Goal: Task Accomplishment & Management: Use online tool/utility

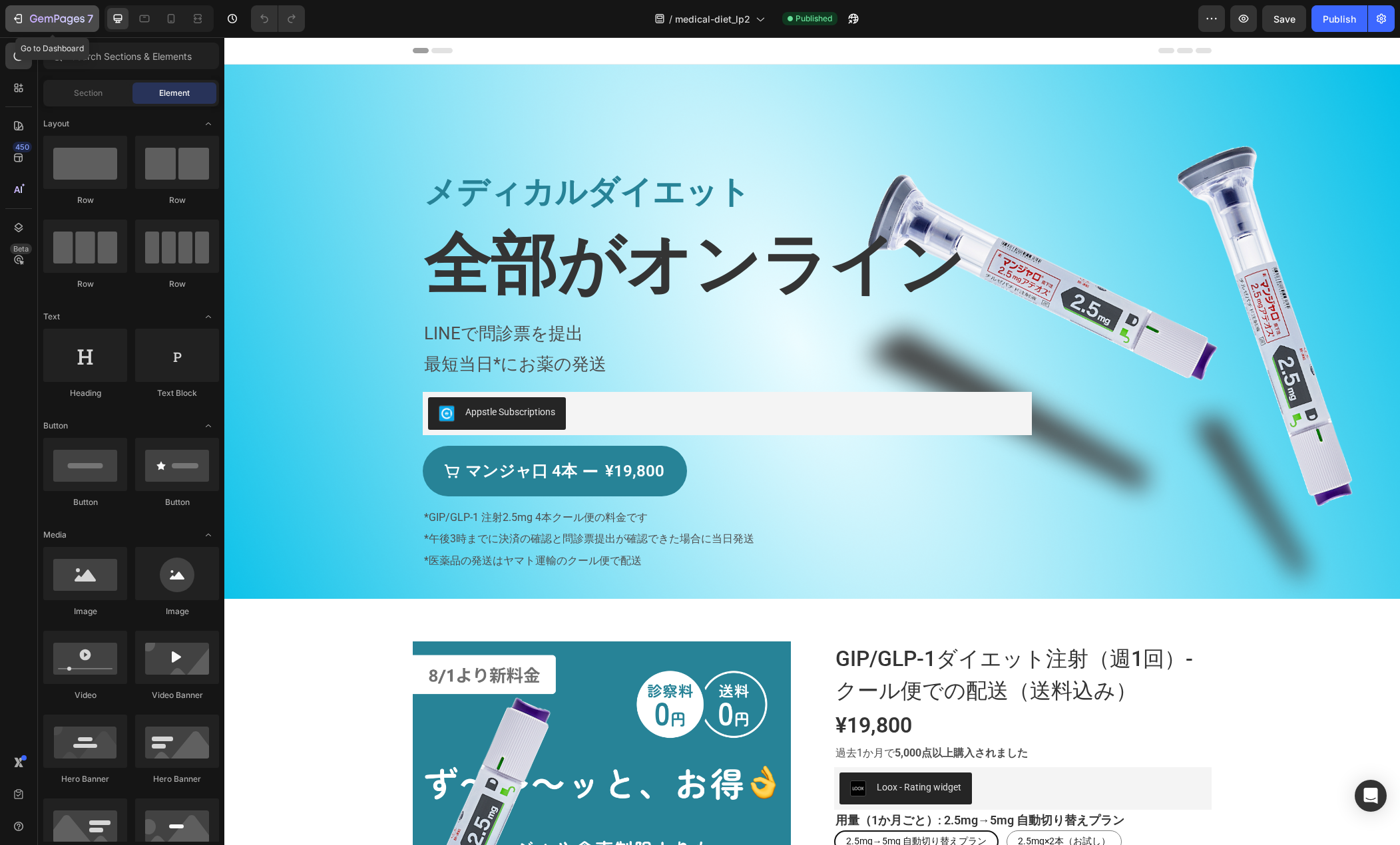
click at [8, 15] on button "7" at bounding box center [52, 19] width 94 height 27
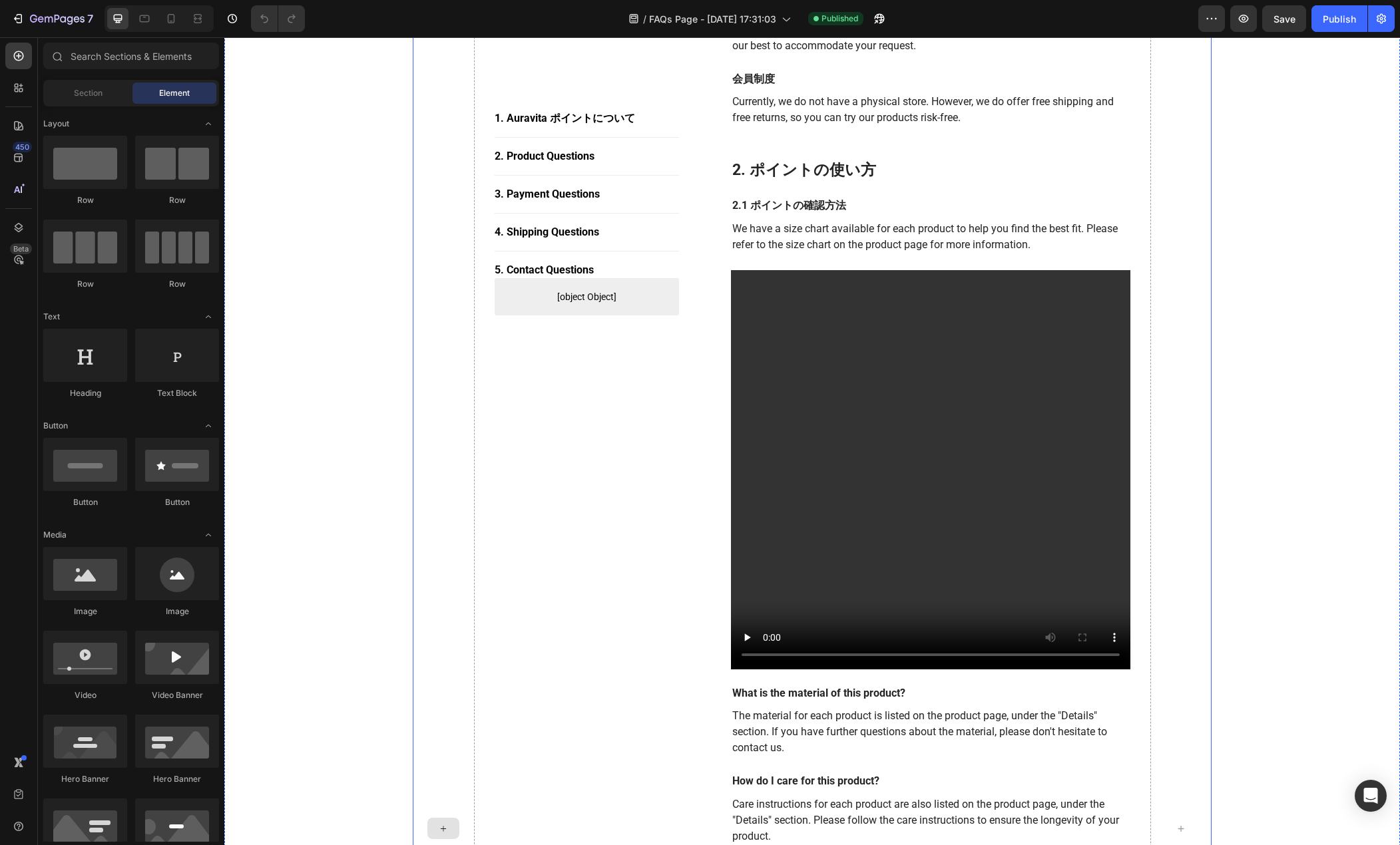
scroll to position [533, 0]
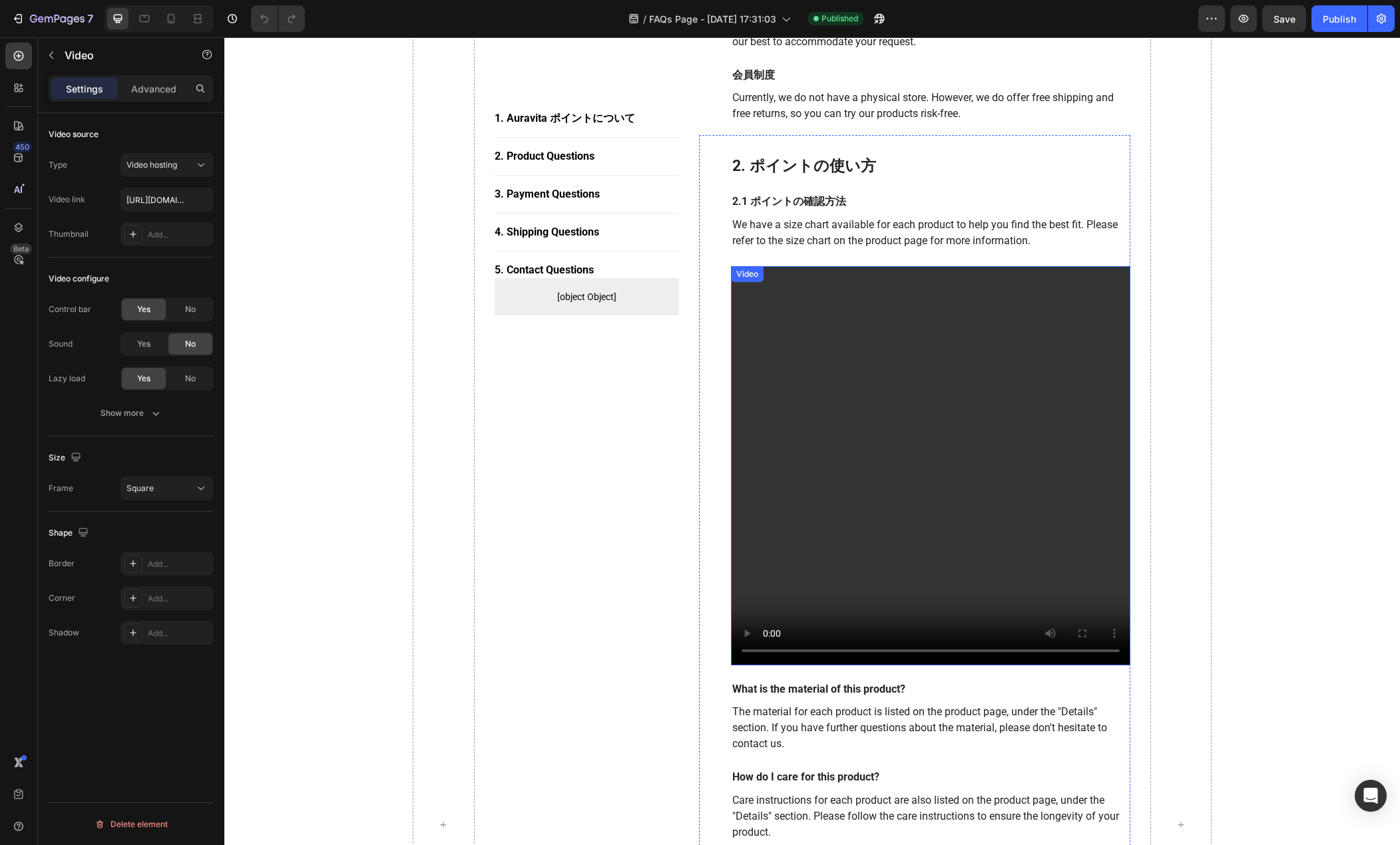
click at [872, 577] on video at bounding box center [930, 466] width 400 height 400
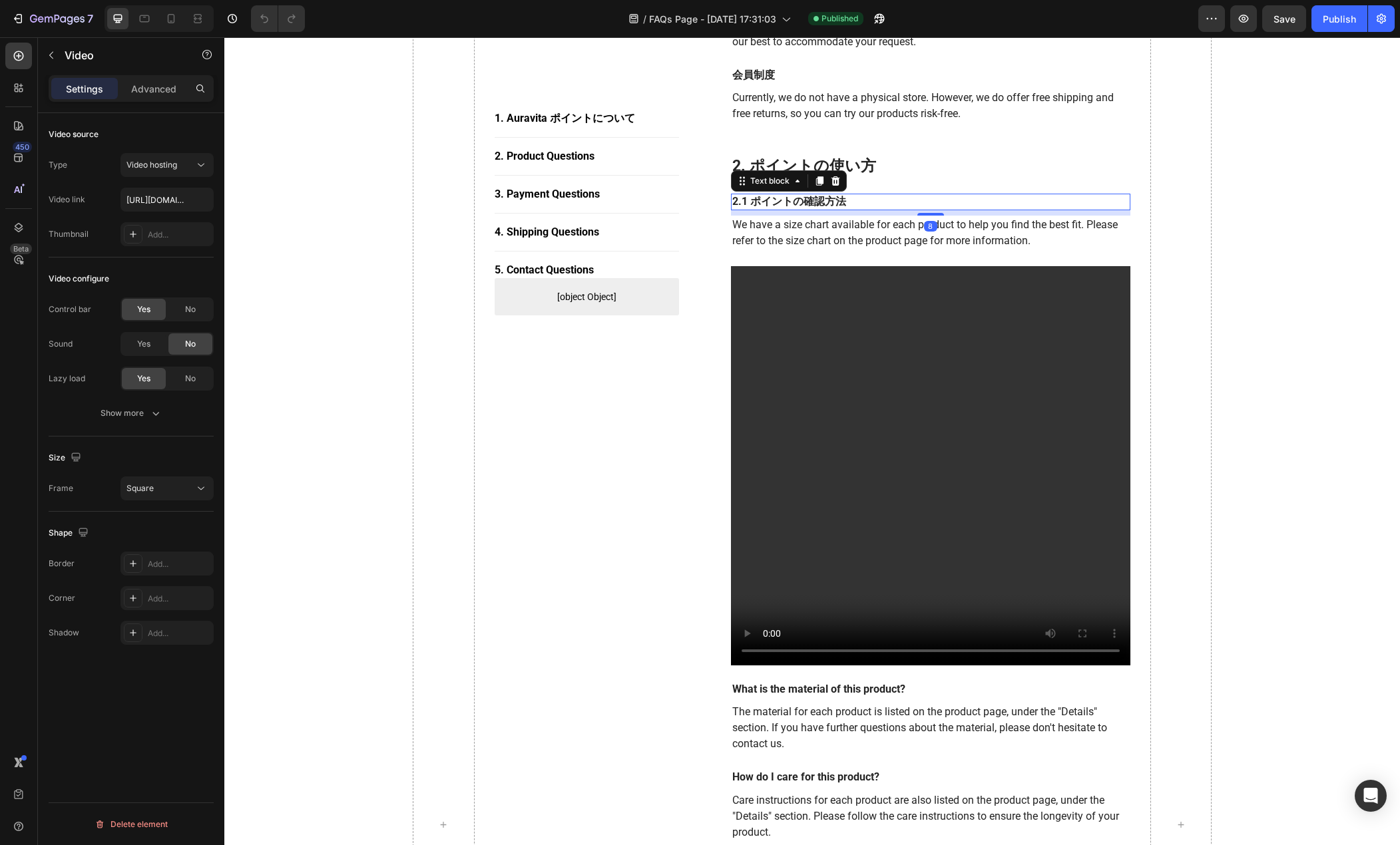
click at [796, 199] on p "2.1 ポイントの確認方法" at bounding box center [931, 201] width 397 height 14
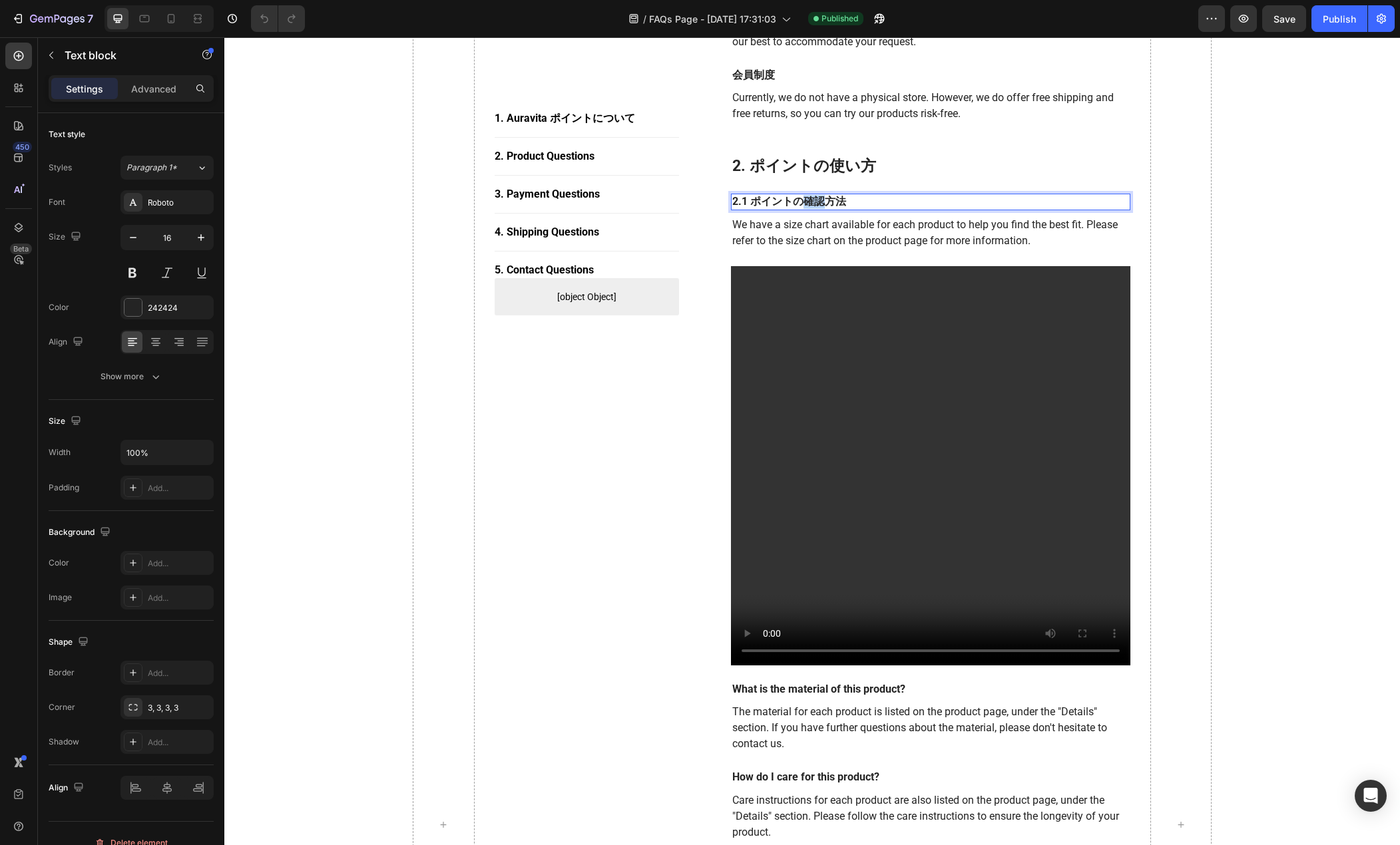
click at [796, 199] on p "2.1 ポイントの確認方法" at bounding box center [931, 201] width 397 height 14
click at [841, 199] on p "2.1 ポイントの確認方法" at bounding box center [931, 201] width 397 height 14
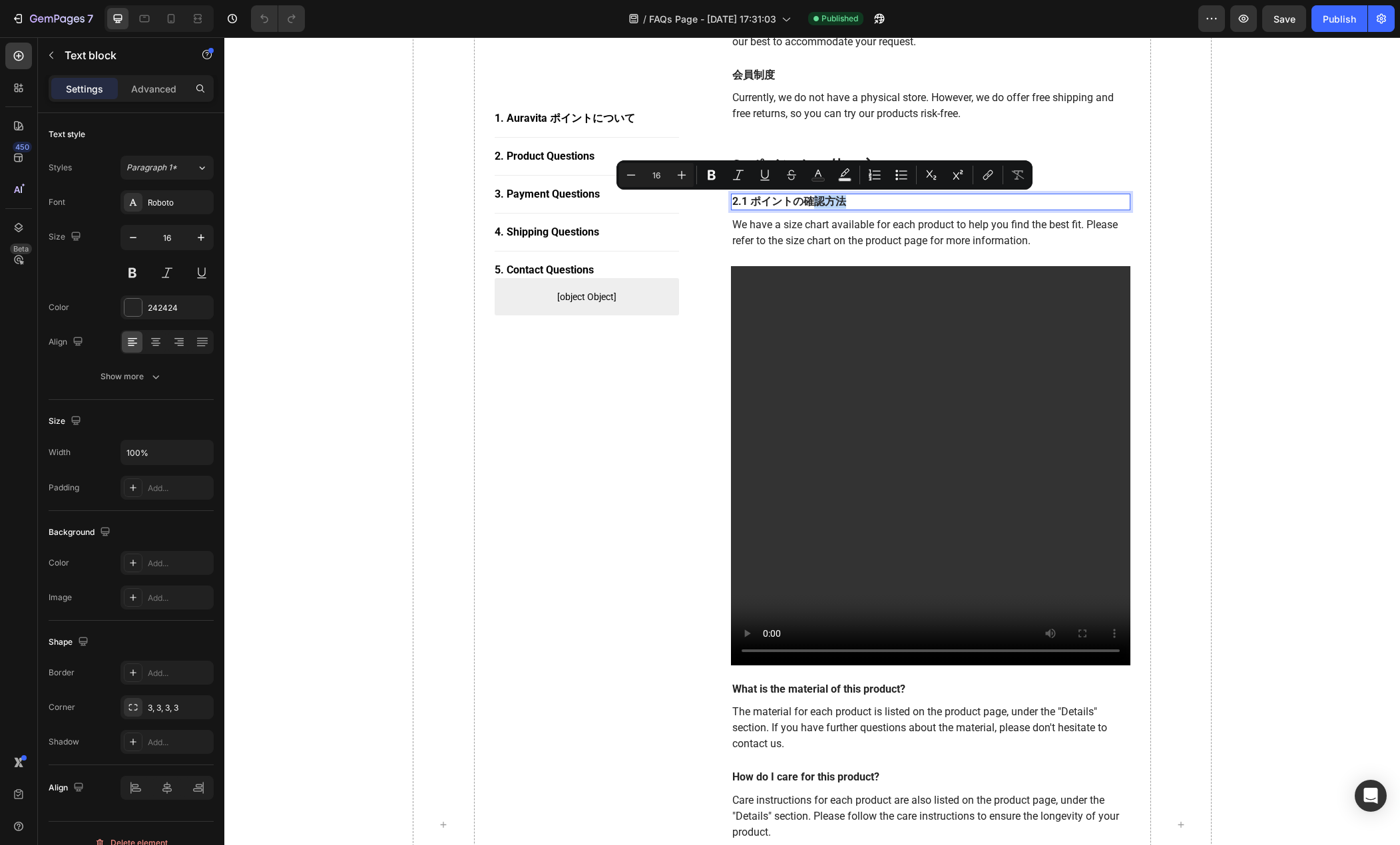
drag, startPoint x: 847, startPoint y: 201, endPoint x: 805, endPoint y: 208, distance: 42.6
click at [805, 208] on p "2.1 ポイントの確認方法" at bounding box center [931, 201] width 397 height 14
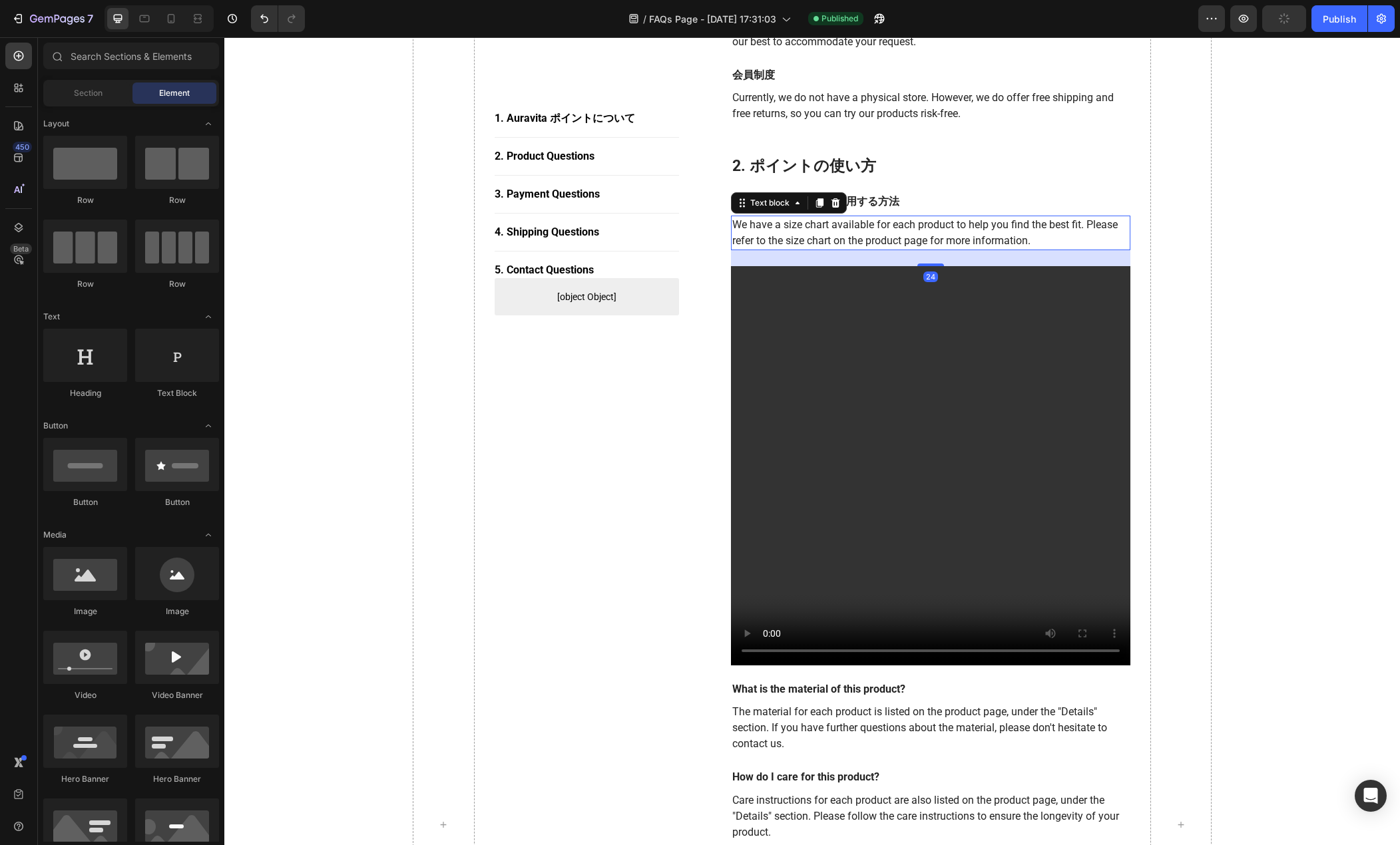
click at [793, 239] on p "We have a size chart available for each product to help you find the best fit. …" at bounding box center [931, 233] width 397 height 32
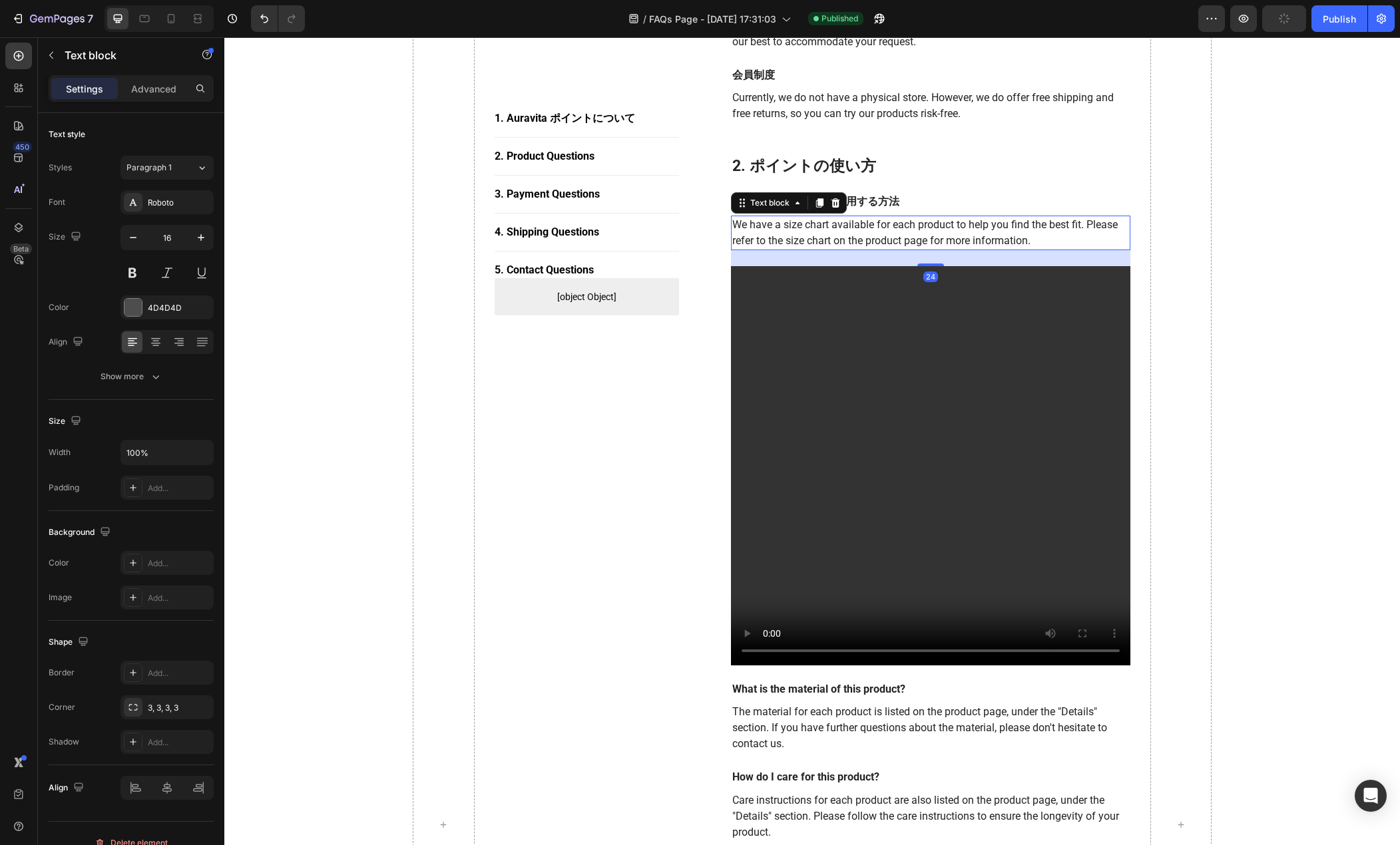
click at [793, 239] on p "We have a size chart available for each product to help you find the best fit. …" at bounding box center [931, 233] width 397 height 32
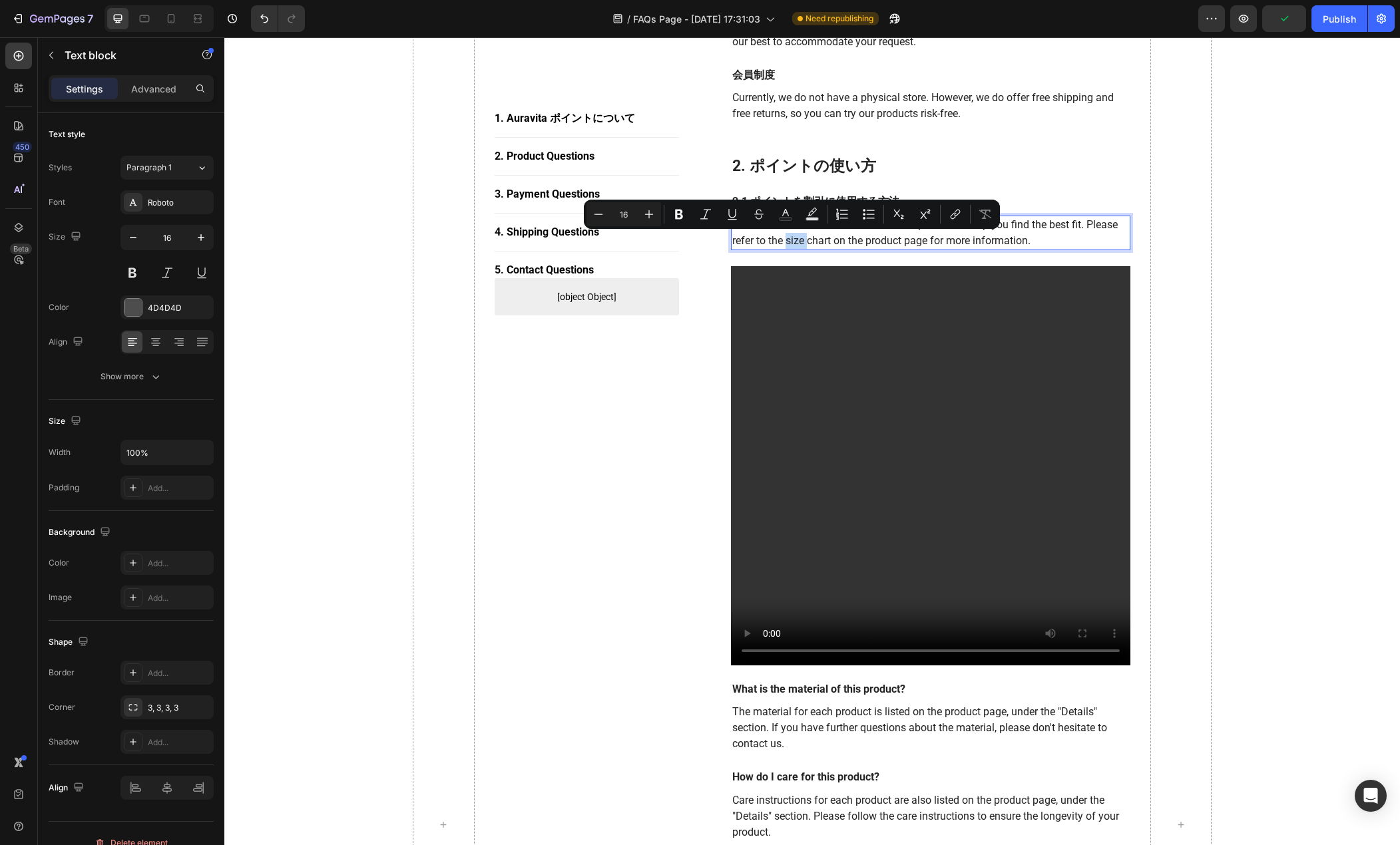
click at [793, 239] on p "We have a size chart available for each product to help you find the best fit. …" at bounding box center [931, 233] width 397 height 32
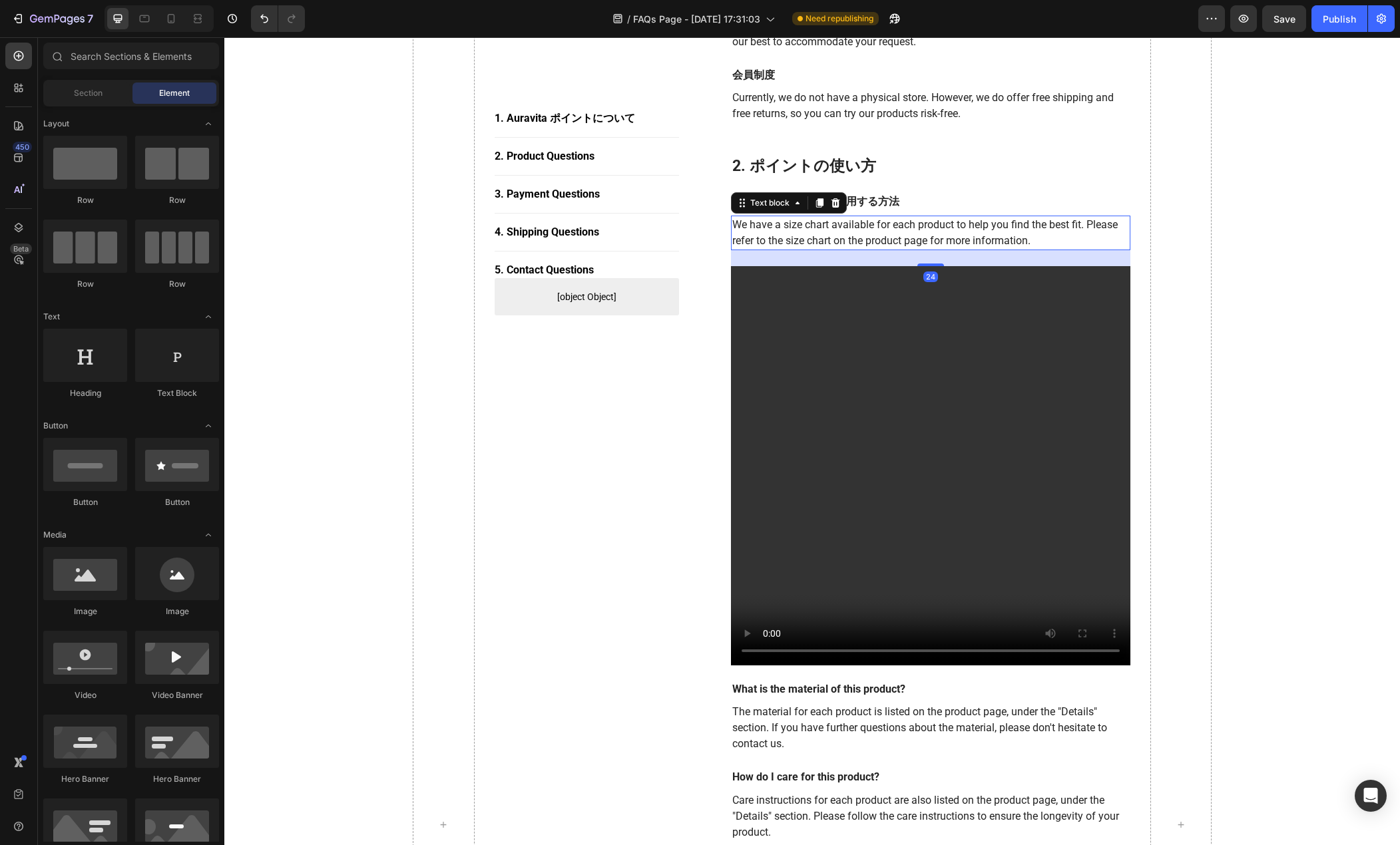
click at [780, 240] on p "We have a size chart available for each product to help you find the best fit. …" at bounding box center [931, 233] width 397 height 32
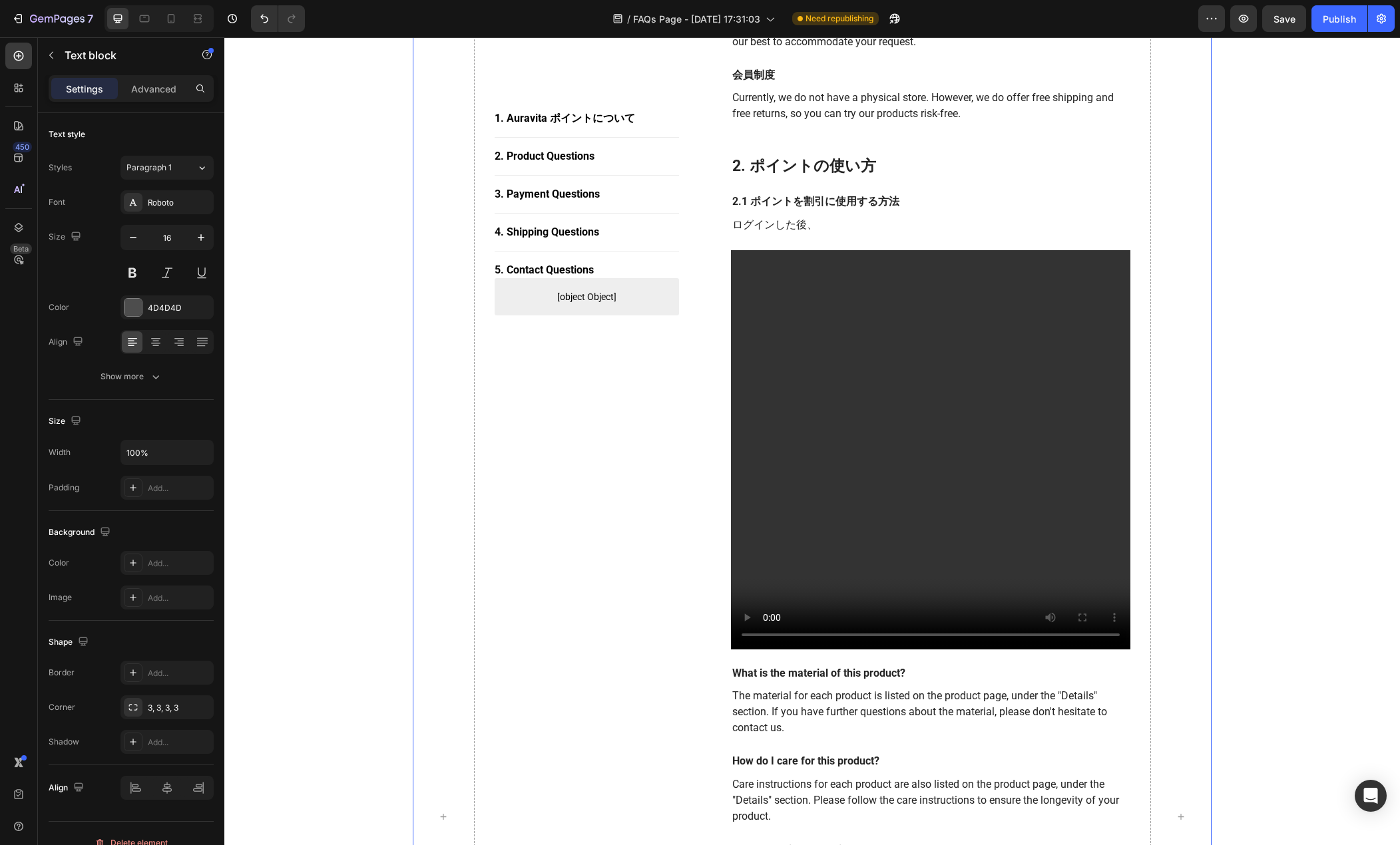
click at [638, 402] on div "1. Auravita ポイントについて Button Title Line 2. Product Questions Button Title Line 3…" at bounding box center [587, 816] width 185 height 2116
click at [817, 206] on p "2.1 ポイントを割引に使用する方法" at bounding box center [931, 201] width 397 height 14
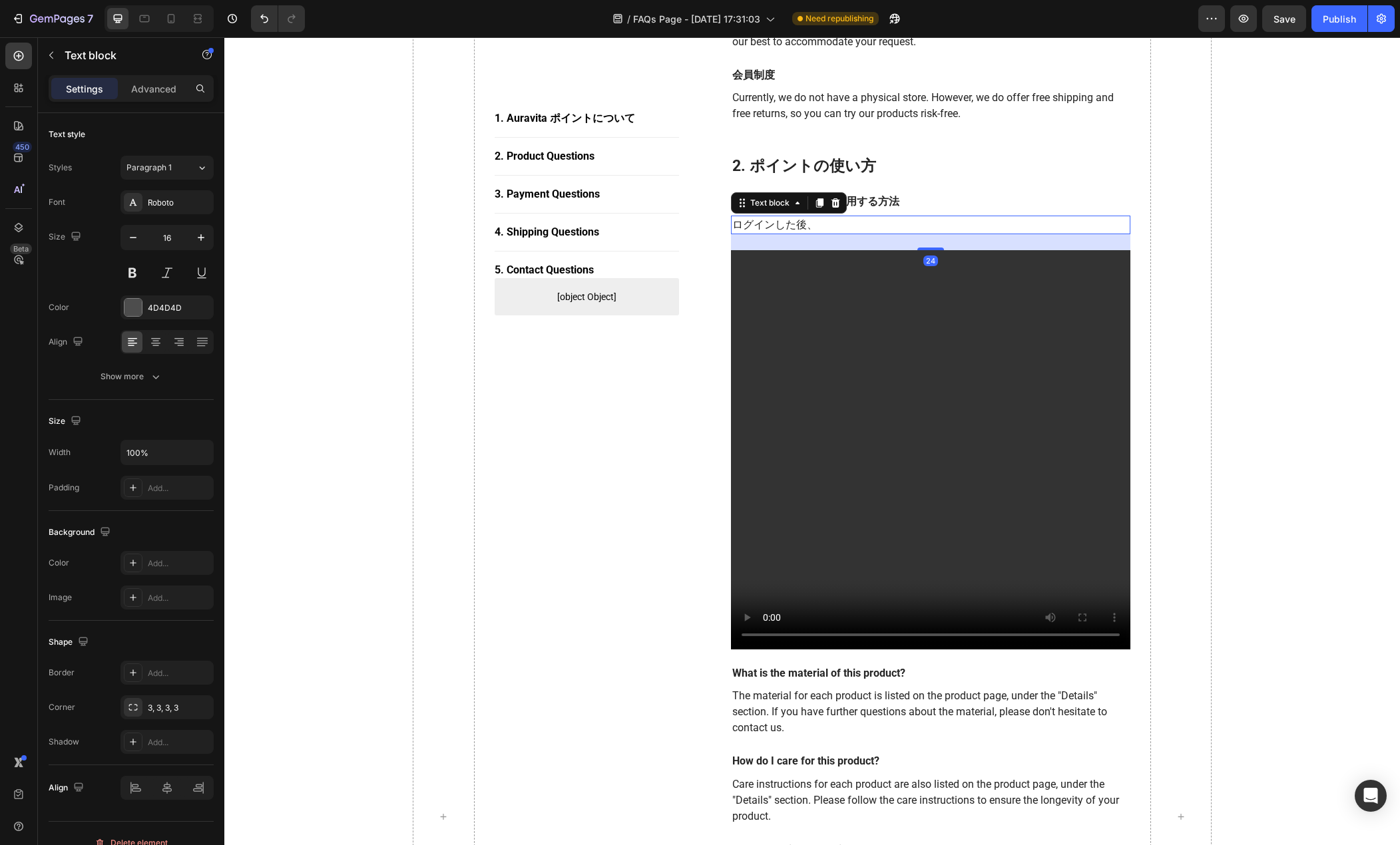
click at [805, 223] on p "ログインした後、" at bounding box center [931, 225] width 397 height 16
click at [795, 225] on p "ログインした後、" at bounding box center [931, 225] width 397 height 16
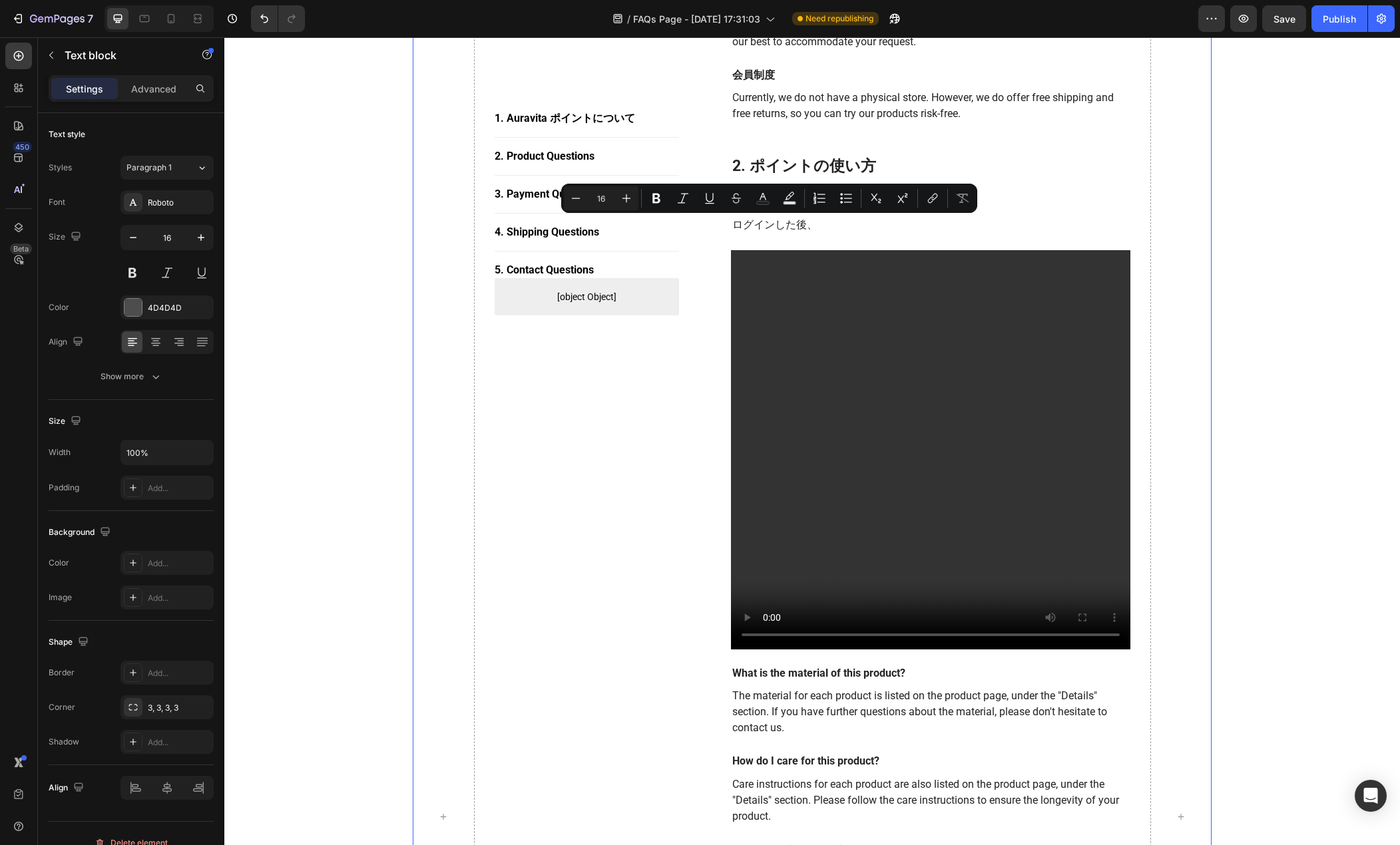
click at [671, 348] on div "1. Auravita ポイントについて Button Title Line 2. Product Questions Button Title Line 3…" at bounding box center [587, 816] width 185 height 2116
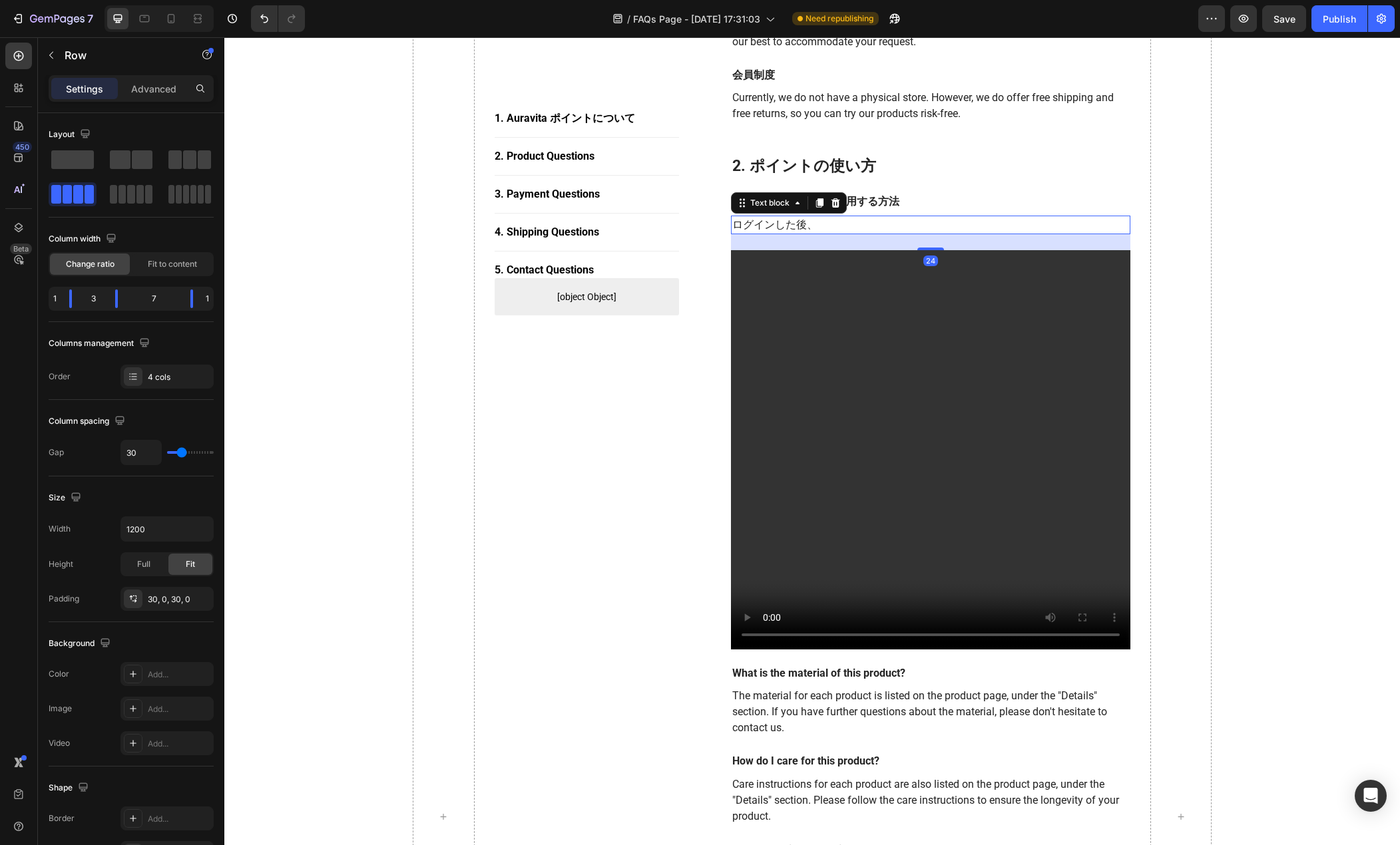
click at [742, 223] on p "ログインした後、" at bounding box center [931, 225] width 397 height 16
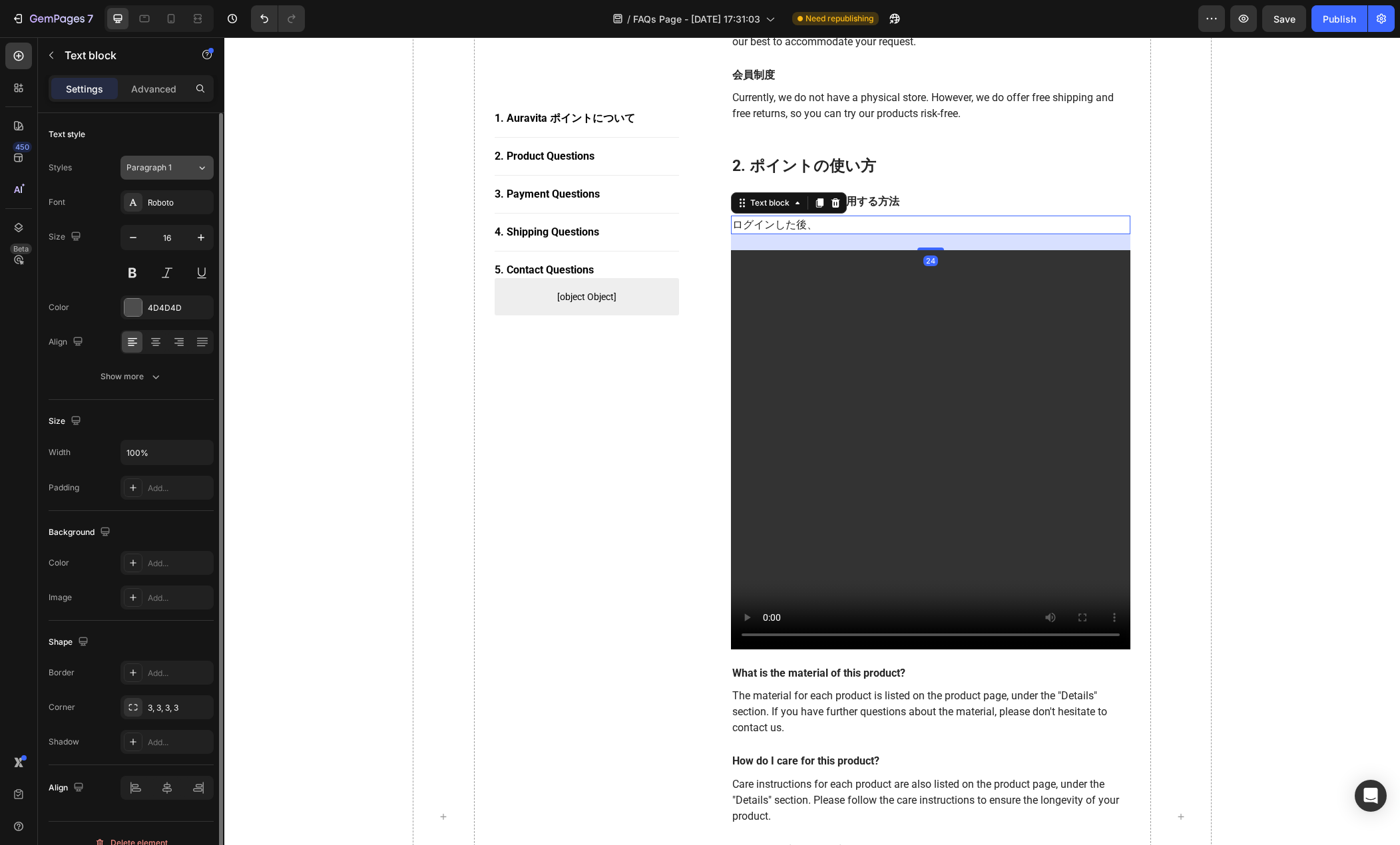
click at [173, 169] on div "Paragraph 1" at bounding box center [154, 168] width 54 height 12
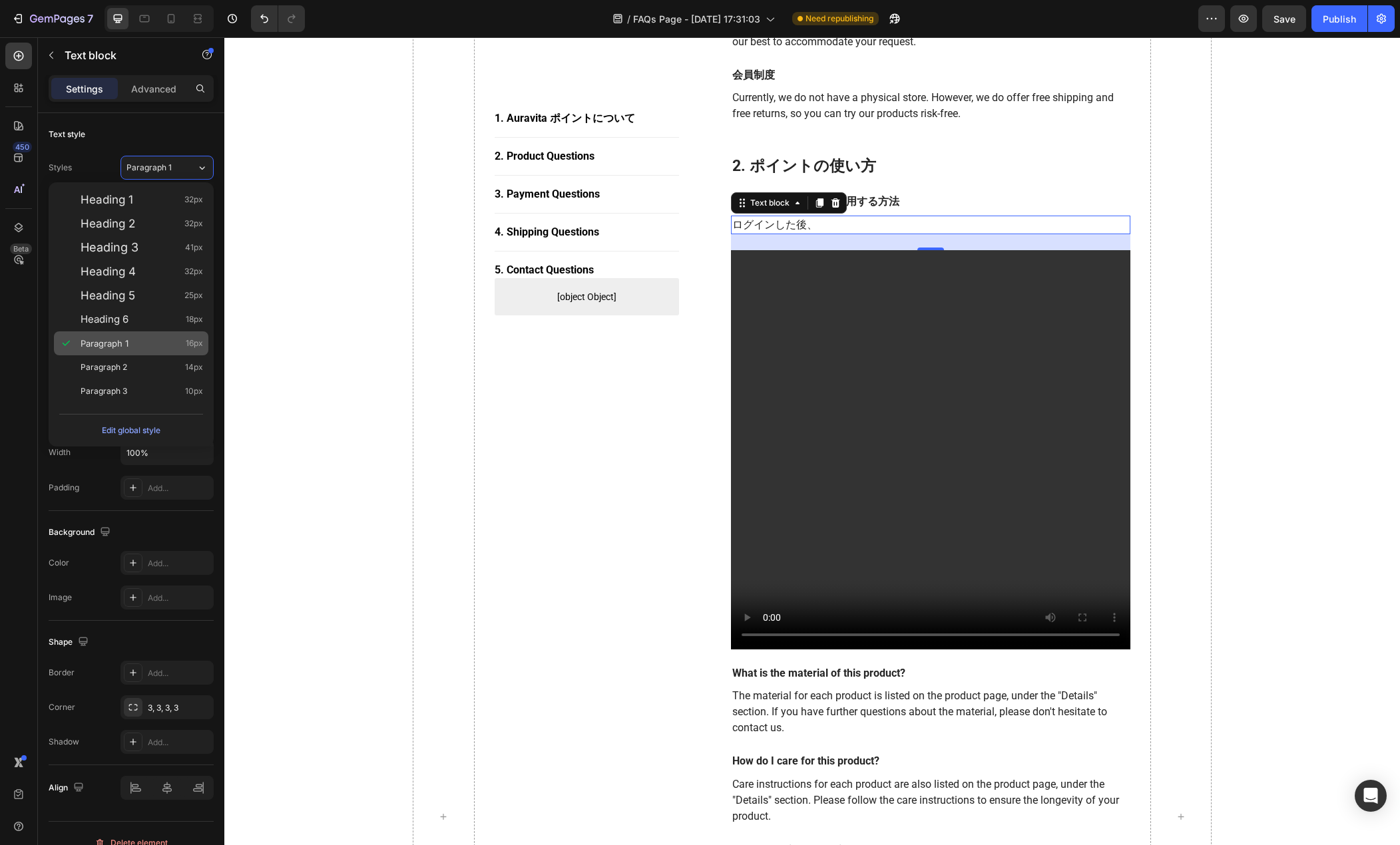
click at [125, 344] on span "Paragraph 1" at bounding box center [103, 344] width 48 height 13
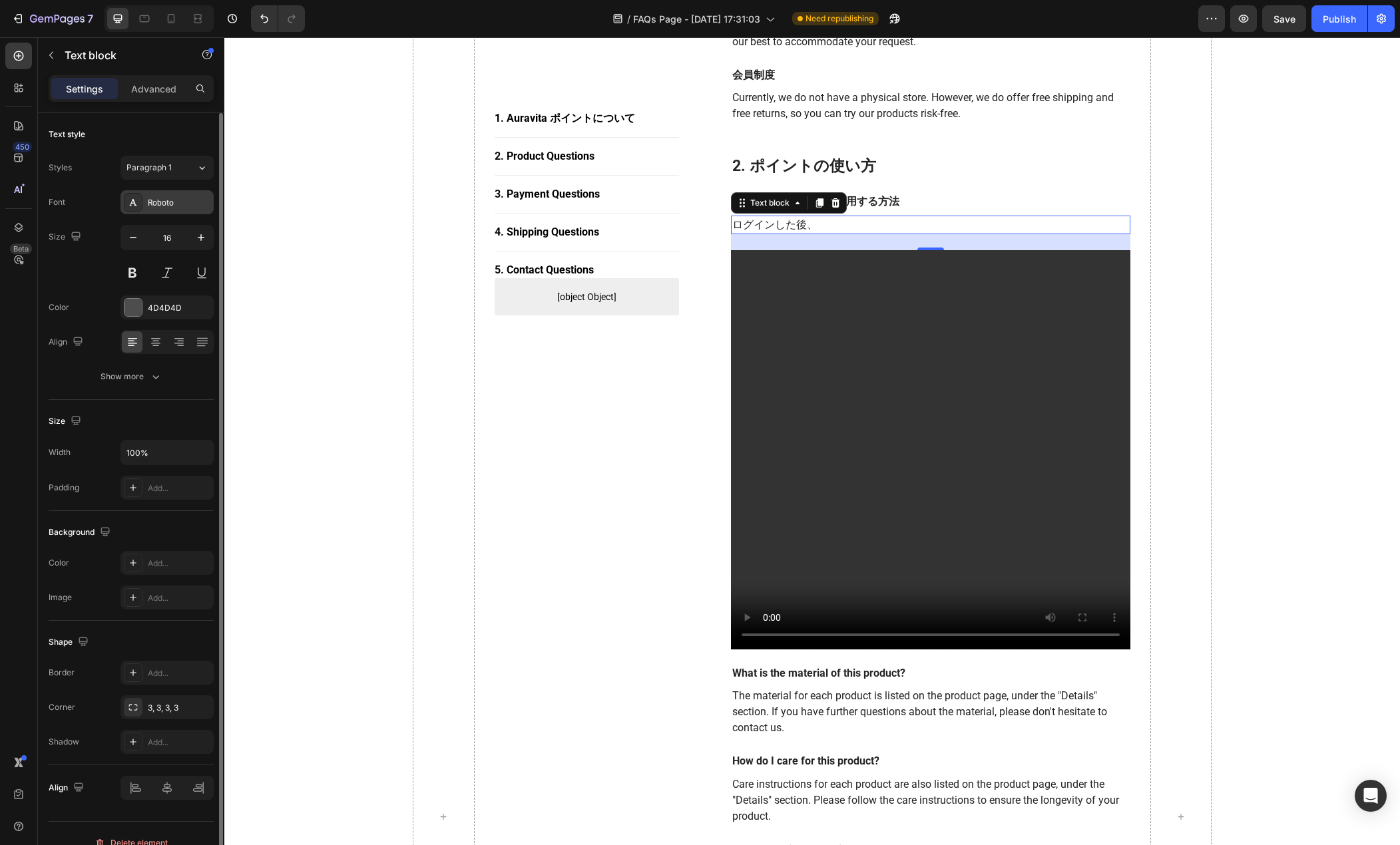
click at [162, 201] on div "Roboto" at bounding box center [179, 202] width 62 height 12
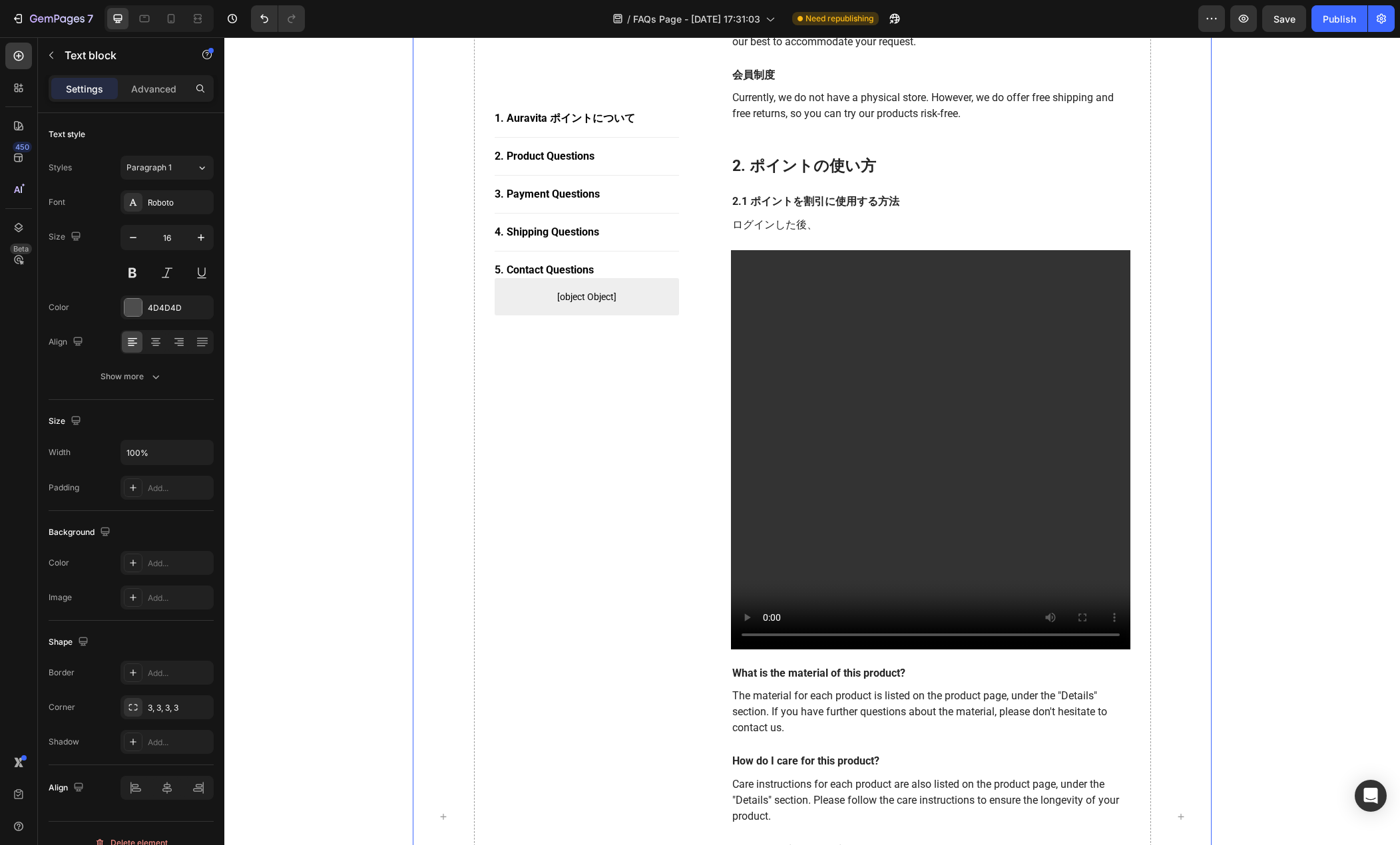
click at [515, 373] on div "1. Auravita ポイントについて Button Title Line 2. Product Questions Button Title Line 3…" at bounding box center [587, 816] width 185 height 2116
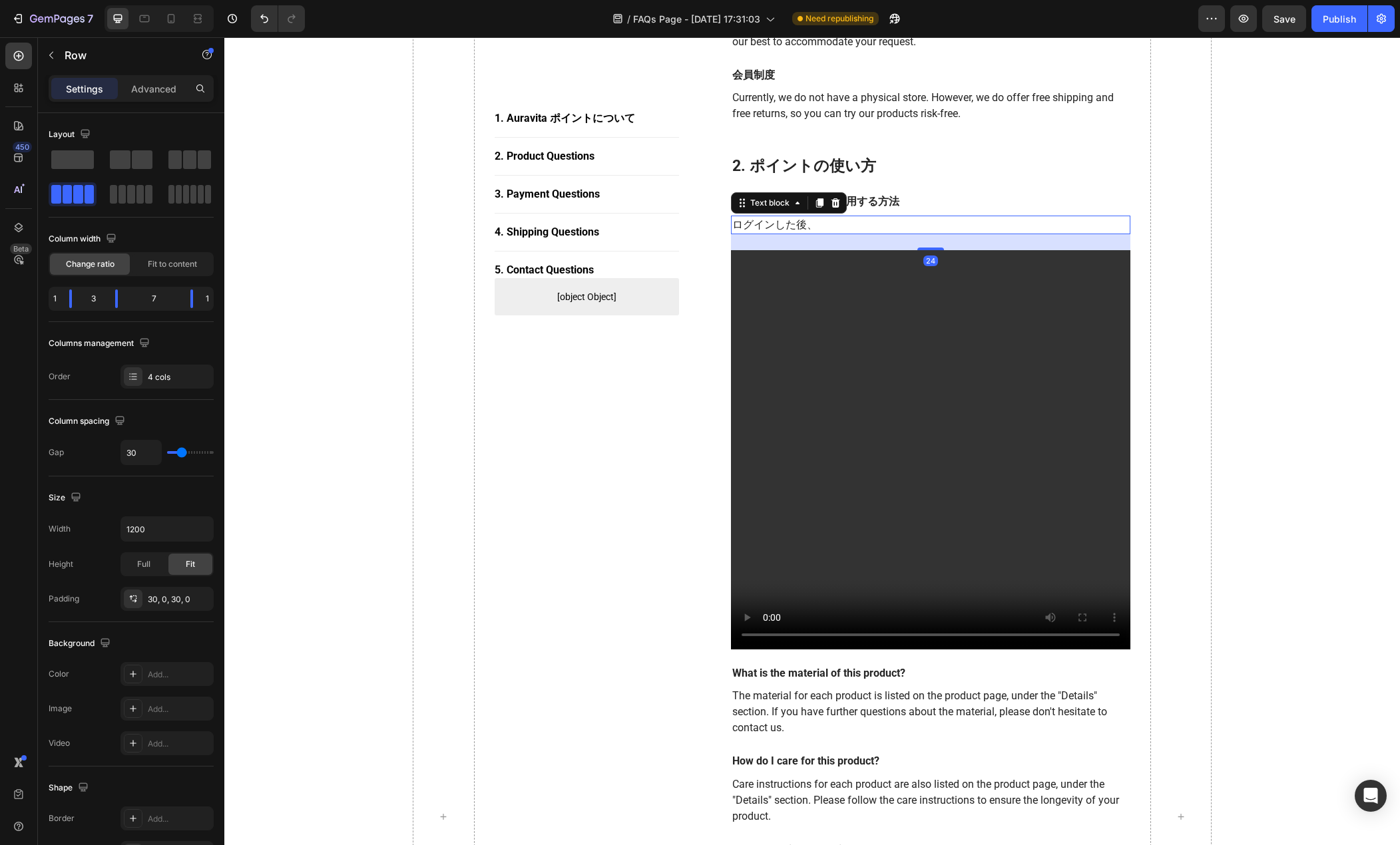
click at [803, 229] on p "ログインした後、" at bounding box center [931, 225] width 397 height 16
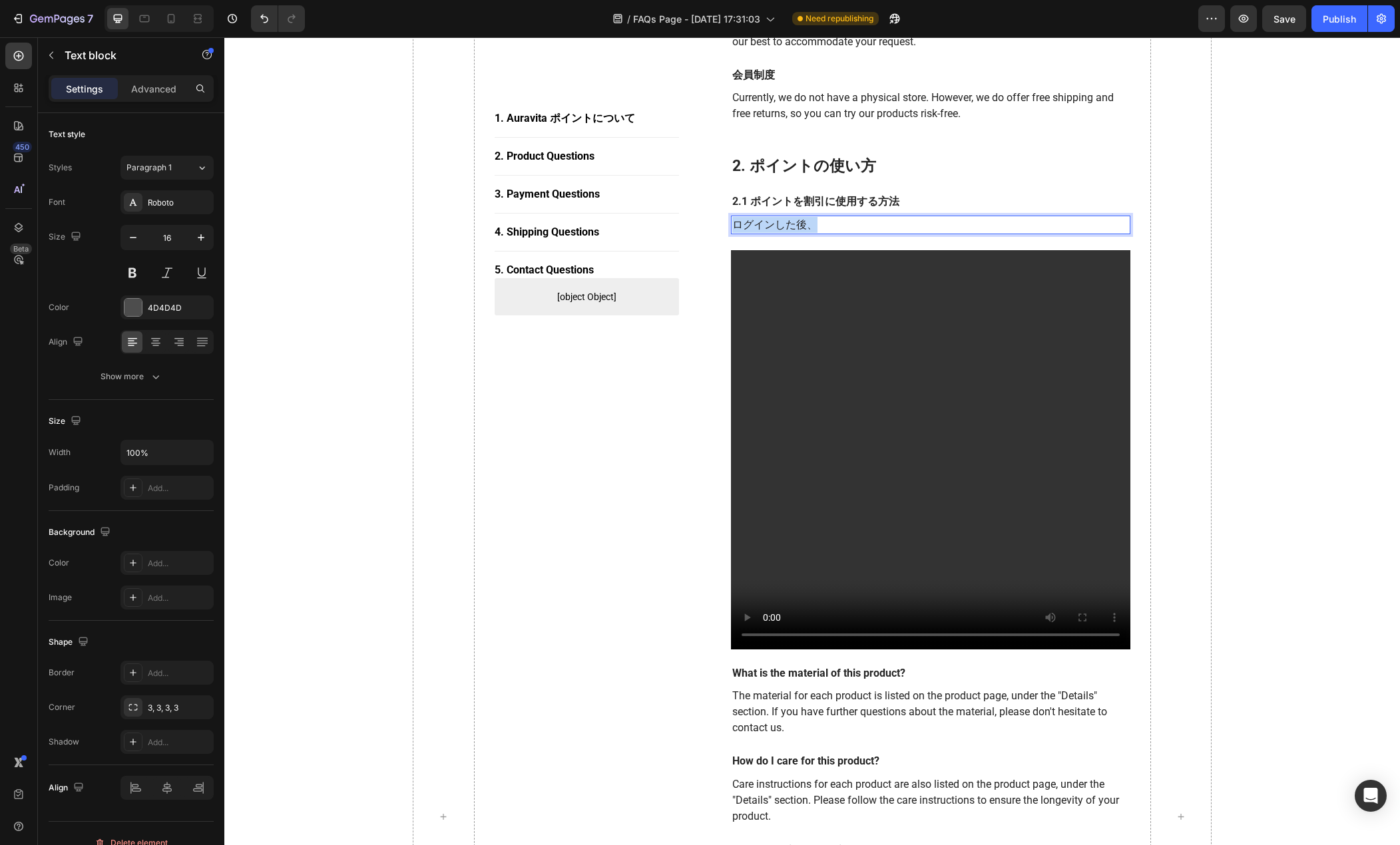
click at [803, 229] on p "ログインした後、" at bounding box center [931, 225] width 397 height 16
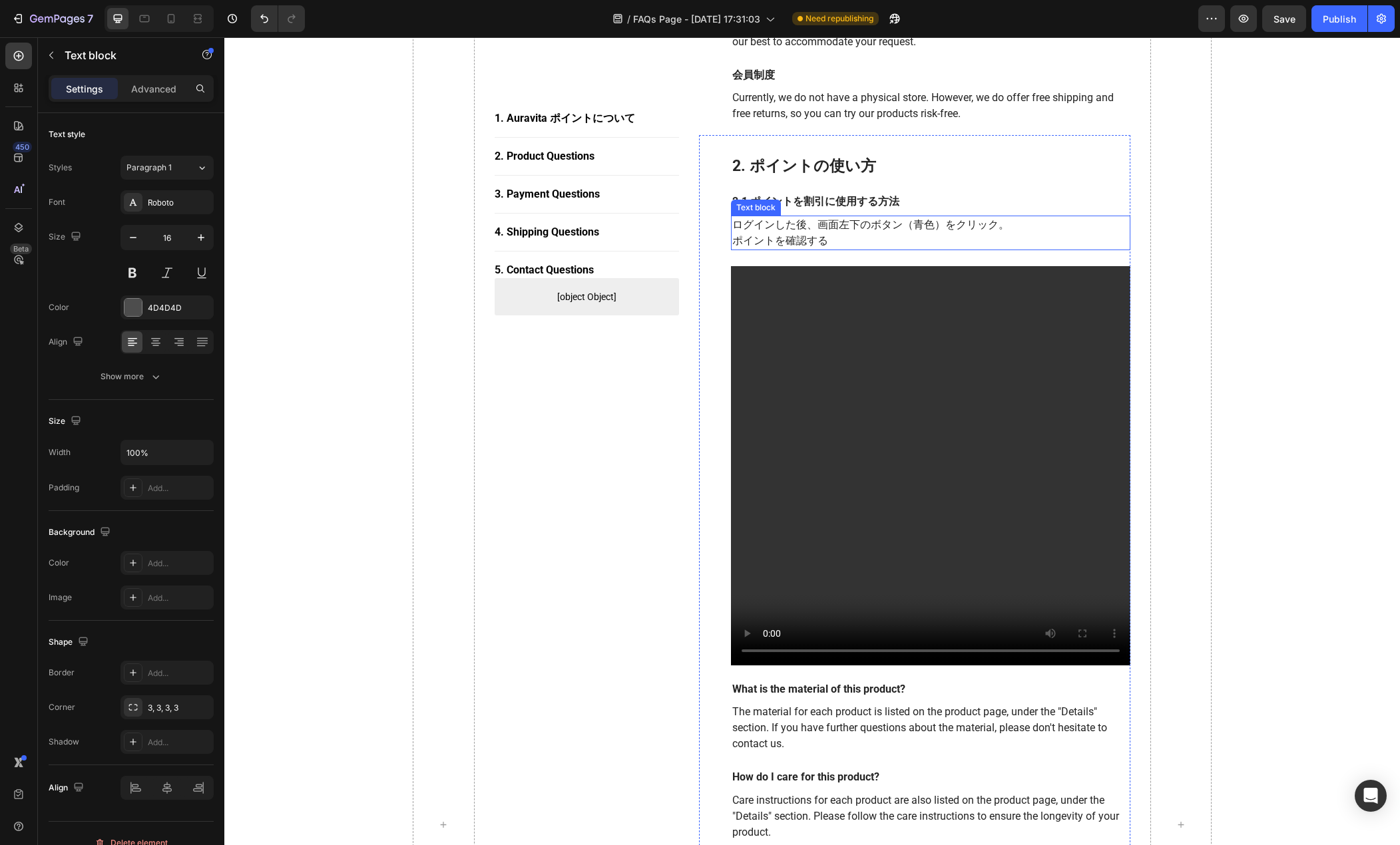
click at [782, 243] on p "ポイントを確認する" at bounding box center [931, 240] width 397 height 16
click at [792, 238] on p "スクロールして" at bounding box center [931, 240] width 397 height 16
click at [981, 240] on p "スクロールして【ポイントを使う方法】をクリック、" at bounding box center [931, 240] width 397 height 16
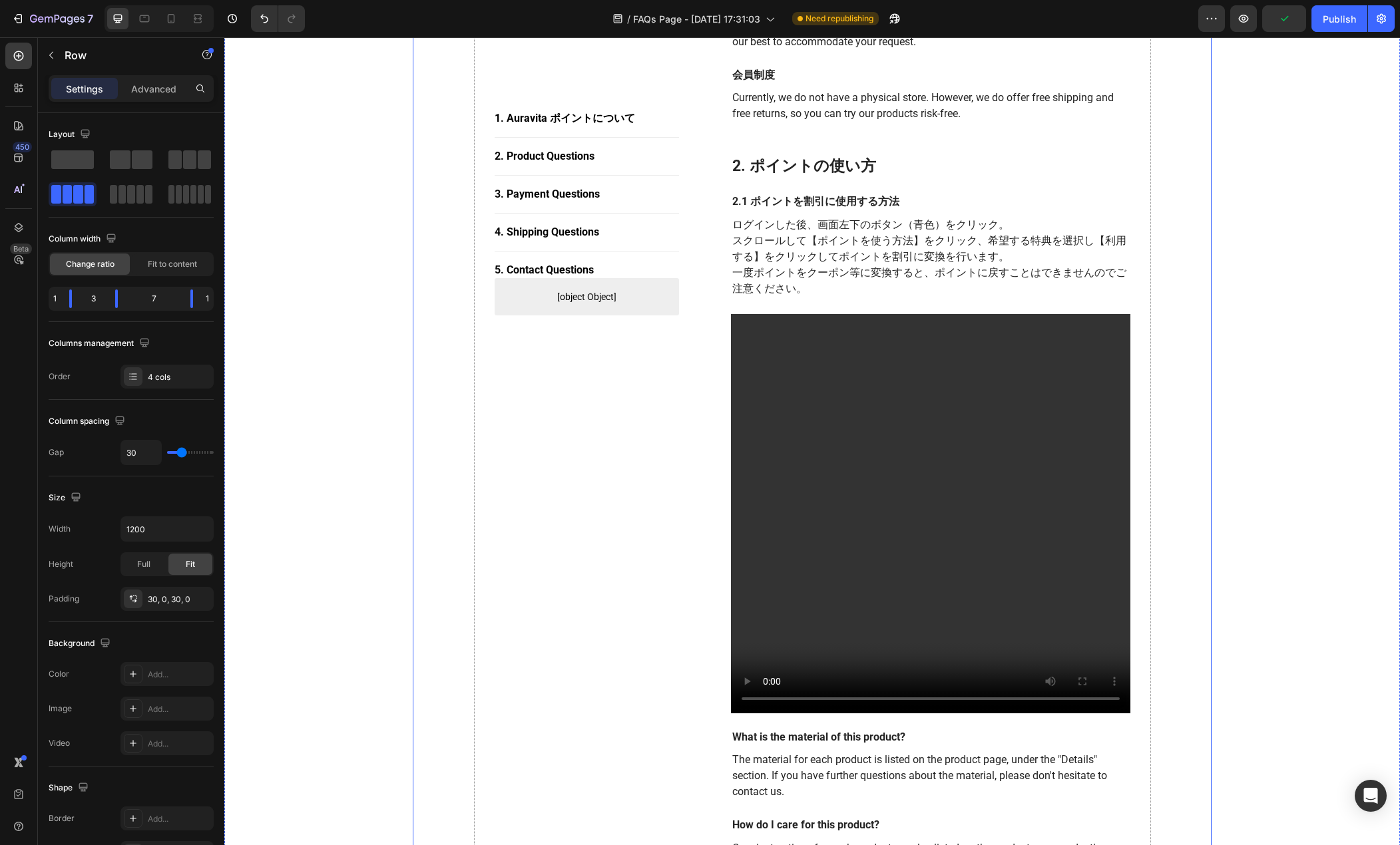
click at [588, 391] on div "1. Auravita ポイントについて Button Title Line 2. Product Questions Button Title Line 3…" at bounding box center [587, 848] width 185 height 2179
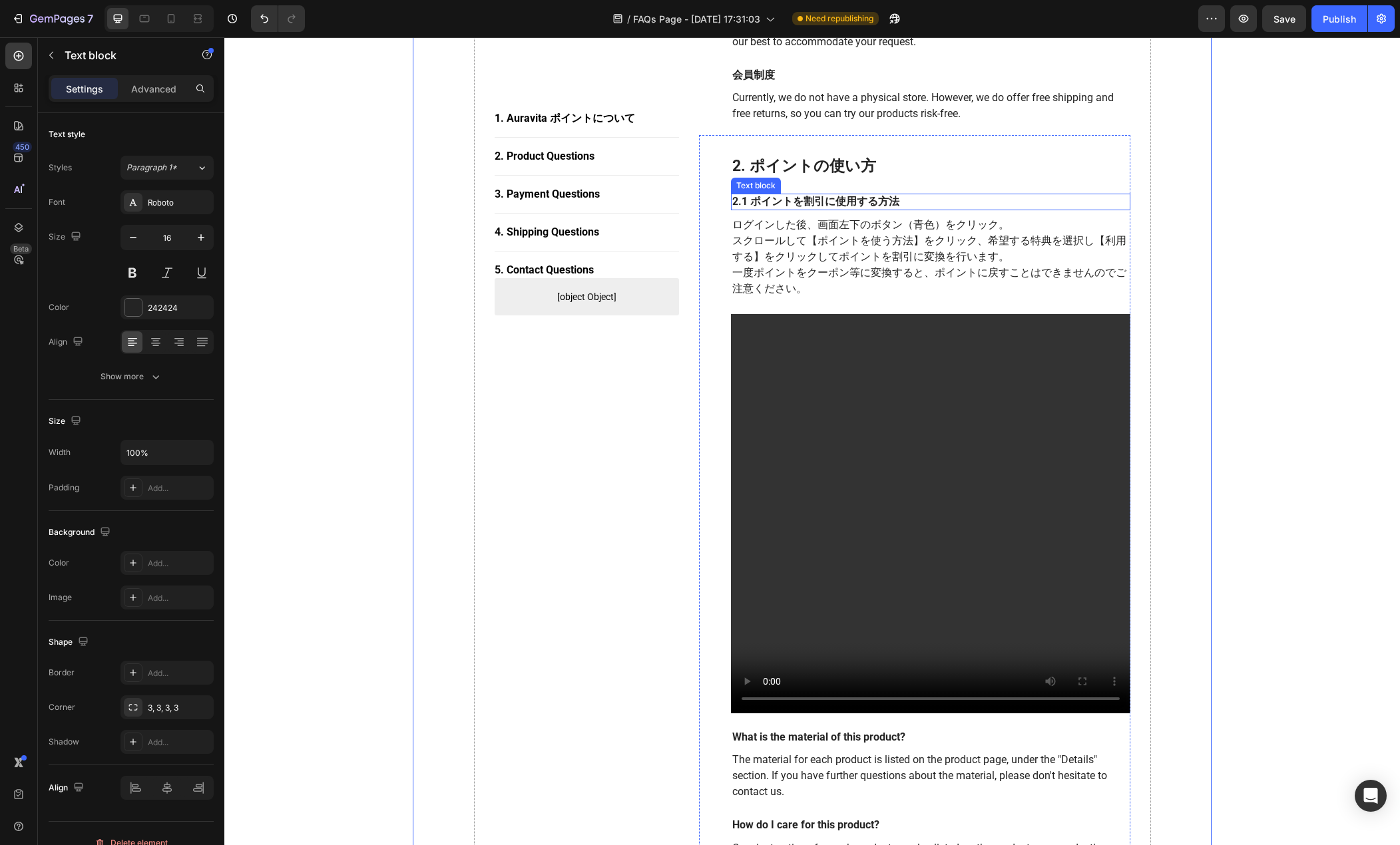
click at [851, 209] on p "2.1 ポイントを割引に使用する方法" at bounding box center [931, 201] width 397 height 14
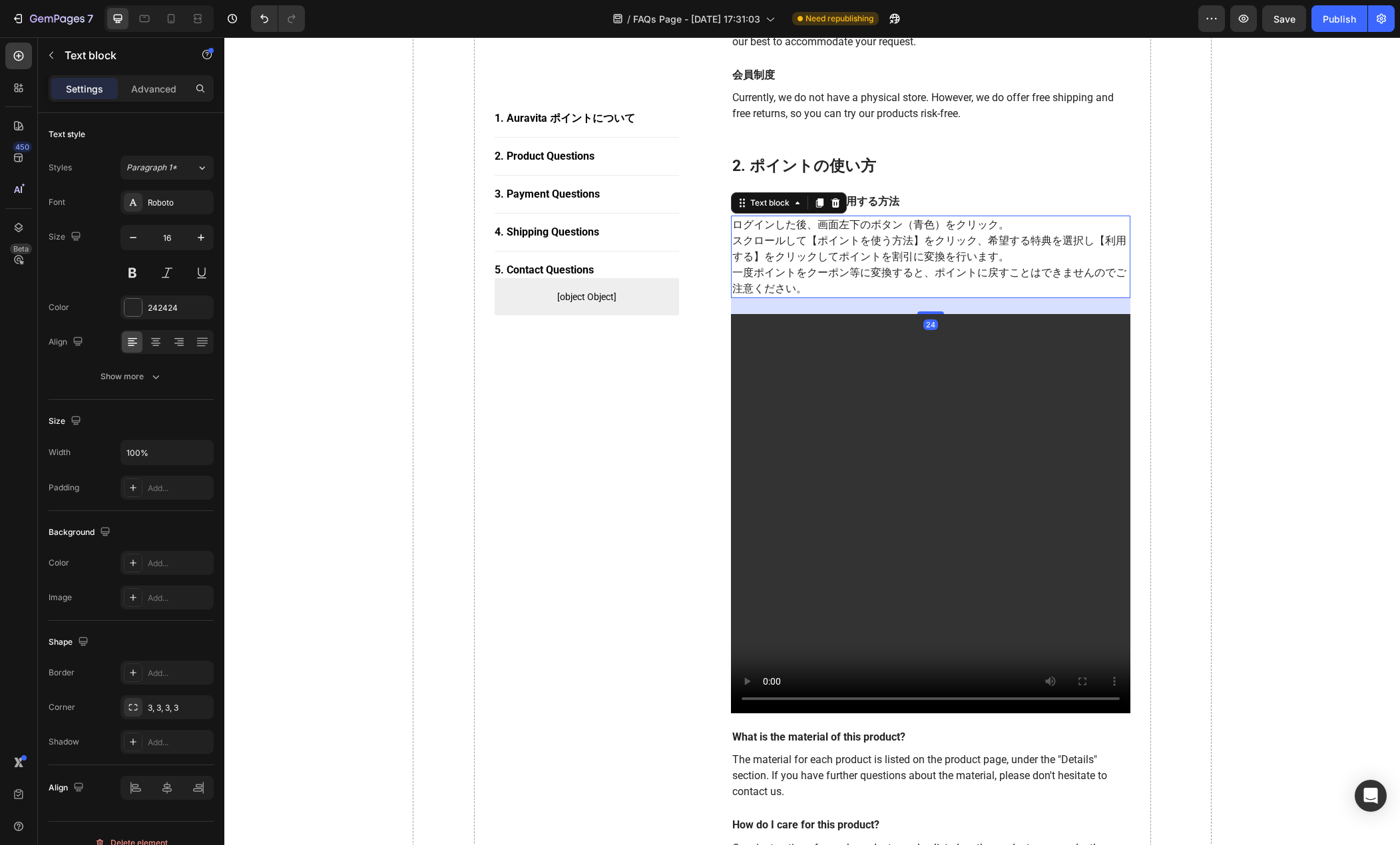
click at [827, 246] on p "スクロールして【ポイントを使う方法】をクリック、希望する特典を選択し【利用する】をクリックしてポイントを割引に変換を行います。" at bounding box center [931, 249] width 397 height 32
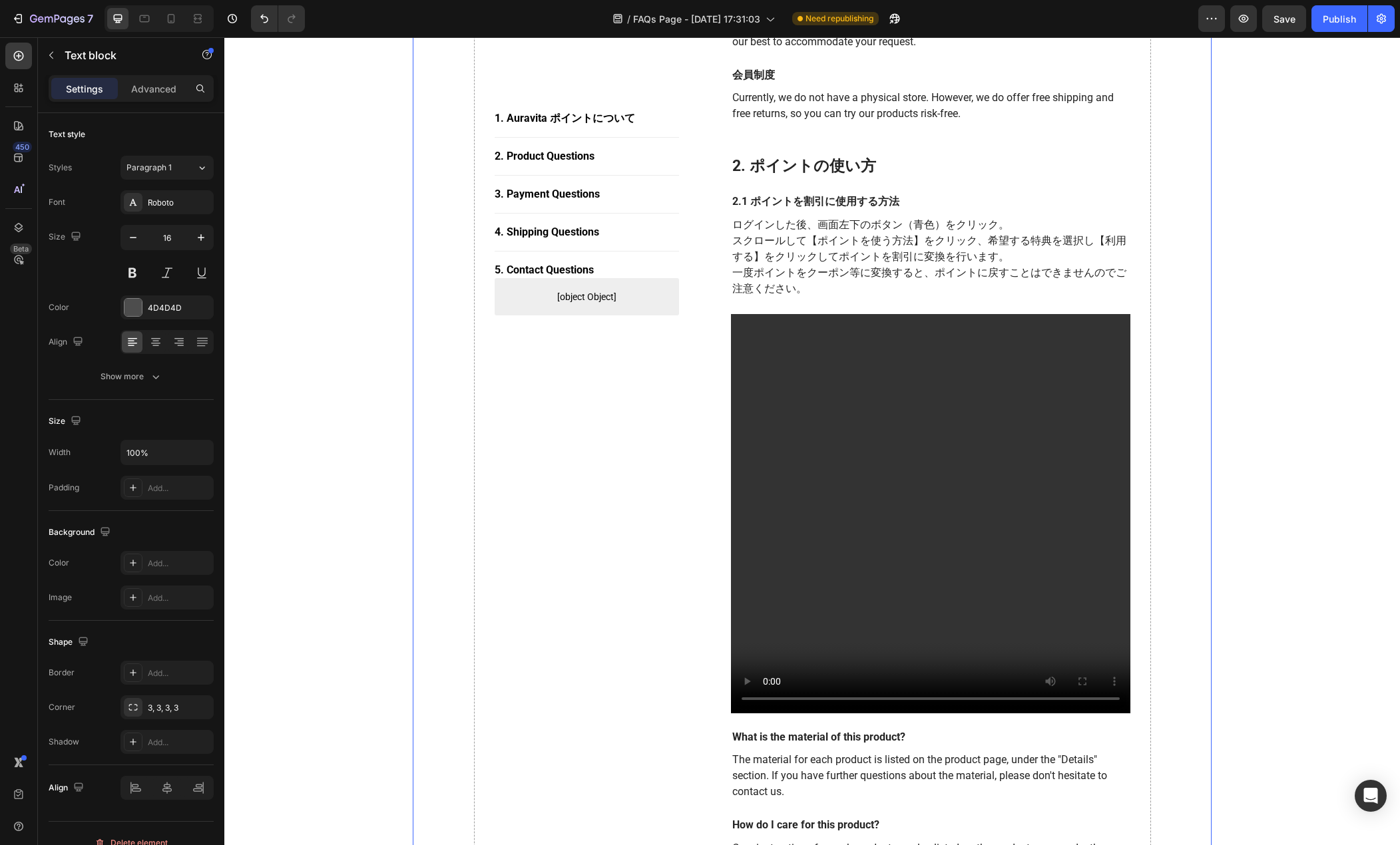
click at [568, 542] on div "1. Auravita ポイントについて Button Title Line 2. Product Questions Button Title Line 3…" at bounding box center [587, 848] width 185 height 2179
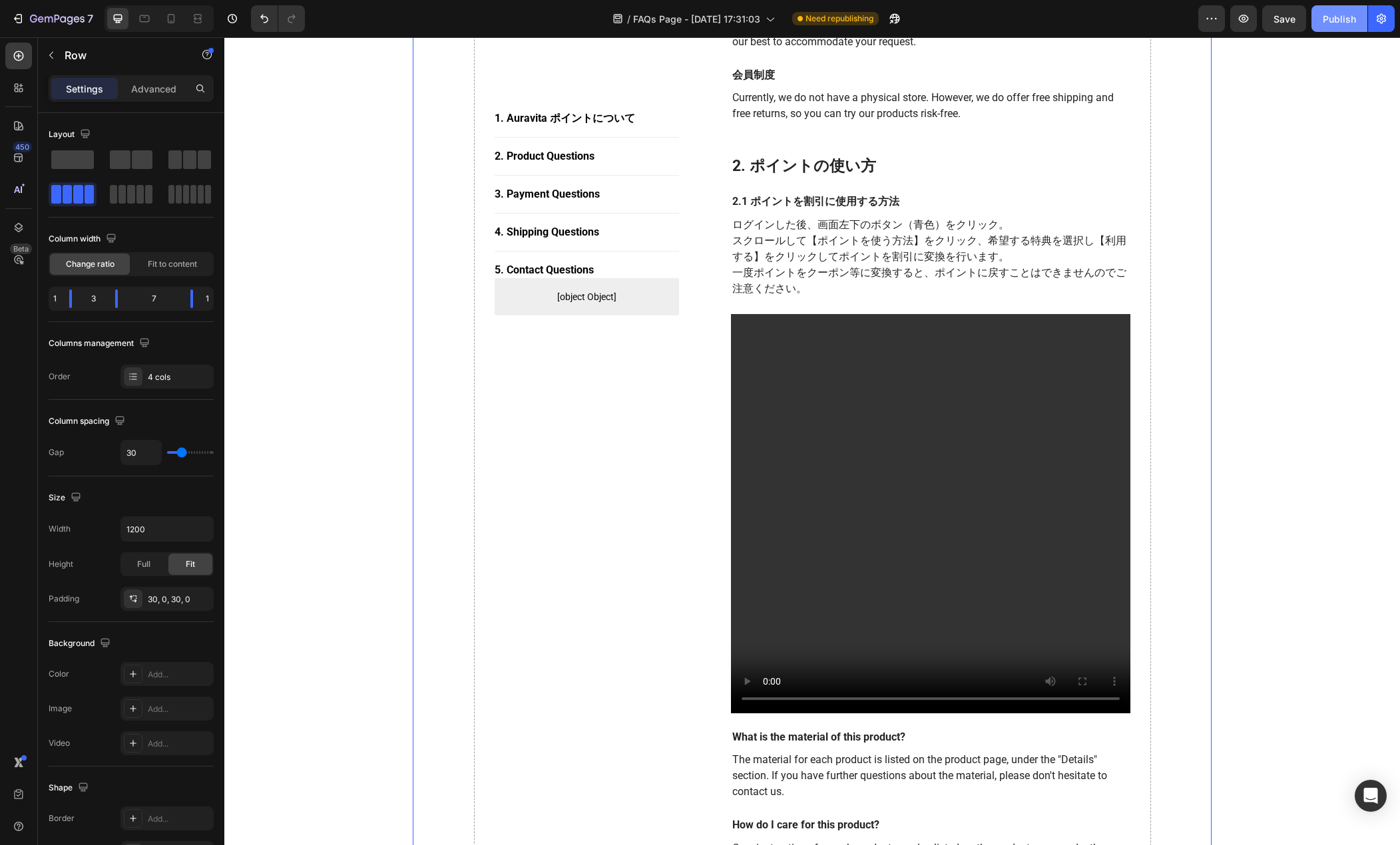
click at [1329, 15] on div "Publish" at bounding box center [1340, 19] width 34 height 14
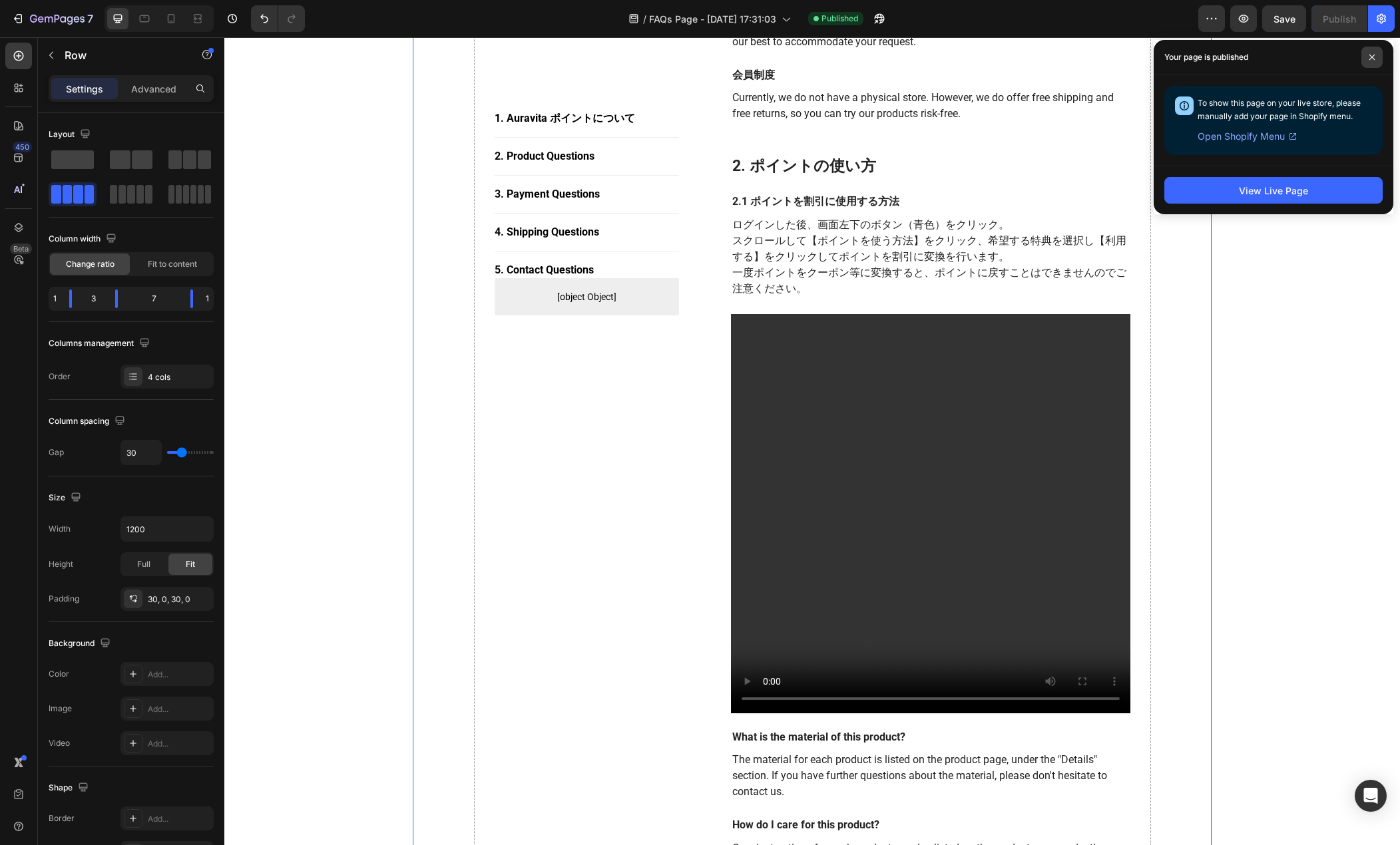
click at [1372, 53] on span at bounding box center [1372, 57] width 21 height 21
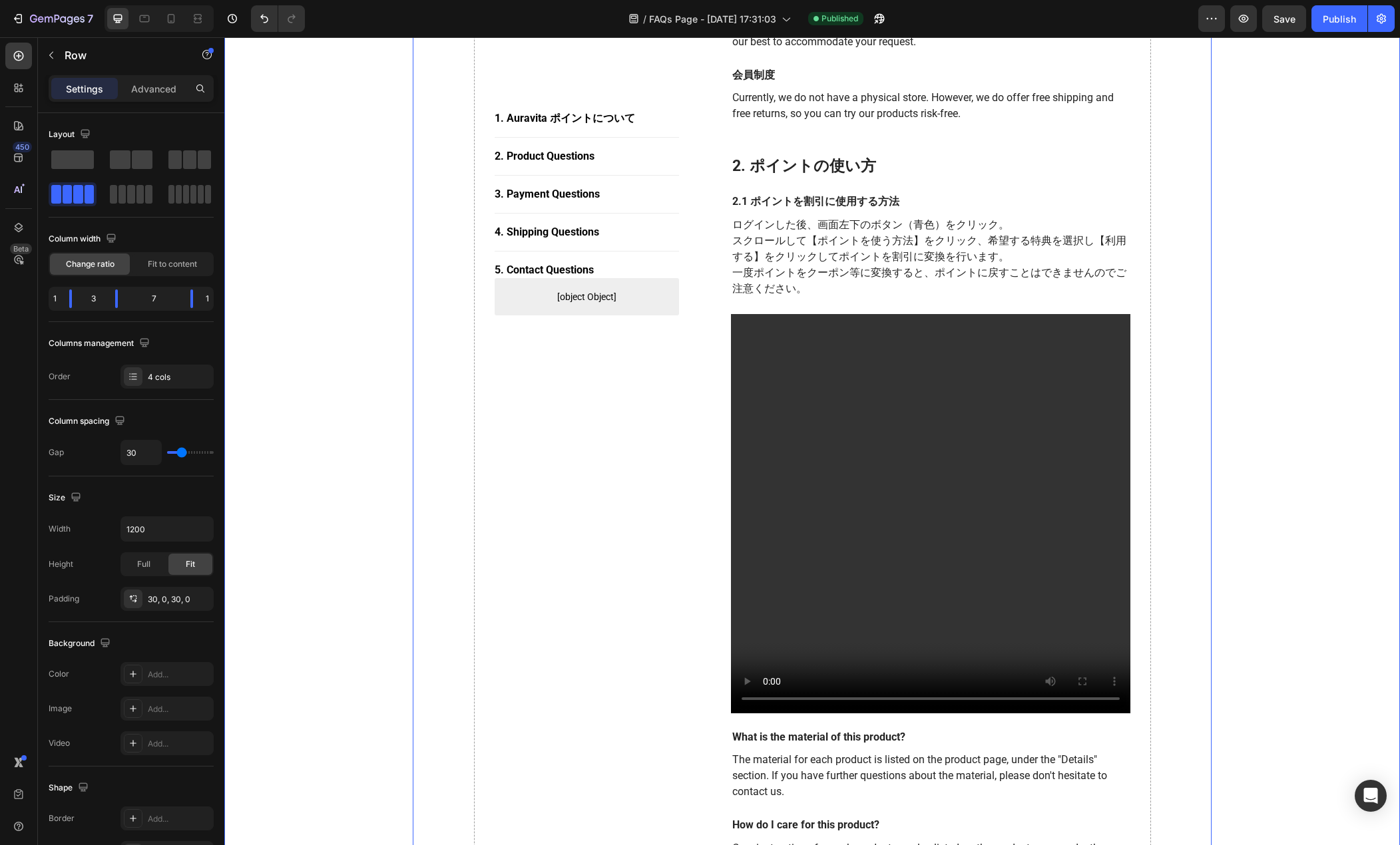
drag, startPoint x: 255, startPoint y: 52, endPoint x: 400, endPoint y: 38, distance: 145.7
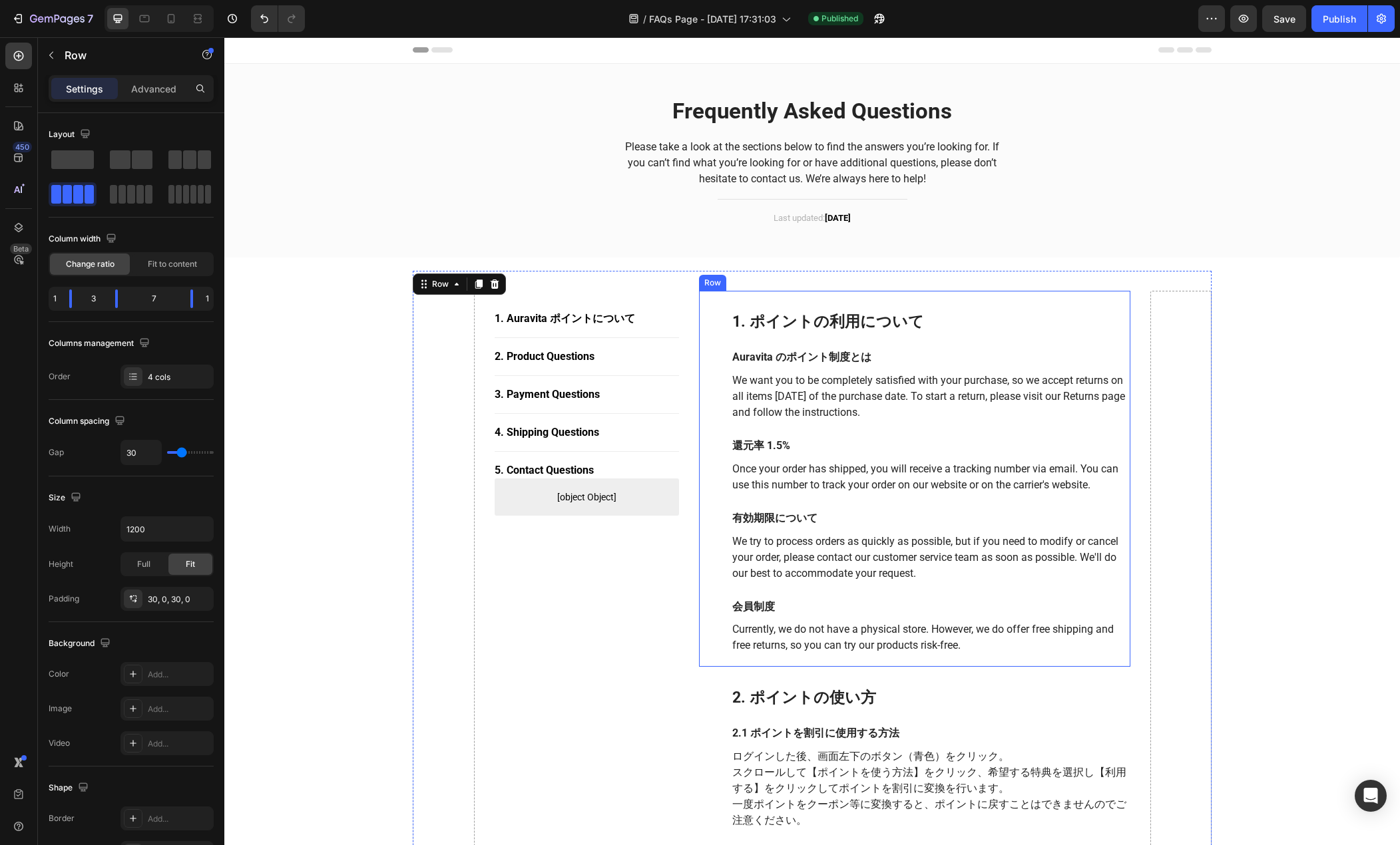
scroll to position [0, 0]
click at [271, 17] on icon "Undo/Redo" at bounding box center [264, 19] width 13 height 13
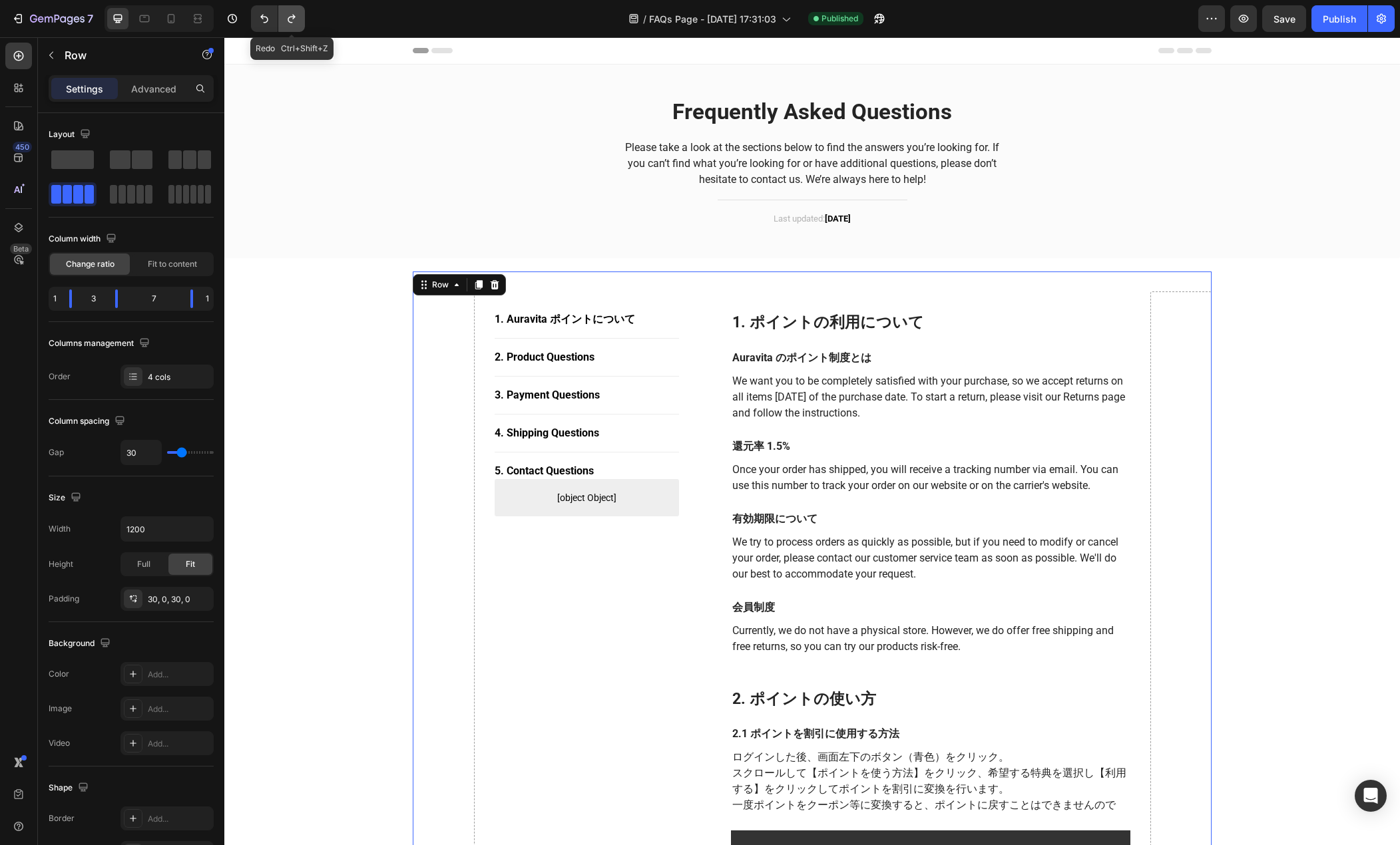
click at [292, 20] on icon "Undo/Redo" at bounding box center [292, 19] width 13 height 13
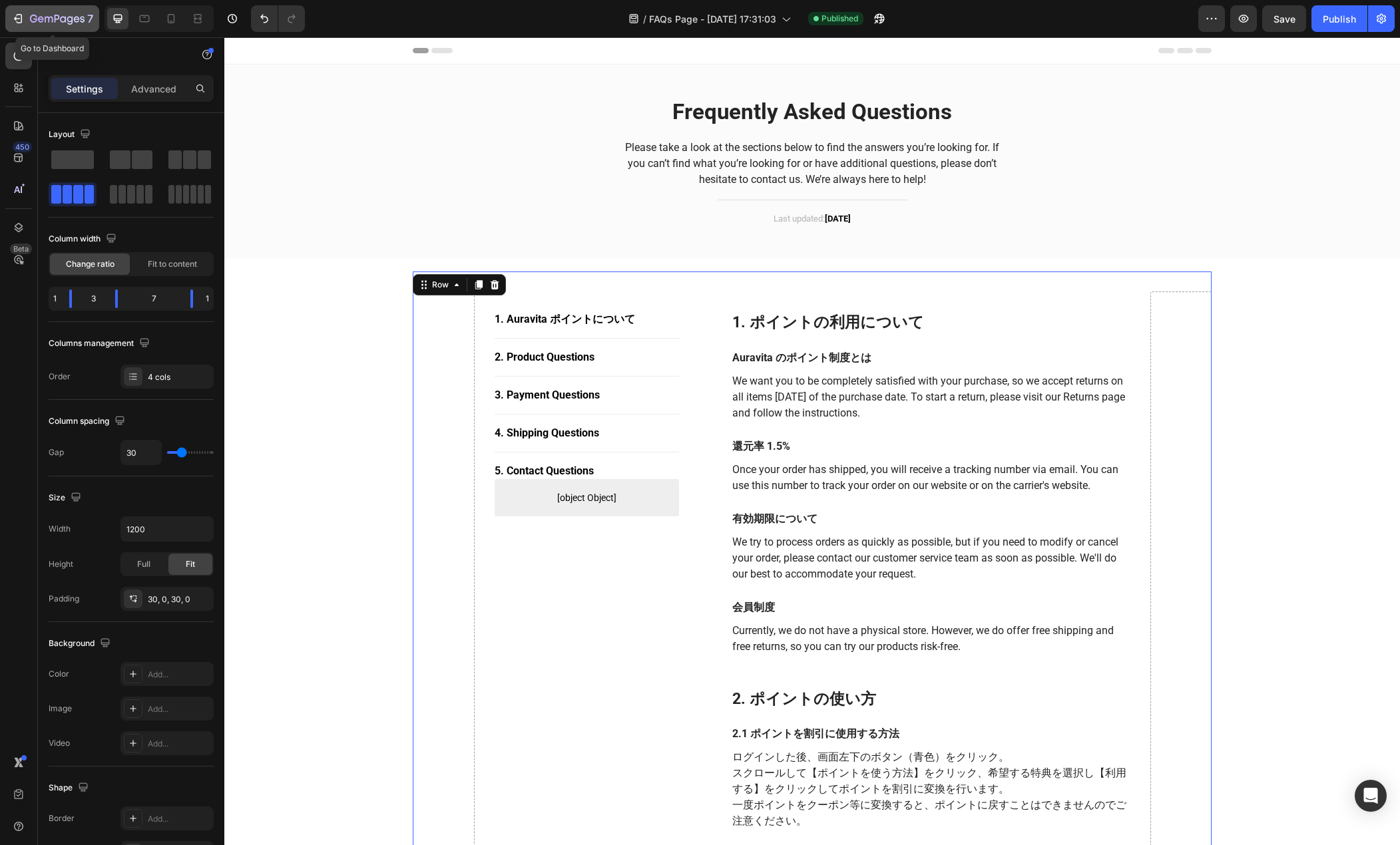
click at [7, 19] on button "7" at bounding box center [52, 19] width 94 height 27
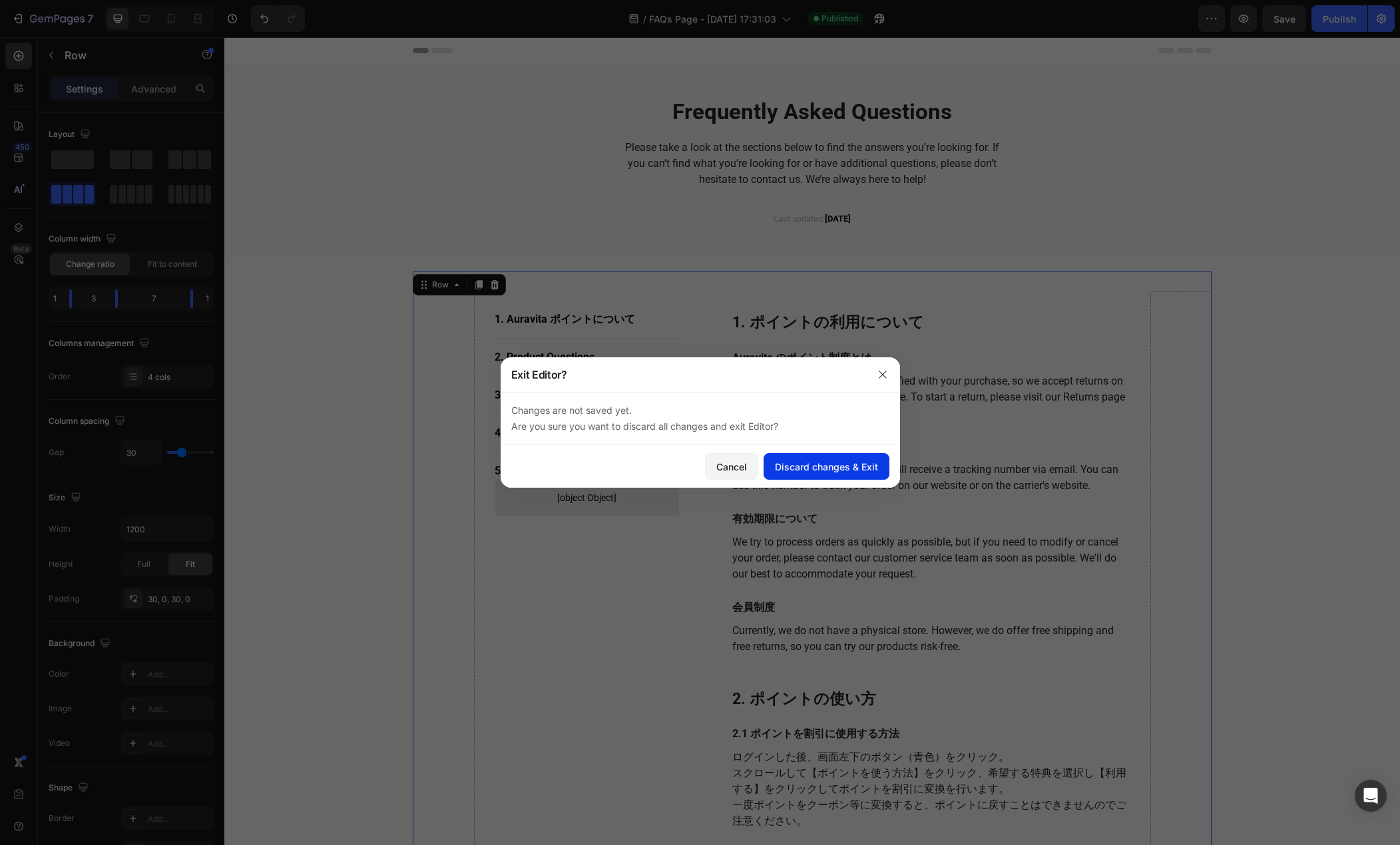
click at [801, 467] on div "Discard changes & Exit" at bounding box center [827, 467] width 103 height 14
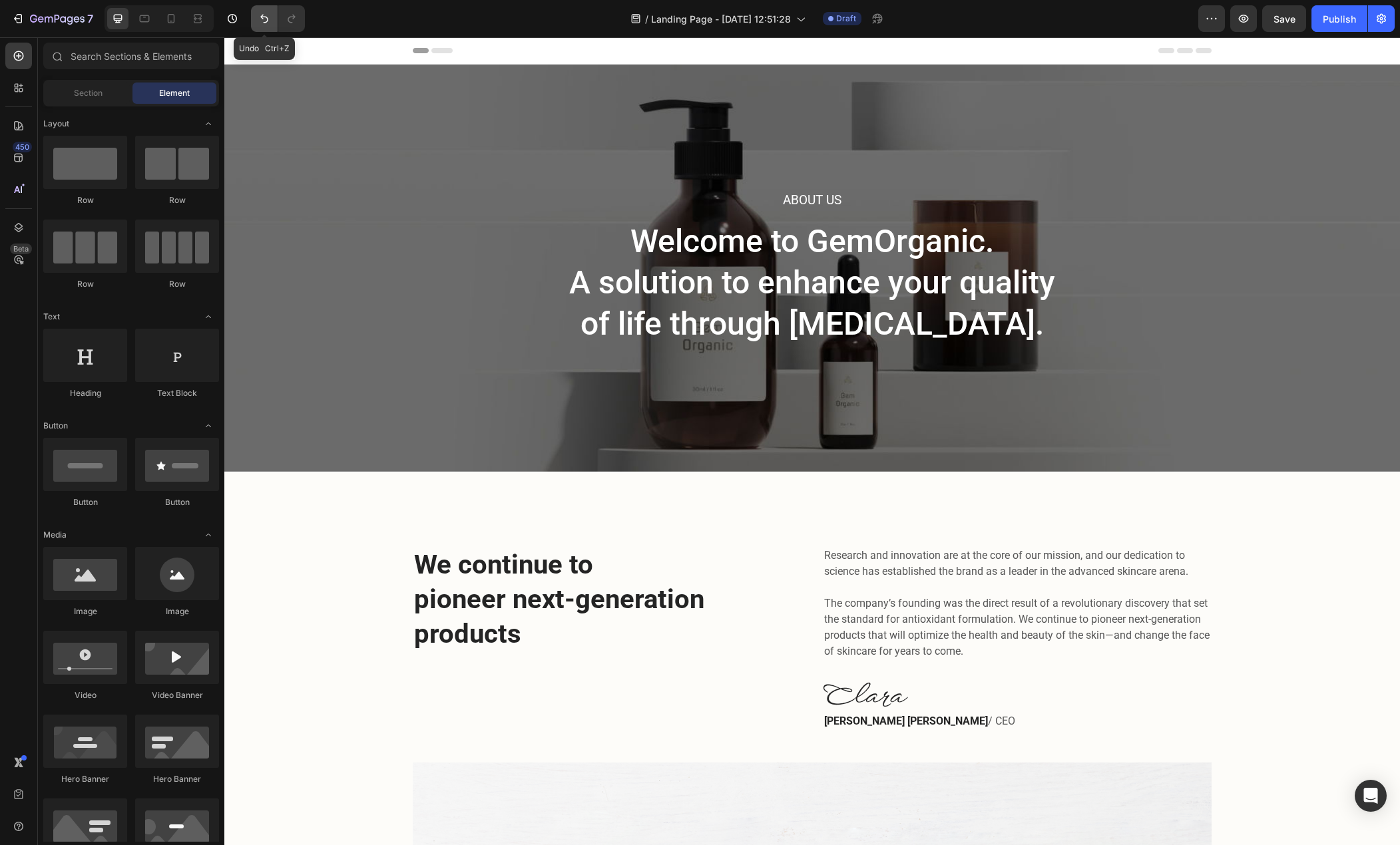
click at [270, 24] on icon "Undo/Redo" at bounding box center [264, 19] width 13 height 13
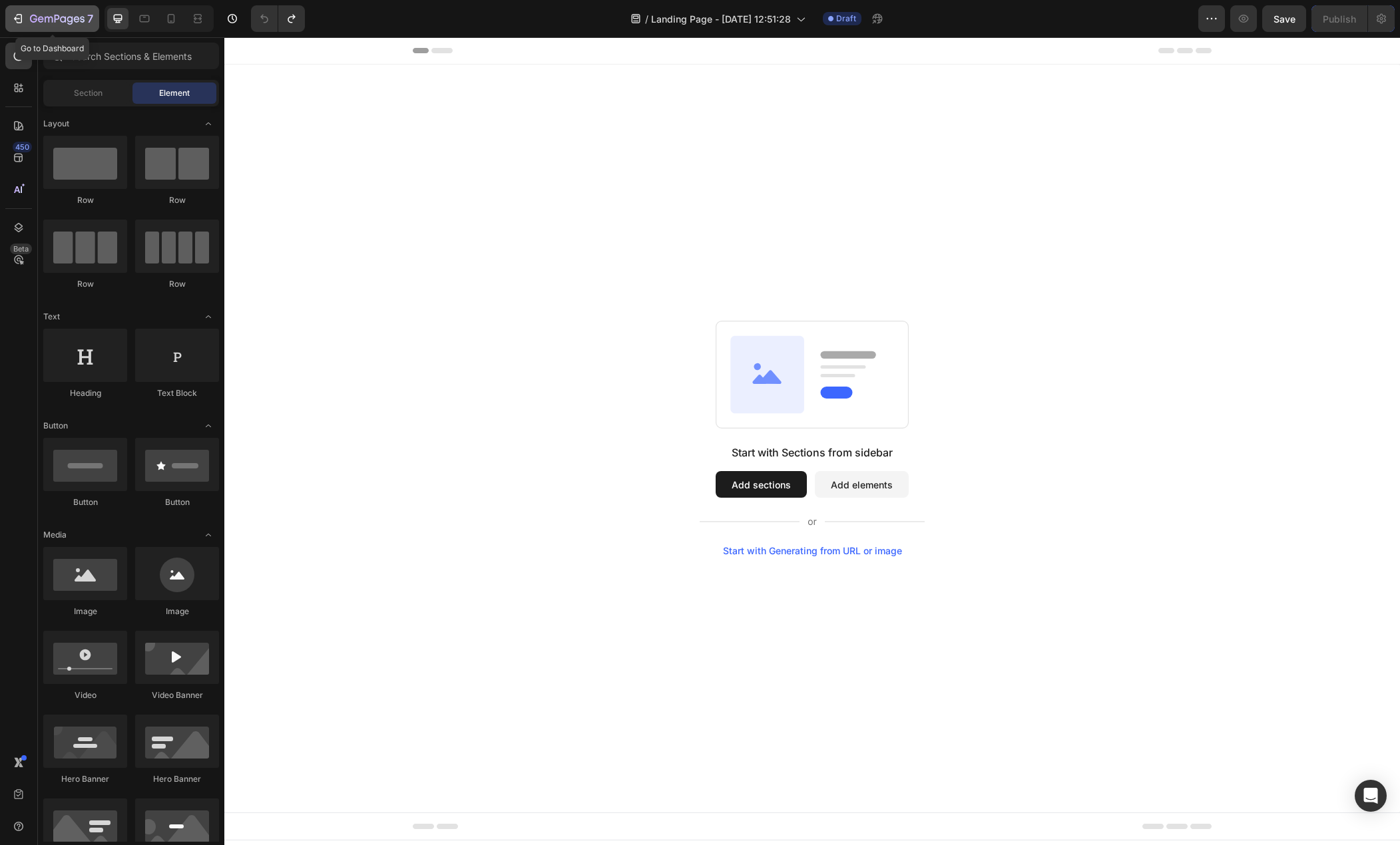
click at [35, 8] on button "7" at bounding box center [52, 19] width 94 height 27
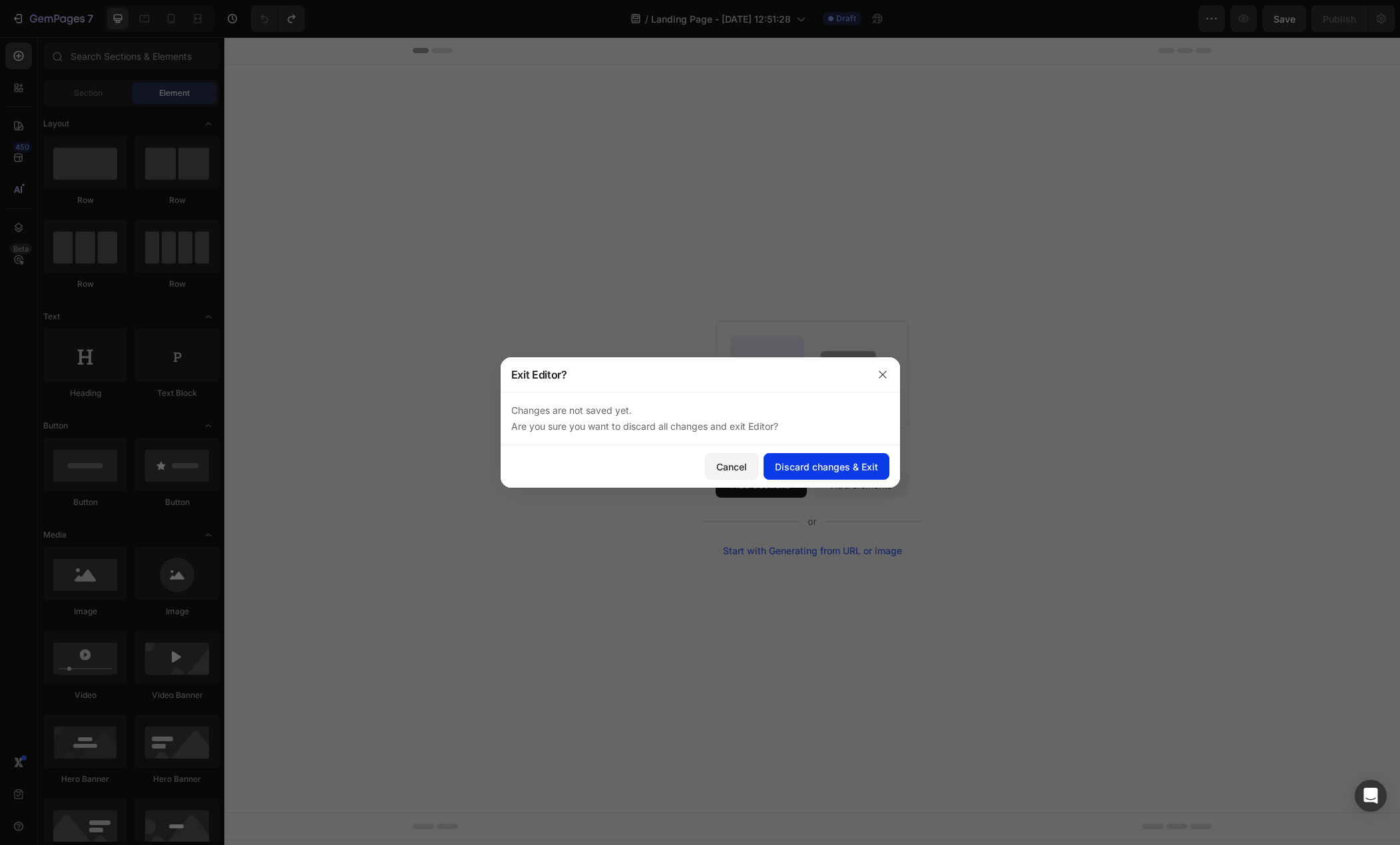
click at [801, 470] on div "Discard changes & Exit" at bounding box center [827, 467] width 103 height 14
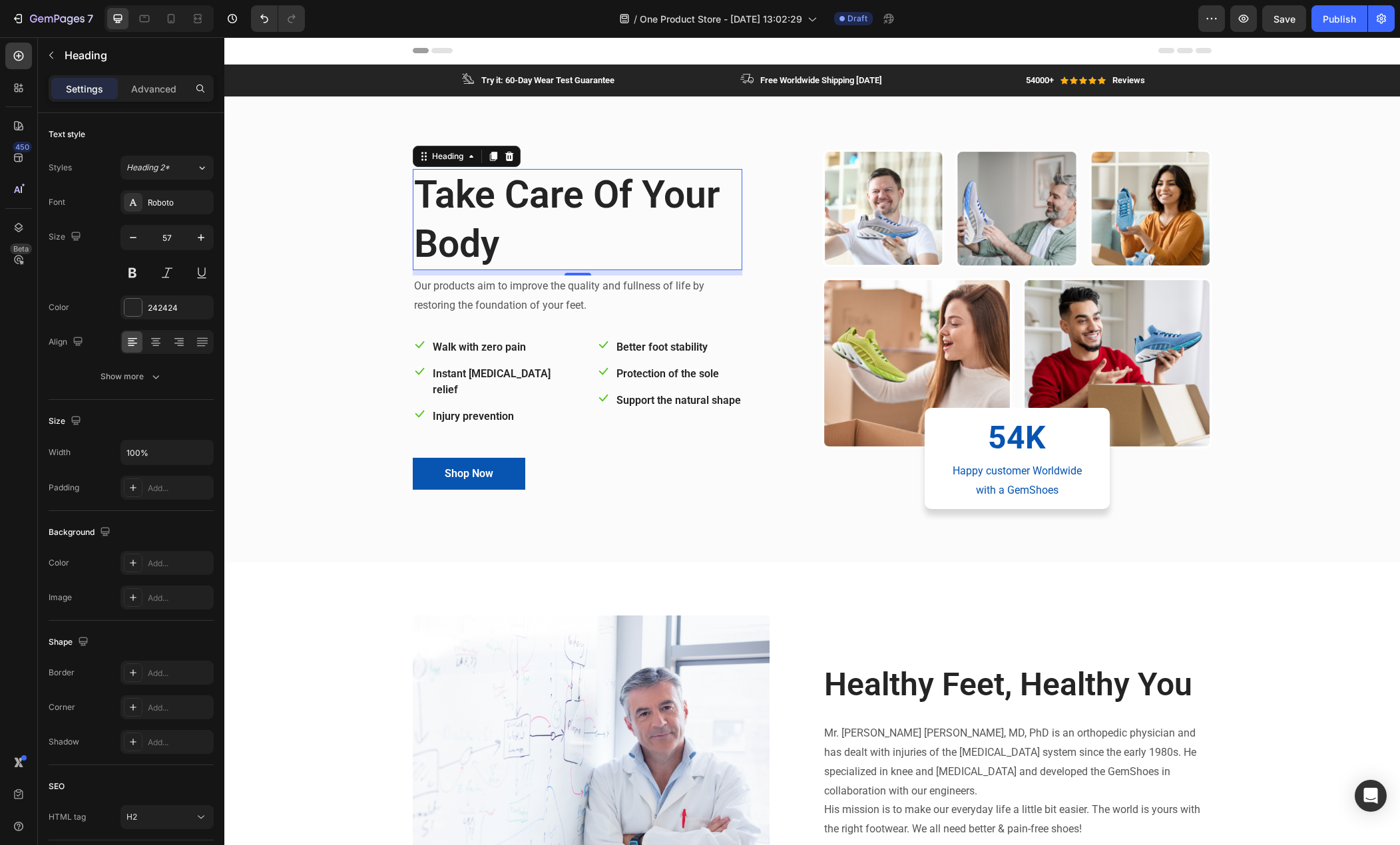
click at [539, 199] on p "Take Care Of Your Body" at bounding box center [577, 220] width 327 height 99
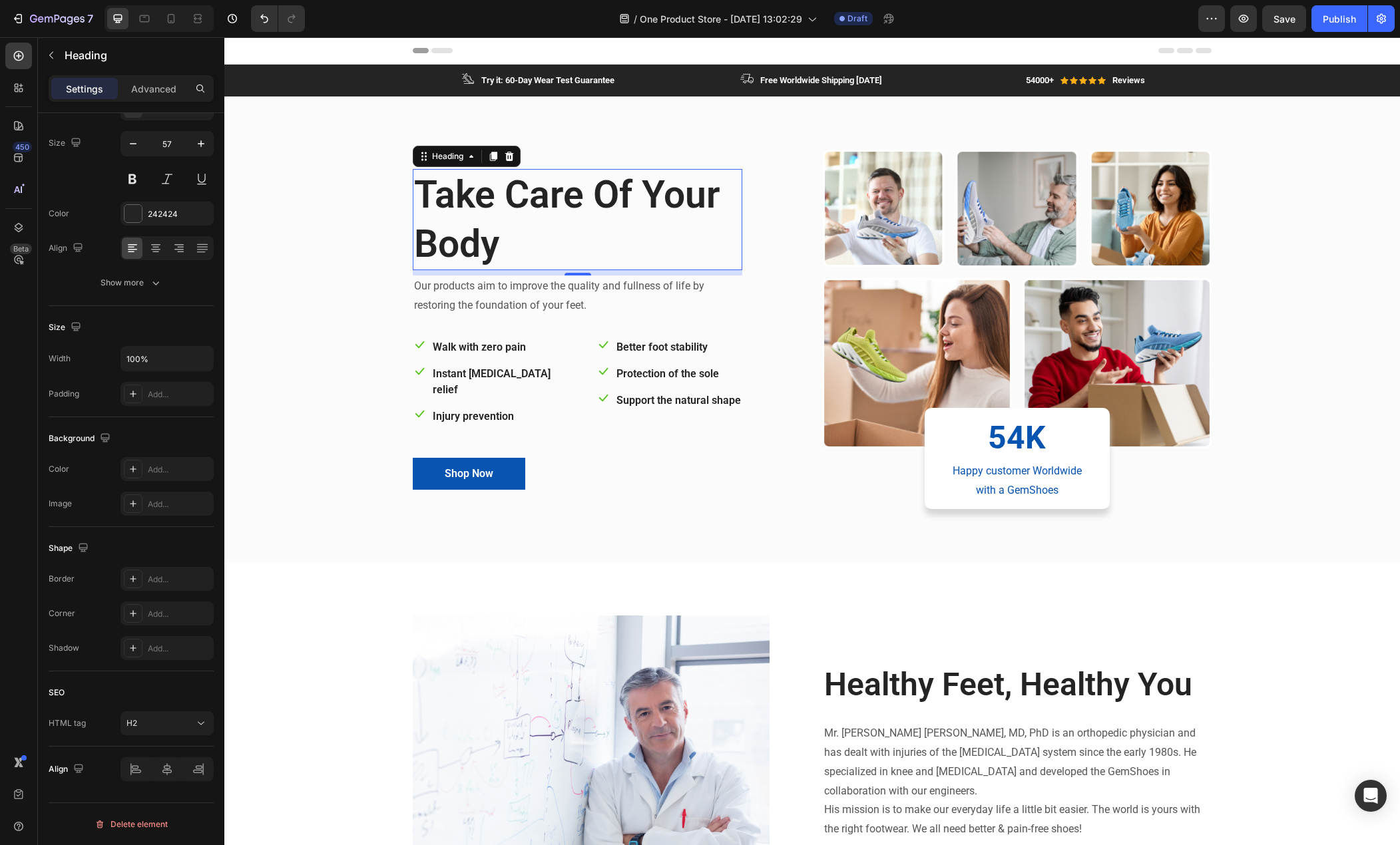
click at [493, 199] on p "Take Care Of Your Body" at bounding box center [577, 220] width 327 height 99
click at [492, 199] on p "Take Care Of Your Body" at bounding box center [577, 220] width 327 height 99
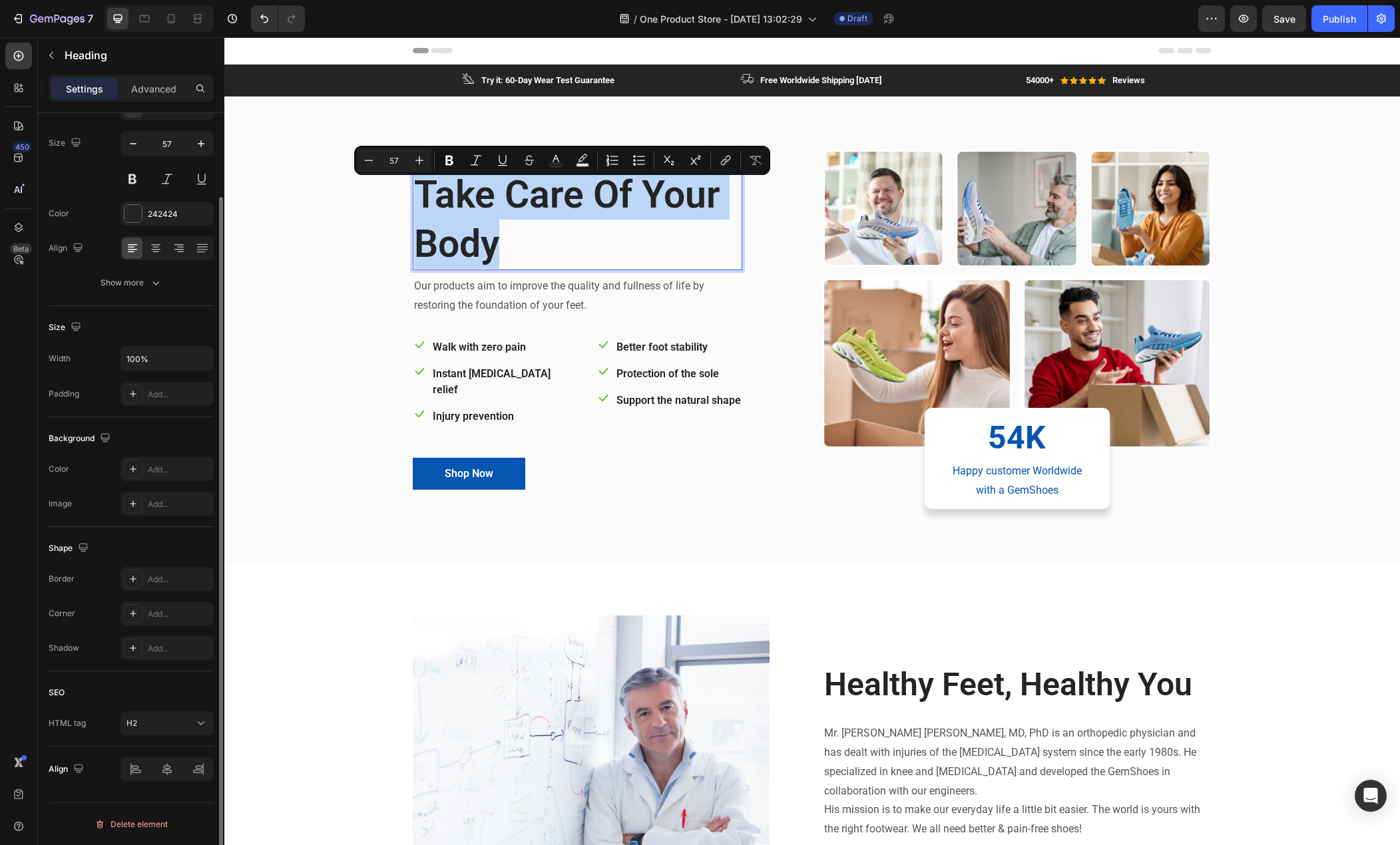
scroll to position [0, 0]
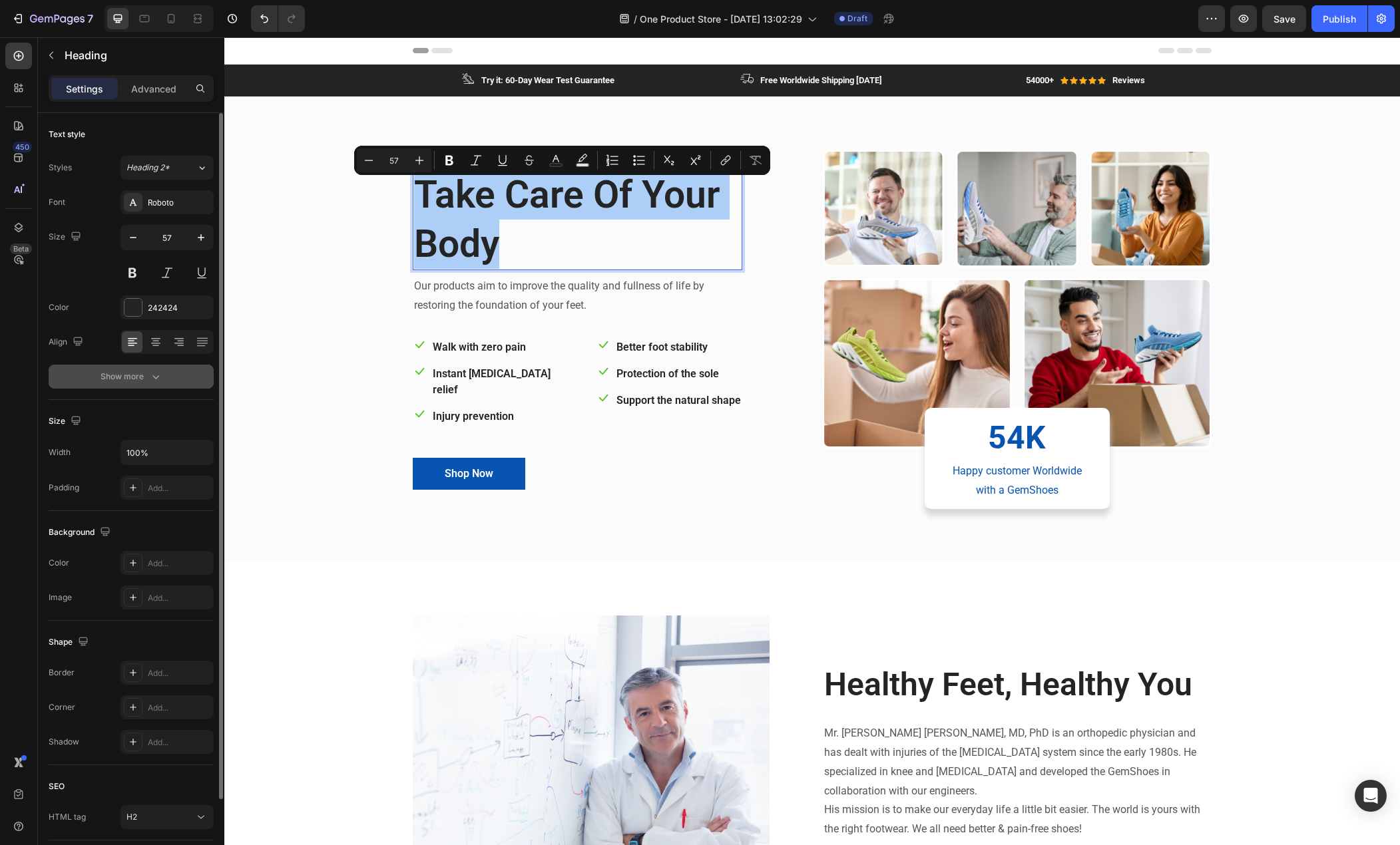
click at [158, 377] on icon "button" at bounding box center [156, 376] width 13 height 13
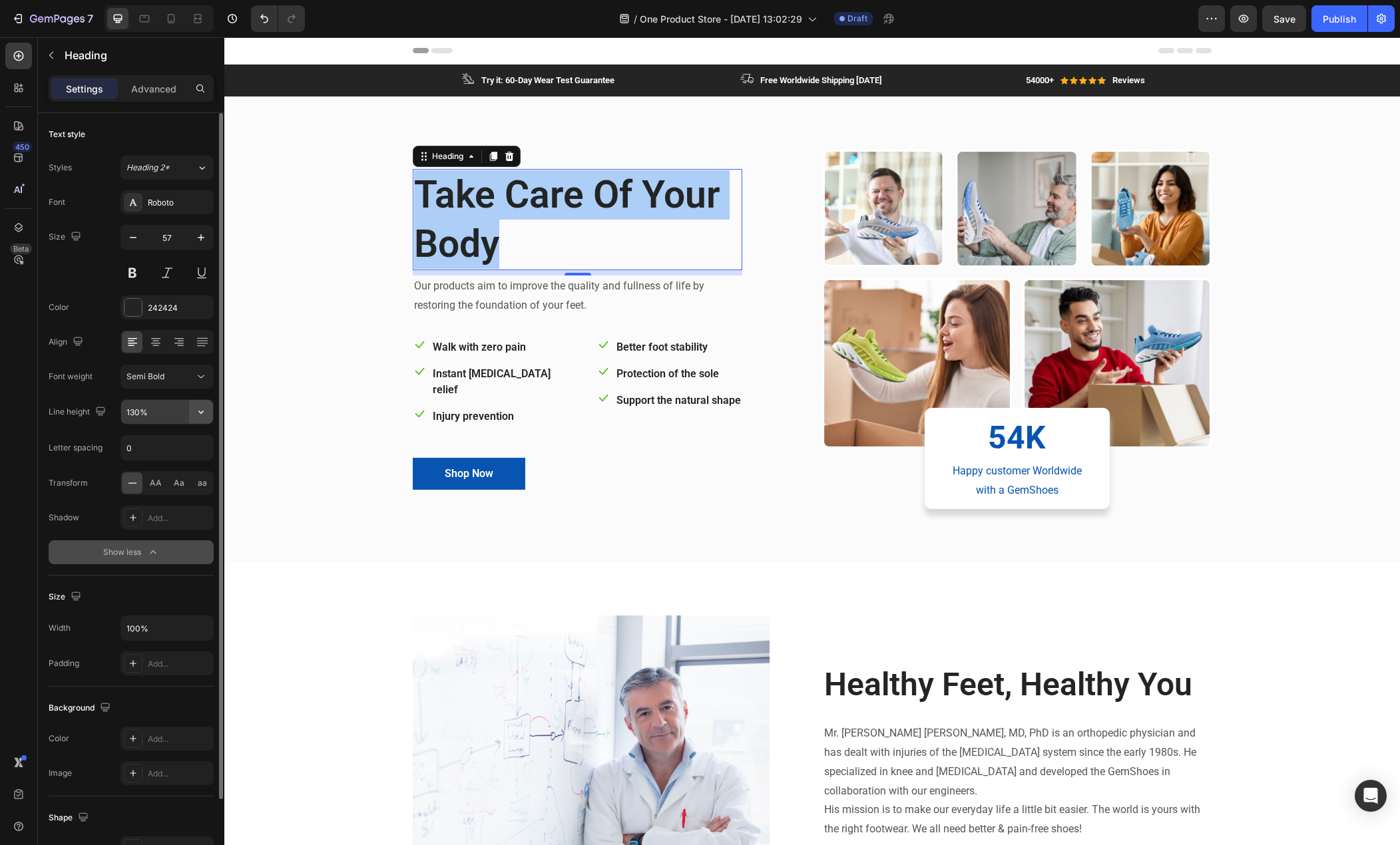
click at [201, 414] on icon "button" at bounding box center [201, 413] width 6 height 4
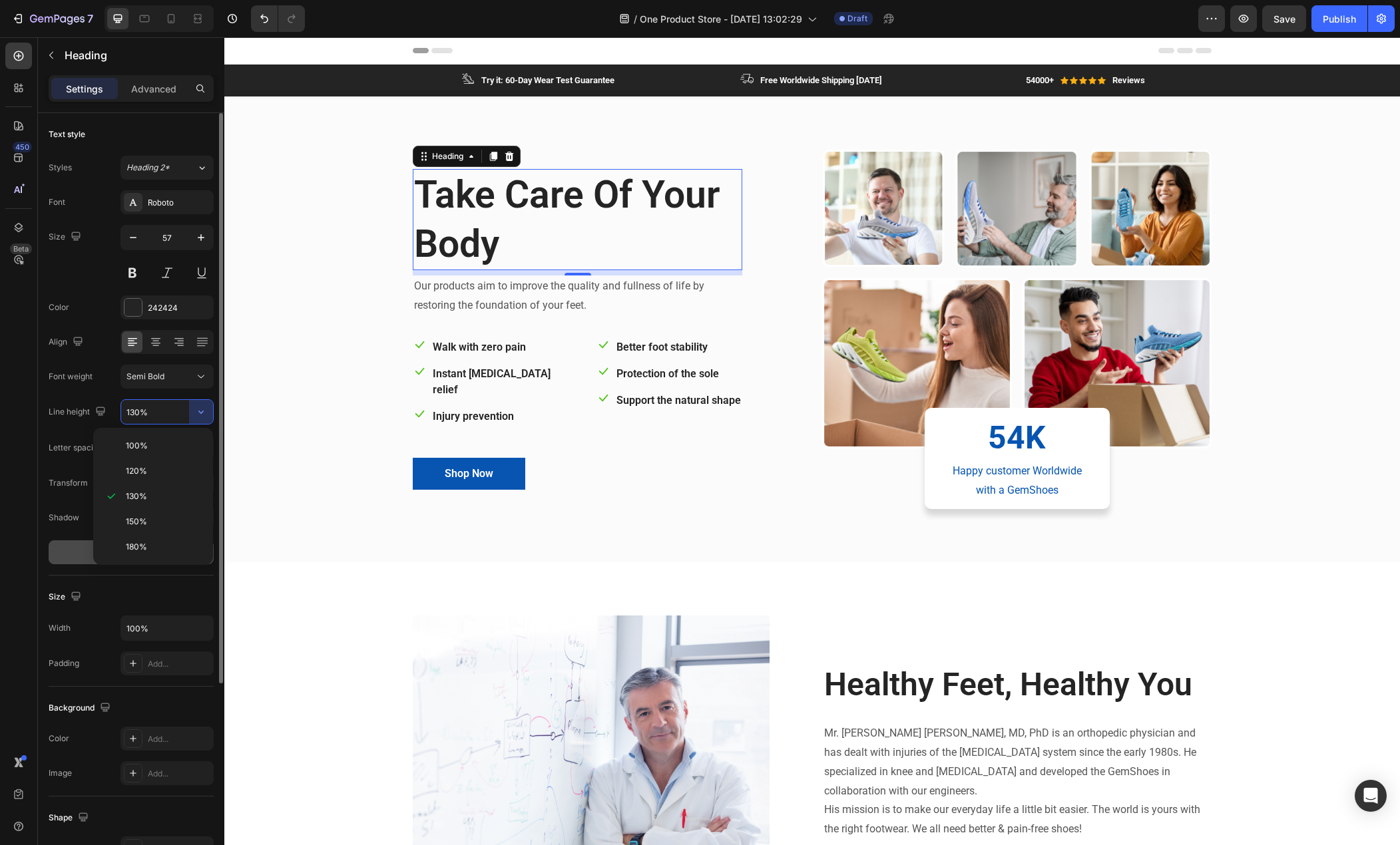
click at [141, 443] on span "100%" at bounding box center [137, 445] width 22 height 12
type input "100%"
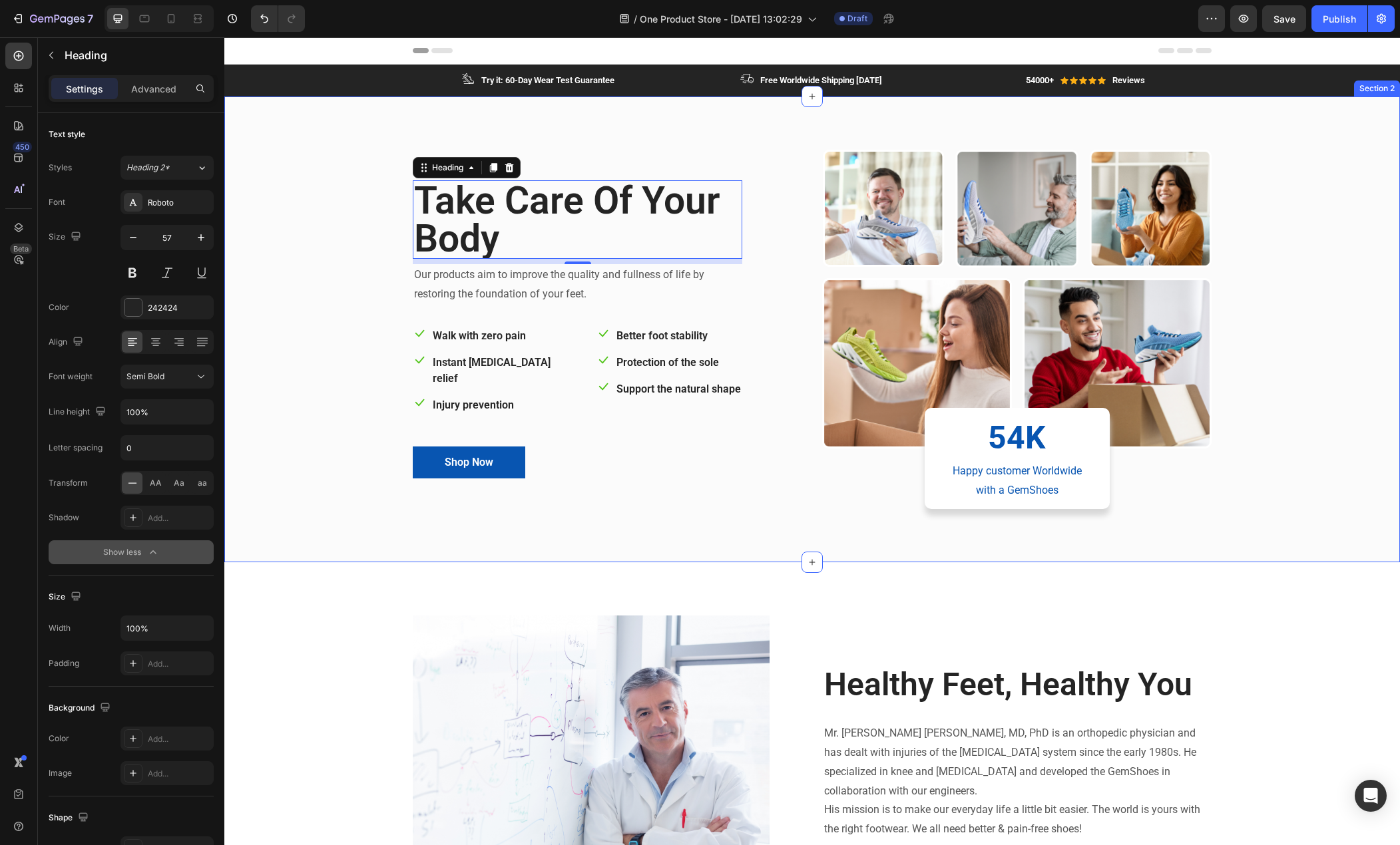
click at [332, 253] on div "Take Care Of Your Body Heading 8 Our products aim to improve the quality and fu…" at bounding box center [812, 340] width 1156 height 381
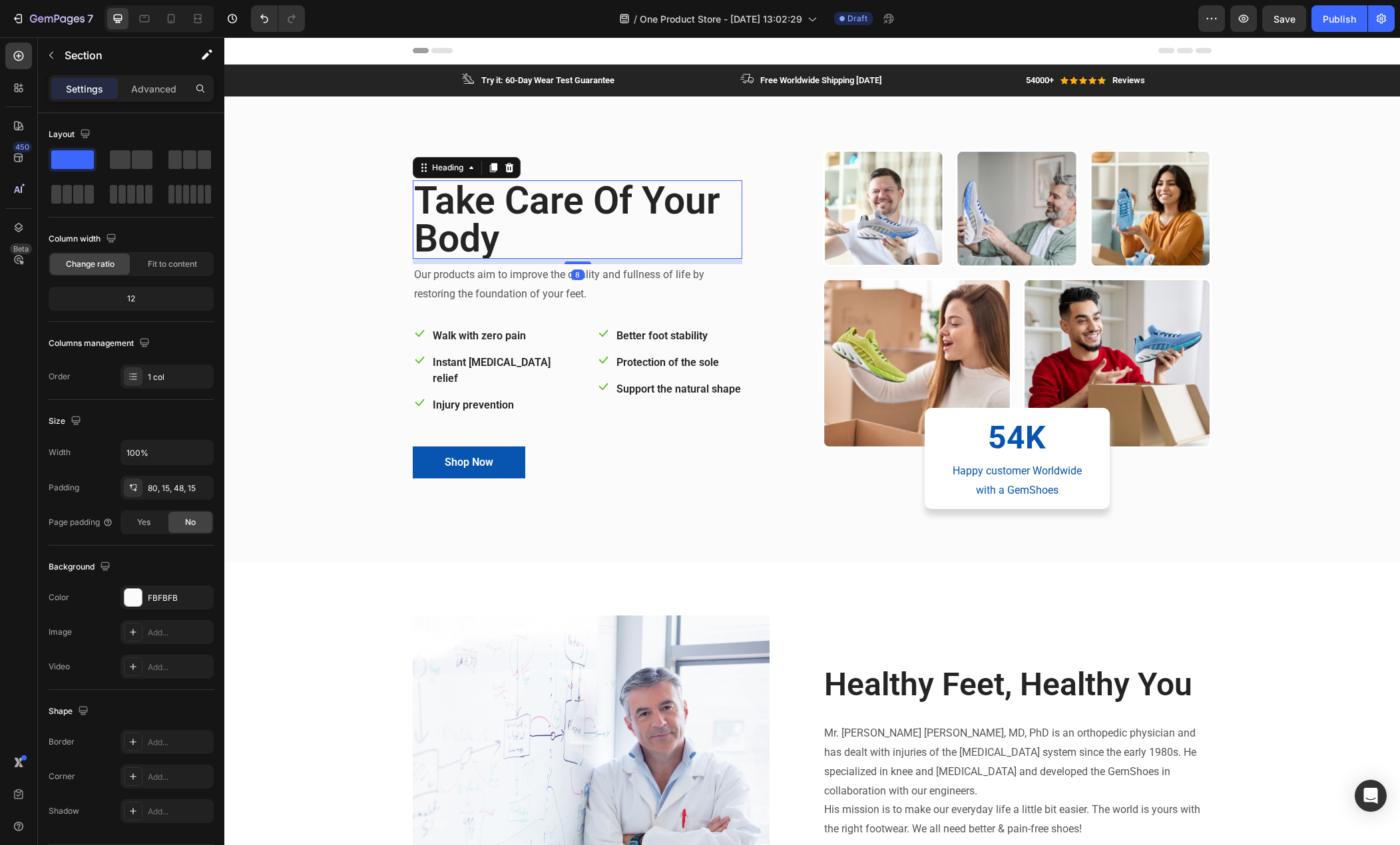
click at [494, 224] on h2 "Take Care Of Your Body" at bounding box center [578, 220] width 330 height 78
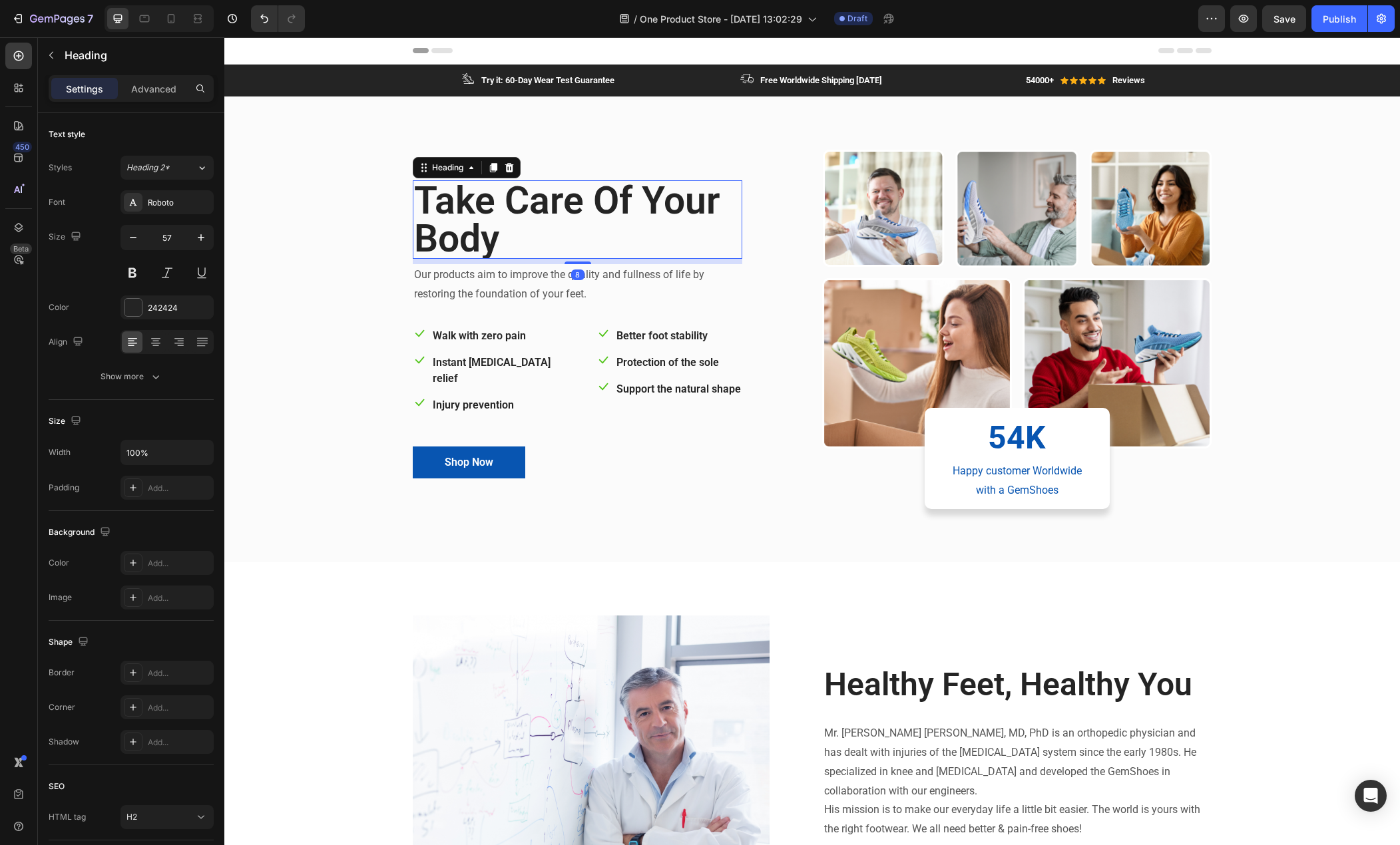
click at [494, 224] on h2 "Take Care Of Your Body" at bounding box center [578, 220] width 330 height 78
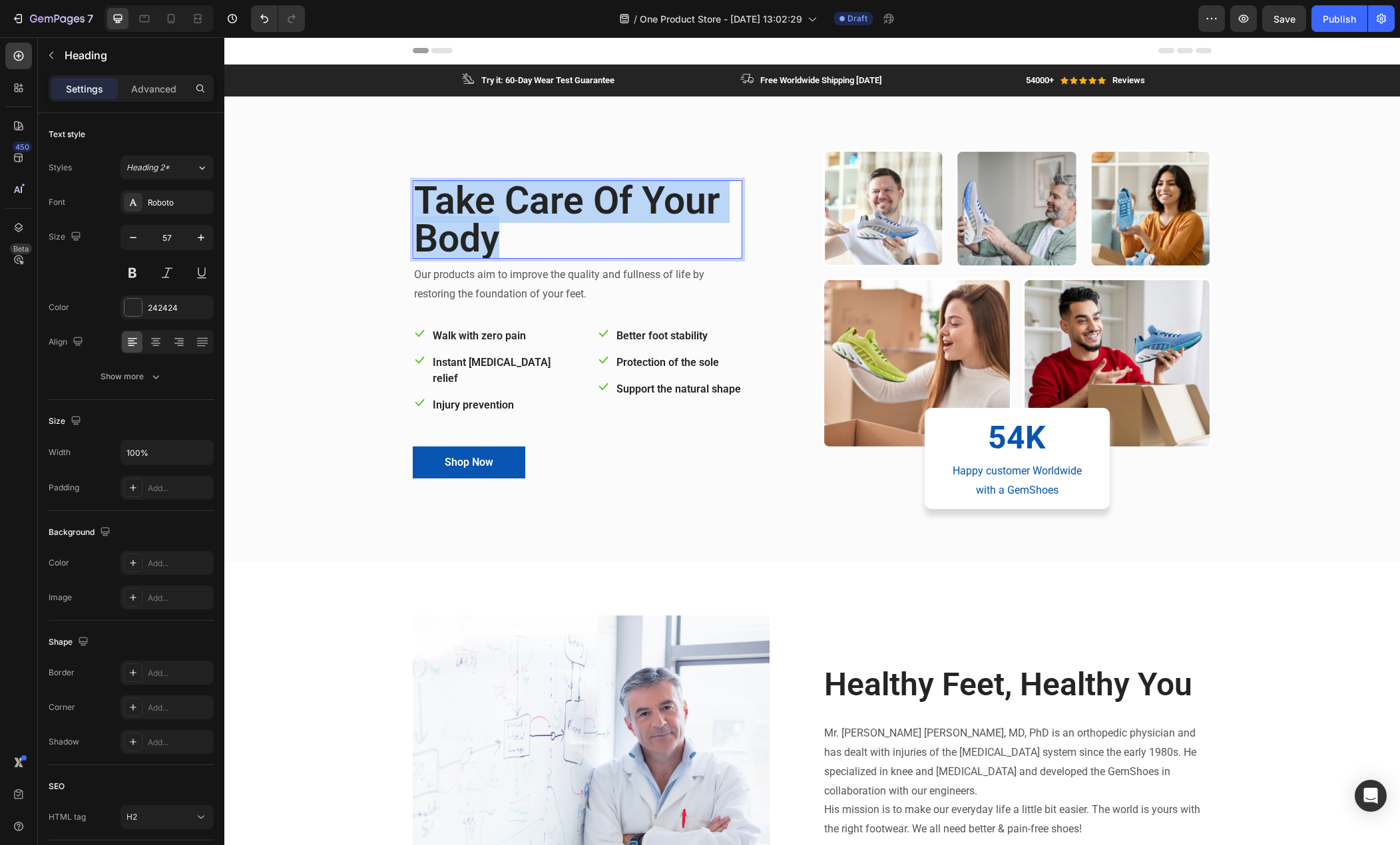
click at [494, 224] on p "Take Care Of Your Body" at bounding box center [577, 219] width 327 height 75
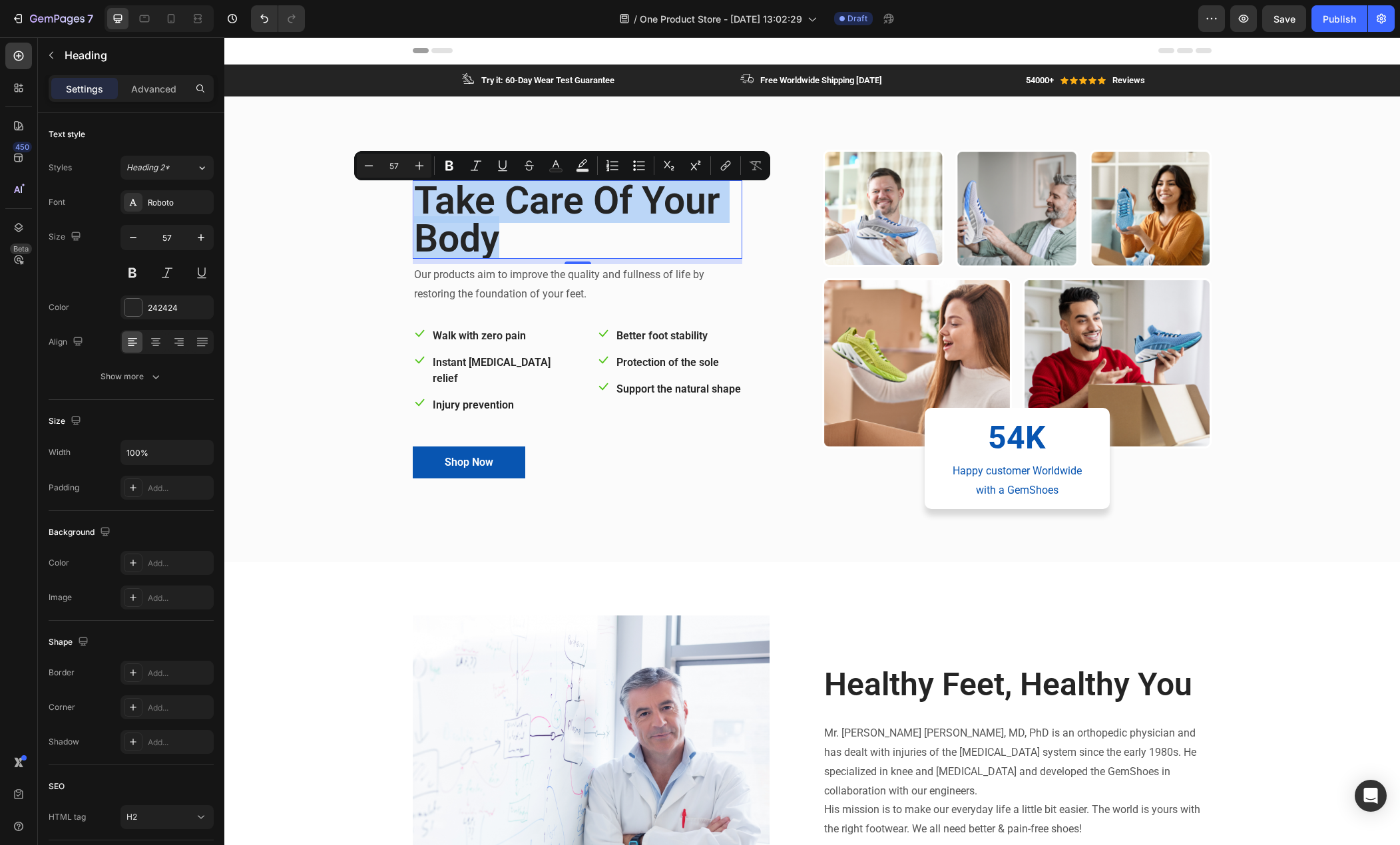
click at [493, 226] on p "Take Care Of Your Body" at bounding box center [577, 219] width 327 height 75
click at [502, 217] on p "Take Care Of Your Body" at bounding box center [577, 219] width 327 height 75
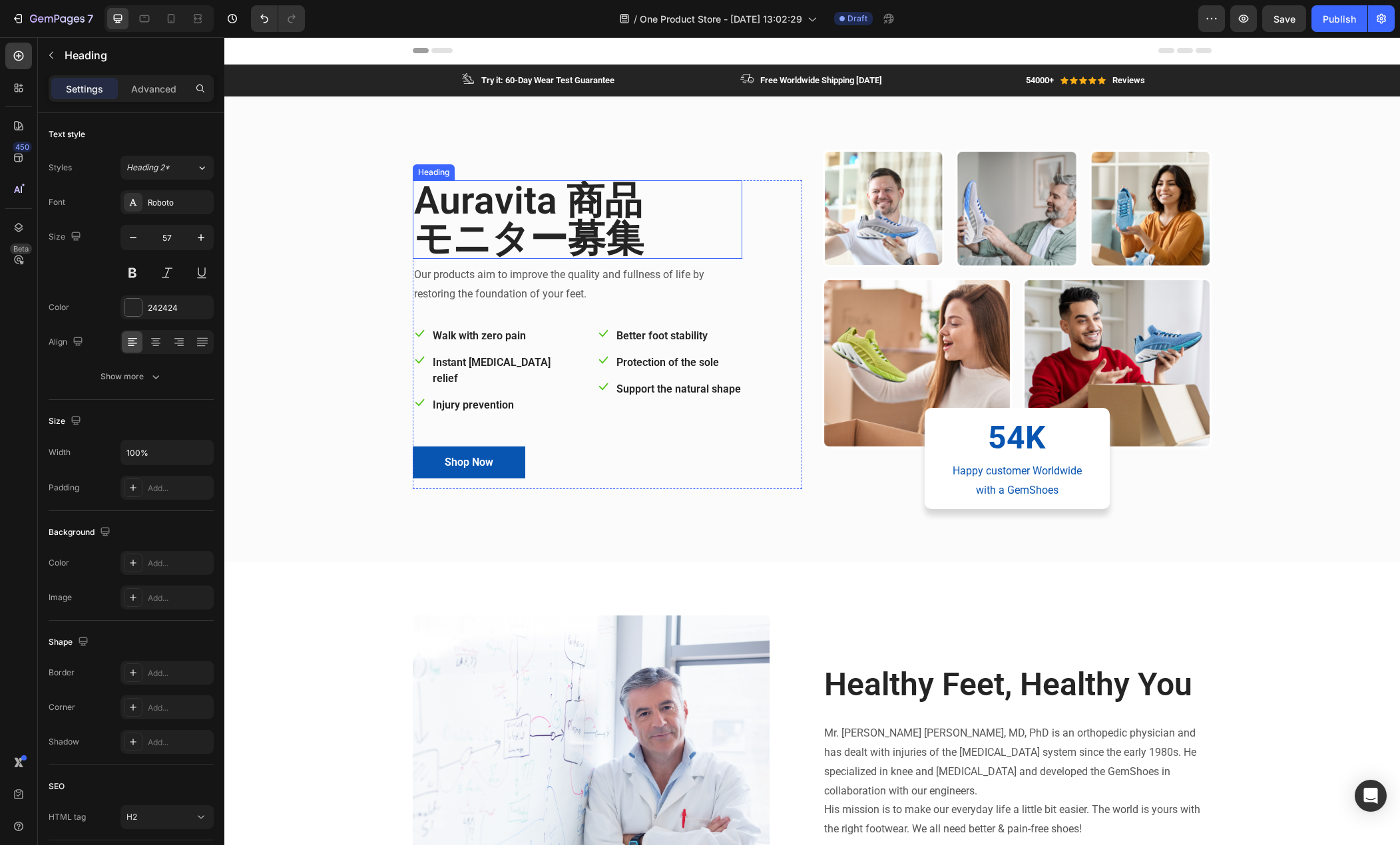
click at [553, 211] on p "Auravita 商品 モニター募集" at bounding box center [577, 219] width 327 height 75
click at [450, 225] on p "Auravita モニター募集" at bounding box center [577, 219] width 327 height 75
click at [423, 246] on p "Auravita モニター募集" at bounding box center [577, 219] width 327 height 75
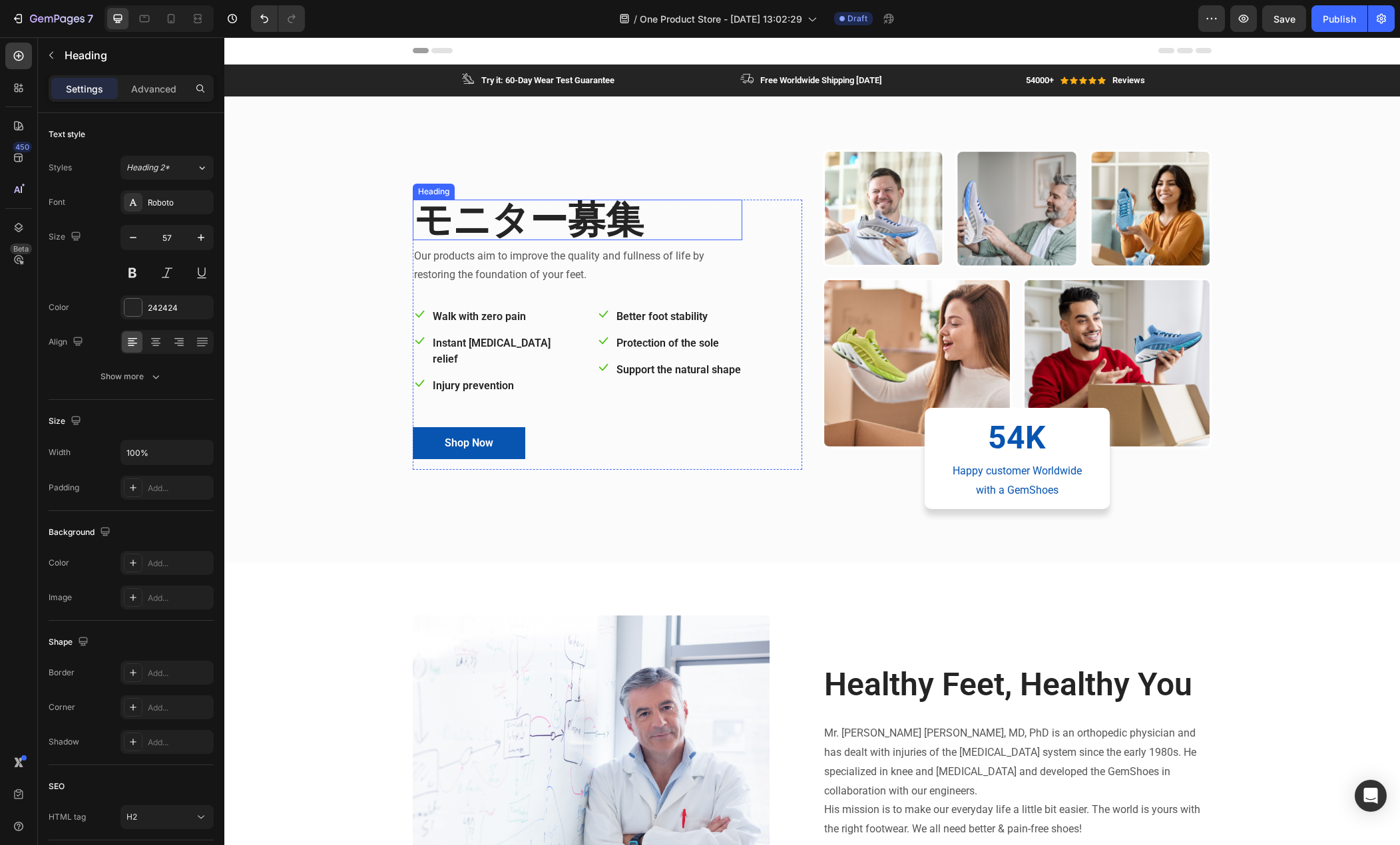
click at [449, 229] on p "モニター募集" at bounding box center [577, 220] width 327 height 38
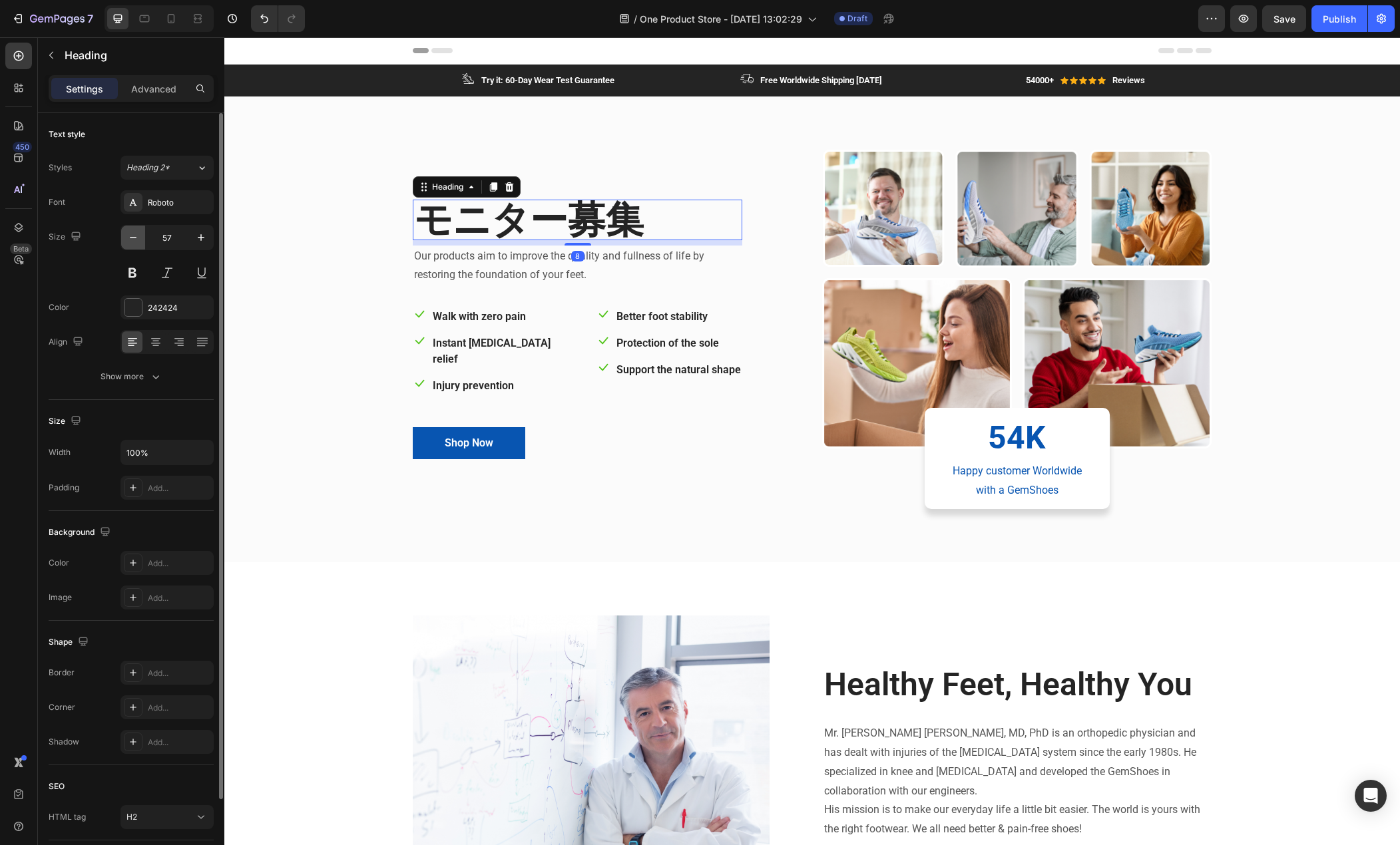
click at [138, 240] on icon "button" at bounding box center [133, 238] width 13 height 13
click at [139, 240] on icon "button" at bounding box center [133, 238] width 13 height 13
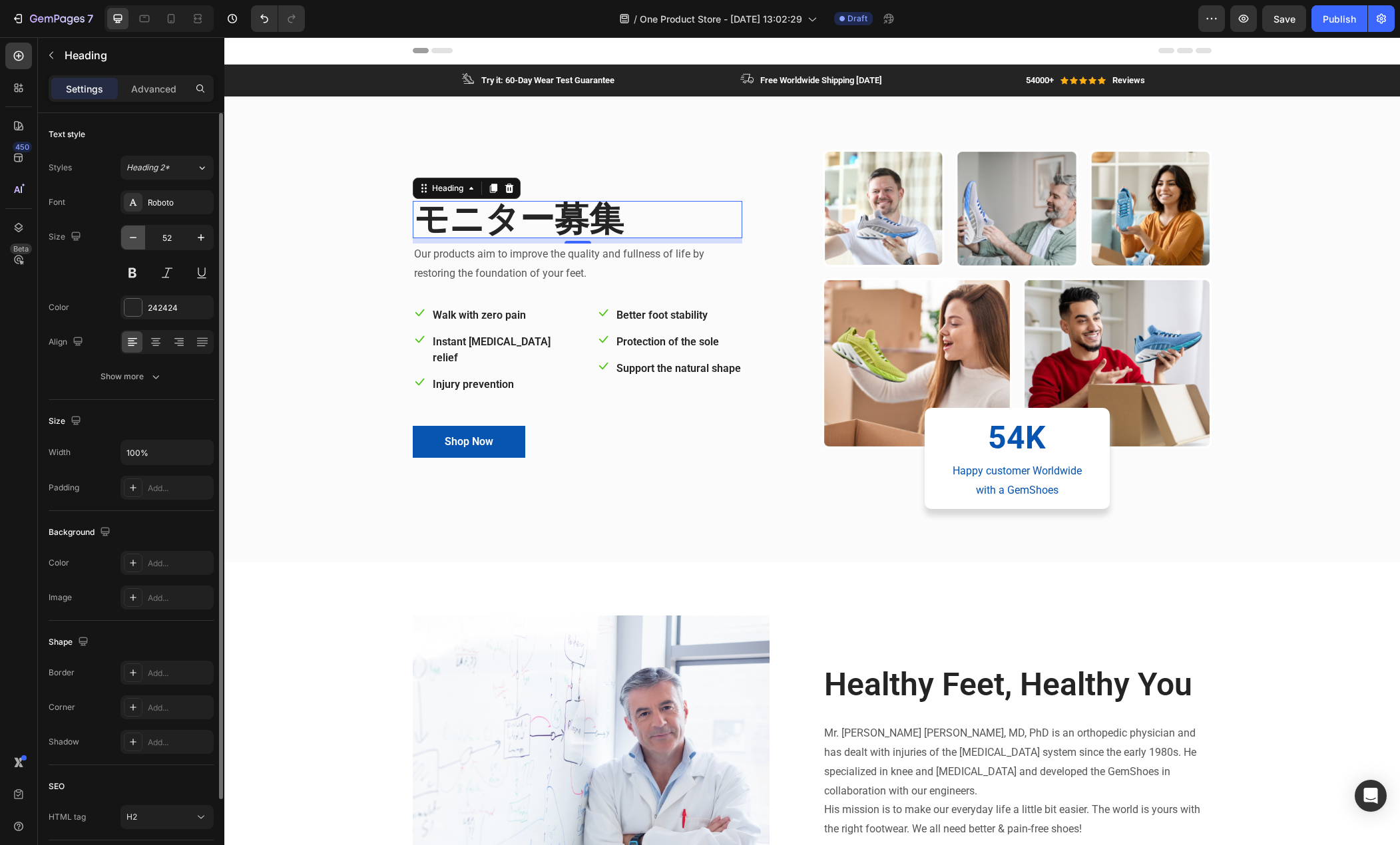
click at [139, 240] on icon "button" at bounding box center [133, 238] width 13 height 13
type input "50"
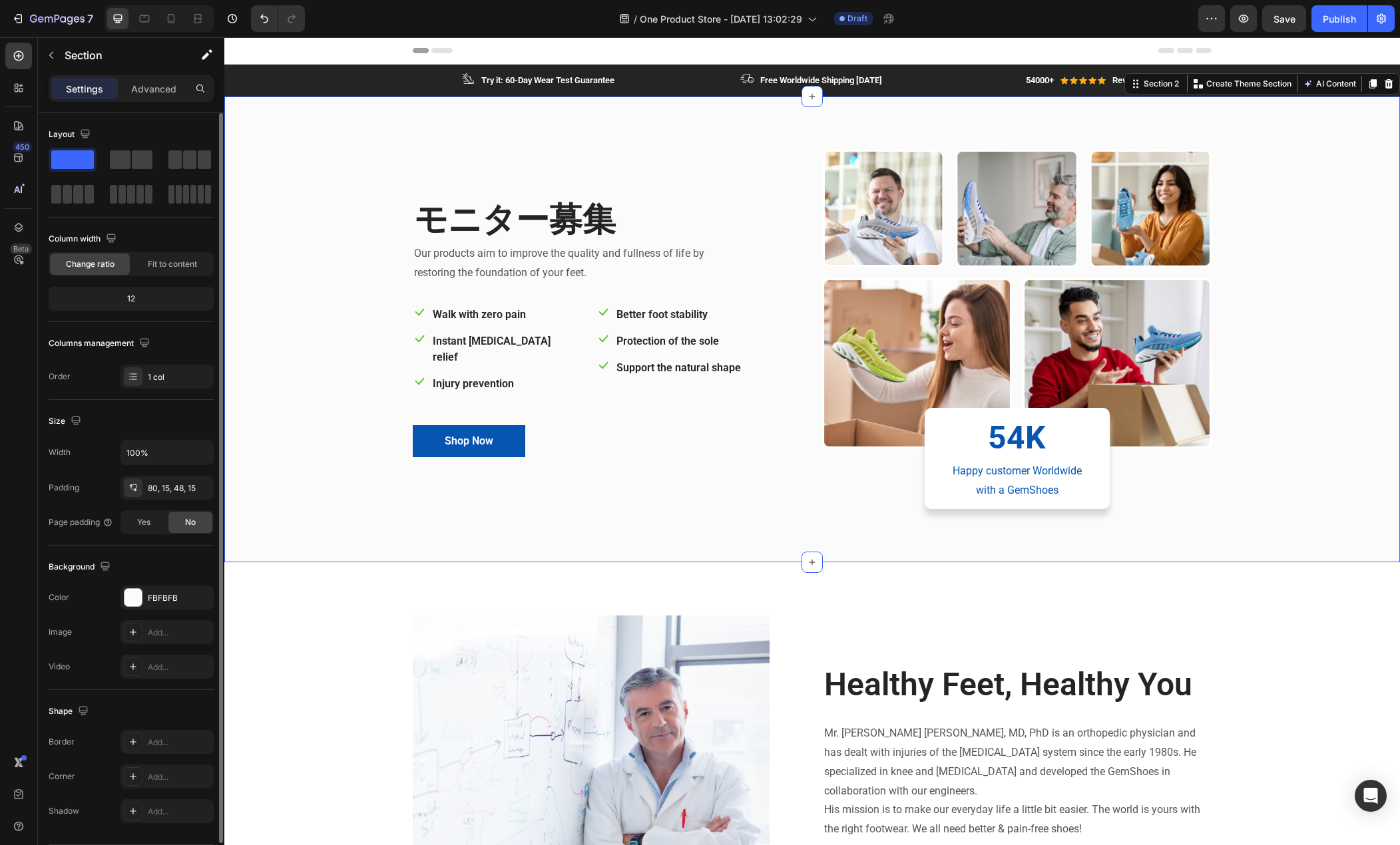
click at [316, 244] on div "モニター募集 Heading Our products aim to improve the quality and fullness of life by …" at bounding box center [812, 340] width 1156 height 381
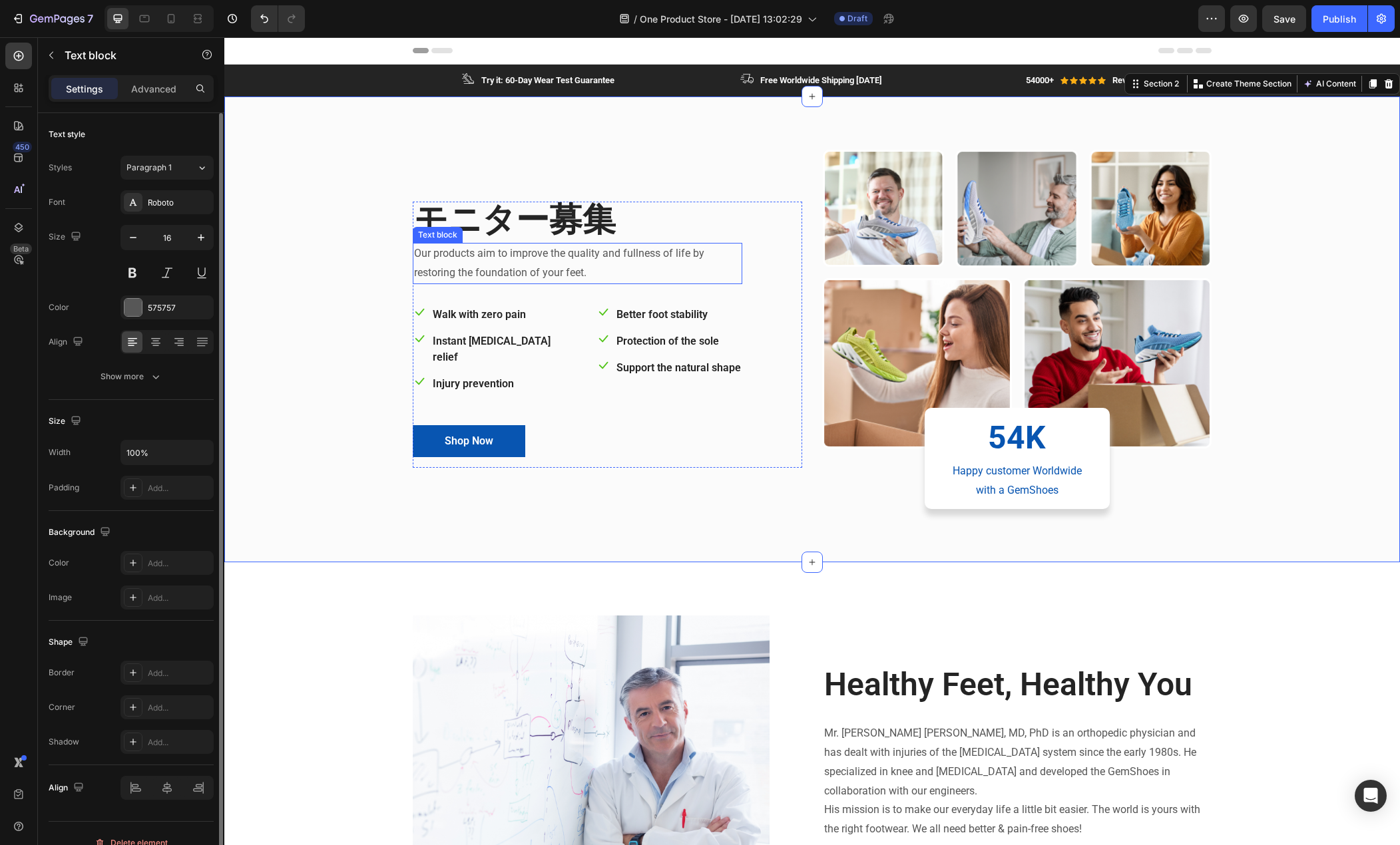
click at [472, 268] on p "Our products aim to improve the quality and fullness of life by restoring the f…" at bounding box center [577, 263] width 327 height 38
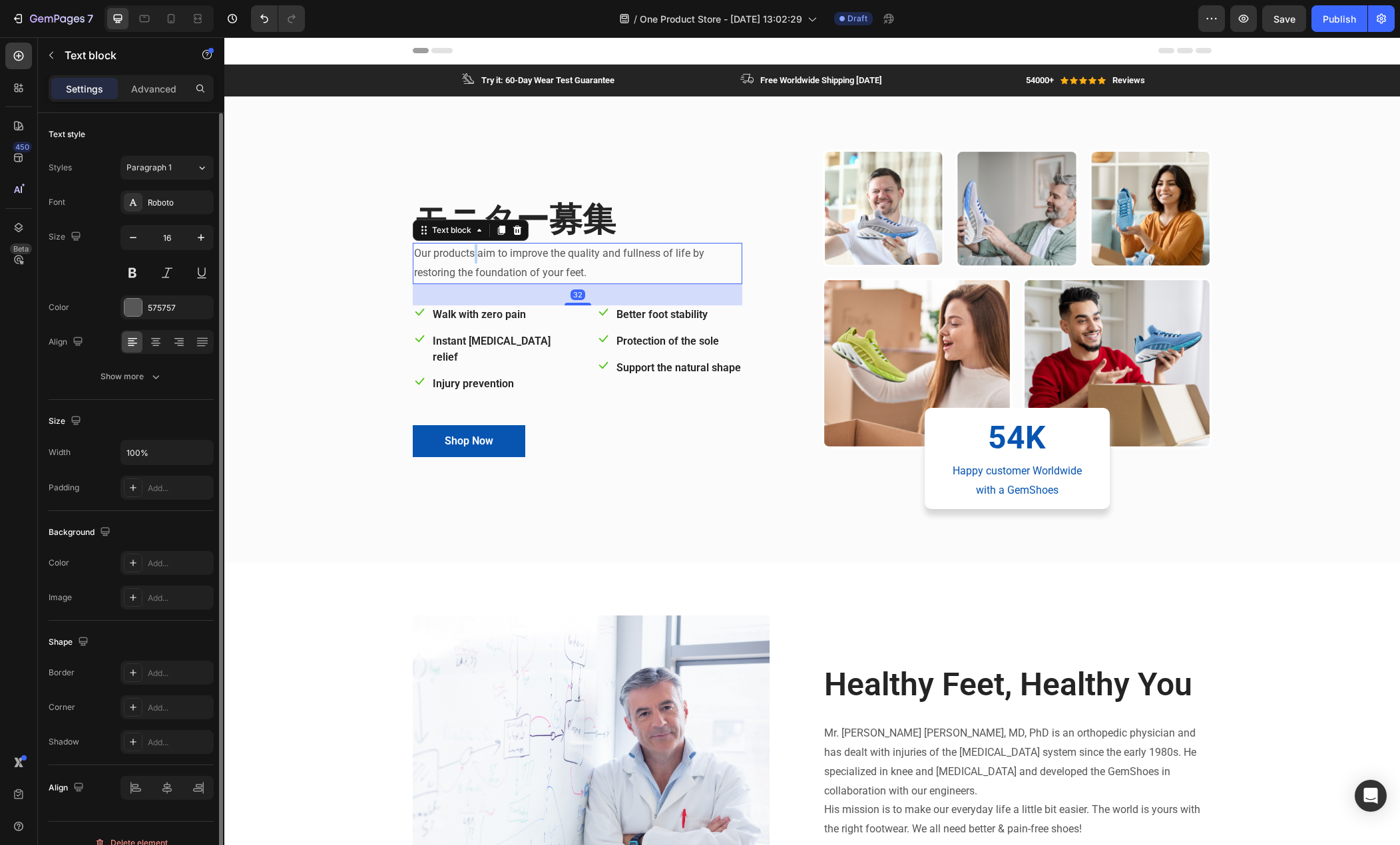
click at [472, 269] on p "Our products aim to improve the quality and fullness of life by restoring the f…" at bounding box center [577, 263] width 327 height 38
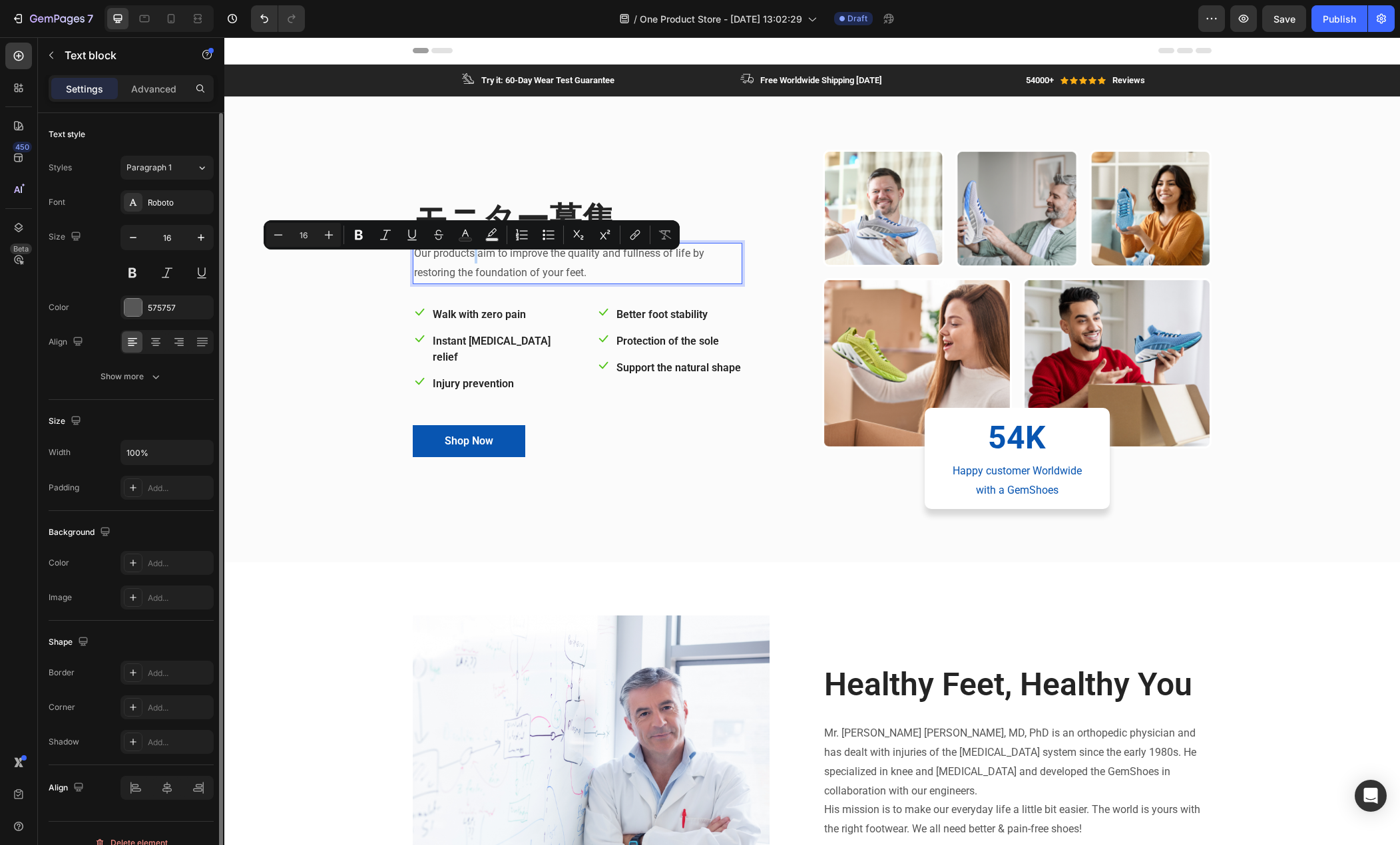
click at [472, 269] on p "Our products aim to improve the quality and fullness of life by restoring the f…" at bounding box center [577, 263] width 327 height 38
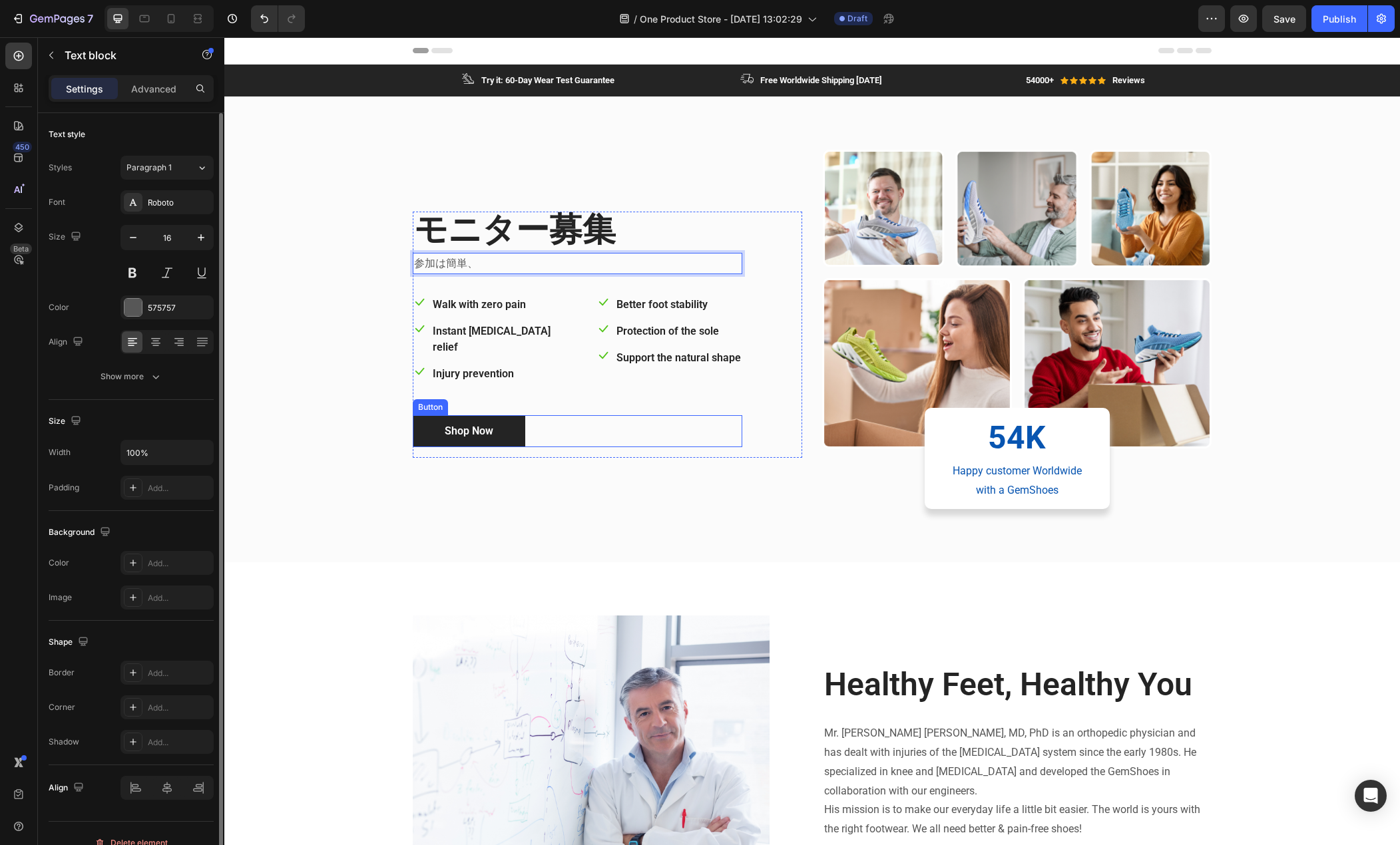
click at [493, 421] on button "Shop Now" at bounding box center [469, 431] width 113 height 32
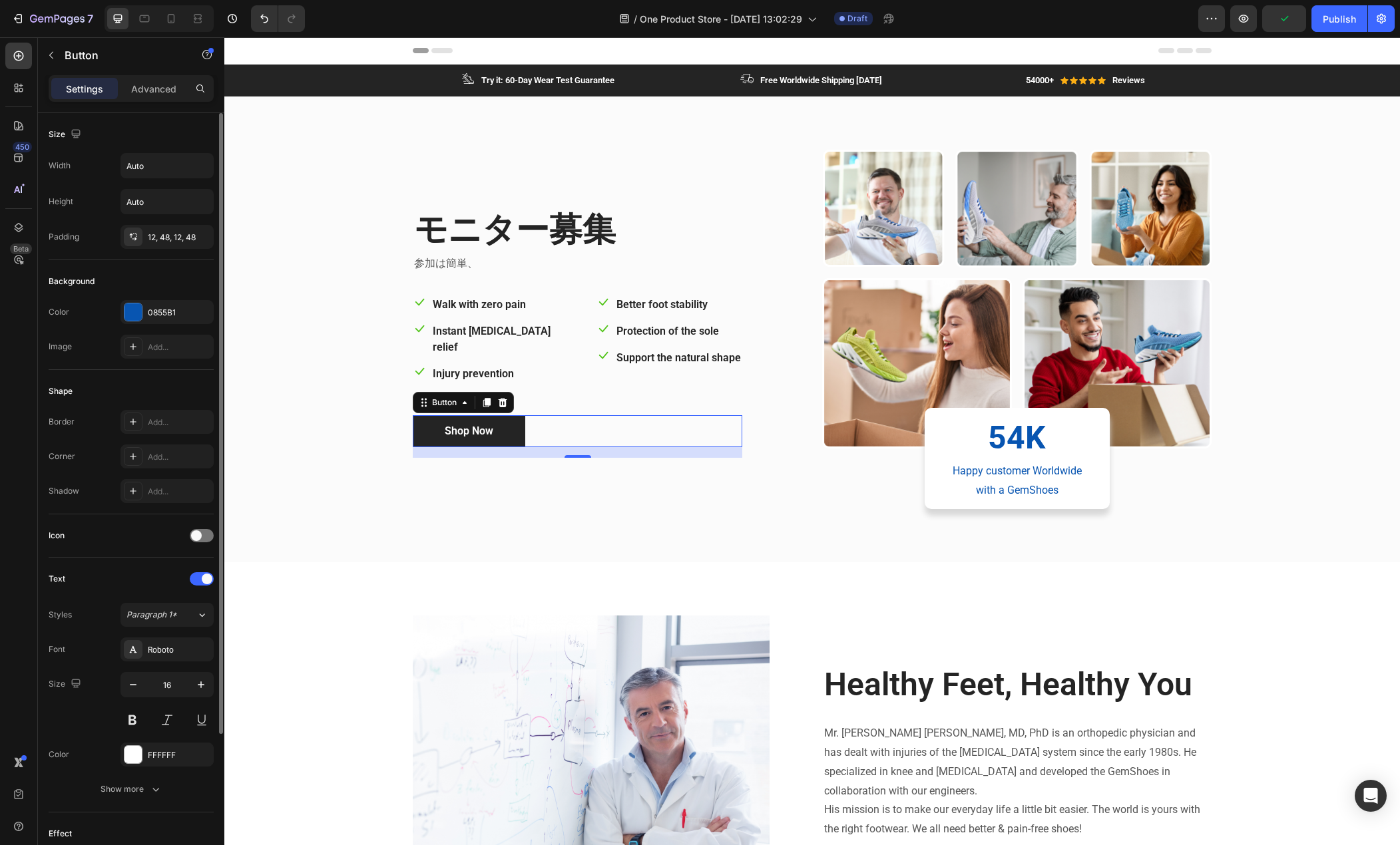
click at [508, 416] on button "Shop Now" at bounding box center [469, 431] width 113 height 32
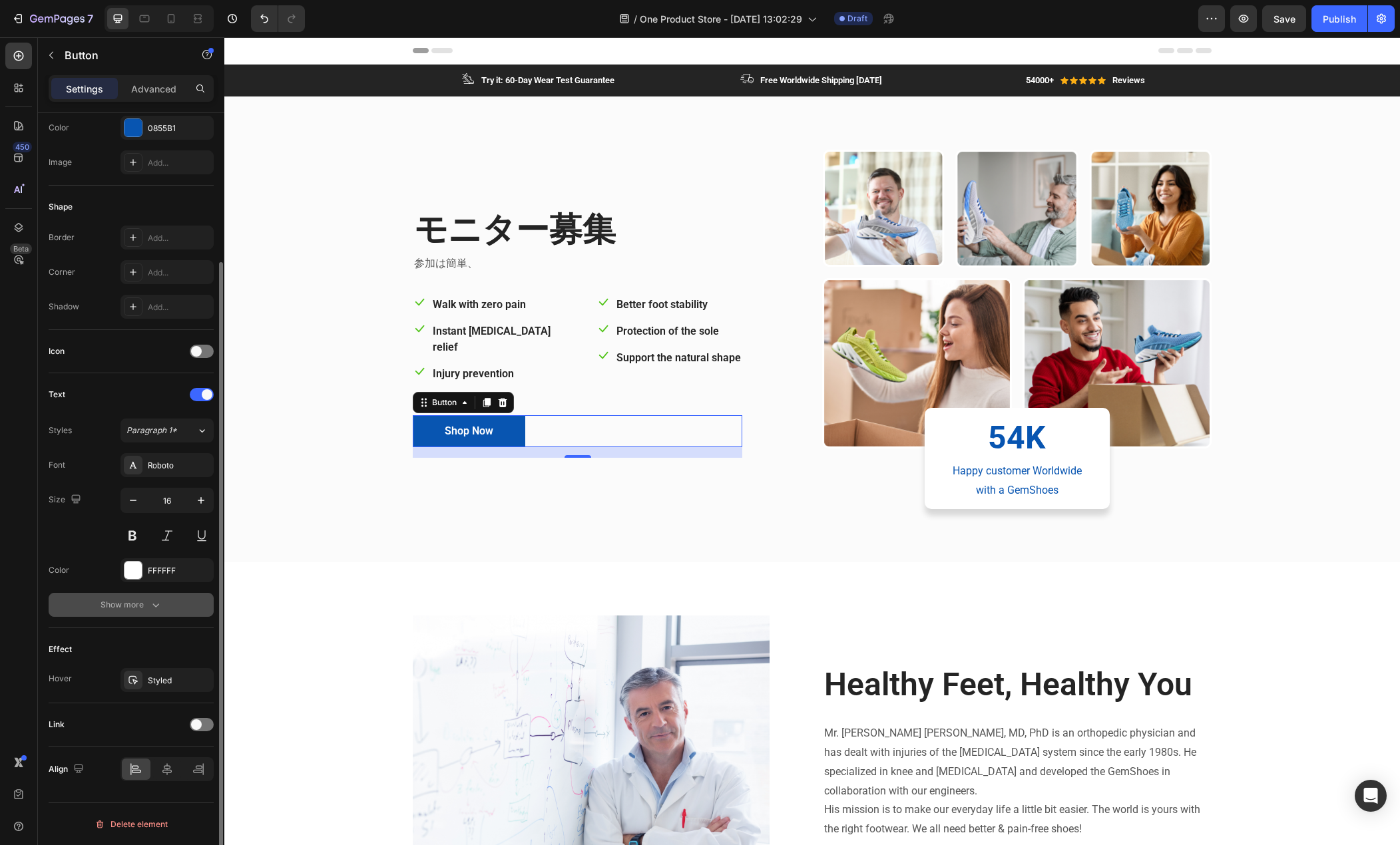
click at [154, 612] on button "Show more" at bounding box center [130, 606] width 165 height 24
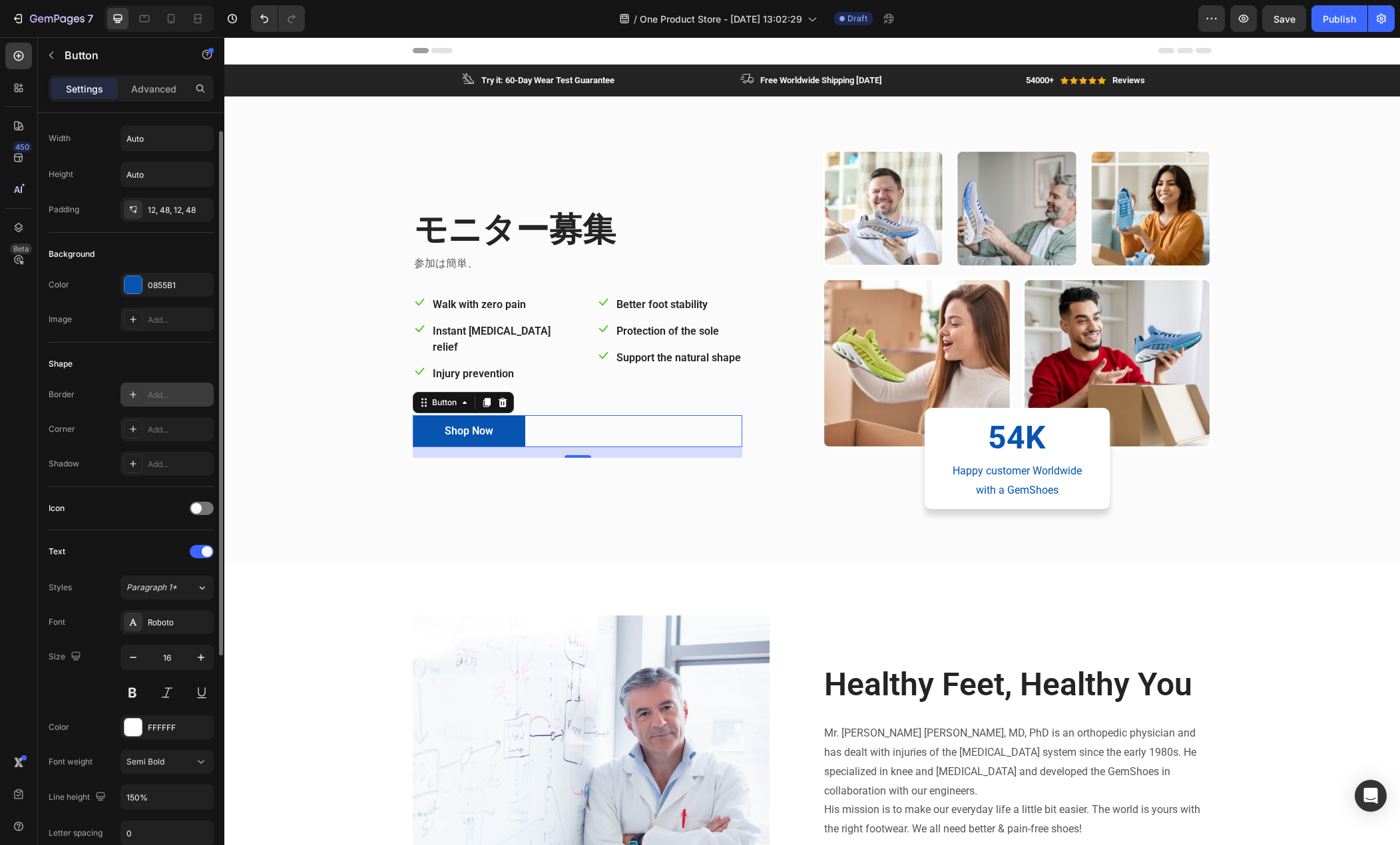
scroll to position [0, 0]
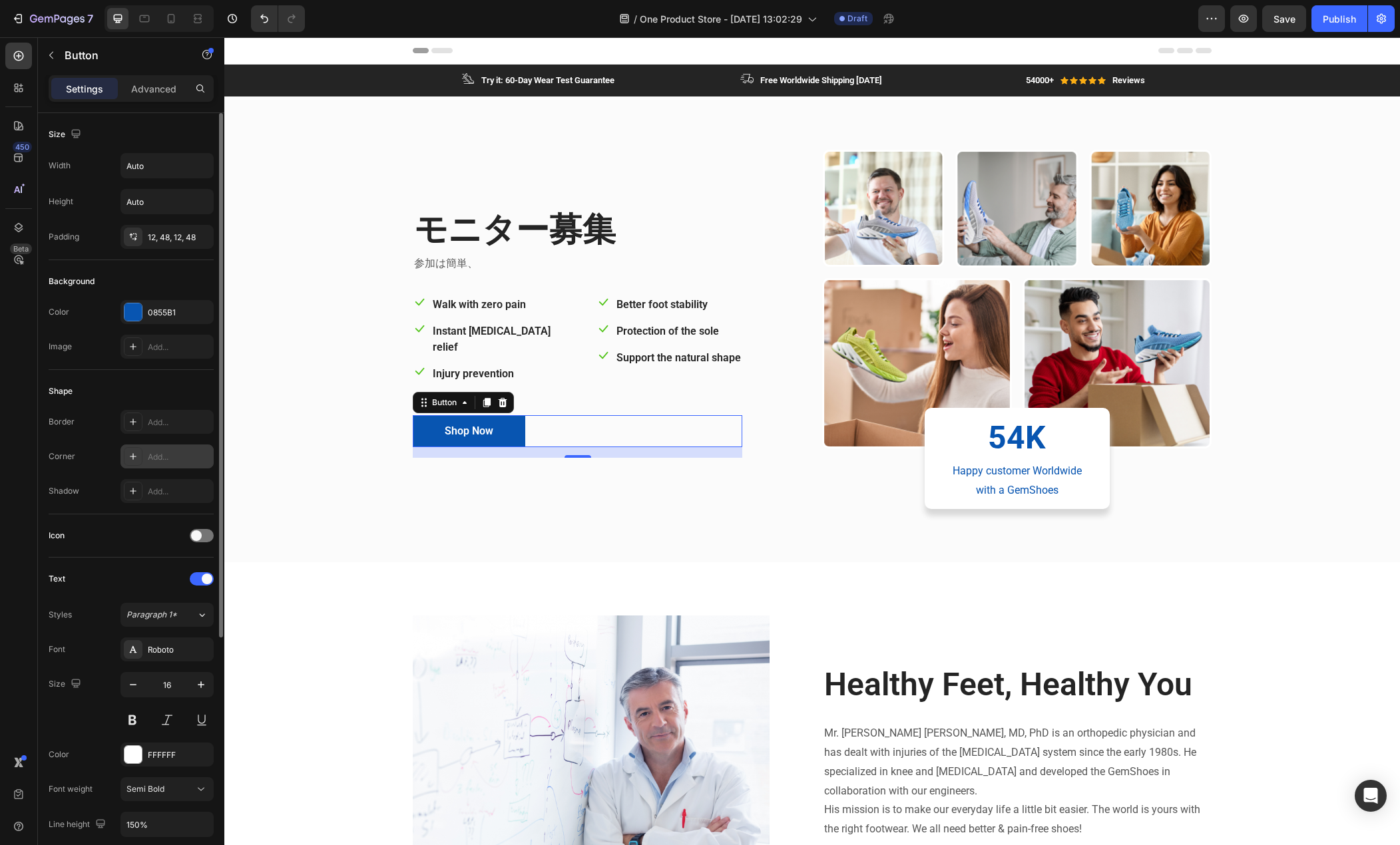
click at [152, 455] on div "Add..." at bounding box center [179, 457] width 62 height 12
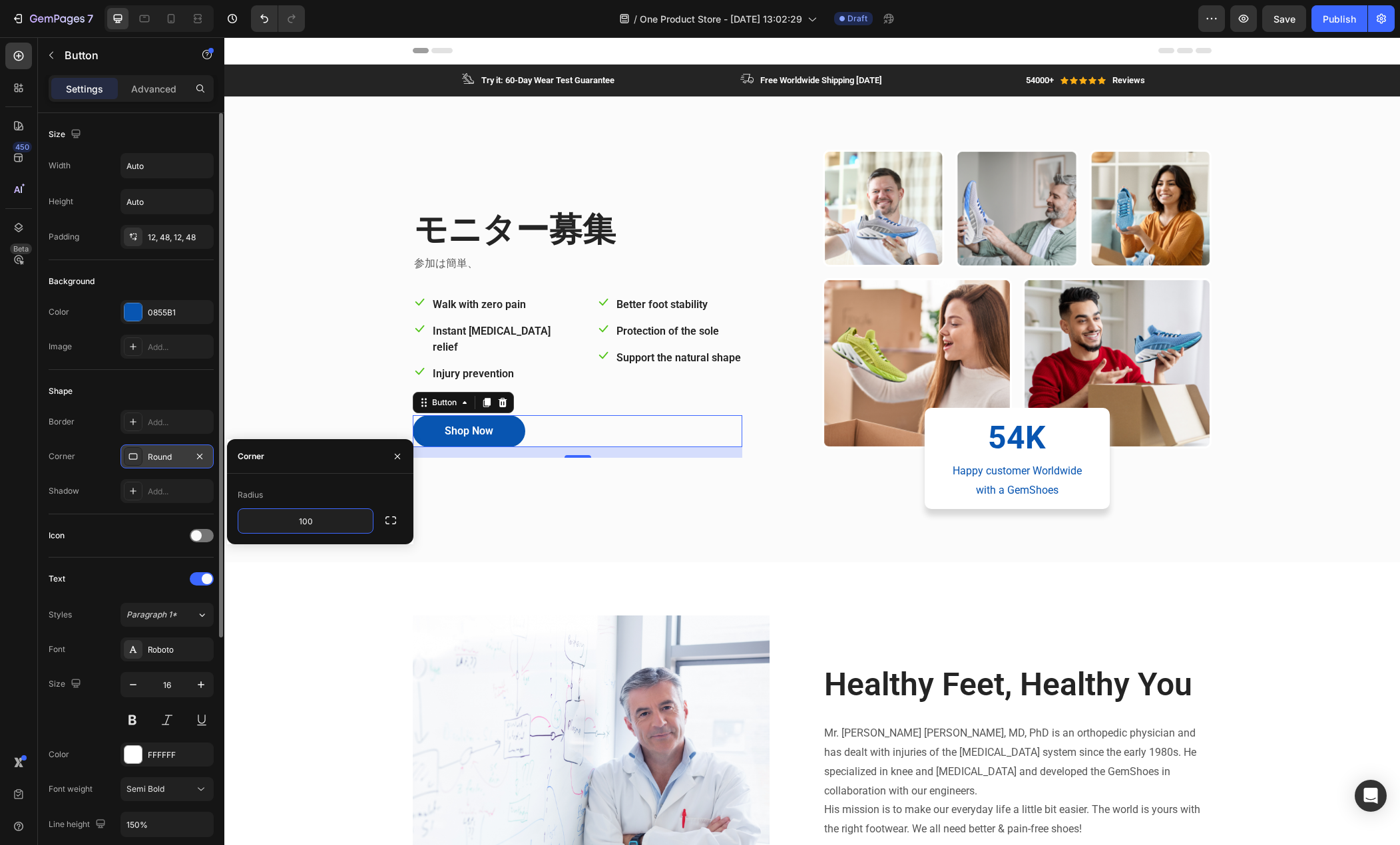
type input "100"
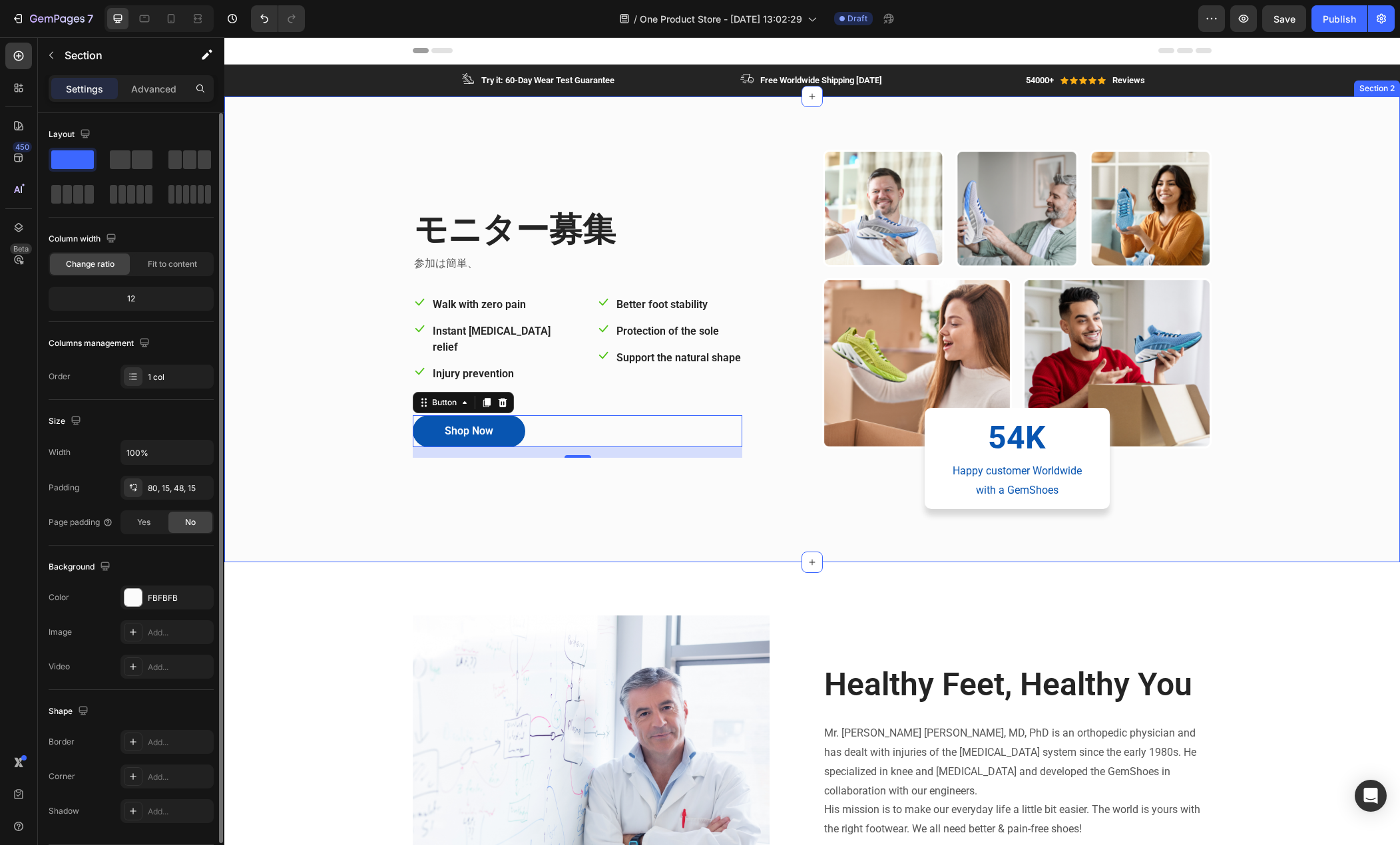
click at [291, 395] on div "モニター募集 Heading 参加は簡単、 Text block Icon Walk with zero pain Text block Row Icon I…" at bounding box center [812, 340] width 1156 height 381
click at [446, 423] on div "Shop Now" at bounding box center [469, 430] width 48 height 16
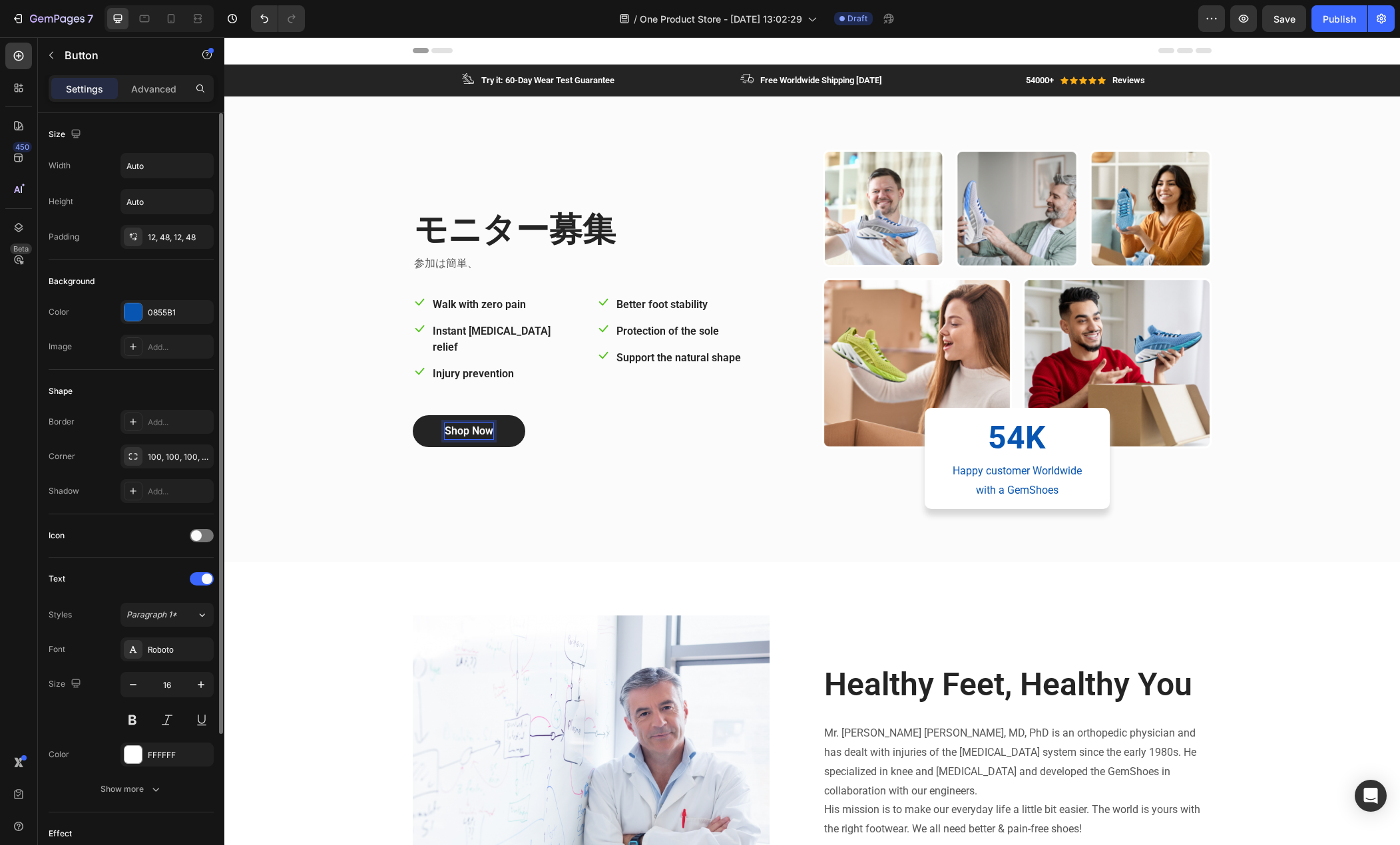
click at [459, 423] on div "Shop Now" at bounding box center [469, 430] width 48 height 16
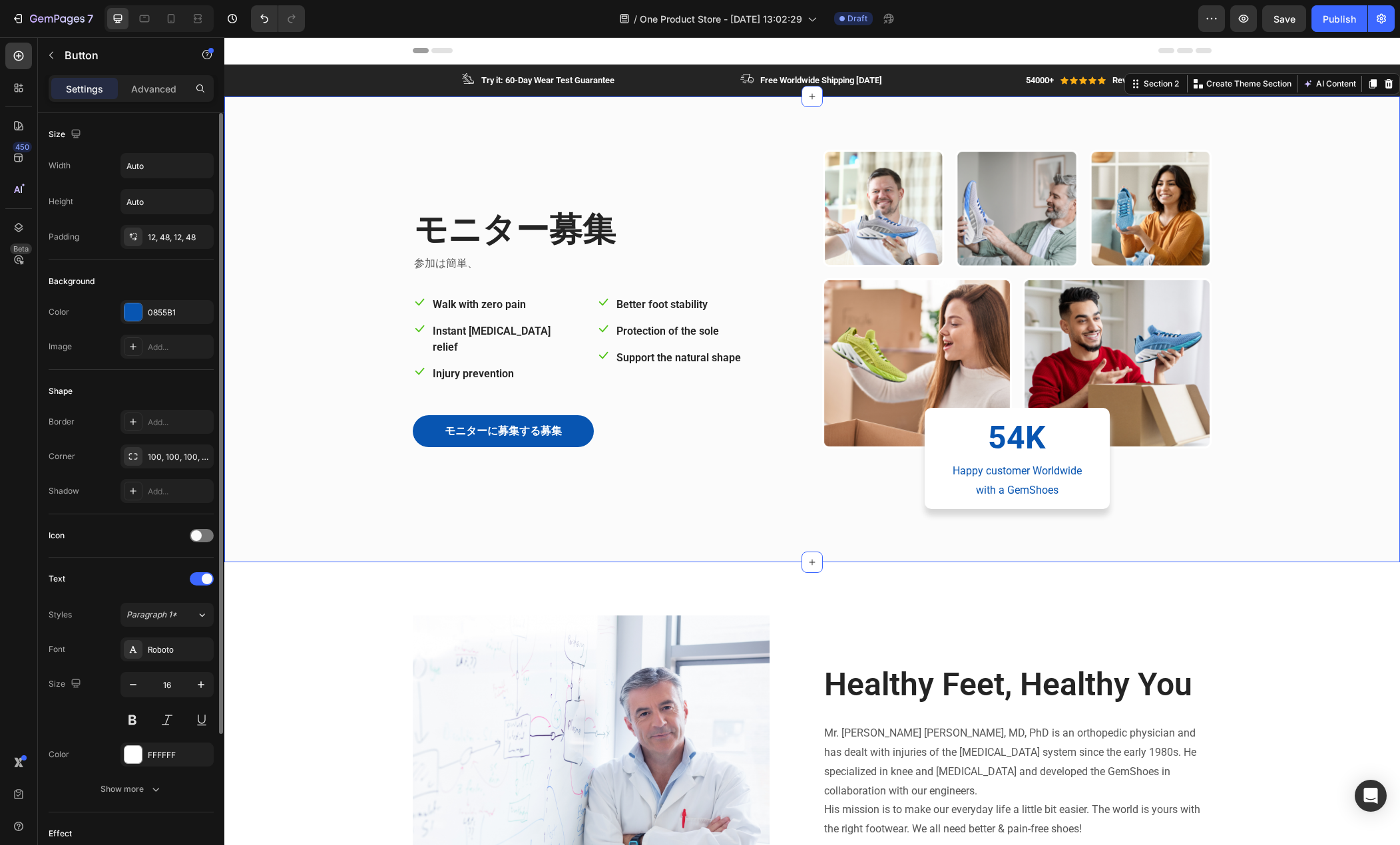
click at [362, 473] on div "モニター募集 Heading 参加は簡単、 Text block Icon Walk with zero pain Text block Row Icon I…" at bounding box center [812, 340] width 1156 height 381
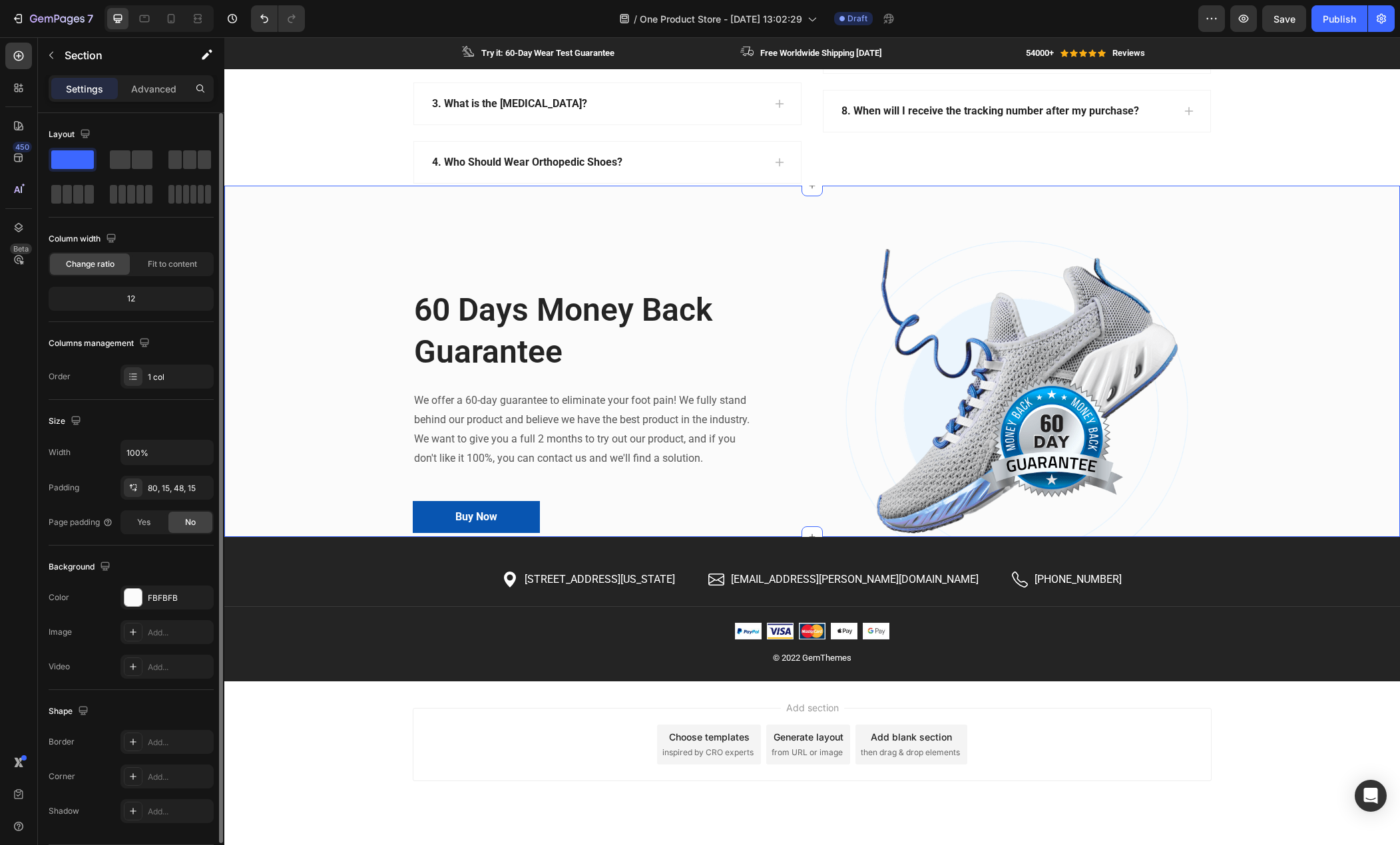
scroll to position [2943, 0]
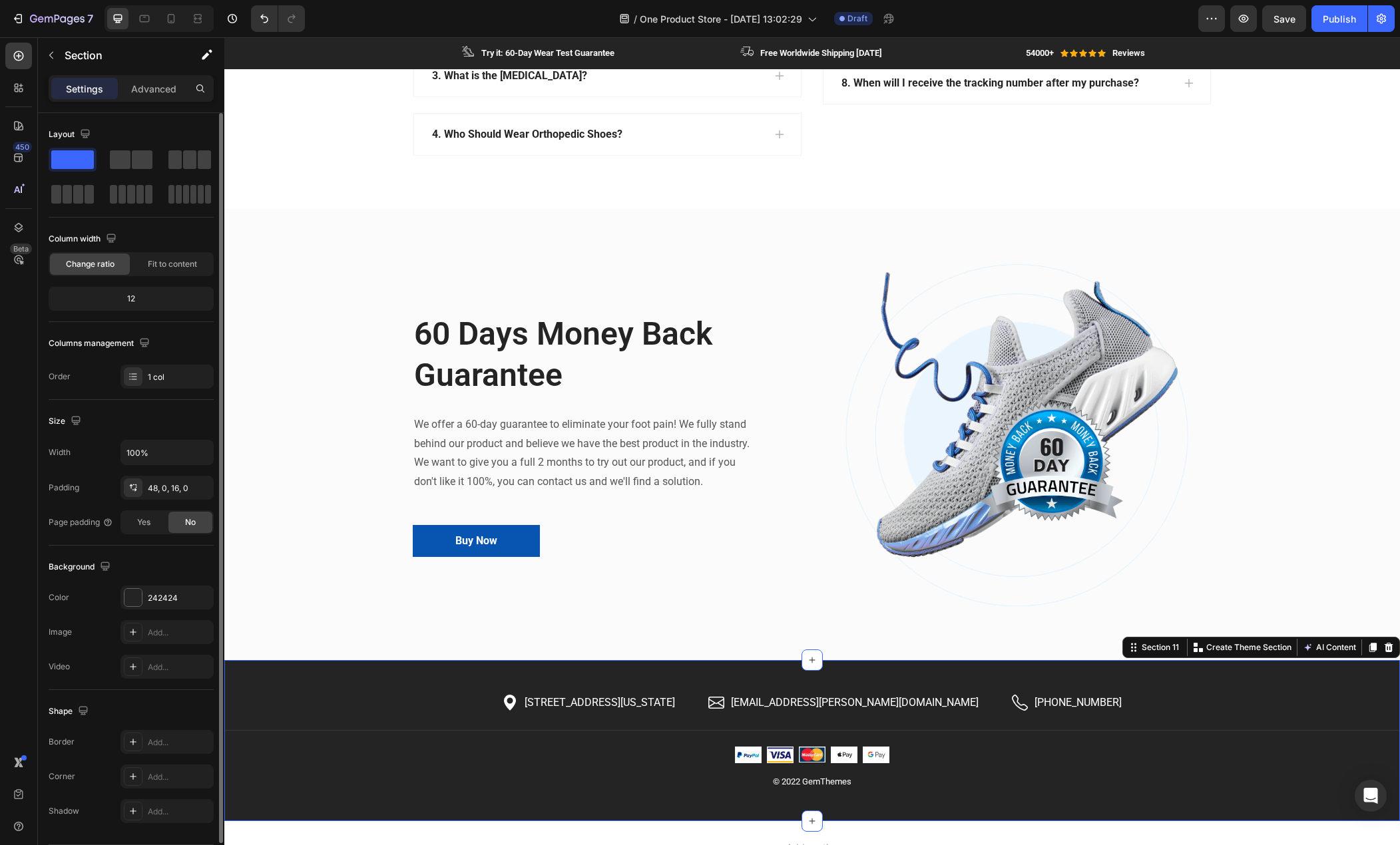
click at [308, 695] on div "Icon 2118 Thornridge Cir, Connecticut 35624 Text block Row Icon hello.gempages@…" at bounding box center [813, 751] width 1176 height 118
click at [1385, 647] on icon at bounding box center [1389, 647] width 8 height 9
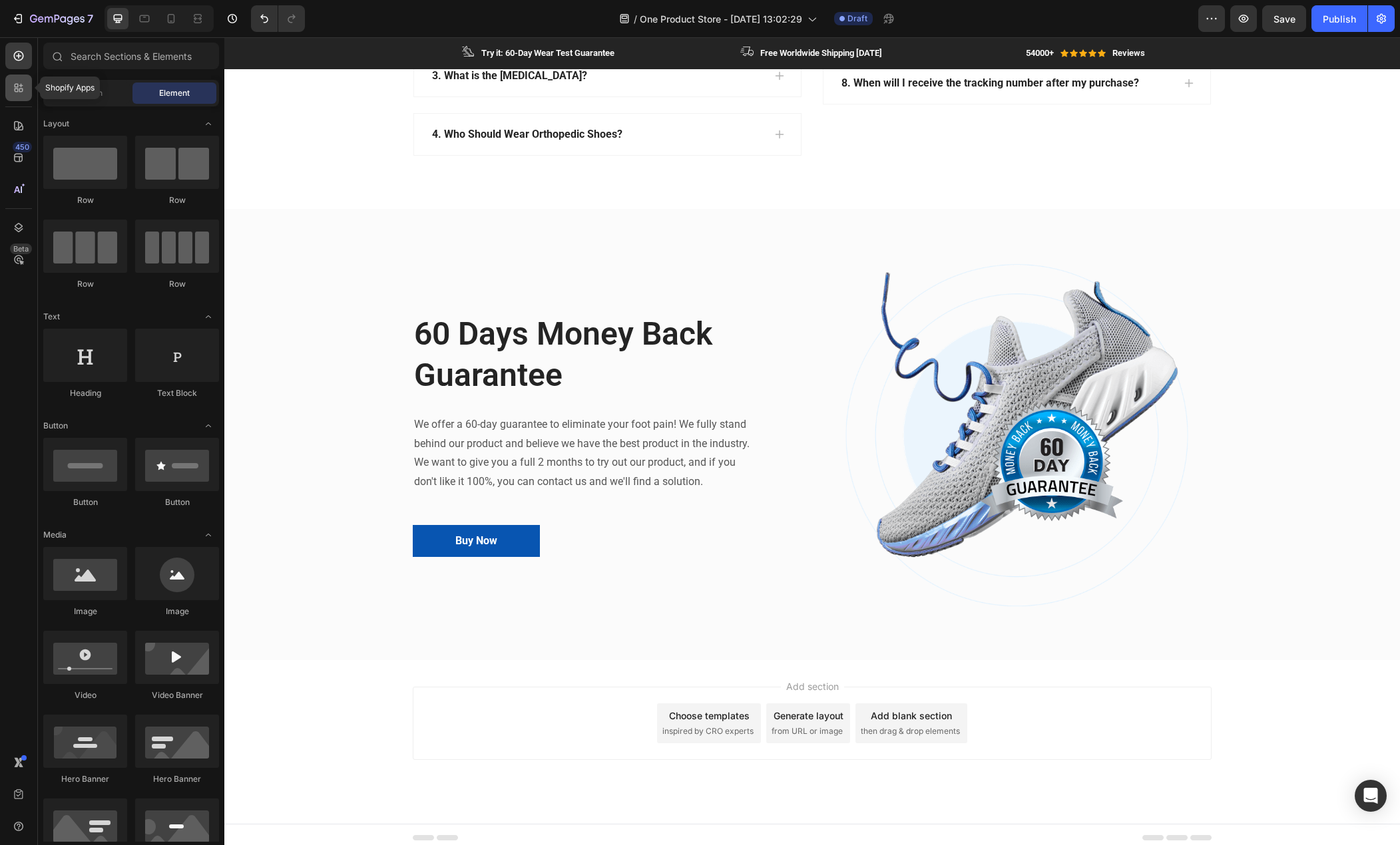
click at [18, 83] on icon at bounding box center [19, 88] width 13 height 13
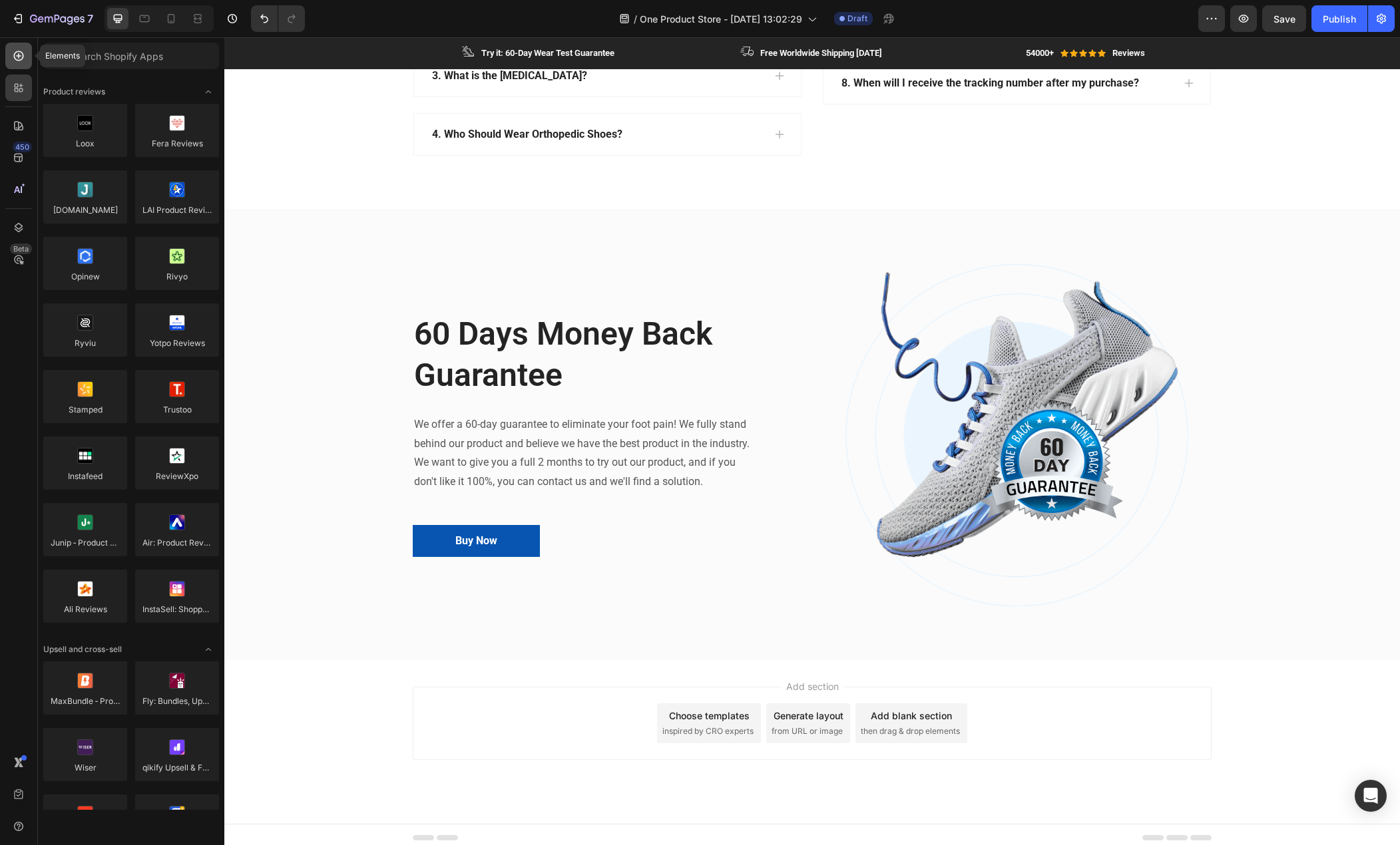
click at [20, 52] on icon at bounding box center [19, 56] width 13 height 13
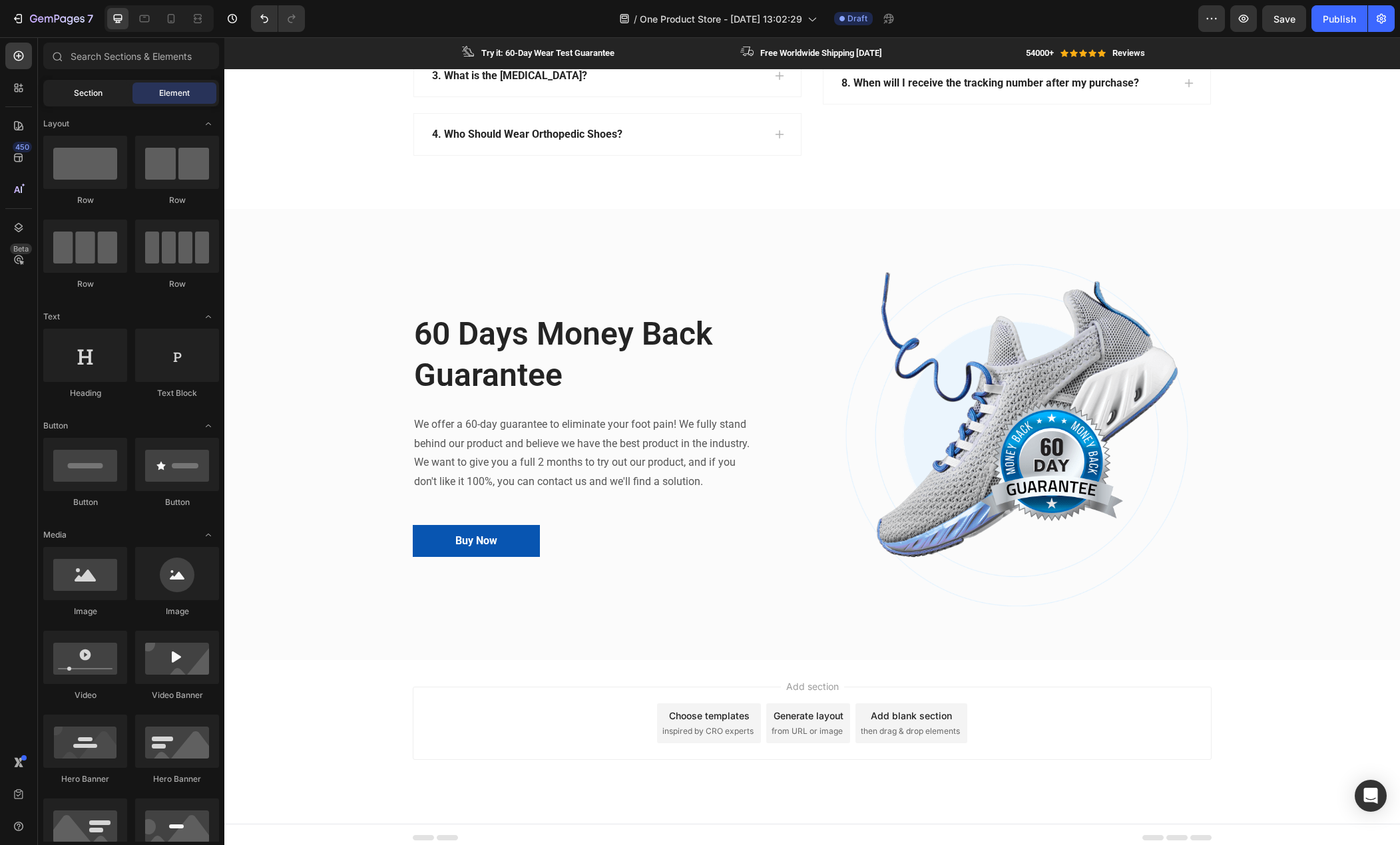
click at [85, 94] on span "Section" at bounding box center [88, 93] width 29 height 12
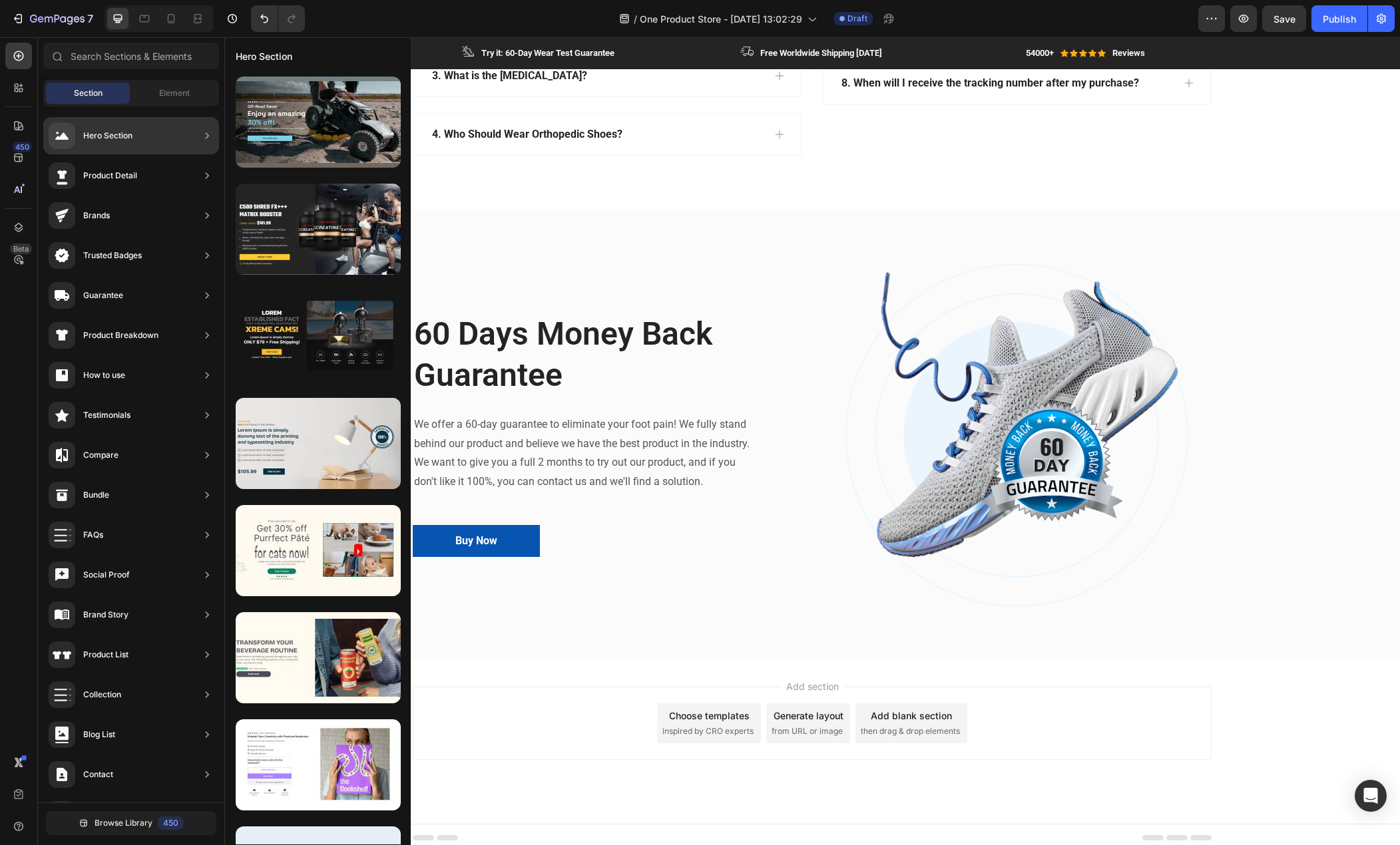
click at [98, 126] on div "Hero Section" at bounding box center [90, 135] width 84 height 27
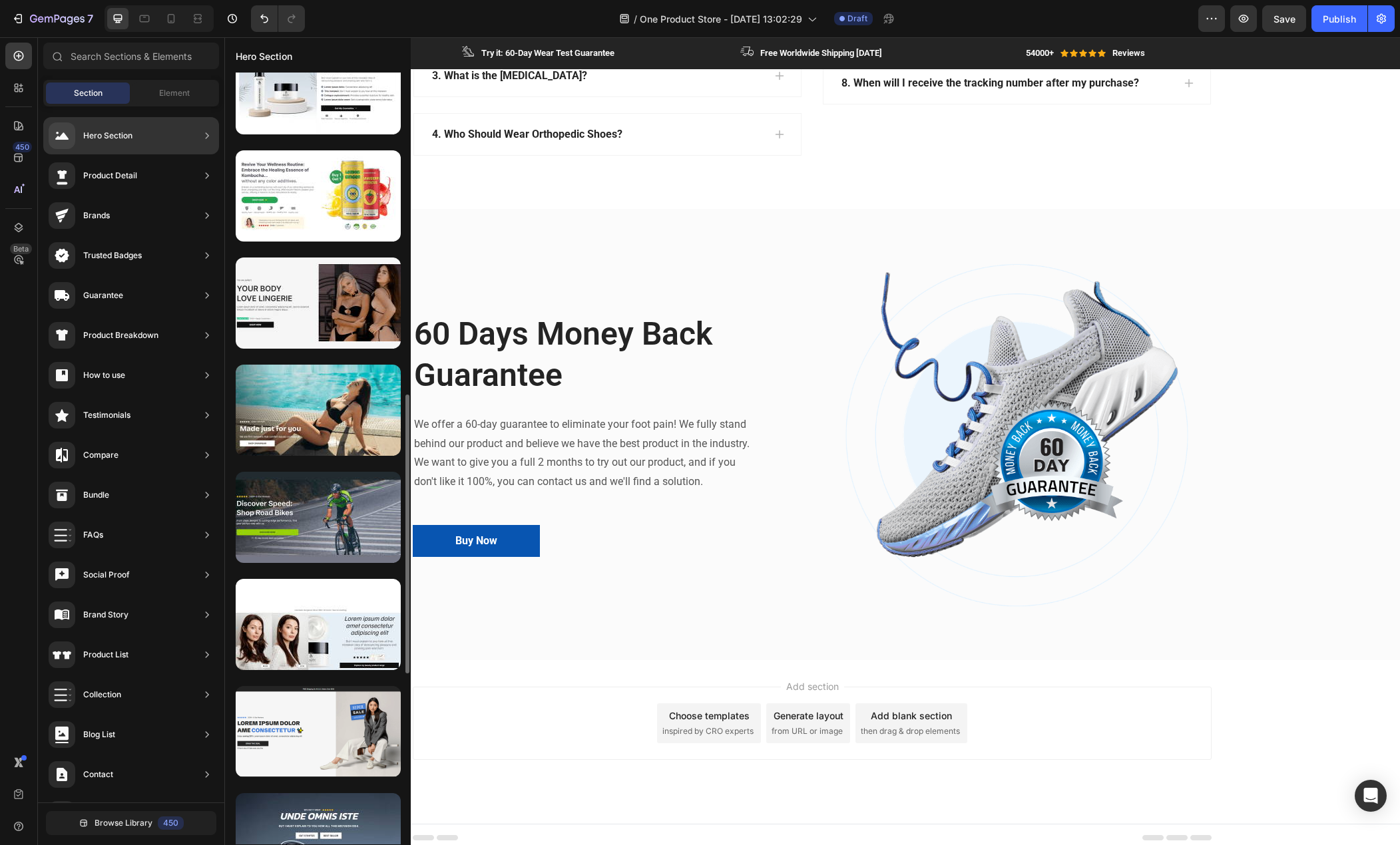
scroll to position [1157, 0]
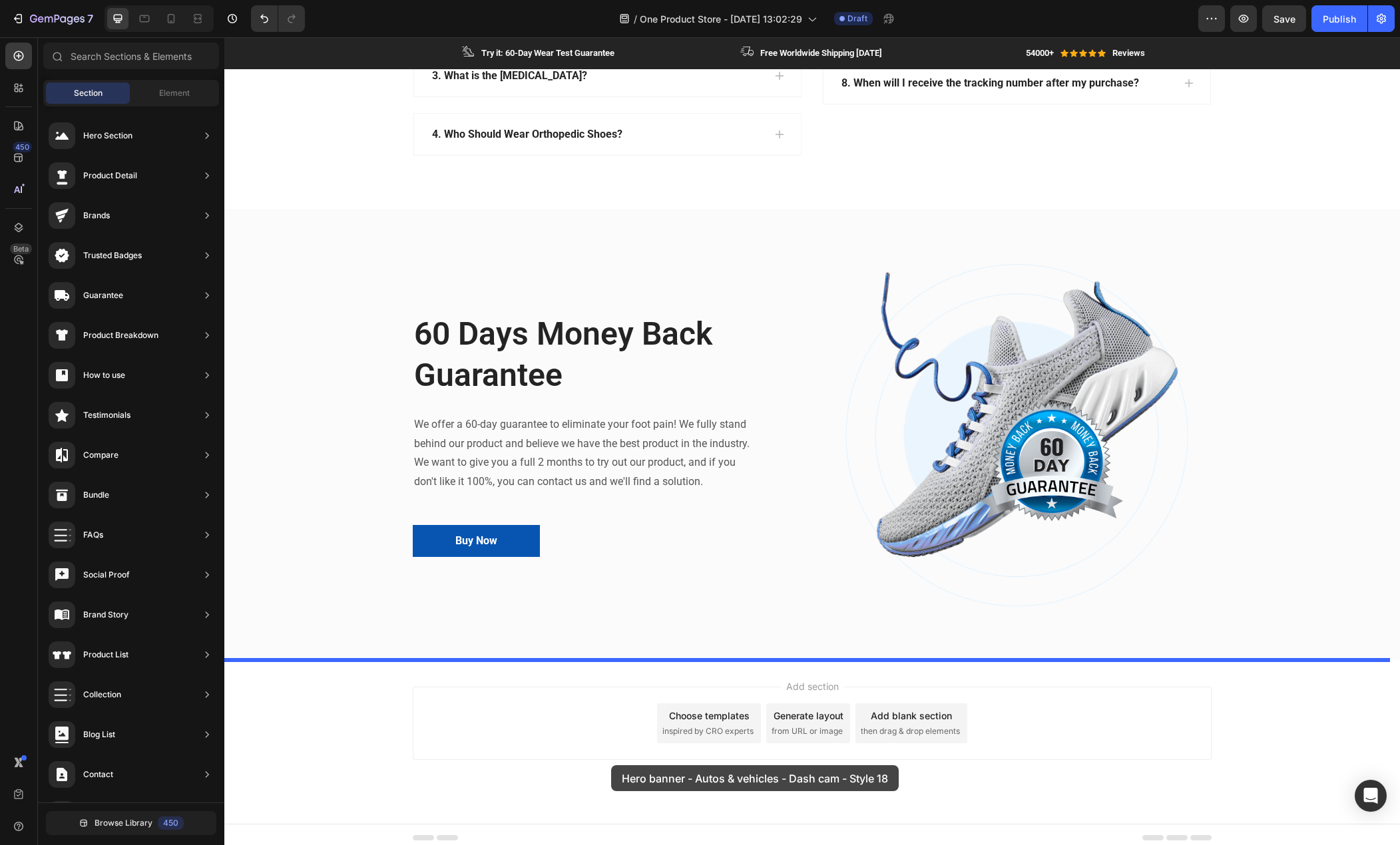
drag, startPoint x: 558, startPoint y: 633, endPoint x: 611, endPoint y: 766, distance: 143.2
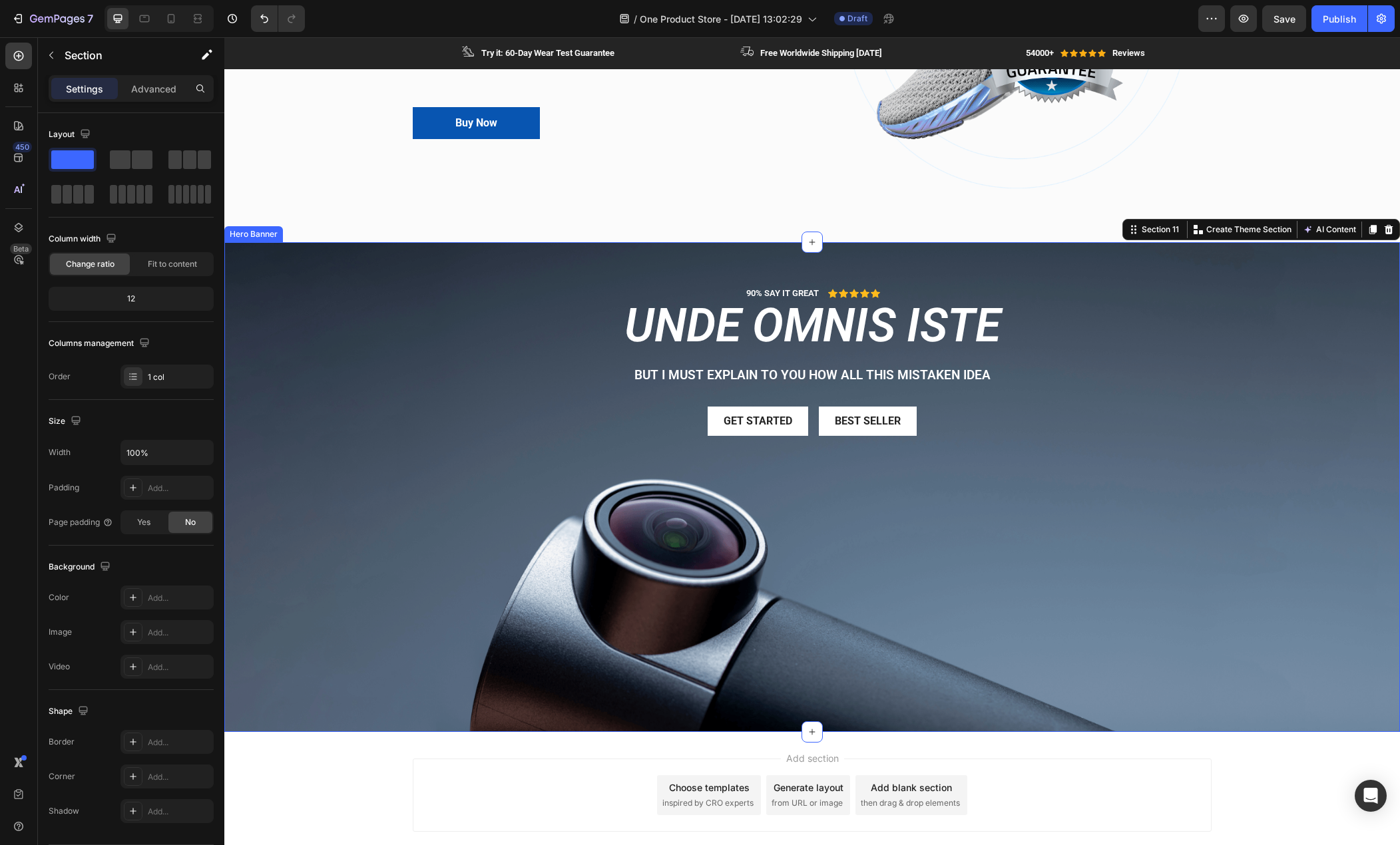
scroll to position [3435, 0]
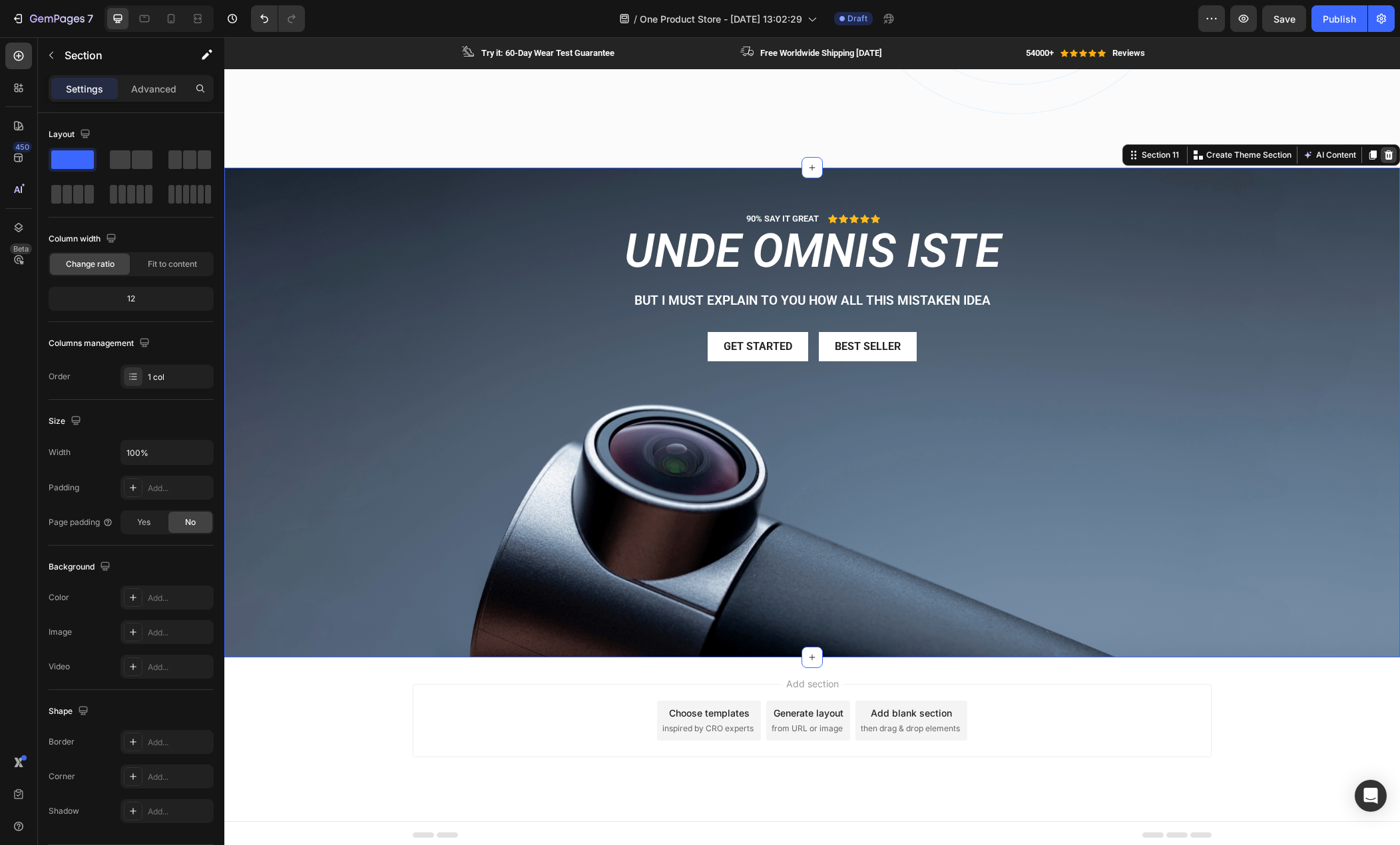
click at [1385, 153] on icon at bounding box center [1389, 155] width 8 height 9
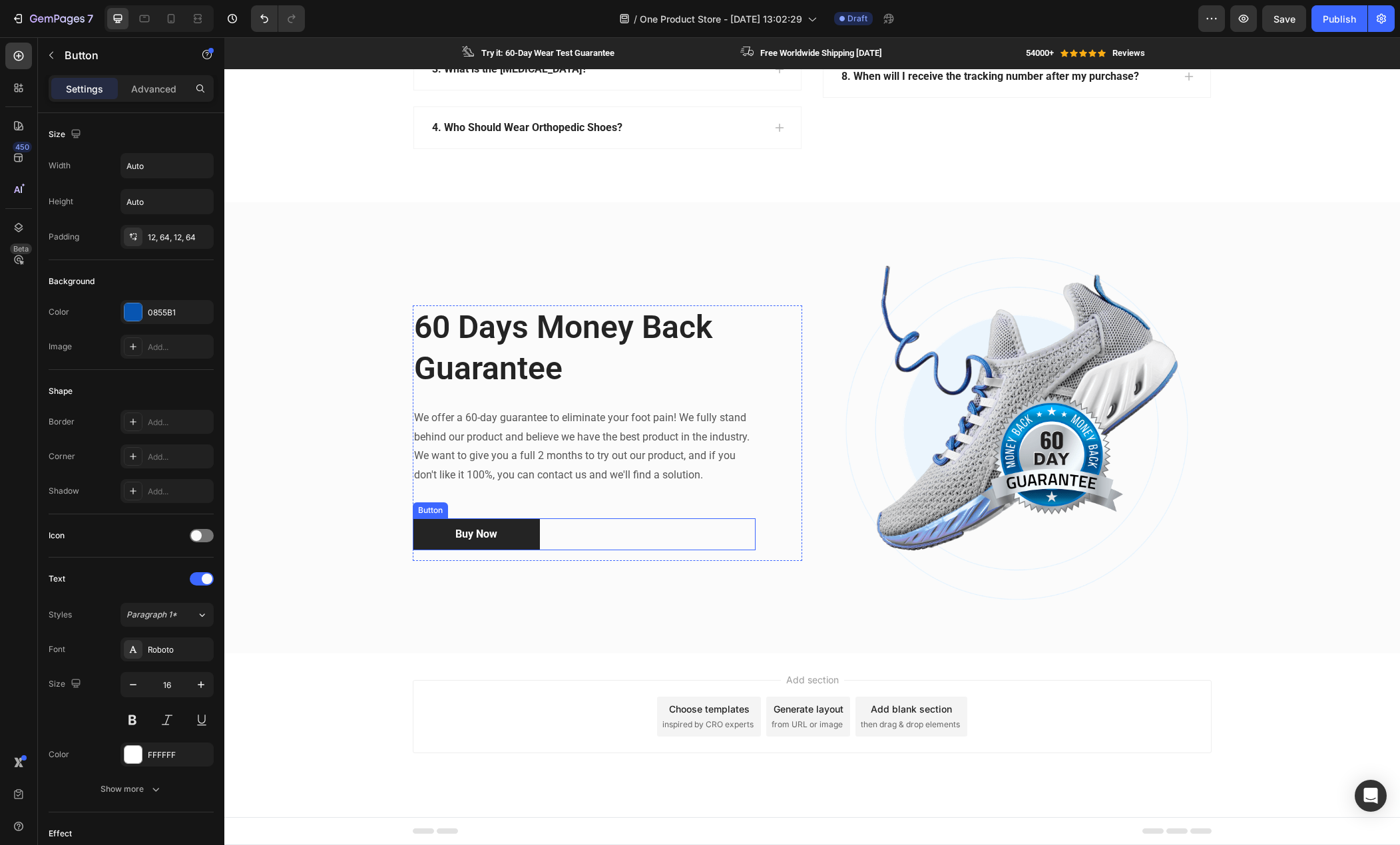
click at [498, 538] on button "Buy Now" at bounding box center [476, 535] width 127 height 32
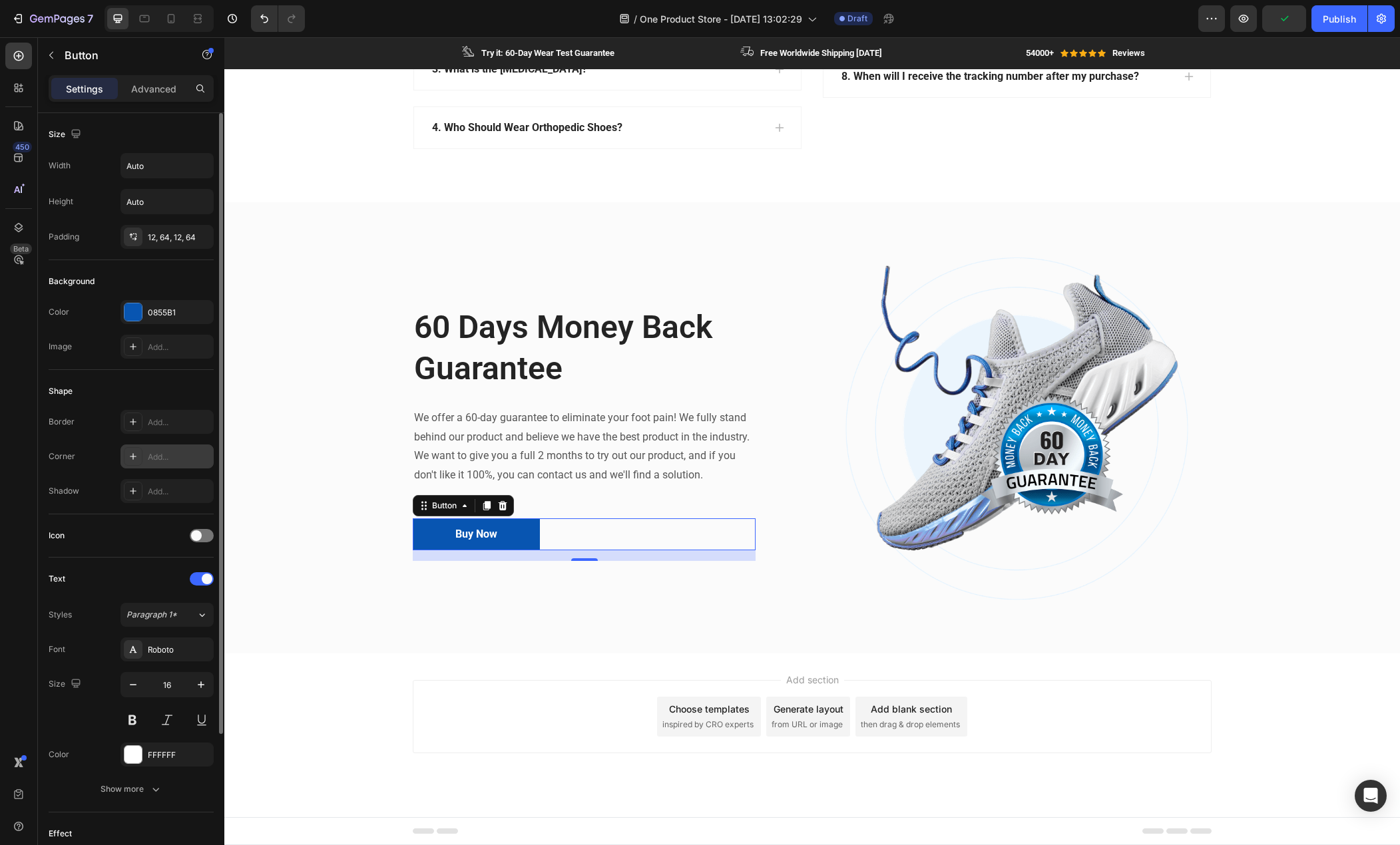
click at [168, 454] on div "Add..." at bounding box center [179, 457] width 62 height 12
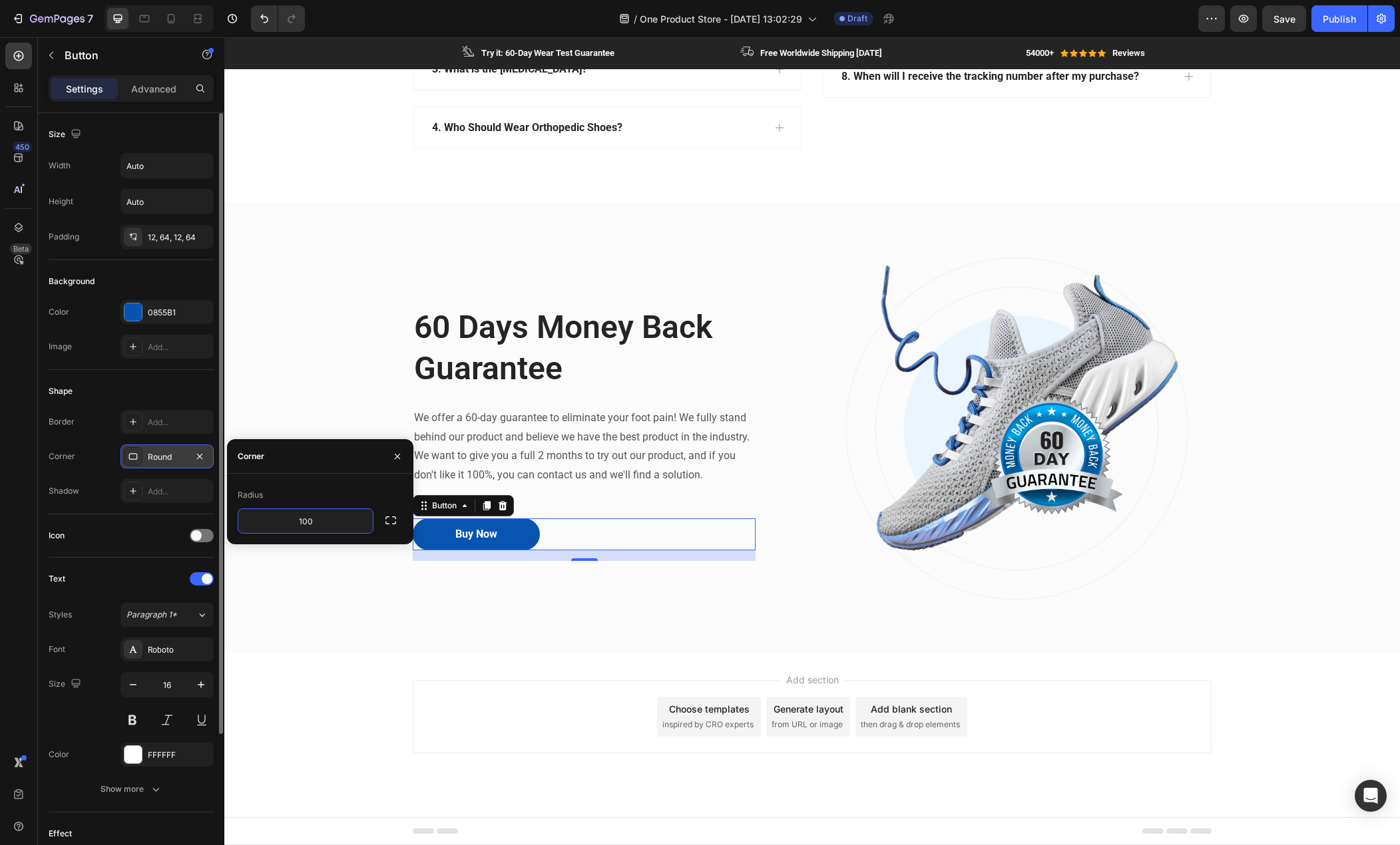
type input "100"
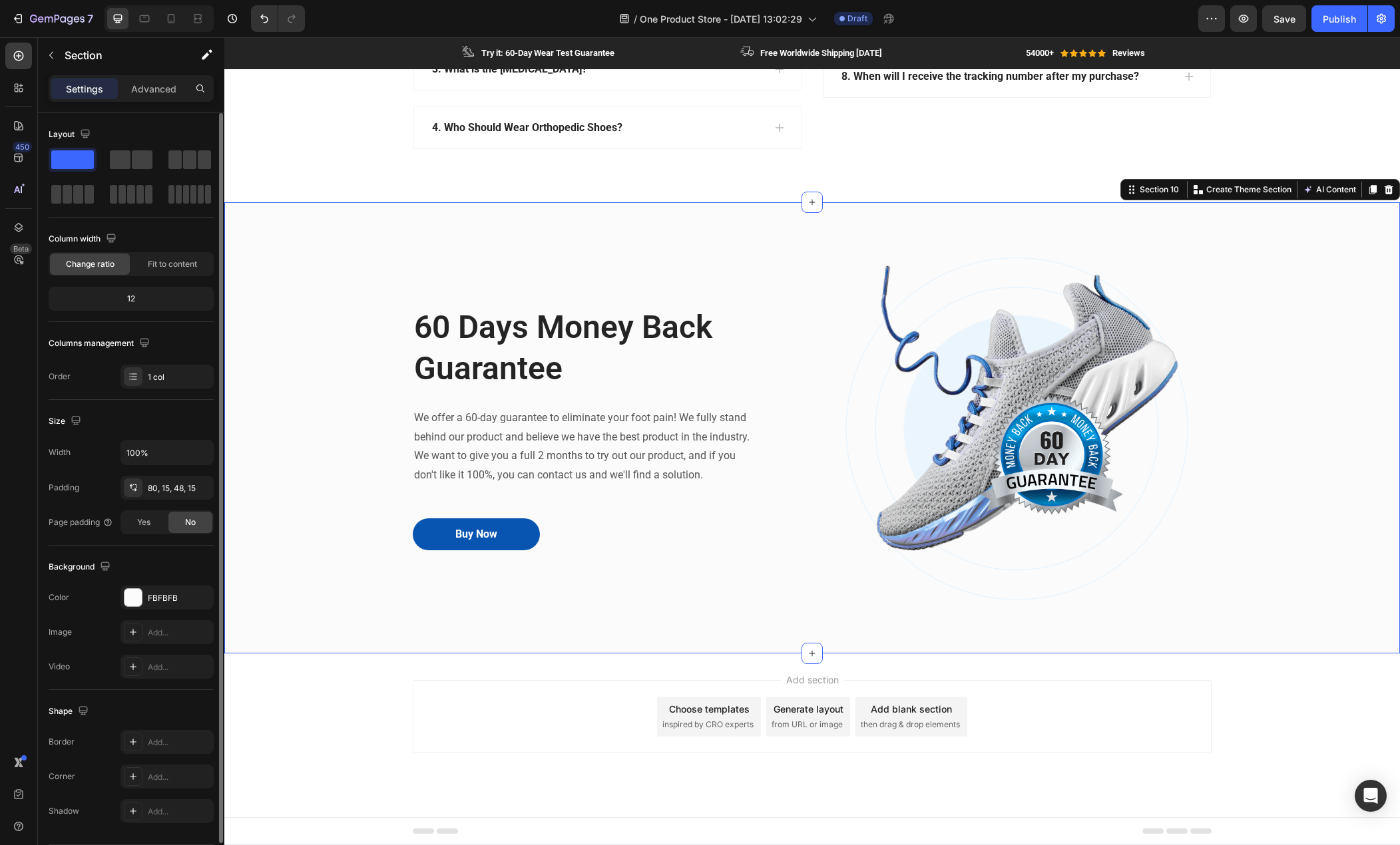
drag, startPoint x: 295, startPoint y: 598, endPoint x: 285, endPoint y: 606, distance: 12.8
click at [295, 599] on div "60 Days Money Back Guarantee Heading We offer a 60-day guarantee to eliminate y…" at bounding box center [812, 438] width 1156 height 366
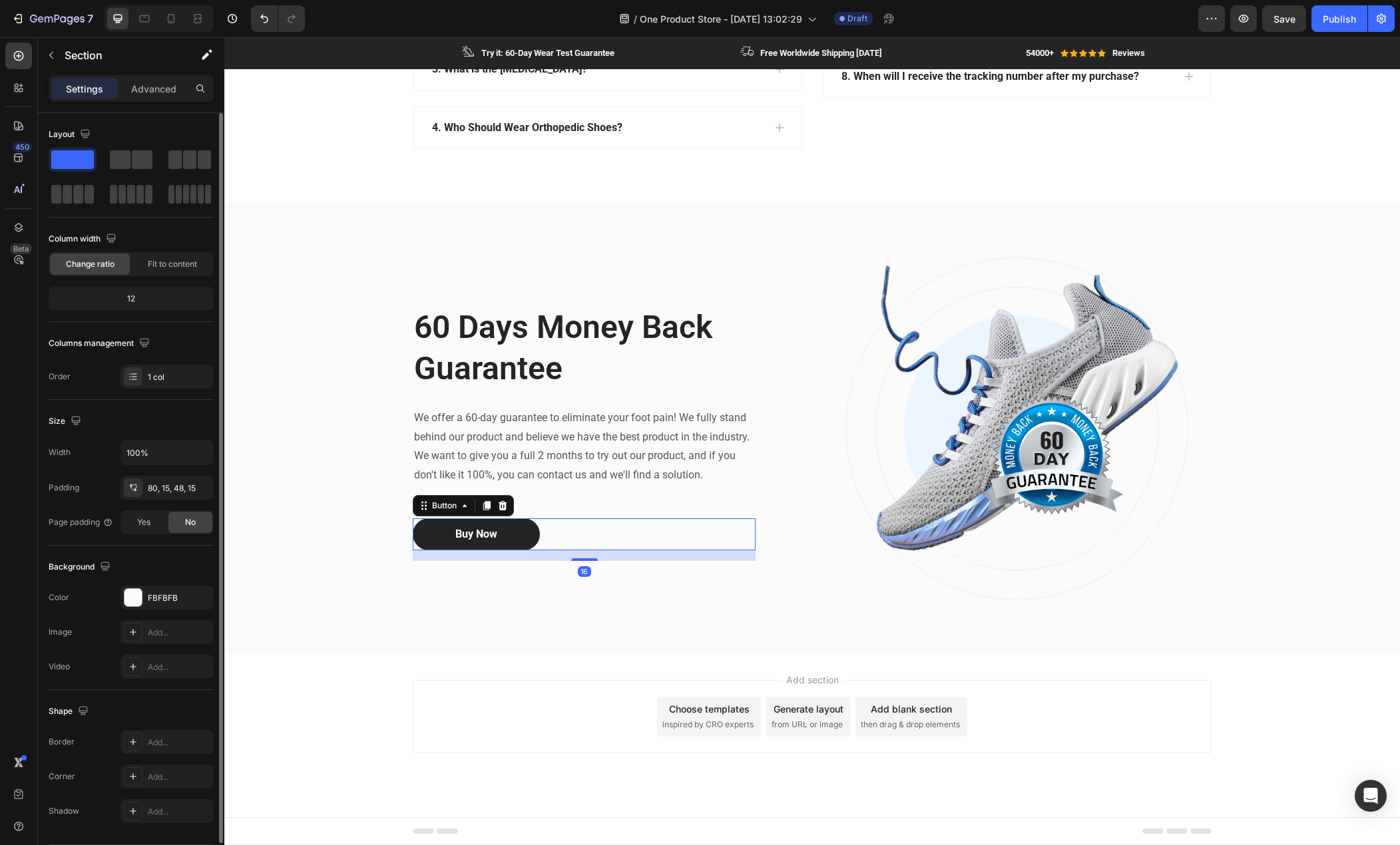
click at [428, 538] on button "Buy Now" at bounding box center [476, 535] width 127 height 32
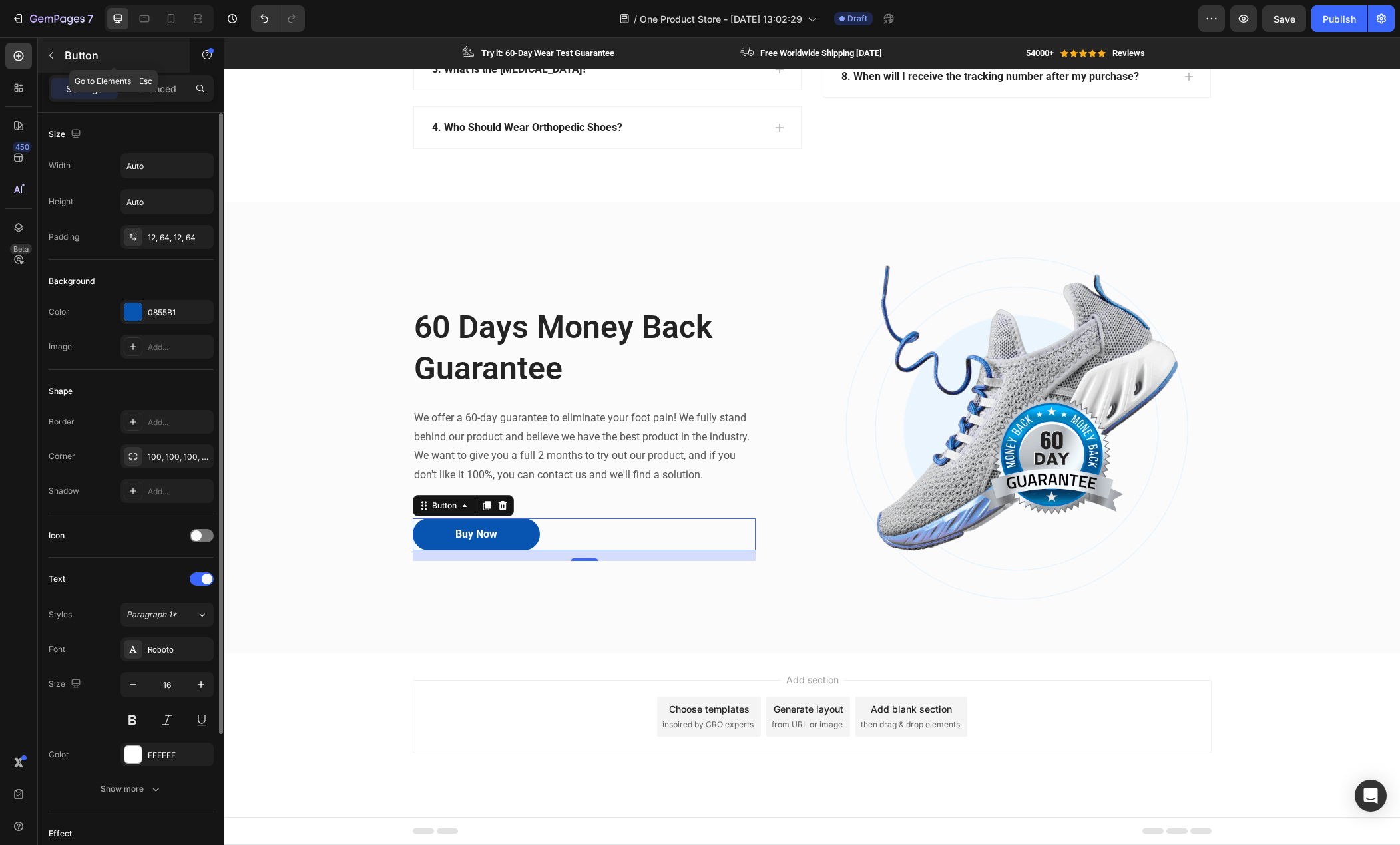
click at [47, 55] on icon "button" at bounding box center [50, 55] width 10 height 10
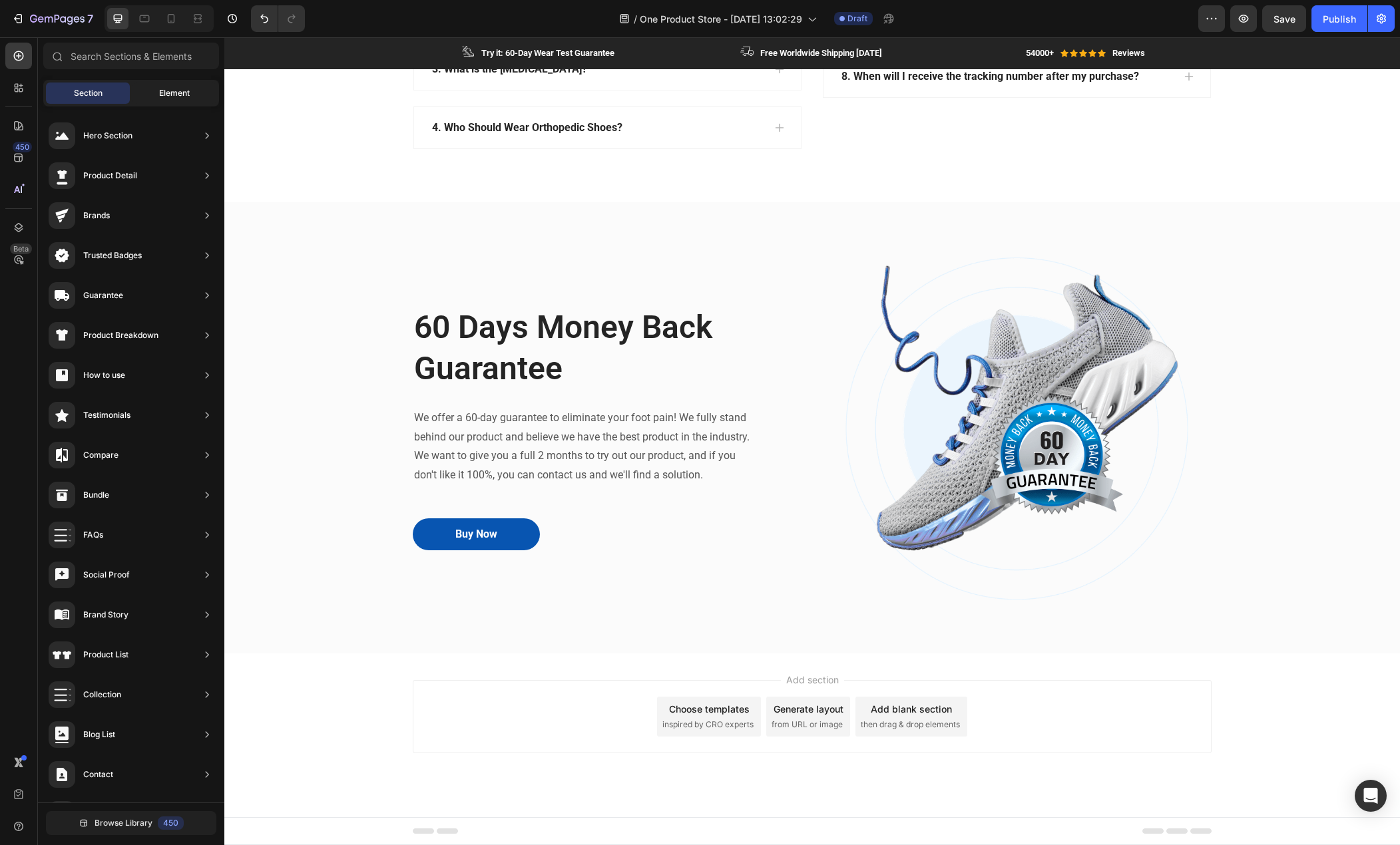
click at [177, 92] on span "Element" at bounding box center [174, 93] width 31 height 12
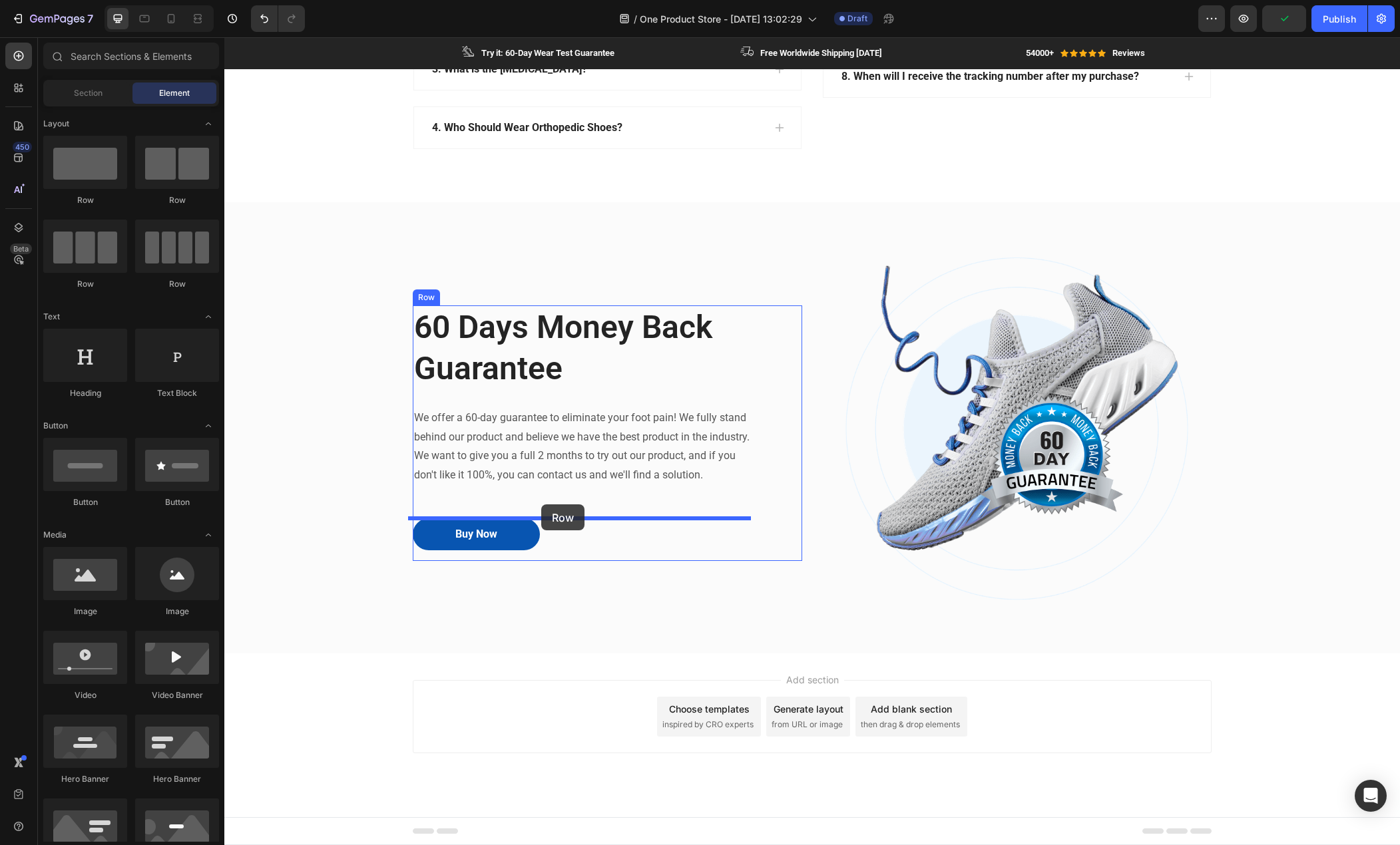
drag, startPoint x: 405, startPoint y: 217, endPoint x: 542, endPoint y: 505, distance: 318.9
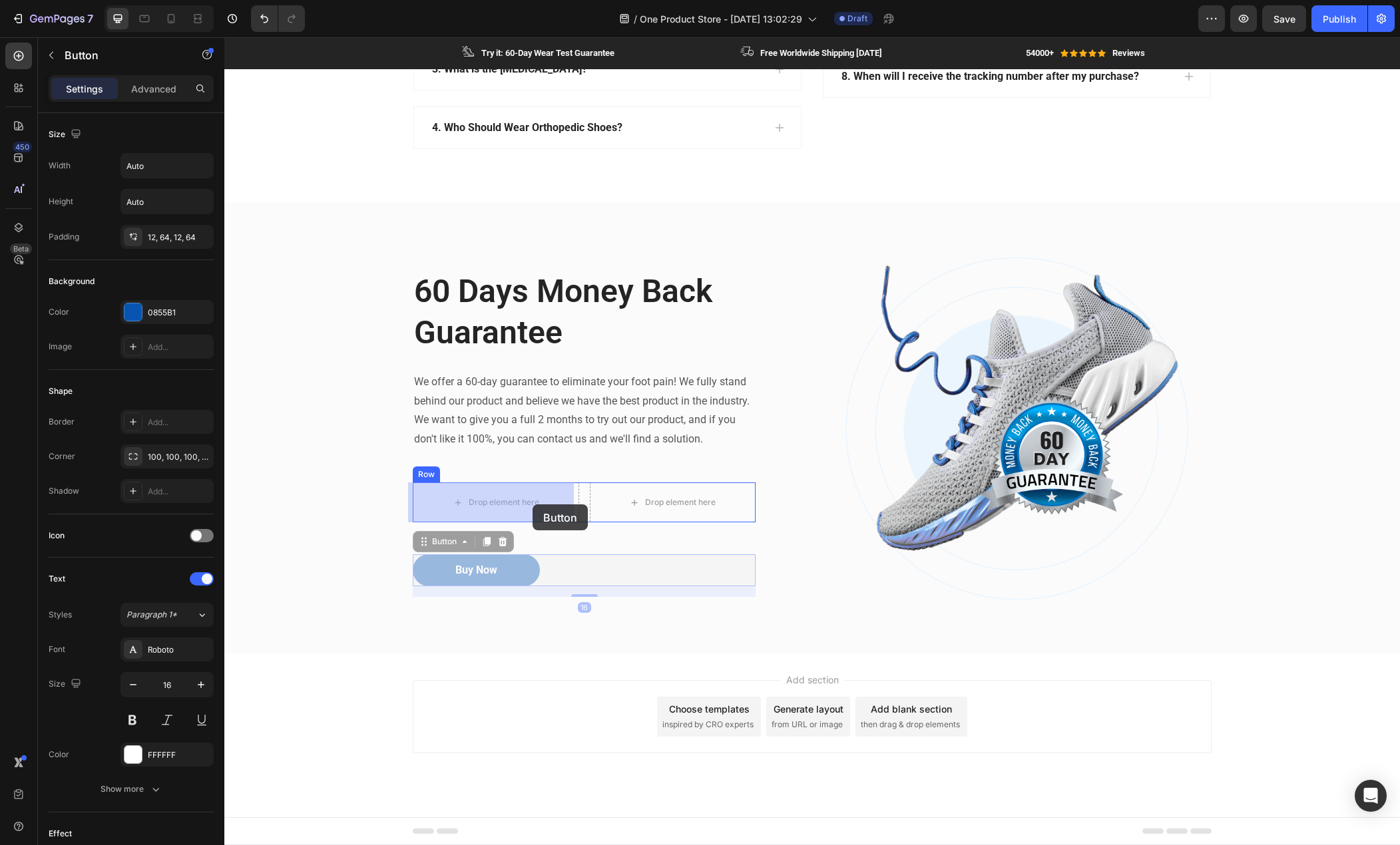
drag, startPoint x: 509, startPoint y: 574, endPoint x: 533, endPoint y: 505, distance: 73.1
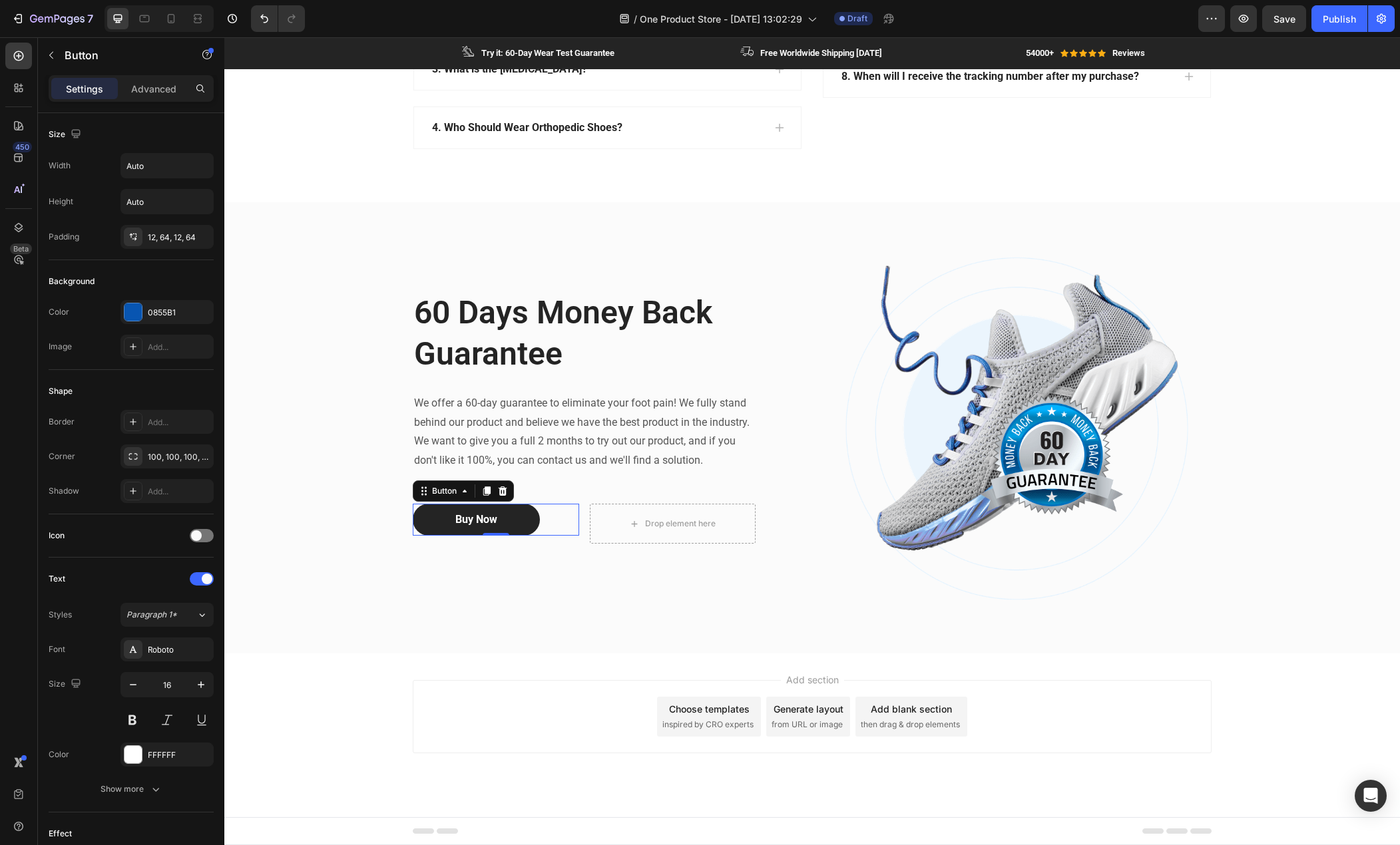
click at [520, 521] on button "Buy Now" at bounding box center [476, 520] width 127 height 32
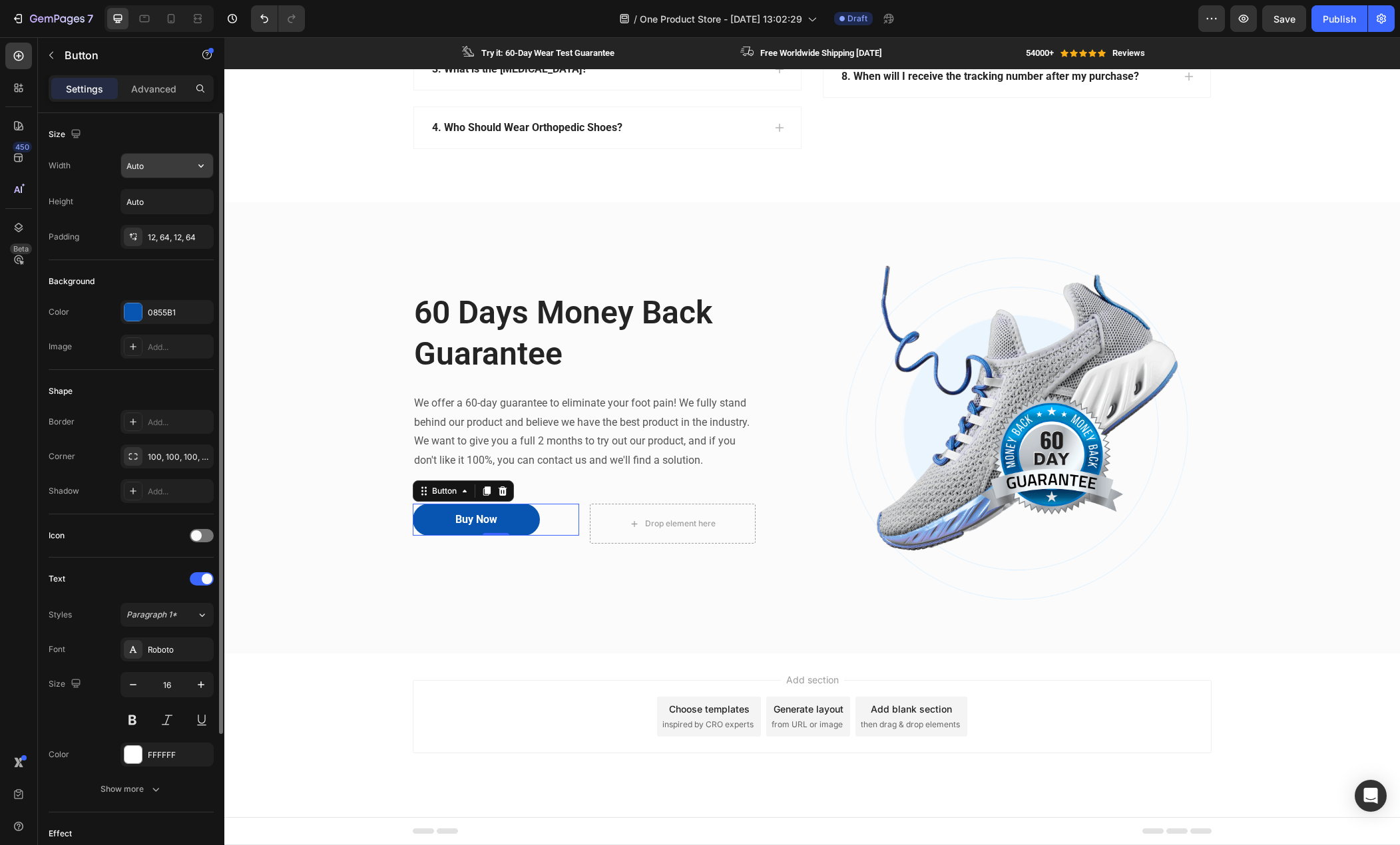
click at [206, 164] on icon "button" at bounding box center [201, 166] width 13 height 13
click at [146, 223] on p "Full 100%" at bounding box center [163, 225] width 75 height 12
type input "100%"
click at [482, 491] on icon at bounding box center [487, 491] width 10 height 10
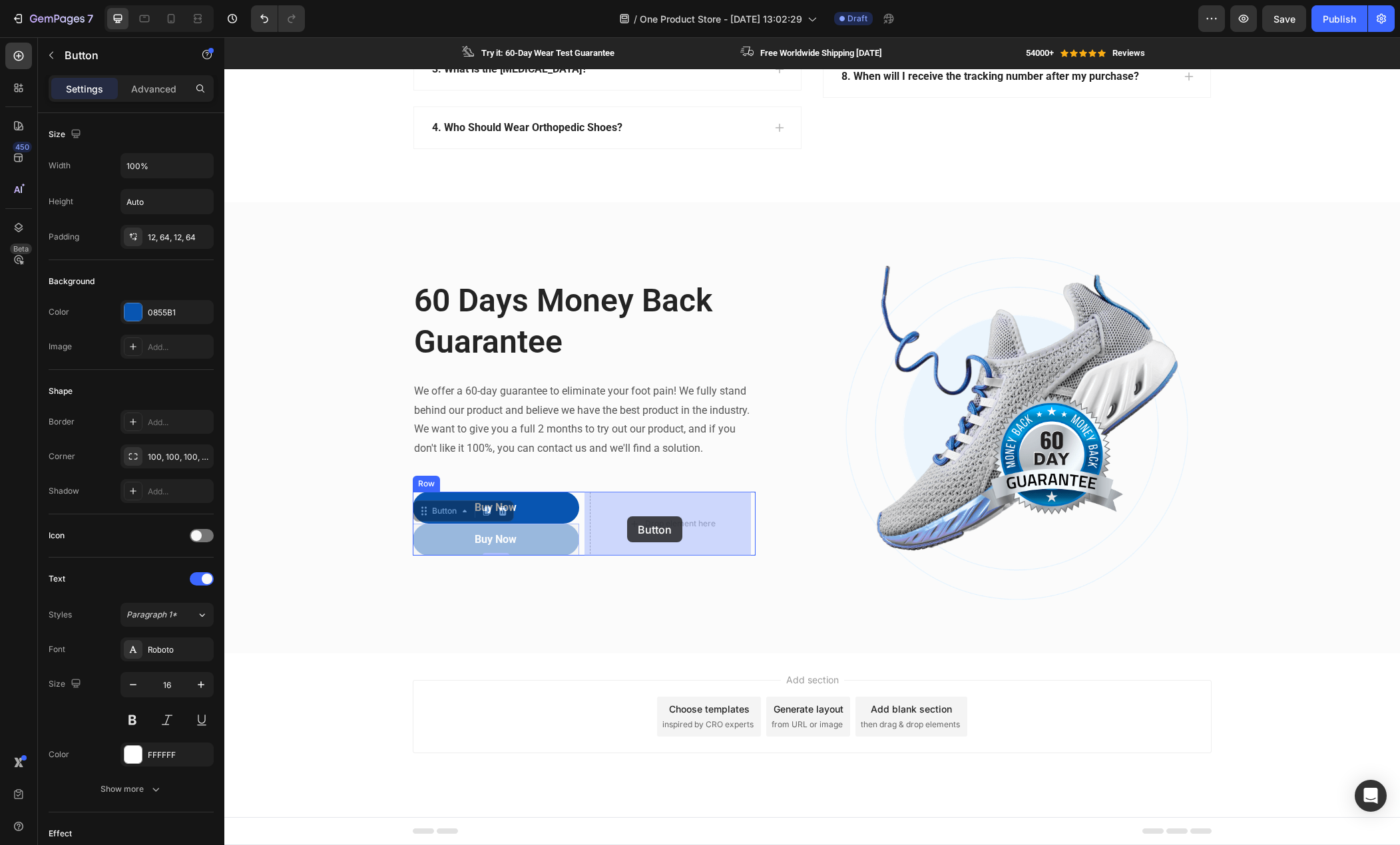
drag, startPoint x: 524, startPoint y: 537, endPoint x: 627, endPoint y: 516, distance: 105.1
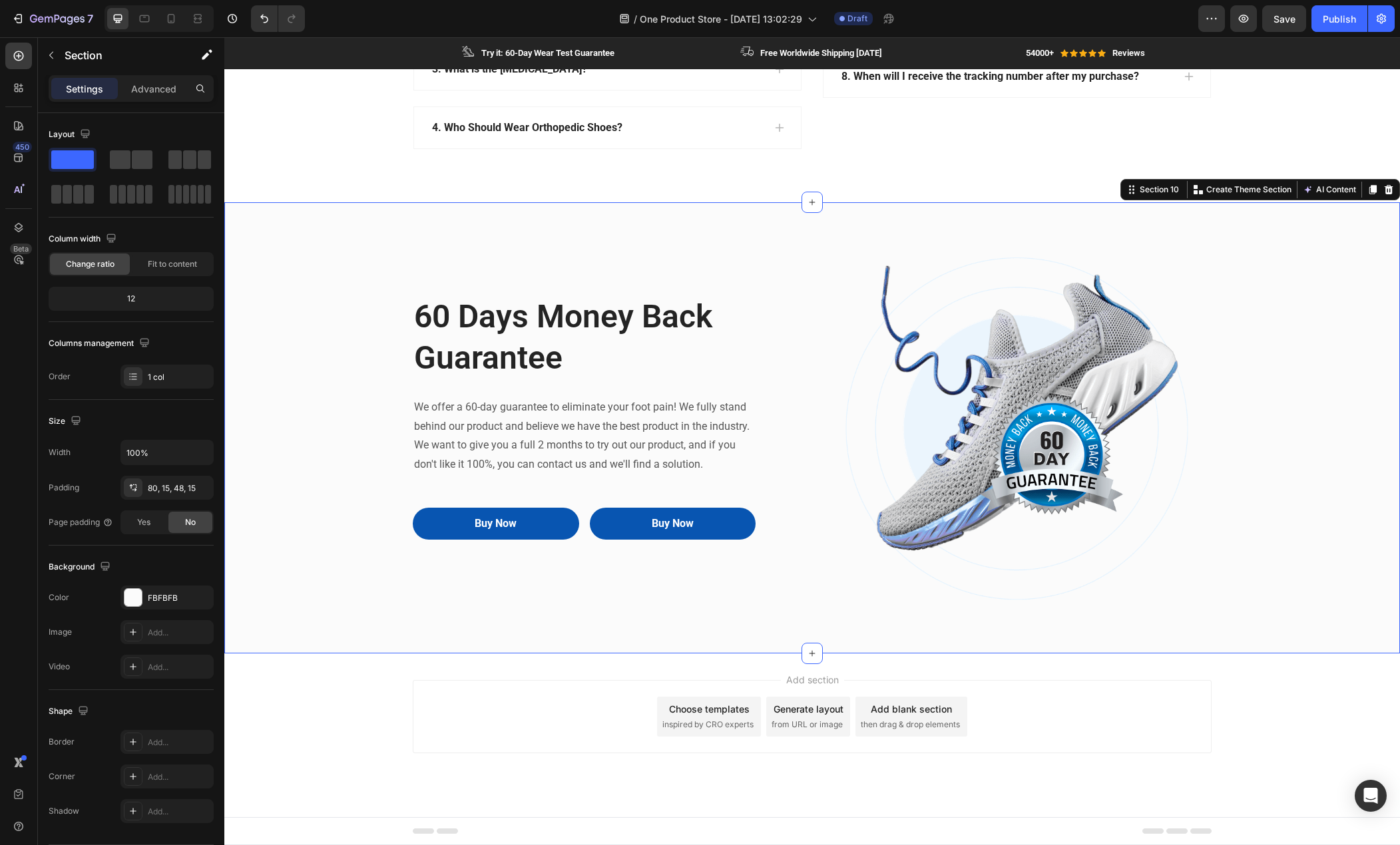
click at [390, 543] on div "60 Days Money Back Guarantee Heading We offer a 60-day guarantee to eliminate y…" at bounding box center [812, 438] width 1156 height 366
click at [169, 20] on icon at bounding box center [172, 19] width 7 height 9
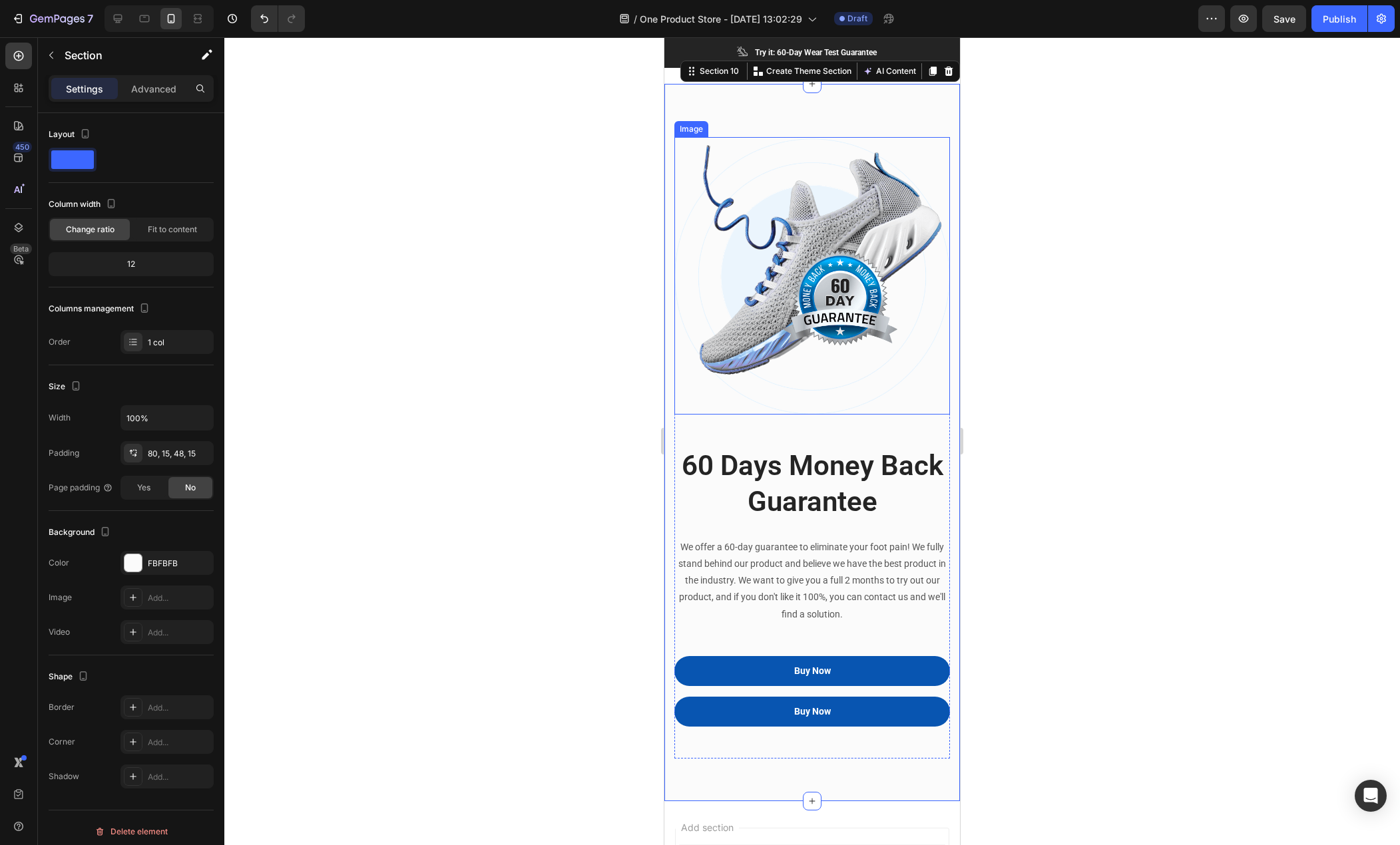
scroll to position [3309, 0]
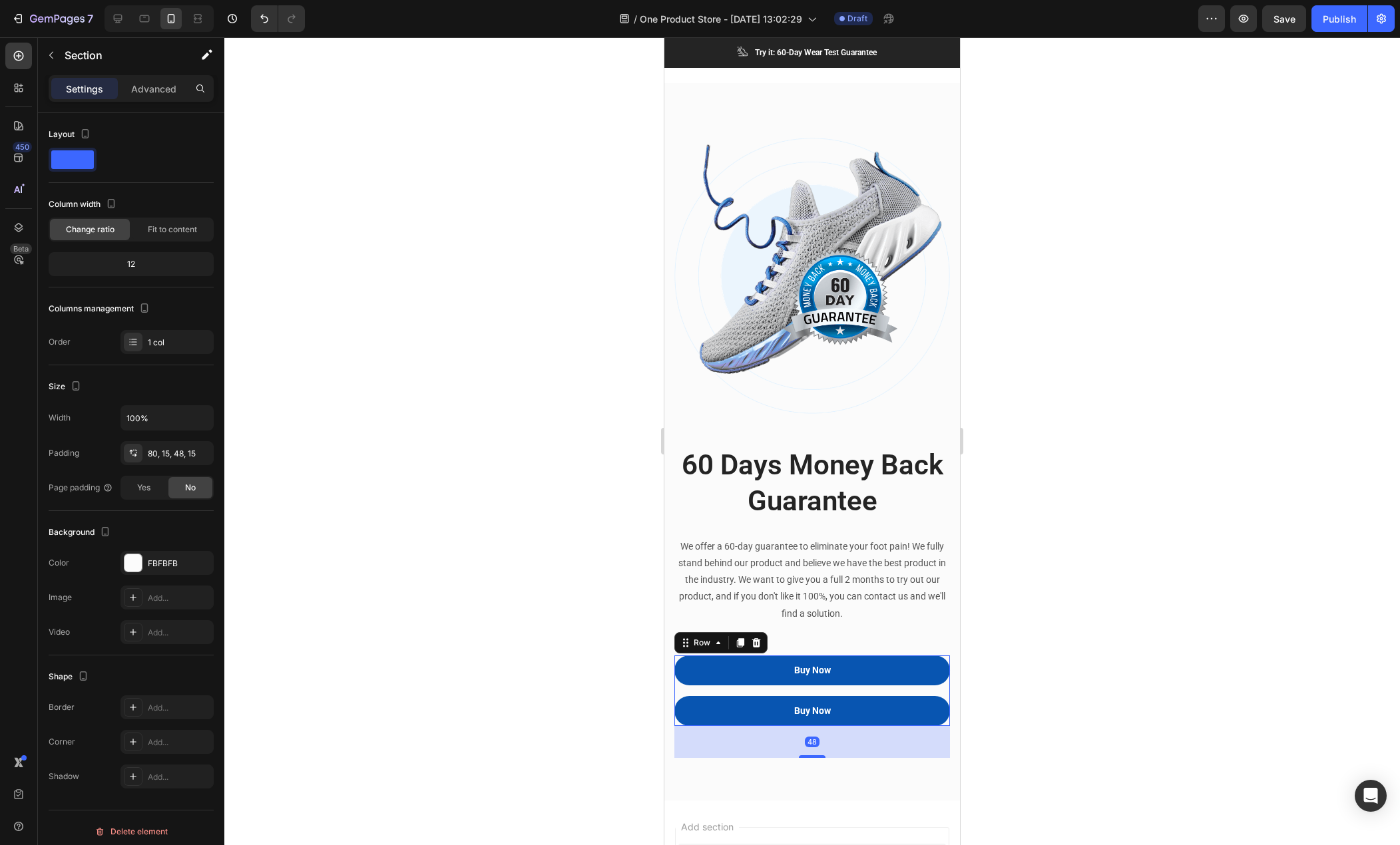
click at [686, 682] on div "Buy Now Button Buy Now Button Row 48" at bounding box center [813, 691] width 276 height 71
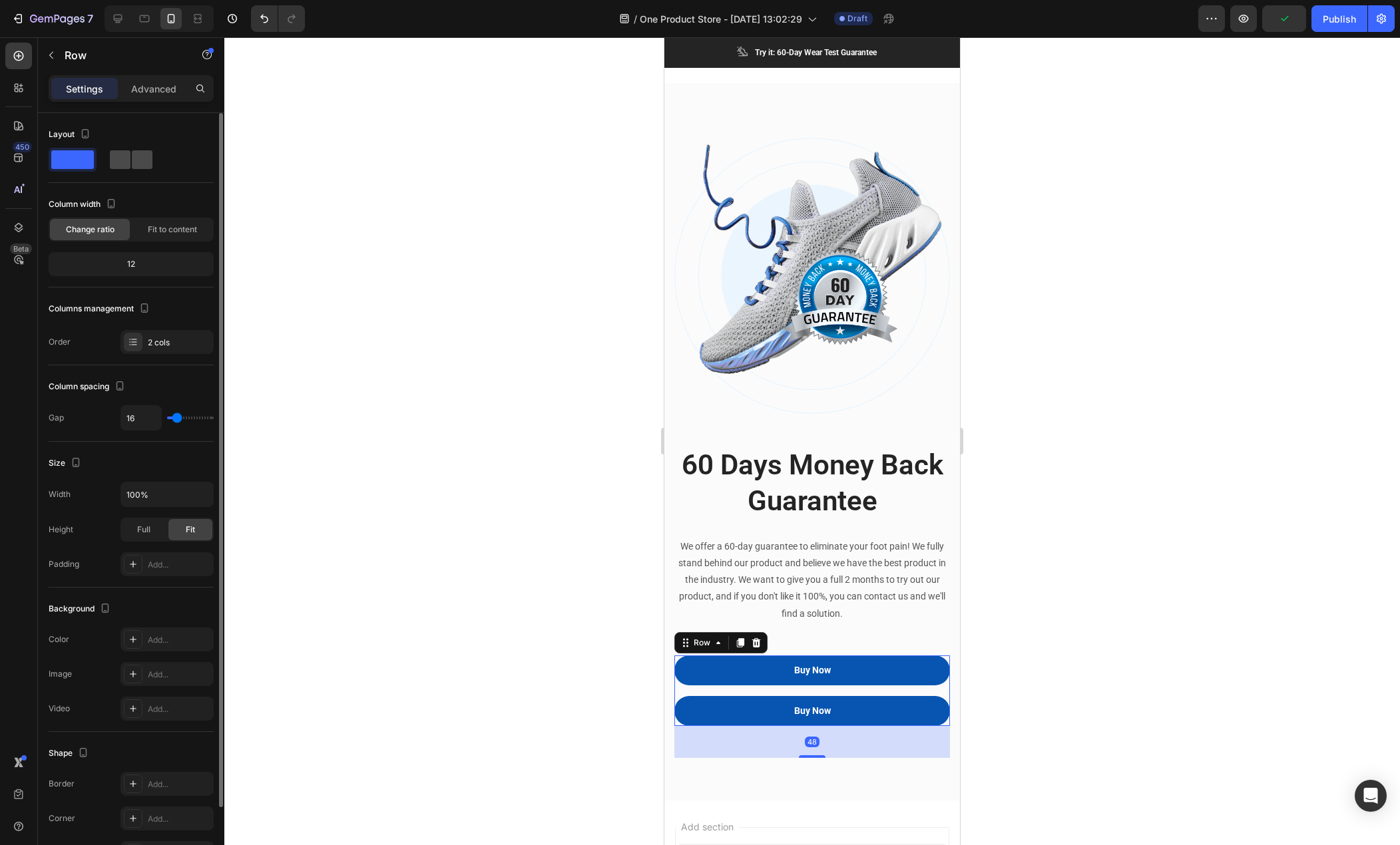
click at [126, 152] on span at bounding box center [120, 159] width 21 height 19
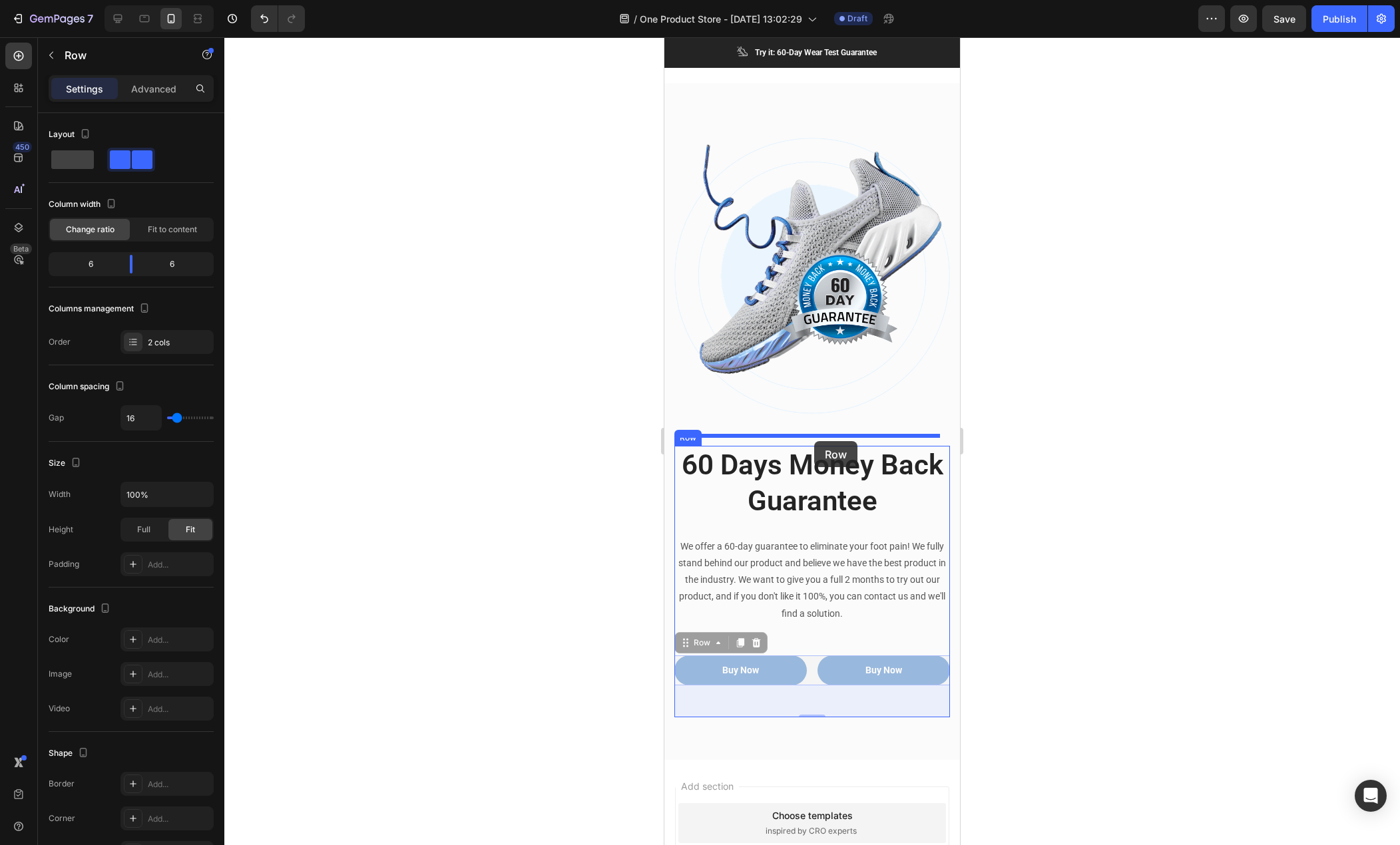
drag, startPoint x: 810, startPoint y: 659, endPoint x: 815, endPoint y: 442, distance: 217.1
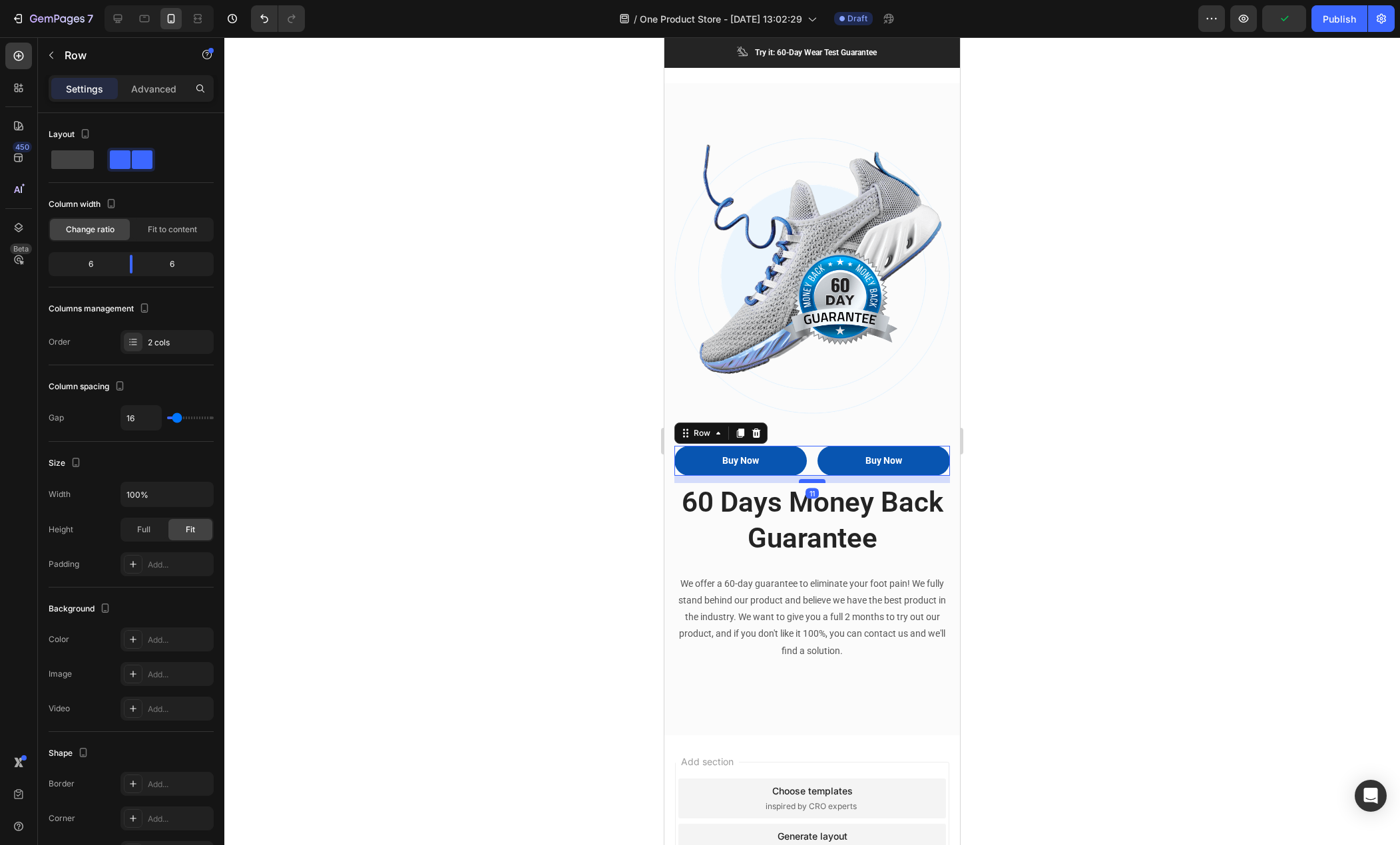
drag, startPoint x: 811, startPoint y: 495, endPoint x: 810, endPoint y: 470, distance: 25.0
click at [810, 479] on div at bounding box center [812, 481] width 27 height 4
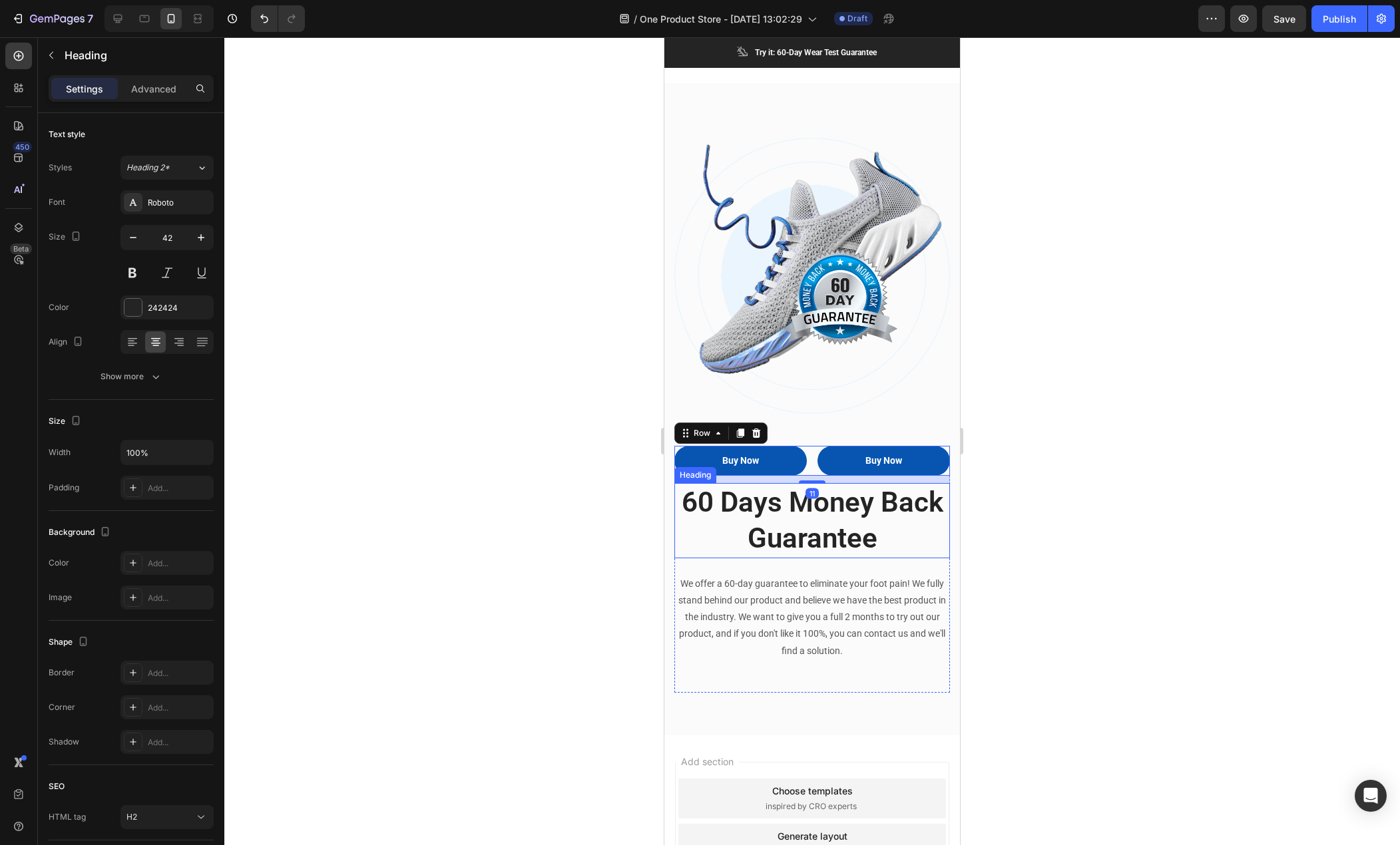
click at [805, 532] on p "60 Days Money Back Guarantee" at bounding box center [812, 521] width 273 height 73
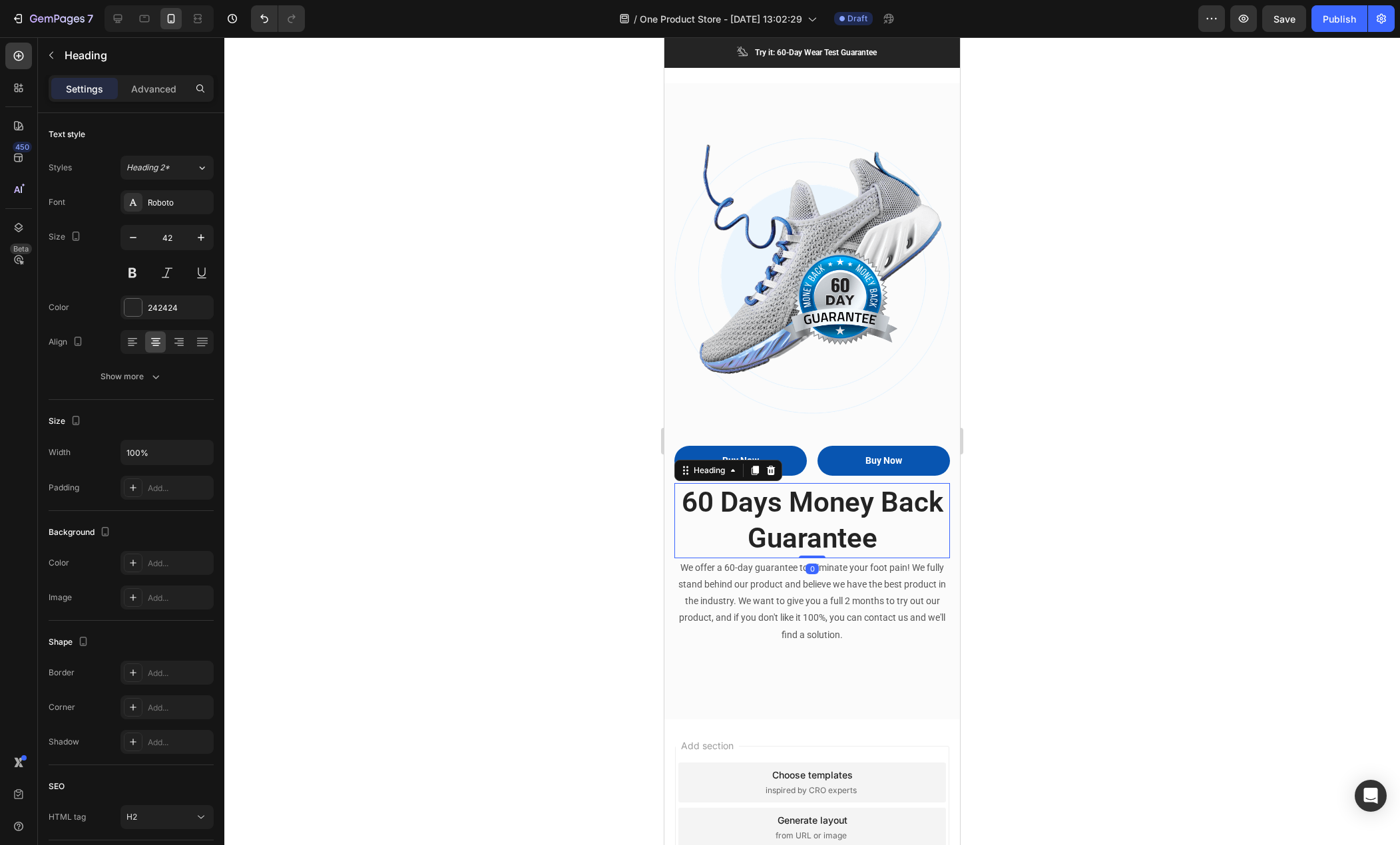
drag, startPoint x: 813, startPoint y: 561, endPoint x: 811, endPoint y: 540, distance: 21.1
click at [811, 540] on div "60 Days Money Back Guarantee Heading 0" at bounding box center [813, 521] width 276 height 75
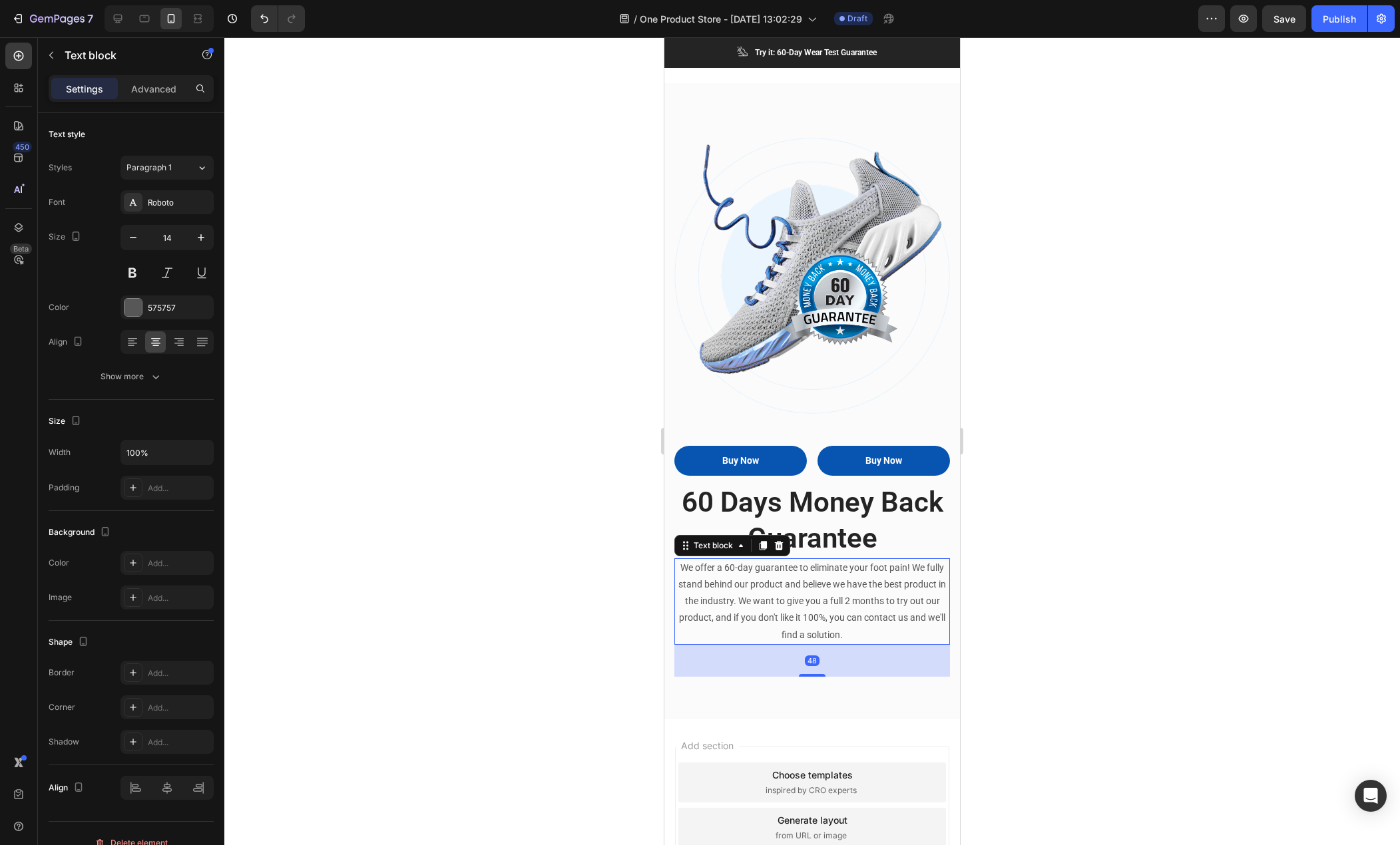
click at [801, 626] on p "We offer a 60-day guarantee to eliminate your foot pain! We fully stand behind …" at bounding box center [812, 602] width 273 height 84
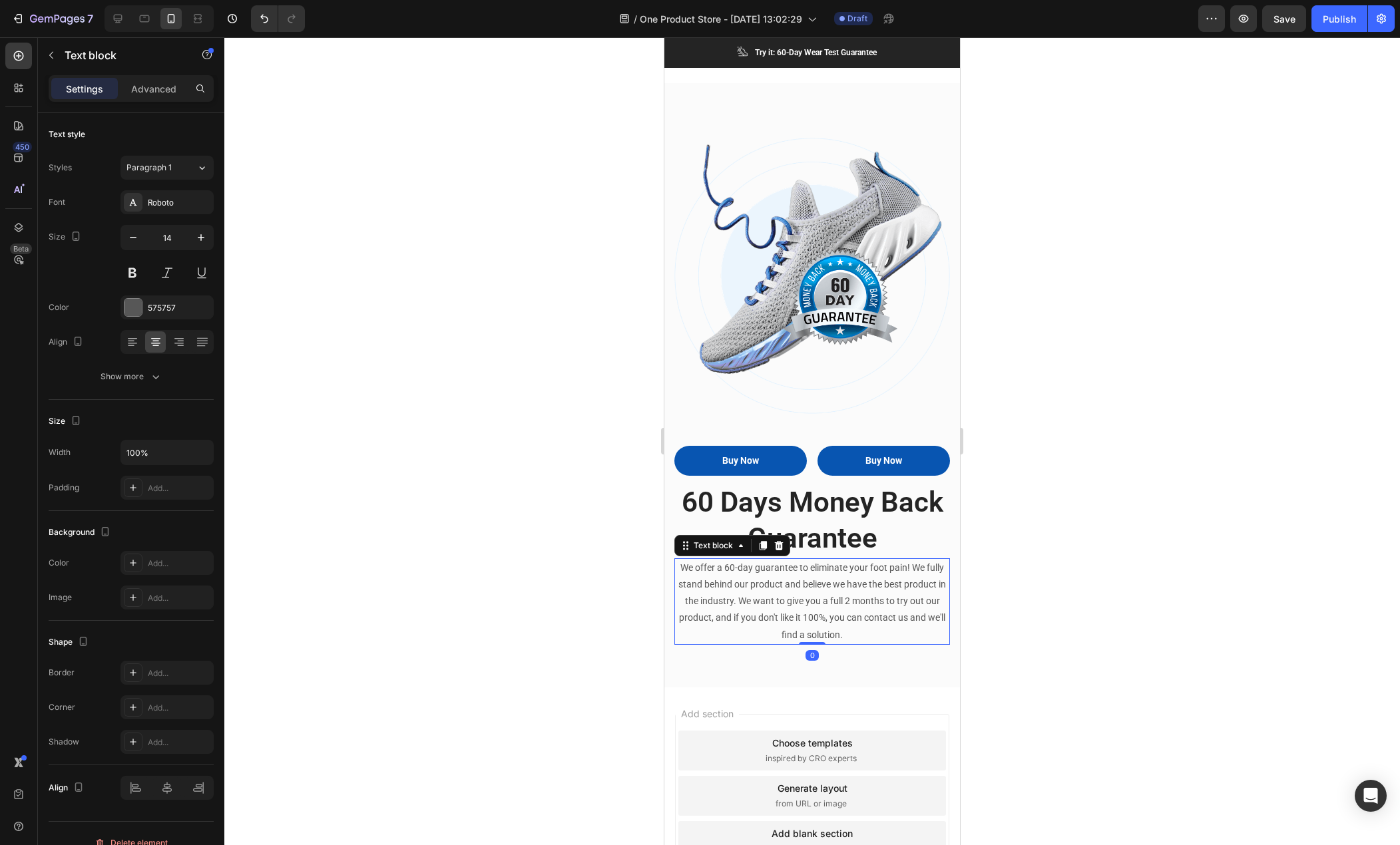
drag, startPoint x: 814, startPoint y: 665, endPoint x: 808, endPoint y: 611, distance: 54.3
click at [808, 611] on div "We offer a 60-day guarantee to eliminate your foot pain! We fully stand behind …" at bounding box center [813, 601] width 276 height 87
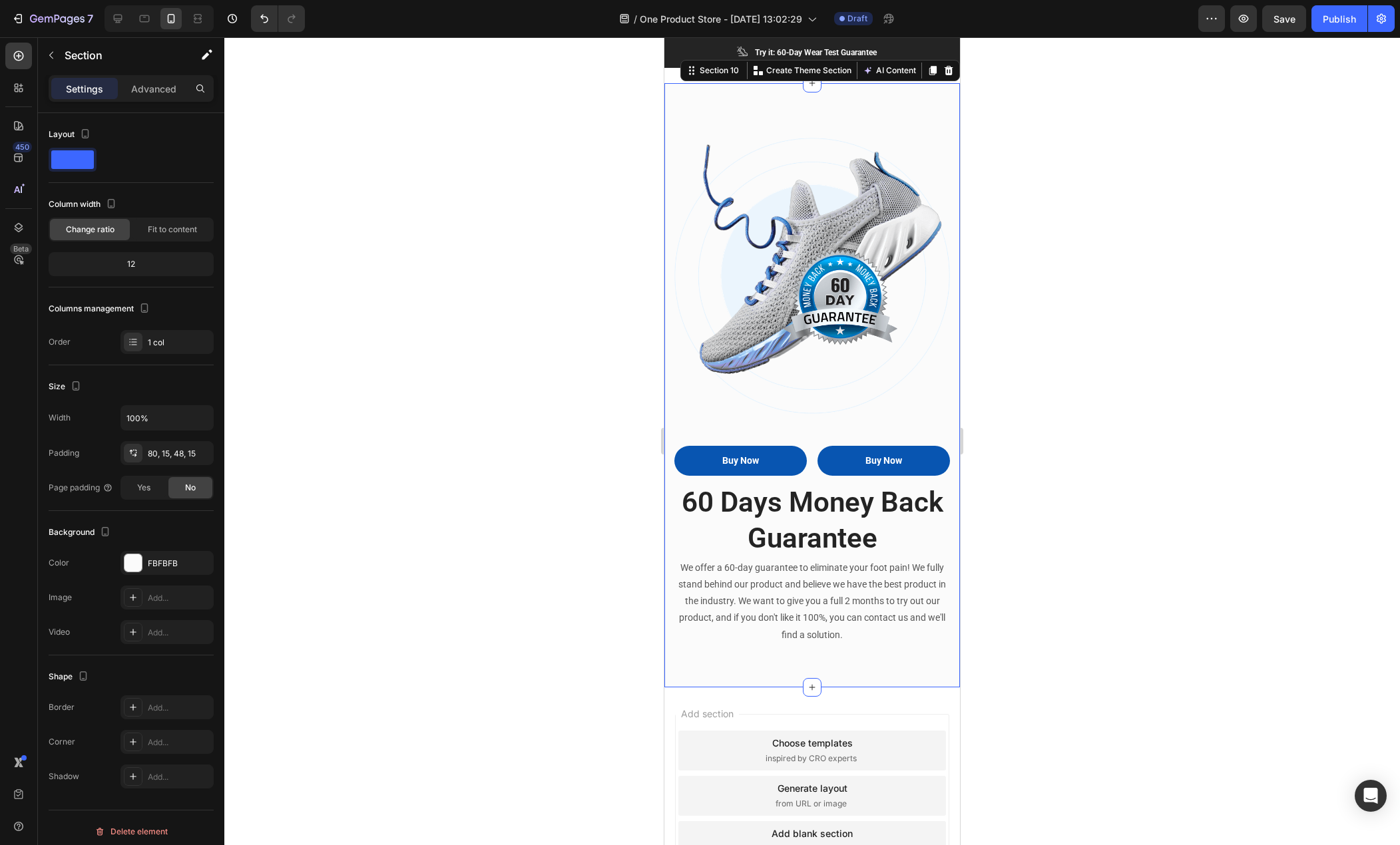
click at [777, 662] on div "Buy Now Button Buy Now Button Row 60 Days Money Back Guarantee Heading We offer…" at bounding box center [812, 385] width 295 height 604
click at [745, 506] on p "60 Days Money Back Guarantee" at bounding box center [812, 521] width 273 height 73
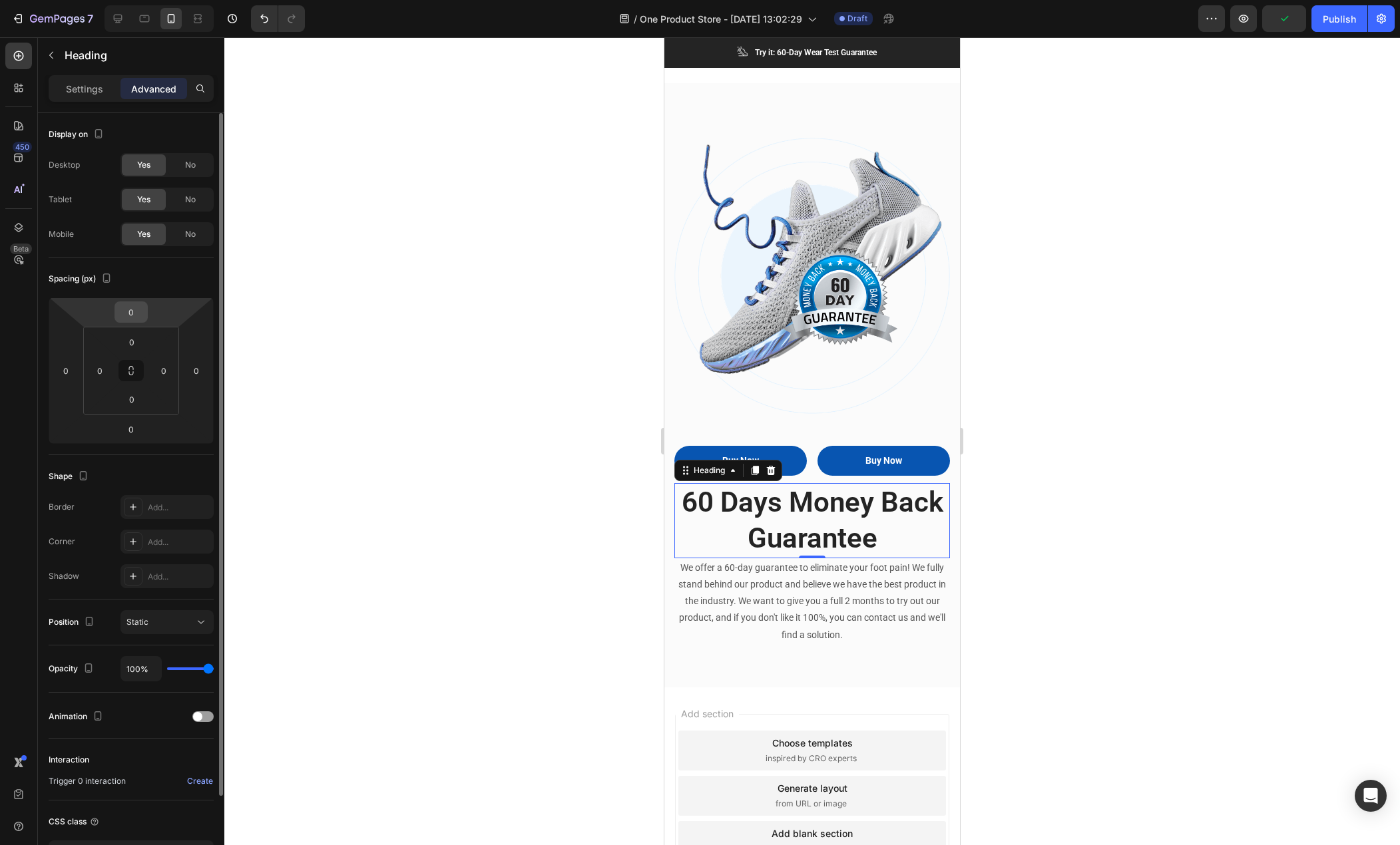
click at [136, 310] on input "0" at bounding box center [130, 311] width 27 height 20
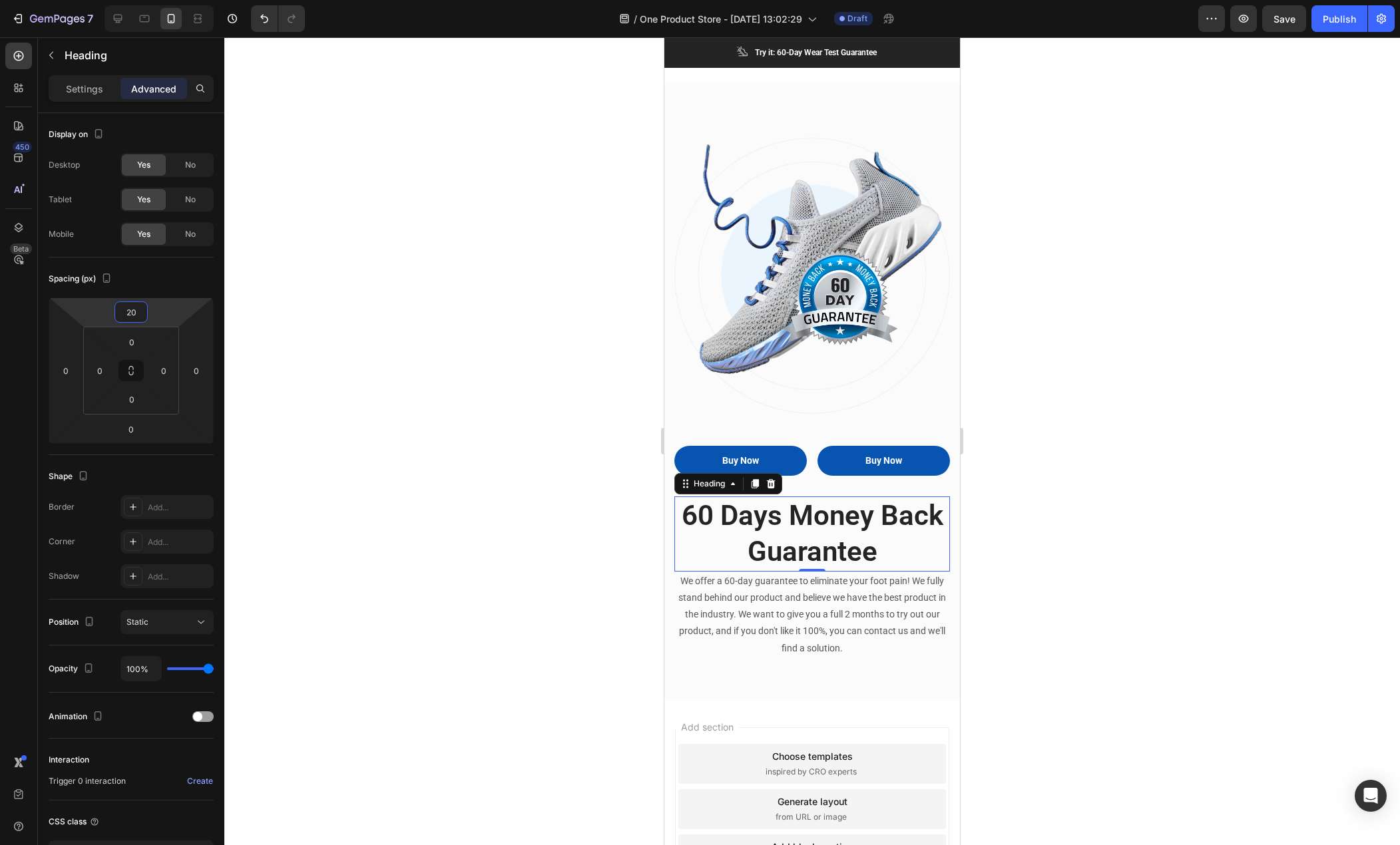
type input "20"
click at [569, 376] on div at bounding box center [813, 441] width 1176 height 808
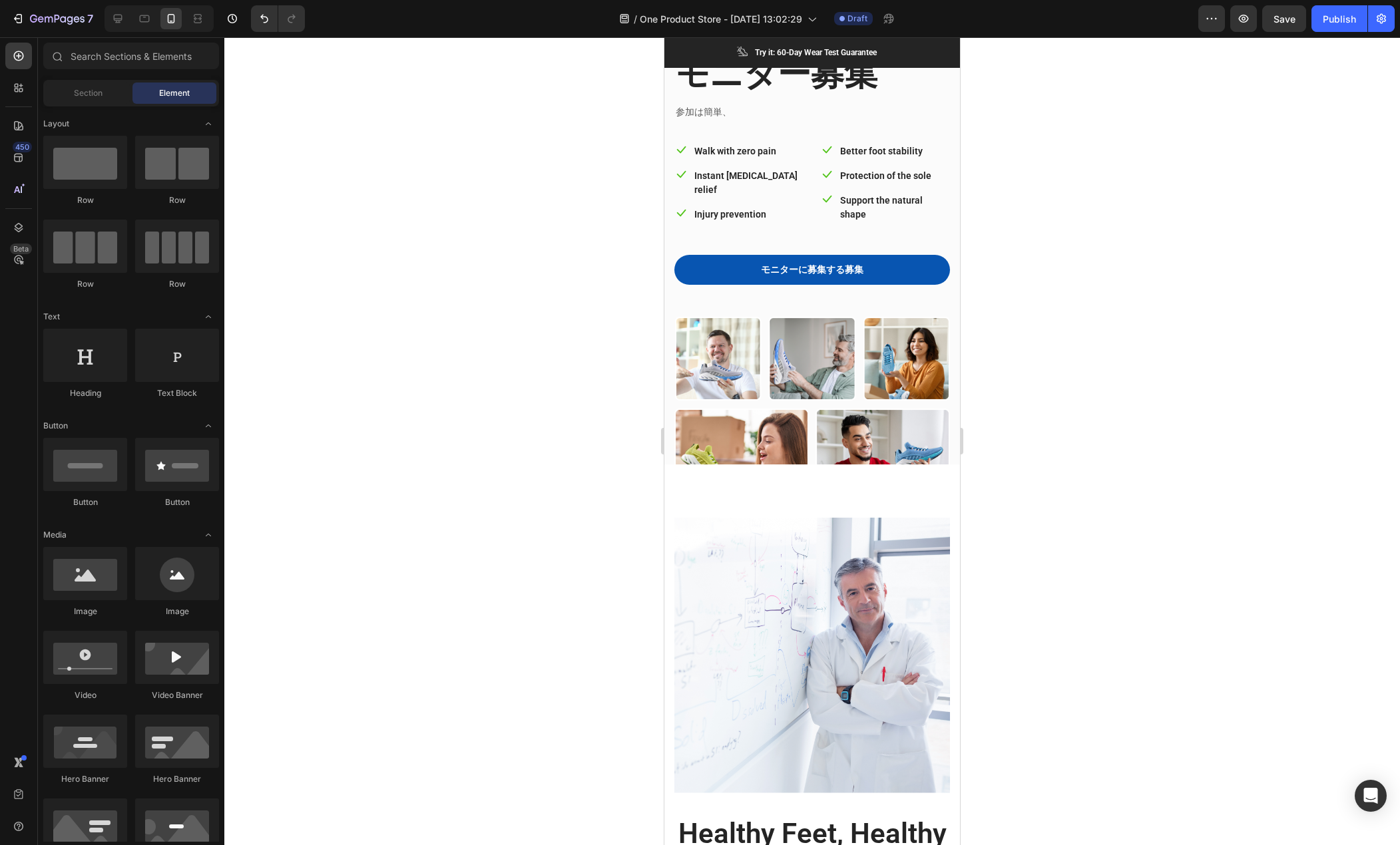
scroll to position [0, 0]
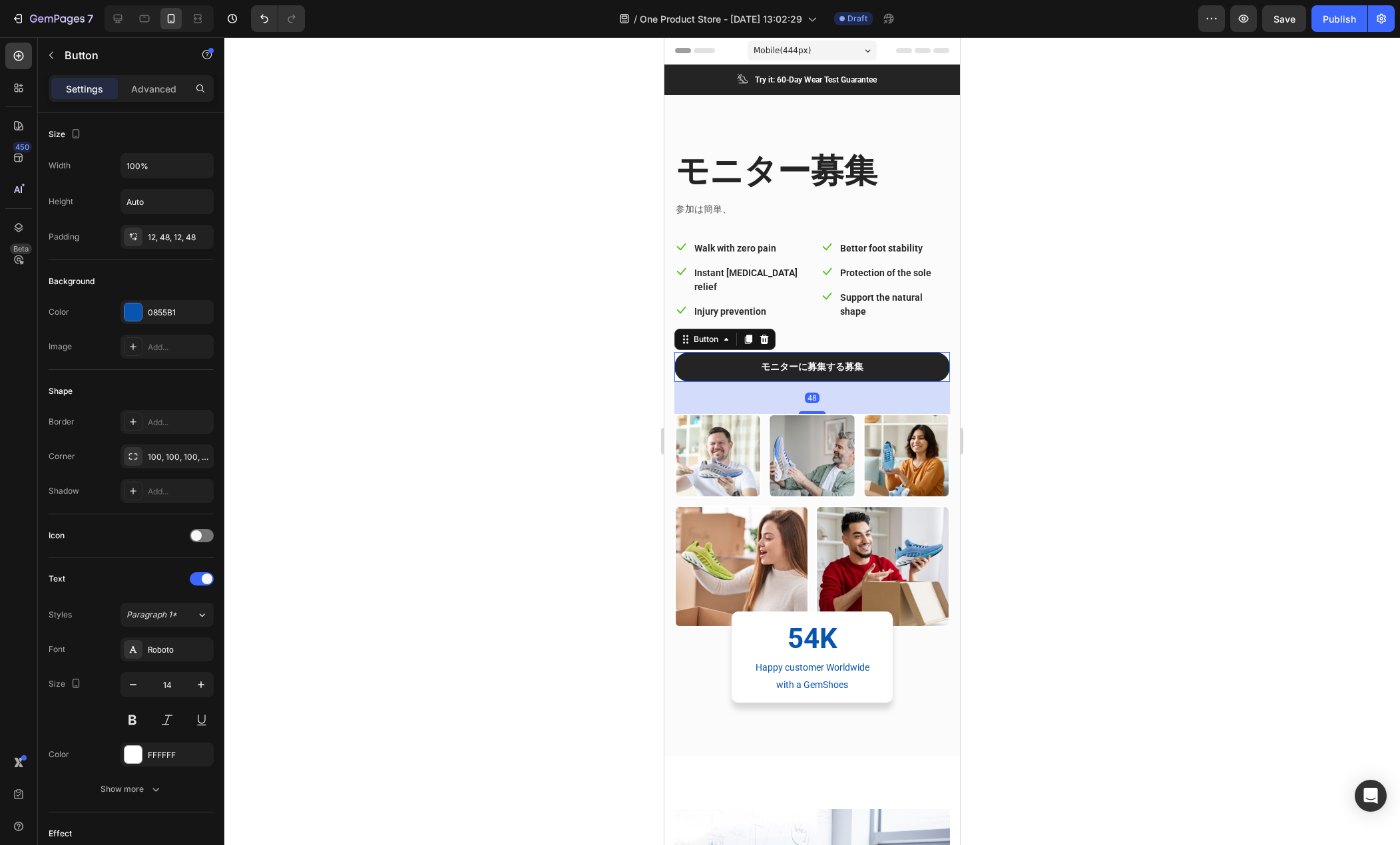
click at [752, 355] on button "モニターに募集する募集" at bounding box center [813, 367] width 276 height 30
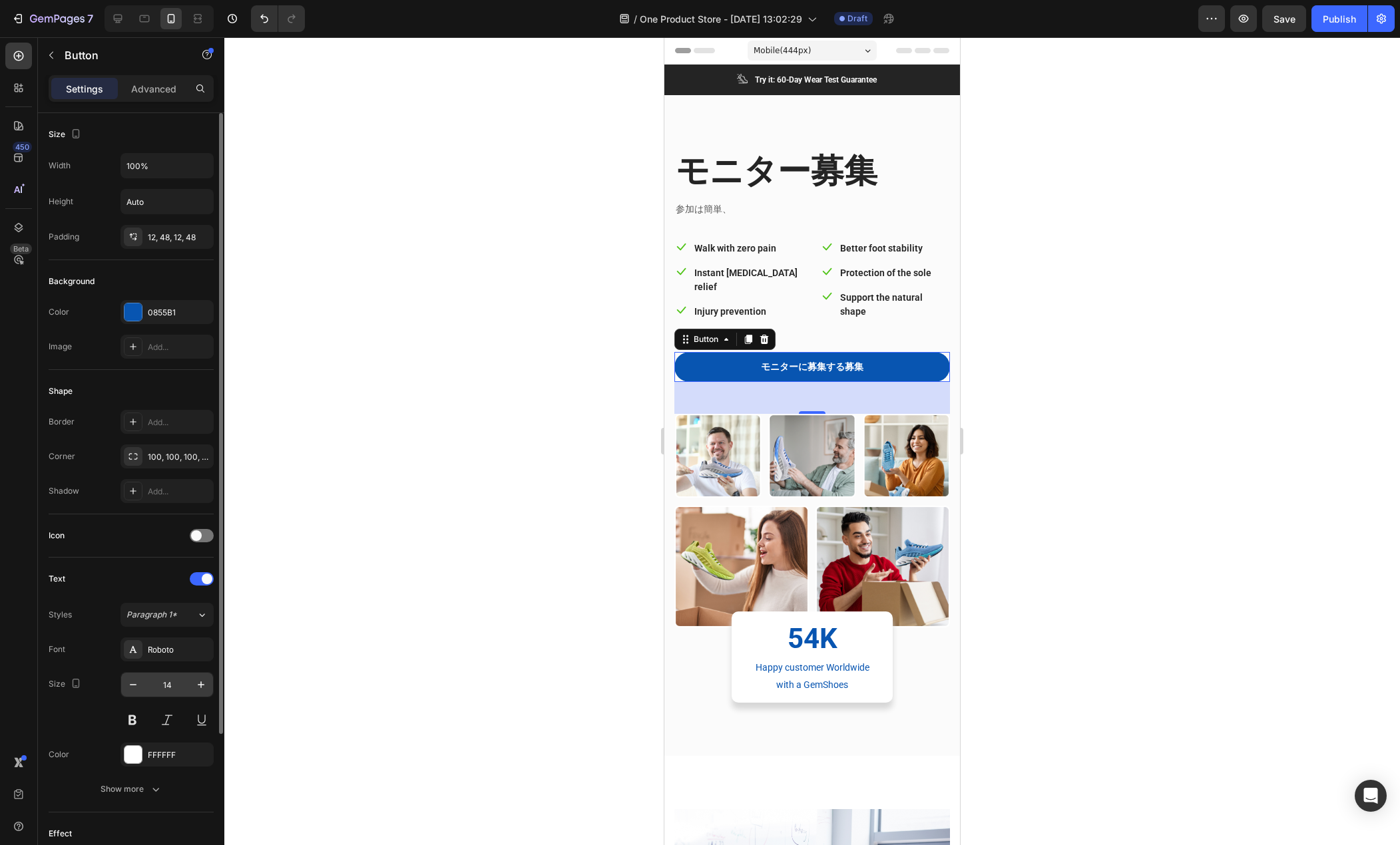
scroll to position [184, 0]
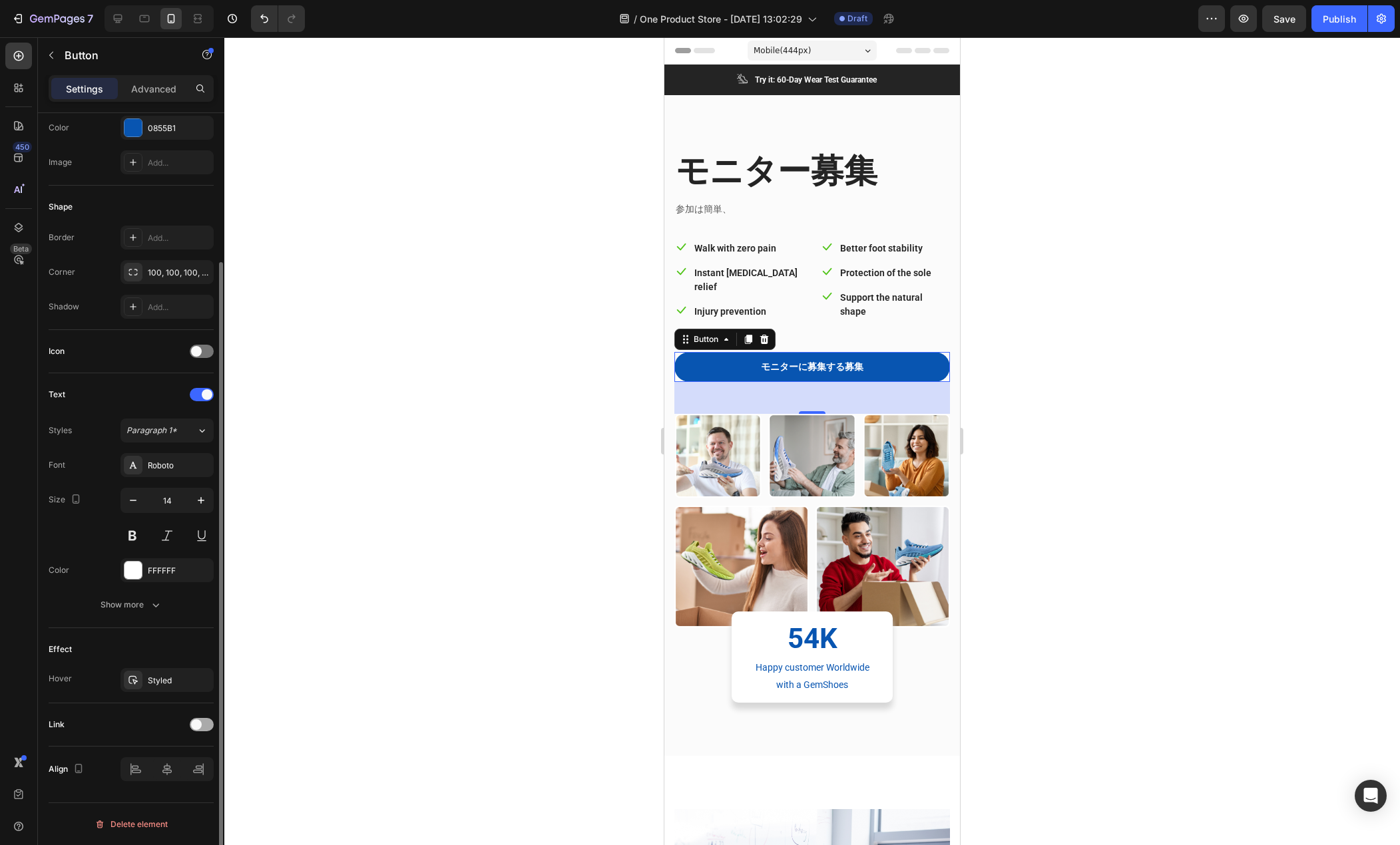
click at [194, 726] on span at bounding box center [196, 724] width 10 height 10
click at [176, 751] on button "Open page" at bounding box center [167, 758] width 93 height 24
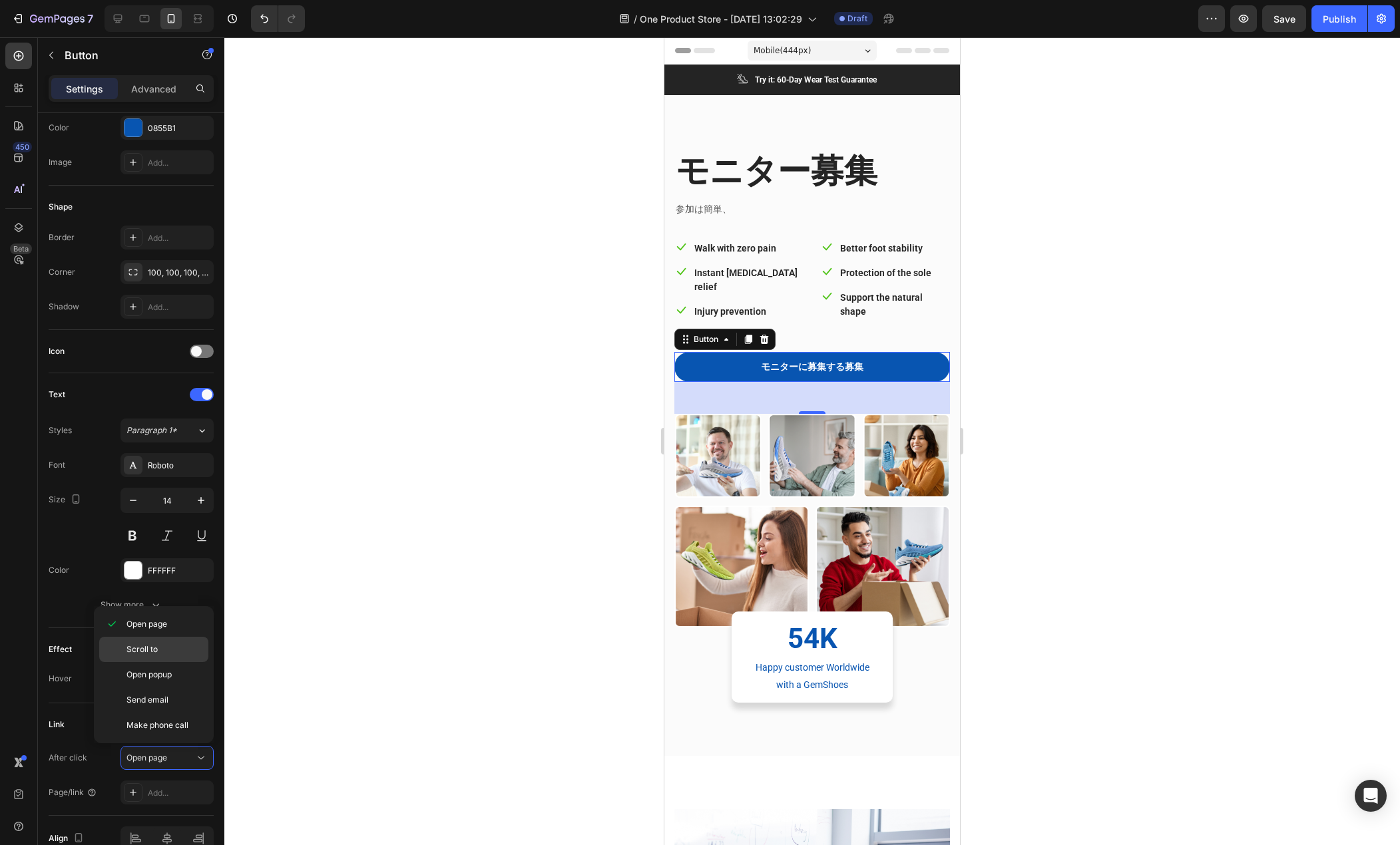
click at [154, 646] on span "Scroll to" at bounding box center [143, 649] width 32 height 12
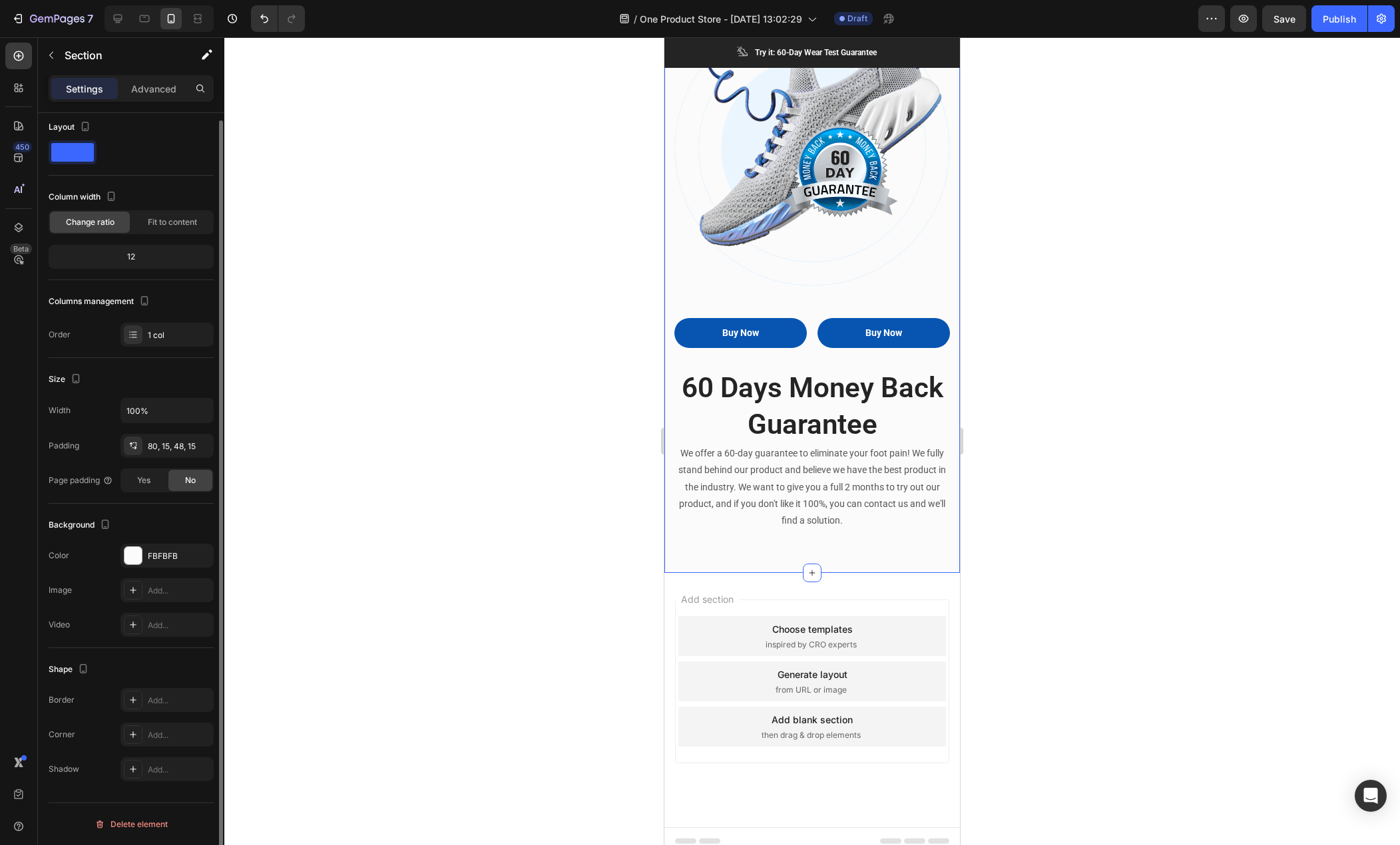
scroll to position [0, 0]
click at [733, 545] on div "Buy Now Button Buy Now Button Row 60 Days Money Back Guarantee Heading We offer…" at bounding box center [812, 265] width 295 height 617
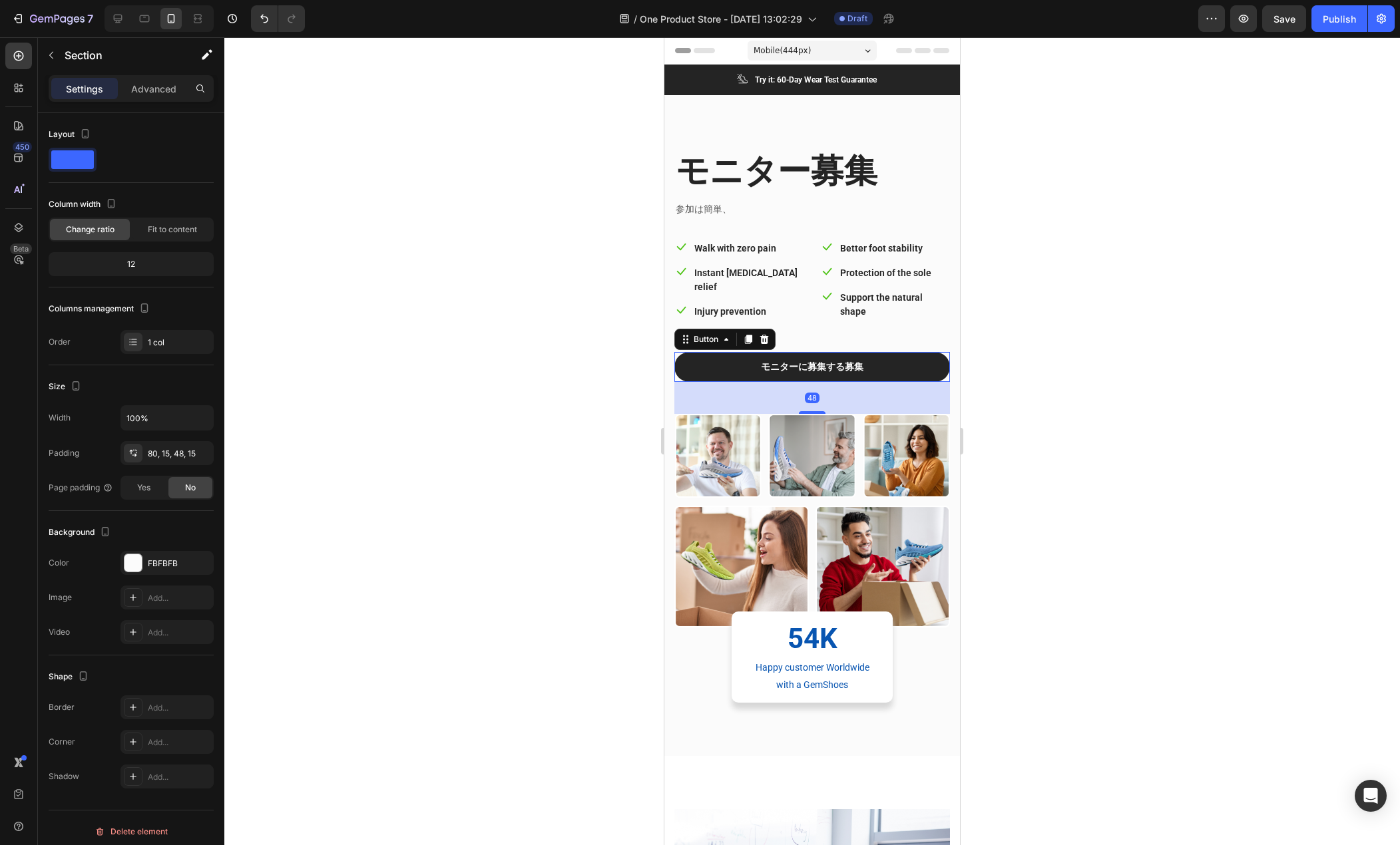
click at [748, 376] on button "モニターに募集する募集" at bounding box center [813, 367] width 276 height 30
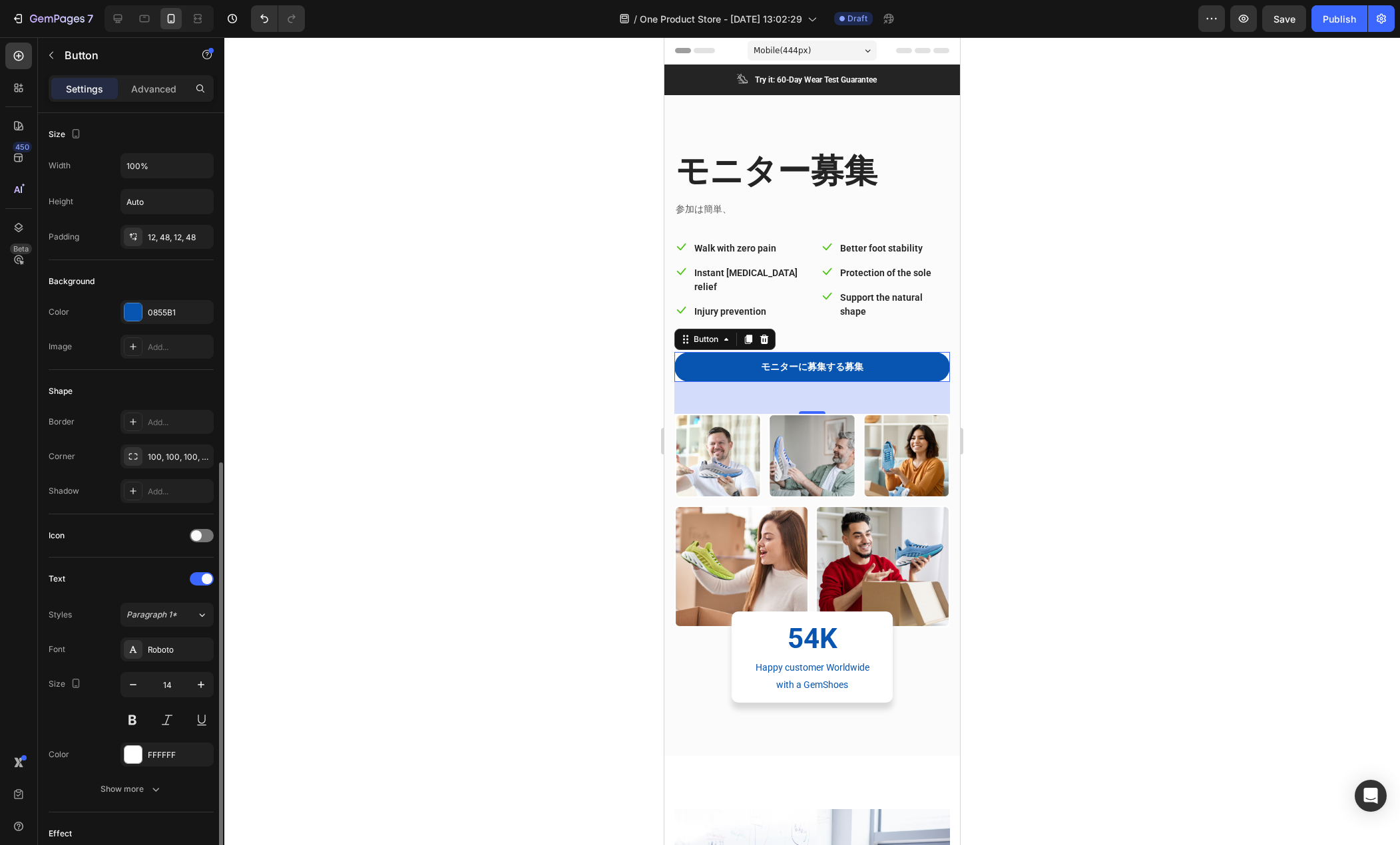
scroll to position [253, 0]
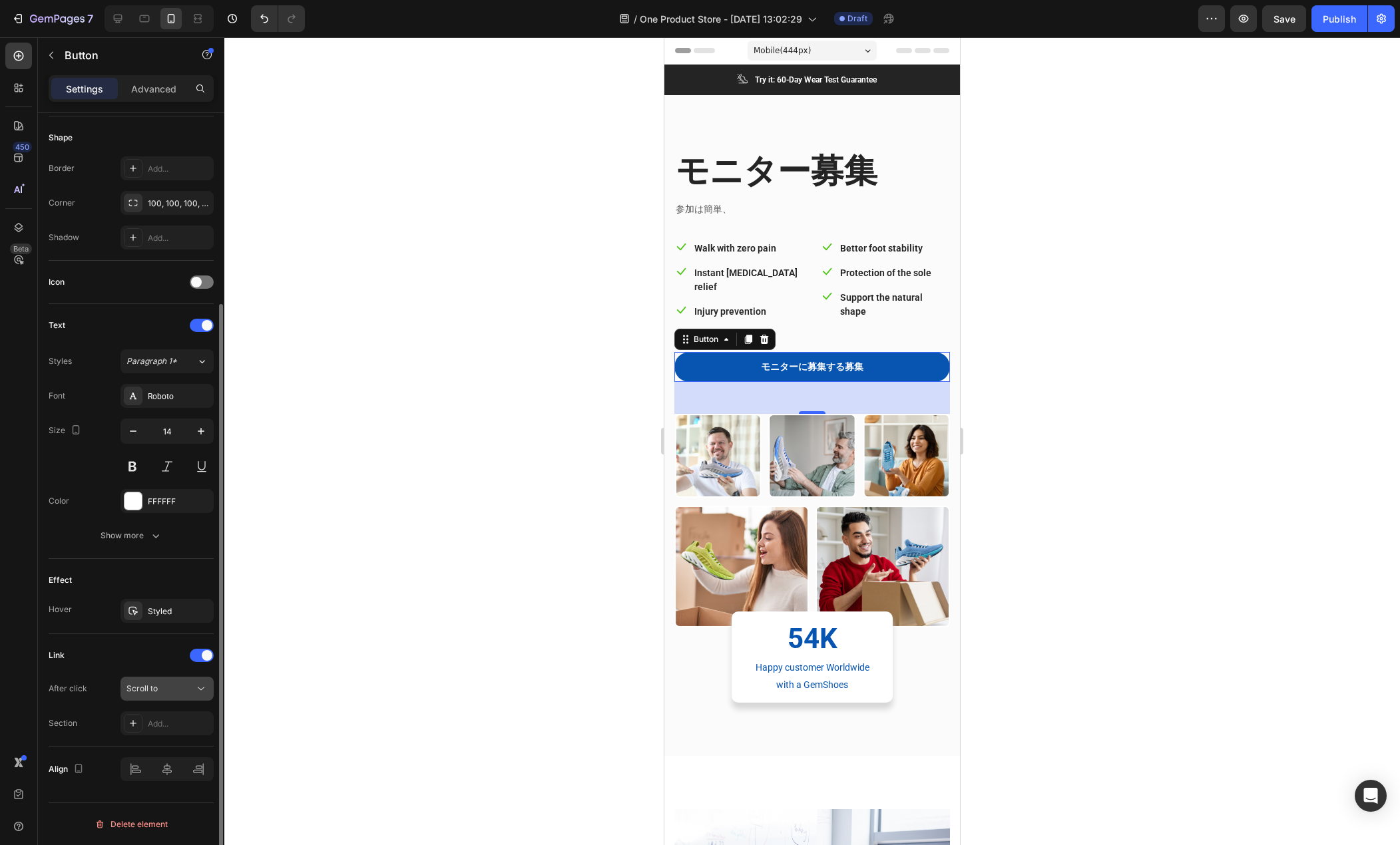
click at [178, 691] on div "Scroll to" at bounding box center [160, 688] width 68 height 12
click at [50, 679] on div "After click" at bounding box center [67, 688] width 38 height 21
click at [162, 715] on div "Add..." at bounding box center [167, 724] width 93 height 24
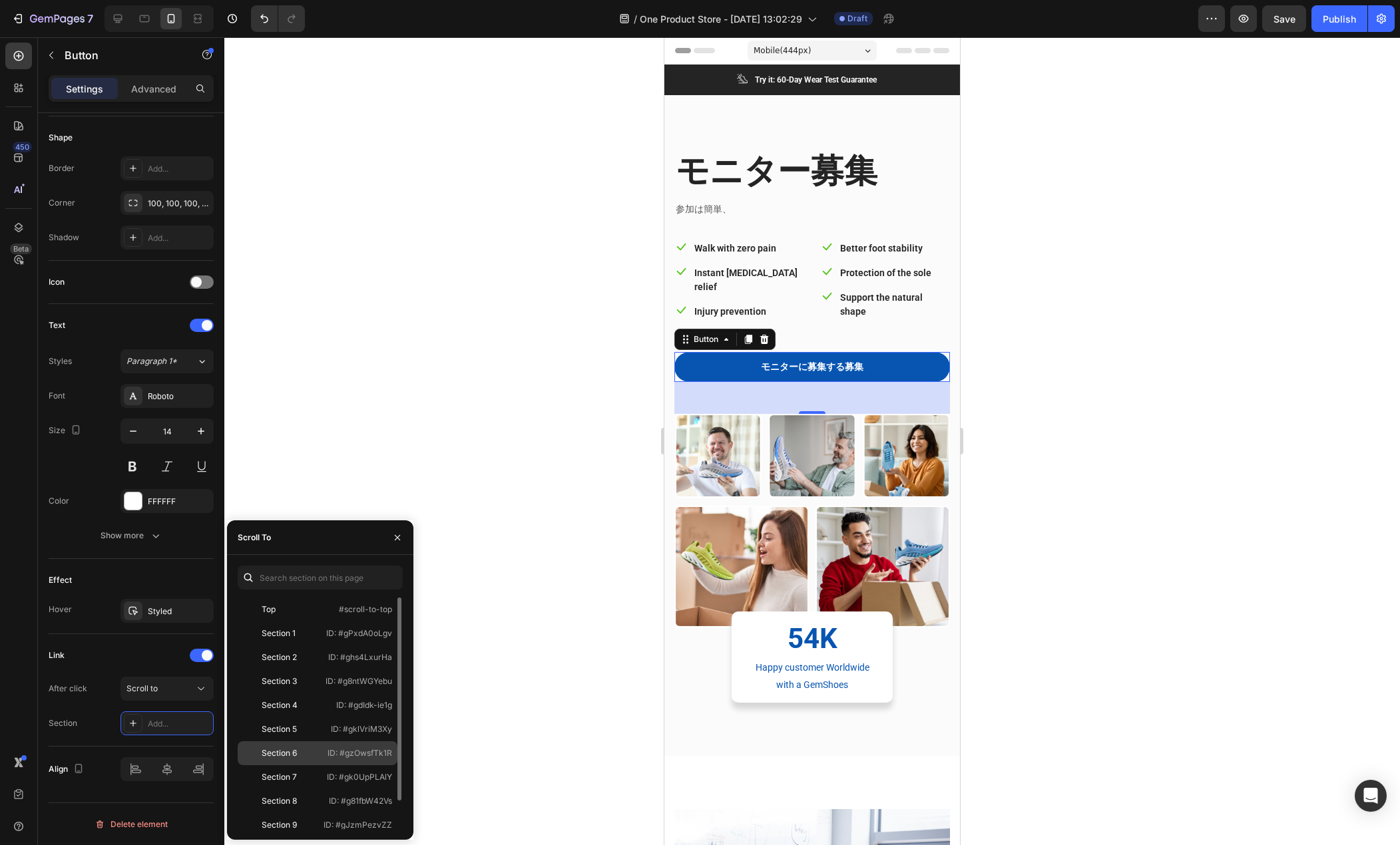
scroll to position [32, 0]
click at [309, 819] on div "Section 10" at bounding box center [281, 817] width 77 height 12
click at [402, 531] on button "button" at bounding box center [397, 538] width 21 height 21
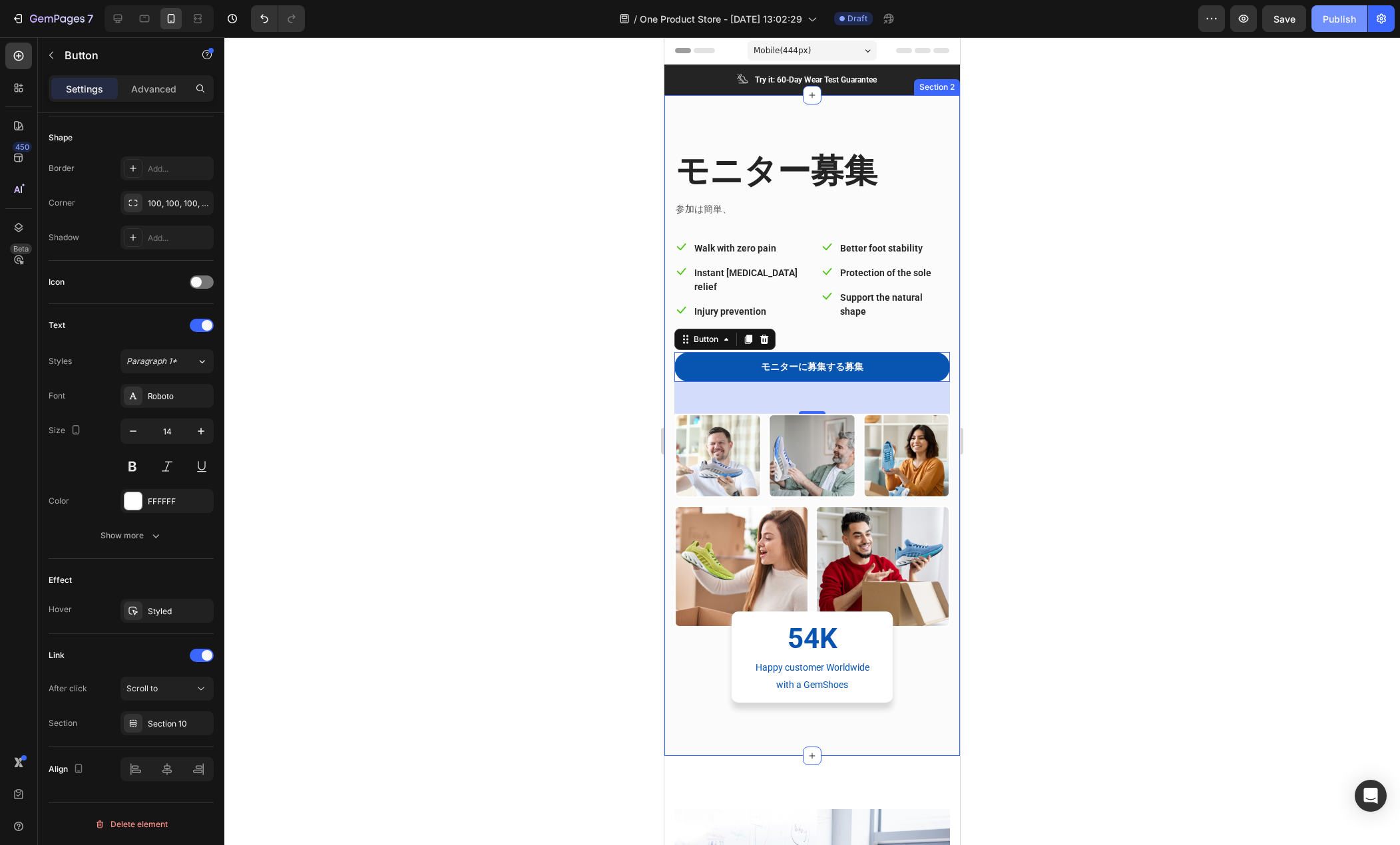
click at [1346, 18] on div "Publish" at bounding box center [1340, 19] width 34 height 14
click at [717, 202] on p "参加は簡単、" at bounding box center [812, 210] width 273 height 17
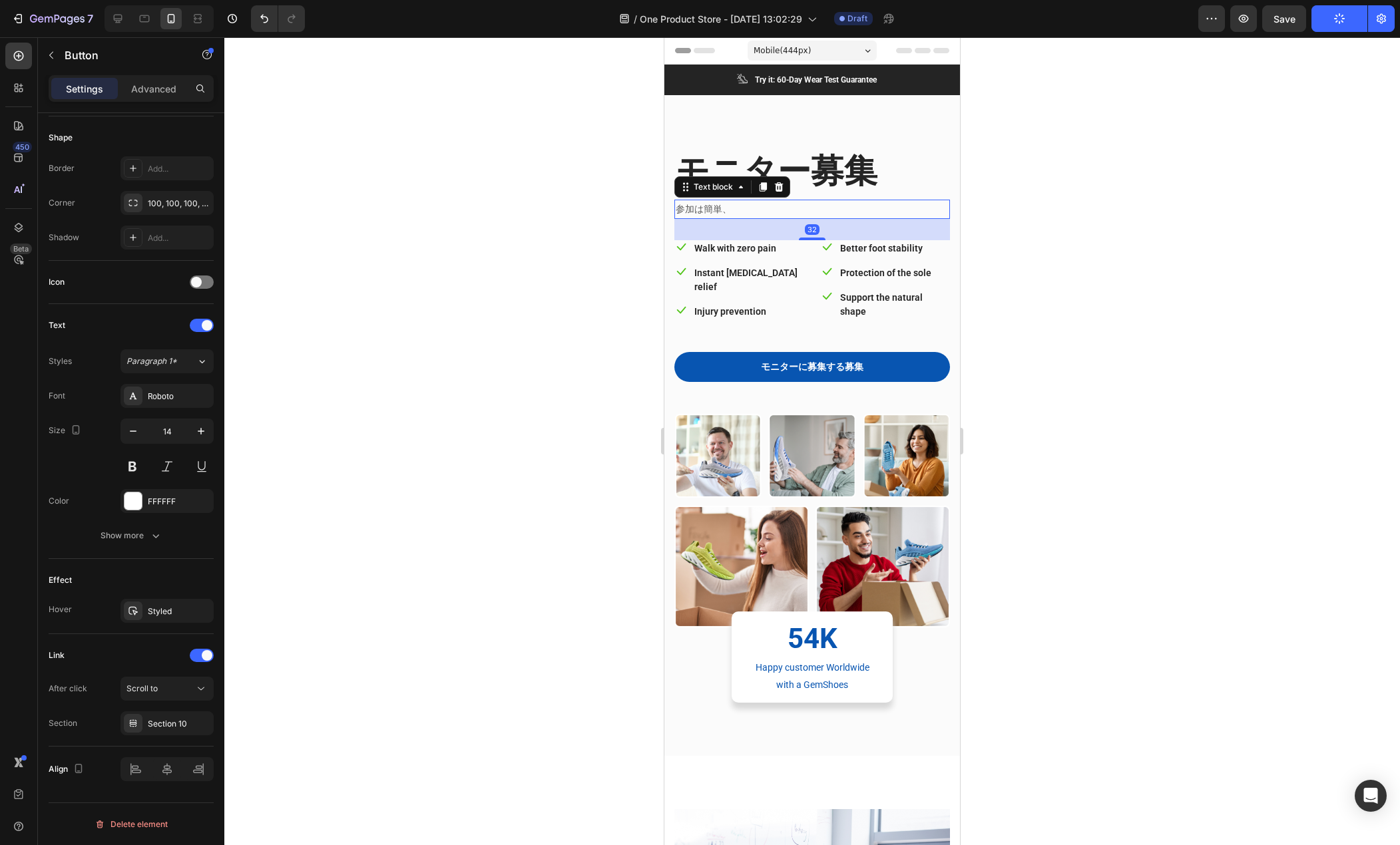
scroll to position [0, 0]
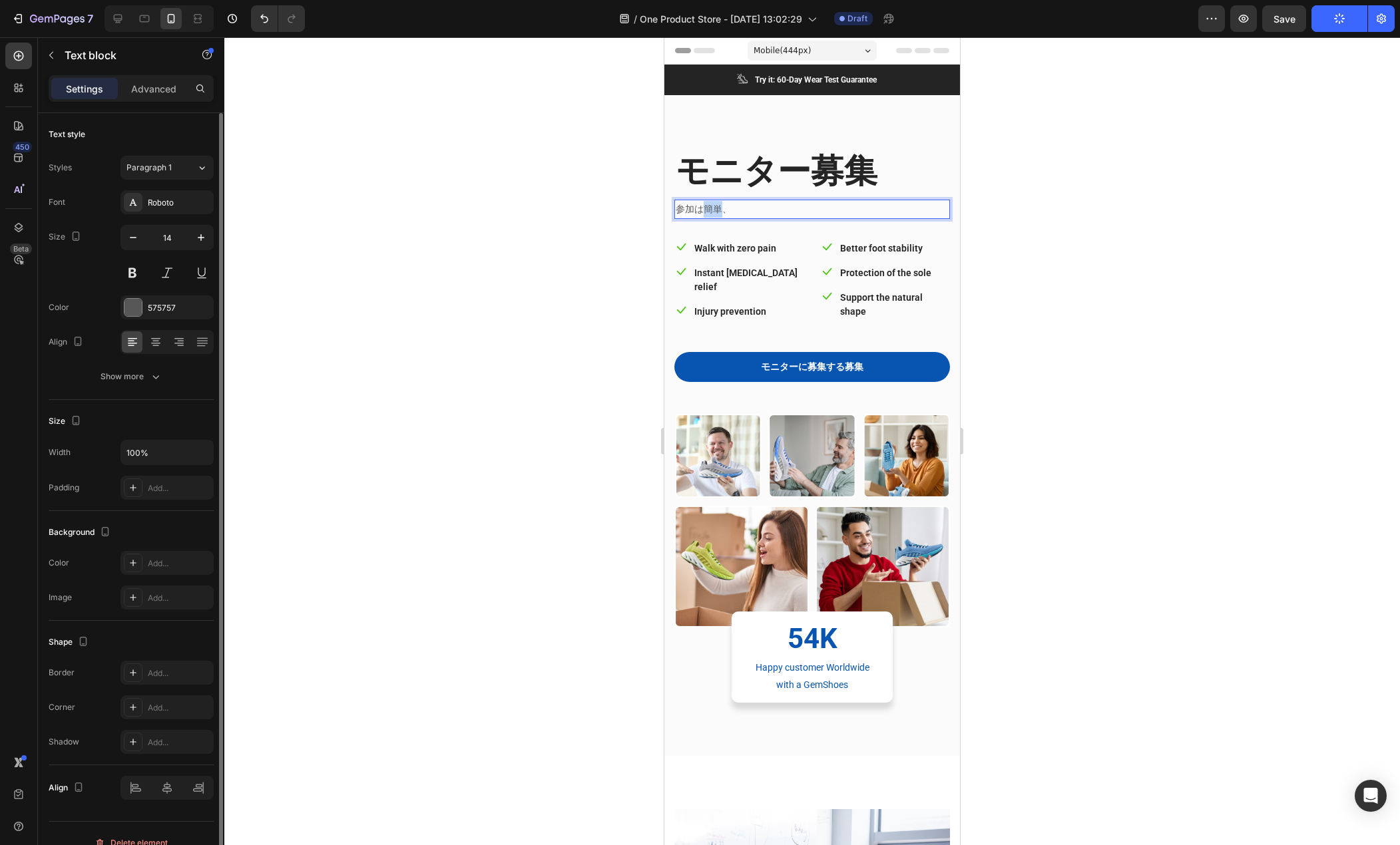
click at [717, 202] on p "参加は簡単、" at bounding box center [812, 210] width 273 height 17
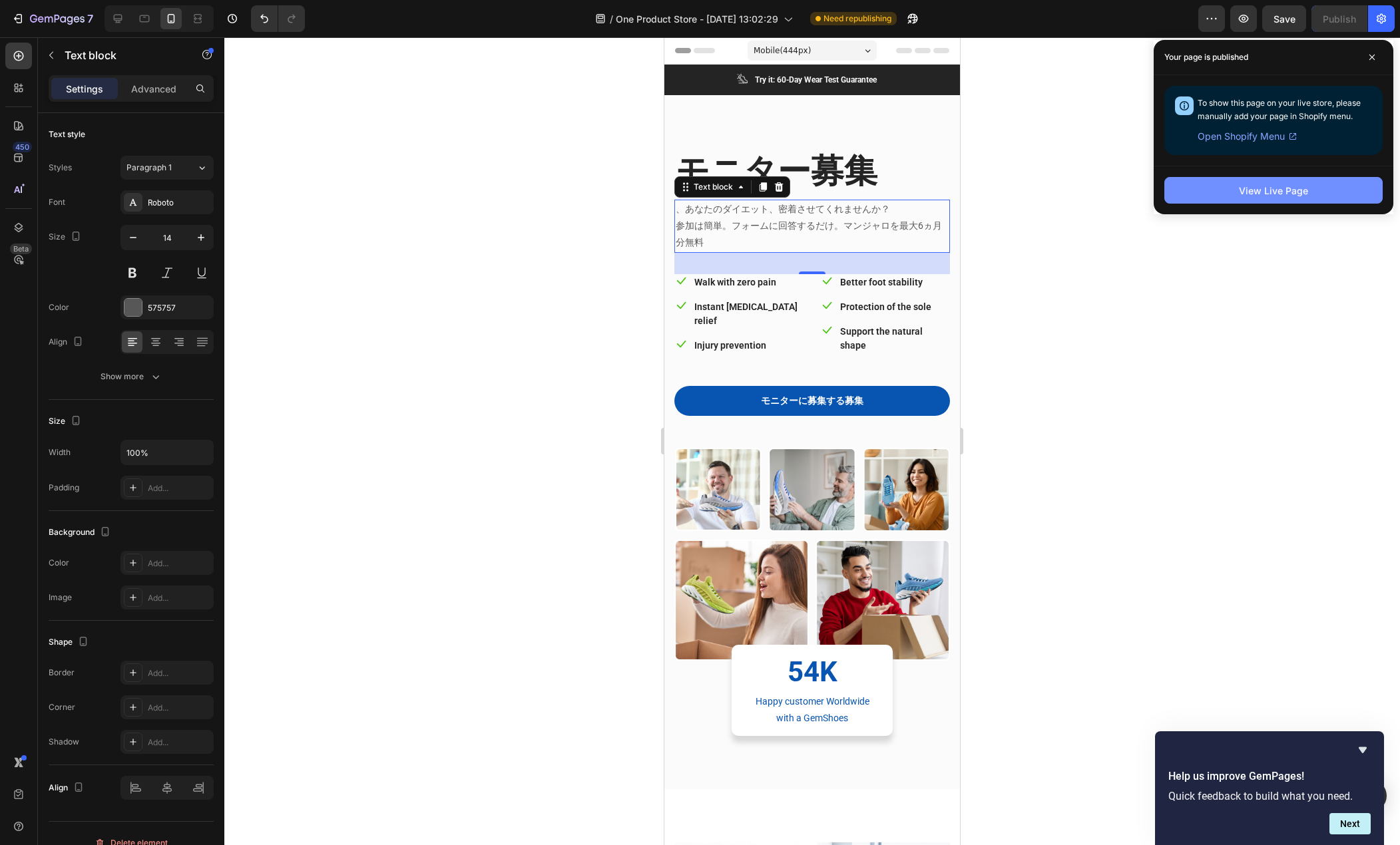
click at [1303, 193] on div "View Live Page" at bounding box center [1274, 190] width 69 height 14
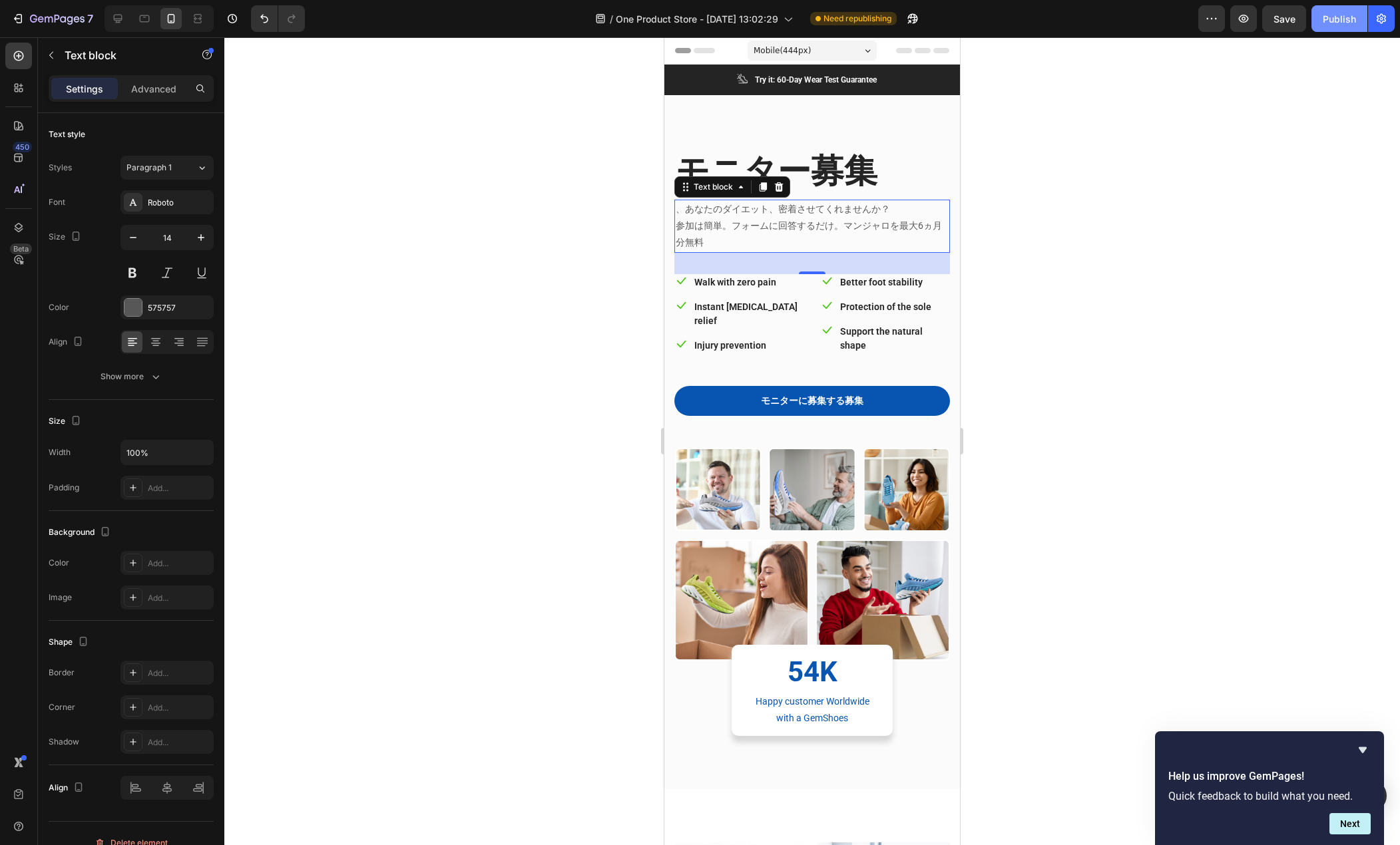
click at [1349, 19] on div "Publish" at bounding box center [1340, 19] width 34 height 14
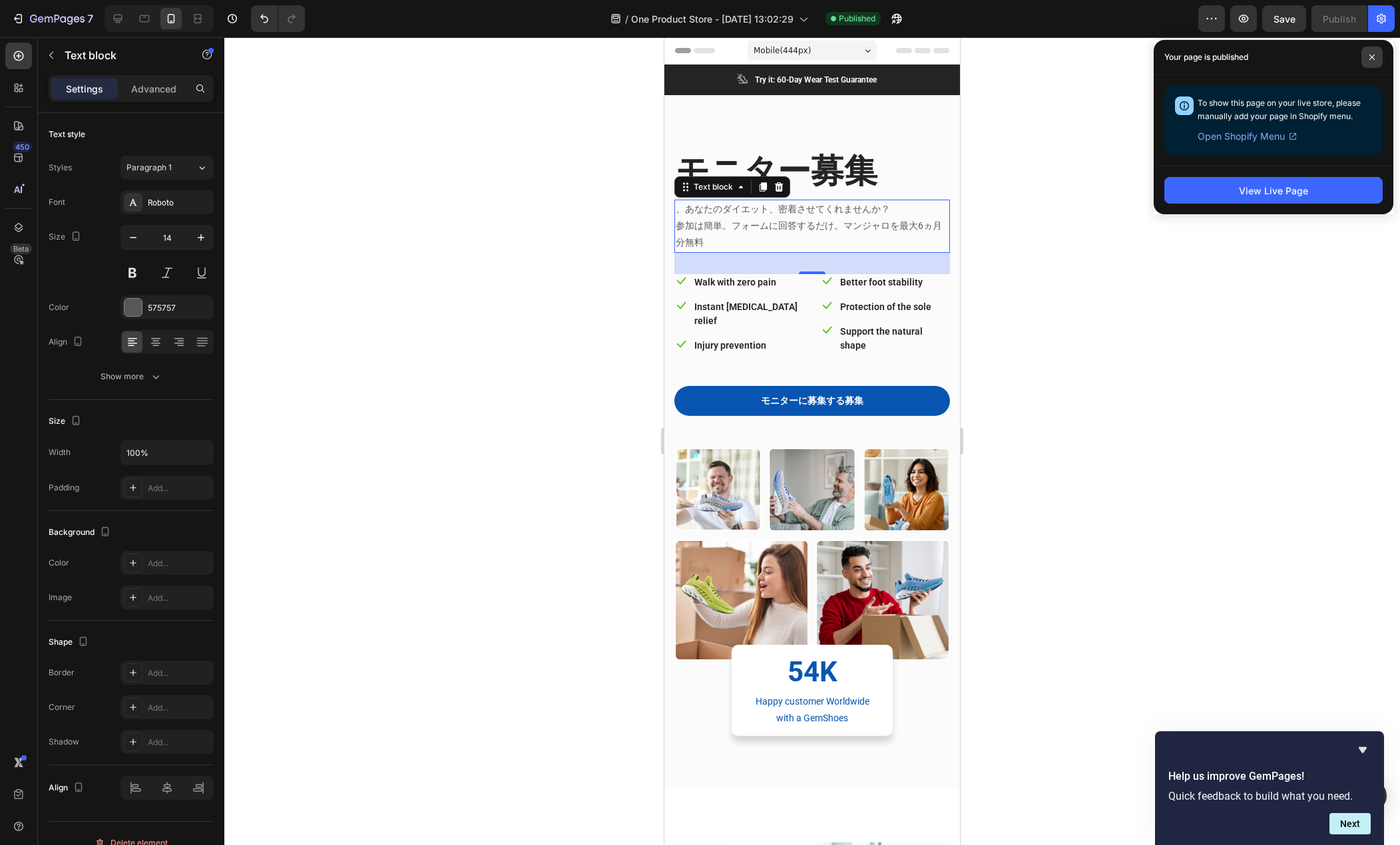
click at [1374, 53] on span at bounding box center [1372, 57] width 21 height 21
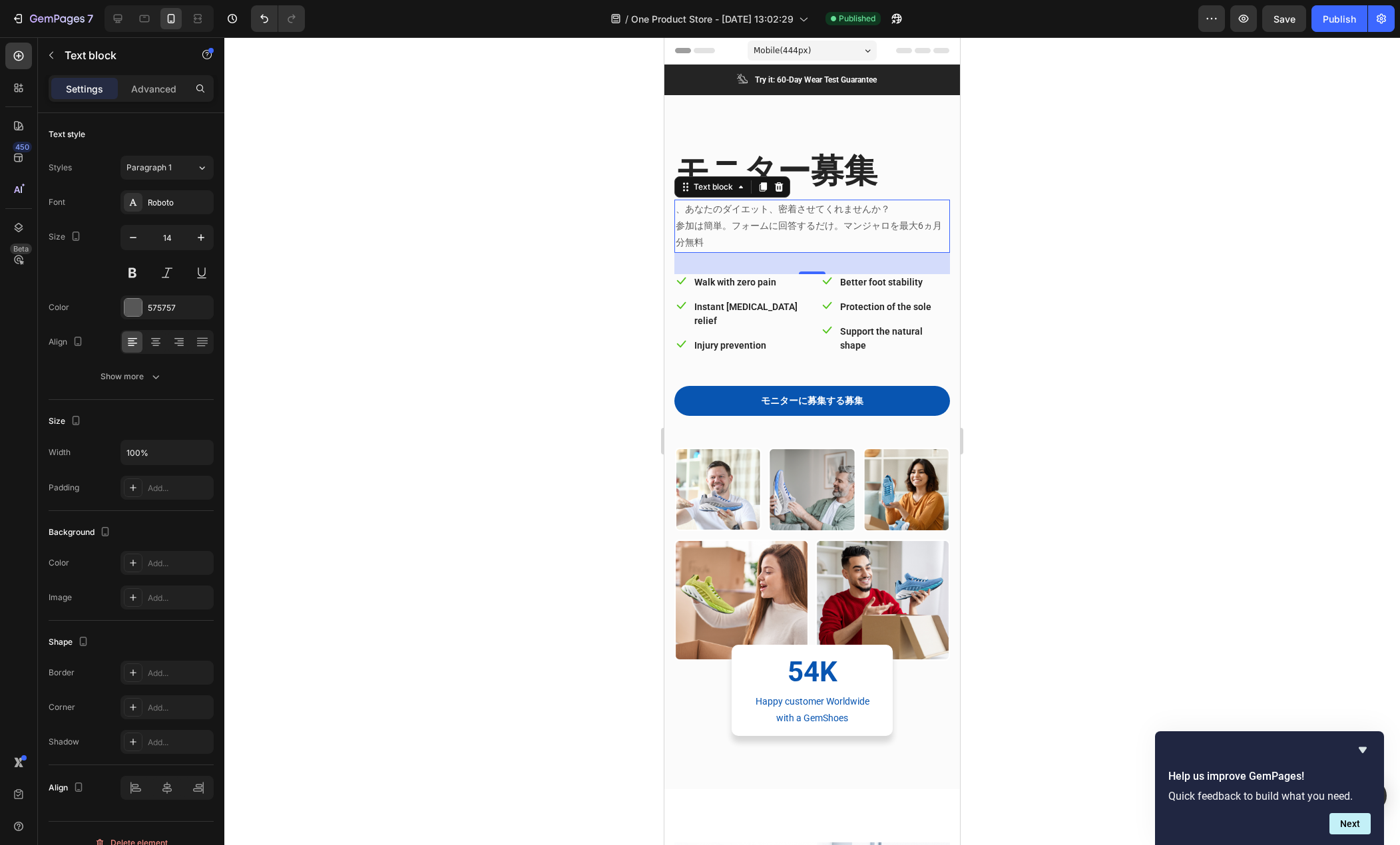
click at [1071, 237] on div at bounding box center [813, 441] width 1176 height 808
click at [767, 235] on p "参加は簡単。フォームに回答するだけ。マンジャロを最大6ヵ月分無料" at bounding box center [812, 235] width 273 height 34
click at [529, 293] on div at bounding box center [813, 441] width 1176 height 808
click at [699, 213] on p "、あなたのダイエット、密着させてくれませんか？" at bounding box center [812, 210] width 273 height 17
click at [688, 210] on p "、あなたのダイエット、密着させてくれませんか？" at bounding box center [812, 210] width 273 height 17
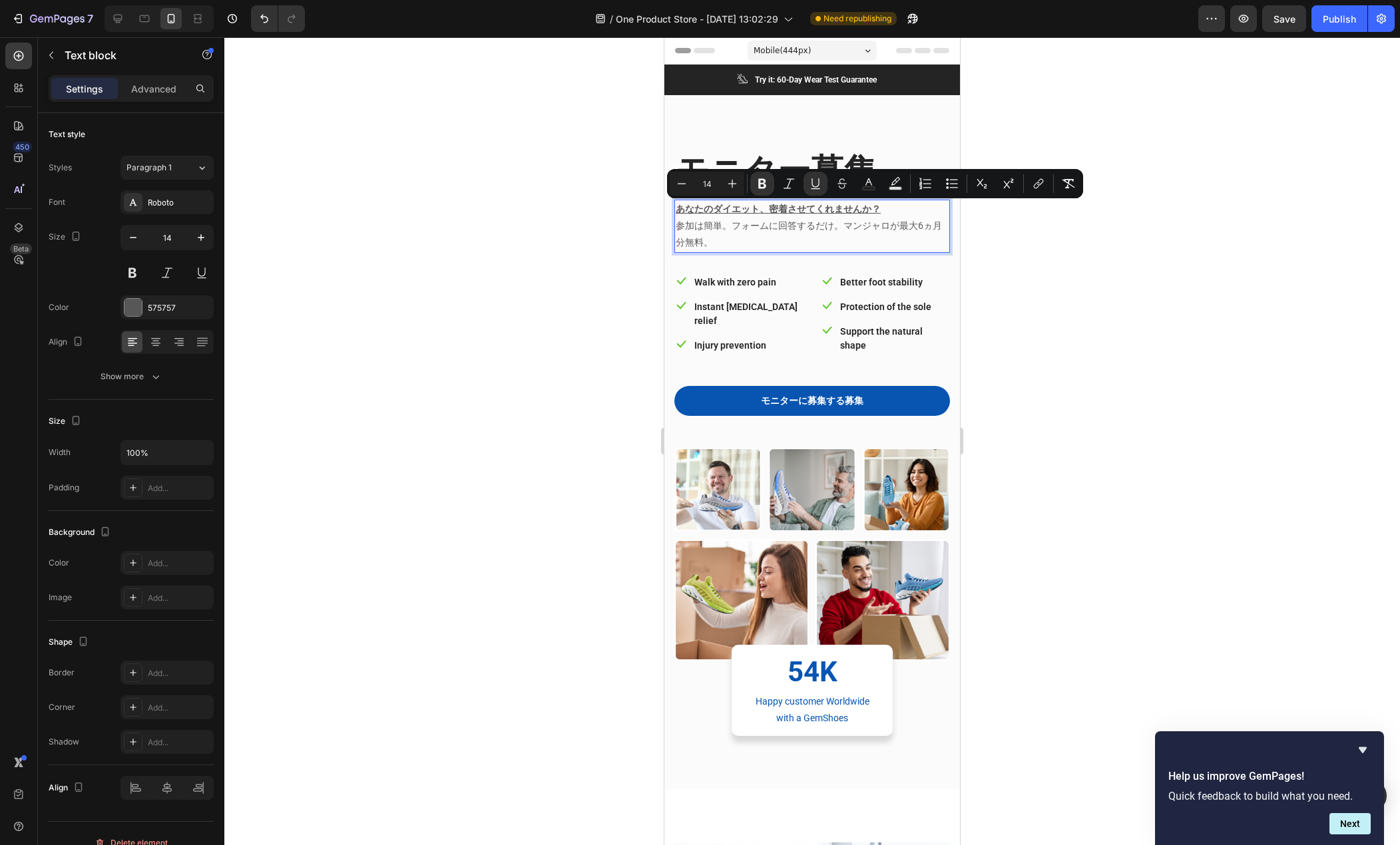
click at [645, 239] on div at bounding box center [813, 441] width 1176 height 808
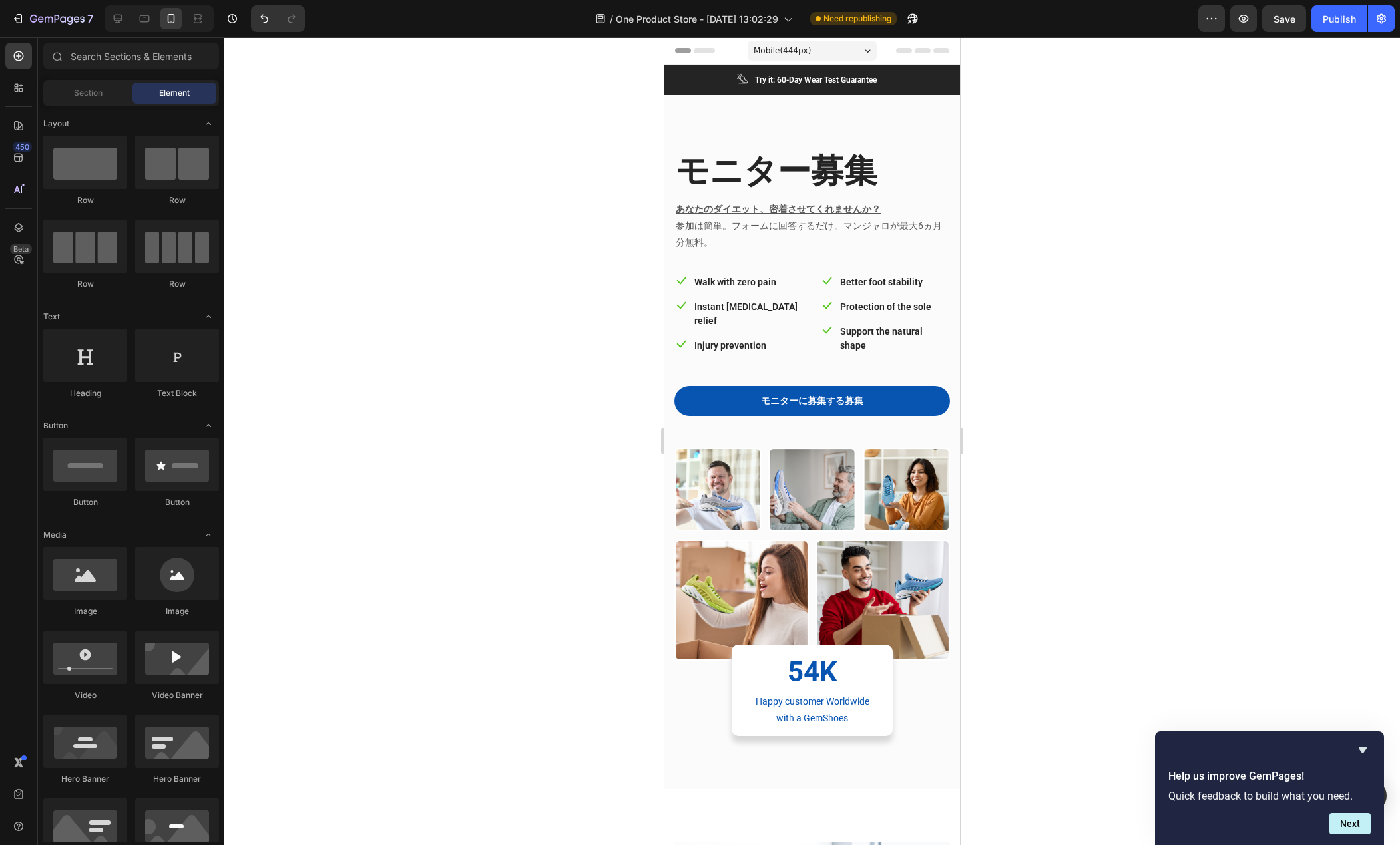
click at [645, 239] on div at bounding box center [813, 441] width 1176 height 808
click at [804, 337] on div "Icon Walk with zero pain Text block Row Icon Instant foot pain relief Text bloc…" at bounding box center [813, 319] width 276 height 90
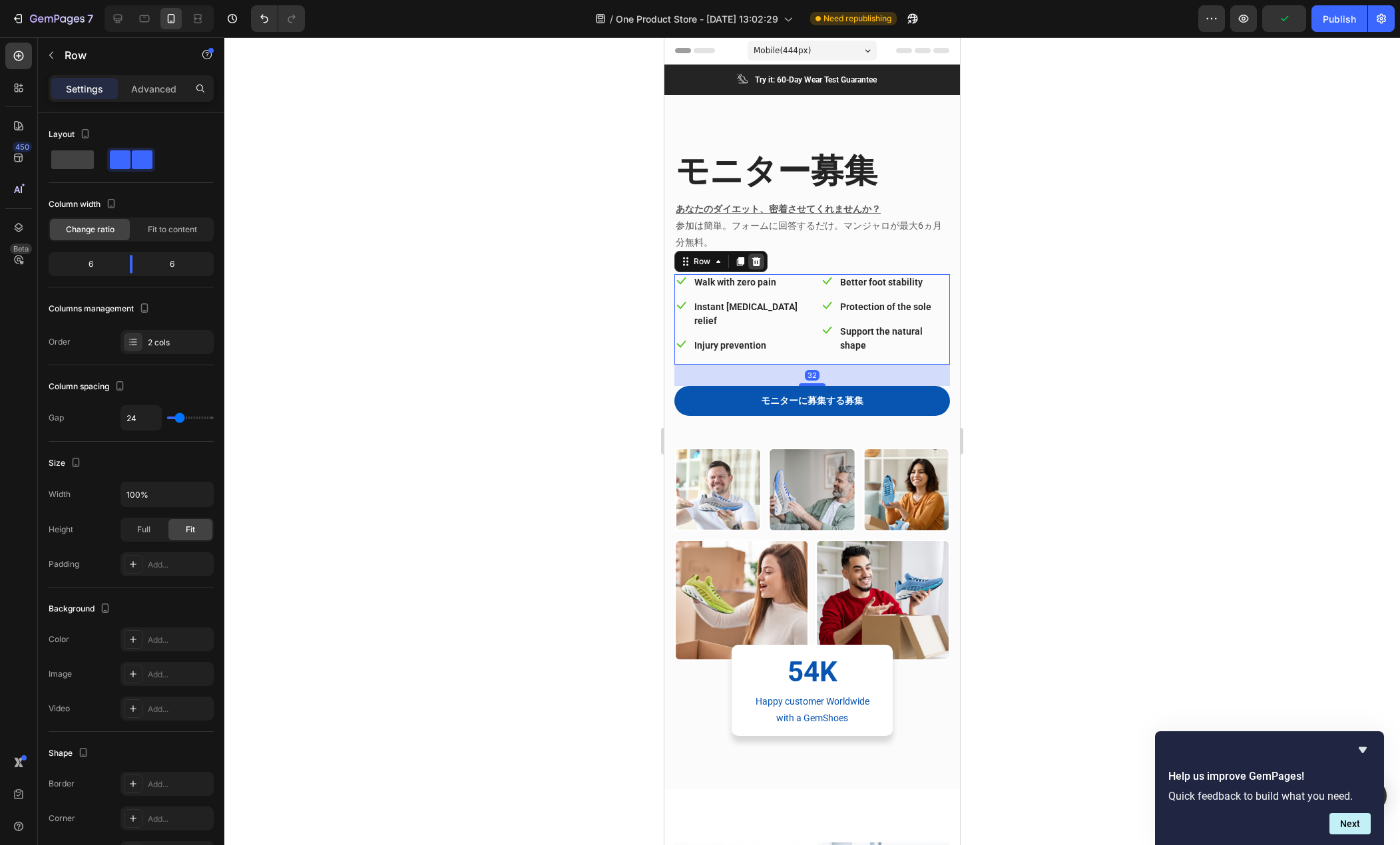
click at [754, 260] on icon at bounding box center [756, 261] width 8 height 9
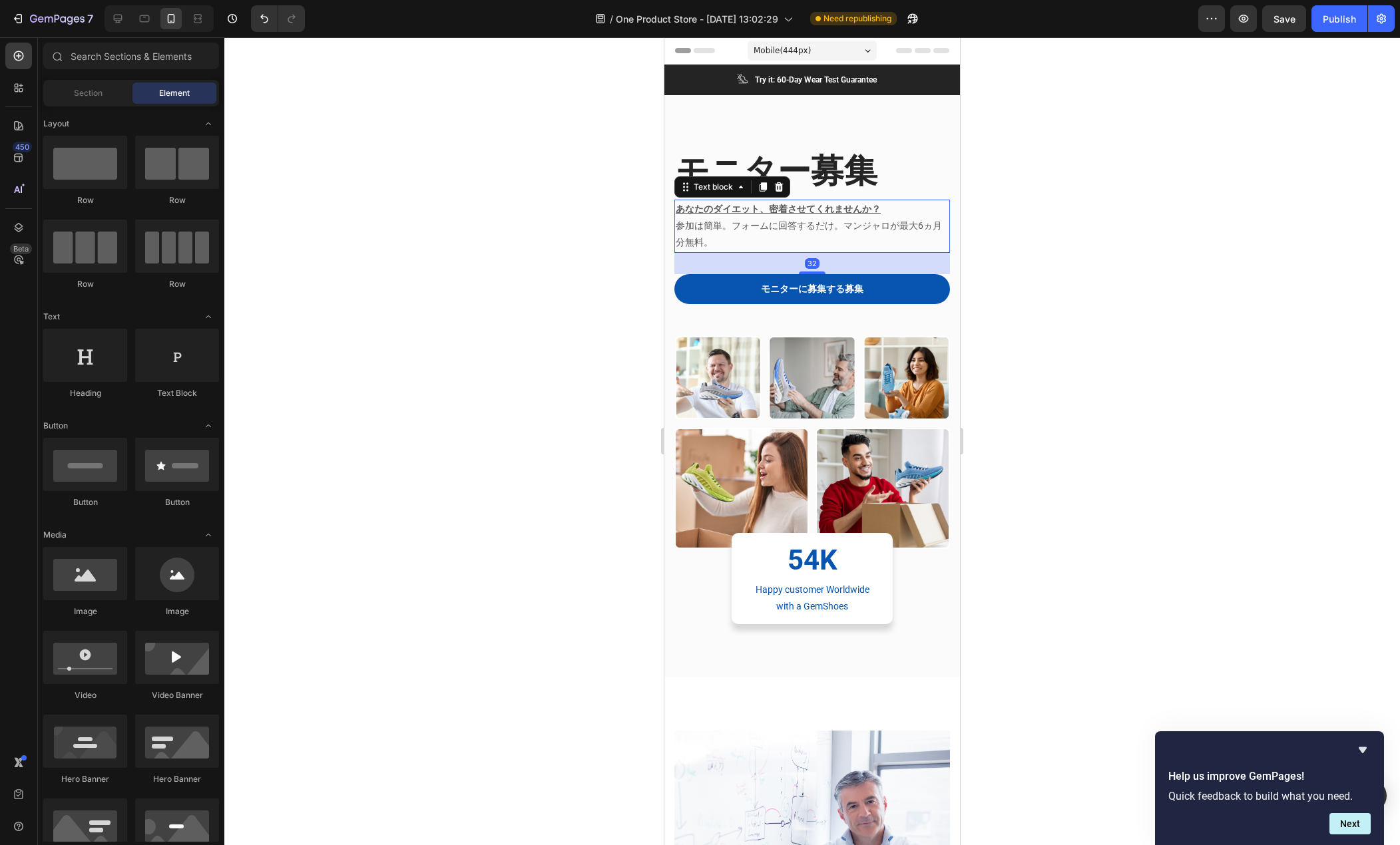
click at [742, 225] on p "参加は簡単。フォームに回答するだけ。マンジャロが最大6ヵ月分無料。" at bounding box center [812, 235] width 273 height 34
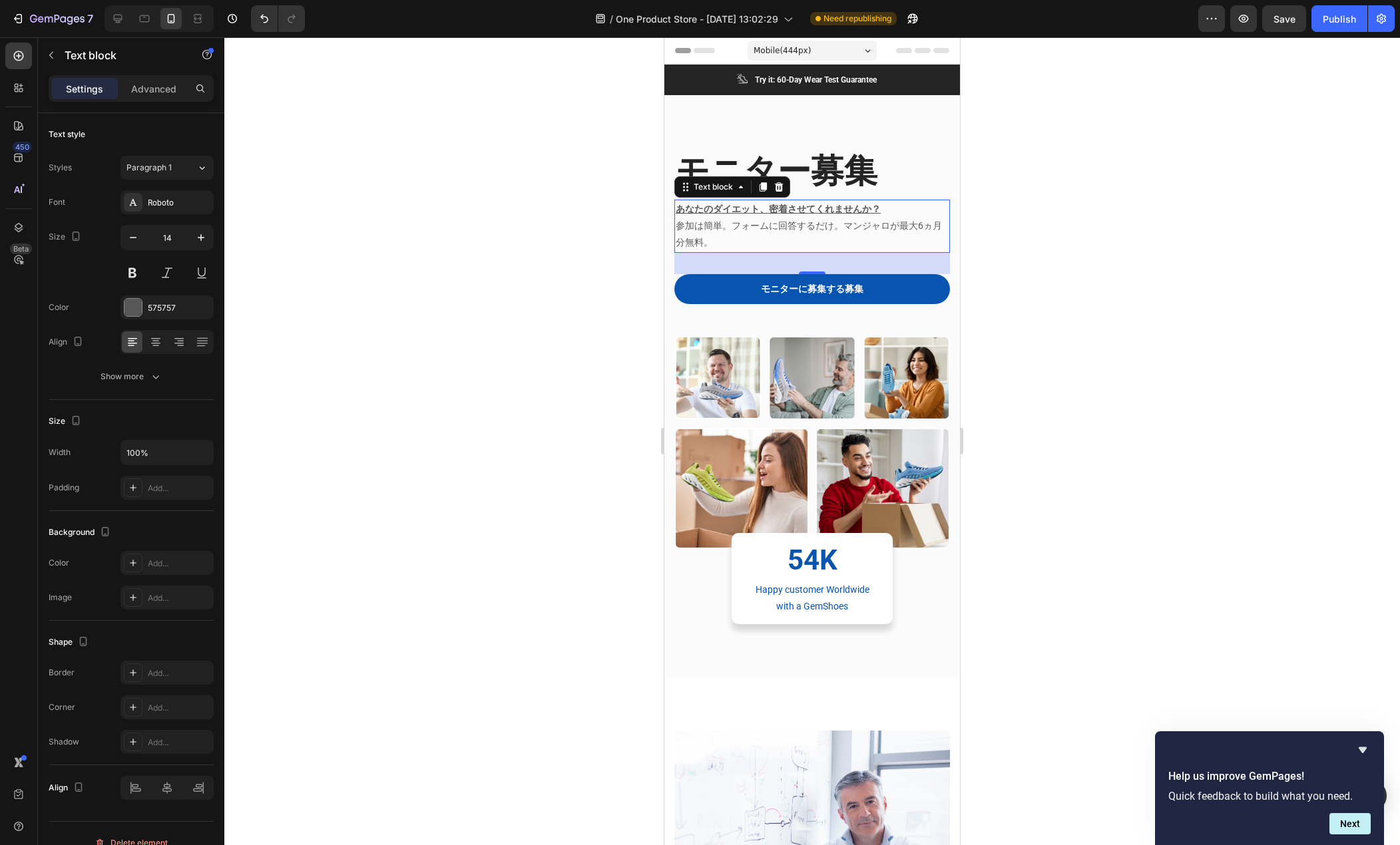
click at [495, 298] on div at bounding box center [813, 441] width 1176 height 808
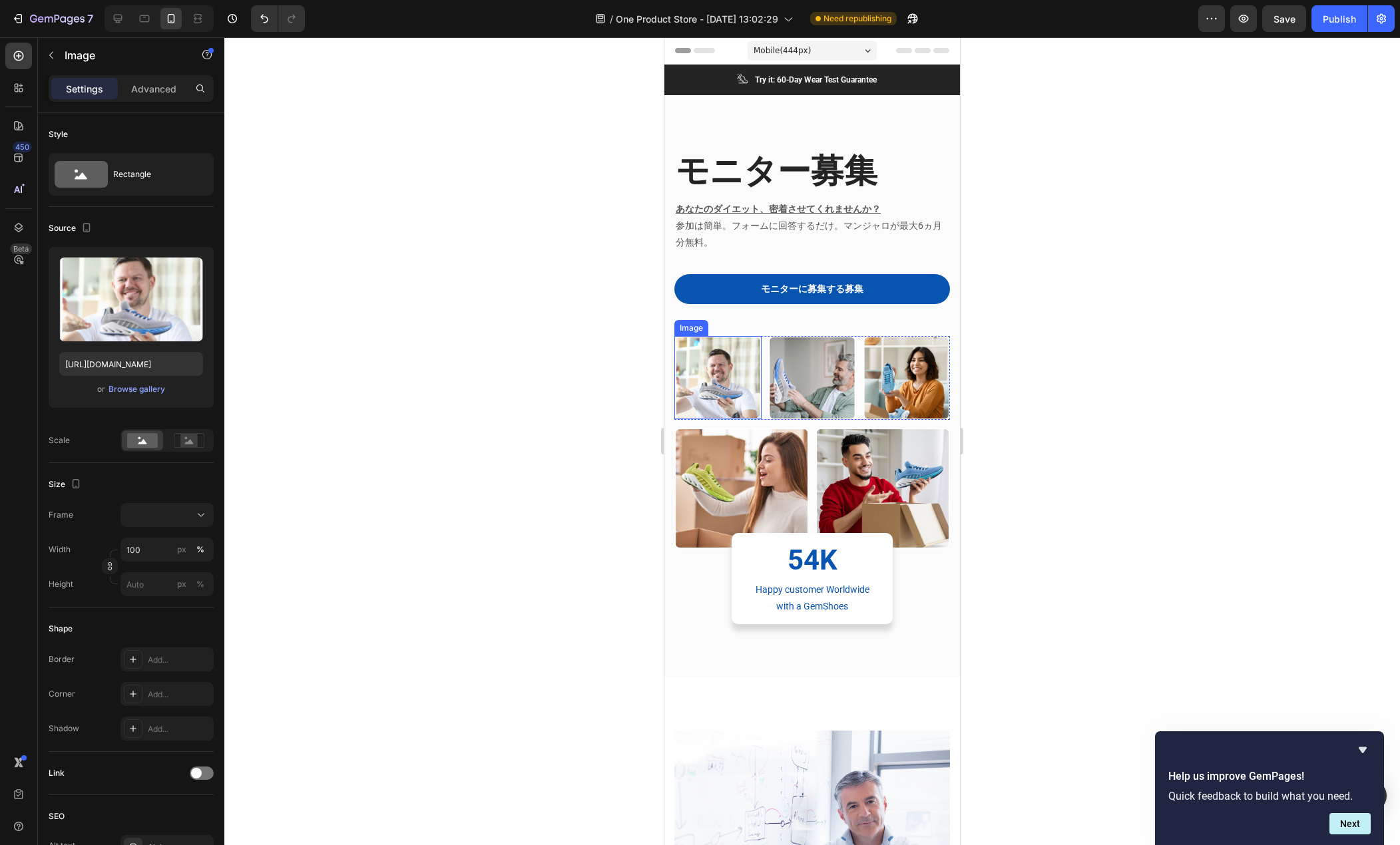
click at [719, 375] on img at bounding box center [719, 378] width 88 height 84
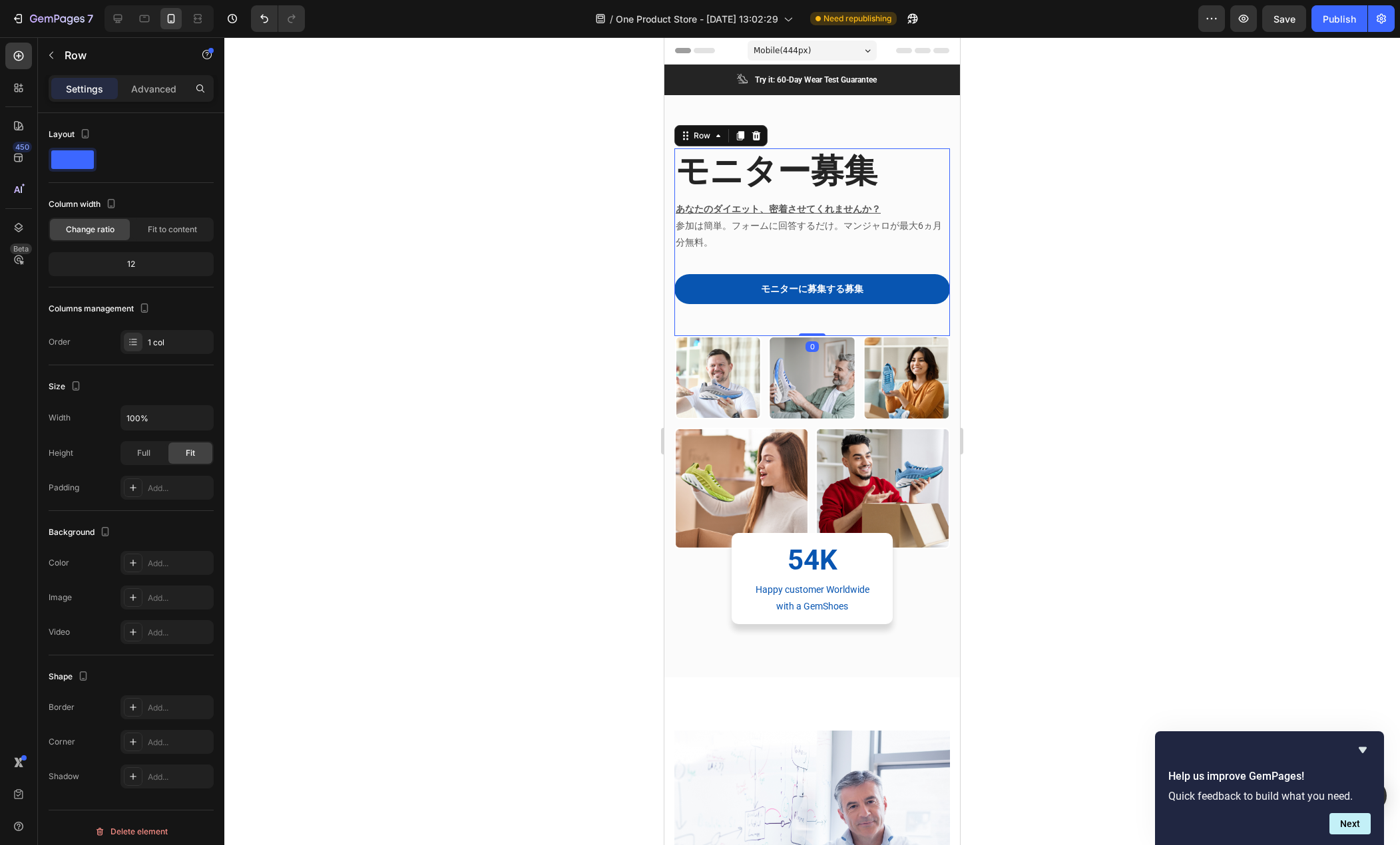
click at [836, 317] on div "モニターに募集する募集 Button" at bounding box center [813, 305] width 276 height 61
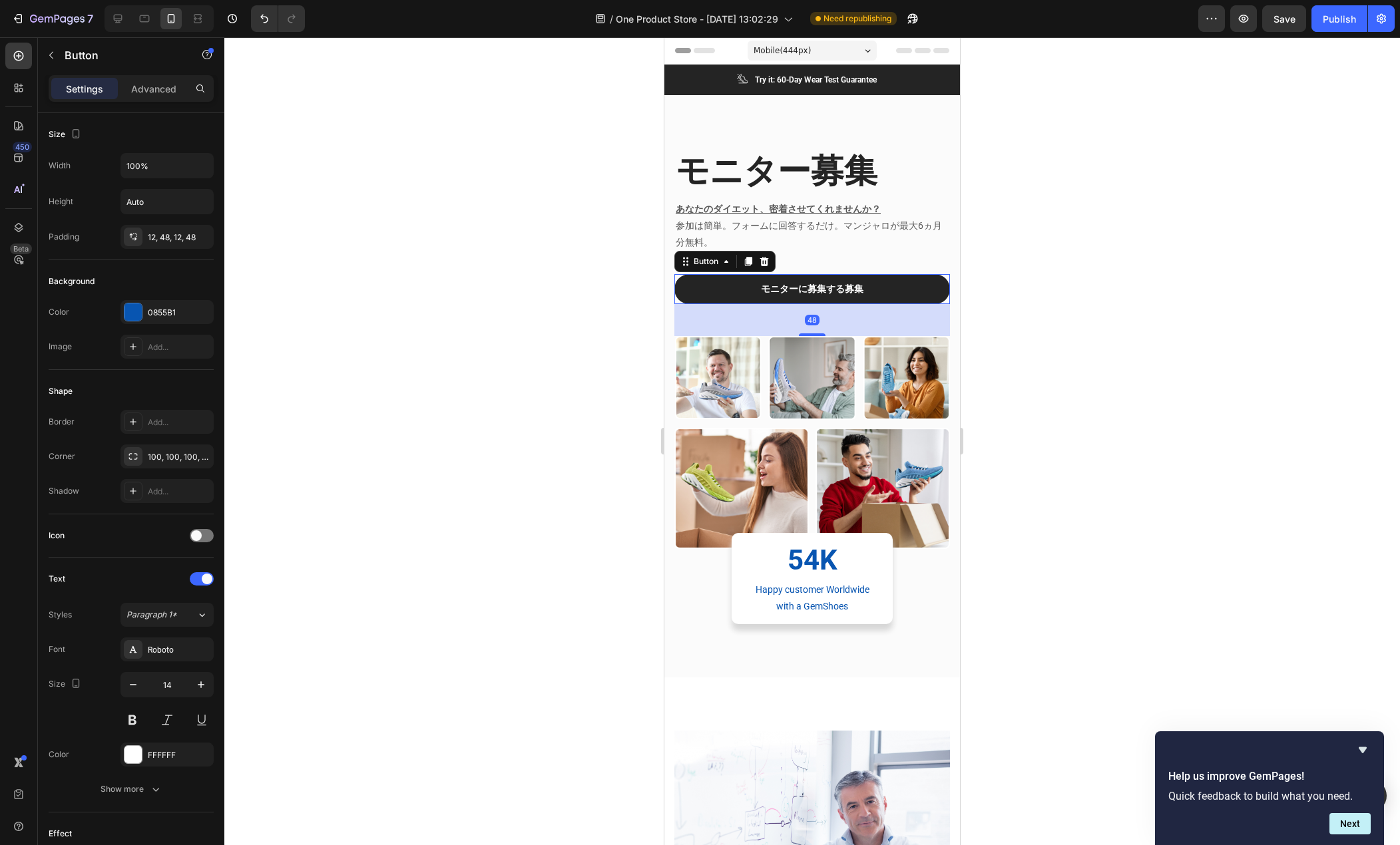
click at [715, 280] on link "モニターに募集する募集" at bounding box center [813, 289] width 276 height 30
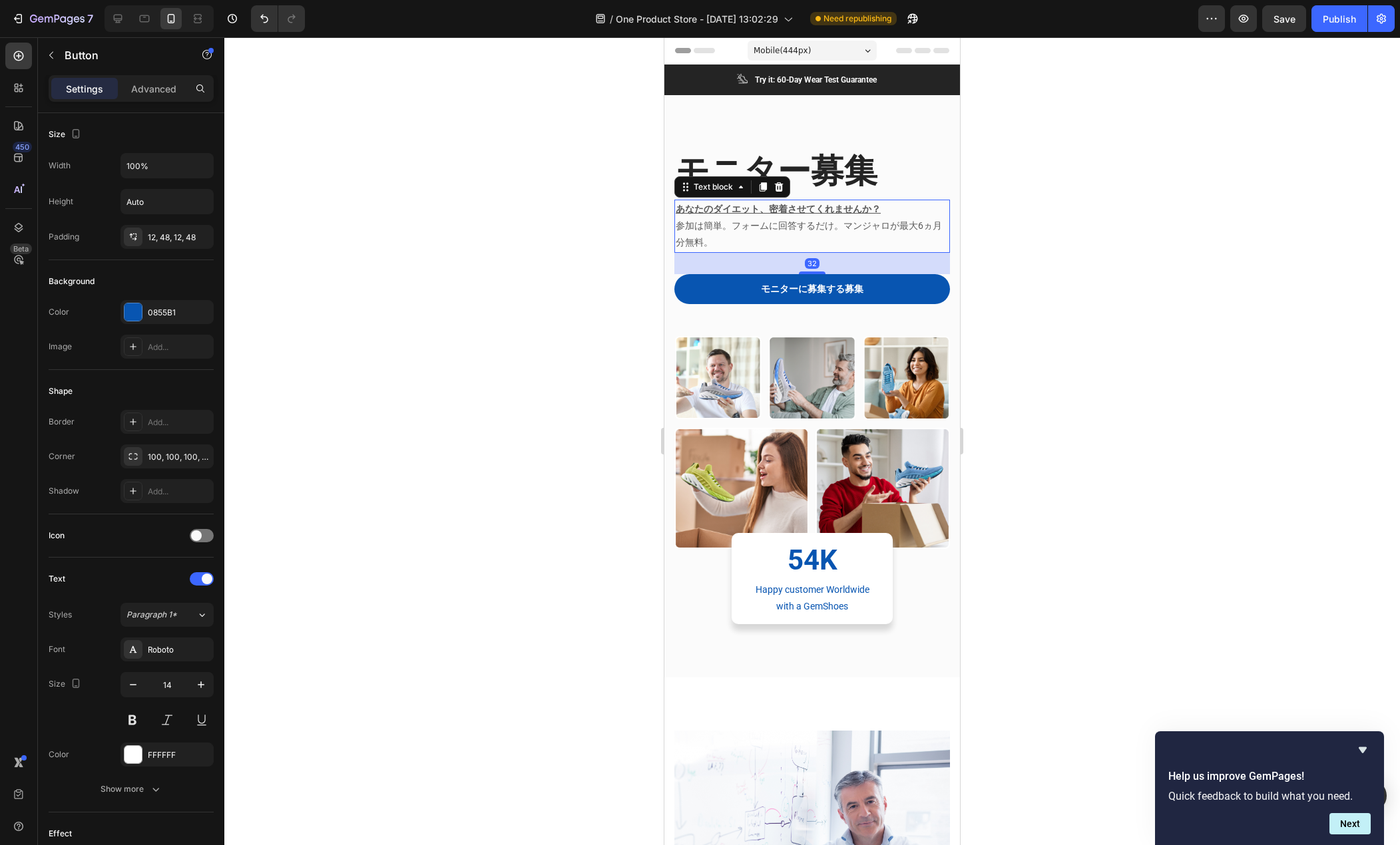
click at [817, 239] on p "参加は簡単。フォームに回答するだけ。マンジャロが最大6ヵ月分無料。" at bounding box center [812, 235] width 273 height 34
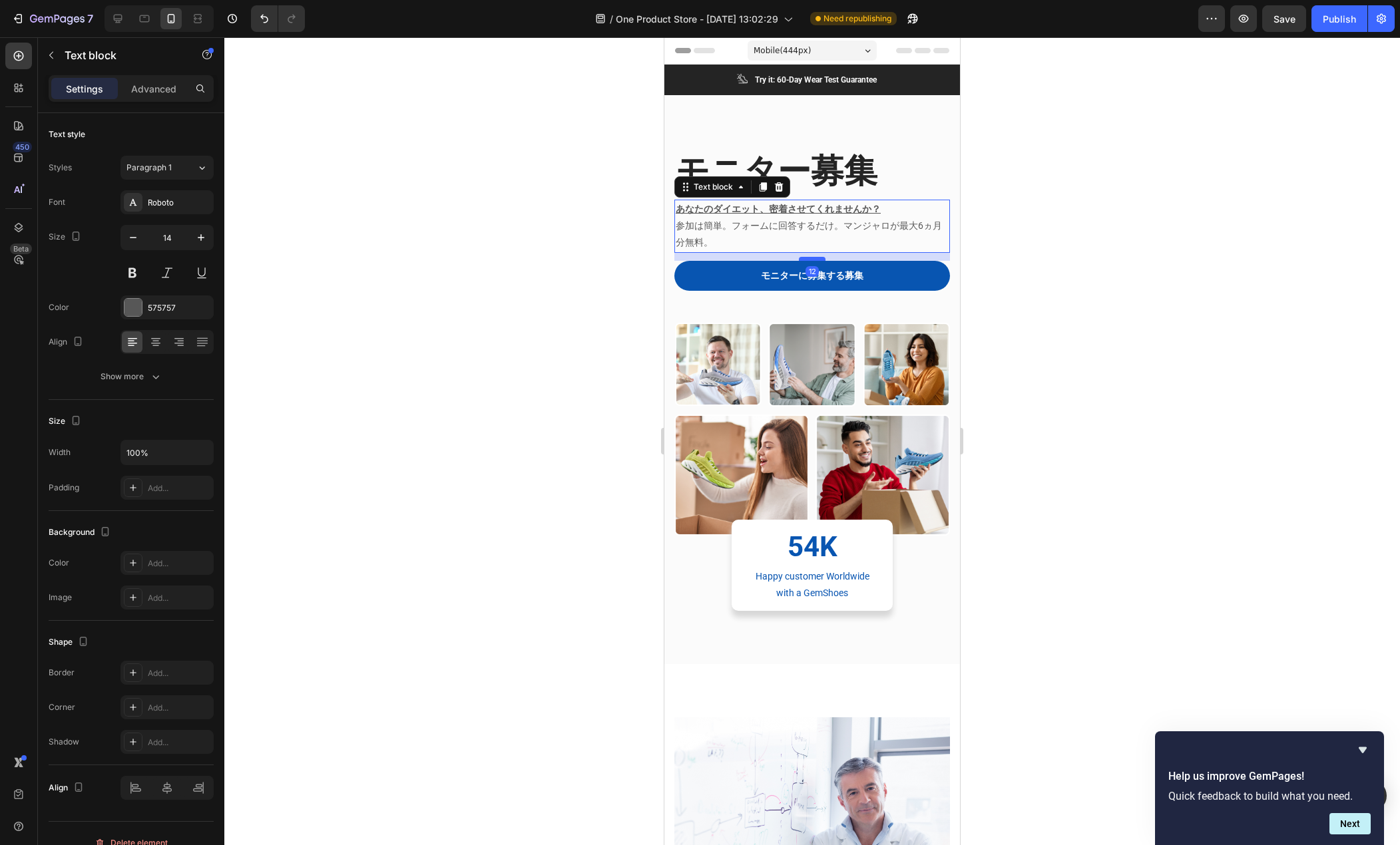
drag, startPoint x: 800, startPoint y: 273, endPoint x: 803, endPoint y: 260, distance: 13.3
click at [803, 260] on div at bounding box center [812, 259] width 27 height 4
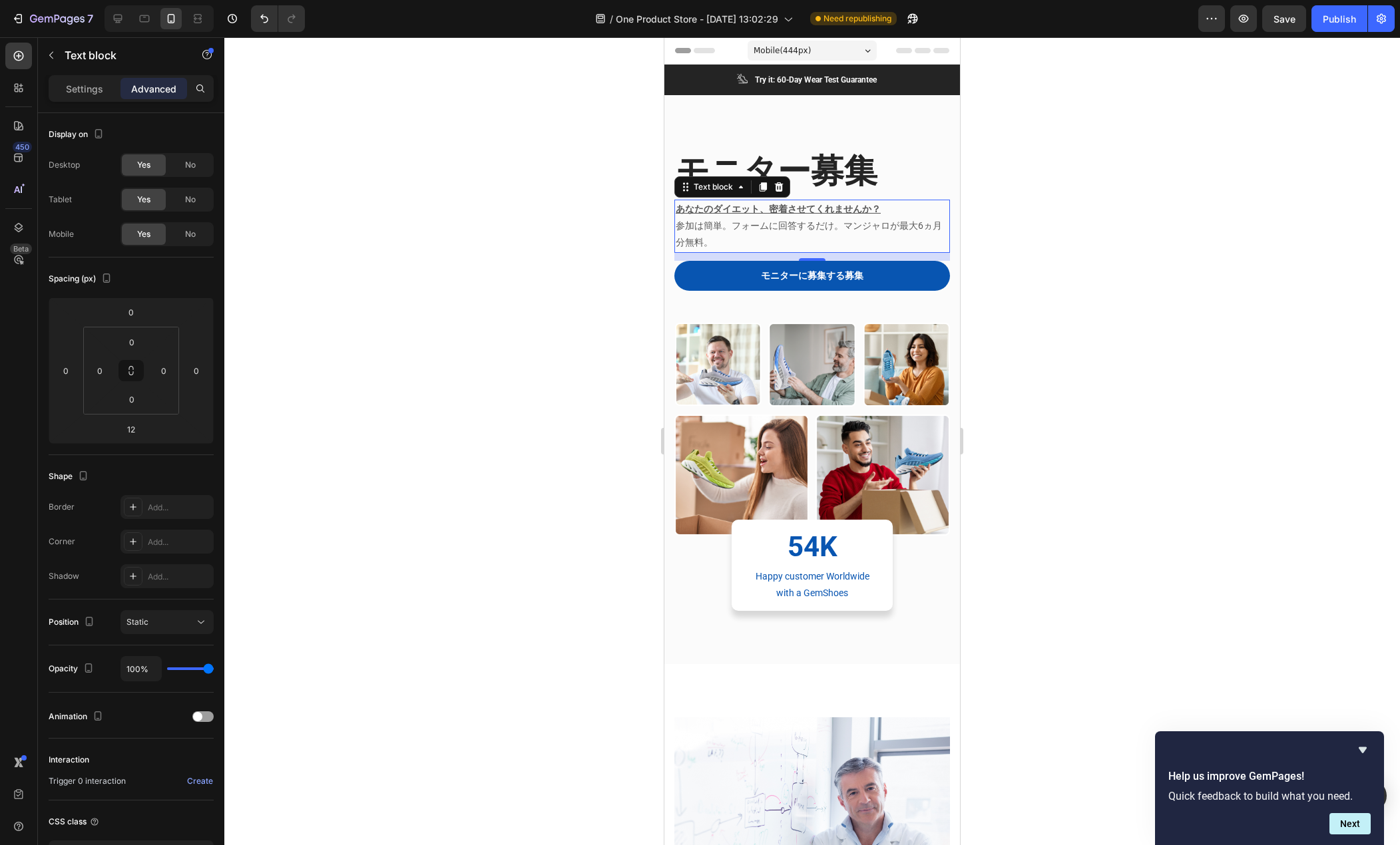
click at [592, 293] on div at bounding box center [813, 441] width 1176 height 808
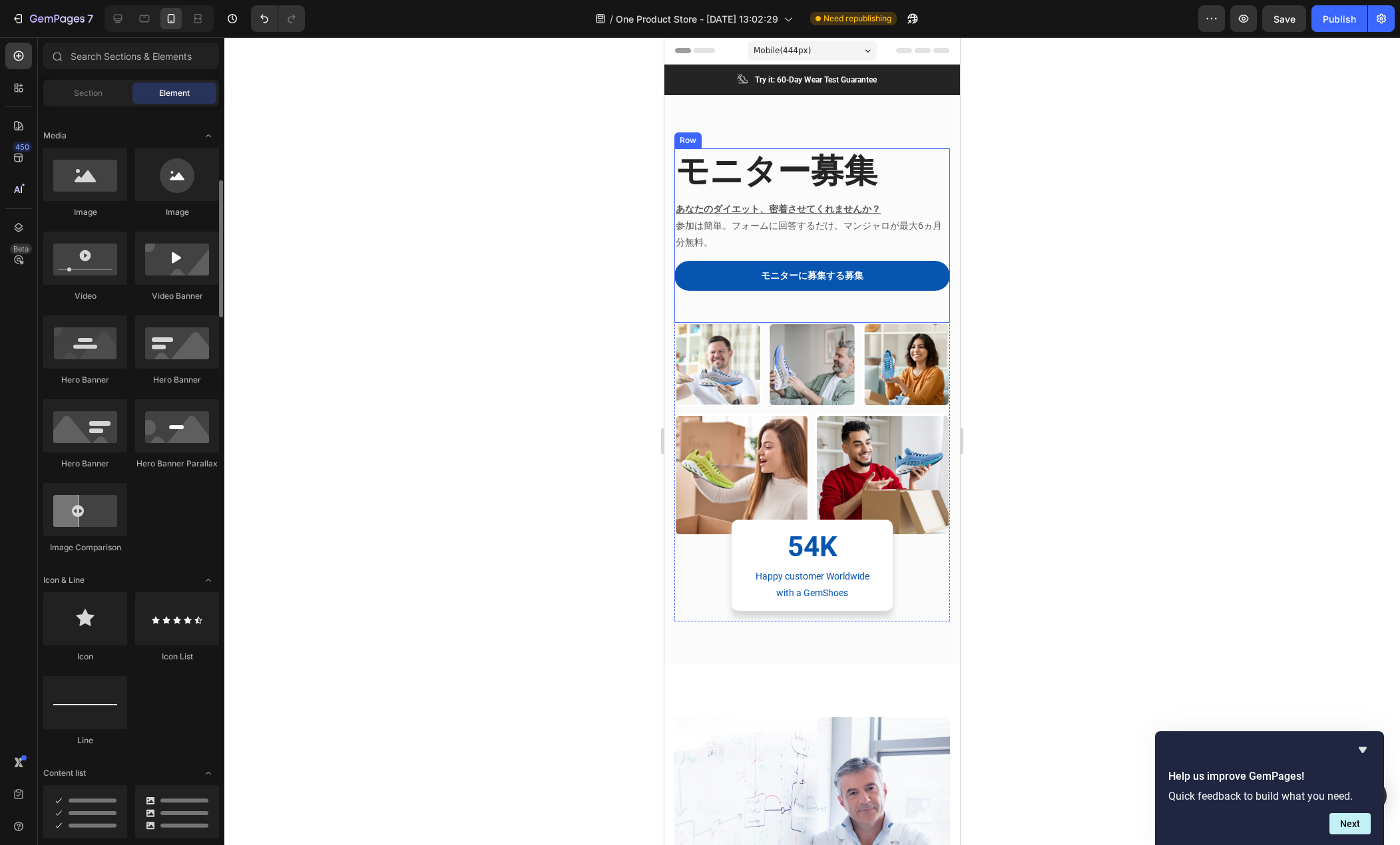
scroll to position [599, 0]
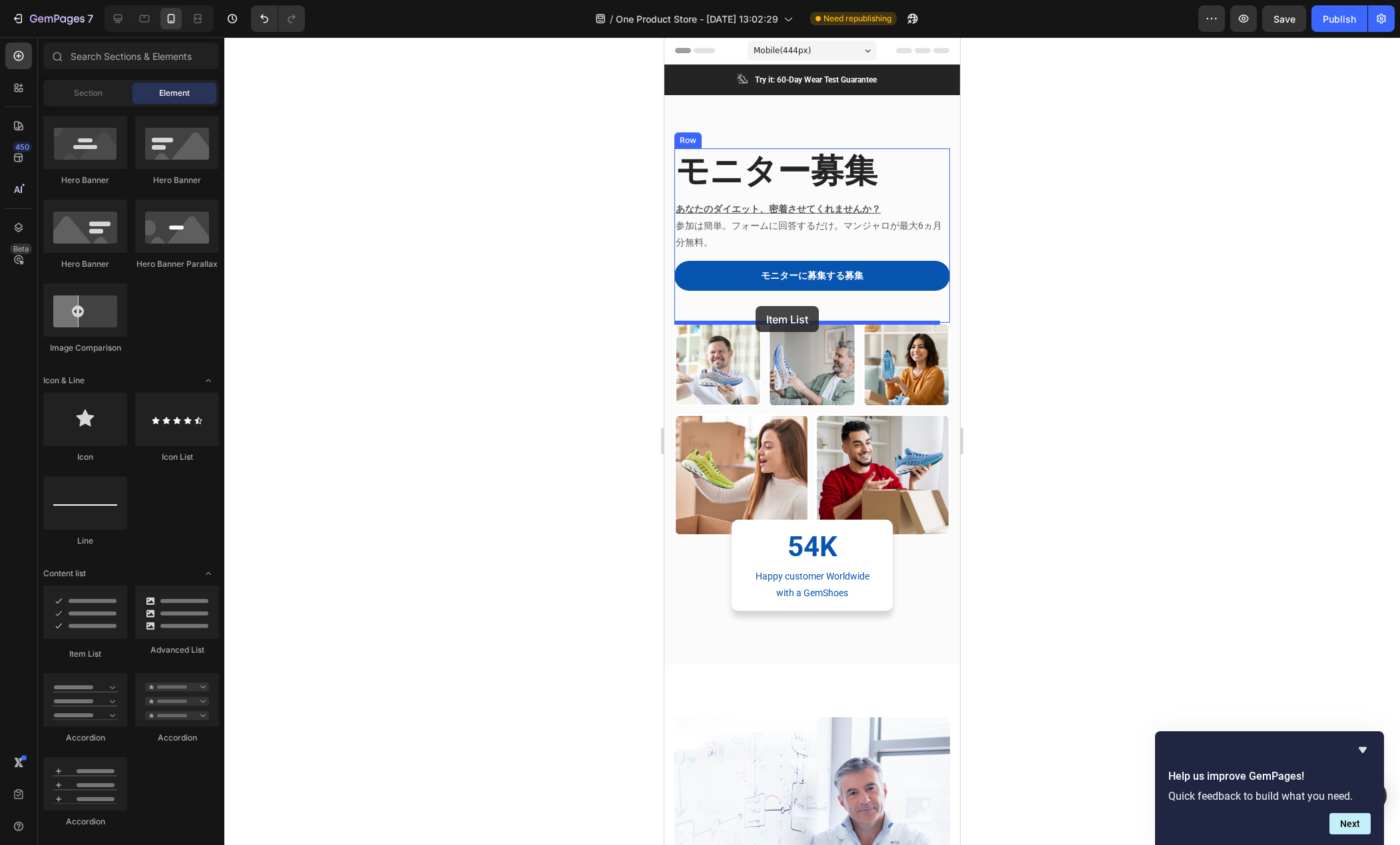
drag, startPoint x: 746, startPoint y: 661, endPoint x: 756, endPoint y: 307, distance: 354.1
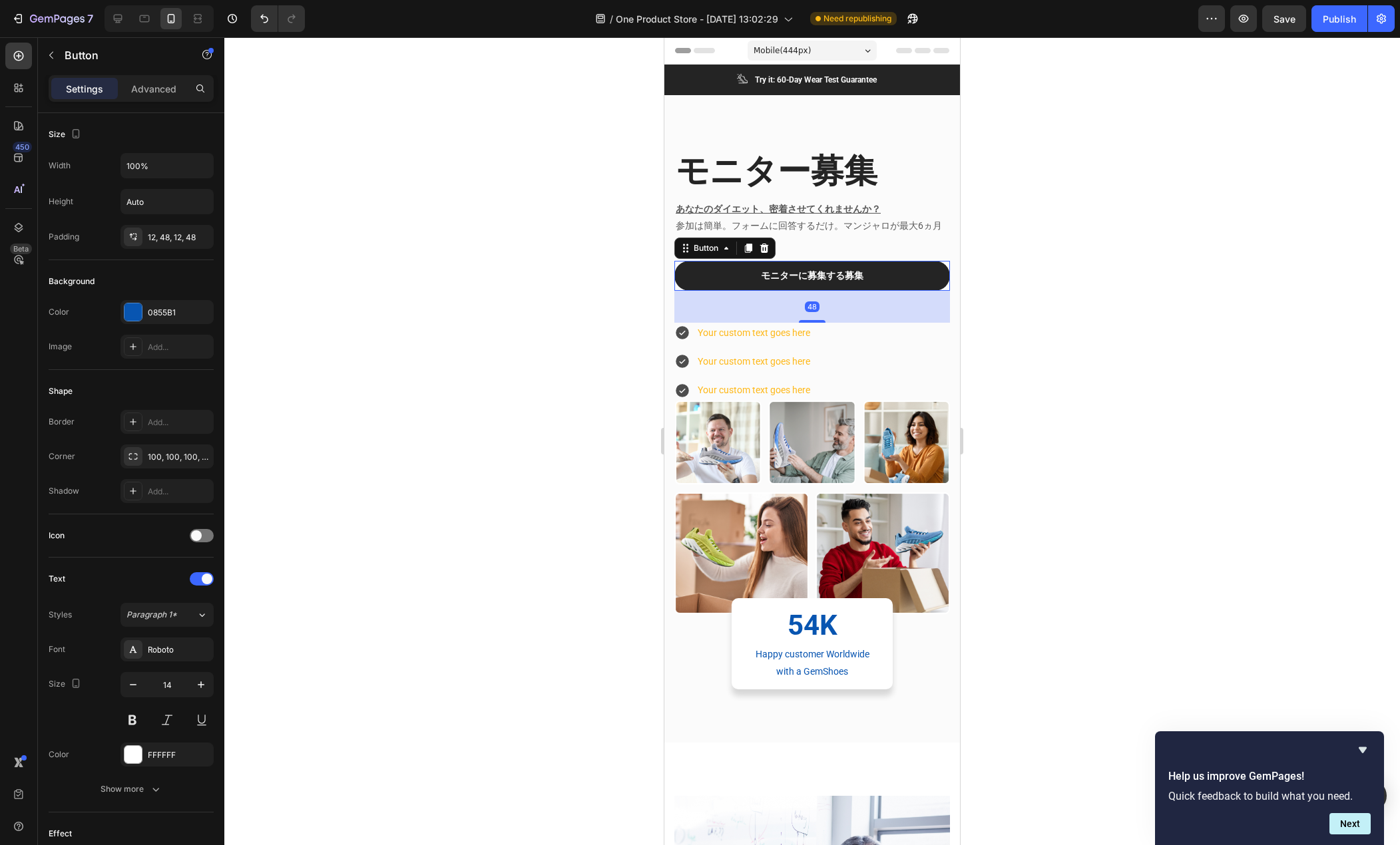
click at [914, 279] on link "モニターに募集する募集" at bounding box center [813, 276] width 276 height 30
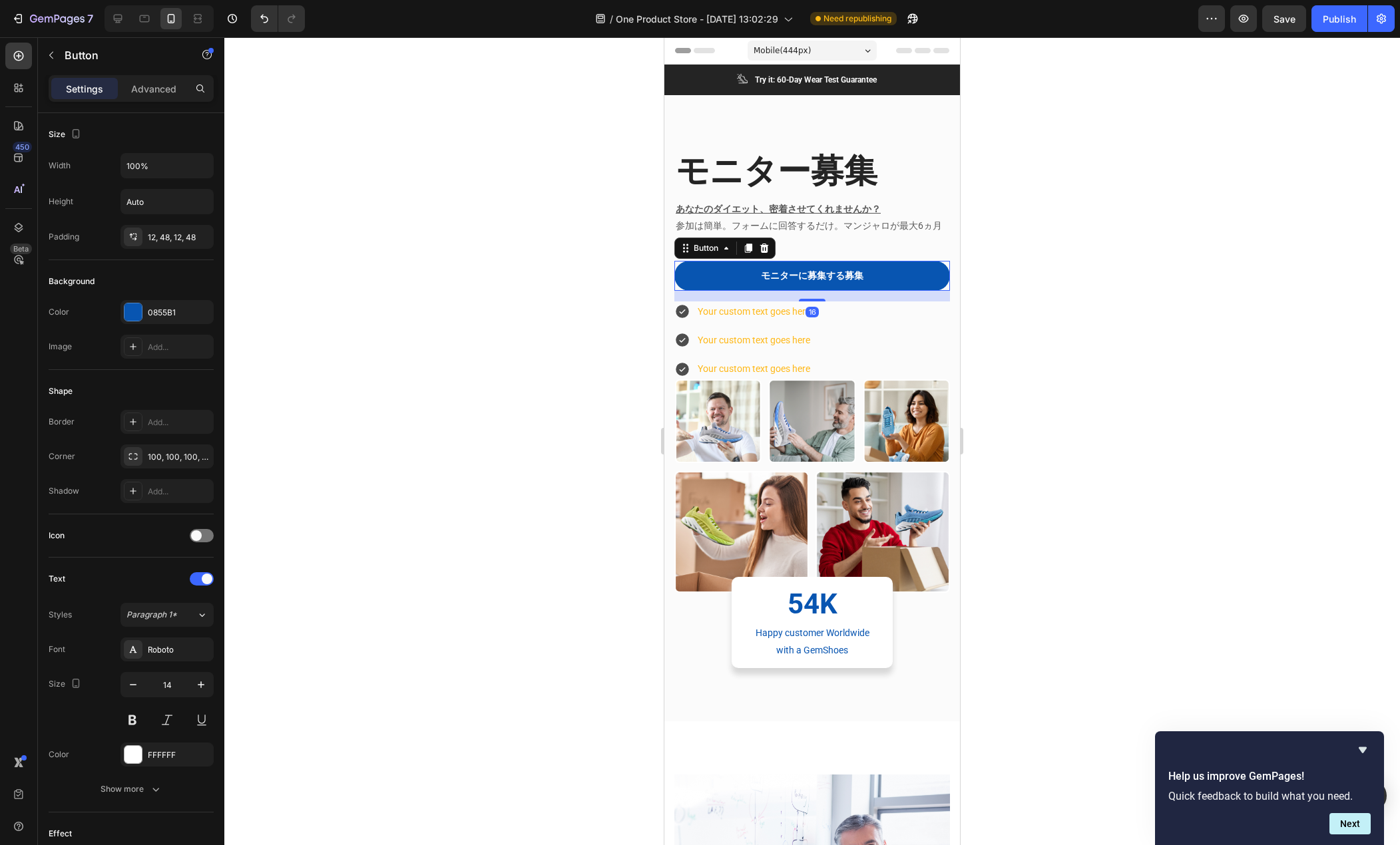
drag, startPoint x: 803, startPoint y: 322, endPoint x: 803, endPoint y: 301, distance: 21.0
click at [803, 301] on div at bounding box center [812, 300] width 27 height 3
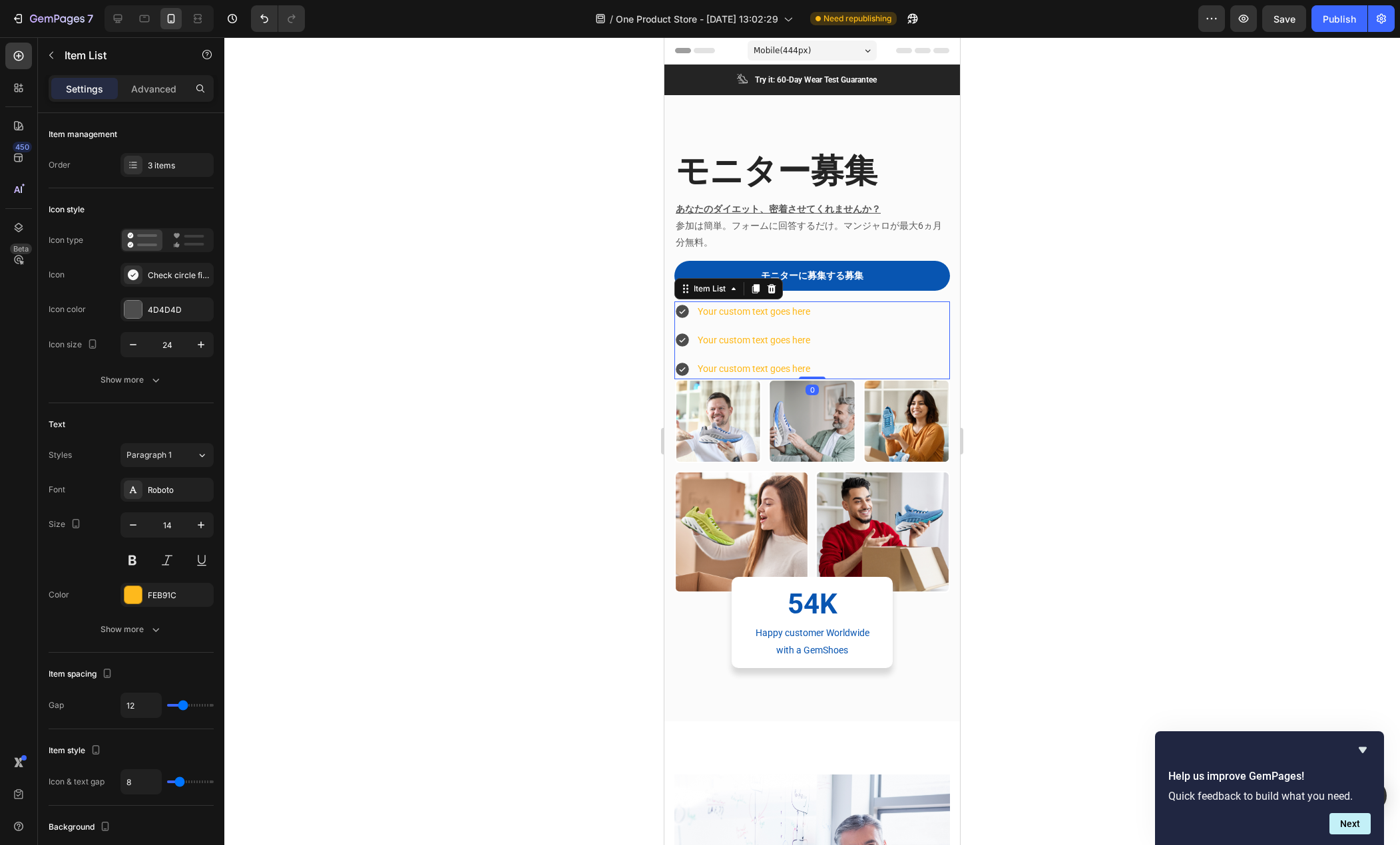
drag, startPoint x: 867, startPoint y: 342, endPoint x: 853, endPoint y: 342, distance: 14.0
click at [868, 342] on div "Your custom text goes here Your custom text goes here Your custom text goes here" at bounding box center [813, 341] width 276 height 78
type input "6"
type input "1"
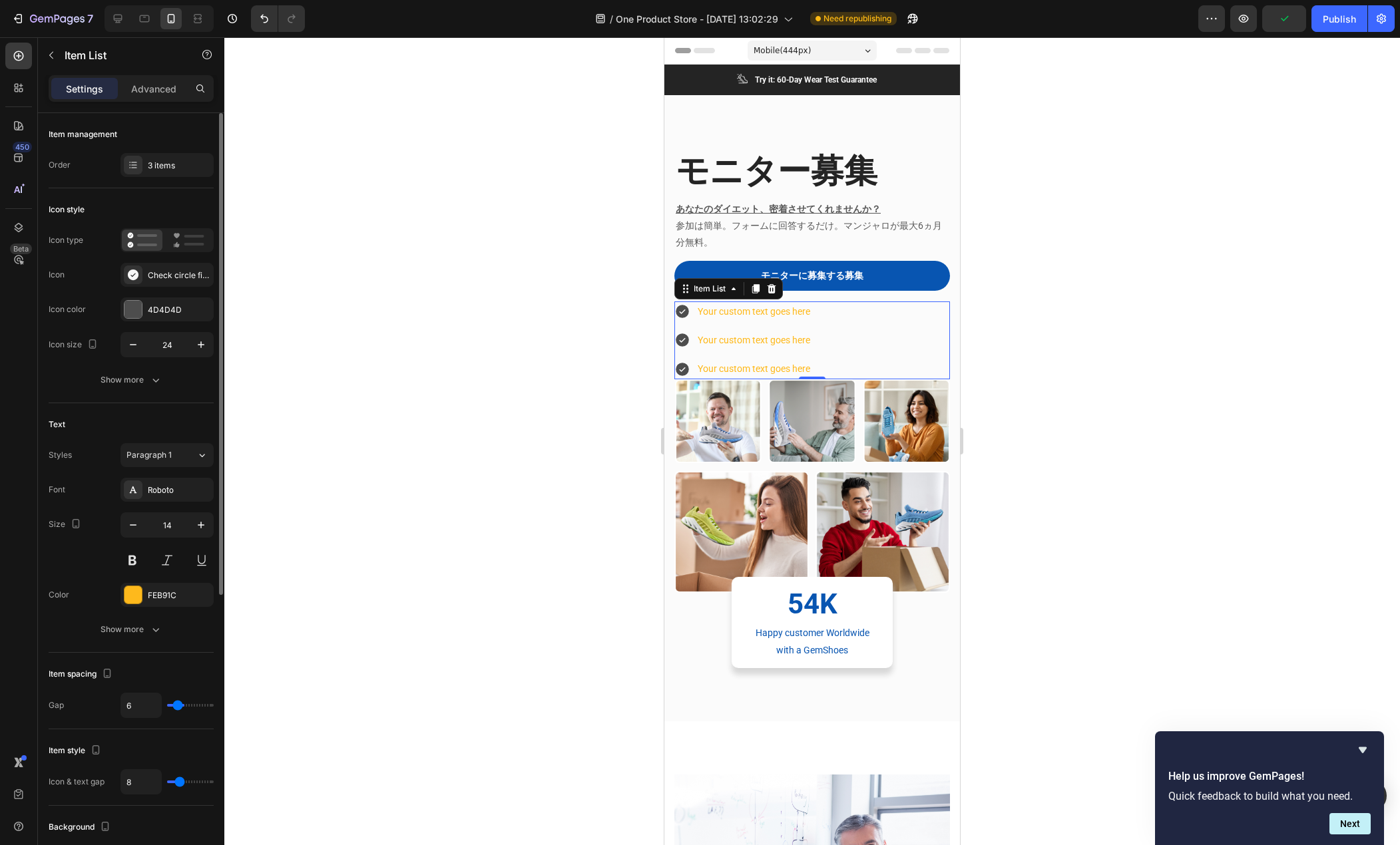
type input "1"
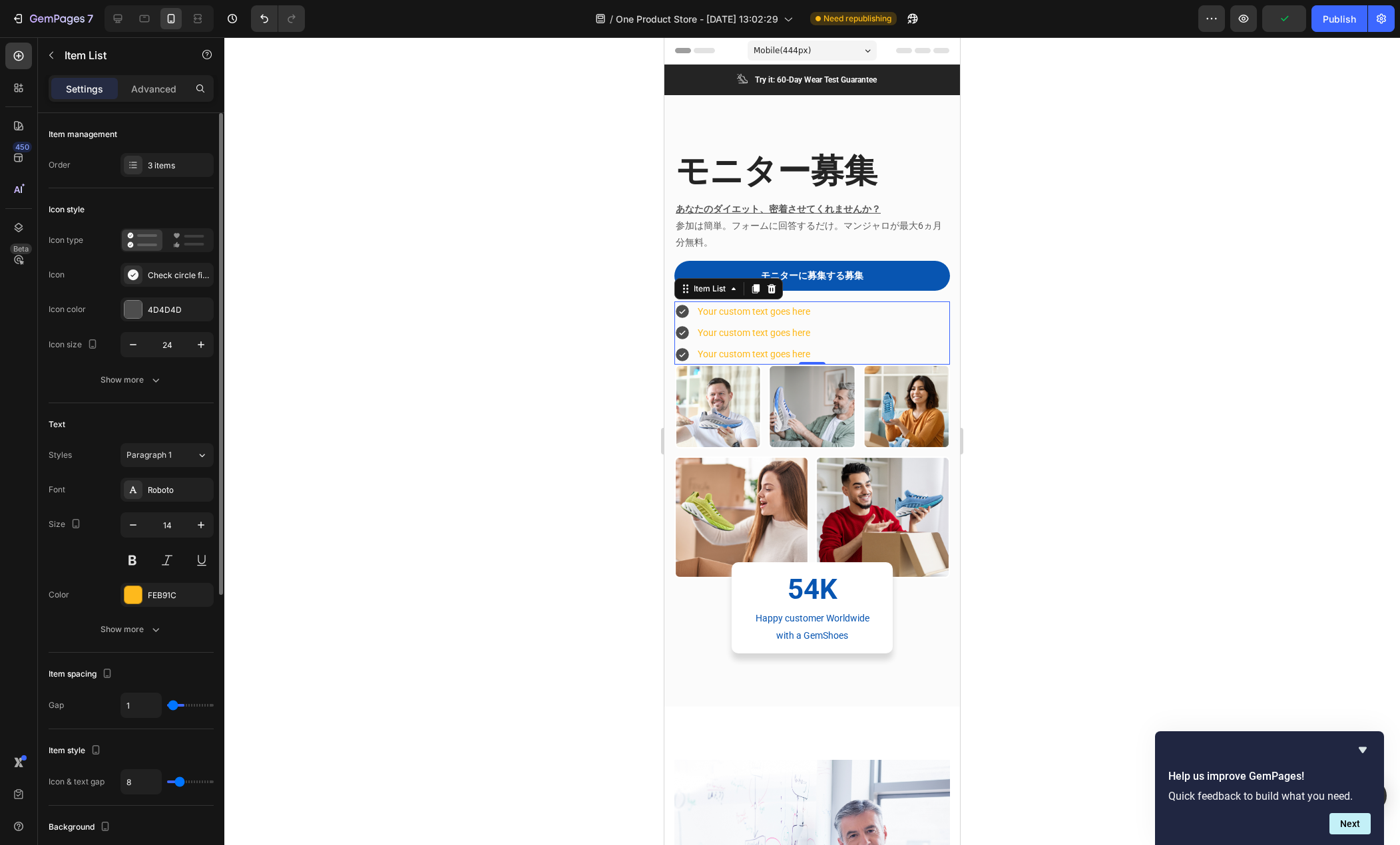
type input "0"
drag, startPoint x: 183, startPoint y: 709, endPoint x: 128, endPoint y: 710, distance: 55.0
type input "0"
click at [167, 707] on input "range" at bounding box center [190, 705] width 47 height 3
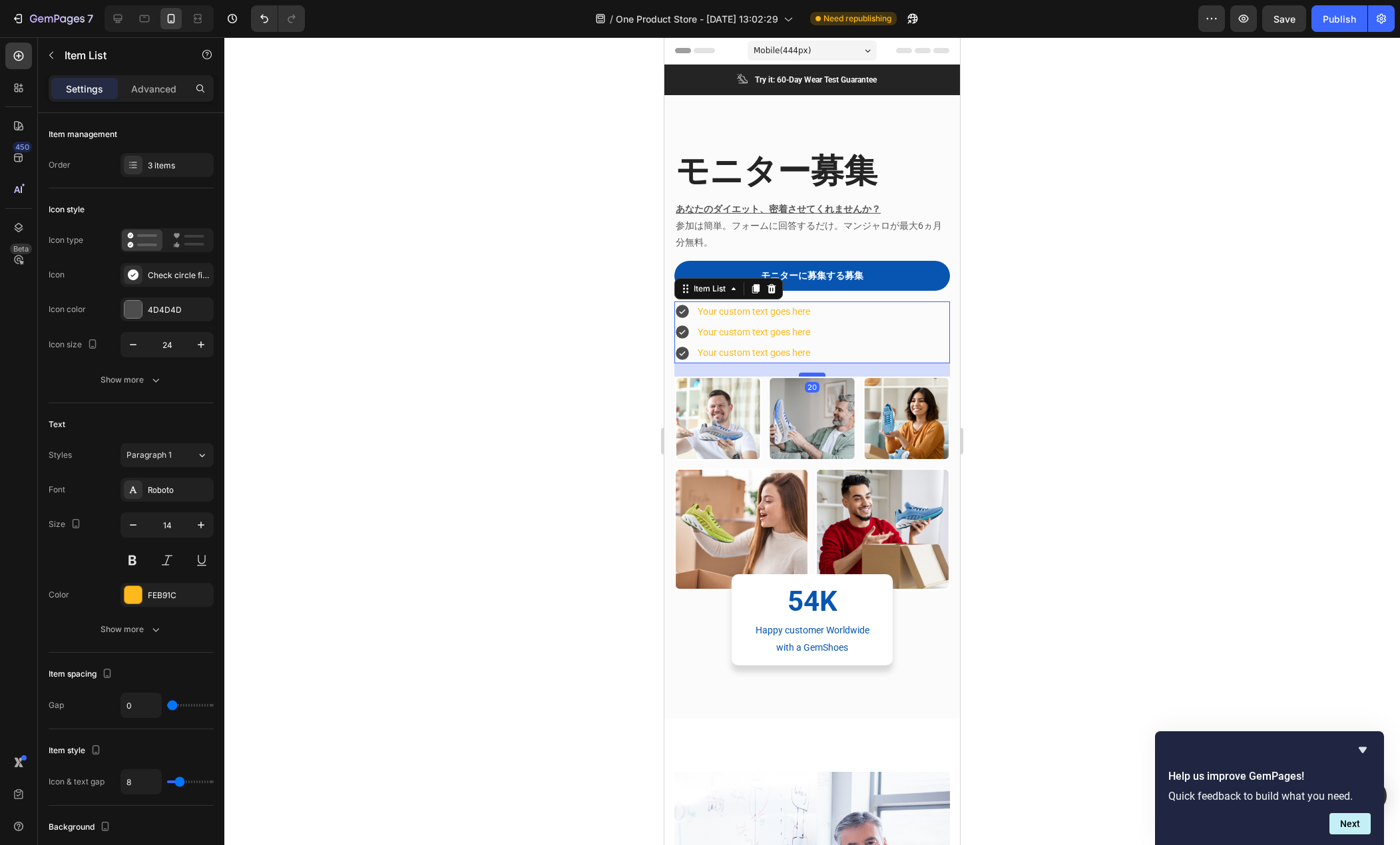
drag, startPoint x: 810, startPoint y: 361, endPoint x: 807, endPoint y: 375, distance: 14.3
click at [807, 375] on div at bounding box center [812, 375] width 27 height 4
type input "100%"
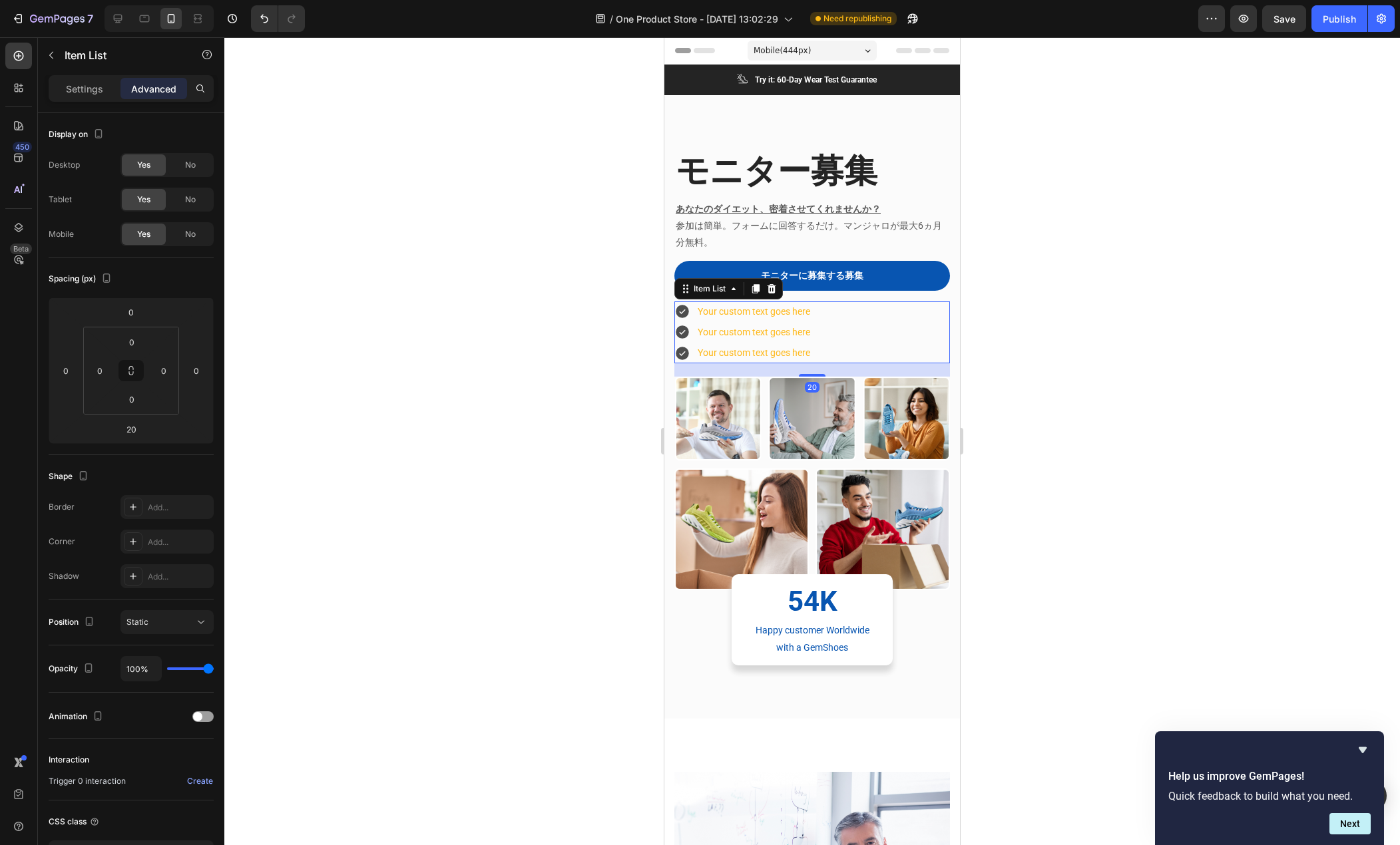
click at [525, 389] on div at bounding box center [813, 441] width 1176 height 808
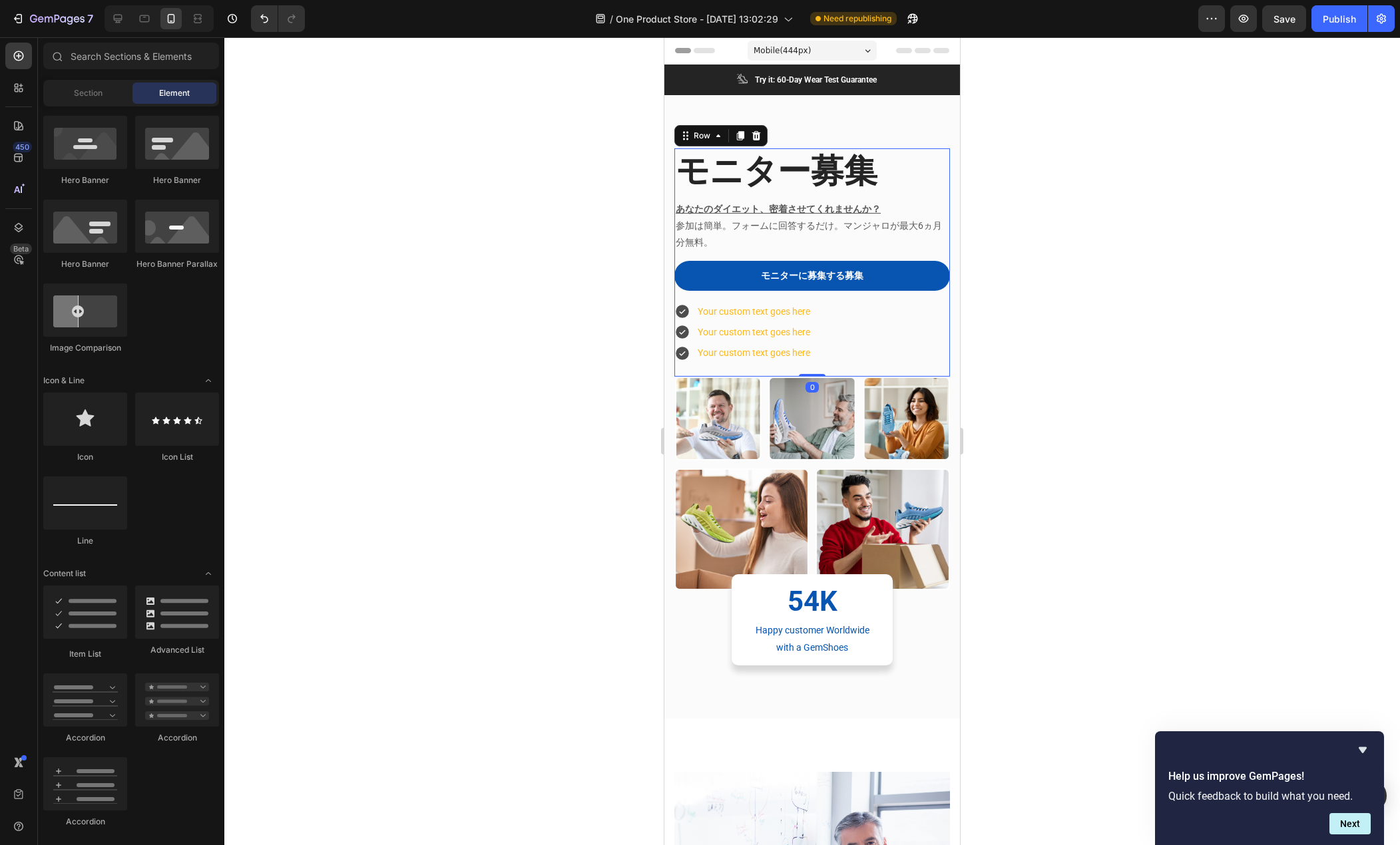
click at [932, 254] on div "モニター募集 Heading あなたのダイエット、密着させてくれませんか？ 参加は簡単。フォームに回答するだけ。マンジャロが最大6ヵ月分無料。 Text bl…" at bounding box center [813, 262] width 276 height 228
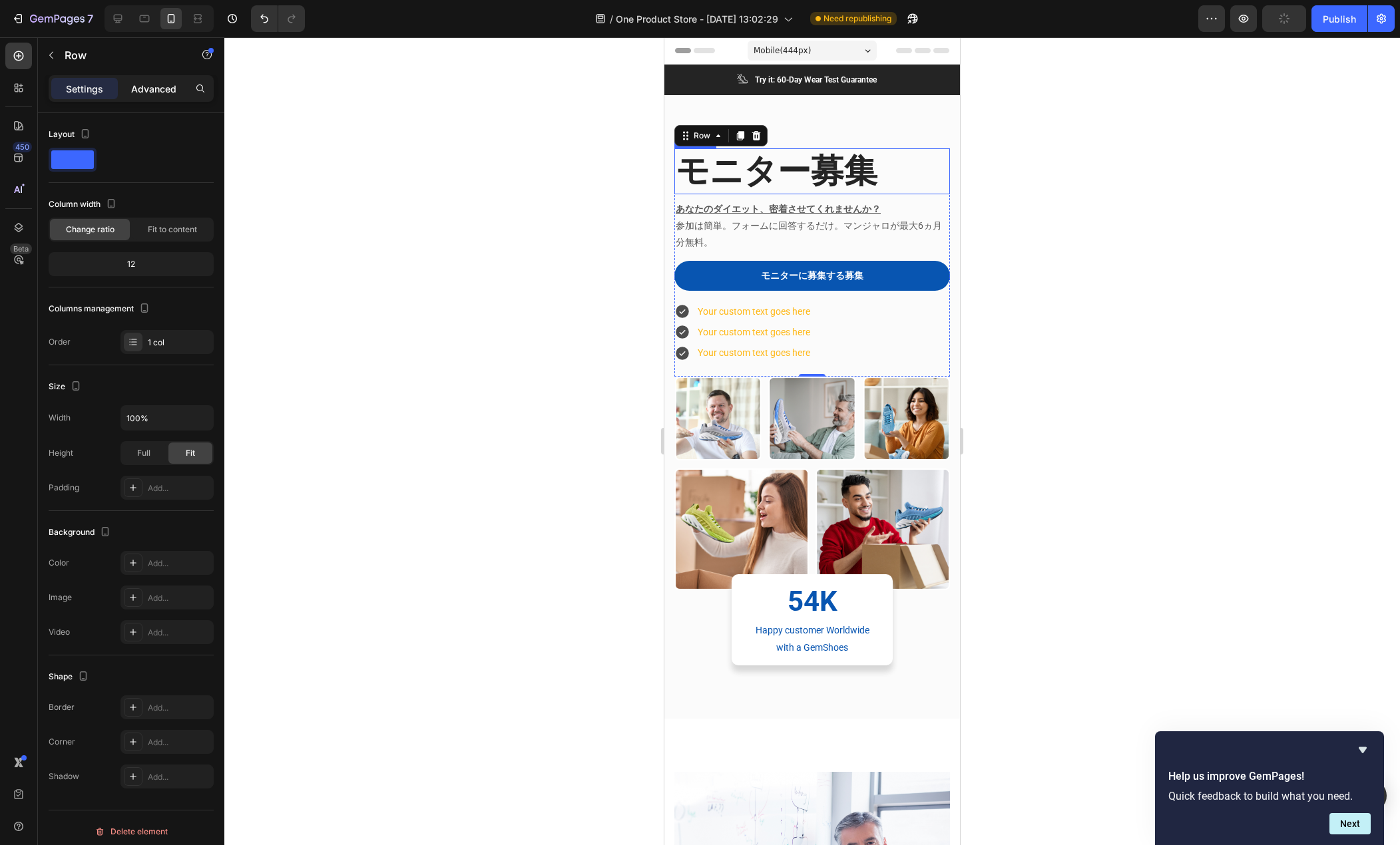
click at [161, 83] on p "Advanced" at bounding box center [154, 89] width 46 height 14
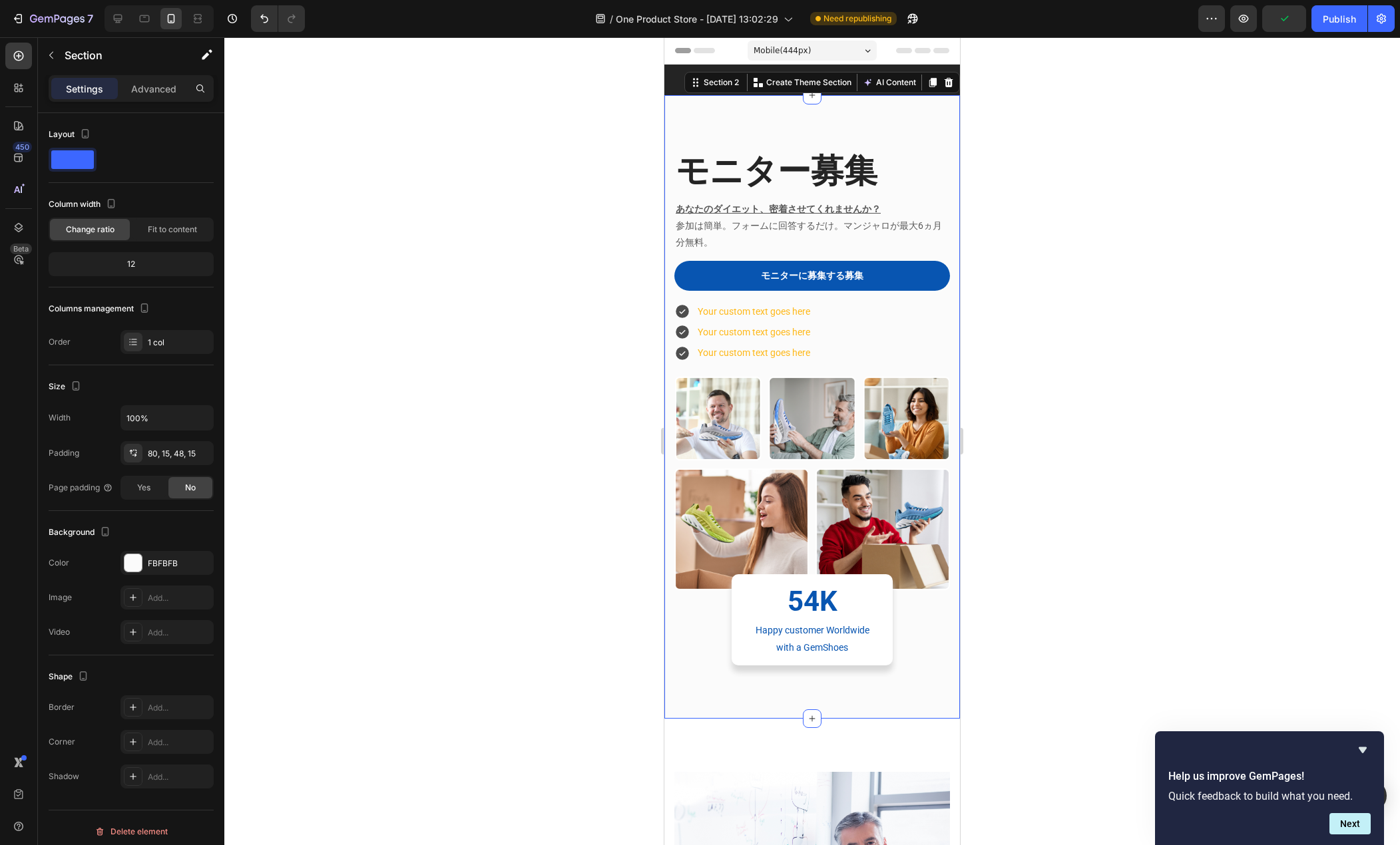
click at [859, 116] on div "モニター募集 Heading あなたのダイエット、密着させてくれませんか？ 参加は簡単。フォームに回答するだけ。マンジャロが最大6ヵ月分無料。 Text bl…" at bounding box center [812, 406] width 295 height 623
click at [145, 458] on div "80, 15, 48, 15" at bounding box center [167, 454] width 93 height 24
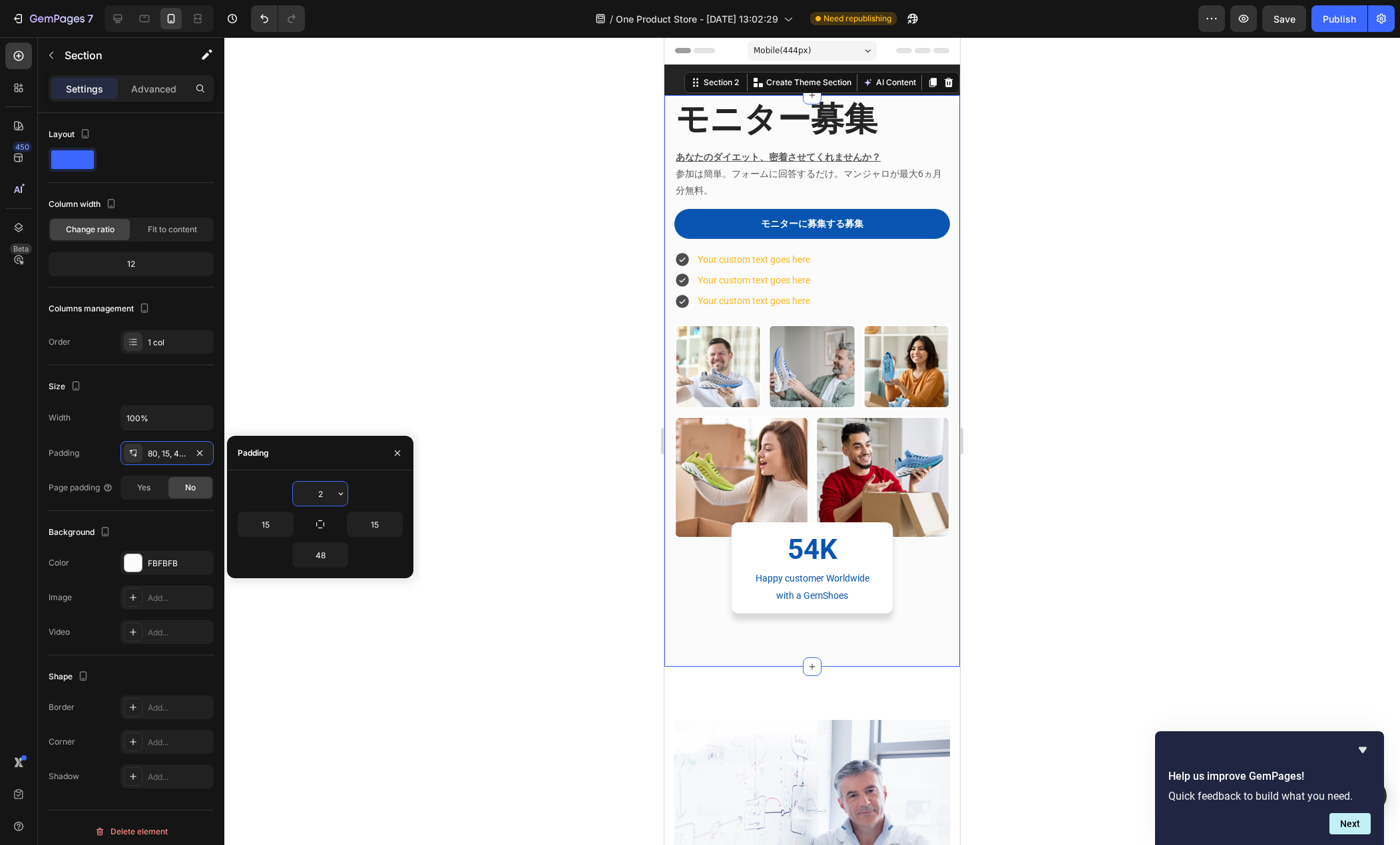
type input "20"
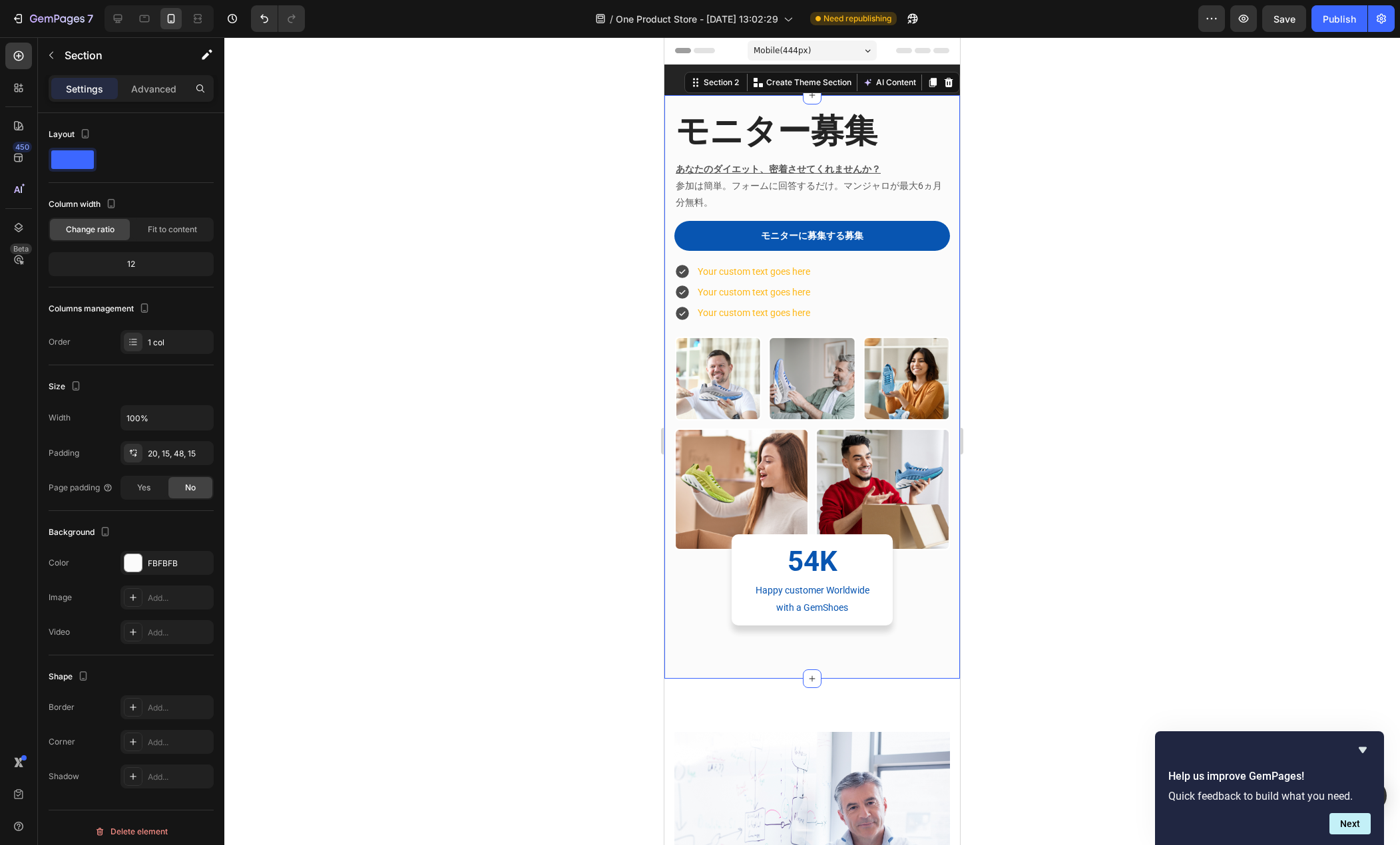
drag, startPoint x: 628, startPoint y: 308, endPoint x: 657, endPoint y: 294, distance: 32.2
click at [628, 307] on div at bounding box center [813, 441] width 1176 height 808
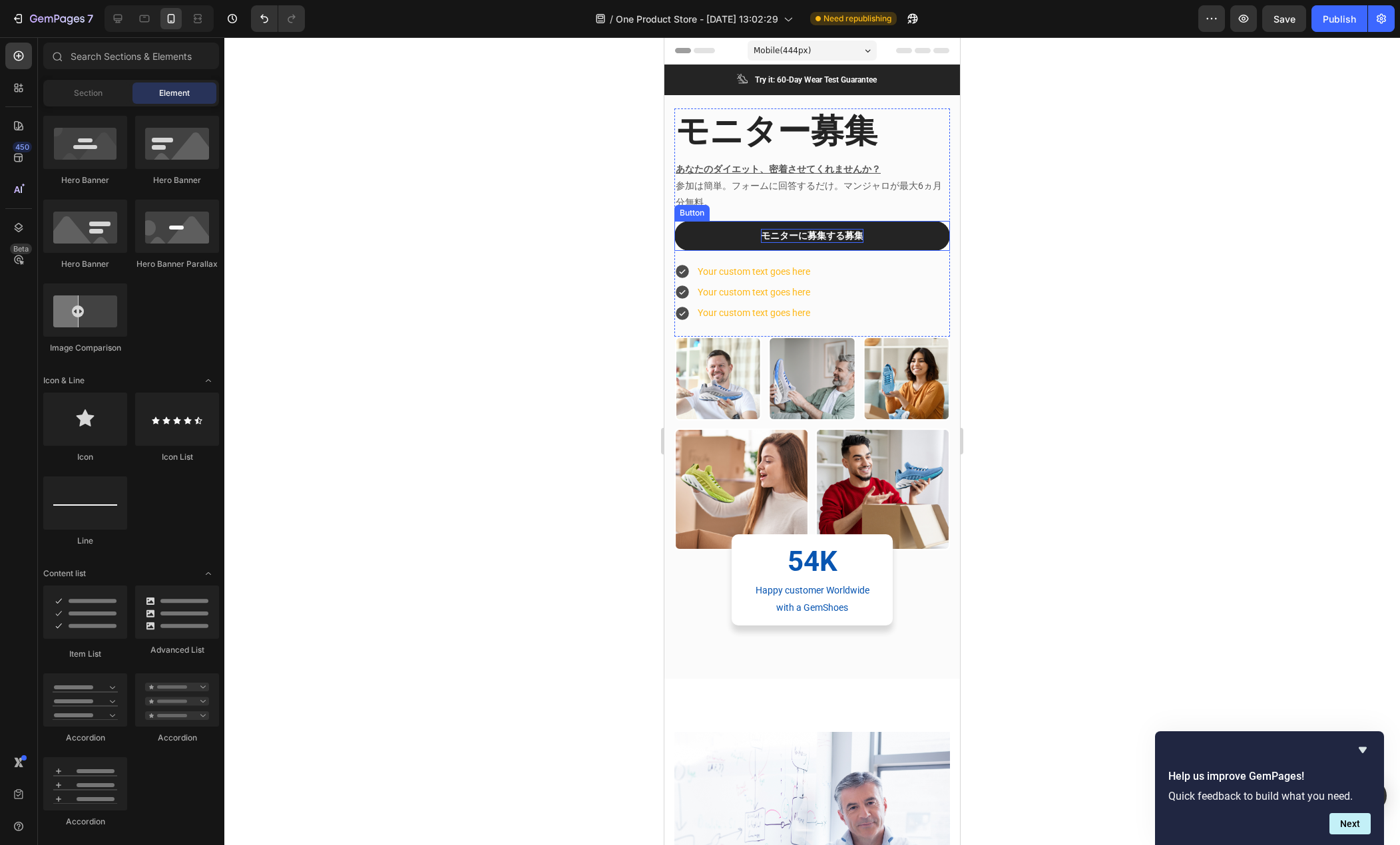
click at [854, 234] on p "モニターに募集する募集" at bounding box center [813, 236] width 103 height 14
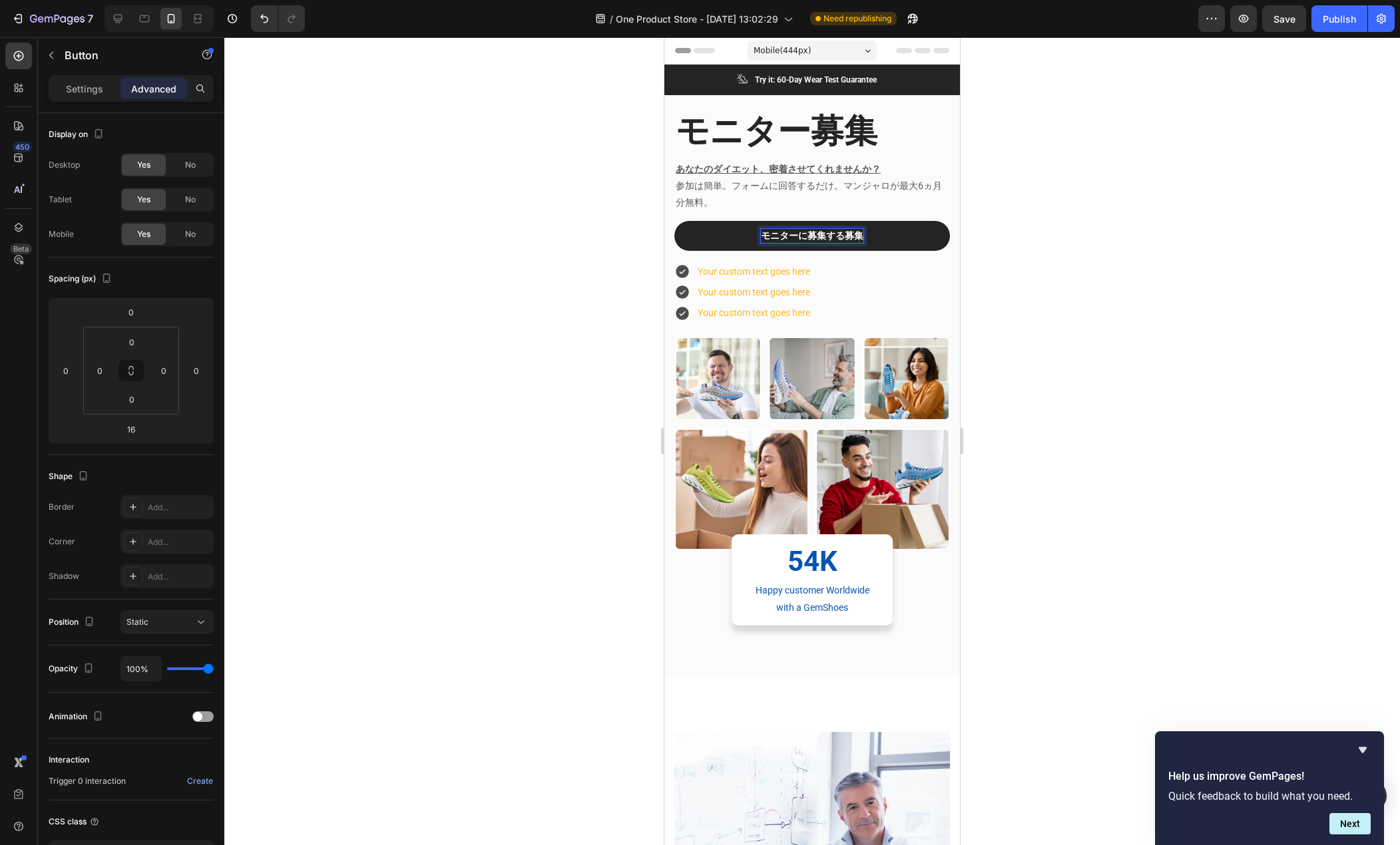
click at [844, 235] on p "モニターに募集する募集" at bounding box center [813, 236] width 103 height 14
click at [546, 218] on div at bounding box center [813, 441] width 1176 height 808
click at [885, 285] on div "Your custom text goes here Your custom text goes here Your custom text goes here" at bounding box center [813, 293] width 276 height 62
click at [91, 90] on p "Settings" at bounding box center [85, 89] width 37 height 14
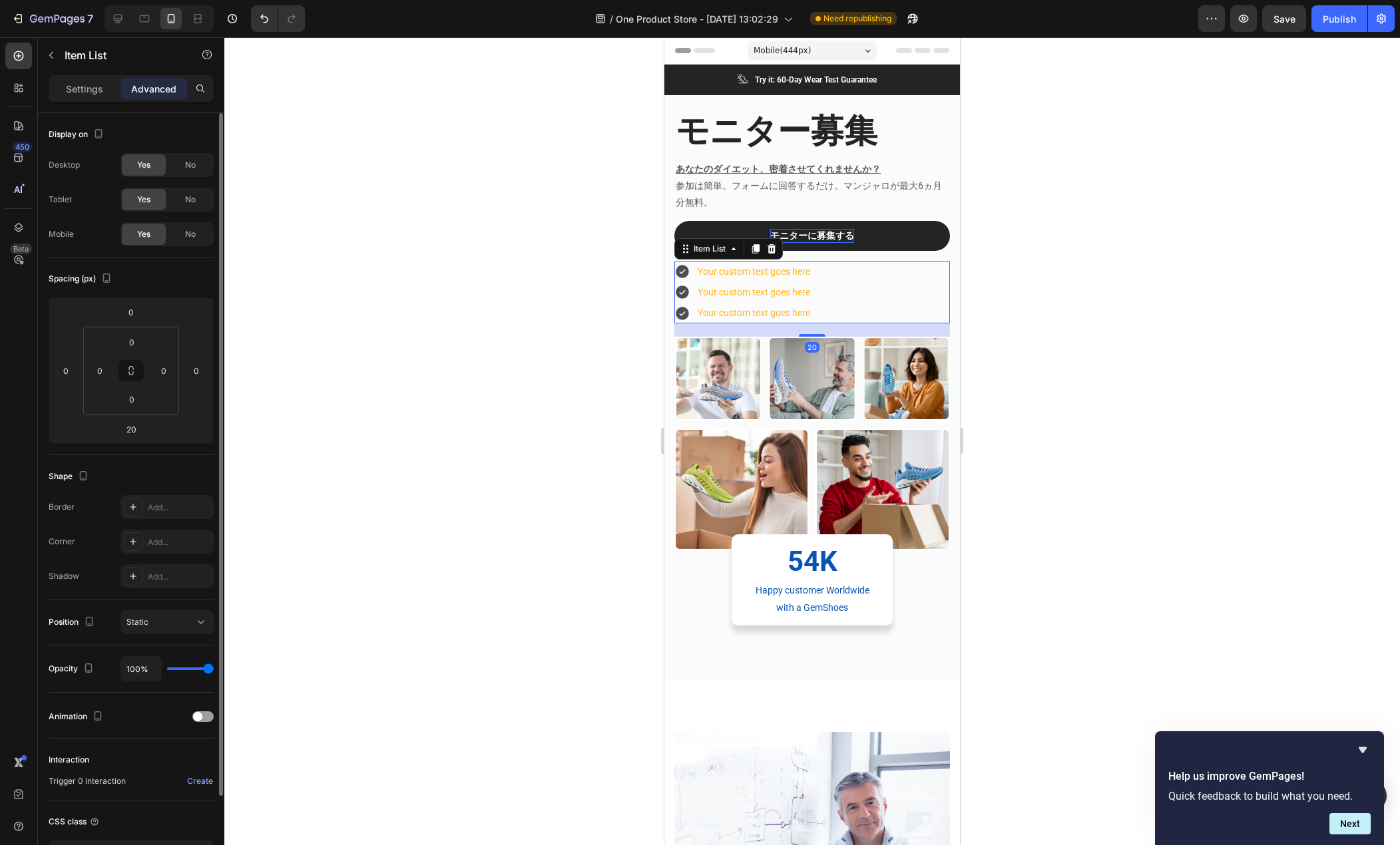
type input "8"
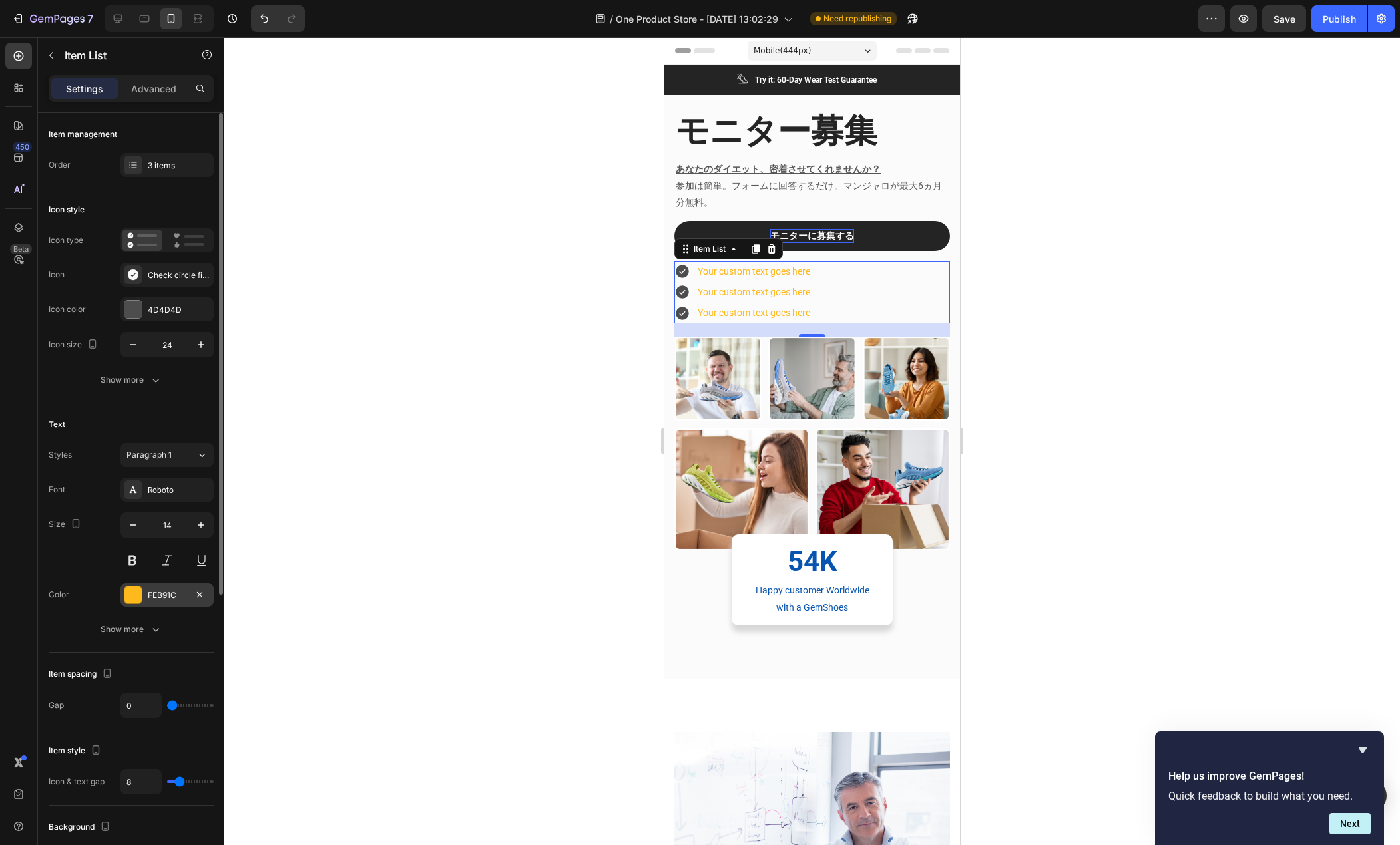
click at [134, 593] on div at bounding box center [133, 594] width 18 height 18
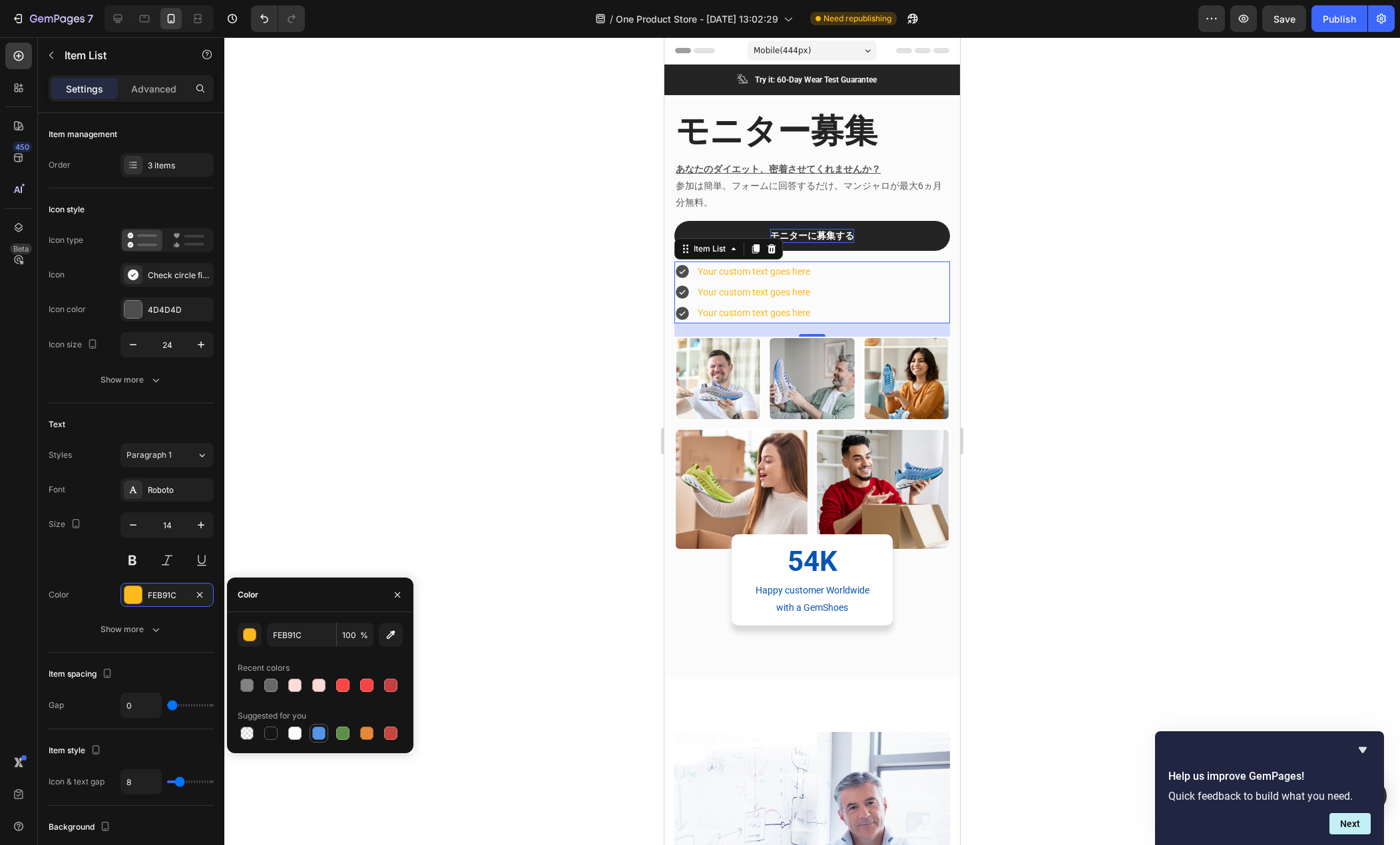
click at [316, 736] on div at bounding box center [319, 733] width 13 height 13
click at [273, 736] on div at bounding box center [271, 733] width 13 height 13
click at [367, 733] on div at bounding box center [367, 733] width 13 height 13
click at [348, 733] on div at bounding box center [343, 733] width 13 height 13
click at [316, 734] on div at bounding box center [319, 733] width 13 height 13
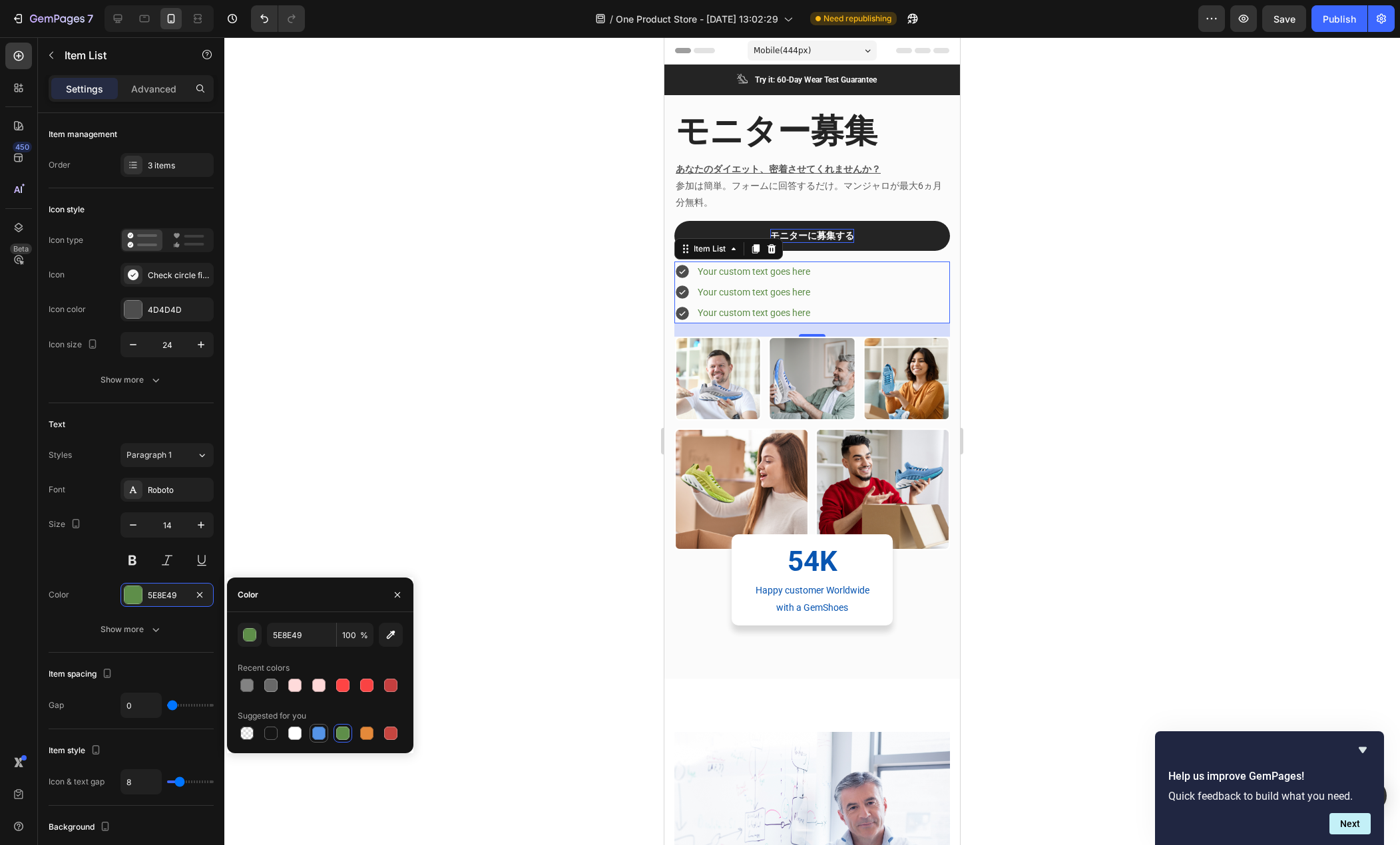
type input "5594E7"
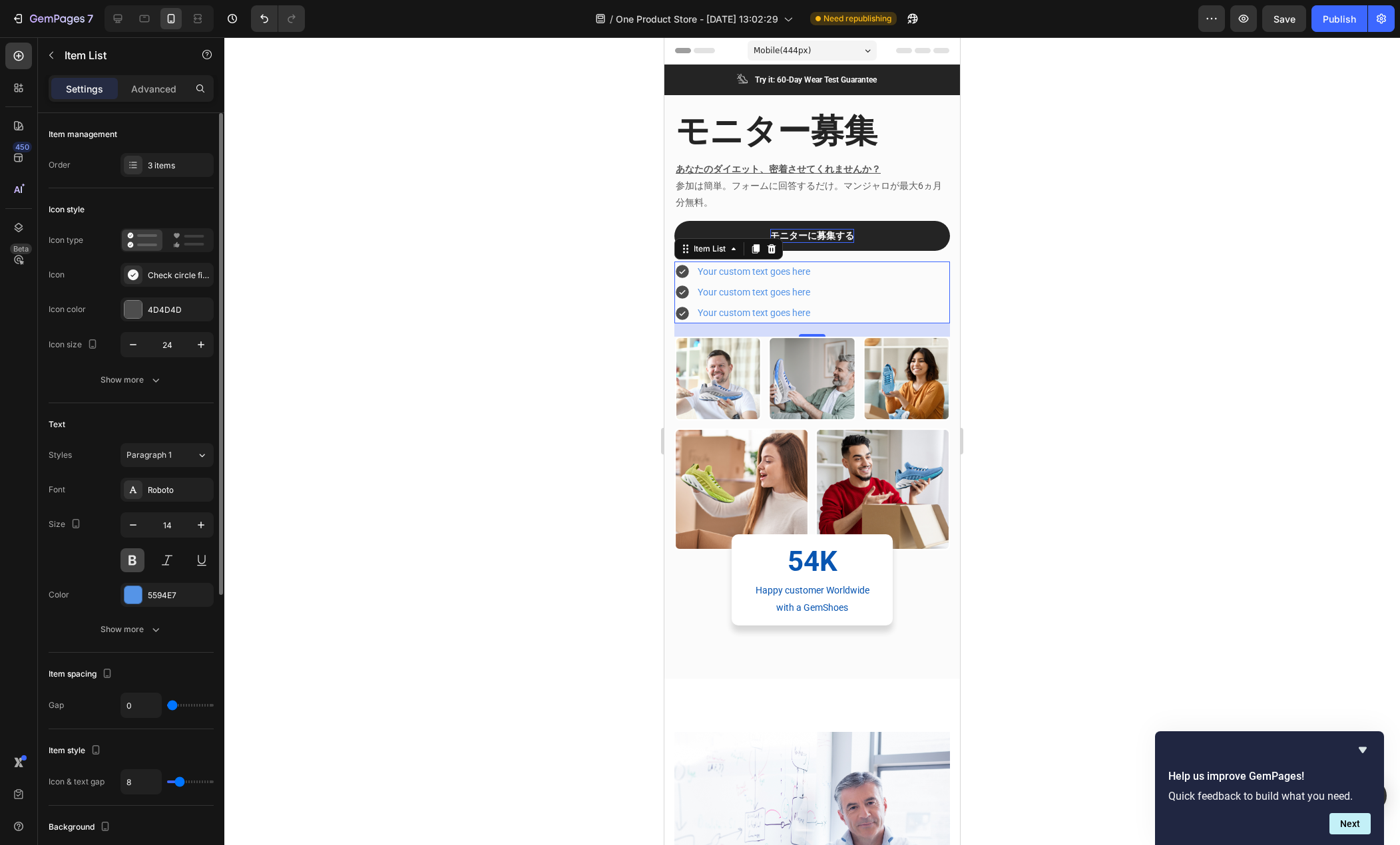
click at [130, 556] on button at bounding box center [132, 561] width 24 height 24
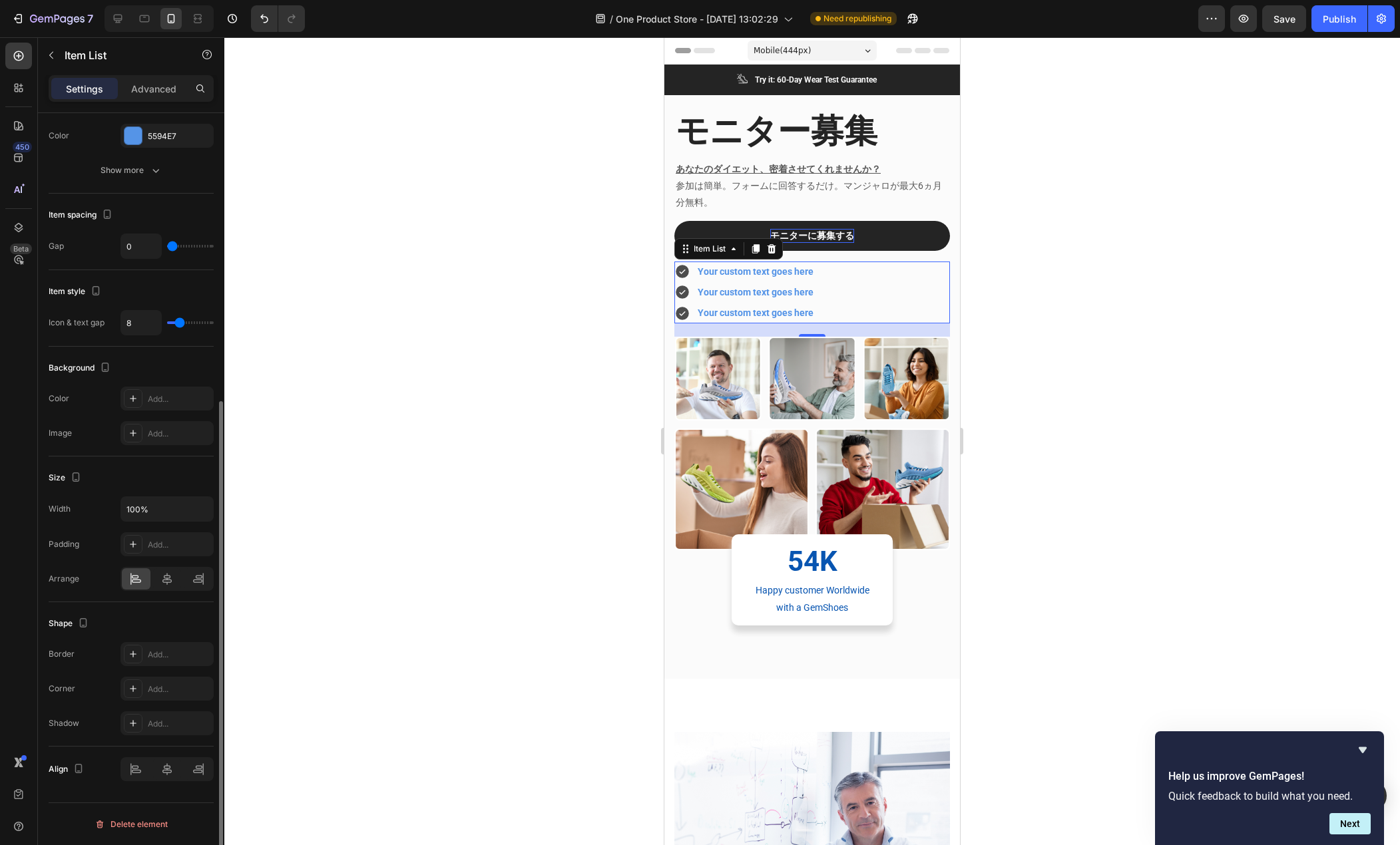
scroll to position [0, 0]
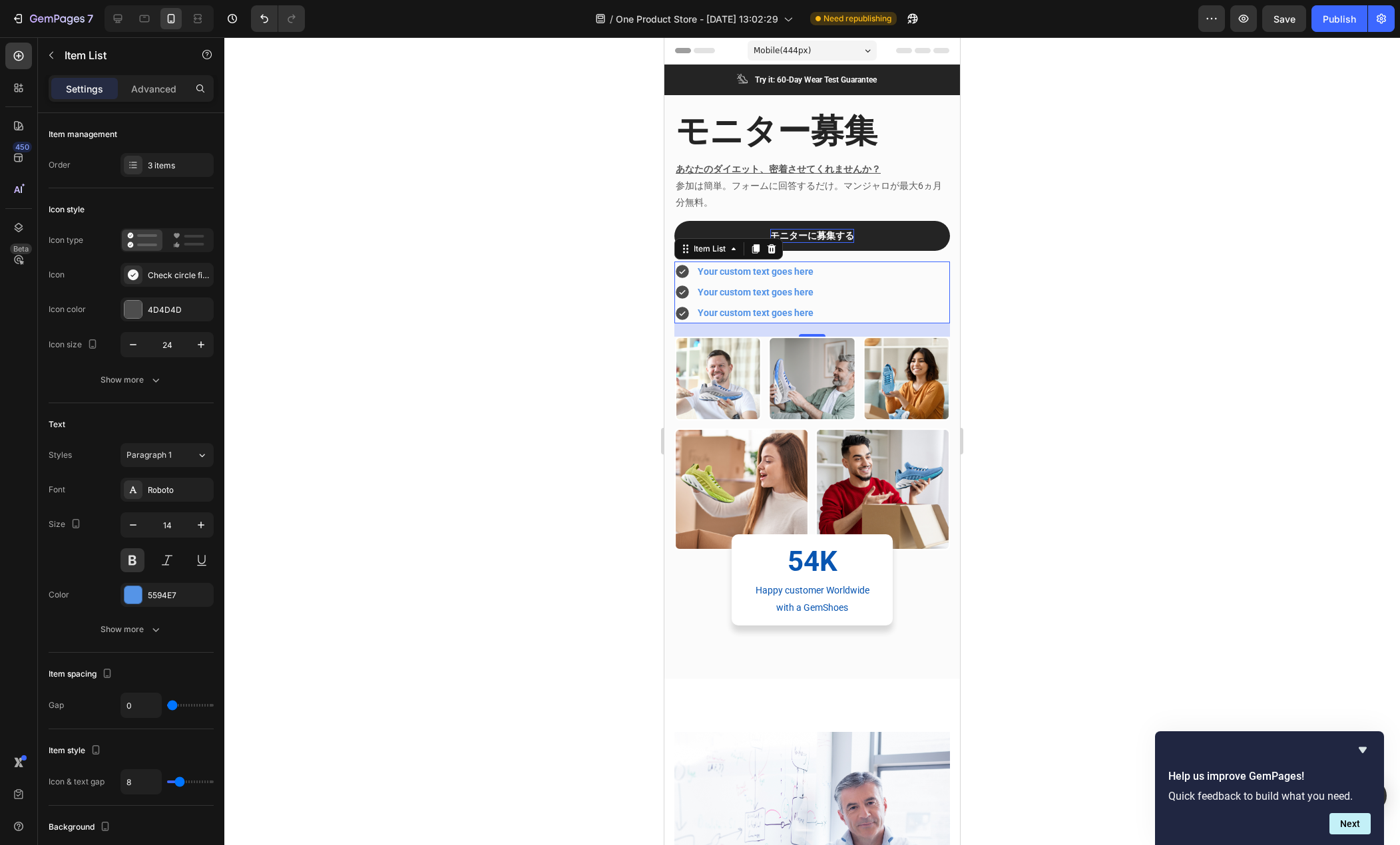
click at [686, 291] on icon at bounding box center [682, 293] width 13 height 13
click at [132, 300] on div at bounding box center [133, 309] width 19 height 19
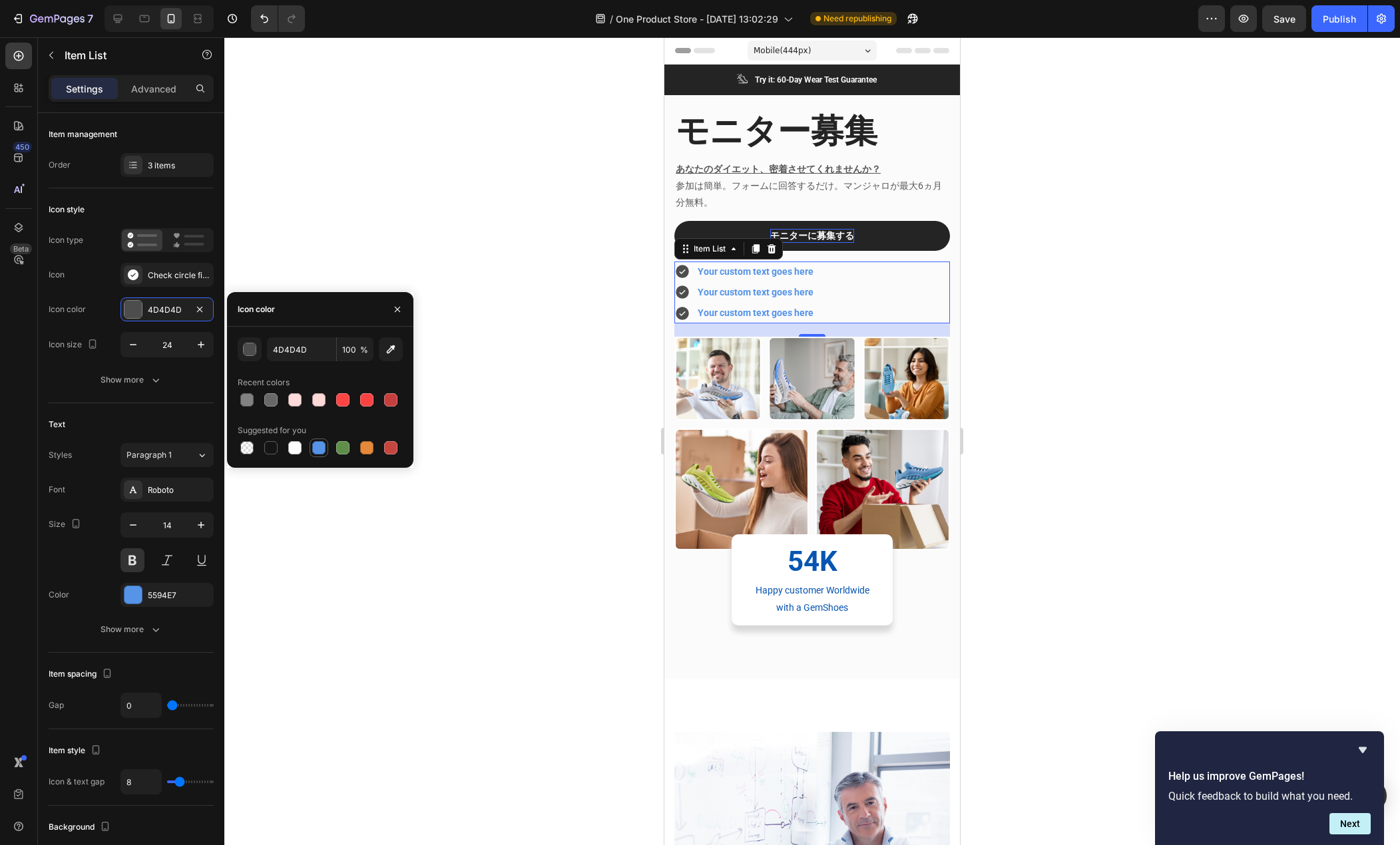
click at [317, 445] on div at bounding box center [319, 448] width 13 height 13
type input "5594E7"
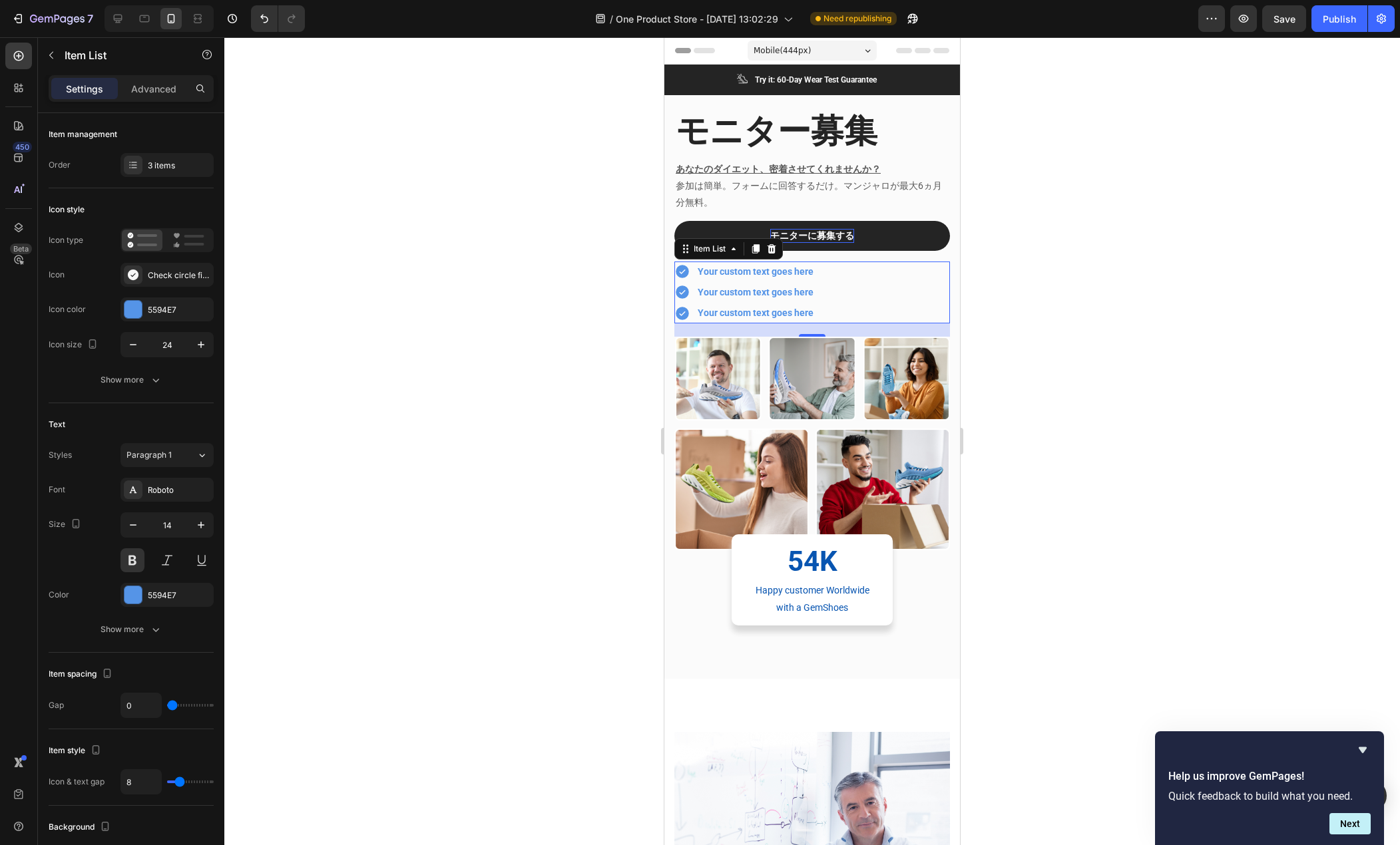
click at [586, 374] on div at bounding box center [813, 441] width 1176 height 808
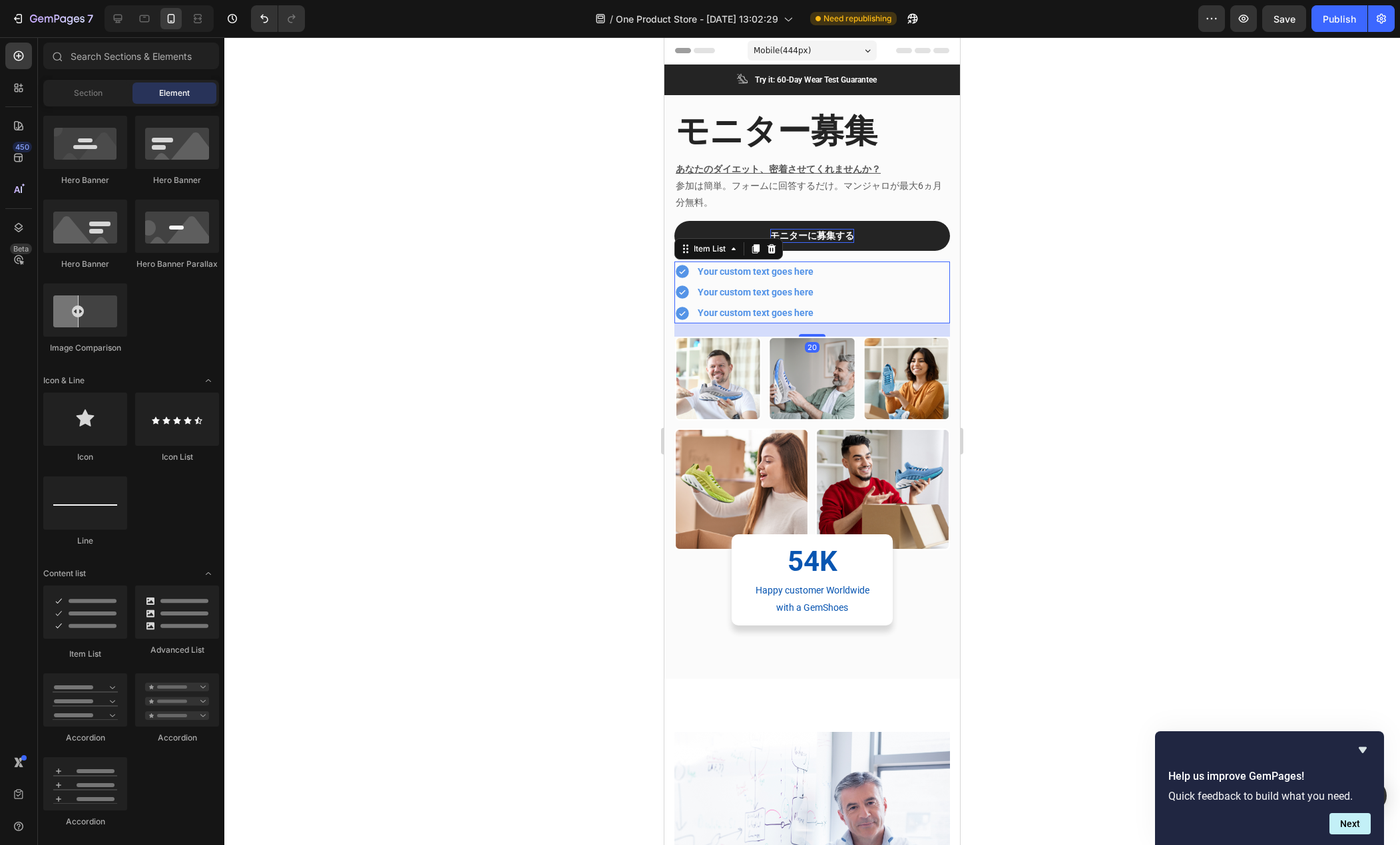
click at [759, 273] on div "Your custom text goes here" at bounding box center [756, 272] width 120 height 20
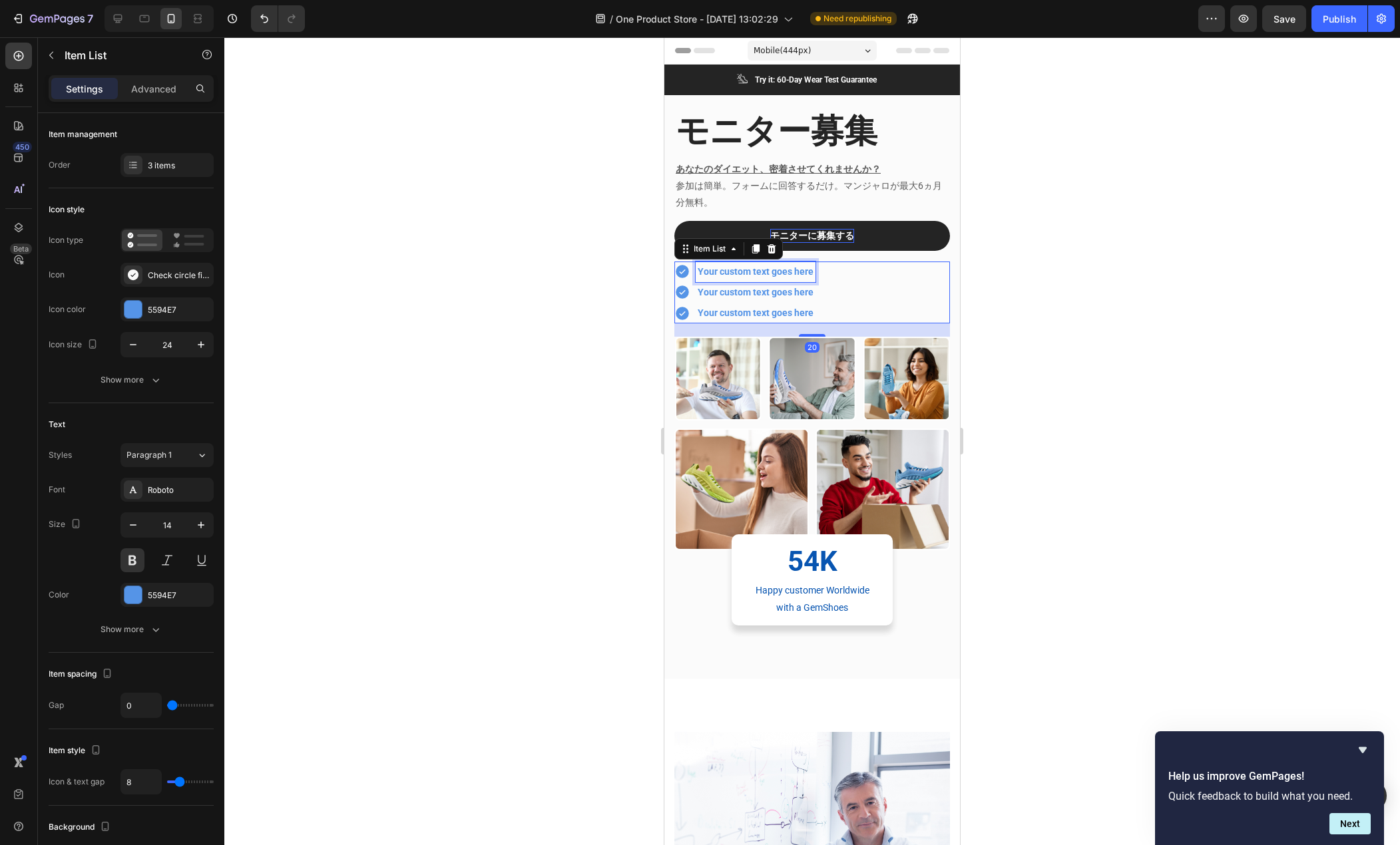
click at [759, 273] on div "Your custom text goes here" at bounding box center [756, 272] width 120 height 20
click at [762, 293] on p "Your custom text goes here" at bounding box center [787, 293] width 177 height 17
click at [798, 311] on p "Your custom text goes here" at bounding box center [799, 313] width 201 height 17
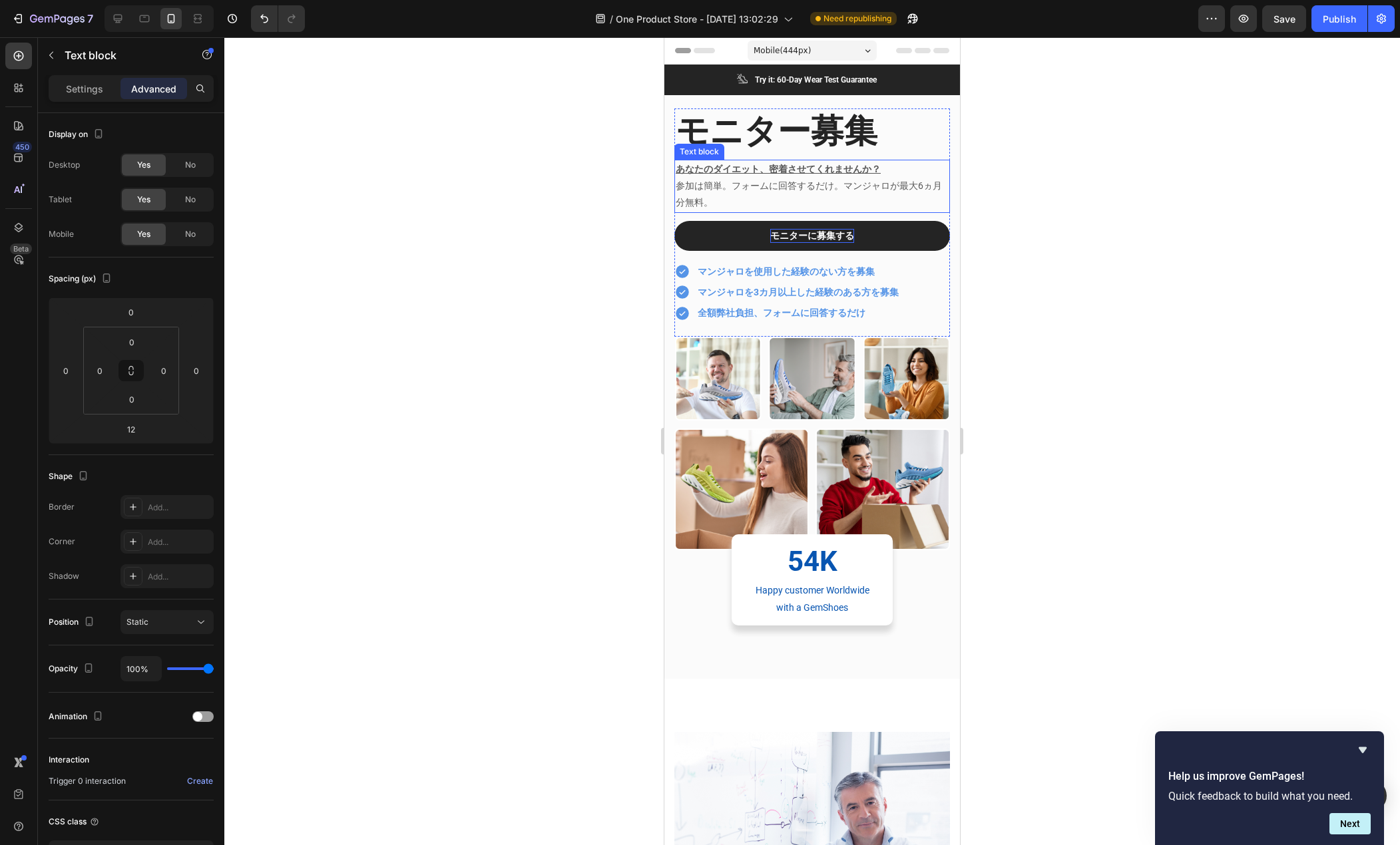
click at [738, 185] on p "参加は簡単。フォームに回答するだけ。マンジャロが最大6ヵ月分無料。" at bounding box center [812, 195] width 273 height 34
drag, startPoint x: 841, startPoint y: 185, endPoint x: 735, endPoint y: 192, distance: 106.2
click at [735, 192] on p "参加は簡単。フォームに回答するだけ。マンジャロが最大6ヵ月分無料。" at bounding box center [812, 195] width 273 height 34
click at [726, 201] on p "マンジャロは" at bounding box center [812, 203] width 273 height 17
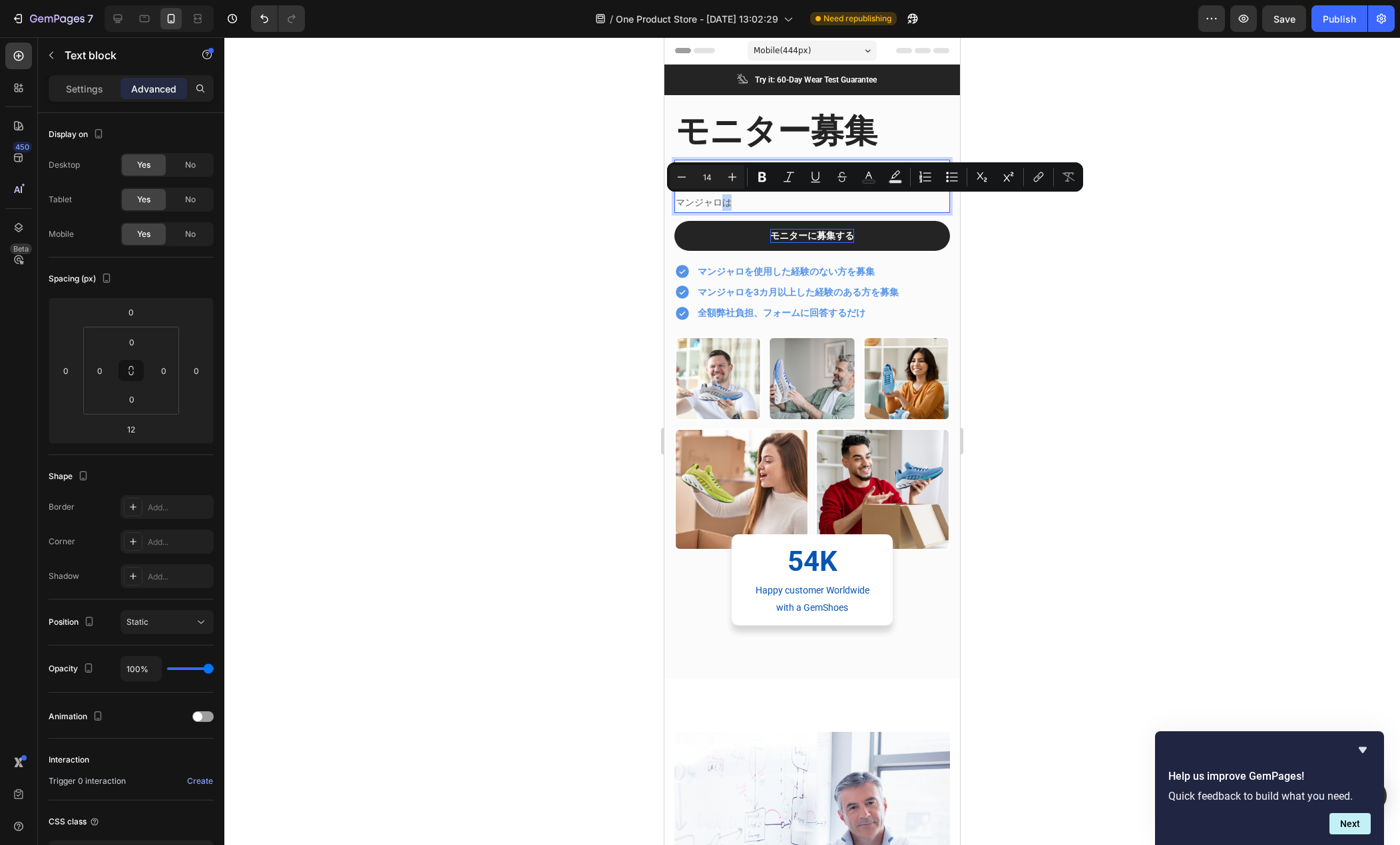
click at [737, 204] on p "マンジャロは" at bounding box center [812, 203] width 273 height 17
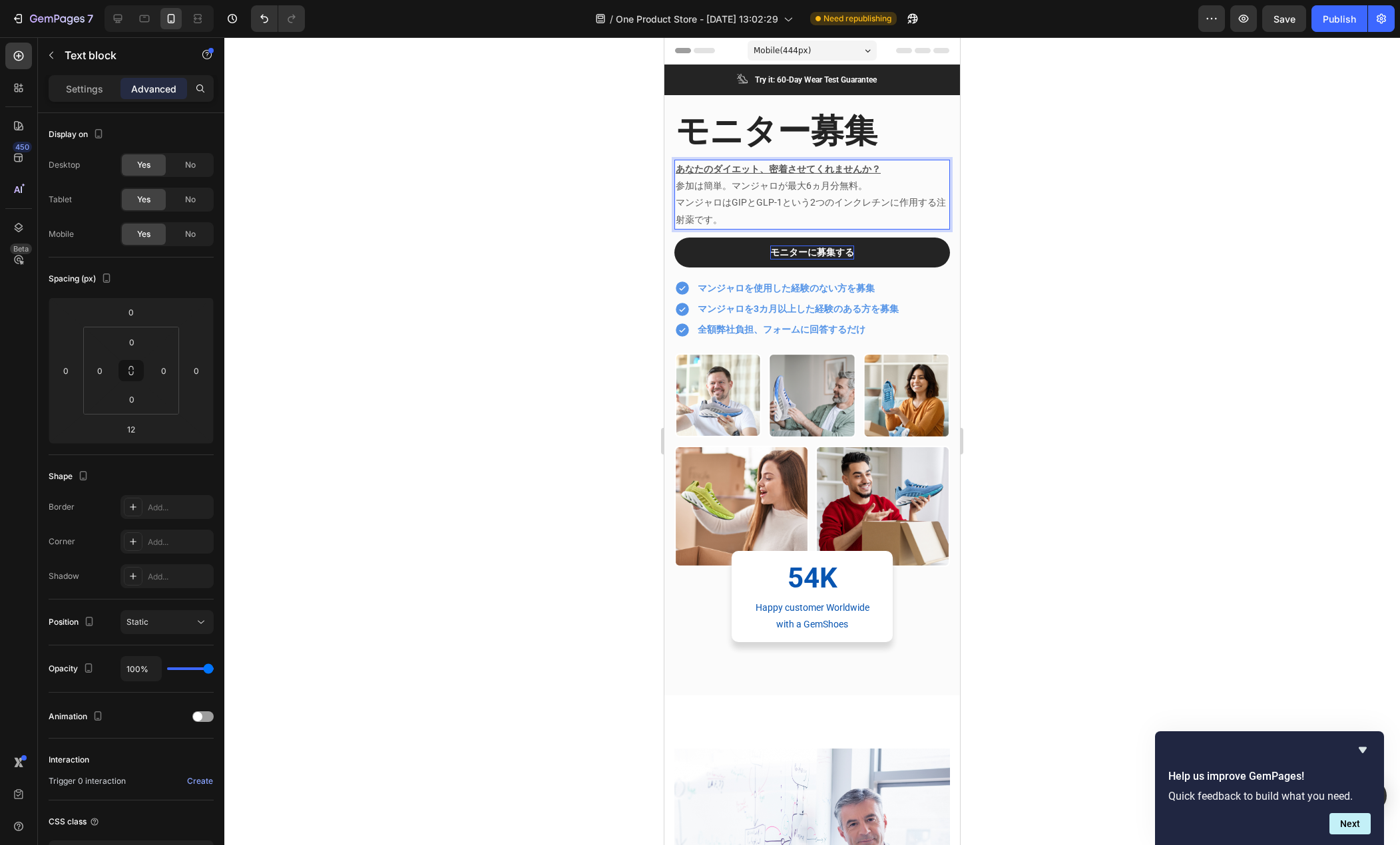
click at [737, 220] on p "マンジャロはGIPとGLP-1という2つのインクレチンに作用する注射薬です。" at bounding box center [812, 211] width 273 height 34
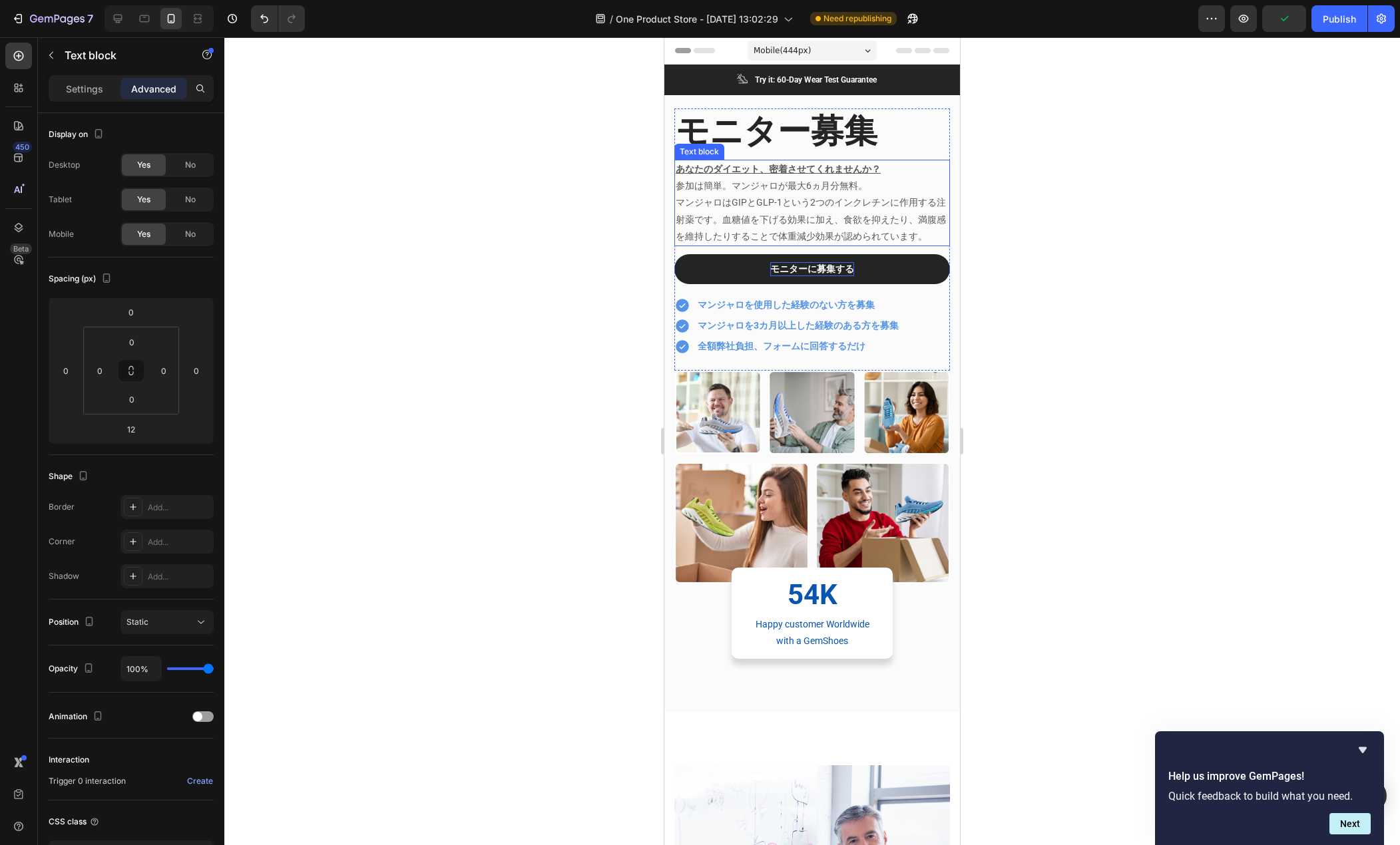
click at [739, 223] on p "マンジャロはGIPとGLP-1という2つのインクレチンに作用する注射薬です。血糖値を下げる効果に加え、食欲を抑えたり、満腹感を維持したりすることで体重減少効果…" at bounding box center [812, 220] width 273 height 50
click at [82, 80] on div "Settings" at bounding box center [84, 89] width 66 height 21
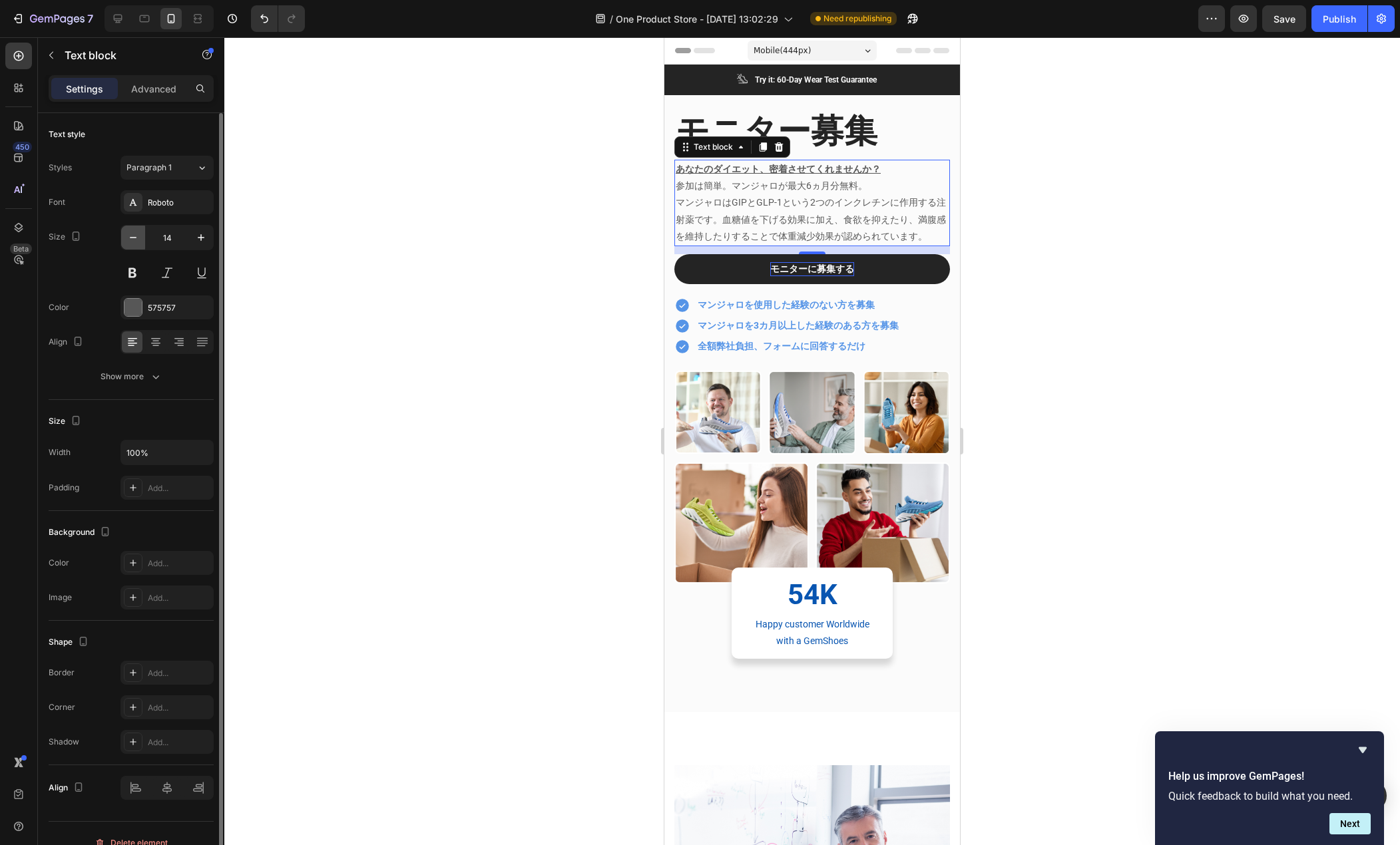
click at [129, 229] on button "button" at bounding box center [133, 238] width 24 height 24
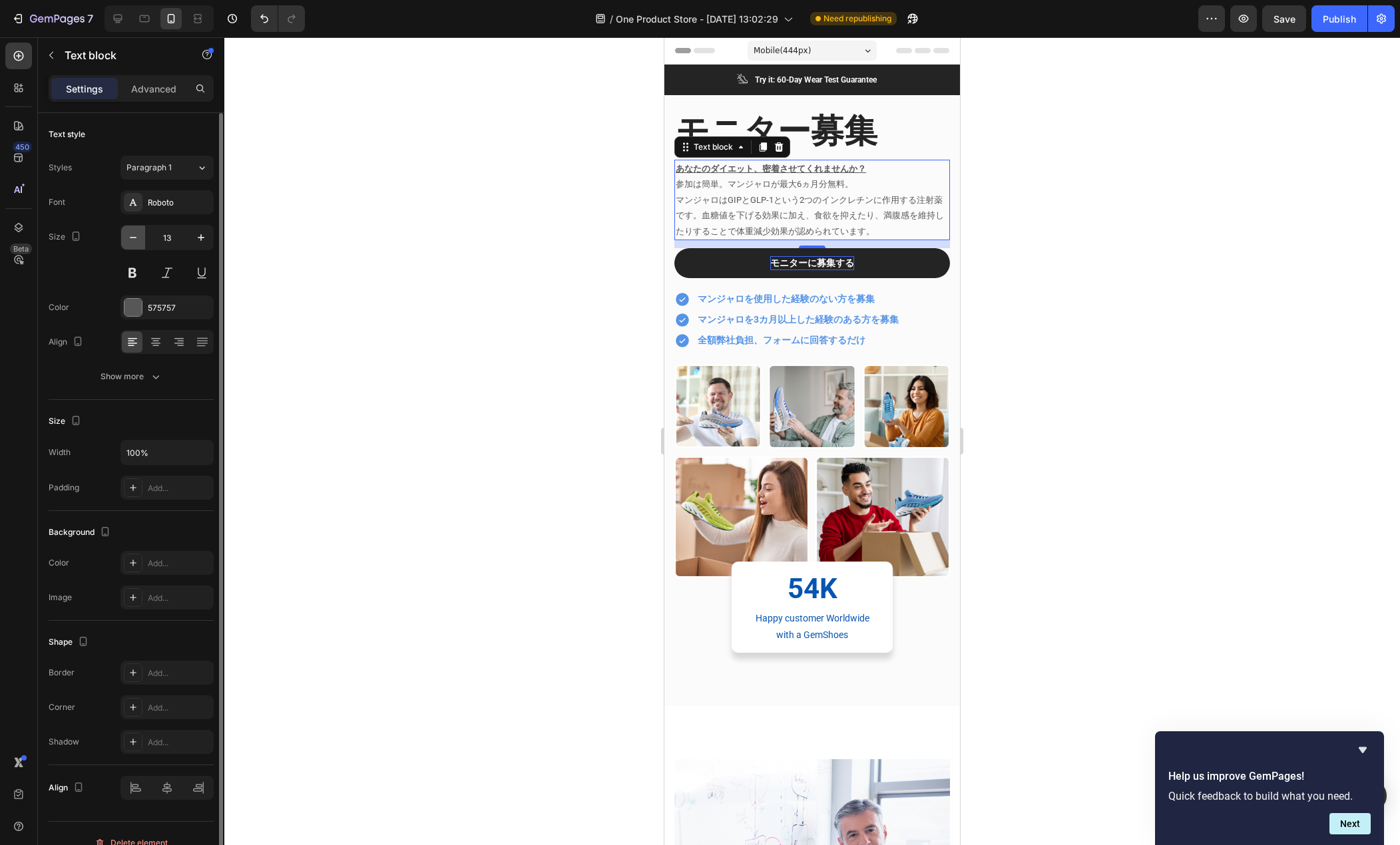
click at [130, 234] on icon "button" at bounding box center [133, 238] width 13 height 13
type input "12"
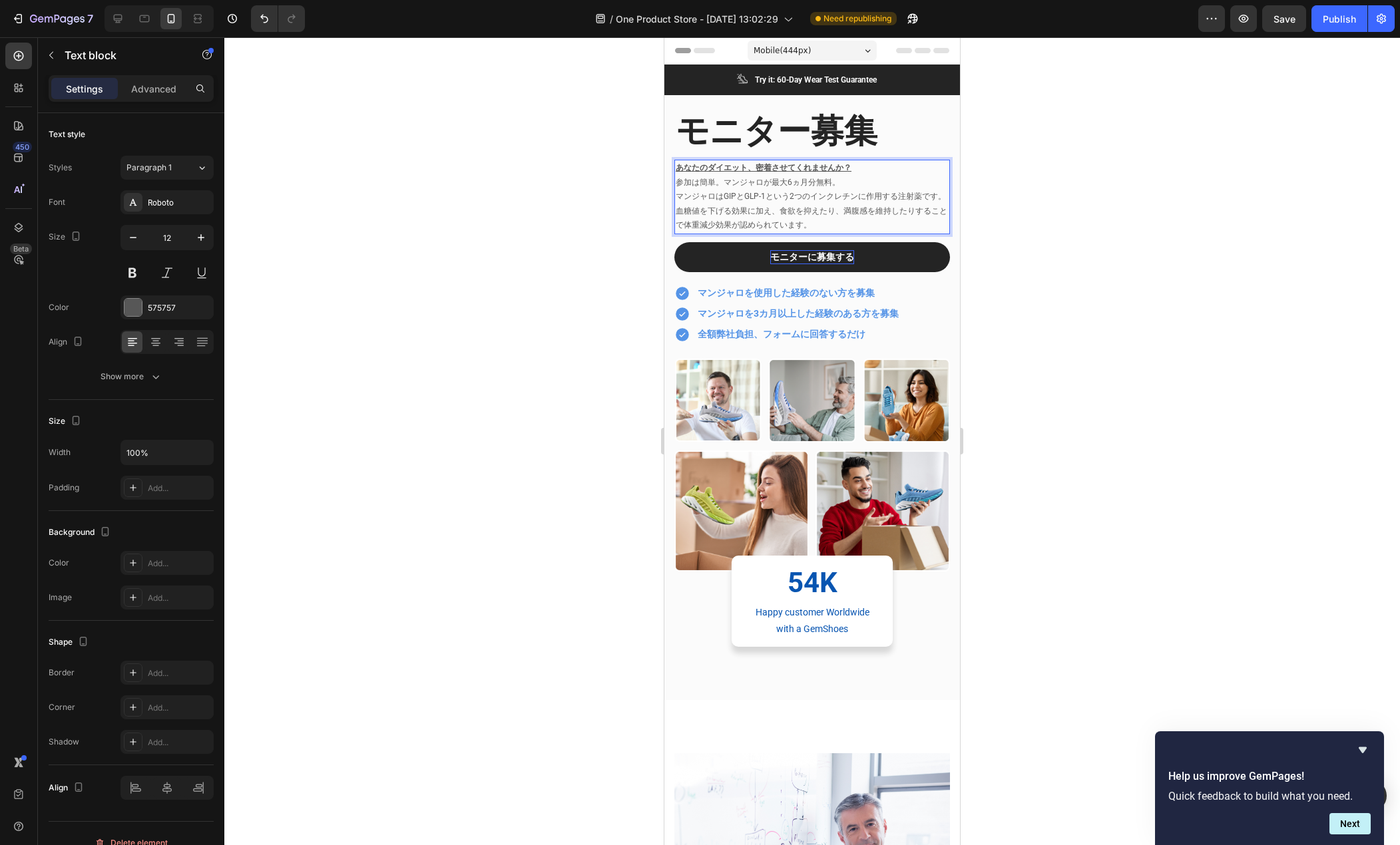
click at [850, 221] on p "マンジャロはGIPとGLP-1という2つのインクレチンに作用する注射薬です。血糖値を下げる効果に加え、食欲を抑えたり、満腹感を維持したりすることで体重減少効果…" at bounding box center [812, 211] width 273 height 43
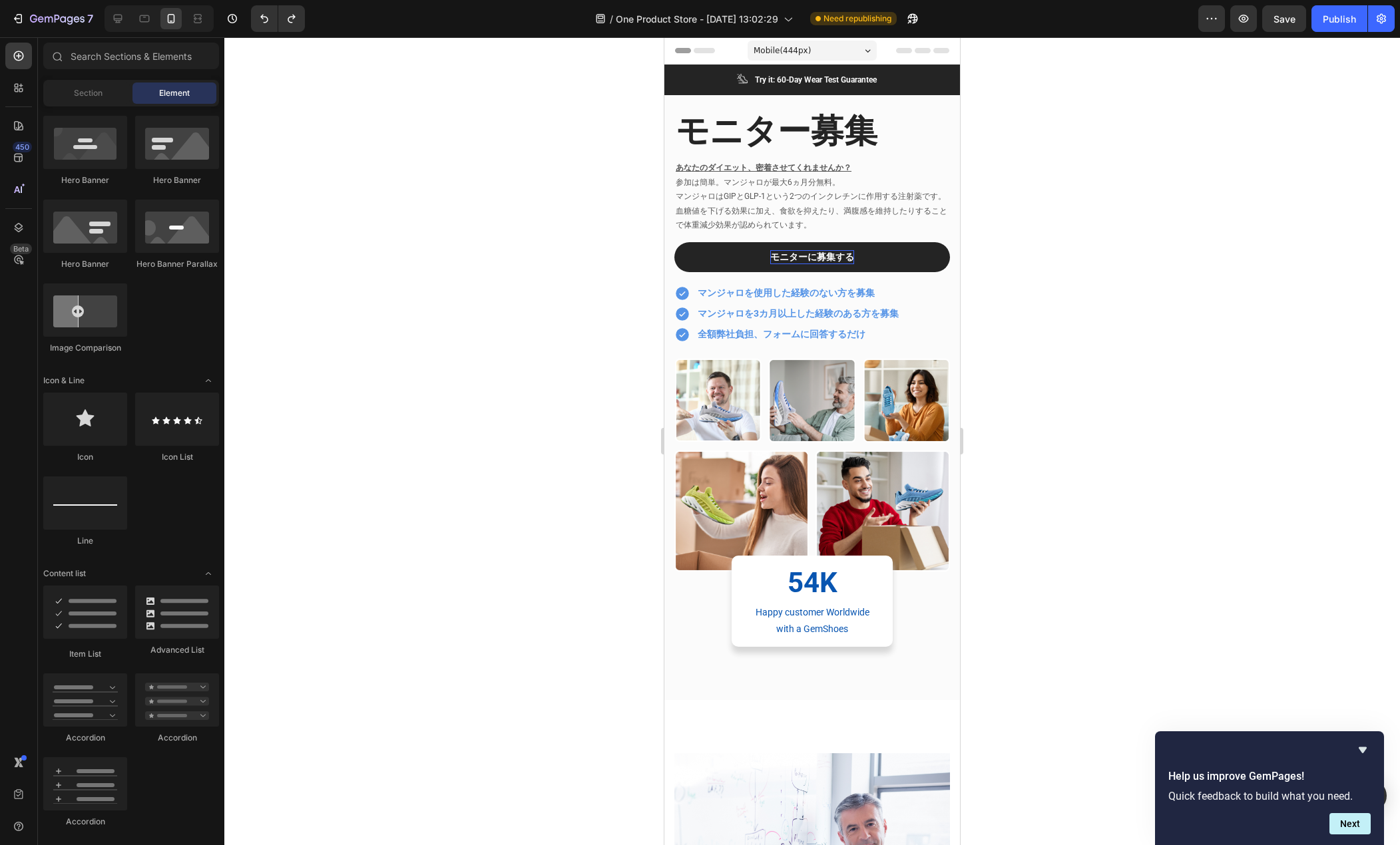
click at [823, 204] on p "マンジャロはGIPとGLP-1という2つのインクレチンに作用する注射薬です。血糖値を下げる効果に加え、食欲を抑えたり、満腹感を維持したりすることで体重減少効果…" at bounding box center [812, 211] width 273 height 43
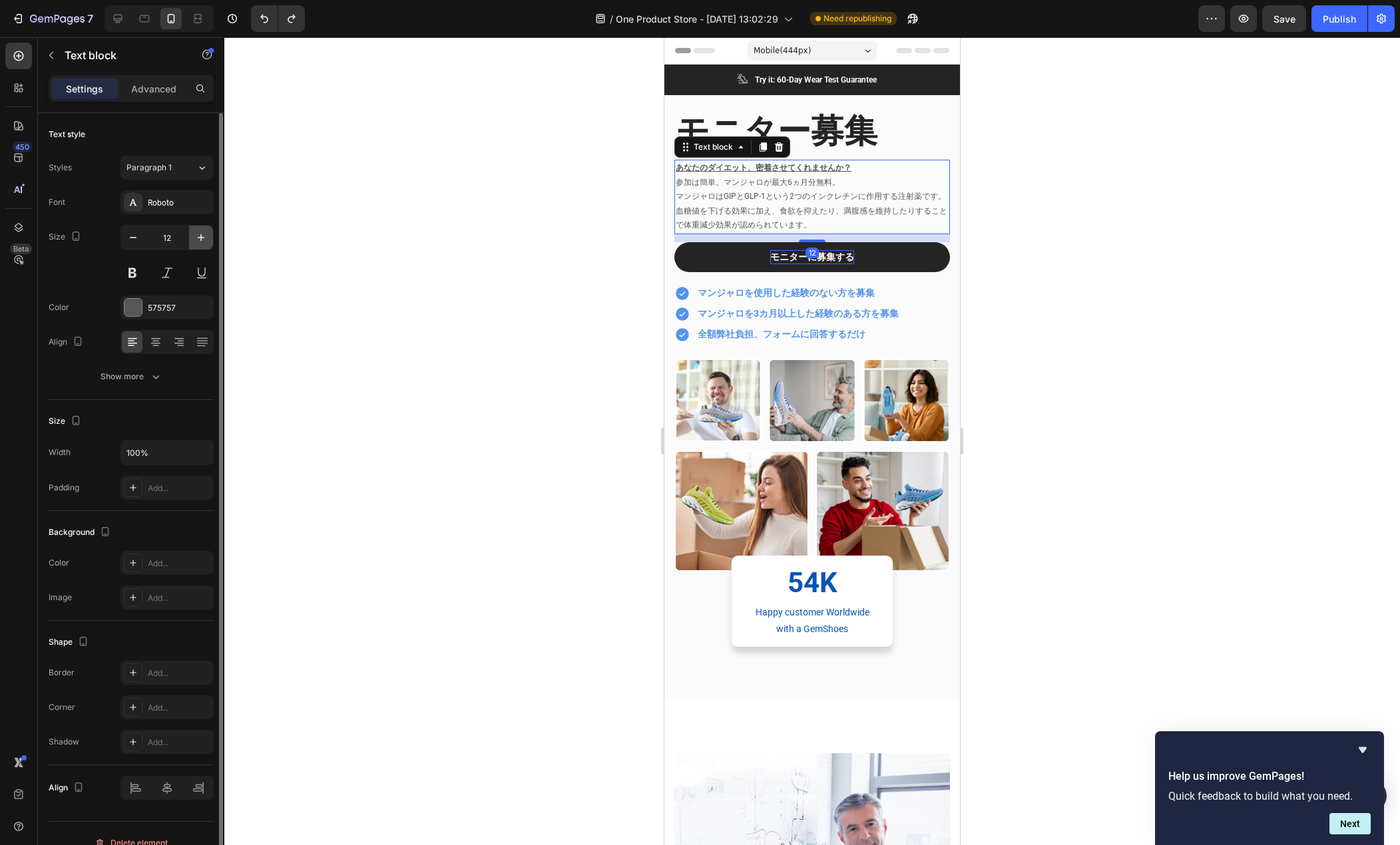
click at [204, 237] on icon "button" at bounding box center [201, 238] width 13 height 13
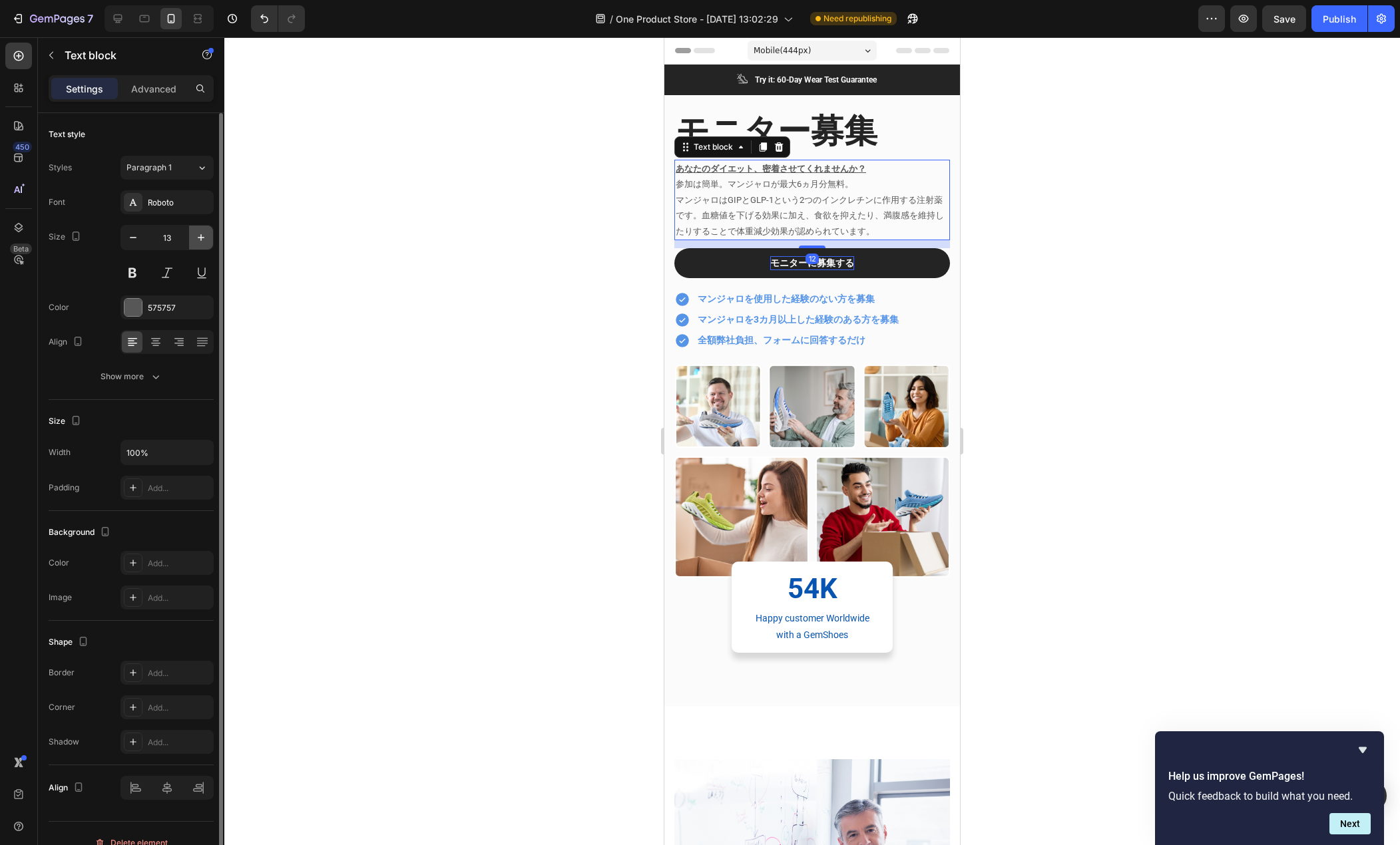
type input "14"
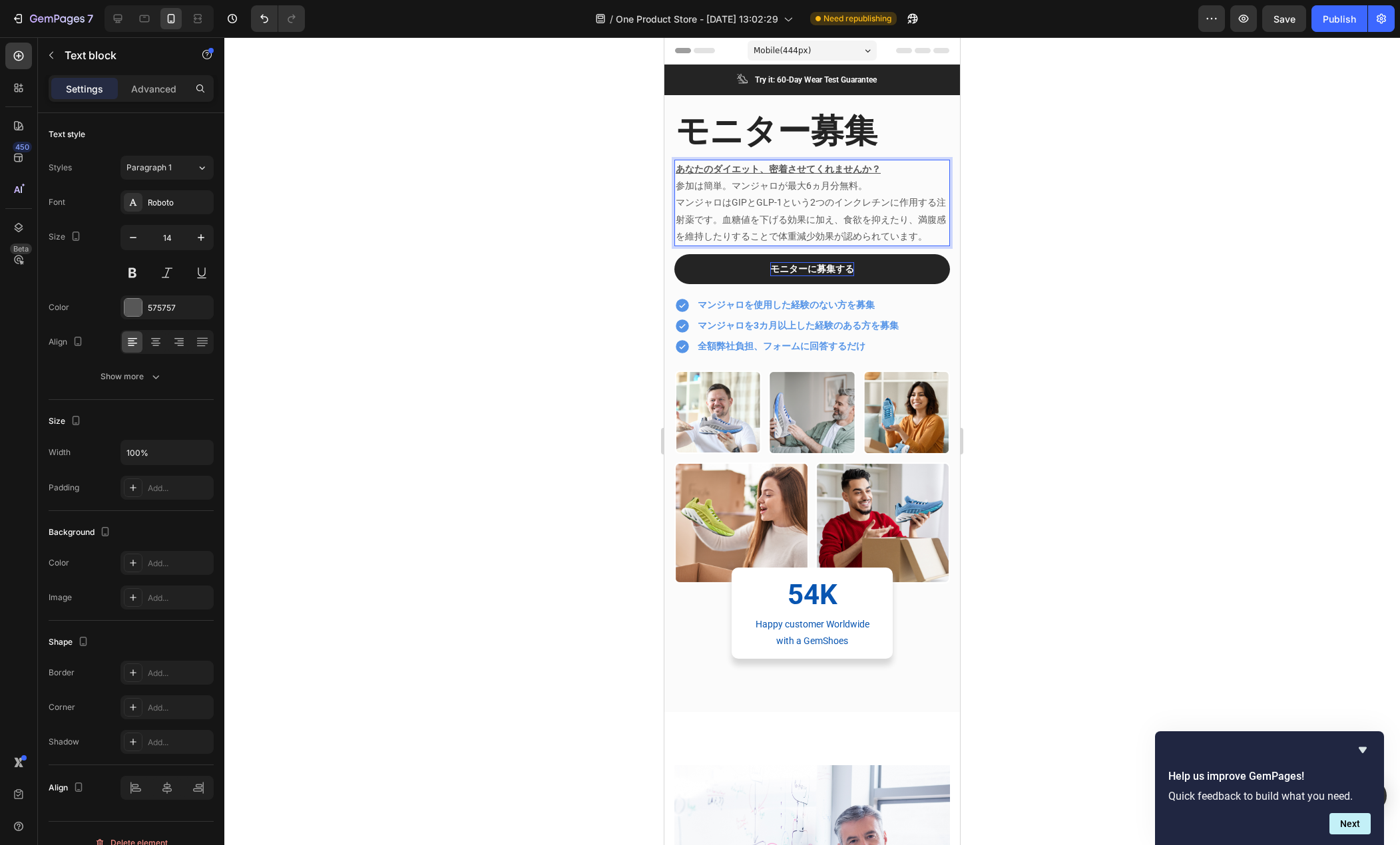
click at [740, 245] on p "マンジャロはGIPとGLP-1という2つのインクレチンに作用する注射薬です。血糖値を下げる効果に加え、食欲を抑えたり、満腹感を維持したりすることで体重減少効果…" at bounding box center [812, 220] width 273 height 50
click at [585, 252] on div at bounding box center [813, 441] width 1176 height 808
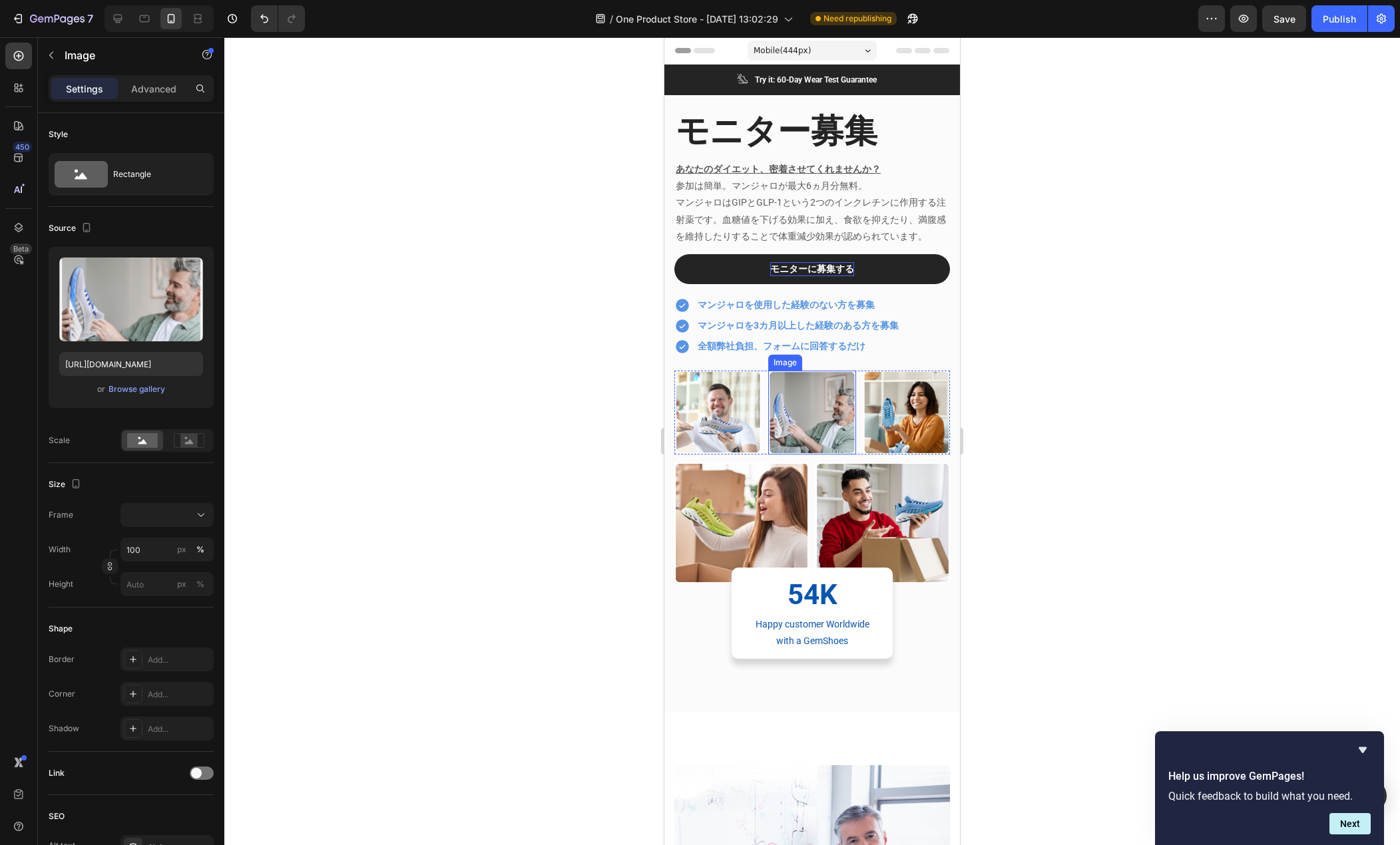
click at [828, 443] on img at bounding box center [812, 413] width 88 height 84
click at [719, 421] on img at bounding box center [719, 413] width 88 height 84
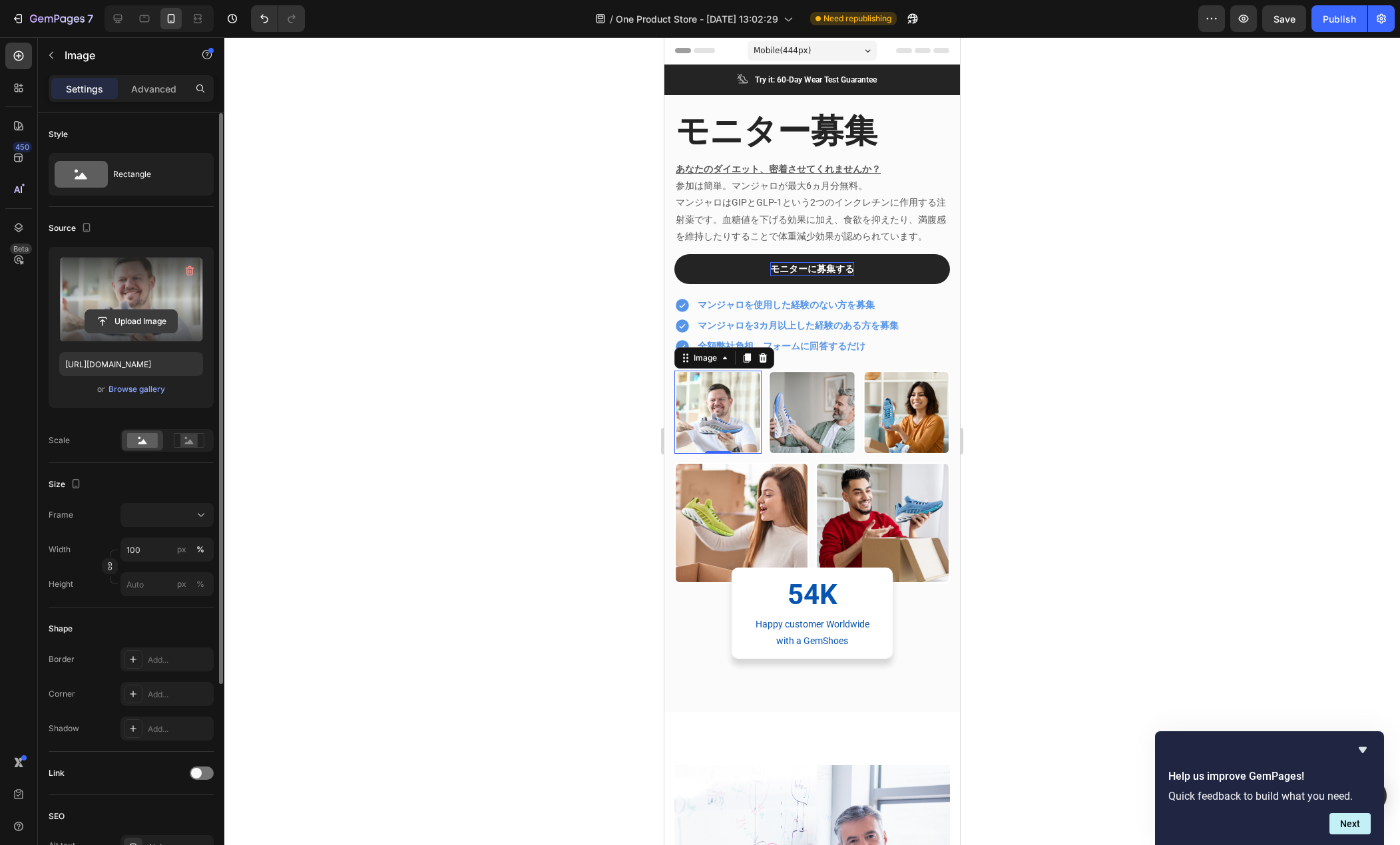
click at [145, 317] on input "file" at bounding box center [130, 321] width 92 height 22
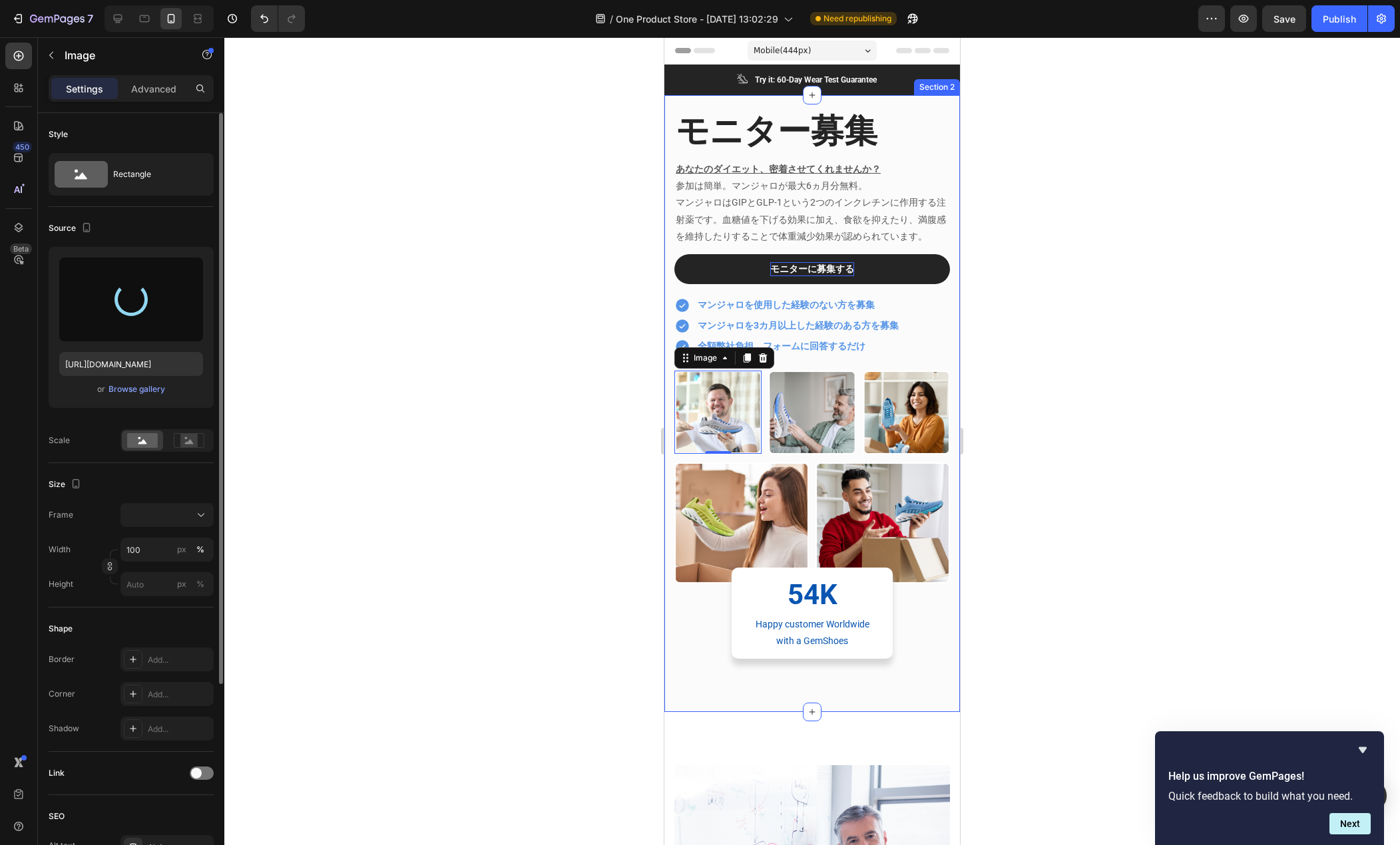
type input "https://cdn.shopify.com/s/files/1/0685/8810/9993/files/gempages_579575509243921…"
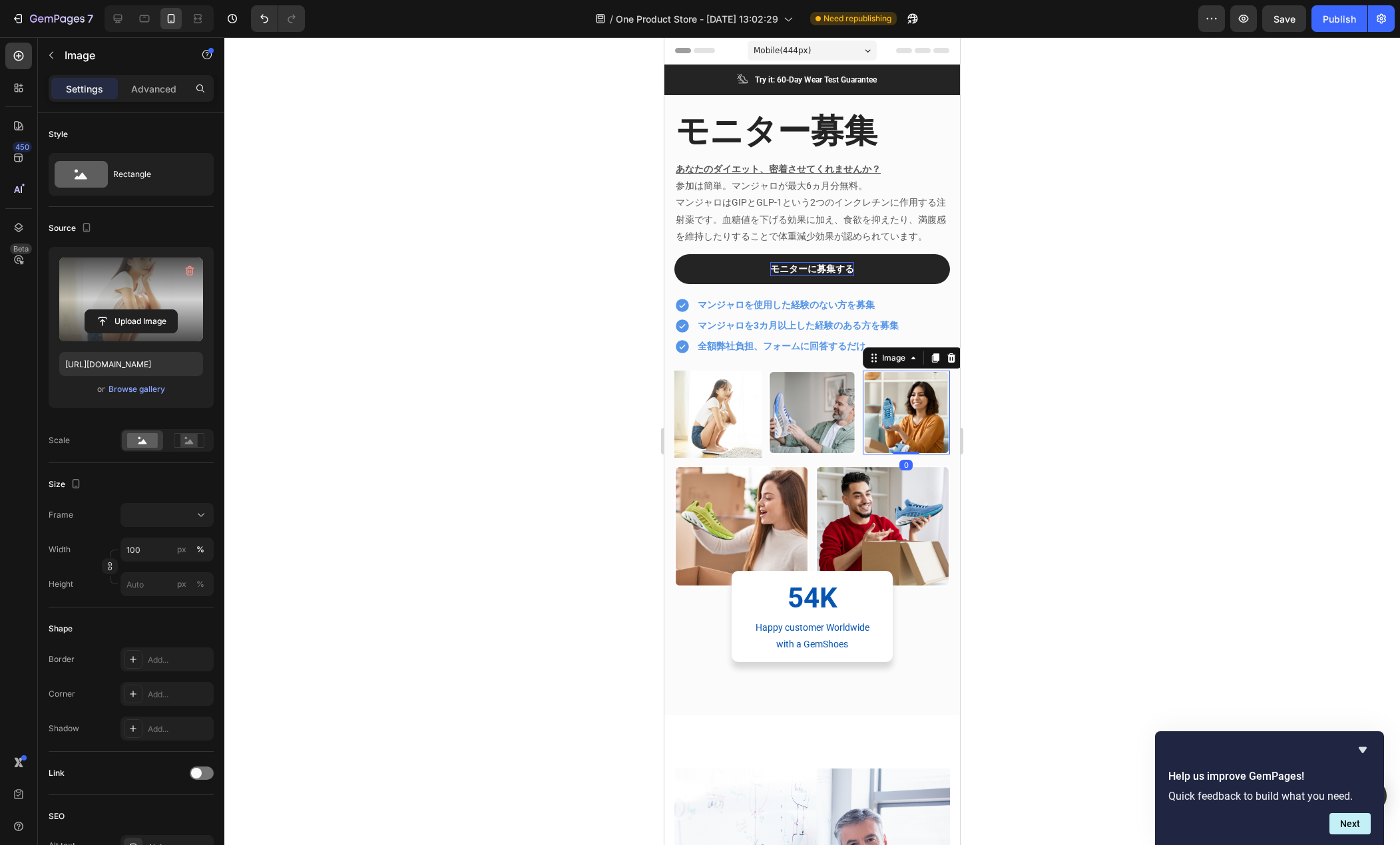
click at [890, 434] on img at bounding box center [907, 413] width 88 height 84
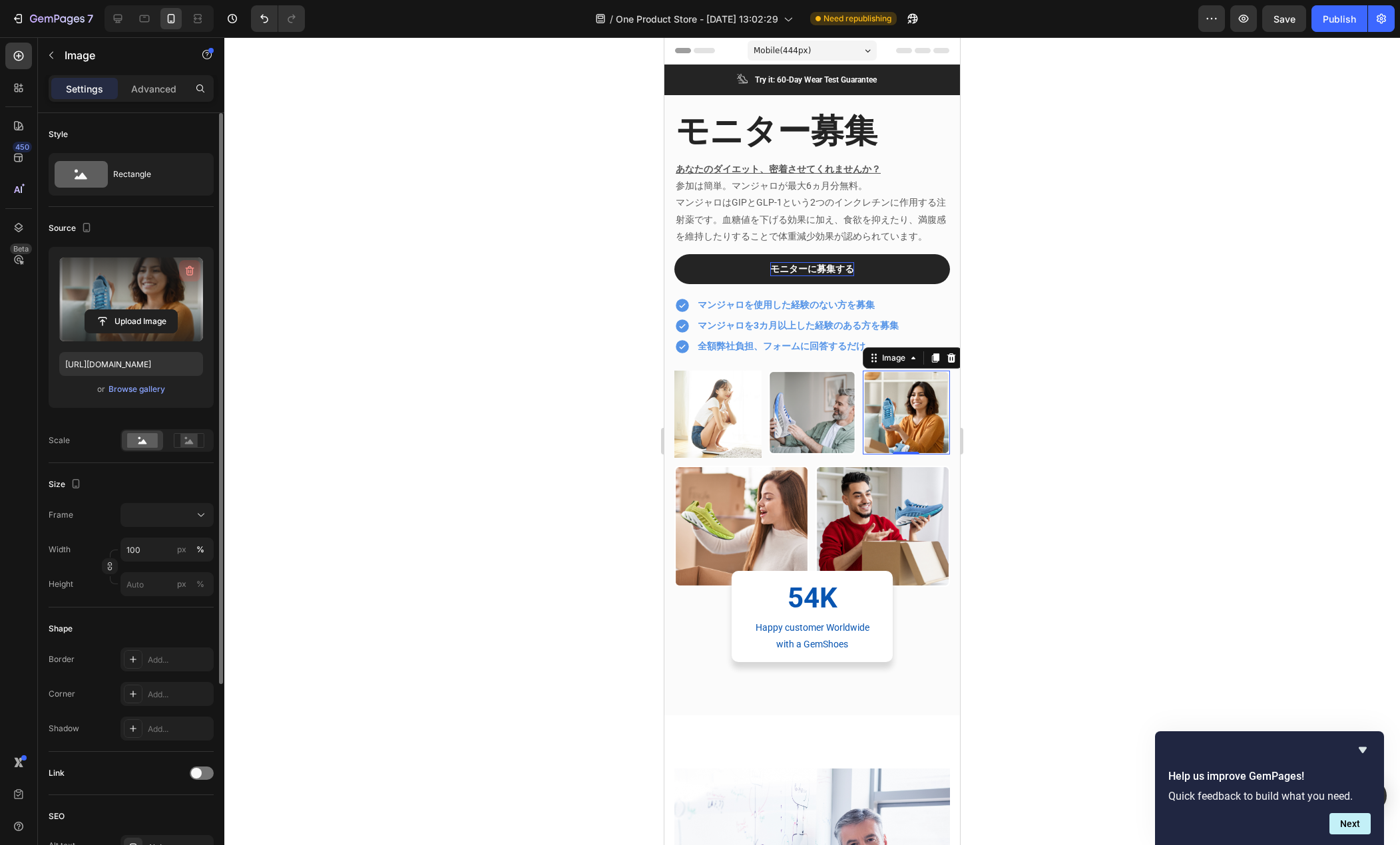
click at [192, 265] on icon "button" at bounding box center [189, 271] width 13 height 13
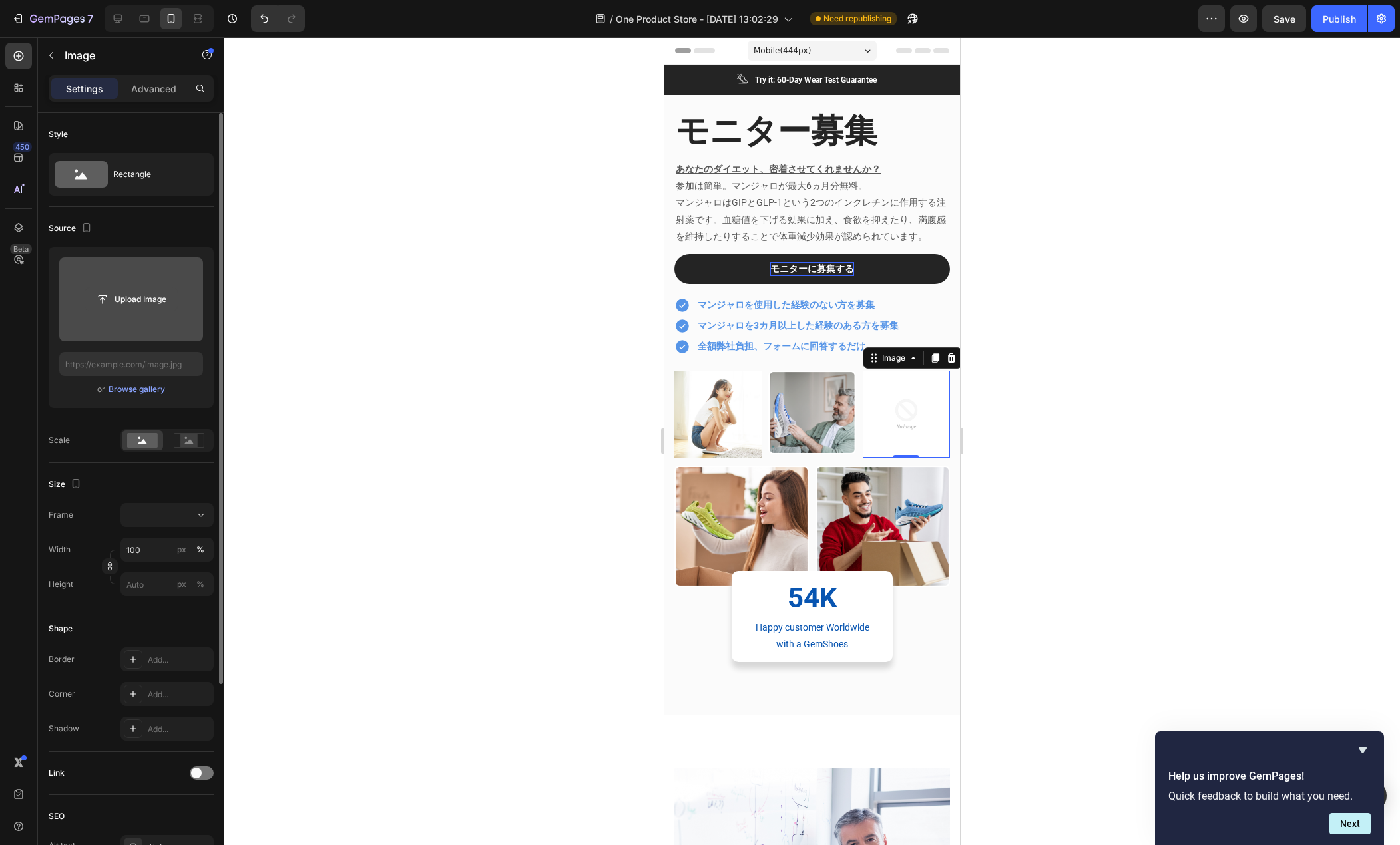
click at [145, 294] on input "file" at bounding box center [130, 299] width 92 height 22
type input "https://cdn.shopify.com/s/files/1/0685/8810/9993/files/gempages_579575509243921…"
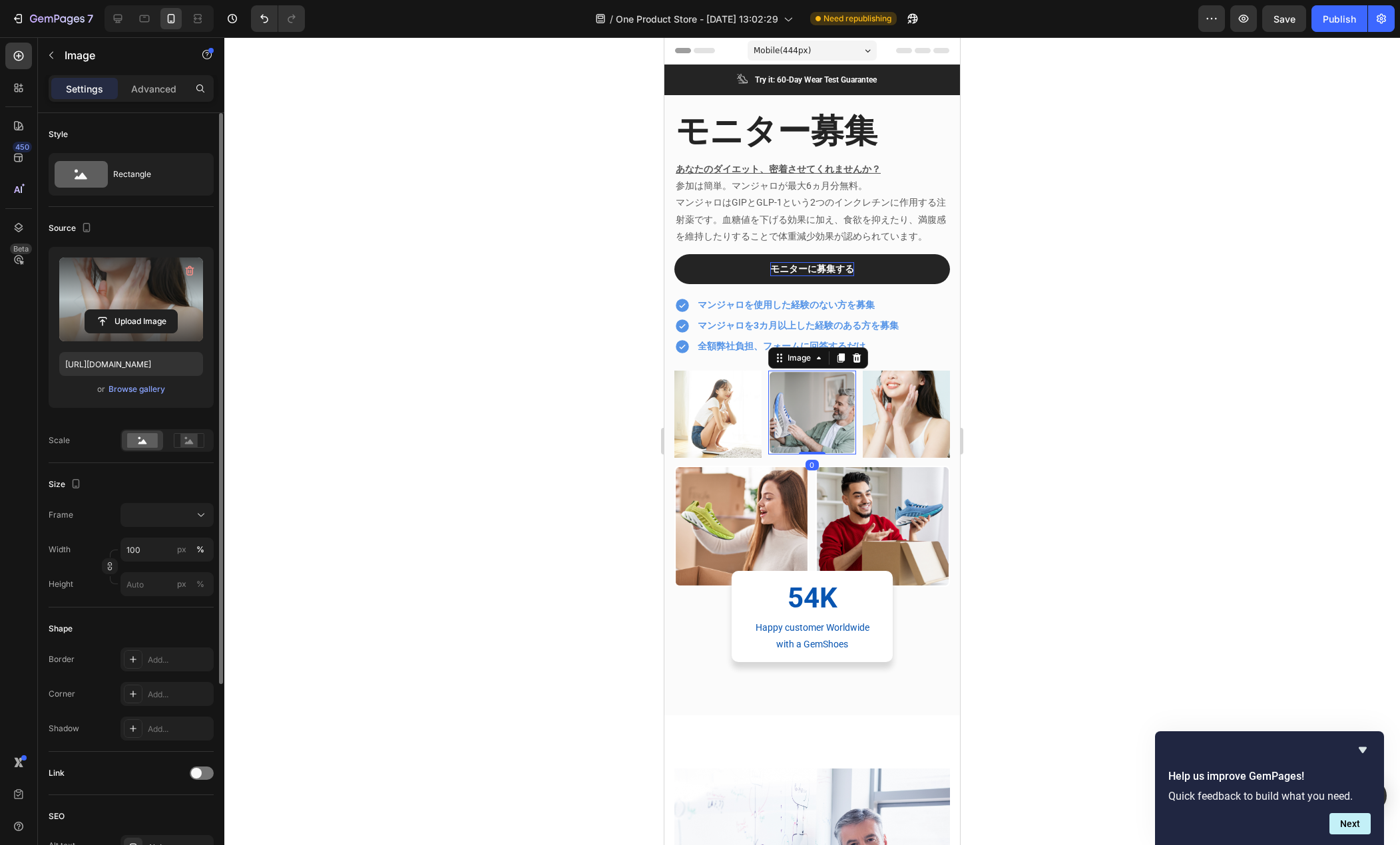
click at [817, 441] on img at bounding box center [812, 413] width 88 height 84
click at [185, 266] on icon "button" at bounding box center [189, 271] width 13 height 13
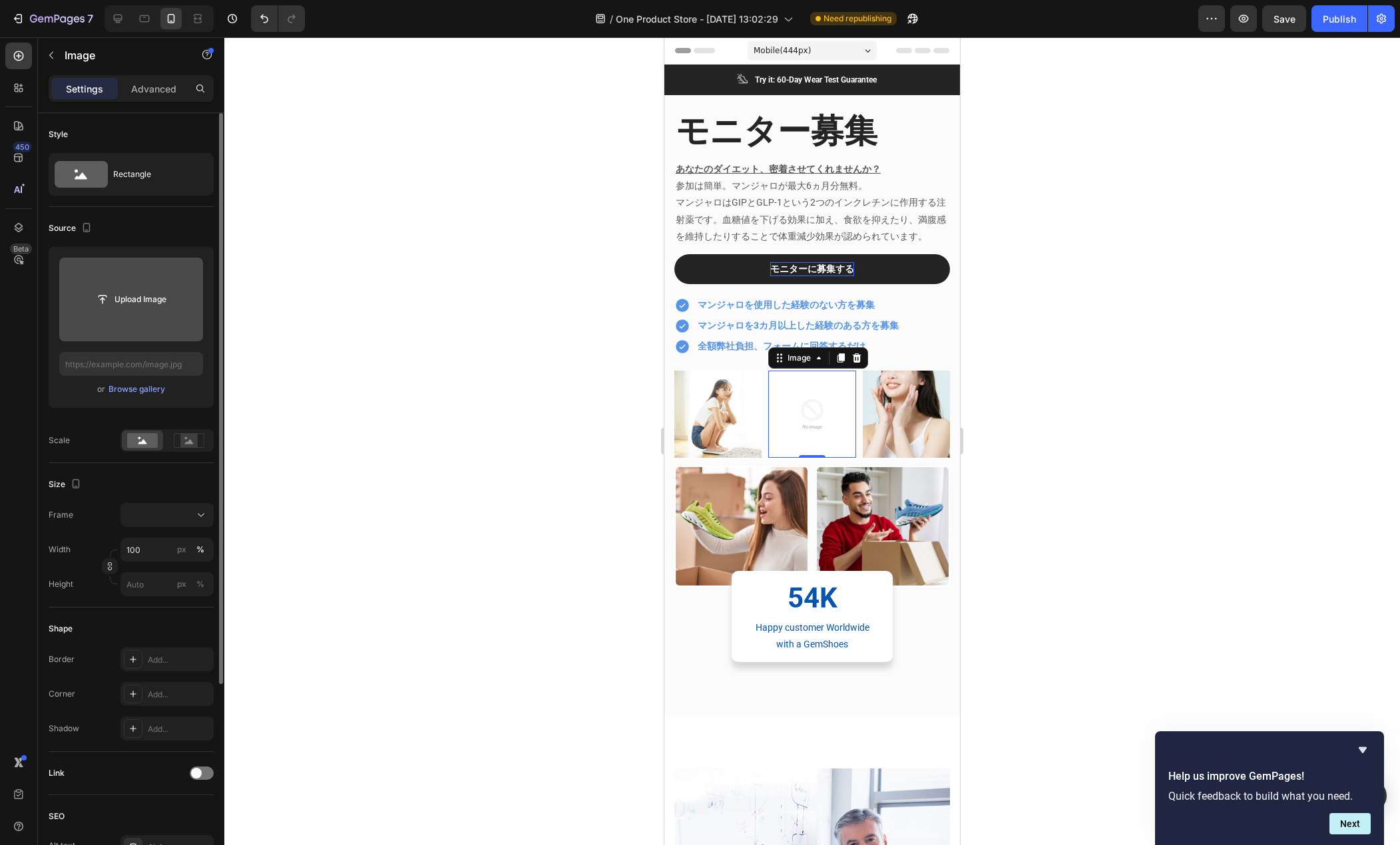
click at [146, 302] on input "file" at bounding box center [130, 299] width 92 height 22
type input "https://cdn.shopify.com/s/files/1/0685/8810/9993/files/gempages_579575509243921…"
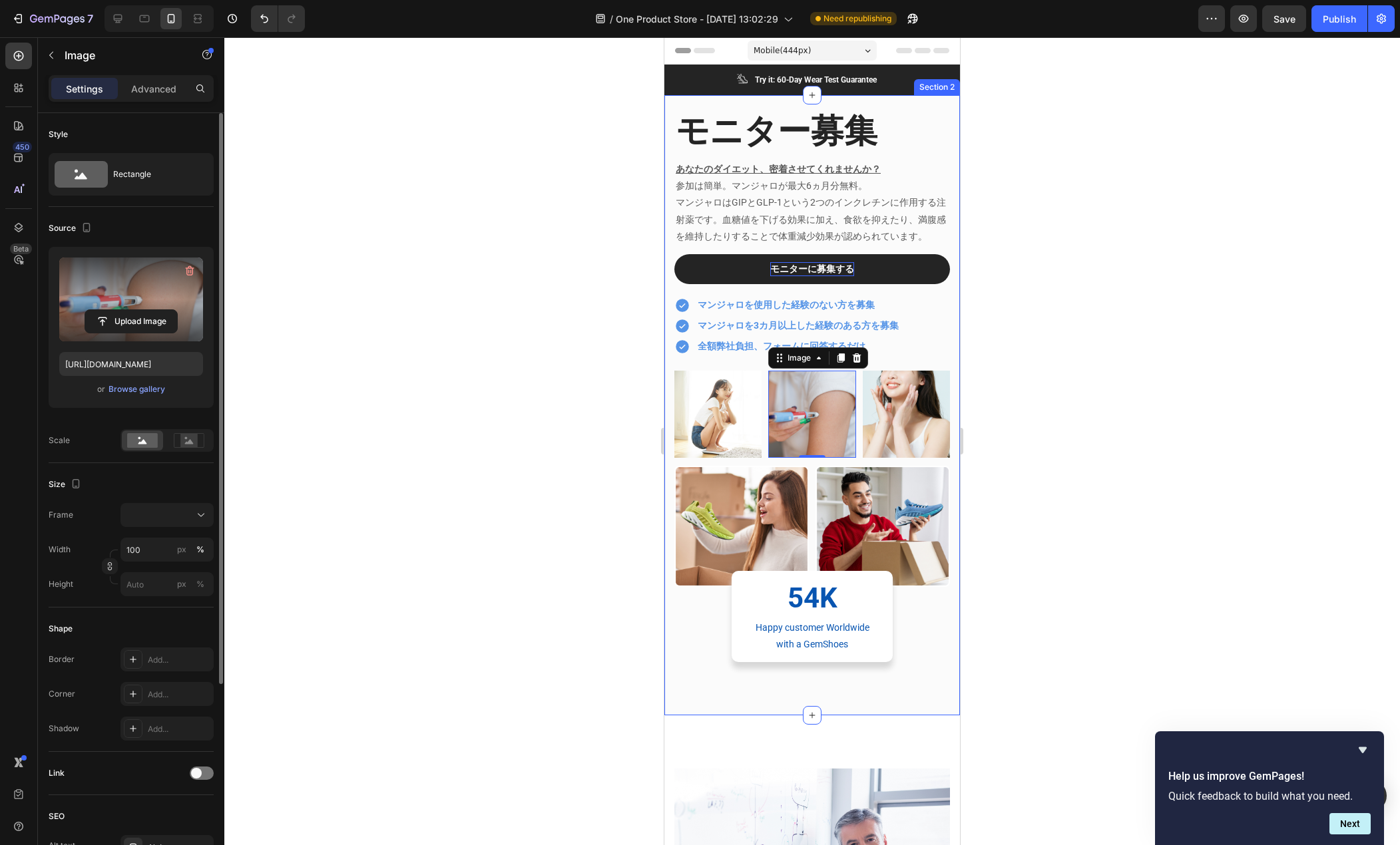
click at [579, 412] on div at bounding box center [813, 441] width 1176 height 808
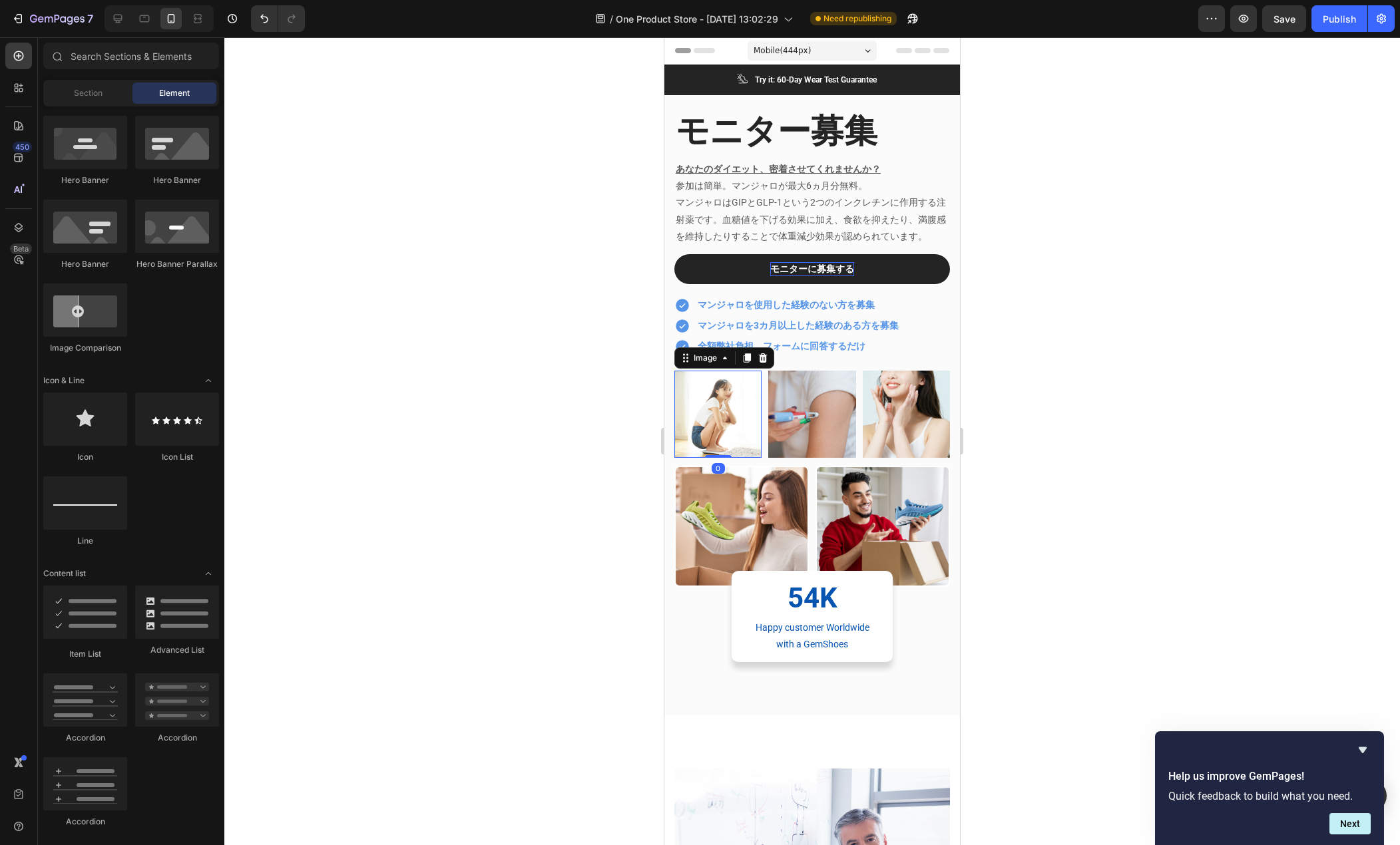
click at [721, 422] on img at bounding box center [719, 415] width 88 height 88
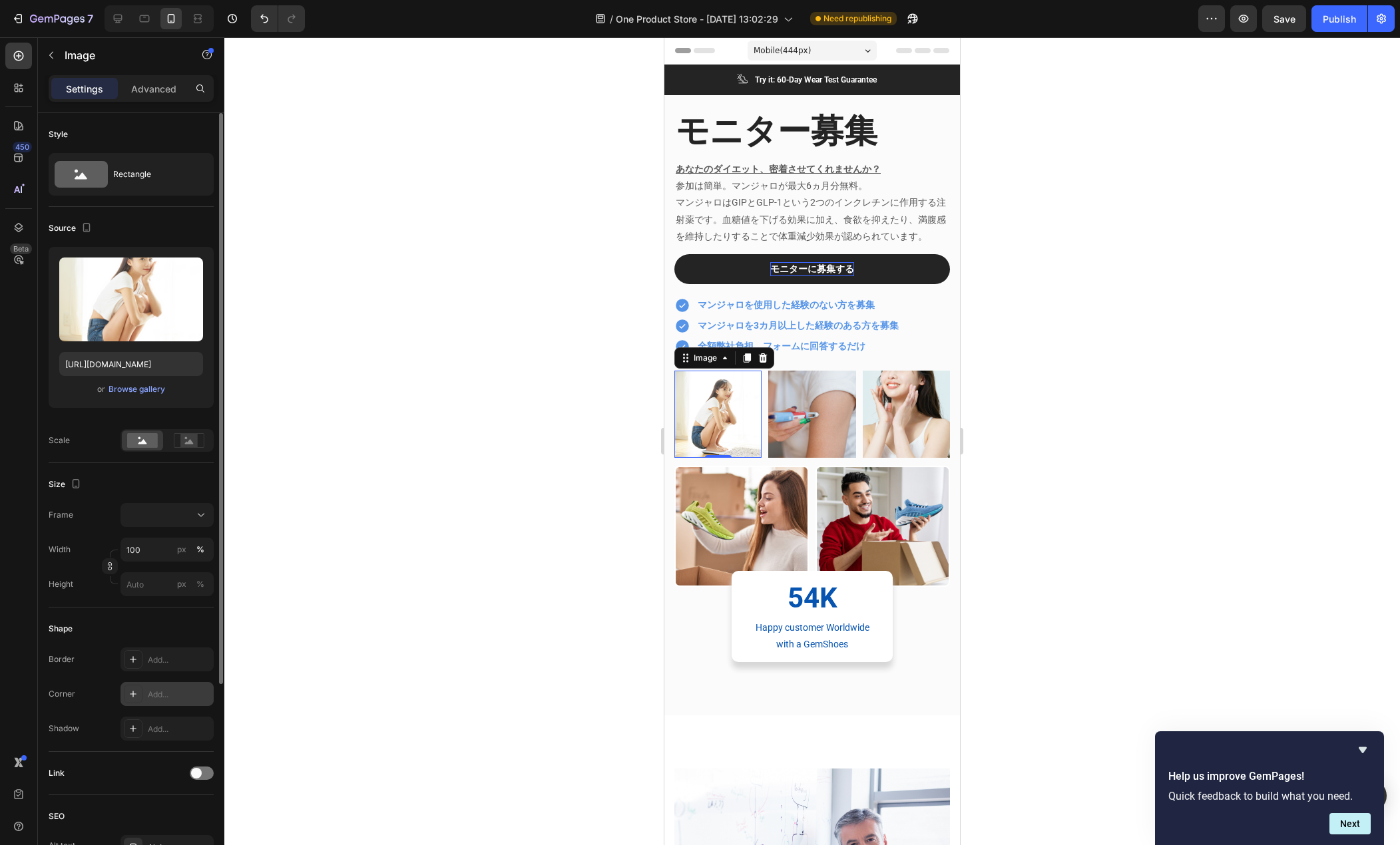
click at [159, 693] on div "Add..." at bounding box center [179, 694] width 62 height 12
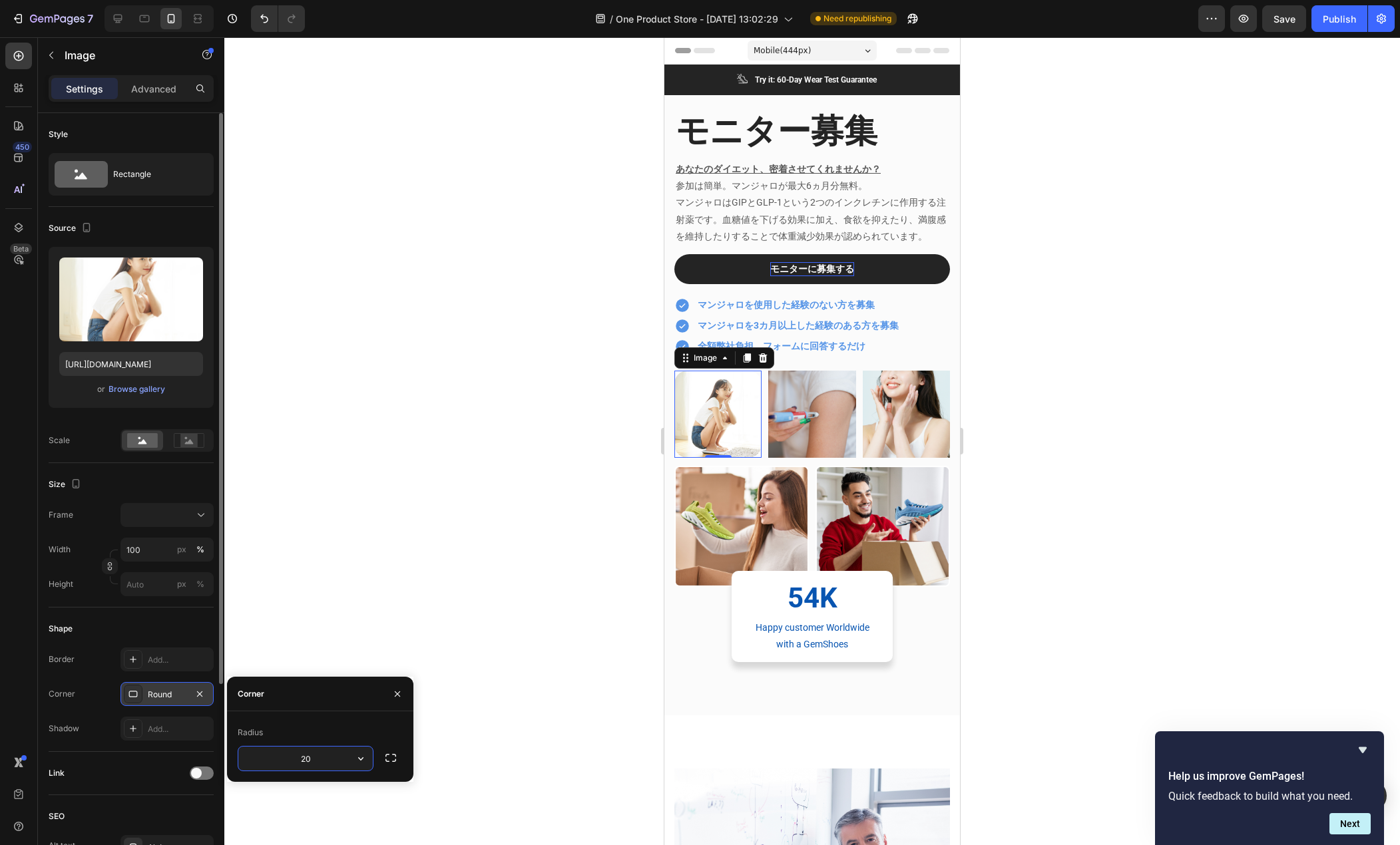
type input "20"
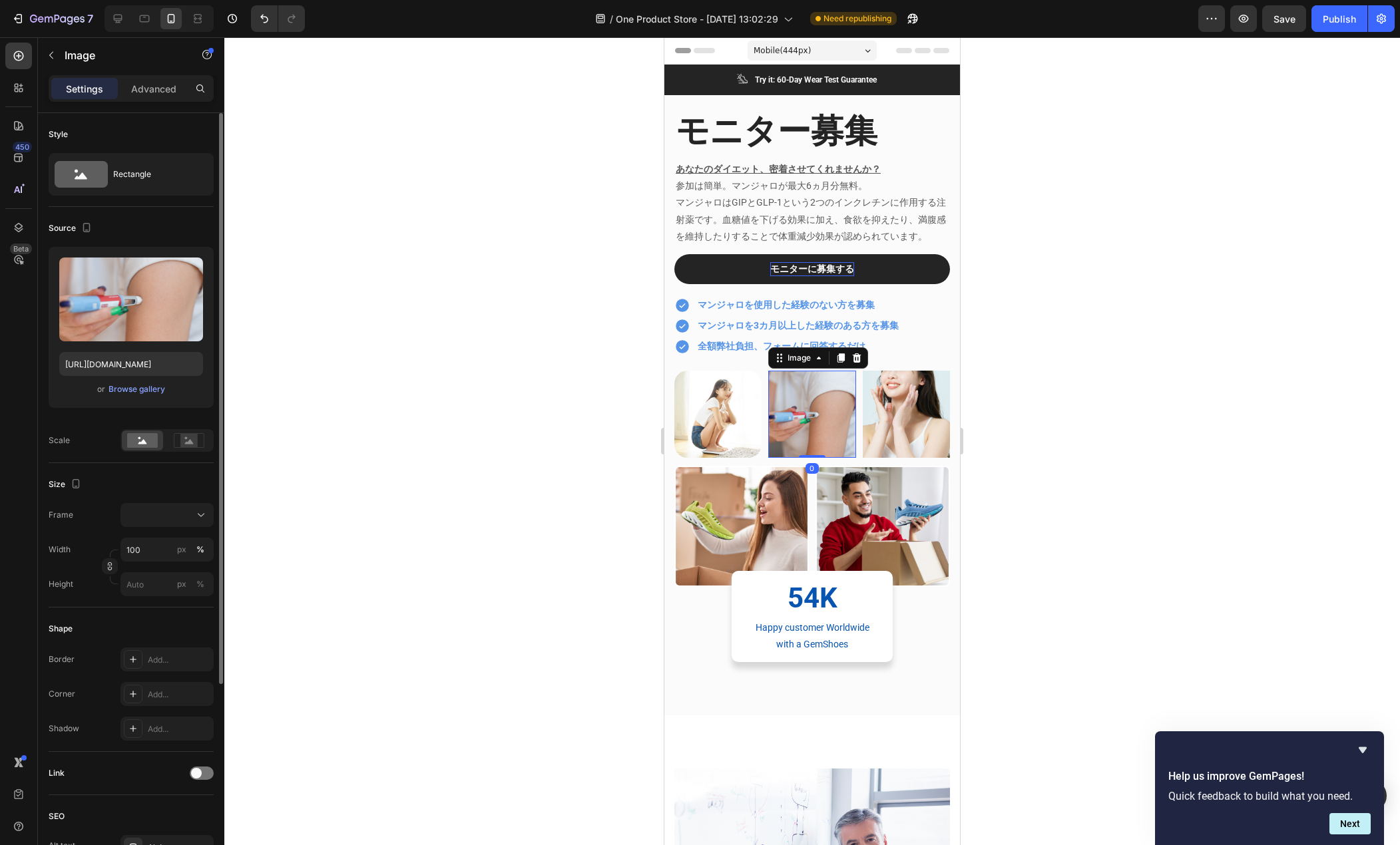
click at [787, 428] on img at bounding box center [812, 415] width 88 height 88
click at [158, 702] on div "Add..." at bounding box center [167, 694] width 93 height 24
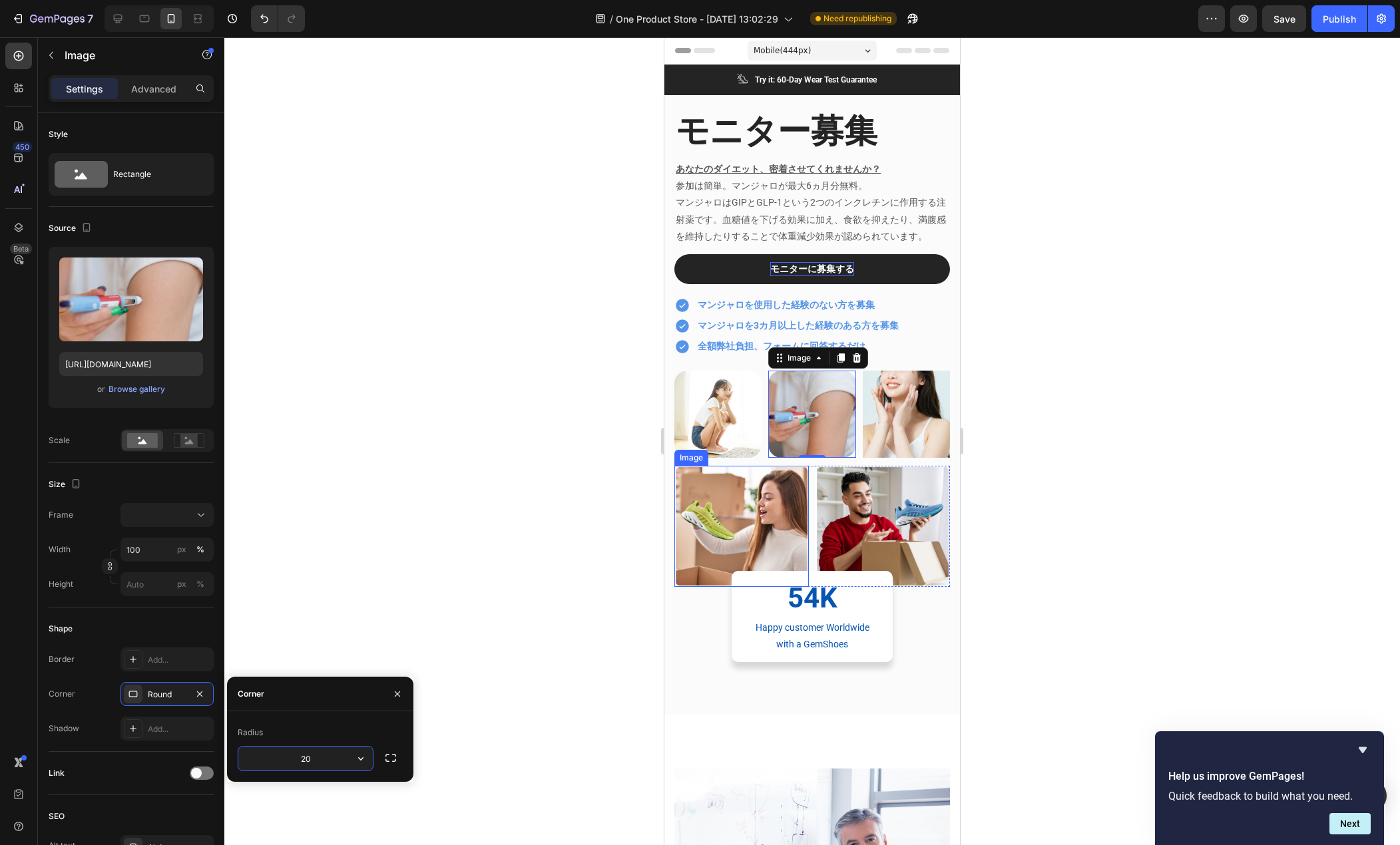
type input "20"
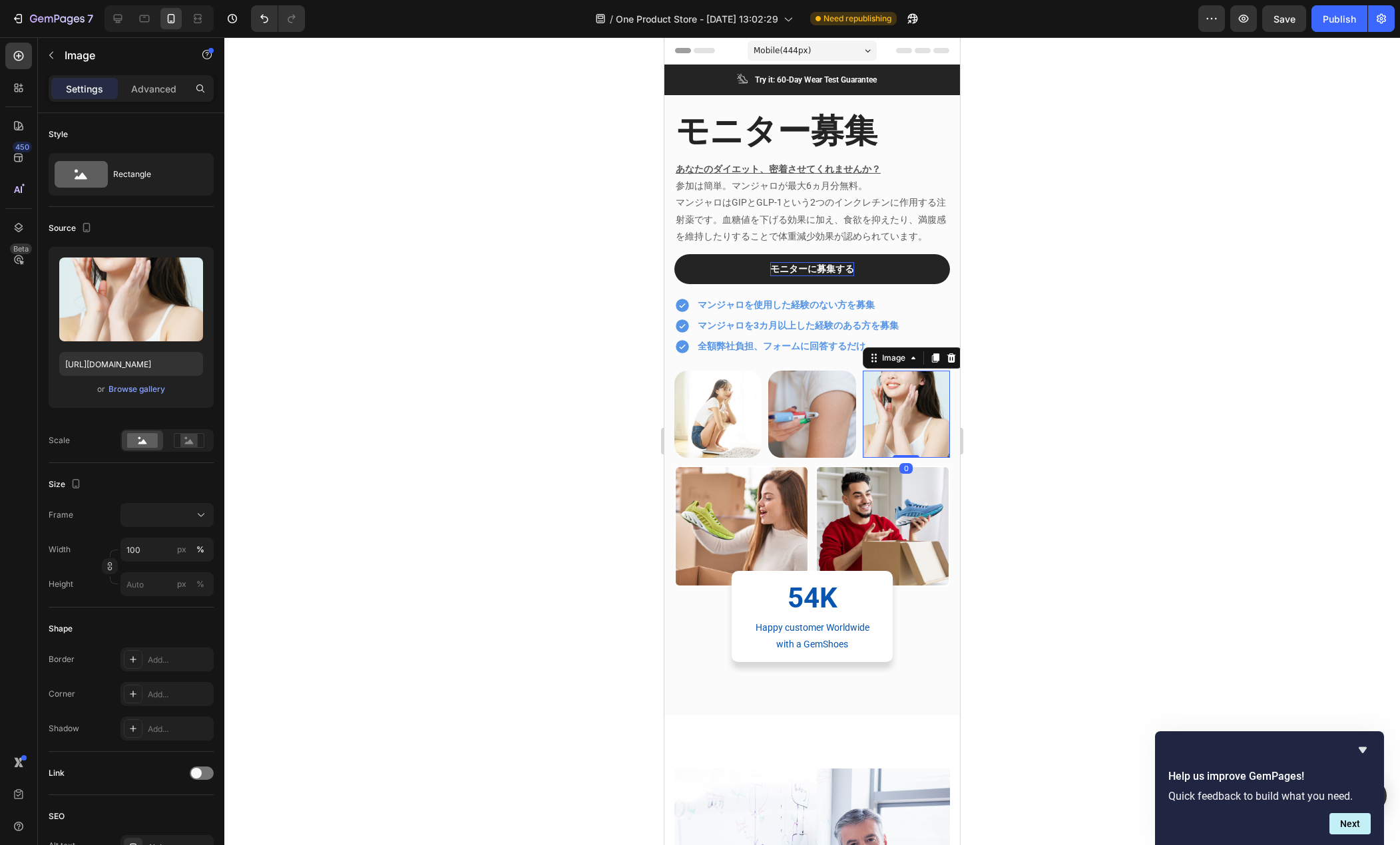
click at [889, 443] on img at bounding box center [907, 415] width 88 height 88
click at [158, 691] on div "Add..." at bounding box center [179, 694] width 62 height 12
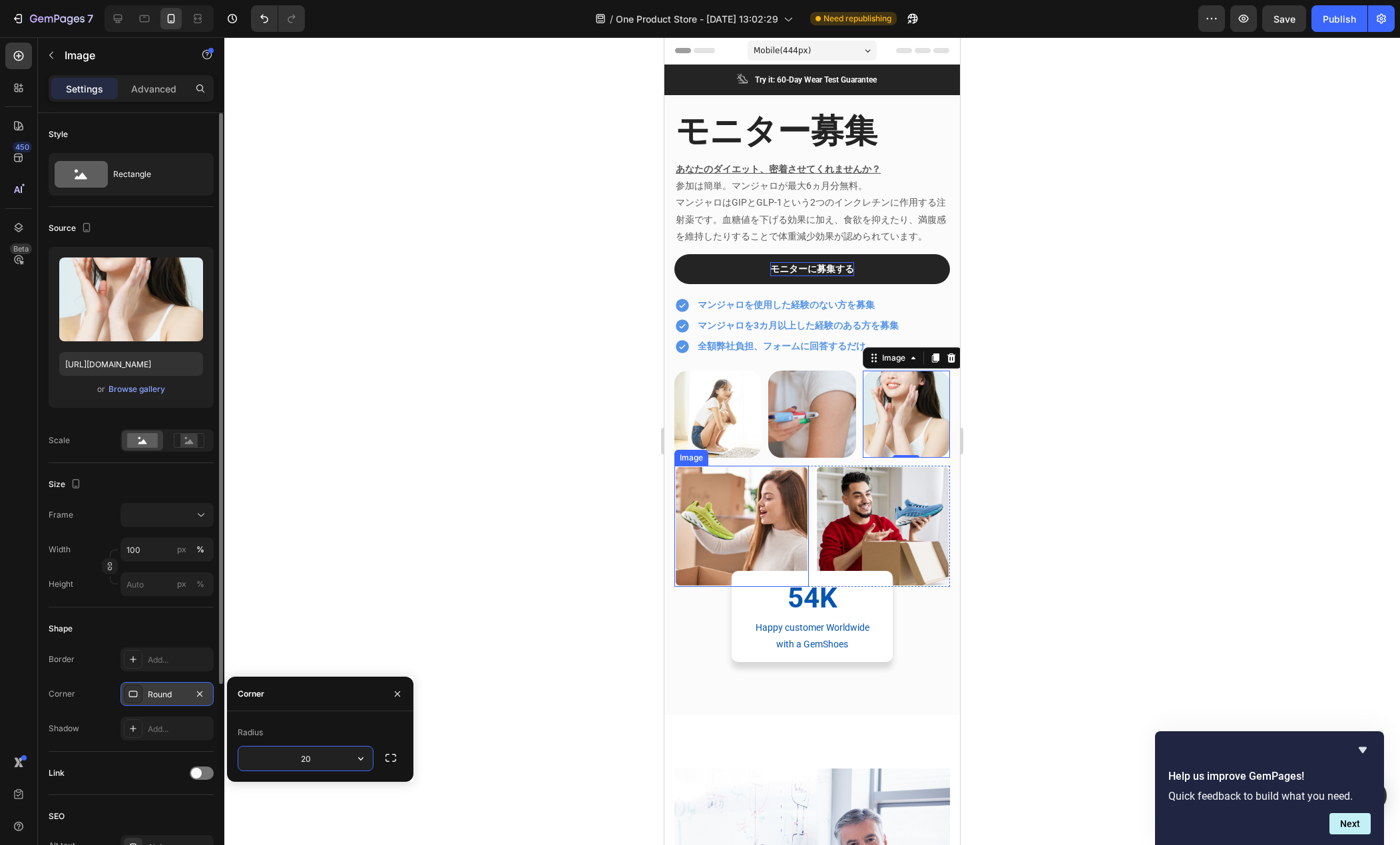
type input "20"
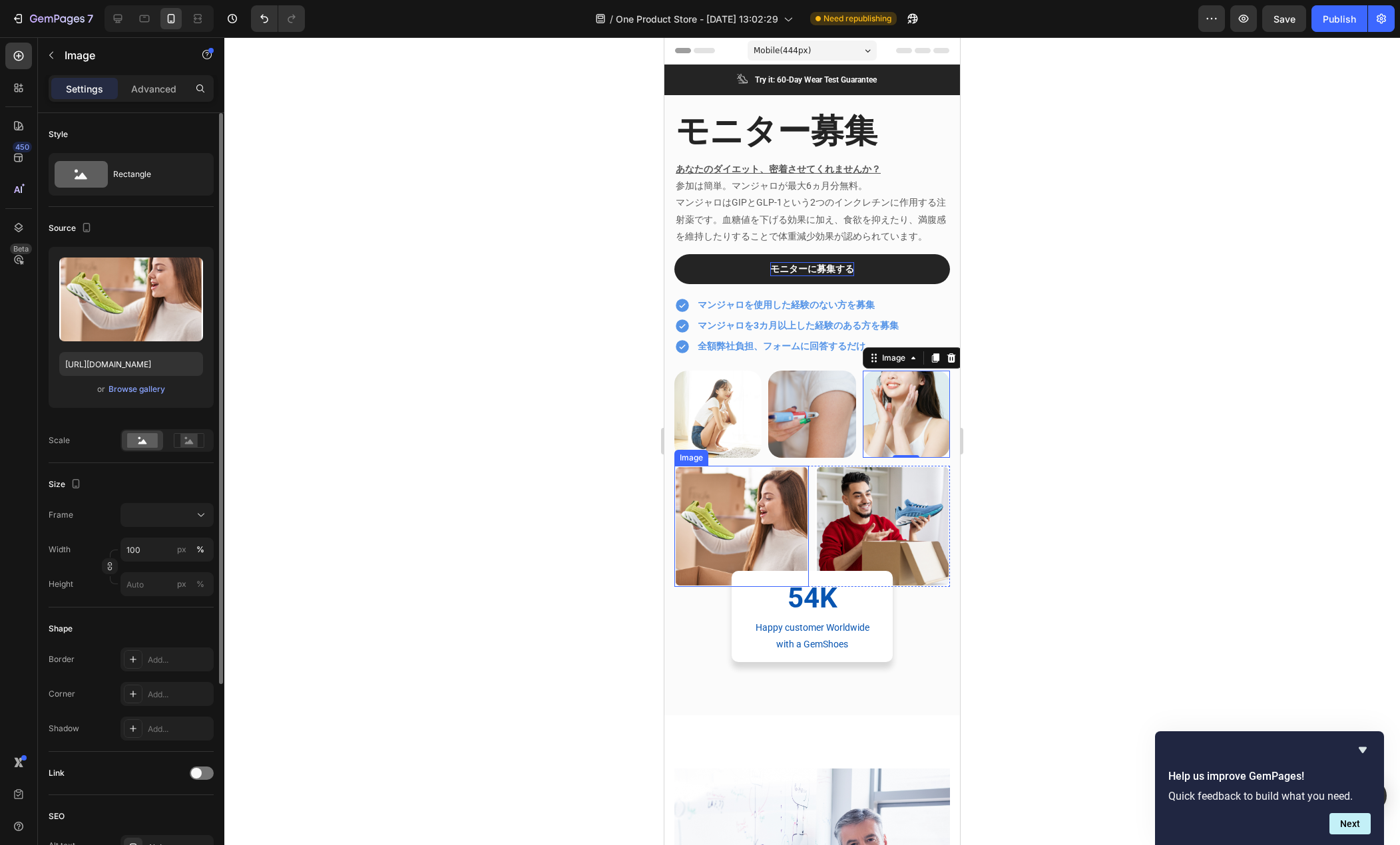
click at [708, 558] on img at bounding box center [742, 526] width 134 height 121
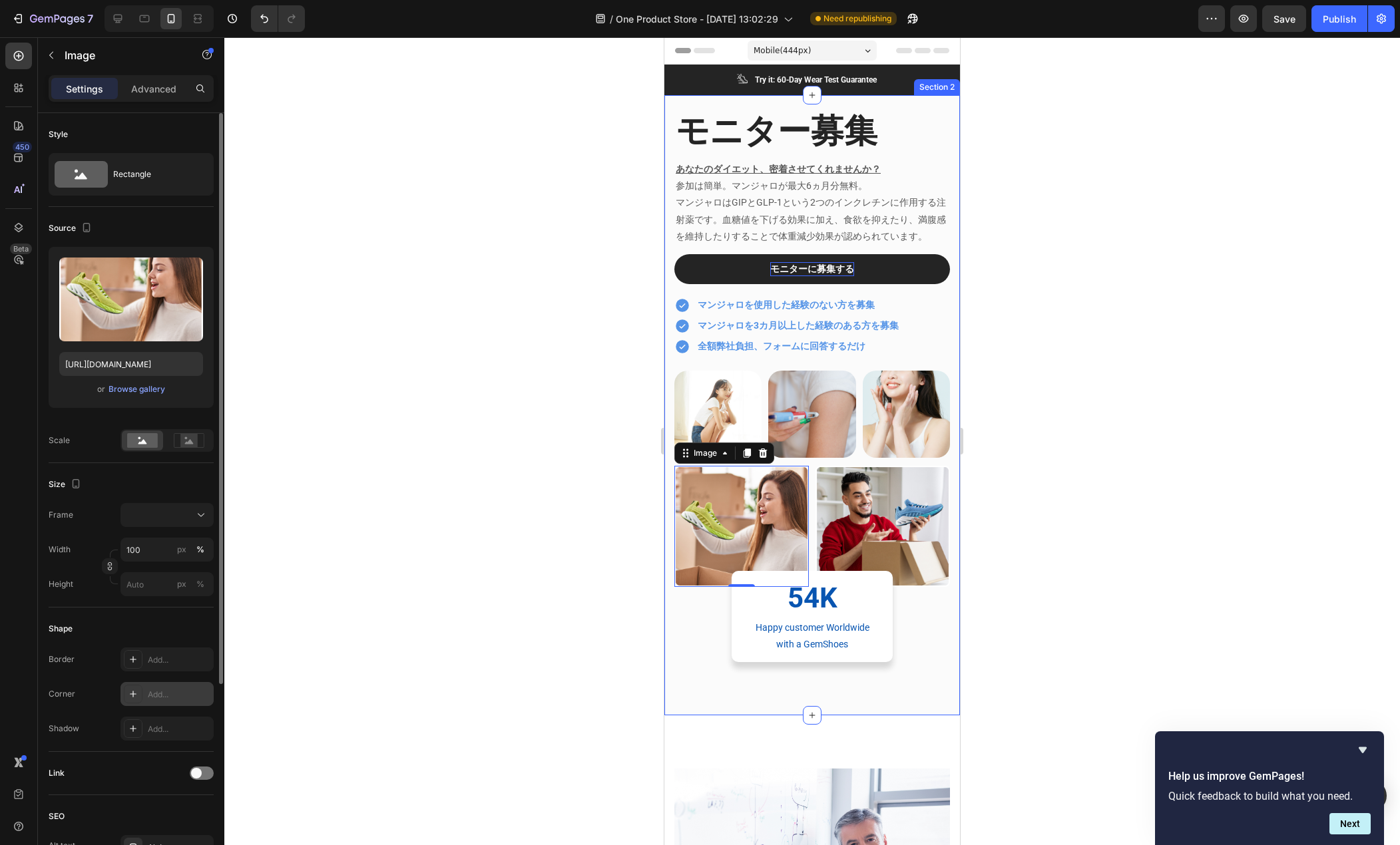
click at [172, 693] on div "Add..." at bounding box center [179, 694] width 62 height 12
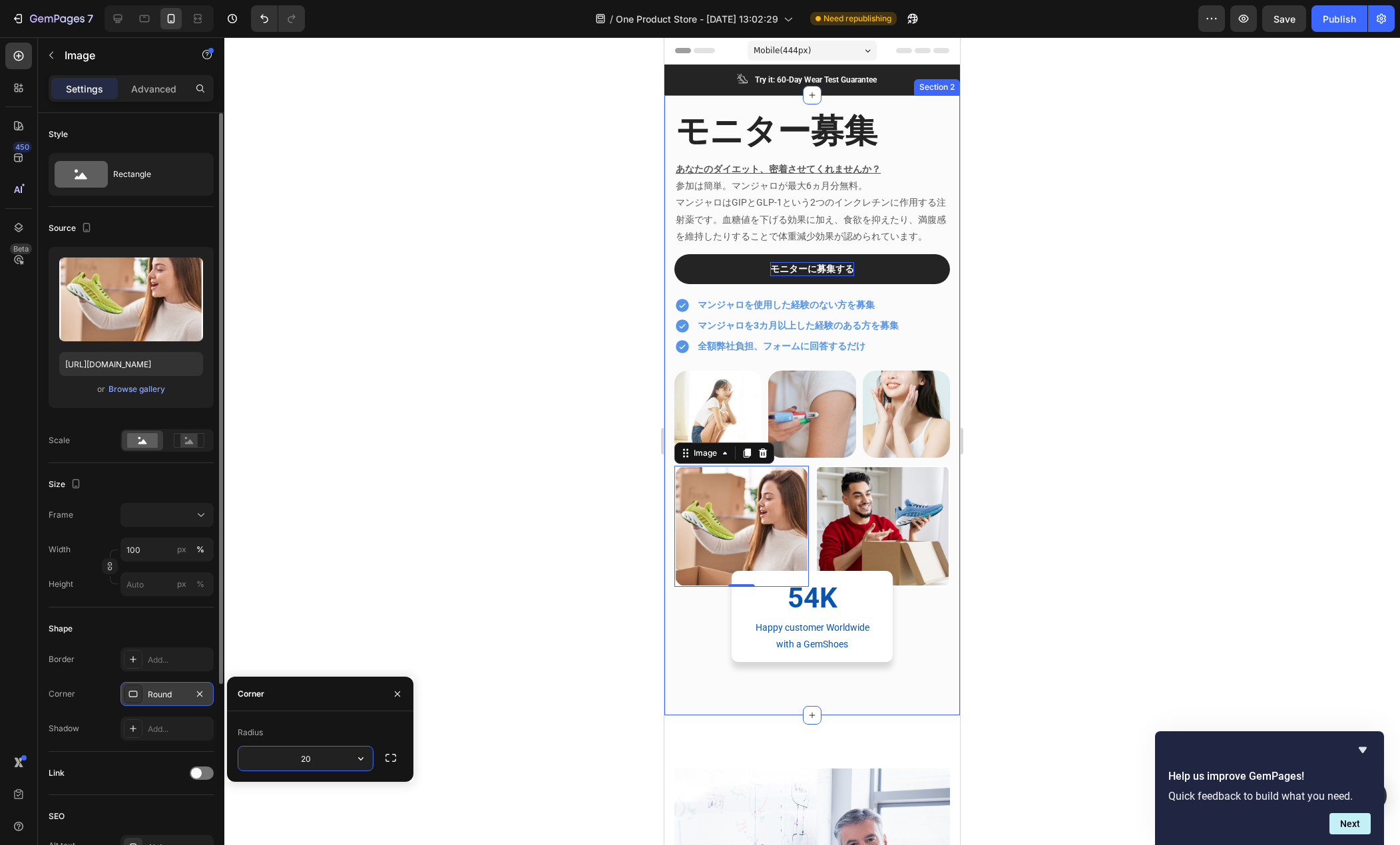
type input "20"
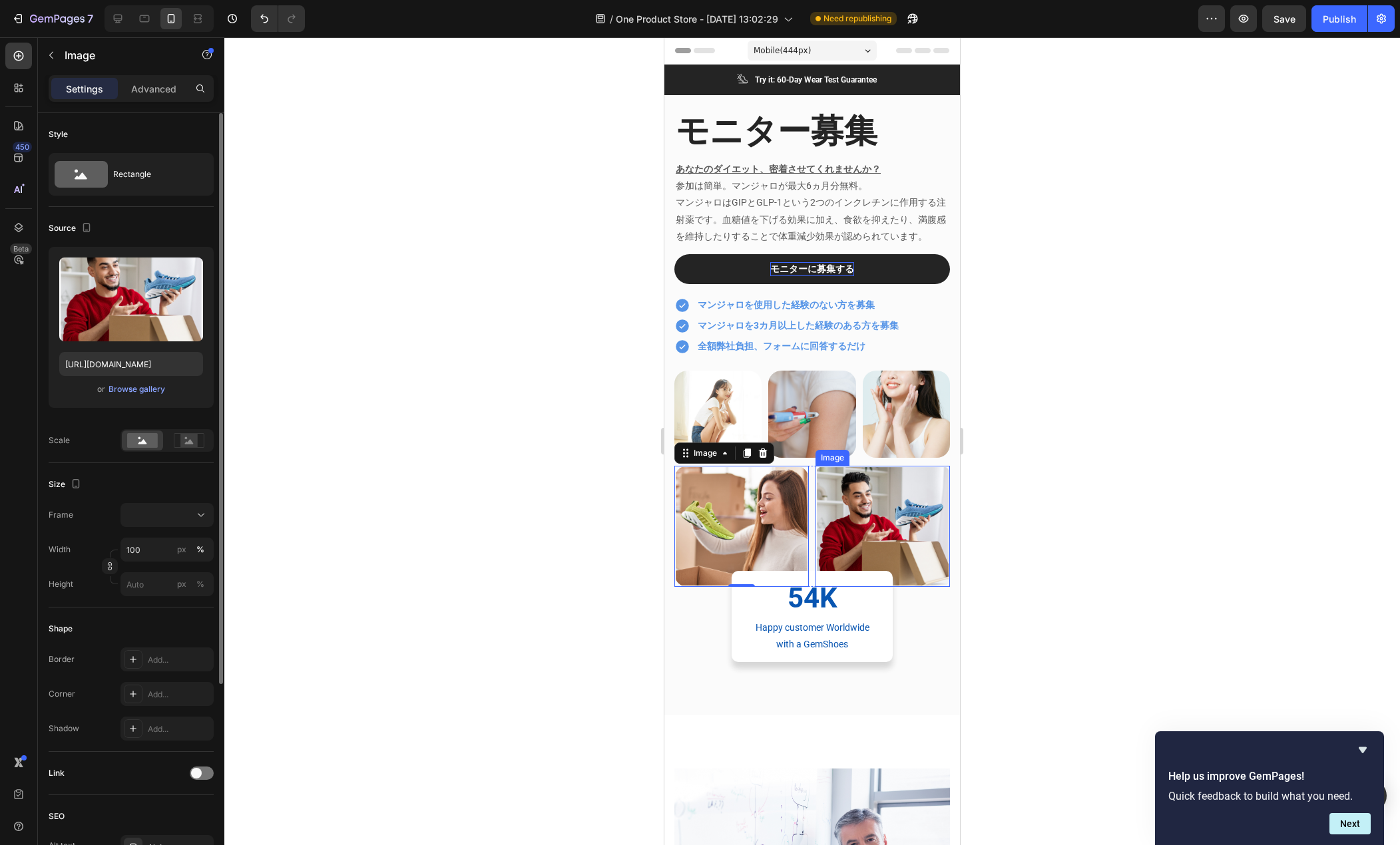
click at [898, 540] on img at bounding box center [883, 526] width 134 height 121
click at [155, 688] on div "Add..." at bounding box center [179, 694] width 62 height 12
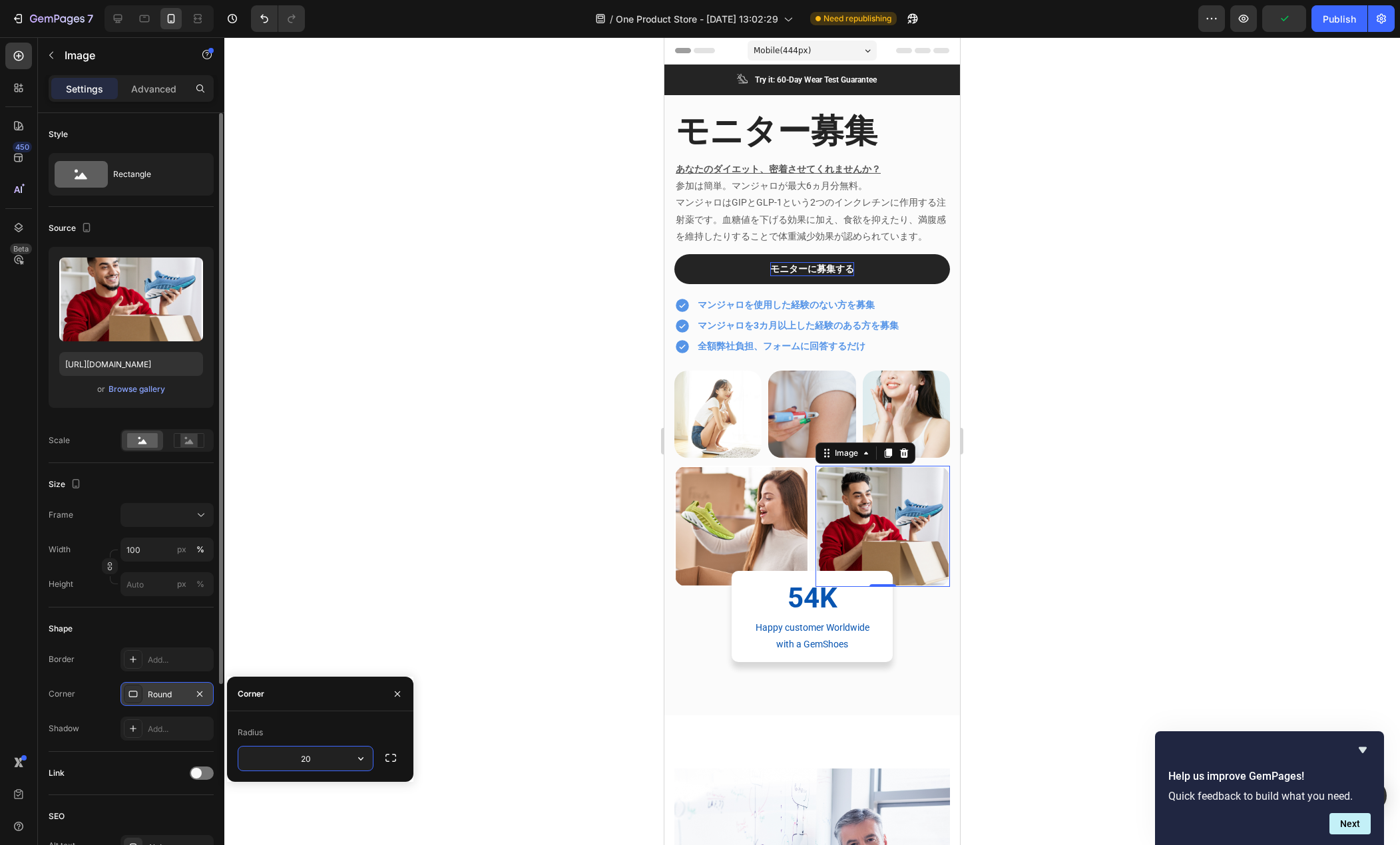
type input "20"
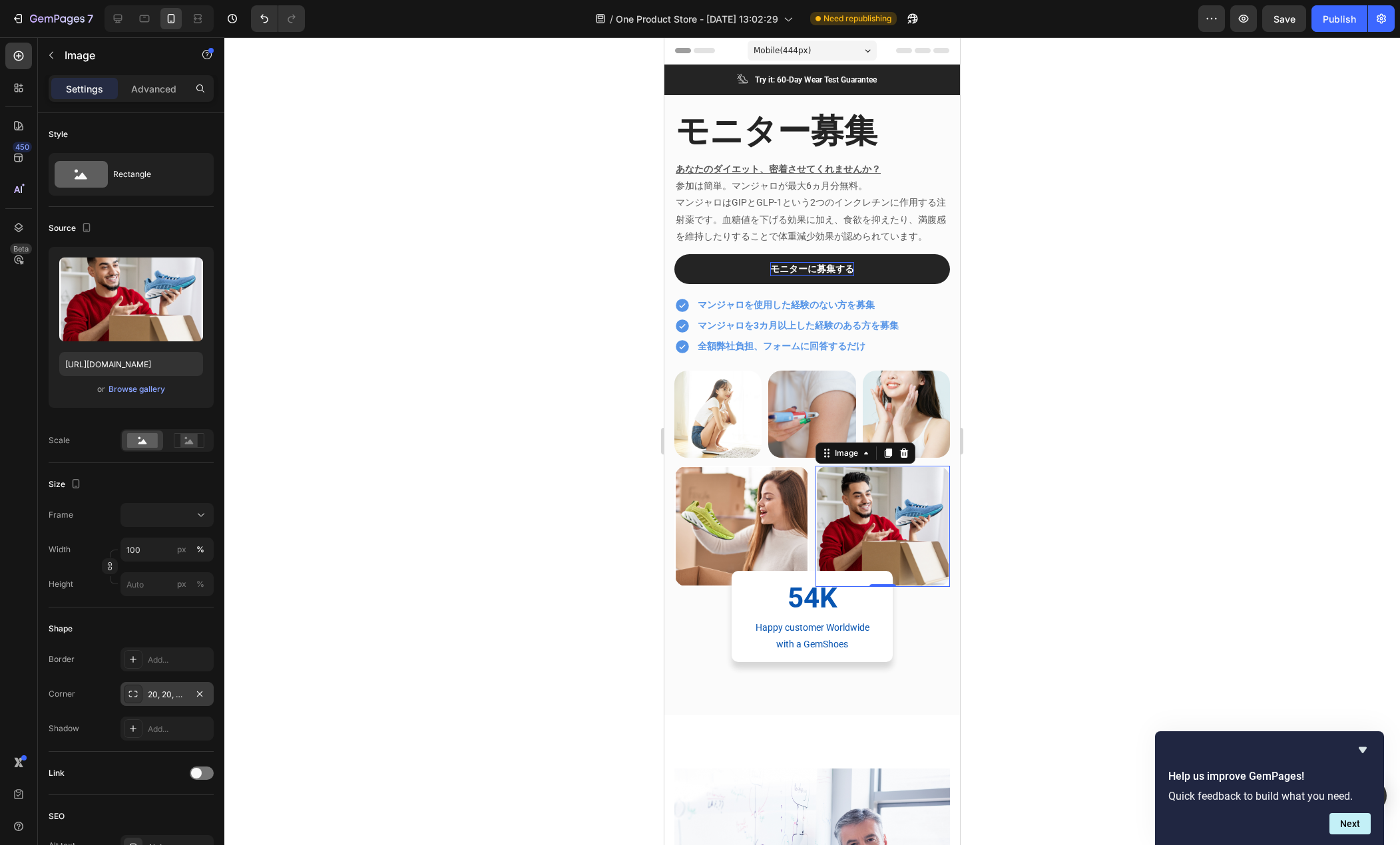
click at [563, 502] on div at bounding box center [813, 441] width 1176 height 808
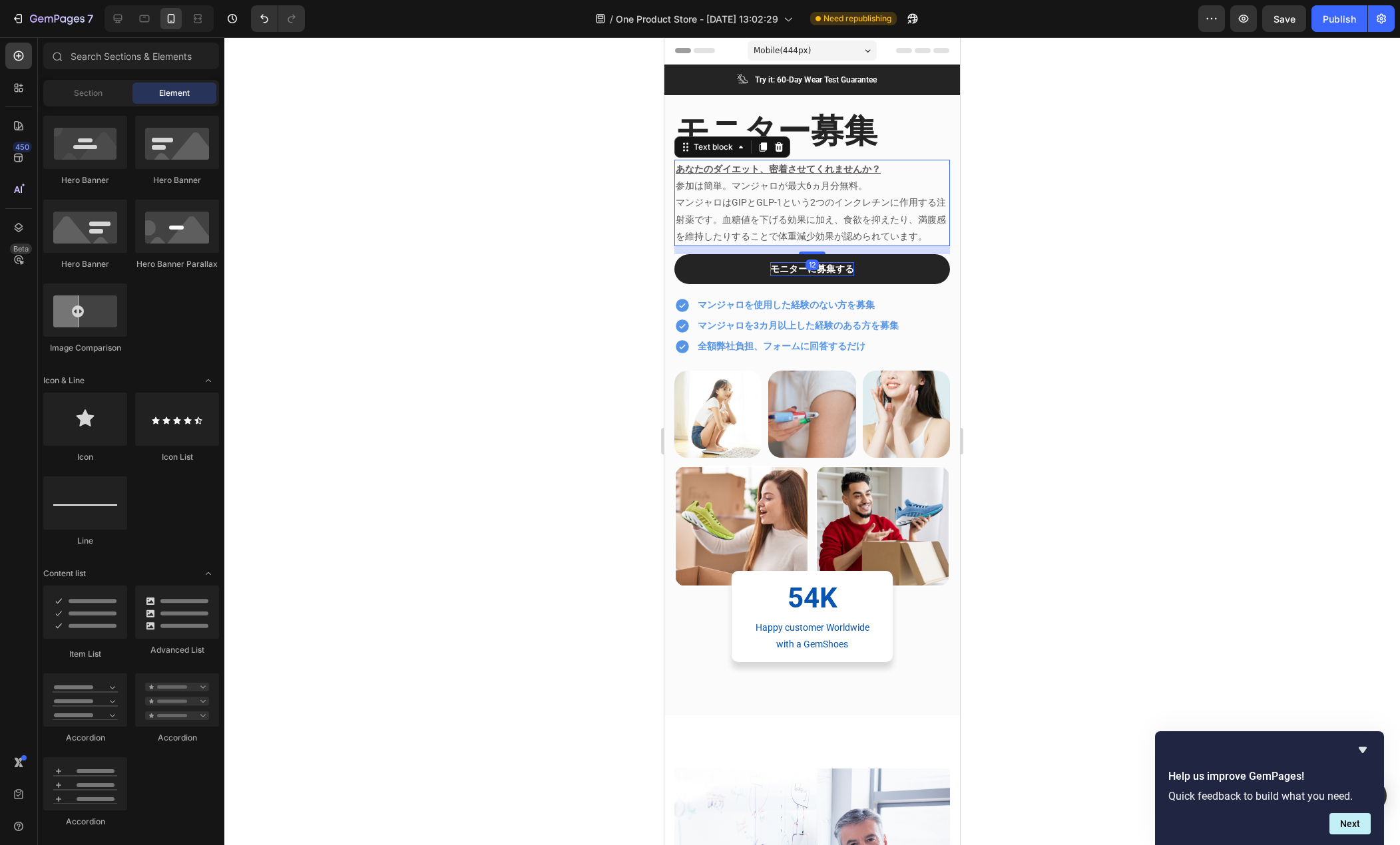
click at [803, 169] on u "あなたのダイエット、密着させてくれませんか？" at bounding box center [778, 169] width 205 height 10
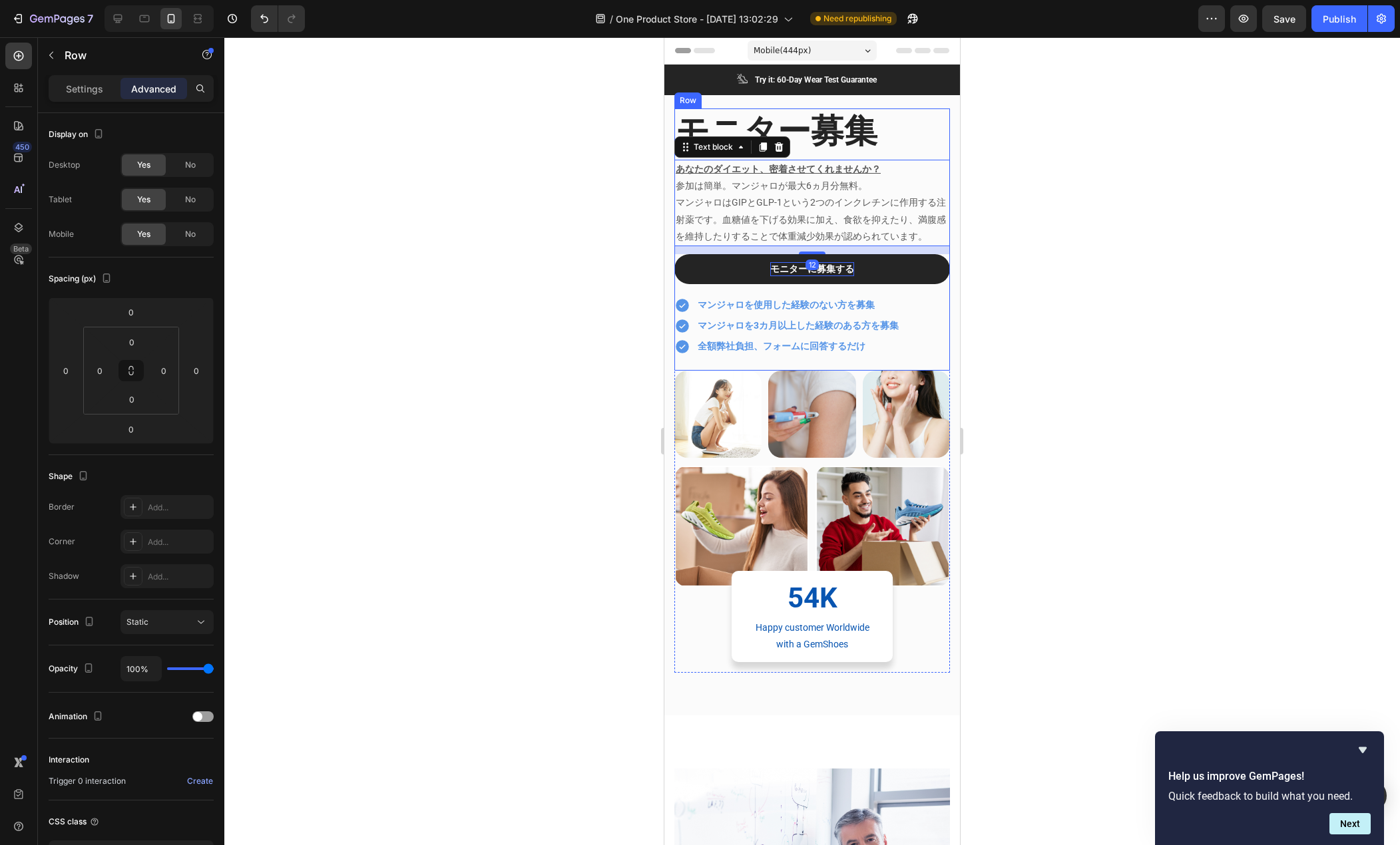
click at [889, 157] on div "モニター募集 Heading あなたのダイエット、密着させてくれませんか？ 参加は簡単。マンジャロが最大6ヵ月分無料。 マンジャロはGIPとGLP-1という2…" at bounding box center [813, 239] width 276 height 262
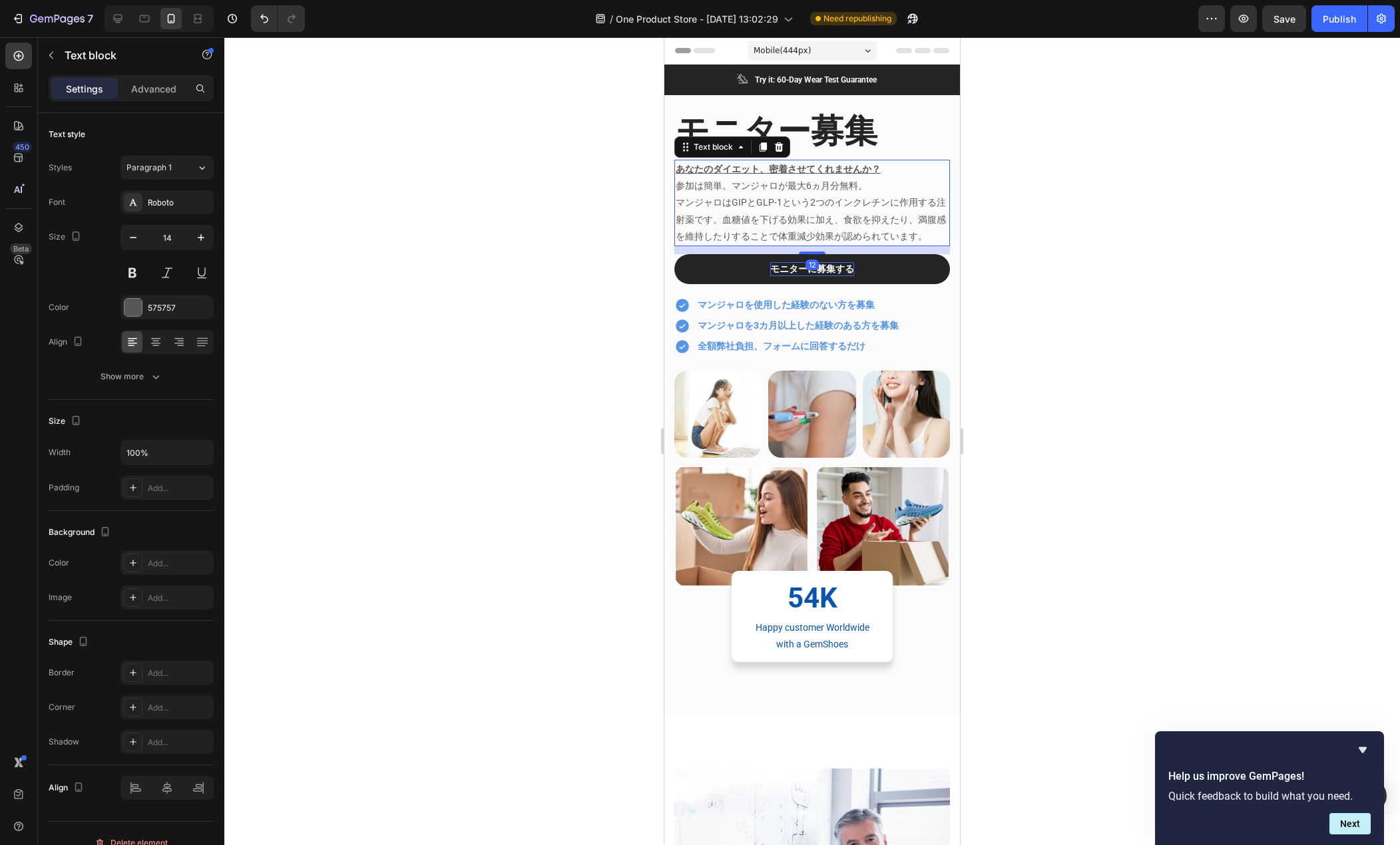
click at [883, 171] on p "あなたのダイエット、密着させてくれませんか？" at bounding box center [812, 170] width 273 height 17
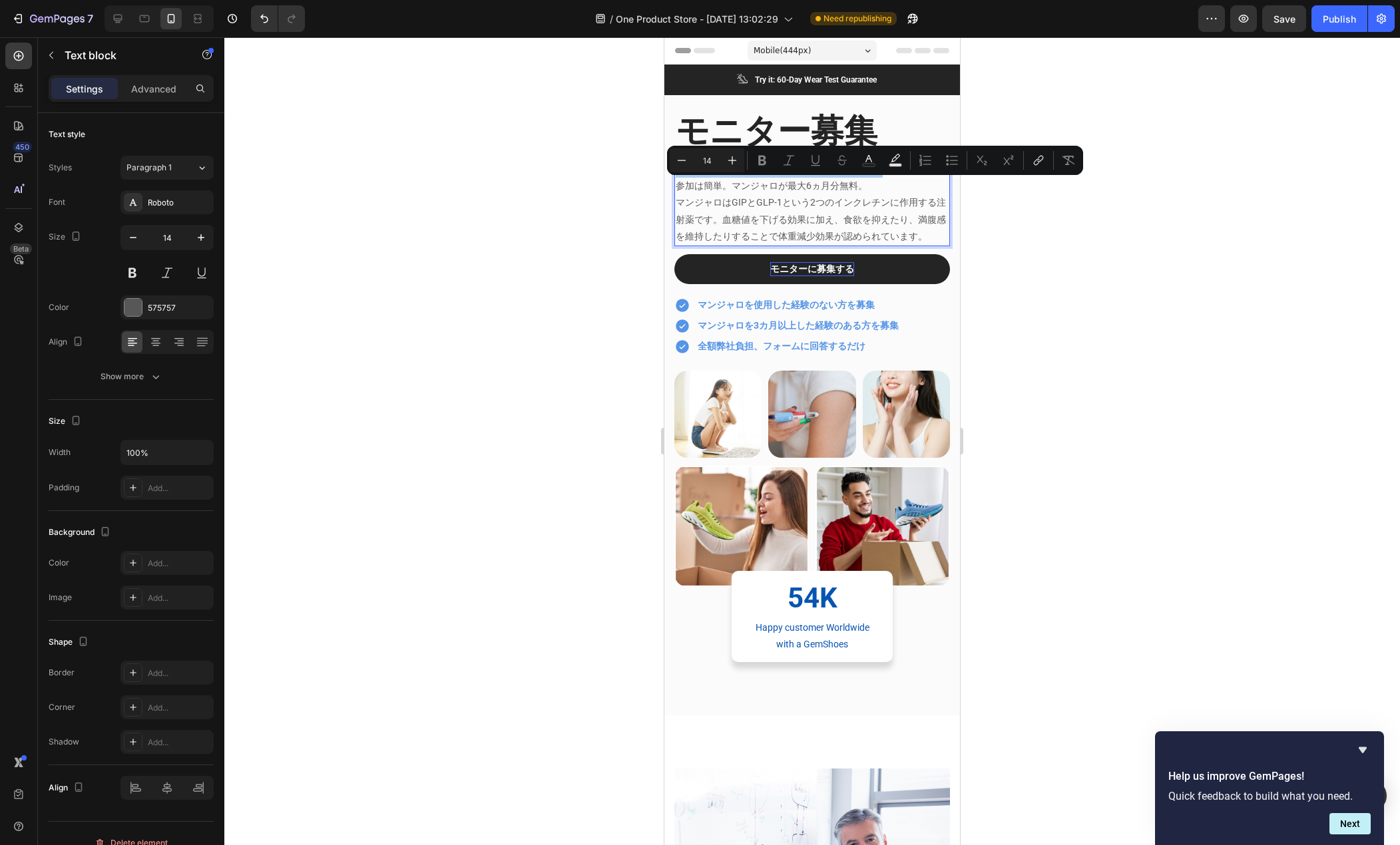
click at [882, 171] on div "Minus 14 Plus Bold Italic Underline Strikethrough Text Color Text Background Co…" at bounding box center [875, 160] width 411 height 24
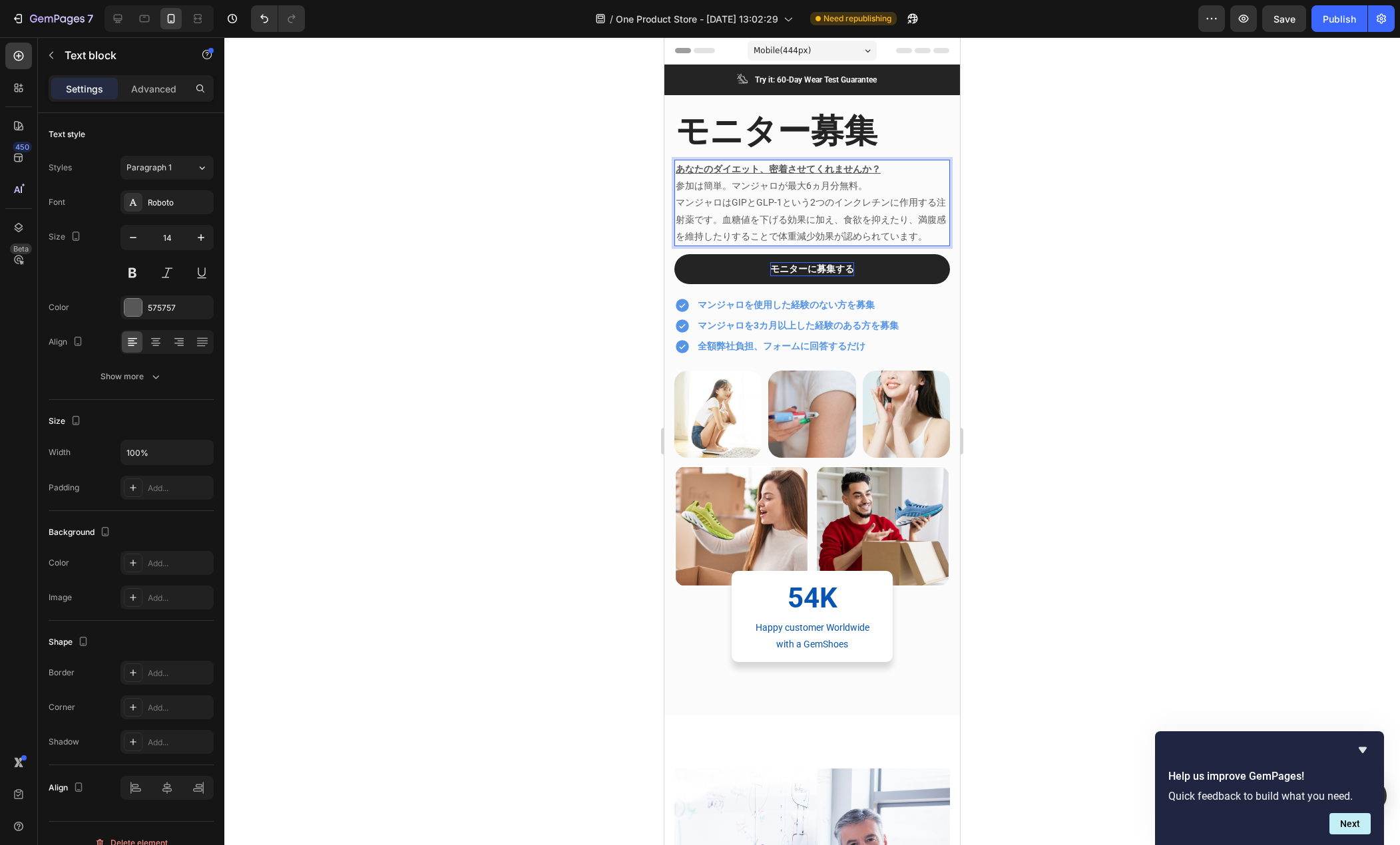
click at [883, 192] on p "参加は簡単。マンジャロが最大6ヵ月分無料。" at bounding box center [812, 186] width 273 height 17
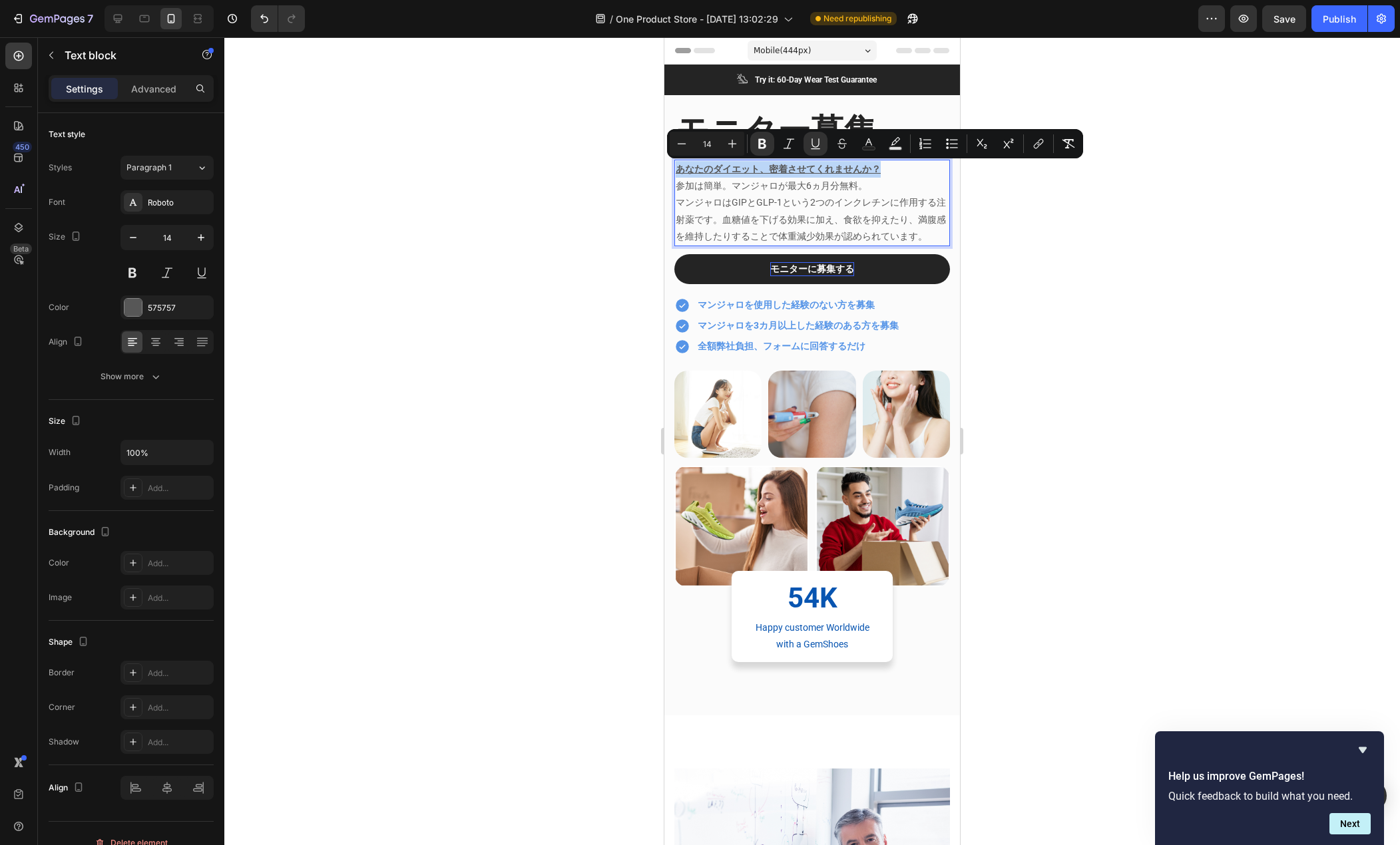
drag, startPoint x: 888, startPoint y: 165, endPoint x: 642, endPoint y: 165, distance: 246.0
click at [886, 147] on button "Text Background Color" at bounding box center [896, 143] width 24 height 24
type input "000000"
type input "77"
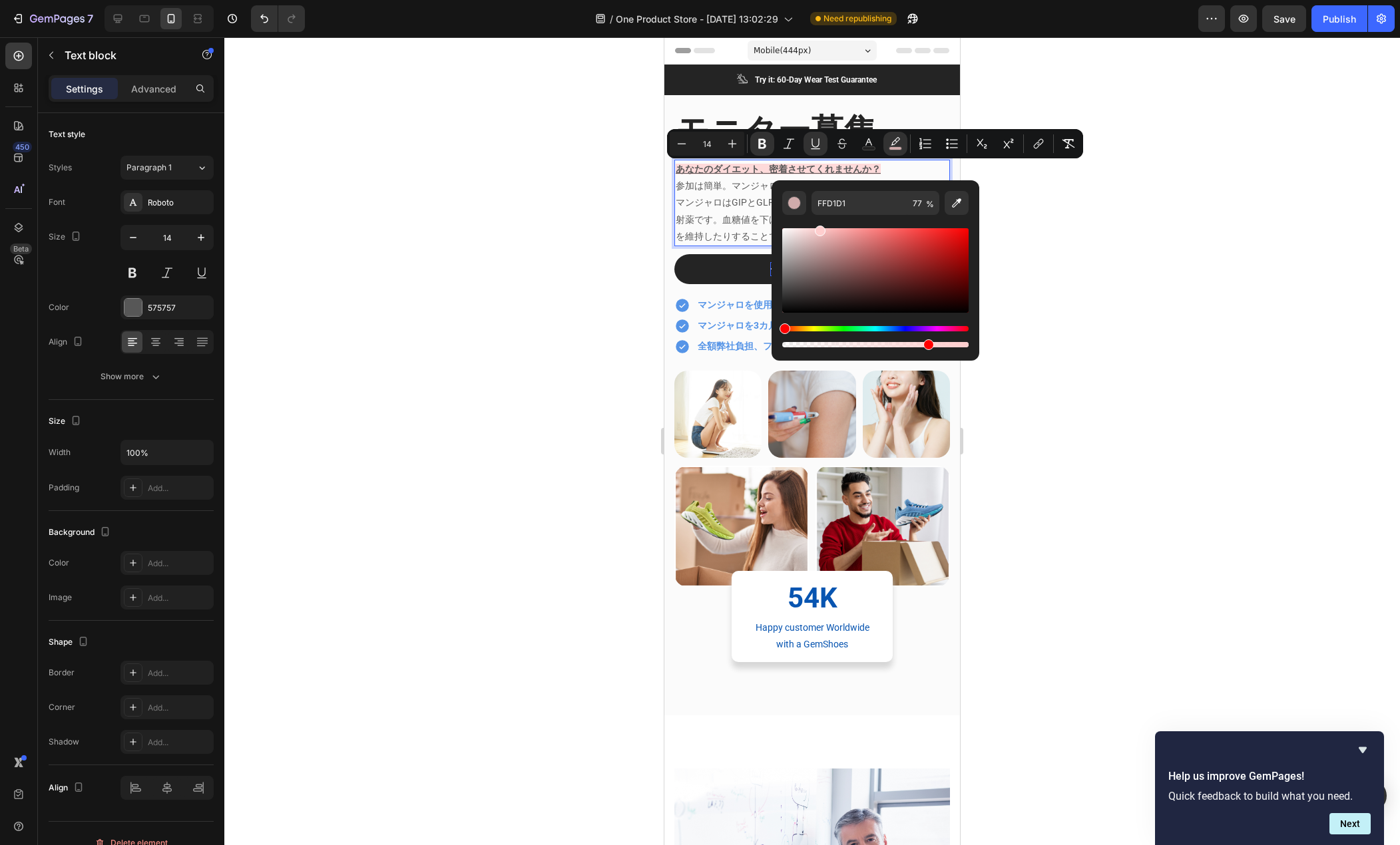
type input "FFCECE"
drag, startPoint x: 882, startPoint y: 252, endPoint x: 817, endPoint y: 220, distance: 72.4
click at [817, 220] on div "Editor contextual toolbar" at bounding box center [875, 282] width 186 height 135
click at [613, 207] on div at bounding box center [813, 441] width 1176 height 808
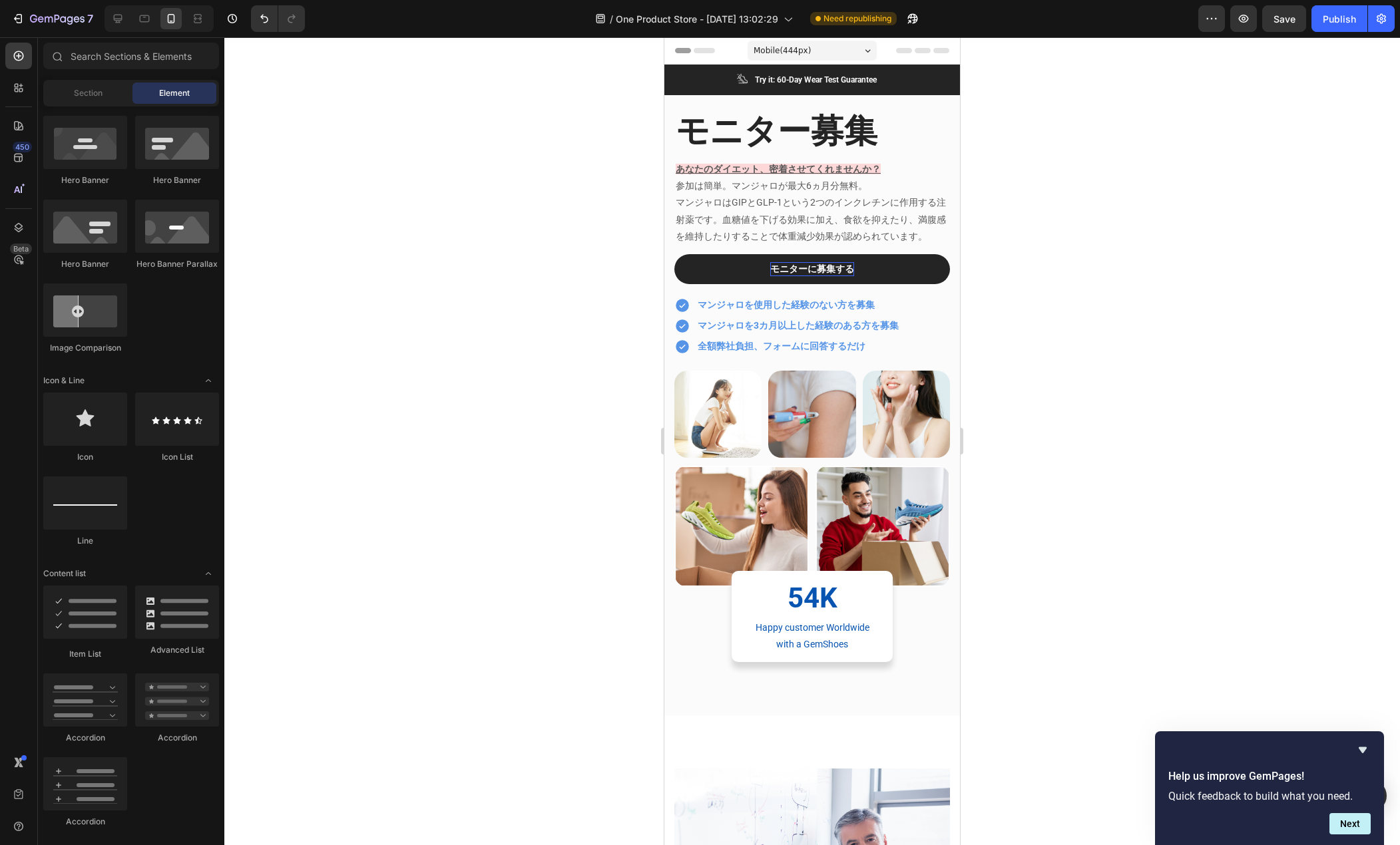
click at [613, 207] on div at bounding box center [813, 441] width 1176 height 808
click at [785, 174] on u "あなたのダイエット、密着させてくれませんか？" at bounding box center [778, 169] width 205 height 10
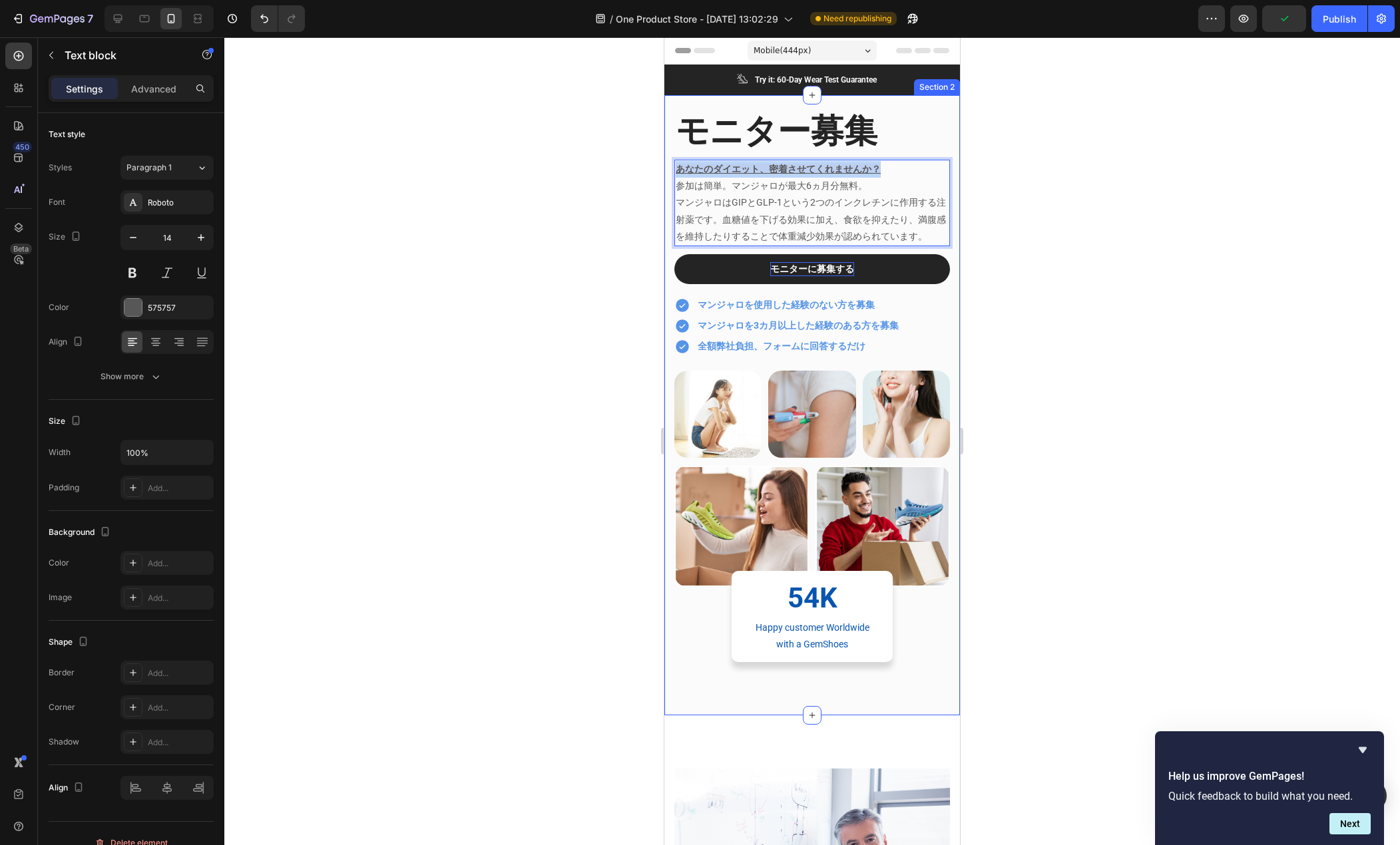
drag, startPoint x: 883, startPoint y: 170, endPoint x: 666, endPoint y: 161, distance: 217.2
click at [666, 161] on div "モニター募集 Heading あなたのダイエット、密着させてくれませんか？ 参加は簡単。マンジャロが最大6ヵ月分無料。 マンジャロはGIPとGLP-1という2…" at bounding box center [812, 405] width 295 height 620
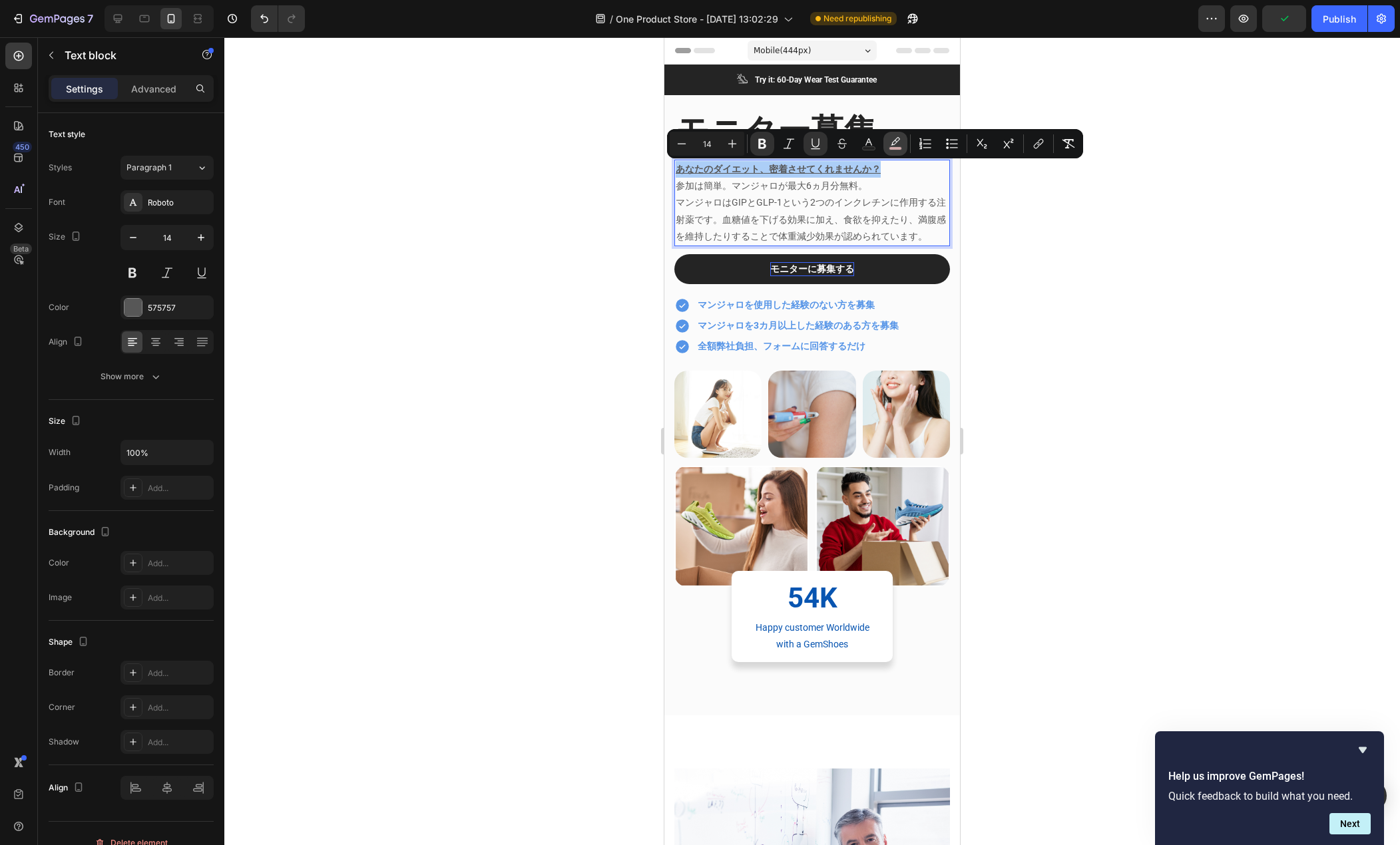
click at [892, 143] on icon "Editor contextual toolbar" at bounding box center [896, 141] width 9 height 8
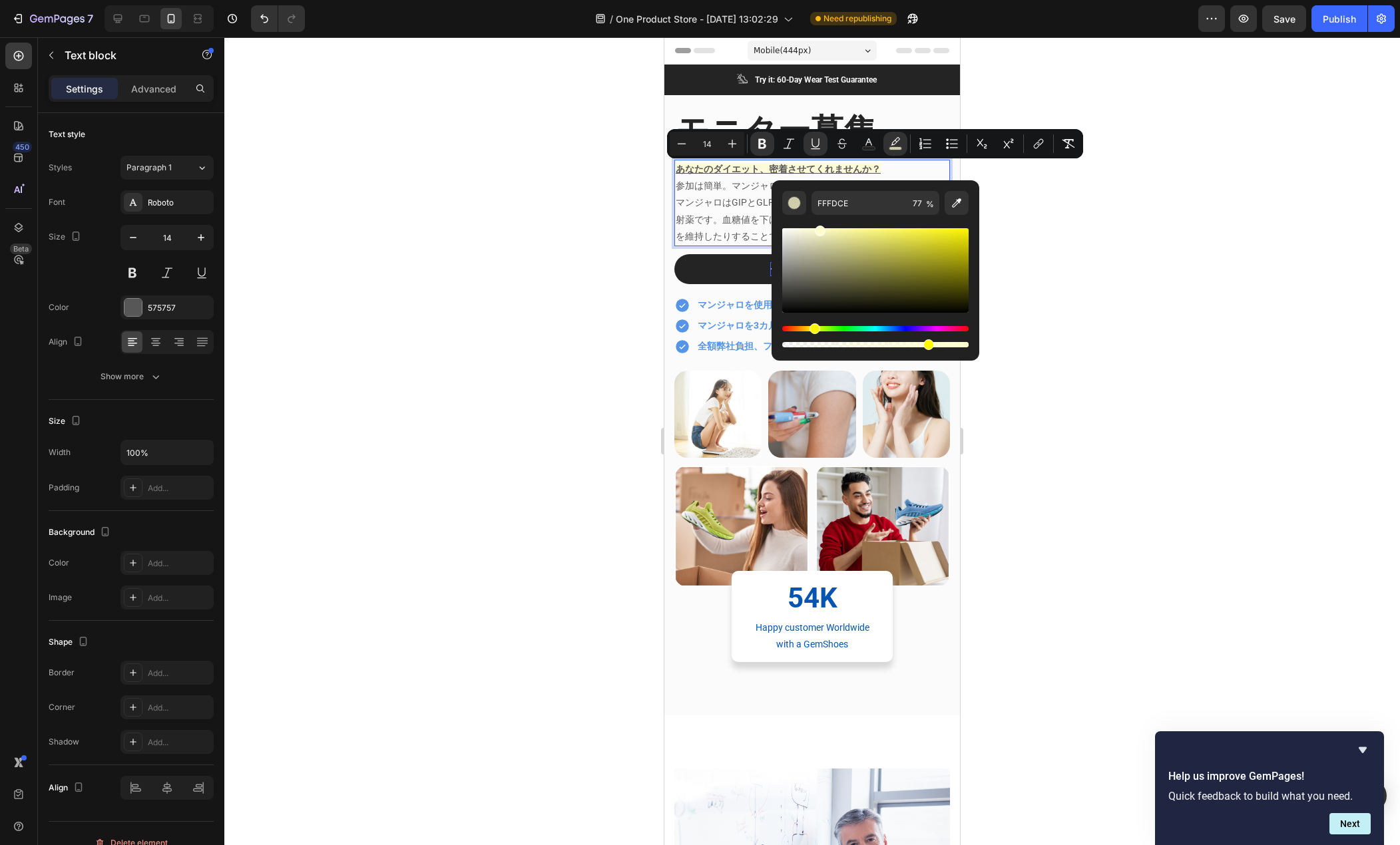
drag, startPoint x: 783, startPoint y: 326, endPoint x: 813, endPoint y: 330, distance: 30.3
click at [813, 330] on div "Hue" at bounding box center [815, 328] width 10 height 10
type input "FFFCB7"
drag, startPoint x: 824, startPoint y: 232, endPoint x: 836, endPoint y: 226, distance: 13.4
click at [836, 226] on div "Editor contextual toolbar" at bounding box center [836, 230] width 10 height 10
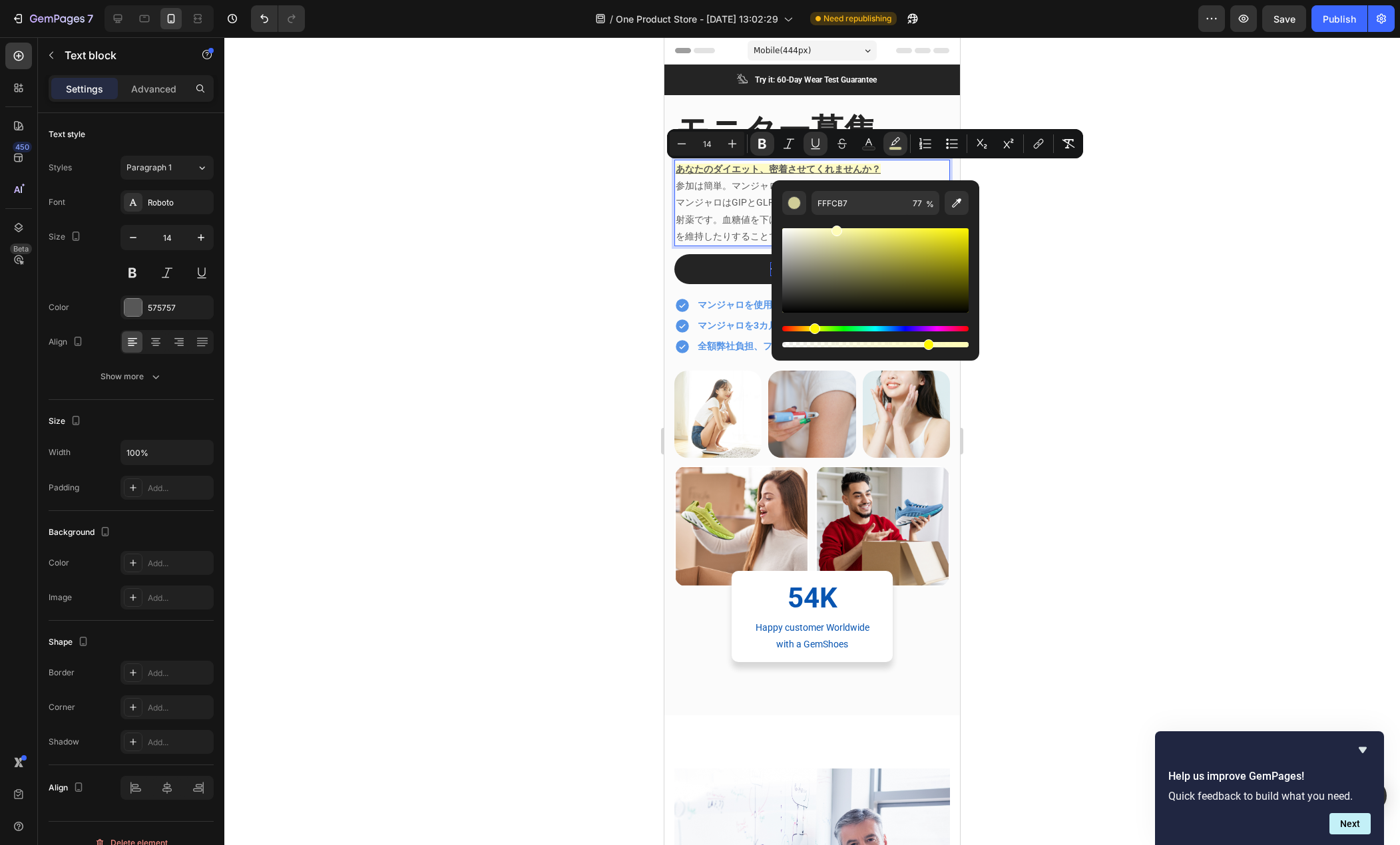
click at [605, 195] on div at bounding box center [813, 441] width 1176 height 808
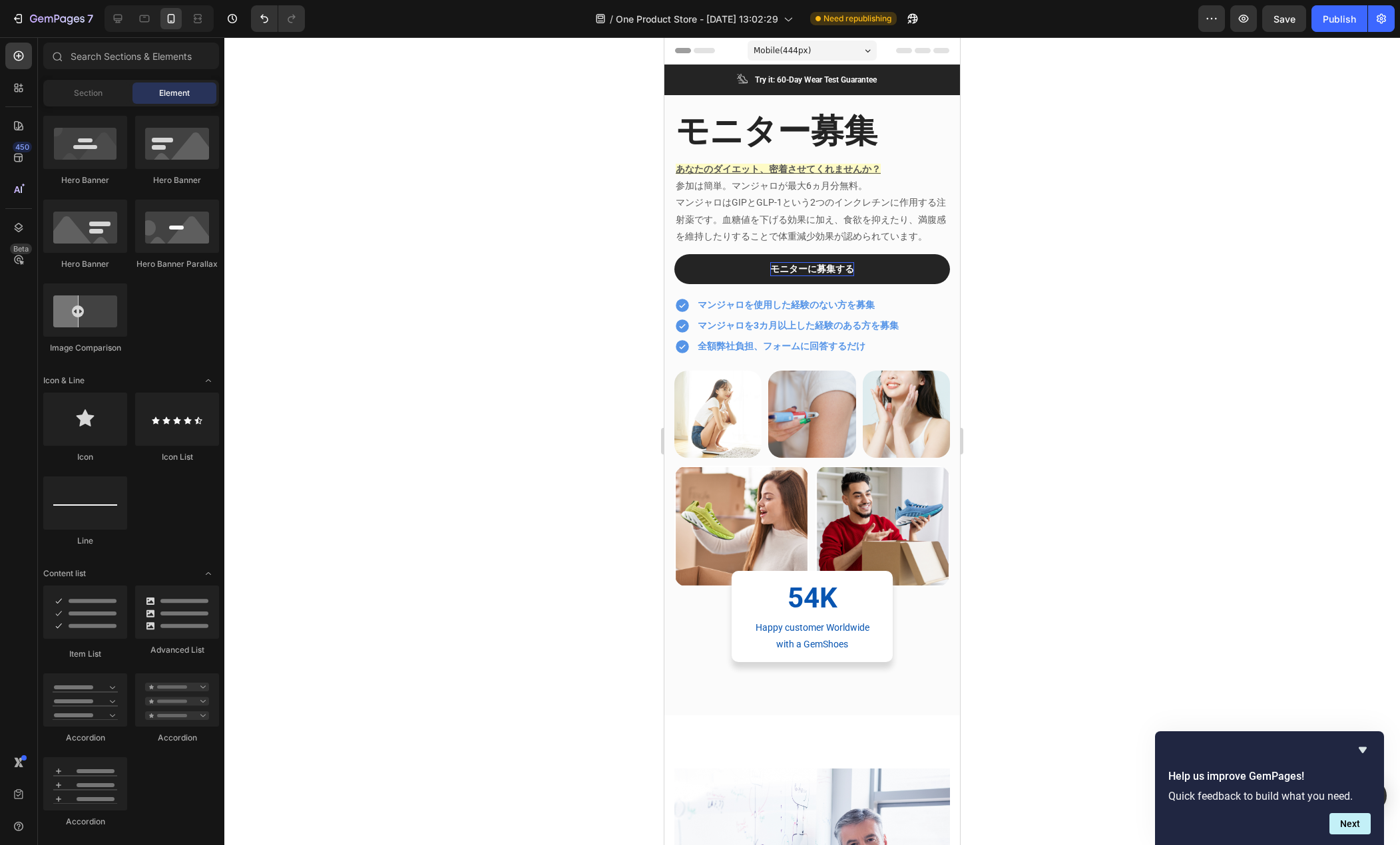
click at [605, 195] on div at bounding box center [813, 441] width 1176 height 808
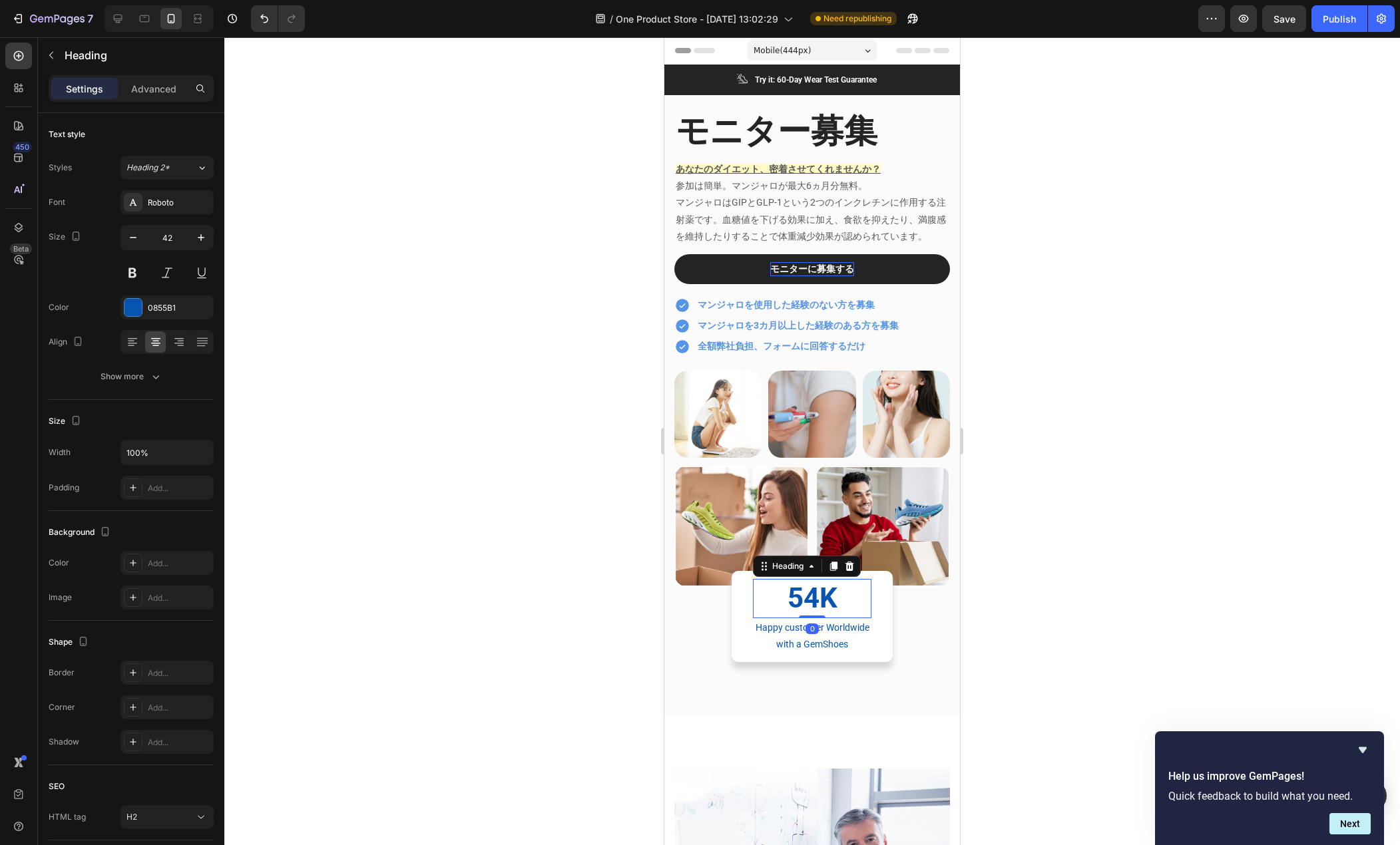
click at [822, 606] on p "54K" at bounding box center [812, 598] width 116 height 36
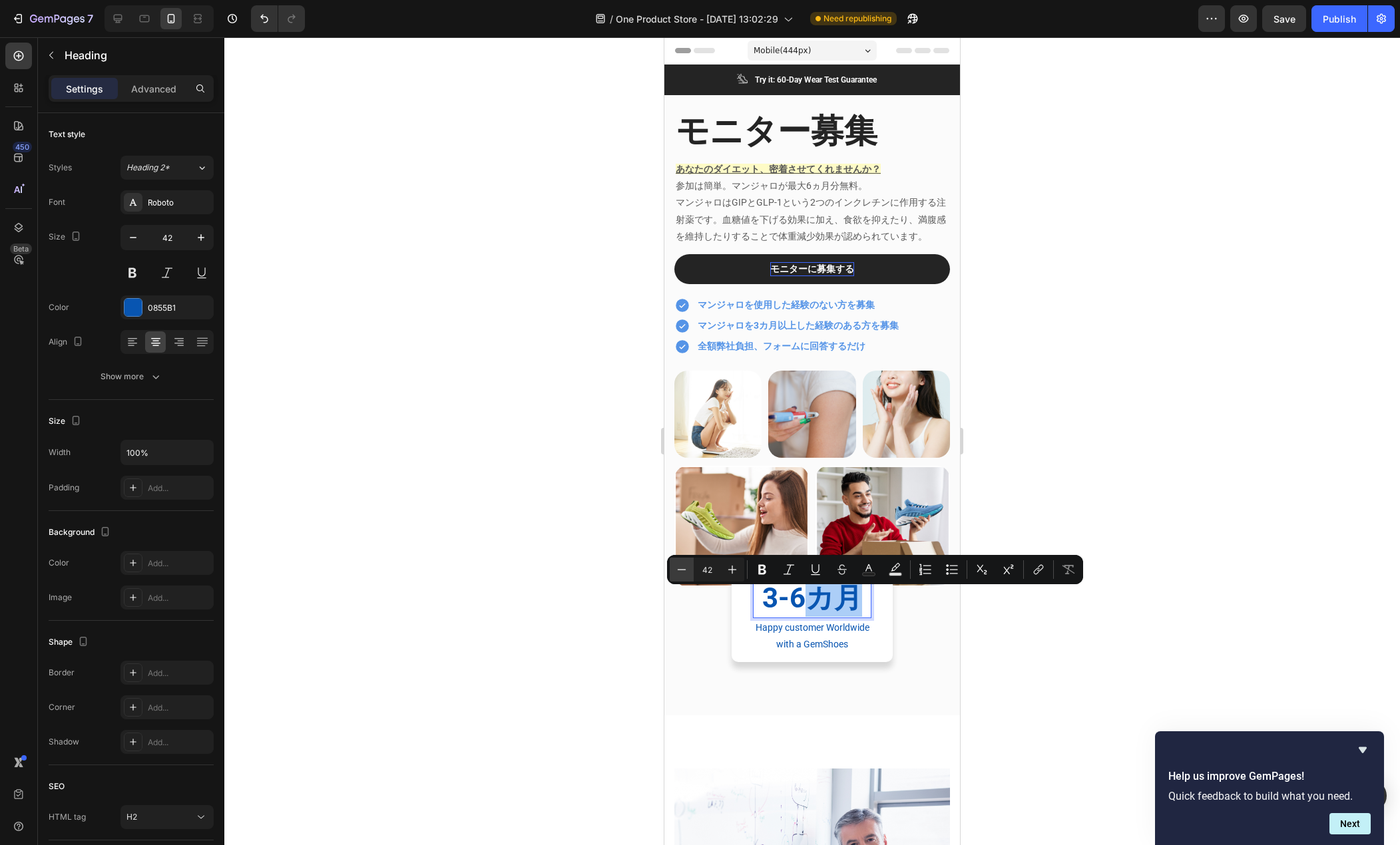
click at [693, 570] on button "Minus" at bounding box center [682, 570] width 24 height 24
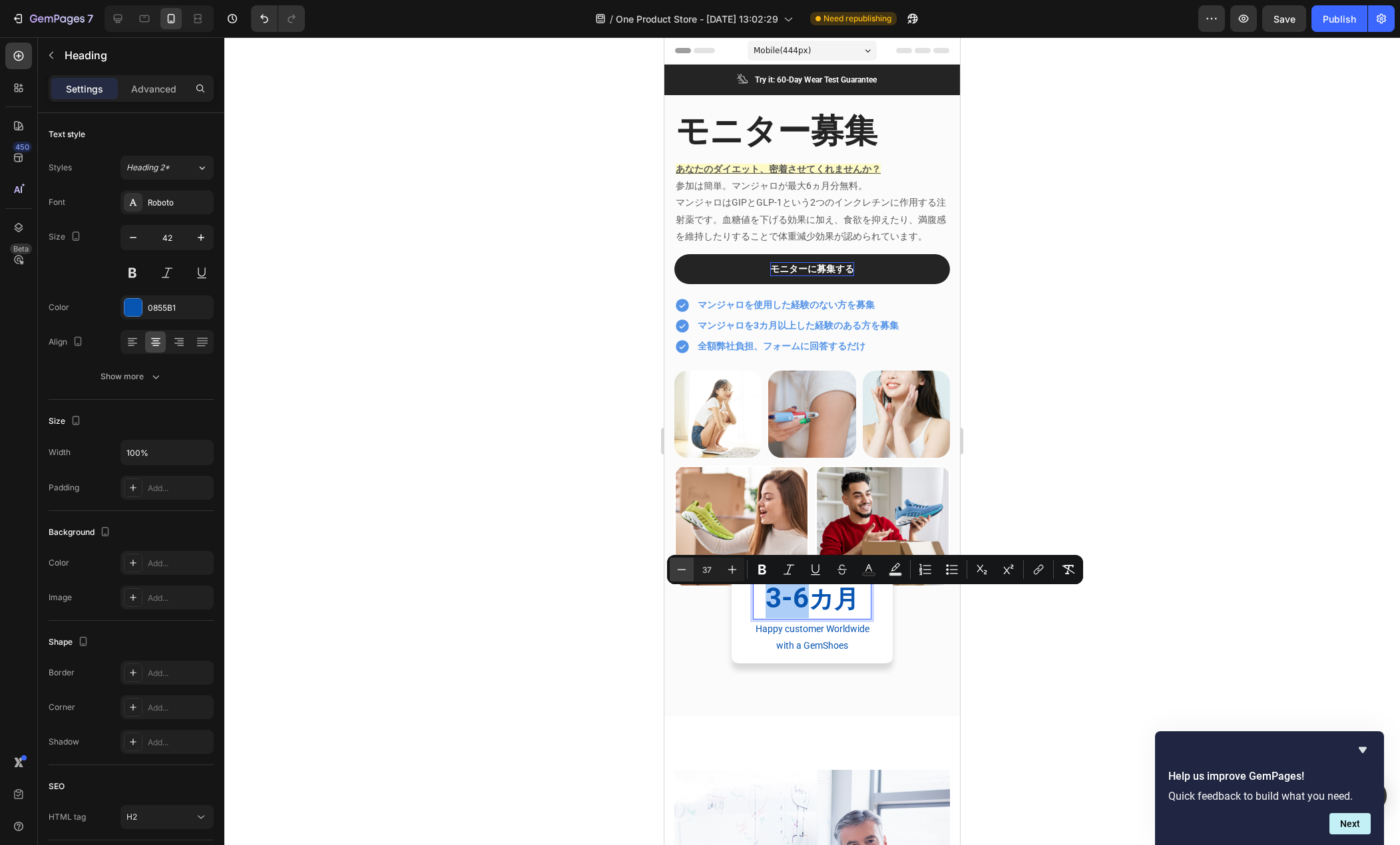
click at [693, 570] on button "Minus" at bounding box center [682, 570] width 24 height 24
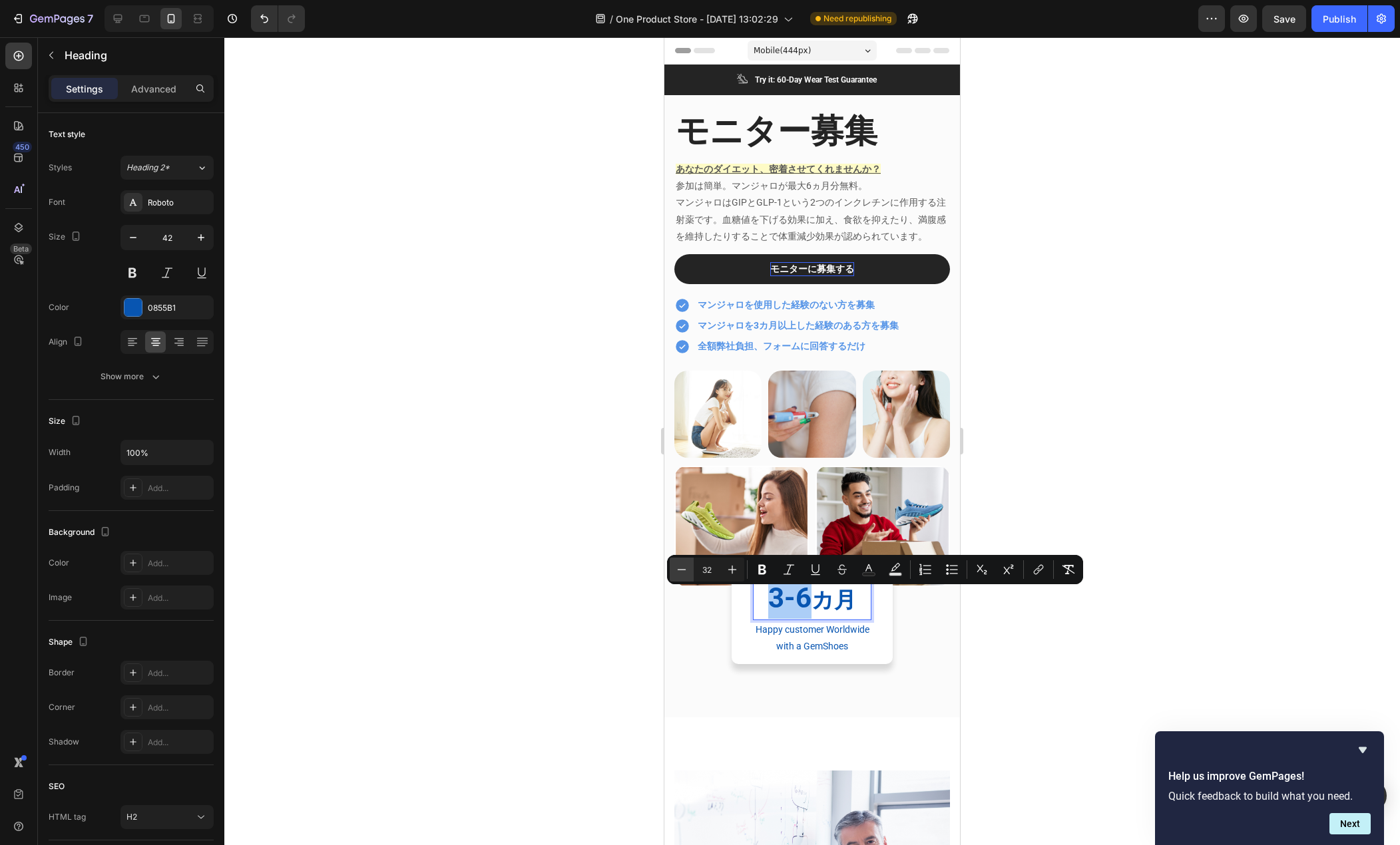
click at [693, 570] on button "Minus" at bounding box center [682, 570] width 24 height 24
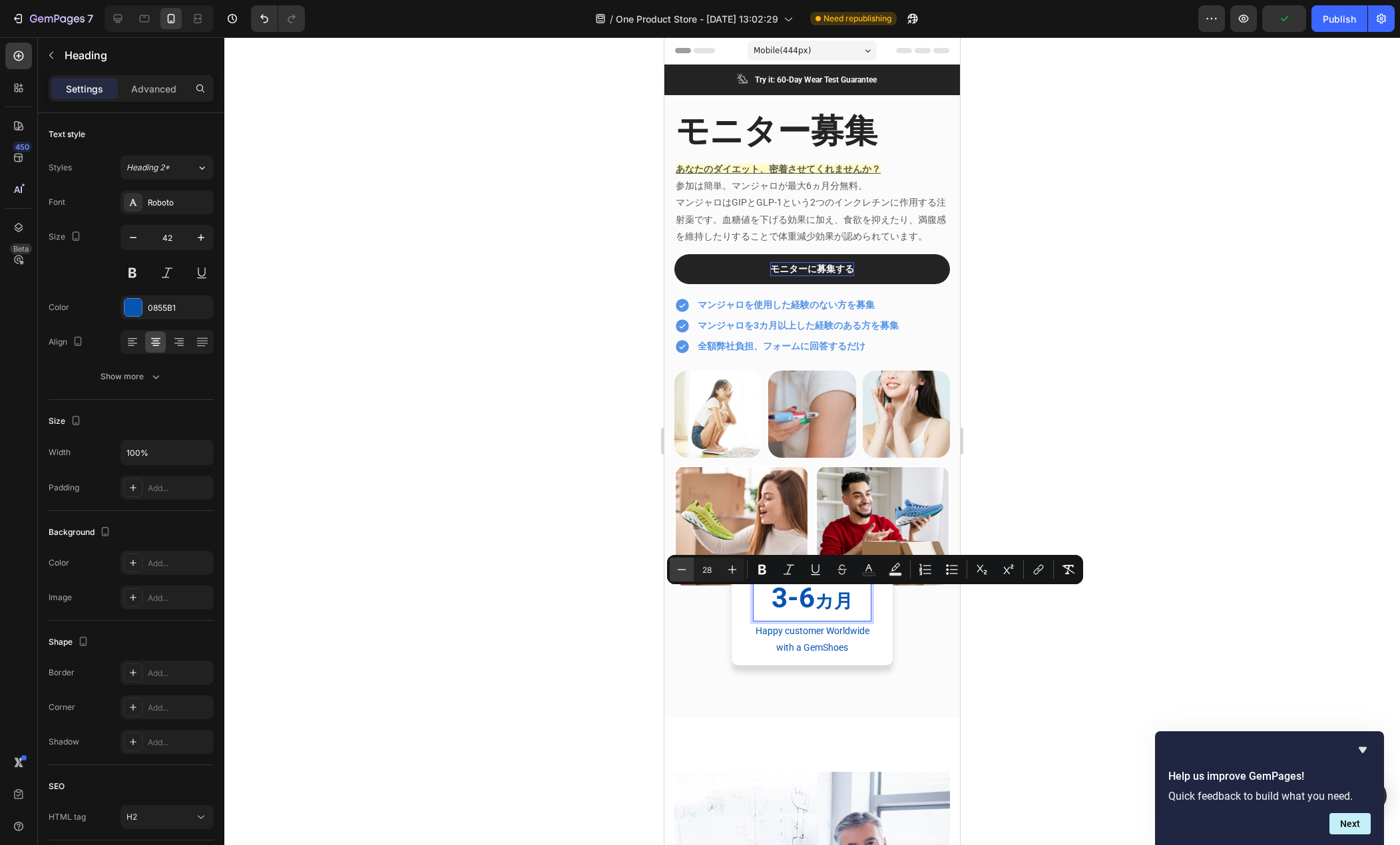
type input "27"
click at [735, 647] on div "3-6 カ月 Heading Happy customer Worldwide with a GemShoes Text block Row 16" at bounding box center [812, 618] width 161 height 94
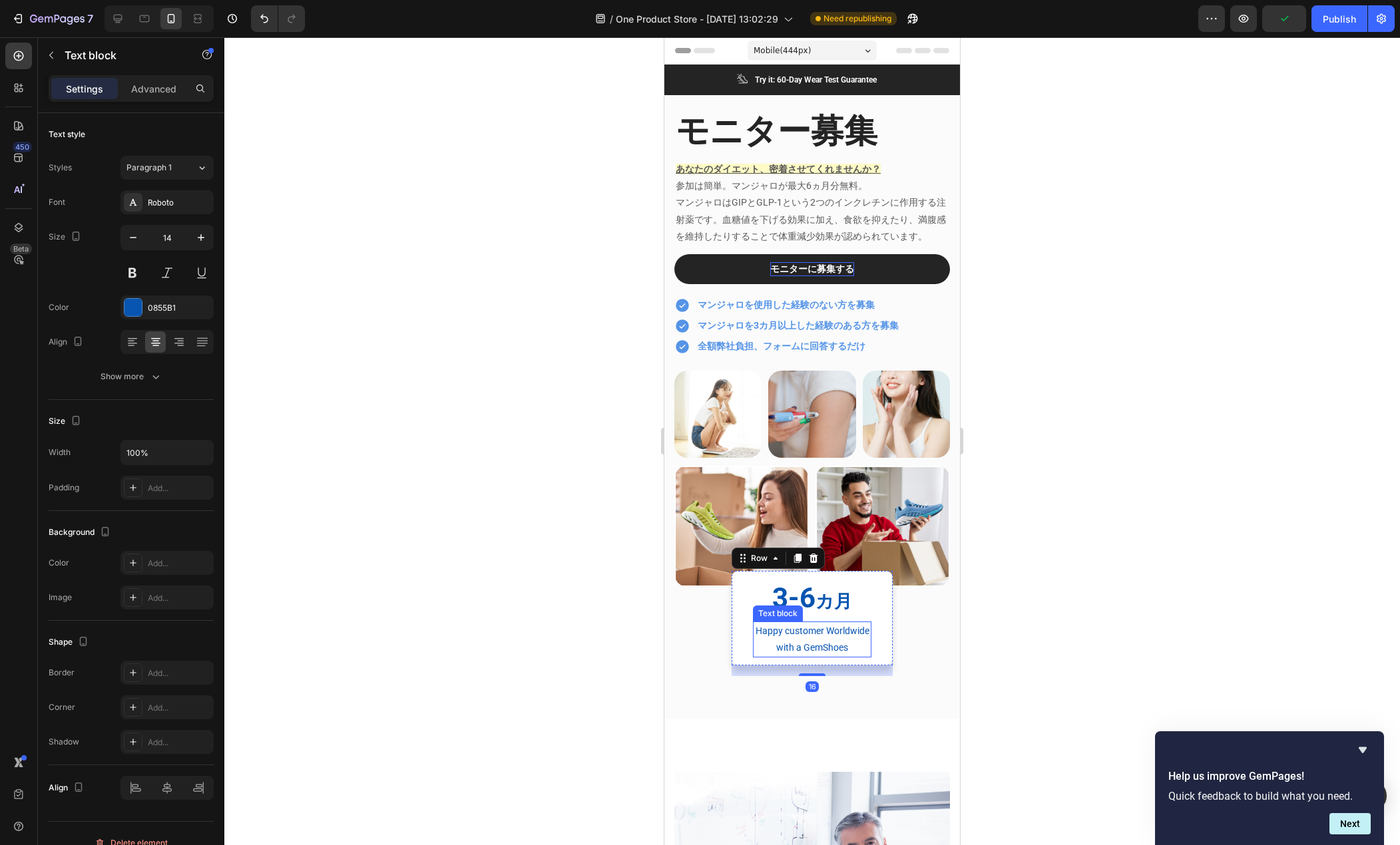
click at [785, 645] on p "Happy customer Worldwide with a GemShoes" at bounding box center [812, 640] width 116 height 34
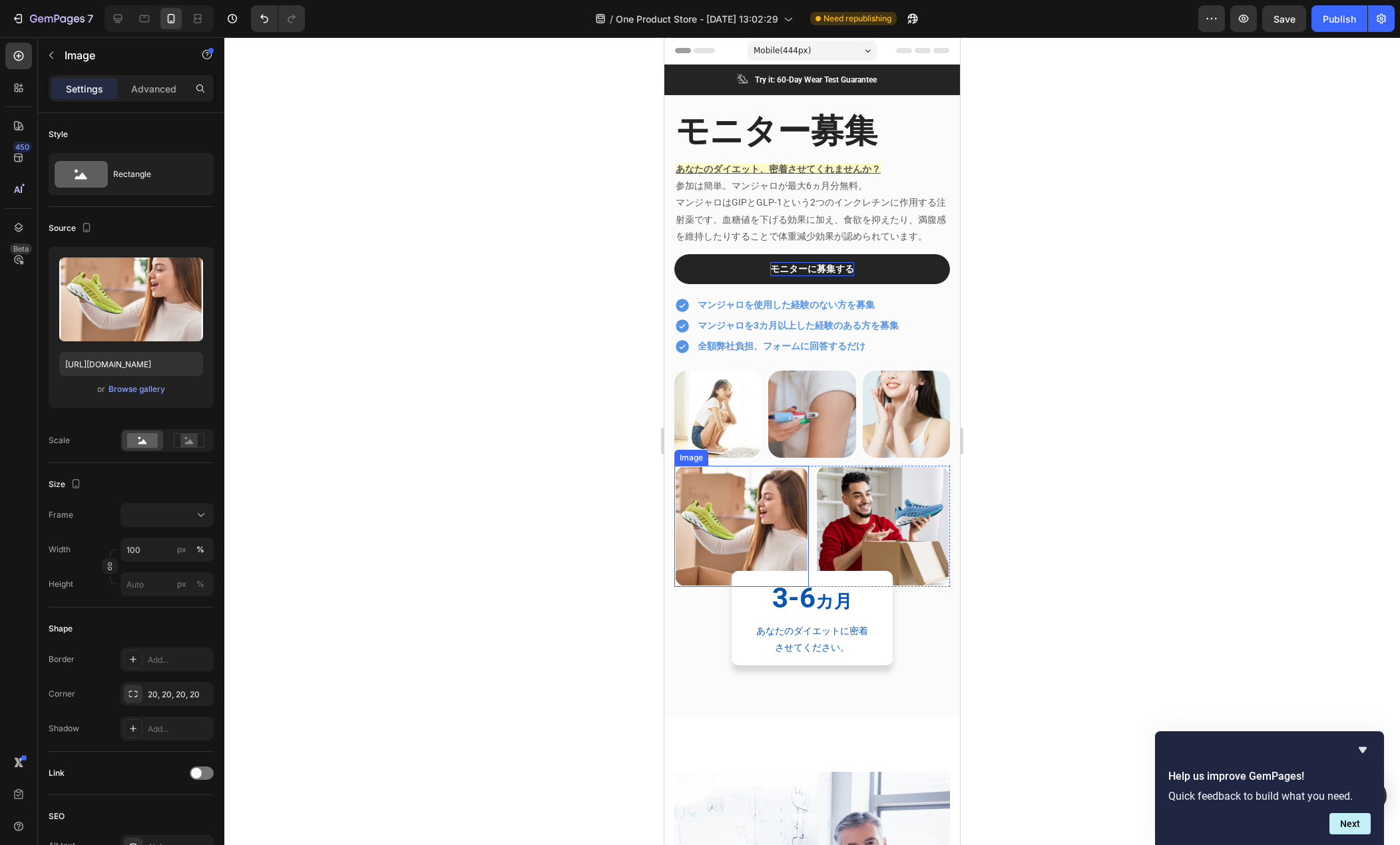
click at [726, 534] on img at bounding box center [742, 526] width 134 height 121
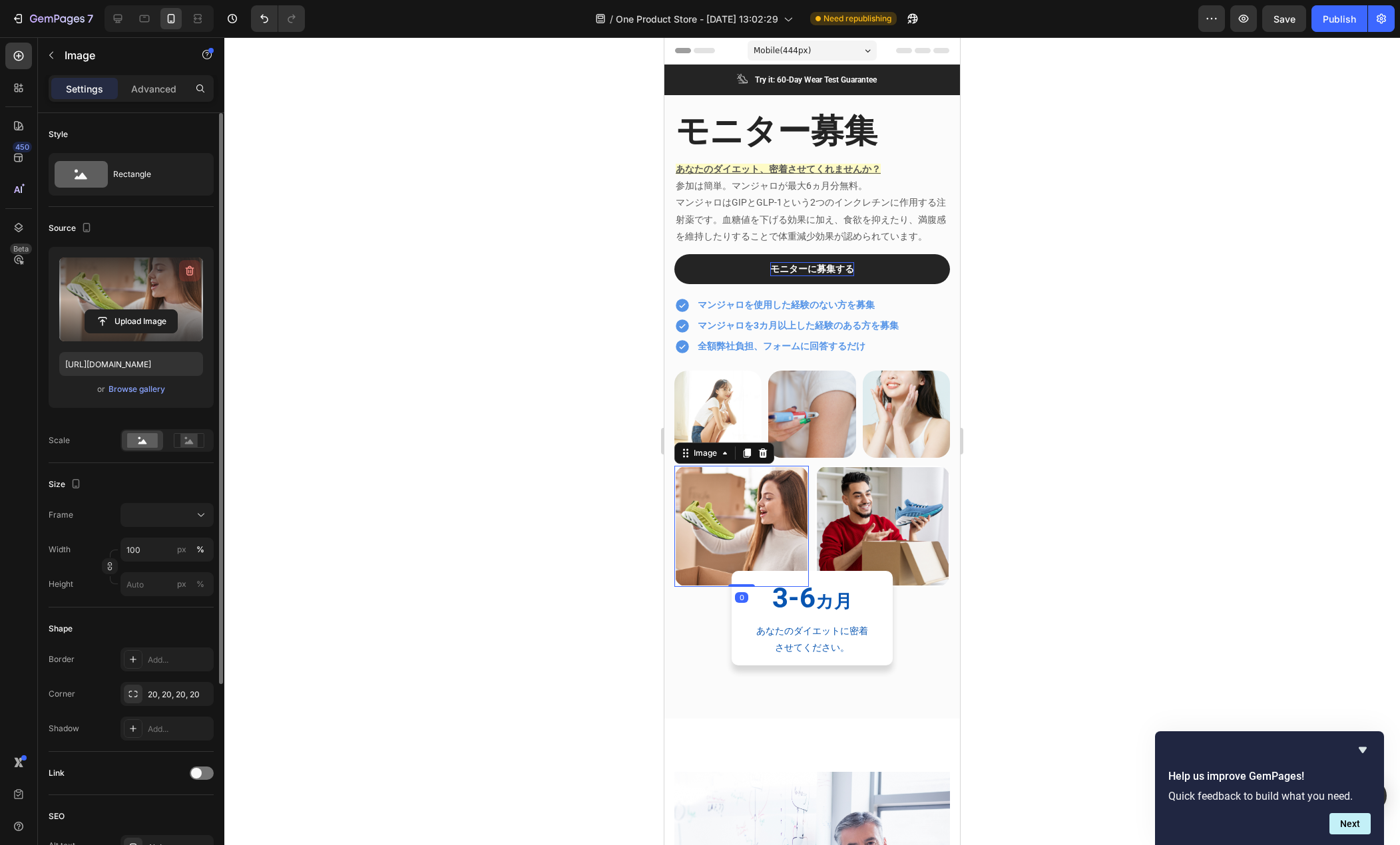
click at [187, 262] on button "button" at bounding box center [189, 270] width 21 height 21
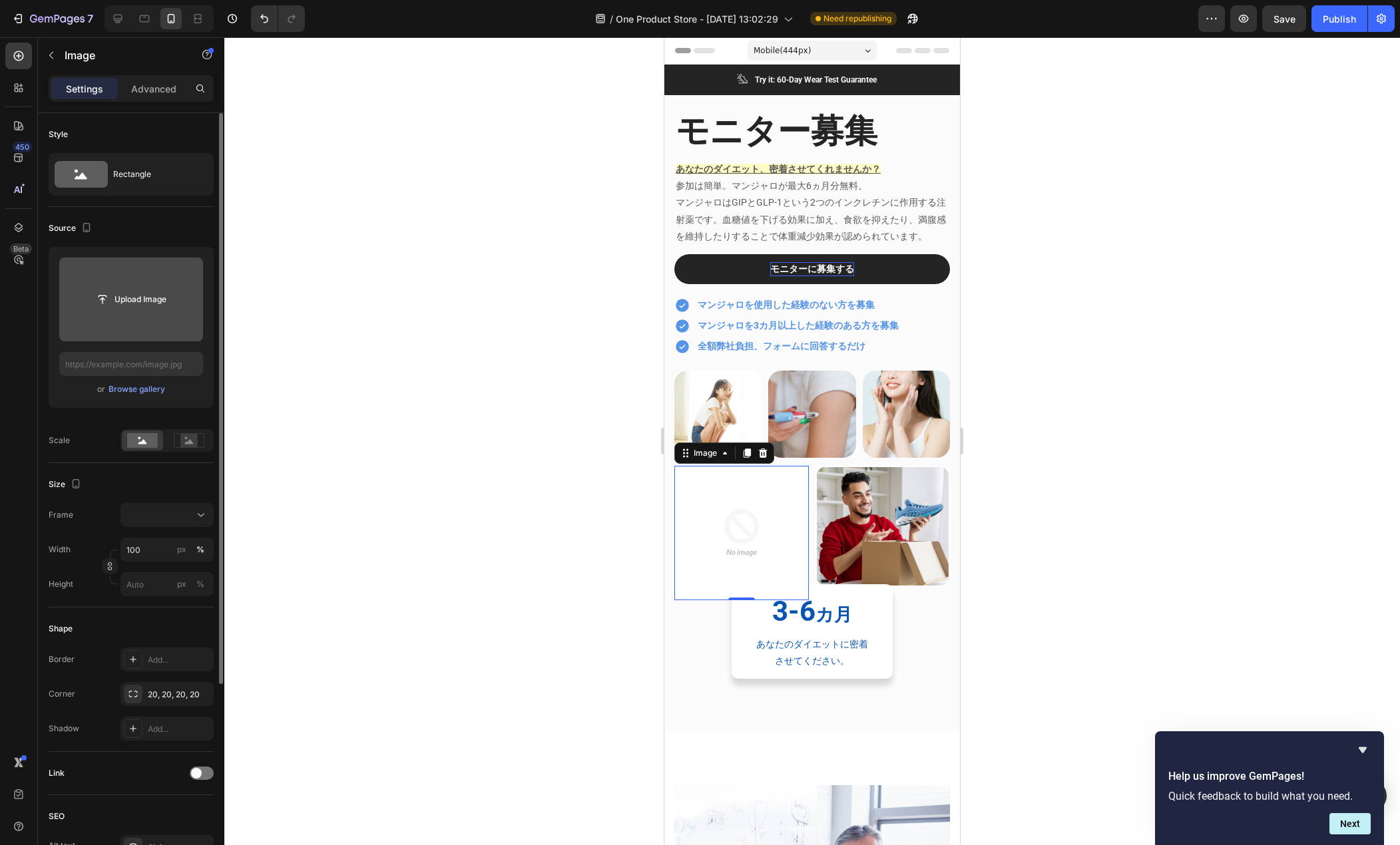
click at [150, 297] on input "file" at bounding box center [130, 299] width 92 height 22
click at [83, 230] on icon "button" at bounding box center [87, 227] width 13 height 13
click at [90, 250] on icon "button" at bounding box center [89, 249] width 13 height 13
type input "https://cdn.shopify.com/s/files/1/0685/8810/9993/files/gempages_579575509243921…"
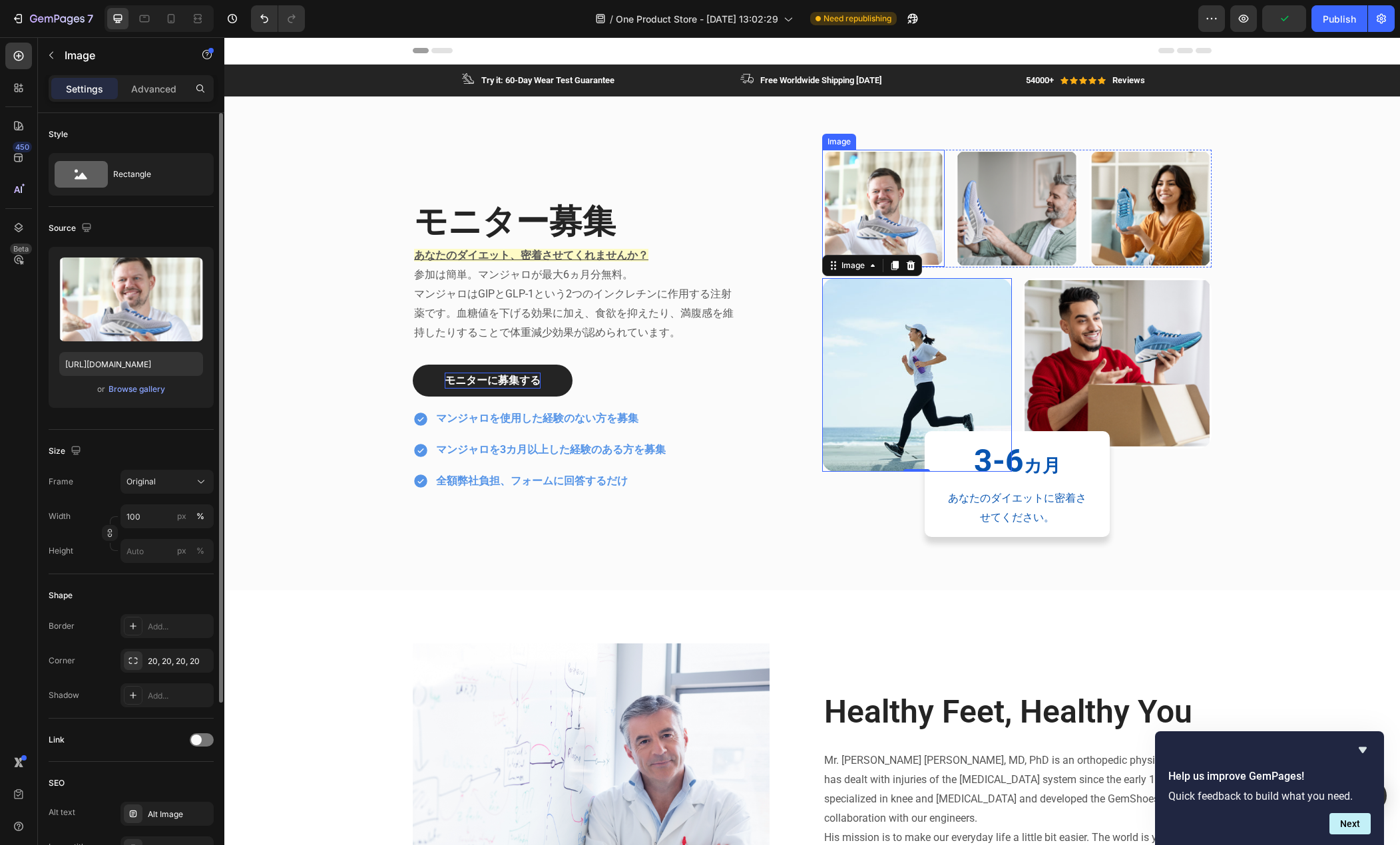
click at [881, 213] on img at bounding box center [883, 209] width 122 height 117
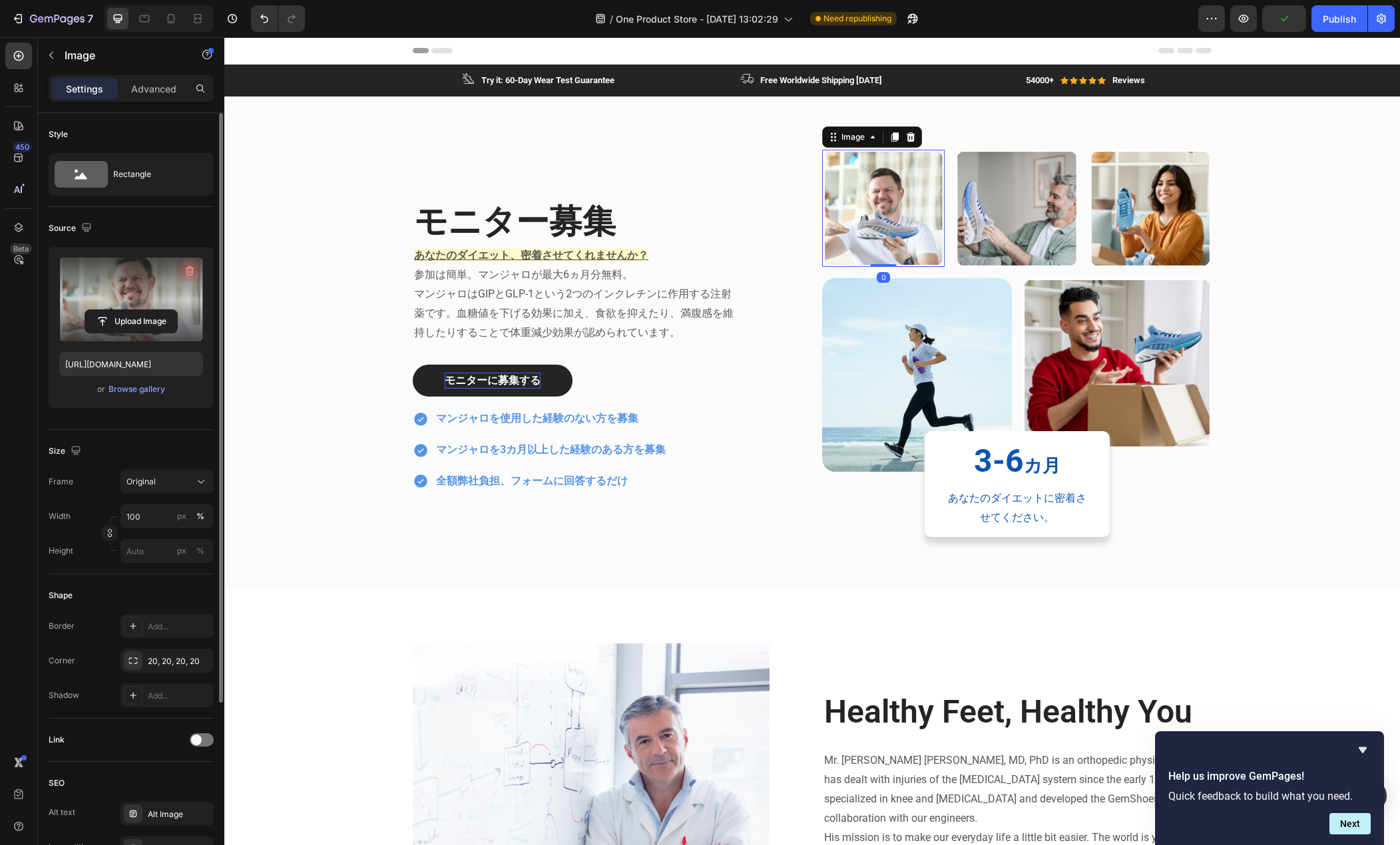
click at [185, 266] on icon "button" at bounding box center [189, 271] width 13 height 13
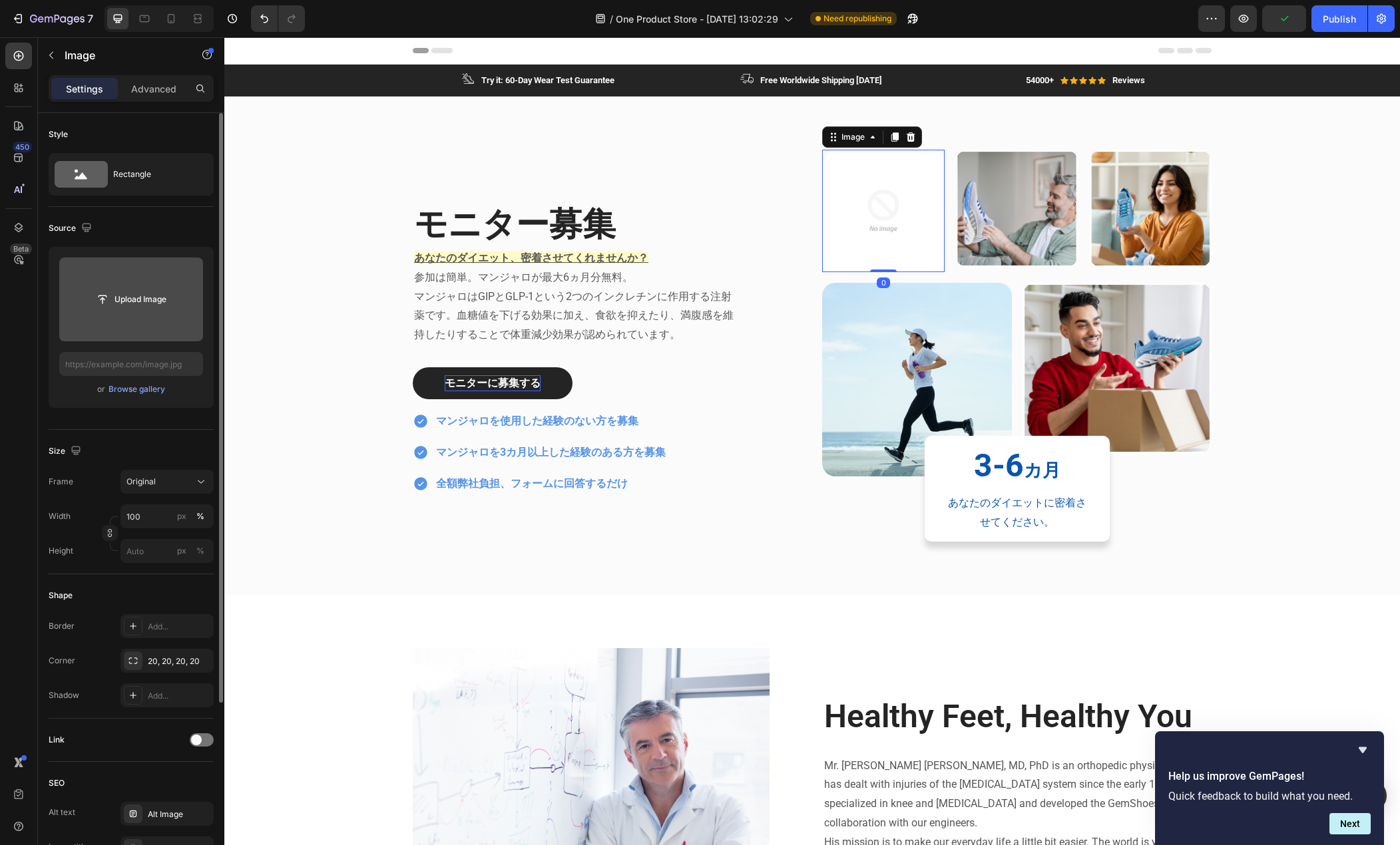
click at [131, 297] on input "file" at bounding box center [130, 299] width 92 height 22
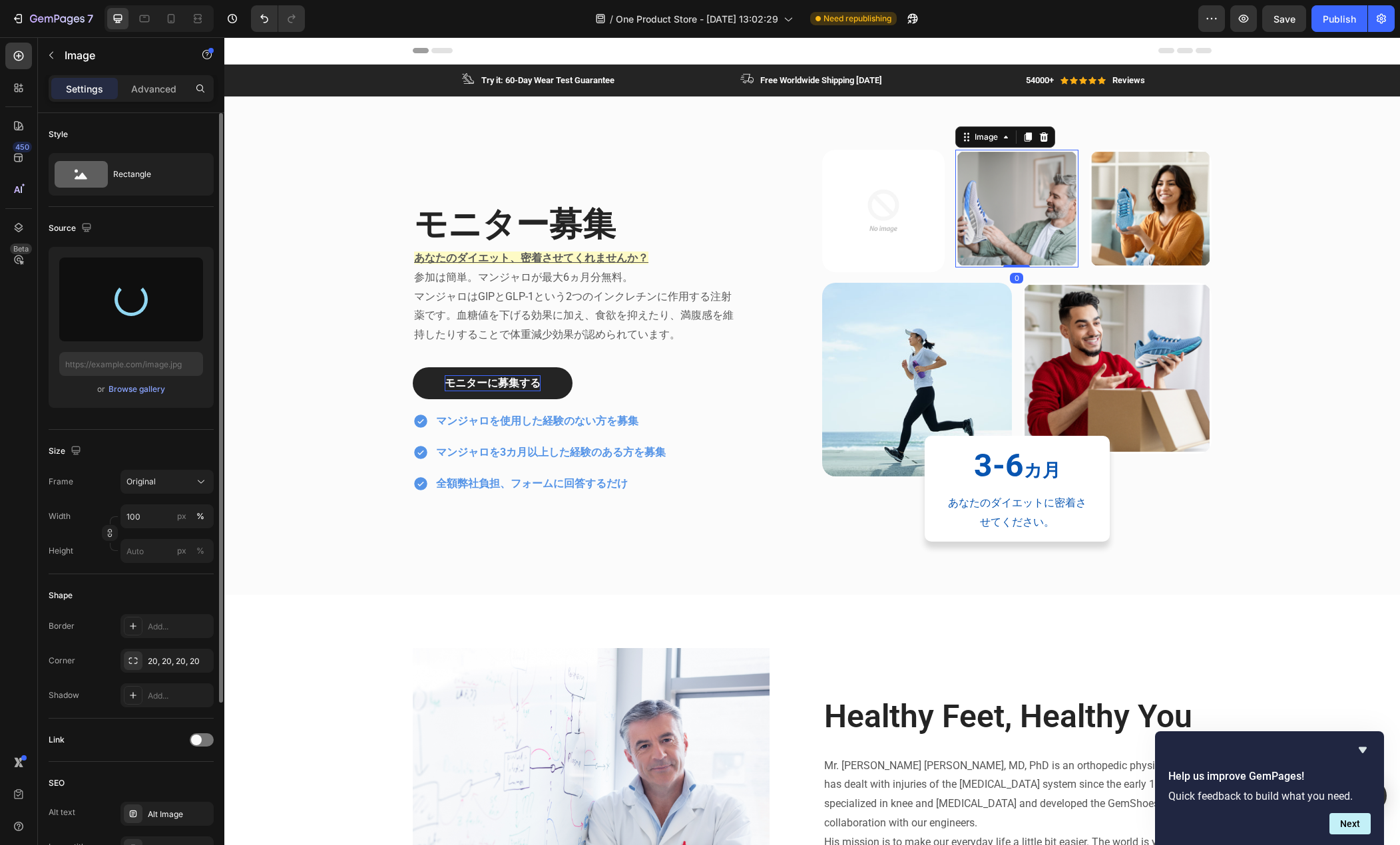
click at [982, 210] on img at bounding box center [1016, 209] width 122 height 117
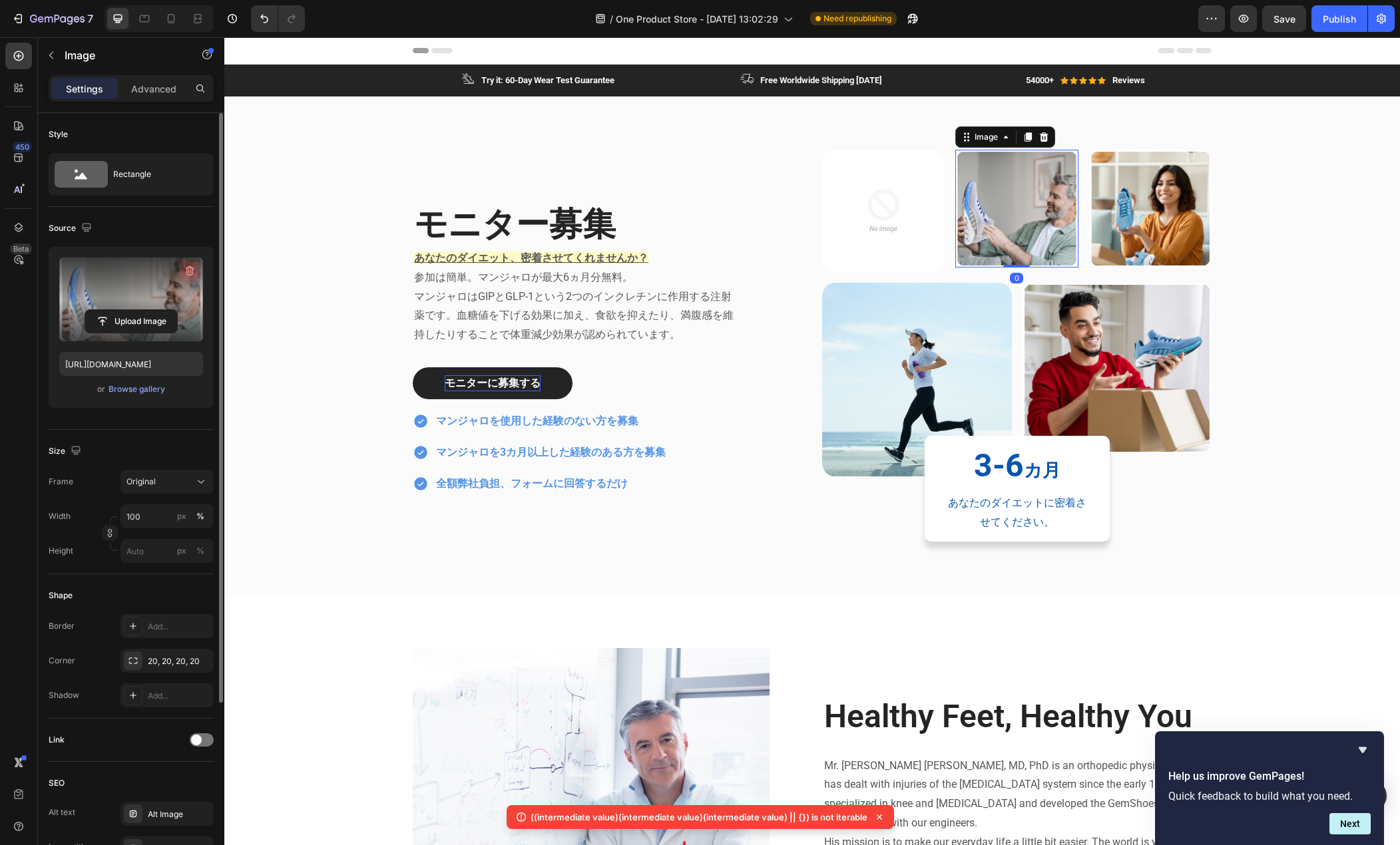
click at [190, 265] on icon "button" at bounding box center [189, 271] width 13 height 13
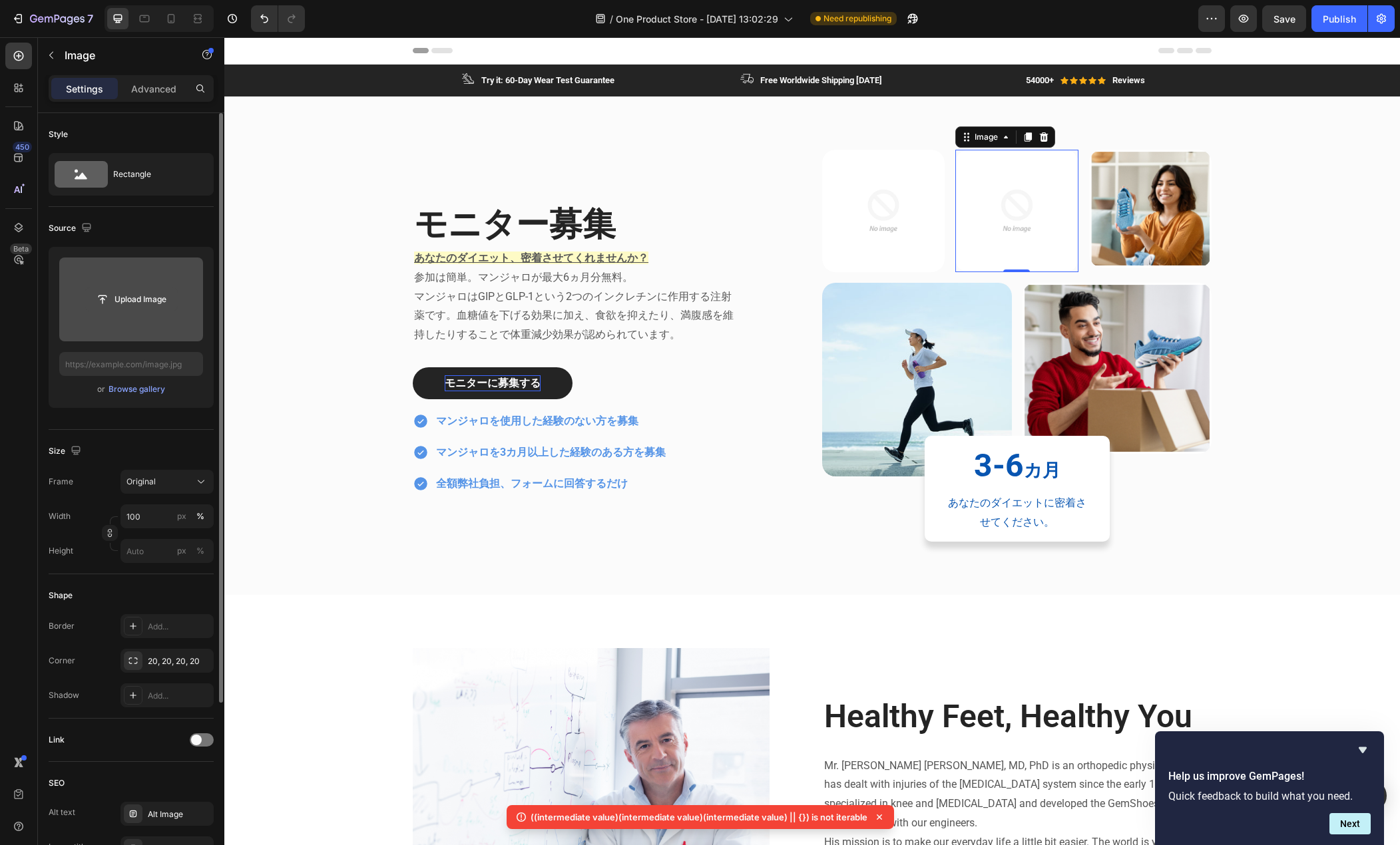
click at [126, 298] on input "file" at bounding box center [130, 299] width 92 height 22
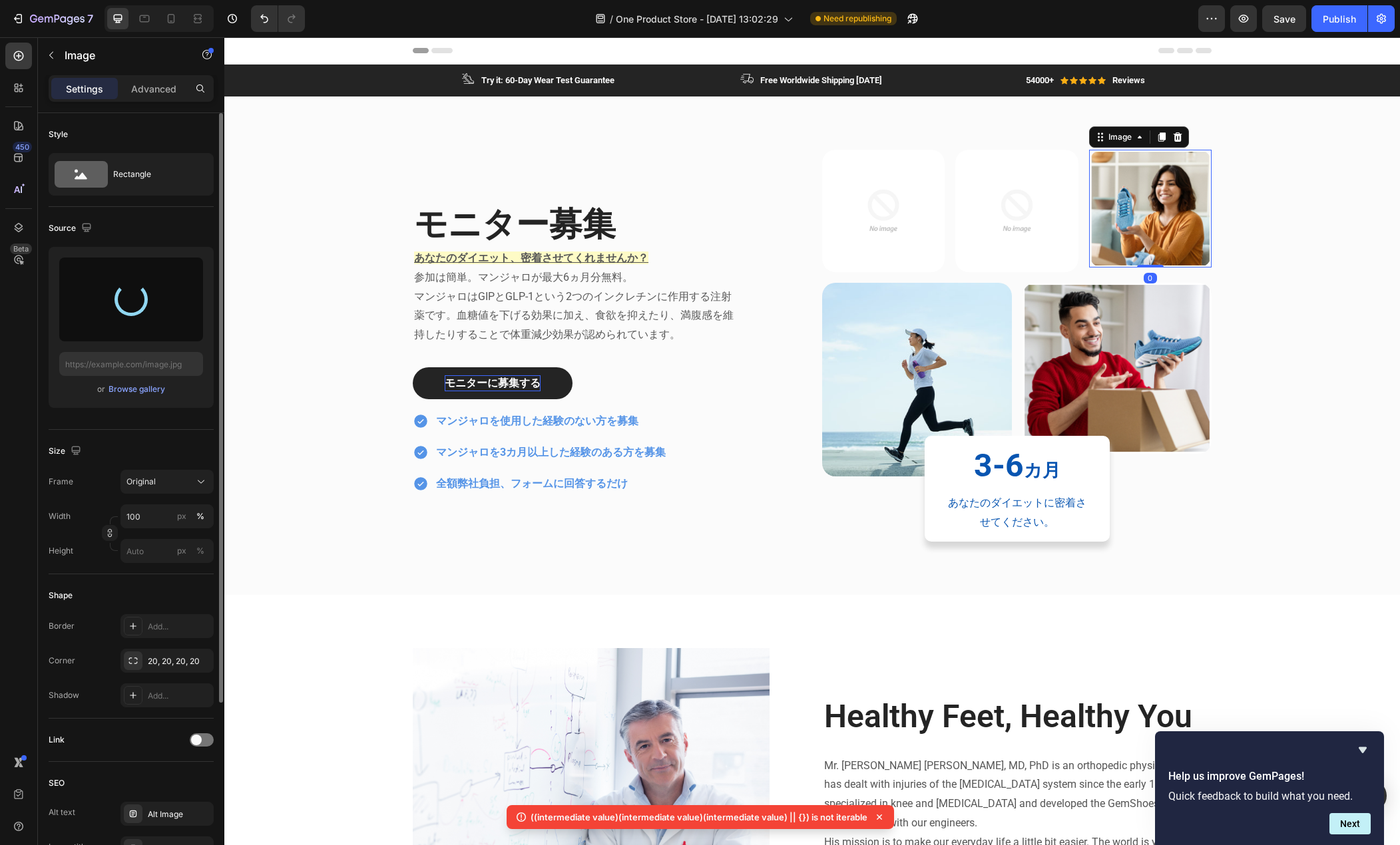
click at [1131, 236] on img at bounding box center [1150, 209] width 122 height 117
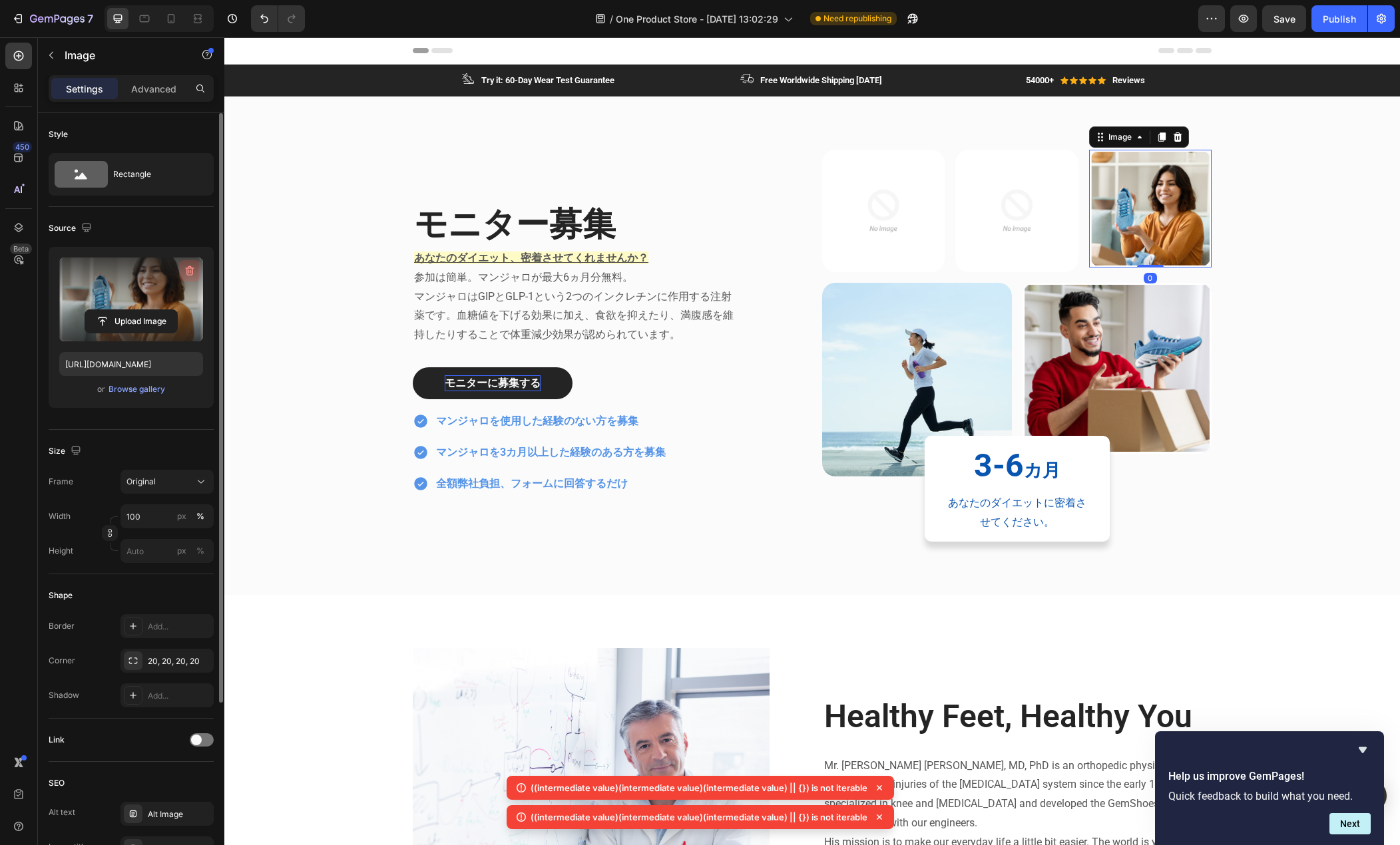
click at [189, 274] on icon "button" at bounding box center [189, 271] width 13 height 13
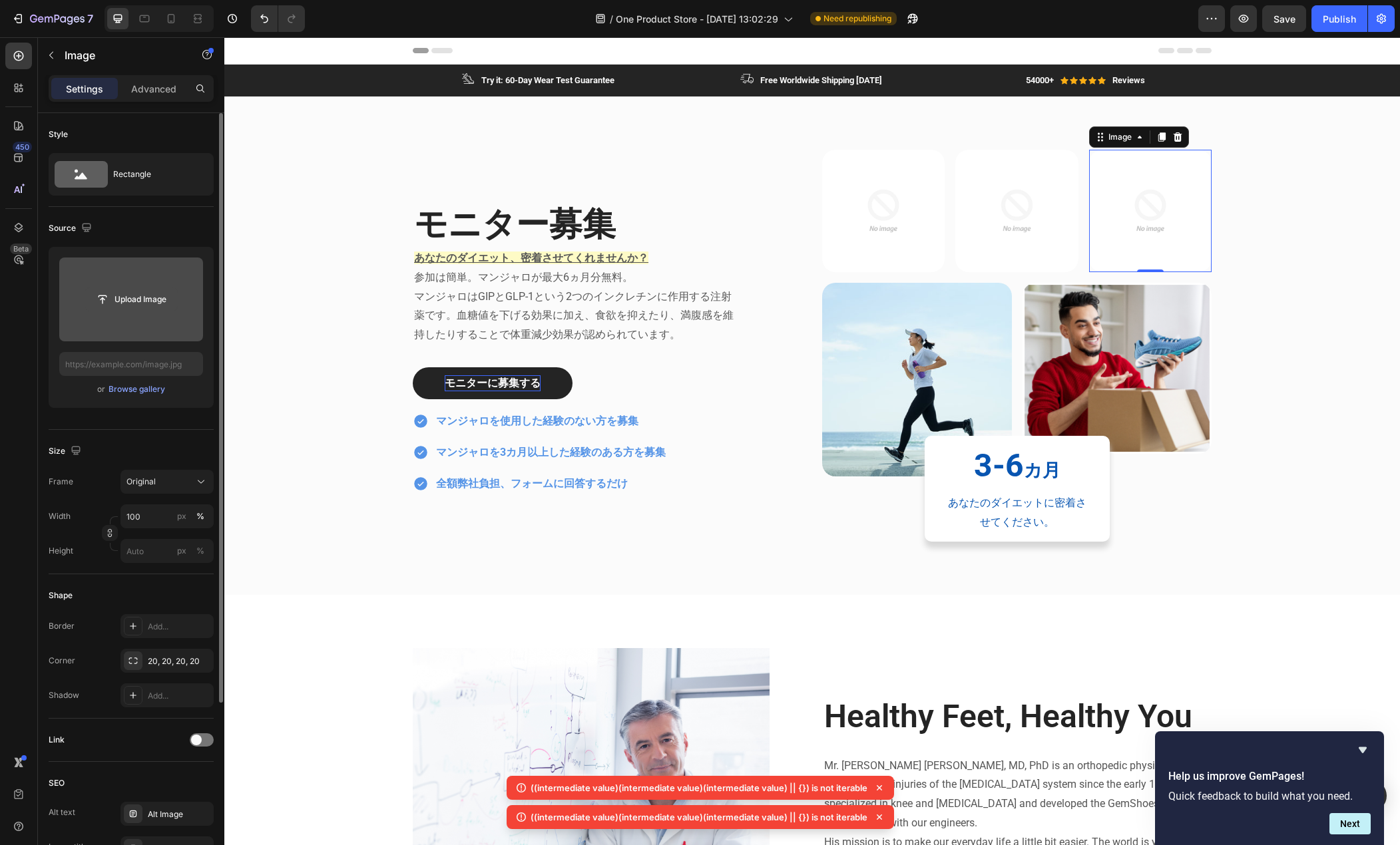
click at [114, 304] on input "file" at bounding box center [130, 299] width 92 height 22
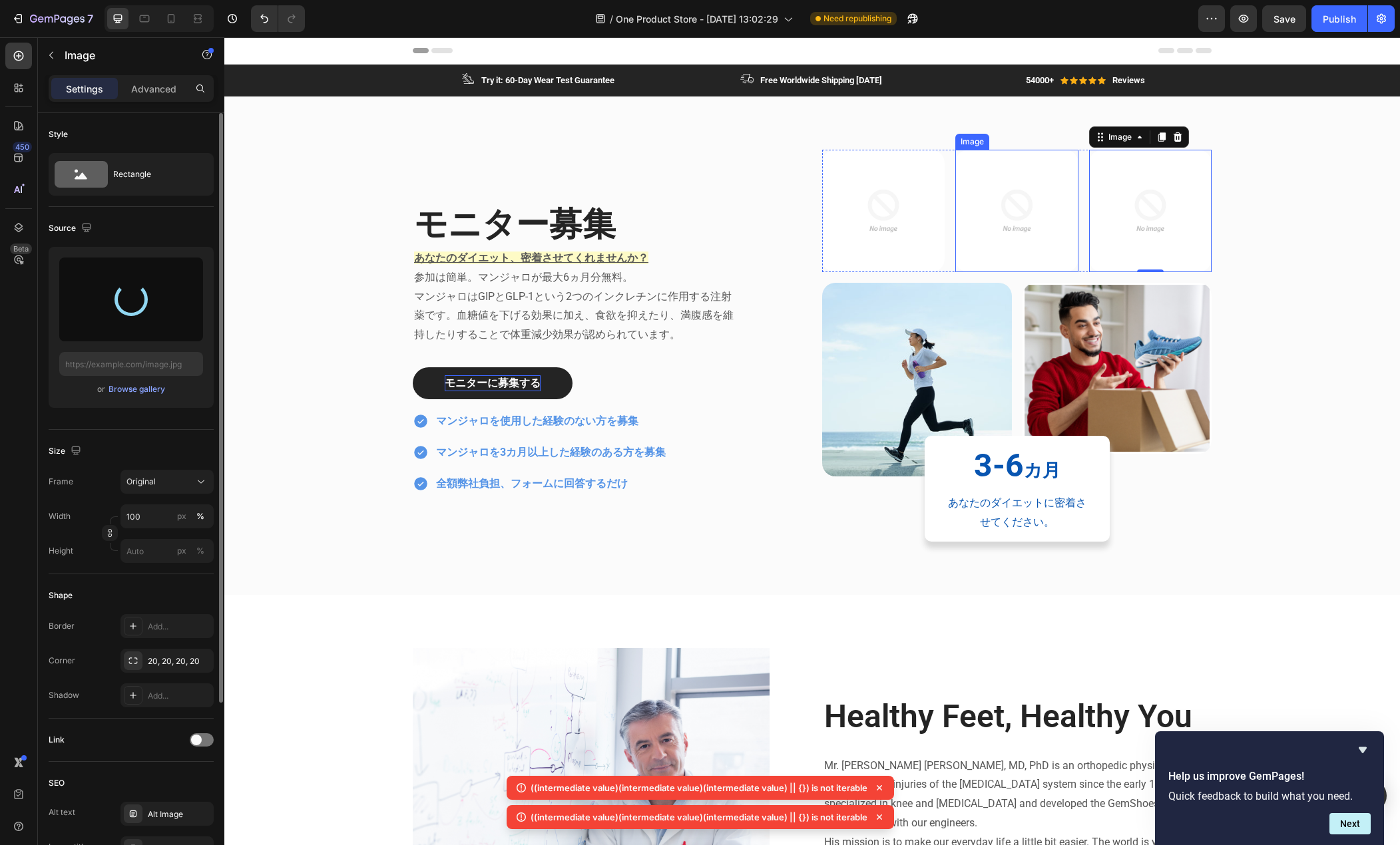
type input "https://cdn.shopify.com/s/files/1/0685/8810/9993/files/gempages_579575509243921…"
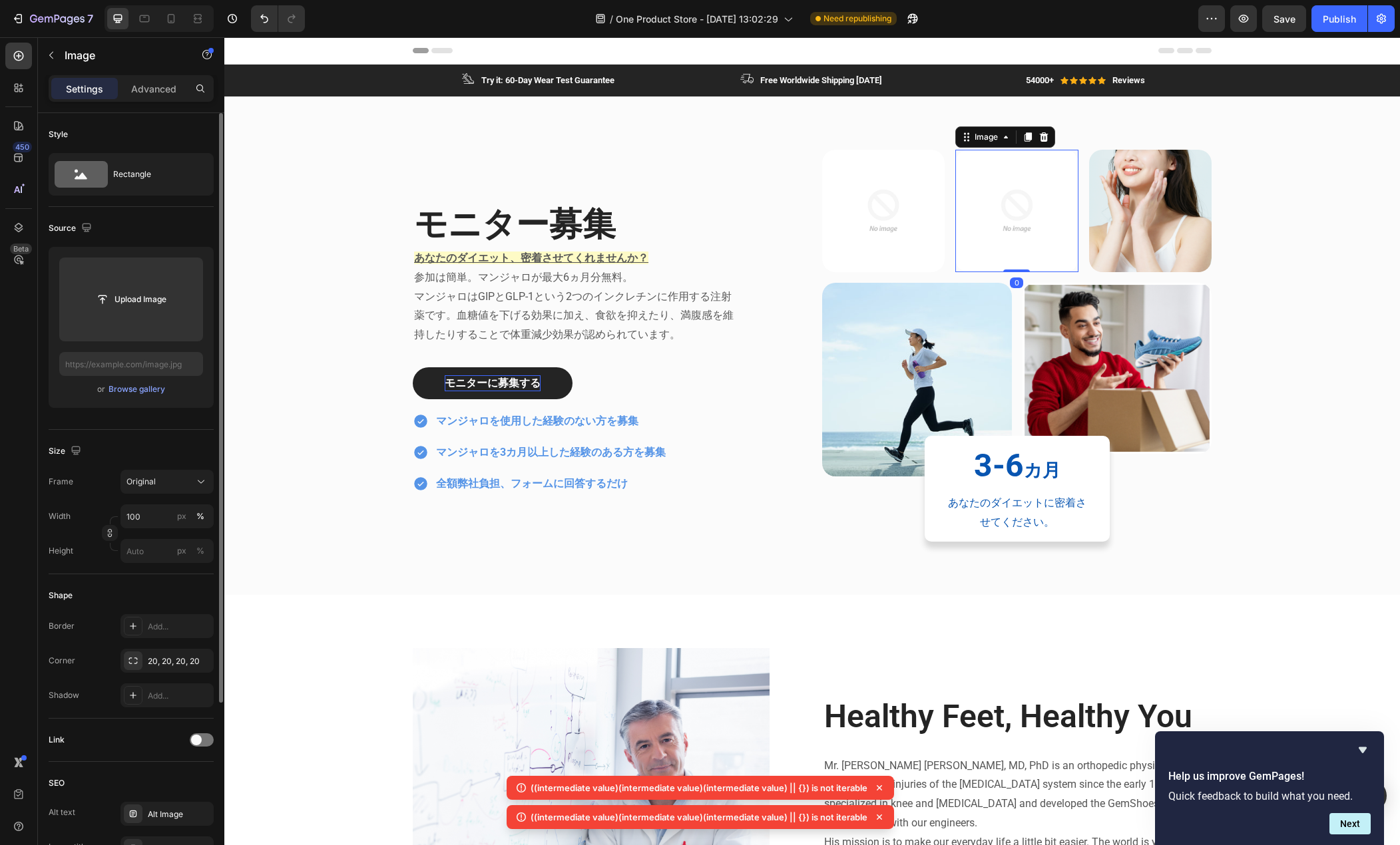
click at [981, 256] on img at bounding box center [1016, 211] width 122 height 122
click at [117, 299] on input "file" at bounding box center [130, 299] width 92 height 22
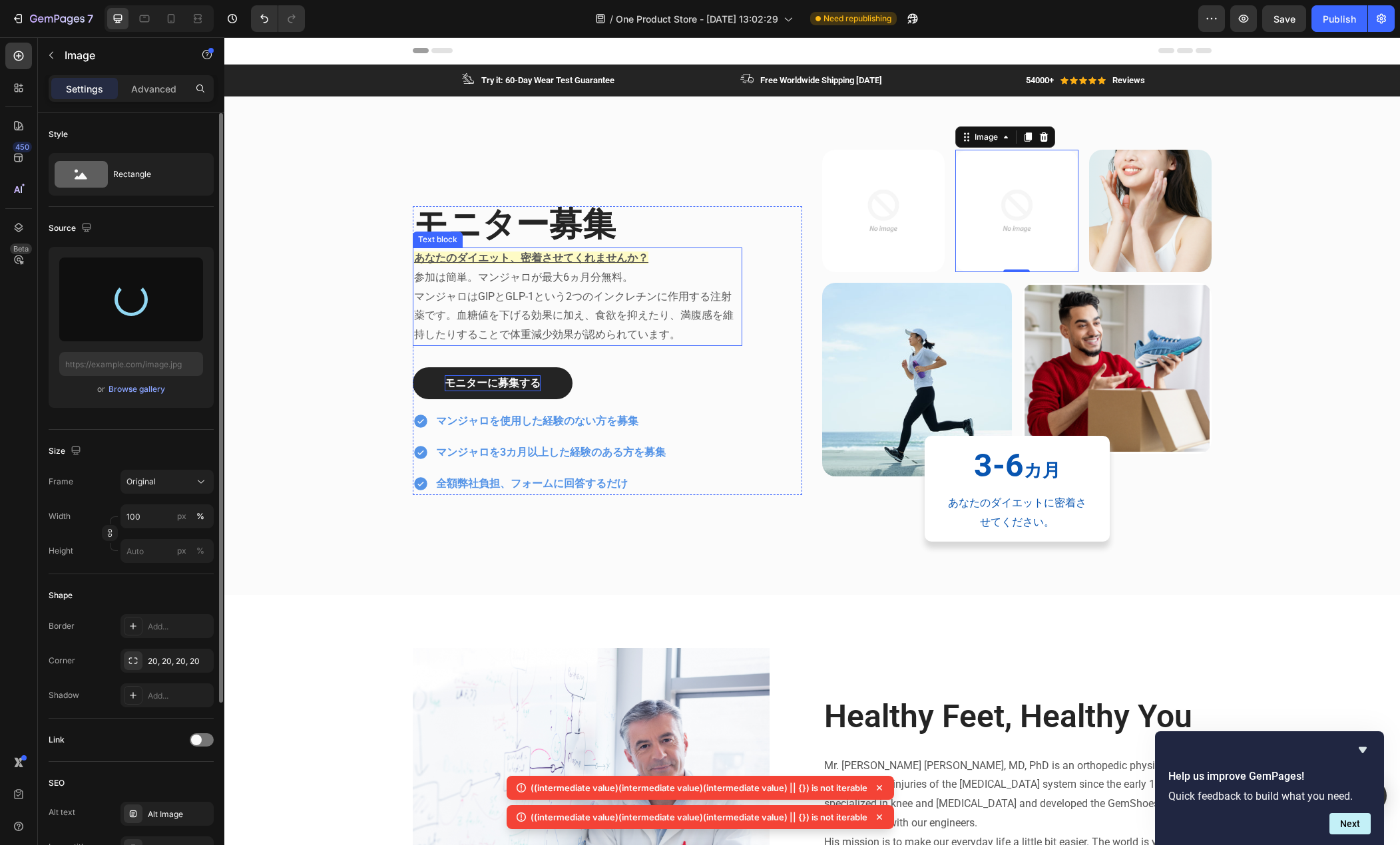
type input "https://cdn.shopify.com/s/files/1/0685/8810/9993/files/gempages_579575509243921…"
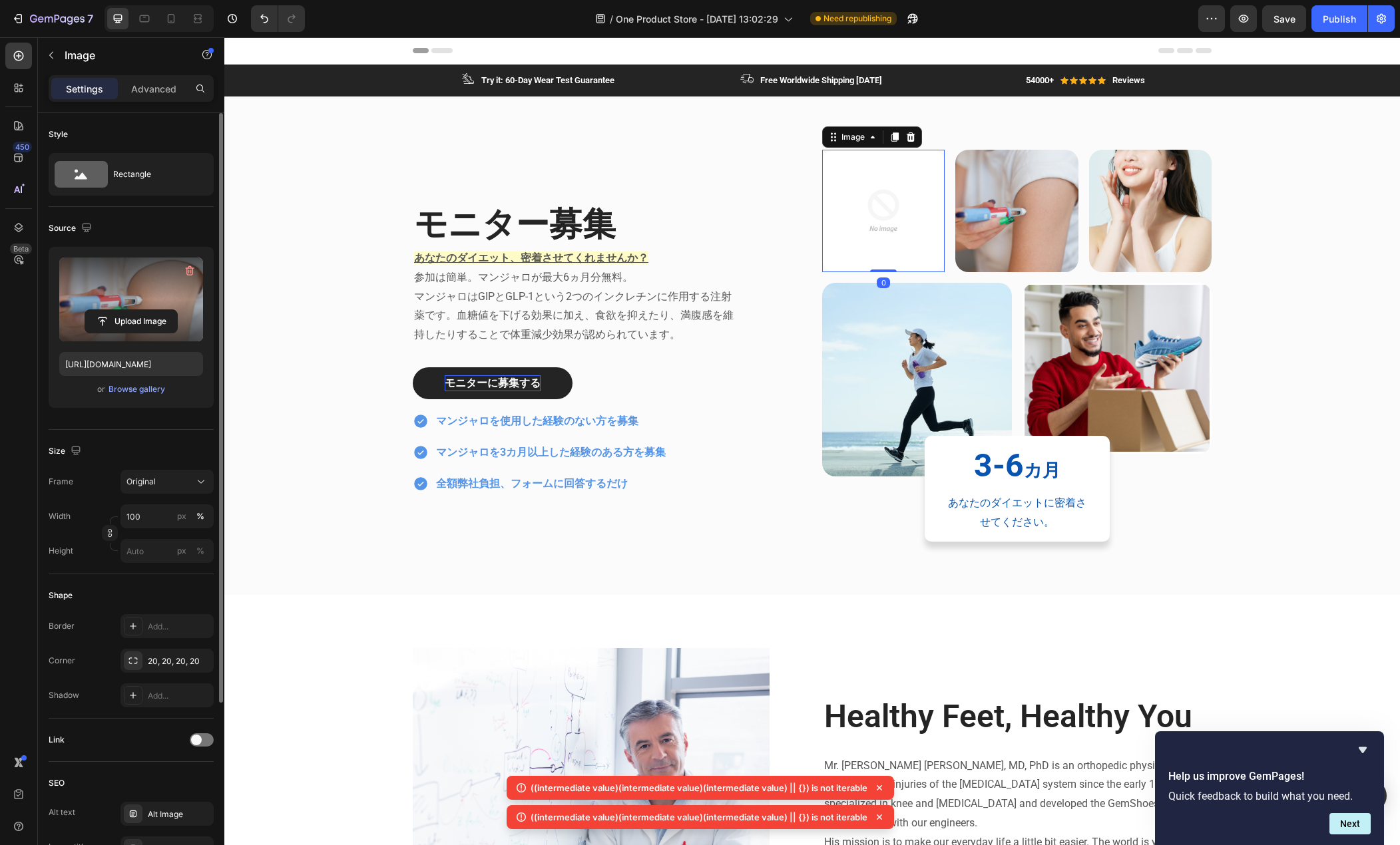
click at [909, 229] on img at bounding box center [883, 211] width 122 height 122
click at [121, 286] on input "file" at bounding box center [131, 299] width 144 height 84
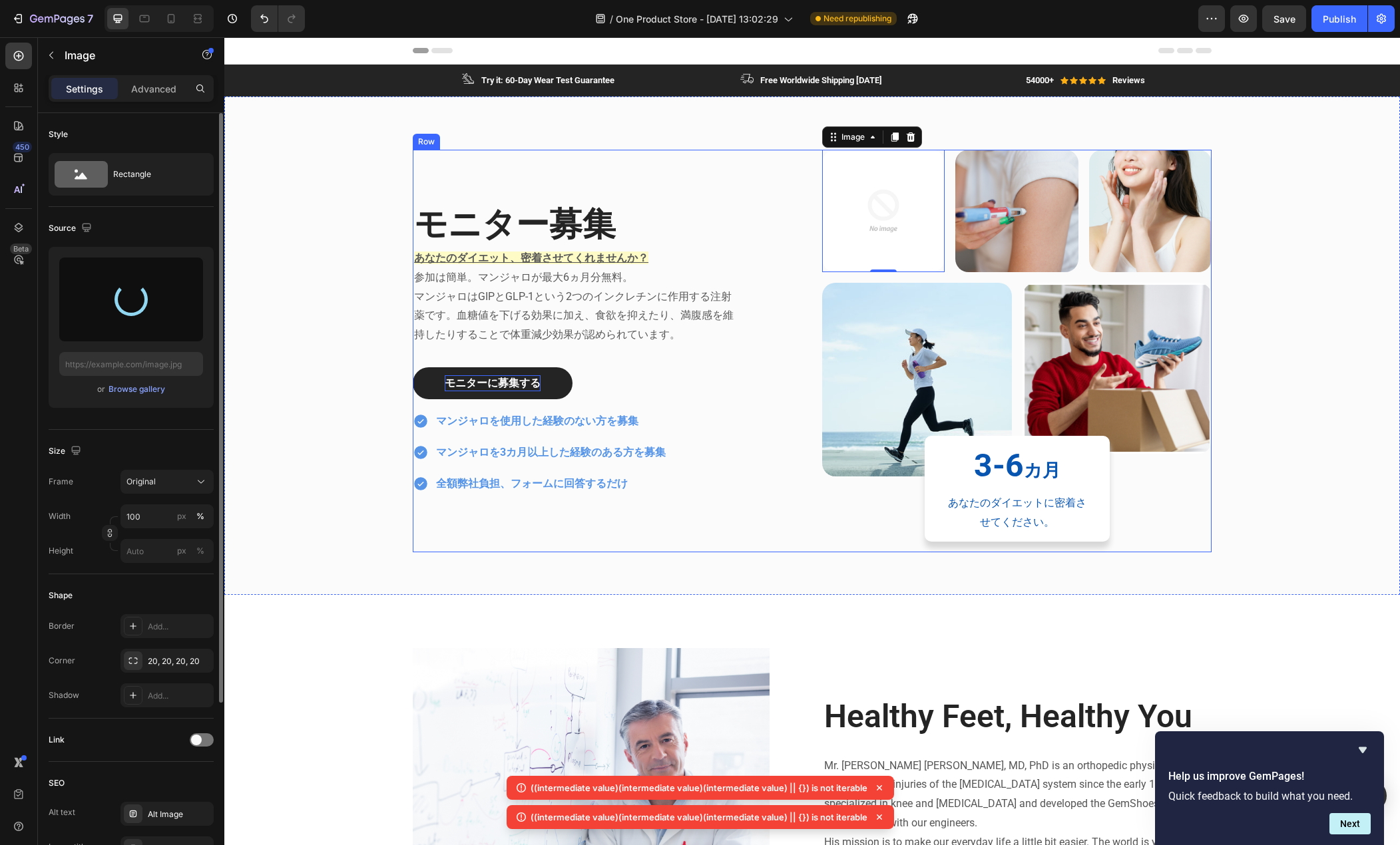
type input "https://cdn.shopify.com/s/files/1/0685/8810/9993/files/gempages_579575509243921…"
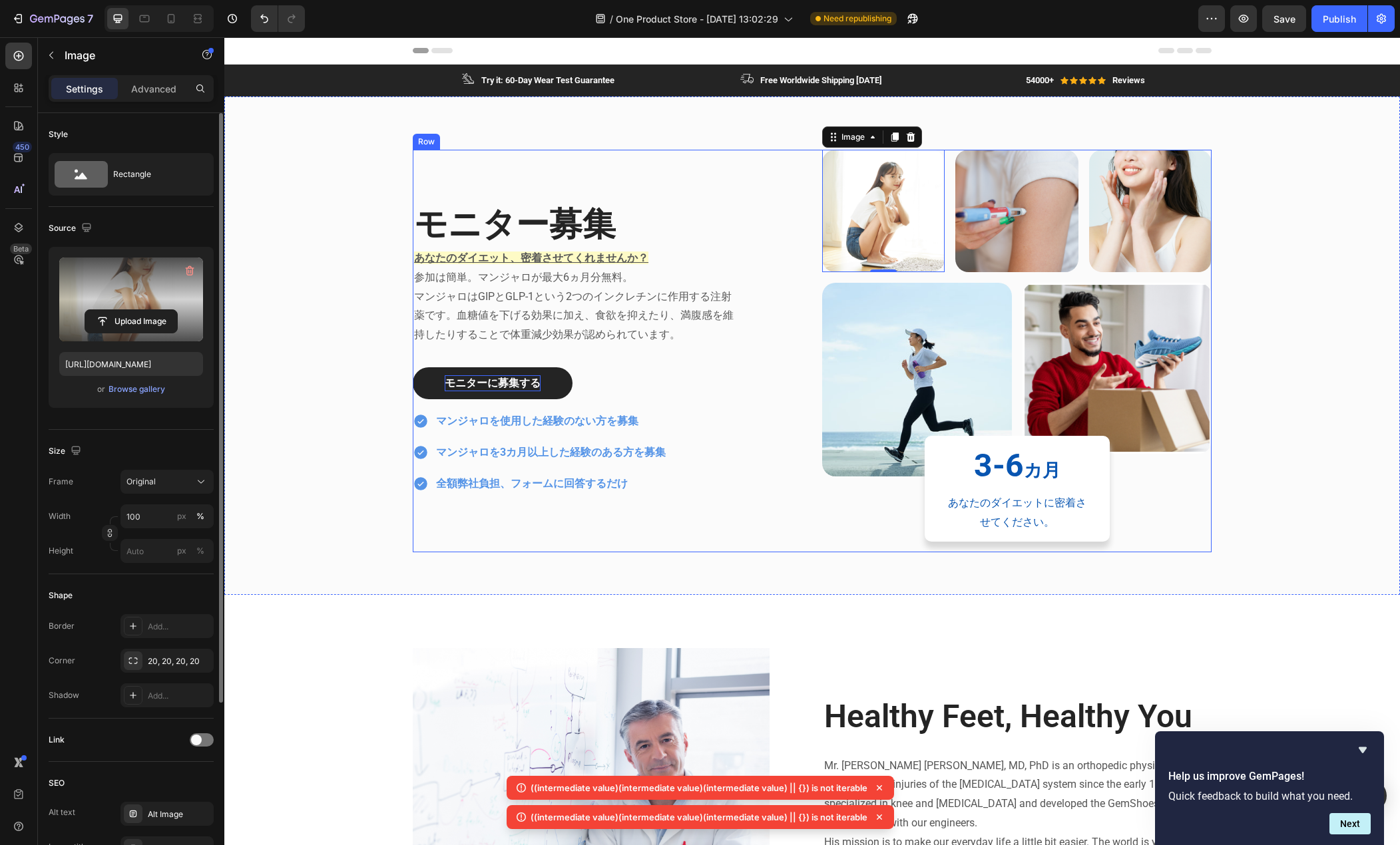
click at [493, 179] on div "モニター募集 Heading あなたのダイエット、密着させてくれませんか？ 参加は簡単。マンジャロが最大6ヵ月分無料。 マンジャロはGIPとGLP-1という2…" at bounding box center [608, 351] width 390 height 402
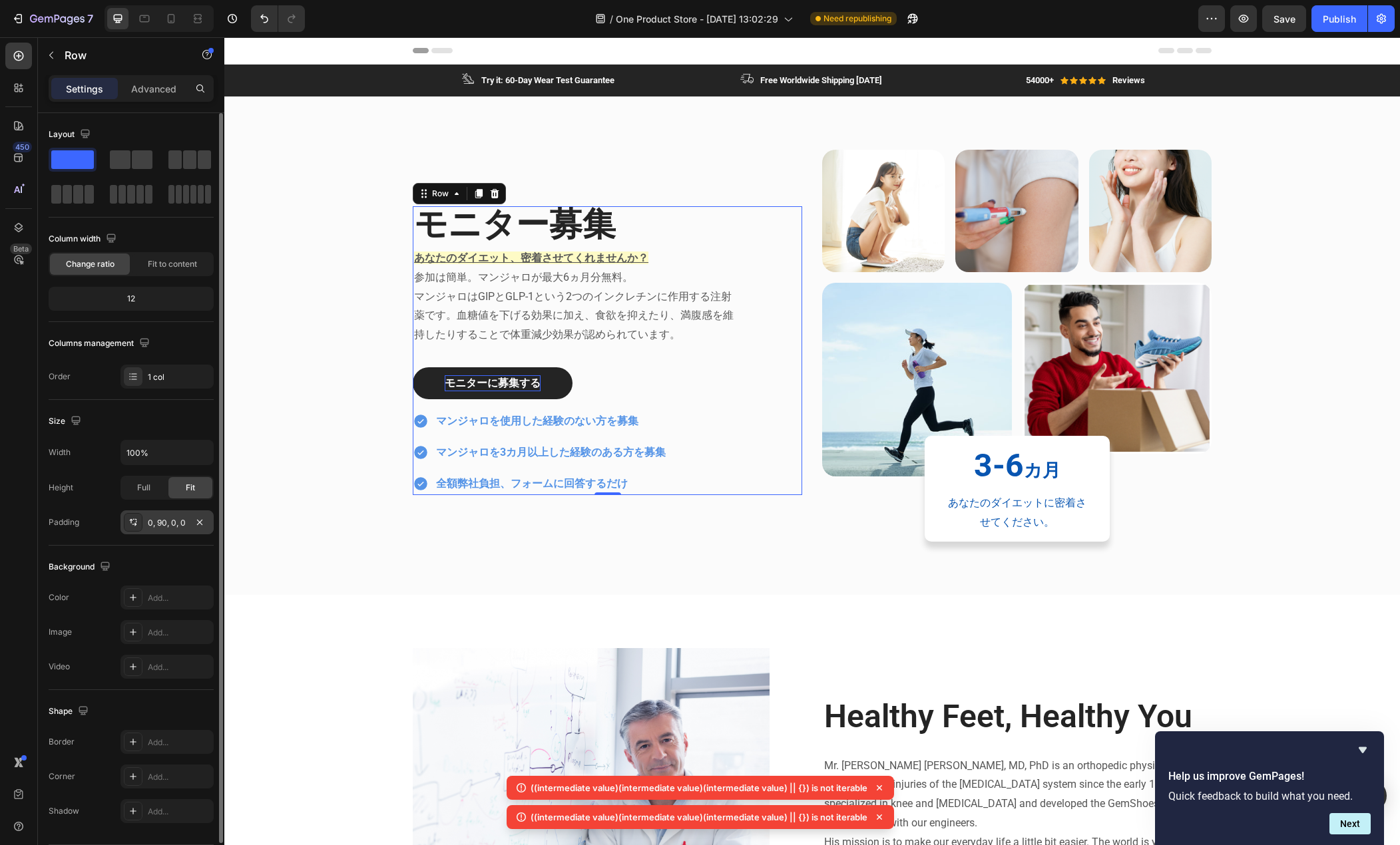
click at [157, 525] on div "0, 90, 0, 0" at bounding box center [167, 523] width 38 height 12
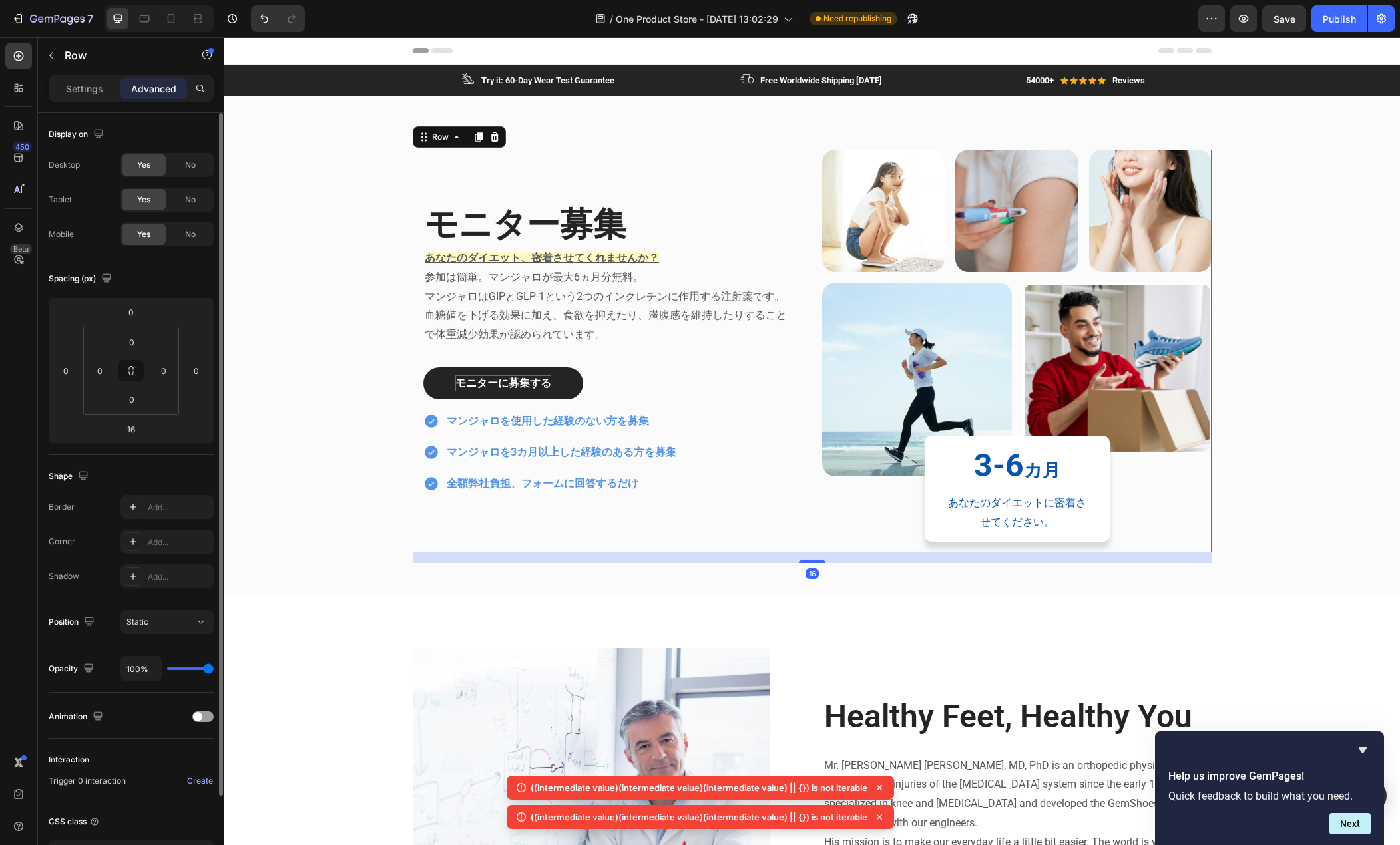
click at [543, 172] on div "モニター募集 Heading あなたのダイエット、密着させてくれませんか？ 参加は簡単。マンジャロが最大6ヵ月分無料。 マンジャロはGIPとGLP-1という2…" at bounding box center [608, 351] width 390 height 402
click at [92, 85] on p "Settings" at bounding box center [85, 89] width 37 height 14
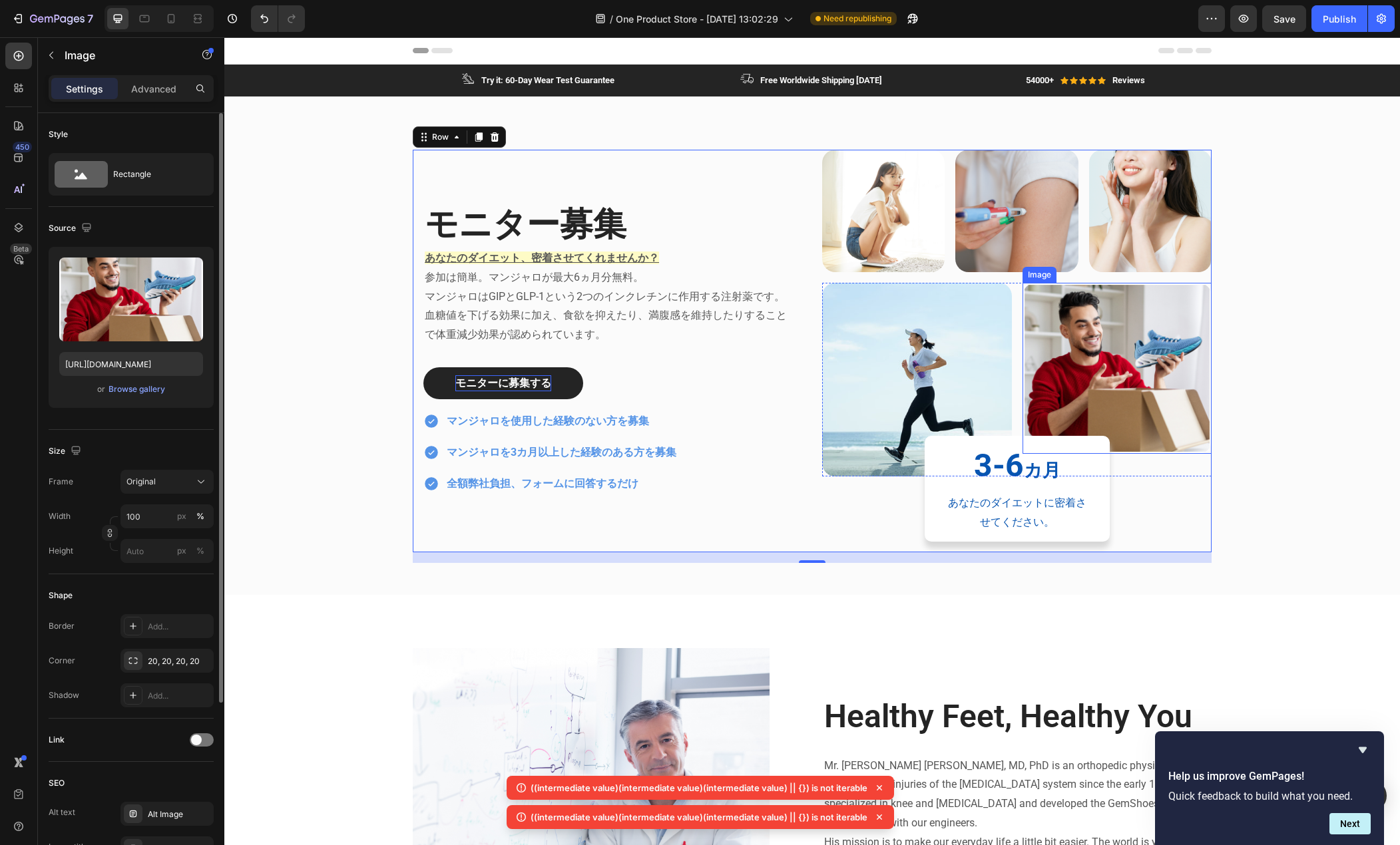
click at [1099, 350] on img at bounding box center [1118, 369] width 190 height 171
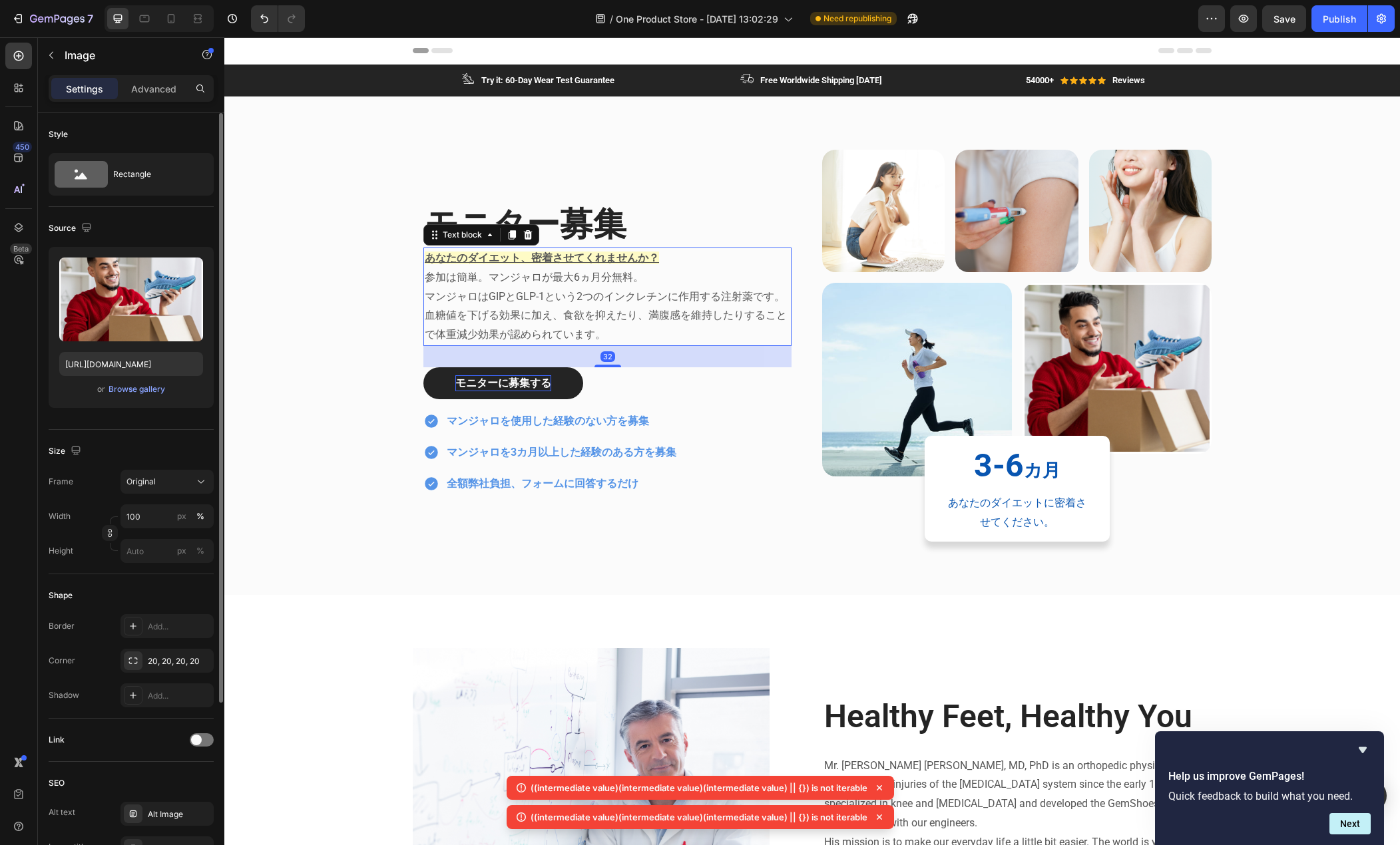
click at [425, 249] on p "あなたのダイエット、密着させてくれませんか？" at bounding box center [608, 258] width 365 height 20
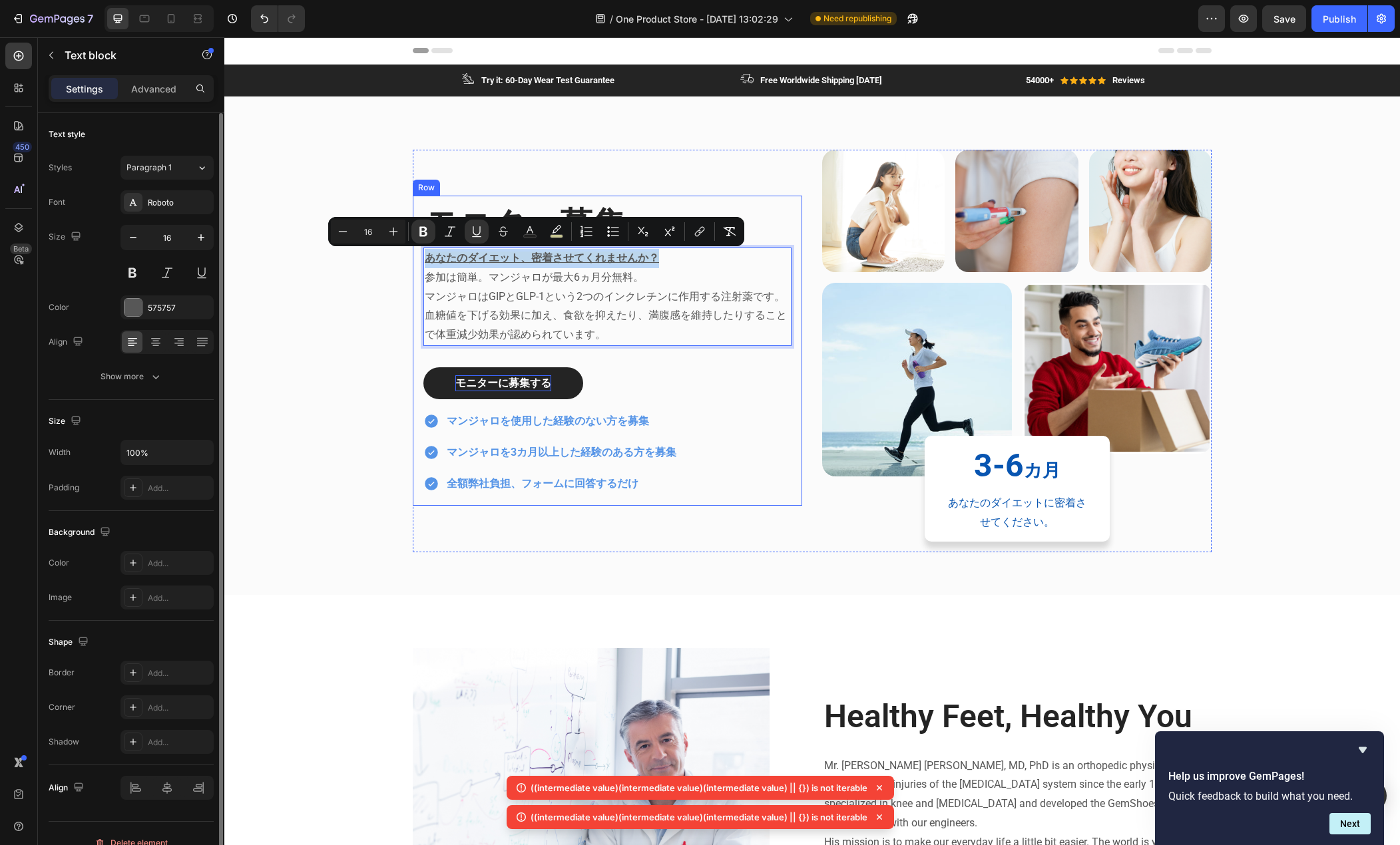
drag, startPoint x: 659, startPoint y: 258, endPoint x: 407, endPoint y: 234, distance: 253.1
click at [407, 234] on div "モニター募集 Heading あなたのダイエット、密着させてくれませんか？ 参加は簡単。マンジャロが最大6ヵ月分無料。 マンジャロはGIPとGLP-1という2…" at bounding box center [812, 357] width 1156 height 414
click at [391, 229] on icon "Editor contextual toolbar" at bounding box center [393, 231] width 13 height 13
click at [391, 229] on icon "Editor contextual toolbar" at bounding box center [393, 231] width 13 height 13
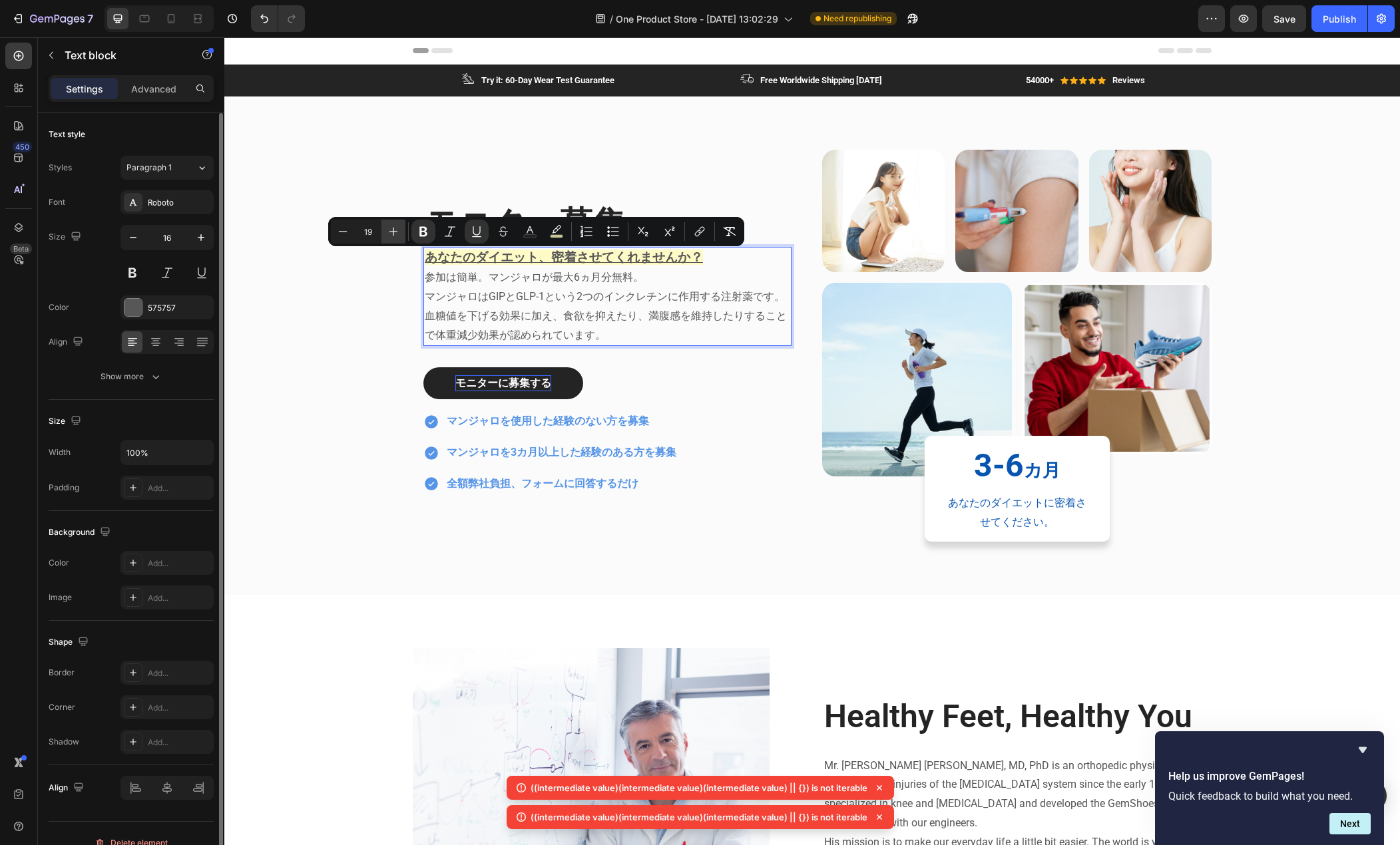
click at [392, 229] on icon "Editor contextual toolbar" at bounding box center [393, 231] width 13 height 13
type input "20"
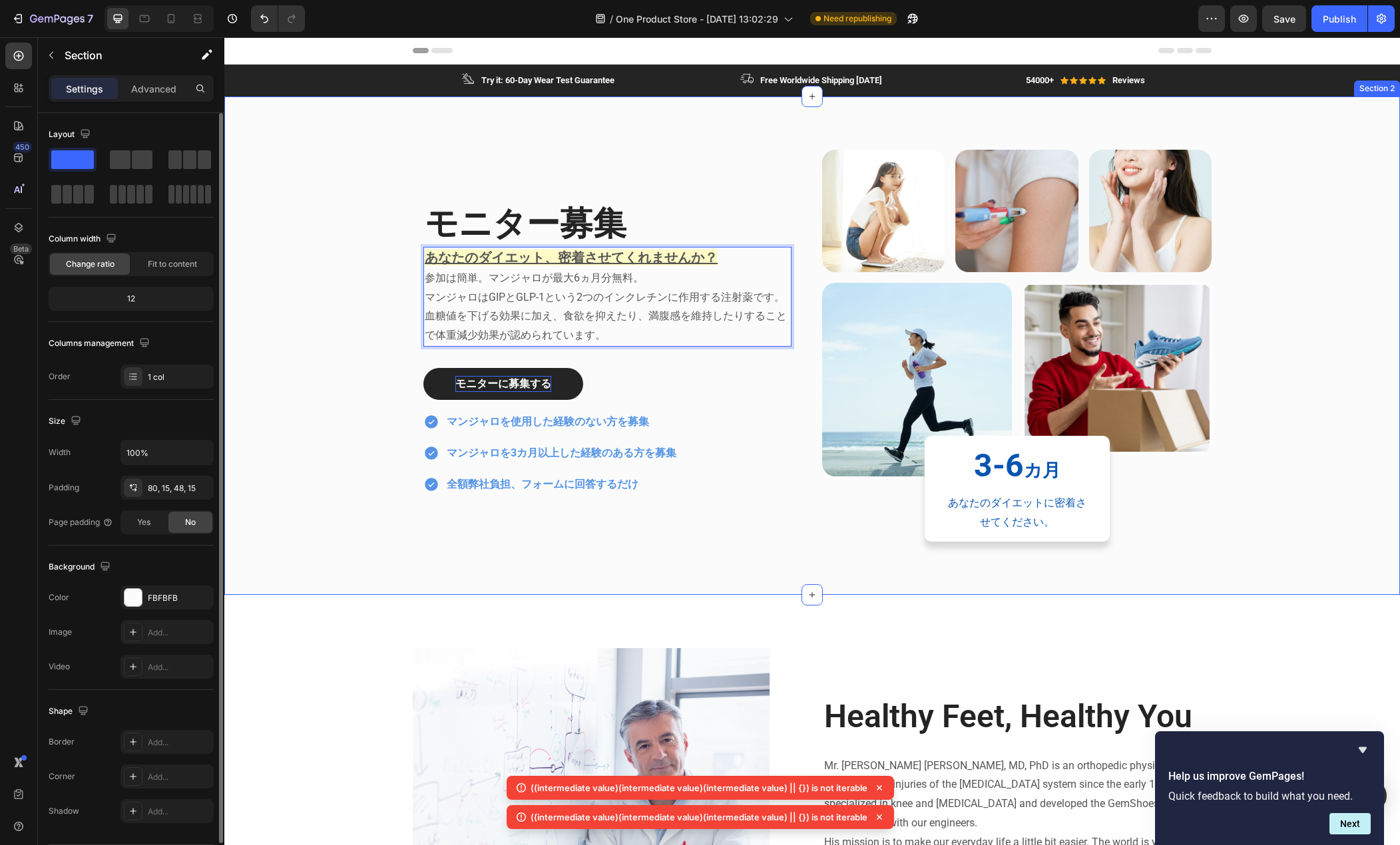
click at [384, 306] on div "モニター募集 Heading あなたのダイエット、密着させてくれませんか？ 参加は簡単。マンジャロが最大6ヵ月分無料。 マンジャロはGIPとGLP-1という2…" at bounding box center [812, 357] width 1156 height 414
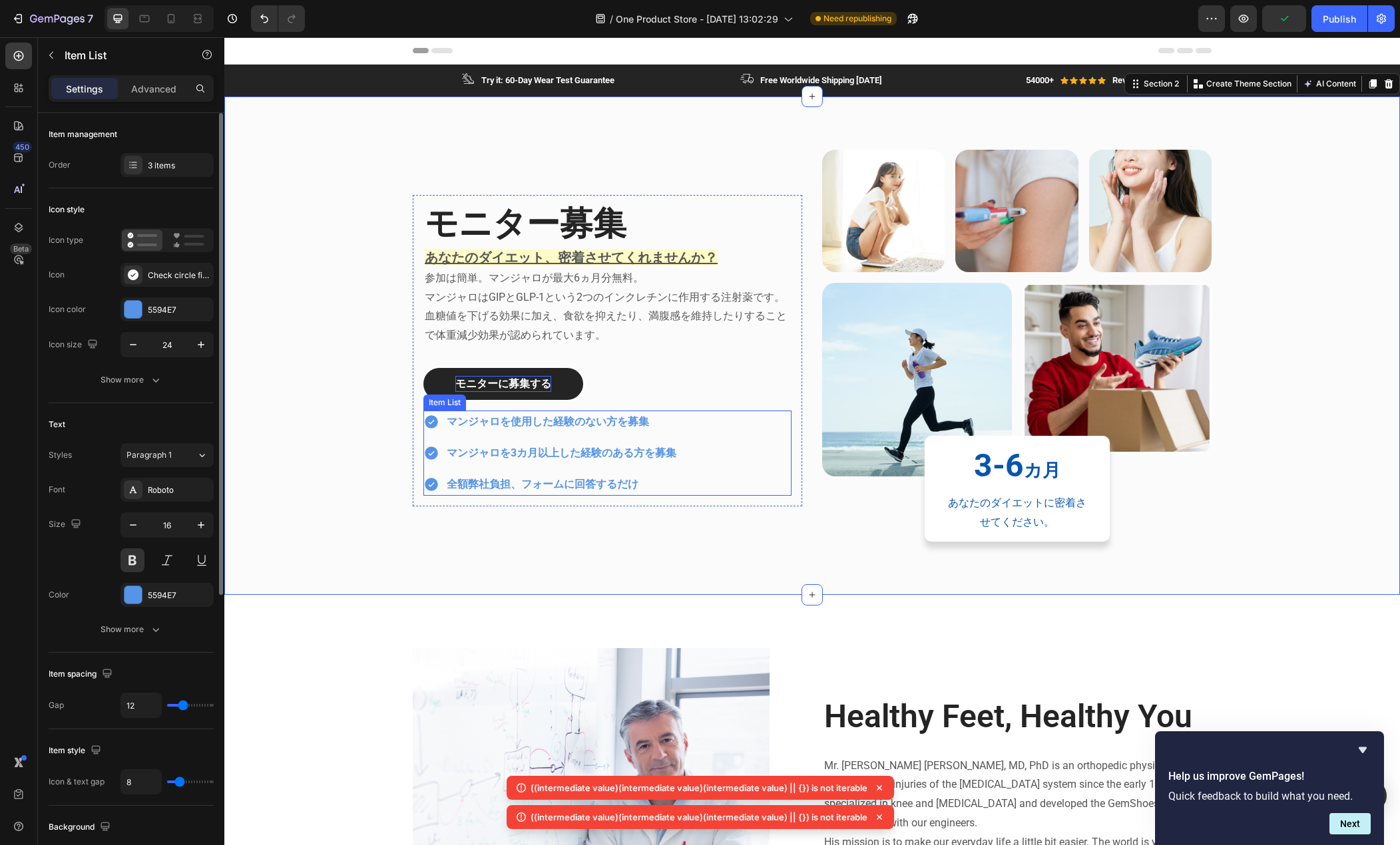
click at [446, 441] on div "マンジャロを使用した経験のない方を募集 マンジャロを3カ月以上した経験のある方を募集 全額弊社負担、フォームに回答するだけ" at bounding box center [551, 453] width 255 height 85
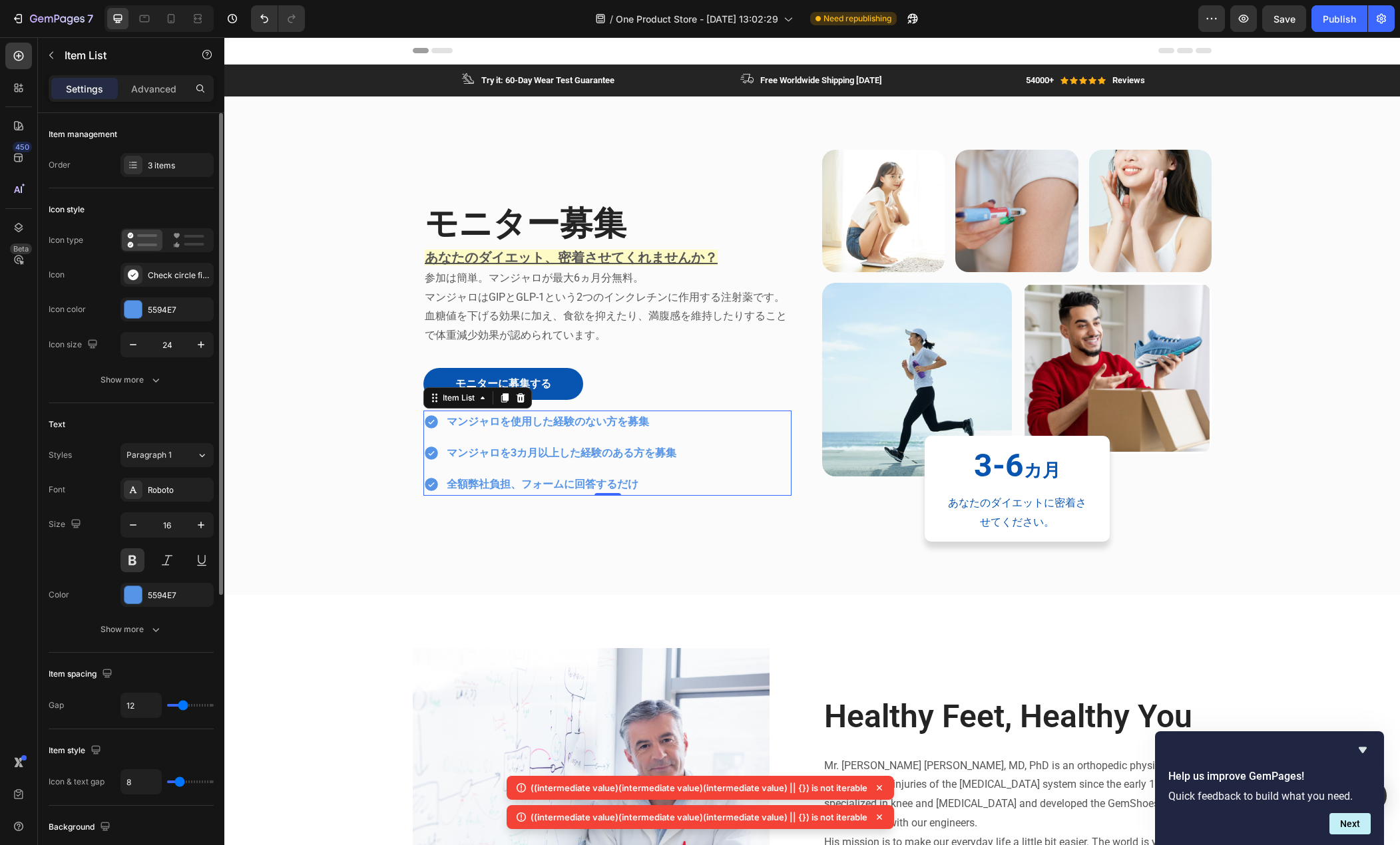
type input "10"
type input "9"
type input "8"
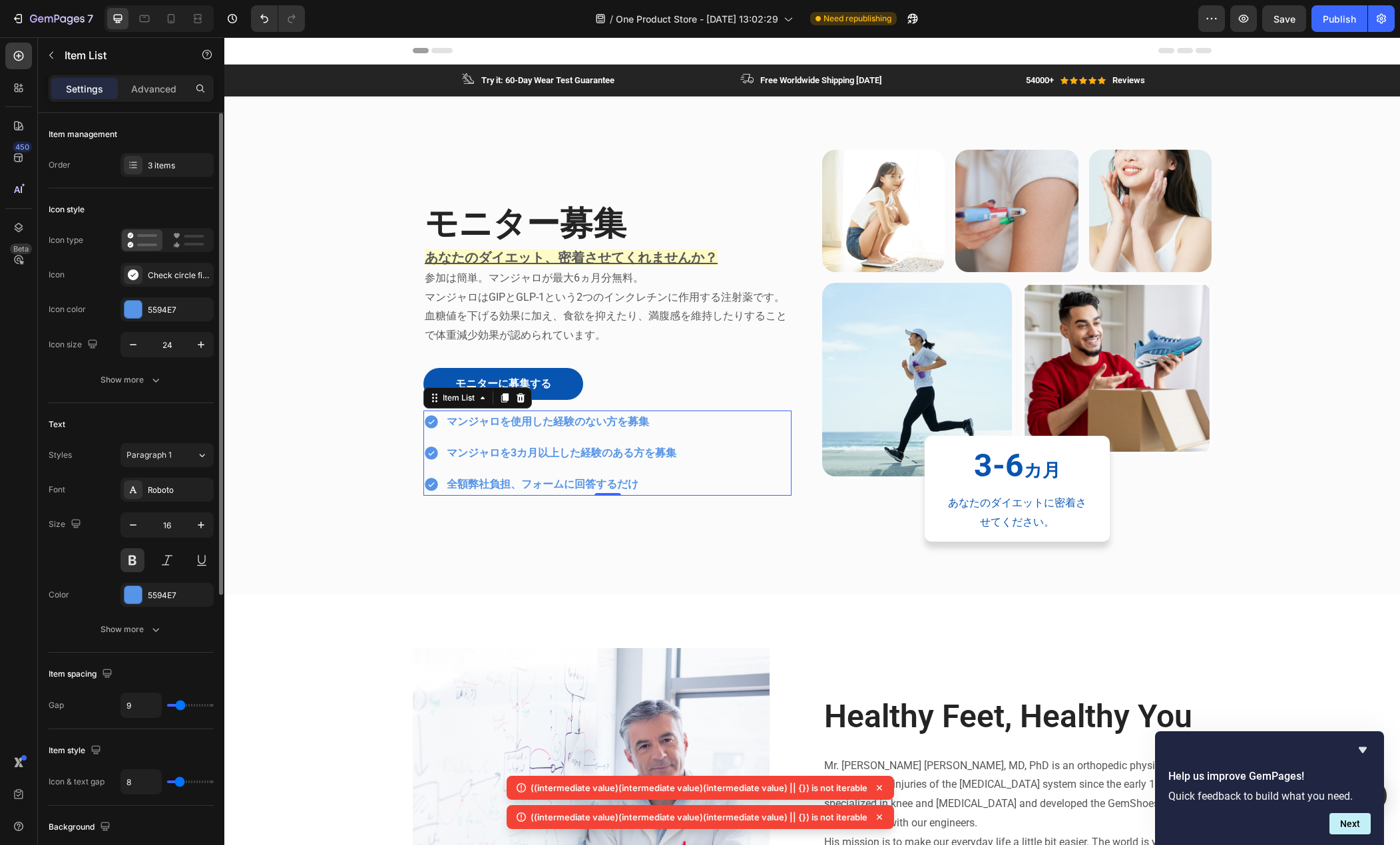
type input "8"
type input "7"
type input "6"
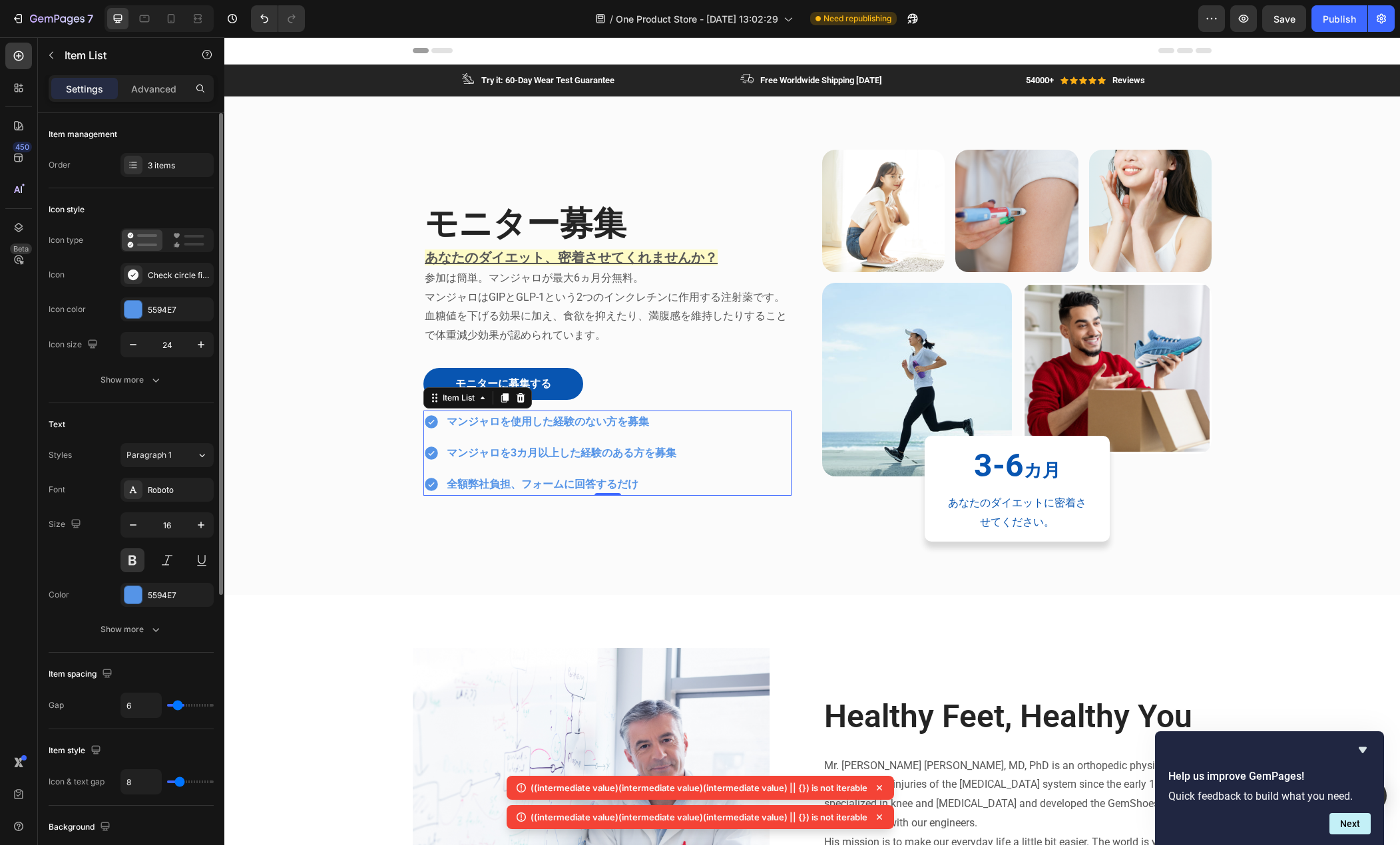
type input "5"
type input "4"
type input "2"
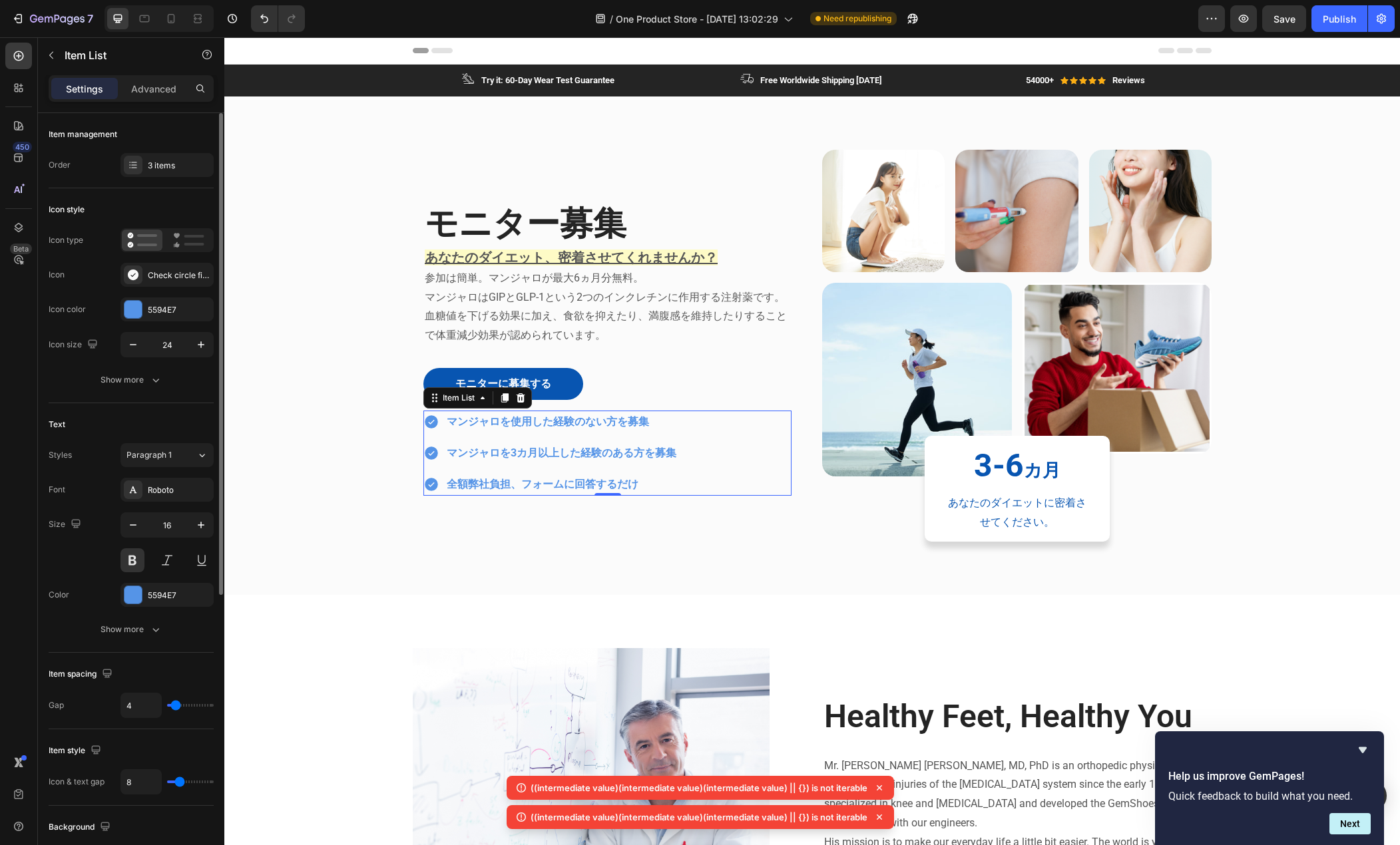
type input "2"
type input "1"
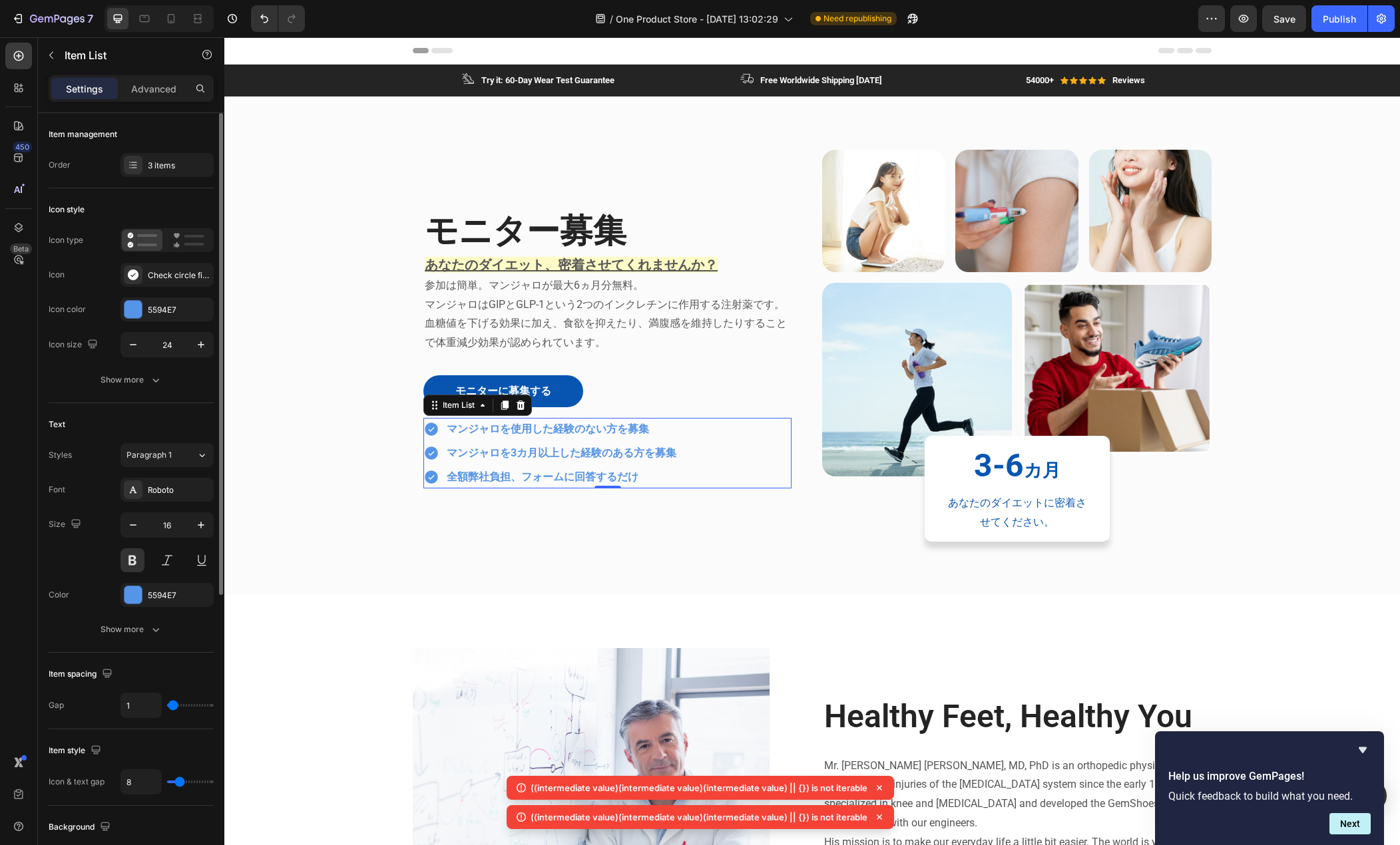
type input "0"
drag, startPoint x: 182, startPoint y: 710, endPoint x: 162, endPoint y: 710, distance: 20.0
type input "0"
click at [167, 707] on input "range" at bounding box center [190, 705] width 47 height 3
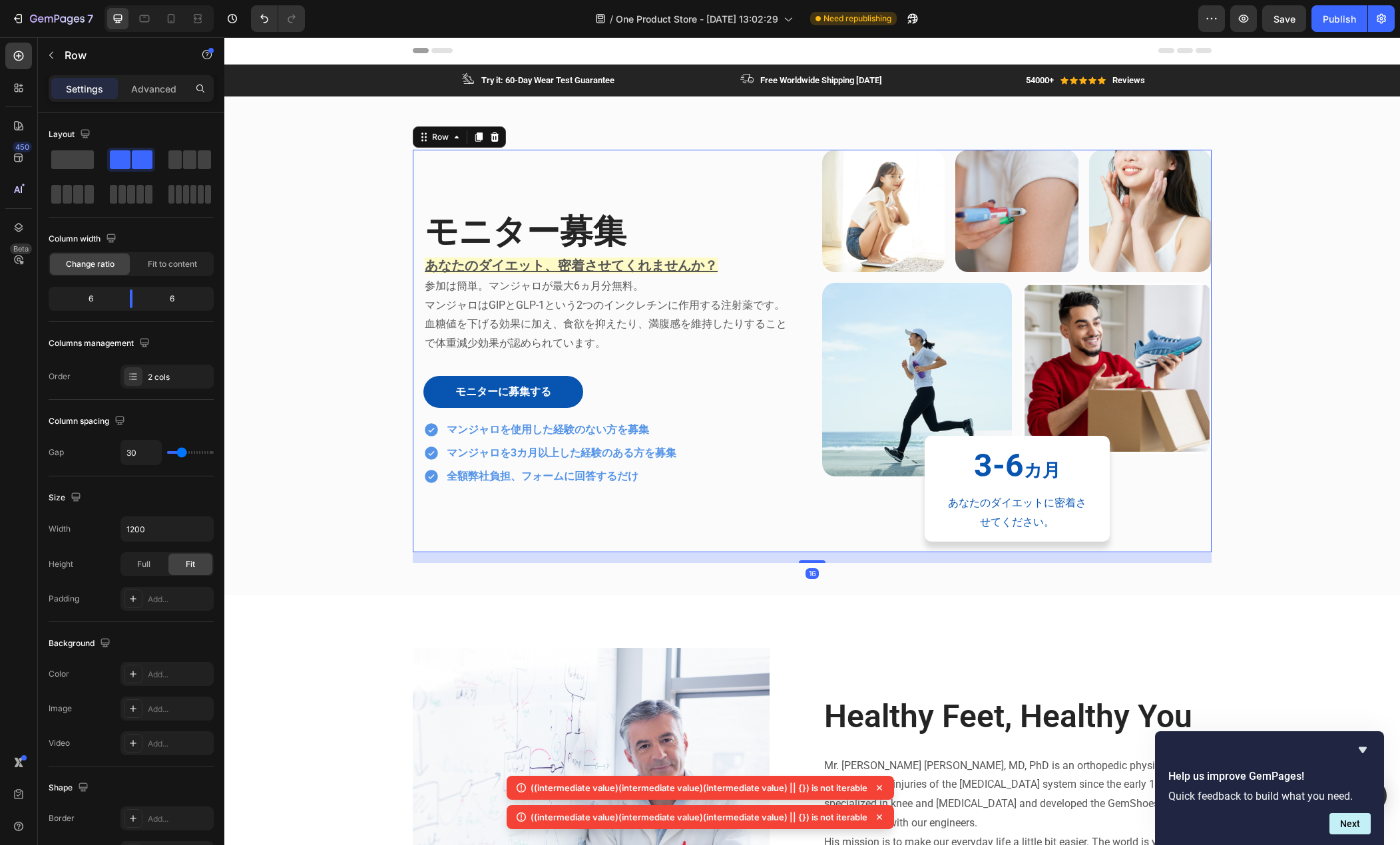
click at [434, 513] on div "モニター募集 Heading あなたのダイエット、密着させてくれませんか？ 参加は簡単。マンジャロが最大6ヵ月分無料。 マンジャロはGIPとGLP-1という2…" at bounding box center [608, 351] width 390 height 402
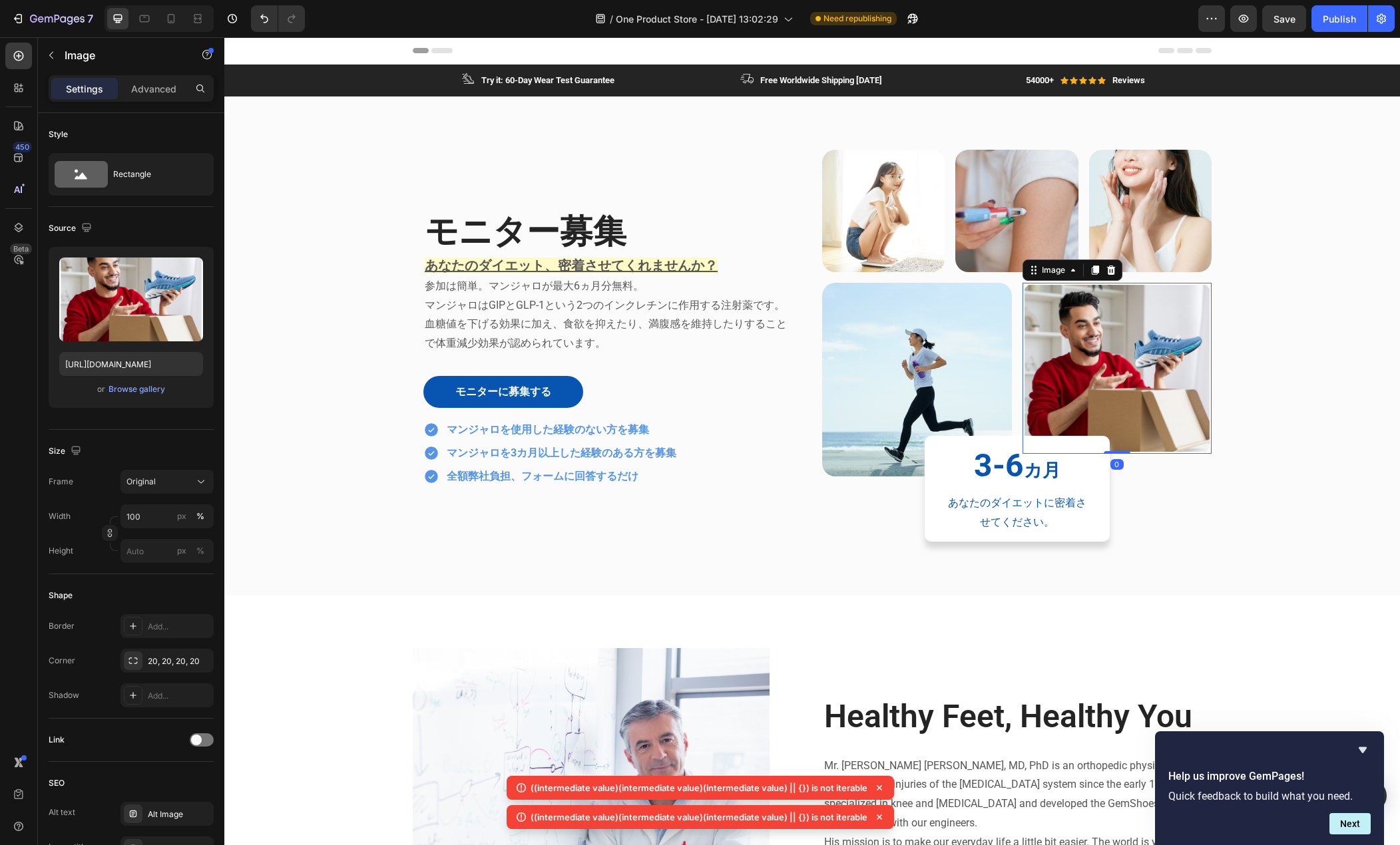
click at [1082, 361] on img at bounding box center [1118, 369] width 190 height 171
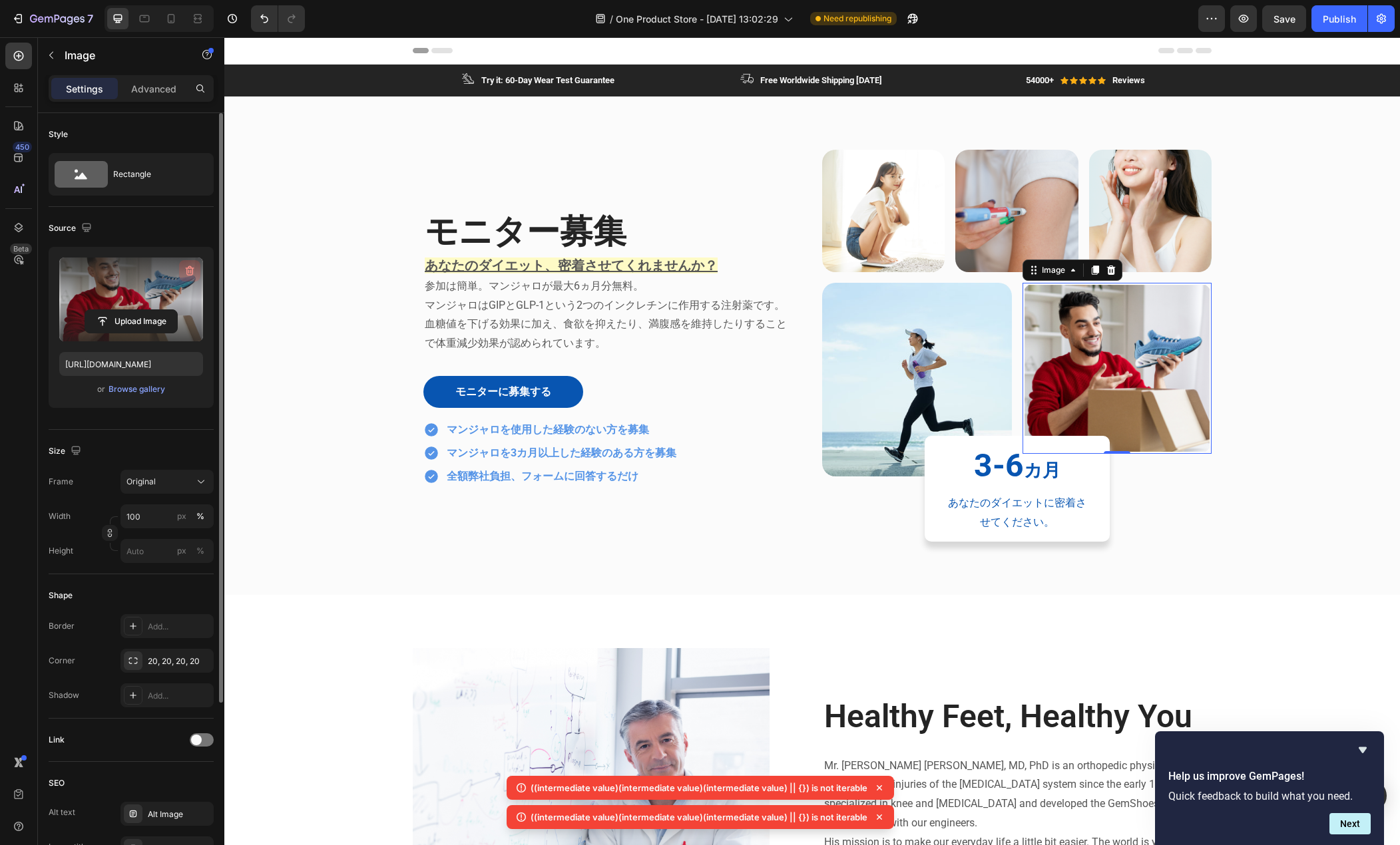
click at [193, 265] on icon "button" at bounding box center [189, 271] width 13 height 13
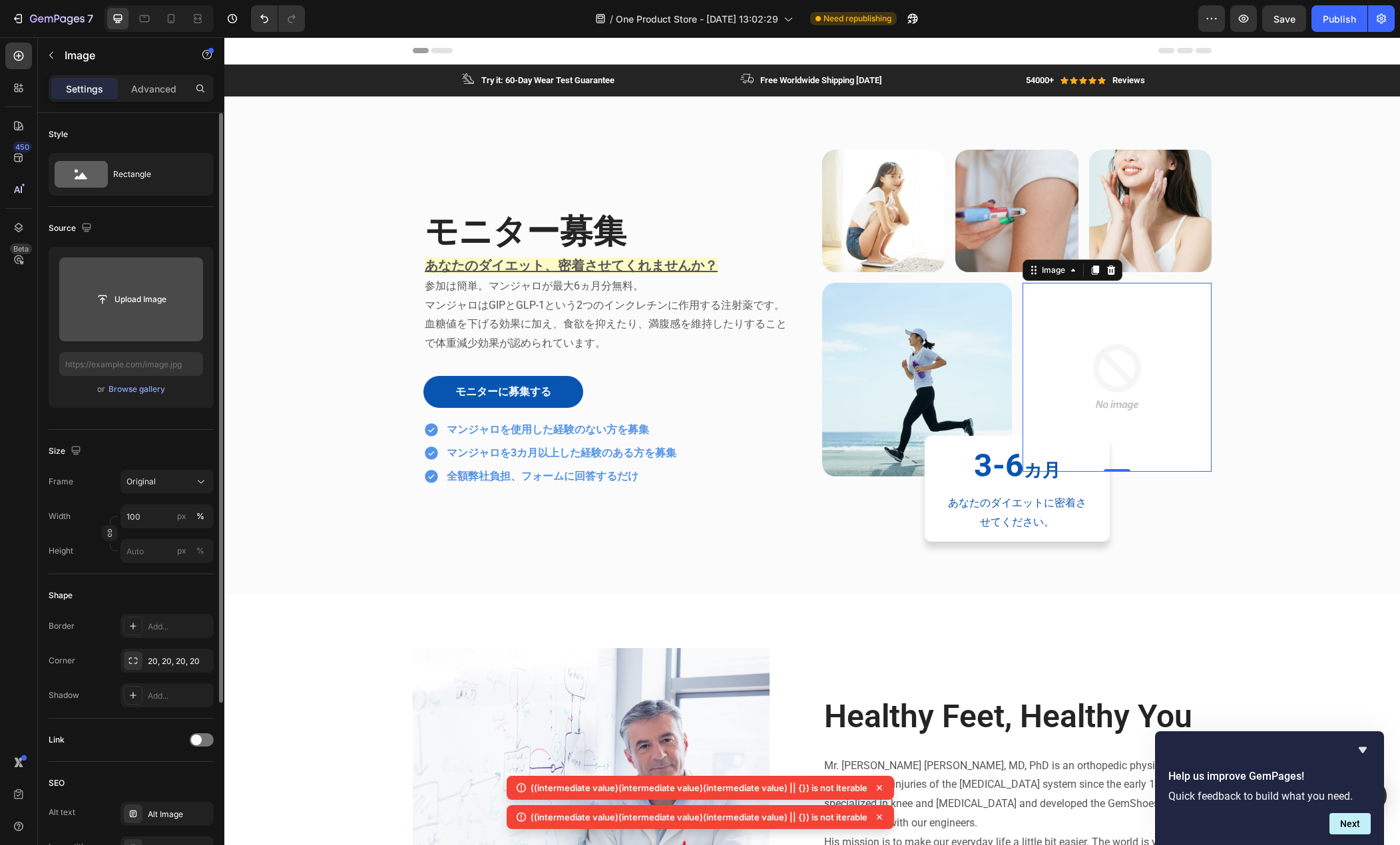
click at [148, 295] on input "file" at bounding box center [130, 299] width 92 height 22
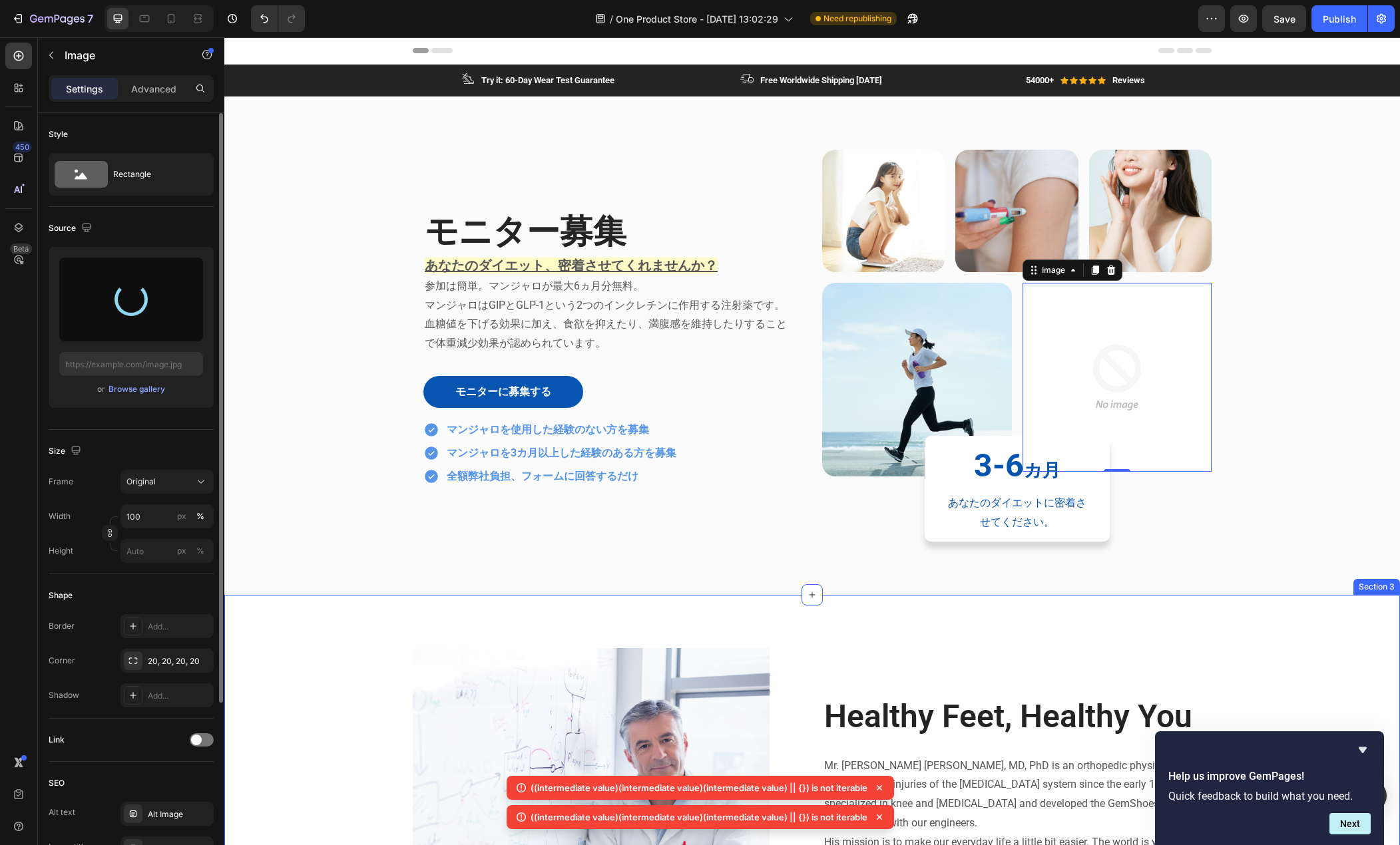
type input "[URL][DOMAIN_NAME]"
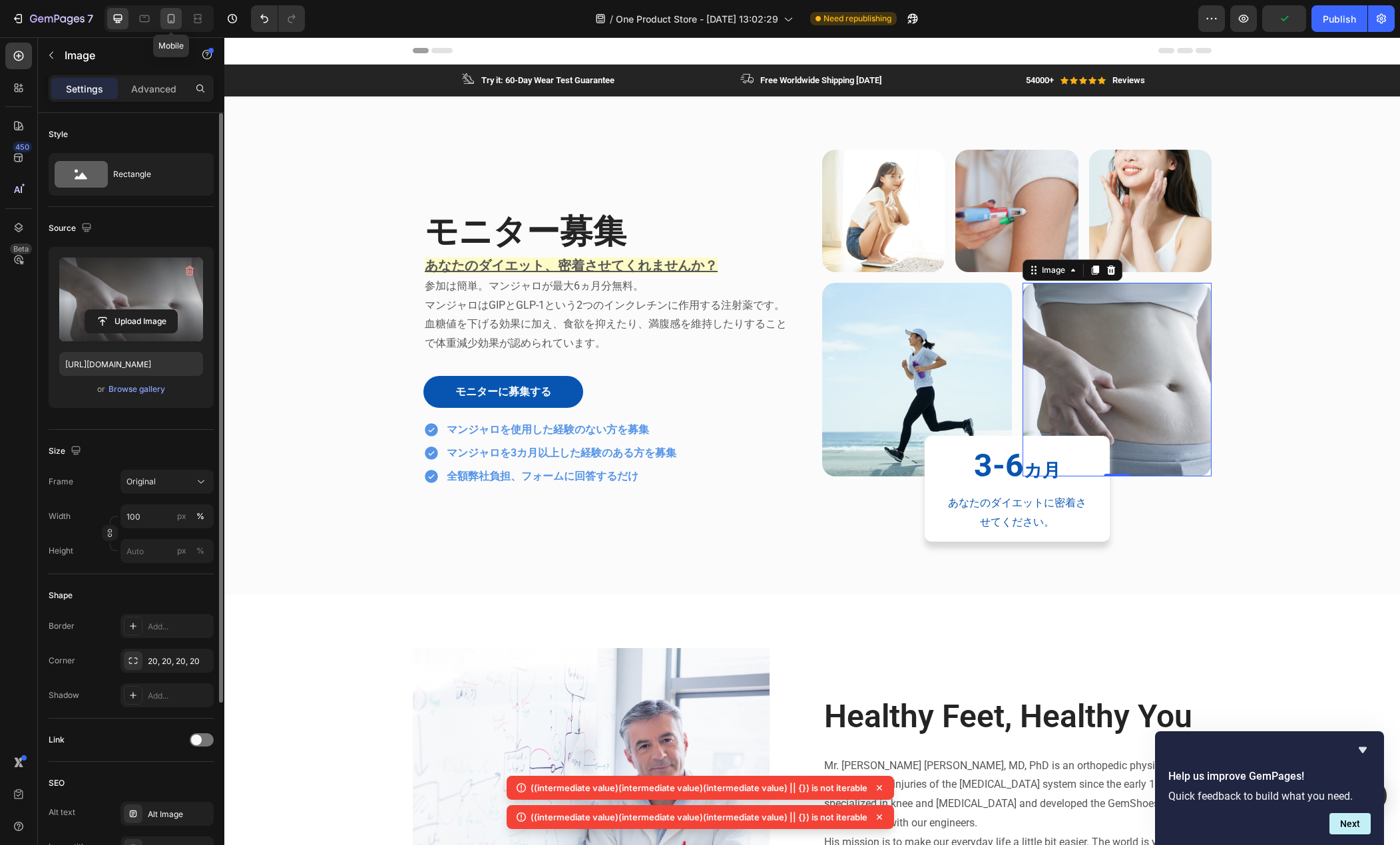
click at [173, 24] on icon at bounding box center [171, 19] width 13 height 13
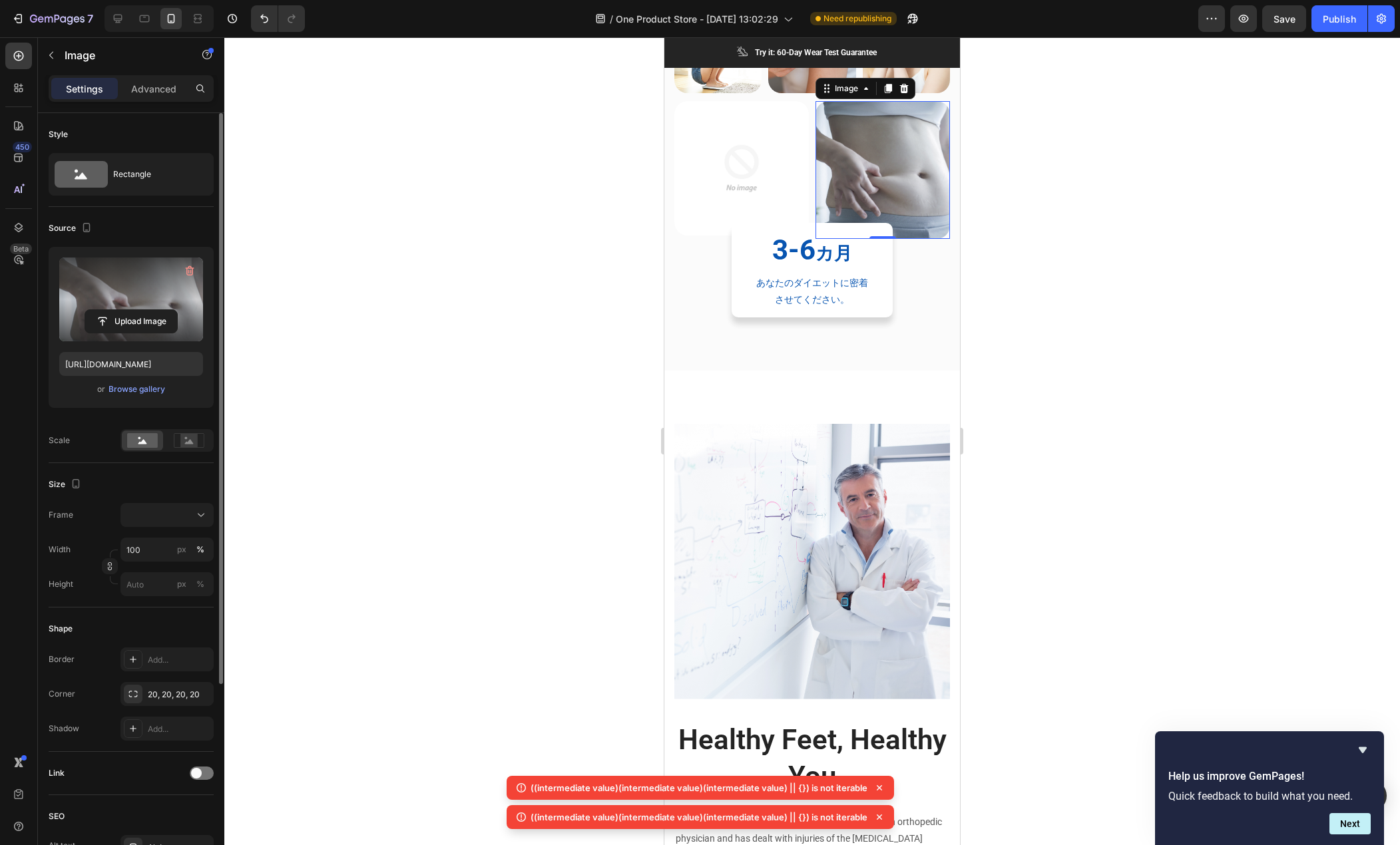
scroll to position [436, 0]
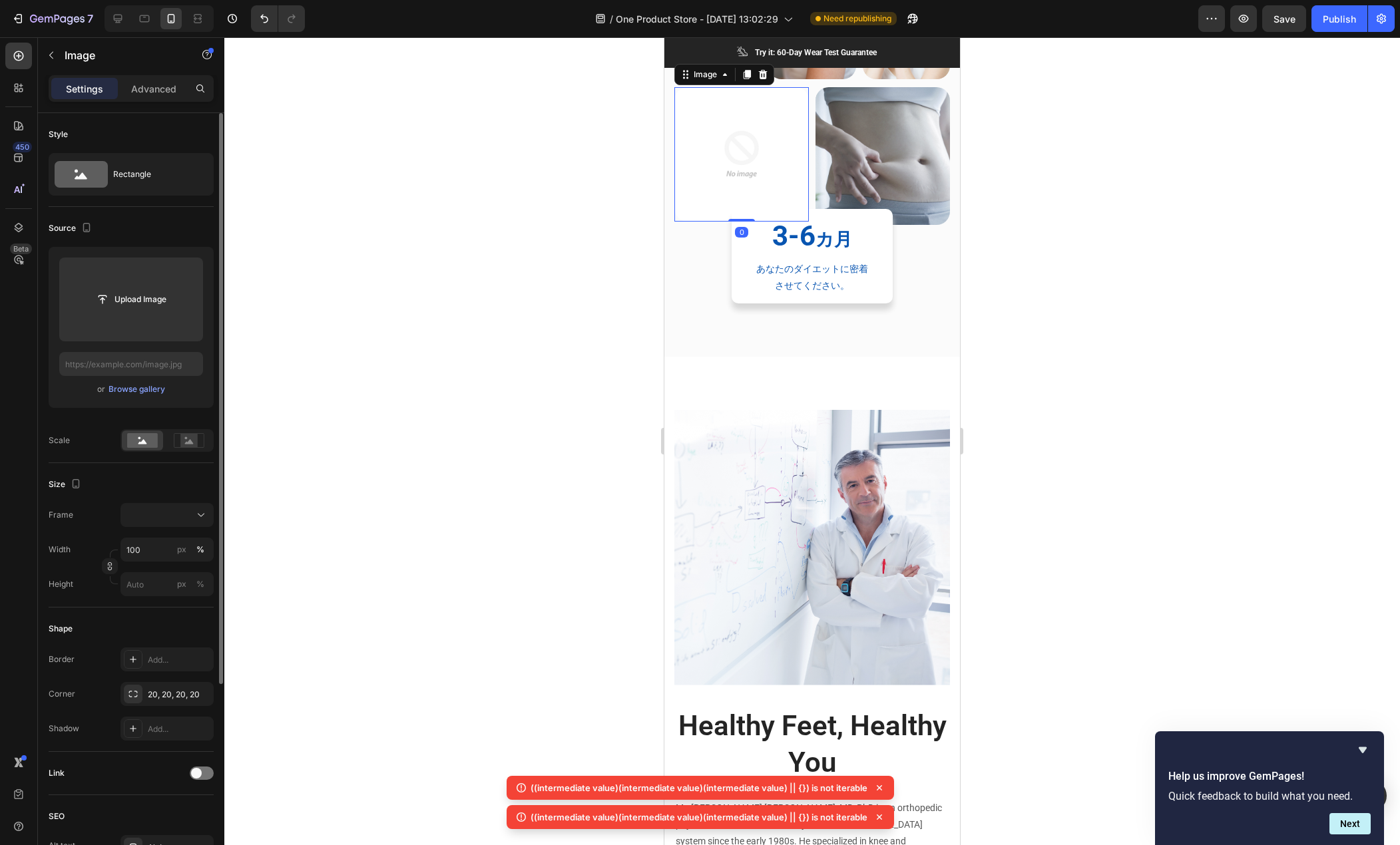
click at [717, 175] on img at bounding box center [742, 155] width 134 height 134
click at [162, 285] on input "file" at bounding box center [131, 299] width 144 height 84
type input "[URL][DOMAIN_NAME]"
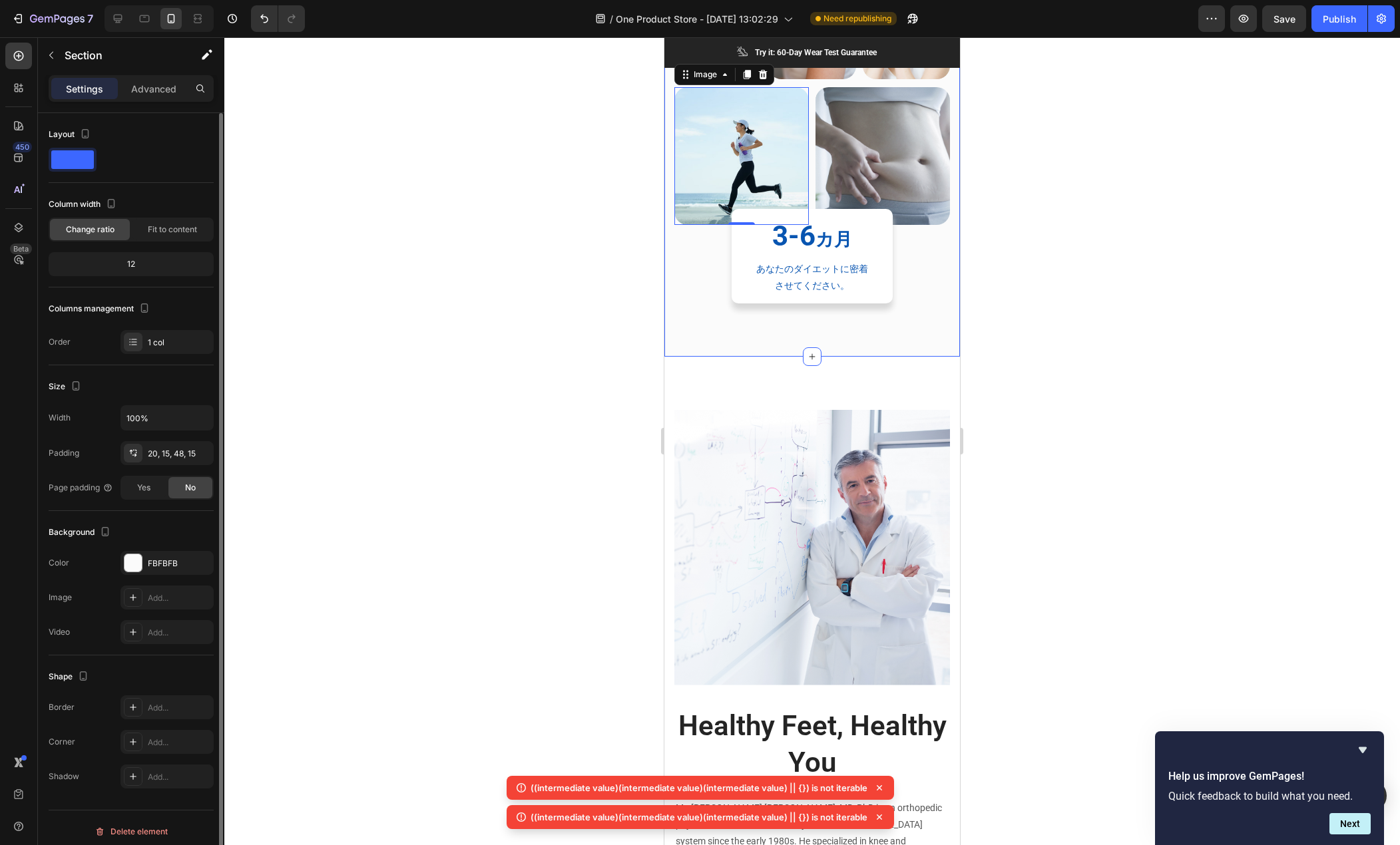
click at [720, 337] on div "モニター募集 Heading あなたのダイエット、密着させてくれませんか？ 参加は簡単。マンジャロが最大6ヵ月分無料。 マンジャロはGIPとGLP-1という2…" at bounding box center [812, 7] width 295 height 698
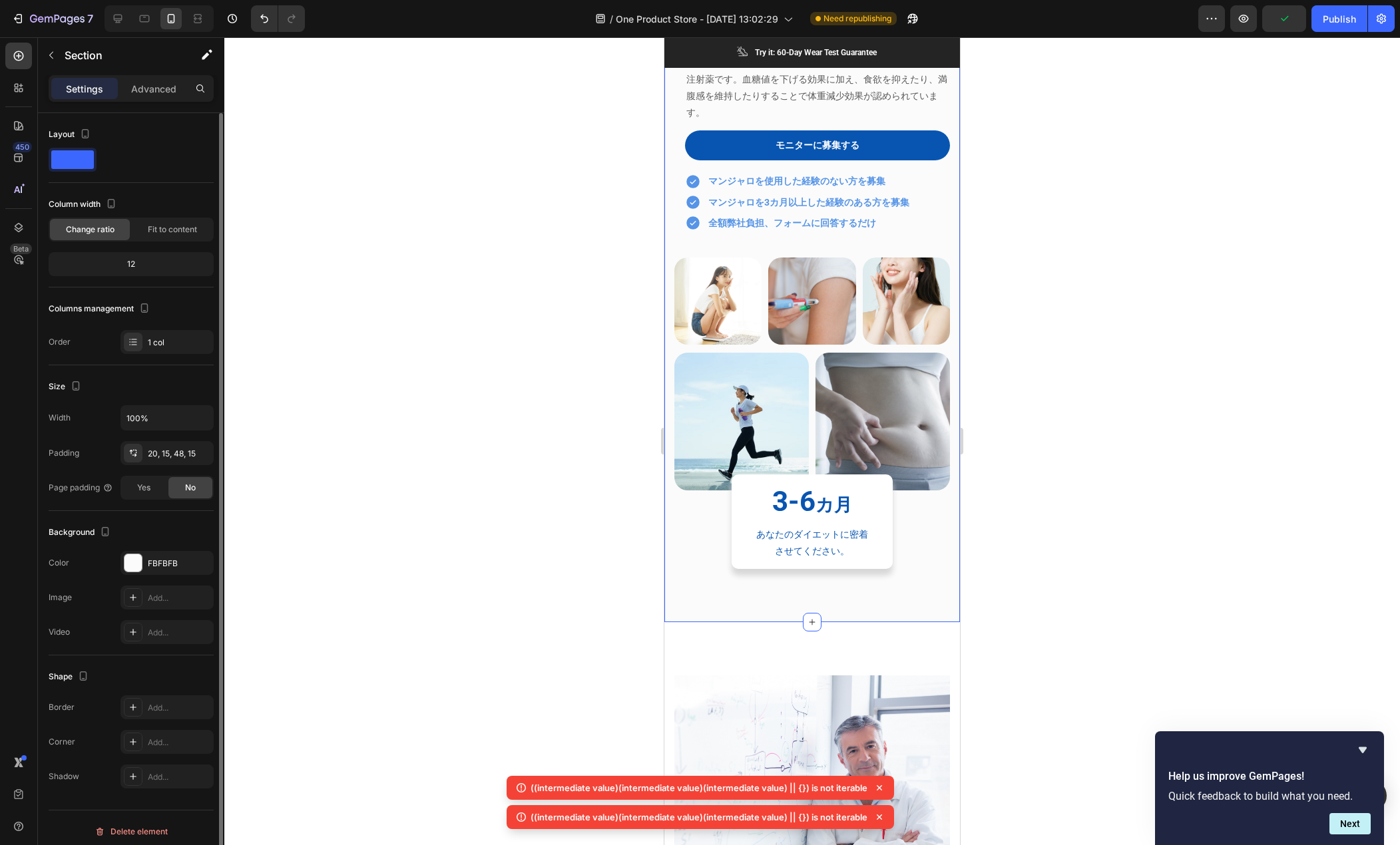
scroll to position [170, 0]
click at [1347, 12] on div "Publish" at bounding box center [1340, 19] width 34 height 14
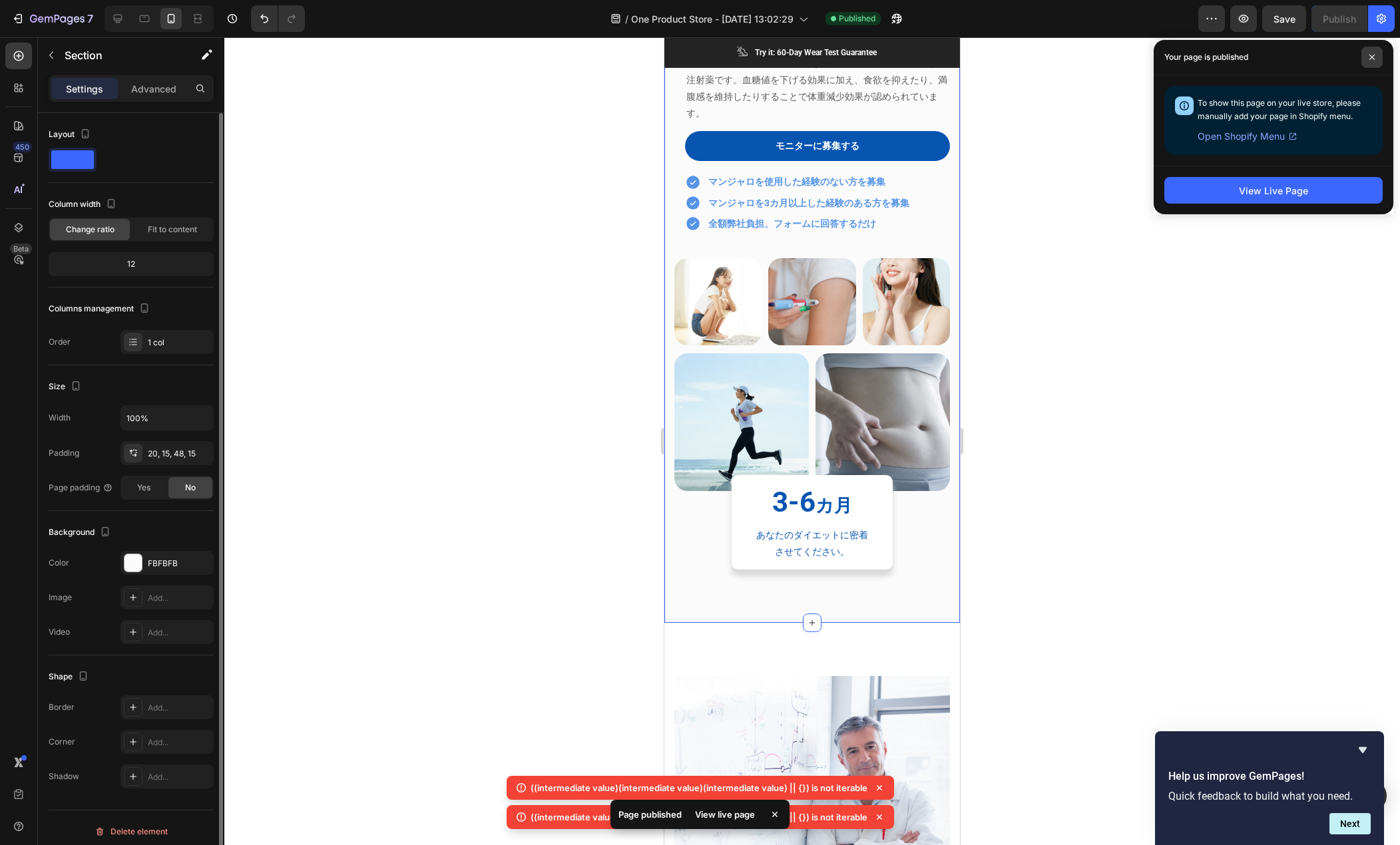
click at [1372, 54] on icon at bounding box center [1372, 57] width 7 height 7
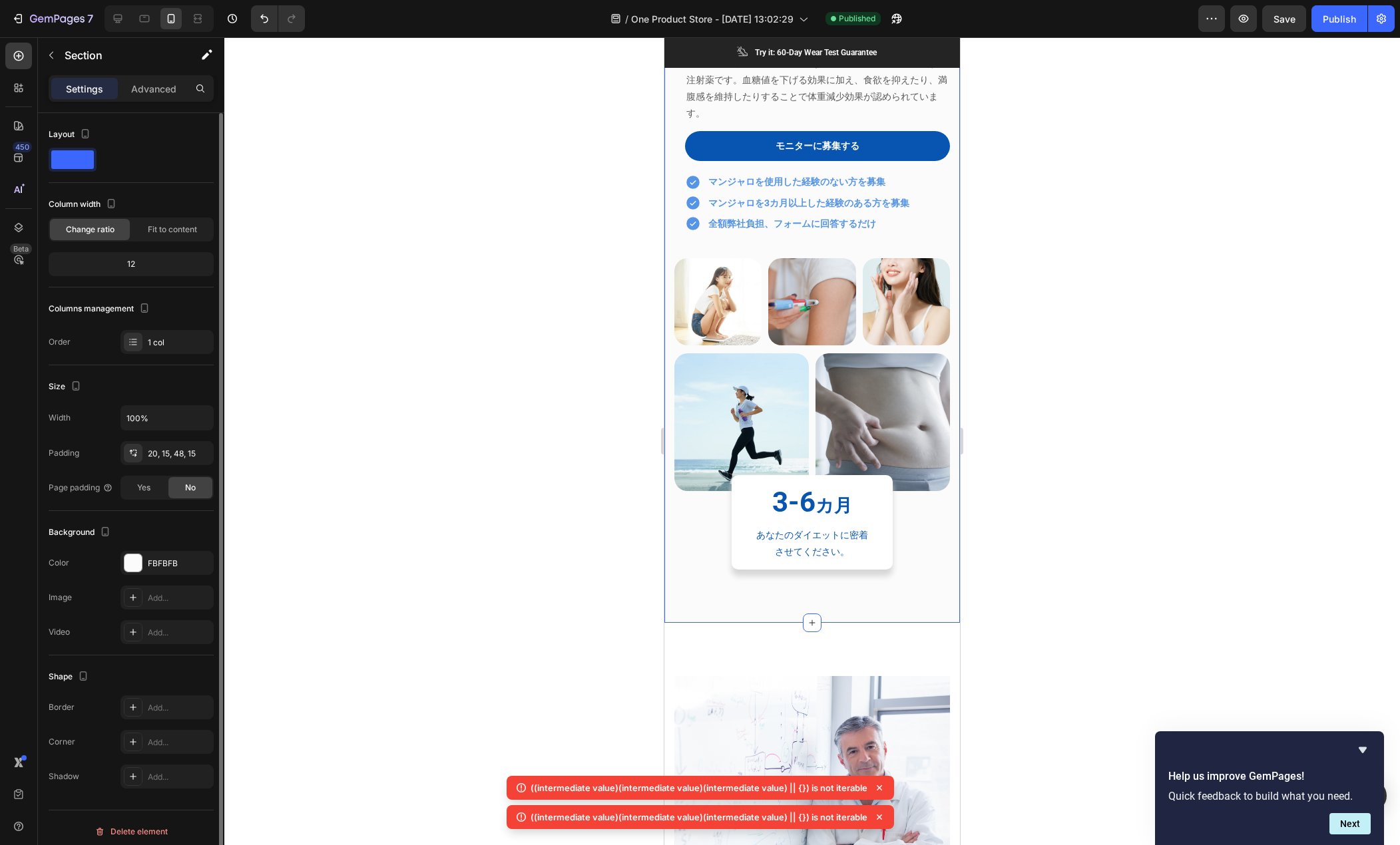
click at [877, 791] on icon at bounding box center [880, 788] width 13 height 13
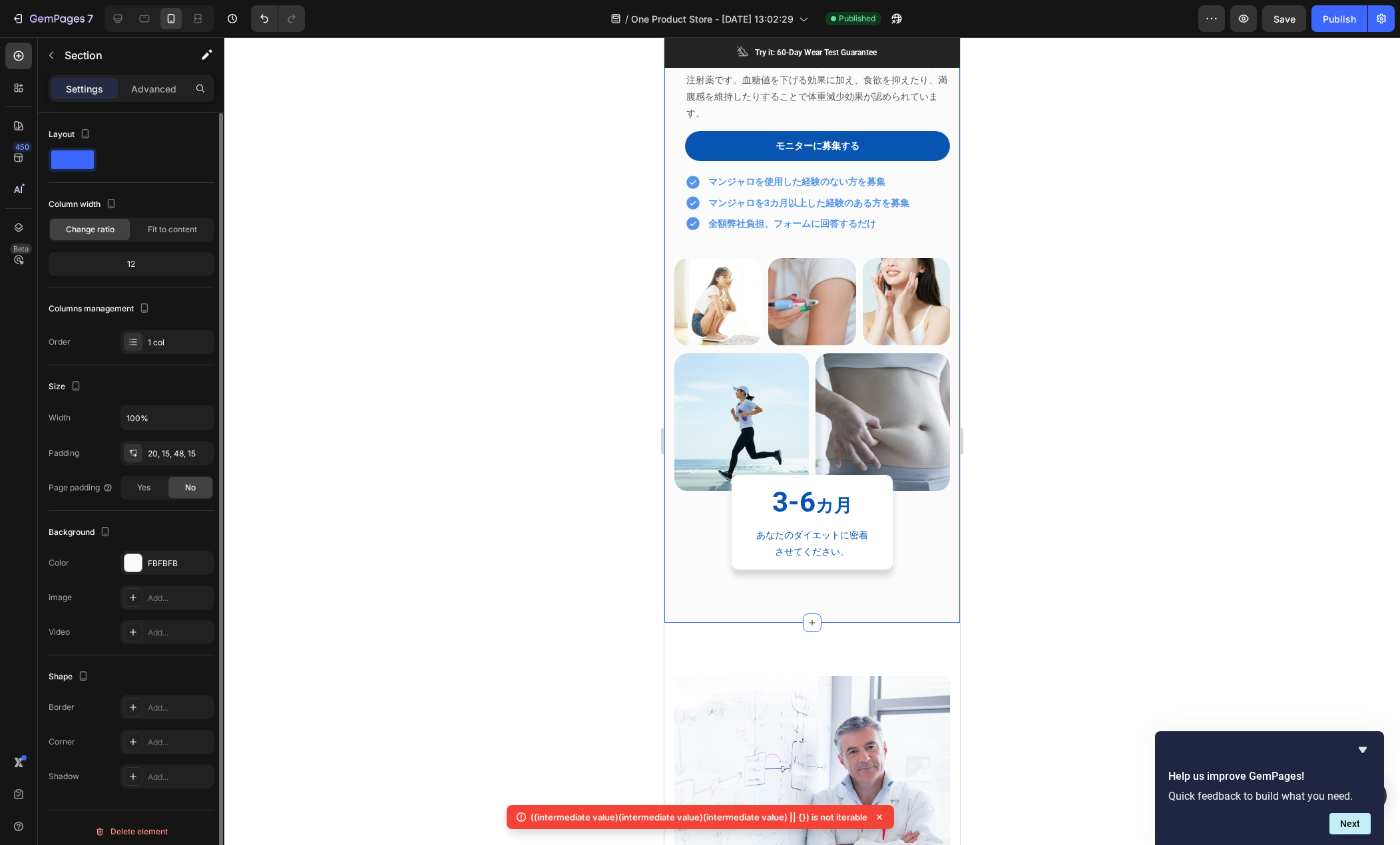
click at [878, 814] on icon at bounding box center [880, 817] width 13 height 13
click at [719, 586] on div "モニター募集 Heading あなたのダイエット、密着させてくれませんか？ 参加は簡単。マンジャロが最大6ヵ月分無料。 マンジャロはGIPとGLP-1という2…" at bounding box center [812, 274] width 295 height 698
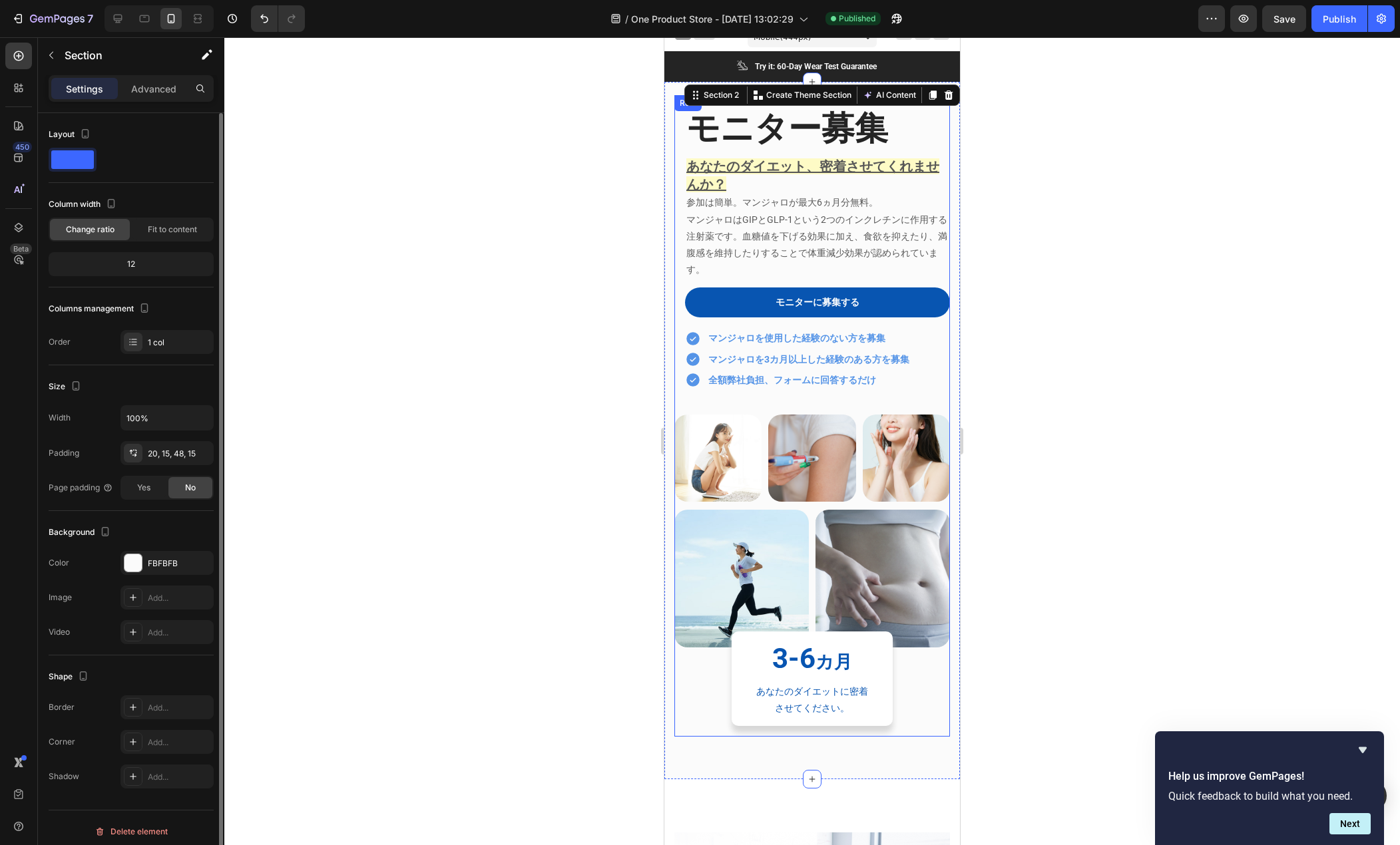
scroll to position [0, 0]
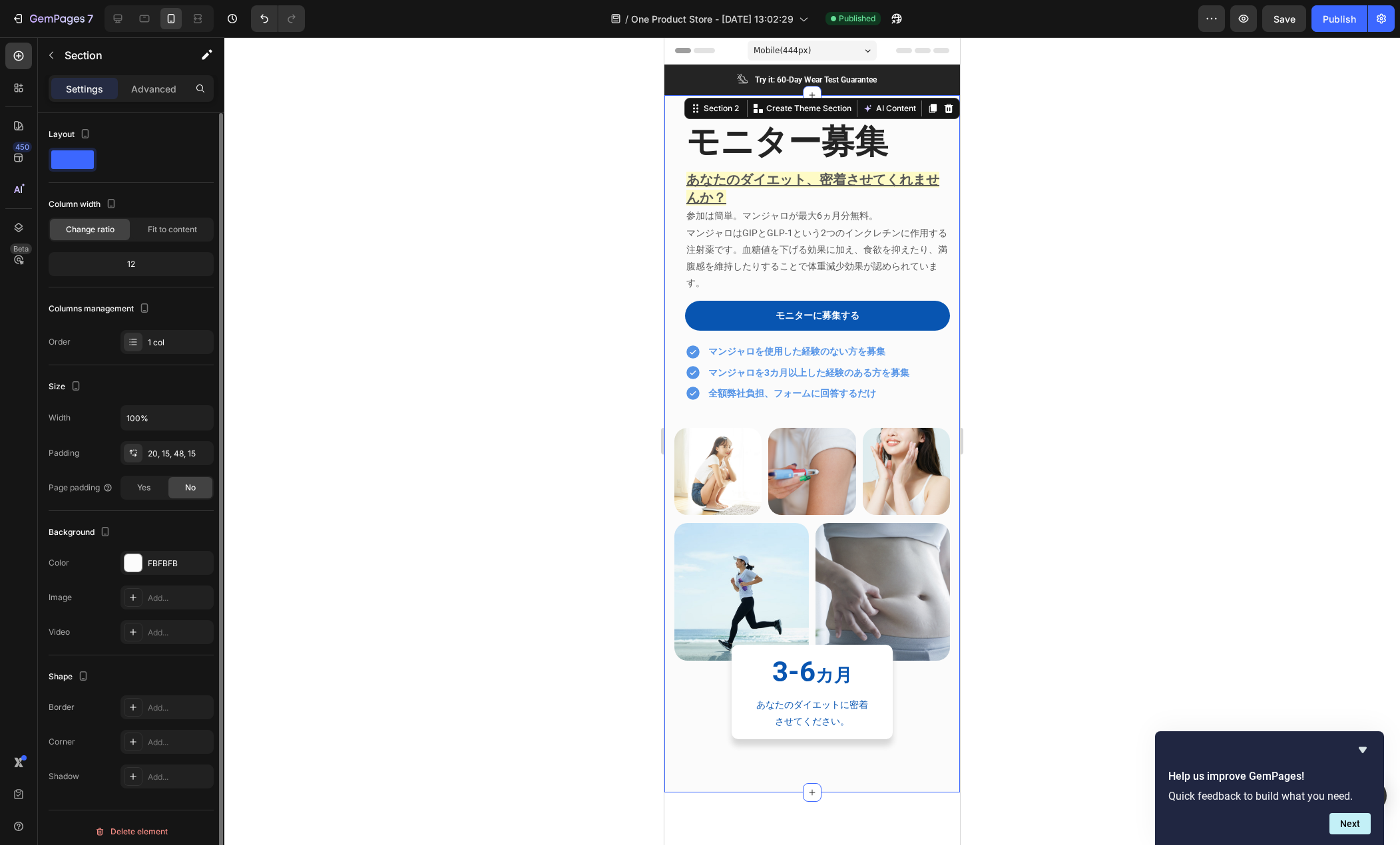
click at [610, 451] on div at bounding box center [813, 441] width 1176 height 808
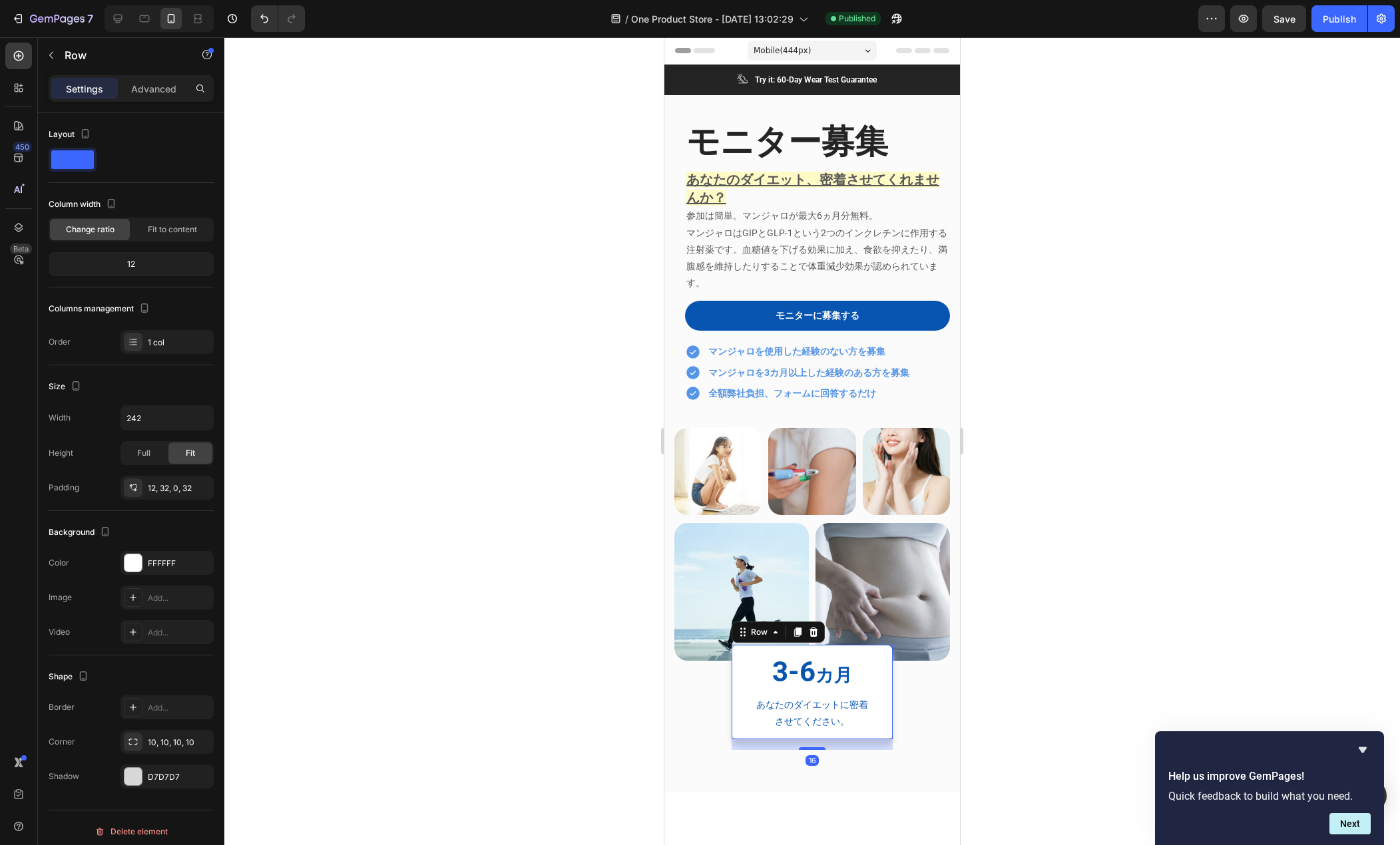
click at [735, 671] on div "3-6 カ月 Heading あなたのダイエットに密着させてください。 Text block Row 16" at bounding box center [812, 691] width 161 height 94
drag, startPoint x: 810, startPoint y: 738, endPoint x: 810, endPoint y: 705, distance: 33.0
click at [810, 705] on div "3-6 カ月 Heading あなたのダイエットに密着させてください。 Text block Row 0" at bounding box center [812, 691] width 161 height 94
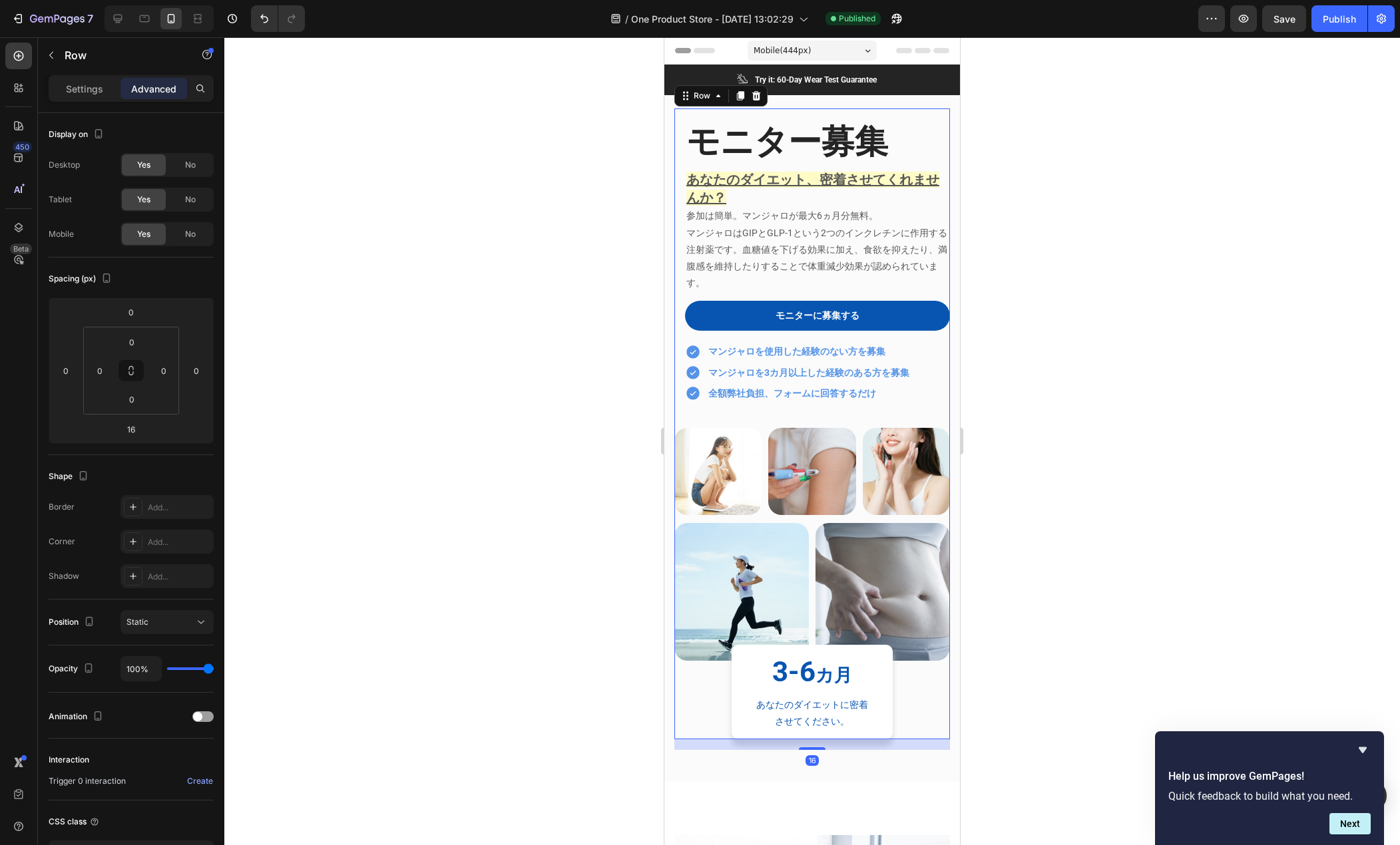
click at [701, 706] on div "Image Image Image Row Image Image Row 3-6 カ月 Heading あなたのダイエットに密着させてください。 Text …" at bounding box center [813, 583] width 276 height 311
drag, startPoint x: 804, startPoint y: 741, endPoint x: 803, endPoint y: 698, distance: 43.0
click at [803, 698] on div "モニター募集 Heading あなたのダイエット、密着させてくれませんか？ 参加は簡単。マンジャロが最大6ヵ月分無料。 マンジャロはGIPとGLP-1という2…" at bounding box center [813, 423] width 276 height 631
type input "0"
click at [614, 678] on div at bounding box center [813, 441] width 1176 height 808
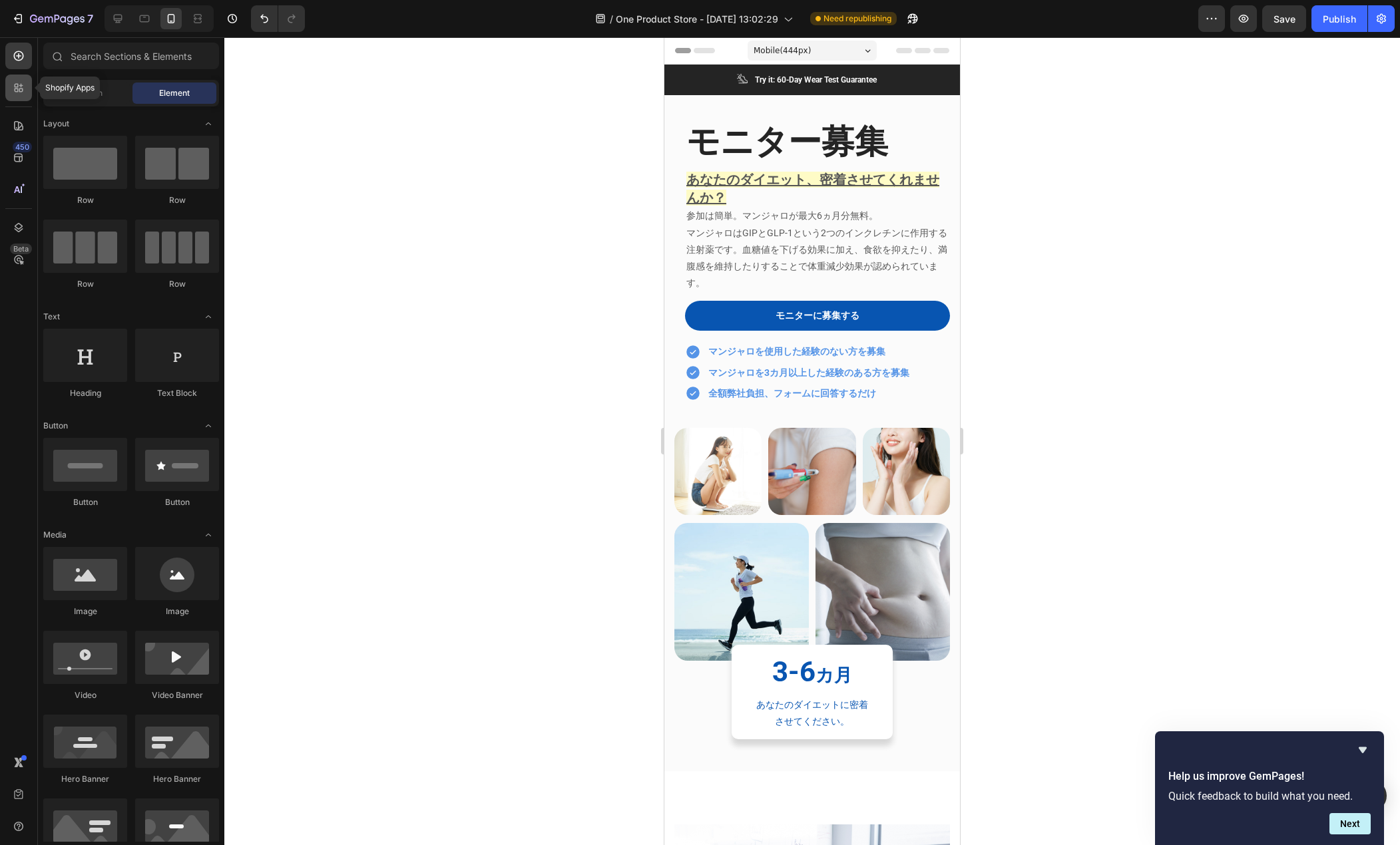
click at [25, 86] on div at bounding box center [19, 88] width 27 height 27
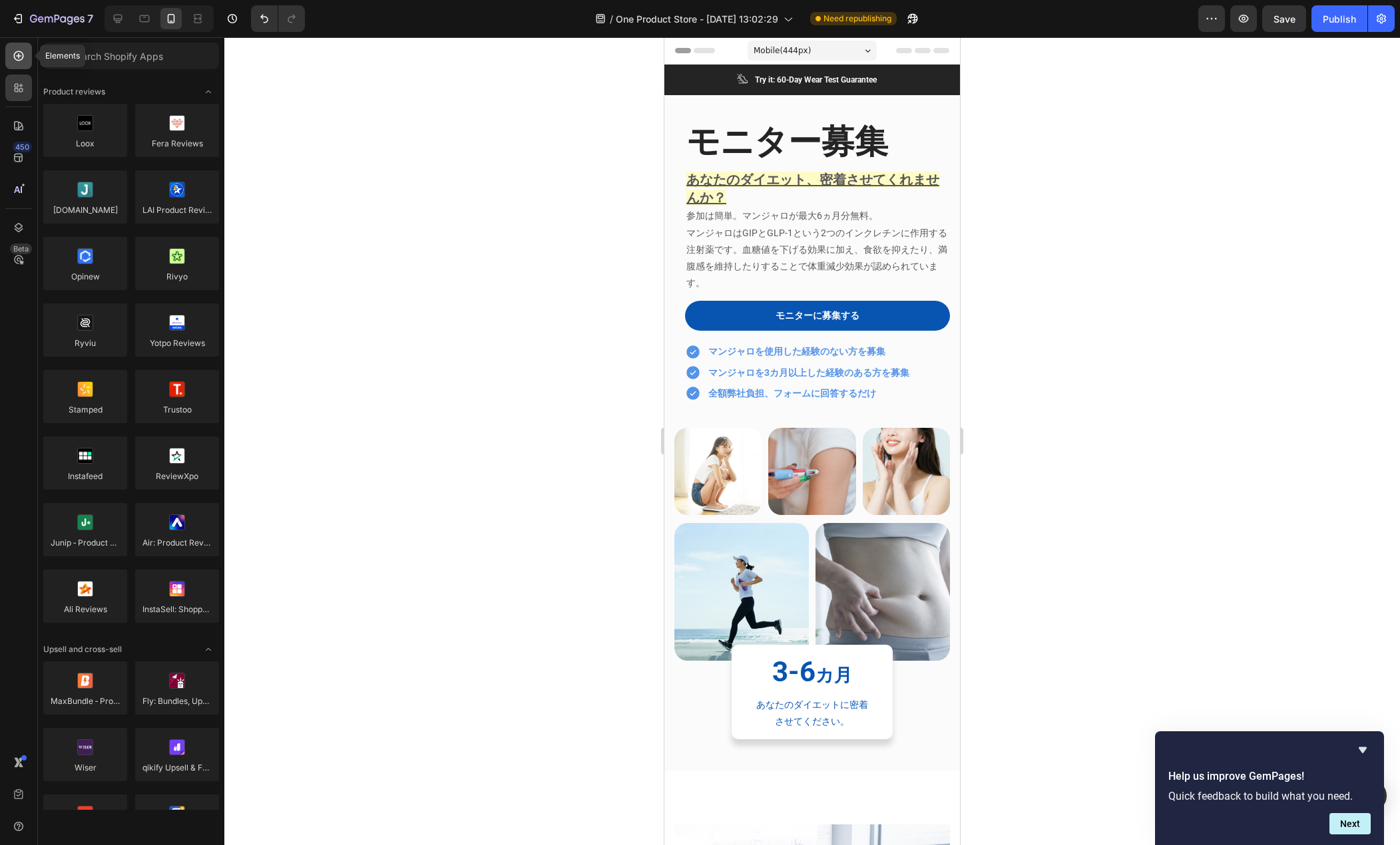
click at [29, 60] on div at bounding box center [19, 56] width 27 height 27
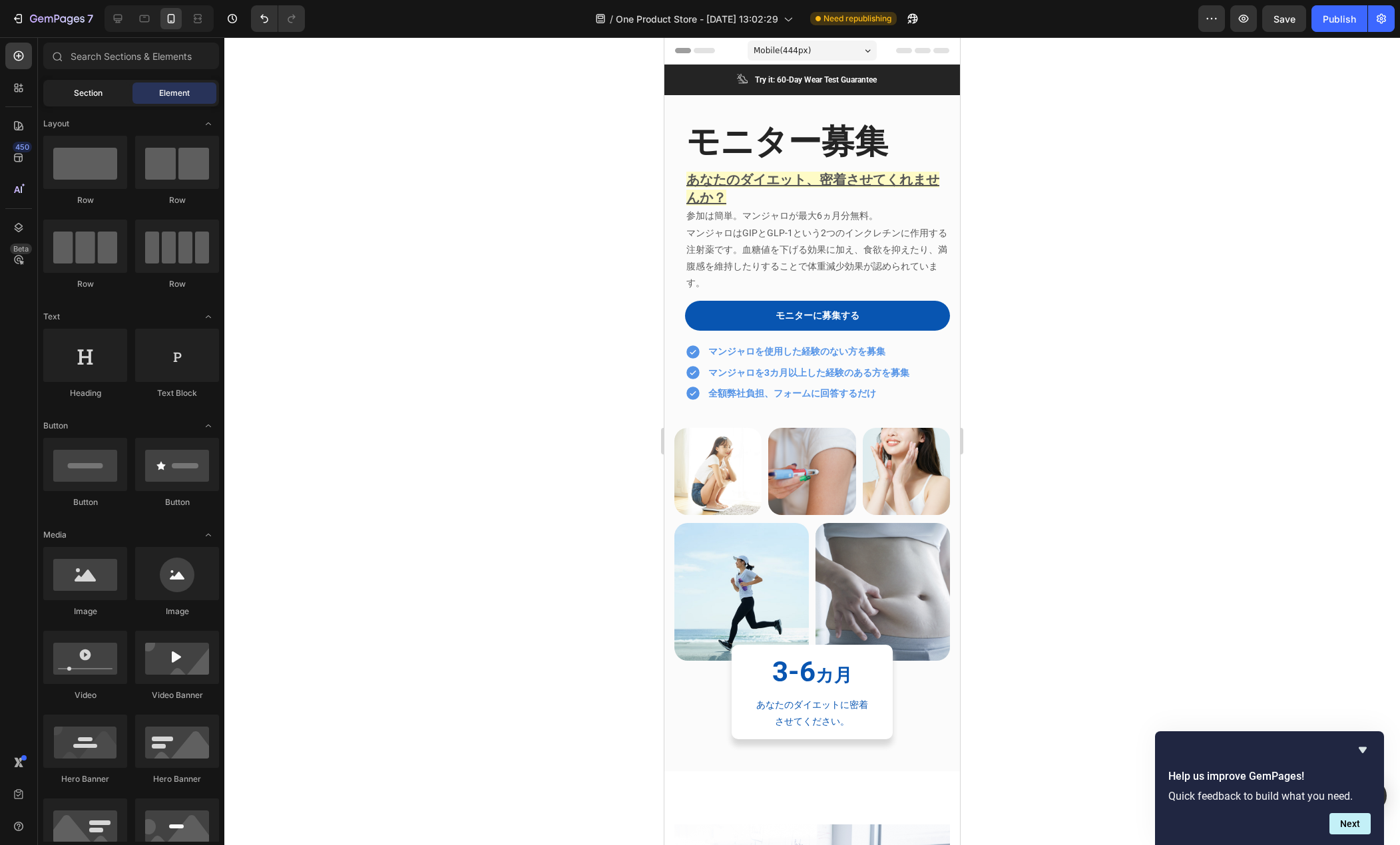
click at [91, 89] on span "Section" at bounding box center [88, 93] width 29 height 12
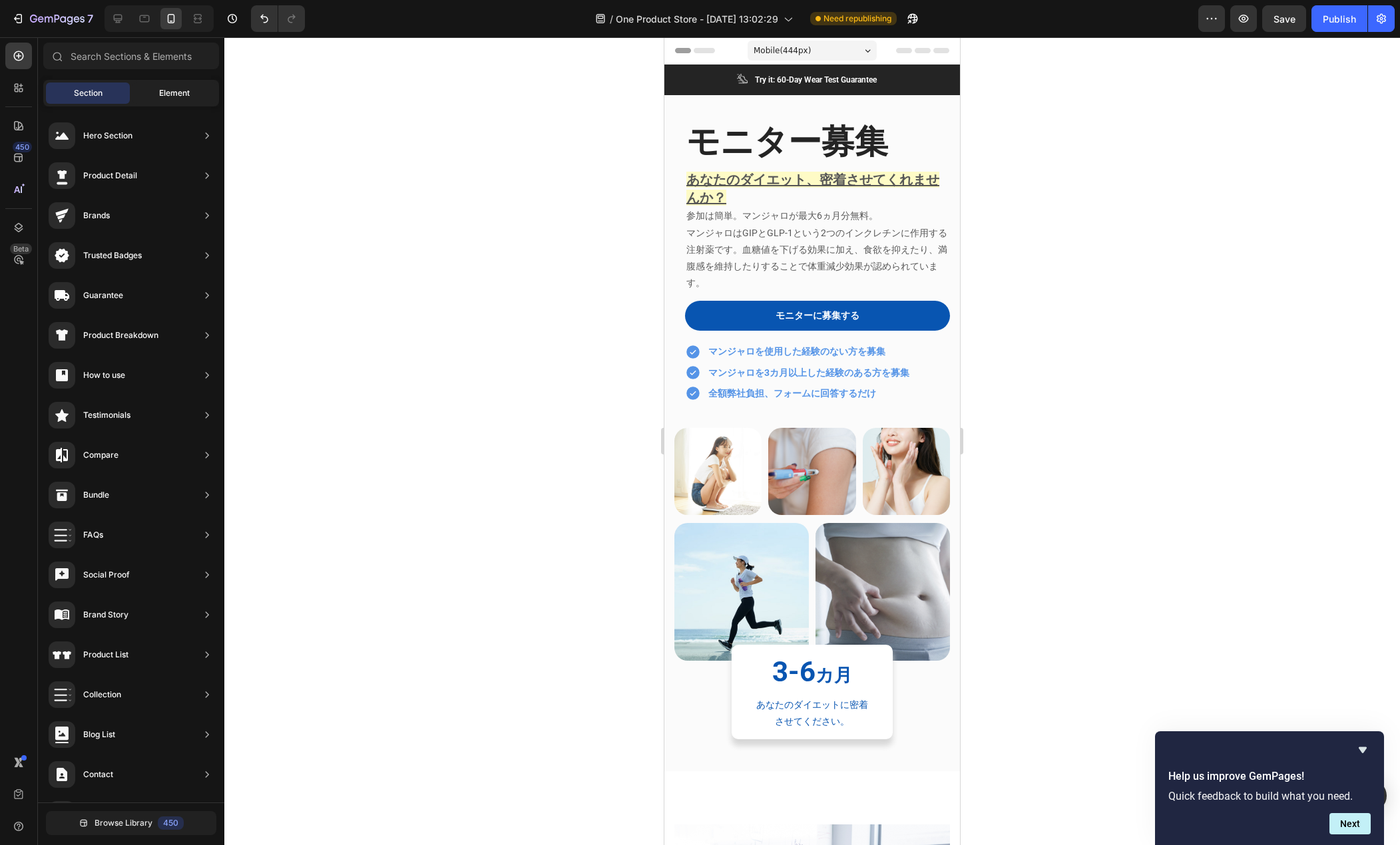
click at [179, 89] on span "Element" at bounding box center [174, 93] width 31 height 12
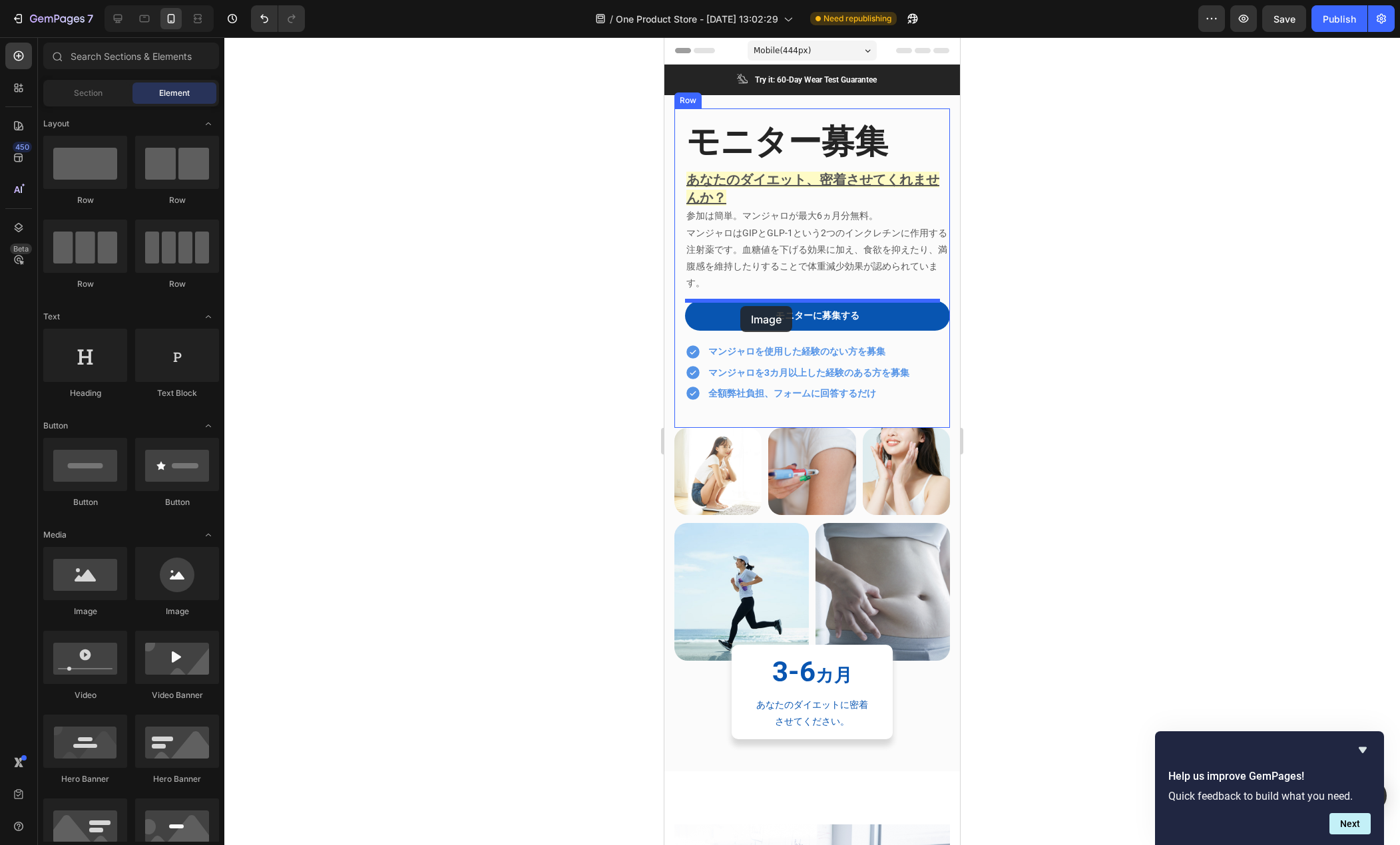
drag, startPoint x: 766, startPoint y: 625, endPoint x: 740, endPoint y: 306, distance: 320.1
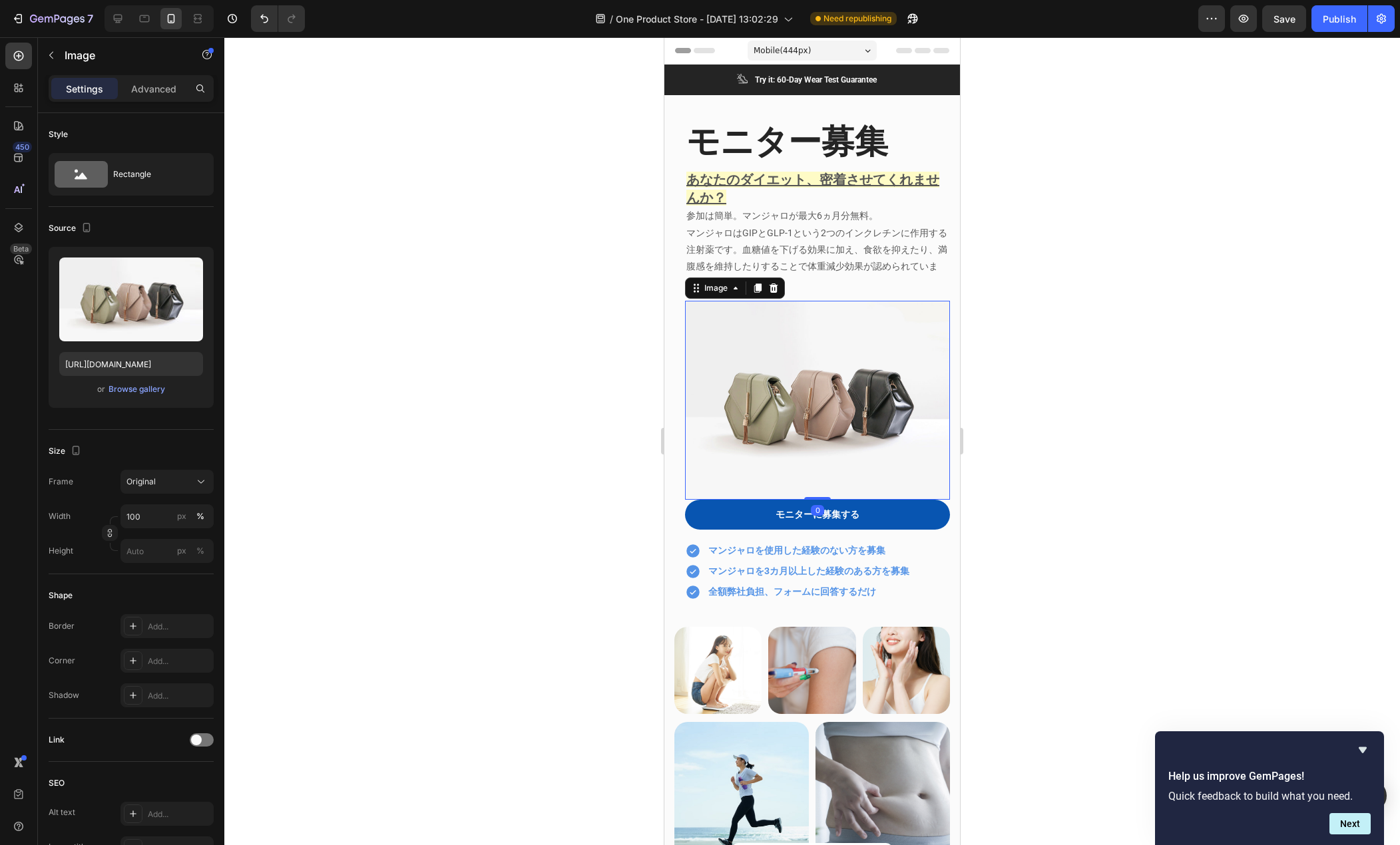
drag, startPoint x: 815, startPoint y: 513, endPoint x: 813, endPoint y: 469, distance: 44.0
click at [813, 469] on div "Image 0" at bounding box center [817, 401] width 265 height 199
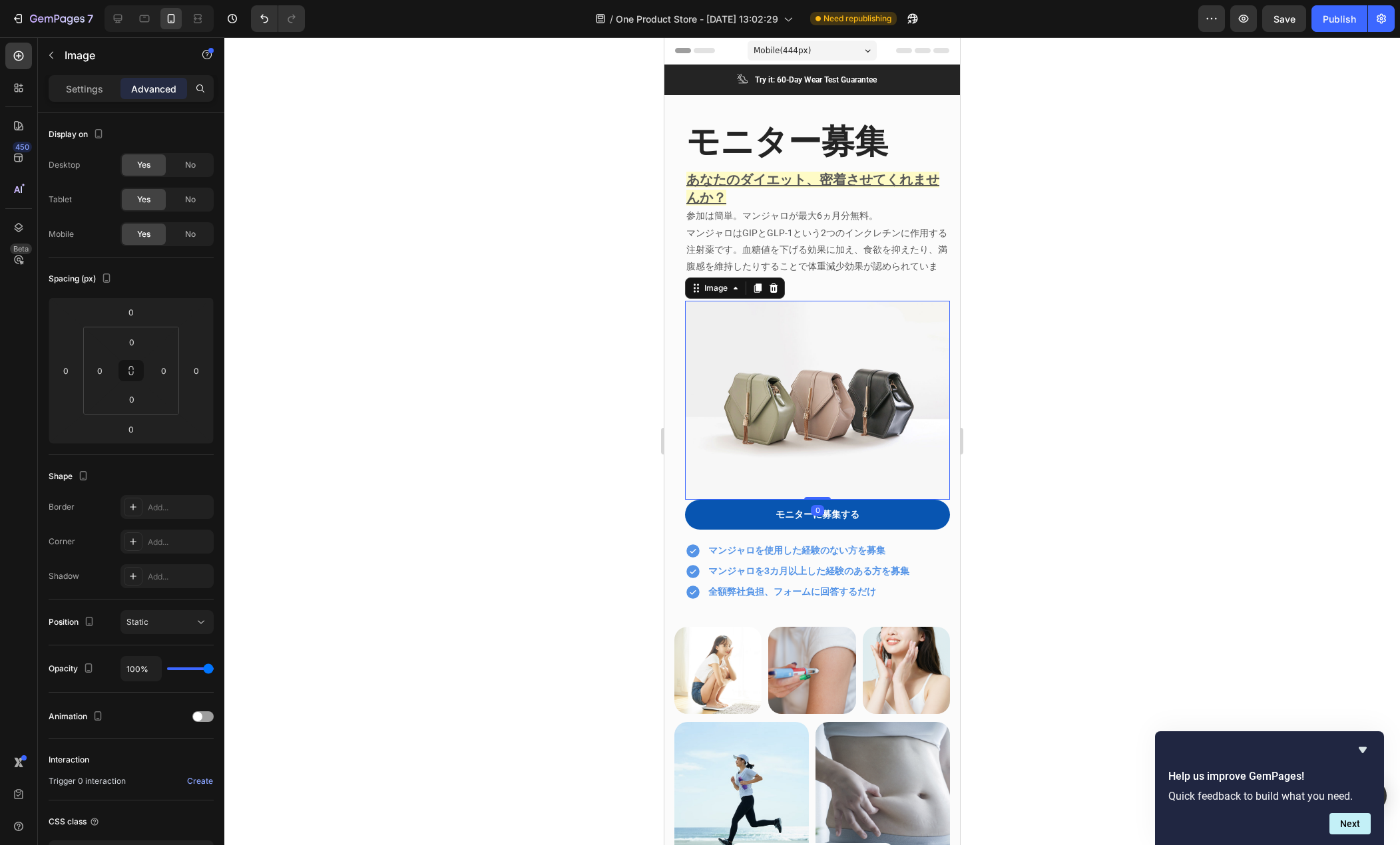
click at [533, 336] on div at bounding box center [813, 441] width 1176 height 808
click at [732, 417] on img at bounding box center [817, 401] width 265 height 199
click at [93, 79] on div "Settings" at bounding box center [84, 89] width 66 height 21
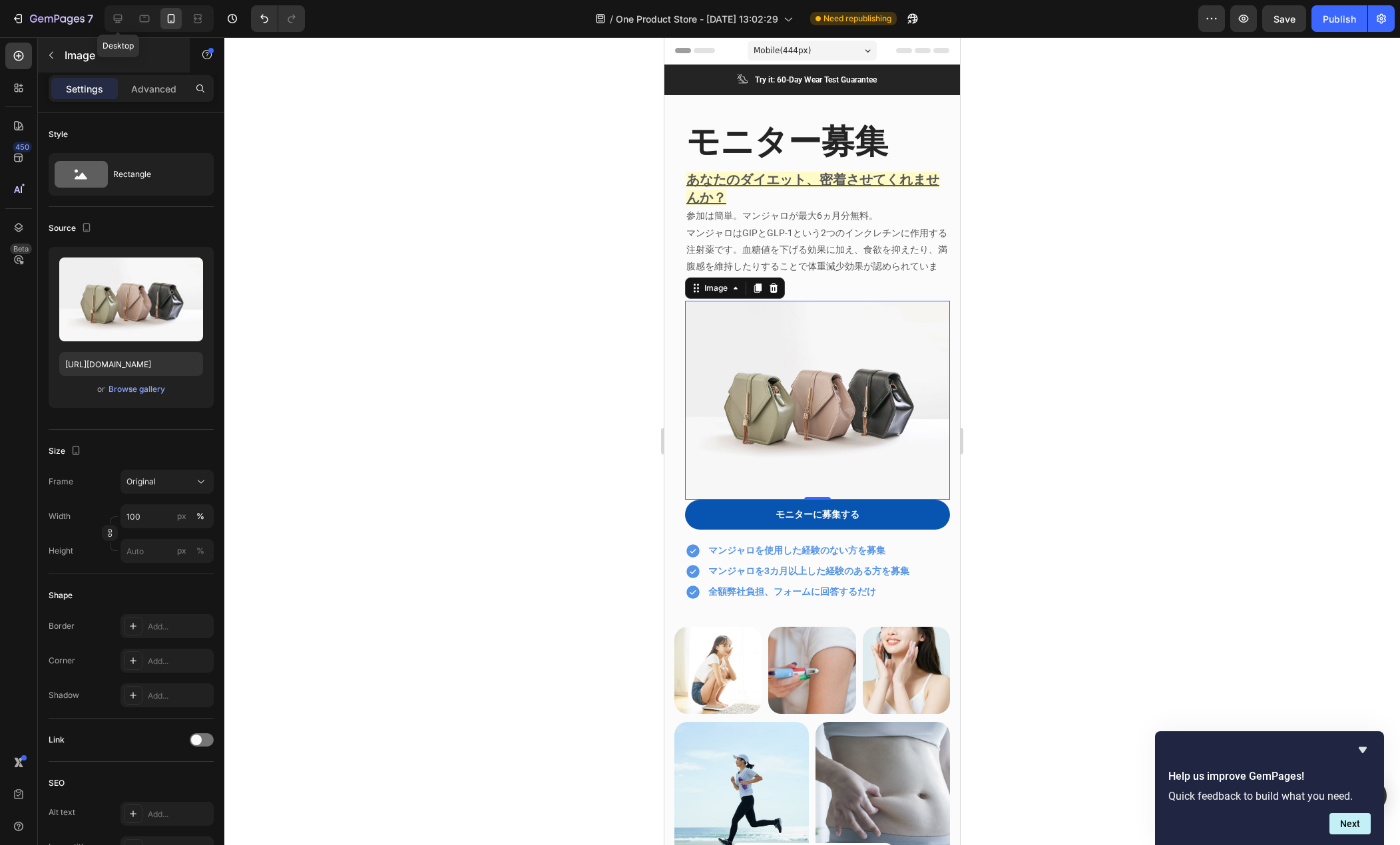
drag, startPoint x: 119, startPoint y: 18, endPoint x: 138, endPoint y: 60, distance: 46.1
click at [118, 18] on icon at bounding box center [117, 19] width 13 height 13
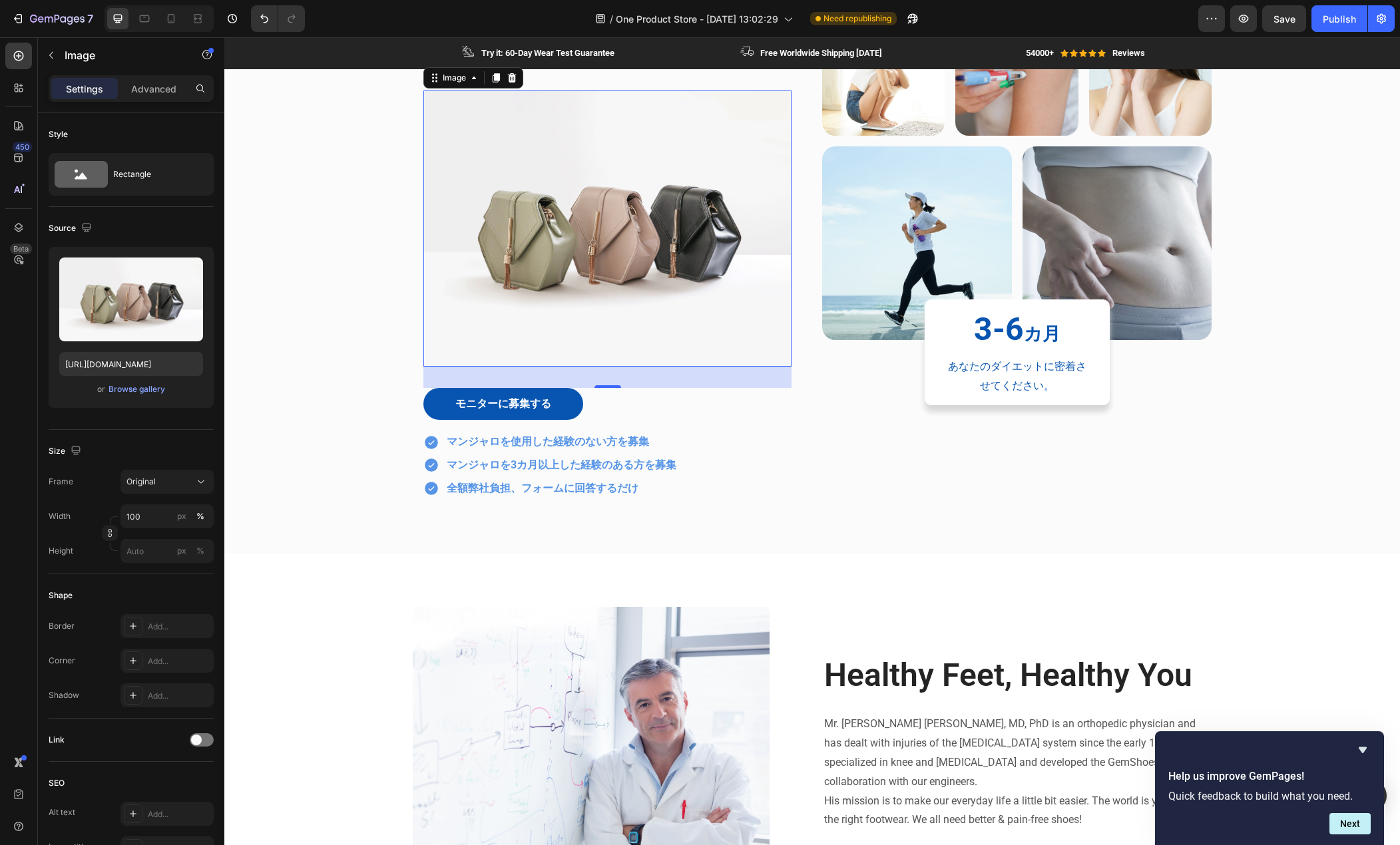
scroll to position [239, 0]
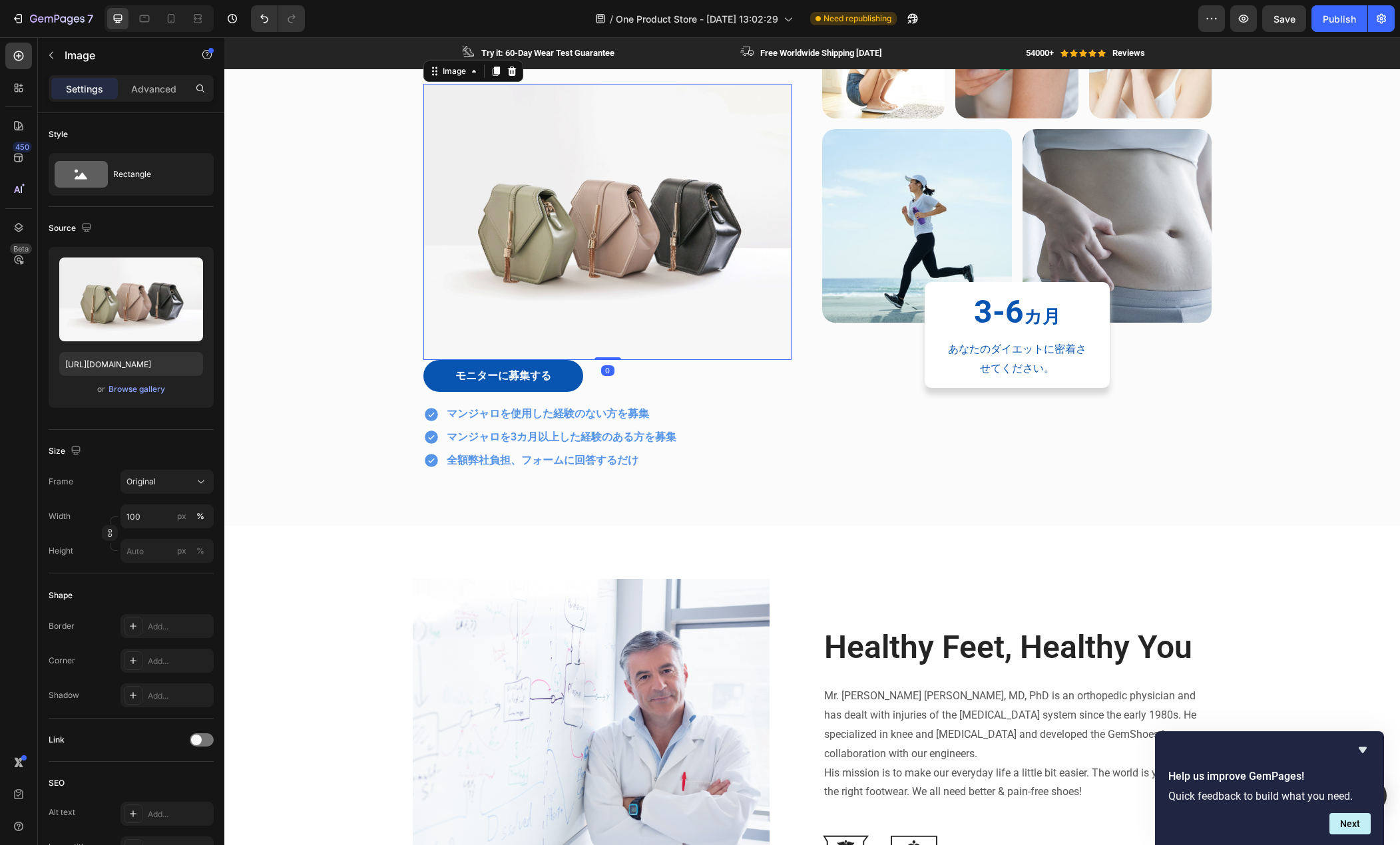
drag, startPoint x: 603, startPoint y: 380, endPoint x: 601, endPoint y: 331, distance: 49.0
click at [602, 326] on div "Image 0" at bounding box center [607, 222] width 368 height 276
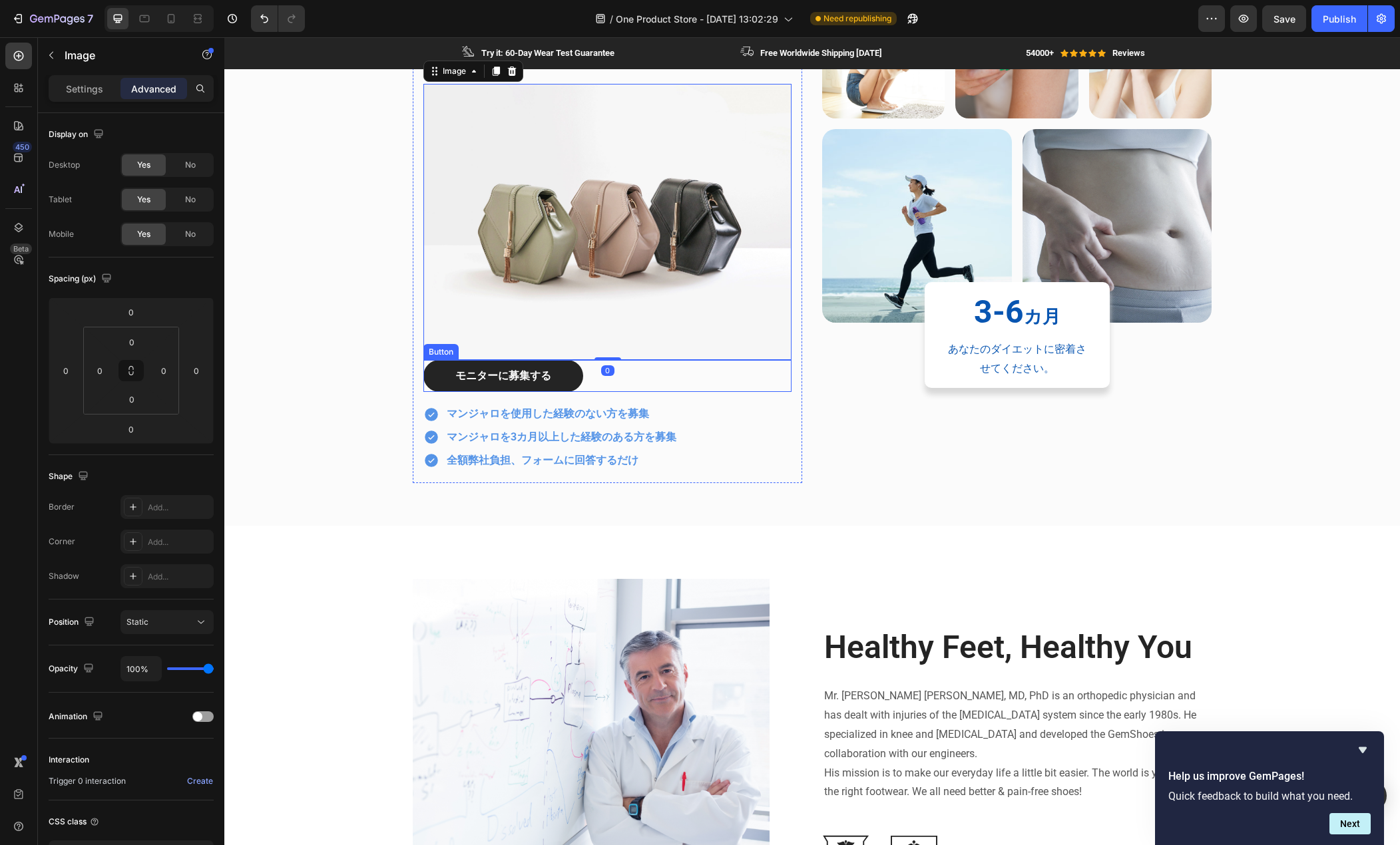
click at [567, 386] on link "モニターに募集する" at bounding box center [502, 376] width 159 height 32
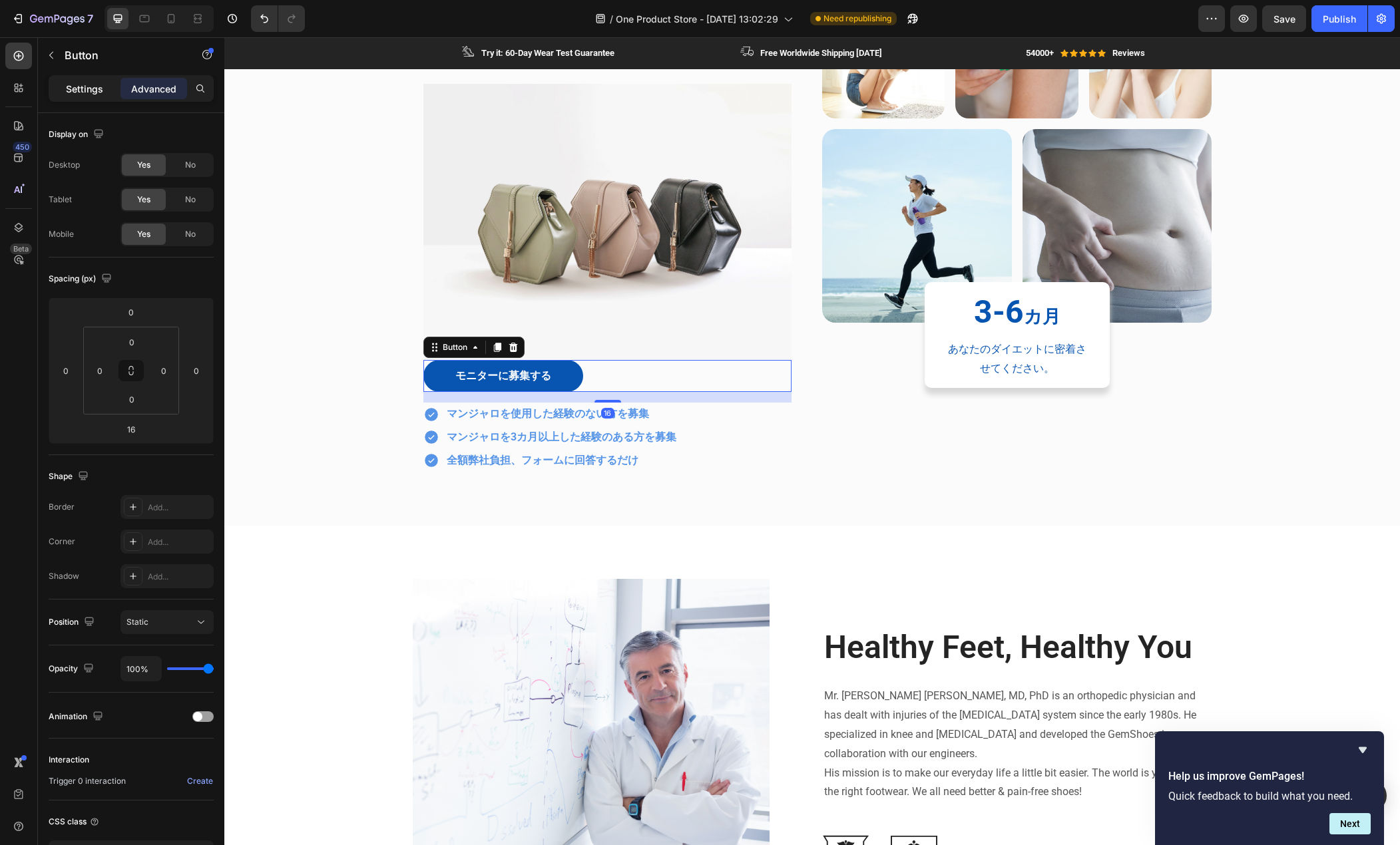
click at [83, 92] on p "Settings" at bounding box center [85, 89] width 37 height 14
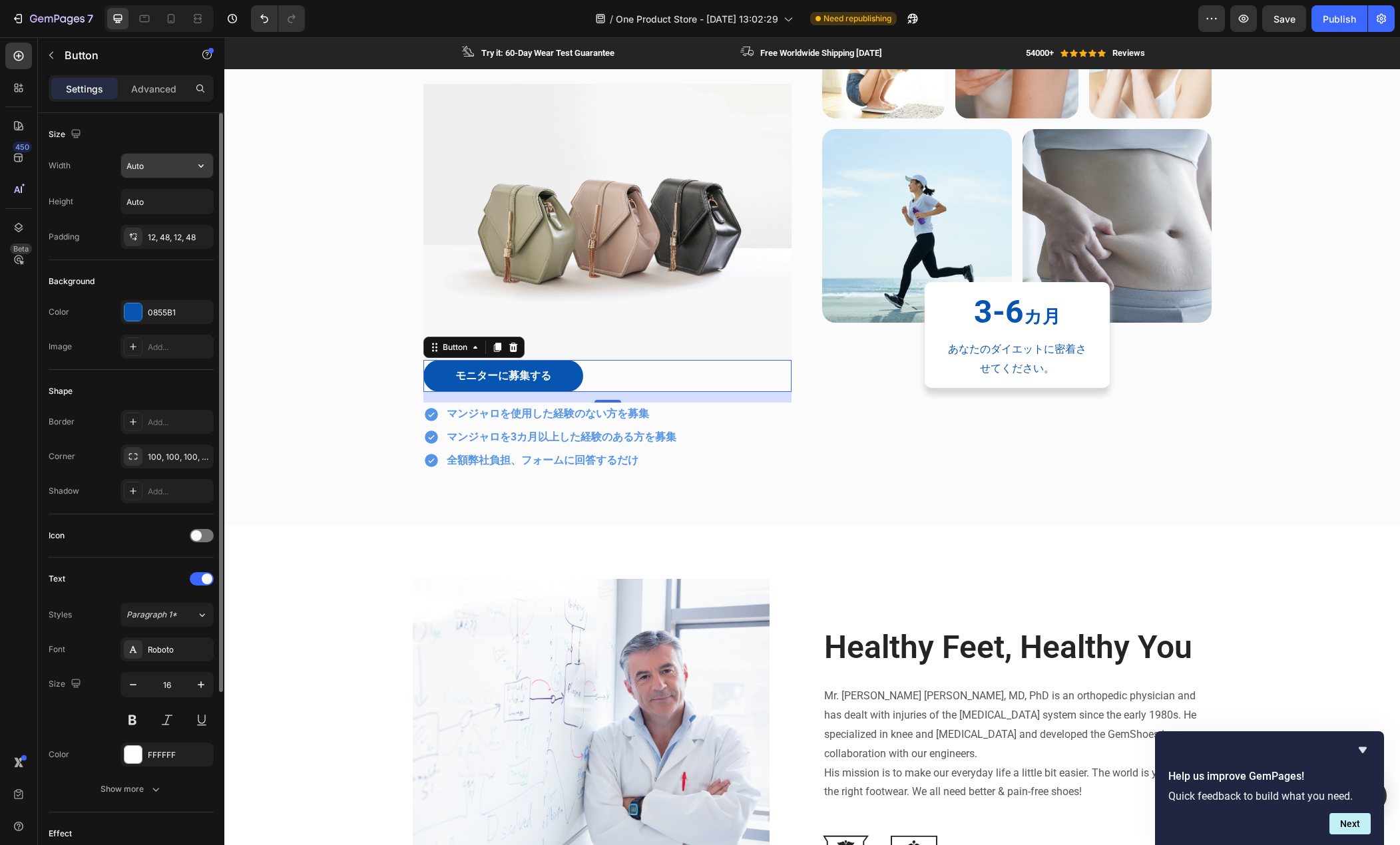
click at [147, 161] on input "Auto" at bounding box center [167, 166] width 92 height 24
click at [199, 162] on icon "button" at bounding box center [201, 166] width 13 height 13
click at [157, 225] on p "Full 100%" at bounding box center [163, 225] width 75 height 12
type input "100%"
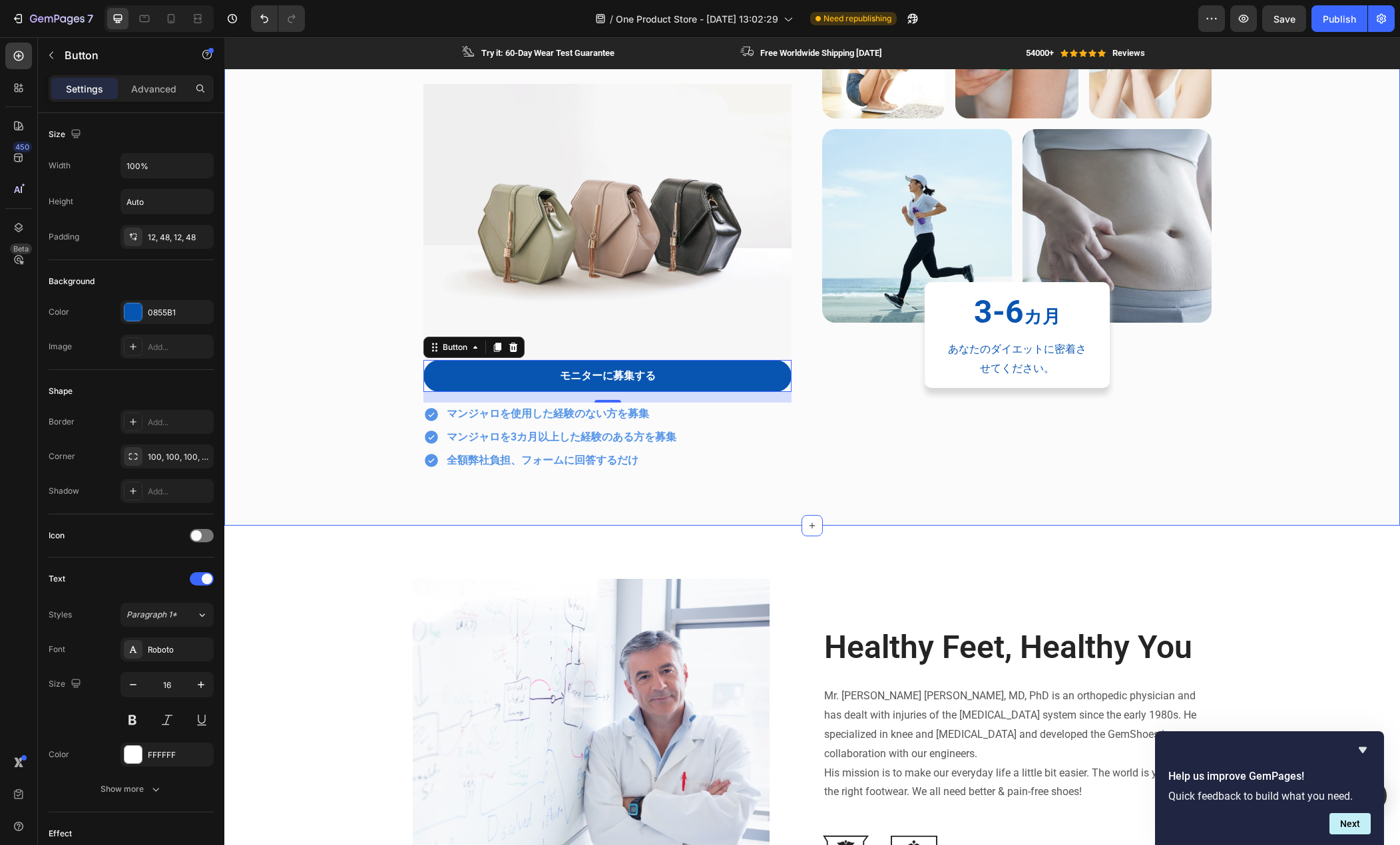
click at [302, 293] on div "モニター募集 Heading あなたのダイエット、密着させてくれませんか？ 参加は簡単。マンジャロが最大6ヵ月分無料。 マンジャロはGIPとGLP-1という2…" at bounding box center [812, 202] width 1156 height 582
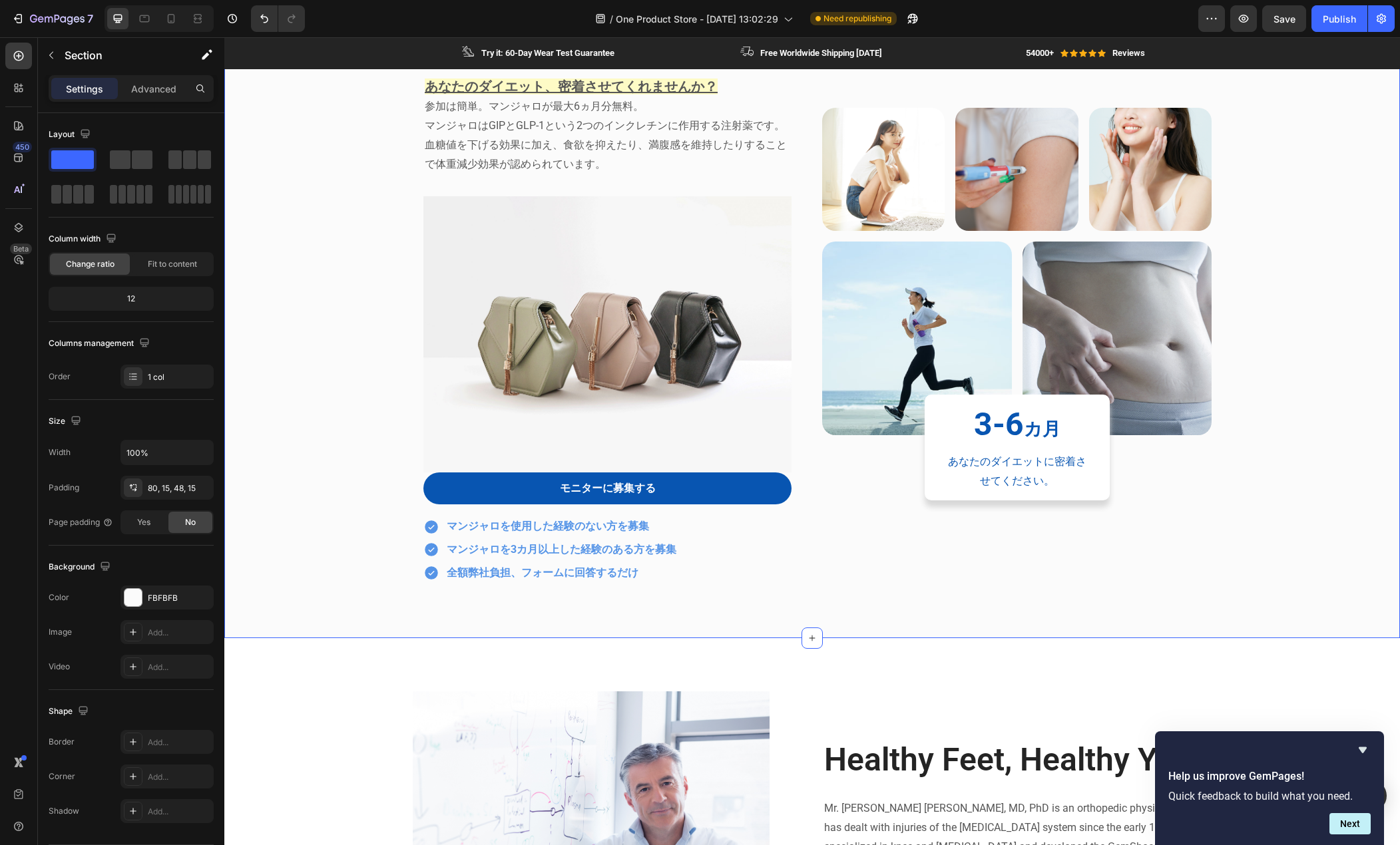
scroll to position [38, 0]
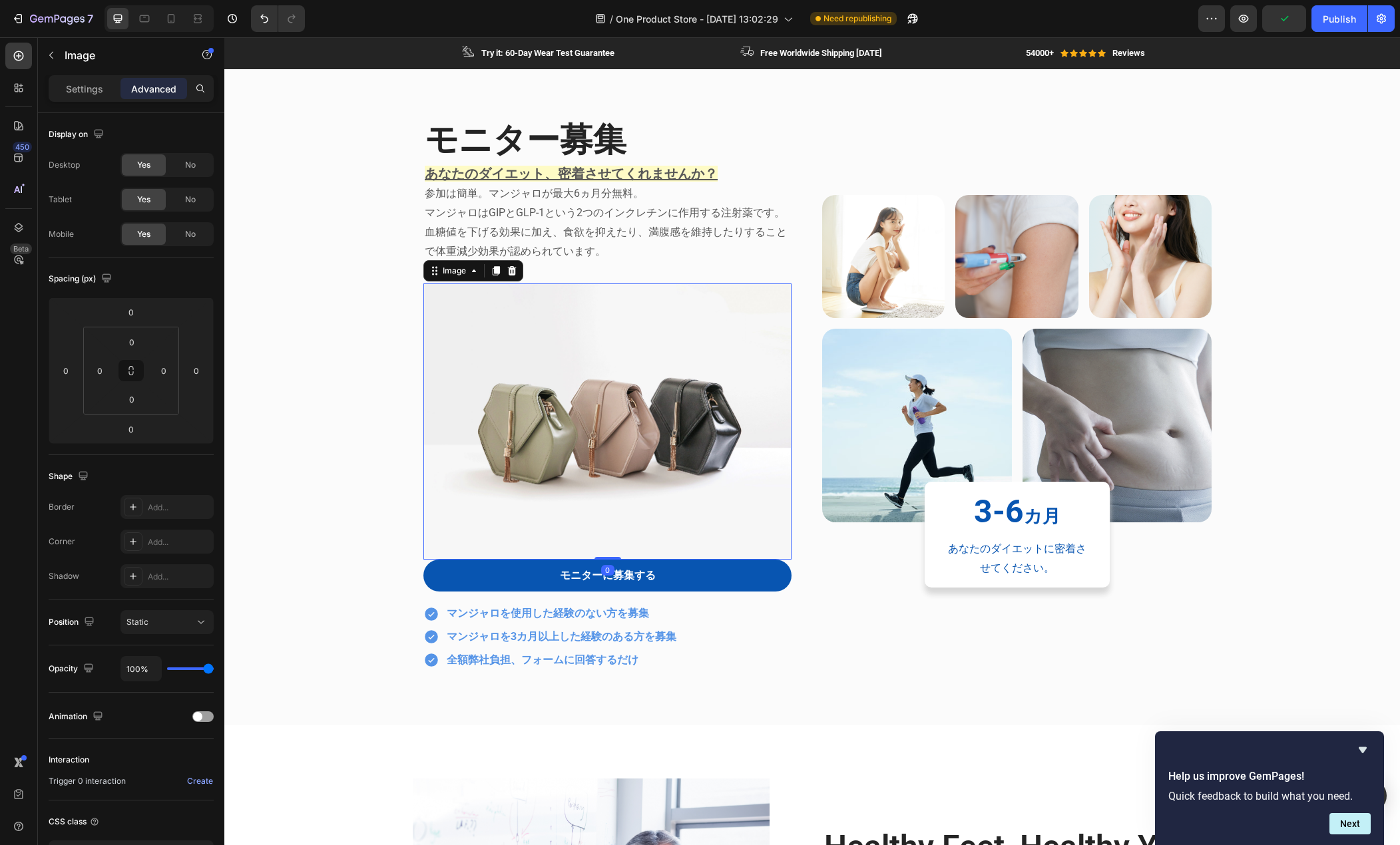
click at [514, 353] on img at bounding box center [607, 421] width 368 height 276
click at [96, 92] on p "Settings" at bounding box center [85, 89] width 37 height 14
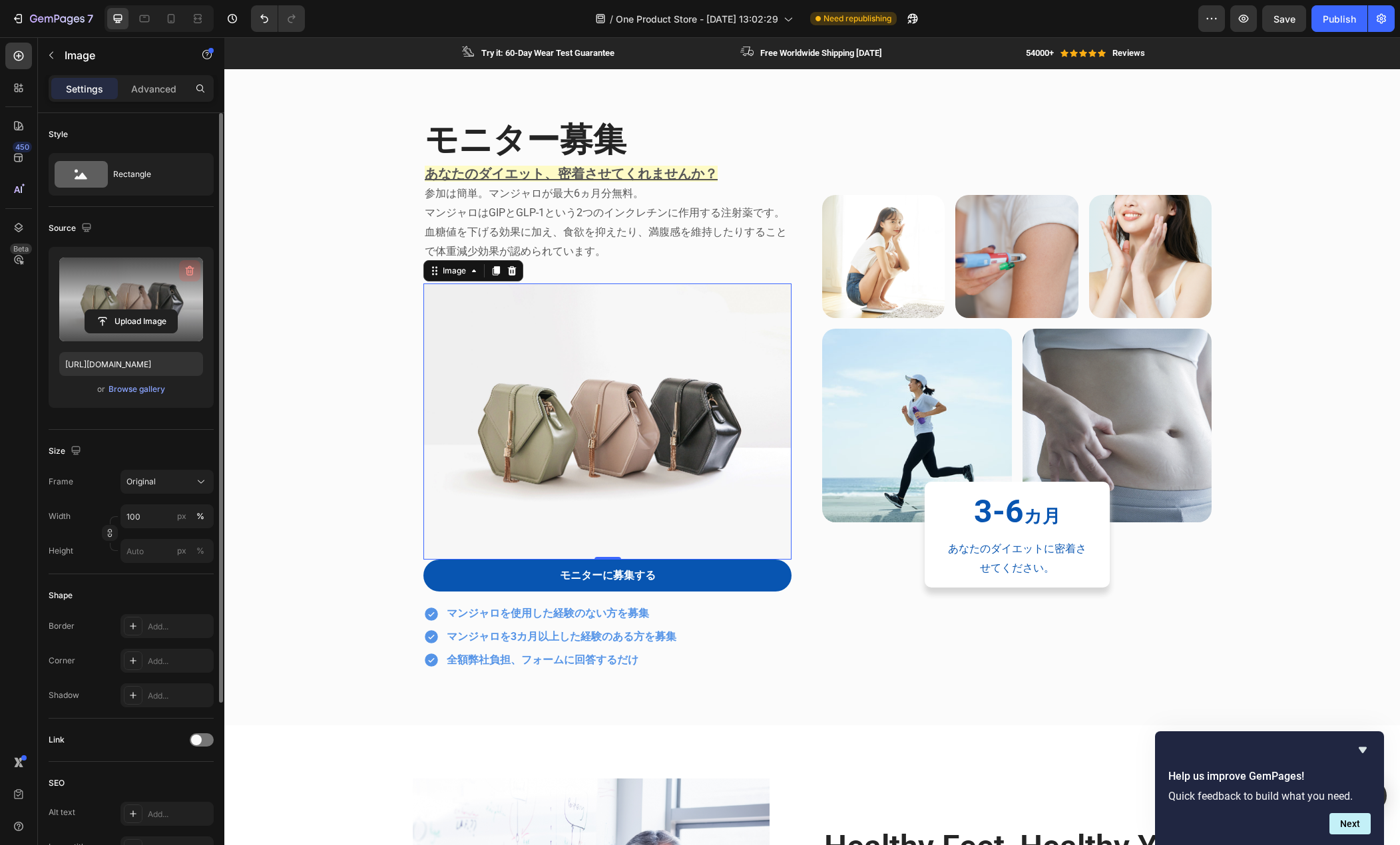
click at [191, 268] on icon "button" at bounding box center [189, 271] width 8 height 10
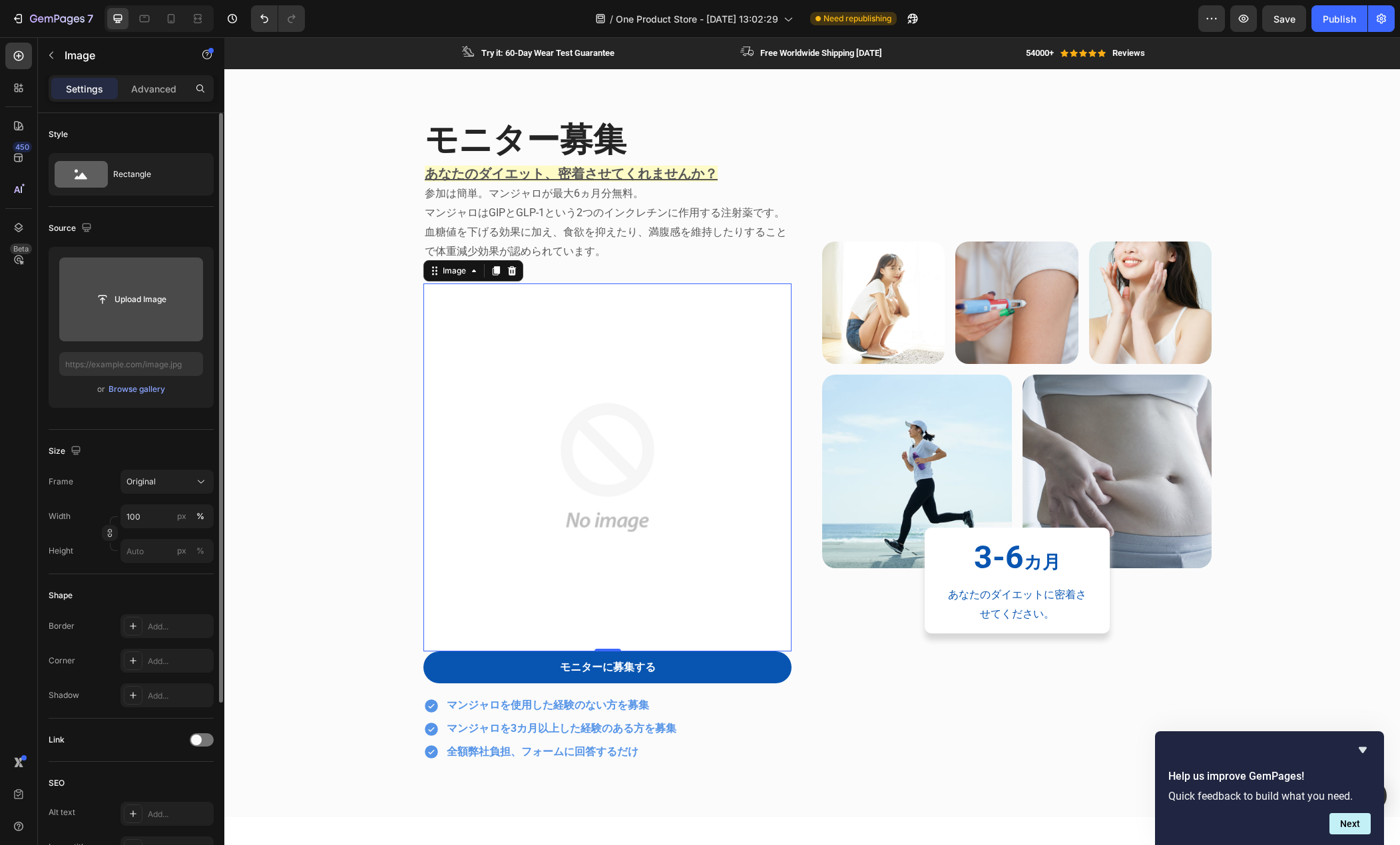
click at [145, 297] on input "file" at bounding box center [130, 299] width 92 height 22
type input "https://cdn.shopify.com/s/files/1/0685/8810/9993/files/gempages_579575509243921…"
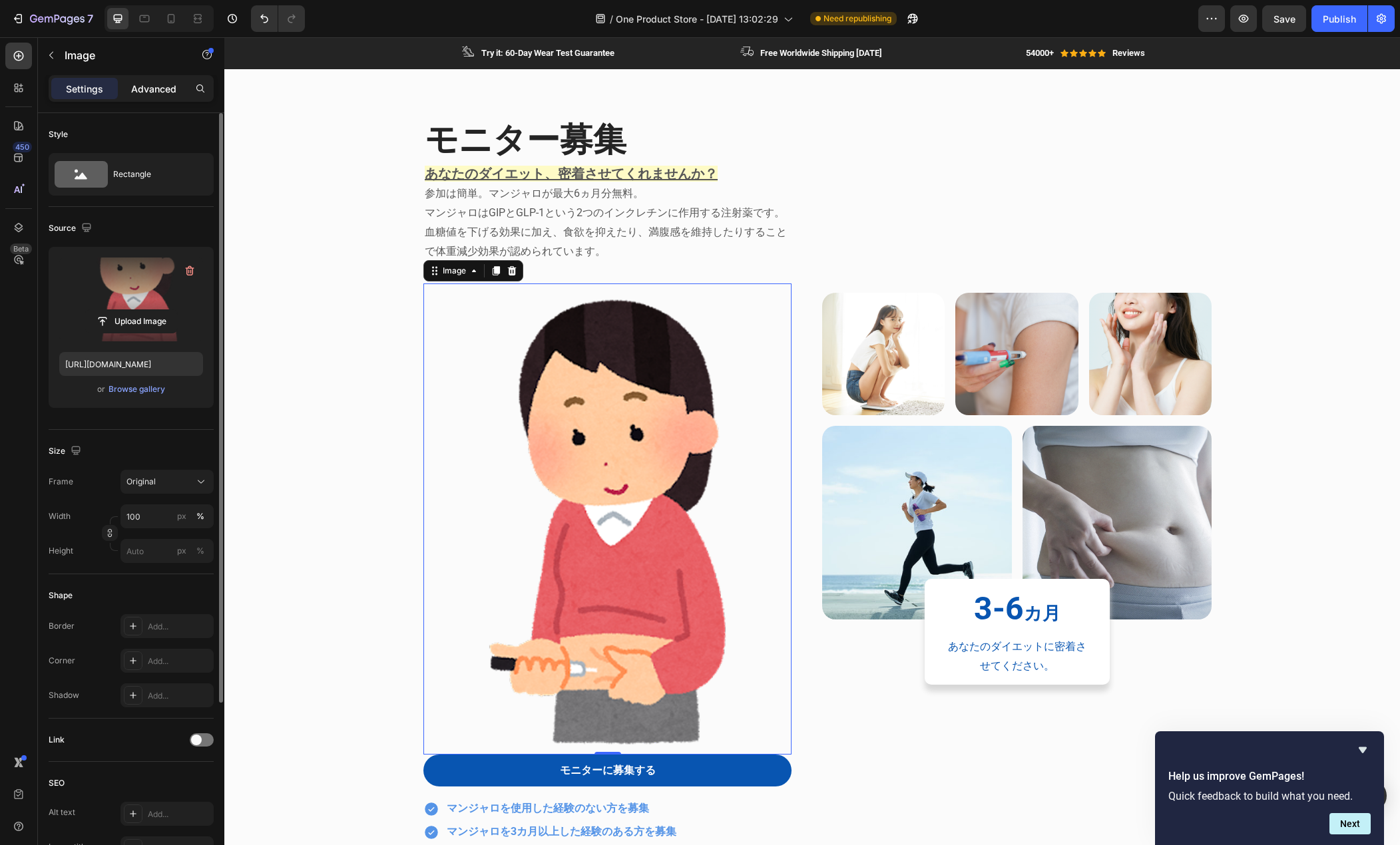
click at [159, 95] on p "Advanced" at bounding box center [154, 89] width 46 height 14
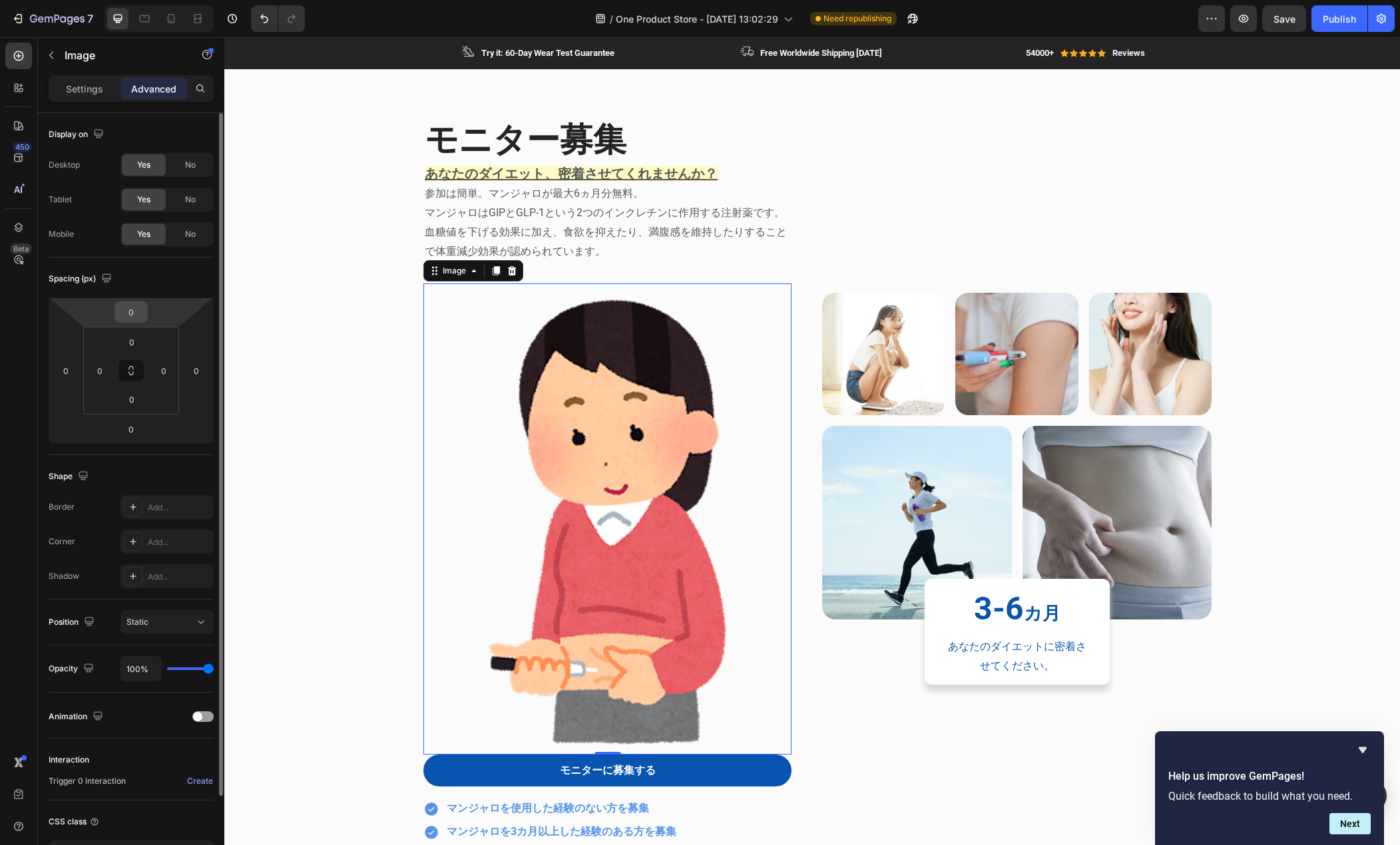
click at [136, 320] on input "0" at bounding box center [130, 311] width 27 height 20
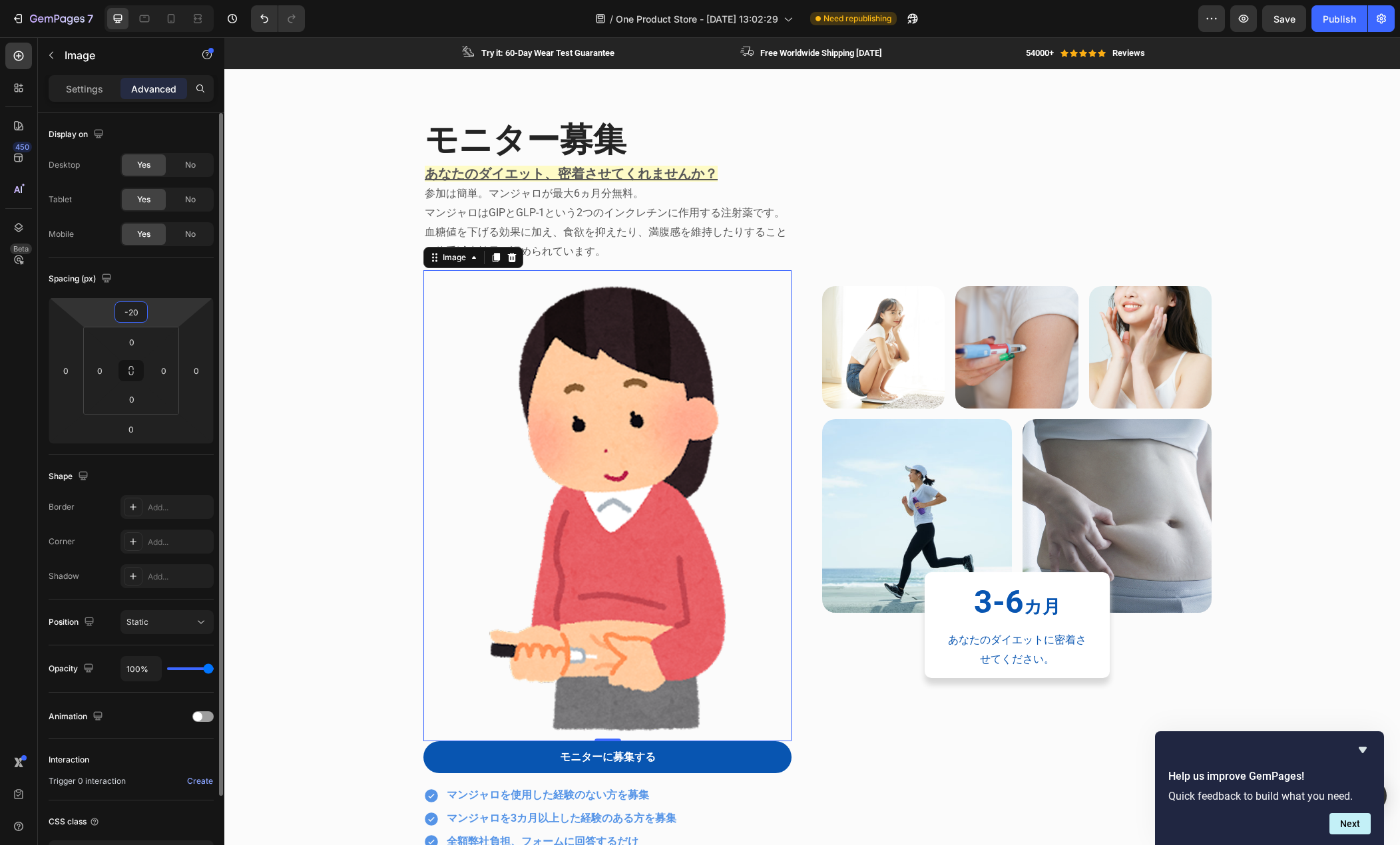
type input "0"
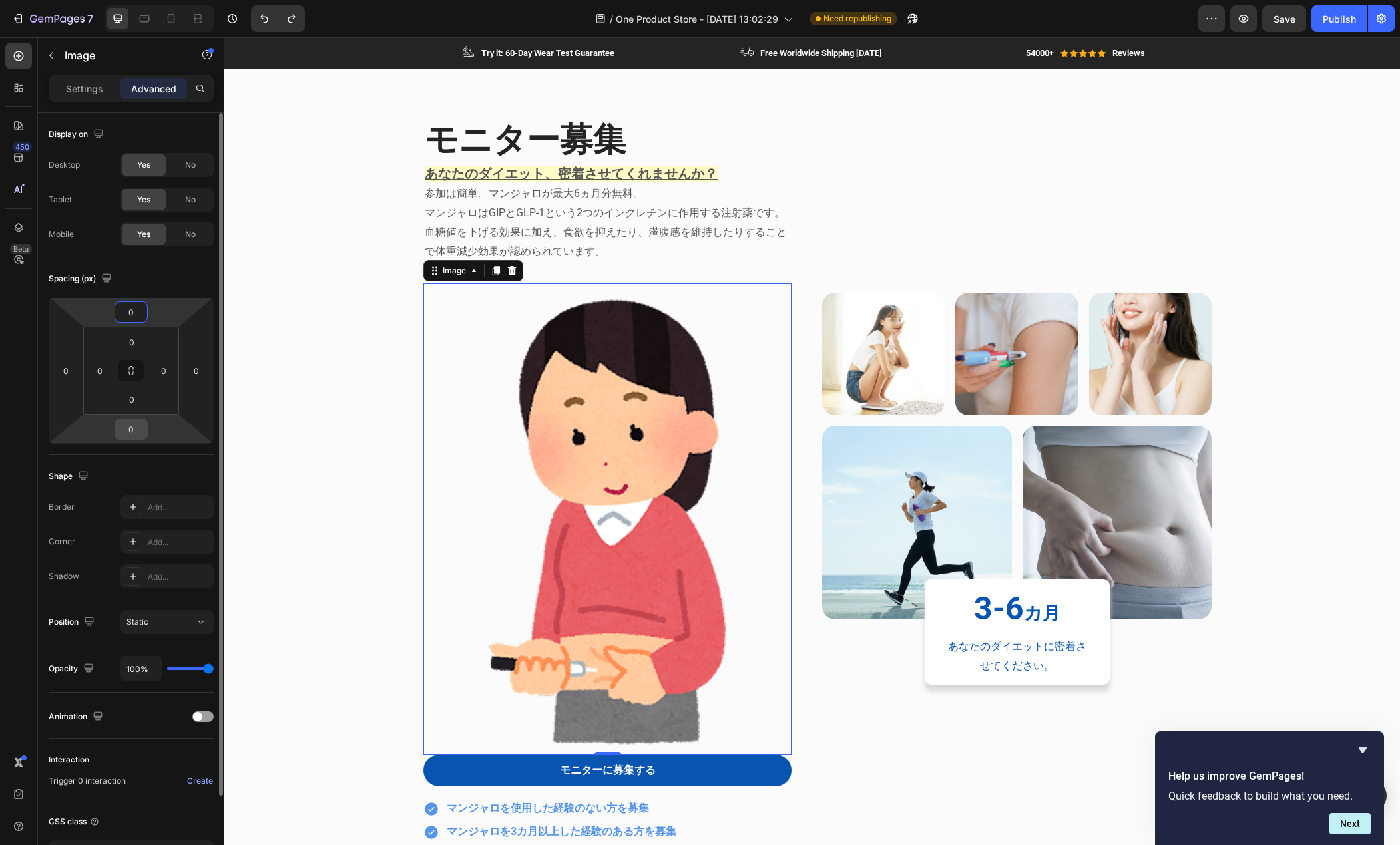
click at [136, 429] on input "0" at bounding box center [130, 429] width 27 height 20
type input "-20"
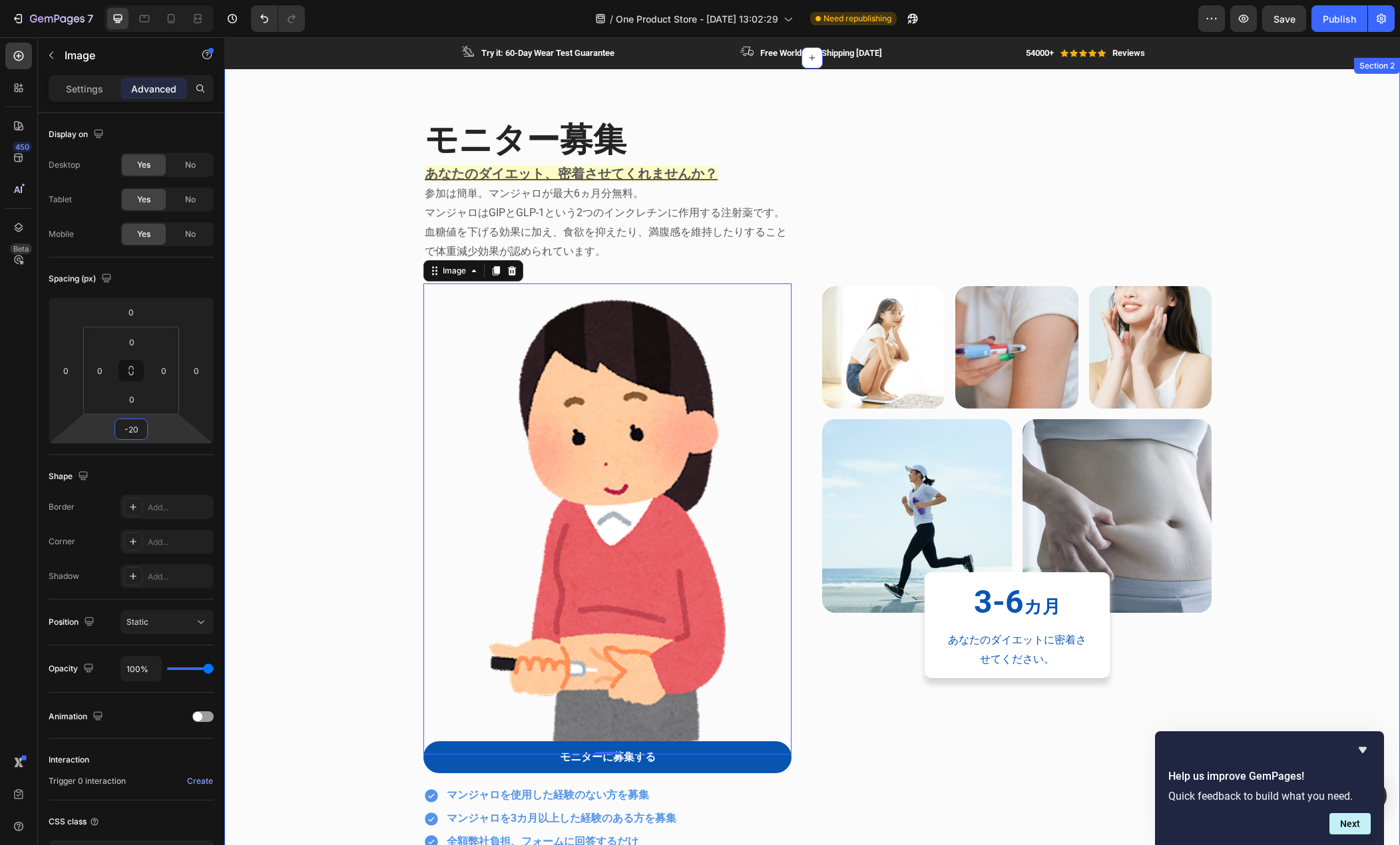
click at [328, 416] on div "モニター募集 Heading あなたのダイエット、密着させてくれませんか？ 参加は簡単。マンジャロが最大6ヵ月分無料。 マンジャロはGIPとGLP-1という2…" at bounding box center [812, 493] width 1156 height 764
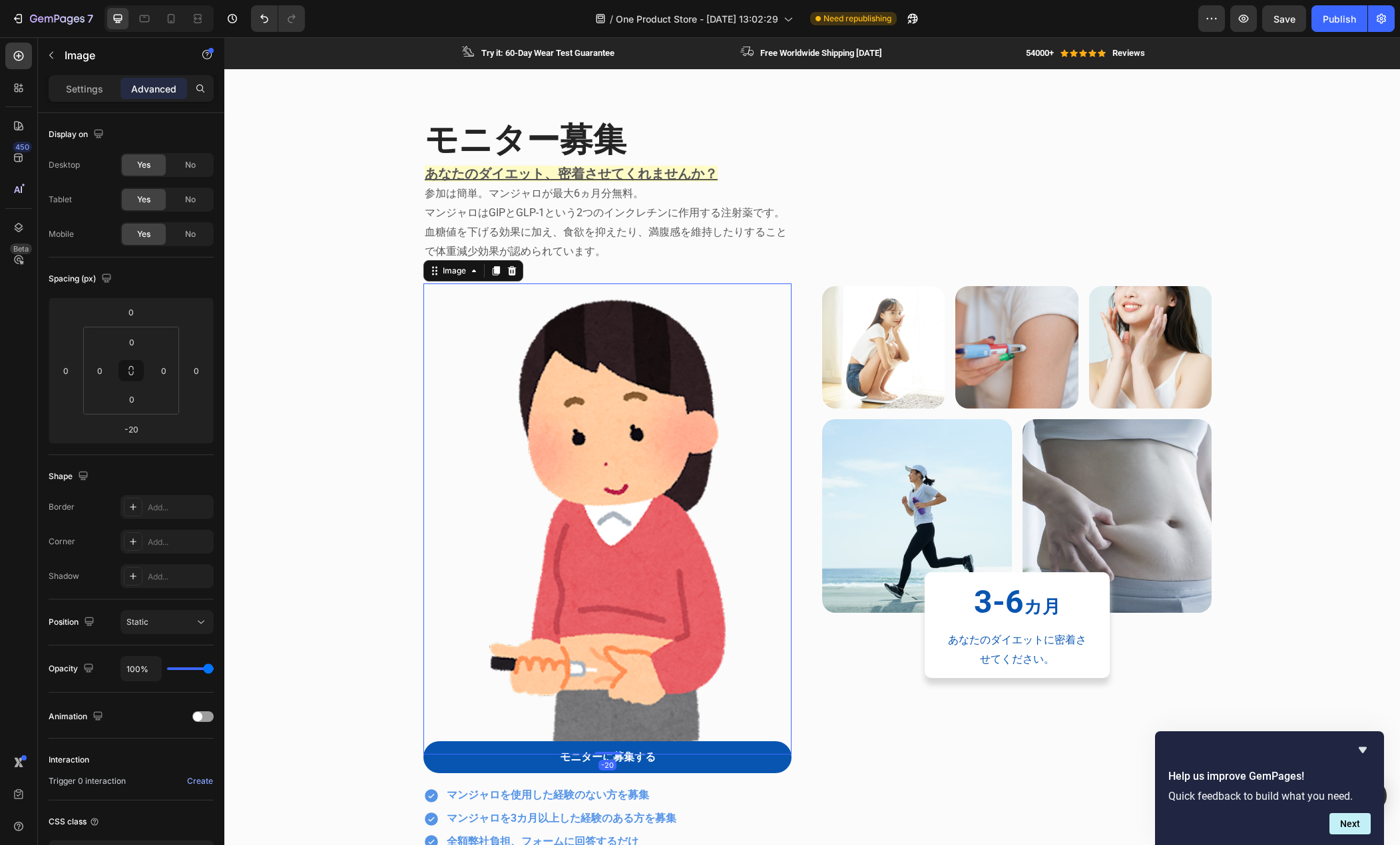
click at [520, 472] on img at bounding box center [607, 519] width 368 height 471
click at [82, 96] on div "Settings" at bounding box center [84, 89] width 66 height 21
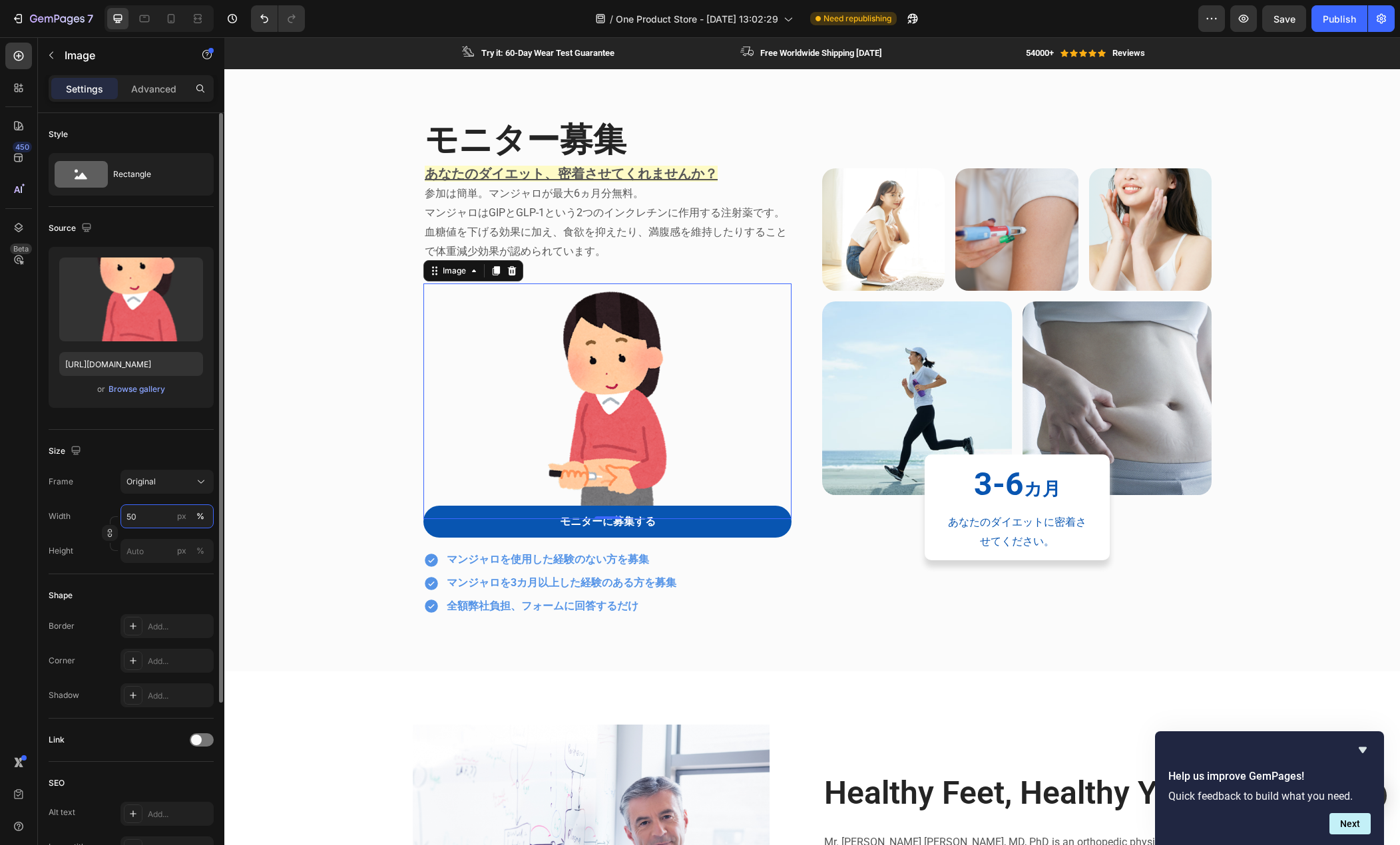
click at [140, 514] on input "50" at bounding box center [167, 517] width 93 height 24
type input "30"
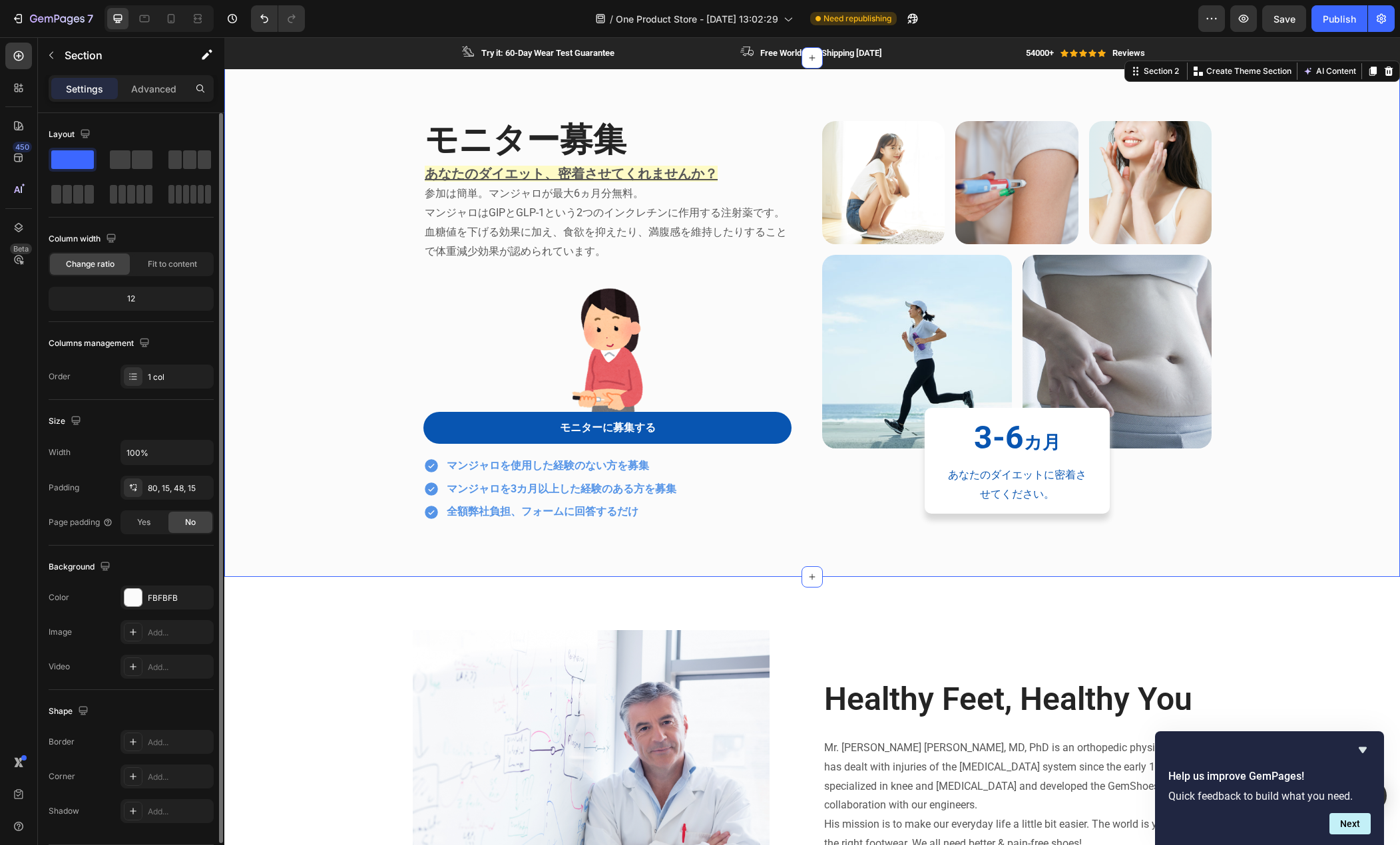
click at [333, 426] on div "モニター募集 Heading あなたのダイエット、密着させてくれませんか？ 参加は簡単。マンジャロが最大6ヵ月分無料。 マンジャロはGIPとGLP-1という2…" at bounding box center [812, 328] width 1156 height 435
click at [164, 25] on div at bounding box center [171, 19] width 21 height 21
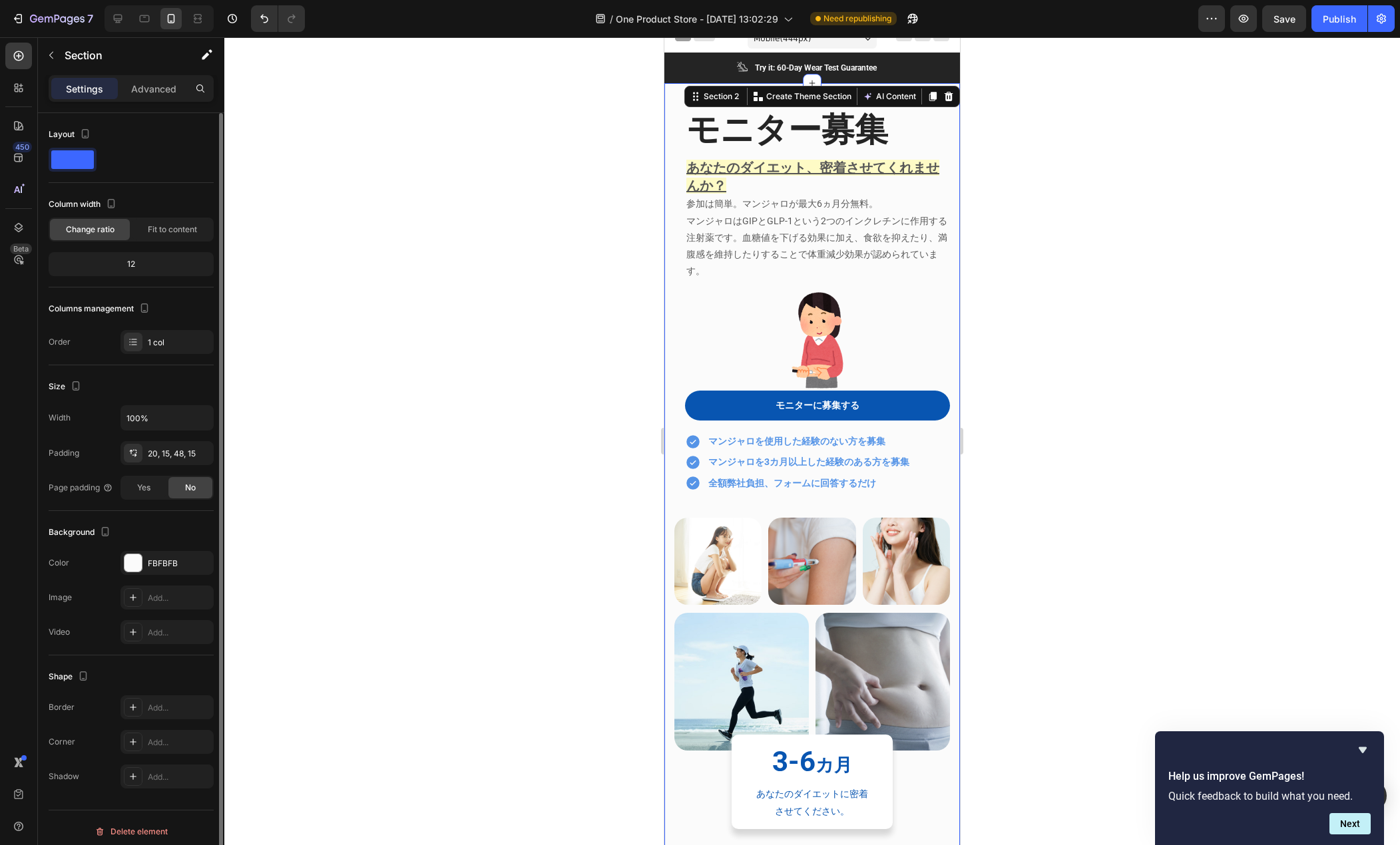
scroll to position [11, 0]
click at [724, 366] on div at bounding box center [817, 340] width 265 height 102
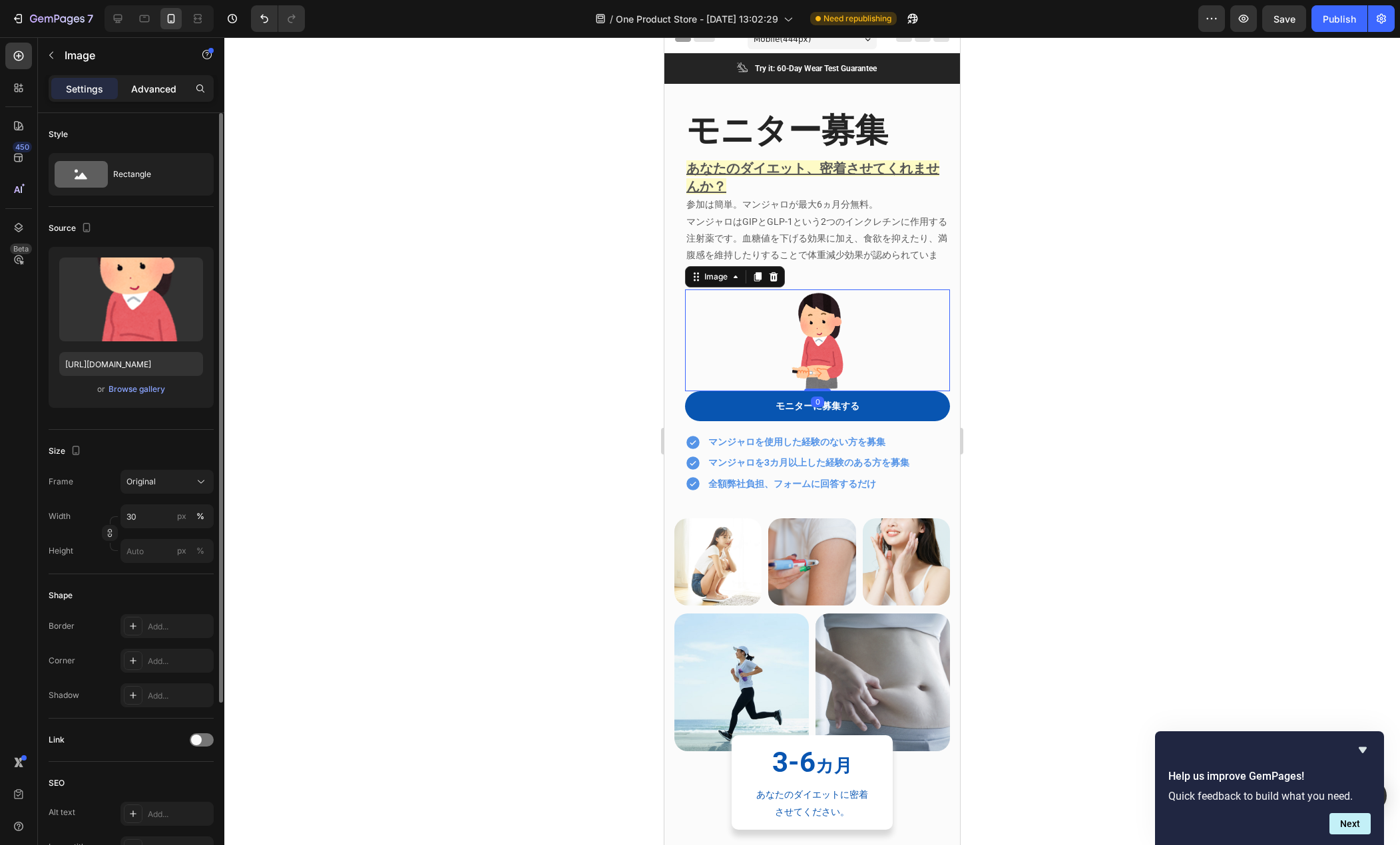
click at [150, 89] on p "Advanced" at bounding box center [154, 89] width 46 height 14
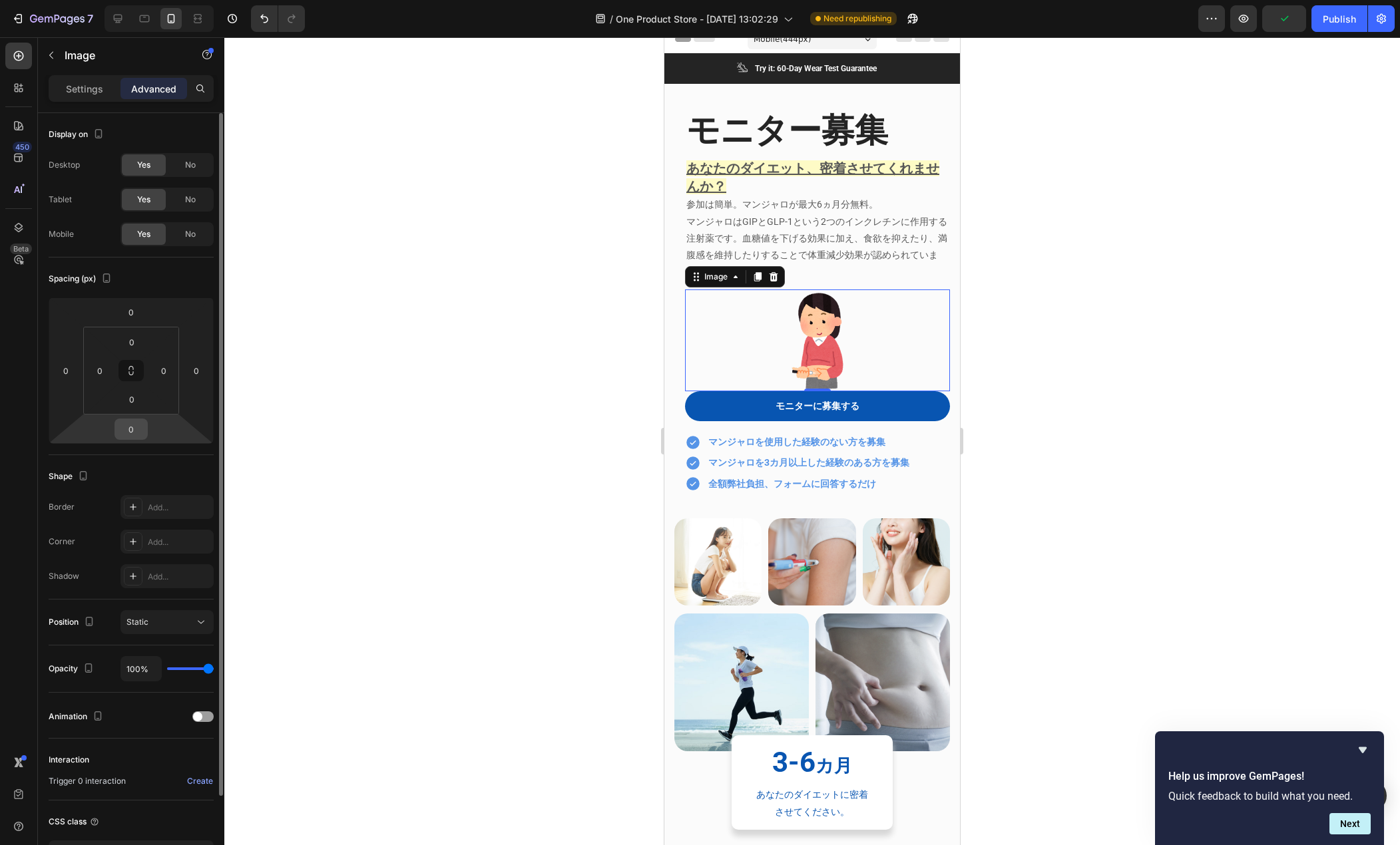
click at [137, 434] on input "0" at bounding box center [130, 429] width 27 height 20
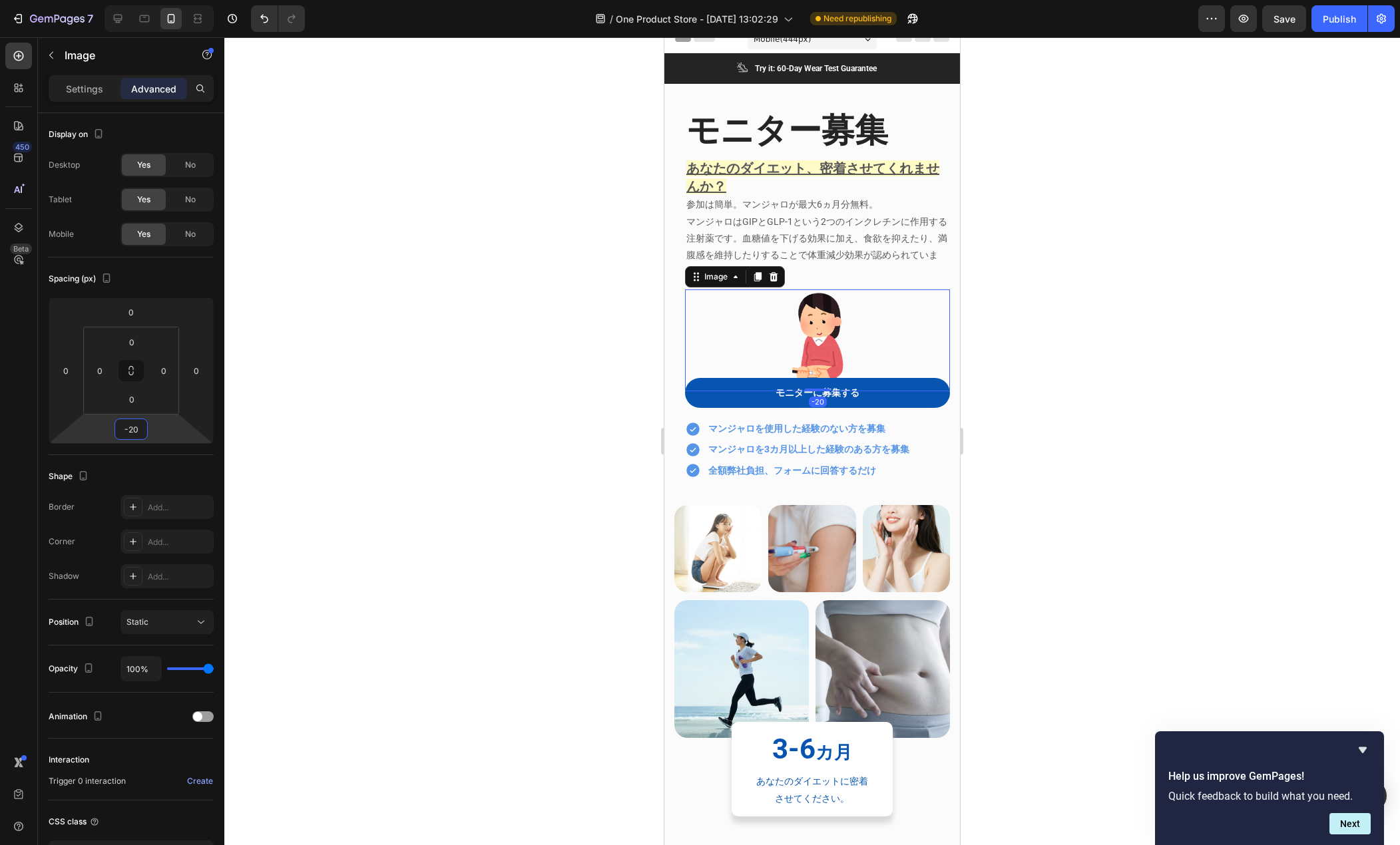
type input "-20"
click at [469, 266] on div at bounding box center [813, 441] width 1176 height 808
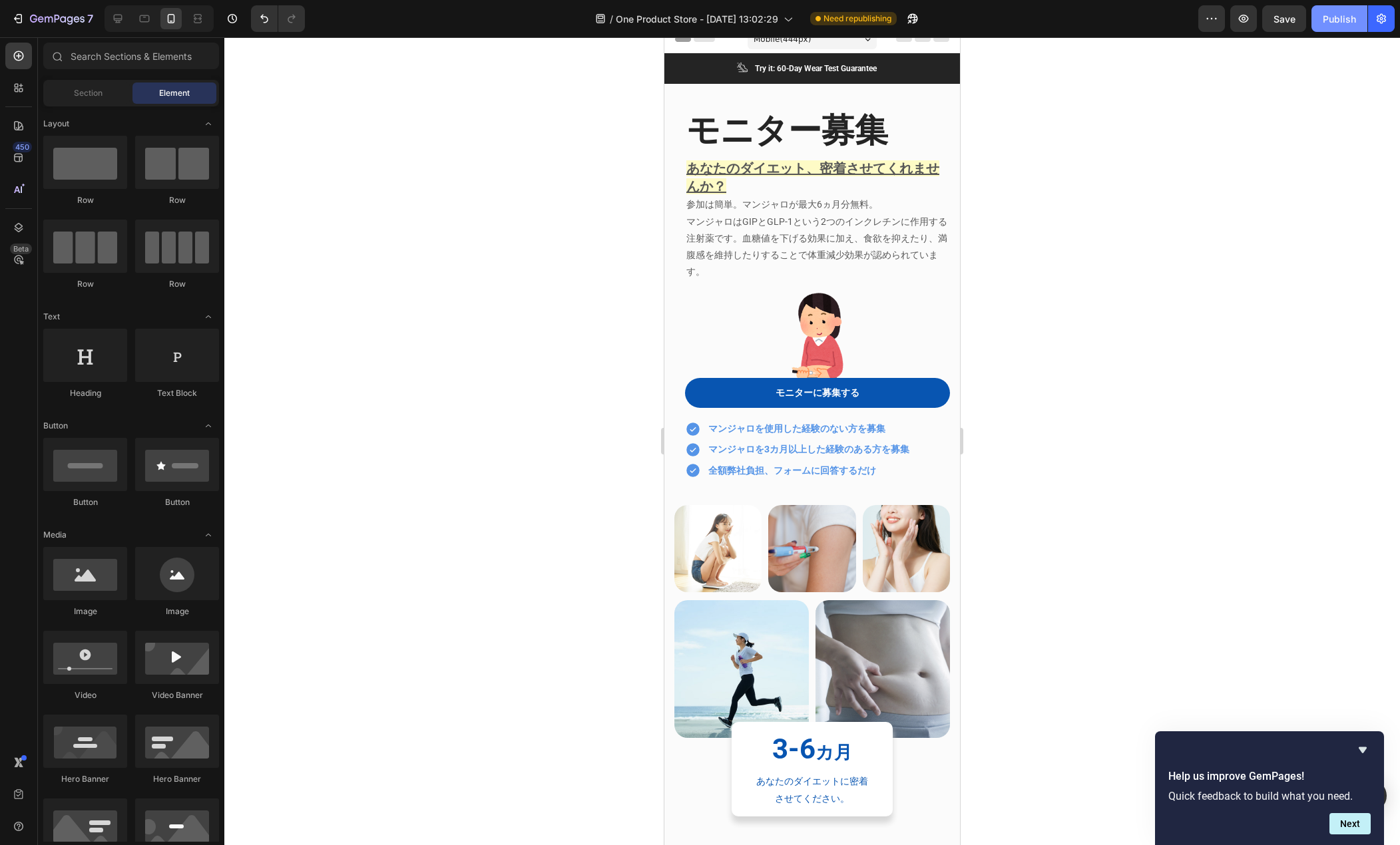
click at [1348, 12] on div "Publish" at bounding box center [1340, 19] width 34 height 14
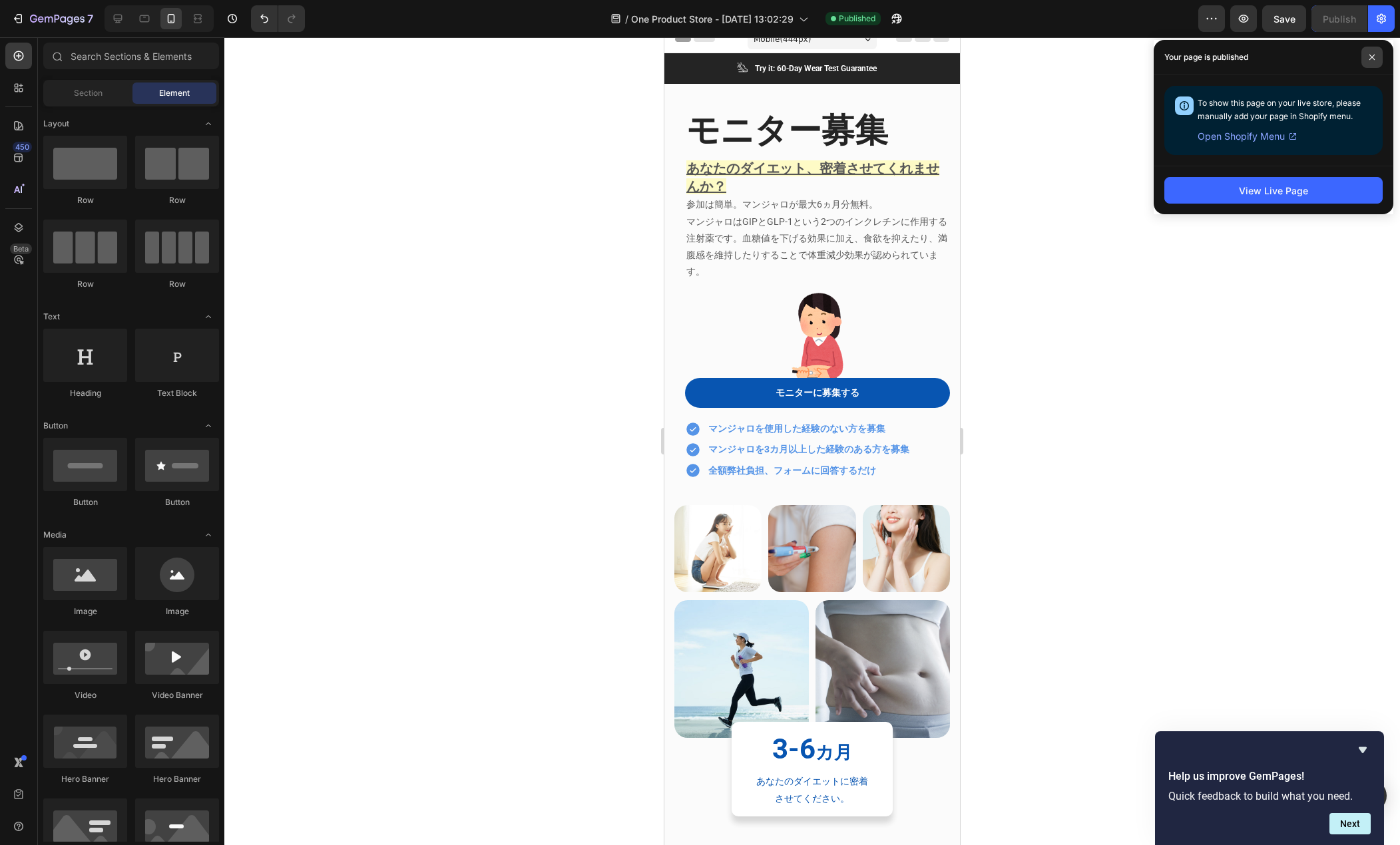
click at [1370, 61] on span at bounding box center [1372, 57] width 21 height 21
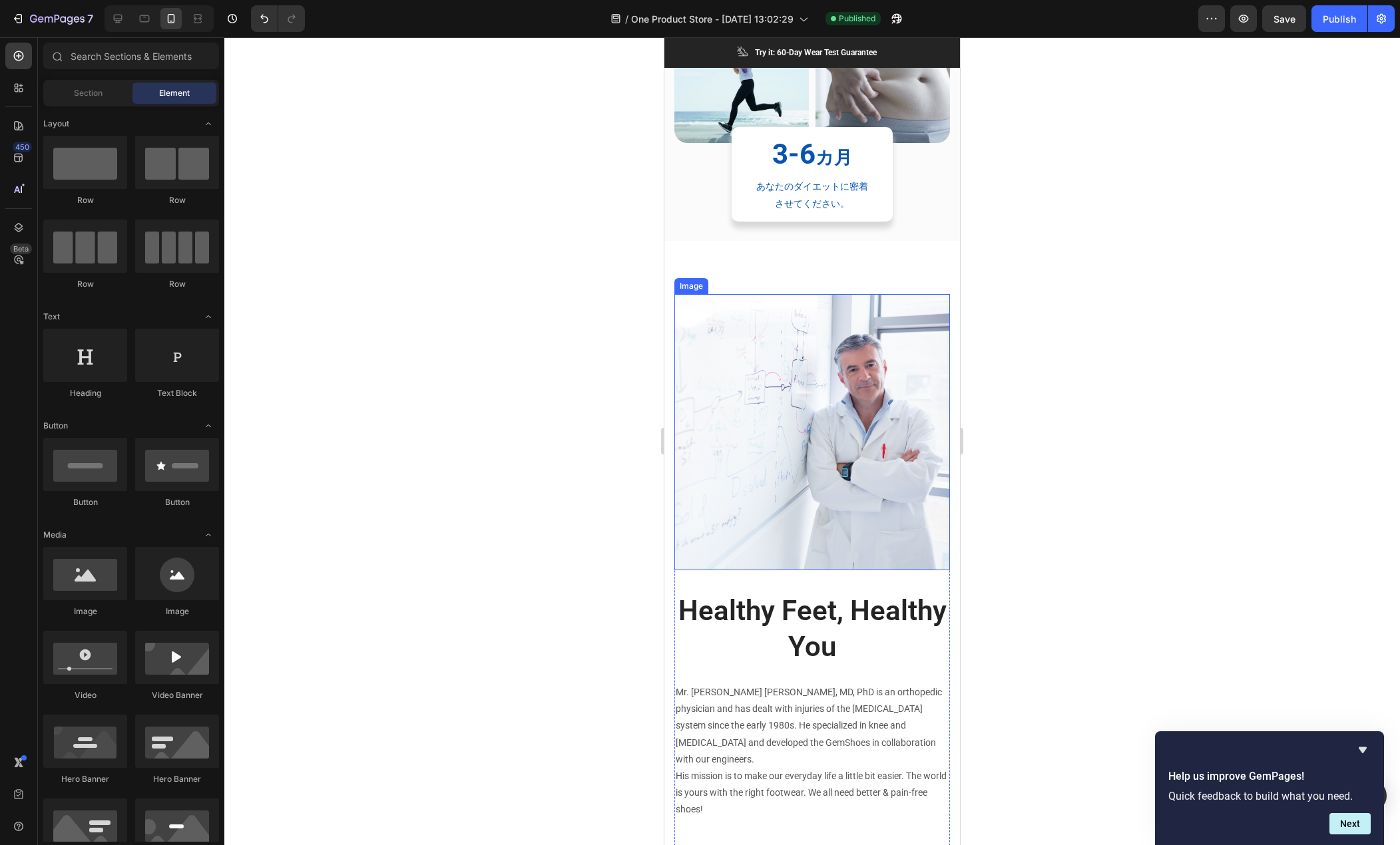
scroll to position [477, 0]
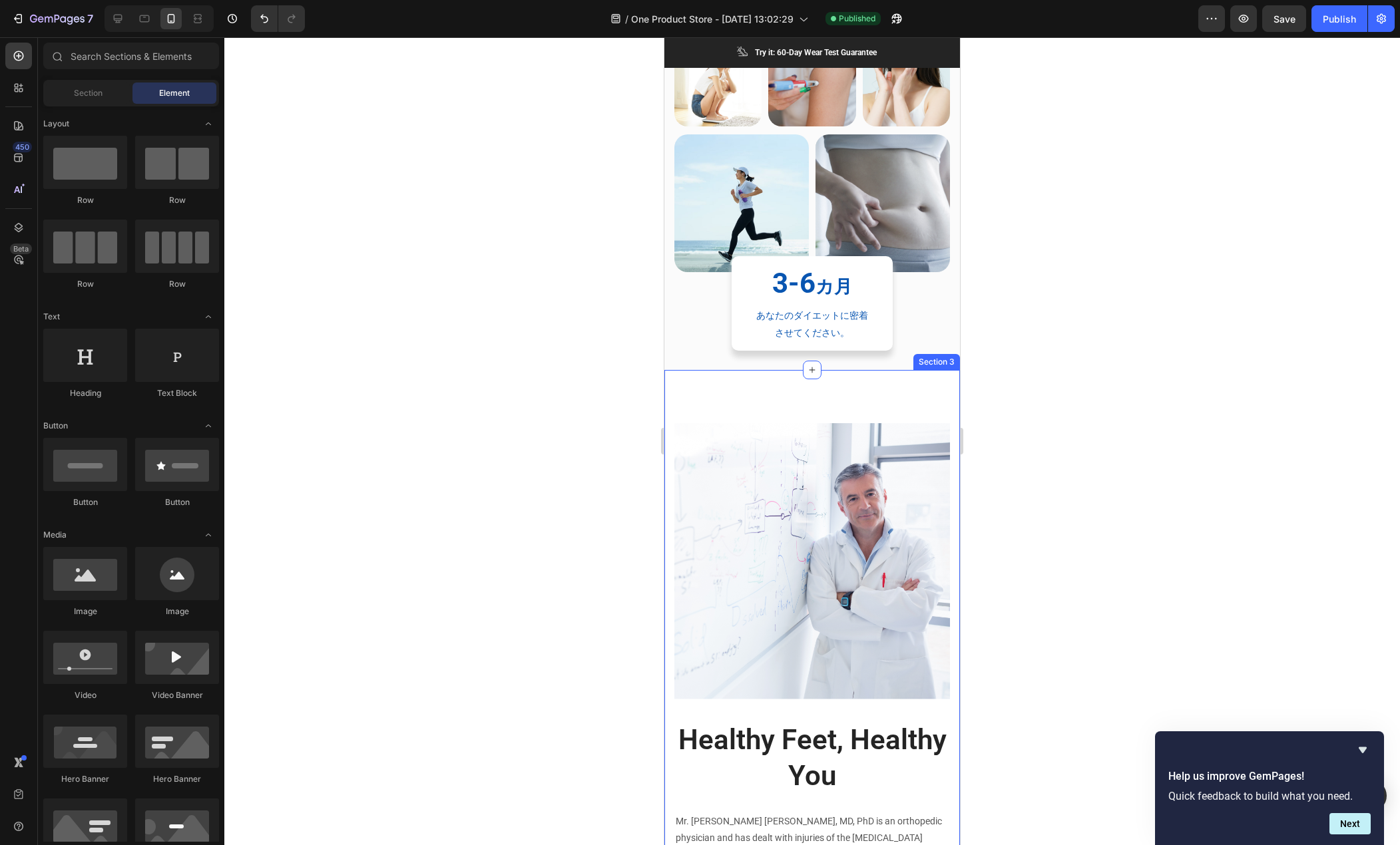
click at [789, 401] on div "Image Healthy Feet, Healthy You Heading Mr. Tom L. Bavlsik, MD, PhD is an ortho…" at bounding box center [812, 729] width 295 height 717
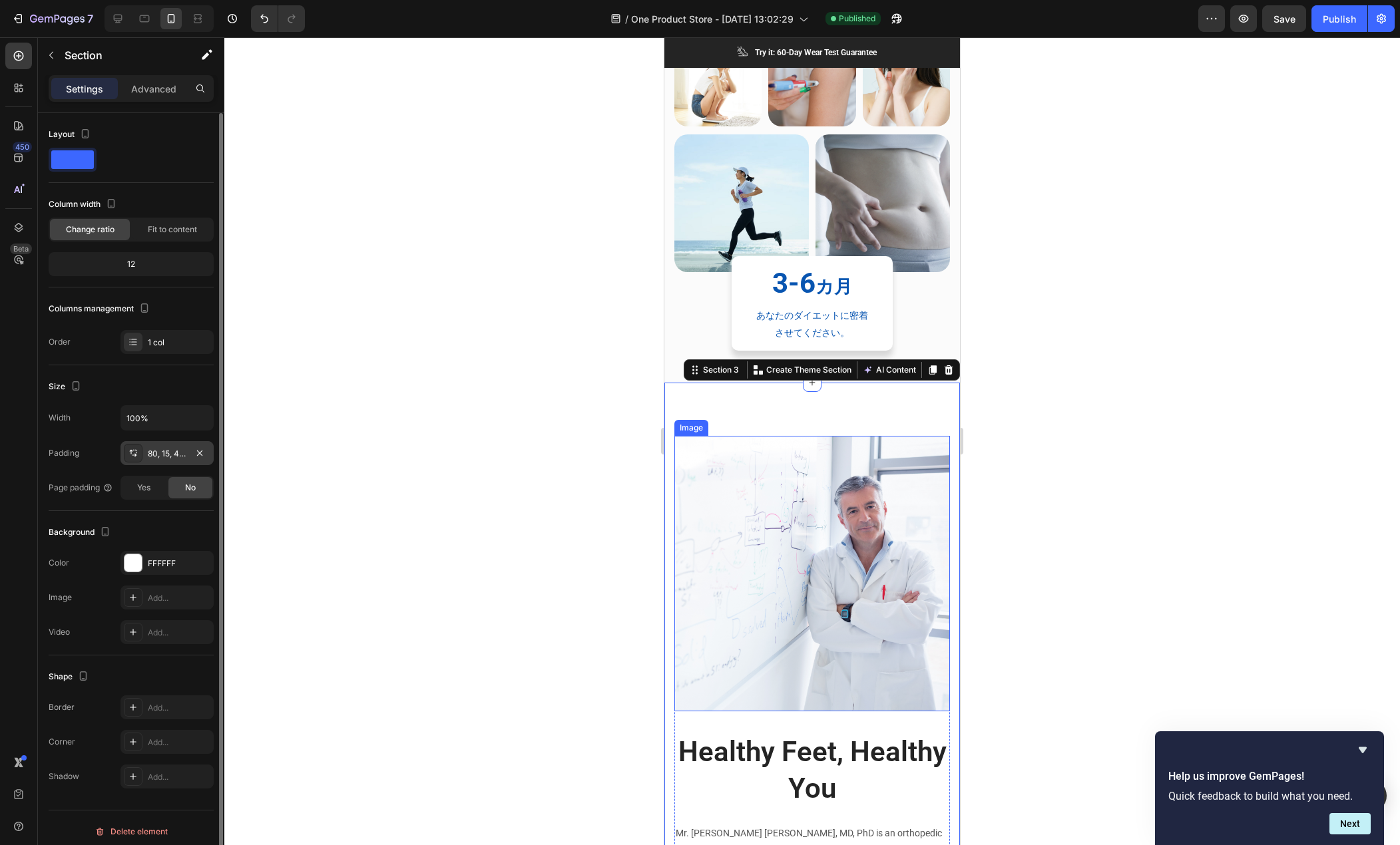
click at [158, 460] on div "80, 15, 48, 15" at bounding box center [167, 454] width 93 height 24
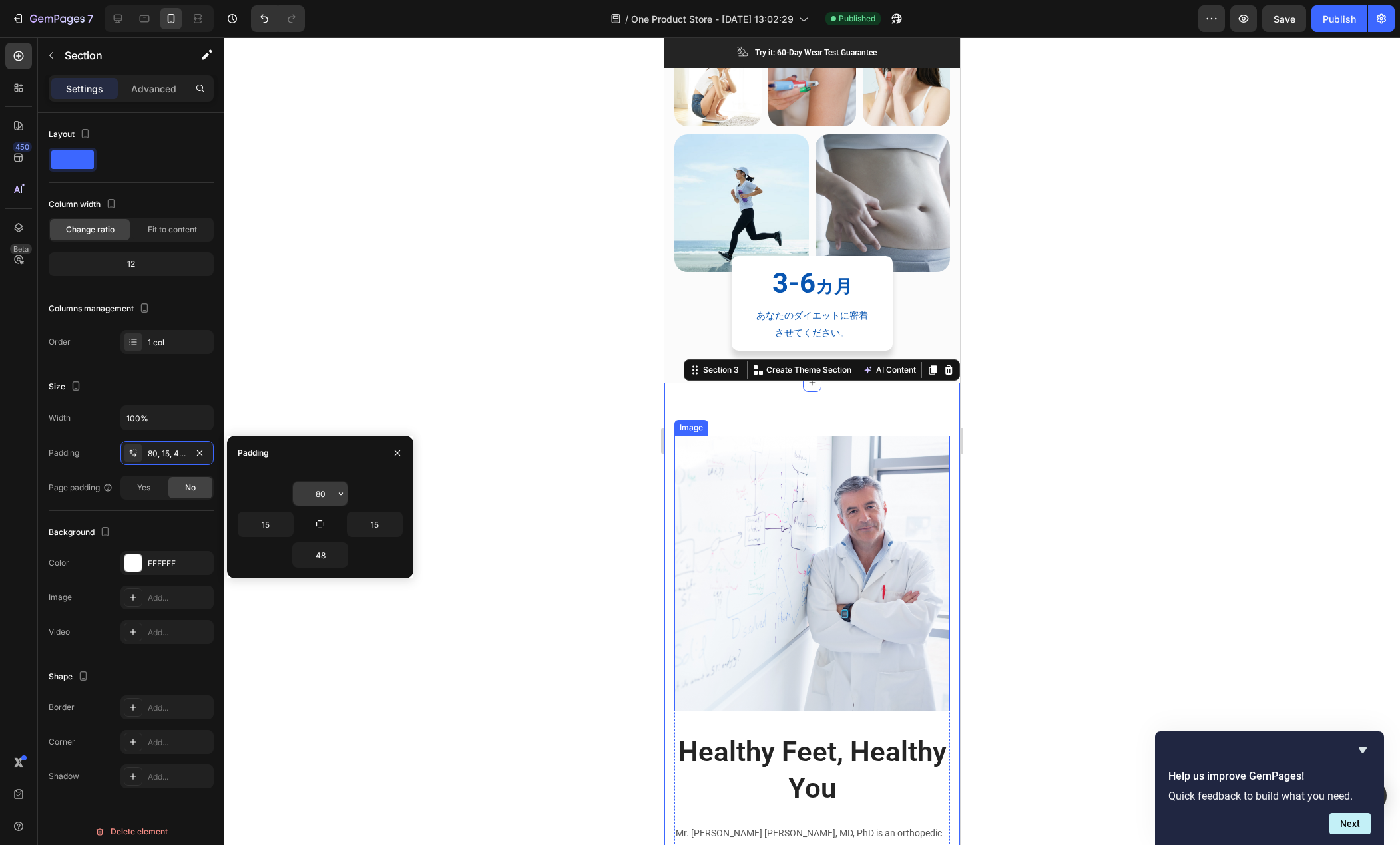
click at [325, 497] on input "80" at bounding box center [320, 494] width 55 height 24
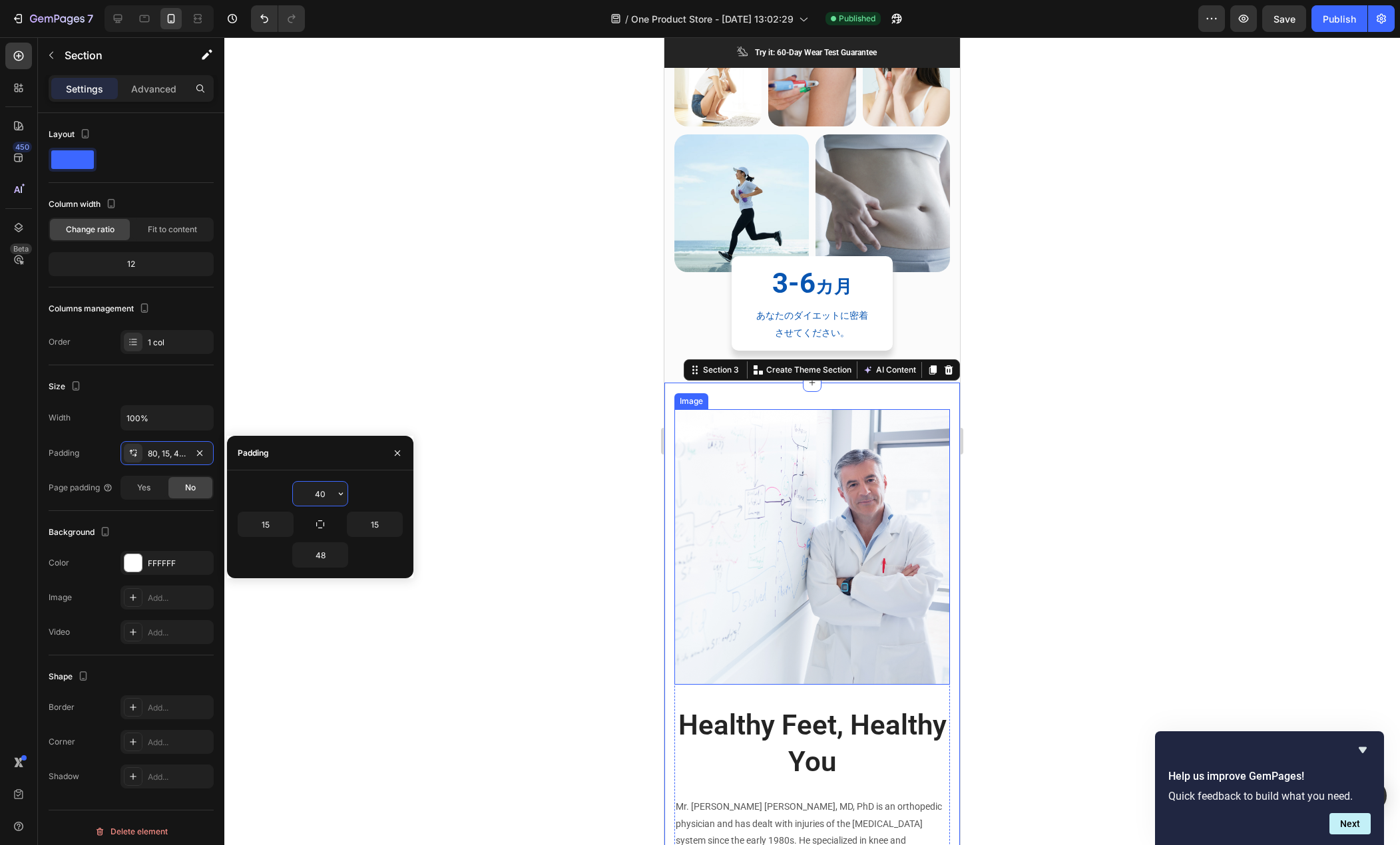
type input "40"
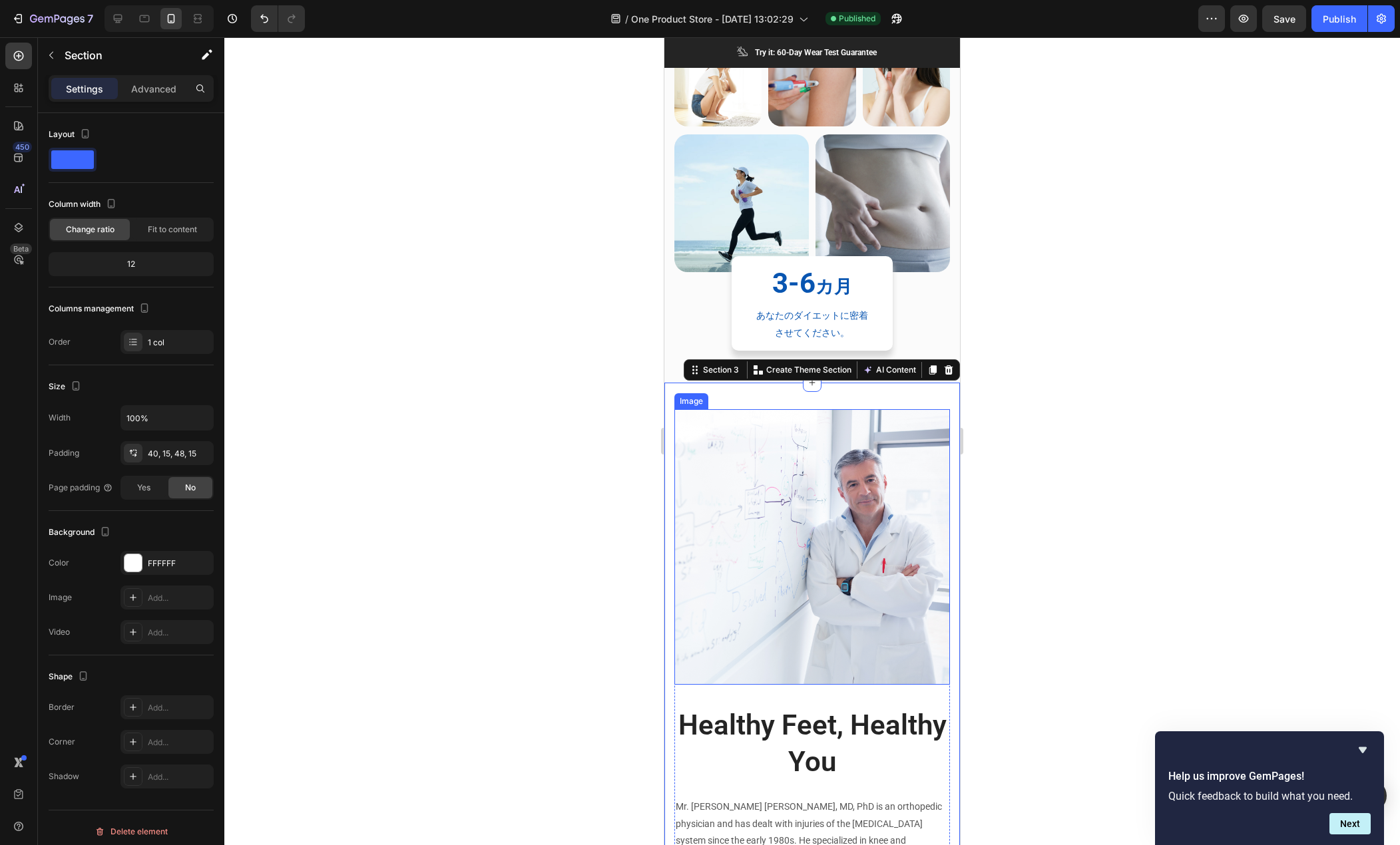
click at [423, 319] on div at bounding box center [813, 441] width 1176 height 808
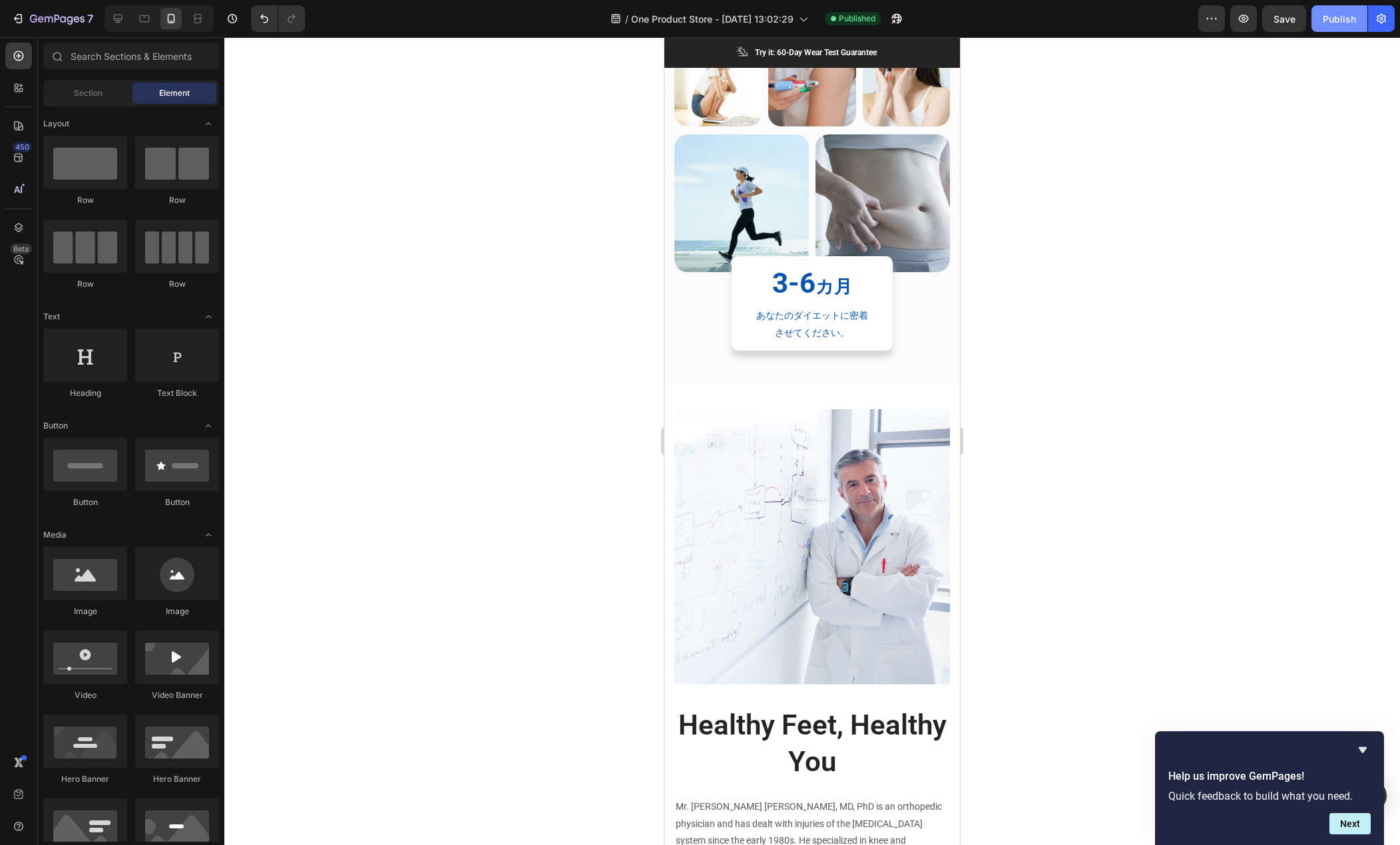
click at [1327, 24] on div "Publish" at bounding box center [1340, 19] width 34 height 14
click at [589, 454] on div at bounding box center [813, 441] width 1176 height 808
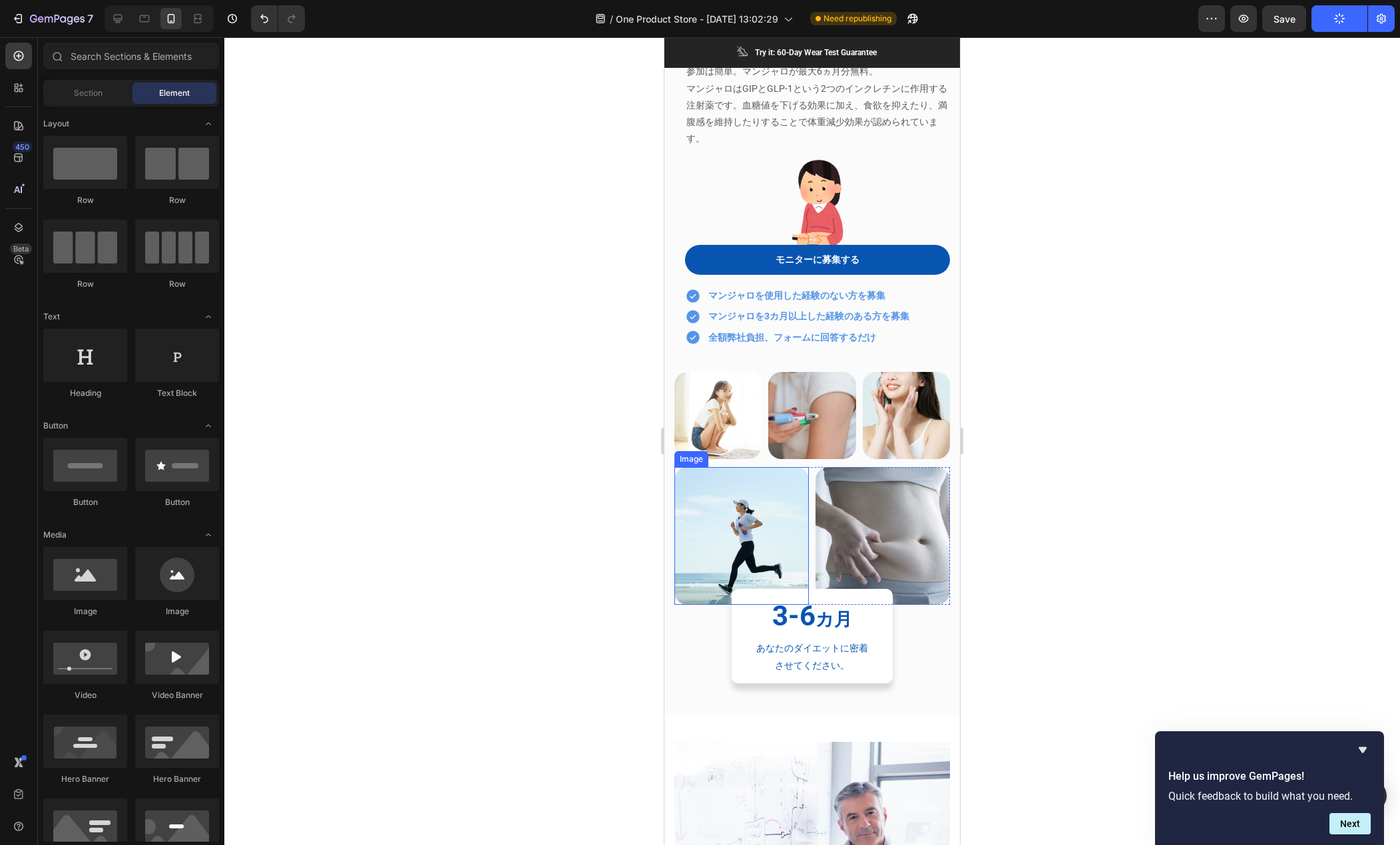
scroll to position [0, 0]
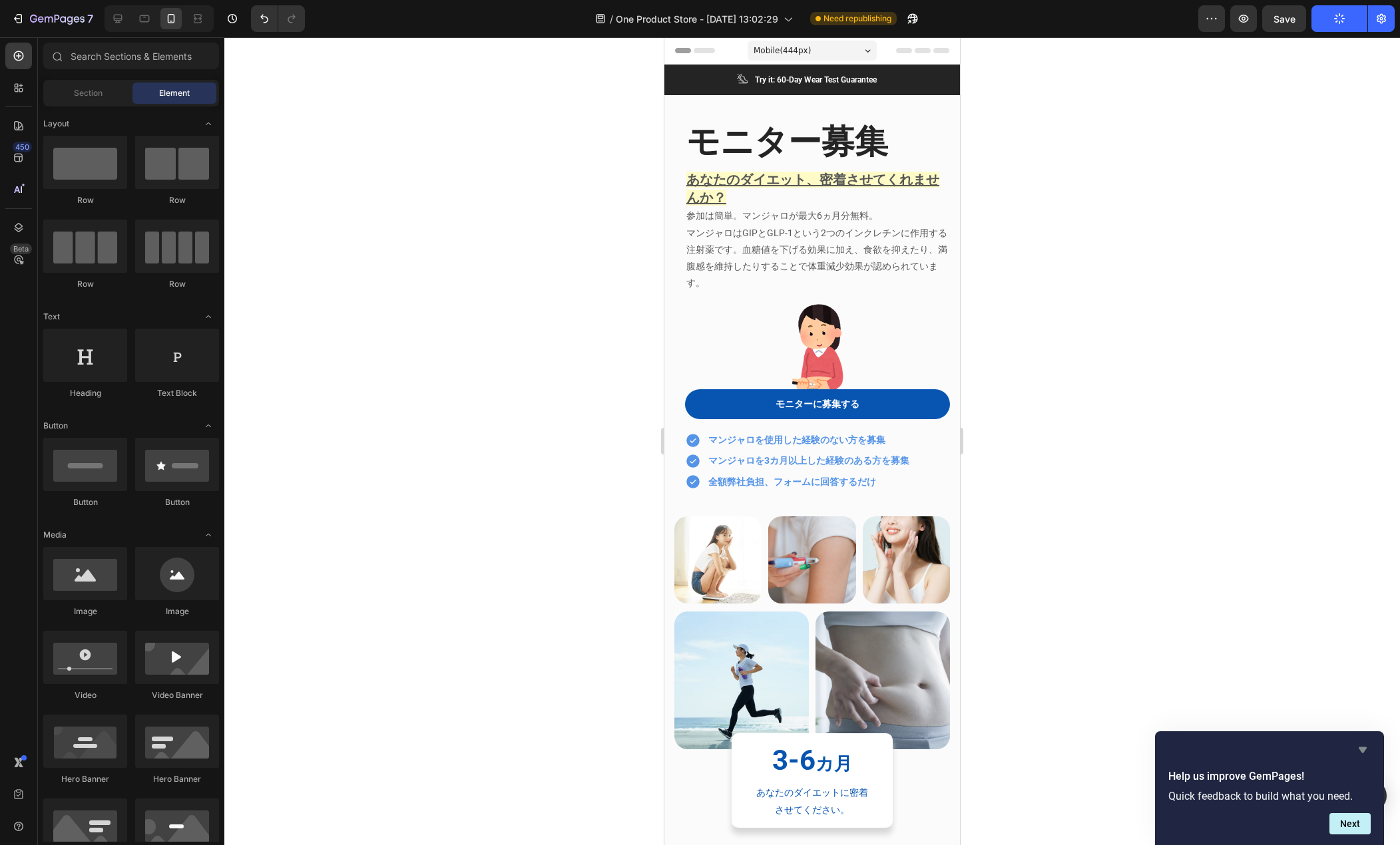
click at [1363, 749] on icon "Hide survey" at bounding box center [1363, 750] width 8 height 6
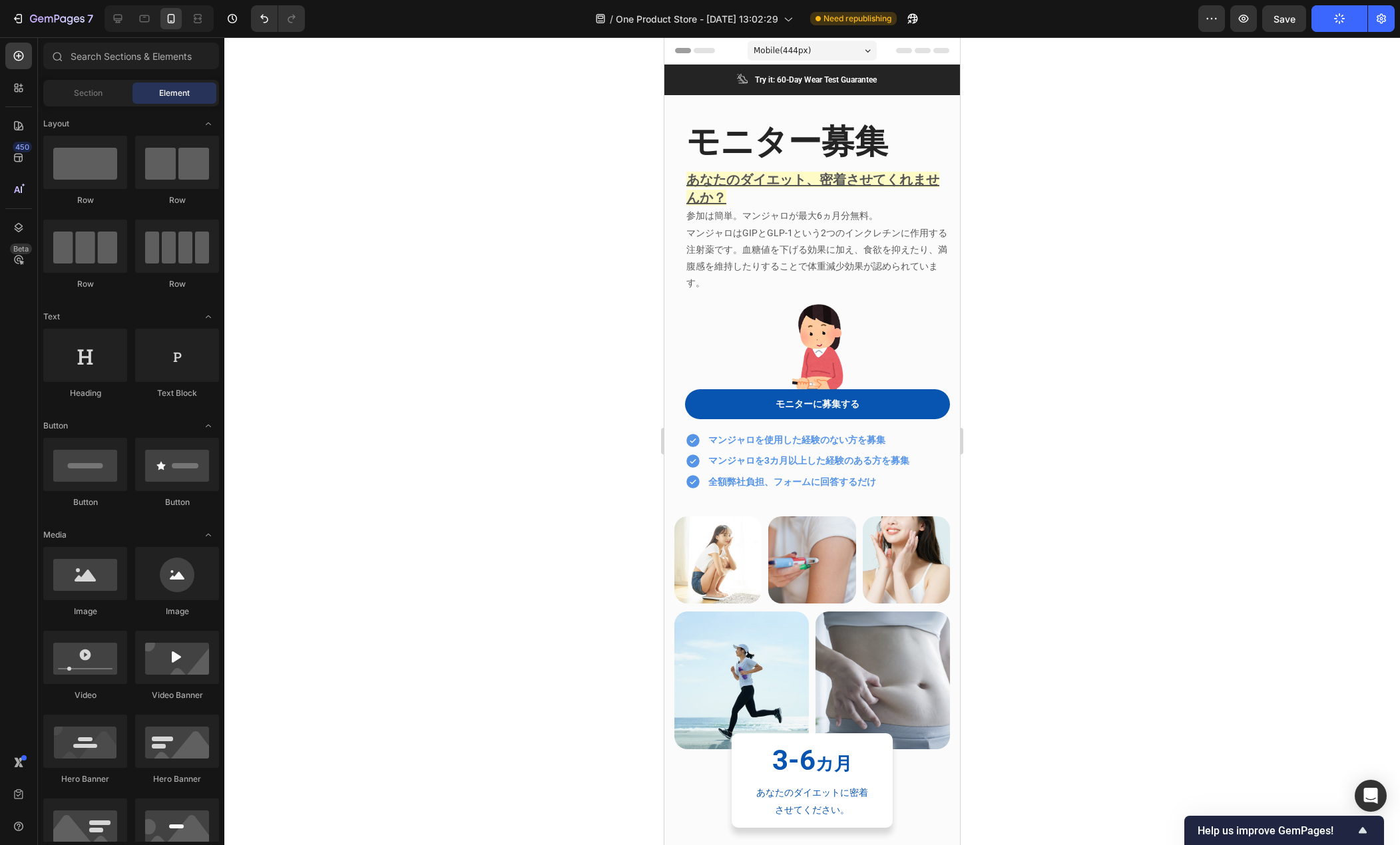
click at [1363, 828] on icon "Show survey - Help us improve GemPages!" at bounding box center [1363, 830] width 8 height 6
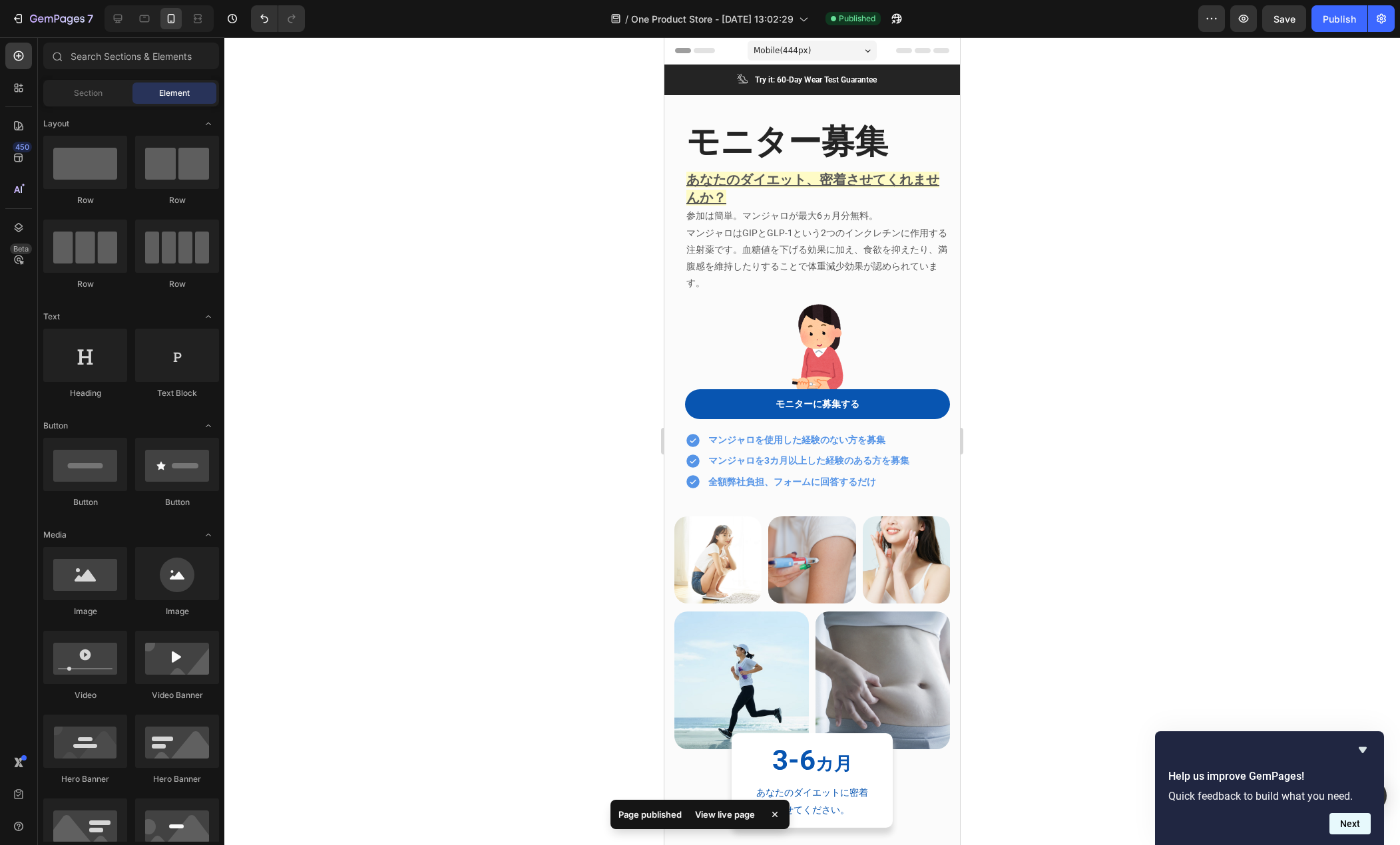
click at [1361, 826] on button "Next" at bounding box center [1351, 824] width 41 height 21
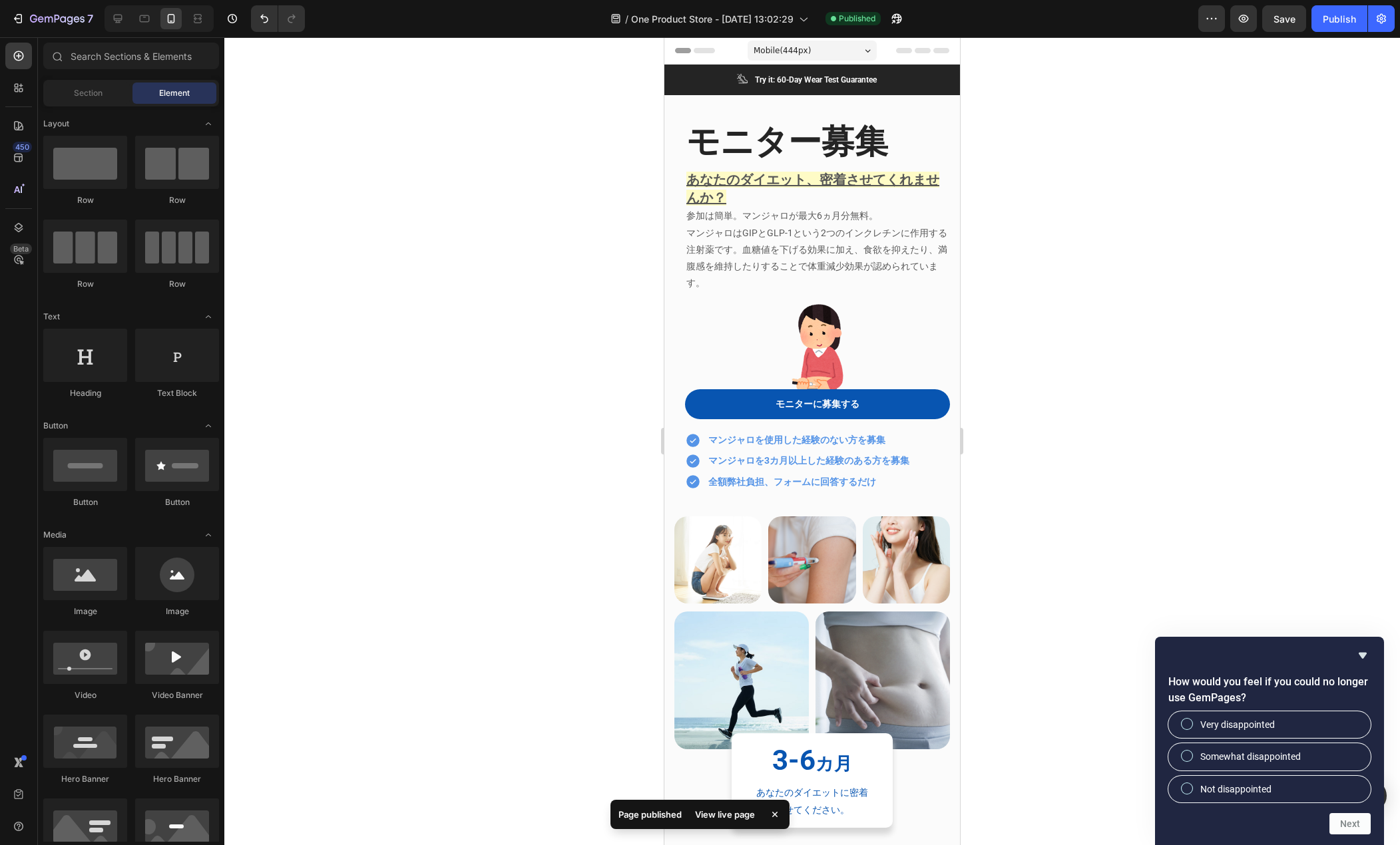
click at [1361, 654] on icon "Hide survey" at bounding box center [1363, 655] width 16 height 16
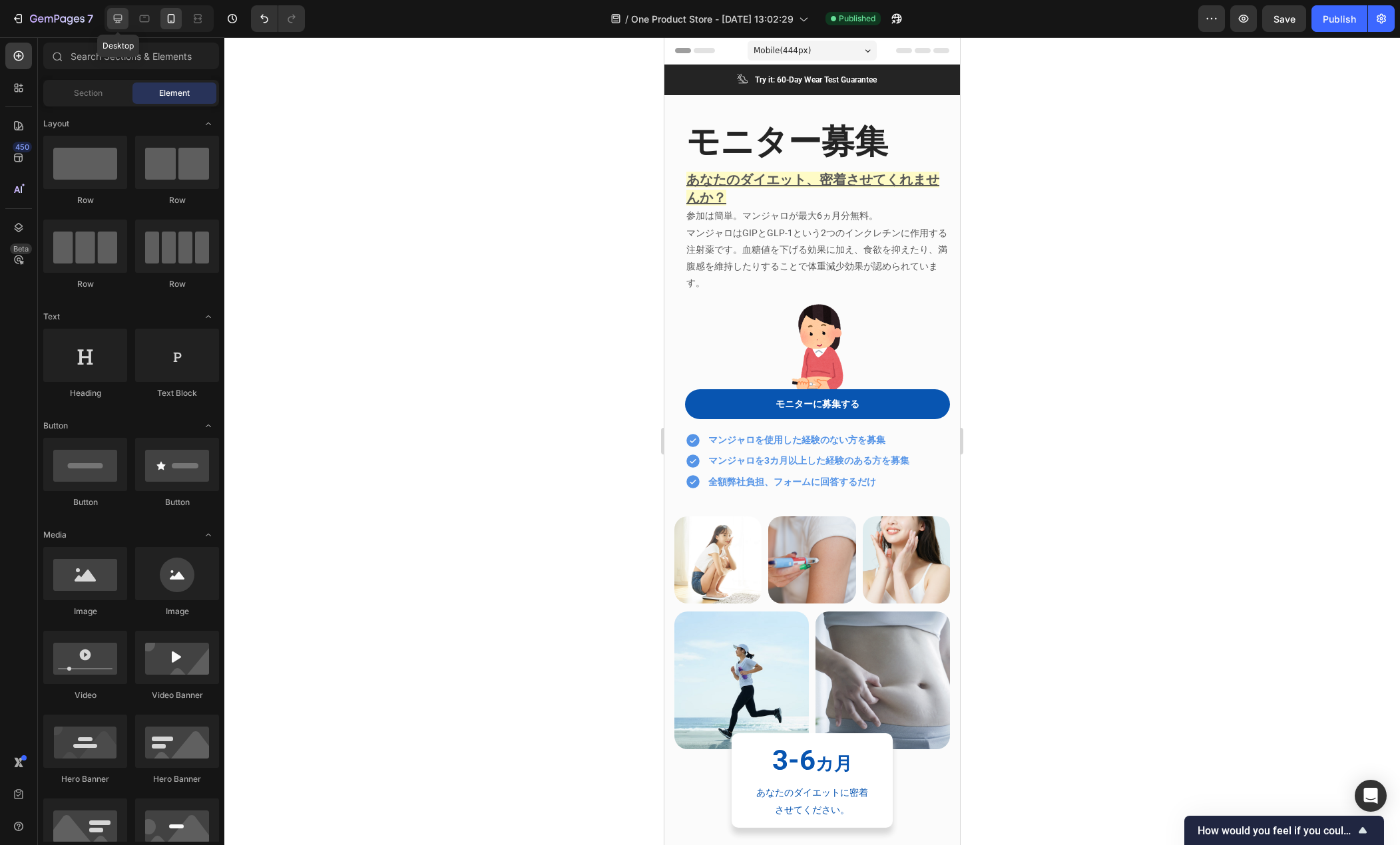
click at [116, 17] on icon at bounding box center [117, 19] width 13 height 13
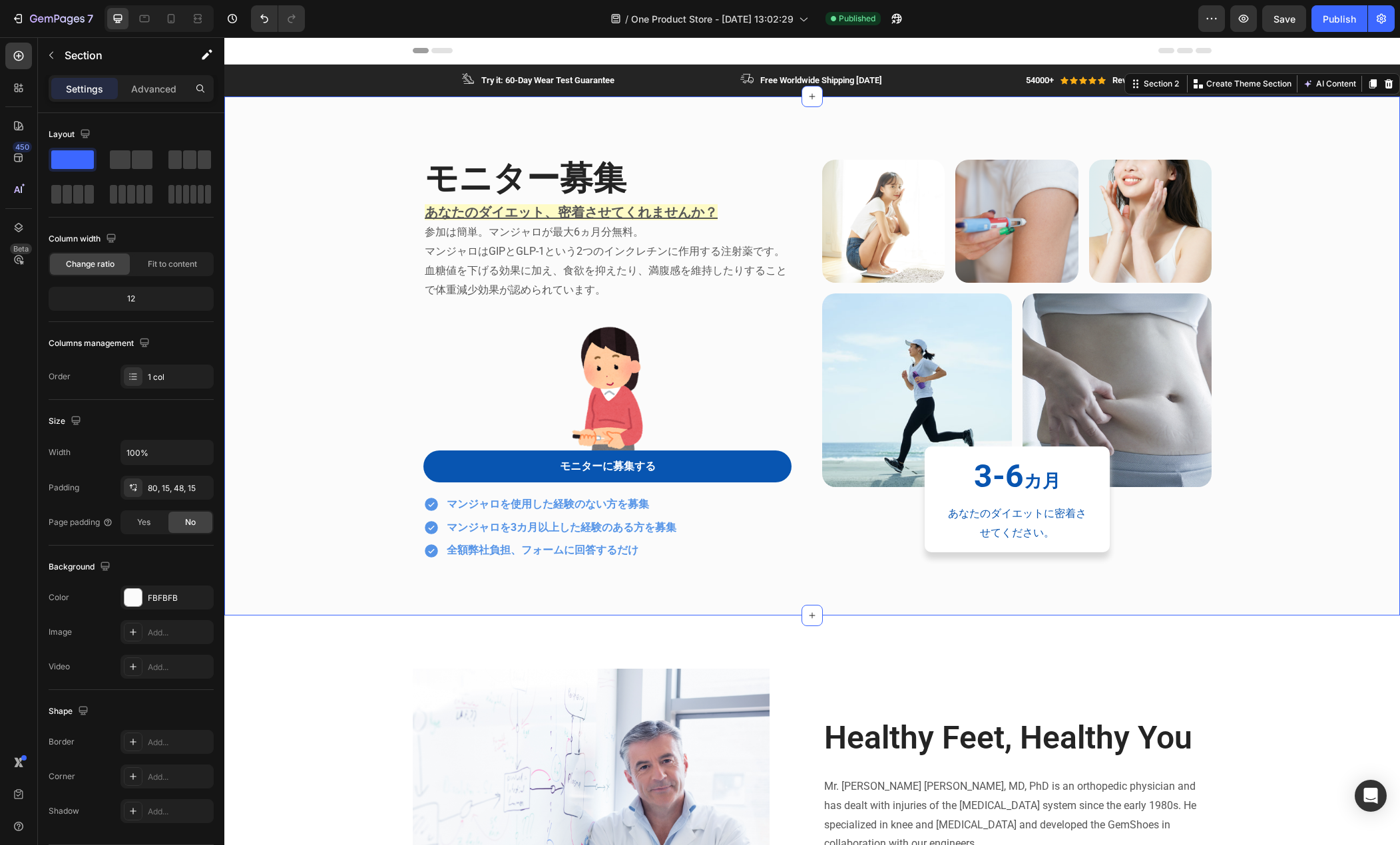
click at [358, 368] on div "モニター募集 Heading あなたのダイエット、密着させてくれませんか？ 参加は簡単。マンジャロが最大6ヵ月分無料。 マンジャロはGIPとGLP-1という2…" at bounding box center [812, 367] width 1156 height 435
click at [169, 20] on icon at bounding box center [171, 19] width 13 height 13
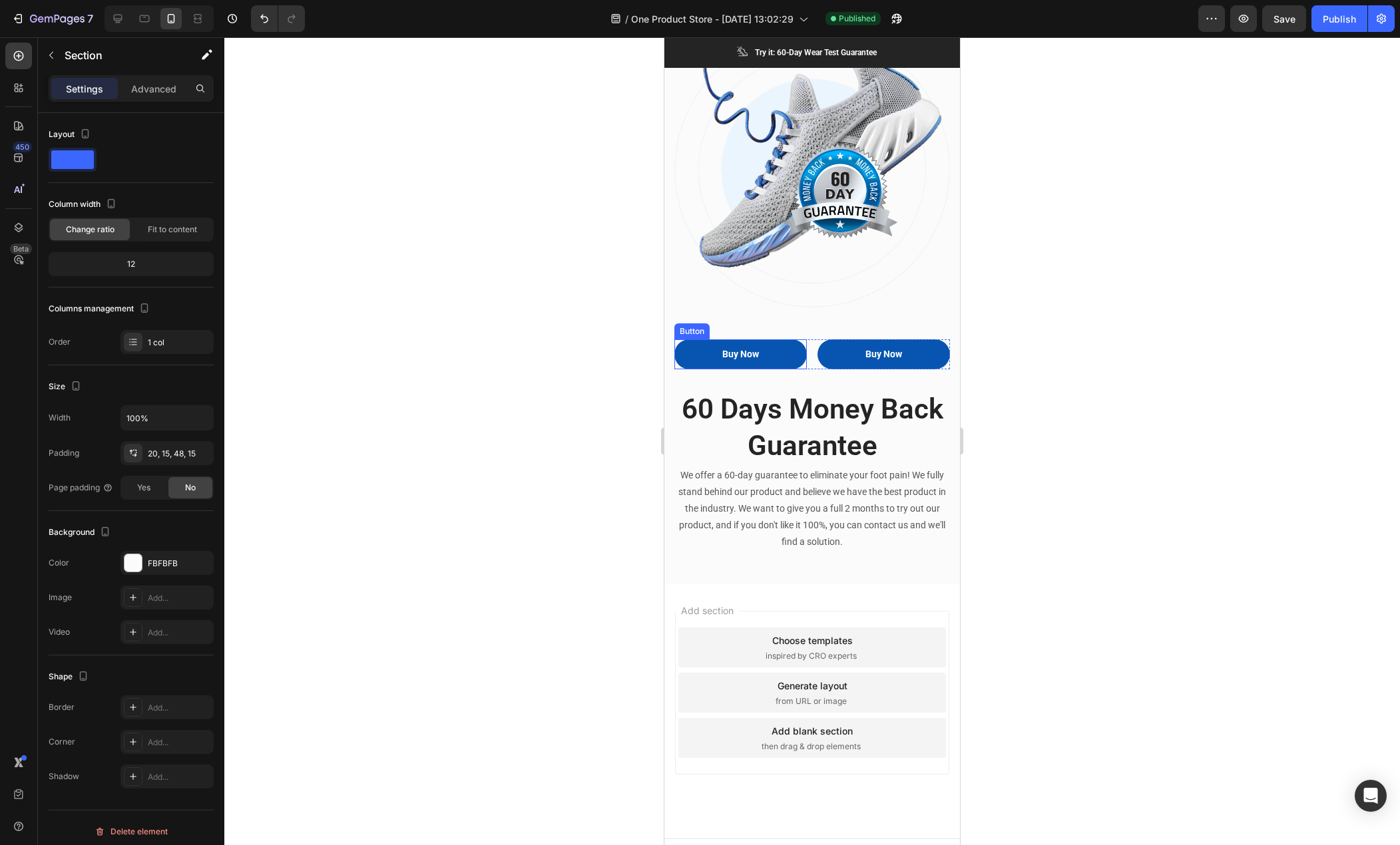
scroll to position [5986, 0]
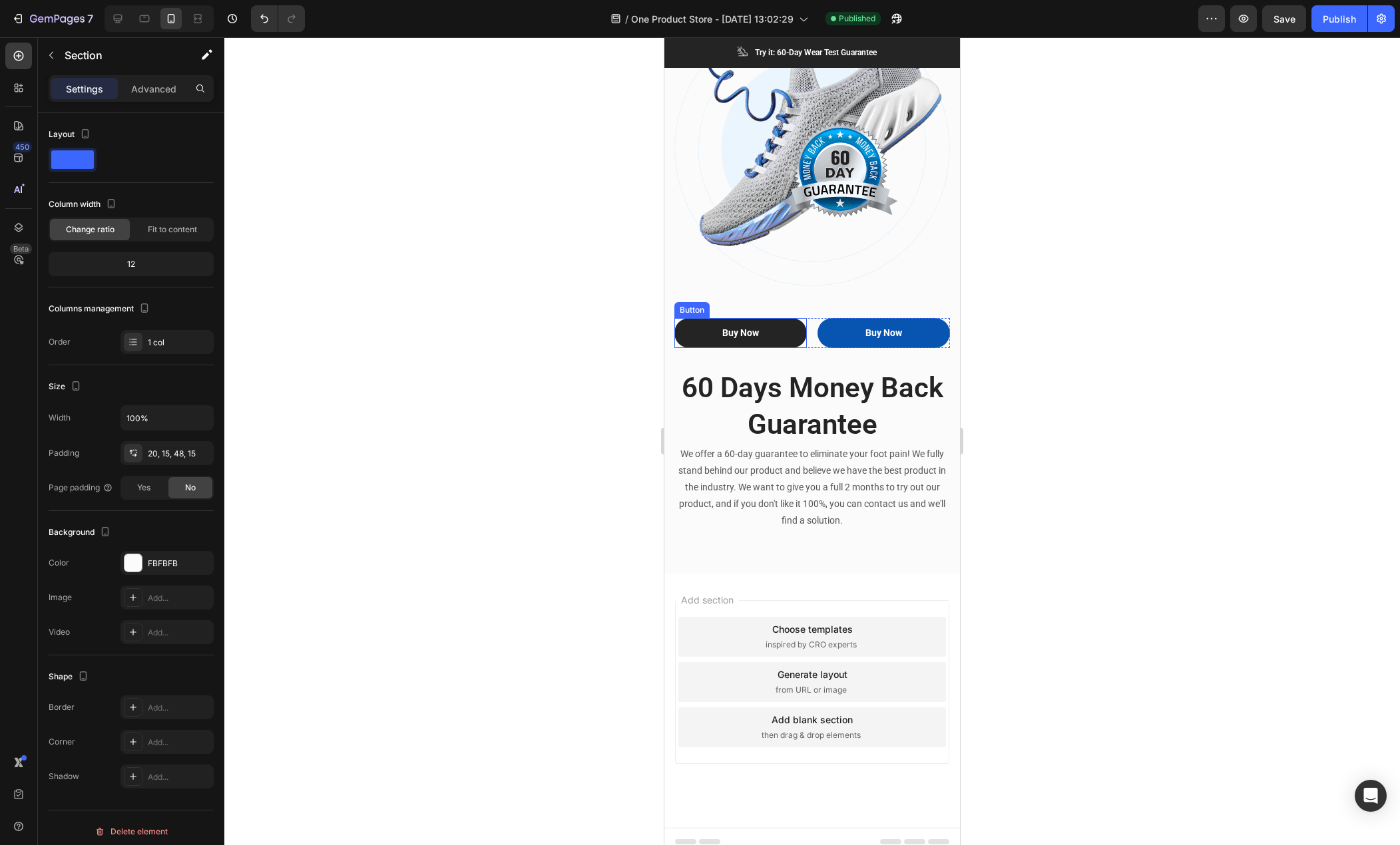
click at [767, 325] on button "Buy Now" at bounding box center [741, 334] width 132 height 30
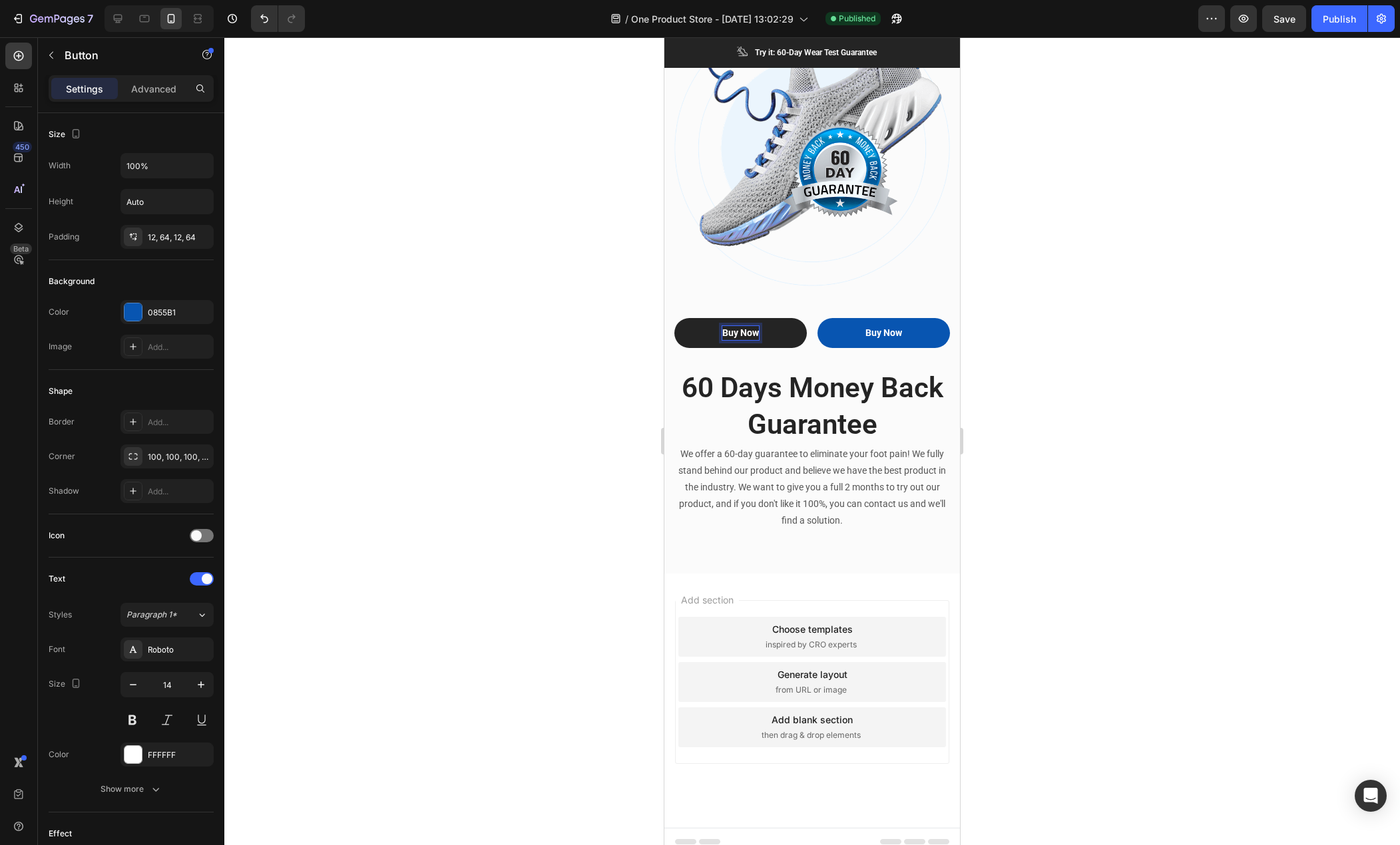
click at [745, 326] on div "Buy Now" at bounding box center [740, 333] width 36 height 14
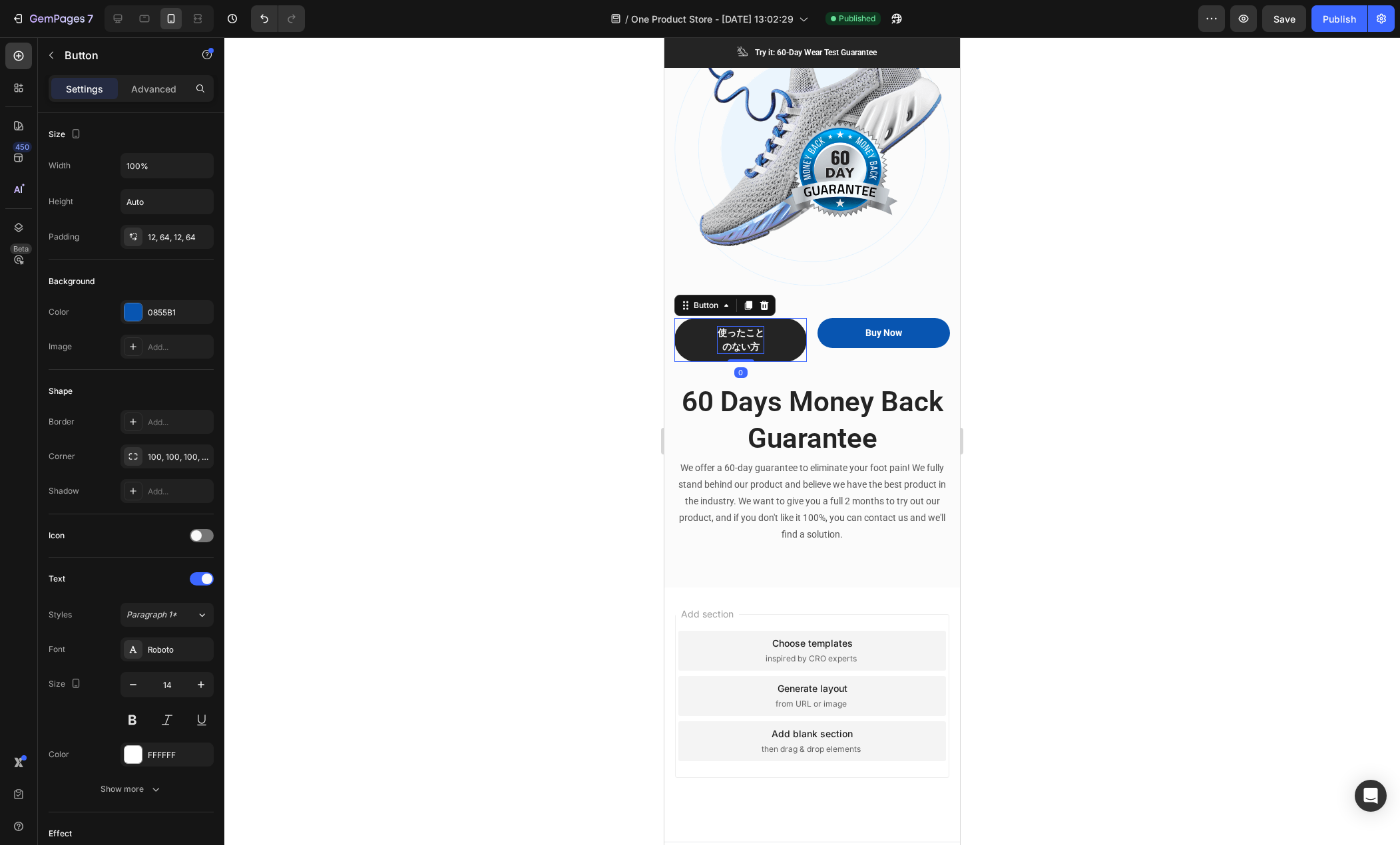
click at [759, 334] on p "使ったことのない方" at bounding box center [740, 340] width 48 height 28
click at [697, 322] on button "使ったことのない方" at bounding box center [741, 340] width 132 height 44
click at [149, 89] on p "Advanced" at bounding box center [154, 89] width 46 height 14
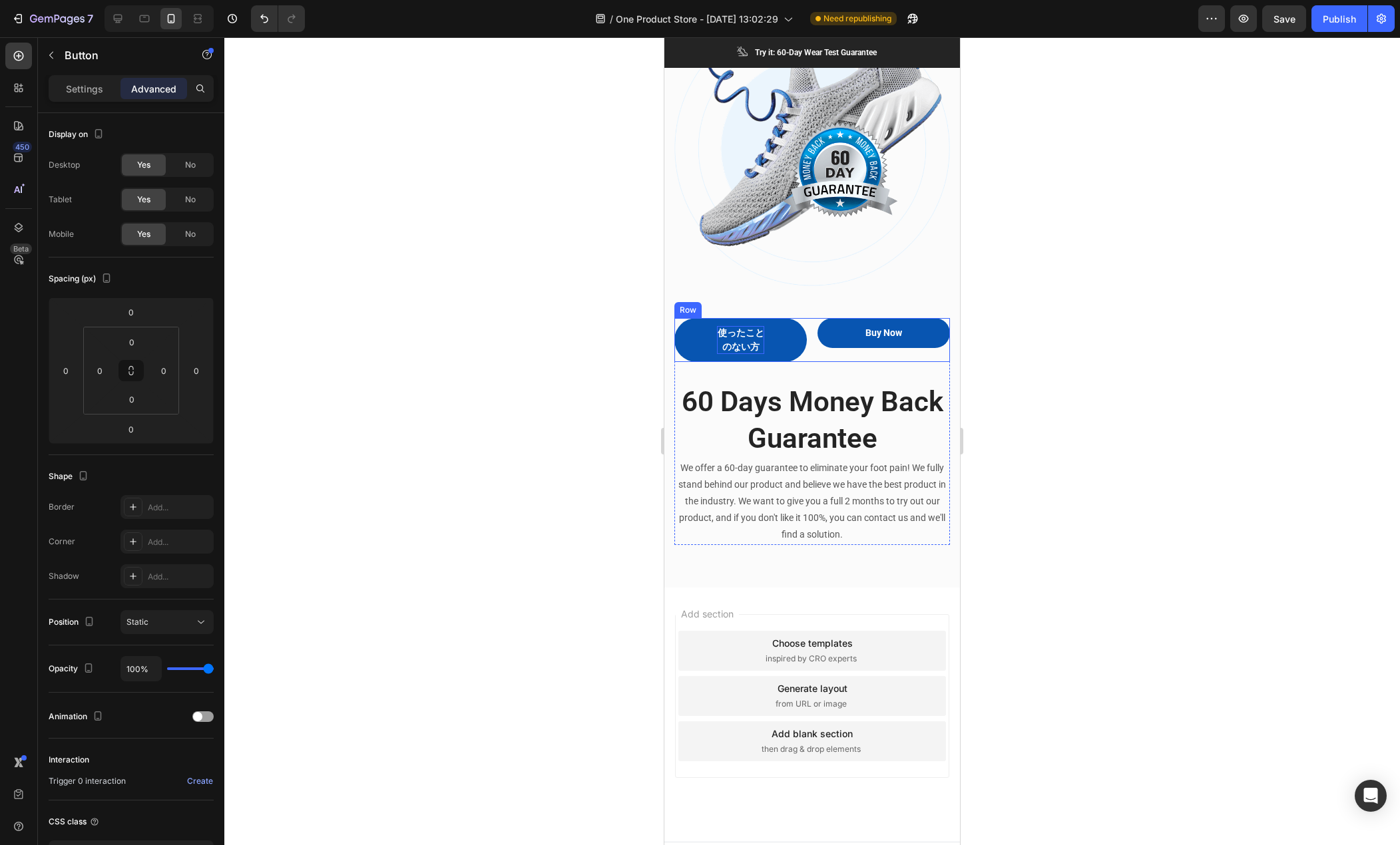
click at [808, 340] on div "使ったことのない方 Button 0 Buy Now Button Row" at bounding box center [813, 340] width 276 height 44
click at [85, 83] on p "Settings" at bounding box center [85, 89] width 37 height 14
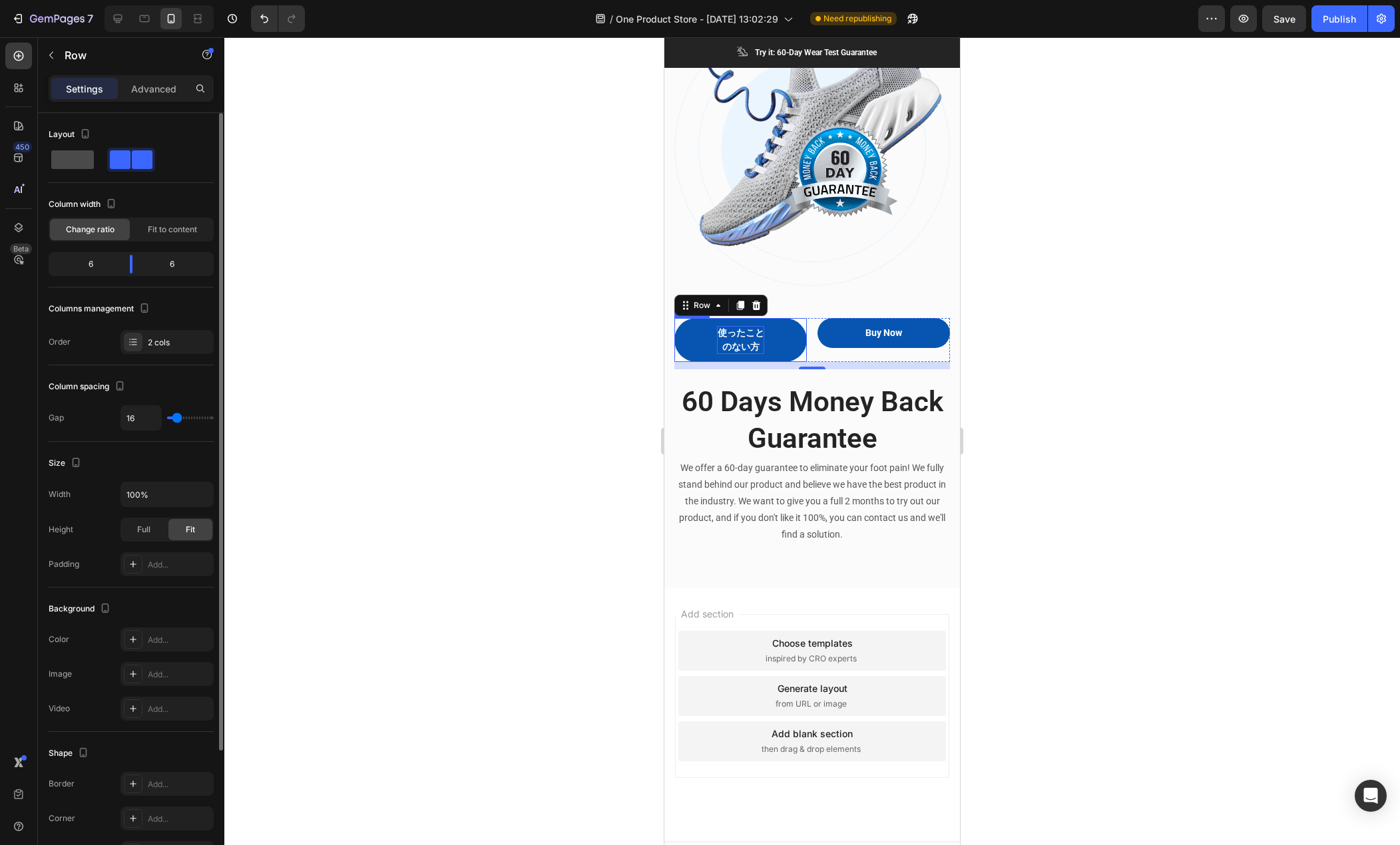
click at [74, 155] on span at bounding box center [73, 159] width 43 height 19
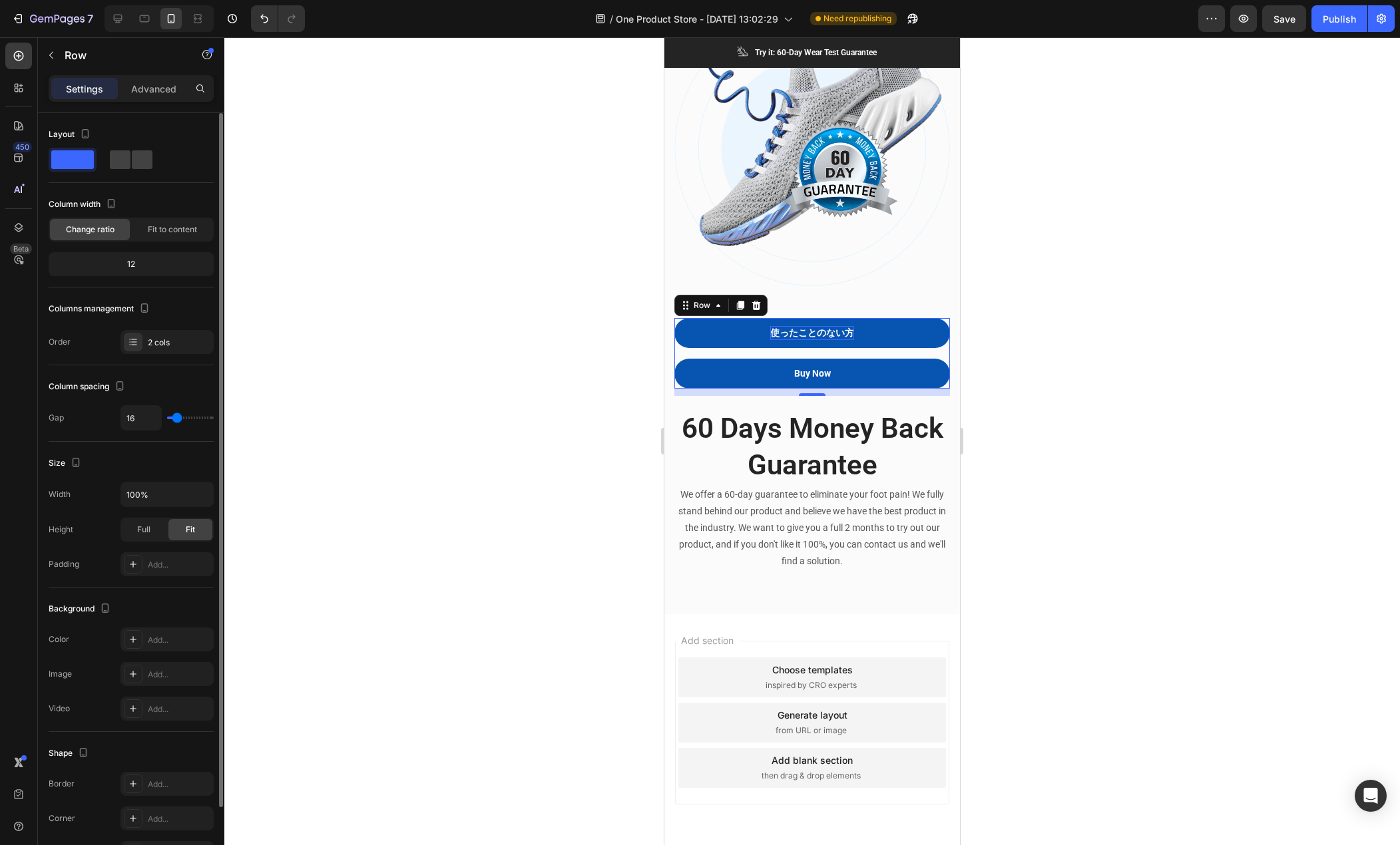
type input "0"
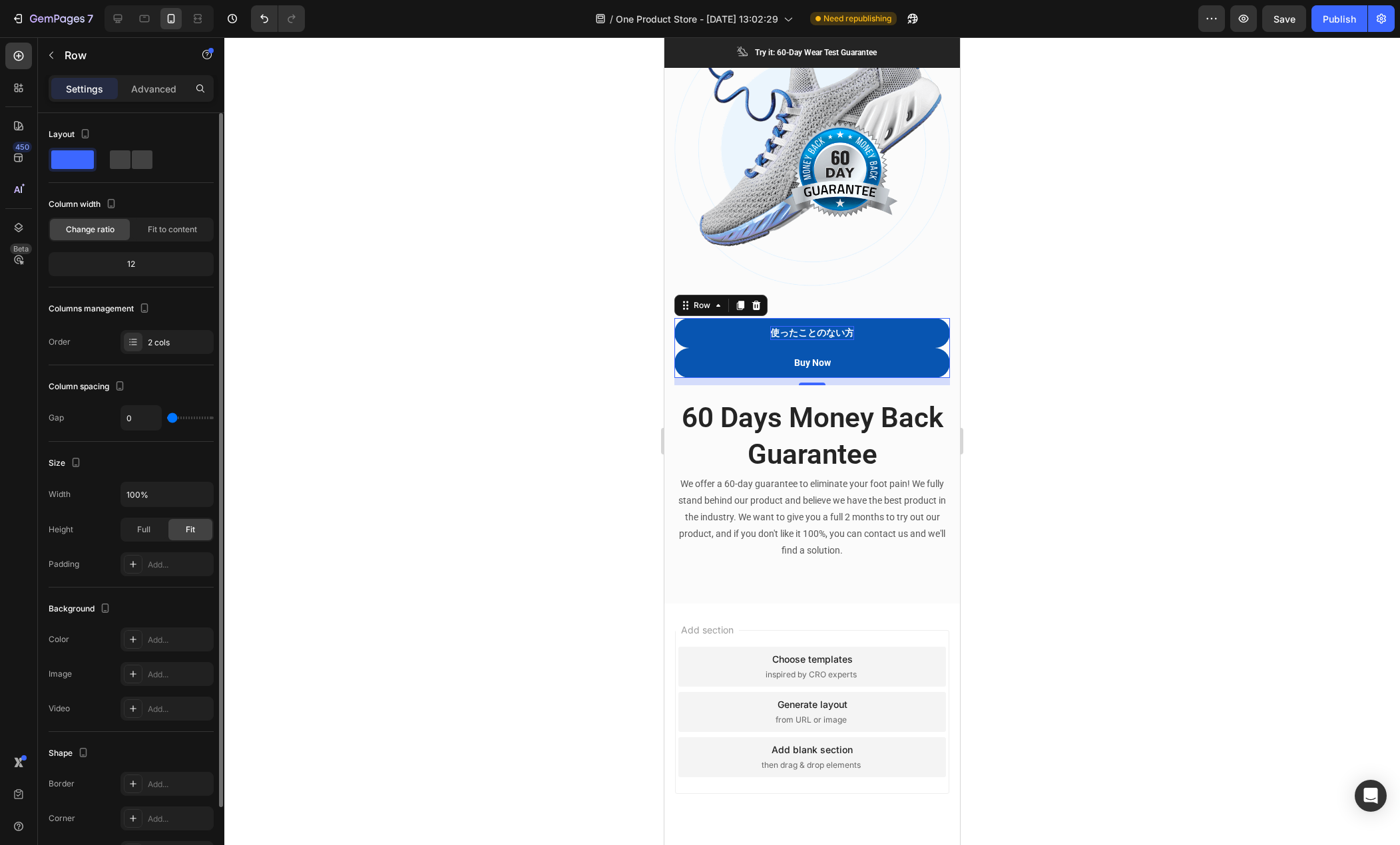
type input "2"
type input "4"
type input "7"
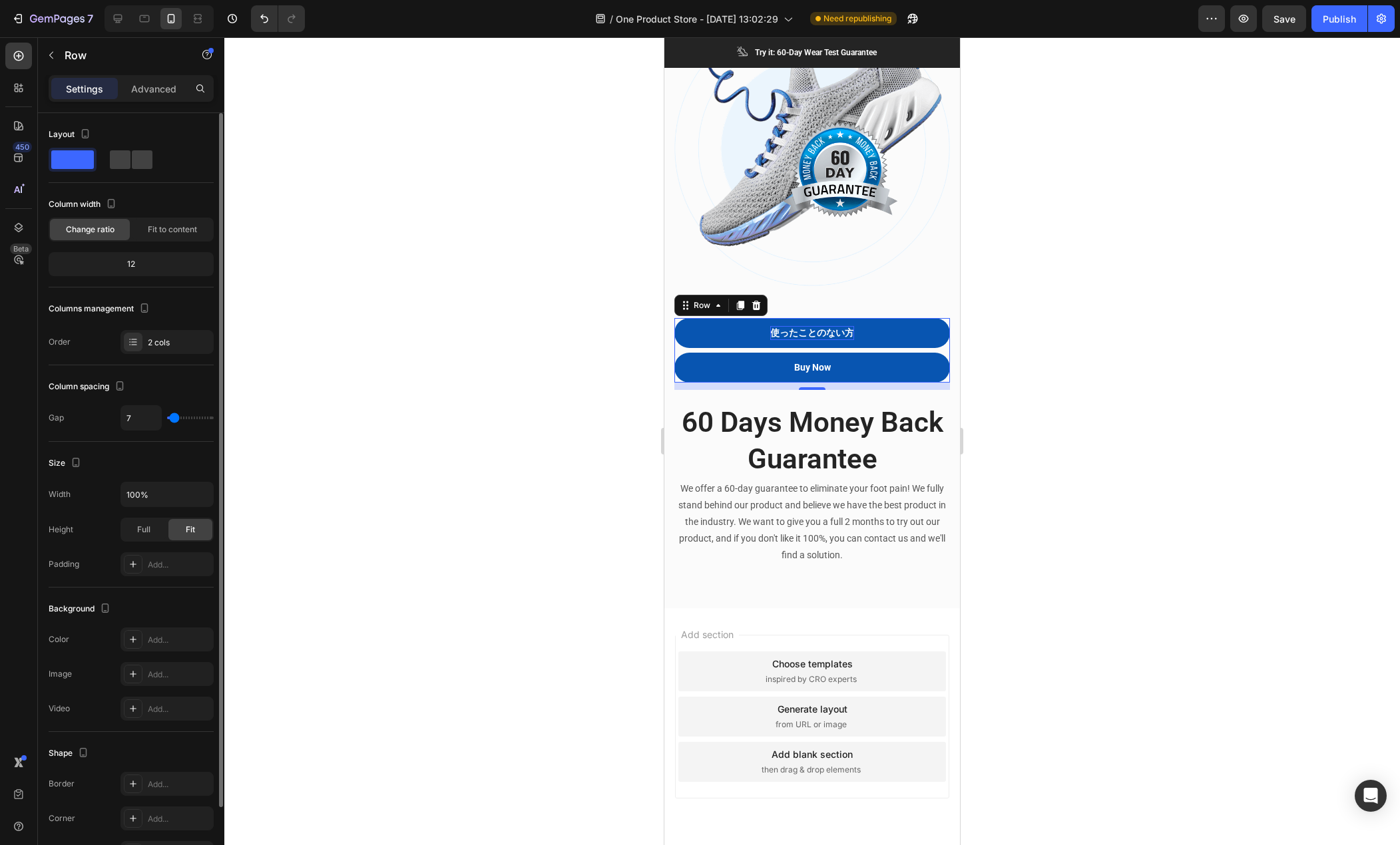
type input "7"
click at [174, 419] on input "range" at bounding box center [190, 417] width 47 height 3
click at [568, 293] on div at bounding box center [813, 441] width 1176 height 808
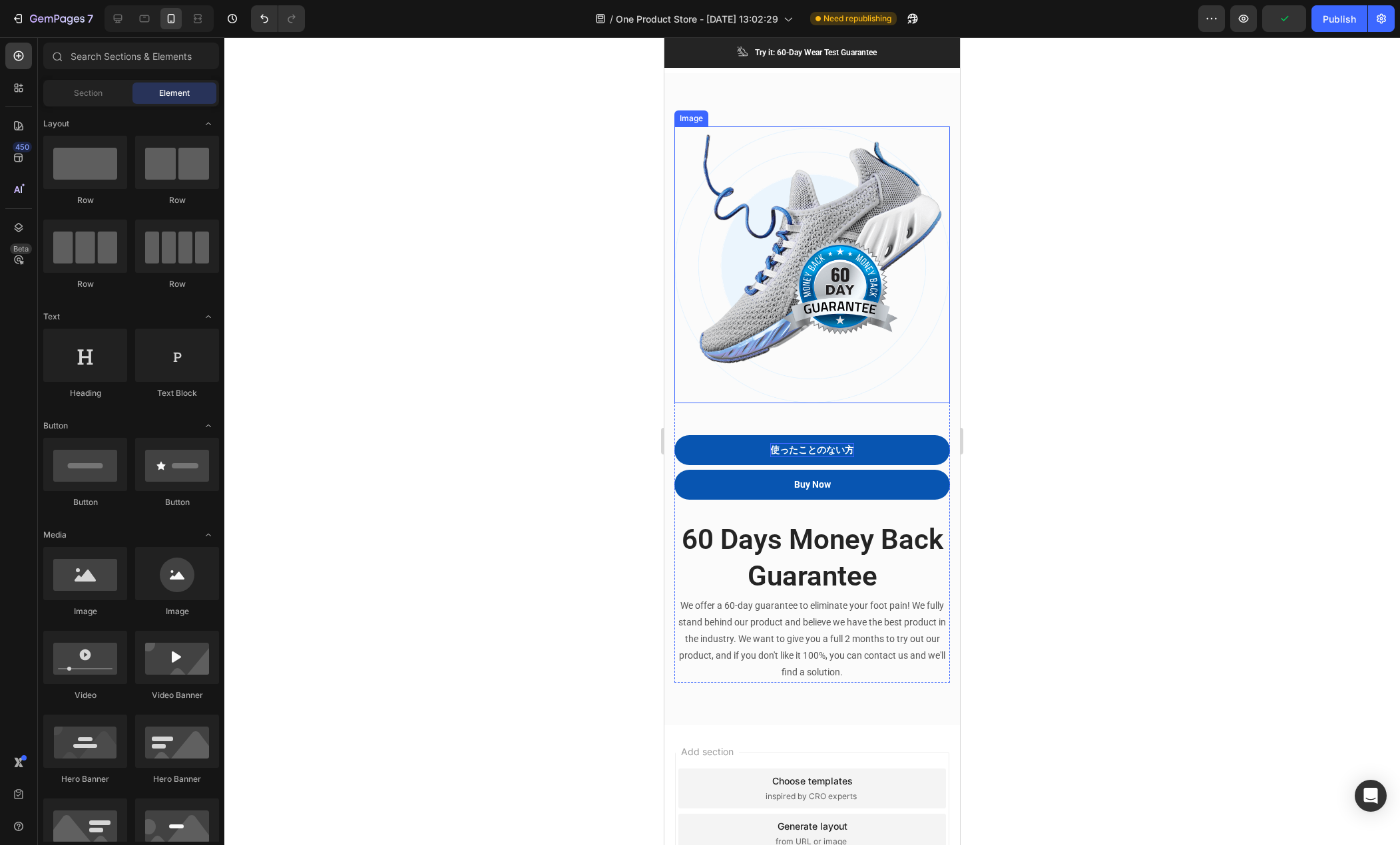
scroll to position [5786, 0]
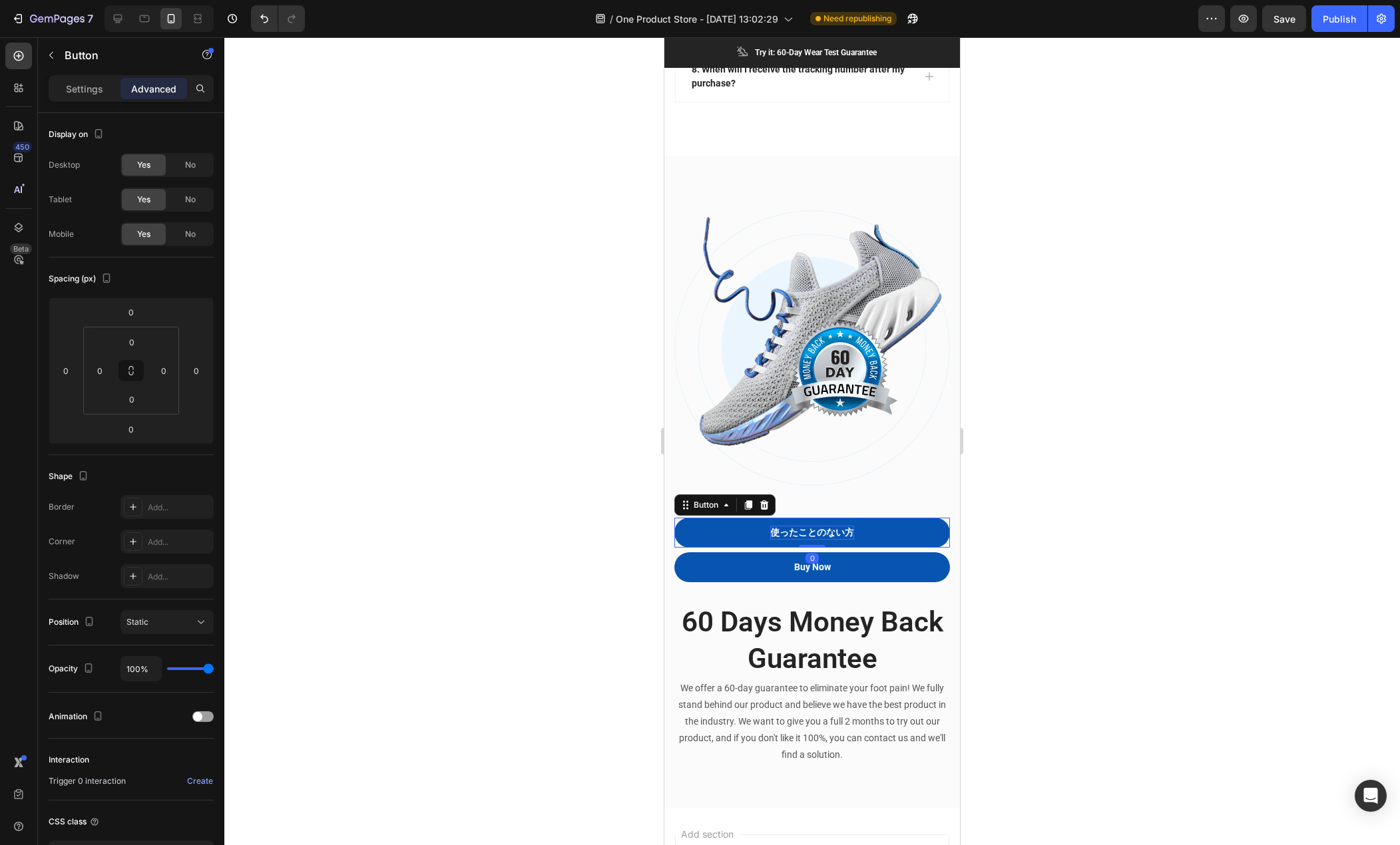
click at [834, 525] on p "使ったことのない方" at bounding box center [813, 532] width 84 height 14
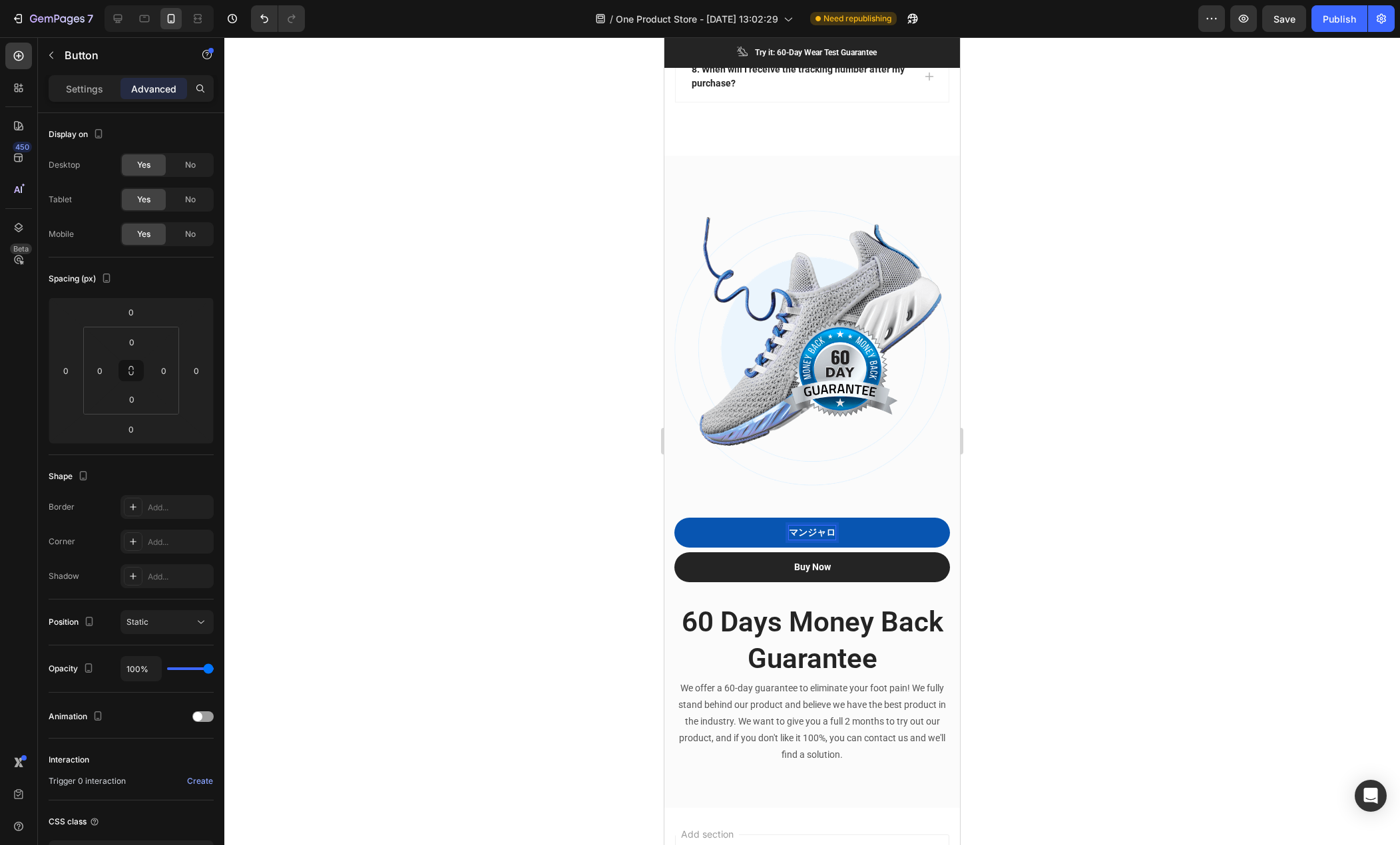
scroll to position [0, 0]
click at [811, 561] on div "Buy Now" at bounding box center [812, 567] width 36 height 14
click at [817, 561] on div "Buy Now" at bounding box center [812, 567] width 36 height 14
click at [815, 561] on p "Buy Now" at bounding box center [812, 567] width 36 height 14
click at [826, 605] on p "60 Days Money Back Guarantee" at bounding box center [812, 641] width 273 height 73
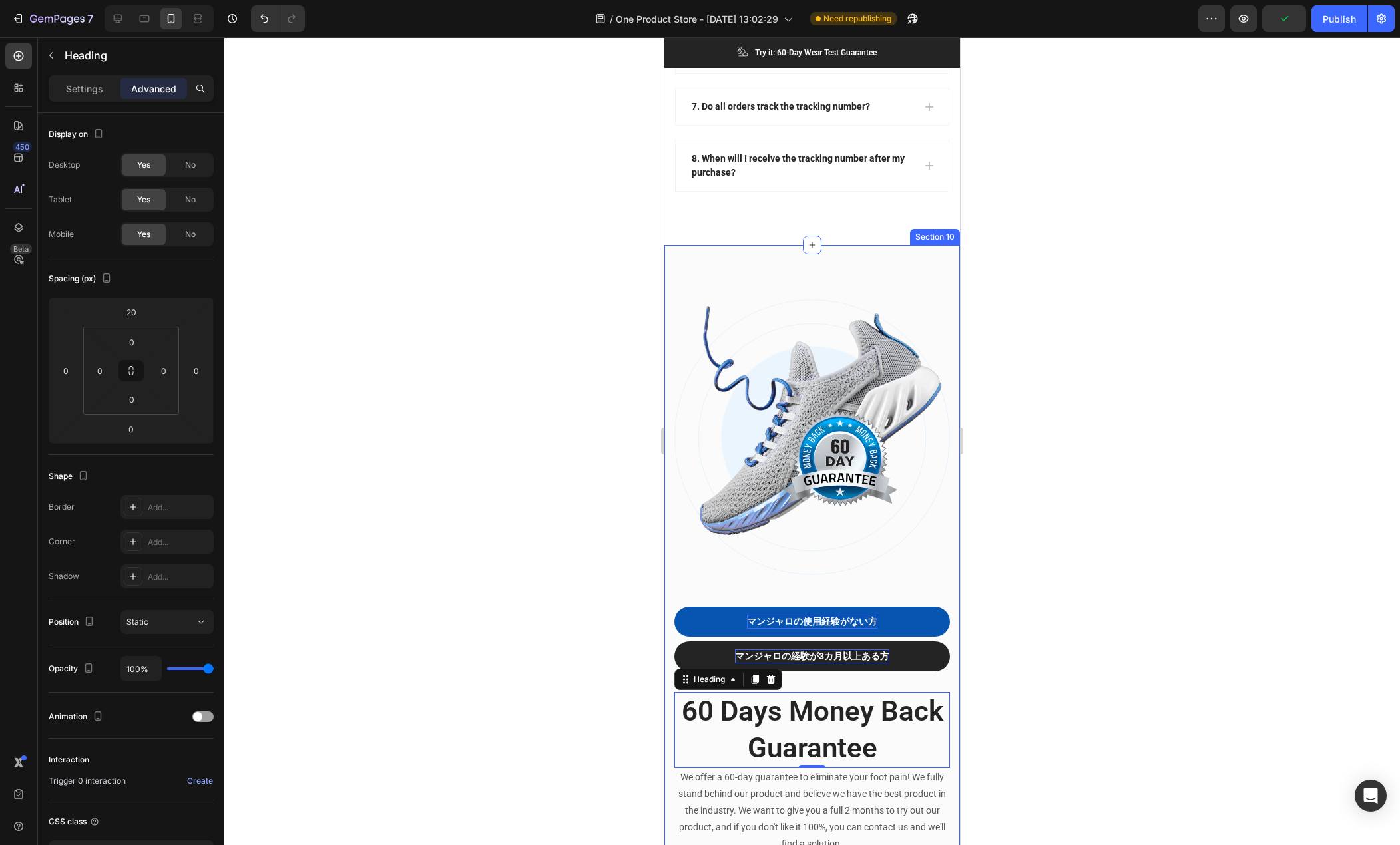
scroll to position [5853, 0]
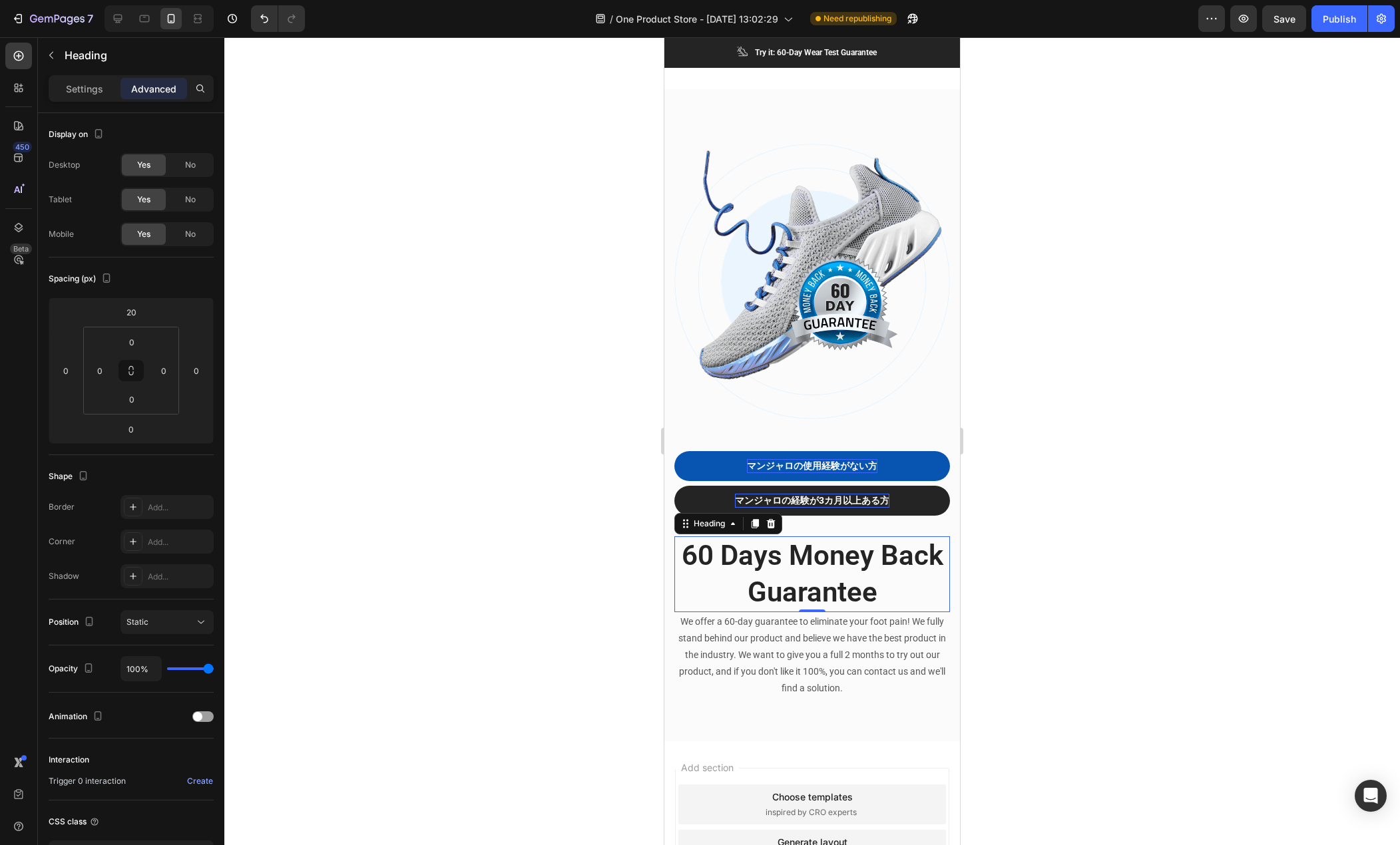
click at [775, 572] on p "60 Days Money Back Guarantee" at bounding box center [812, 574] width 273 height 73
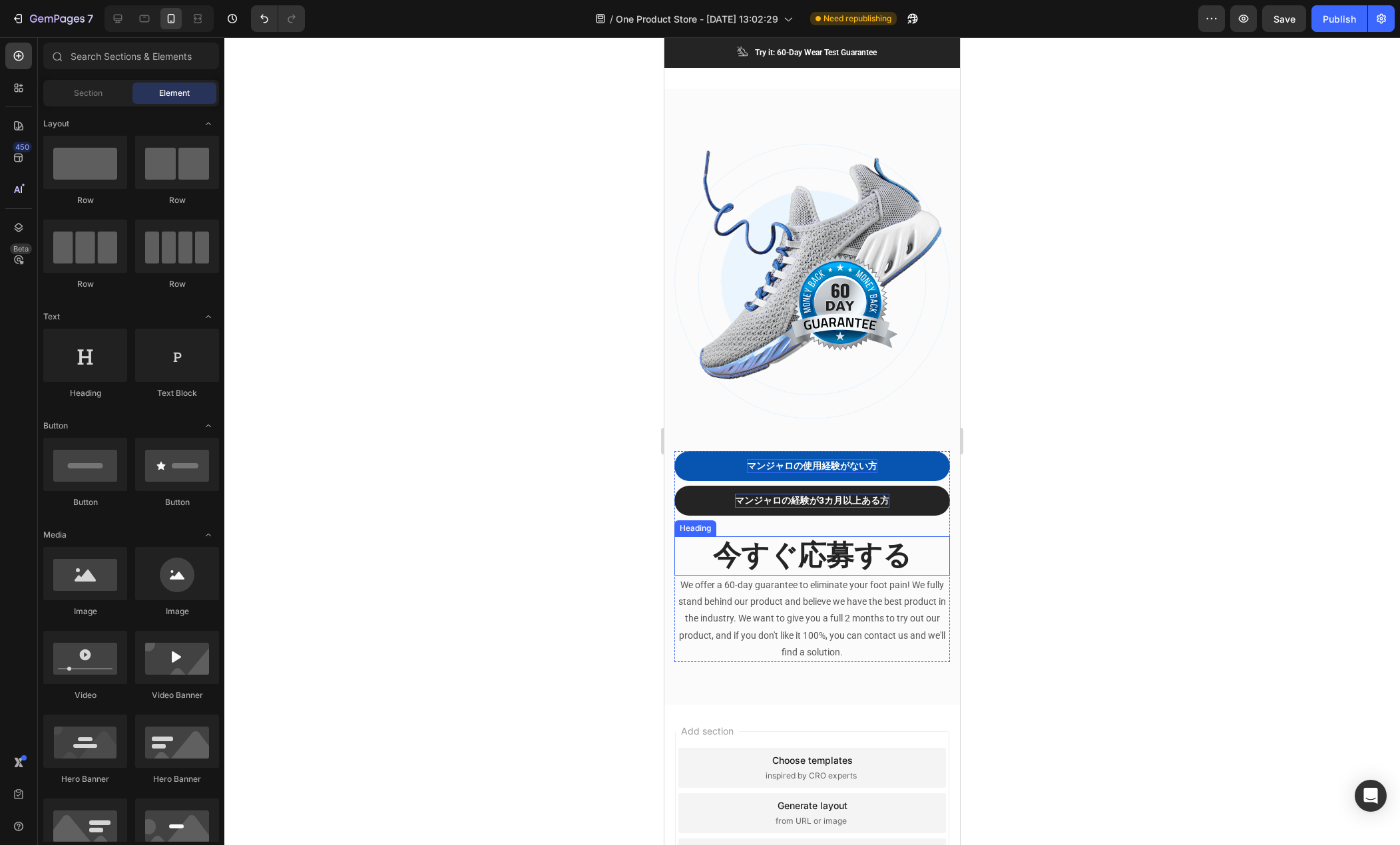
click at [779, 538] on p "今すぐ応募する" at bounding box center [812, 555] width 273 height 36
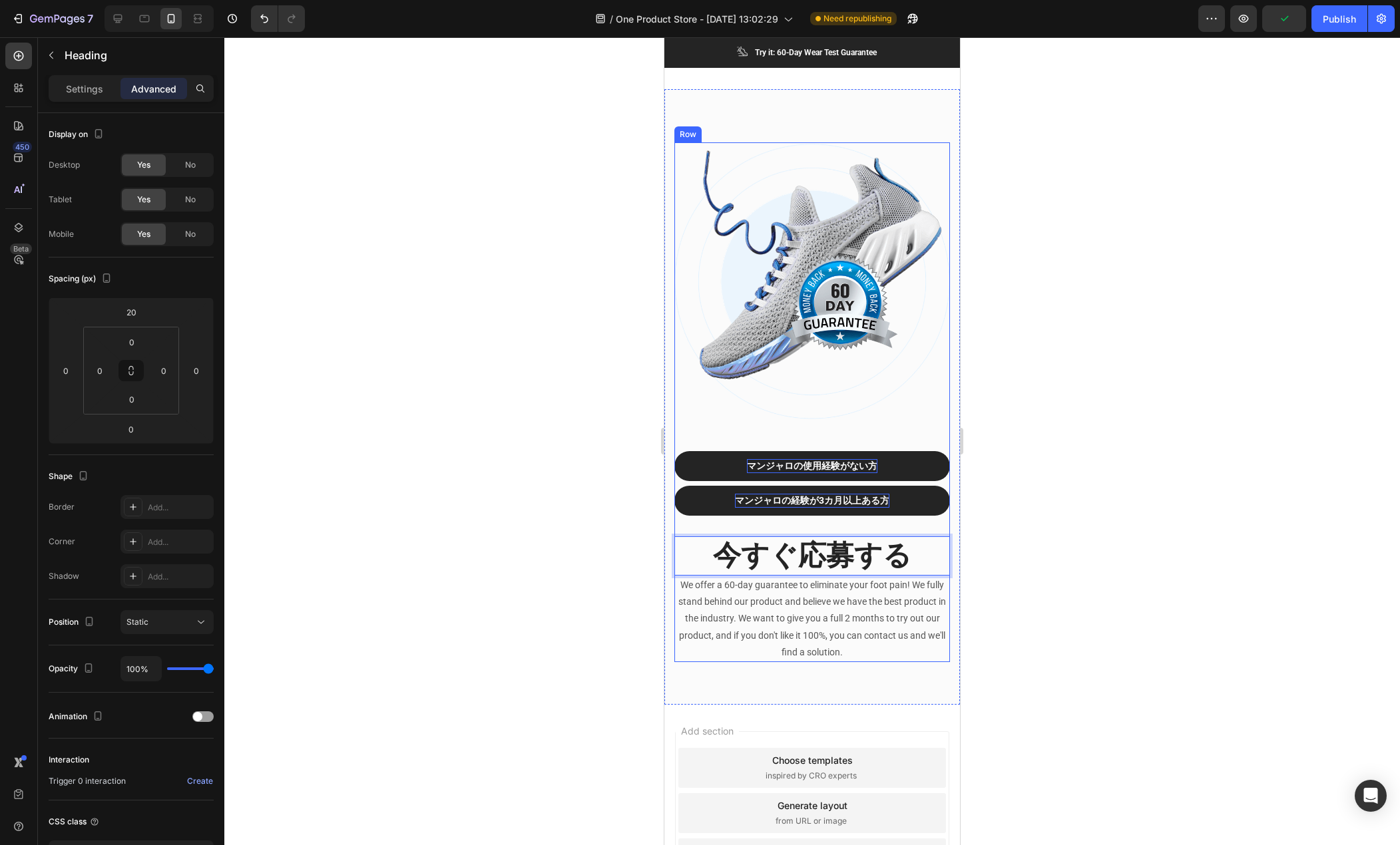
drag, startPoint x: 789, startPoint y: 546, endPoint x: 805, endPoint y: 469, distance: 78.6
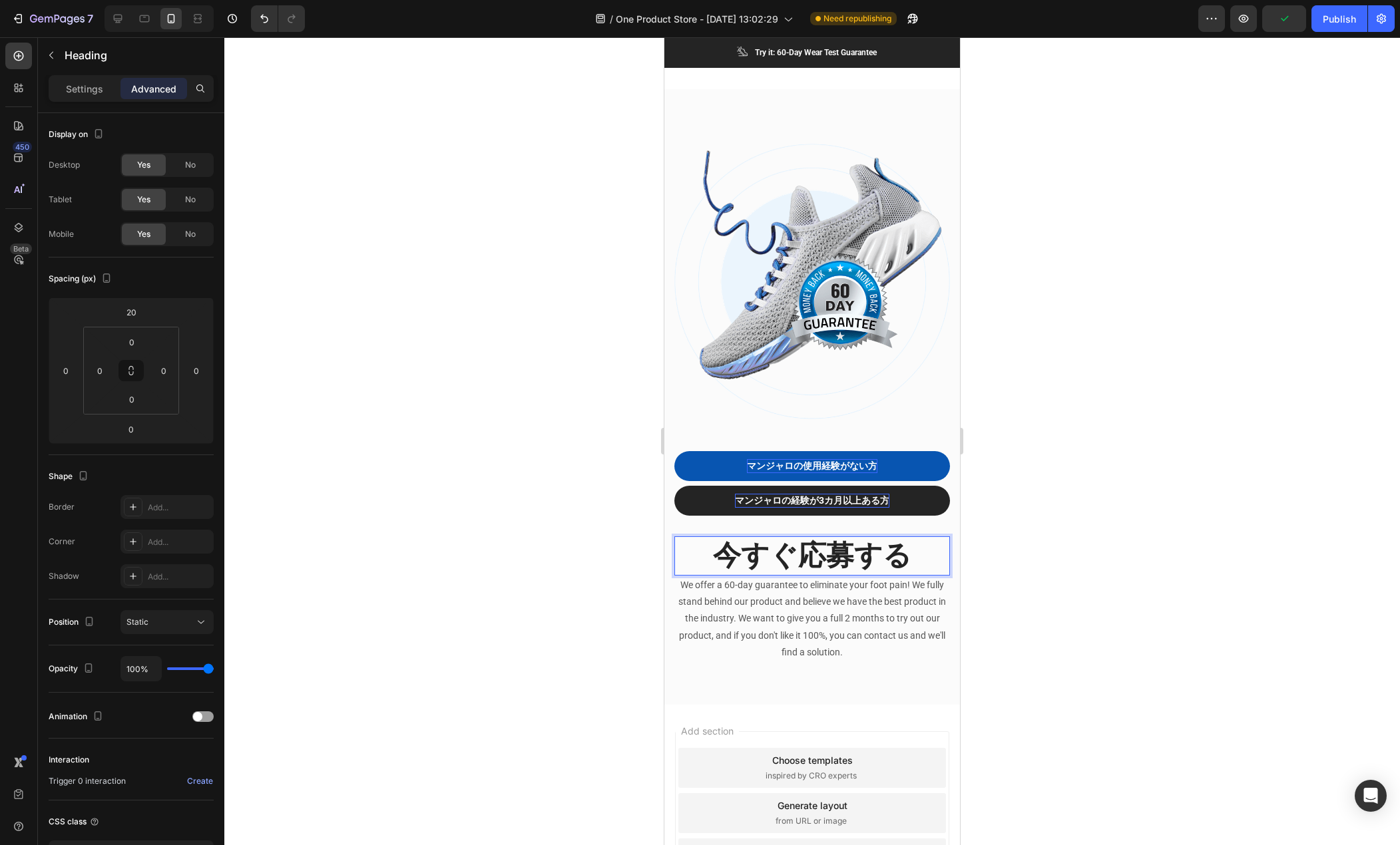
click at [808, 540] on p "今すぐ応募する" at bounding box center [812, 555] width 273 height 36
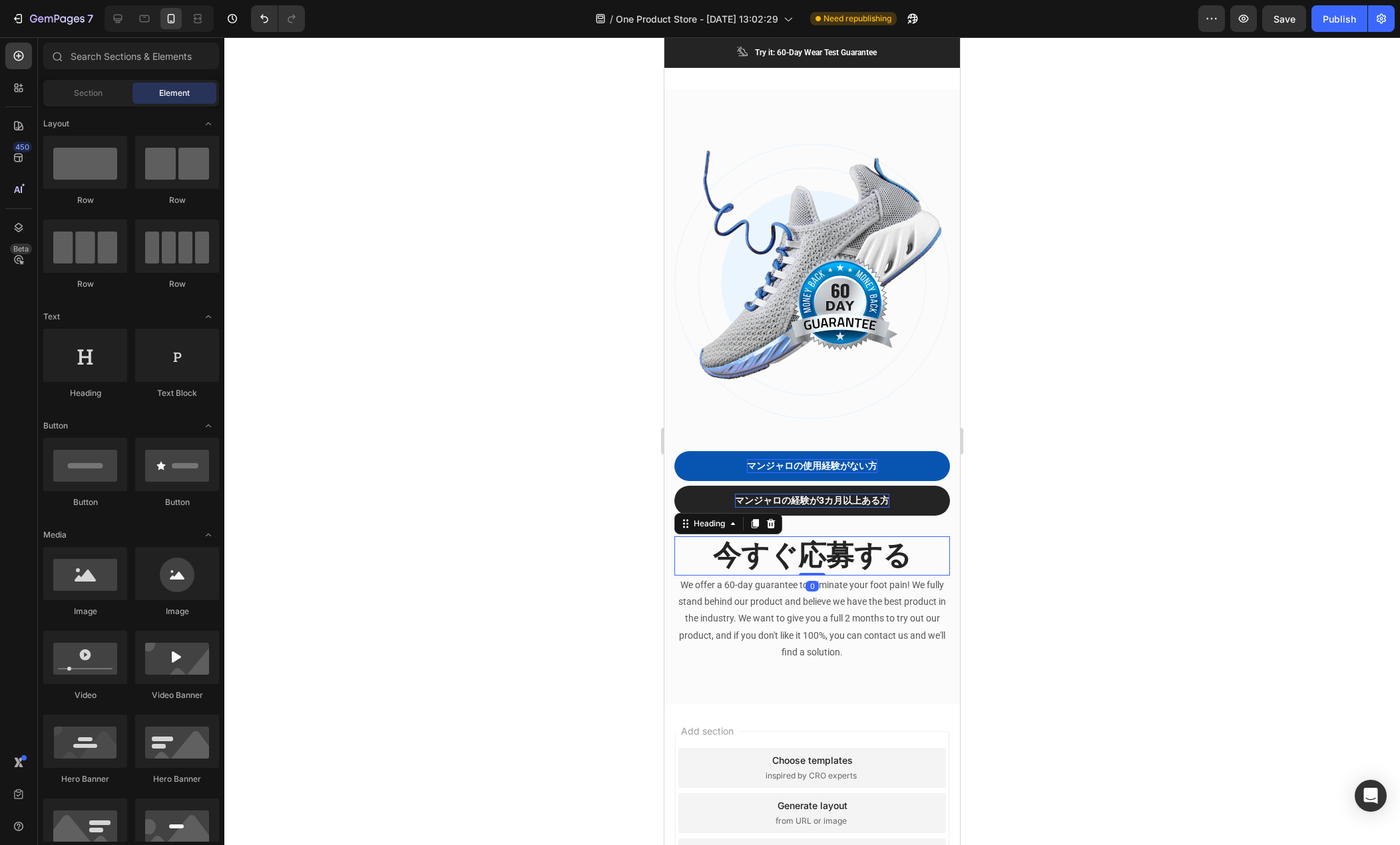
click at [807, 547] on p "今すぐ応募する" at bounding box center [812, 555] width 273 height 36
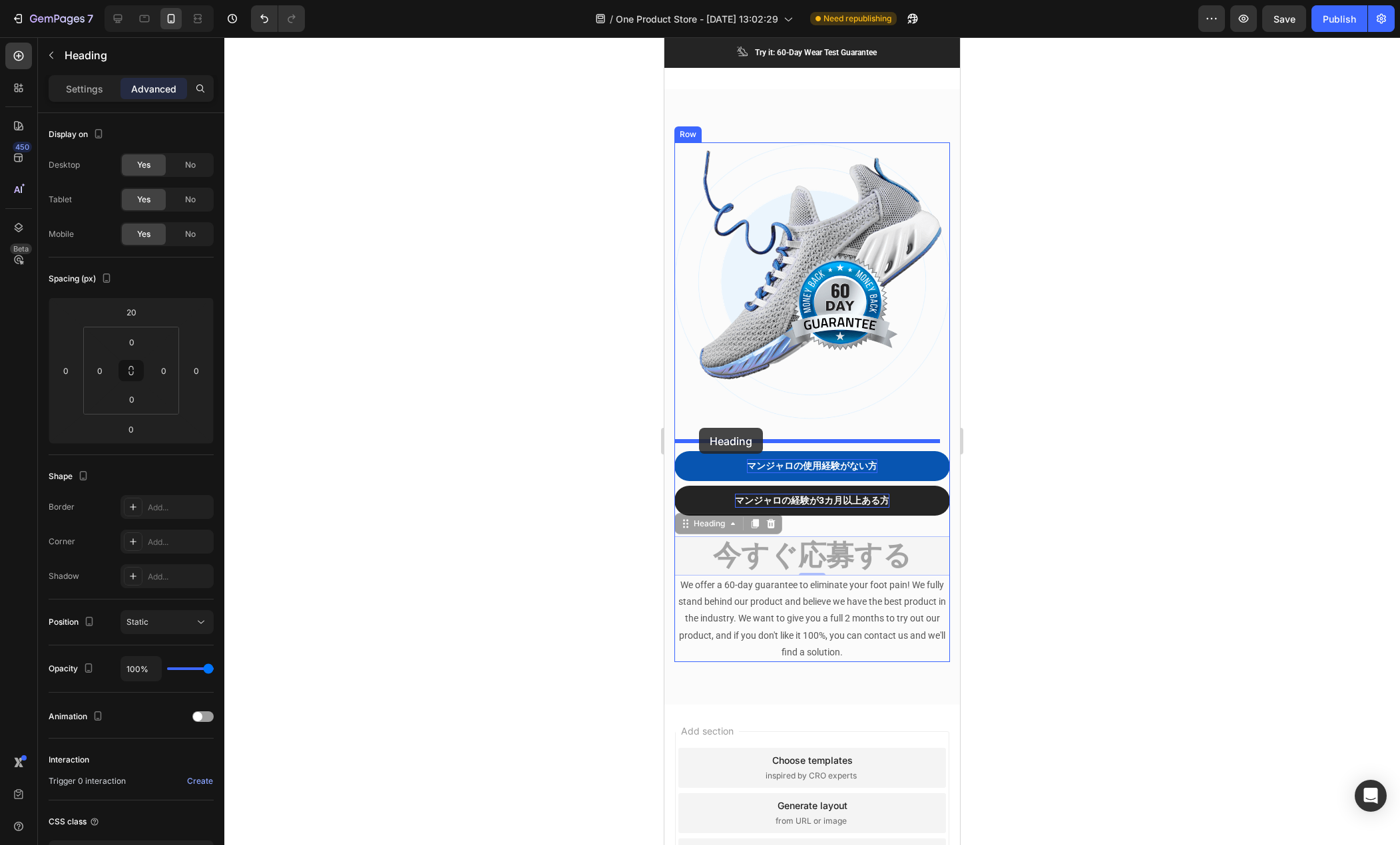
drag, startPoint x: 686, startPoint y: 519, endPoint x: 699, endPoint y: 428, distance: 91.9
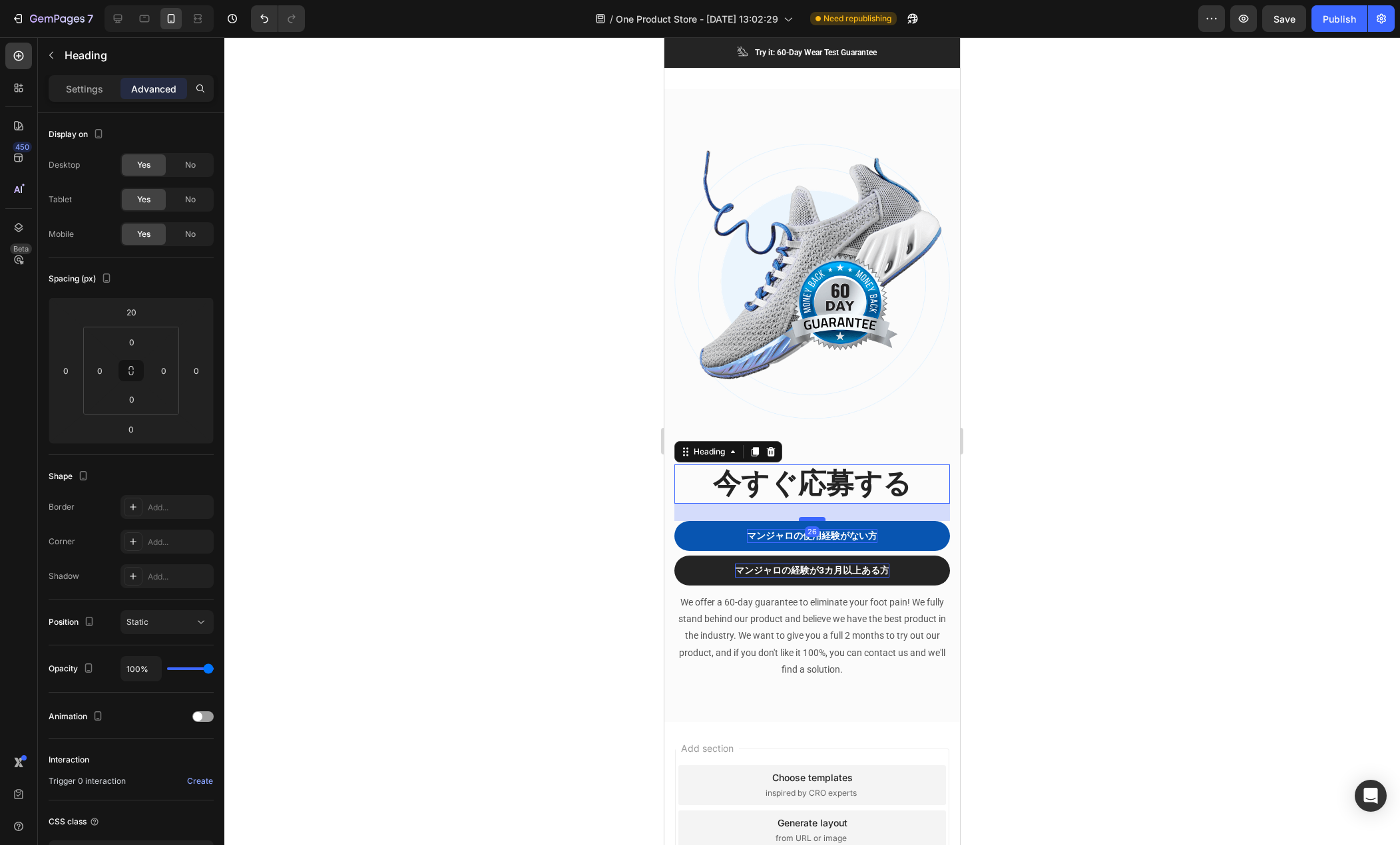
drag, startPoint x: 813, startPoint y: 492, endPoint x: 813, endPoint y: 510, distance: 18.0
click at [813, 517] on div at bounding box center [812, 519] width 27 height 4
type input "26"
drag, startPoint x: 1045, startPoint y: 463, endPoint x: 1013, endPoint y: 451, distance: 34.2
click at [1044, 462] on div at bounding box center [813, 441] width 1176 height 808
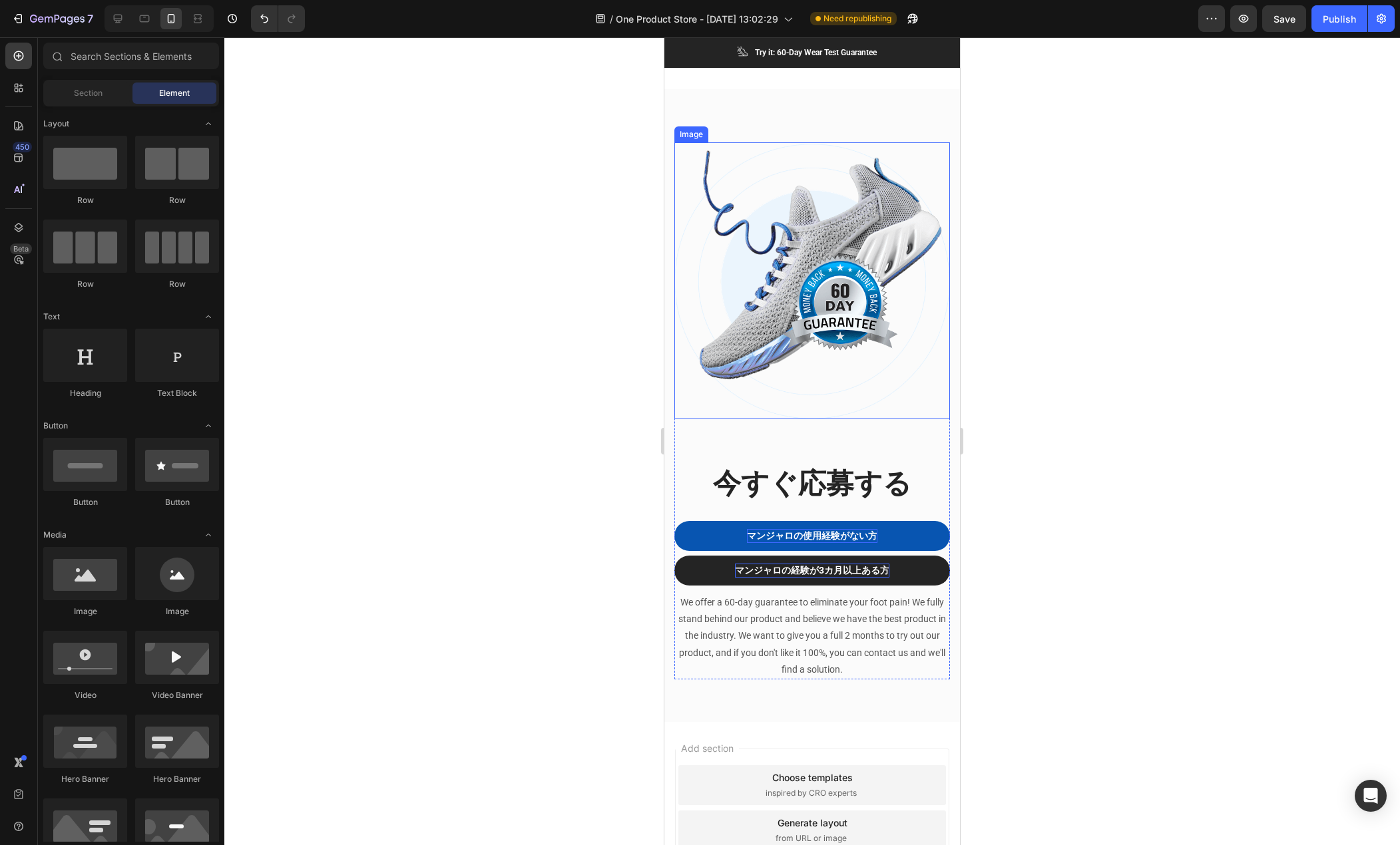
click at [791, 372] on img at bounding box center [813, 280] width 276 height 277
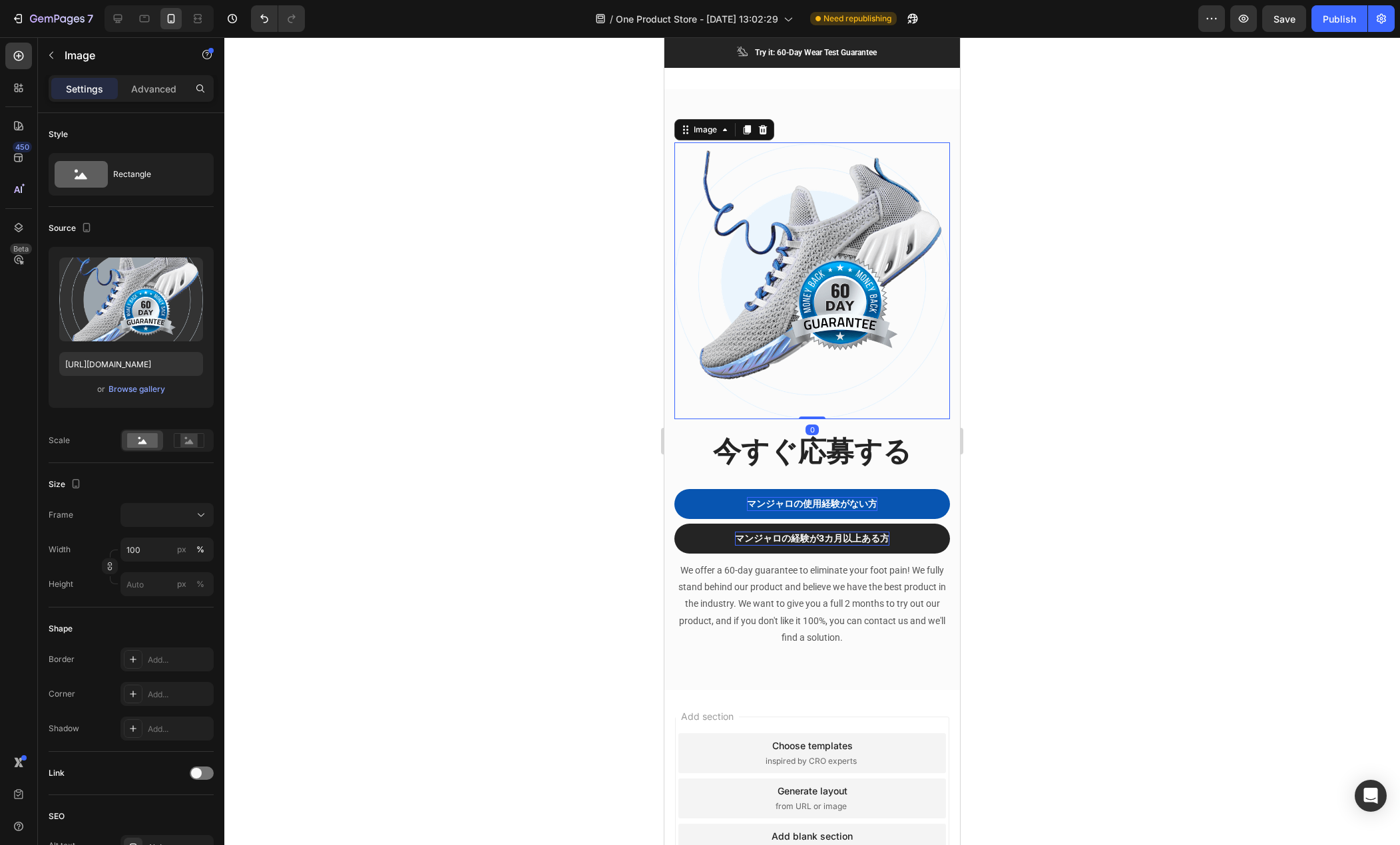
drag, startPoint x: 813, startPoint y: 440, endPoint x: 817, endPoint y: 400, distance: 40.2
click at [817, 400] on div "Image 0" at bounding box center [813, 280] width 276 height 277
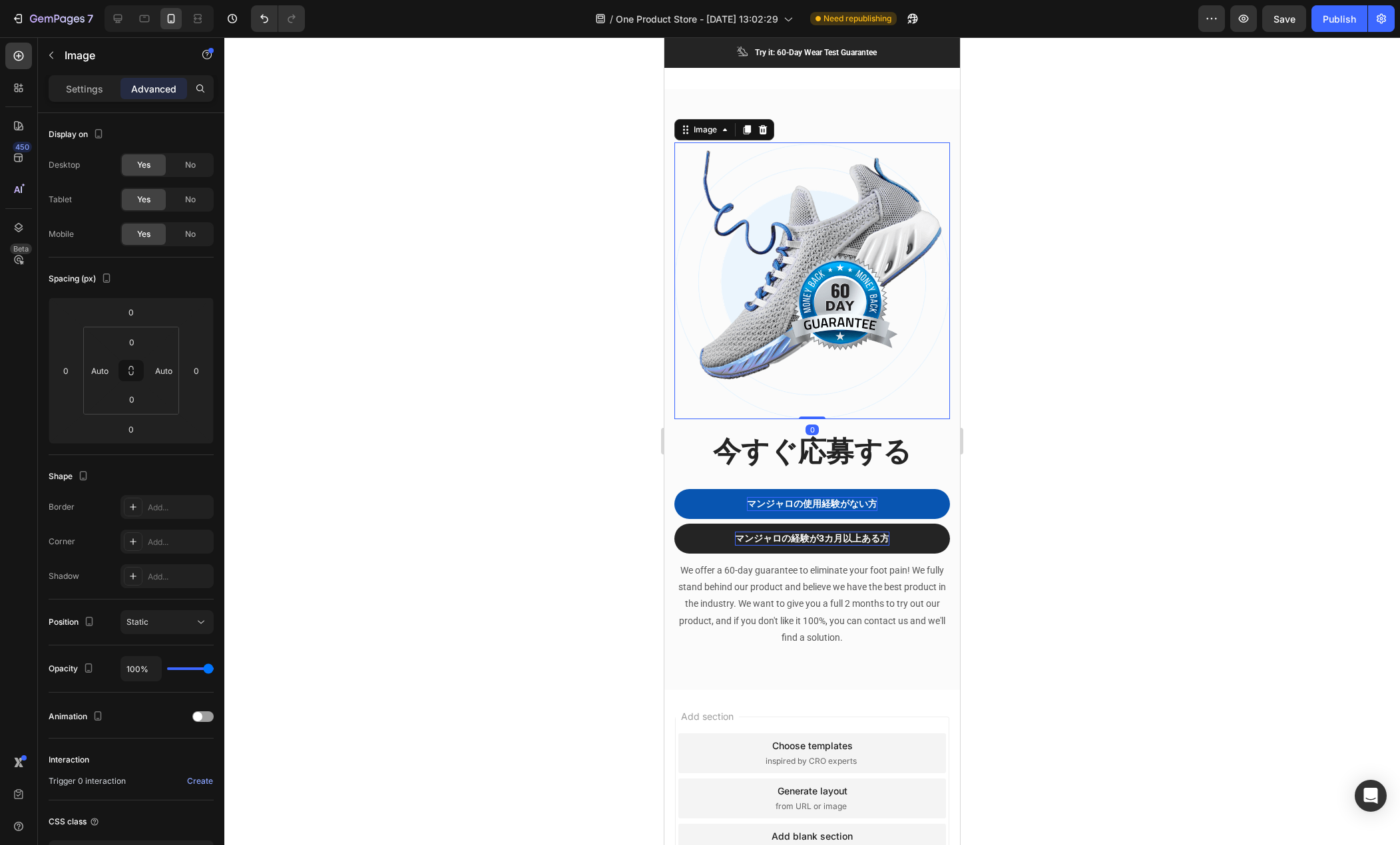
click at [1116, 419] on div at bounding box center [813, 441] width 1176 height 808
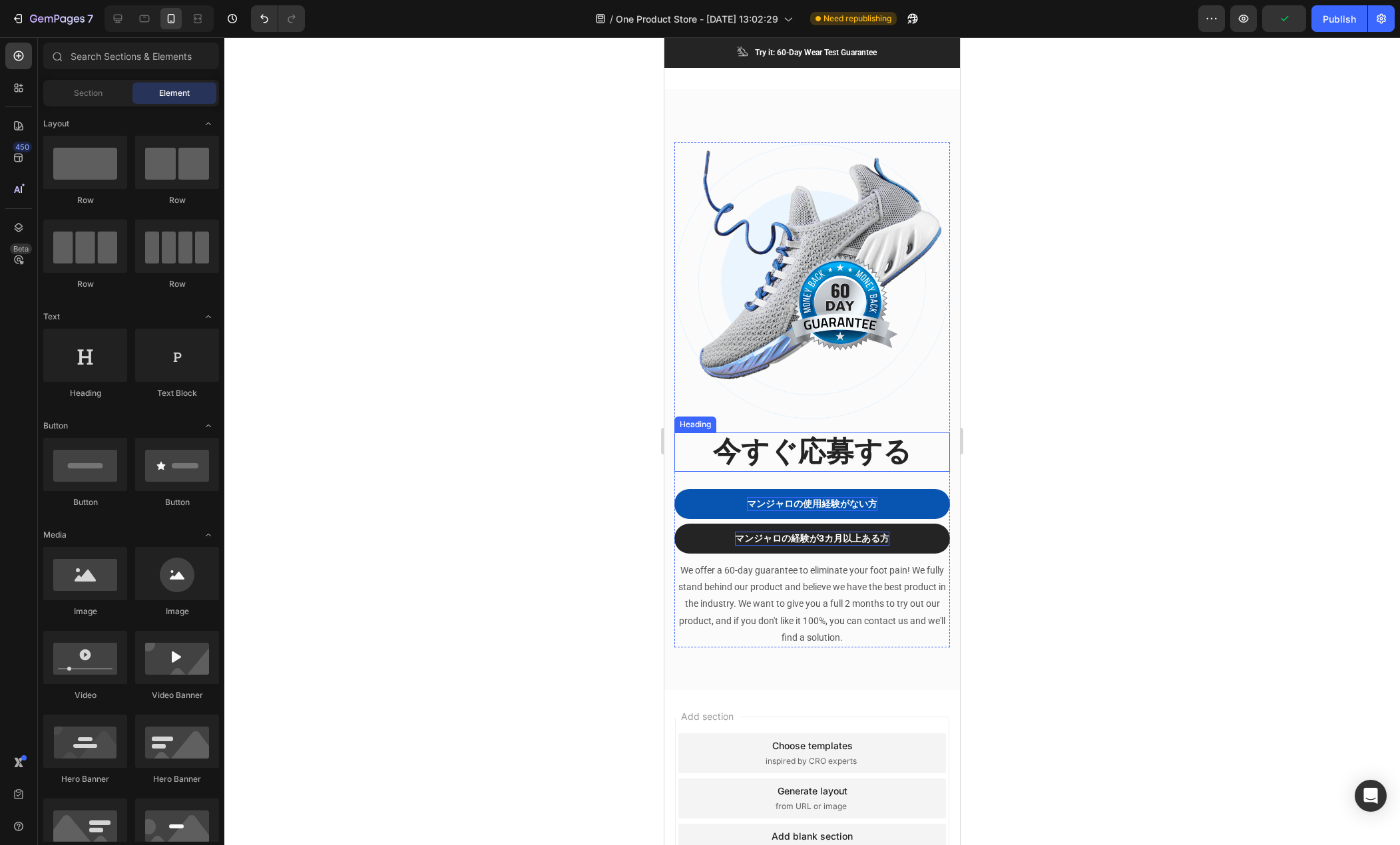
click at [830, 438] on h2 "今すぐ応募する" at bounding box center [813, 452] width 276 height 39
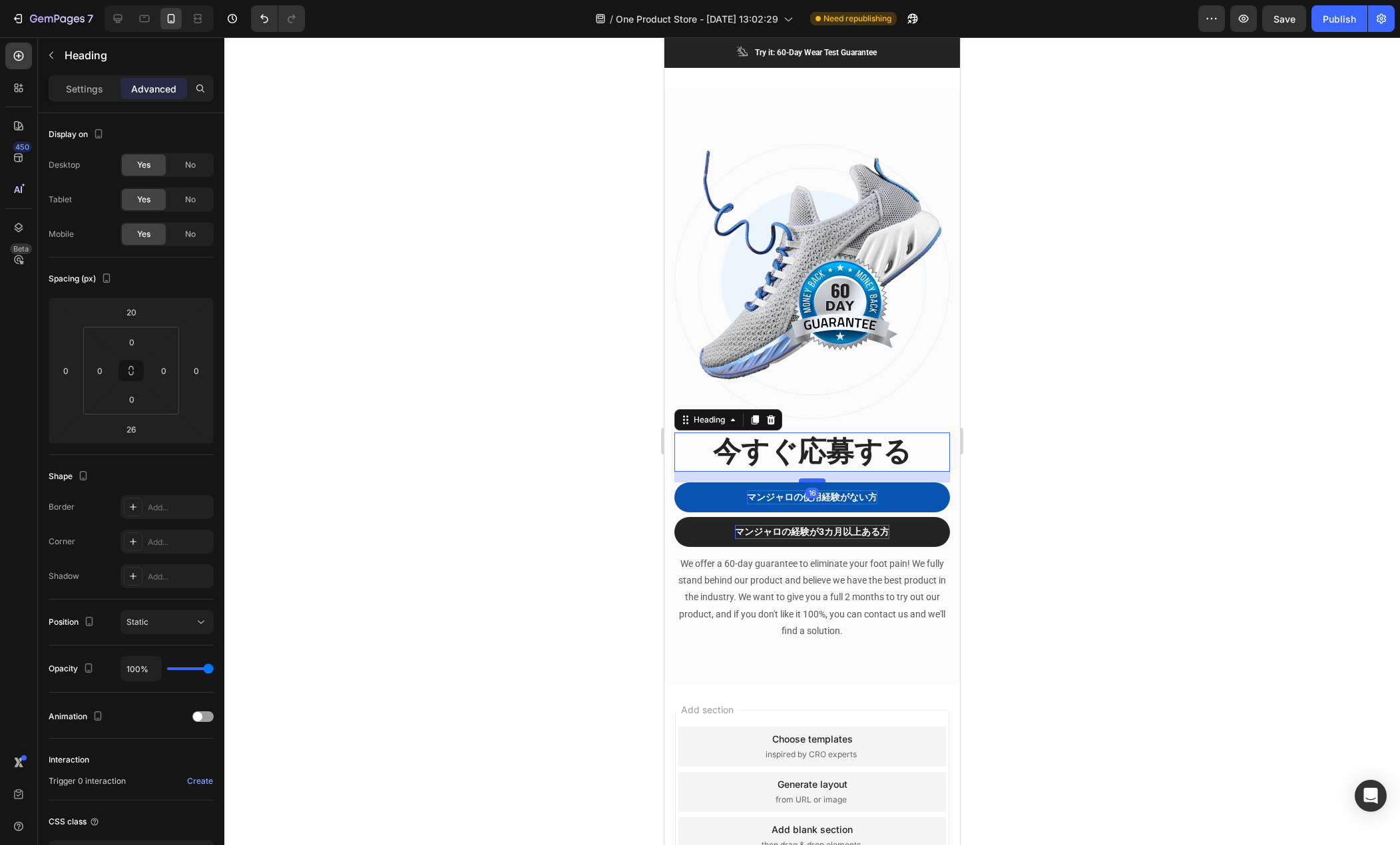
drag, startPoint x: 810, startPoint y: 477, endPoint x: 811, endPoint y: 470, distance: 7.1
click at [811, 479] on div at bounding box center [812, 481] width 27 height 4
type input "16"
click at [1093, 449] on div at bounding box center [813, 441] width 1176 height 808
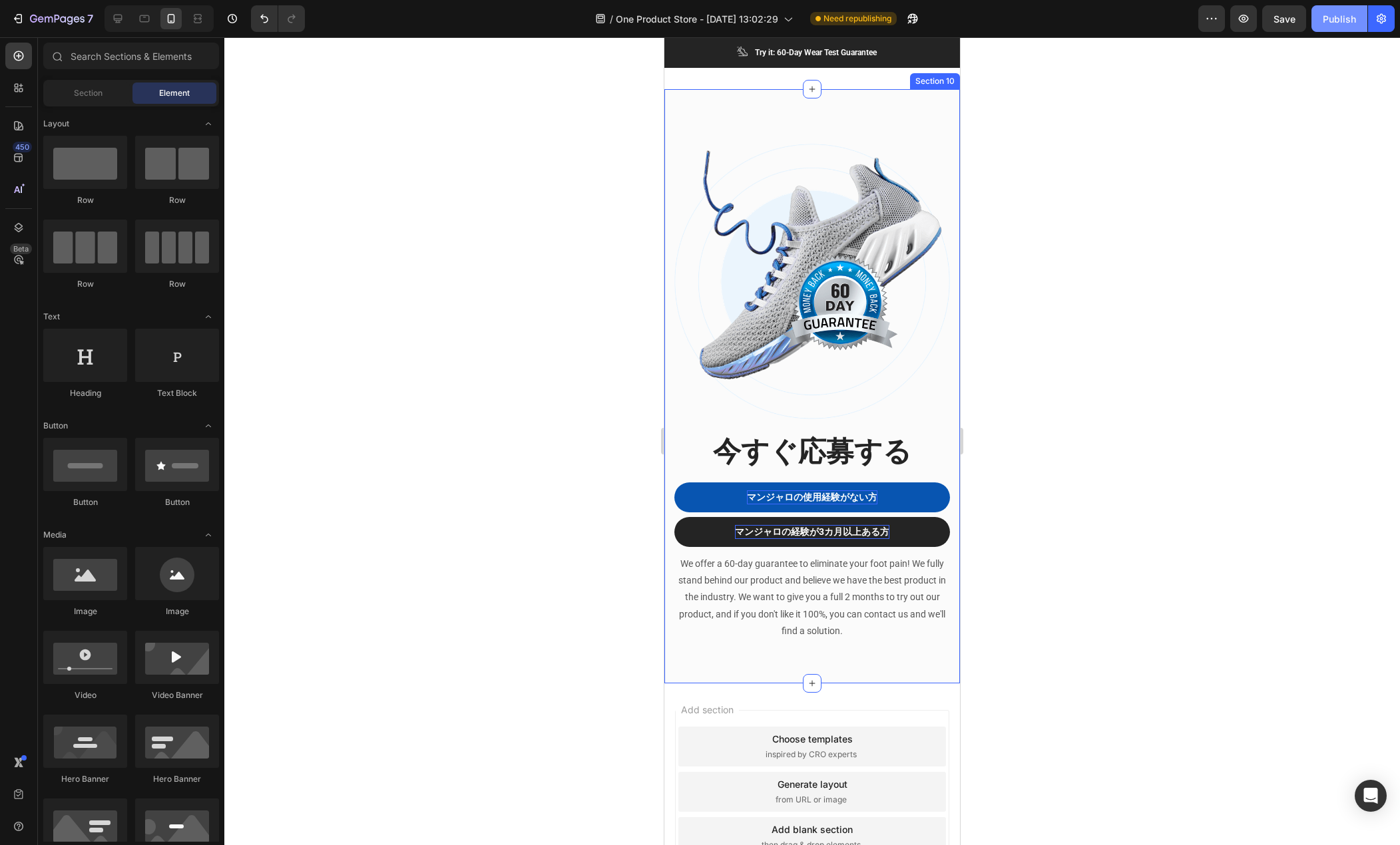
click at [1330, 12] on div "Publish" at bounding box center [1340, 19] width 34 height 14
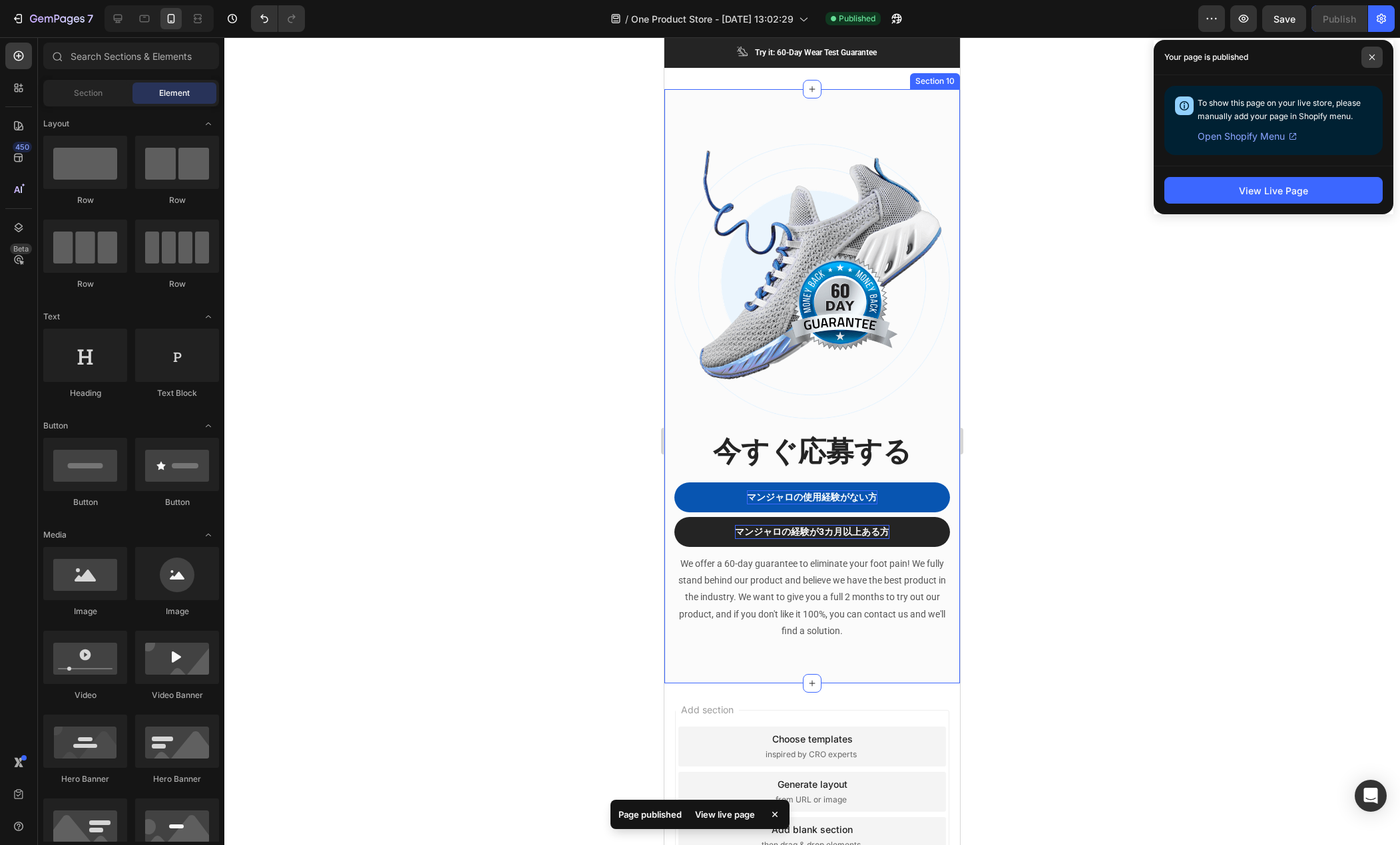
click at [1370, 59] on icon at bounding box center [1372, 57] width 7 height 7
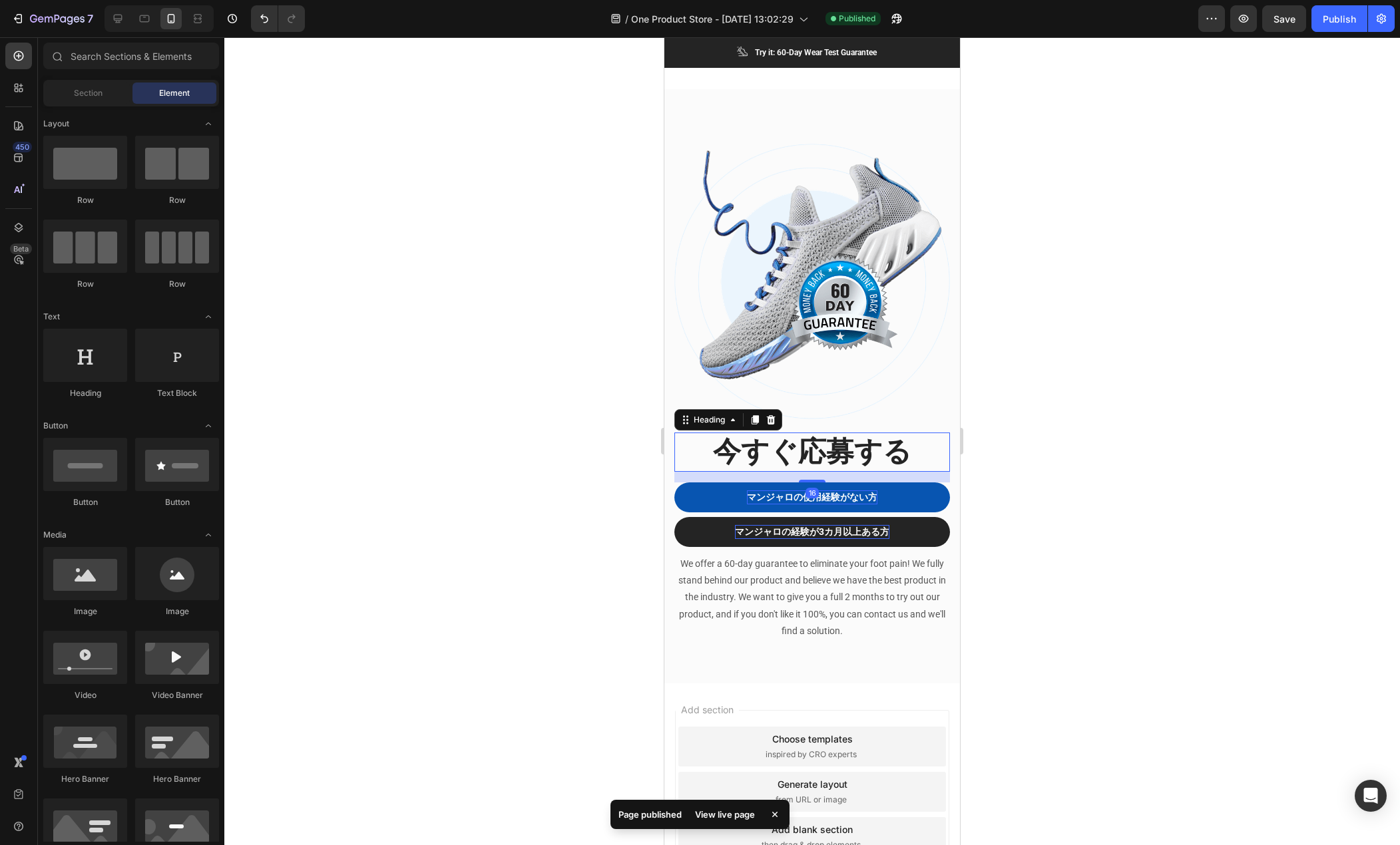
click at [770, 432] on h2 "今すぐ応募する" at bounding box center [813, 452] width 276 height 39
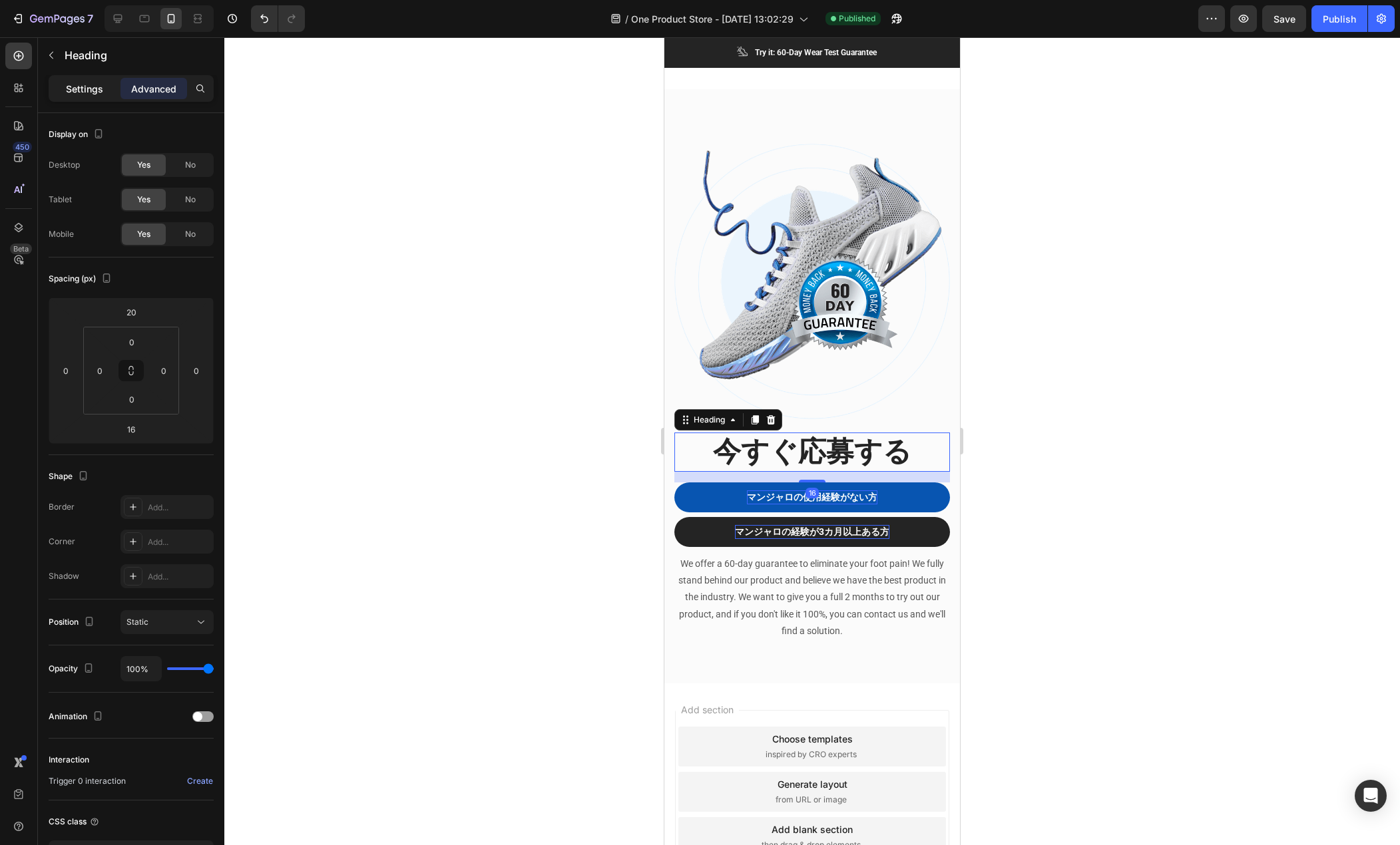
click at [74, 85] on p "Settings" at bounding box center [85, 89] width 37 height 14
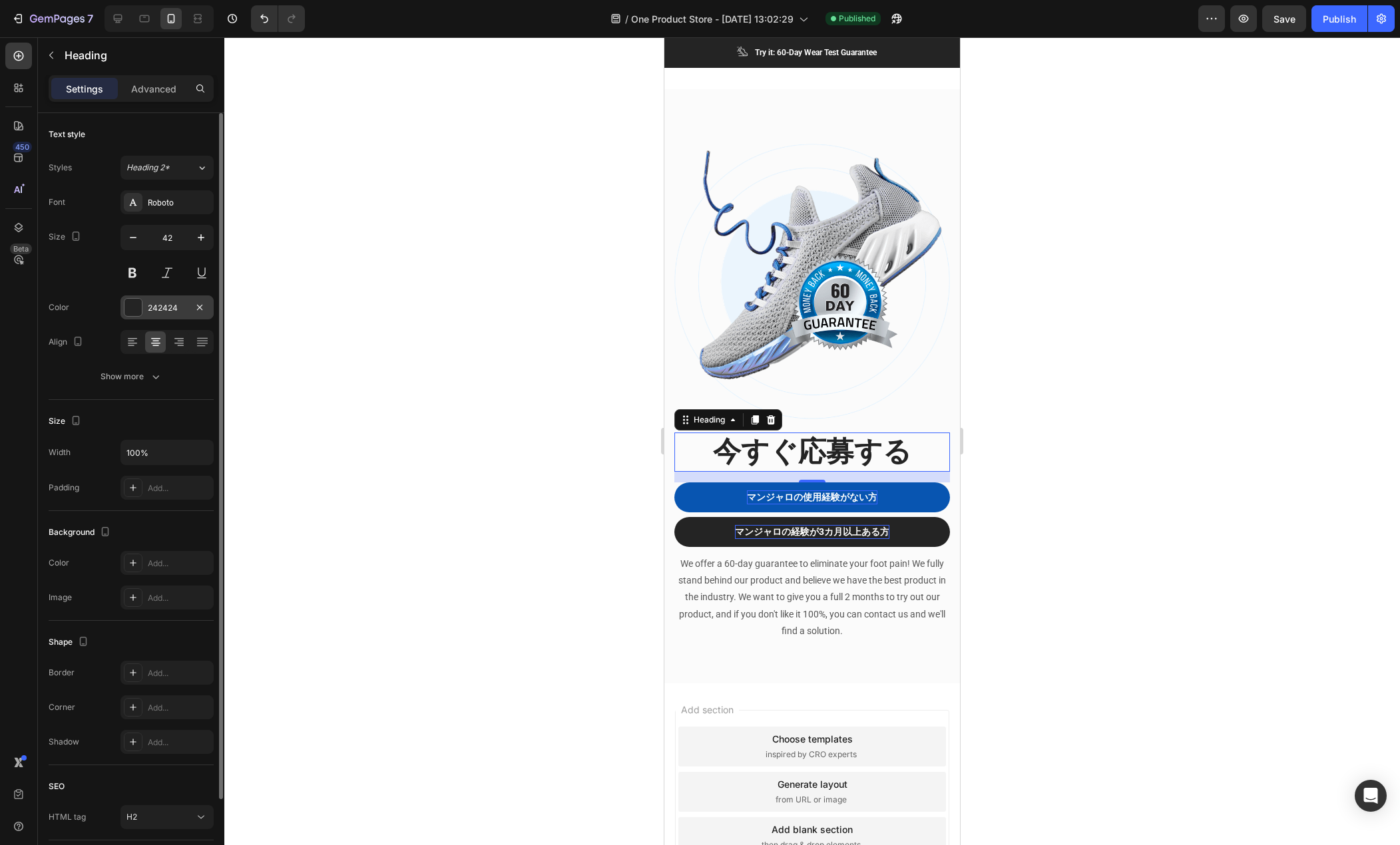
click at [134, 312] on div at bounding box center [133, 307] width 18 height 18
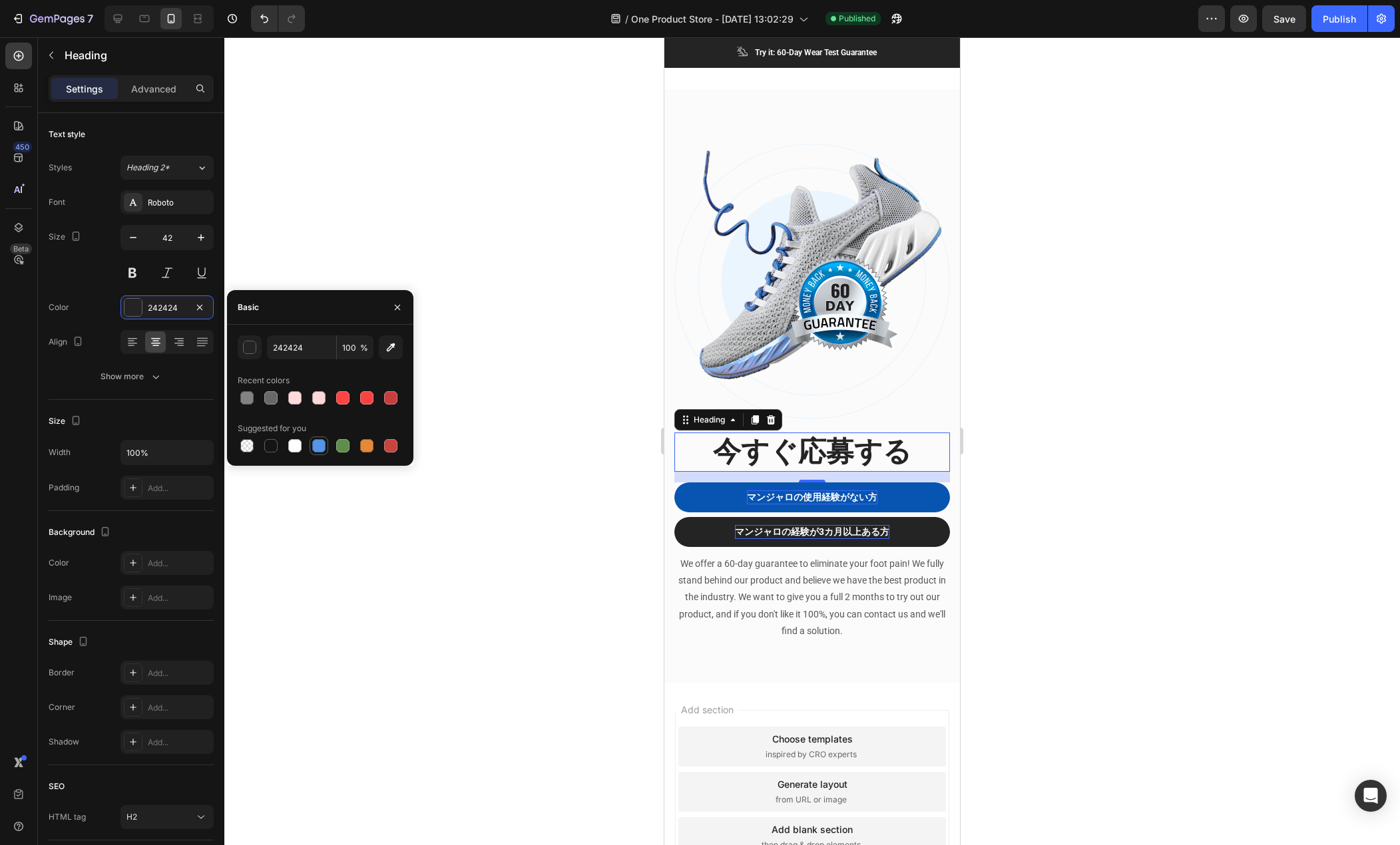
click at [316, 444] on div at bounding box center [319, 446] width 13 height 13
type input "5594E7"
click at [533, 404] on div at bounding box center [813, 441] width 1176 height 808
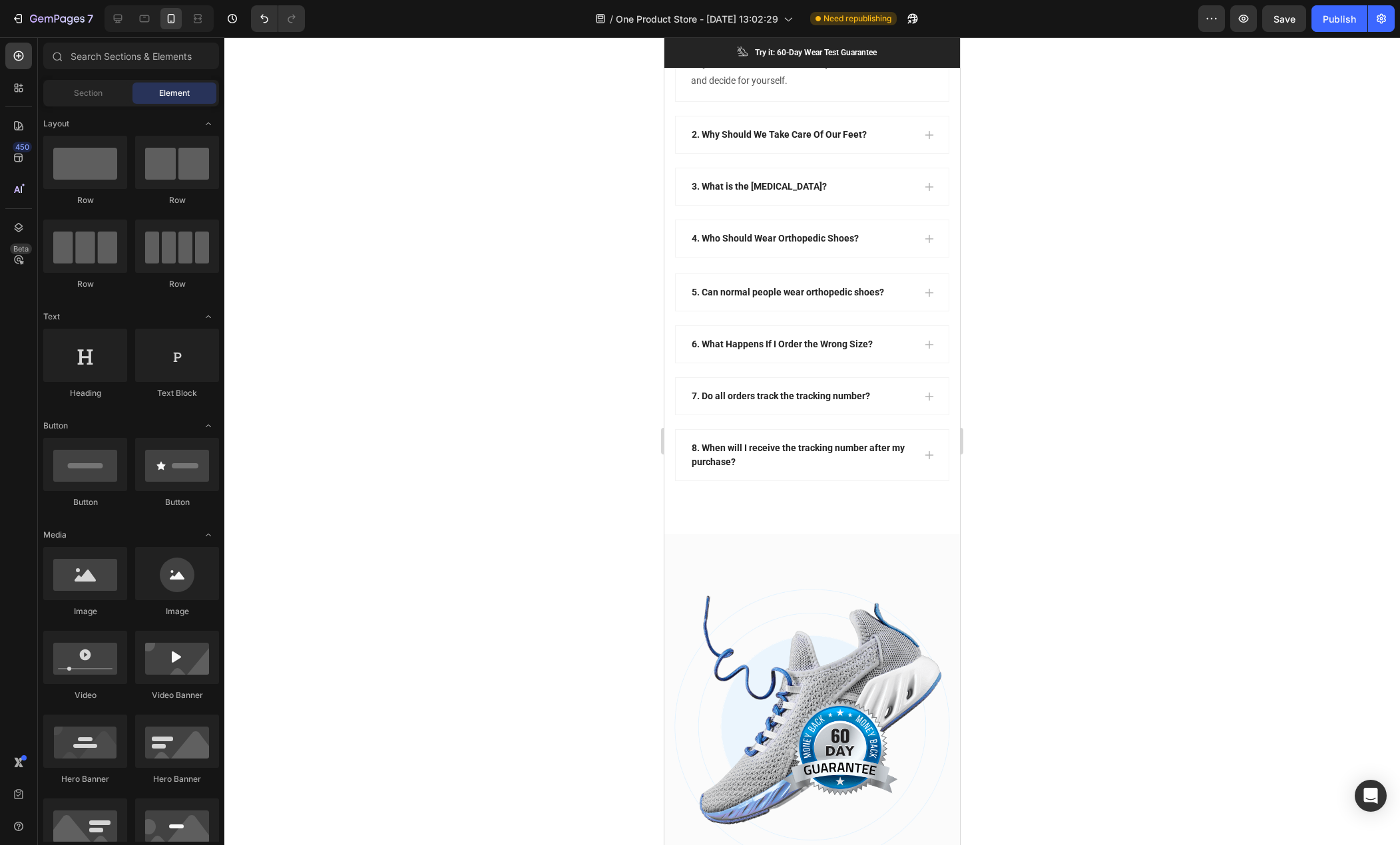
scroll to position [5186, 0]
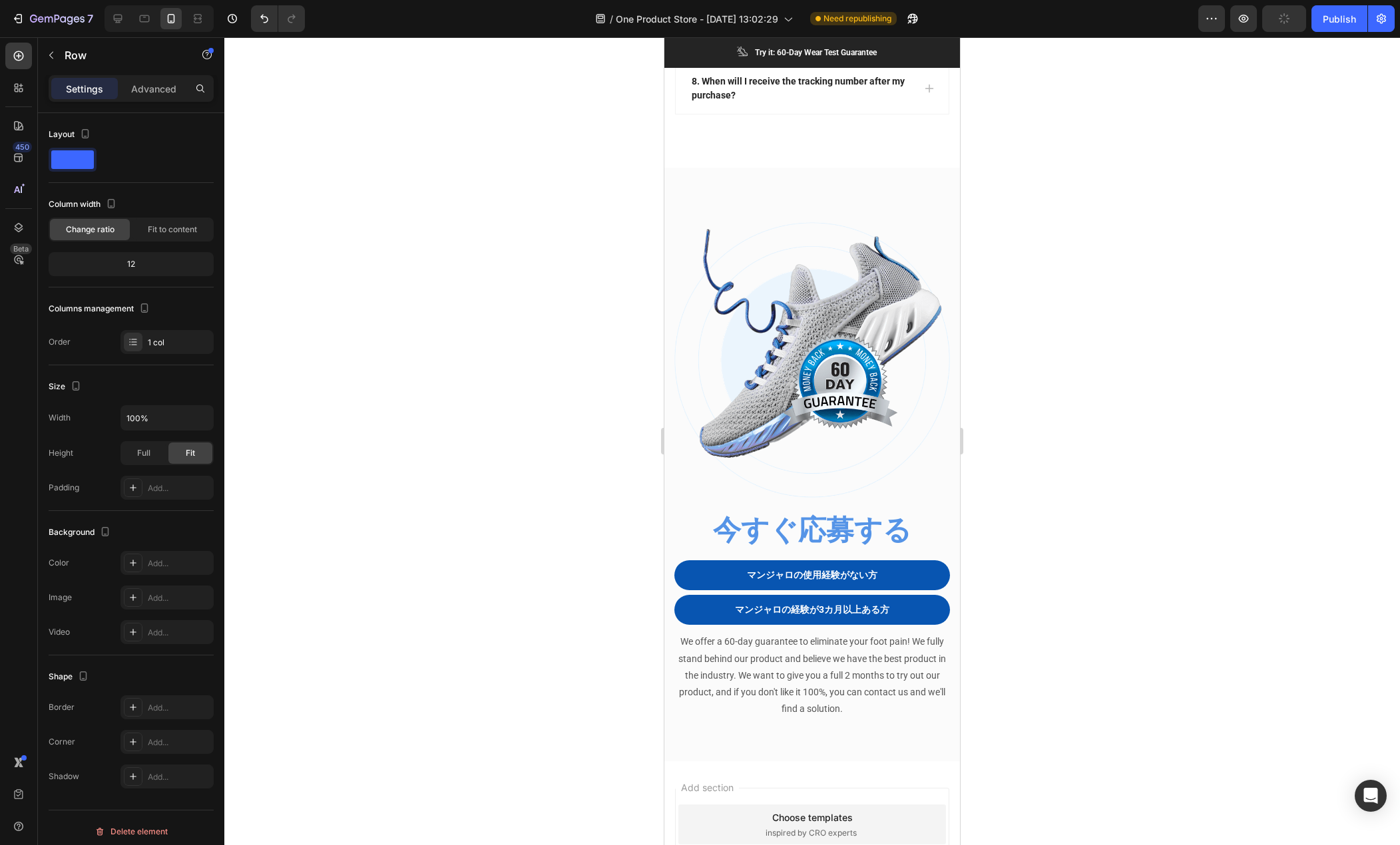
drag, startPoint x: 805, startPoint y: 183, endPoint x: 799, endPoint y: 158, distance: 25.7
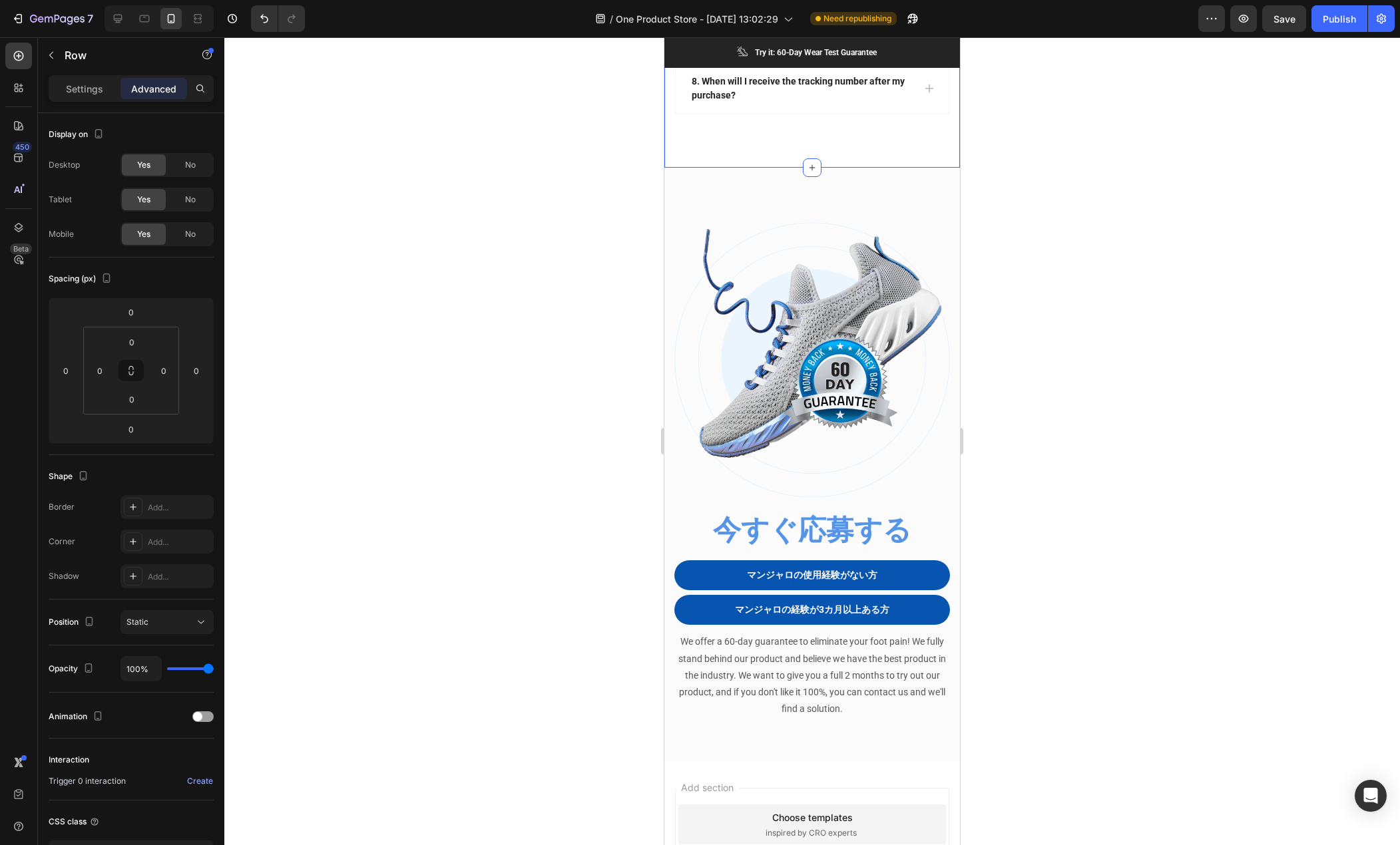
click at [640, 163] on div at bounding box center [813, 441] width 1176 height 808
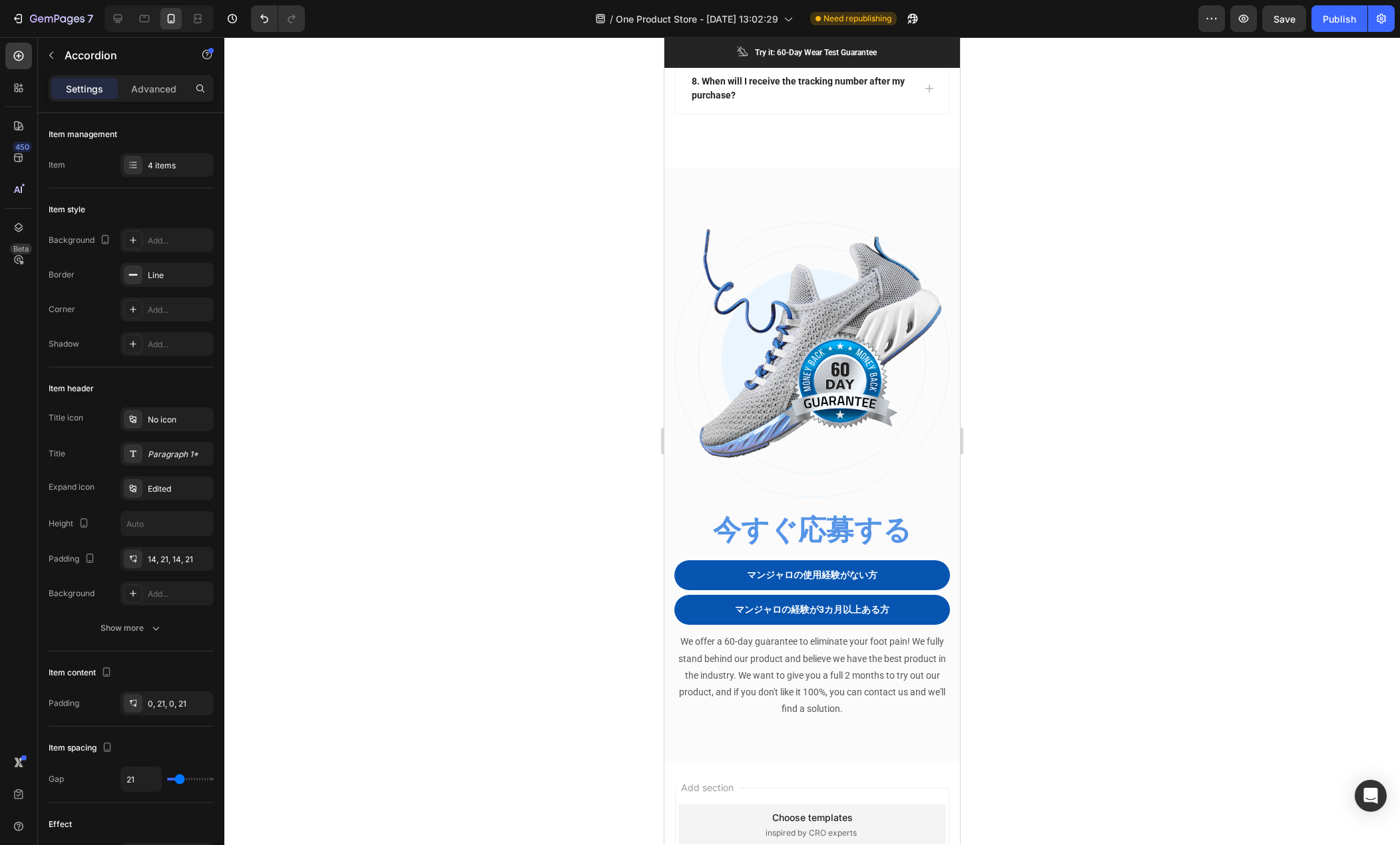
drag, startPoint x: 706, startPoint y: 301, endPoint x: 897, endPoint y: 310, distance: 191.2
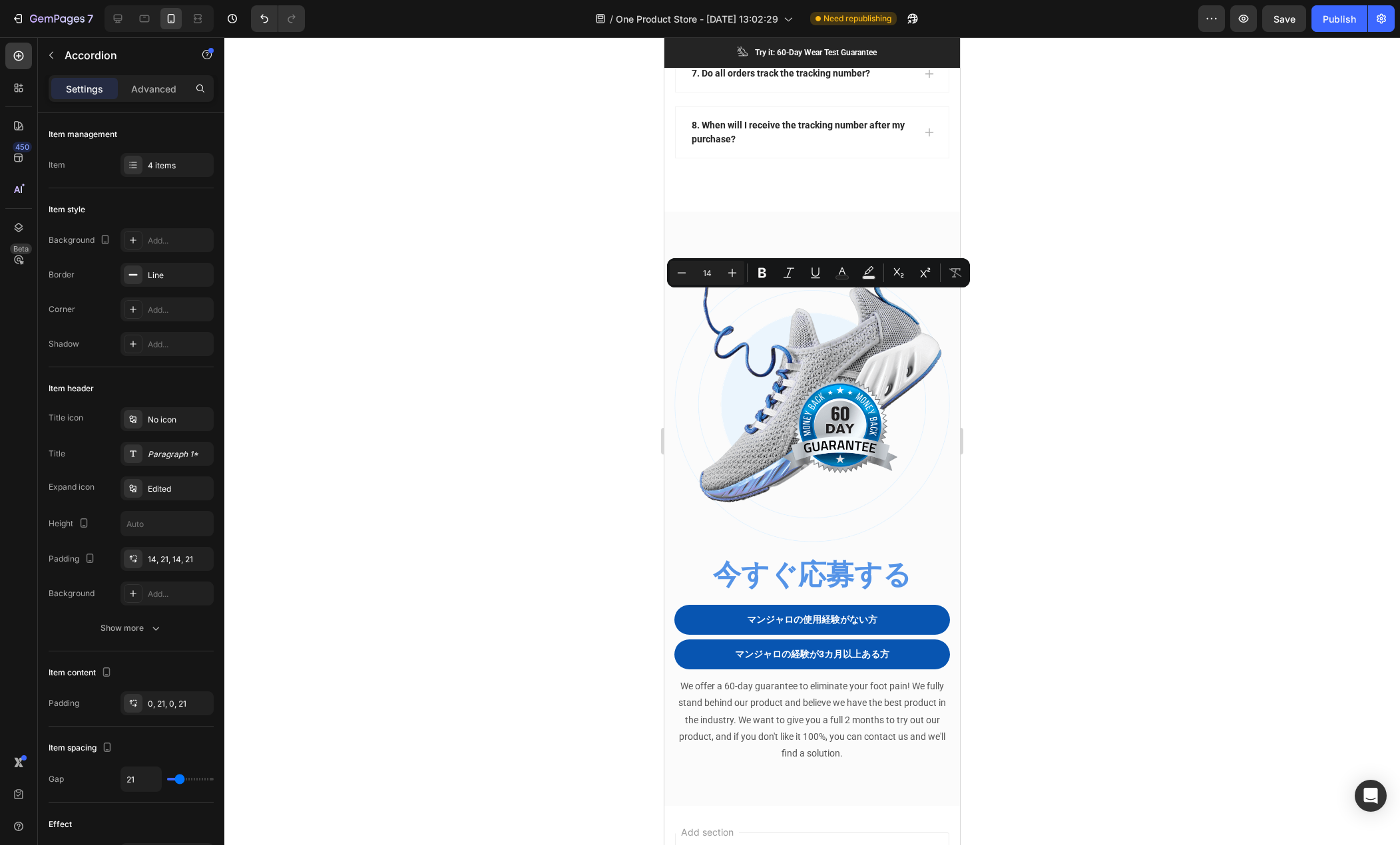
scroll to position [5122, 0]
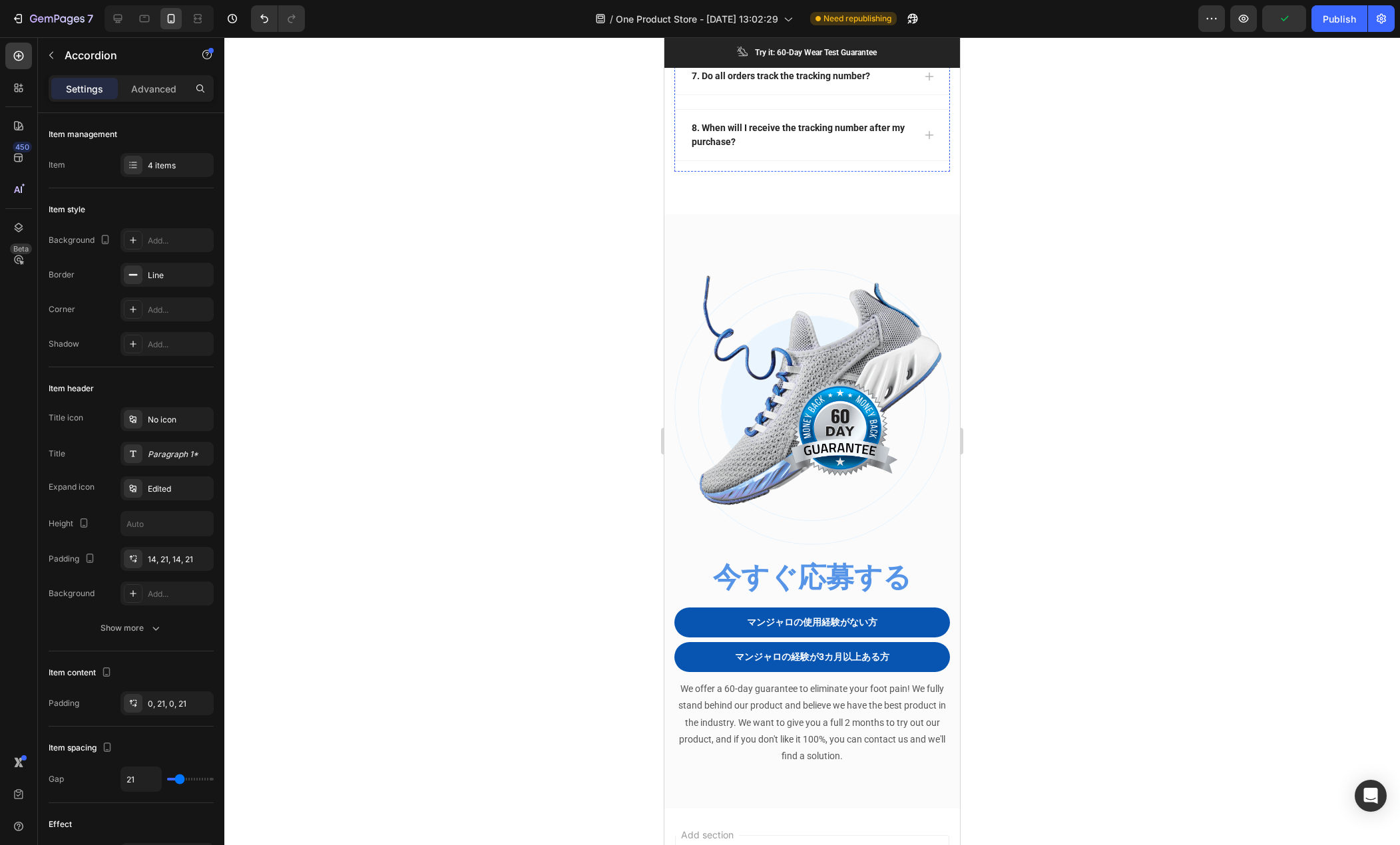
drag, startPoint x: 703, startPoint y: 398, endPoint x: 826, endPoint y: 398, distance: 123.0
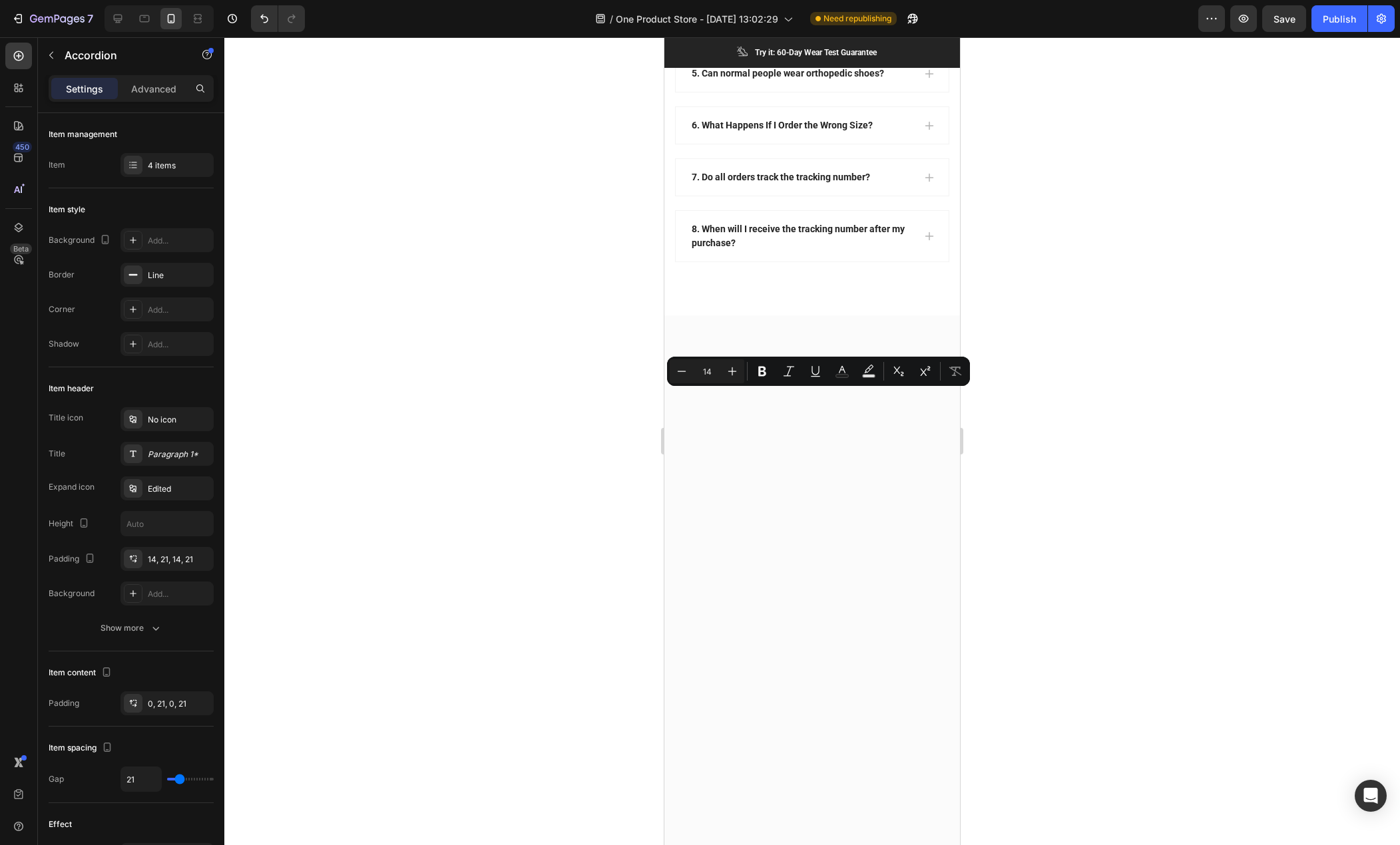
scroll to position [5076, 0]
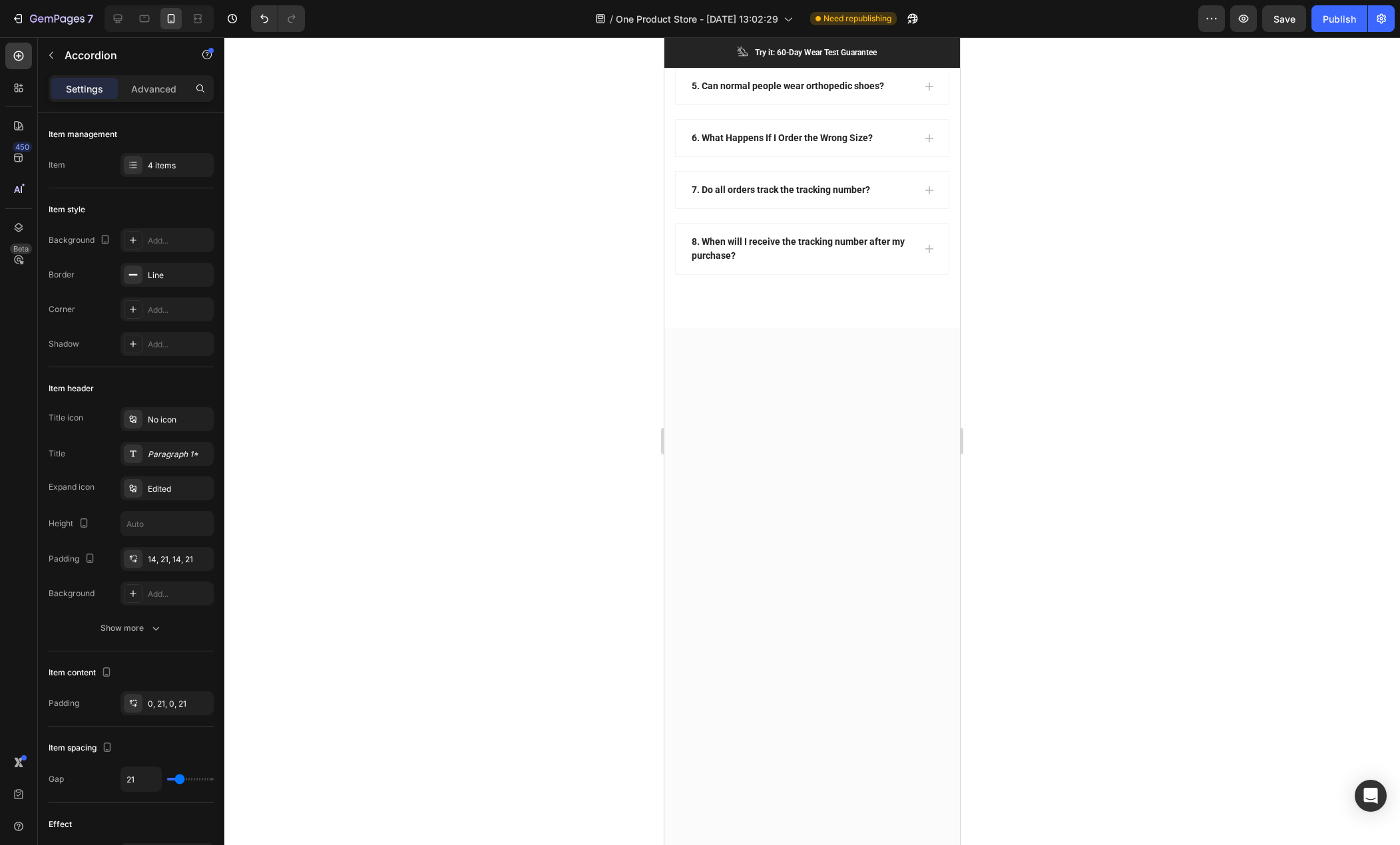
click at [783, 39] on p "4. Who Should Wear Orthopedic Shoes?" at bounding box center [775, 32] width 167 height 14
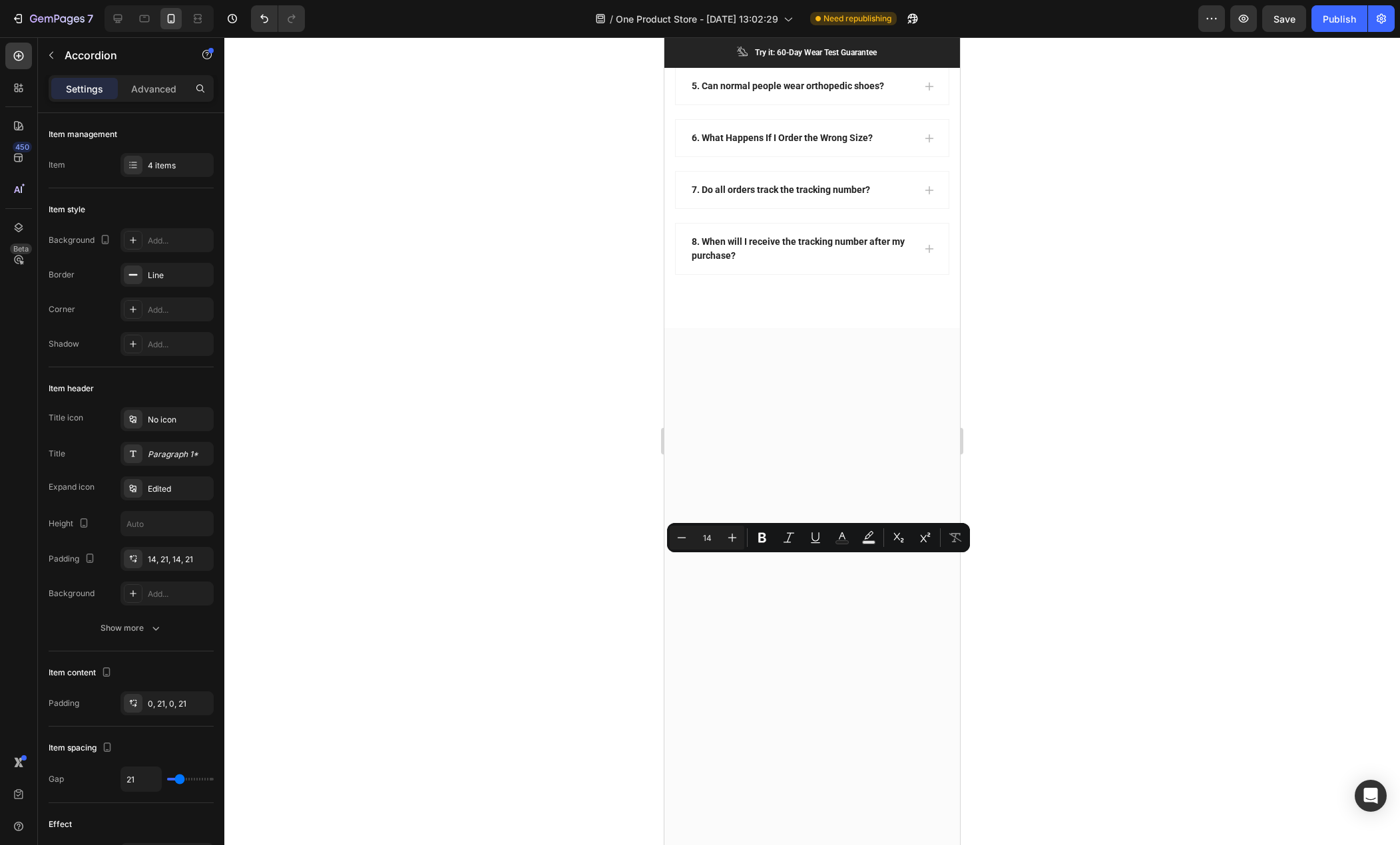
drag, startPoint x: 706, startPoint y: 564, endPoint x: 861, endPoint y: 561, distance: 155.0
click at [861, 41] on div "4. Who Should Wear Orthopedic Shoes?" at bounding box center [802, 32] width 224 height 18
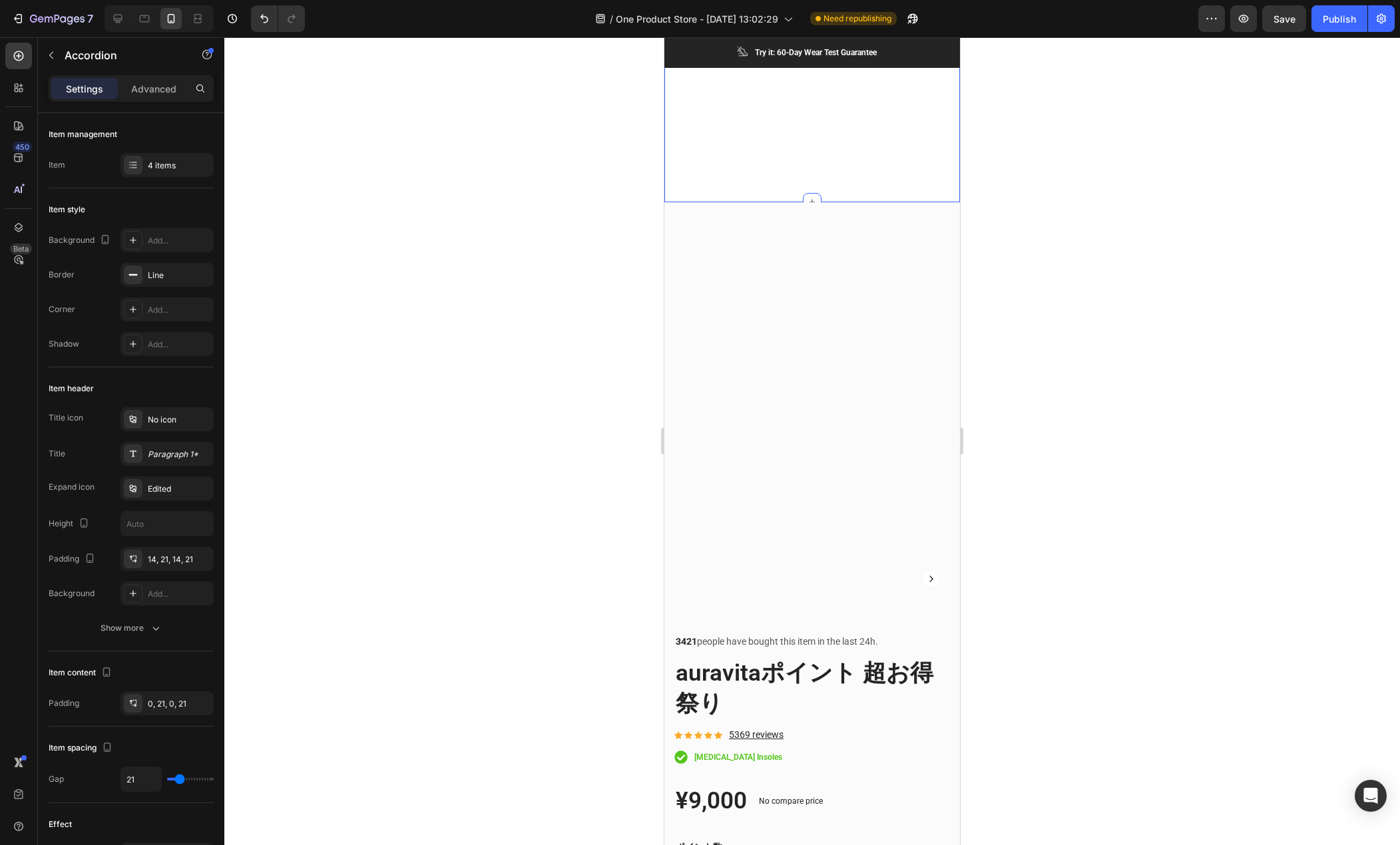
scroll to position [2631, 0]
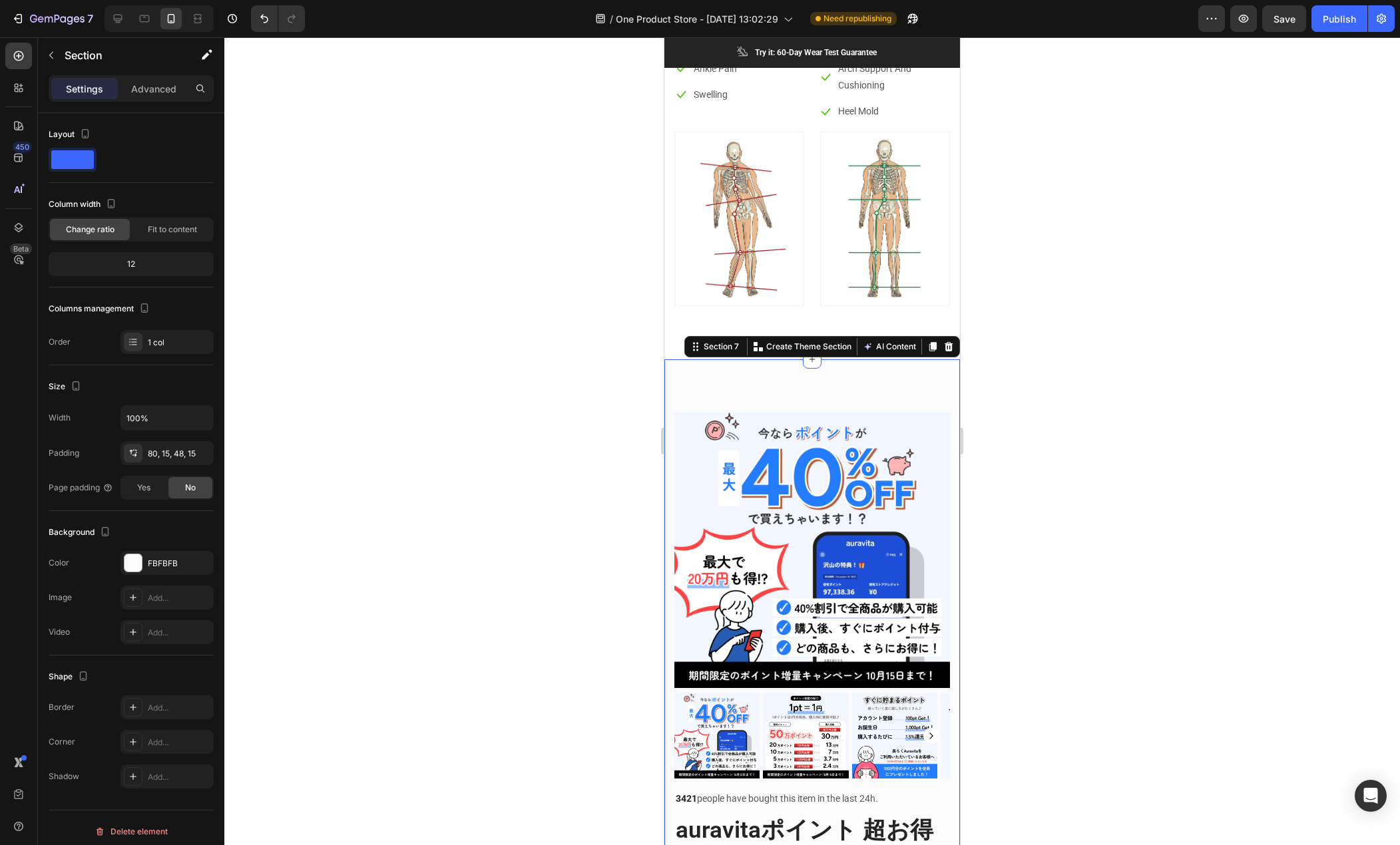
click at [943, 342] on icon at bounding box center [948, 347] width 10 height 10
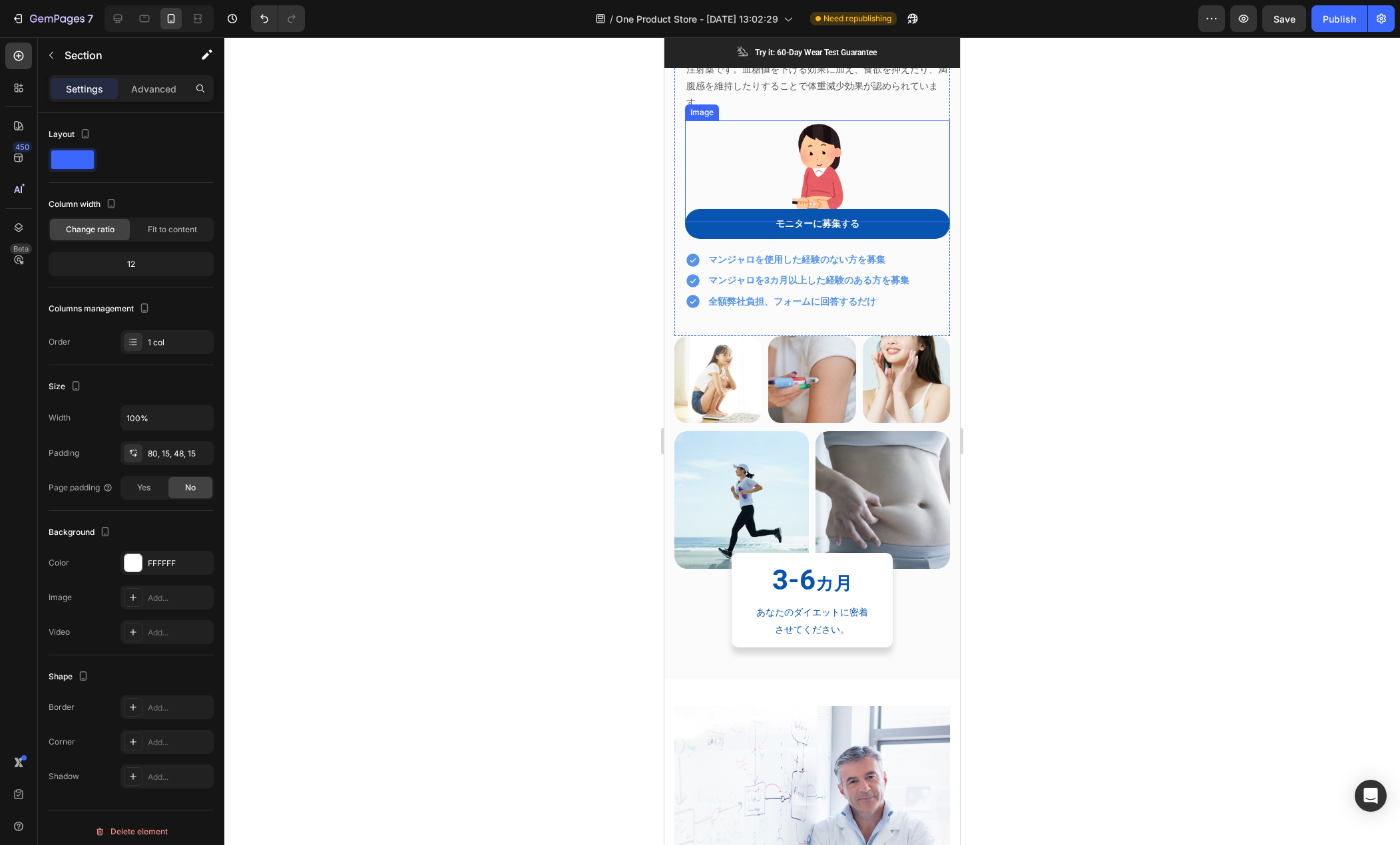
scroll to position [400, 0]
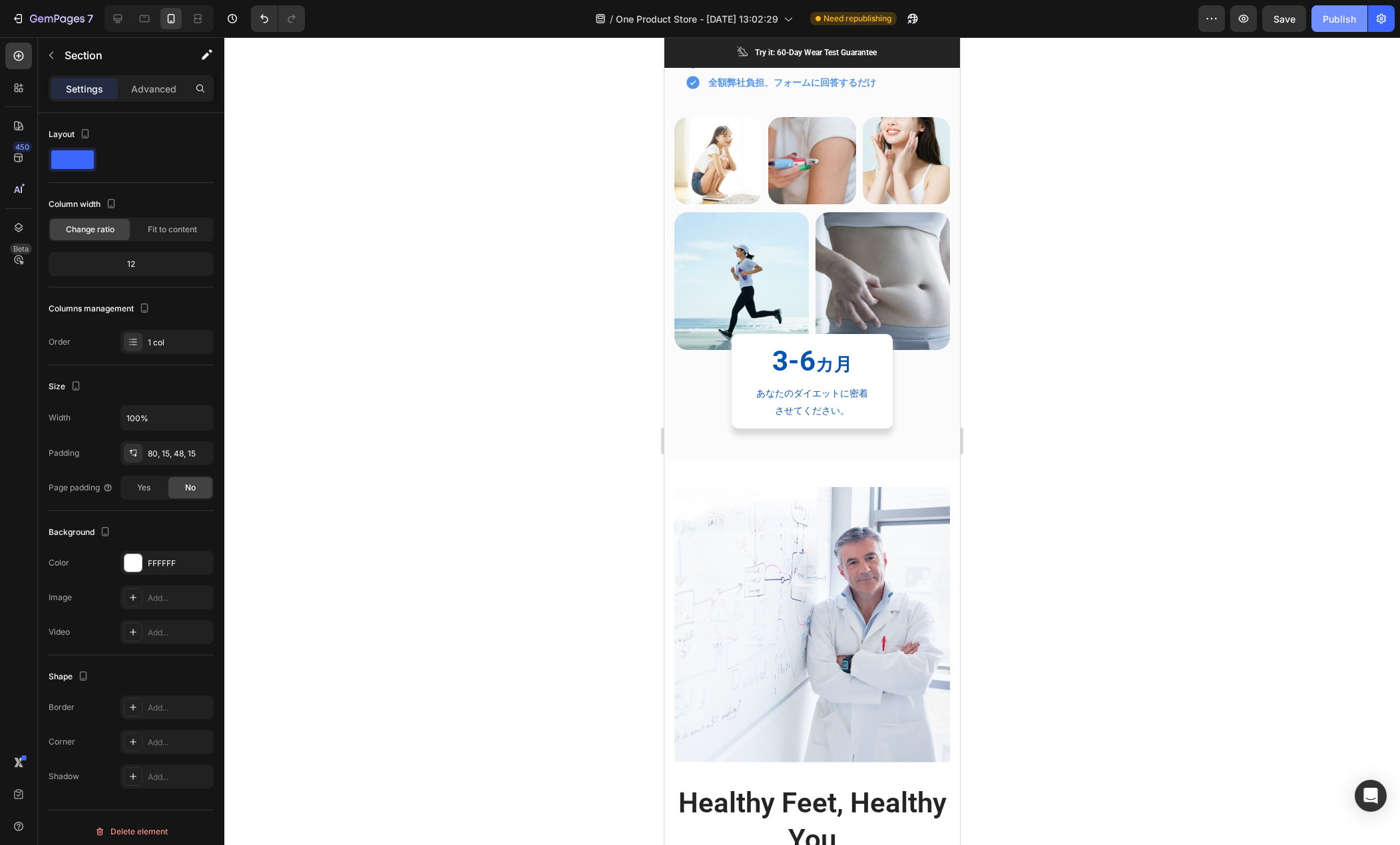
click at [1341, 17] on div "Publish" at bounding box center [1340, 19] width 34 height 14
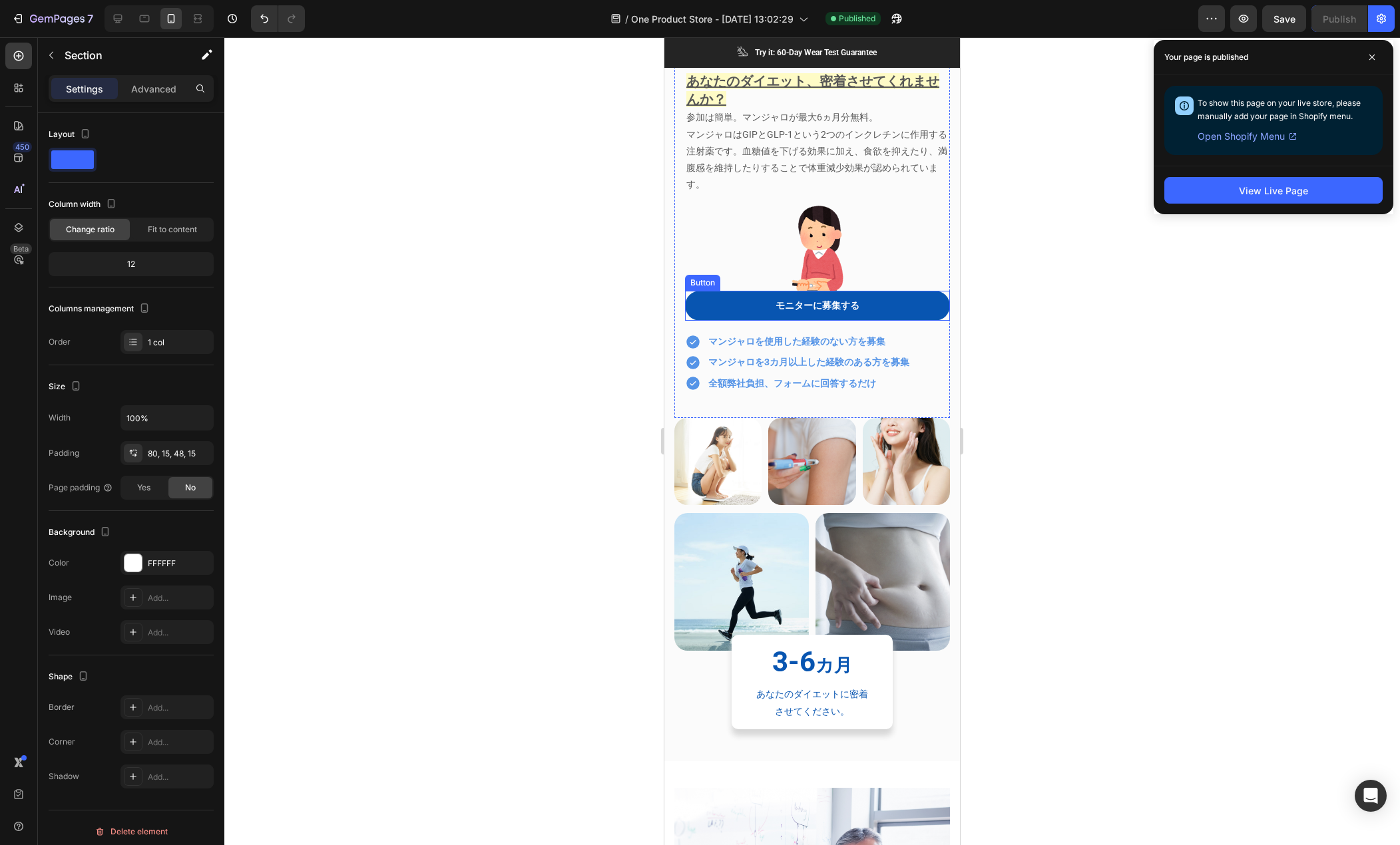
scroll to position [0, 0]
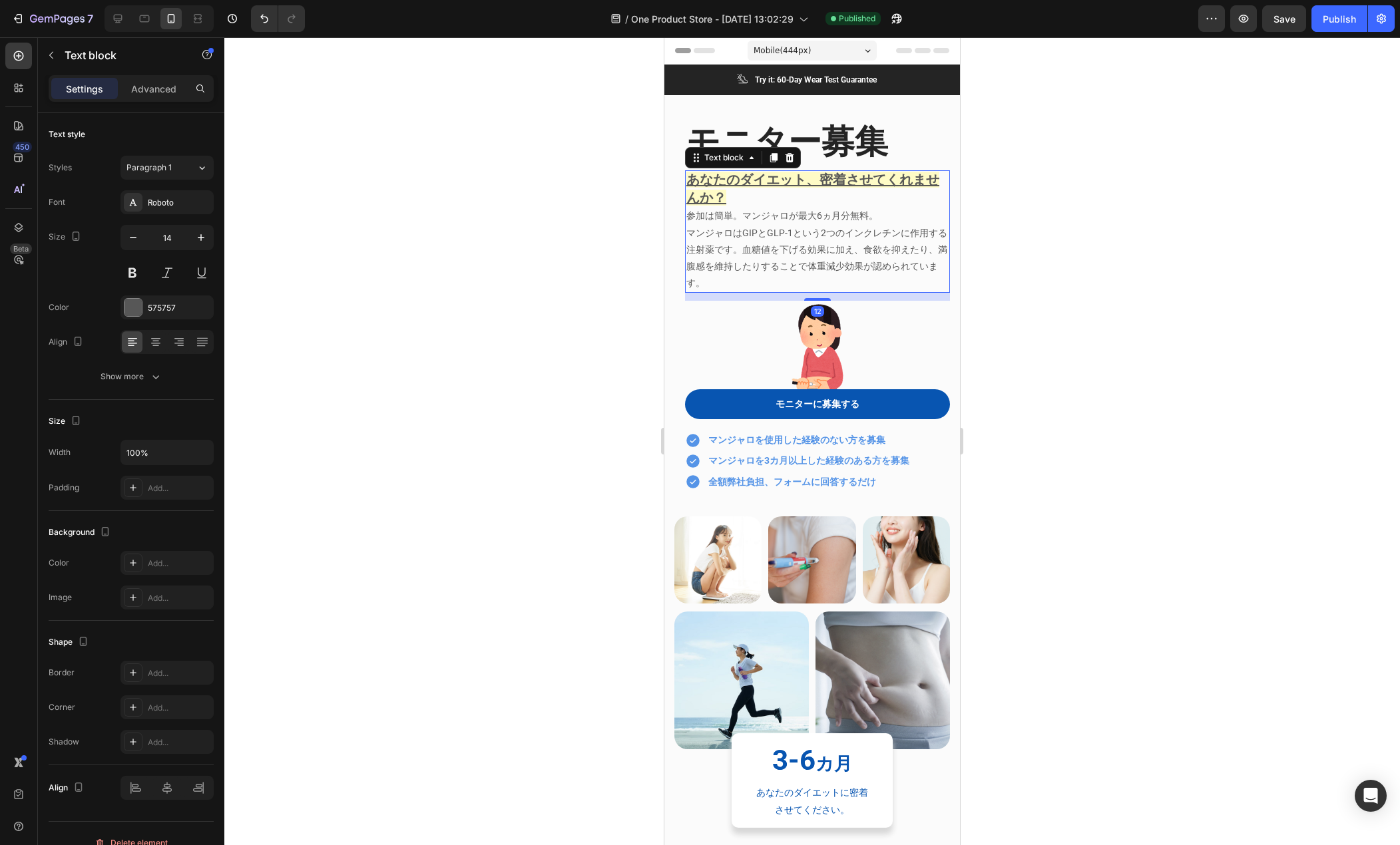
click at [794, 184] on u "あなたのダイエット、密着させてくれませんか？" at bounding box center [813, 188] width 253 height 34
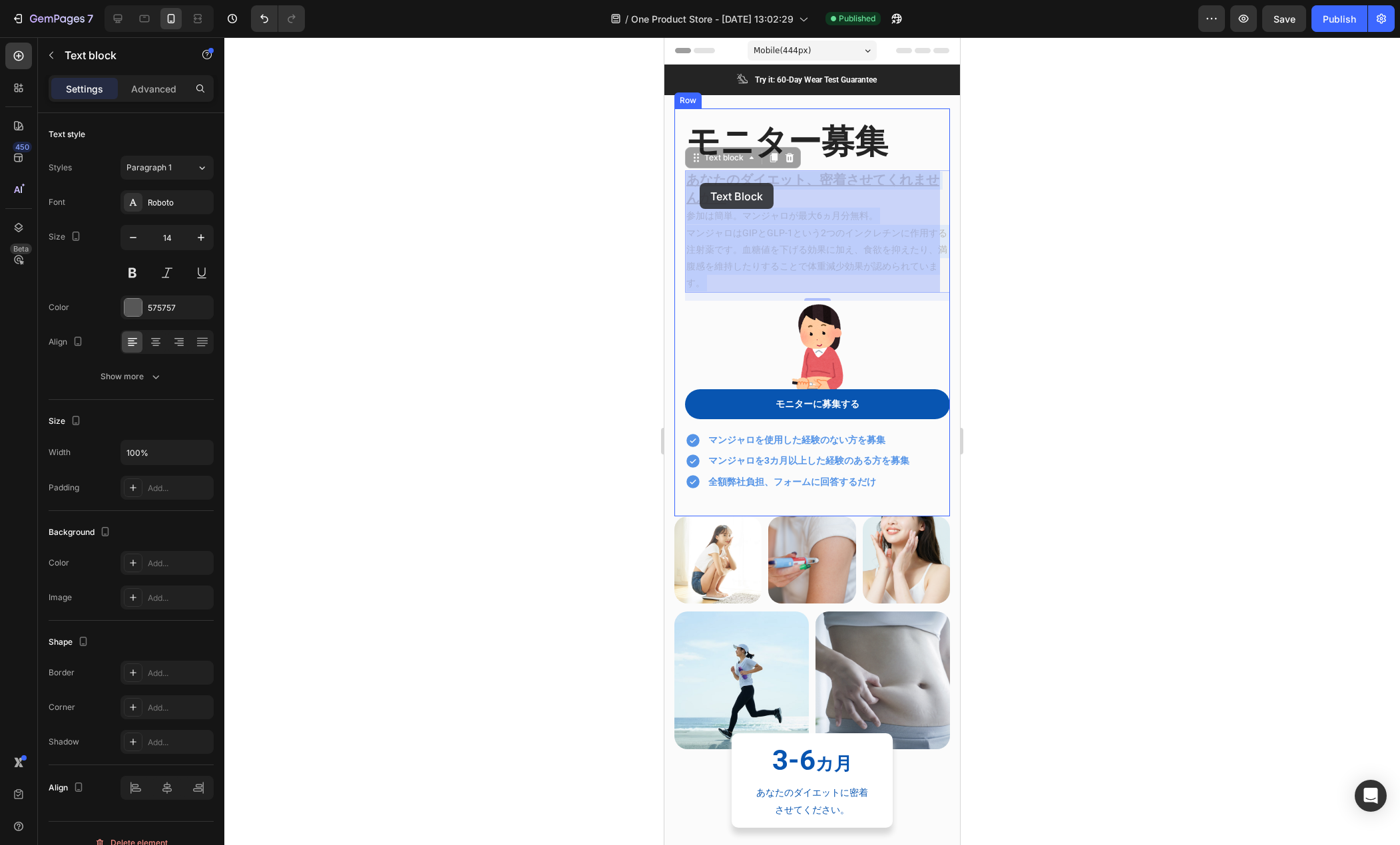
drag, startPoint x: 729, startPoint y: 194, endPoint x: 700, endPoint y: 183, distance: 31.0
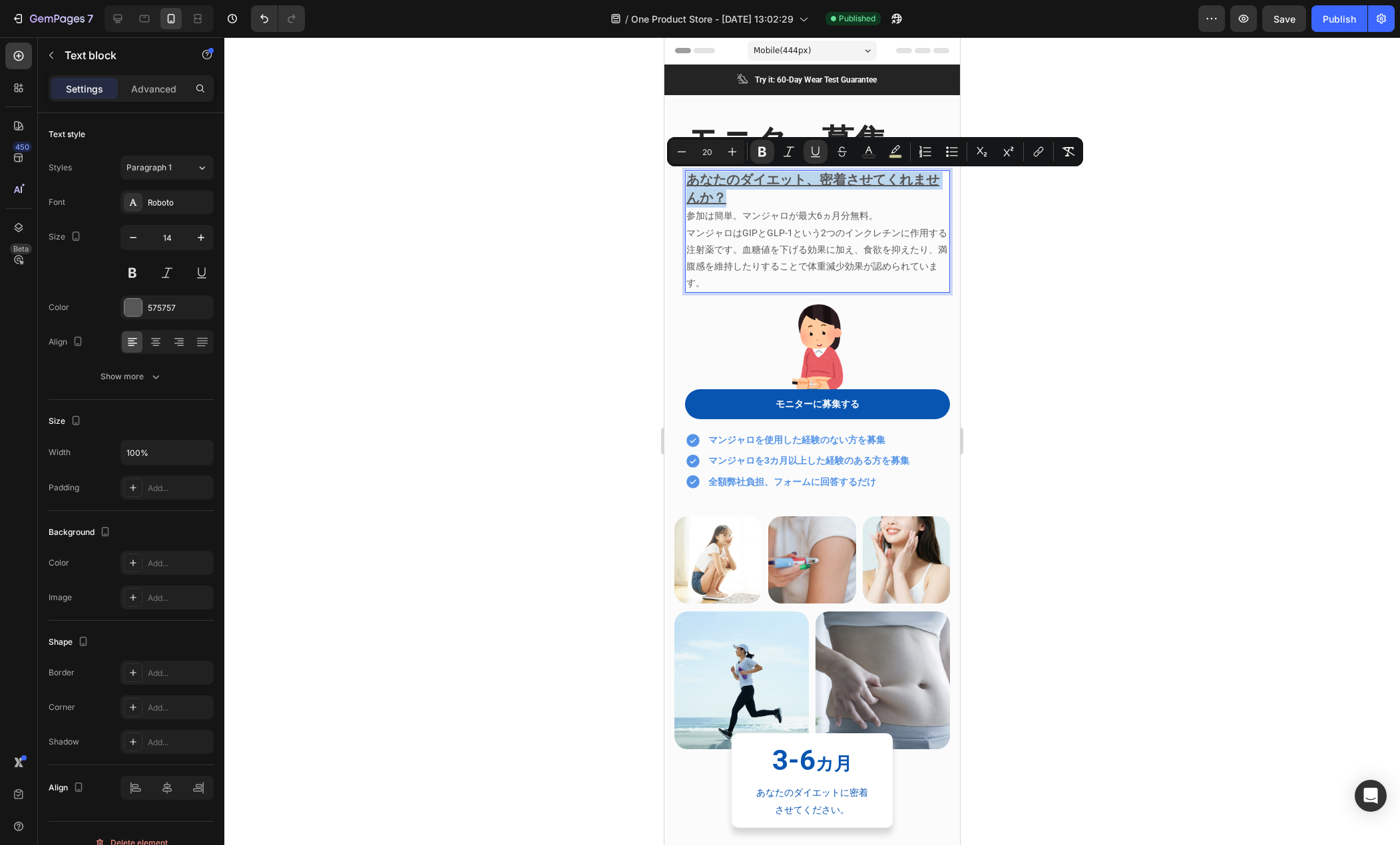
drag, startPoint x: 724, startPoint y: 196, endPoint x: 691, endPoint y: 179, distance: 37.1
click at [691, 179] on u "あなたのダイエット、密着させてくれませんか？" at bounding box center [813, 188] width 253 height 34
click at [681, 153] on icon "Editor contextual toolbar" at bounding box center [681, 152] width 13 height 13
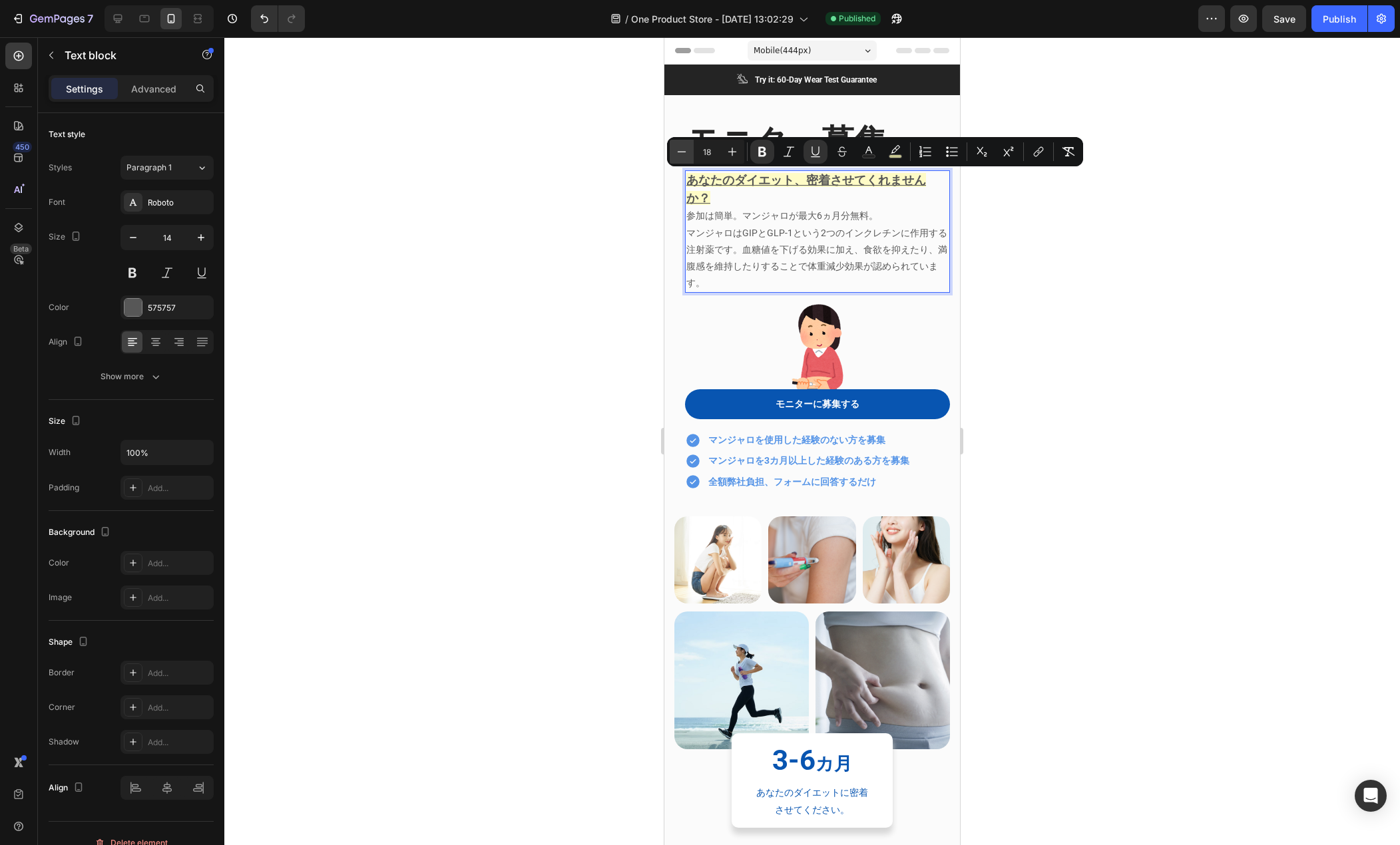
type input "17"
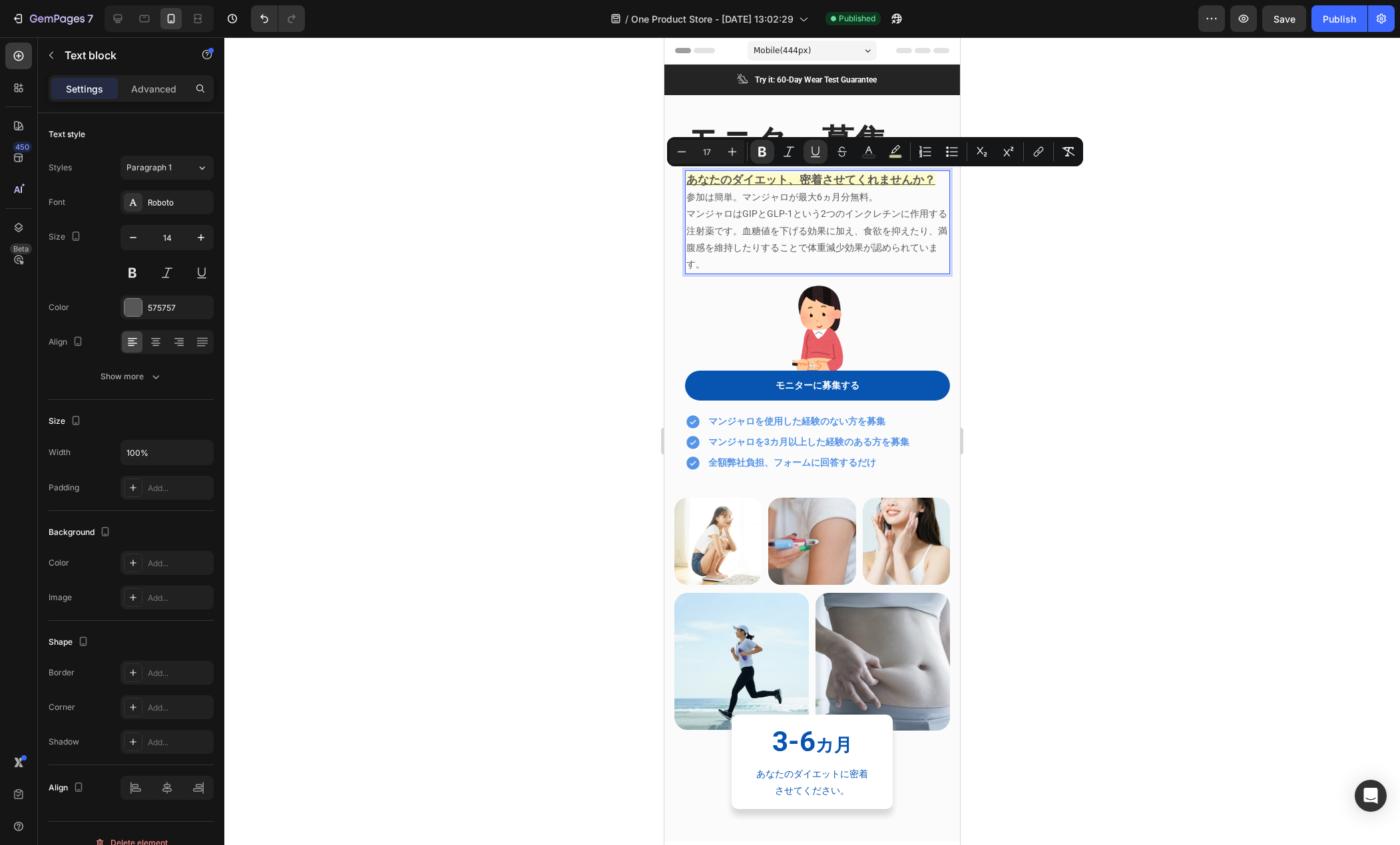
click at [648, 258] on div at bounding box center [813, 441] width 1176 height 808
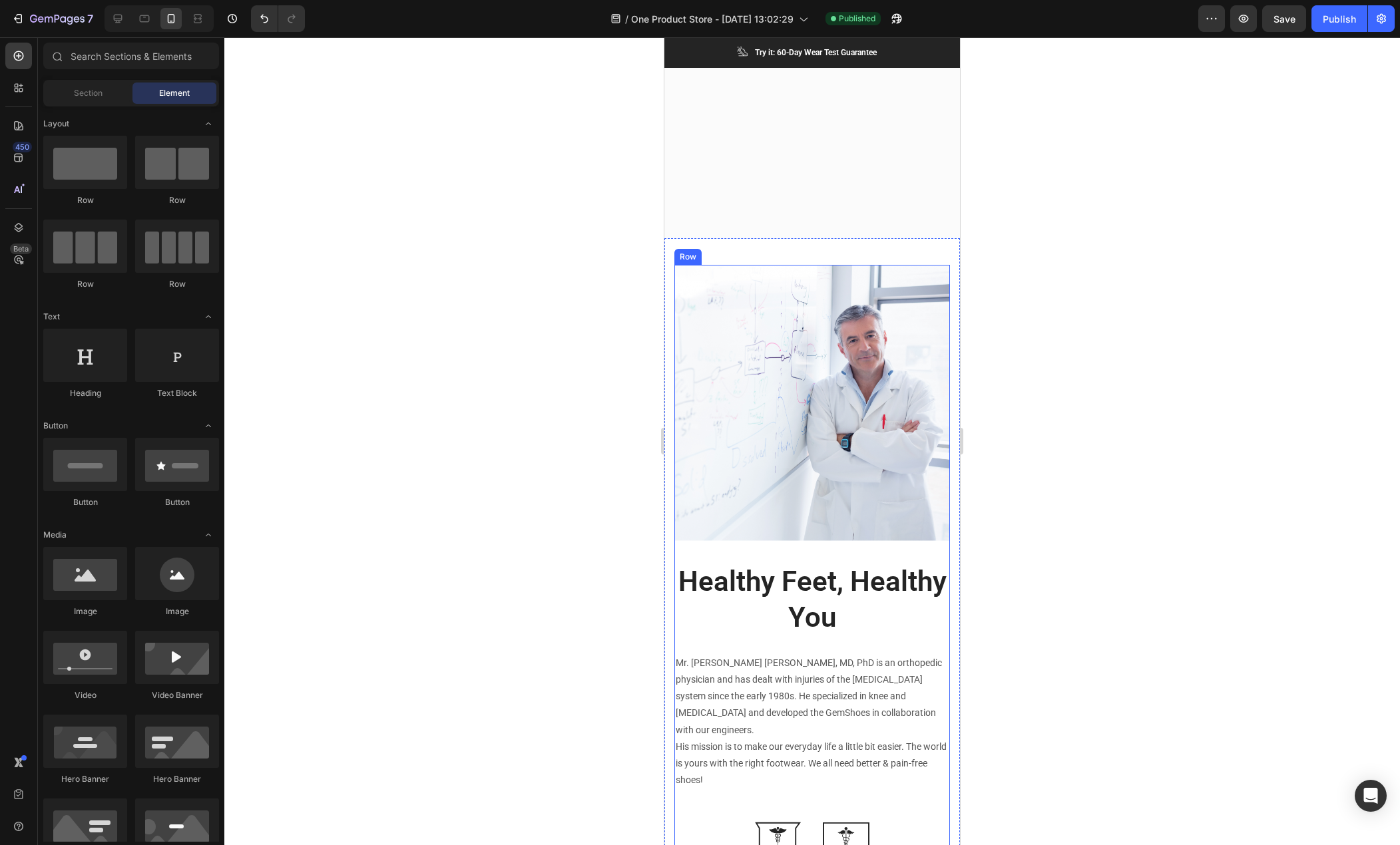
scroll to position [798, 0]
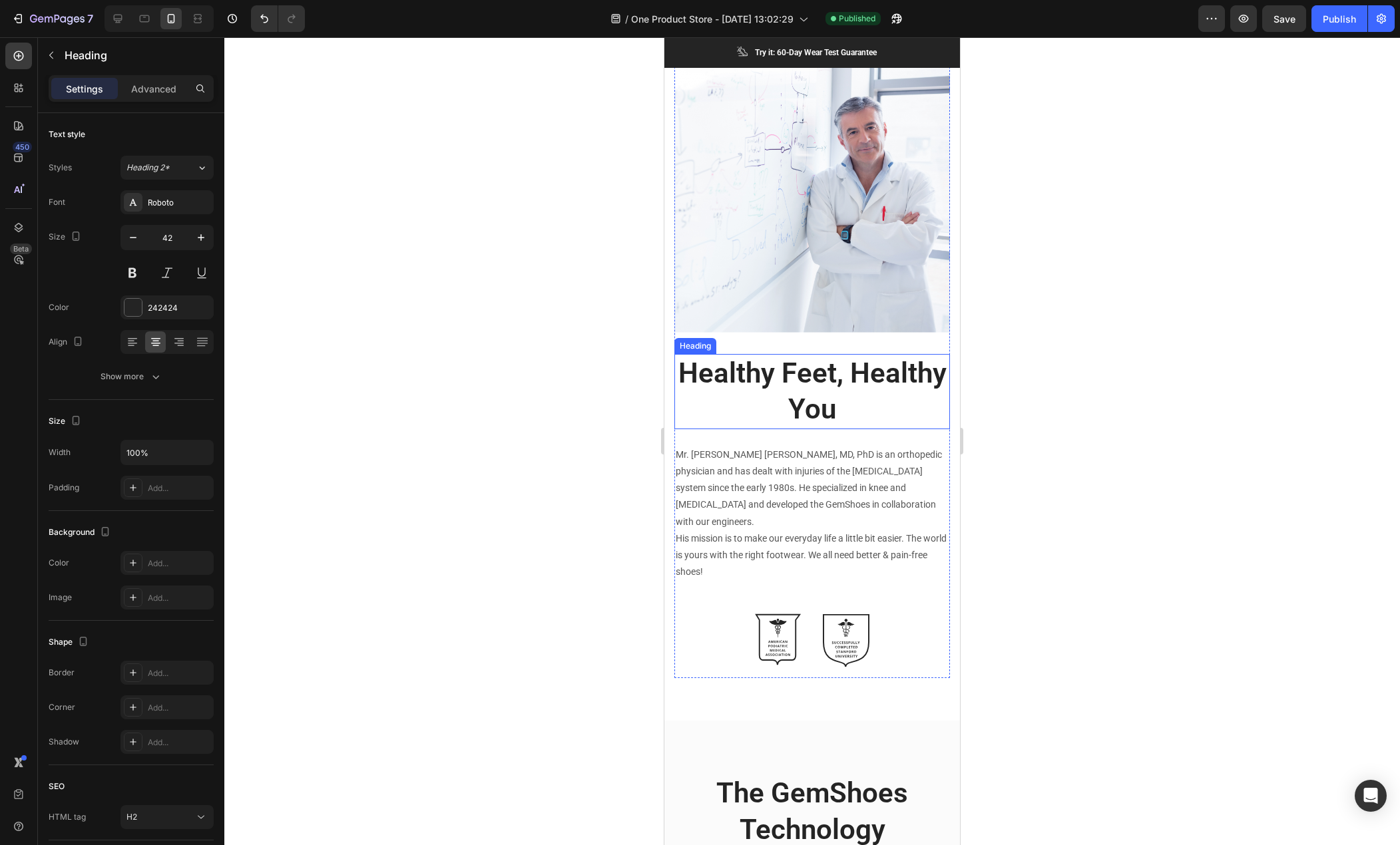
click at [792, 375] on p "Healthy Feet, Healthy You" at bounding box center [812, 392] width 273 height 73
click at [829, 402] on p "Healthy Feet, Healthy You" at bounding box center [812, 392] width 273 height 73
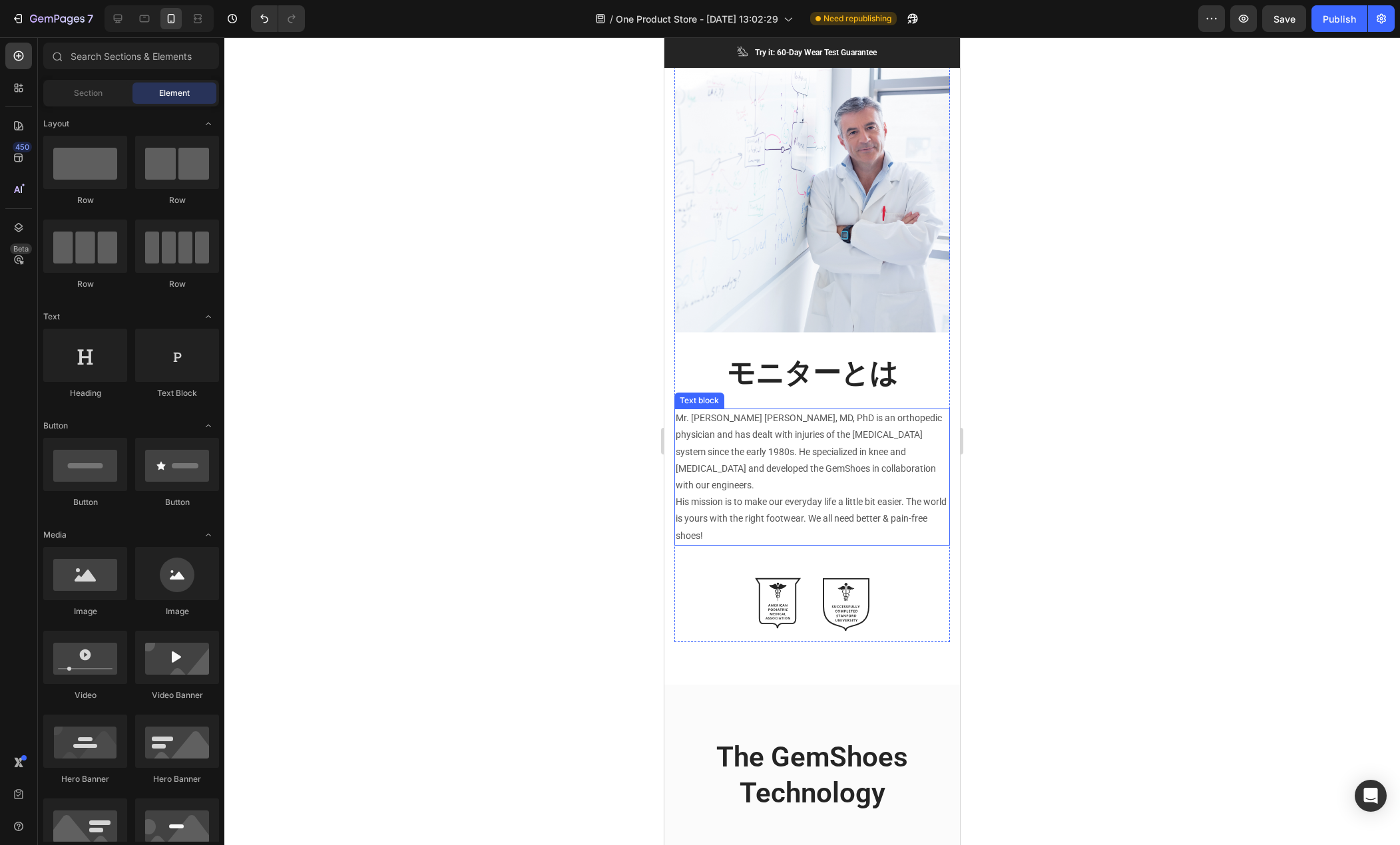
click at [777, 437] on p "Mr. Tom L. Bavlsik, MD, PhD is an orthopedic physician and has dealt with injur…" at bounding box center [812, 477] width 273 height 134
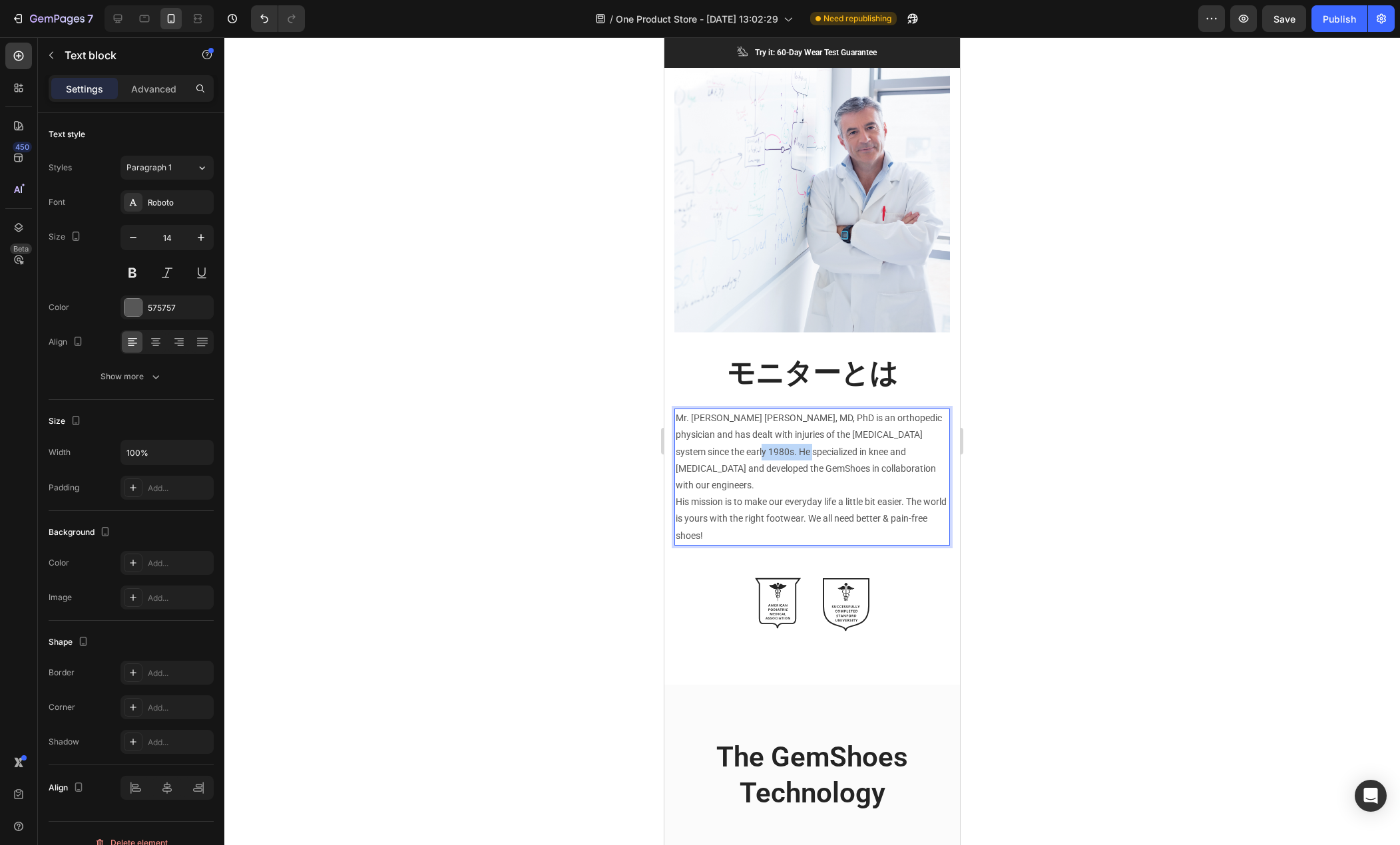
click at [777, 437] on p "Mr. Tom L. Bavlsik, MD, PhD is an orthopedic physician and has dealt with injur…" at bounding box center [812, 477] width 273 height 134
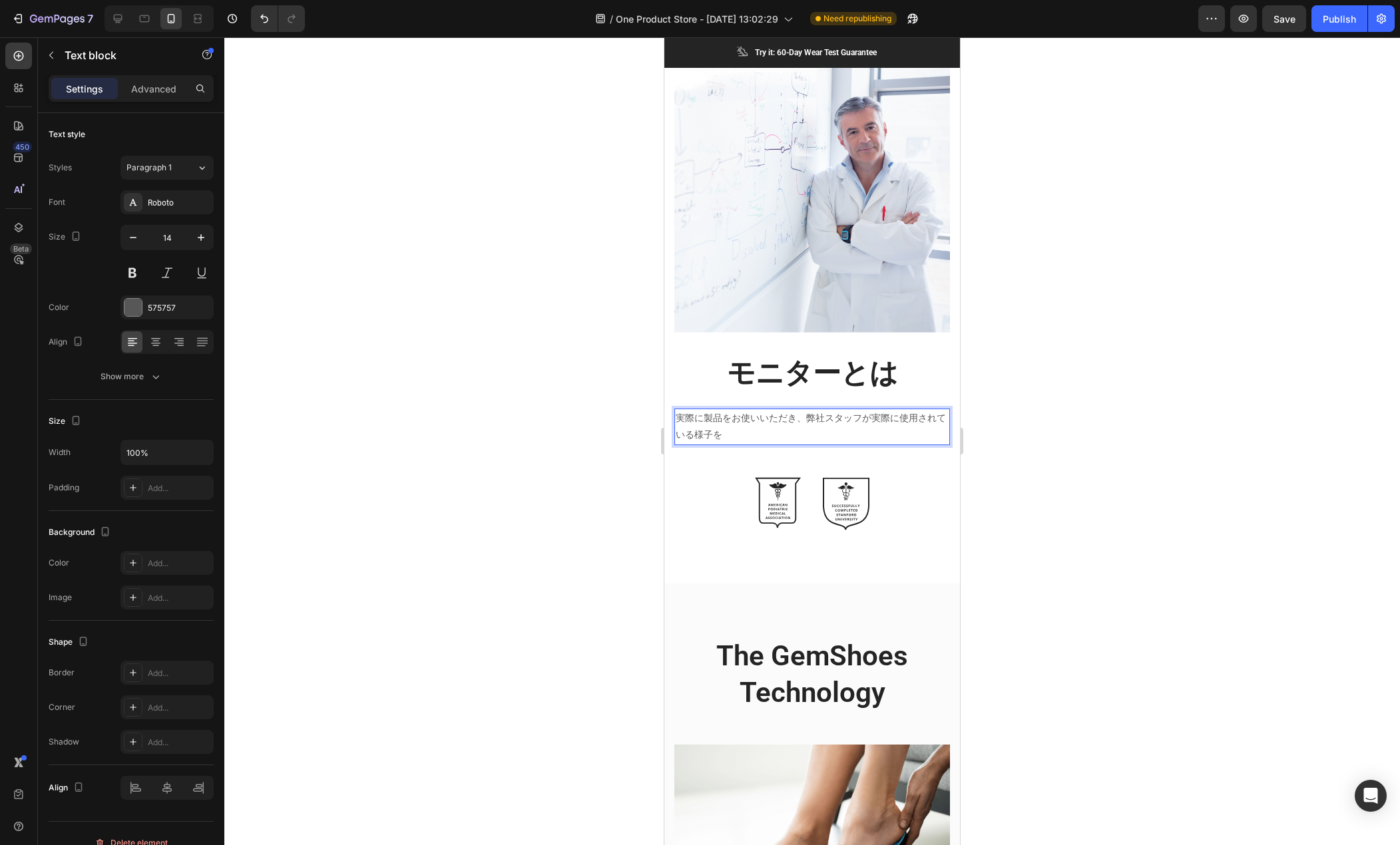
click at [766, 423] on p "実際に製品をお使いいただき、弊社スタッフが実際に使用されている様子を" at bounding box center [812, 427] width 273 height 34
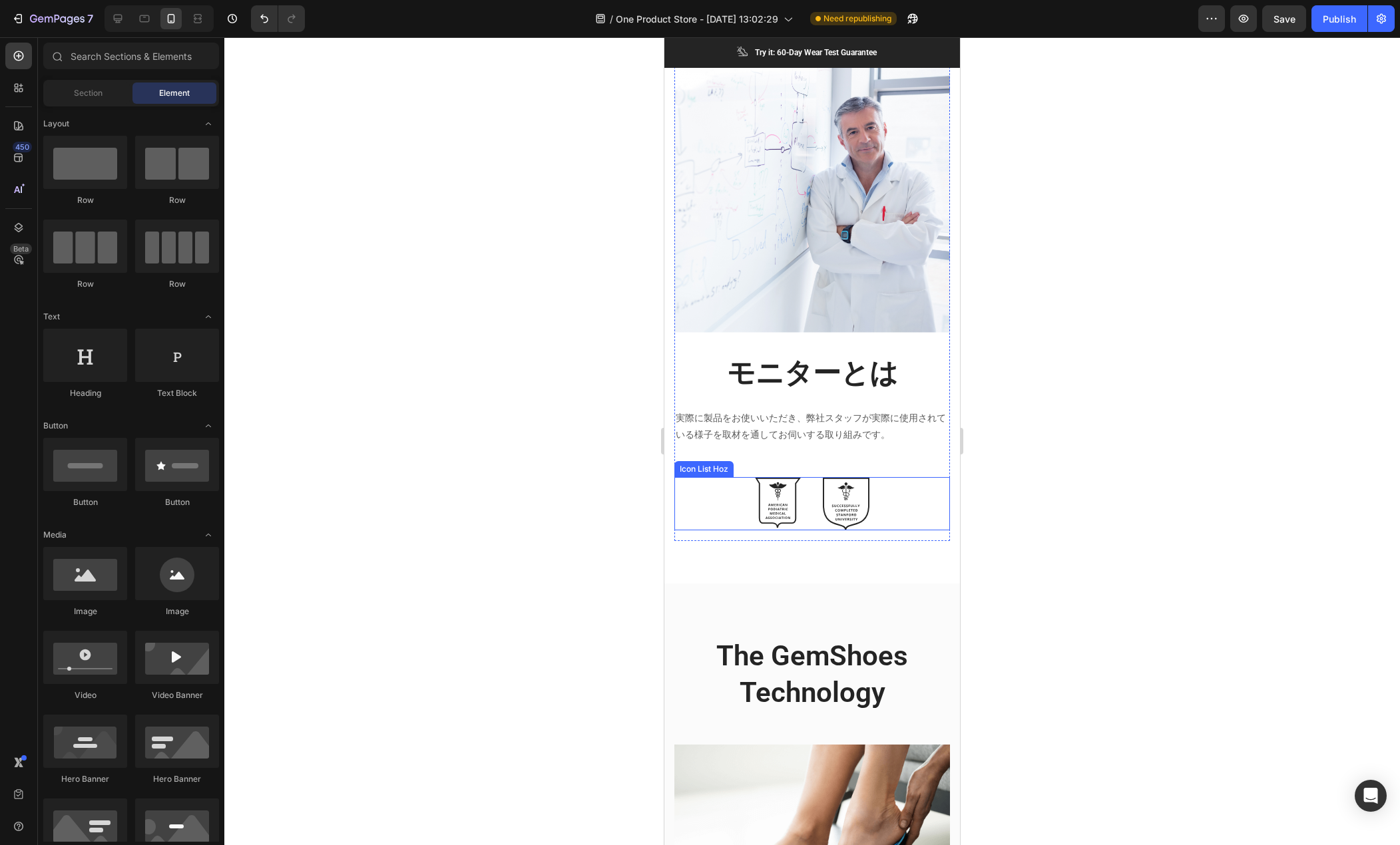
click at [803, 484] on div "Image Image" at bounding box center [813, 504] width 276 height 54
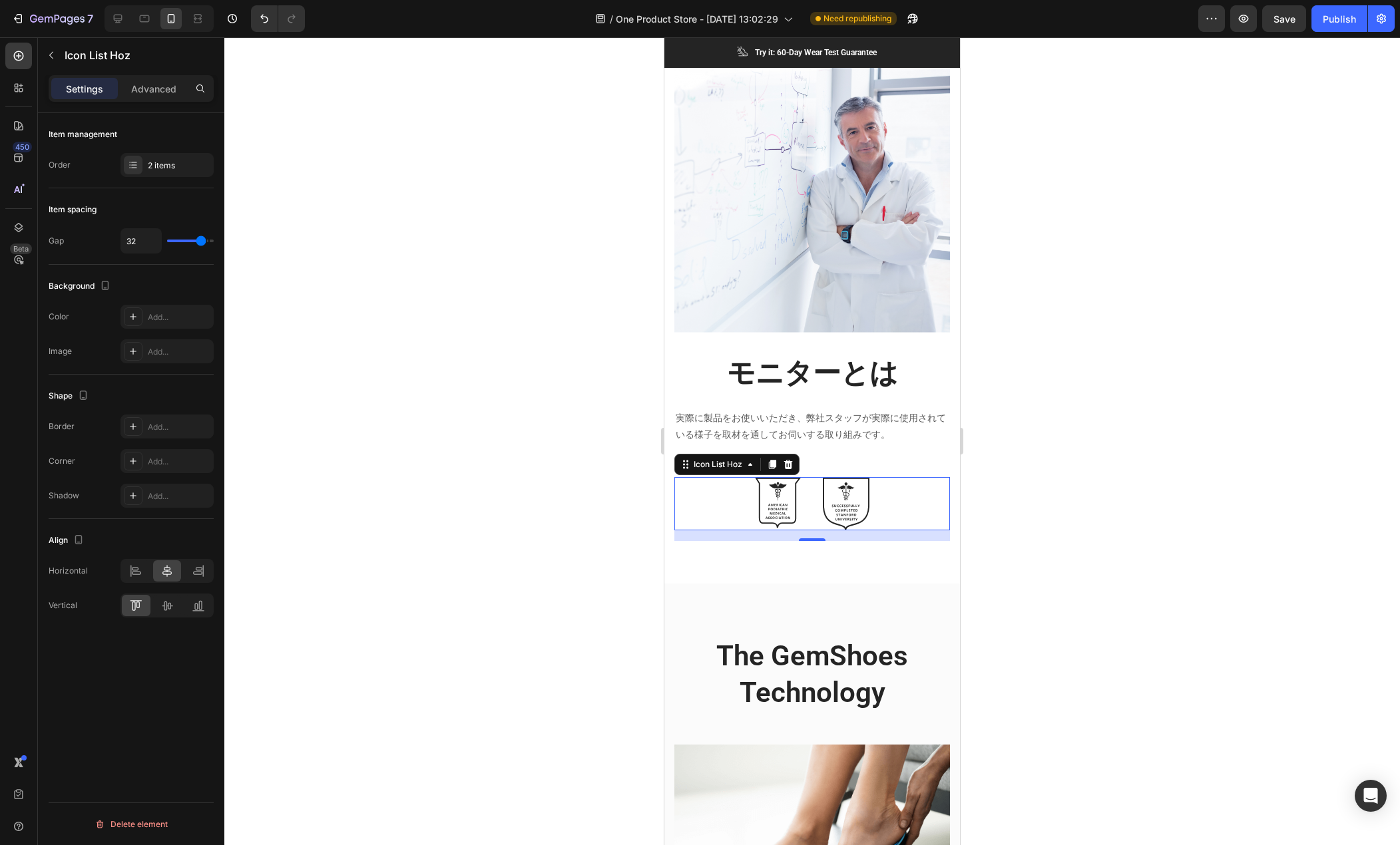
click at [789, 460] on icon at bounding box center [789, 465] width 8 height 9
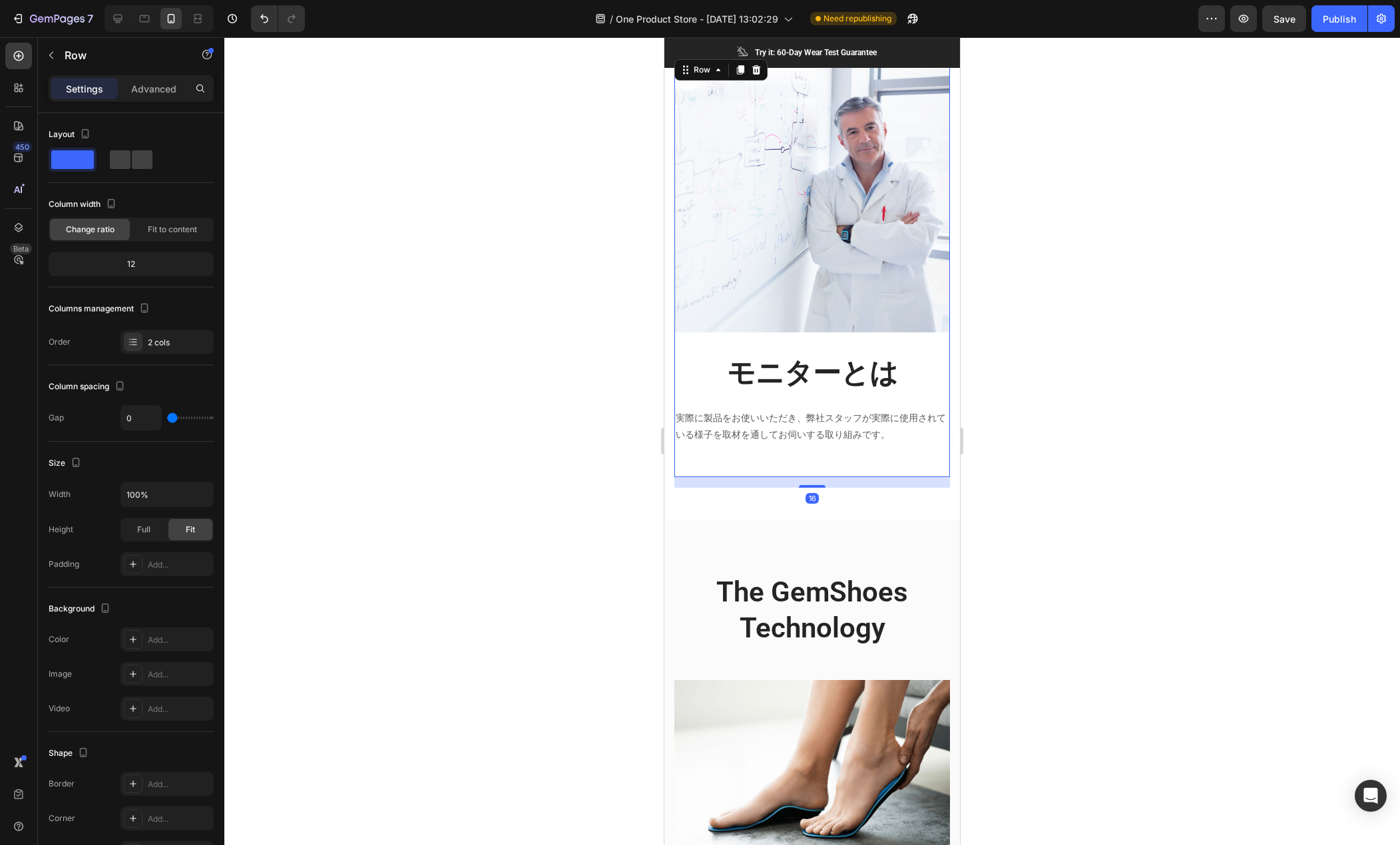
click at [794, 446] on div "モニターとは Heading 実際に製品をお使いいただき、弊社スタッフが実際に使用されている様子を取材を通してお伺いする取り組みです。 Text block" at bounding box center [813, 416] width 276 height 123
click at [809, 474] on div "Image モニターとは Heading 実際に製品をお使いいただき、弊社スタッフが実際に使用されている様子を取材を通してお伺いする取り組みです。 Text …" at bounding box center [812, 275] width 295 height 490
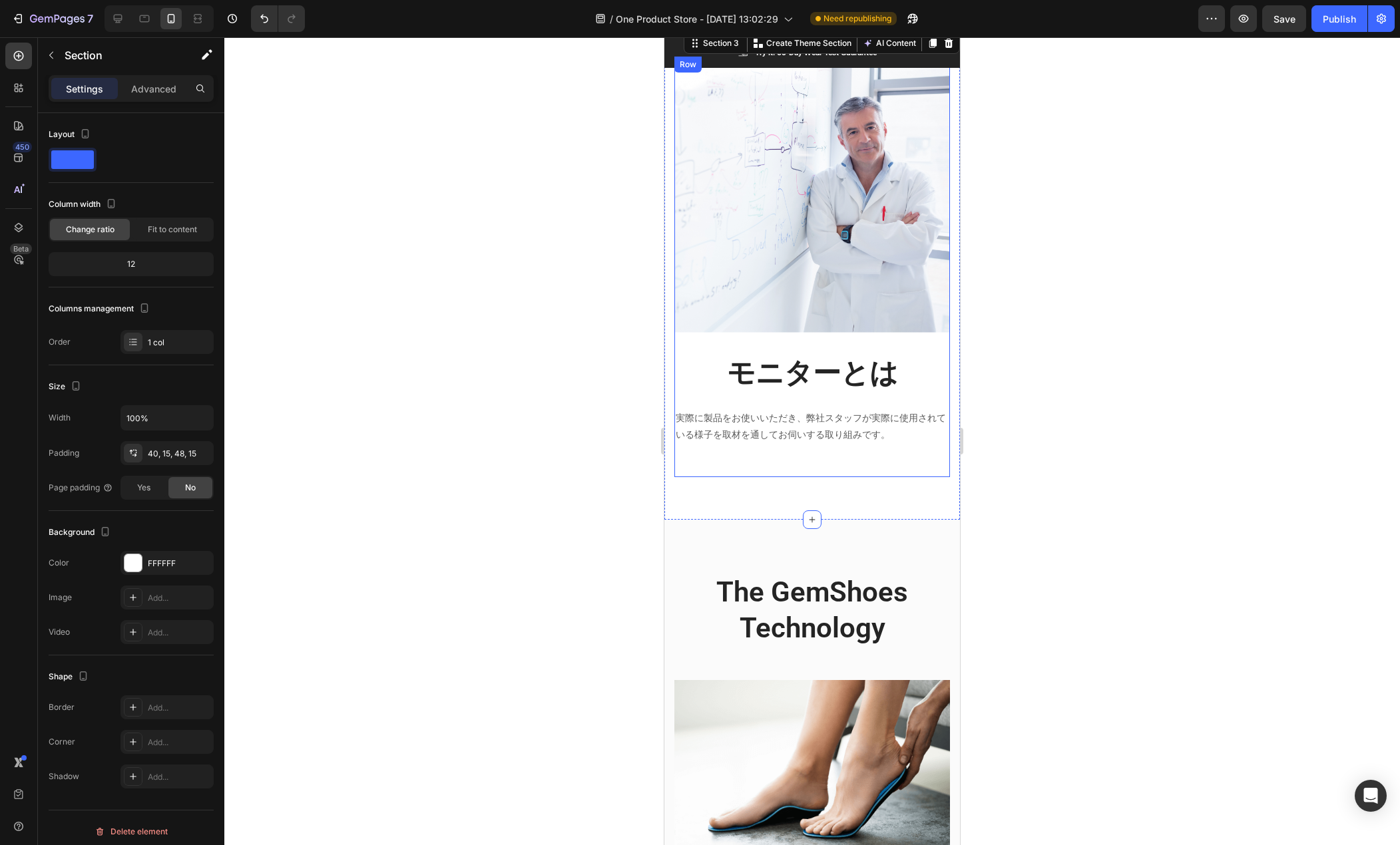
click at [809, 457] on div "モニターとは Heading 実際に製品をお使いいただき、弊社スタッフが実際に使用されている様子を取材を通してお伺いする取り組みです。 Text block" at bounding box center [813, 416] width 276 height 123
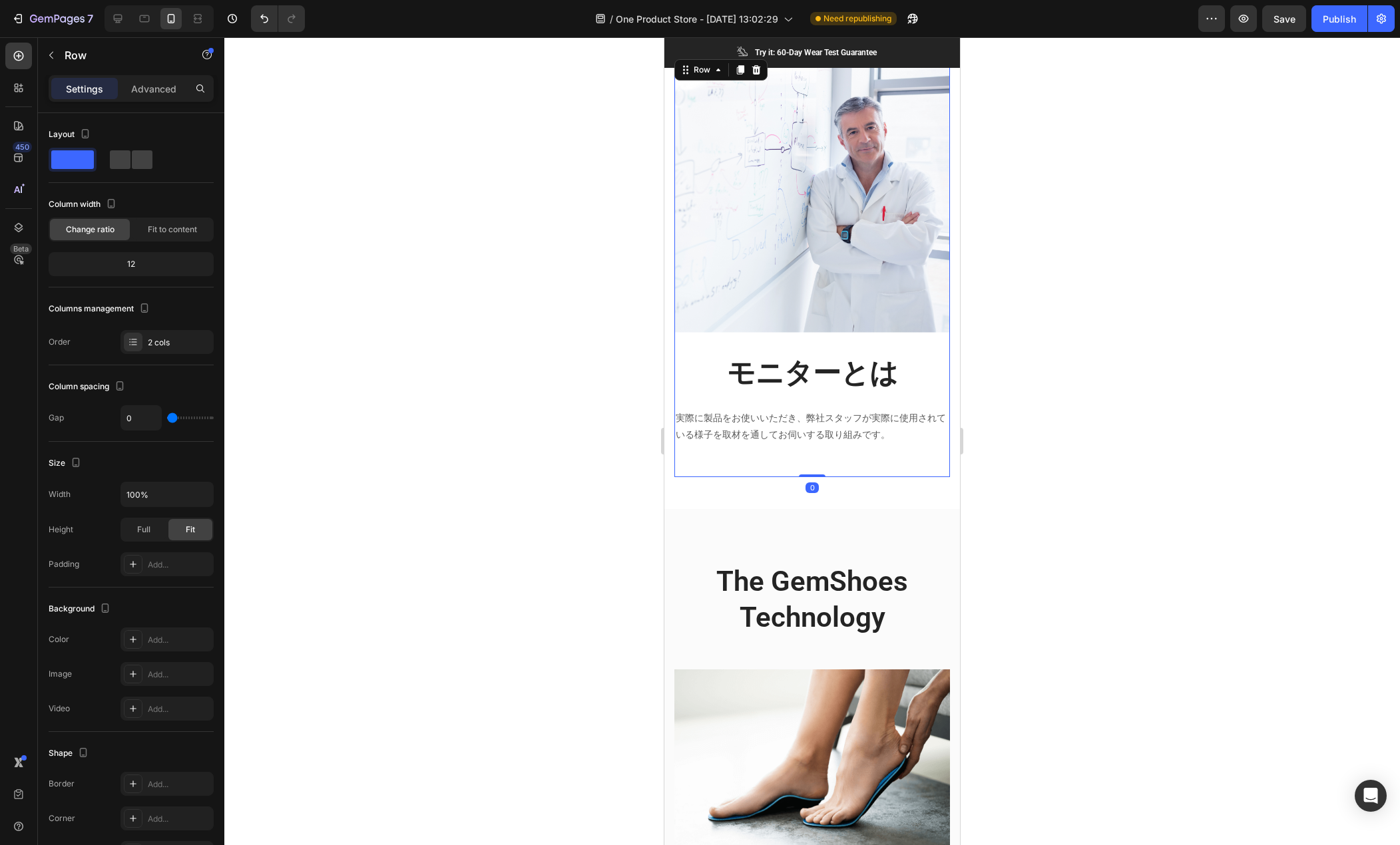
drag, startPoint x: 815, startPoint y: 476, endPoint x: 813, endPoint y: 415, distance: 61.0
click at [813, 456] on div "Image モニターとは Heading 実際に製品をお使いいただき、弊社スタッフが実際に使用されている様子を取材を通してお伺いする取り組みです。 Text …" at bounding box center [813, 267] width 276 height 421
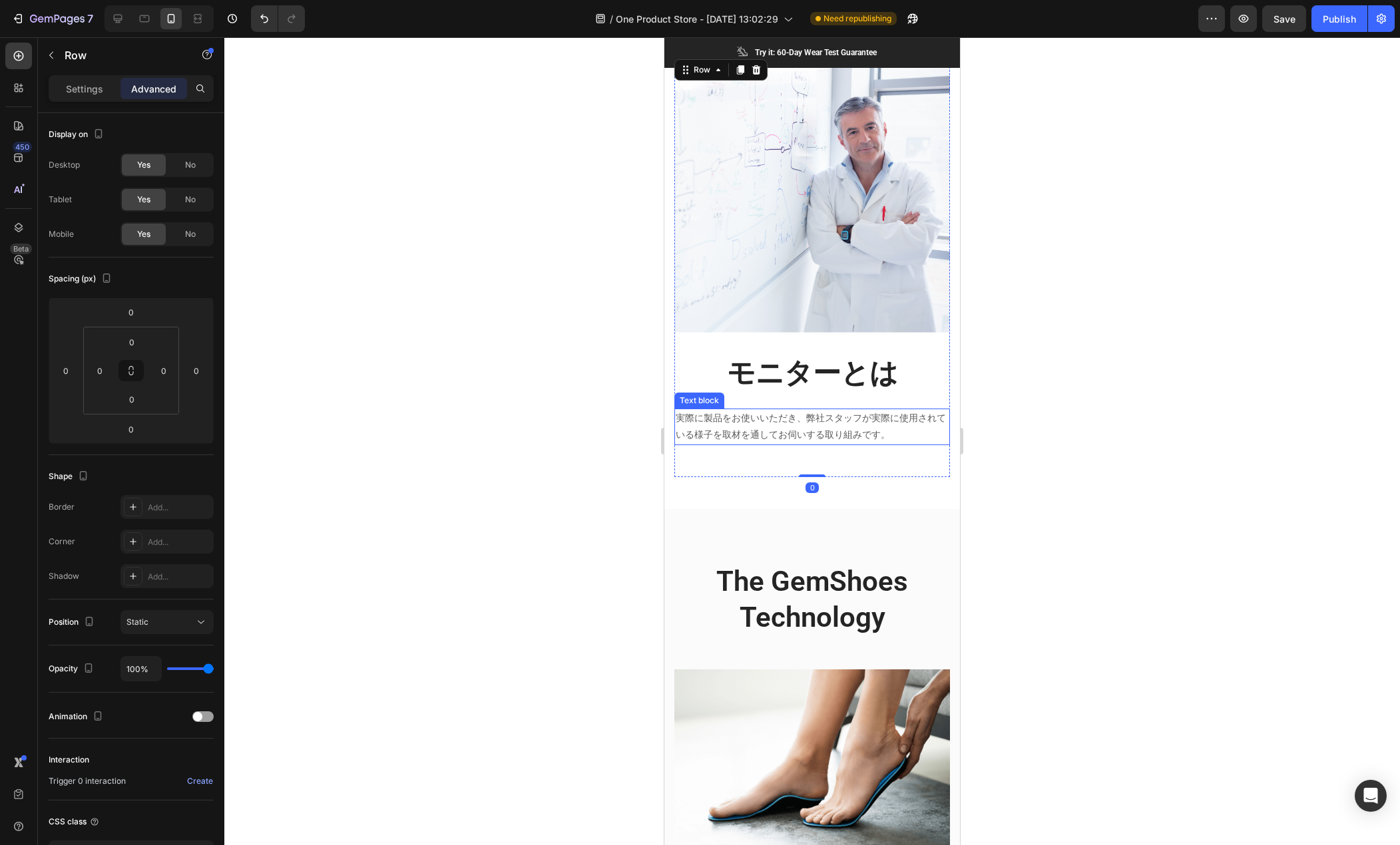
click at [813, 414] on p "実際に製品をお使いいただき、弊社スタッフが実際に使用されている様子を取材を通してお伺いする取り組みです。" at bounding box center [812, 427] width 273 height 34
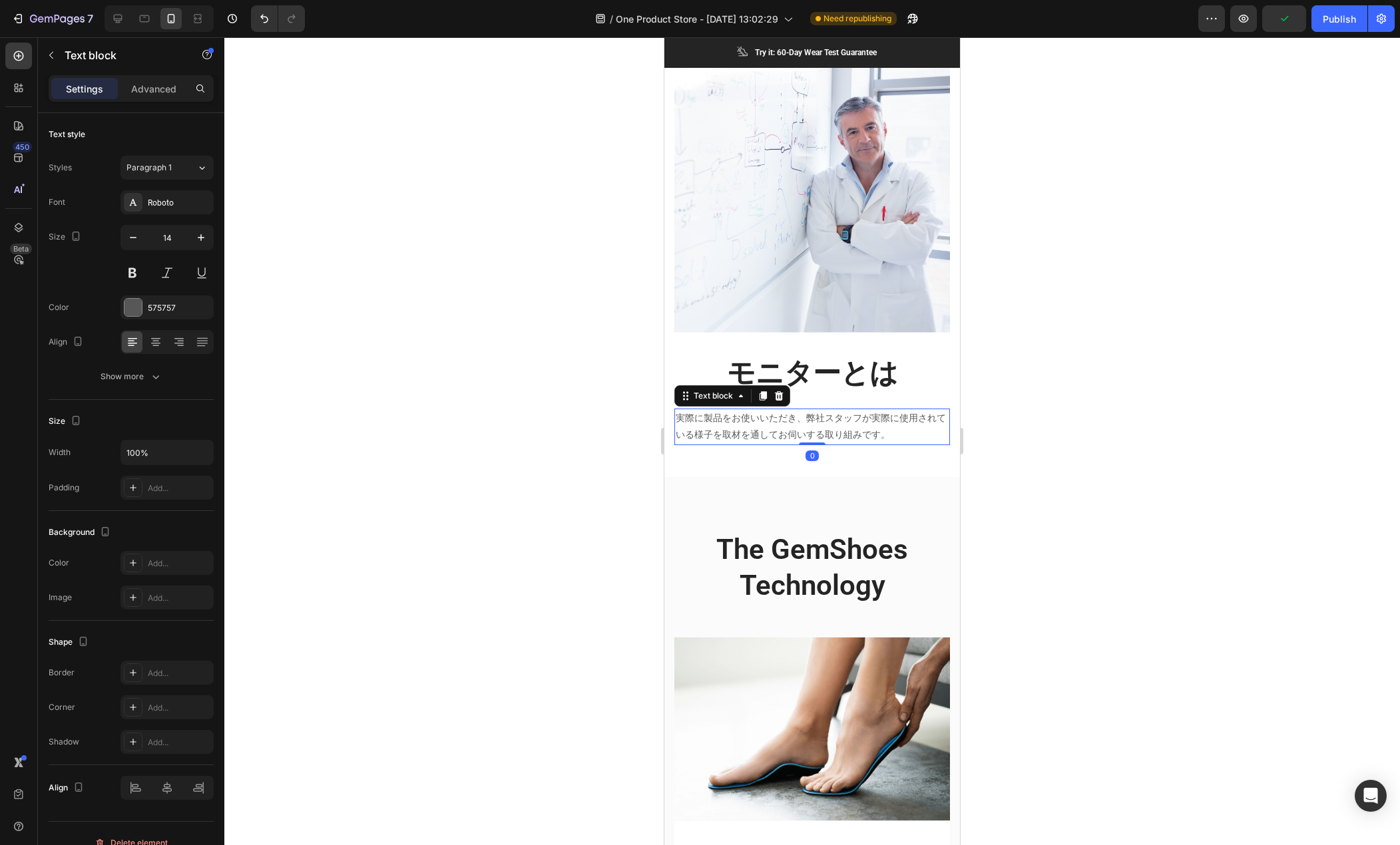
drag, startPoint x: 818, startPoint y: 465, endPoint x: 808, endPoint y: 393, distance: 72.7
click at [808, 394] on div "モニターとは Heading 実際に製品をお使いいただき、弊社スタッフが実際に使用されている様子を取材を通してお伺いする取り組みです。 Text block 0" at bounding box center [813, 400] width 276 height 91
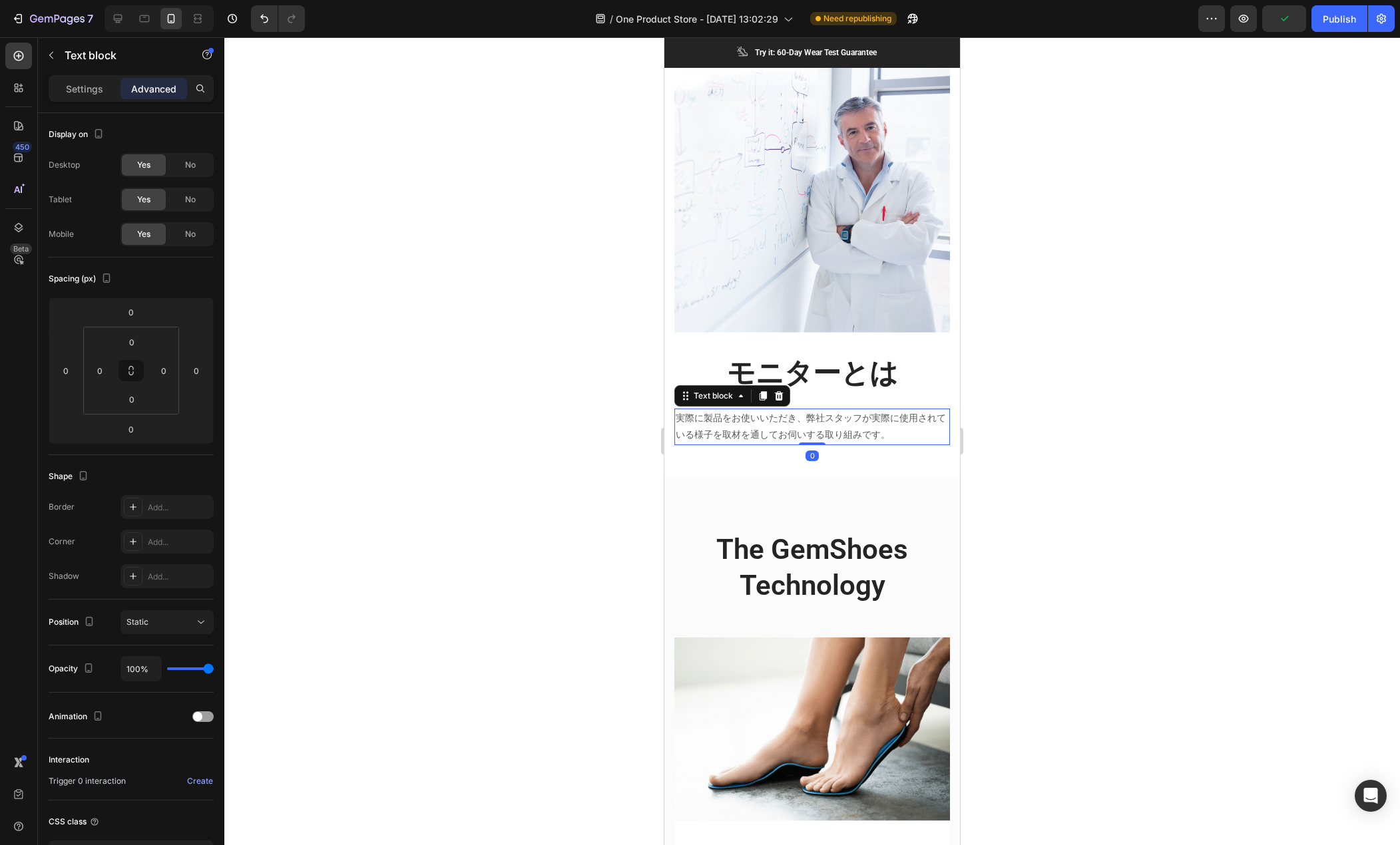
click at [1036, 409] on div at bounding box center [813, 441] width 1176 height 808
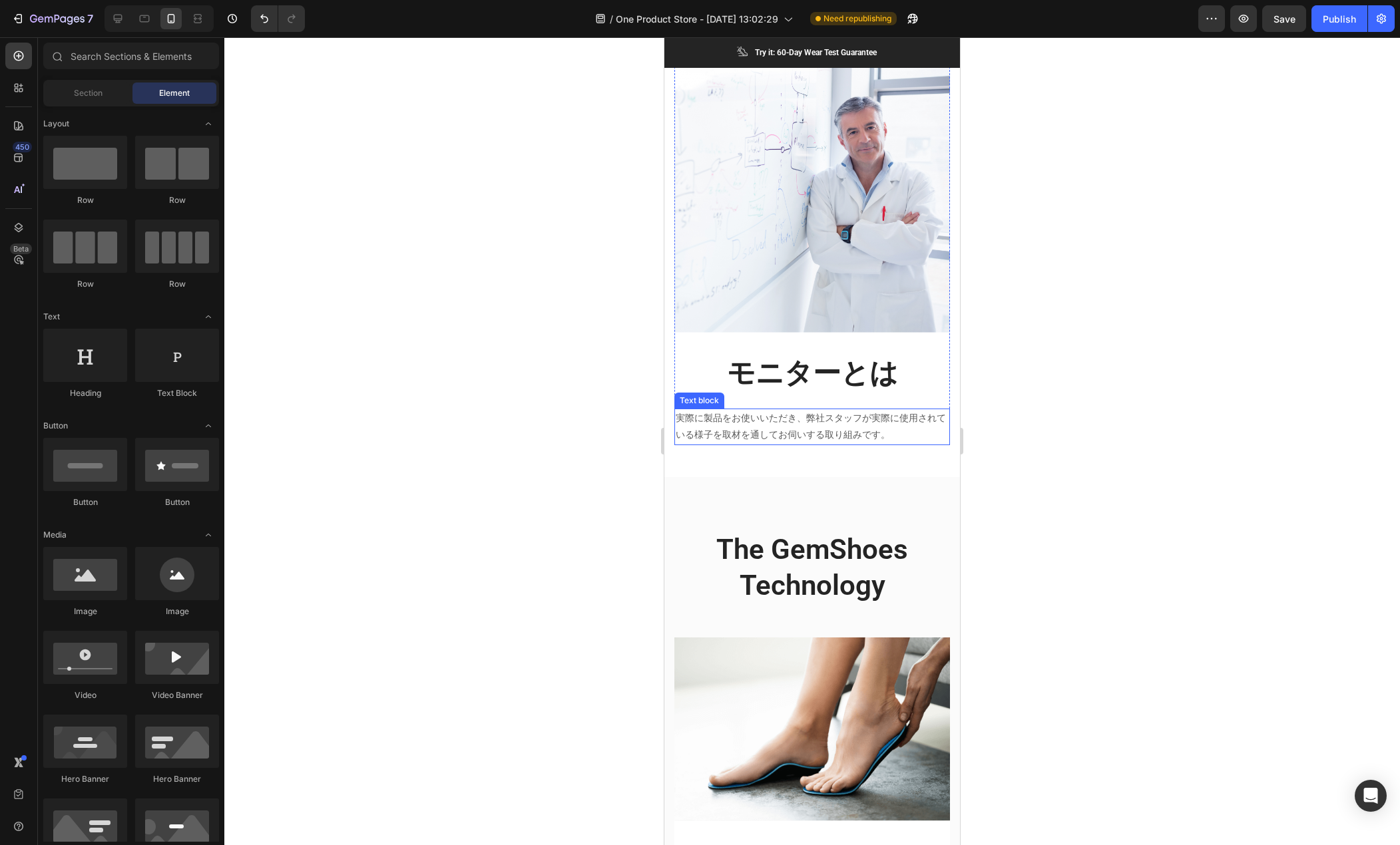
click at [890, 413] on p "実際に製品をお使いいただき、弊社スタッフが実際に使用されている様子を取材を通してお伺いする取り組みです。" at bounding box center [812, 427] width 273 height 34
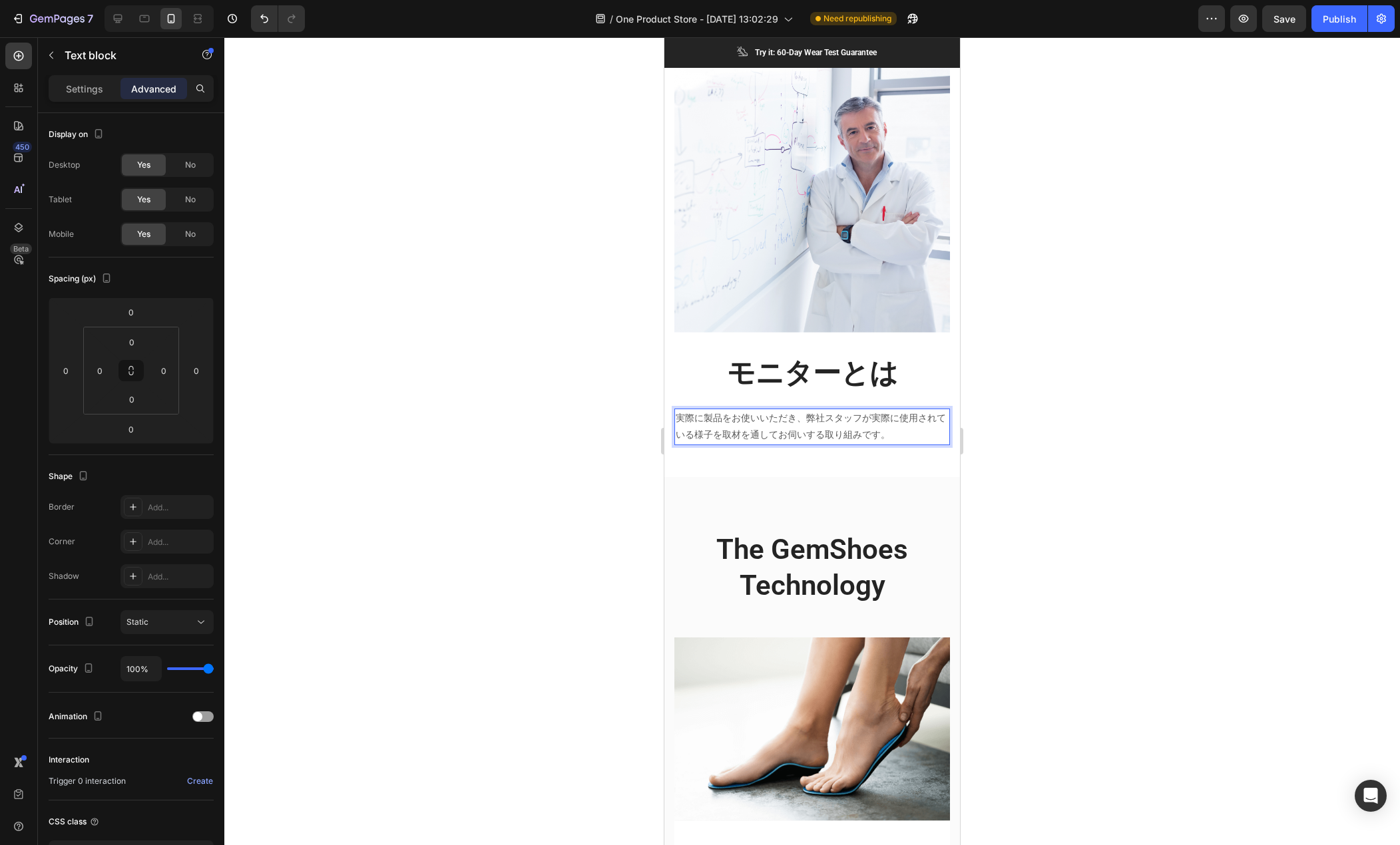
click at [901, 420] on p "実際に製品をお使いいただき、弊社スタッフが実際に使用されている様子を取材を通してお伺いする取り組みです。" at bounding box center [812, 427] width 273 height 34
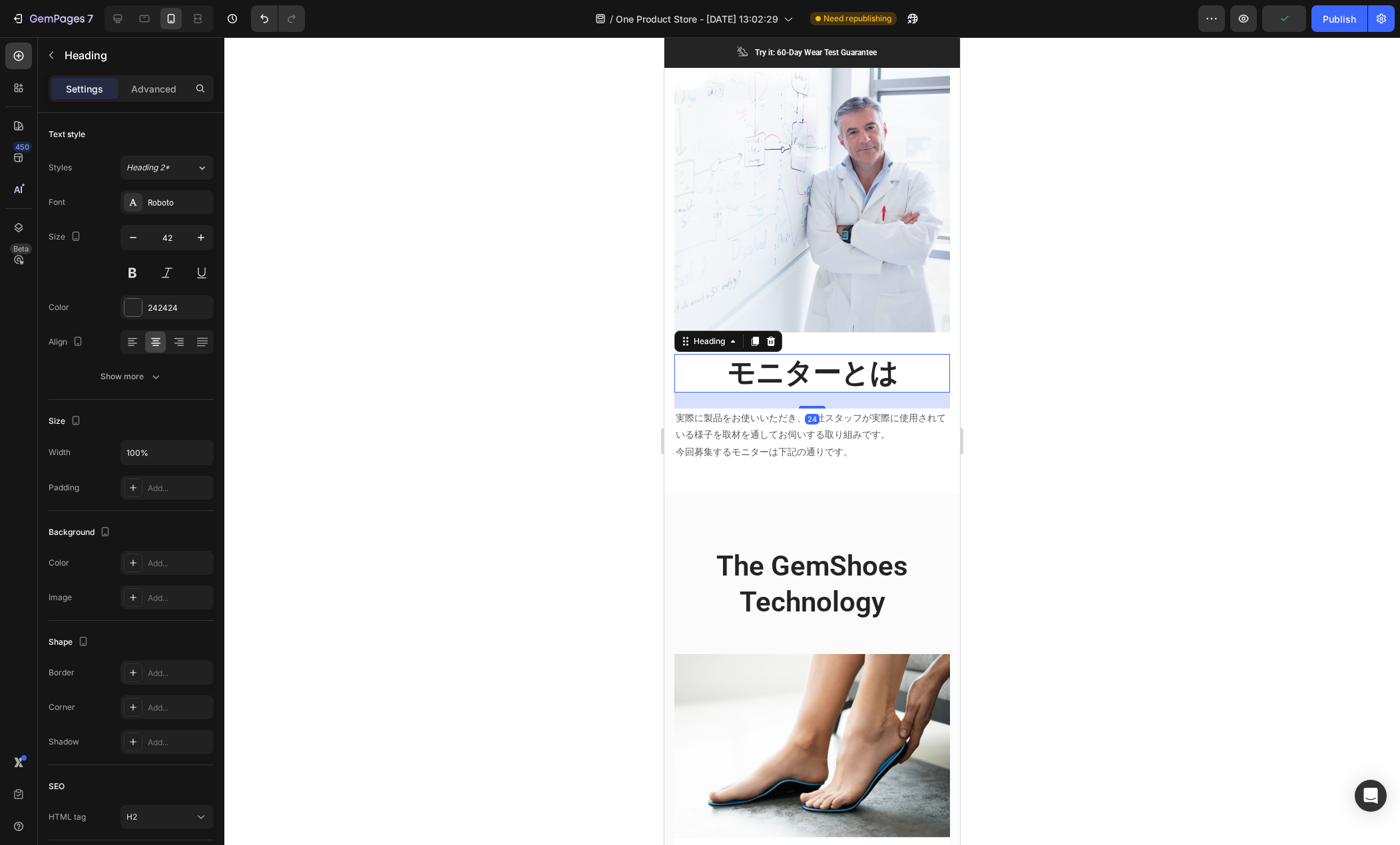
click at [843, 356] on p "モニターとは" at bounding box center [812, 374] width 273 height 36
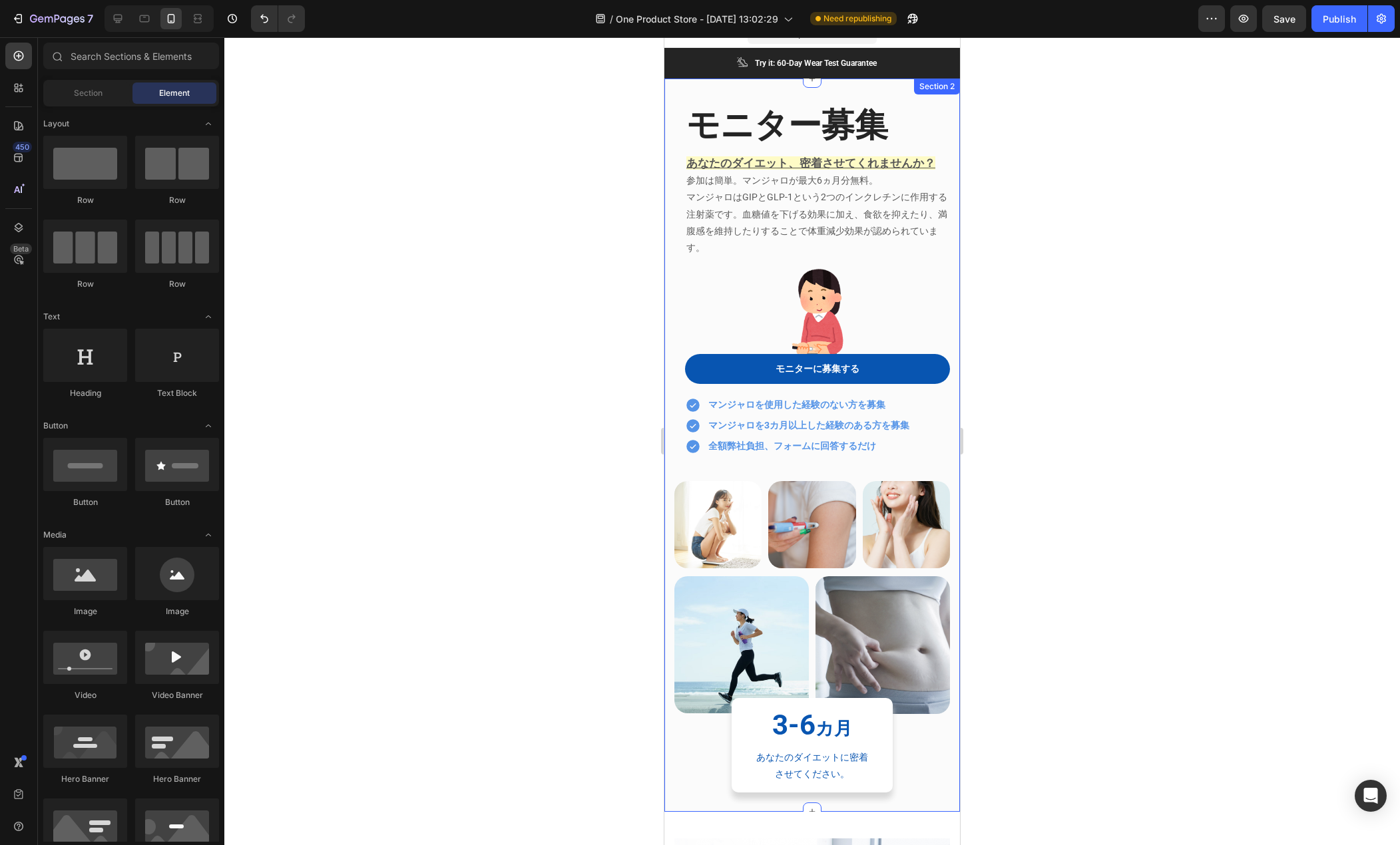
scroll to position [0, 0]
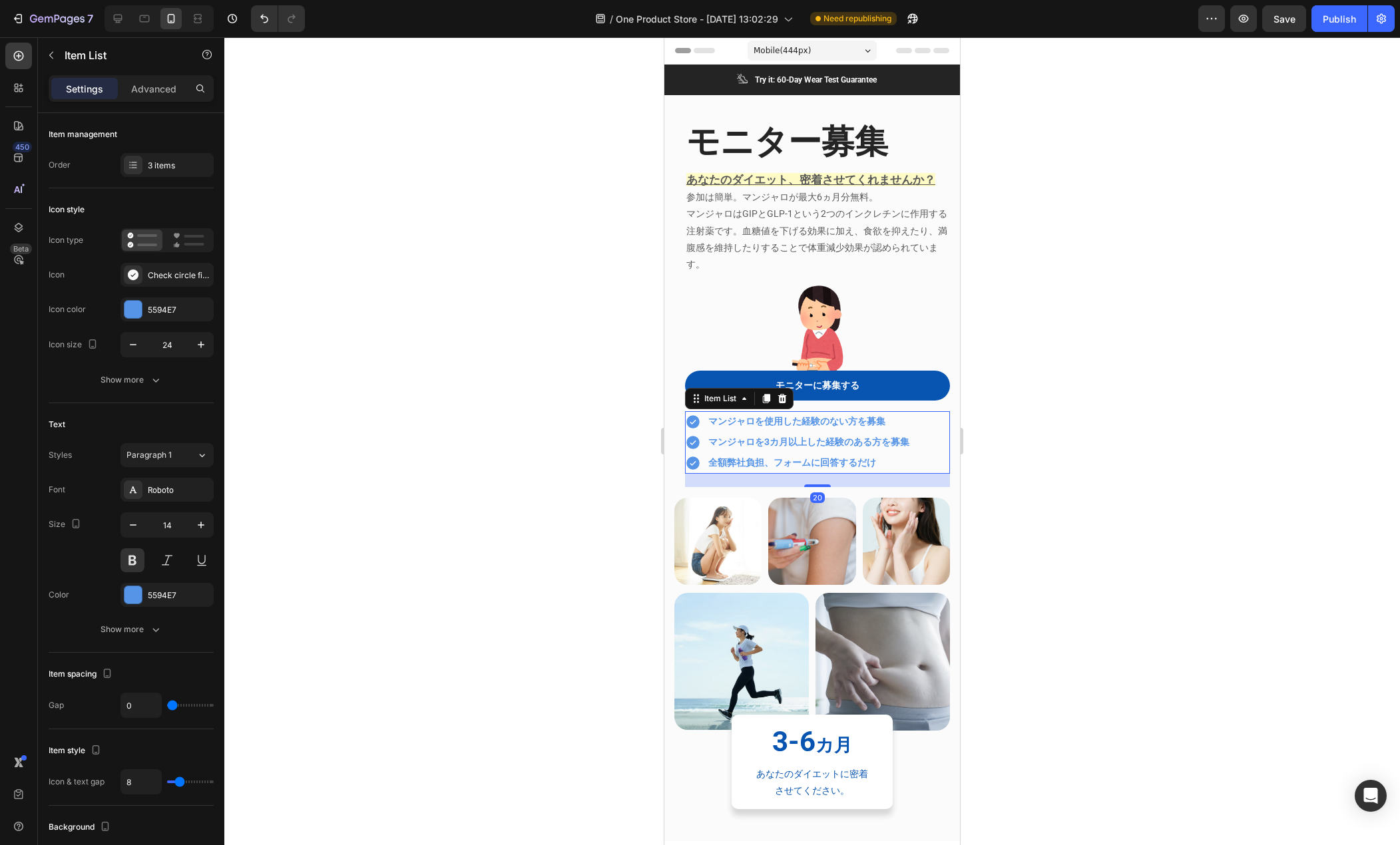
click at [916, 434] on div "マンジャロを使用した経験のない方を募集 マンジャロを3カ月以上した経験のある方を募集 全額弊社負担、フォームに回答するだけ" at bounding box center [817, 443] width 265 height 62
click at [767, 399] on icon at bounding box center [766, 398] width 10 height 10
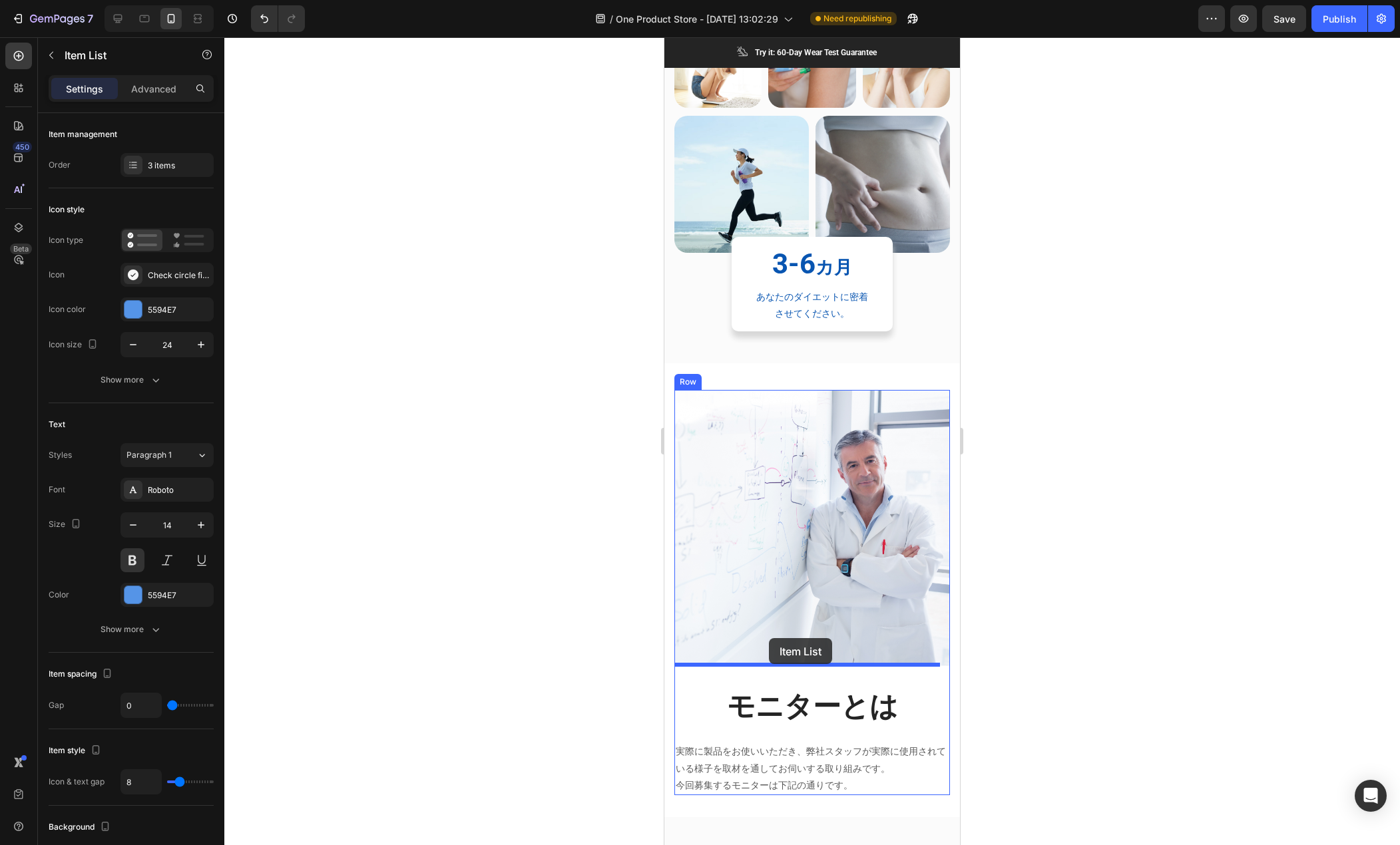
scroll to position [865, 0]
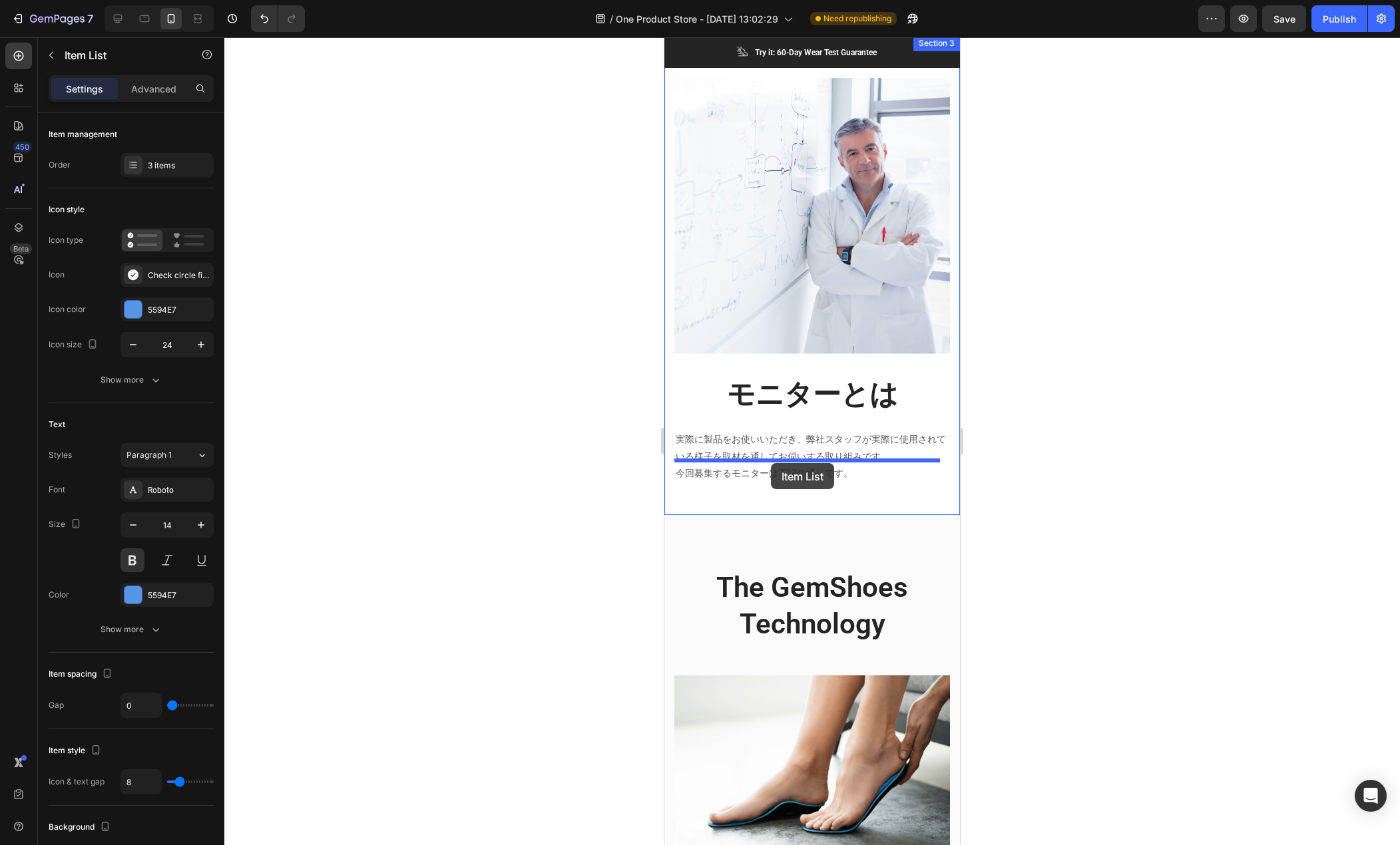
drag, startPoint x: 698, startPoint y: 470, endPoint x: 771, endPoint y: 463, distance: 73.3
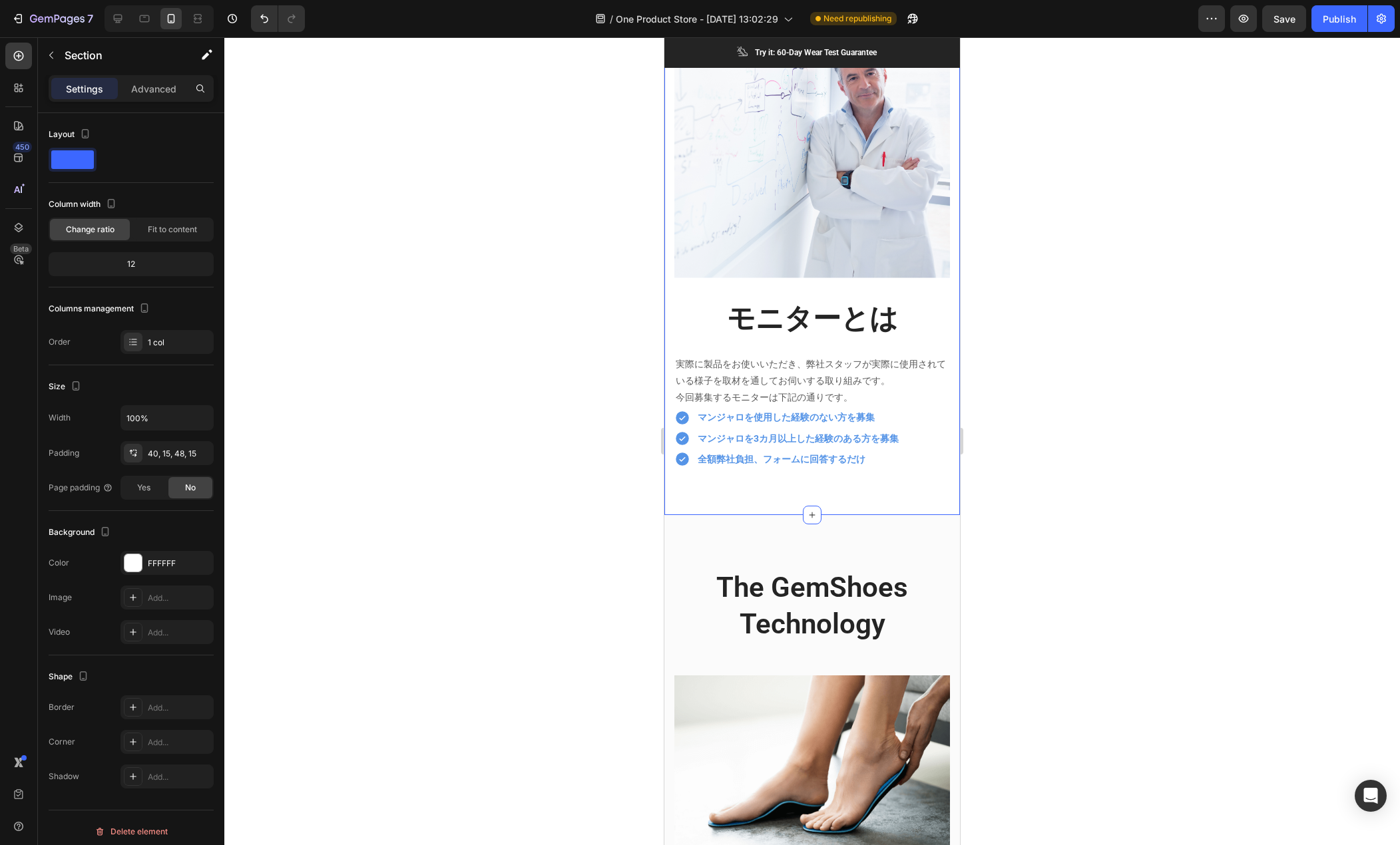
click at [746, 470] on div "Image モニターとは Heading 実際に製品をお使いいただき、弊社スタッフが実際に使用されている様子を取材を通してお伺いする取り組みです。 今回募集す…" at bounding box center [812, 245] width 295 height 539
click at [172, 456] on div "40, 15, 48, 15" at bounding box center [167, 454] width 38 height 12
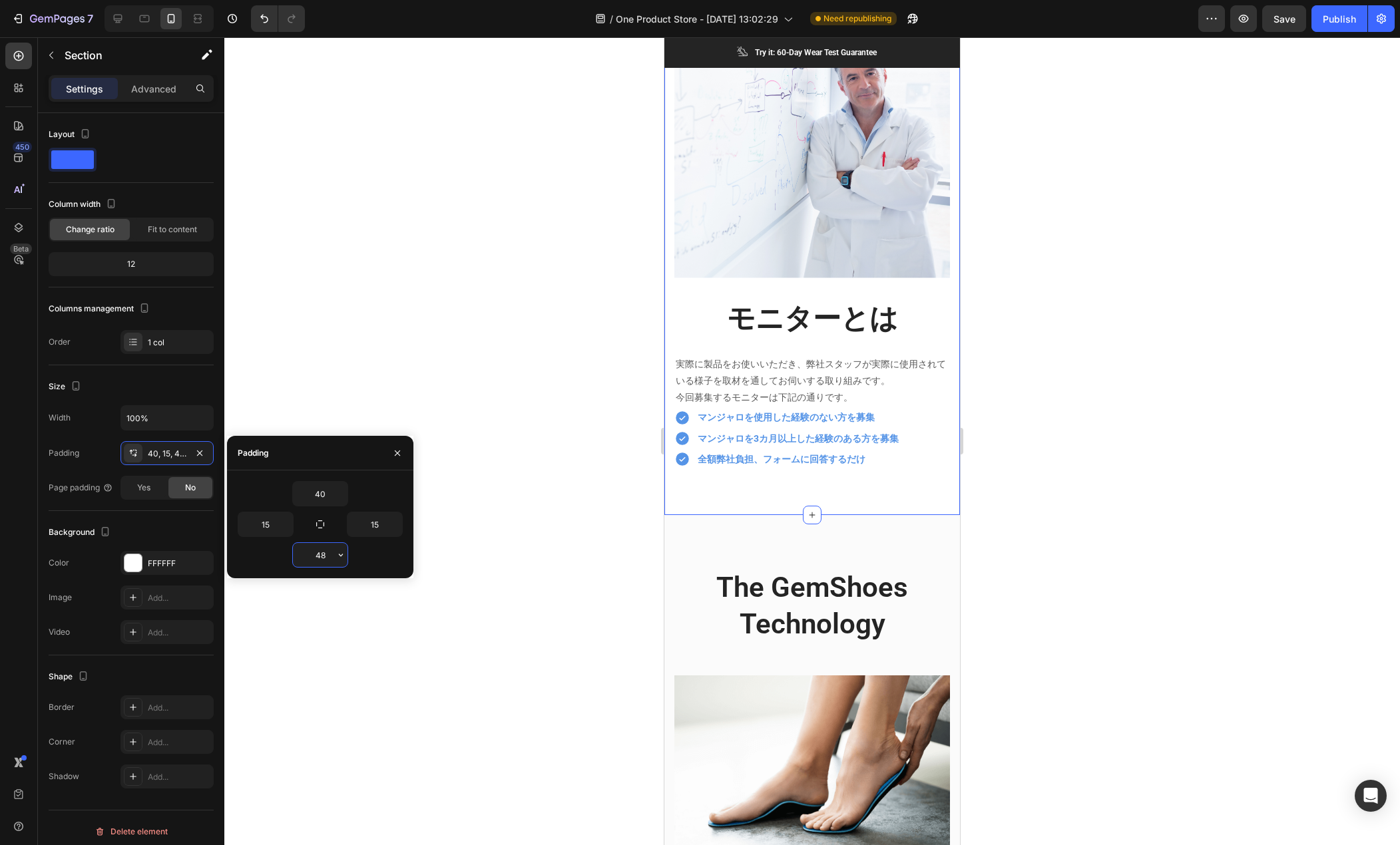
click at [326, 555] on input "48" at bounding box center [320, 555] width 55 height 24
type input "20"
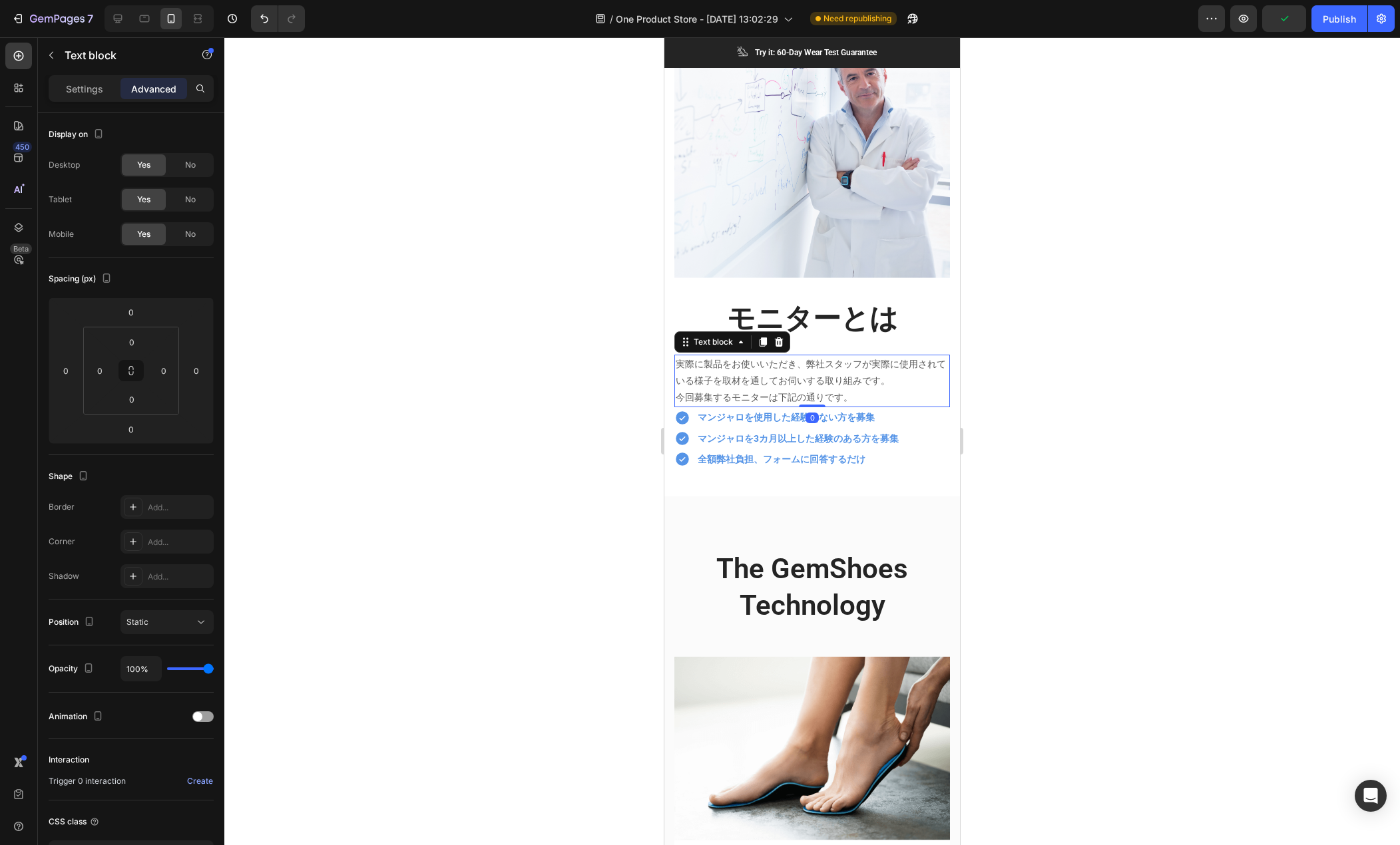
click at [873, 389] on p "今回募集するモニターは下記の通りです。" at bounding box center [812, 398] width 273 height 17
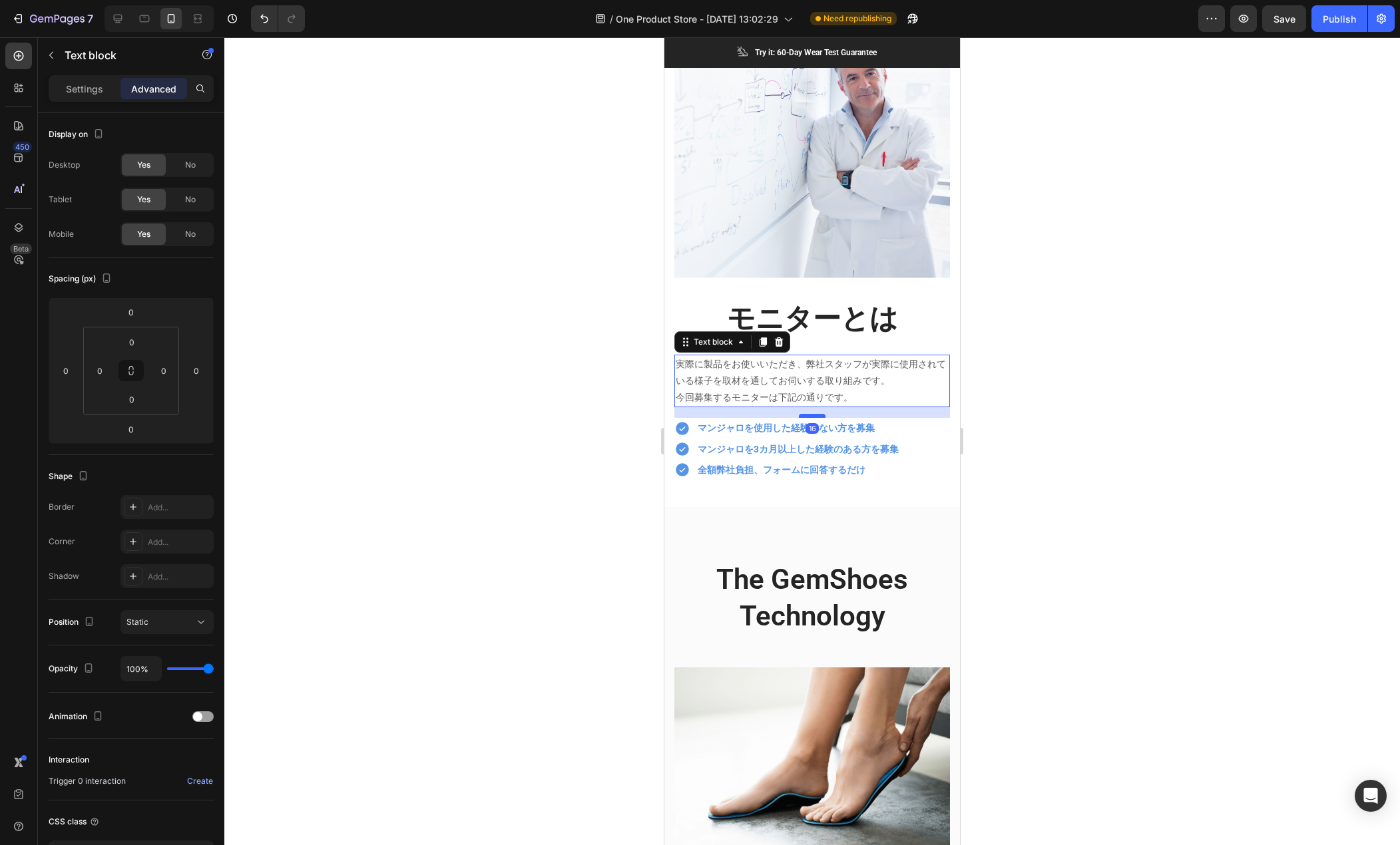
drag, startPoint x: 810, startPoint y: 382, endPoint x: 810, endPoint y: 393, distance: 11.0
click at [810, 414] on div at bounding box center [812, 416] width 27 height 4
type input "16"
click at [636, 376] on div at bounding box center [813, 441] width 1176 height 808
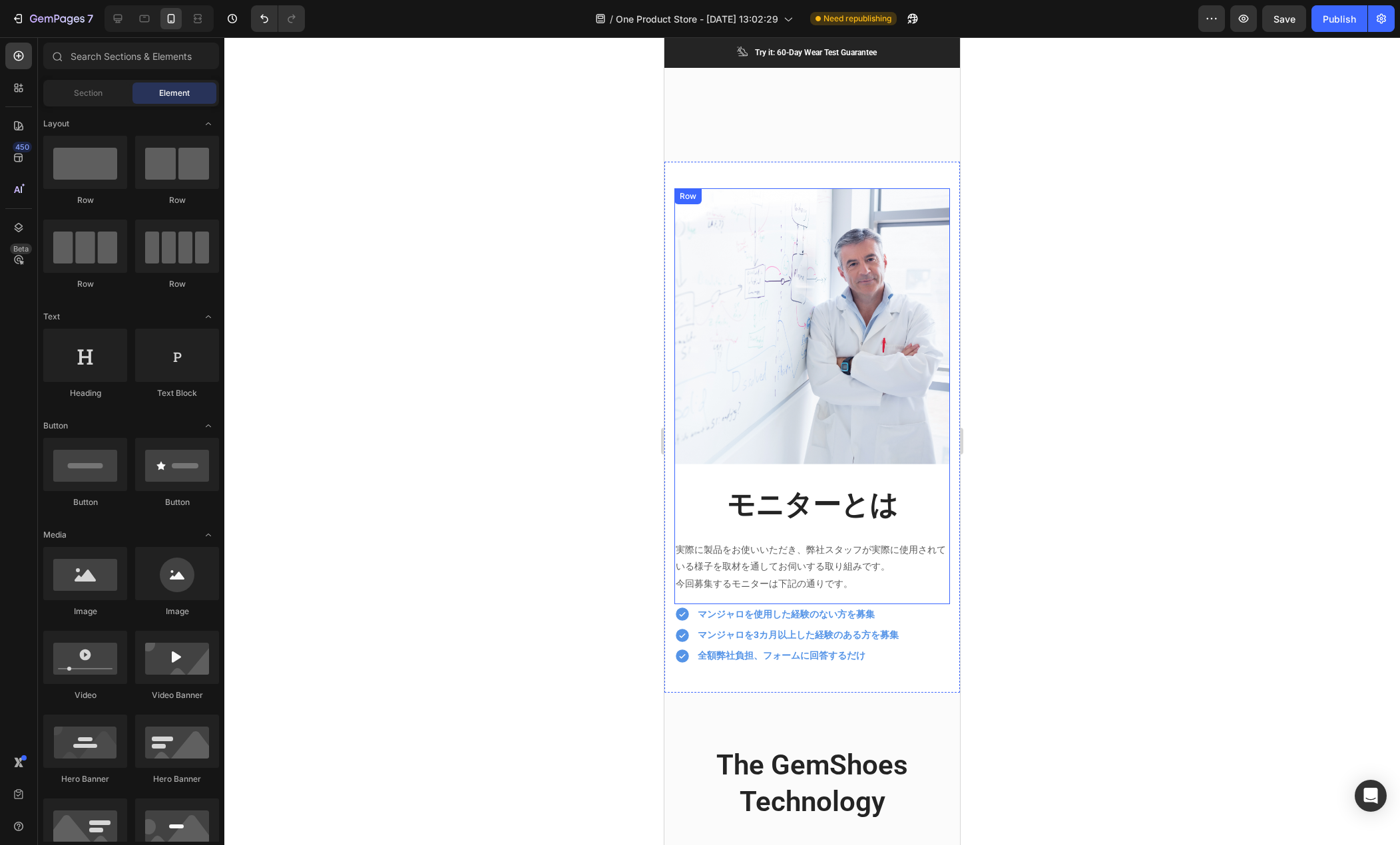
scroll to position [665, 0]
click at [122, 17] on icon at bounding box center [117, 19] width 8 height 8
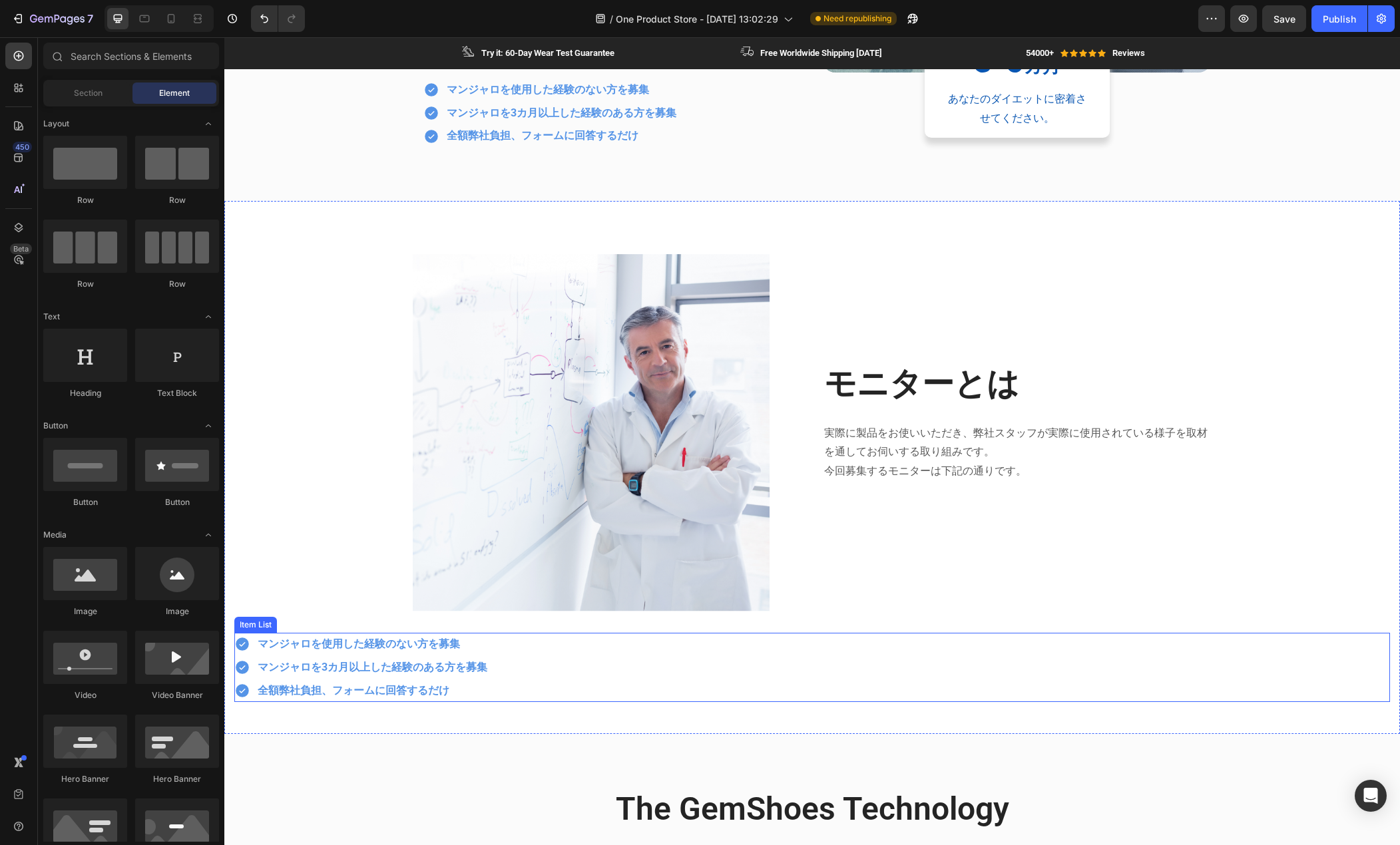
scroll to position [399, 0]
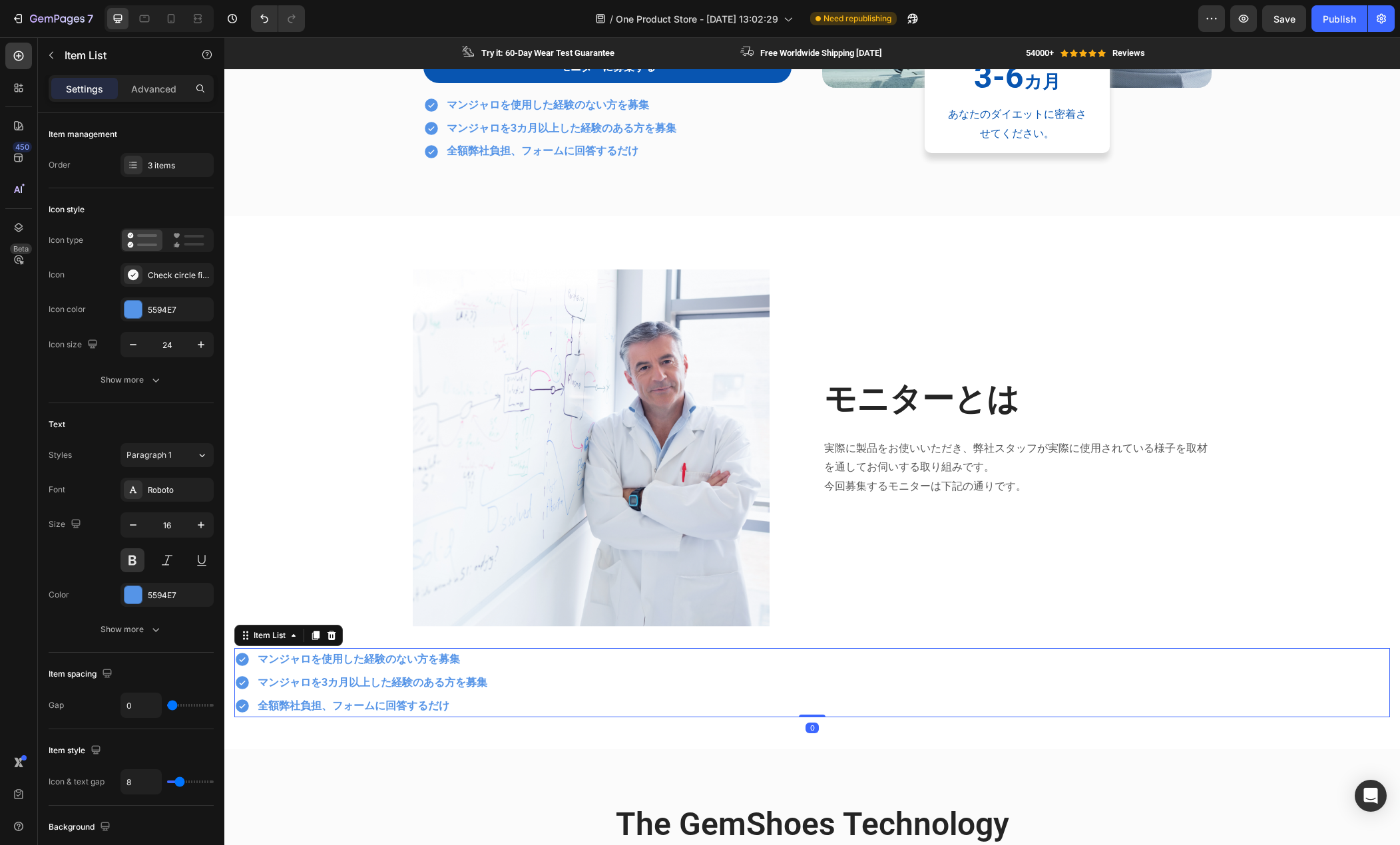
click at [721, 673] on div "マンジャロを使用した経験のない方を募集 マンジャロを3カ月以上した経験のある方を募集 全額弊社負担、フォームに回答するだけ" at bounding box center [812, 683] width 1156 height 69
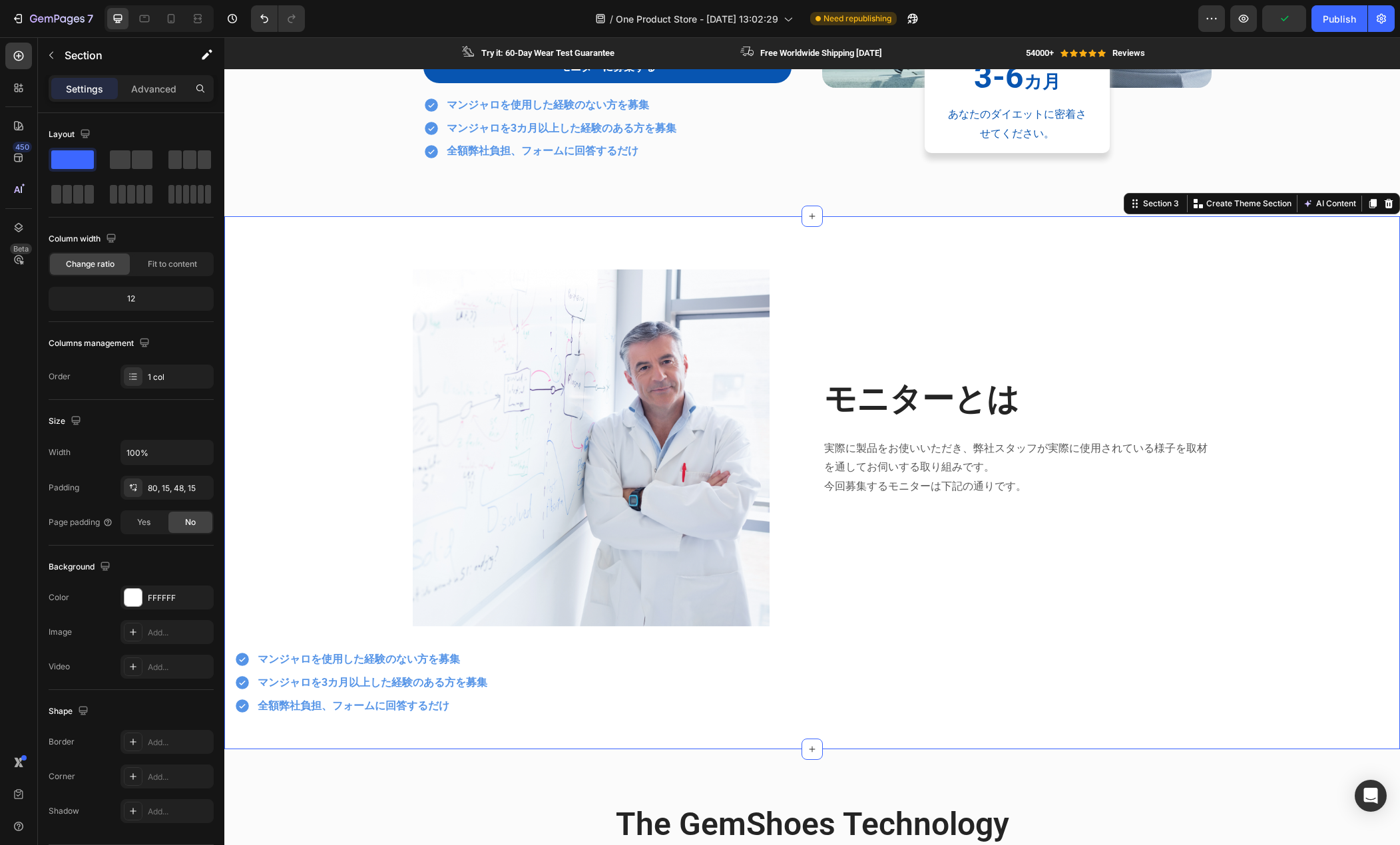
click at [347, 399] on div "Image モニターとは Heading 実際に製品をお使いいただき、弊社スタッフが実際に使用されている様子を取材を通してお伺いする取り組みです。 今回募集す…" at bounding box center [812, 493] width 1156 height 448
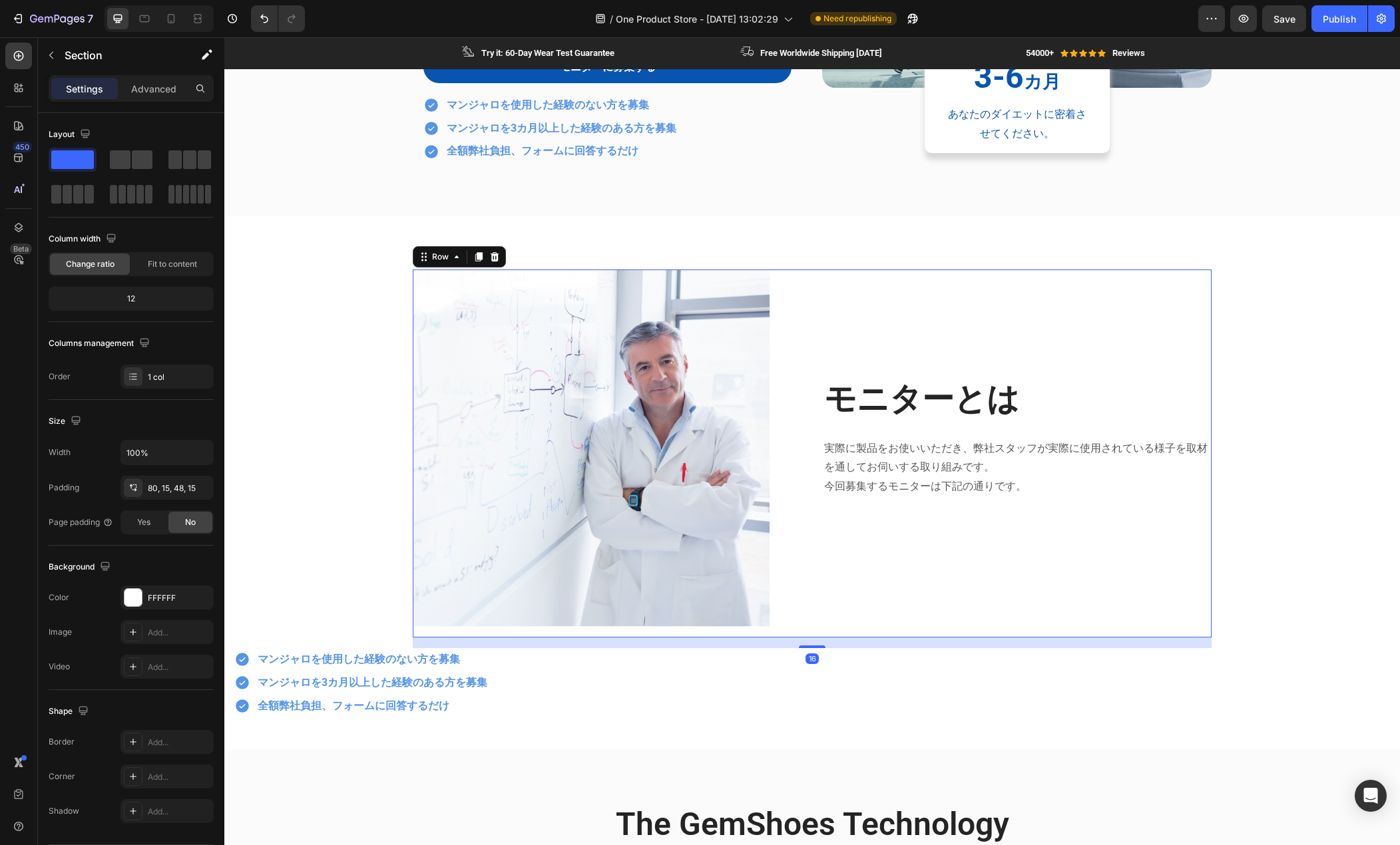
click at [827, 323] on div "モニターとは Heading 実際に製品をお使いいただき、弊社スタッフが実際に使用されている様子を取材を通してお伺いする取り組みです。 今回募集するモニターは…" at bounding box center [1017, 453] width 389 height 368
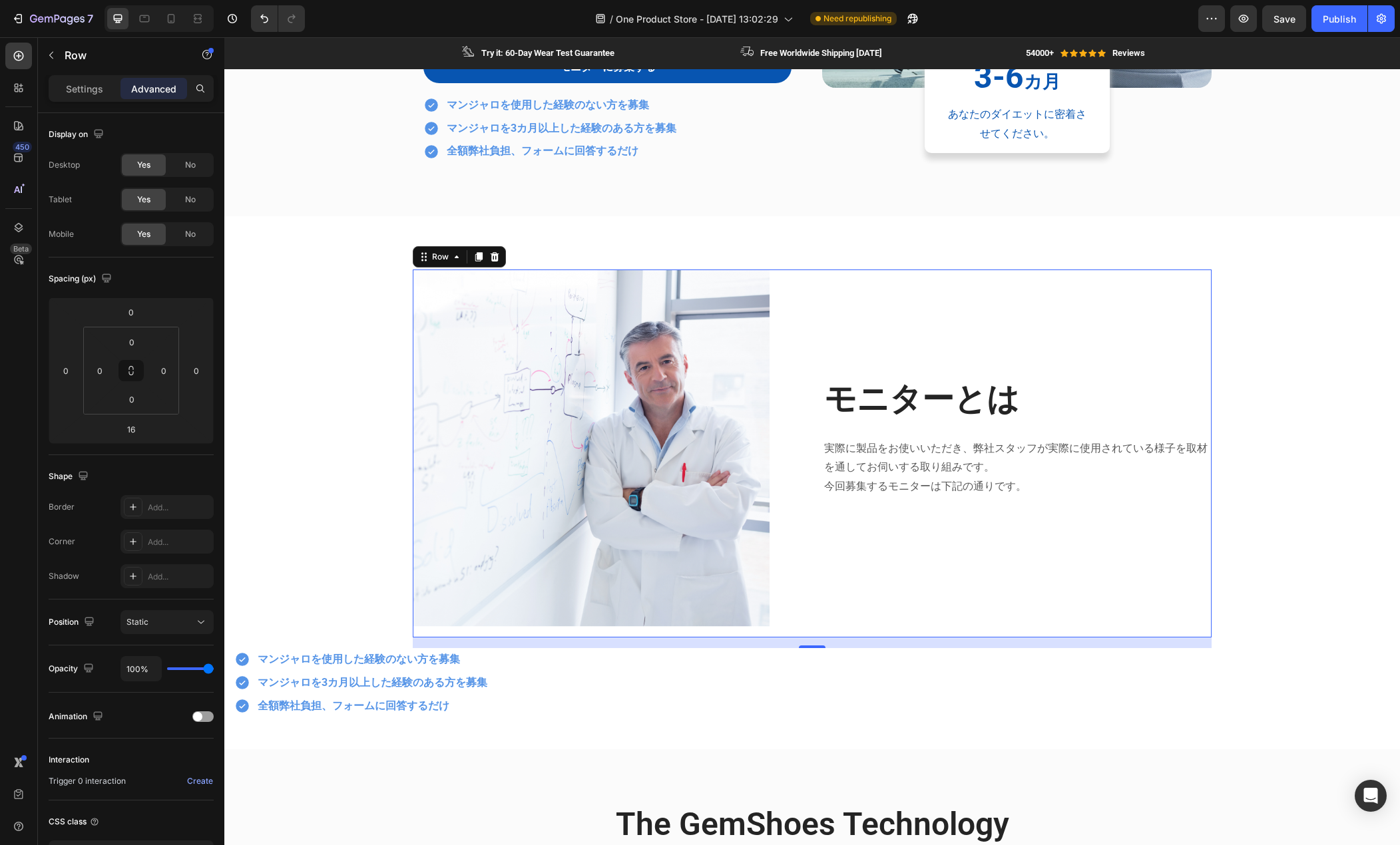
click at [92, 75] on div "Settings Advanced" at bounding box center [130, 89] width 165 height 27
click at [87, 88] on p "Settings" at bounding box center [85, 89] width 37 height 14
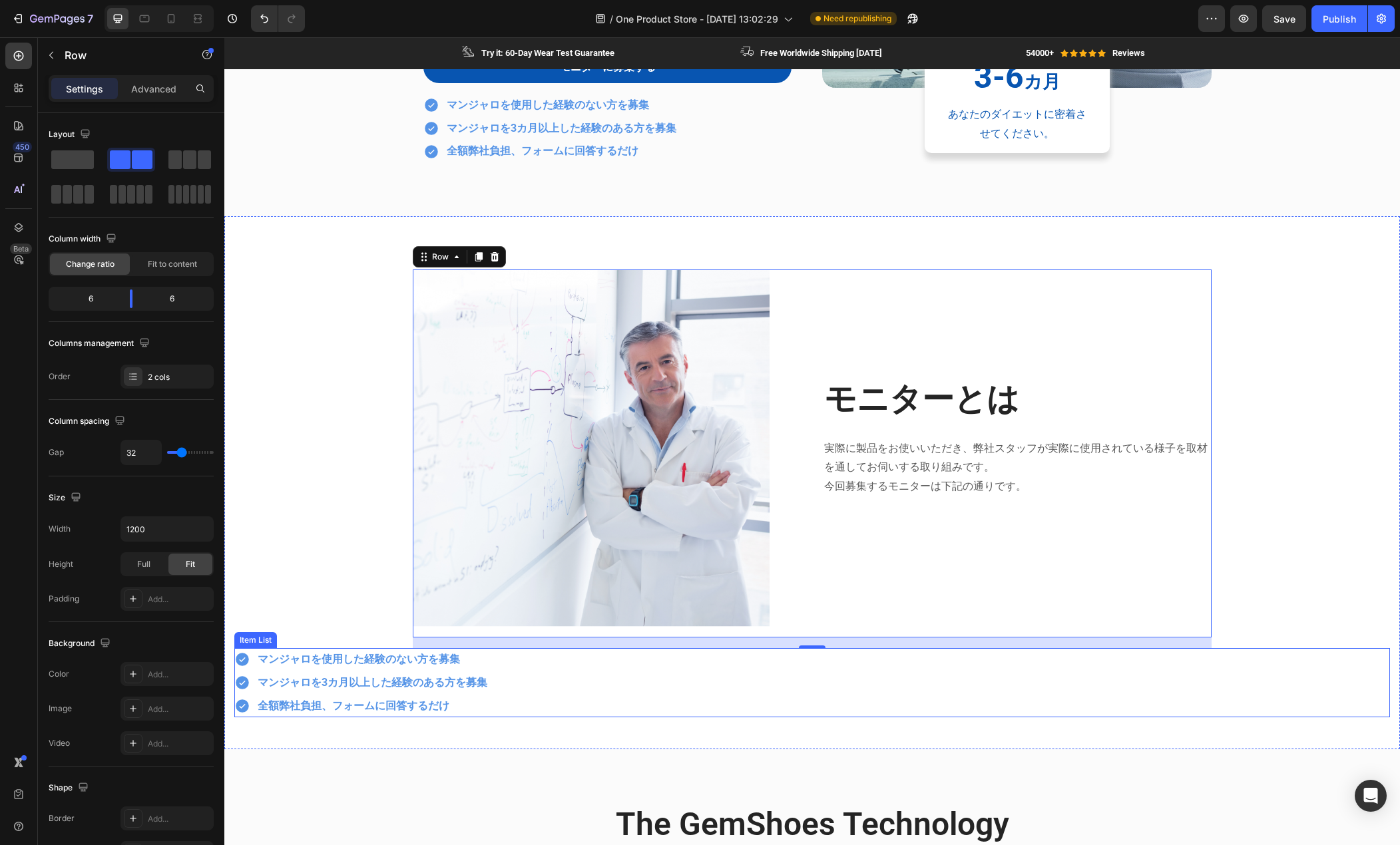
click at [615, 698] on div "マンジャロを使用した経験のない方を募集 マンジャロを3カ月以上した経験のある方を募集 全額弊社負担、フォームに回答するだけ" at bounding box center [812, 683] width 1156 height 69
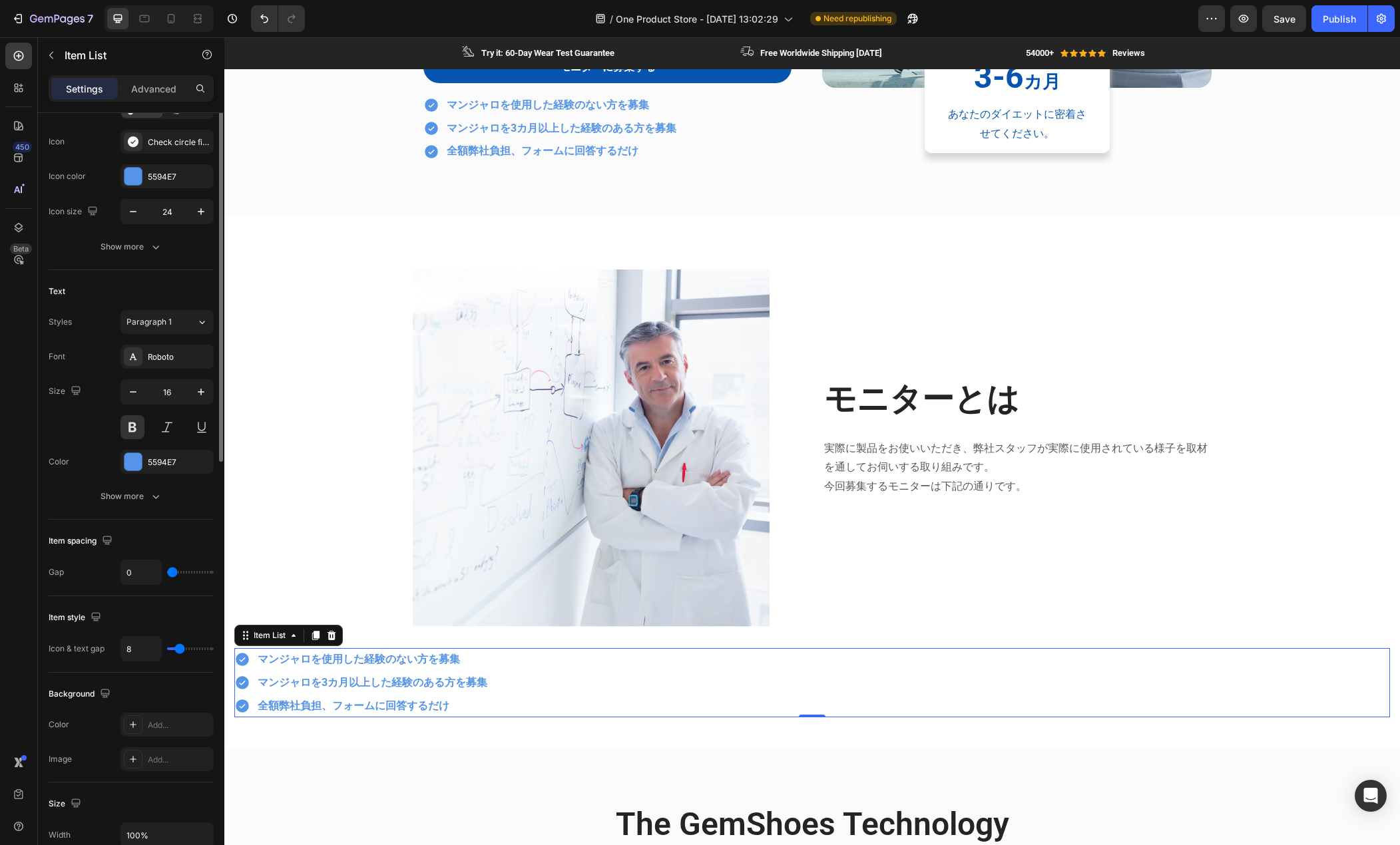
scroll to position [199, 0]
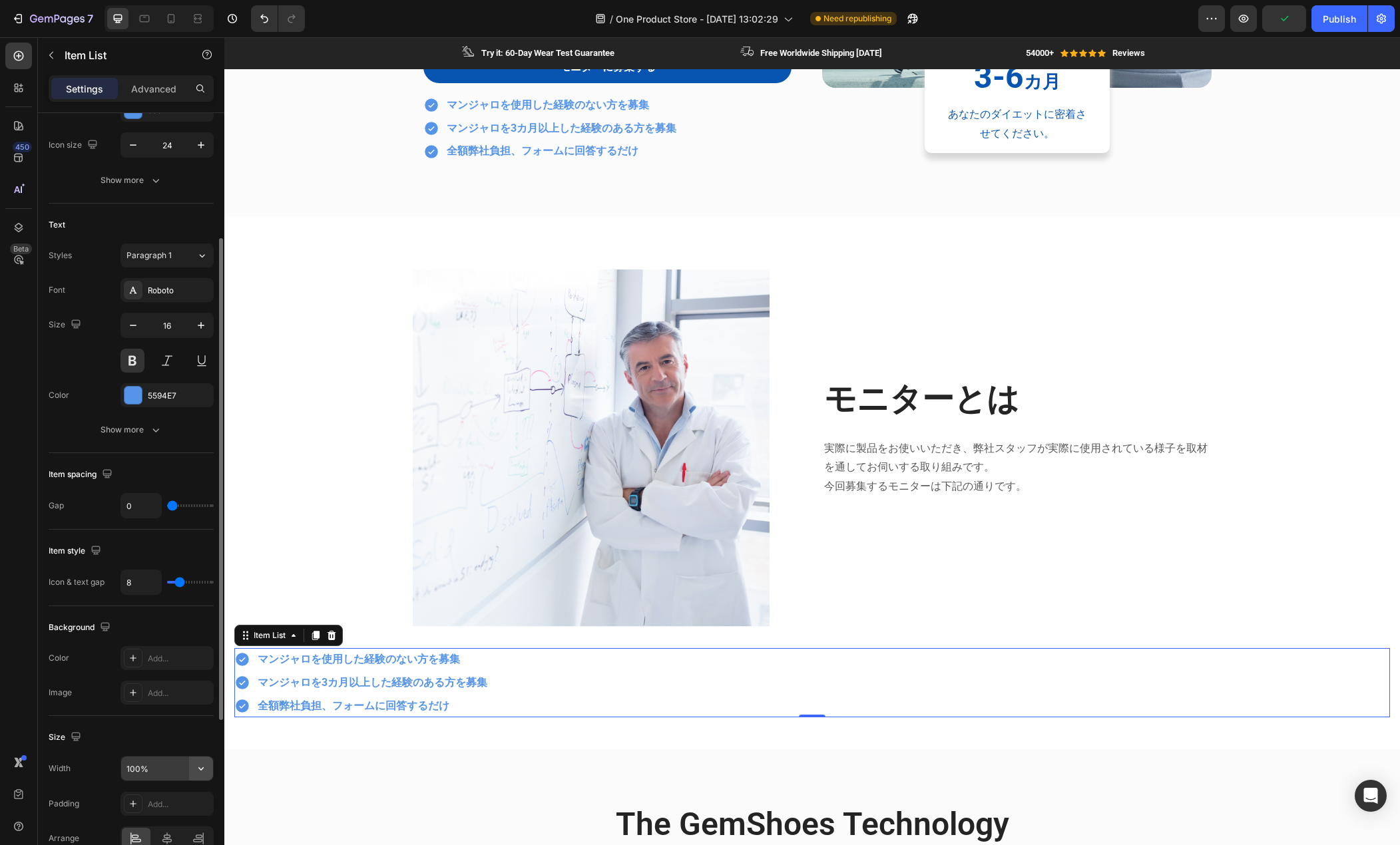
click at [202, 769] on icon "button" at bounding box center [201, 770] width 6 height 4
click at [168, 793] on div "Fit content Auto" at bounding box center [153, 802] width 109 height 25
click at [162, 776] on input "Auto" at bounding box center [167, 769] width 92 height 24
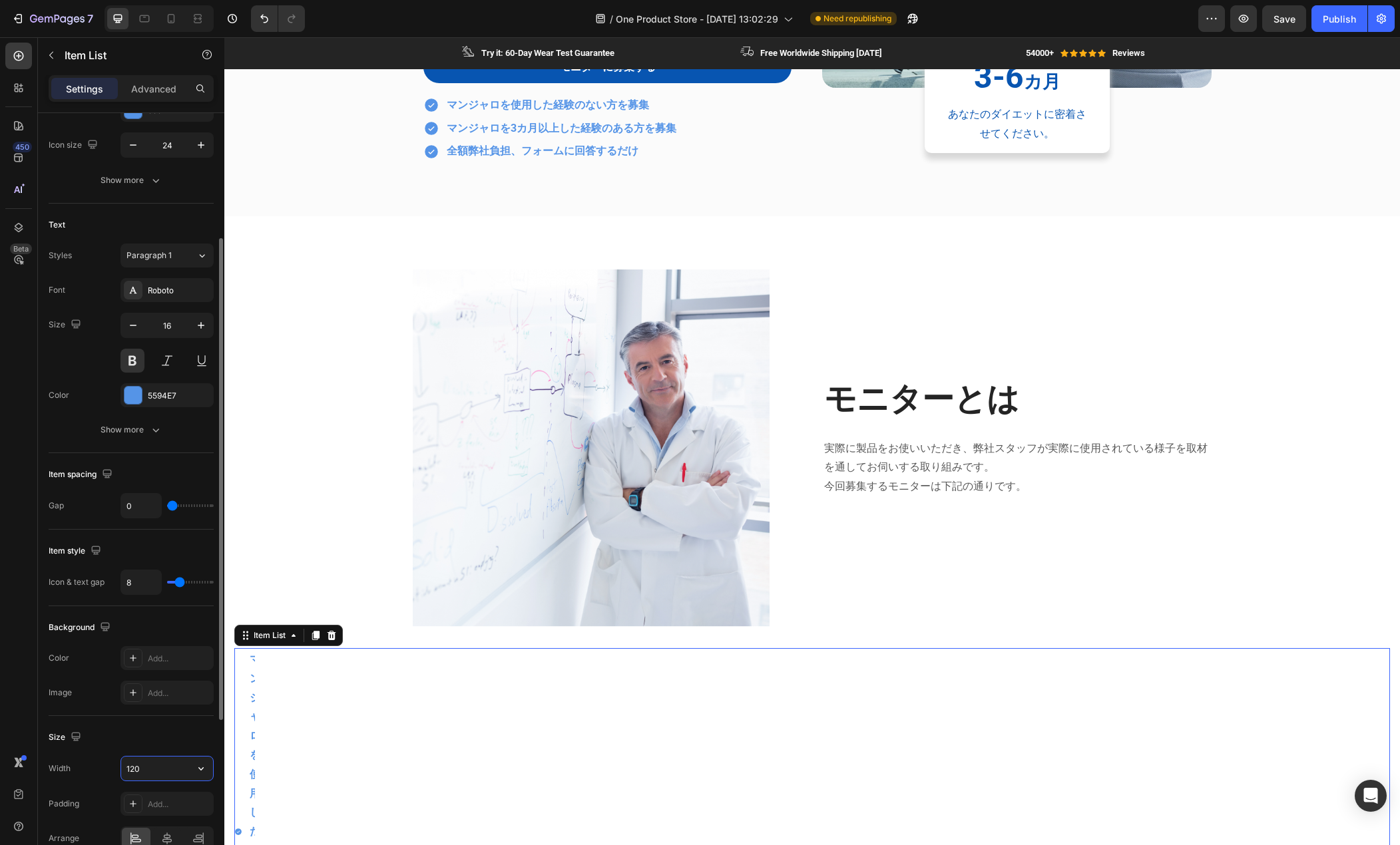
type input "1200"
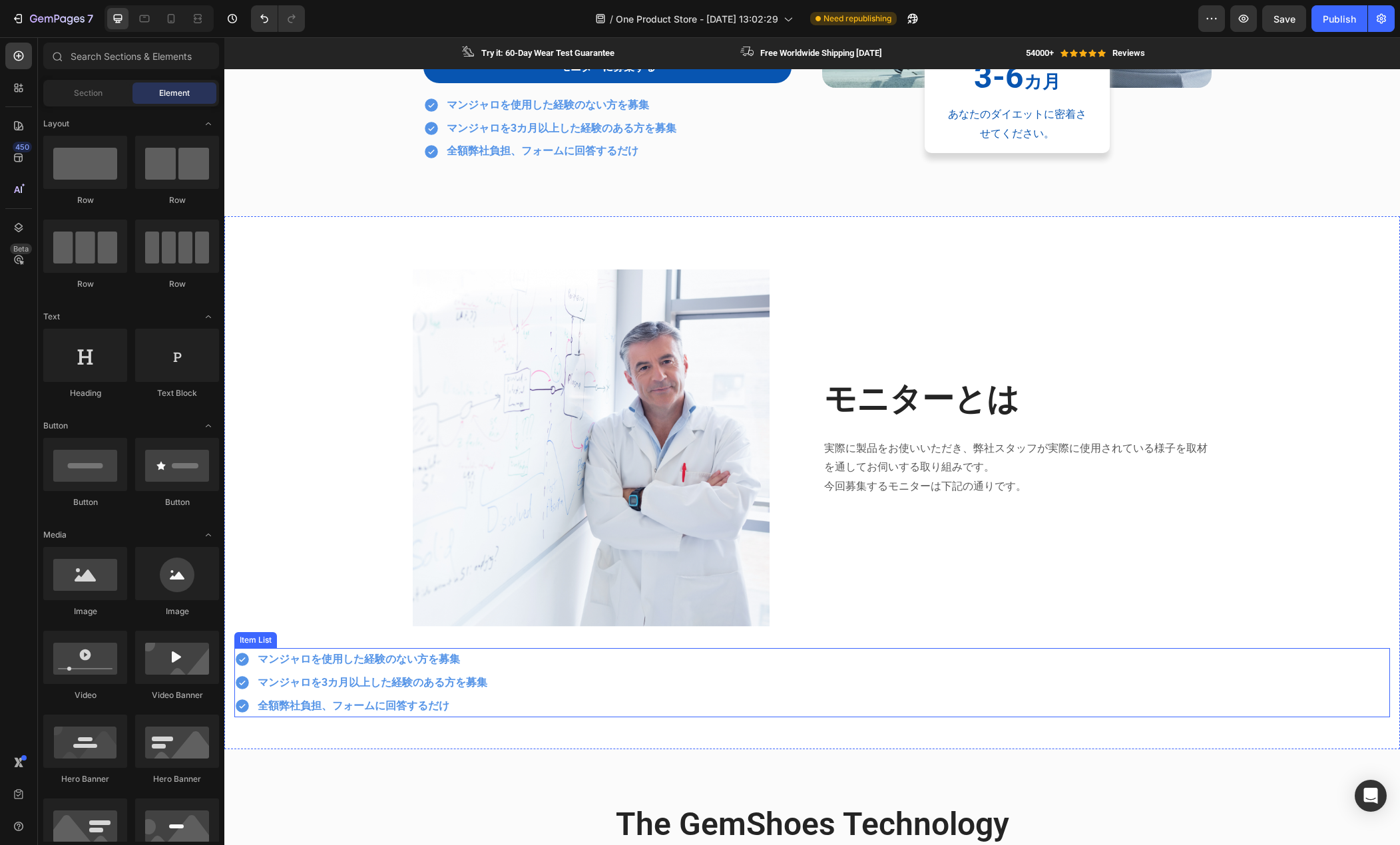
click at [527, 684] on div "マンジャロを使用した経験のない方を募集 マンジャロを3カ月以上した経験のある方を募集 全額弊社負担、フォームに回答するだけ" at bounding box center [812, 683] width 1156 height 69
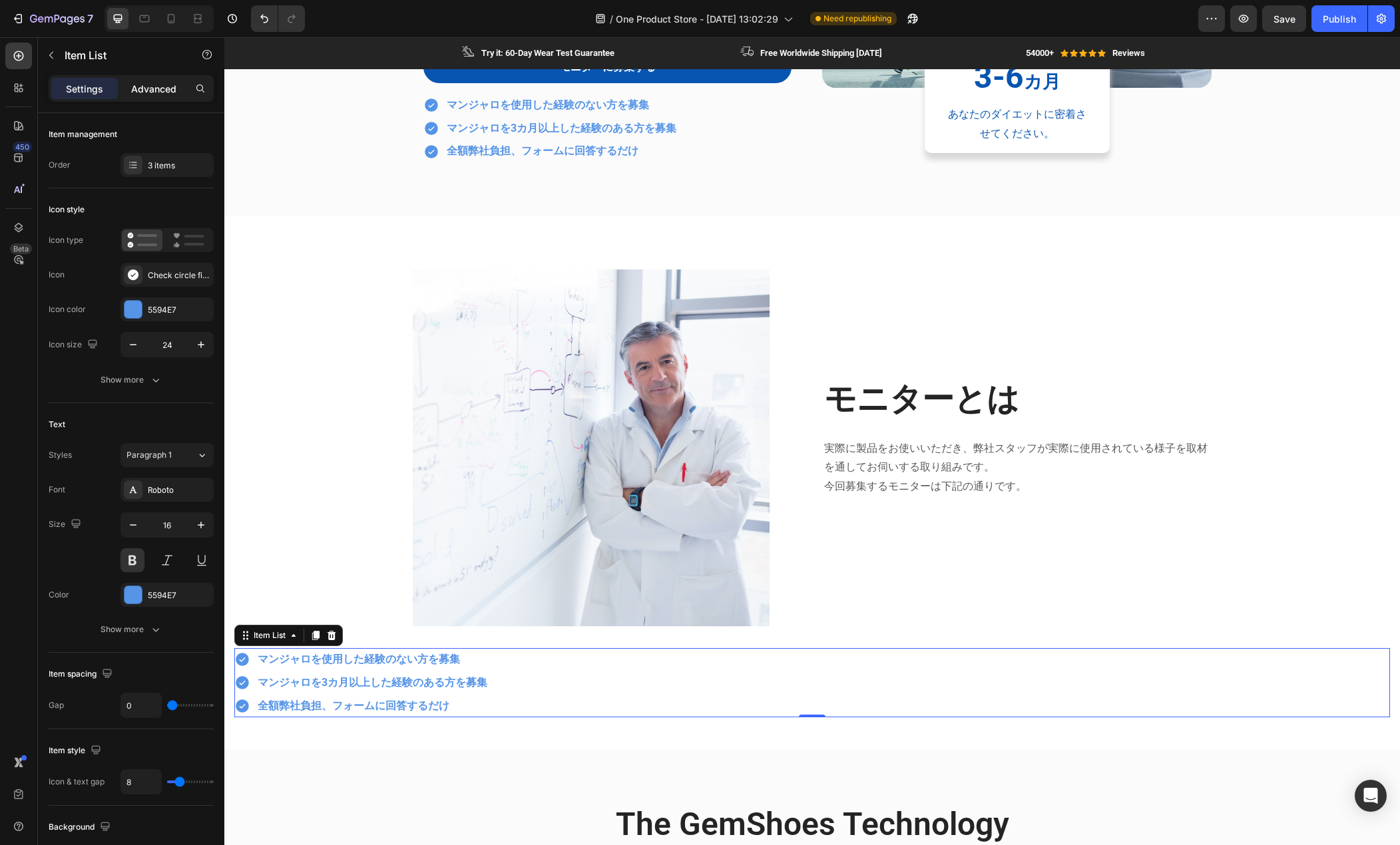
click at [143, 89] on p "Advanced" at bounding box center [154, 89] width 46 height 14
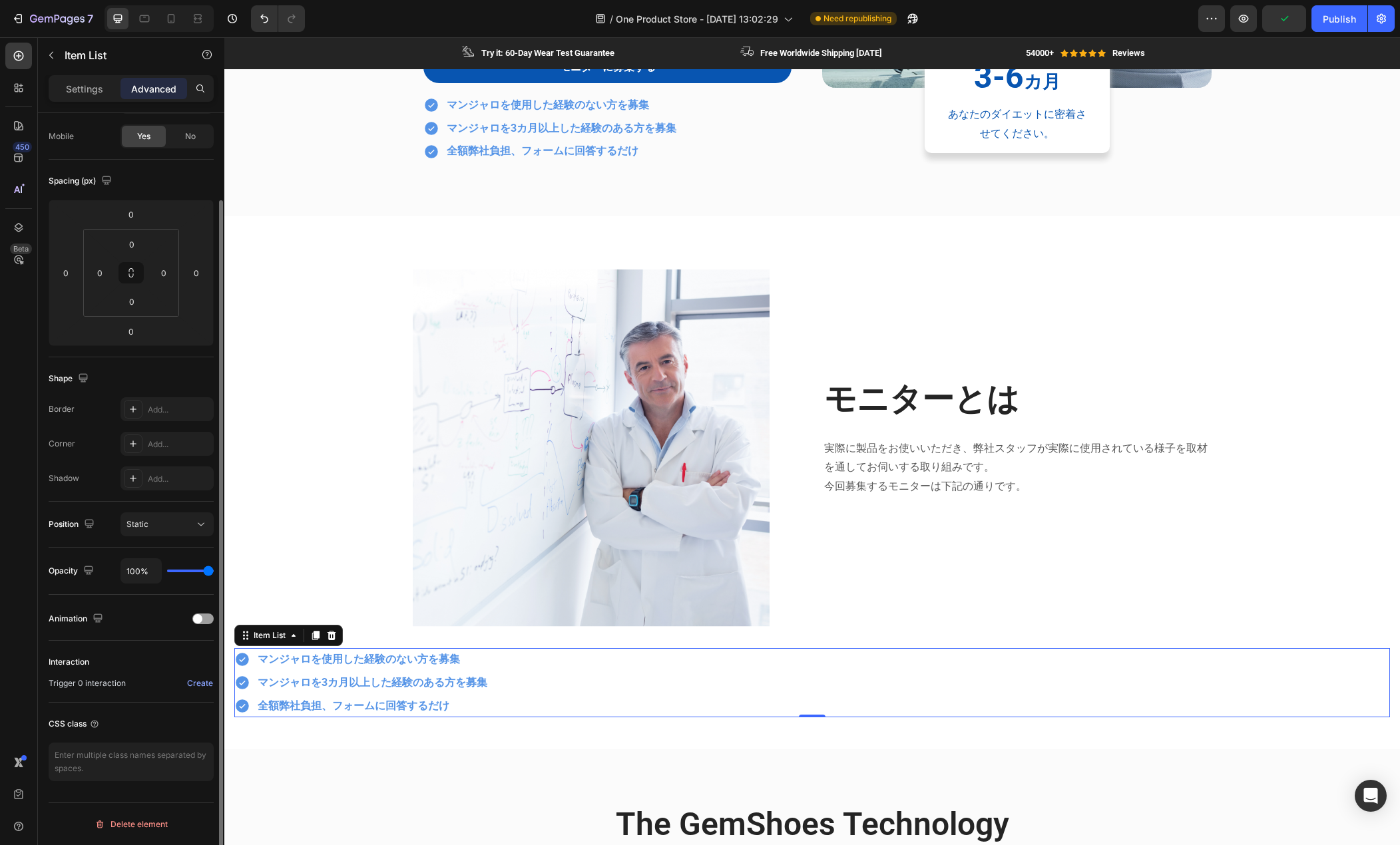
scroll to position [0, 0]
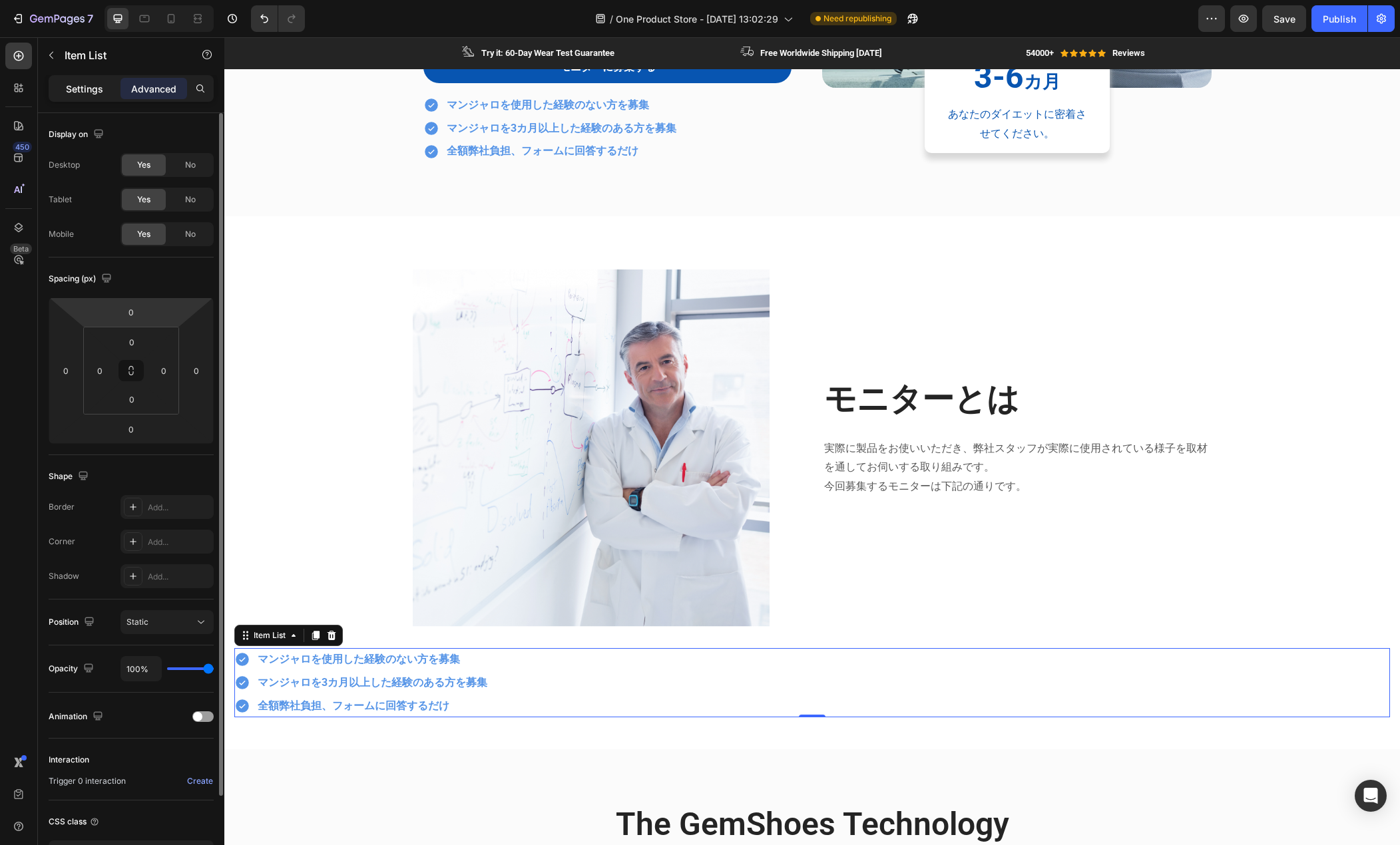
click at [77, 92] on p "Settings" at bounding box center [85, 89] width 37 height 14
type input "8"
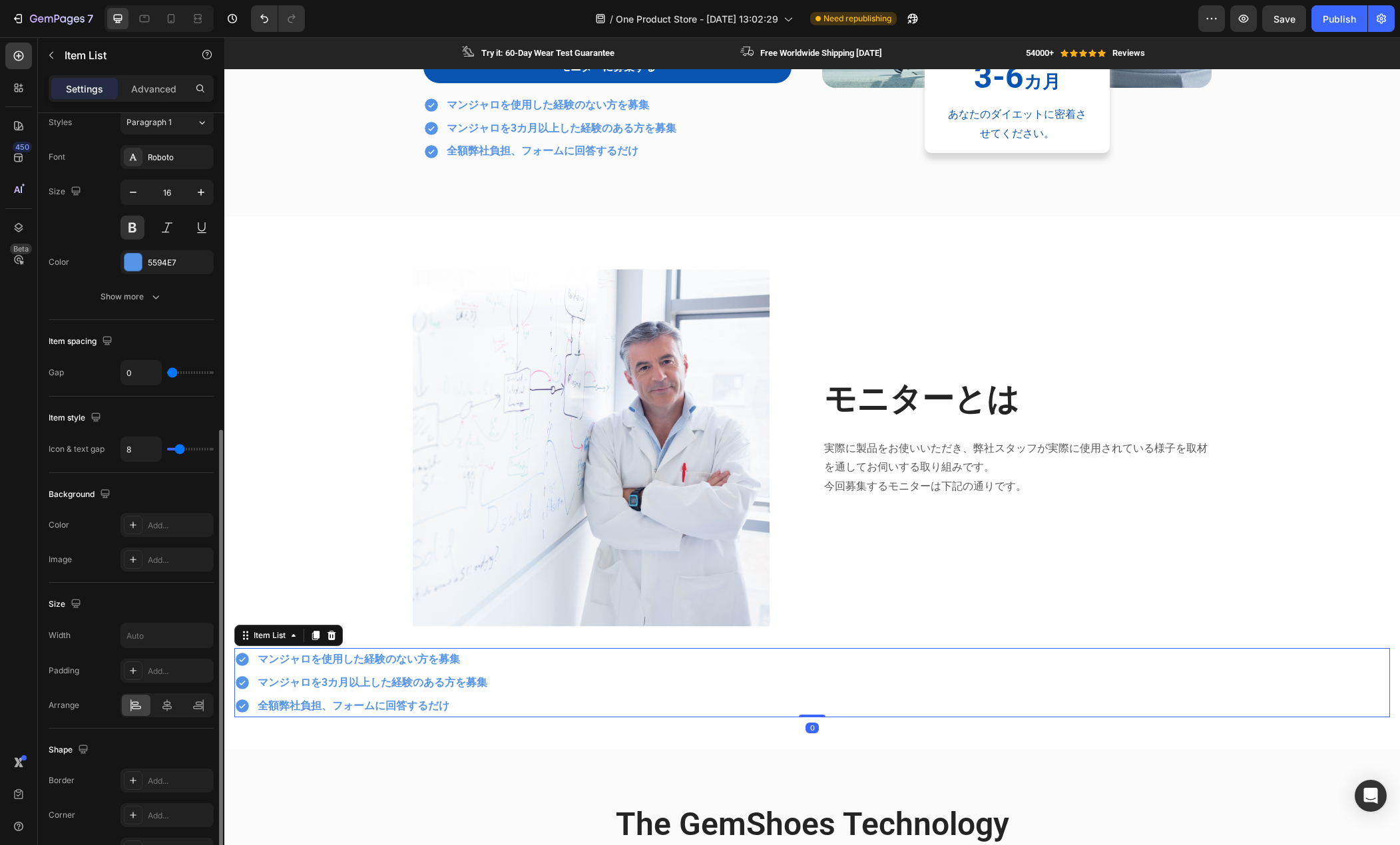
scroll to position [400, 0]
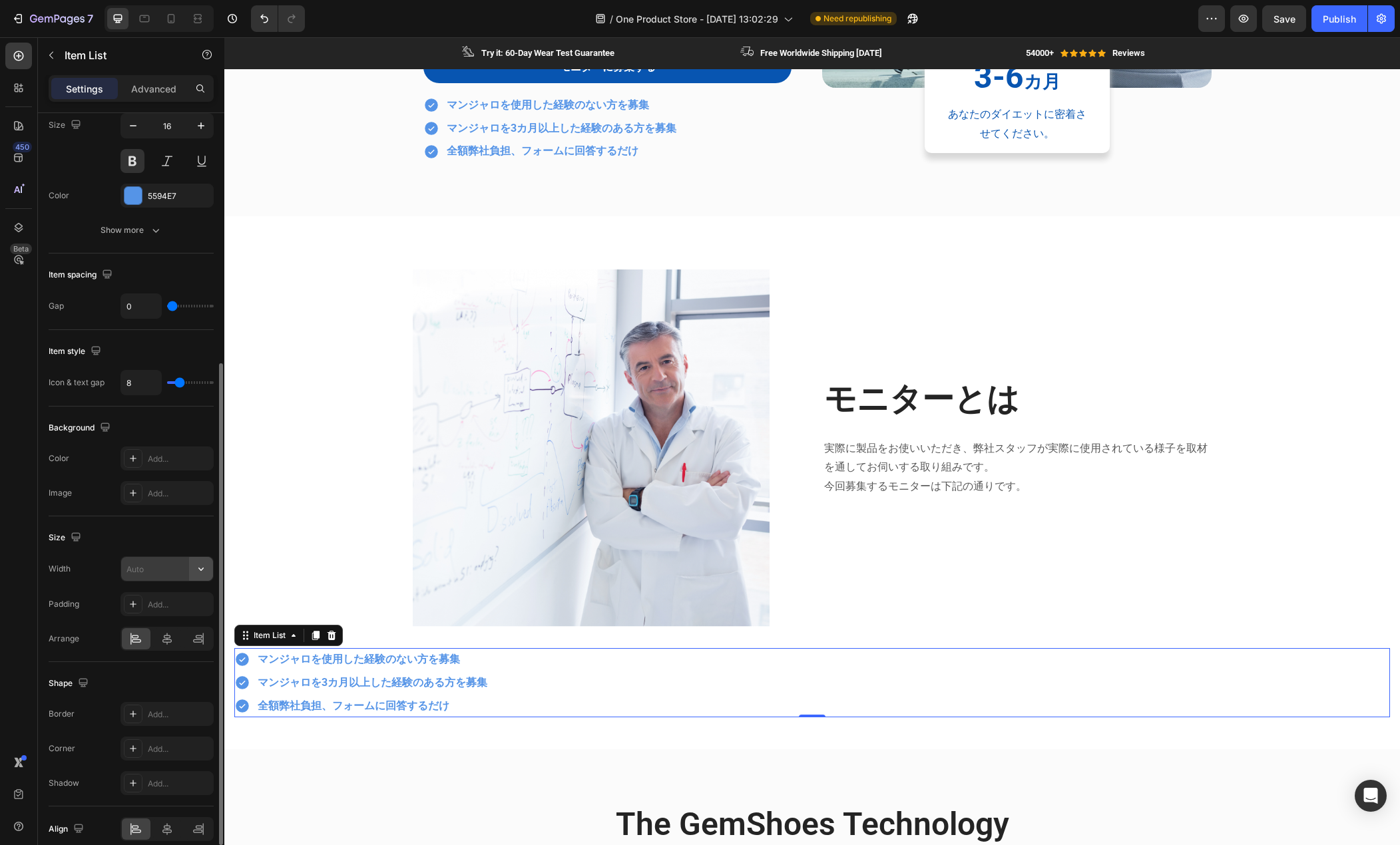
click at [203, 575] on icon "button" at bounding box center [201, 569] width 13 height 13
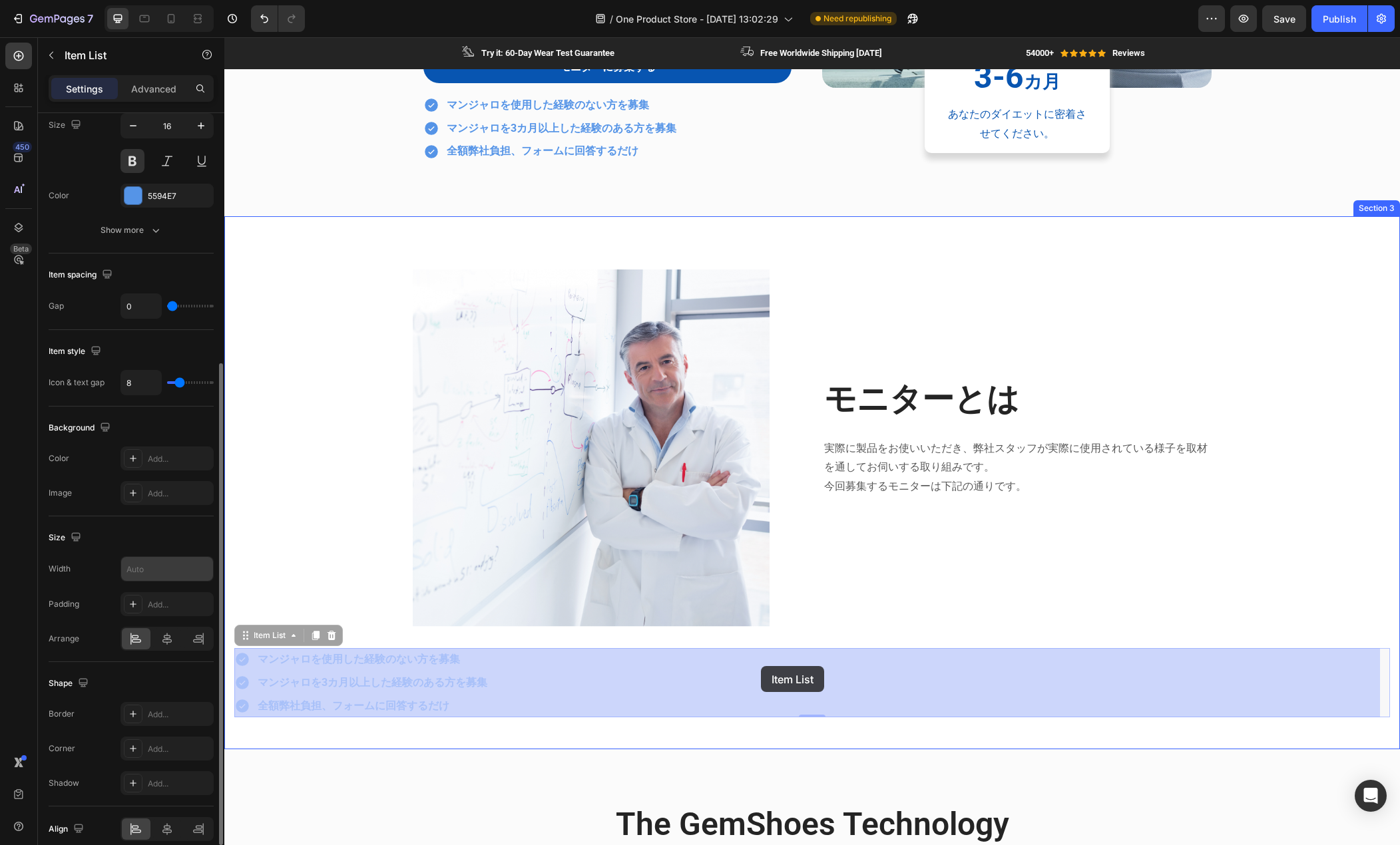
drag, startPoint x: 611, startPoint y: 668, endPoint x: 762, endPoint y: 666, distance: 151.0
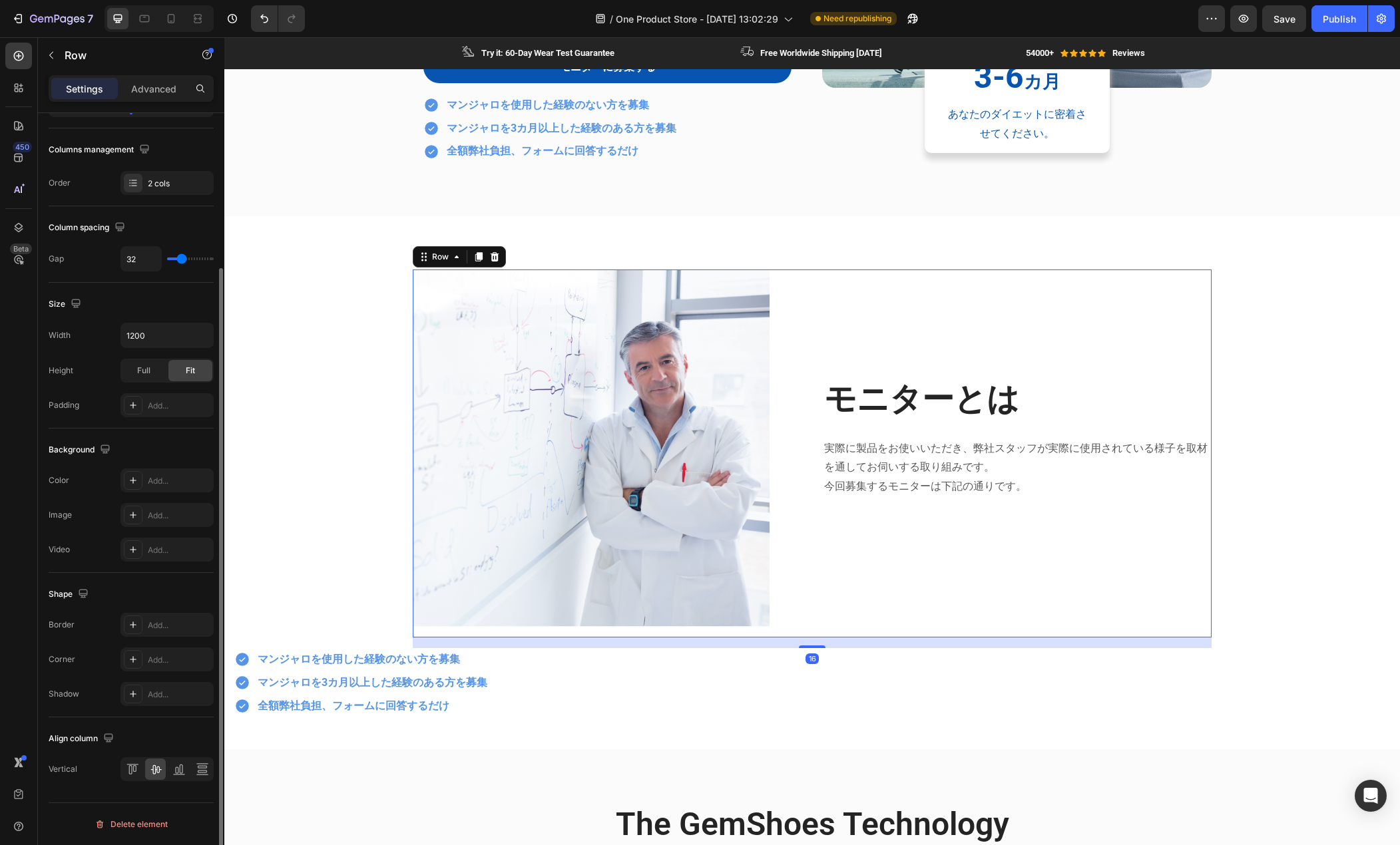
scroll to position [0, 0]
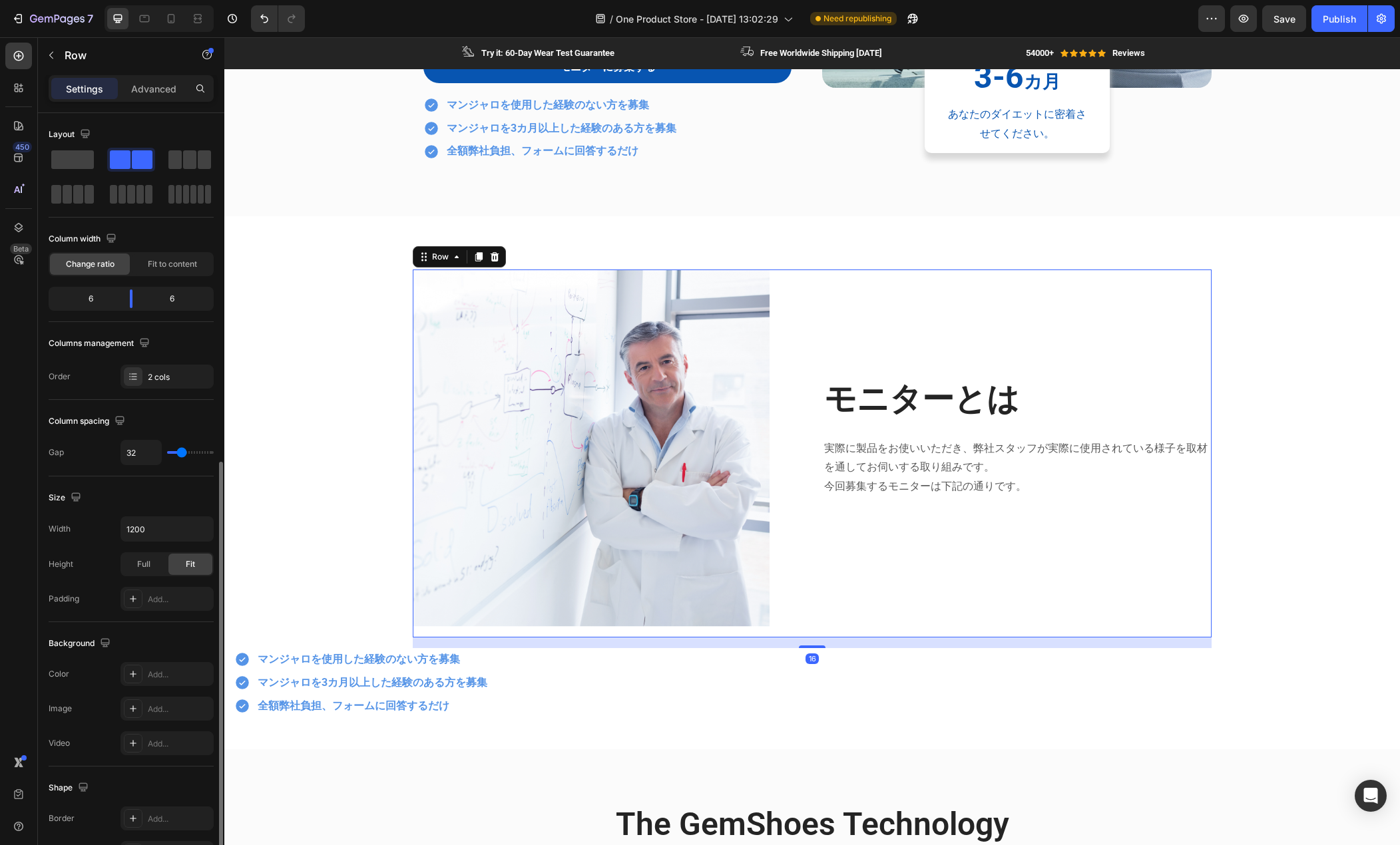
click at [823, 565] on div "モニターとは Heading 実際に製品をお使いいただき、弊社スタッフが実際に使用されている様子を取材を通してお伺いする取り組みです。 今回募集するモニターは…" at bounding box center [1017, 453] width 389 height 368
click at [474, 252] on icon at bounding box center [478, 256] width 10 height 10
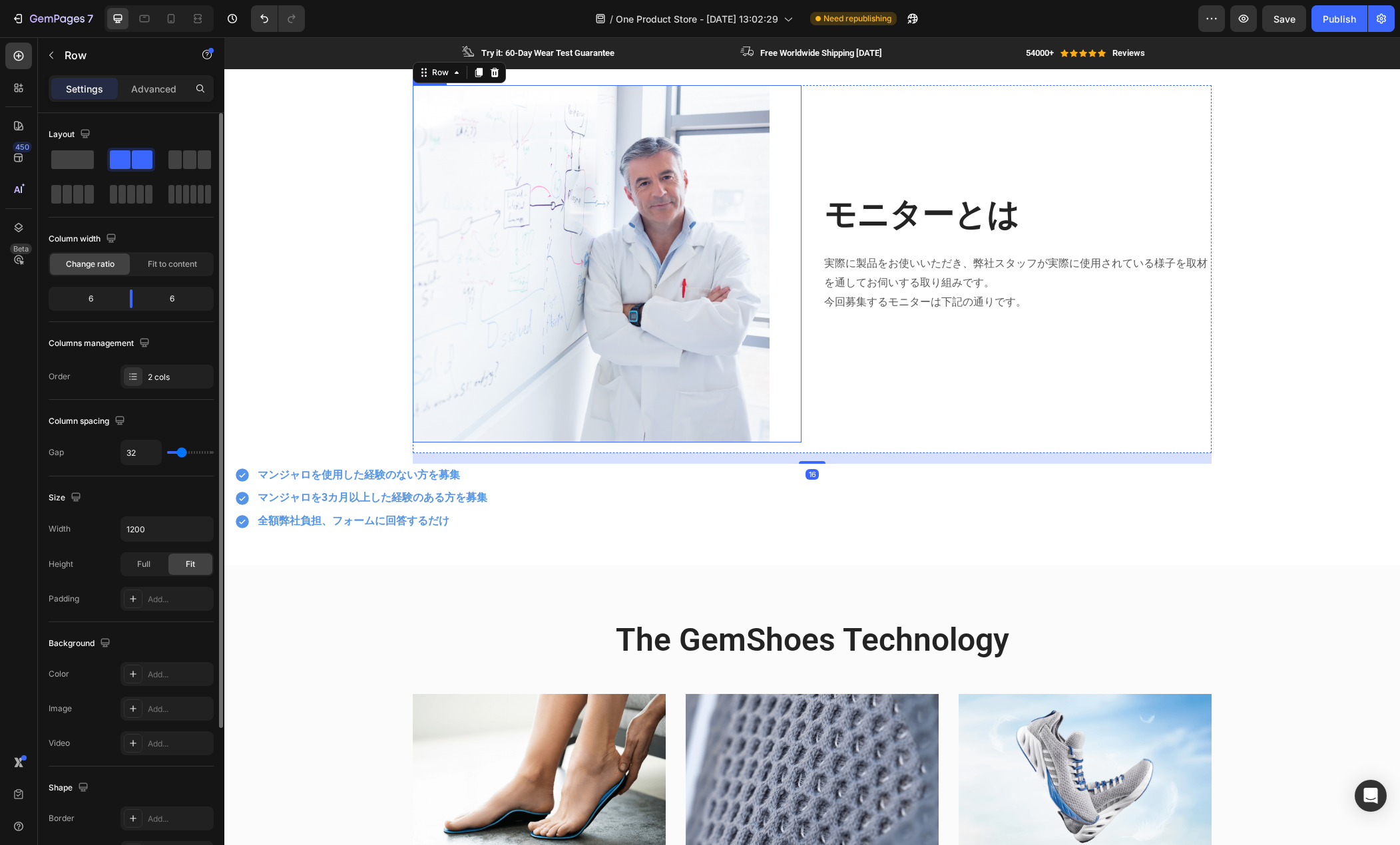
scroll to position [963, 0]
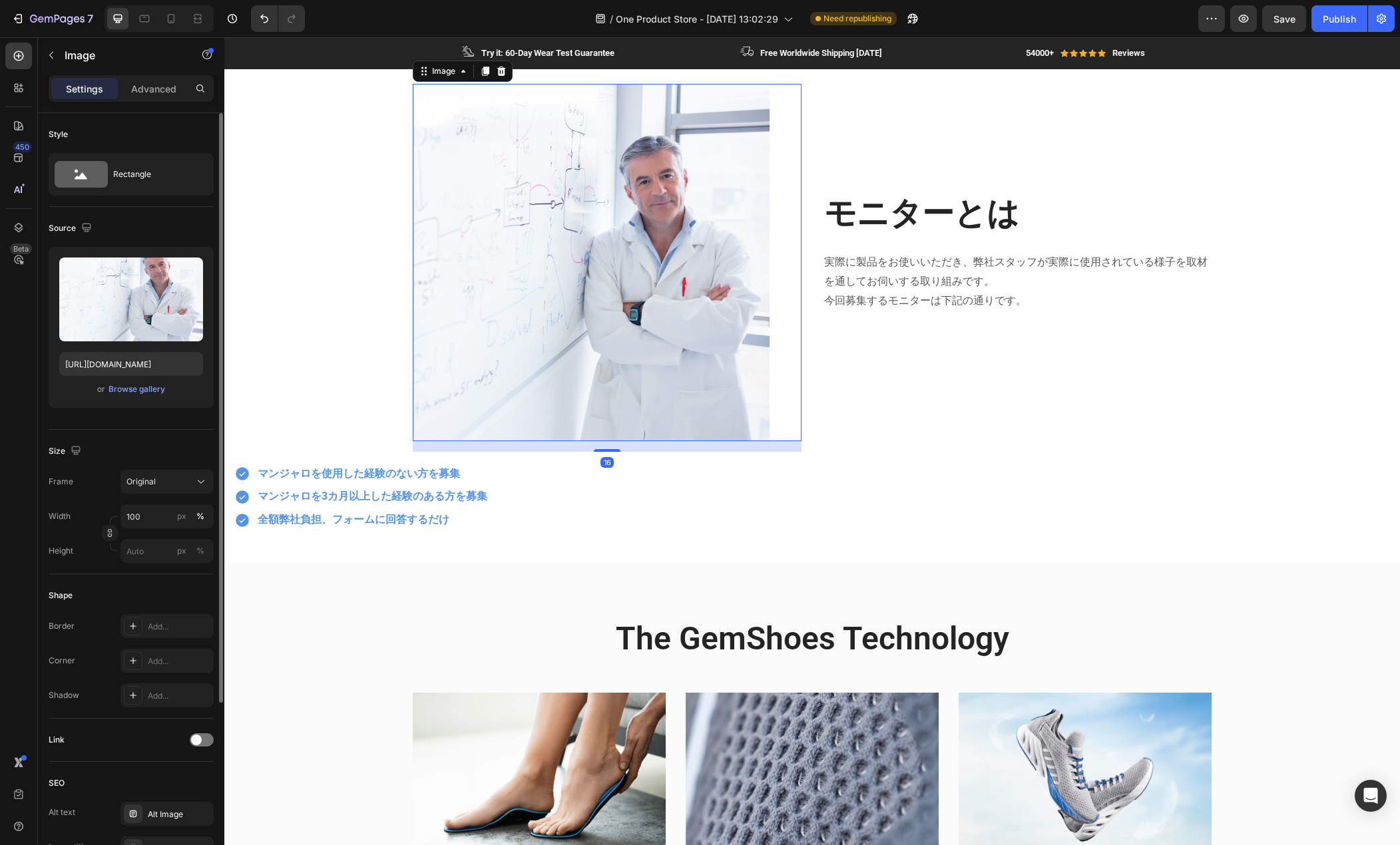
click at [724, 367] on img at bounding box center [591, 263] width 357 height 358
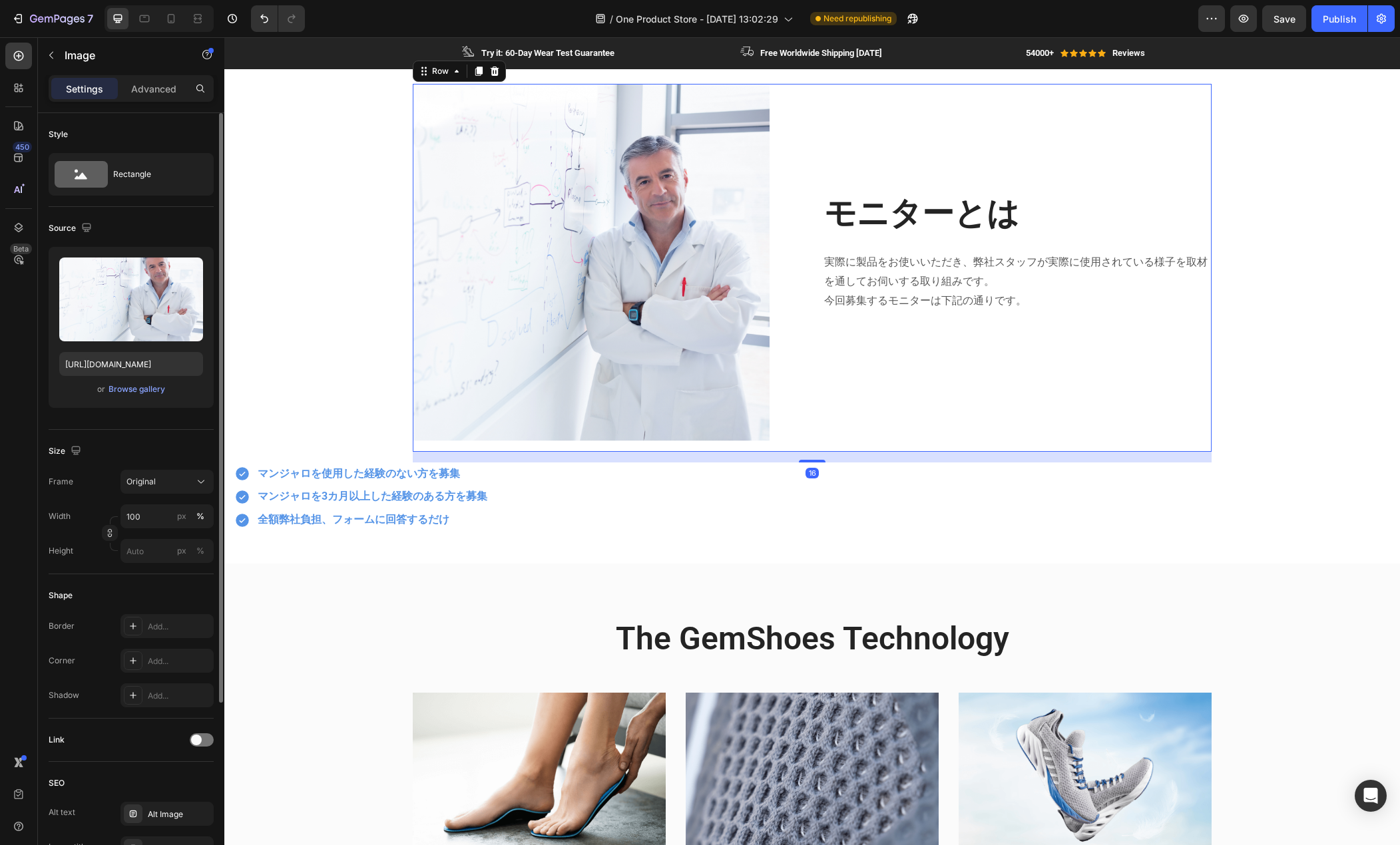
click at [960, 428] on div "モニターとは Heading 実際に製品をお使いいただき、弊社スタッフが実際に使用されている様子を取材を通してお伺いする取り組みです。 今回募集するモニターは…" at bounding box center [1017, 267] width 389 height 368
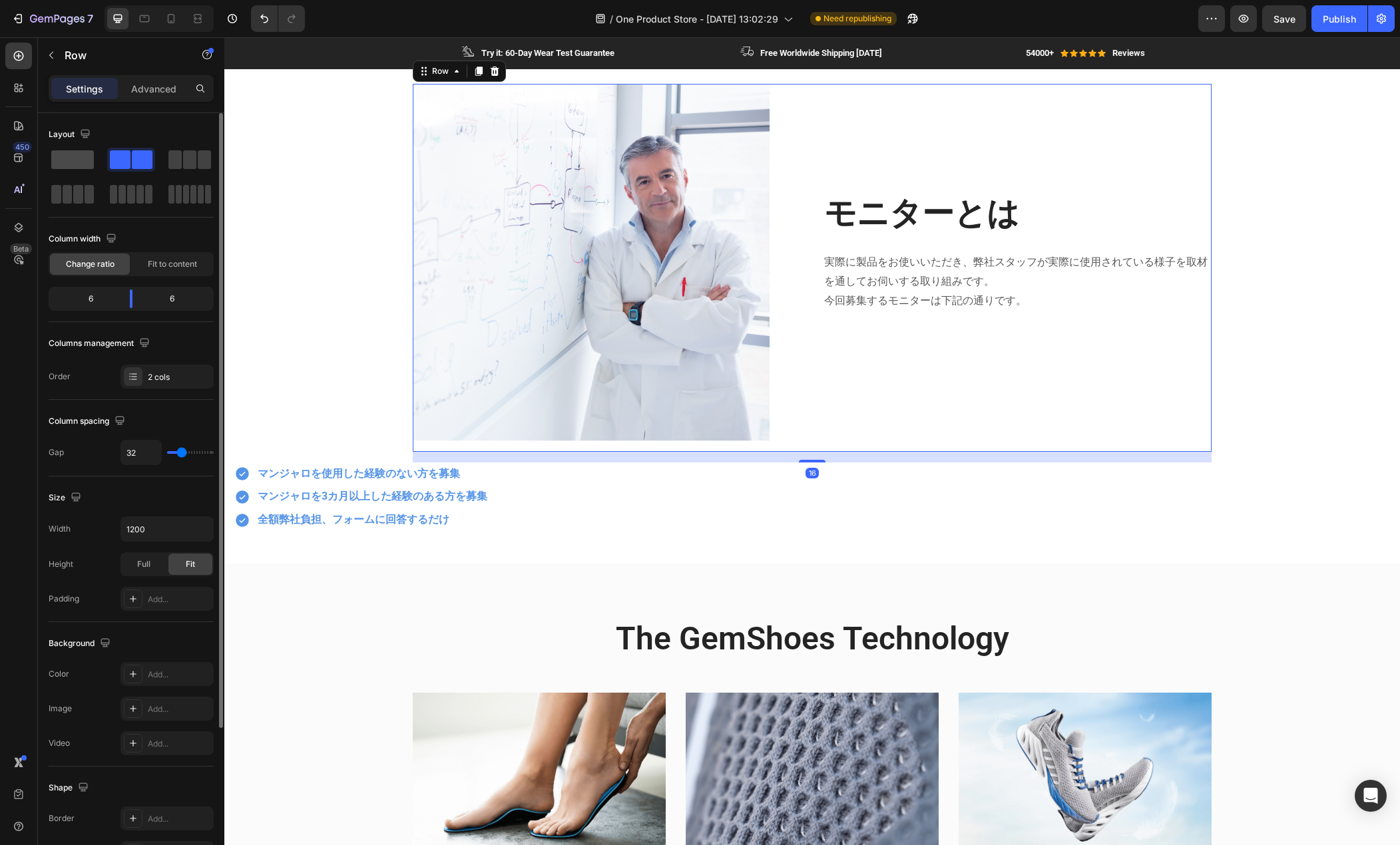
click at [70, 157] on span at bounding box center [73, 159] width 43 height 19
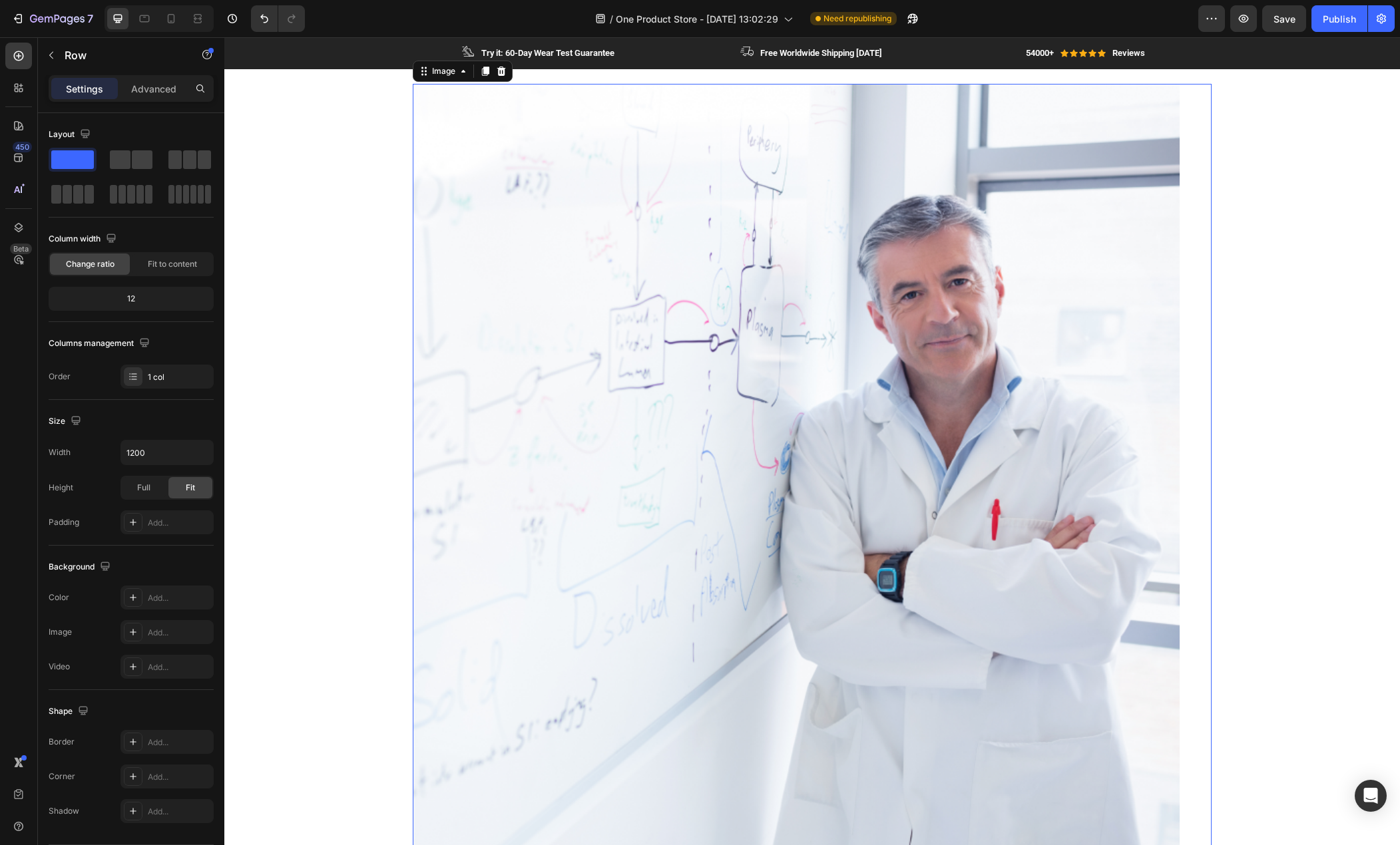
click at [645, 320] on img at bounding box center [796, 468] width 767 height 768
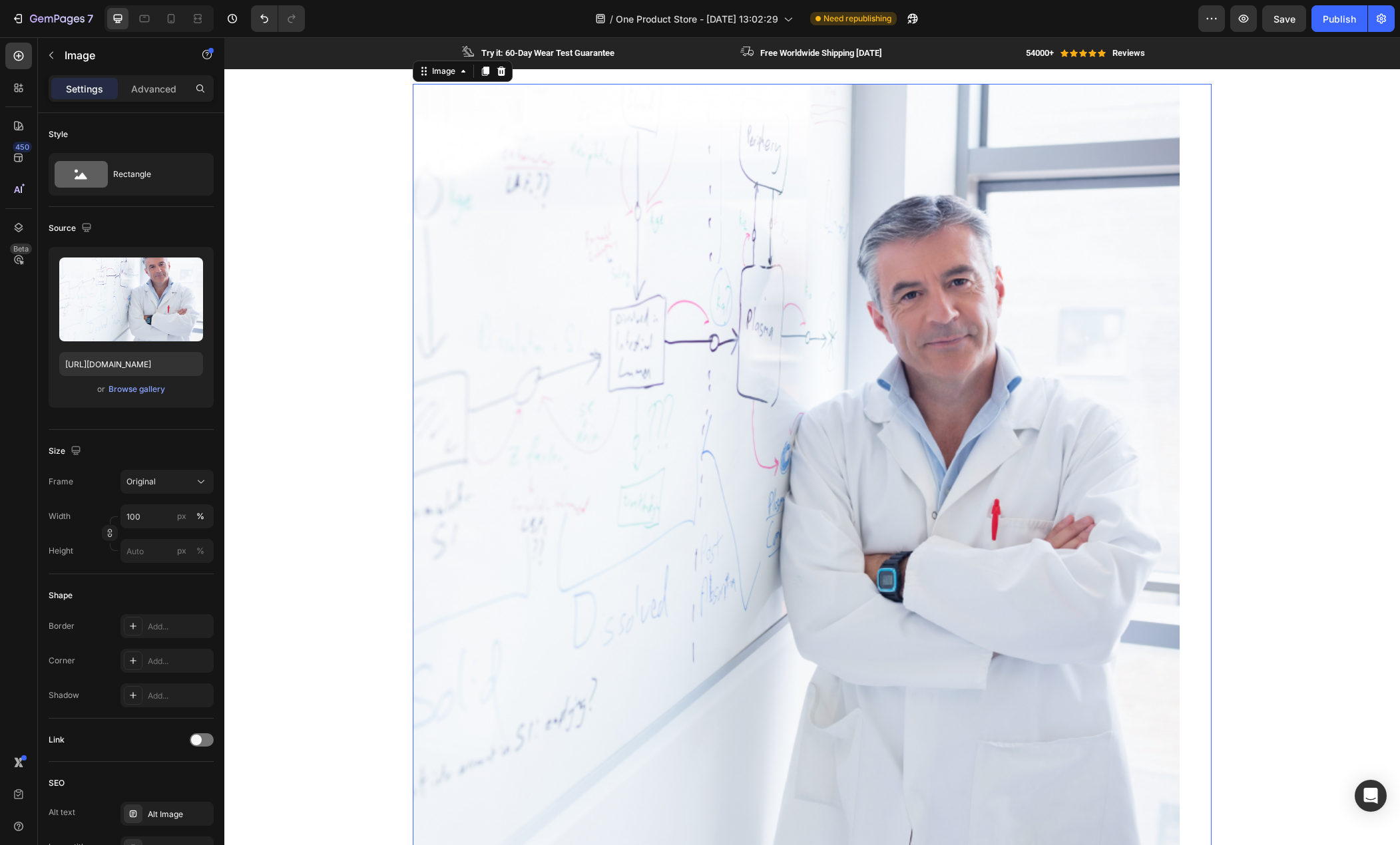
drag, startPoint x: 495, startPoint y: 73, endPoint x: 499, endPoint y: 84, distance: 11.7
click at [498, 74] on icon at bounding box center [501, 71] width 8 height 9
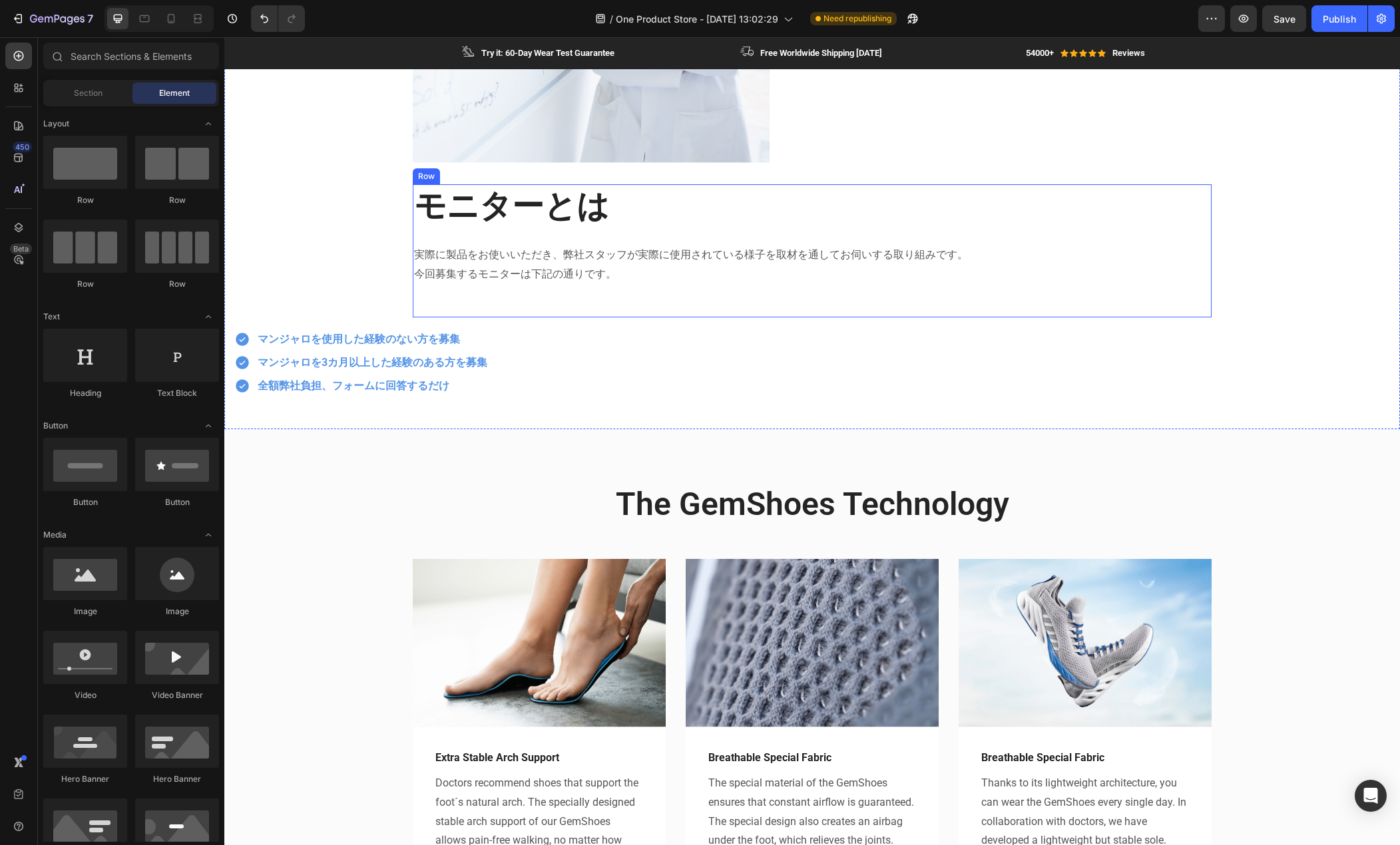
scroll to position [763, 0]
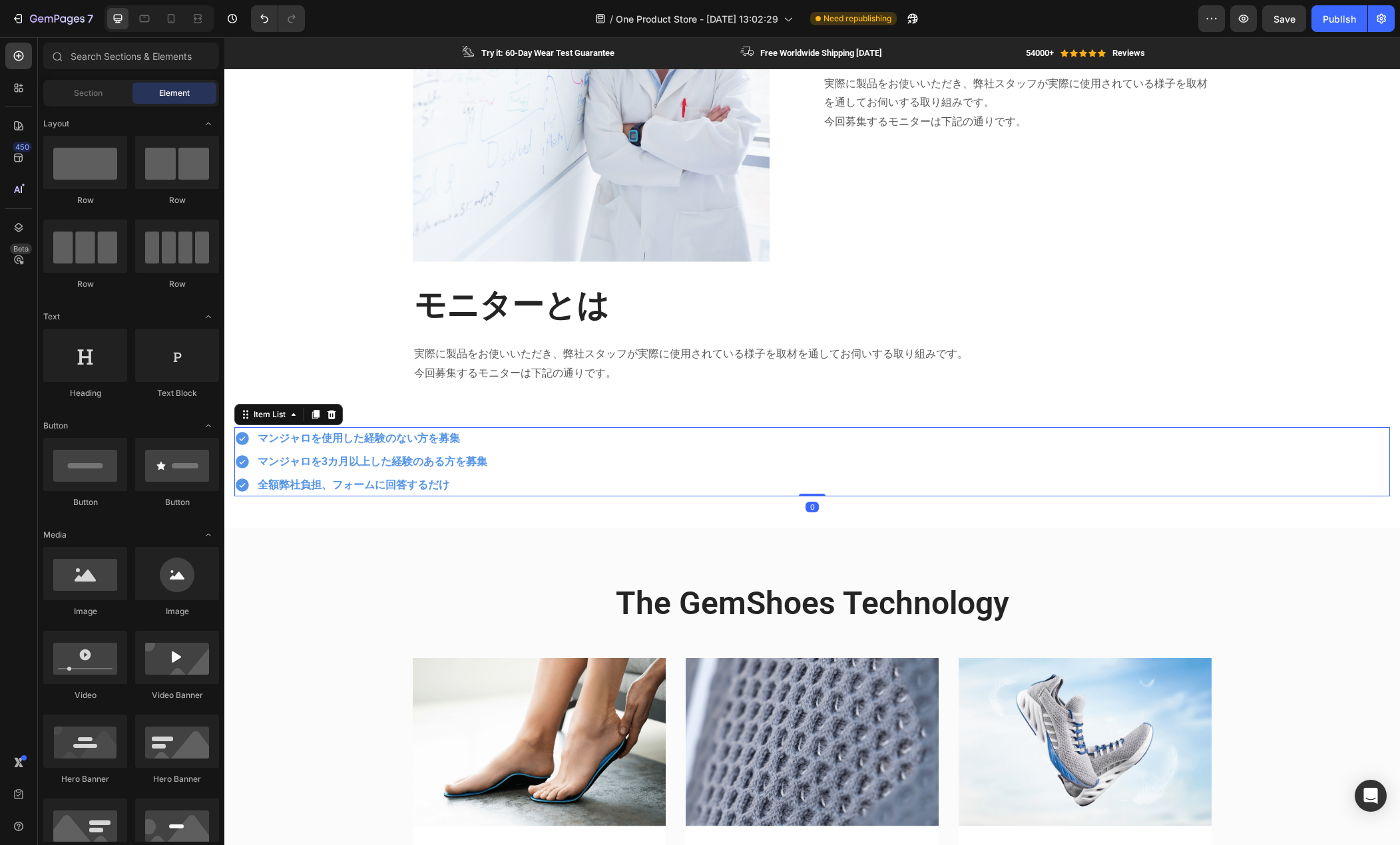
click at [551, 472] on div "マンジャロを使用した経験のない方を募集 マンジャロを3カ月以上した経験のある方を募集 全額弊社負担、フォームに回答するだけ" at bounding box center [812, 462] width 1156 height 69
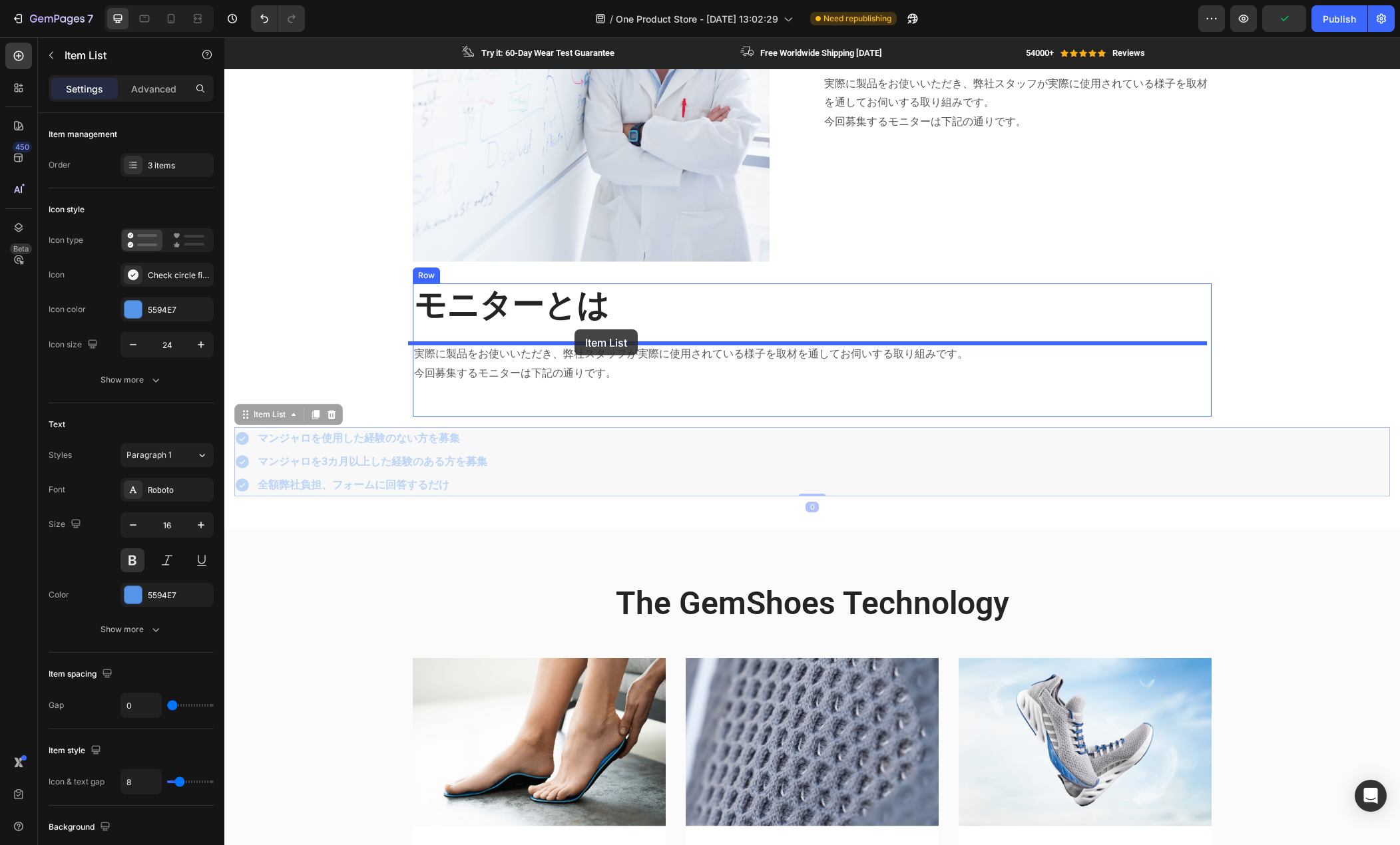
drag, startPoint x: 490, startPoint y: 476, endPoint x: 575, endPoint y: 330, distance: 168.9
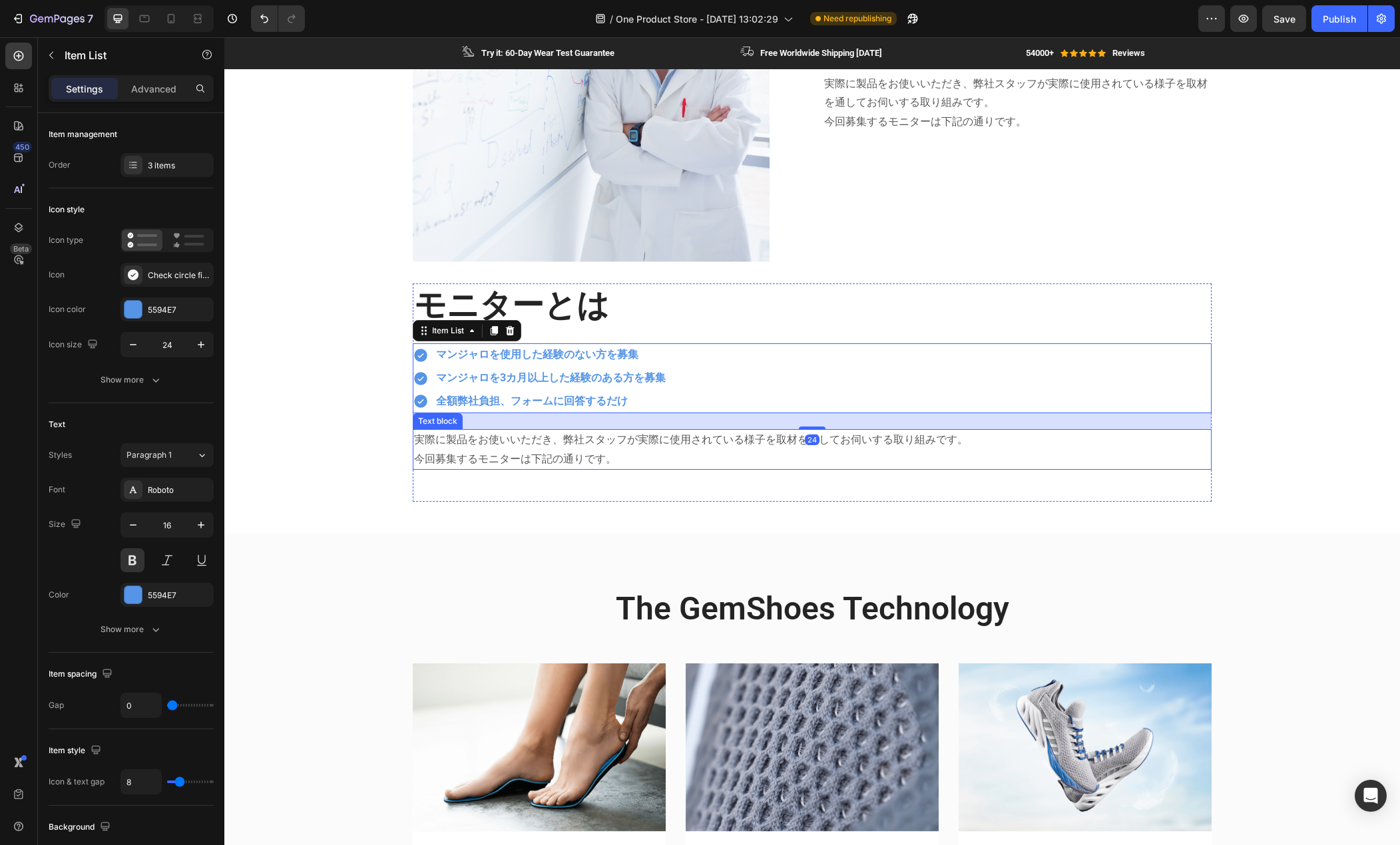
click at [544, 456] on p "今回募集するモニターは下記の通りです。" at bounding box center [812, 459] width 796 height 20
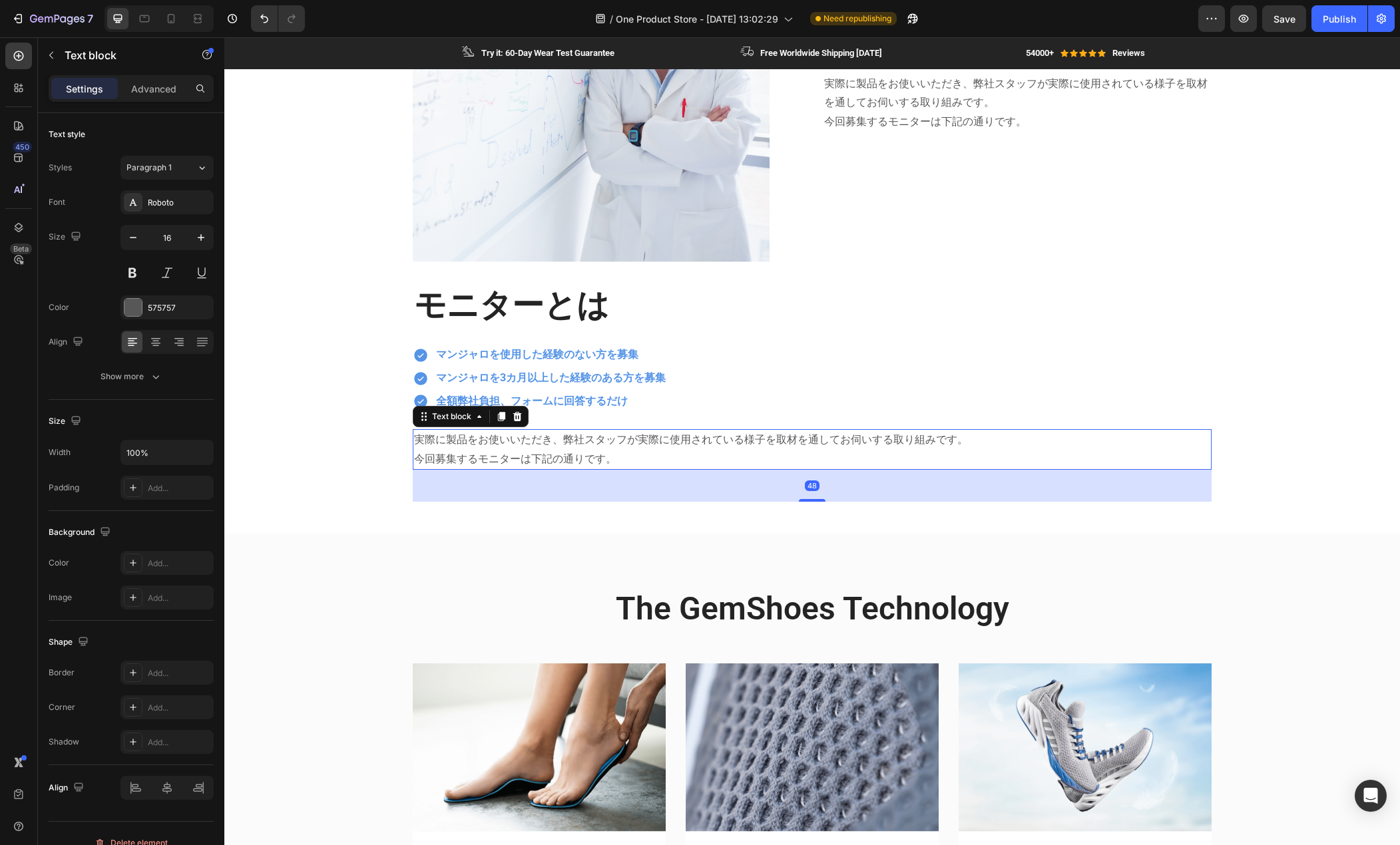
drag, startPoint x: 514, startPoint y: 416, endPoint x: 510, endPoint y: 395, distance: 21.4
click at [514, 415] on icon at bounding box center [517, 416] width 8 height 9
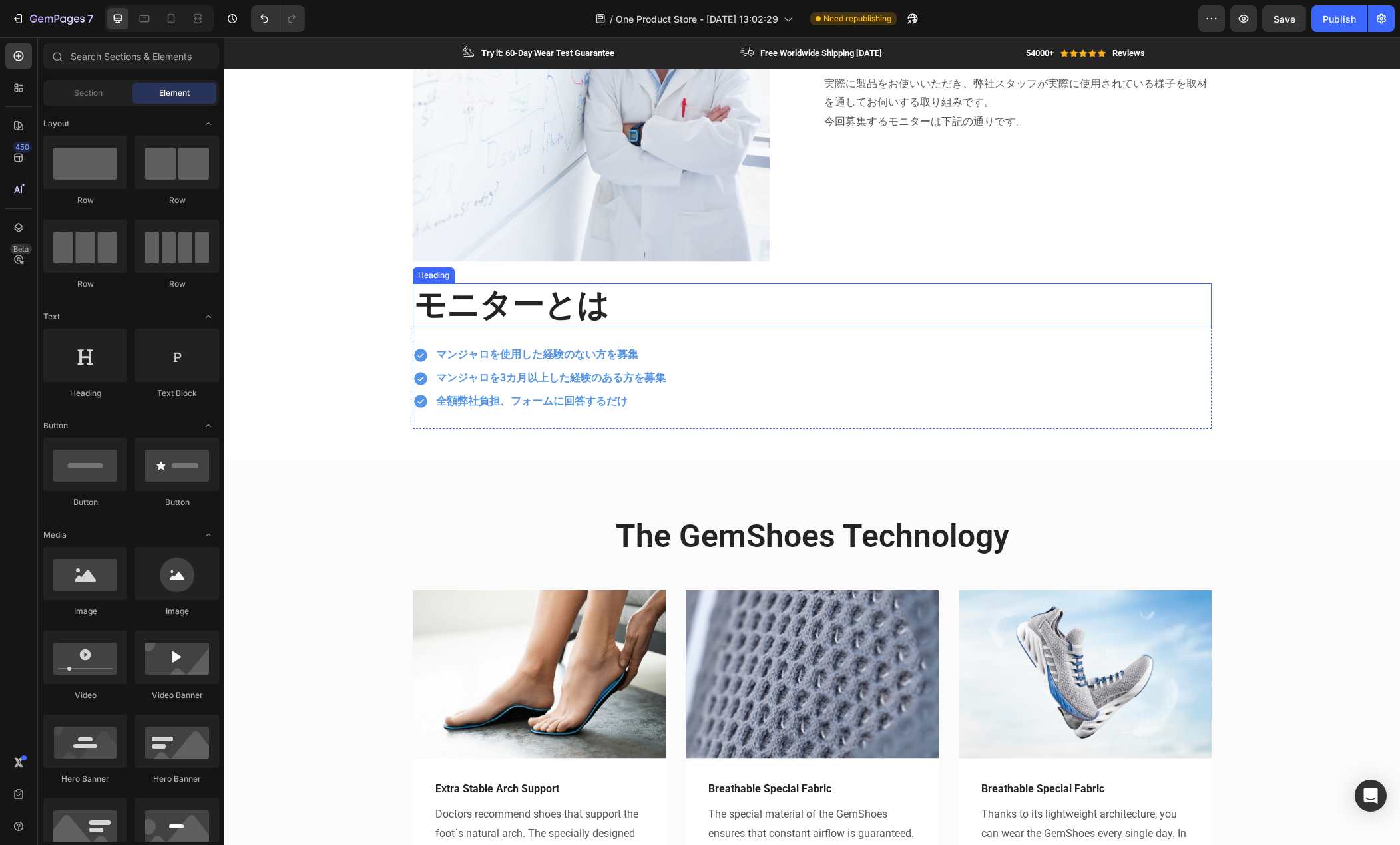
click at [515, 305] on h2 "モニターとは" at bounding box center [812, 305] width 799 height 44
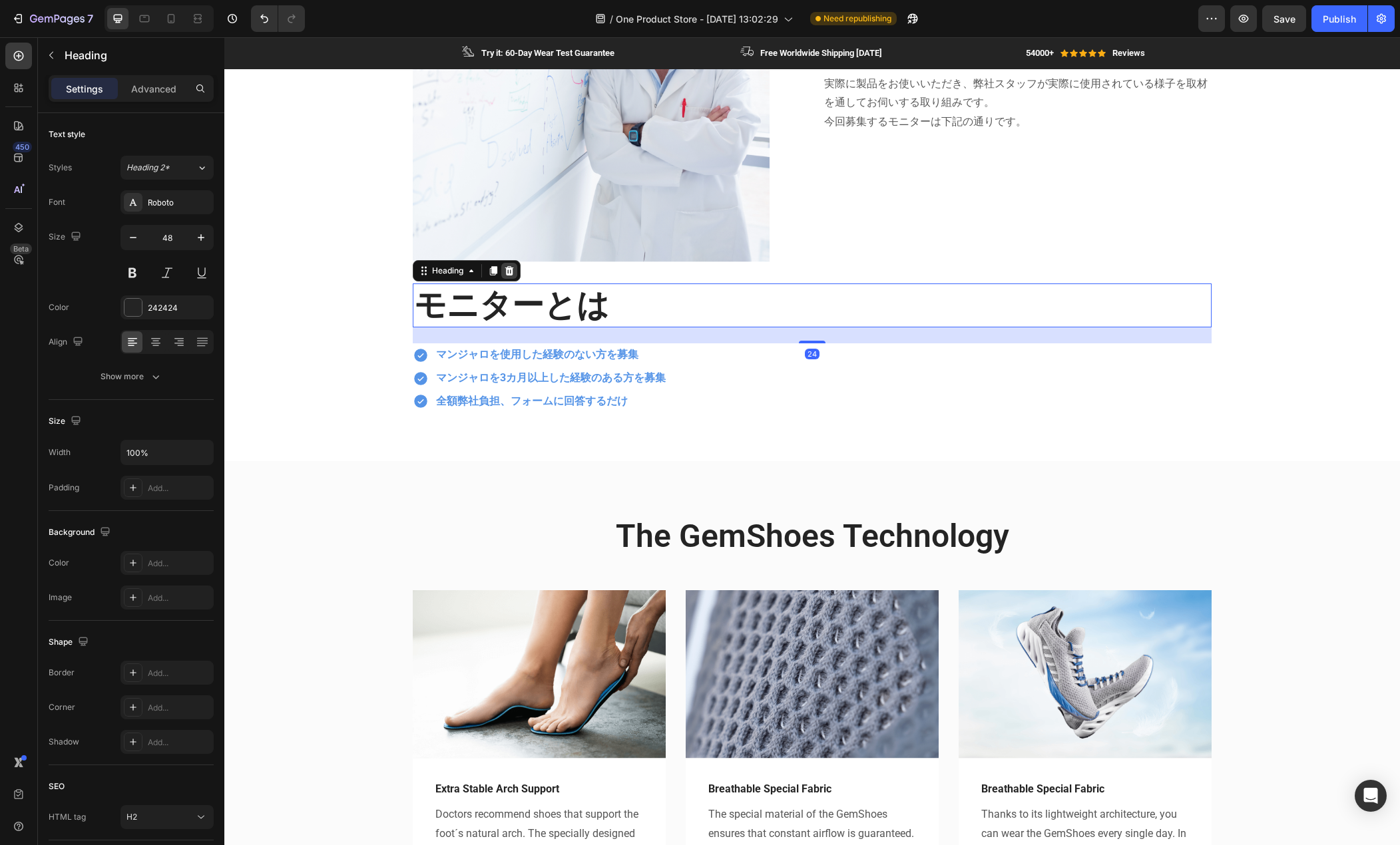
click at [504, 266] on icon at bounding box center [509, 270] width 10 height 10
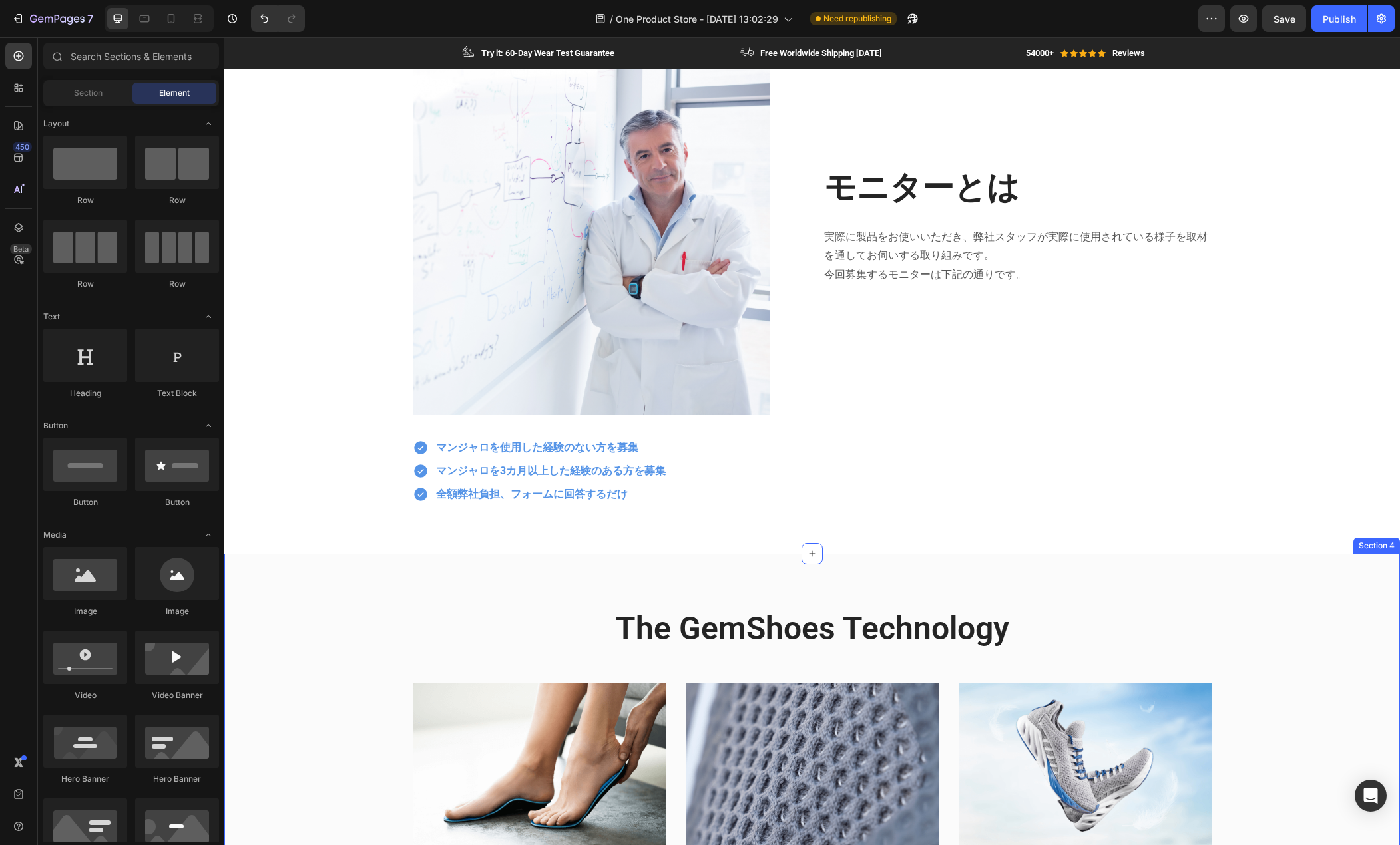
scroll to position [497, 0]
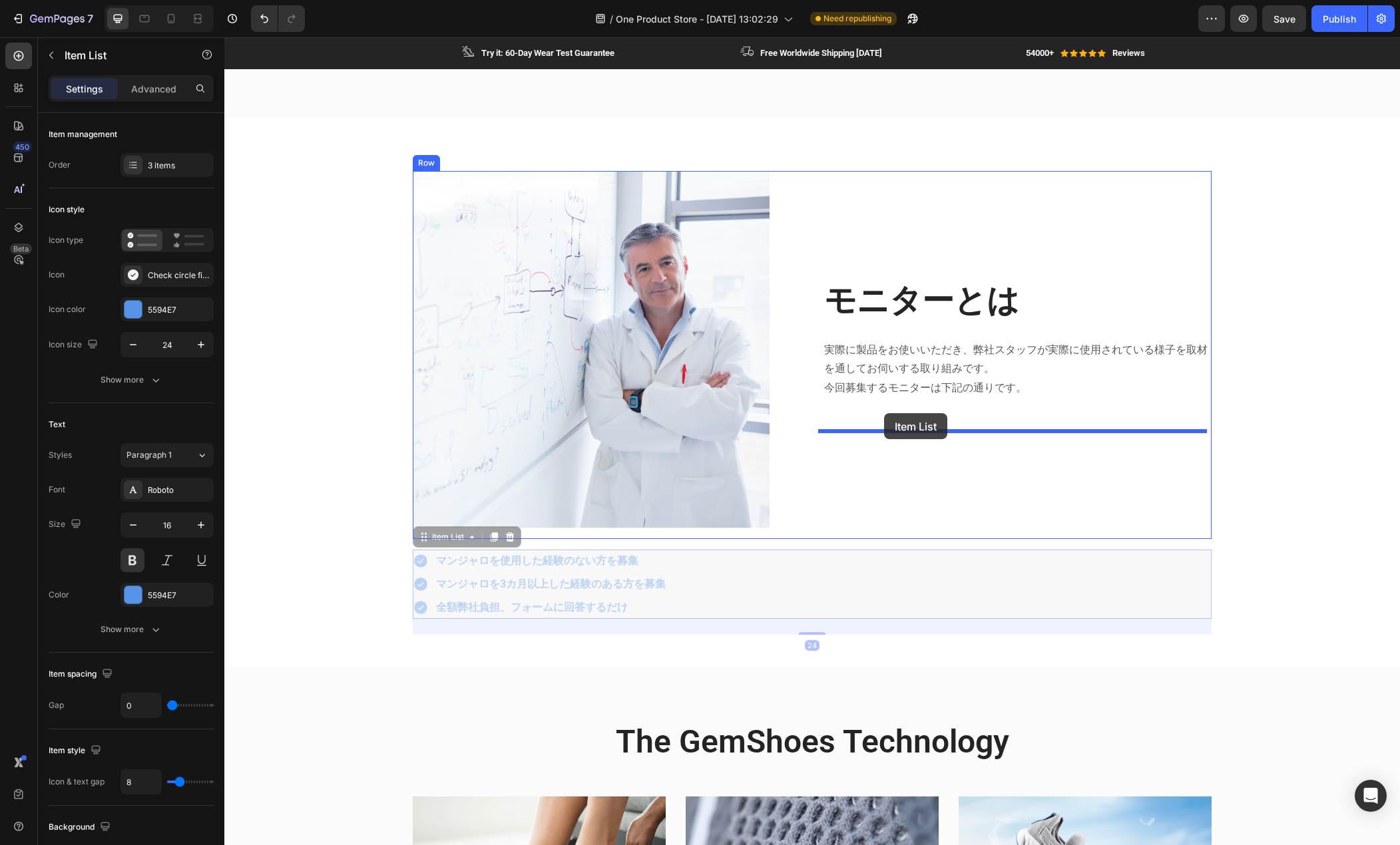
drag, startPoint x: 681, startPoint y: 584, endPoint x: 885, endPoint y: 414, distance: 265.5
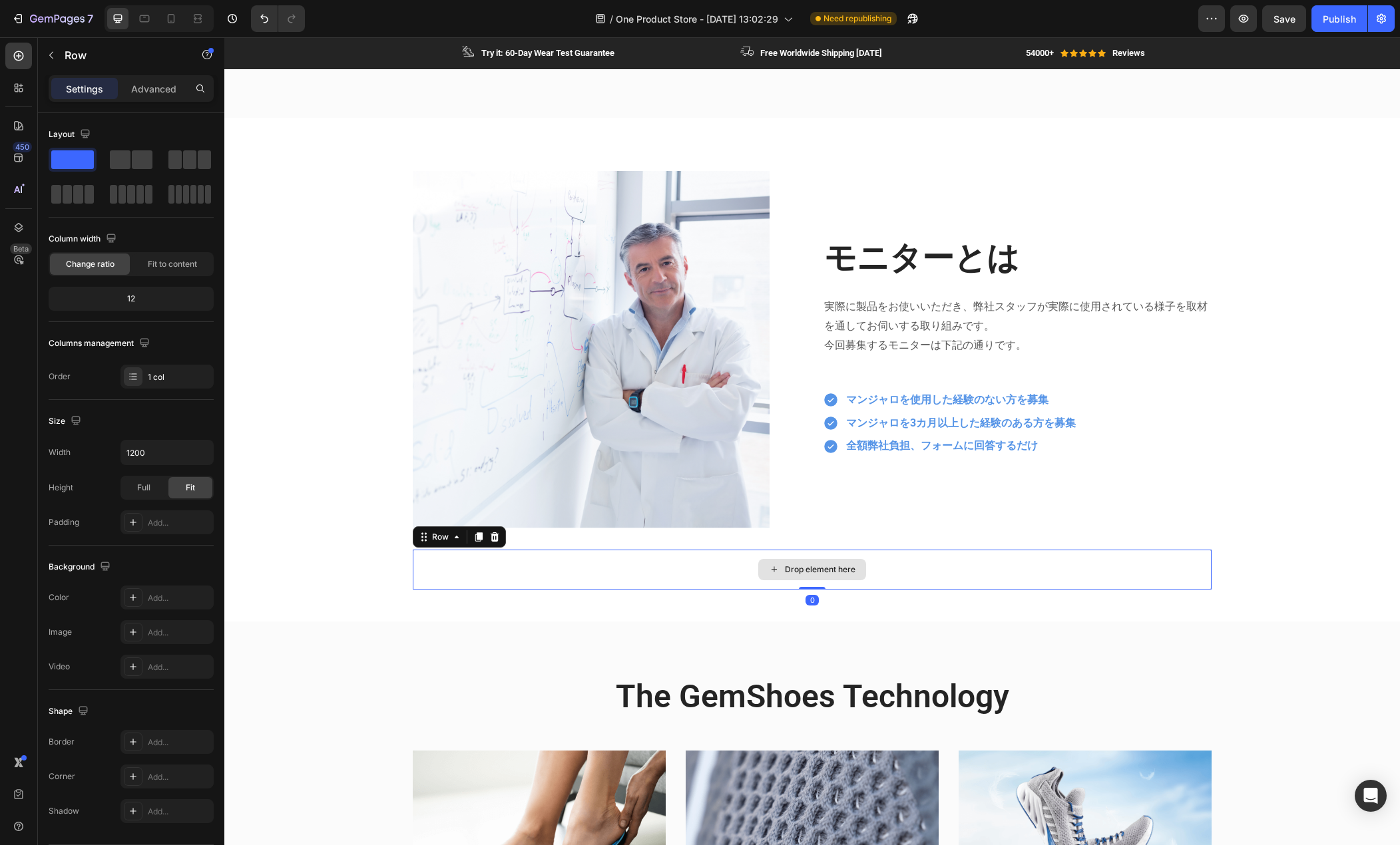
click at [895, 572] on div "Drop element here" at bounding box center [812, 569] width 799 height 40
click at [493, 536] on icon at bounding box center [494, 537] width 10 height 10
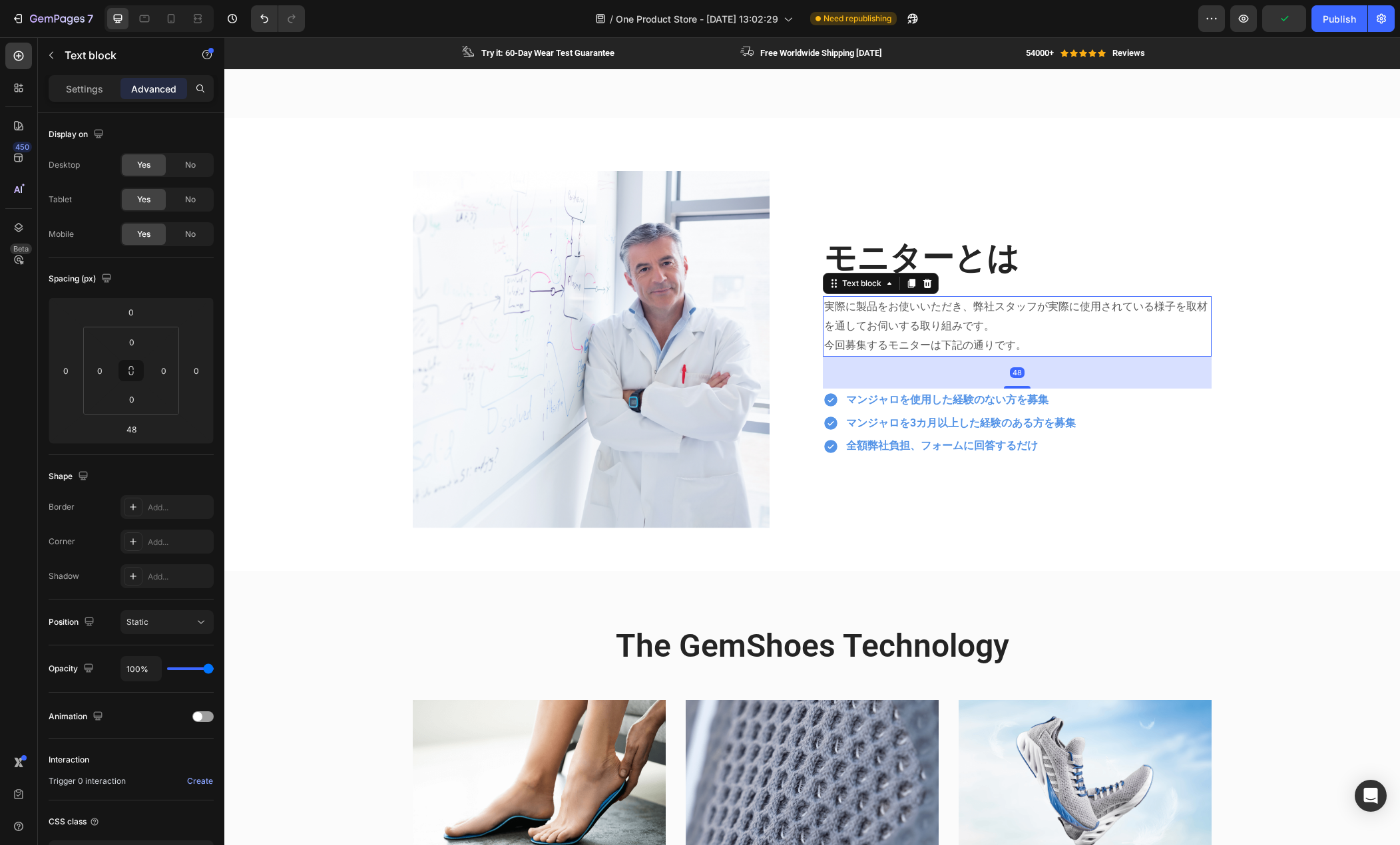
click at [920, 355] on p "今回募集するモニターは下記の通りです。" at bounding box center [1017, 346] width 386 height 20
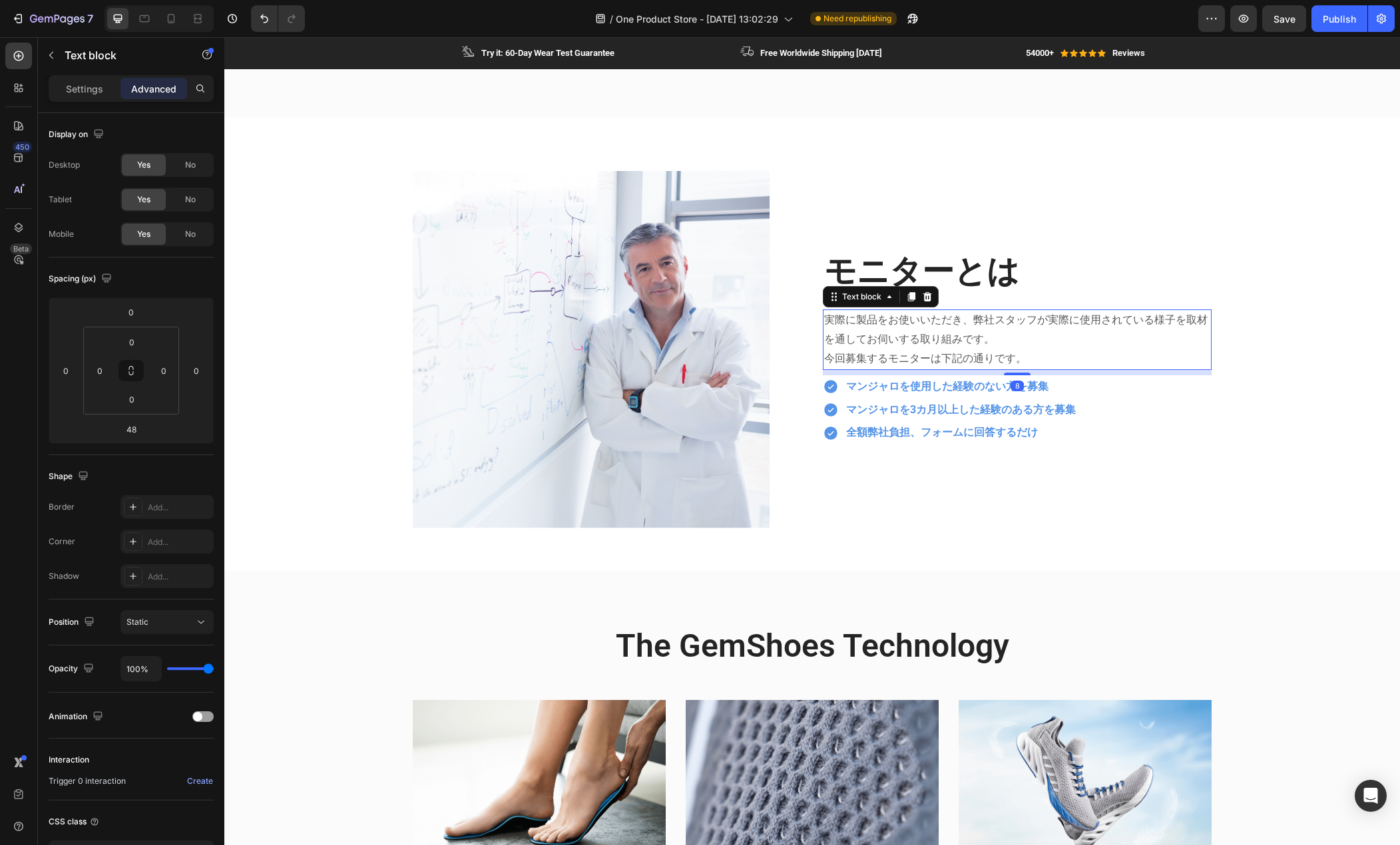
drag, startPoint x: 1015, startPoint y: 387, endPoint x: 1013, endPoint y: 361, distance: 26.1
click at [1013, 361] on div "実際に製品をお使いいただき、弊社スタッフが実際に使用されている様子を取材を通してお伺いする取り組みです。 今回募集するモニターは下記の通りです。 Text b…" at bounding box center [1017, 339] width 389 height 60
type input "8"
click at [925, 516] on div "モニターとは Heading 実際に製品をお使いいただき、弊社スタッフが実際に使用されている様子を取材を通してお伺いする取り組みです。 今回募集するモニターは…" at bounding box center [1017, 355] width 389 height 368
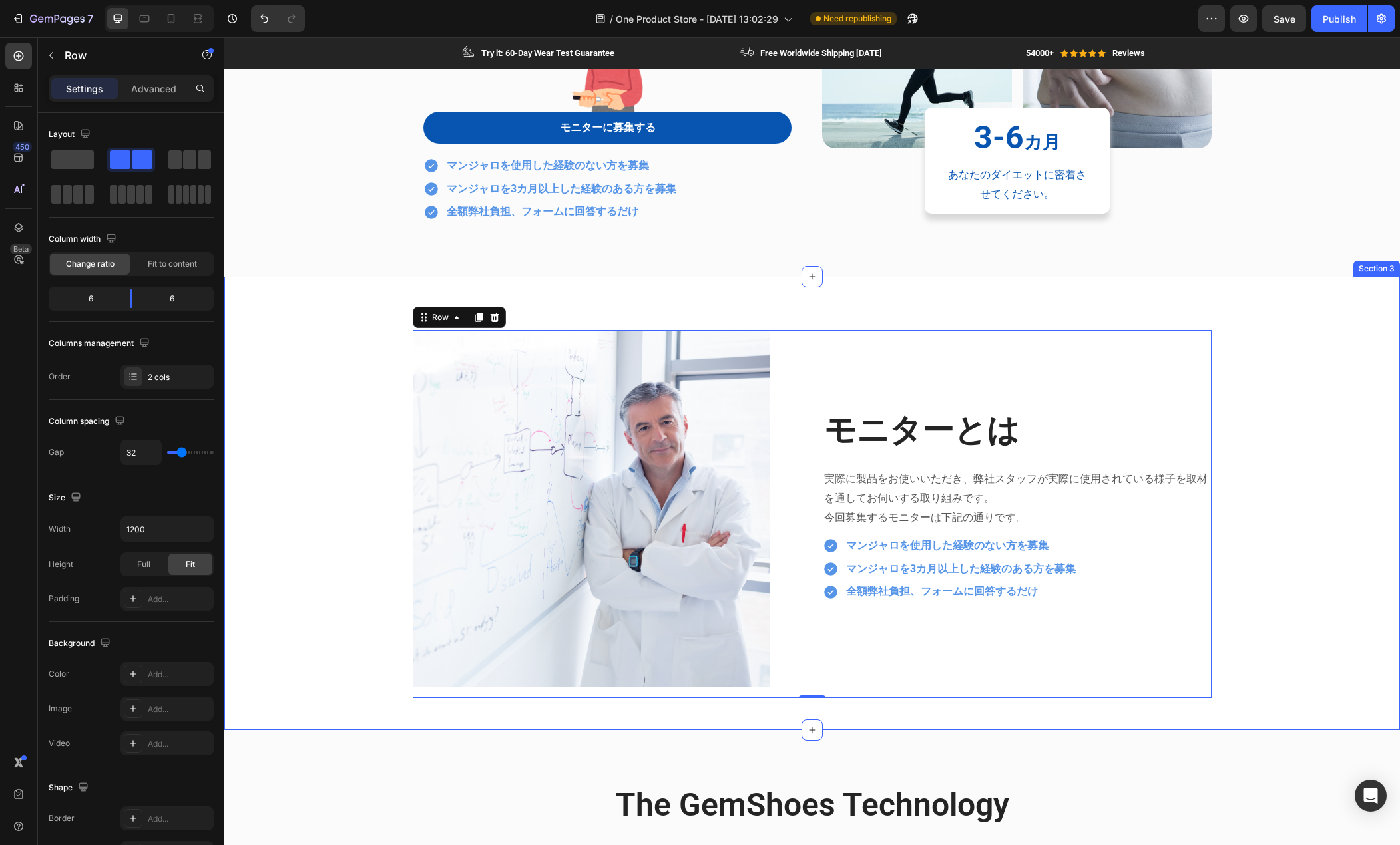
scroll to position [333, 0]
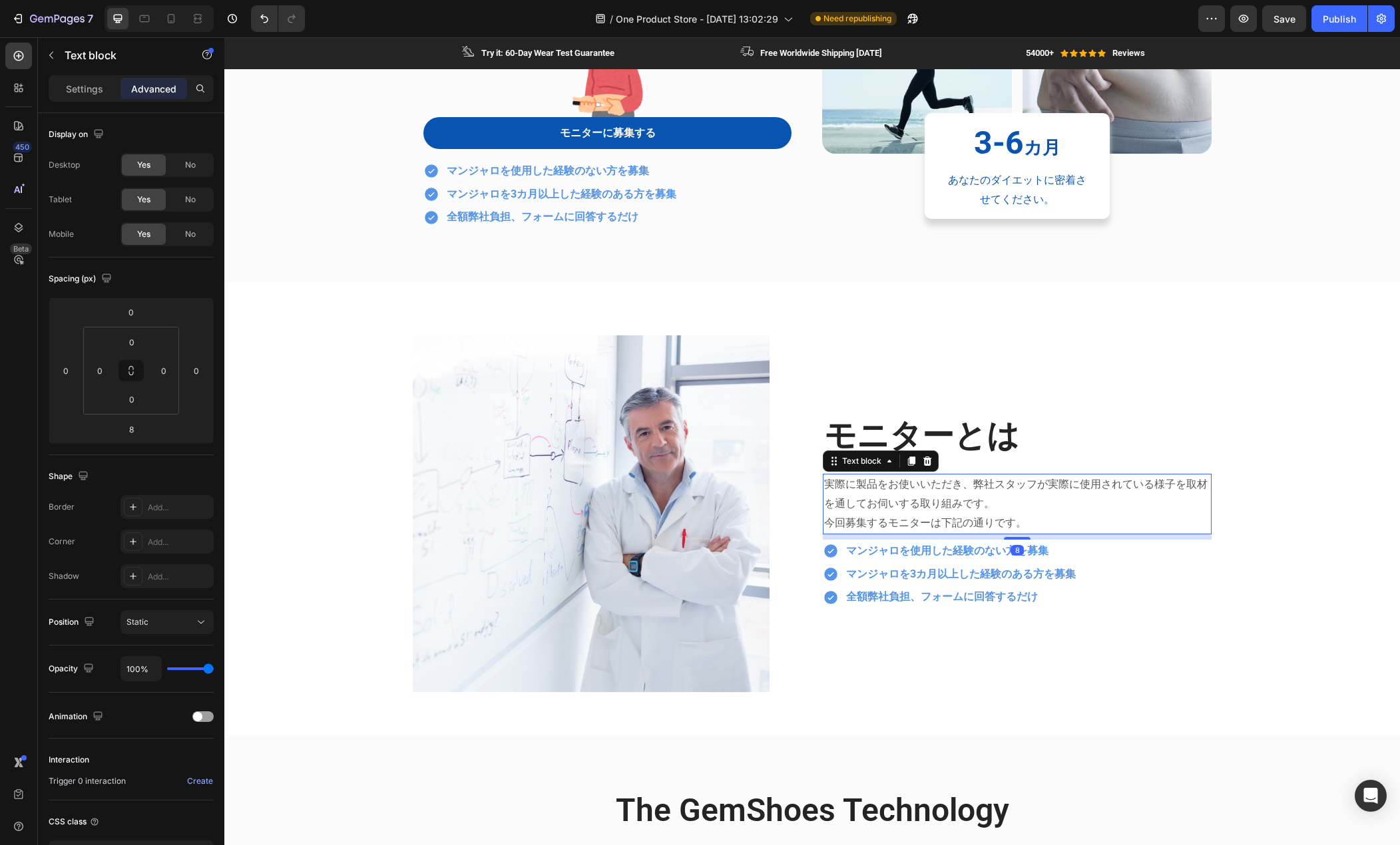
click at [969, 527] on p "今回募集するモニターは下記の通りです。" at bounding box center [1017, 524] width 386 height 20
click at [946, 524] on p "今回募集するモニターは下記の通りです。" at bounding box center [1017, 524] width 386 height 20
click at [923, 525] on p "今回募集するモニターは下記の通りです。" at bounding box center [1017, 524] width 386 height 20
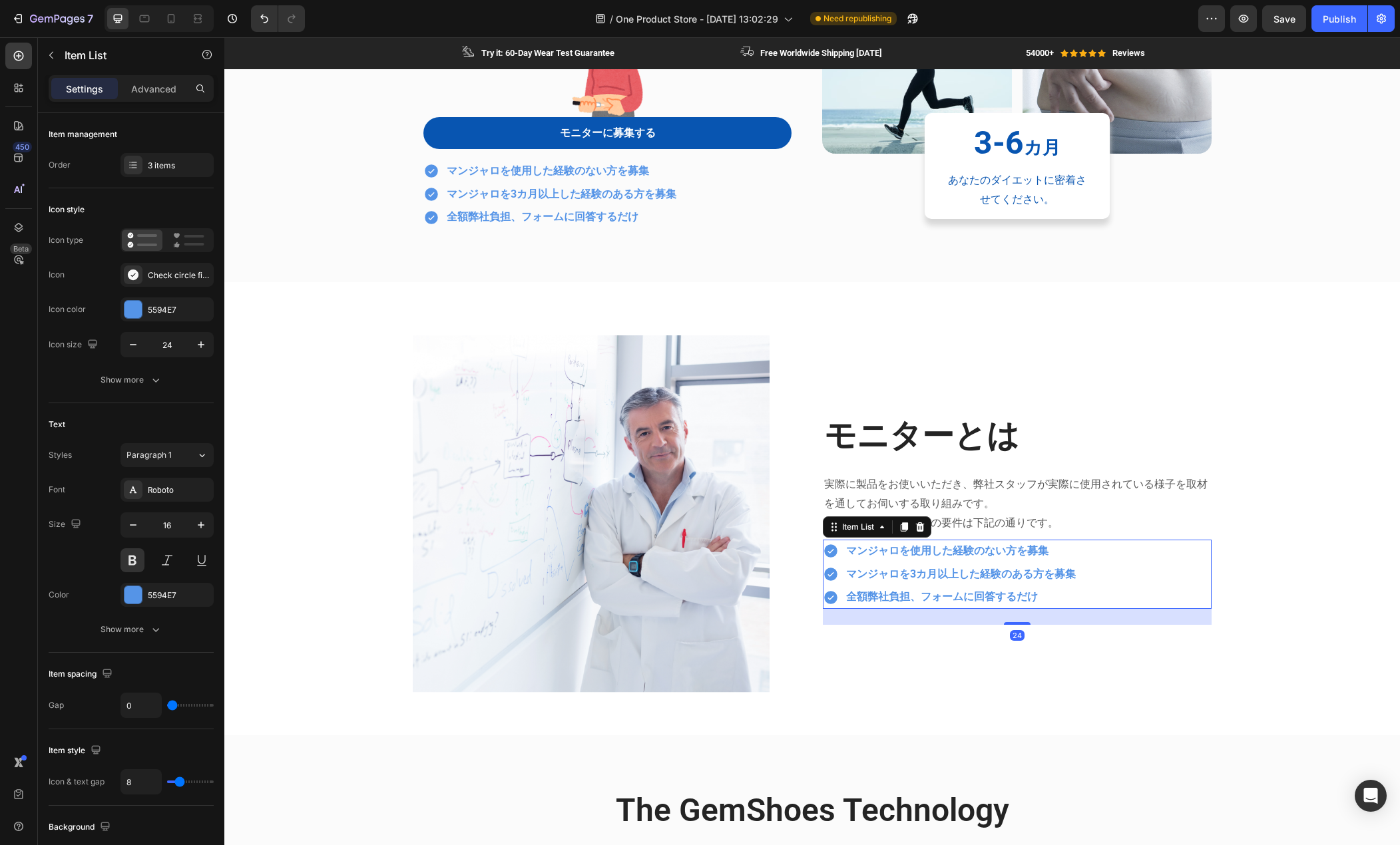
click at [884, 600] on p "全額弊社負担、フォームに回答するだけ" at bounding box center [961, 597] width 229 height 20
click at [915, 528] on icon at bounding box center [920, 526] width 10 height 10
click at [1022, 594] on p "全額弊社負担、フォームに回答するだけ" at bounding box center [961, 597] width 229 height 20
click at [161, 172] on div "3 items" at bounding box center [167, 165] width 93 height 24
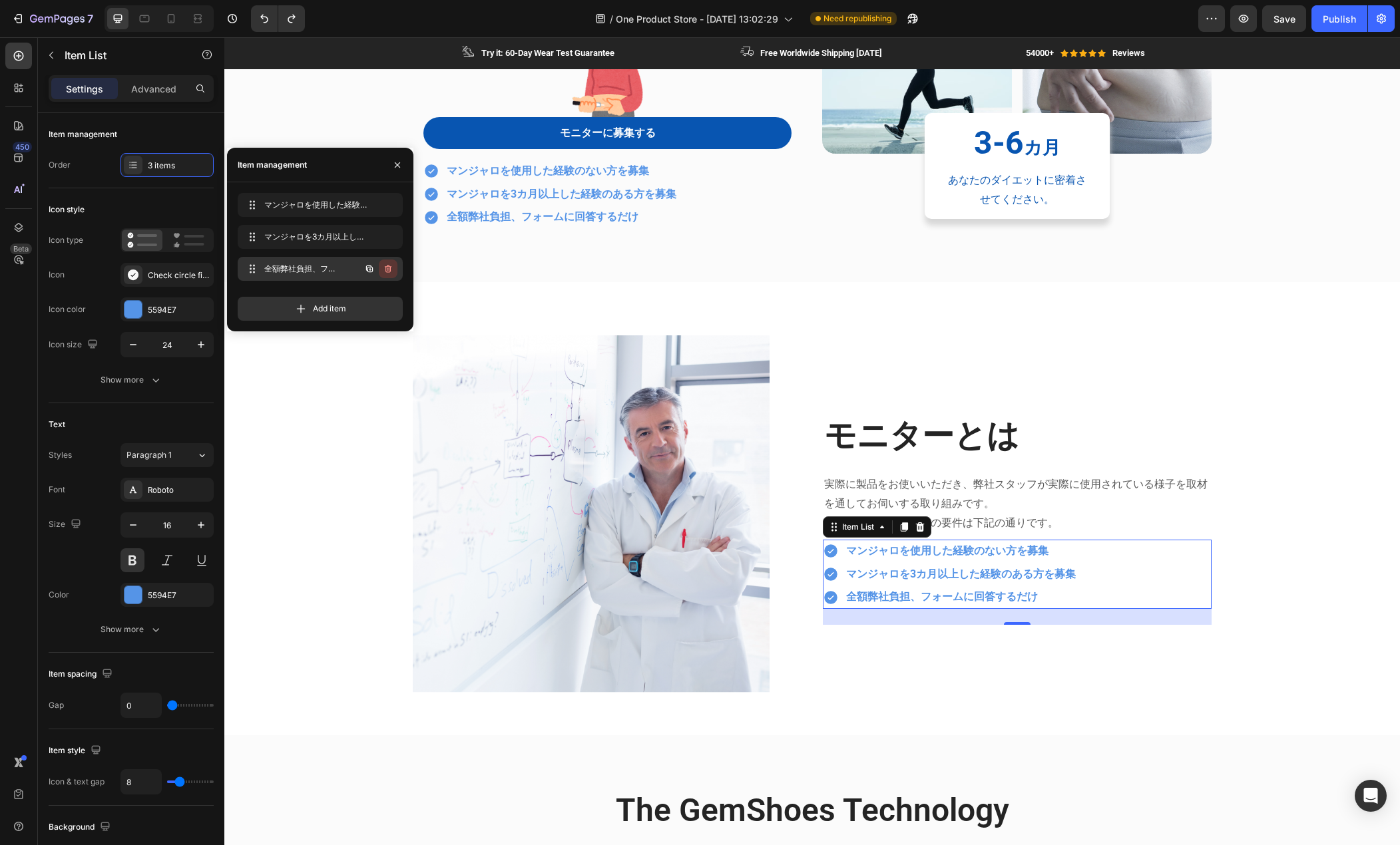
click at [389, 269] on icon "button" at bounding box center [388, 268] width 10 height 10
click at [372, 270] on div "Delete" at bounding box center [379, 268] width 24 height 12
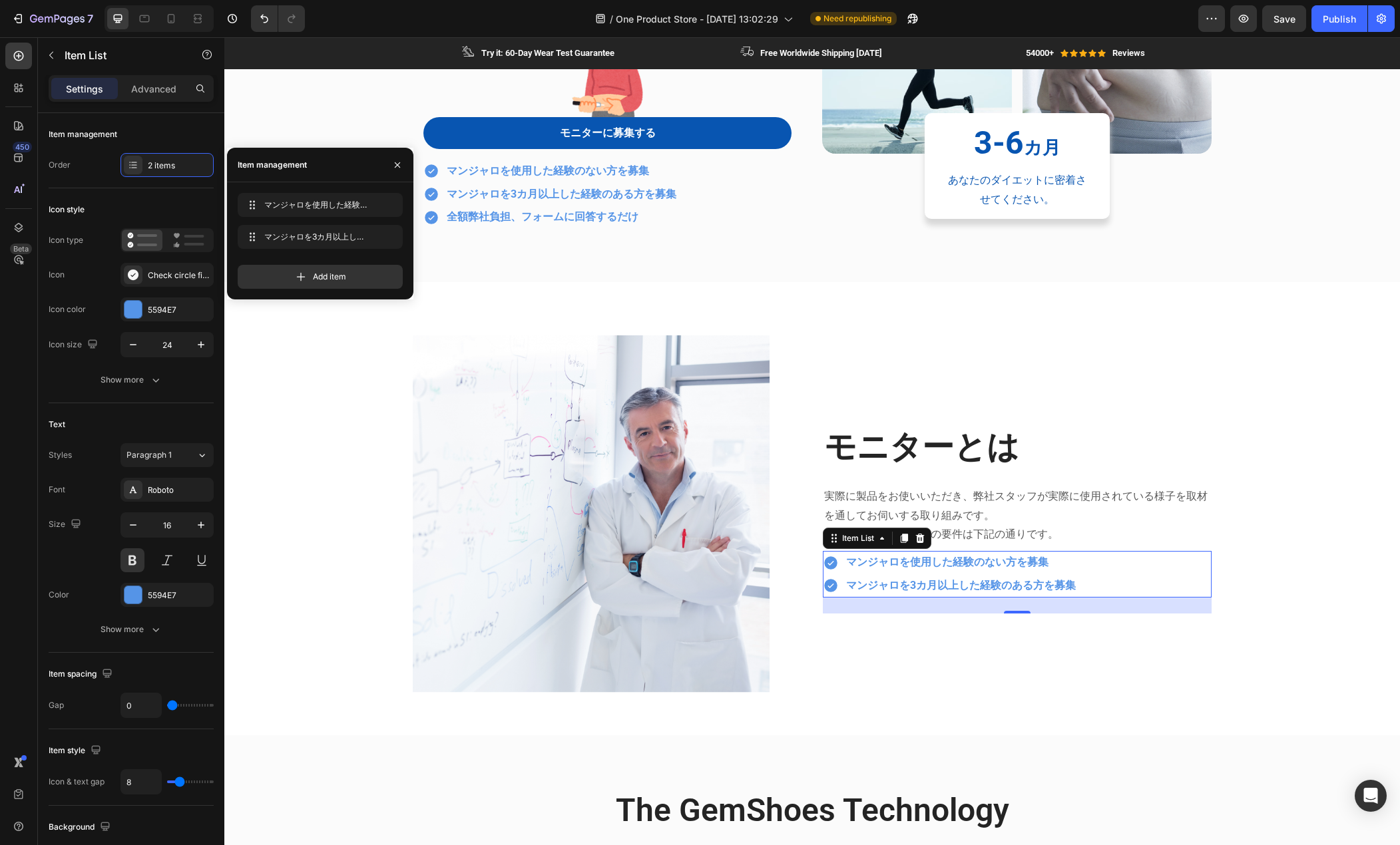
click at [1125, 562] on div "マンジャロを使用した経験のない方を募集 マンジャロを3カ月以上した経験のある方を募集" at bounding box center [1017, 575] width 389 height 47
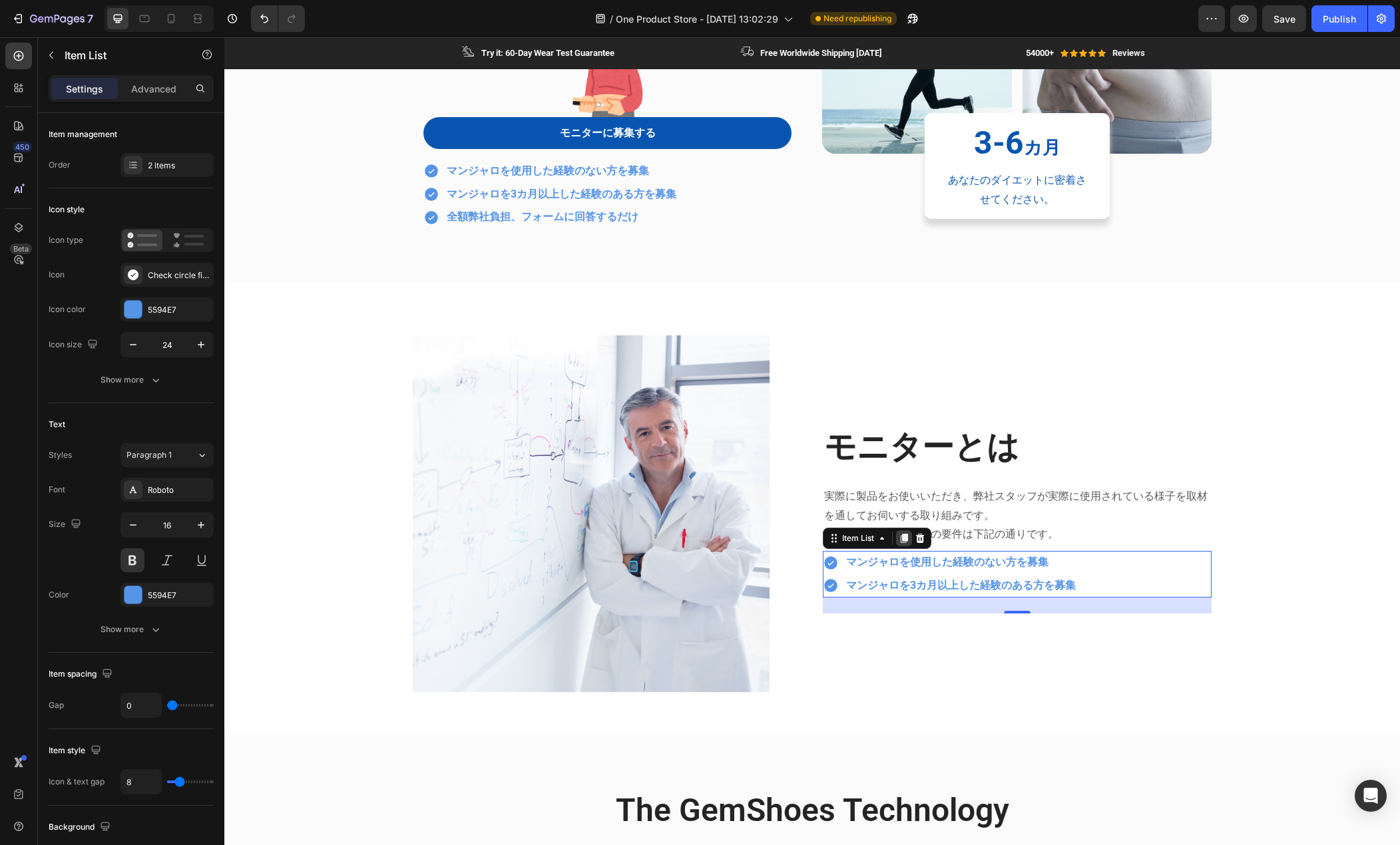
click at [901, 539] on icon at bounding box center [905, 538] width 7 height 9
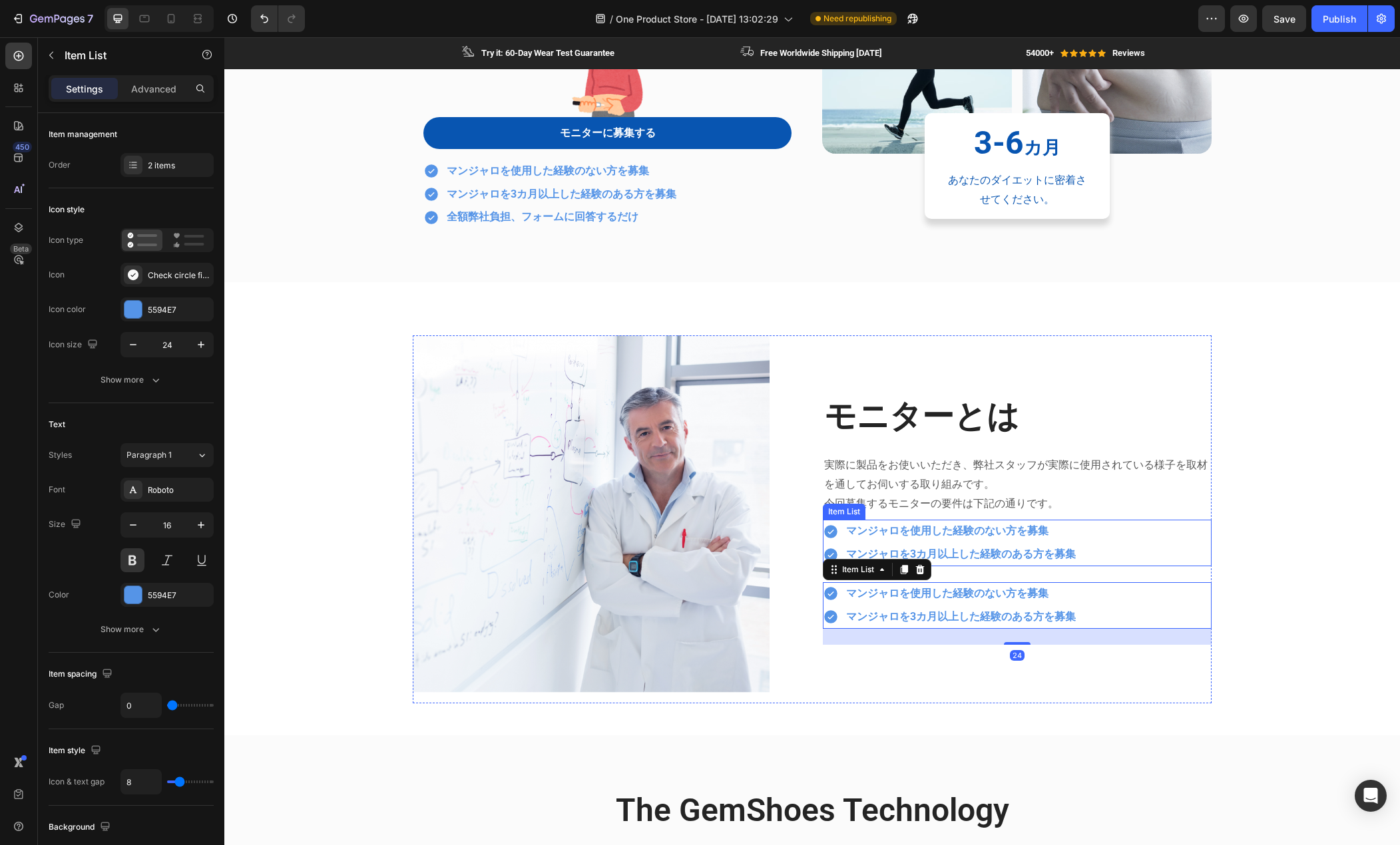
click at [1064, 551] on p "マンジャロを3カ月以上した経験のある方を募集" at bounding box center [961, 554] width 229 height 20
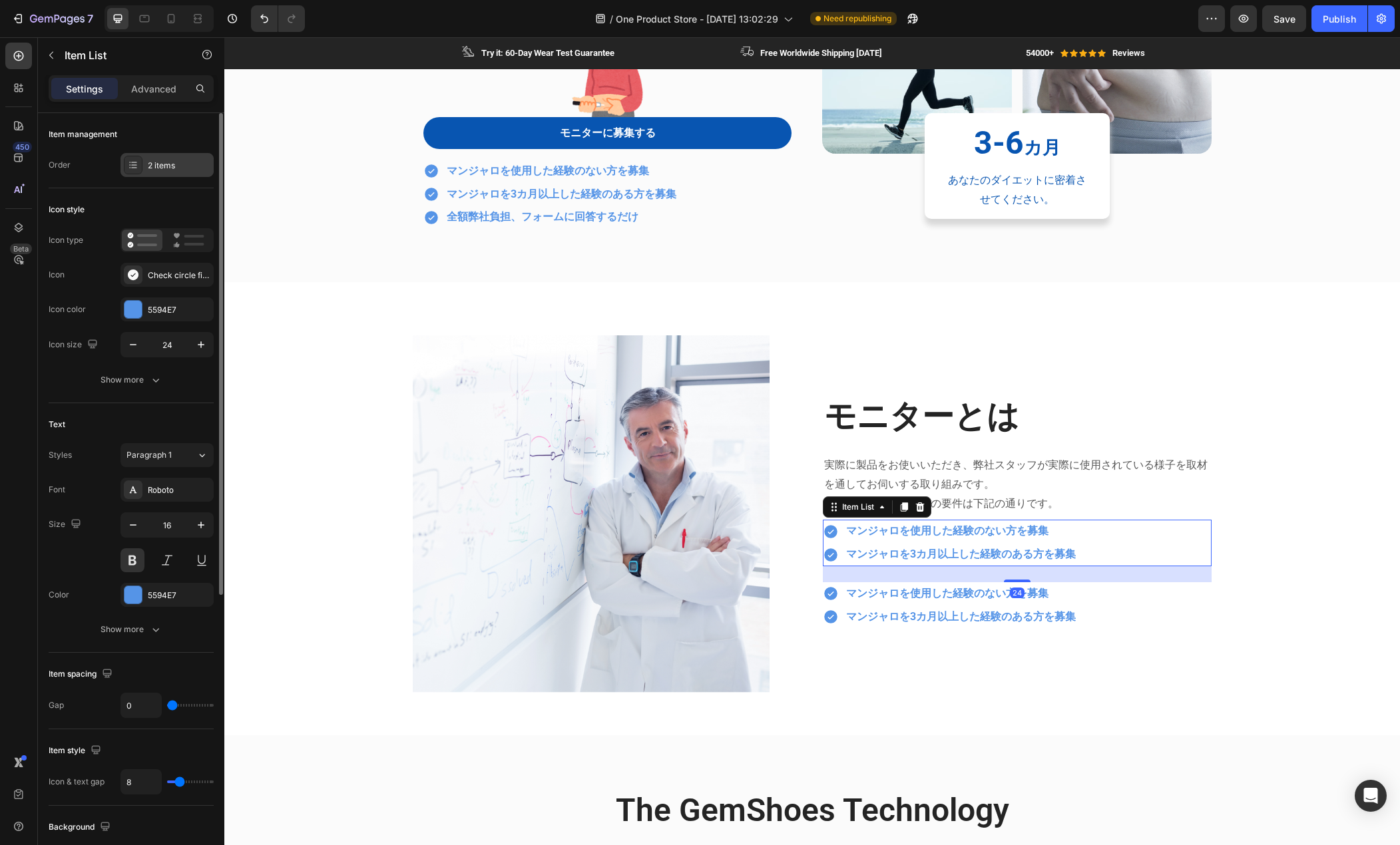
click at [172, 160] on div "2 items" at bounding box center [179, 165] width 62 height 12
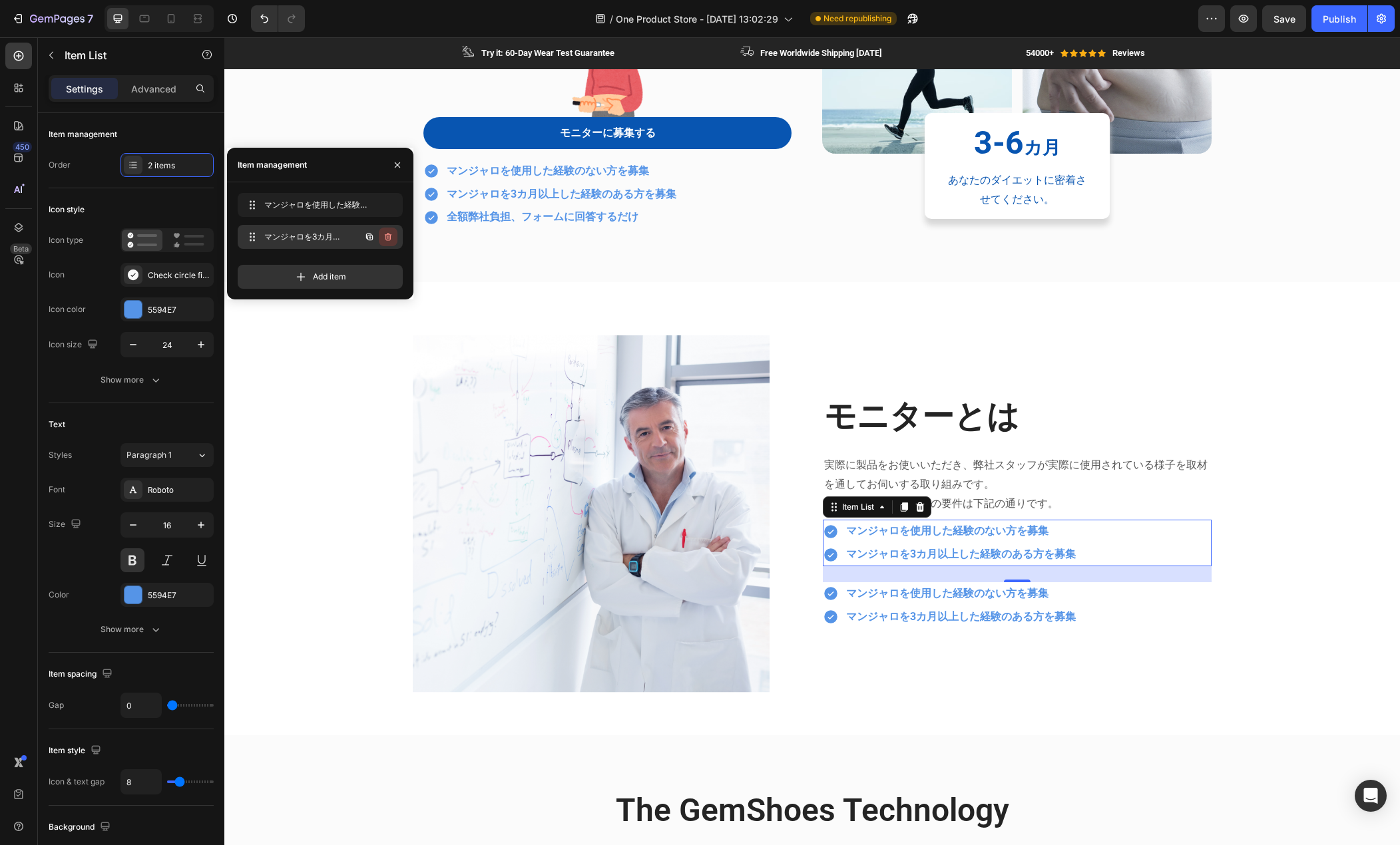
click at [391, 241] on icon "button" at bounding box center [388, 237] width 10 height 10
click at [386, 236] on div "Delete" at bounding box center [379, 237] width 24 height 12
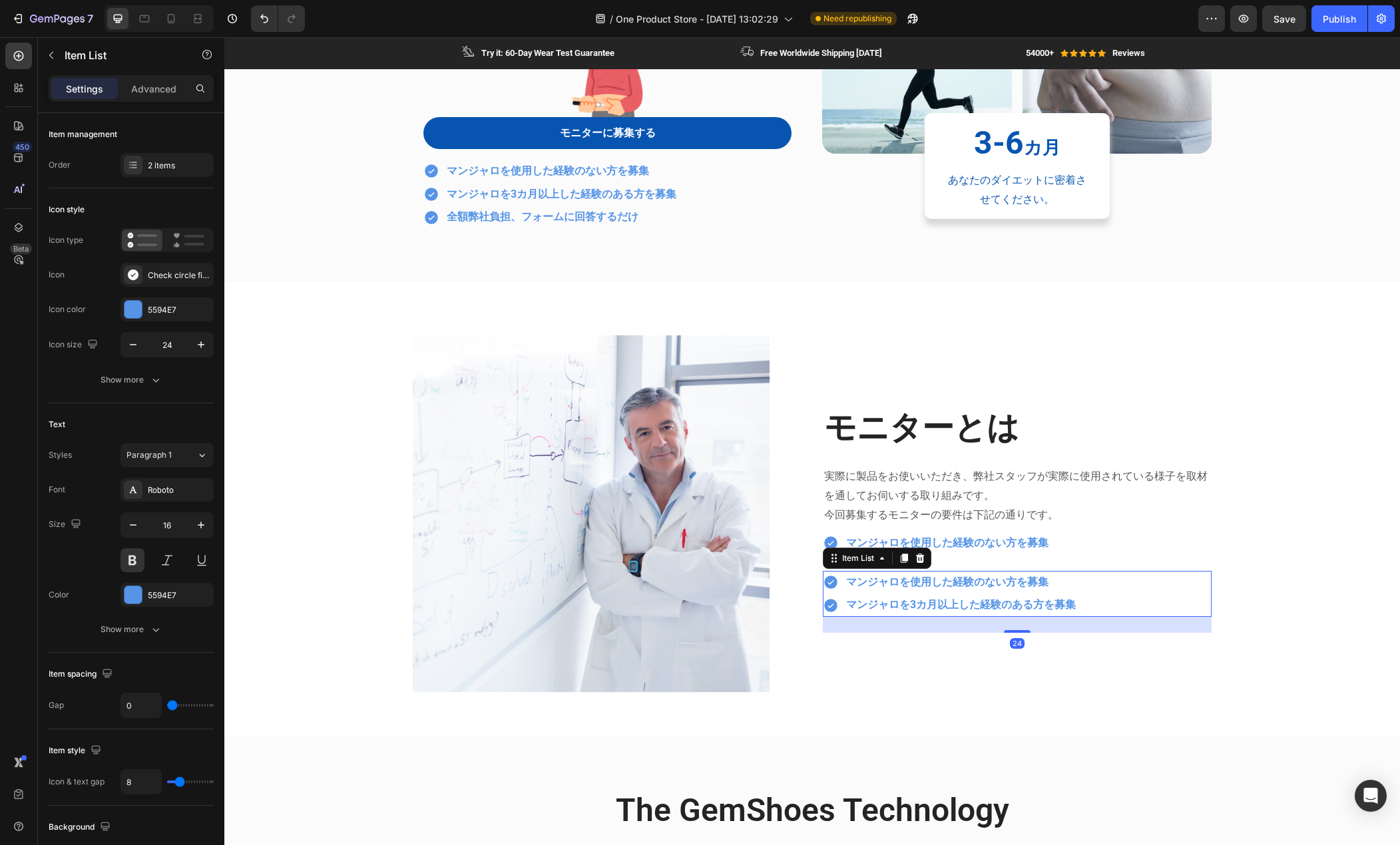
click at [1097, 609] on div "マンジャロを使用した経験のない方を募集 マンジャロを3カ月以上した経験のある方を募集" at bounding box center [1017, 594] width 389 height 47
click at [167, 165] on div "2 items" at bounding box center [179, 165] width 62 height 12
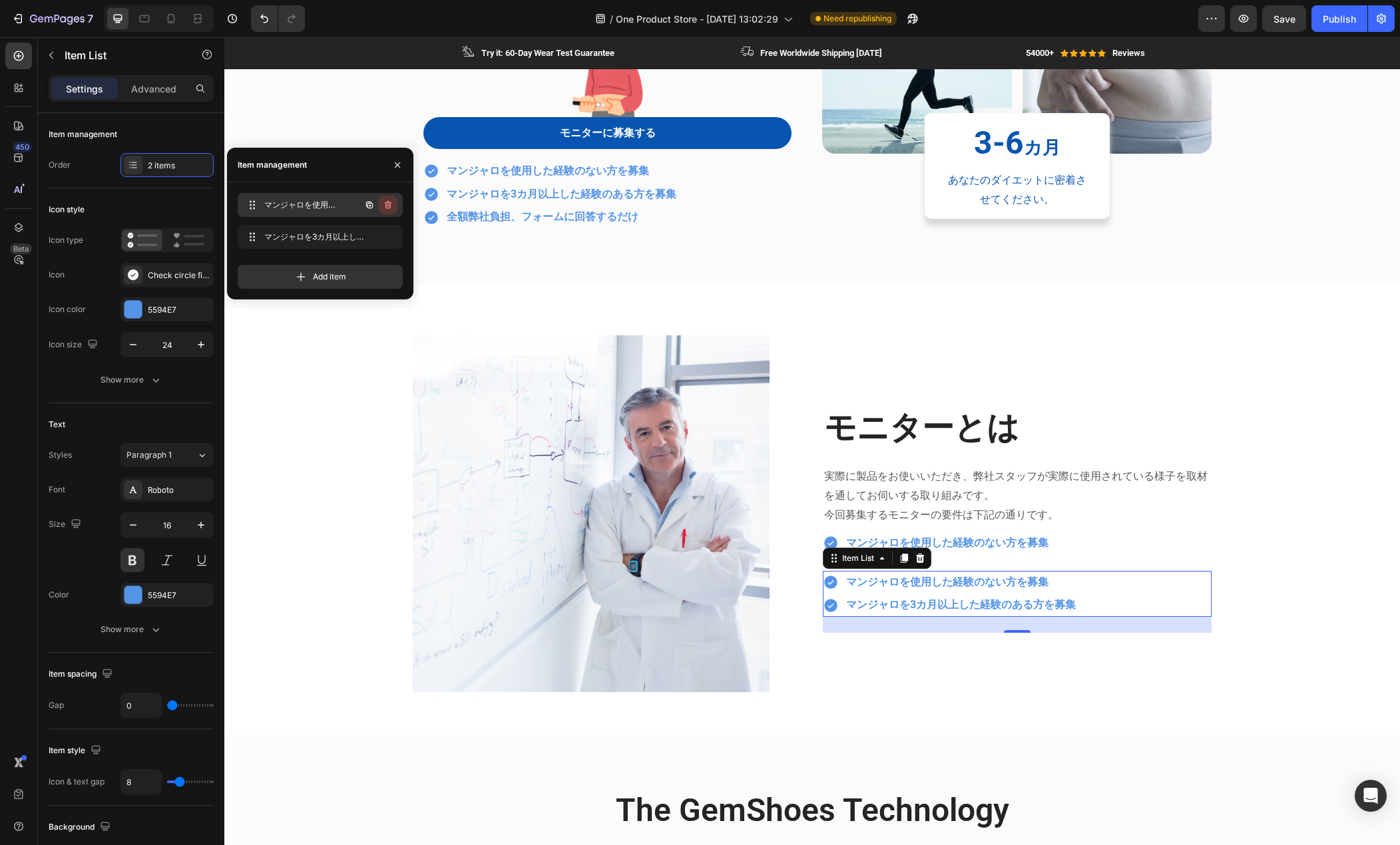
click at [391, 202] on icon "button" at bounding box center [388, 204] width 10 height 10
click at [372, 201] on div "Delete" at bounding box center [379, 205] width 24 height 12
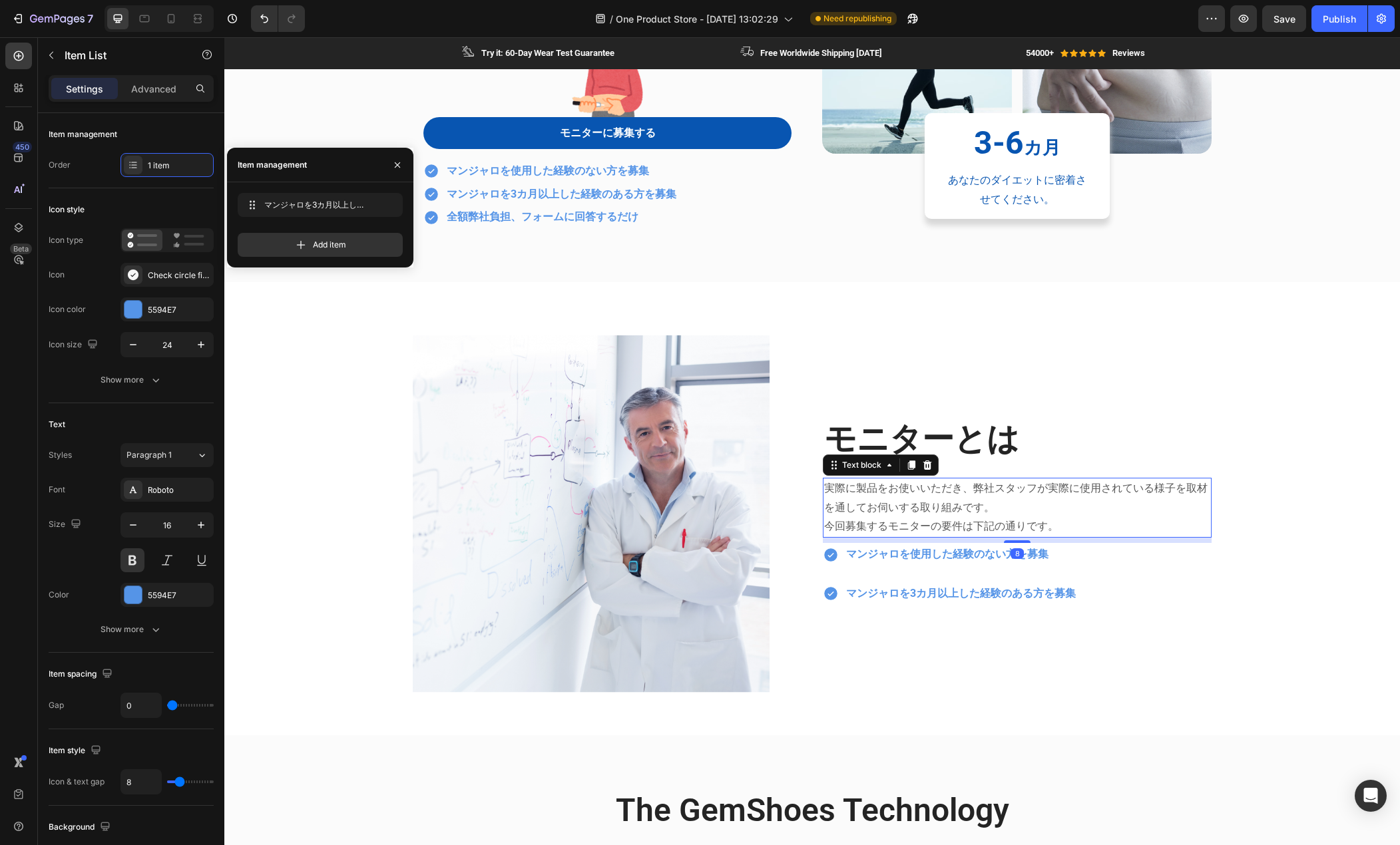
drag, startPoint x: 1135, startPoint y: 508, endPoint x: 1128, endPoint y: 516, distance: 10.6
click at [1135, 510] on p "実際に製品をお使いいただき、弊社スタッフが実際に使用されている様子を取材を通してお伺いする取り組みです。" at bounding box center [1017, 497] width 386 height 38
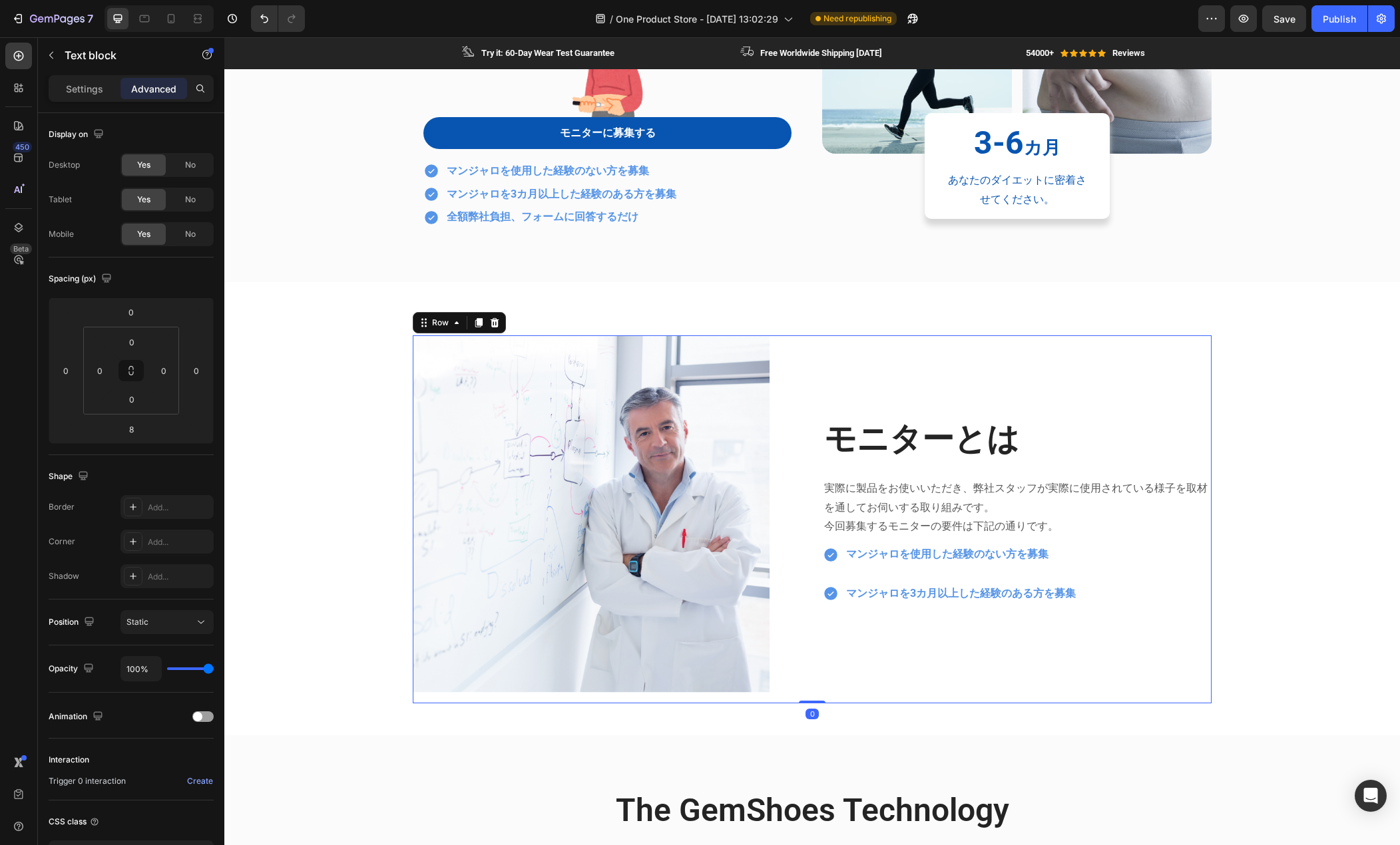
click at [919, 654] on div "モニターとは Heading 実際に製品をお使いいただき、弊社スタッフが実際に使用されている様子を取材を通してお伺いする取り組みです。 今回募集するモニターの…" at bounding box center [1017, 519] width 389 height 368
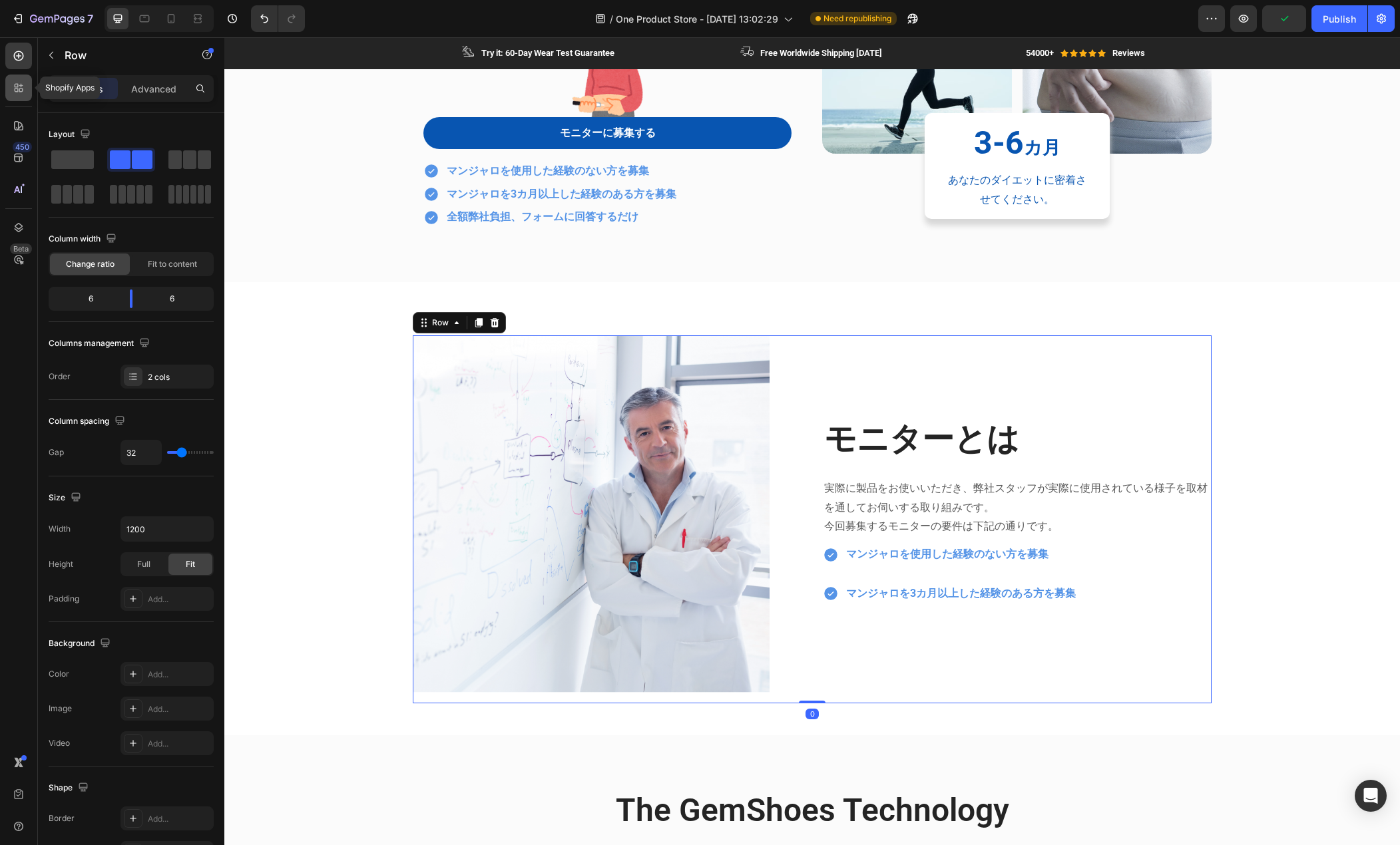
click at [20, 88] on icon at bounding box center [19, 88] width 13 height 13
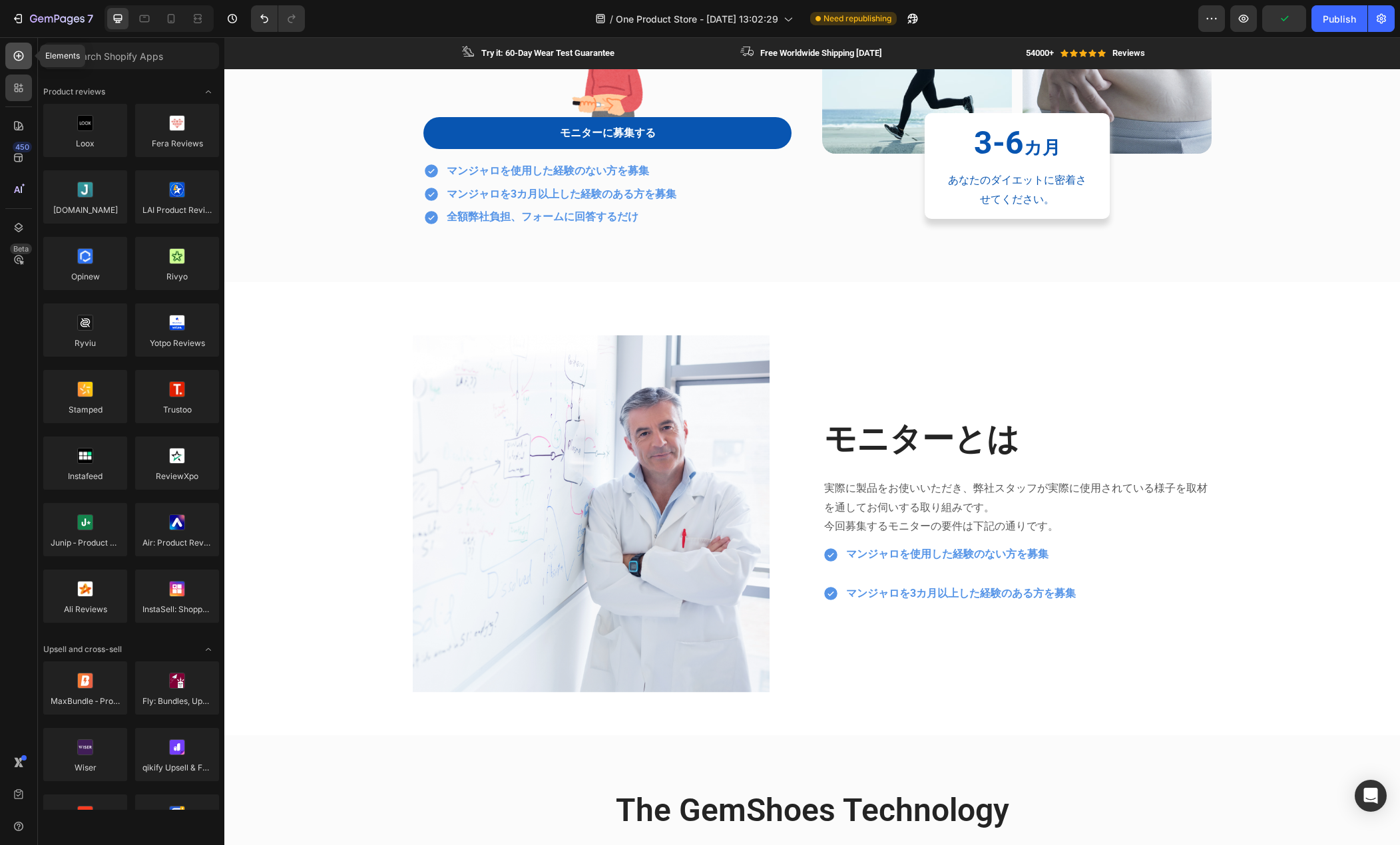
click at [20, 58] on icon at bounding box center [19, 56] width 13 height 13
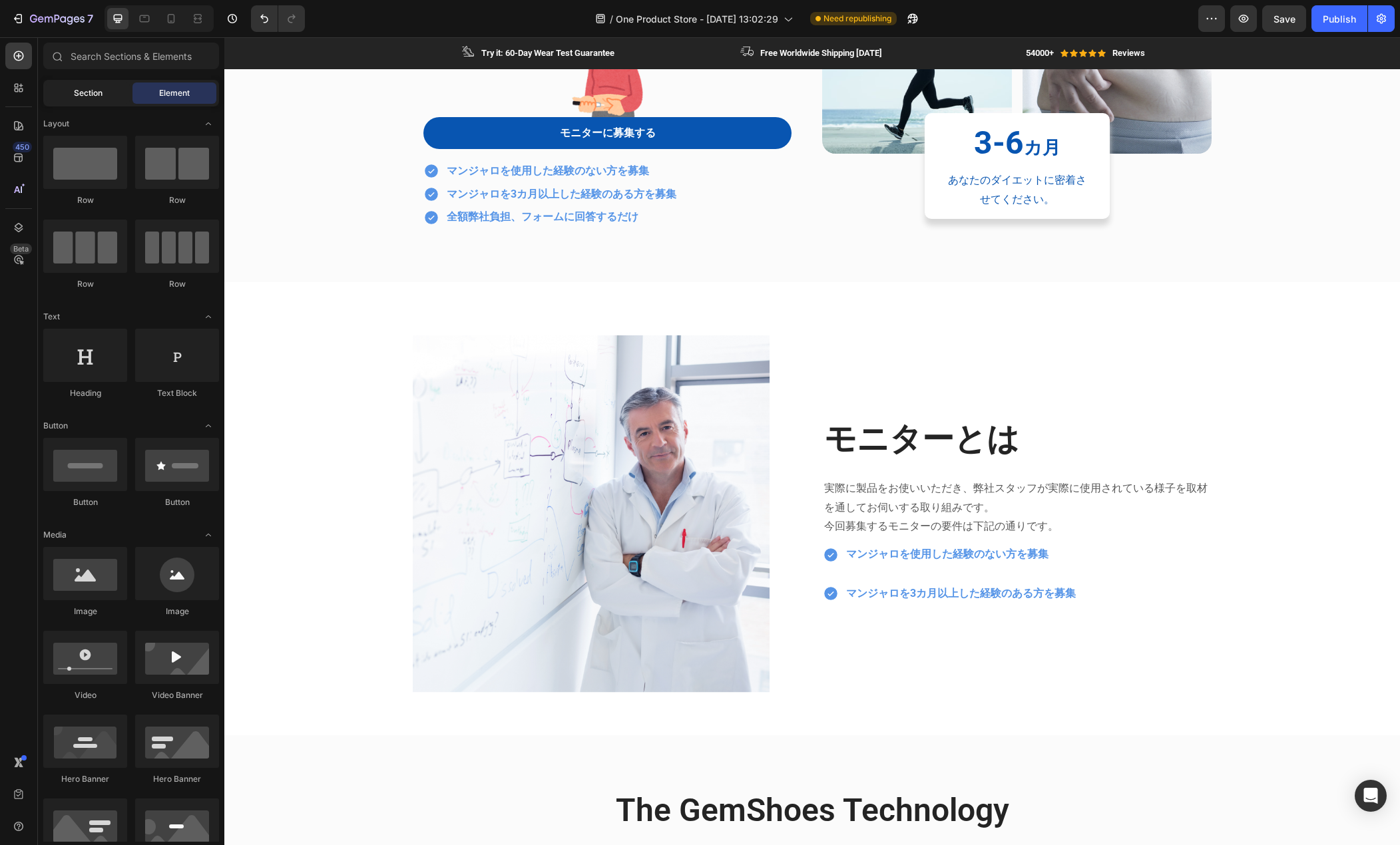
click at [85, 92] on span "Section" at bounding box center [88, 93] width 29 height 12
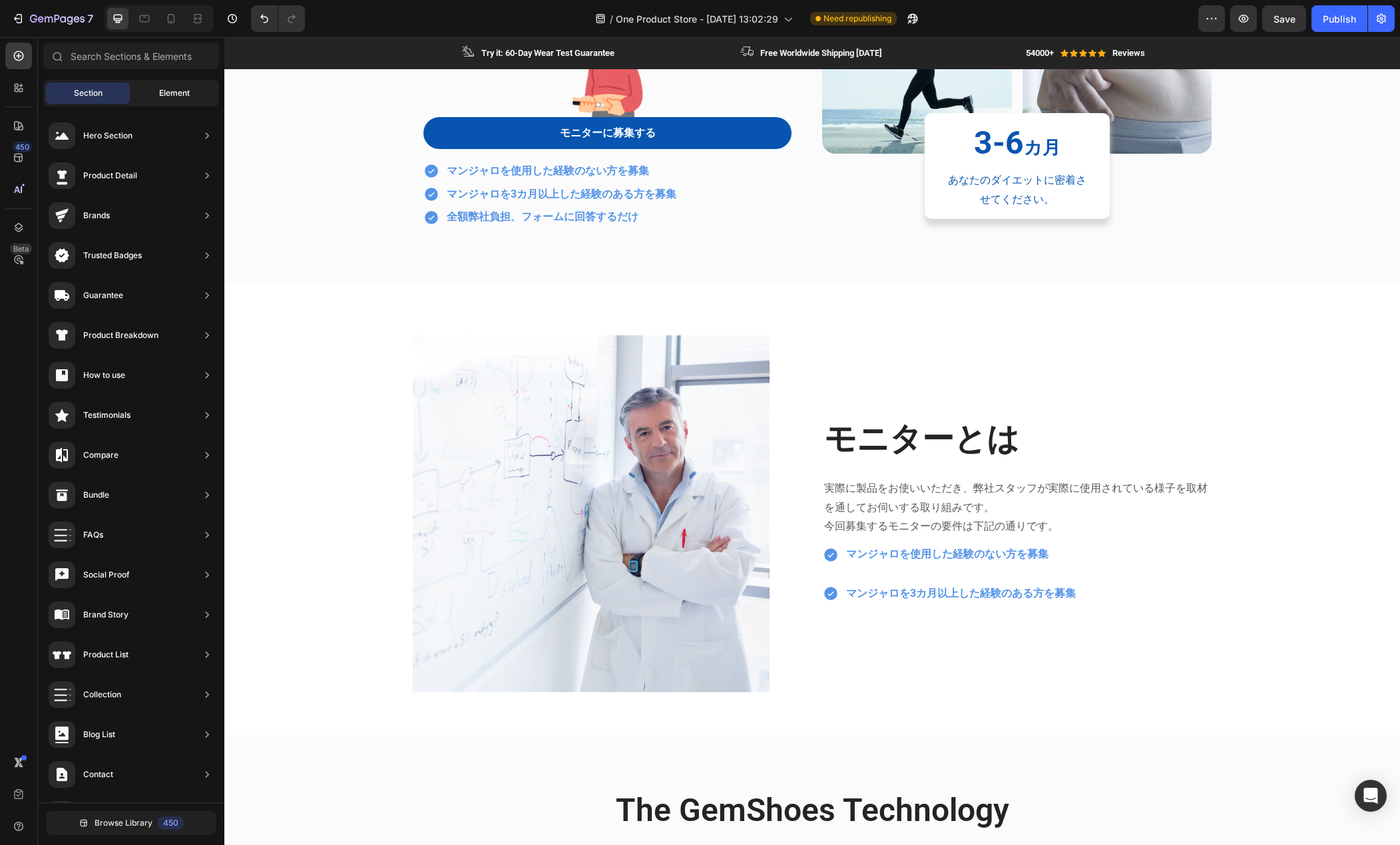
click at [151, 92] on div "Element" at bounding box center [174, 93] width 84 height 21
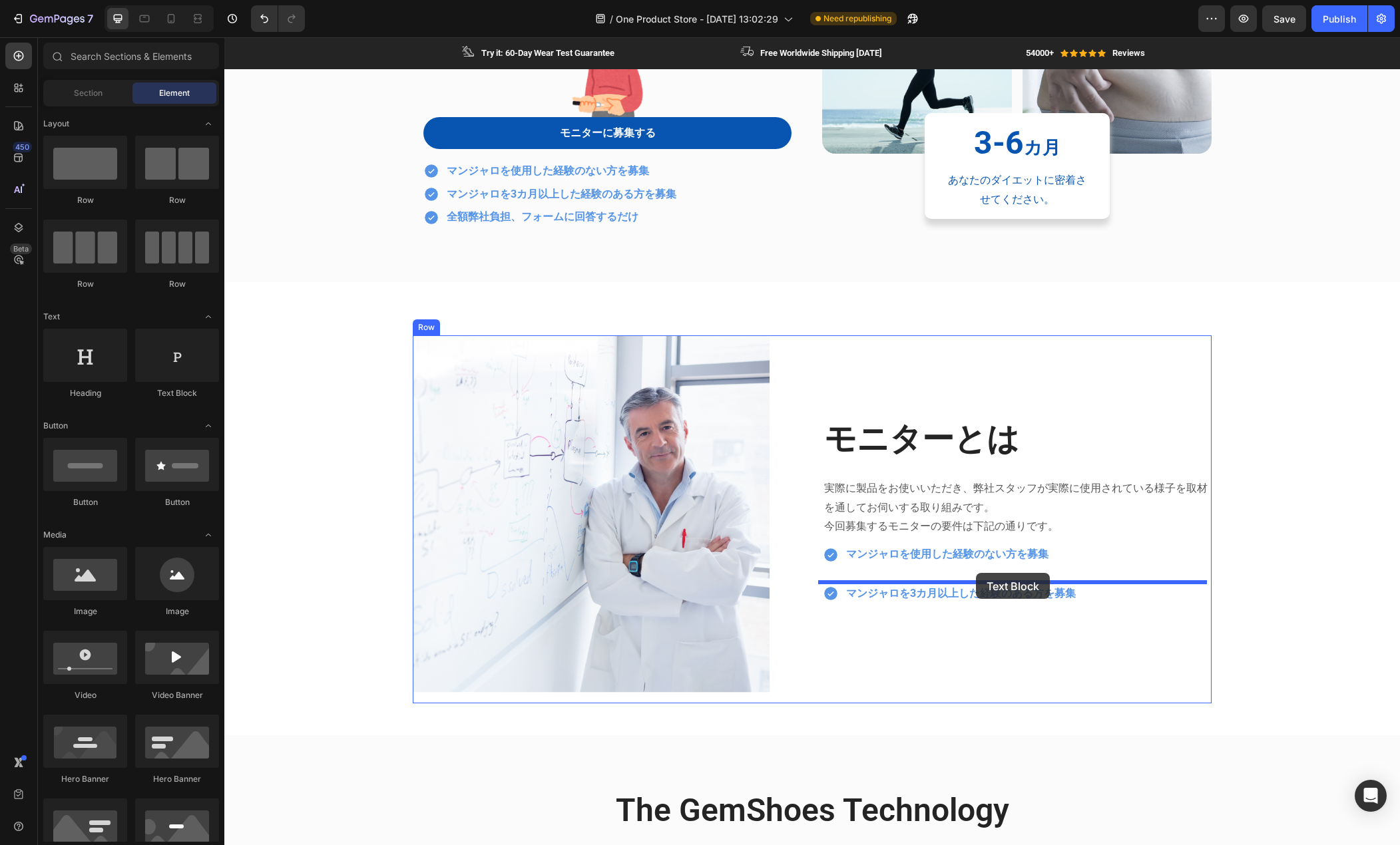
drag, startPoint x: 408, startPoint y: 396, endPoint x: 976, endPoint y: 573, distance: 594.9
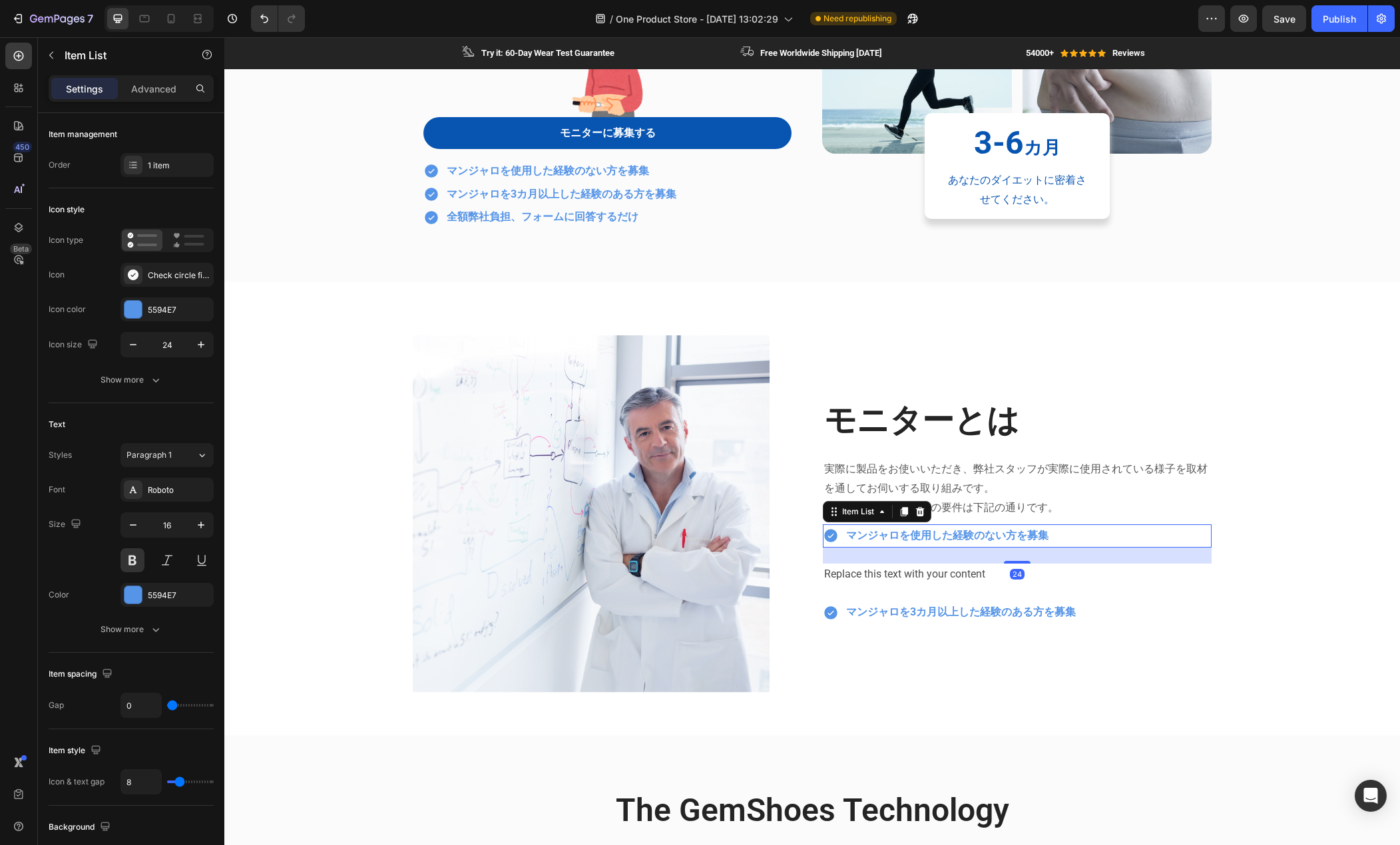
click at [1027, 543] on p "マンジャロを使用した経験のない方を募集" at bounding box center [947, 536] width 202 height 20
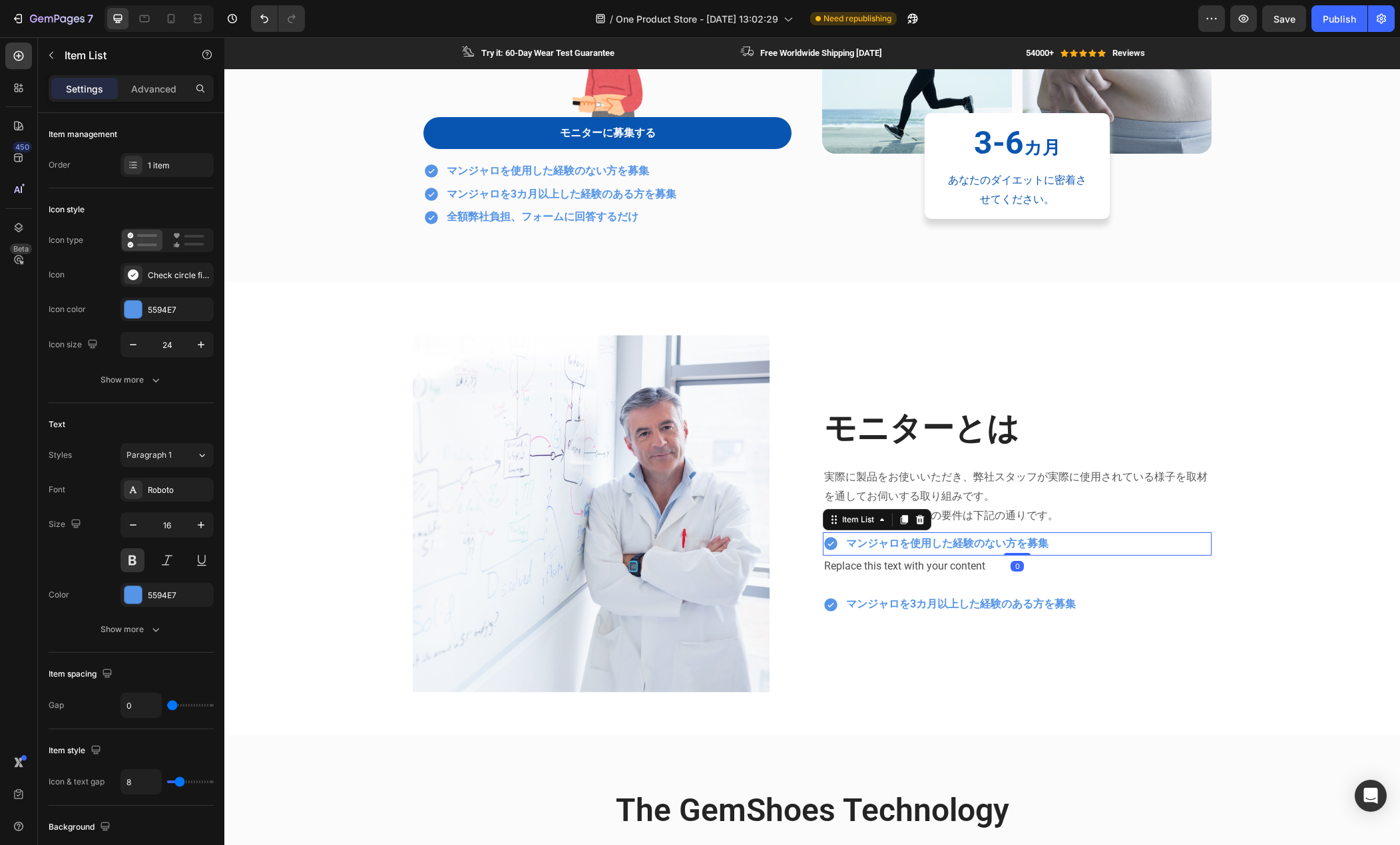
drag, startPoint x: 1011, startPoint y: 562, endPoint x: 1007, endPoint y: 513, distance: 49.2
click at [1007, 513] on div "モニターとは Heading 実際に製品をお使いいただき、弊社スタッフが実際に使用されている様子を取材を通してお伺いする取り組みです。 今回募集するモニターの…" at bounding box center [1017, 519] width 389 height 368
type input "100%"
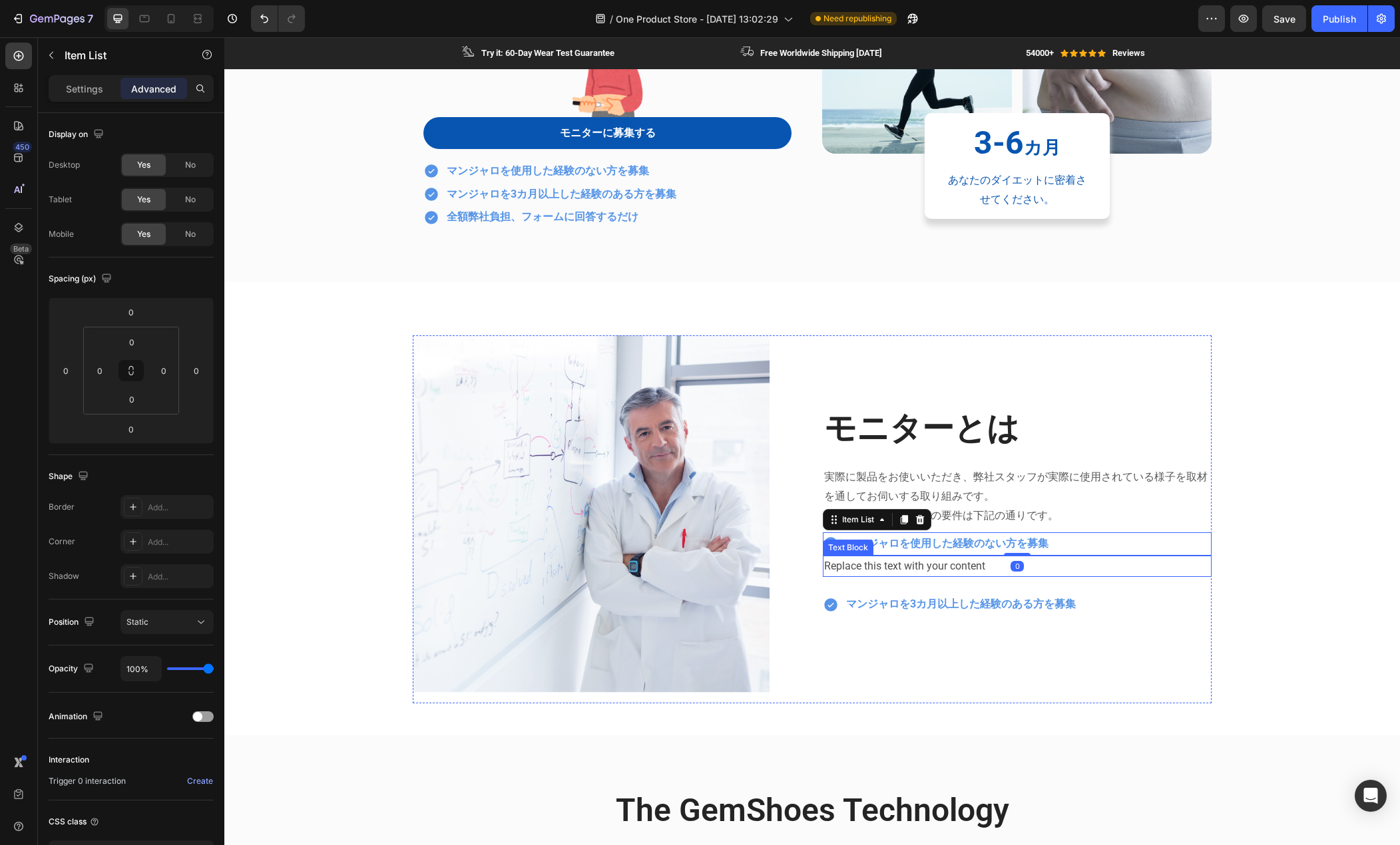
click at [938, 563] on div "Replace this text with your content" at bounding box center [1017, 567] width 389 height 22
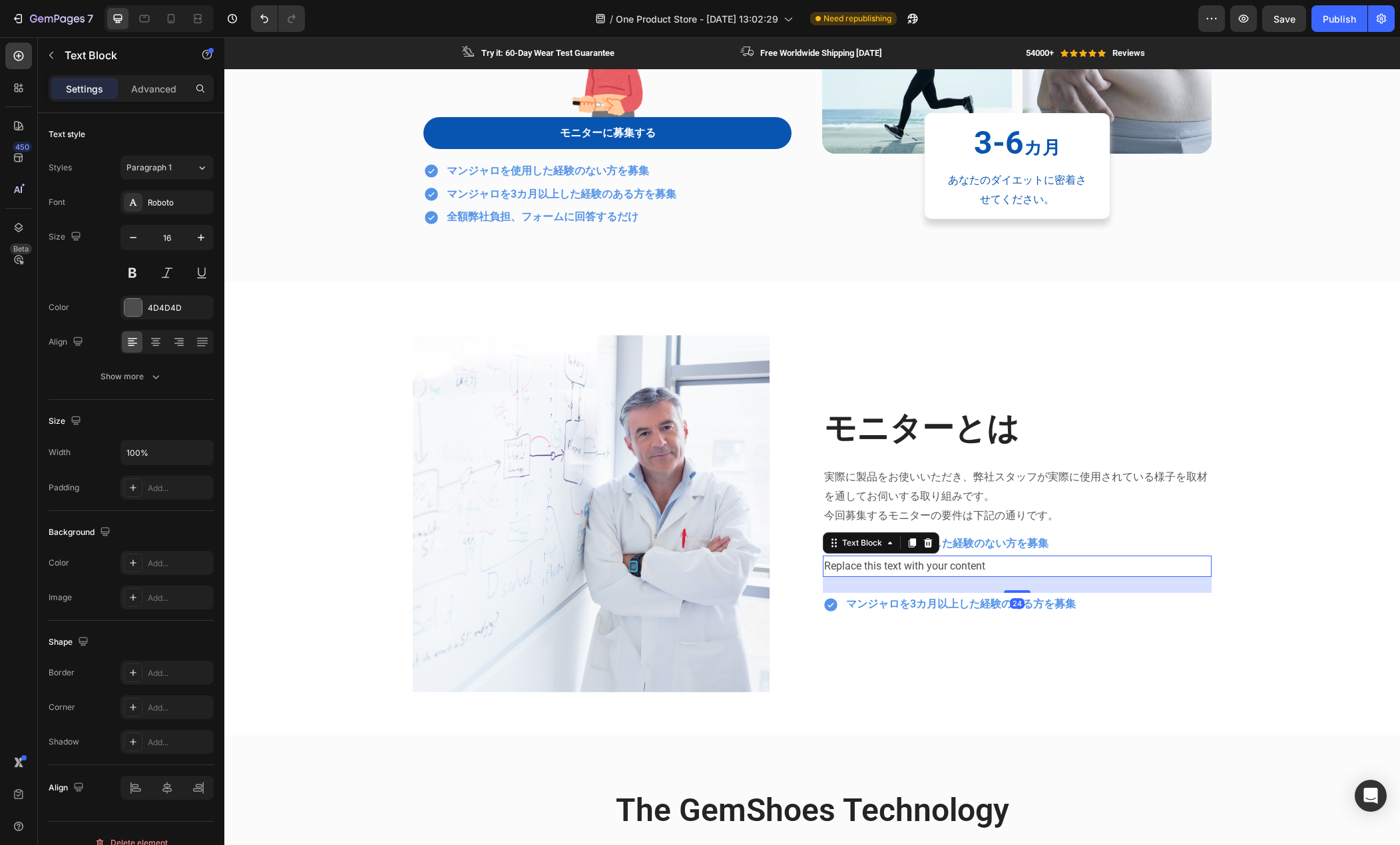
click at [938, 563] on div "Replace this text with your content" at bounding box center [1017, 567] width 389 height 22
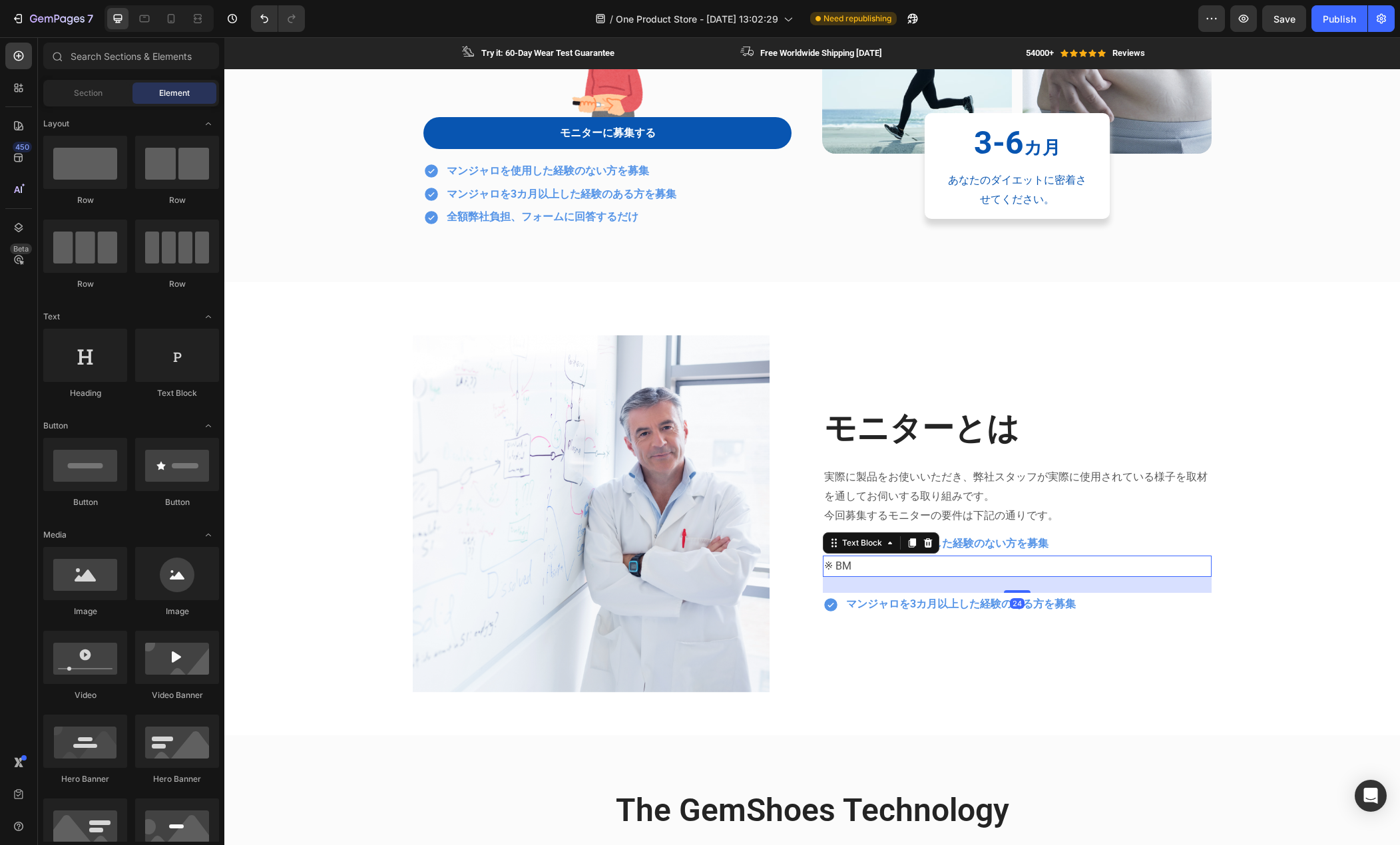
click at [917, 567] on p "※ BM" at bounding box center [1017, 566] width 386 height 20
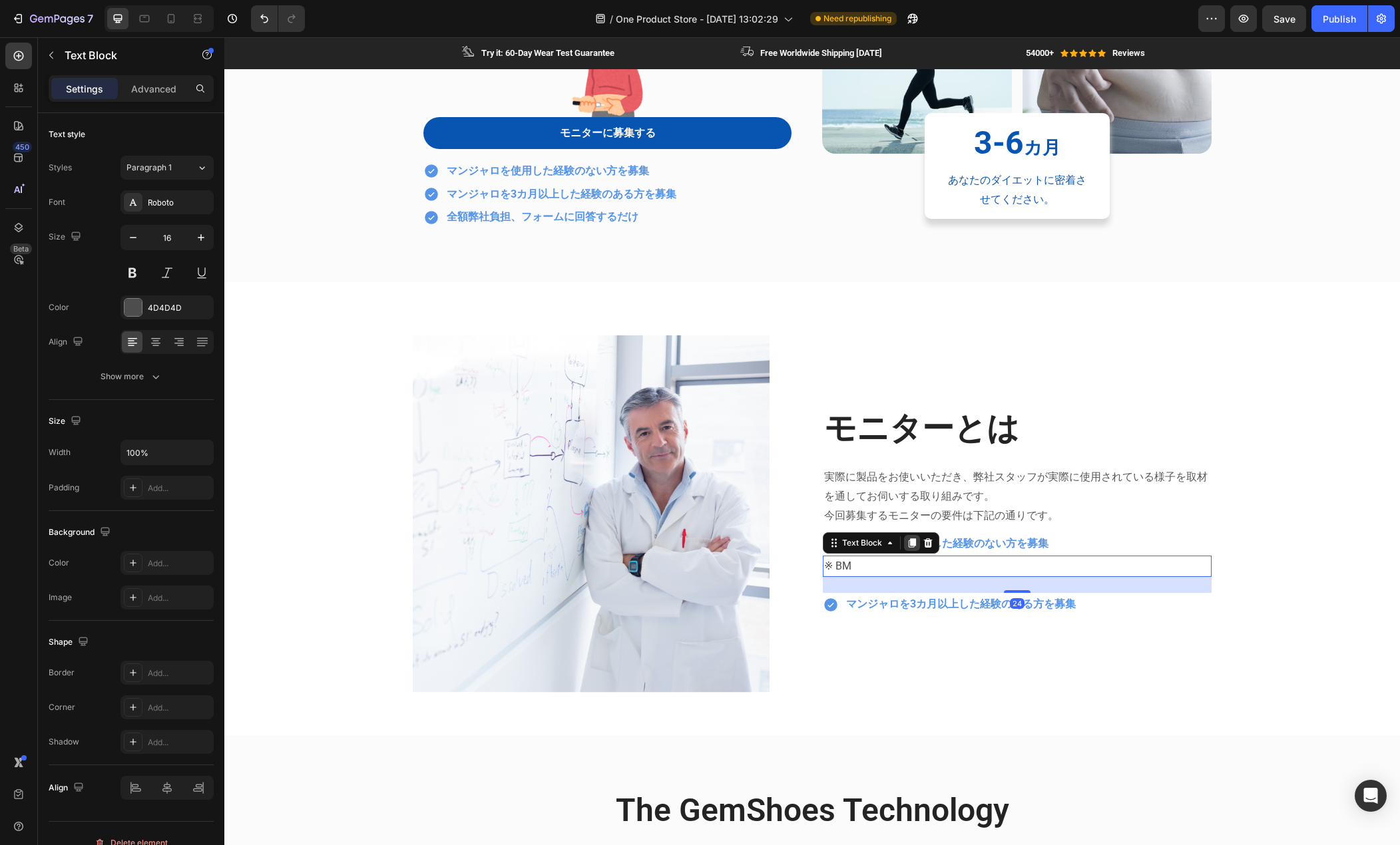
click at [907, 545] on icon at bounding box center [912, 542] width 10 height 10
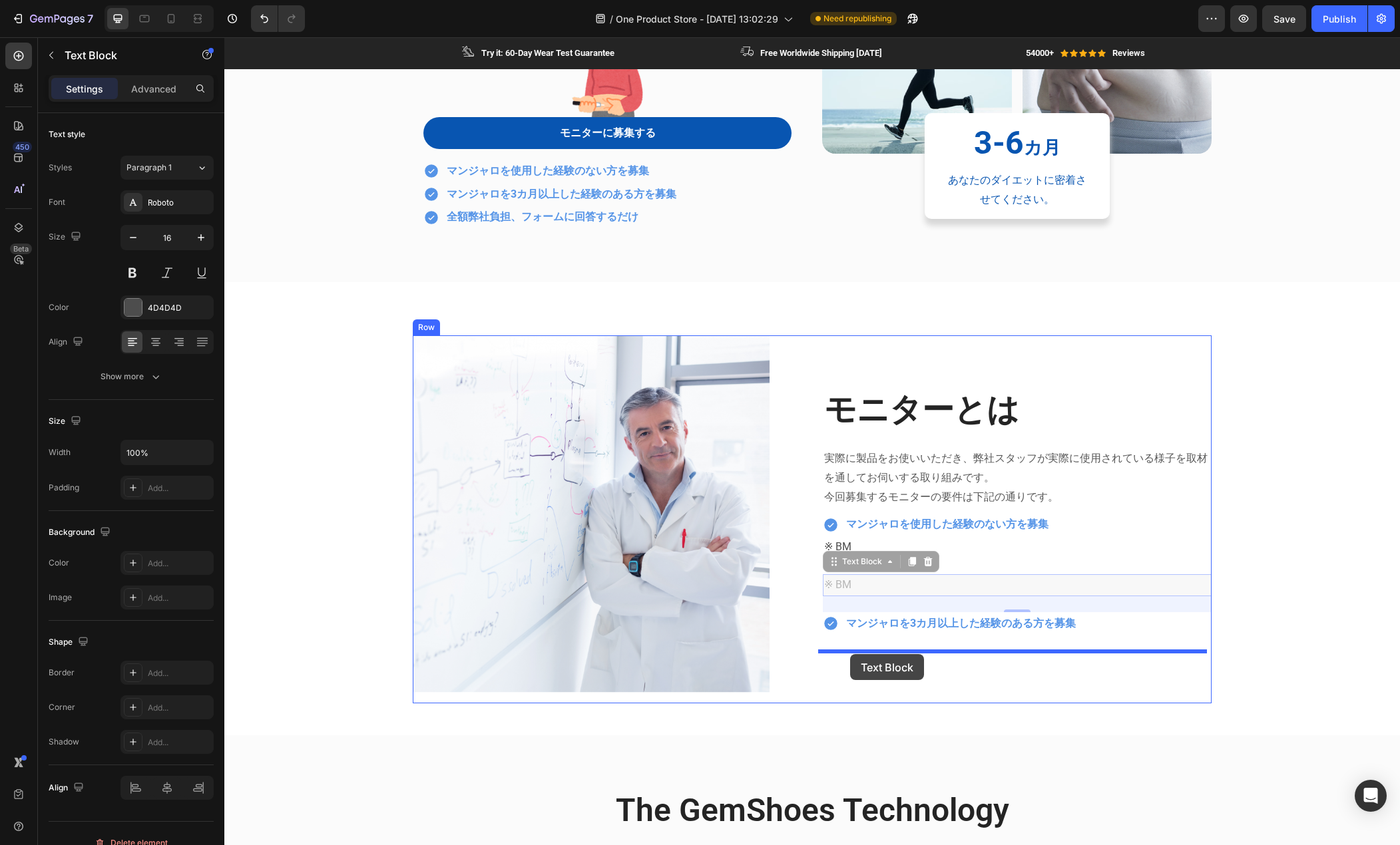
drag, startPoint x: 829, startPoint y: 563, endPoint x: 850, endPoint y: 654, distance: 93.4
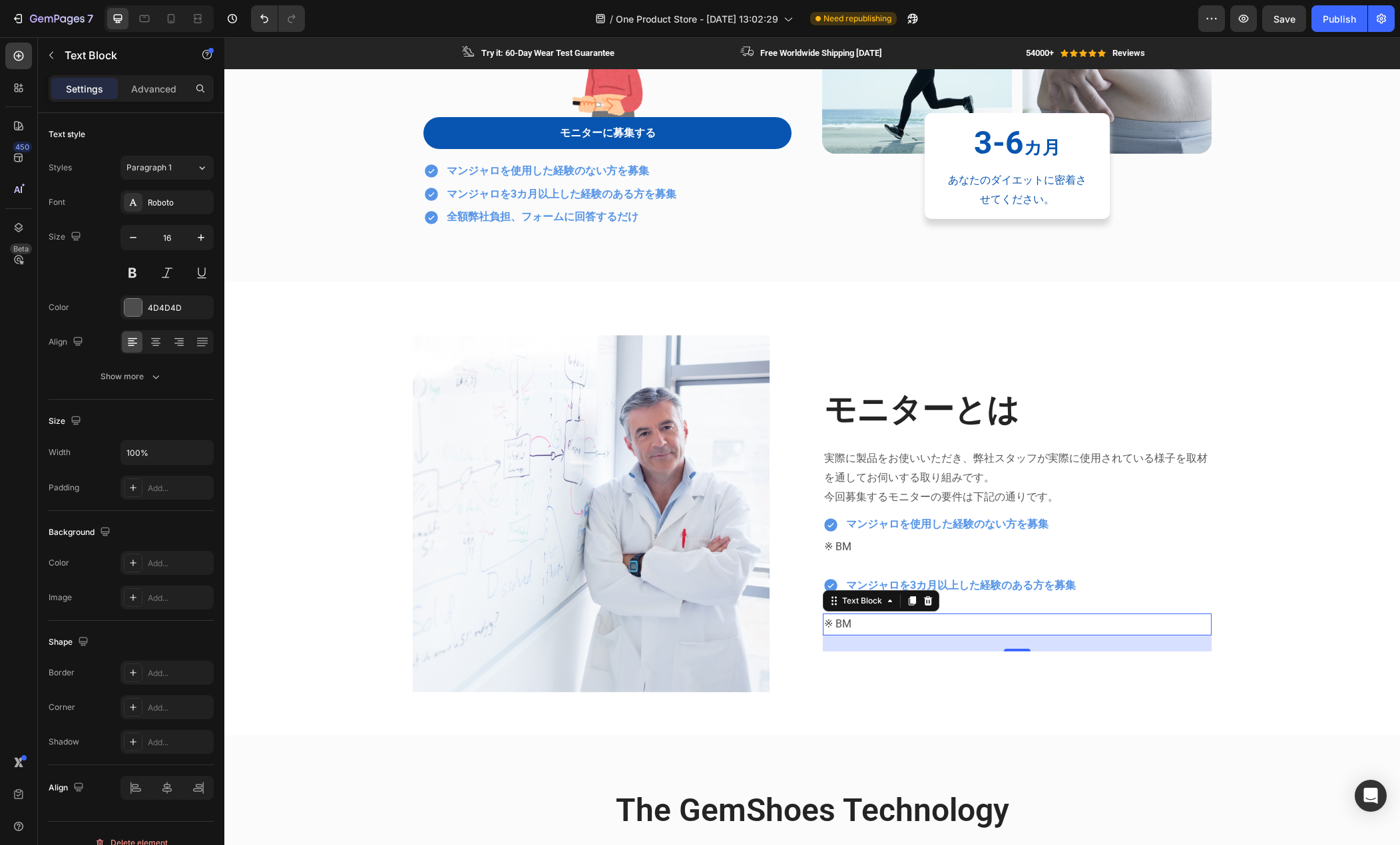
click at [847, 626] on p "※ BM" at bounding box center [1017, 624] width 386 height 20
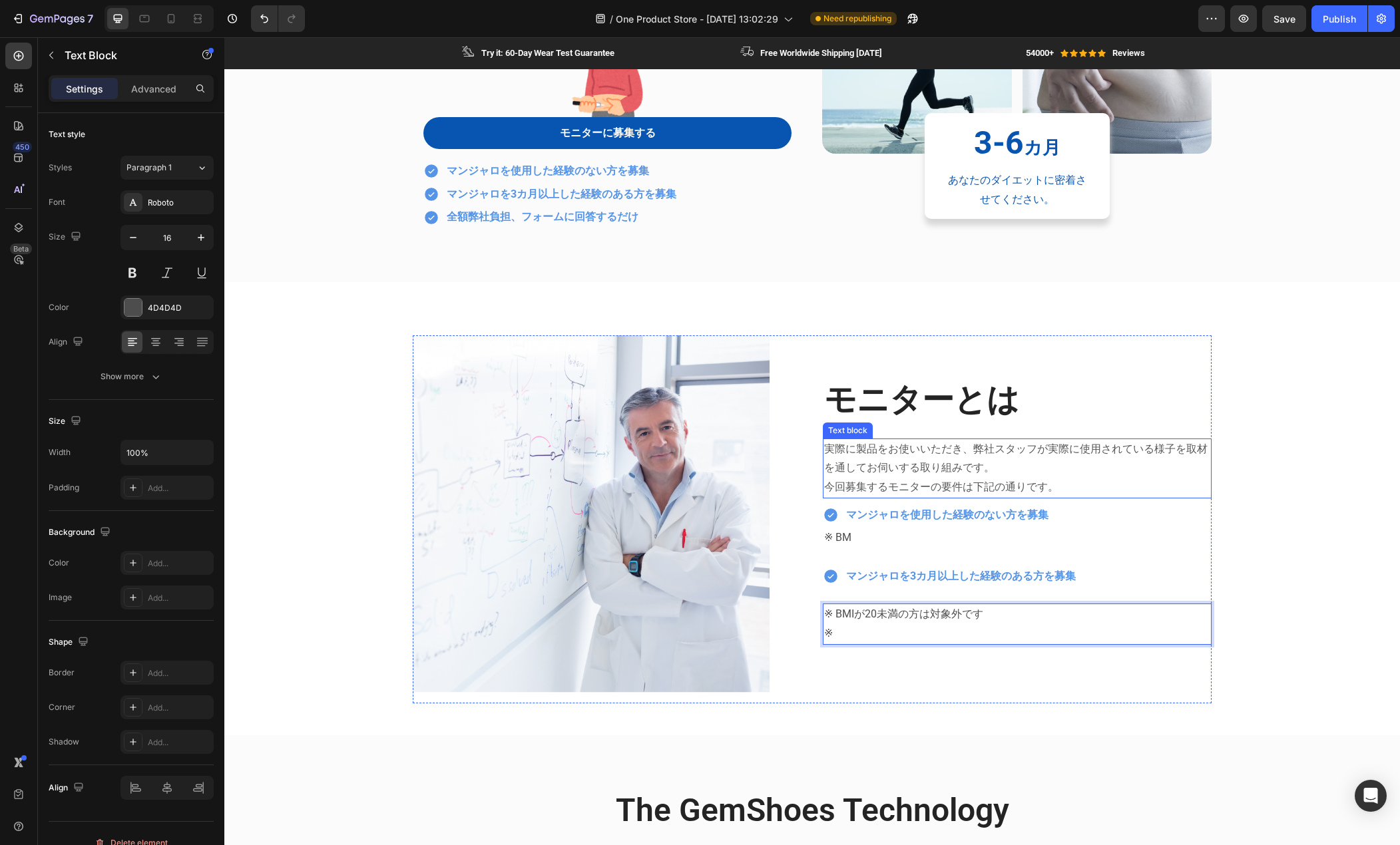
click at [990, 480] on p "今回募集するモニターの要件は下記の通りです。" at bounding box center [1017, 487] width 386 height 20
click at [1033, 492] on p "今回募集するモニターの要件は下記の通りです。" at bounding box center [1017, 487] width 386 height 20
drag, startPoint x: 1060, startPoint y: 489, endPoint x: 1035, endPoint y: 490, distance: 25.0
click at [1035, 490] on p "今回募集するモニターの要件は下記の通りです。" at bounding box center [1017, 487] width 386 height 20
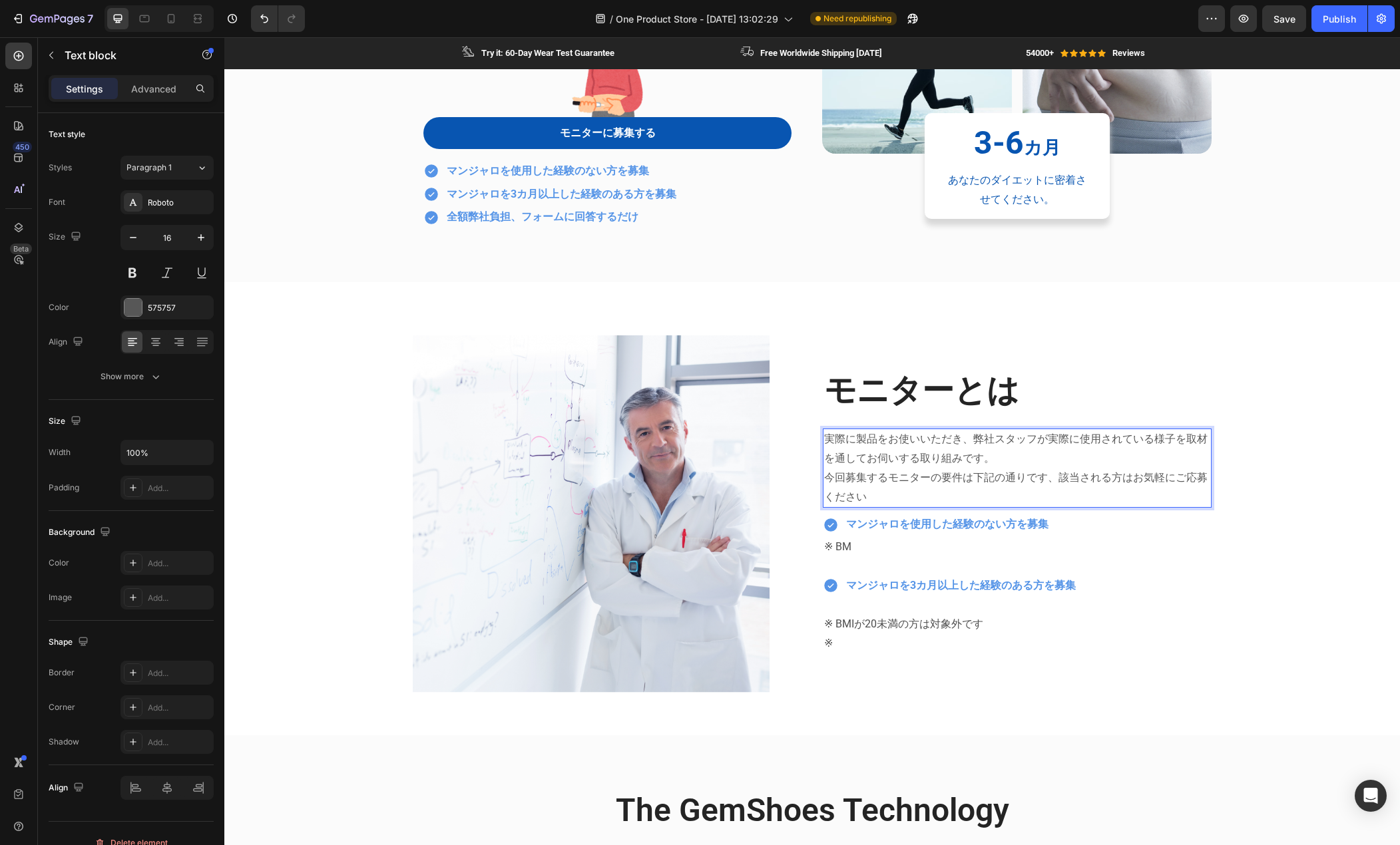
scroll to position [323, 0]
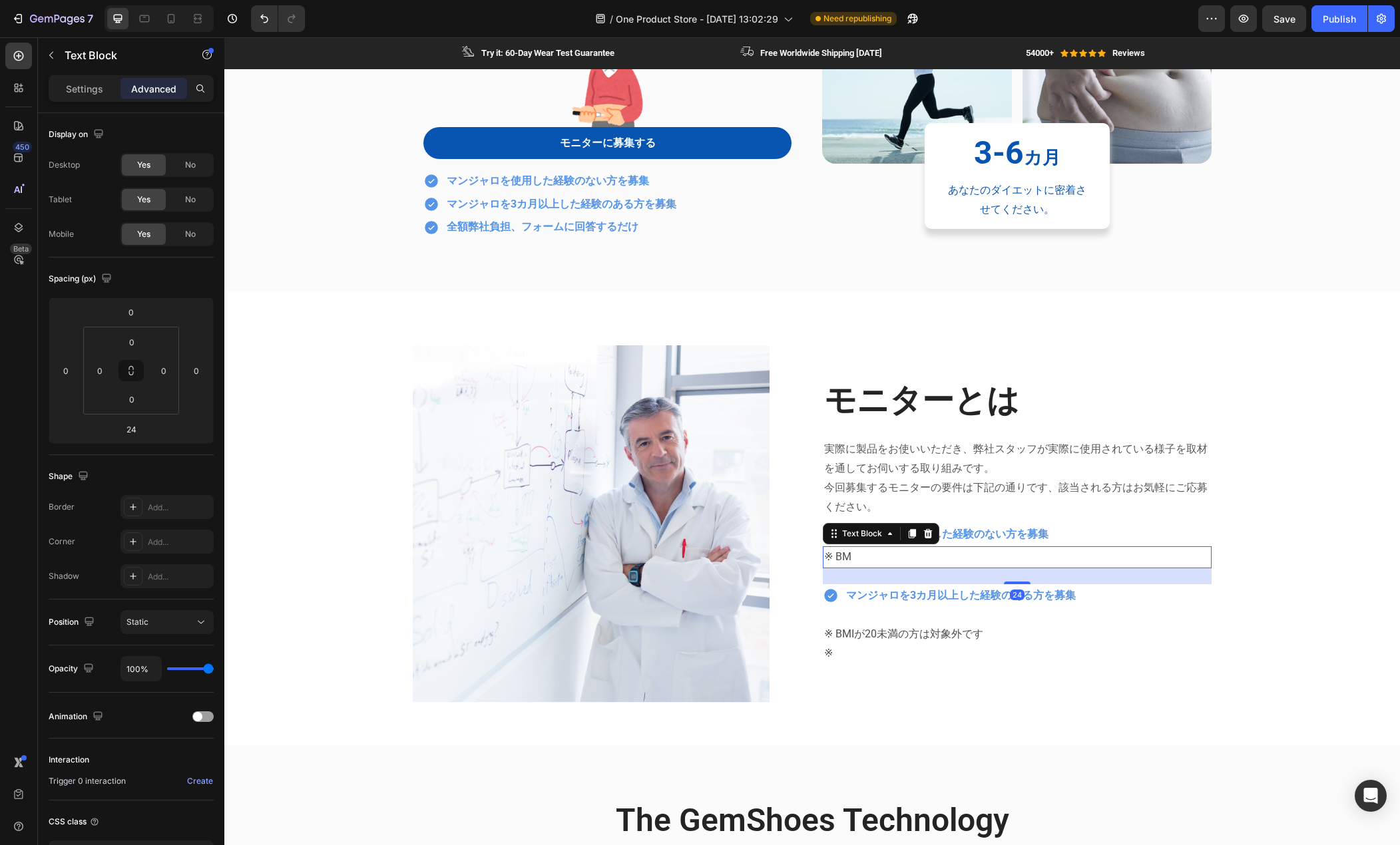
click at [860, 554] on p "※ BM" at bounding box center [1017, 557] width 386 height 20
click at [925, 531] on icon at bounding box center [928, 534] width 8 height 9
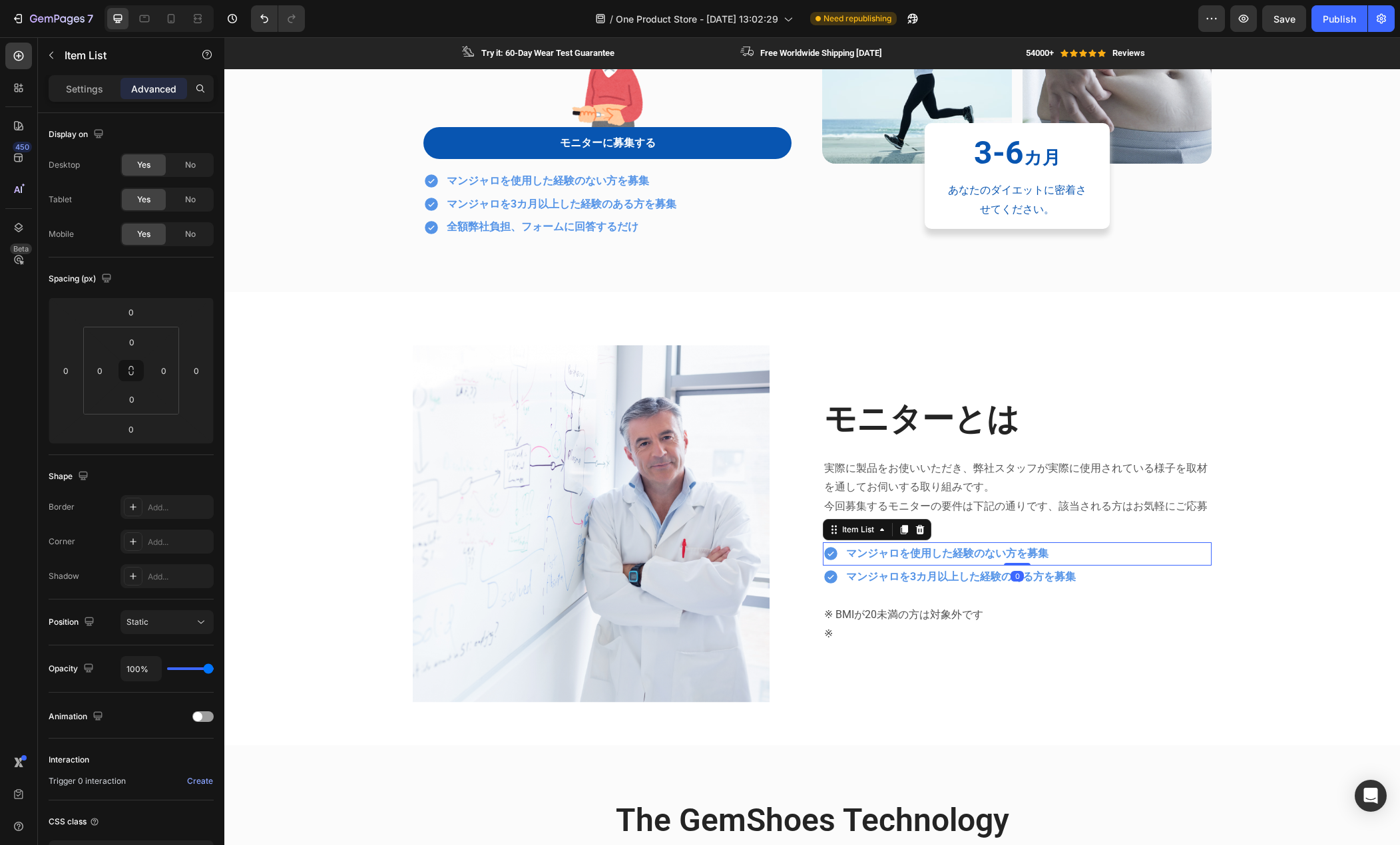
click at [949, 561] on p "マンジャロを使用した経験のない方を募集" at bounding box center [947, 553] width 202 height 20
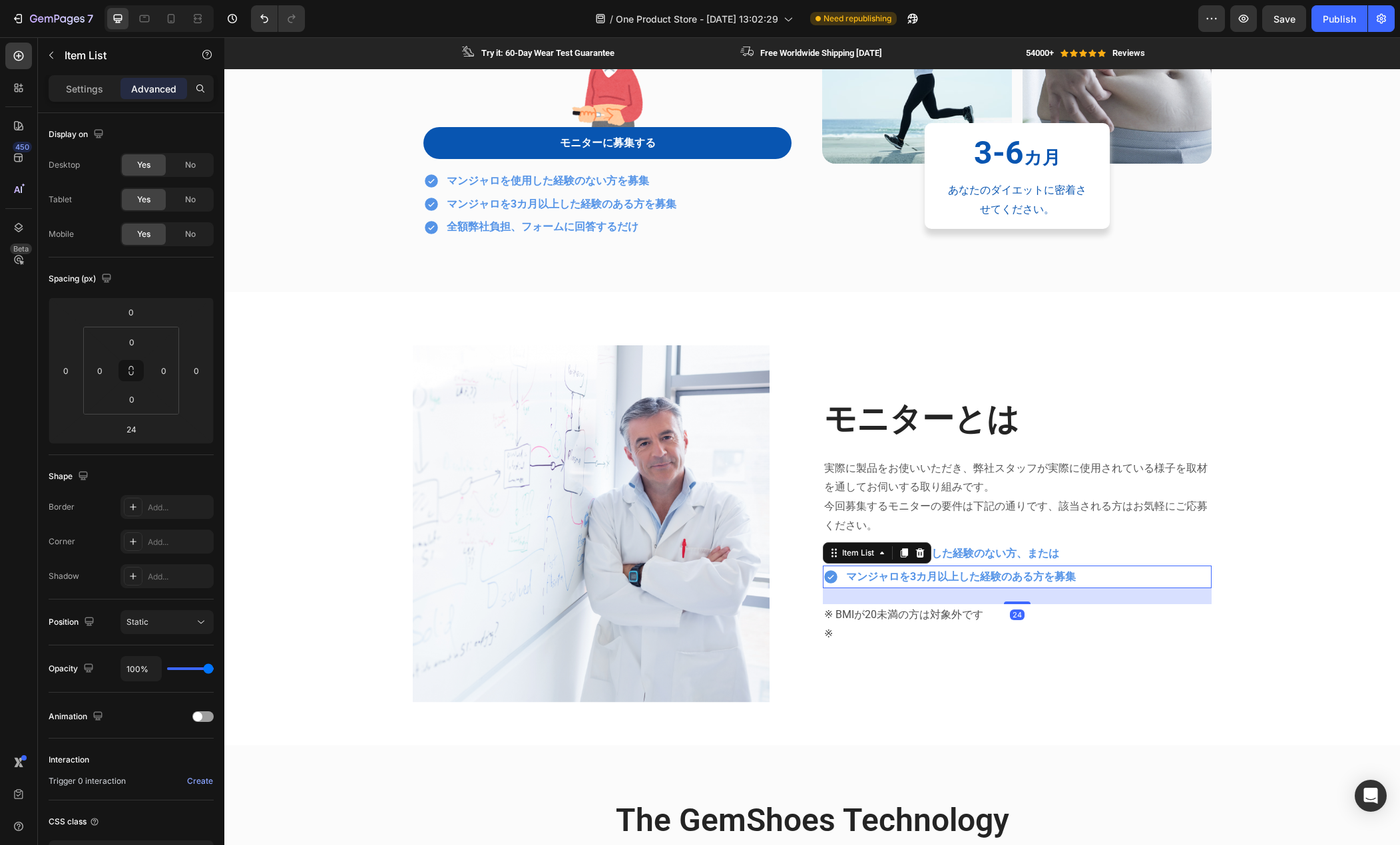
click at [944, 571] on p "マンジャロを3カ月以上した経験のある方を募集" at bounding box center [961, 577] width 229 height 20
click at [918, 579] on p "マンジャロを3カ月以上した経験のある方を募集" at bounding box center [961, 577] width 229 height 20
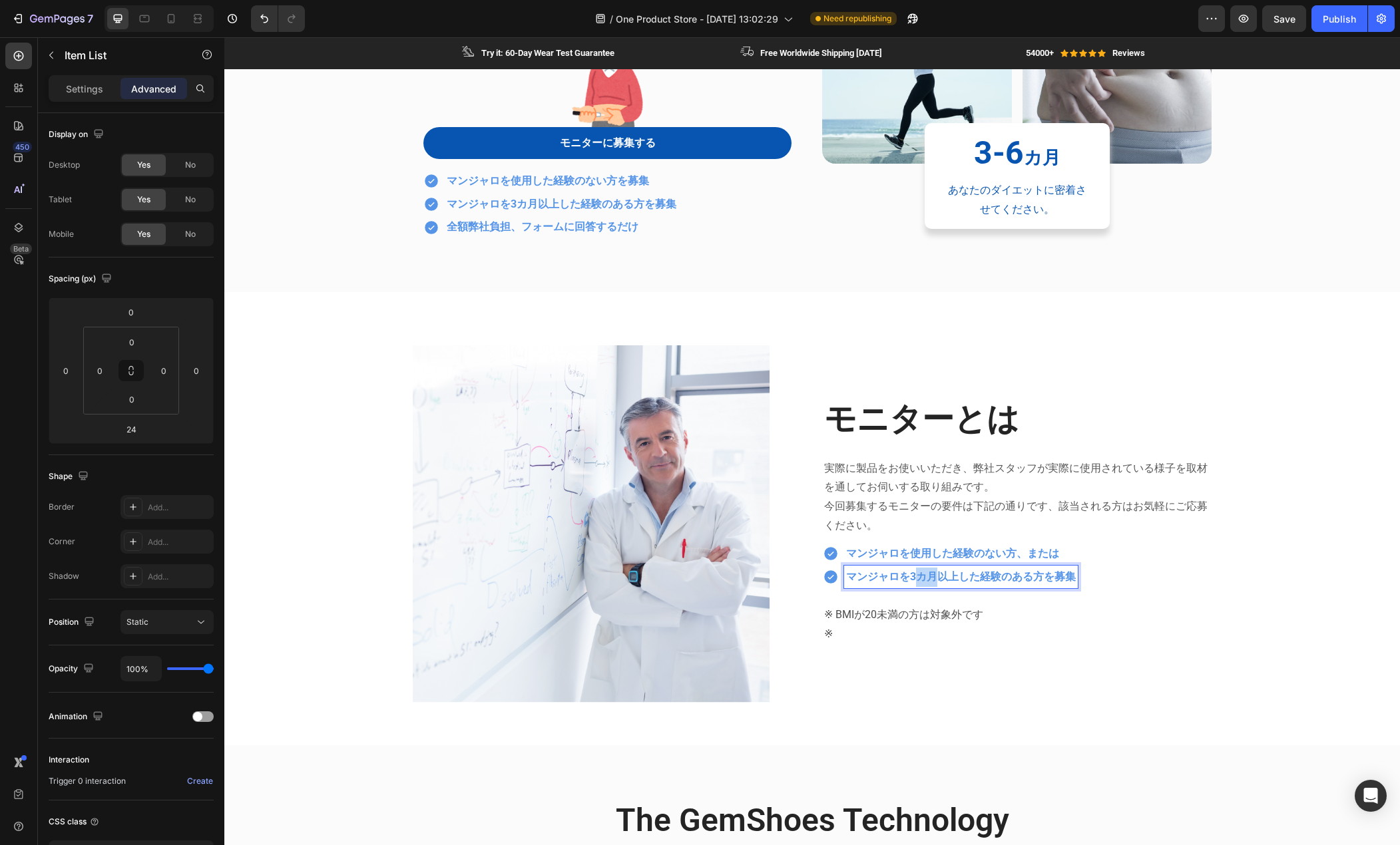
click at [918, 579] on p "マンジャロを3カ月以上した経験のある方を募集" at bounding box center [961, 577] width 229 height 20
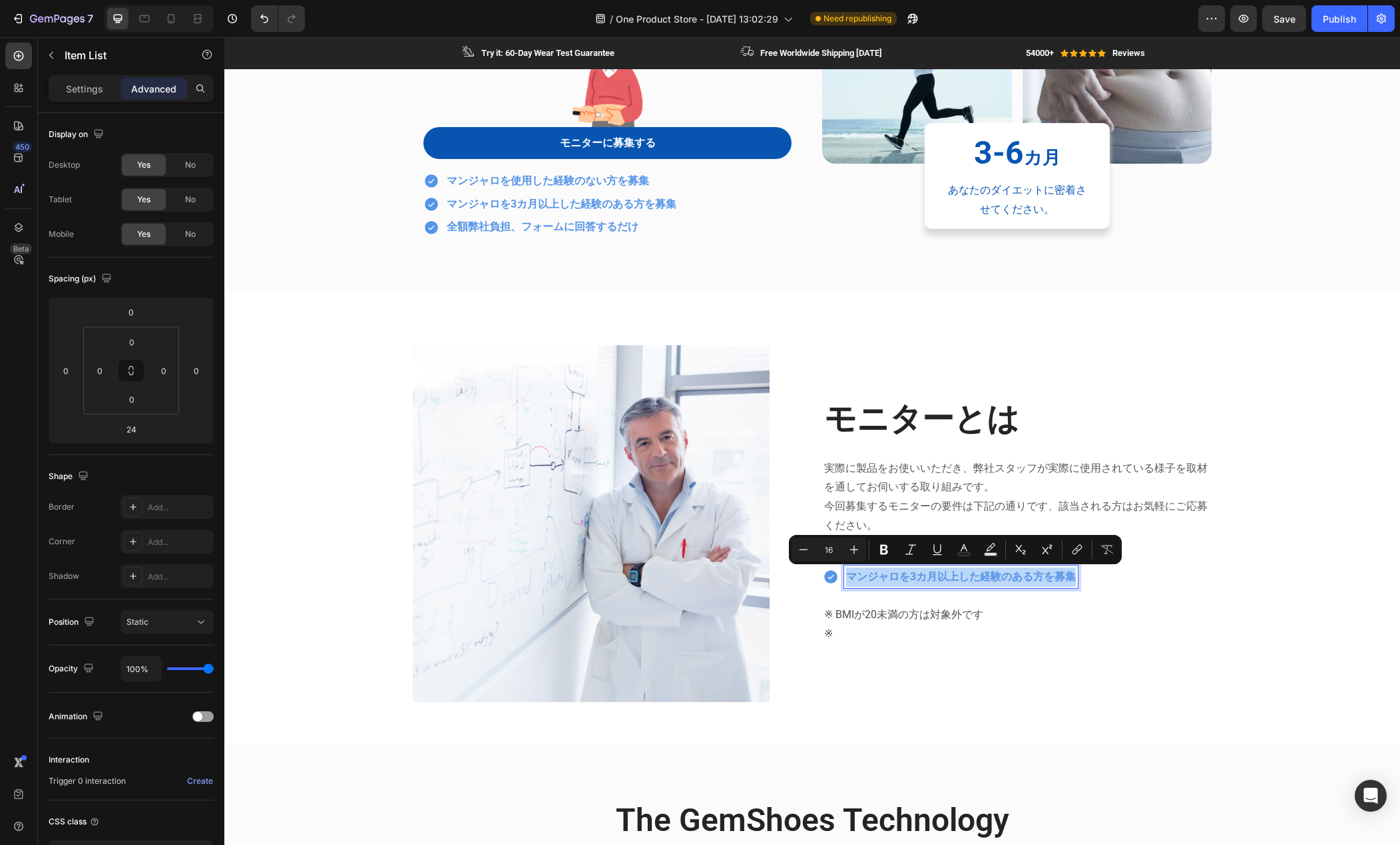
copy p "マンジャロを3カ月以上した経験のある方を募集"
click at [1004, 579] on p "マンジャロを3カ月以上した経験のある方を募集" at bounding box center [961, 577] width 229 height 20
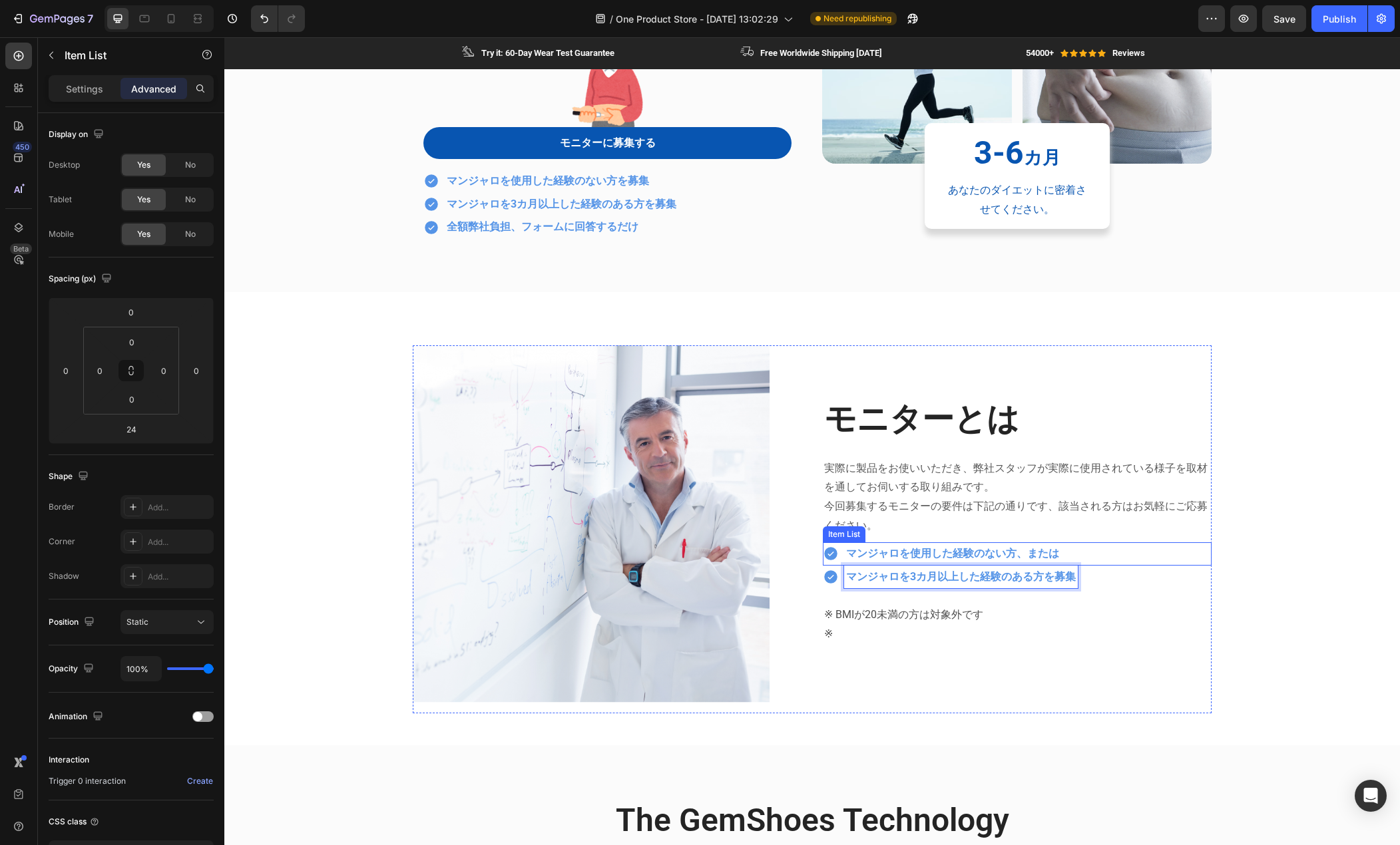
click at [1046, 556] on p "マンジャロを使用した経験のない方、または" at bounding box center [953, 553] width 213 height 20
click at [1050, 552] on p "マンジャロを使用した経験のない方、または" at bounding box center [953, 553] width 213 height 20
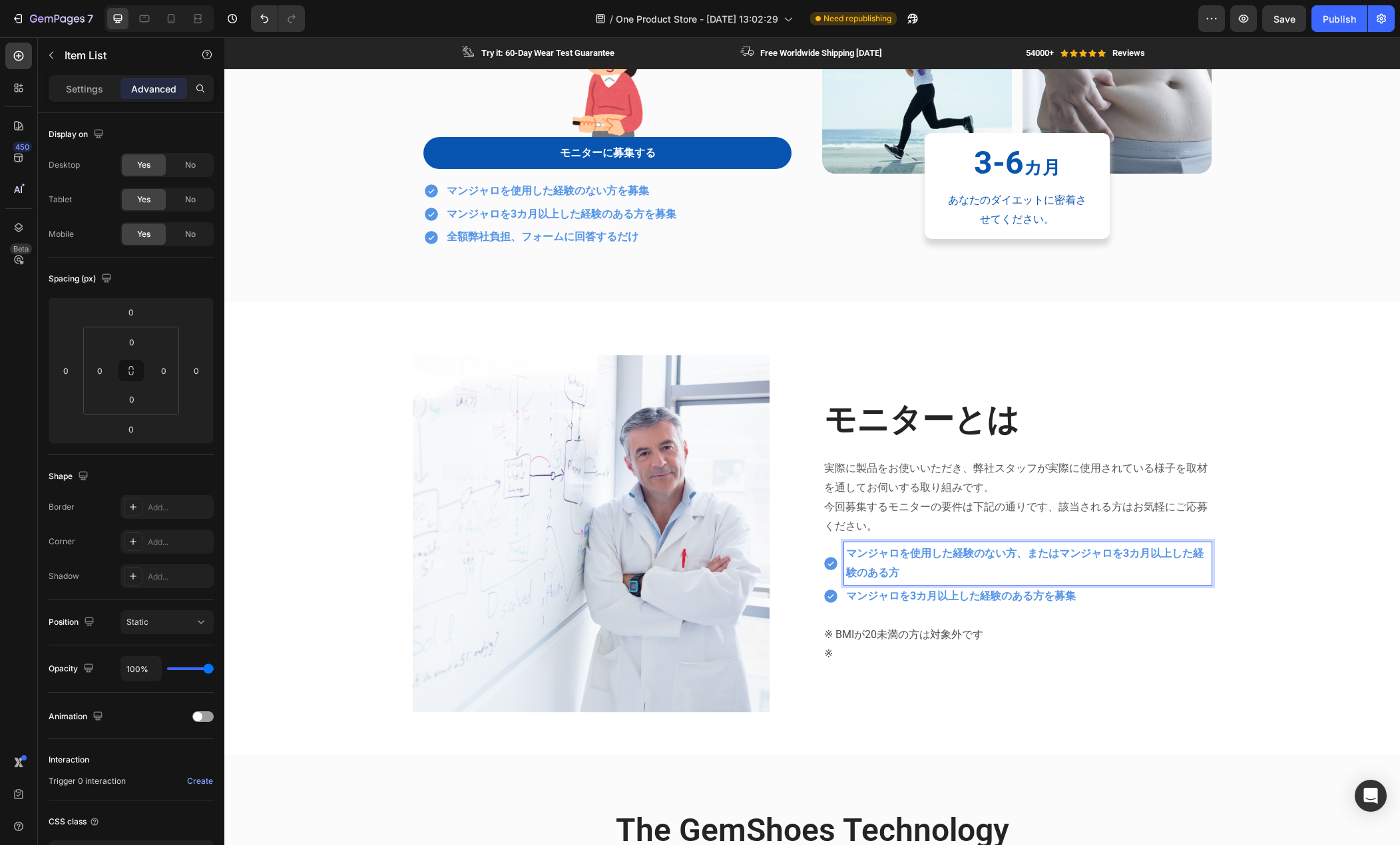
click at [1113, 548] on p "マンジャロを使用した経験のない方、またはマンジャロを3カ月以上した経験のある方" at bounding box center [1028, 563] width 364 height 38
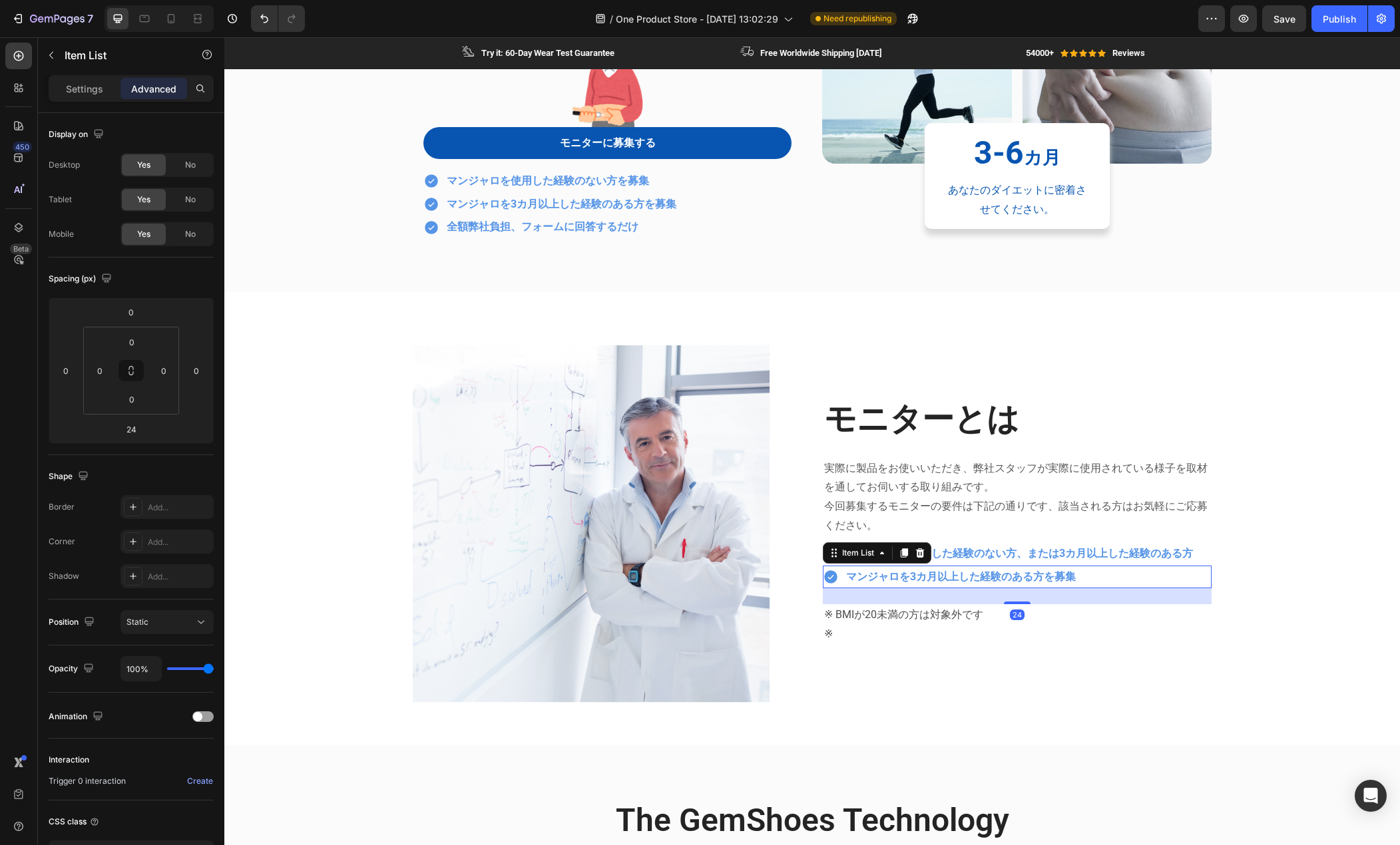
click at [1044, 581] on p "マンジャロを3カ月以上した経験のある方を募集" at bounding box center [961, 577] width 229 height 20
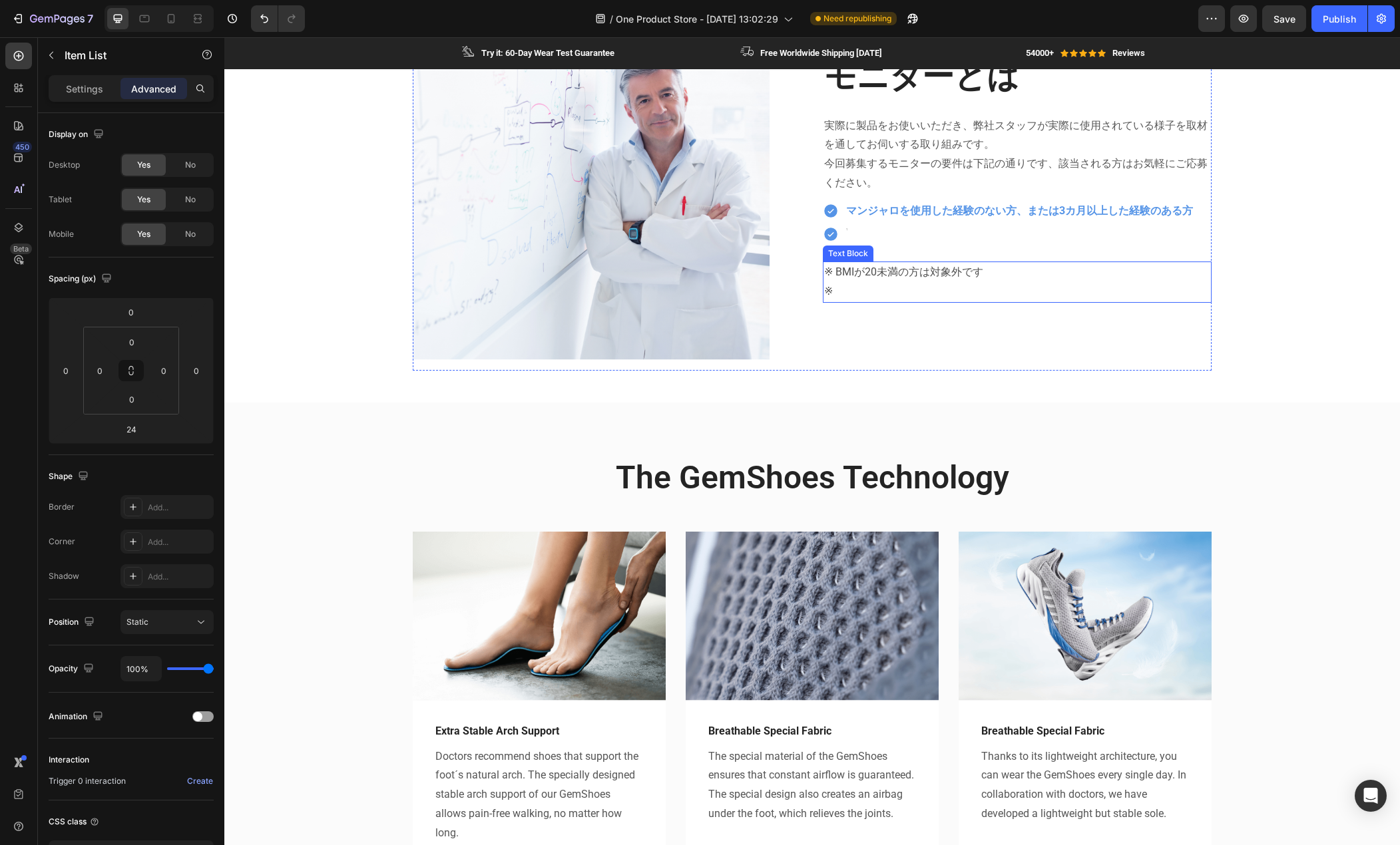
scroll to position [656, 0]
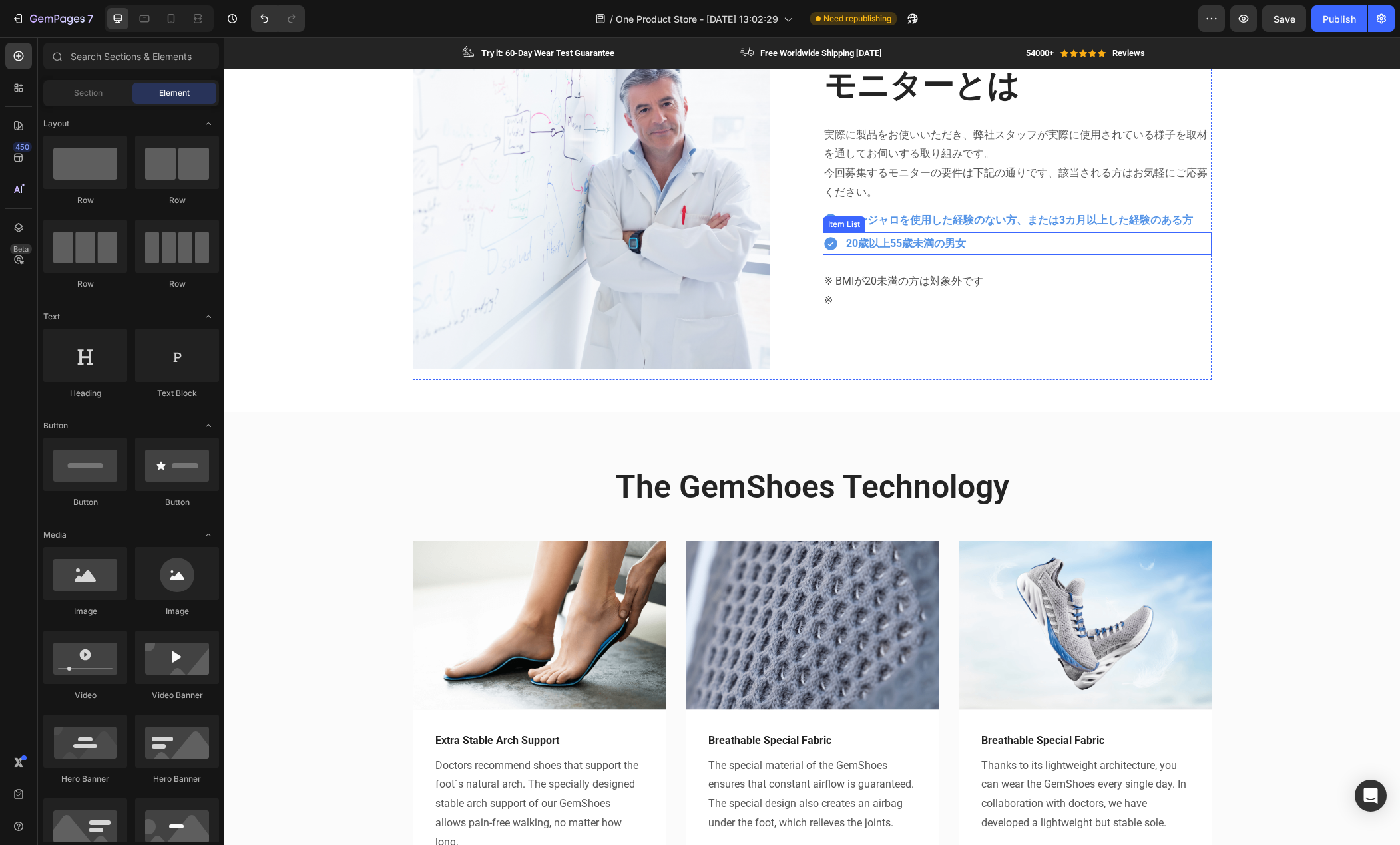
click at [980, 248] on div "20歳以上55歳未満の男女" at bounding box center [1017, 243] width 389 height 23
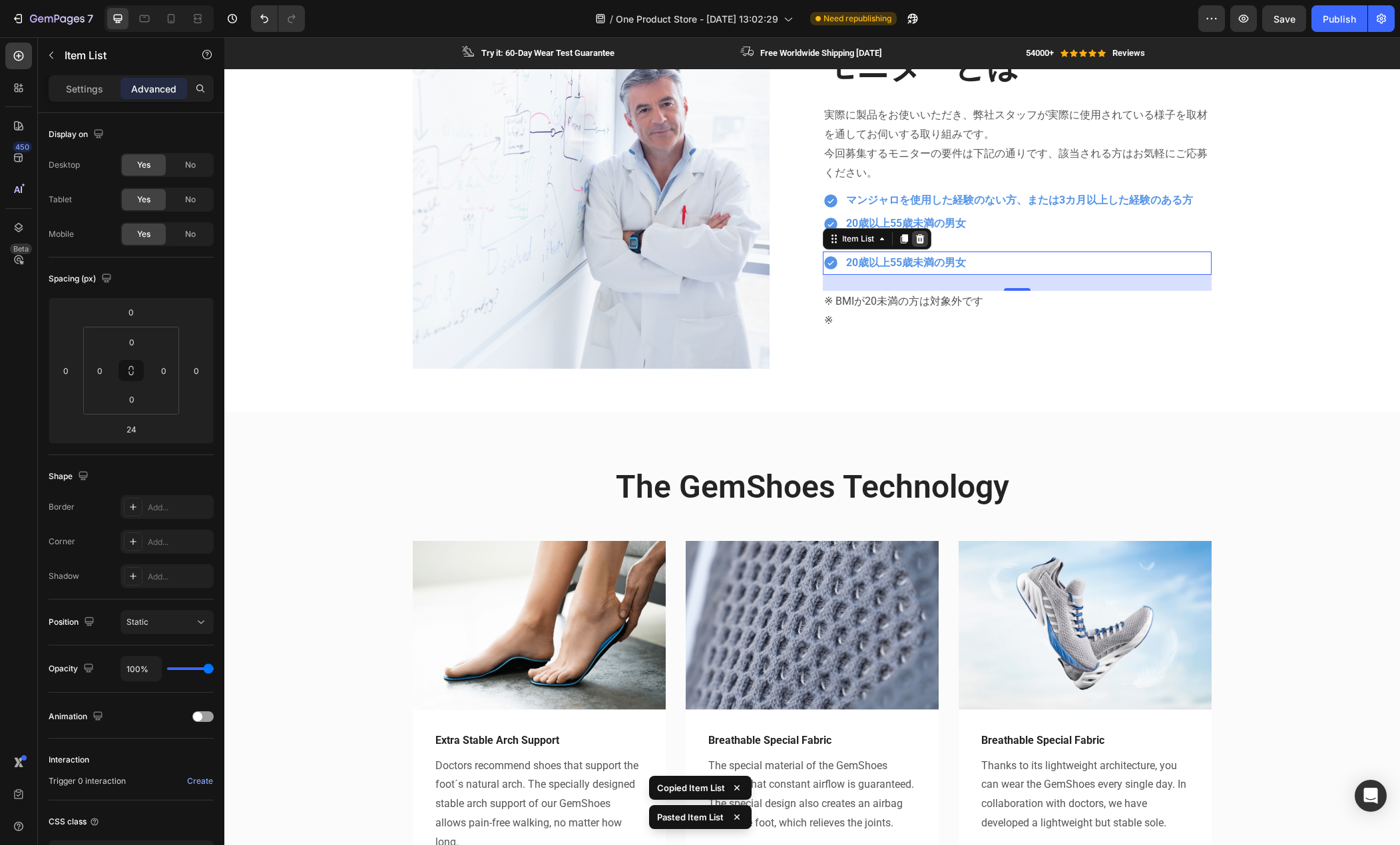
click at [920, 236] on icon at bounding box center [920, 239] width 8 height 9
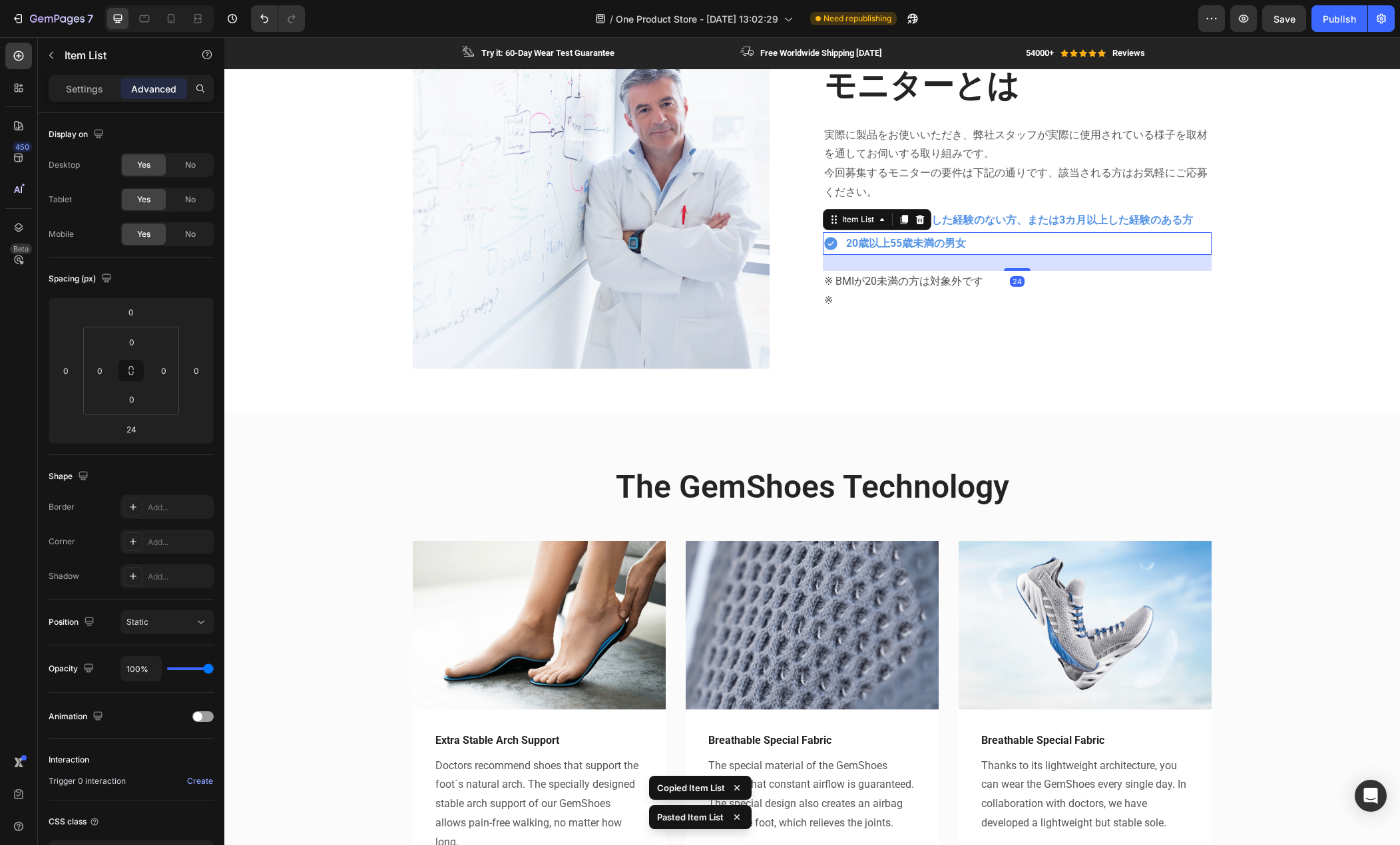
click at [983, 239] on div "20歳以上55歳未満の男女" at bounding box center [1017, 243] width 389 height 23
click at [901, 218] on icon at bounding box center [905, 220] width 7 height 9
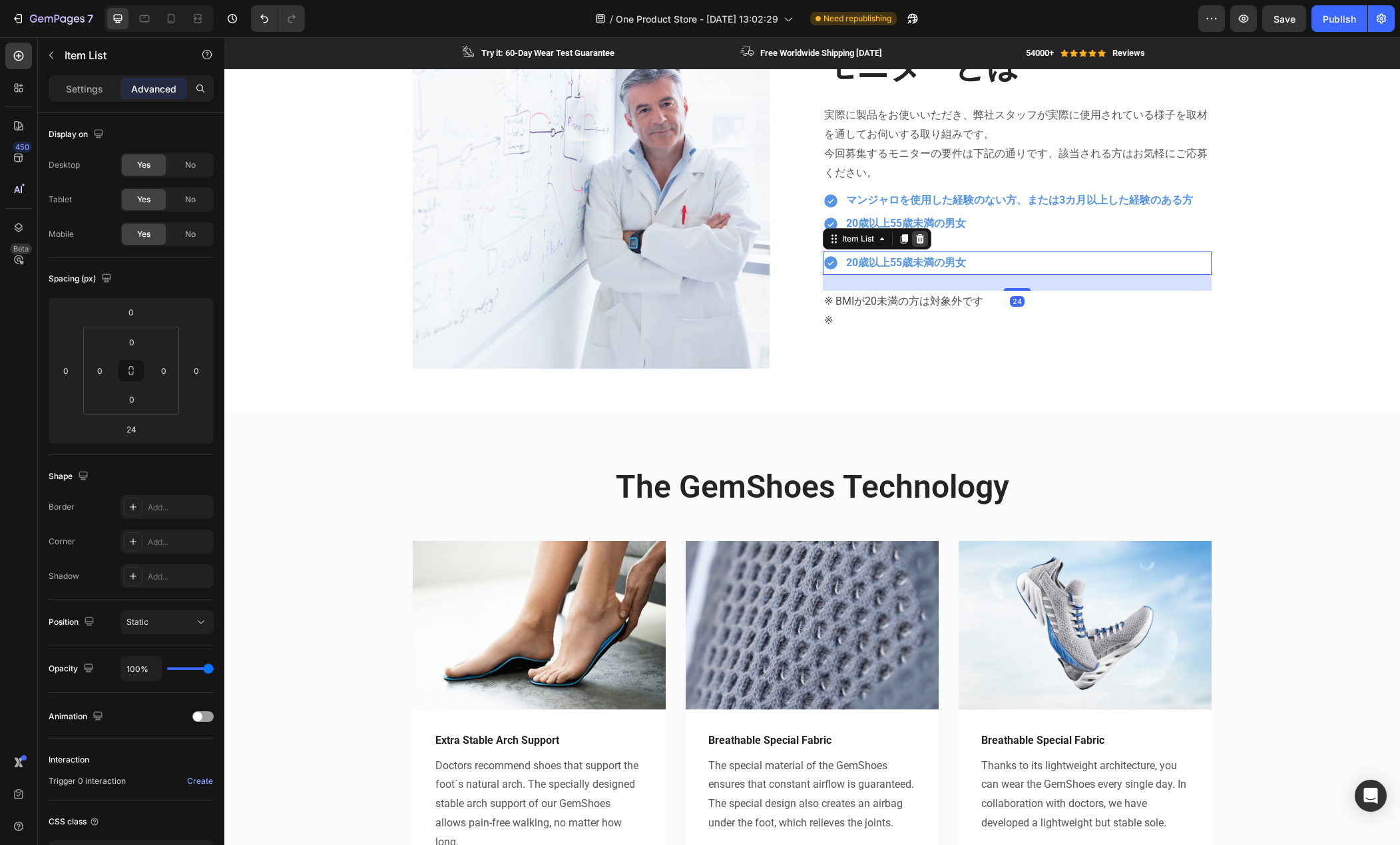
click at [918, 239] on icon at bounding box center [920, 239] width 8 height 9
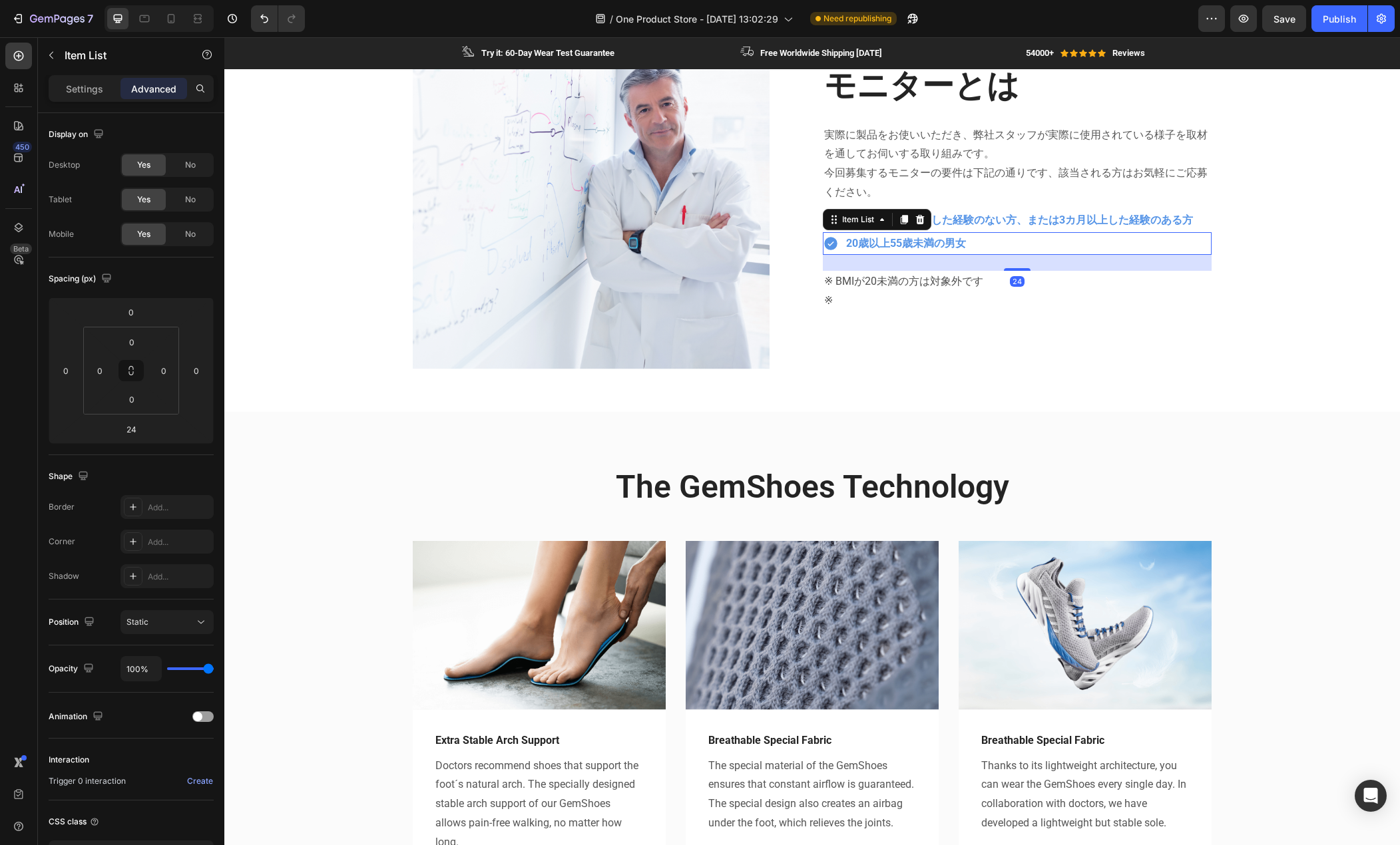
click at [1009, 232] on div "20歳以上55歳未満の男女" at bounding box center [1017, 243] width 389 height 23
click at [96, 94] on p "Settings" at bounding box center [85, 89] width 37 height 14
type input "8"
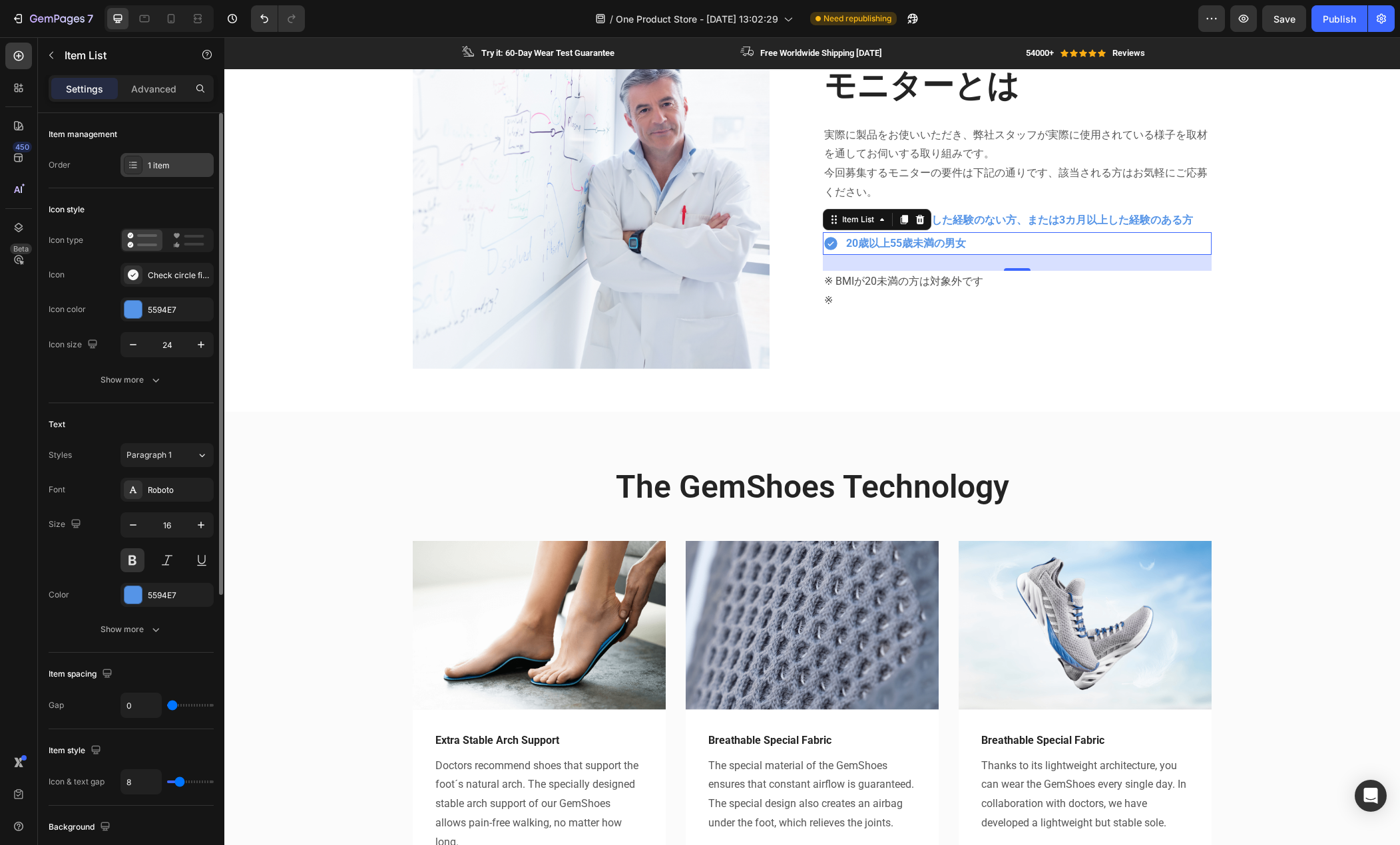
click at [183, 174] on div "1 item" at bounding box center [167, 165] width 93 height 24
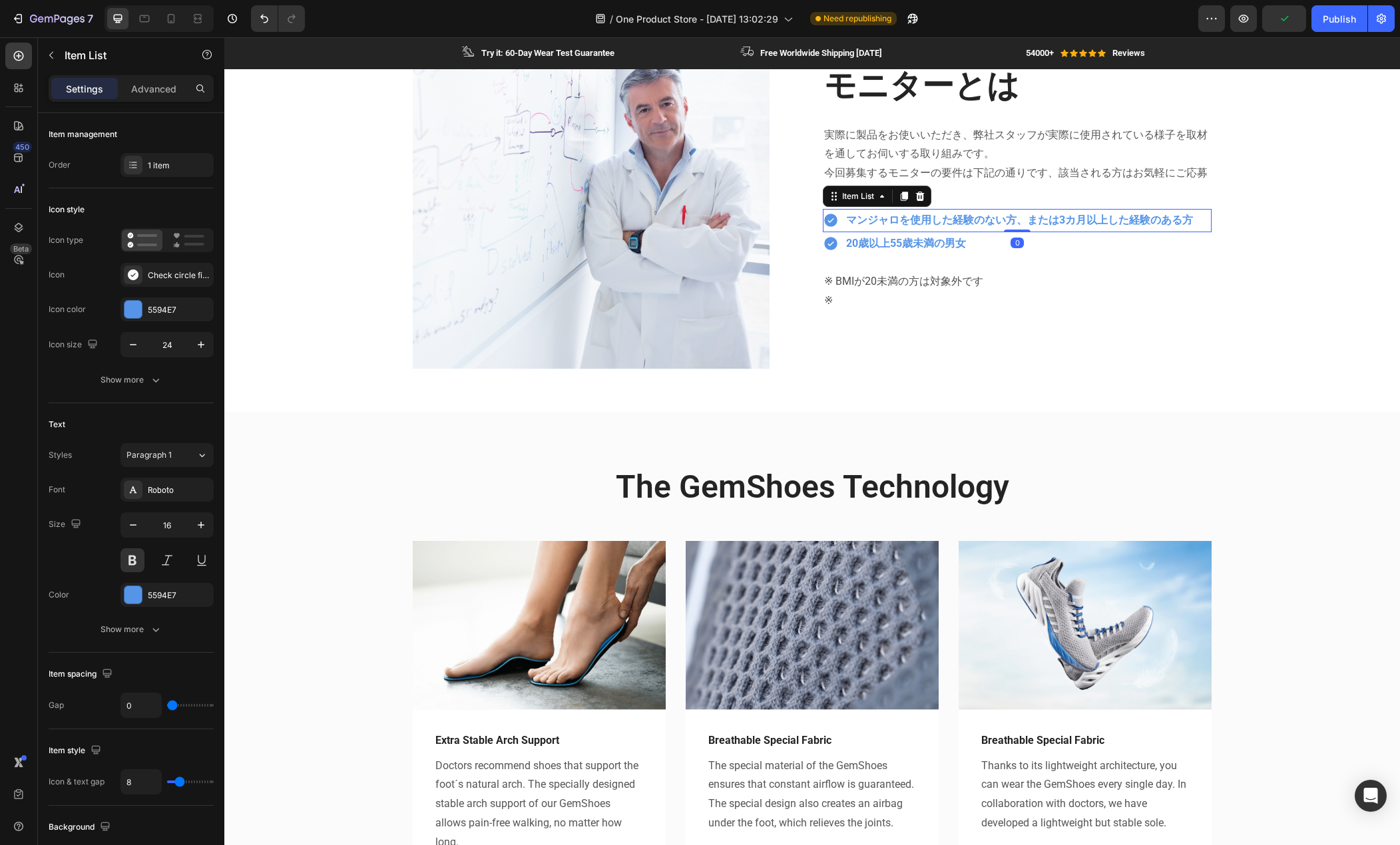
click at [1199, 224] on div "マンジャロを使用した経験のない方、または3カ月以上した経験のある方" at bounding box center [1017, 220] width 389 height 23
click at [131, 167] on icon at bounding box center [132, 164] width 10 height 10
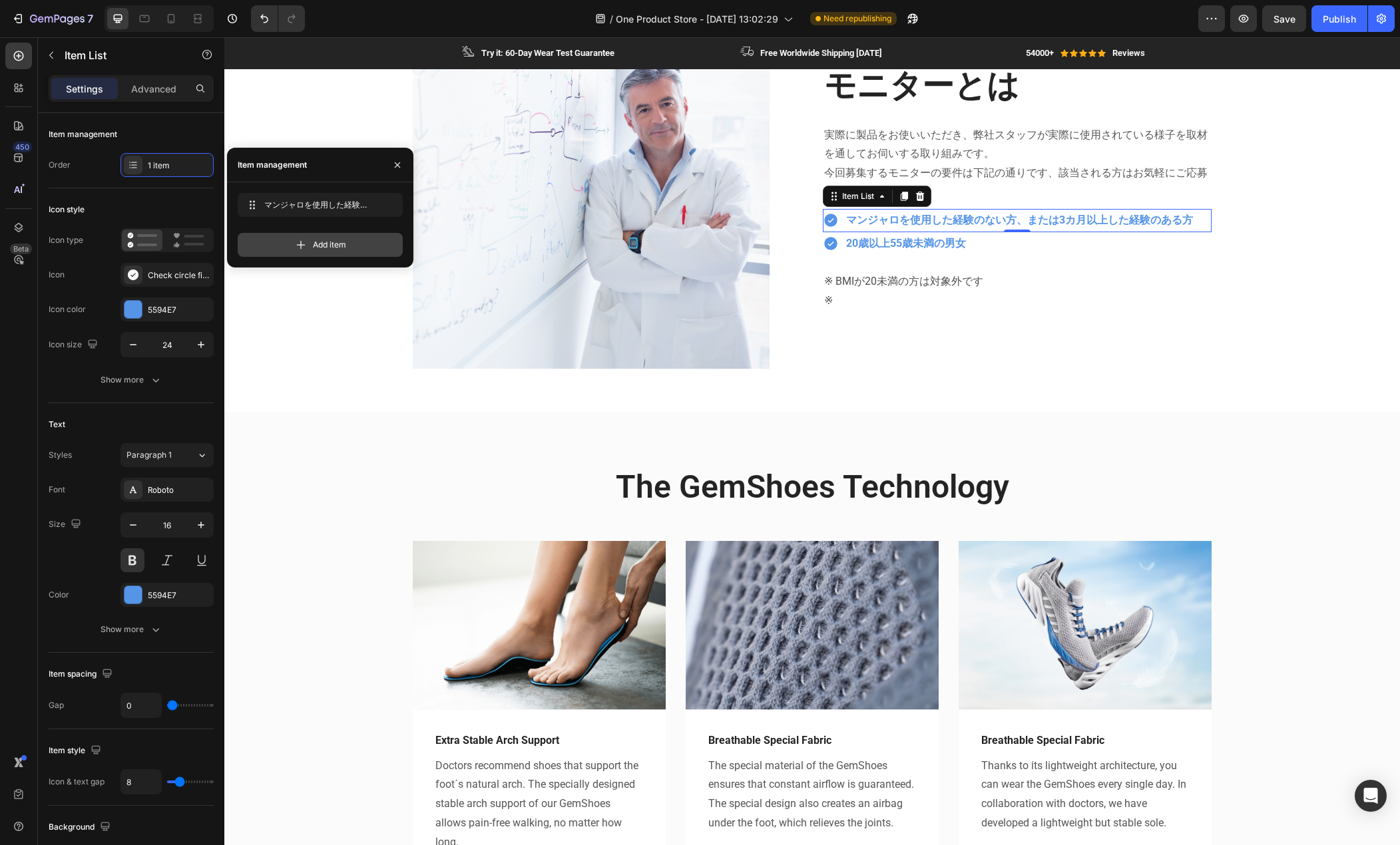
click at [300, 243] on icon at bounding box center [301, 245] width 13 height 13
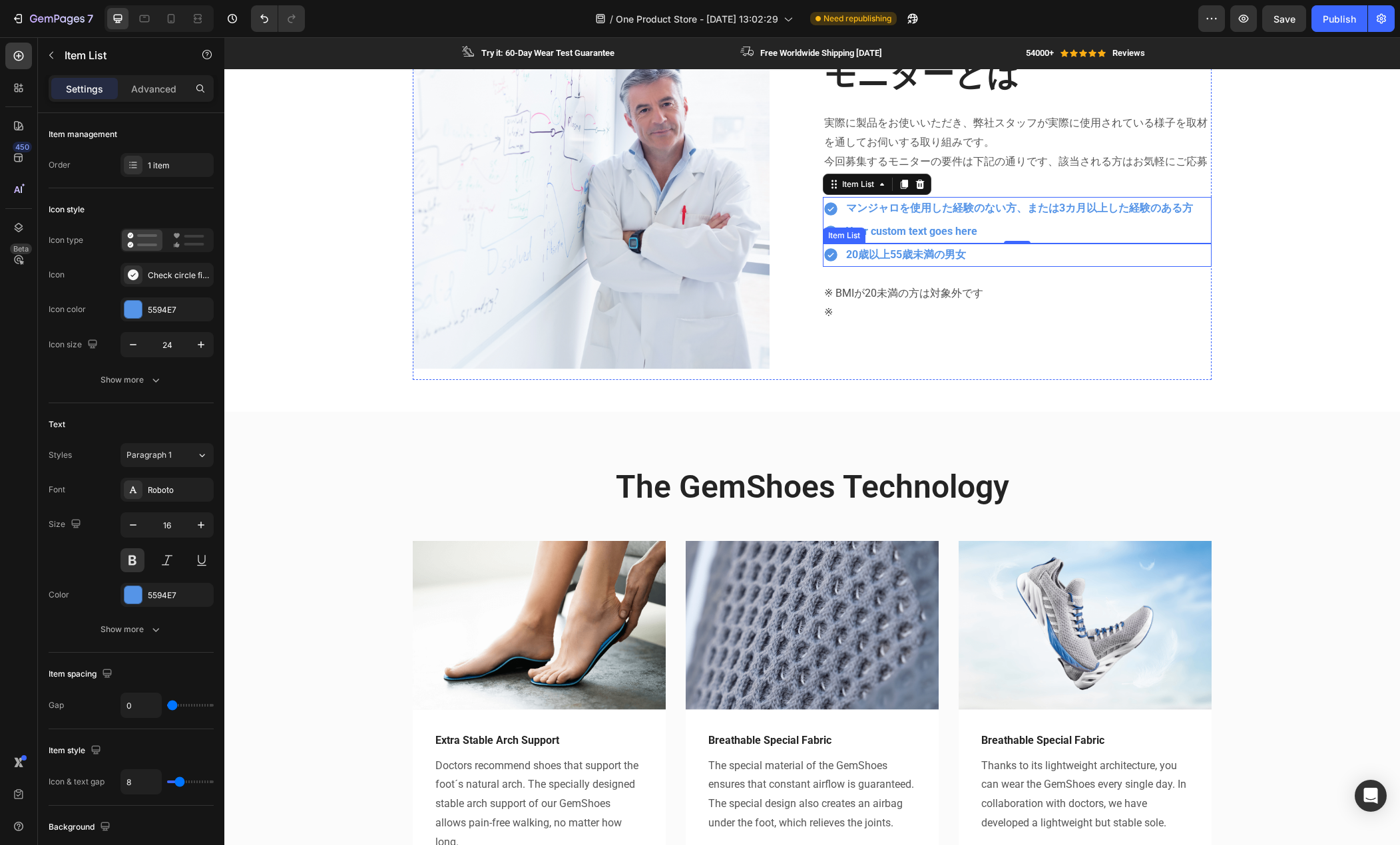
click at [911, 262] on p "20歳以上55歳未満の男女" at bounding box center [906, 255] width 120 height 20
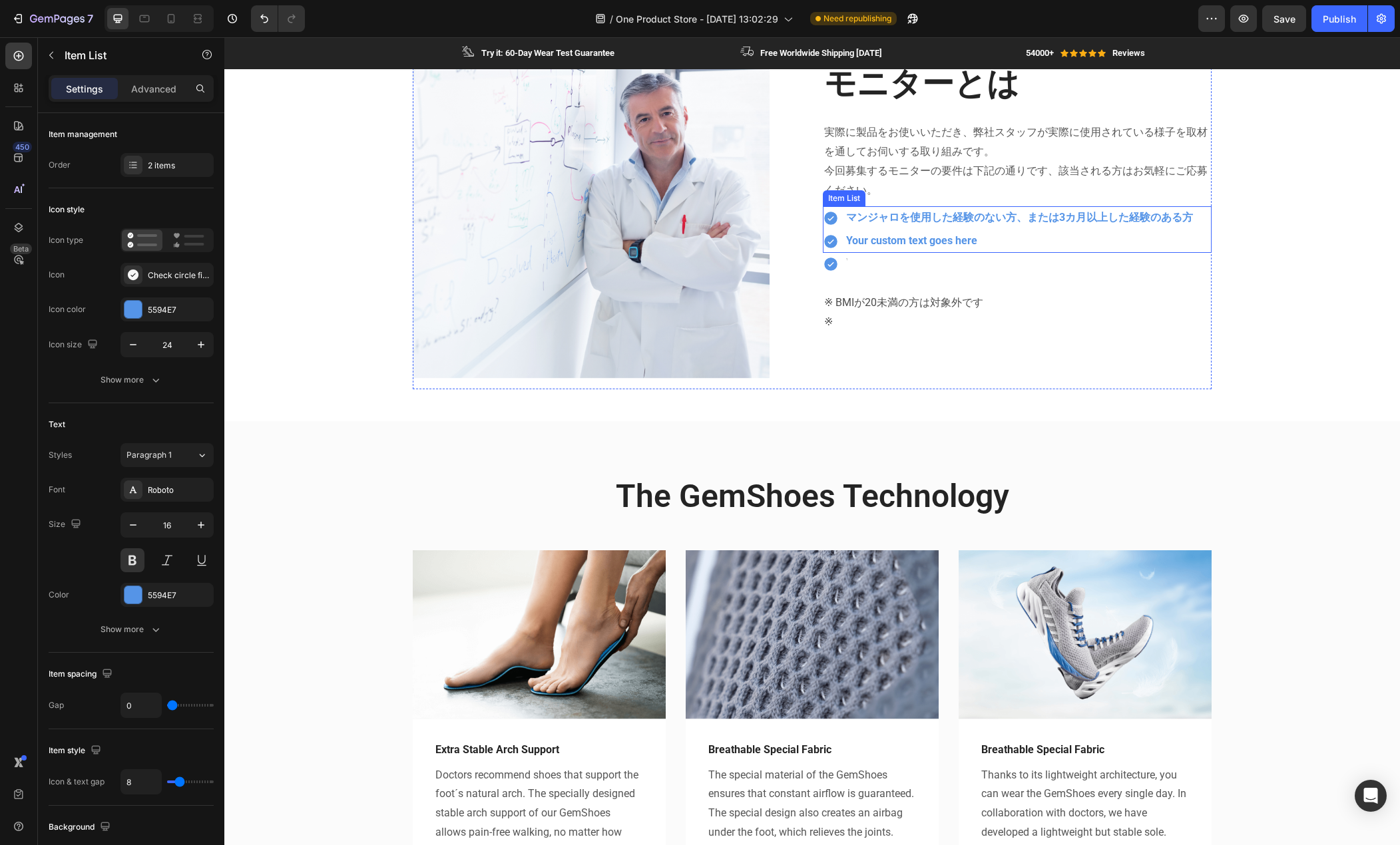
click at [926, 232] on div "Your custom text goes here" at bounding box center [1020, 240] width 351 height 23
click at [926, 237] on div "Your custom text goes here" at bounding box center [1020, 240] width 351 height 23
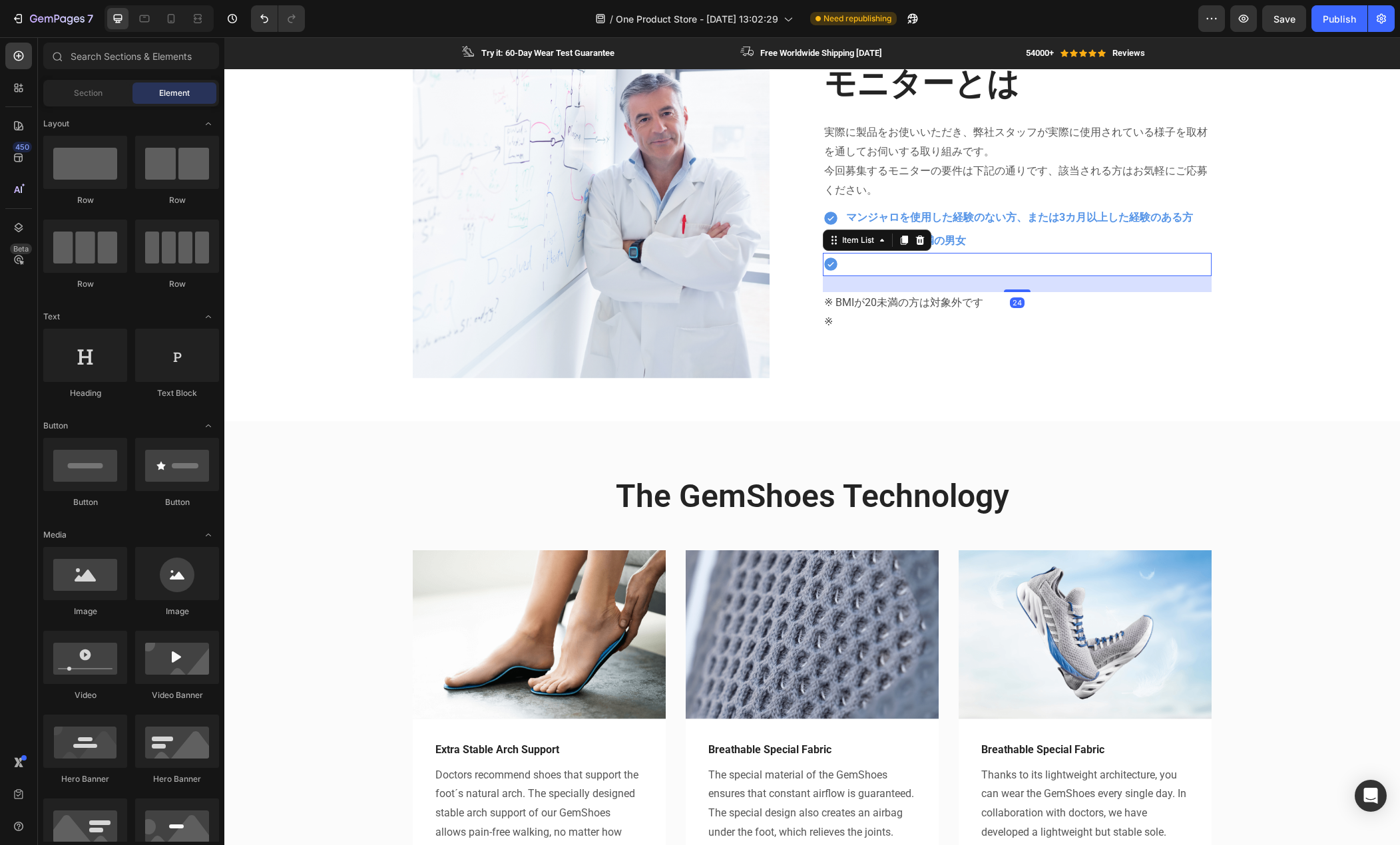
click at [872, 260] on div at bounding box center [1017, 264] width 389 height 23
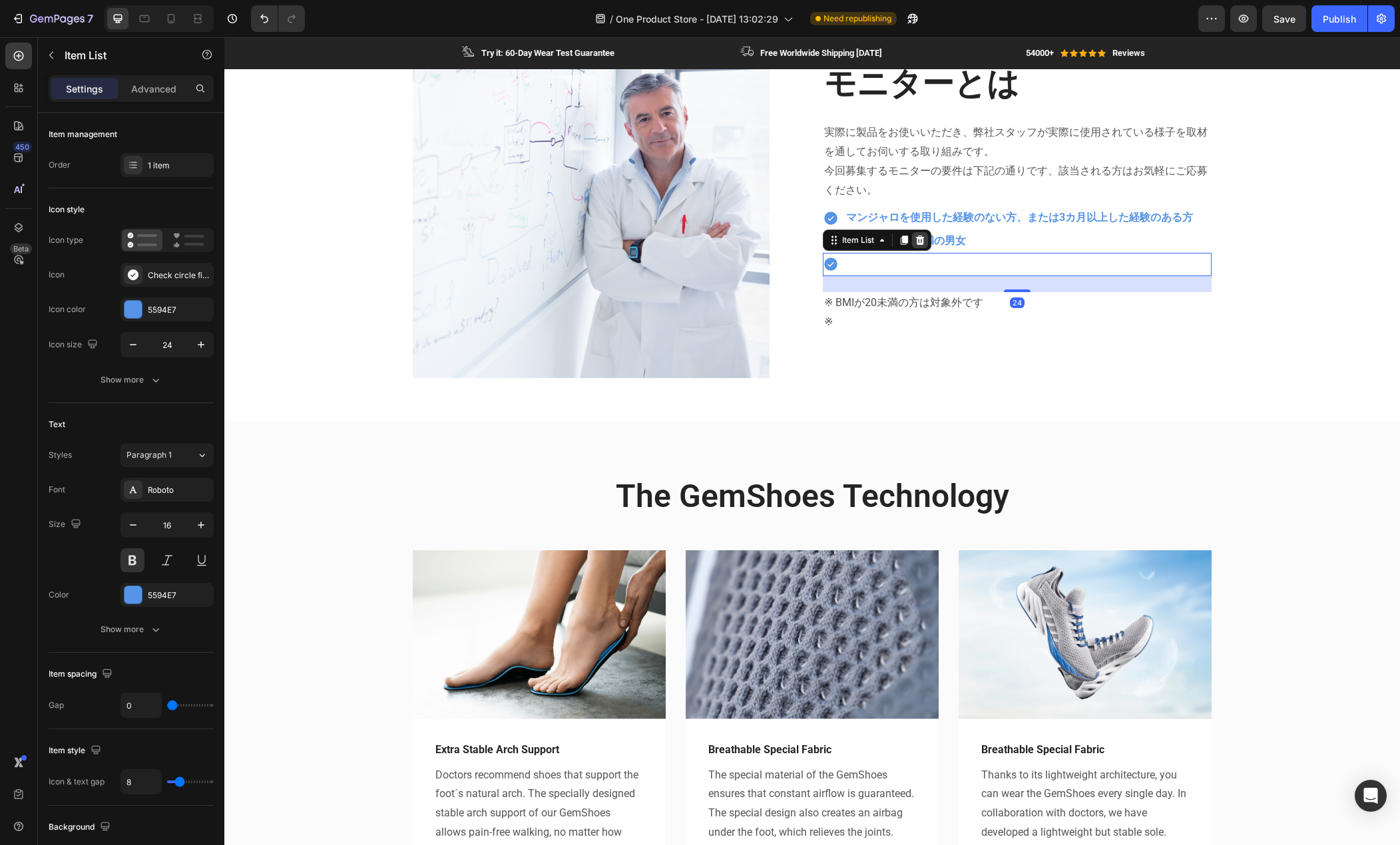
click at [915, 240] on icon at bounding box center [920, 239] width 10 height 10
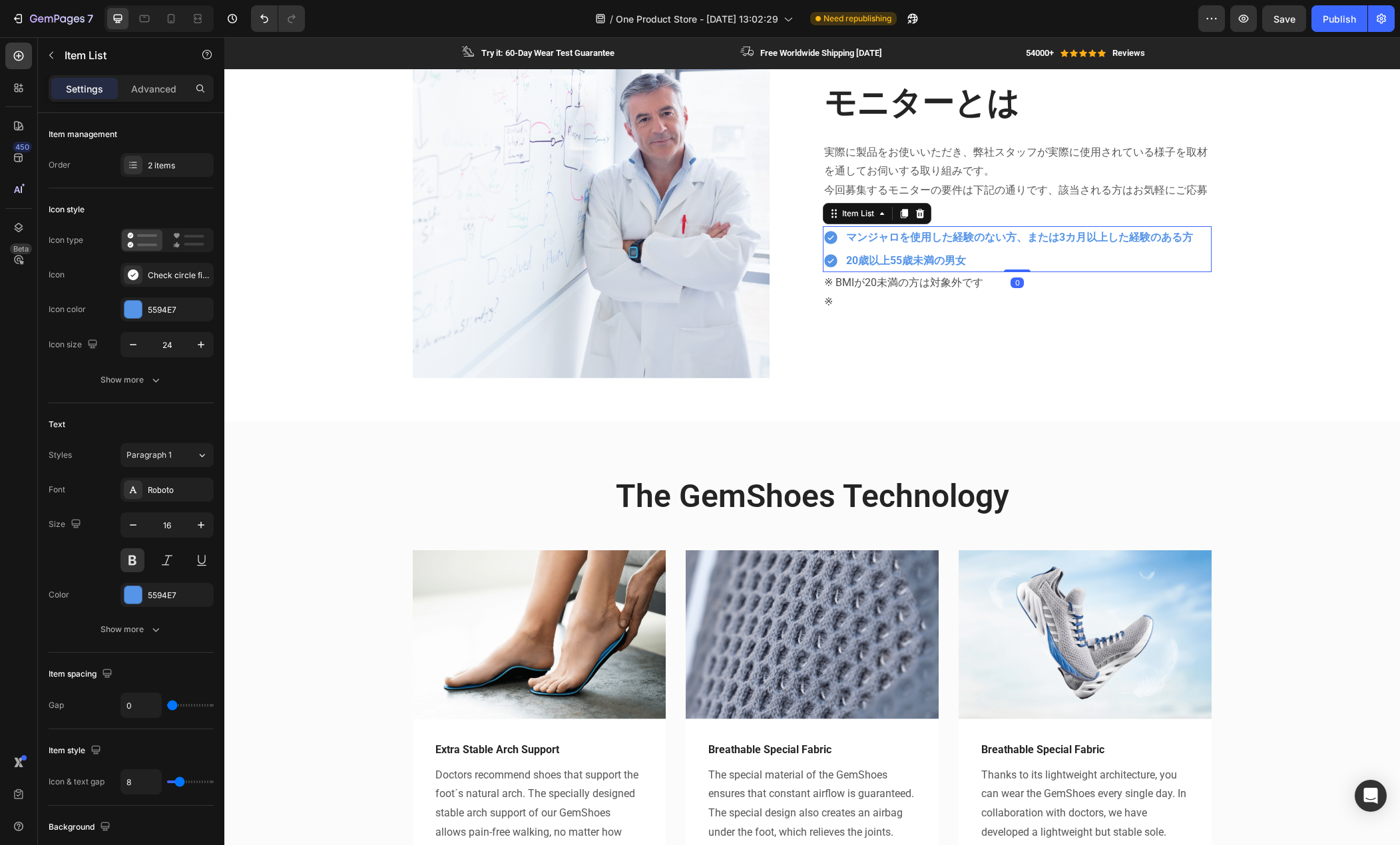
click at [976, 258] on p "20歳以上55歳未満の男女" at bounding box center [1020, 261] width 347 height 20
click at [175, 170] on div "2 items" at bounding box center [179, 165] width 62 height 12
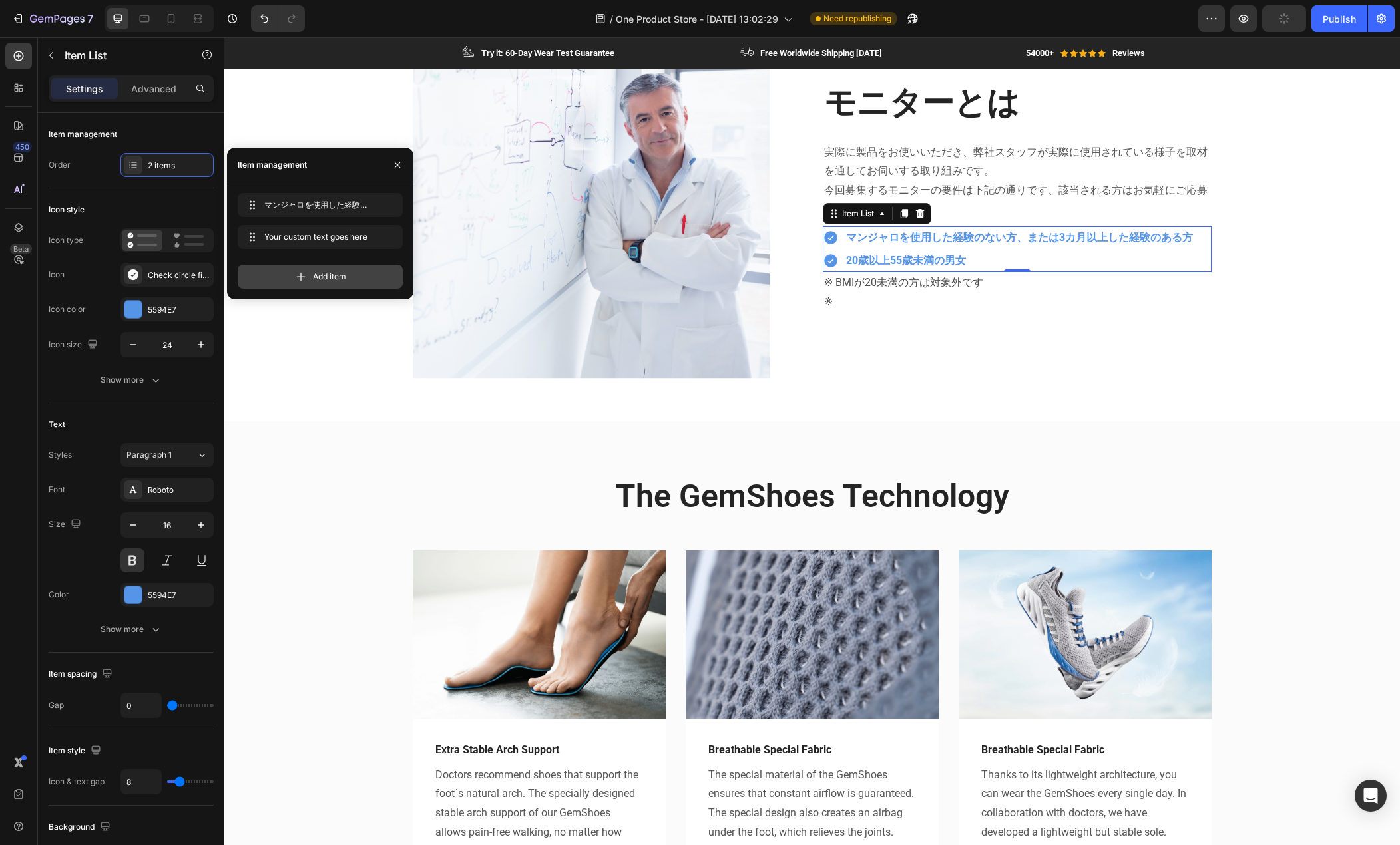
click at [307, 276] on icon at bounding box center [301, 277] width 13 height 13
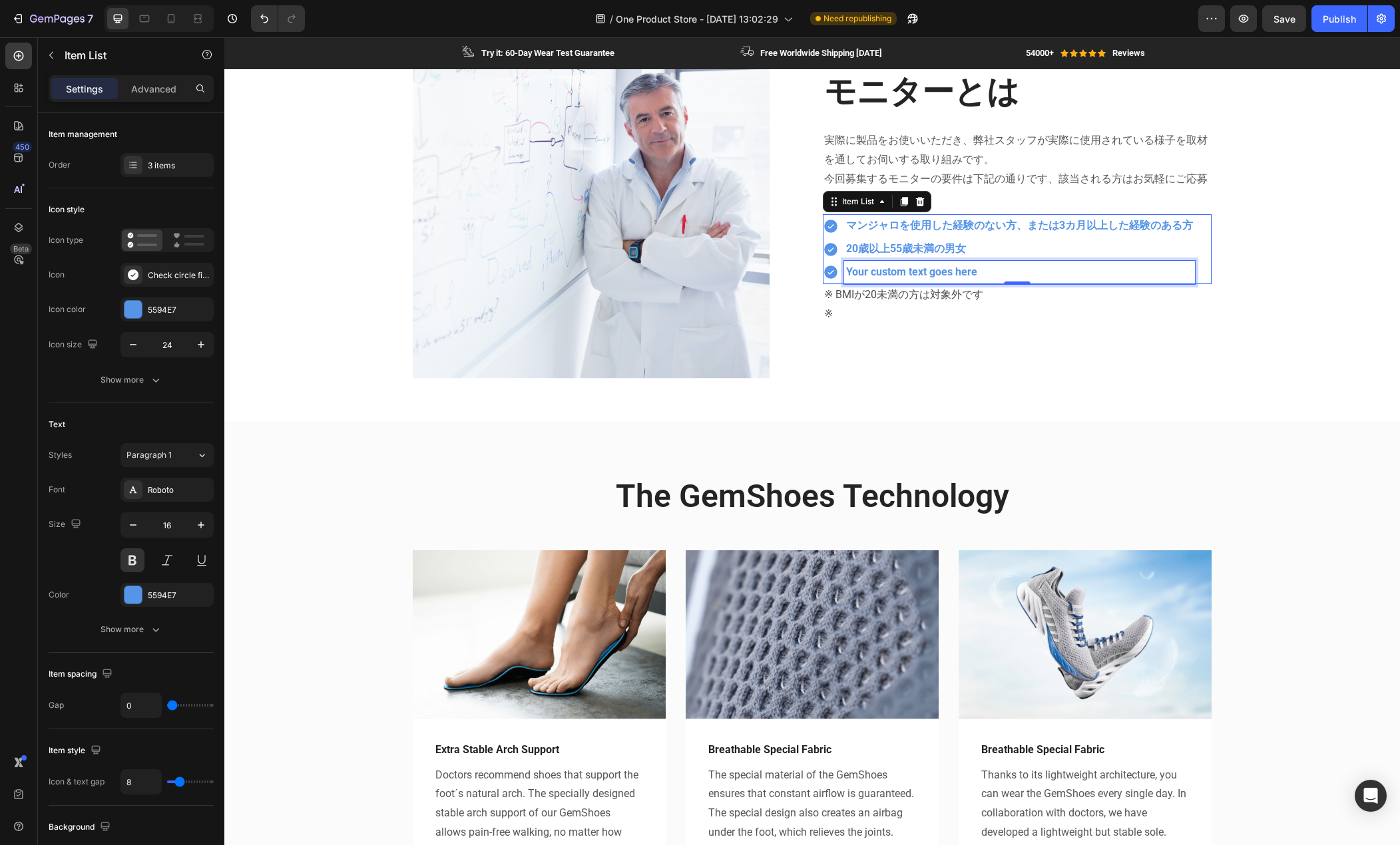
click at [897, 269] on div "Your custom text goes here" at bounding box center [1020, 272] width 351 height 23
click at [897, 272] on p "Your custom text goes here" at bounding box center [1020, 272] width 347 height 20
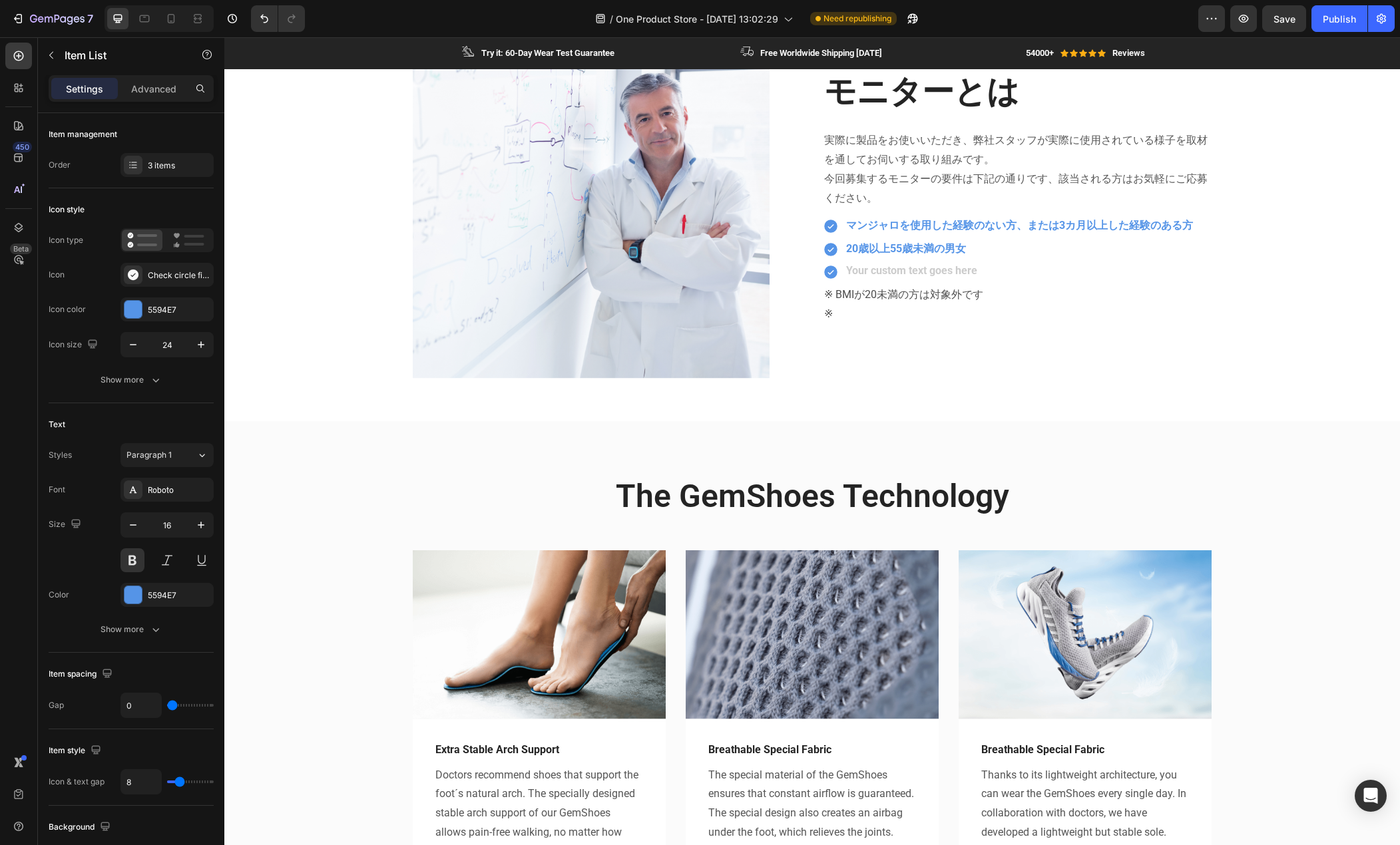
scroll to position [637, 0]
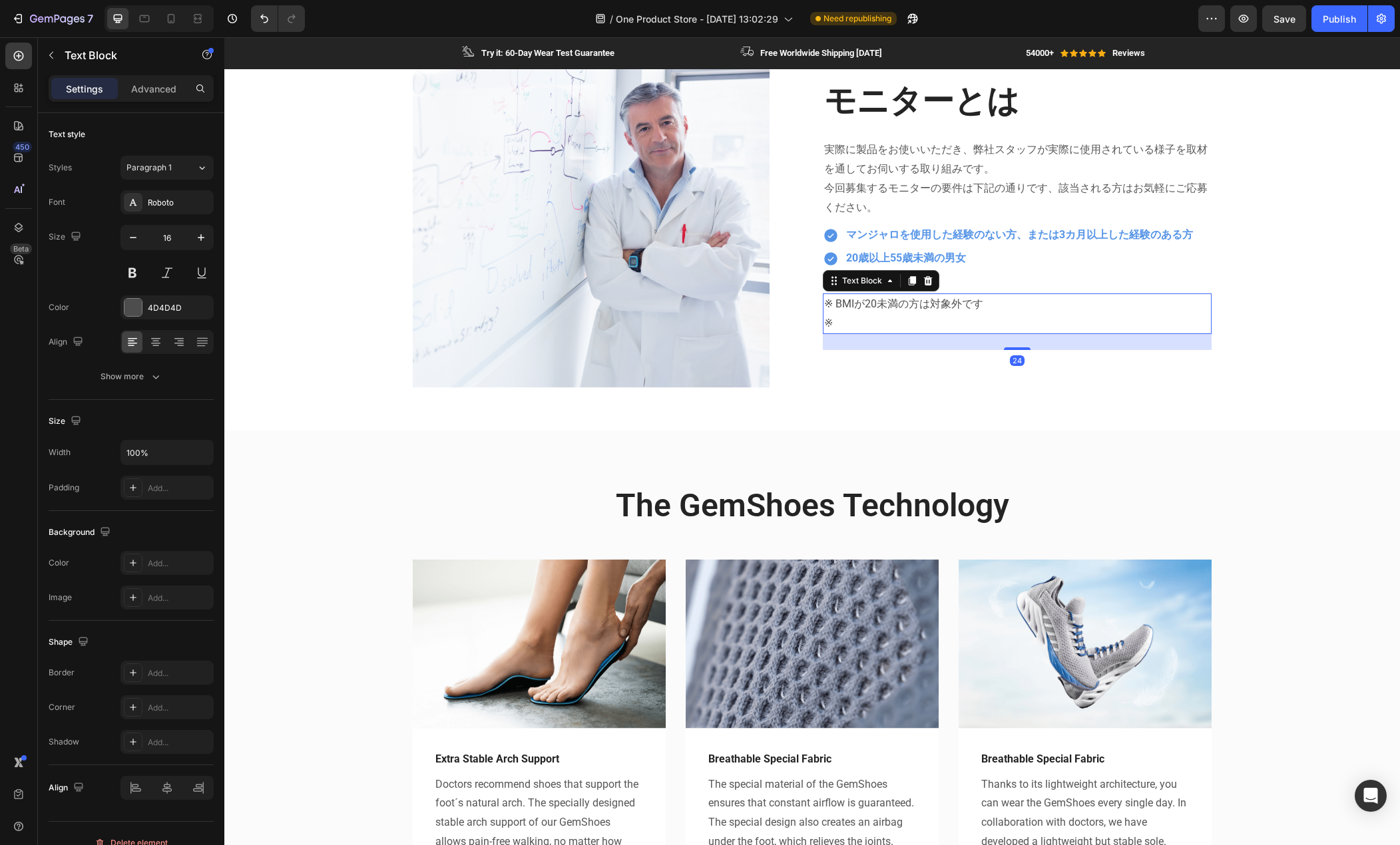
click at [910, 306] on p "※ BMIが20未満の方は対象外です" at bounding box center [1017, 305] width 386 height 20
click at [926, 282] on icon at bounding box center [928, 280] width 8 height 9
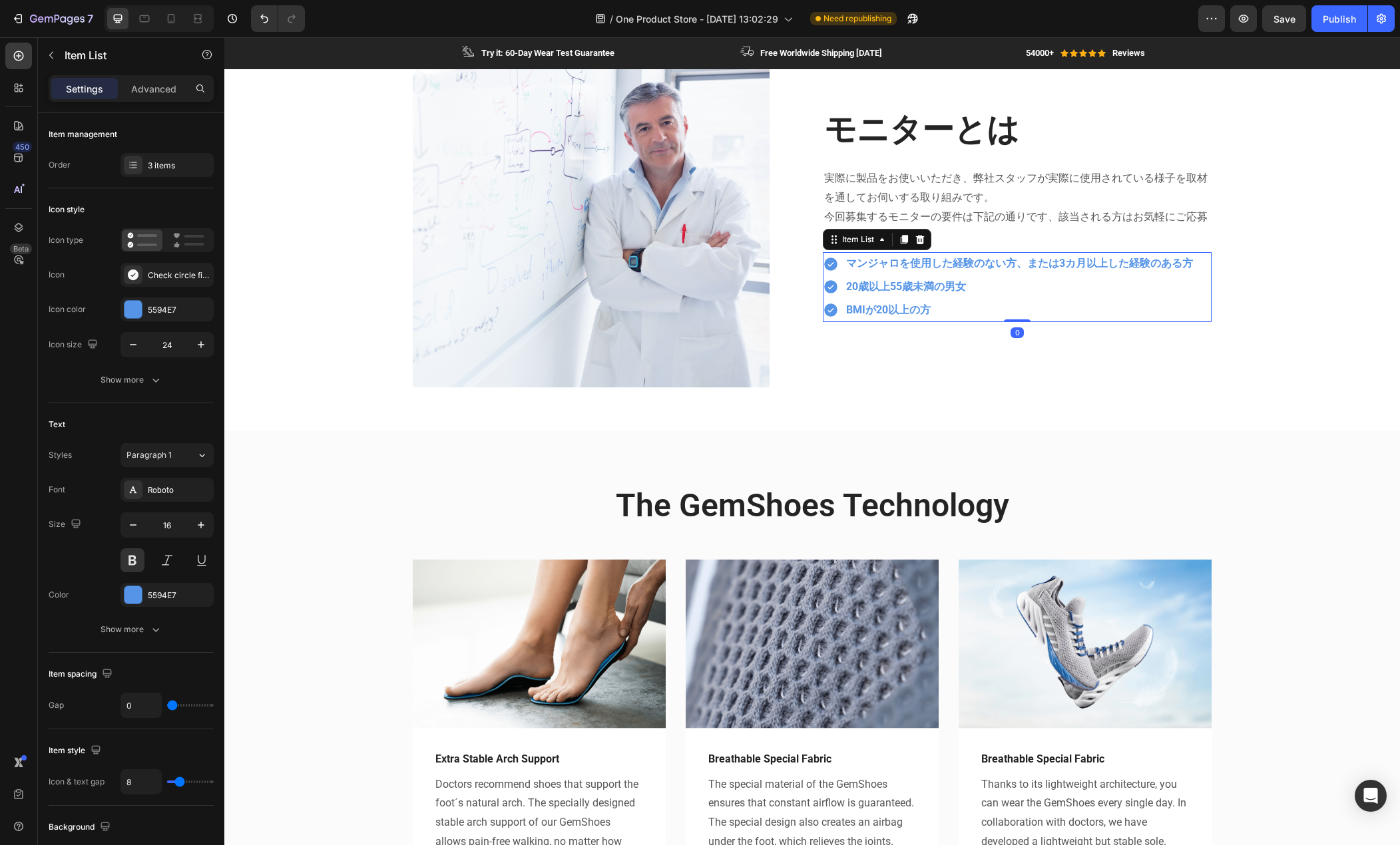
click at [1179, 310] on p "BMIが20以上の方" at bounding box center [1020, 310] width 347 height 20
click at [901, 242] on icon at bounding box center [905, 239] width 7 height 9
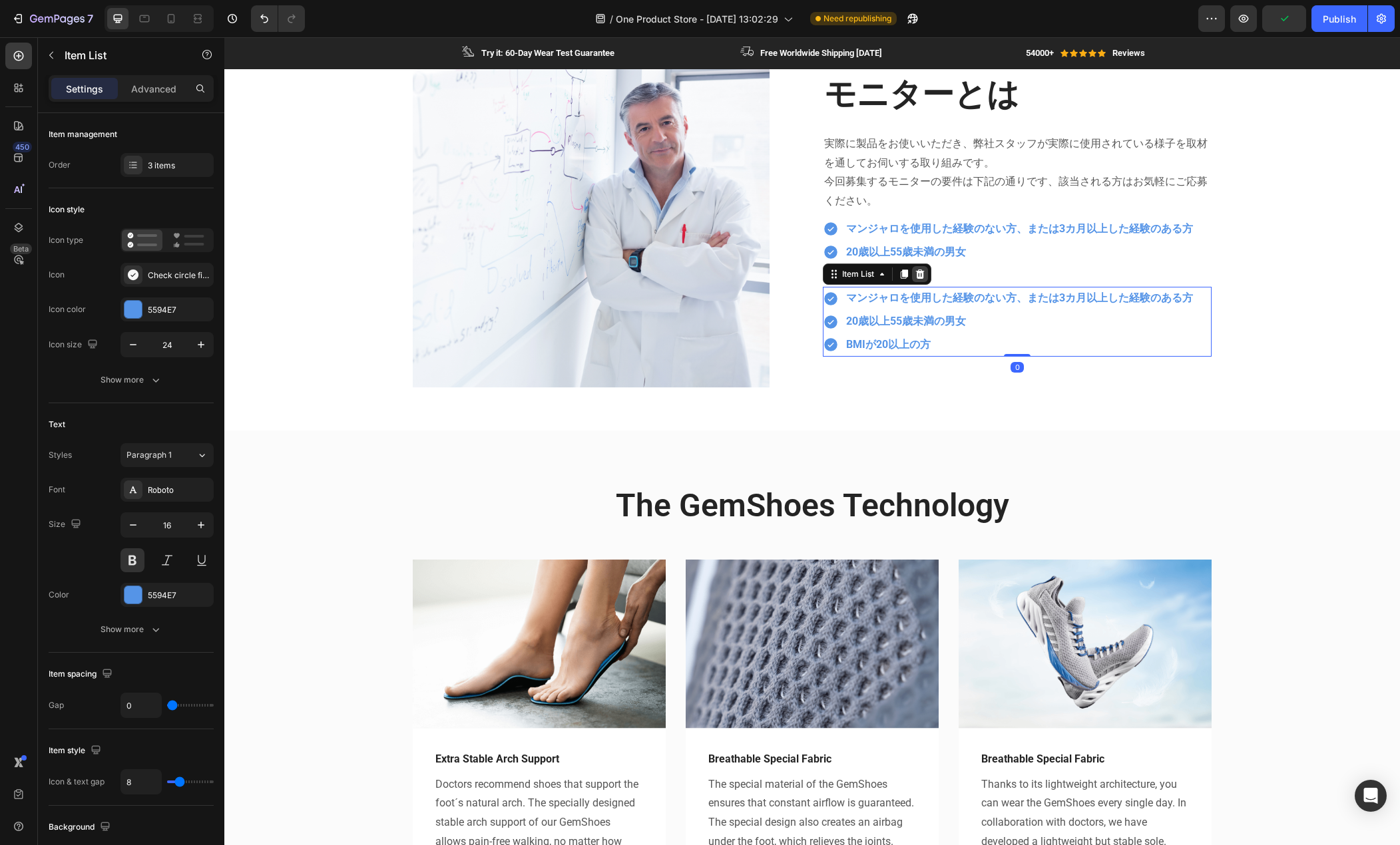
click at [916, 272] on icon at bounding box center [920, 274] width 8 height 9
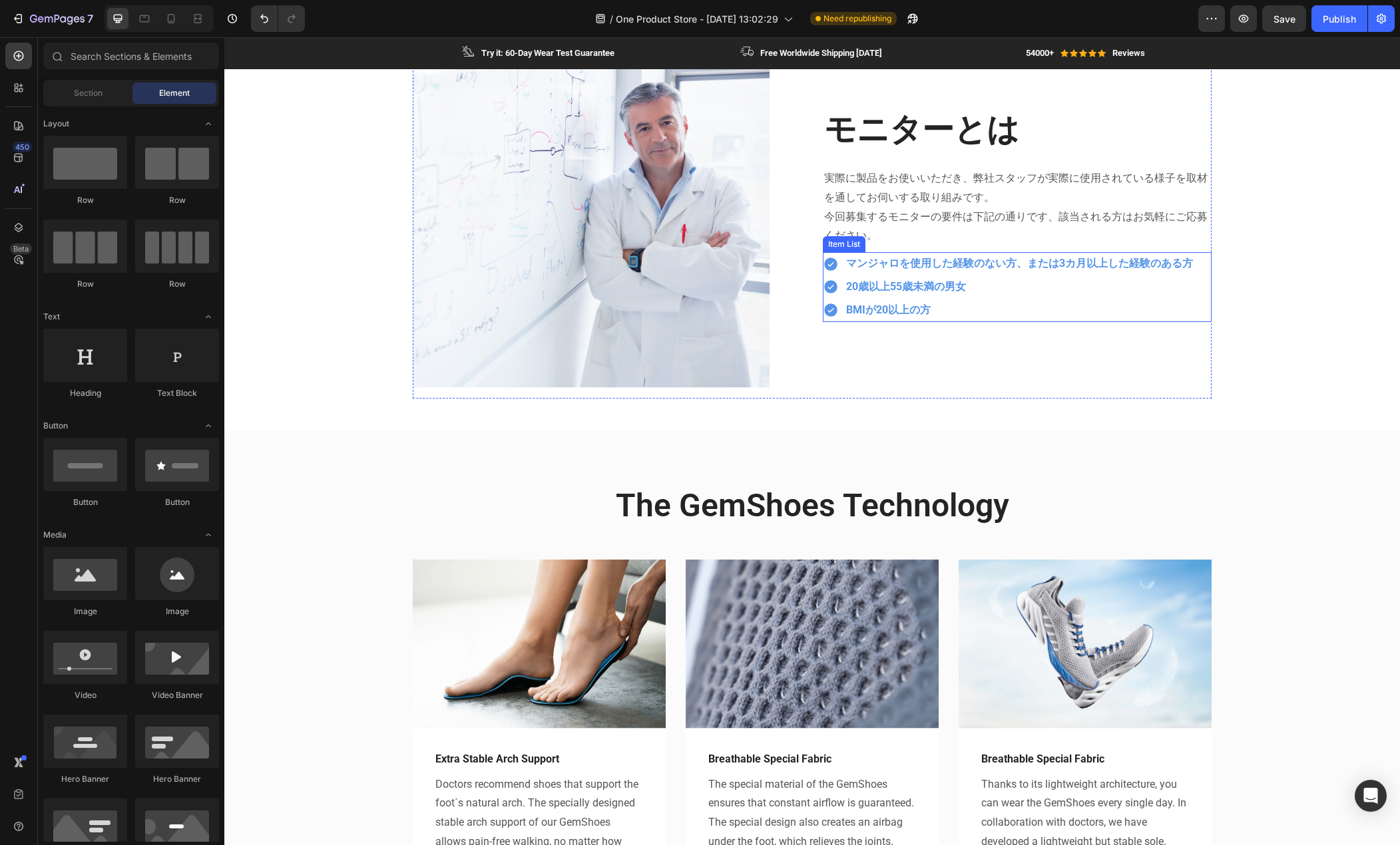
click at [1088, 313] on p "BMIが20以上の方" at bounding box center [1020, 310] width 347 height 20
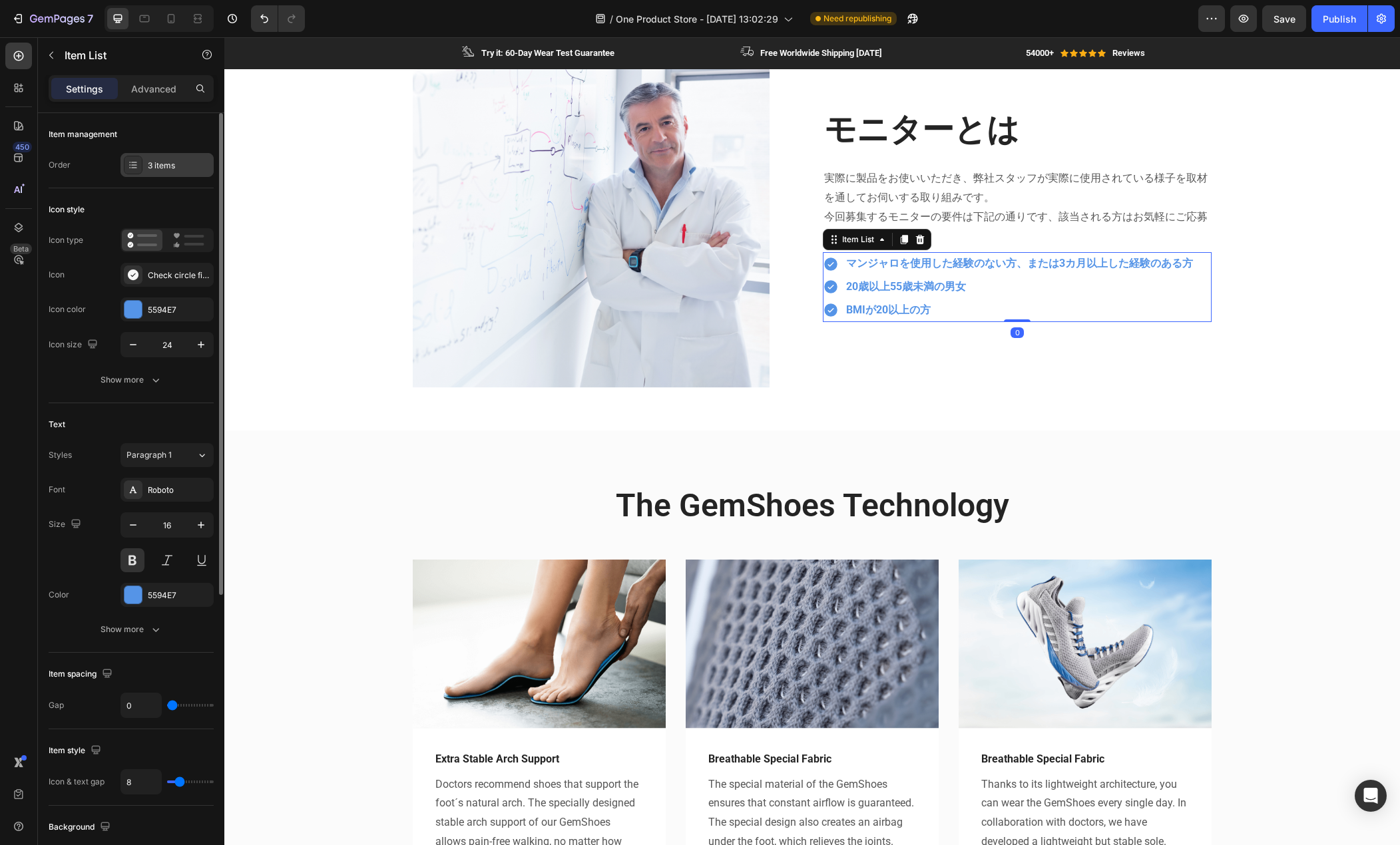
click at [168, 169] on div "3 items" at bounding box center [179, 165] width 62 height 12
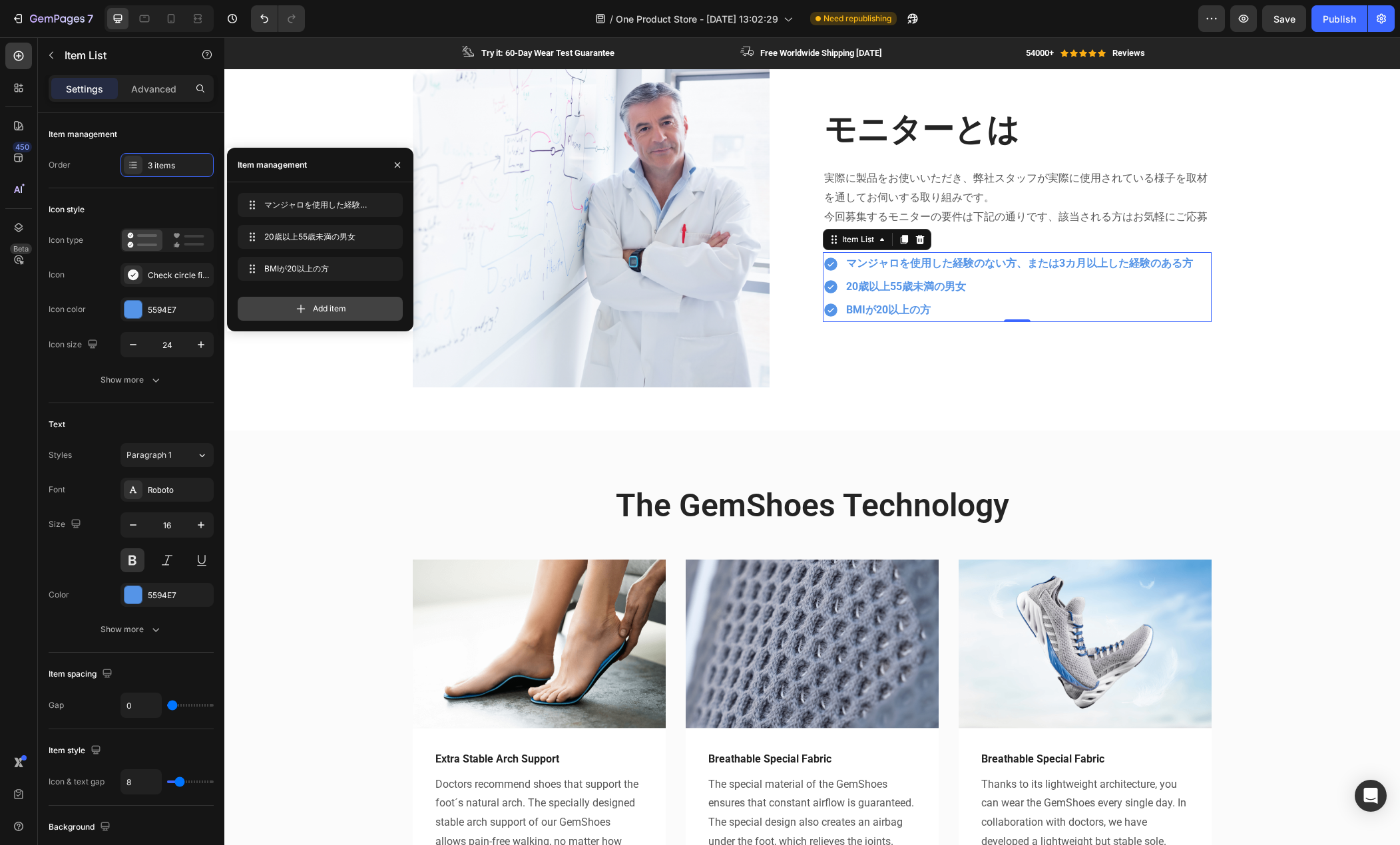
click at [310, 310] on div "Add item" at bounding box center [320, 309] width 165 height 24
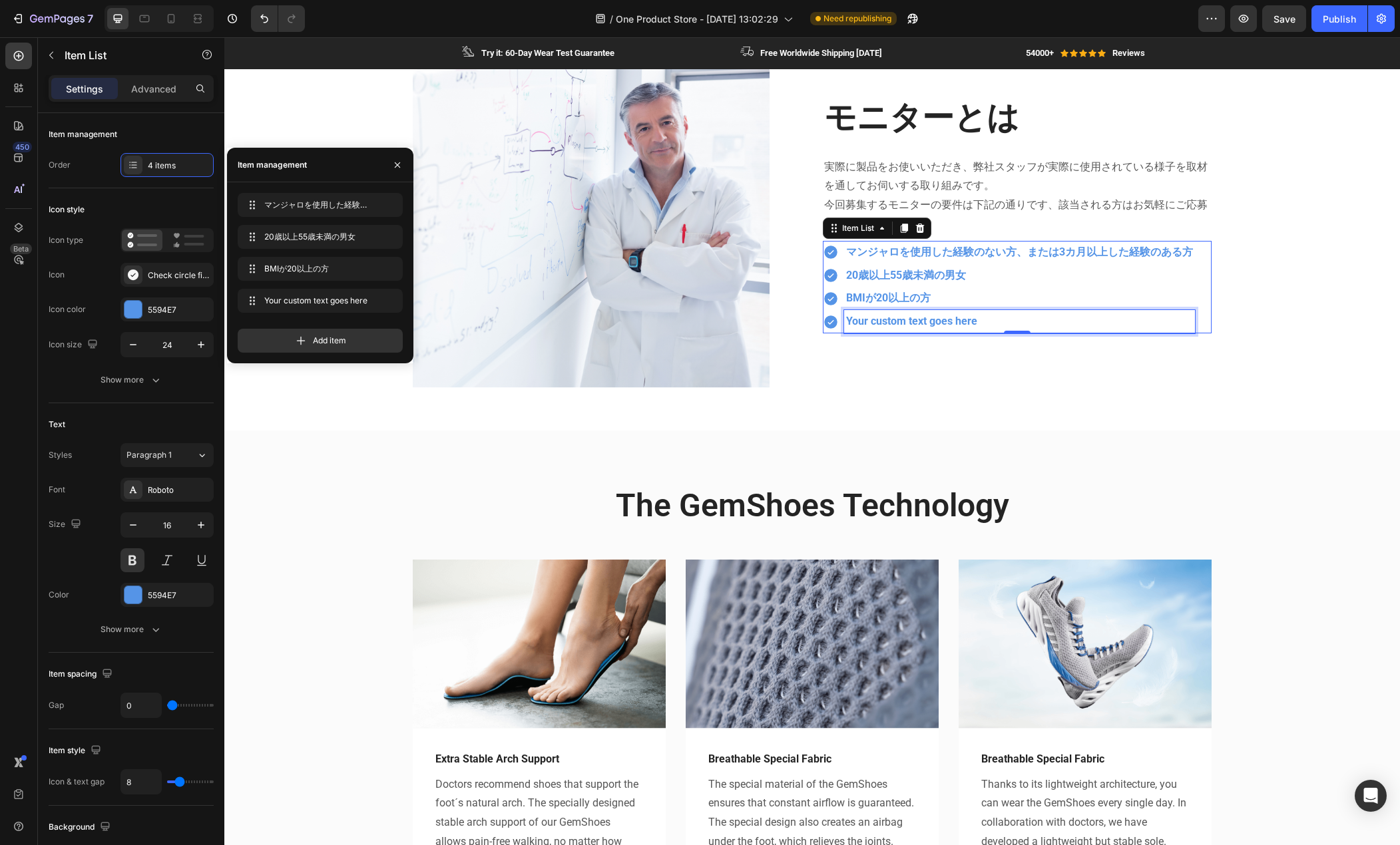
click at [897, 326] on div "Your custom text goes here" at bounding box center [1020, 321] width 351 height 23
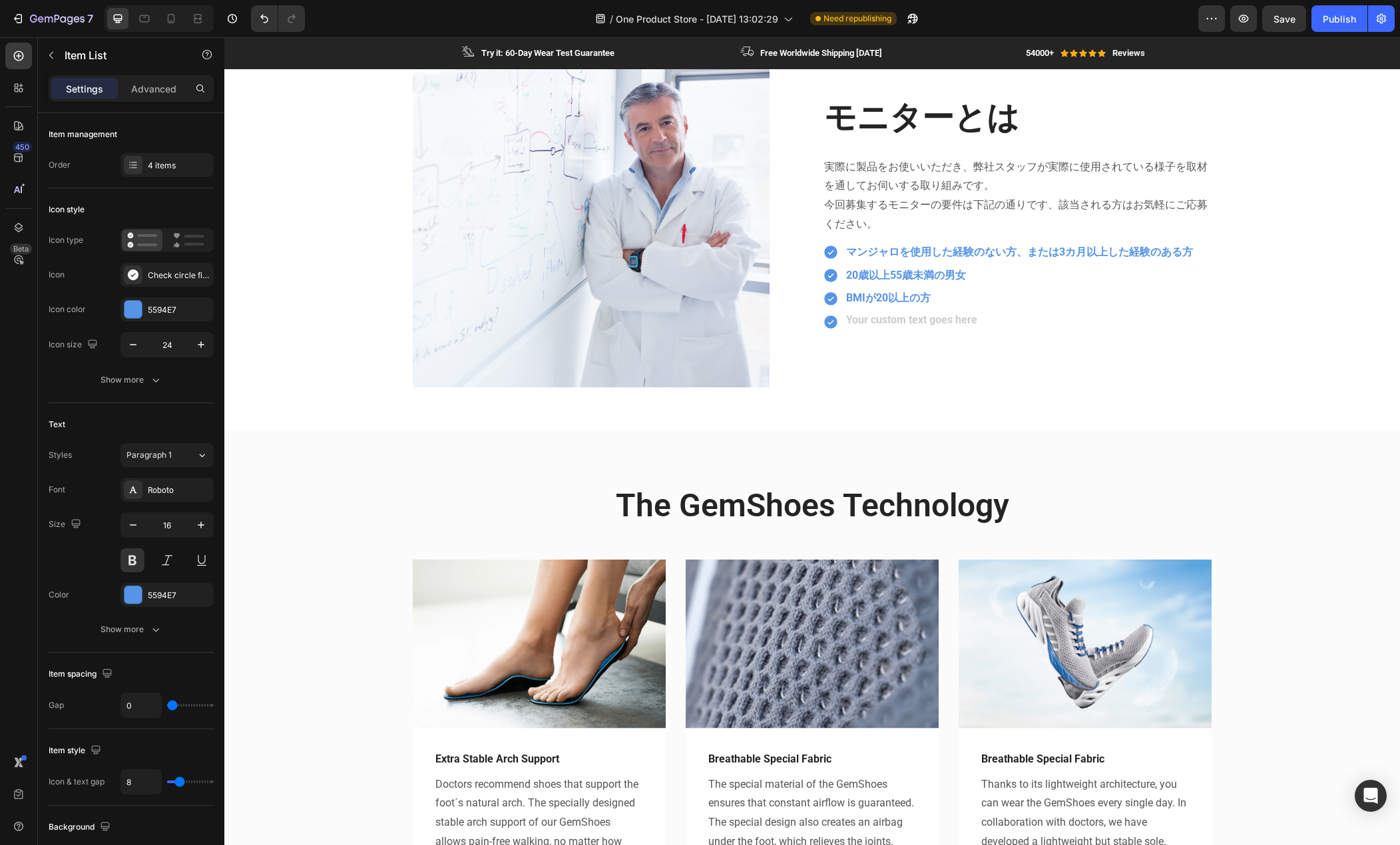
scroll to position [628, 0]
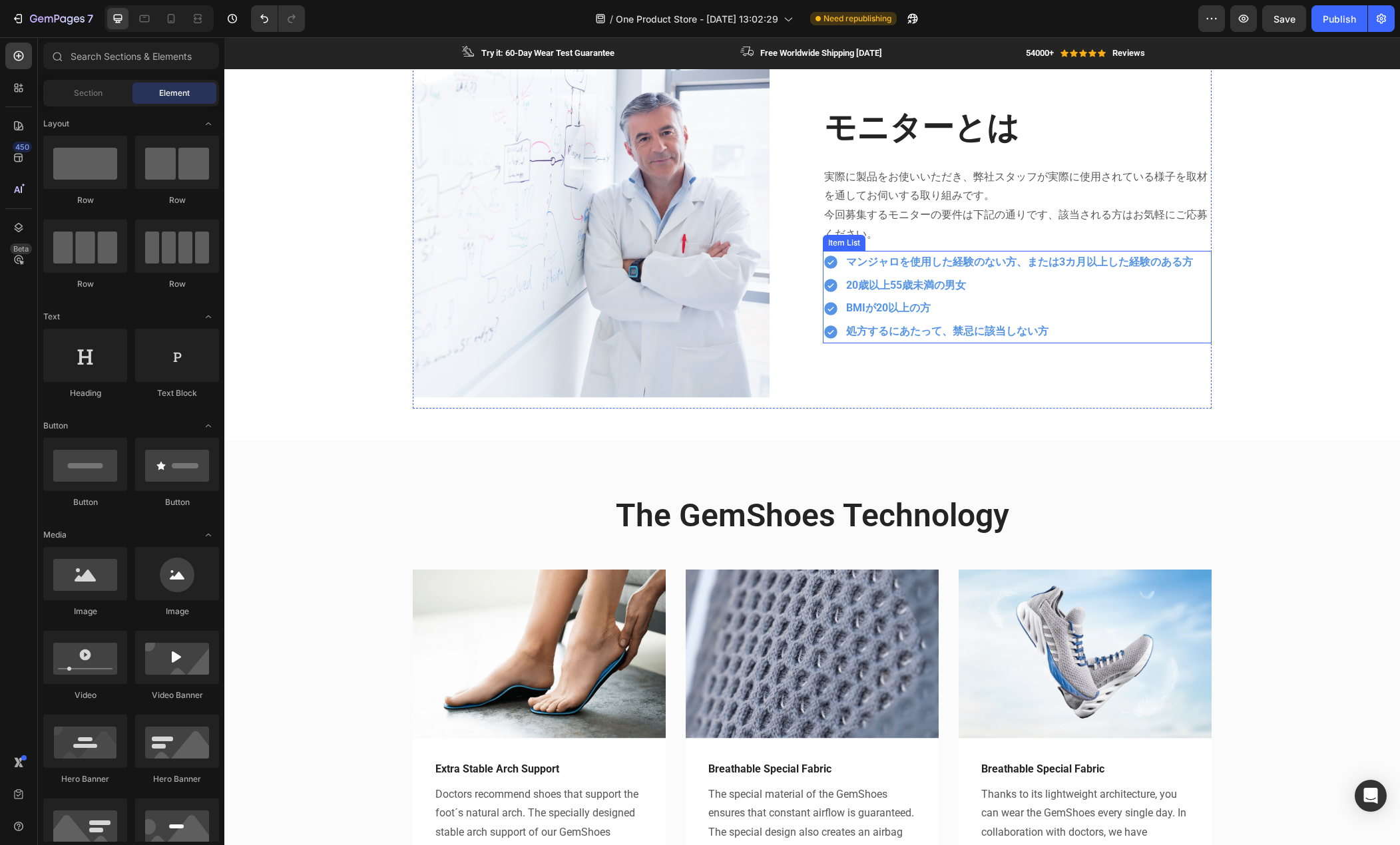
click at [939, 339] on p "処方するにあたって、禁忌に該当しない方" at bounding box center [1020, 332] width 347 height 20
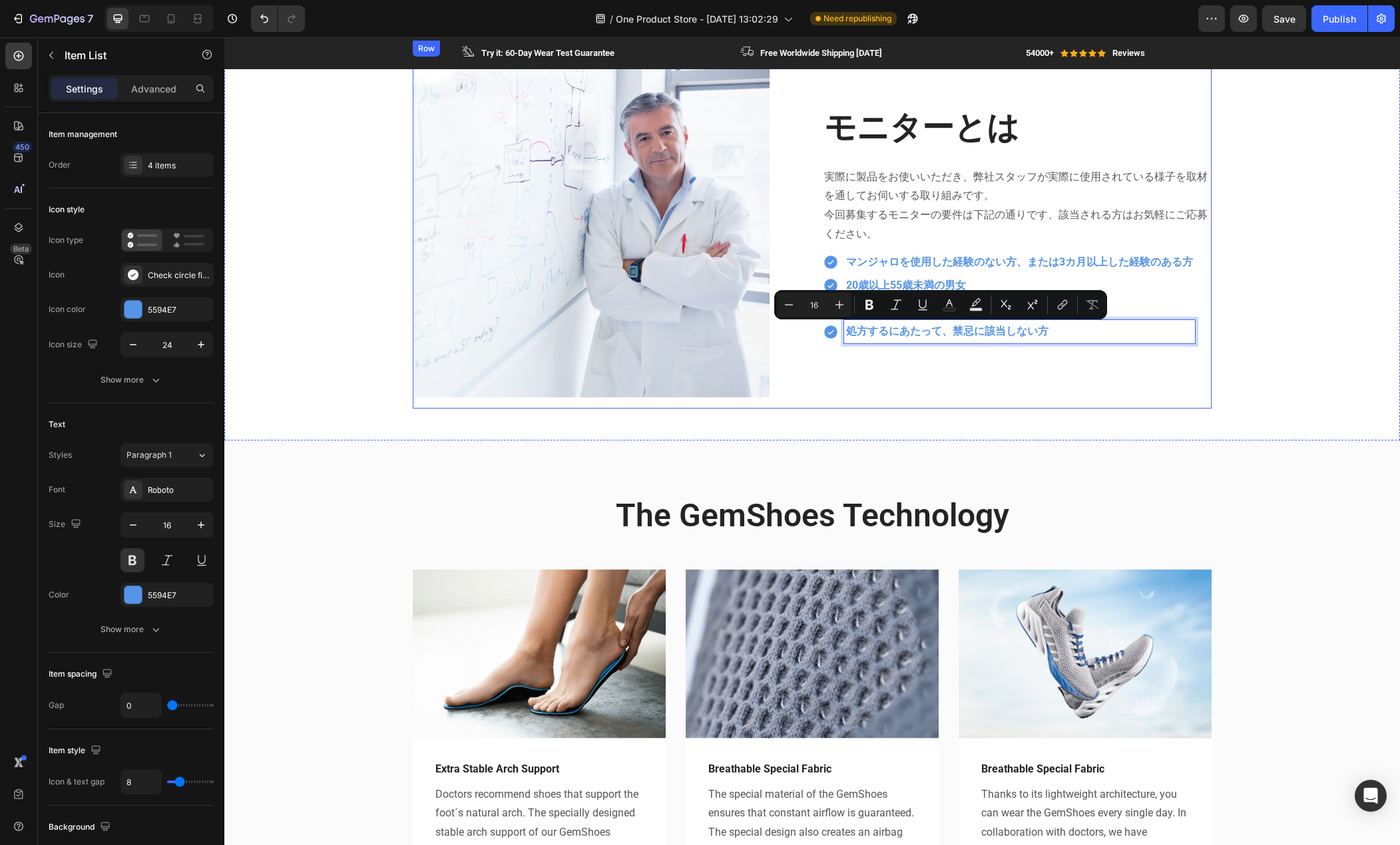
click at [810, 361] on div "Image モニターとは Heading 実際に製品をお使いいただき、弊社スタッフが実際に使用されている様子を取材を通してお伺いする取り組みです。 今回募集す…" at bounding box center [812, 225] width 799 height 368
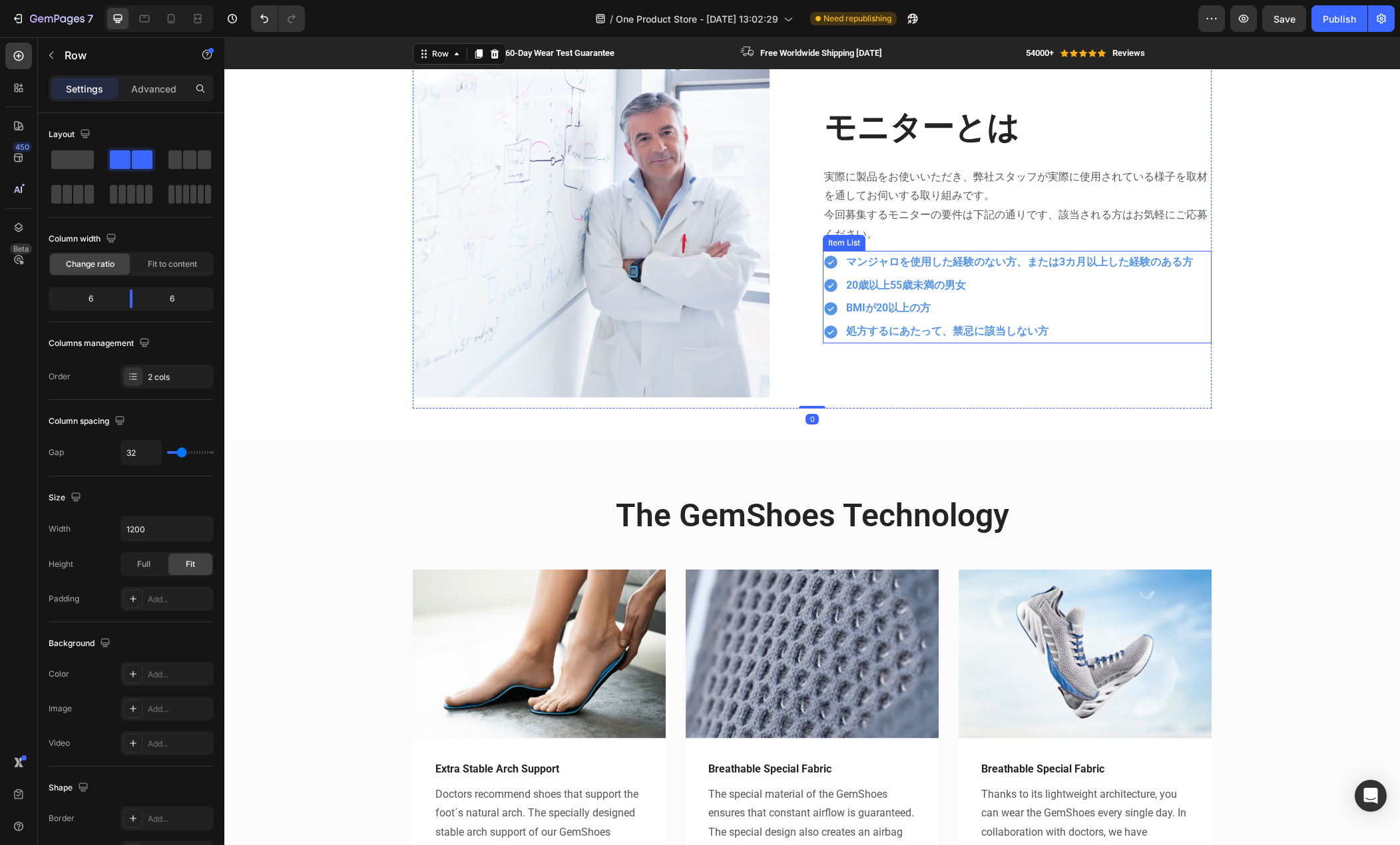
click at [929, 335] on p "処方するにあたって、禁忌に該当しない方" at bounding box center [1020, 332] width 347 height 20
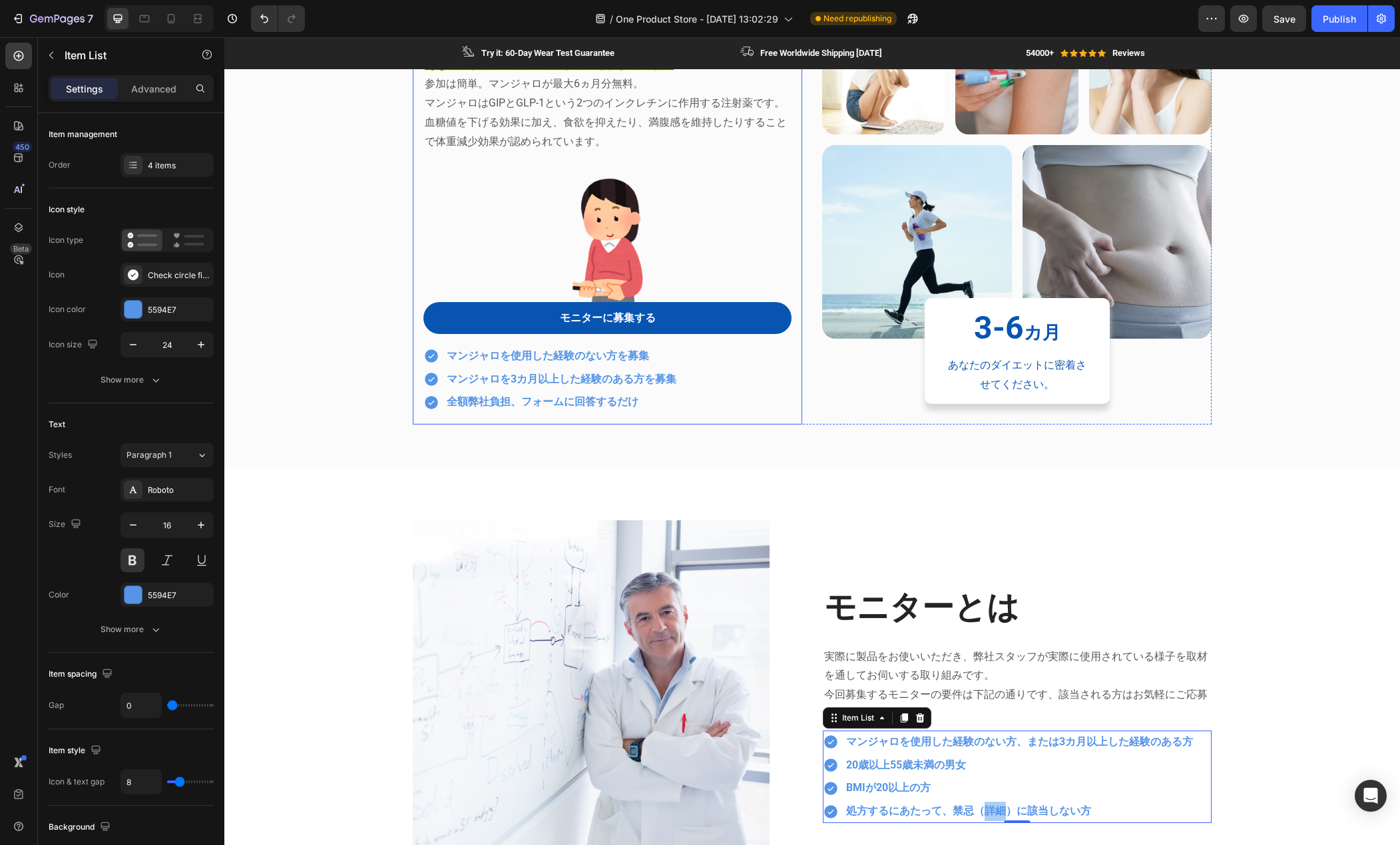
scroll to position [400, 0]
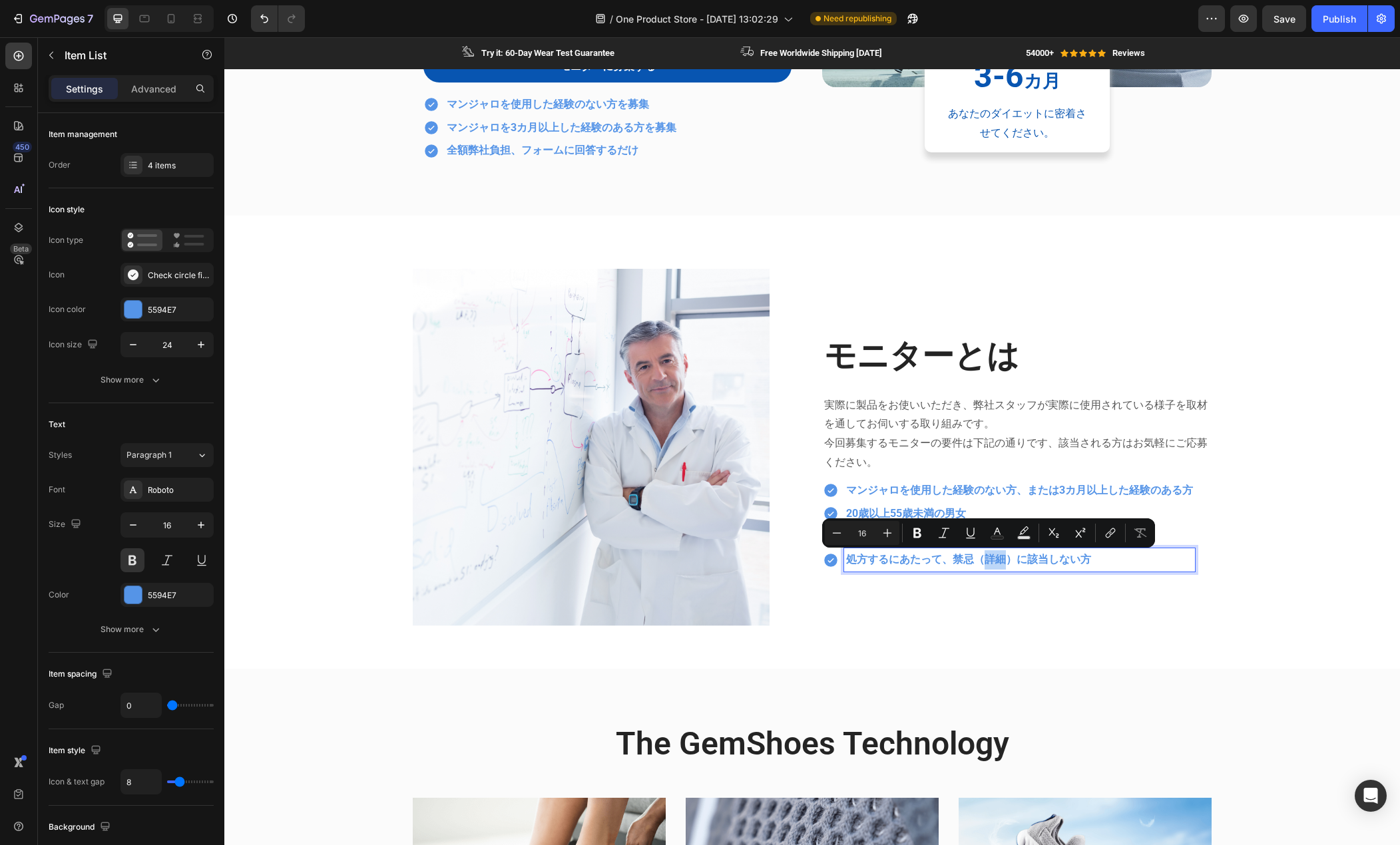
click at [990, 563] on p "処方するにあたって、禁忌（詳細）に該当しない方" at bounding box center [1020, 560] width 347 height 20
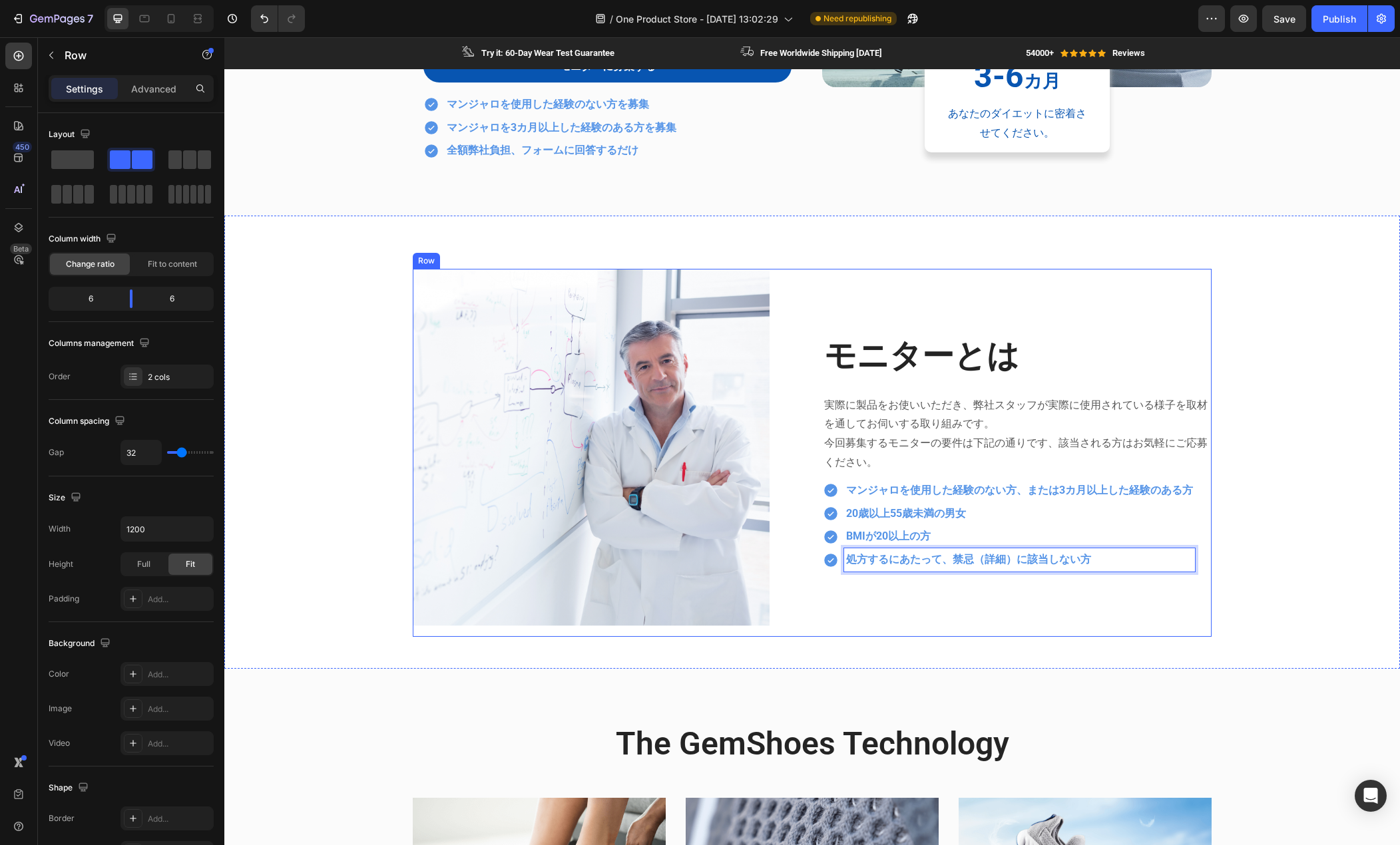
click at [894, 591] on div "モニターとは Heading 実際に製品をお使いいただき、弊社スタッフが実際に使用されている様子を取材を通してお伺いする取り組みです。 今回募集するモニターの…" at bounding box center [1017, 453] width 389 height 368
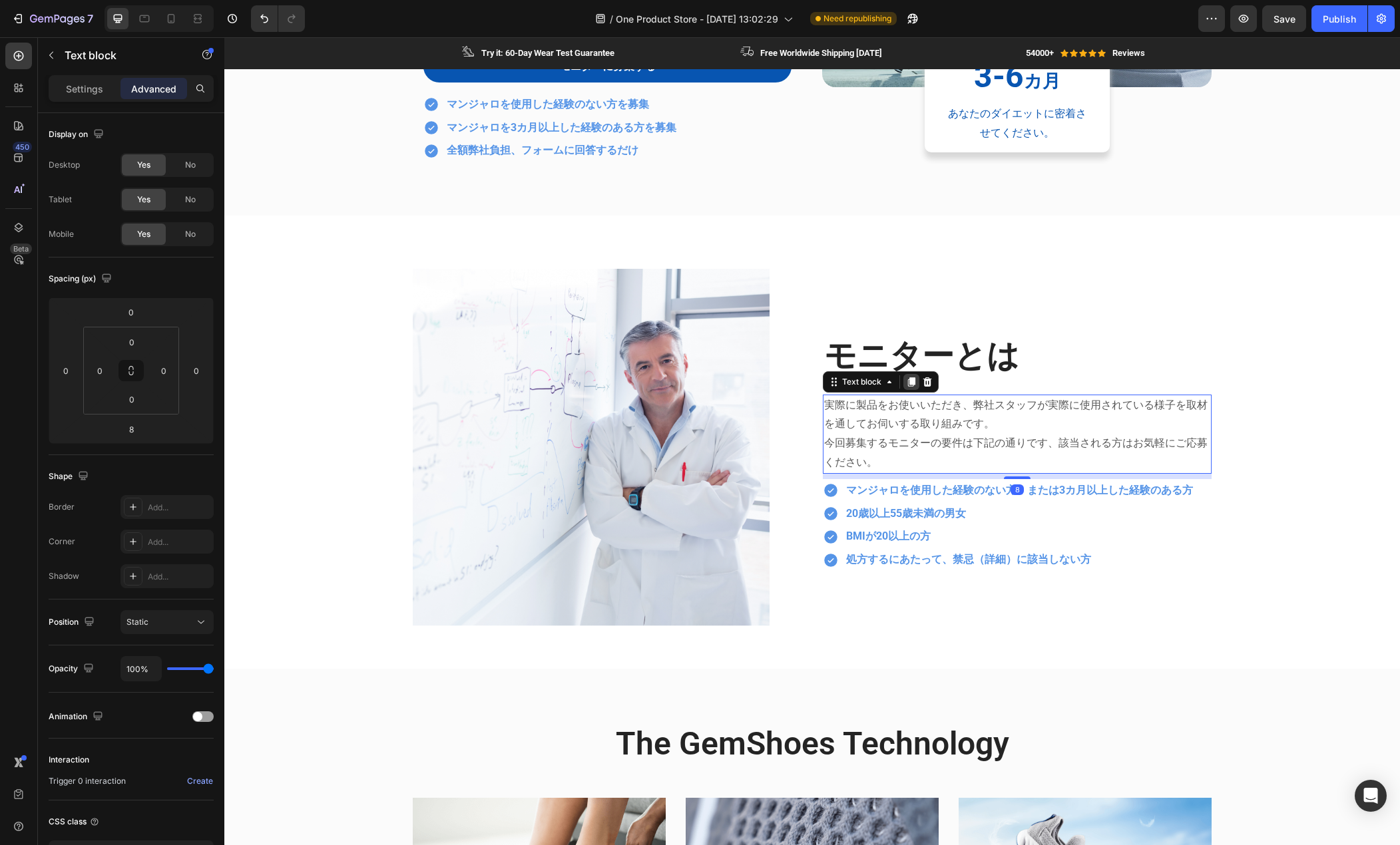
click at [906, 386] on icon at bounding box center [911, 381] width 10 height 10
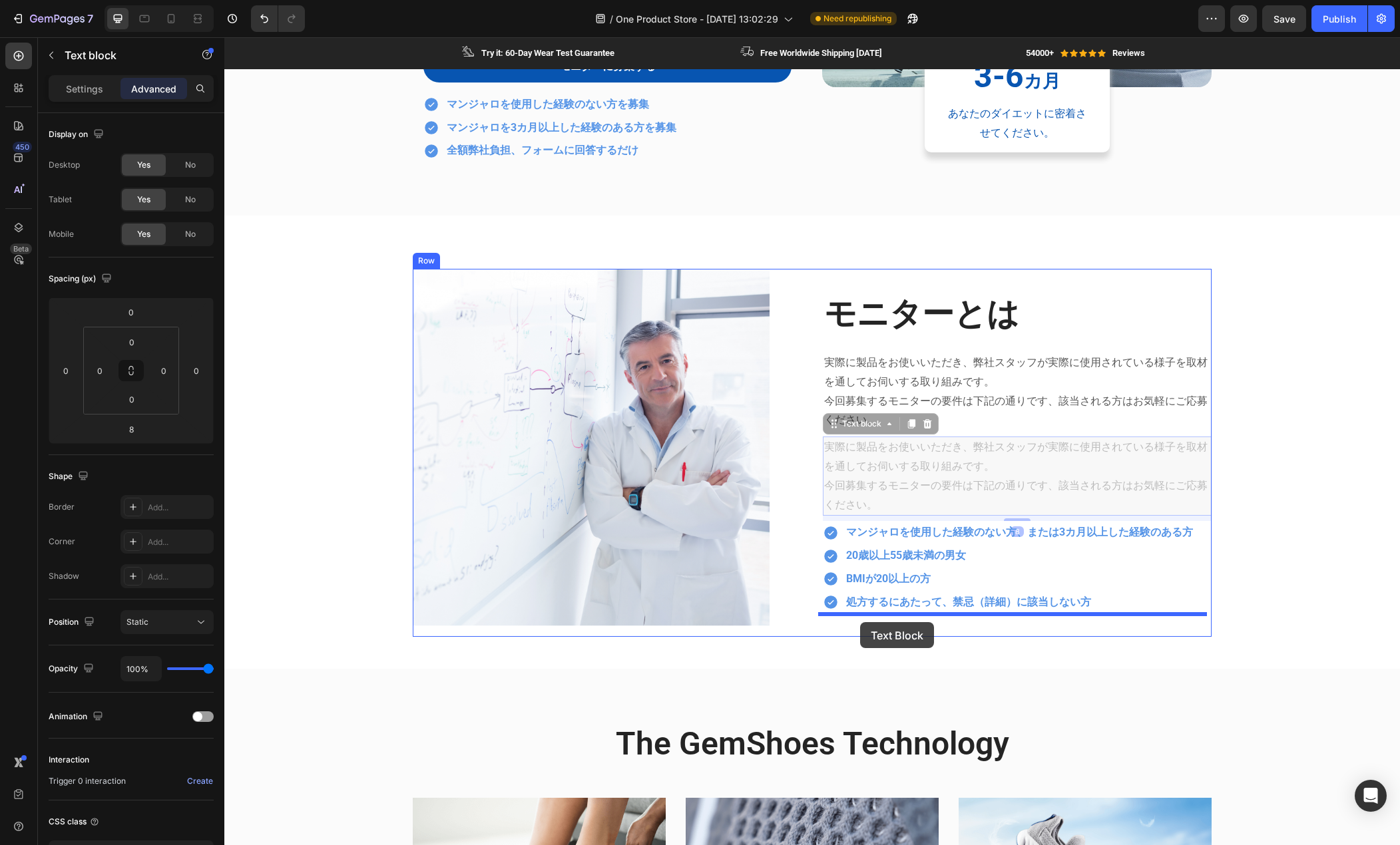
drag, startPoint x: 833, startPoint y: 428, endPoint x: 860, endPoint y: 622, distance: 195.9
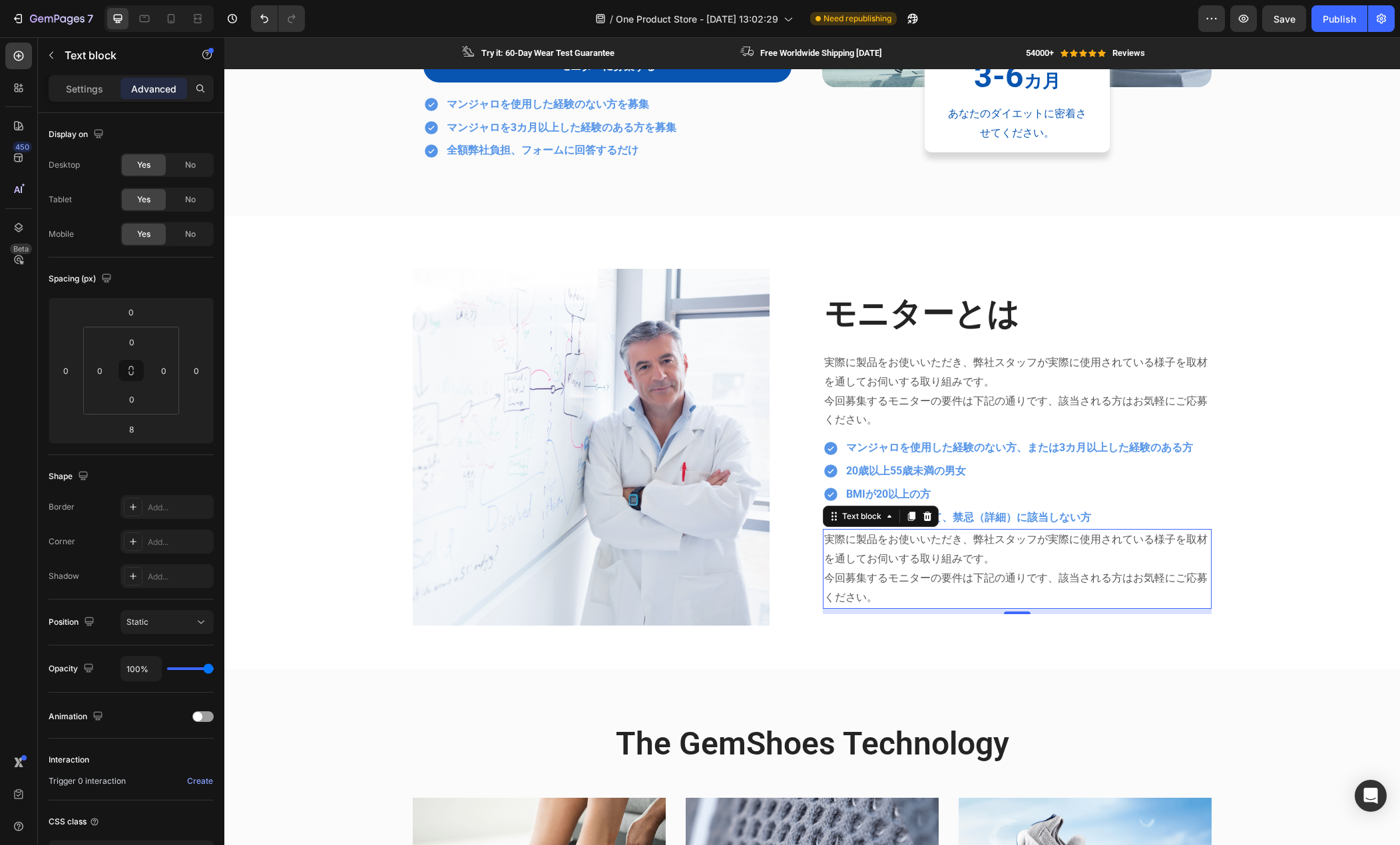
click at [864, 573] on p "今回募集するモニターの要件は下記の通りです、該当される方はお気軽にご応募ください。" at bounding box center [1017, 588] width 386 height 38
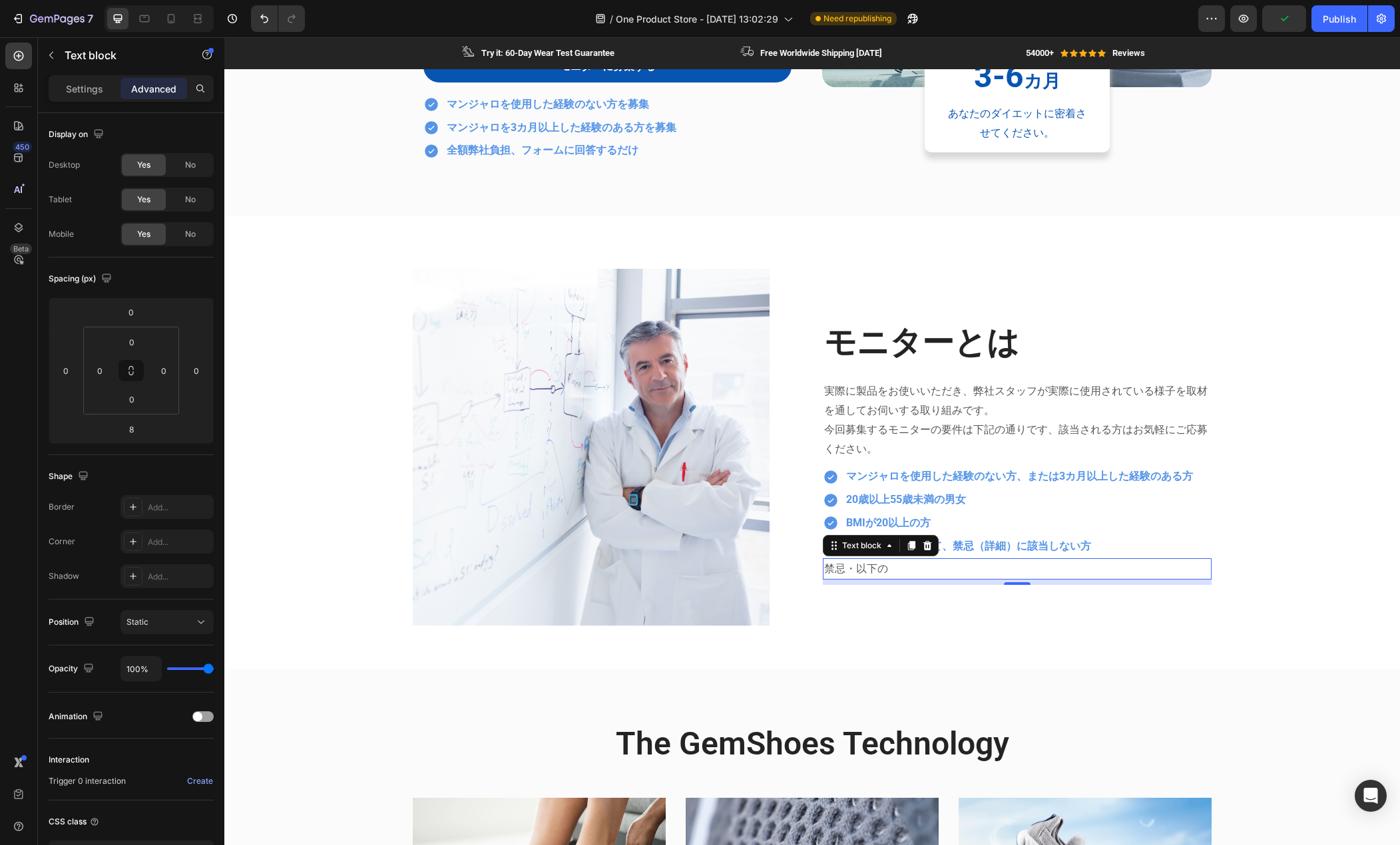
click at [883, 572] on p "禁忌・以下の" at bounding box center [1017, 569] width 386 height 20
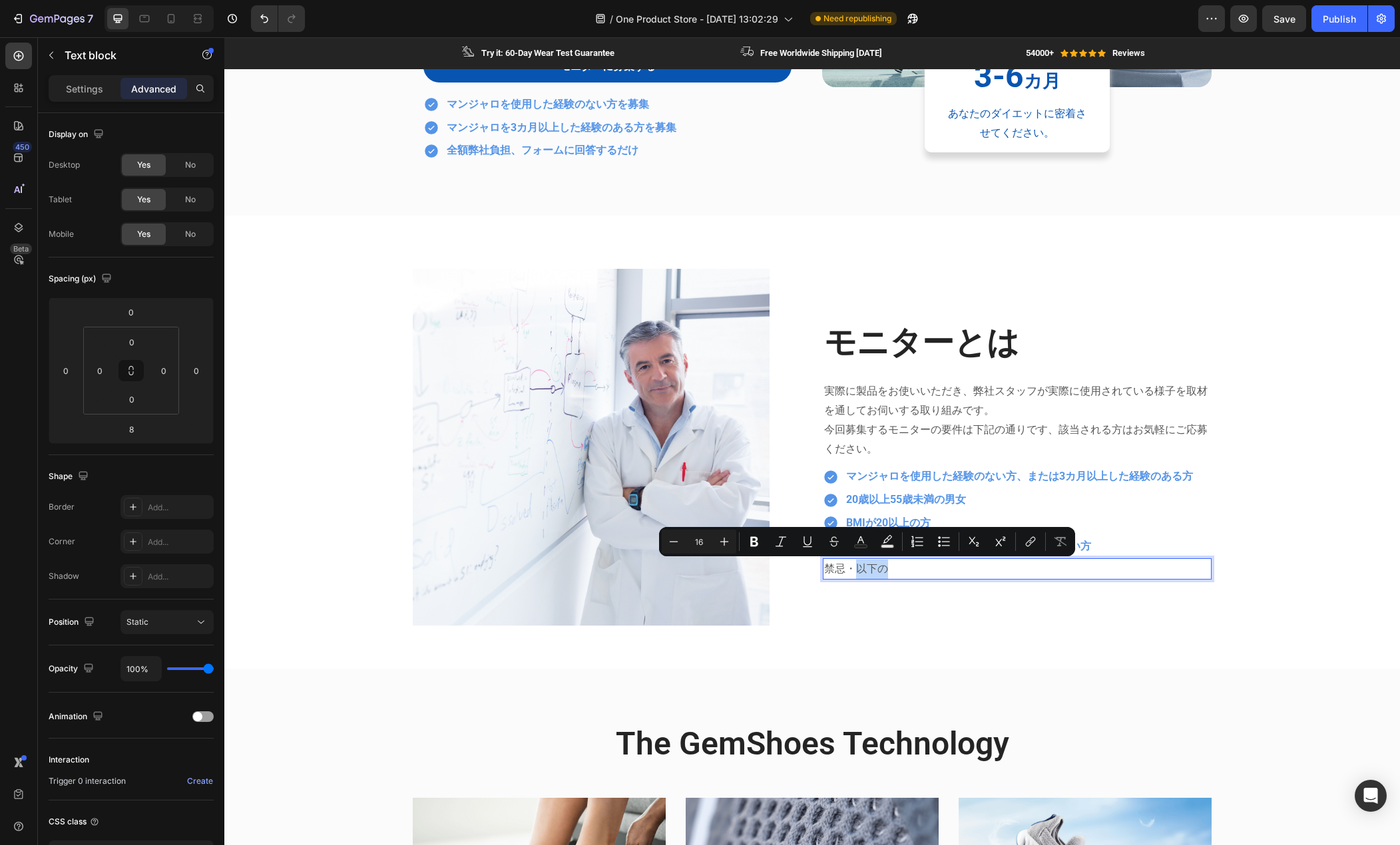
drag, startPoint x: 885, startPoint y: 572, endPoint x: 855, endPoint y: 574, distance: 30.1
click at [855, 574] on p "禁忌・以下の" at bounding box center [1017, 569] width 386 height 20
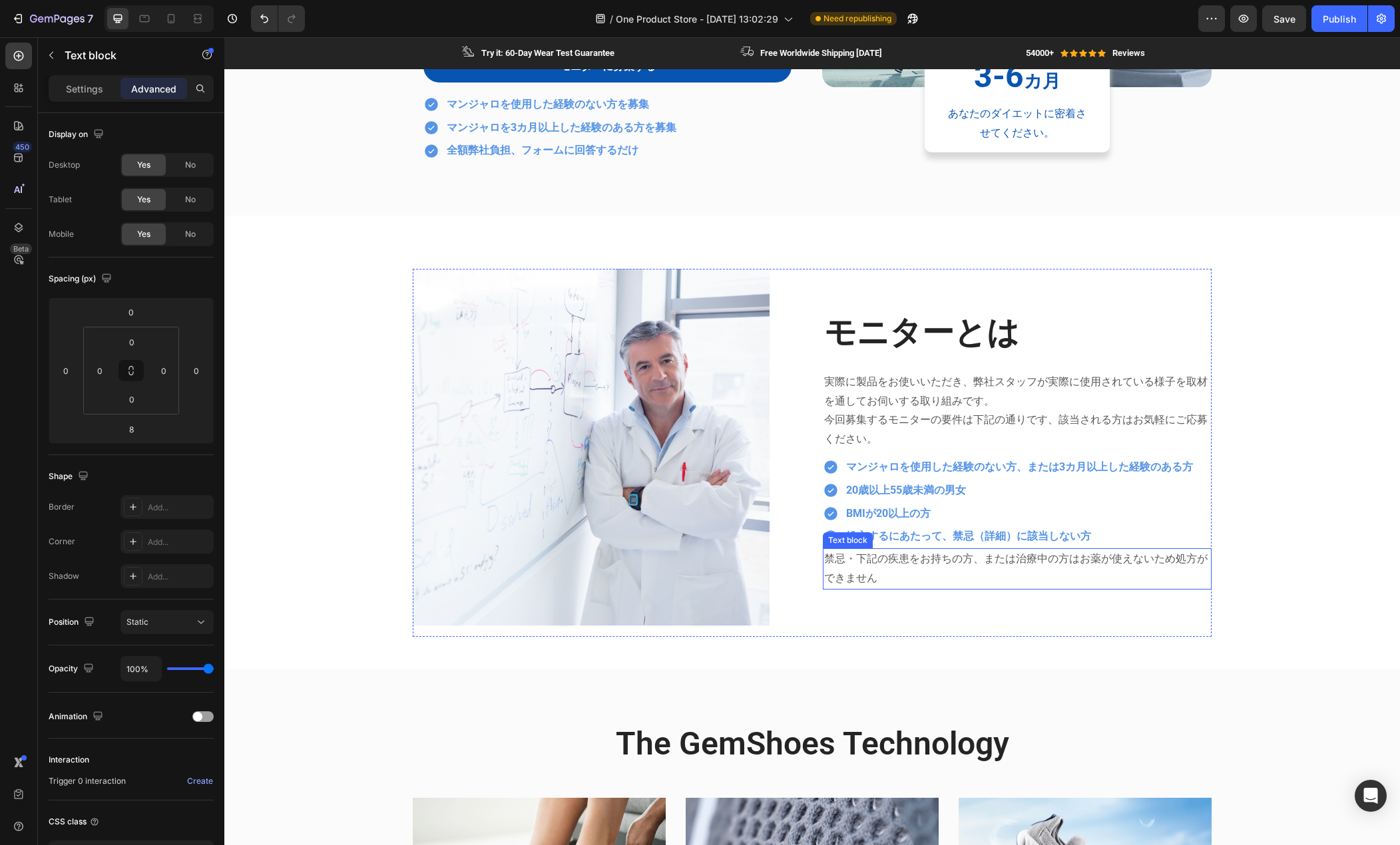
click at [861, 572] on p "禁忌・下記の疾患をお持ちの方、または治療中の方はお薬が使えないため処方ができません" at bounding box center [1017, 568] width 386 height 38
click at [80, 97] on div "Settings" at bounding box center [84, 89] width 66 height 21
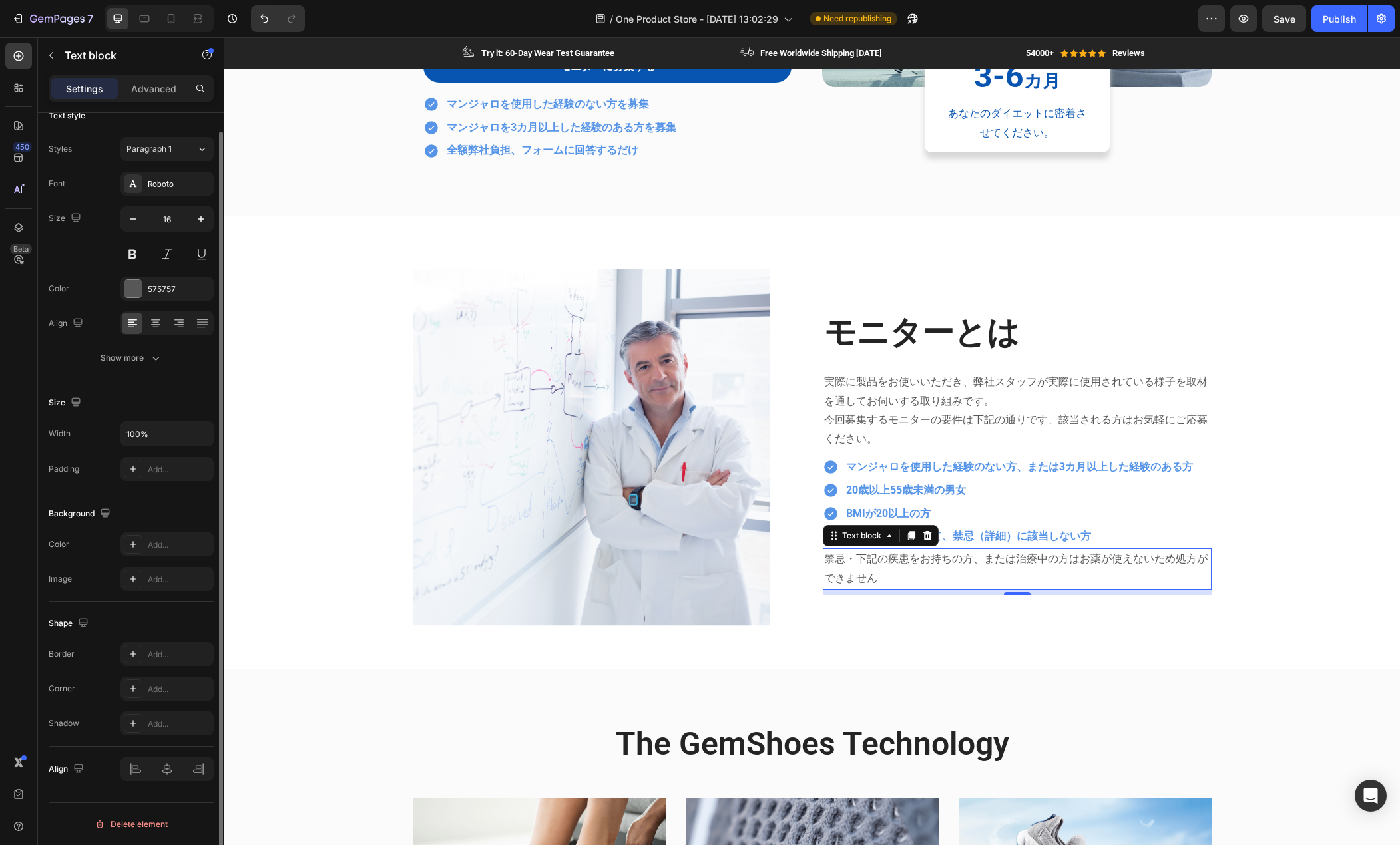
scroll to position [0, 0]
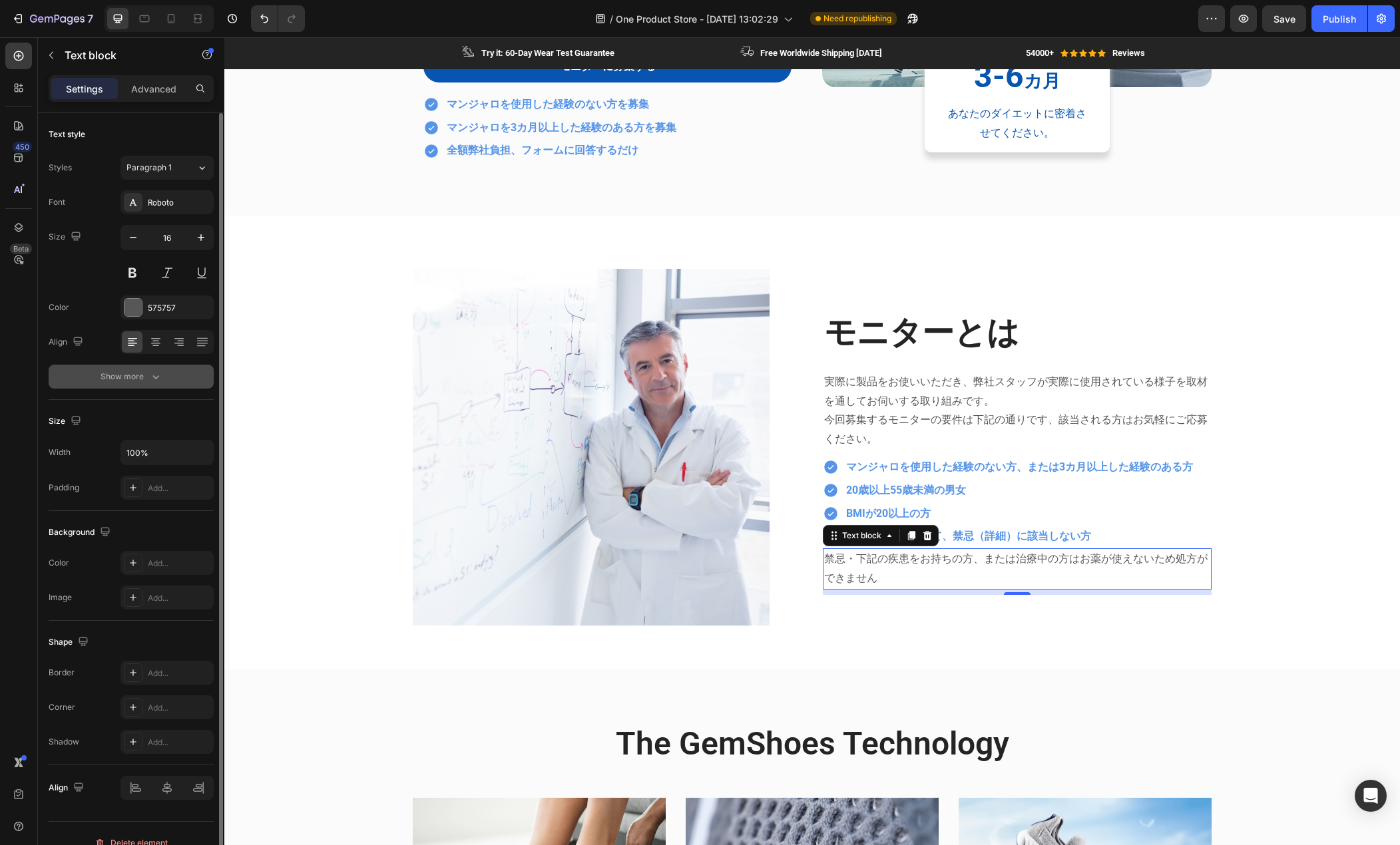
click at [146, 372] on div "Show more" at bounding box center [131, 376] width 62 height 13
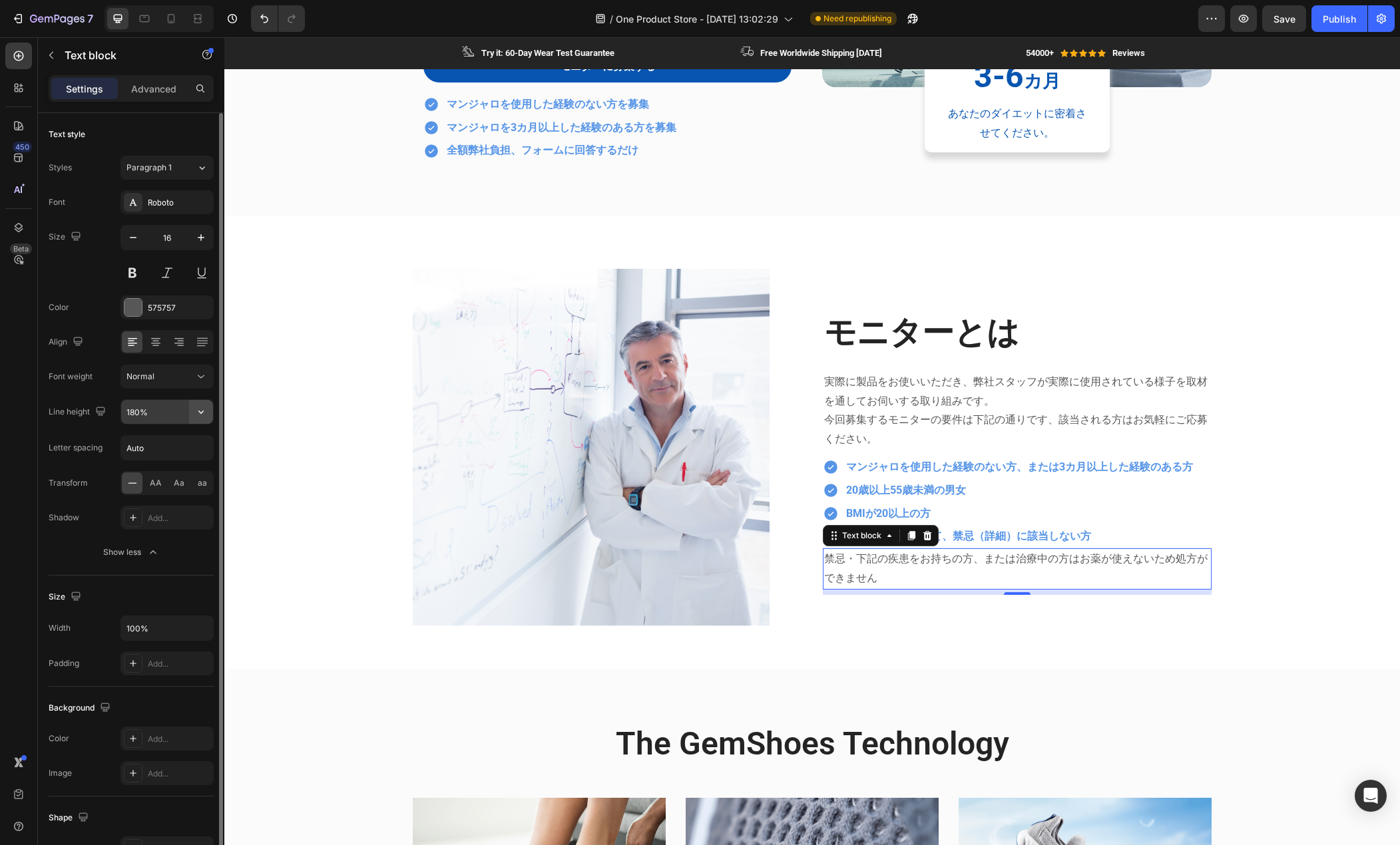
click at [202, 416] on icon "button" at bounding box center [201, 412] width 13 height 13
click at [172, 442] on p "100%" at bounding box center [163, 445] width 75 height 12
type input "100%"
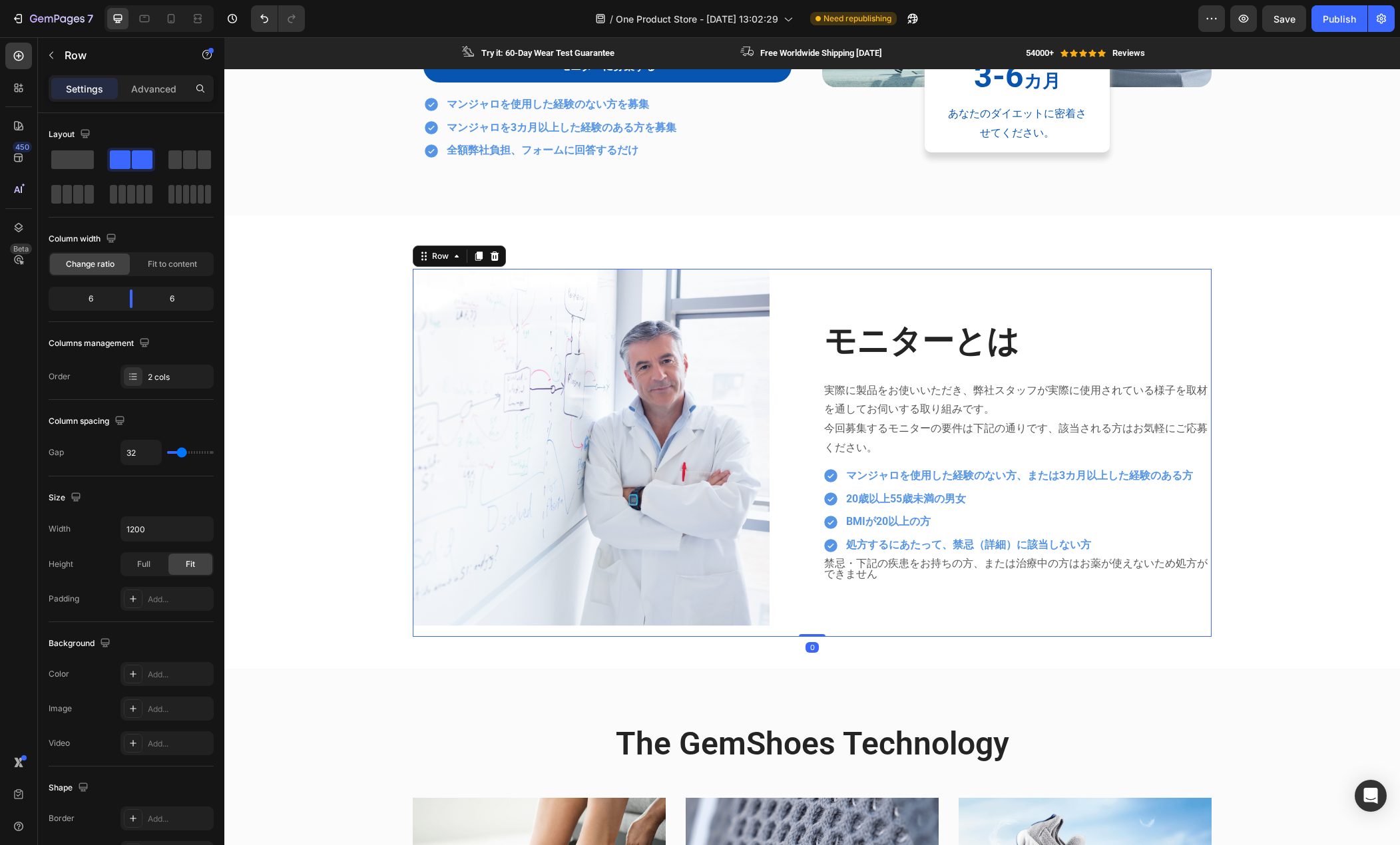
click at [873, 594] on div "モニターとは Heading 実際に製品をお使いいただき、弊社スタッフが実際に使用されている様子を取材を通してお伺いする取り組みです。 今回募集するモニターの…" at bounding box center [1017, 453] width 389 height 368
click at [861, 574] on p "禁忌・下記の疾患をお持ちの方、または治療中の方はお薬が使えないため処方ができません" at bounding box center [1017, 568] width 386 height 21
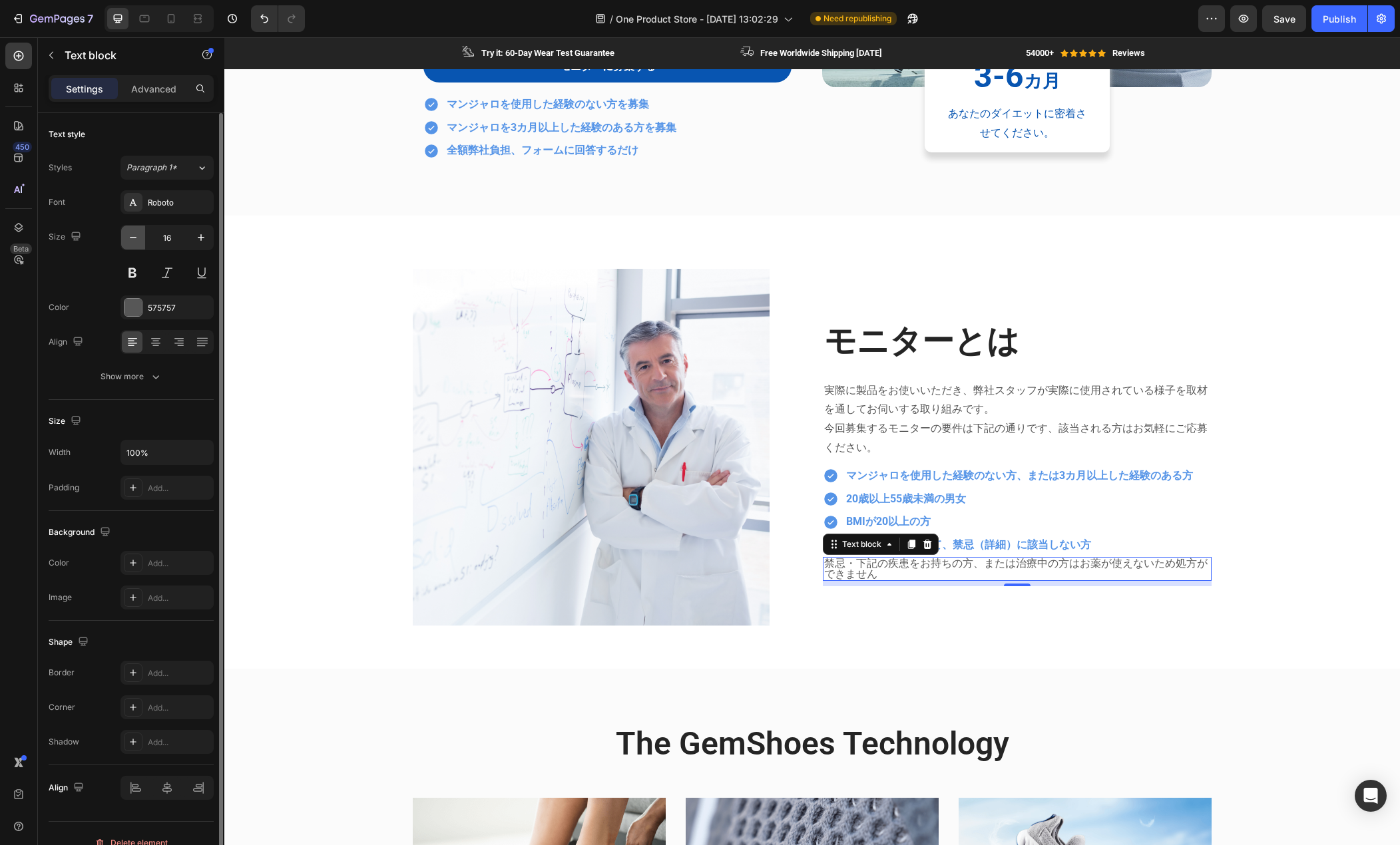
click at [135, 240] on icon "button" at bounding box center [133, 238] width 13 height 13
type input "14"
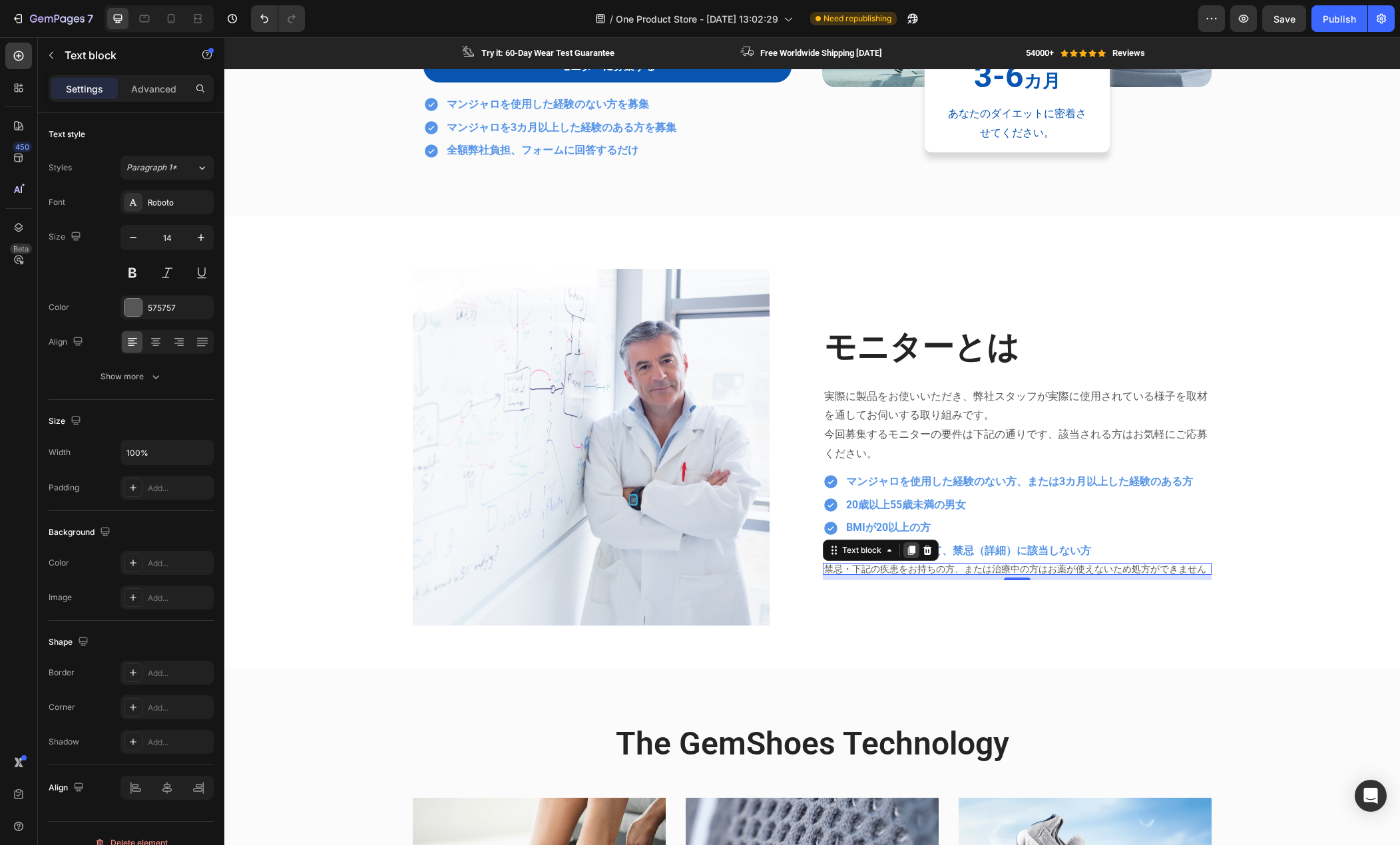
click at [909, 553] on icon at bounding box center [913, 551] width 7 height 9
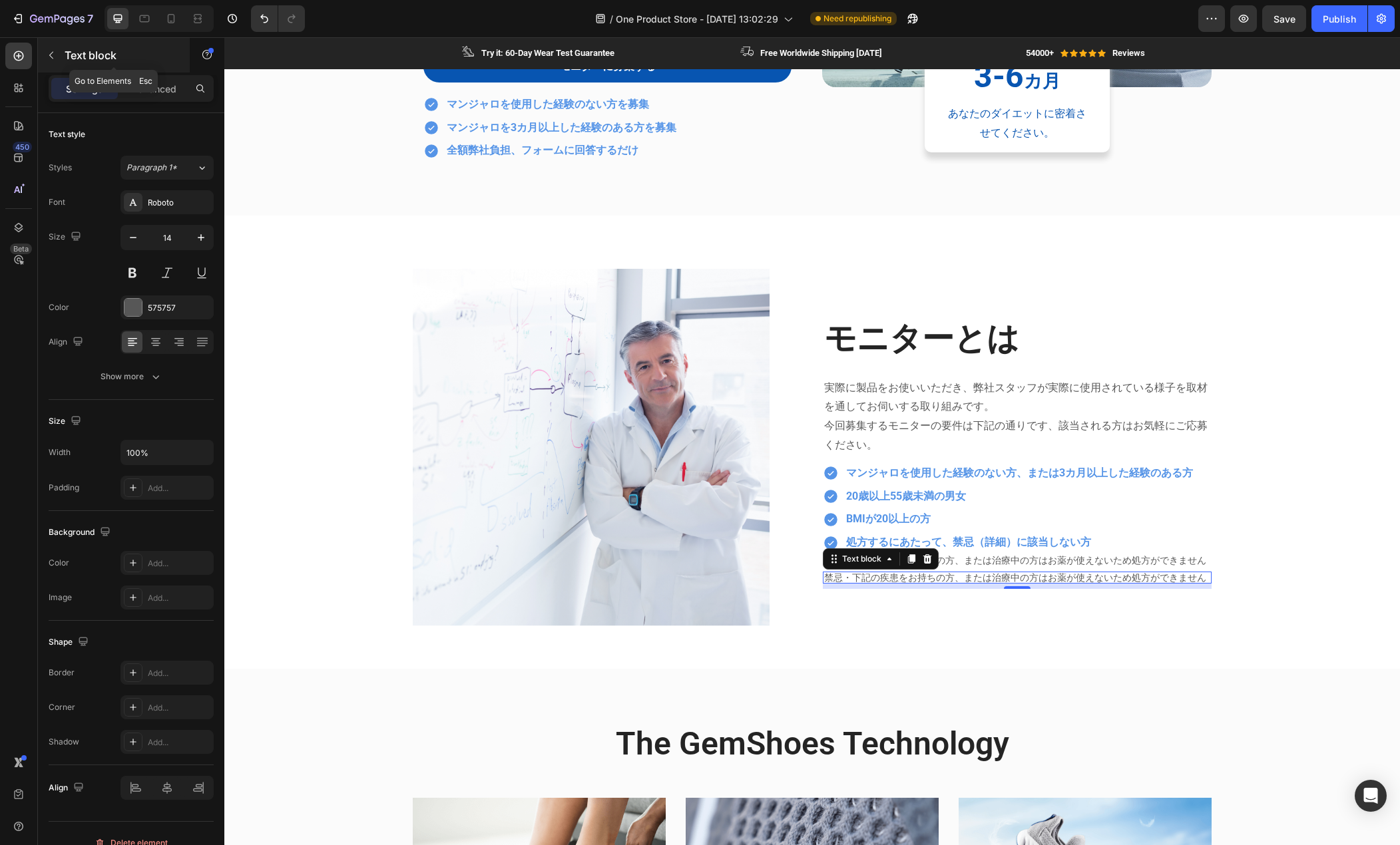
click at [49, 51] on icon "button" at bounding box center [50, 55] width 10 height 10
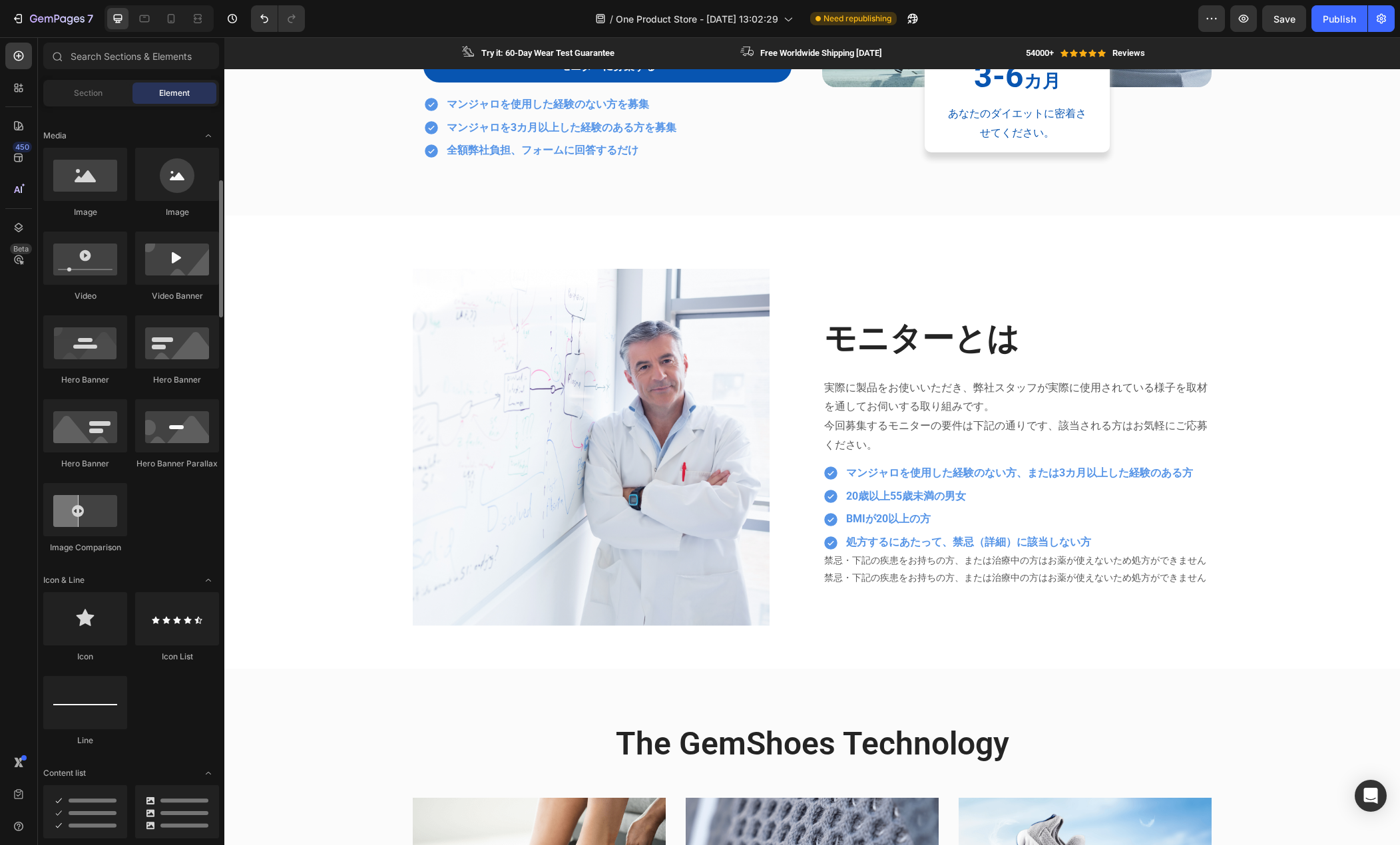
scroll to position [599, 0]
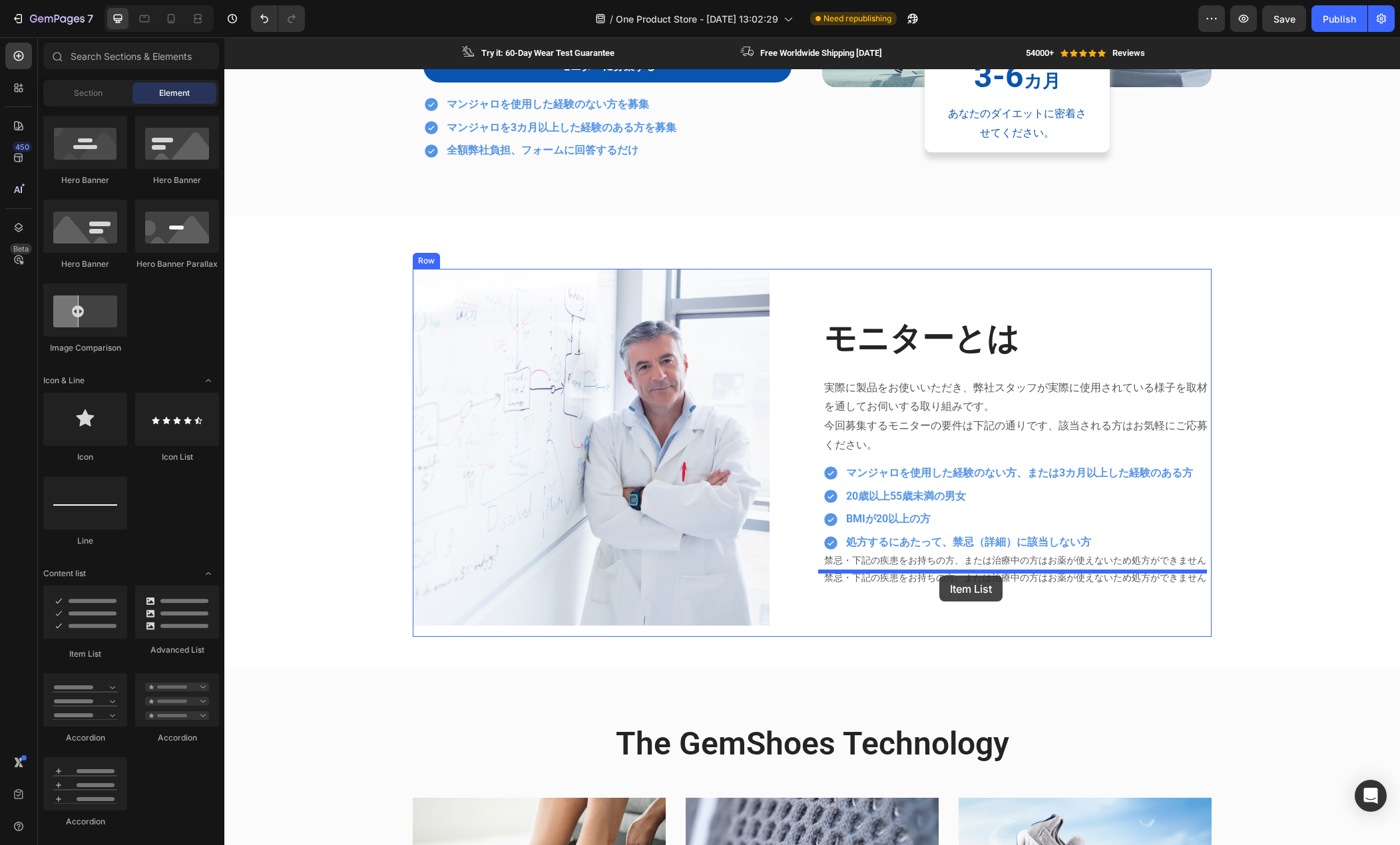
drag, startPoint x: 324, startPoint y: 664, endPoint x: 939, endPoint y: 576, distance: 621.3
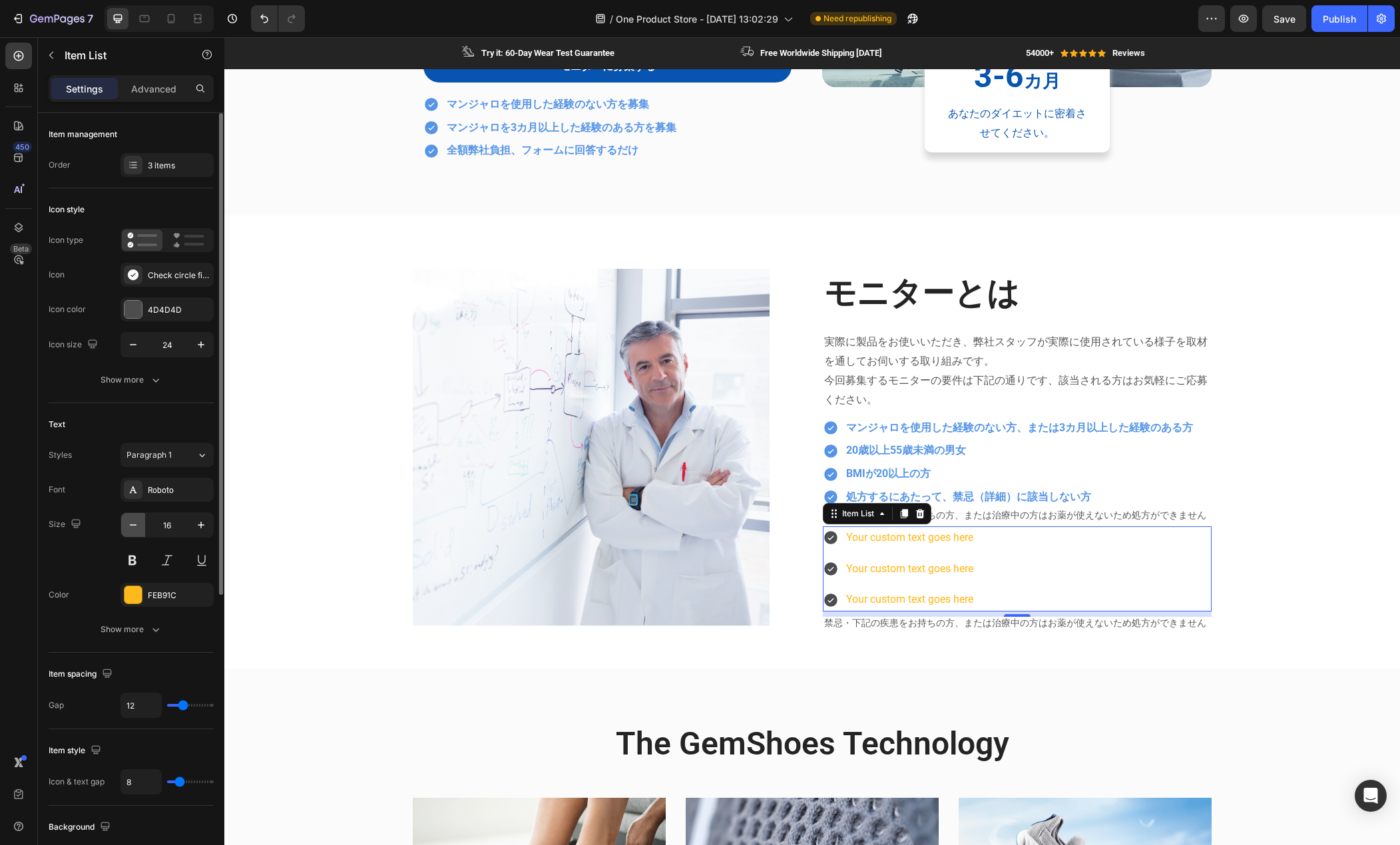
click at [136, 533] on button "button" at bounding box center [133, 525] width 24 height 24
type input "14"
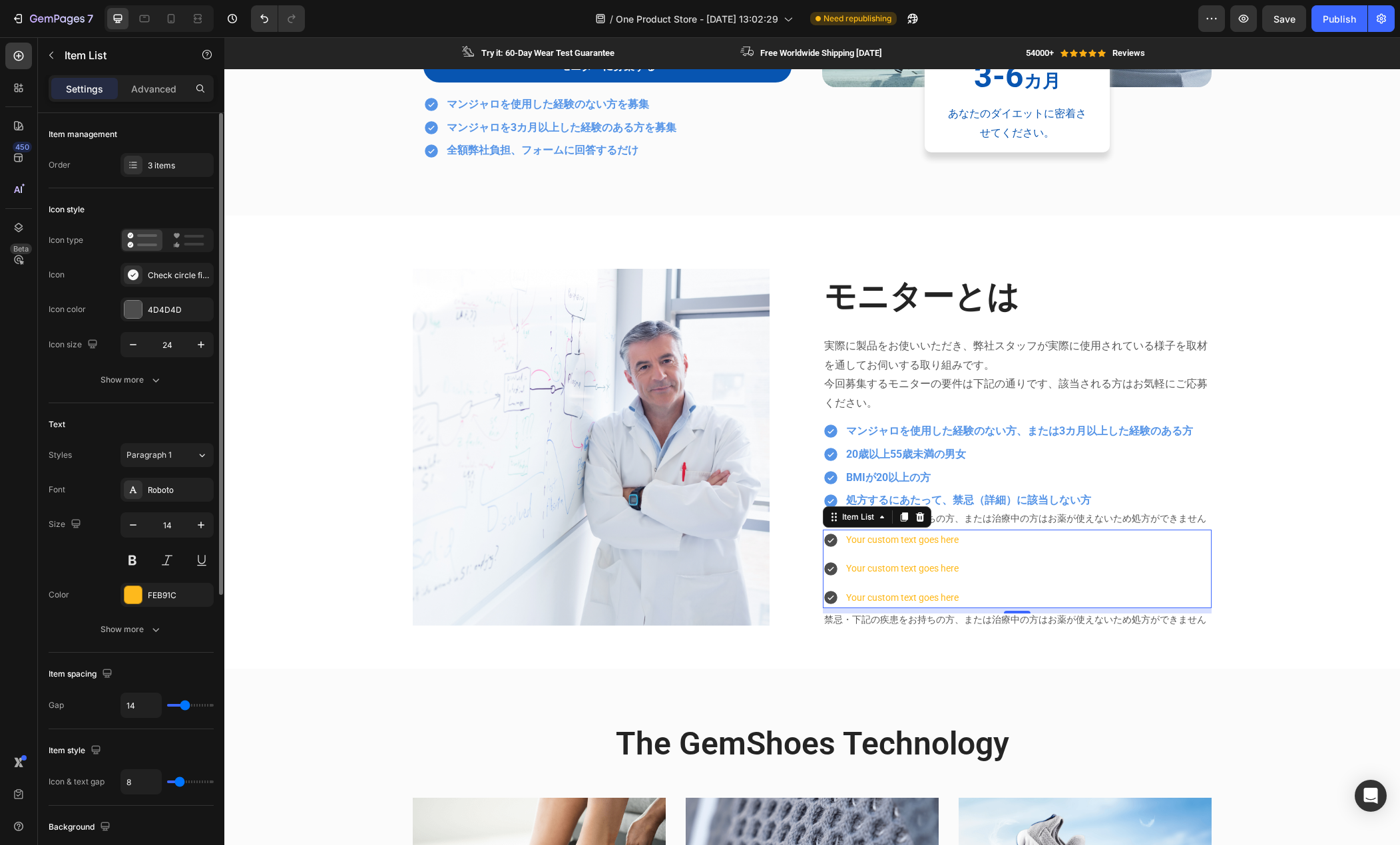
type input "13"
type input "11"
type input "6"
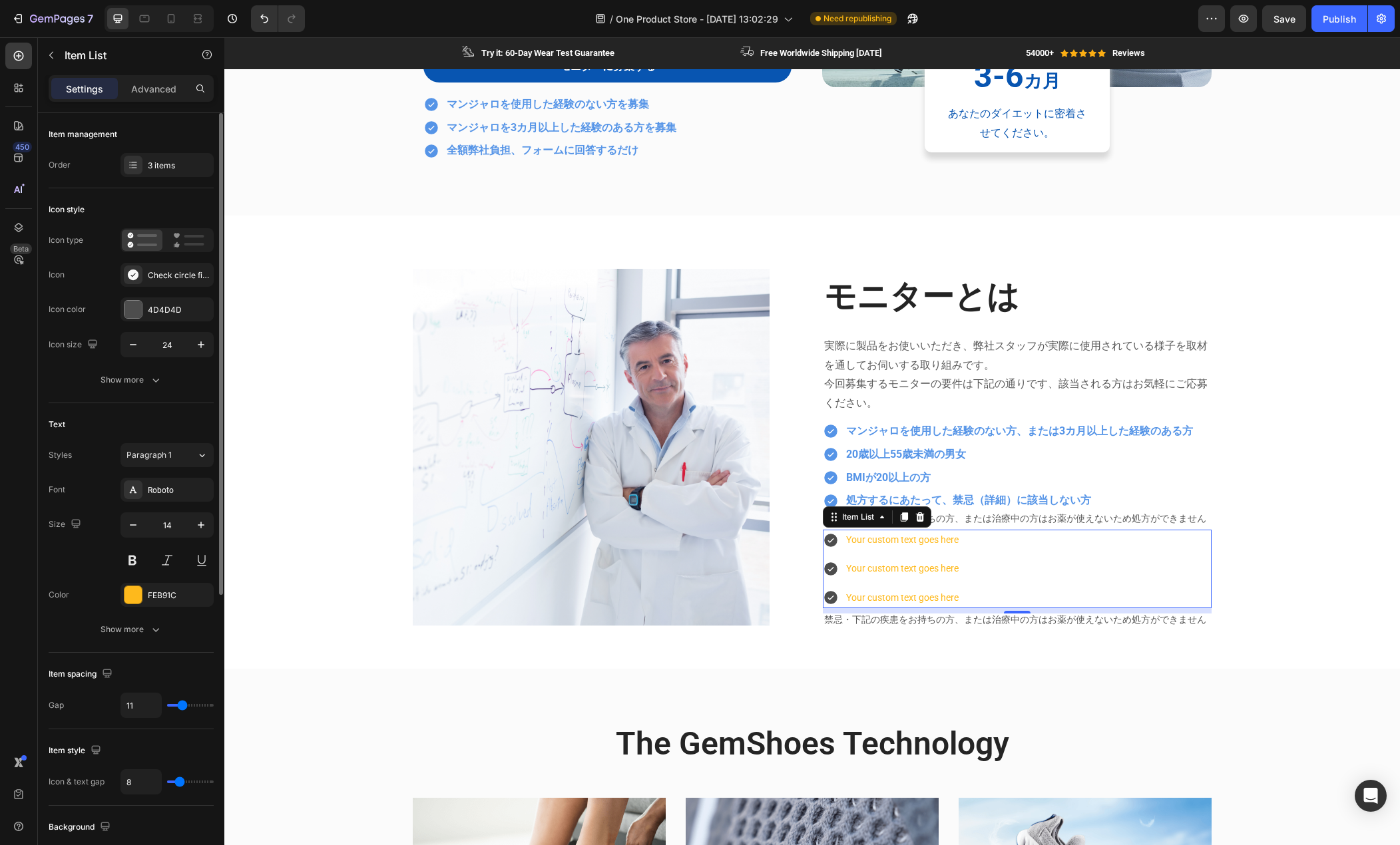
type input "6"
type input "1"
type input "0"
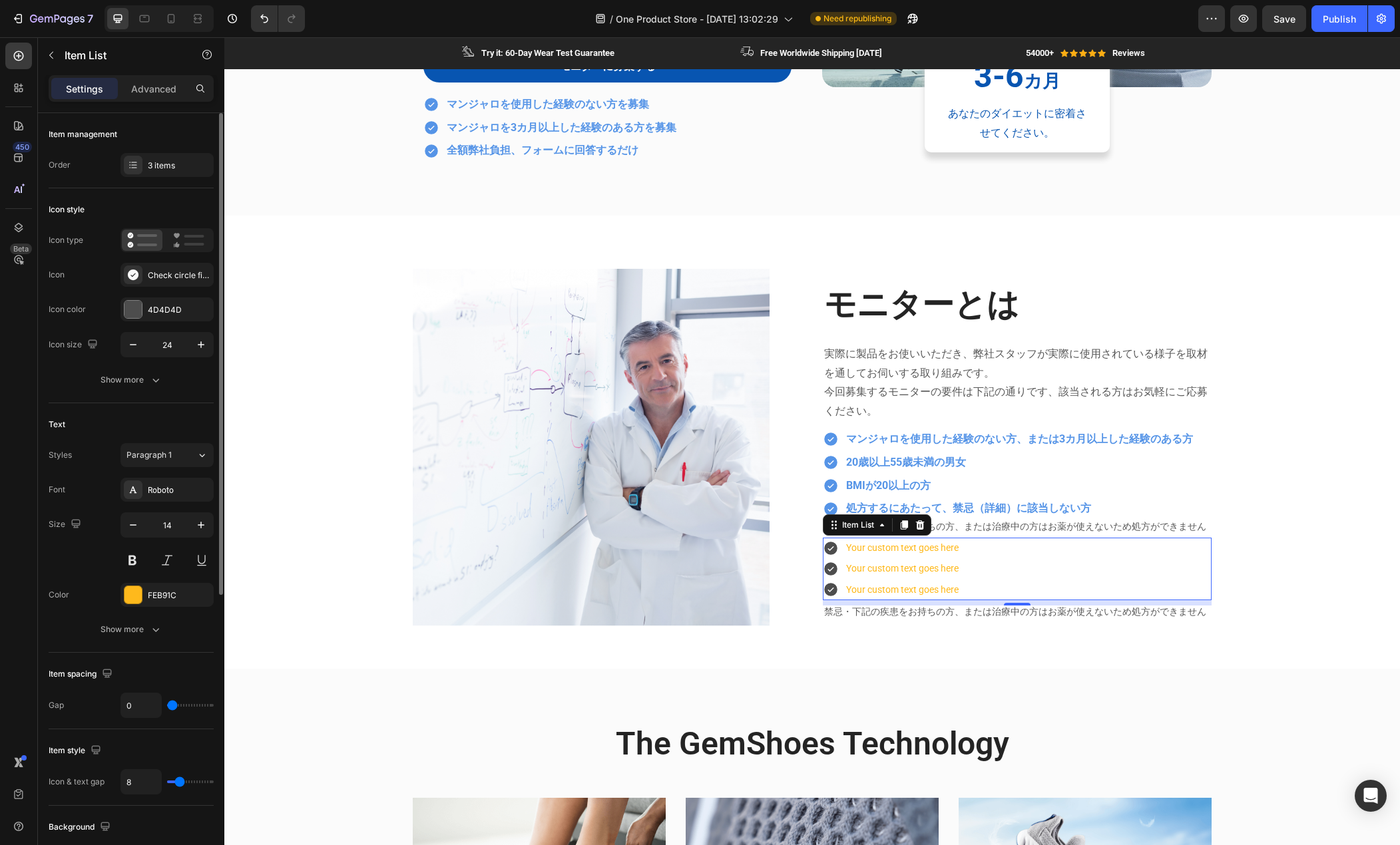
drag, startPoint x: 185, startPoint y: 704, endPoint x: 88, endPoint y: 705, distance: 97.0
type input "0"
click at [167, 705] on input "range" at bounding box center [190, 705] width 47 height 3
type input "11"
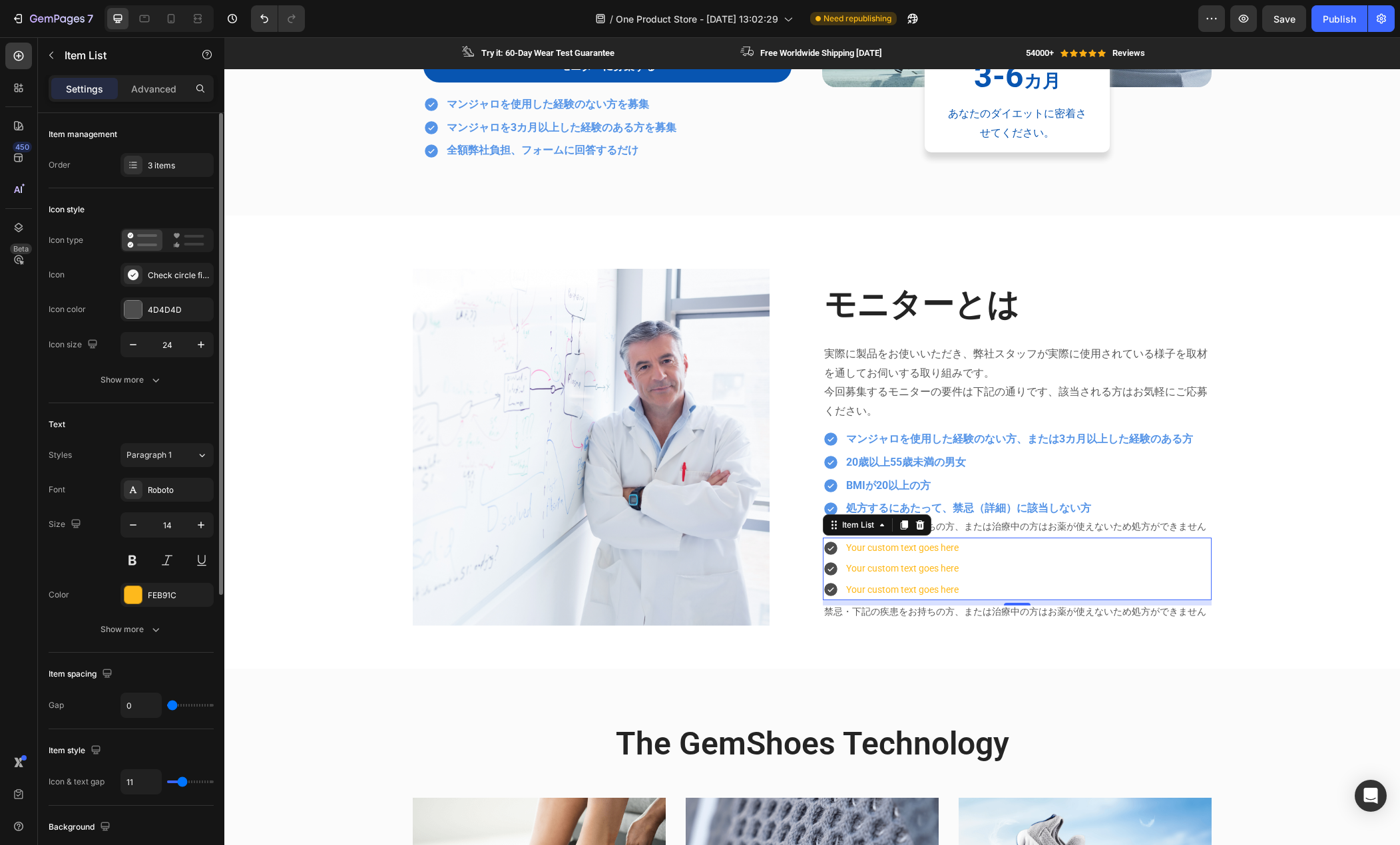
type input "10"
type input "9"
type input "8"
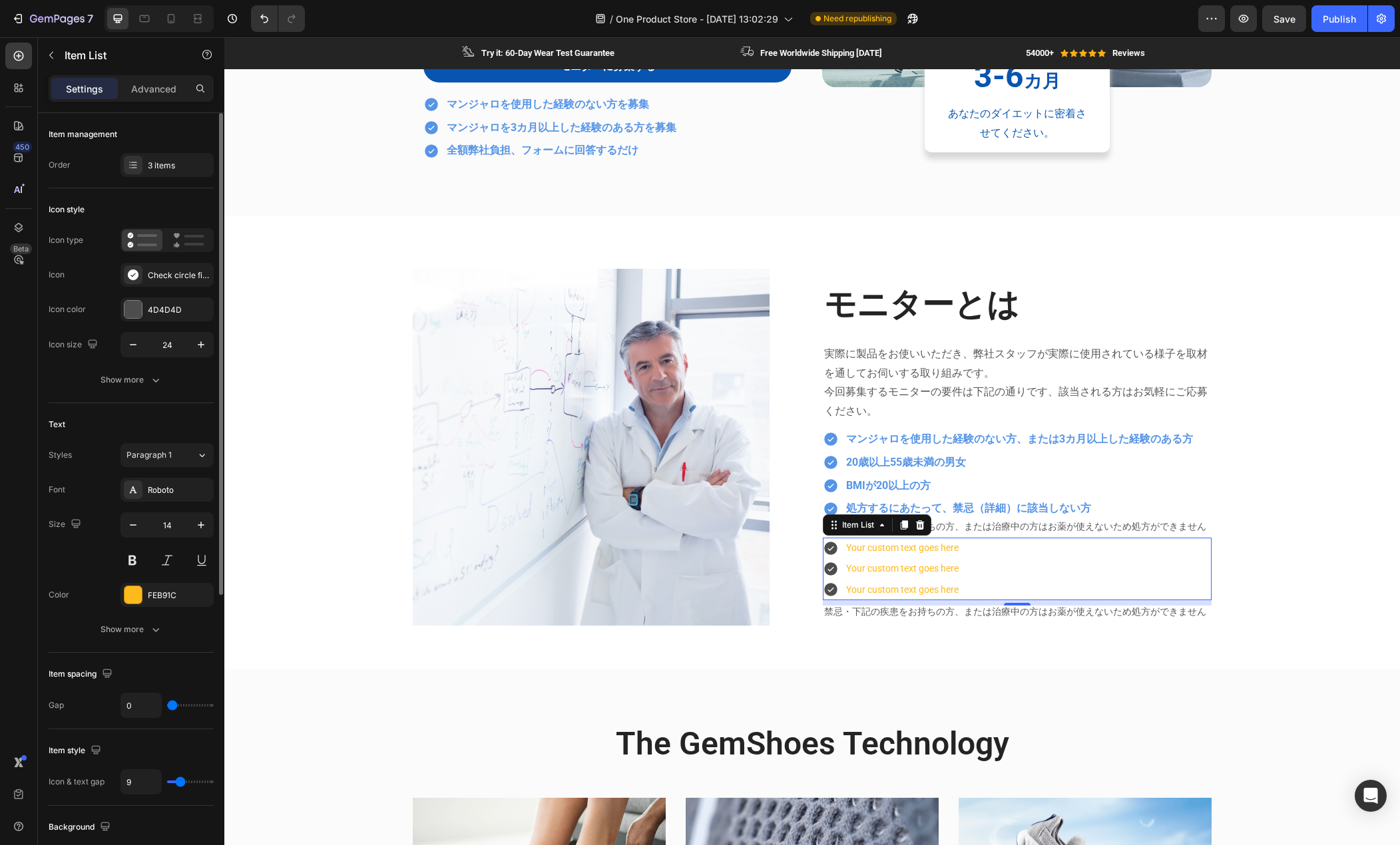
type input "8"
type input "7"
type input "4"
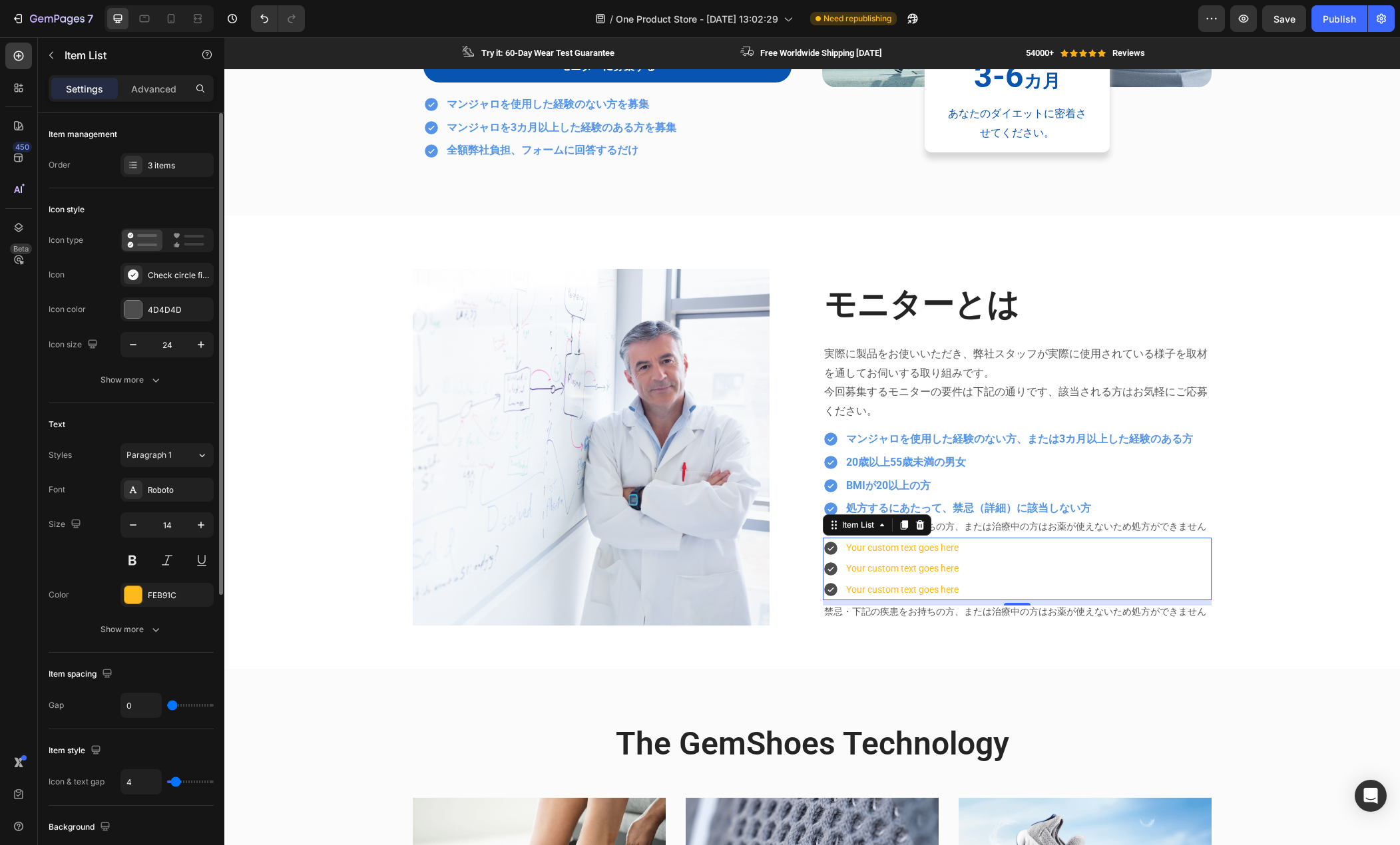
type input "1"
type input "0"
type input "1"
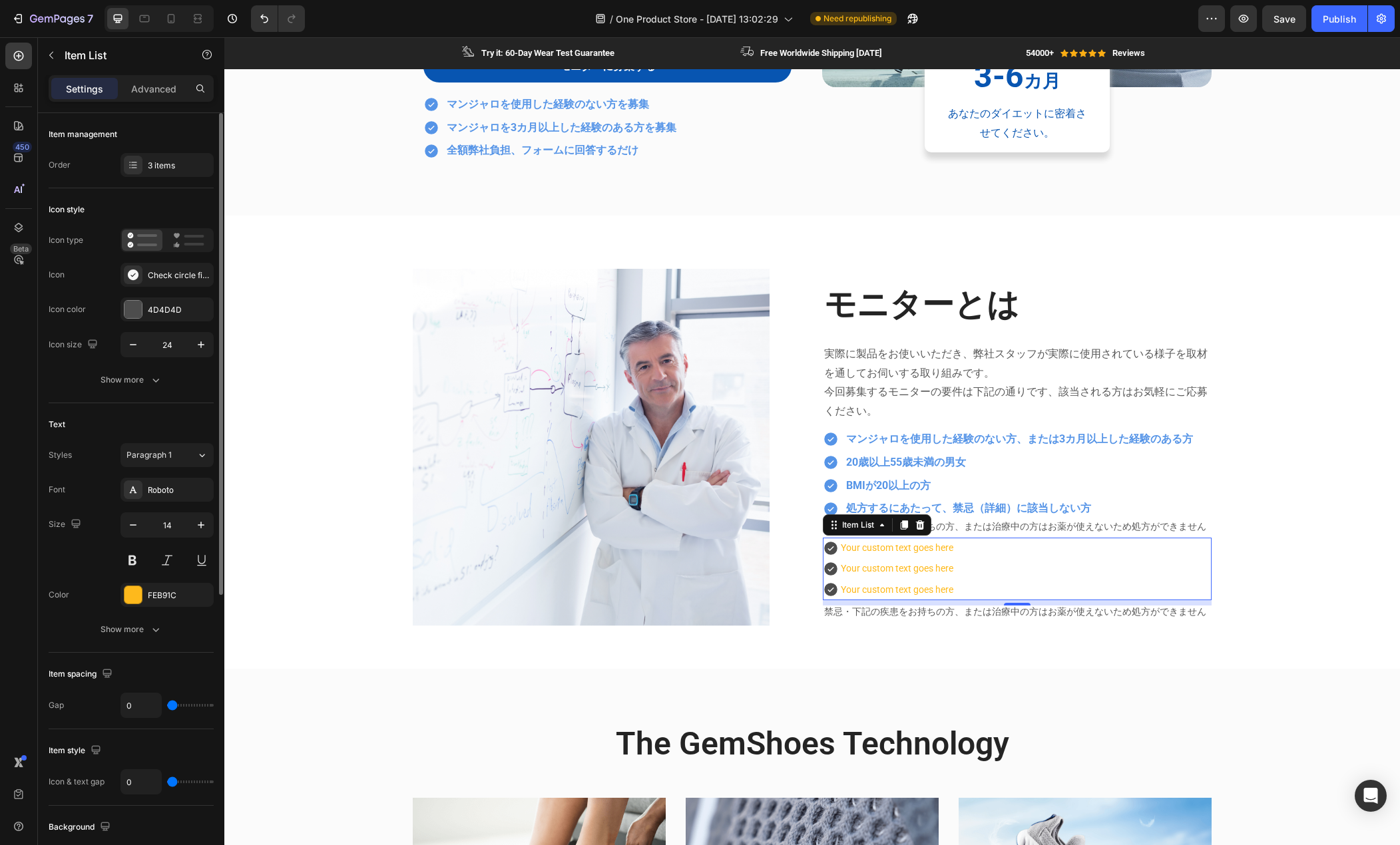
type input "1"
type input "2"
type input "3"
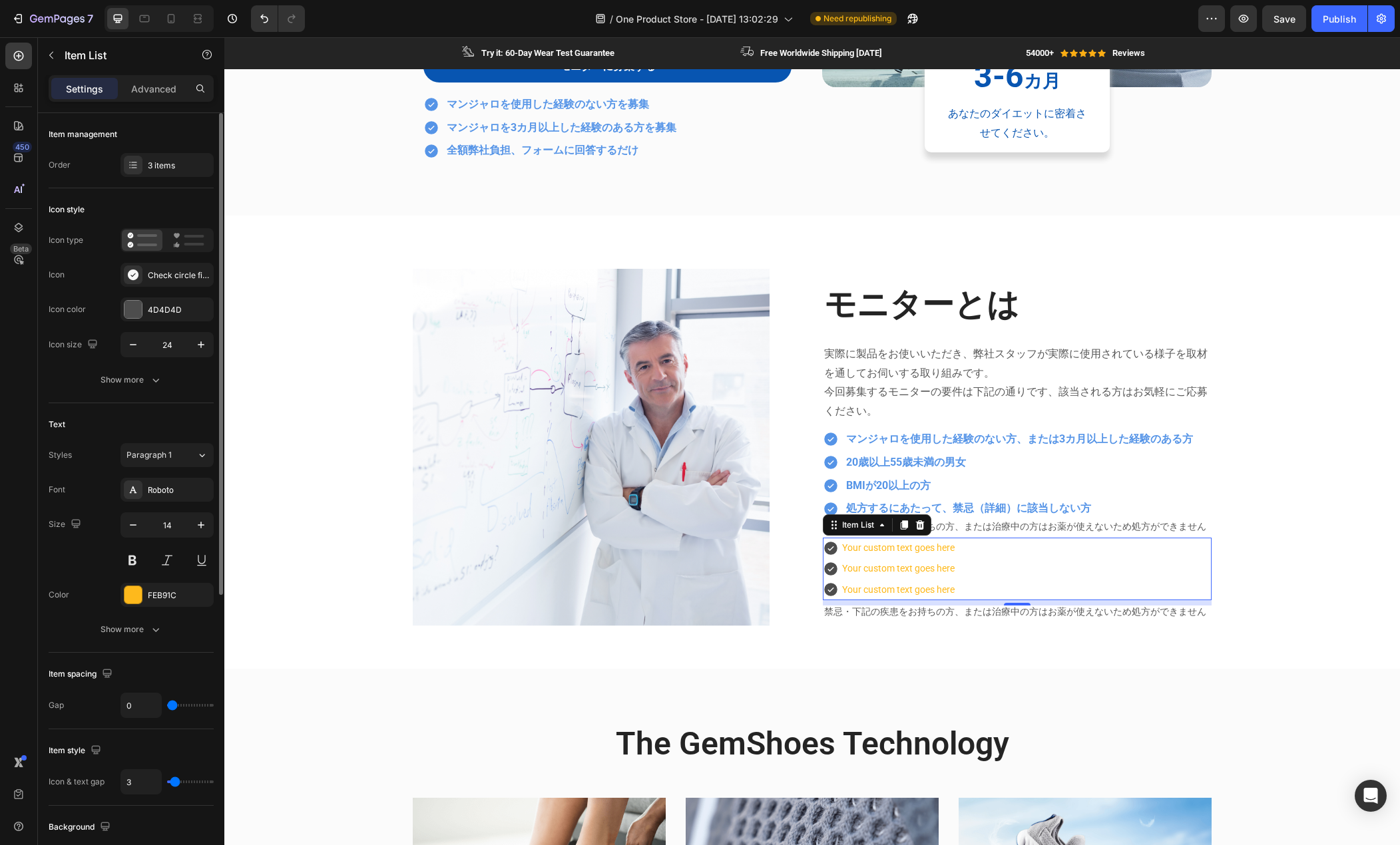
type input "4"
type input "5"
type input "6"
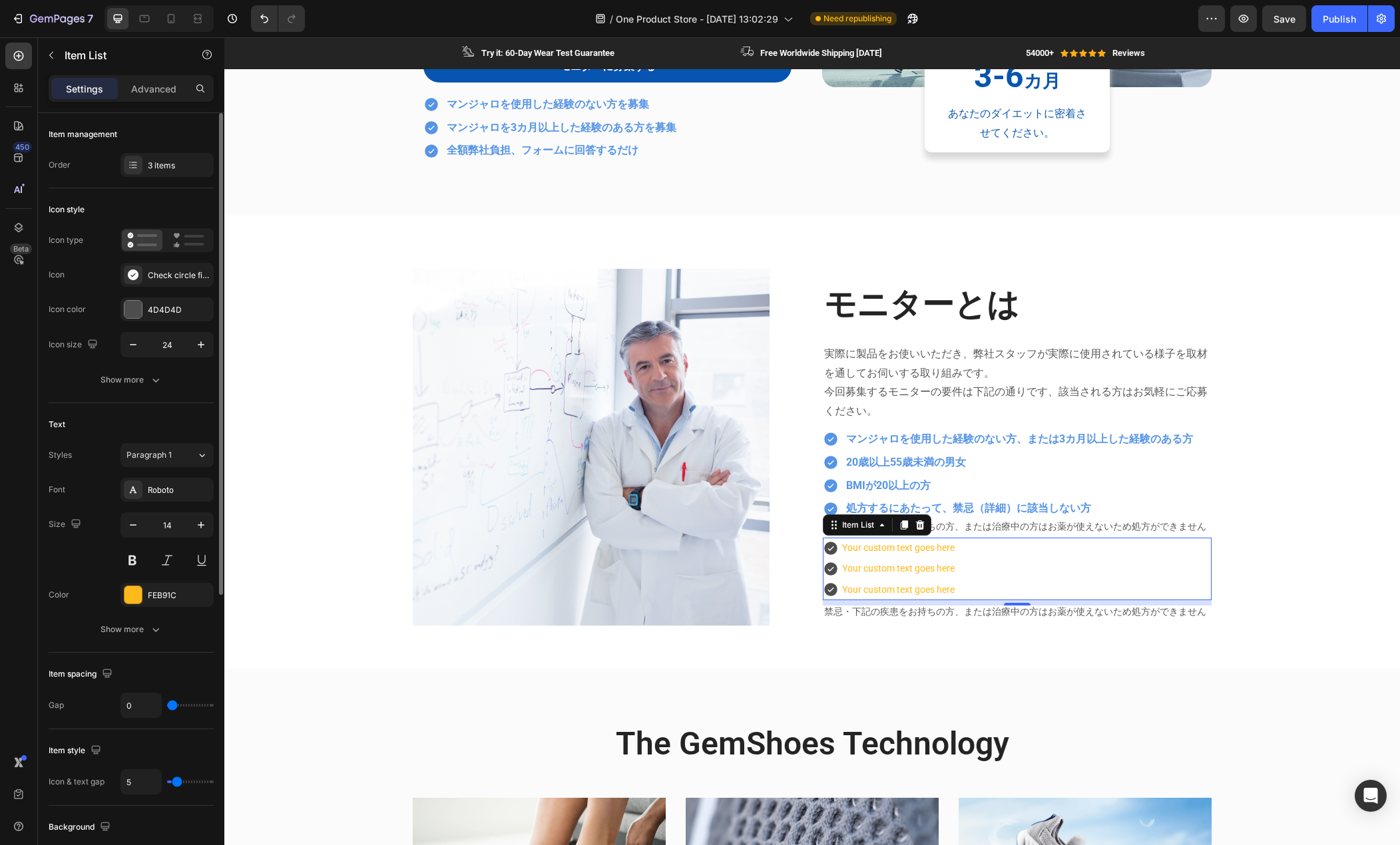
type input "6"
type input "7"
type input "8"
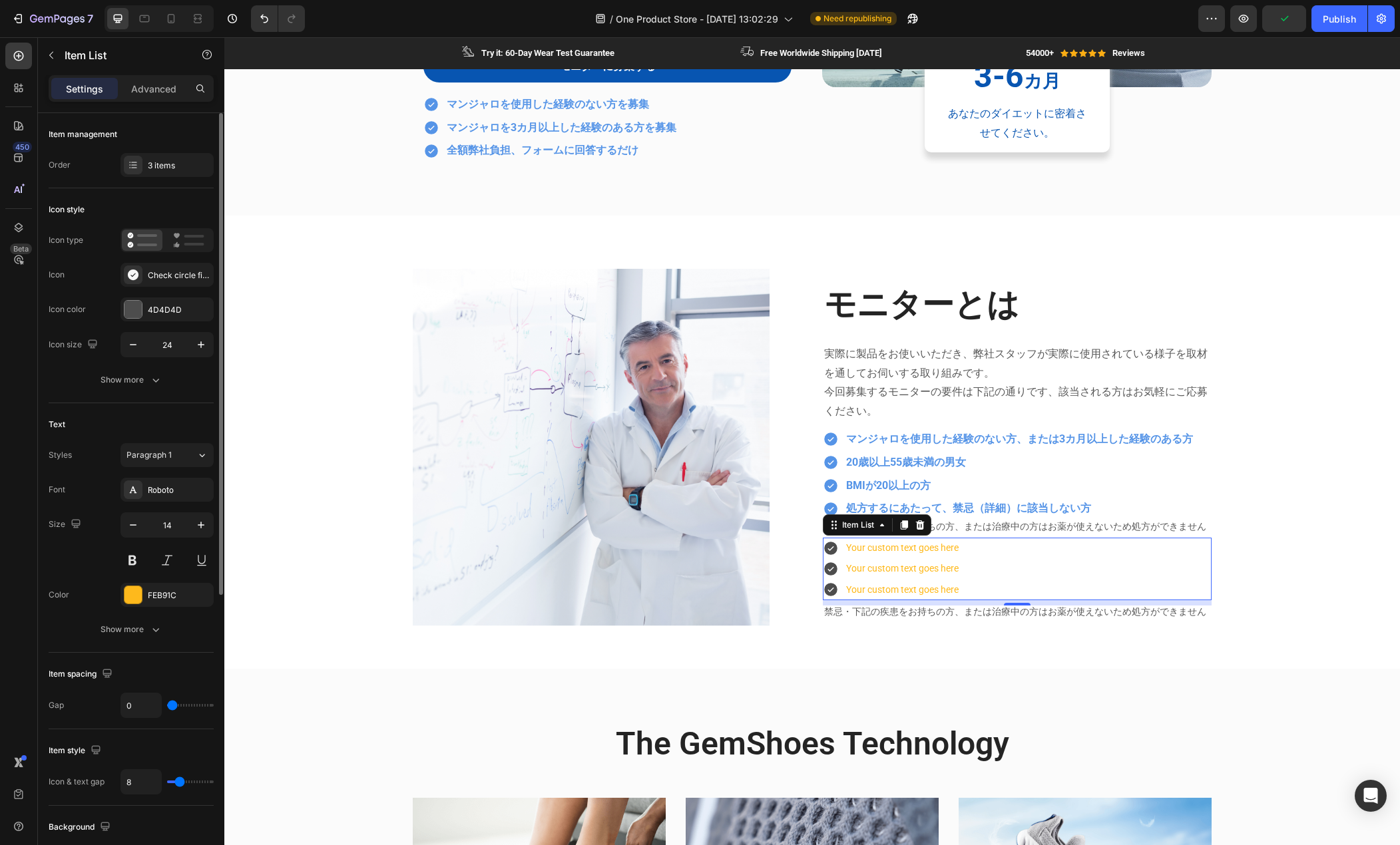
drag, startPoint x: 183, startPoint y: 784, endPoint x: 180, endPoint y: 791, distance: 7.6
click at [180, 784] on input "range" at bounding box center [190, 782] width 47 height 3
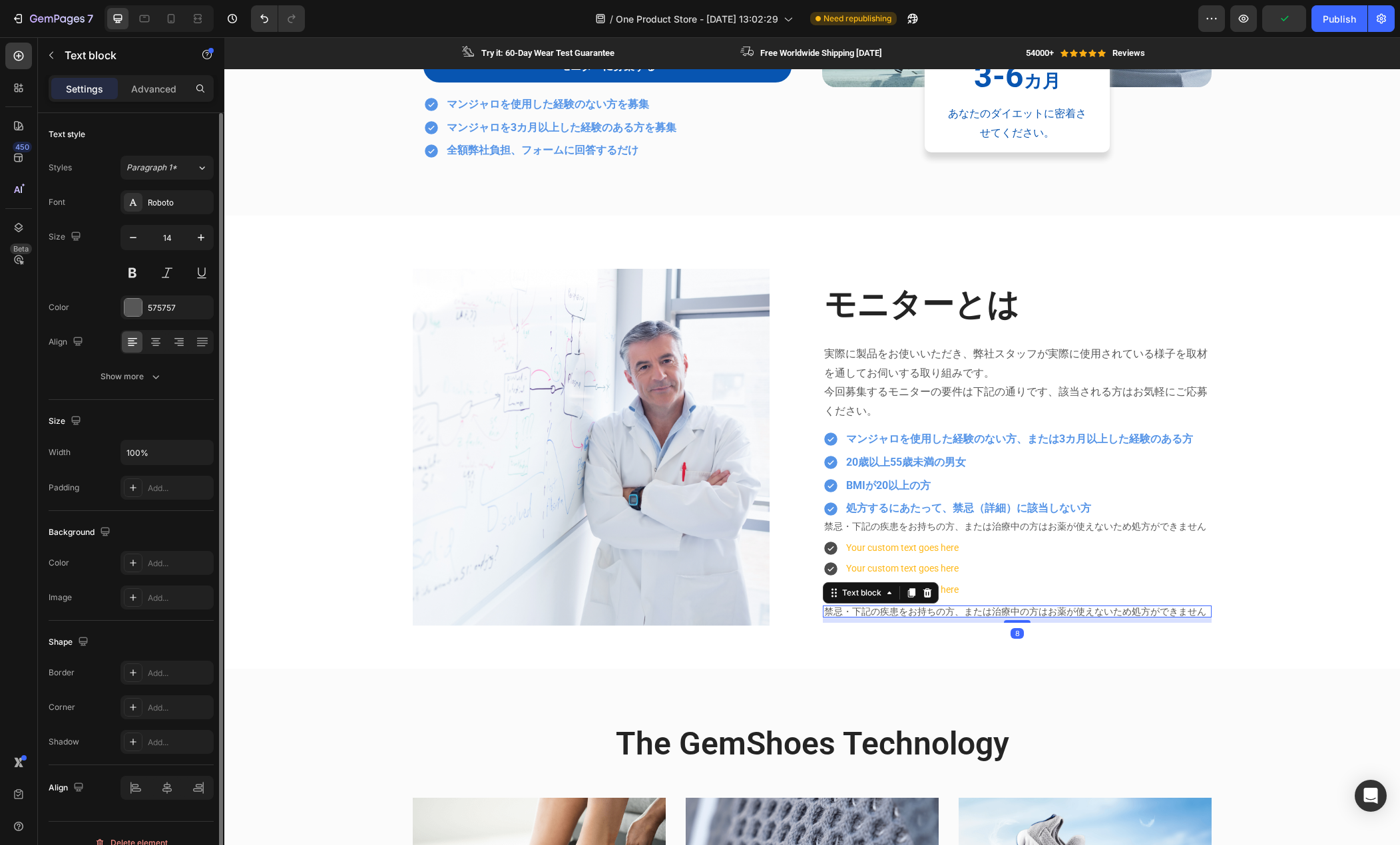
click at [861, 608] on p "禁忌・下記の疾患をお持ちの方、または治療中の方はお薬が使えないため処方ができません" at bounding box center [1017, 612] width 386 height 9
click at [924, 593] on icon at bounding box center [927, 593] width 8 height 9
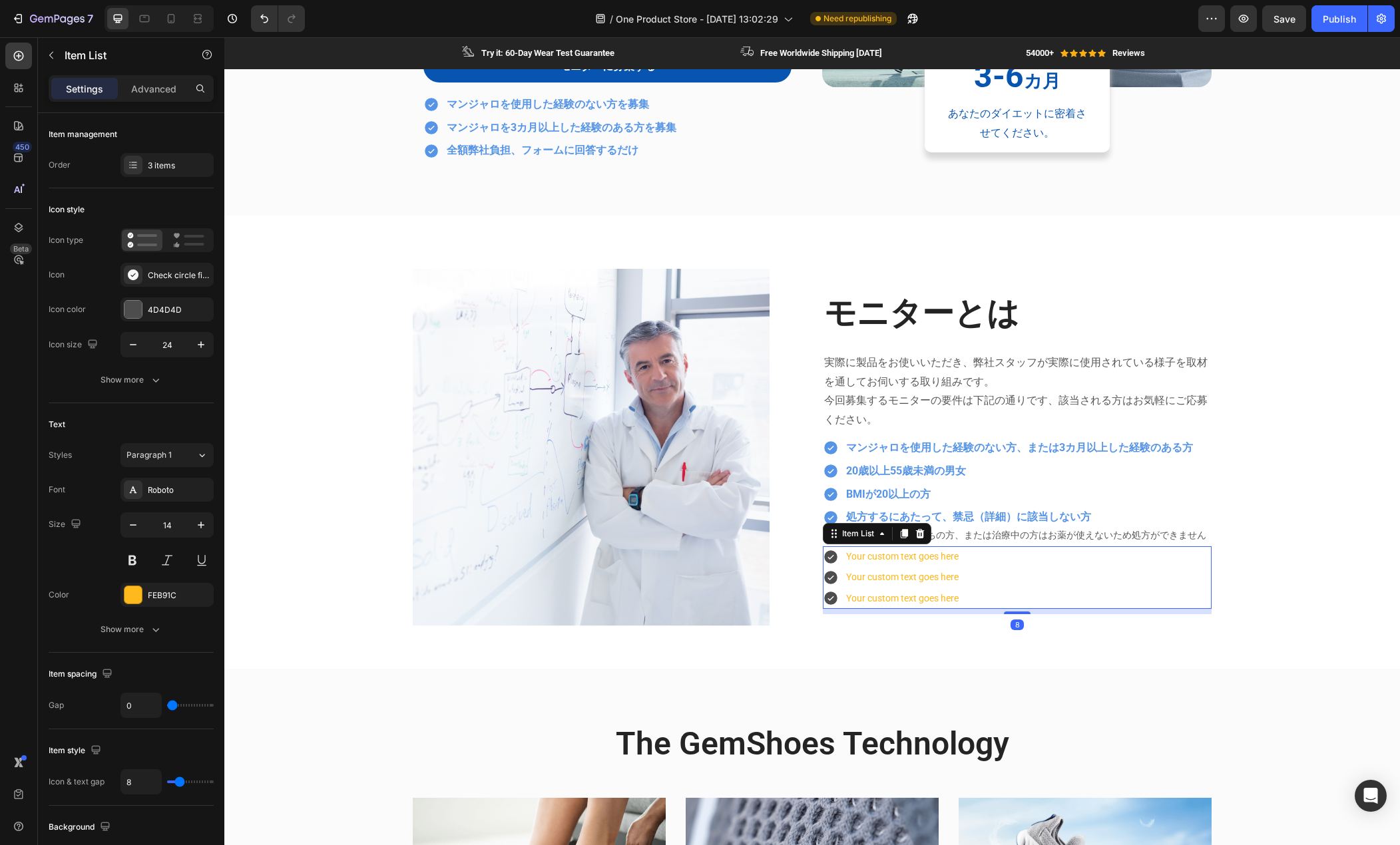
click at [939, 561] on div "Your custom text goes here" at bounding box center [902, 557] width 117 height 20
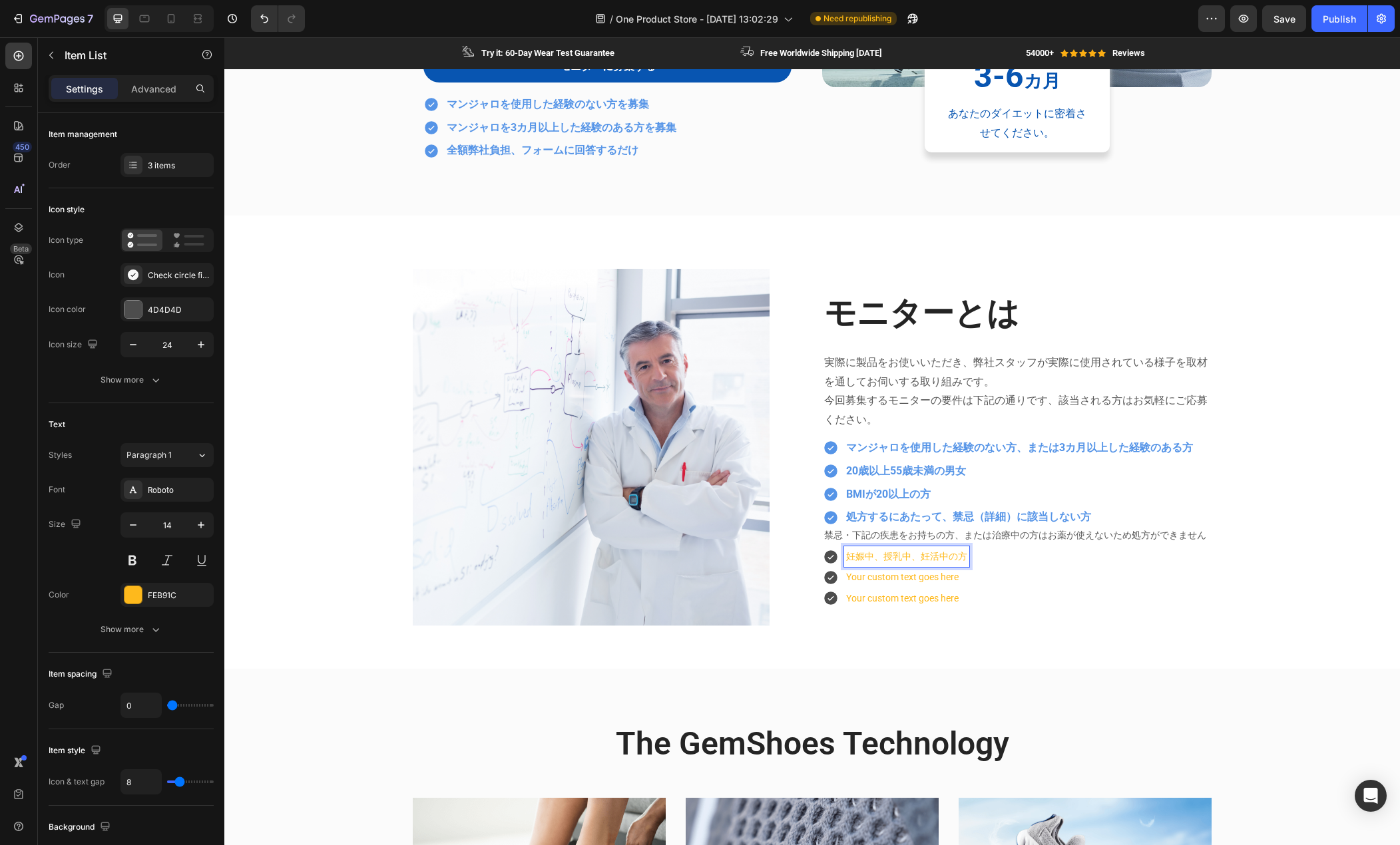
click at [908, 577] on p "Your custom text goes here" at bounding box center [907, 578] width 121 height 17
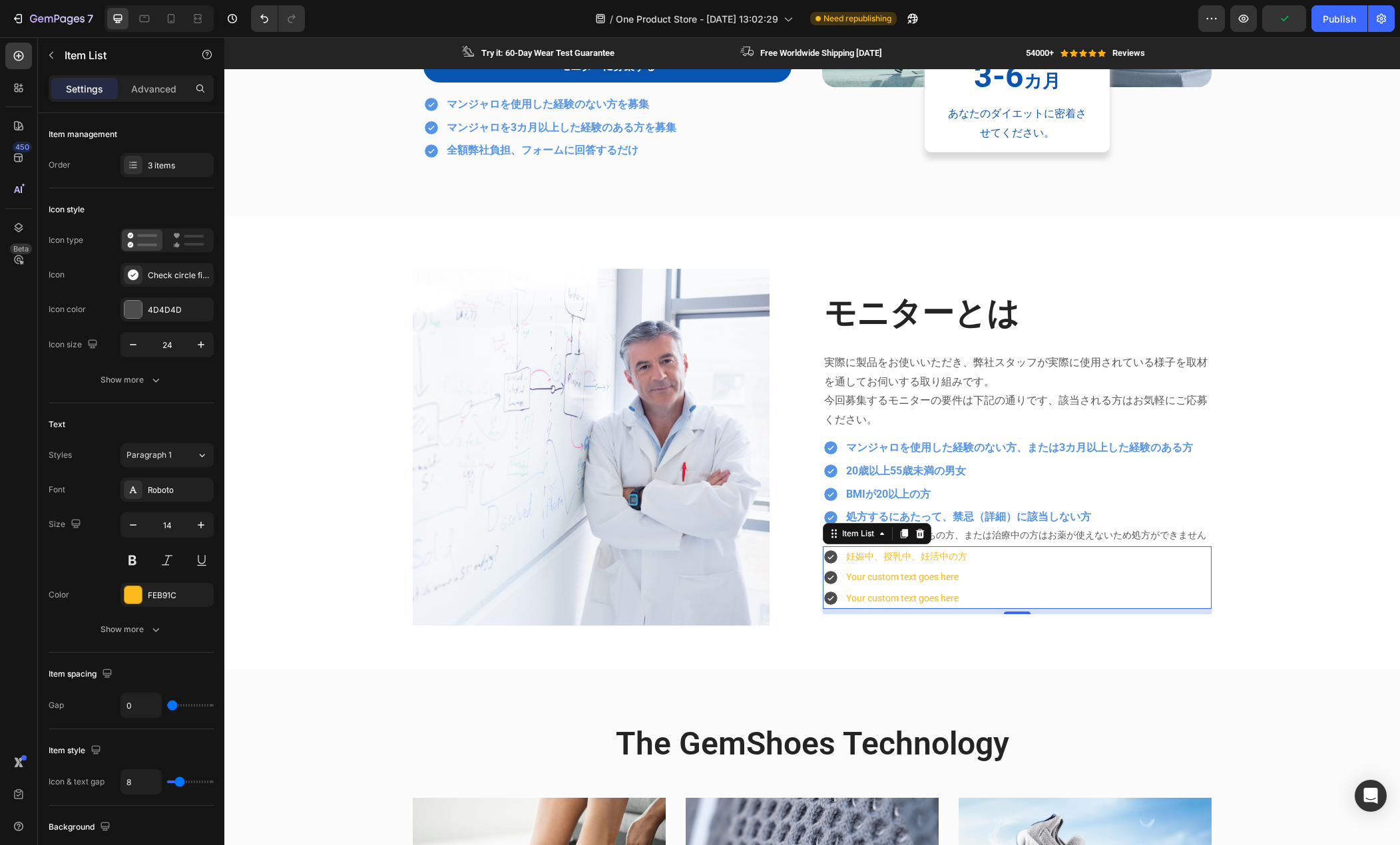
click at [863, 581] on p "Your custom text goes here" at bounding box center [907, 578] width 121 height 17
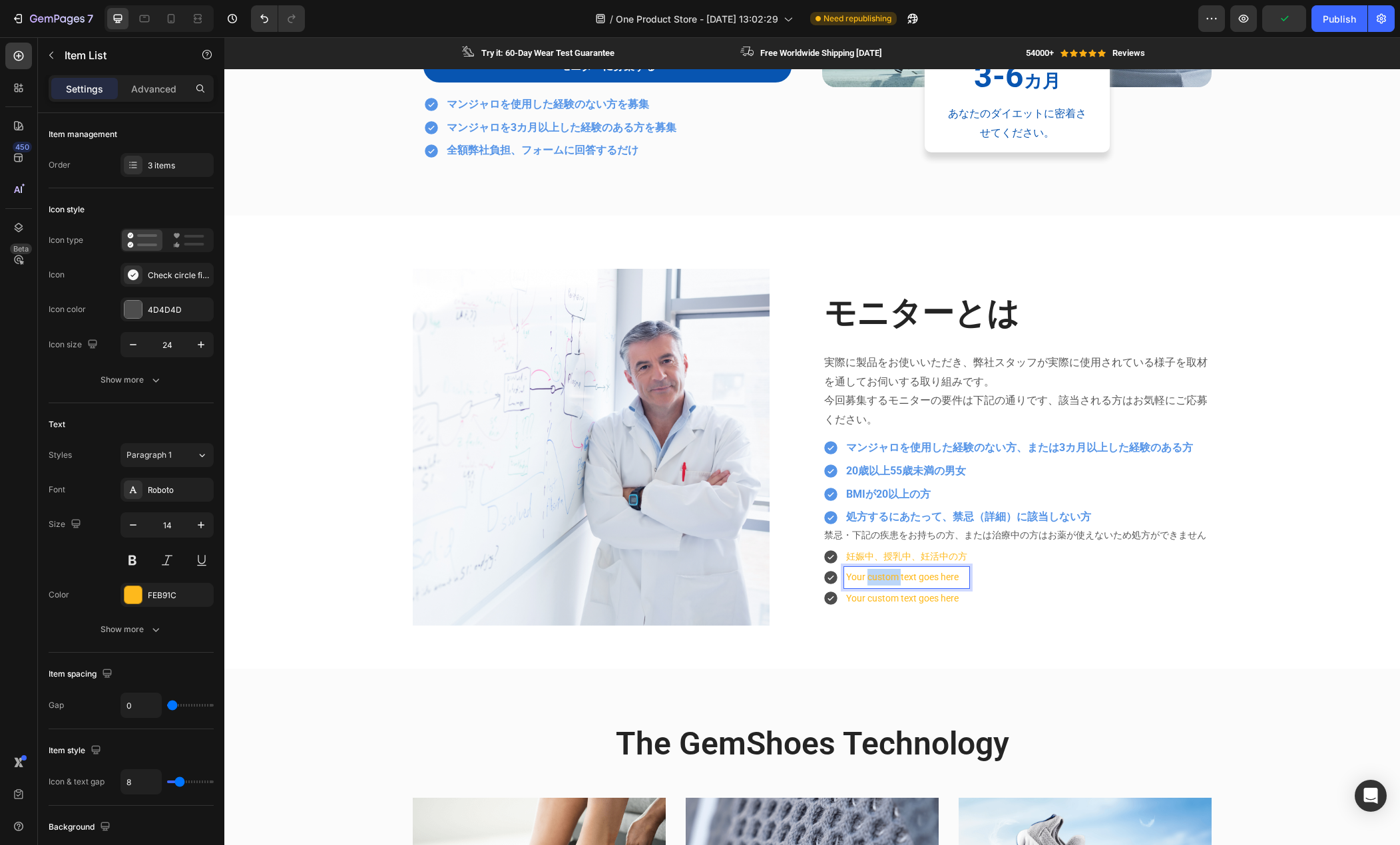
click at [864, 581] on p "Your custom text goes here" at bounding box center [907, 578] width 121 height 17
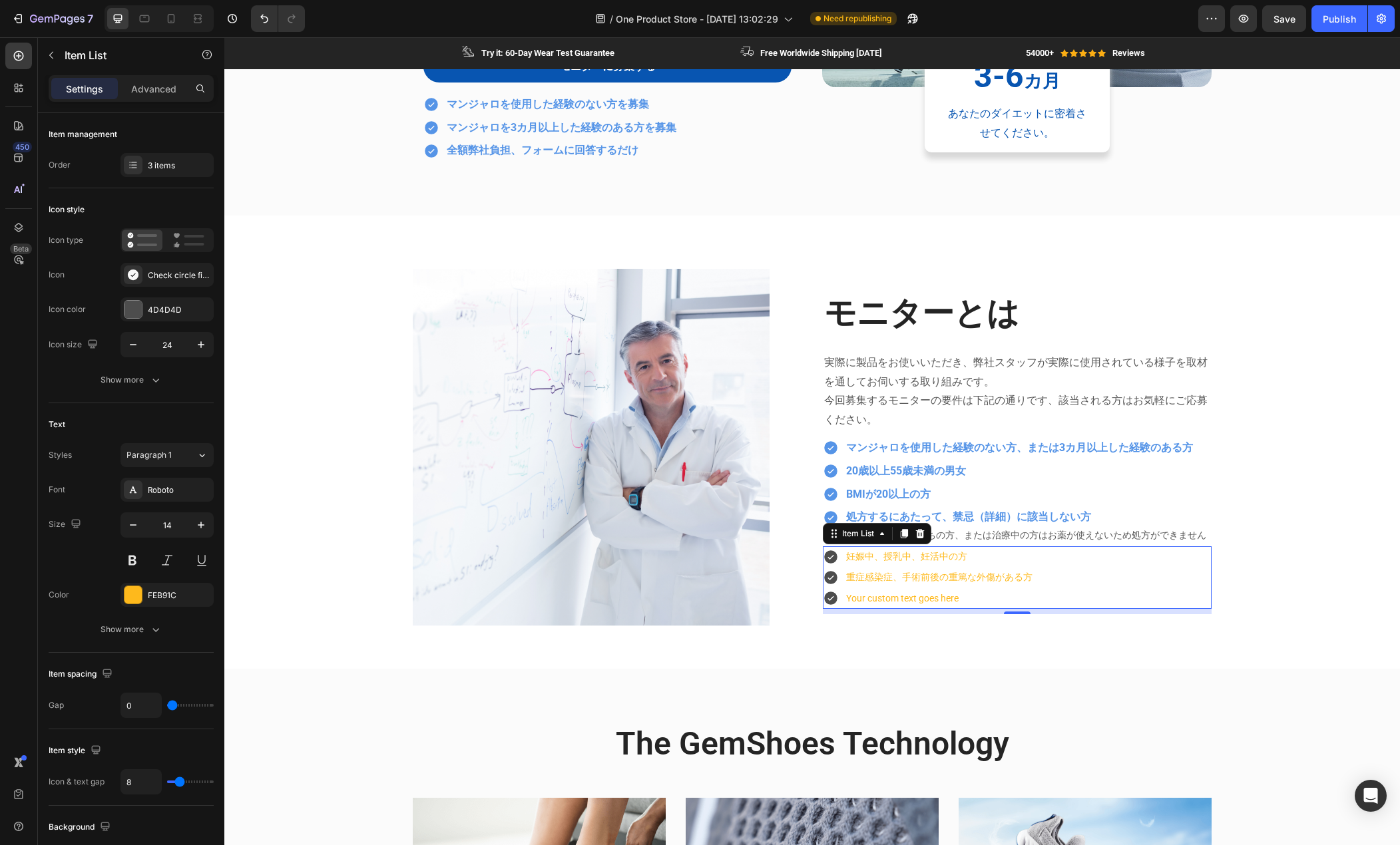
click at [913, 597] on p "Your custom text goes here" at bounding box center [940, 599] width 186 height 17
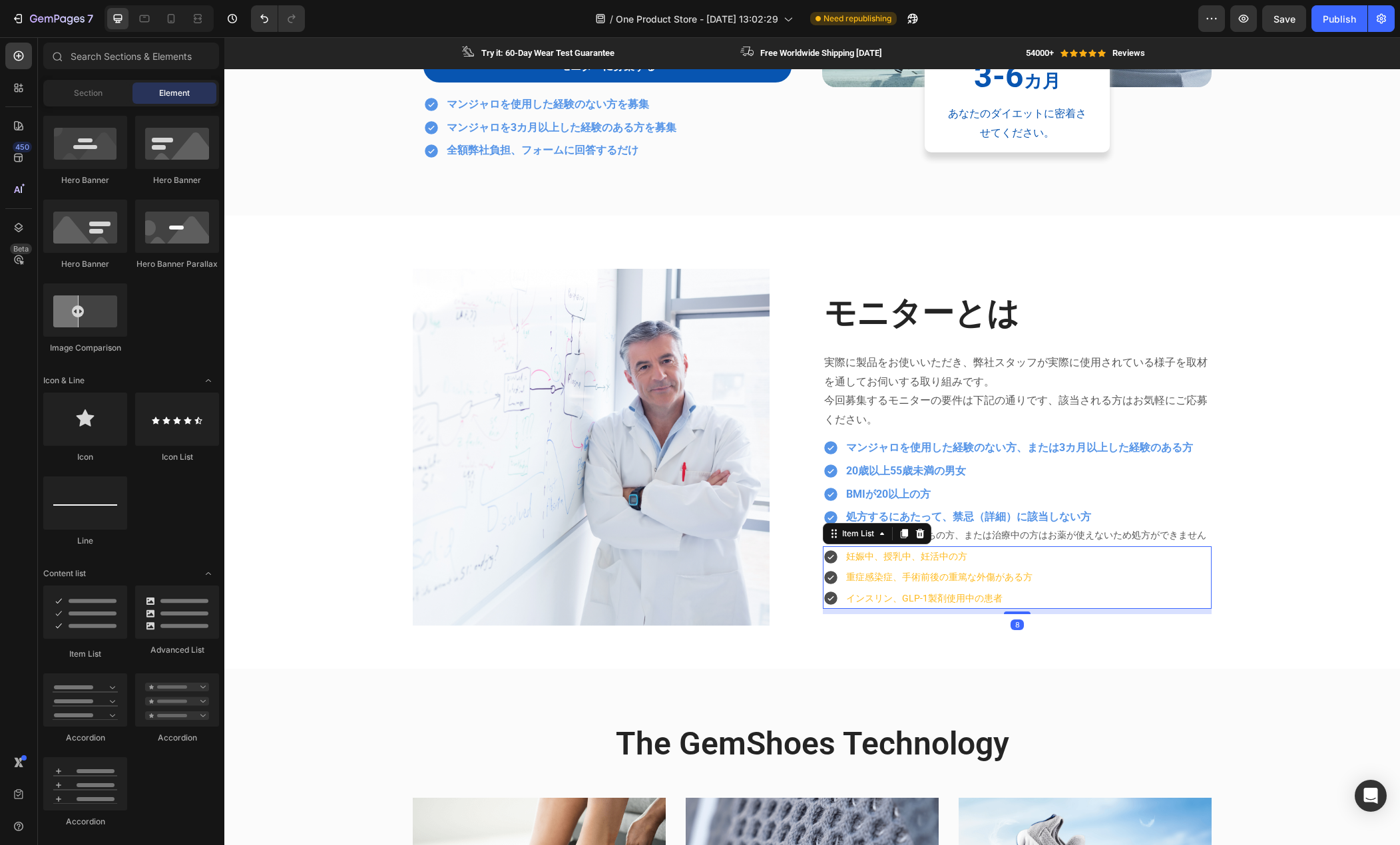
click at [1050, 593] on div "妊娠中、授乳中、妊活中の方 重症感染症、手術前後の重篤な外傷がある方 インスリン、GLP-1製剤使用中の患者" at bounding box center [1017, 578] width 389 height 62
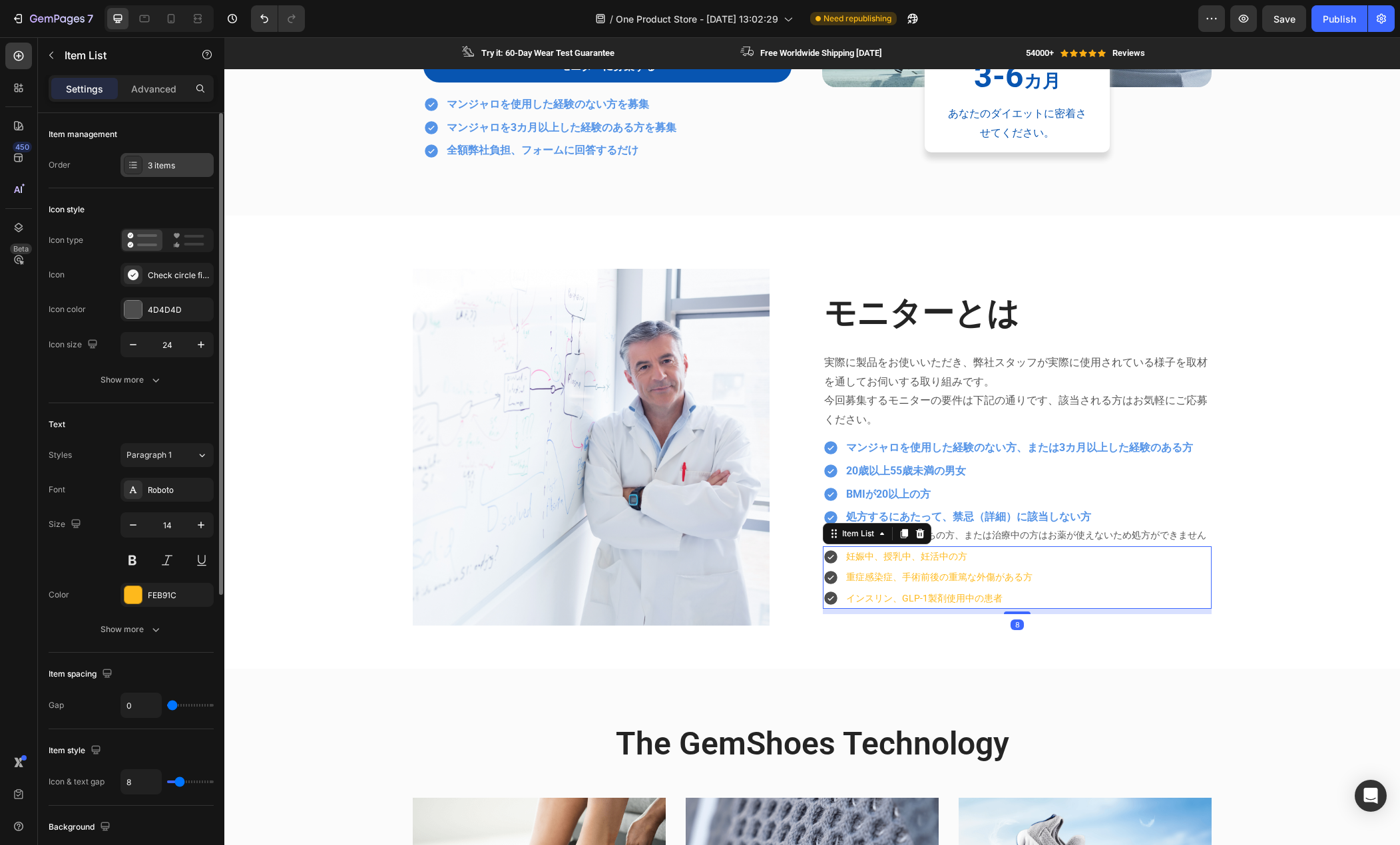
drag, startPoint x: 134, startPoint y: 165, endPoint x: 126, endPoint y: 167, distance: 8.2
click at [134, 166] on icon at bounding box center [132, 164] width 10 height 10
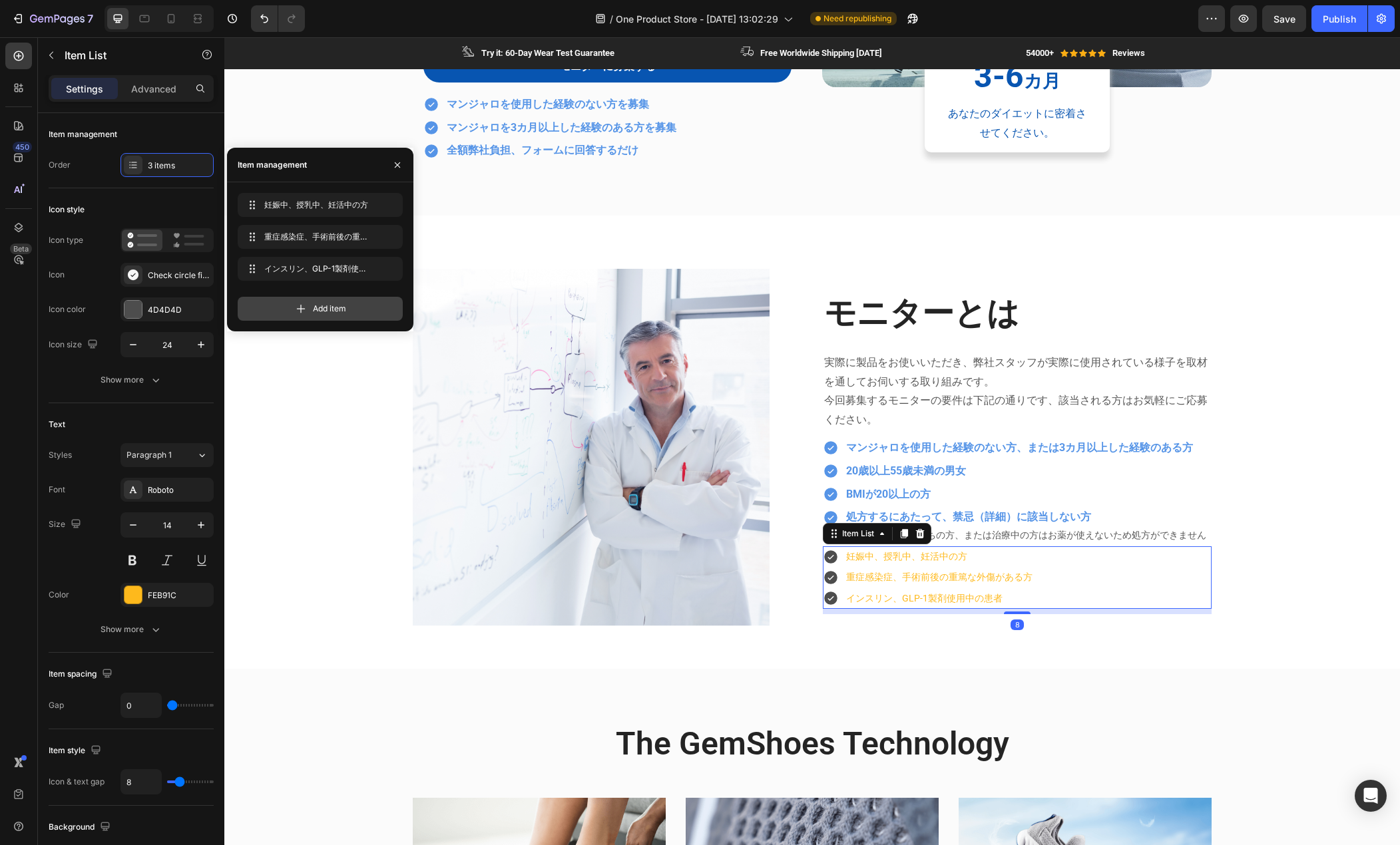
click at [292, 311] on div "Add item" at bounding box center [320, 309] width 165 height 24
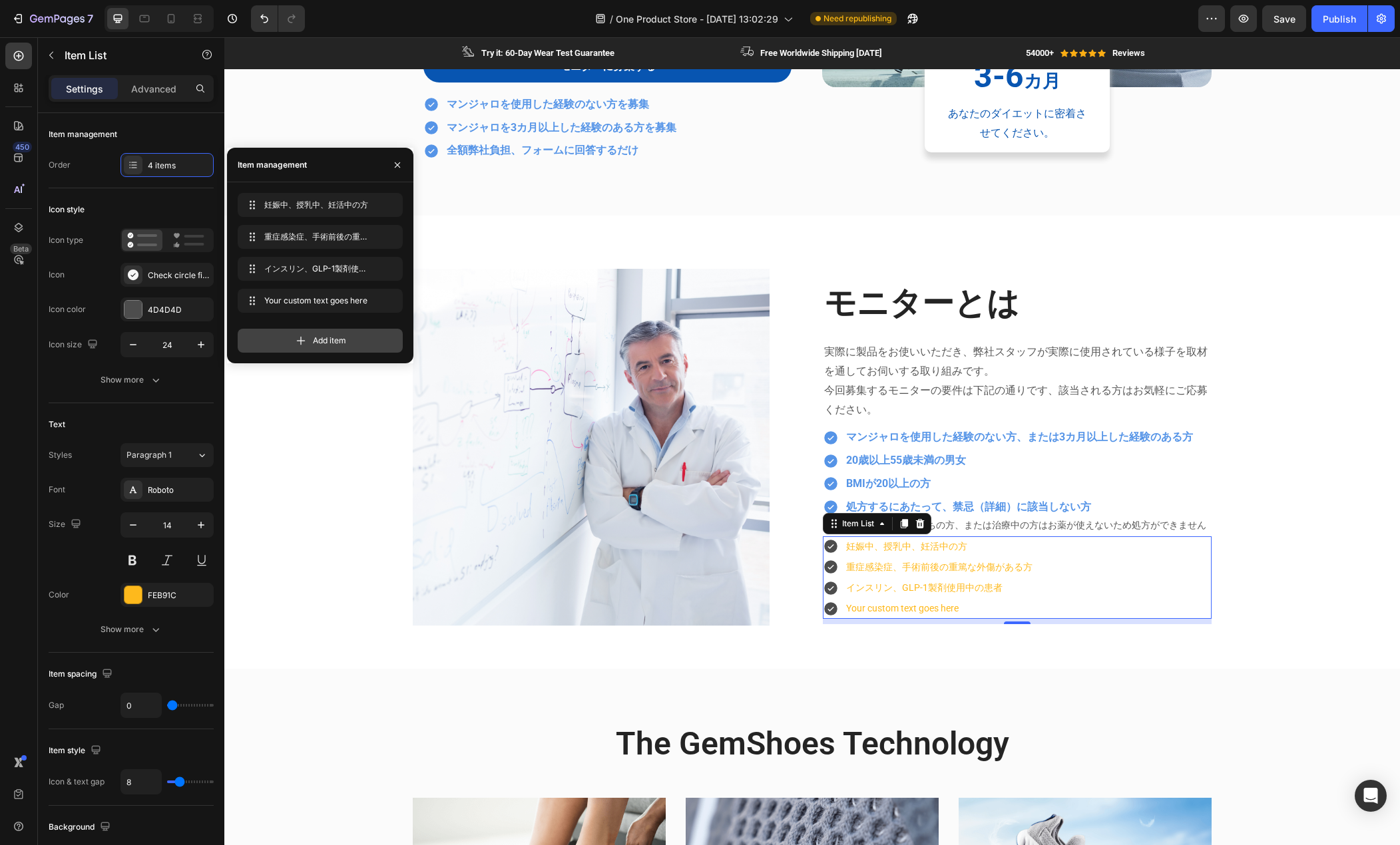
click at [292, 337] on div "Add item" at bounding box center [320, 341] width 165 height 24
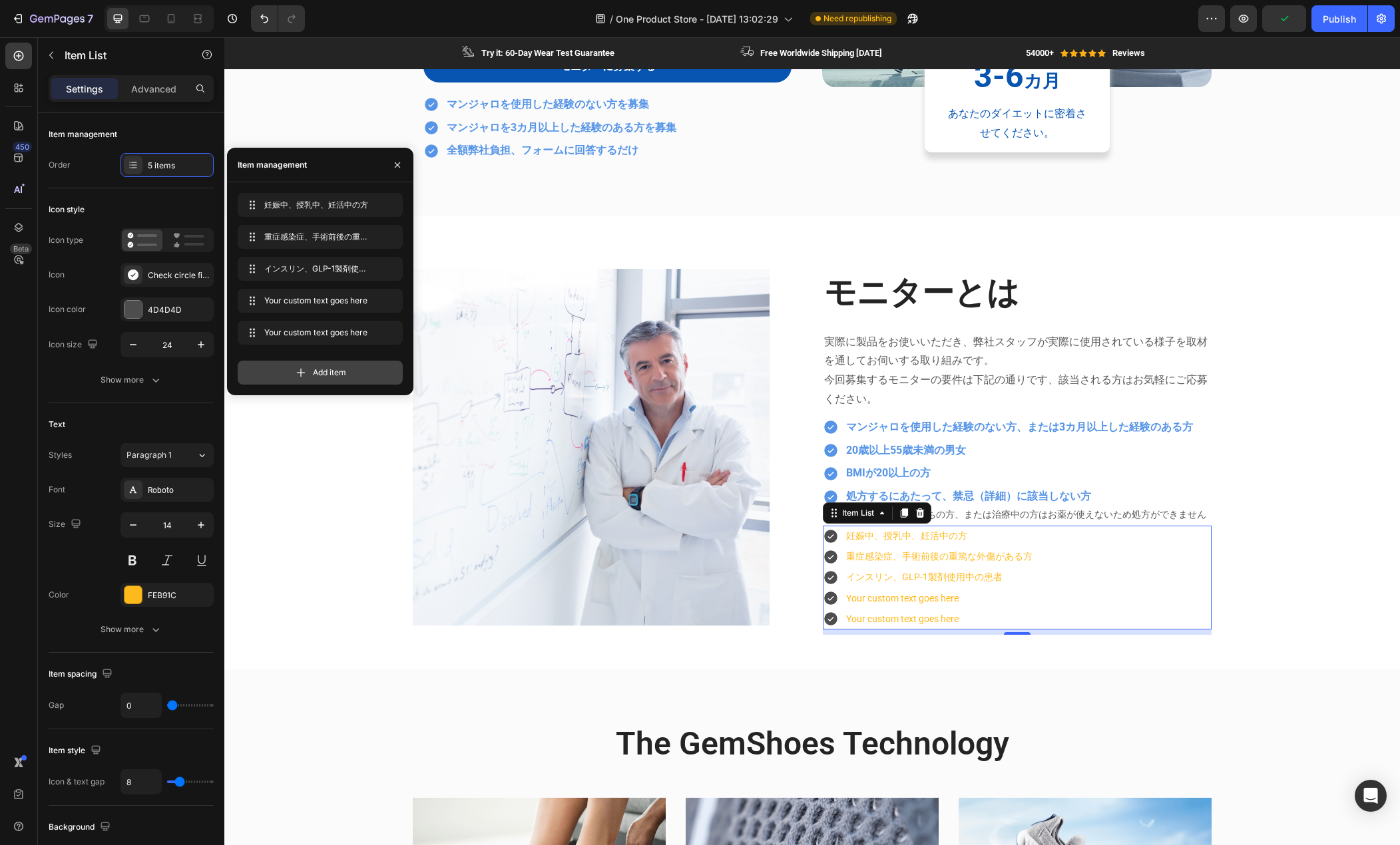
click at [276, 373] on div "Add item" at bounding box center [320, 373] width 165 height 24
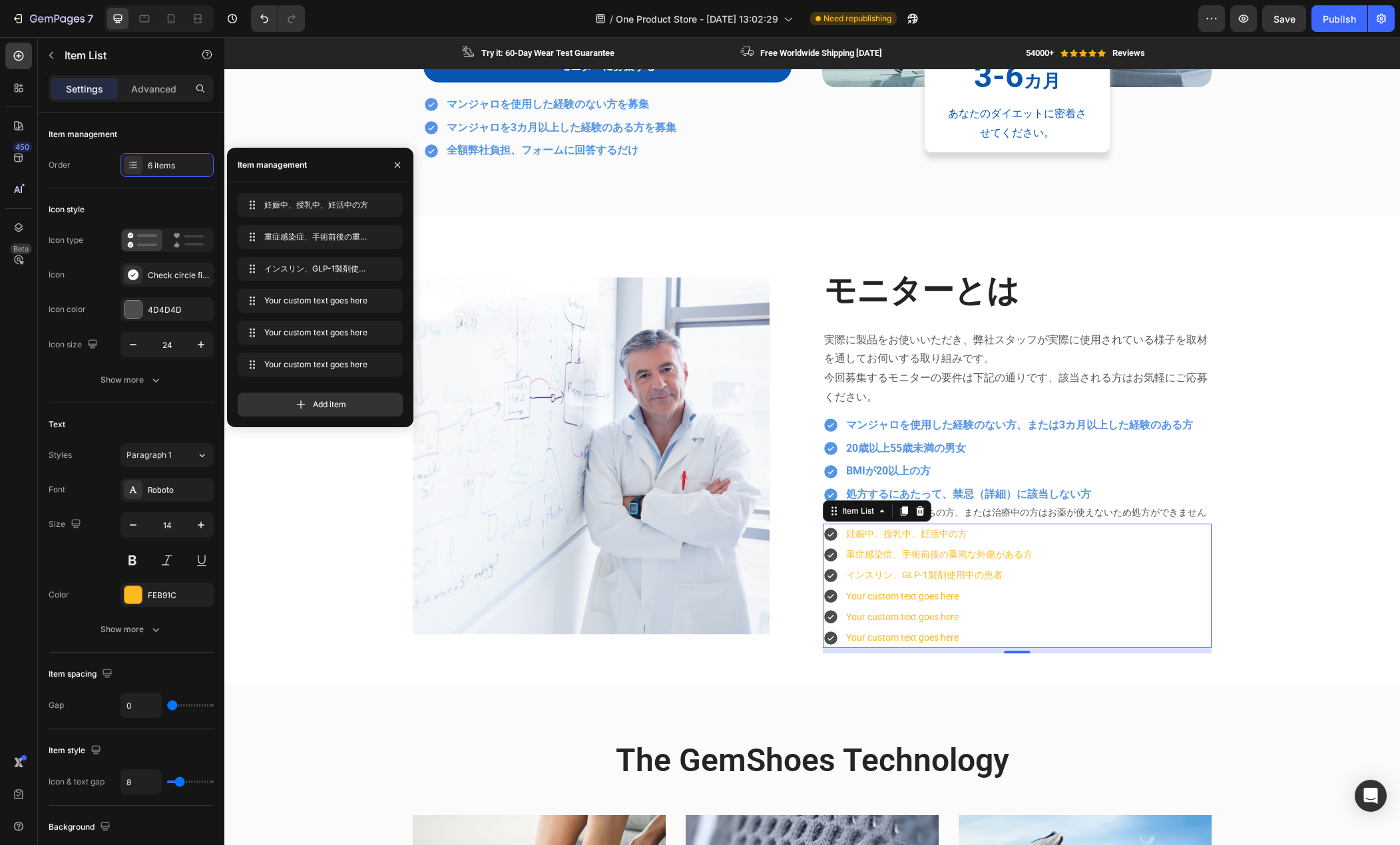
click at [929, 593] on div "Your custom text goes here" at bounding box center [940, 596] width 190 height 20
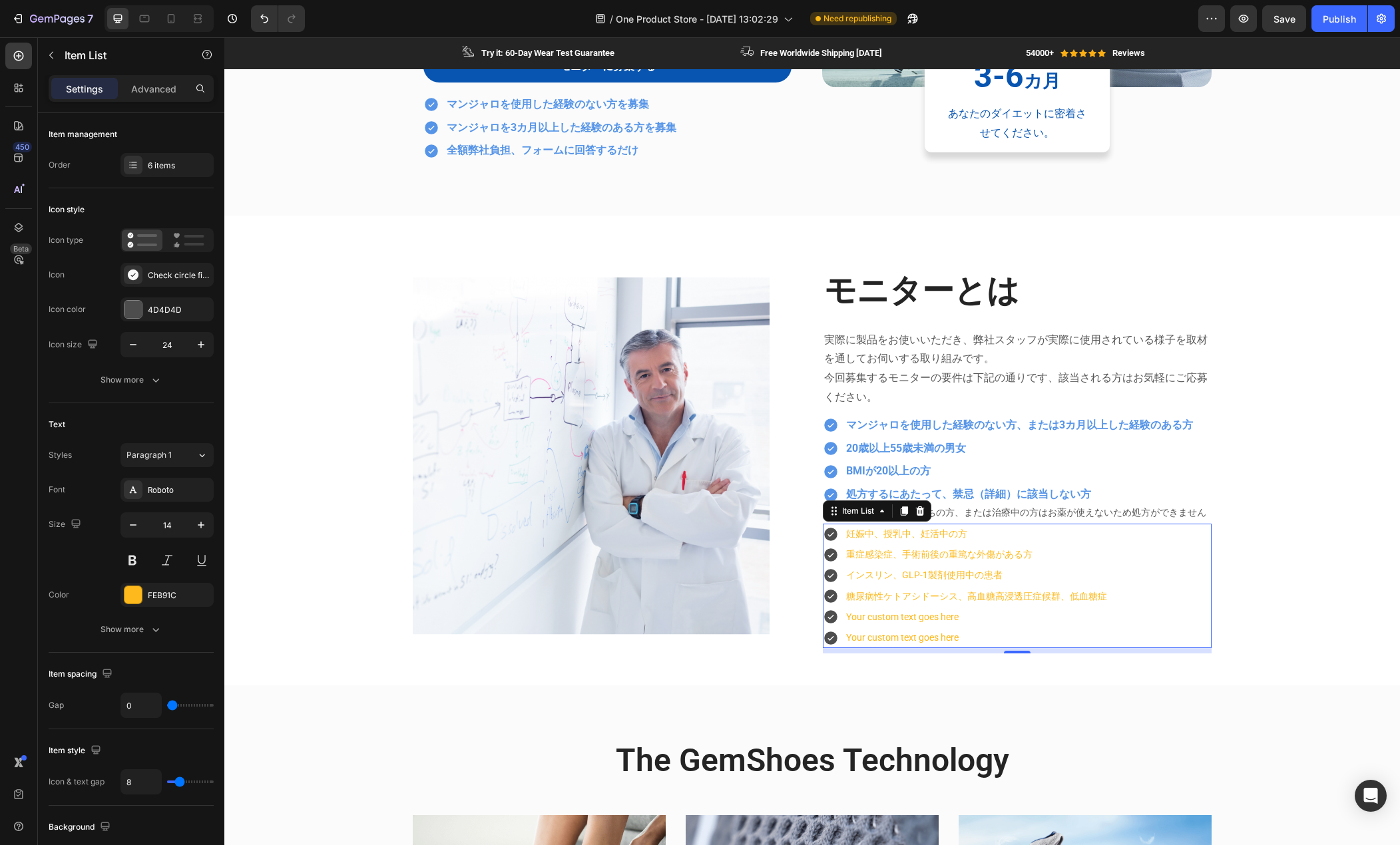
click at [921, 618] on p "Your custom text goes here" at bounding box center [977, 618] width 261 height 17
click at [982, 641] on p "Your custom text goes here" at bounding box center [977, 638] width 261 height 17
click at [175, 168] on div "6 items" at bounding box center [179, 165] width 62 height 12
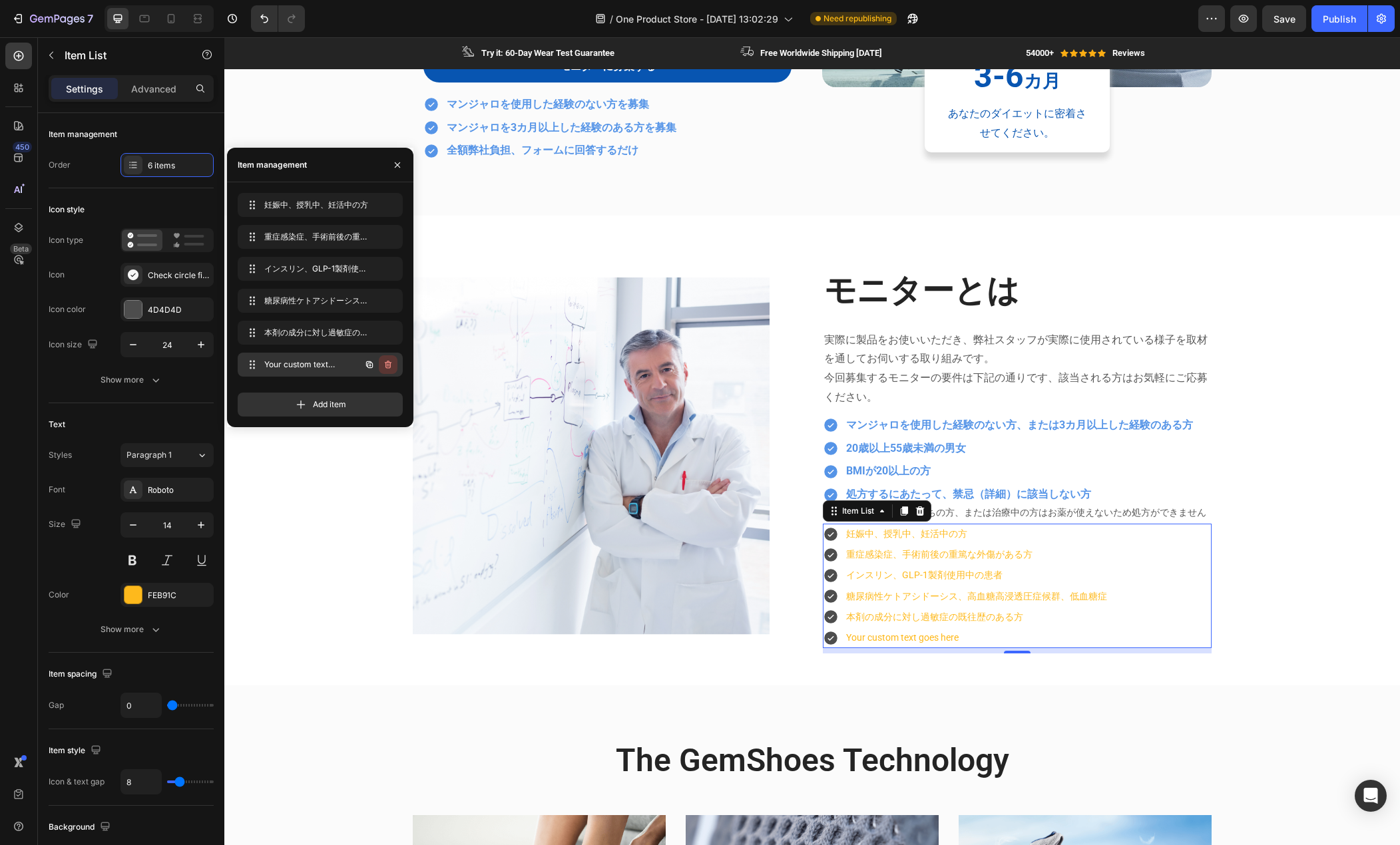
click at [384, 367] on icon "button" at bounding box center [388, 364] width 10 height 10
click at [378, 362] on div "Delete" at bounding box center [379, 364] width 24 height 12
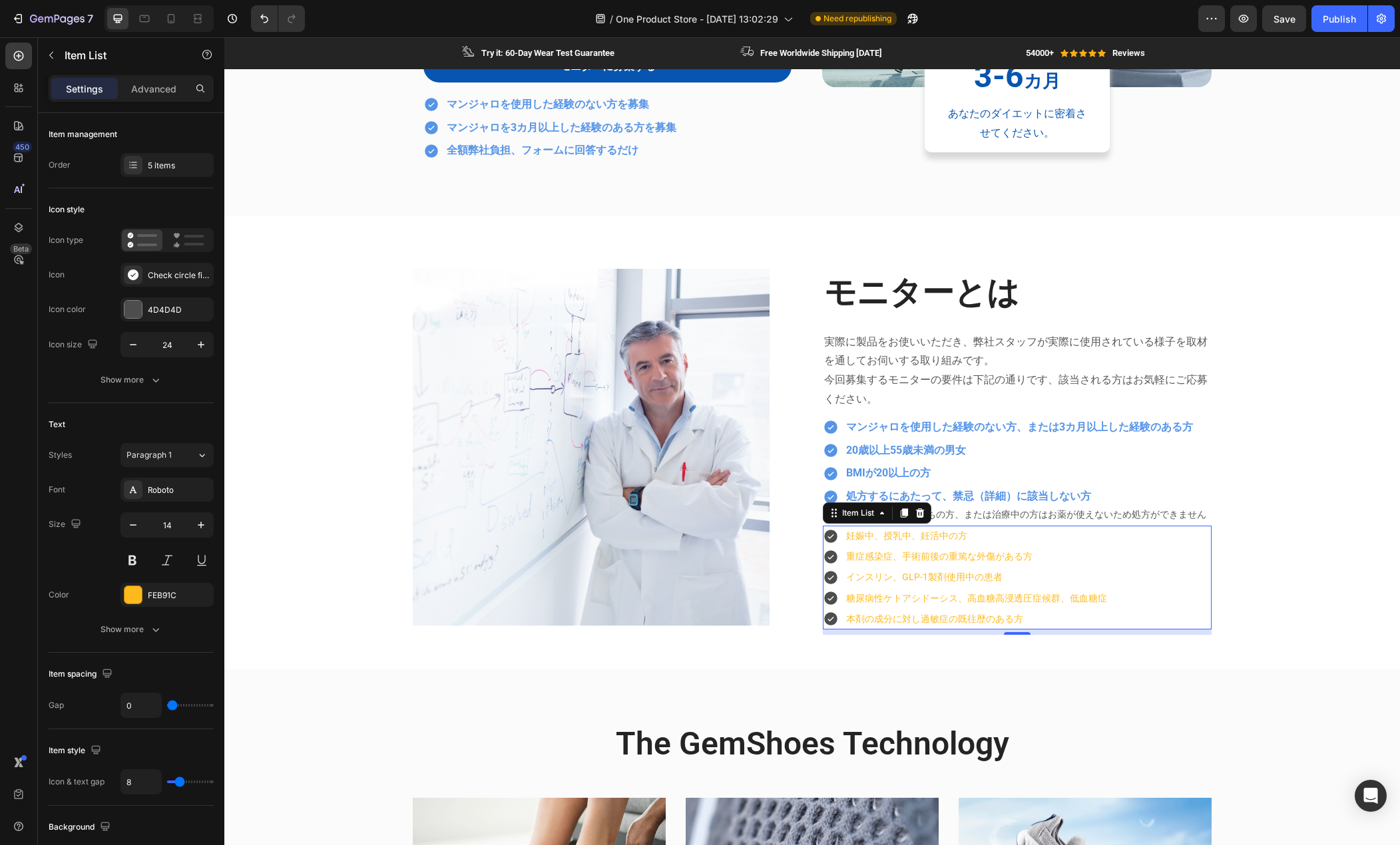
click at [1169, 542] on div "妊娠中、授乳中、妊活中の方 重症感染症、手術前後の重篤な外傷がある方 インスリン、GLP-1製剤使用中の患者 糖尿病性ケトアシドーシス、高血糖高浸透圧症候群、…" at bounding box center [1017, 577] width 389 height 103
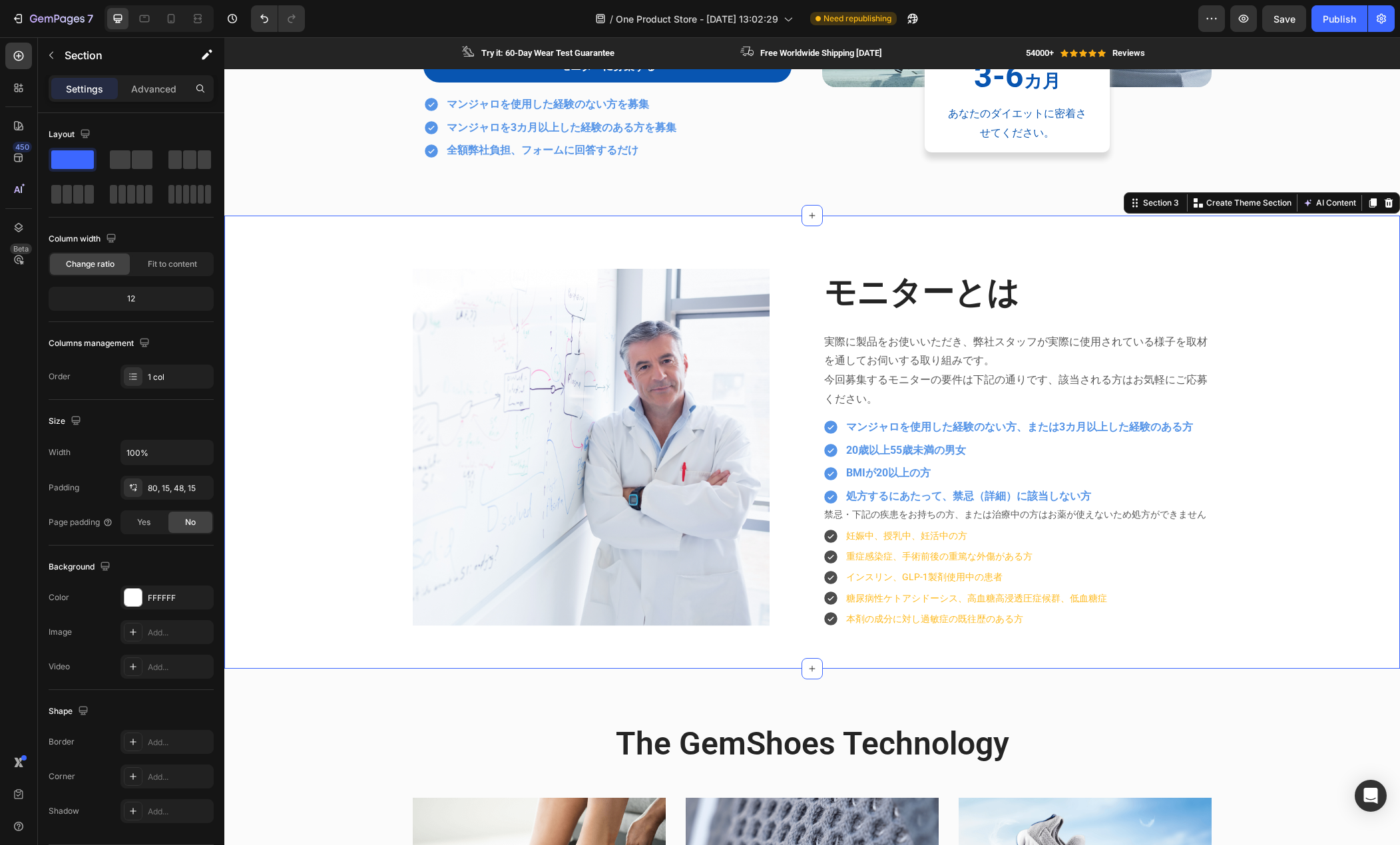
click at [1274, 571] on div "Image モニターとは Heading 実際に製品をお使いいただき、弊社スタッフが実際に使用されている様子を取材を通してお伺いする取り組みです。 今回募集す…" at bounding box center [812, 453] width 1156 height 368
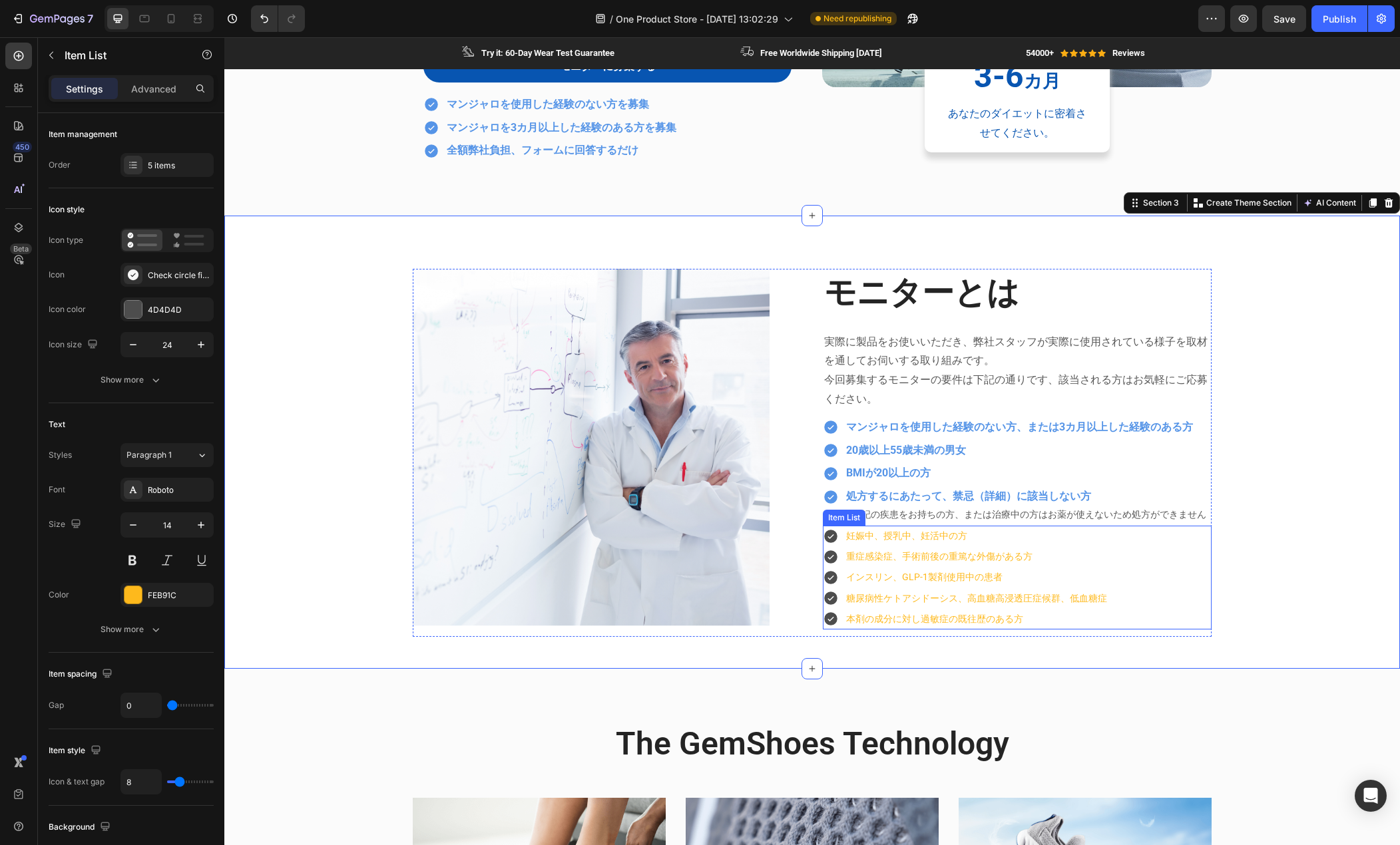
click at [1144, 572] on div "妊娠中、授乳中、妊活中の方 重症感染症、手術前後の重篤な外傷がある方 インスリン、GLP-1製剤使用中の患者 糖尿病性ケトアシドーシス、高血糖高浸透圧症候群、…" at bounding box center [1017, 577] width 389 height 103
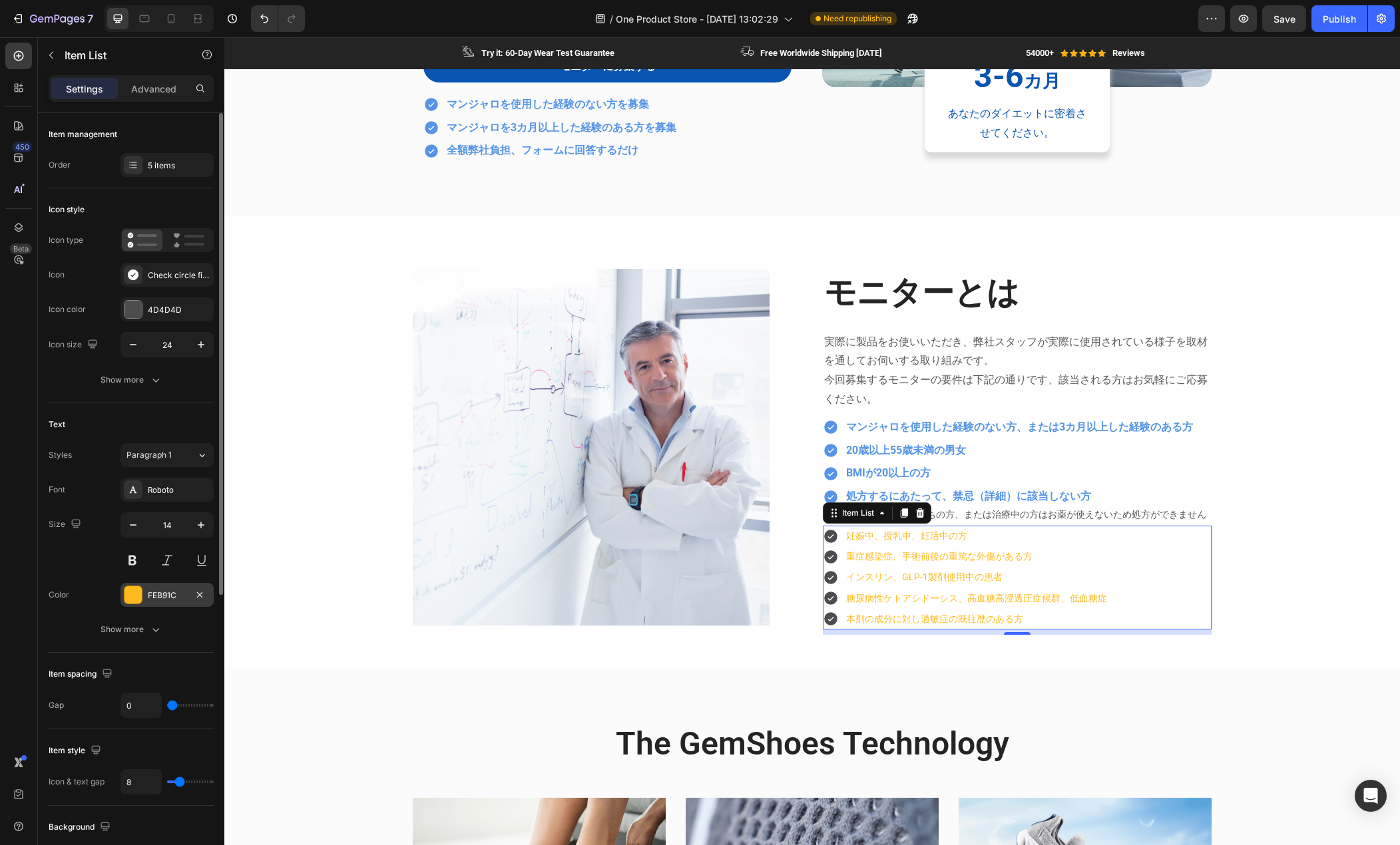
click at [129, 599] on div at bounding box center [133, 594] width 18 height 18
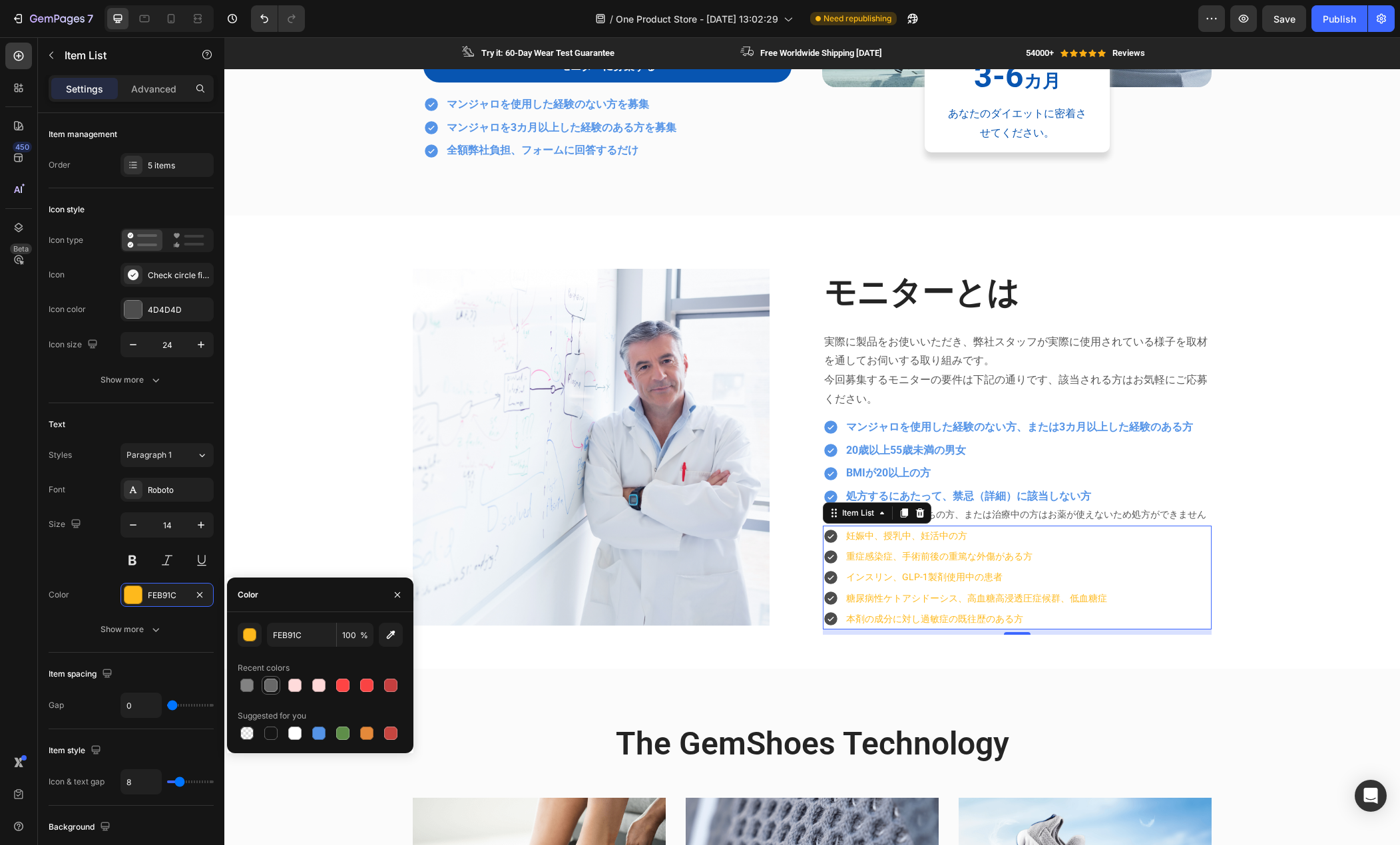
click at [268, 691] on div at bounding box center [271, 686] width 13 height 13
type input "686868"
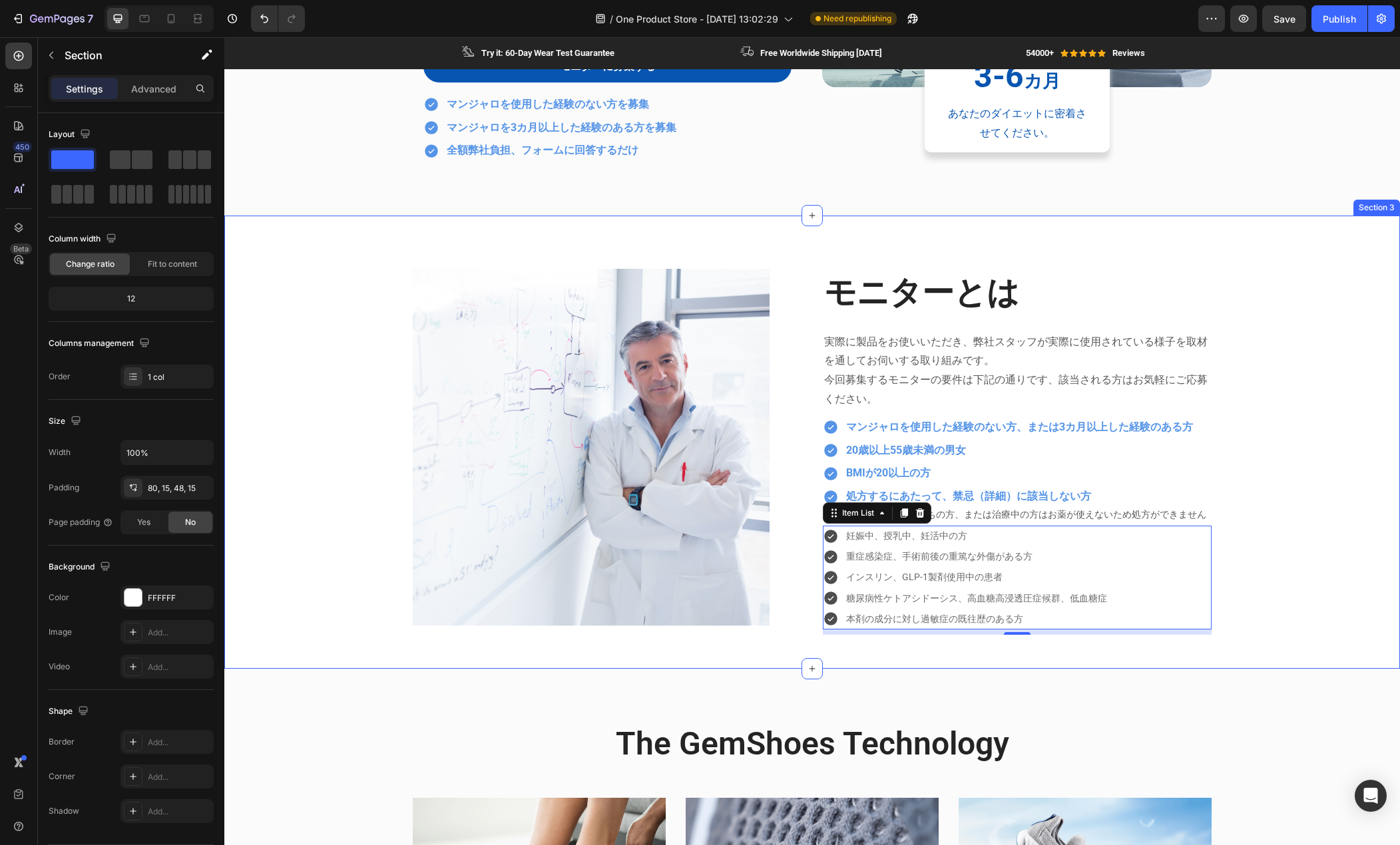
click at [767, 637] on div "Image モニターとは Heading 実際に製品をお使いいただき、弊社スタッフが実際に使用されている様子を取材を通してお伺いする取り組みです。 今回募集す…" at bounding box center [813, 442] width 1176 height 454
click at [1120, 556] on div "妊娠中、授乳中、妊活中の方 重症感染症、手術前後の重篤な外傷がある方 インスリン、GLP-1製剤使用中の患者 糖尿病性ケトアシドーシス、高血糖高浸透圧症候群、…" at bounding box center [1017, 577] width 389 height 103
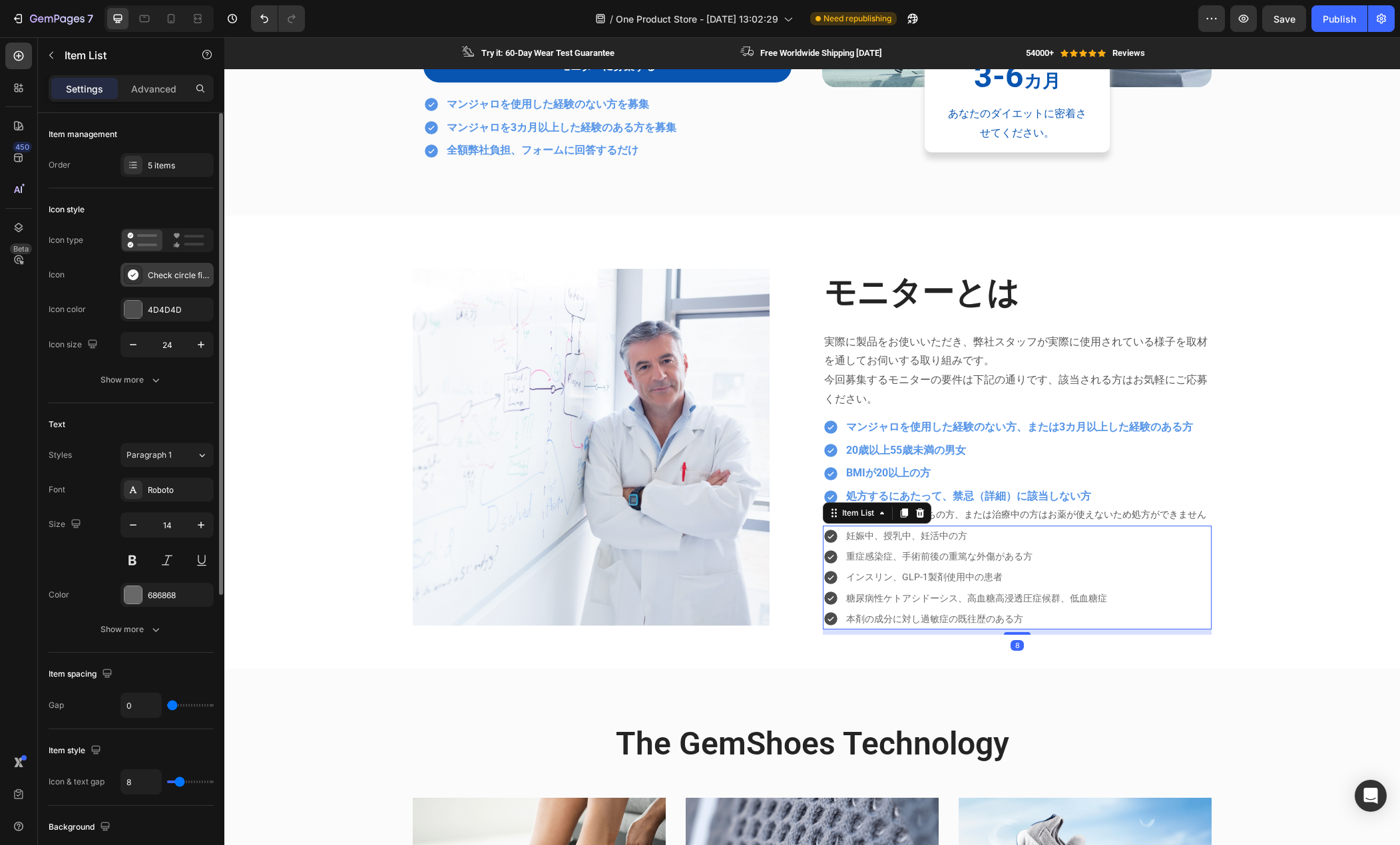
click at [130, 277] on icon at bounding box center [132, 274] width 10 height 10
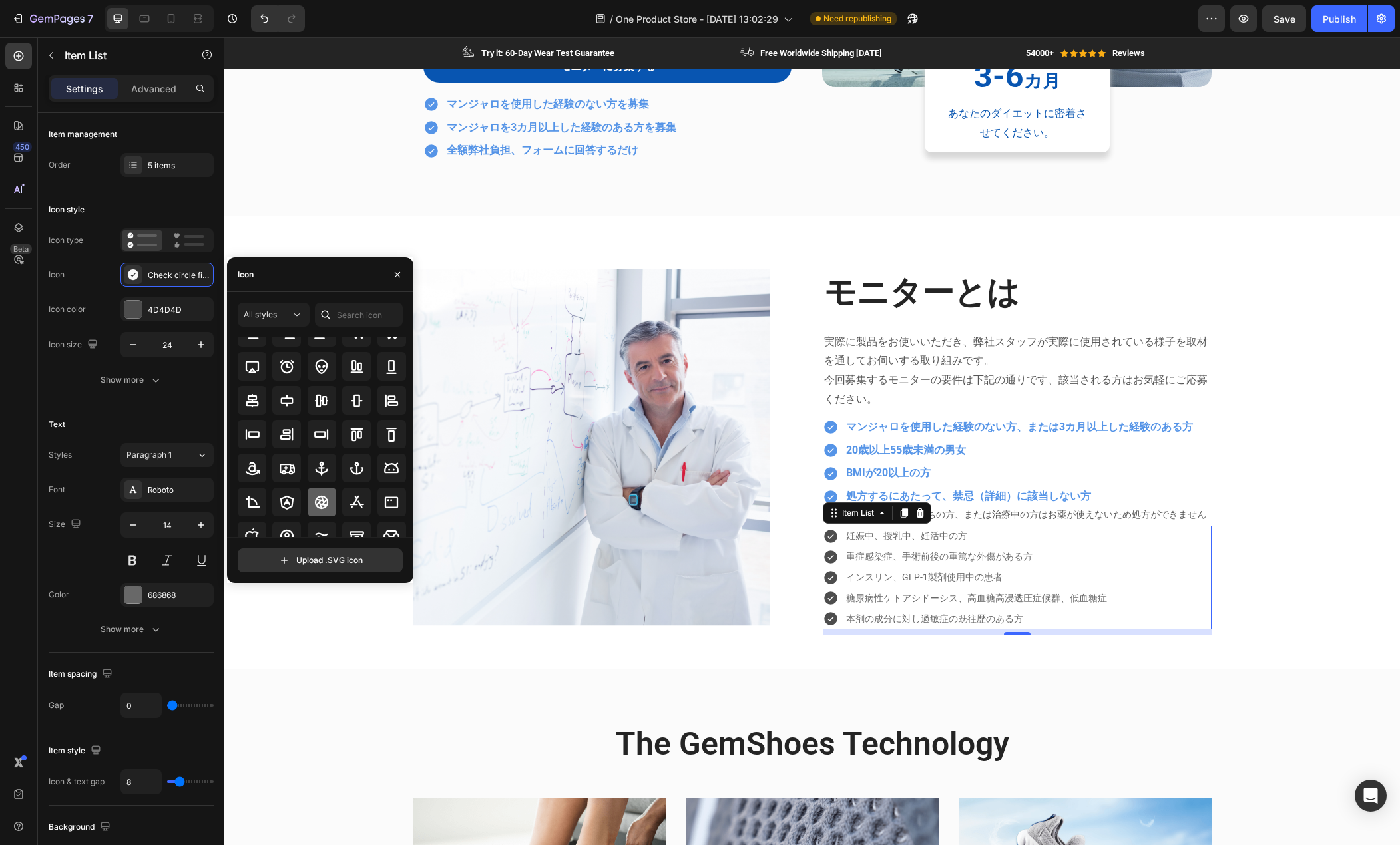
scroll to position [146, 0]
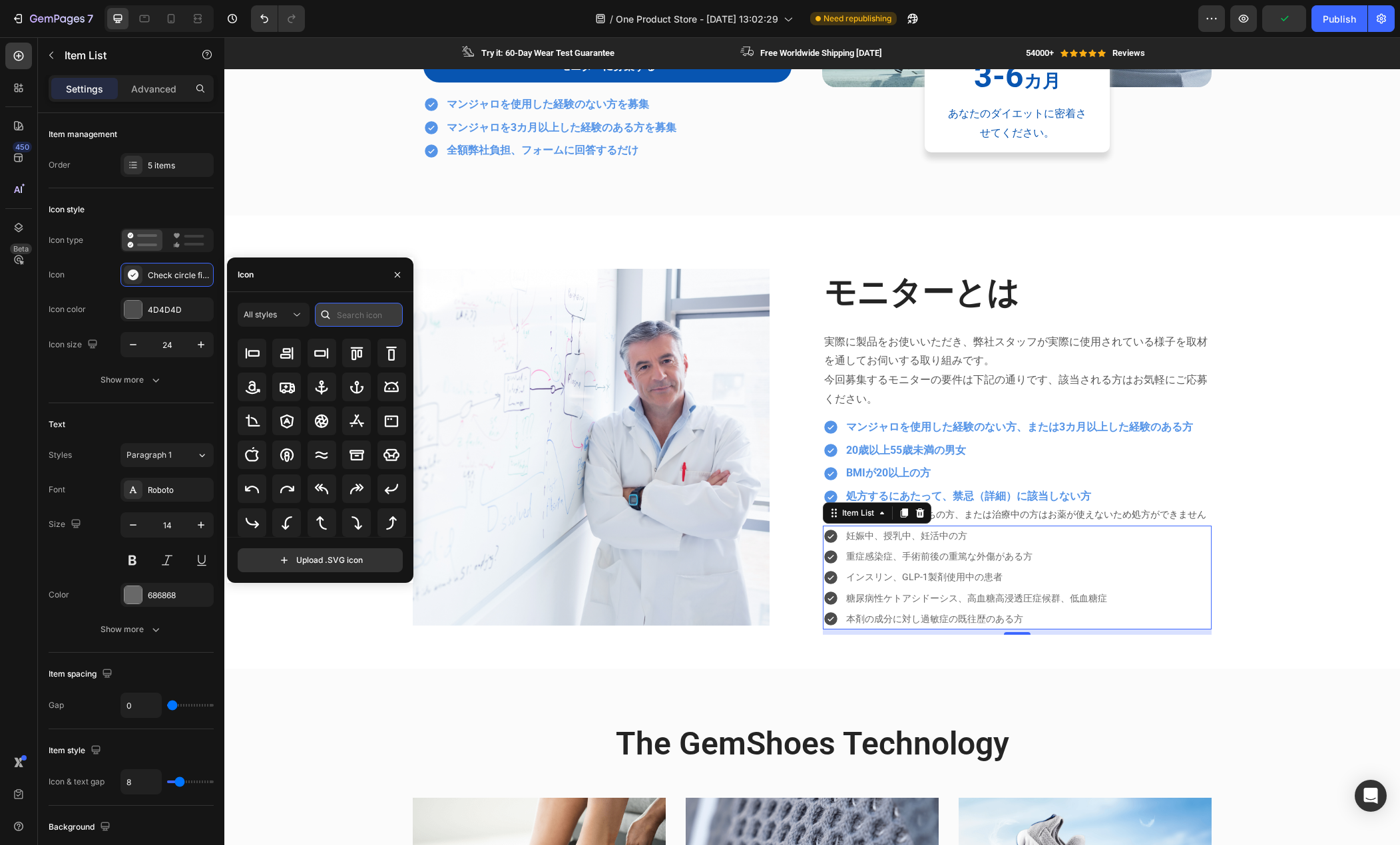
click at [363, 319] on input "text" at bounding box center [359, 315] width 88 height 24
type input "ｘ"
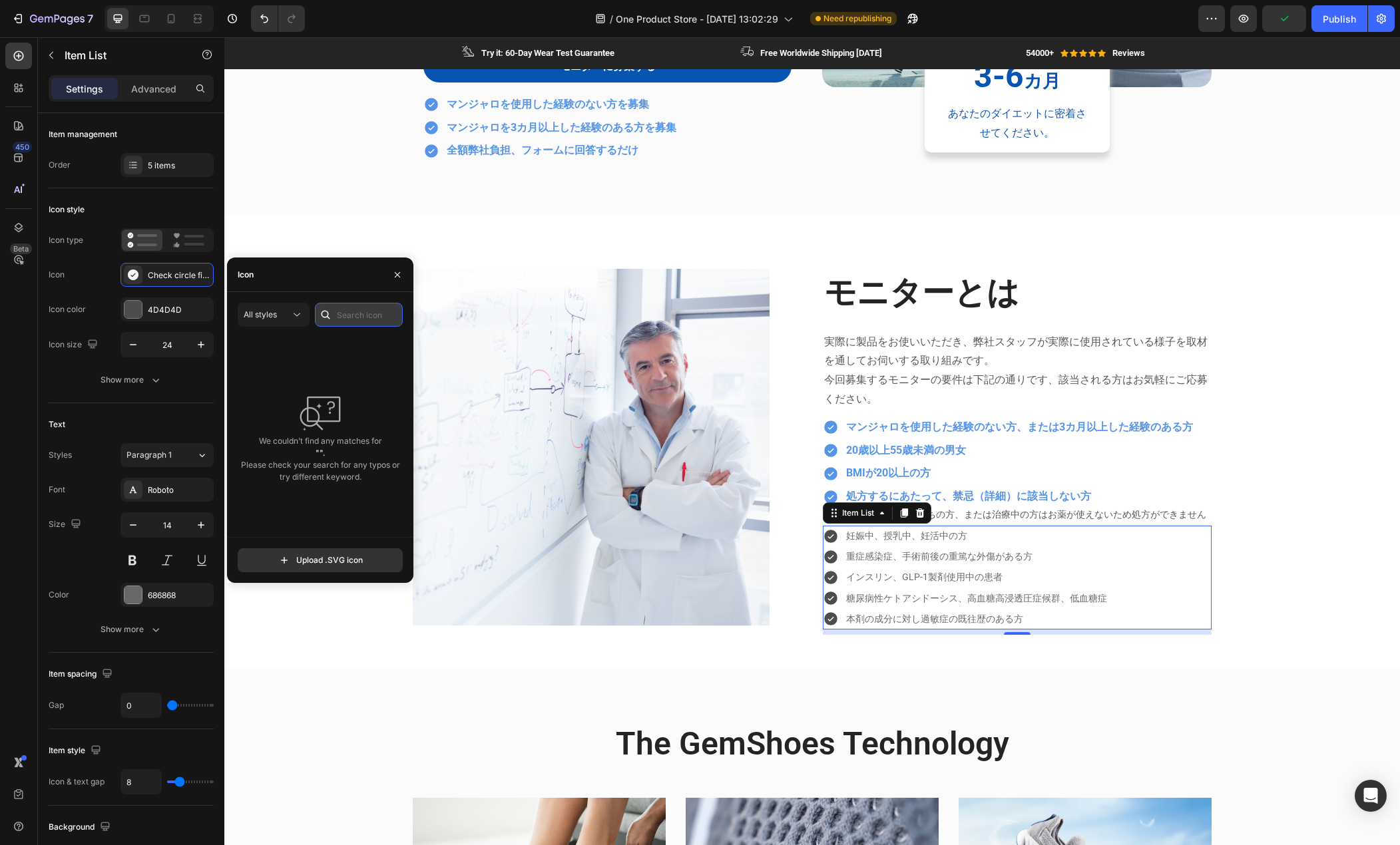
type input "x"
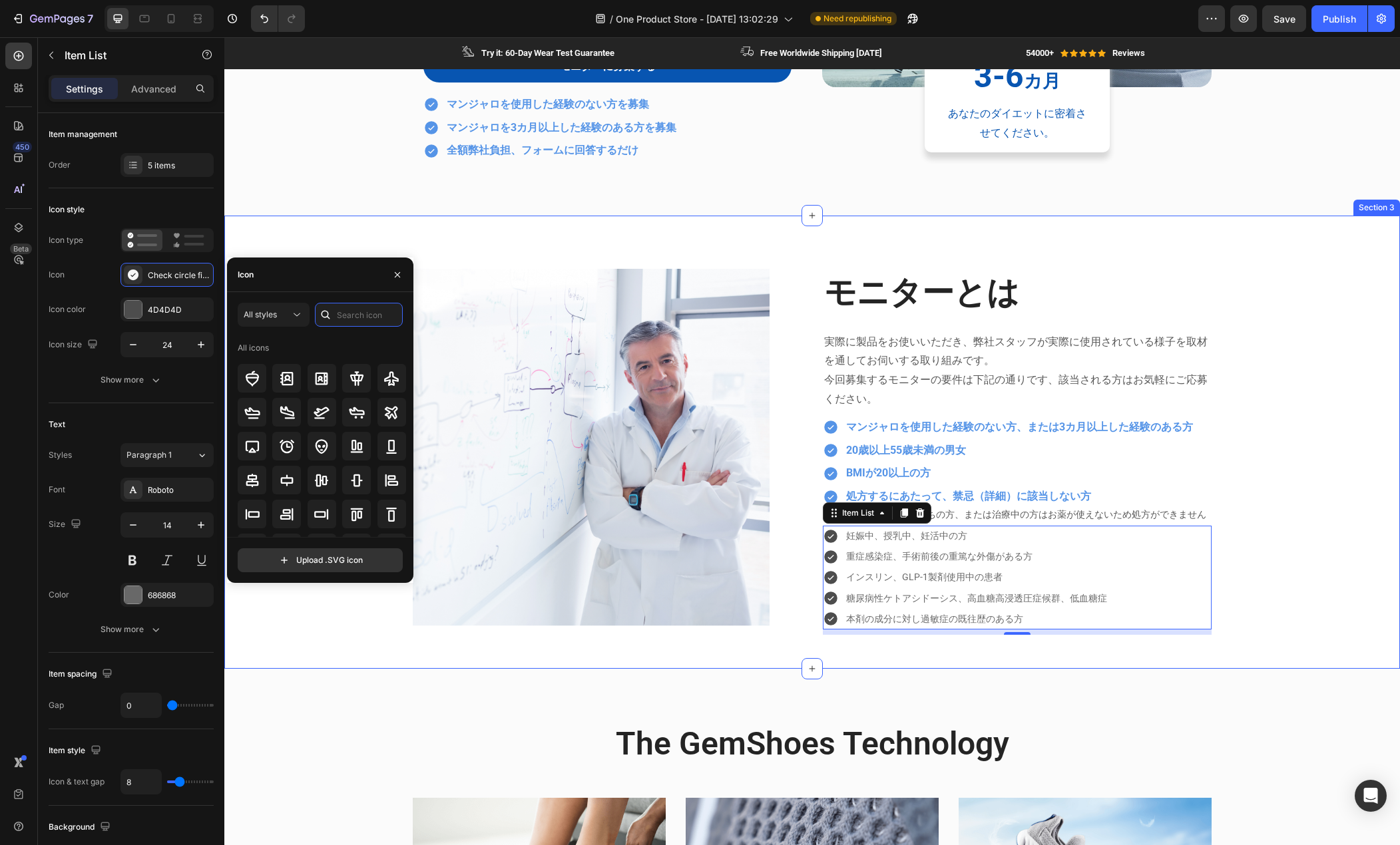
type input "ｃ"
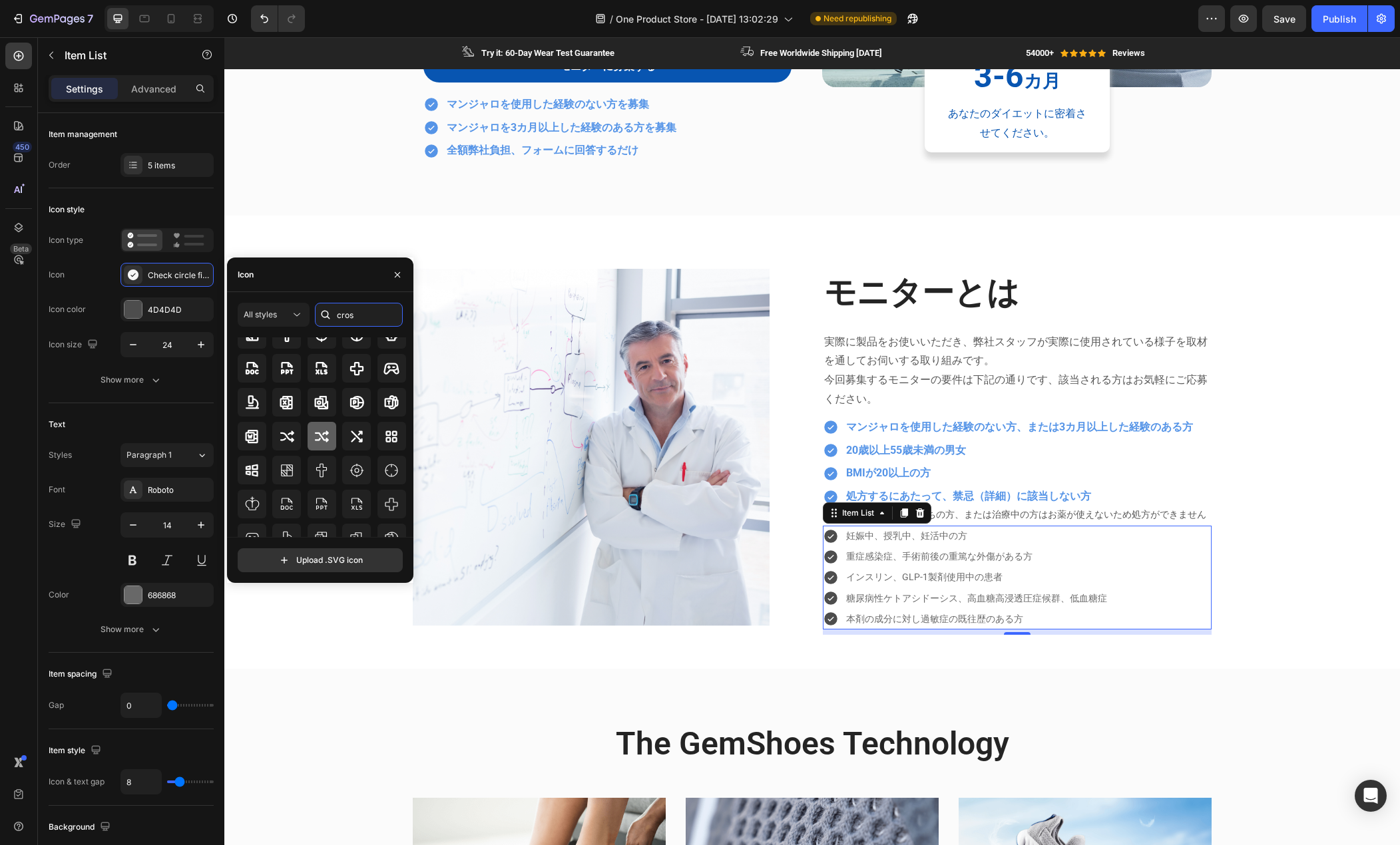
scroll to position [146, 0]
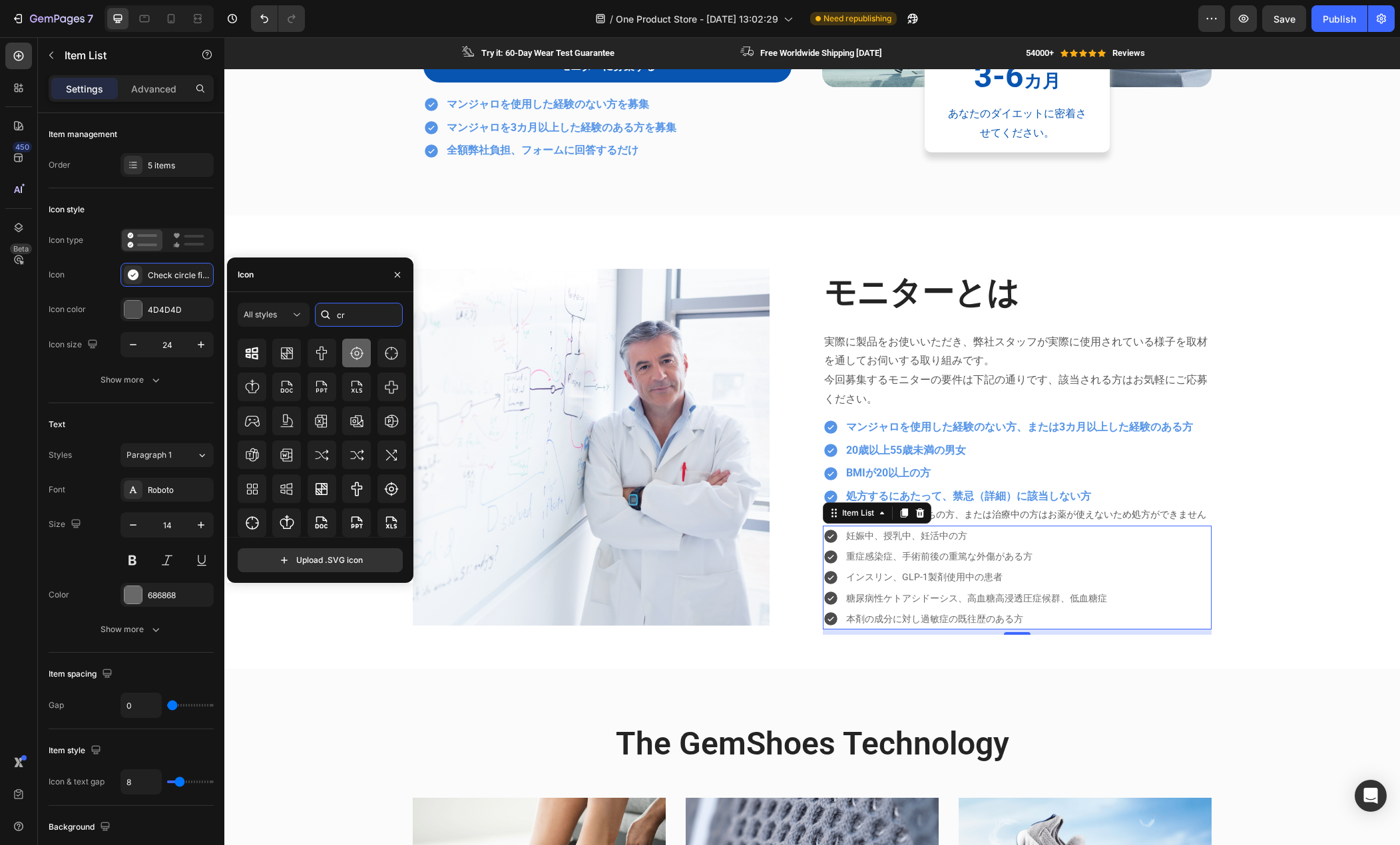
type input "c"
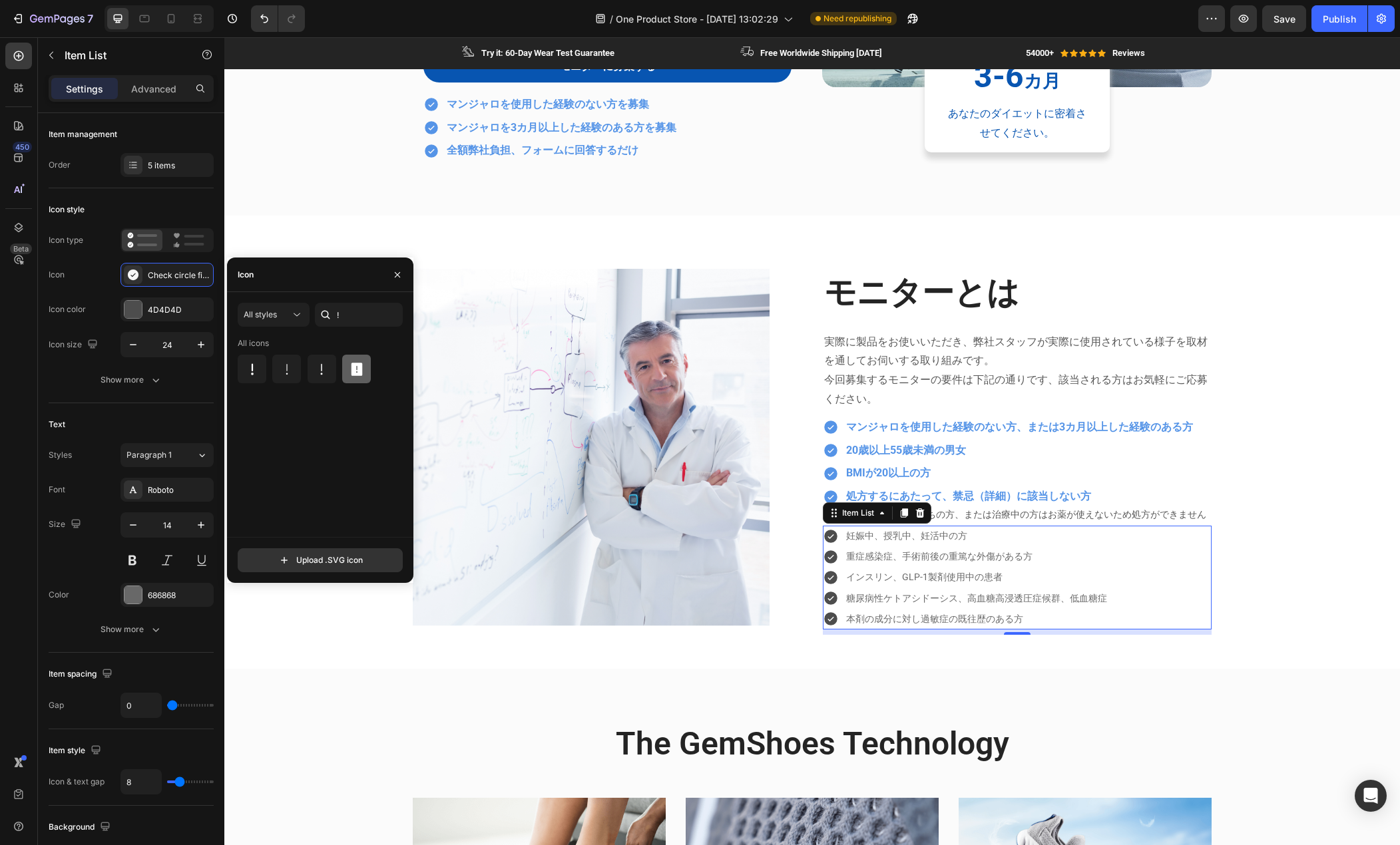
type input "!"
click at [350, 376] on icon at bounding box center [356, 369] width 16 height 16
click at [629, 591] on img at bounding box center [591, 448] width 357 height 358
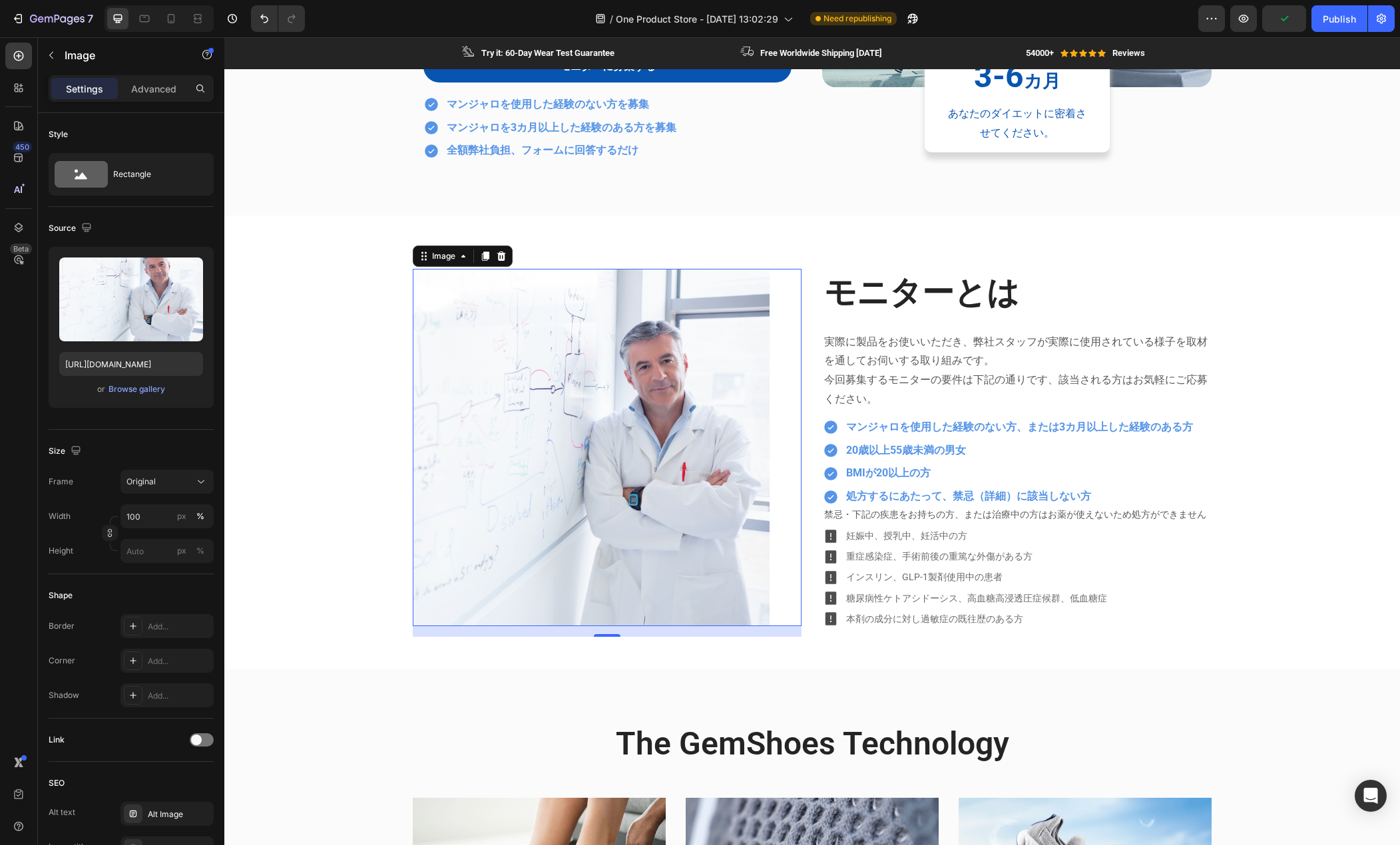
click at [585, 325] on img at bounding box center [591, 448] width 357 height 358
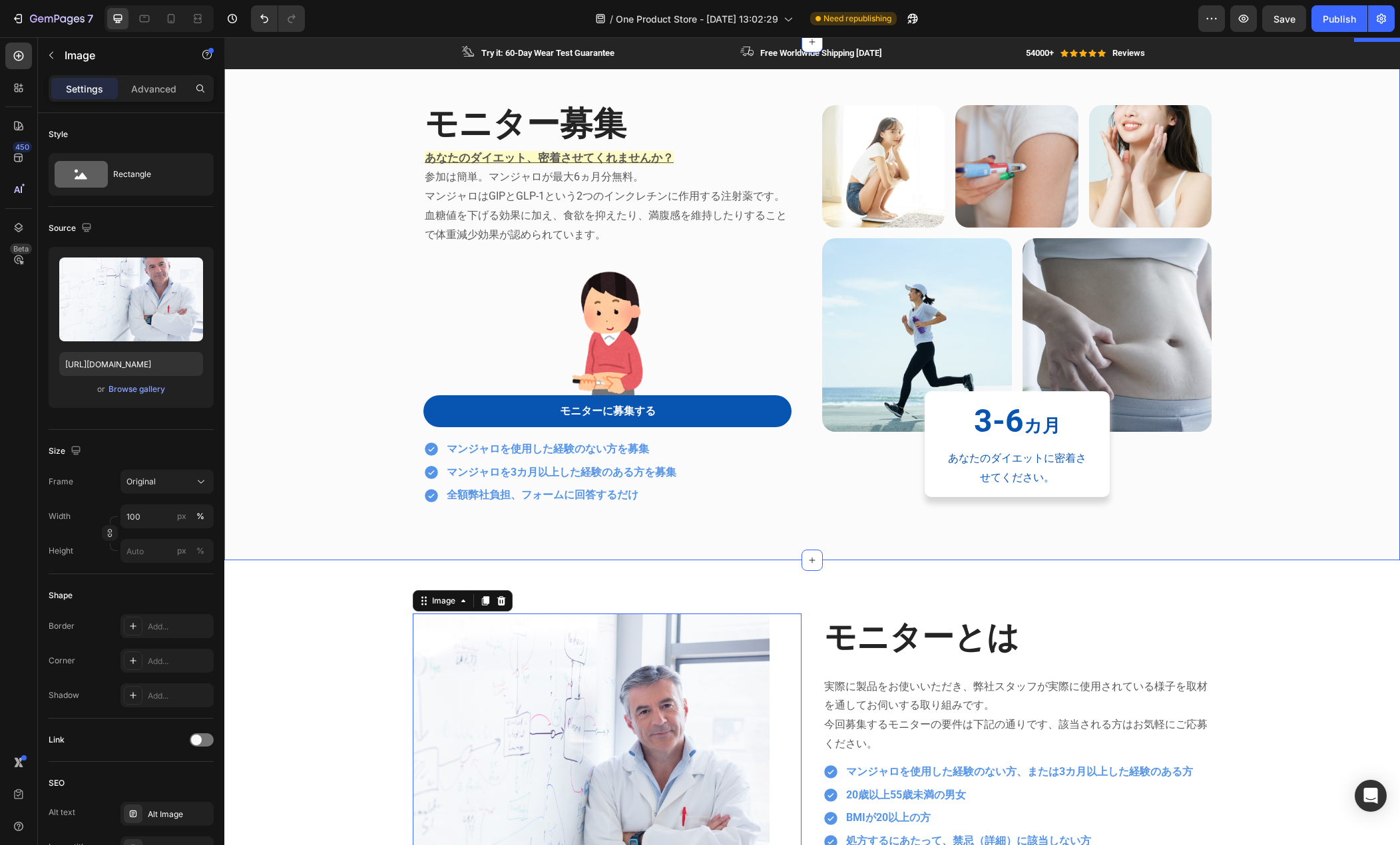
scroll to position [466, 0]
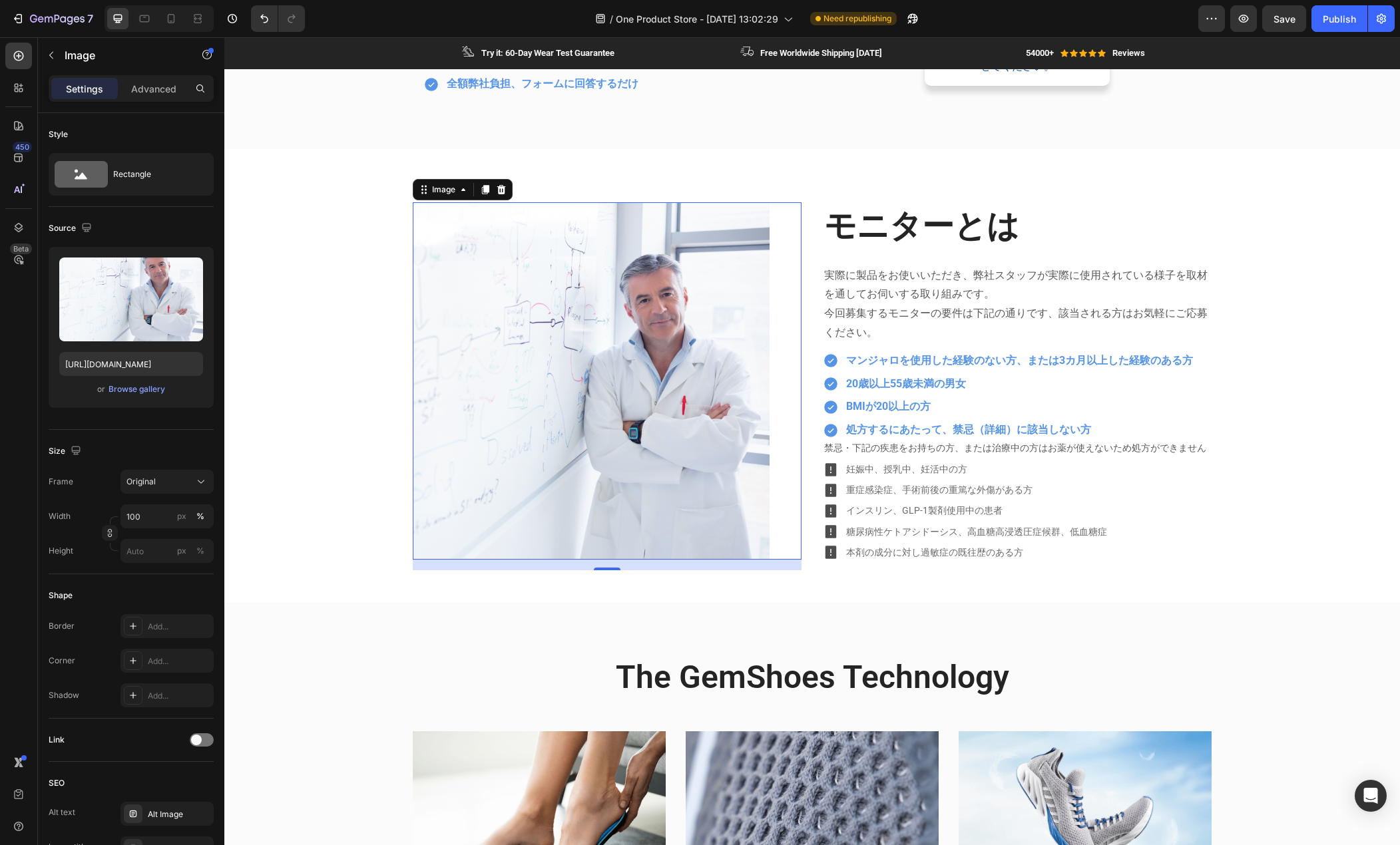
click at [622, 390] on img at bounding box center [591, 381] width 357 height 358
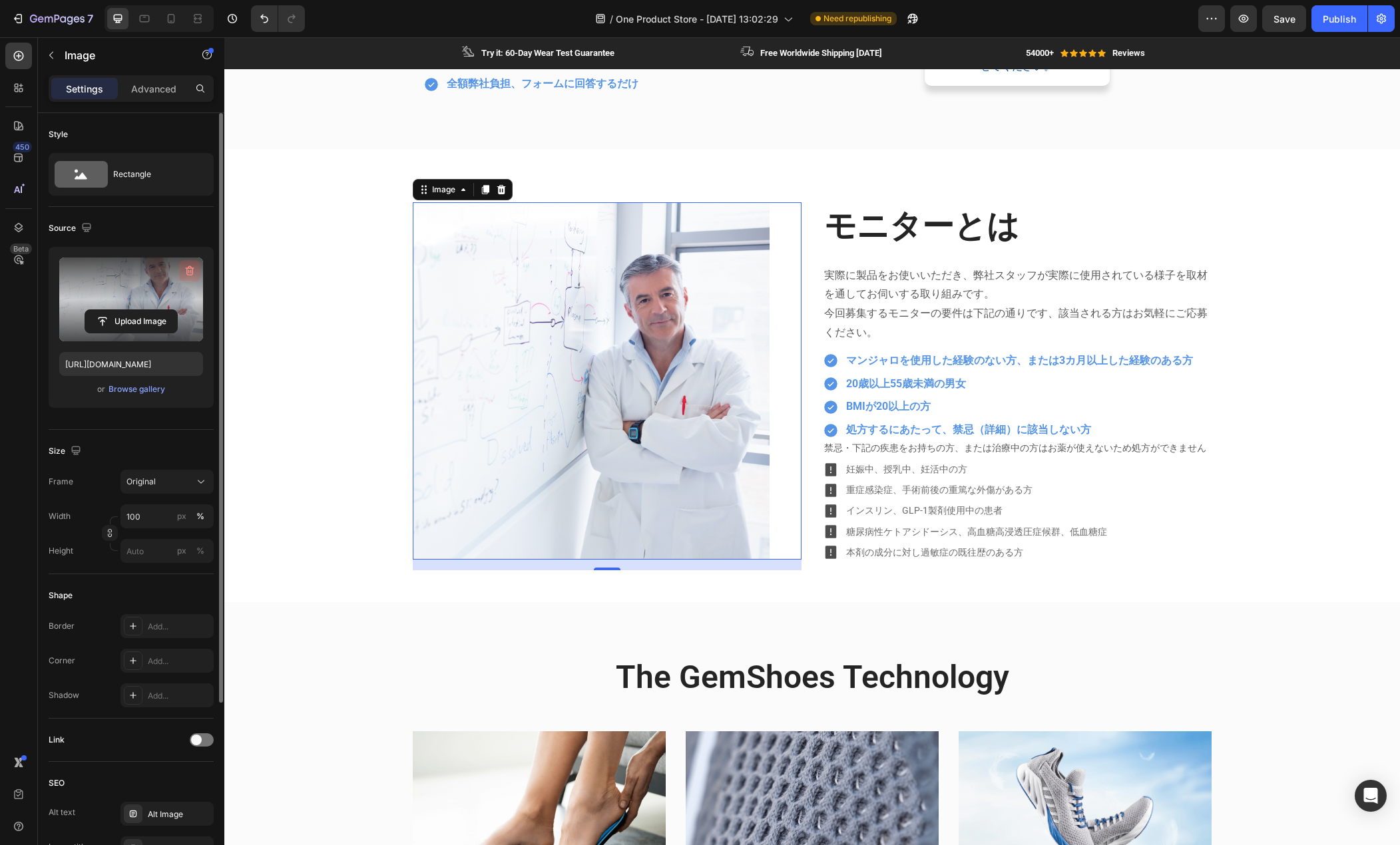
click at [187, 272] on icon "button" at bounding box center [189, 271] width 13 height 13
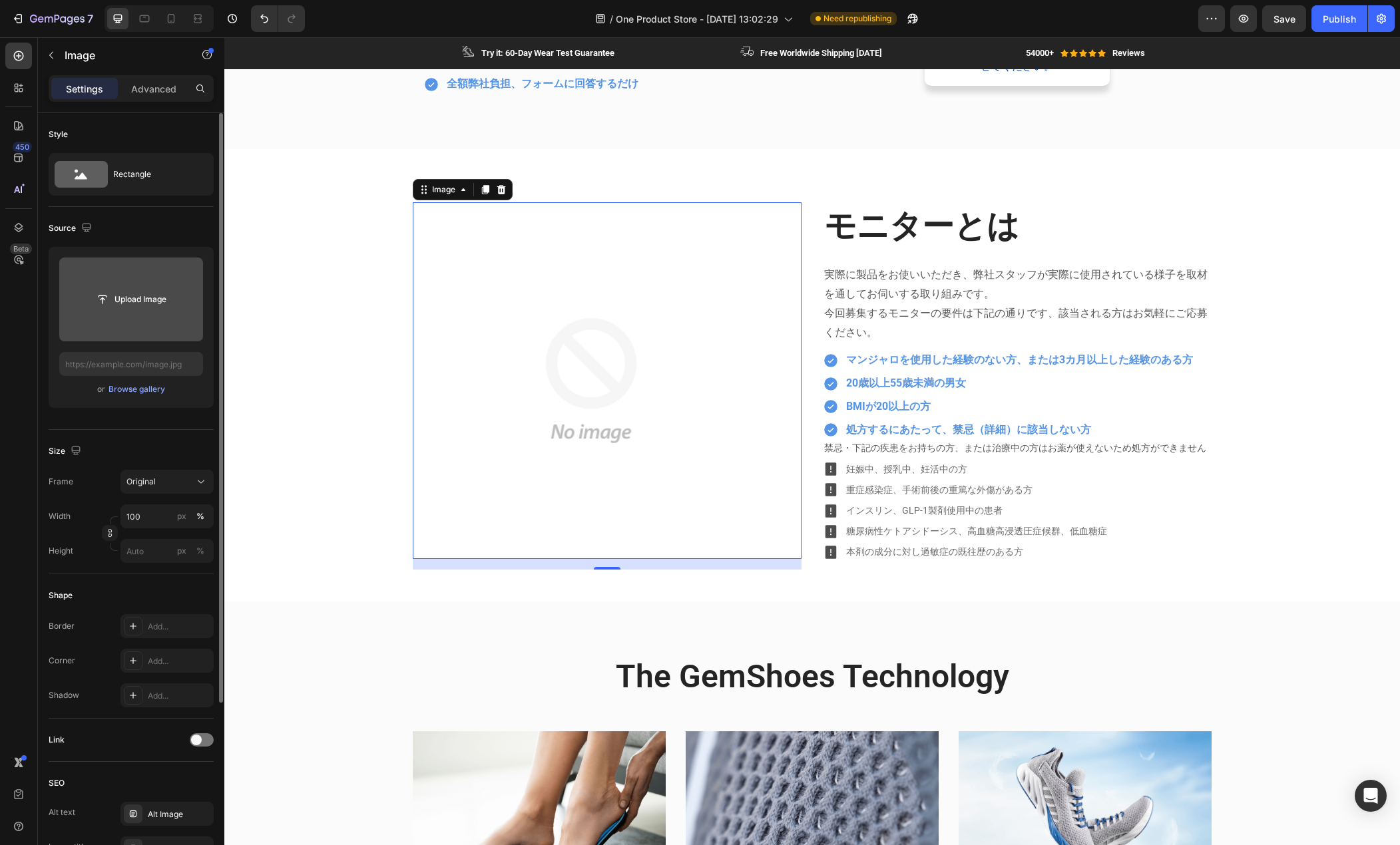
click at [137, 287] on input "file" at bounding box center [131, 299] width 144 height 84
type input "[URL][DOMAIN_NAME]"
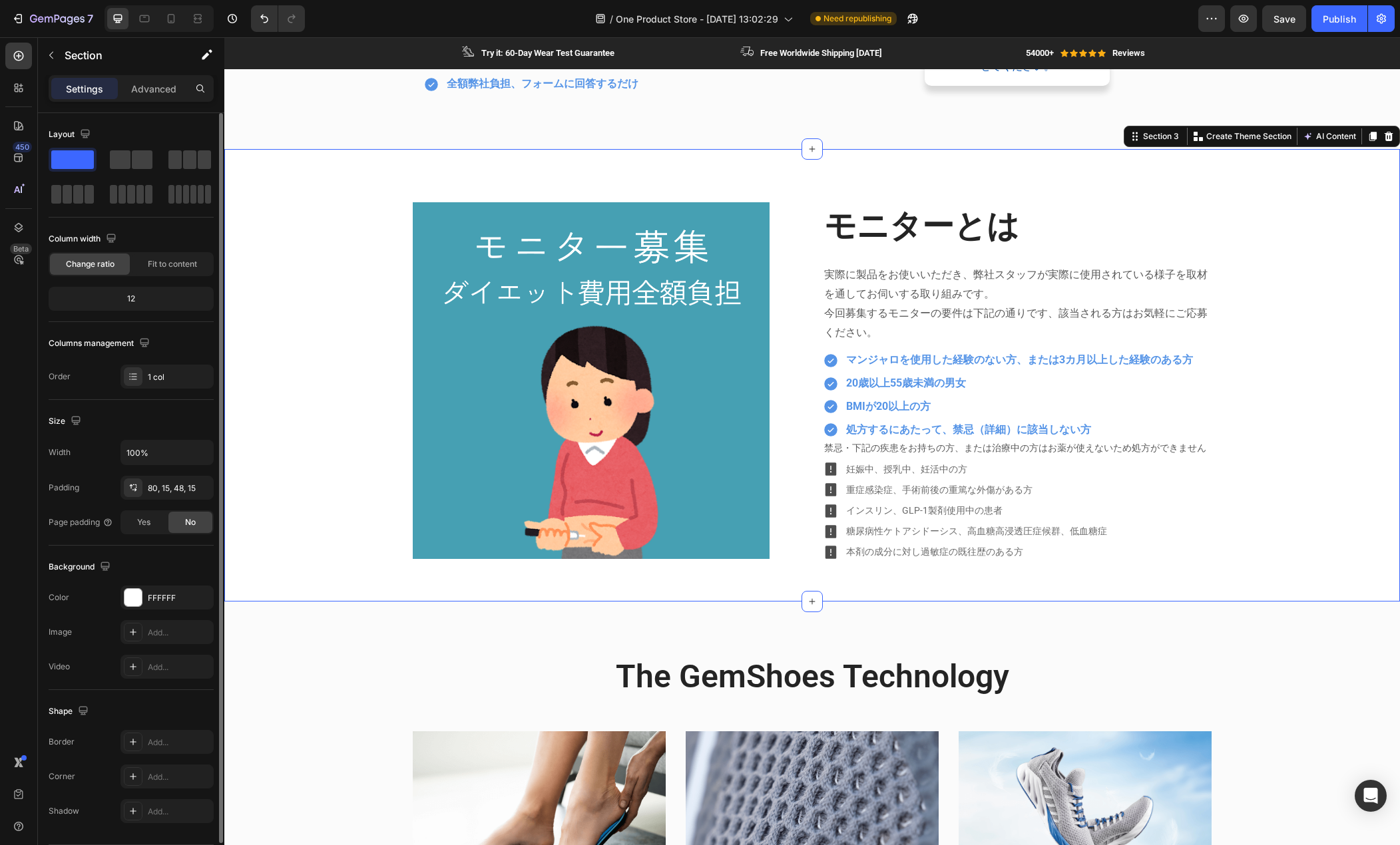
click at [388, 463] on div "Image モニターとは Heading 実際に製品をお使いいただき、弊社スタッフが実際に使用されている様子を取材を通してお伺いする取り組みです。 今回募集す…" at bounding box center [812, 386] width 1156 height 367
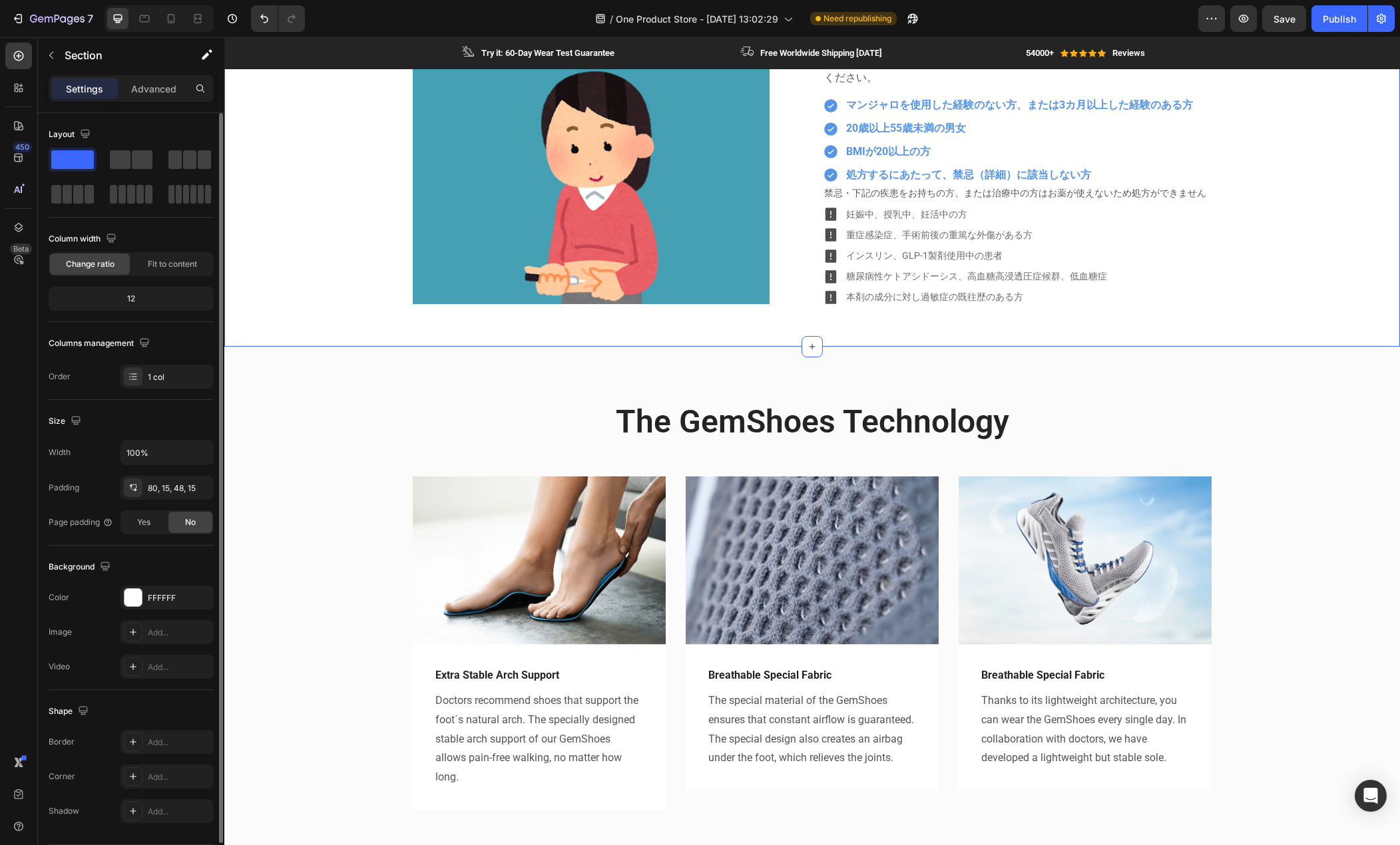
scroll to position [865, 0]
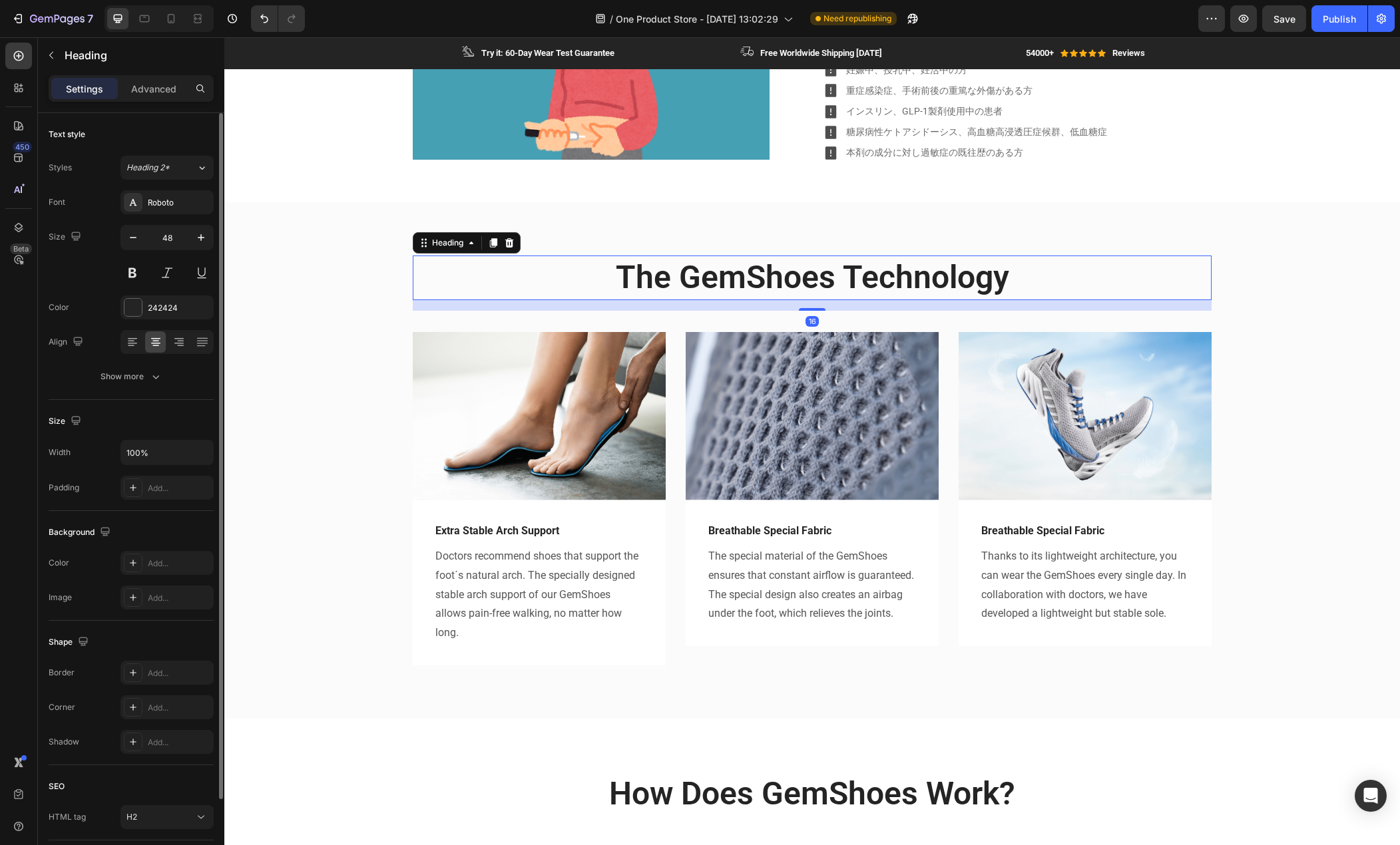
click at [771, 263] on p "The GemShoes Technology" at bounding box center [812, 278] width 796 height 41
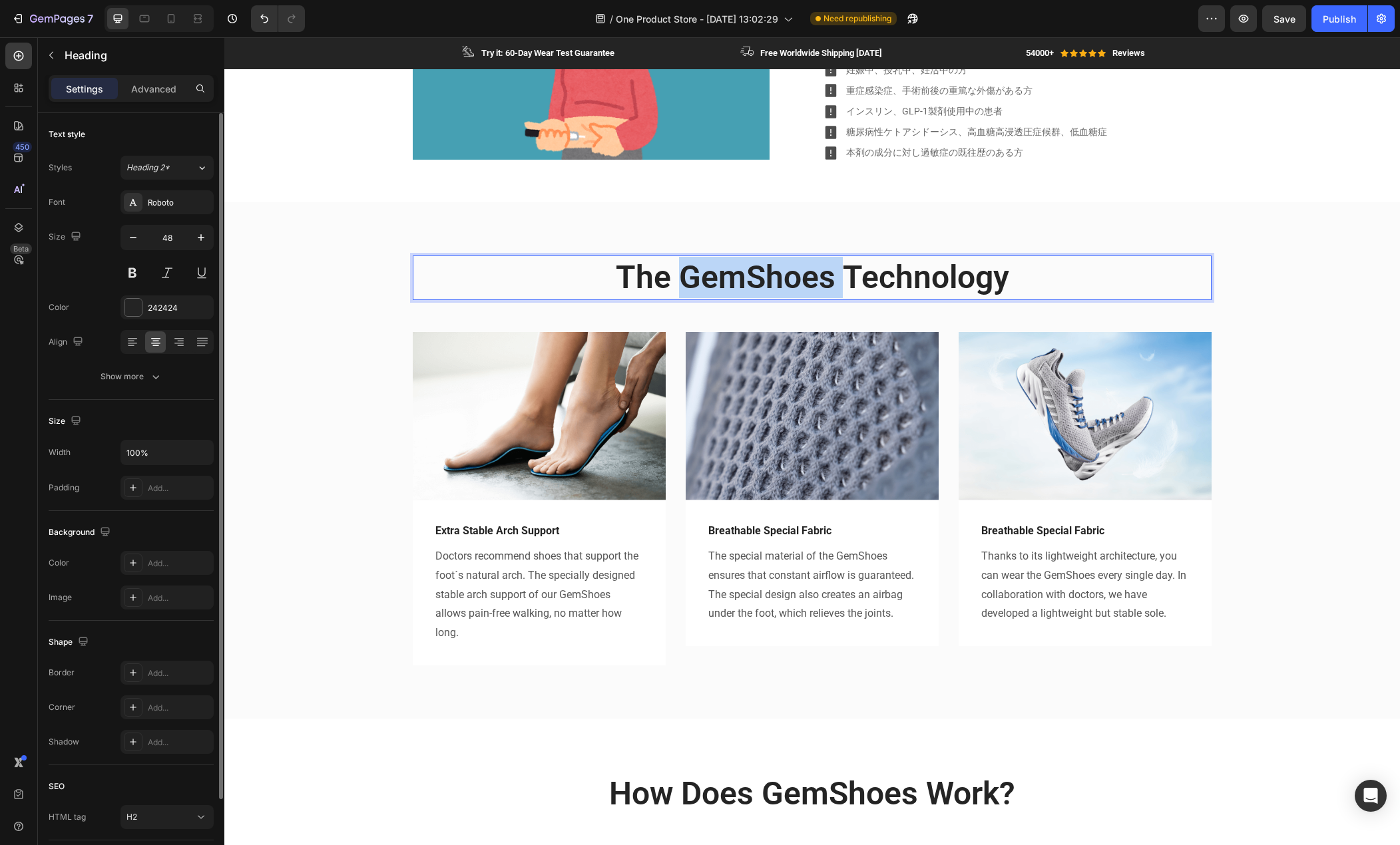
click at [771, 263] on p "The GemShoes Technology" at bounding box center [812, 278] width 796 height 41
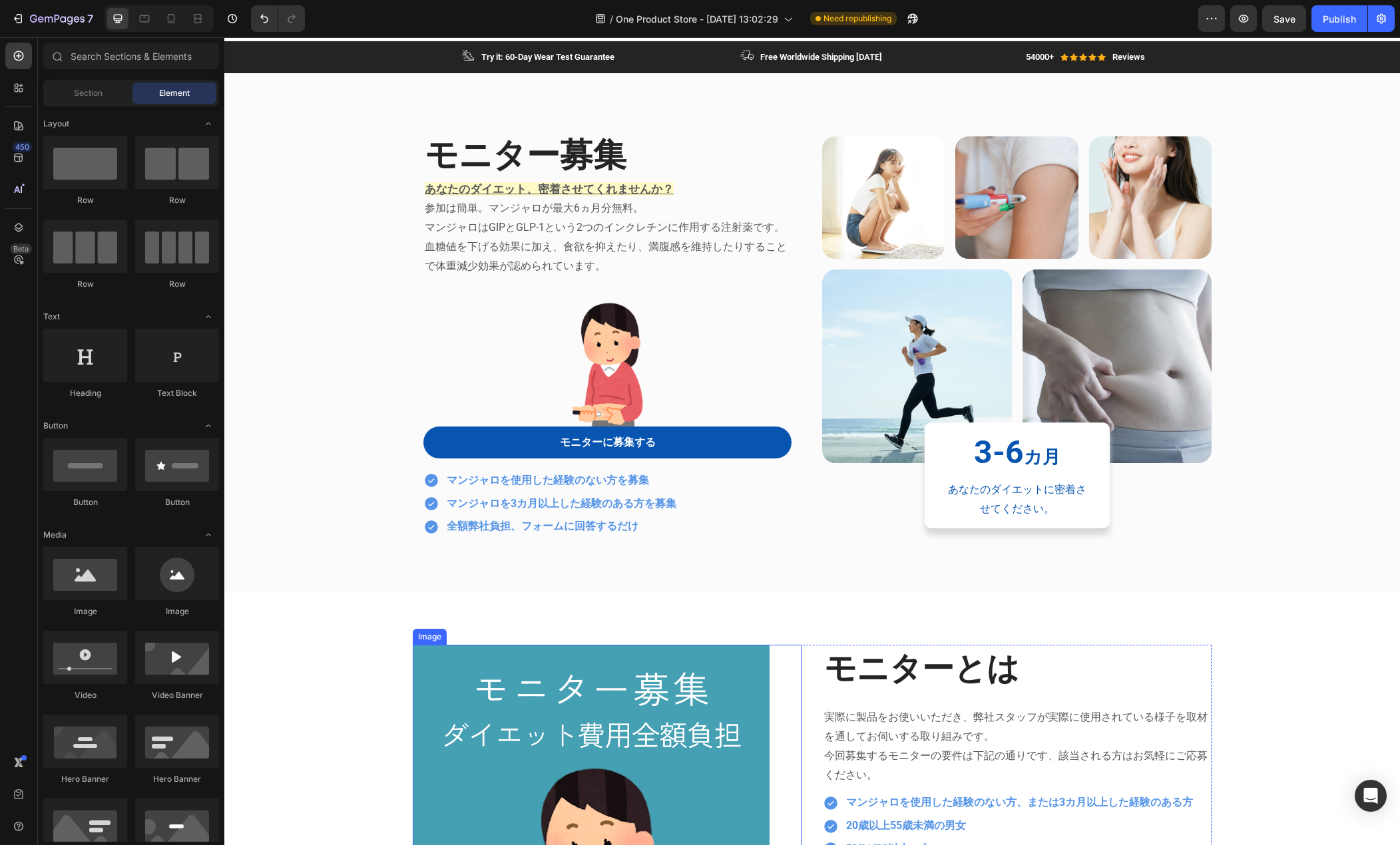
scroll to position [0, 0]
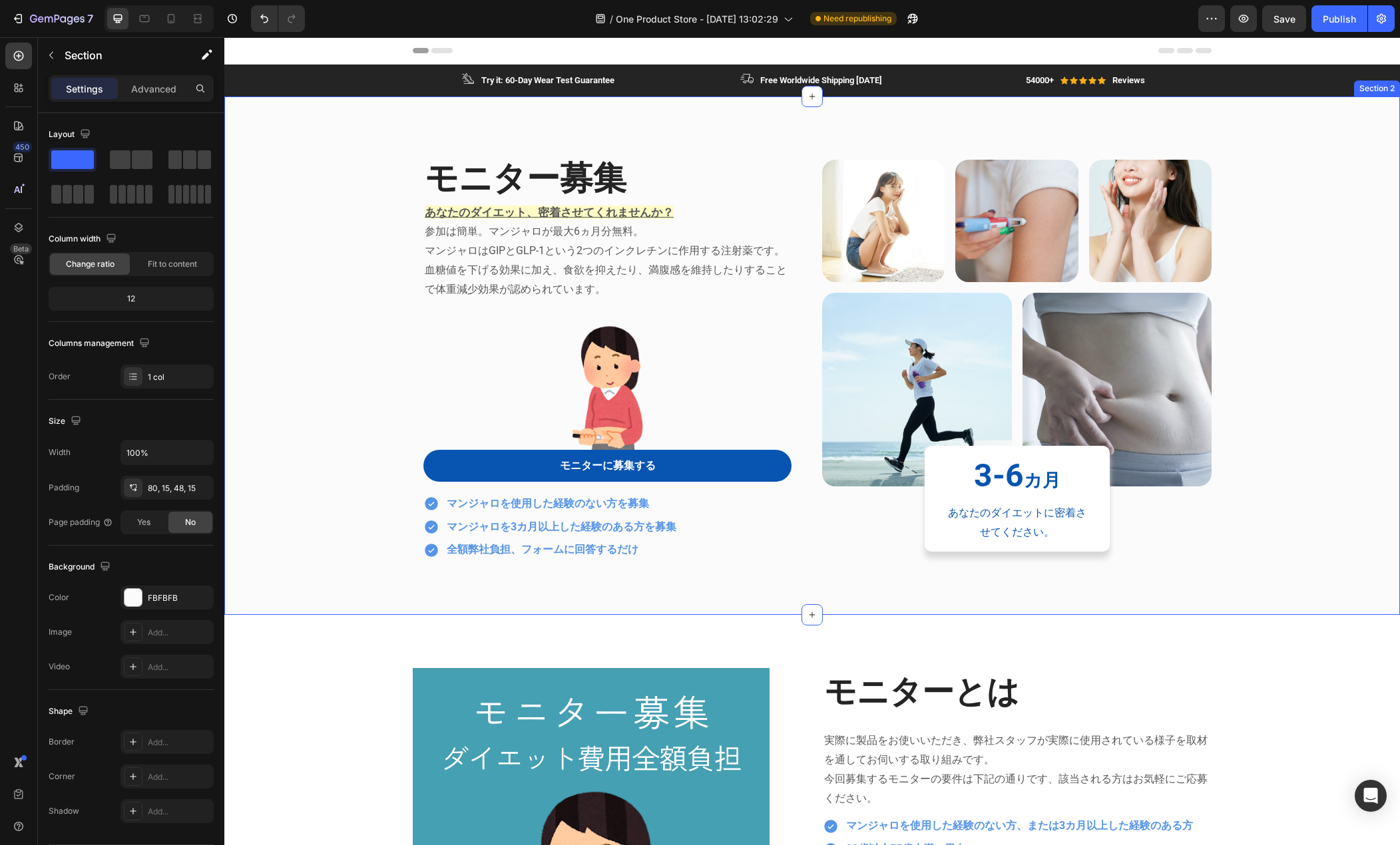
click at [377, 334] on div "モニター募集 Heading あなたのダイエット、密着させてくれませんか？ 参加は簡単。マンジャロが最大6ヵ月分無料。 マンジャロはGIPとGLP-1という2…" at bounding box center [812, 367] width 1156 height 434
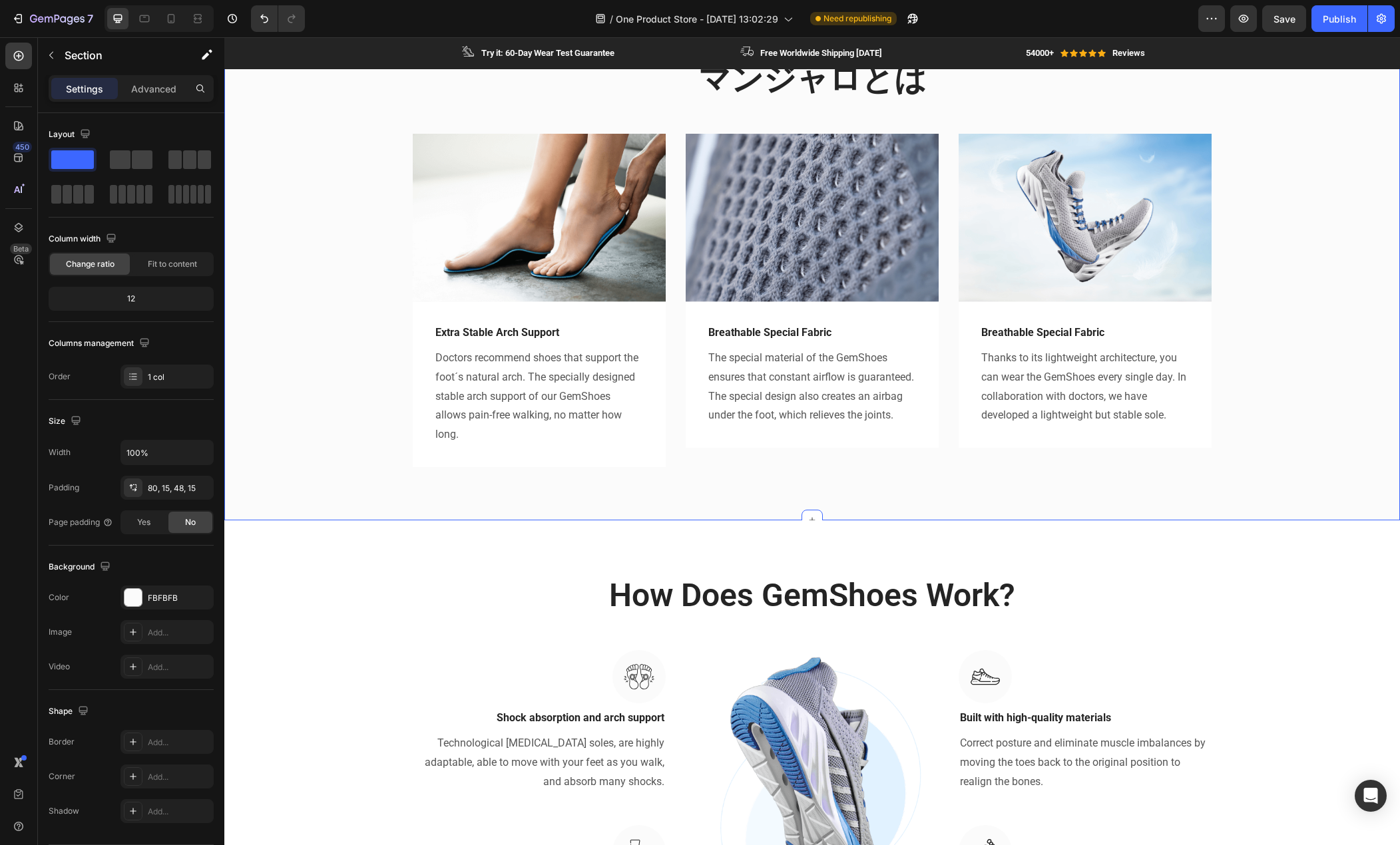
scroll to position [1065, 0]
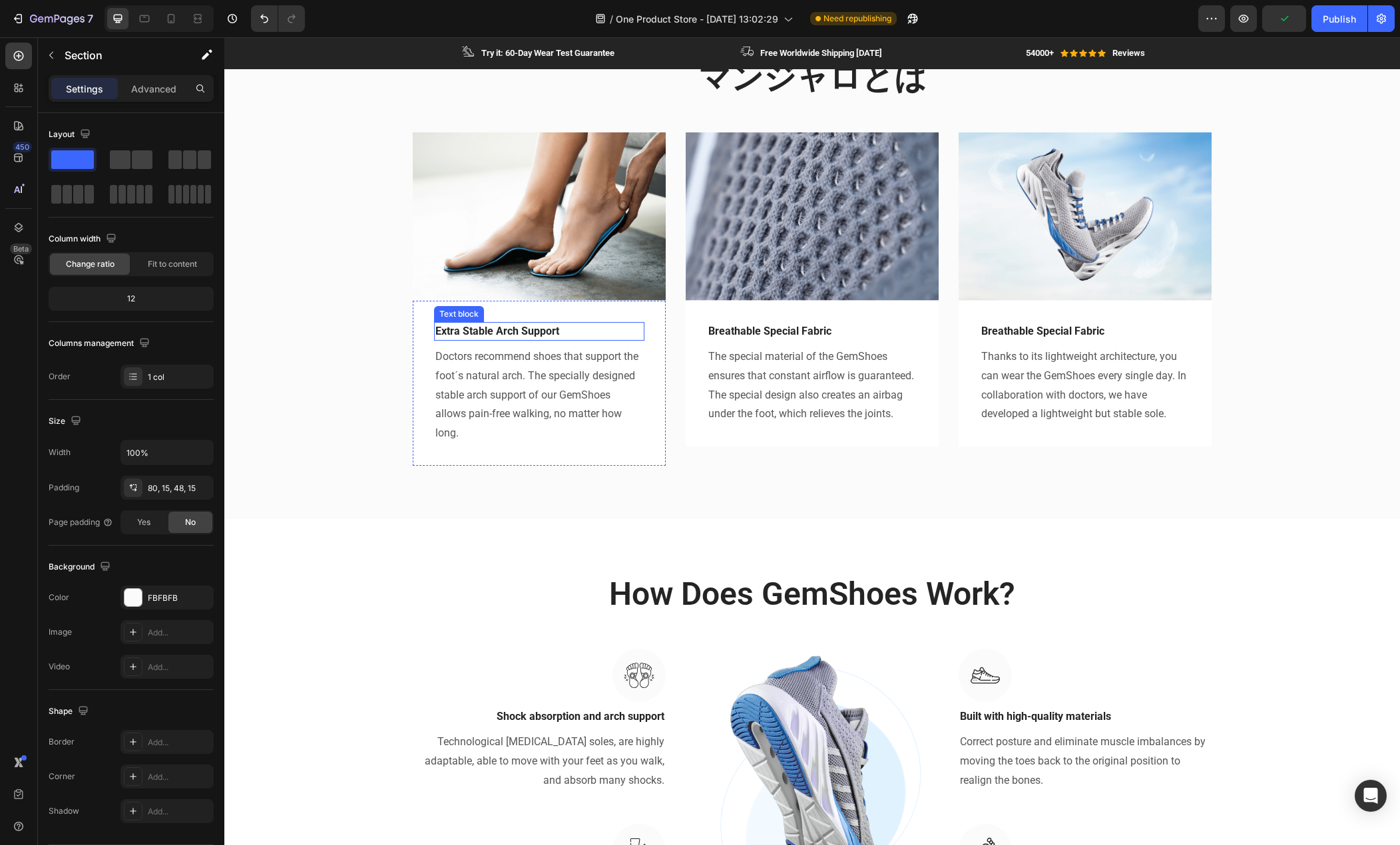
click at [469, 330] on p "Extra Stable Arch Support" at bounding box center [539, 331] width 208 height 16
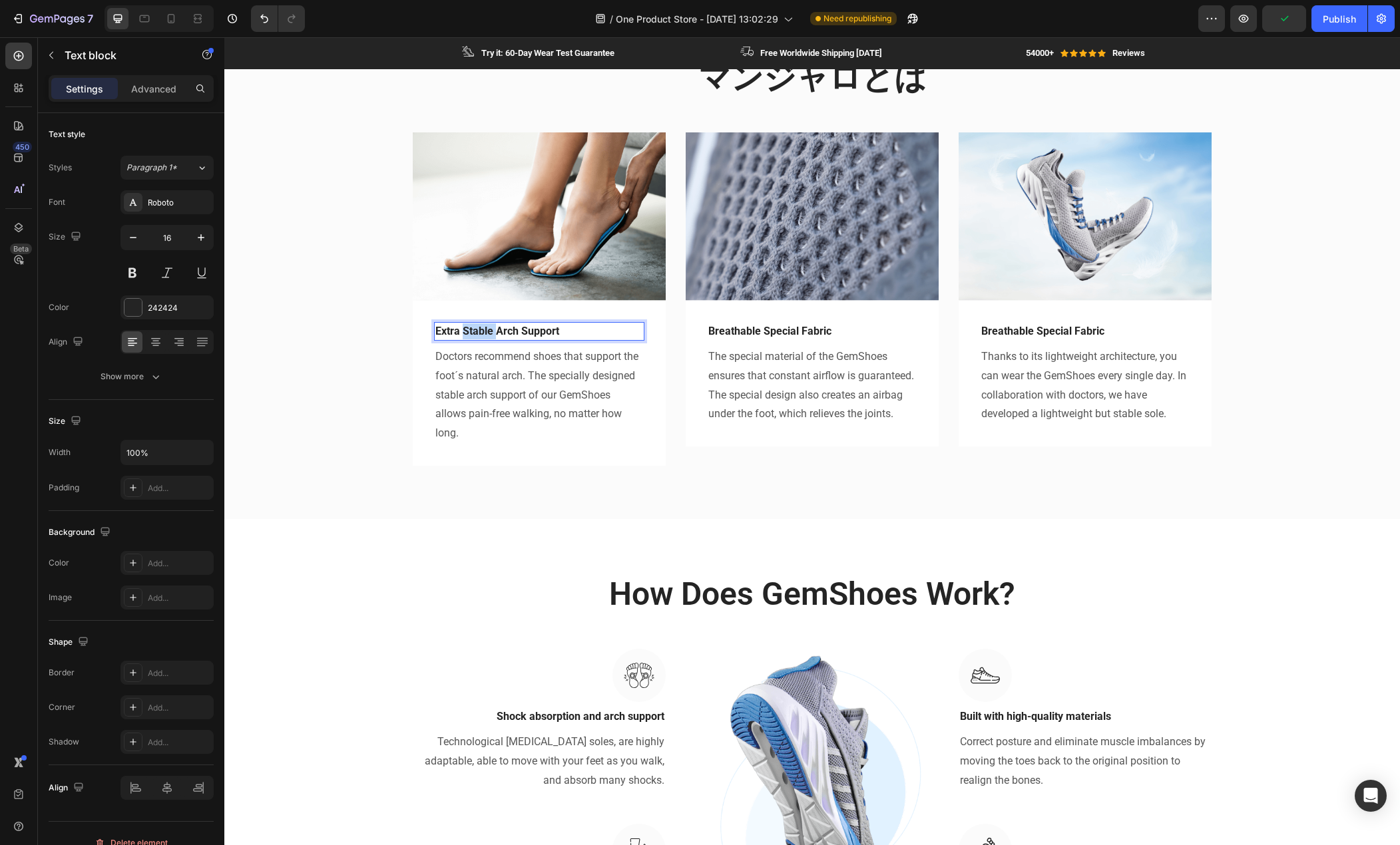
click at [469, 330] on p "Extra Stable Arch Support" at bounding box center [539, 331] width 208 height 16
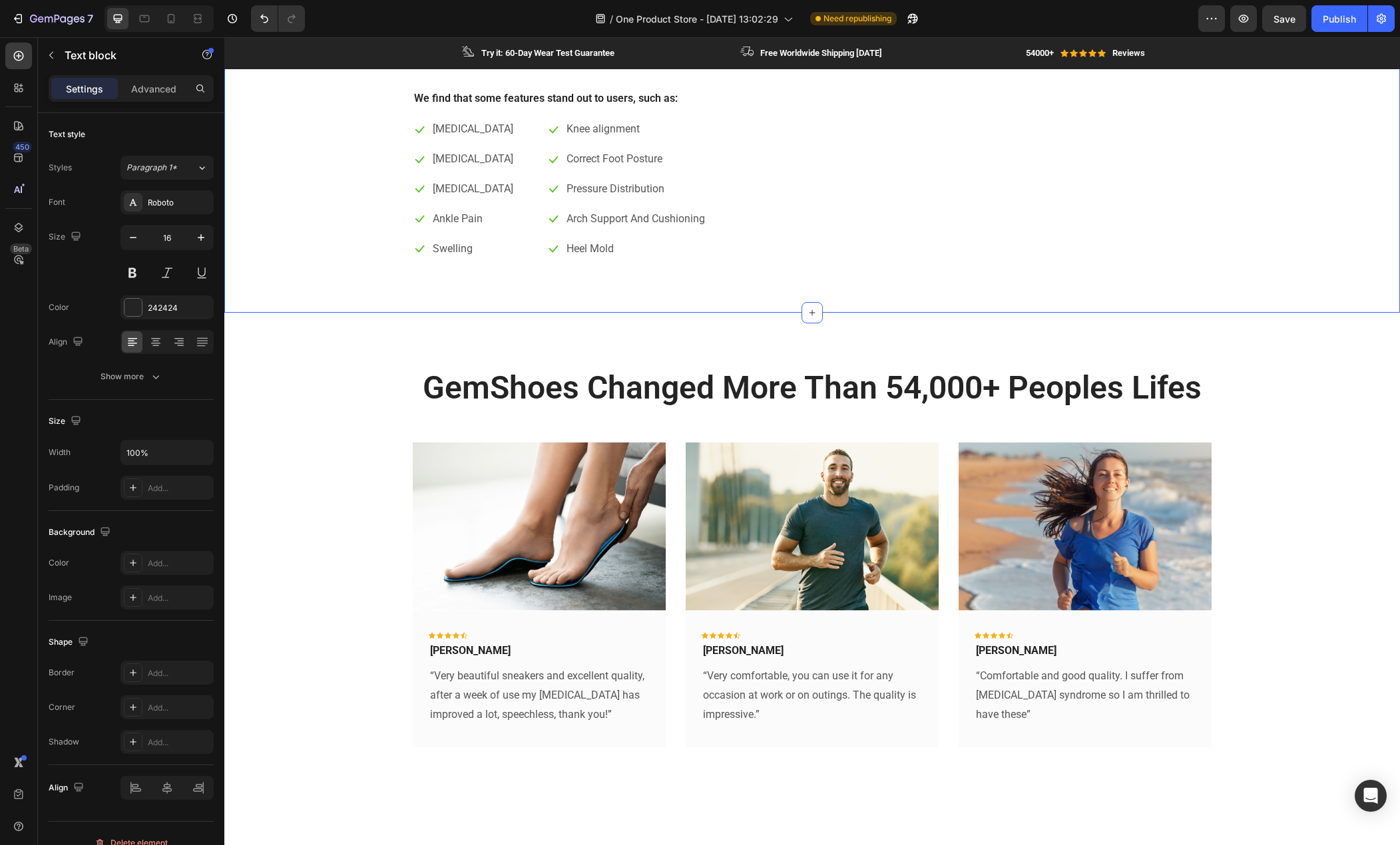
scroll to position [2263, 0]
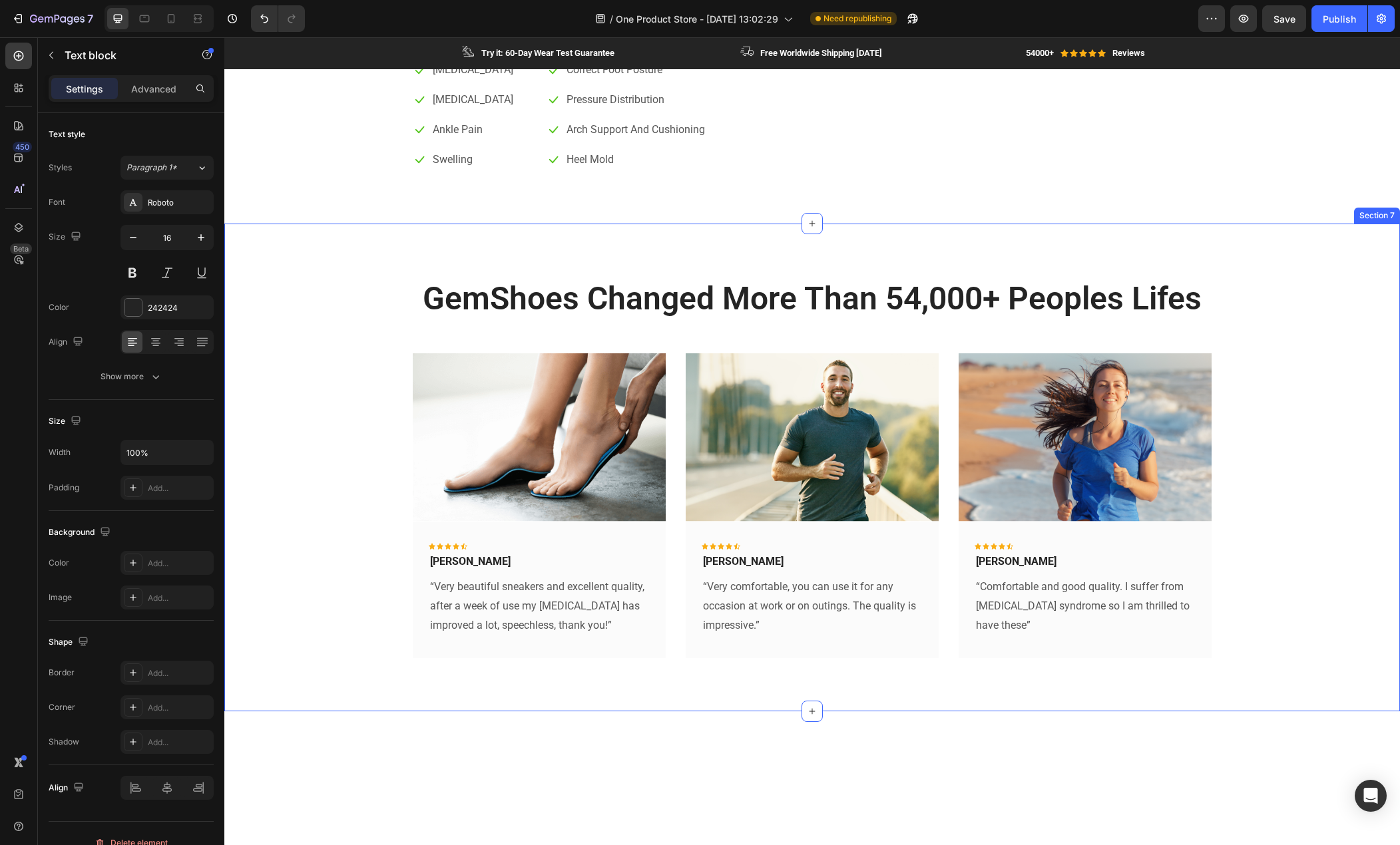
click at [333, 440] on div "GemShoes Changed More Than 54,000+ Peoples Lifes Heading Row Image Icon Icon Ic…" at bounding box center [812, 478] width 1156 height 402
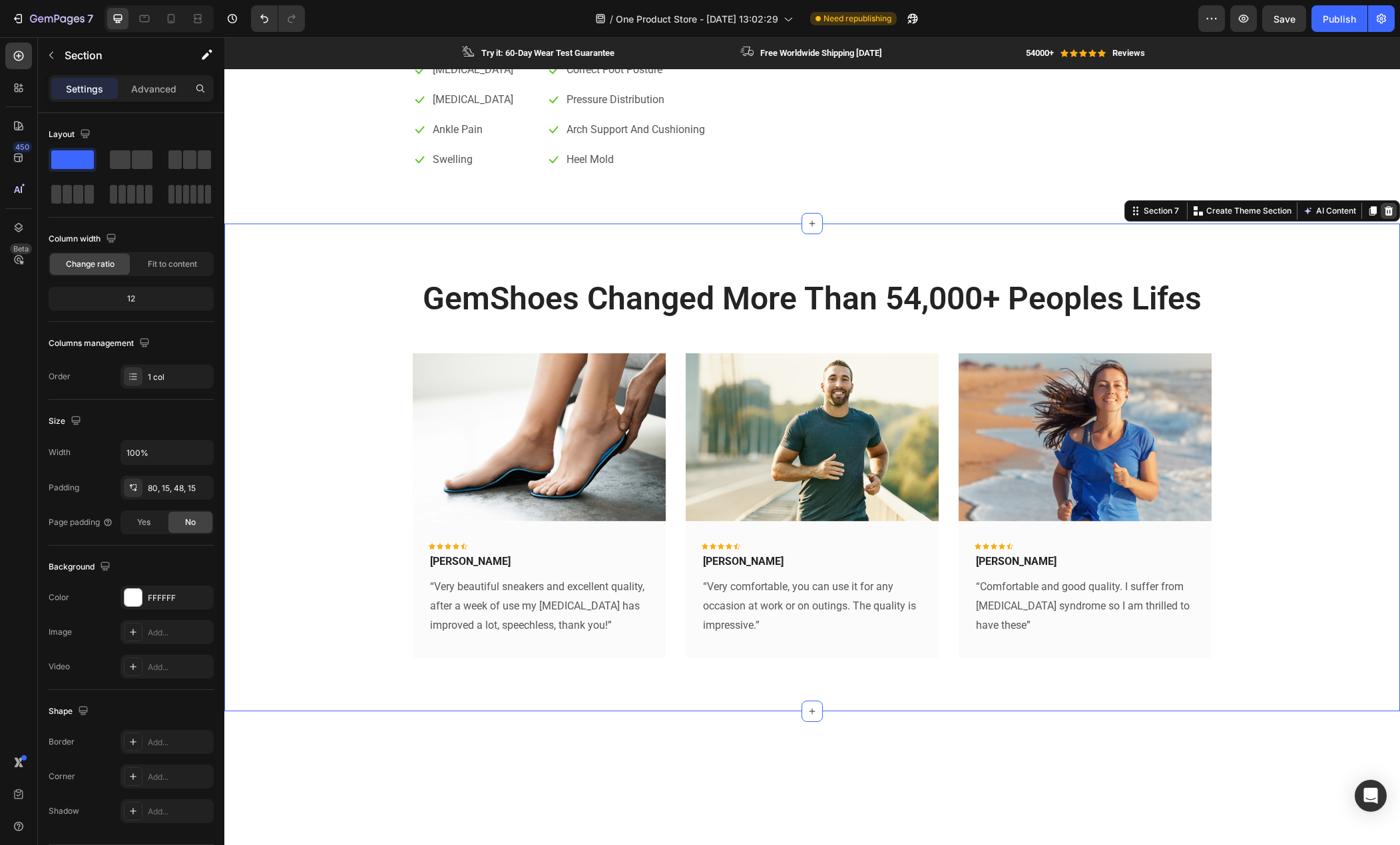
click at [1385, 210] on icon at bounding box center [1389, 211] width 8 height 9
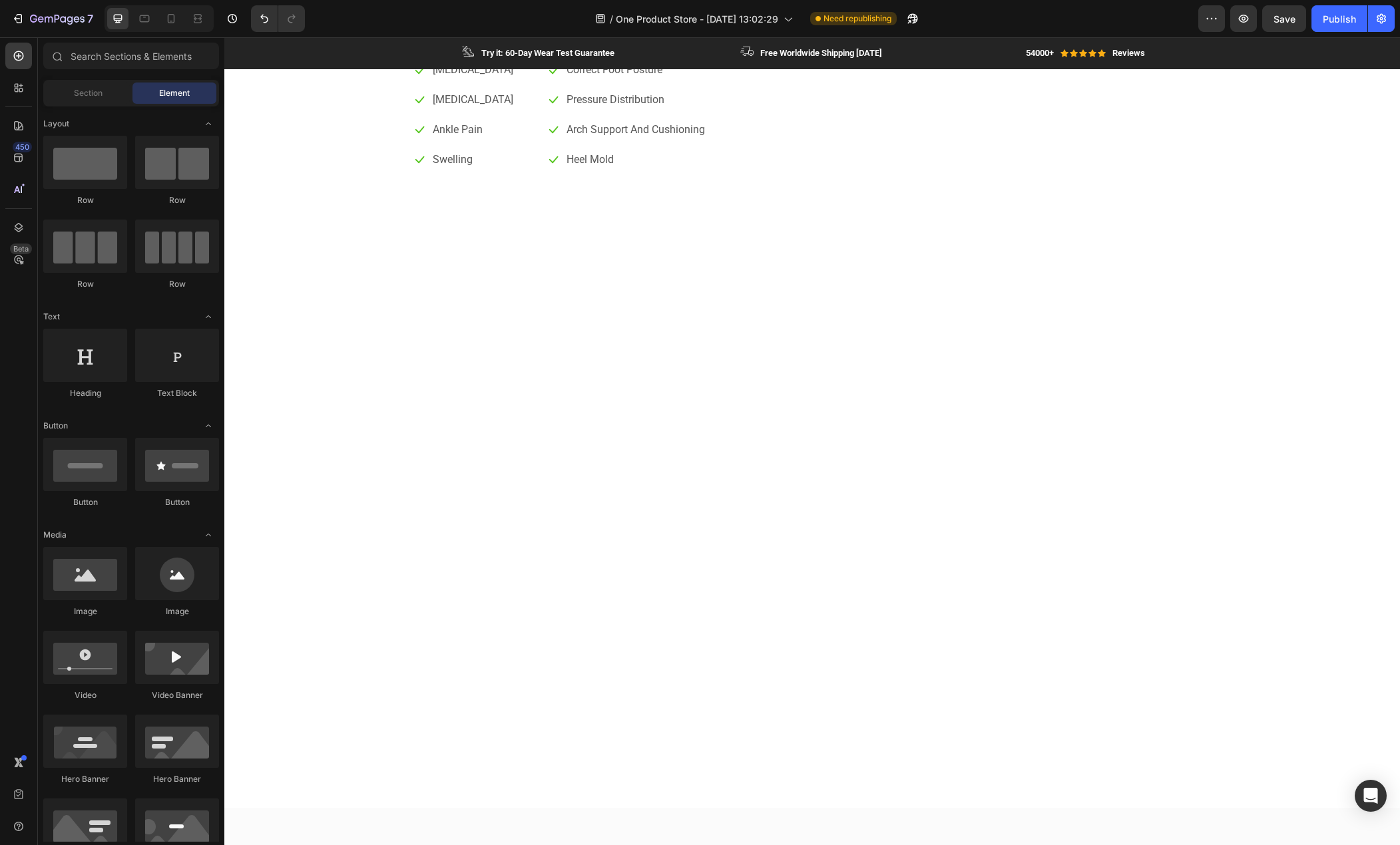
scroll to position [1930, 0]
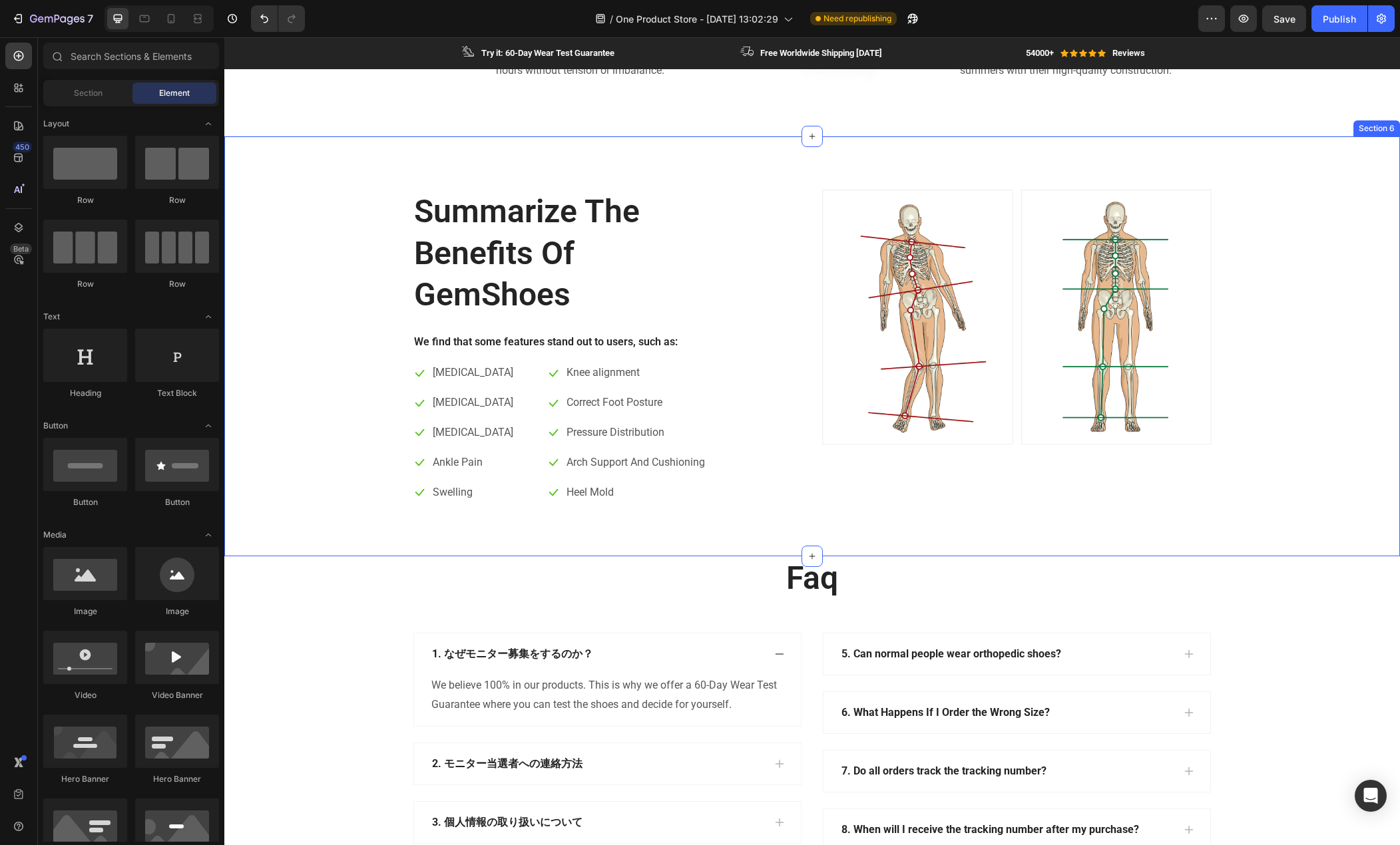
click at [307, 404] on div "Summarize The Benefits Of GemShoes Heading We find that some features stand out…" at bounding box center [812, 357] width 1156 height 334
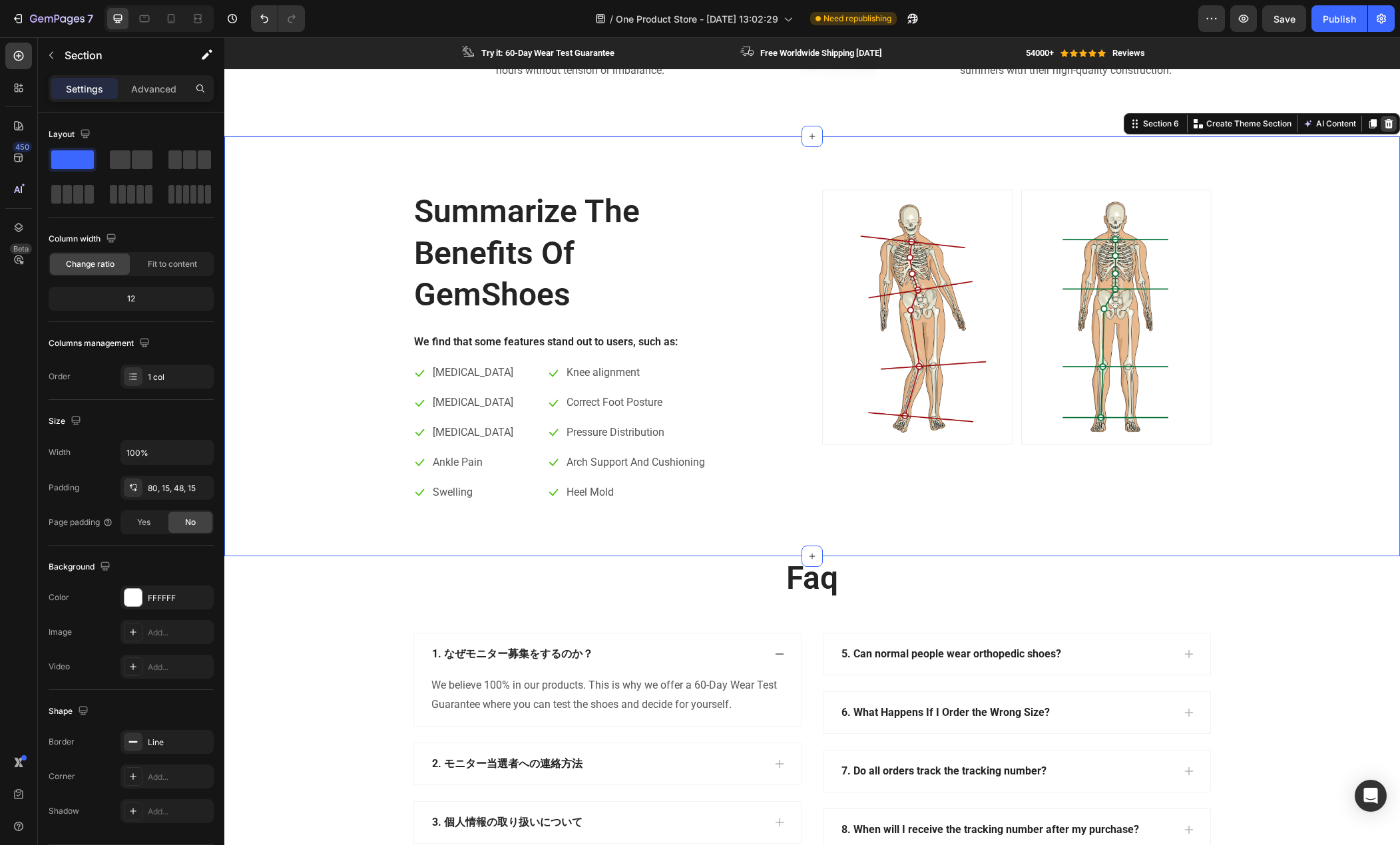
click at [1385, 128] on icon at bounding box center [1389, 124] width 8 height 9
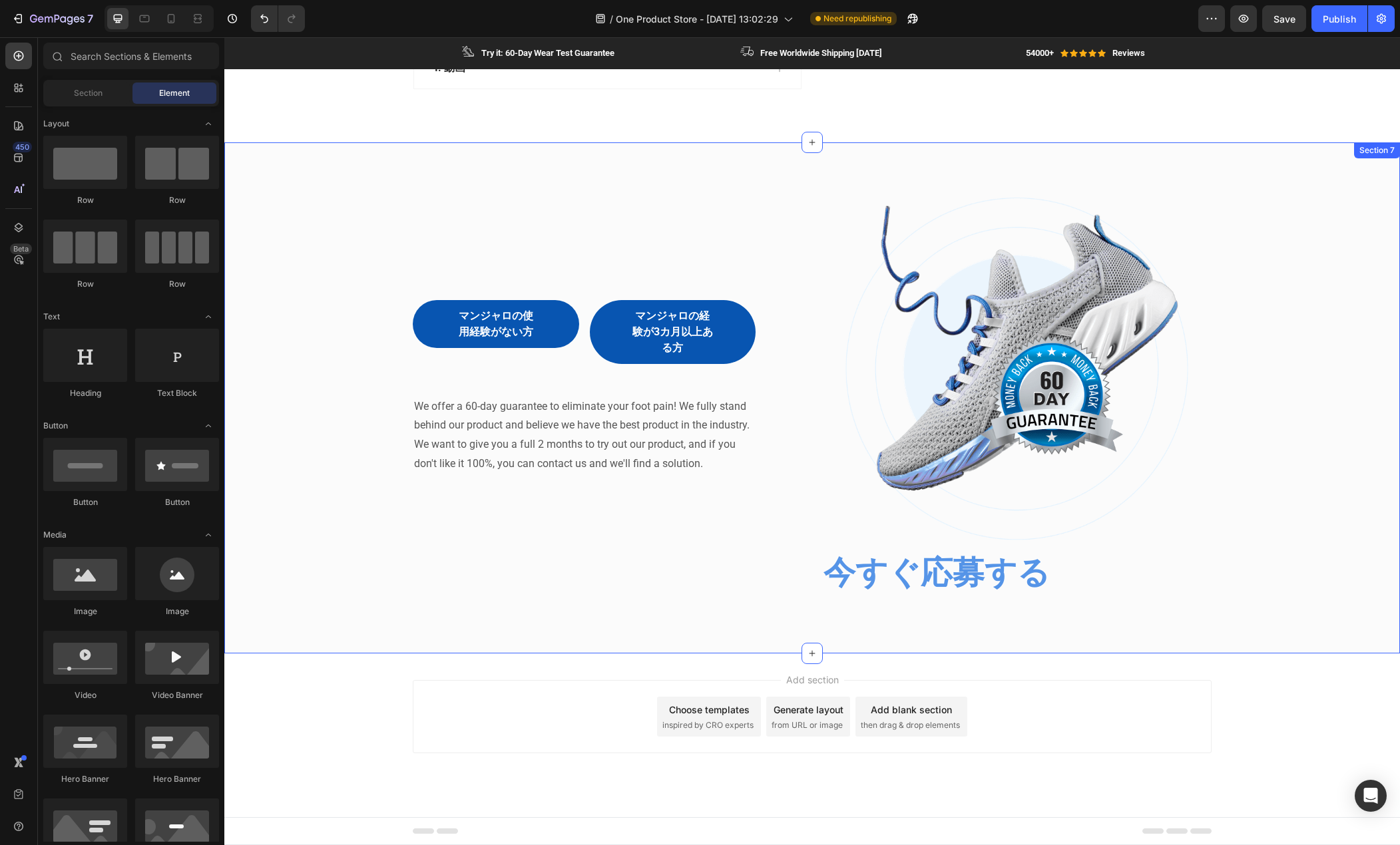
scroll to position [2323, 0]
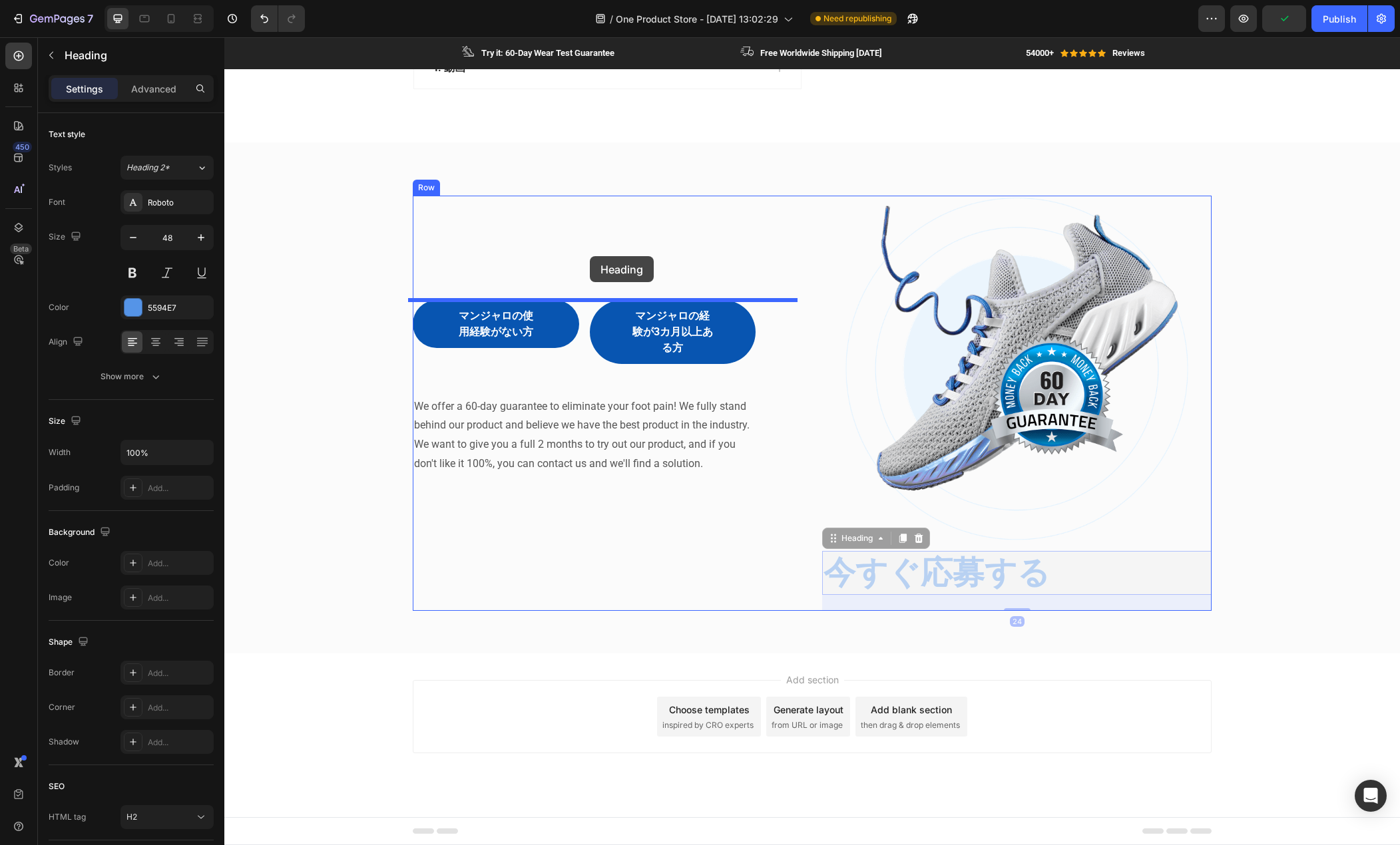
drag, startPoint x: 926, startPoint y: 589, endPoint x: 590, endPoint y: 256, distance: 473.1
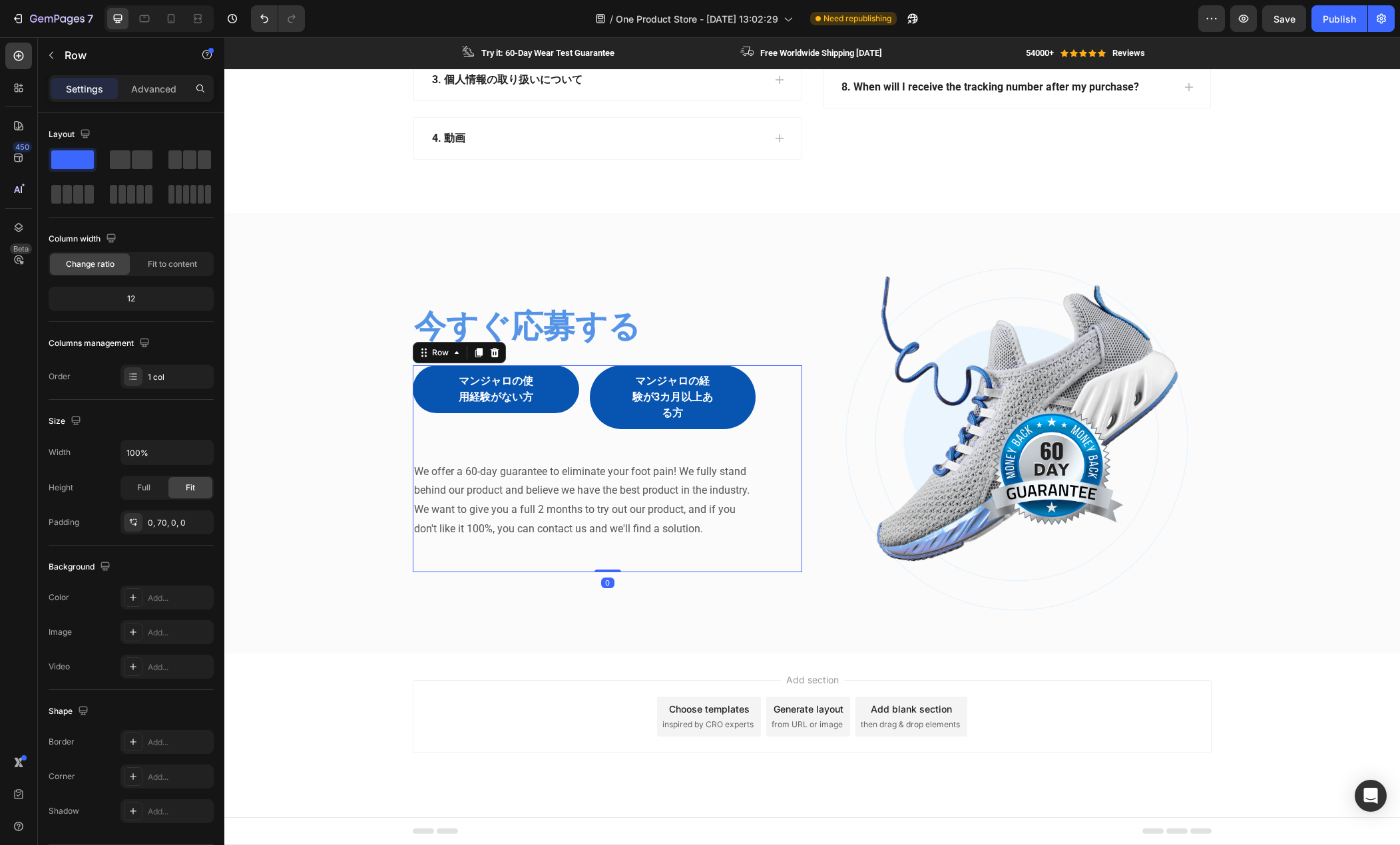
click at [763, 395] on div "マンジャロの使用経験がない方 Button マンジャロの経験が3カ月以上ある方 Button Row We offer a 60-day guarantee …" at bounding box center [608, 469] width 390 height 207
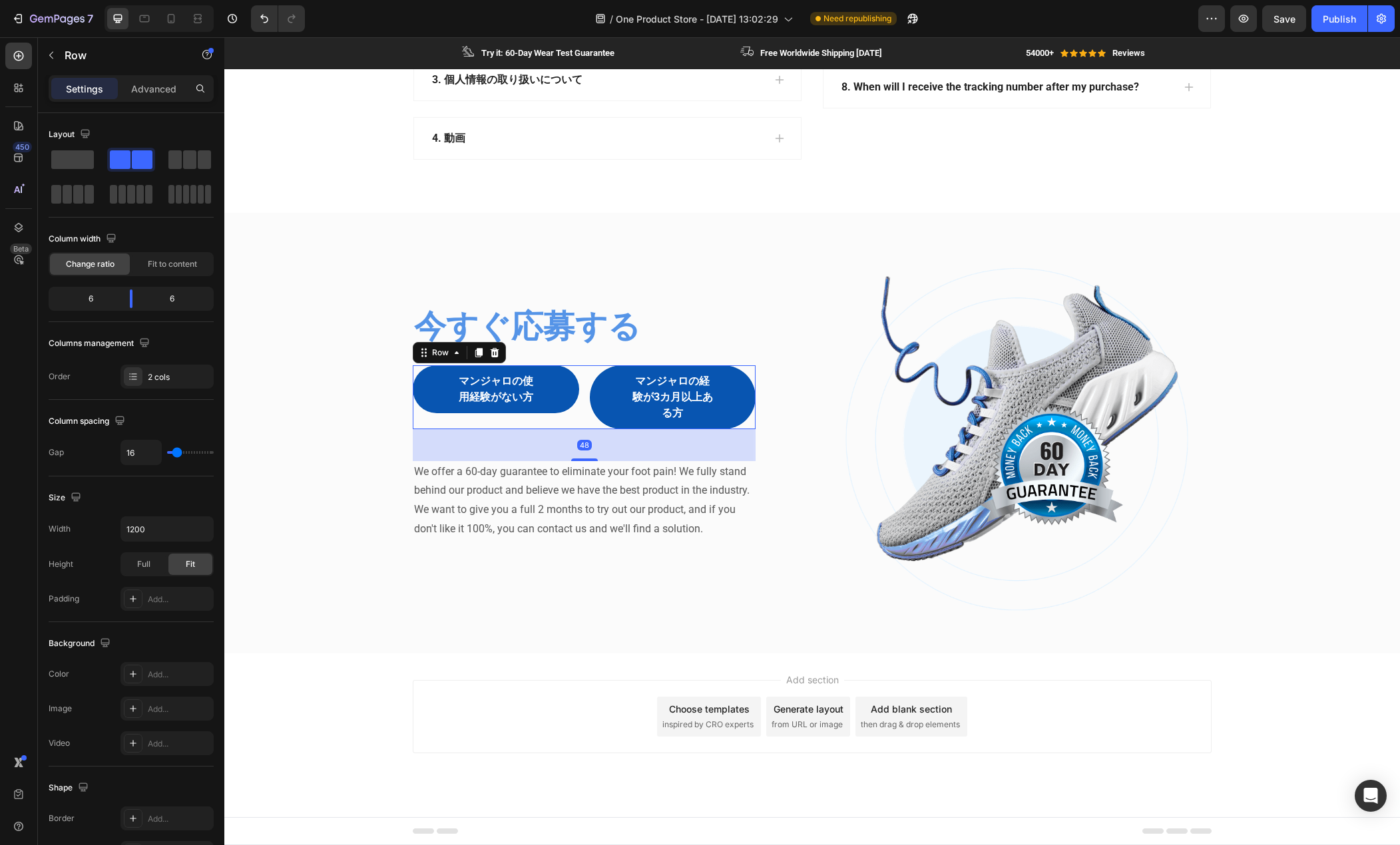
click at [578, 414] on div "マンジャロの使用経験がない方 Button マンジャロの経験が3カ月以上ある方 Button Row 48" at bounding box center [584, 397] width 343 height 64
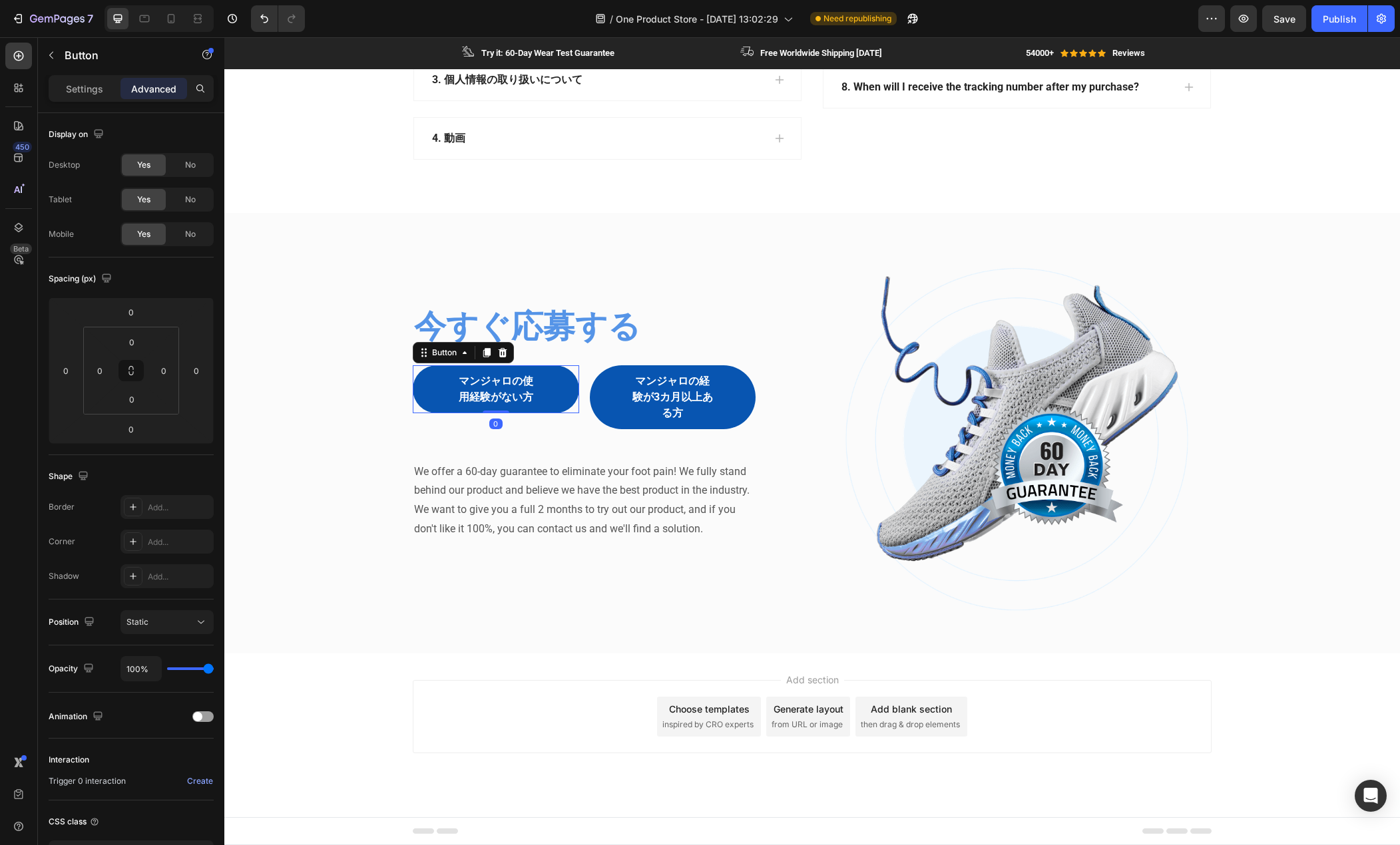
click at [572, 402] on div "マンジャロの使用経験がない方 Button 0" at bounding box center [496, 388] width 167 height 48
click at [83, 89] on p "Settings" at bounding box center [85, 89] width 37 height 14
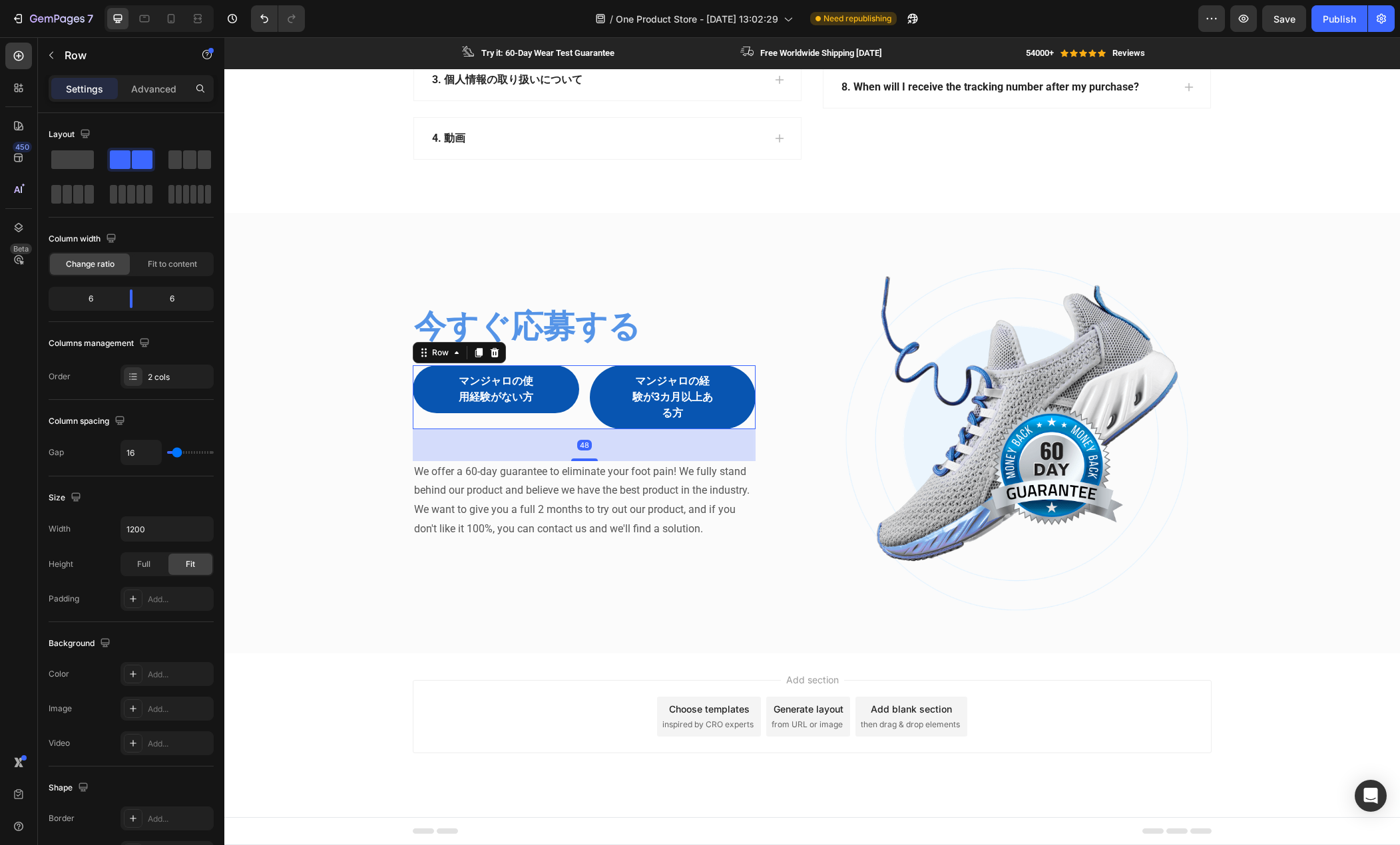
click at [577, 424] on div "マンジャロの使用経験がない方 Button マンジャロの経験が3カ月以上ある方 Button Row 48" at bounding box center [584, 397] width 343 height 64
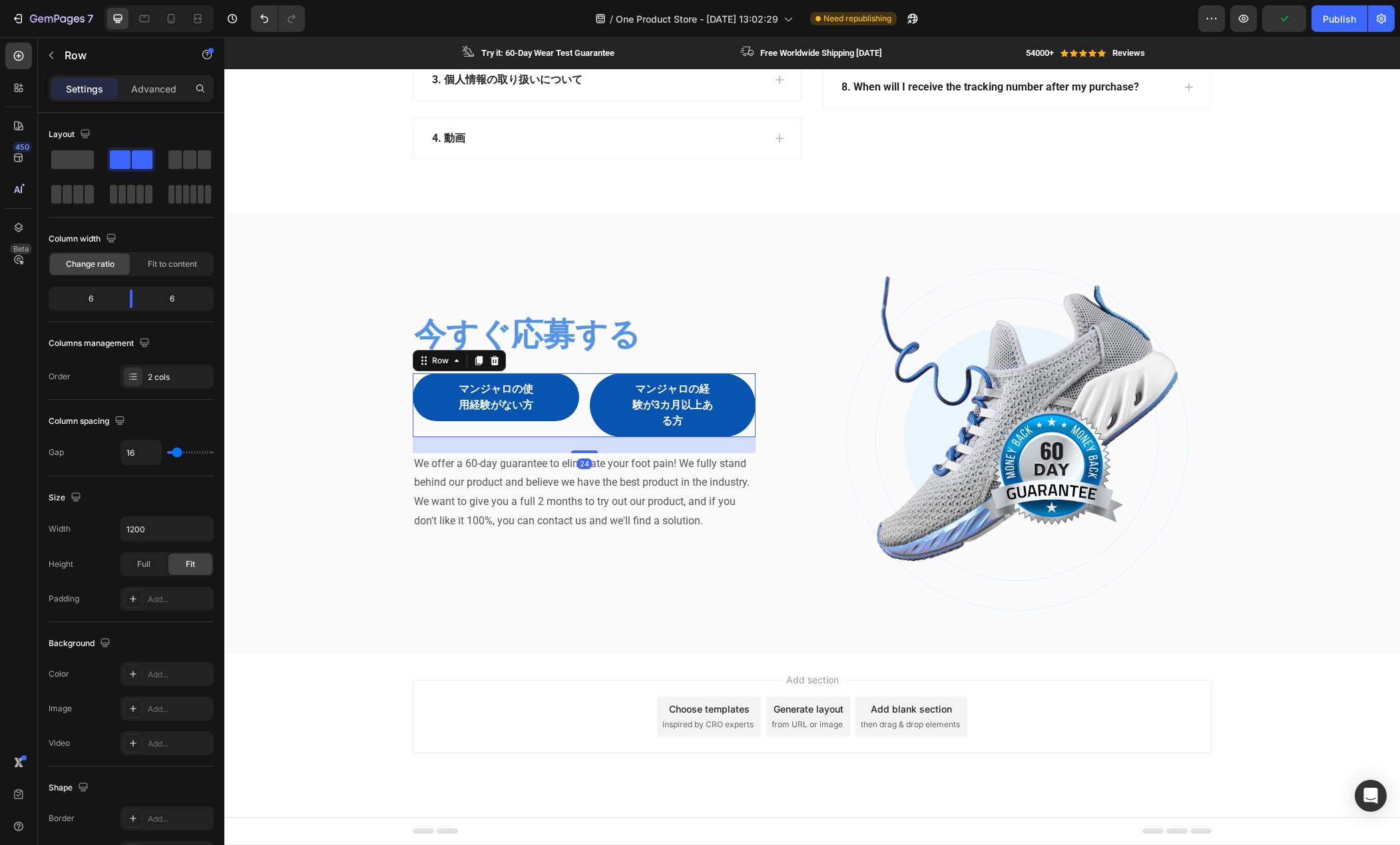
drag, startPoint x: 572, startPoint y: 458, endPoint x: 570, endPoint y: 442, distance: 16.1
click at [570, 437] on div "24" at bounding box center [584, 437] width 343 height 0
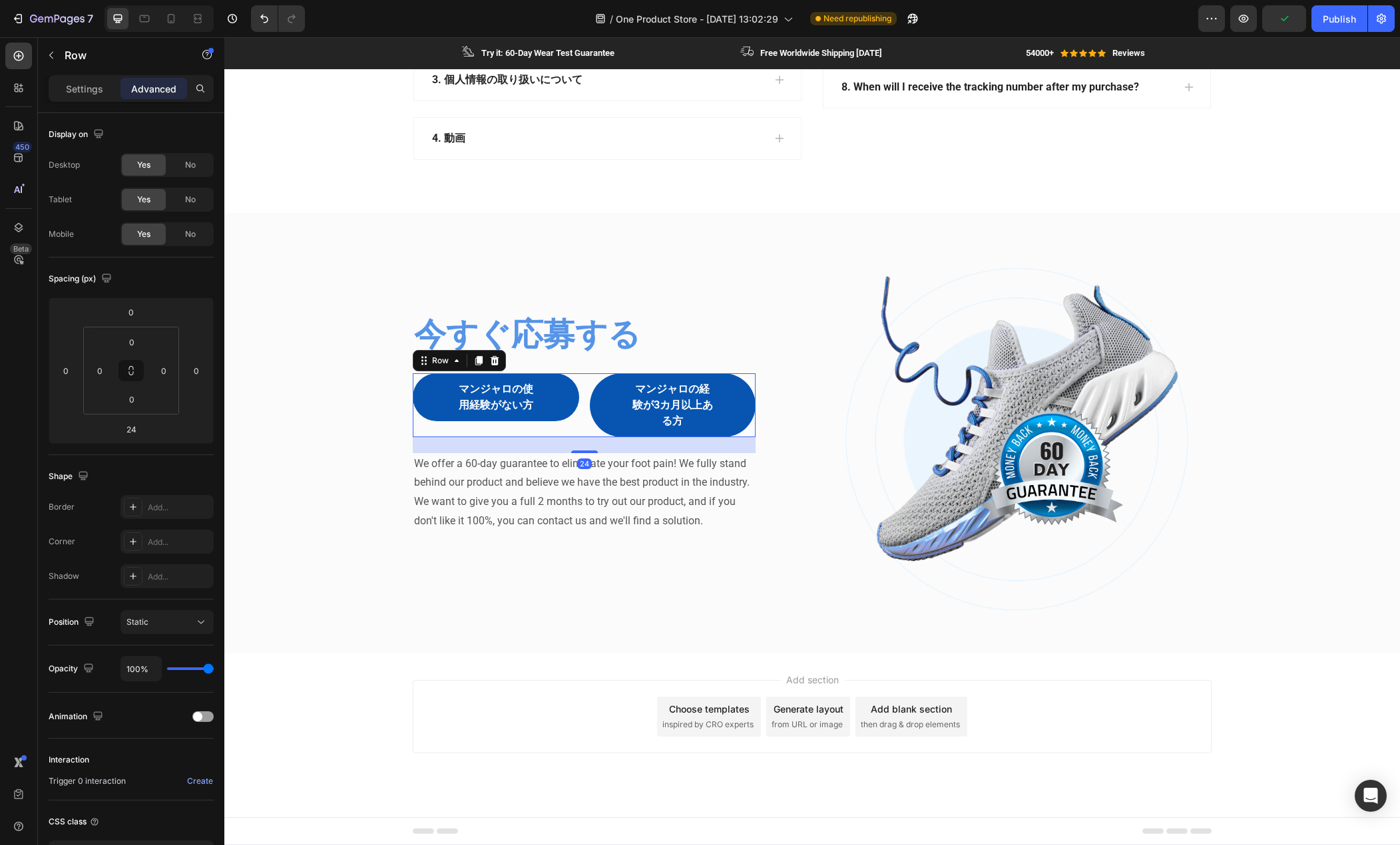
click at [579, 417] on div "マンジャロの使用経験がない方 Button マンジャロの経験が3カ月以上ある方 Button Row 24" at bounding box center [584, 405] width 343 height 64
click at [87, 88] on p "Settings" at bounding box center [85, 89] width 37 height 14
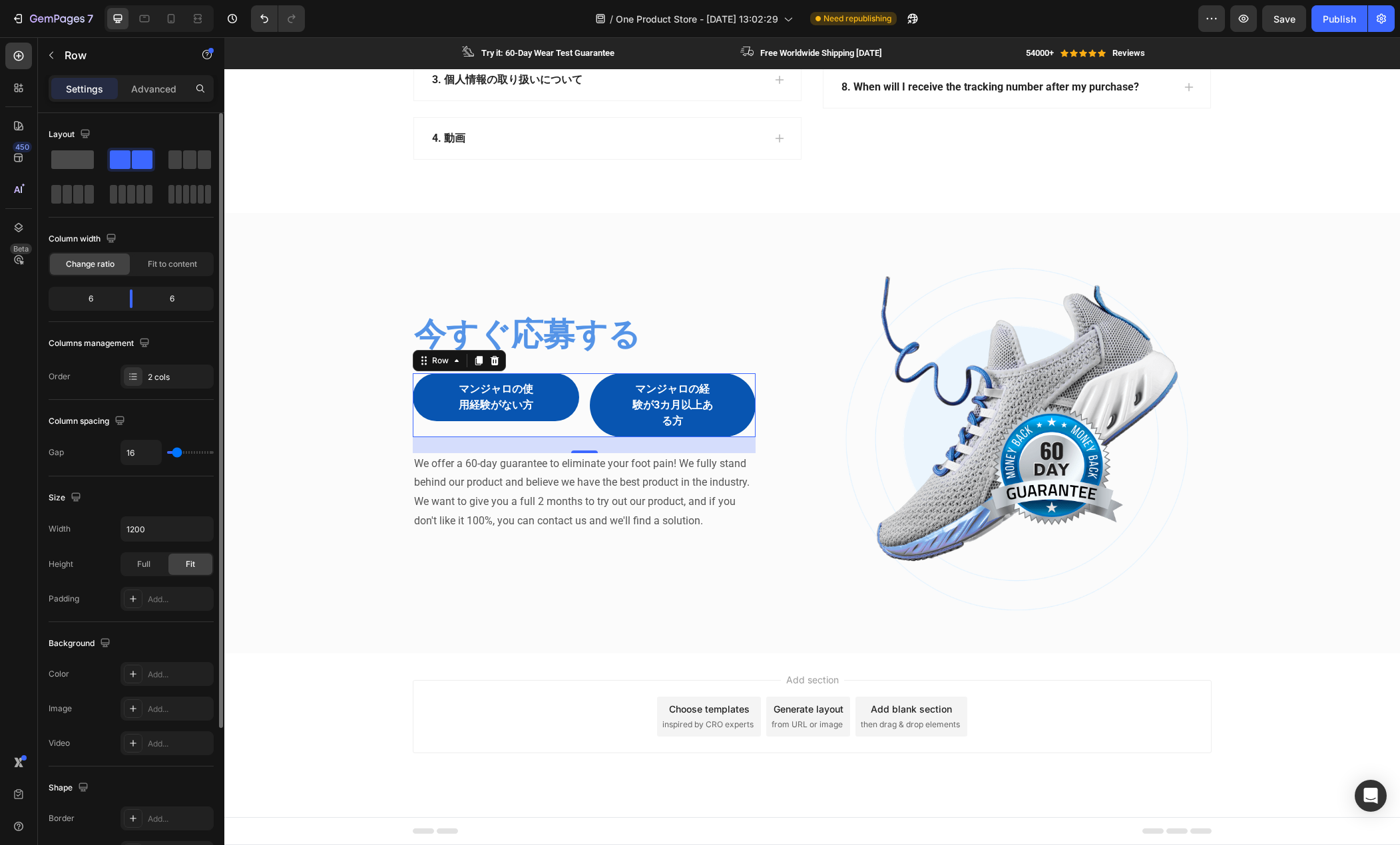
click at [92, 159] on span at bounding box center [73, 159] width 43 height 19
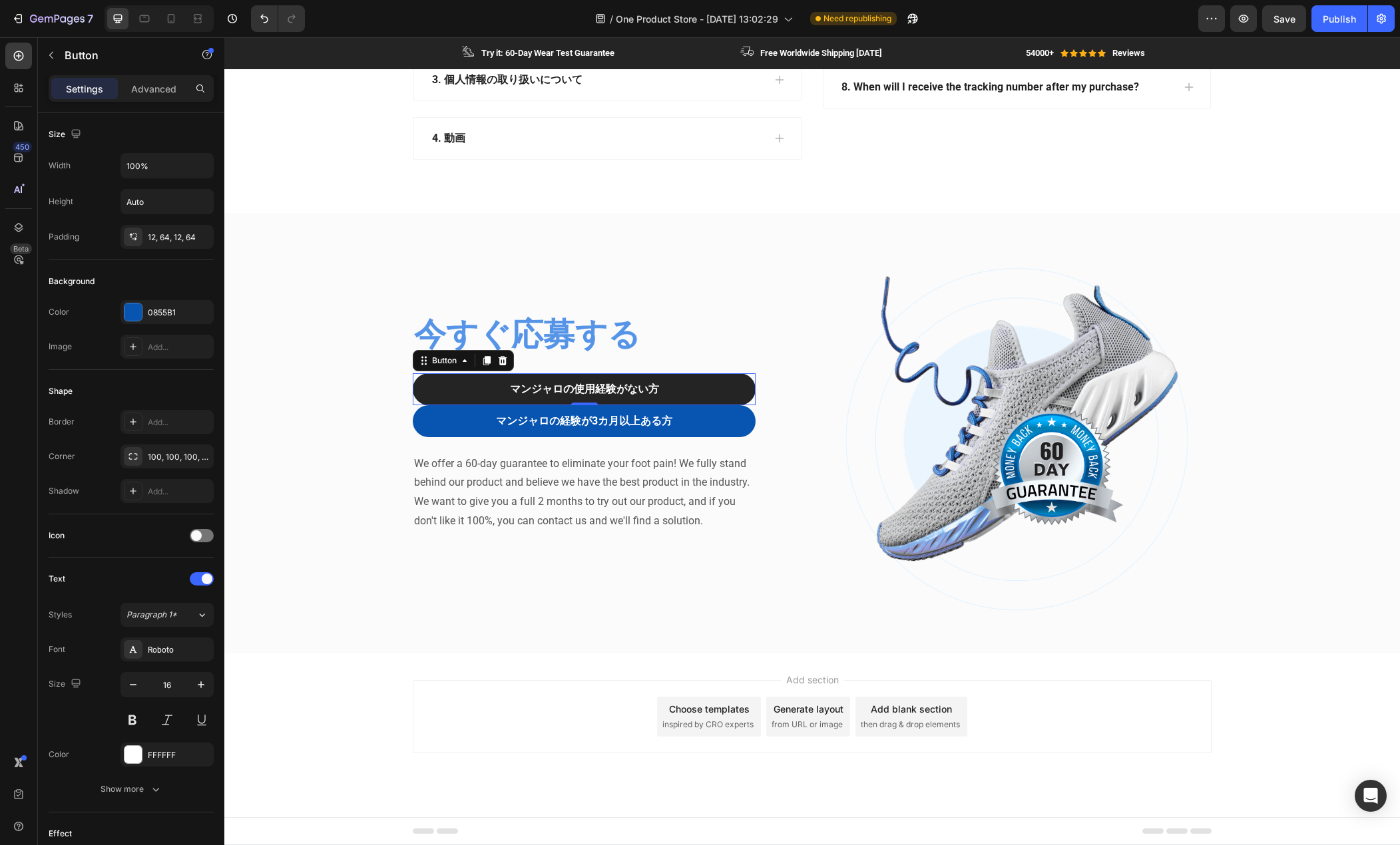
click at [442, 402] on button "マンジャロの使用経験がない方" at bounding box center [584, 389] width 343 height 32
click at [153, 90] on p "Advanced" at bounding box center [154, 89] width 46 height 14
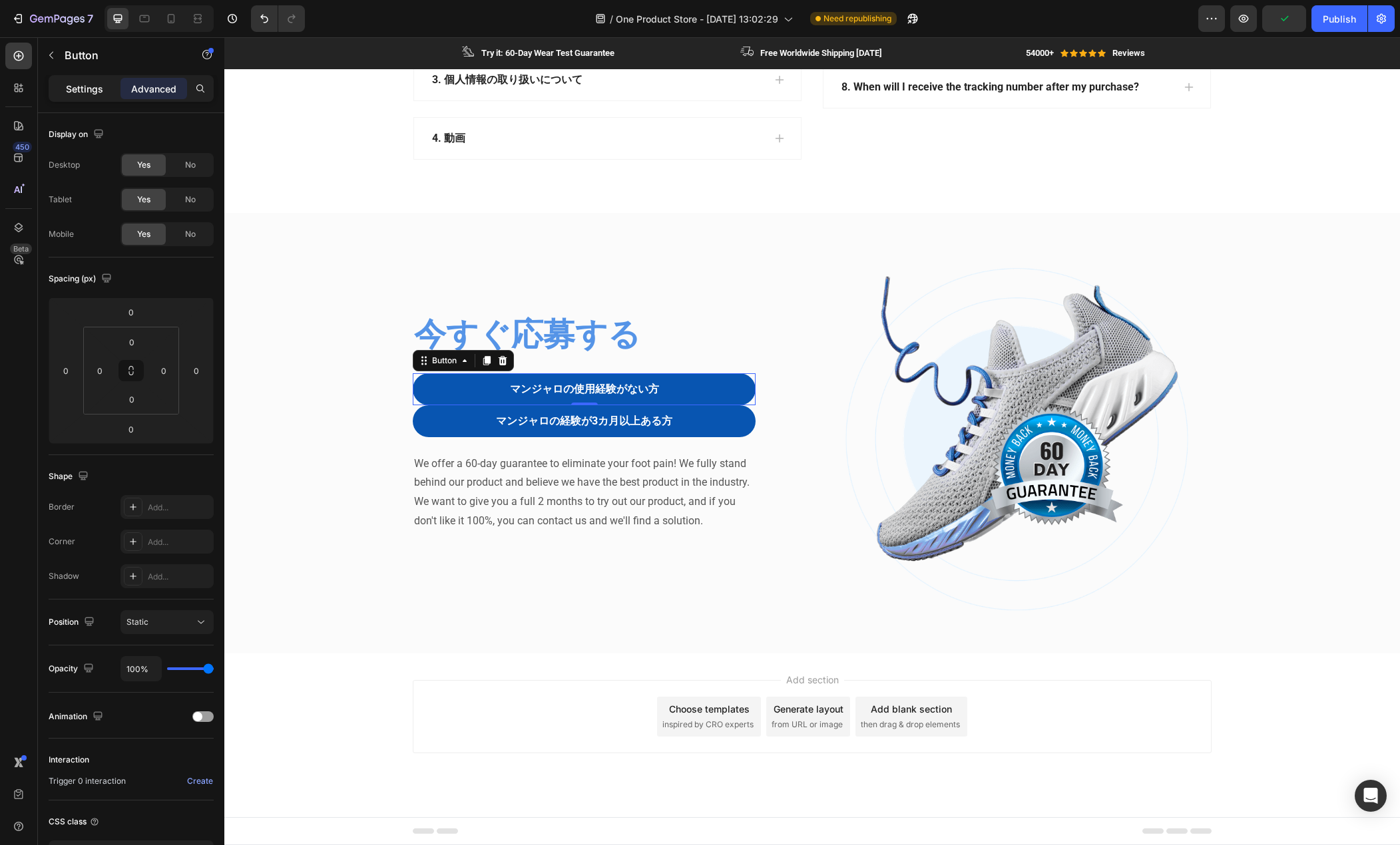
click at [90, 90] on p "Settings" at bounding box center [85, 89] width 37 height 14
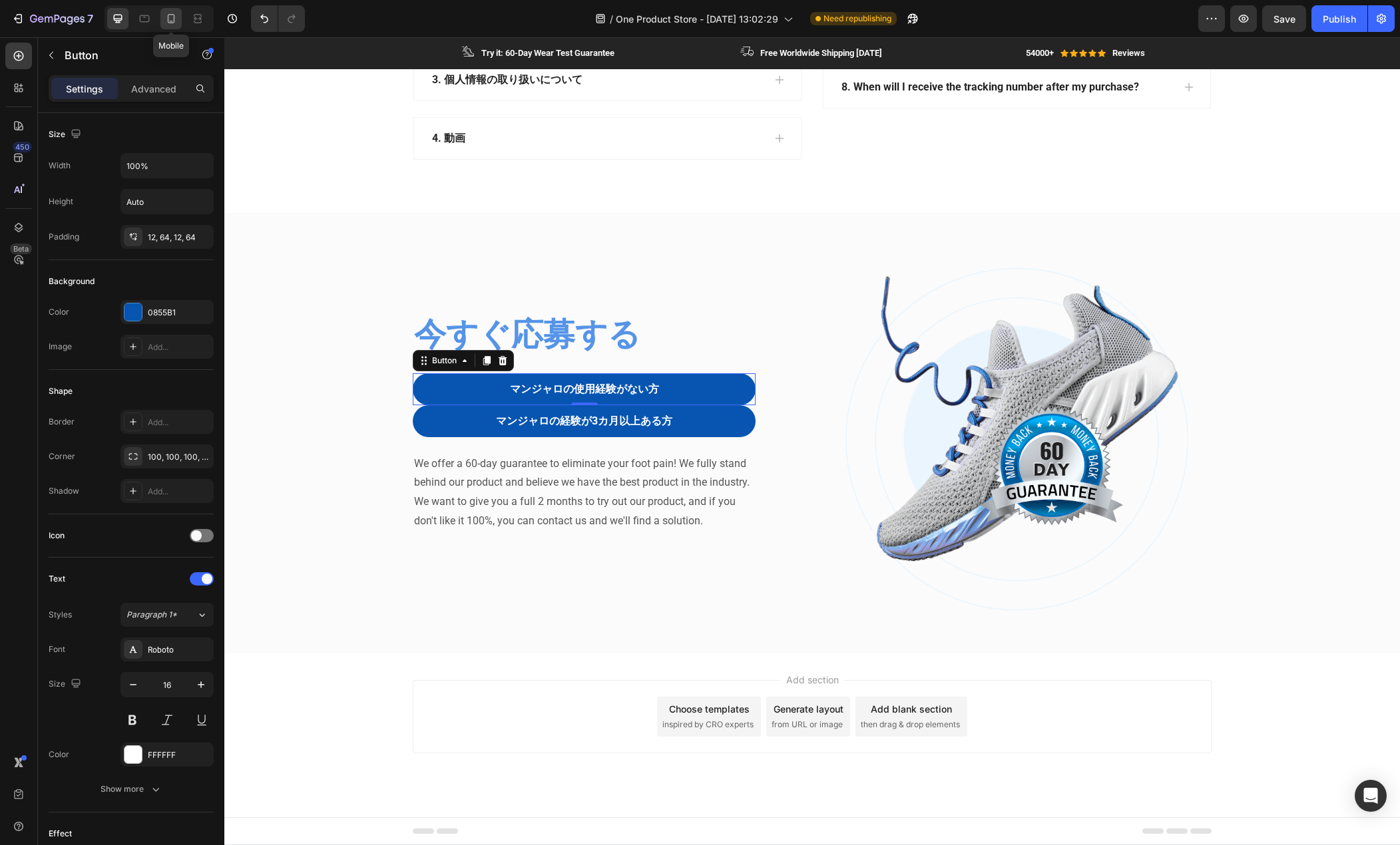
click at [173, 22] on icon at bounding box center [171, 19] width 13 height 13
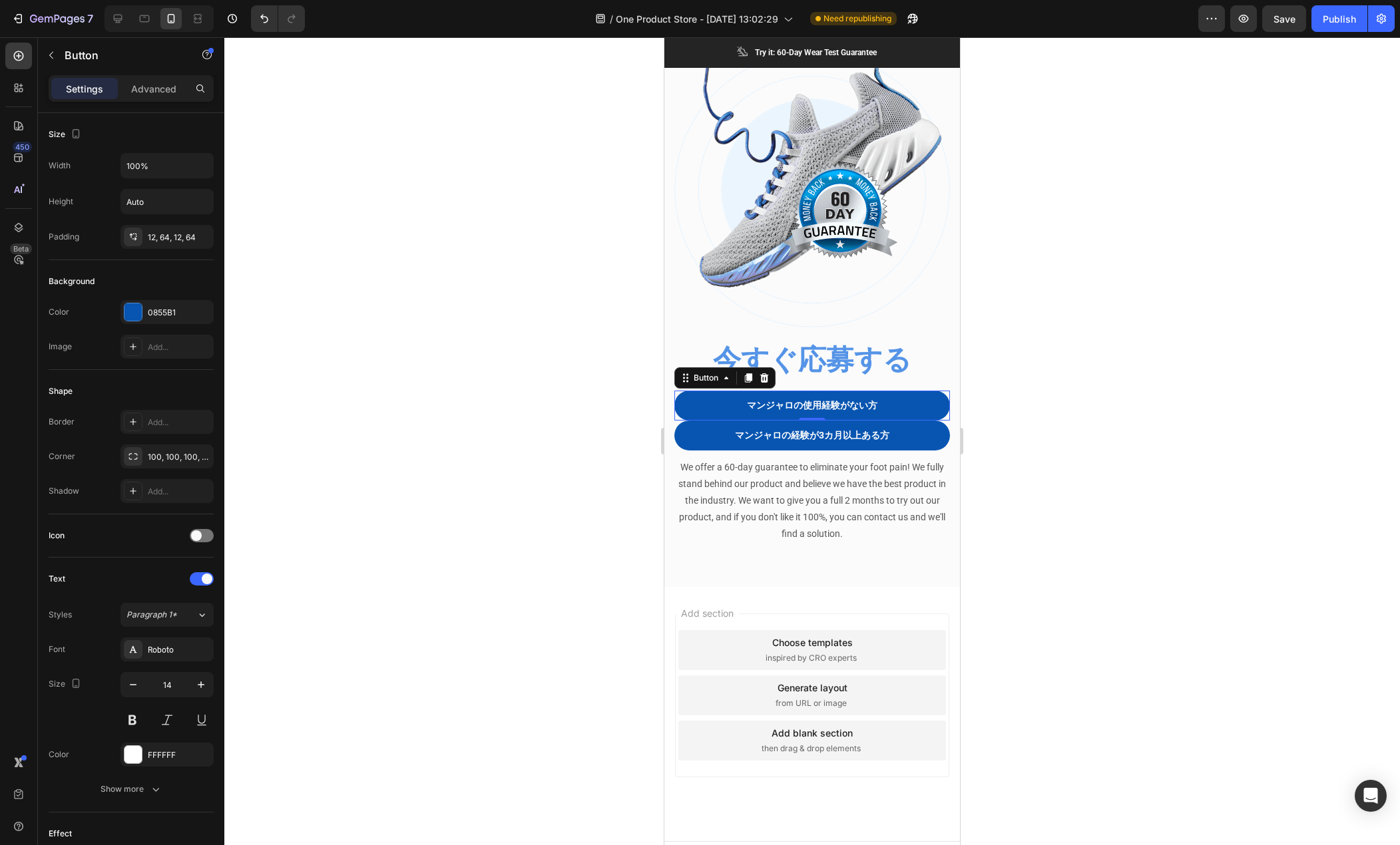
scroll to position [2665, 0]
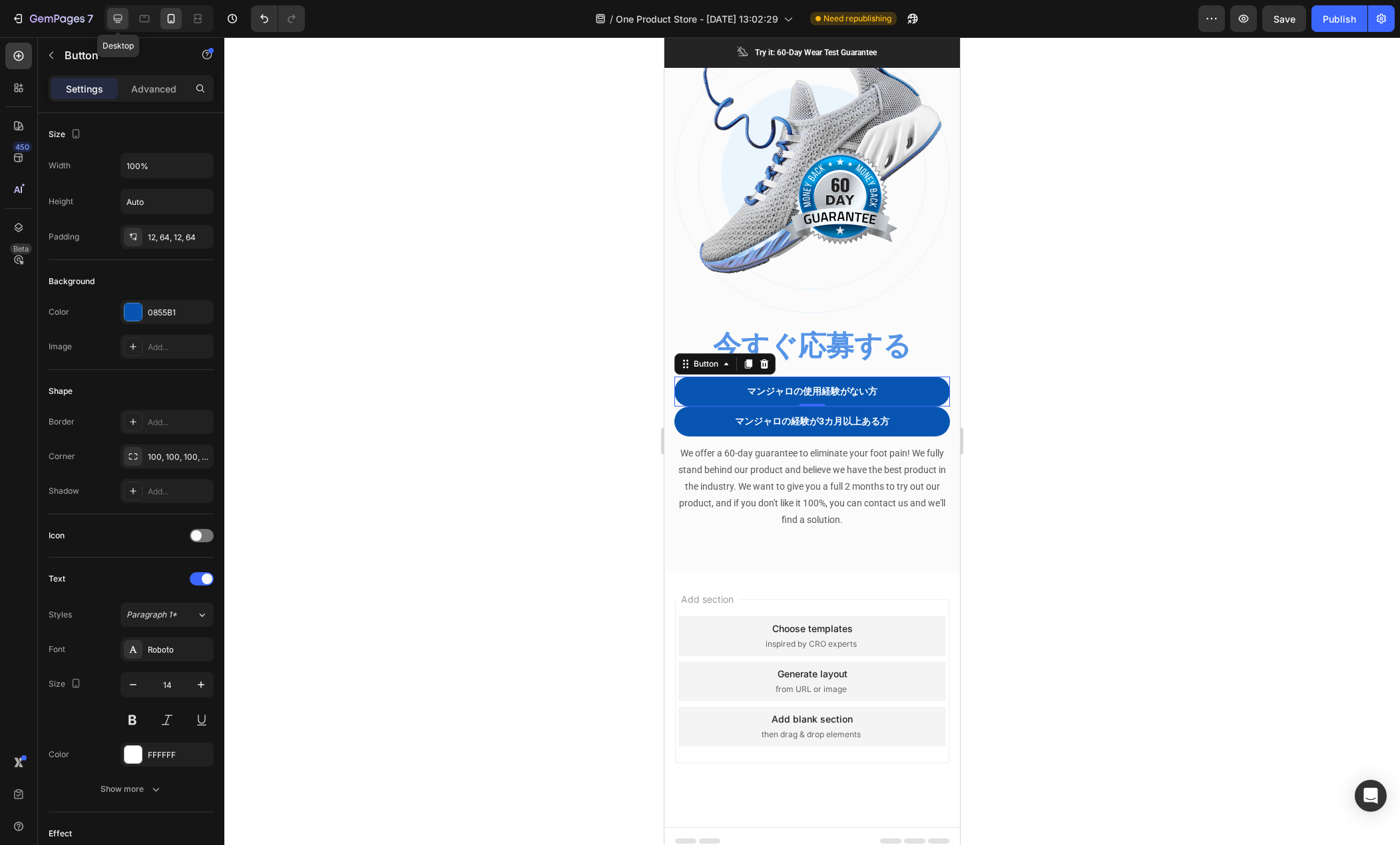
click at [120, 23] on icon at bounding box center [117, 19] width 13 height 13
type input "16"
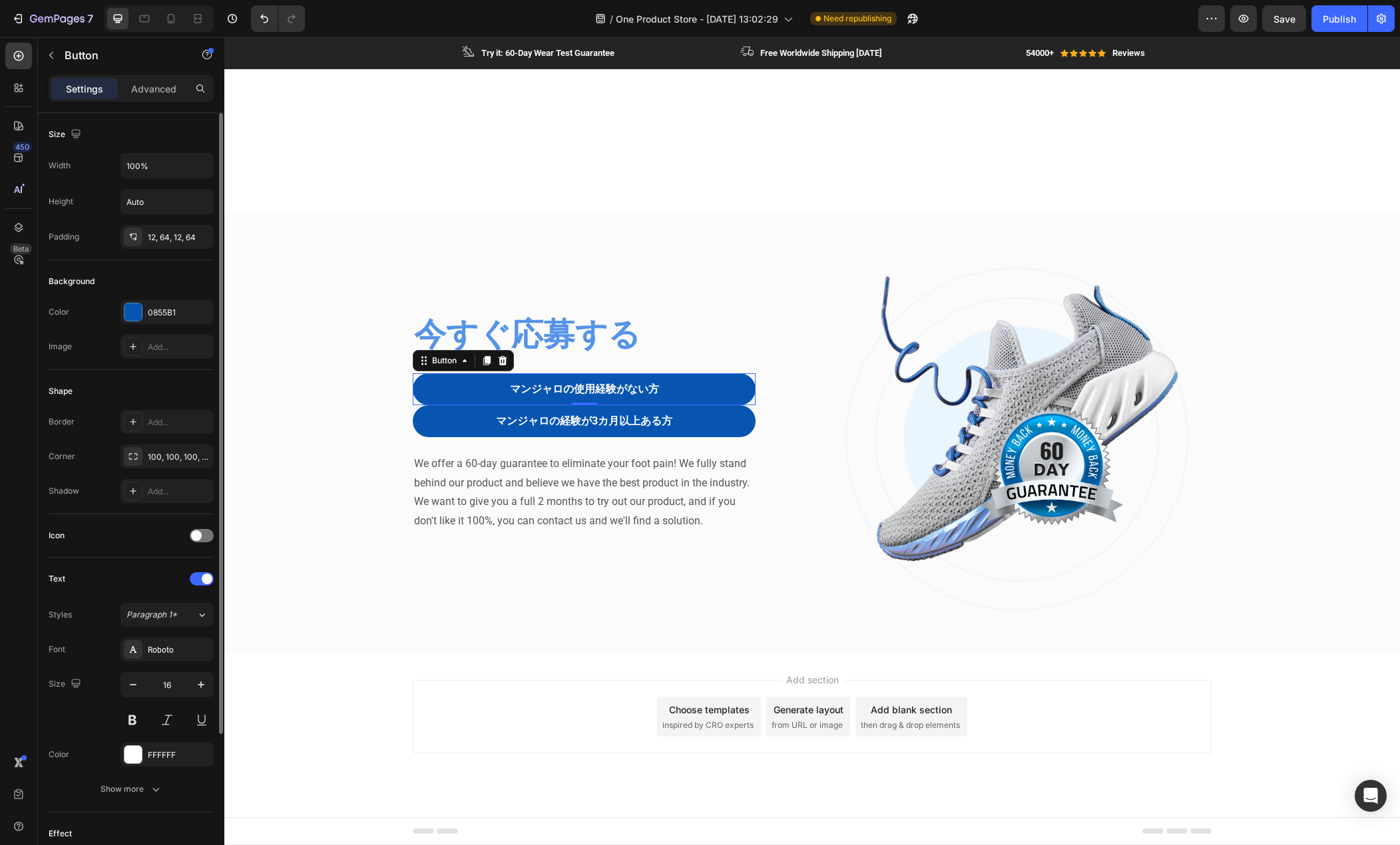
scroll to position [2253, 0]
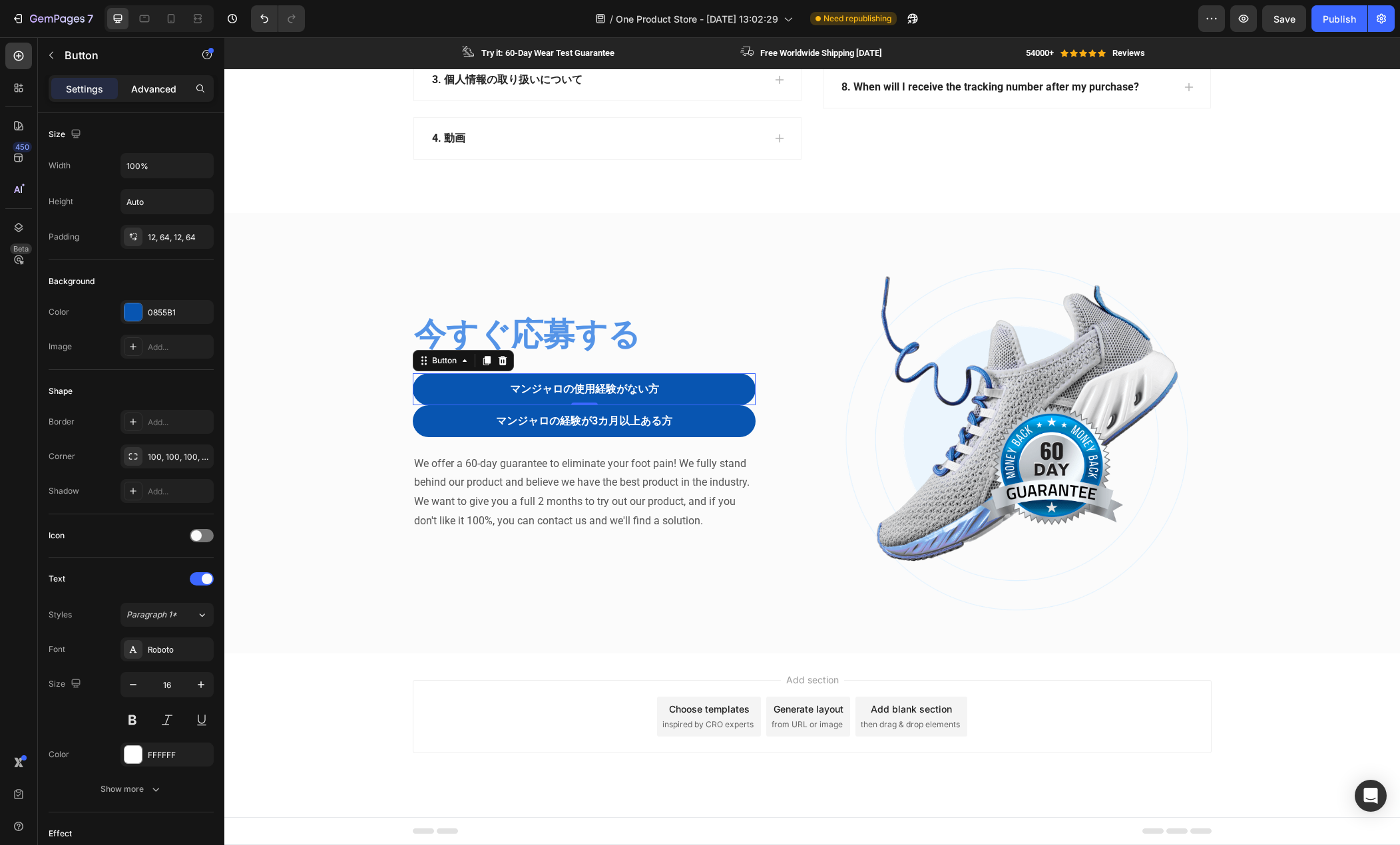
click at [158, 89] on p "Advanced" at bounding box center [154, 89] width 46 height 14
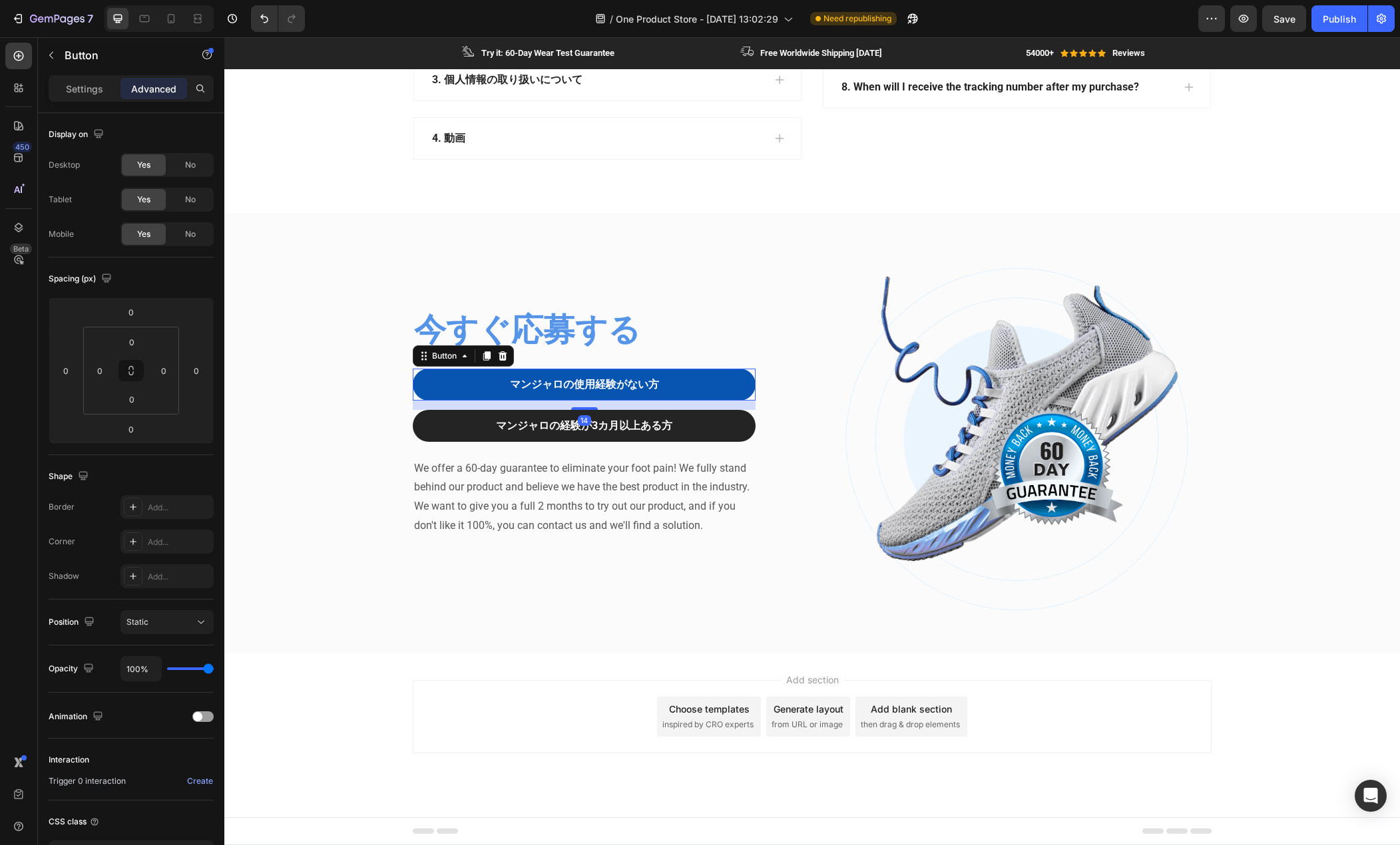
drag, startPoint x: 580, startPoint y: 403, endPoint x: 580, endPoint y: 413, distance: 10.0
click at [580, 413] on div "マンジャロの使用経験がない方 Button 14 マンジャロの経験が3カ月以上ある方 Button" at bounding box center [584, 405] width 343 height 74
type input "14"
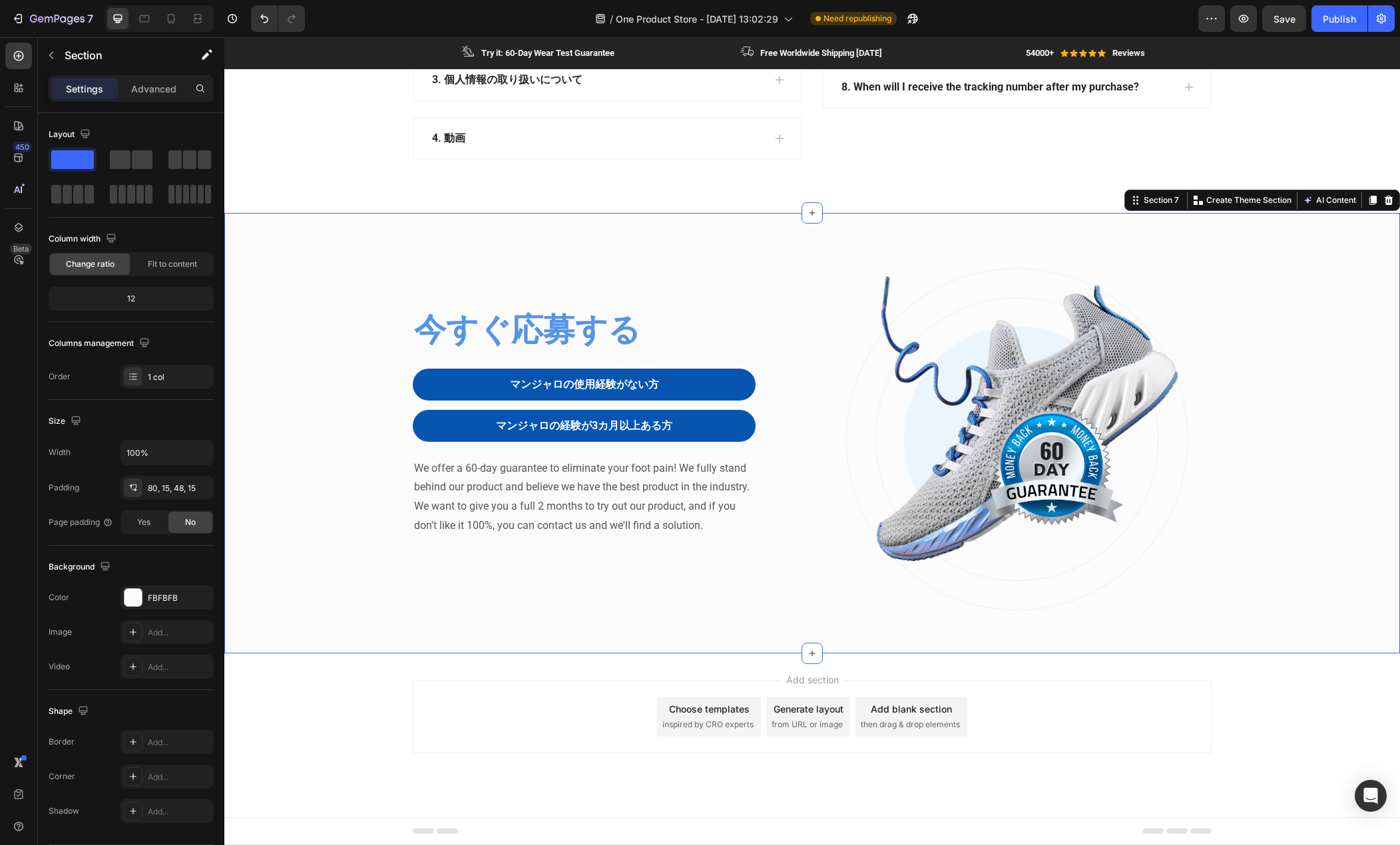
click at [321, 397] on div "今すぐ応募する Heading マンジャロの使用経験がない方 Button マンジャロの経験が3カ月以上ある方 Button Row We offer a 6…" at bounding box center [812, 444] width 1156 height 356
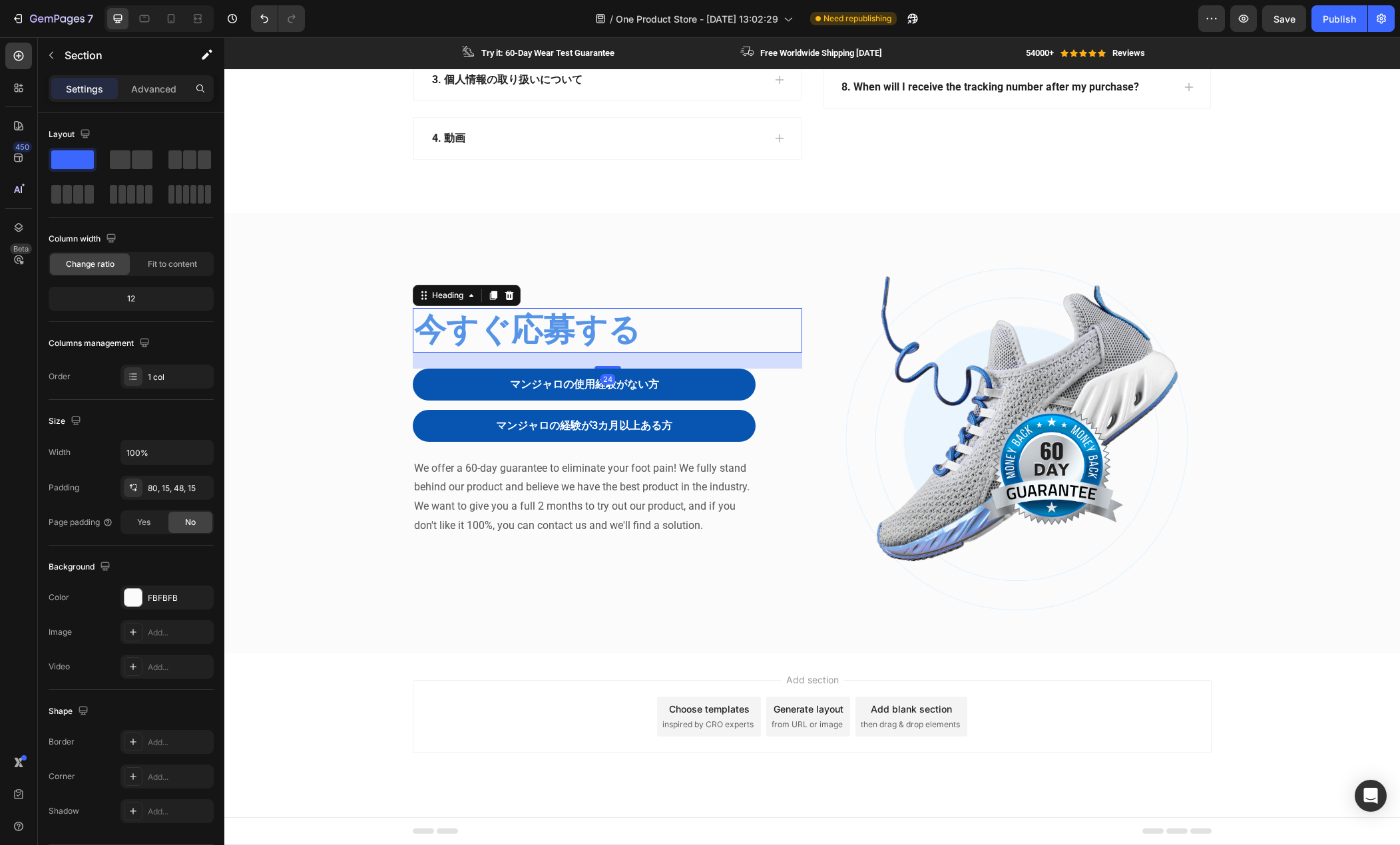
click at [629, 325] on h2 "今すぐ応募する" at bounding box center [608, 330] width 390 height 44
click at [334, 381] on div "今すぐ応募する Heading 24 マンジャロの使用経験がない方 Button マンジャロの経験が3カ月以上ある方 Button Row We offer …" at bounding box center [812, 444] width 1156 height 356
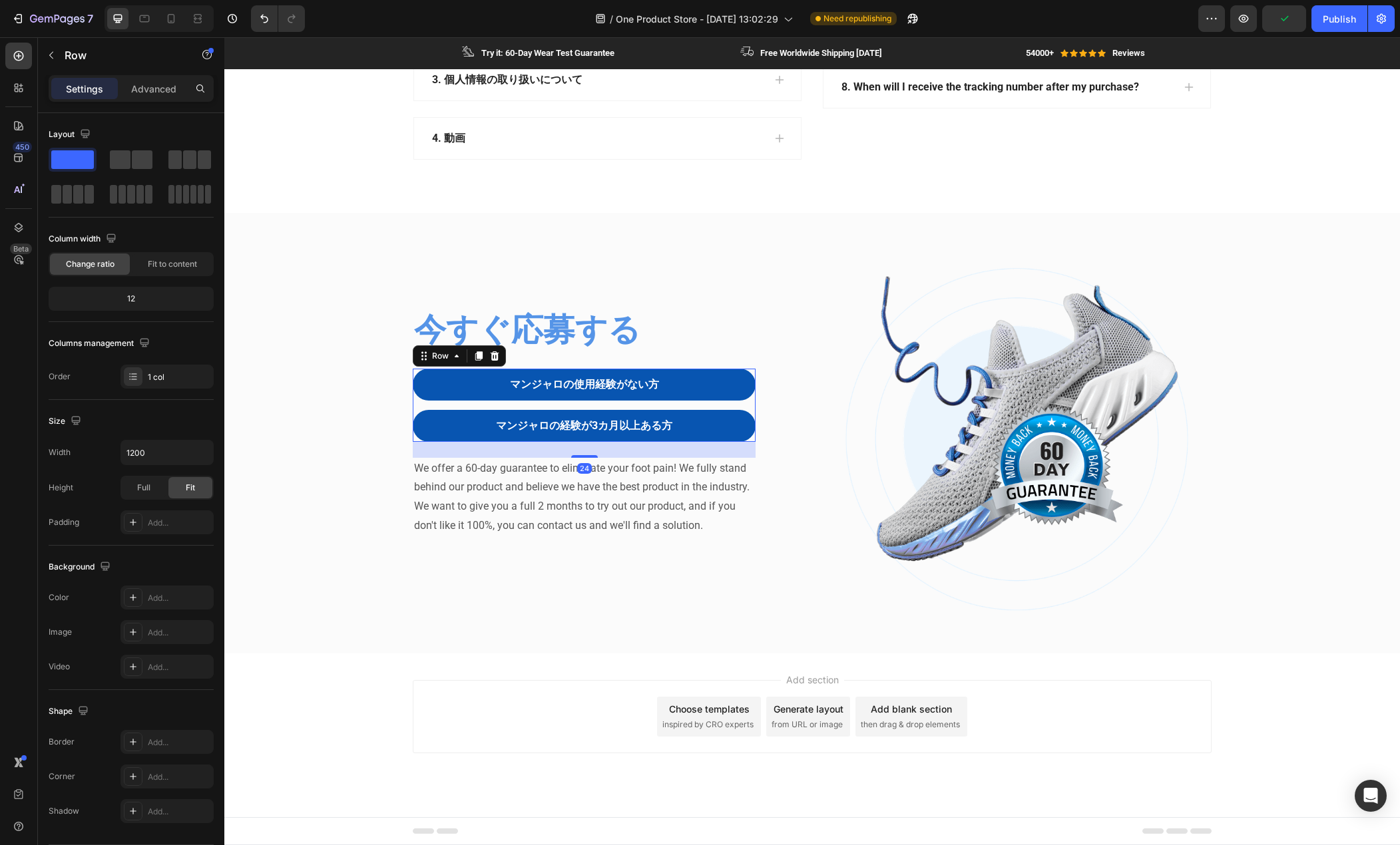
click at [740, 405] on div "マンジャロの使用経験がない方 Button" at bounding box center [584, 389] width 343 height 41
click at [763, 405] on div "マンジャロの使用経験がない方 Button マンジャロの経験が3カ月以上ある方 Button Row 24 We offer a 60-day guarant…" at bounding box center [608, 469] width 390 height 200
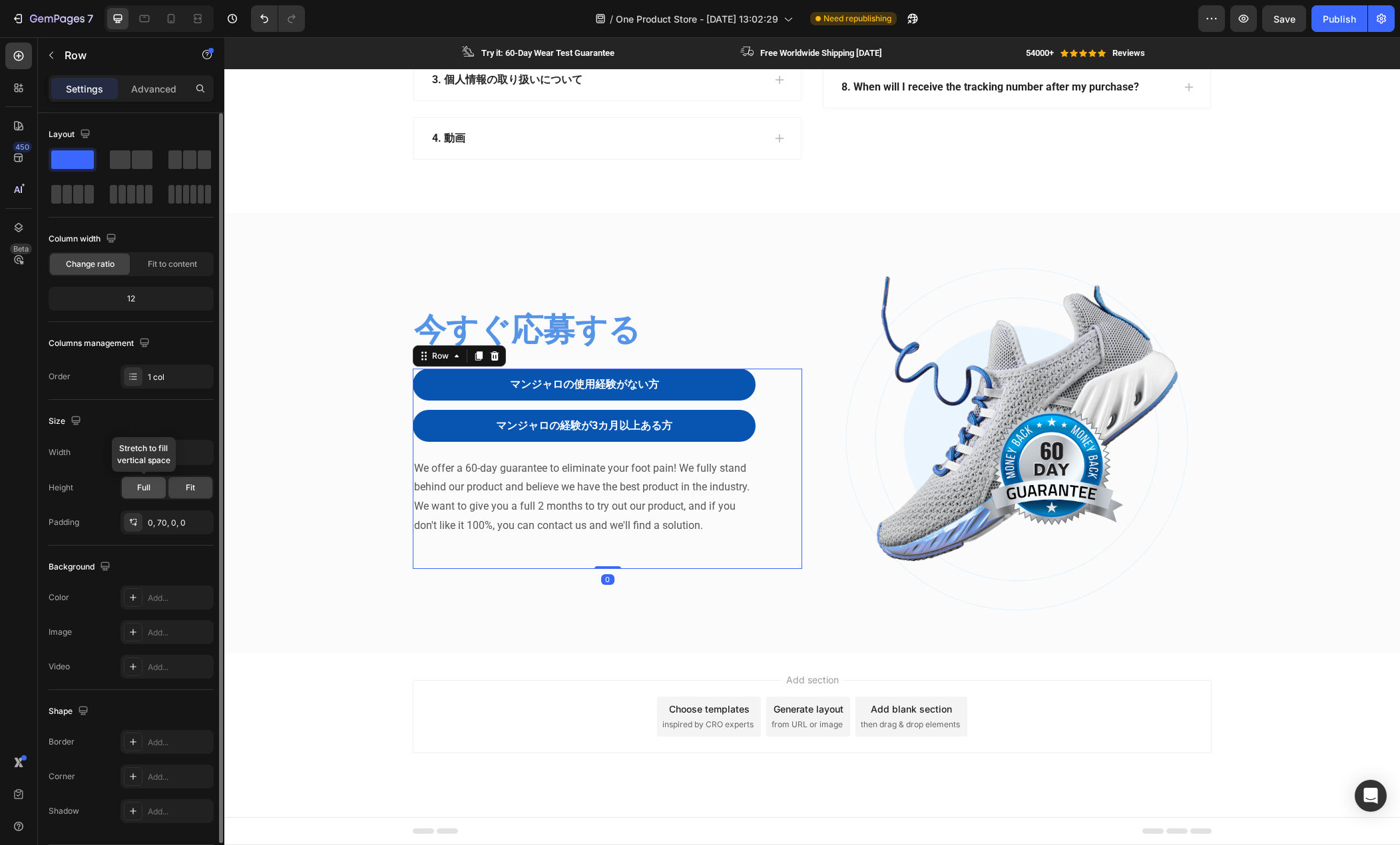
click at [156, 487] on div "Full" at bounding box center [144, 487] width 44 height 21
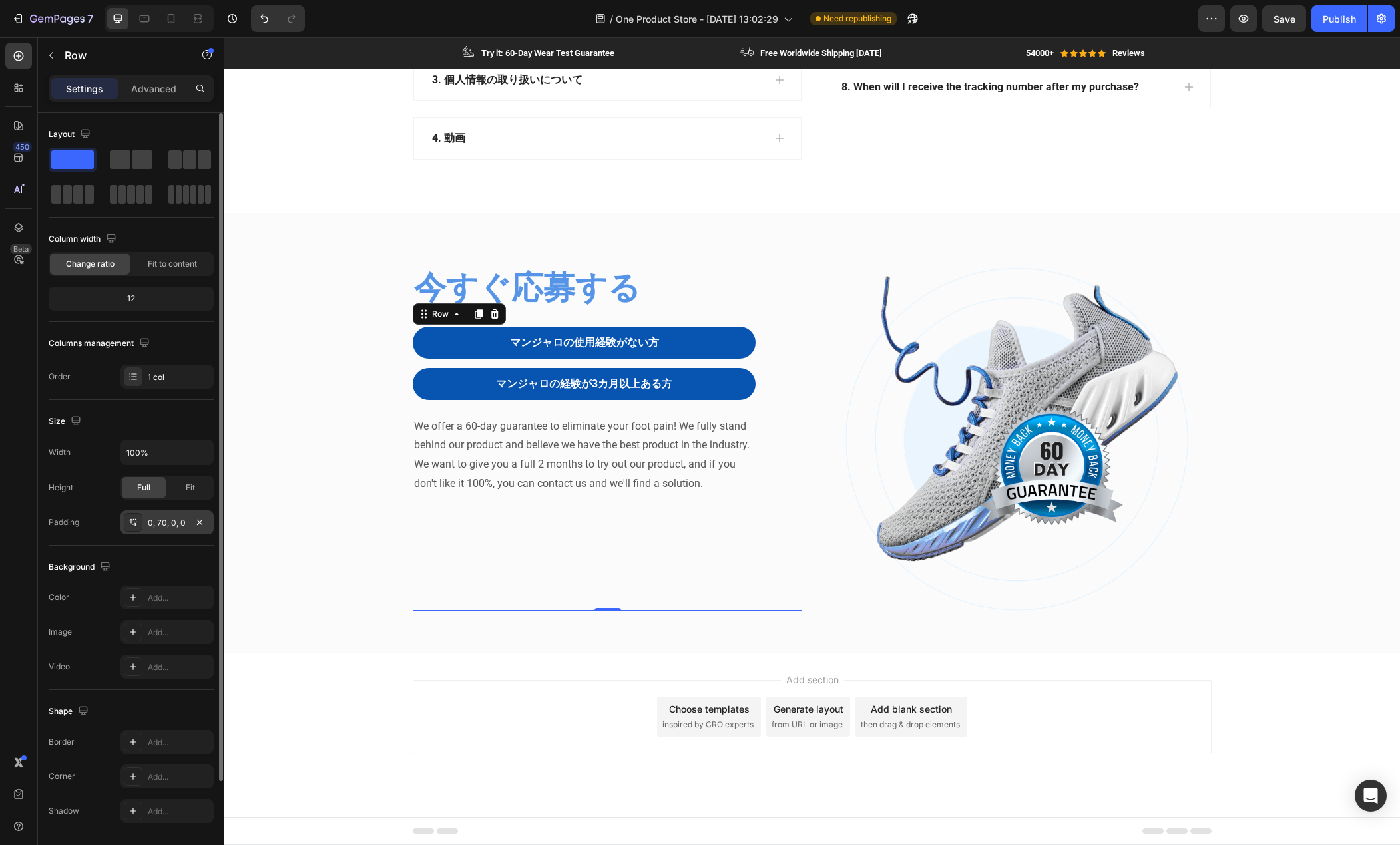
click at [174, 530] on div "0, 70, 0, 0" at bounding box center [167, 523] width 93 height 24
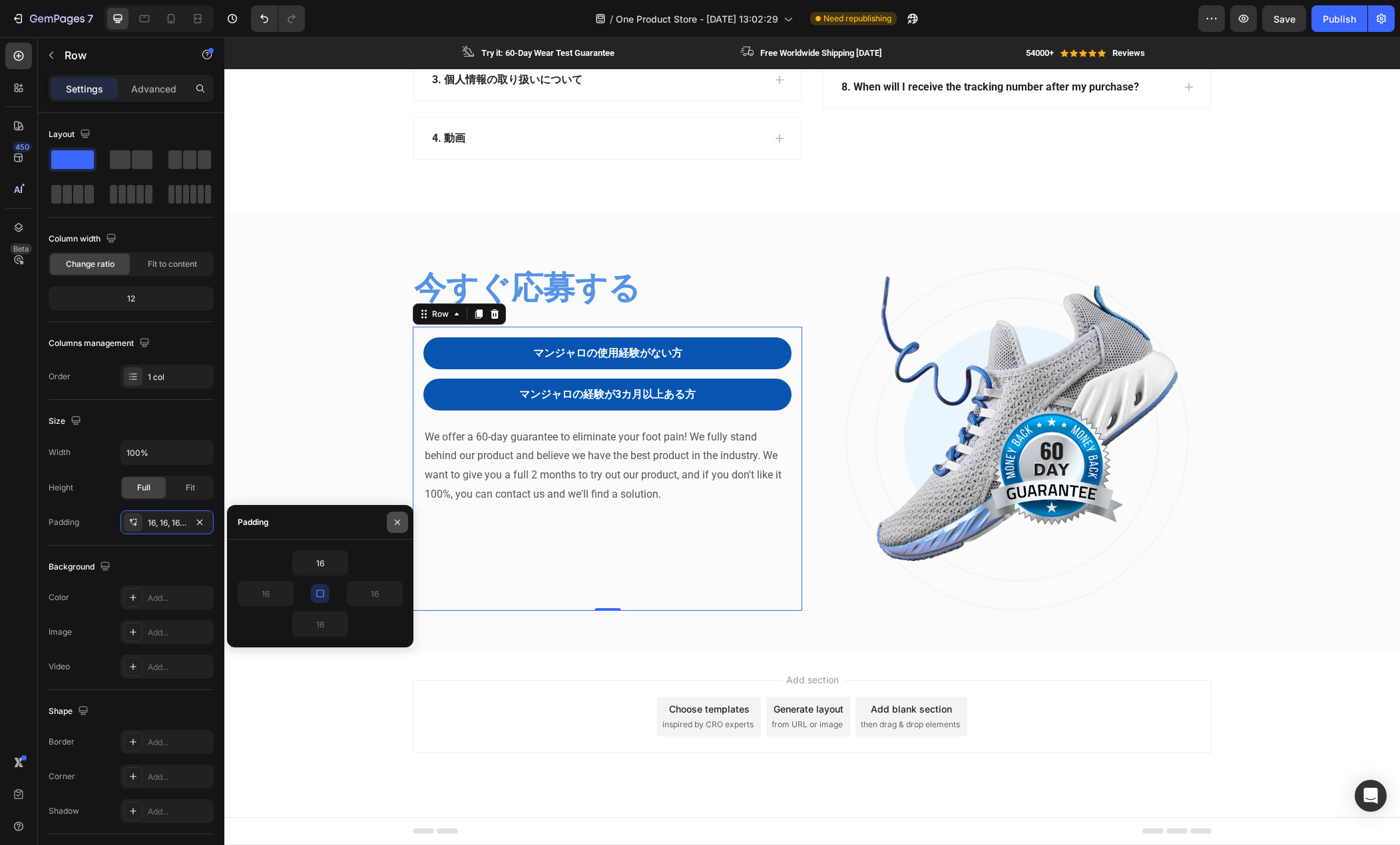
click at [393, 518] on icon "button" at bounding box center [397, 522] width 10 height 10
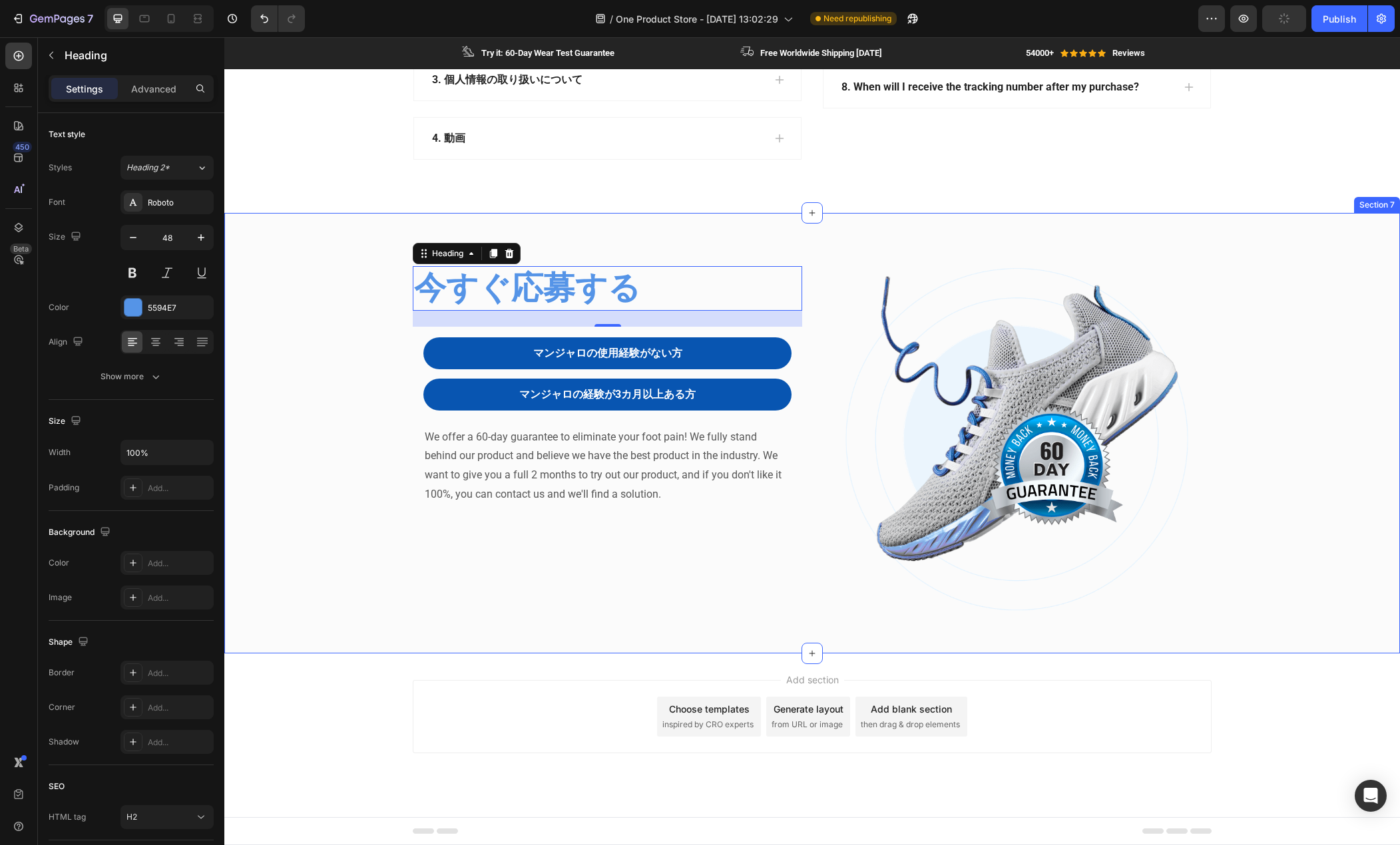
click at [322, 443] on div "今すぐ応募する Heading 24 マンジャロの使用経験がない方 Button マンジャロの経験が3カ月以上ある方 Button Row We offer …" at bounding box center [812, 444] width 1156 height 356
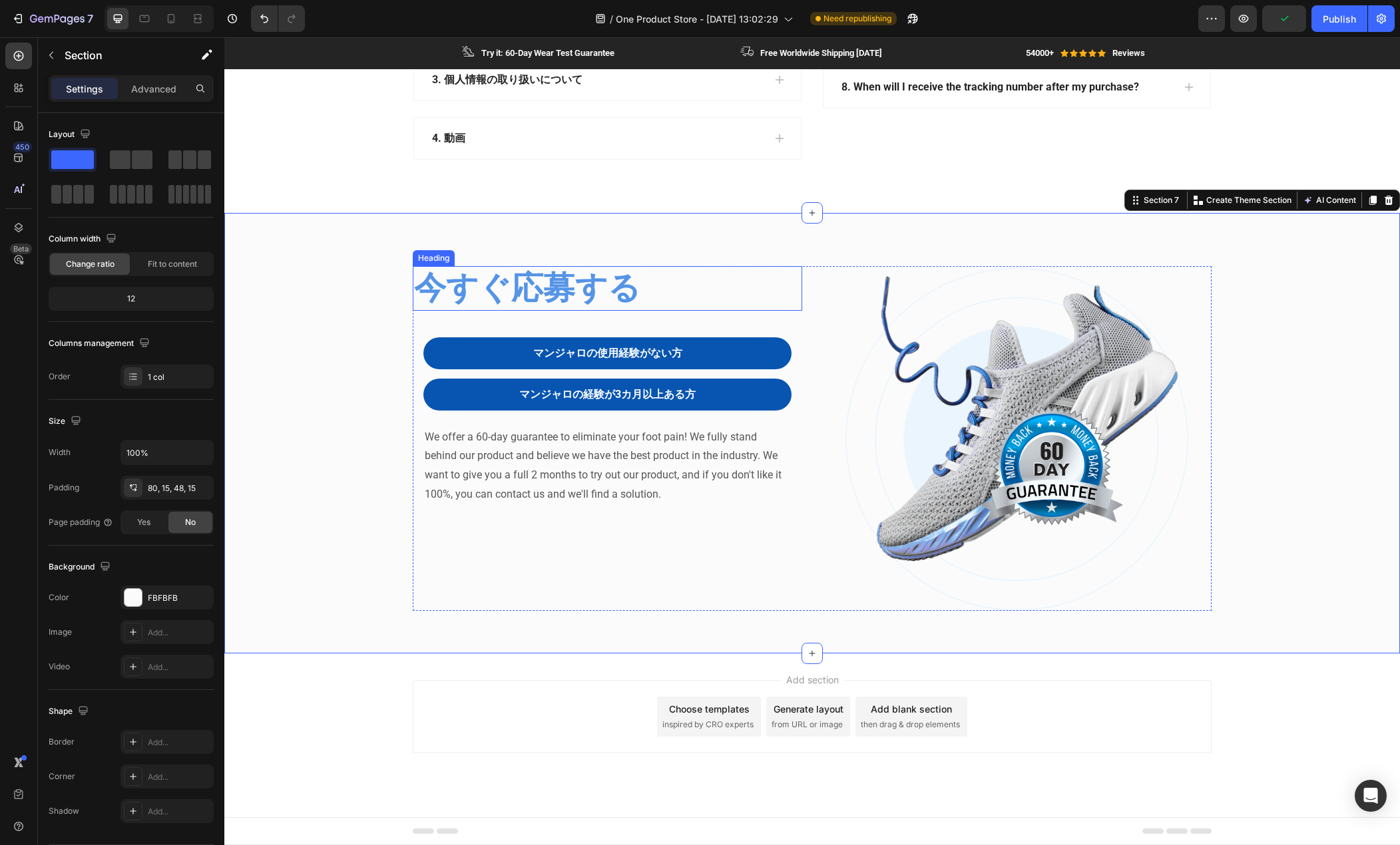
click at [622, 270] on h2 "今すぐ応募する" at bounding box center [608, 288] width 390 height 44
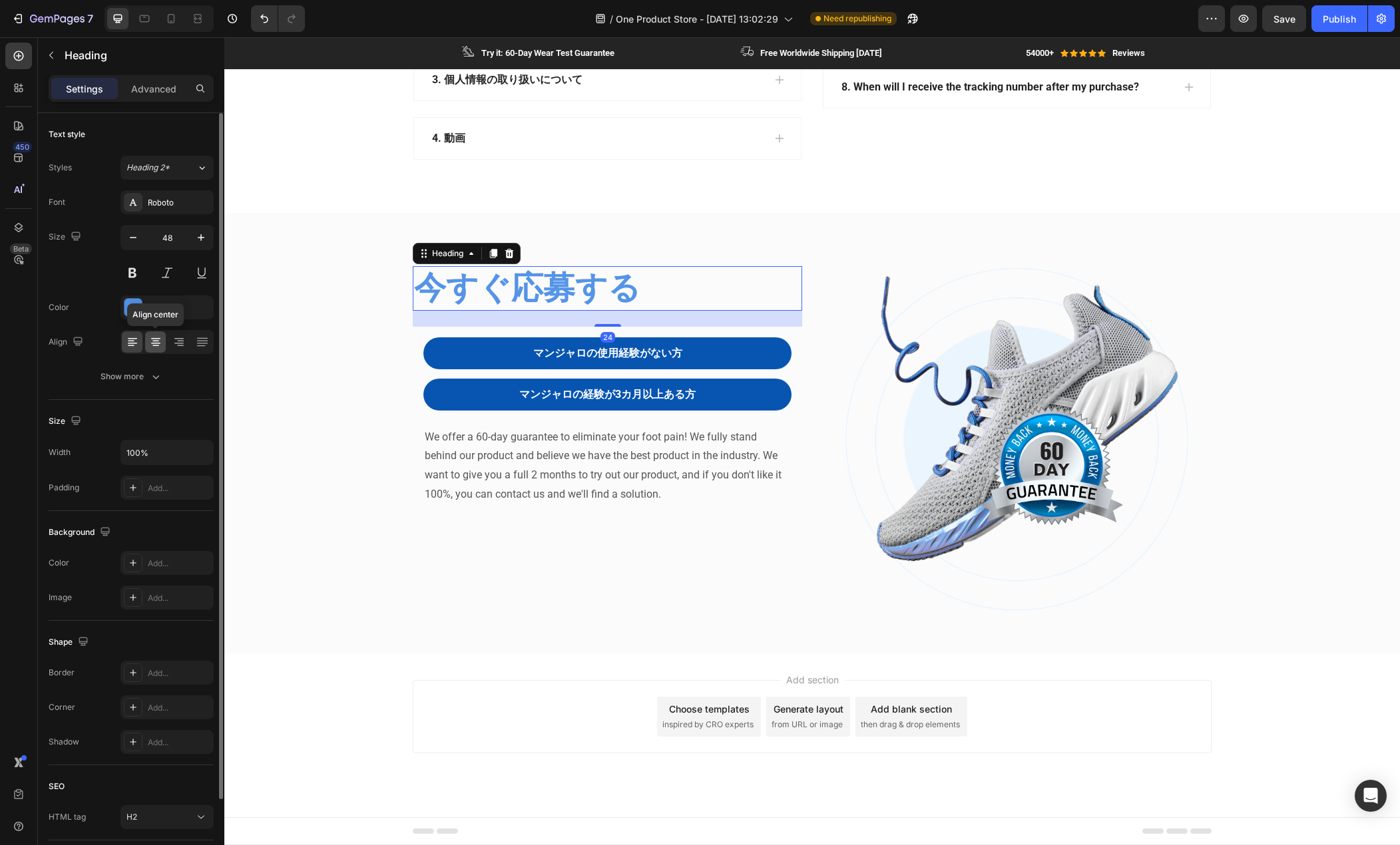
click at [158, 335] on icon at bounding box center [156, 342] width 13 height 13
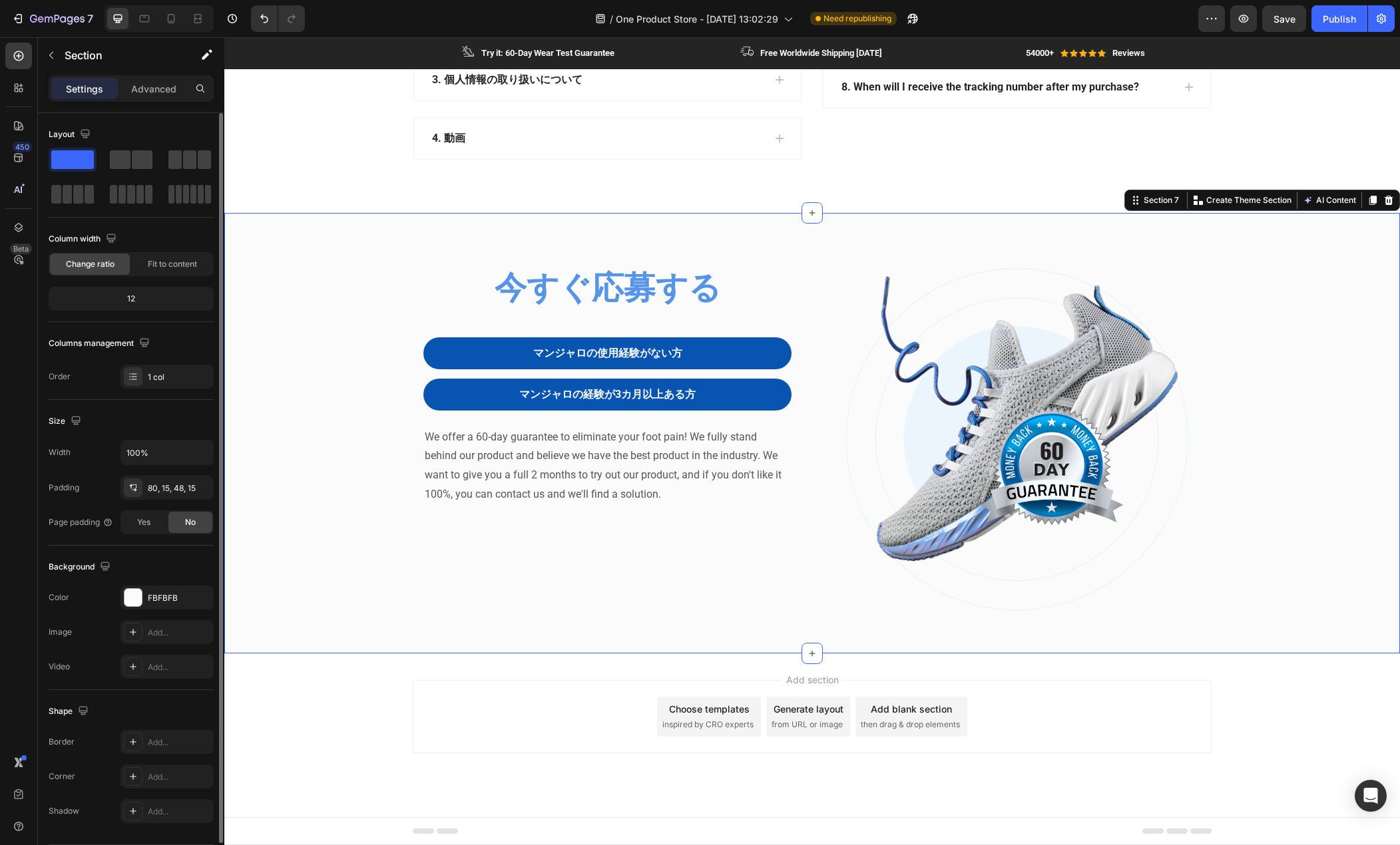
click at [347, 407] on div "今すぐ応募する Heading マンジャロの使用経験がない方 Button マンジャロの経験が3カ月以上ある方 Button Row We offer a 6…" at bounding box center [812, 444] width 1156 height 356
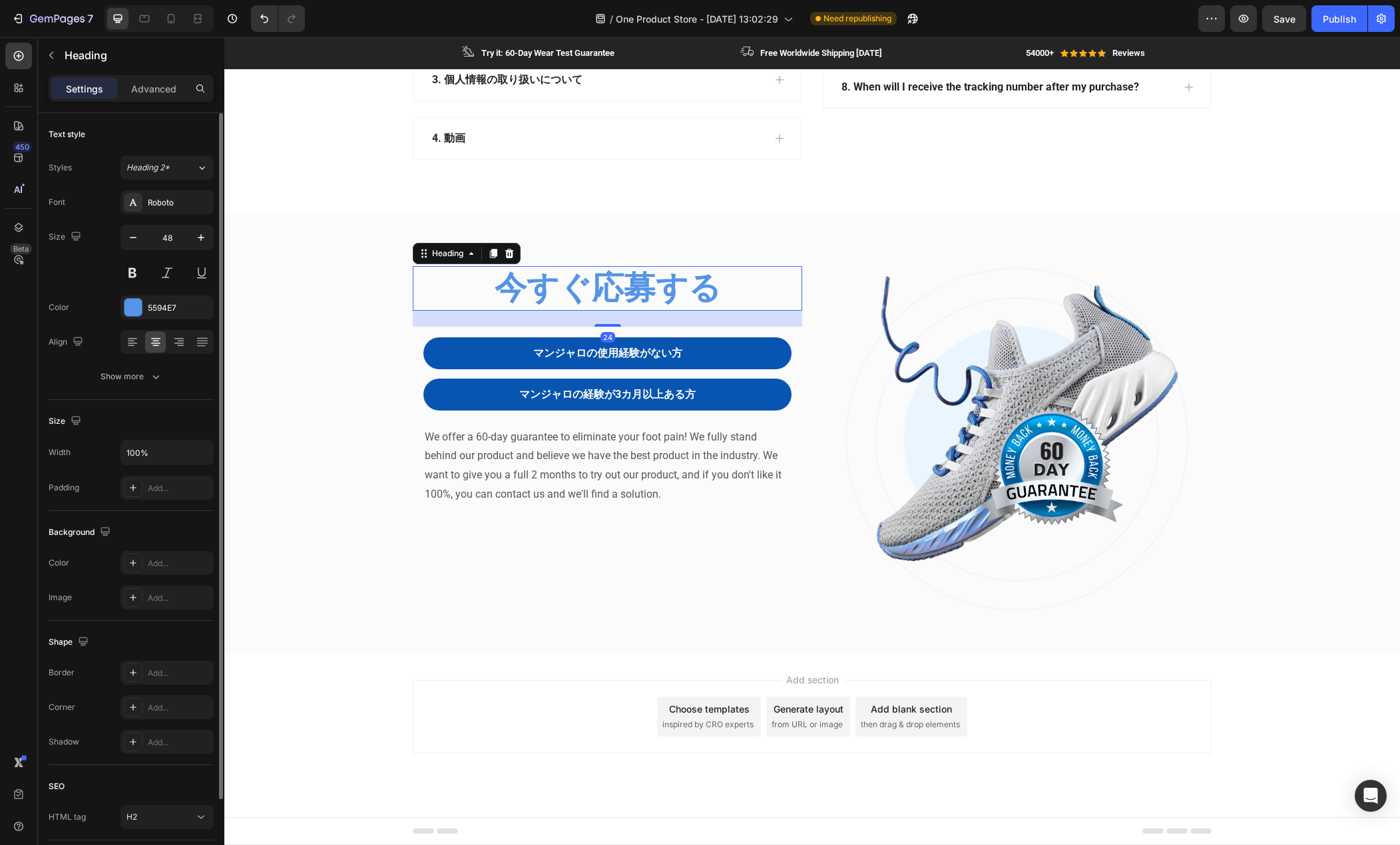
click at [502, 308] on h2 "今すぐ応募する" at bounding box center [608, 288] width 390 height 44
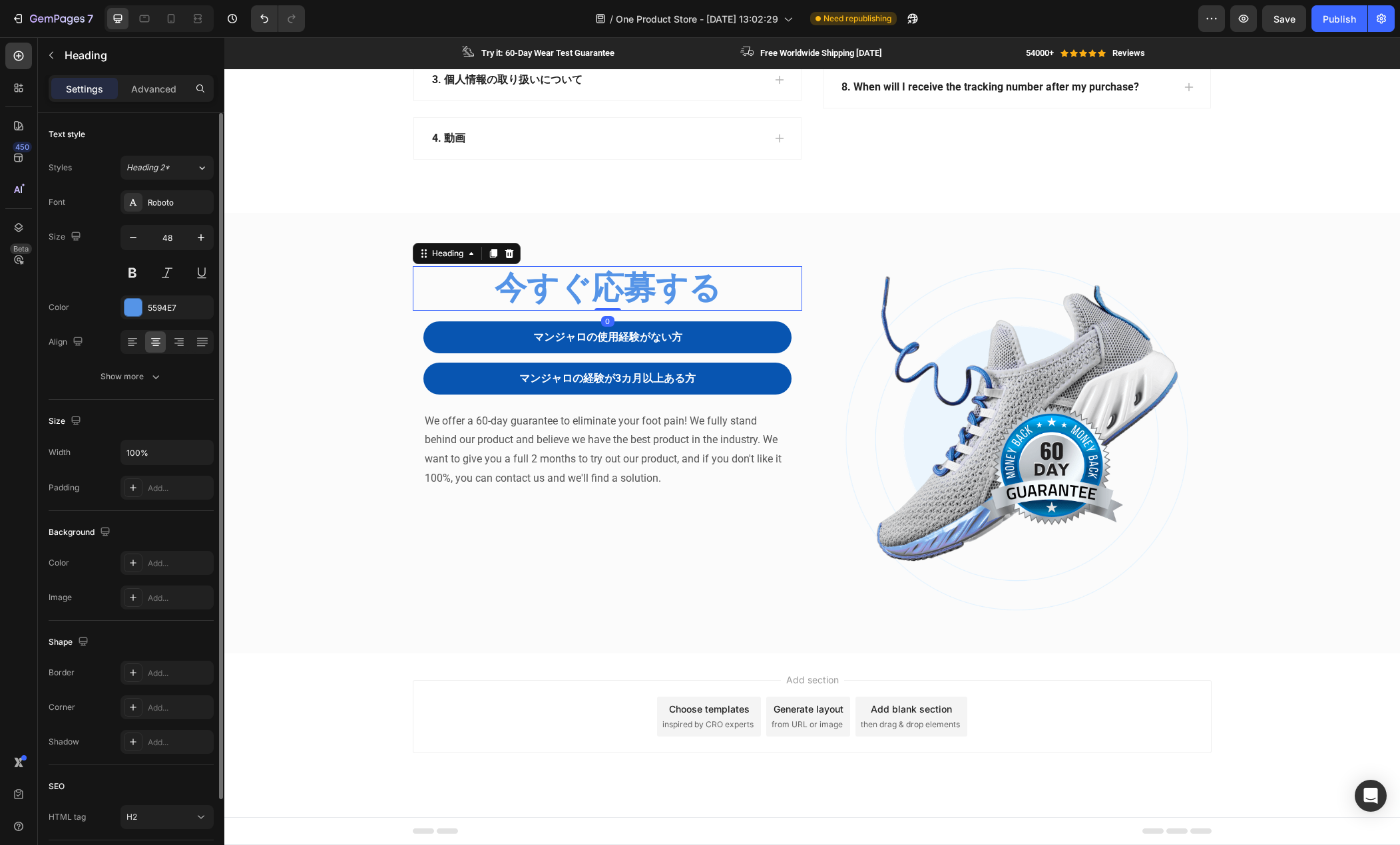
drag, startPoint x: 596, startPoint y: 325, endPoint x: 594, endPoint y: 290, distance: 35.1
click at [594, 290] on div "今すぐ応募する Heading 0" at bounding box center [608, 288] width 390 height 44
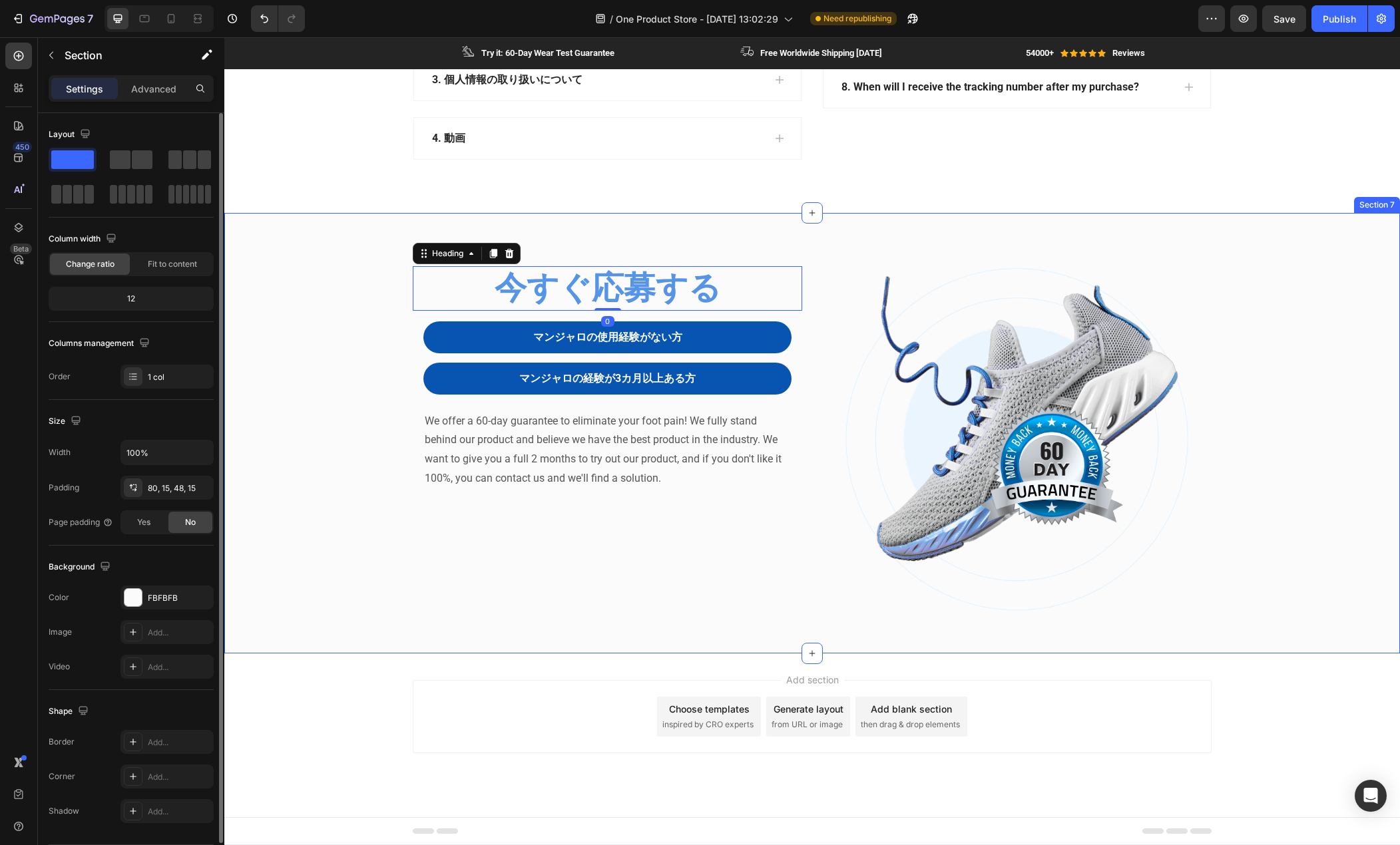
click at [350, 354] on div "今すぐ応募する Heading 0 マンジャロの使用経験がない方 Button マンジャロの経験が3カ月以上ある方 Button Row We offer a…" at bounding box center [812, 444] width 1156 height 356
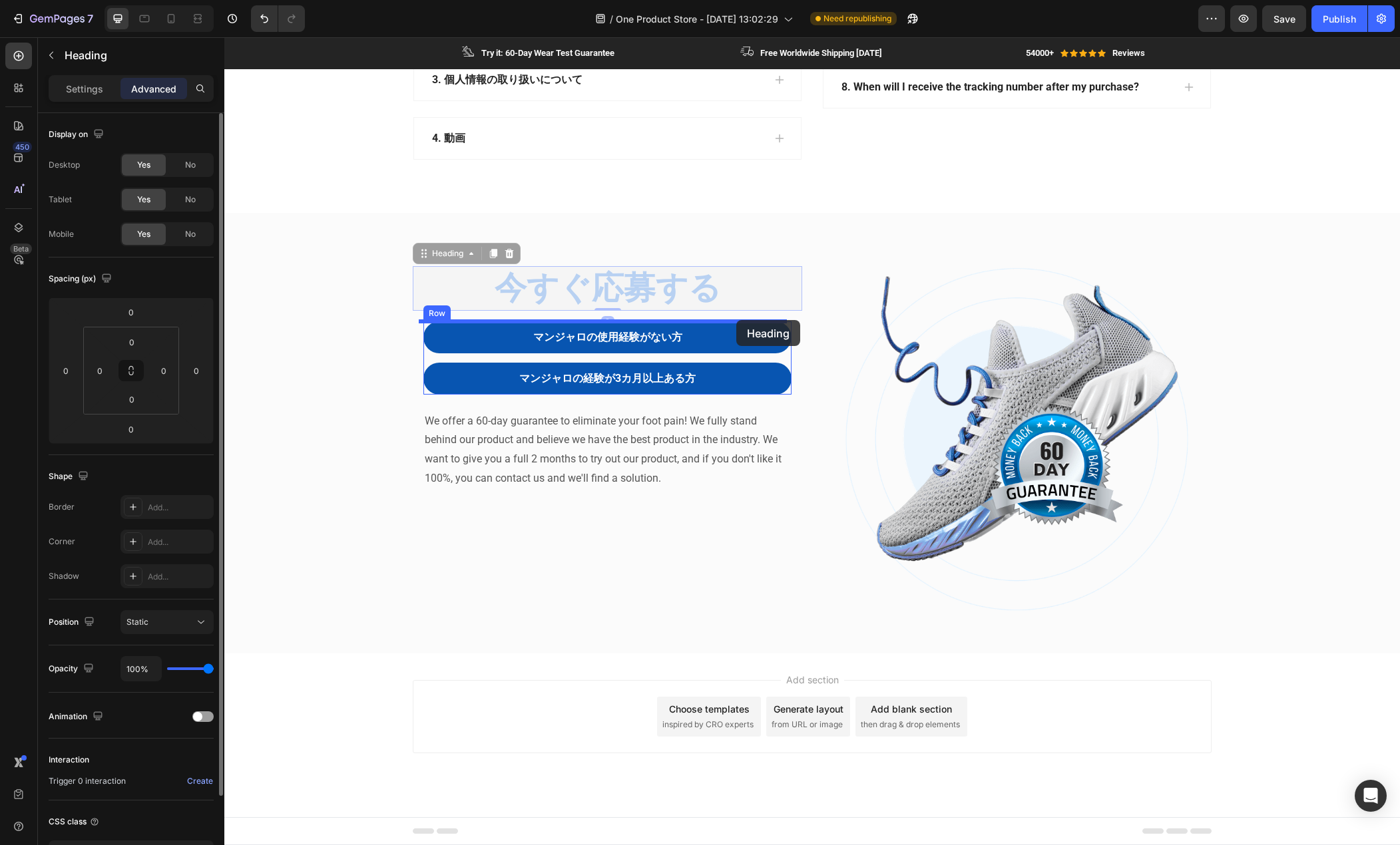
drag, startPoint x: 743, startPoint y: 297, endPoint x: 736, endPoint y: 320, distance: 24.0
type input "14"
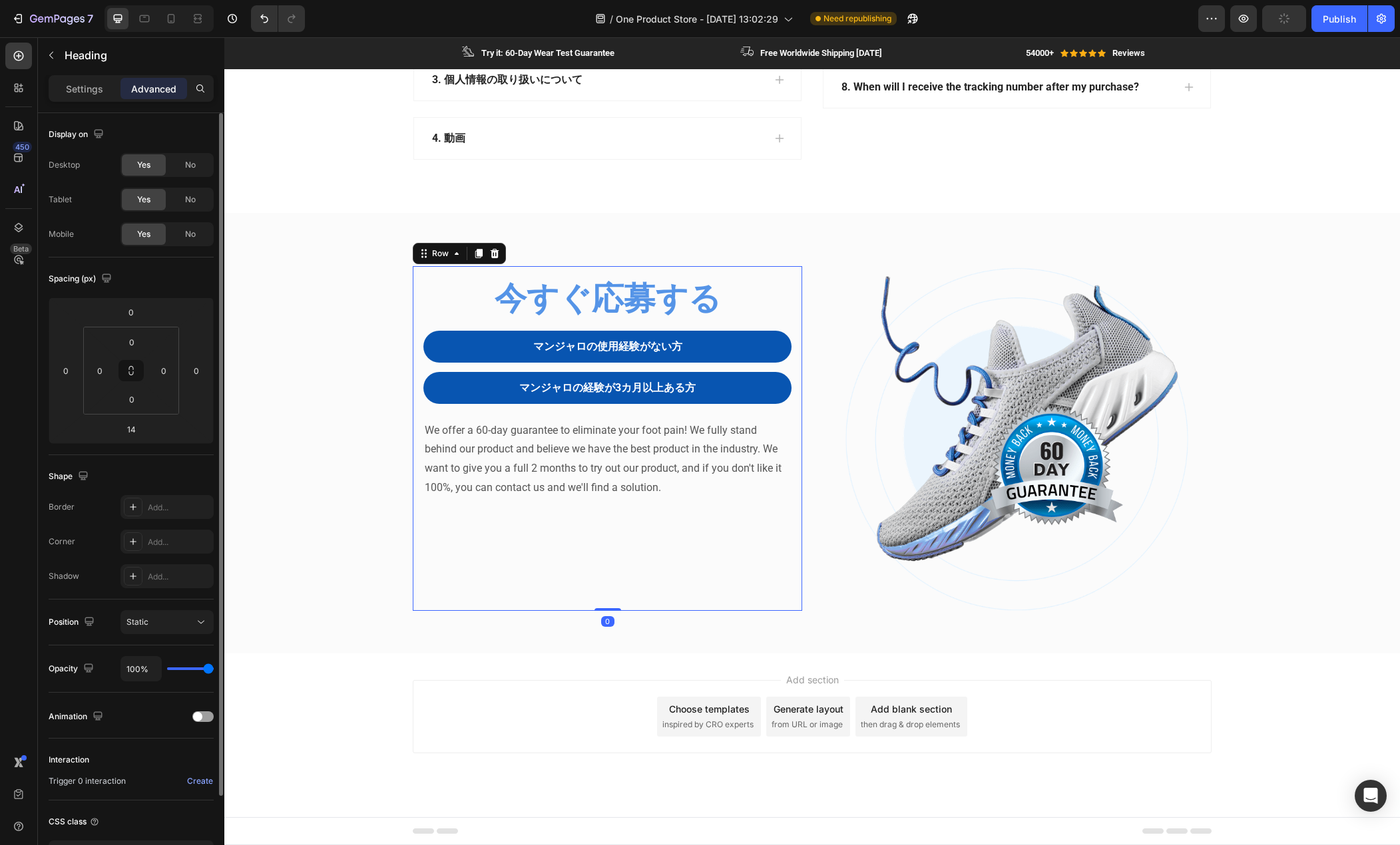
click at [793, 310] on div "今すぐ応募する Heading マンジャロの使用経験がない方 Button マンジャロの経験が3カ月以上ある方 Button Row We offer a 6…" at bounding box center [608, 439] width 390 height 345
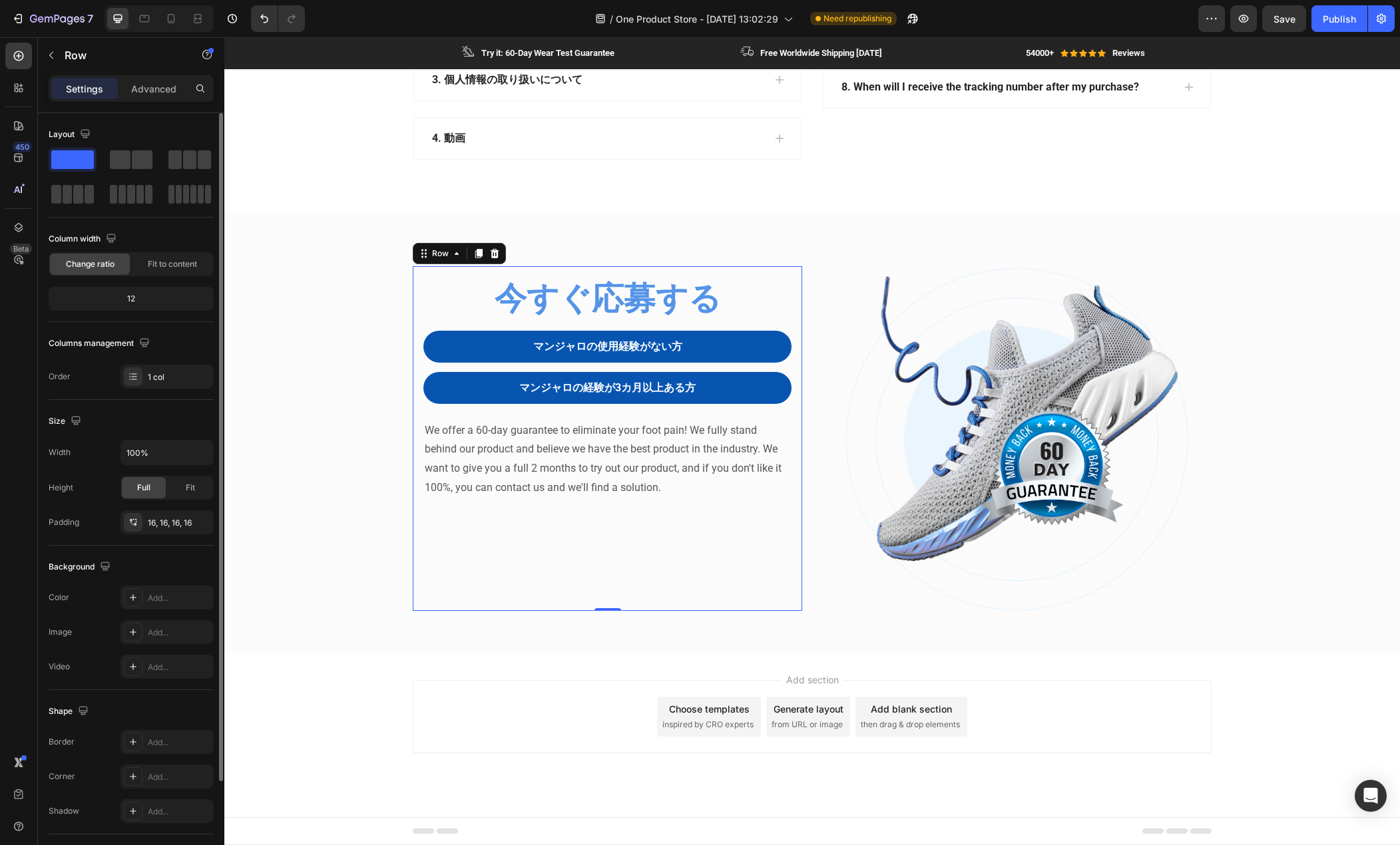
click at [597, 524] on div "今すぐ応募する Heading マンジャロの使用経験がない方 Button マンジャロの経験が3カ月以上ある方 Button Row We offer a 6…" at bounding box center [607, 438] width 368 height 323
click at [323, 366] on div "今すぐ応募する Heading マンジャロの使用経験がない方 Button マンジャロの経験が3カ月以上ある方 Button Row We offer a 6…" at bounding box center [812, 444] width 1156 height 356
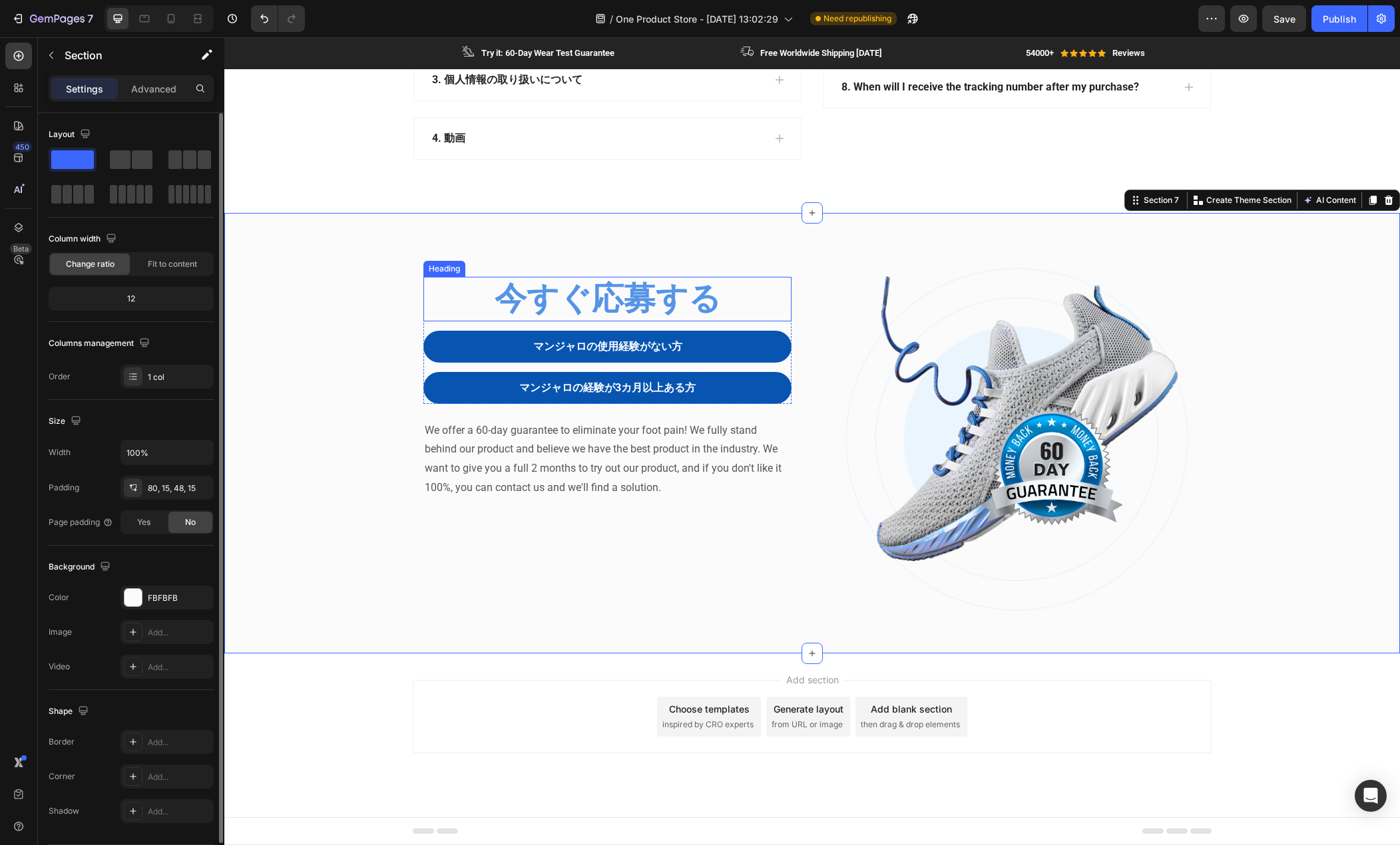
drag, startPoint x: 550, startPoint y: 284, endPoint x: 556, endPoint y: 304, distance: 20.9
click at [549, 284] on h2 "今すぐ応募する" at bounding box center [607, 298] width 368 height 44
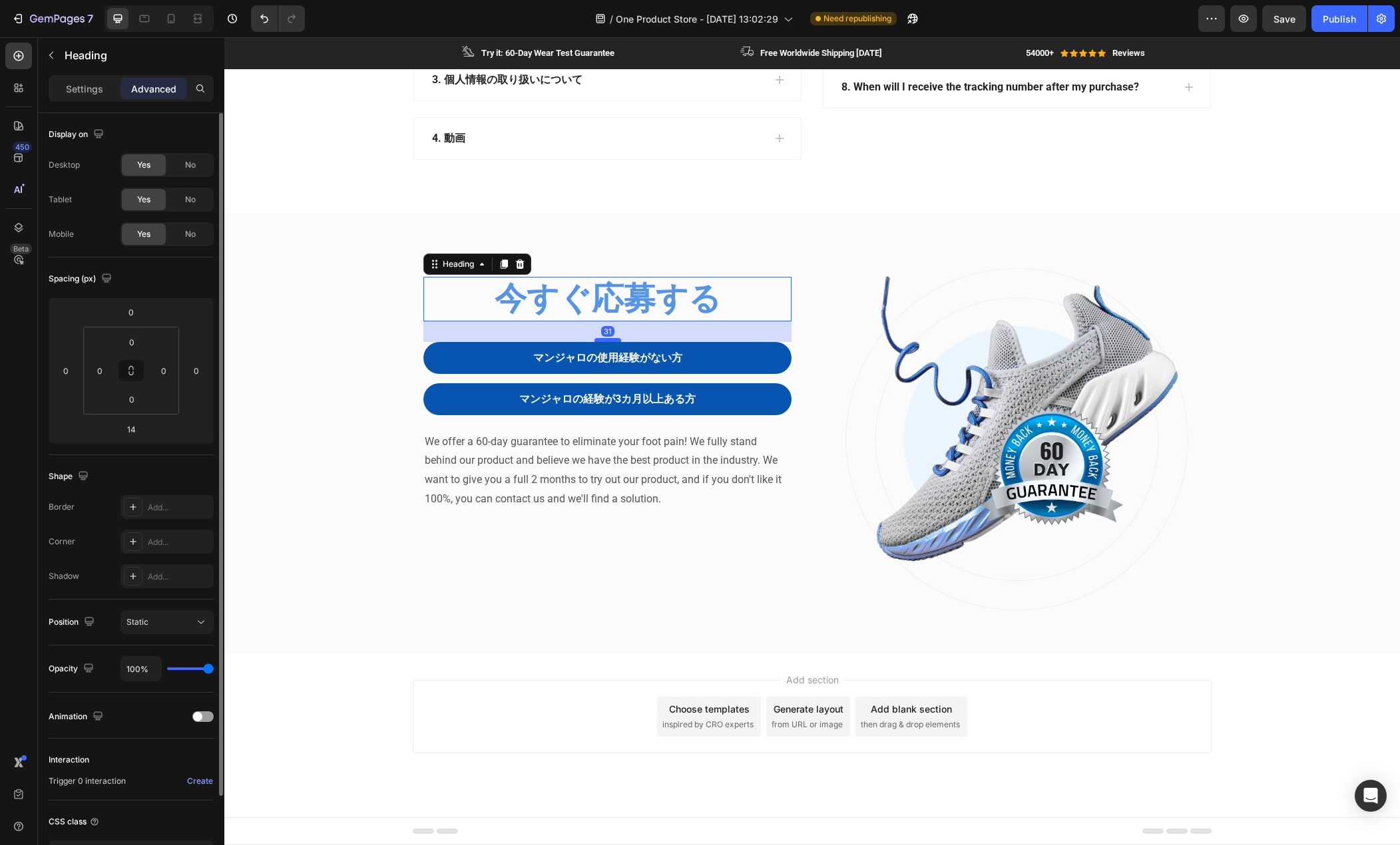
drag, startPoint x: 598, startPoint y: 328, endPoint x: 597, endPoint y: 339, distance: 11.0
click at [597, 339] on div at bounding box center [608, 340] width 27 height 4
type input "14"
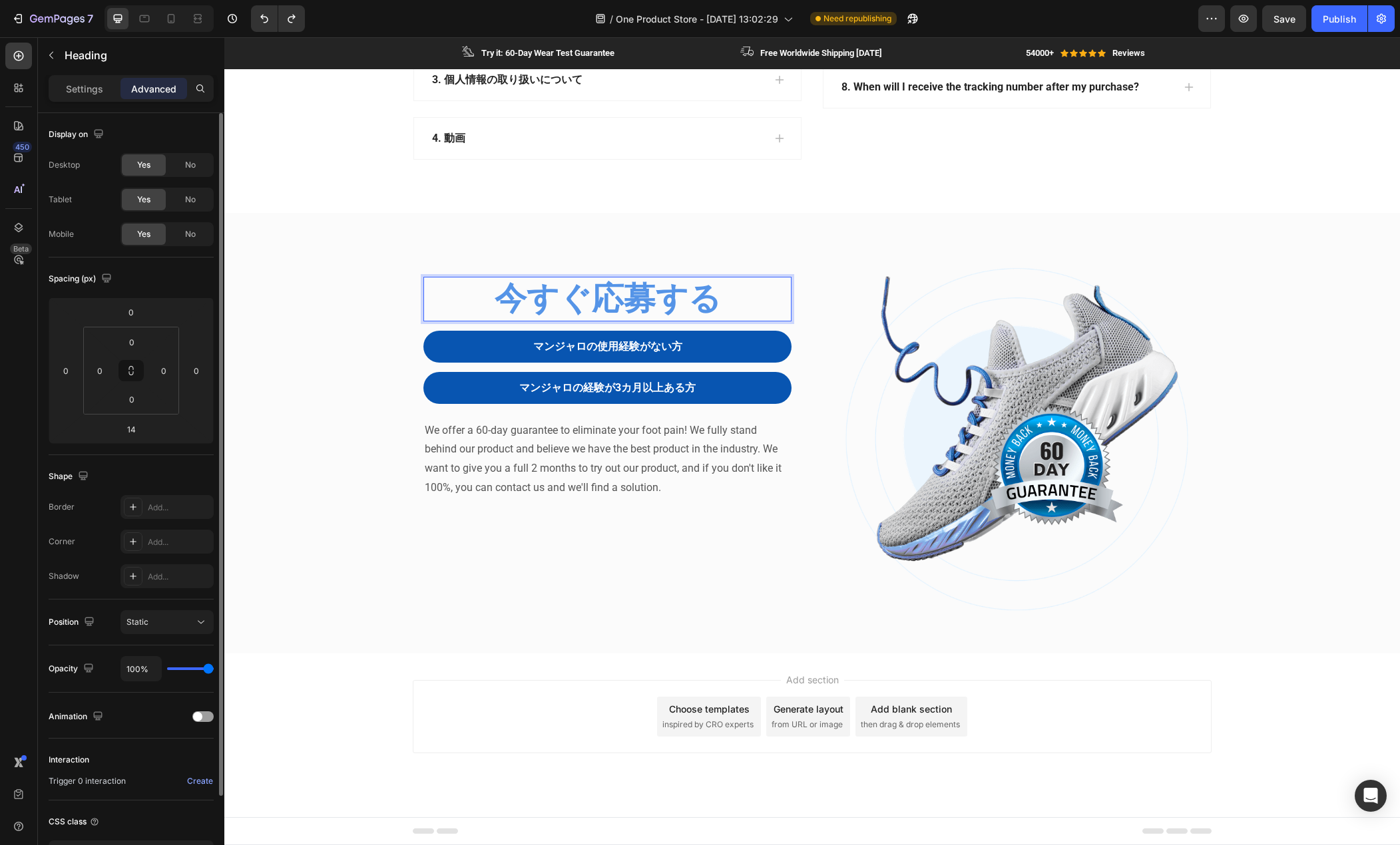
click at [602, 293] on h2 "今すぐ応募する" at bounding box center [607, 298] width 368 height 44
click at [136, 320] on input "0" at bounding box center [130, 311] width 27 height 20
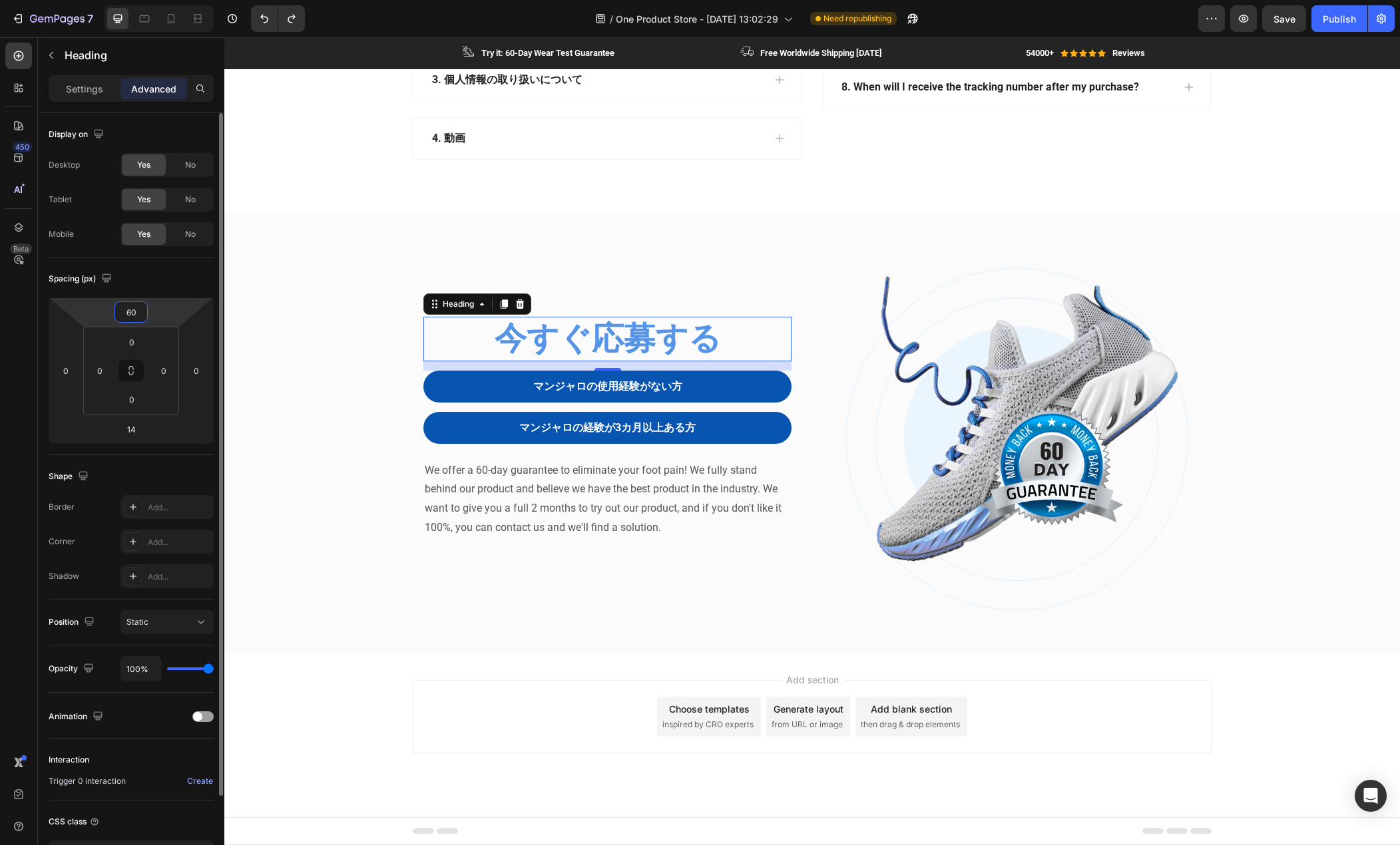
type input "60"
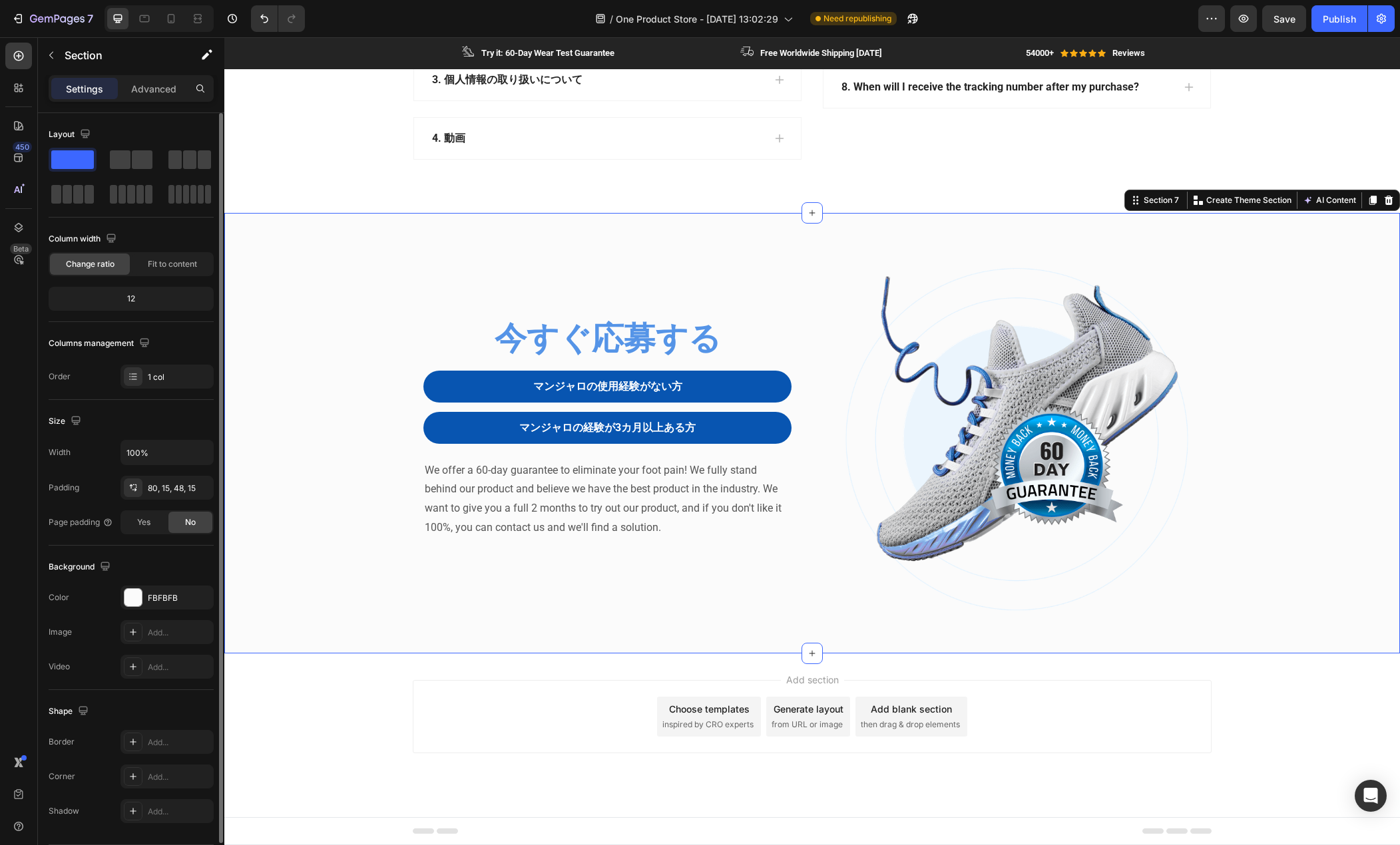
click at [339, 374] on div "今すぐ応募する Heading マンジャロの使用経験がない方 Button マンジャロの経験が3カ月以上ある方 Button Row We offer a 6…" at bounding box center [812, 444] width 1156 height 356
click at [169, 18] on icon at bounding box center [172, 19] width 7 height 9
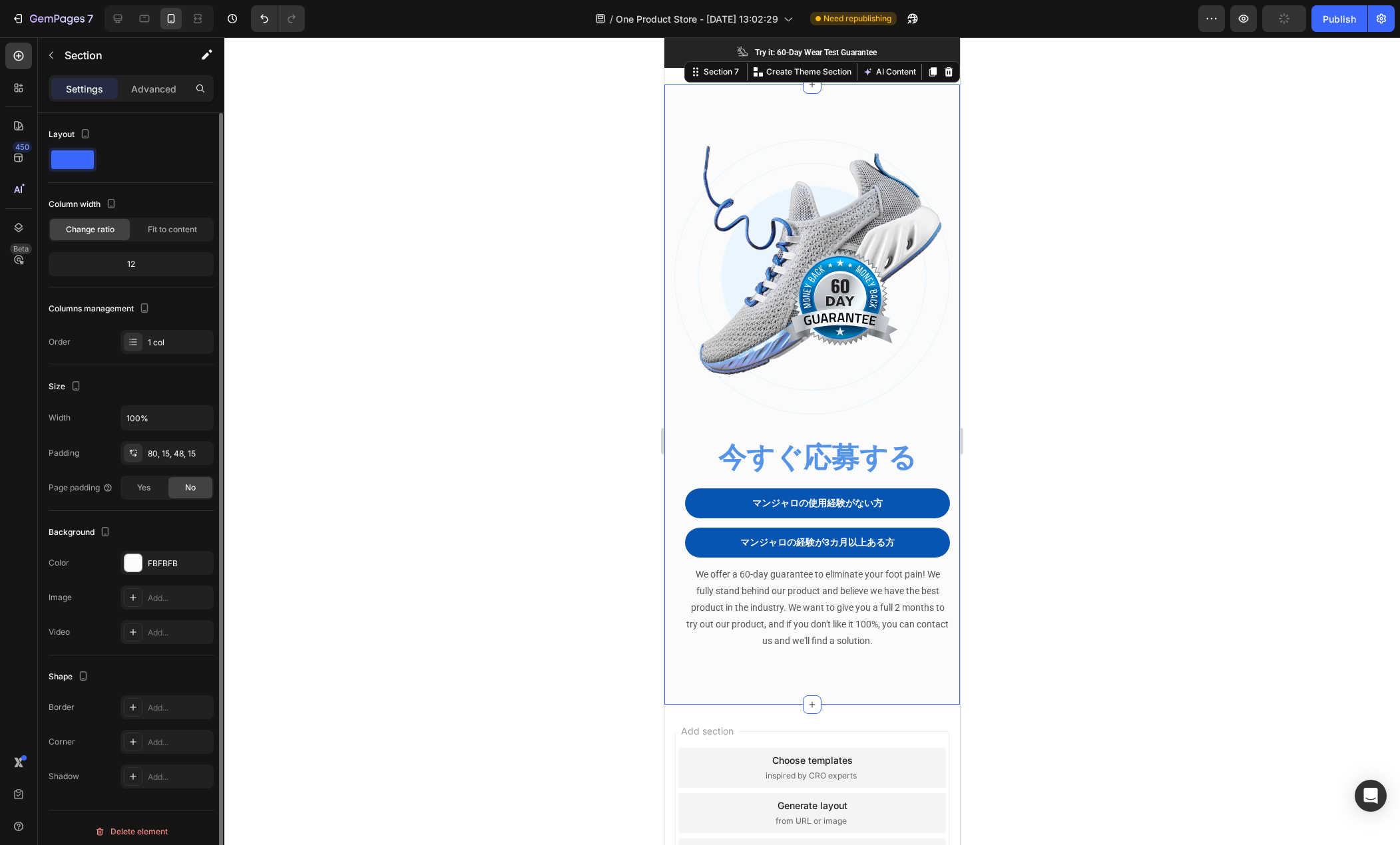
scroll to position [2565, 0]
click at [672, 458] on div "今すぐ応募する Heading マンジャロの使用経験がない方 Button マンジャロの経験が3カ月以上ある方 Button Row We offer a 6…" at bounding box center [812, 394] width 295 height 620
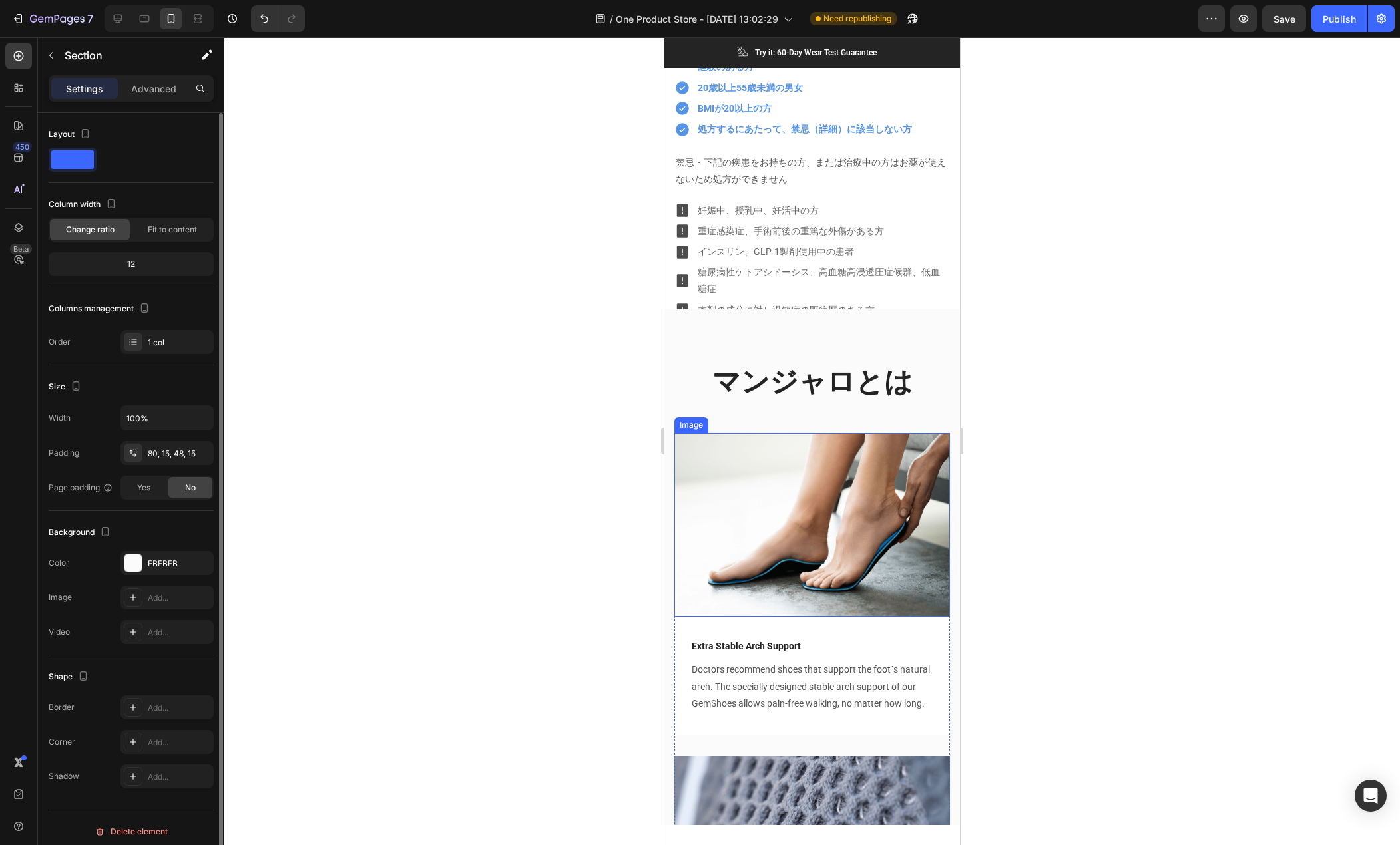
scroll to position [623, 0]
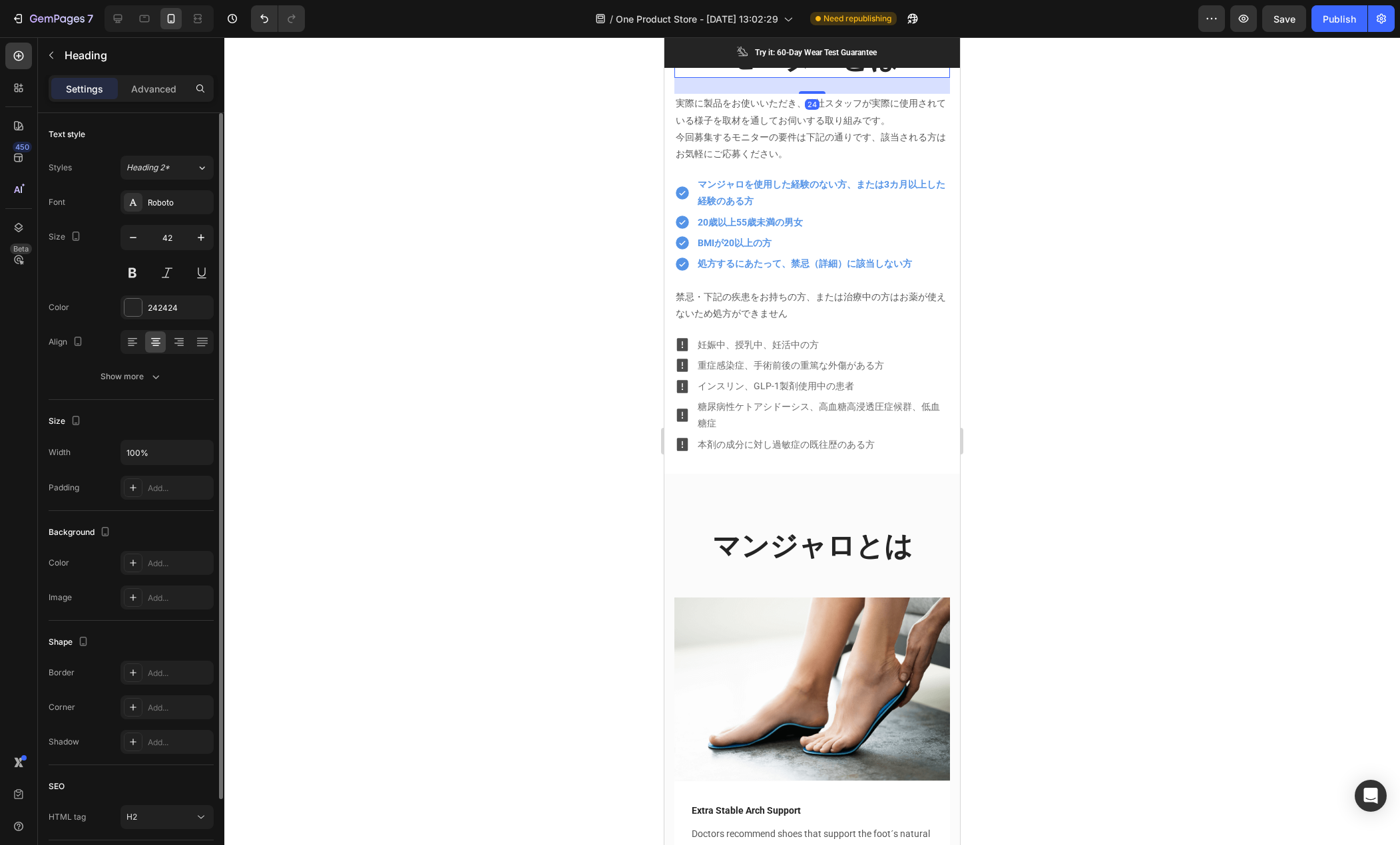
click at [835, 78] on h2 "モニターとは" at bounding box center [813, 59] width 276 height 39
click at [130, 236] on icon "button" at bounding box center [133, 238] width 13 height 13
click at [130, 236] on icon "button" at bounding box center [133, 238] width 13 height 13
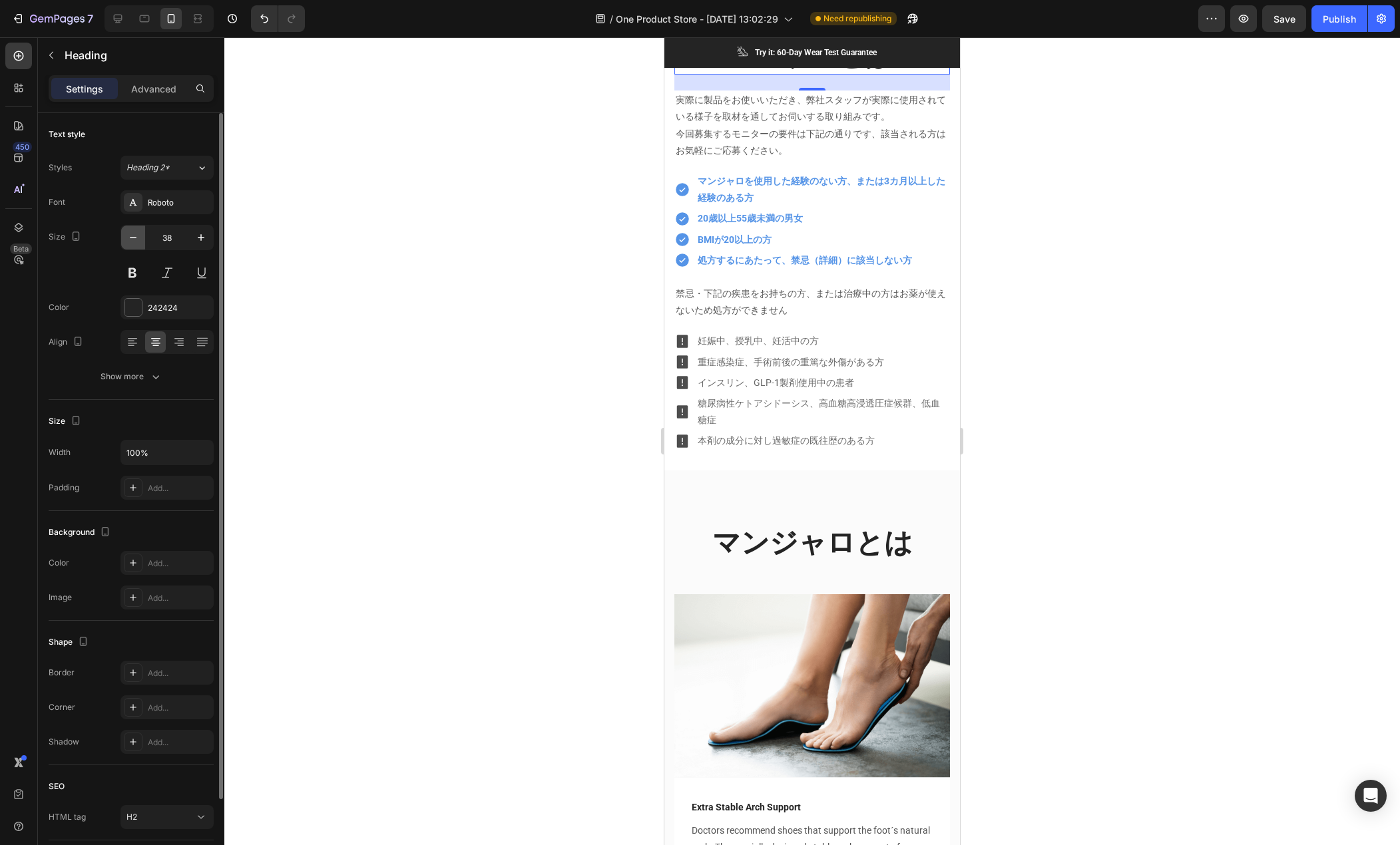
click at [130, 236] on icon "button" at bounding box center [133, 238] width 13 height 13
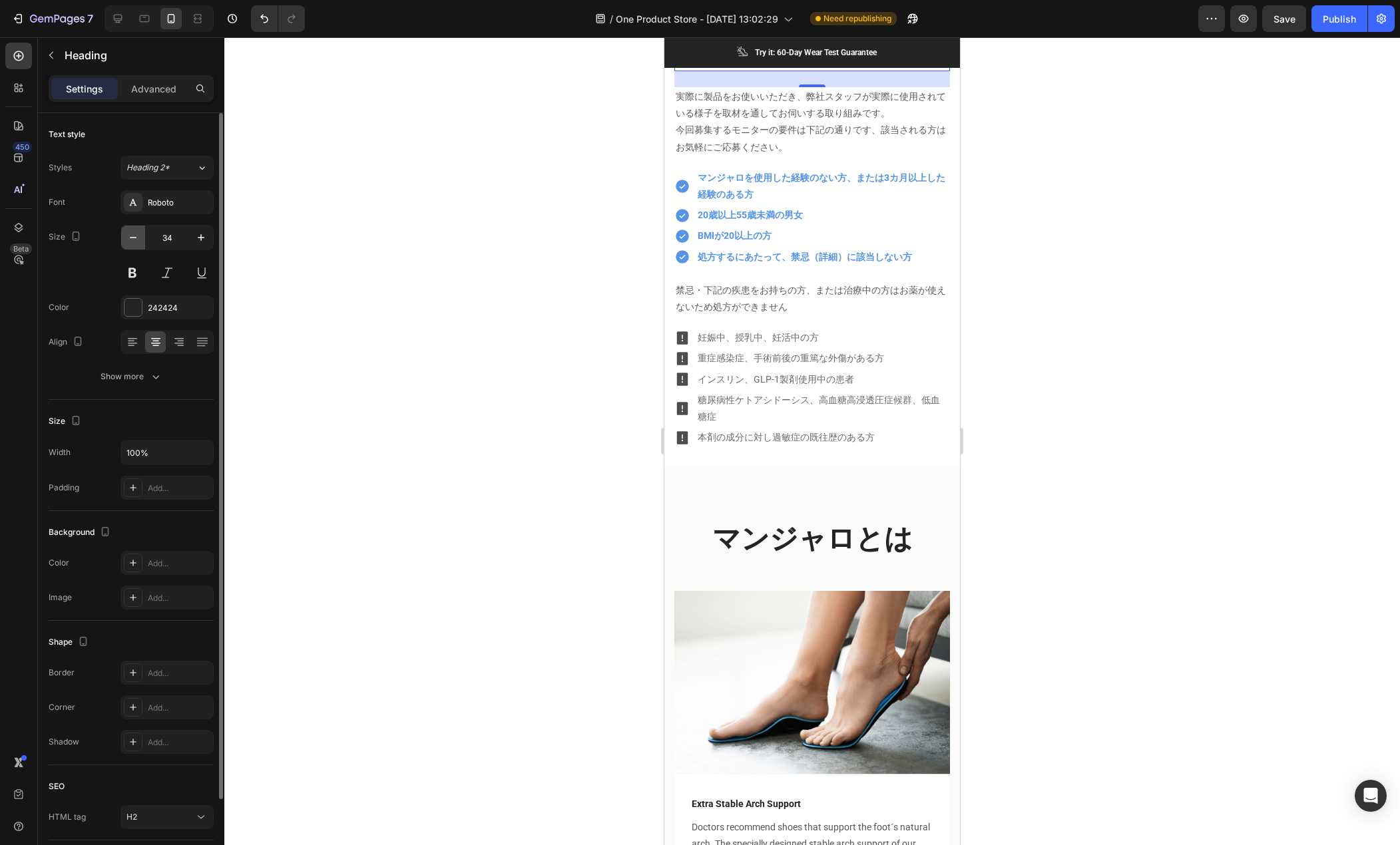
click at [130, 236] on icon "button" at bounding box center [133, 238] width 13 height 13
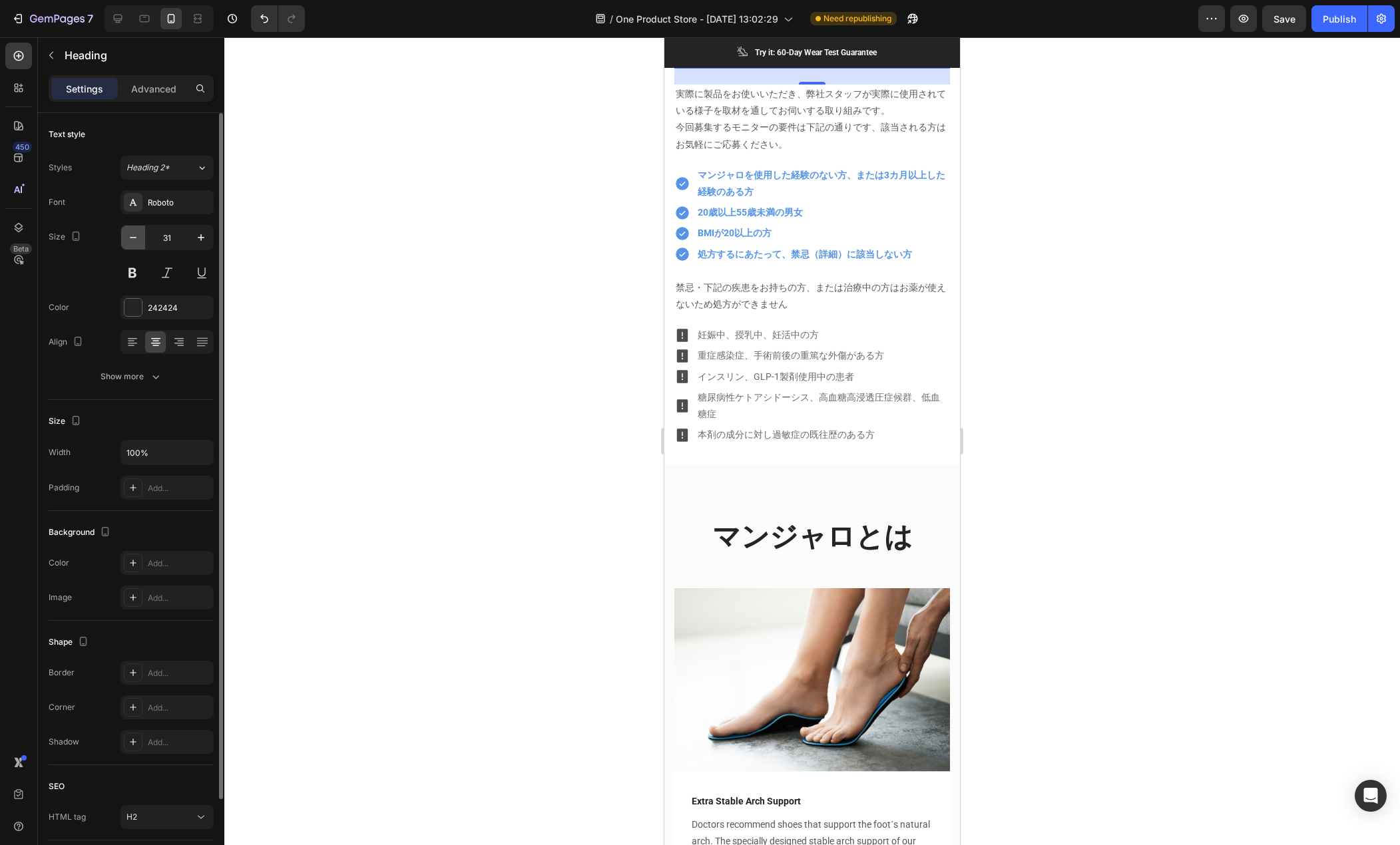
click at [130, 236] on icon "button" at bounding box center [133, 238] width 13 height 13
type input "30"
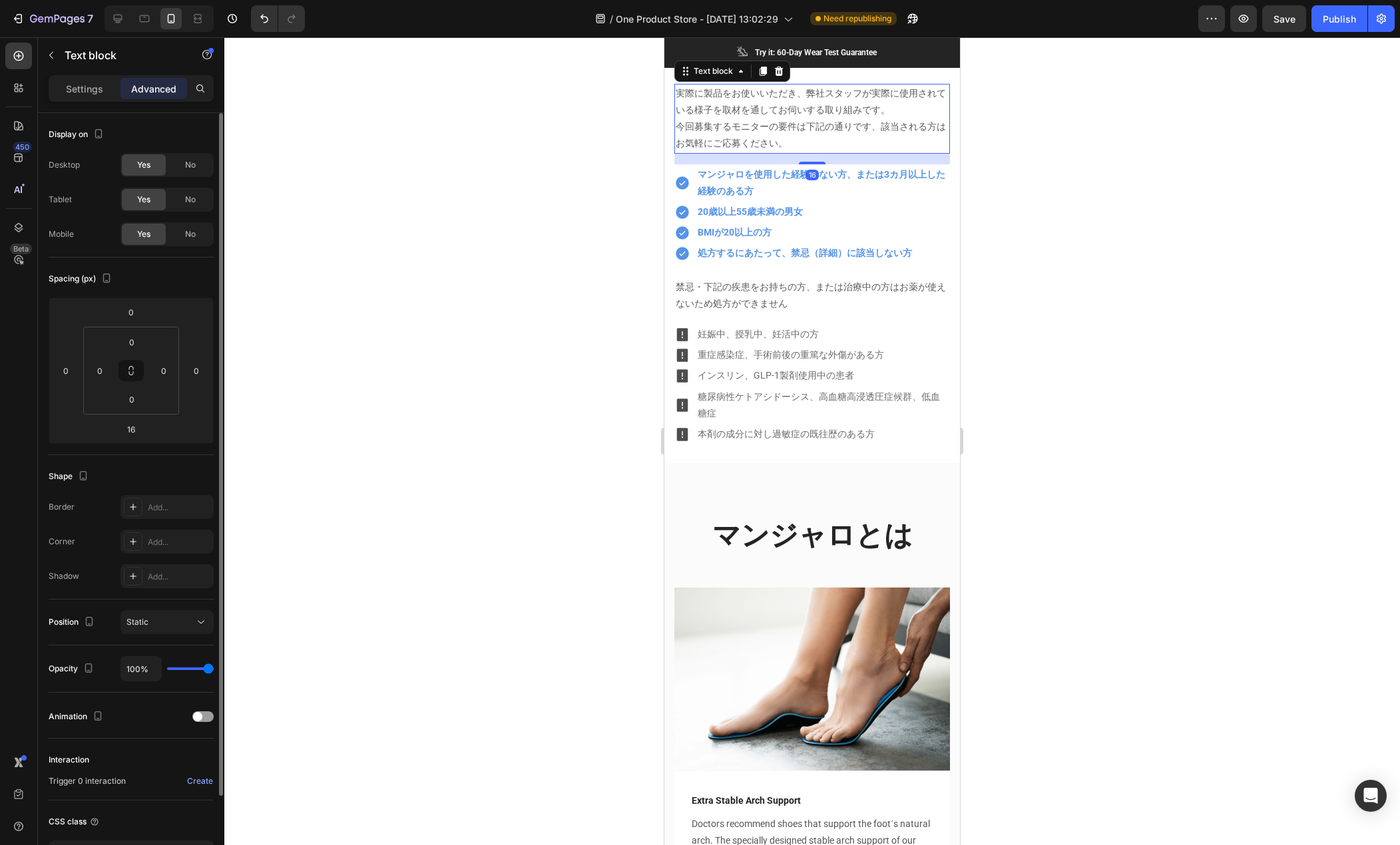
click at [744, 152] on p "今回募集するモニターの要件は下記の通りです、該当される方はお気軽にご応募ください。" at bounding box center [812, 135] width 273 height 34
click at [618, 577] on div at bounding box center [813, 441] width 1176 height 808
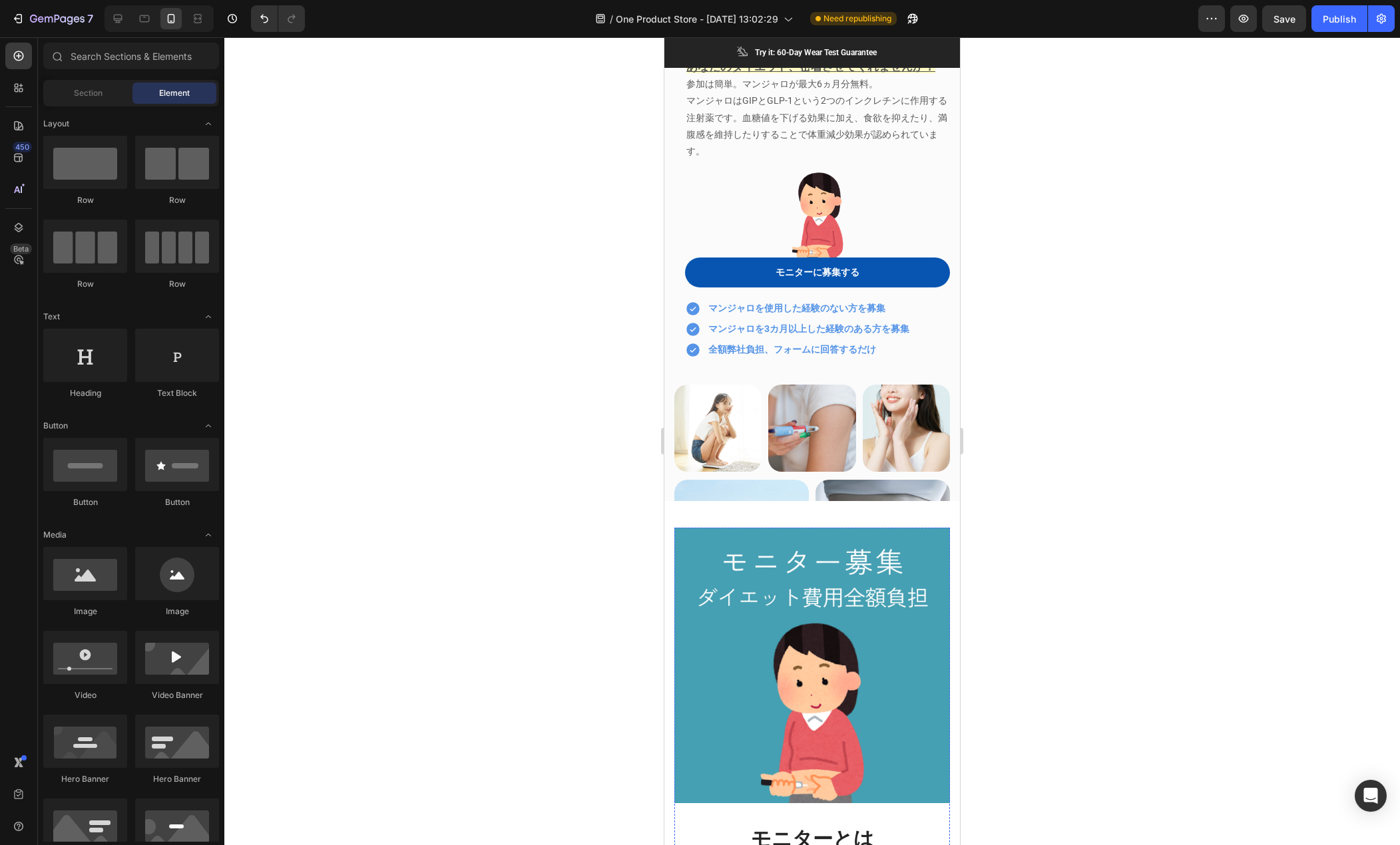
scroll to position [0, 0]
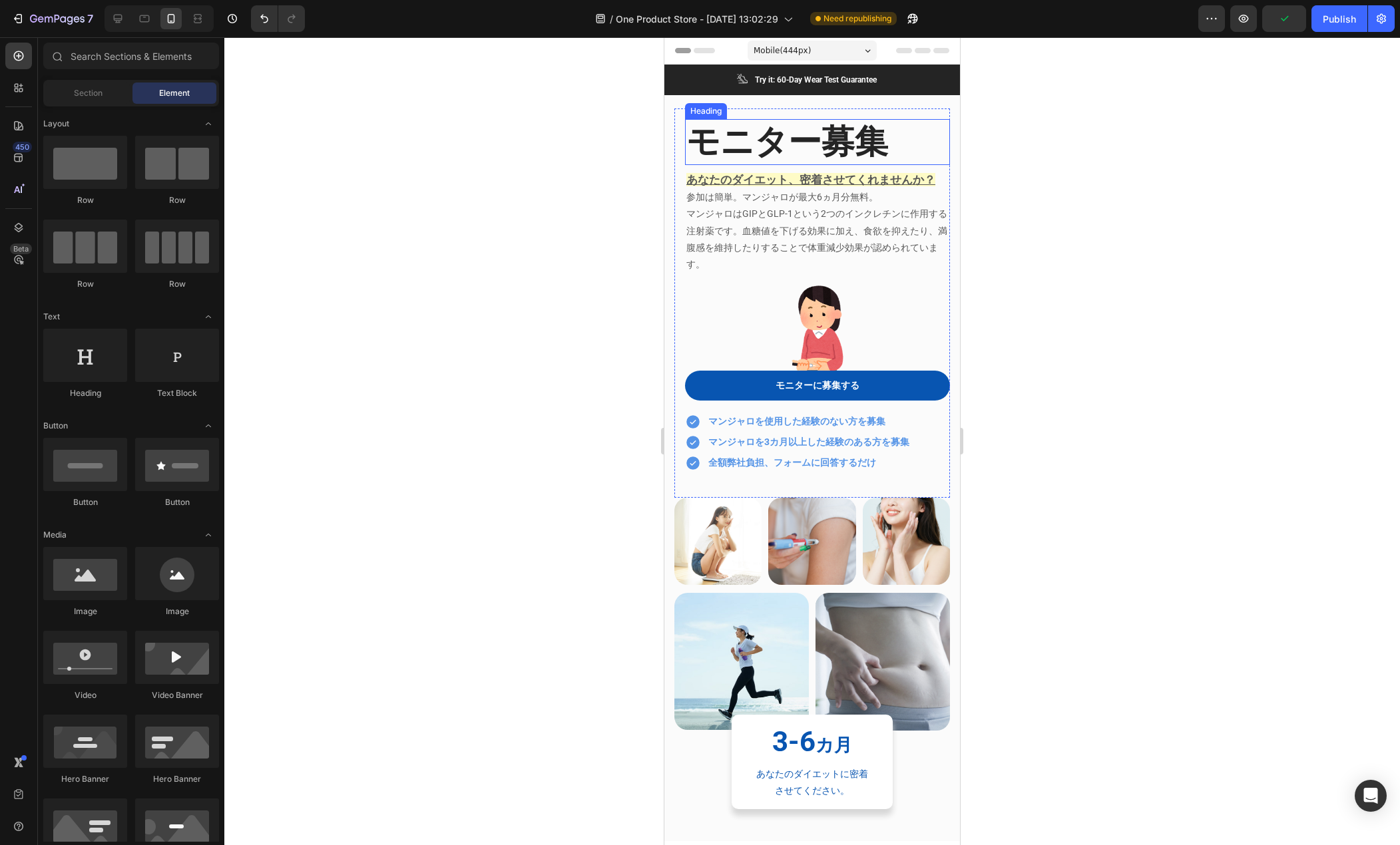
click at [743, 149] on h2 "モニター募集" at bounding box center [817, 142] width 265 height 46
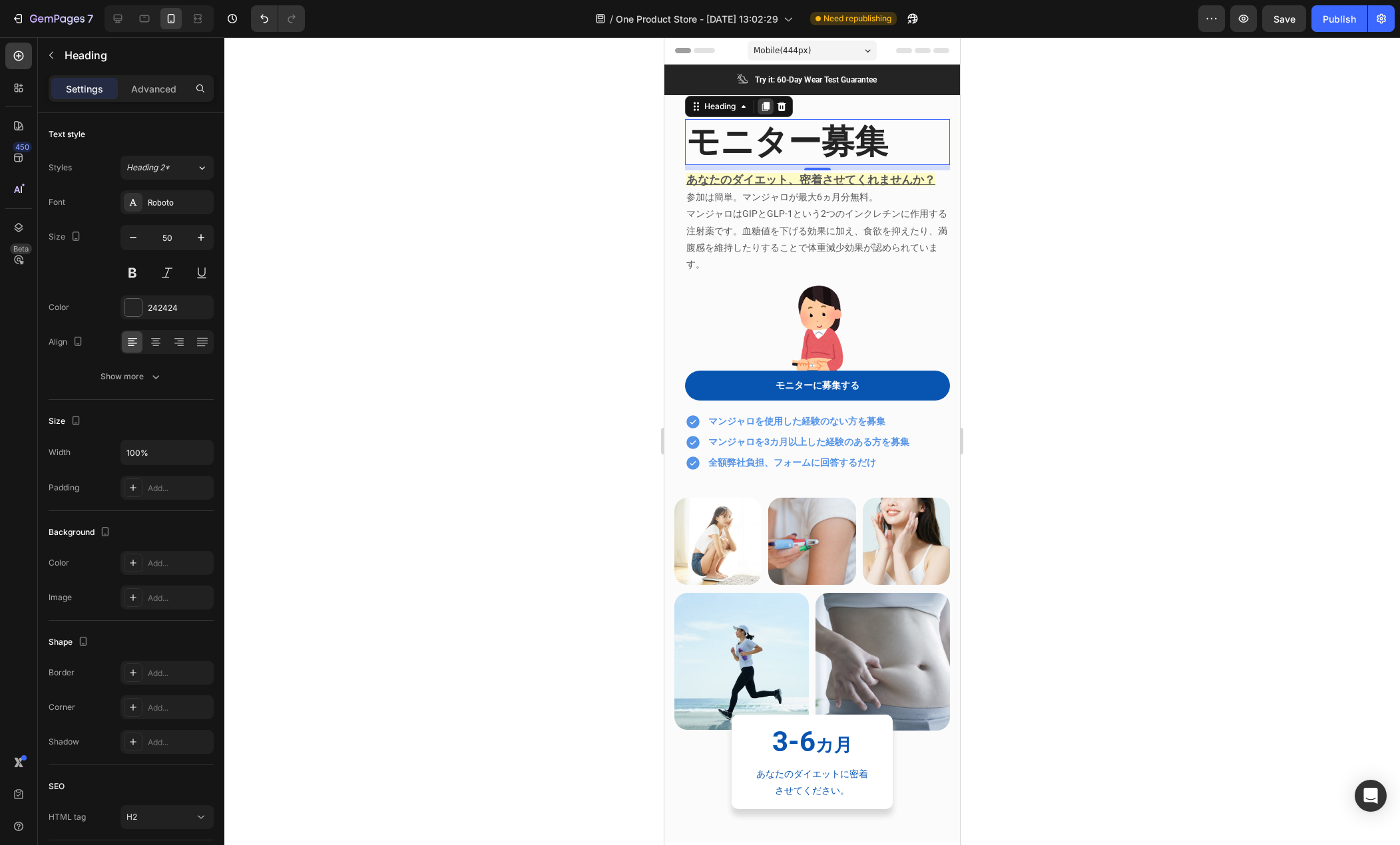
click at [770, 102] on icon at bounding box center [765, 106] width 10 height 10
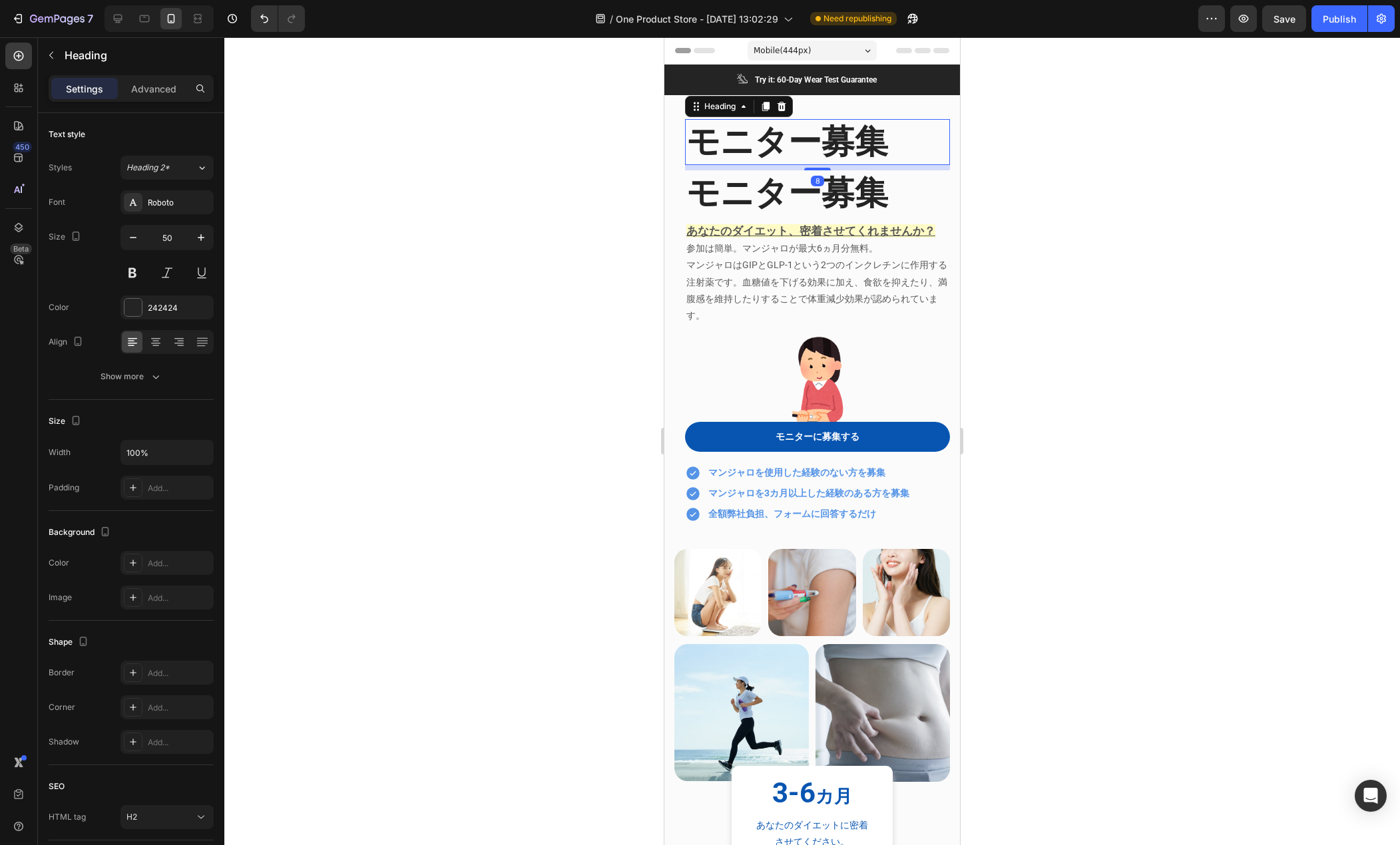
click at [753, 136] on h2 "モニター募集" at bounding box center [817, 142] width 265 height 46
click at [734, 153] on p "マンジャロ" at bounding box center [817, 142] width 262 height 43
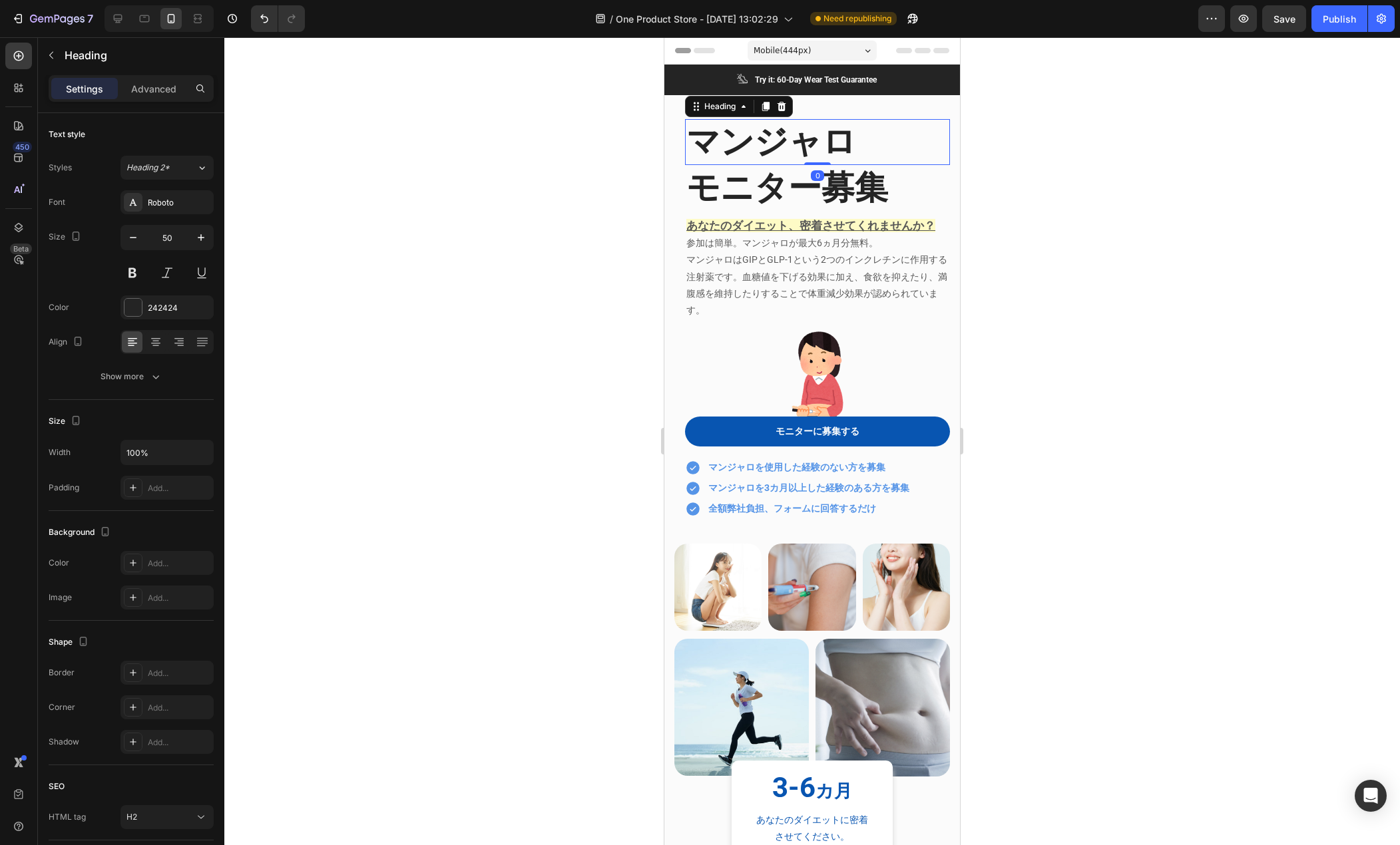
drag, startPoint x: 813, startPoint y: 168, endPoint x: 813, endPoint y: 141, distance: 27.0
click at [813, 141] on div "マンジャロ Heading 0" at bounding box center [817, 142] width 265 height 46
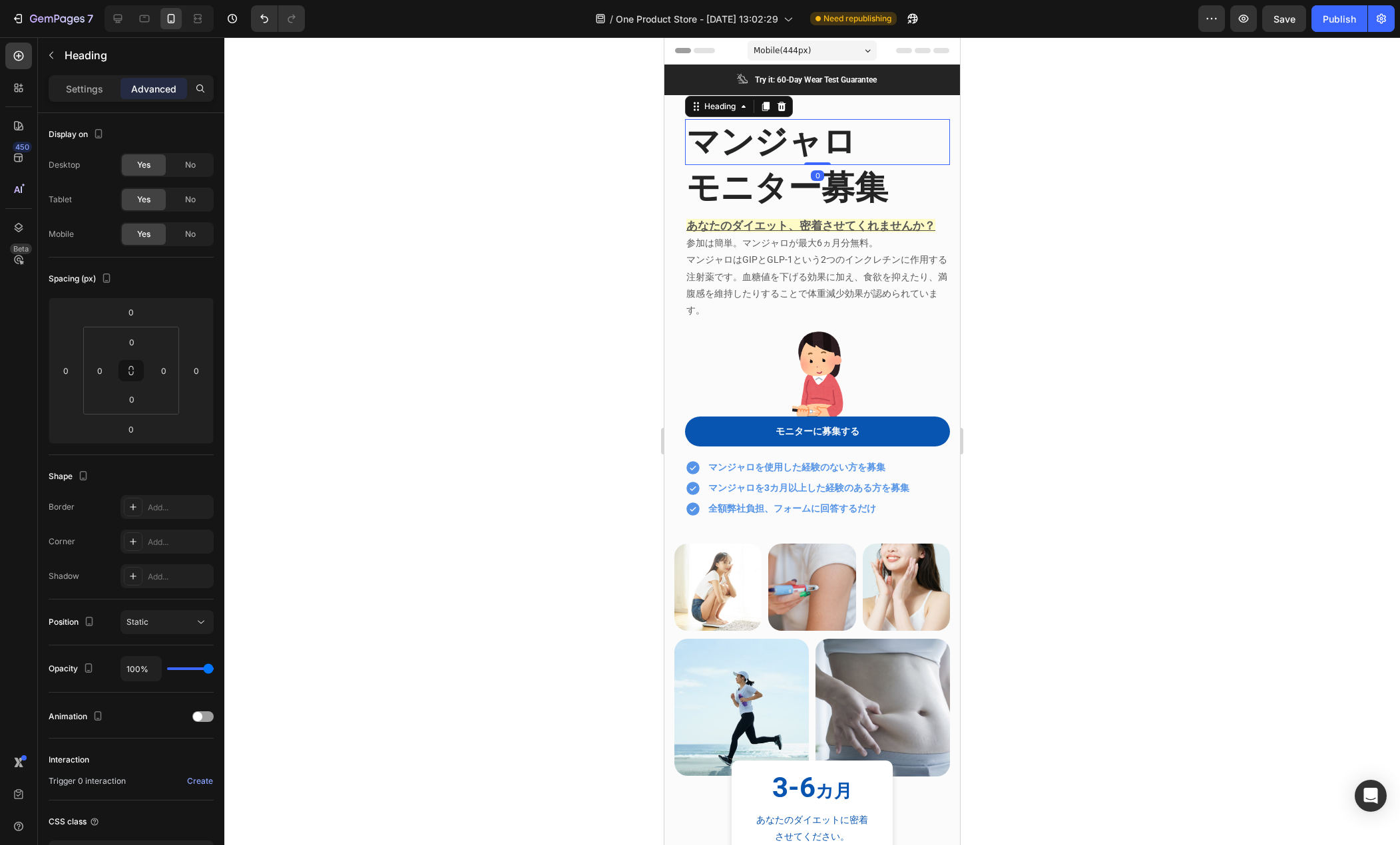
click at [1107, 120] on div at bounding box center [813, 441] width 1176 height 808
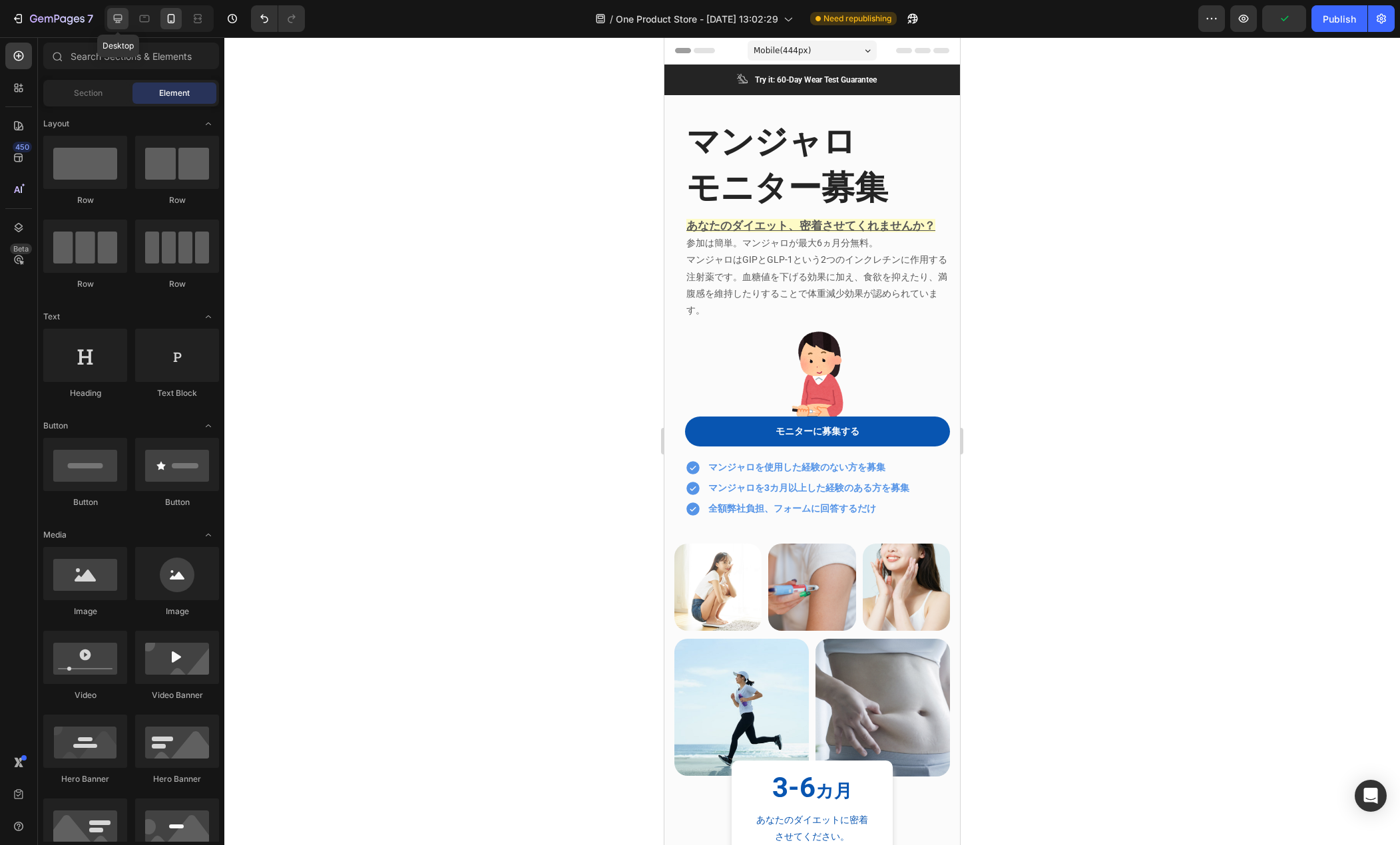
click at [117, 26] on div at bounding box center [117, 19] width 21 height 21
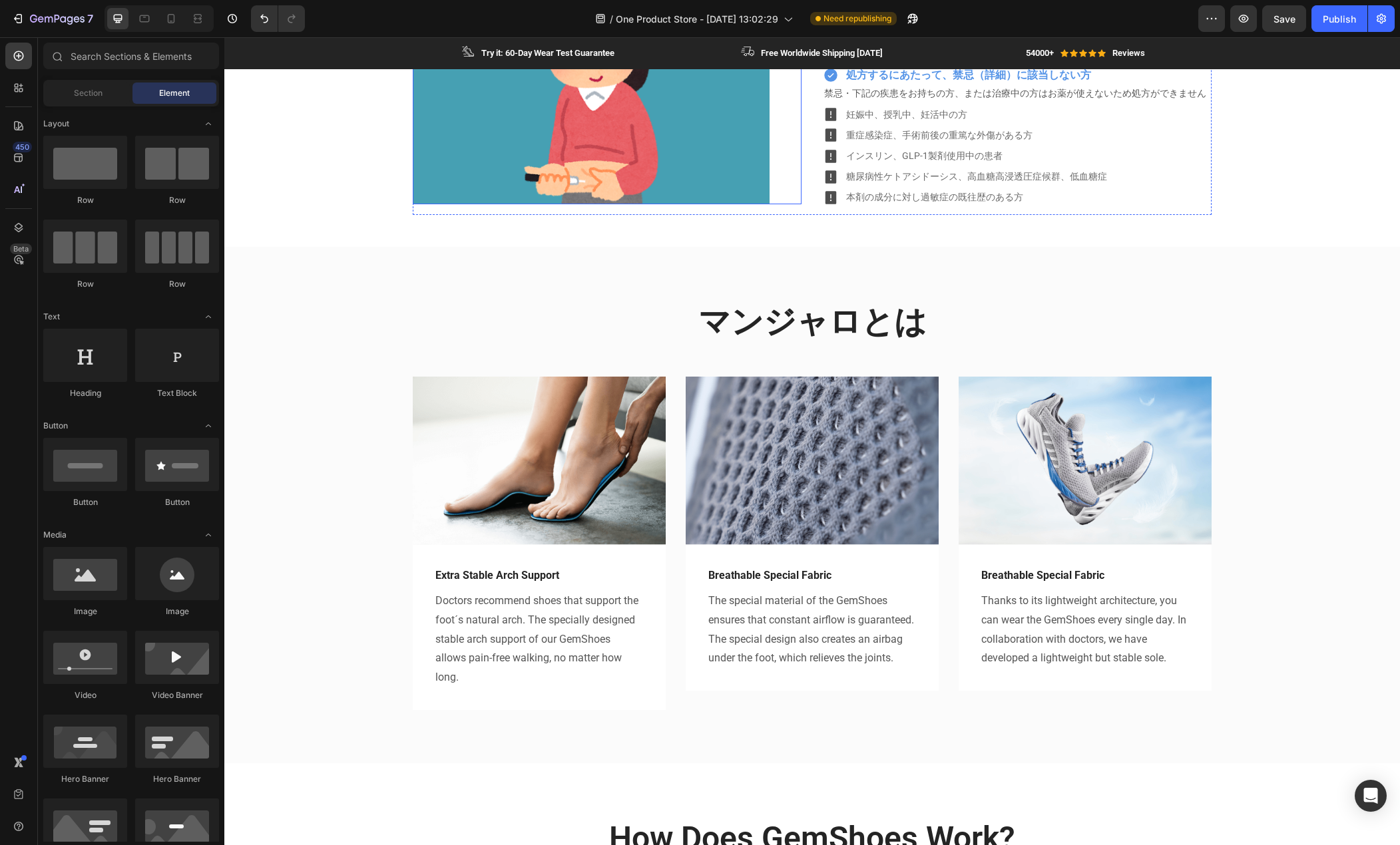
scroll to position [932, 0]
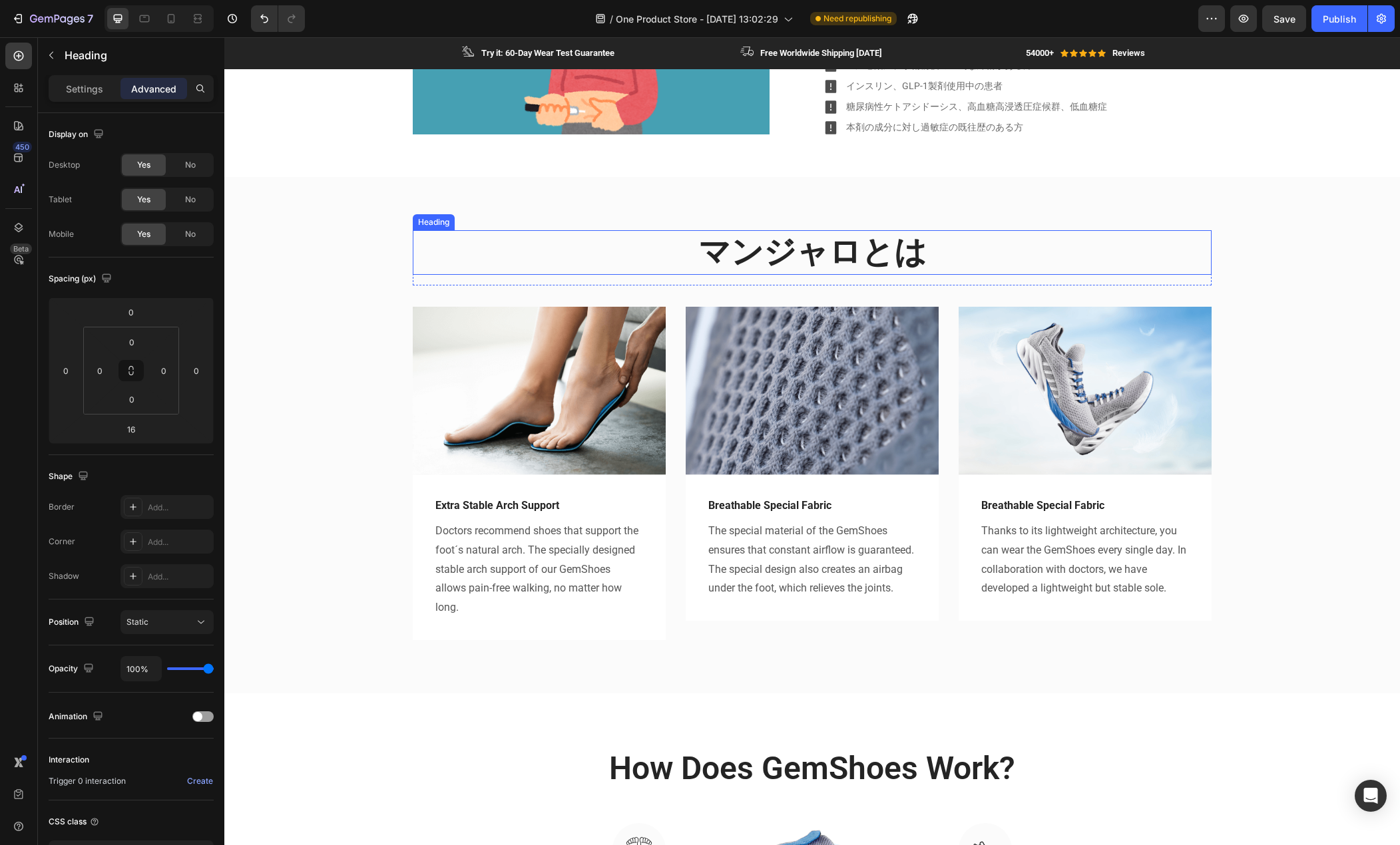
click at [762, 256] on h2 "マンジャロとは" at bounding box center [812, 252] width 799 height 44
click at [761, 256] on h2 "マンジャロとは" at bounding box center [812, 252] width 799 height 44
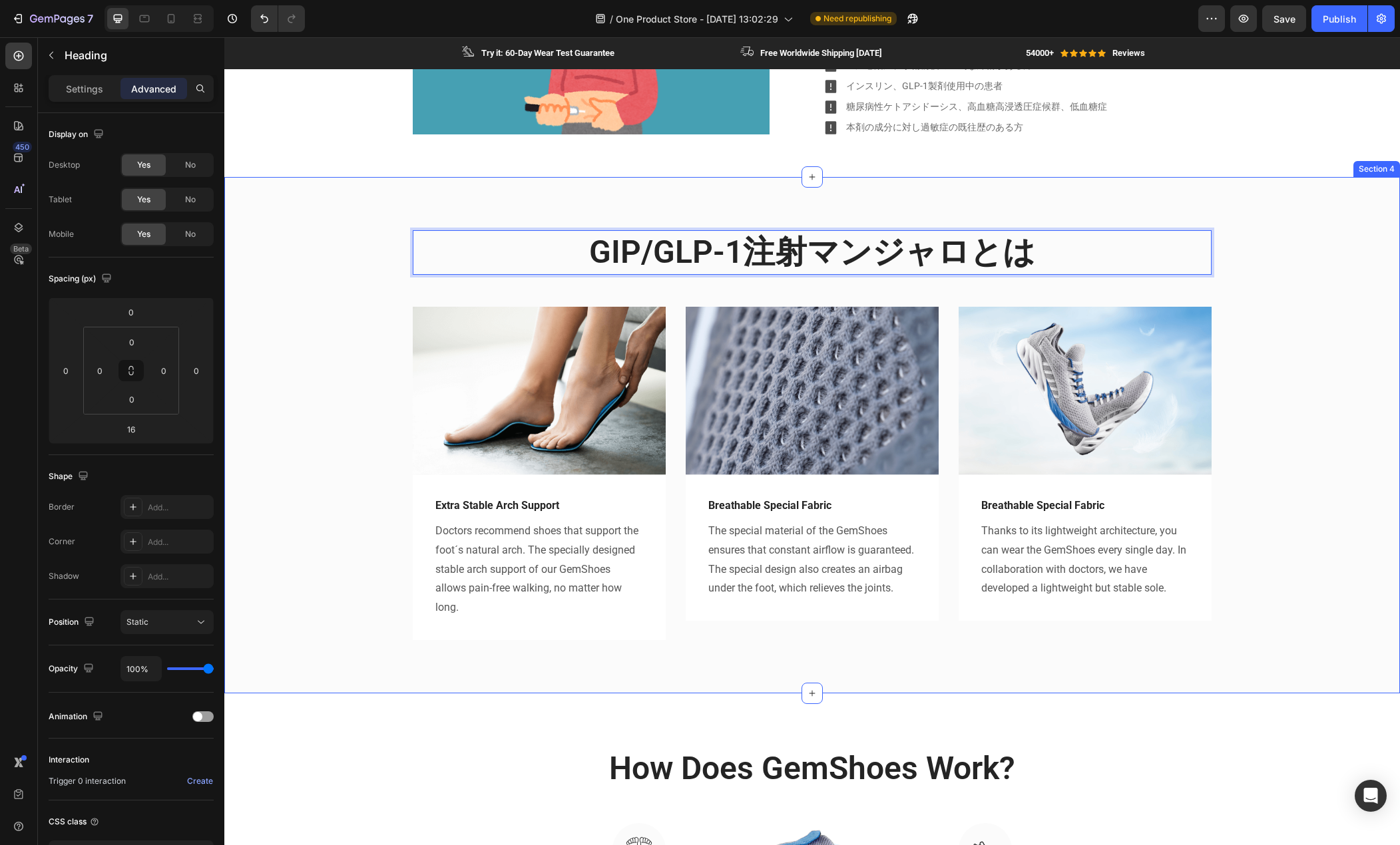
click at [370, 288] on div "GIP/GLP-1注射マンジャロとは Heading 16 Row Image Extra Stable Arch Support Text block Do…" at bounding box center [812, 445] width 1156 height 431
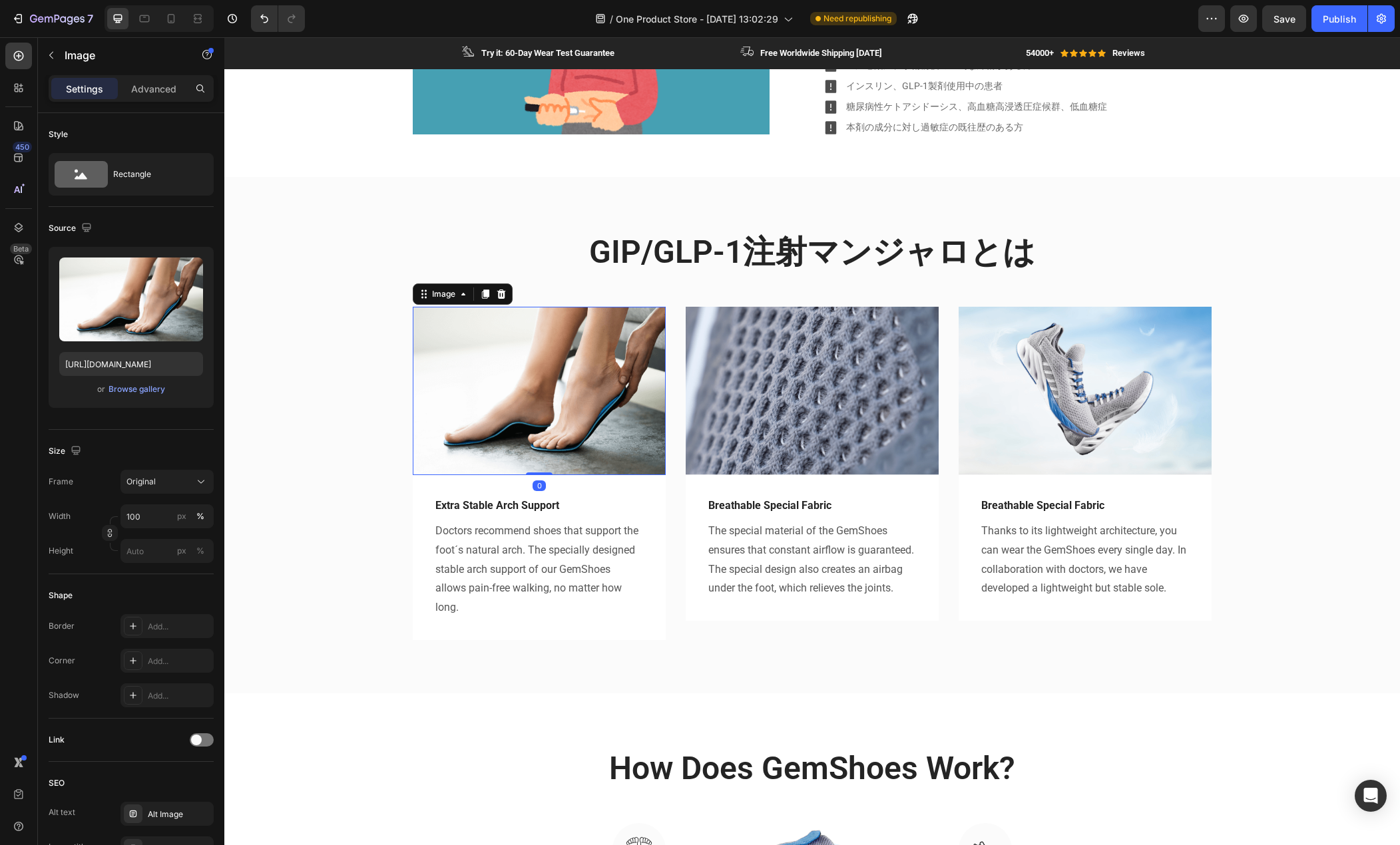
click at [480, 389] on img at bounding box center [539, 390] width 253 height 169
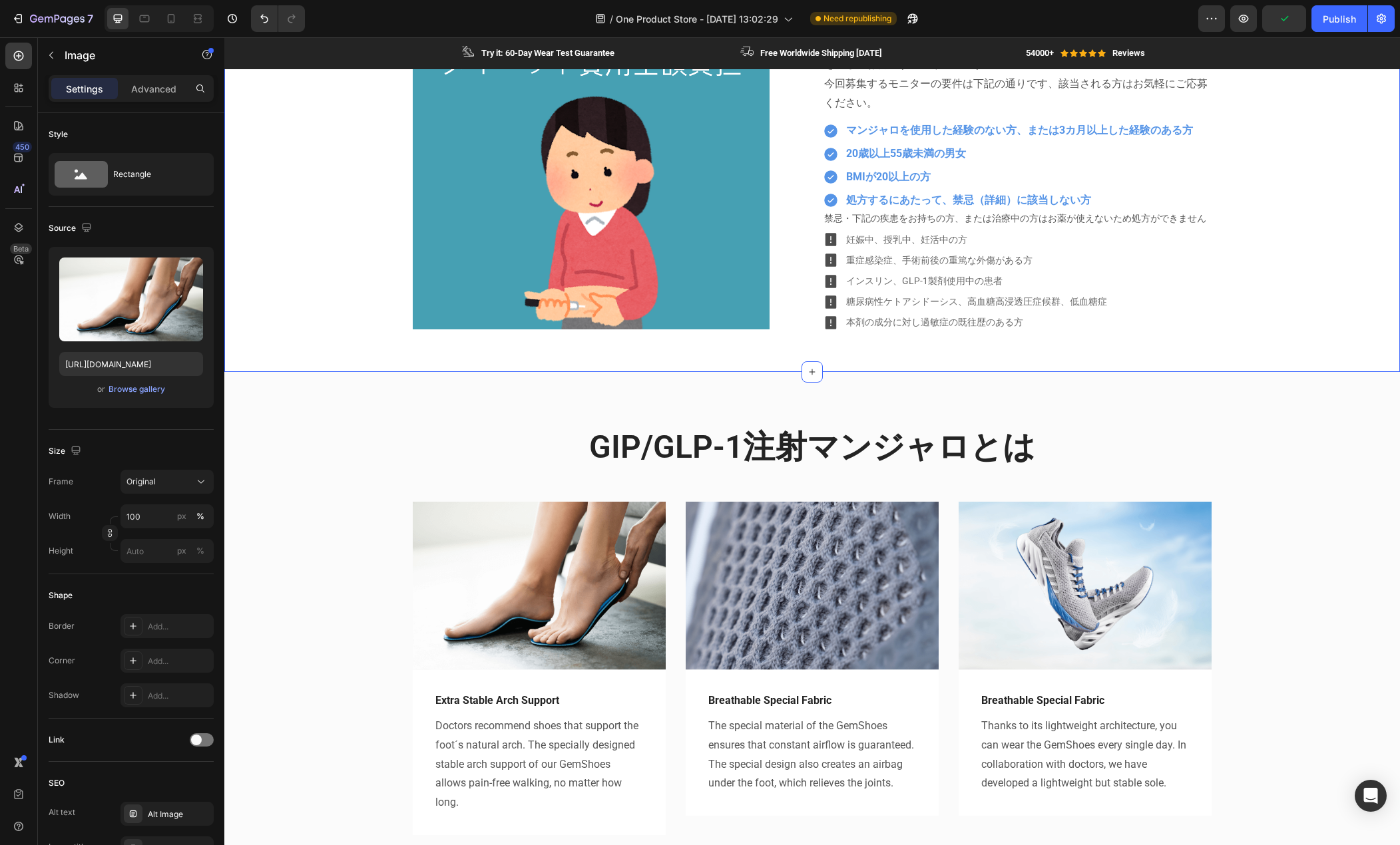
scroll to position [865, 0]
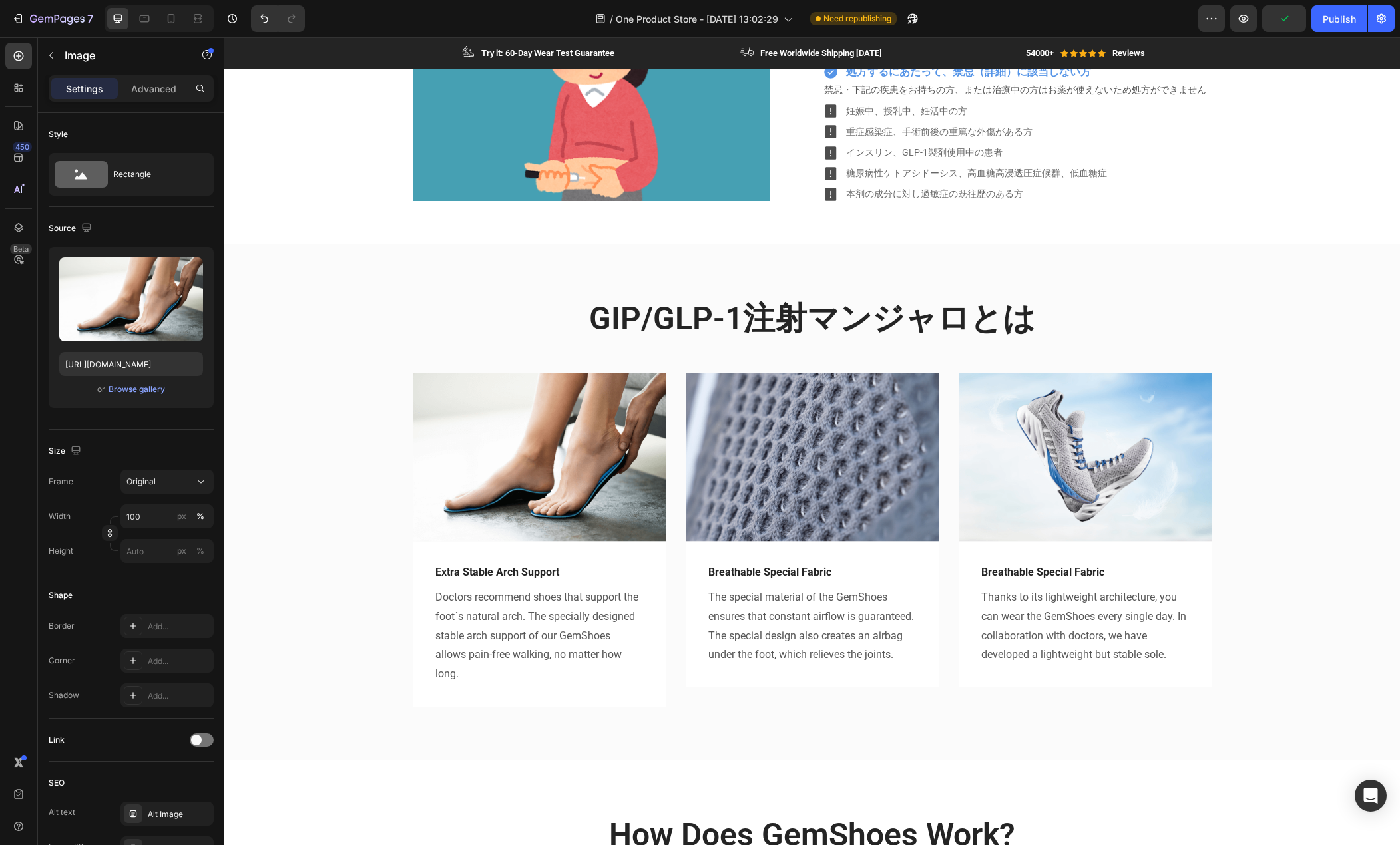
click at [463, 393] on img at bounding box center [539, 457] width 253 height 169
click at [495, 435] on img at bounding box center [539, 457] width 253 height 169
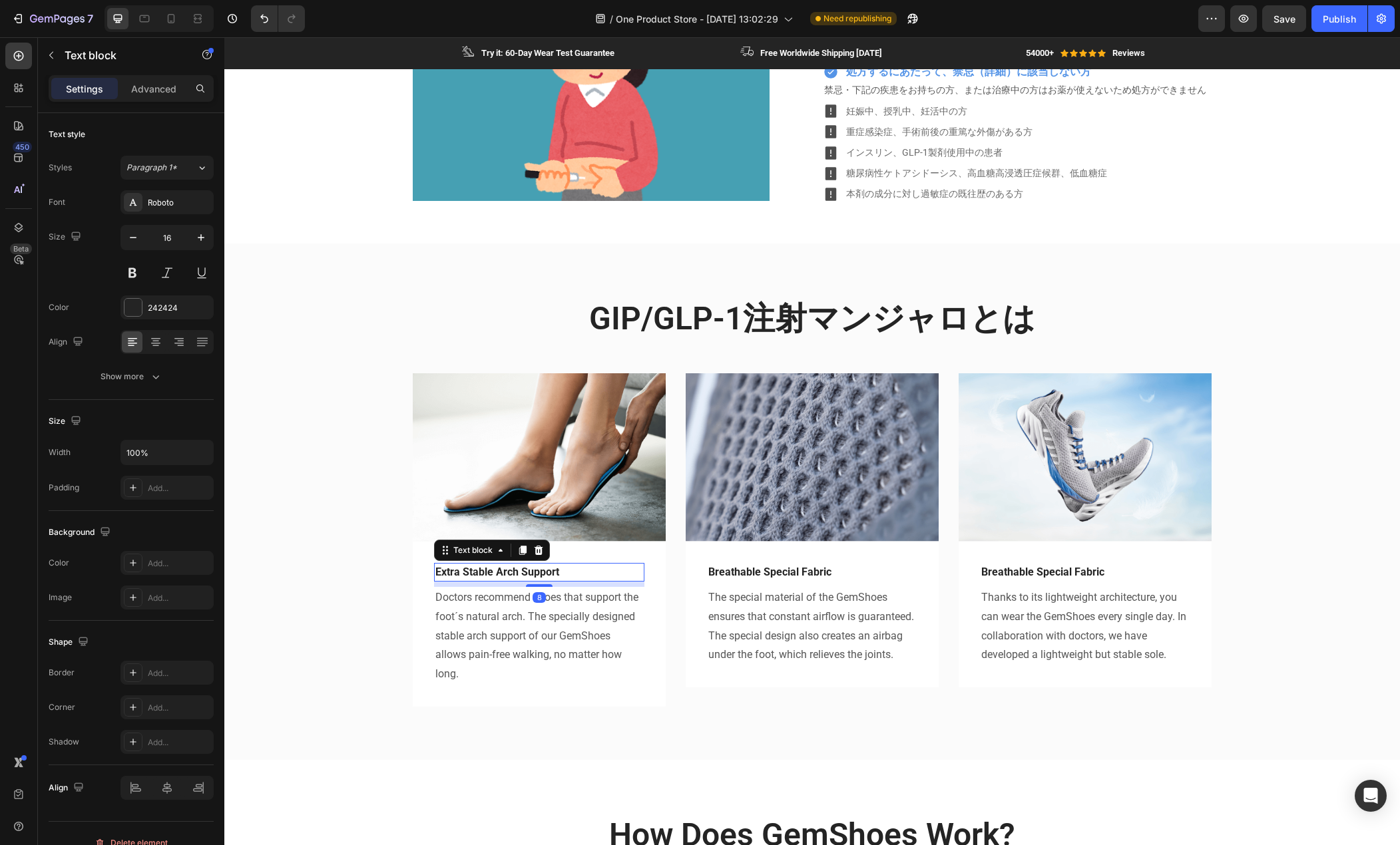
click at [568, 575] on p "Extra Stable Arch Support" at bounding box center [539, 572] width 208 height 16
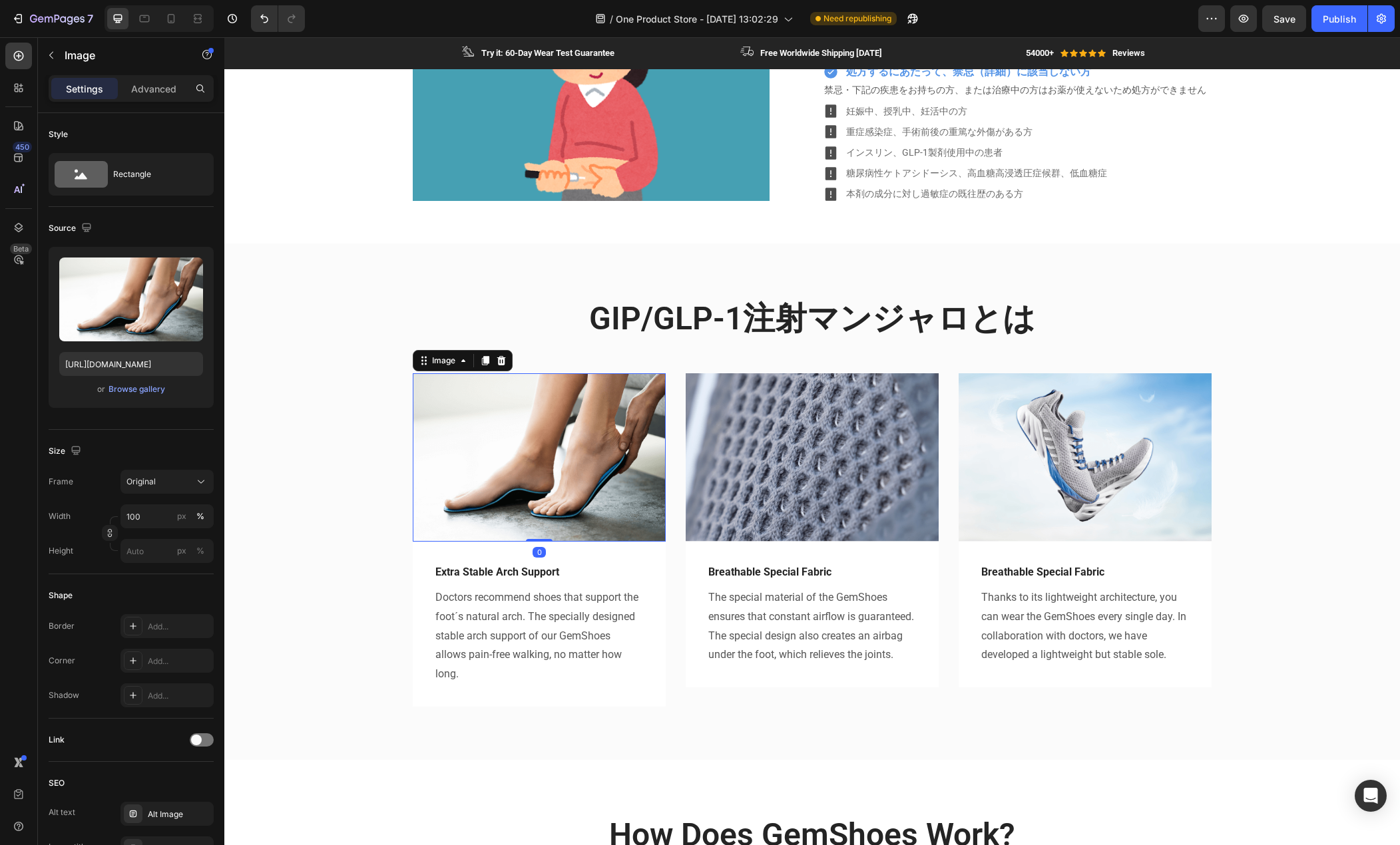
click at [546, 497] on img at bounding box center [539, 457] width 253 height 169
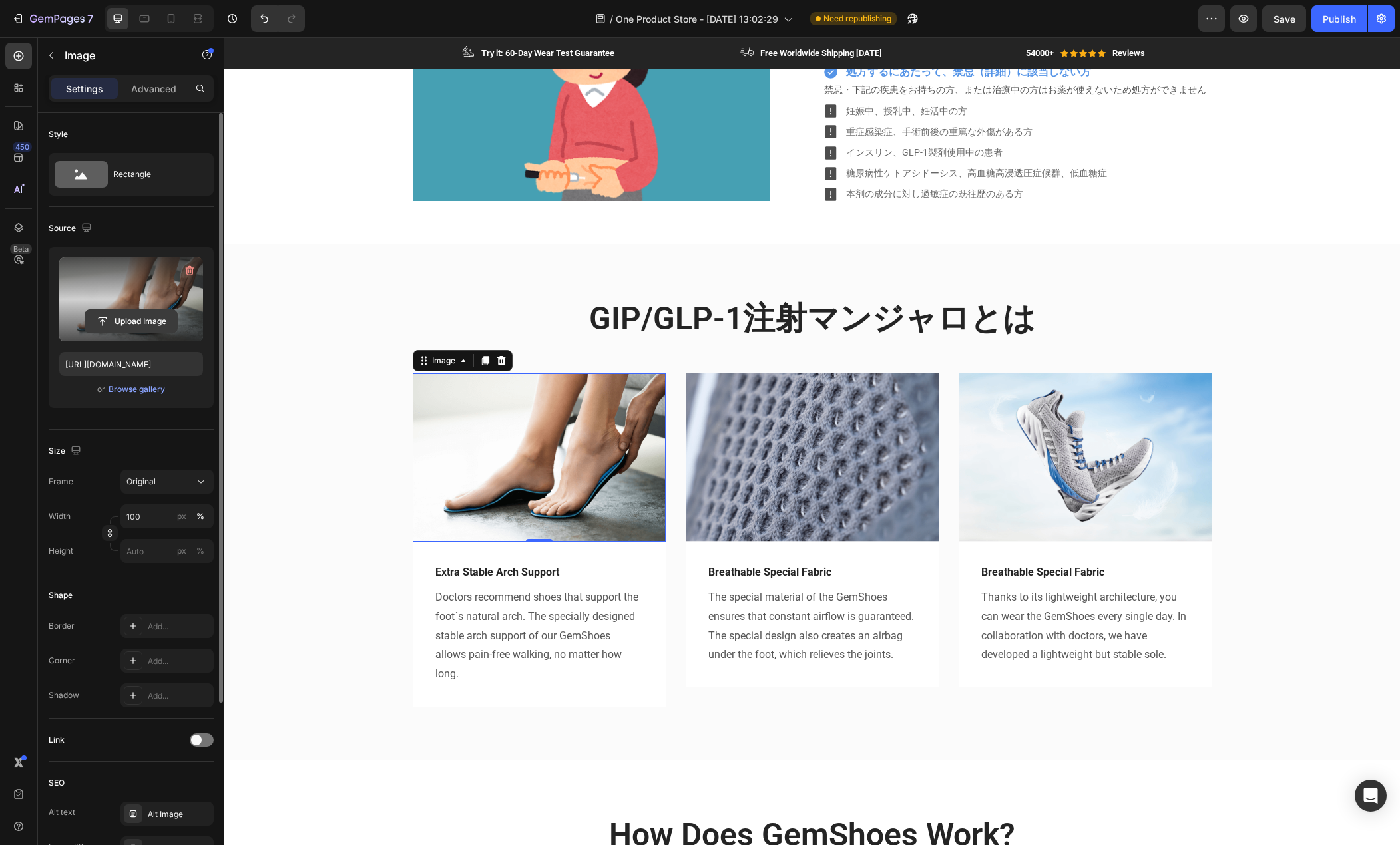
click at [134, 320] on input "file" at bounding box center [130, 321] width 92 height 22
click at [185, 267] on icon "button" at bounding box center [189, 271] width 13 height 13
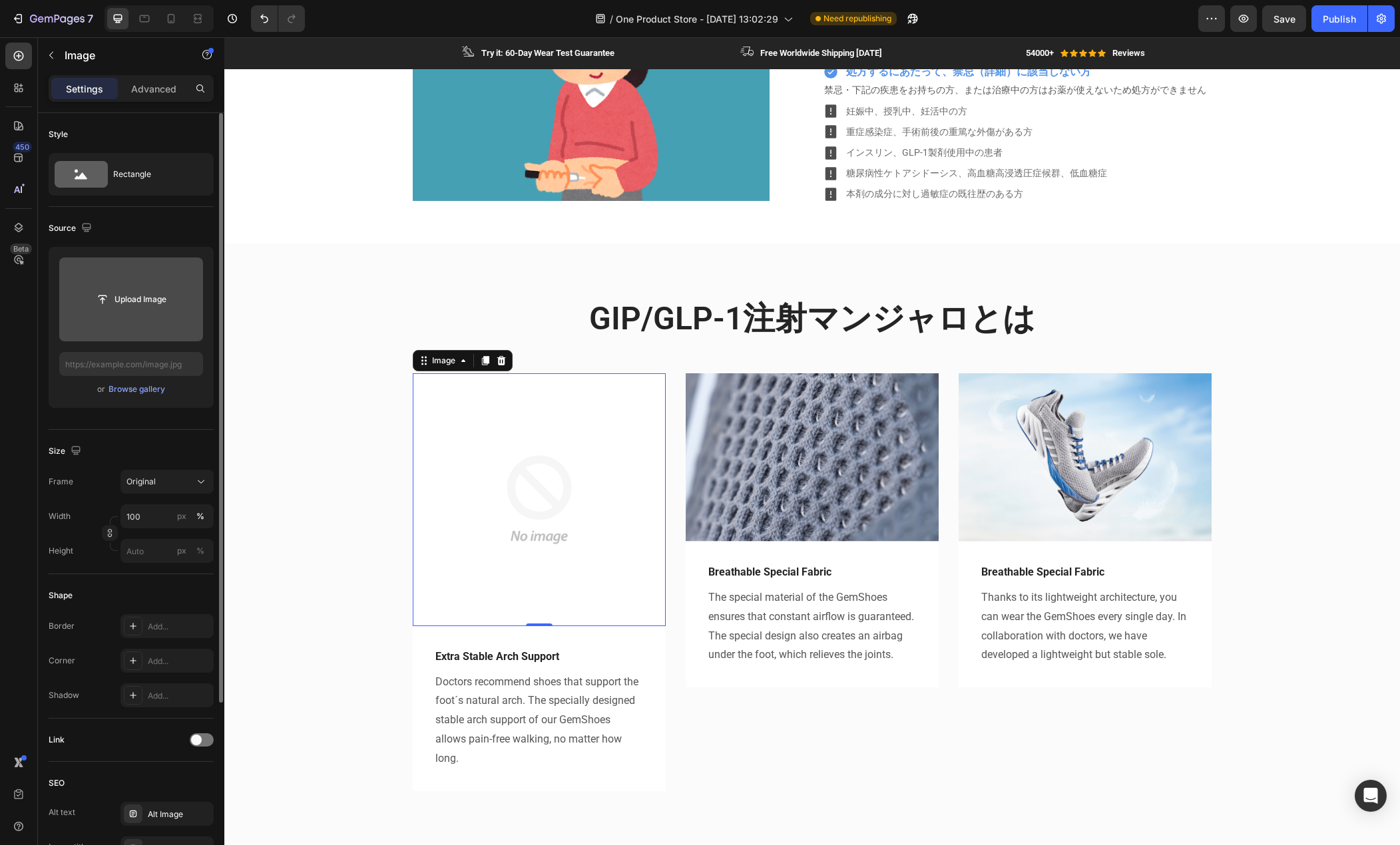
click at [148, 297] on input "file" at bounding box center [130, 299] width 92 height 22
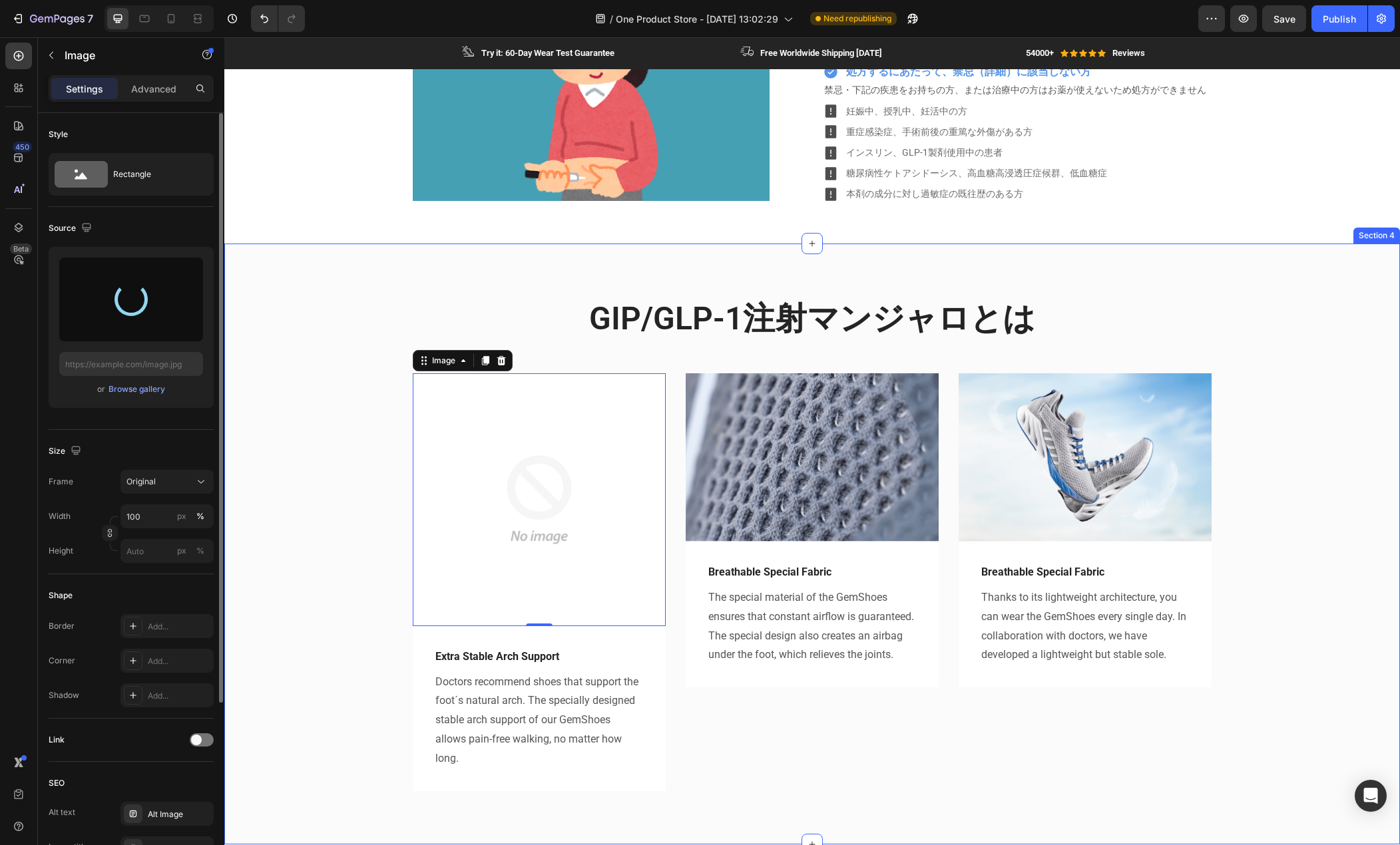
type input "https://cdn.shopify.com/s/files/1/0685/8810/9993/files/gempages_579575509243921…"
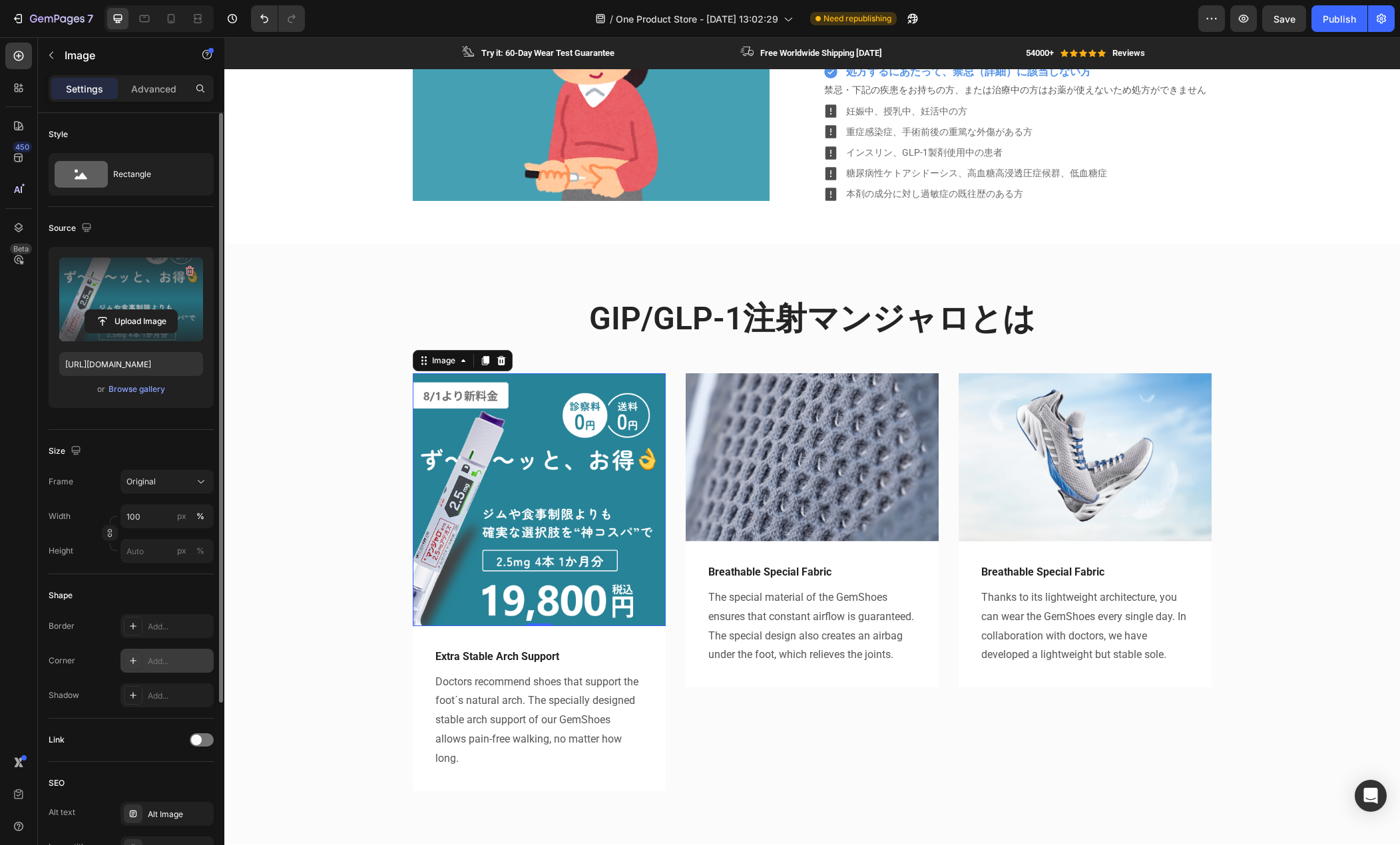
click at [164, 659] on div "Add..." at bounding box center [179, 661] width 62 height 12
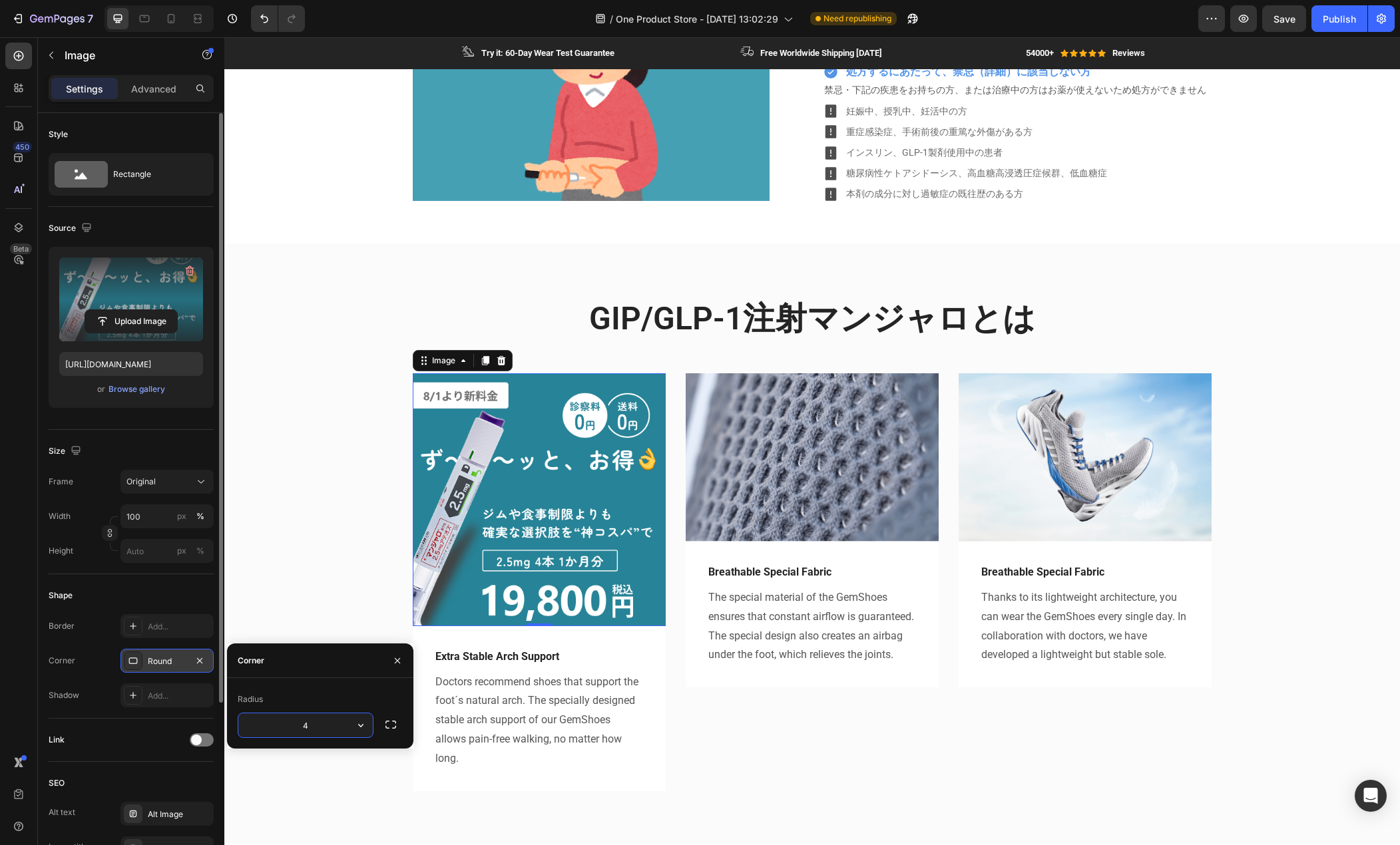
type input "40"
click at [337, 584] on div "GIP/GLP-1注射マンジャロとは Heading Row Image 0 Extra Stable Arch Support Text block Doc…" at bounding box center [812, 554] width 1156 height 515
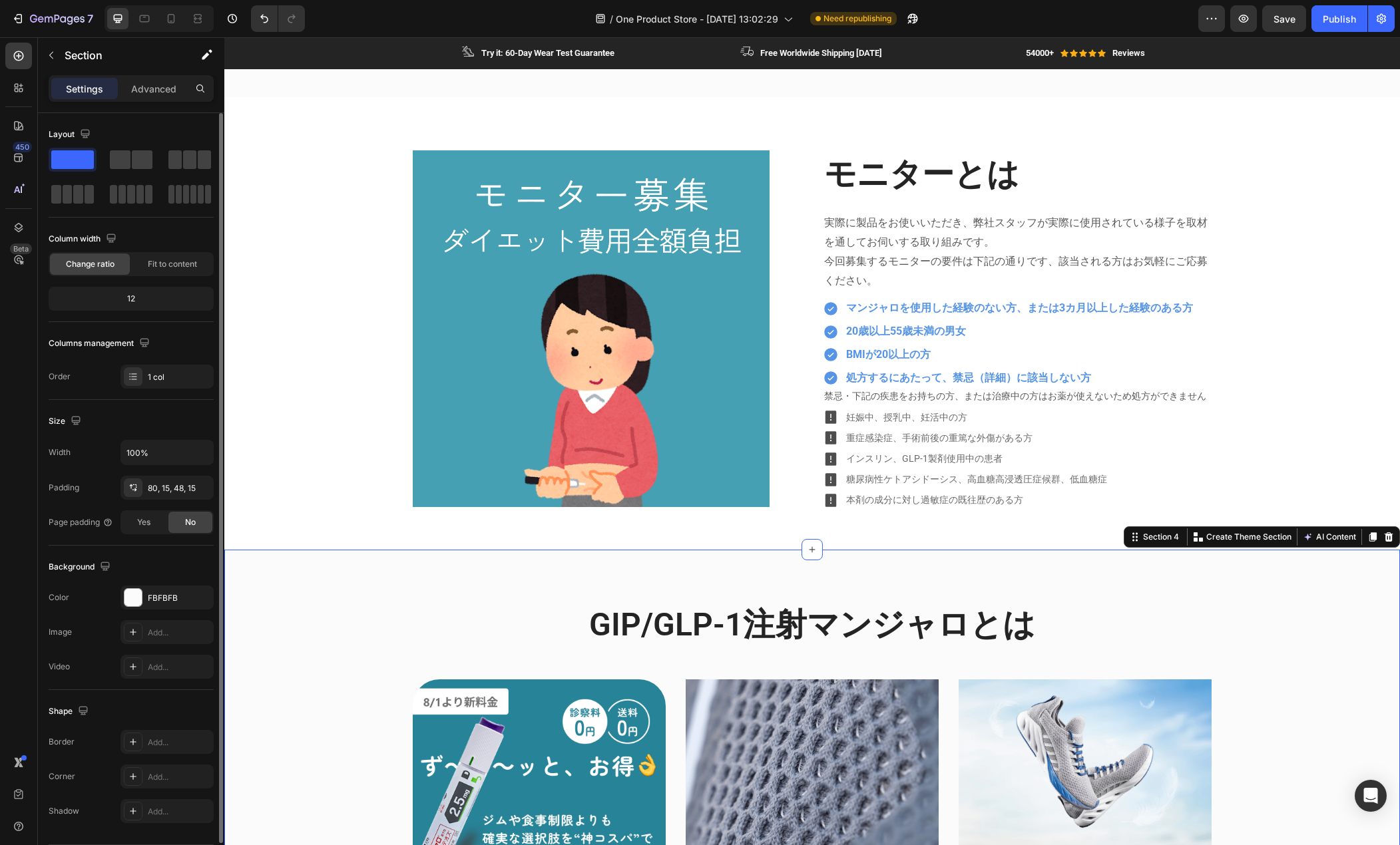
scroll to position [533, 0]
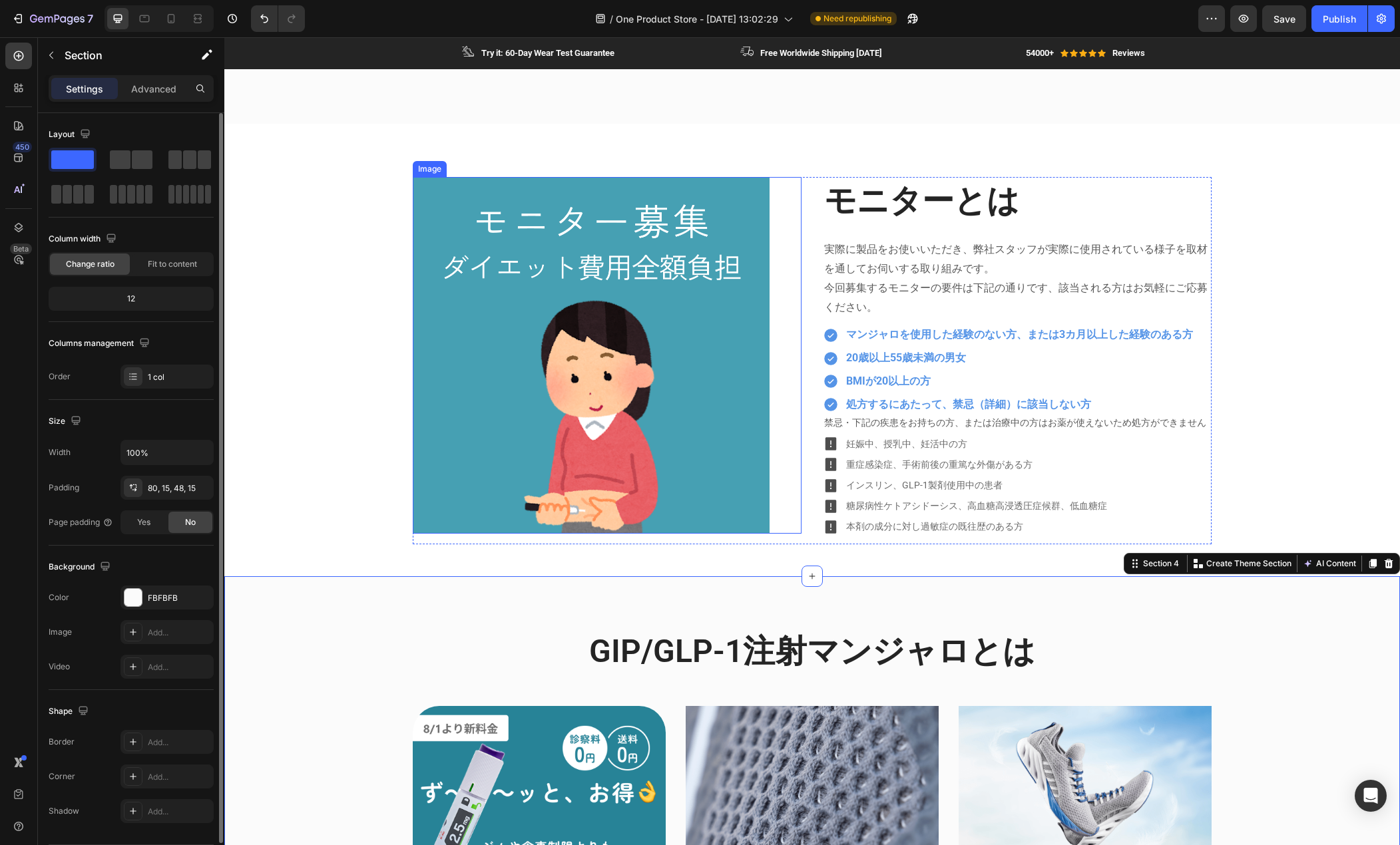
click at [494, 430] on img at bounding box center [591, 355] width 357 height 357
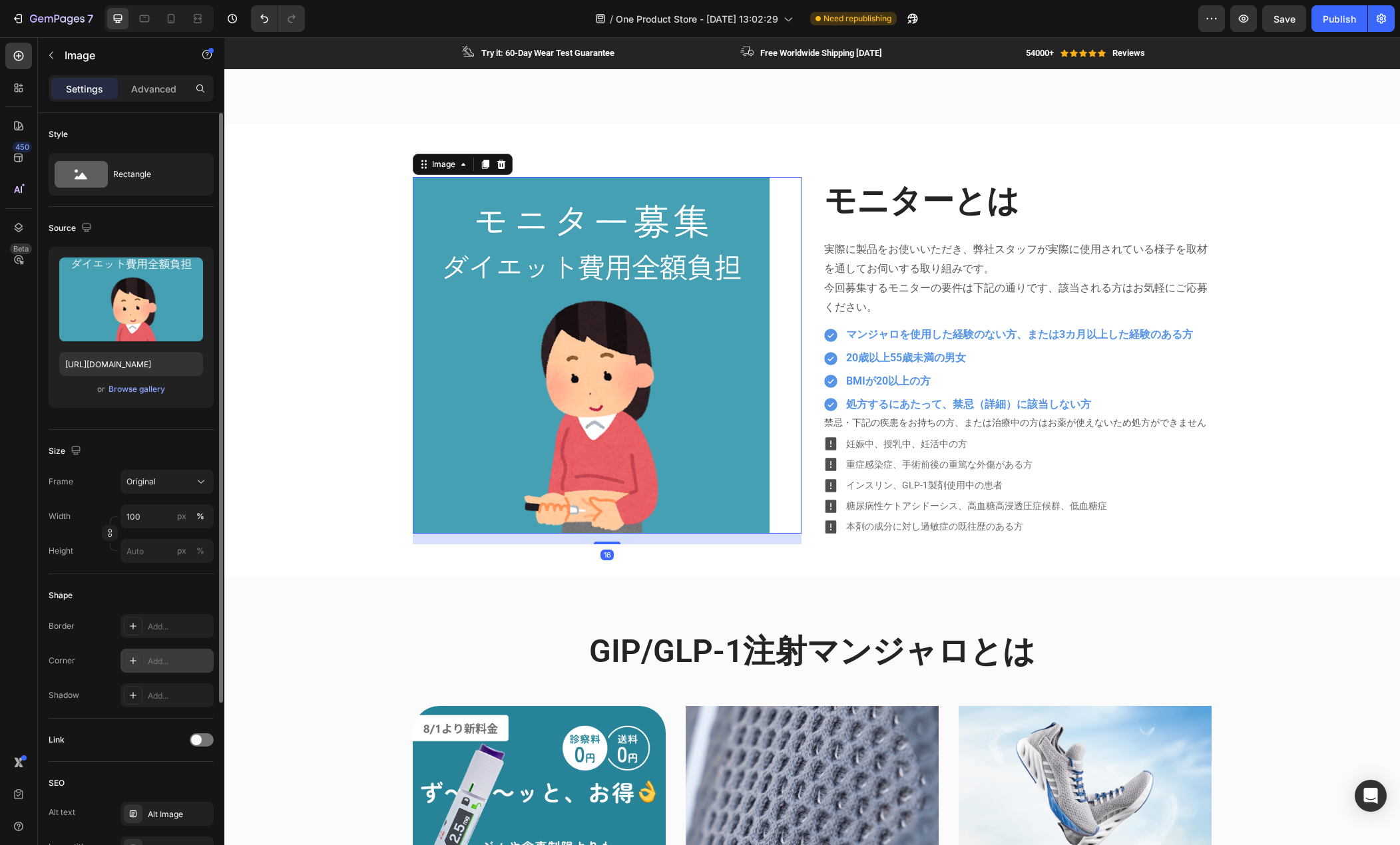
click at [159, 659] on div "Add..." at bounding box center [179, 661] width 62 height 12
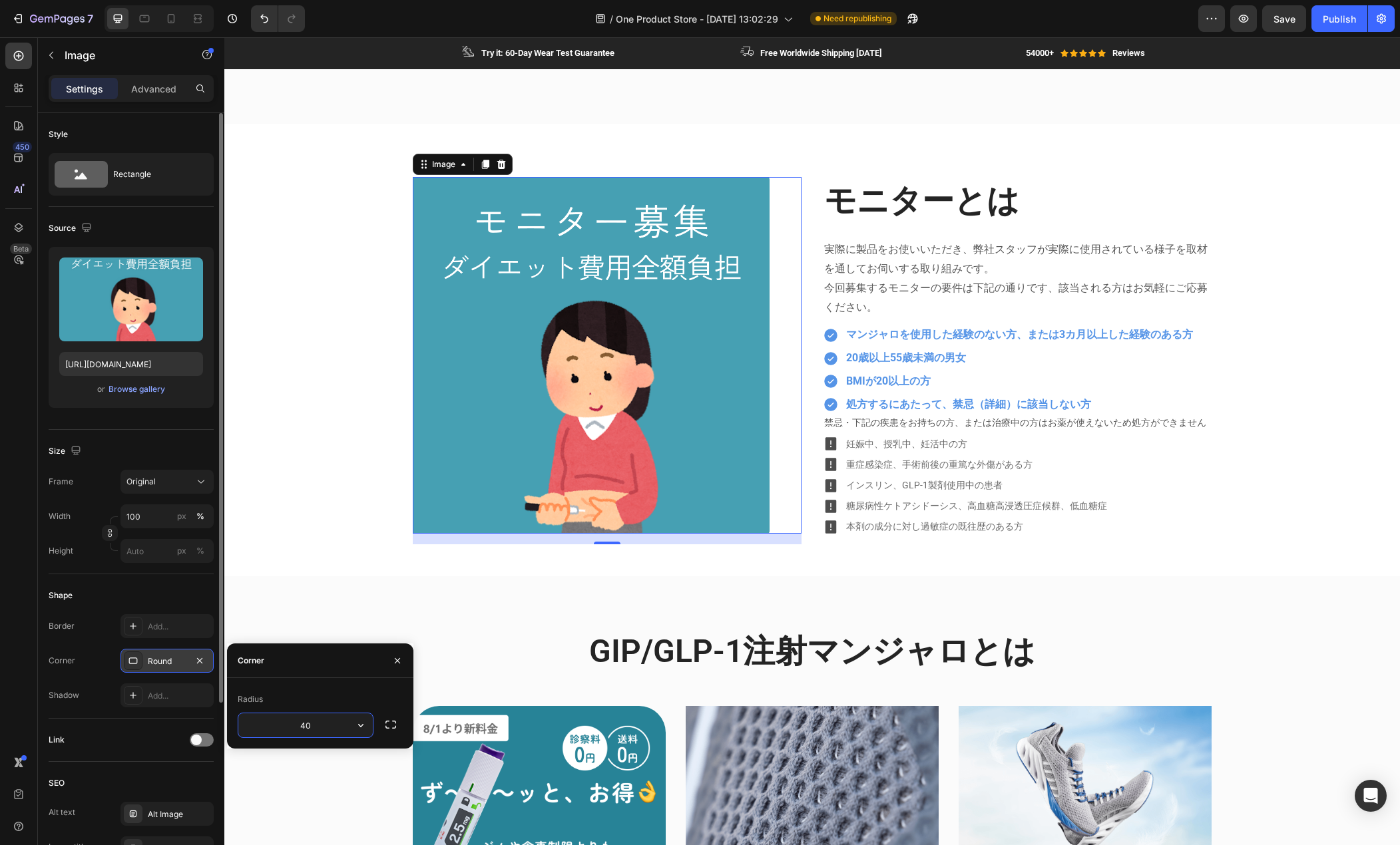
type input "40"
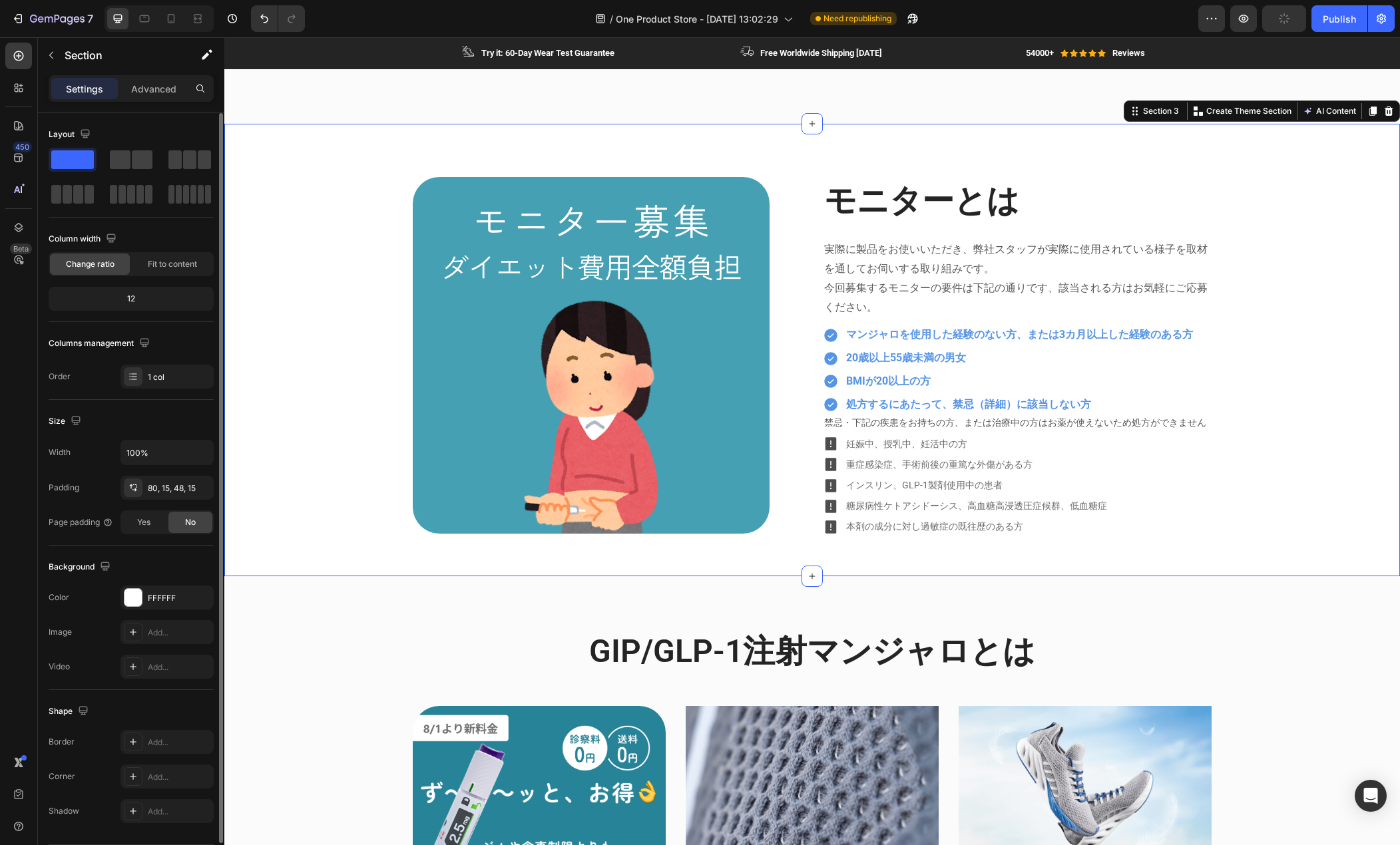
click at [338, 496] on div "Image モニターとは Heading 実際に製品をお使いいただき、弊社スタッフが実際に使用されている様子を取材を通してお伺いする取り組みです。 今回募集す…" at bounding box center [812, 361] width 1156 height 367
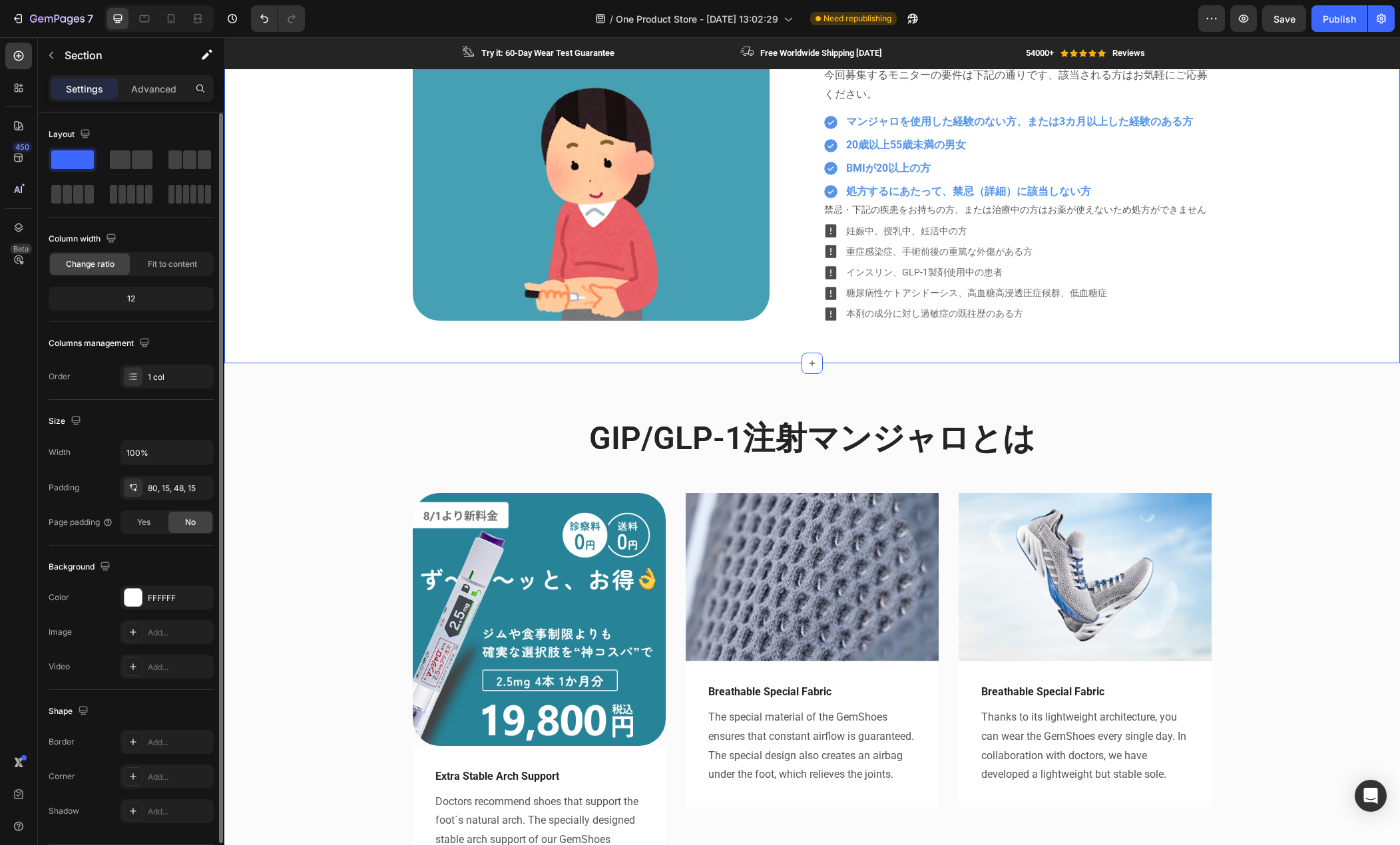
scroll to position [932, 0]
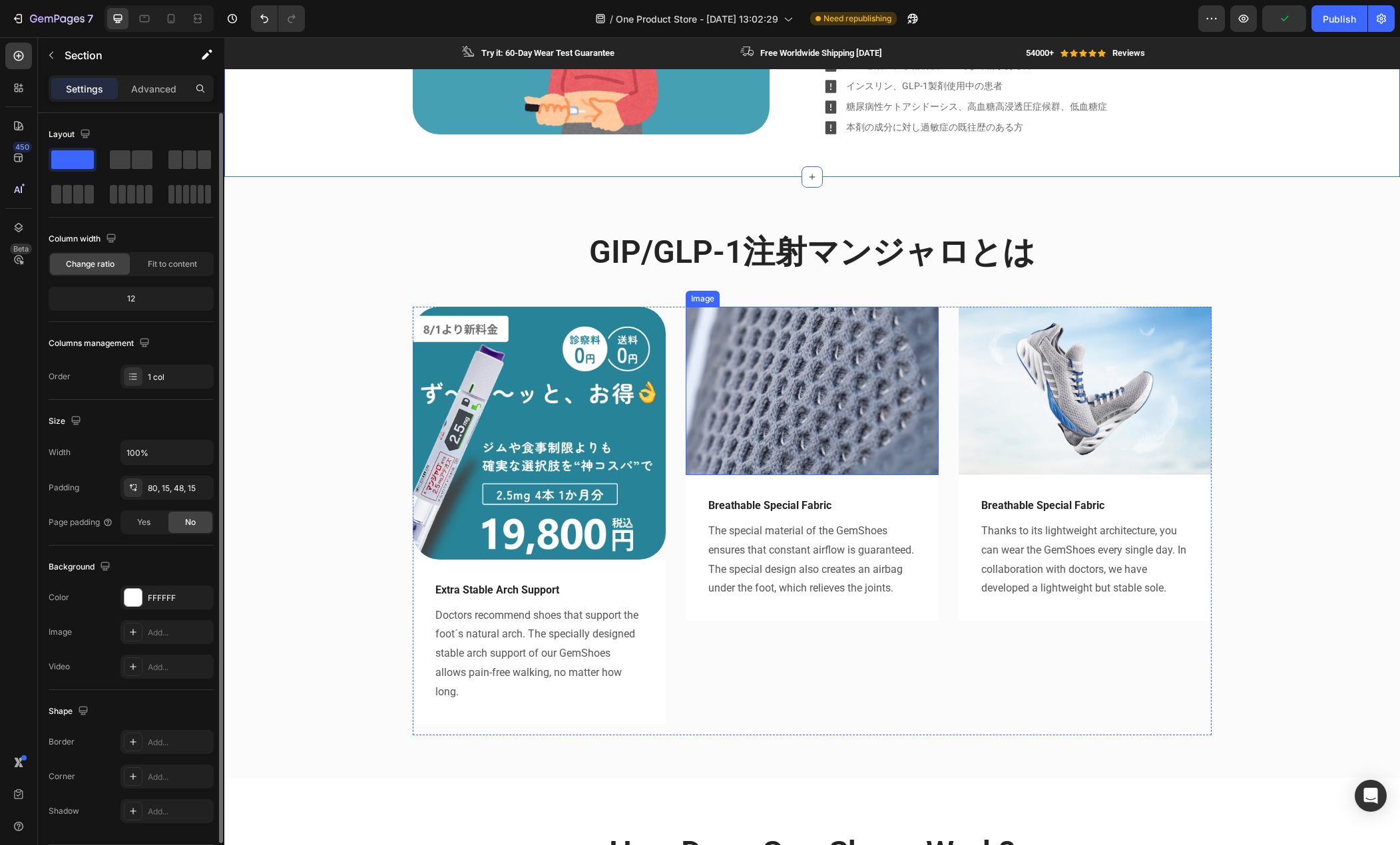
drag, startPoint x: 728, startPoint y: 352, endPoint x: 708, endPoint y: 347, distance: 20.6
click at [728, 352] on img at bounding box center [812, 390] width 253 height 169
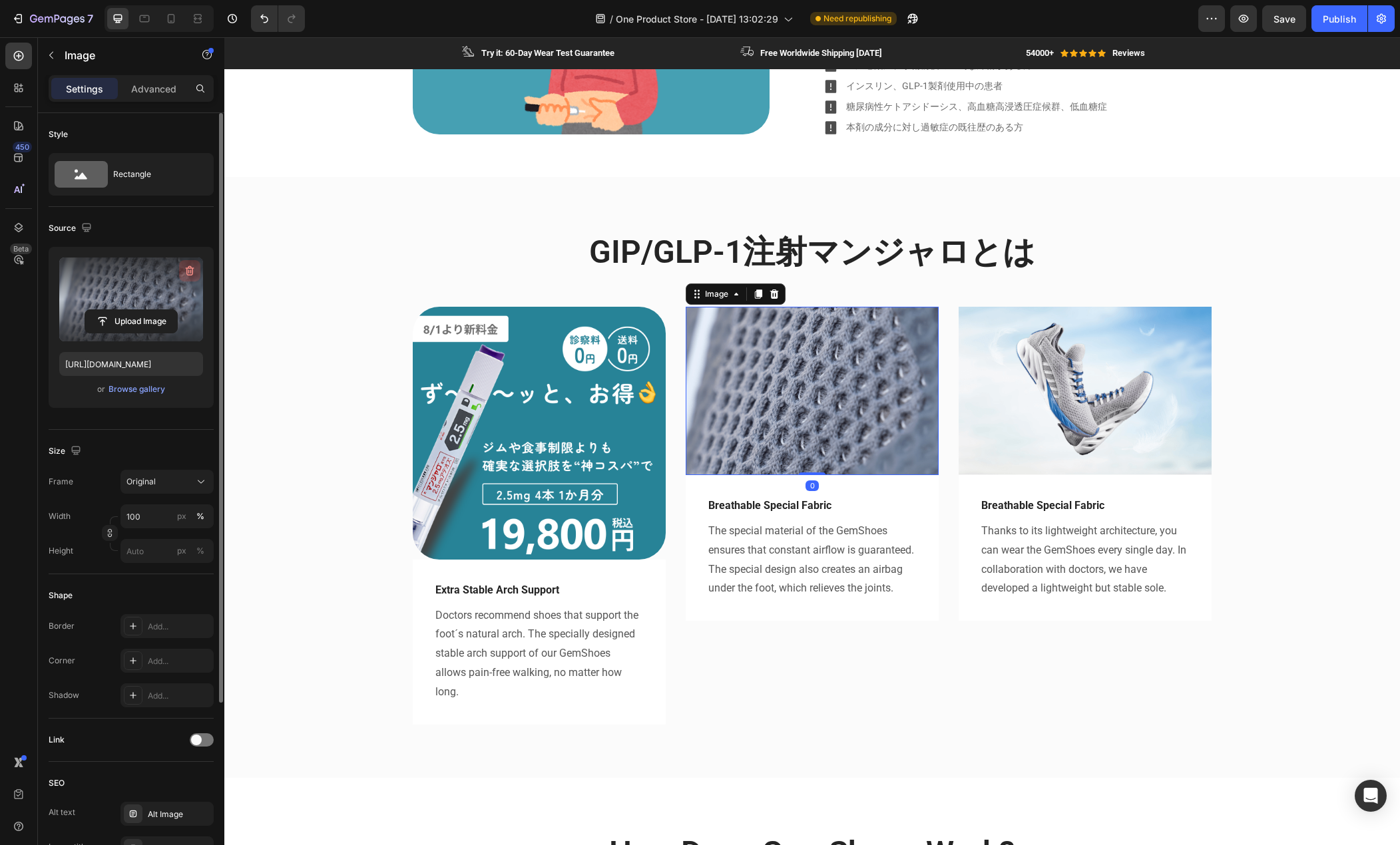
click at [197, 269] on button "button" at bounding box center [189, 270] width 21 height 21
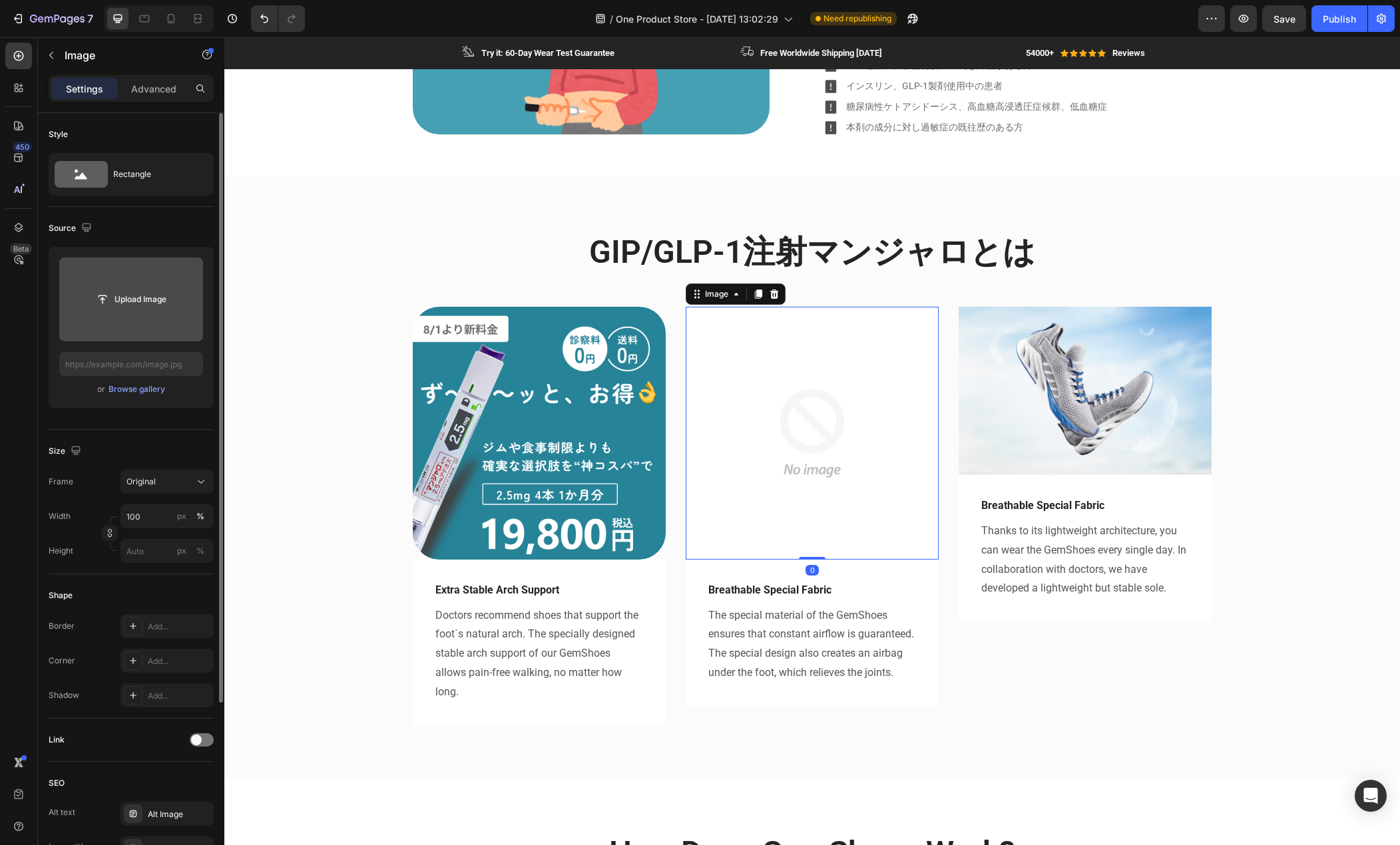
click at [133, 294] on input "file" at bounding box center [130, 299] width 92 height 22
type input "https://cdn.shopify.com/s/files/1/0685/8810/9993/files/gempages_579575509243921…"
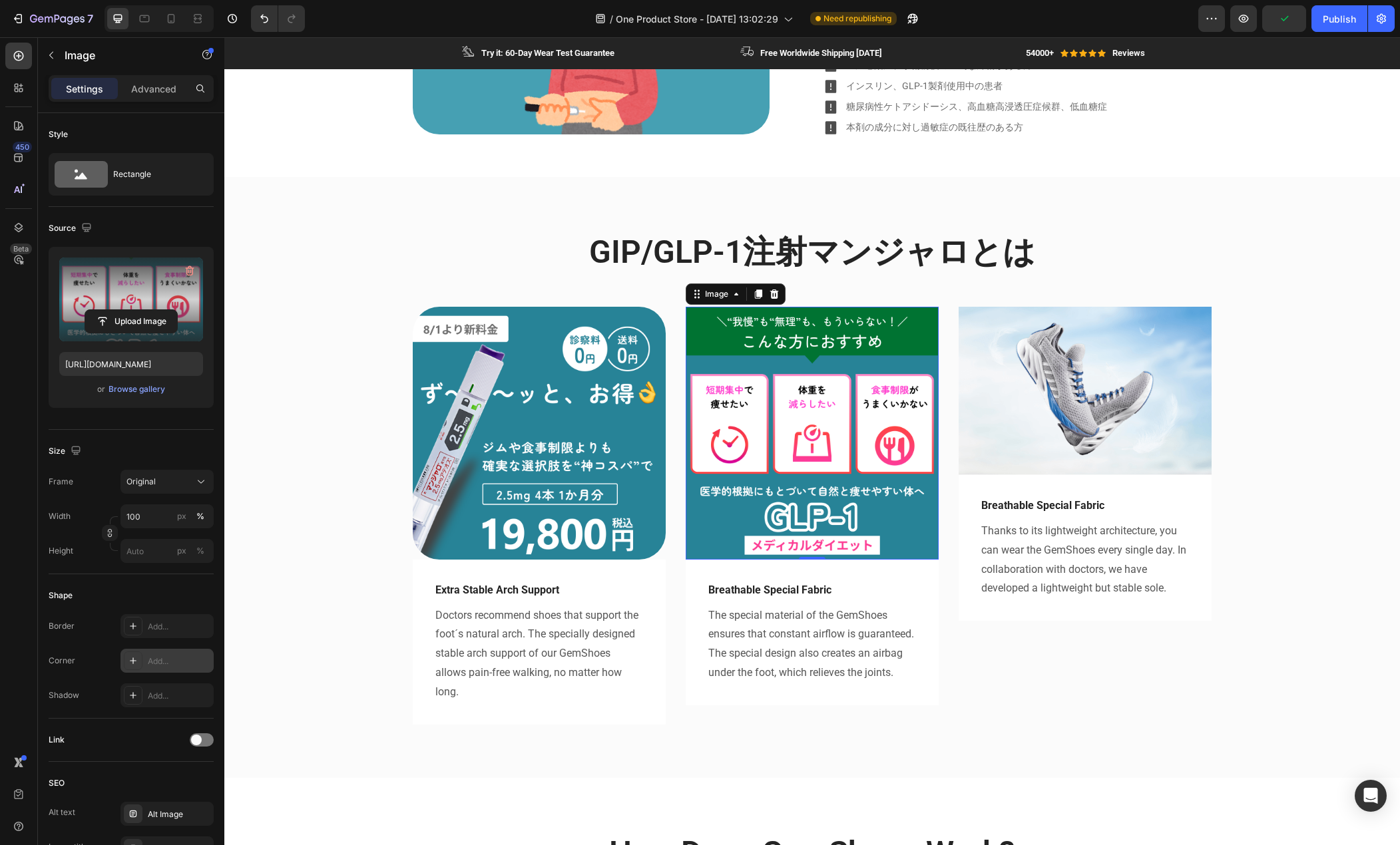
click at [173, 661] on div "Add..." at bounding box center [179, 661] width 62 height 12
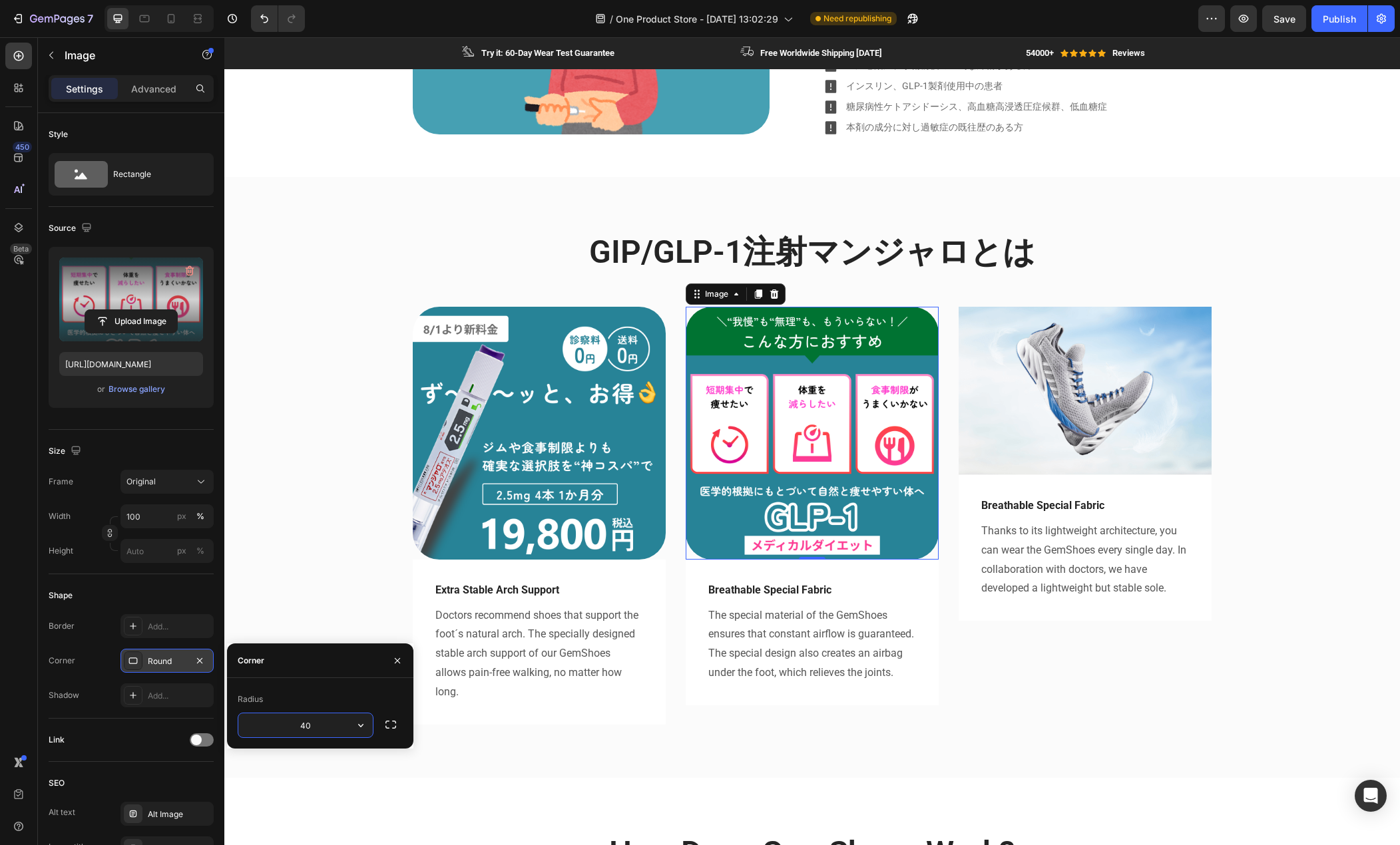
type input "40"
click at [285, 549] on div "GIP/GLP-1注射マンジャロとは Heading Row Image Extra Stable Arch Support Text block Docto…" at bounding box center [812, 487] width 1156 height 515
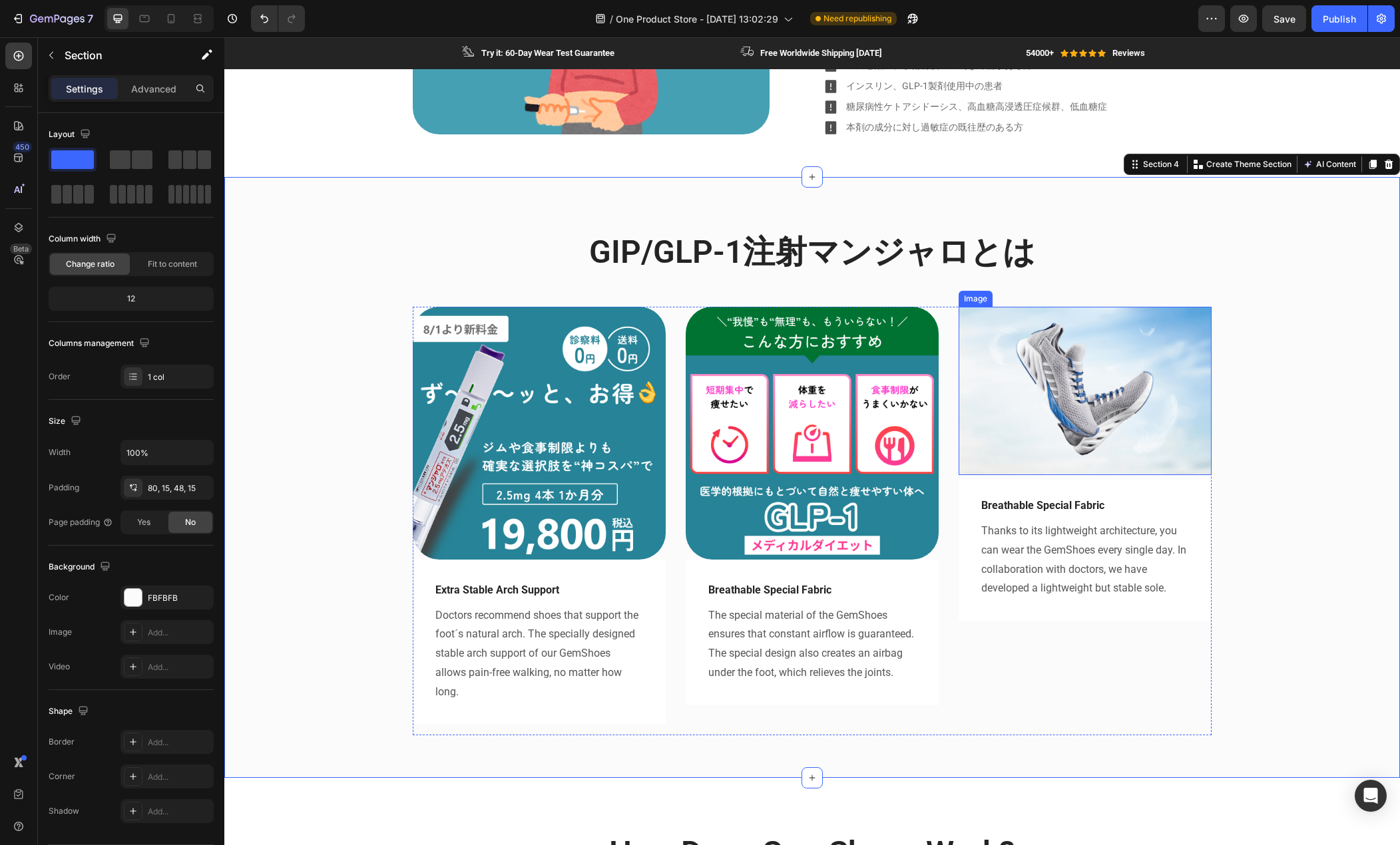
click at [1005, 393] on img at bounding box center [1085, 390] width 253 height 169
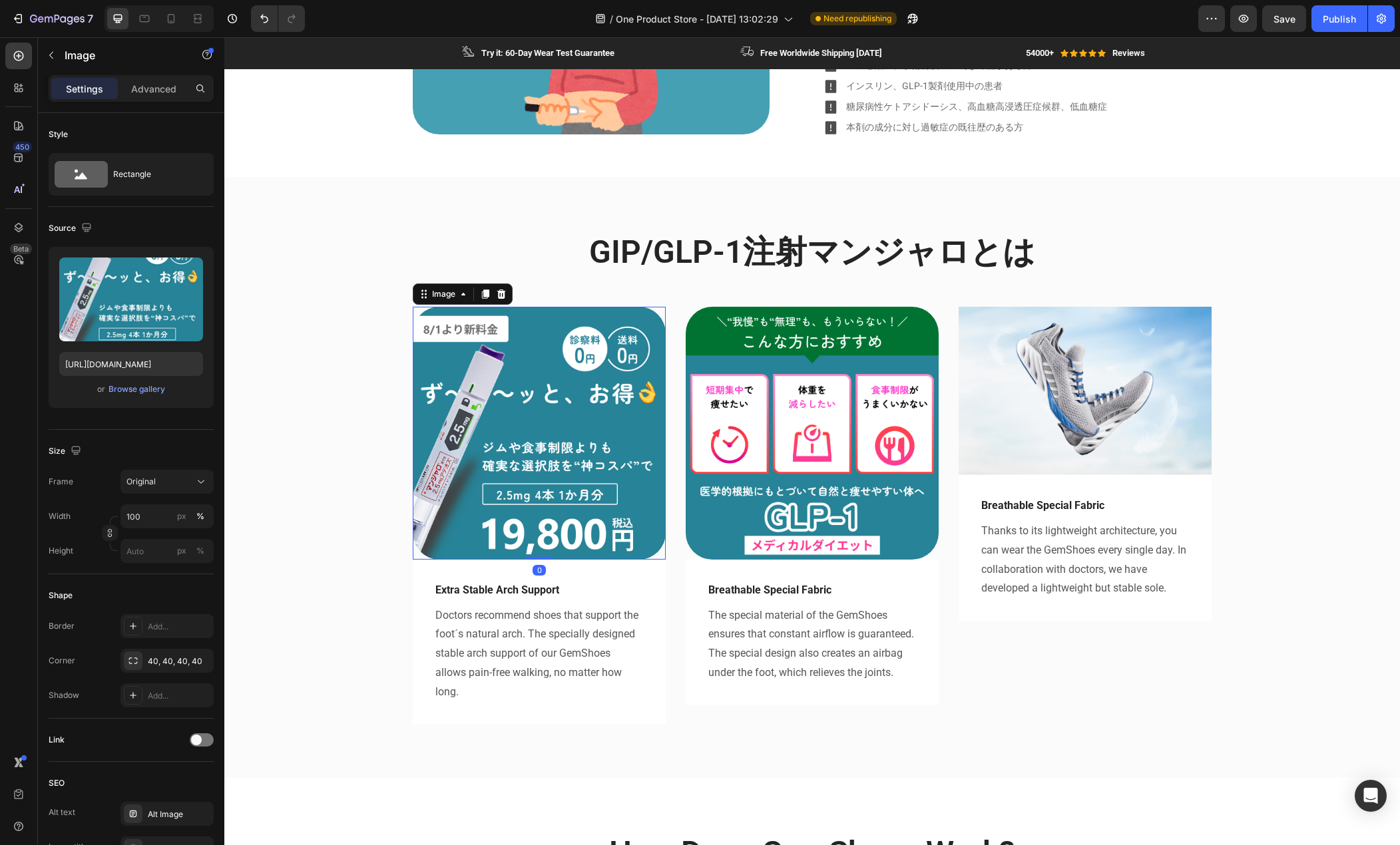
click at [456, 453] on img at bounding box center [539, 432] width 253 height 252
click at [183, 661] on div "40, 40, 40, 40" at bounding box center [167, 661] width 38 height 12
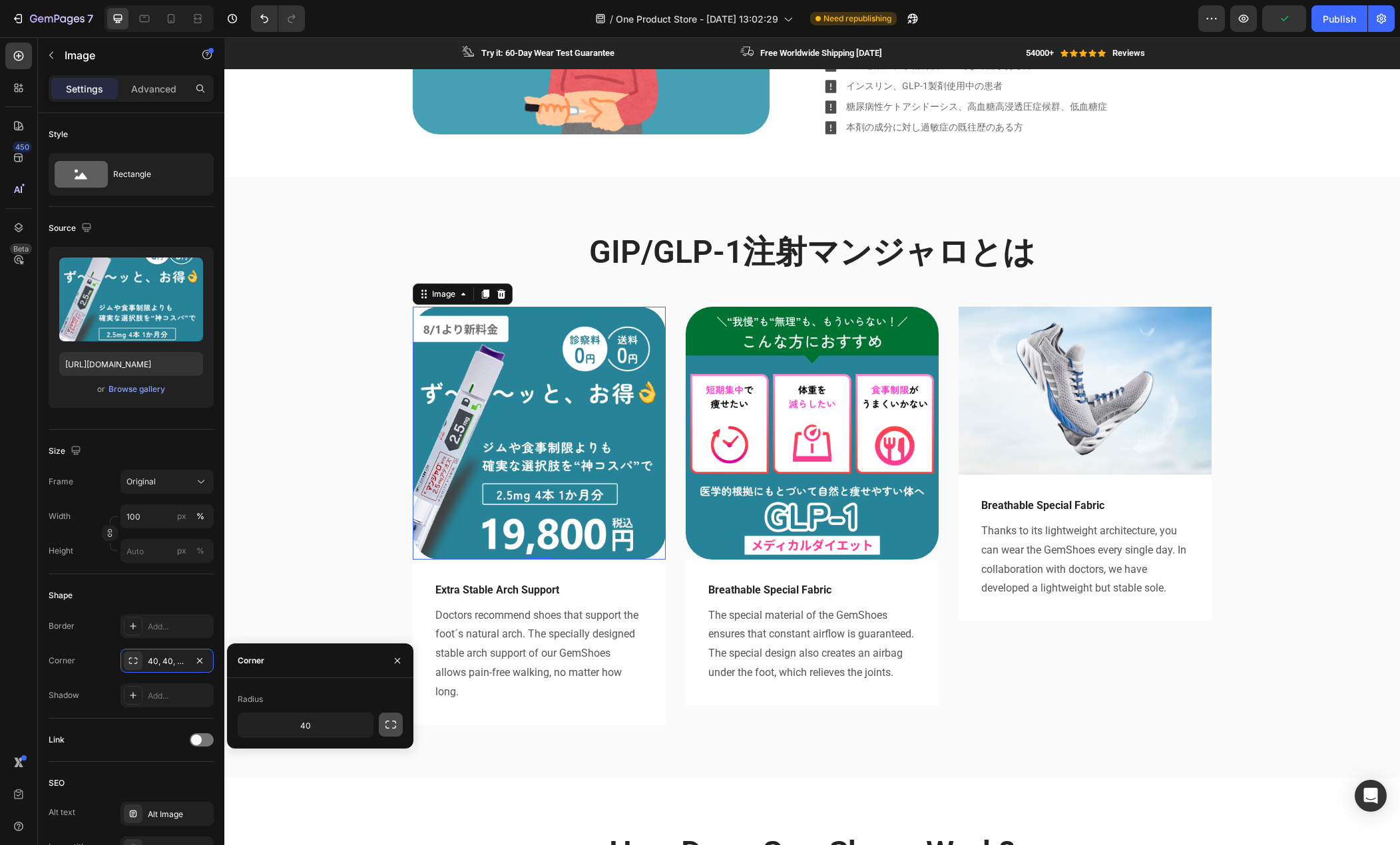
click at [402, 731] on button "button" at bounding box center [391, 725] width 24 height 24
type input "0"
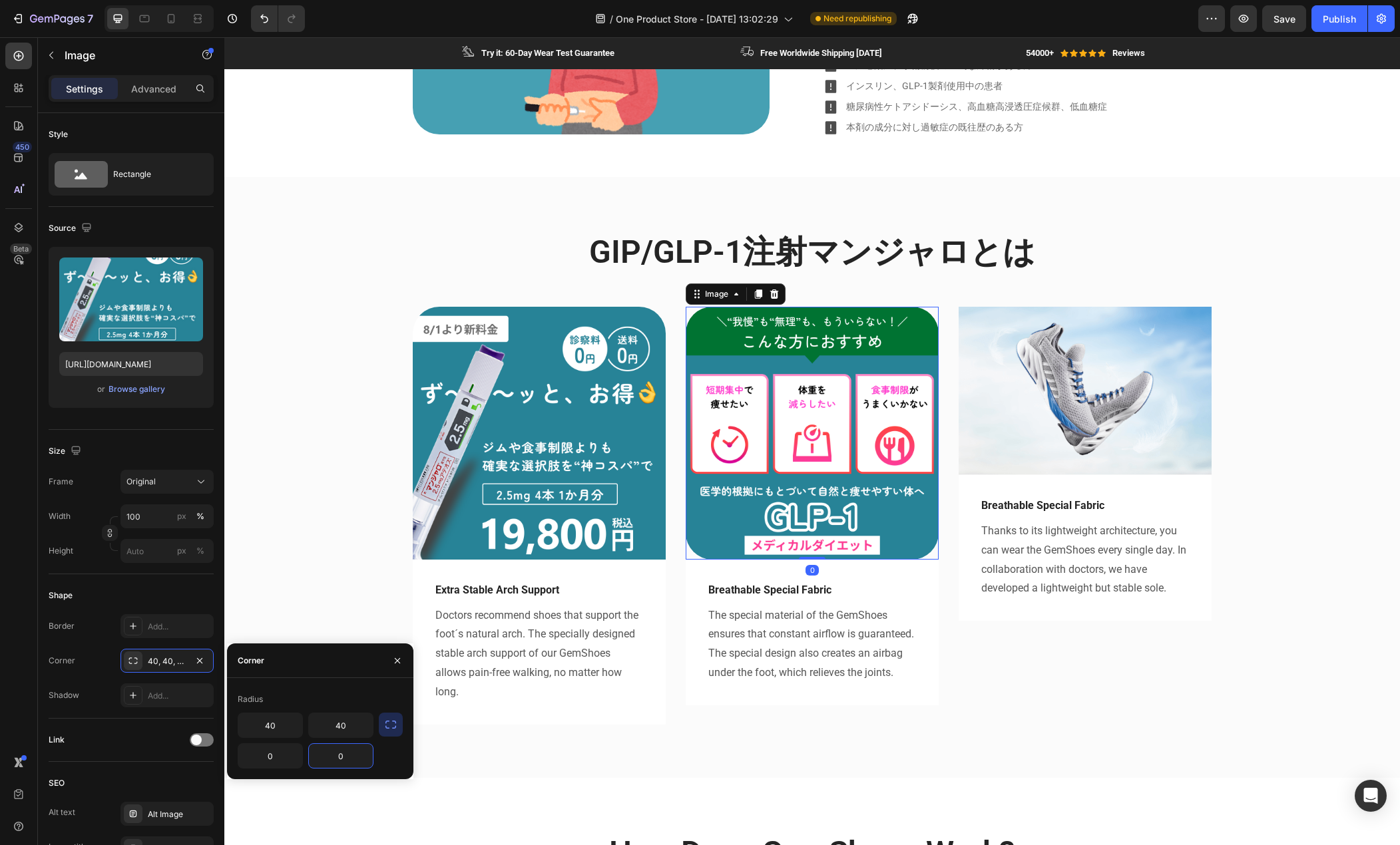
click at [734, 502] on img at bounding box center [812, 432] width 253 height 252
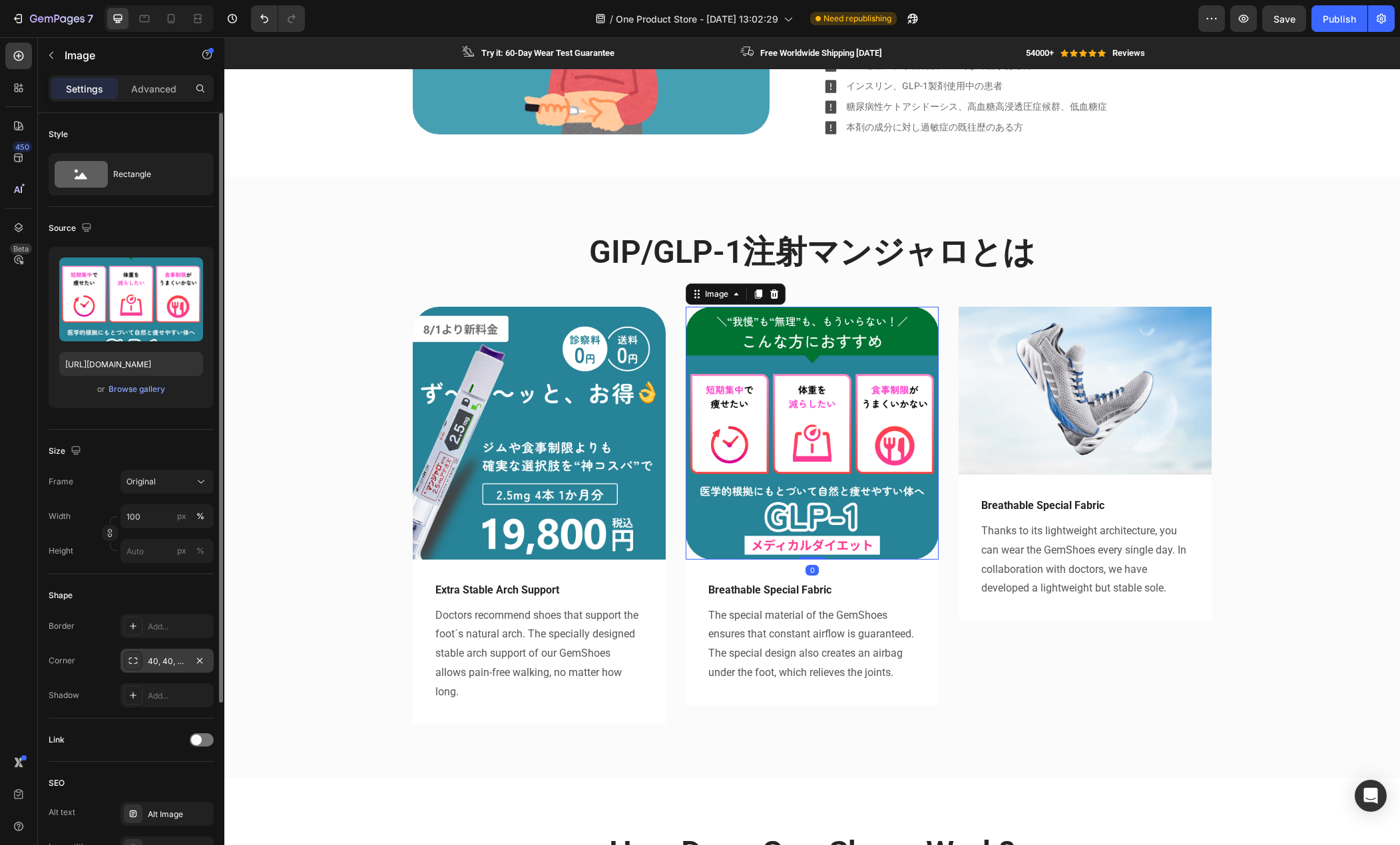
click at [148, 664] on div "40, 40, 40, 40" at bounding box center [167, 661] width 38 height 12
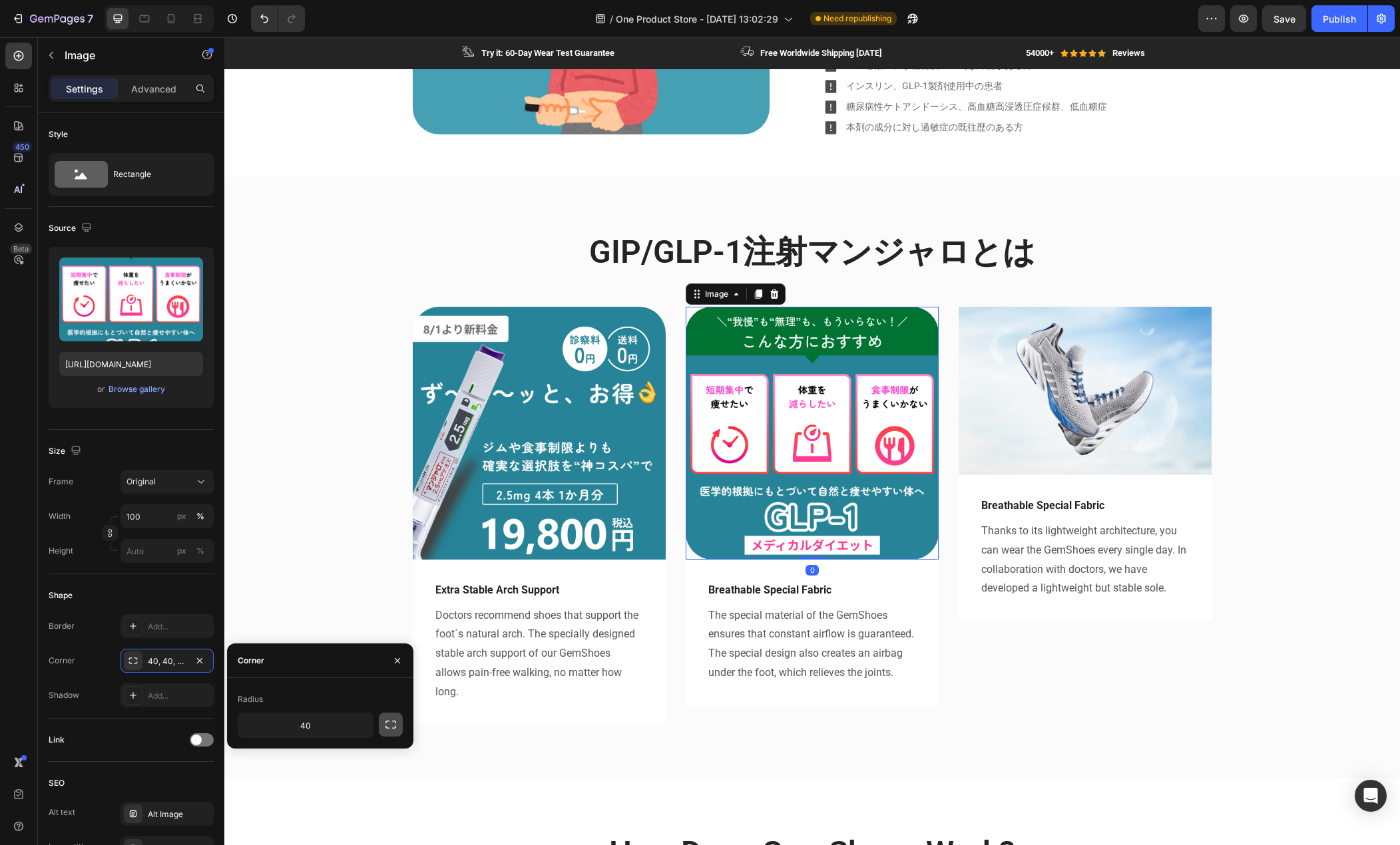
click at [389, 721] on icon "button" at bounding box center [391, 725] width 13 height 13
click at [284, 766] on input "40" at bounding box center [270, 756] width 64 height 24
type input "0"
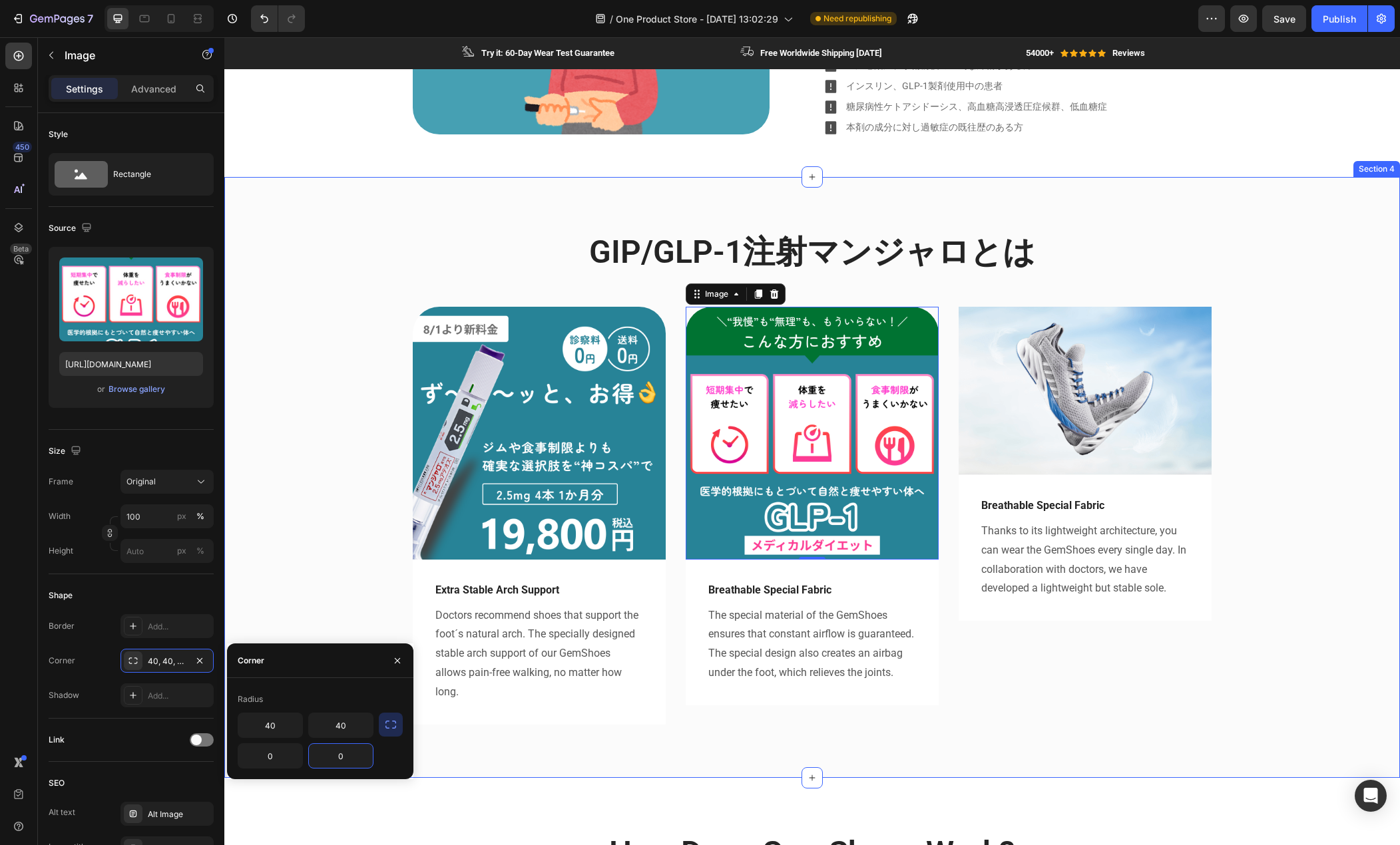
click at [325, 535] on div "GIP/GLP-1注射マンジャロとは Heading Row Image Extra Stable Arch Support Text block Docto…" at bounding box center [812, 487] width 1156 height 515
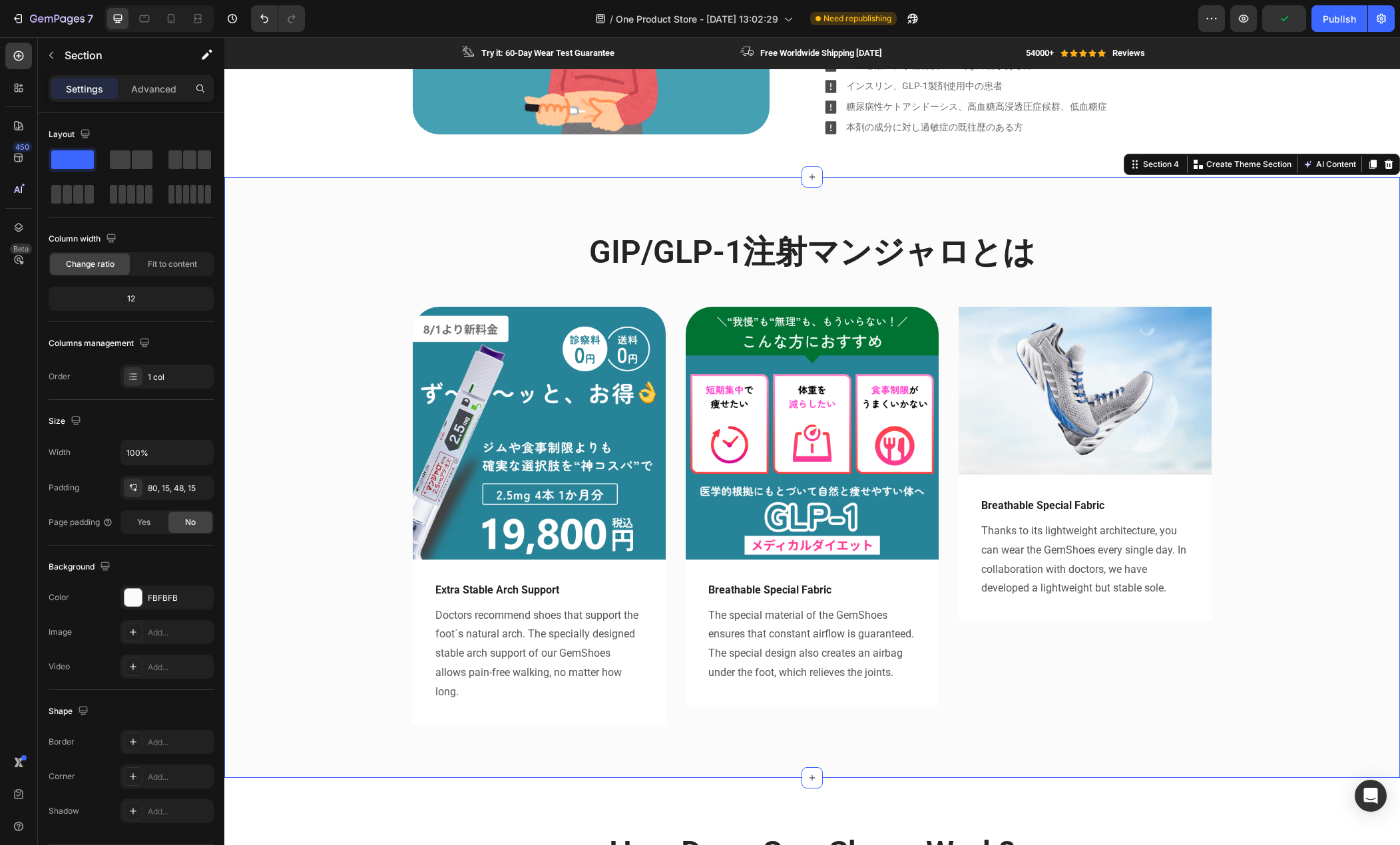
click at [402, 348] on div "GIP/GLP-1注射マンジャロとは Heading Row Image Extra Stable Arch Support Text block Docto…" at bounding box center [812, 487] width 1156 height 515
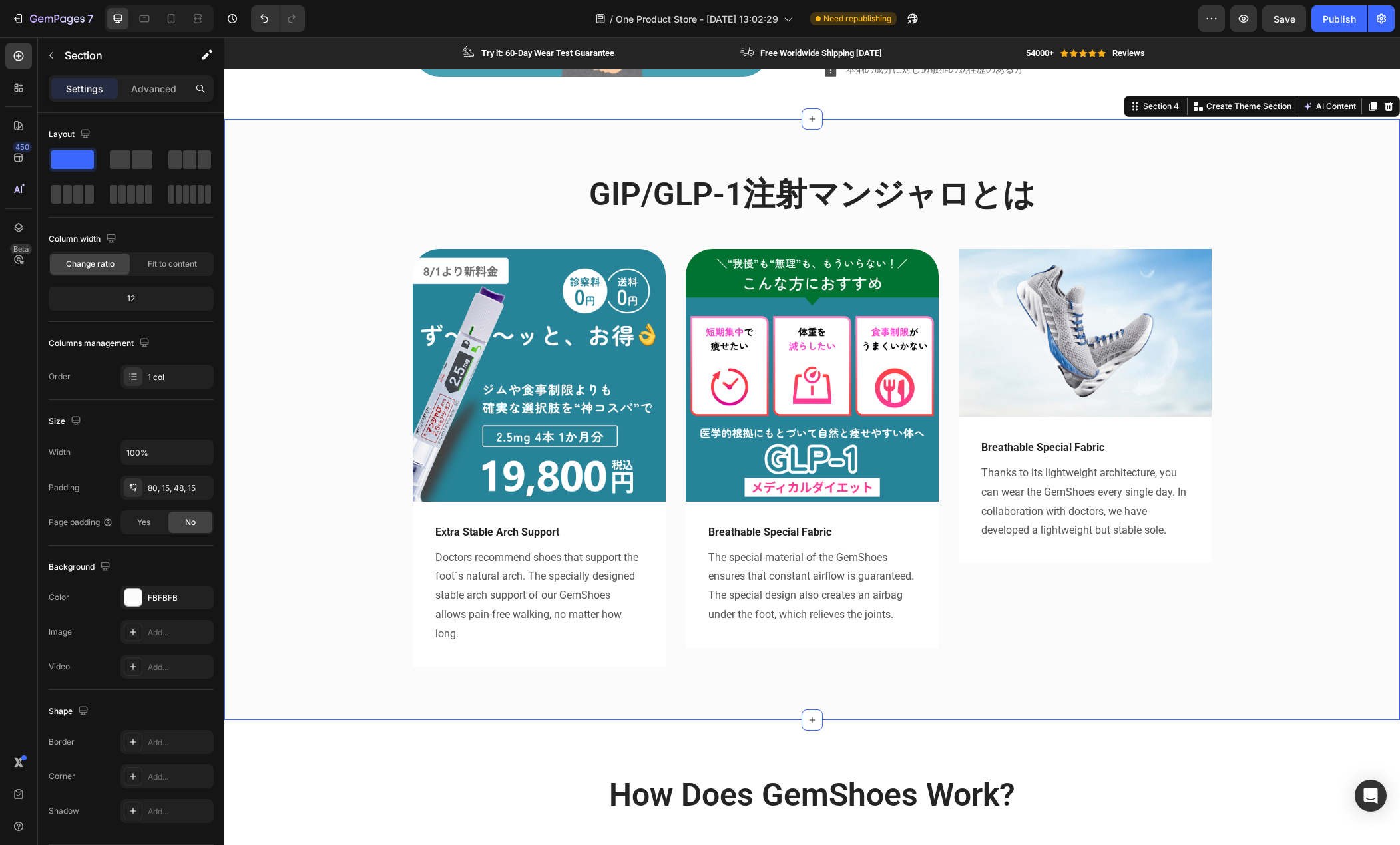
scroll to position [865, 0]
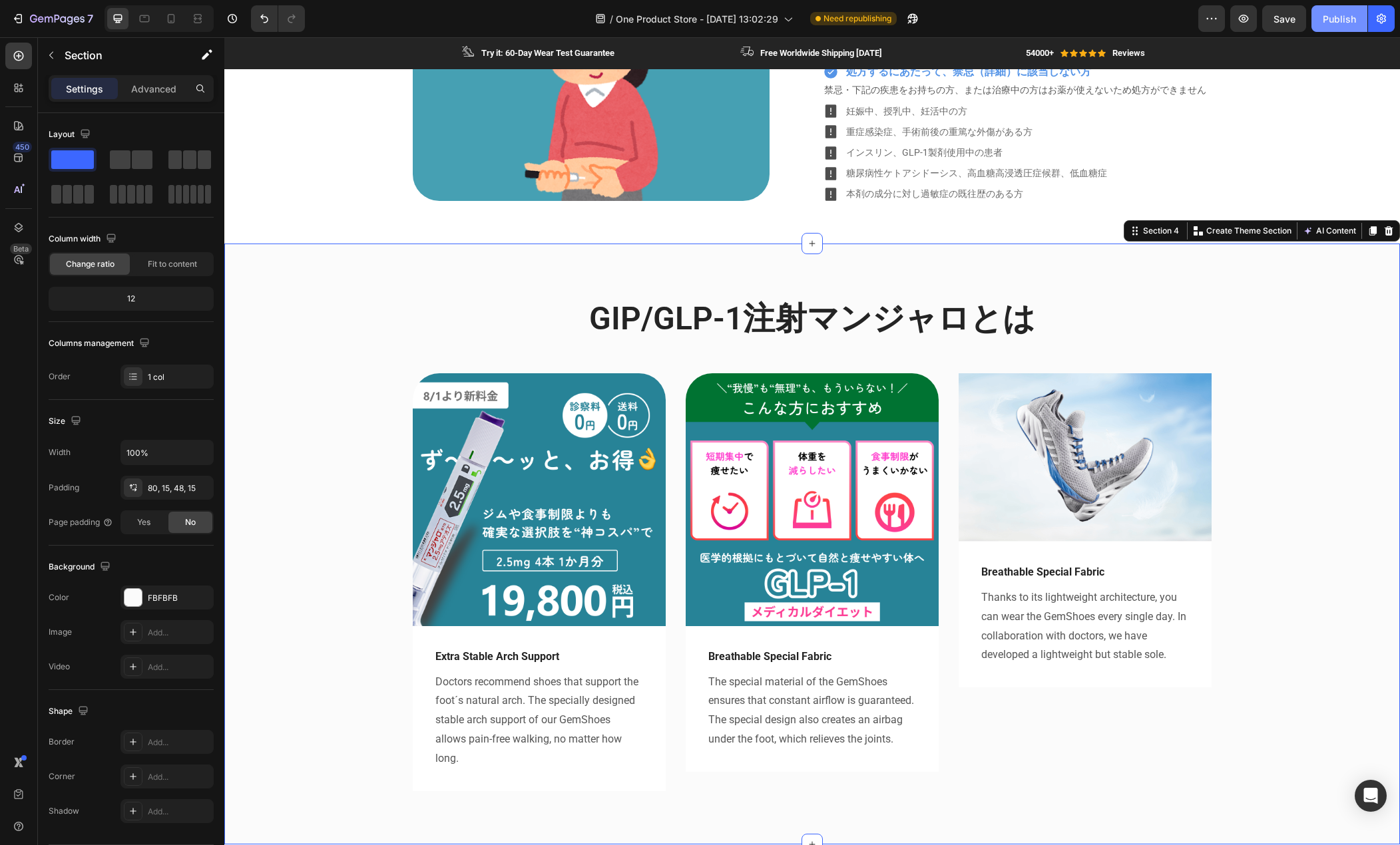
click at [1332, 12] on div "Publish" at bounding box center [1340, 19] width 34 height 14
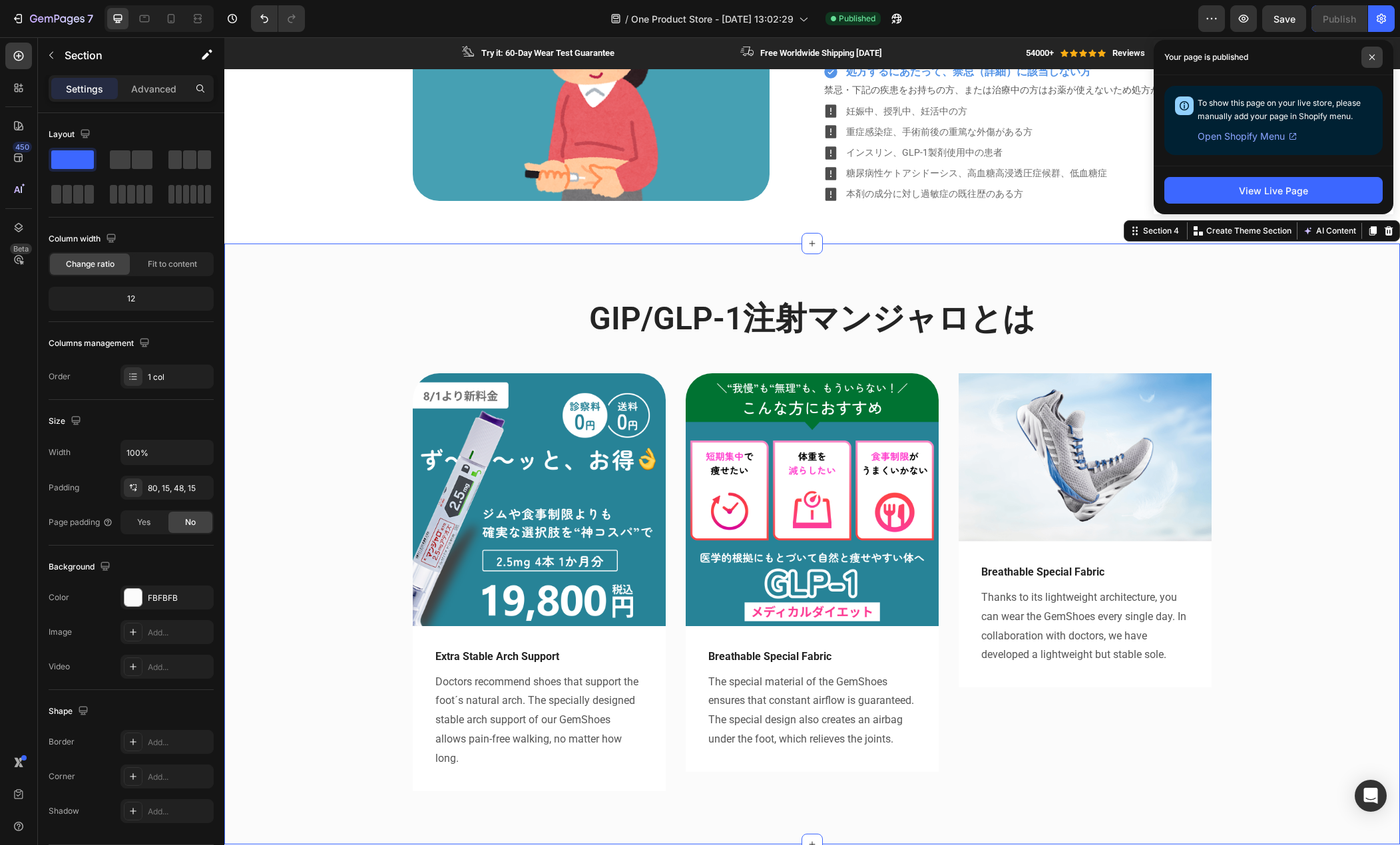
click at [1372, 59] on icon at bounding box center [1372, 57] width 7 height 7
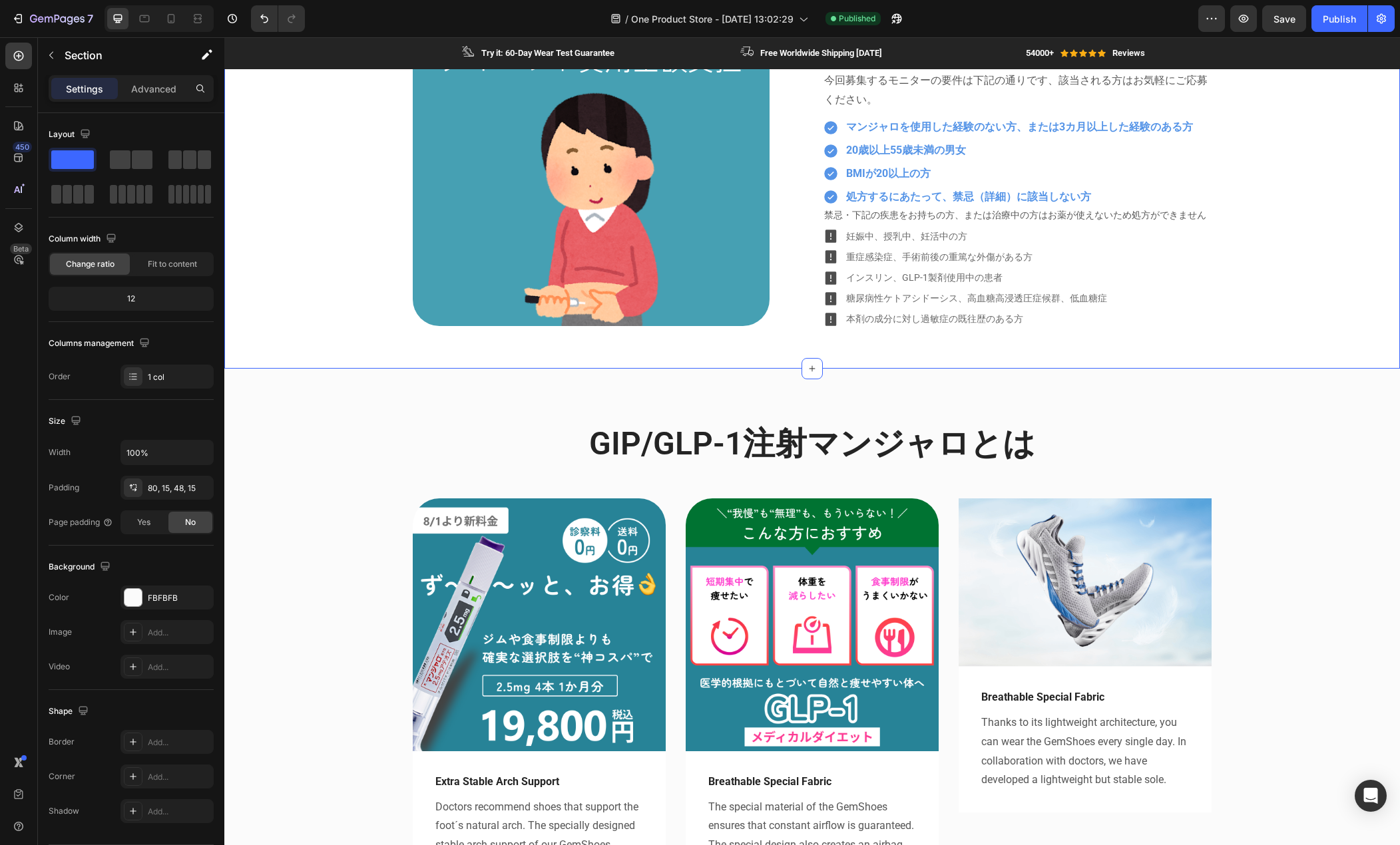
scroll to position [932, 0]
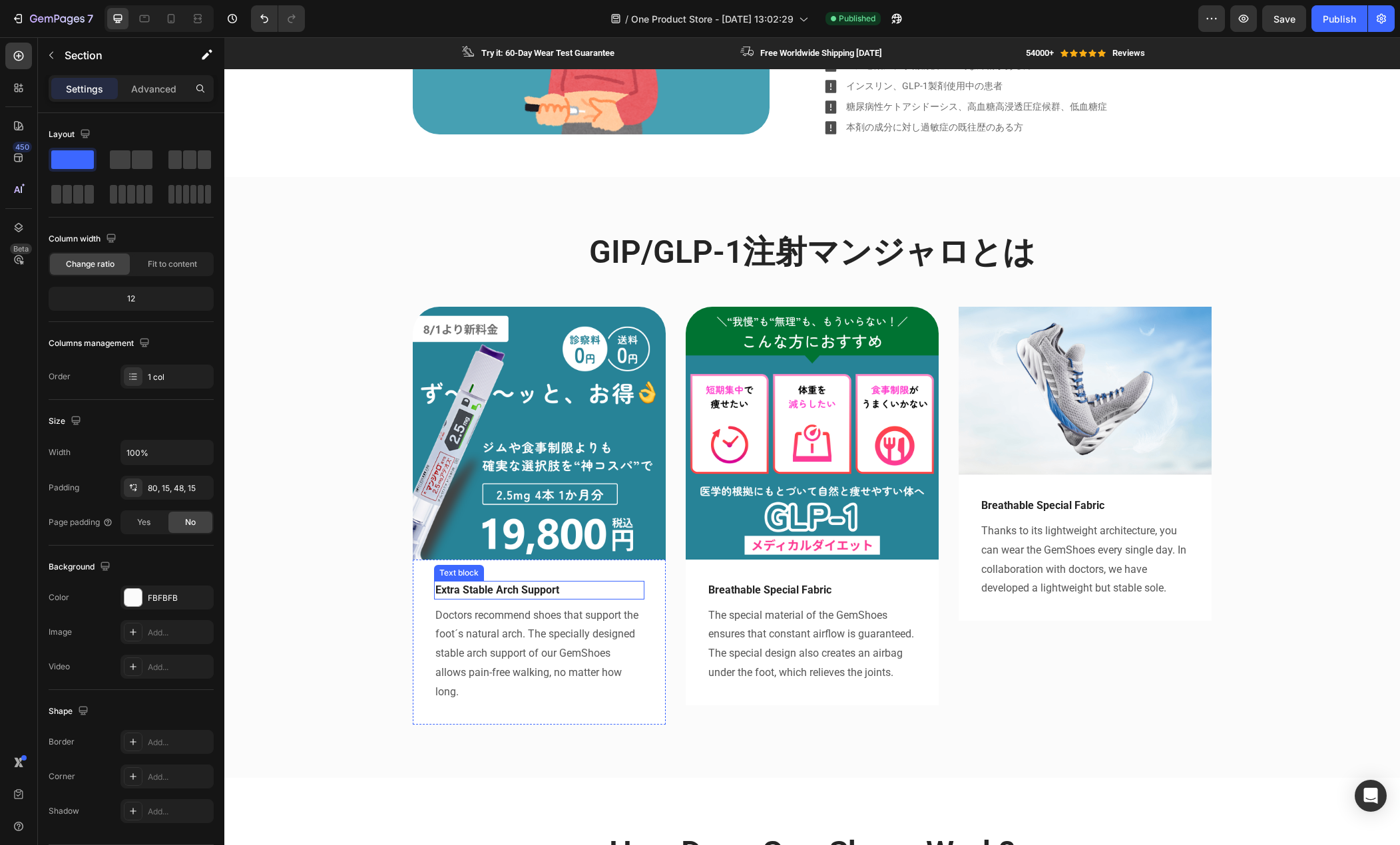
click at [535, 599] on div "Extra Stable Arch Support Text block" at bounding box center [540, 591] width 211 height 19
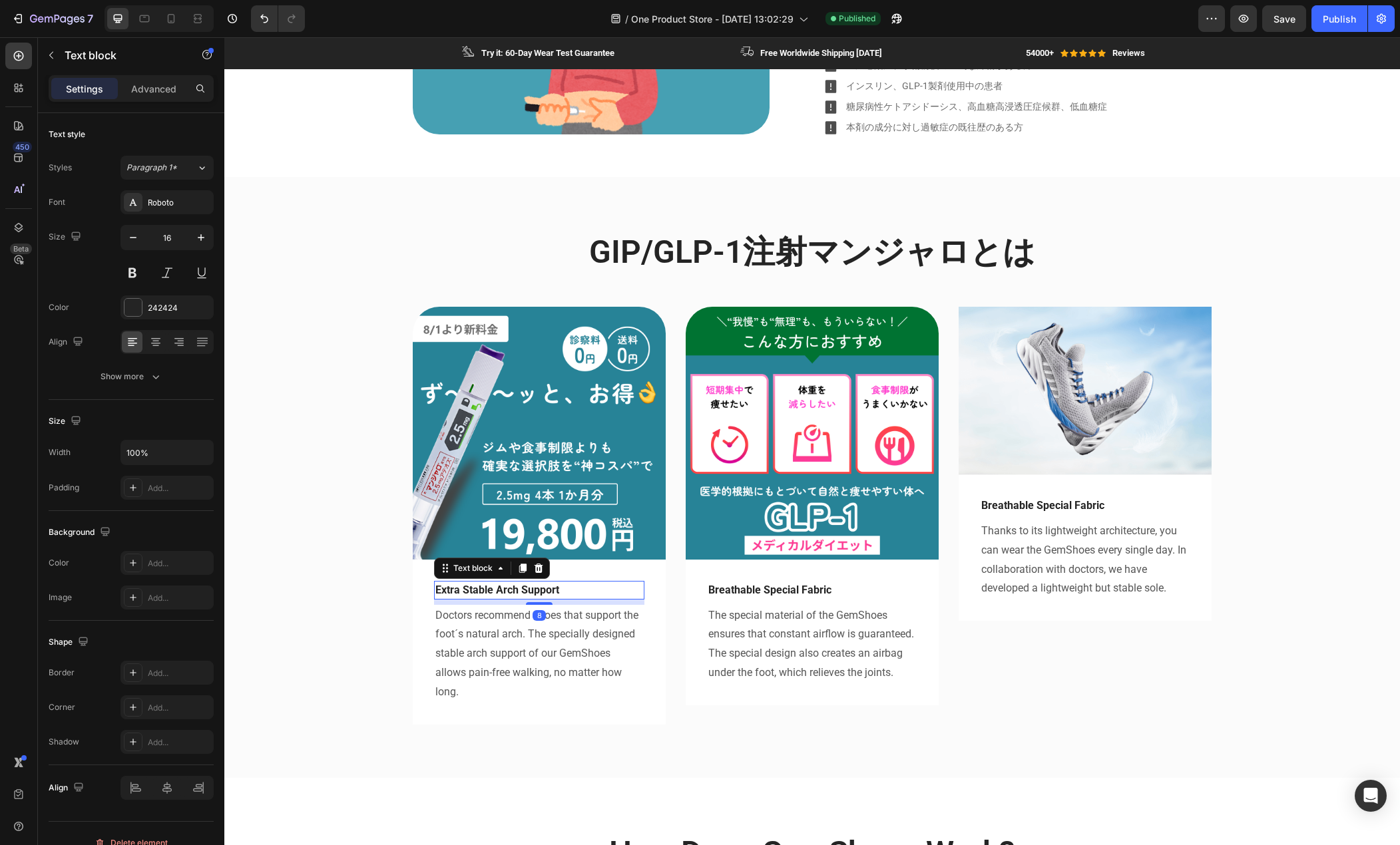
click at [528, 589] on p "Extra Stable Arch Support" at bounding box center [539, 590] width 208 height 16
click at [741, 593] on p "Breathable Special Fabric" at bounding box center [812, 590] width 208 height 16
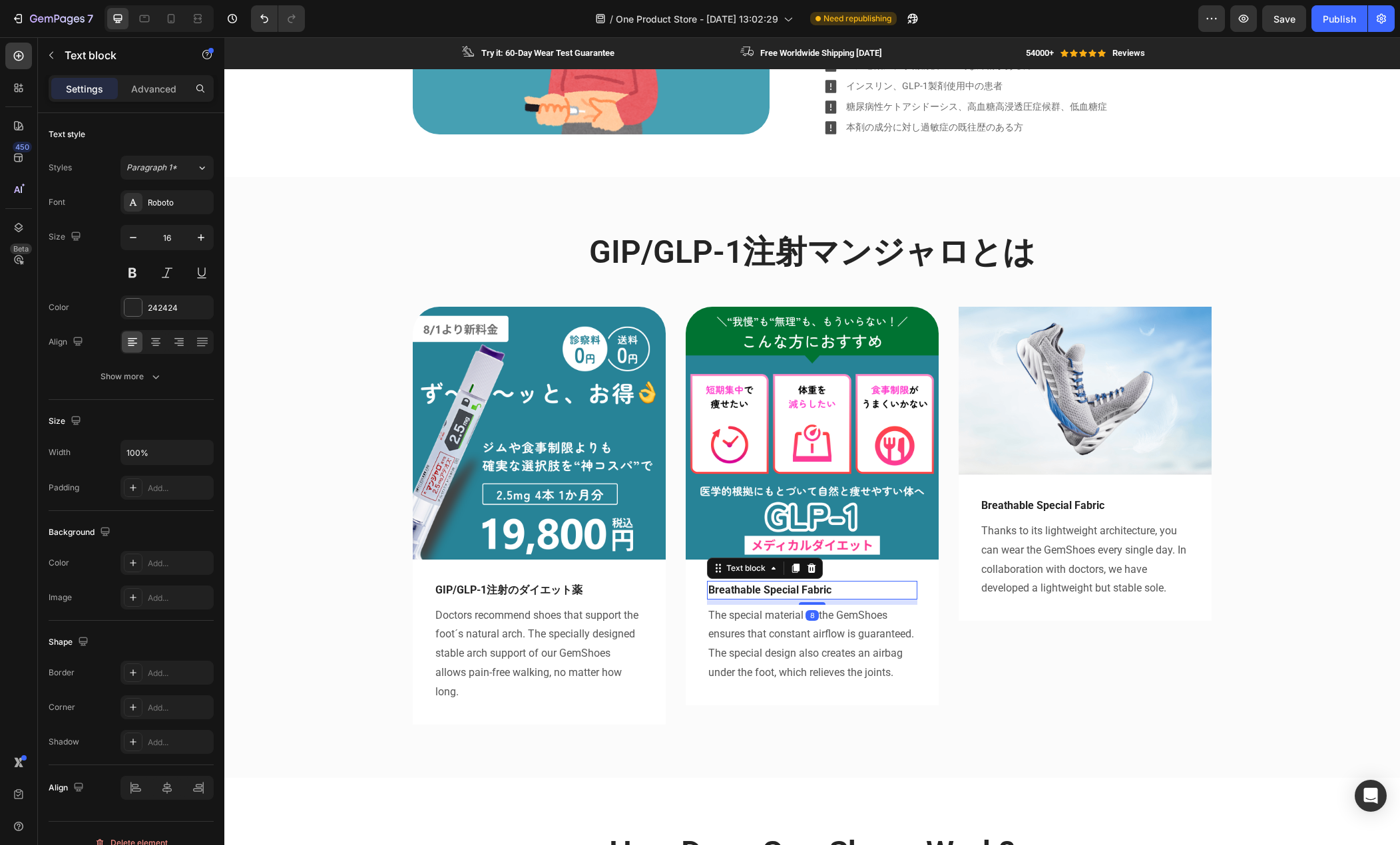
click at [741, 593] on p "Breathable Special Fabric" at bounding box center [812, 590] width 208 height 16
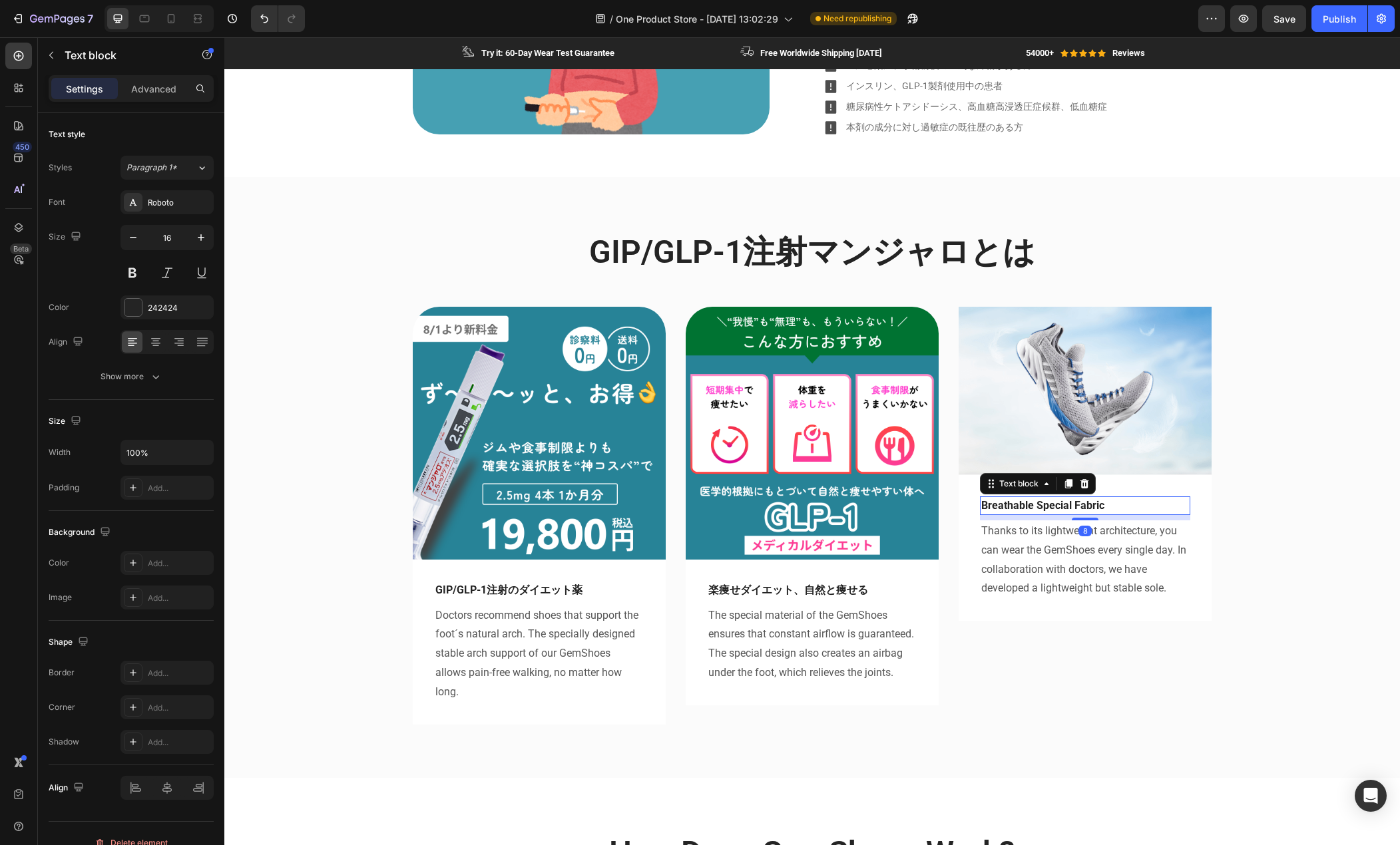
click at [1002, 508] on p "Breathable Special Fabric" at bounding box center [1085, 505] width 208 height 16
click at [1002, 509] on p "Breathable Special Fabric" at bounding box center [1085, 505] width 208 height 16
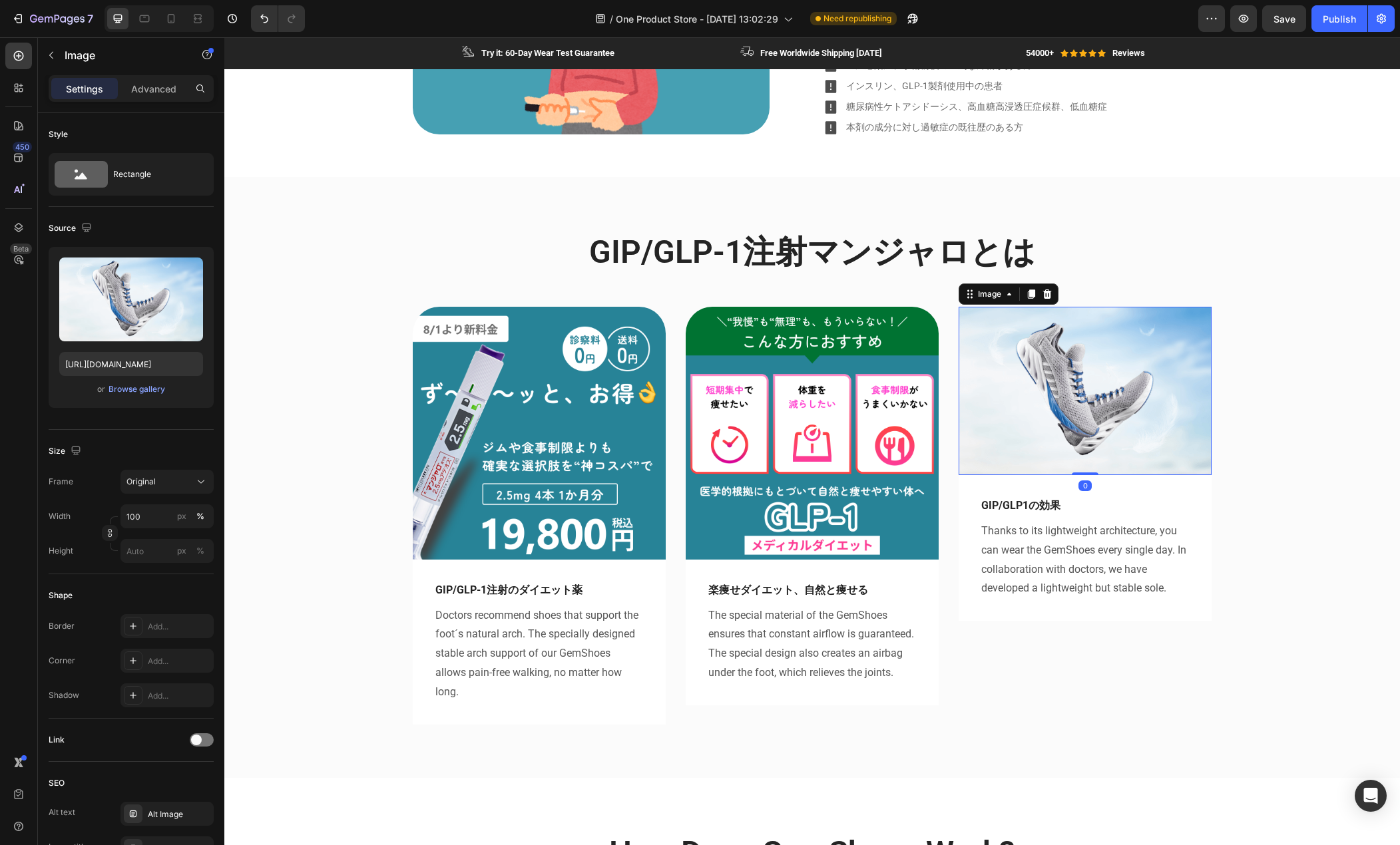
click at [1004, 406] on img at bounding box center [1085, 390] width 253 height 169
click at [176, 20] on icon at bounding box center [171, 19] width 13 height 13
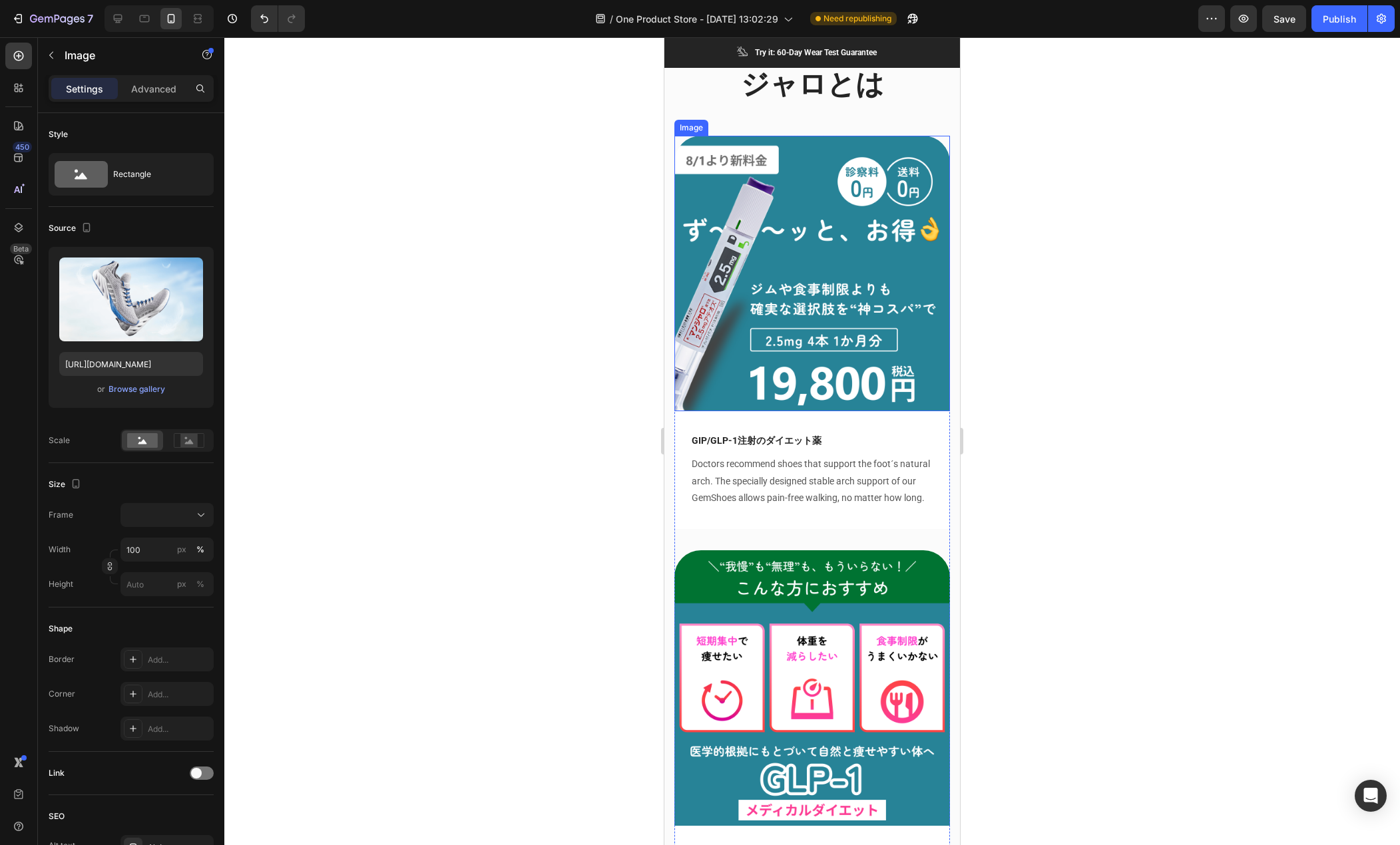
scroll to position [1180, 0]
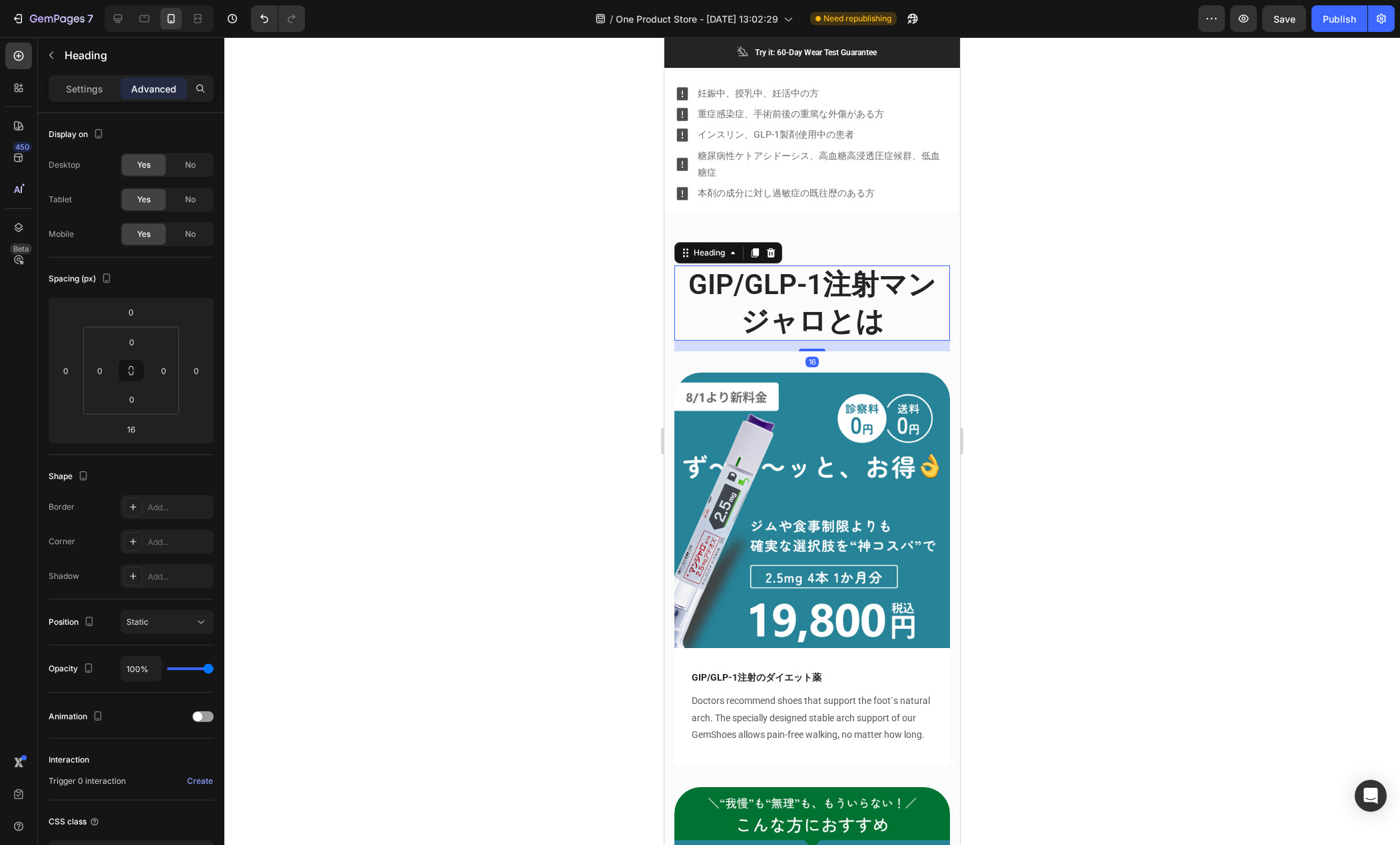
click at [749, 301] on h2 "GIP/GLP-1注射マンジャロとは" at bounding box center [813, 303] width 276 height 75
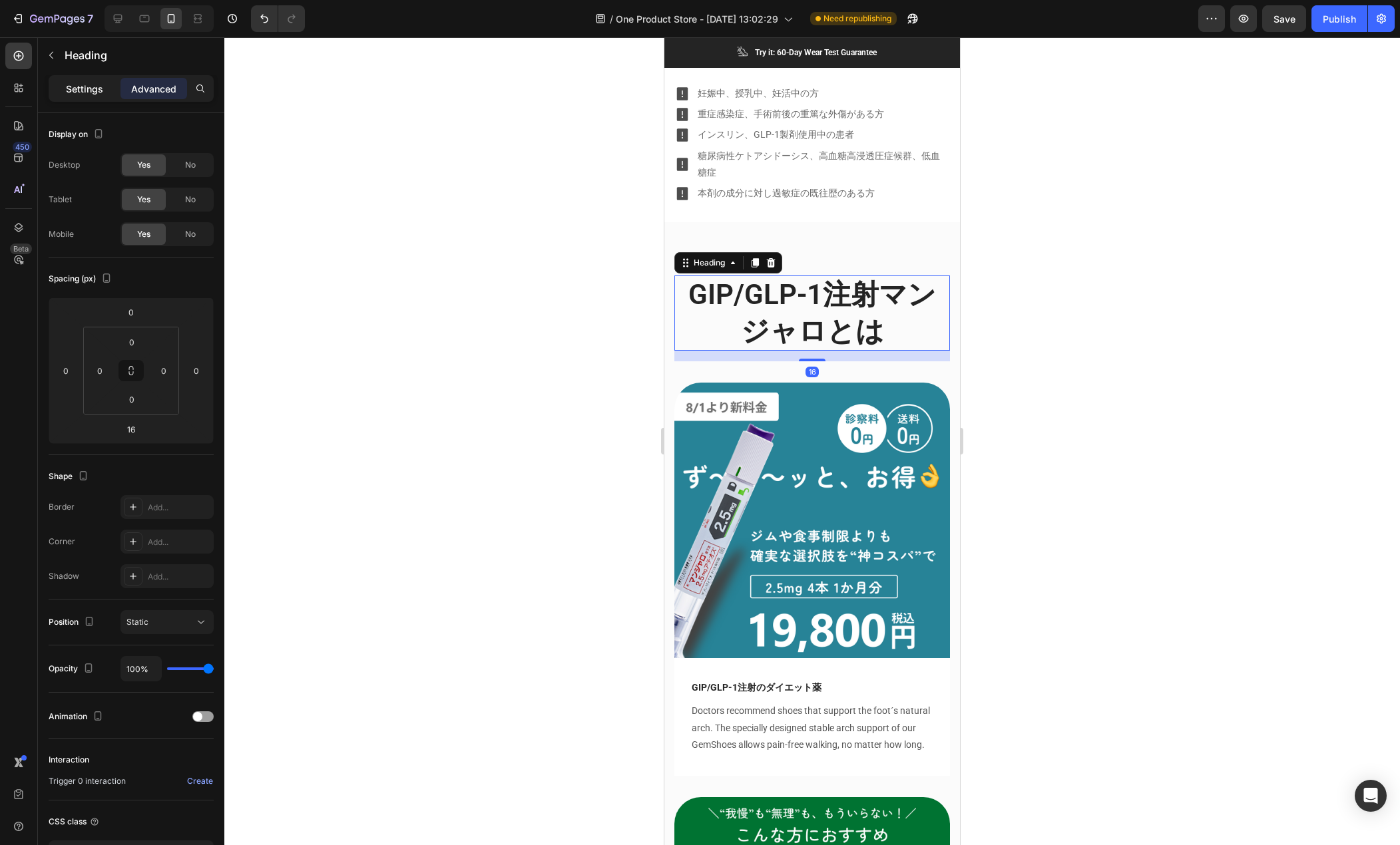
click at [78, 90] on p "Settings" at bounding box center [85, 89] width 37 height 14
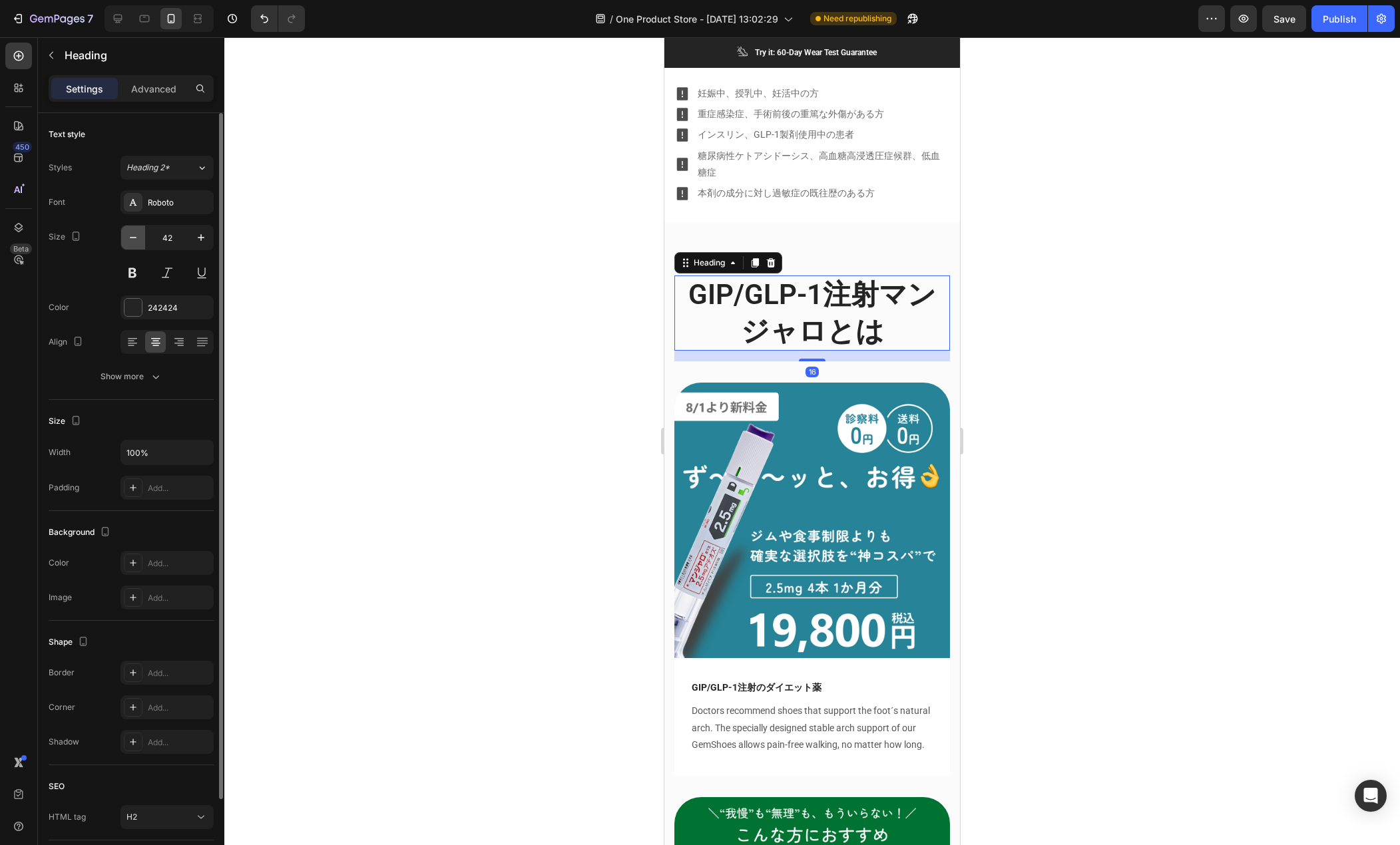
click at [134, 239] on icon "button" at bounding box center [133, 238] width 13 height 13
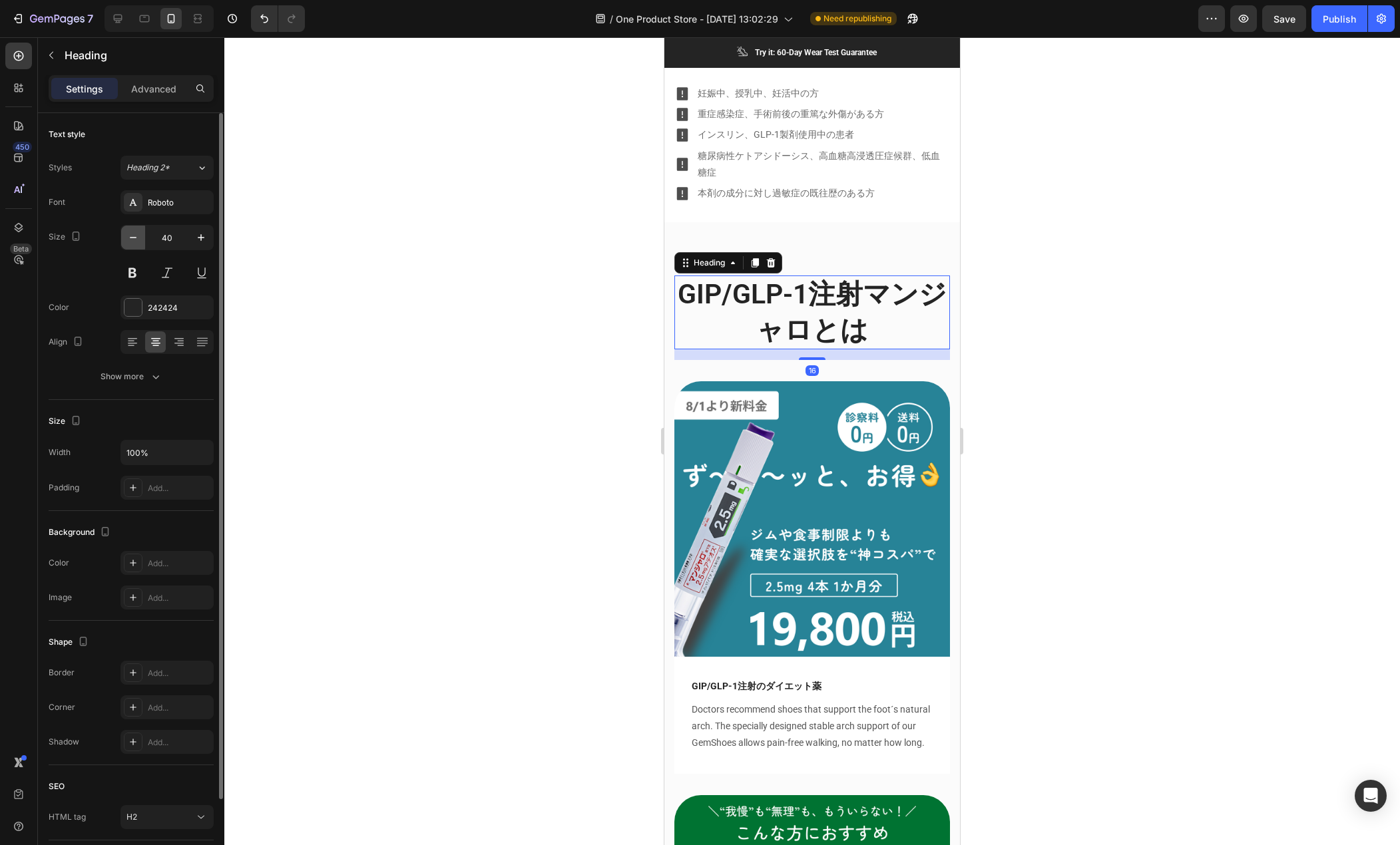
click at [134, 239] on icon "button" at bounding box center [133, 238] width 13 height 13
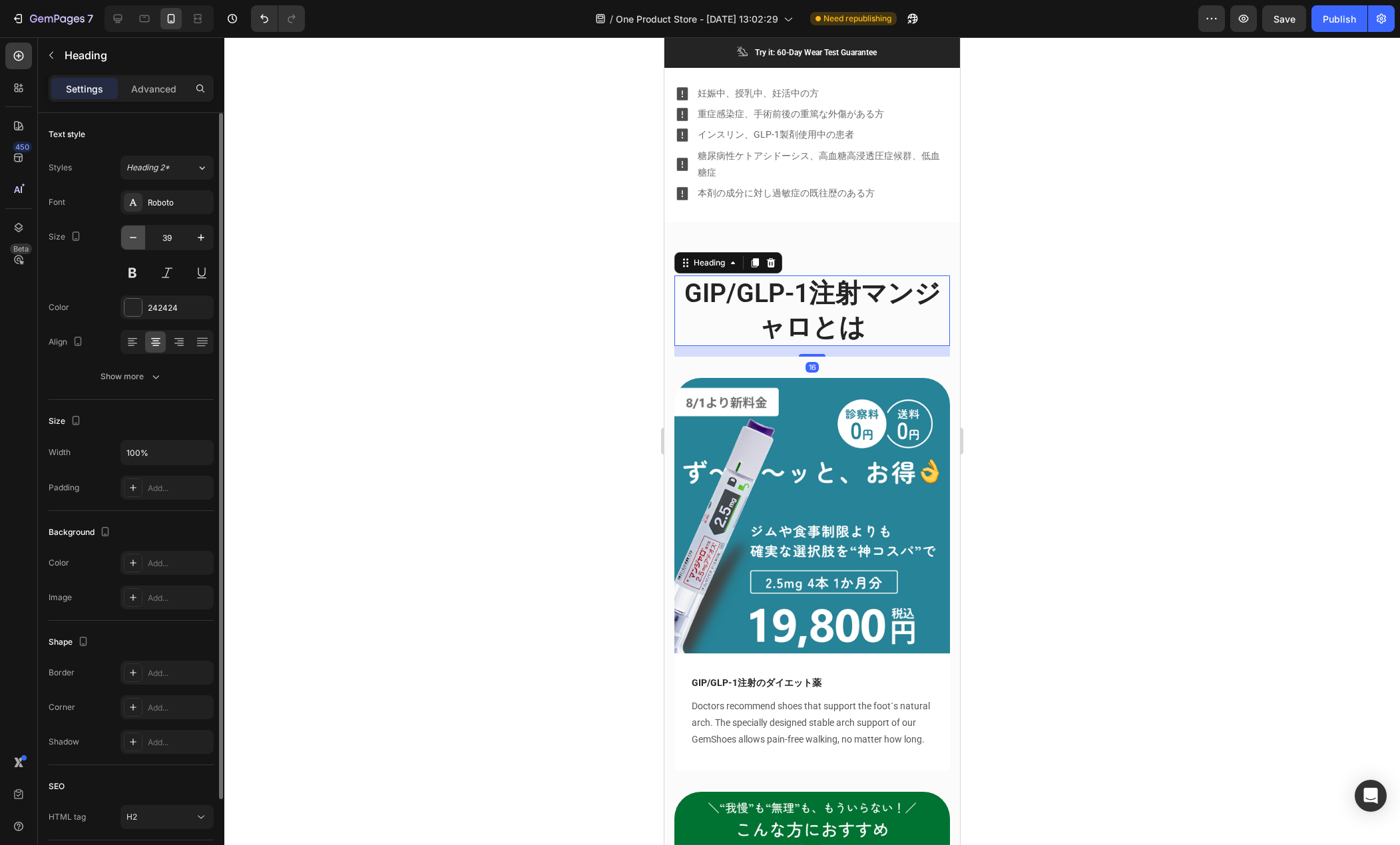
click at [134, 239] on icon "button" at bounding box center [133, 238] width 13 height 13
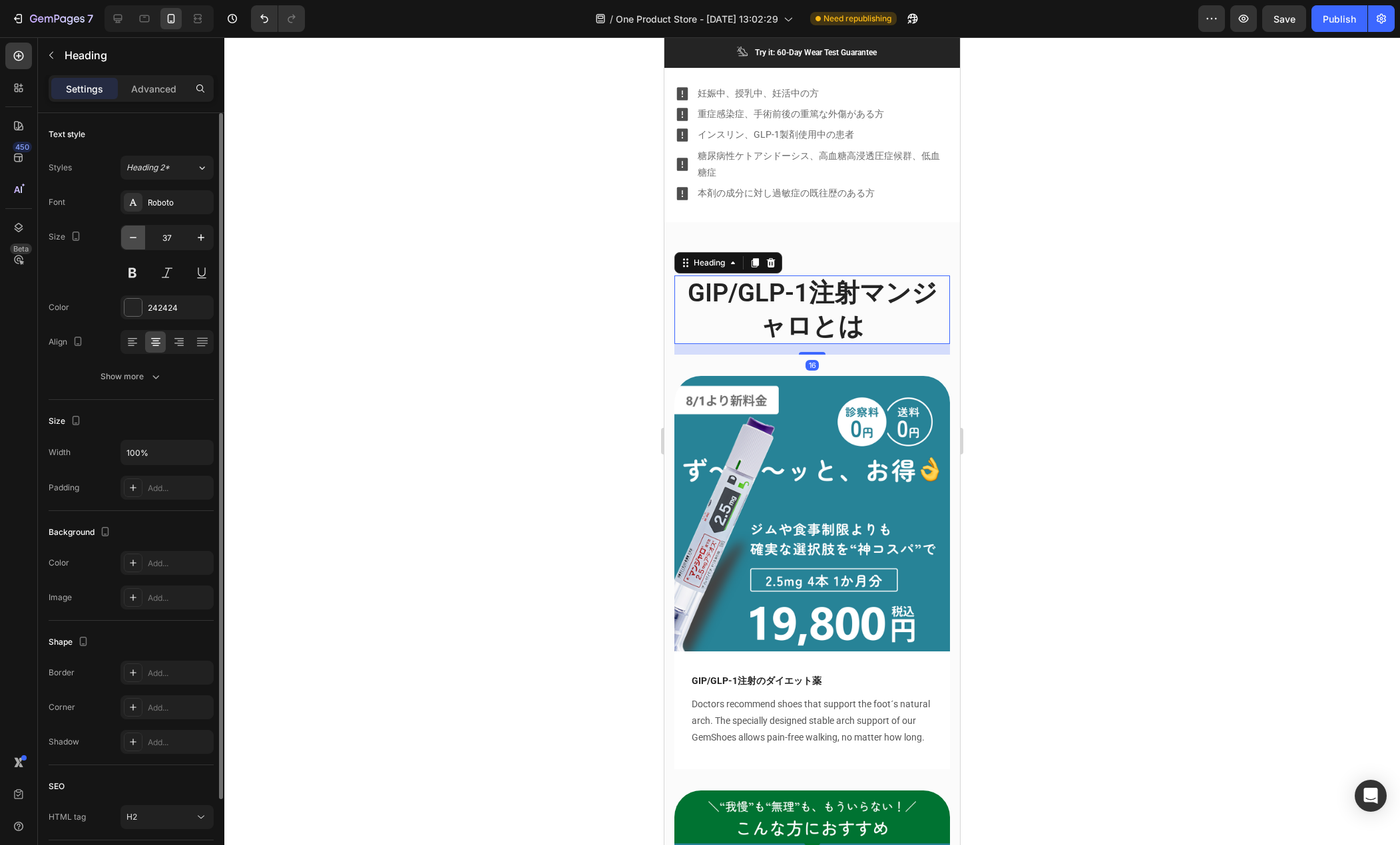
click at [134, 239] on icon "button" at bounding box center [133, 238] width 13 height 13
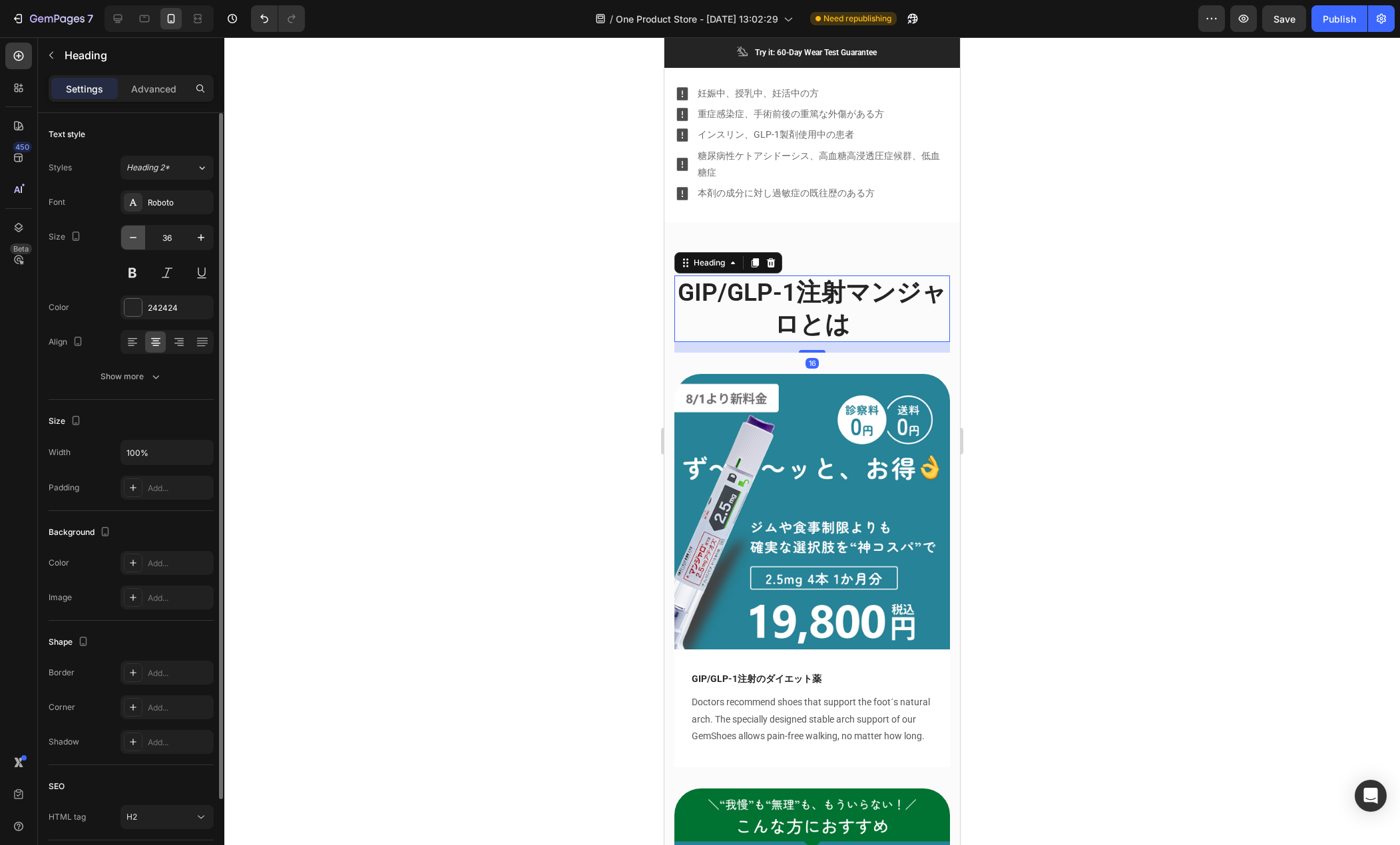
click at [134, 239] on icon "button" at bounding box center [133, 238] width 13 height 13
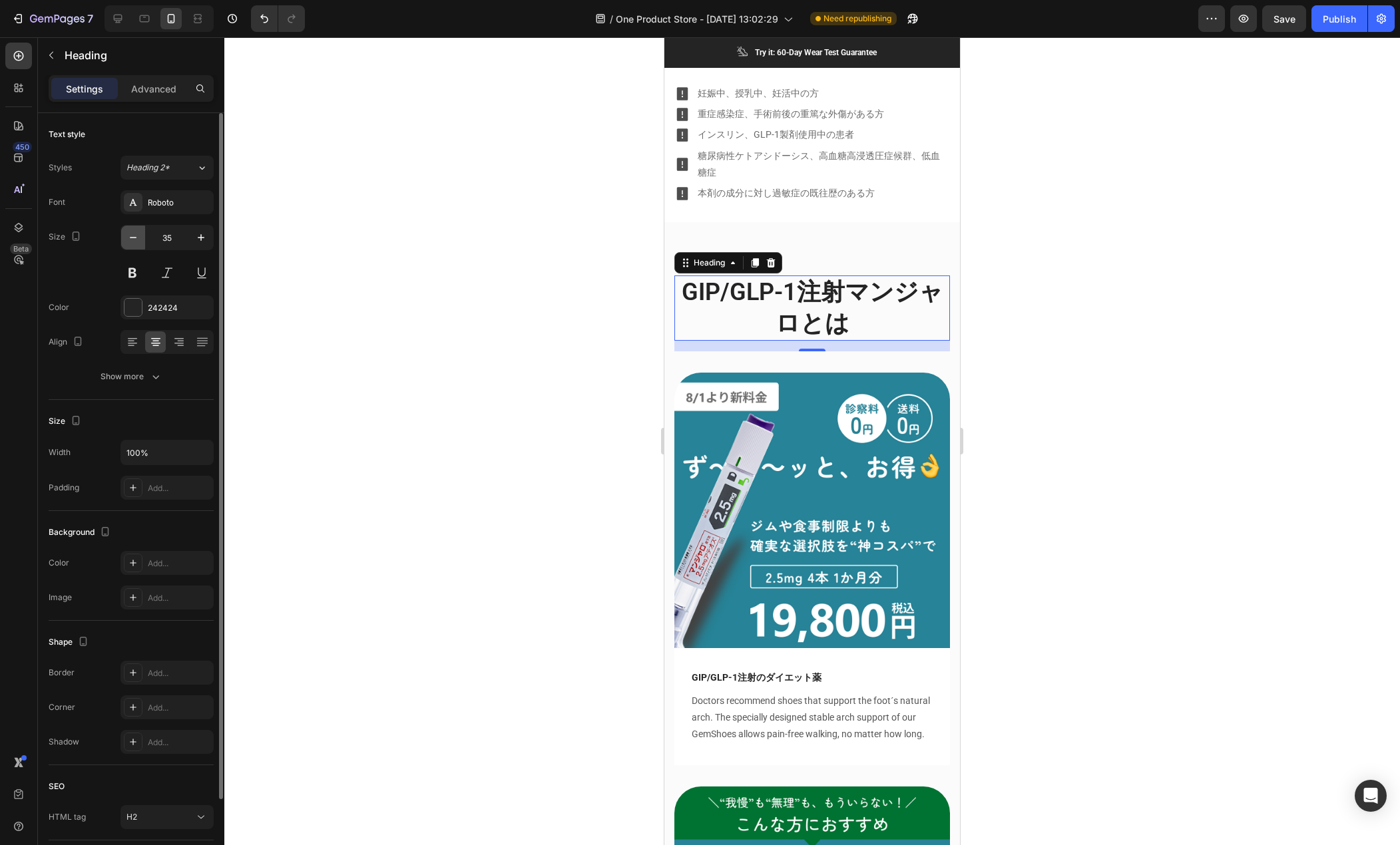
click at [134, 239] on icon "button" at bounding box center [133, 238] width 13 height 13
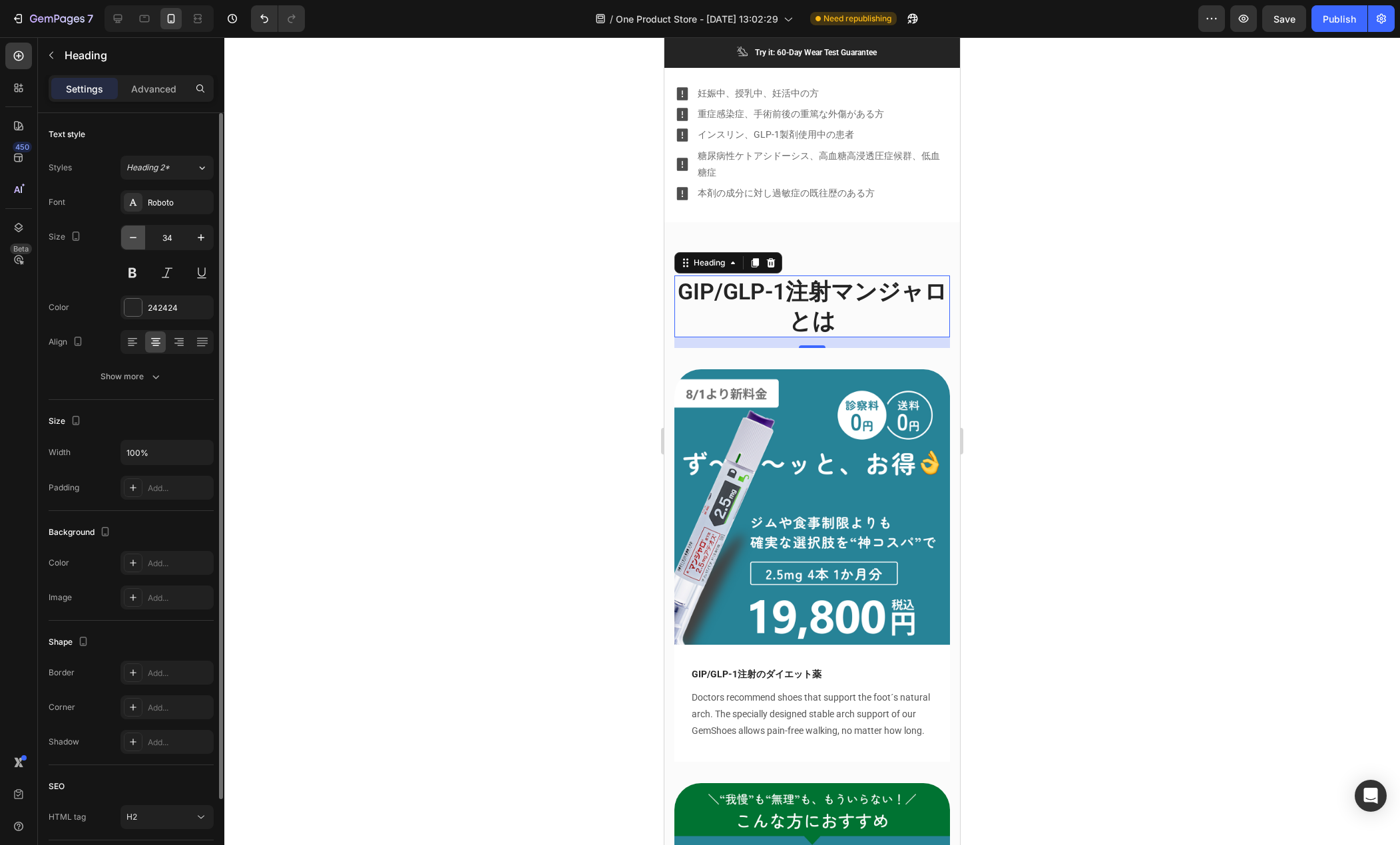
click at [134, 239] on icon "button" at bounding box center [133, 238] width 13 height 13
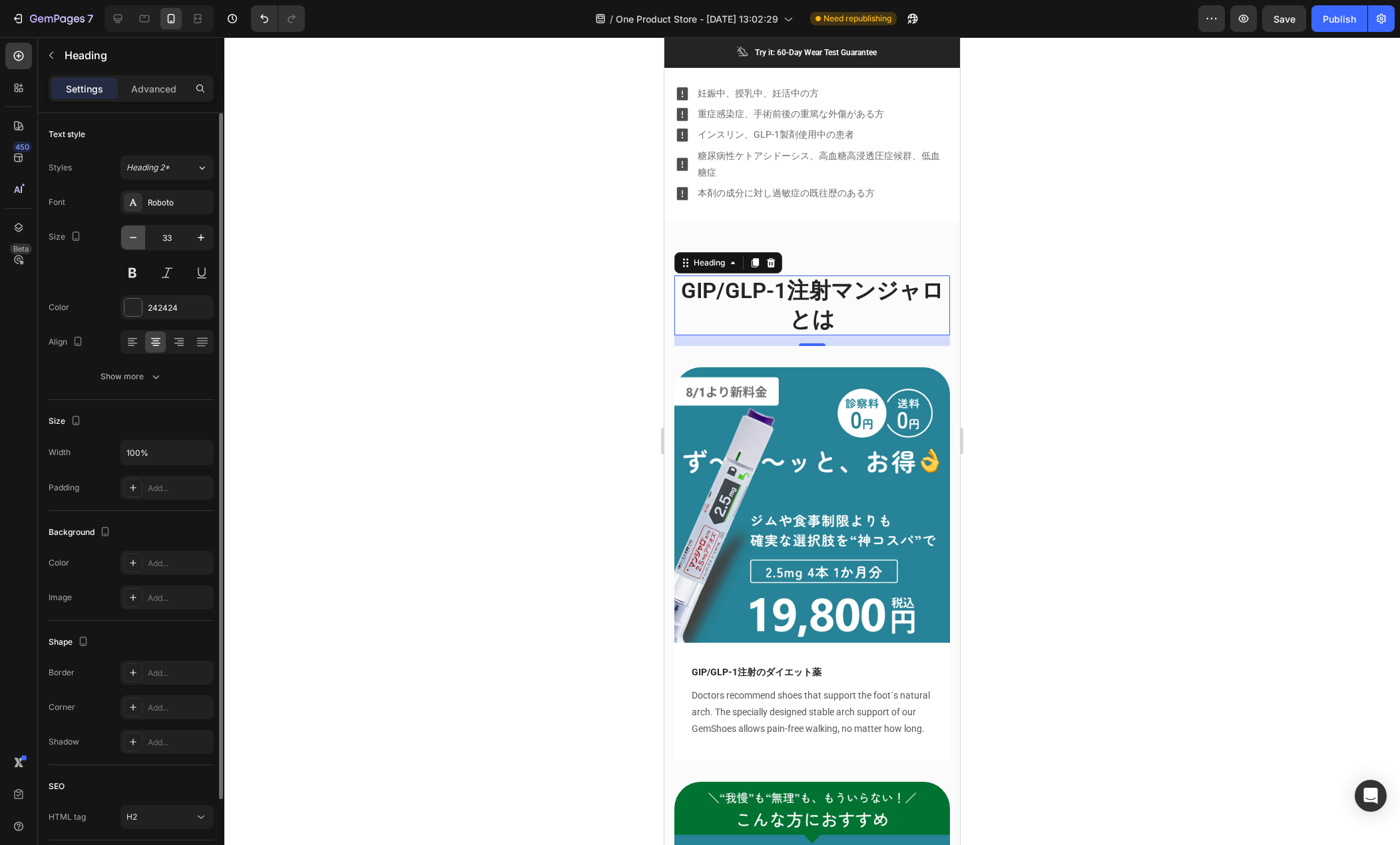
click at [134, 239] on icon "button" at bounding box center [133, 238] width 13 height 13
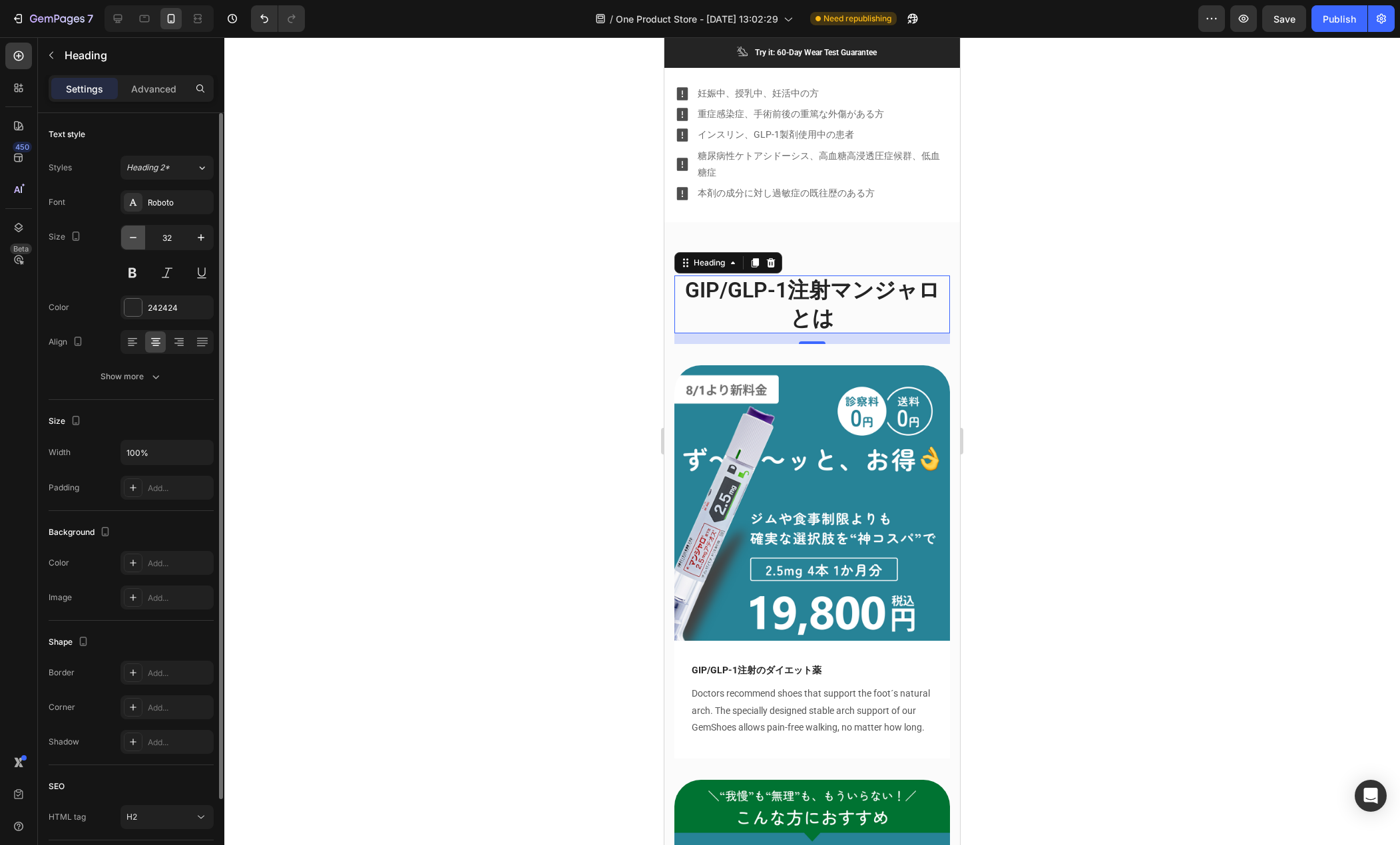
click at [134, 239] on icon "button" at bounding box center [133, 238] width 13 height 13
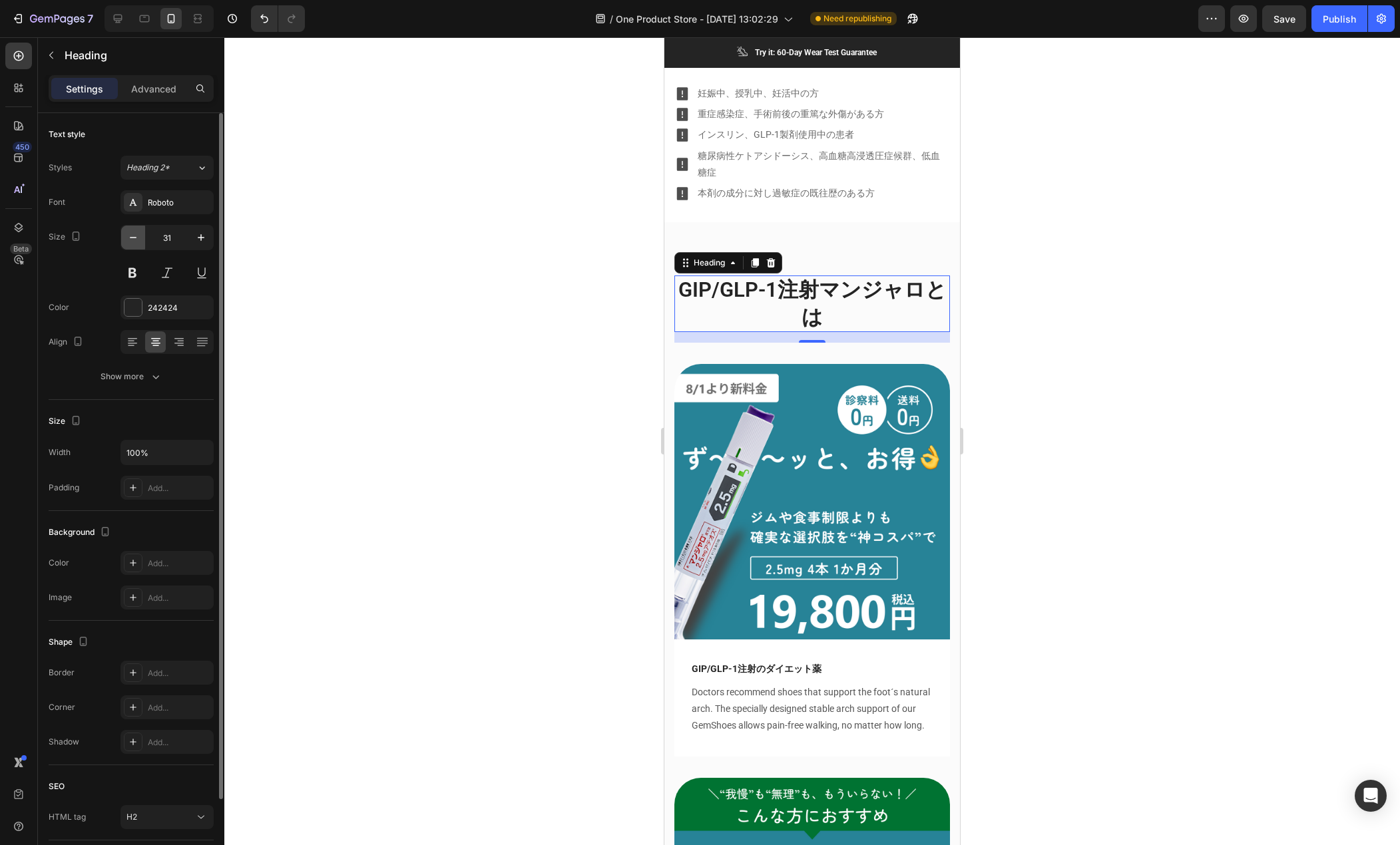
click at [134, 239] on icon "button" at bounding box center [133, 238] width 13 height 13
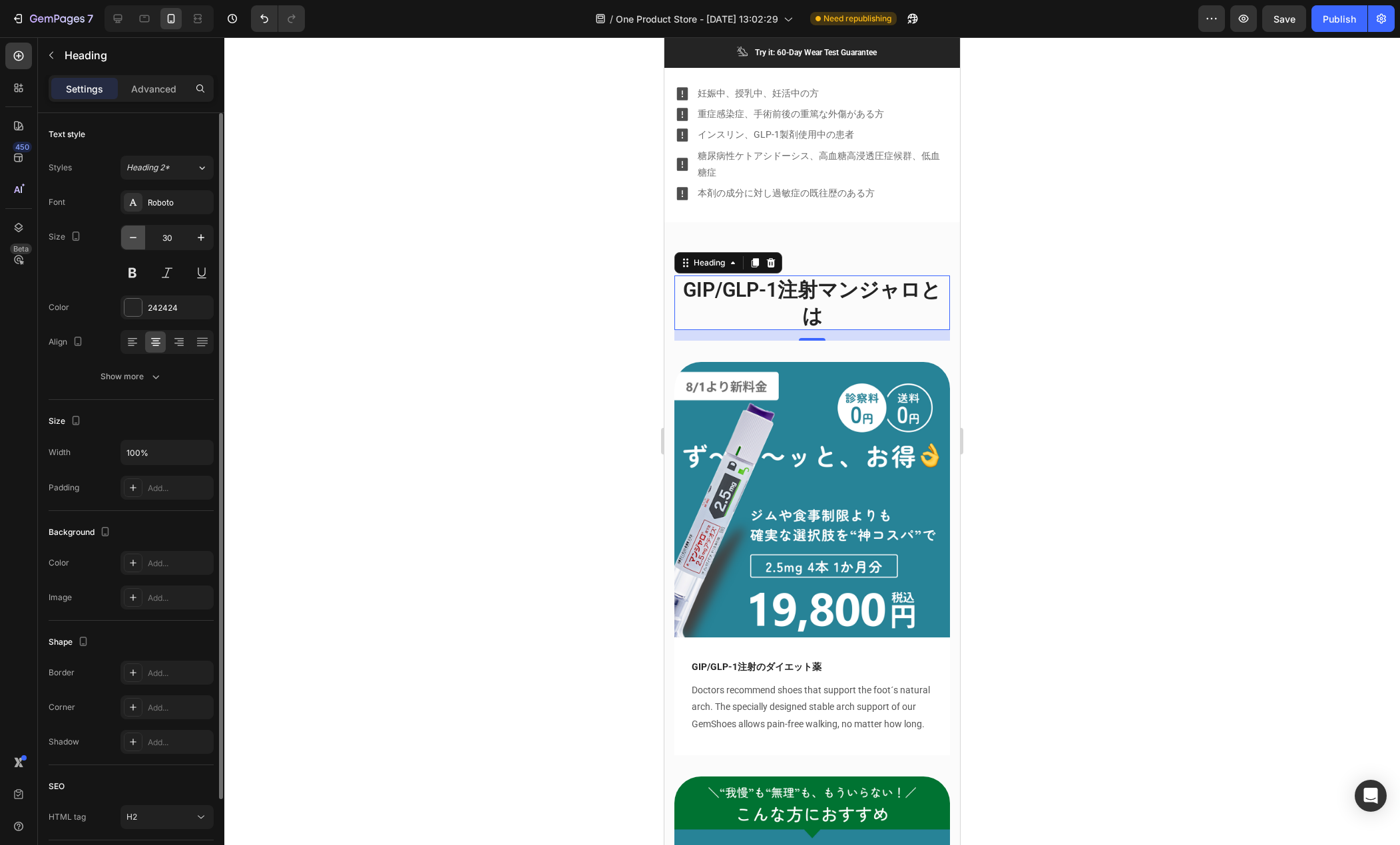
click at [134, 239] on icon "button" at bounding box center [133, 238] width 13 height 13
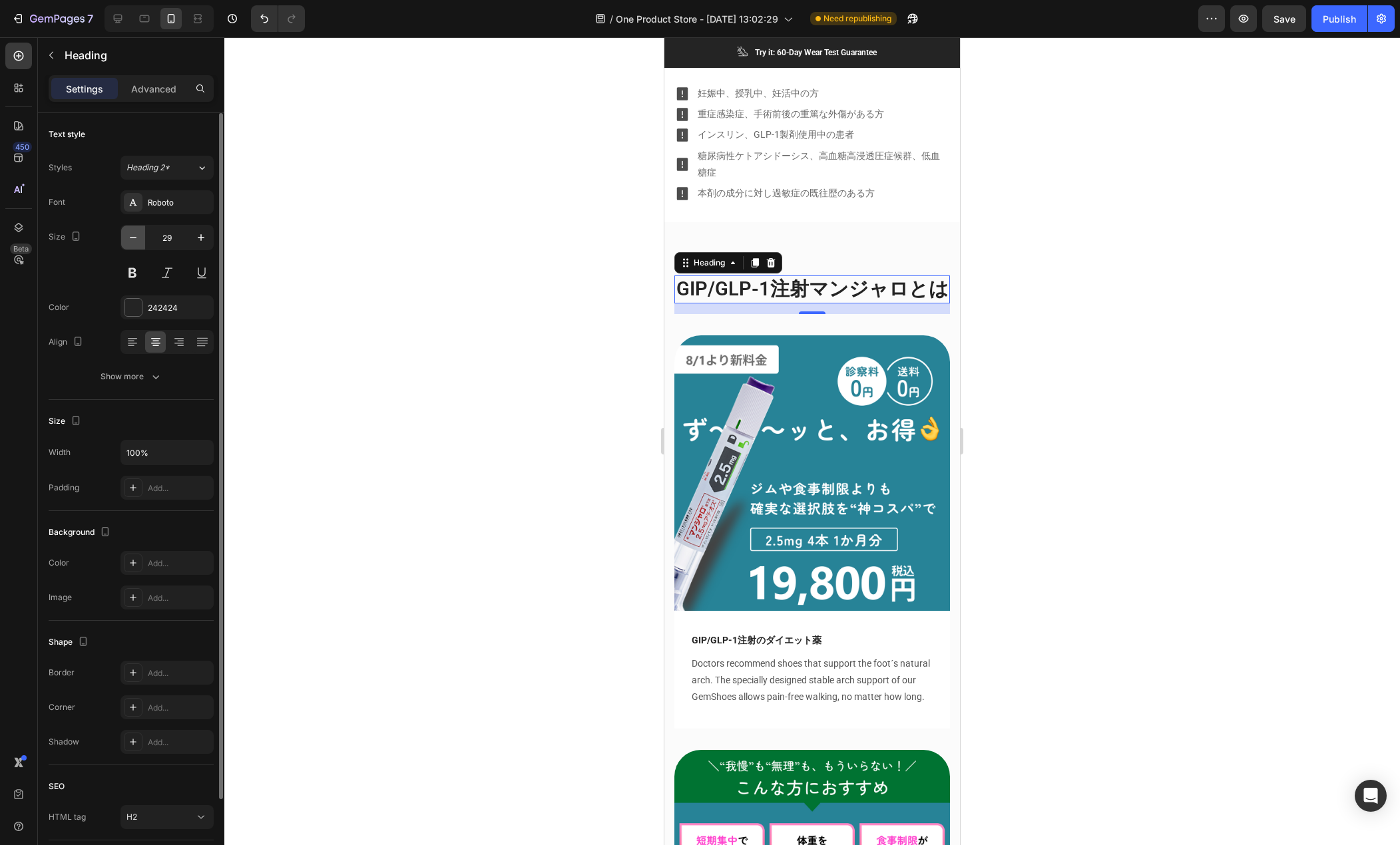
click at [134, 239] on icon "button" at bounding box center [133, 238] width 13 height 13
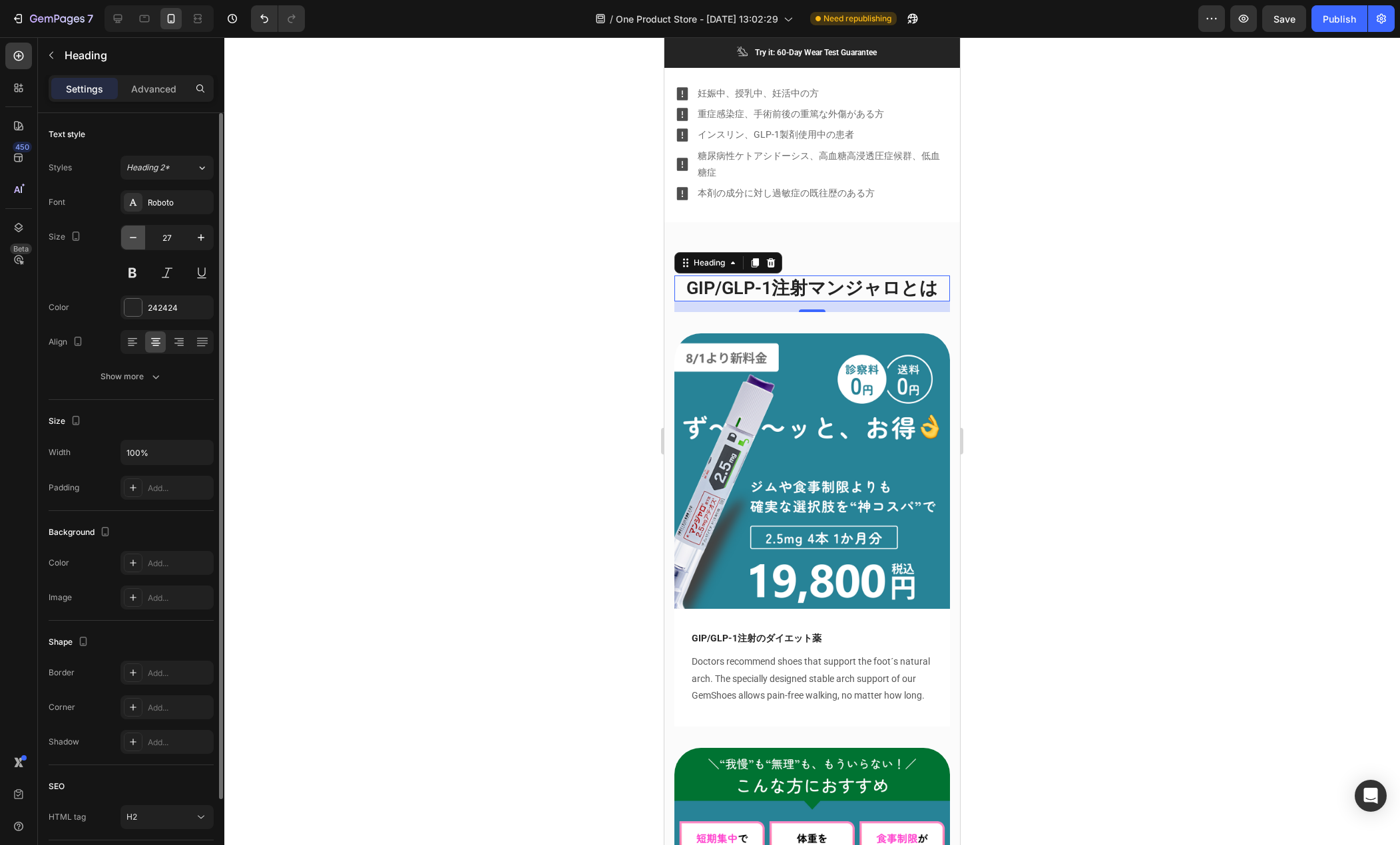
click at [134, 239] on icon "button" at bounding box center [133, 238] width 13 height 13
type input "25"
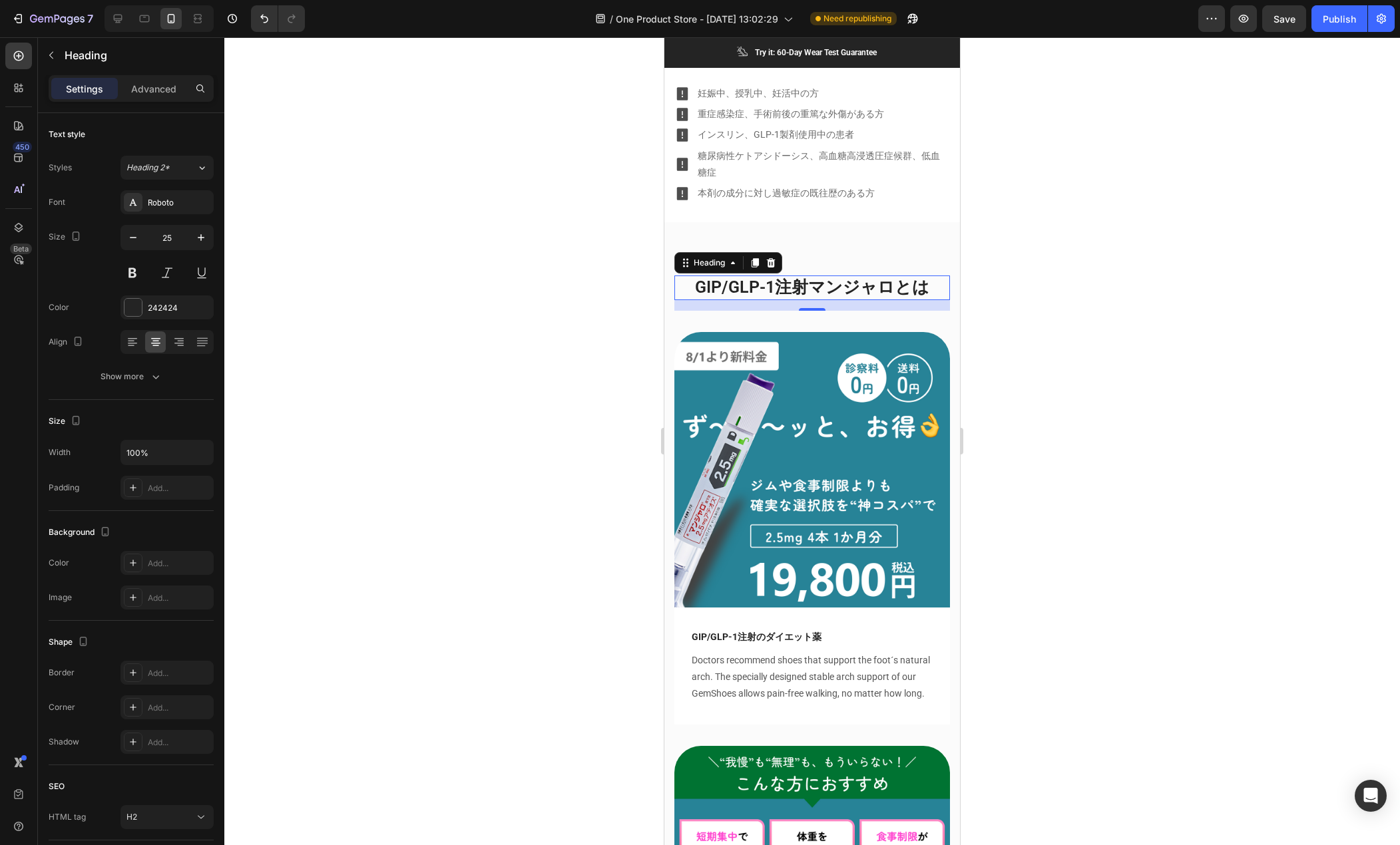
click at [534, 305] on div at bounding box center [813, 441] width 1176 height 808
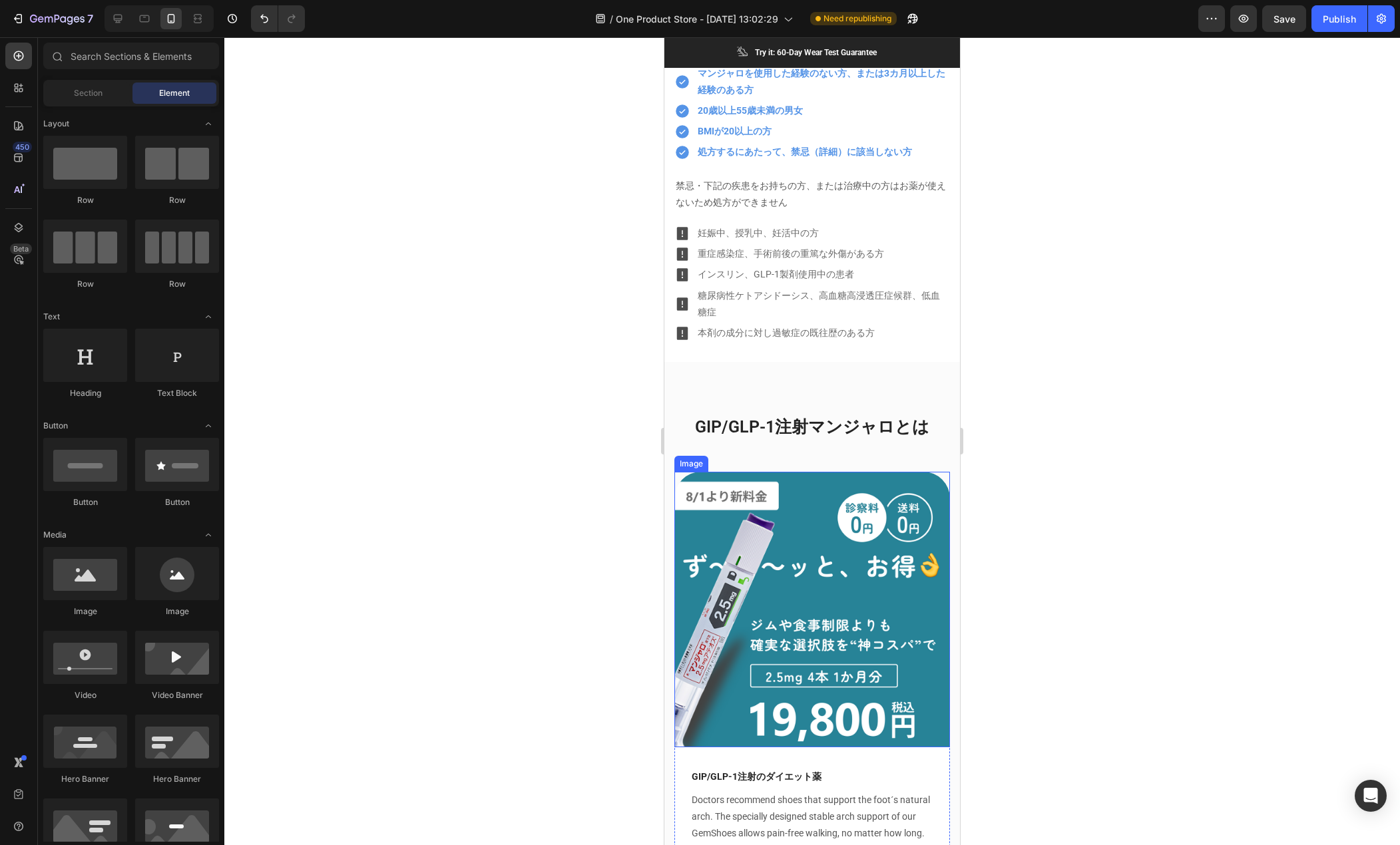
scroll to position [915, 0]
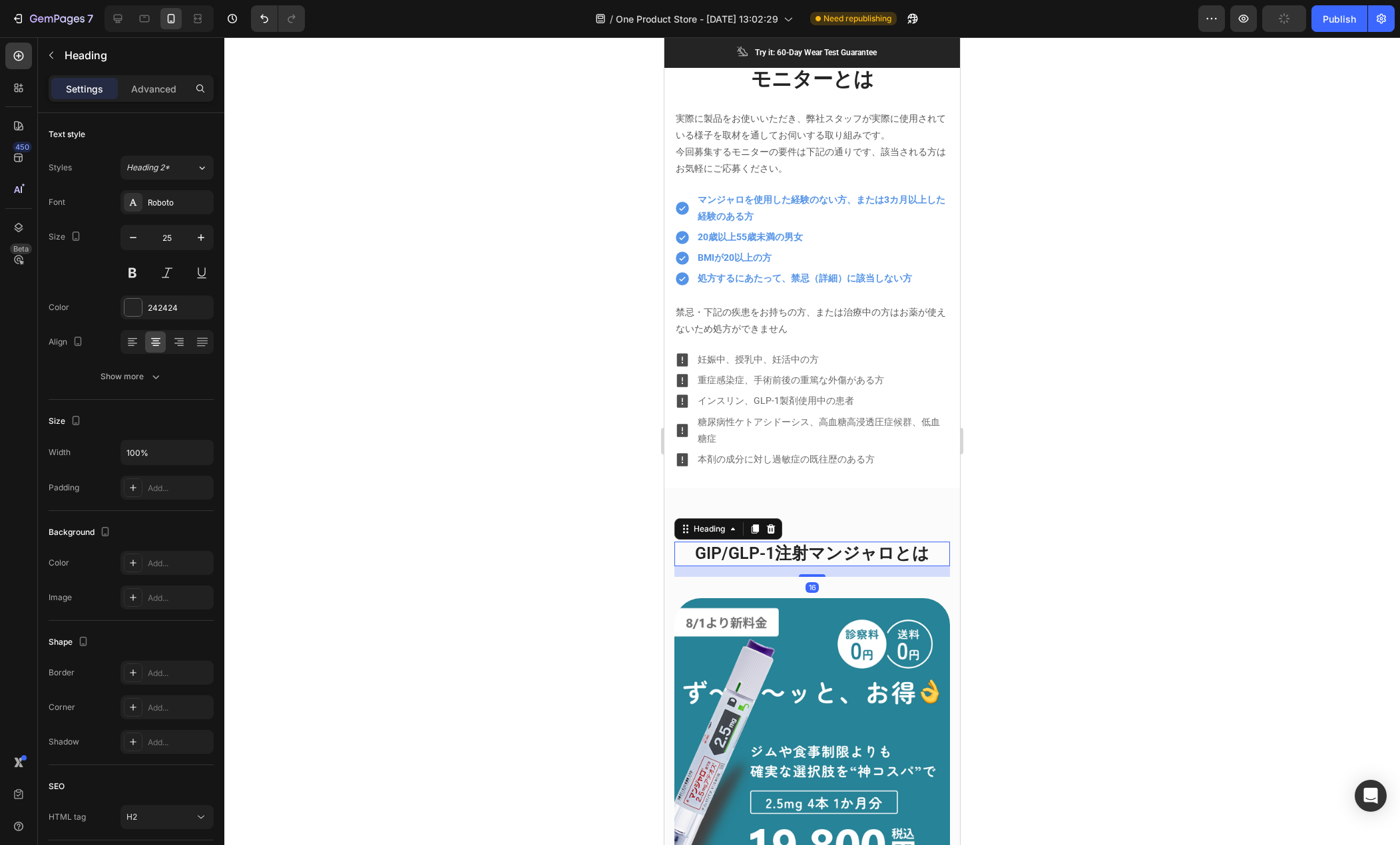
click at [777, 547] on h2 "GIP/GLP-1注射マンジャロとは" at bounding box center [813, 554] width 276 height 24
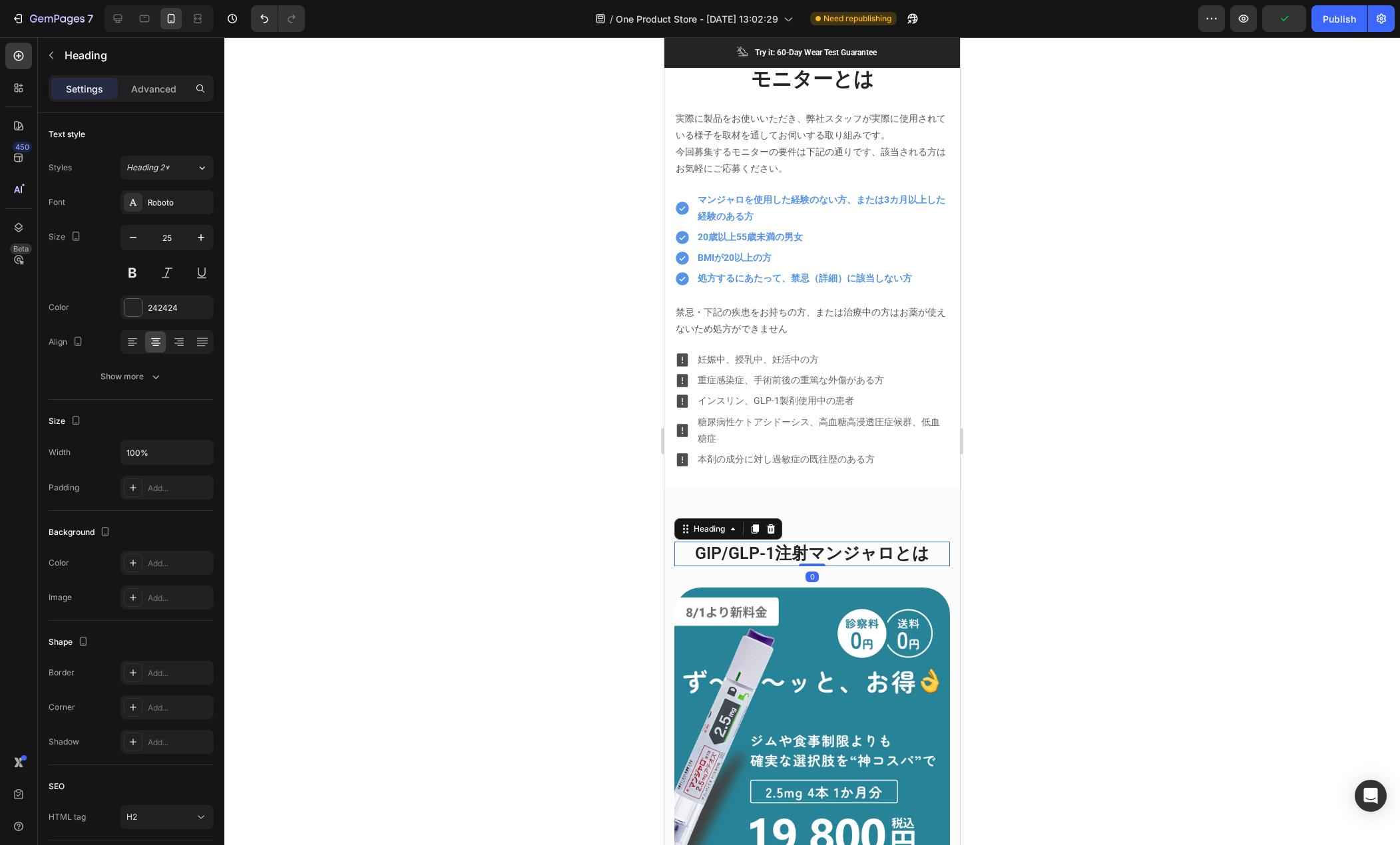
drag, startPoint x: 801, startPoint y: 565, endPoint x: 791, endPoint y: 522, distance: 44.1
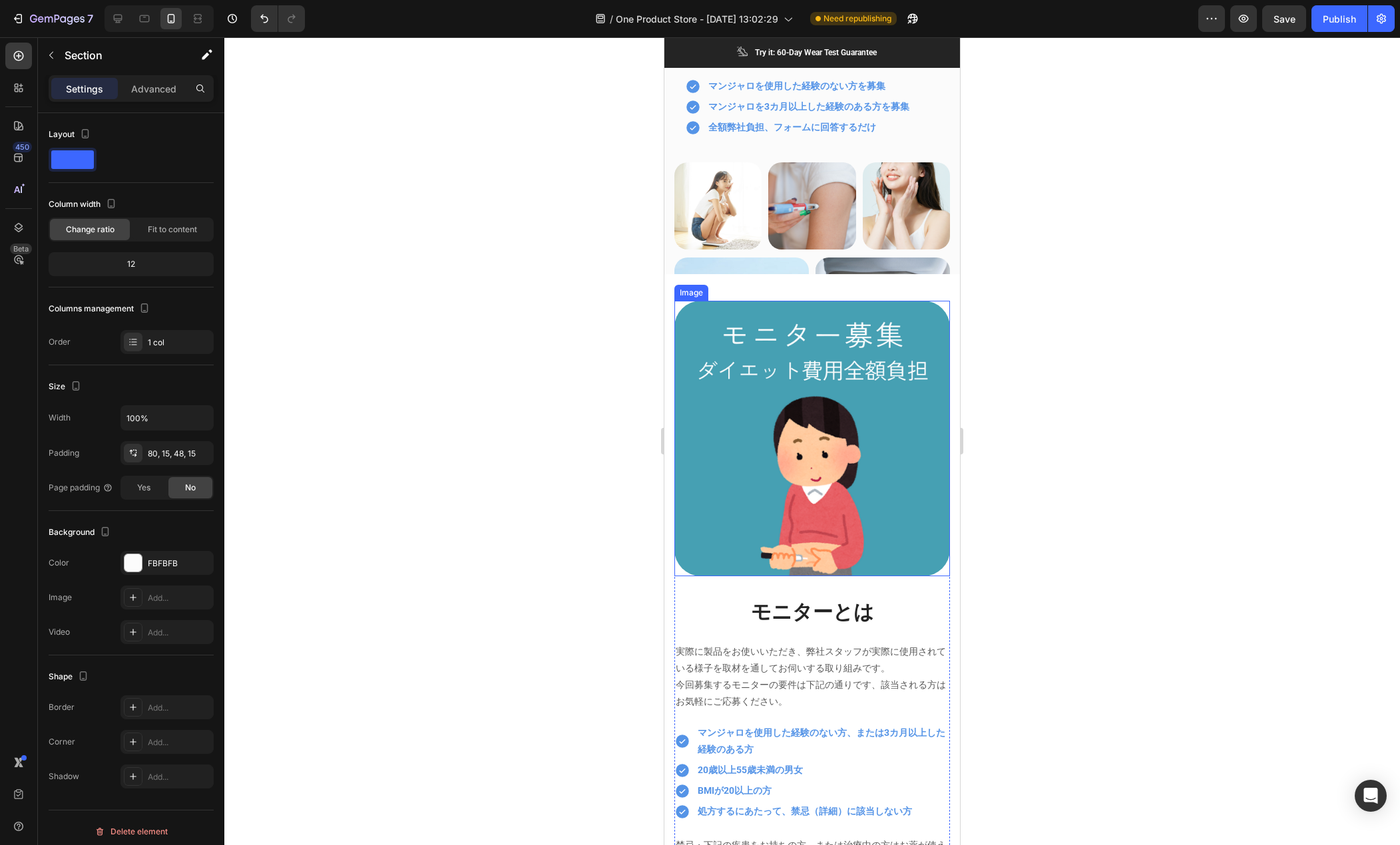
scroll to position [249, 0]
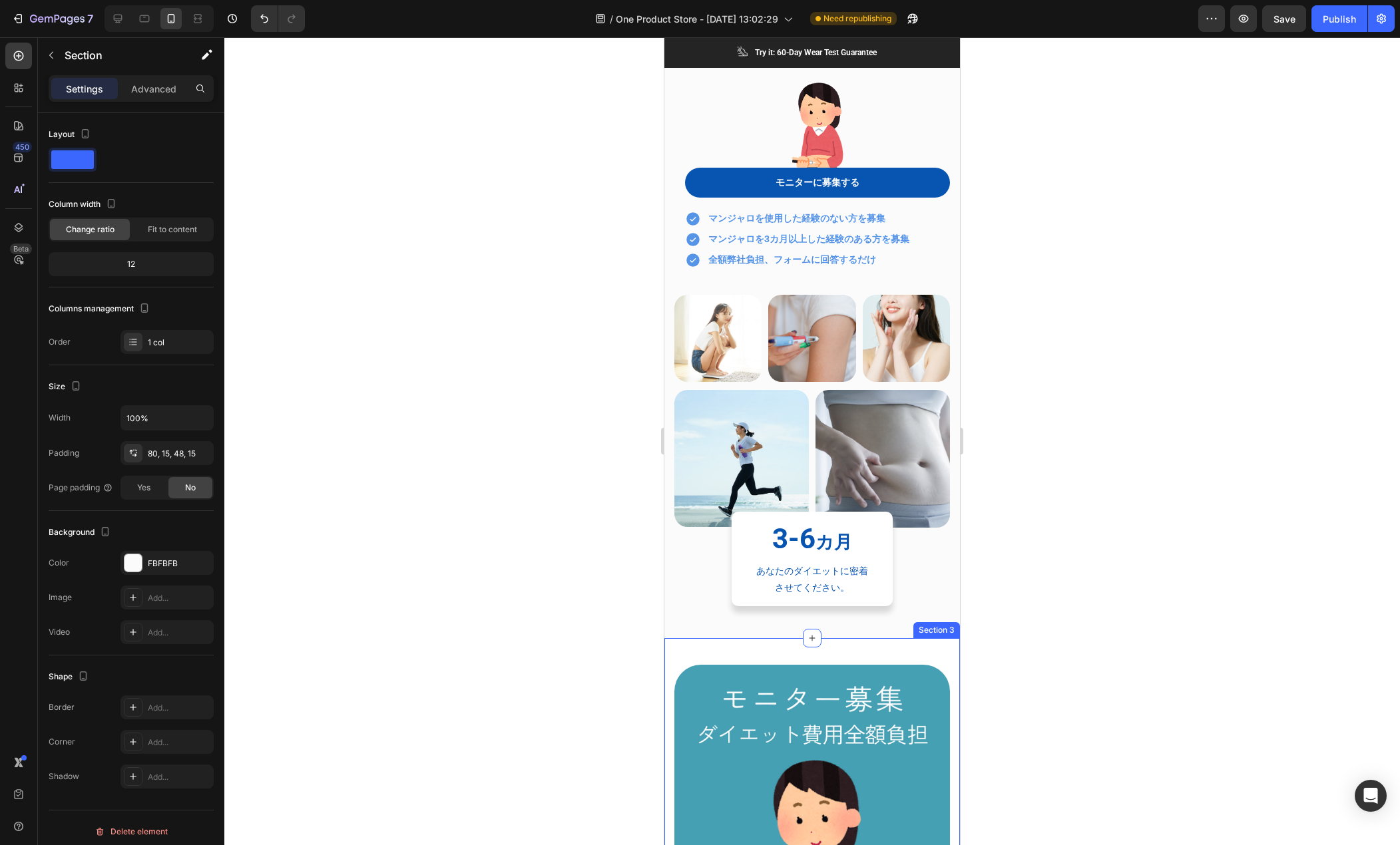
click at [1269, 119] on div at bounding box center [813, 441] width 1176 height 808
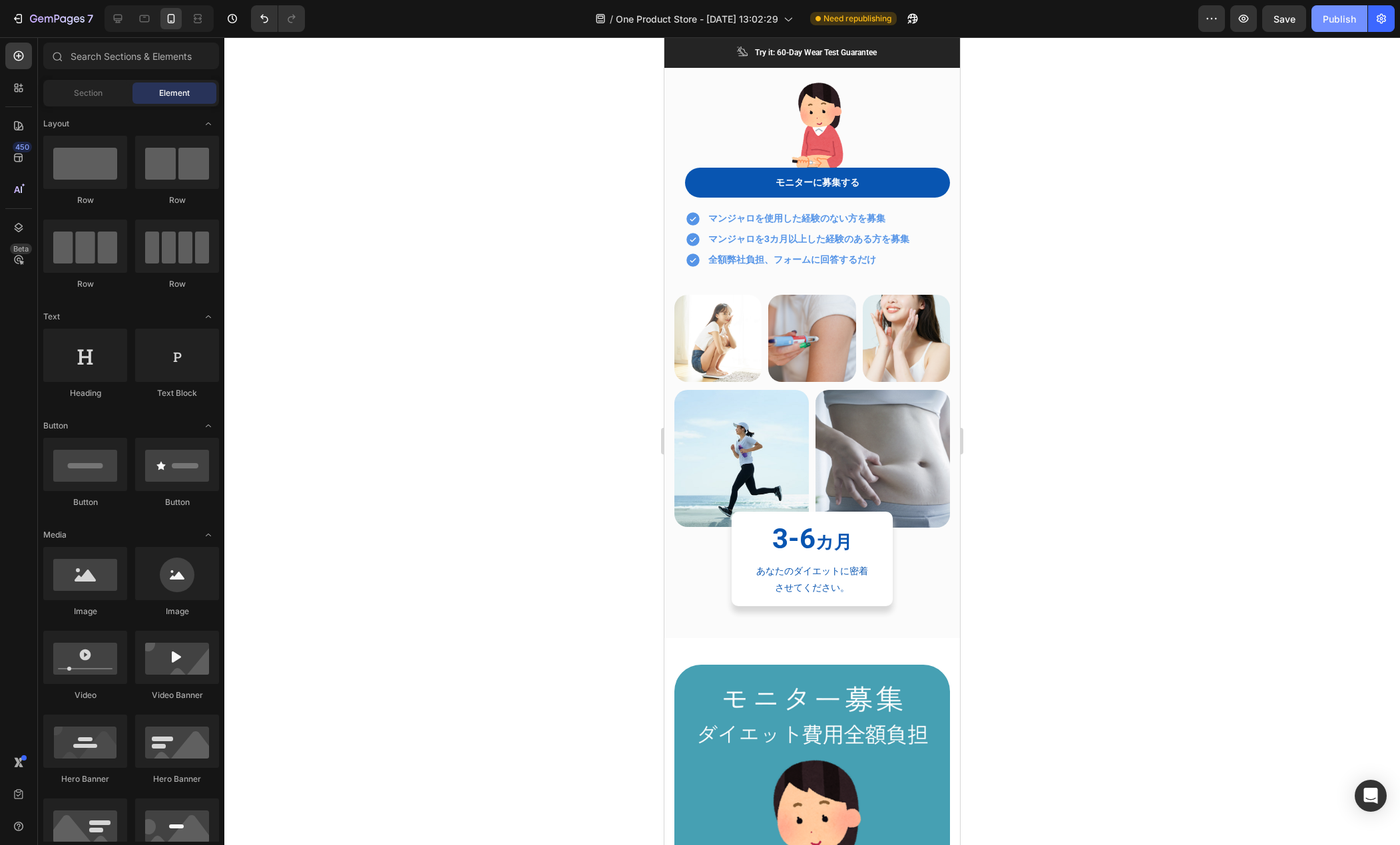
click at [1328, 20] on div "Publish" at bounding box center [1340, 19] width 34 height 14
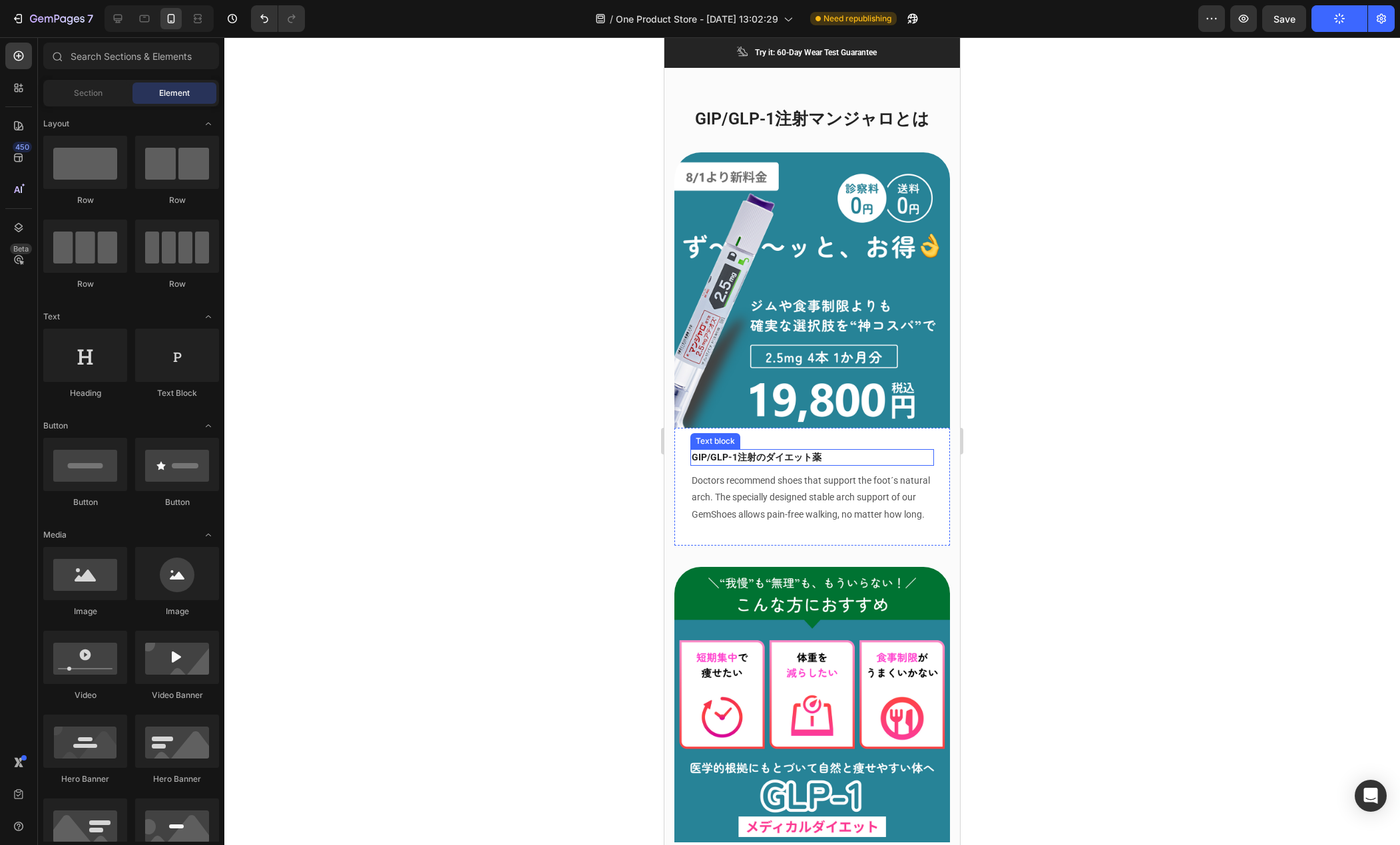
scroll to position [1647, 0]
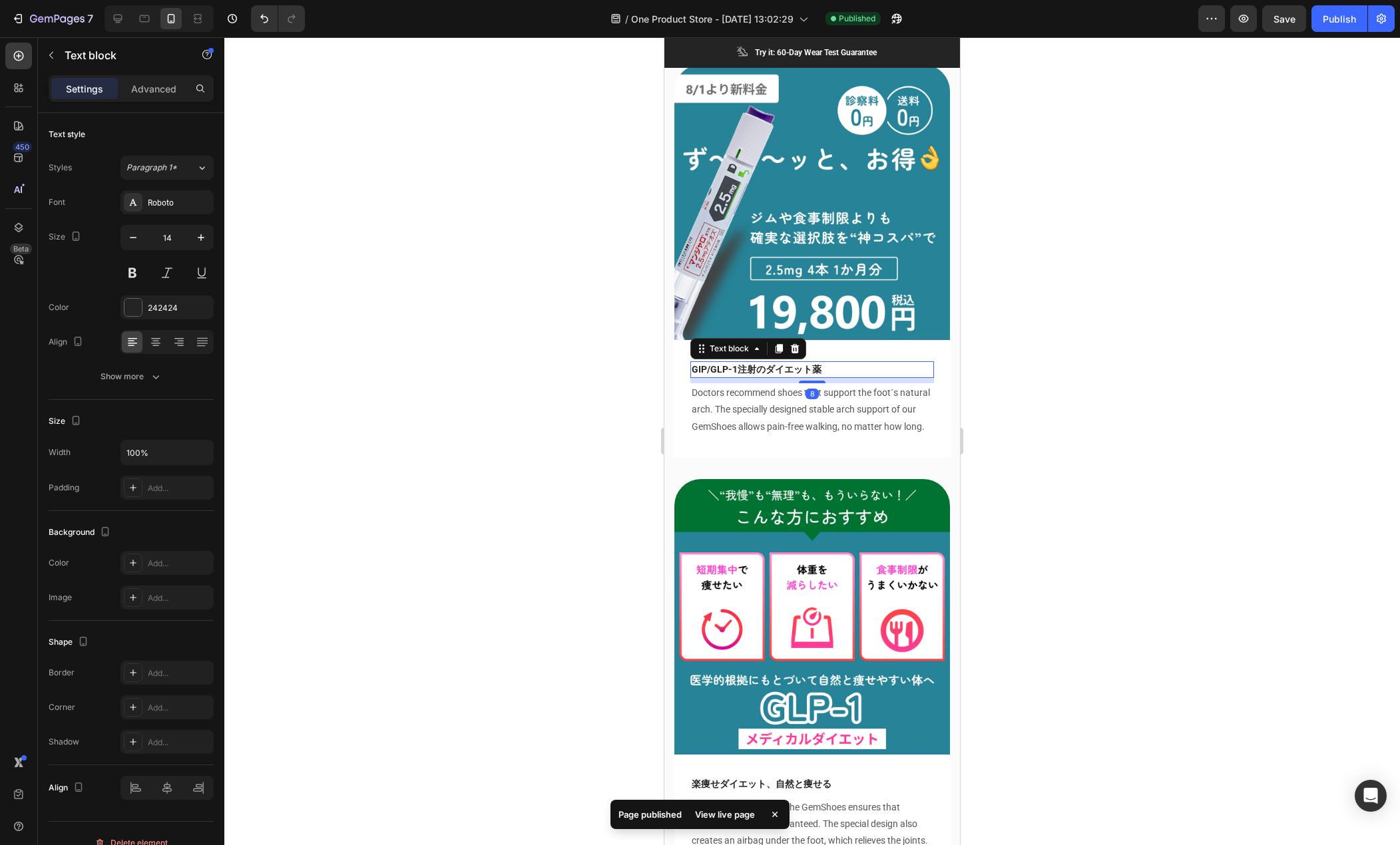
click at [833, 367] on div "GIP/GLP-1注射のダイエット薬" at bounding box center [812, 370] width 243 height 17
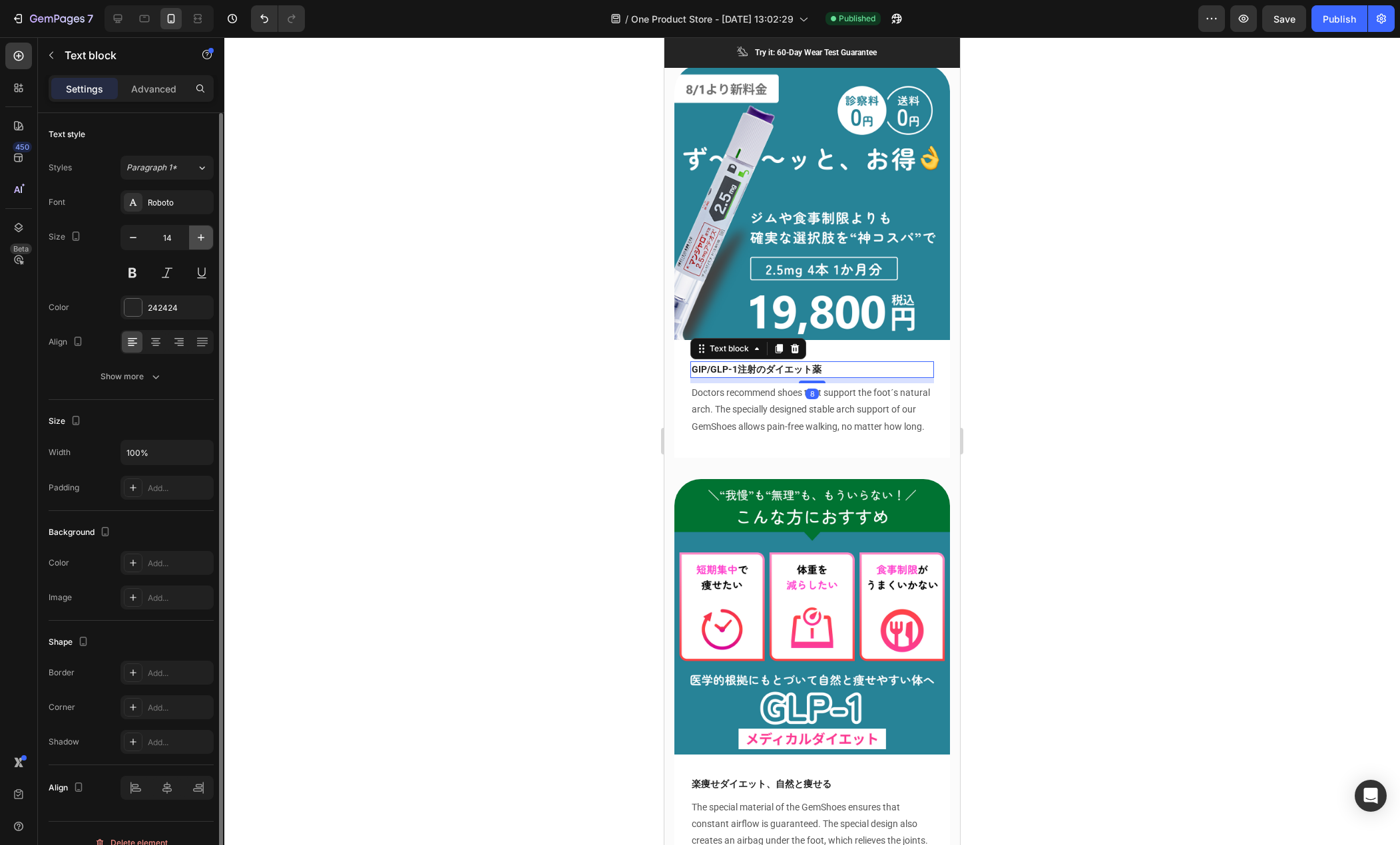
click at [203, 231] on icon "button" at bounding box center [201, 238] width 13 height 13
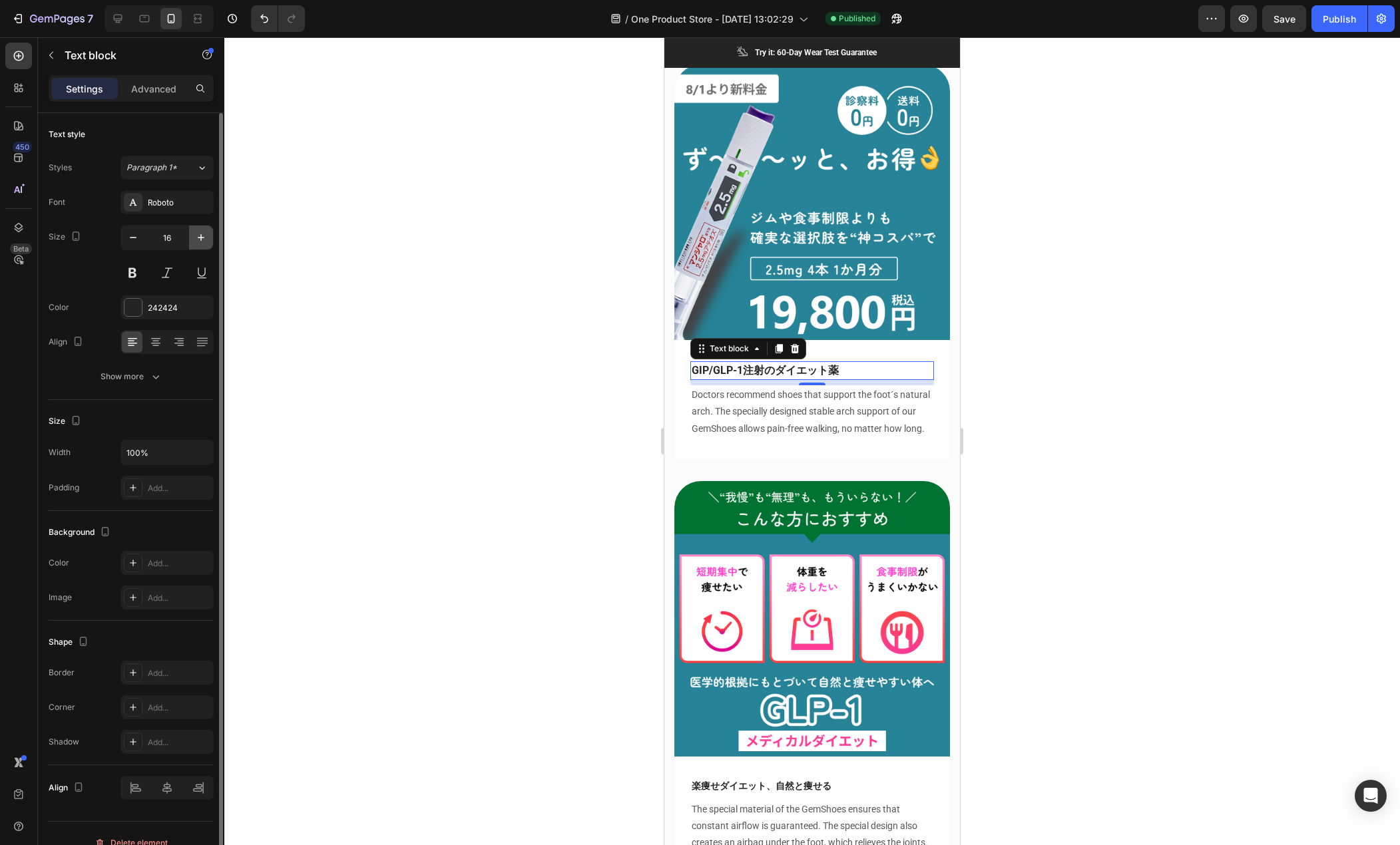
click at [203, 230] on button "button" at bounding box center [201, 238] width 24 height 24
type input "18"
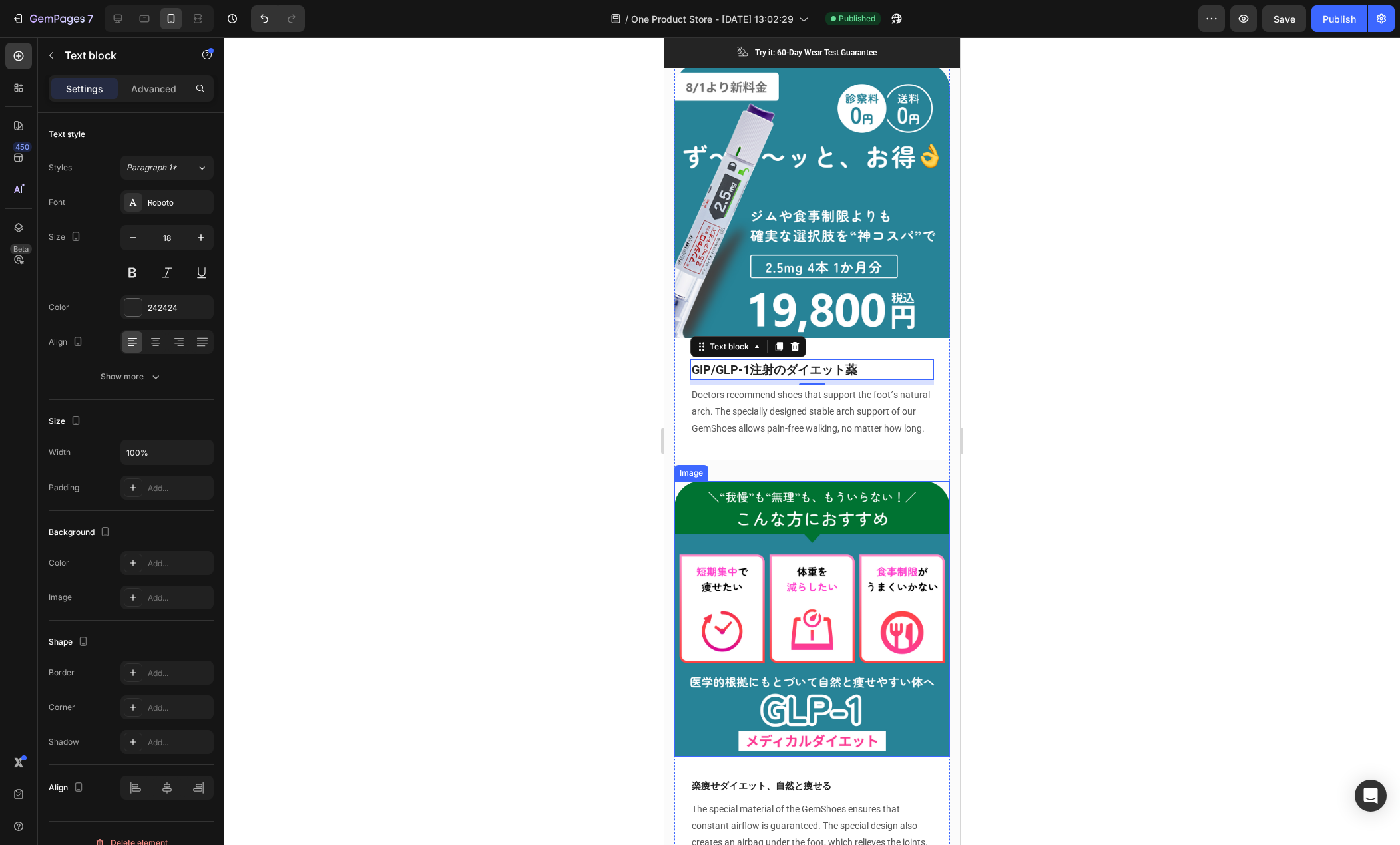
scroll to position [1980, 0]
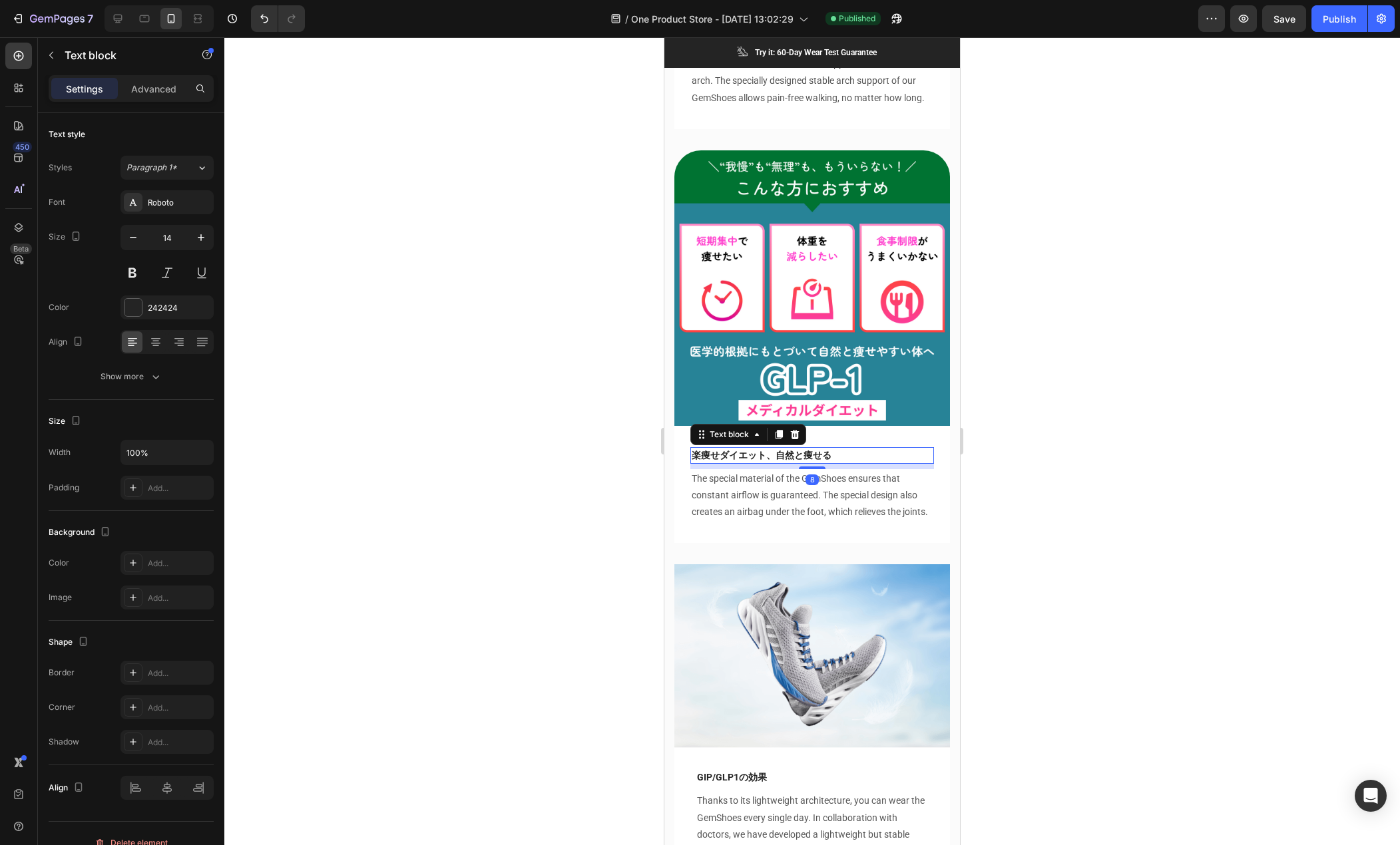
click at [833, 452] on p "楽痩せダイエット、自然と痩せる" at bounding box center [812, 456] width 241 height 14
click at [199, 240] on icon "button" at bounding box center [201, 238] width 13 height 13
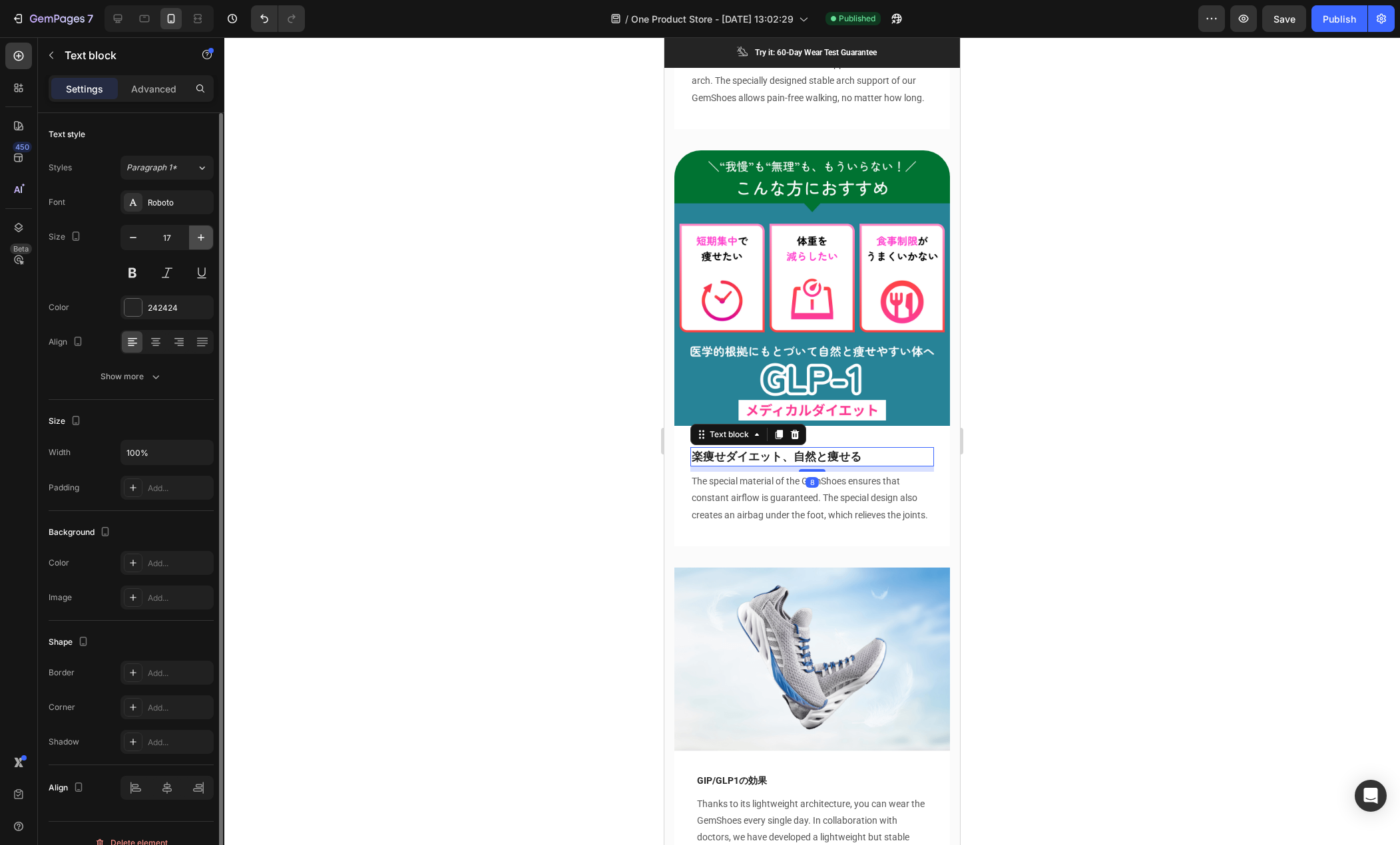
click at [199, 240] on icon "button" at bounding box center [201, 238] width 13 height 13
type input "18"
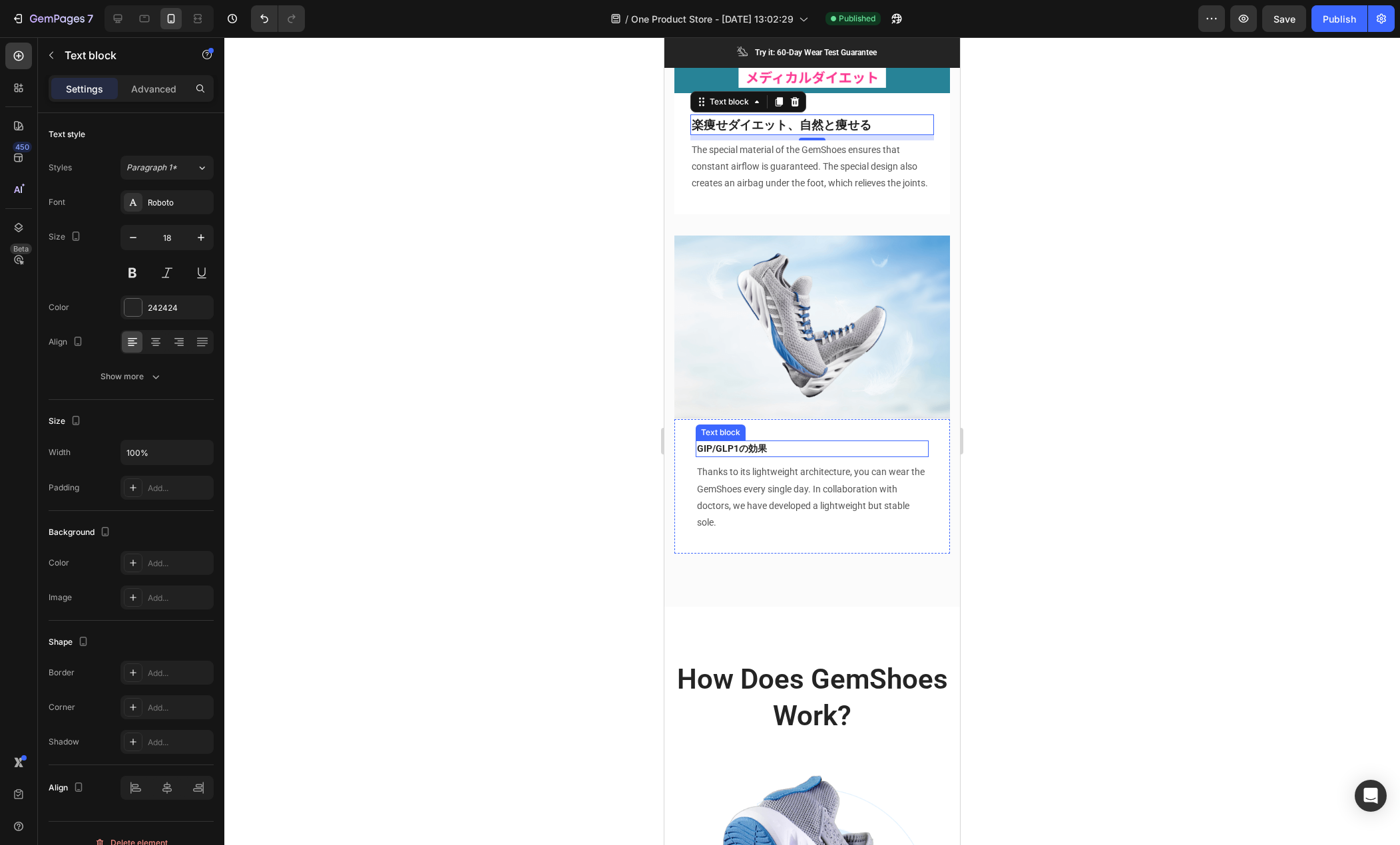
click at [784, 449] on p "GIP/GLP1の効果" at bounding box center [812, 448] width 230 height 14
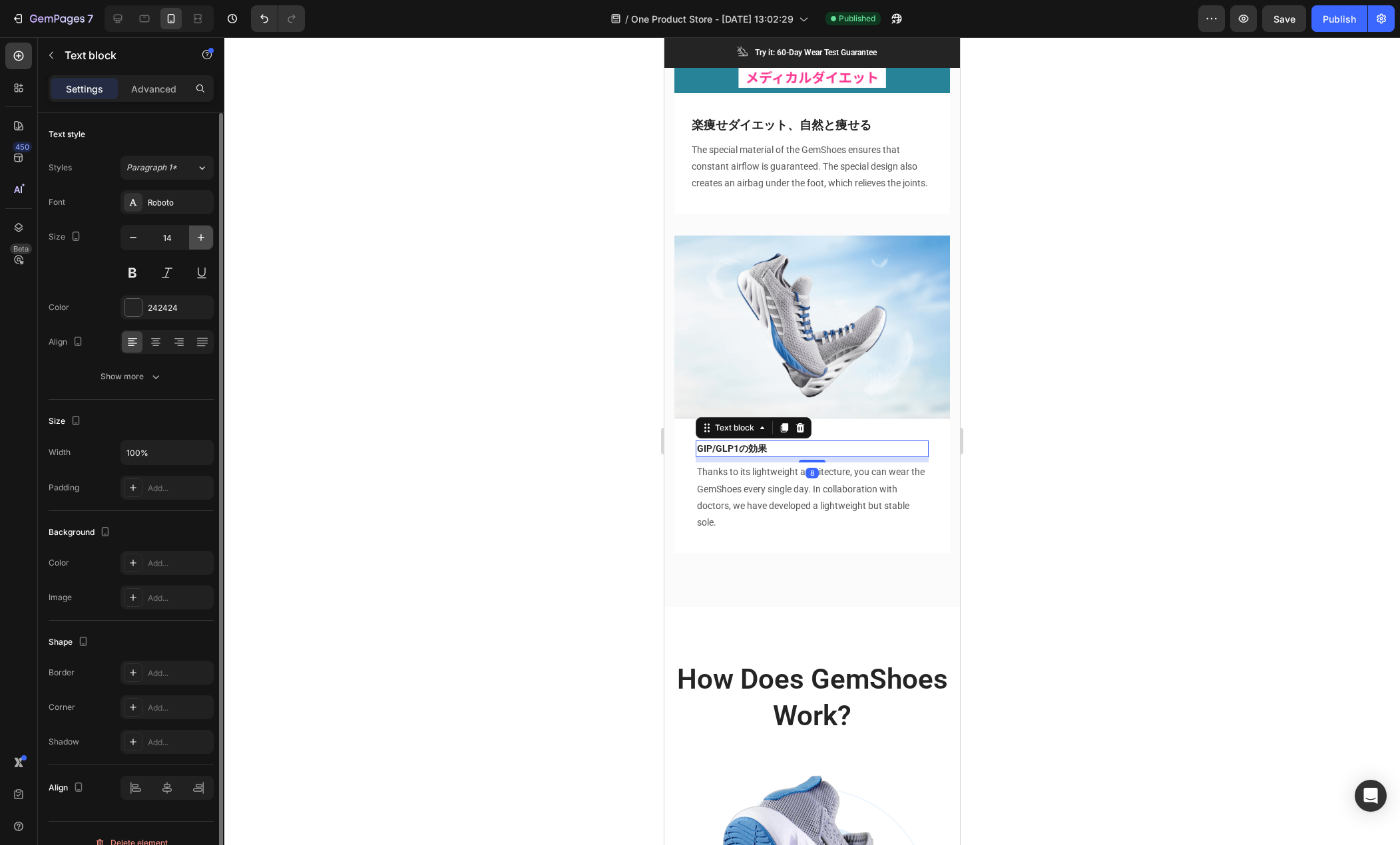
click at [199, 238] on icon "button" at bounding box center [200, 237] width 7 height 7
type input "18"
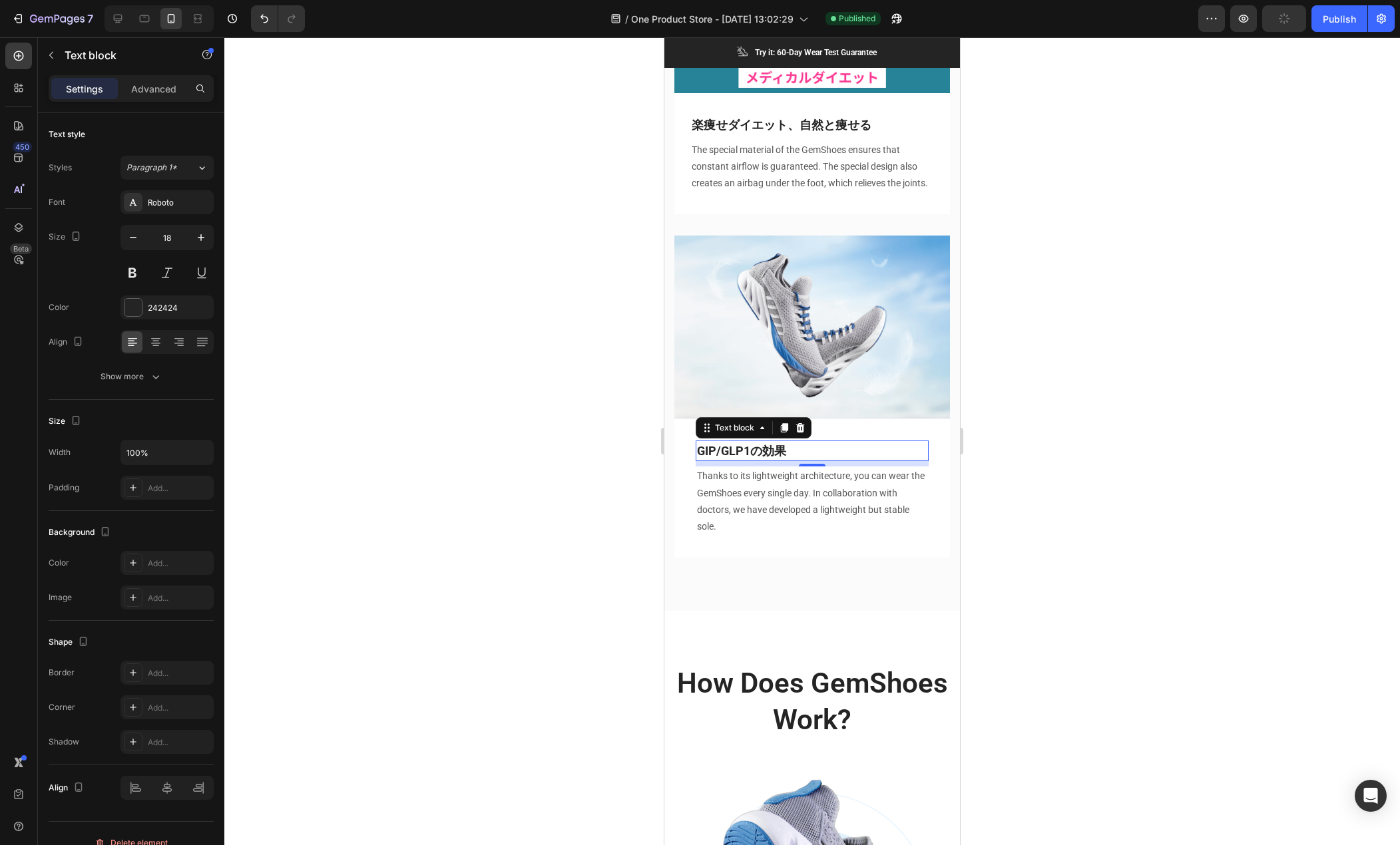
click at [549, 473] on div at bounding box center [813, 441] width 1176 height 808
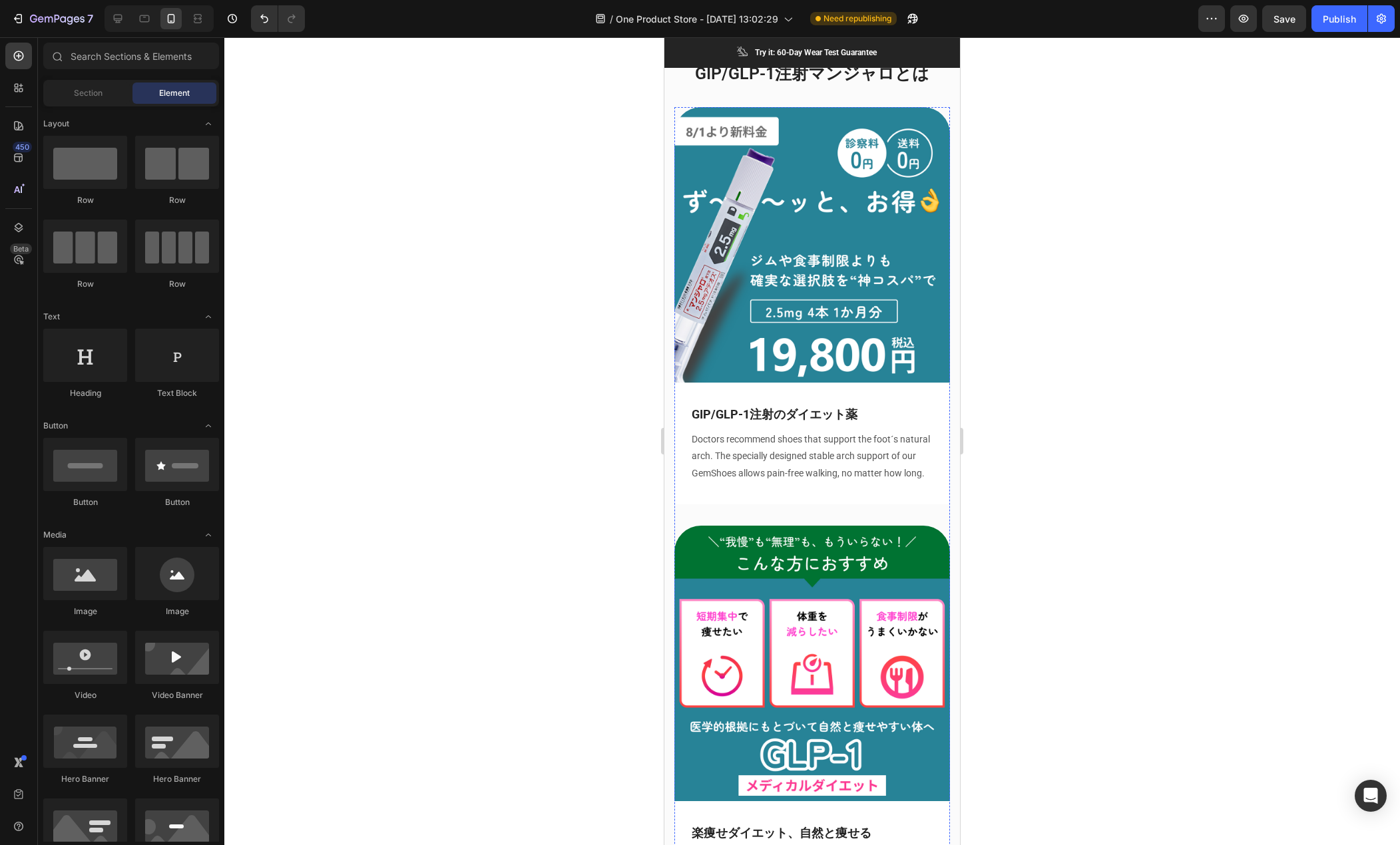
scroll to position [1514, 0]
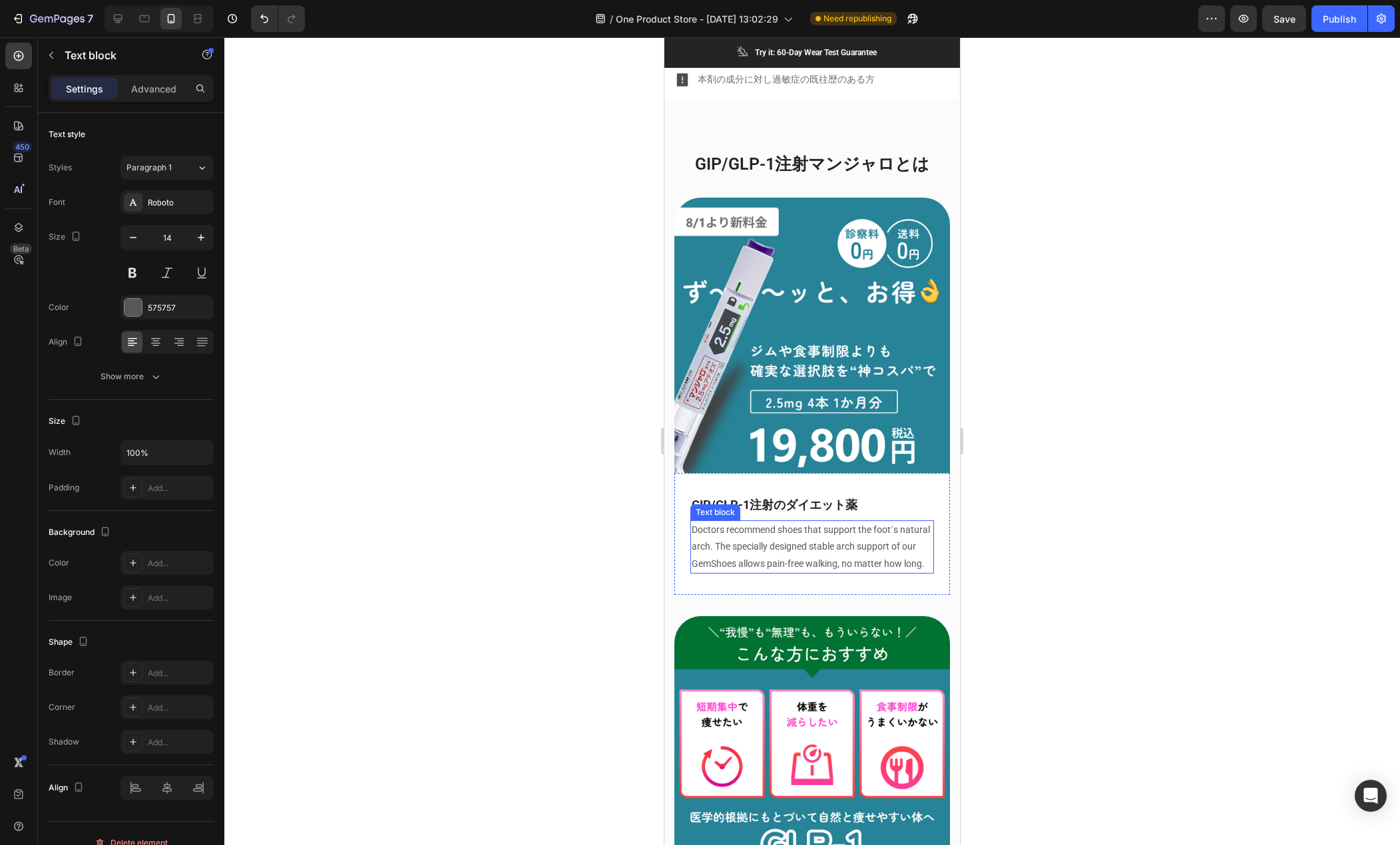
click at [752, 533] on p "Doctors recommend shoes that support the foot´s natural arch. The specially des…" at bounding box center [812, 547] width 241 height 50
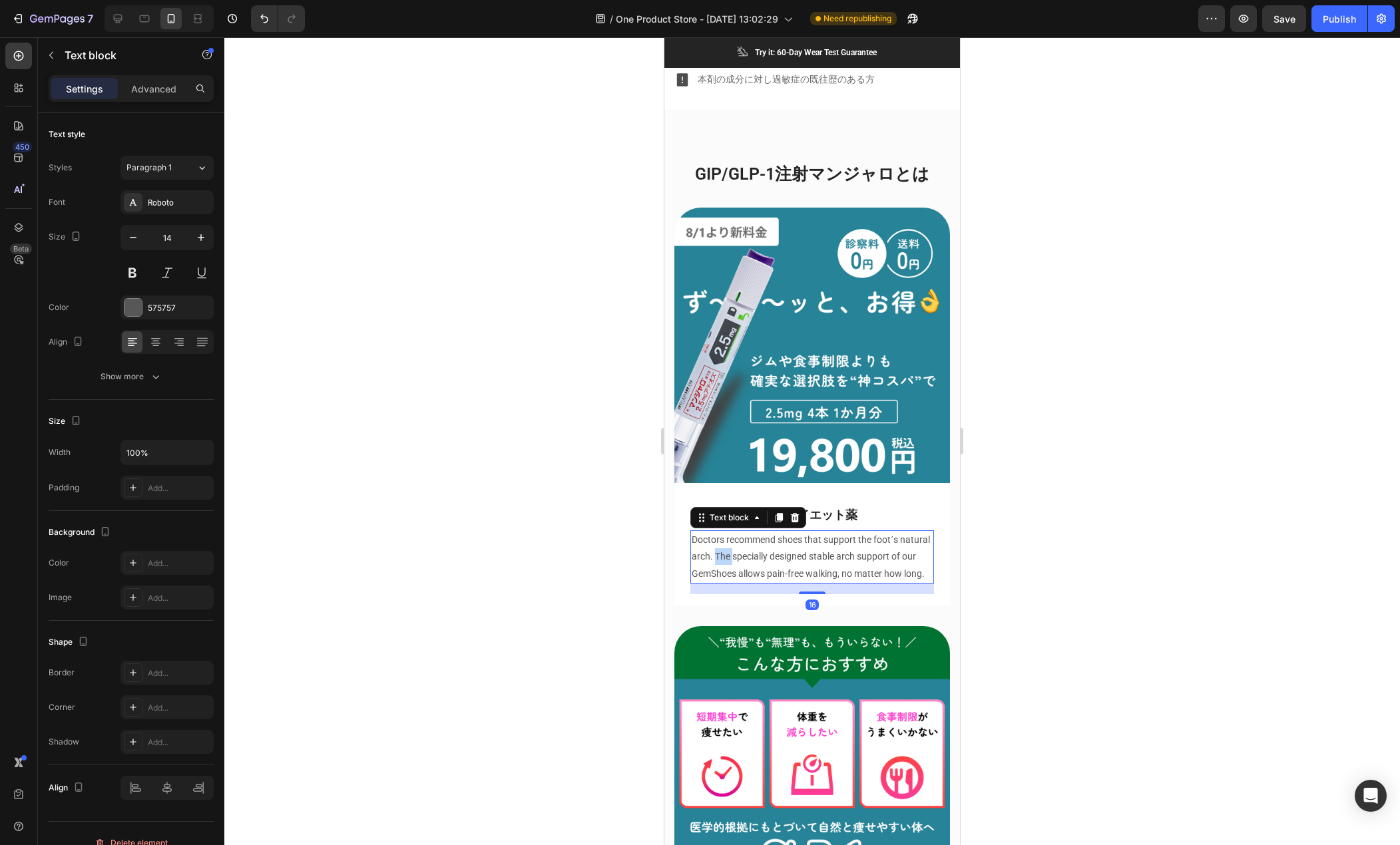
click at [753, 534] on p "Doctors recommend shoes that support the foot´s natural arch. The specially des…" at bounding box center [812, 557] width 241 height 50
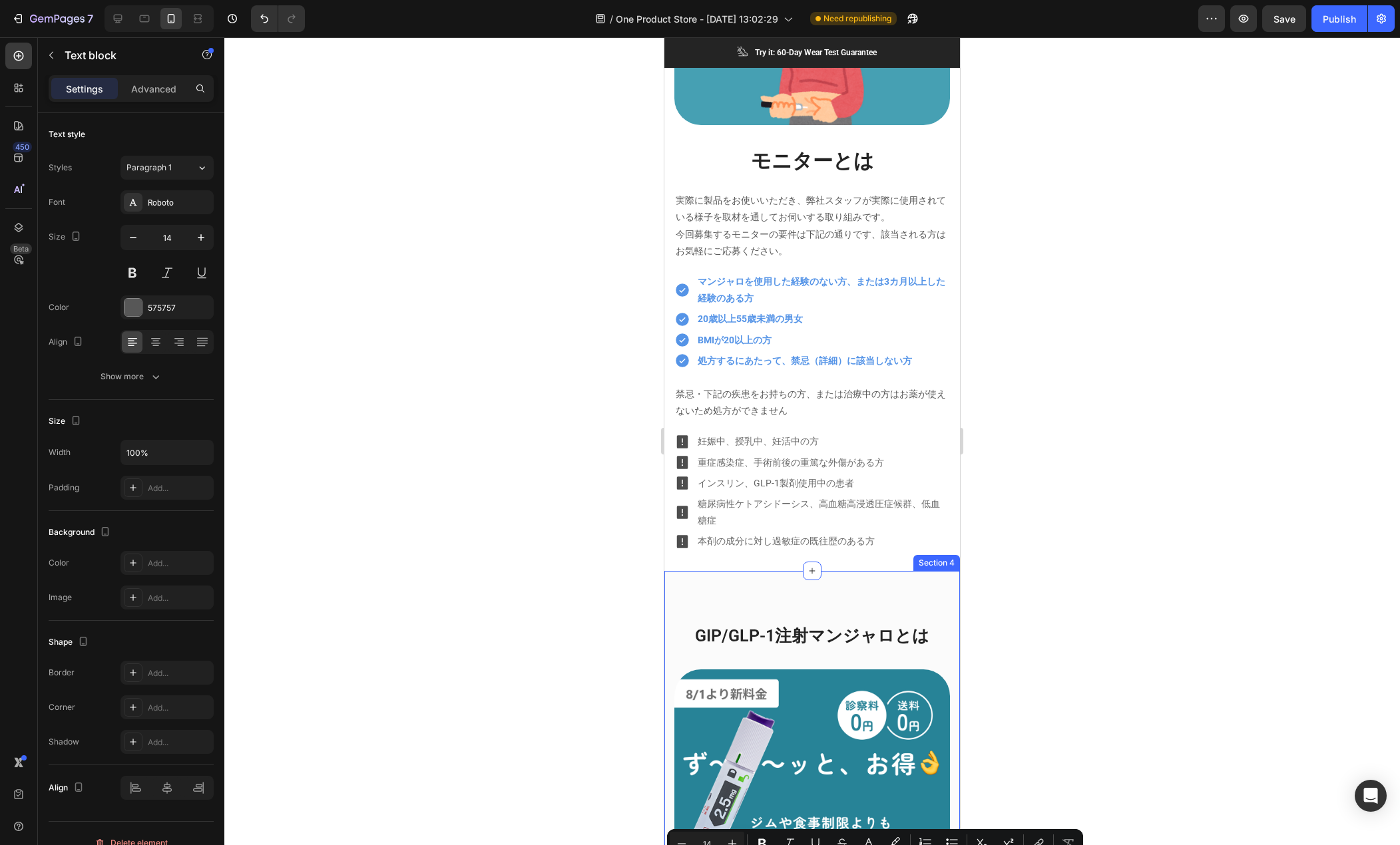
type input "16"
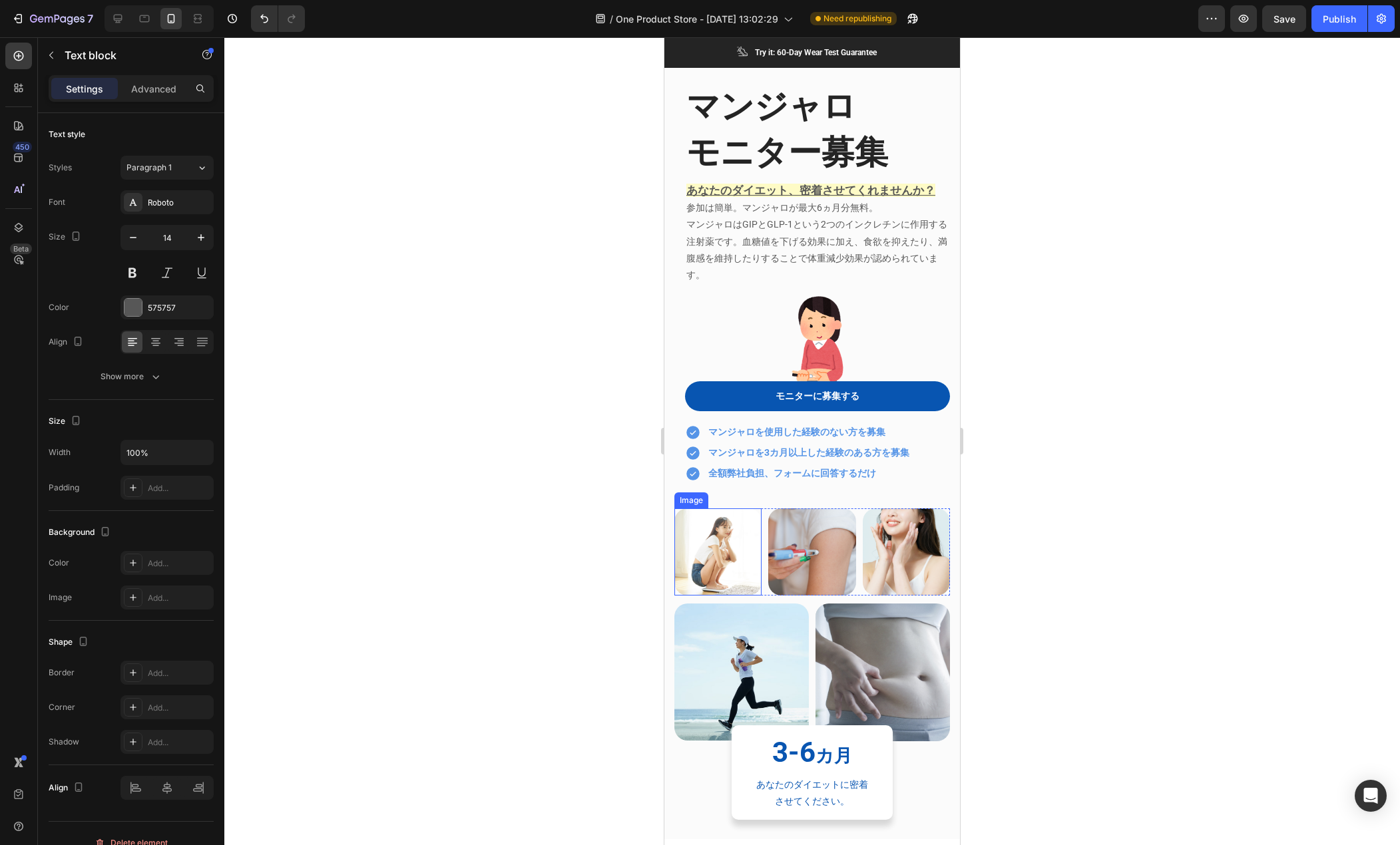
scroll to position [0, 0]
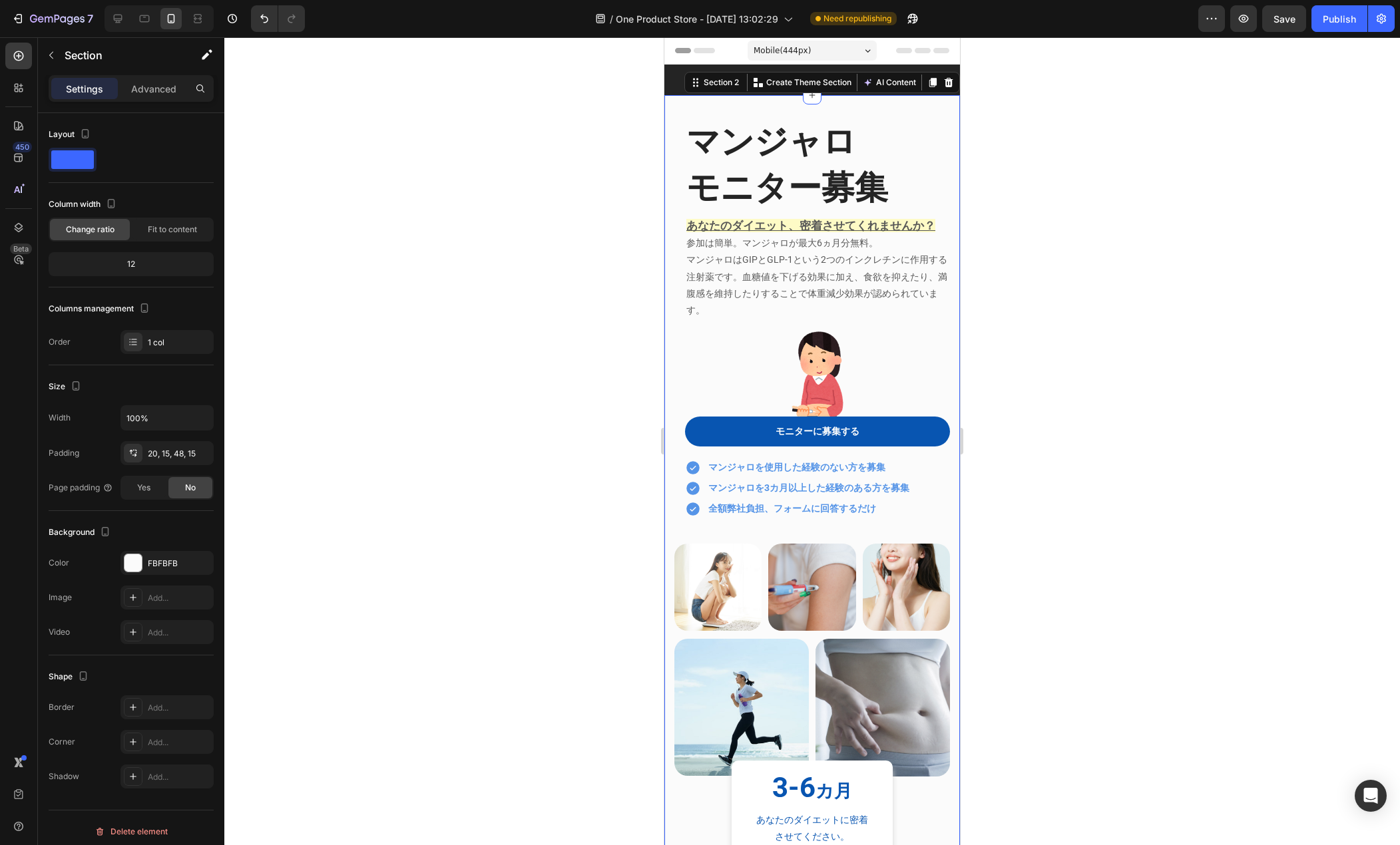
click at [671, 407] on div "マンジャロ Heading モニター募集 Heading あなたのダイエット、密着させてくれませんか？ 参加は簡単。マンジャロが最大6ヵ月分無料。 マンジャロ…" at bounding box center [812, 491] width 295 height 792
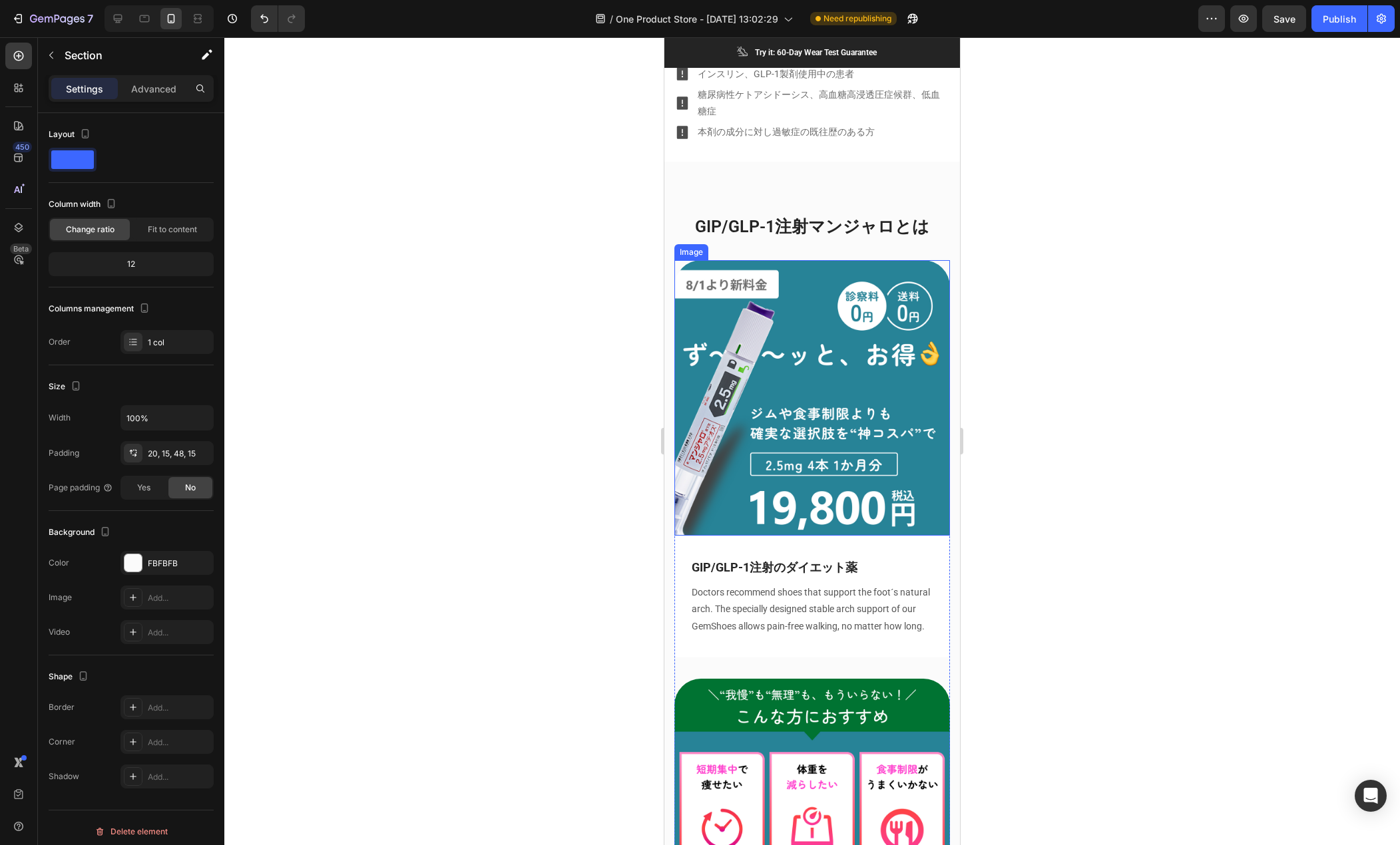
scroll to position [1531, 0]
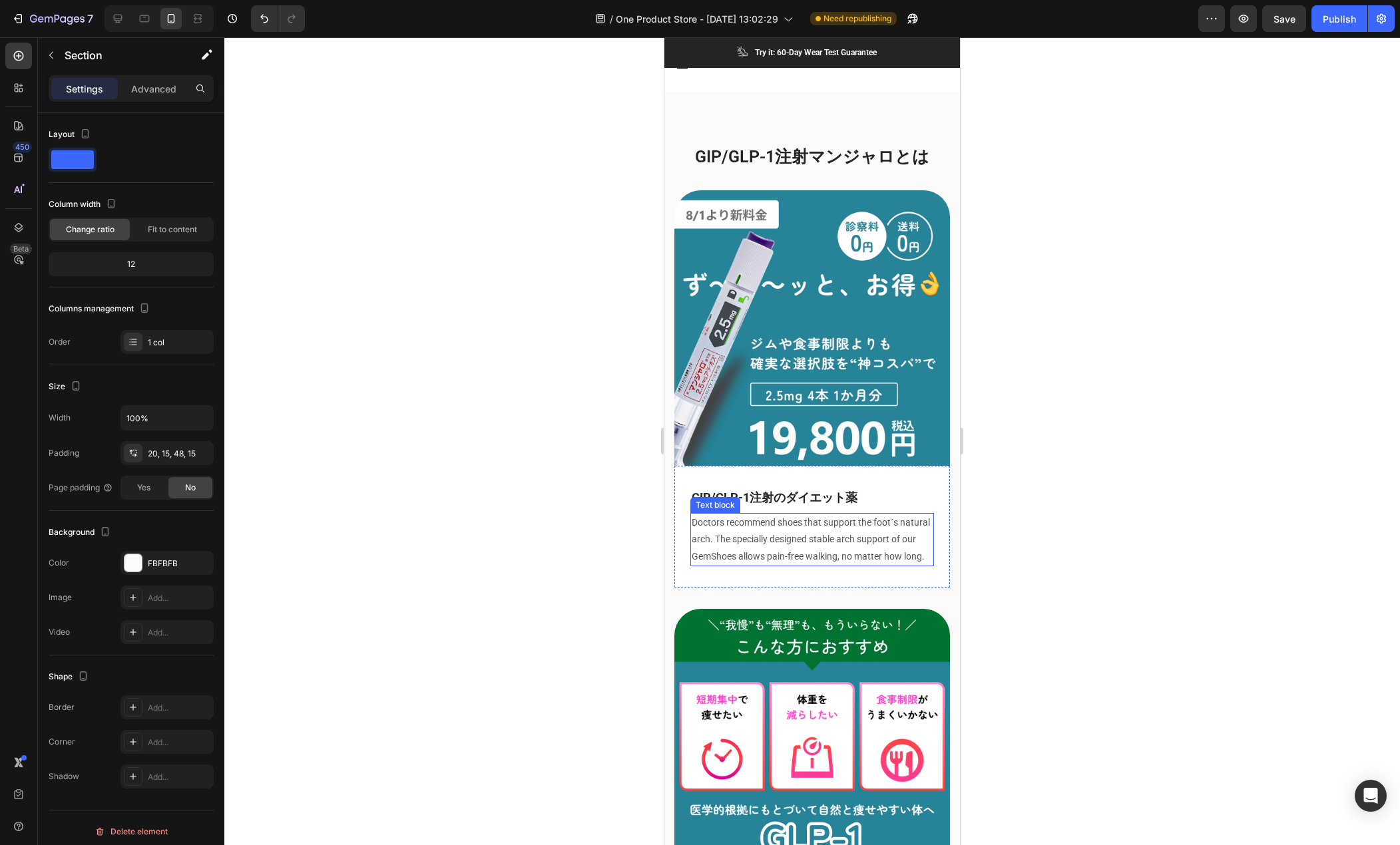
click at [768, 515] on p "Doctors recommend shoes that support the foot´s natural arch. The specially des…" at bounding box center [812, 539] width 241 height 50
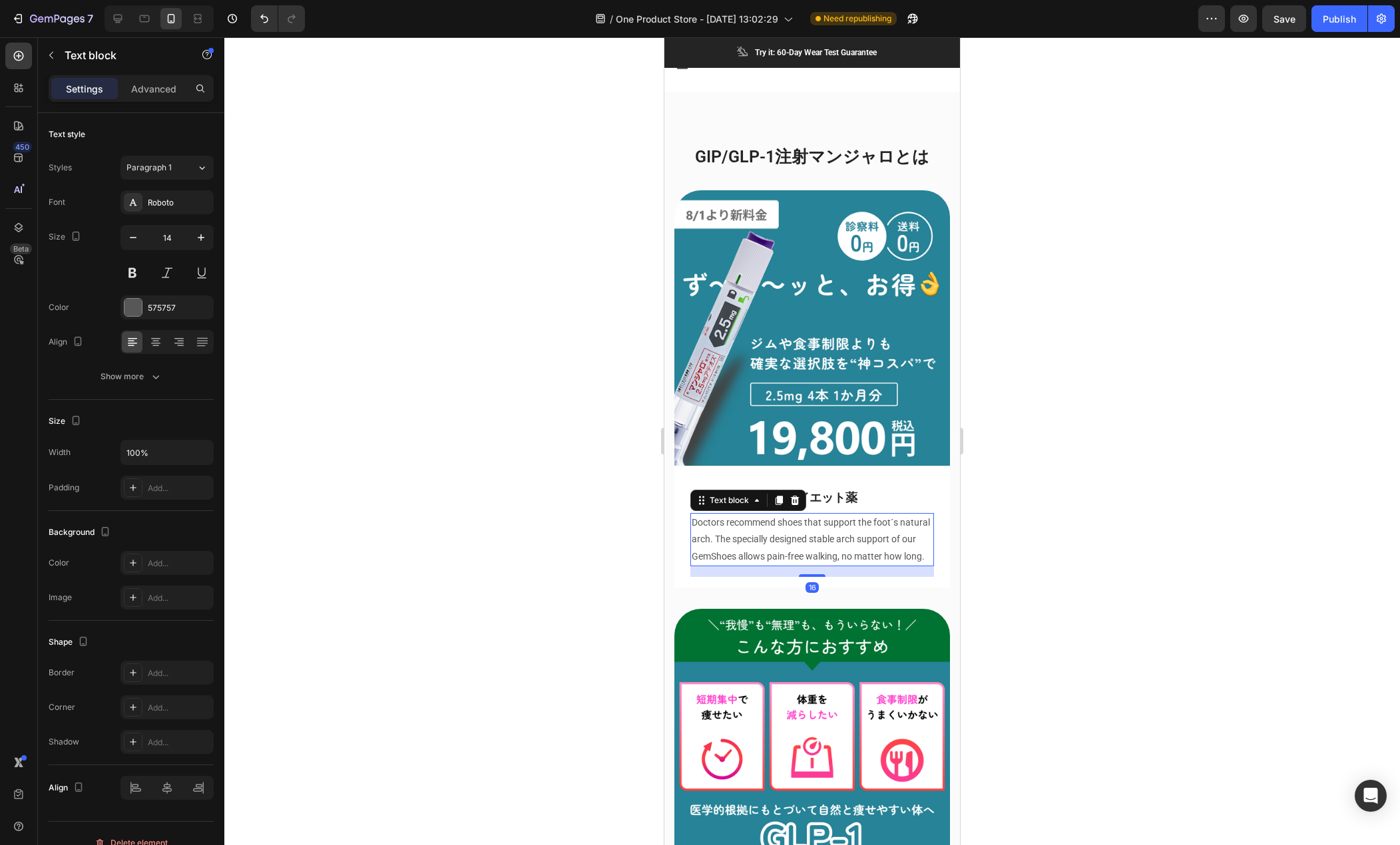
click at [768, 515] on p "Doctors recommend shoes that support the foot´s natural arch. The specially des…" at bounding box center [812, 539] width 241 height 50
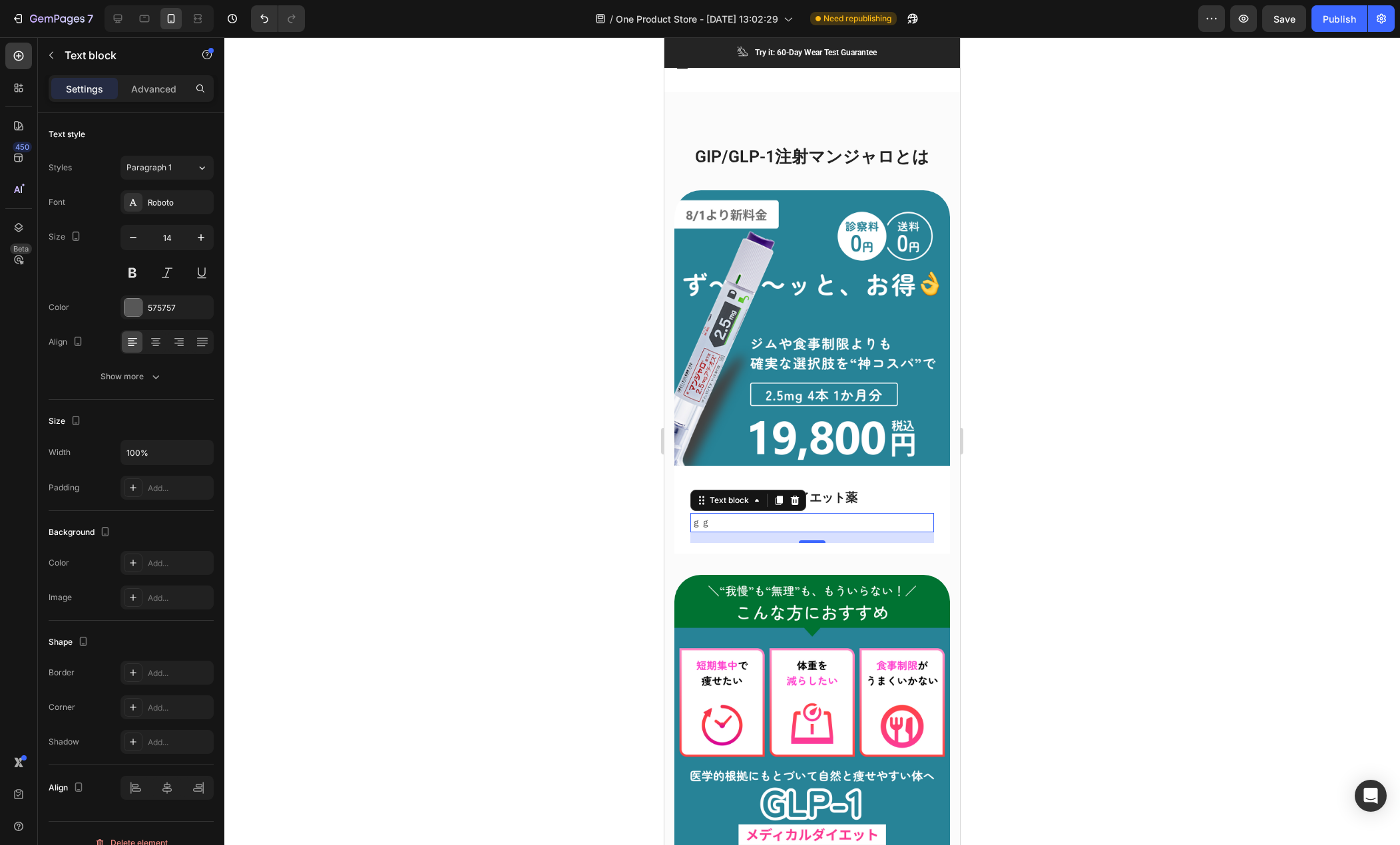
click at [726, 514] on p "ｇｇ" at bounding box center [812, 523] width 241 height 17
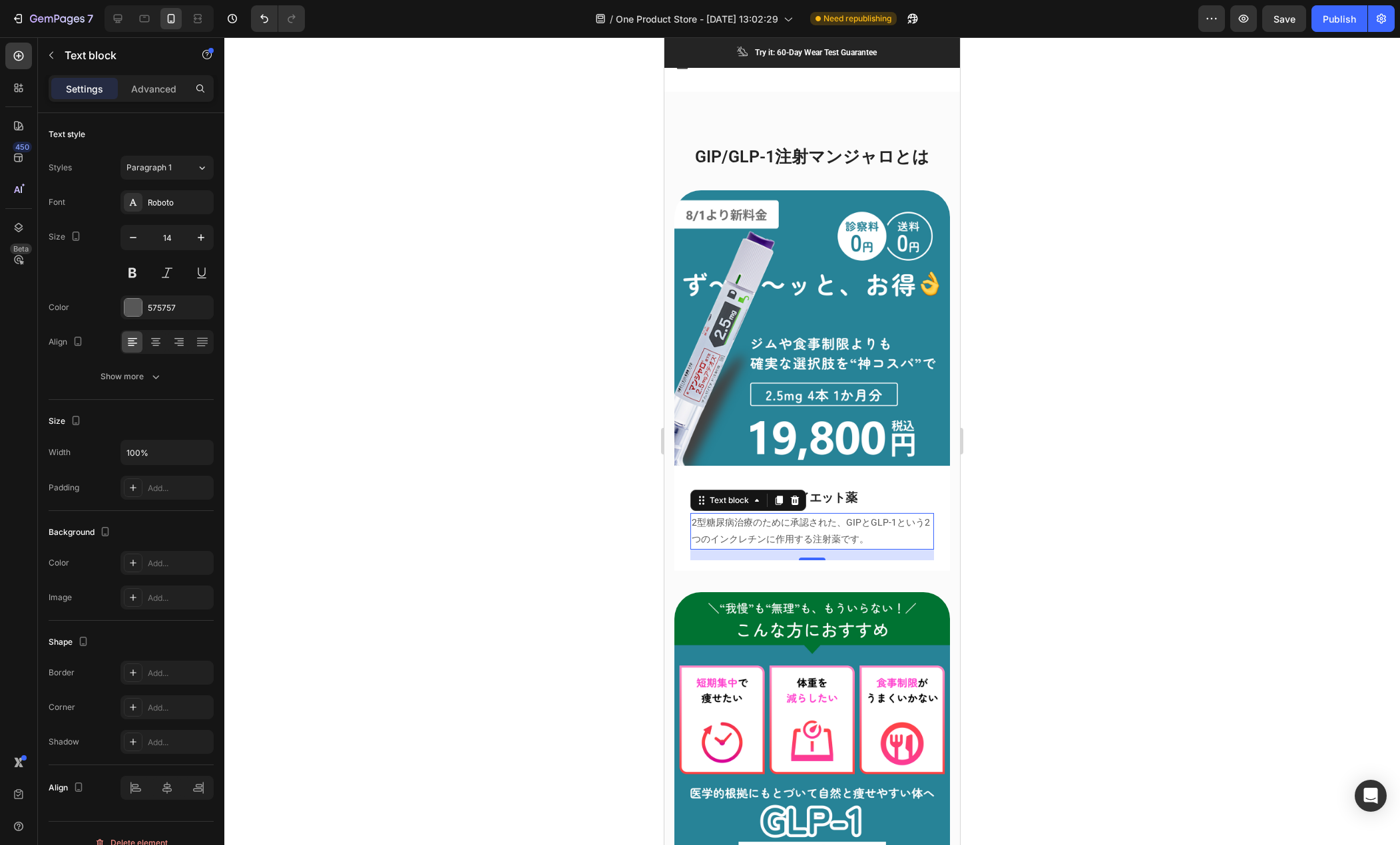
click at [891, 521] on p "2型糖尿病治療のために承認された、GIPとGLP-1という2つのインクレチンに作用する注射薬です。" at bounding box center [812, 531] width 241 height 34
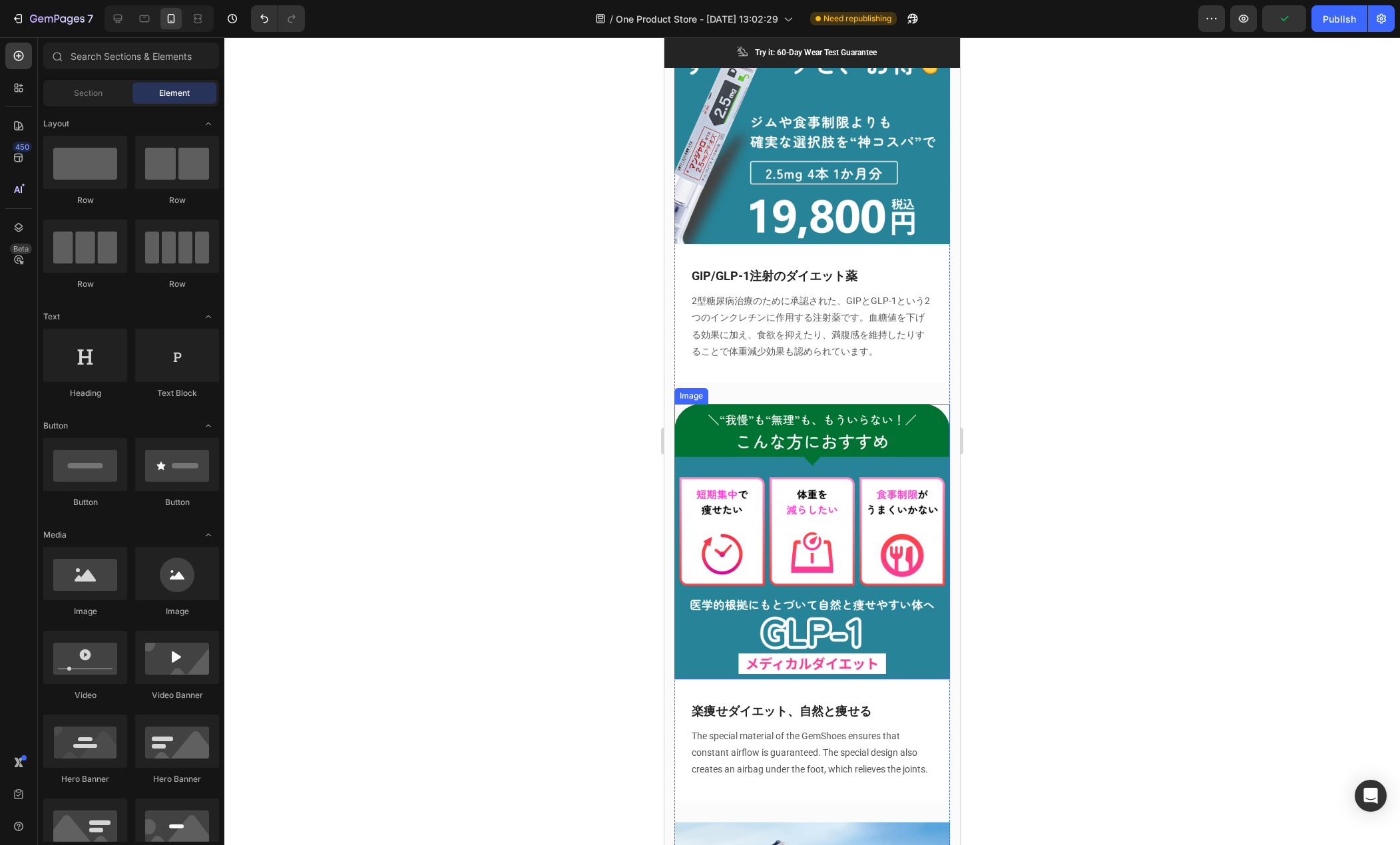
scroll to position [1930, 0]
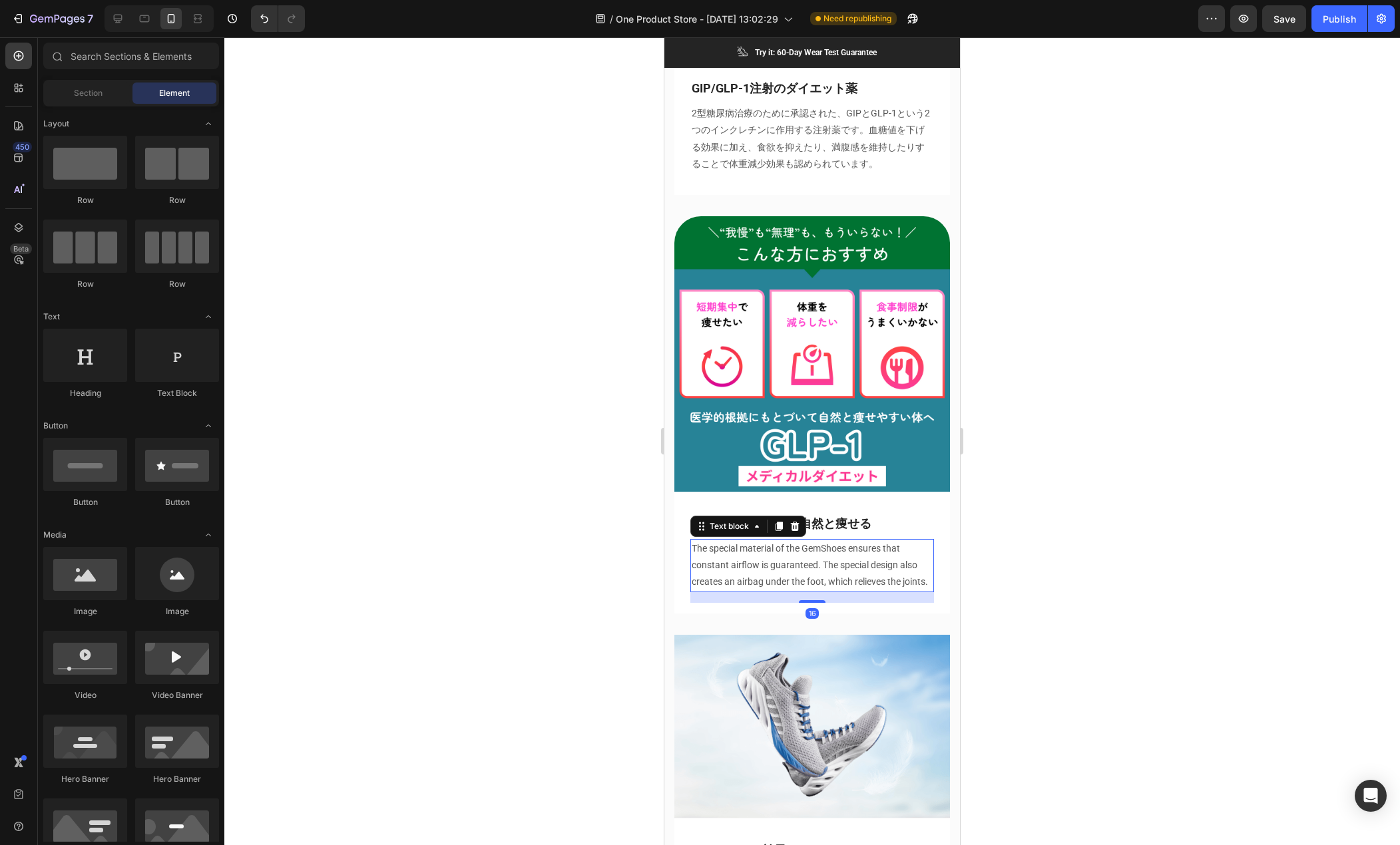
click at [814, 542] on p "The special material of the GemShoes ensures that constant airflow is guarantee…" at bounding box center [812, 566] width 241 height 50
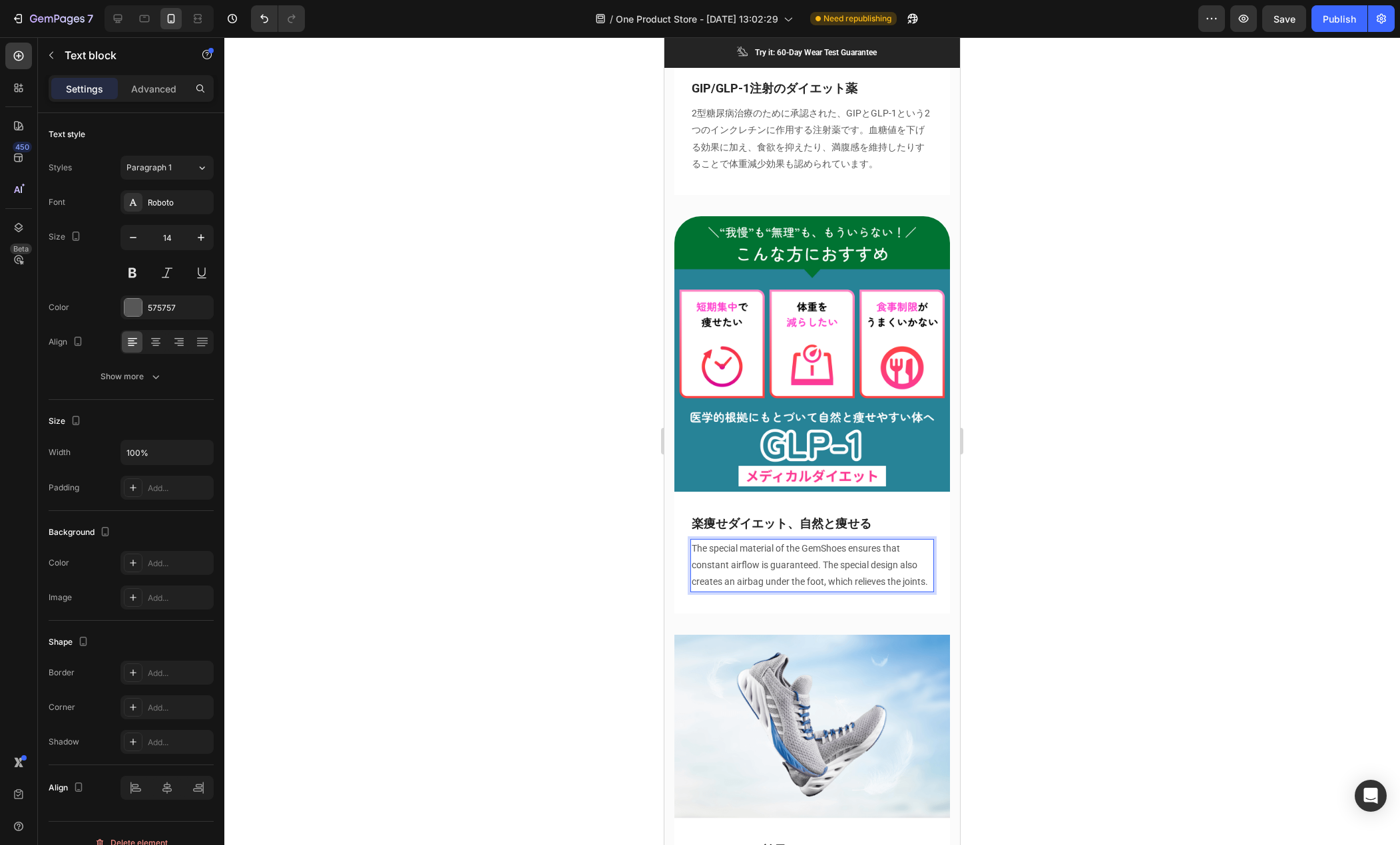
click at [814, 542] on p "The special material of the GemShoes ensures that constant airflow is guarantee…" at bounding box center [812, 566] width 241 height 50
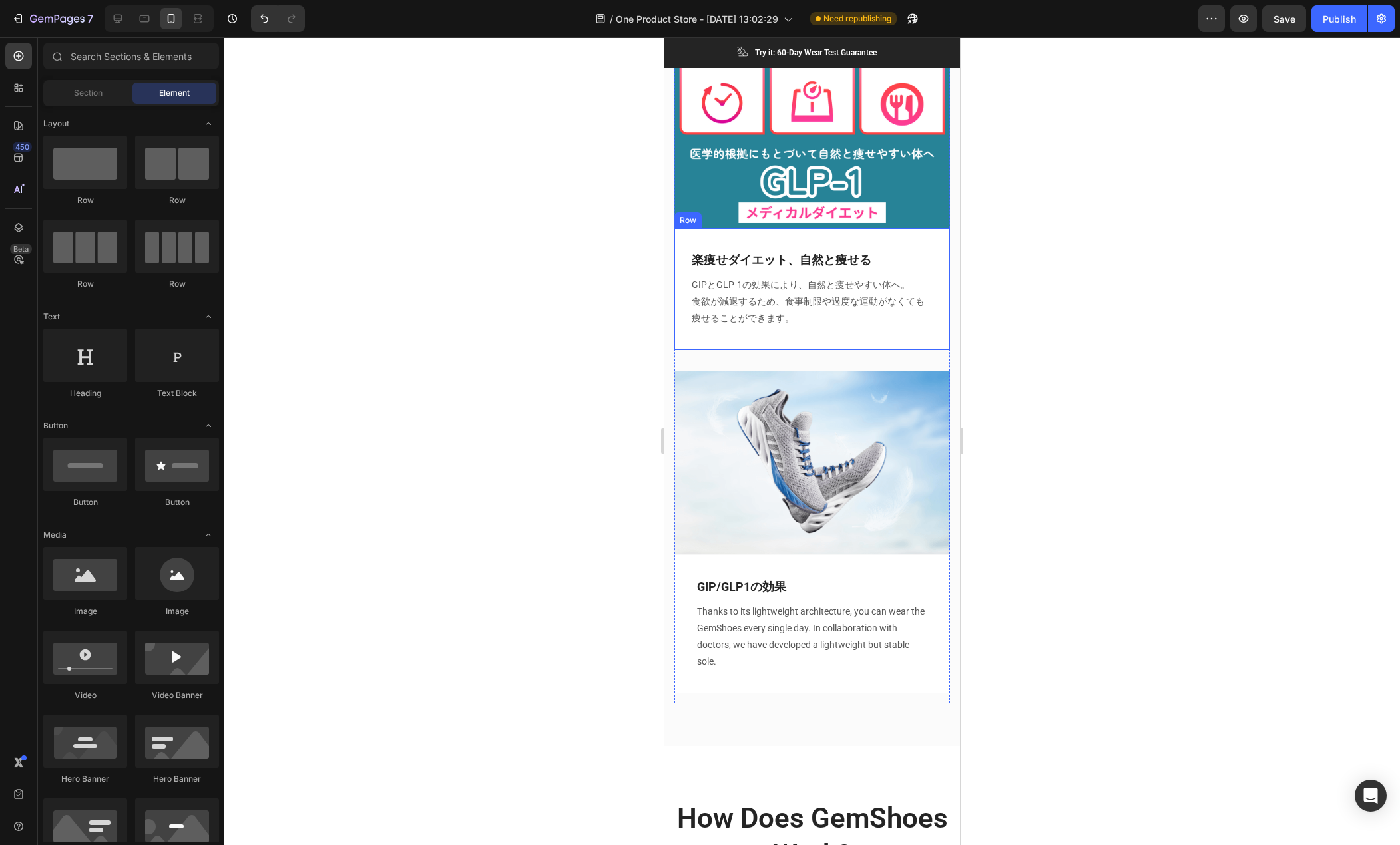
scroll to position [2197, 0]
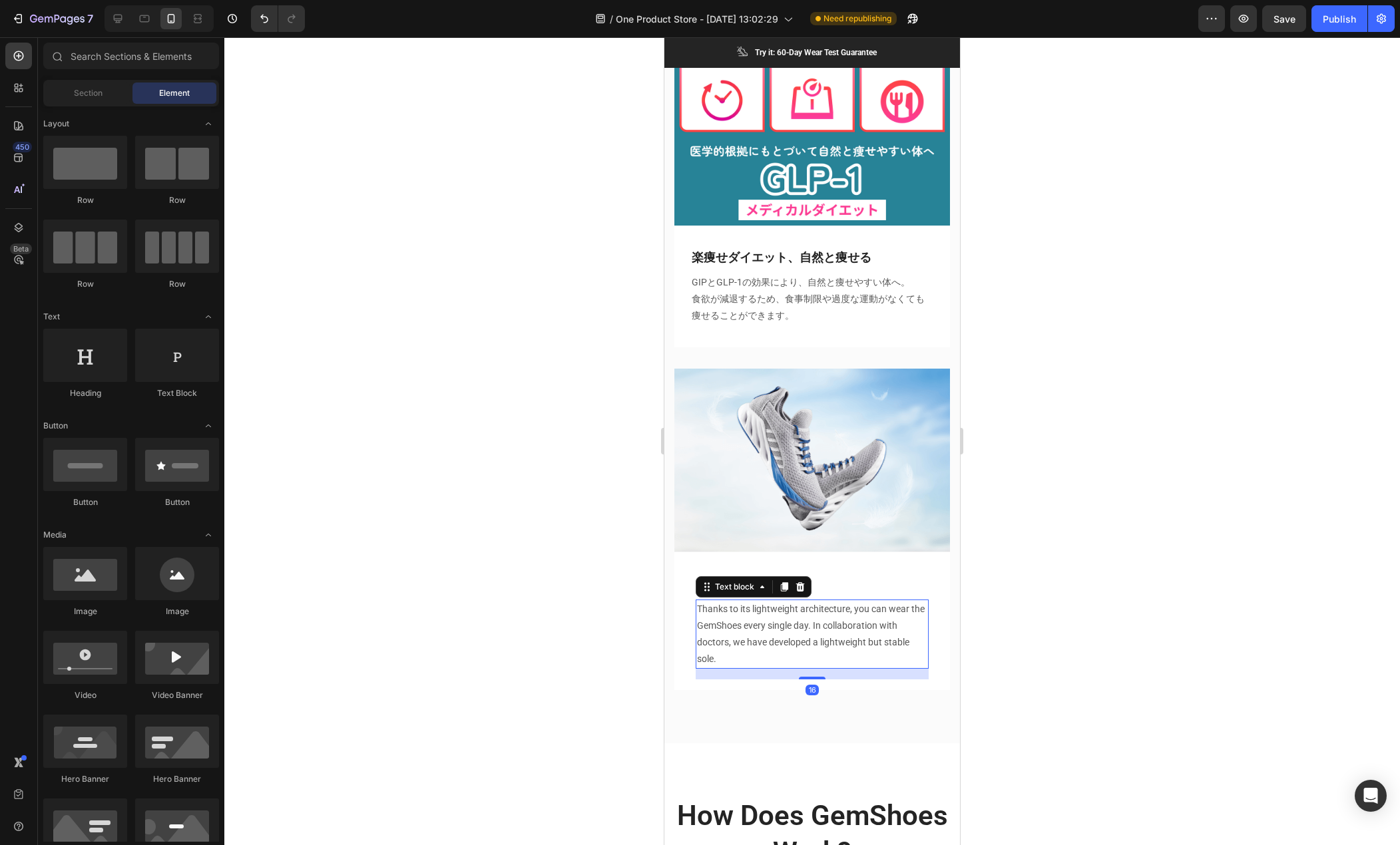
click at [723, 601] on p "Thanks to its lightweight architecture, you can wear the GemShoes every single …" at bounding box center [812, 634] width 230 height 67
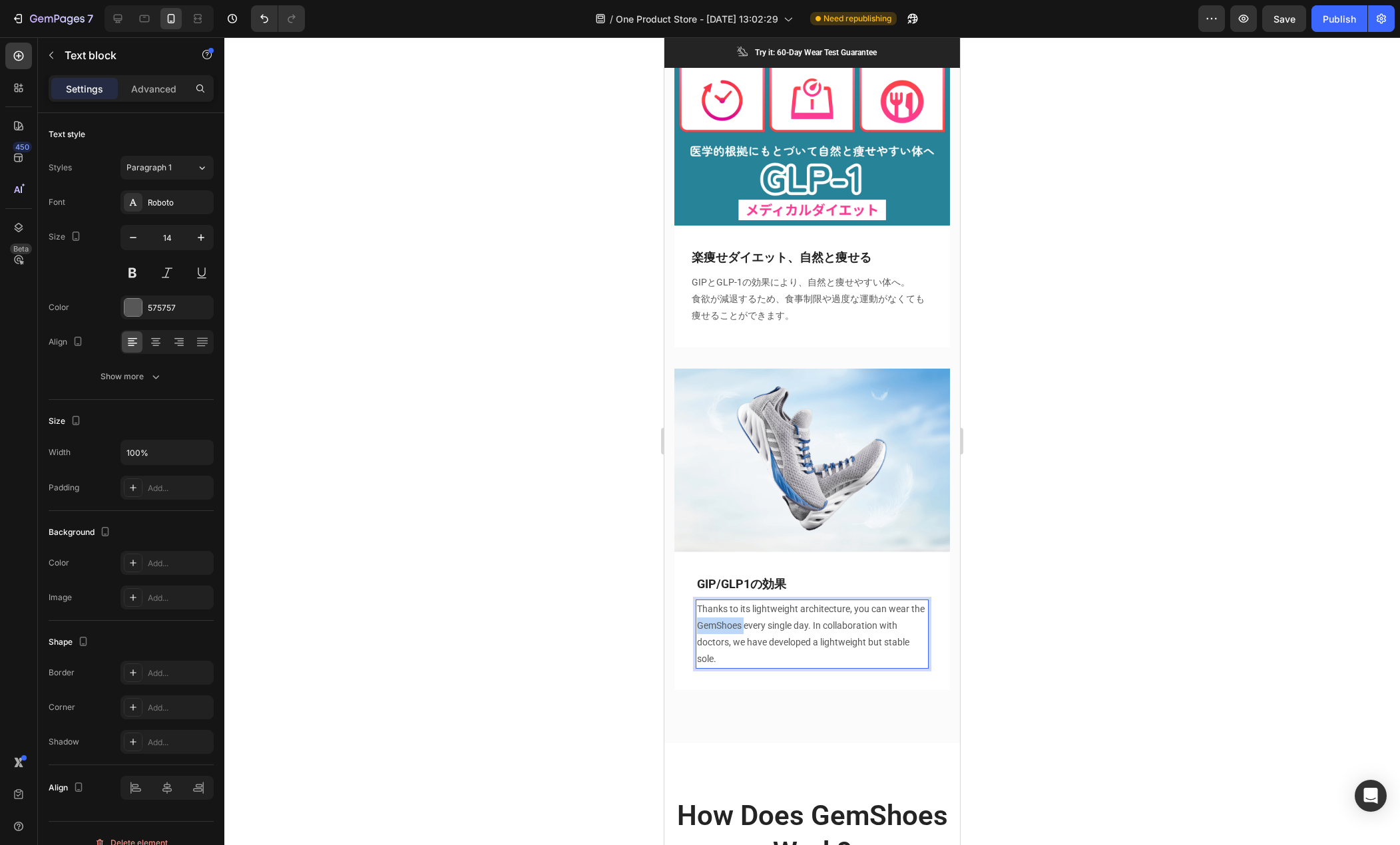
click at [723, 601] on p "Thanks to its lightweight architecture, you can wear the GemShoes every single …" at bounding box center [812, 634] width 230 height 67
click at [817, 601] on p "Thanks to its lightweight architecture, you can wear the GemShoes every single …" at bounding box center [812, 634] width 230 height 67
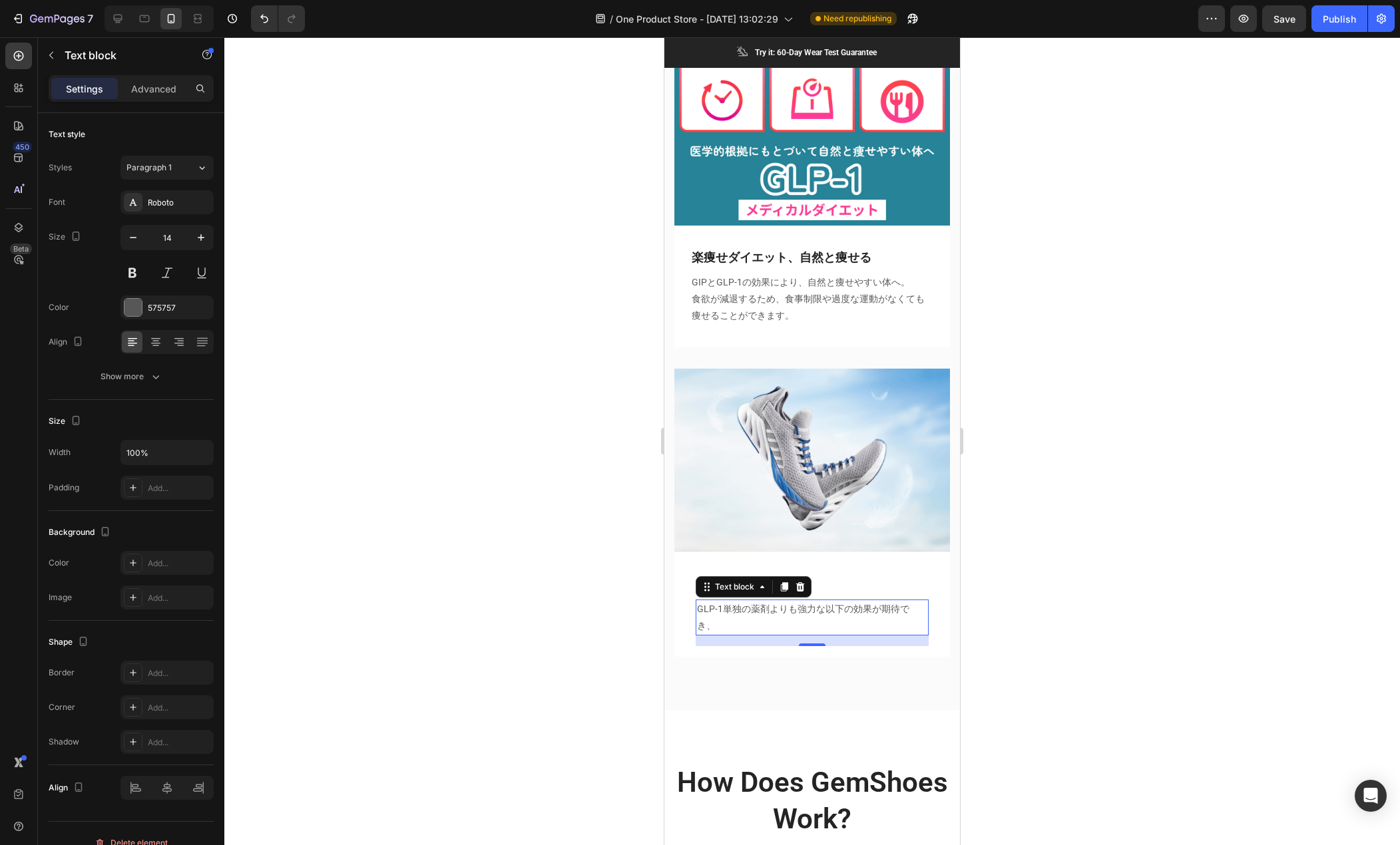
click at [746, 602] on p "GLP-1単独の薬剤よりも強力な以下の効果が期待でき、" at bounding box center [812, 618] width 230 height 34
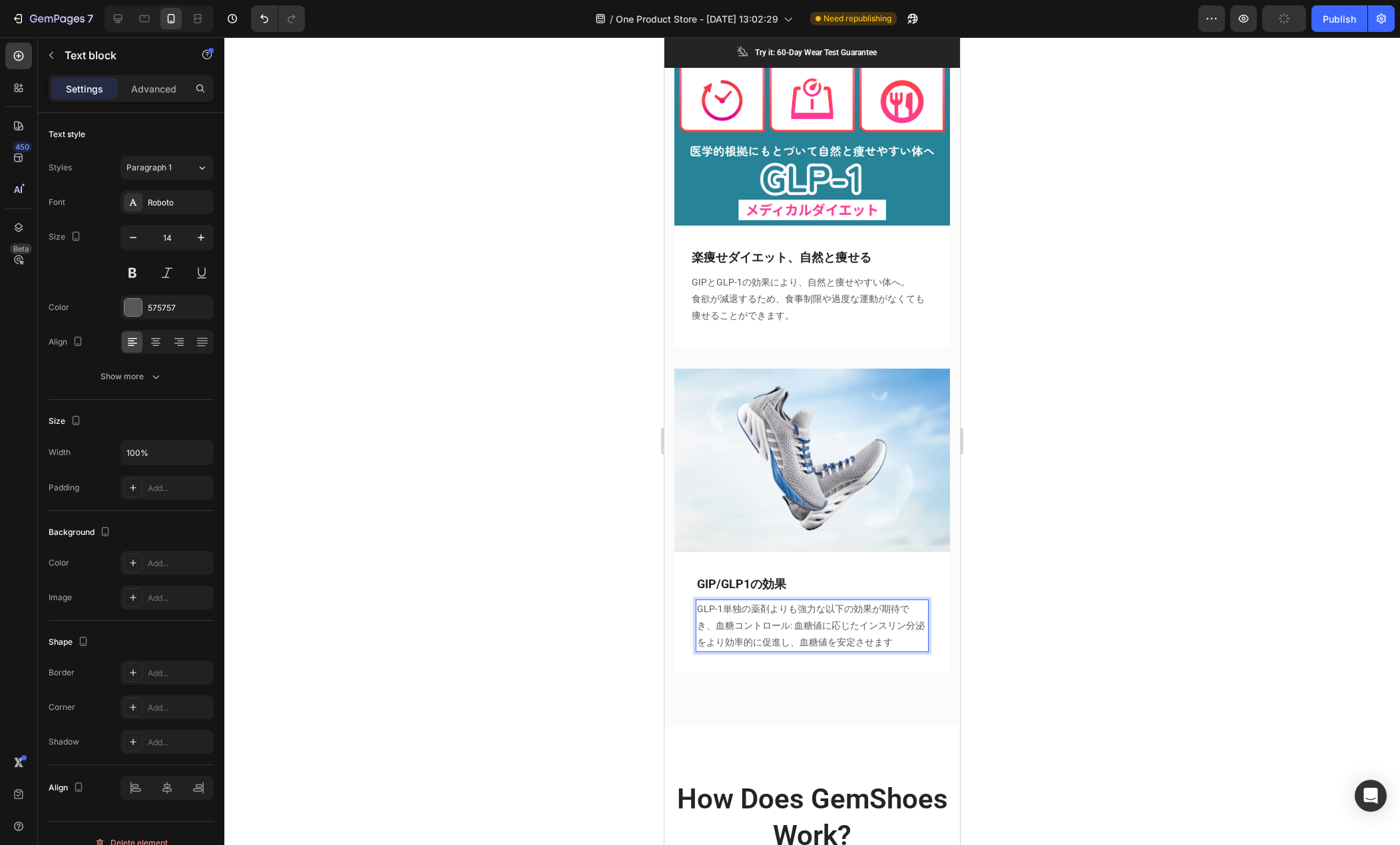
click at [721, 601] on p "GLP-1単独の薬剤よりも強力な以下の効果が期待でき、血糖コントロール: 血糖値に応じたインスリン分泌をより効率的に促進し、血糖値を安定させます" at bounding box center [812, 626] width 230 height 50
click at [750, 628] on p "GLP-1単独の薬剤よりも強力な以下の効果が期待でき、①血糖コントロール: 血糖値に応じたインスリン分泌をより効率的に促進し、血糖値を安定させます。②" at bounding box center [812, 626] width 230 height 50
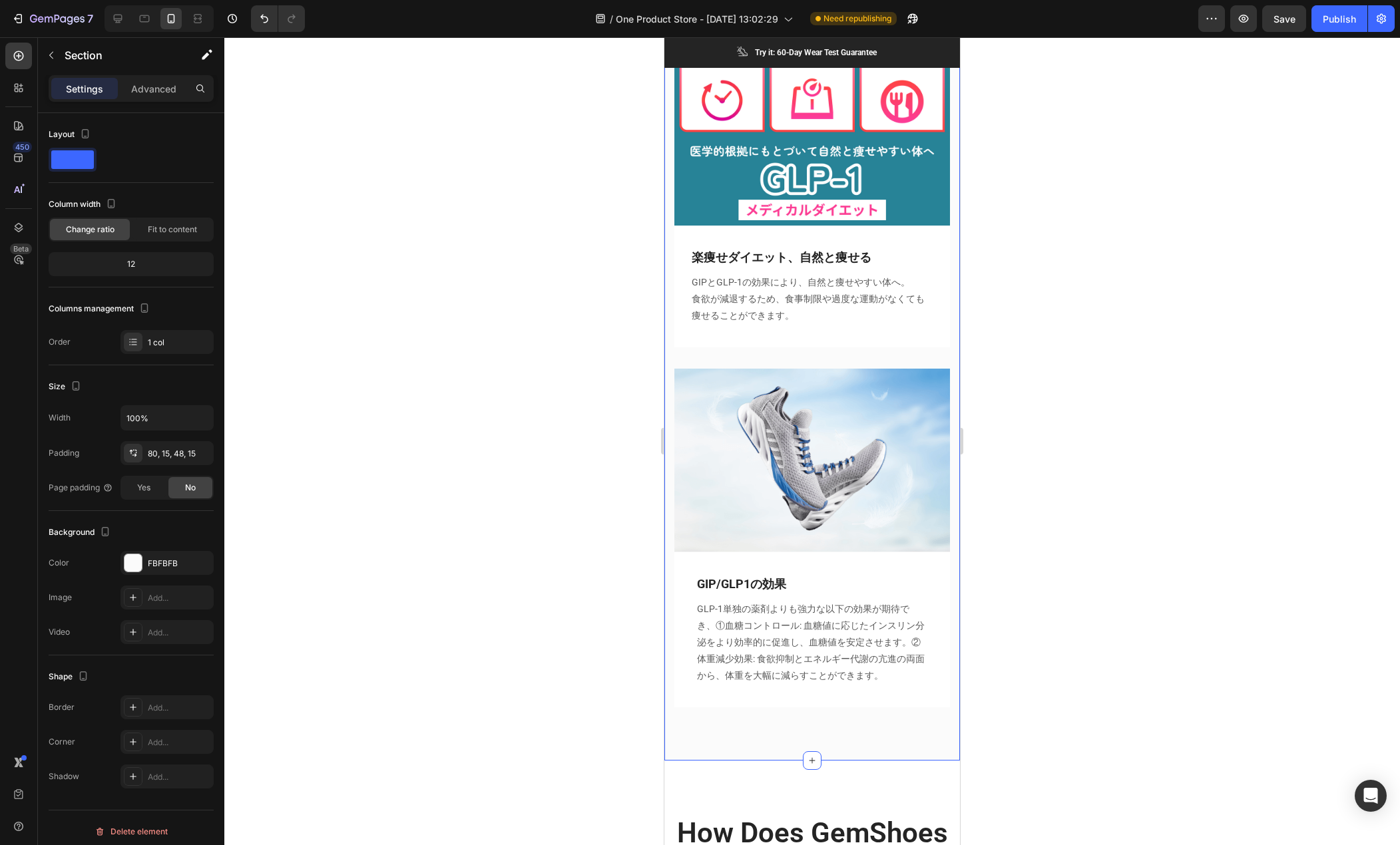
click at [777, 730] on div "GIP/GLP-1注射マンジャロとは Heading Row Image GIP/GLP-1注射のダイエット薬 Text block 2型糖尿病治療のために承…" at bounding box center [812, 88] width 295 height 1344
click at [168, 452] on div "80, 15, 48, 15" at bounding box center [167, 454] width 38 height 12
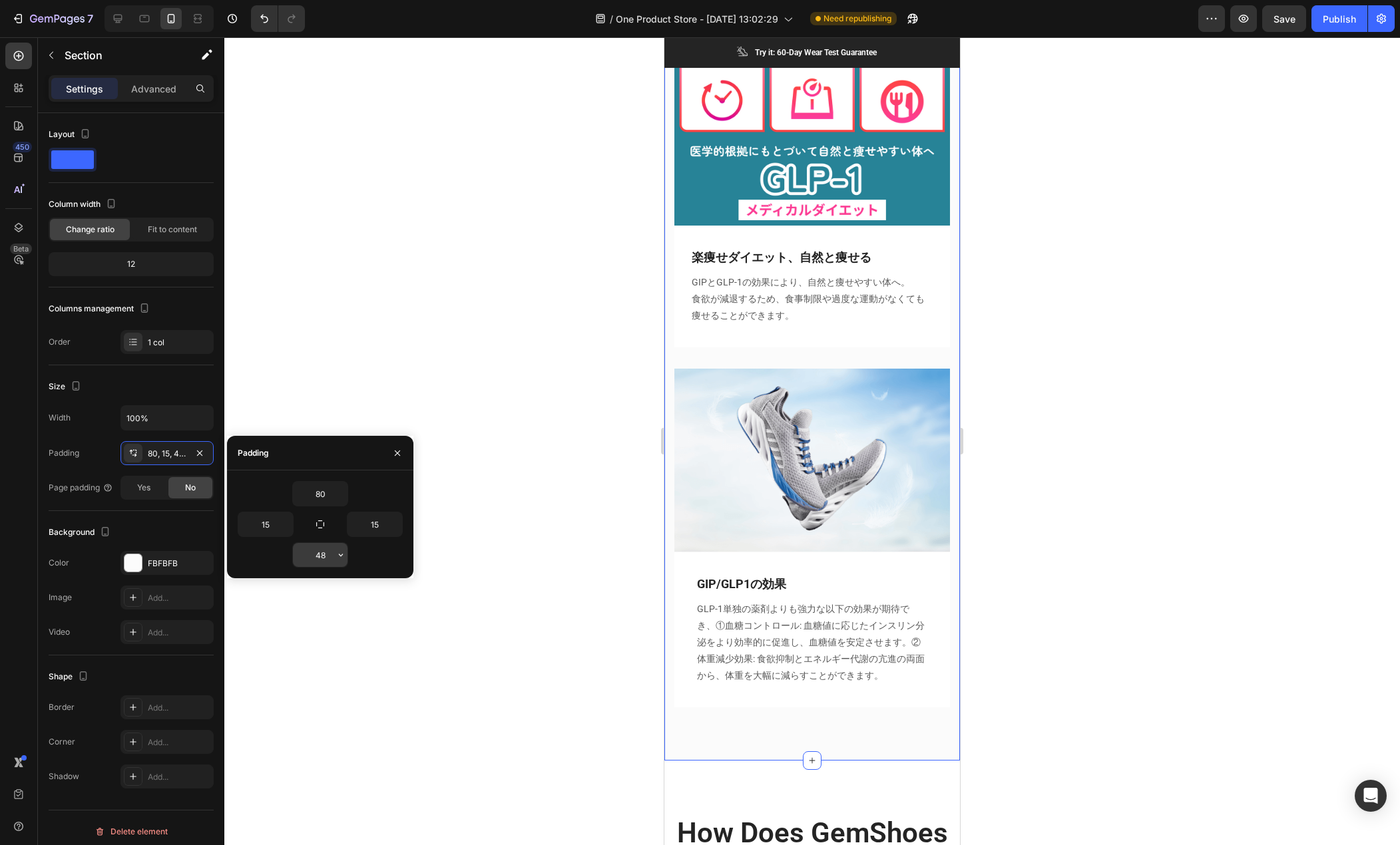
click at [326, 556] on input "48" at bounding box center [320, 555] width 55 height 24
type input "20"
click at [321, 491] on input "80" at bounding box center [320, 494] width 55 height 24
type input "20"
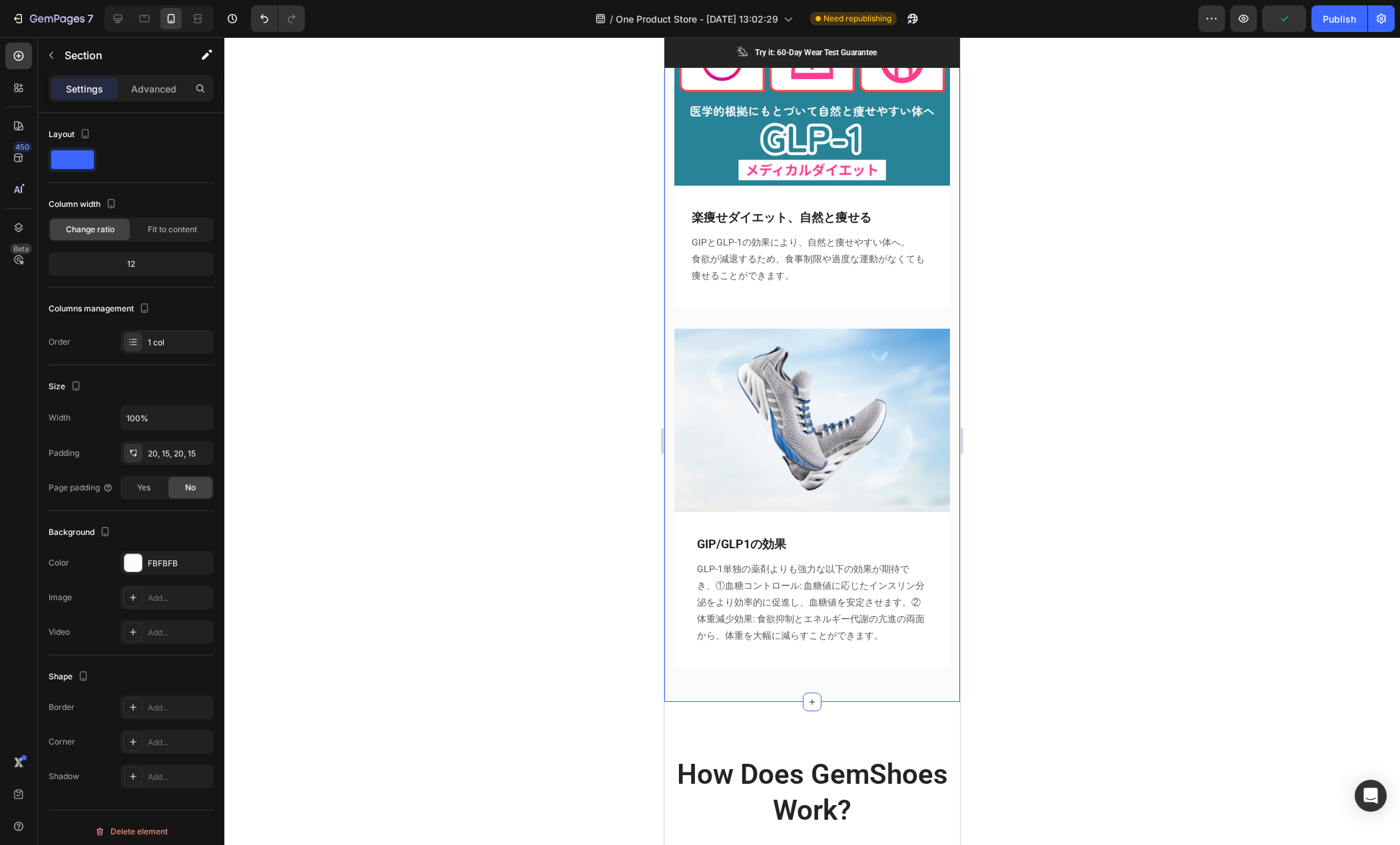
click at [498, 437] on div at bounding box center [813, 441] width 1176 height 808
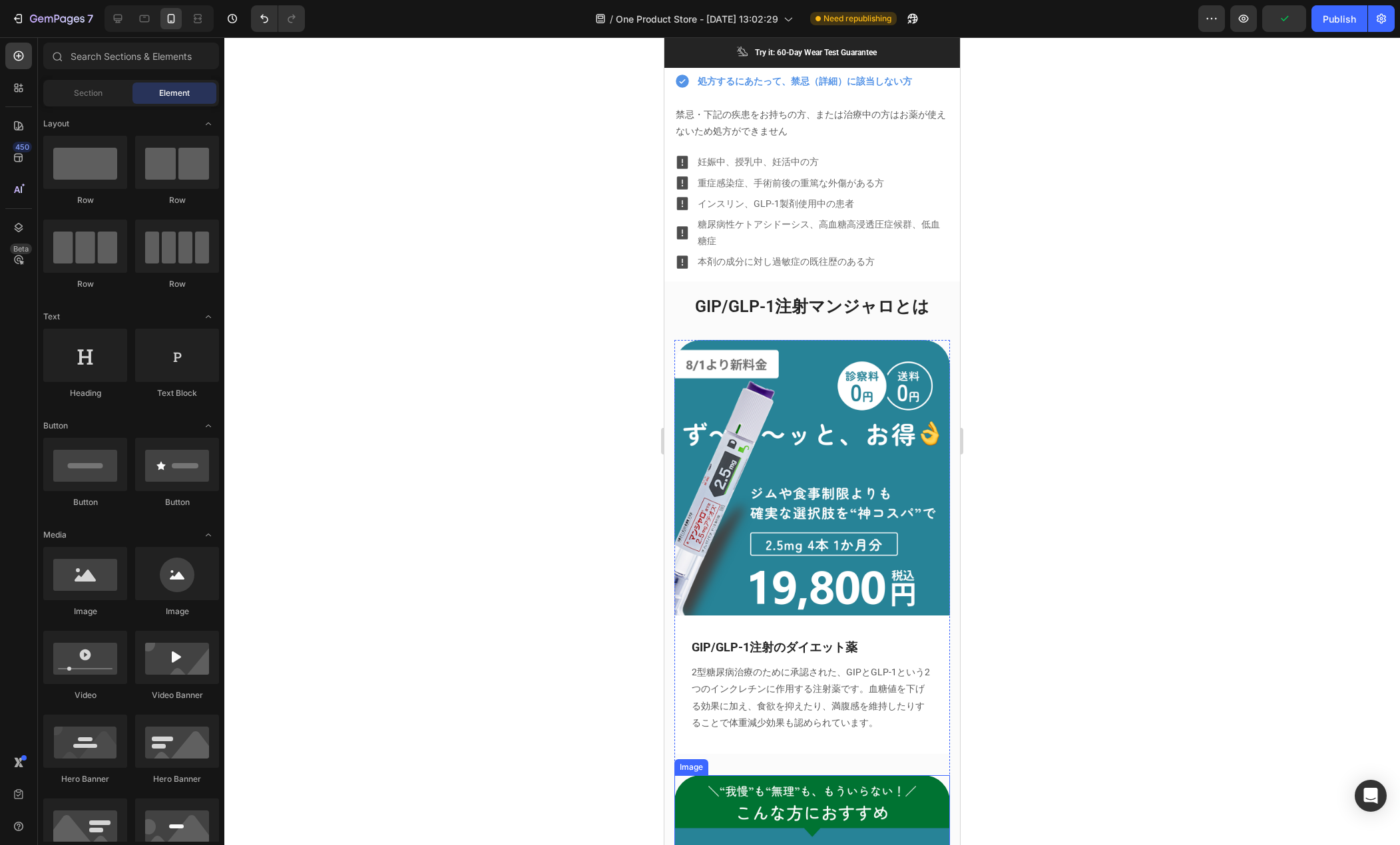
scroll to position [1065, 0]
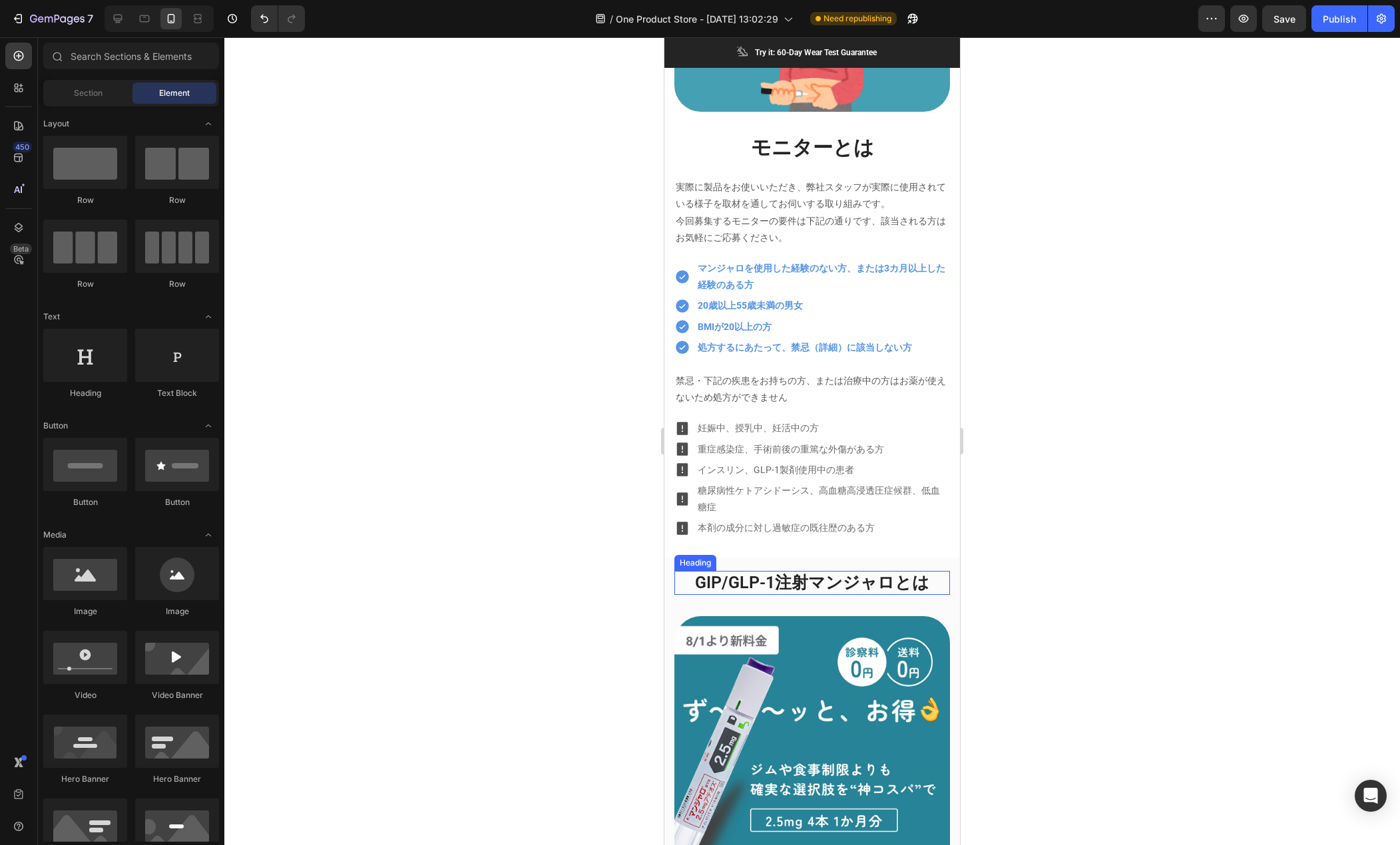
click at [707, 571] on h2 "GIP/GLP-1注射マンジャロとは" at bounding box center [813, 583] width 276 height 24
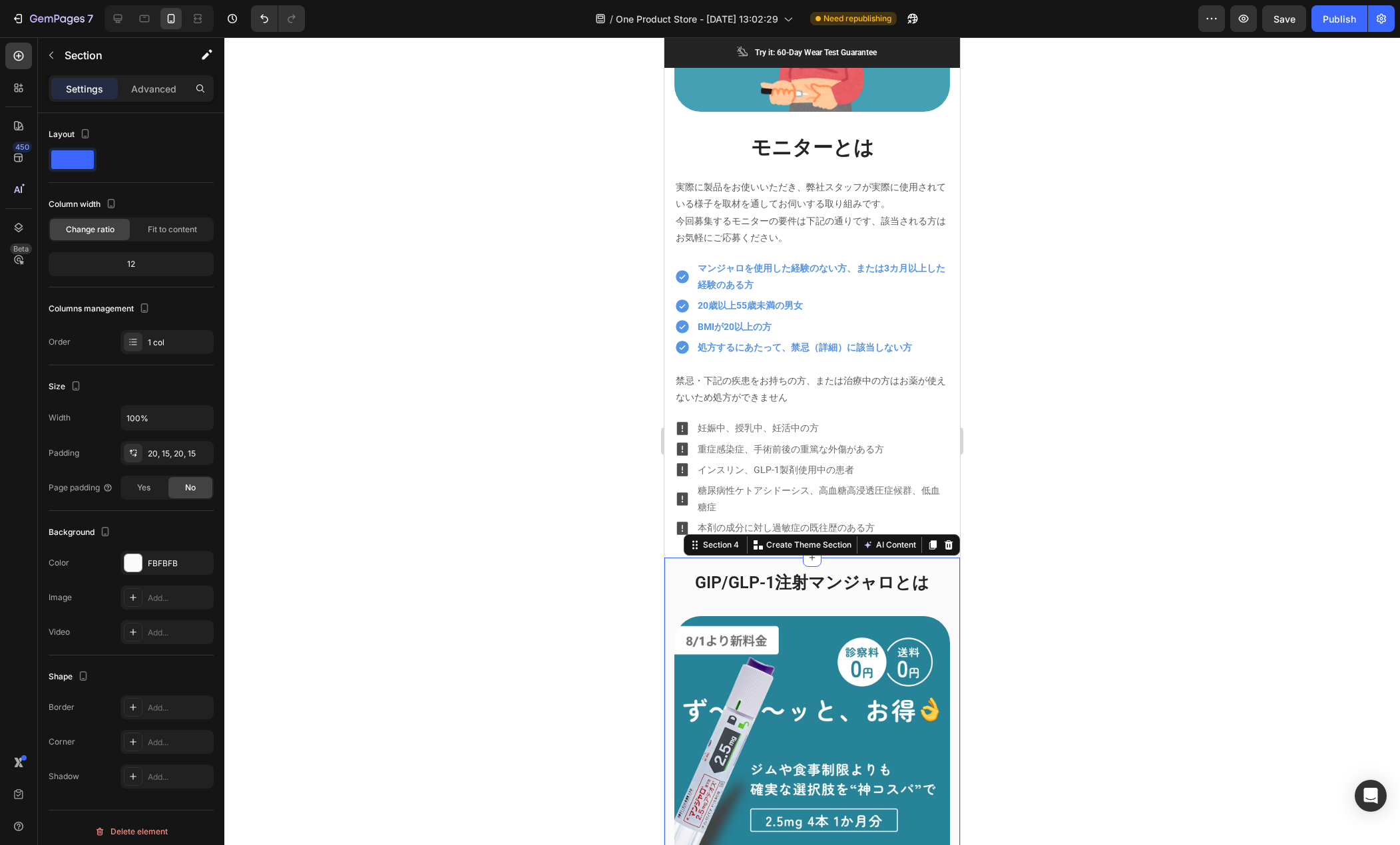
click at [169, 452] on div "20, 15, 20, 15" at bounding box center [167, 454] width 38 height 12
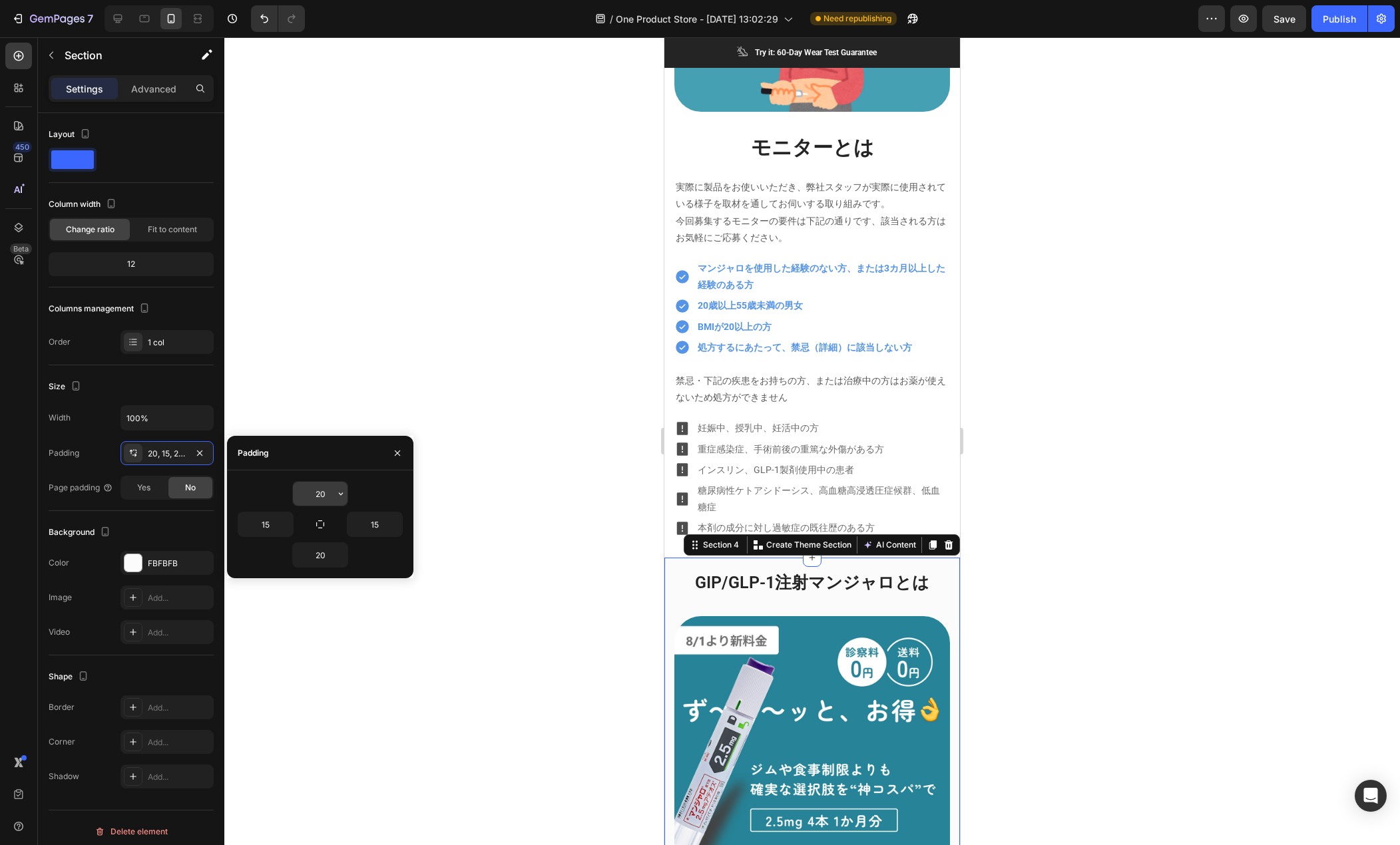
click at [328, 488] on input "20" at bounding box center [320, 494] width 55 height 24
type input "40"
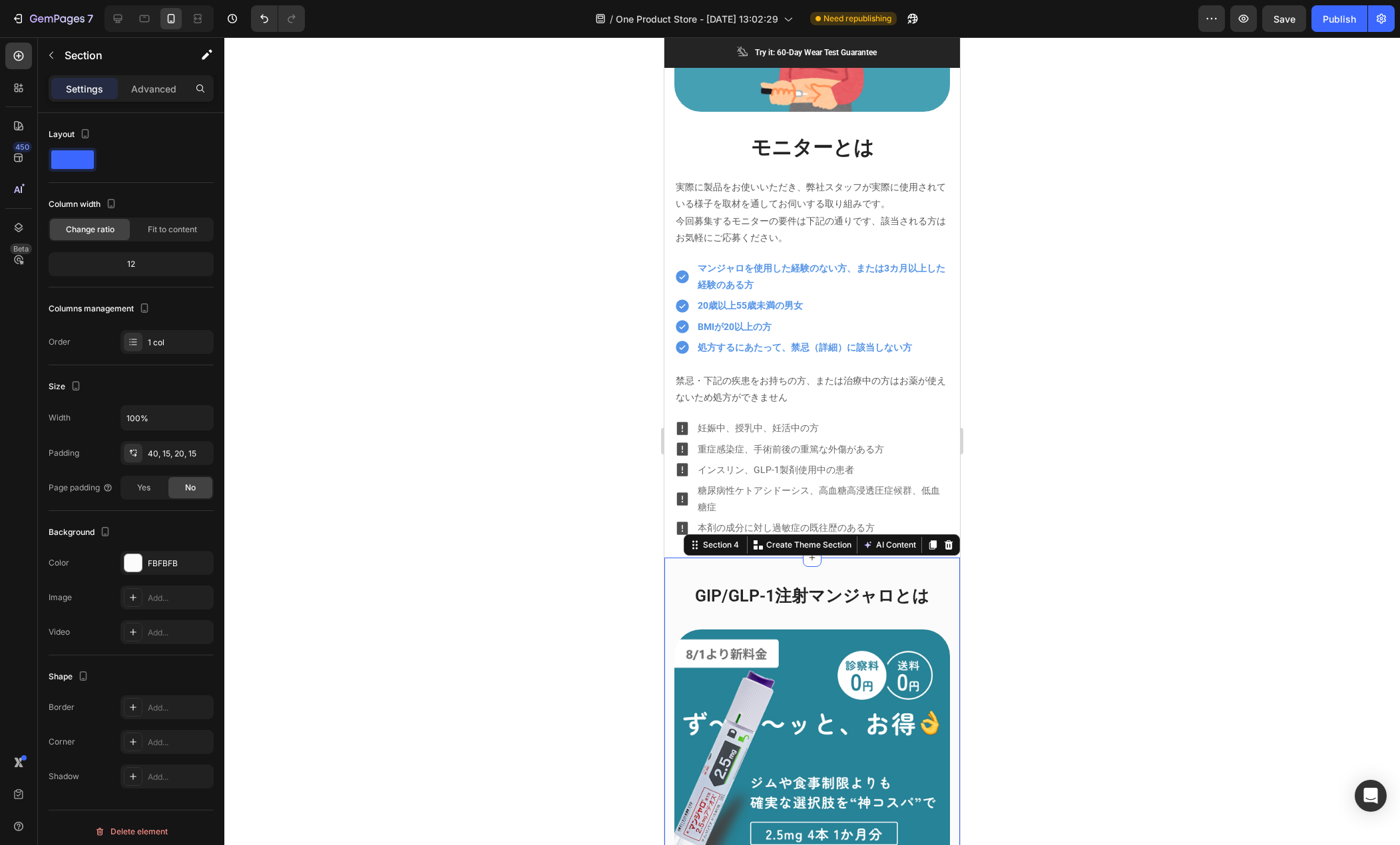
click at [590, 443] on div at bounding box center [813, 441] width 1176 height 808
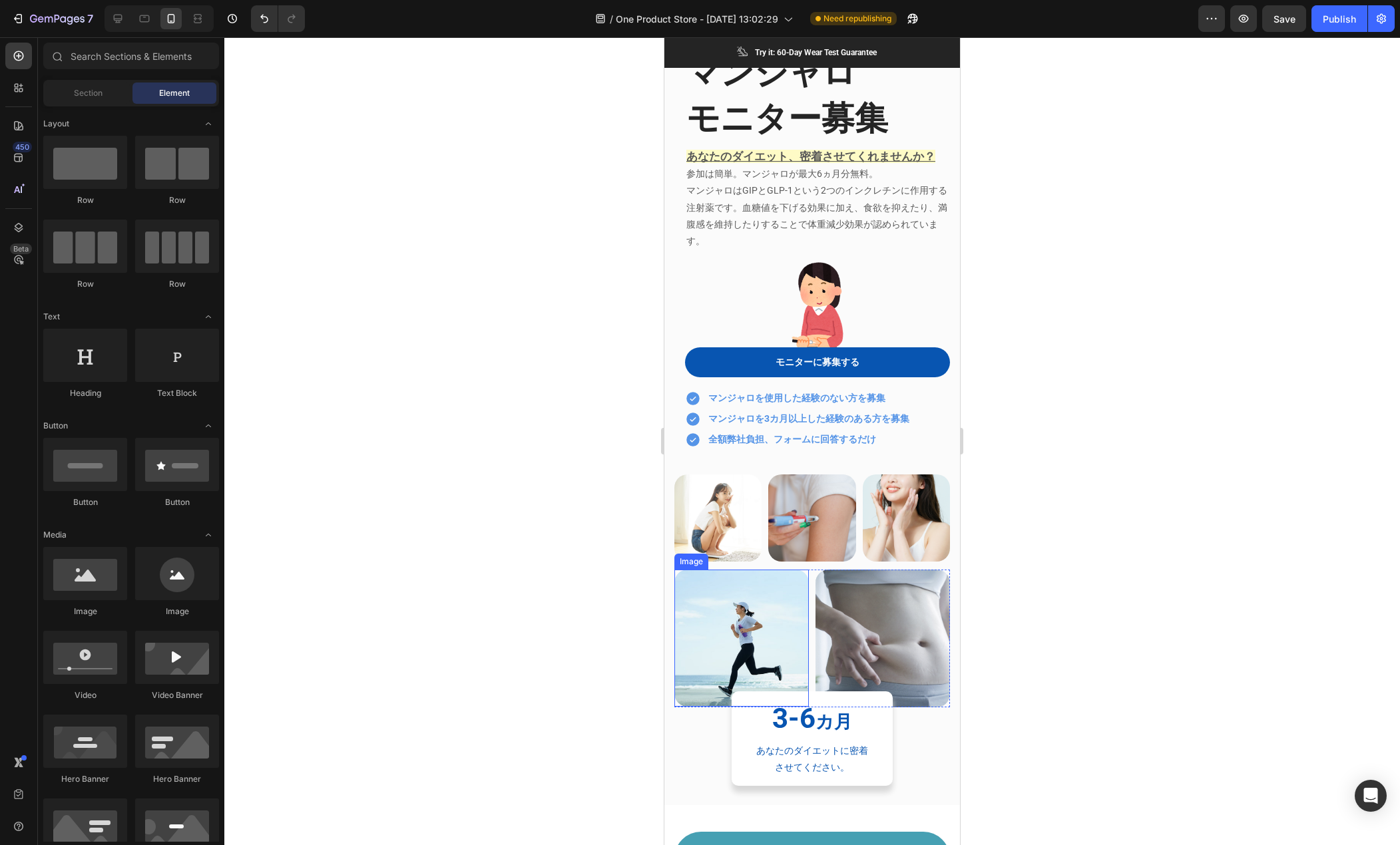
scroll to position [0, 0]
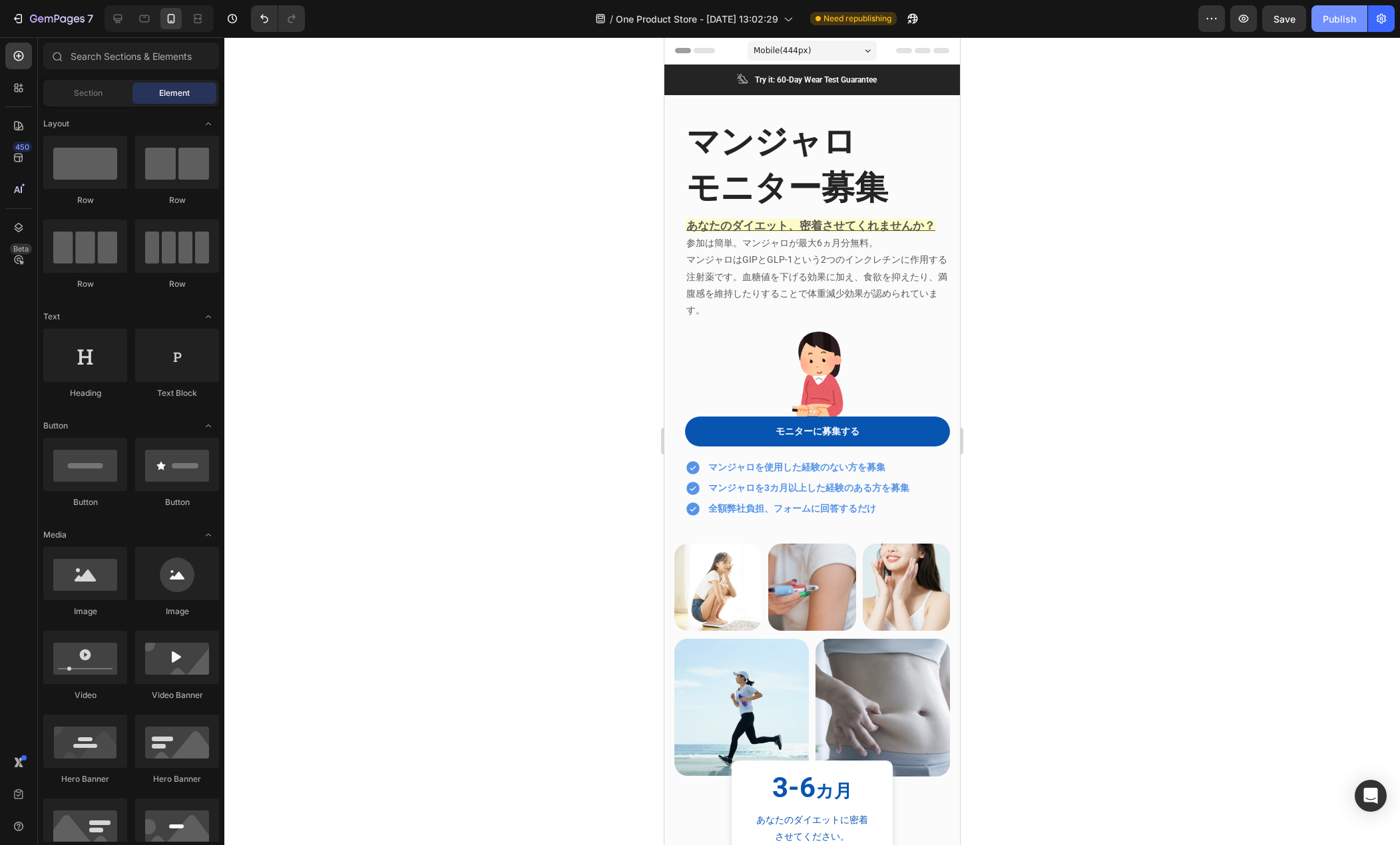
click at [1338, 22] on div "Publish" at bounding box center [1340, 19] width 34 height 14
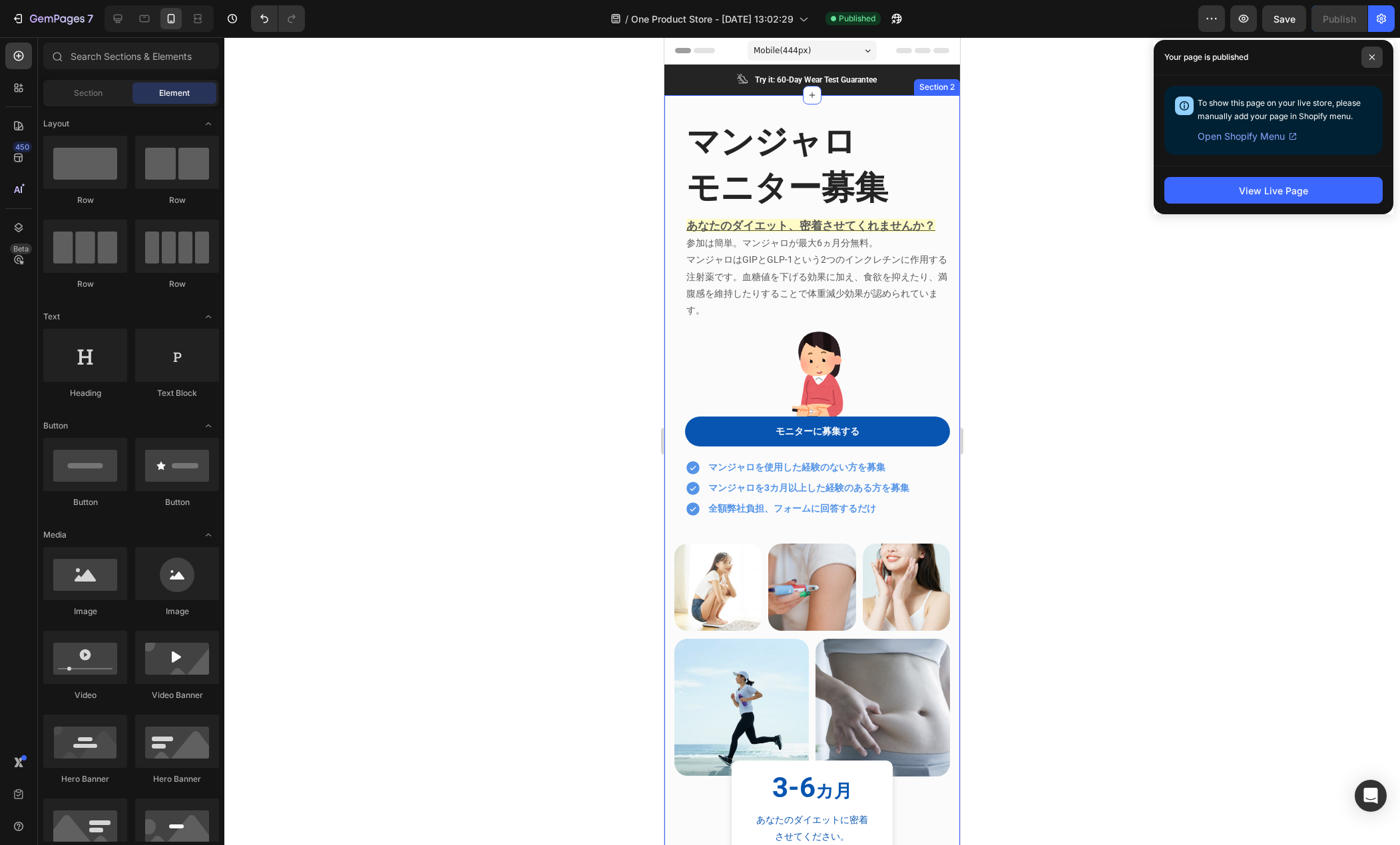
click at [1368, 58] on span at bounding box center [1372, 57] width 21 height 21
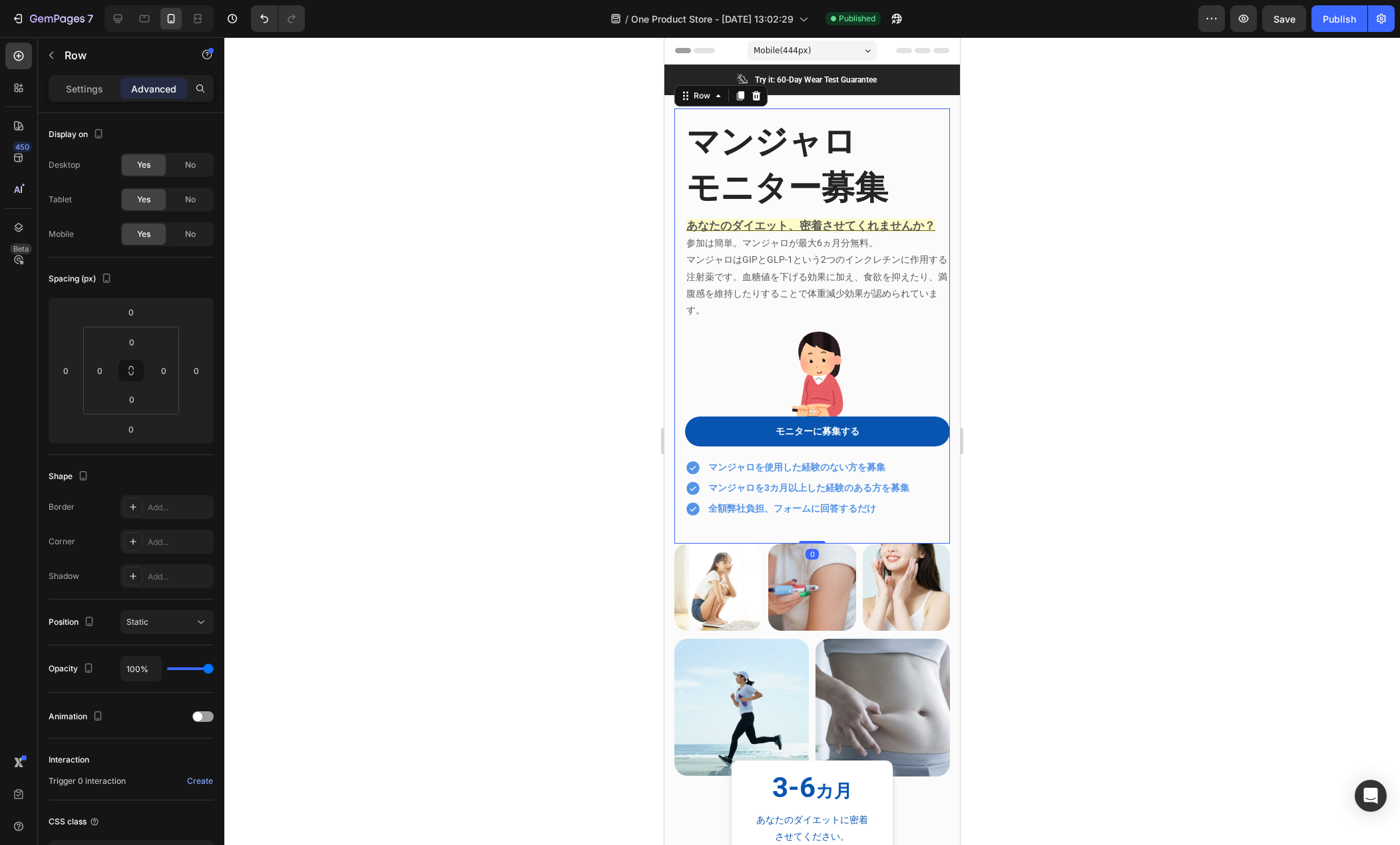
click at [679, 323] on div "マンジャロ Heading モニター募集 Heading あなたのダイエット、密着させてくれませんか？ 参加は簡単。マンジャロが最大6ヵ月分無料。 マンジャロ…" at bounding box center [813, 325] width 276 height 435
click at [61, 85] on div "Settings" at bounding box center [84, 89] width 66 height 21
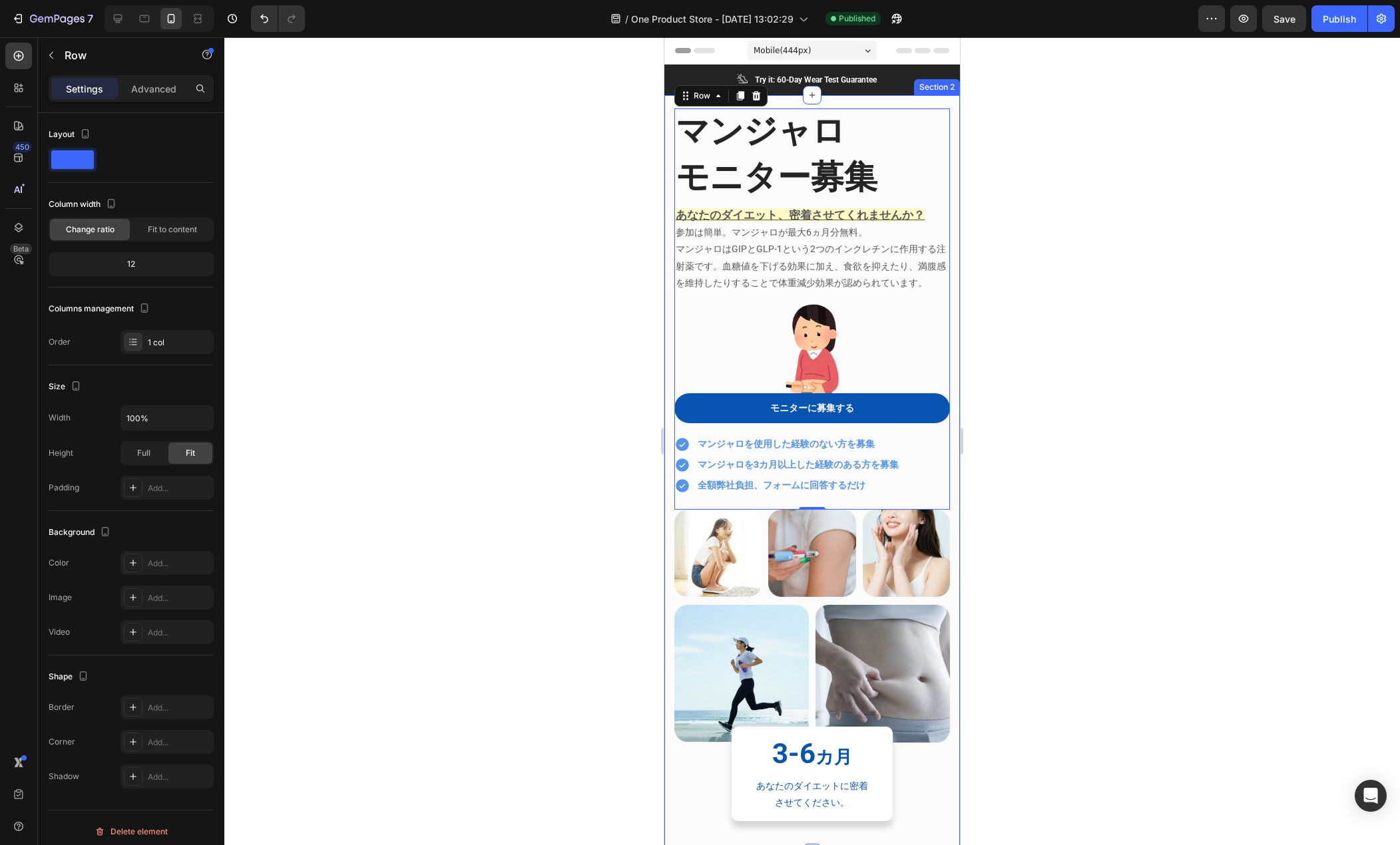
click at [942, 310] on div "マンジャロ Heading モニター募集 Heading あなたのダイエット、密着させてくれませんか？ 参加は簡単。マンジャロが最大6ヵ月分無料。 マンジャロ…" at bounding box center [812, 474] width 295 height 758
click at [923, 434] on div "モニターに募集する Button" at bounding box center [813, 414] width 276 height 41
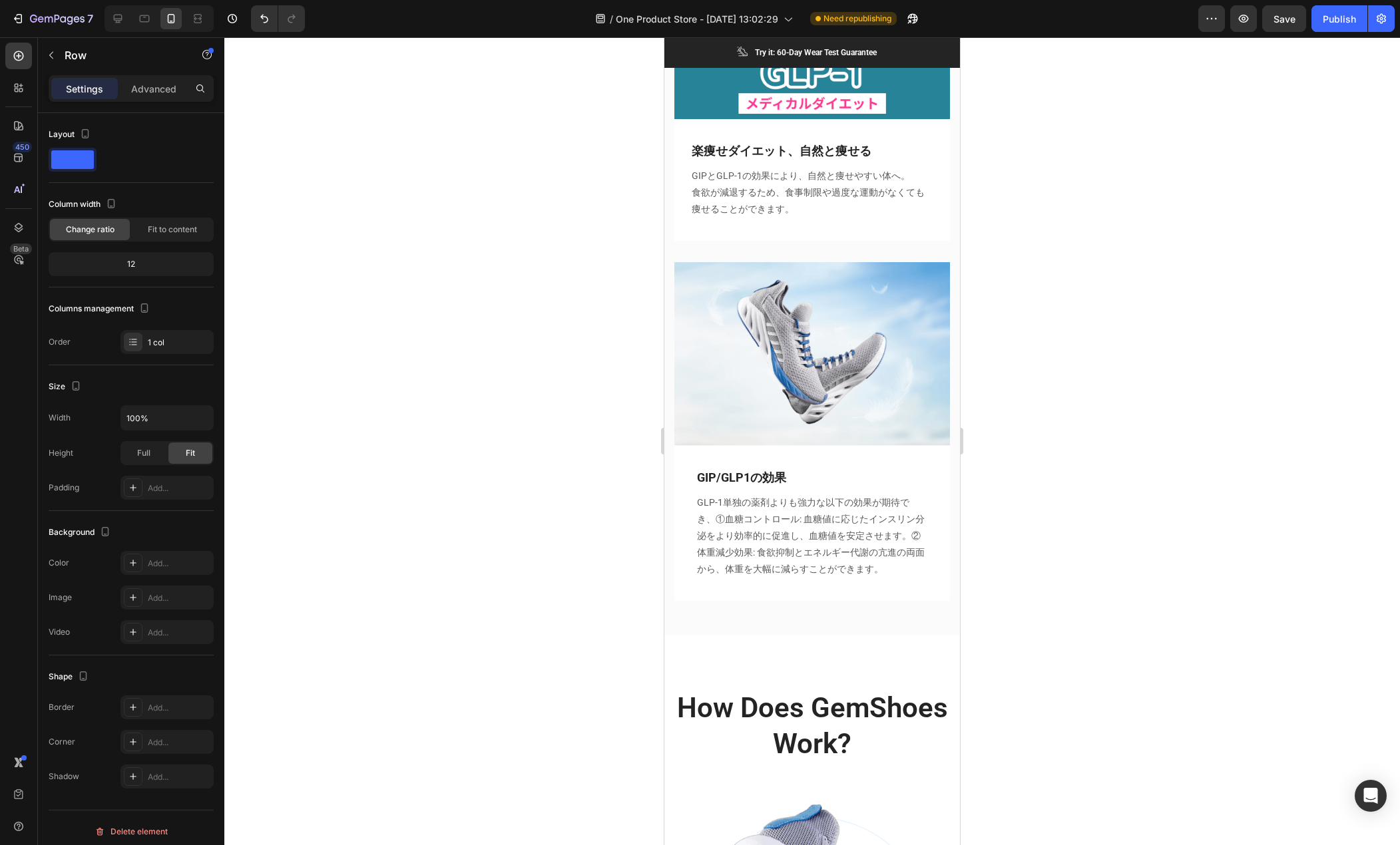
scroll to position [2263, 0]
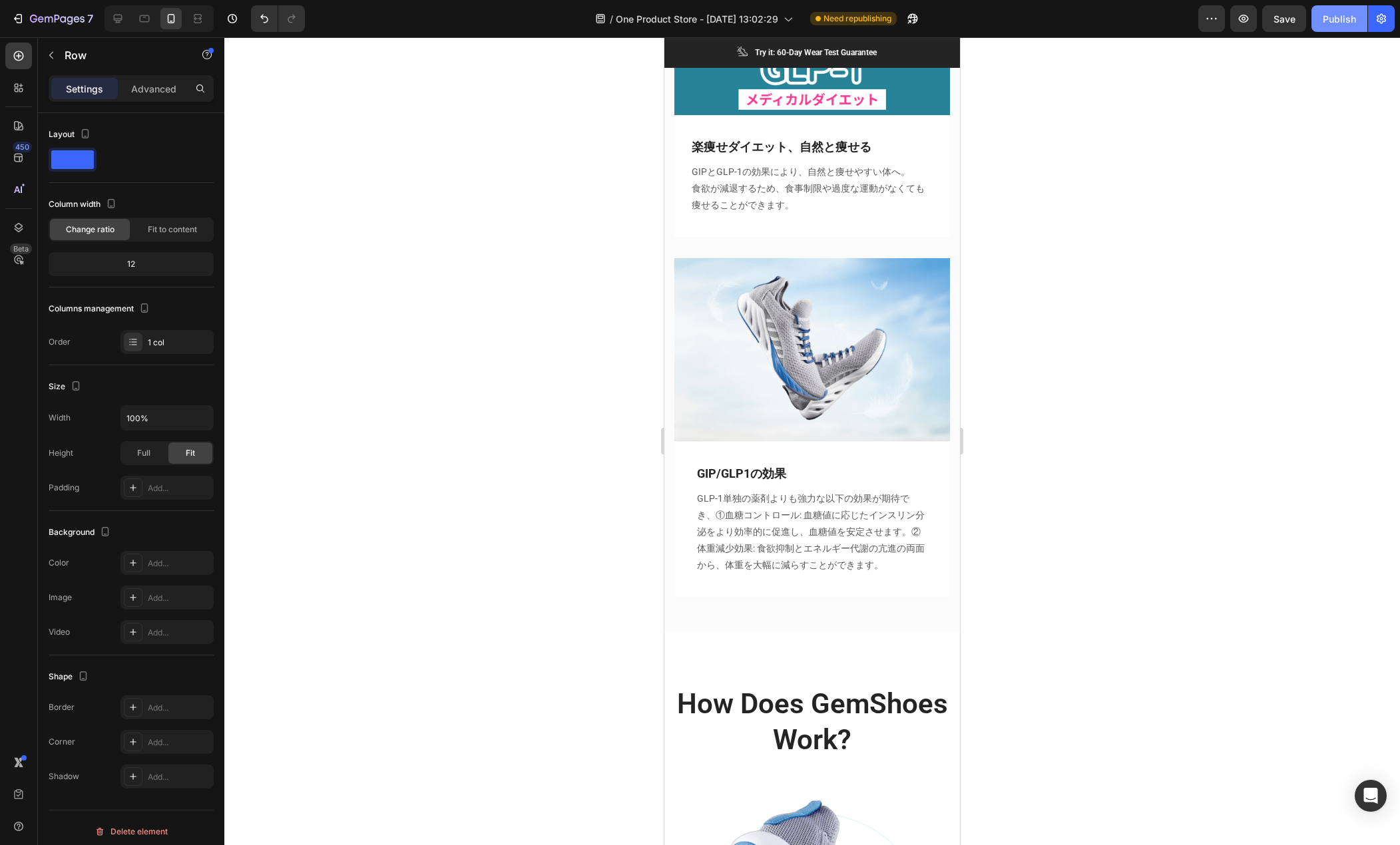
click at [1349, 18] on div "Publish" at bounding box center [1340, 19] width 34 height 14
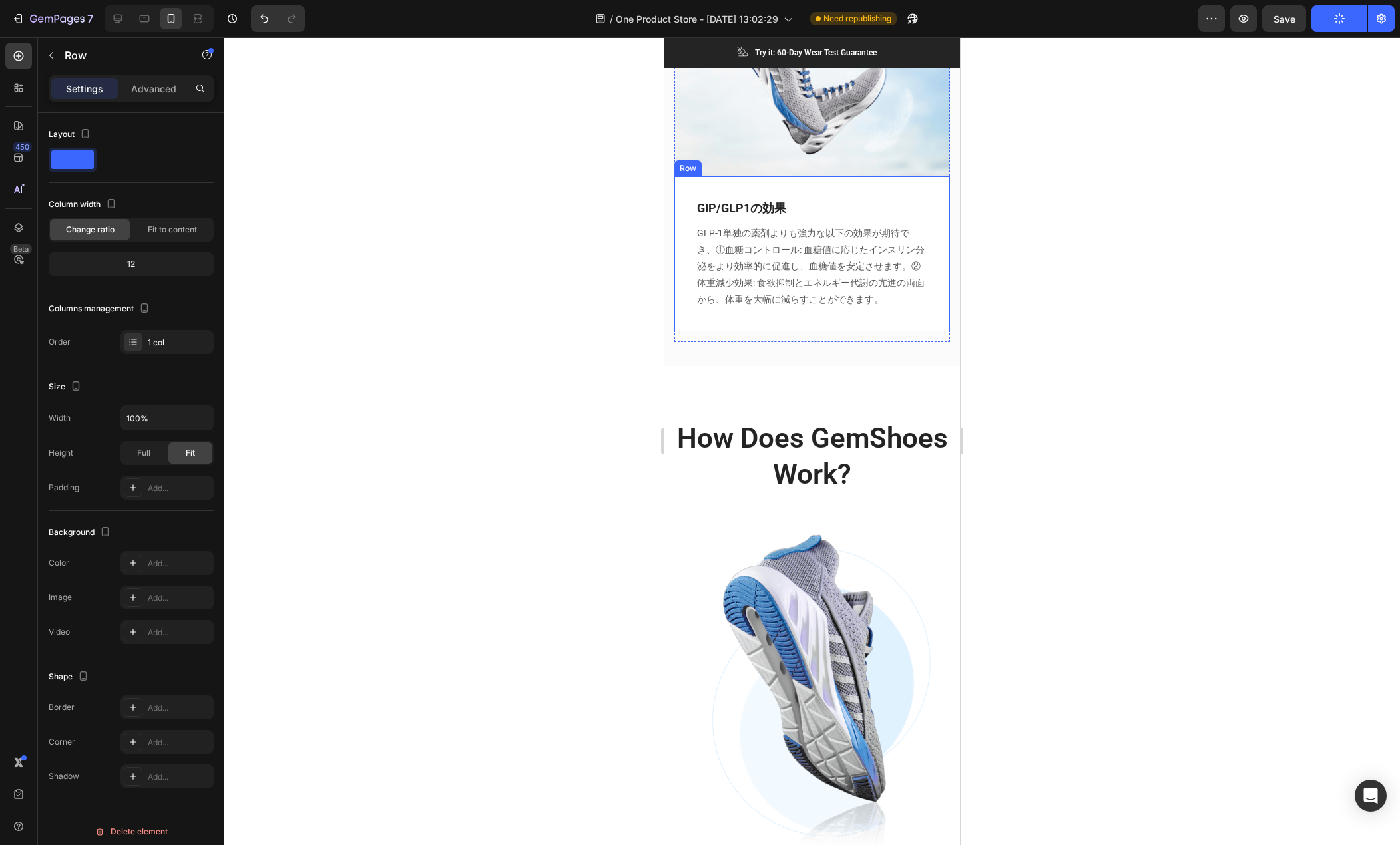
scroll to position [2596, 0]
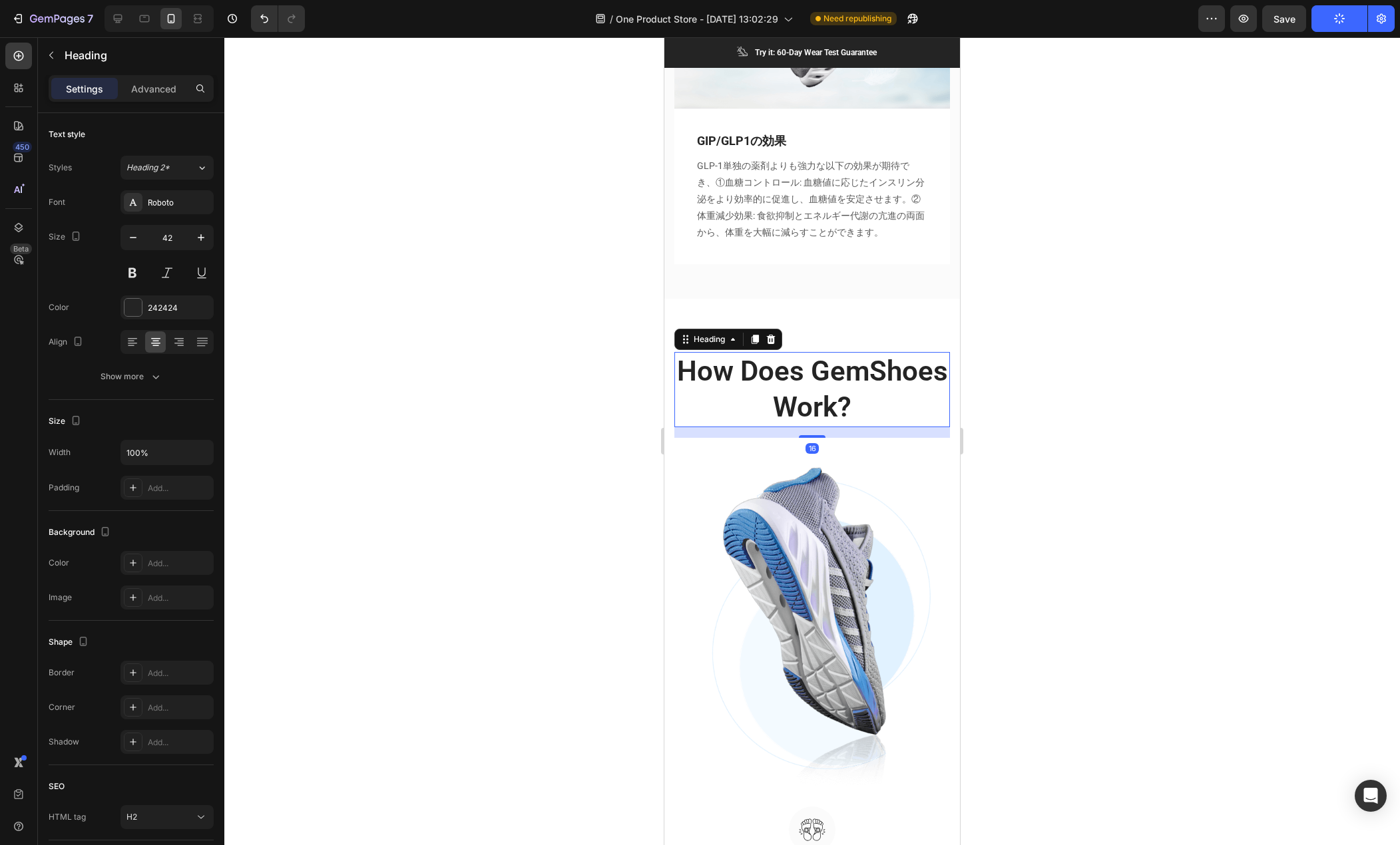
click at [821, 391] on p "How Does GemShoes Work?" at bounding box center [812, 389] width 273 height 73
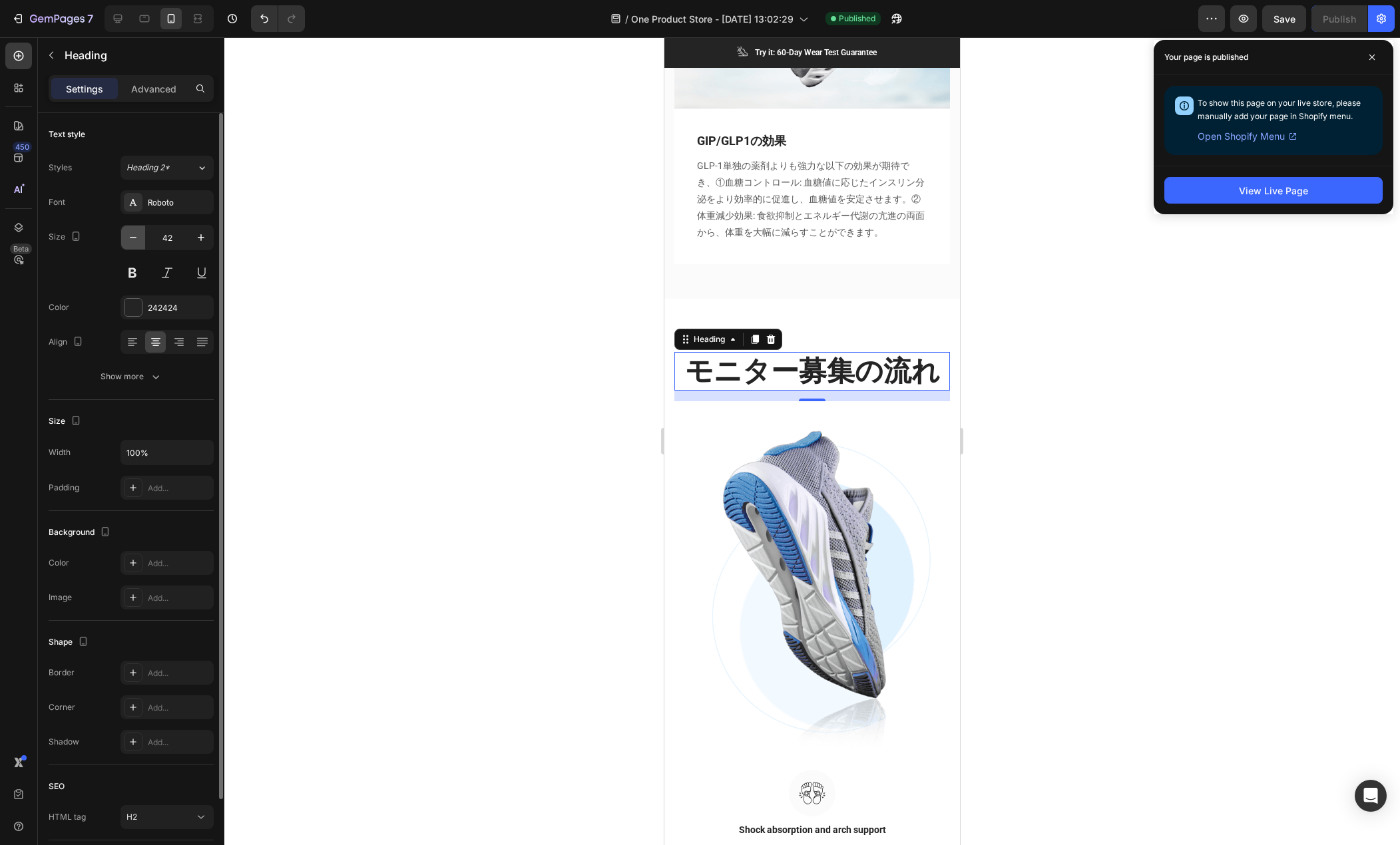
click at [125, 238] on button "button" at bounding box center [133, 238] width 24 height 24
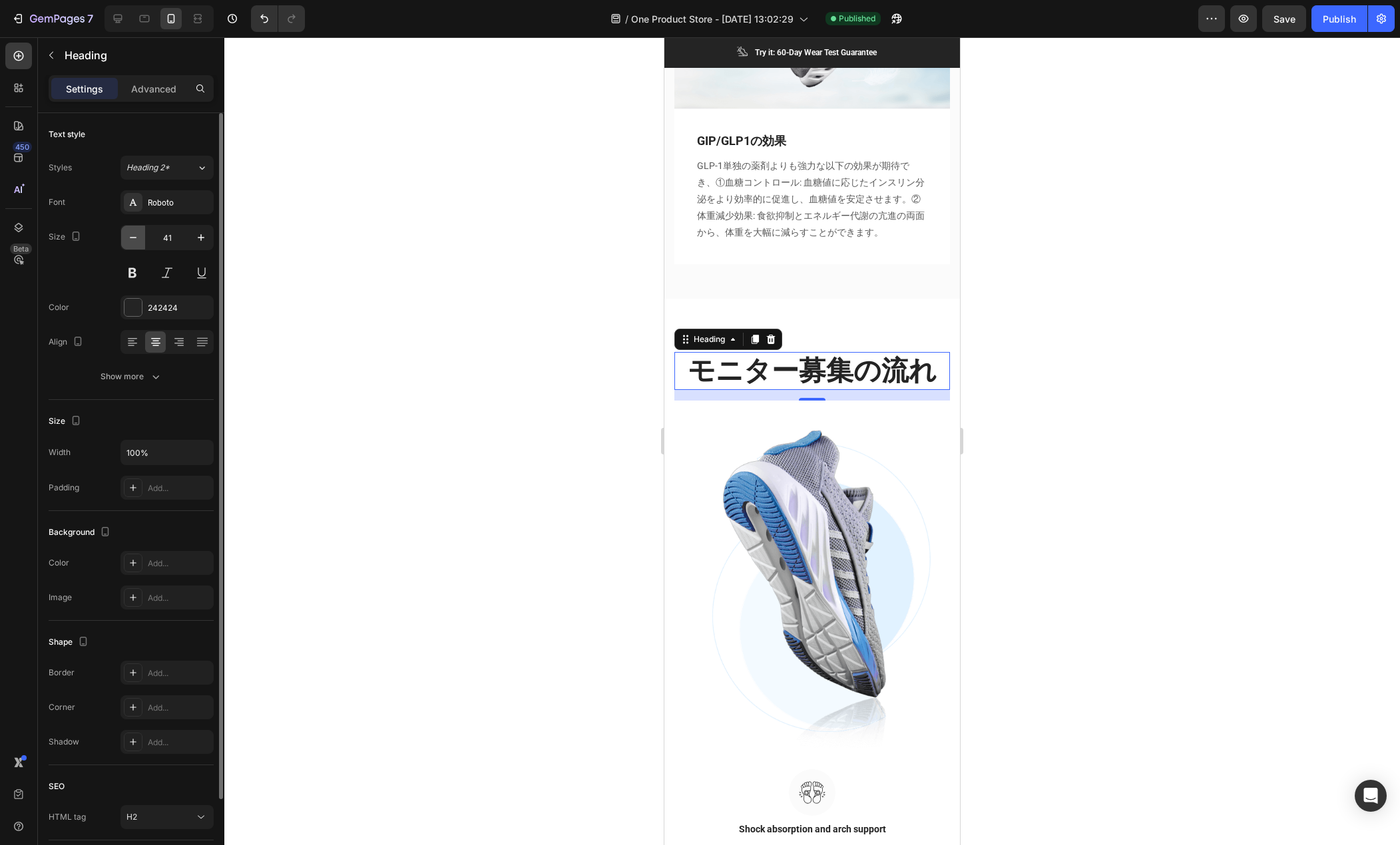
click at [125, 238] on button "button" at bounding box center [133, 238] width 24 height 24
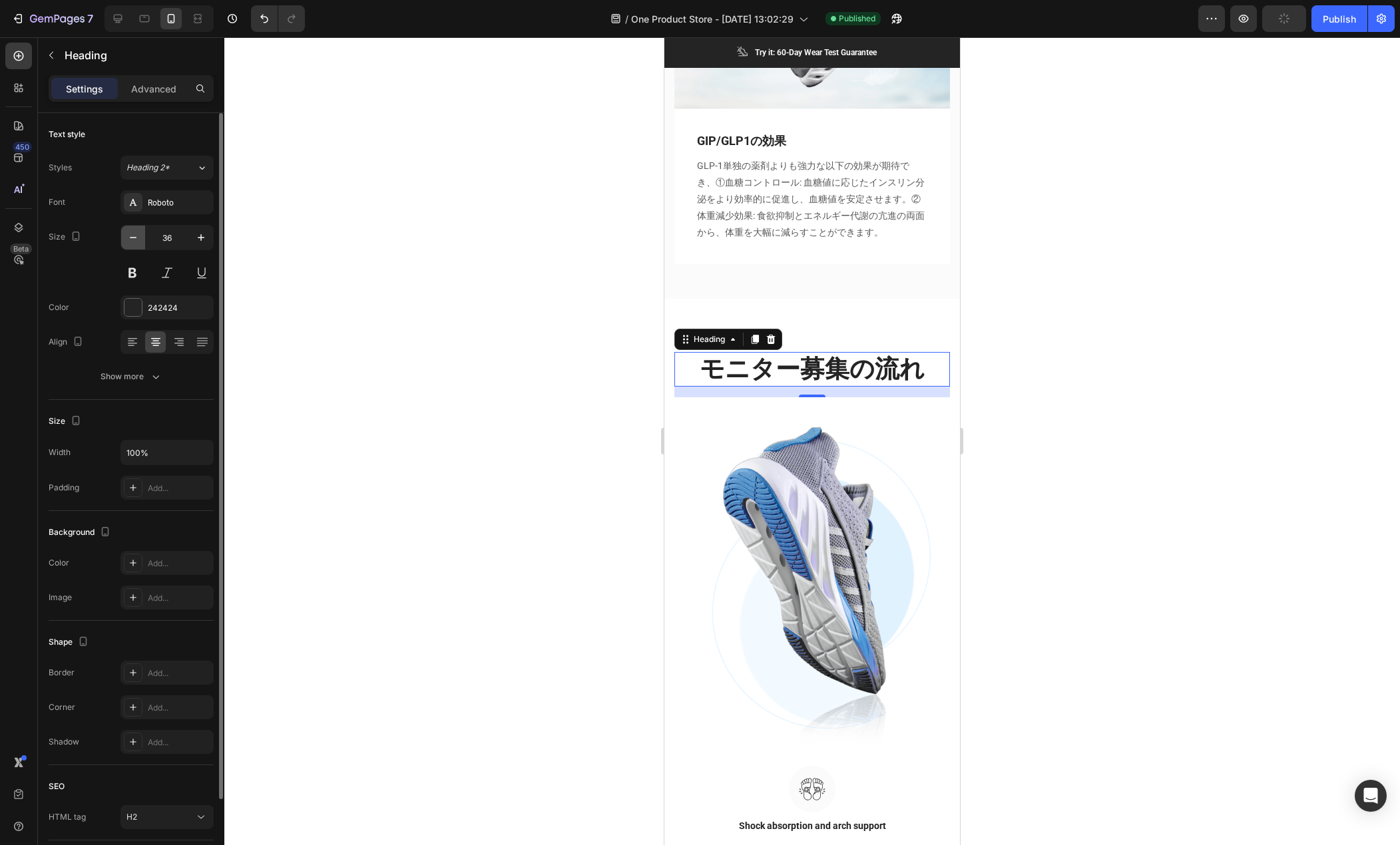
click at [125, 238] on button "button" at bounding box center [133, 238] width 24 height 24
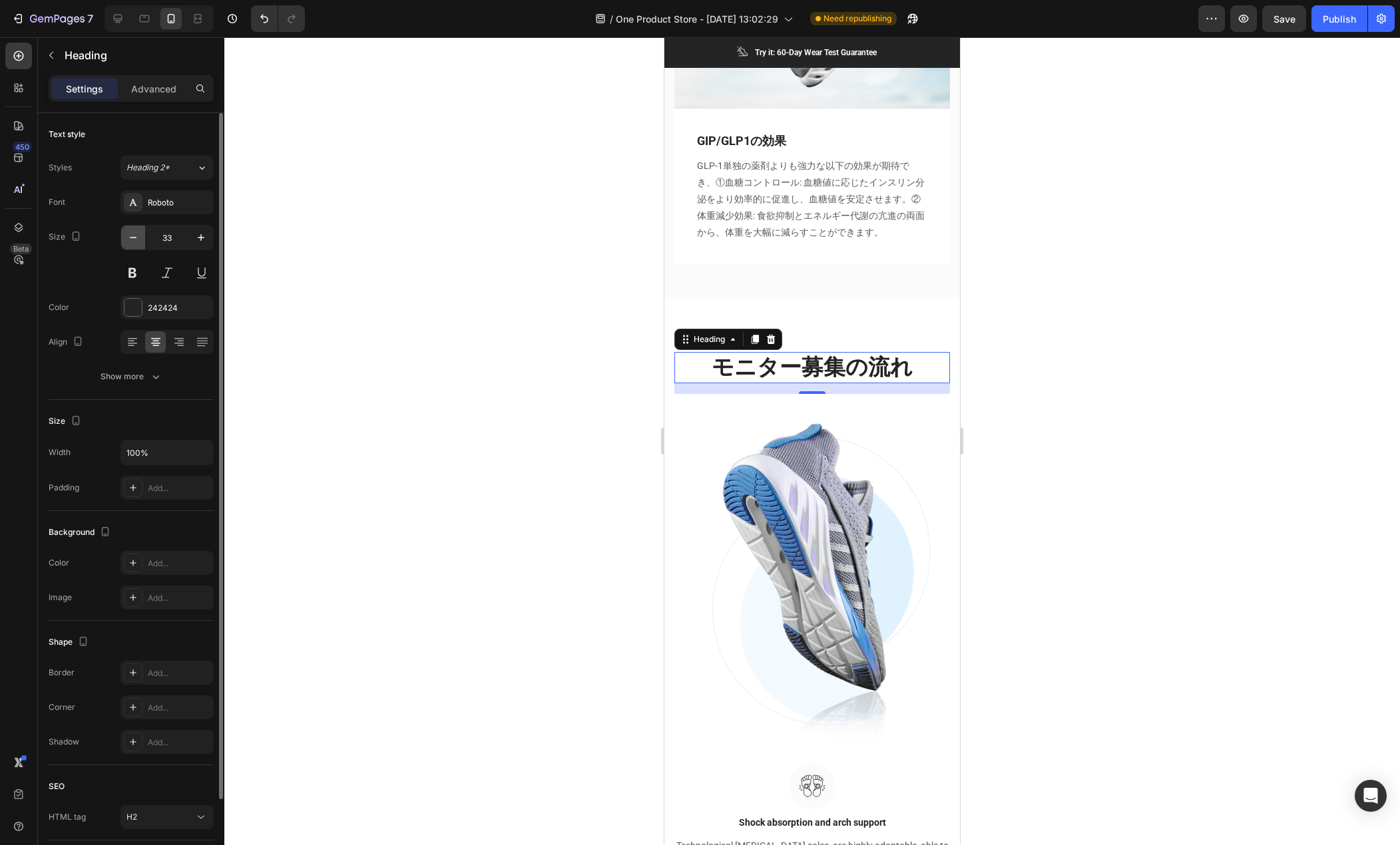
click at [125, 238] on button "button" at bounding box center [133, 238] width 24 height 24
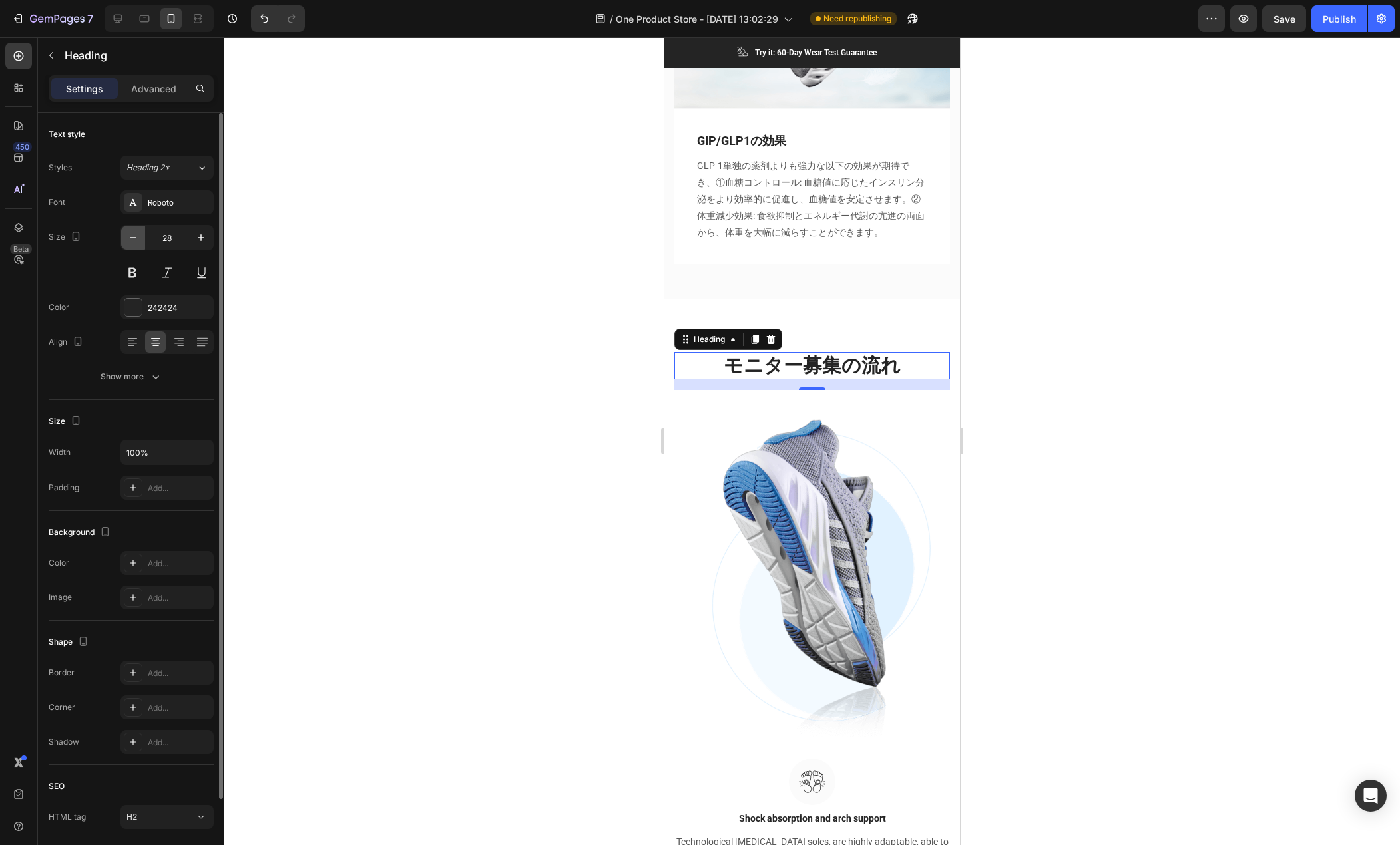
click at [125, 238] on button "button" at bounding box center [133, 238] width 24 height 24
type input "26"
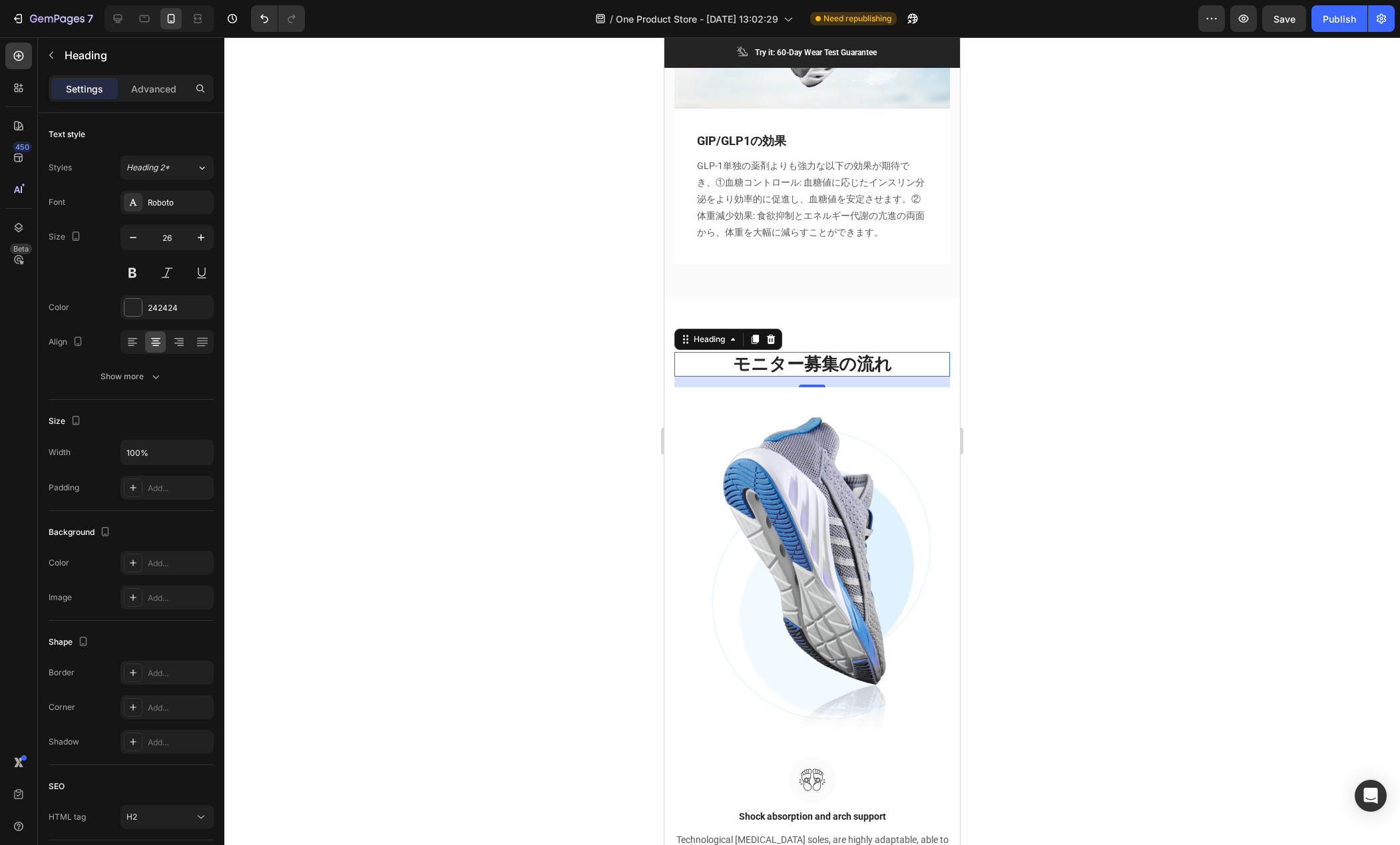
click at [547, 297] on div at bounding box center [813, 441] width 1176 height 808
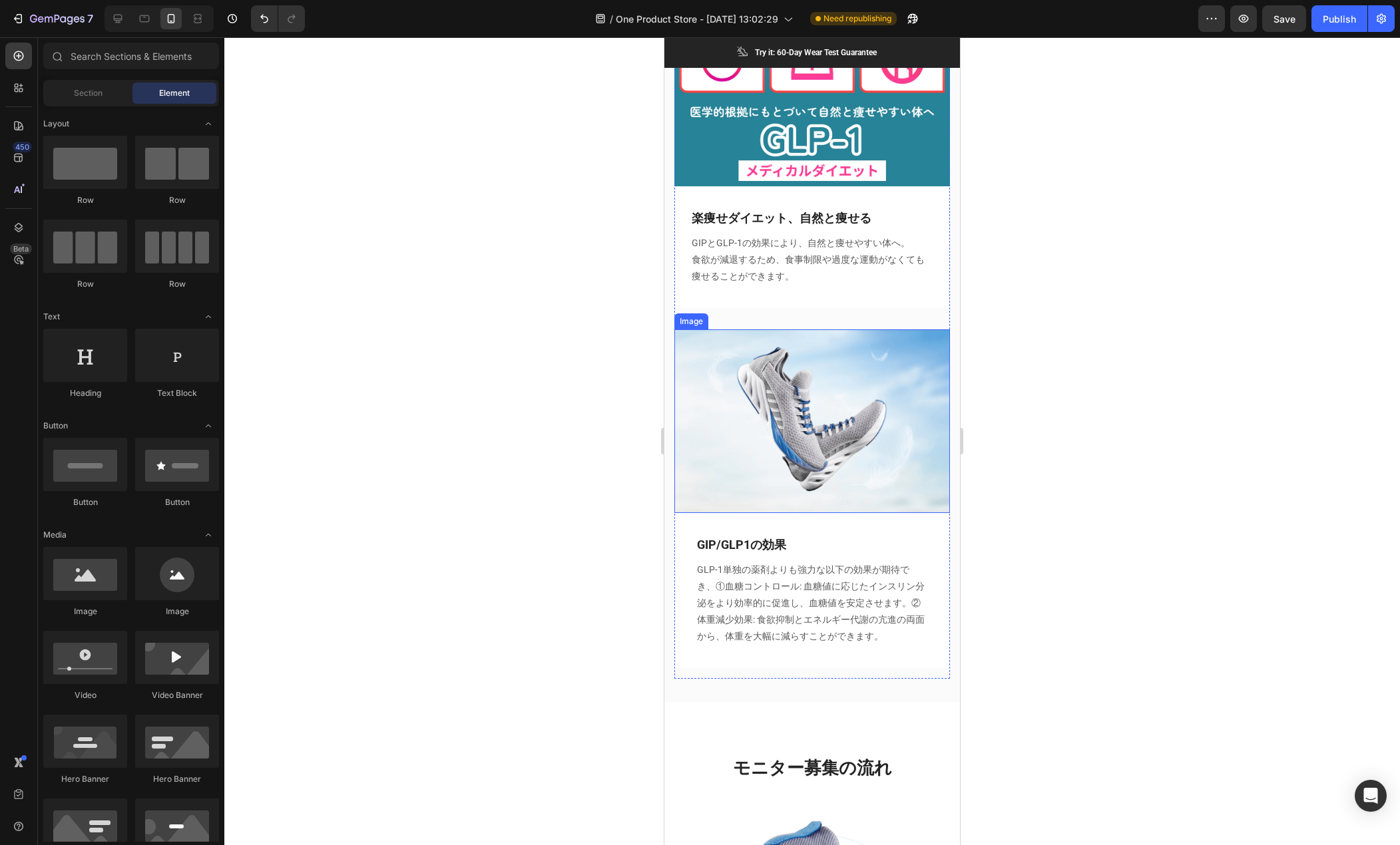
scroll to position [1863, 0]
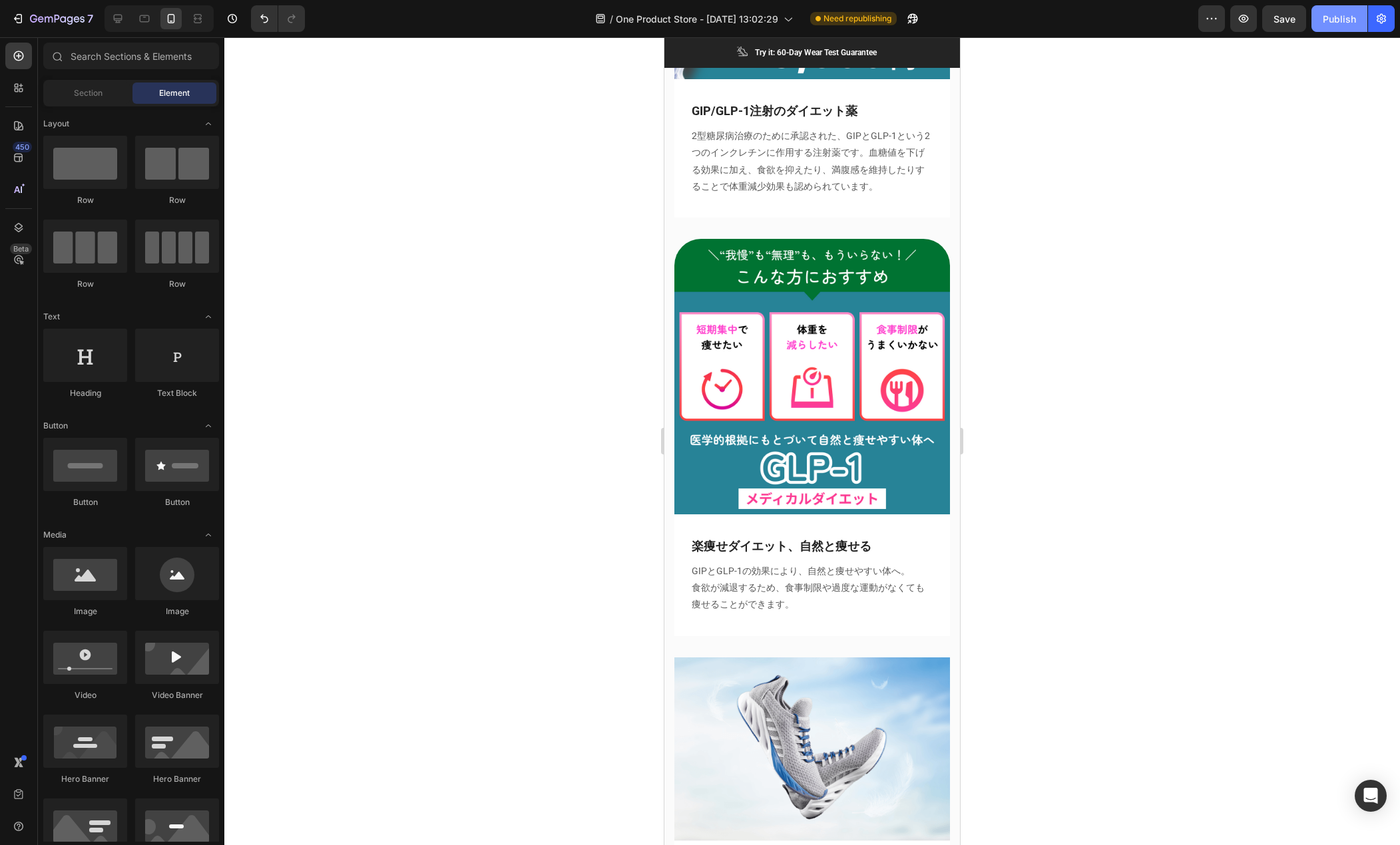
click at [1348, 19] on div "Publish" at bounding box center [1340, 19] width 34 height 14
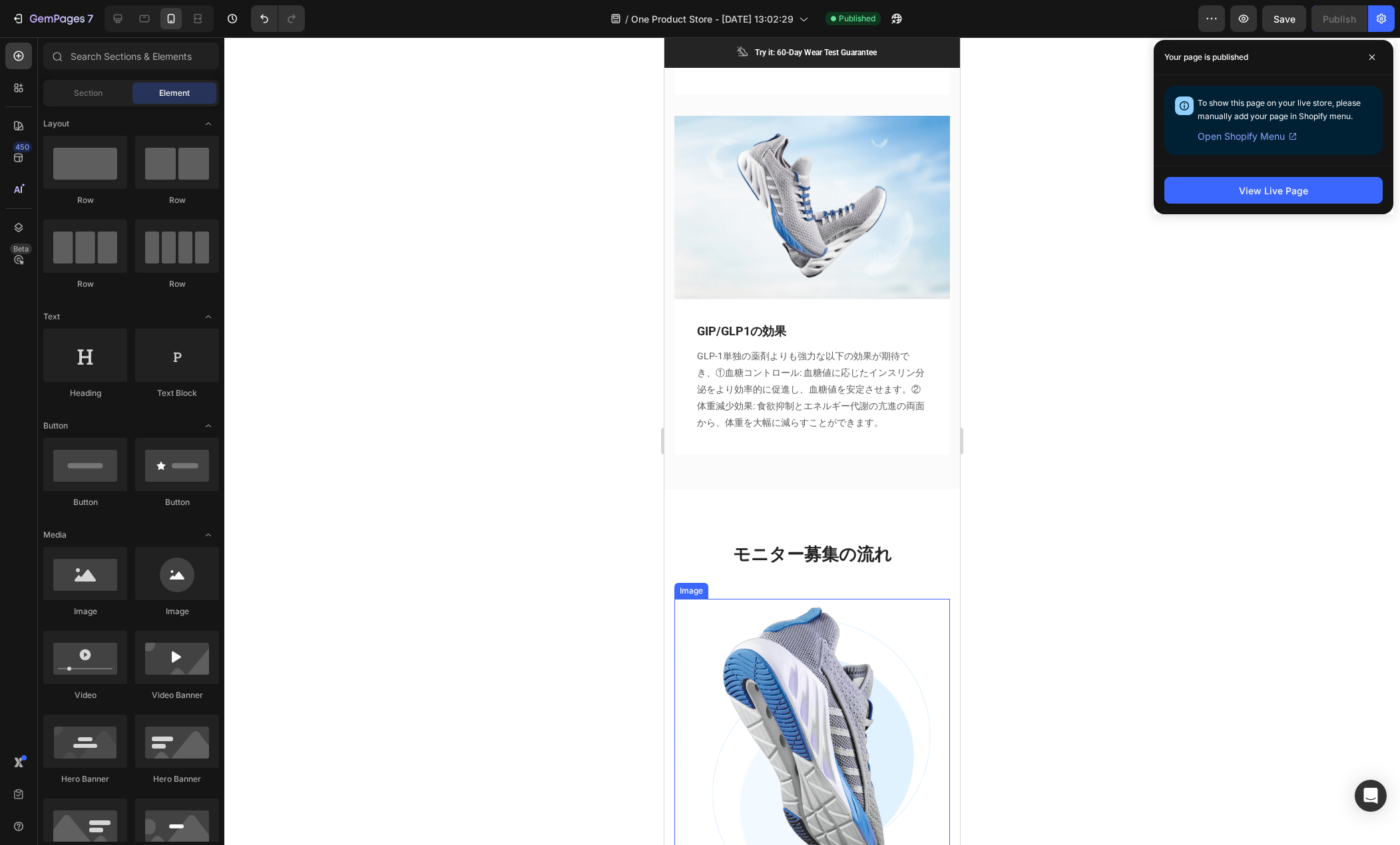
scroll to position [2263, 0]
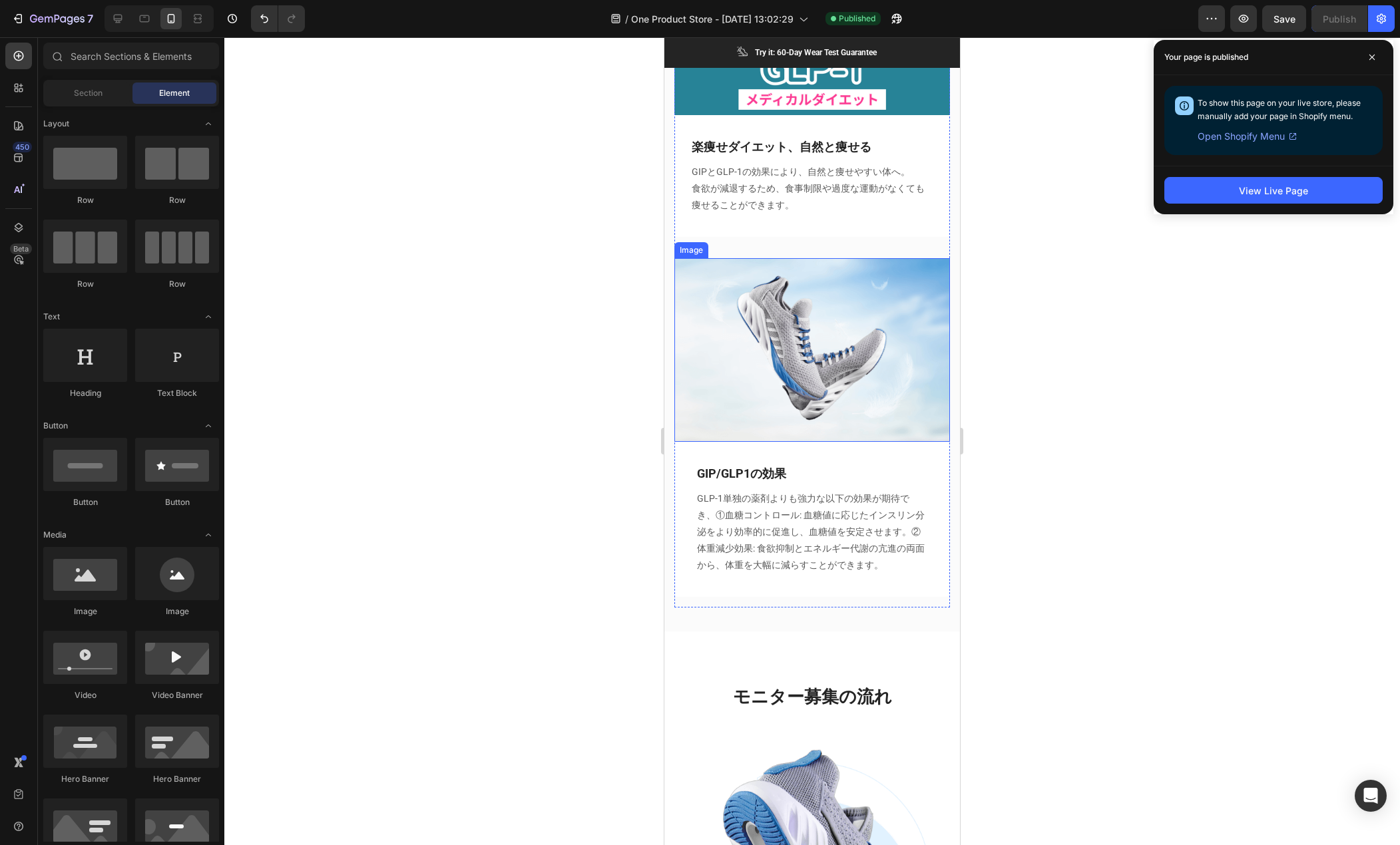
click at [808, 307] on img at bounding box center [813, 349] width 276 height 184
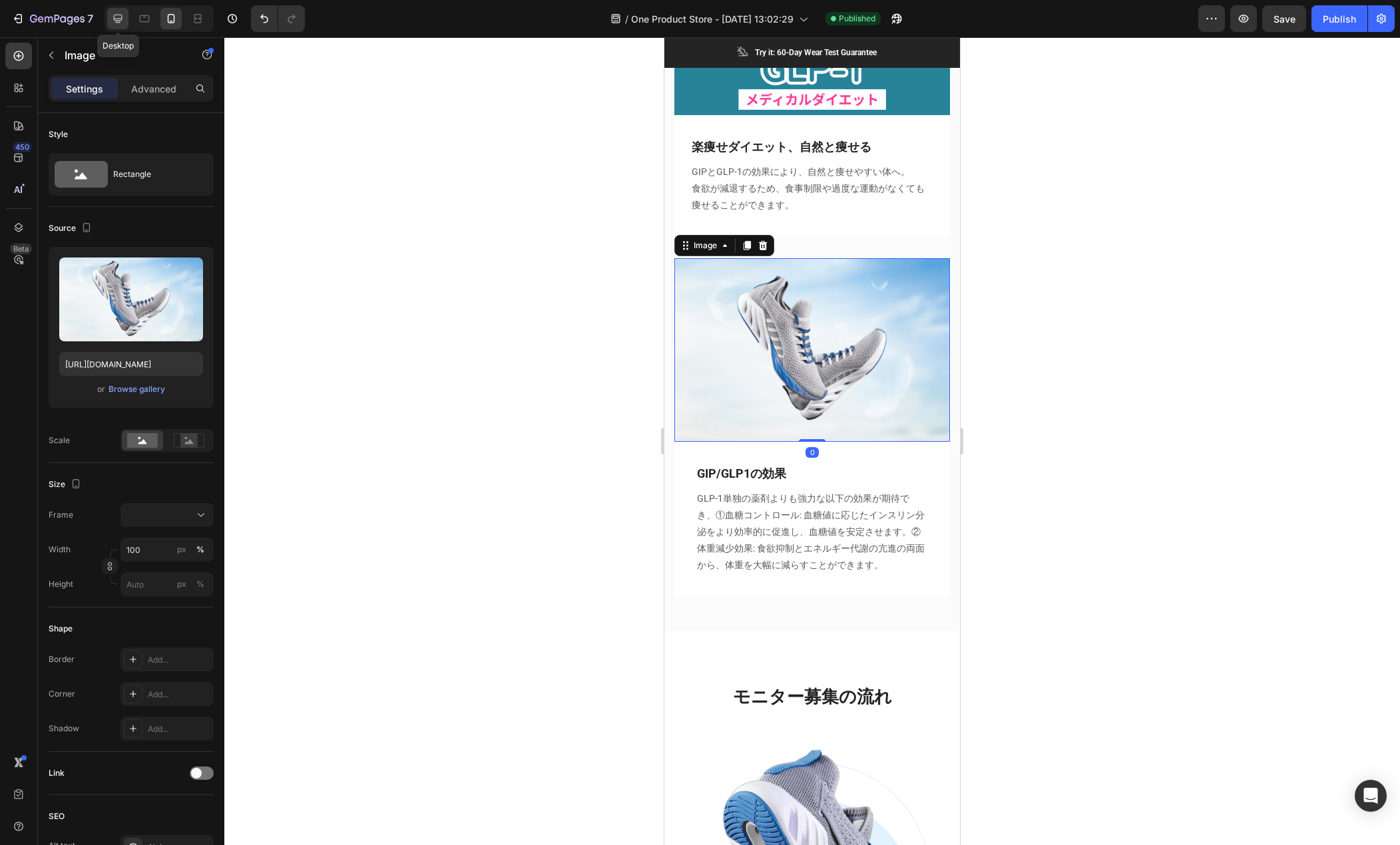
click at [114, 10] on div at bounding box center [117, 19] width 21 height 21
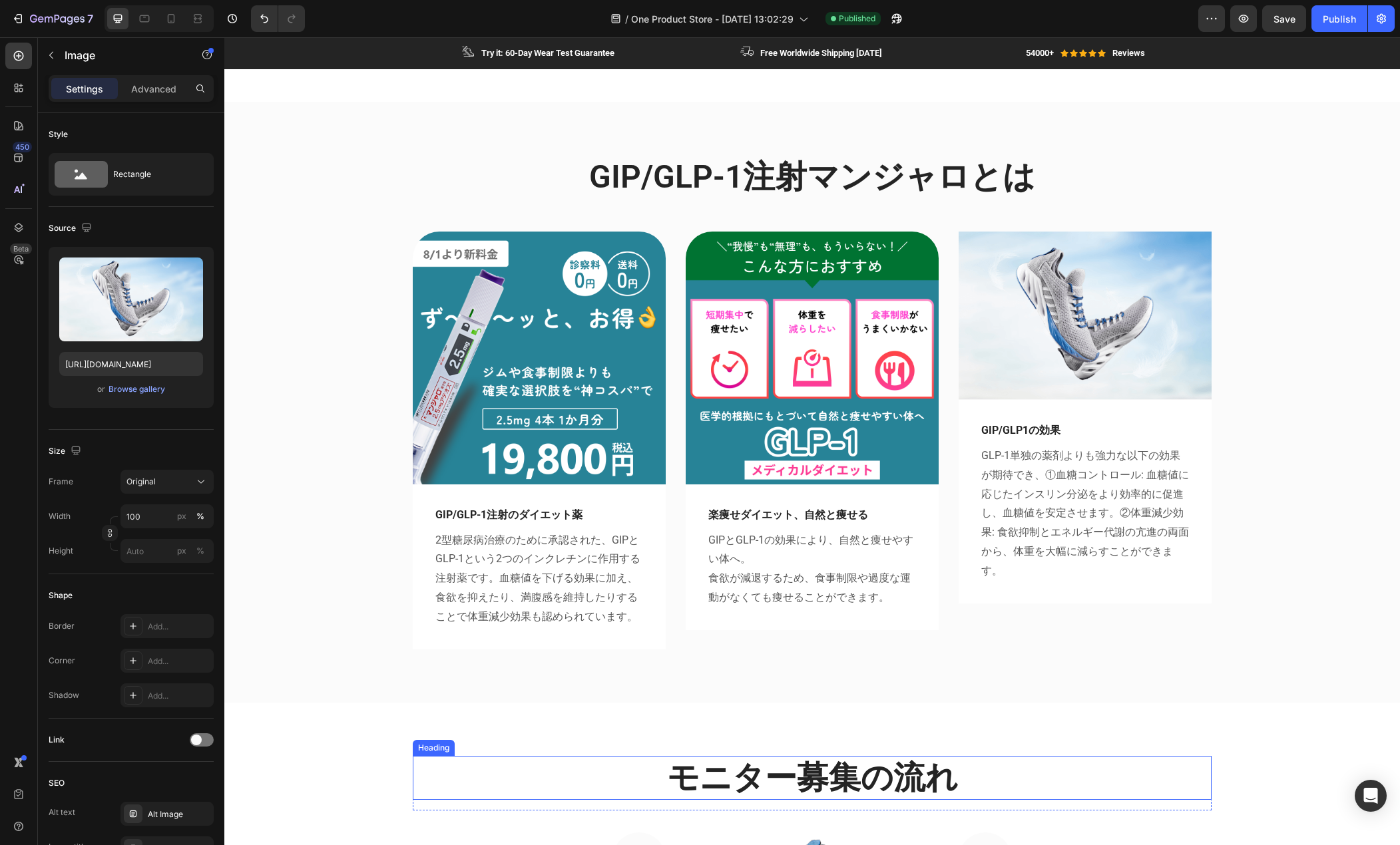
scroll to position [1376, 0]
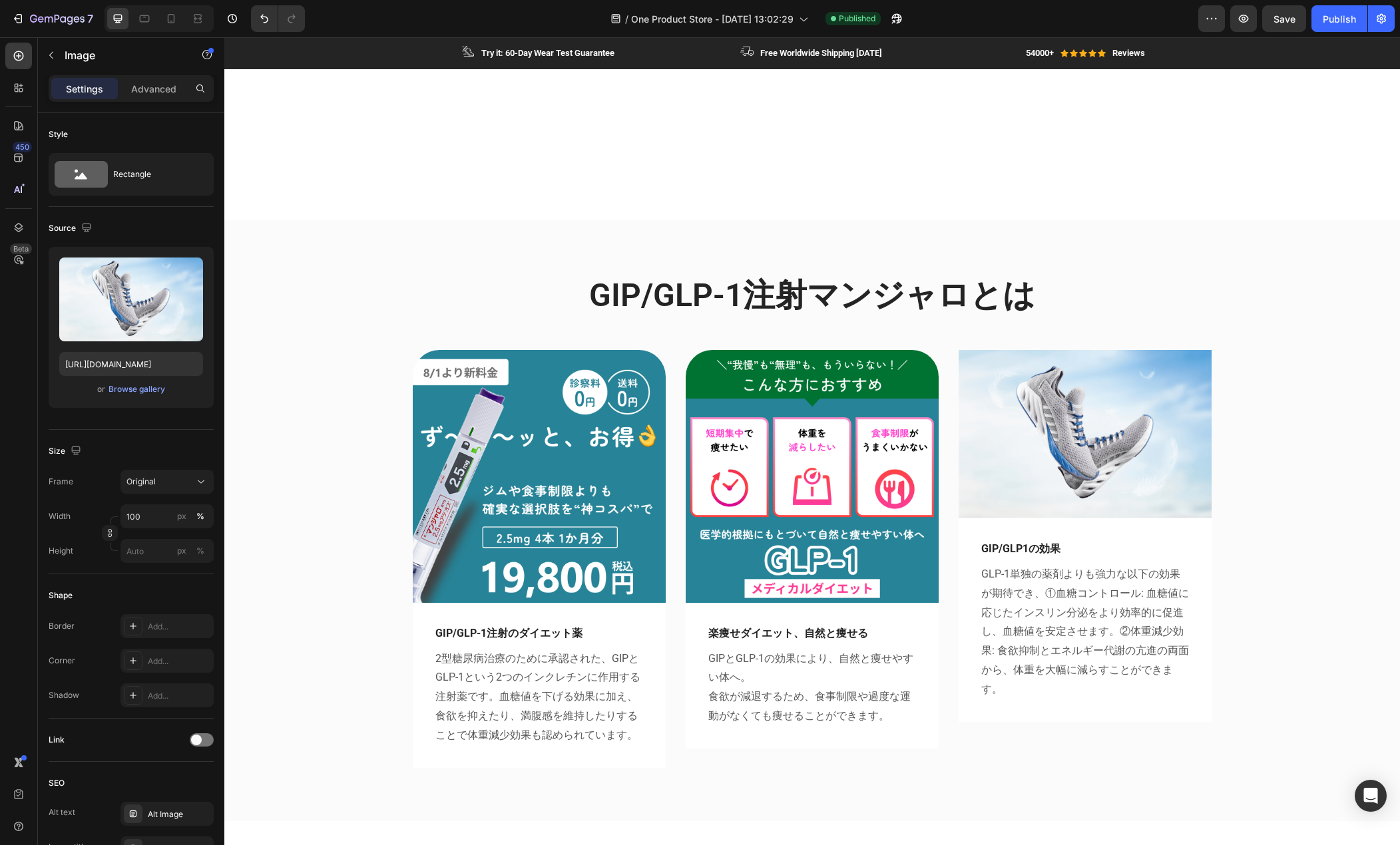
click at [1061, 409] on img at bounding box center [1085, 434] width 253 height 169
click at [1032, 423] on img at bounding box center [1085, 434] width 253 height 169
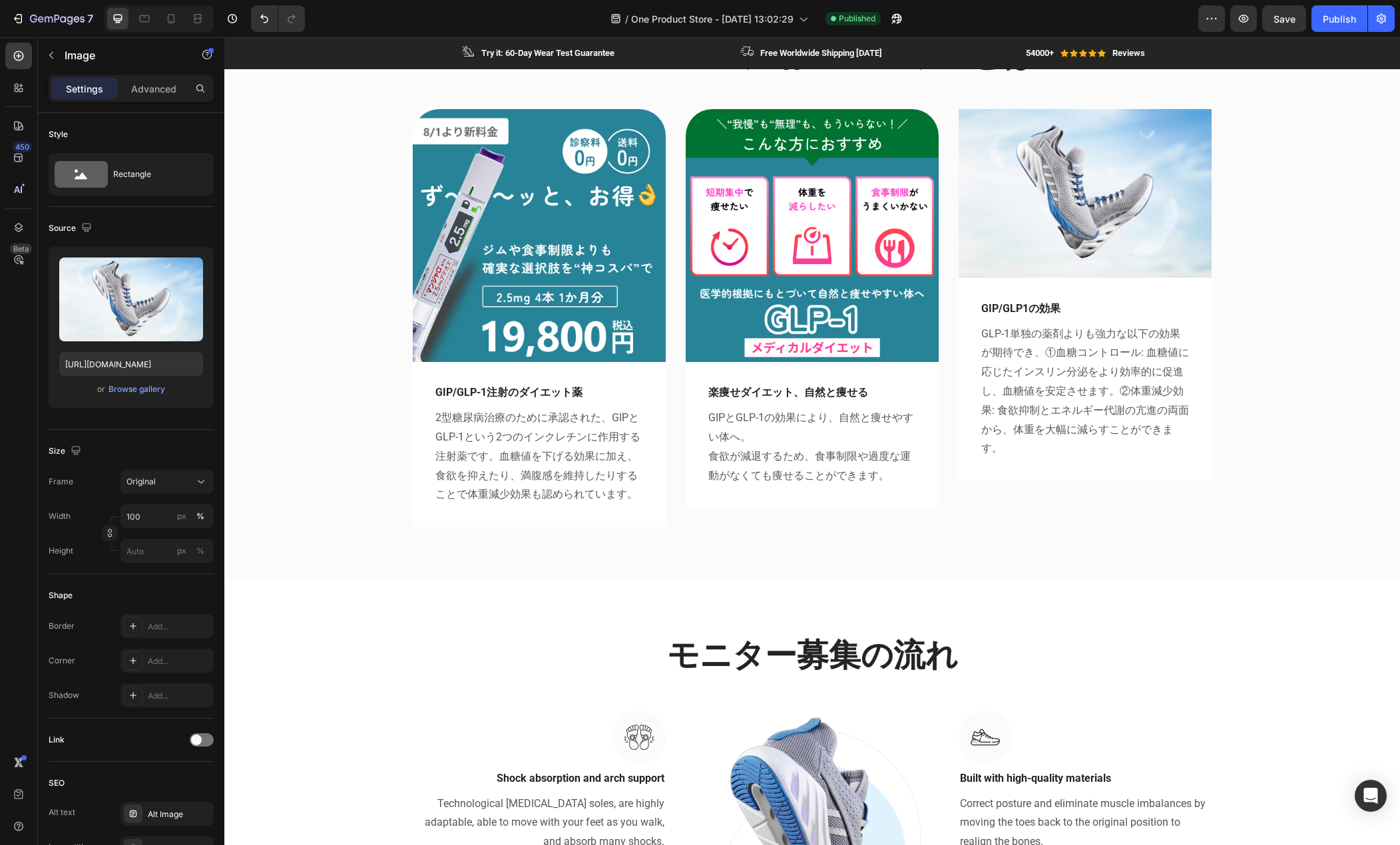
scroll to position [1110, 0]
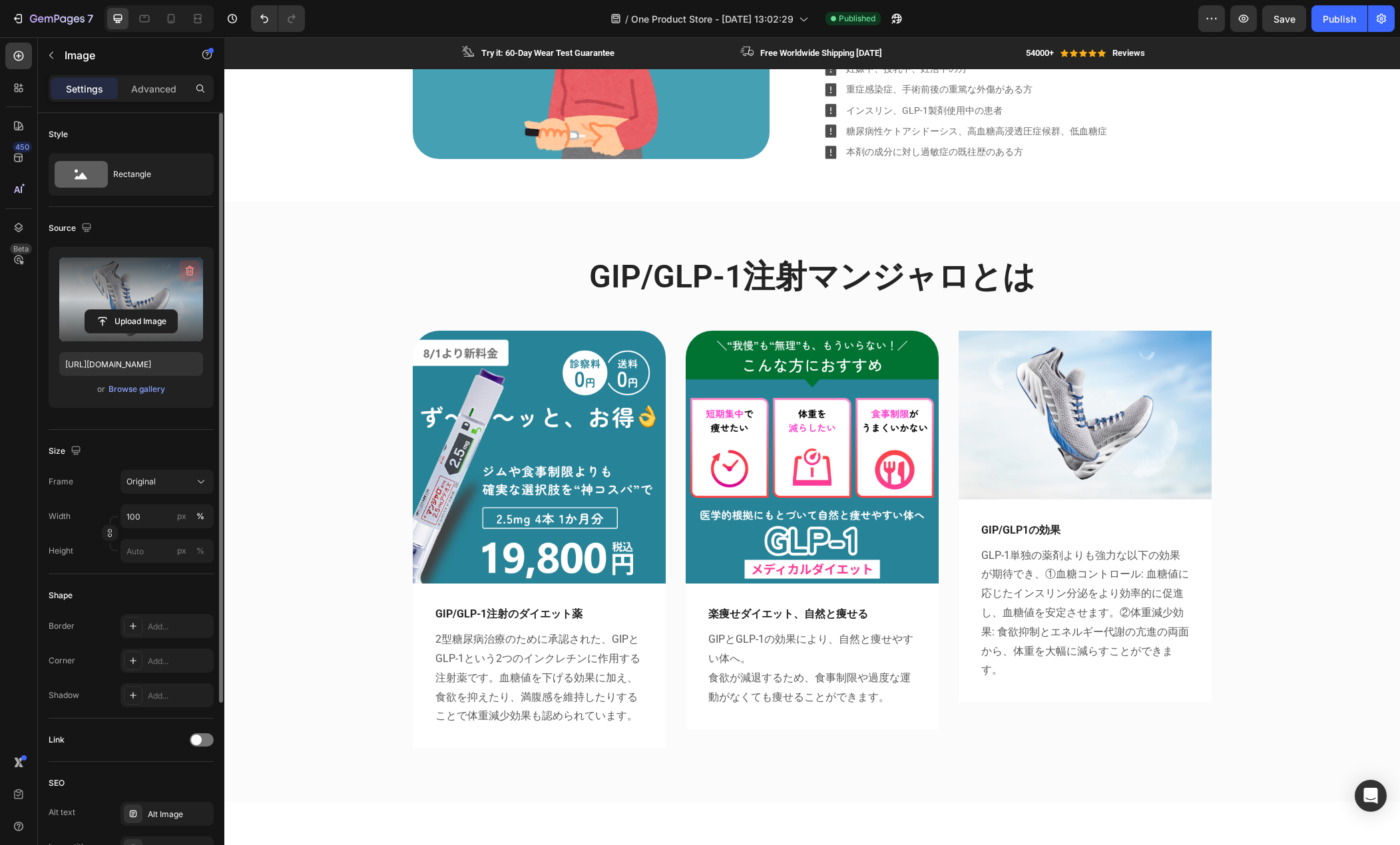
click at [187, 268] on icon "button" at bounding box center [189, 271] width 8 height 10
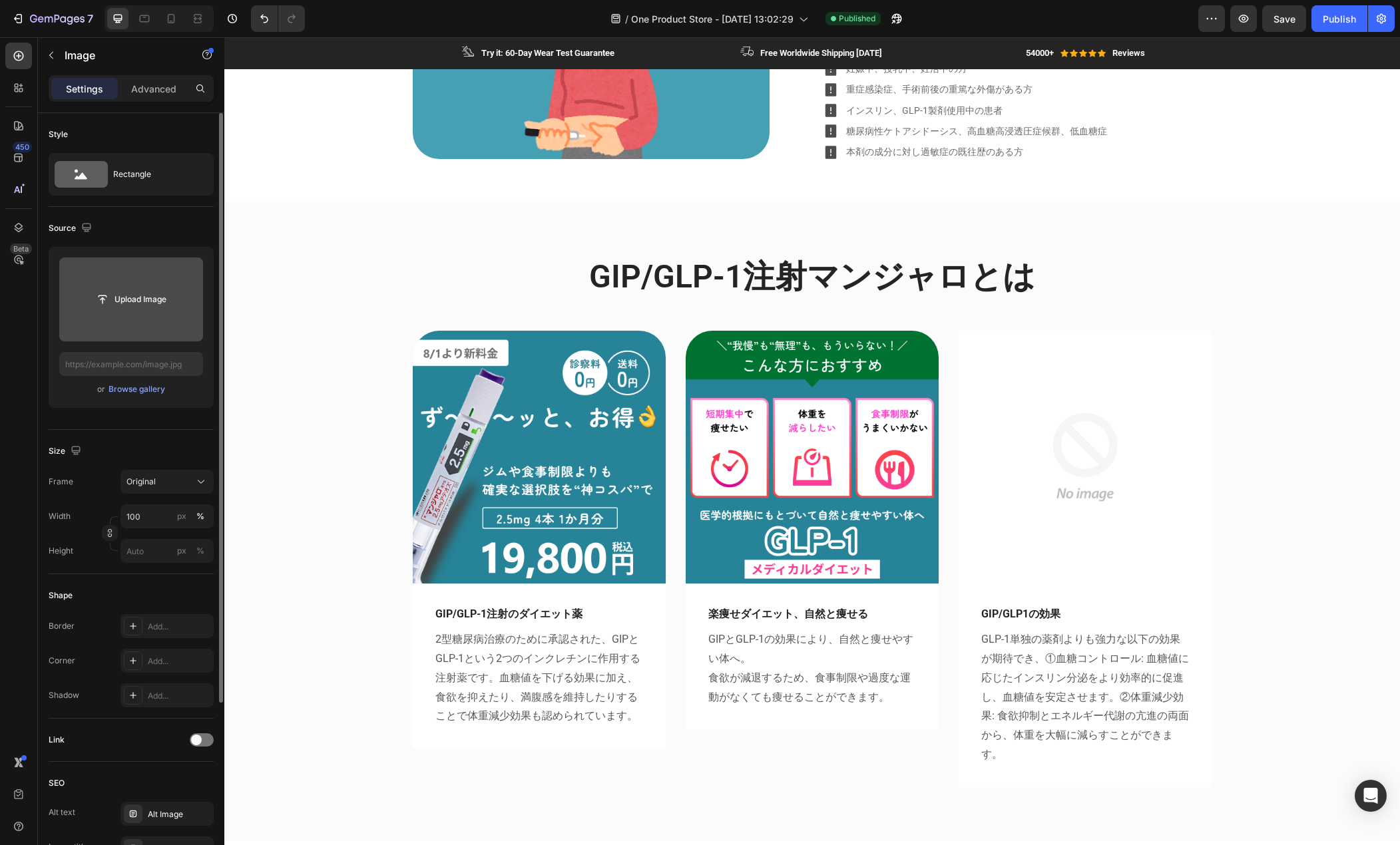
click at [128, 305] on input "file" at bounding box center [130, 299] width 92 height 22
type input "https://cdn.shopify.com/s/files/1/0685/8810/9993/files/gempages_579575509243921…"
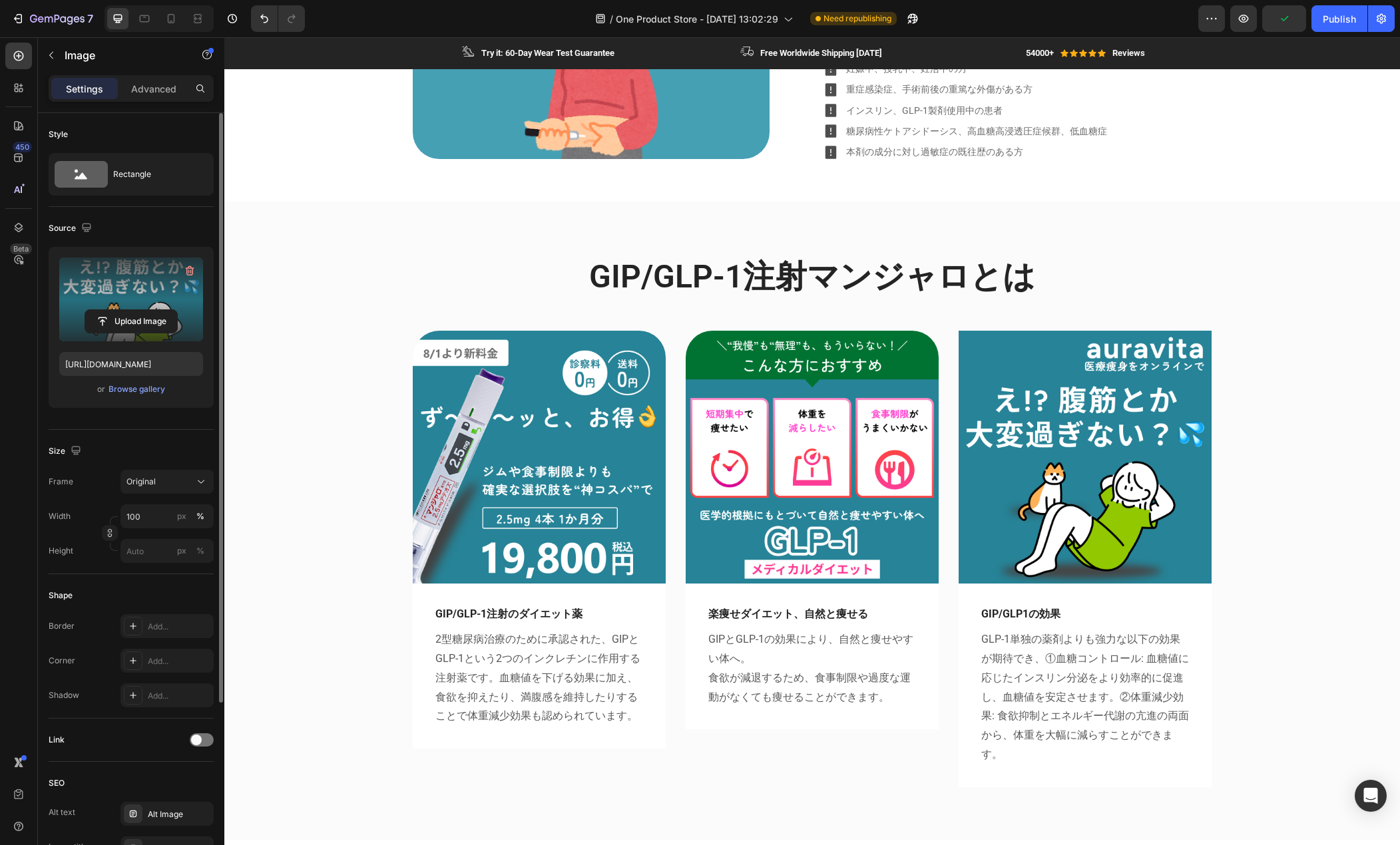
click at [1049, 470] on img at bounding box center [1085, 457] width 253 height 252
click at [997, 579] on img at bounding box center [1085, 457] width 253 height 252
click at [1022, 566] on img at bounding box center [1085, 457] width 253 height 252
click at [168, 665] on div "Add..." at bounding box center [179, 661] width 62 height 12
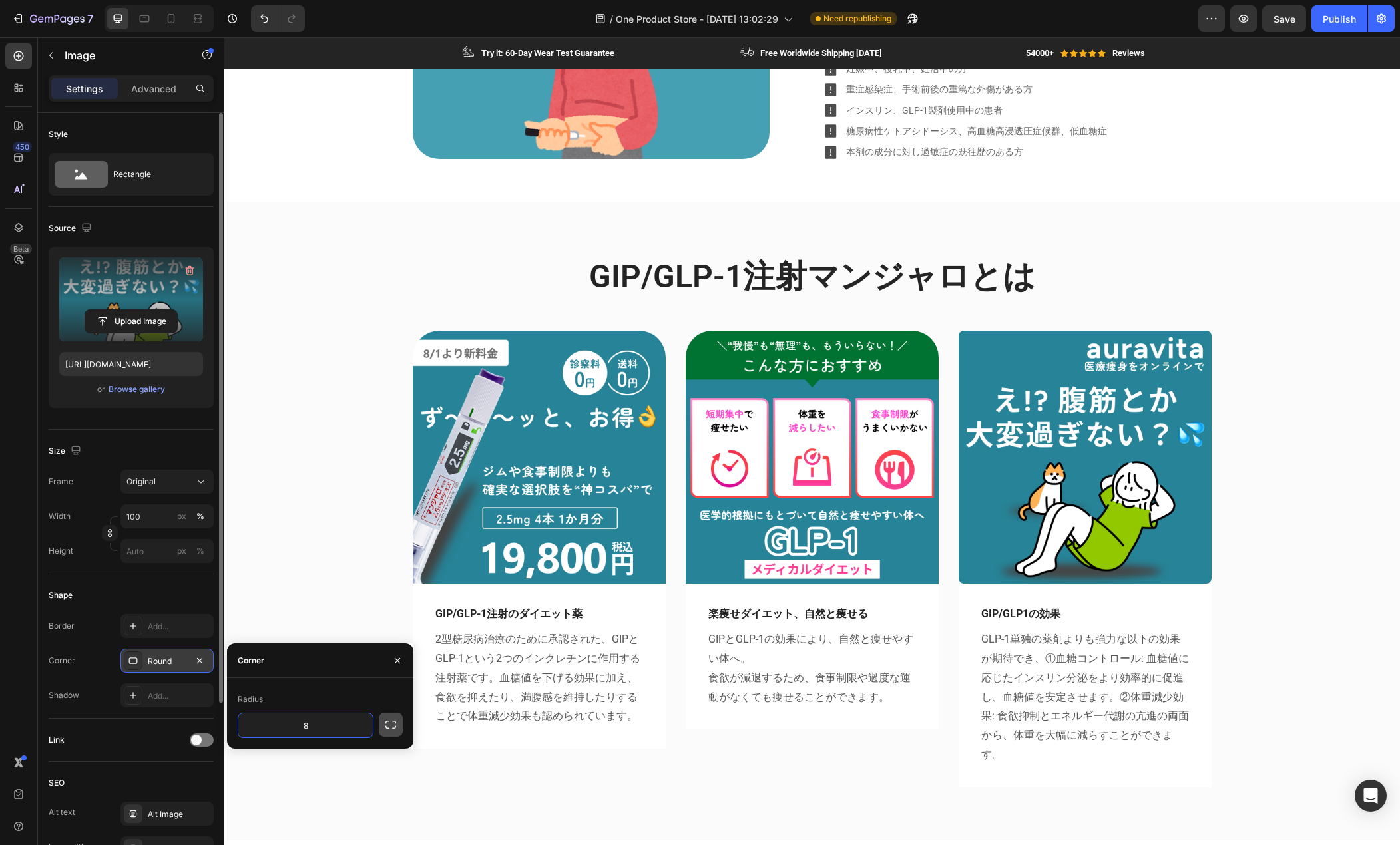
click at [396, 724] on icon "button" at bounding box center [391, 725] width 13 height 13
type input "40"
type input "0"
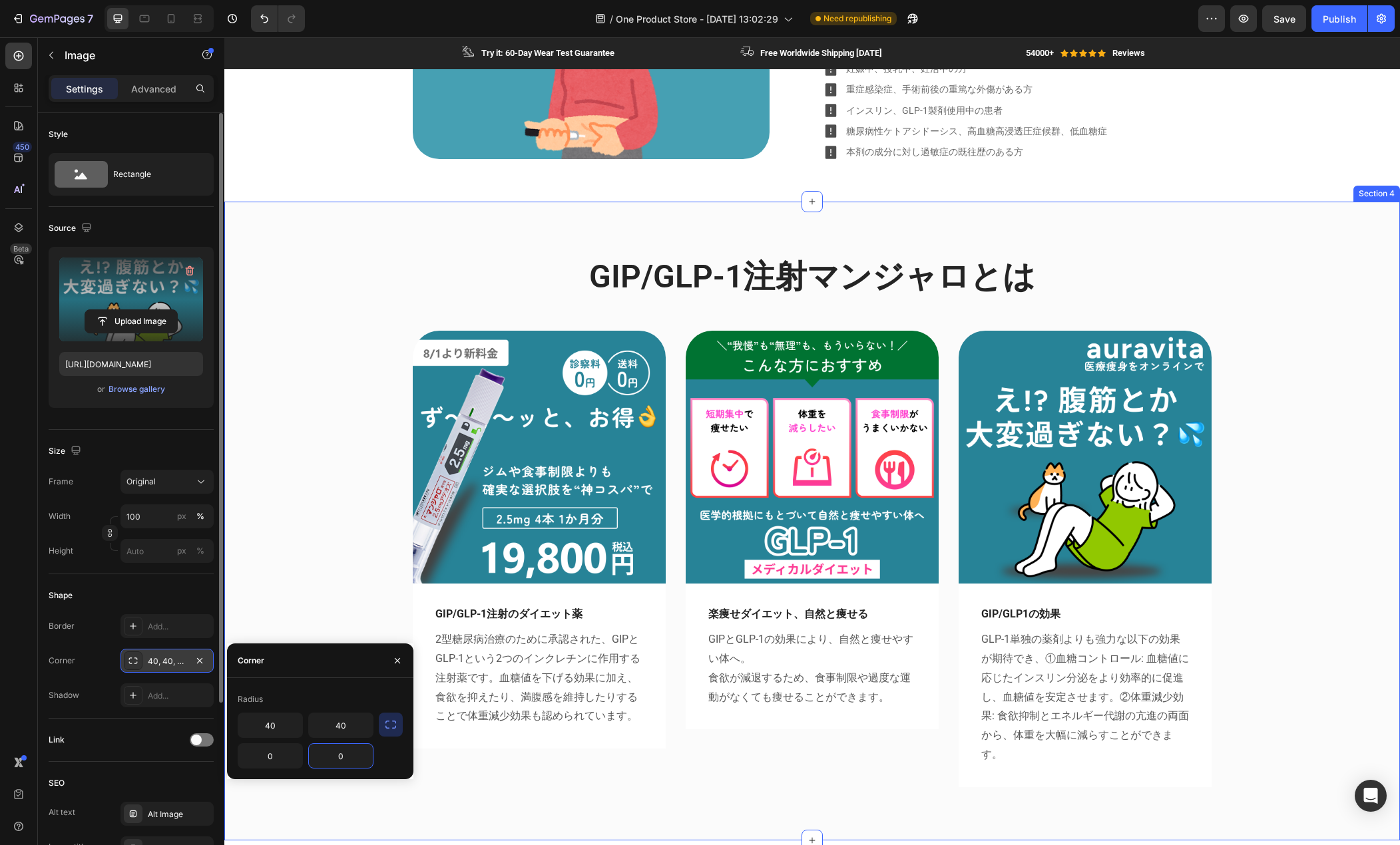
click at [290, 519] on div "GIP/GLP-1注射マンジャロとは Heading Row Image GIP/GLP-1注射のダイエット薬 Text block 2型糖尿病治療のために承…" at bounding box center [812, 532] width 1156 height 553
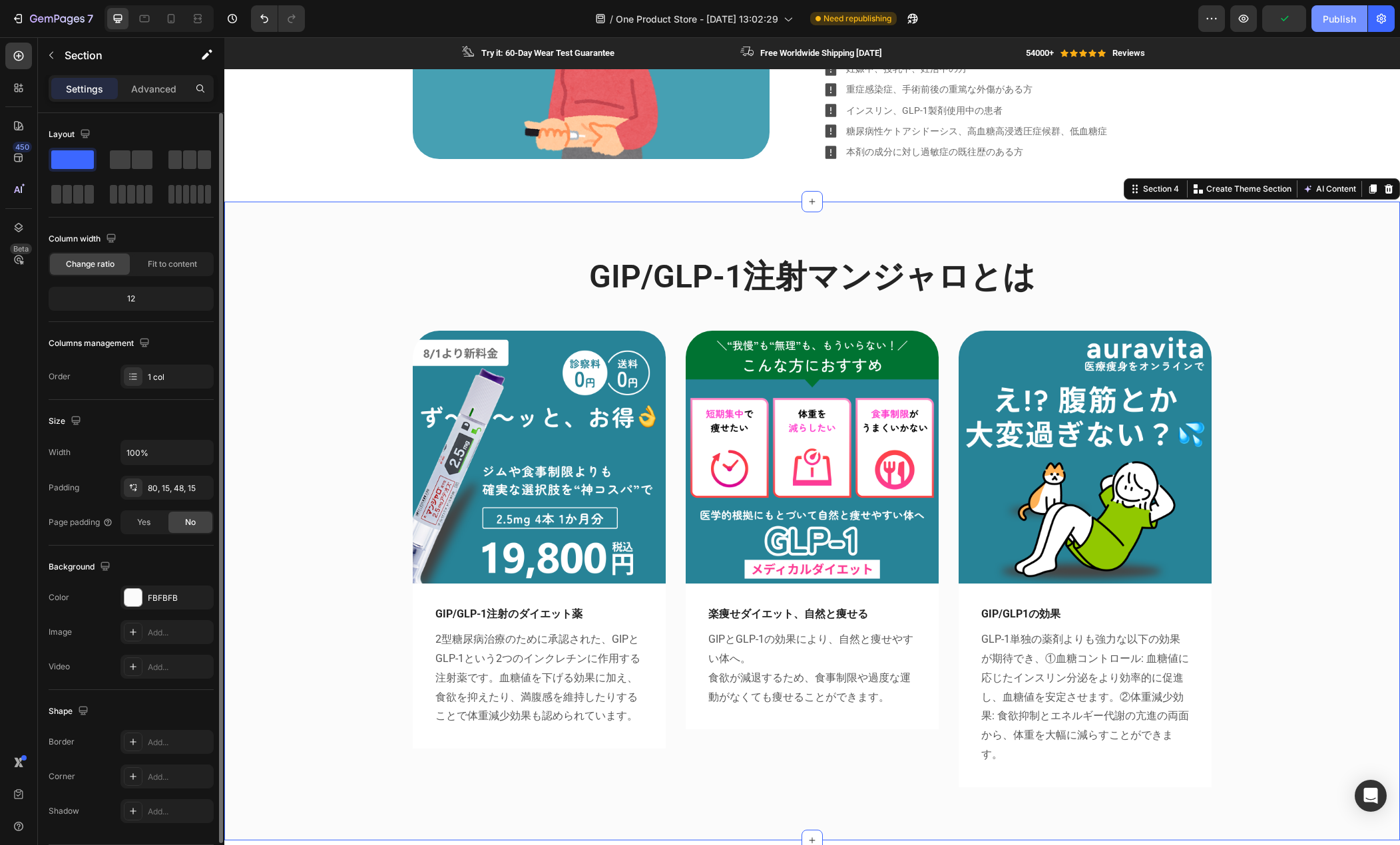
click at [1344, 17] on div "Publish" at bounding box center [1340, 19] width 34 height 14
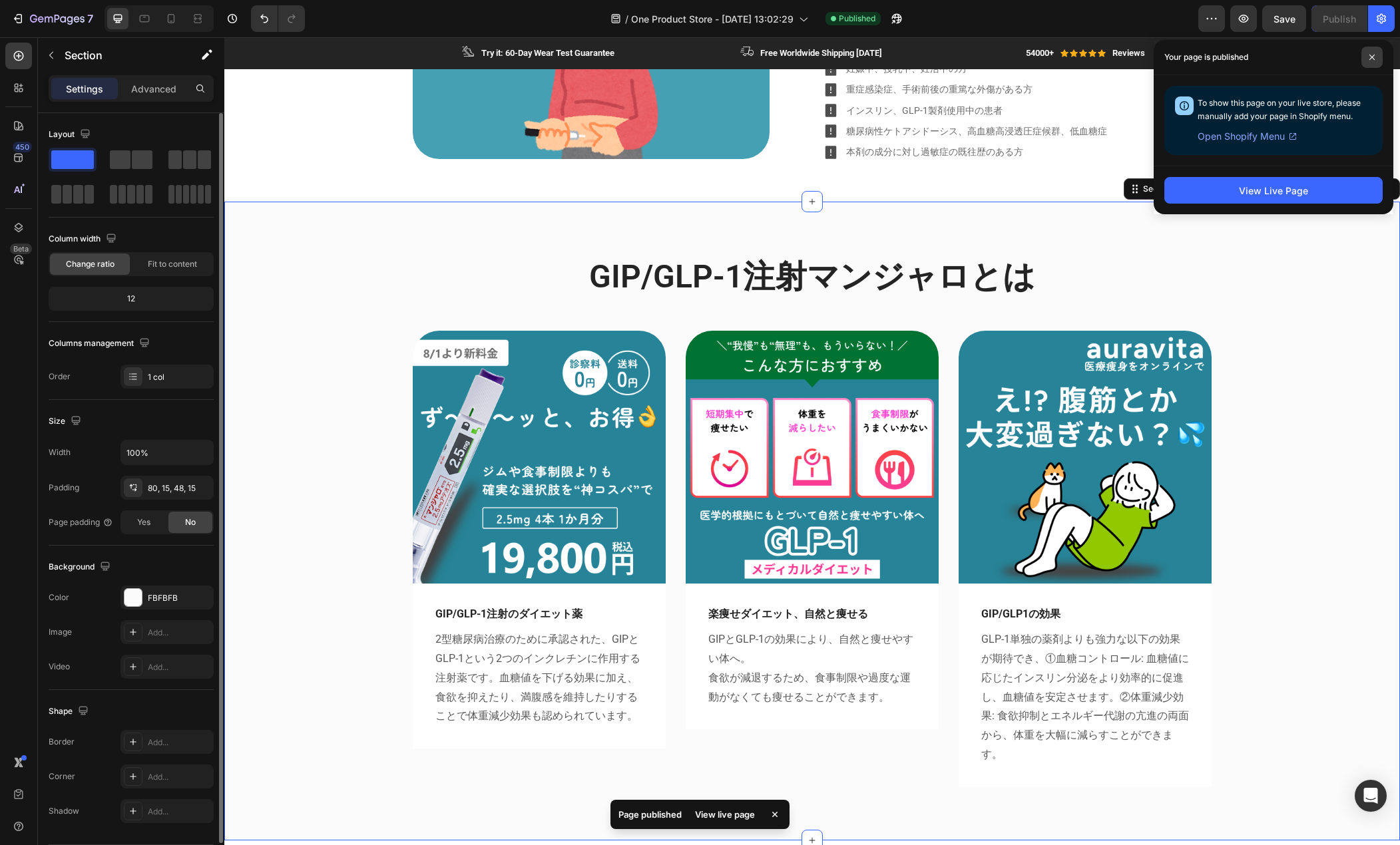
click at [1374, 57] on icon at bounding box center [1372, 57] width 7 height 7
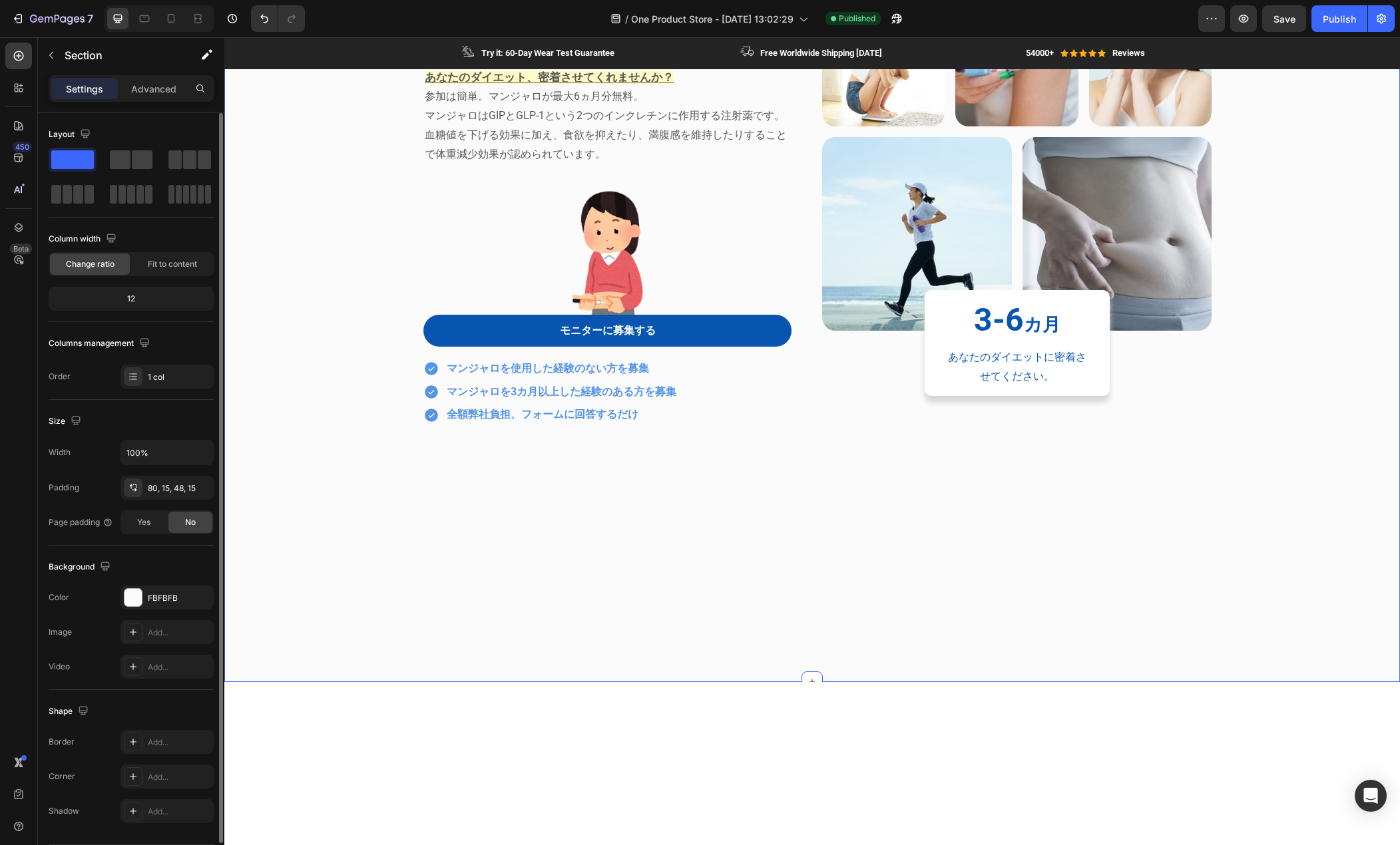
scroll to position [0, 0]
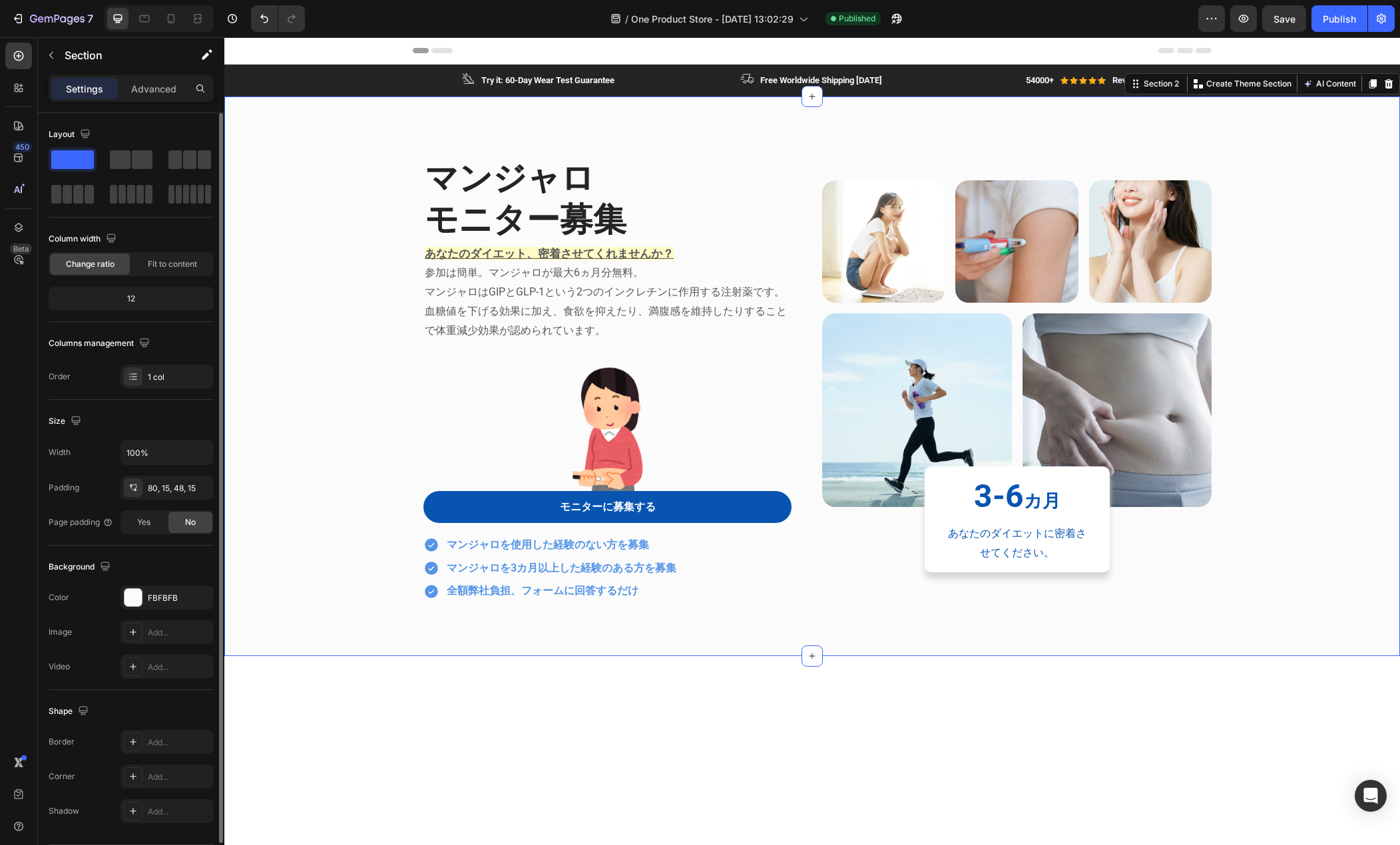
click at [487, 625] on div "マンジャロ Heading モニター募集 Heading あなたのダイエット、密着させてくれませんか？ 参加は簡単。マンジャロが最大6ヵ月分無料。 マンジャロ…" at bounding box center [813, 377] width 1176 height 561
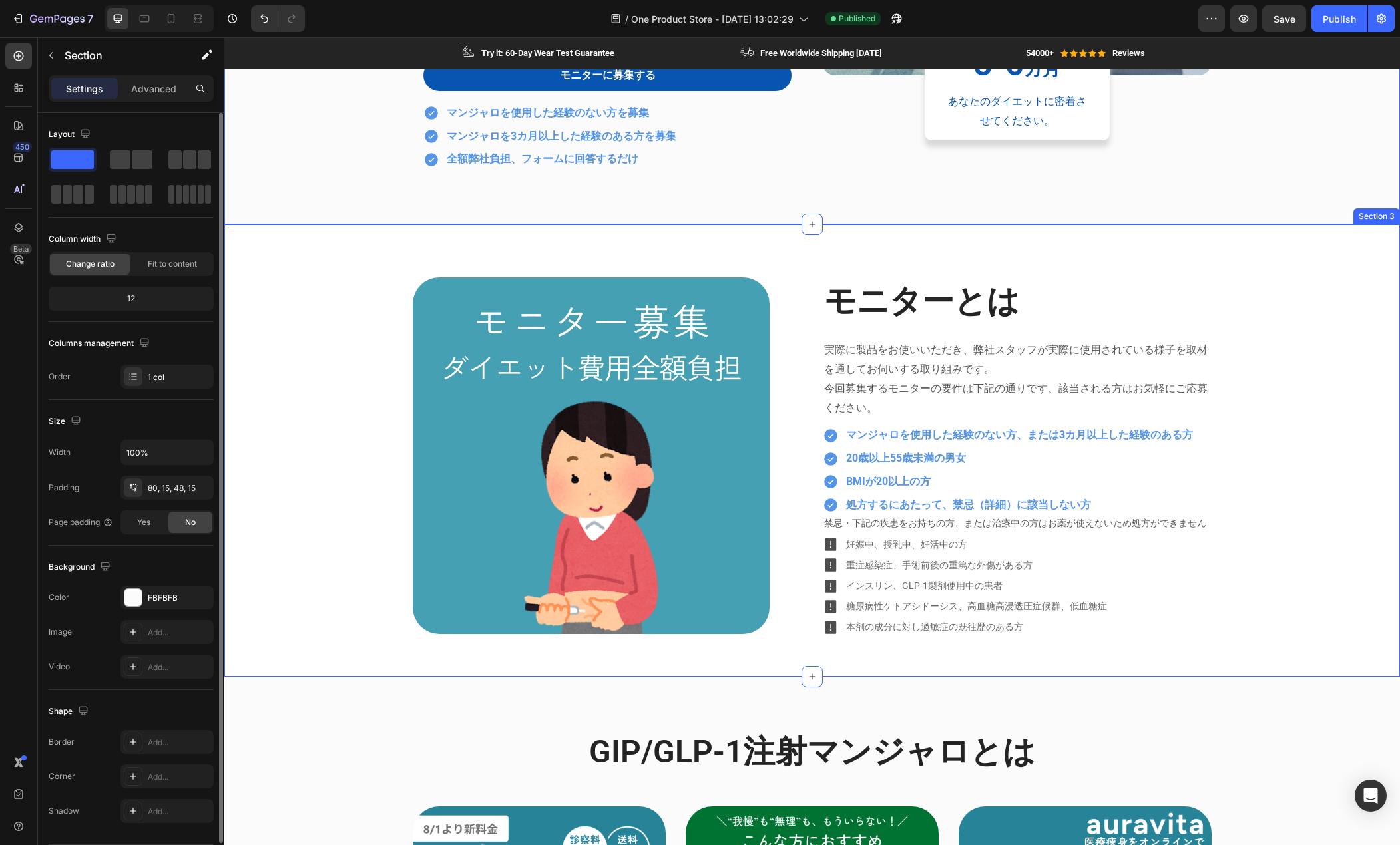
scroll to position [333, 0]
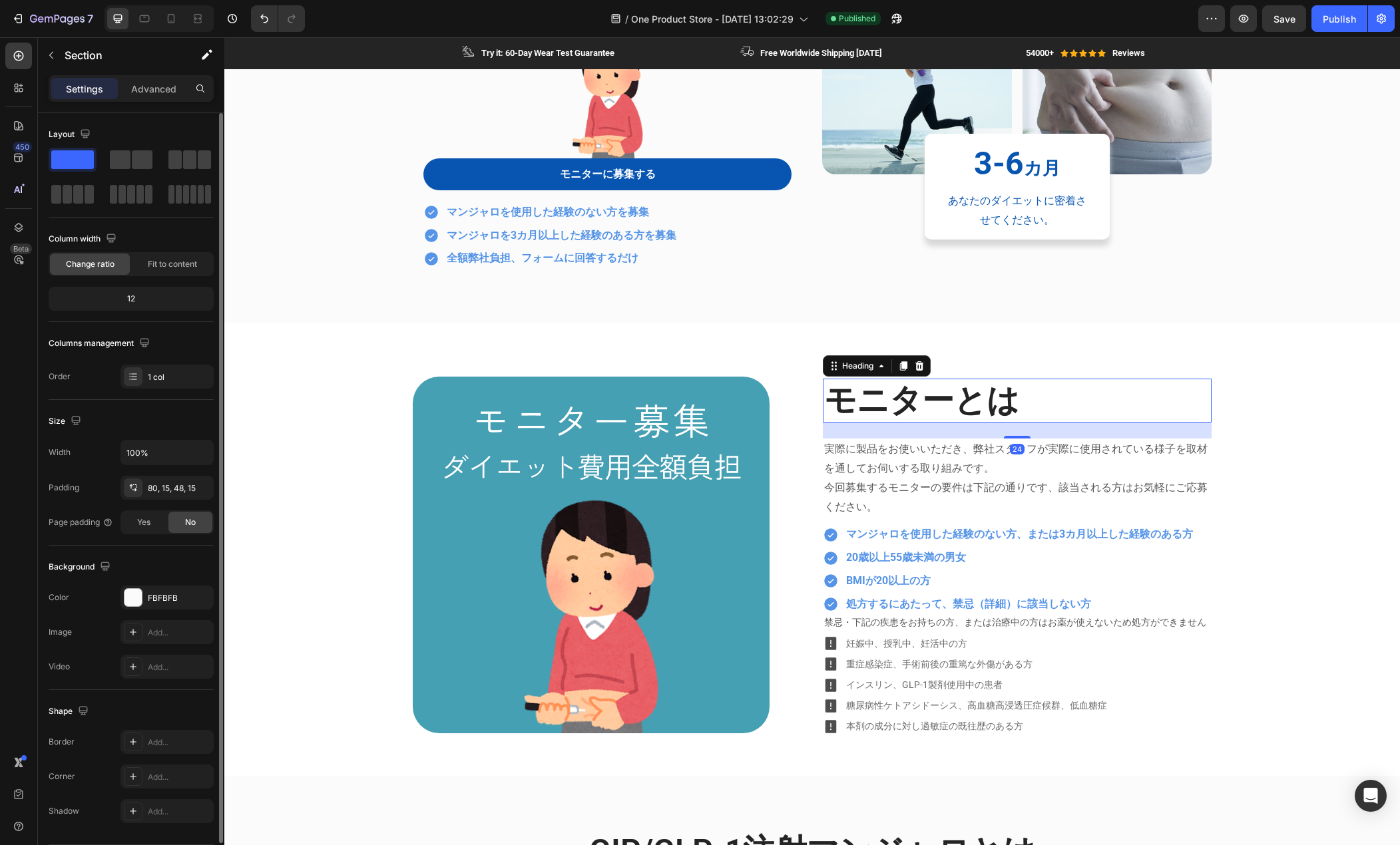
click at [983, 395] on h2 "モニターとは" at bounding box center [1017, 401] width 389 height 44
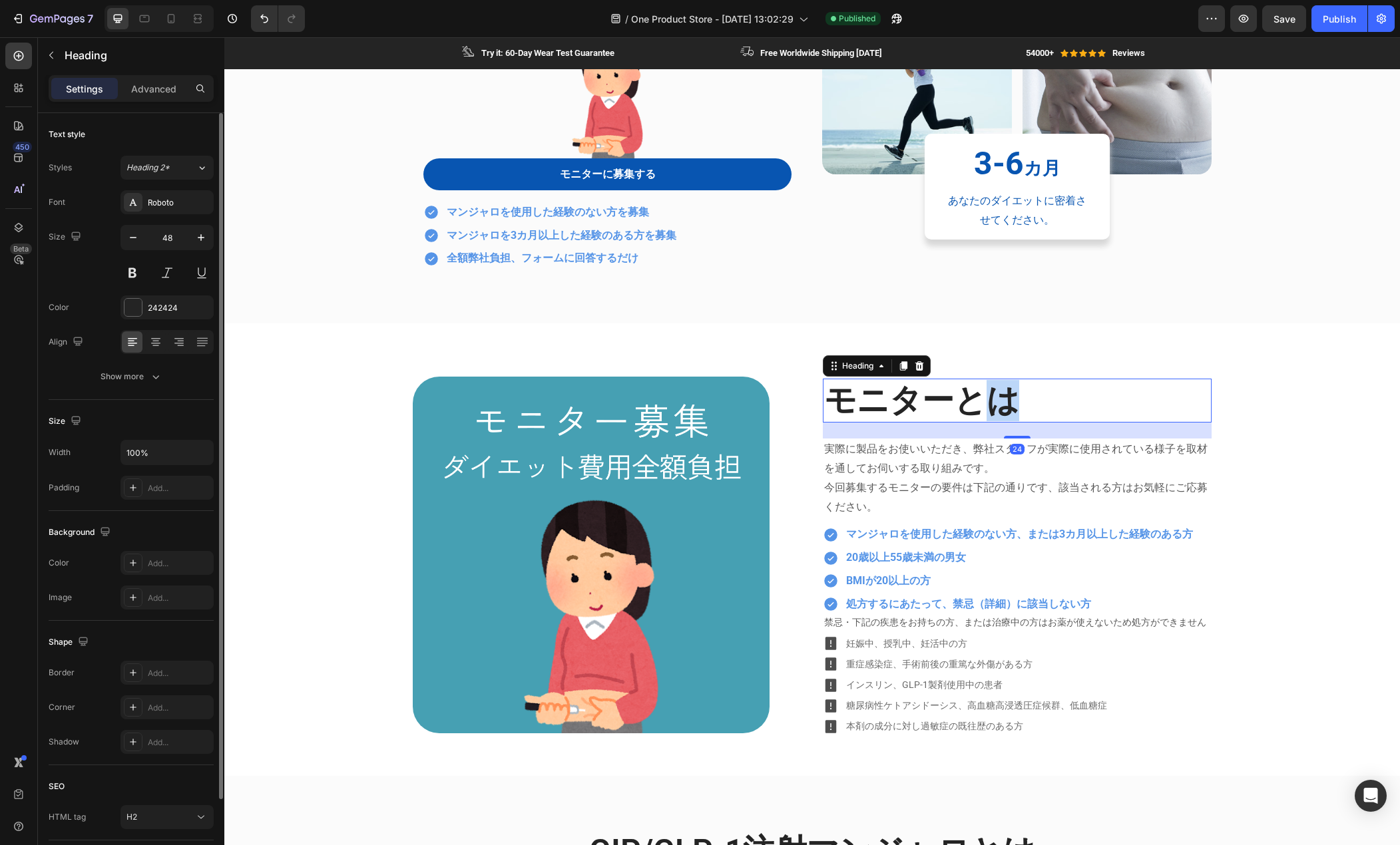
click at [983, 395] on h2 "モニターとは" at bounding box center [1017, 401] width 389 height 44
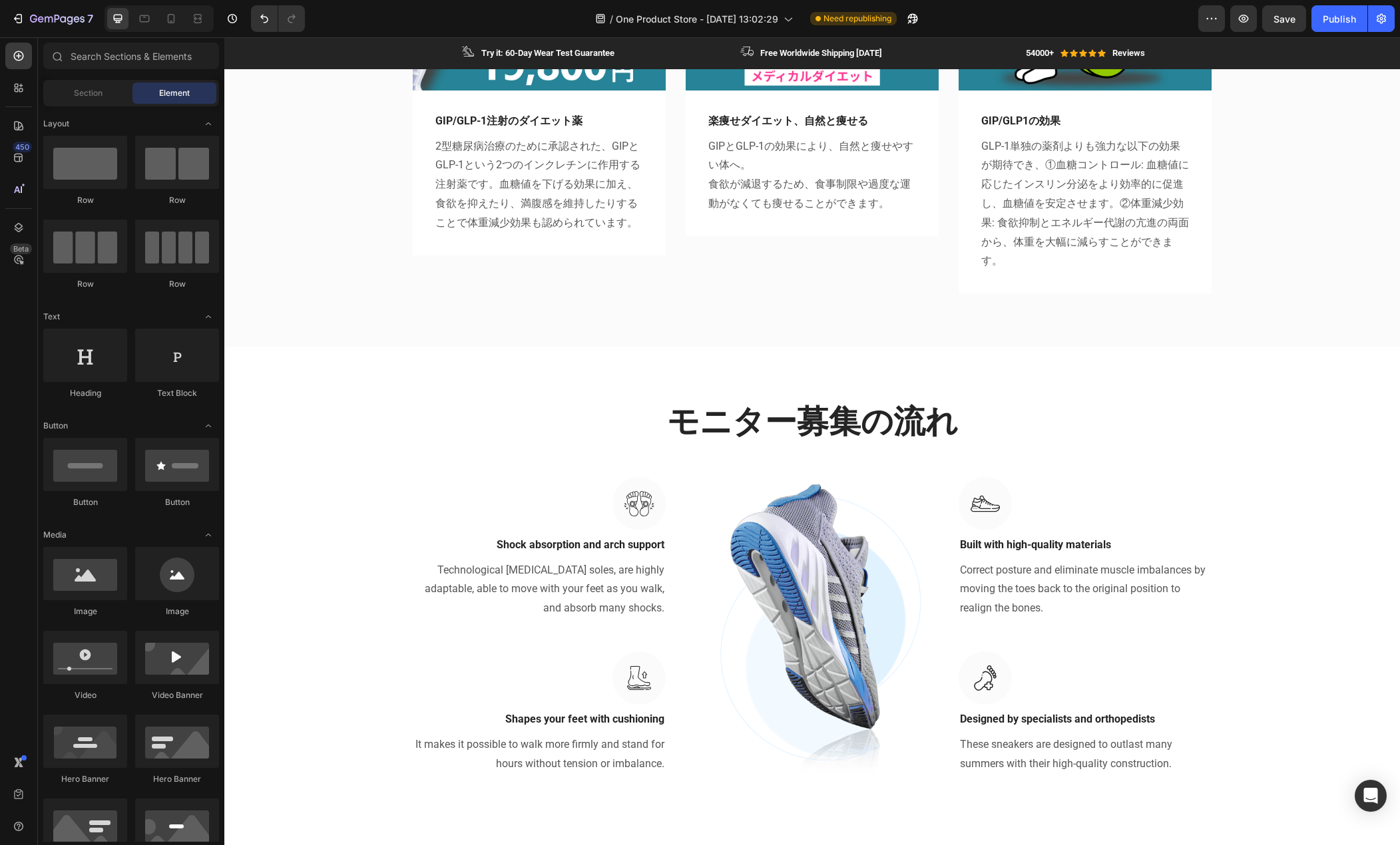
scroll to position [1264, 0]
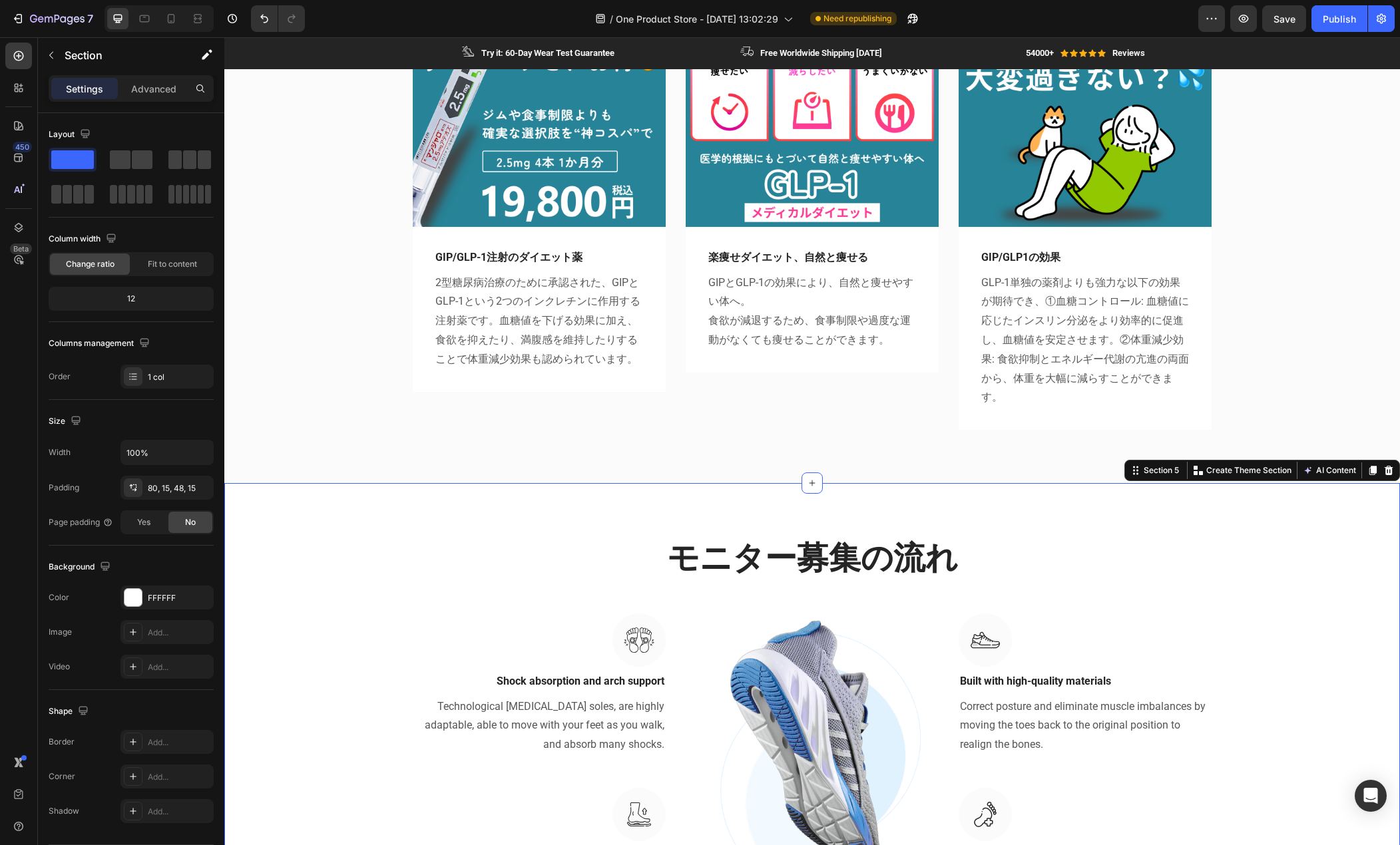
click at [358, 497] on div "モニター募集の流れ Heading Row Image Shock absorption and arch support Text block Techno…" at bounding box center [813, 724] width 1176 height 482
click at [1385, 474] on icon at bounding box center [1389, 470] width 8 height 9
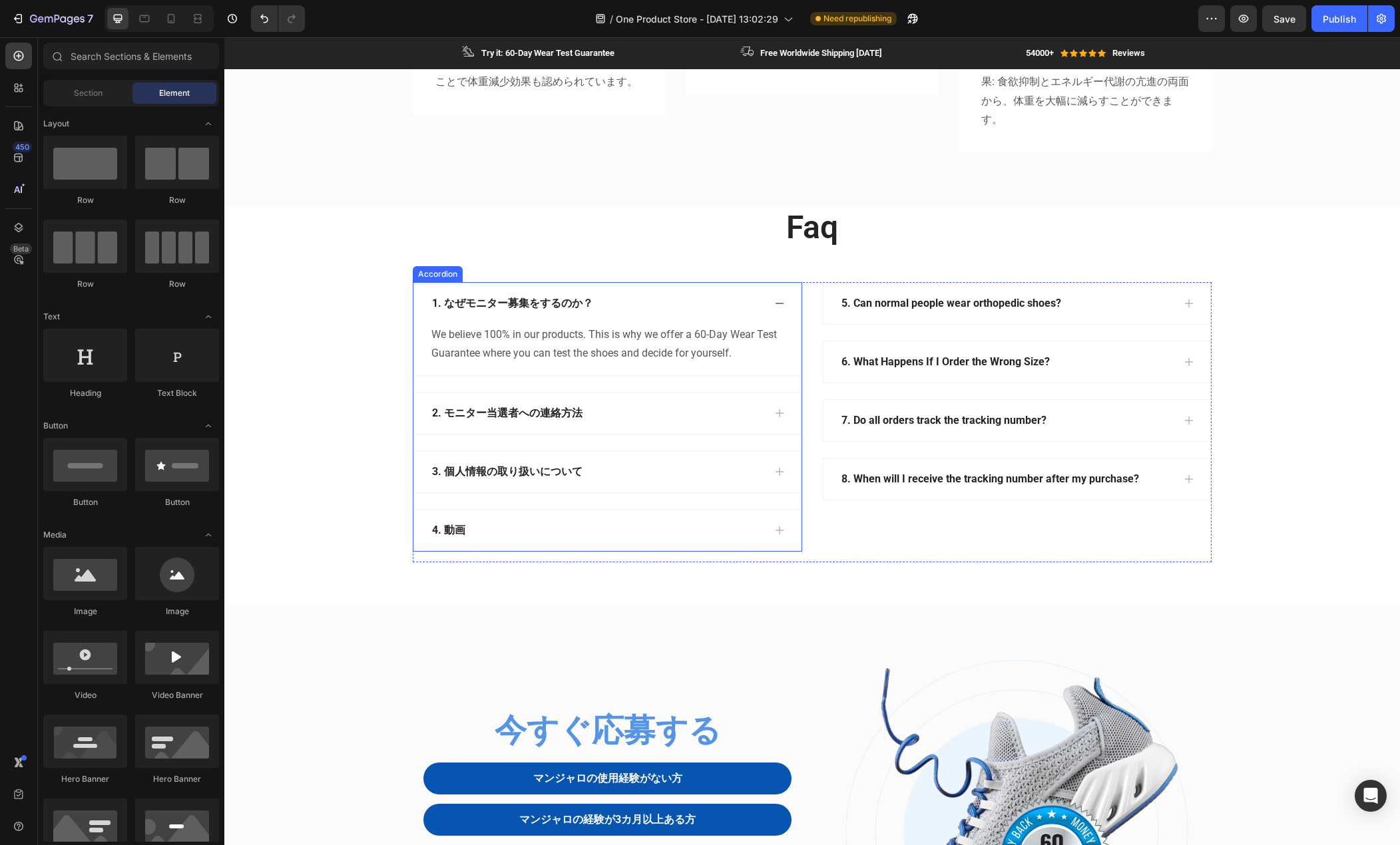
scroll to position [1465, 0]
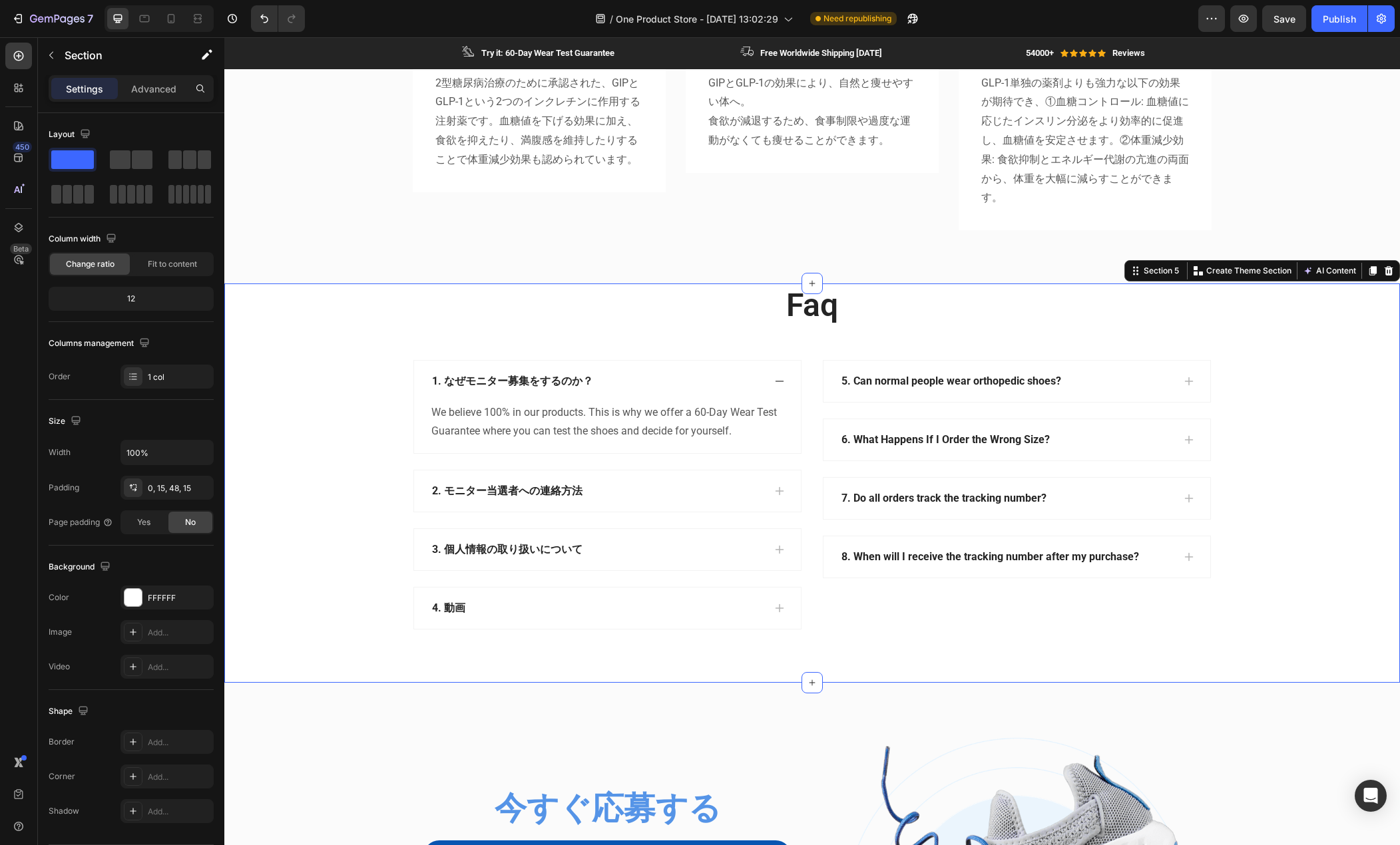
click at [334, 373] on div "faq Heading Row 1. なぜモニター募集をするのか？ We believe 100% in our products. This is why …" at bounding box center [812, 467] width 1156 height 367
click at [173, 497] on div "0, 15, 48, 15" at bounding box center [167, 488] width 93 height 24
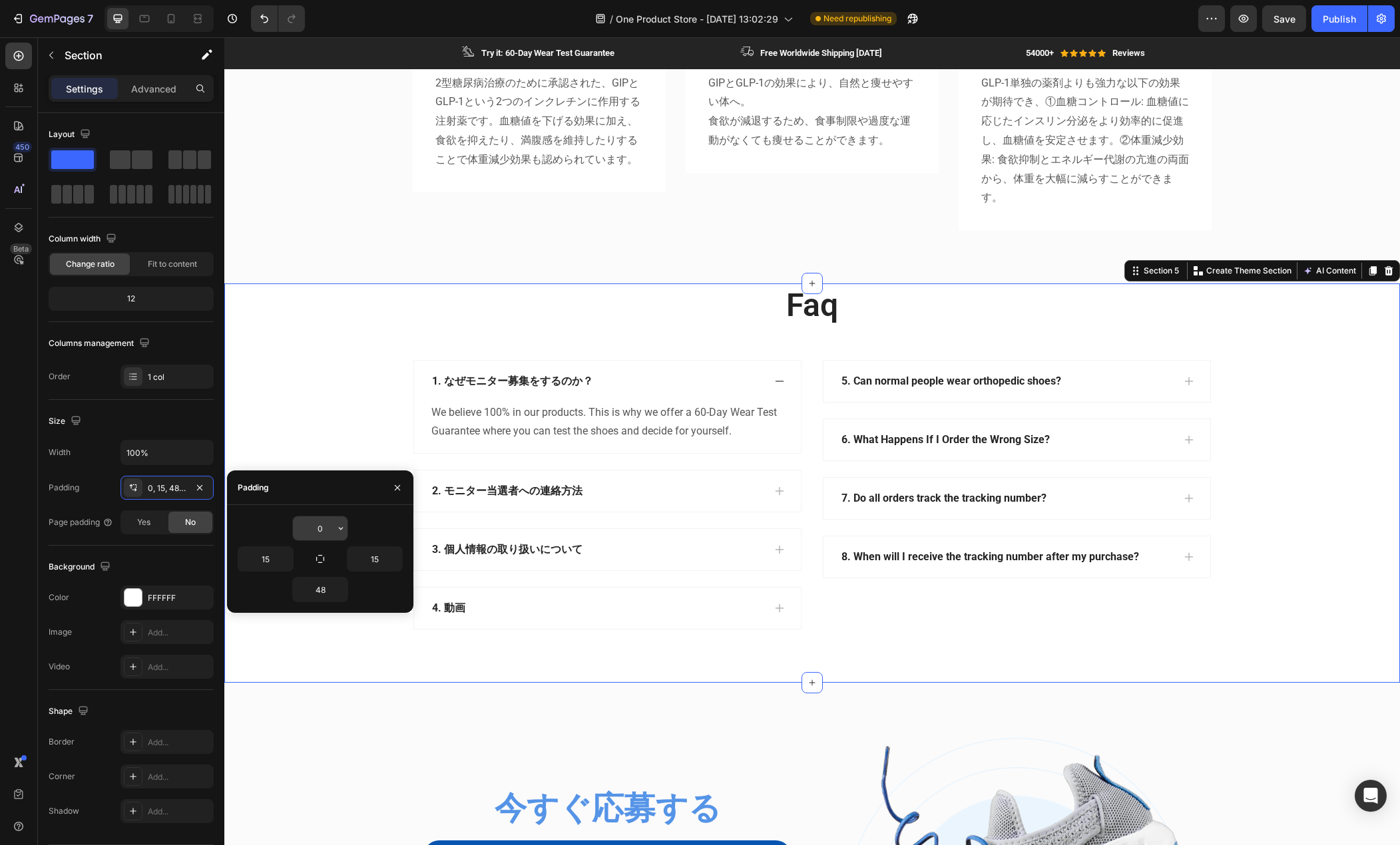
click at [319, 531] on input "0" at bounding box center [320, 528] width 55 height 24
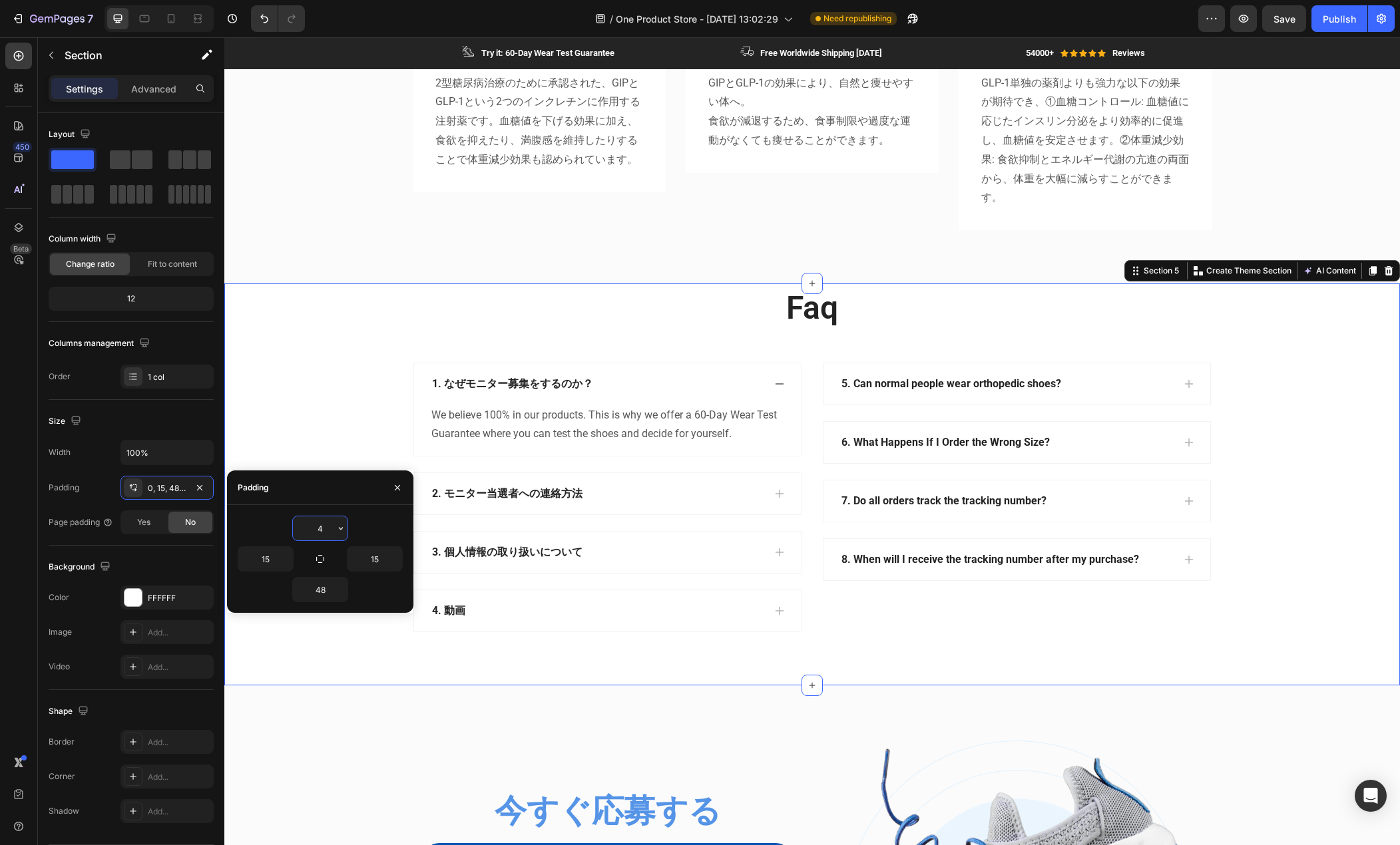
type input "40"
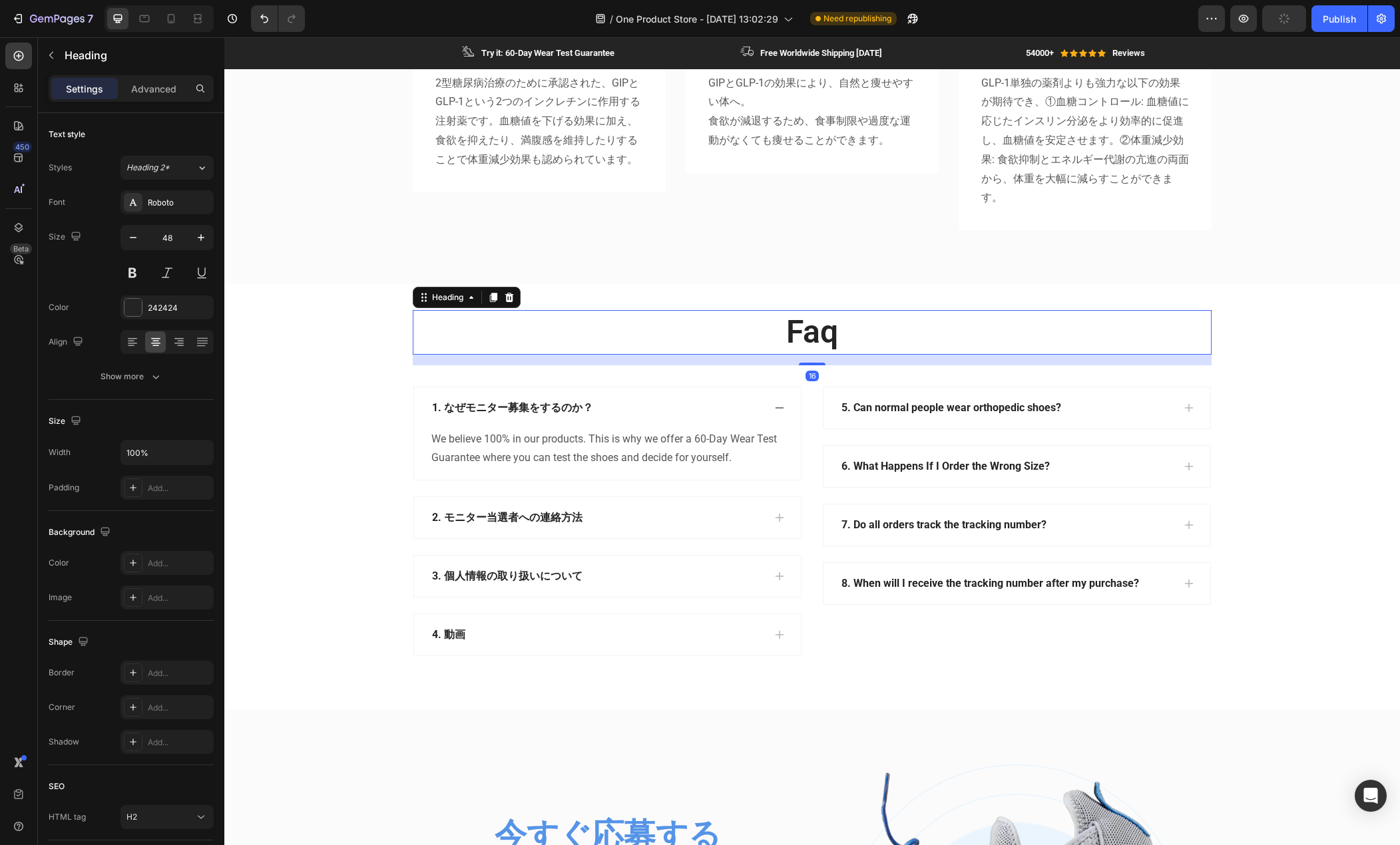
click at [598, 332] on h2 "faq" at bounding box center [812, 332] width 799 height 44
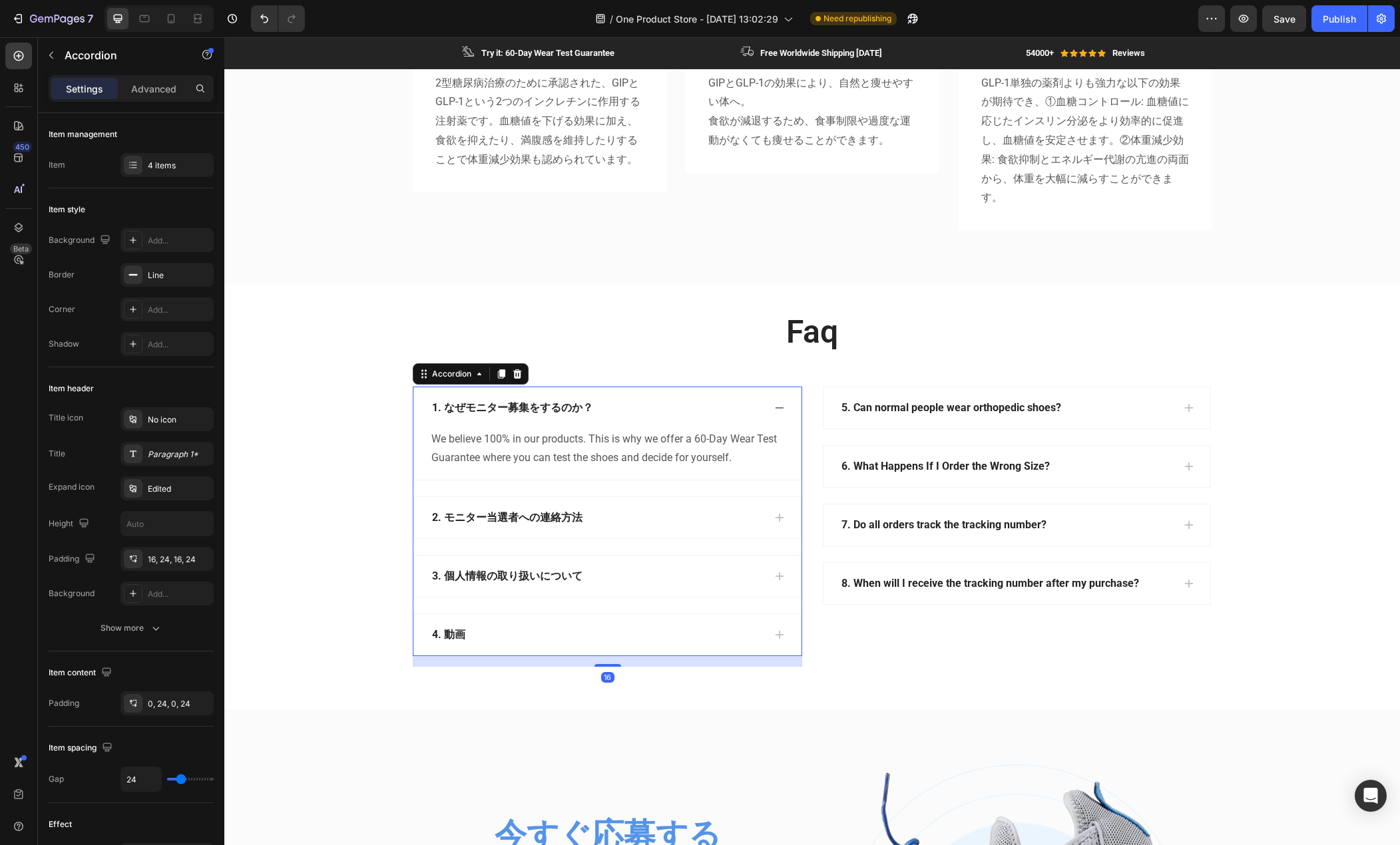
click at [531, 635] on div "4. 動画" at bounding box center [597, 634] width 334 height 20
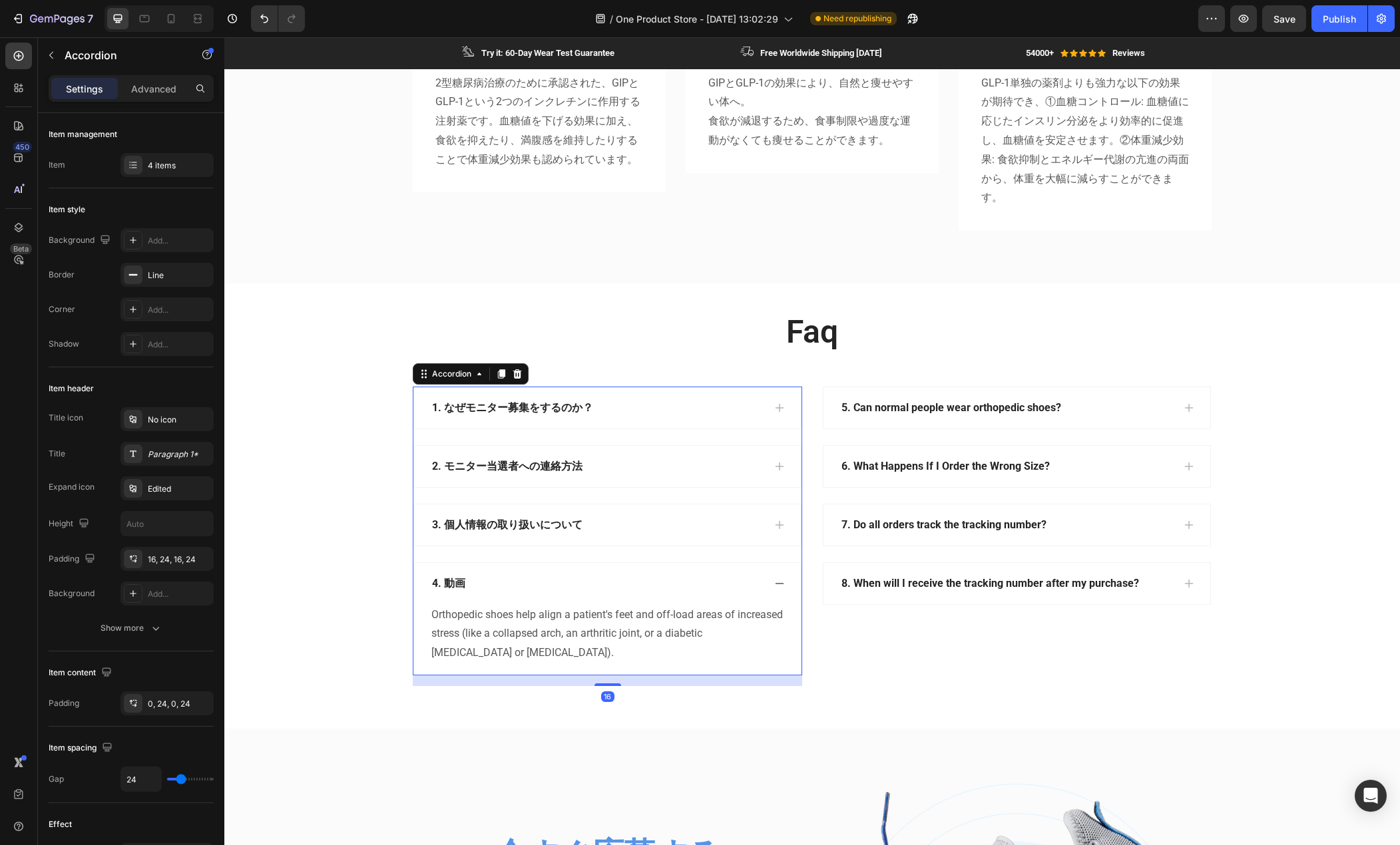
click at [454, 582] on p "4. 動画" at bounding box center [449, 583] width 34 height 16
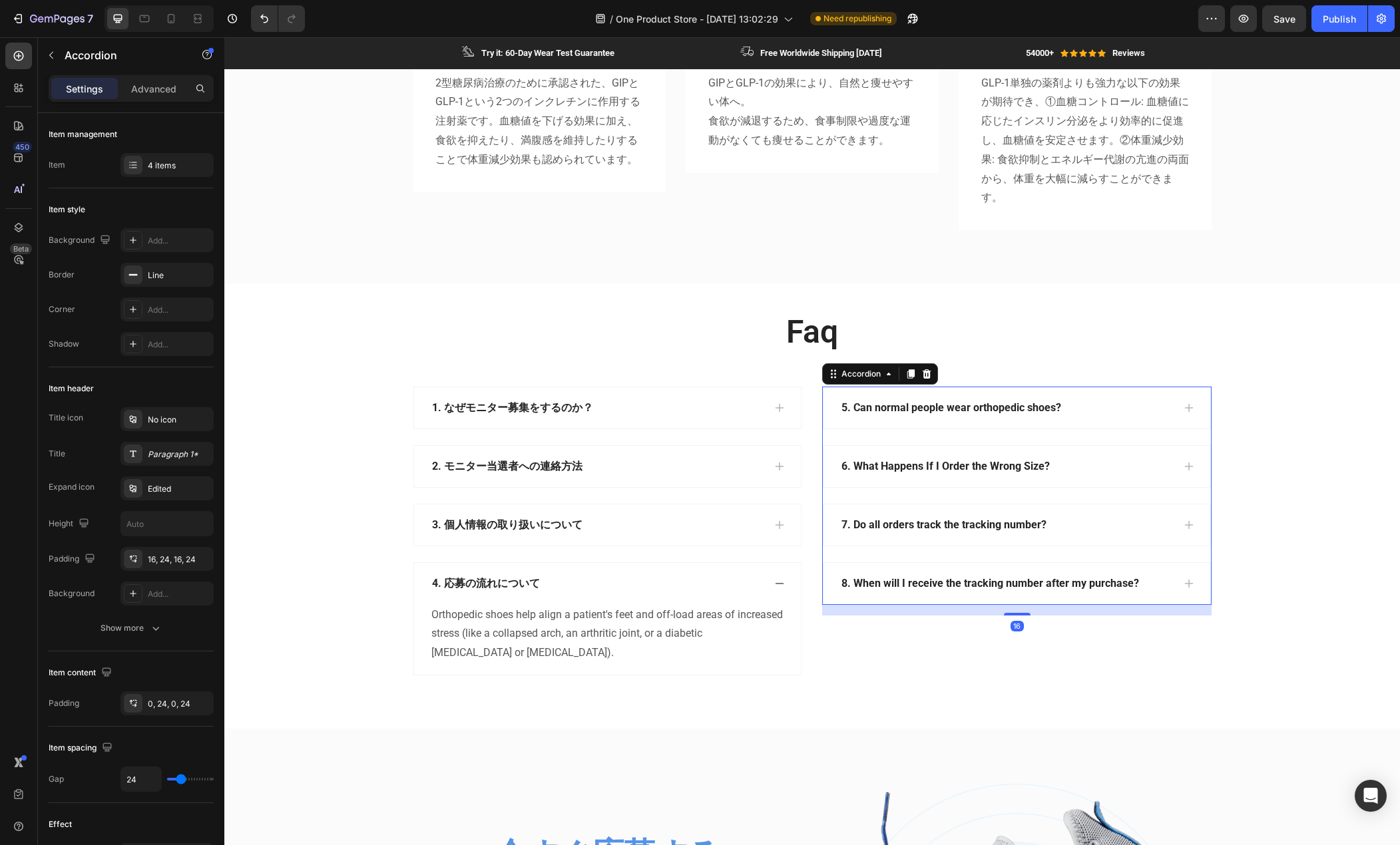
click at [916, 407] on p "5. Can normal people wear orthopedic shoes?" at bounding box center [952, 407] width 220 height 16
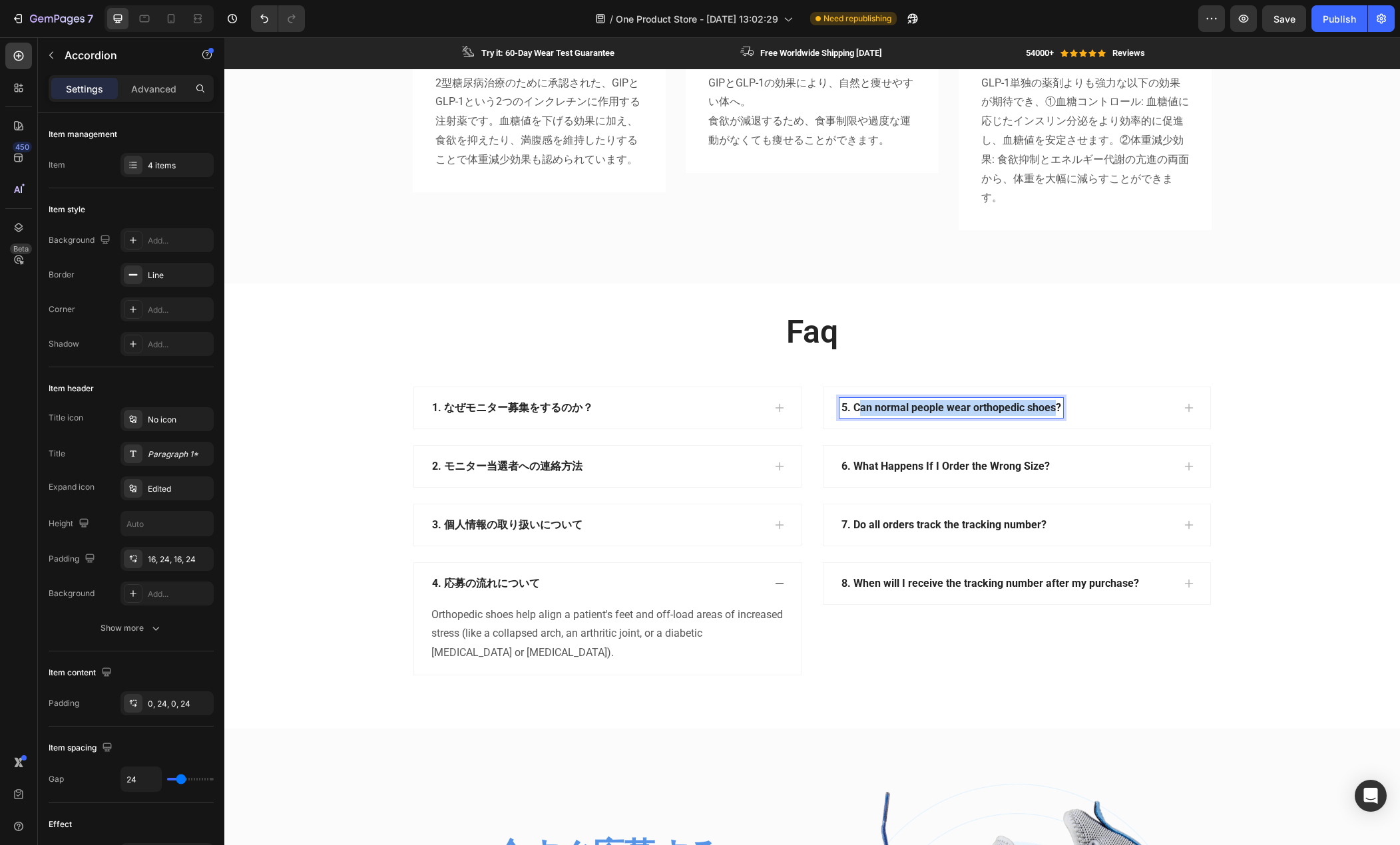
drag, startPoint x: 854, startPoint y: 409, endPoint x: 1050, endPoint y: 443, distance: 198.9
click at [1050, 443] on div "5. Can normal people wear orthopedic shoes? 6. What Happens If I Order the Wron…" at bounding box center [1017, 496] width 390 height 218
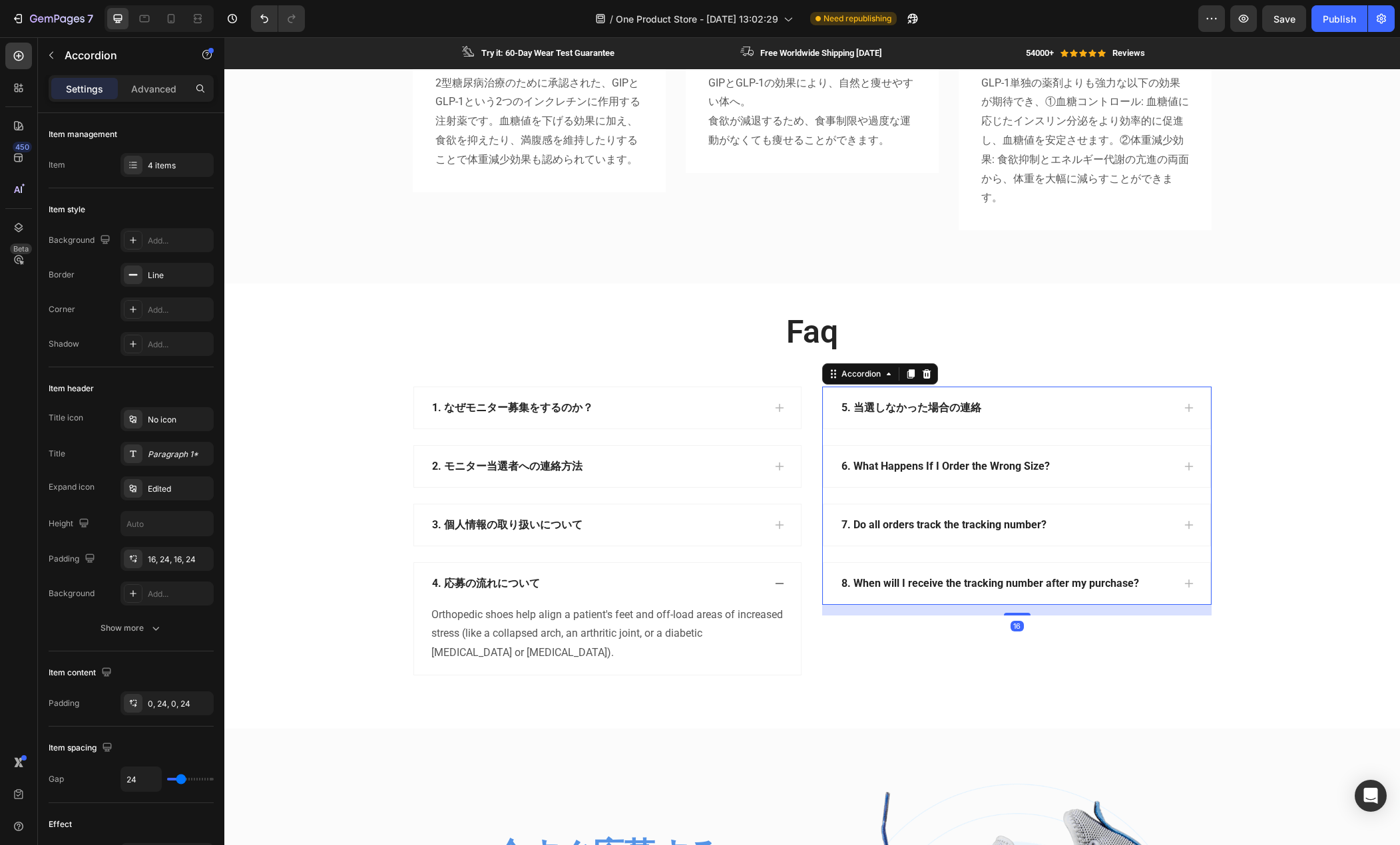
drag, startPoint x: 1001, startPoint y: 479, endPoint x: 999, endPoint y: 468, distance: 11.2
click at [1001, 478] on div "6. What Happens If I Order the Wrong Size?" at bounding box center [1017, 467] width 387 height 41
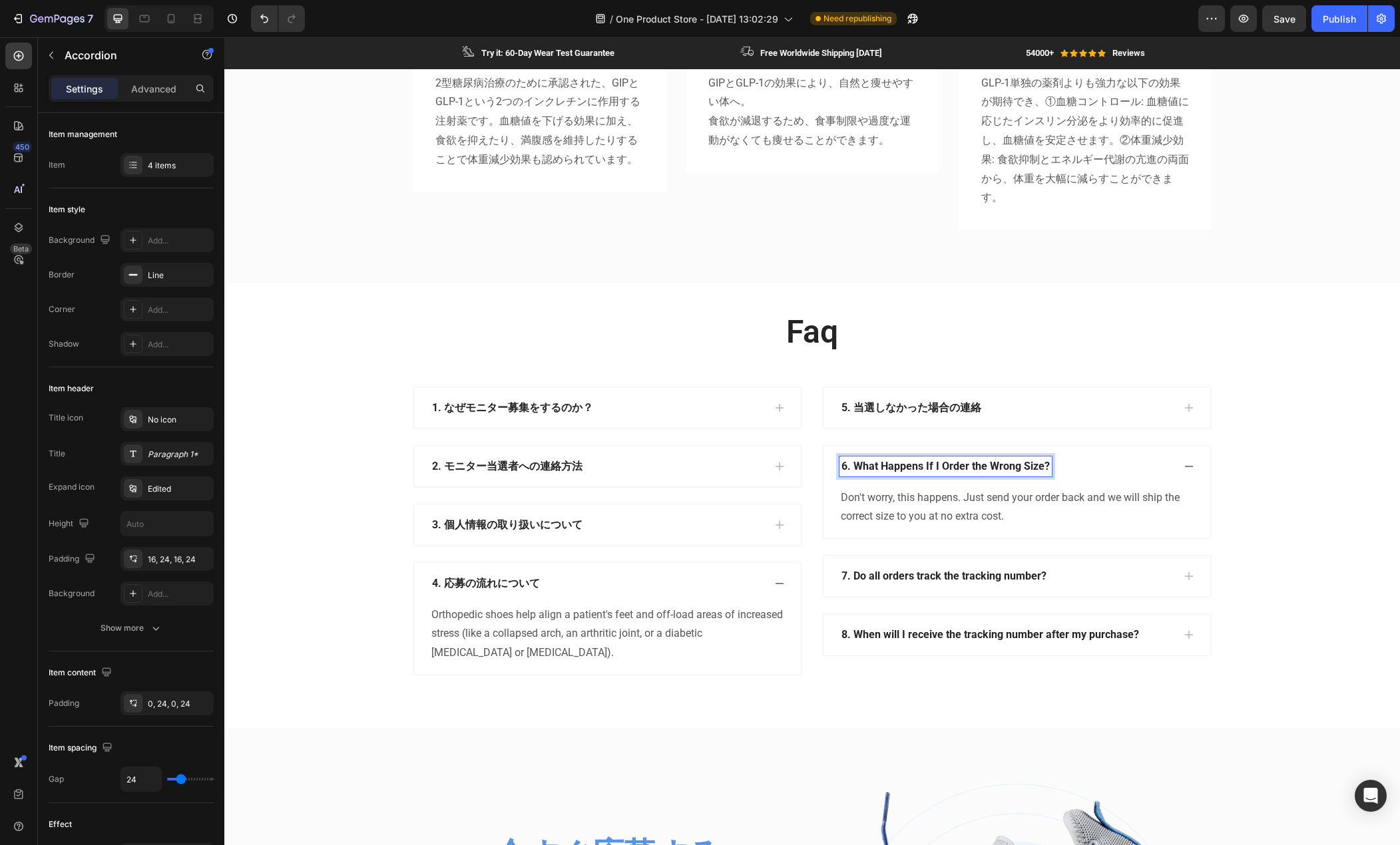
click at [996, 468] on p "6. What Happens If I Order the Wrong Size?" at bounding box center [946, 466] width 209 height 16
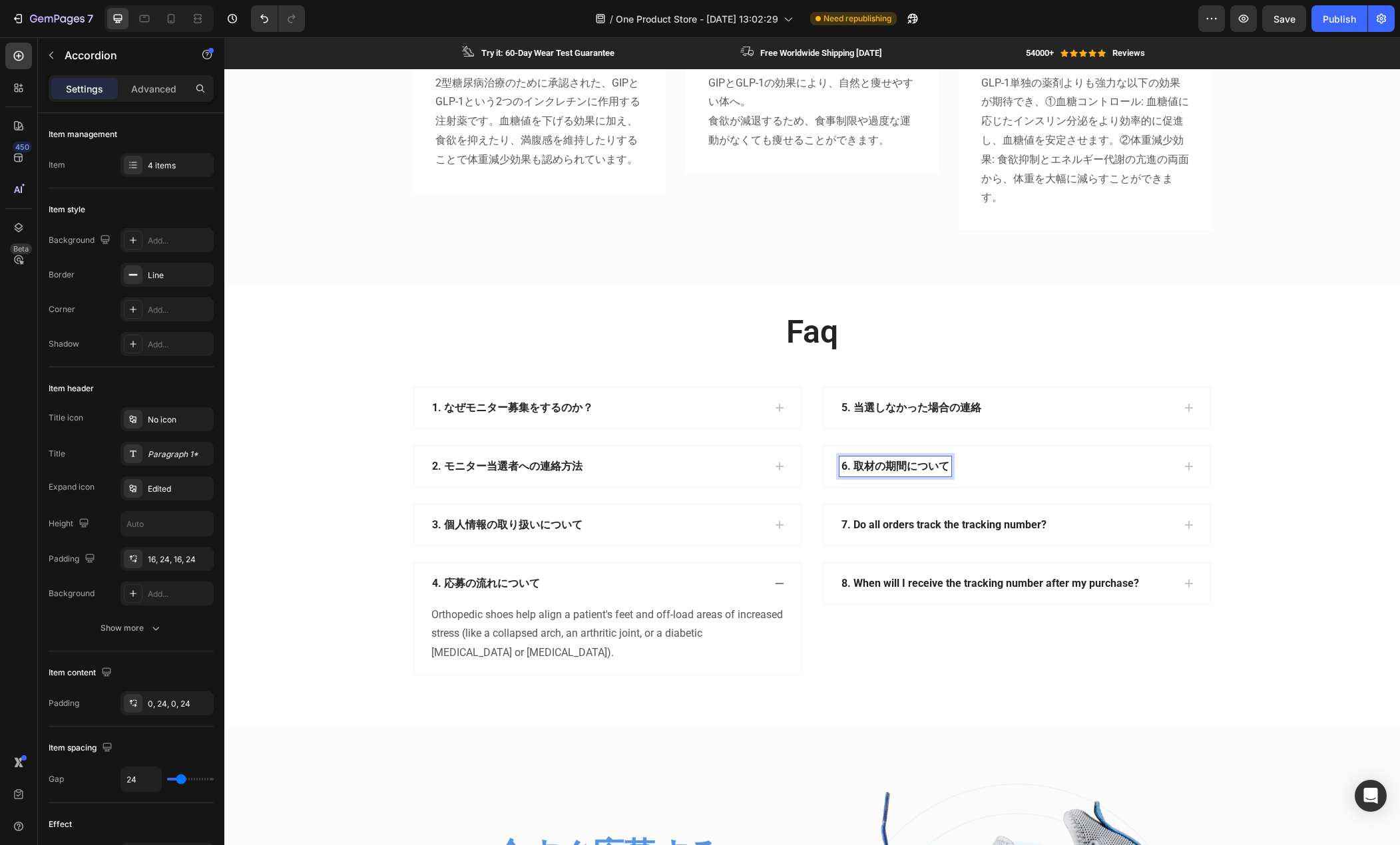
click at [894, 528] on p "7. Do all orders track the tracking number?" at bounding box center [944, 525] width 205 height 16
drag, startPoint x: 850, startPoint y: 525, endPoint x: 1109, endPoint y: 550, distance: 260.2
click at [1109, 550] on div "5. 当選しなかった場合の連絡 6. 取材の期間について 7. Do all orders track the tracking number? 8. Whe…" at bounding box center [1017, 496] width 390 height 218
click at [954, 578] on p "8. When will I receive the tracking number after my purchase?" at bounding box center [990, 583] width 297 height 16
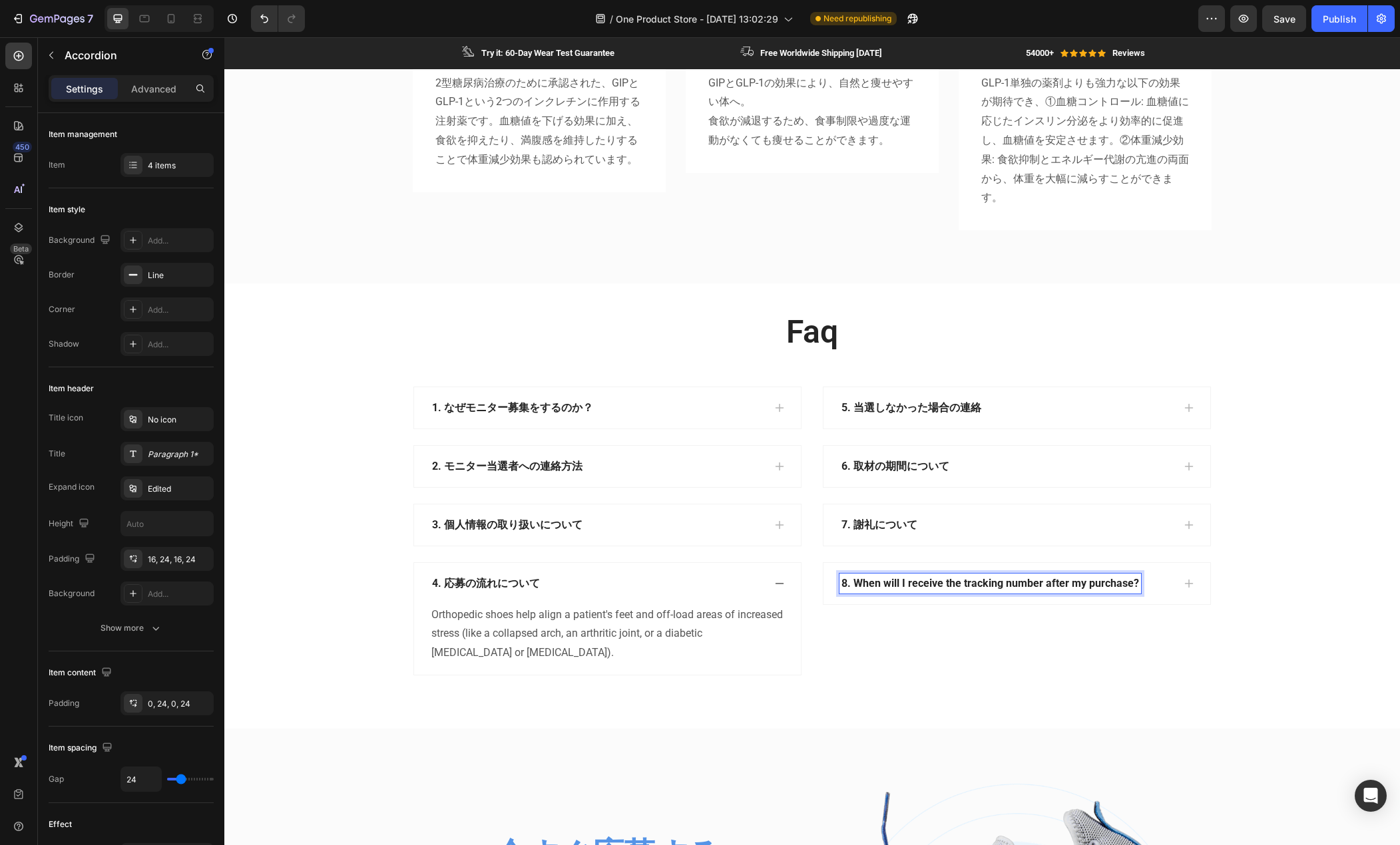
click at [868, 582] on p "8. When will I receive the tracking number after my purchase?" at bounding box center [990, 583] width 297 height 16
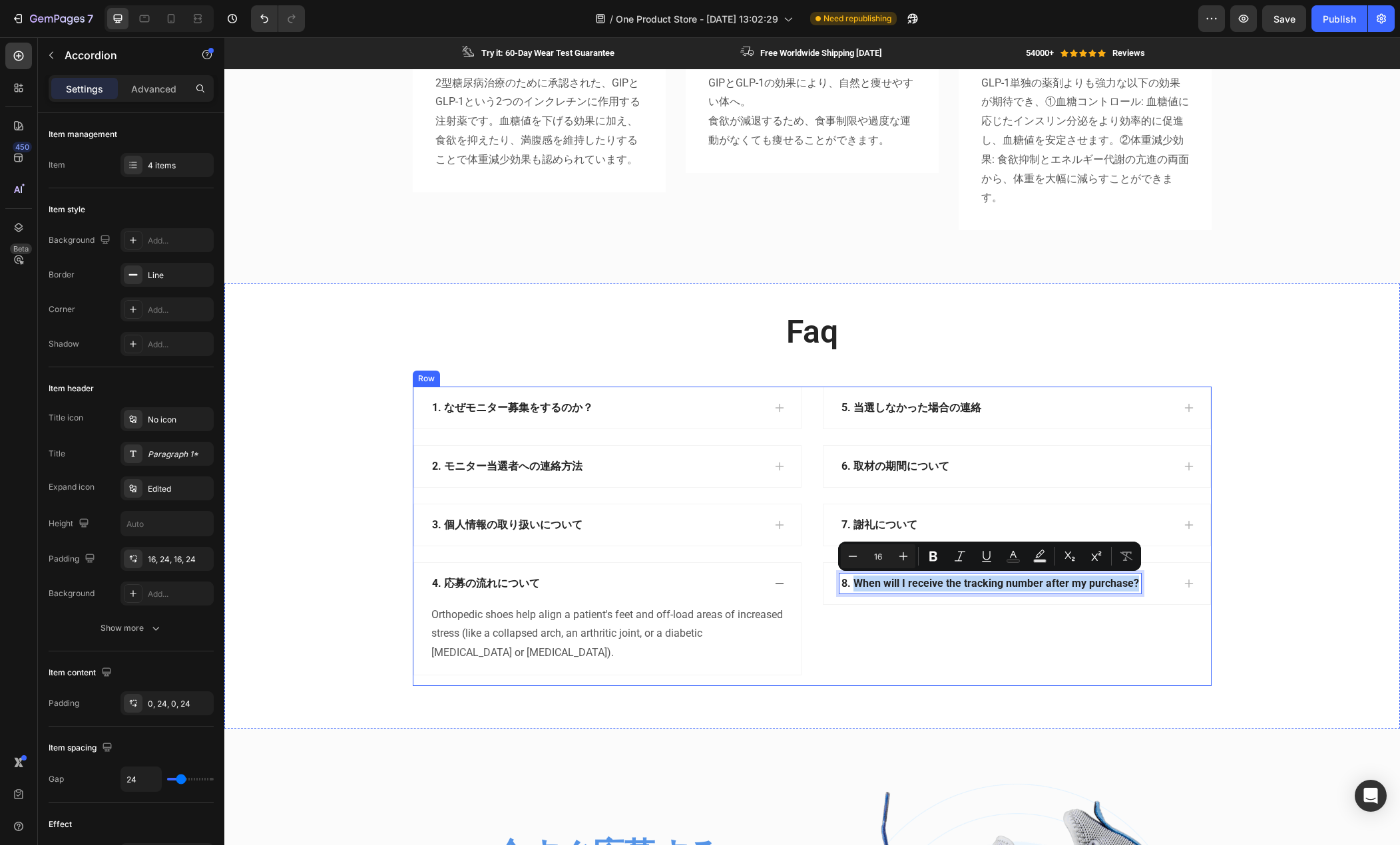
drag, startPoint x: 851, startPoint y: 582, endPoint x: 1158, endPoint y: 607, distance: 308.0
click at [1158, 607] on div "5. 当選しなかった場合の連絡 6. 取材の期間について 7. 謝礼について 8. When will I receive the tracking numb…" at bounding box center [1017, 537] width 390 height 300
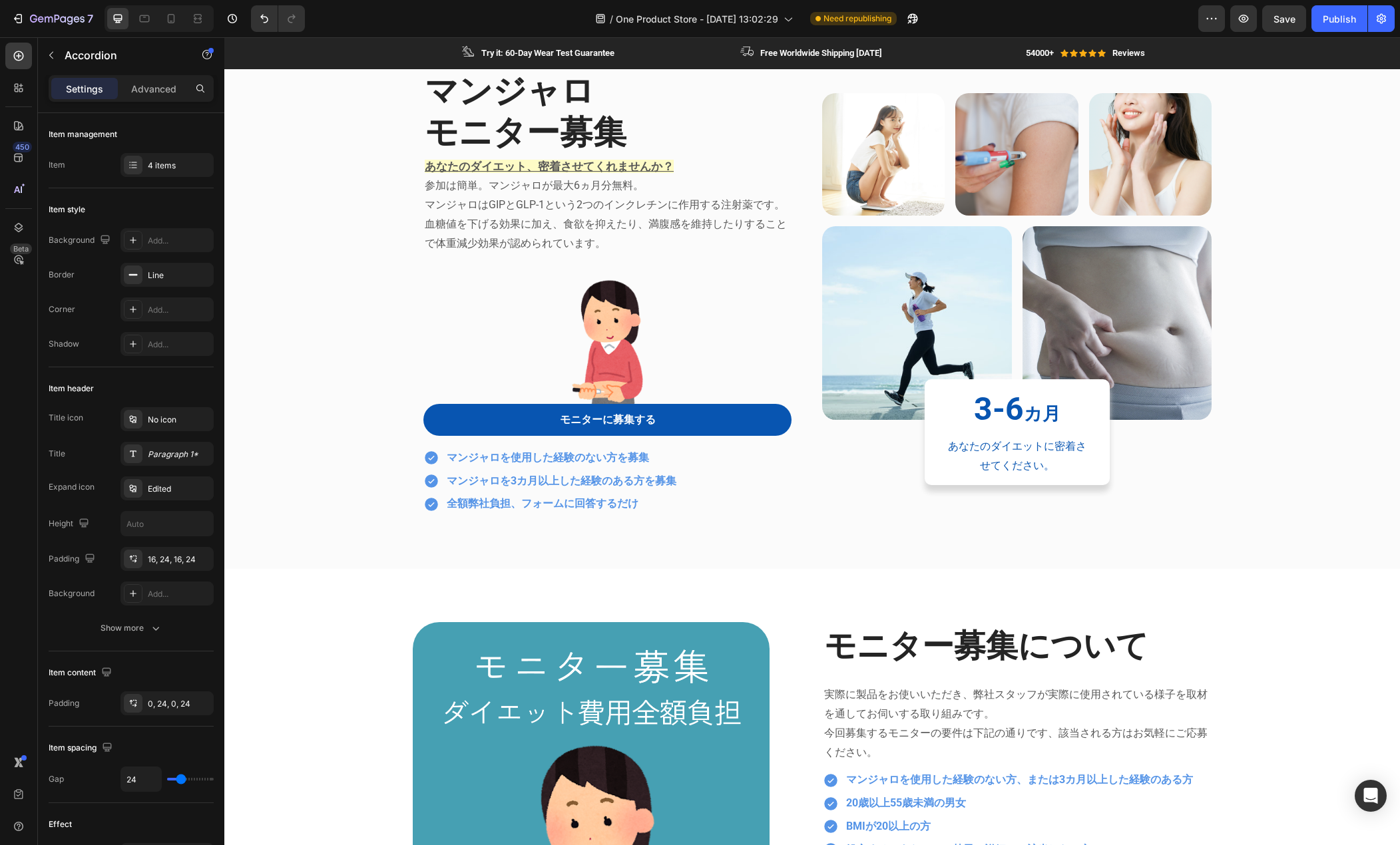
scroll to position [0, 0]
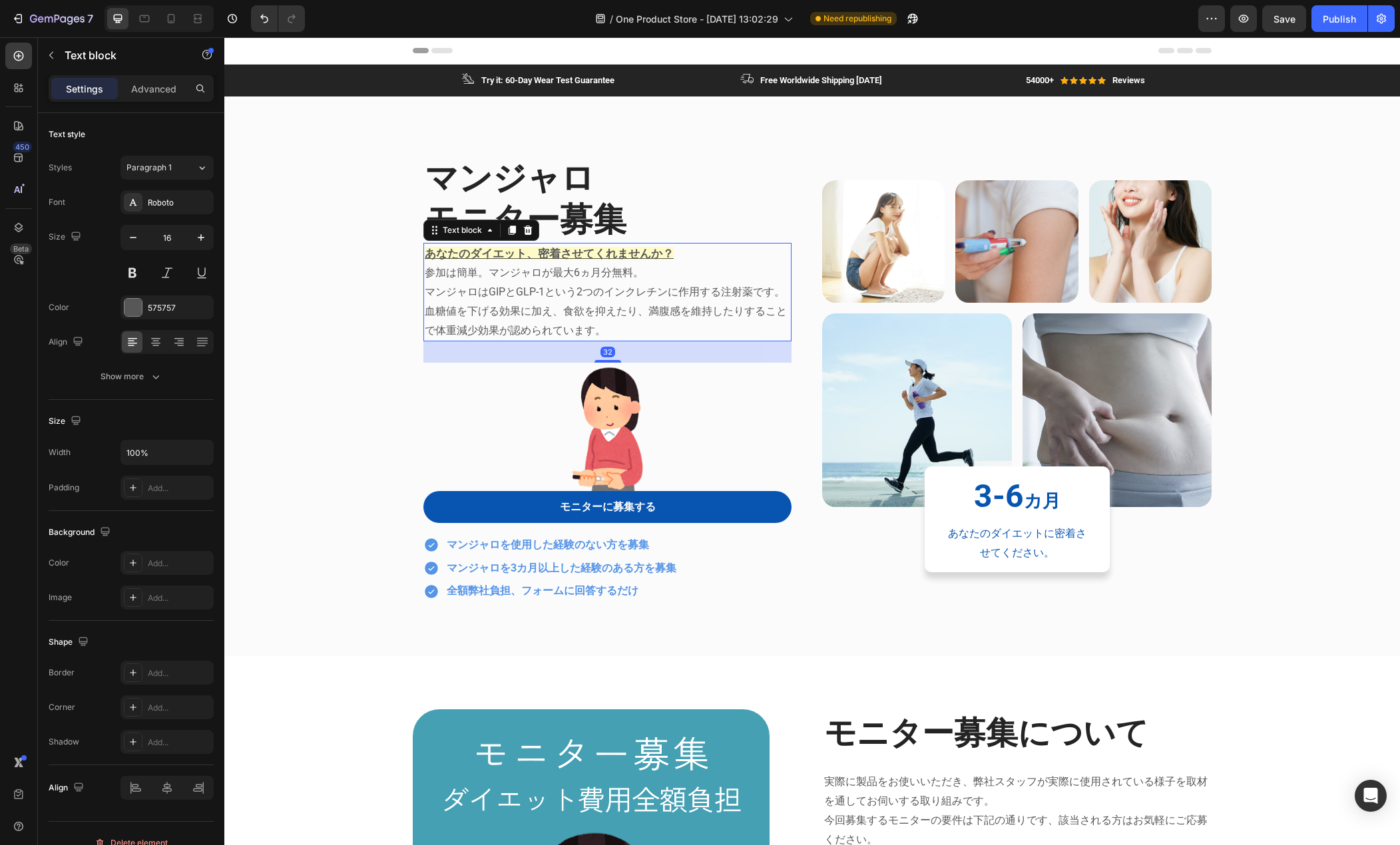
click at [487, 298] on p "マンジャロはGIPとGLP-1という2つのインクレチンに作用する注射薬です。血糖値を下げる効果に加え、食欲を抑えたり、満腹感を維持したりすることで体重減少効果…" at bounding box center [608, 311] width 365 height 57
click at [487, 298] on p "マンジャロはGIPとGLP-1という2つのインクレチンに作用する注射薬です。血糖値を下げる効果に加え、食欲を抑えたり、満腹感を維持したりすることで体重減少効果…" at bounding box center [608, 311] width 365 height 57
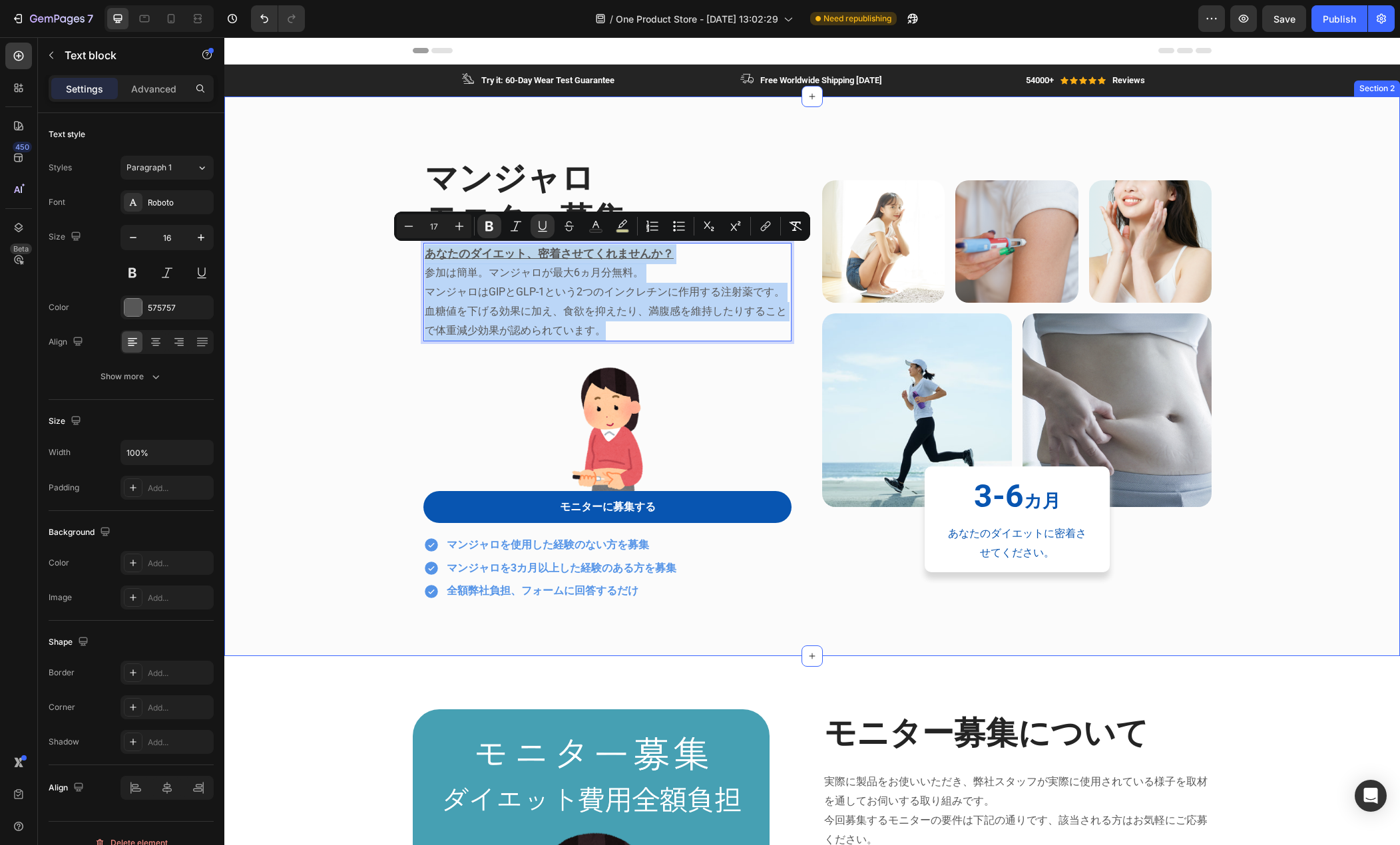
drag, startPoint x: 608, startPoint y: 330, endPoint x: 402, endPoint y: 263, distance: 216.6
click at [402, 263] on div "マンジャロ Heading モニター募集 Heading あなたのダイエット、密着させてくれませんか？ 参加は簡単。マンジャロが最大6ヵ月分無料。 マンジャロ…" at bounding box center [812, 388] width 1156 height 475
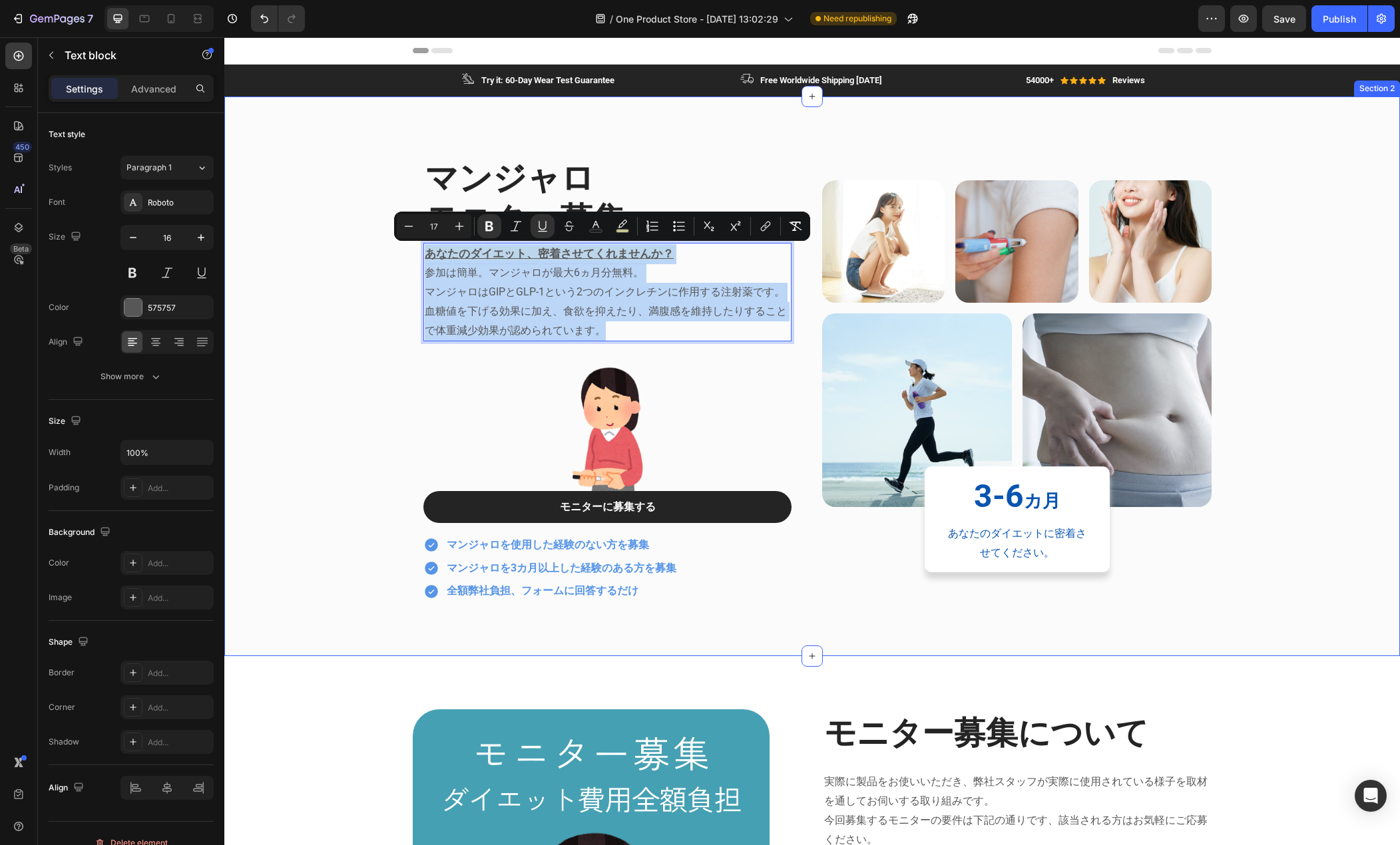
copy div "あなたのダイエット、密着させてくれませんか？ 参加は簡単。マンジャロが最大6ヵ月分無料。 マンジャロはGIPとGLP-1という2つのインクレチンに作用する注射…"
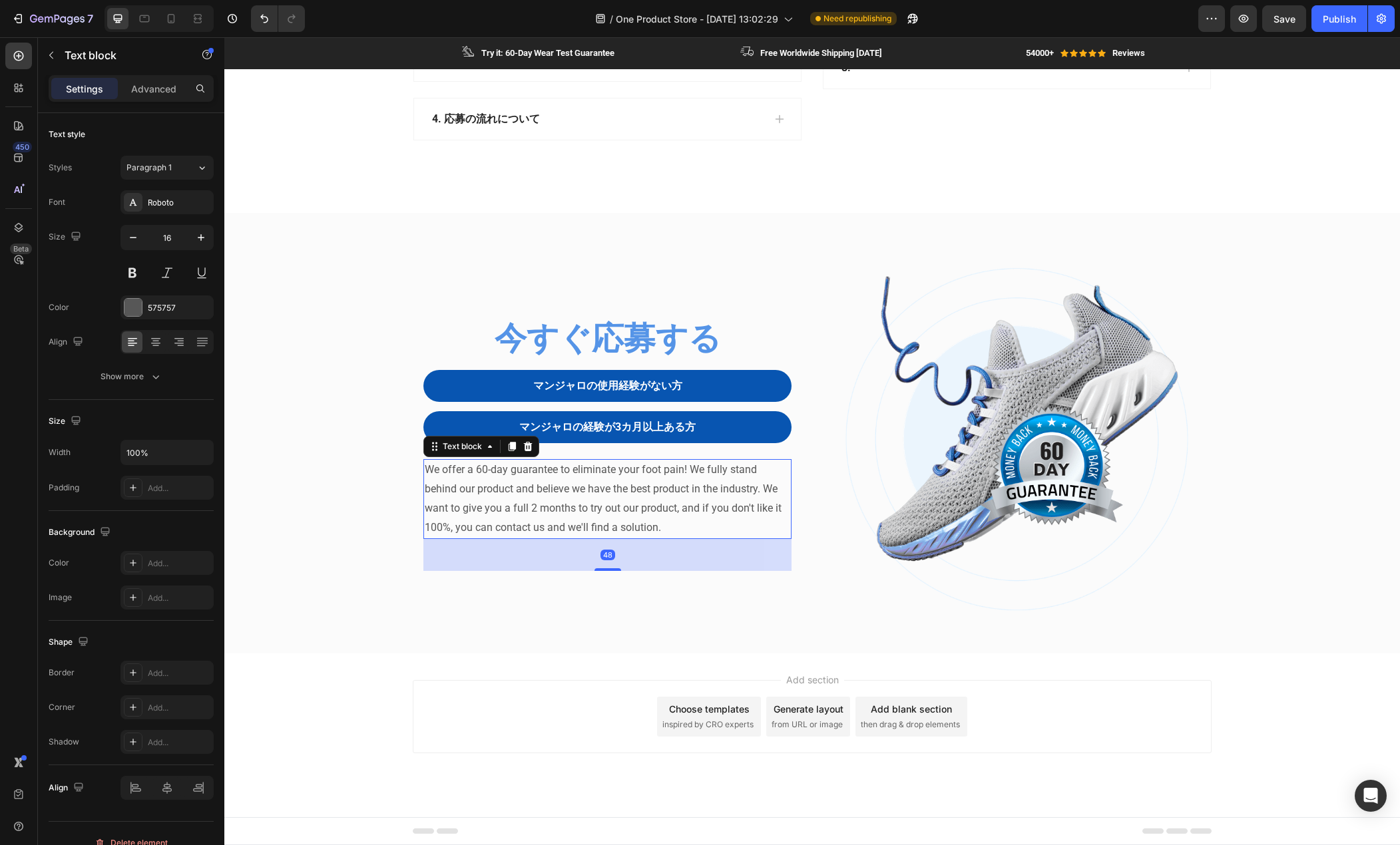
scroll to position [1961, 0]
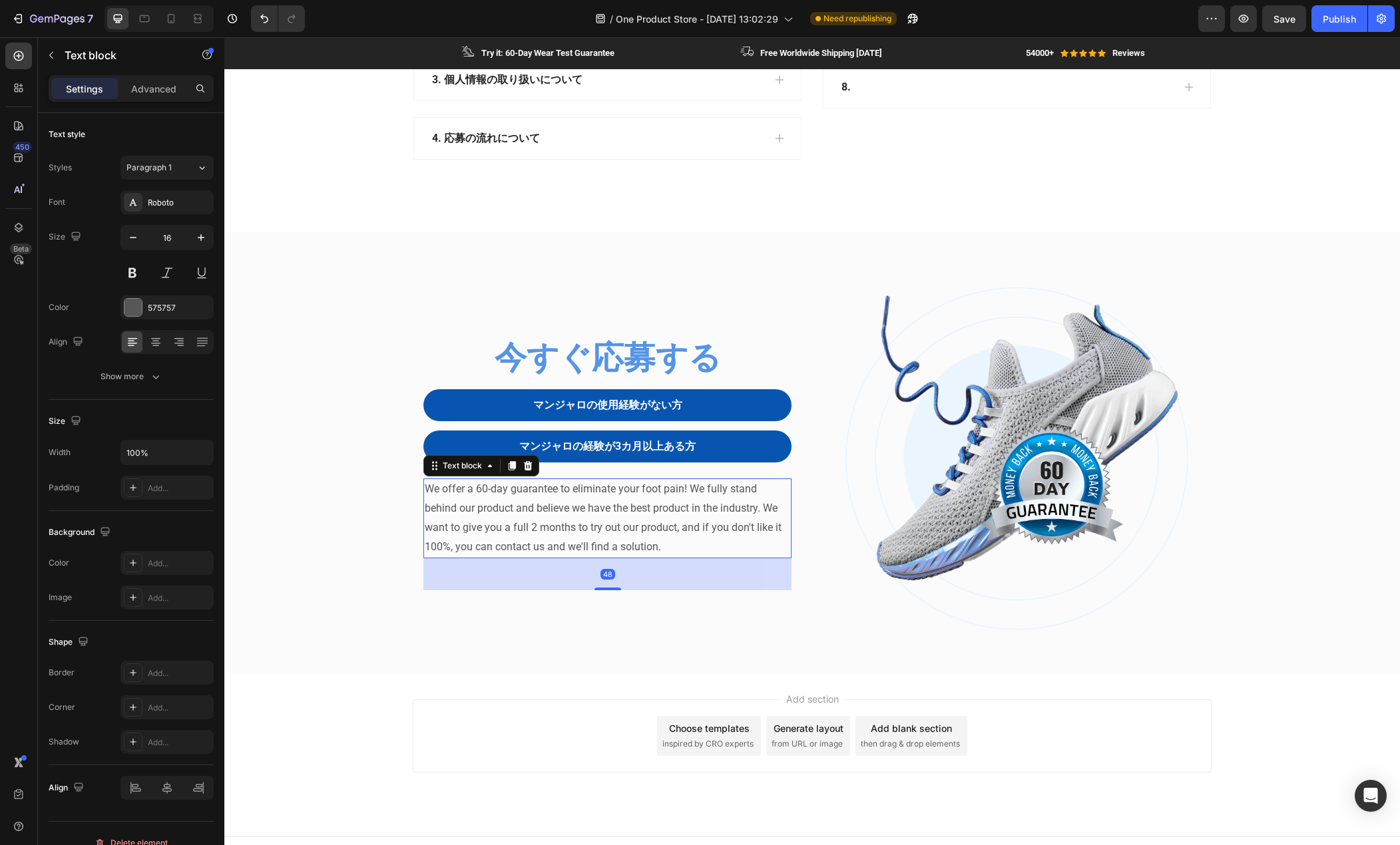
click at [606, 521] on p "We offer a 60-day guarantee to eliminate your foot pain! We fully stand behind …" at bounding box center [608, 518] width 365 height 76
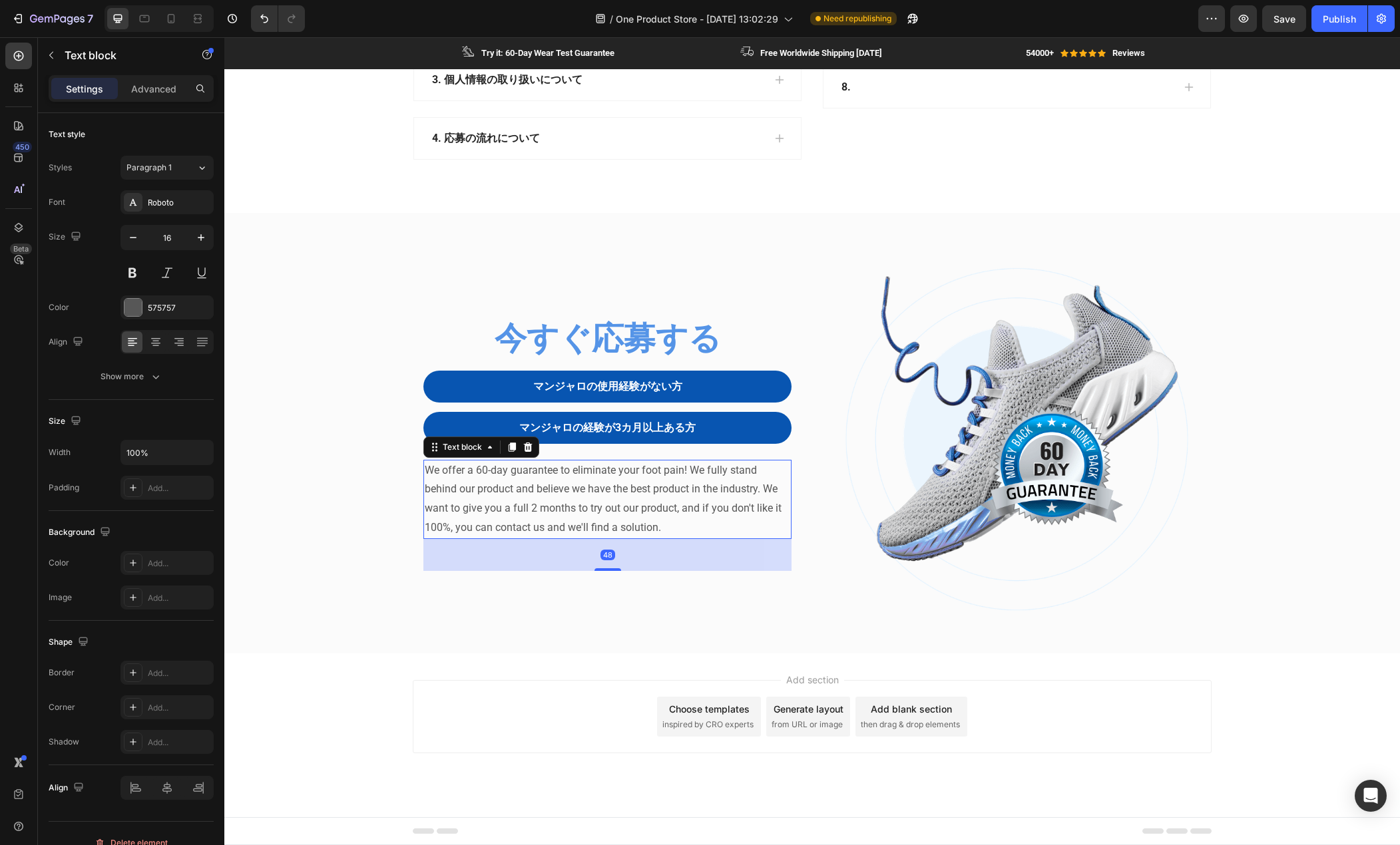
click at [606, 521] on p "We offer a 60-day guarantee to eliminate your foot pain! We fully stand behind …" at bounding box center [608, 499] width 365 height 76
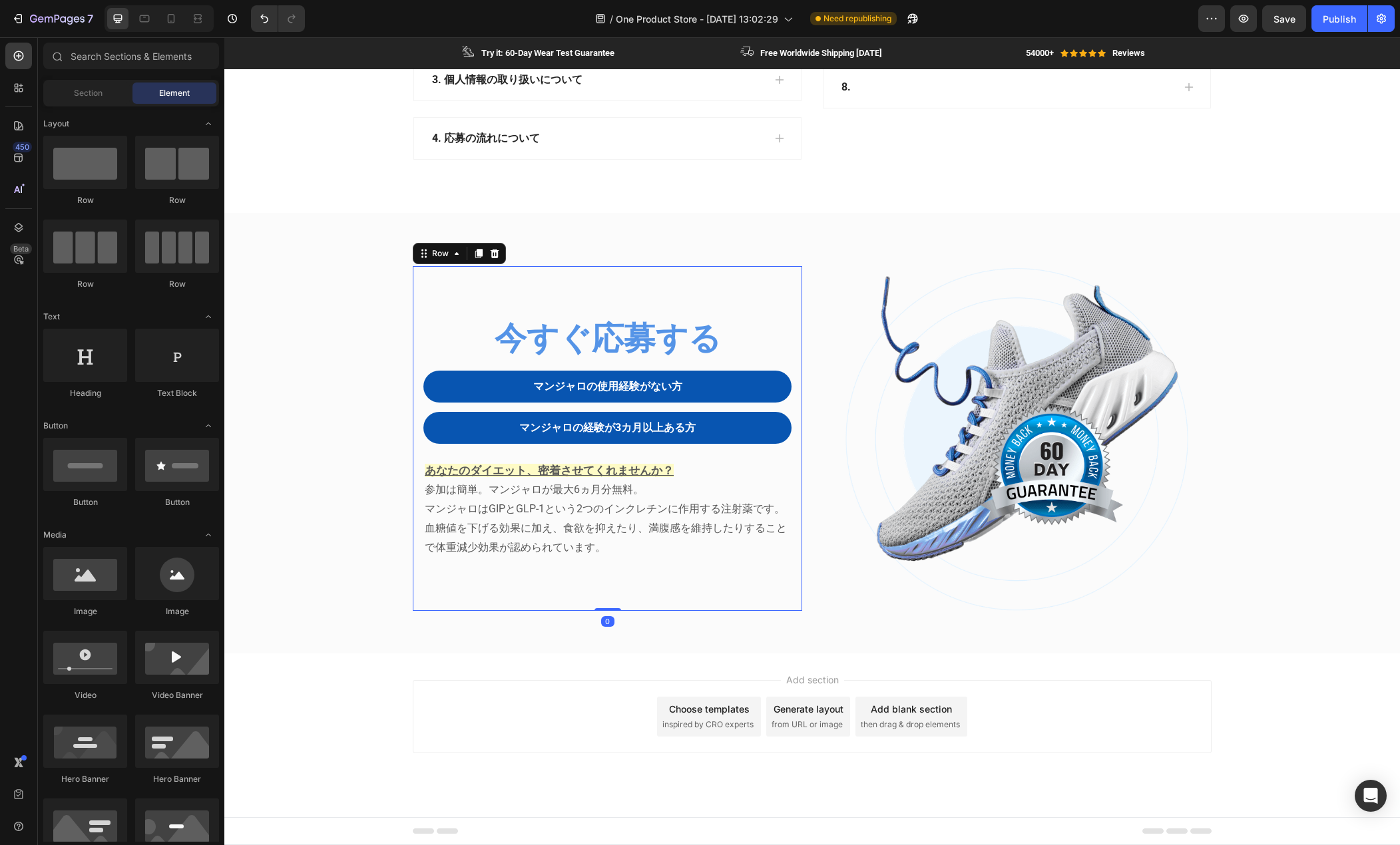
click at [703, 609] on div "今すぐ応募する Heading マンジャロの使用経験がない方 Button マンジャロの経験が3カ月以上ある方 Button Row あなたのダイエット、密着…" at bounding box center [608, 439] width 390 height 345
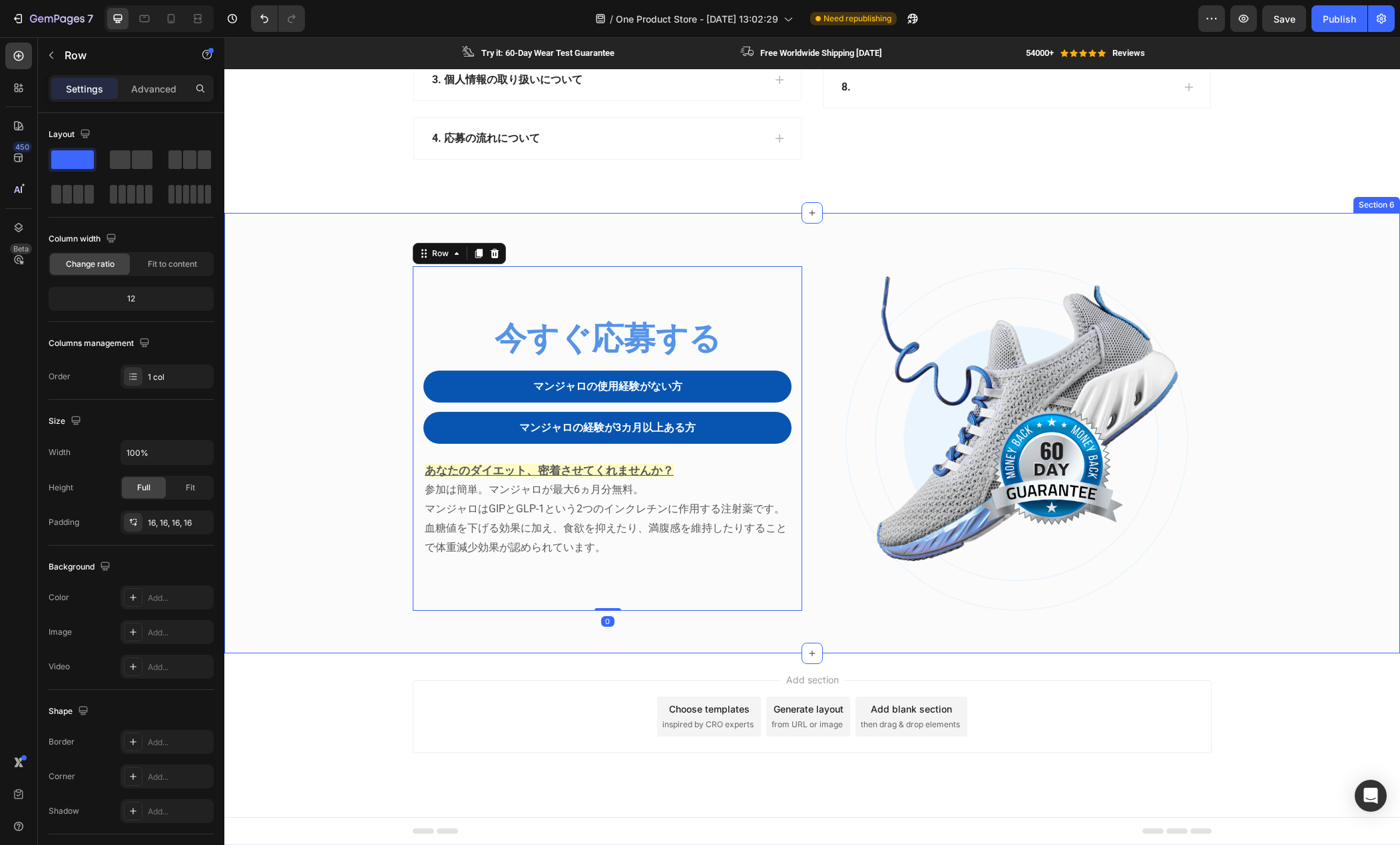
click at [372, 465] on div "今すぐ応募する Heading マンジャロの使用経験がない方 Button マンジャロの経験が3カ月以上ある方 Button Row あなたのダイエット、密着…" at bounding box center [812, 444] width 1156 height 356
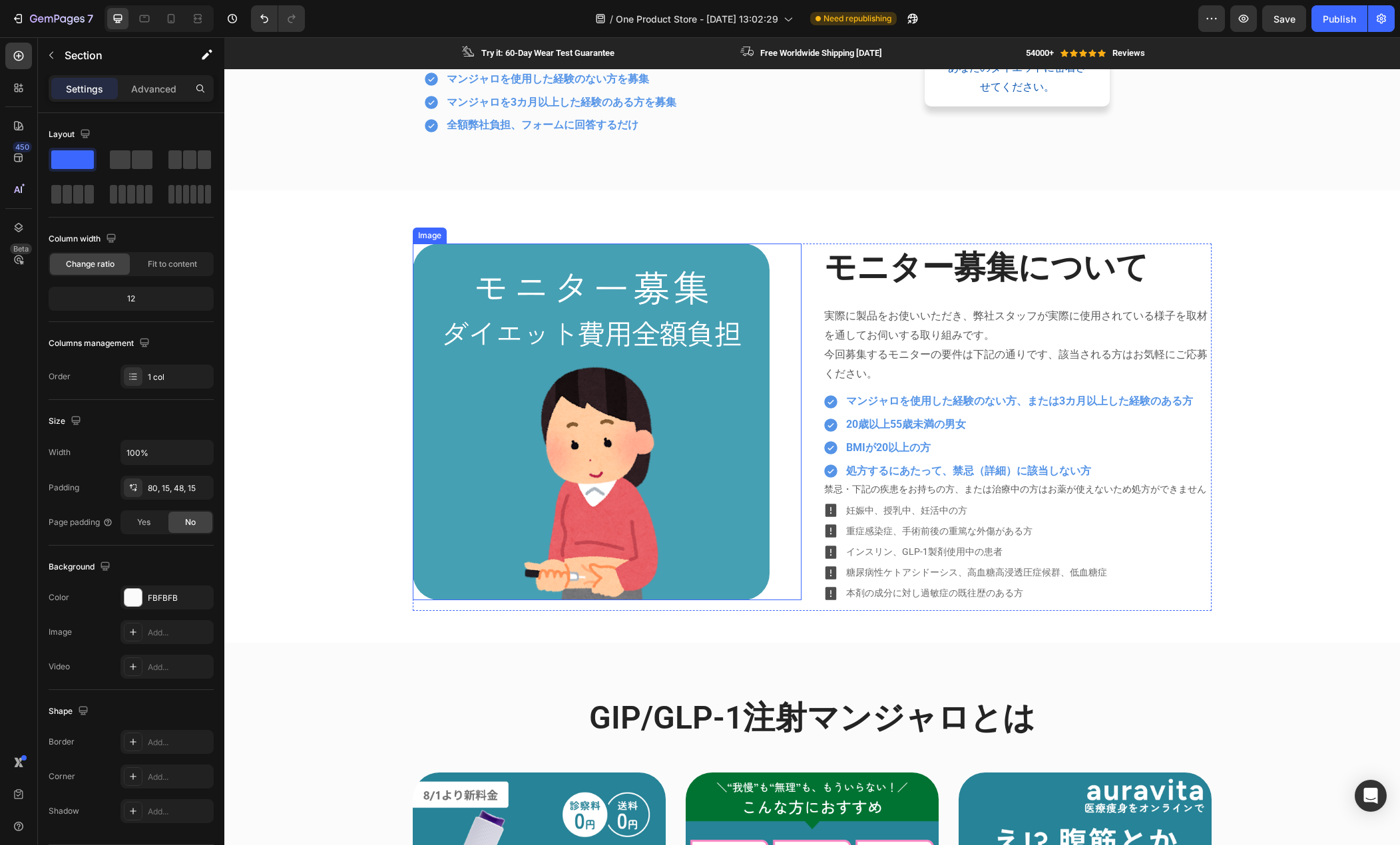
scroll to position [999, 0]
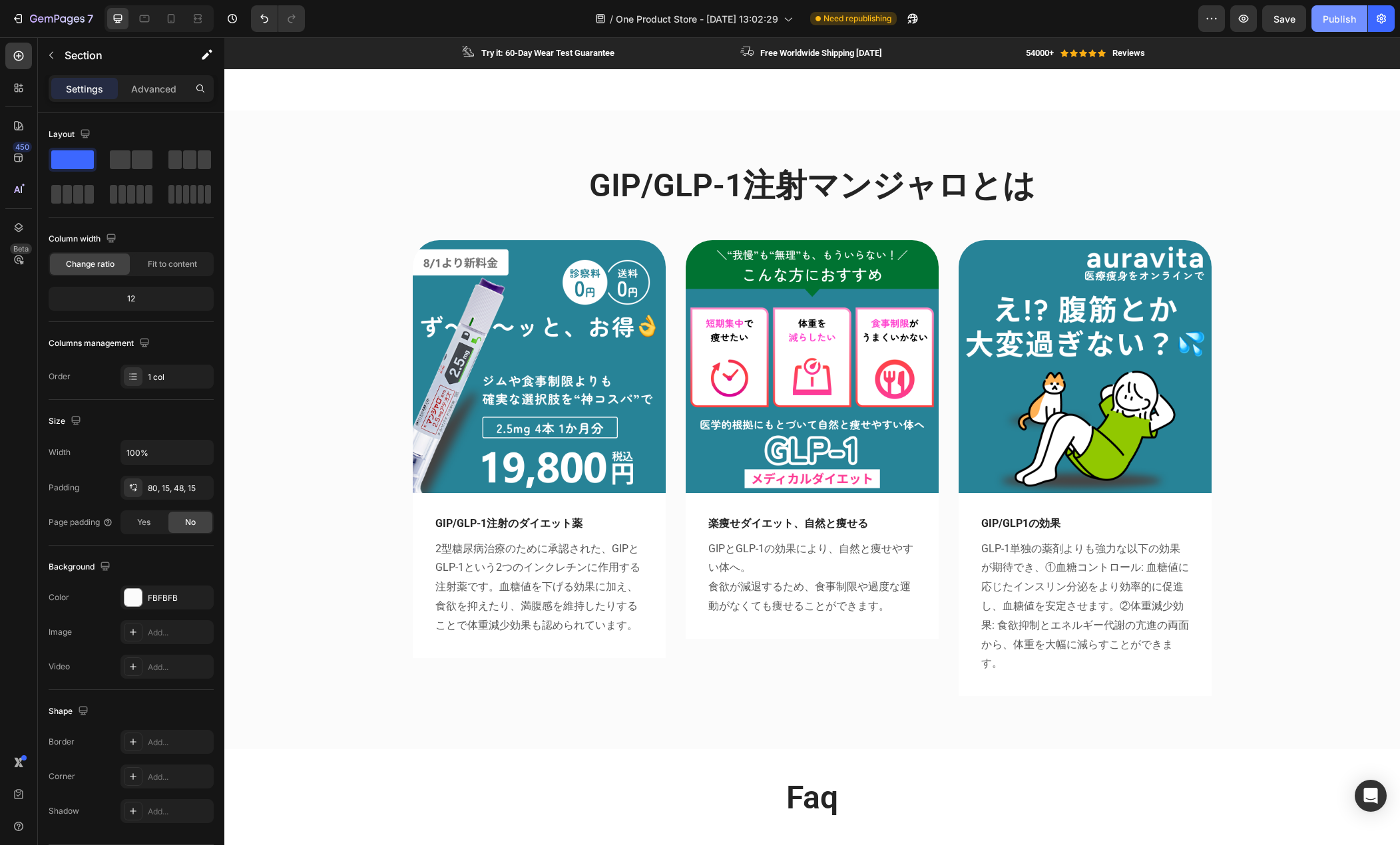
click at [1330, 29] on button "Publish" at bounding box center [1339, 19] width 56 height 27
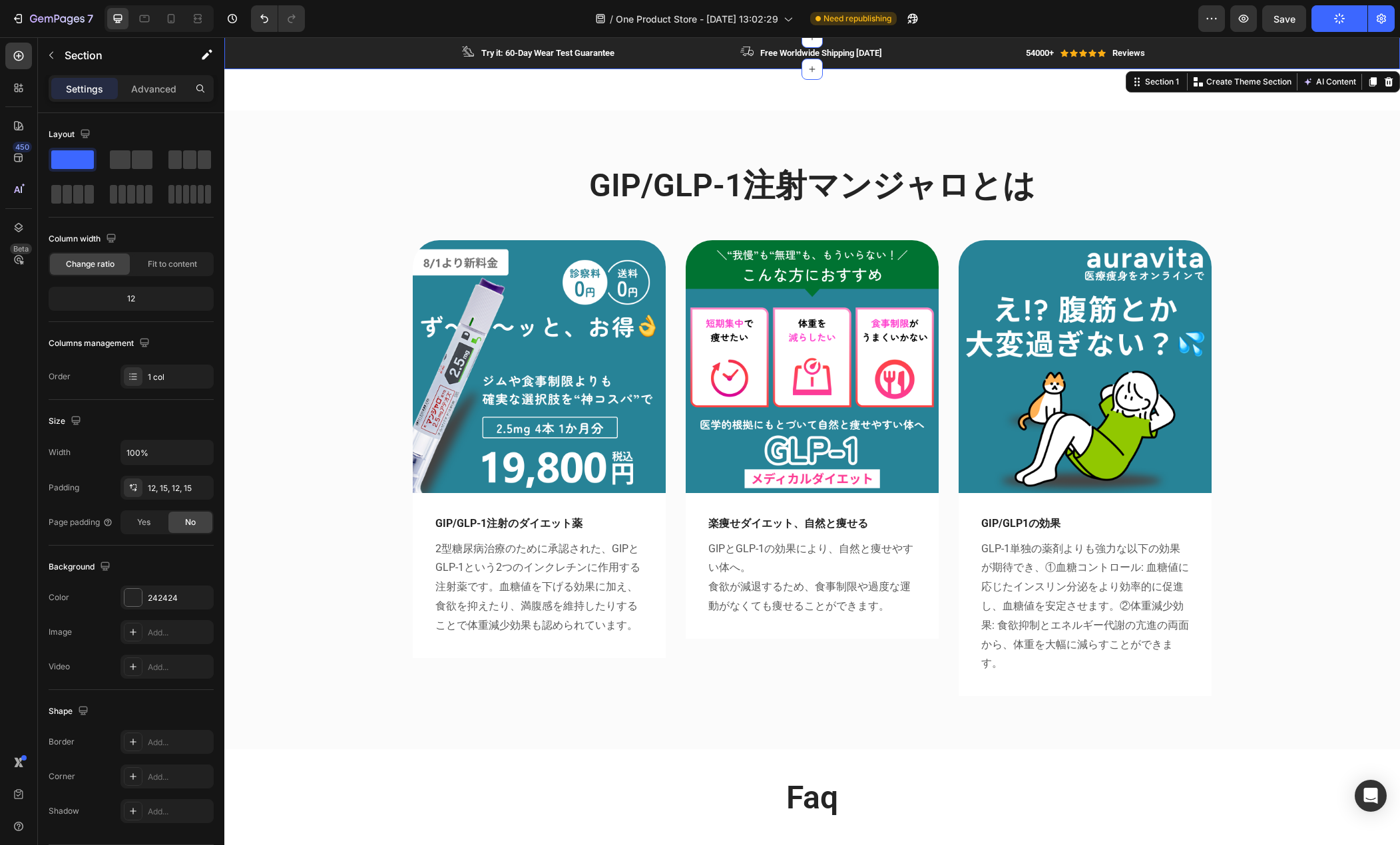
click at [345, 56] on div "Image Try it: 60-Day Wear Test Guarantee Text block Row Image Free Worldwide Sh…" at bounding box center [812, 53] width 1156 height 16
click at [1381, 88] on div at bounding box center [1389, 81] width 16 height 16
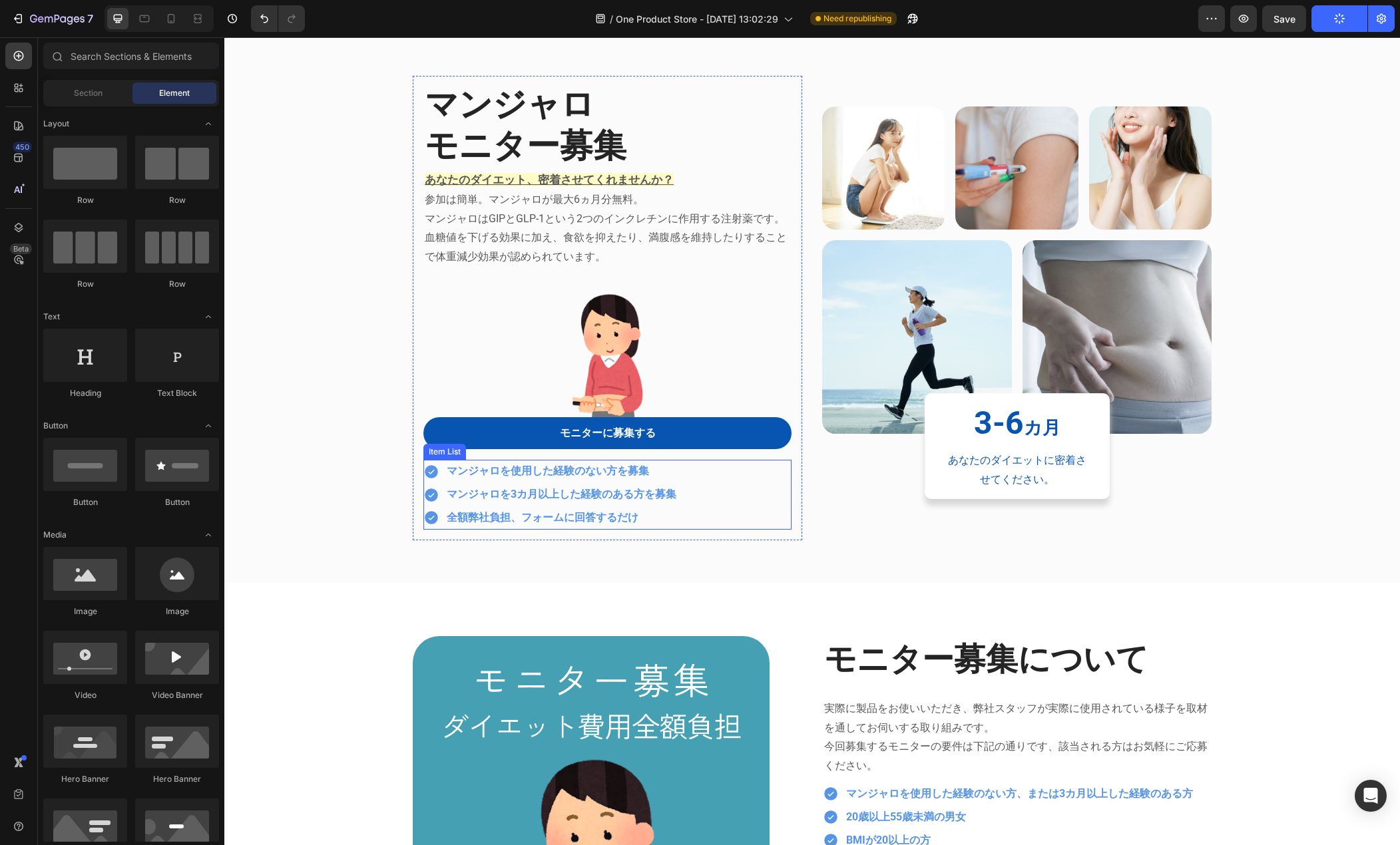
scroll to position [0, 0]
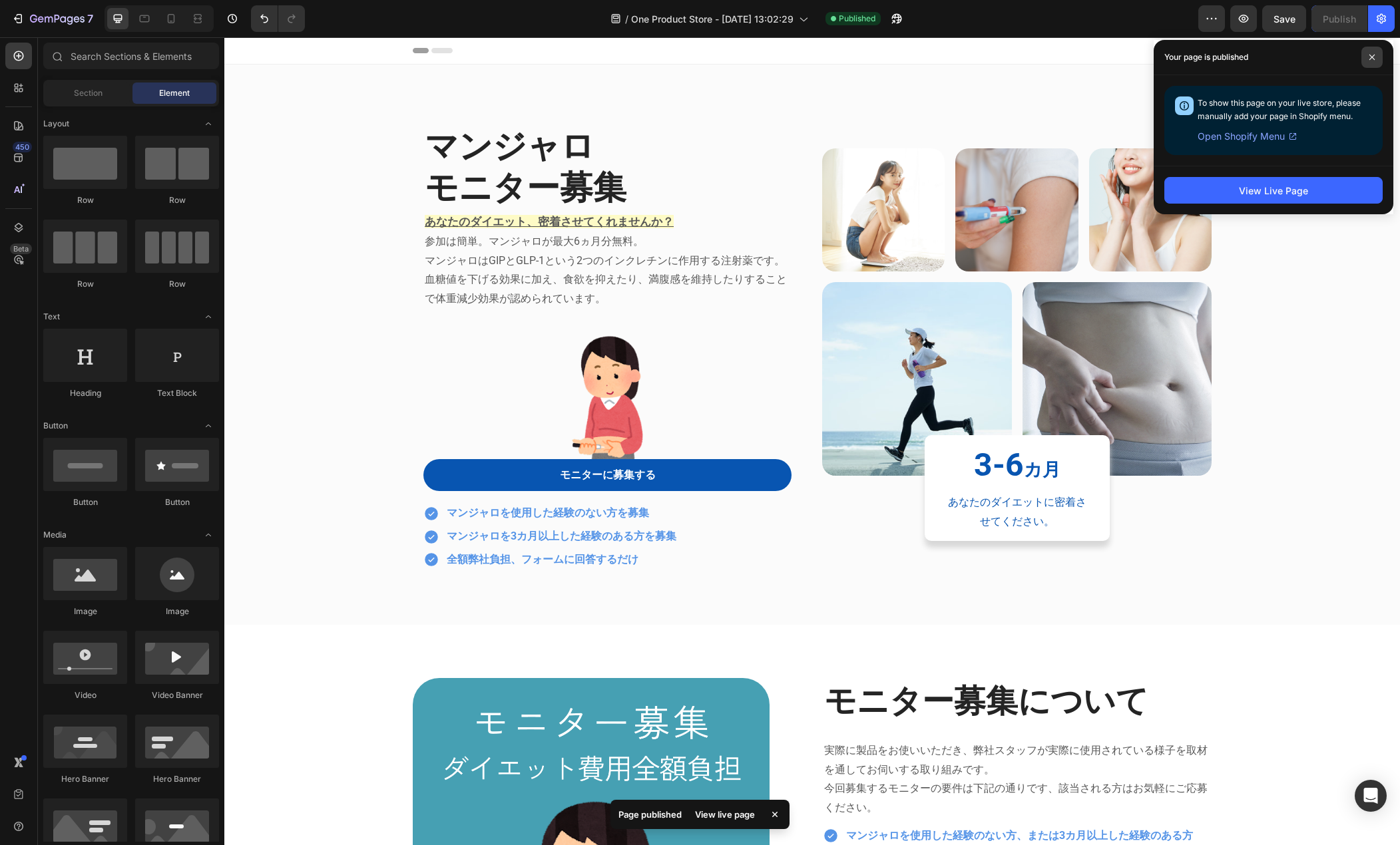
click at [1372, 49] on span at bounding box center [1372, 57] width 21 height 21
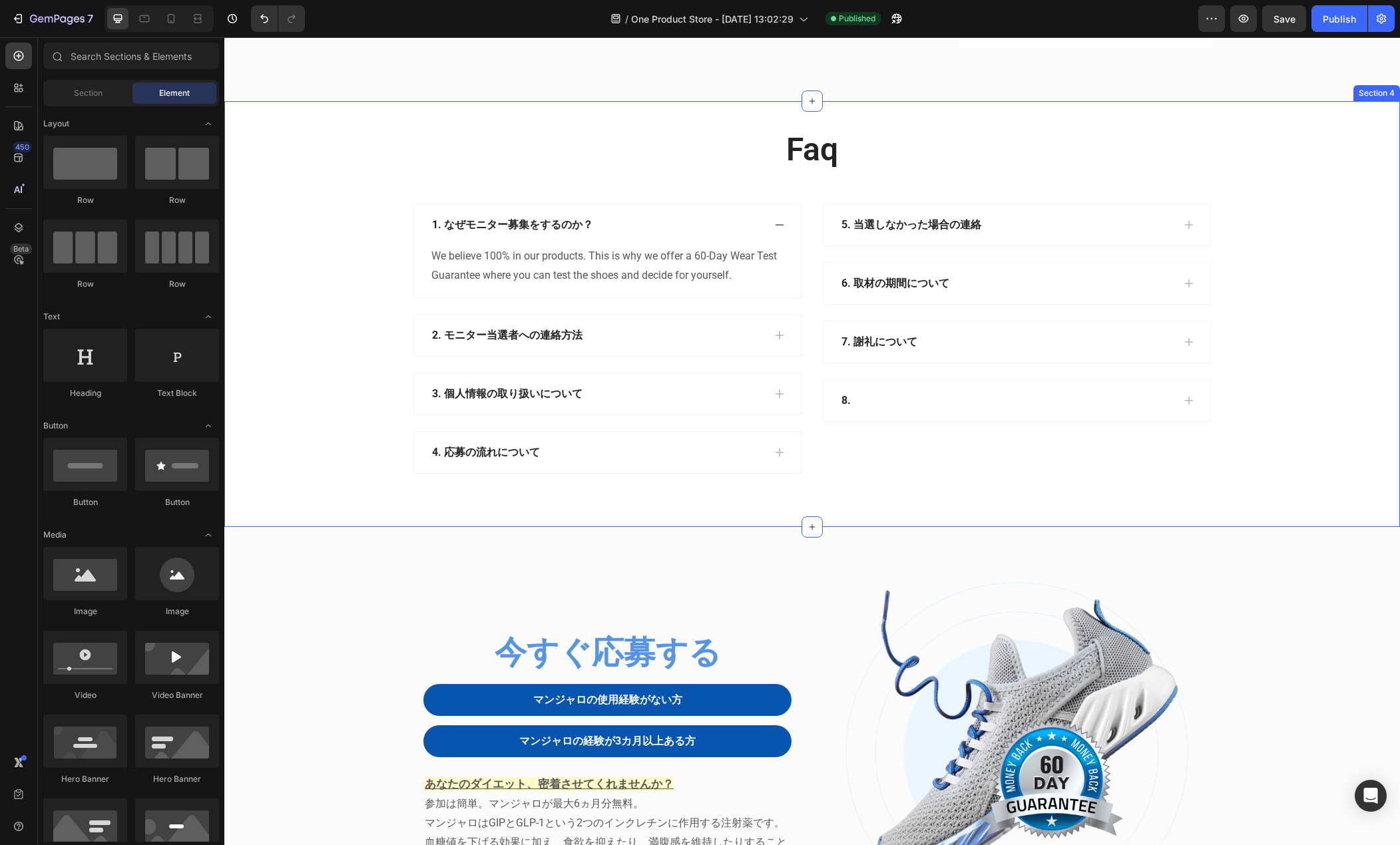
scroll to position [1664, 0]
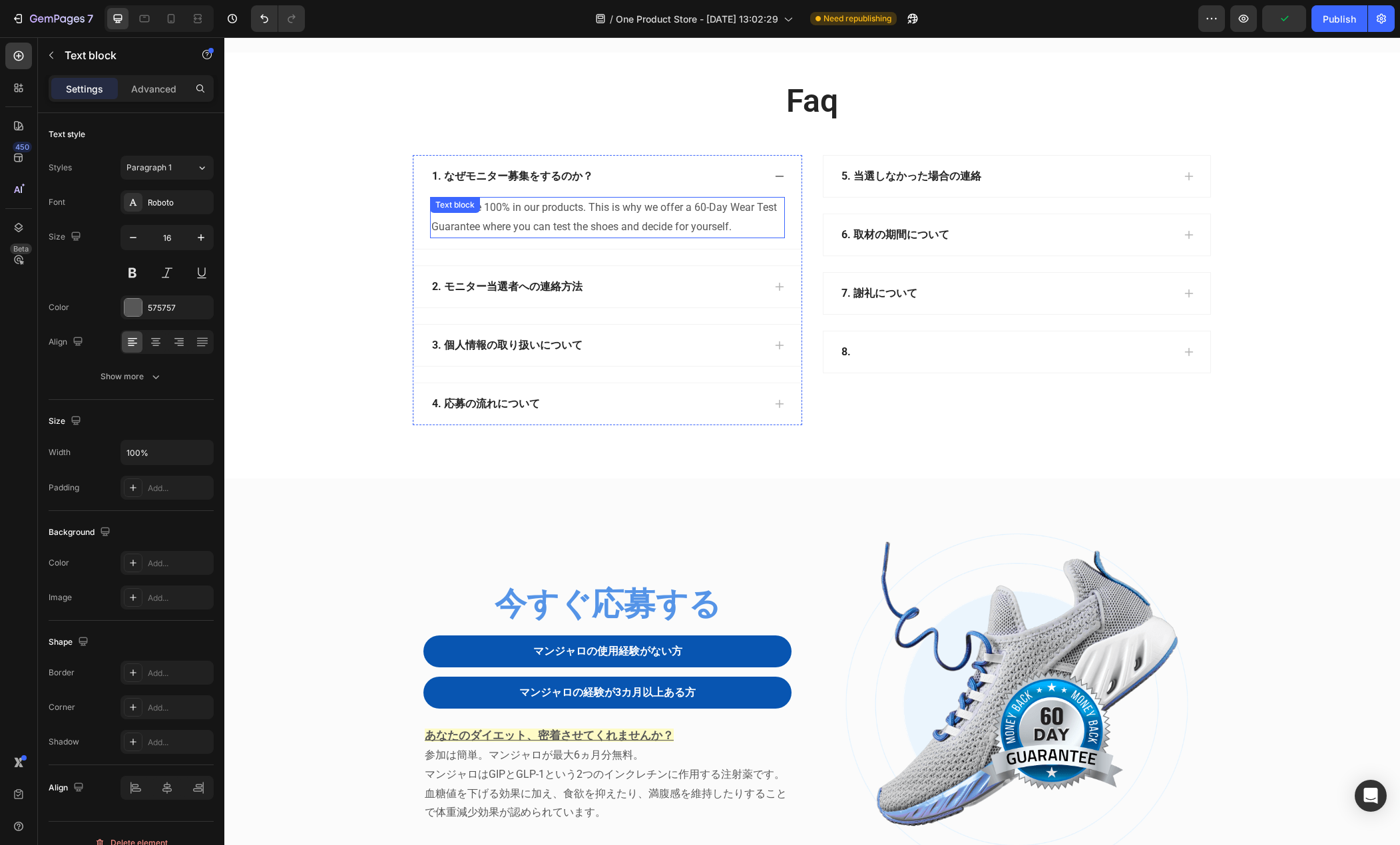
click at [519, 224] on p "We believe 100% in our products. This is why we offer a 60-Day Wear Test Guaran…" at bounding box center [608, 217] width 352 height 38
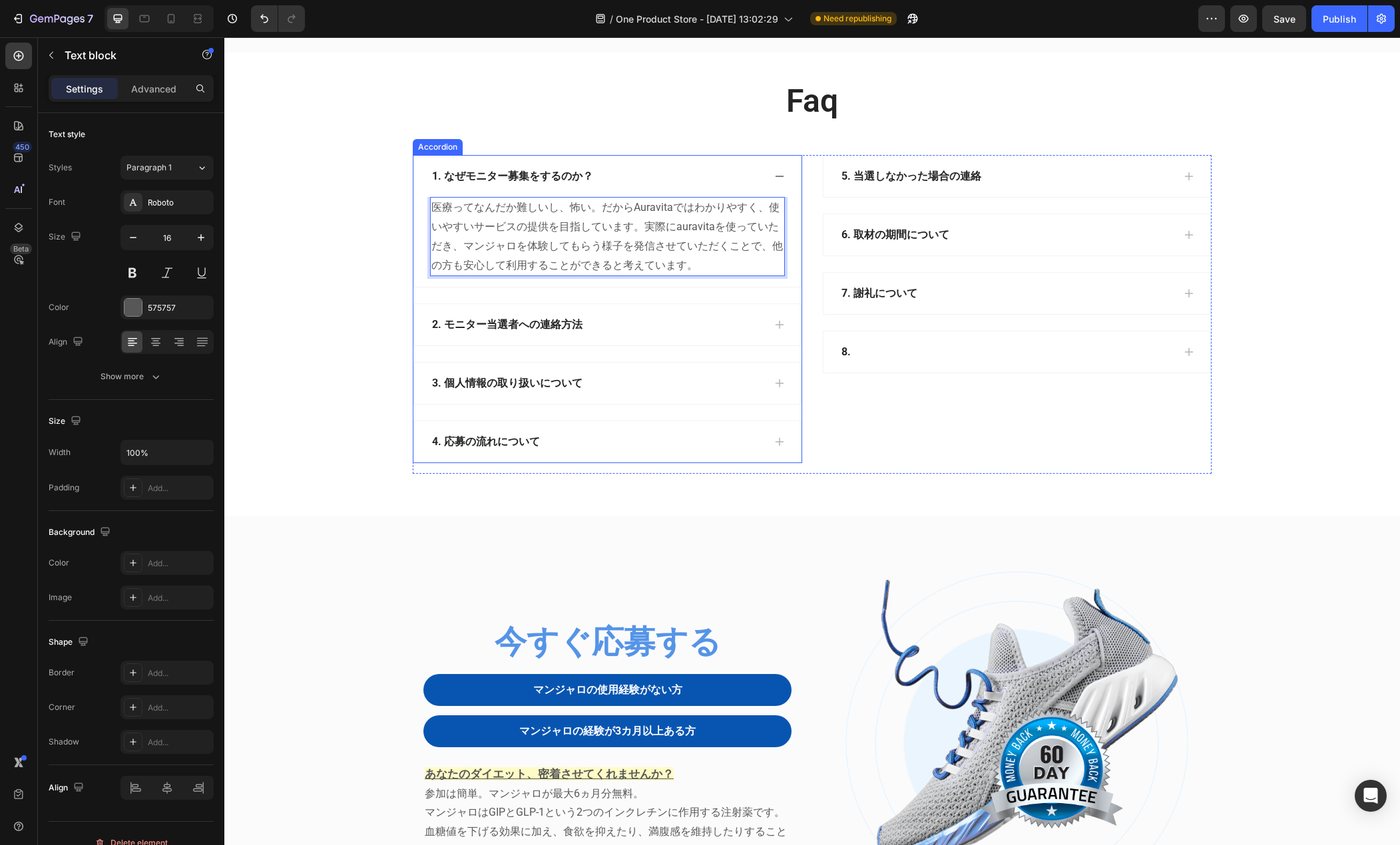
click at [614, 325] on div "2. モニター当選者への連絡方法" at bounding box center [597, 324] width 334 height 20
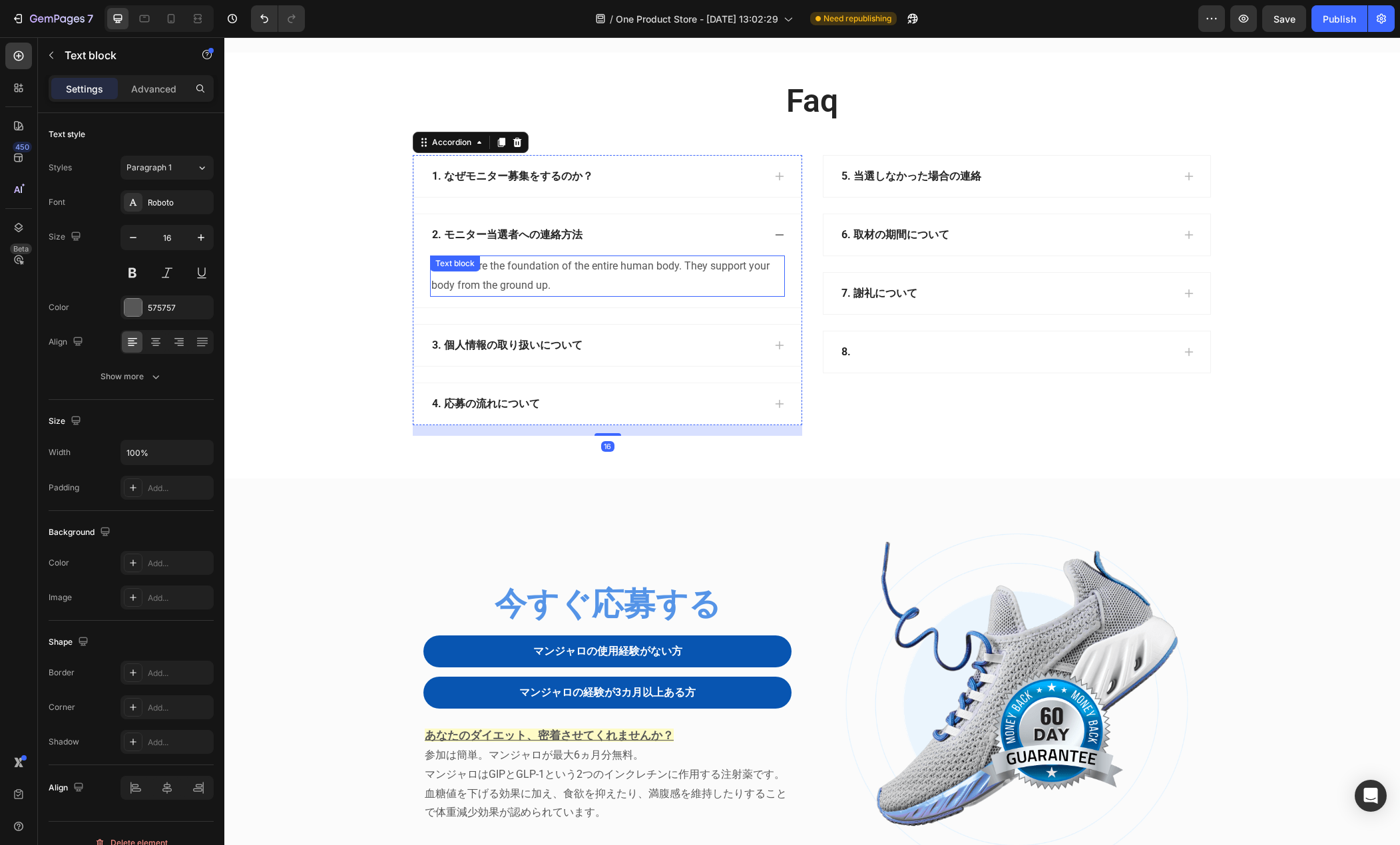
click at [515, 264] on div "The feet are the foundation of the entire human body. They support your body fr…" at bounding box center [608, 276] width 355 height 41
click at [560, 283] on p "The feet are the foundation of the entire human body. They support your body fr…" at bounding box center [608, 276] width 352 height 38
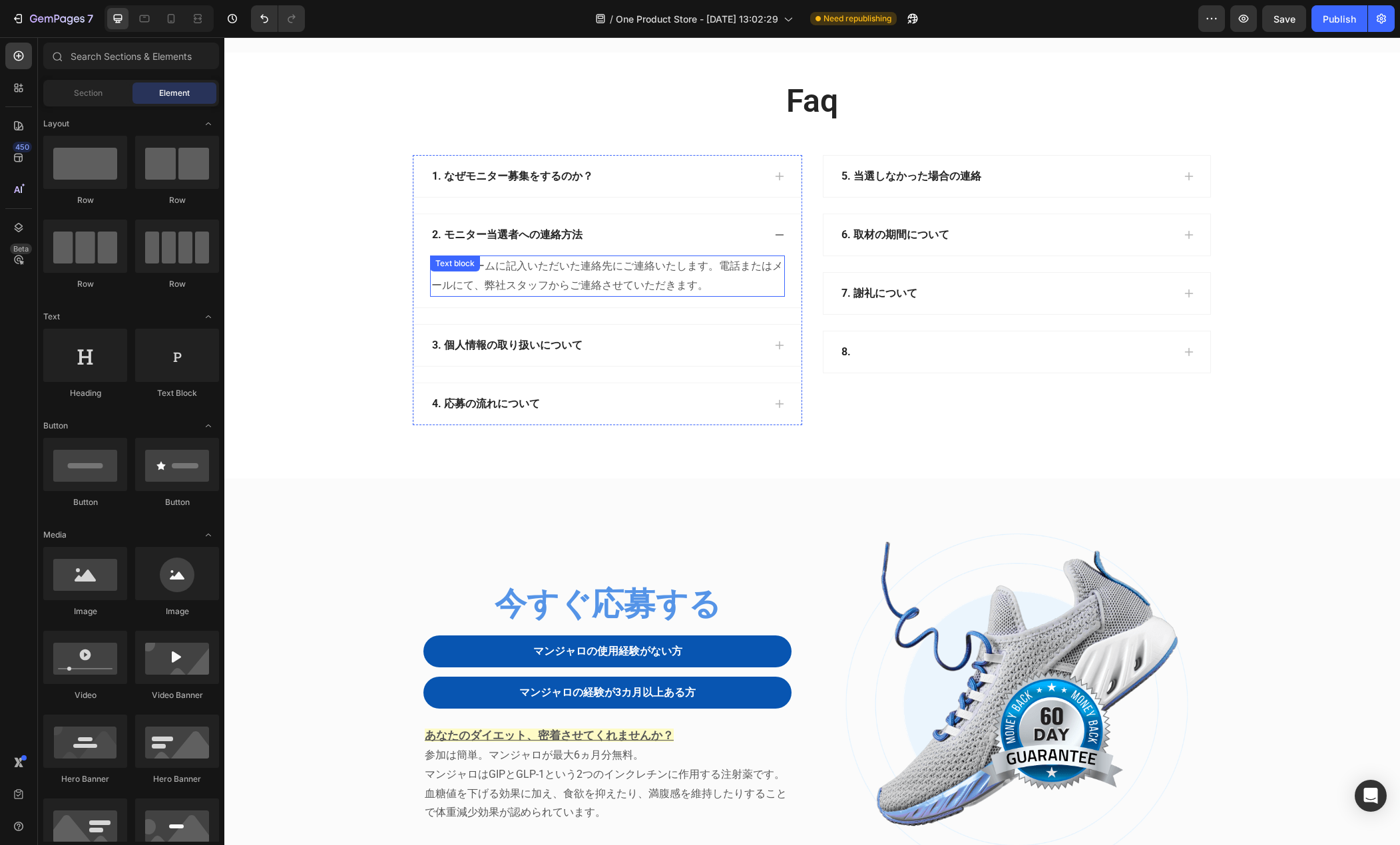
click at [700, 285] on p "応募フォームに記入いただいた連絡先にご連絡いたします。電話またはメールにて、弊社スタッフからご連絡させていただきます。" at bounding box center [608, 276] width 352 height 38
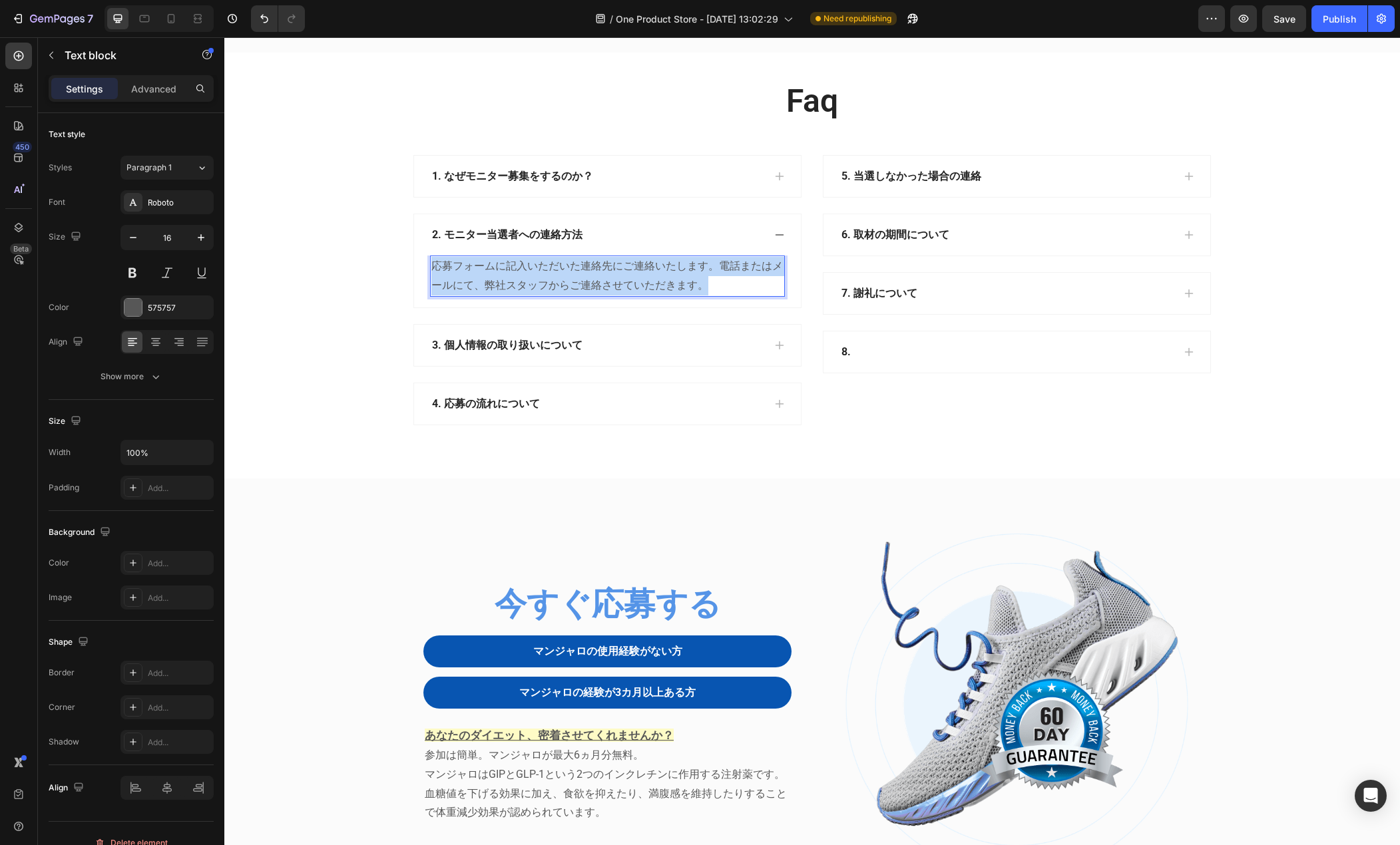
click at [700, 285] on p "応募フォームに記入いただいた連絡先にご連絡いたします。電話またはメールにて、弊社スタッフからご連絡させていただきます。" at bounding box center [608, 276] width 352 height 38
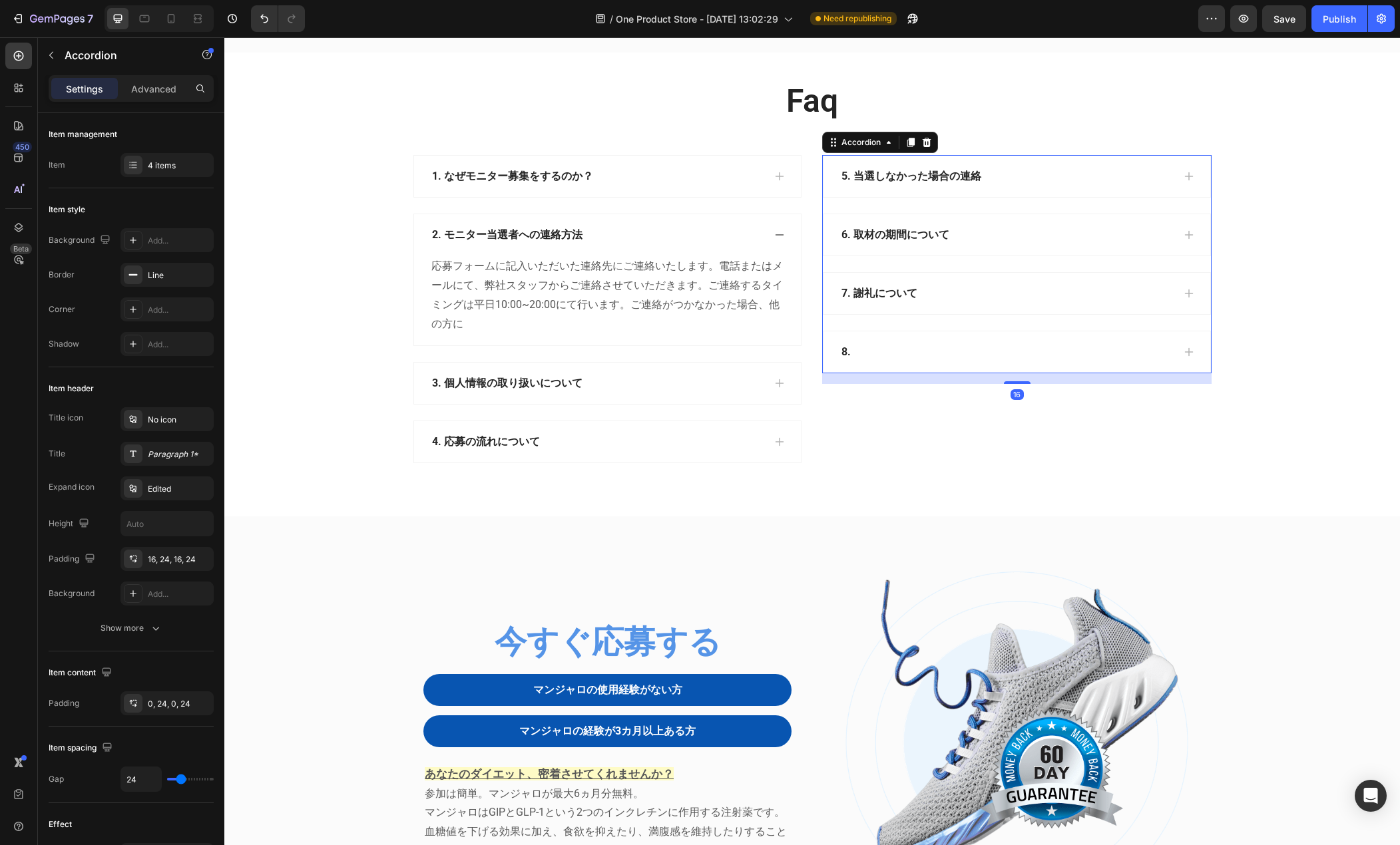
click at [916, 356] on div "8." at bounding box center [1007, 351] width 334 height 20
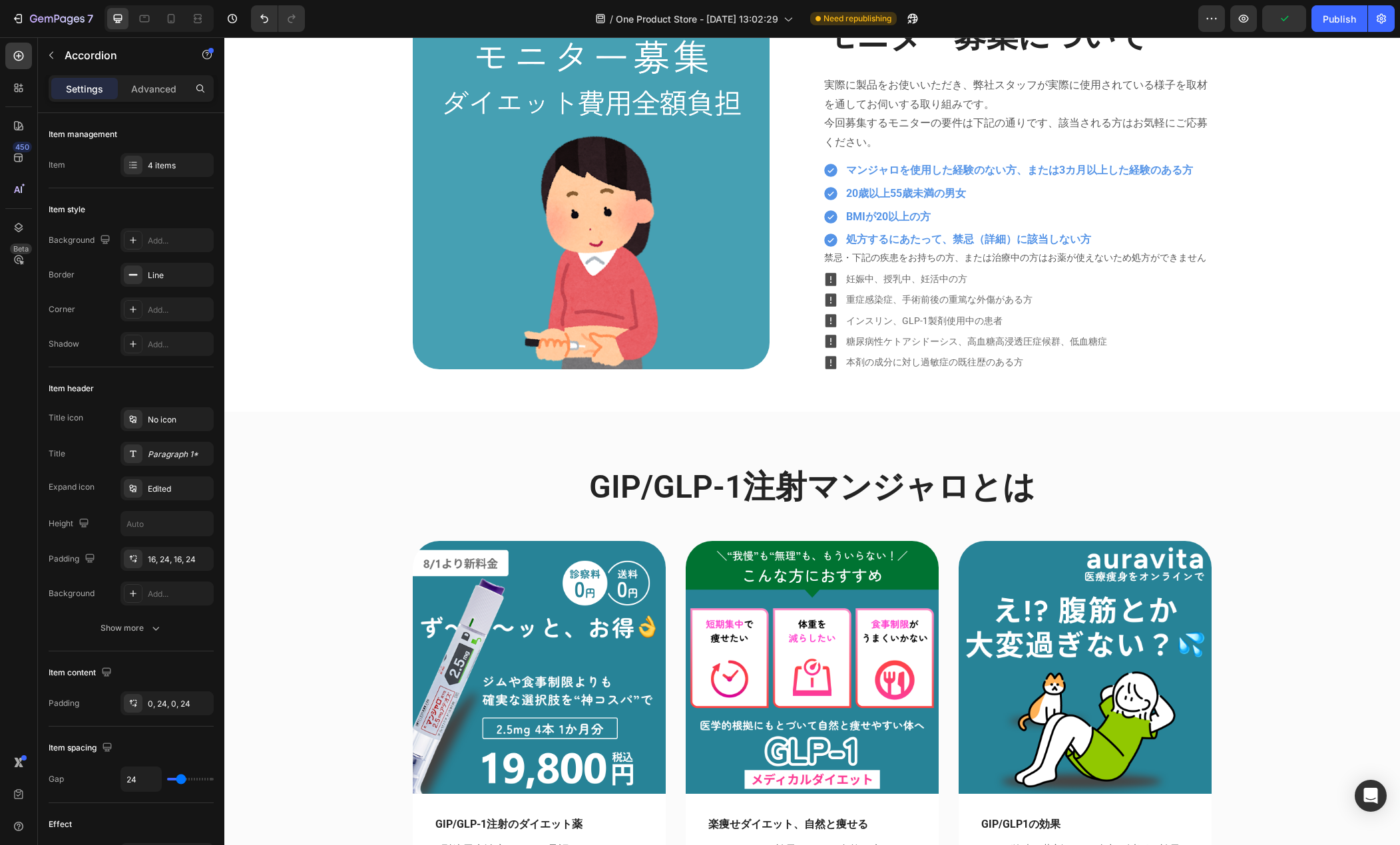
scroll to position [466, 0]
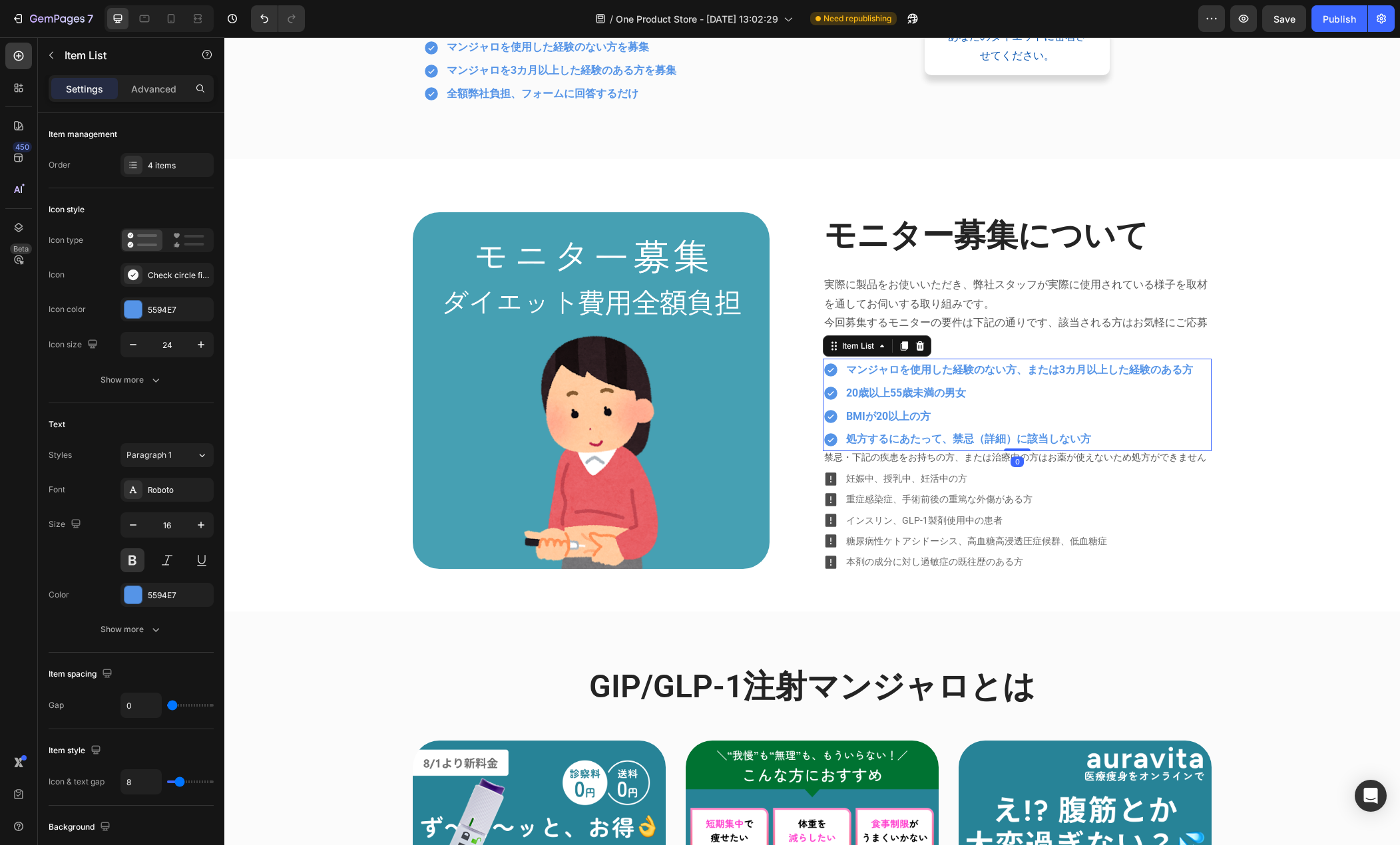
click at [988, 446] on p "処方するにあたって、禁忌（詳細）に該当しない方" at bounding box center [1020, 440] width 347 height 20
click at [1198, 393] on div "マンジャロを使用した経験のない方、または3カ月以上した経験のある方 20歳以上55歳未満の男女 BMIが20以上の方 処方するにあたって、禁忌（詳細）に該当し…" at bounding box center [1017, 404] width 389 height 92
click at [178, 167] on div "4 items" at bounding box center [179, 165] width 62 height 12
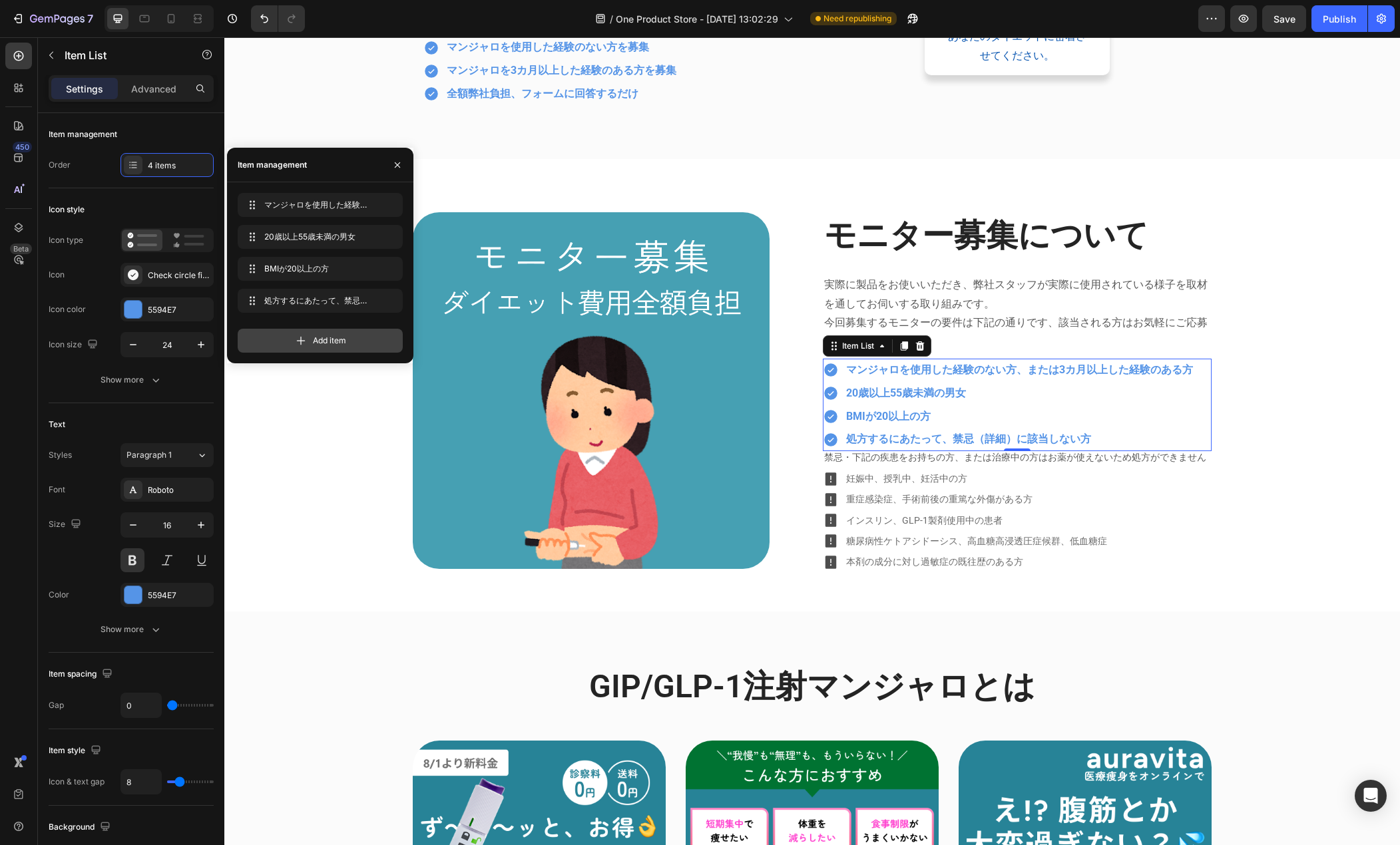
click at [313, 339] on span "Add item" at bounding box center [330, 340] width 34 height 12
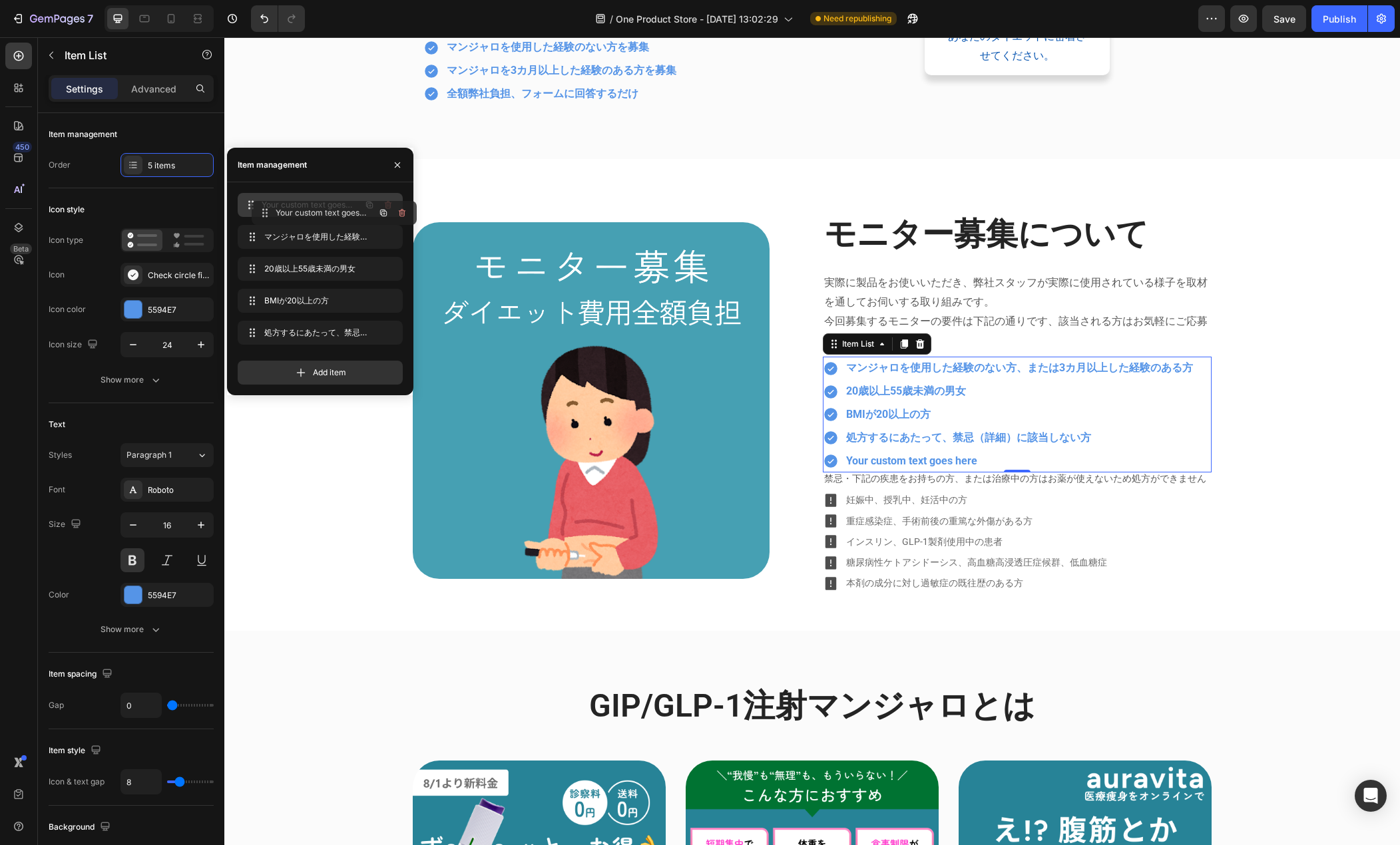
drag, startPoint x: 254, startPoint y: 329, endPoint x: 268, endPoint y: 209, distance: 120.8
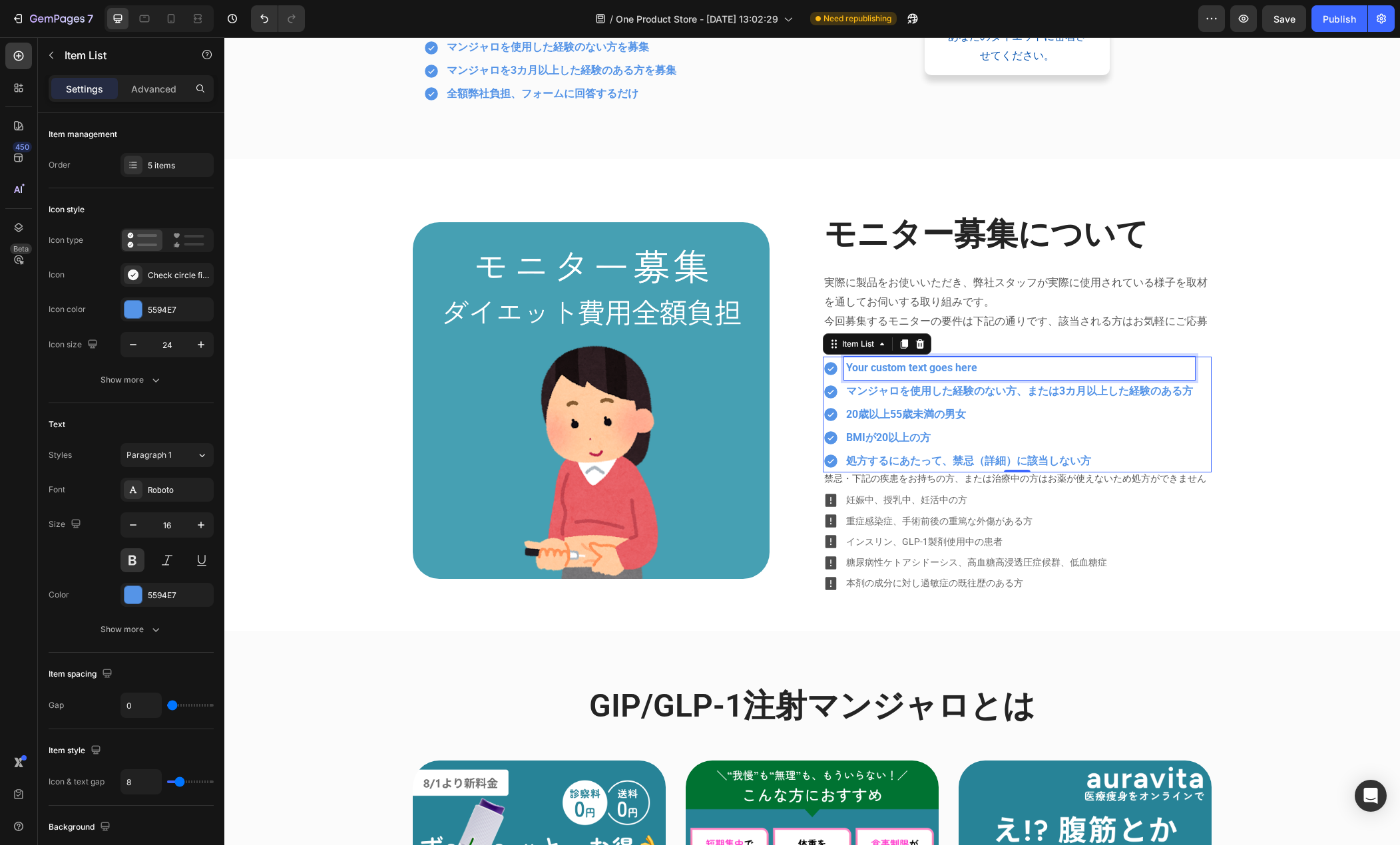
click at [867, 373] on div "Your custom text goes here" at bounding box center [1020, 368] width 351 height 23
click at [867, 373] on p "Your custom text goes here" at bounding box center [1020, 368] width 347 height 20
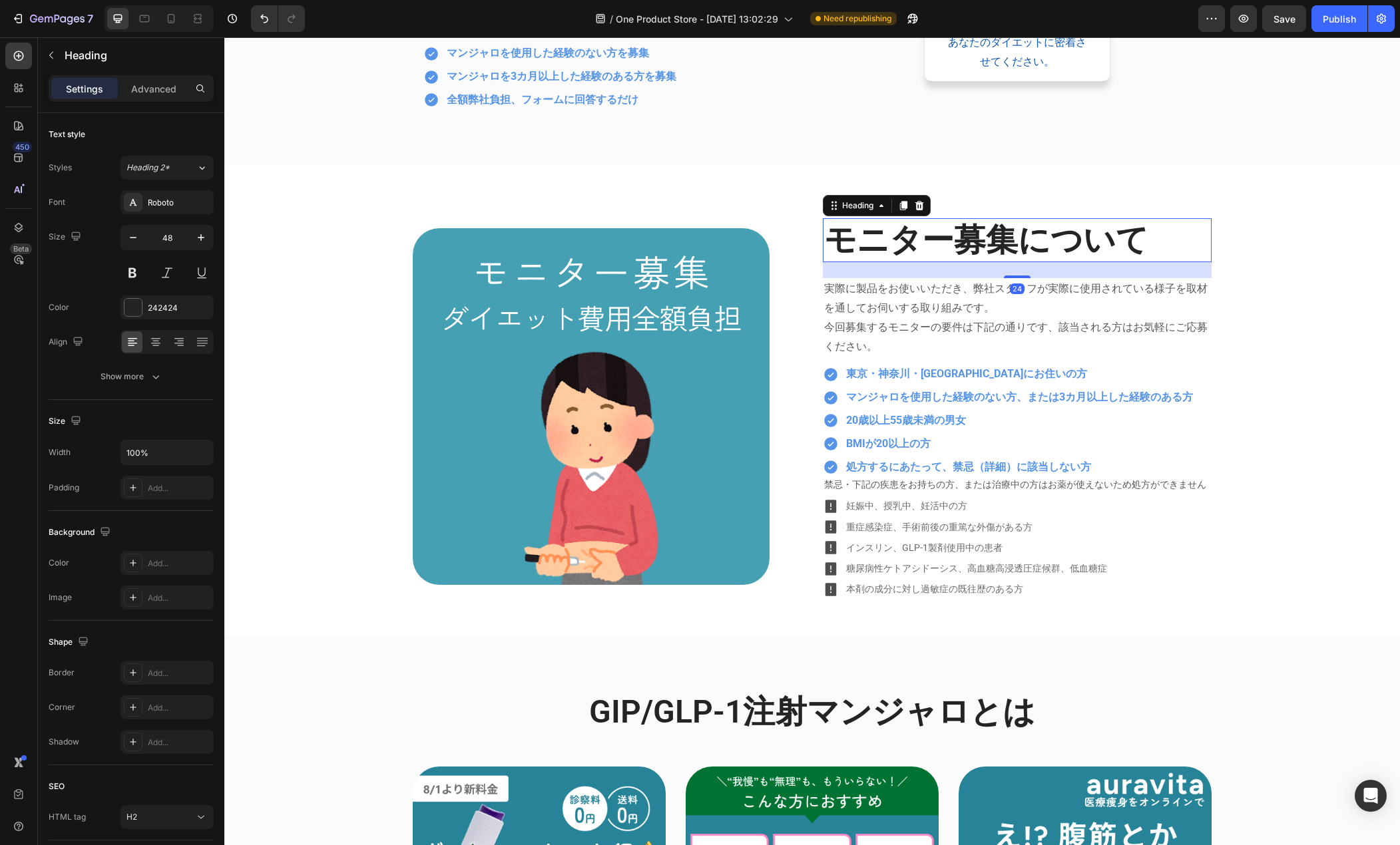
click at [965, 258] on h2 "モニター募集について" at bounding box center [1017, 239] width 389 height 44
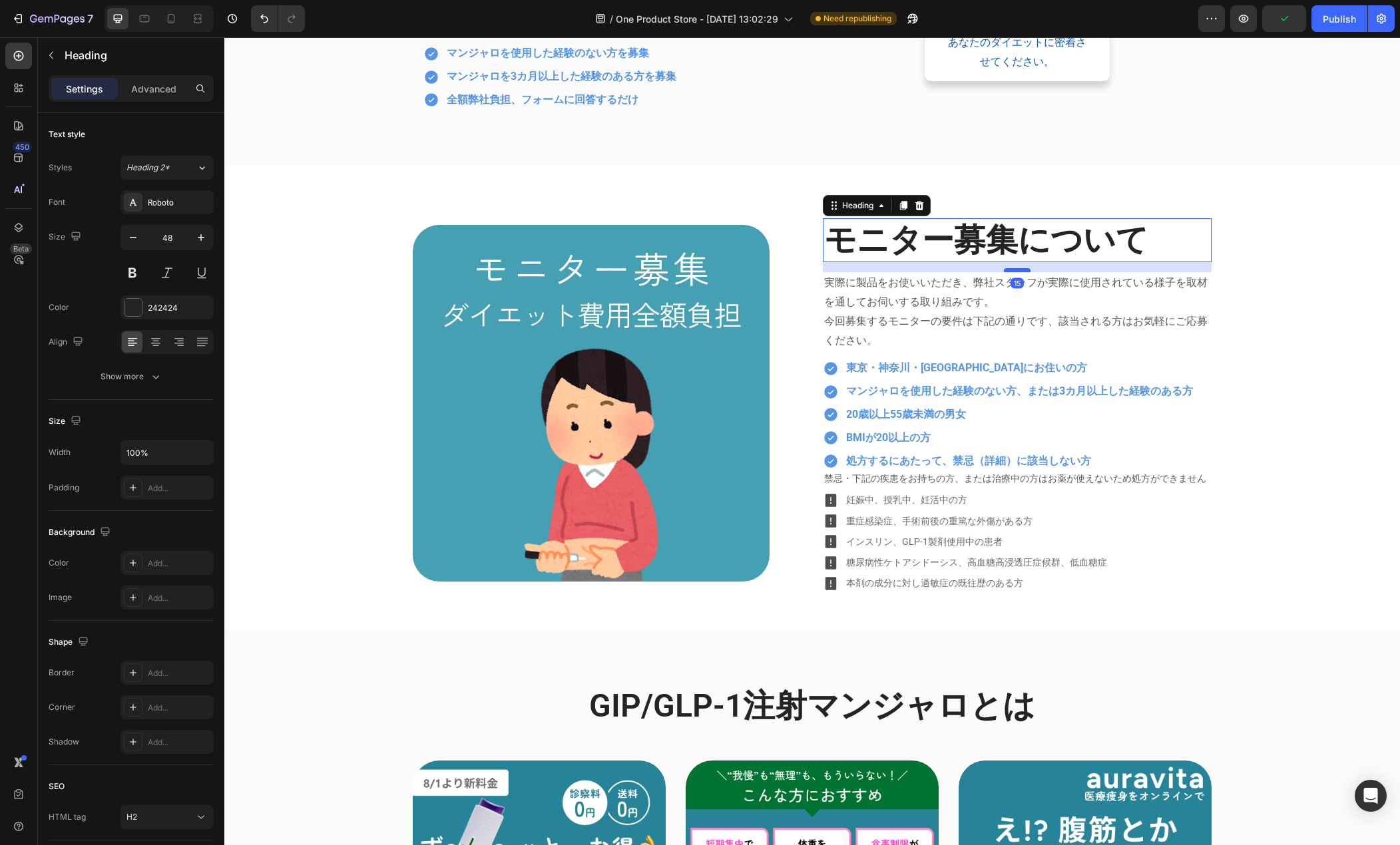
click at [1005, 269] on div at bounding box center [1017, 270] width 27 height 4
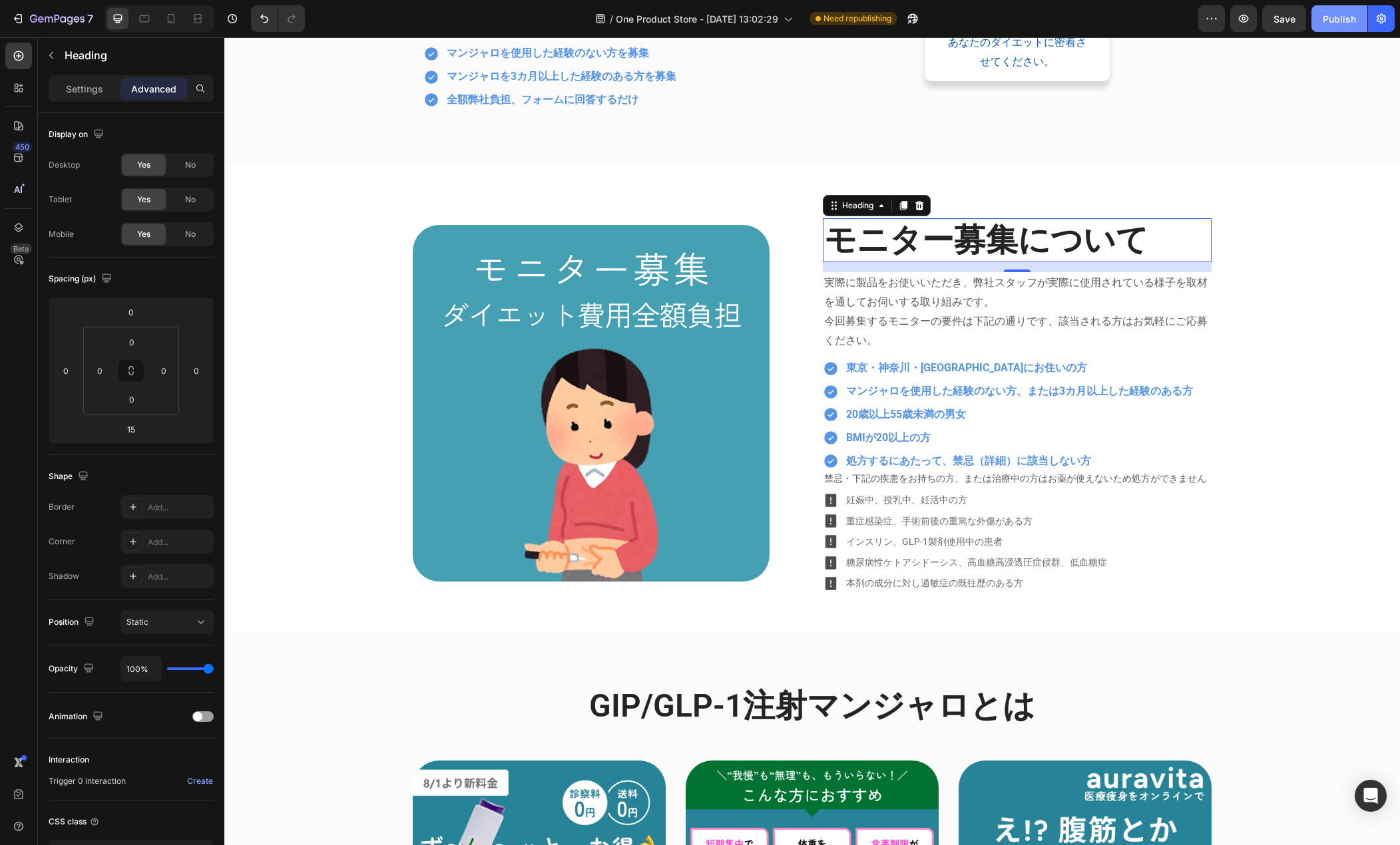
click at [1324, 29] on button "Publish" at bounding box center [1339, 19] width 56 height 27
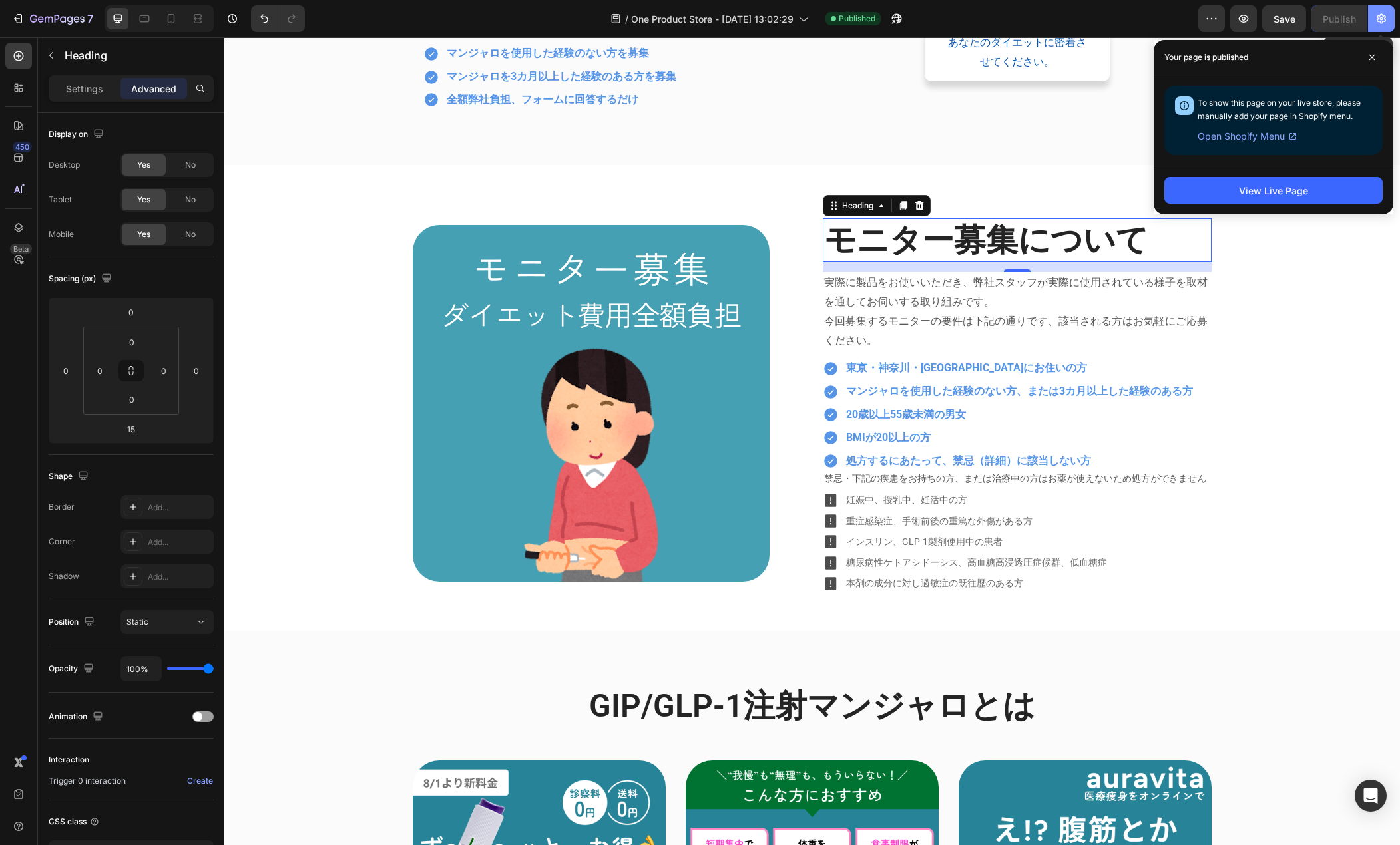
click at [1380, 22] on icon "button" at bounding box center [1381, 19] width 9 height 10
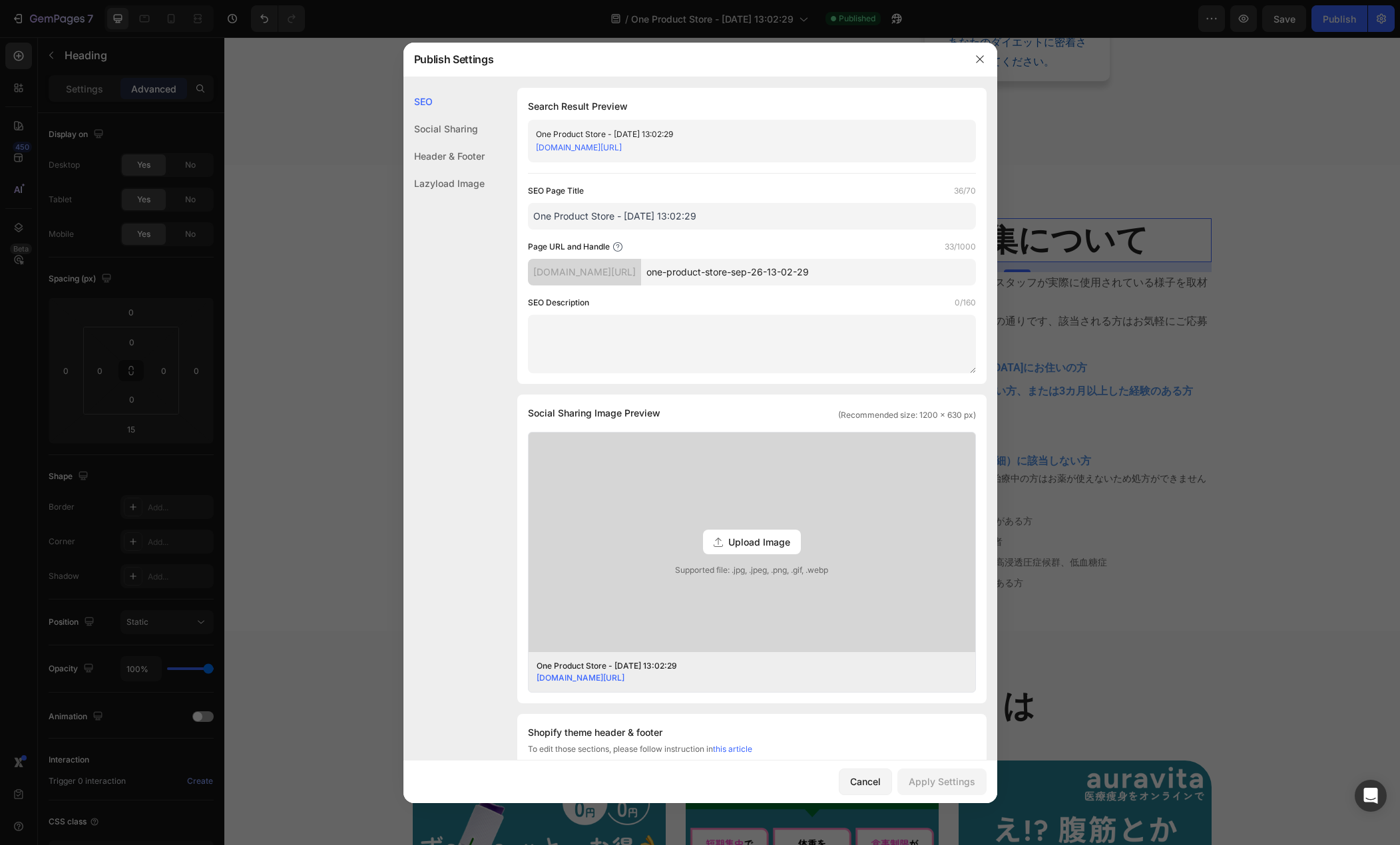
drag, startPoint x: 898, startPoint y: 266, endPoint x: 541, endPoint y: 246, distance: 357.6
click at [541, 246] on div "Page URL and Handle 33/1000 global-luxora.myshopify.com/pages/ one-product-stor…" at bounding box center [752, 263] width 448 height 46
type input "monitor_2025_mounjaro"
drag, startPoint x: 703, startPoint y: 218, endPoint x: 337, endPoint y: 209, distance: 366.1
click at [337, 209] on div "Publish Settings SEO Social Sharing Header & Footer Lazyload Image SEO Search R…" at bounding box center [700, 422] width 1400 height 845
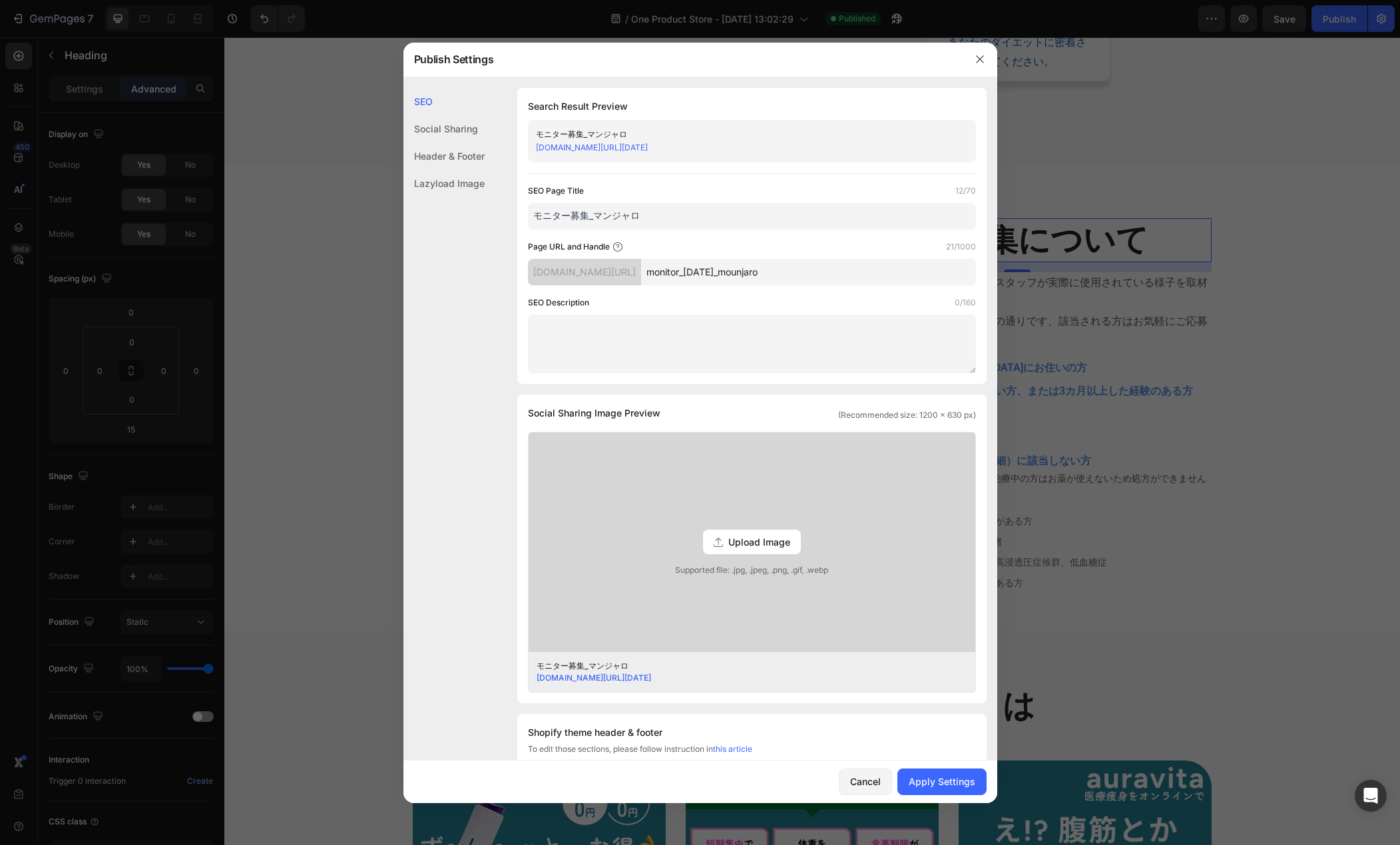
type input "モニター募集_マンジャロ"
click at [579, 348] on textarea at bounding box center [752, 344] width 448 height 59
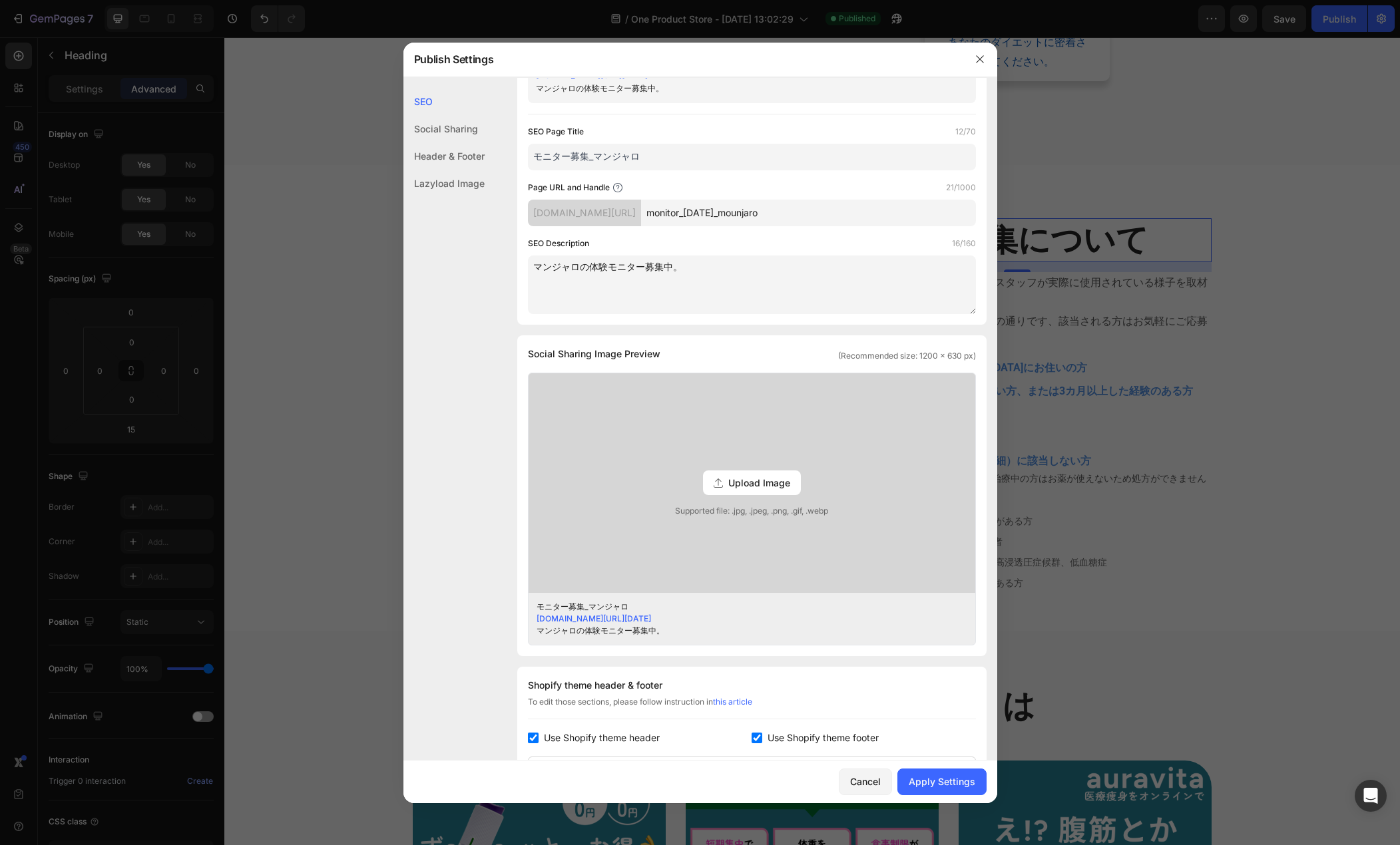
scroll to position [333, 0]
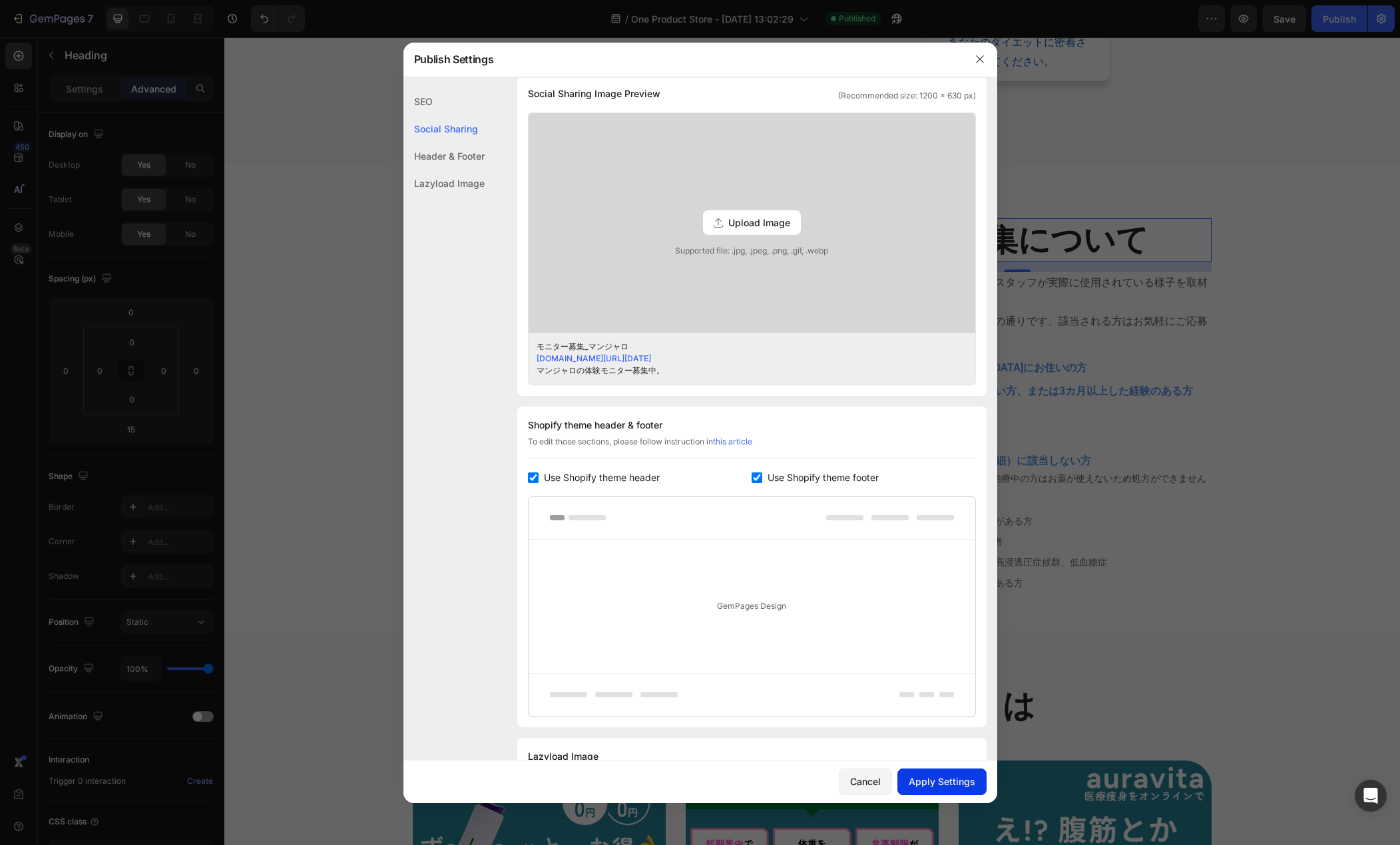
type textarea "マンジャロの体験モニター募集中。"
click at [928, 769] on button "Apply Settings" at bounding box center [942, 782] width 89 height 27
click at [975, 56] on icon "button" at bounding box center [980, 59] width 10 height 10
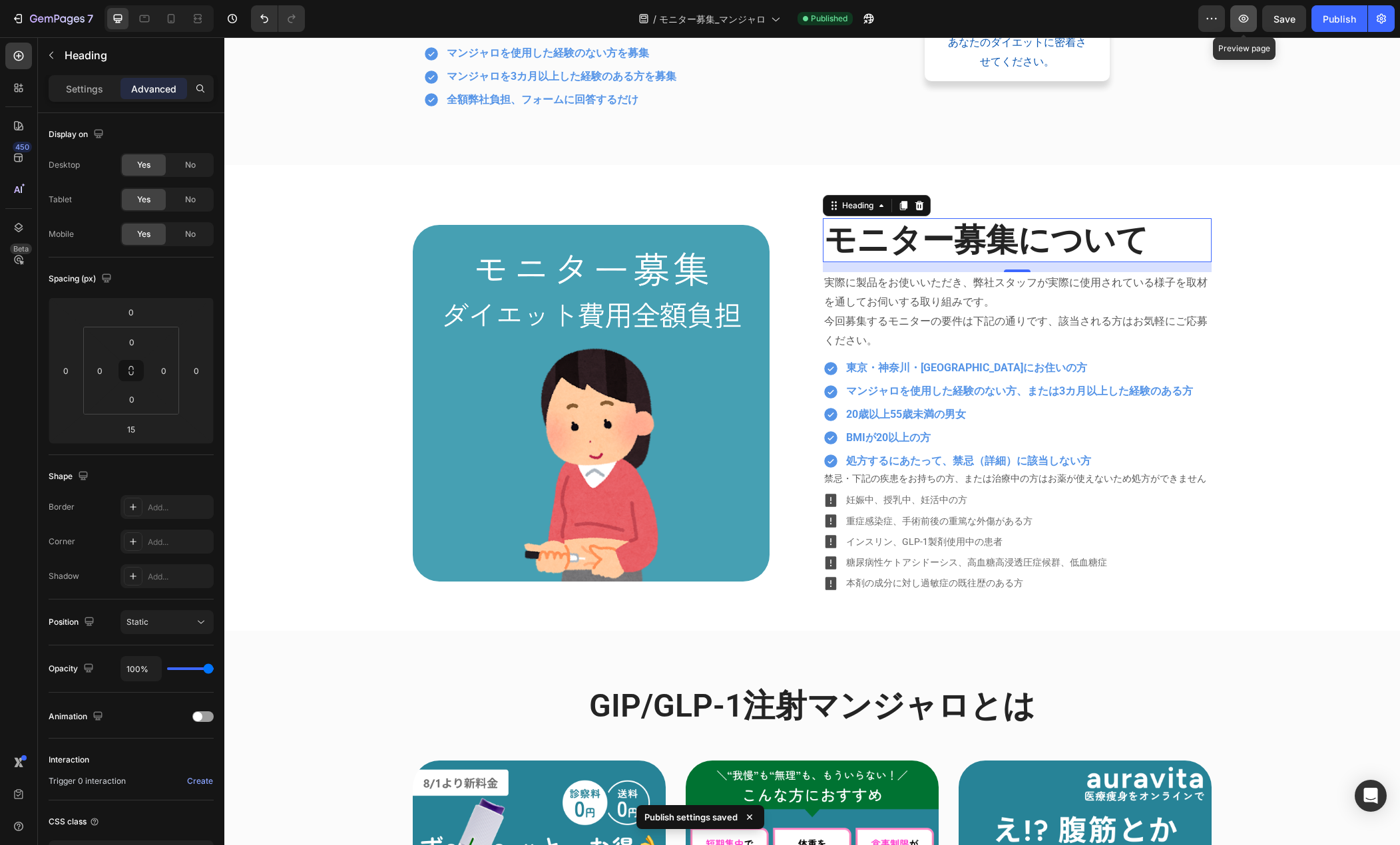
click at [1242, 24] on icon "button" at bounding box center [1243, 19] width 13 height 13
click at [875, 16] on icon "button" at bounding box center [869, 19] width 13 height 13
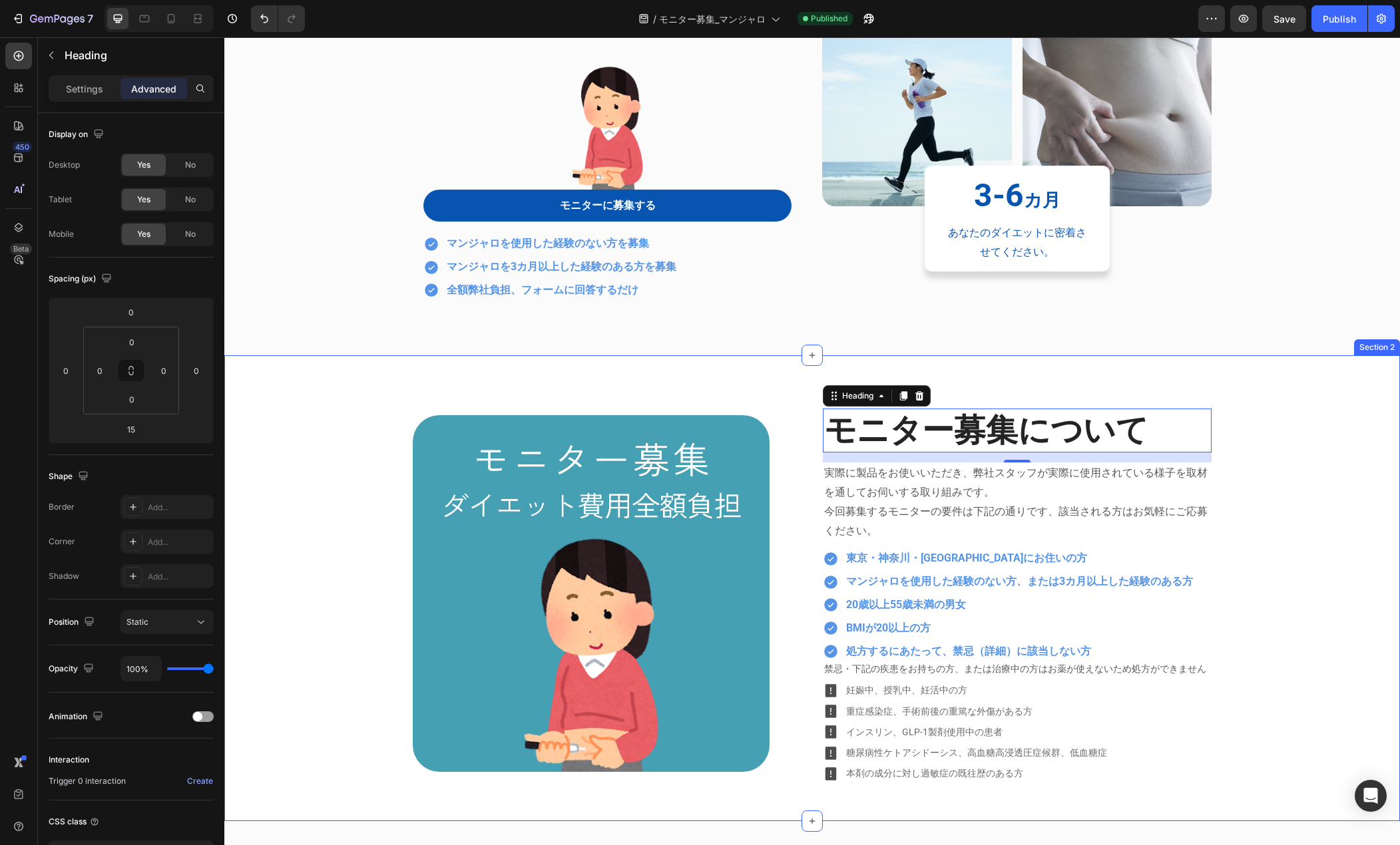
scroll to position [0, 0]
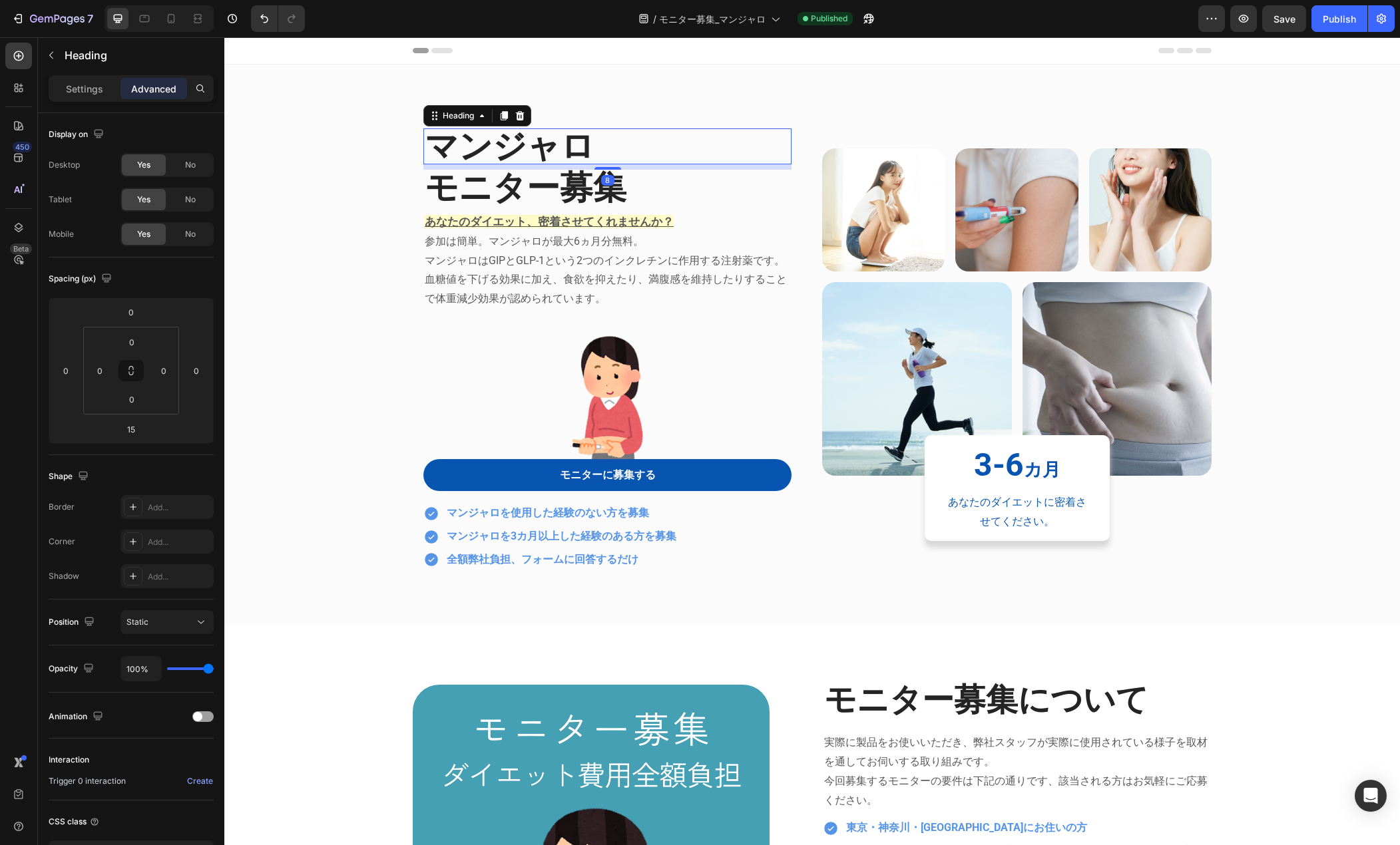
click at [576, 140] on h2 "マンジャロ" at bounding box center [607, 146] width 368 height 36
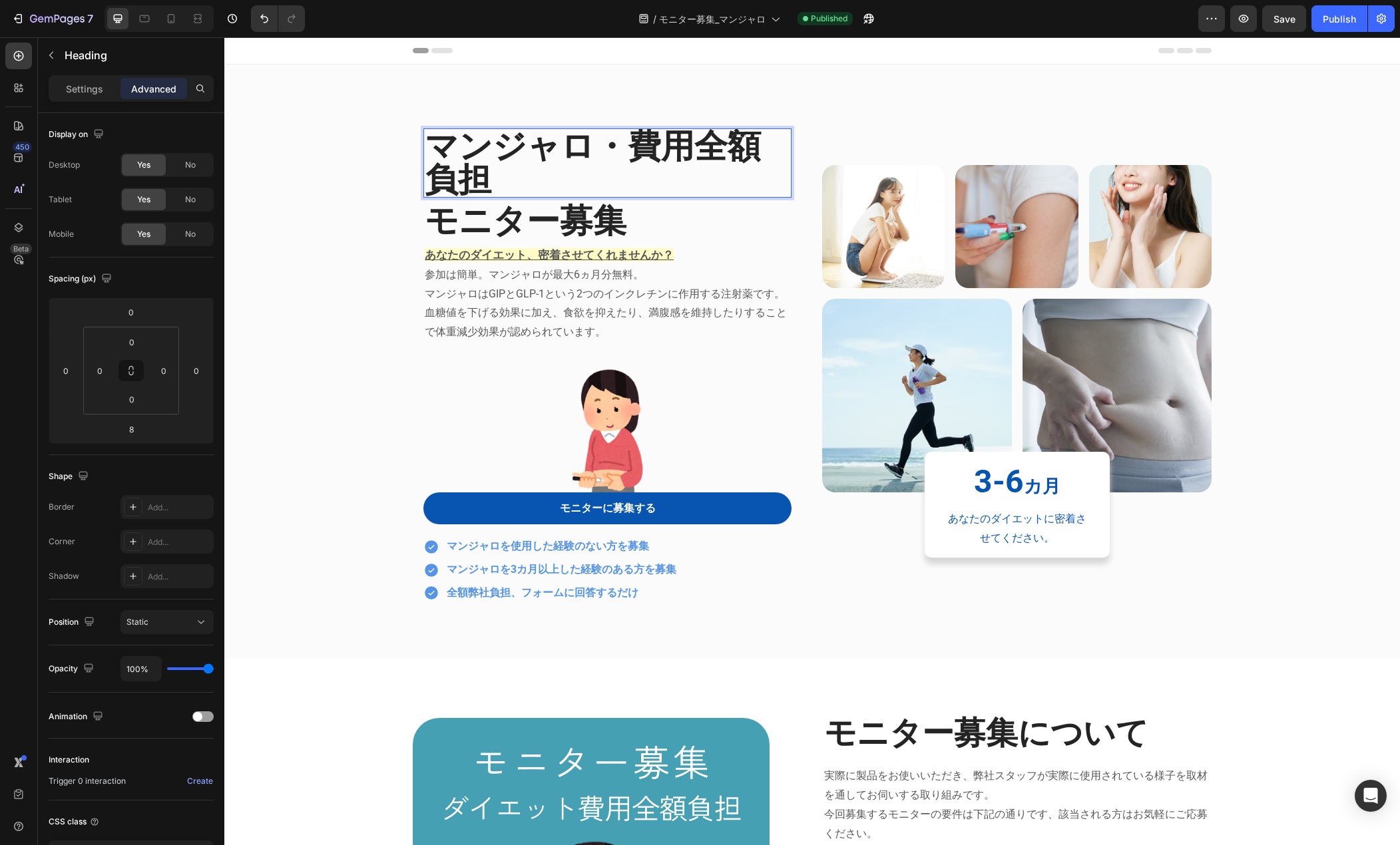
scroll to position [2, 0]
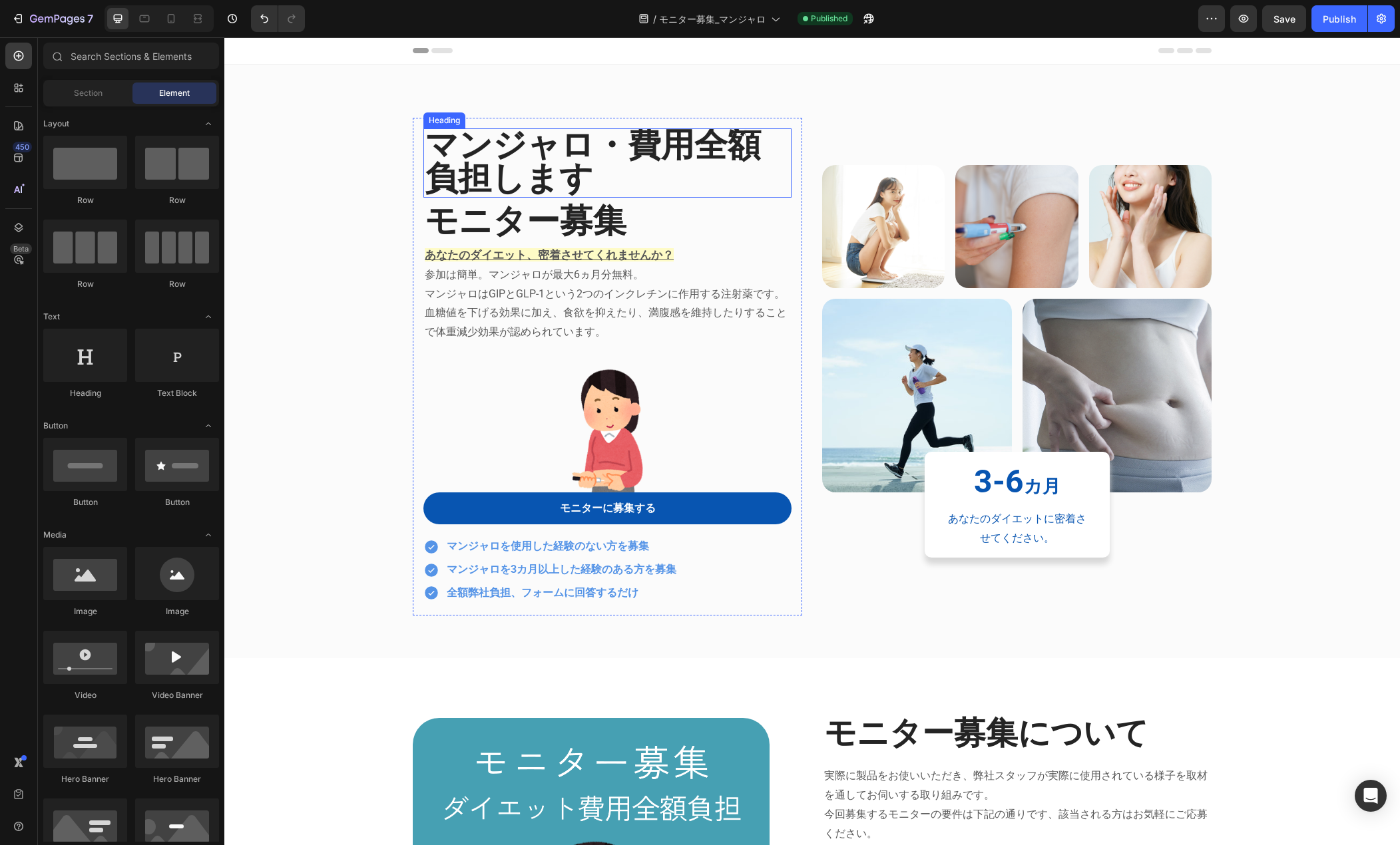
click at [571, 143] on p "マンジャロ・費用全額負担します" at bounding box center [608, 161] width 365 height 66
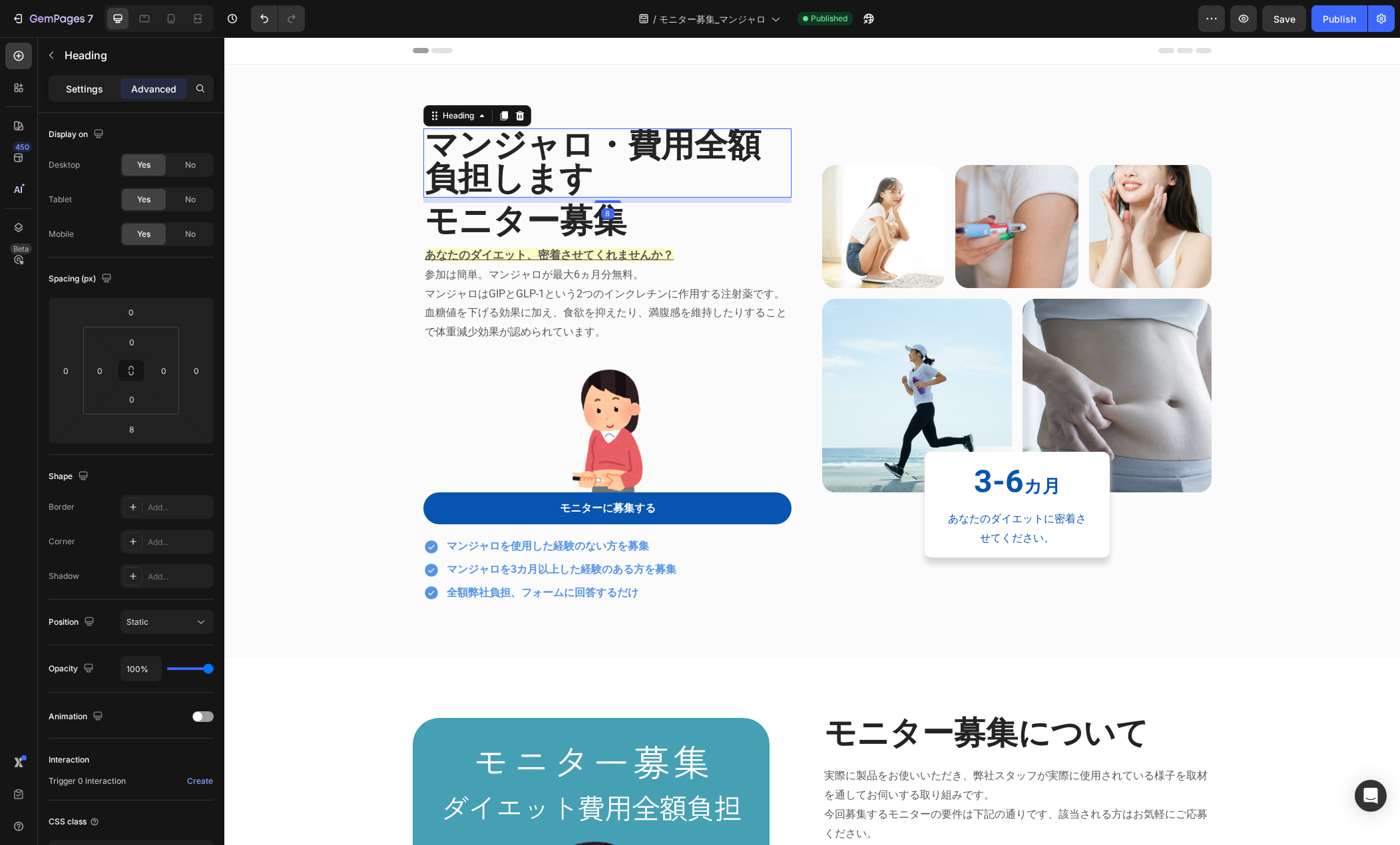
click at [74, 89] on p "Settings" at bounding box center [85, 89] width 37 height 14
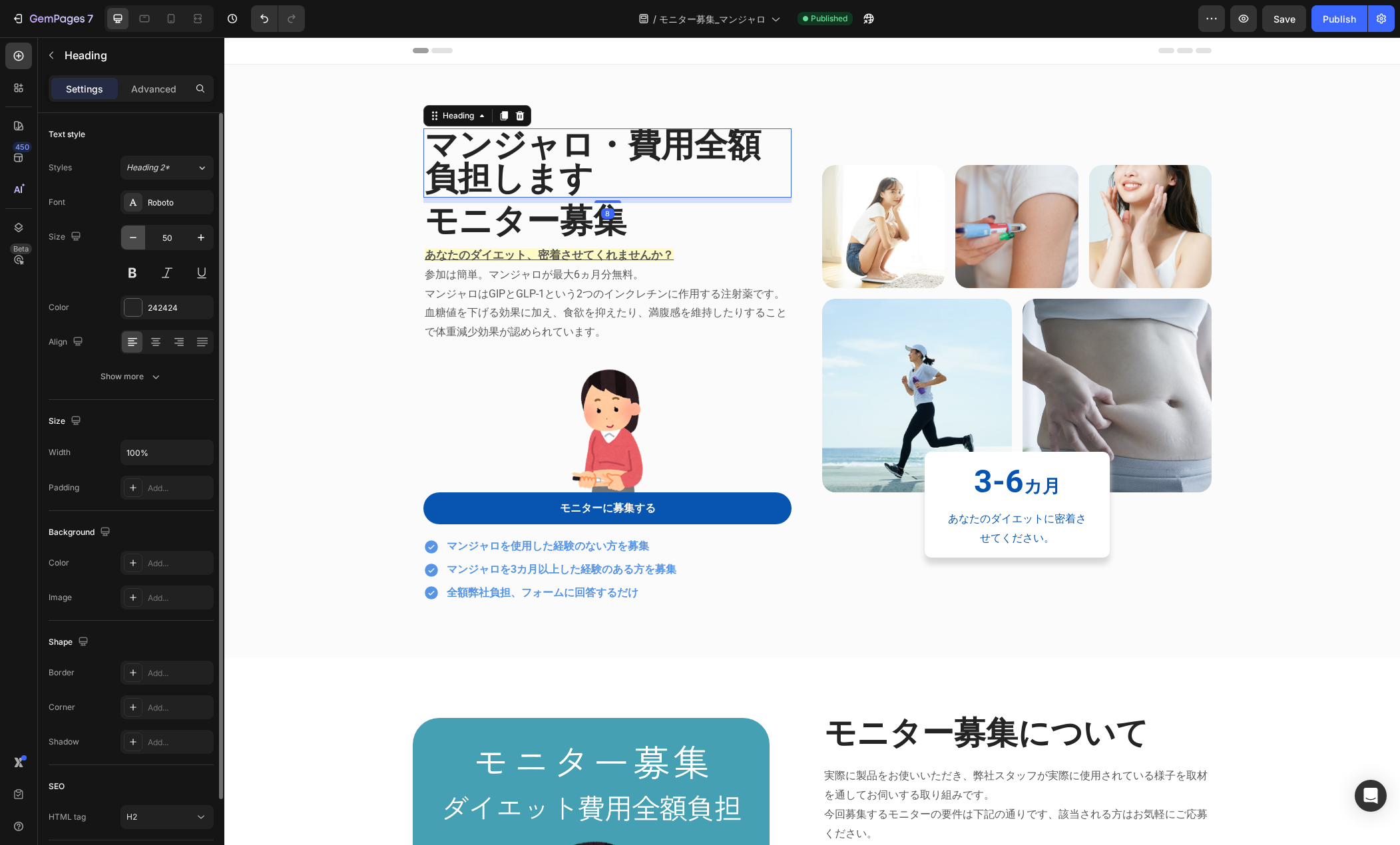
click at [133, 244] on button "button" at bounding box center [133, 238] width 24 height 24
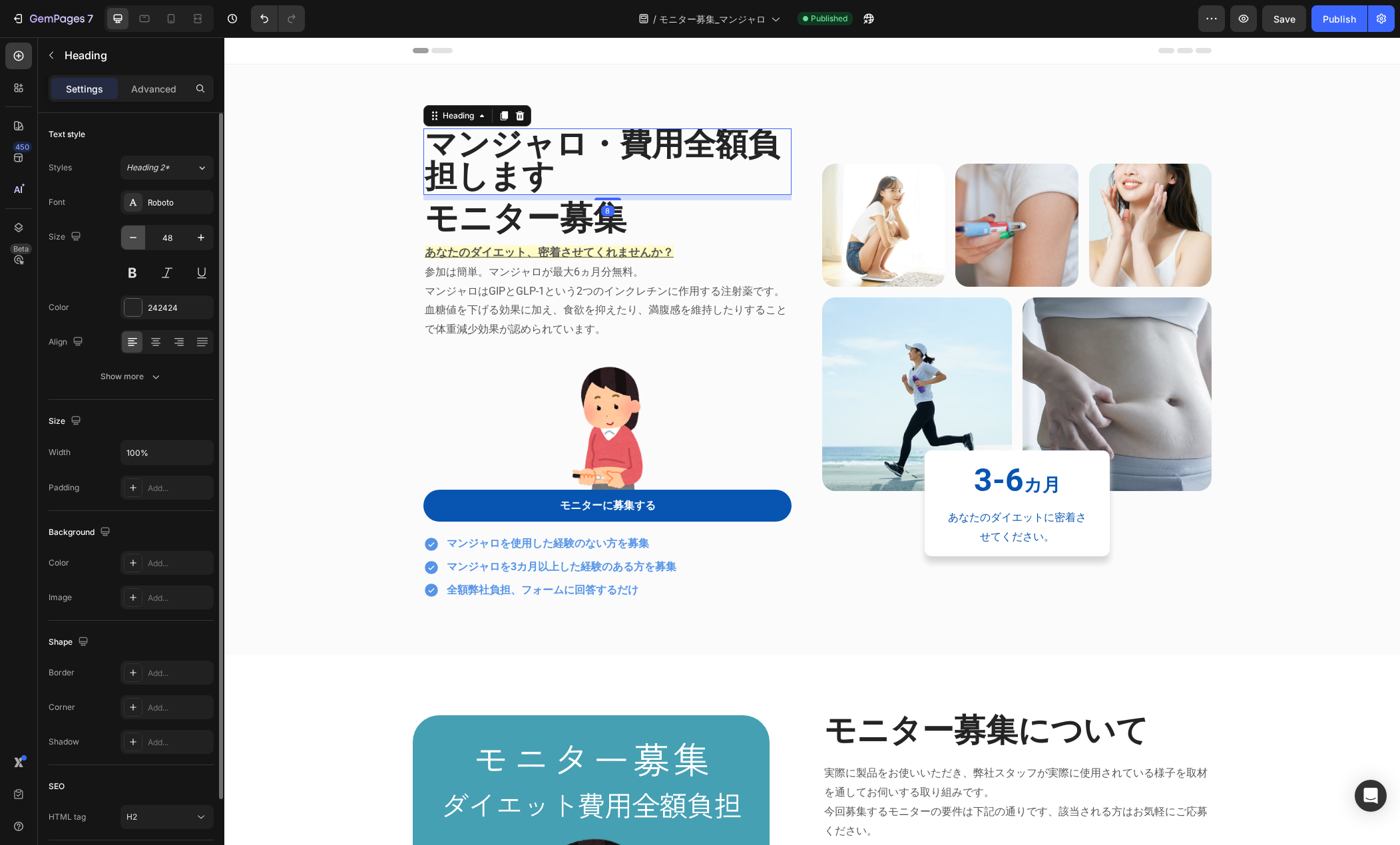
click at [133, 244] on button "button" at bounding box center [133, 238] width 24 height 24
click at [134, 244] on button "button" at bounding box center [133, 238] width 24 height 24
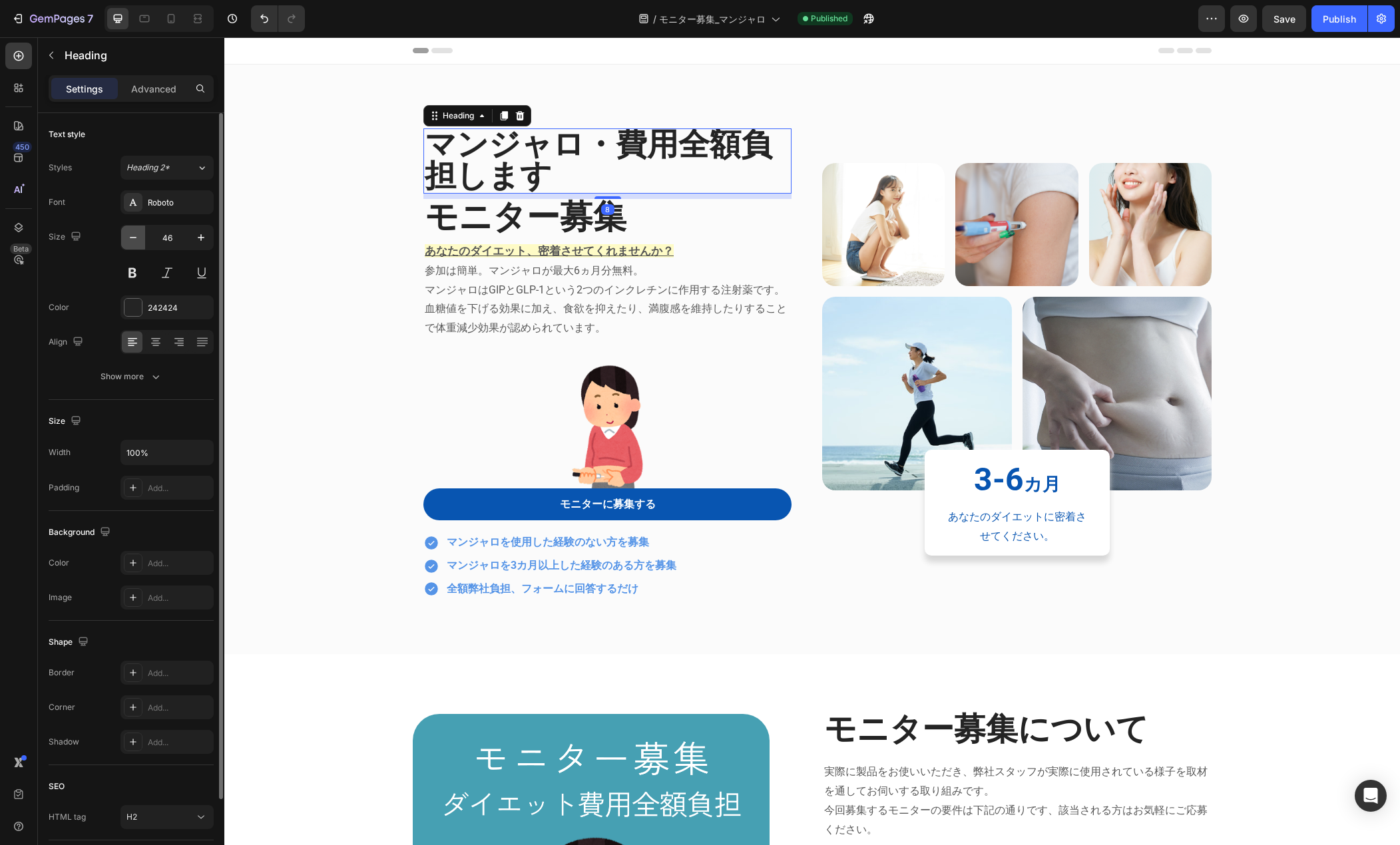
click at [134, 243] on button "button" at bounding box center [133, 238] width 24 height 24
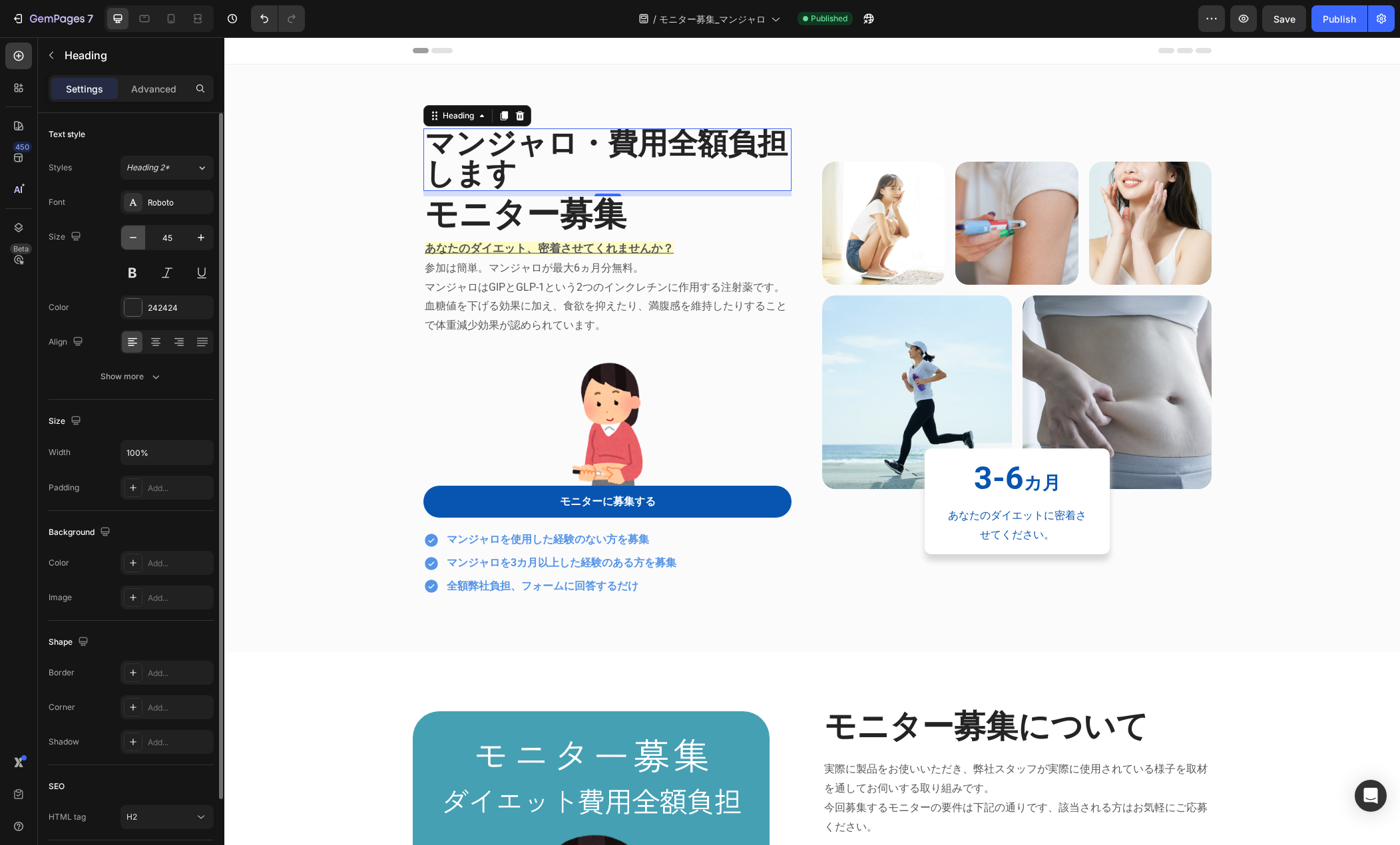
click at [135, 243] on icon "button" at bounding box center [133, 238] width 13 height 13
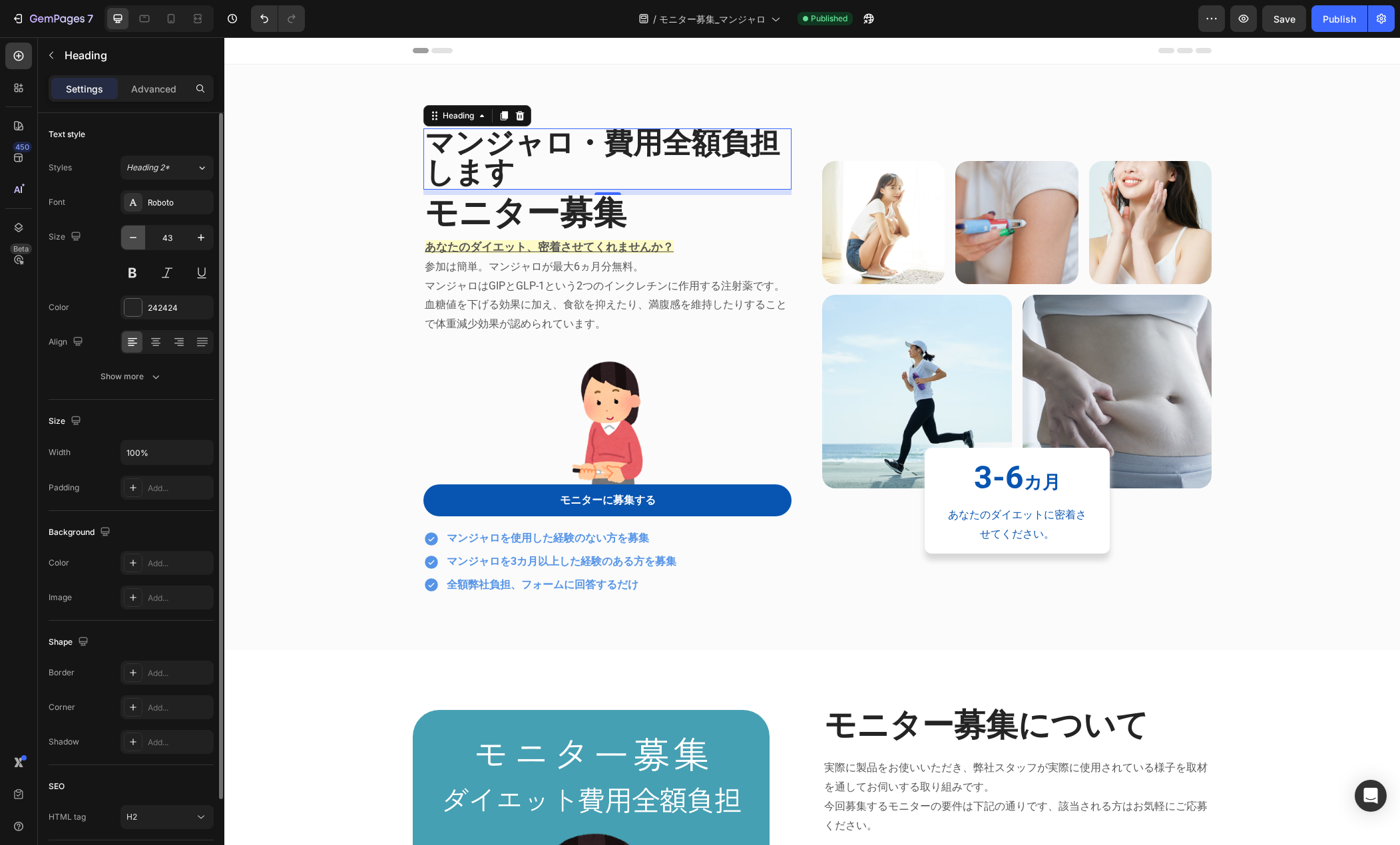
click at [135, 243] on icon "button" at bounding box center [133, 238] width 13 height 13
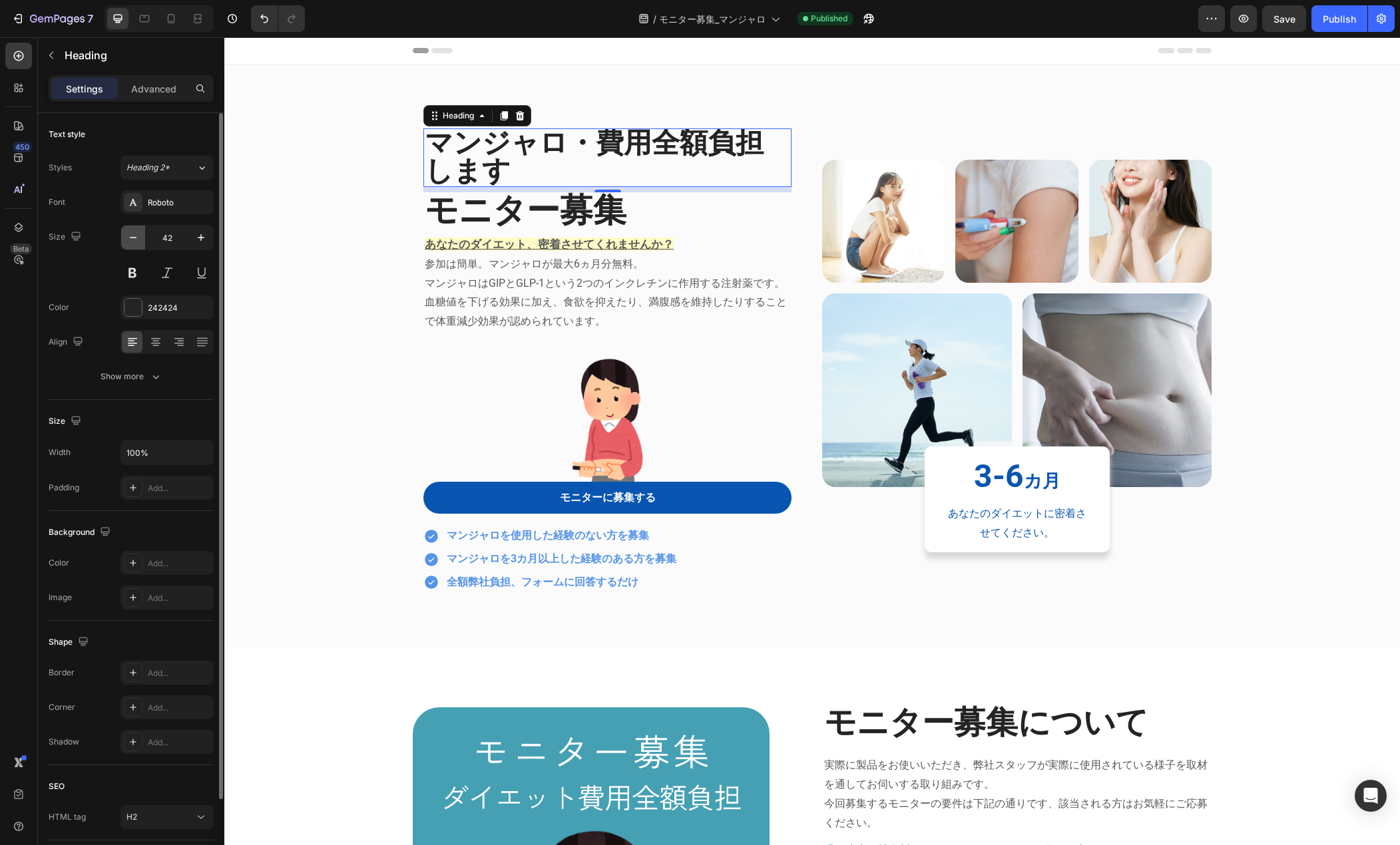
click at [135, 243] on icon "button" at bounding box center [133, 238] width 13 height 13
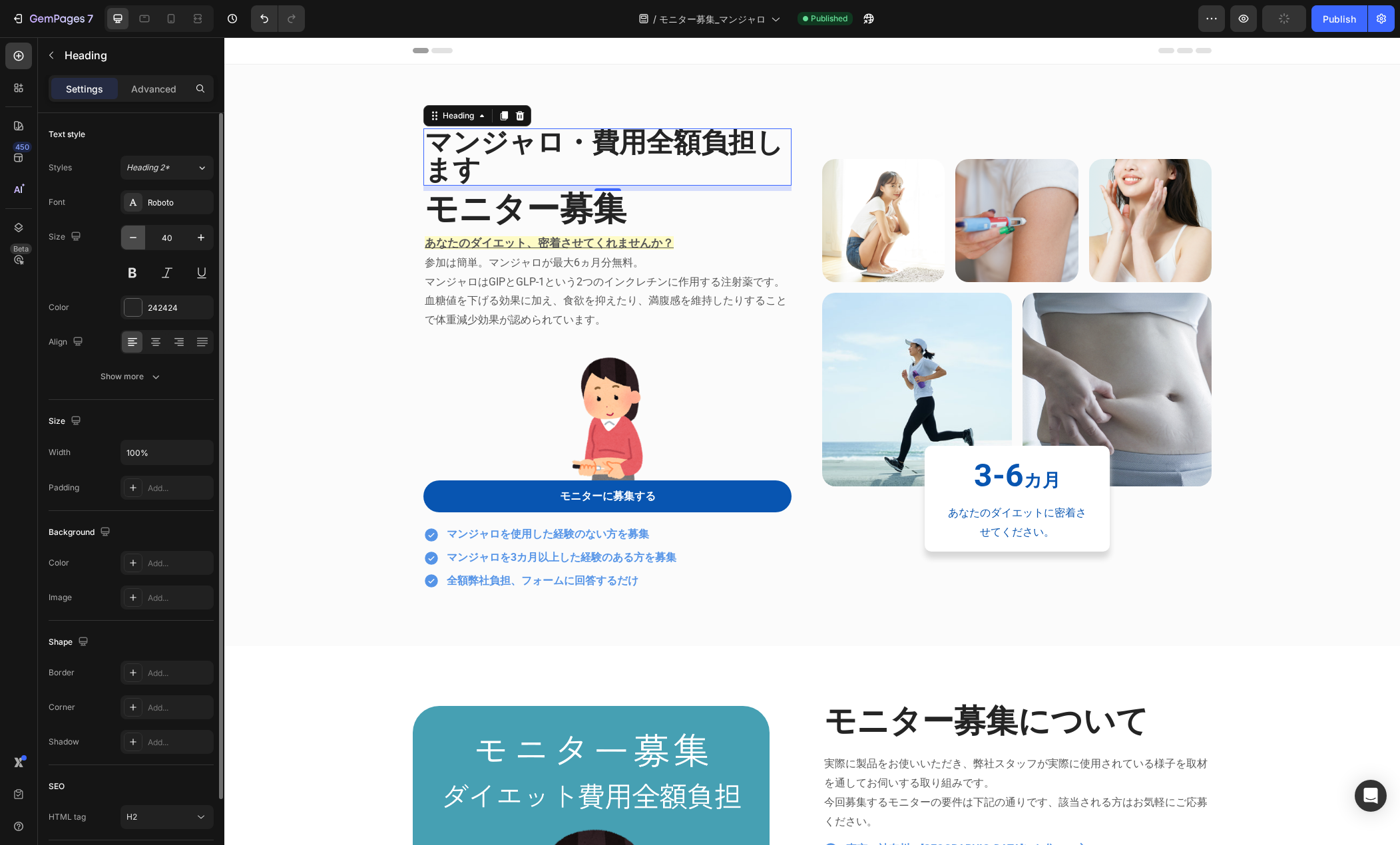
click at [135, 243] on icon "button" at bounding box center [133, 238] width 13 height 13
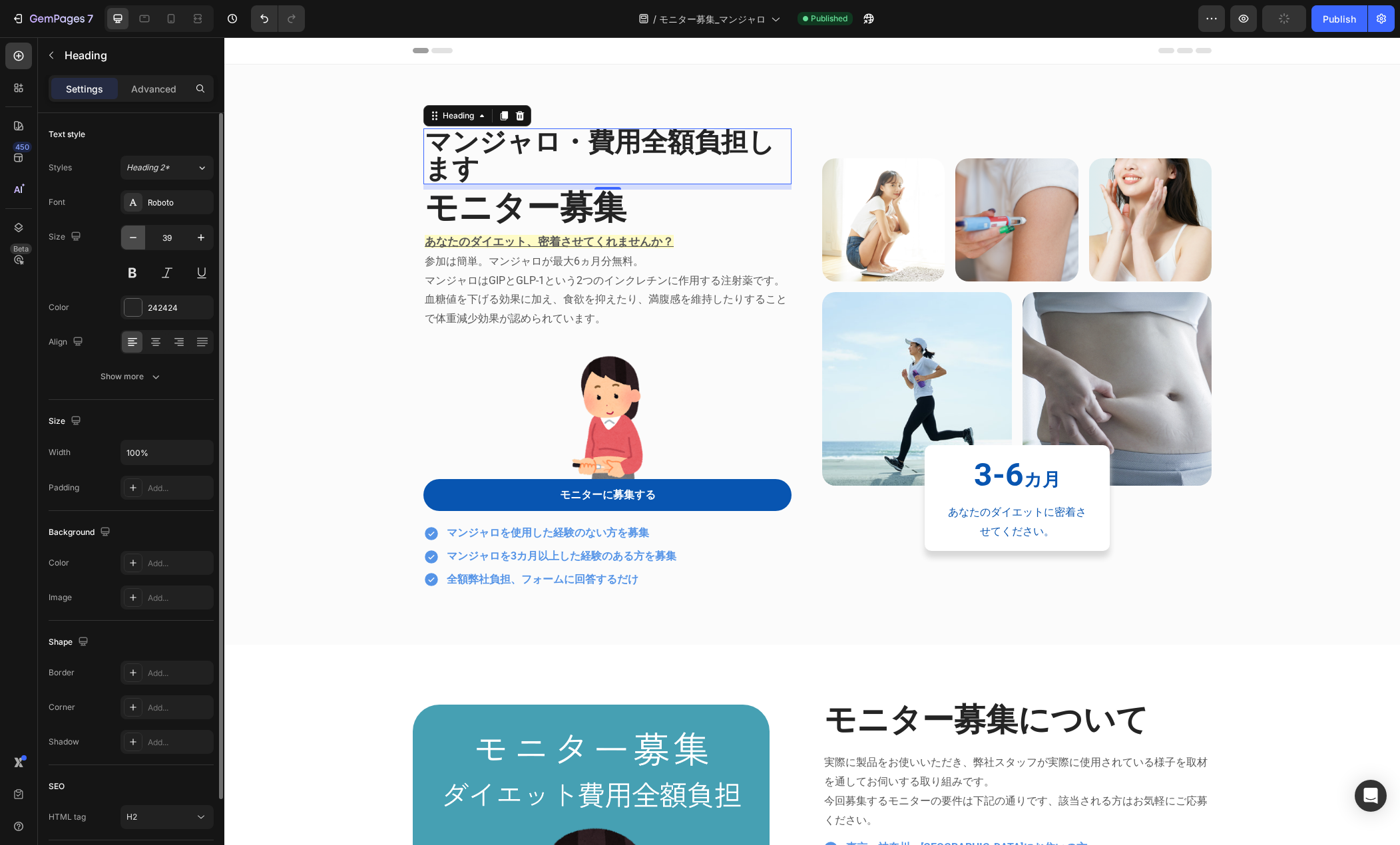
click at [135, 243] on icon "button" at bounding box center [133, 238] width 13 height 13
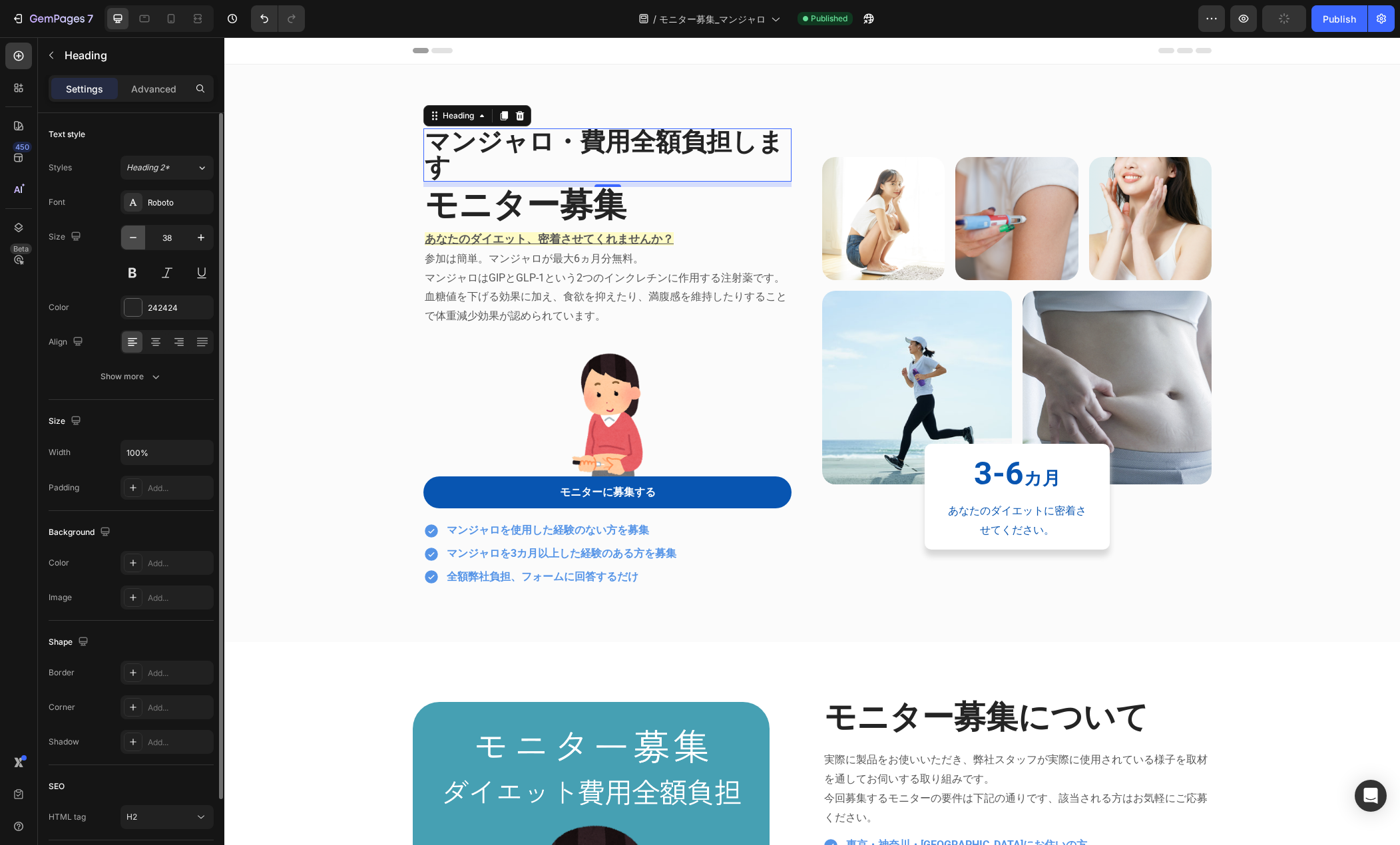
click at [135, 243] on icon "button" at bounding box center [133, 238] width 13 height 13
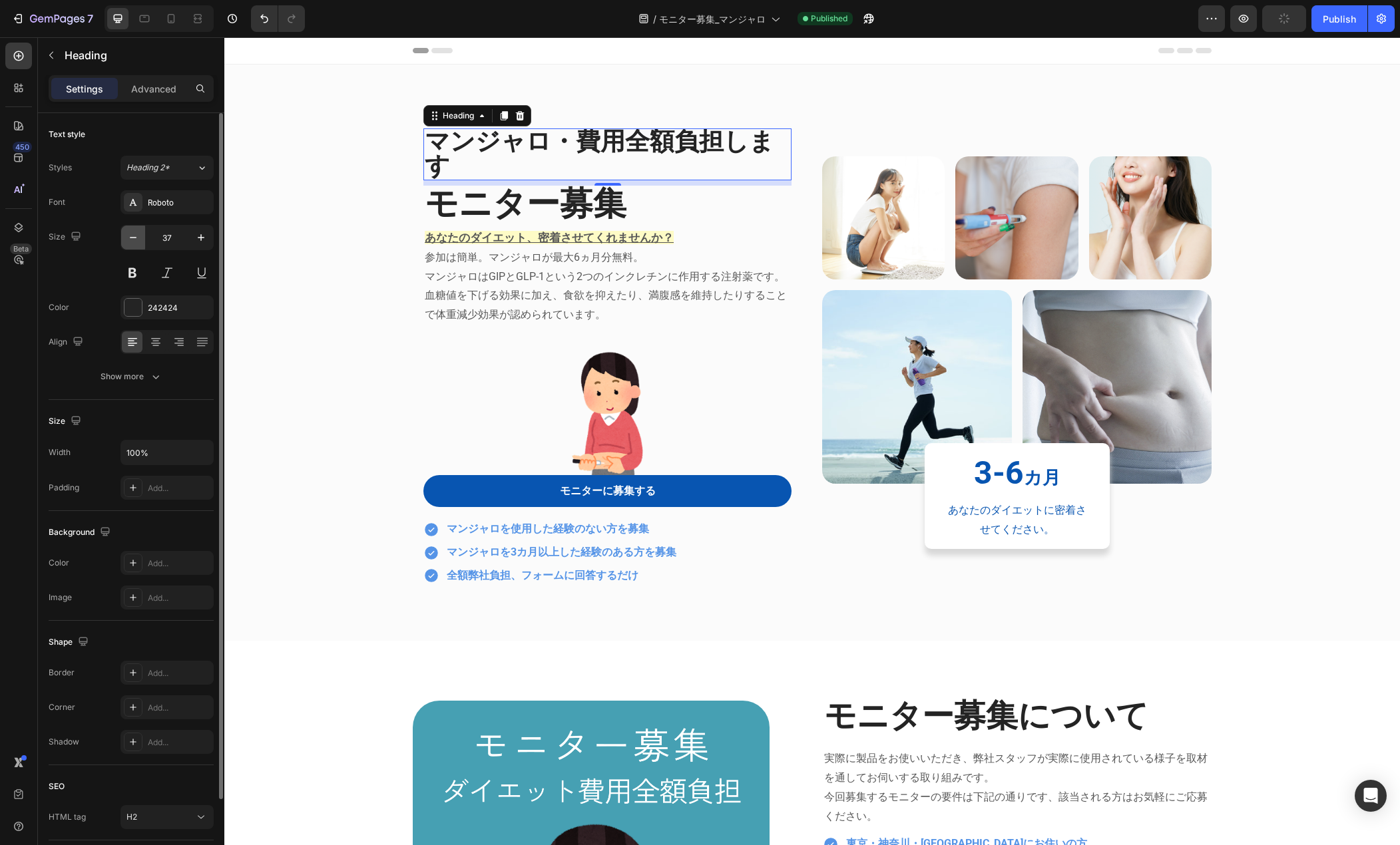
scroll to position [1, 0]
click at [135, 243] on icon "button" at bounding box center [133, 238] width 13 height 13
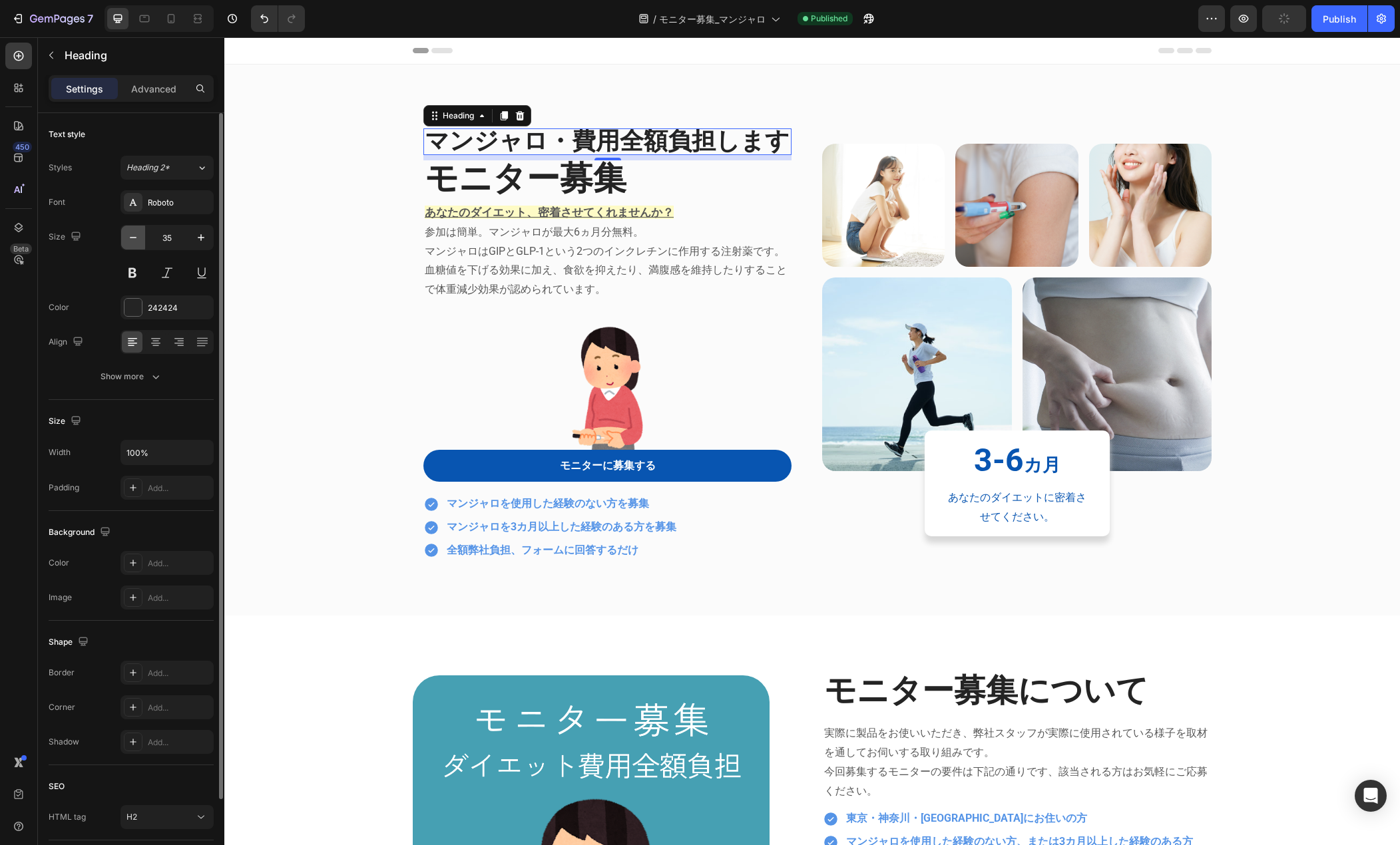
click at [134, 243] on icon "button" at bounding box center [133, 238] width 13 height 13
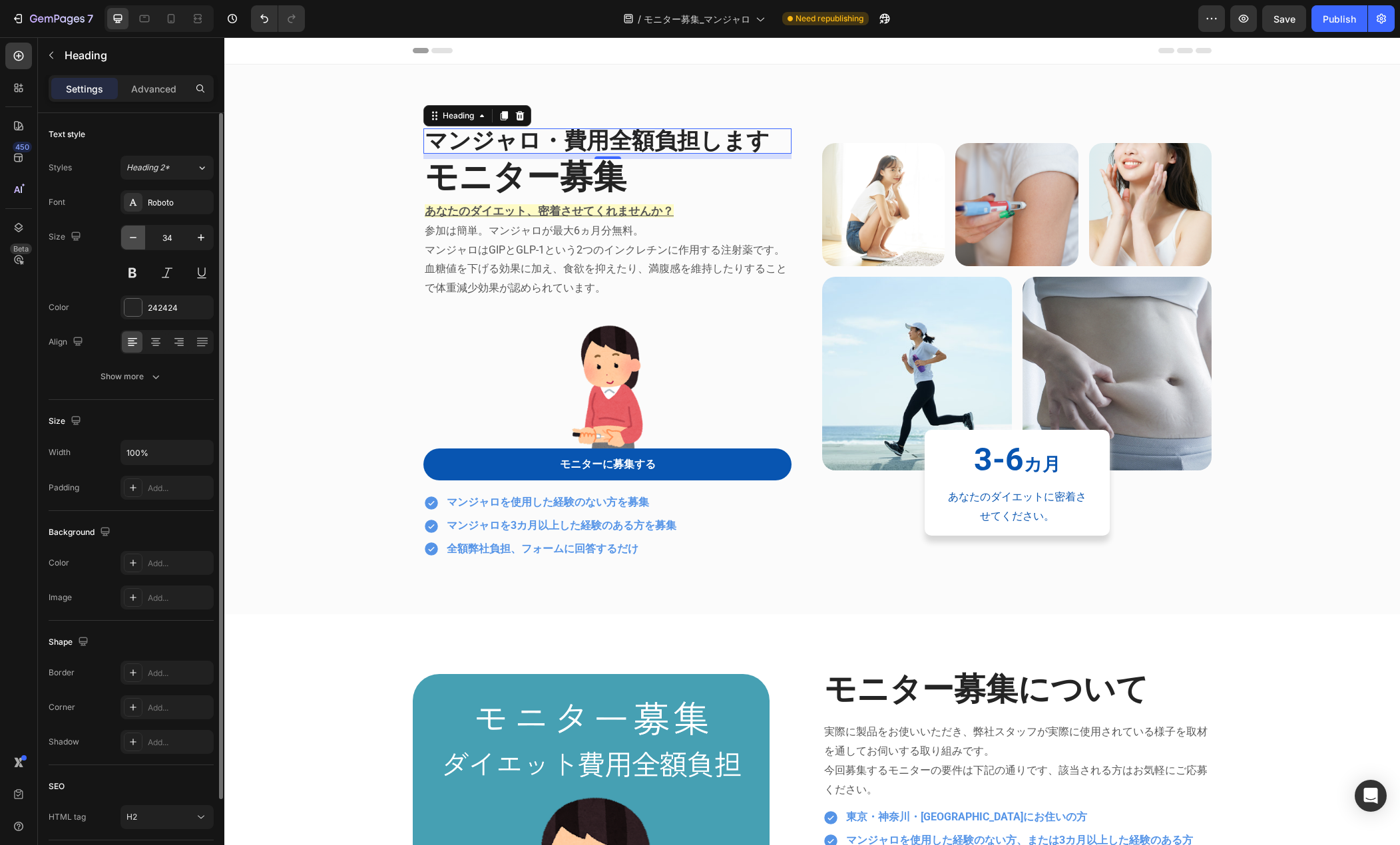
click at [134, 243] on icon "button" at bounding box center [133, 238] width 13 height 13
click at [178, 19] on div at bounding box center [171, 19] width 21 height 21
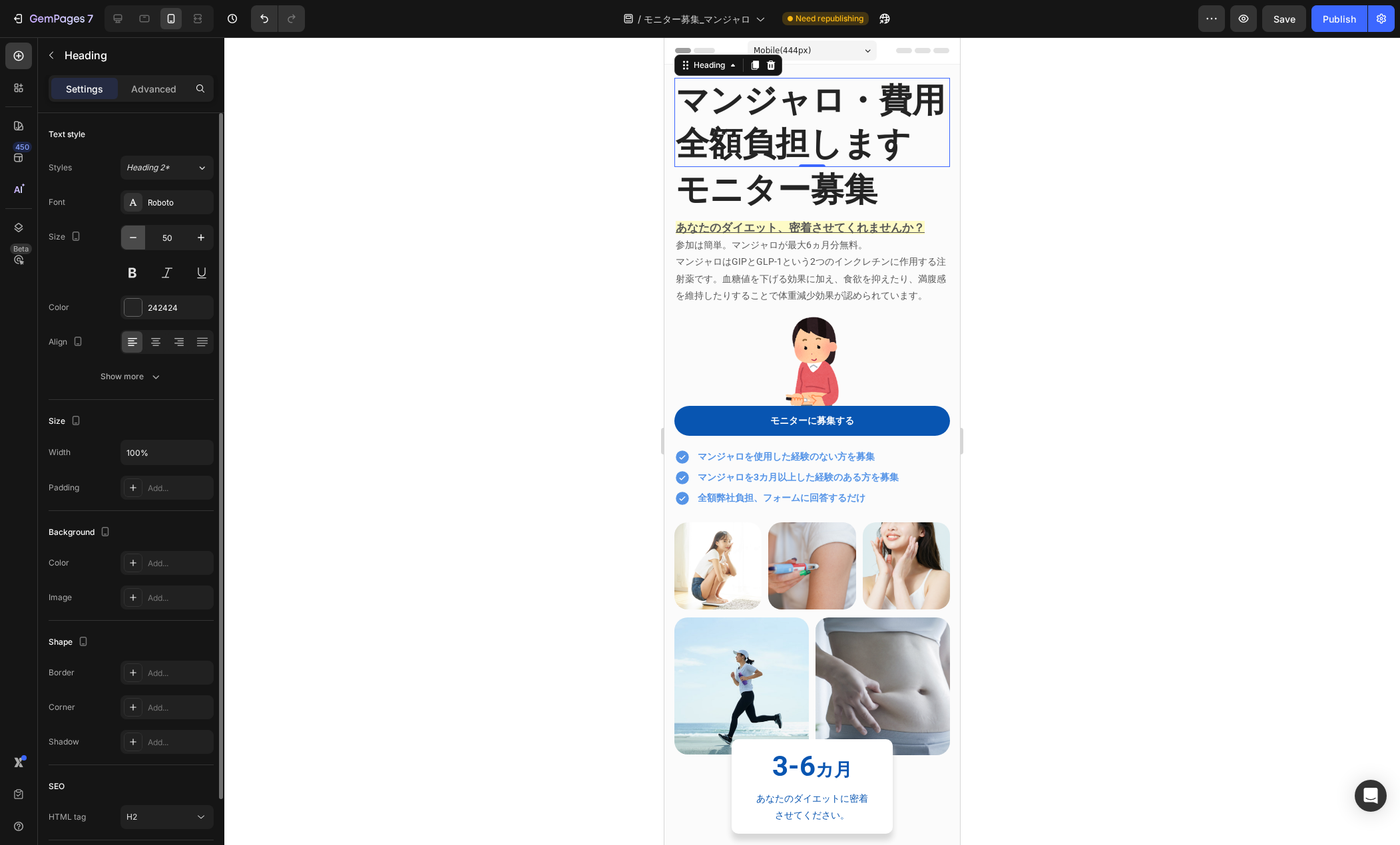
click at [139, 244] on button "button" at bounding box center [133, 238] width 24 height 24
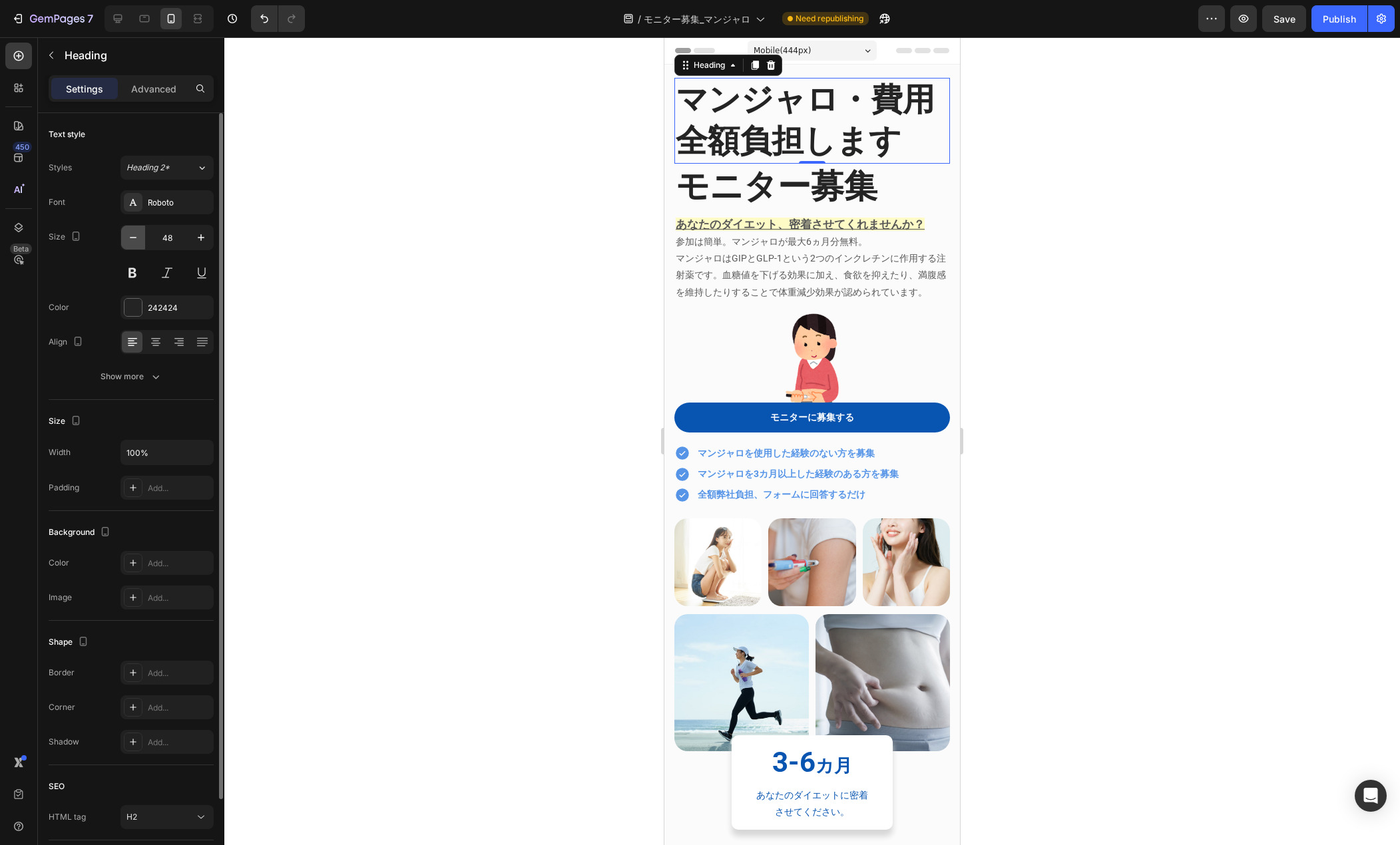
click at [139, 244] on button "button" at bounding box center [133, 238] width 24 height 24
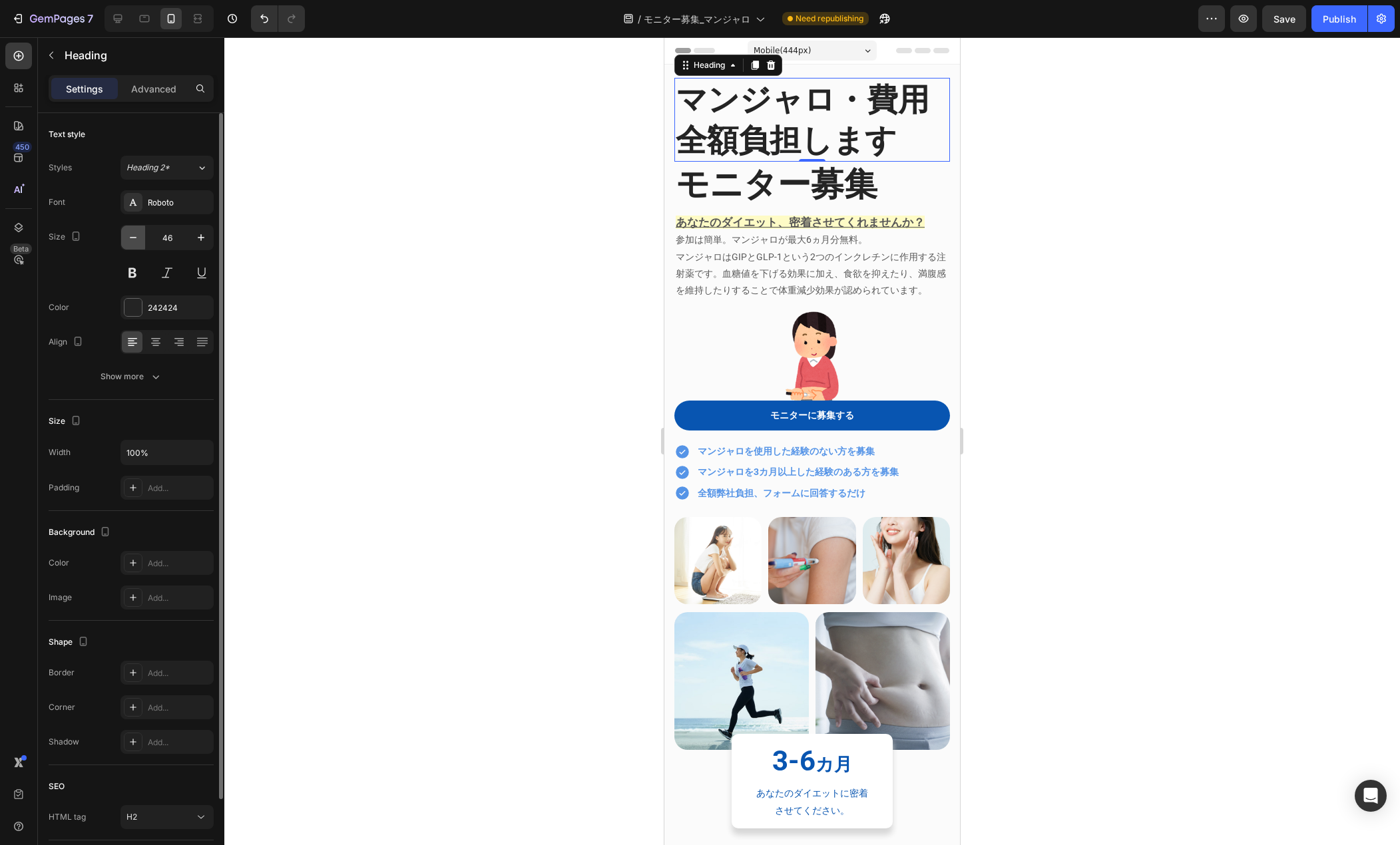
click at [139, 244] on button "button" at bounding box center [133, 238] width 24 height 24
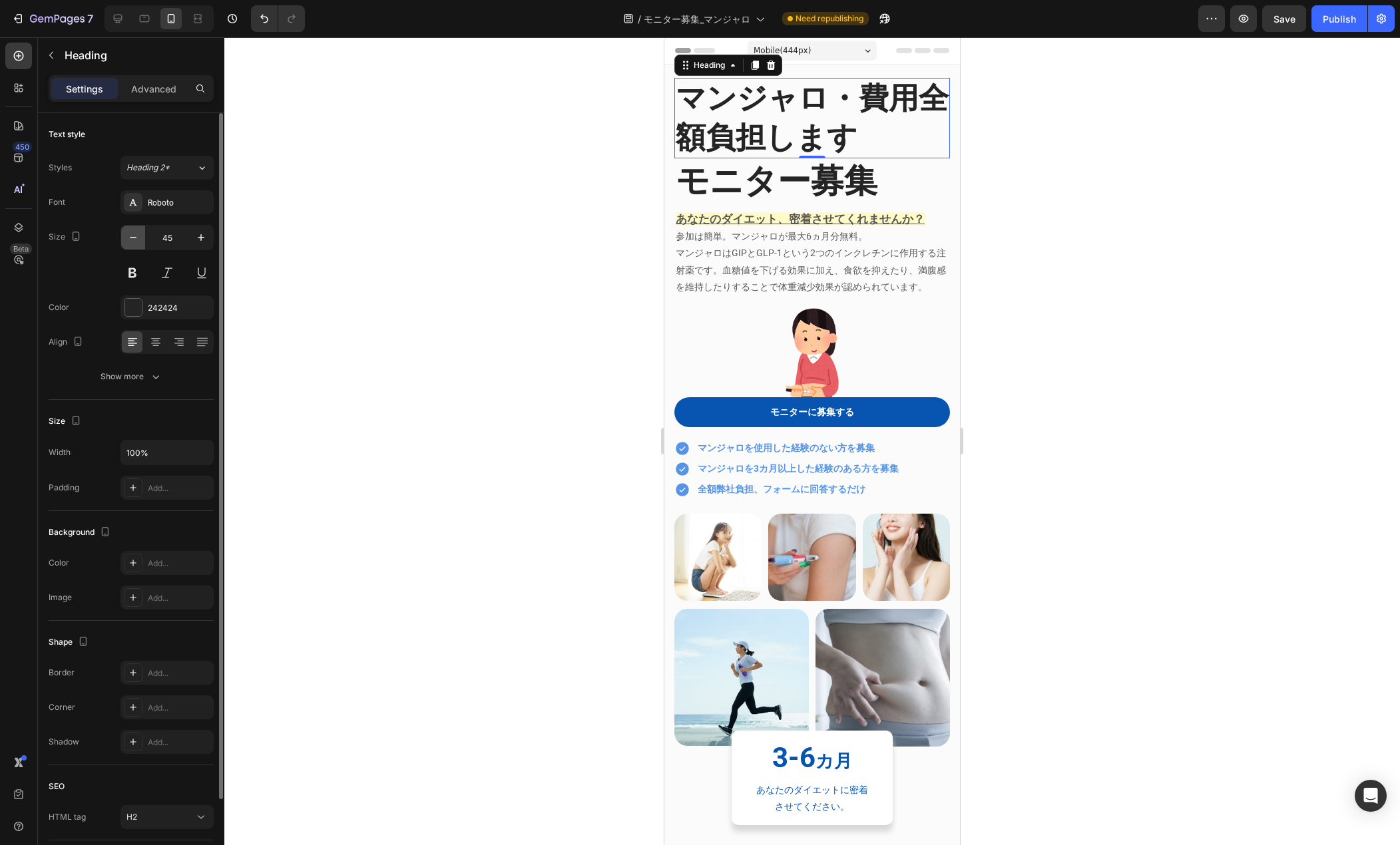
click at [139, 244] on button "button" at bounding box center [133, 238] width 24 height 24
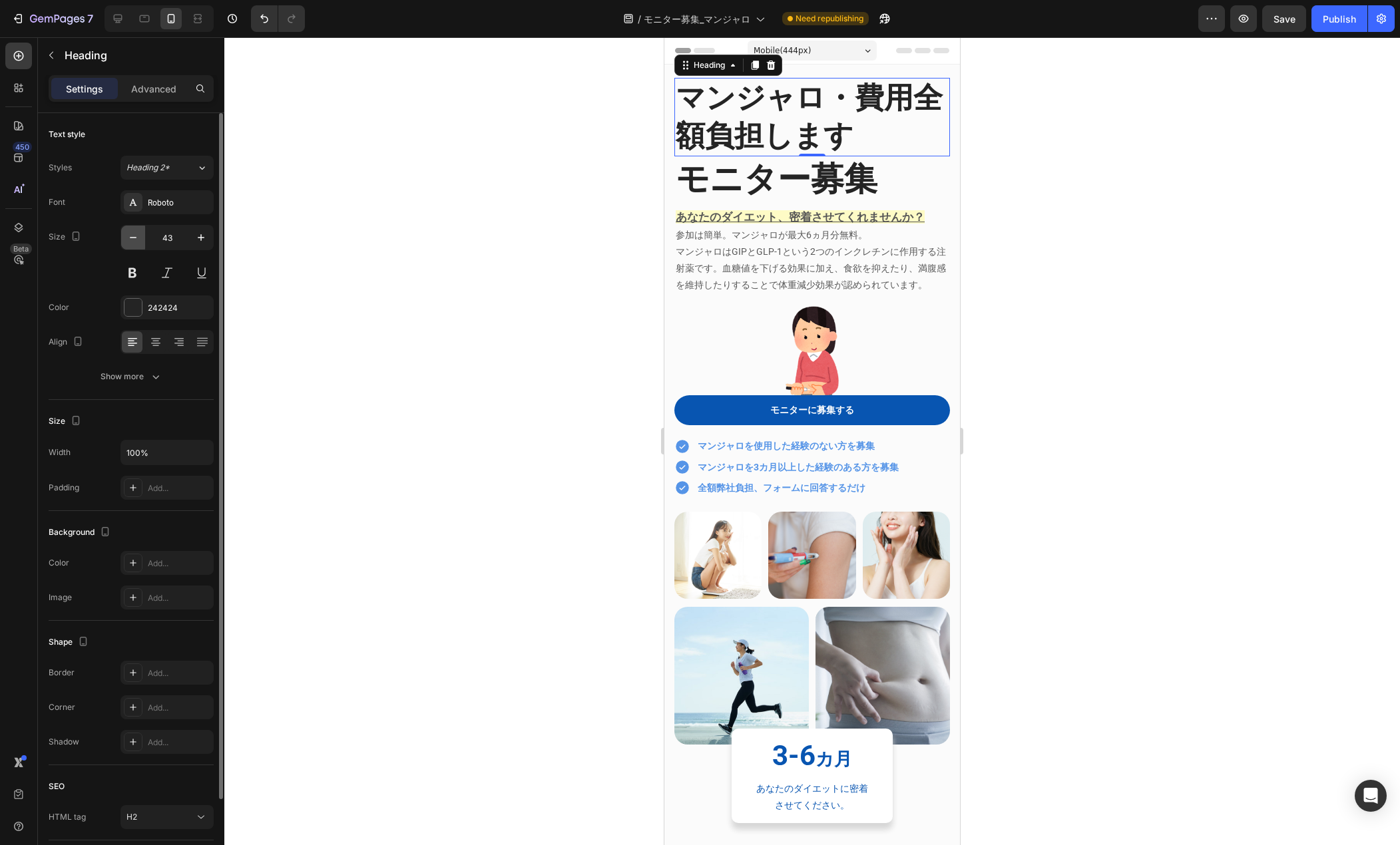
click at [139, 244] on button "button" at bounding box center [133, 238] width 24 height 24
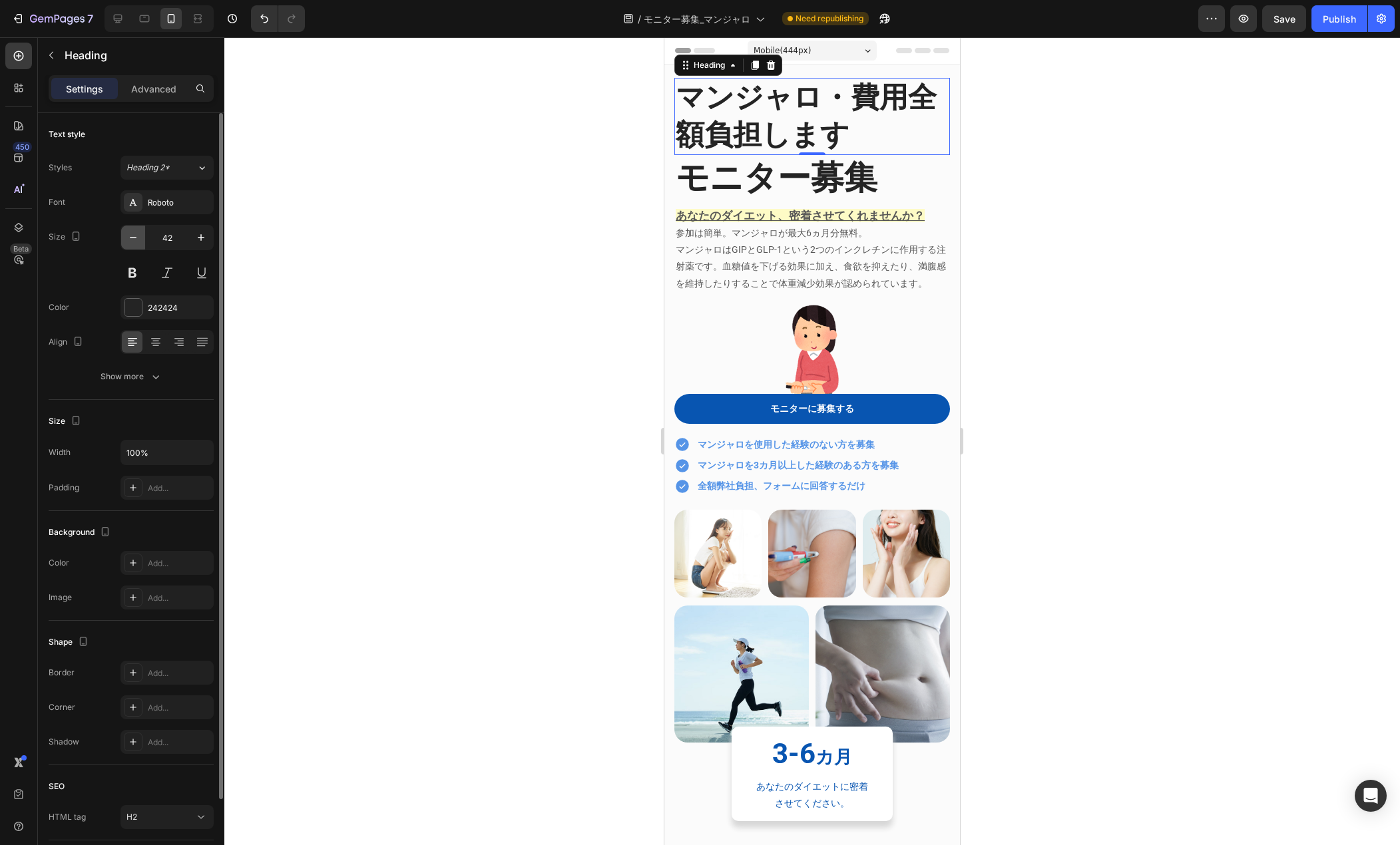
click at [139, 244] on button "button" at bounding box center [133, 238] width 24 height 24
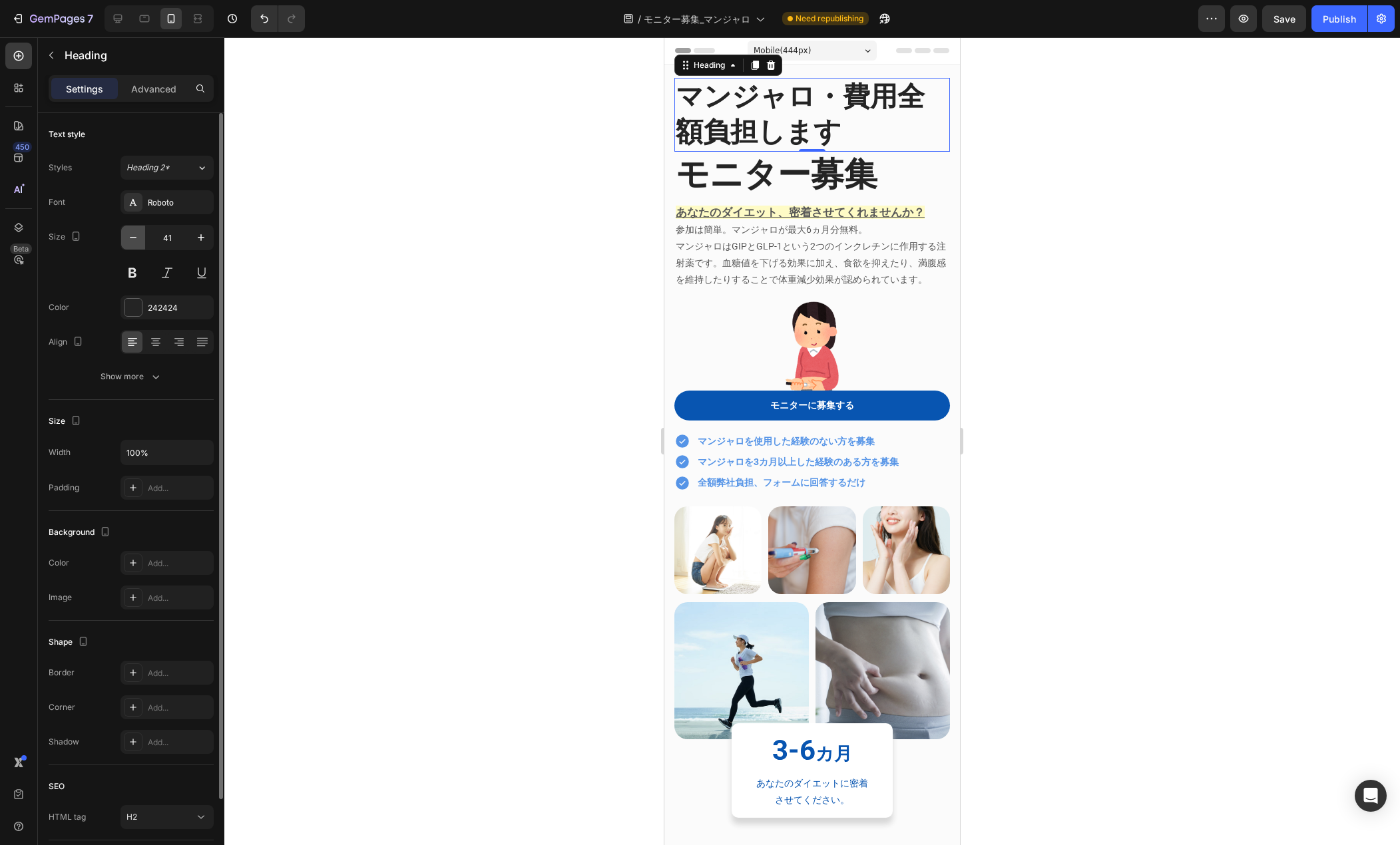
click at [139, 244] on button "button" at bounding box center [133, 238] width 24 height 24
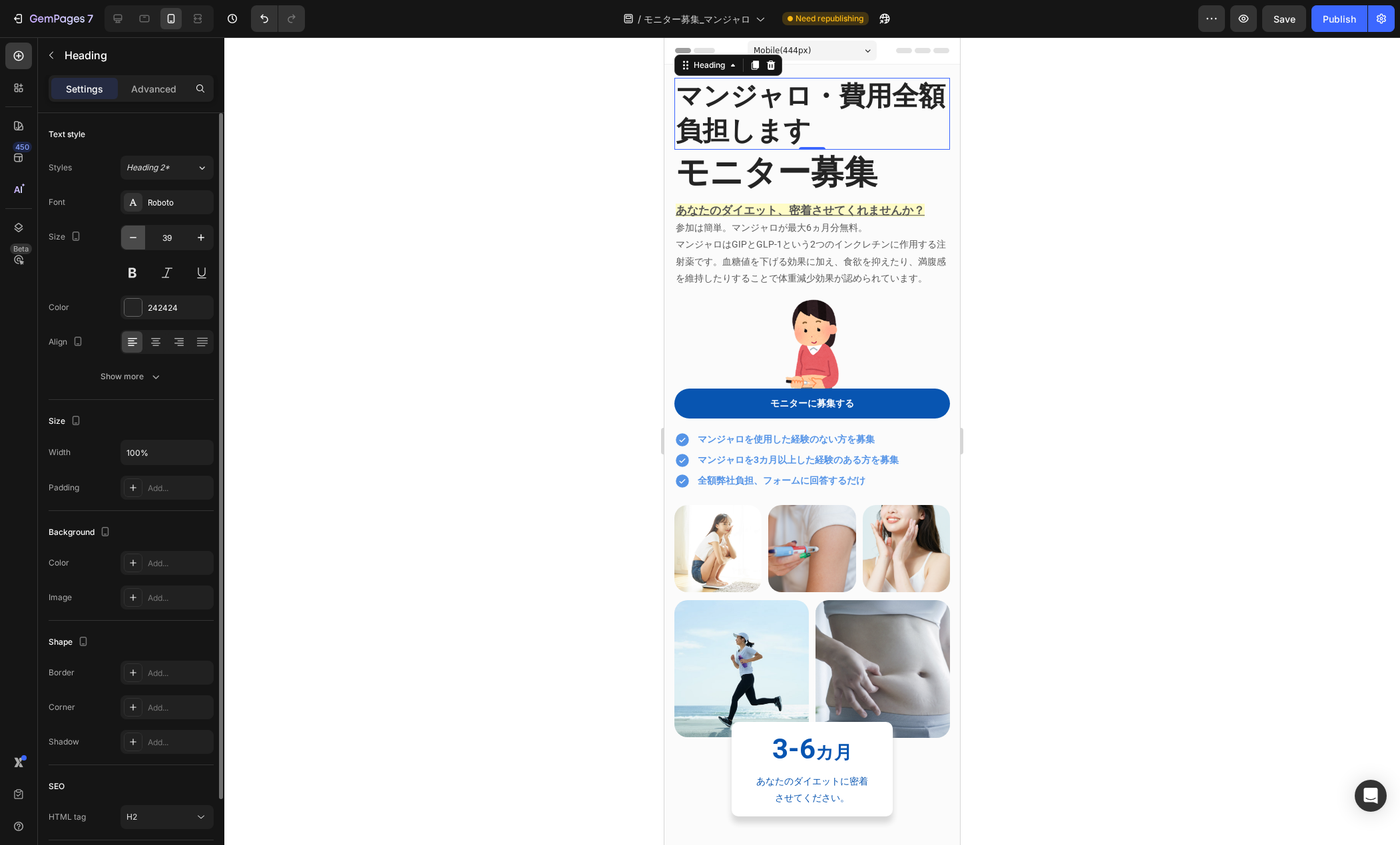
click at [139, 244] on button "button" at bounding box center [133, 238] width 24 height 24
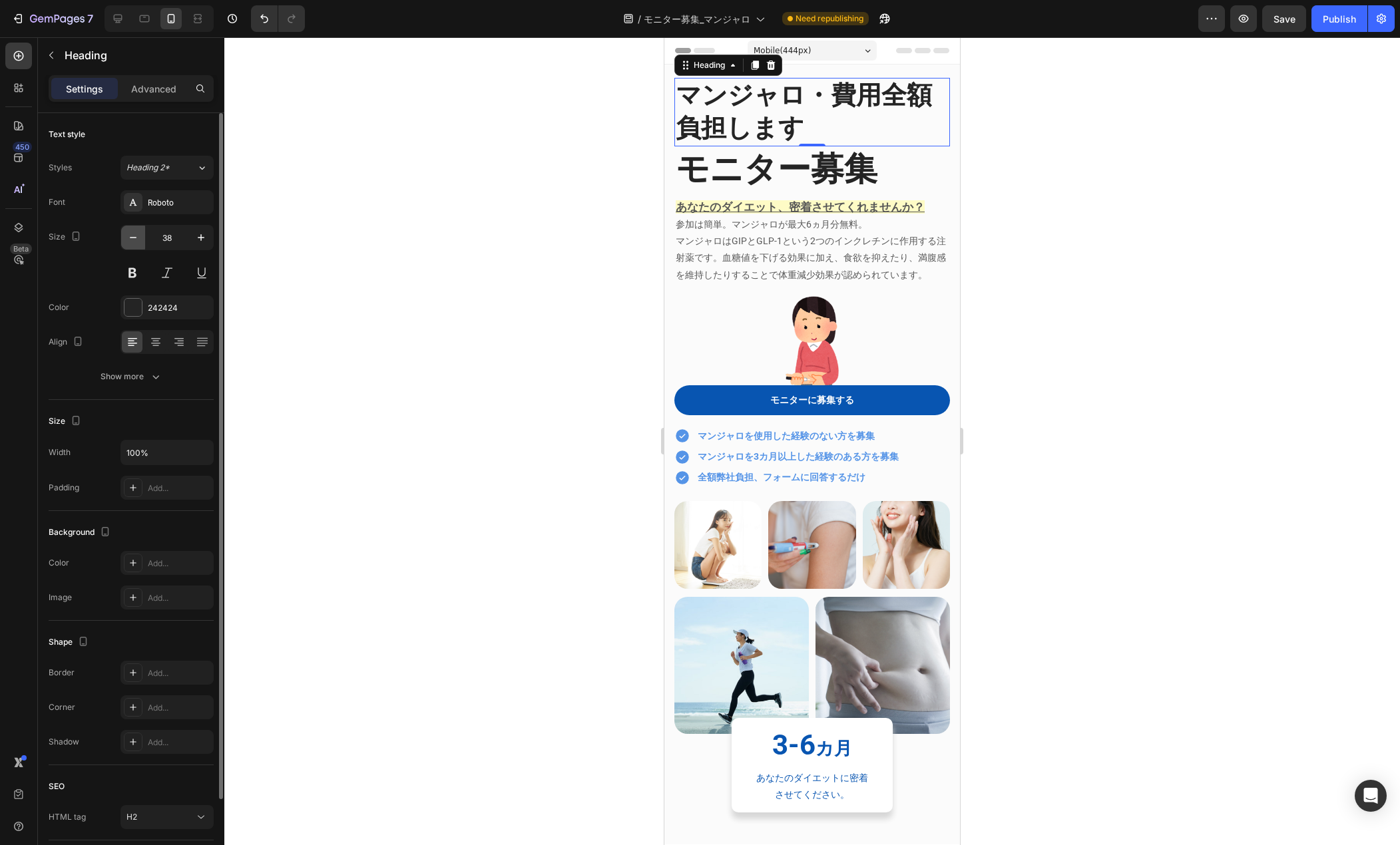
click at [139, 244] on button "button" at bounding box center [133, 238] width 24 height 24
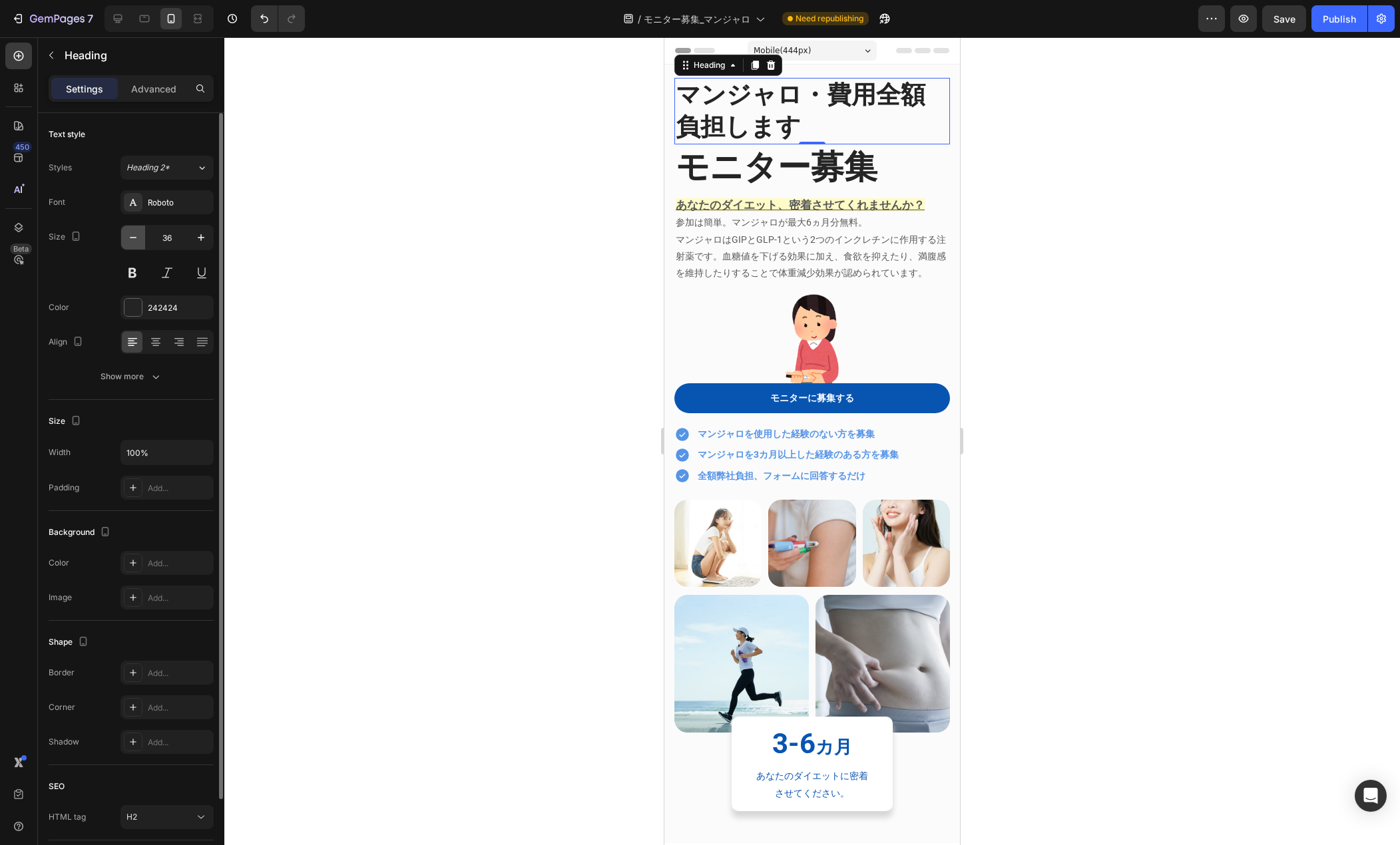
click at [139, 244] on button "button" at bounding box center [133, 238] width 24 height 24
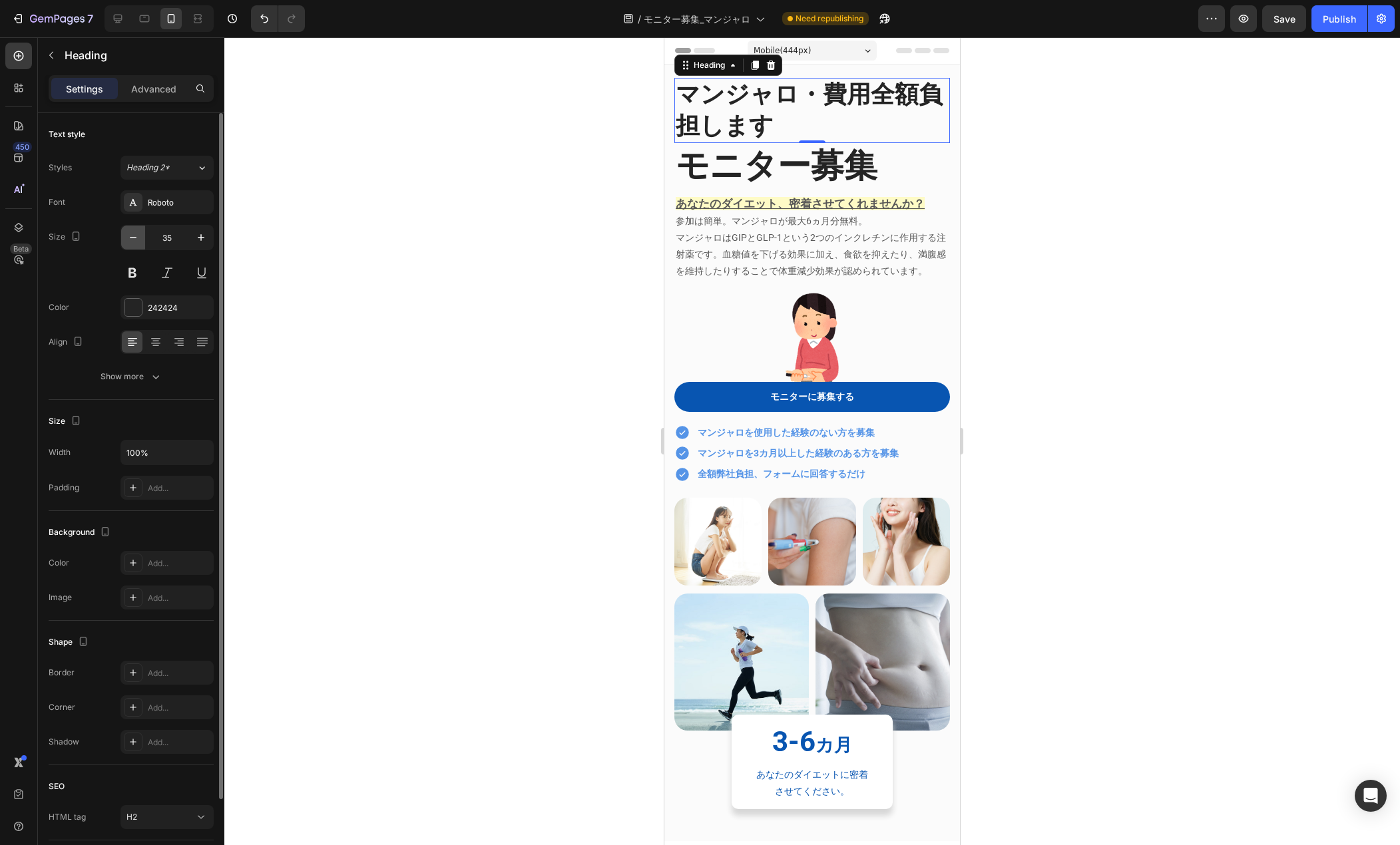
click at [139, 244] on button "button" at bounding box center [133, 238] width 24 height 24
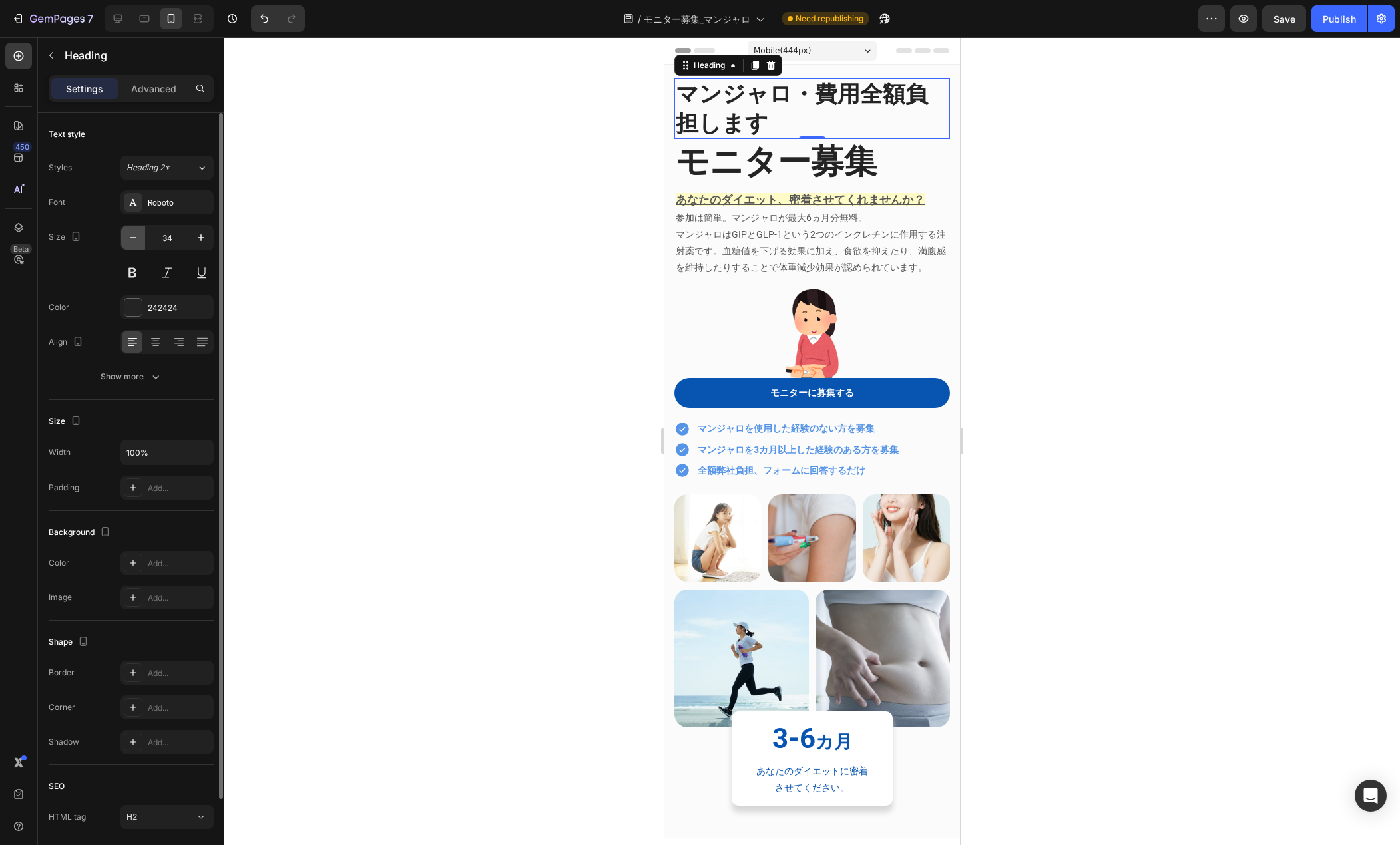
click at [139, 244] on button "button" at bounding box center [133, 238] width 24 height 24
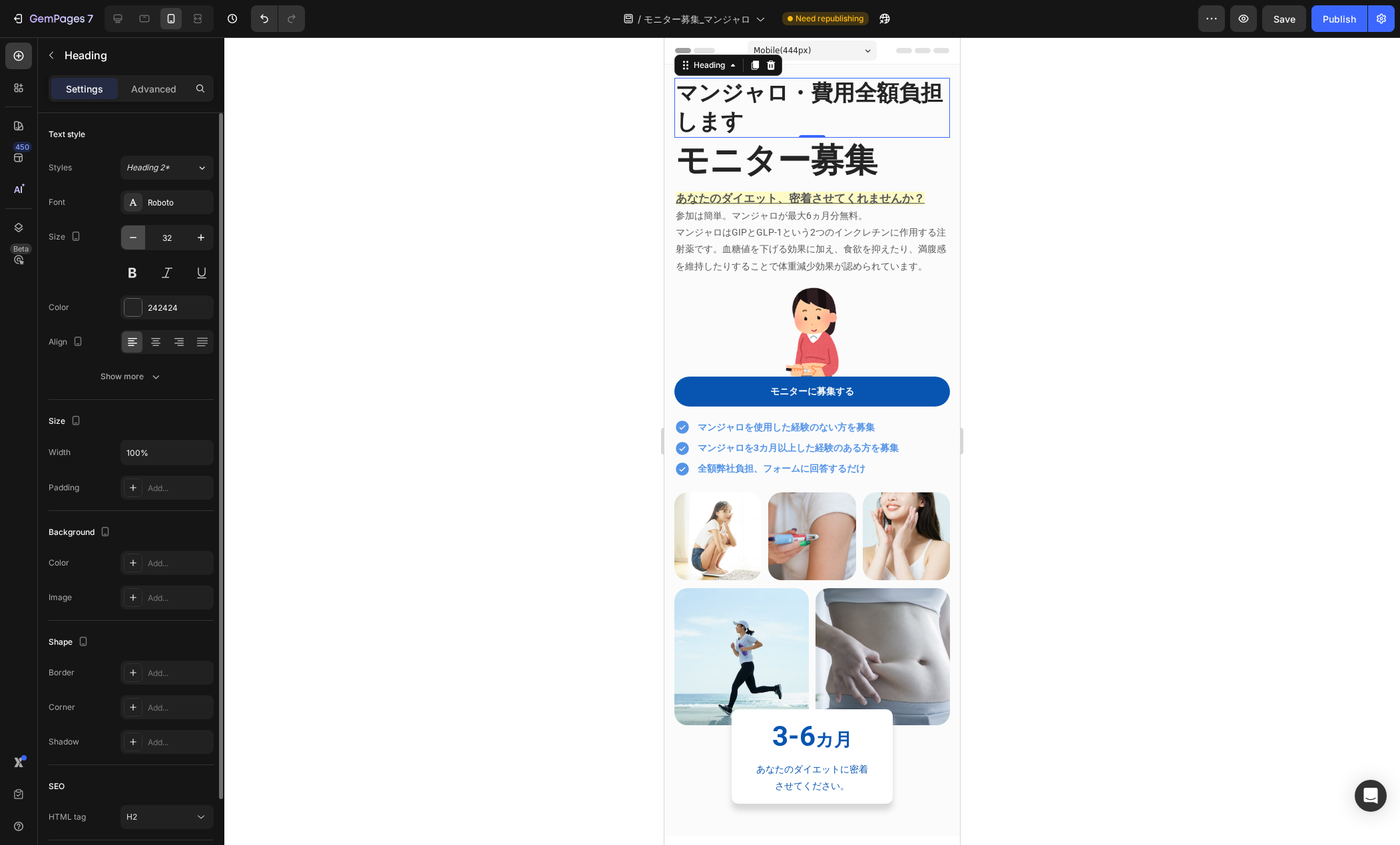
click at [139, 244] on button "button" at bounding box center [133, 238] width 24 height 24
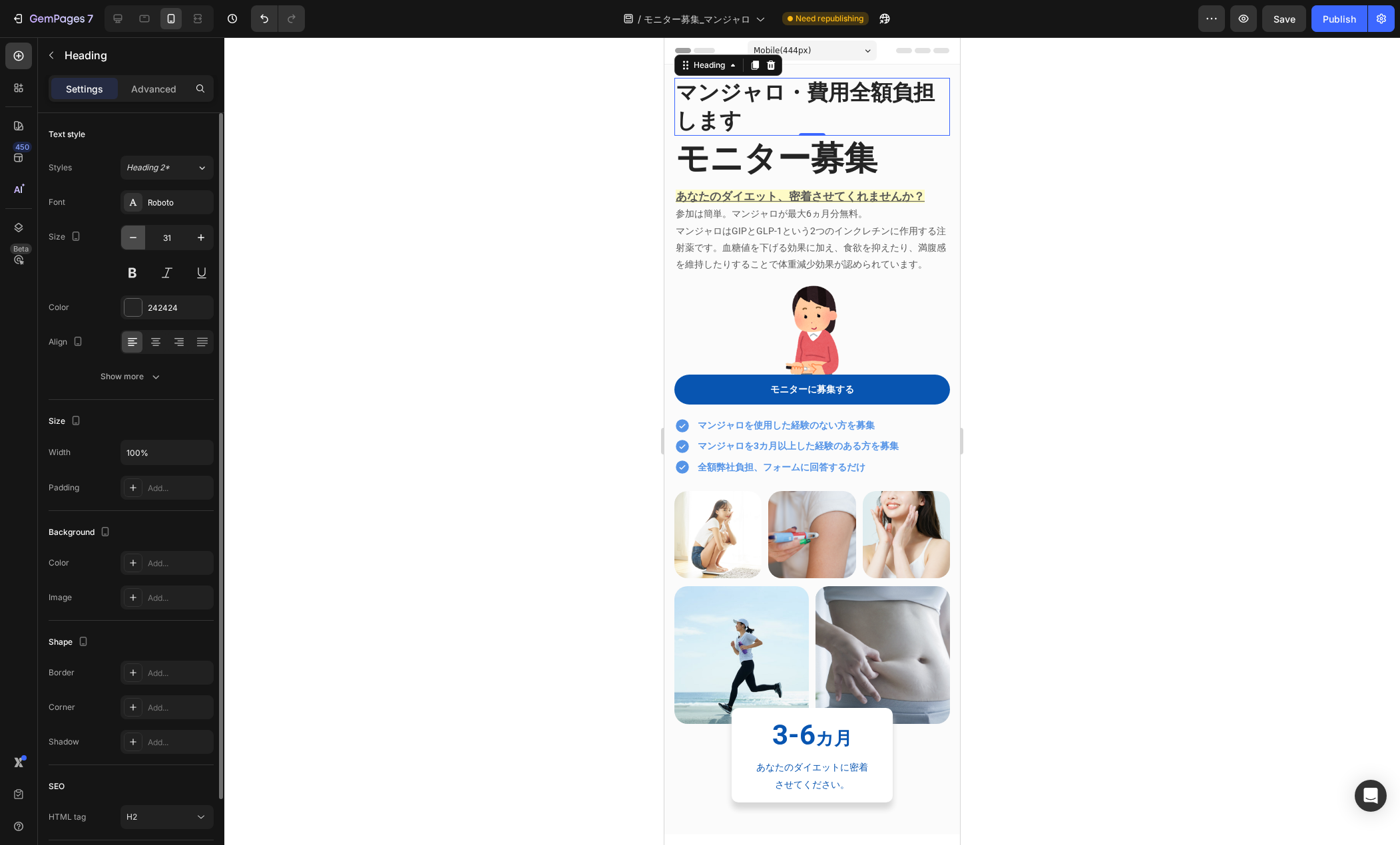
click at [139, 244] on button "button" at bounding box center [133, 238] width 24 height 24
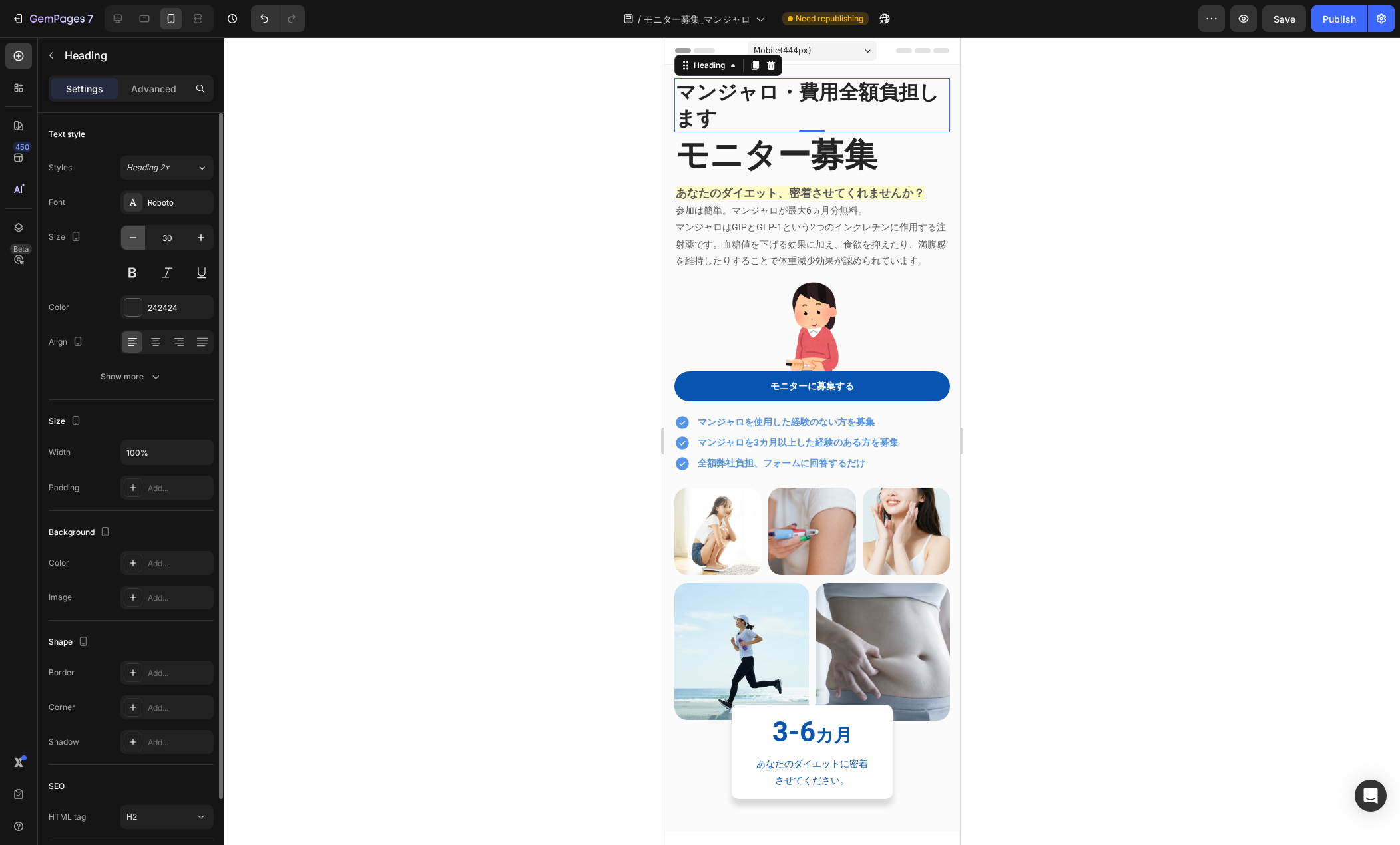
click at [138, 244] on button "button" at bounding box center [133, 238] width 24 height 24
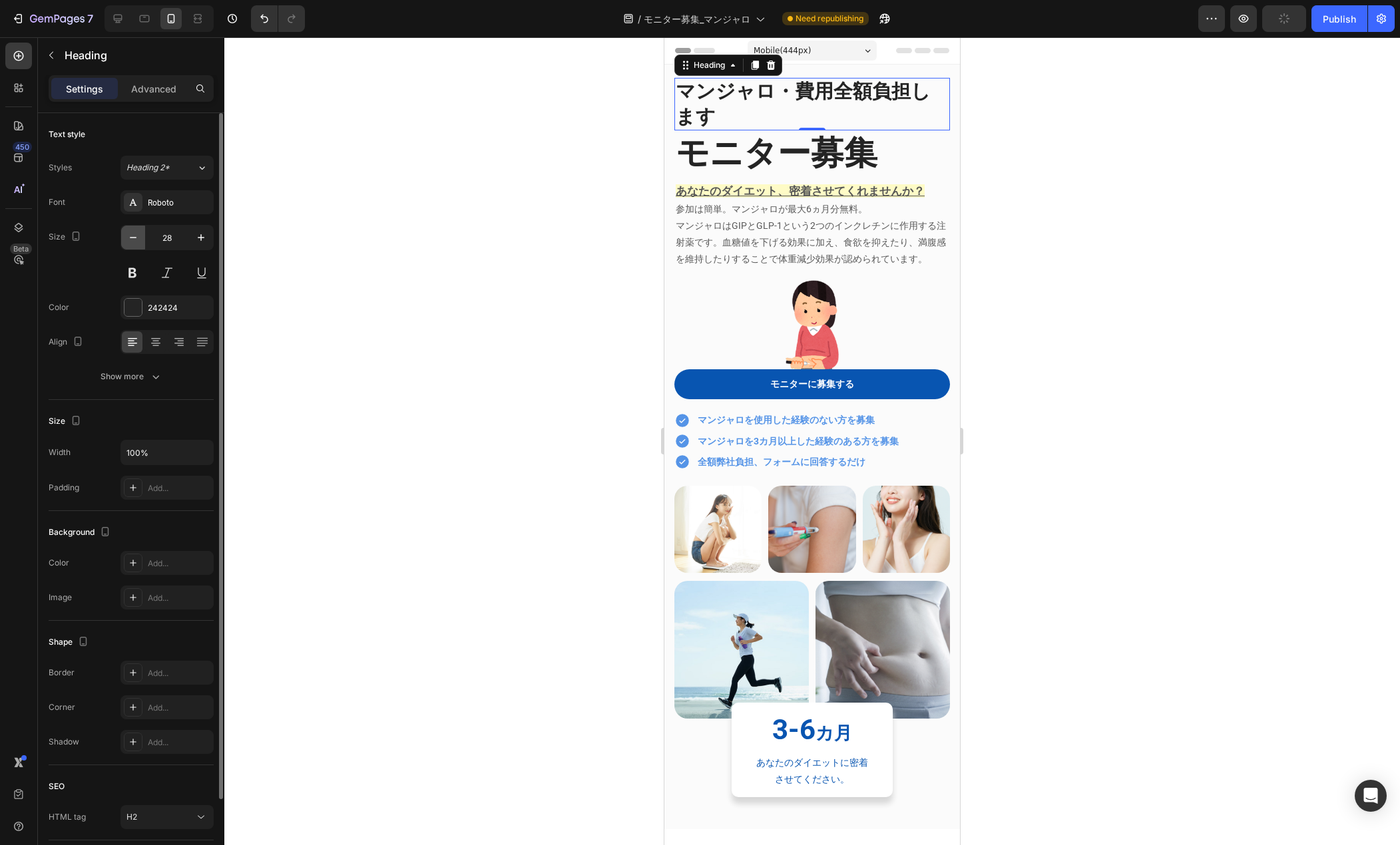
click at [138, 244] on button "button" at bounding box center [133, 238] width 24 height 24
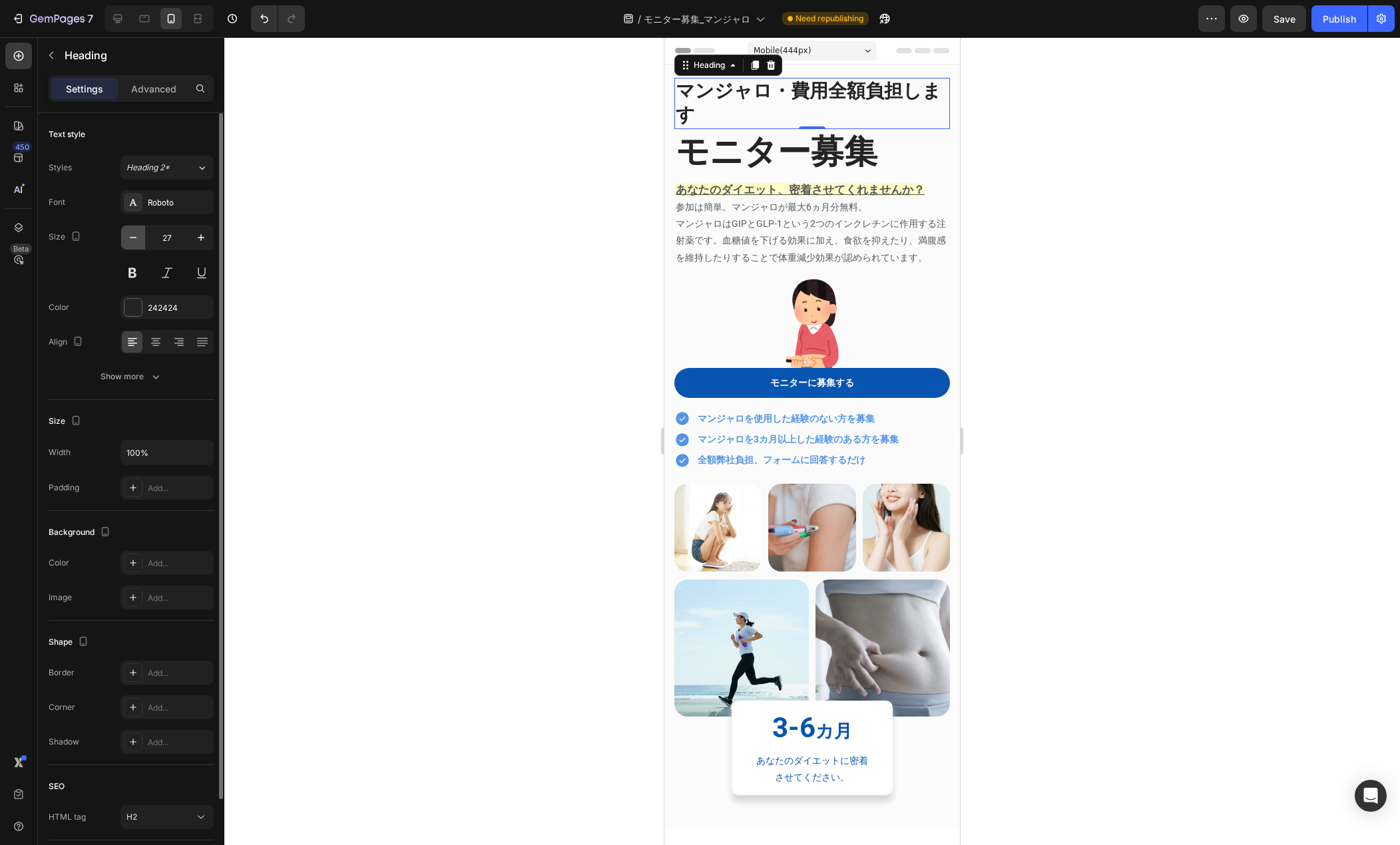
click at [138, 244] on button "button" at bounding box center [133, 238] width 24 height 24
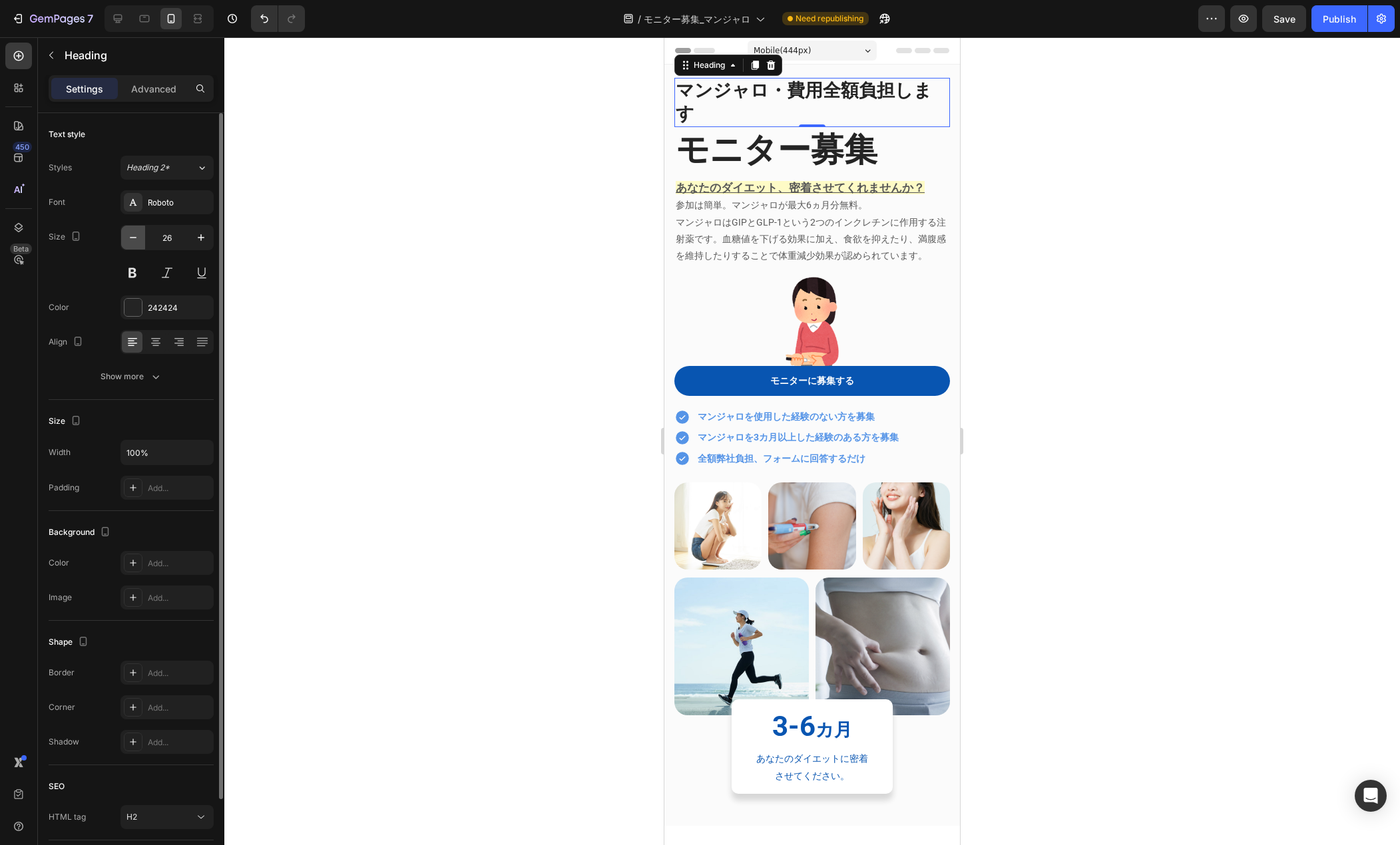
click at [138, 244] on button "button" at bounding box center [133, 238] width 24 height 24
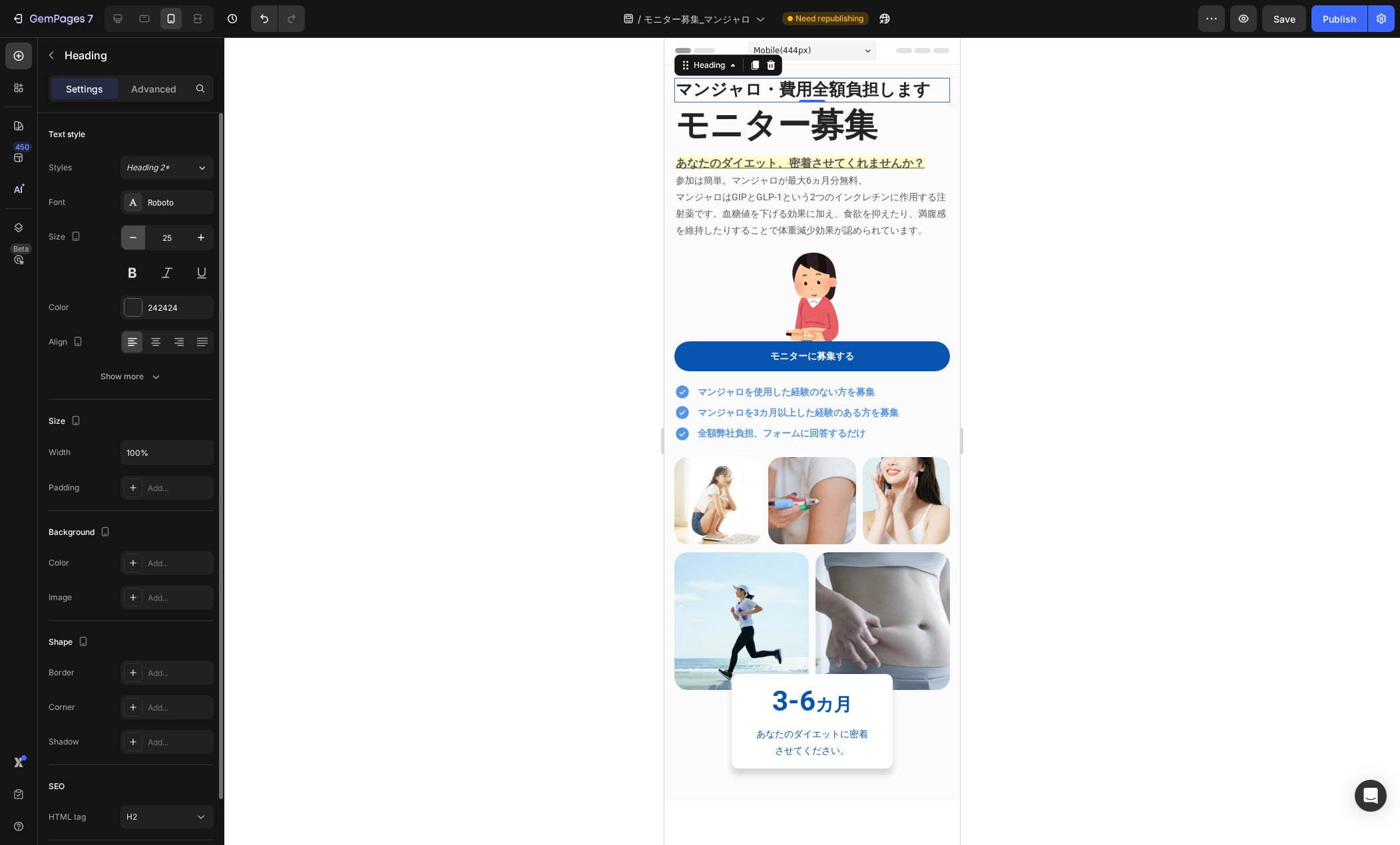
click at [138, 244] on button "button" at bounding box center [133, 238] width 24 height 24
type input "23"
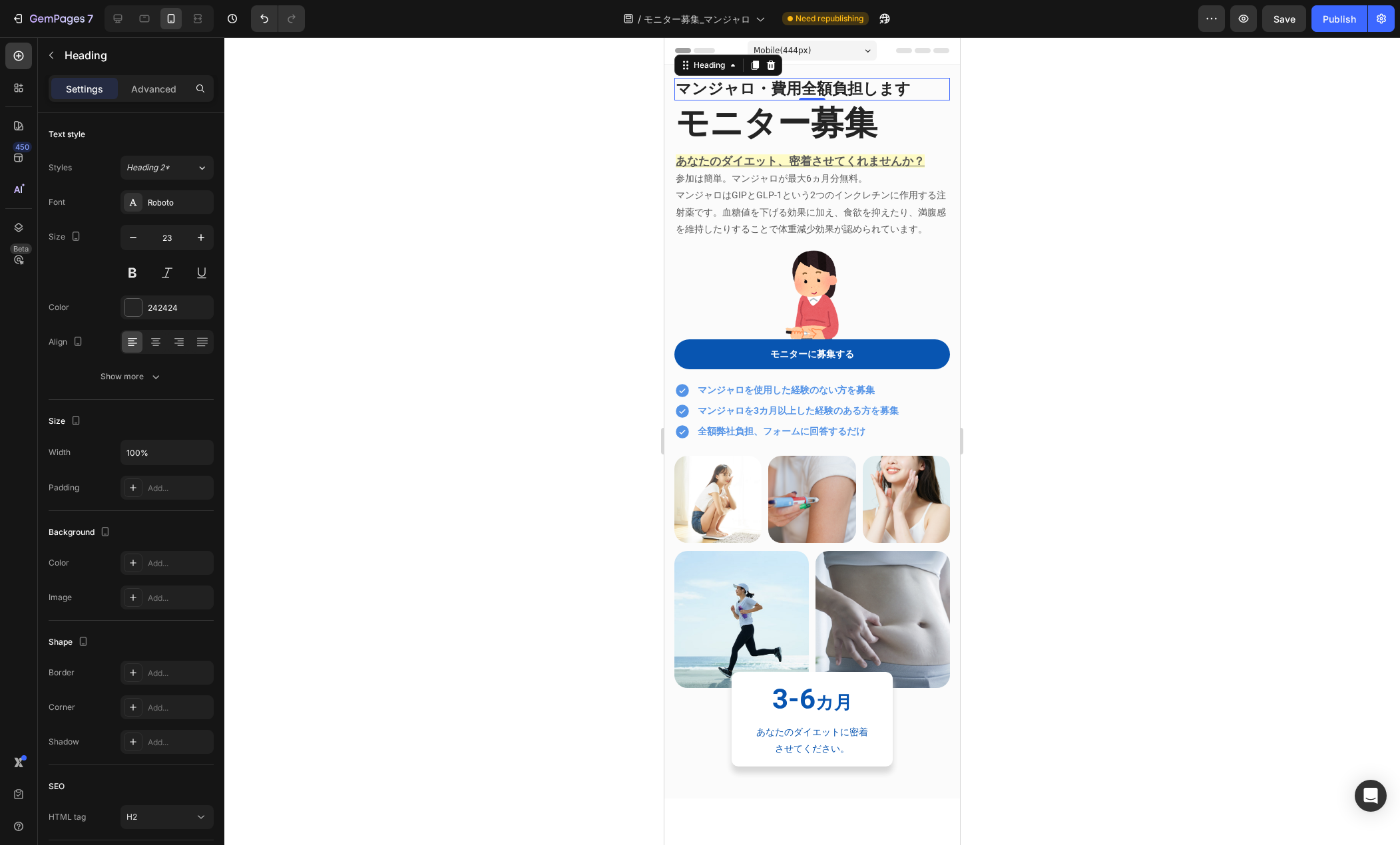
click at [603, 178] on div at bounding box center [813, 441] width 1176 height 808
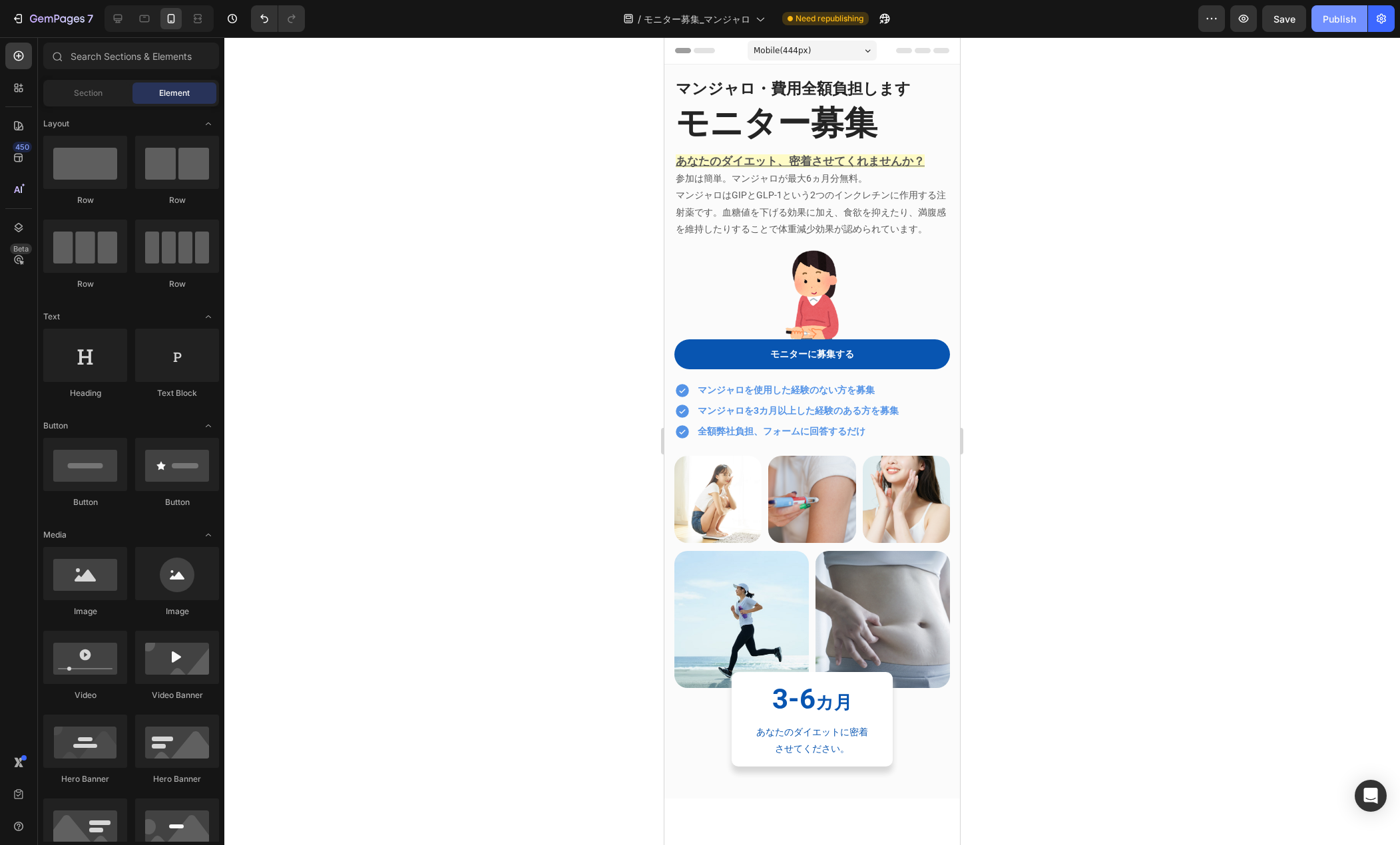
click at [1346, 20] on div "Publish" at bounding box center [1340, 19] width 34 height 14
drag, startPoint x: 432, startPoint y: 127, endPoint x: 298, endPoint y: 80, distance: 142.0
click at [428, 127] on div at bounding box center [813, 441] width 1176 height 808
click at [116, 12] on icon at bounding box center [117, 19] width 13 height 13
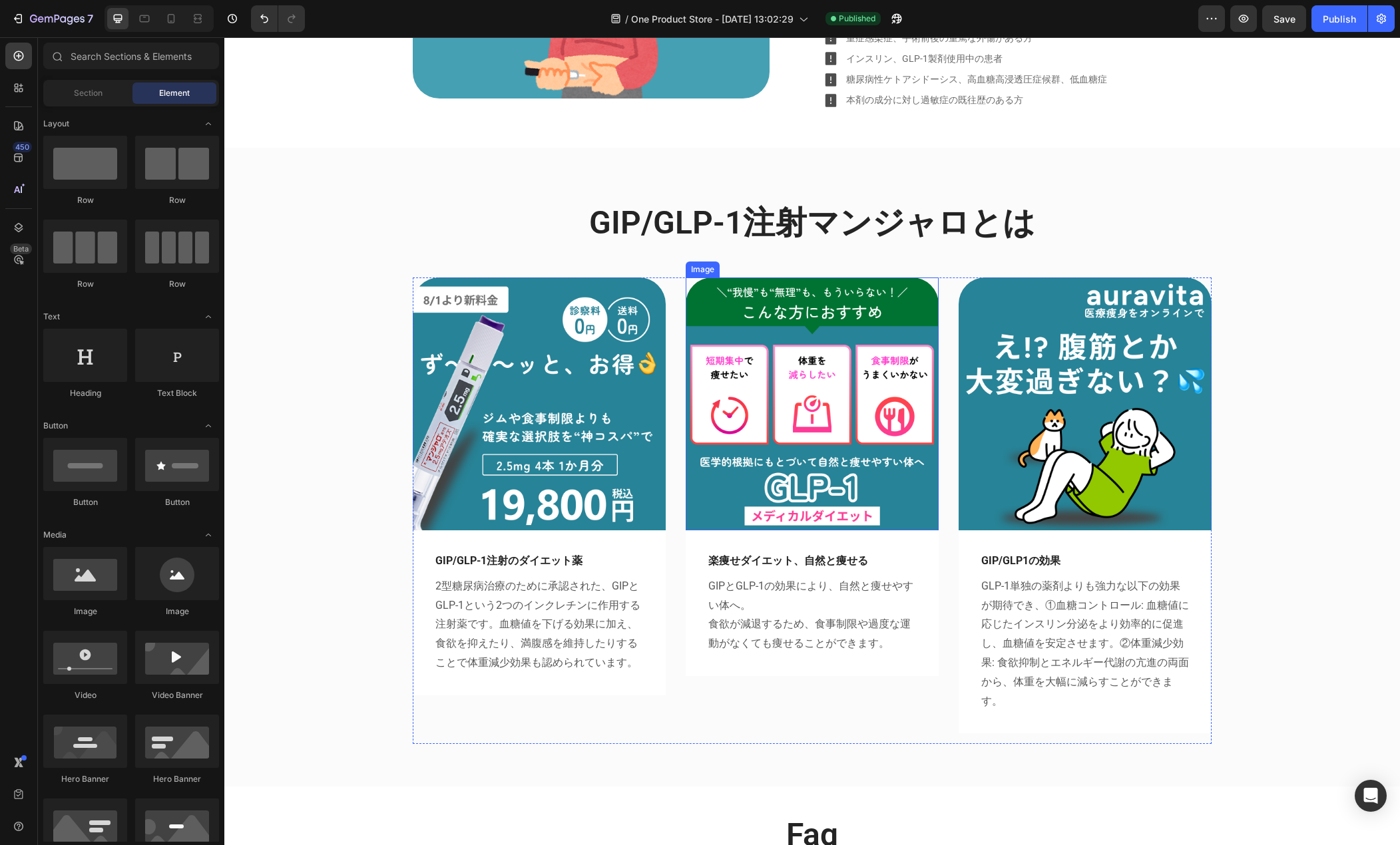
scroll to position [1397, 0]
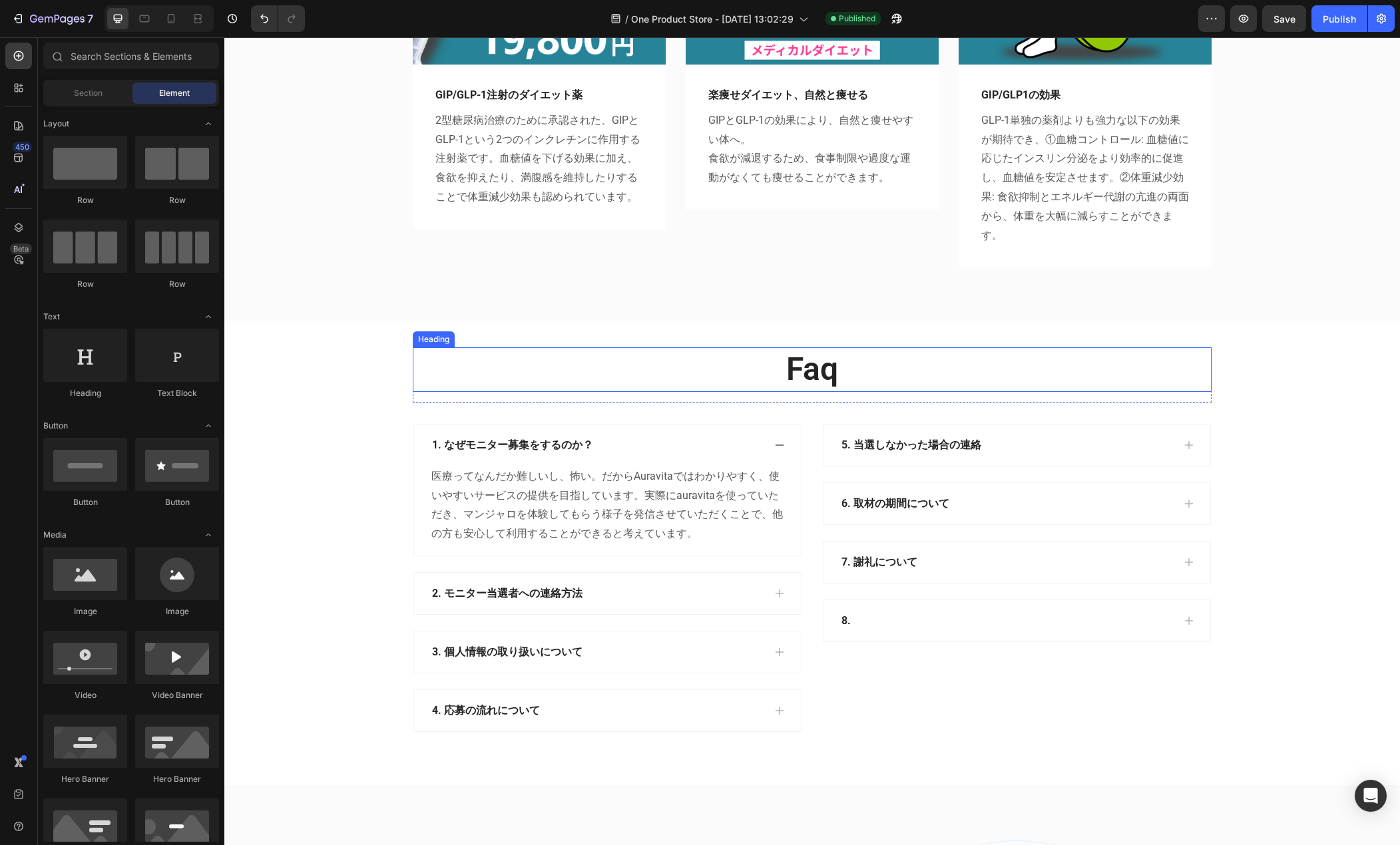
click at [790, 362] on h2 "faq" at bounding box center [812, 369] width 799 height 44
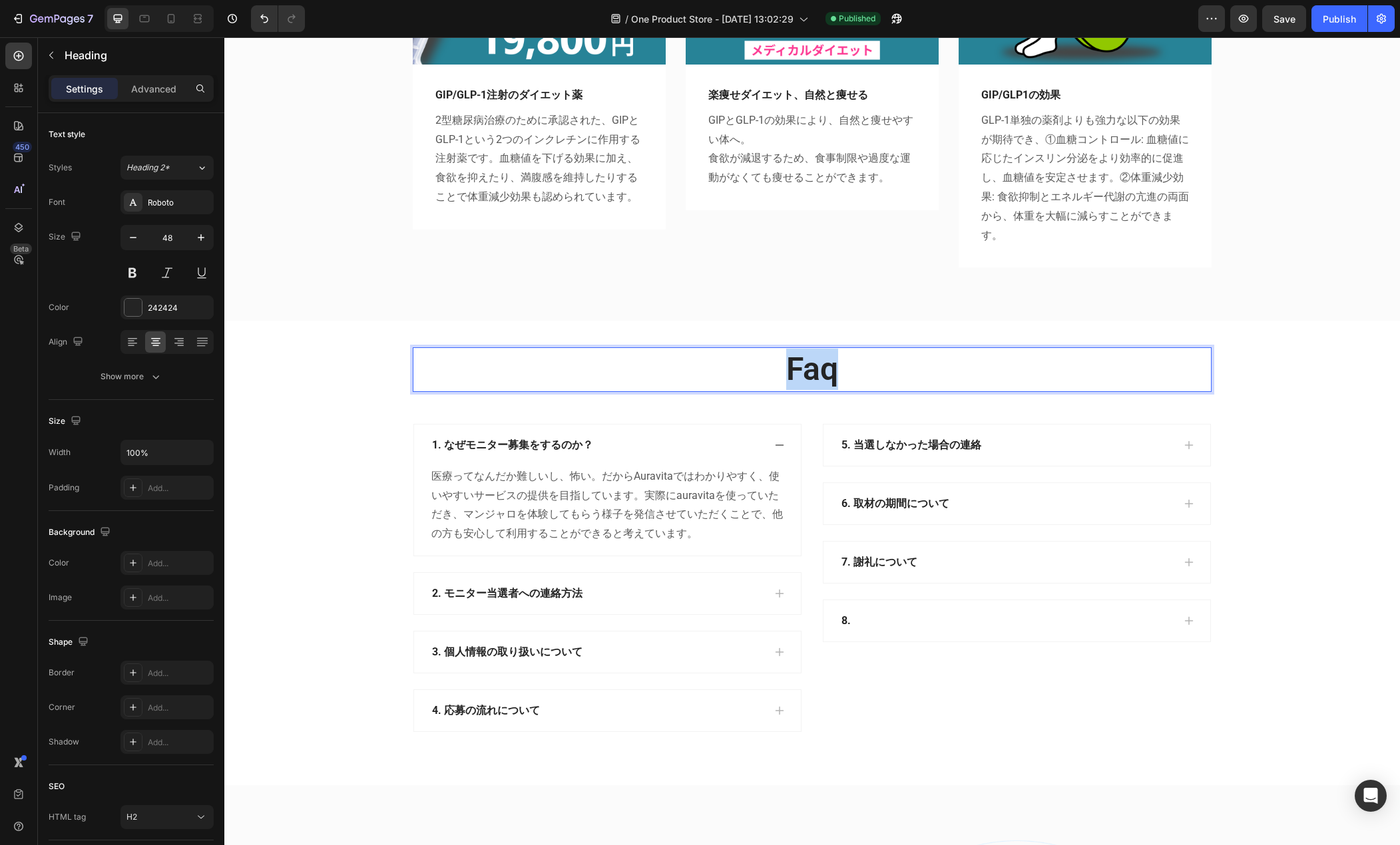
click at [790, 362] on h2 "faq" at bounding box center [812, 369] width 799 height 44
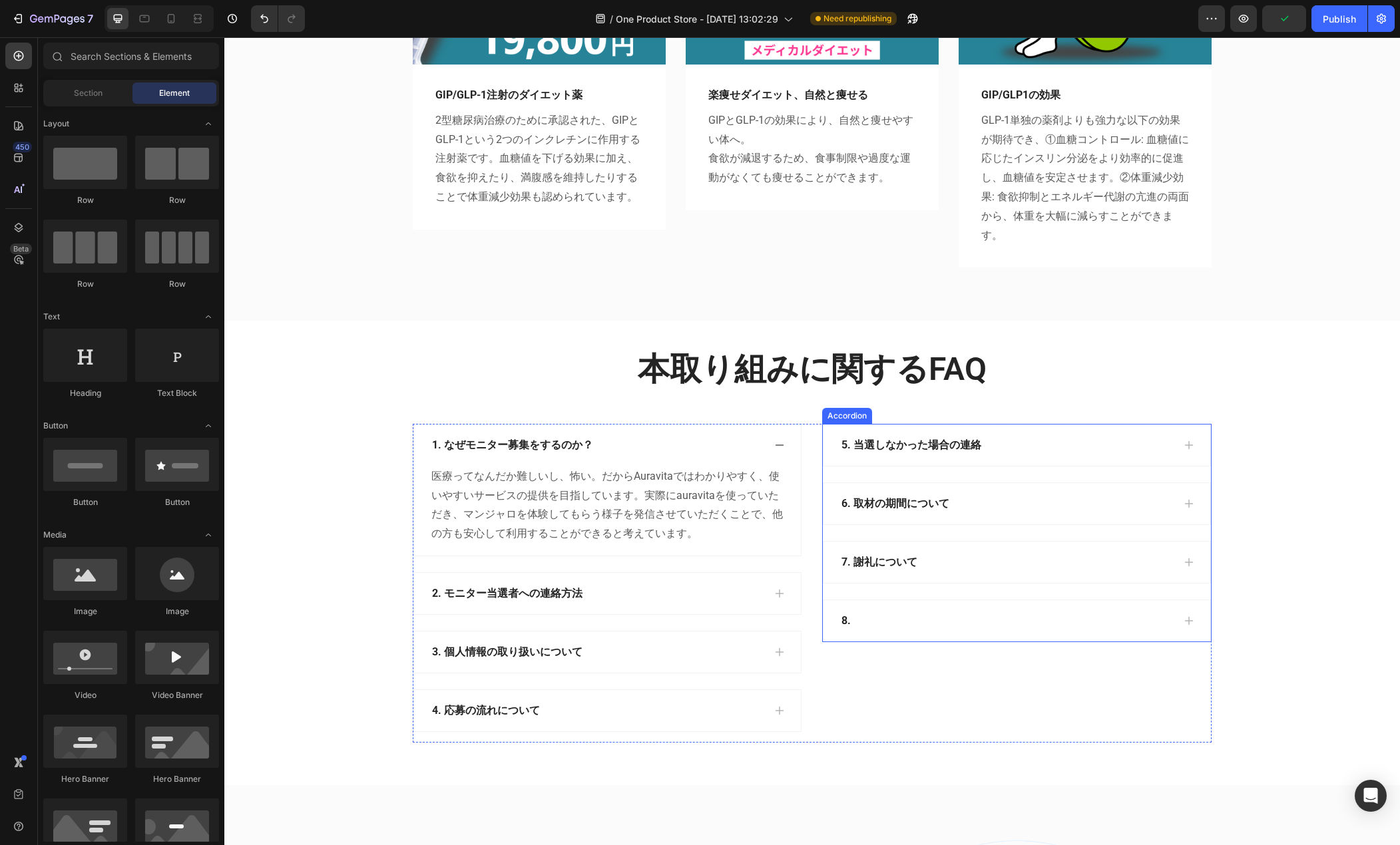
click at [857, 619] on div "8." at bounding box center [1007, 620] width 334 height 20
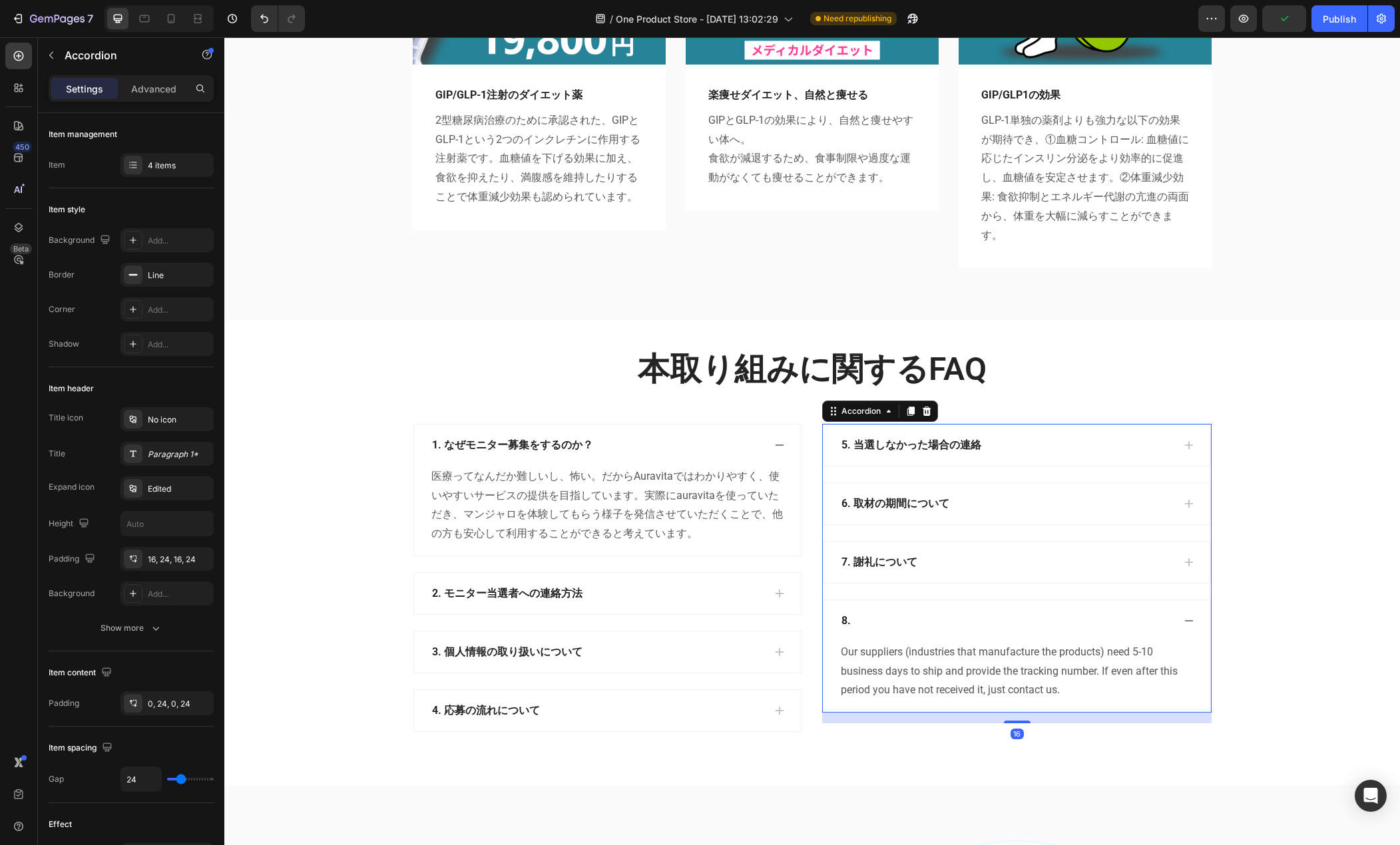
click at [858, 619] on div "8." at bounding box center [1007, 620] width 334 height 20
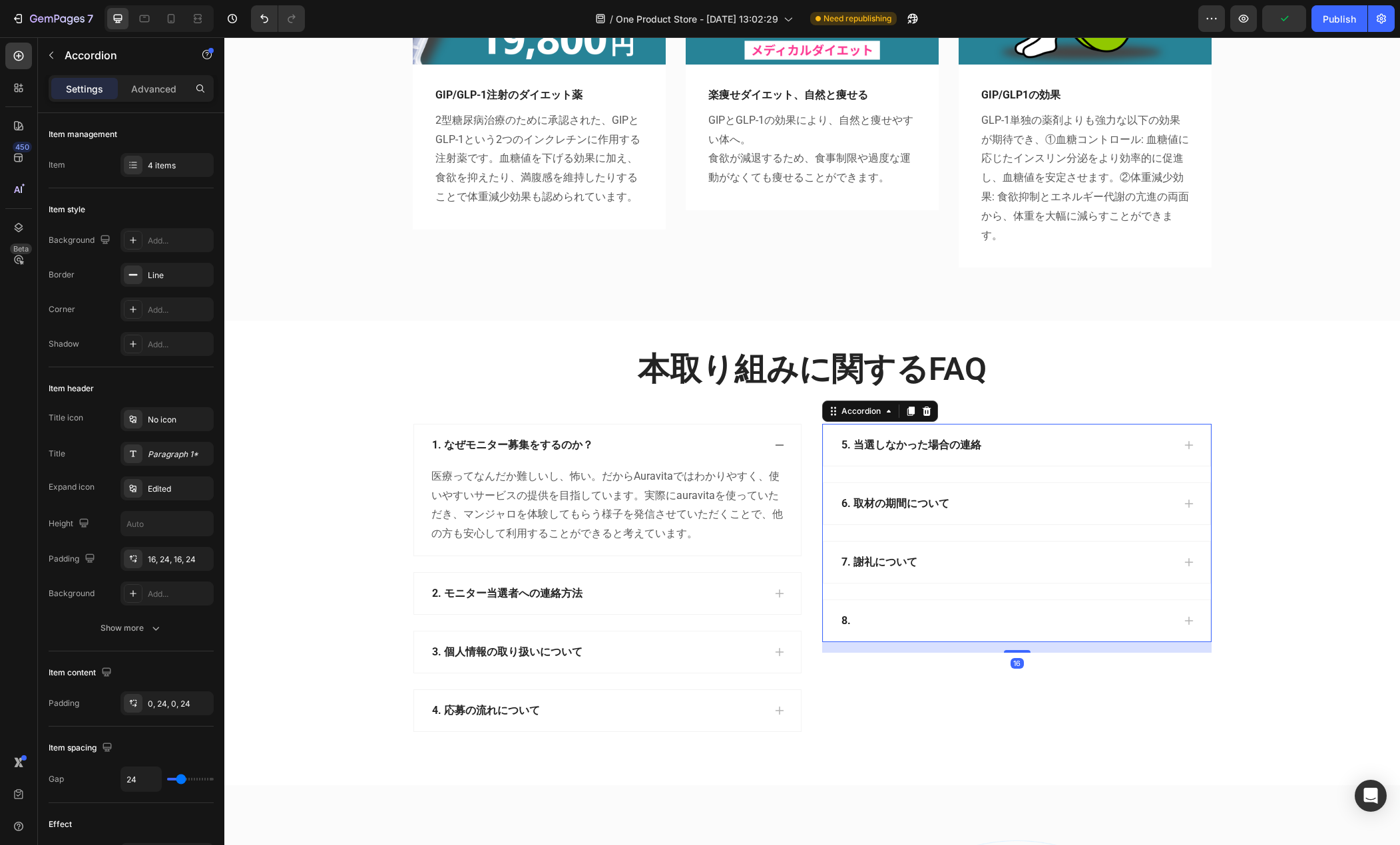
click at [844, 620] on p "8." at bounding box center [846, 620] width 9 height 16
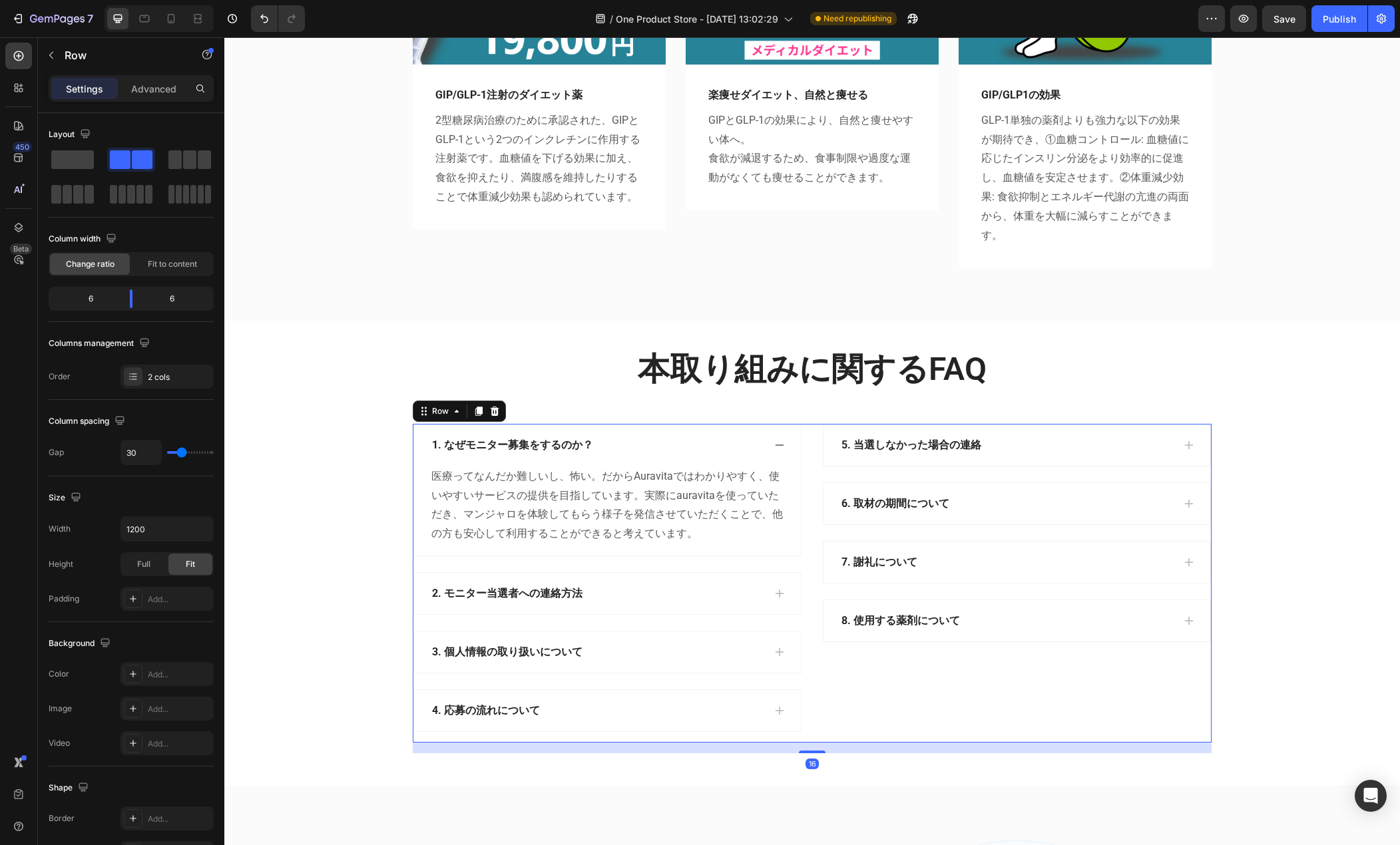
click at [883, 686] on div "5. 当選しなかった場合の連絡 6. 取材の期間について 7. 謝礼について 8. 使用する薬剤について Accordion" at bounding box center [1017, 583] width 390 height 319
click at [391, 446] on div "本取り組みに関するFAQ Heading Row 1. なぜモニター募集をするのか？ 医療ってなんだか難しいし、怖い。だからAuravitaではわかりやすく、…" at bounding box center [812, 551] width 1156 height 406
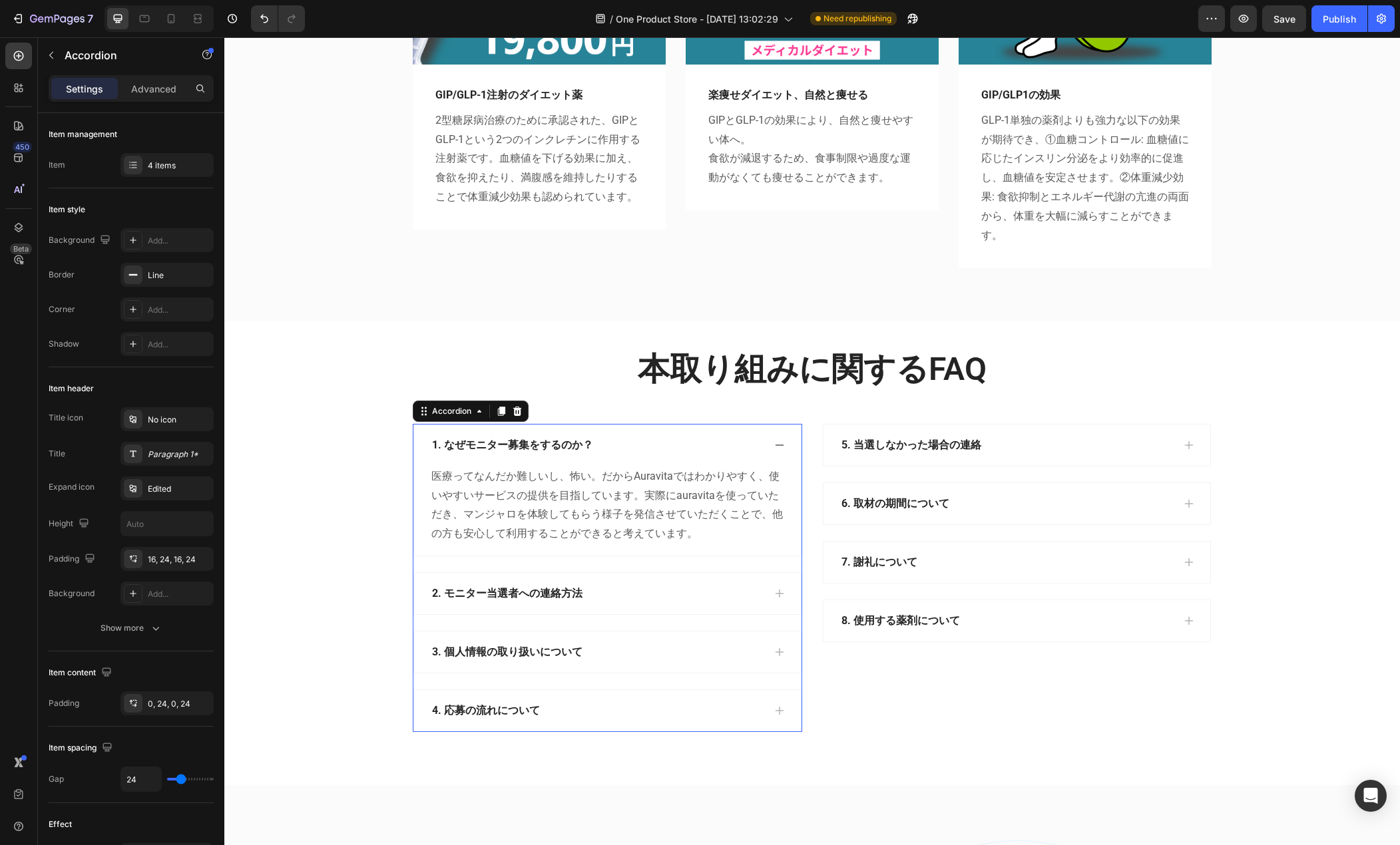
click at [612, 589] on div "2. モニター当選者への連絡方法" at bounding box center [597, 593] width 334 height 20
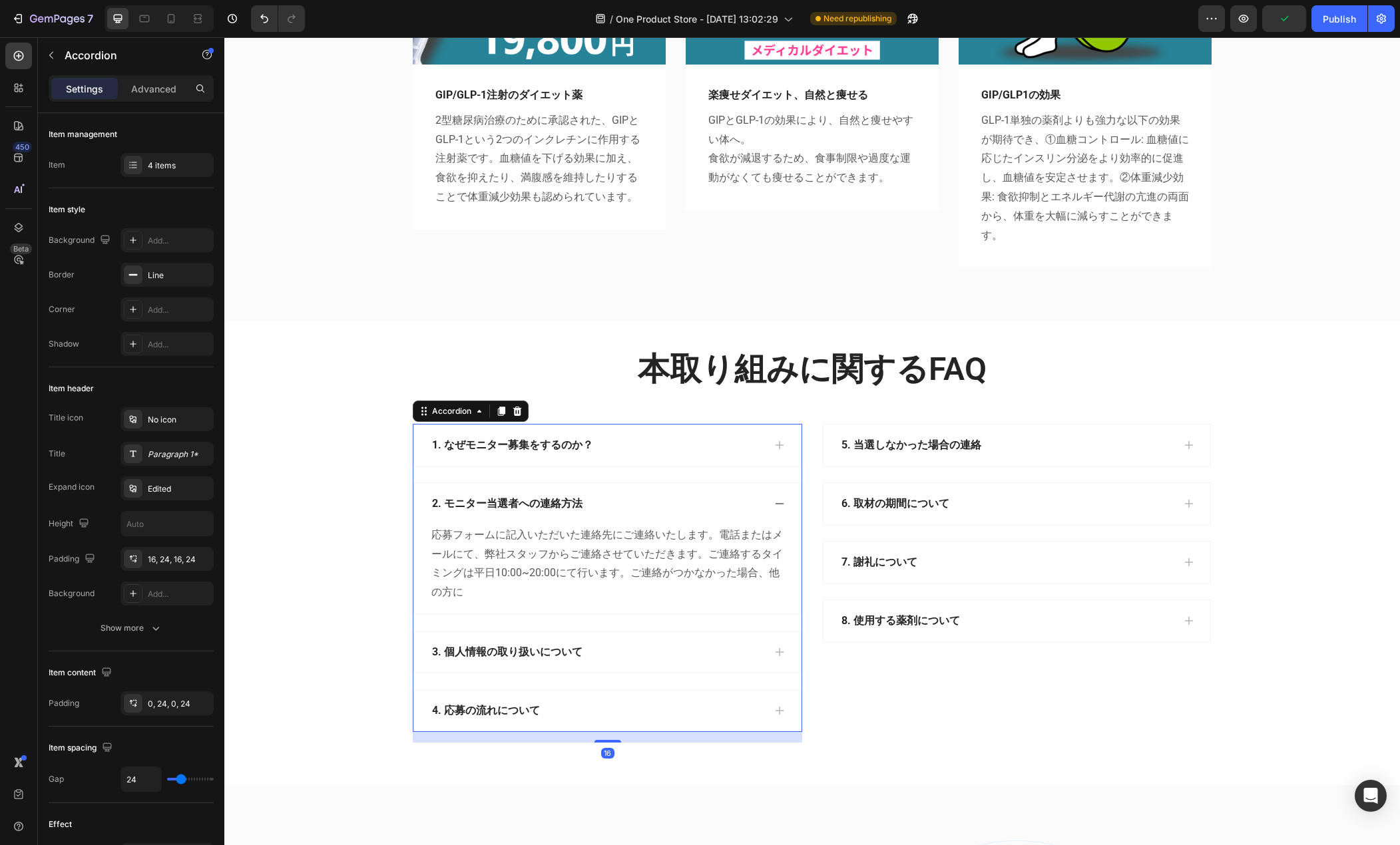
click at [601, 650] on div "3. 個人情報の取り扱いについて" at bounding box center [597, 651] width 334 height 20
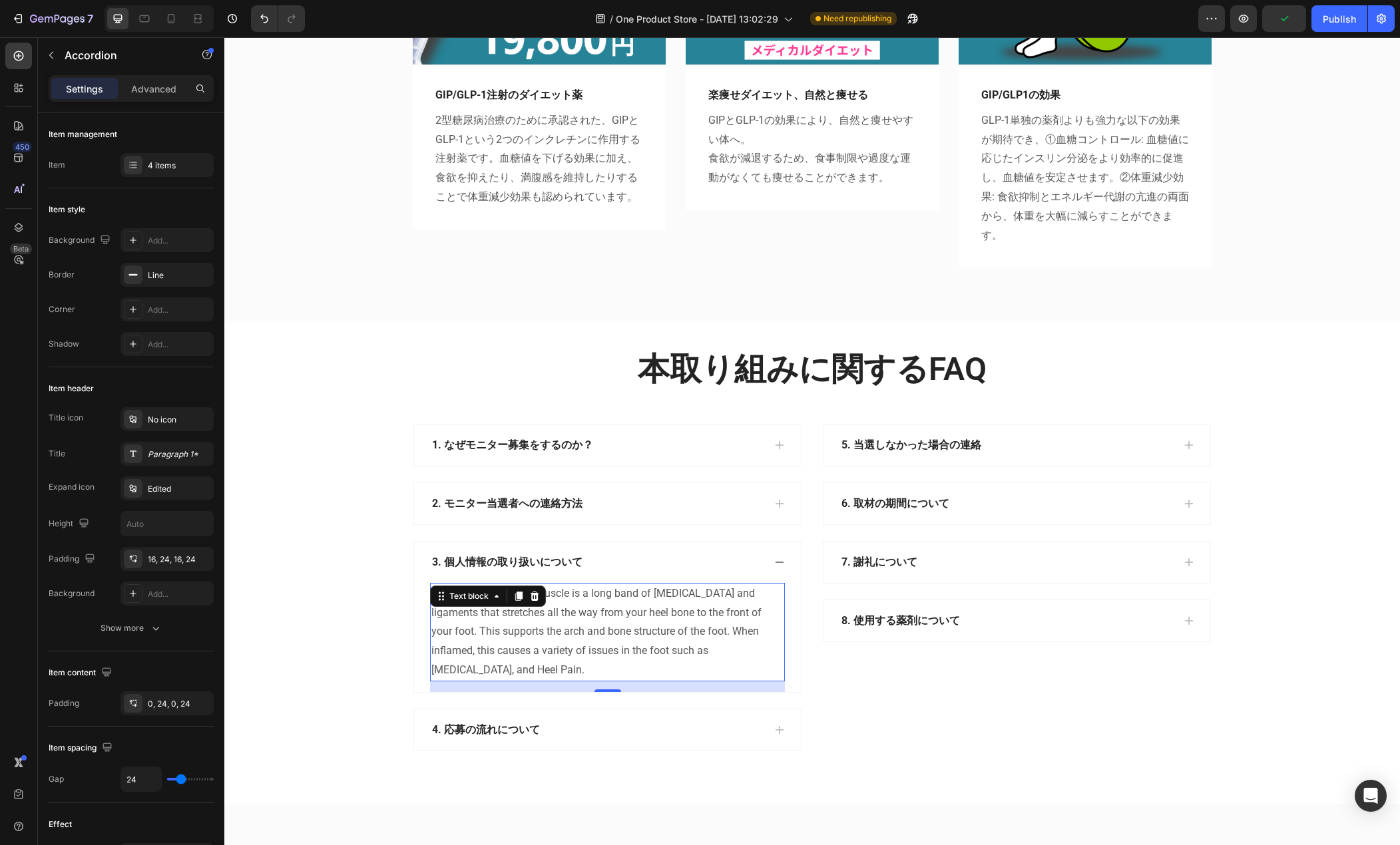
click at [550, 620] on p "The plantar fascia muscle is a long band of muscle tissue and ligaments that st…" at bounding box center [608, 632] width 352 height 96
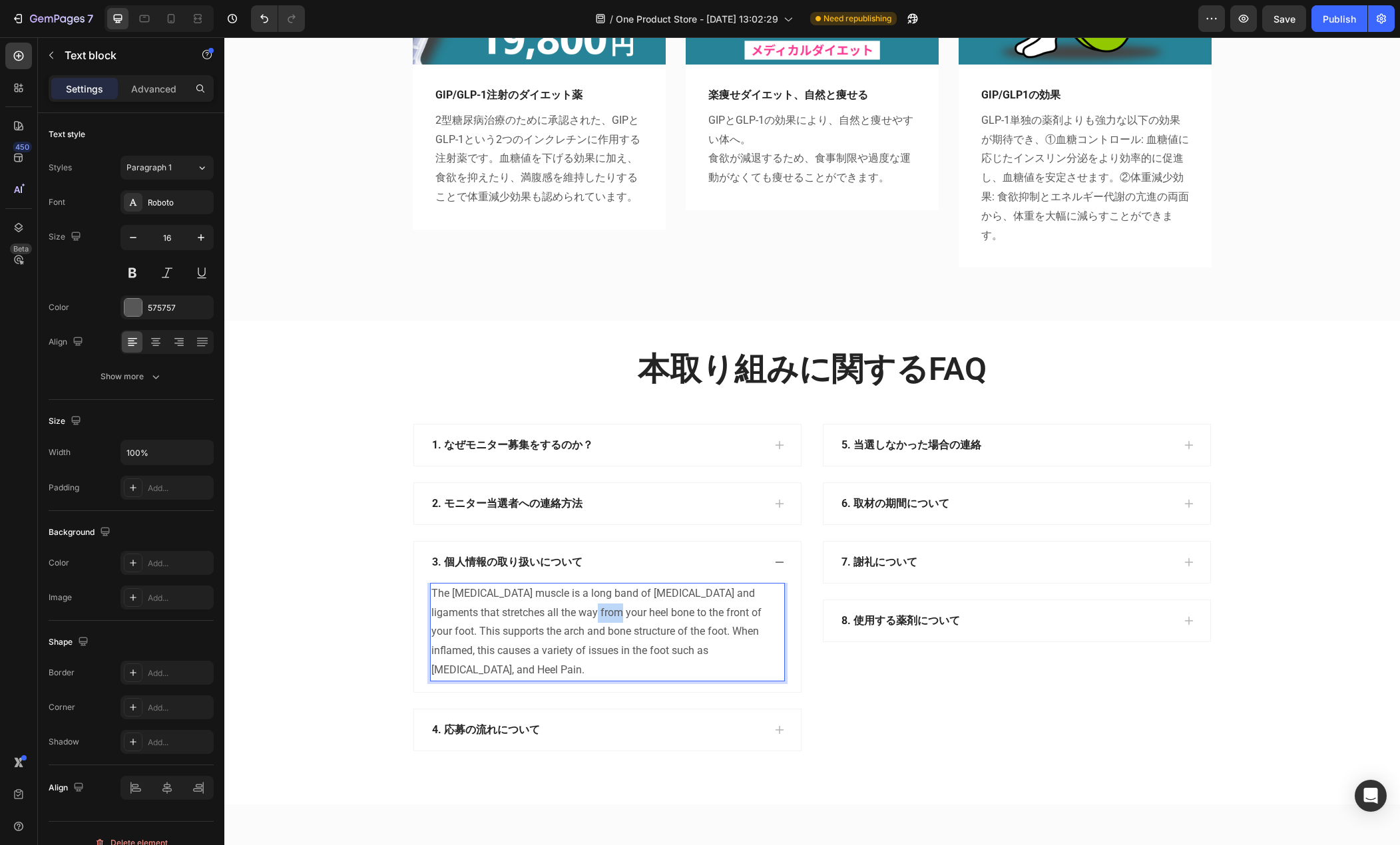
click at [550, 620] on p "The plantar fascia muscle is a long band of muscle tissue and ligaments that st…" at bounding box center [608, 632] width 352 height 96
click at [460, 633] on p "The plantar fascia muscle is a long band of muscle tissue and ligaments that st…" at bounding box center [608, 632] width 352 height 96
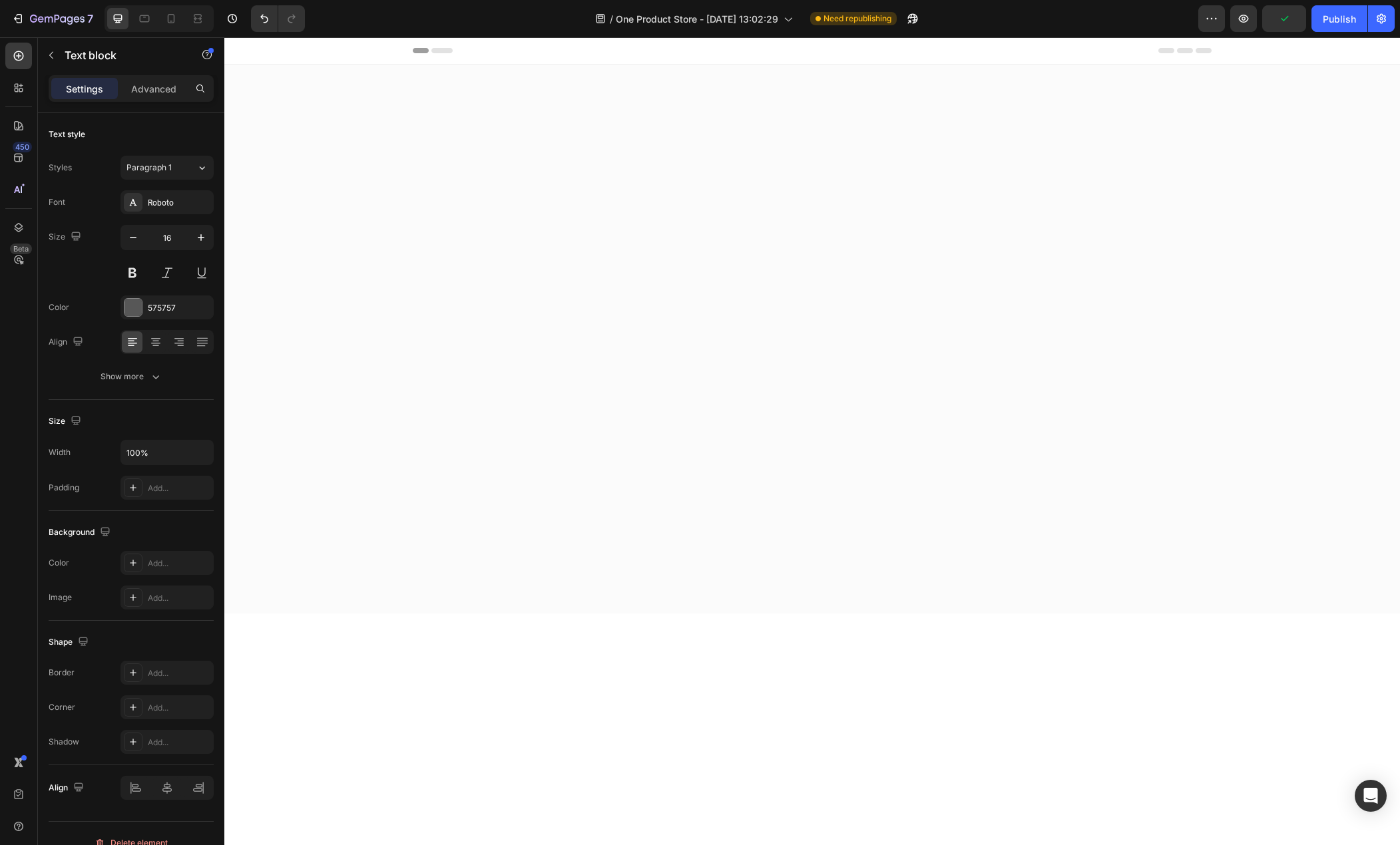
scroll to position [1397, 0]
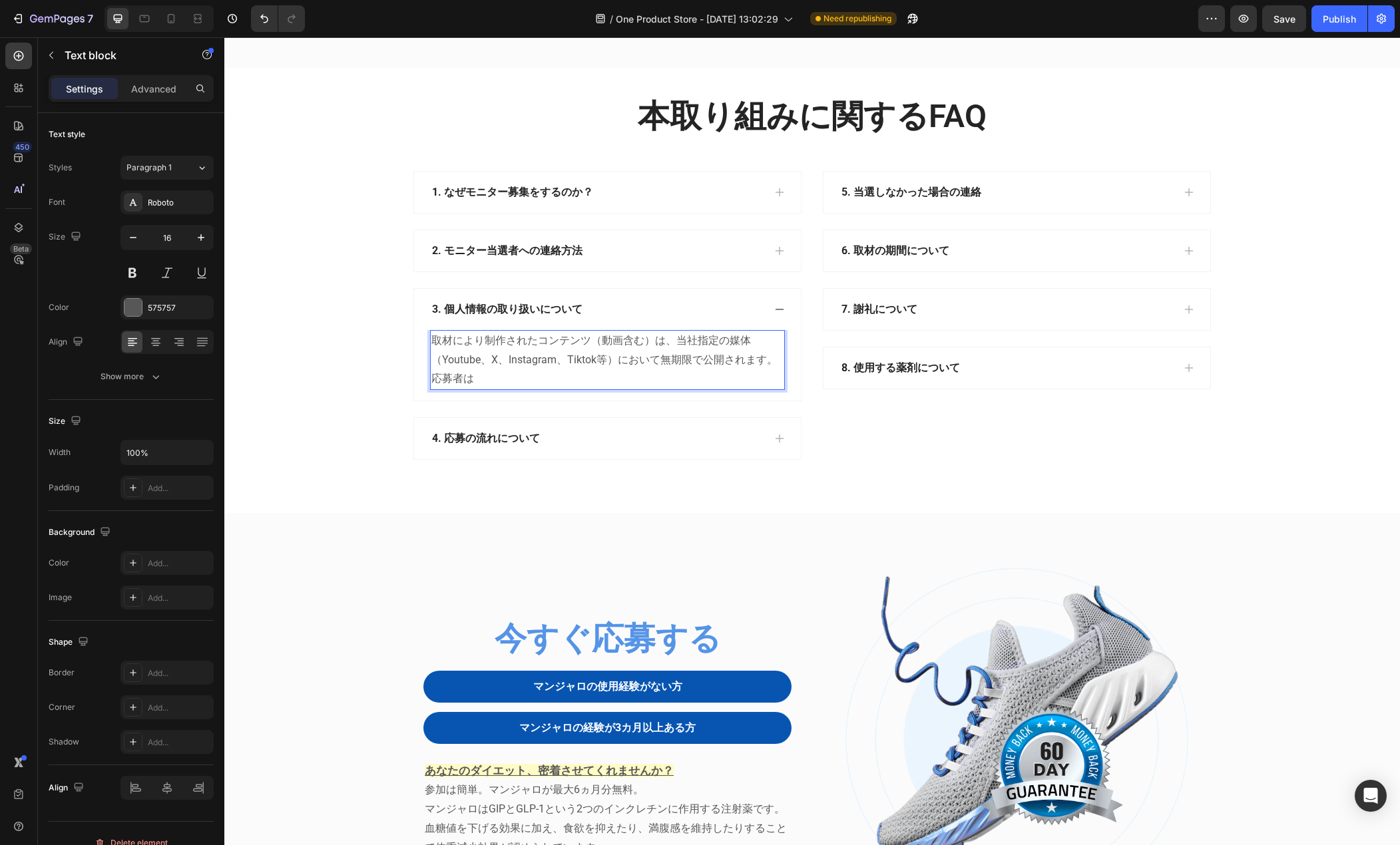
click at [477, 388] on p "取材により制作されたコンテンツ（動画含む）は、当社指定の媒体（Youtube、X、Instagram、Tiktok等）において無期限で公開されます。応募者は" at bounding box center [608, 360] width 352 height 57
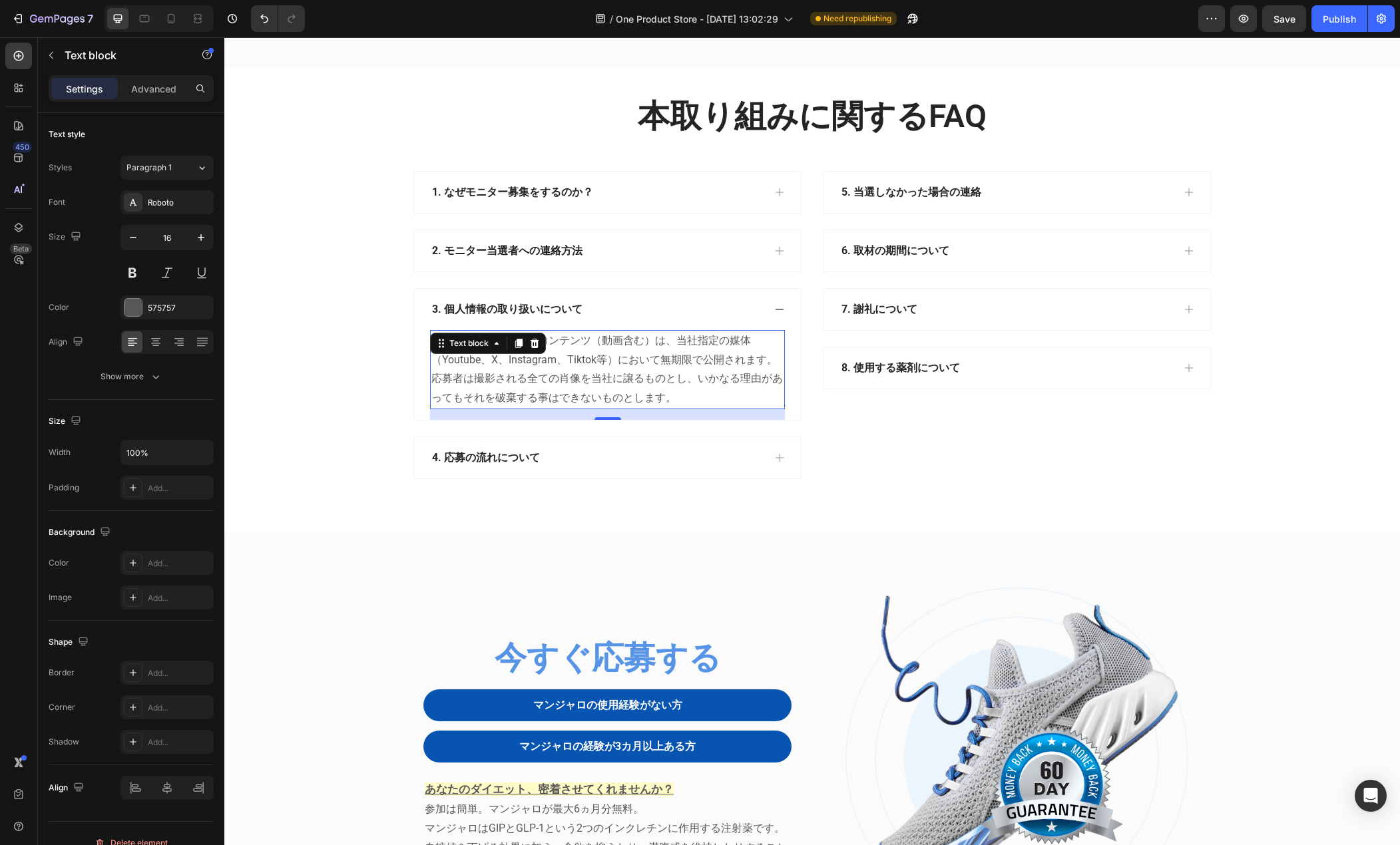
click at [678, 408] on p "取材により制作されたコンテンツ（動画含む）は、当社指定の媒体（Youtube、X、Instagram、Tiktok等）において無期限で公開されます。応募者は撮…" at bounding box center [608, 370] width 352 height 76
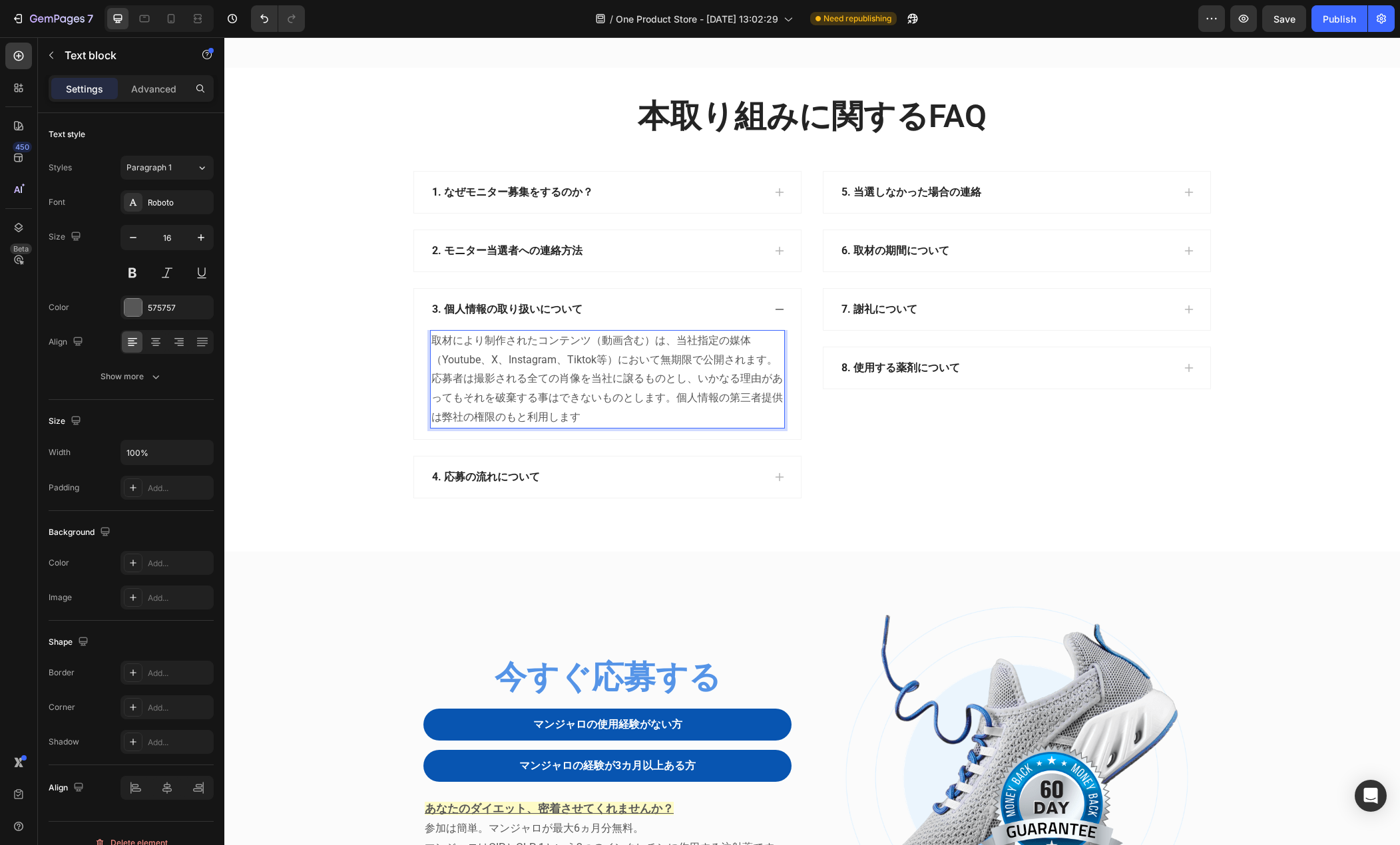
click at [693, 428] on p "取材により制作されたコンテンツ（動画含む）は、当社指定の媒体（Youtube、X、Instagram、Tiktok等）において無期限で公開されます。応募者は撮…" at bounding box center [608, 379] width 352 height 96
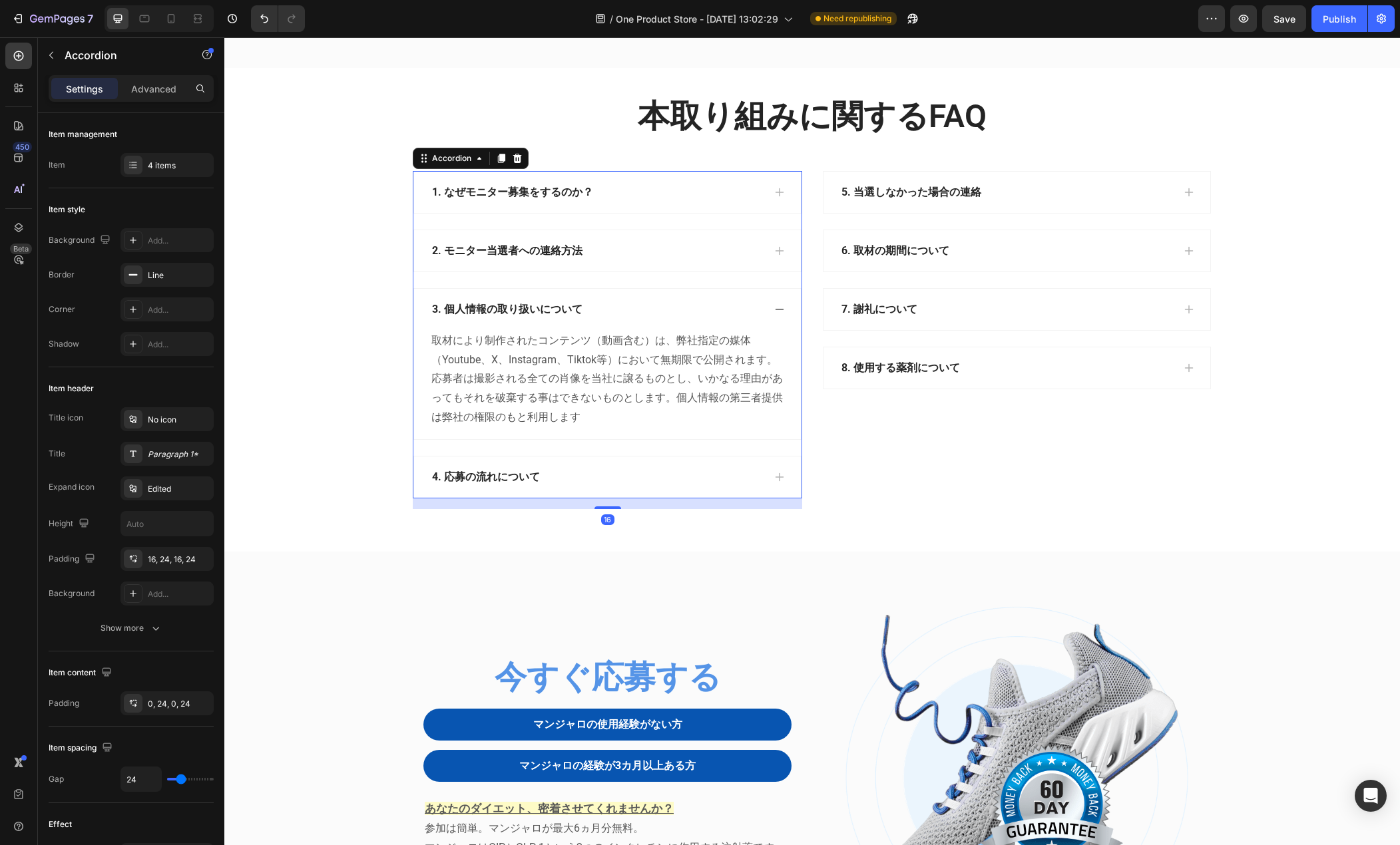
click at [617, 202] on div "1. なぜモニター募集をするのか？" at bounding box center [597, 192] width 334 height 20
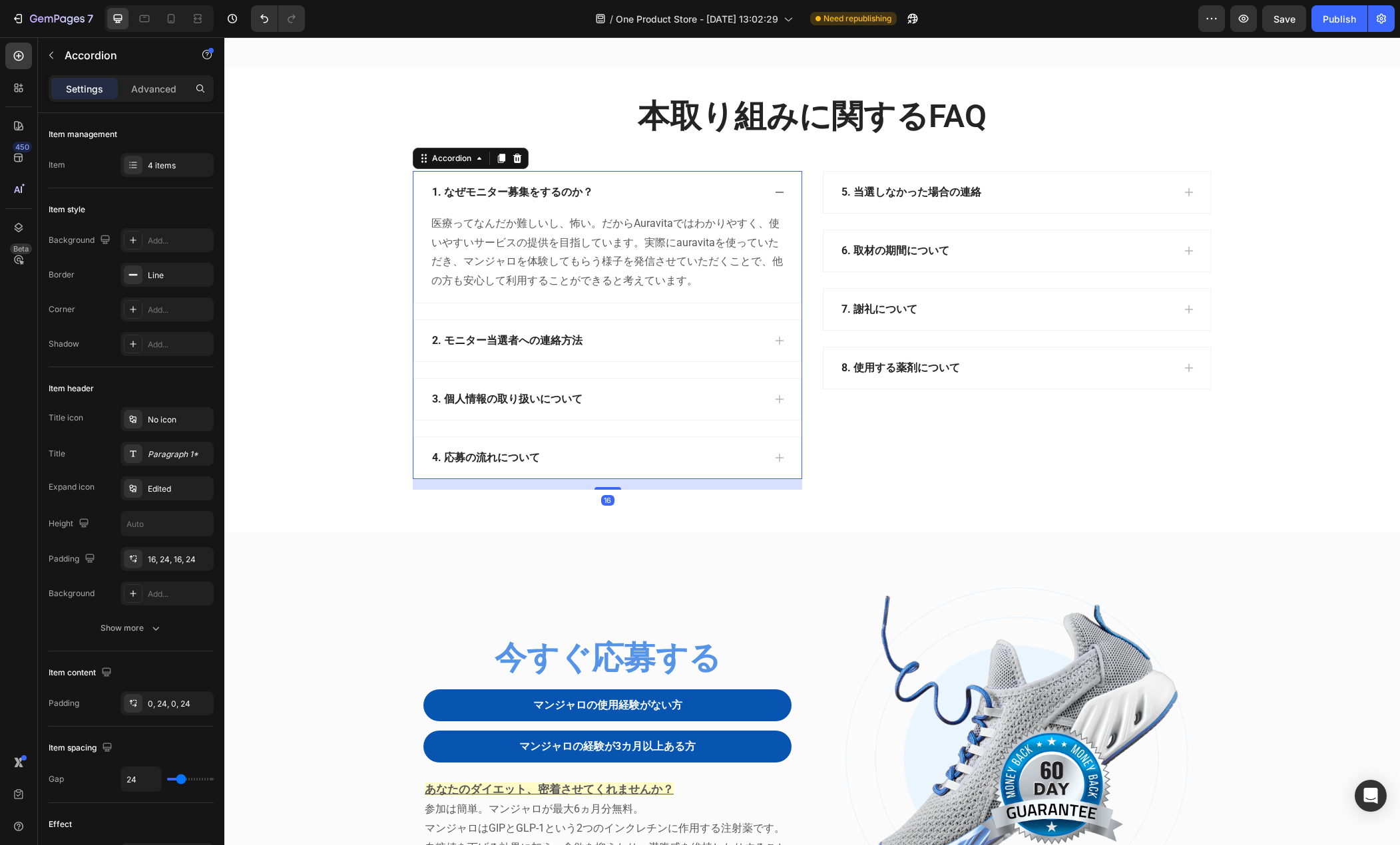
click at [635, 351] on div "2. モニター当選者への連絡方法" at bounding box center [597, 340] width 334 height 20
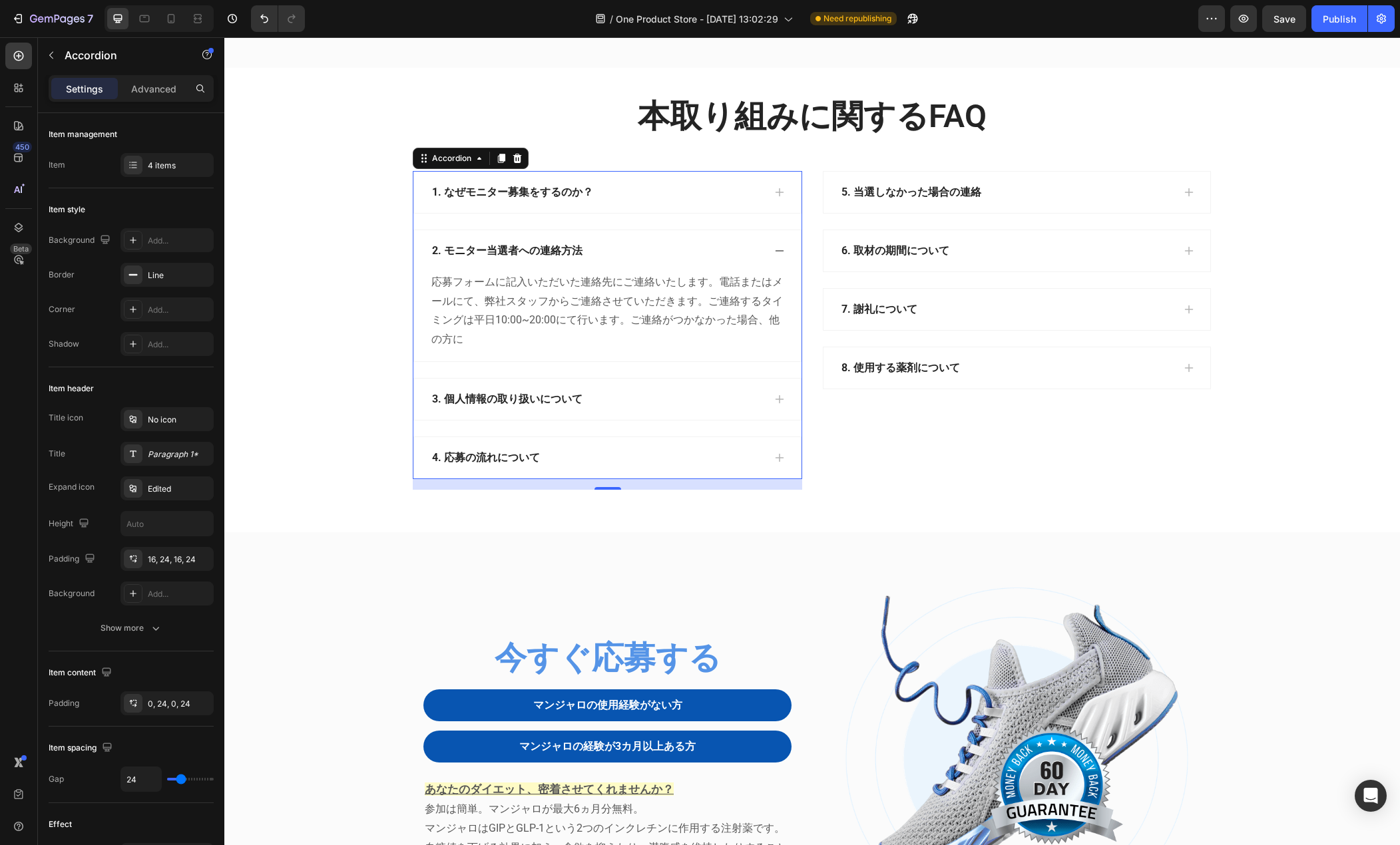
click at [607, 213] on div "1. なぜモニター募集をするのか？" at bounding box center [607, 192] width 387 height 41
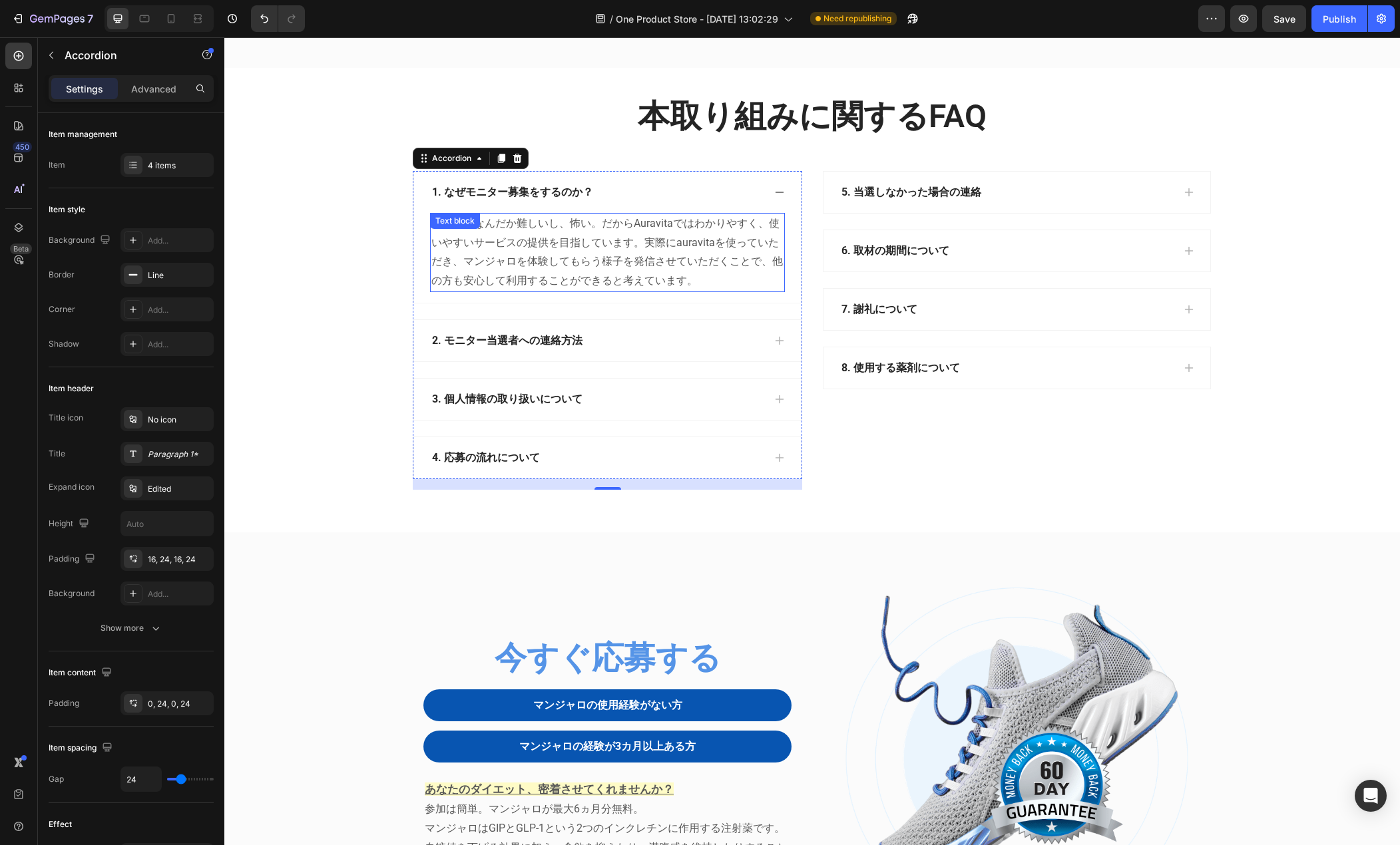
click at [591, 291] on p "医療ってなんだか難しいし、怖い。だからAuravitaではわかりやすく、使いやすいサービスの提供を目指しています。実際にauravitaを使っていただき、マン…" at bounding box center [608, 252] width 352 height 76
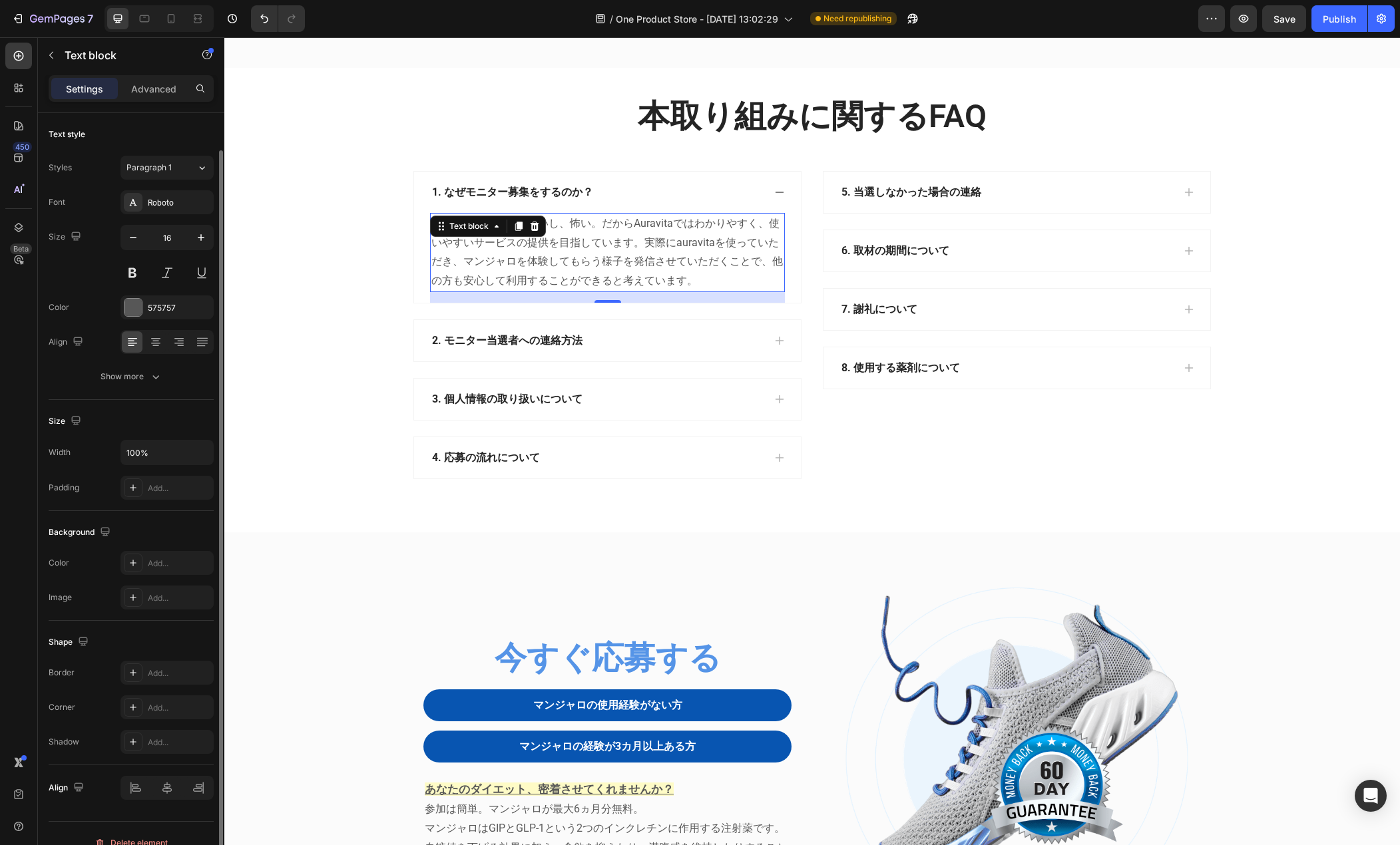
scroll to position [19, 0]
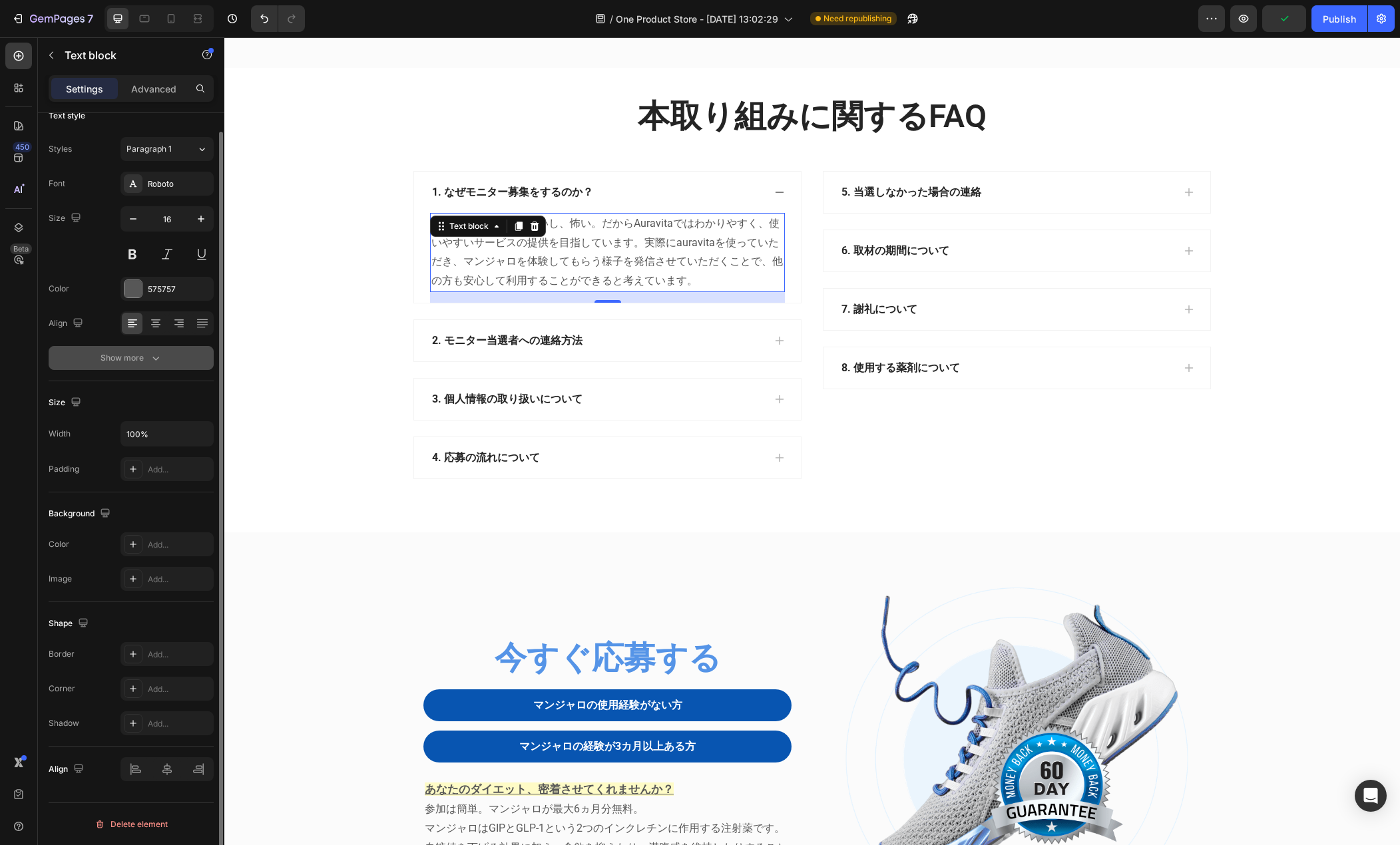
click at [154, 365] on button "Show more" at bounding box center [130, 359] width 165 height 24
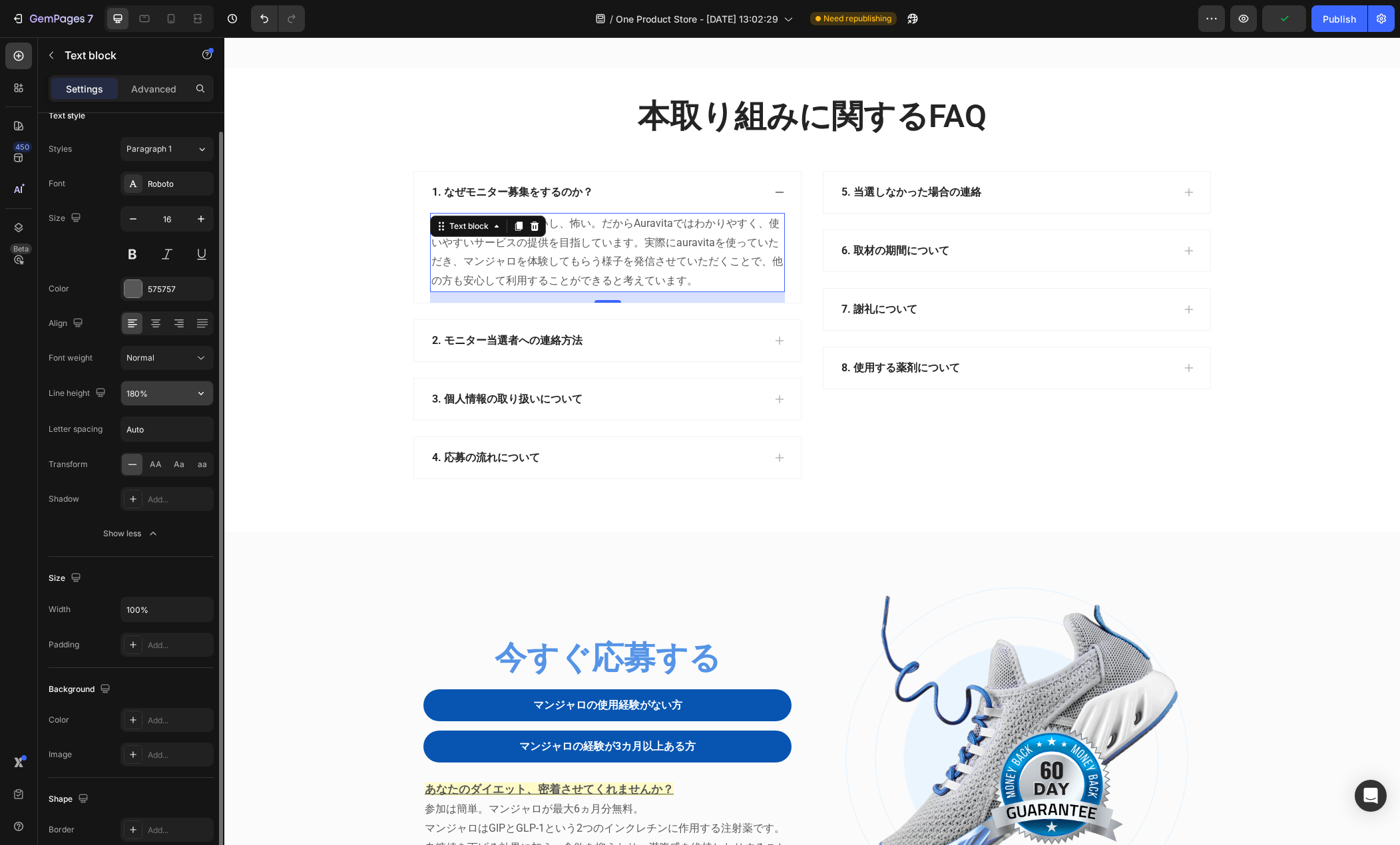
click at [146, 402] on input "180%" at bounding box center [167, 393] width 92 height 24
click at [204, 393] on icon "button" at bounding box center [201, 393] width 13 height 13
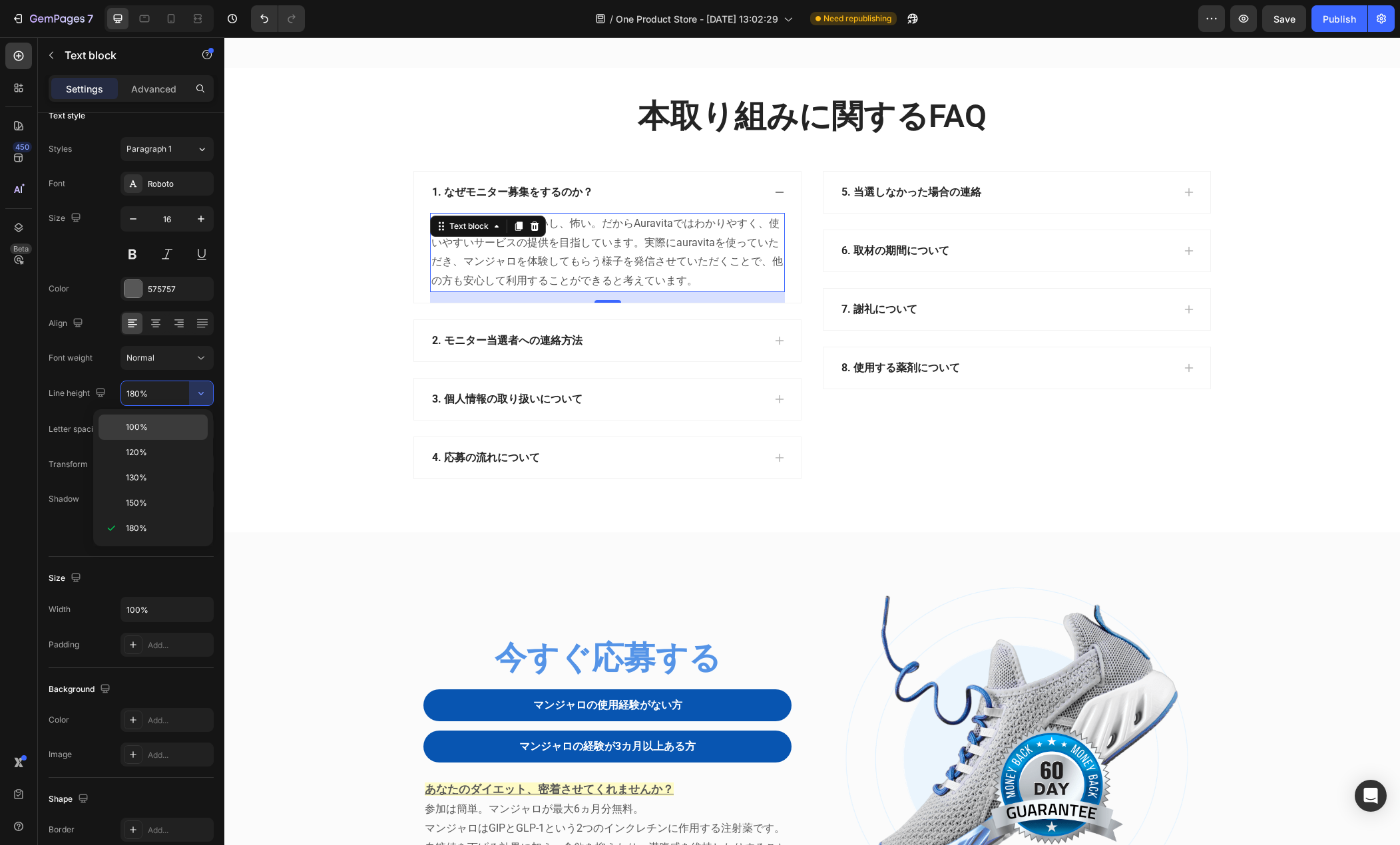
click at [161, 417] on div "100%" at bounding box center [153, 427] width 109 height 25
type input "100%"
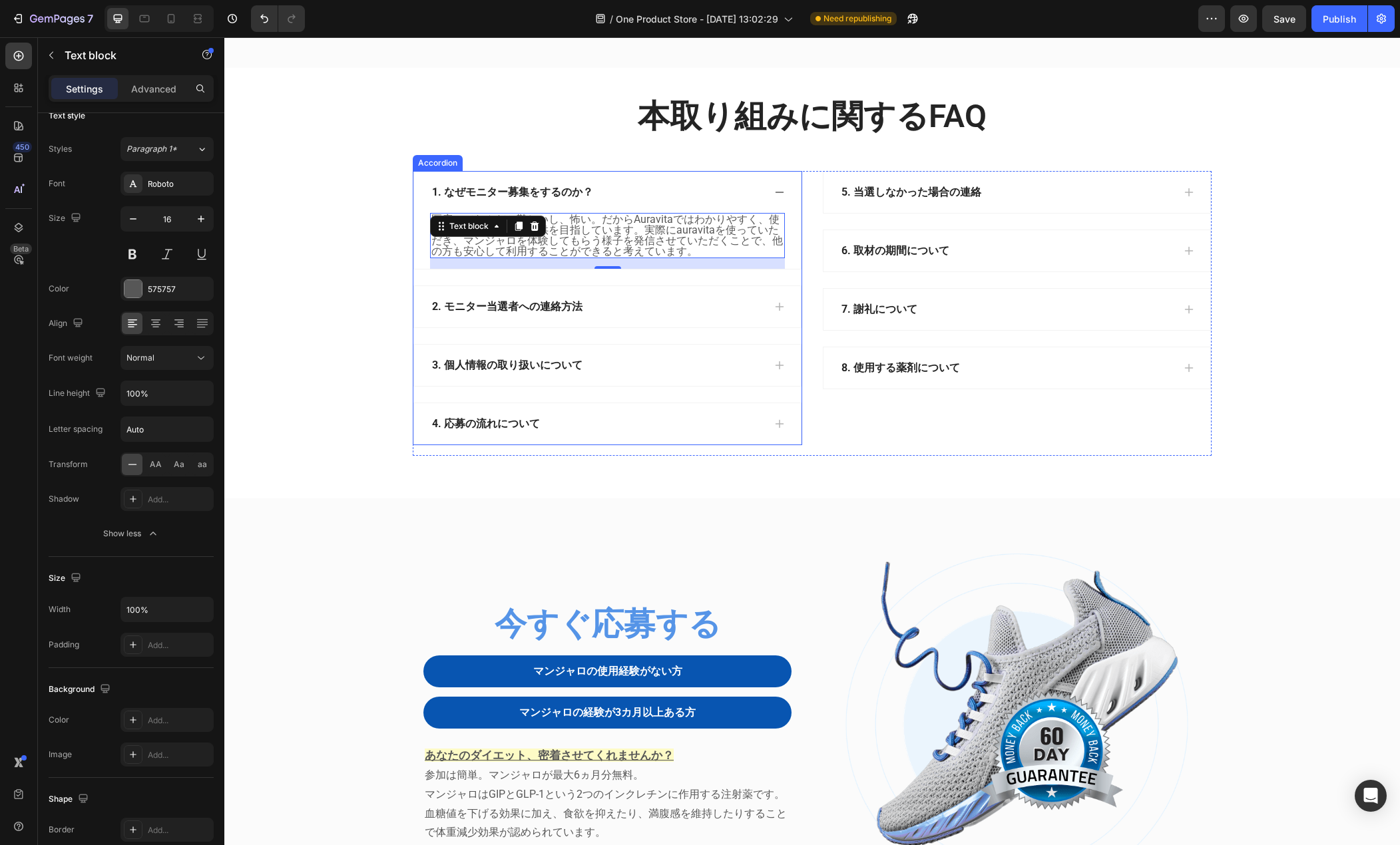
click at [600, 317] on div "2. モニター当選者への連絡方法" at bounding box center [597, 307] width 334 height 20
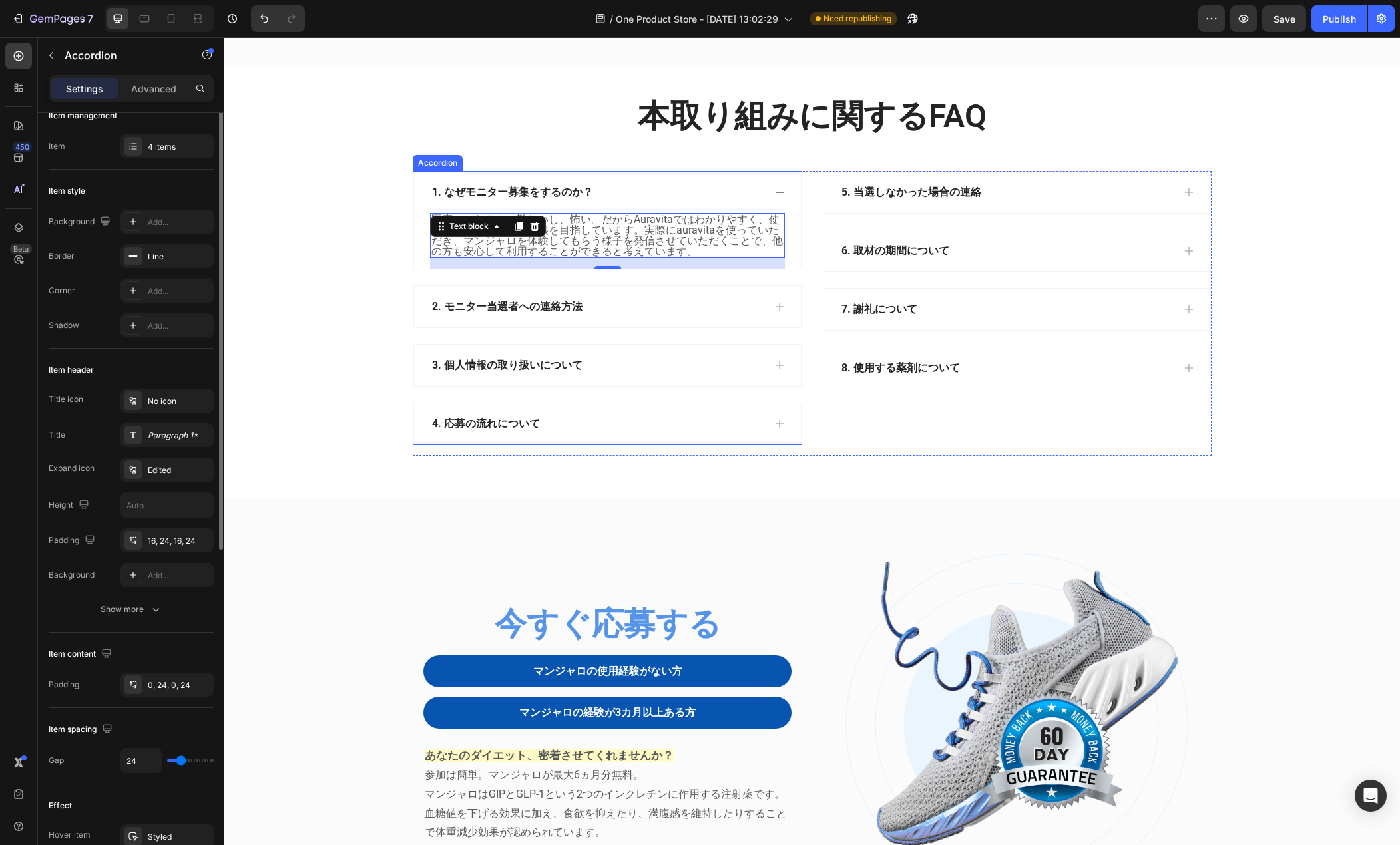
scroll to position [0, 0]
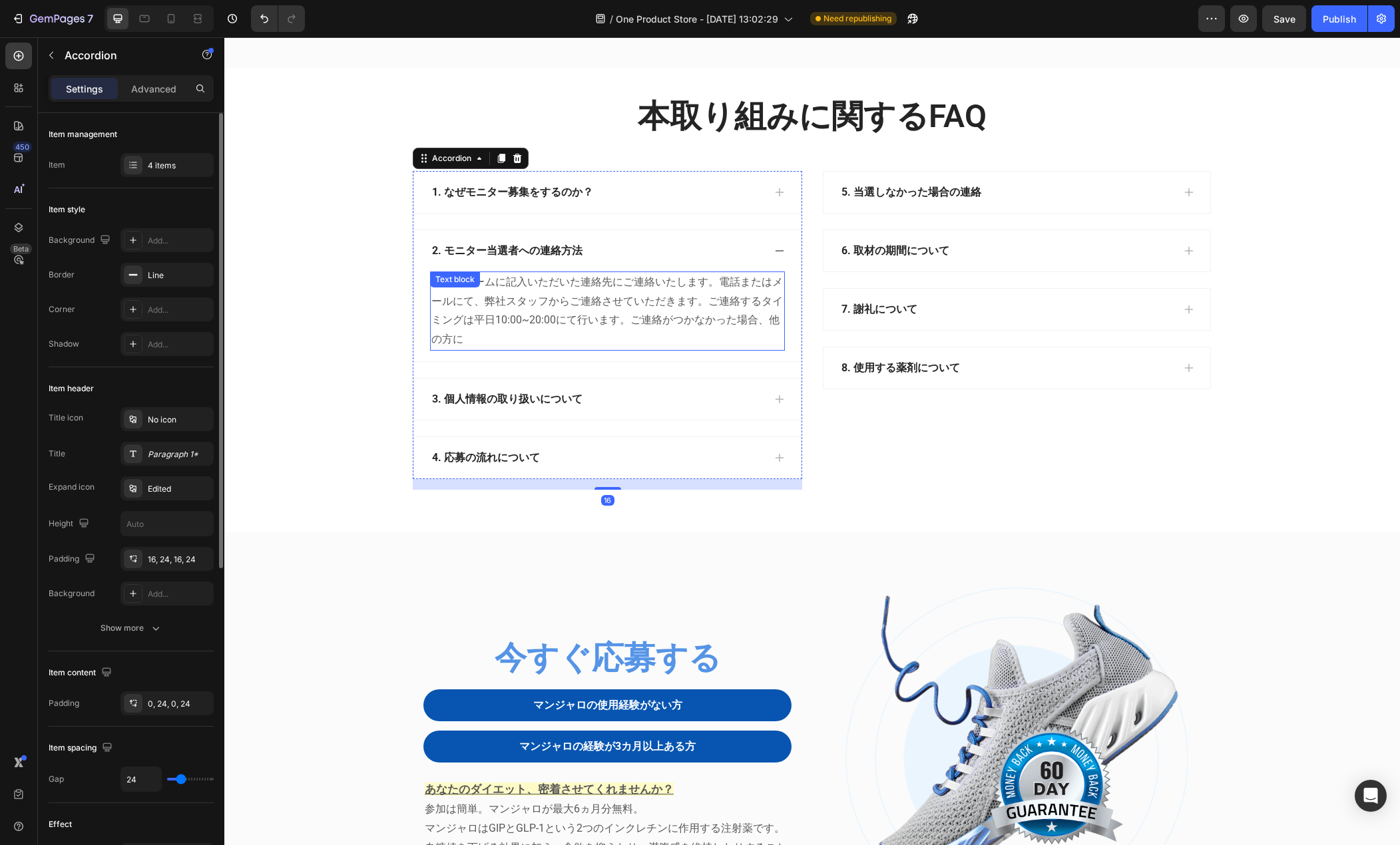
click at [566, 349] on p "応募フォームに記入いただいた連絡先にご連絡いたします。電話またはメールにて、弊社スタッフからご連絡させていただきます。ご連絡するタイミングは平日10:00~2…" at bounding box center [608, 311] width 352 height 76
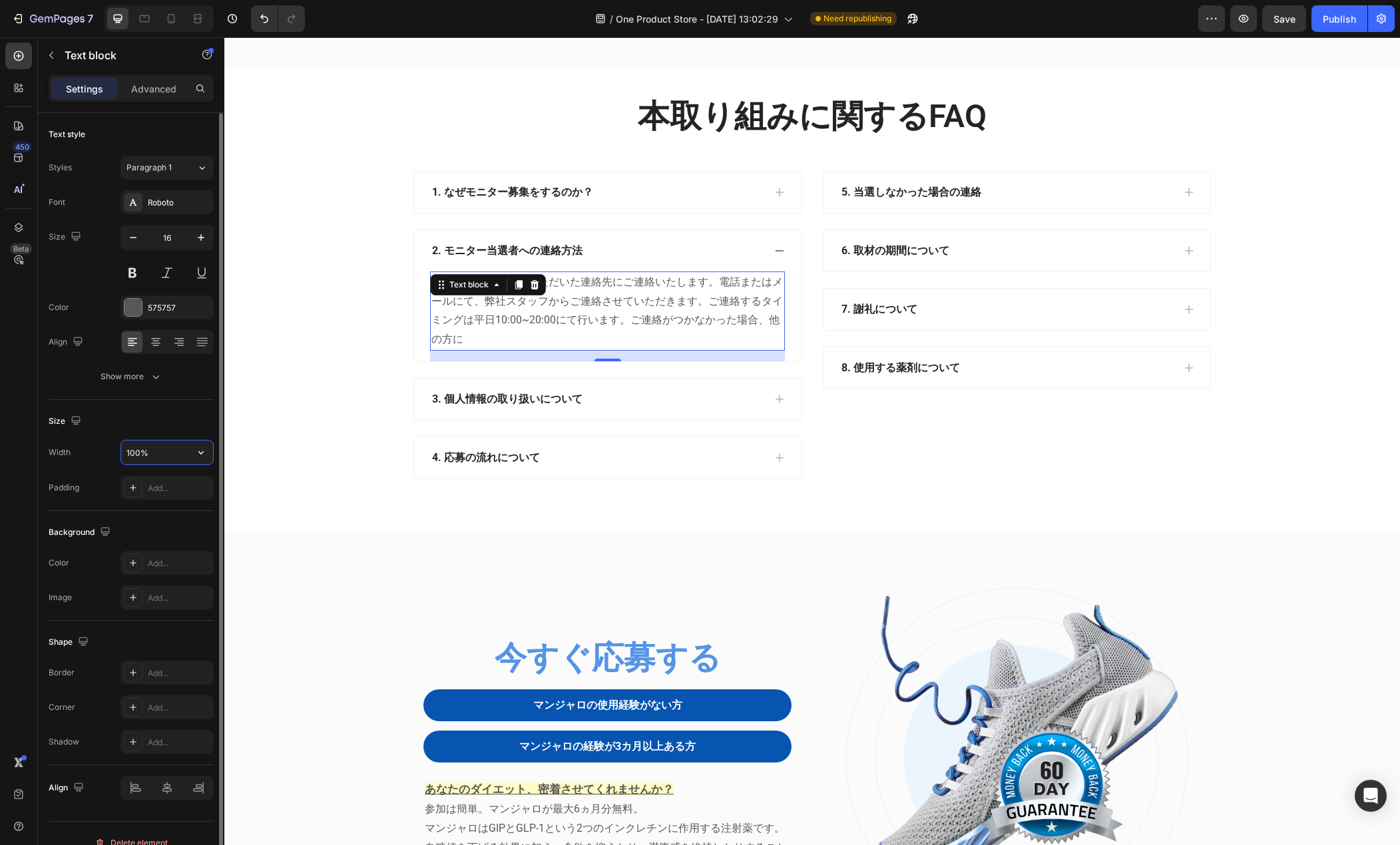
click at [172, 449] on input "100%" at bounding box center [167, 453] width 92 height 24
click at [199, 449] on icon "button" at bounding box center [201, 453] width 13 height 13
click at [161, 405] on div "Size Width 100% Padding Add..." at bounding box center [130, 455] width 165 height 111
click at [154, 379] on icon "button" at bounding box center [156, 376] width 13 height 13
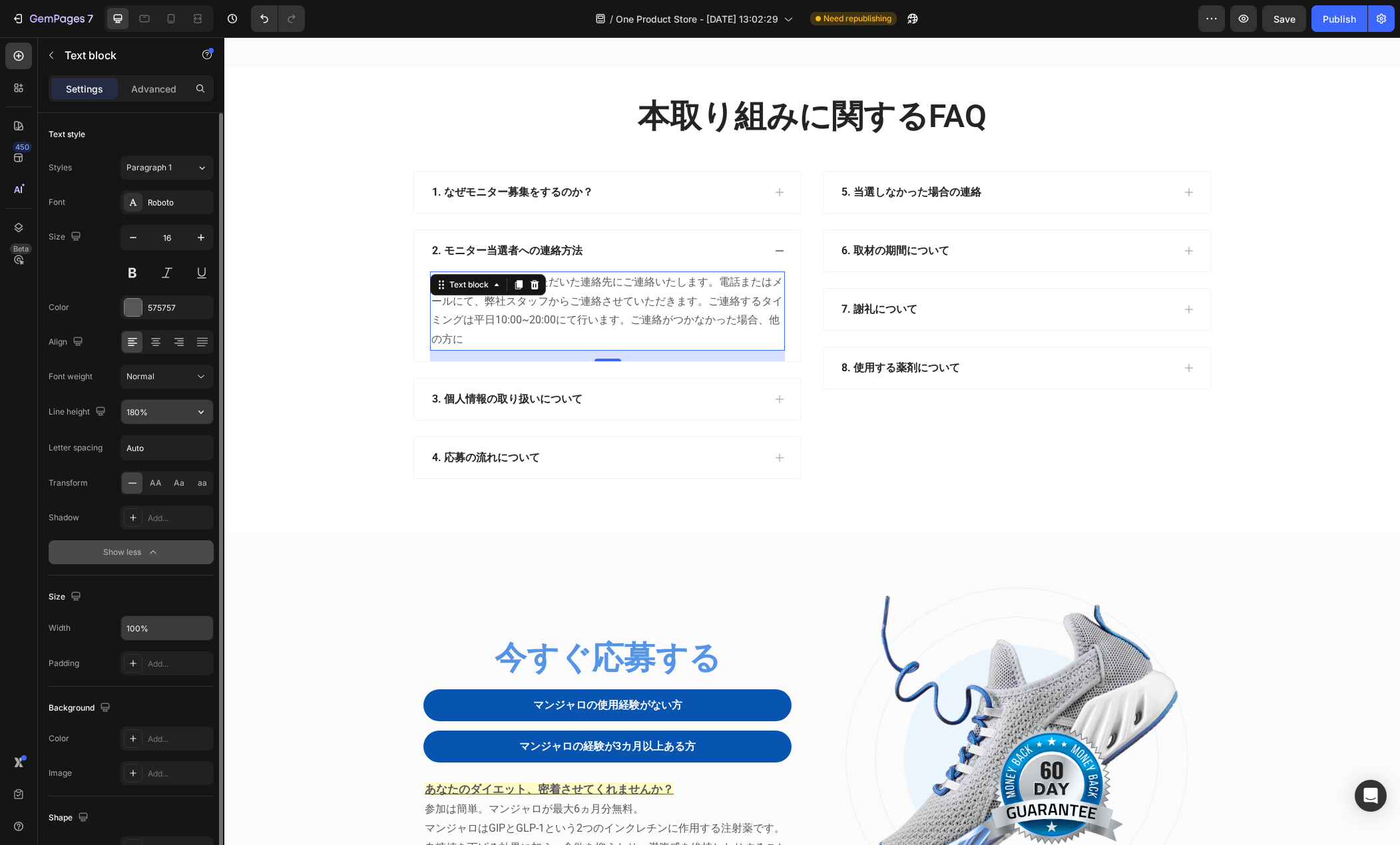
click at [205, 413] on icon "button" at bounding box center [201, 412] width 13 height 13
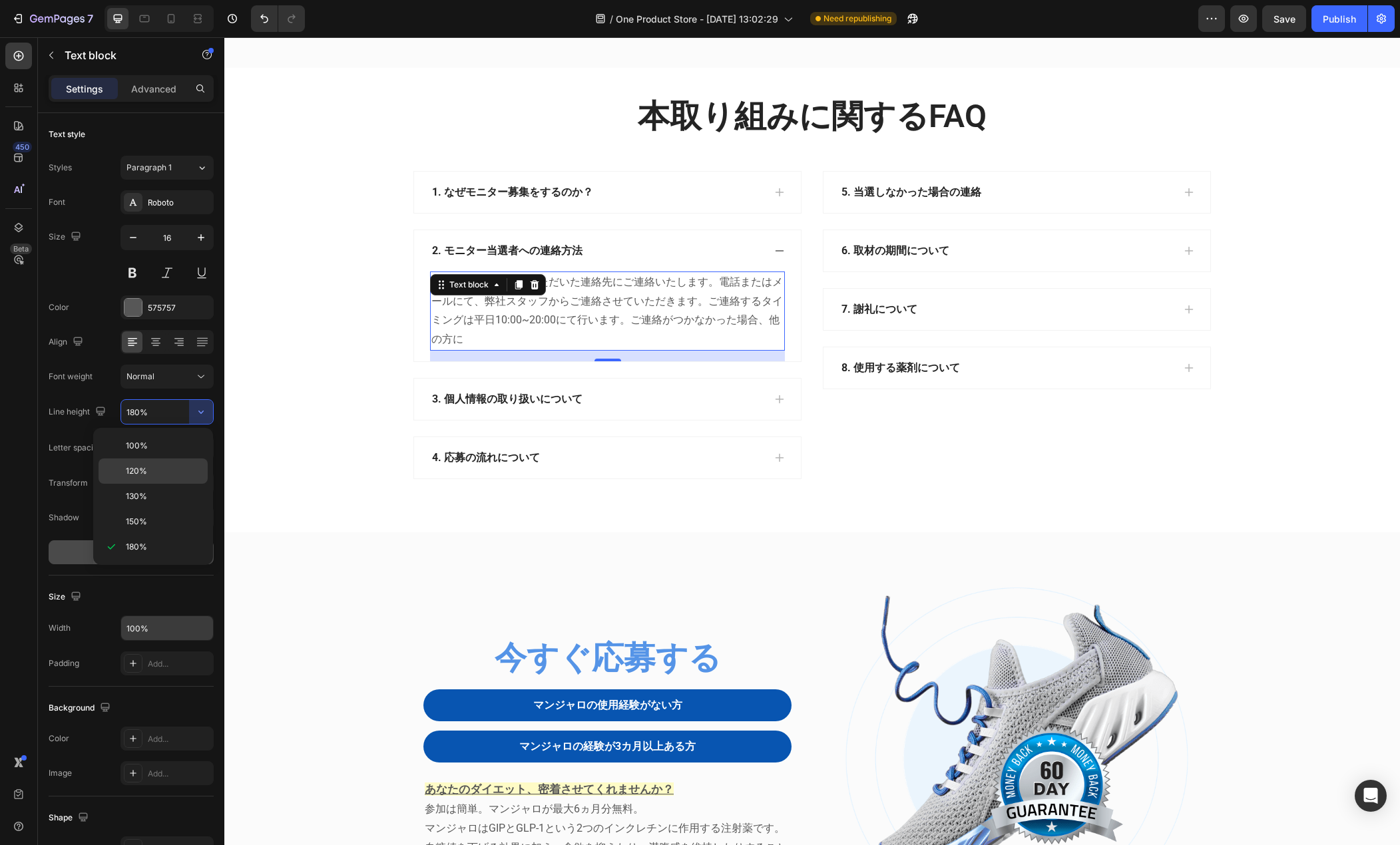
click at [166, 470] on p "120%" at bounding box center [163, 470] width 75 height 12
type input "120%"
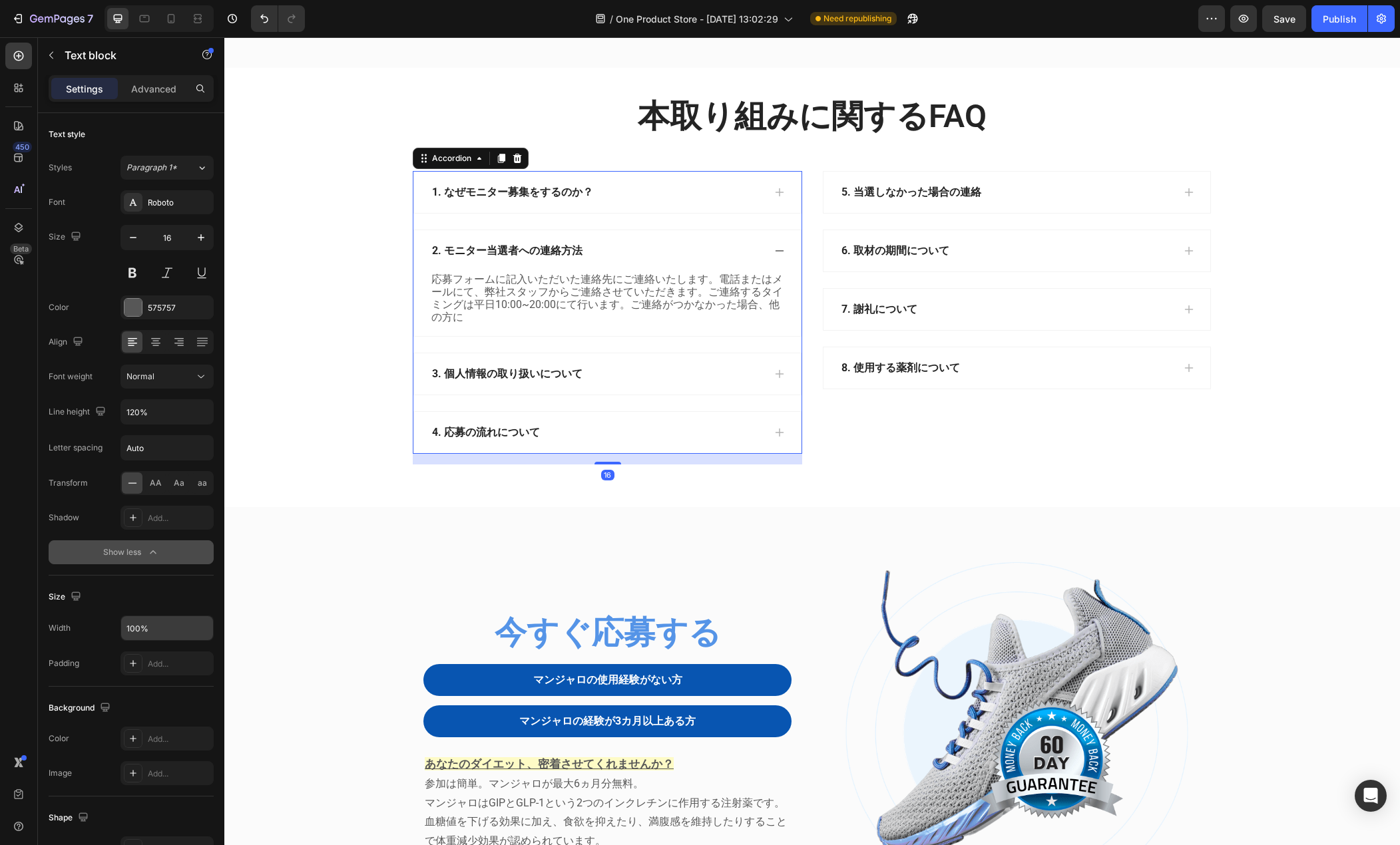
click at [650, 202] on div "1. なぜモニター募集をするのか？" at bounding box center [597, 192] width 334 height 20
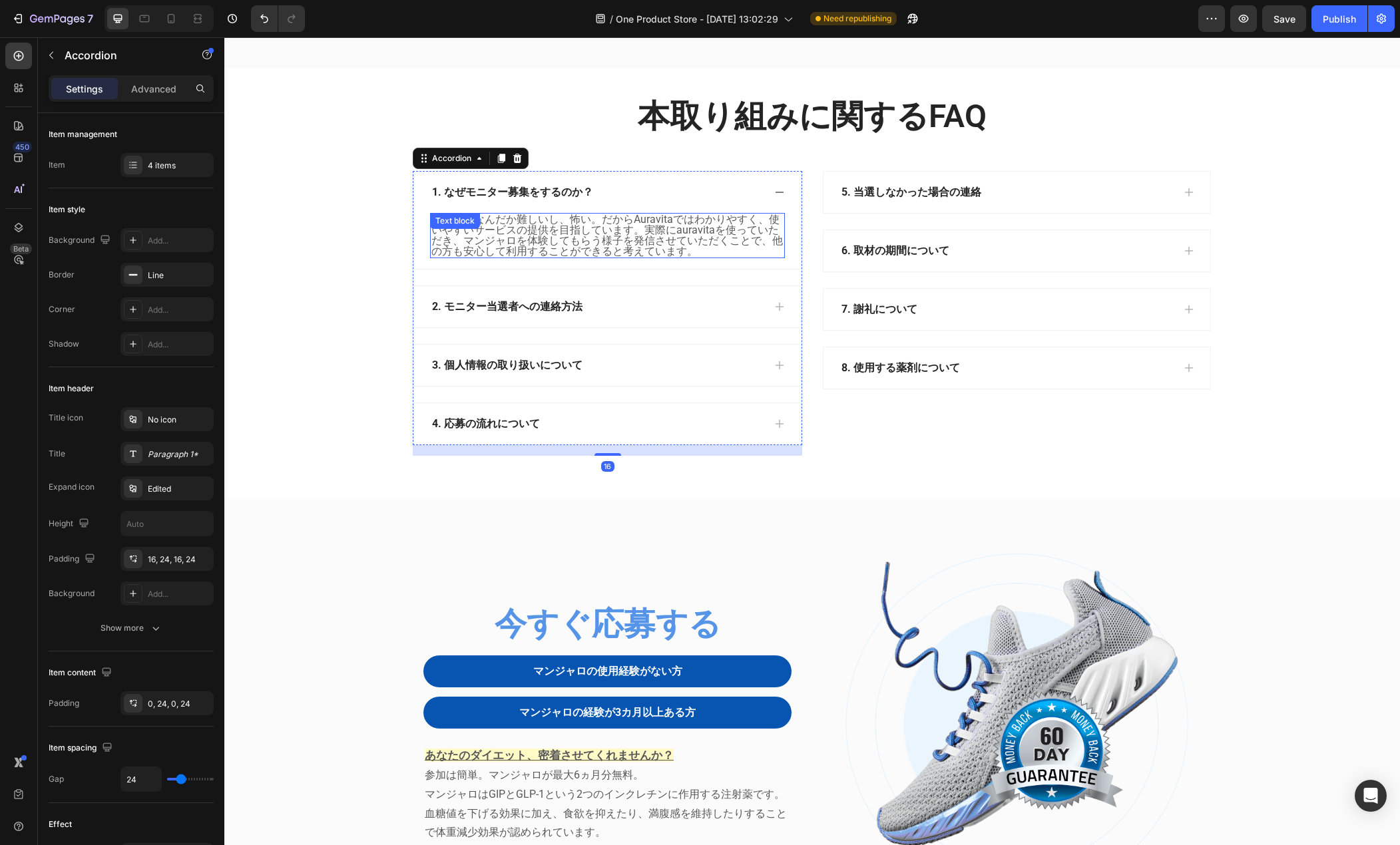
click at [602, 257] on p "医療ってなんだか難しいし、怖い。だからAuravitaではわかりやすく、使いやすいサービスの提供を目指しています。実際にauravitaを使っていただき、マン…" at bounding box center [608, 236] width 352 height 43
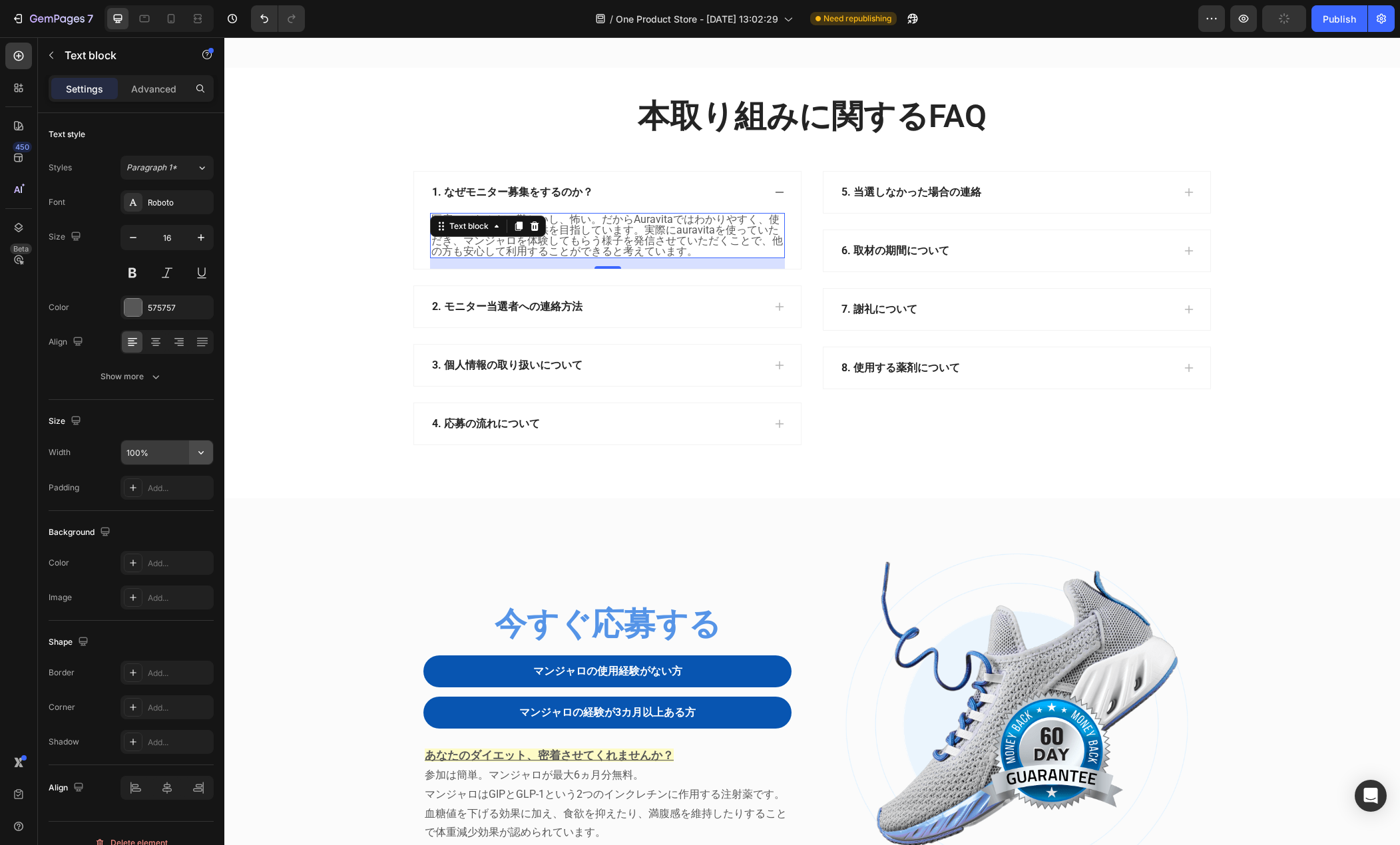
click at [202, 447] on icon "button" at bounding box center [201, 453] width 13 height 13
click at [150, 372] on icon "button" at bounding box center [156, 376] width 13 height 13
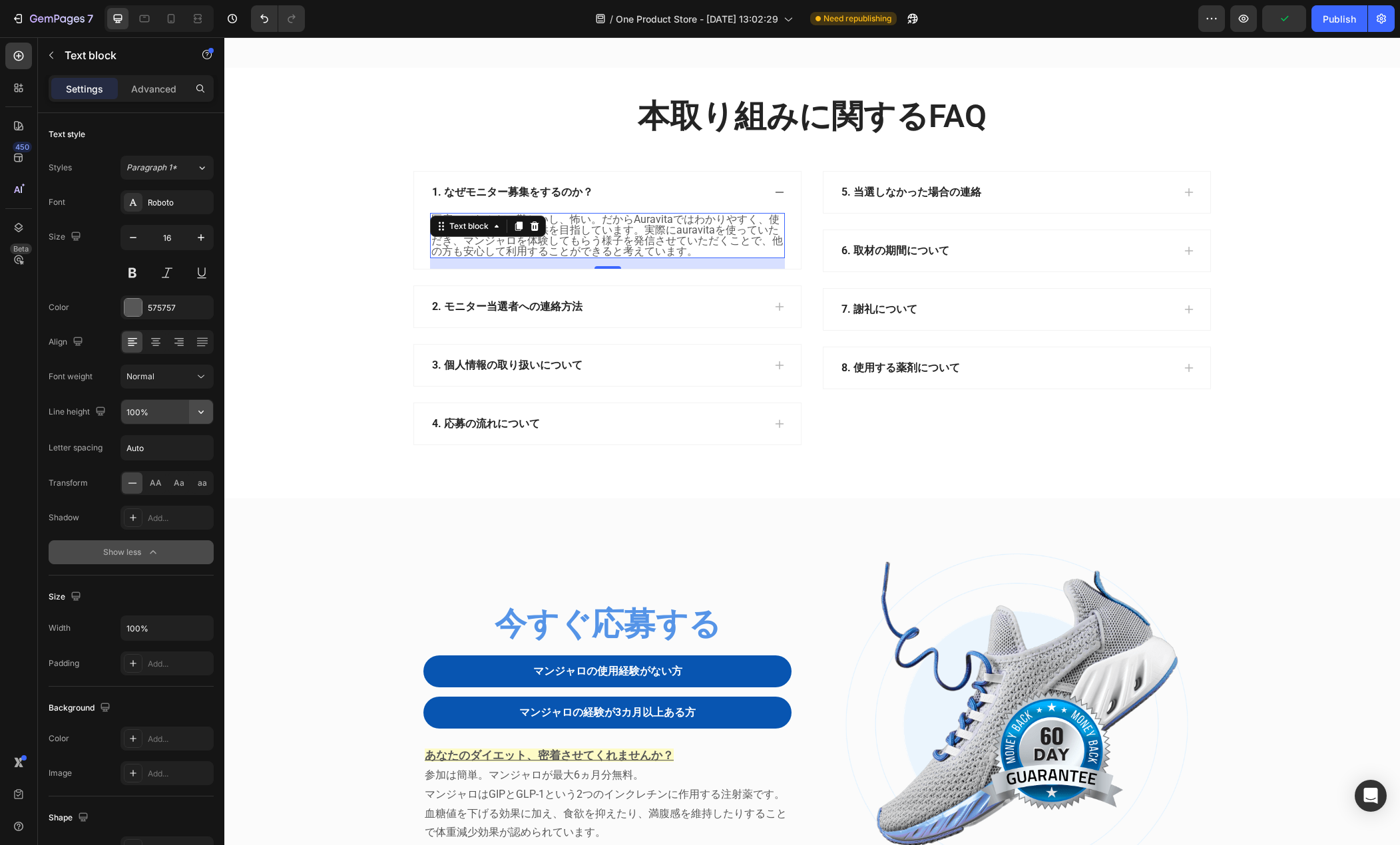
click at [204, 407] on icon "button" at bounding box center [201, 412] width 13 height 13
click at [172, 469] on p "120%" at bounding box center [163, 470] width 75 height 12
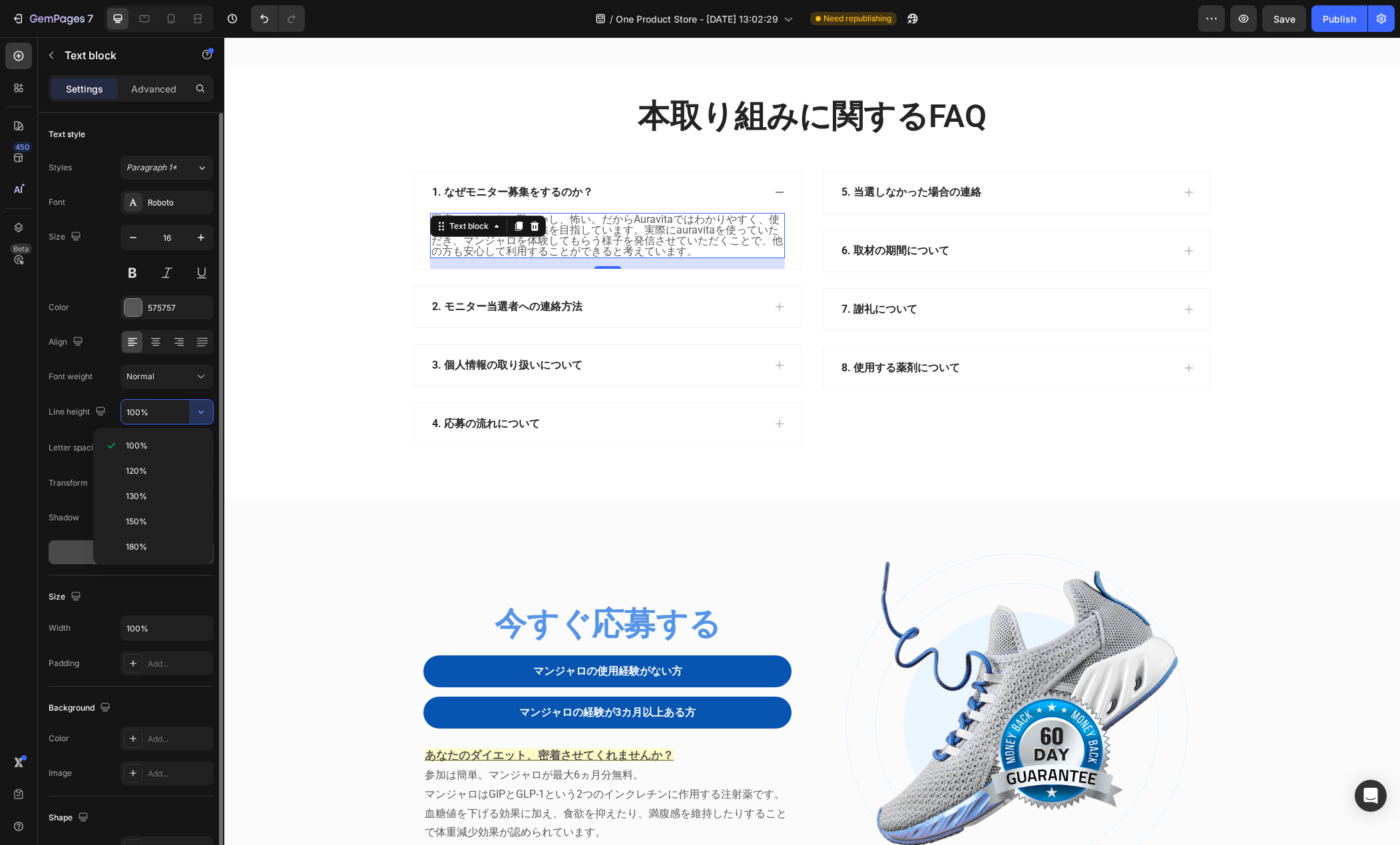
type input "120%"
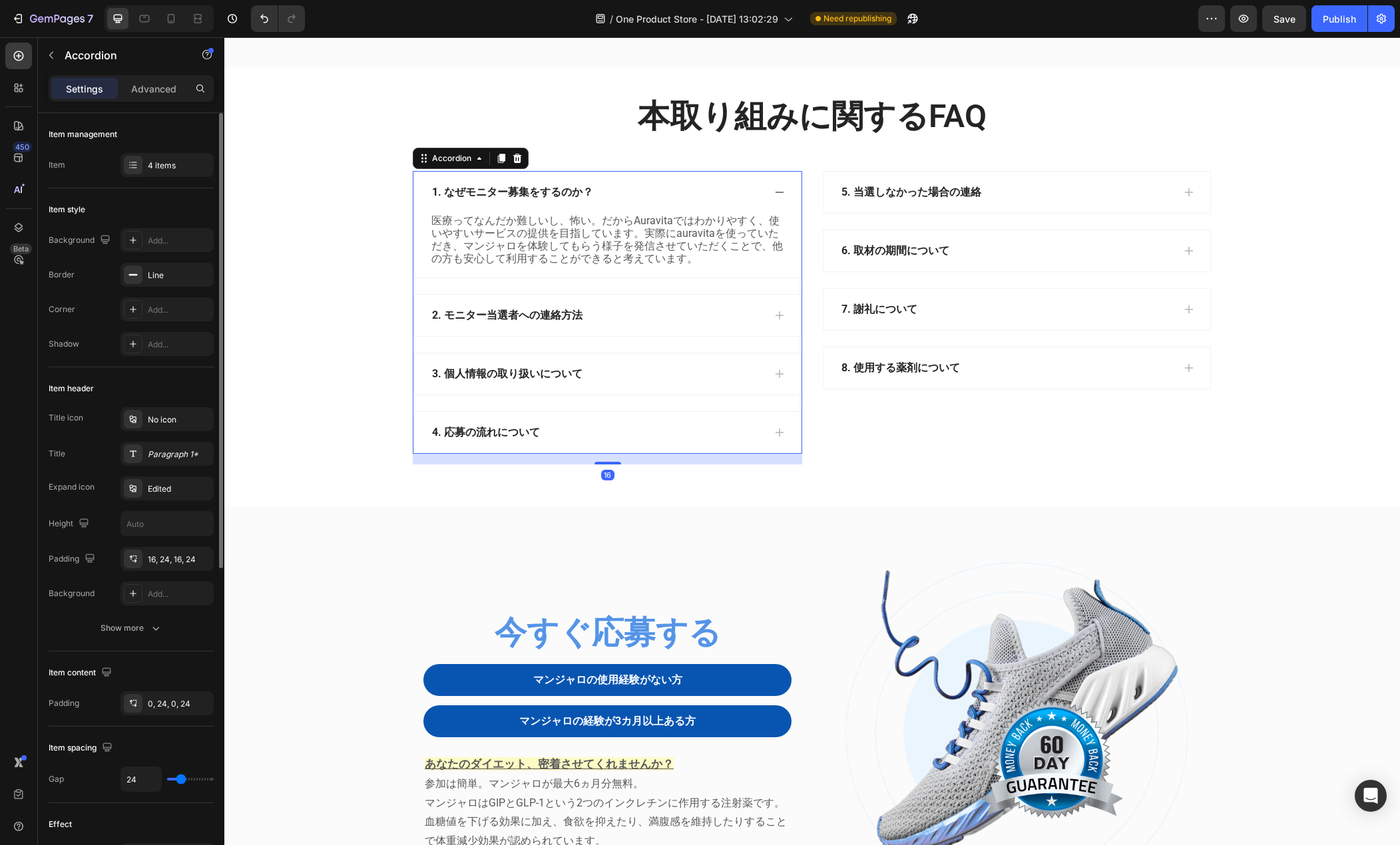
click at [595, 384] on div "3. 個人情報の取り扱いについて" at bounding box center [597, 374] width 334 height 20
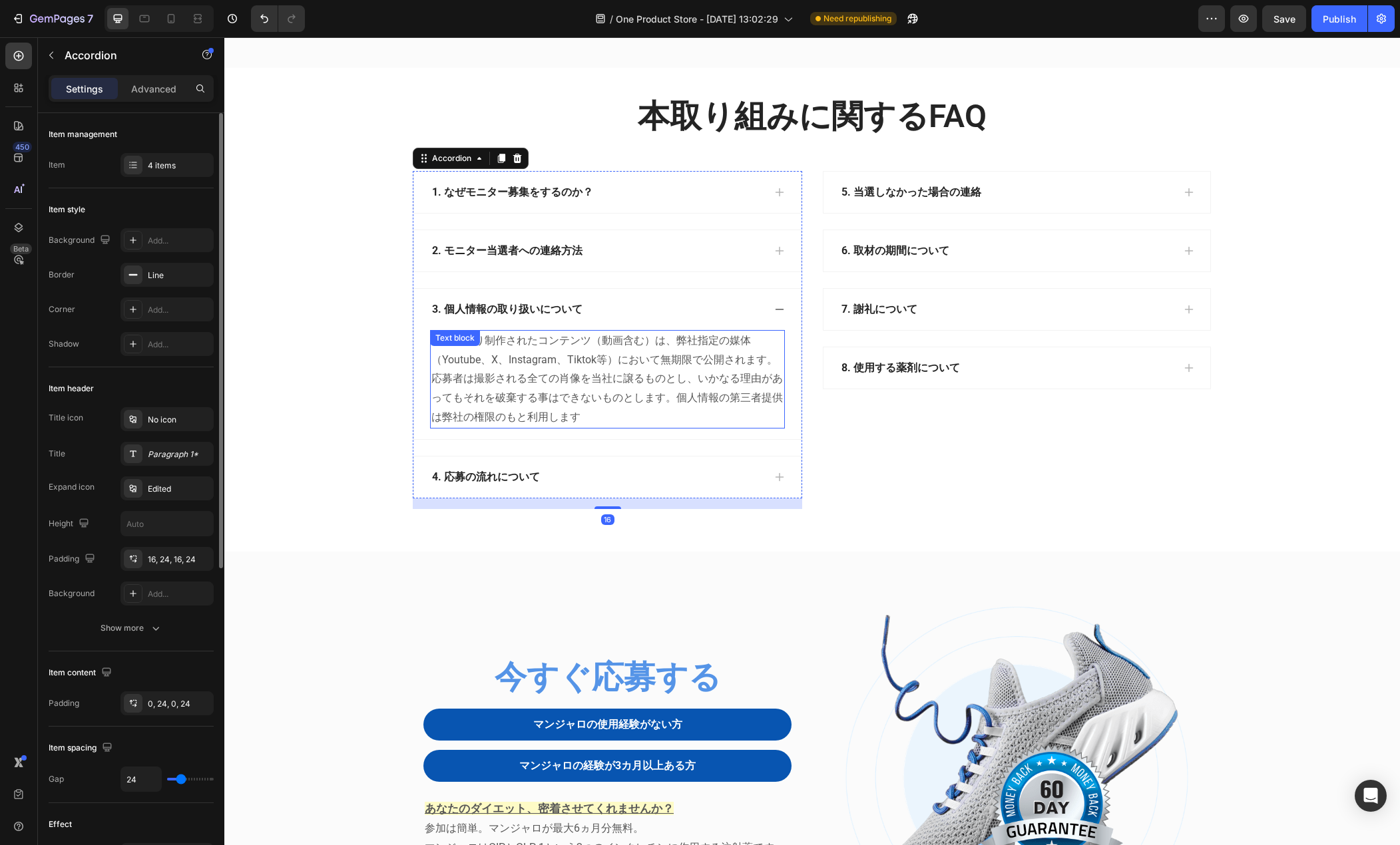
click at [599, 428] on p "取材により制作されたコンテンツ（動画含む）は、弊社指定の媒体（Youtube、X、Instagram、Tiktok等）において無期限で公開されます。応募者は撮…" at bounding box center [608, 379] width 352 height 96
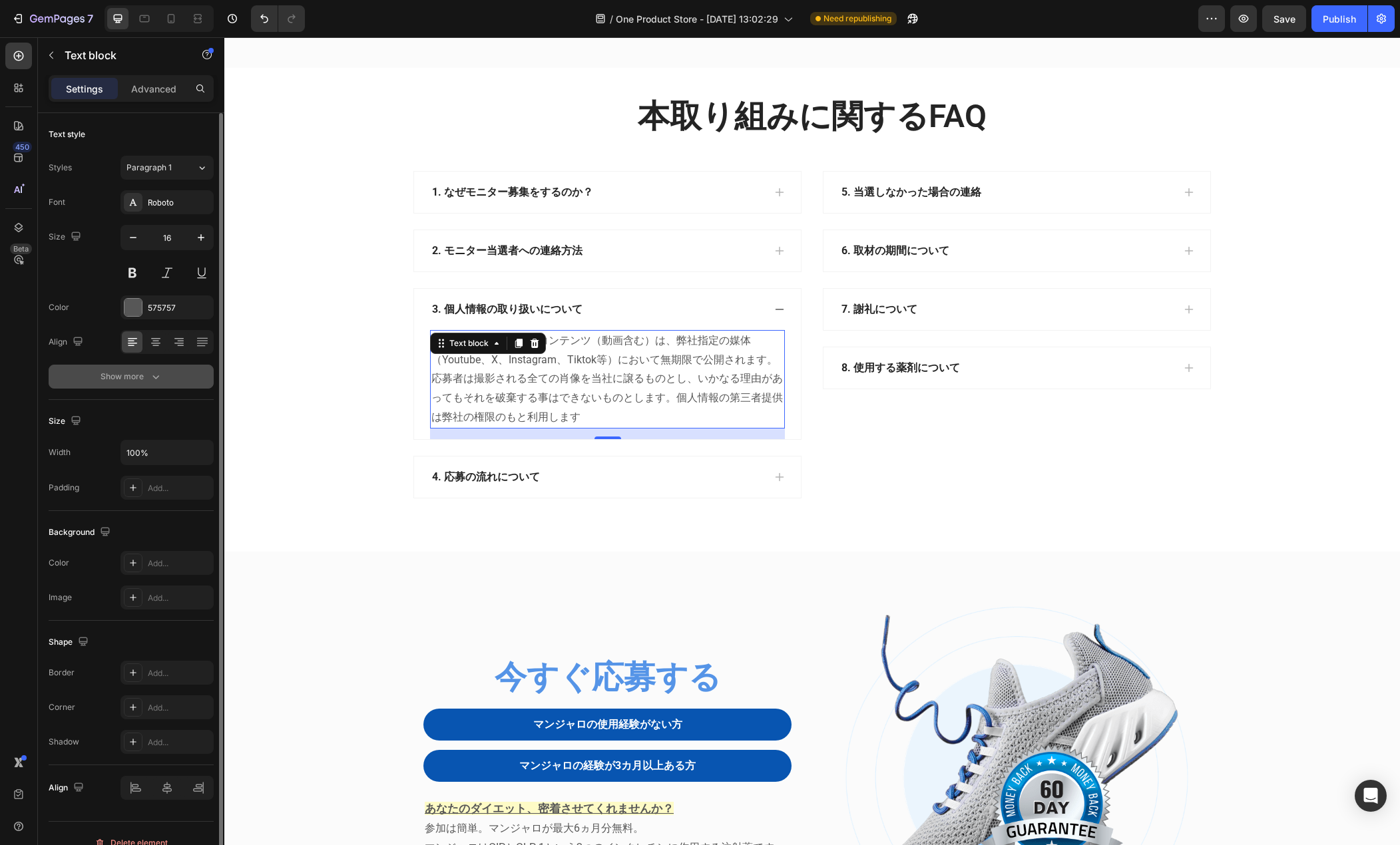
click at [155, 376] on icon "button" at bounding box center [156, 376] width 13 height 13
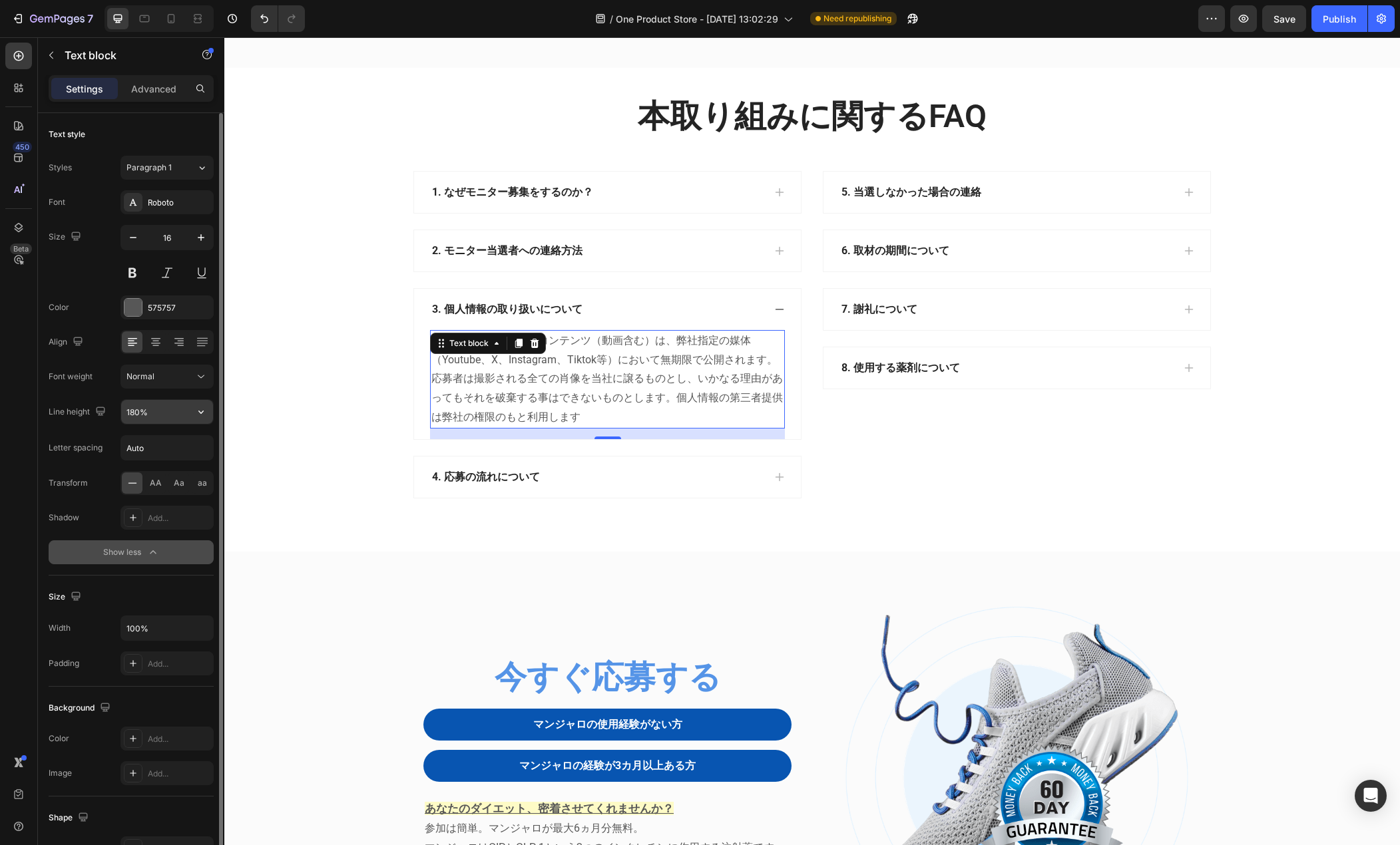
click at [210, 412] on button "button" at bounding box center [201, 412] width 24 height 24
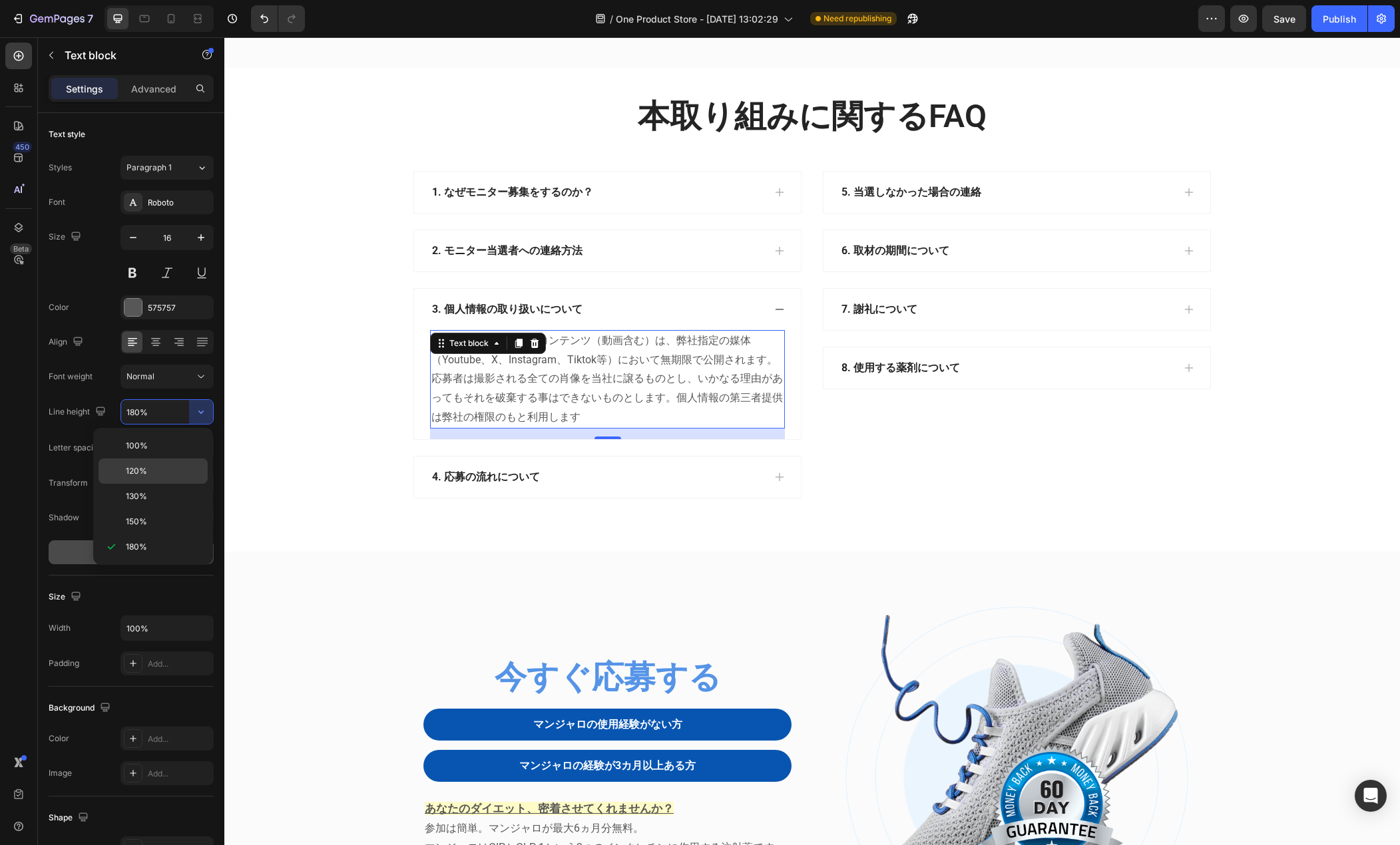
click at [184, 461] on div "120%" at bounding box center [153, 470] width 109 height 25
type input "120%"
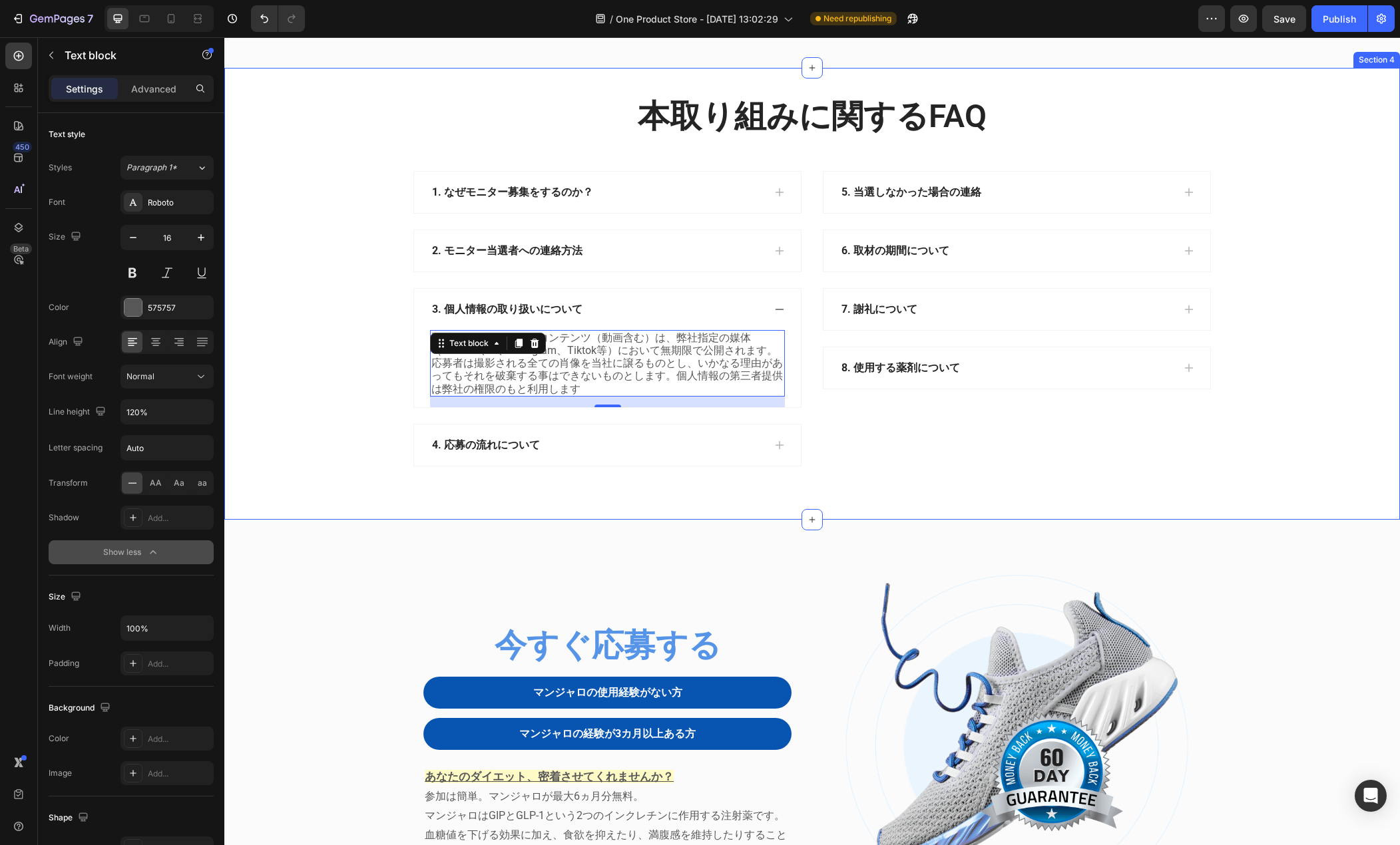
click at [353, 487] on div "本取り組みに関するFAQ Heading Row 1. なぜモニター募集をするのか？ 2. モニター当選者への連絡方法 3. 個人情報の取り扱いについて 取材…" at bounding box center [812, 291] width 1156 height 393
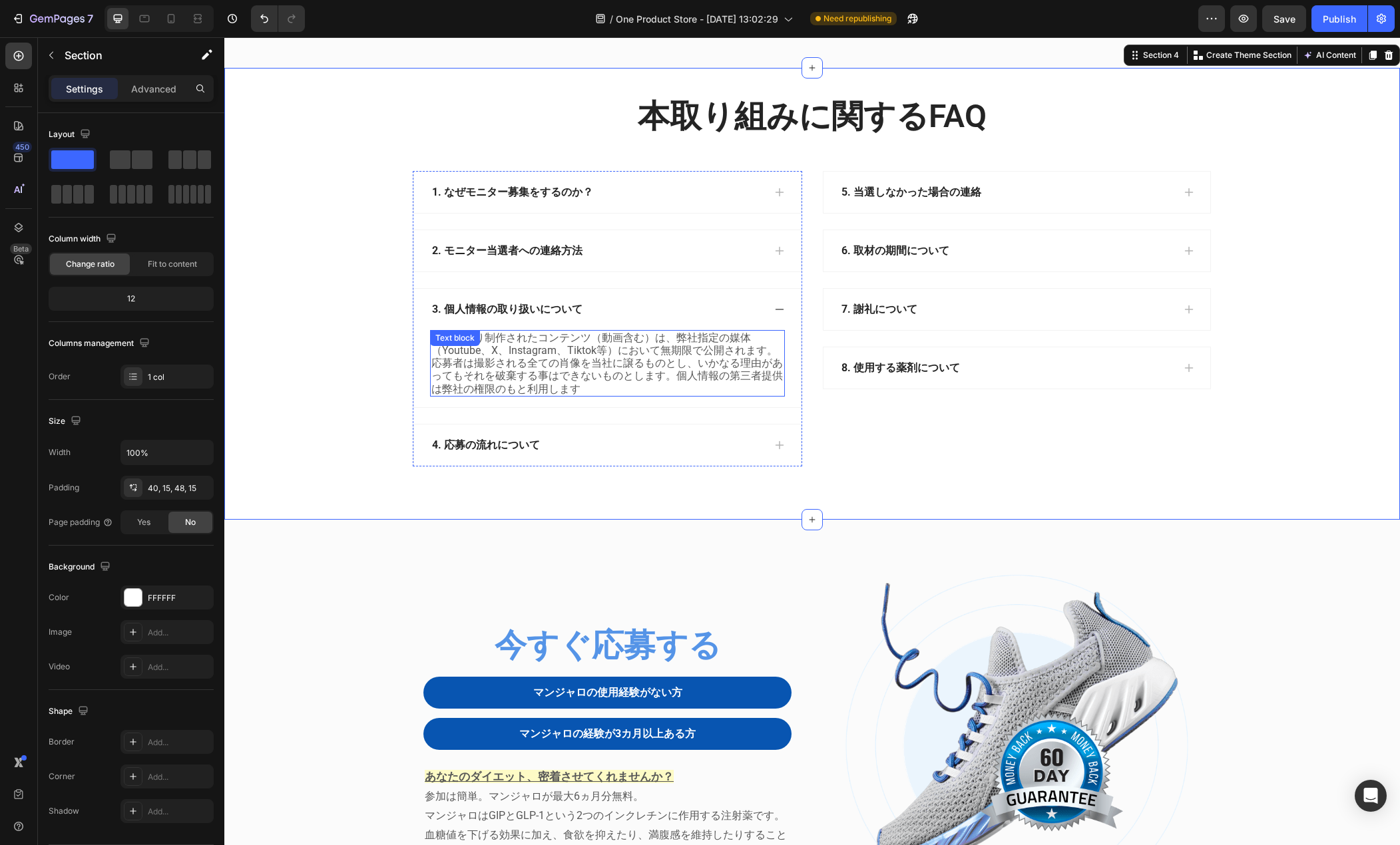
click at [532, 395] on p "取材により制作されたコンテンツ（動画含む）は、弊社指定の媒体（Youtube、X、Instagram、Tiktok等）において無期限で公開されます。応募者は撮…" at bounding box center [608, 363] width 352 height 64
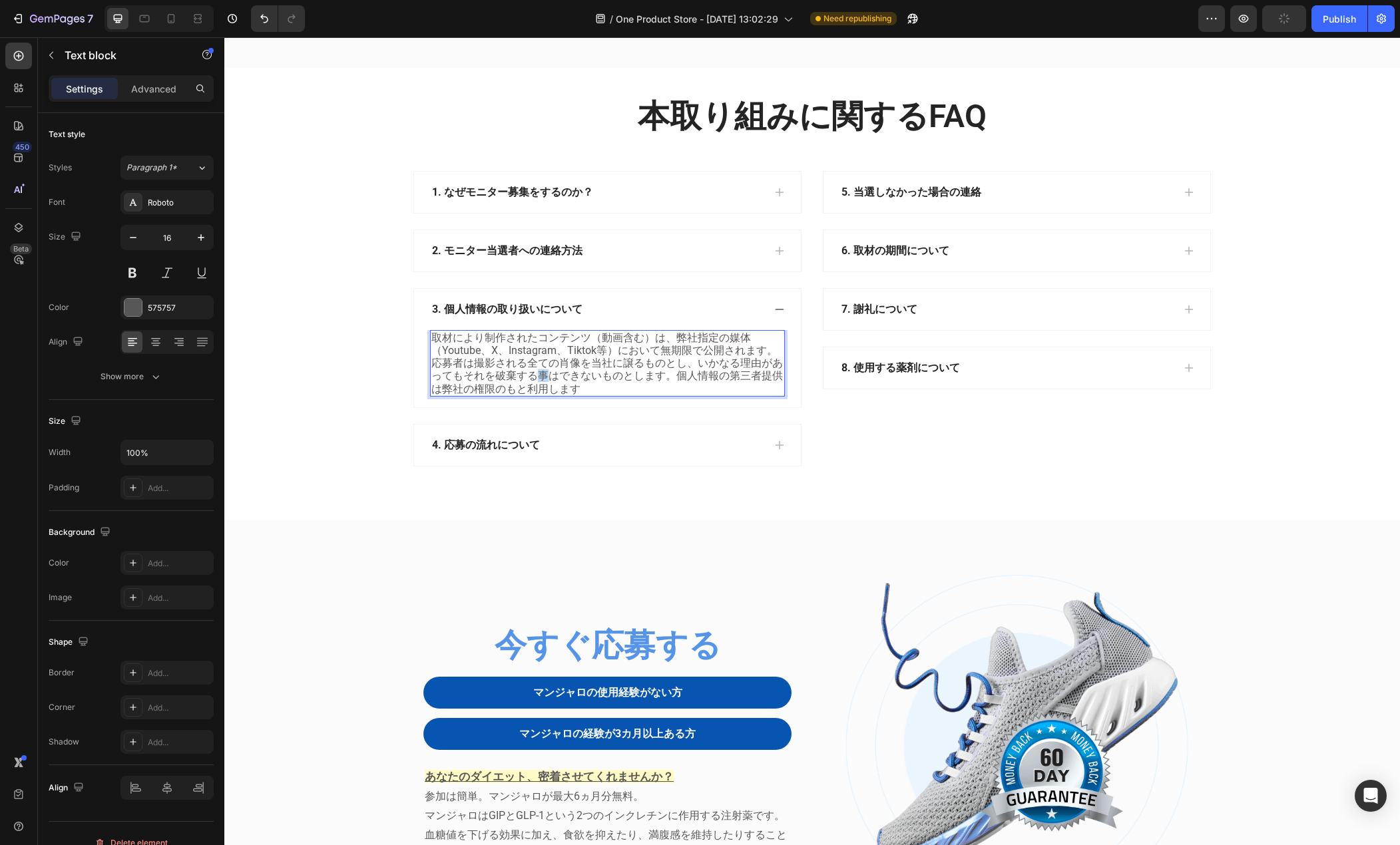
click at [532, 395] on p "取材により制作されたコンテンツ（動画含む）は、弊社指定の媒体（Youtube、X、Instagram、Tiktok等）において無期限で公開されます。応募者は撮…" at bounding box center [608, 363] width 352 height 64
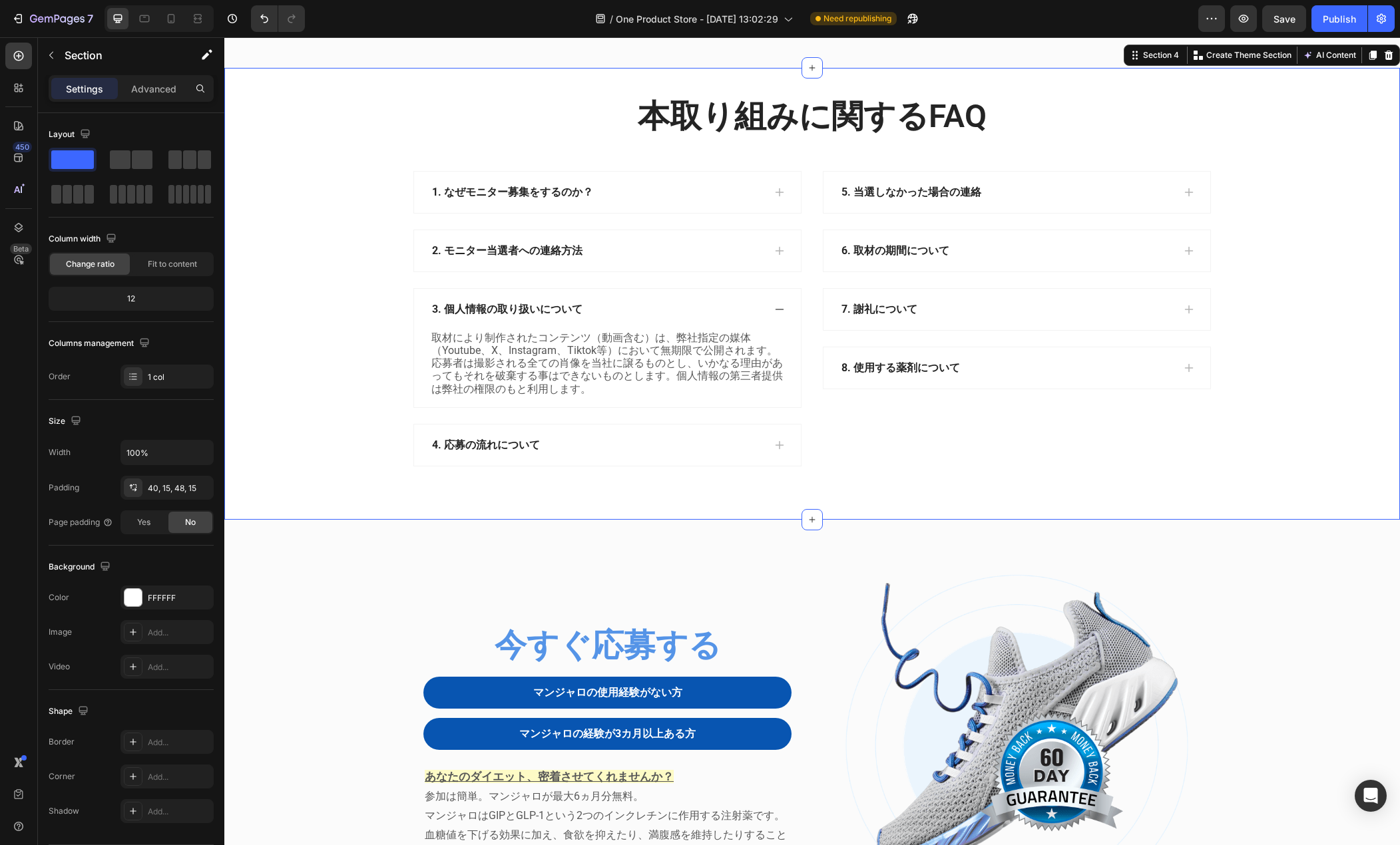
click at [337, 487] on div "本取り組みに関するFAQ Heading Row 1. なぜモニター募集をするのか？ 2. モニター当選者への連絡方法 3. 個人情報の取り扱いについて 取材…" at bounding box center [812, 291] width 1156 height 393
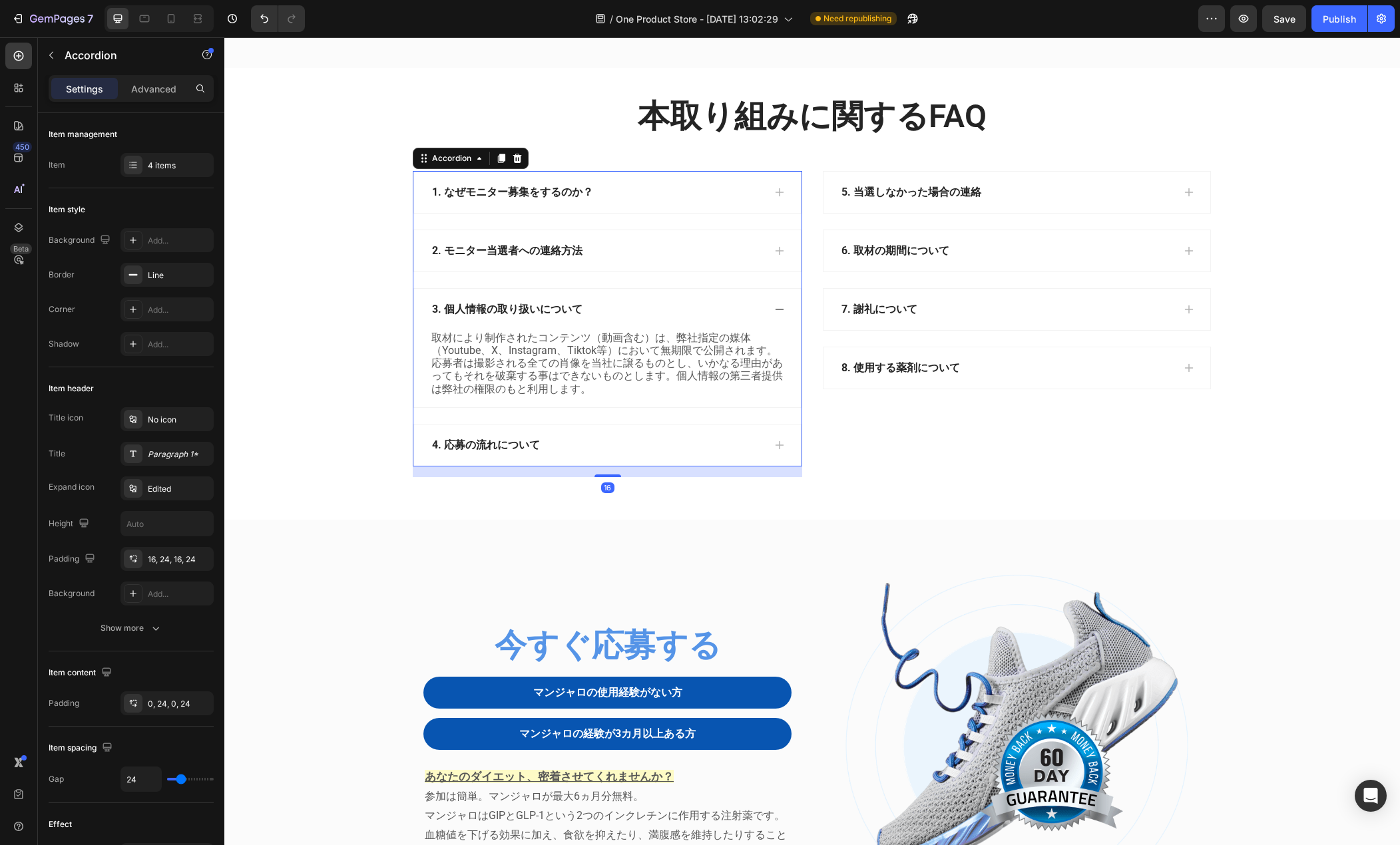
click at [548, 456] on div "4. 応募の流れについて" at bounding box center [597, 444] width 334 height 20
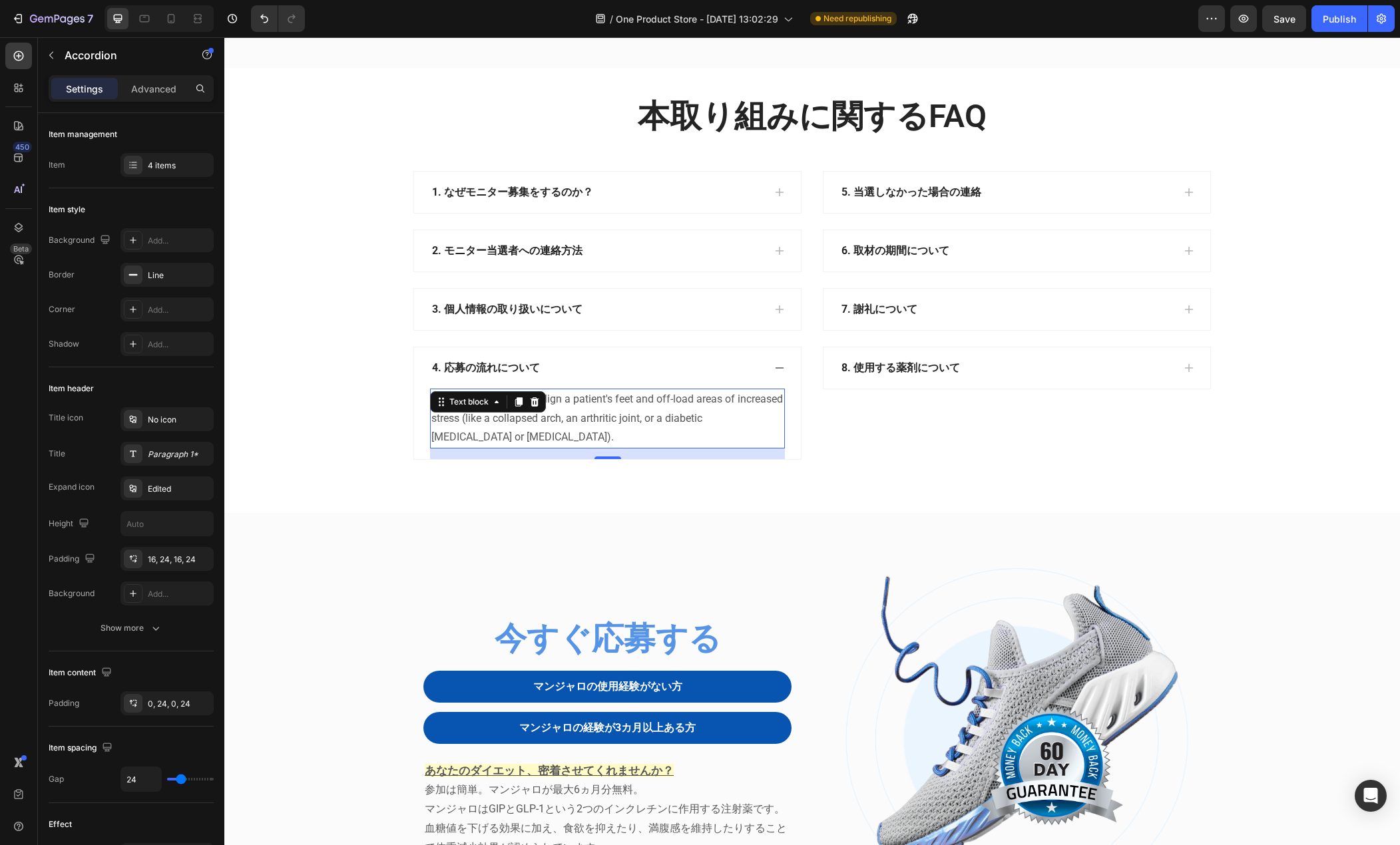
click at [533, 447] on p "Orthopedic shoes help align a patient's feet and off-load areas of increased st…" at bounding box center [608, 418] width 352 height 57
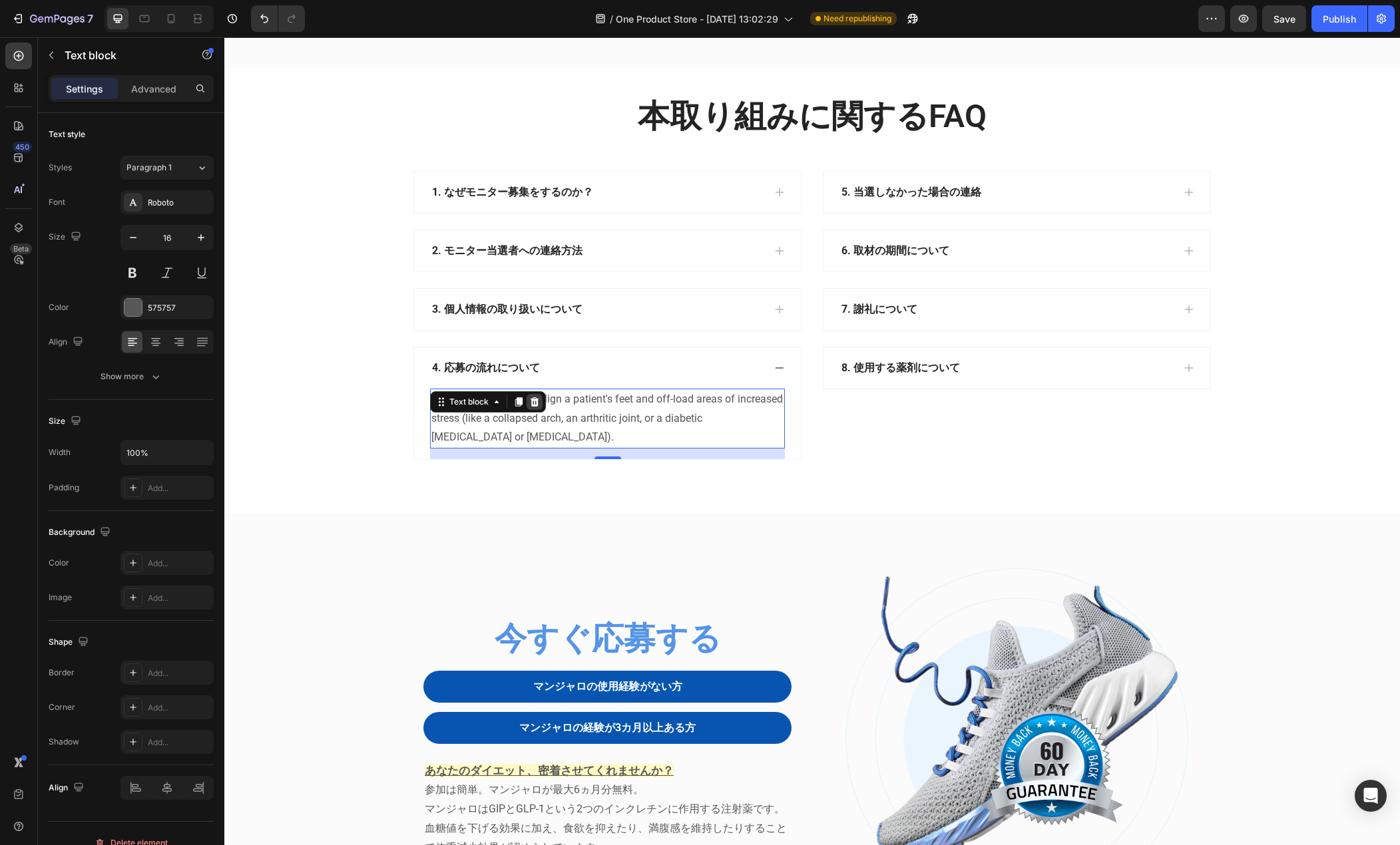
click at [527, 410] on div at bounding box center [534, 402] width 16 height 16
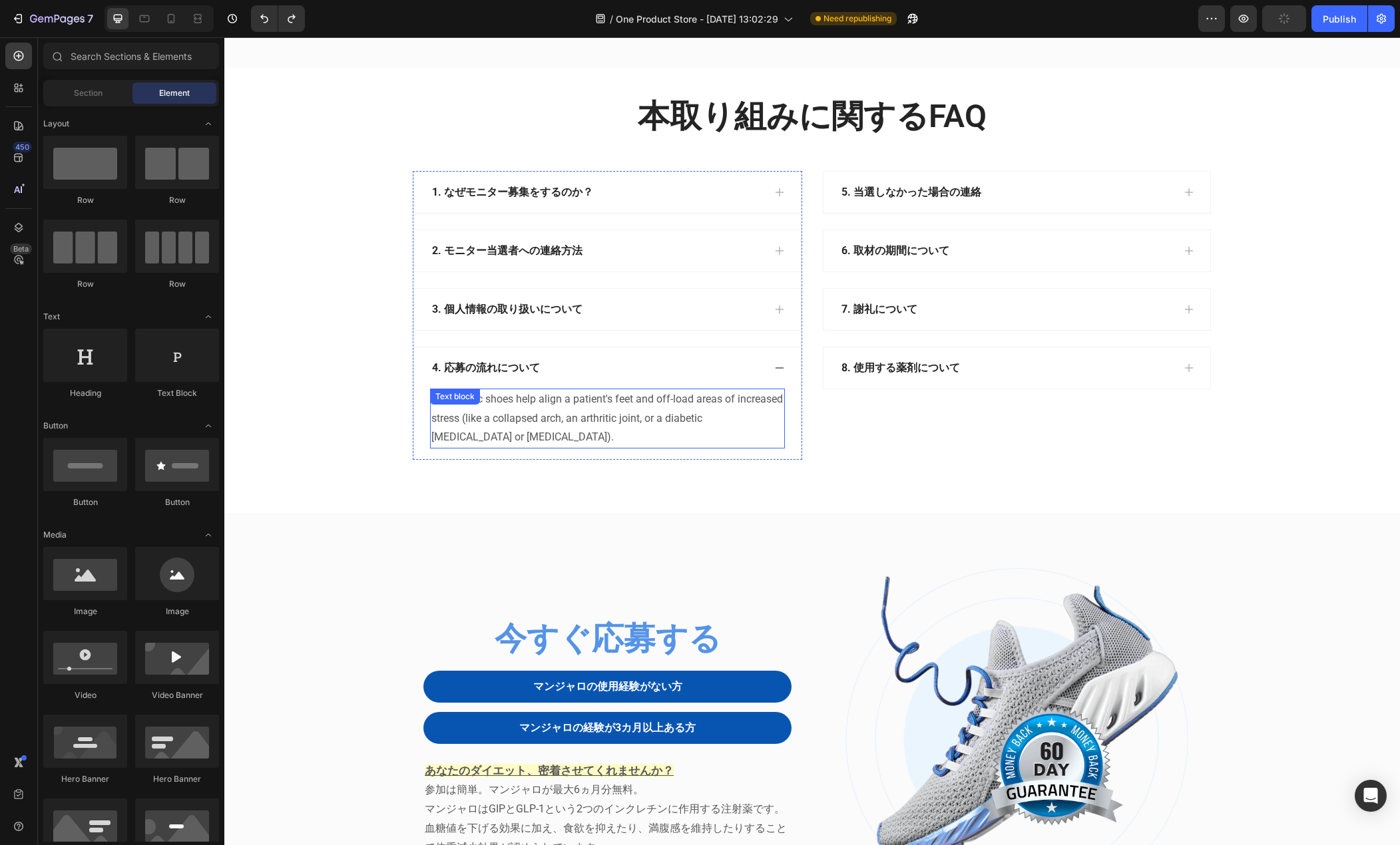
click at [526, 447] on p "Orthopedic shoes help align a patient's feet and off-load areas of increased st…" at bounding box center [608, 418] width 352 height 57
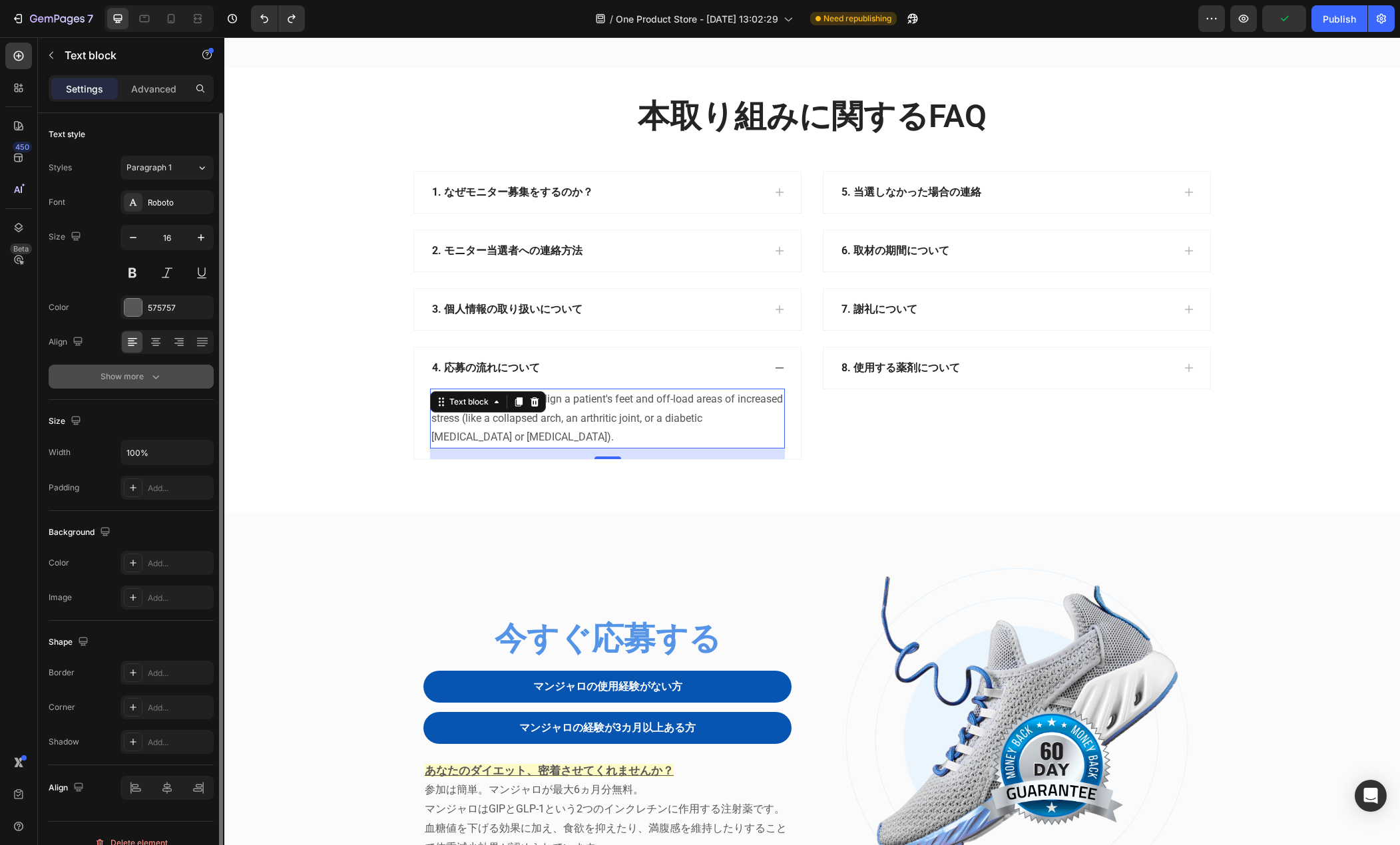
click at [154, 384] on button "Show more" at bounding box center [130, 377] width 165 height 24
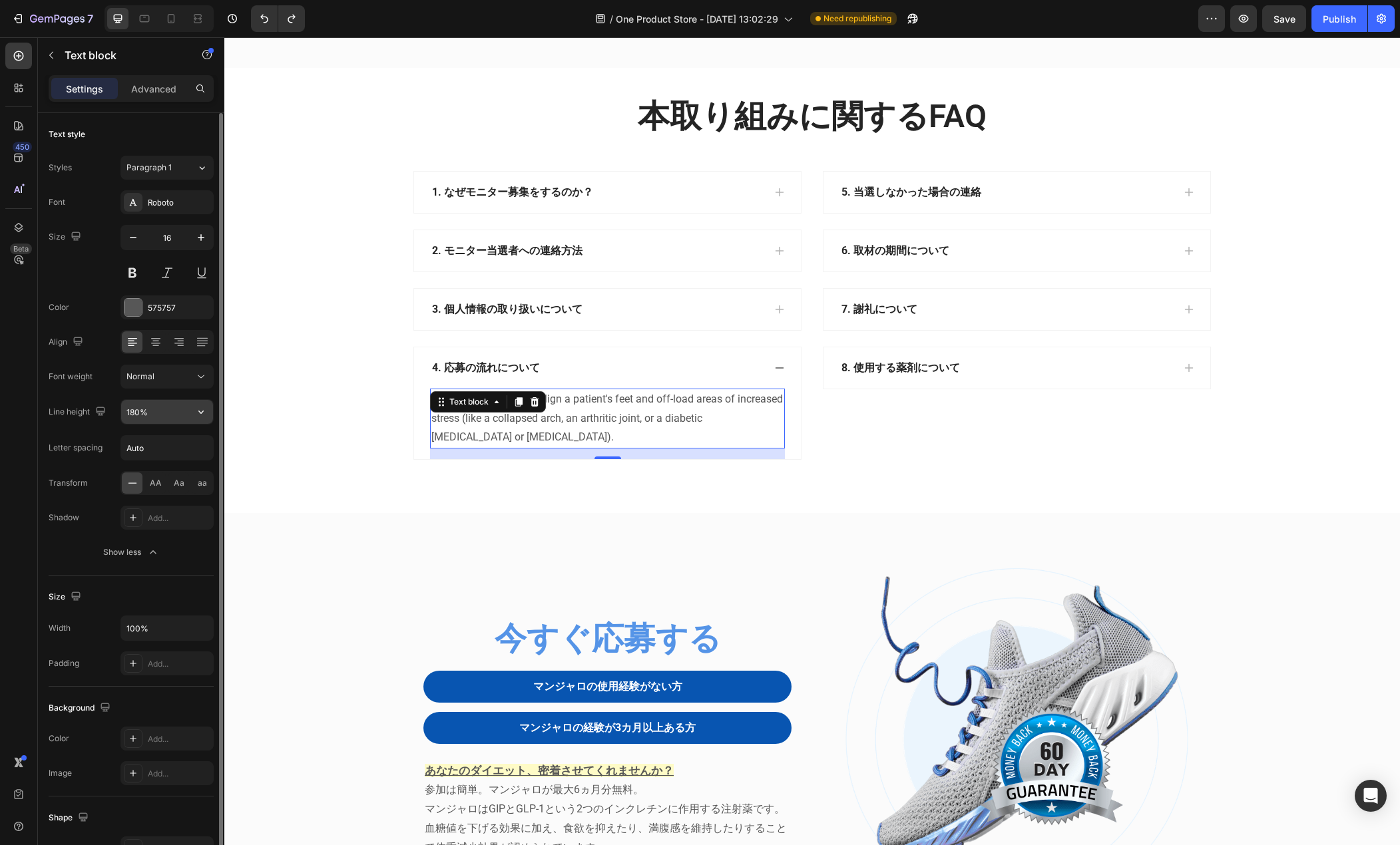
click at [206, 413] on icon "button" at bounding box center [201, 412] width 13 height 13
click at [179, 466] on div "120%" at bounding box center [153, 470] width 109 height 25
type input "120%"
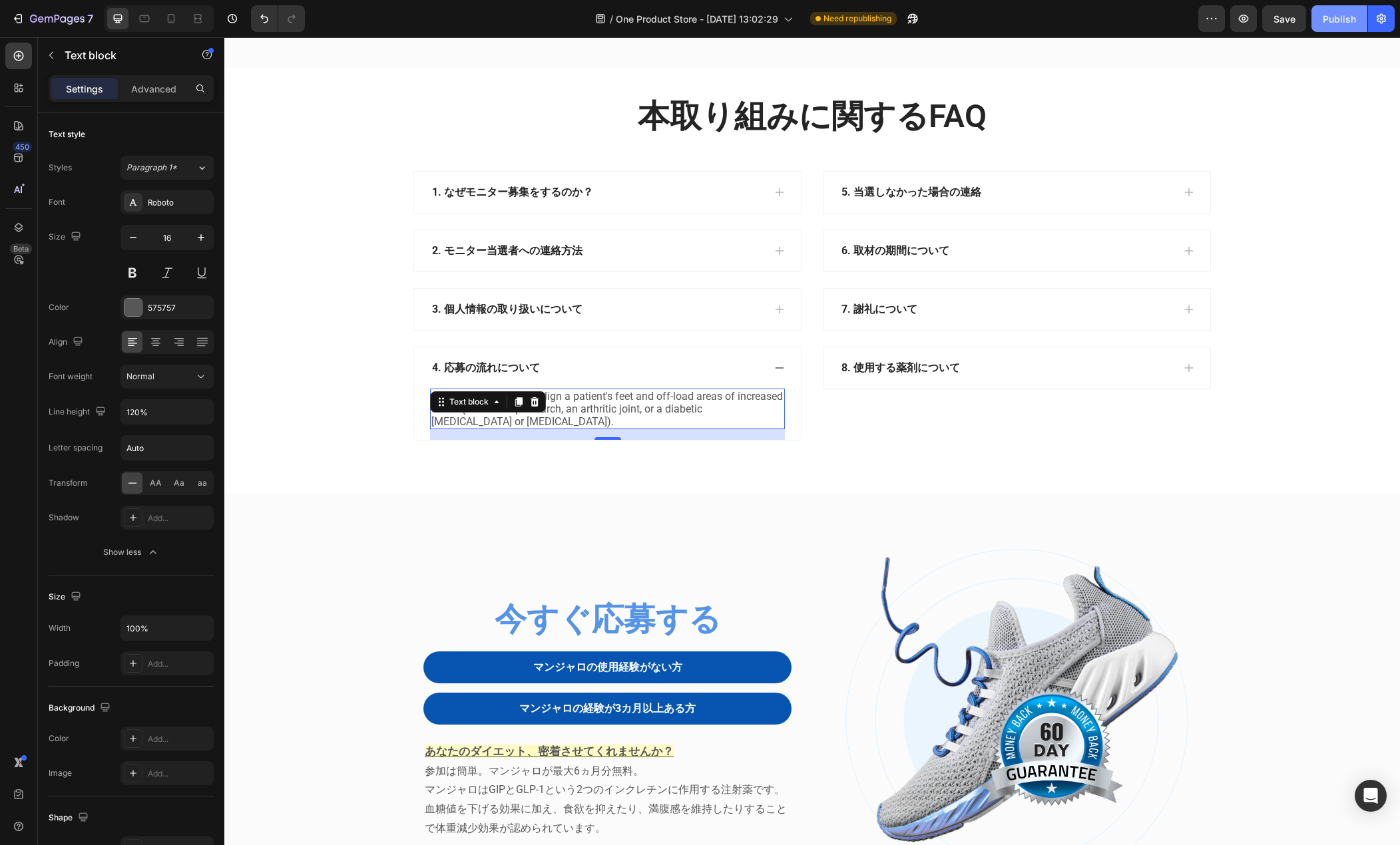
click at [1346, 15] on div "Publish" at bounding box center [1340, 19] width 34 height 14
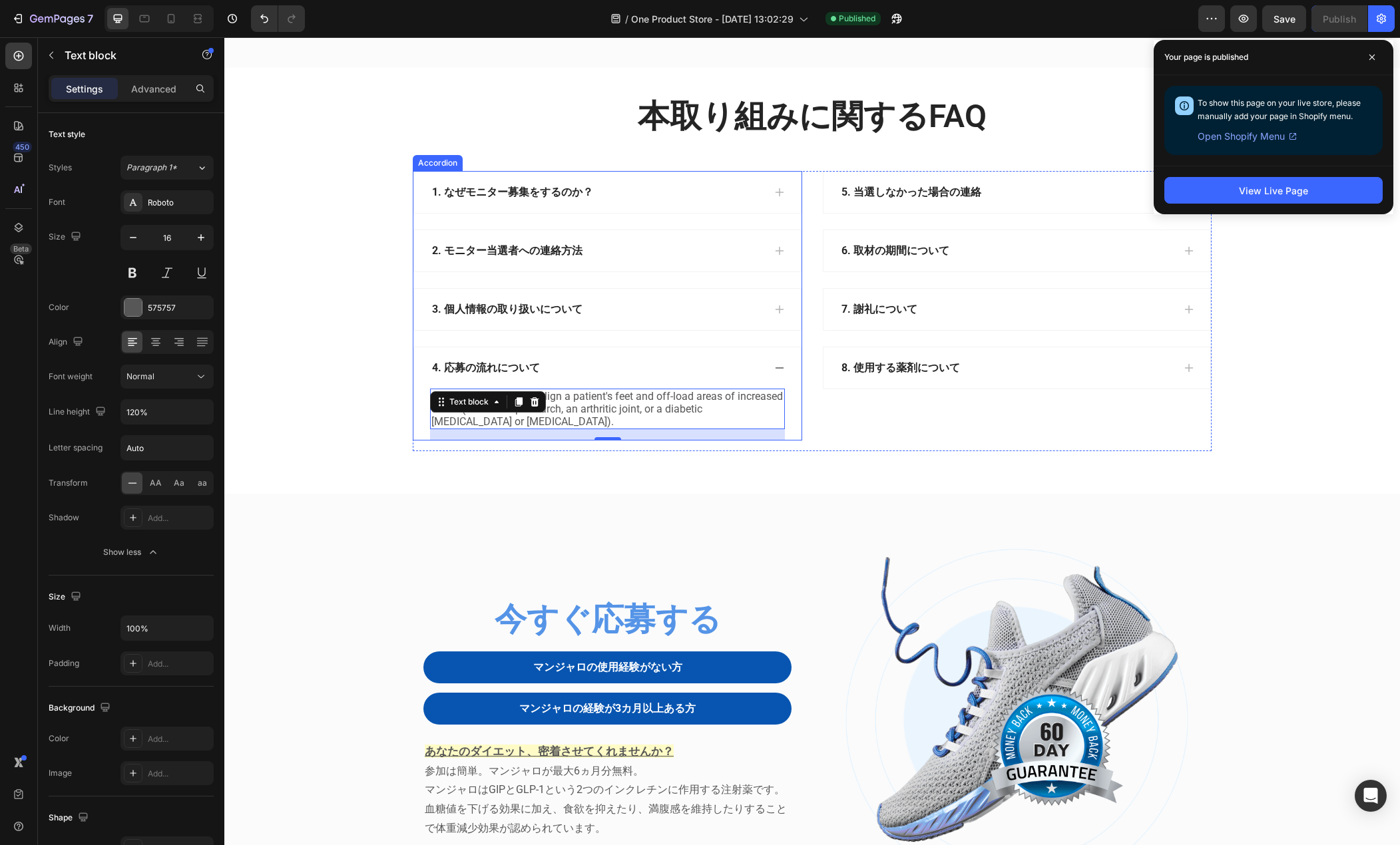
click at [707, 330] on div "3. 個人情報の取り扱いについて" at bounding box center [607, 309] width 387 height 41
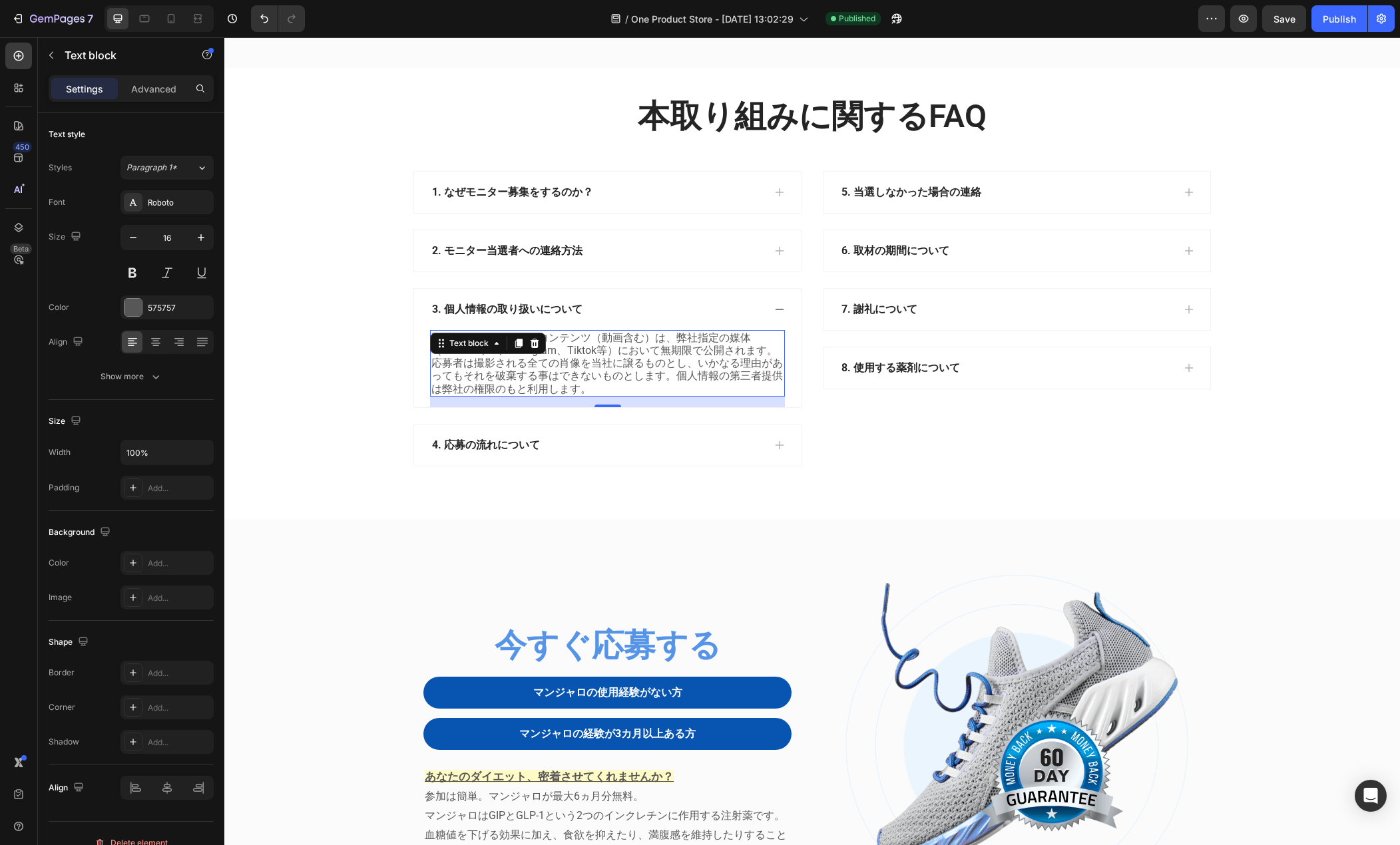
click at [611, 395] on p "取材により制作されたコンテンツ（動画含む）は、弊社指定の媒体（Youtube、X、Instagram、Tiktok等）において無期限で公開されます。応募者は撮…" at bounding box center [608, 363] width 352 height 64
click at [771, 395] on p "取材により制作されたコンテンツ（動画含む）は、弊社指定の媒体（Youtube、X、Instagram、Tiktok等）において無期限で公開されます。応募者は撮…" at bounding box center [608, 363] width 352 height 64
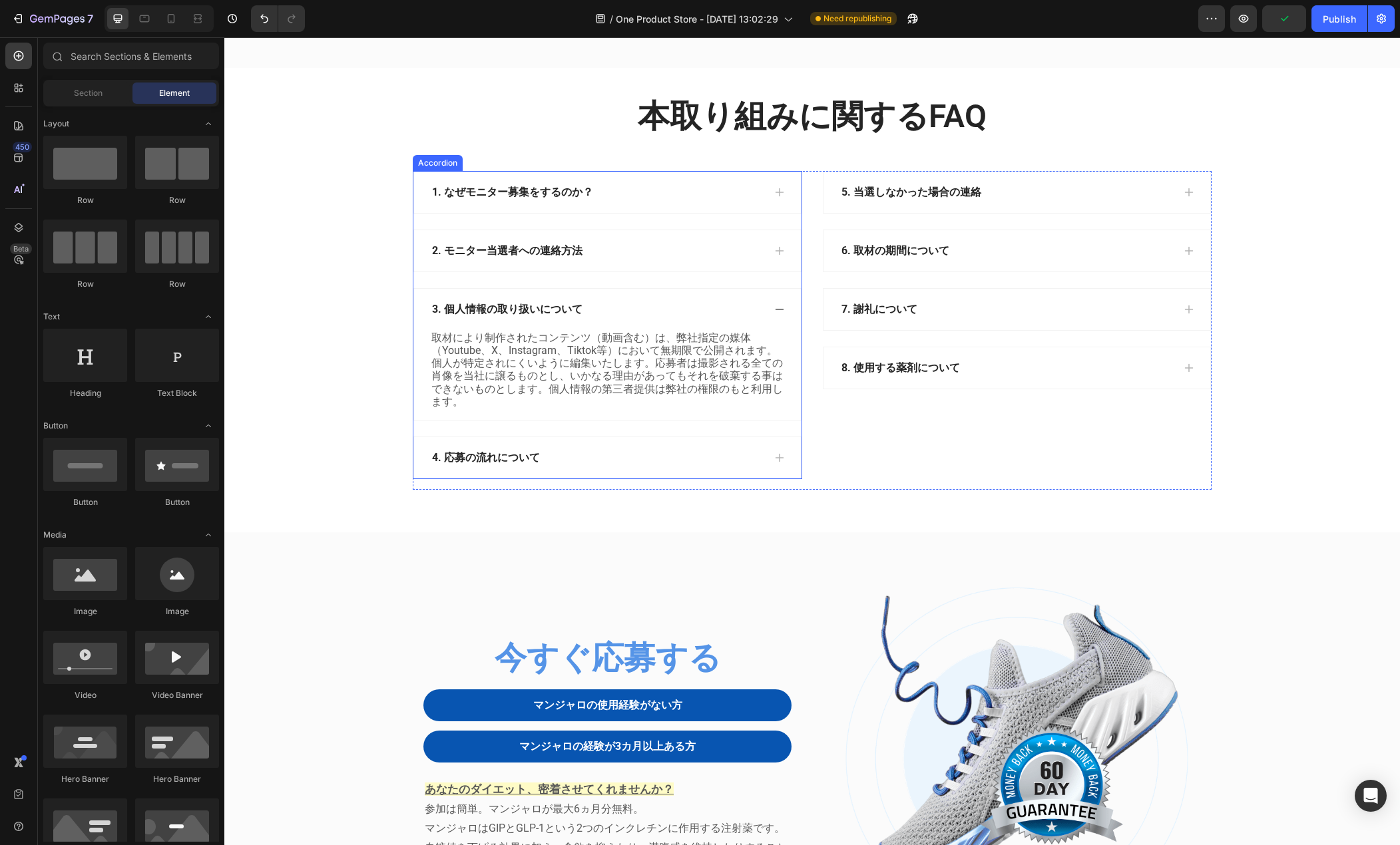
click at [600, 468] on div "4. 応募の流れについて" at bounding box center [597, 457] width 334 height 20
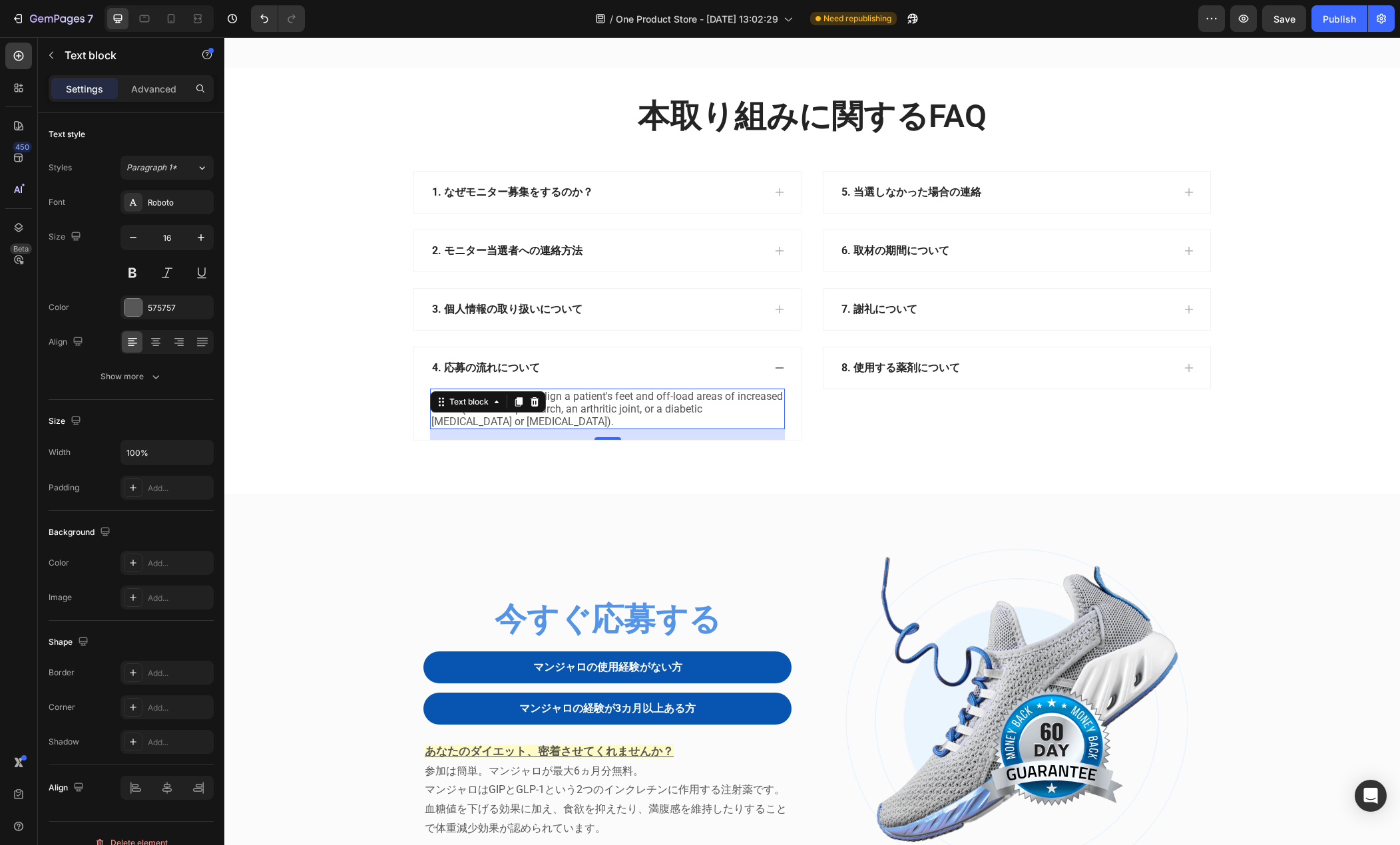
click at [584, 429] on p "Orthopedic shoes help align a patient's feet and off-load areas of increased st…" at bounding box center [608, 409] width 352 height 38
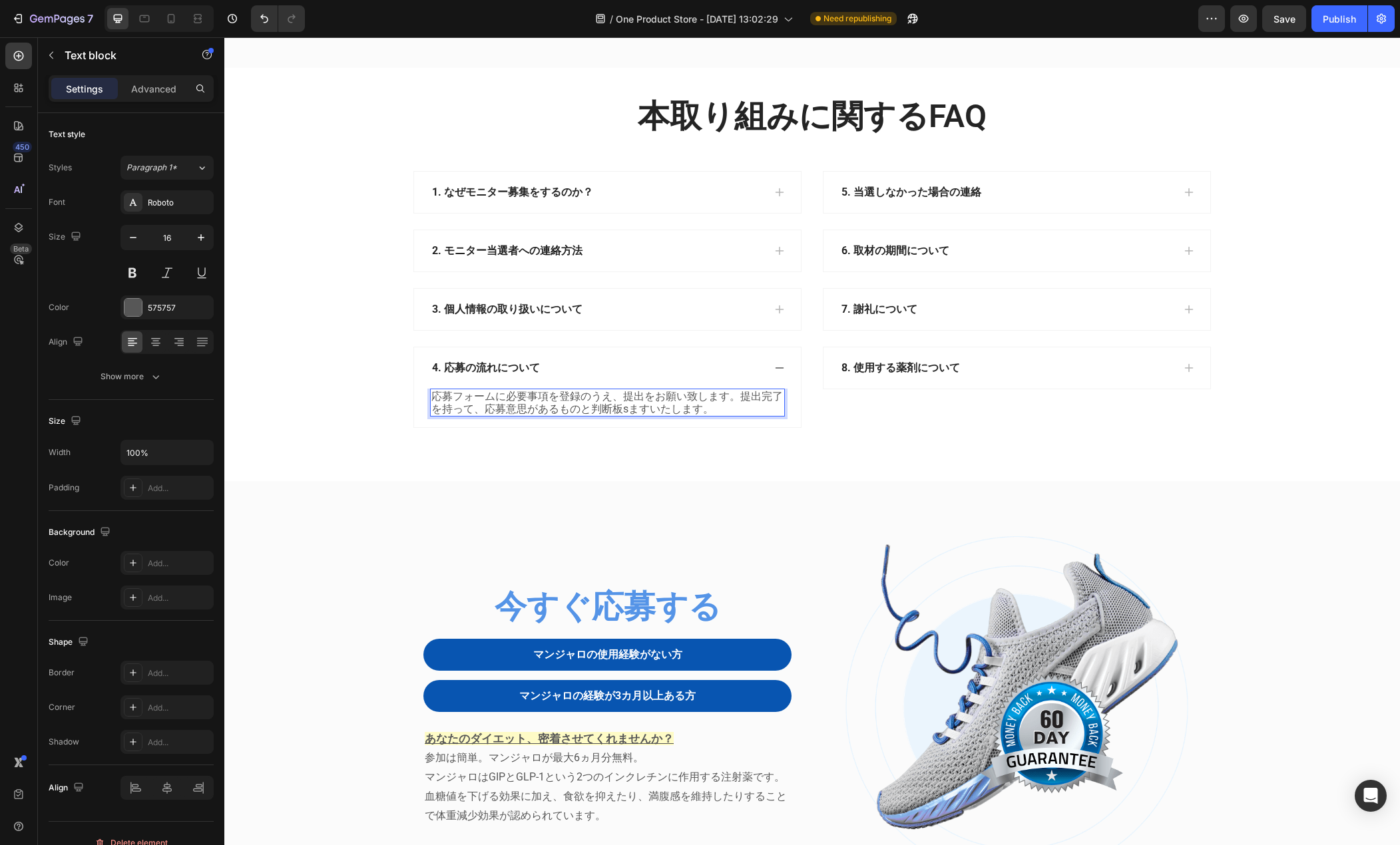
click at [608, 416] on p "応募フォームに必要事項を登録のうえ、提出をお願い致します。提出完了を持って、応募意思があるものと判断板sますいたします。" at bounding box center [608, 402] width 352 height 25
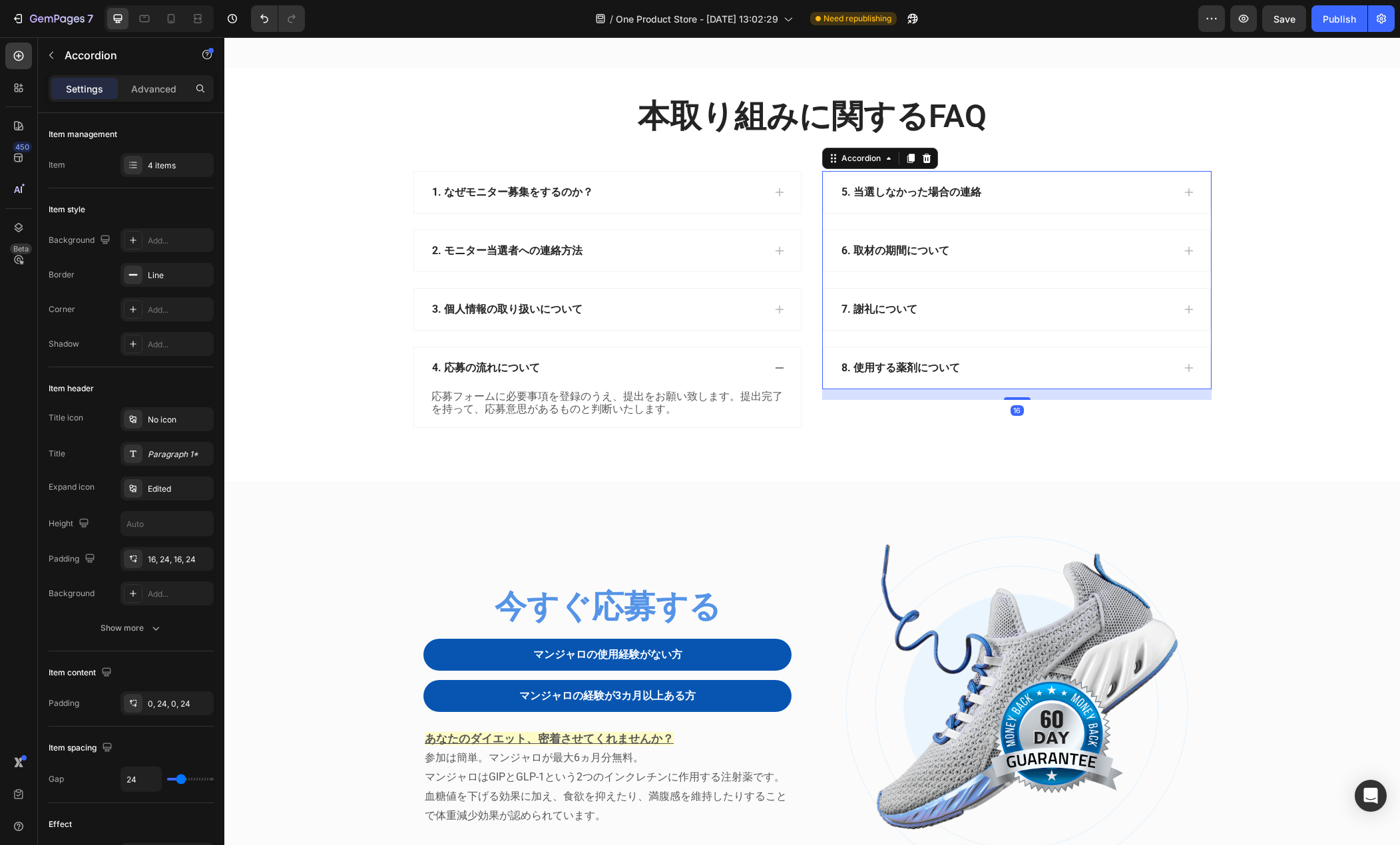
click at [1033, 202] on div "5. 当選しなかった場合の連絡" at bounding box center [1007, 192] width 334 height 20
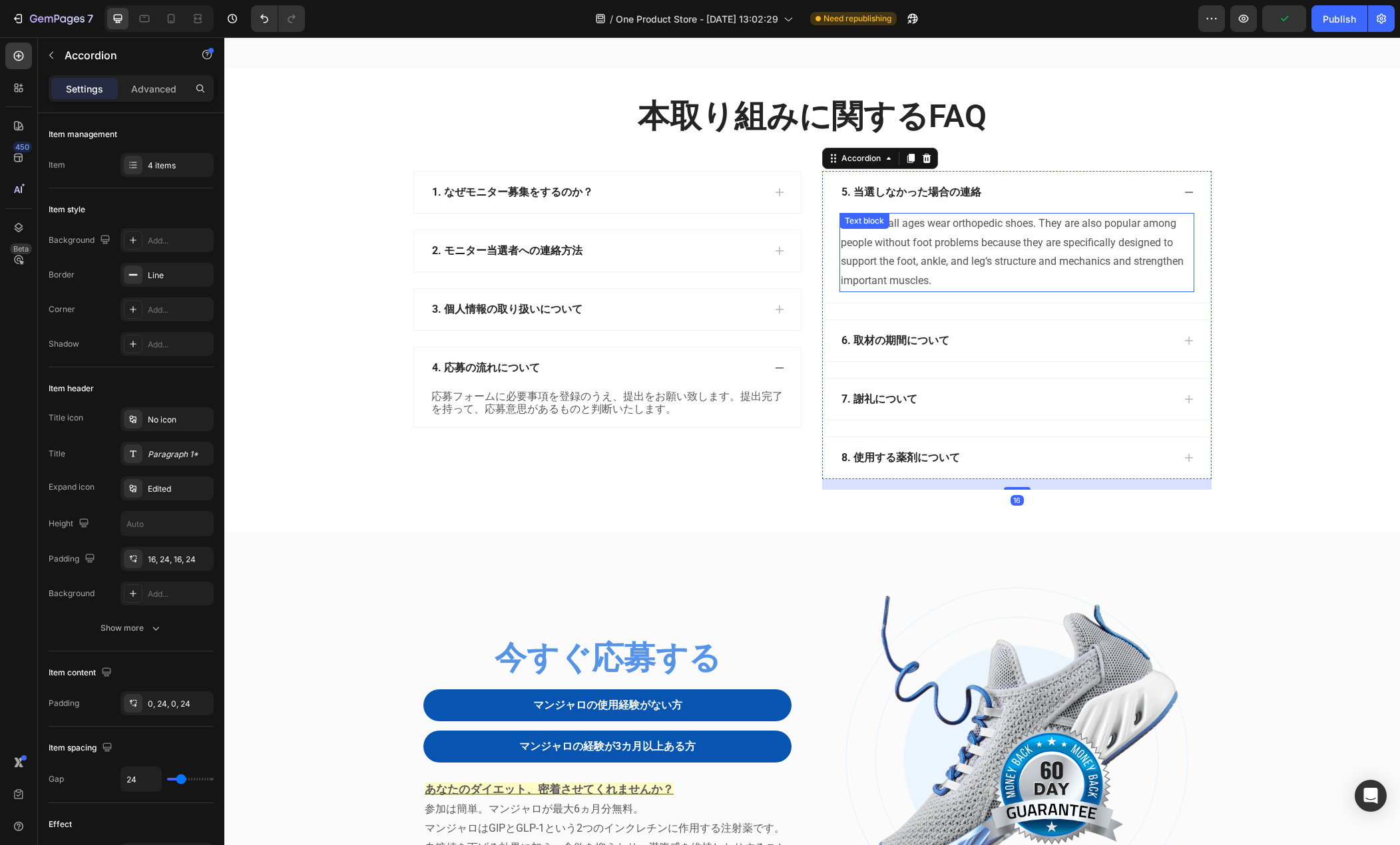
click at [949, 293] on div "People of all ages wear orthopedic shoes. They are also popular among people wi…" at bounding box center [1017, 252] width 355 height 79
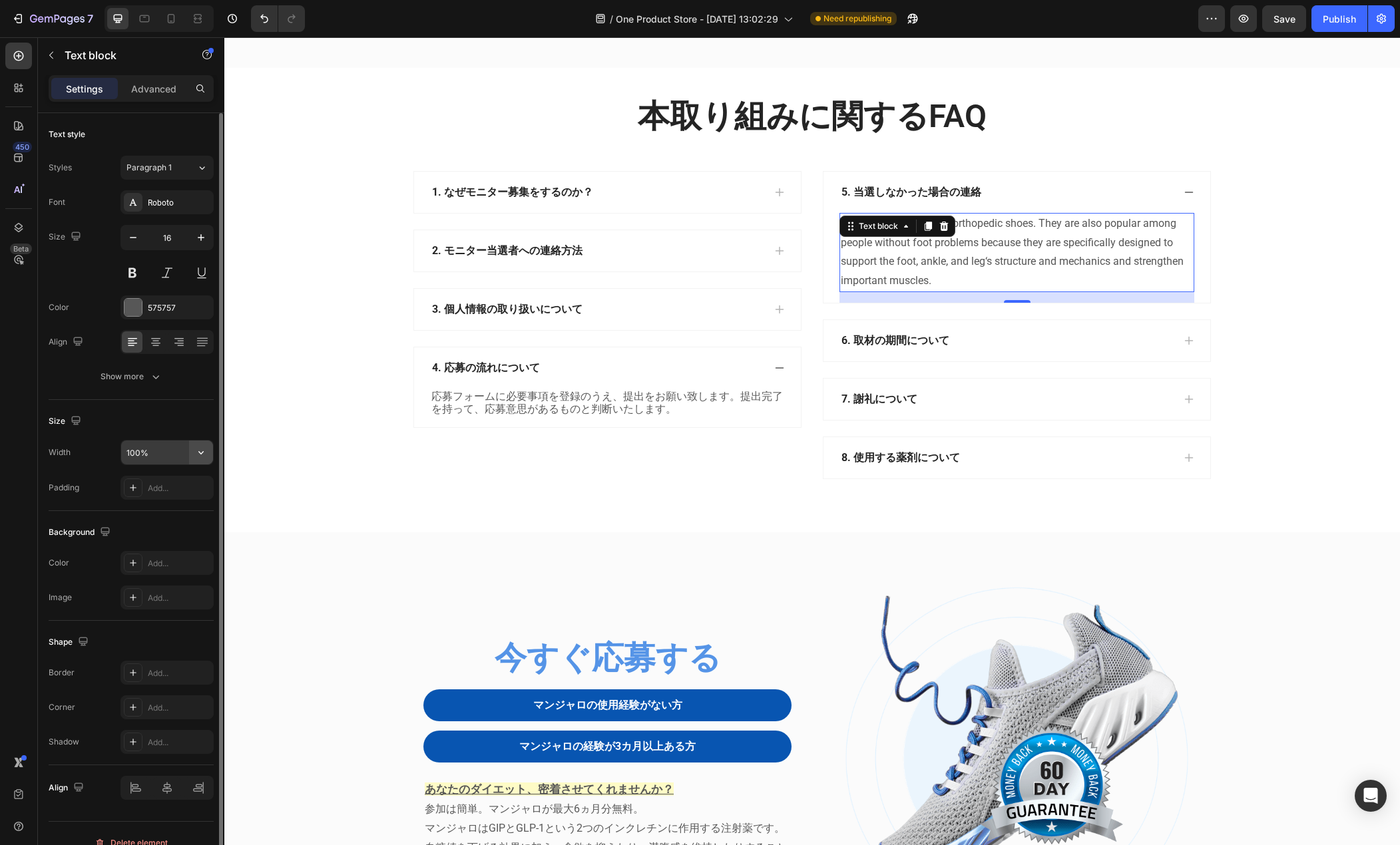
click at [201, 455] on icon "button" at bounding box center [201, 453] width 6 height 4
click at [144, 377] on div "Show more" at bounding box center [131, 376] width 62 height 13
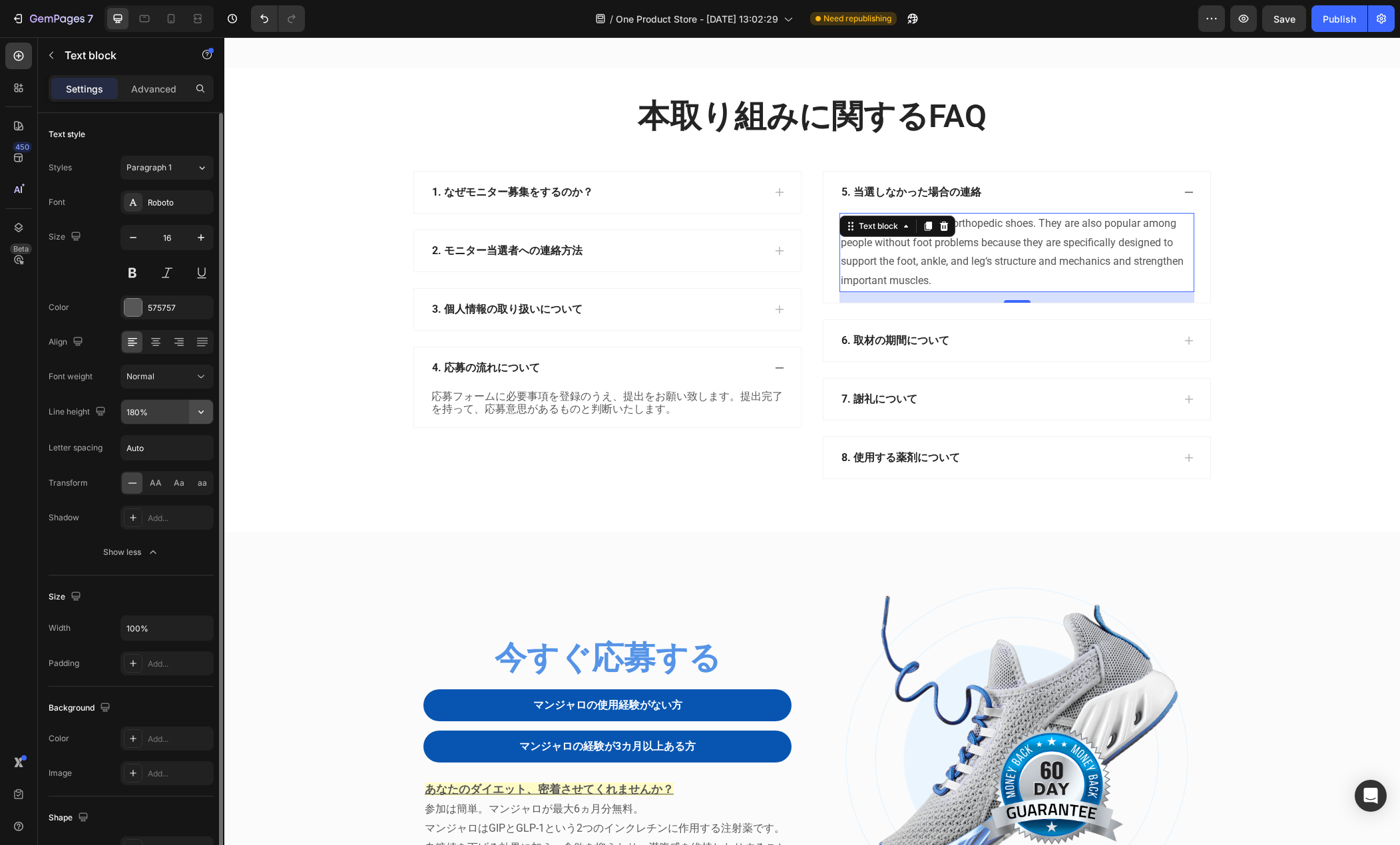
click at [203, 416] on icon "button" at bounding box center [201, 412] width 13 height 13
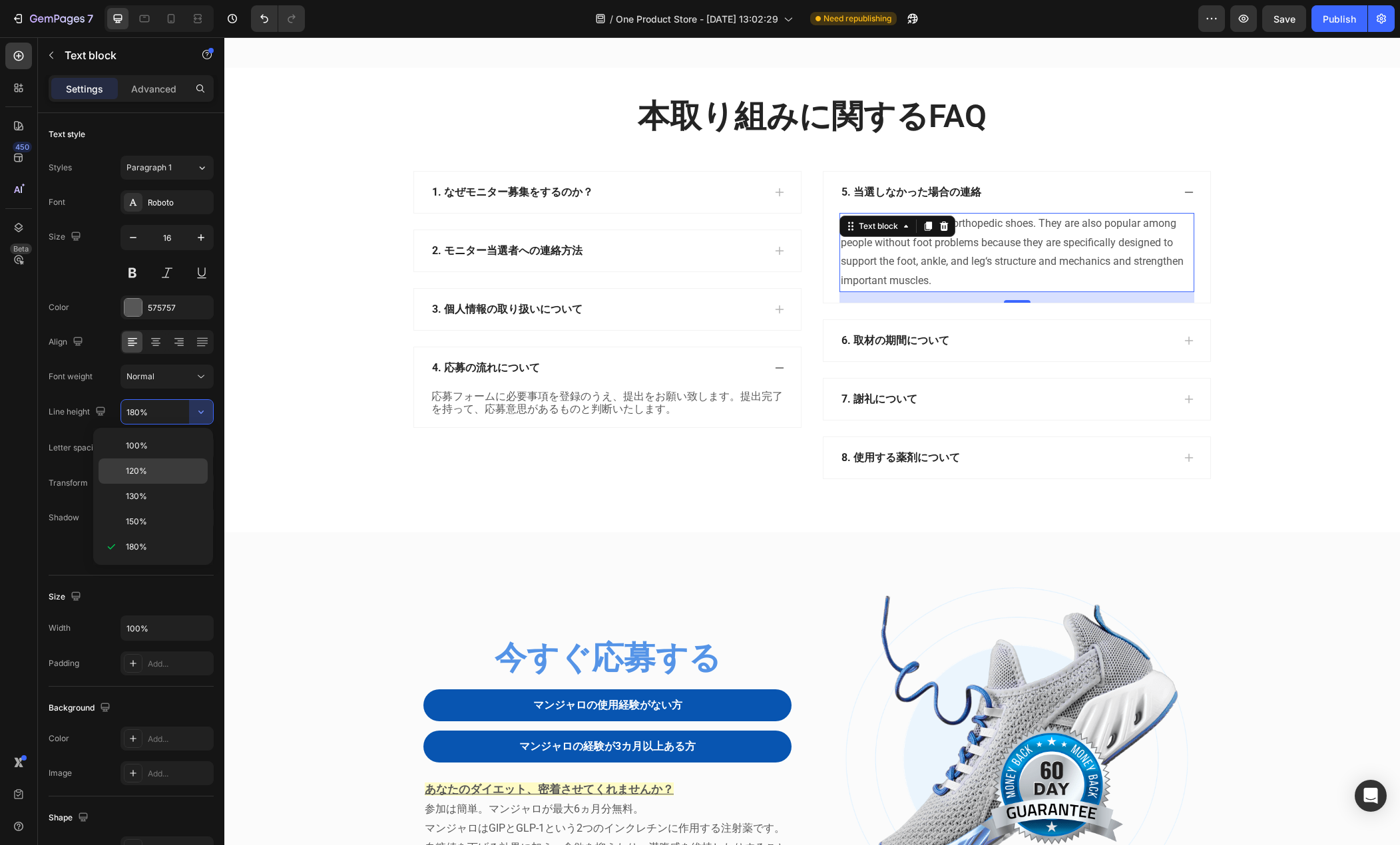
click at [162, 467] on p "120%" at bounding box center [163, 470] width 75 height 12
type input "120%"
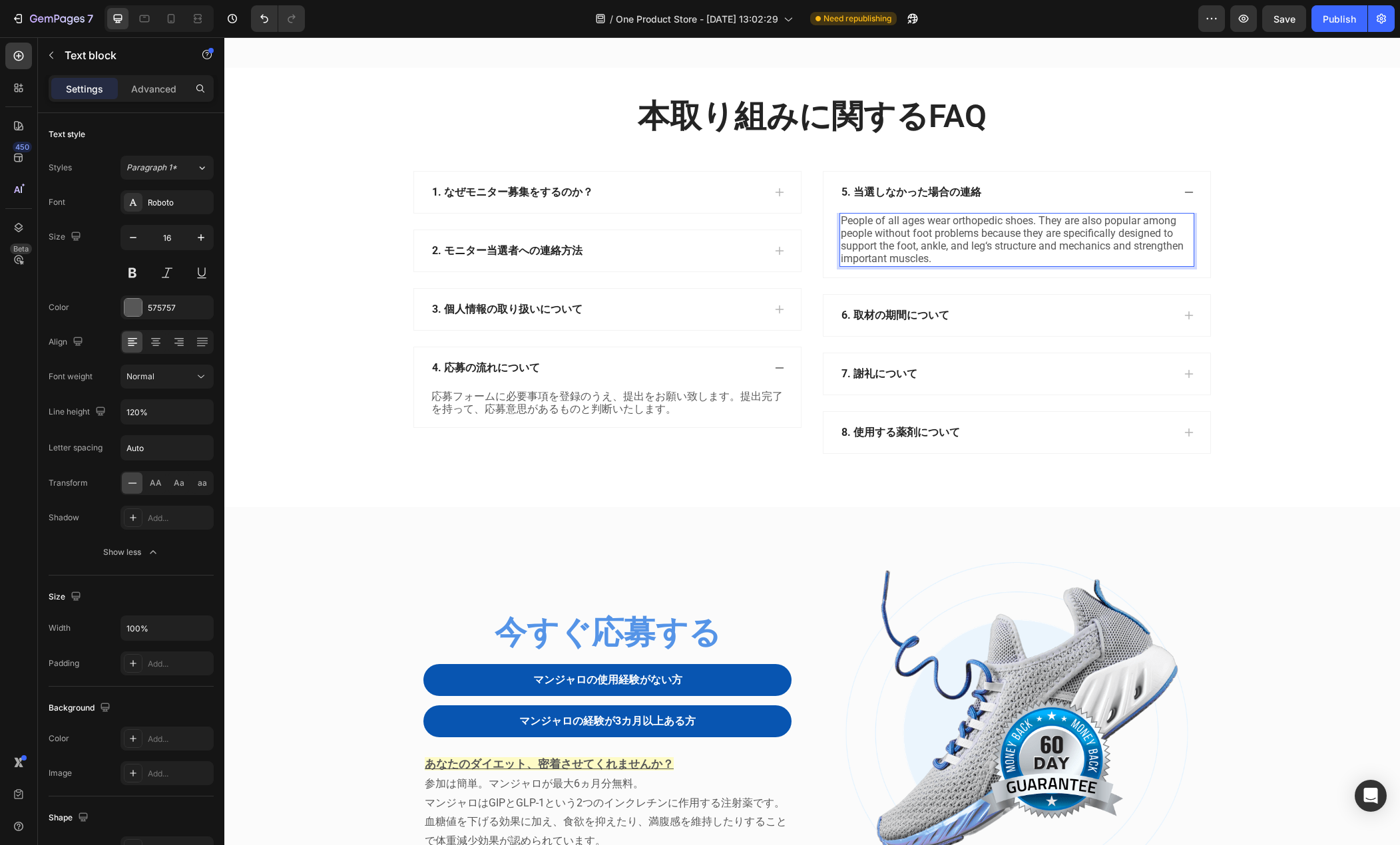
click at [1096, 266] on p "People of all ages wear orthopedic shoes. They are also popular among people wi…" at bounding box center [1017, 239] width 352 height 51
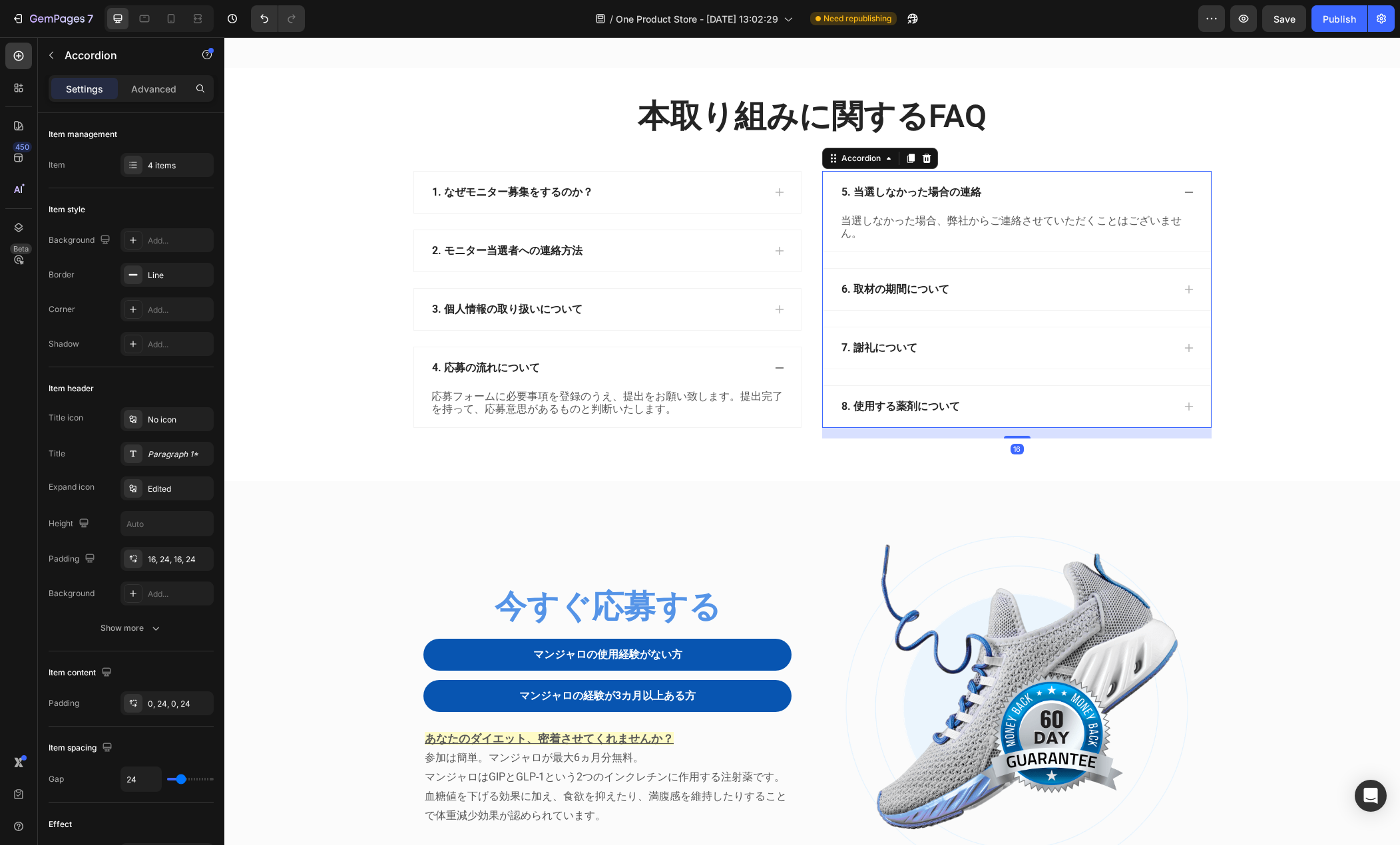
click at [990, 300] on div "6. 取材の期間について" at bounding box center [1007, 289] width 334 height 20
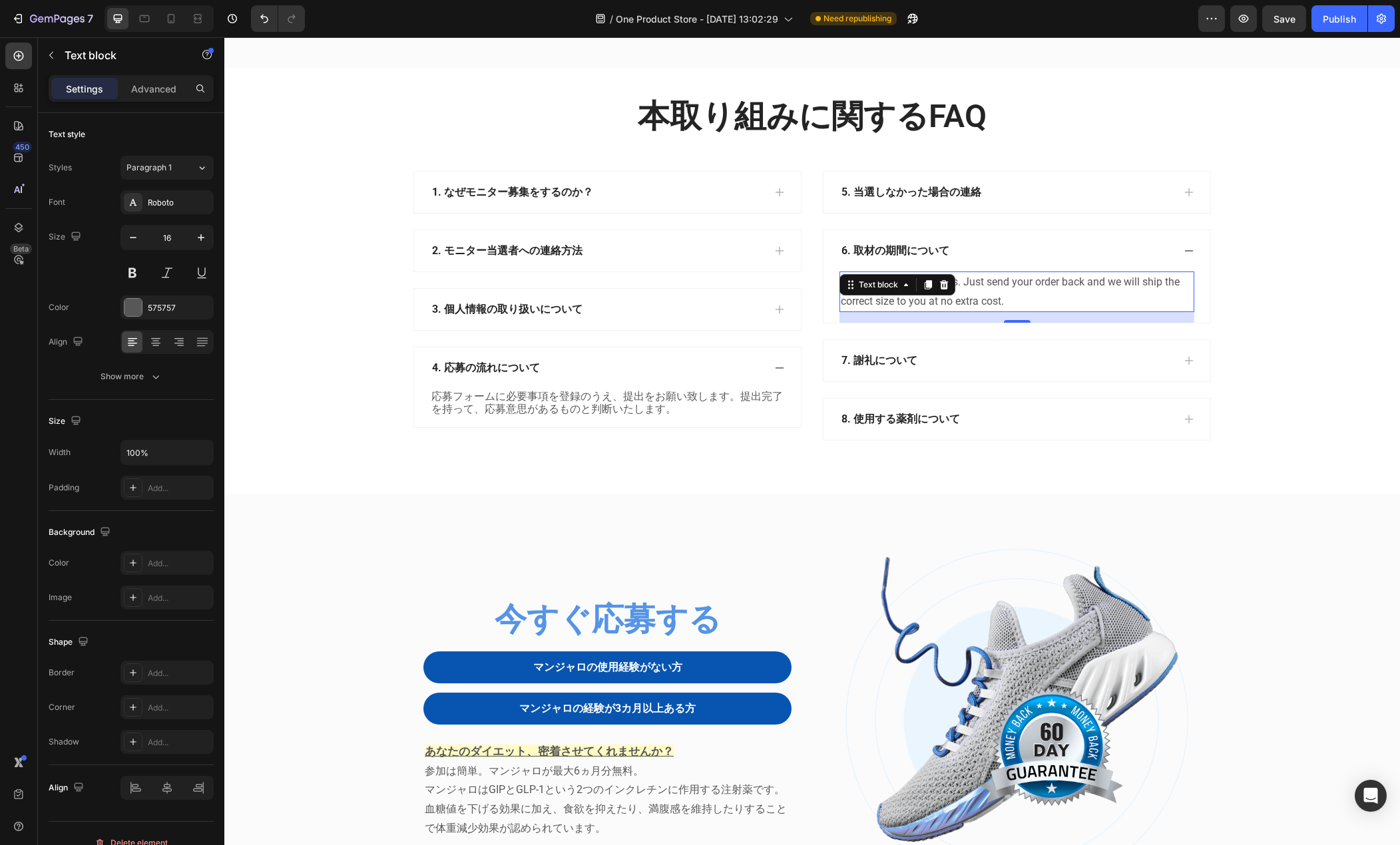
click at [955, 311] on p "Don't worry, this happens. Just send your order back and we will ship the corre…" at bounding box center [1017, 292] width 352 height 38
click at [962, 311] on p "お一人ずつ状況を見て柔軟に期間は調整いたしますが、原則3~6カ月の間となります。" at bounding box center [1017, 292] width 352 height 38
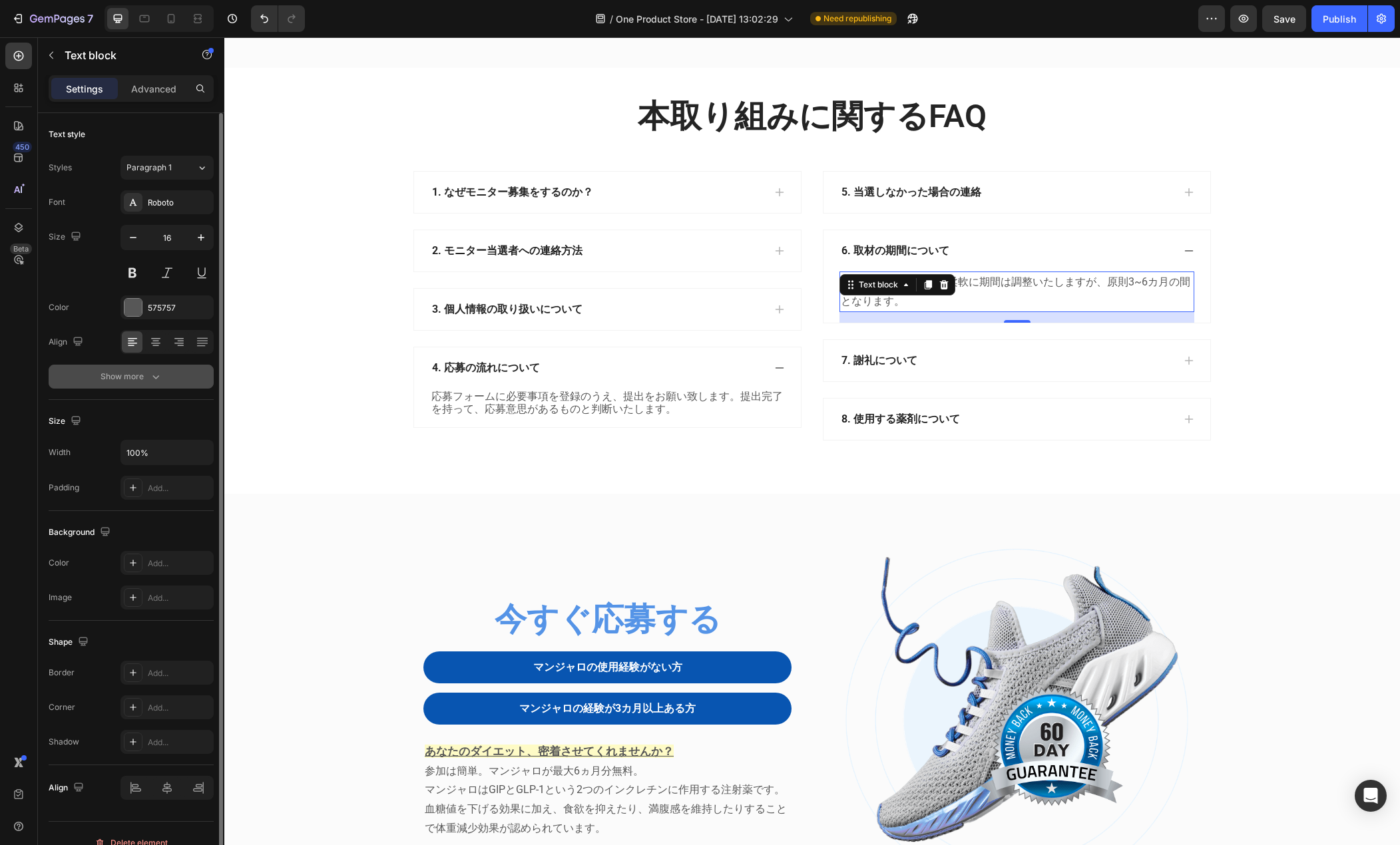
drag, startPoint x: 144, startPoint y: 388, endPoint x: 145, endPoint y: 381, distance: 7.1
click at [145, 381] on button "Show more" at bounding box center [130, 377] width 165 height 24
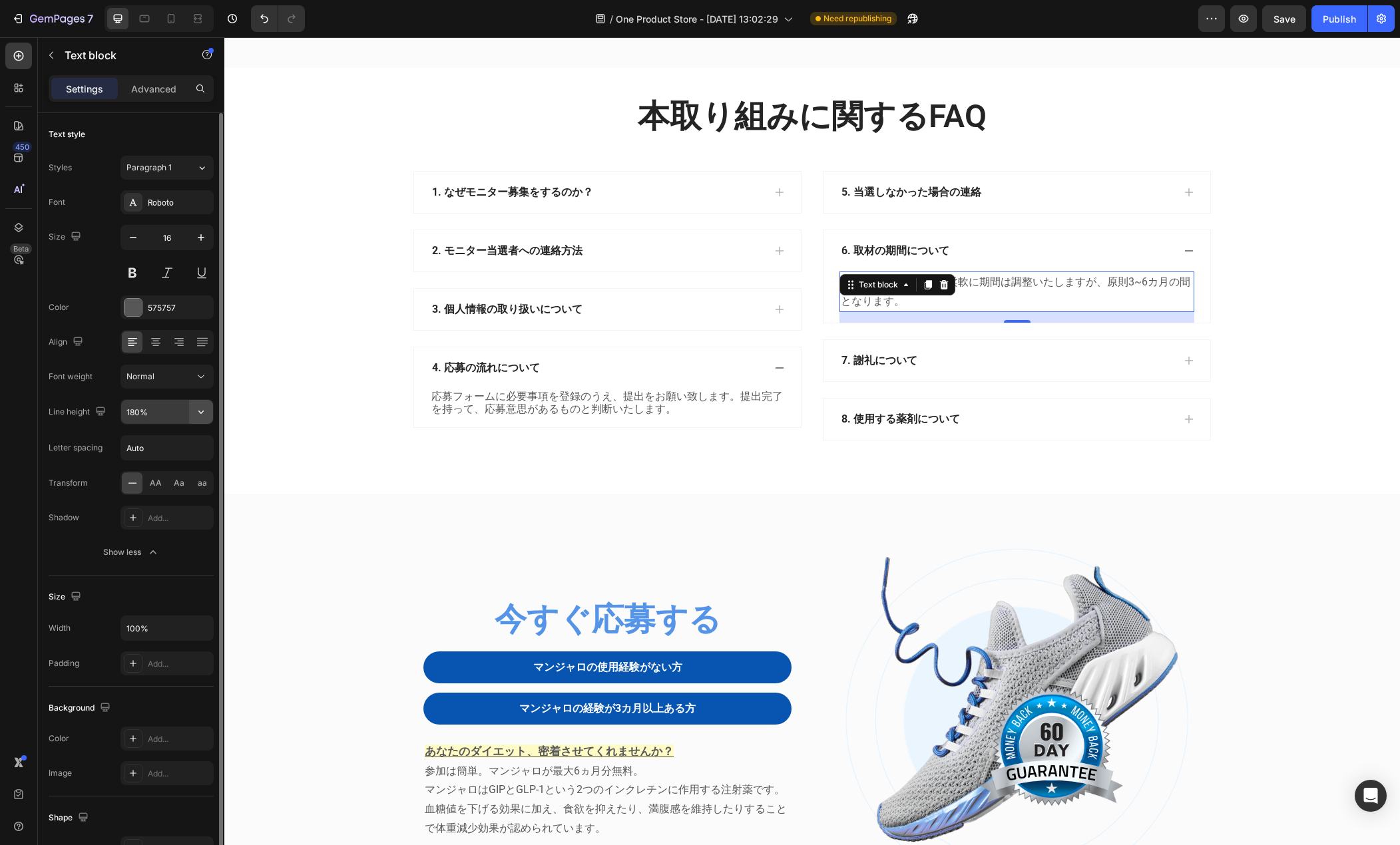
click at [202, 409] on icon "button" at bounding box center [201, 412] width 13 height 13
click at [173, 467] on p "120%" at bounding box center [163, 470] width 75 height 12
type input "120%"
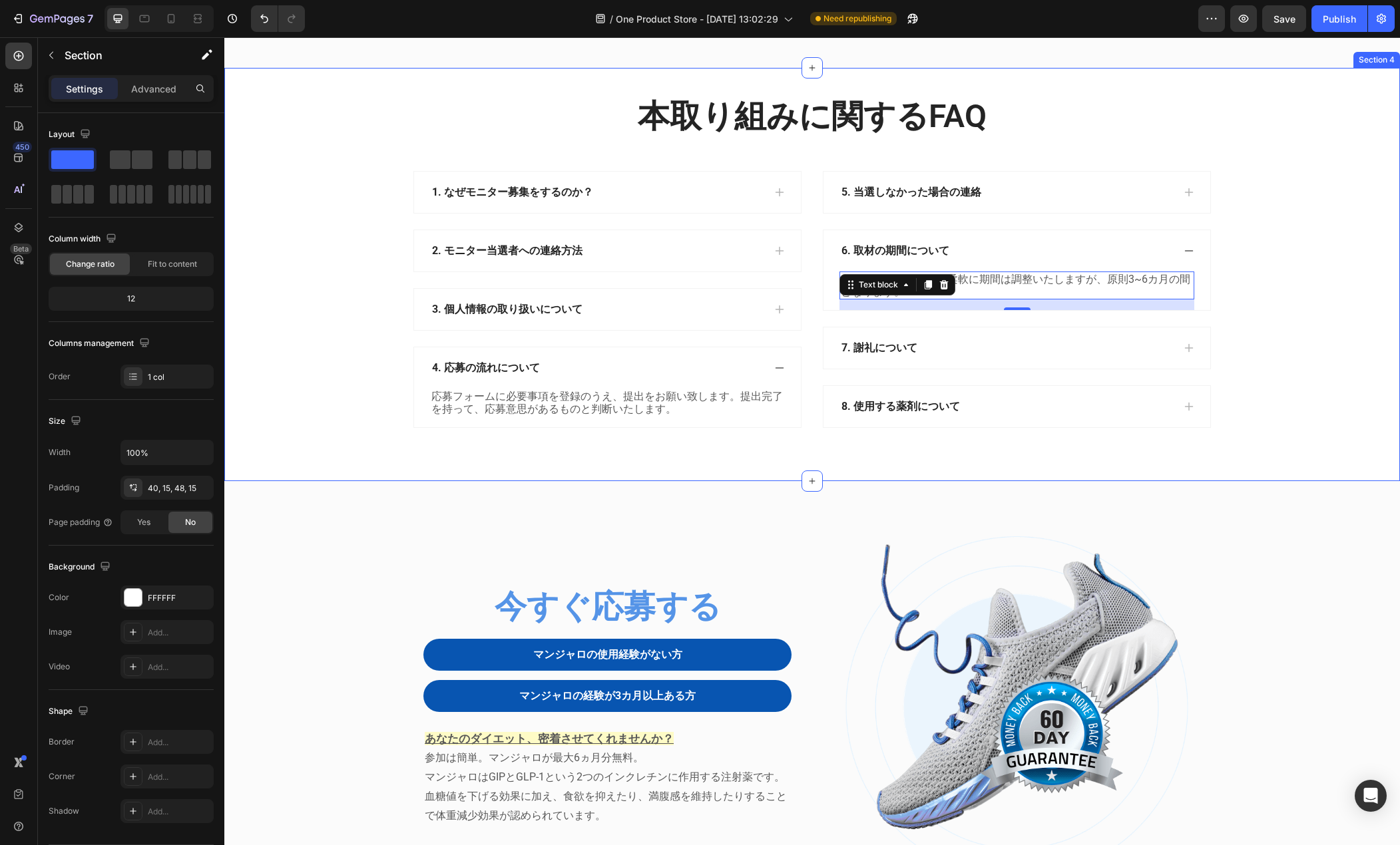
click at [375, 448] on div "本取り組みに関するFAQ Heading Row 1. なぜモニター募集をするのか？ 2. モニター当選者への連絡方法 3. 個人情報の取り扱いについて 4.…" at bounding box center [812, 271] width 1156 height 355
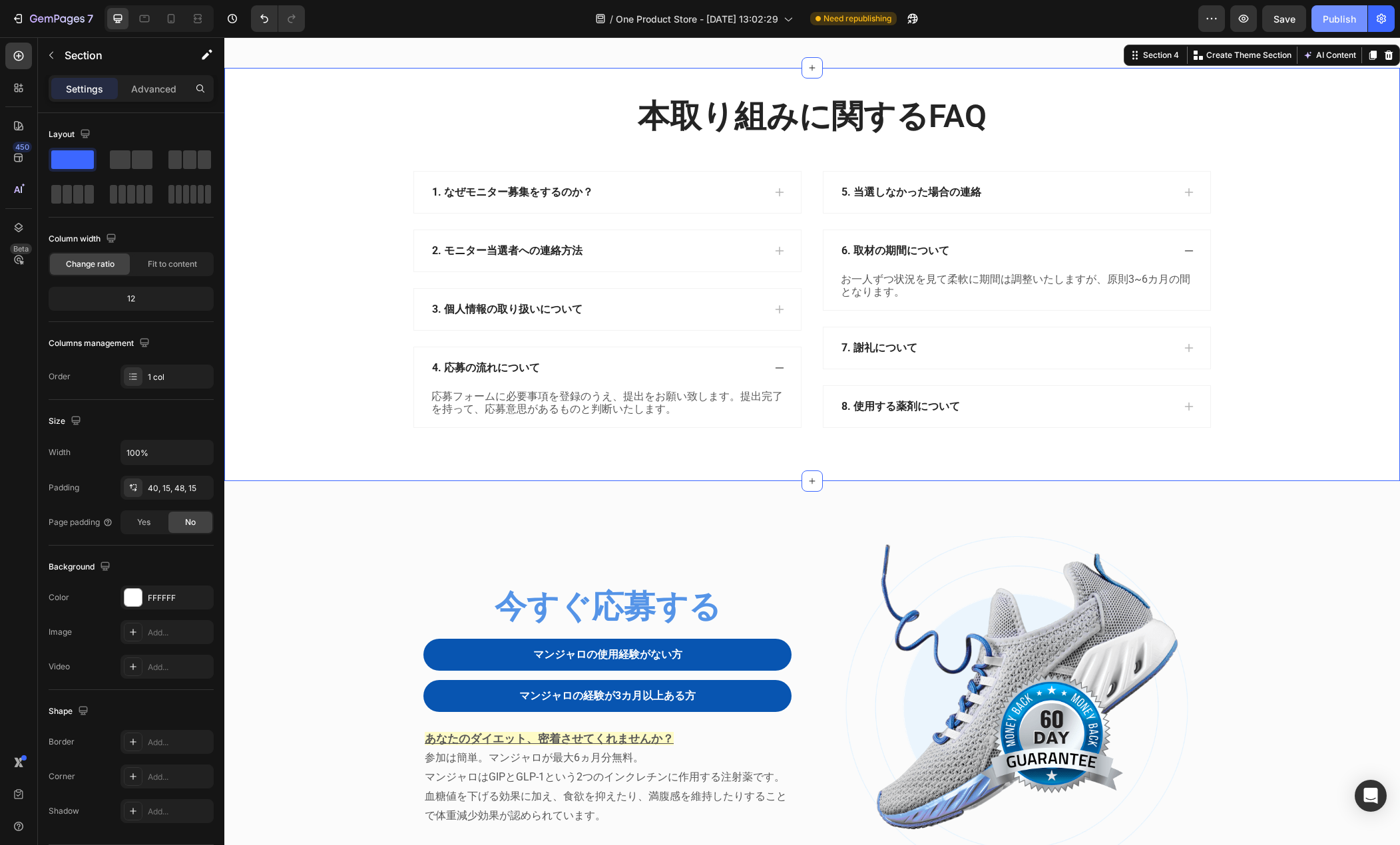
click at [1330, 18] on div "Publish" at bounding box center [1340, 19] width 34 height 14
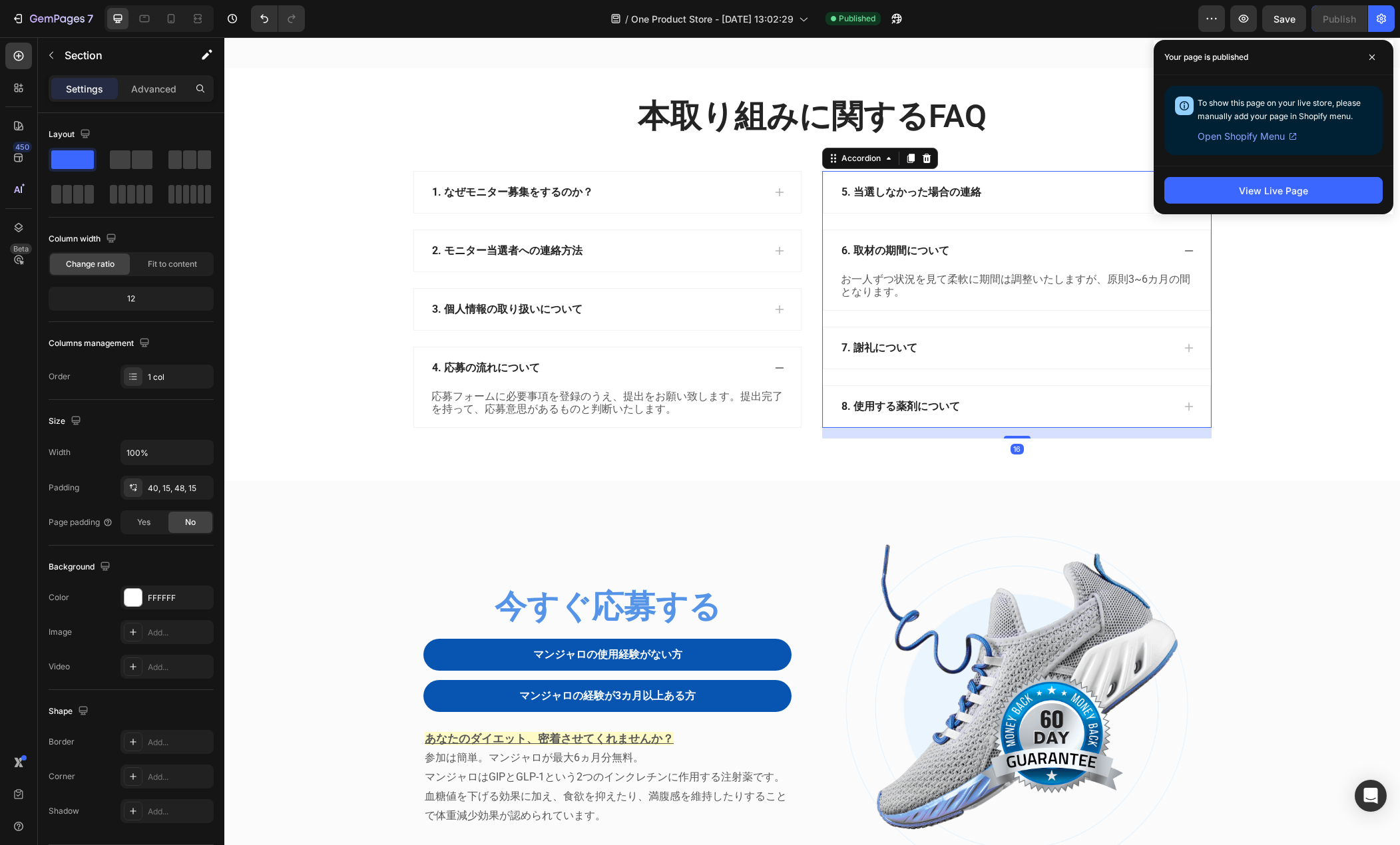
click at [1064, 416] on div "8. 使用する薬剤について" at bounding box center [1007, 406] width 334 height 20
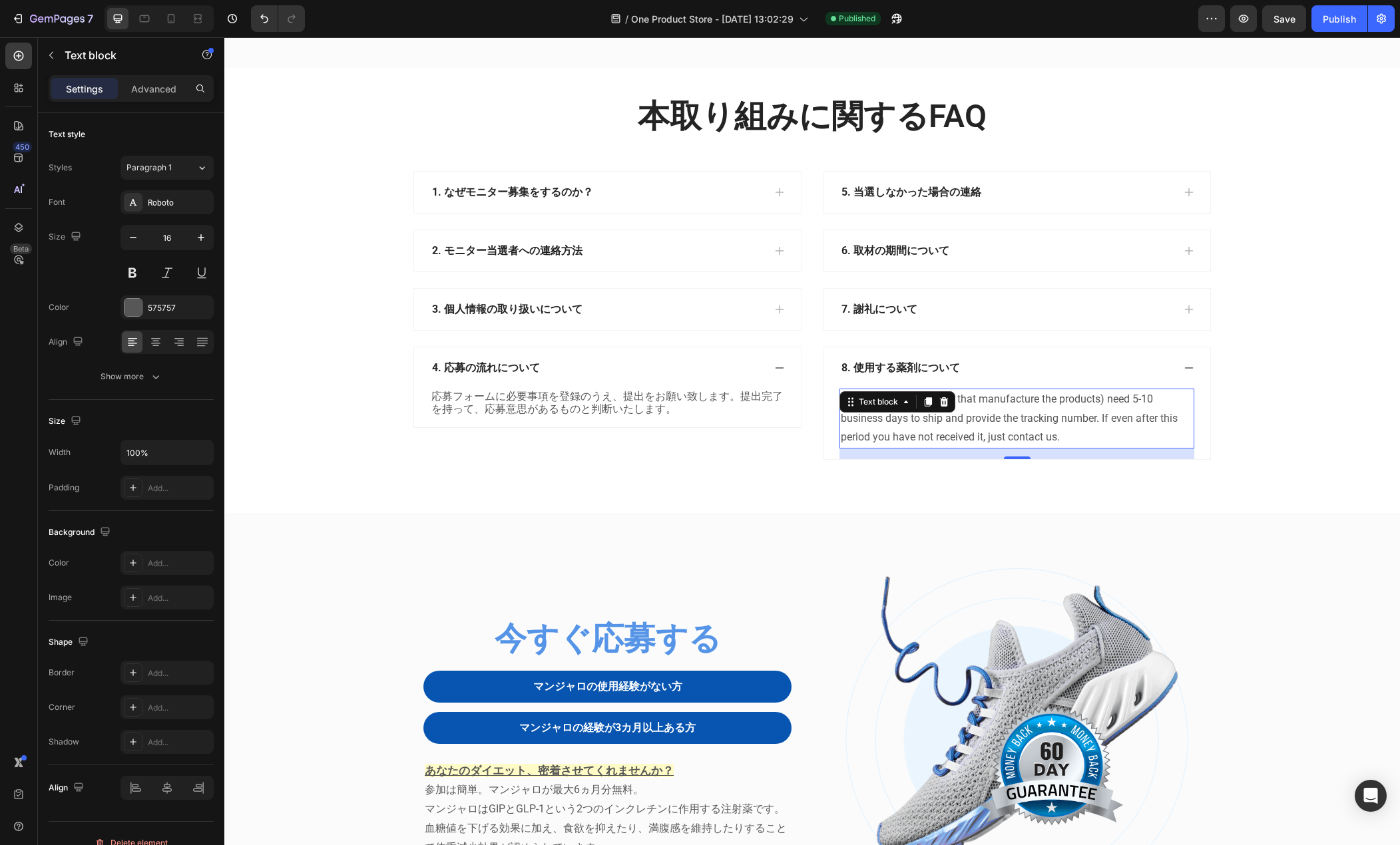
click at [977, 447] on p "Our suppliers (industries that manufacture the products) need 5-10 business day…" at bounding box center [1017, 418] width 352 height 57
click at [153, 375] on icon "button" at bounding box center [156, 376] width 13 height 13
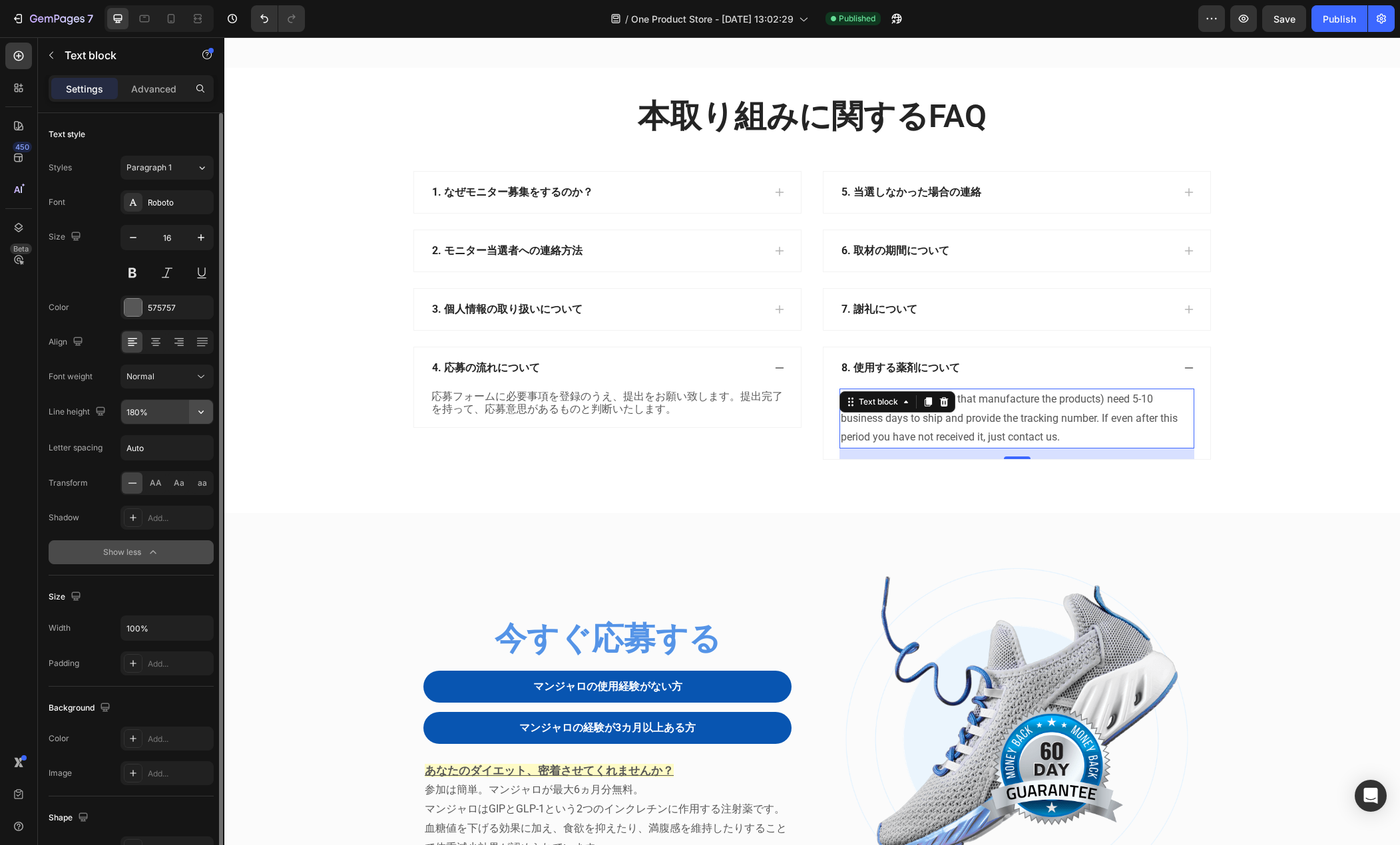
click at [204, 412] on icon "button" at bounding box center [201, 412] width 13 height 13
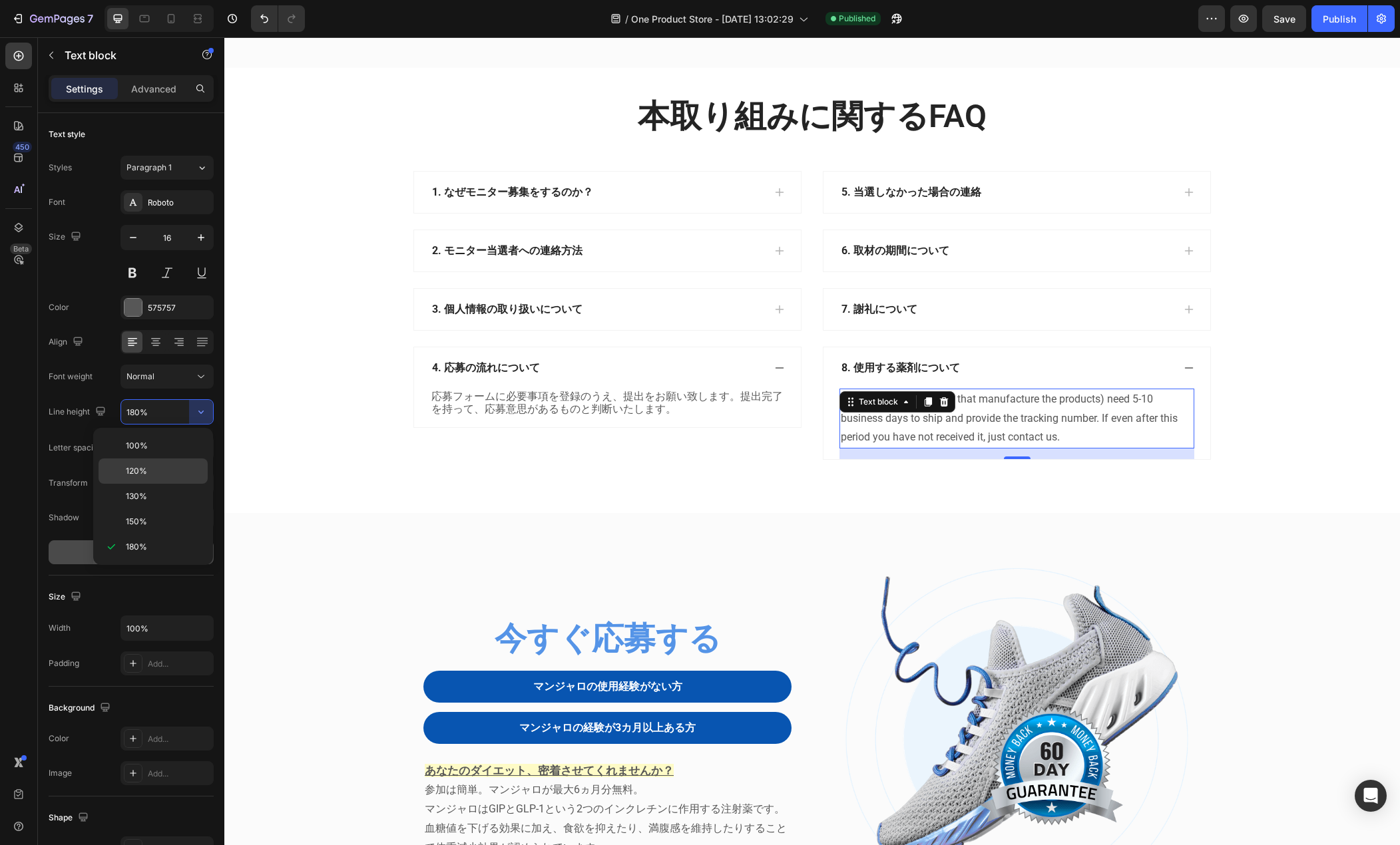
click at [165, 465] on div "120%" at bounding box center [153, 470] width 109 height 25
type input "120%"
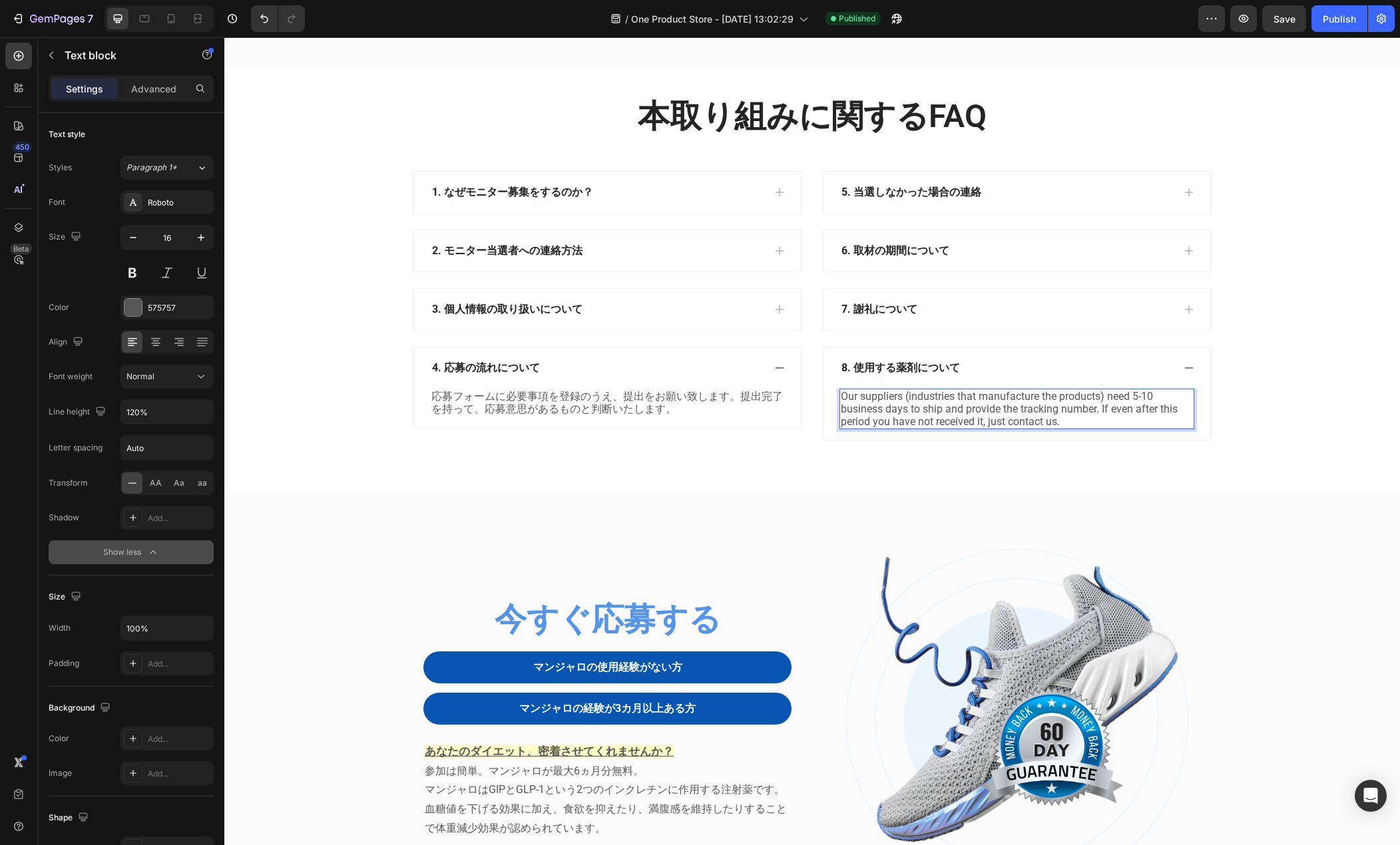
click at [1030, 429] on p "Our suppliers (industries that manufacture the products) need 5-10 business day…" at bounding box center [1017, 409] width 352 height 38
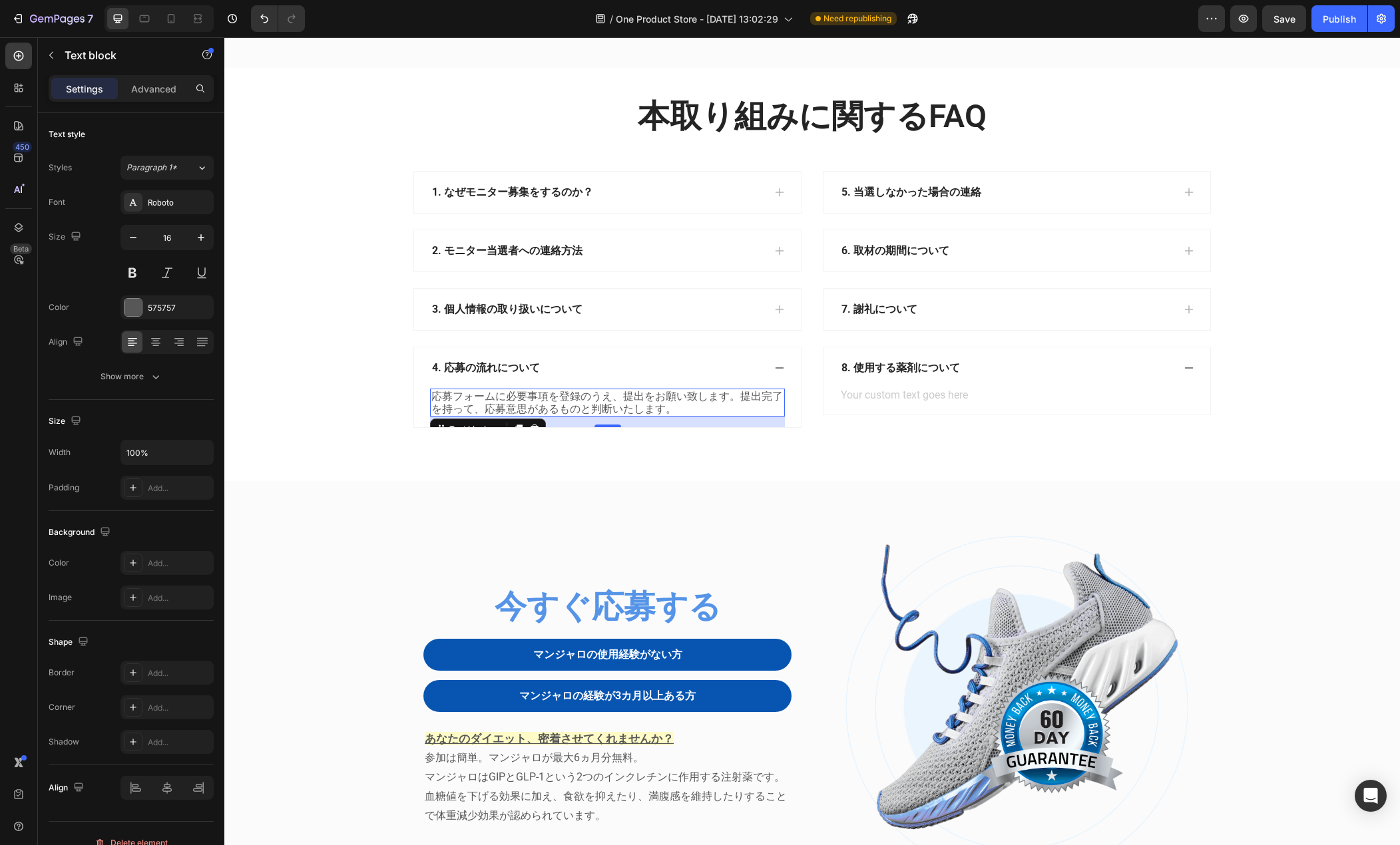
click at [632, 416] on p "応募フォームに必要事項を登録のうえ、提出をお願い致します。提出完了を持って、応募意思があるものと判断いたします。" at bounding box center [608, 402] width 352 height 25
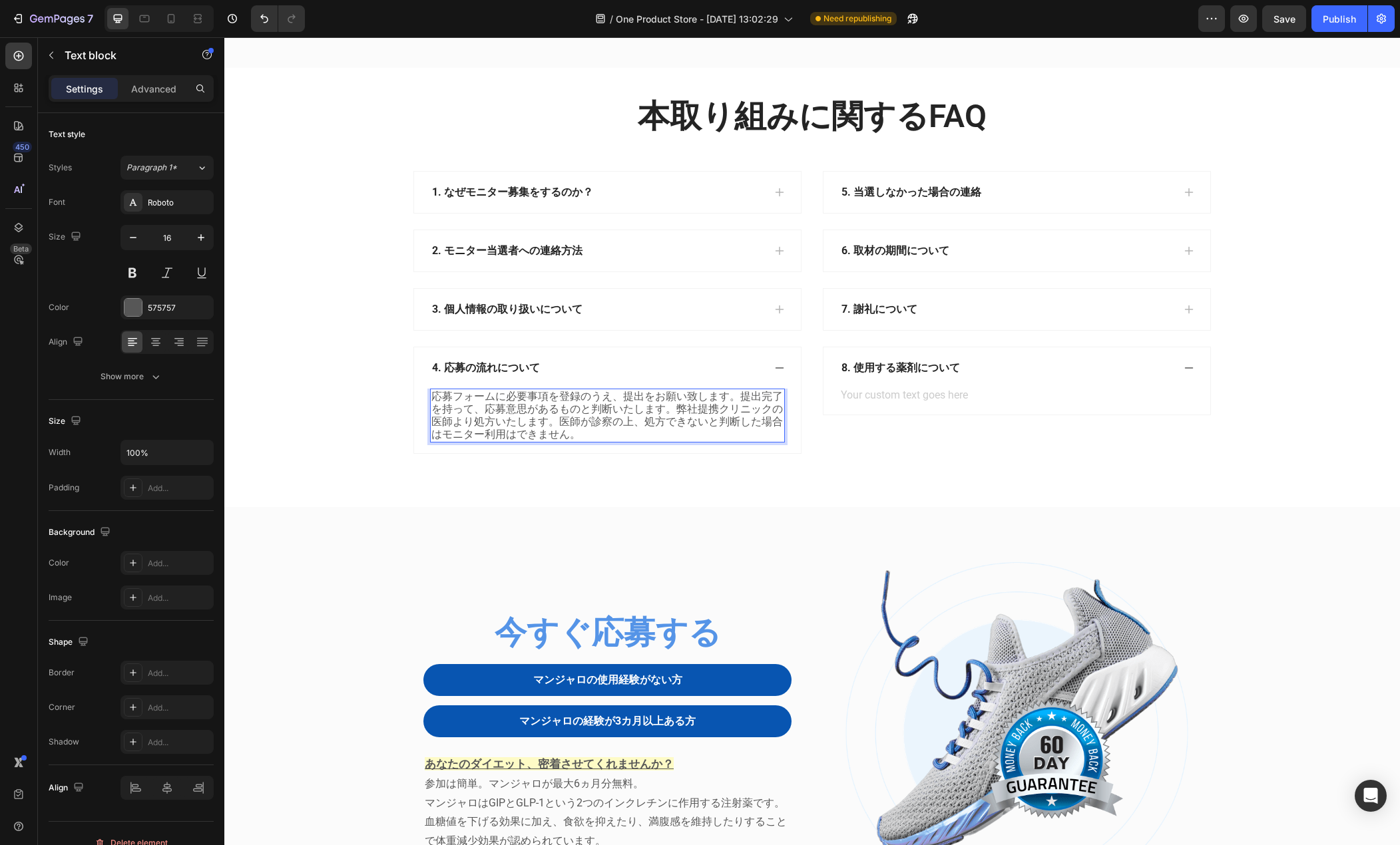
click at [668, 442] on p "応募フォームに必要事項を登録のうえ、提出をお願い致します。提出完了を持って、応募意思があるものと判断いたします。弊社提携クリニックの医師より処方いたします。医…" at bounding box center [608, 416] width 352 height 51
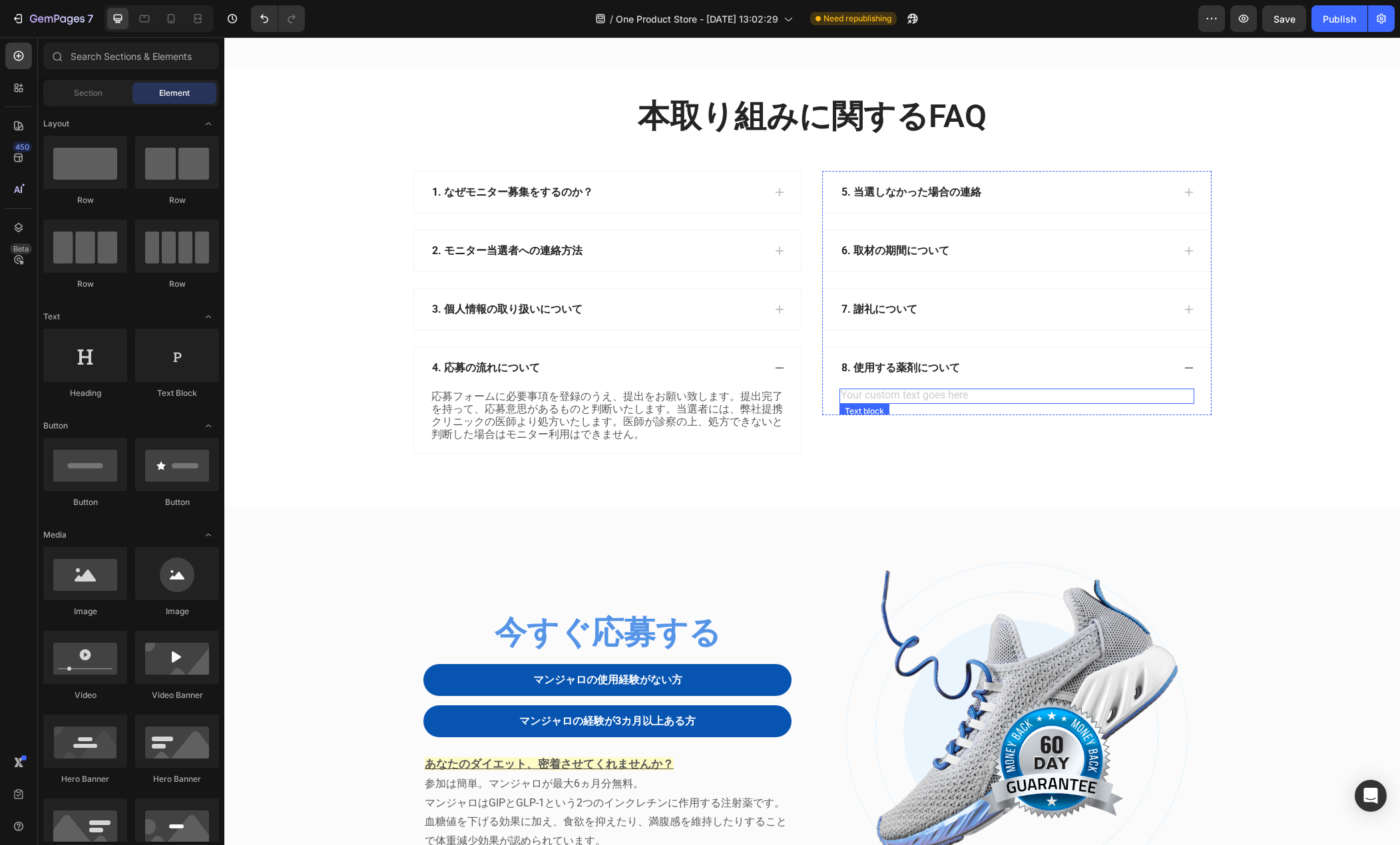
click at [915, 404] on div "Rich Text Editor. Editing area: main" at bounding box center [1017, 396] width 355 height 15
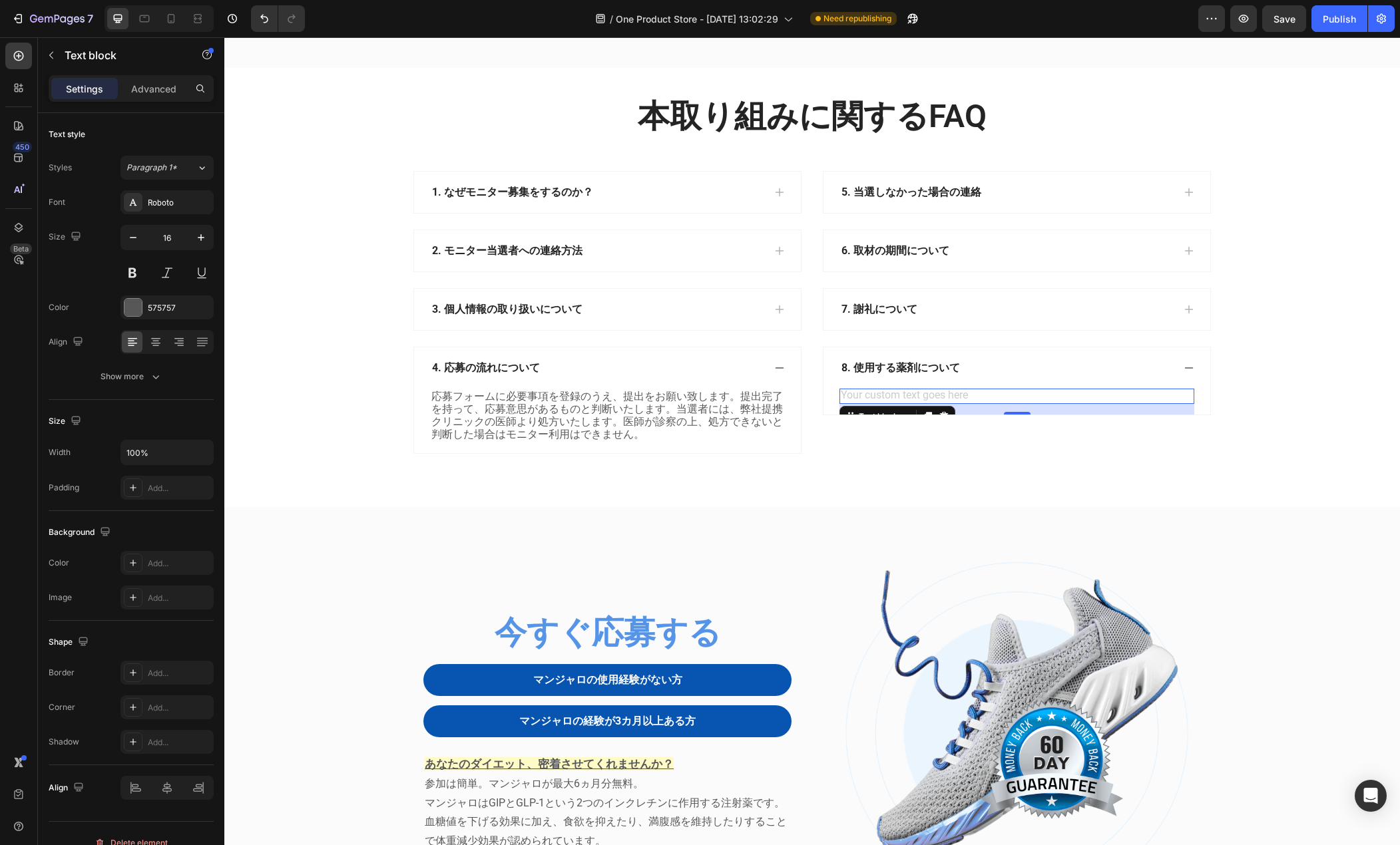
click at [915, 404] on div "Rich Text Editor. Editing area: main" at bounding box center [1017, 396] width 355 height 15
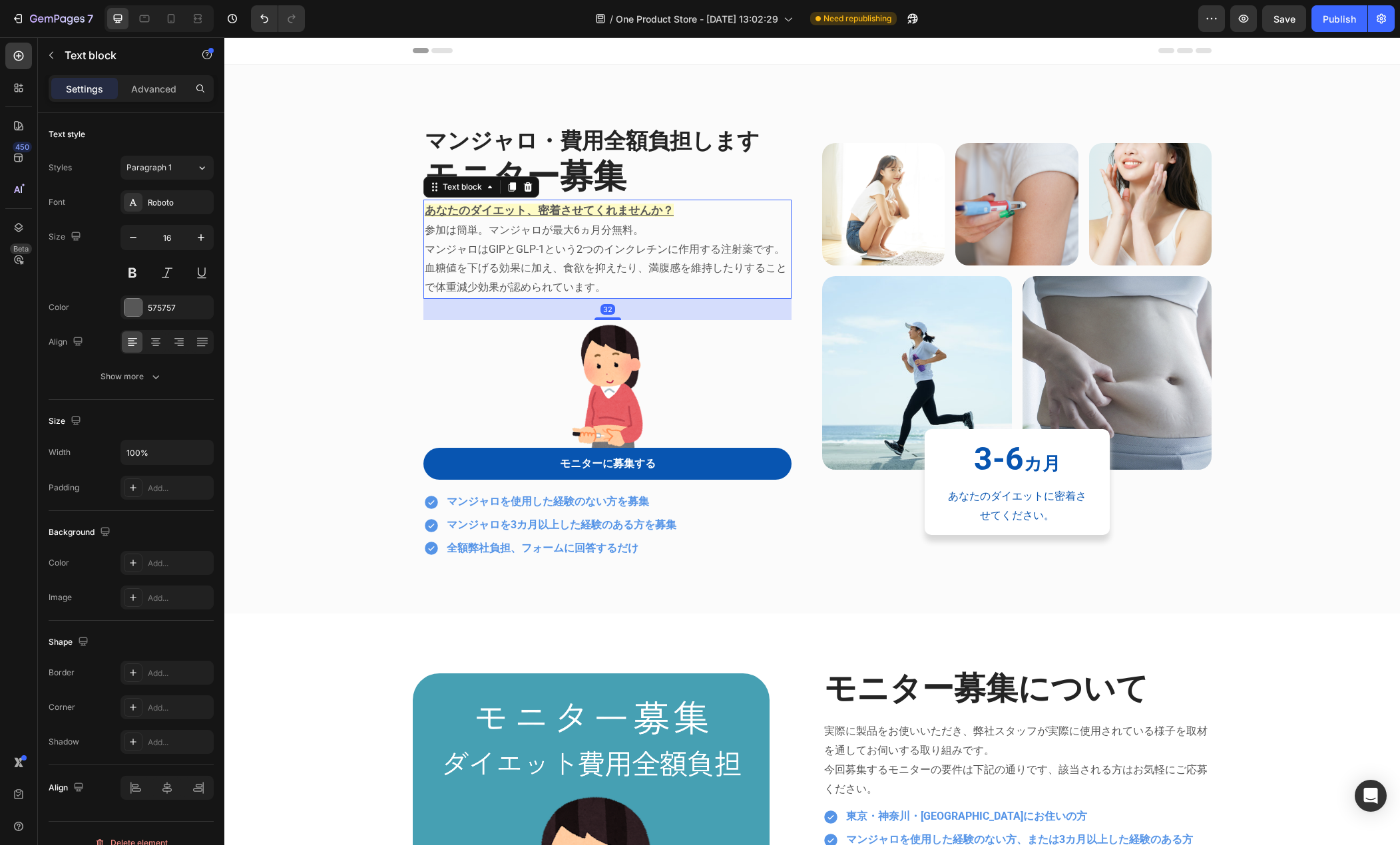
click at [583, 282] on p "マンジャロはGIPとGLP-1という2つのインクレチンに作用する注射薬です。血糖値を下げる効果に加え、食欲を抑えたり、満腹感を維持したりすることで体重減少効果…" at bounding box center [608, 268] width 365 height 57
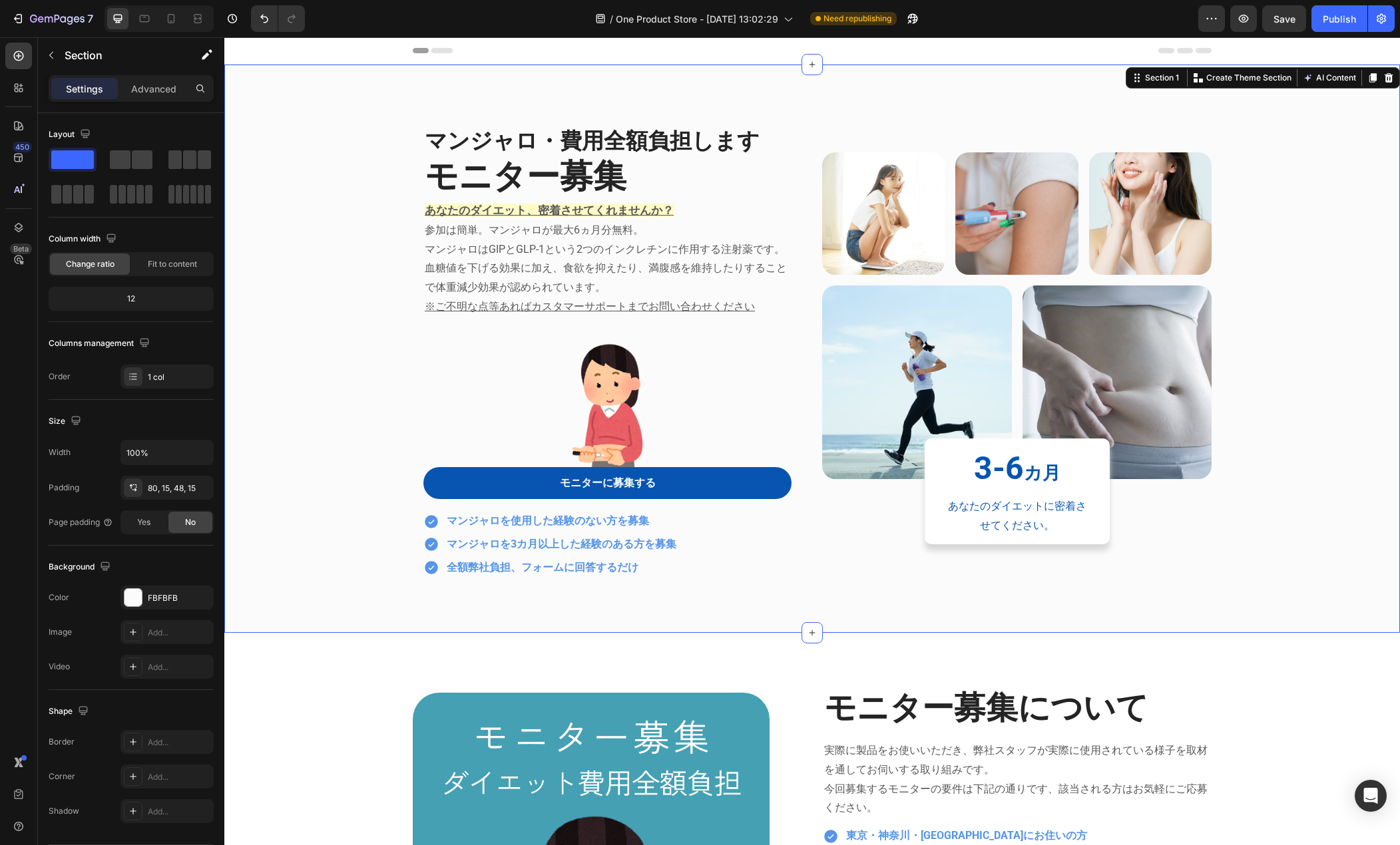
click at [351, 328] on div "マンジャロ・費用全額負担します Heading モニター募集 Heading あなたのダイエット、密着させてくれませんか？ 参加は簡単。マンジャロが最大6ヵ月…" at bounding box center [812, 359] width 1156 height 484
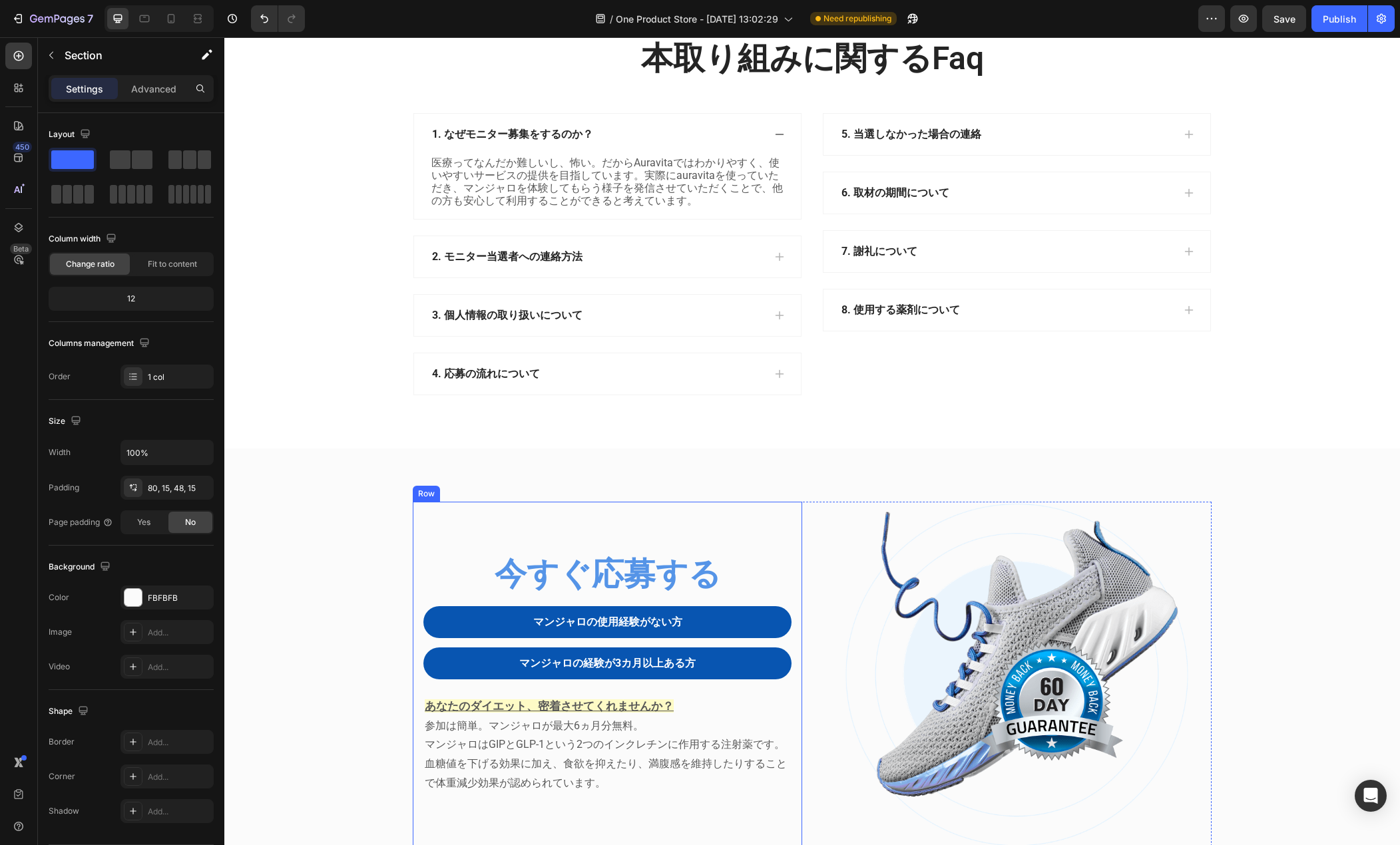
scroll to position [1564, 0]
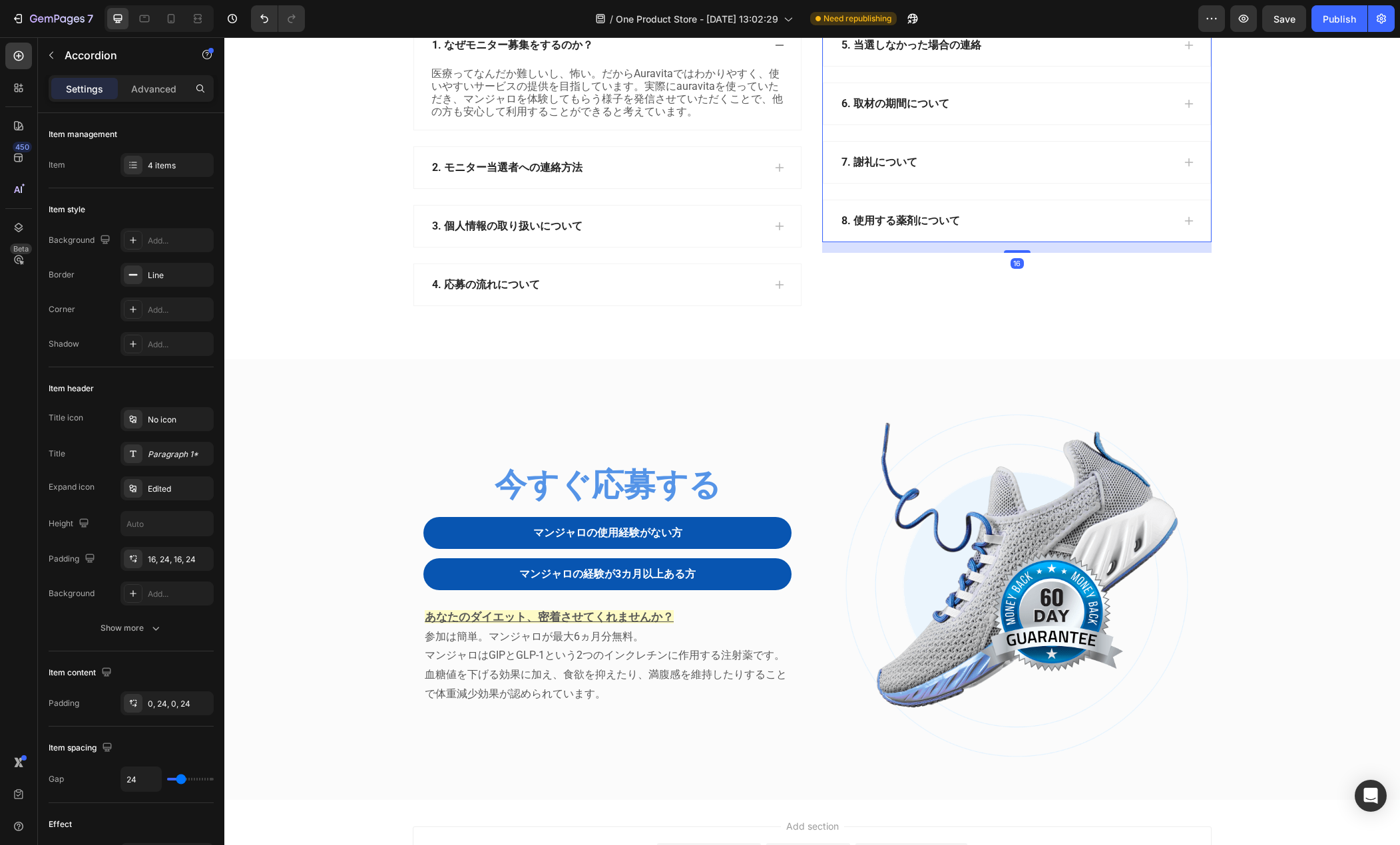
click at [956, 172] on div "7. 謝礼について" at bounding box center [1007, 162] width 334 height 20
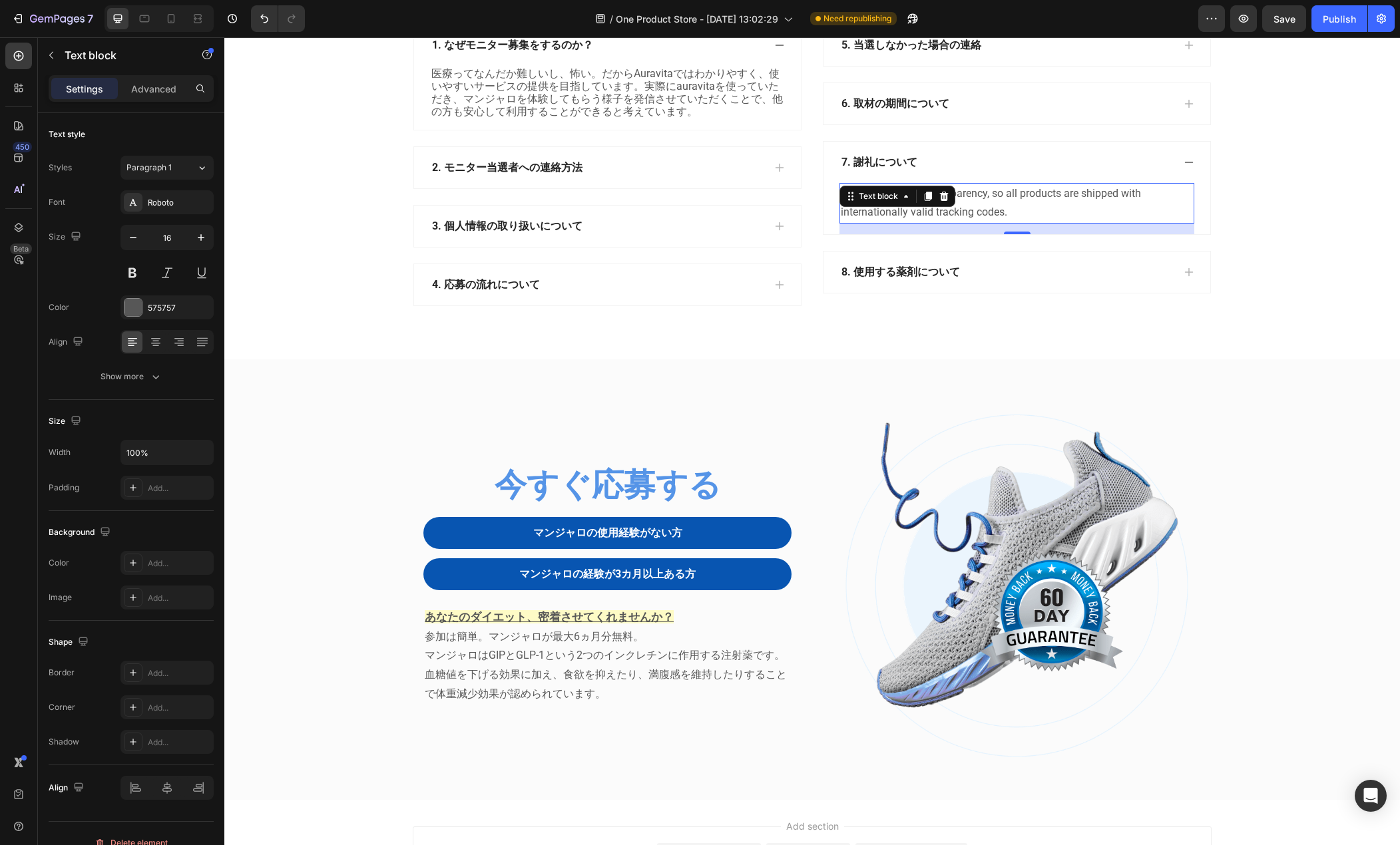
click at [934, 225] on div "Yup. We maintain transparency, so all products are shipped with internationally…" at bounding box center [1017, 203] width 355 height 41
click at [154, 370] on button "Show more" at bounding box center [130, 377] width 165 height 24
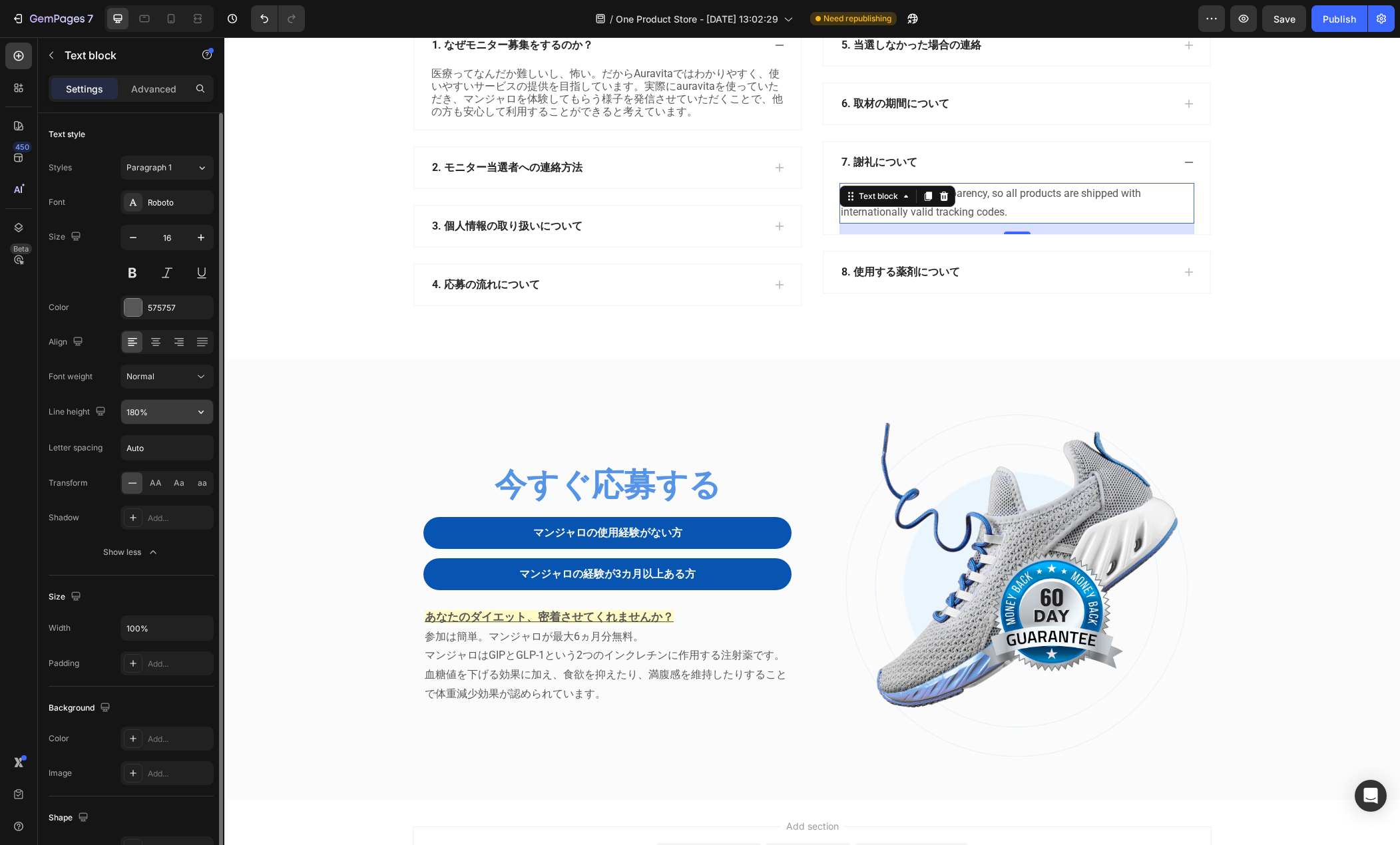
click at [213, 416] on div "180%" at bounding box center [167, 412] width 93 height 25
click at [199, 413] on icon "button" at bounding box center [201, 413] width 6 height 4
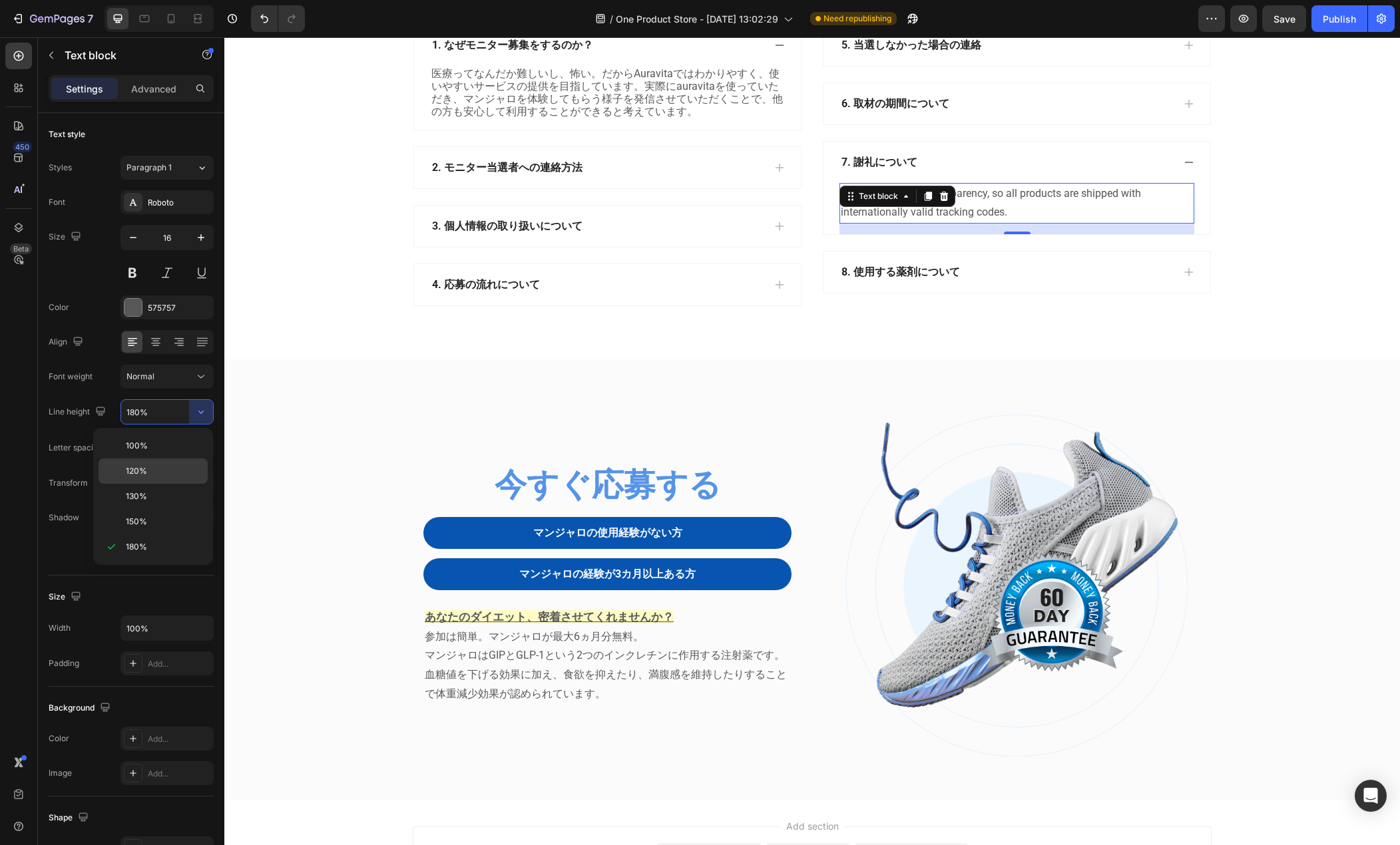
click at [167, 461] on div "120%" at bounding box center [153, 470] width 109 height 25
type input "120%"
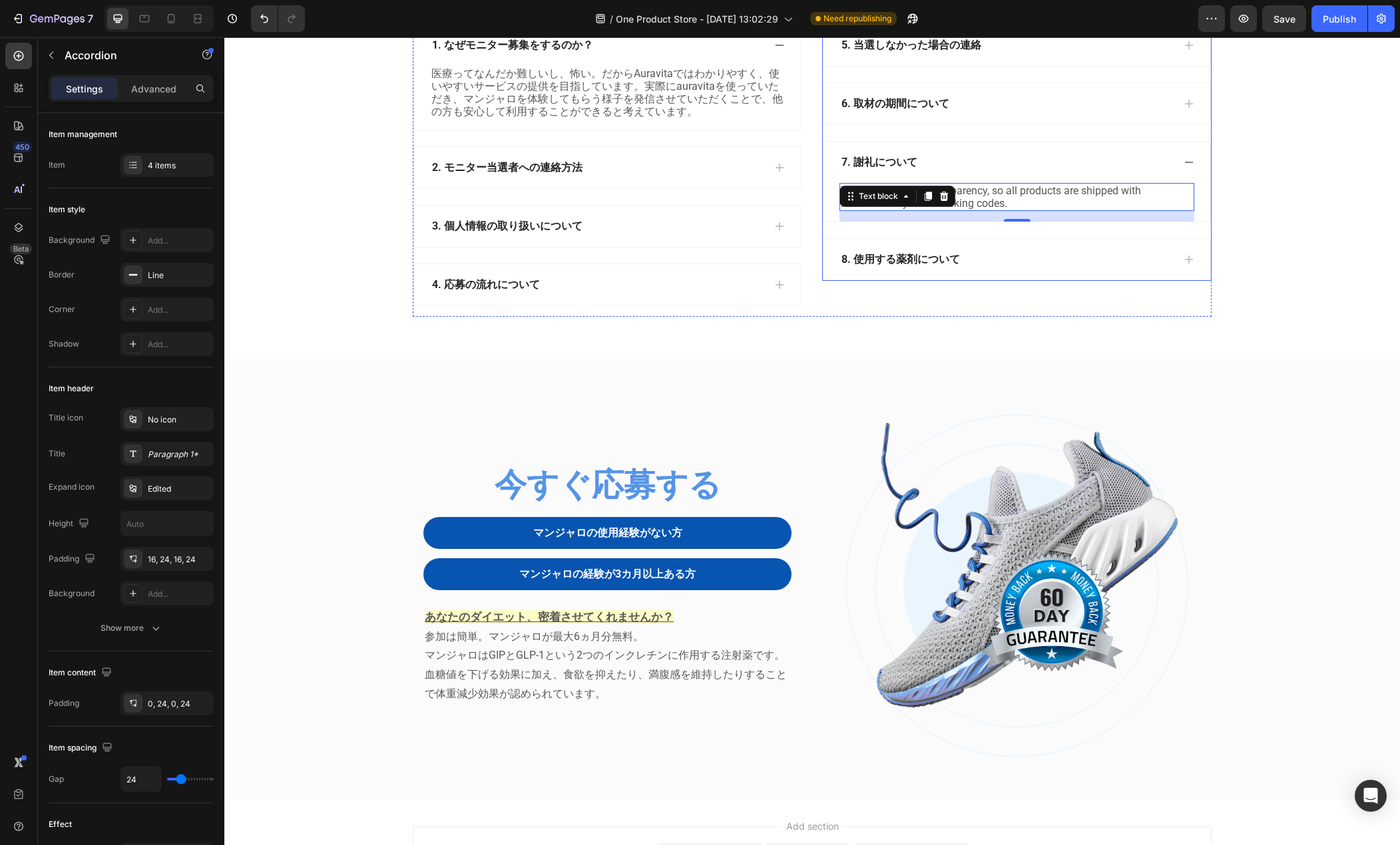
click at [1006, 114] on div "6. 取材の期間について" at bounding box center [1007, 103] width 334 height 20
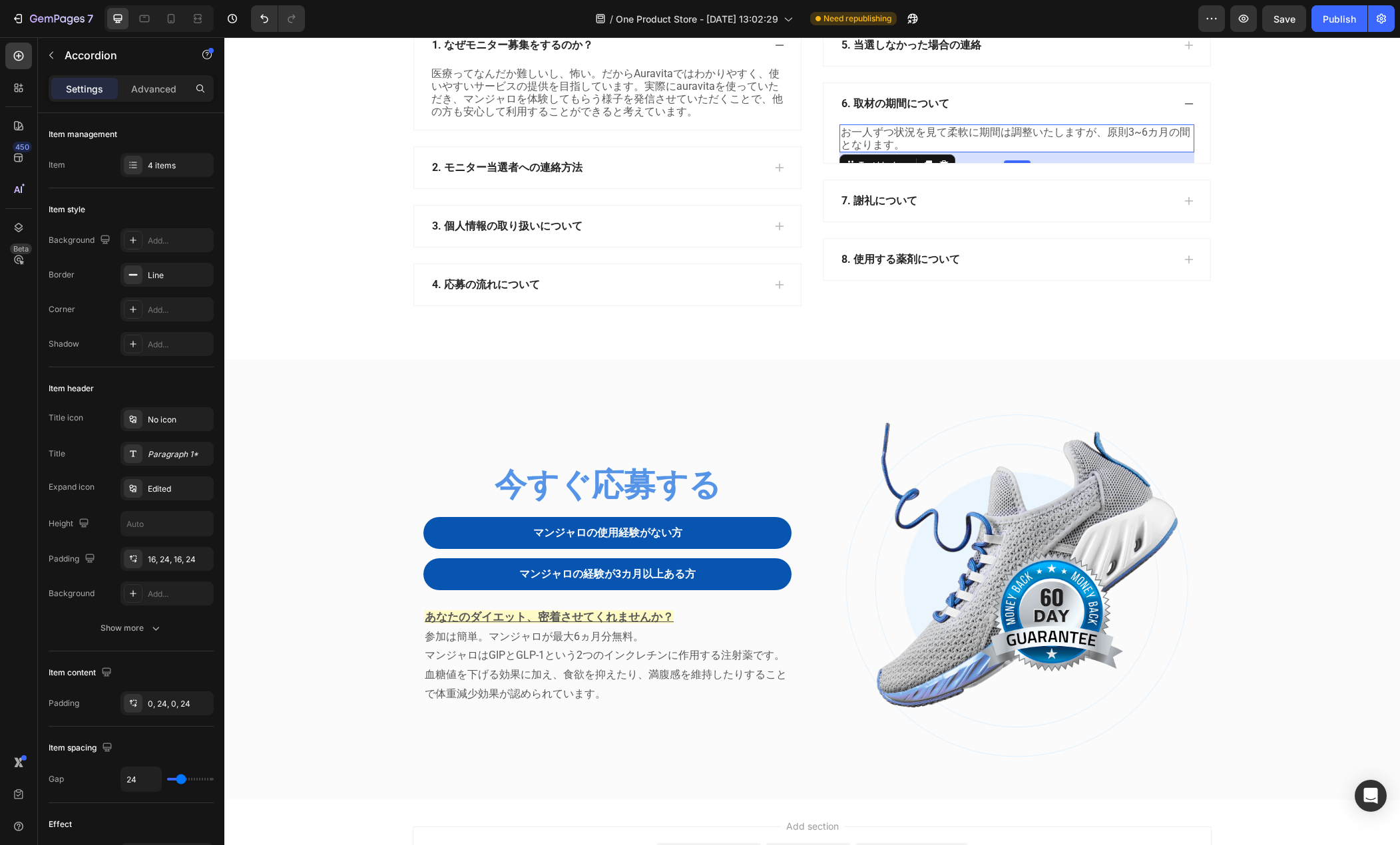
click at [949, 151] on p "お一人ずつ状況を見て柔軟に期間は調整いたしますが、原則3~6カ月の間となります。" at bounding box center [1017, 138] width 352 height 25
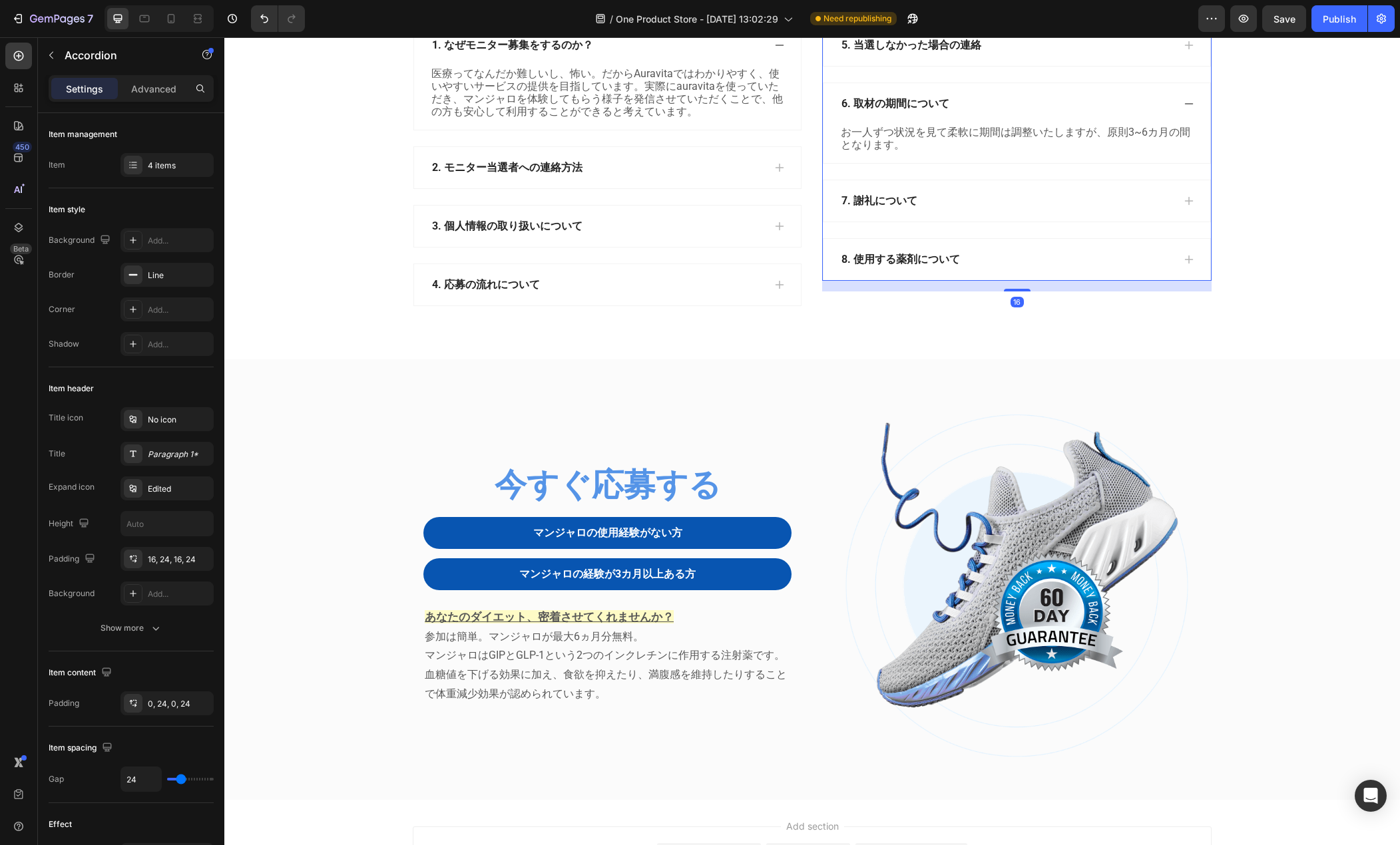
drag, startPoint x: 970, startPoint y: 456, endPoint x: 957, endPoint y: 457, distance: 13.0
click at [969, 211] on div "7. 謝礼について" at bounding box center [1007, 200] width 334 height 20
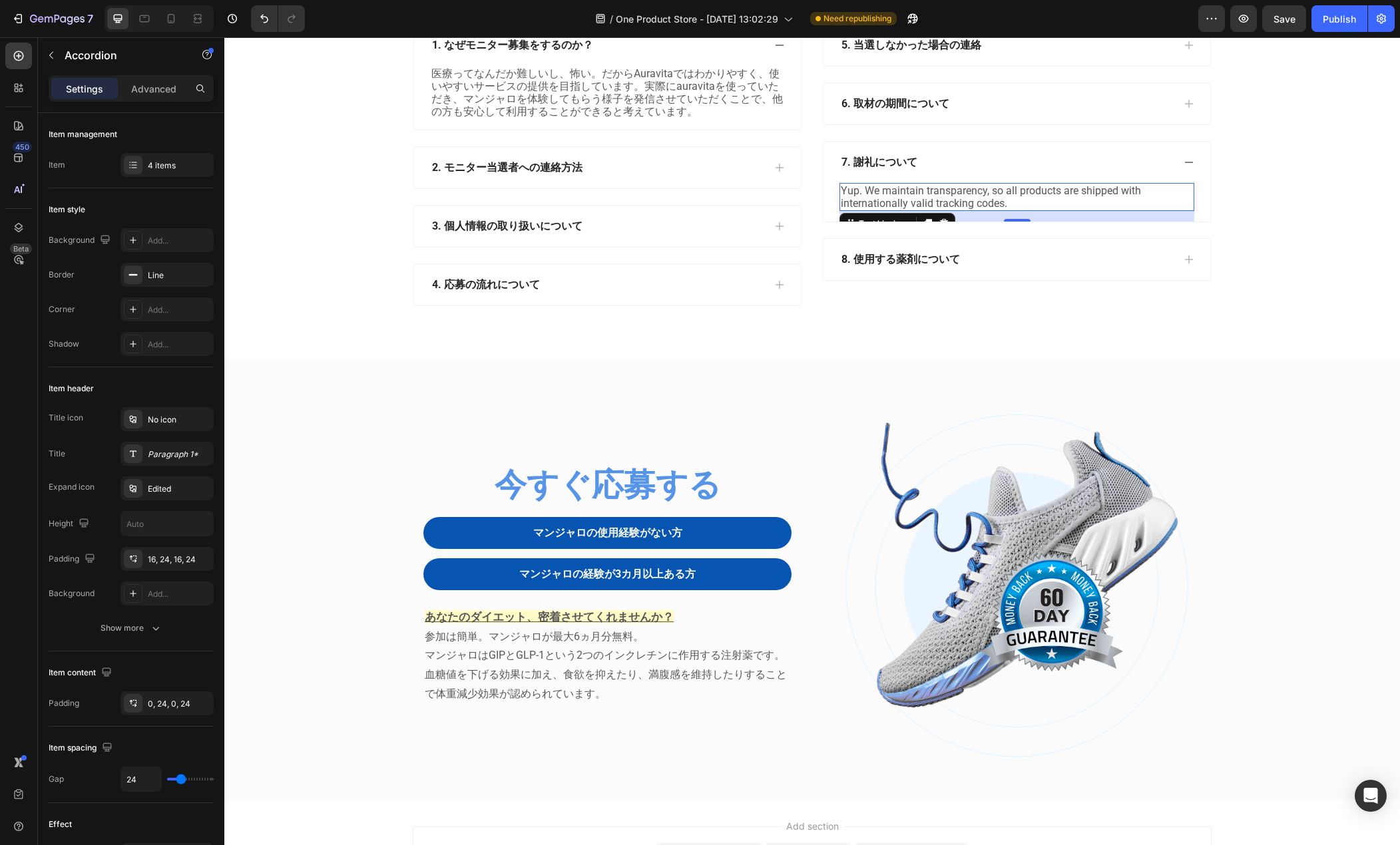
click at [938, 210] on p "Yup. We maintain transparency, so all products are shipped with internationally…" at bounding box center [1017, 197] width 352 height 25
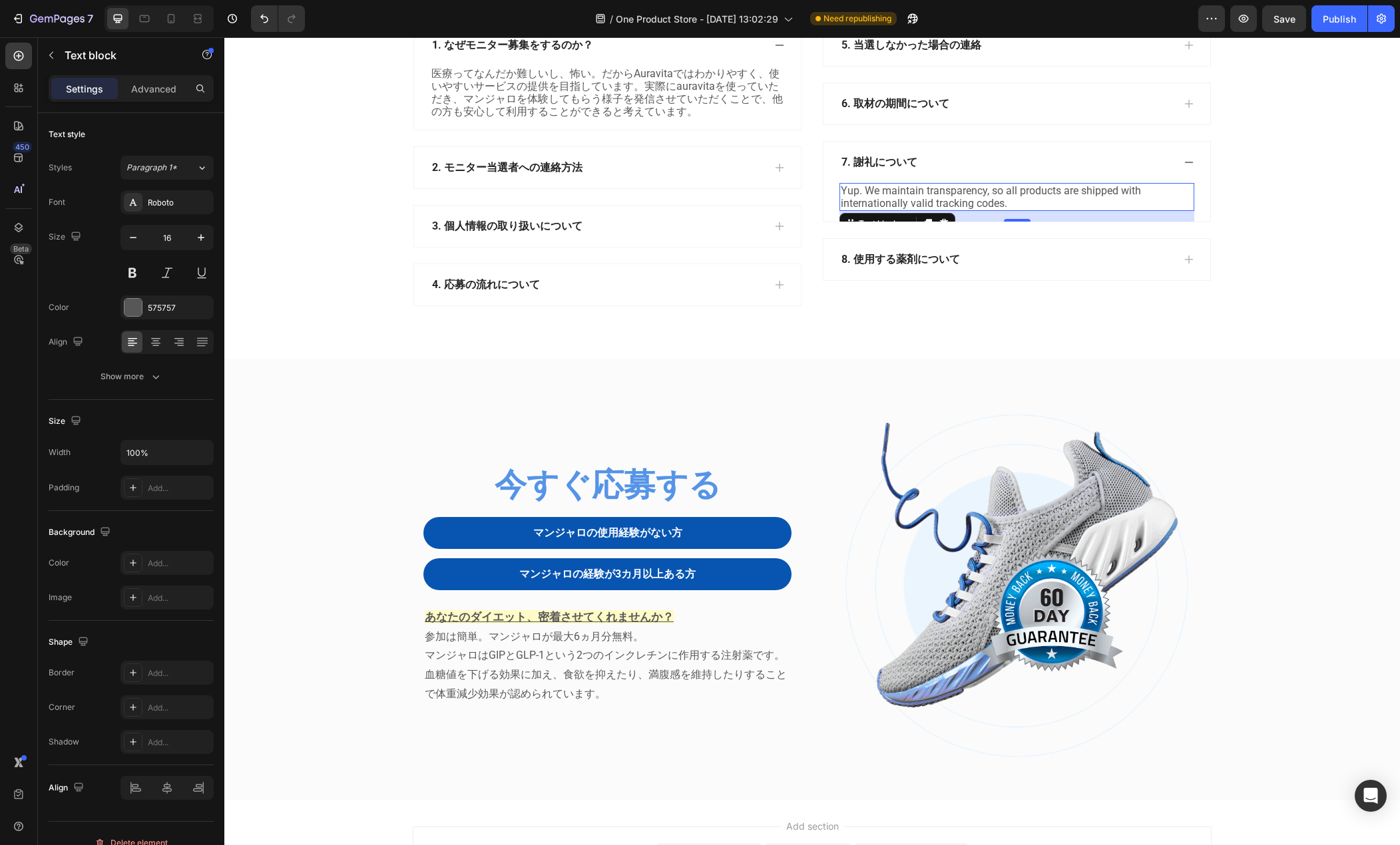
click at [938, 210] on p "Yup. We maintain transparency, so all products are shipped with internationally…" at bounding box center [1017, 197] width 352 height 25
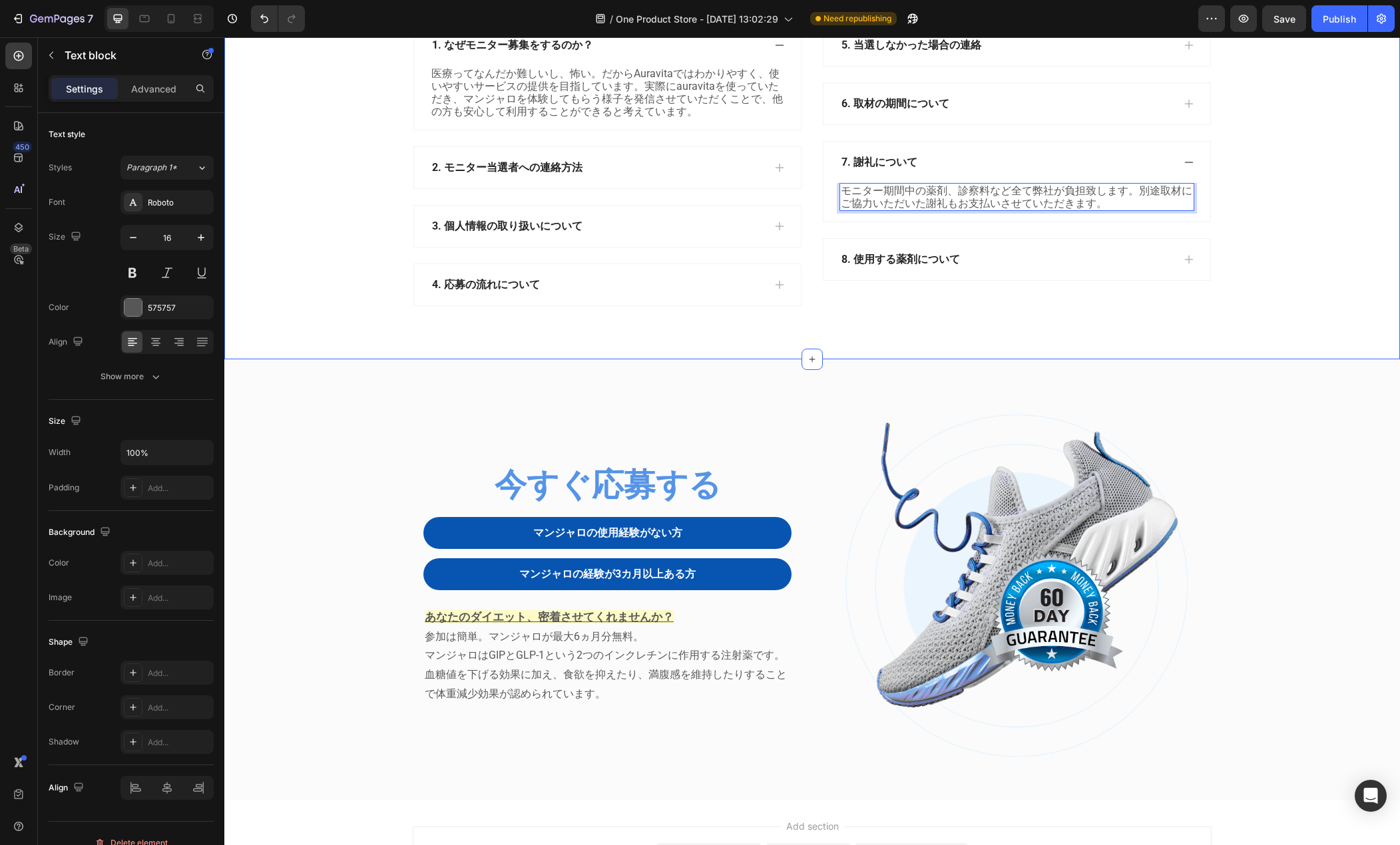
click at [1258, 328] on div "本取り組みに関するfaq Heading Row 1. なぜモニター募集をするのか？ 医療ってなんだか難しいし、怖い。だからAuravitaではわかりやすく、…" at bounding box center [812, 138] width 1156 height 380
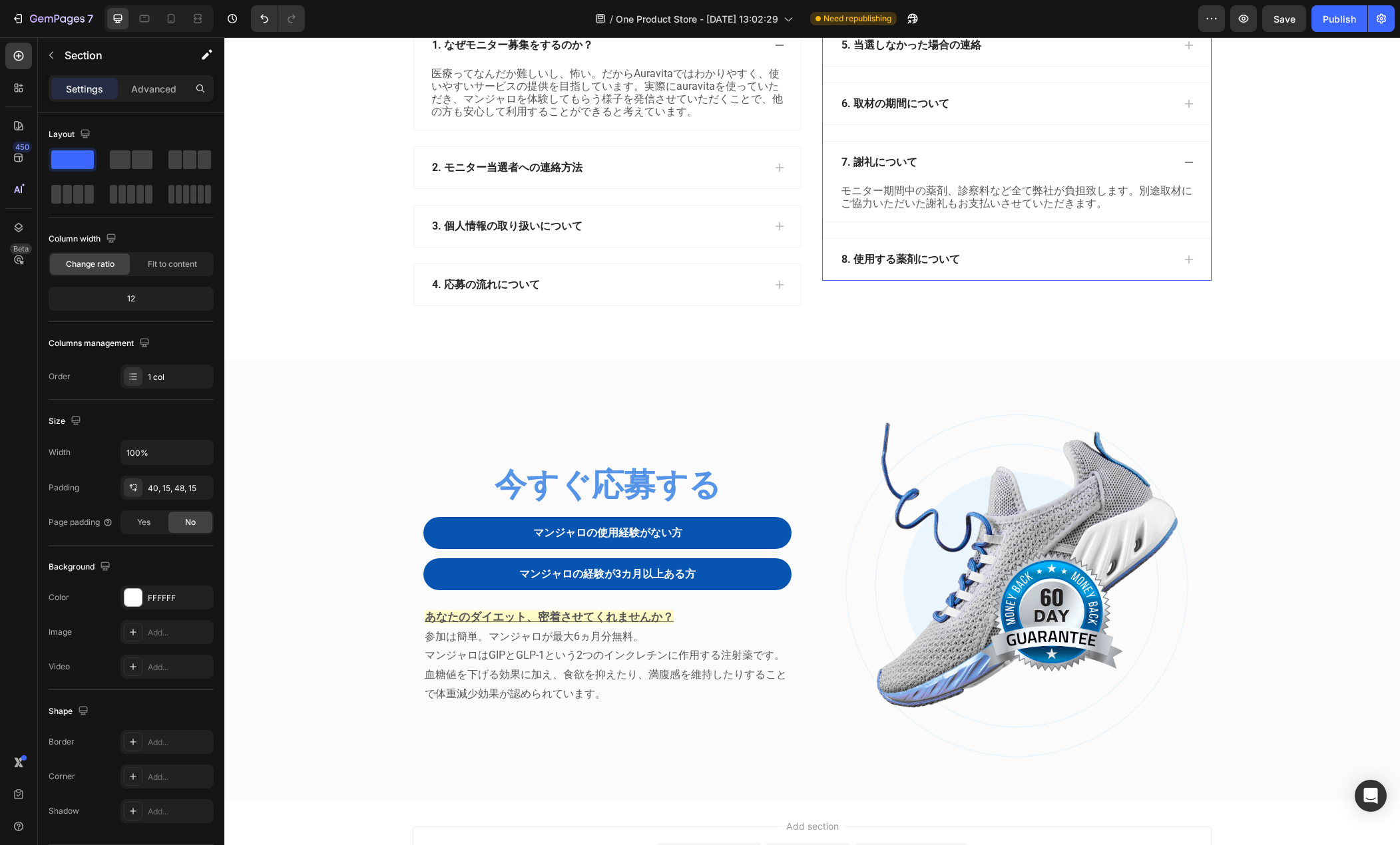
click at [1015, 269] on div "8. 使用する薬剤について" at bounding box center [1007, 259] width 334 height 20
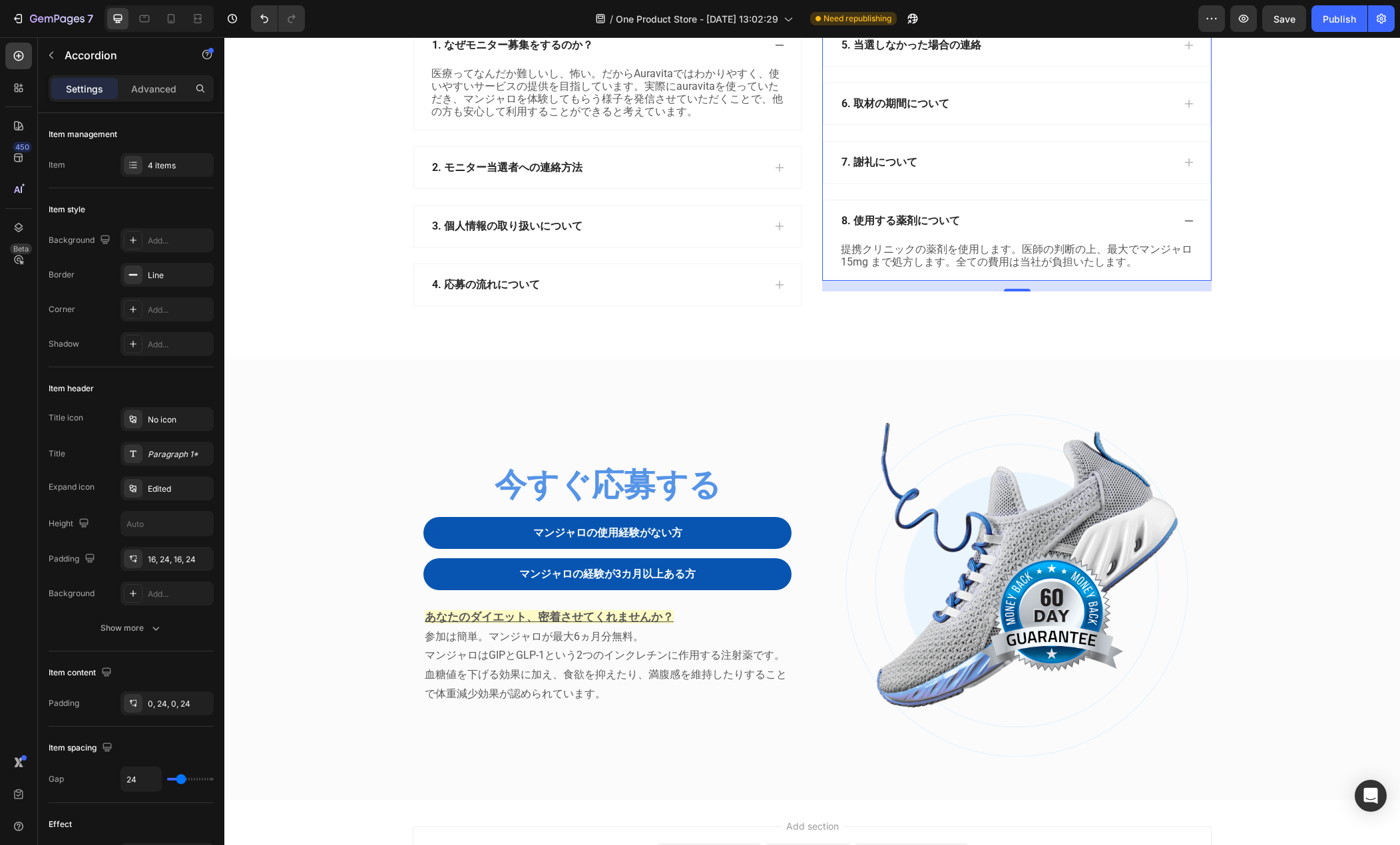
click at [1028, 125] on div "6. 取材の期間について" at bounding box center [1017, 103] width 387 height 41
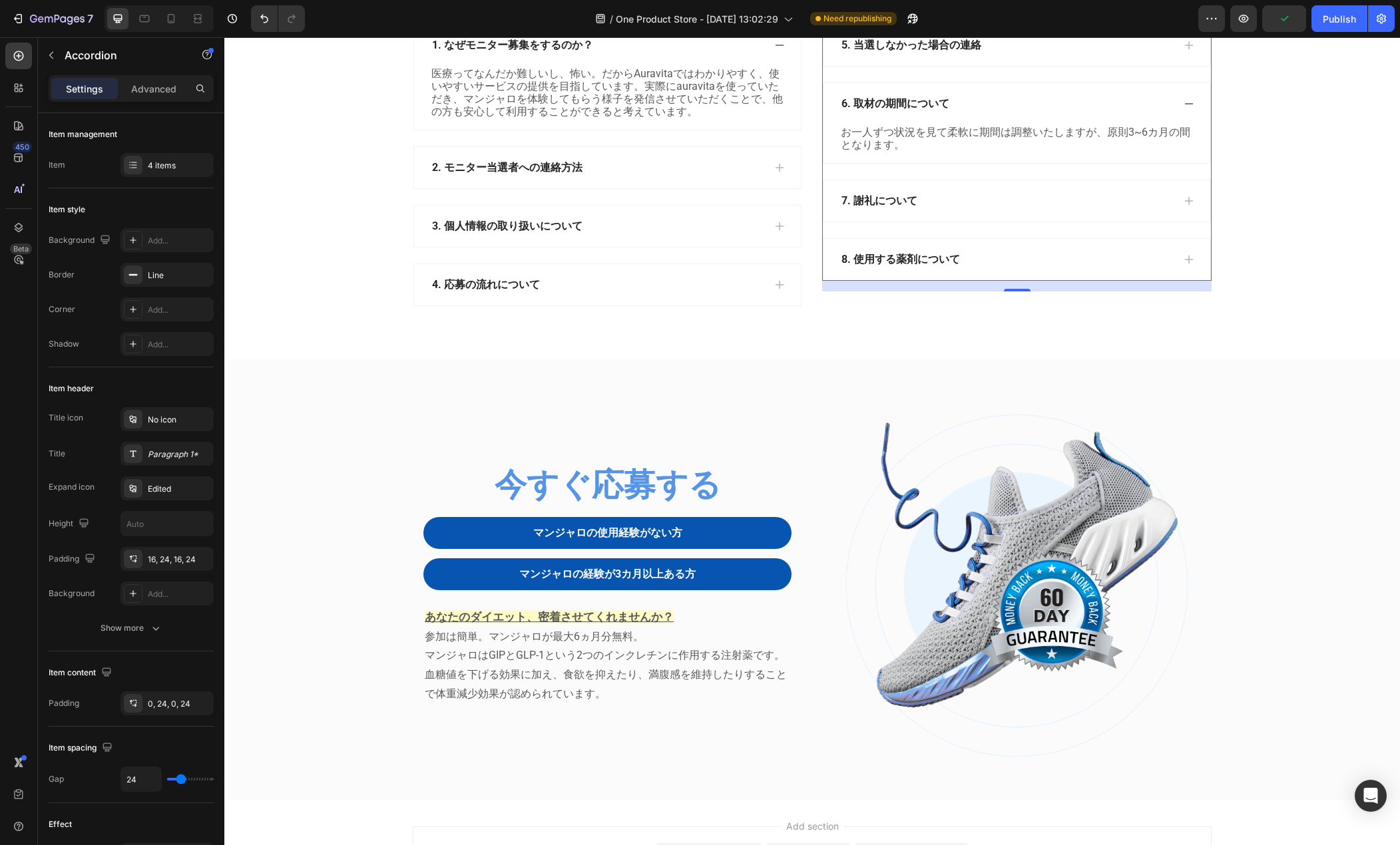
click at [1036, 55] on div "5. 当選しなかった場合の連絡" at bounding box center [1007, 45] width 334 height 20
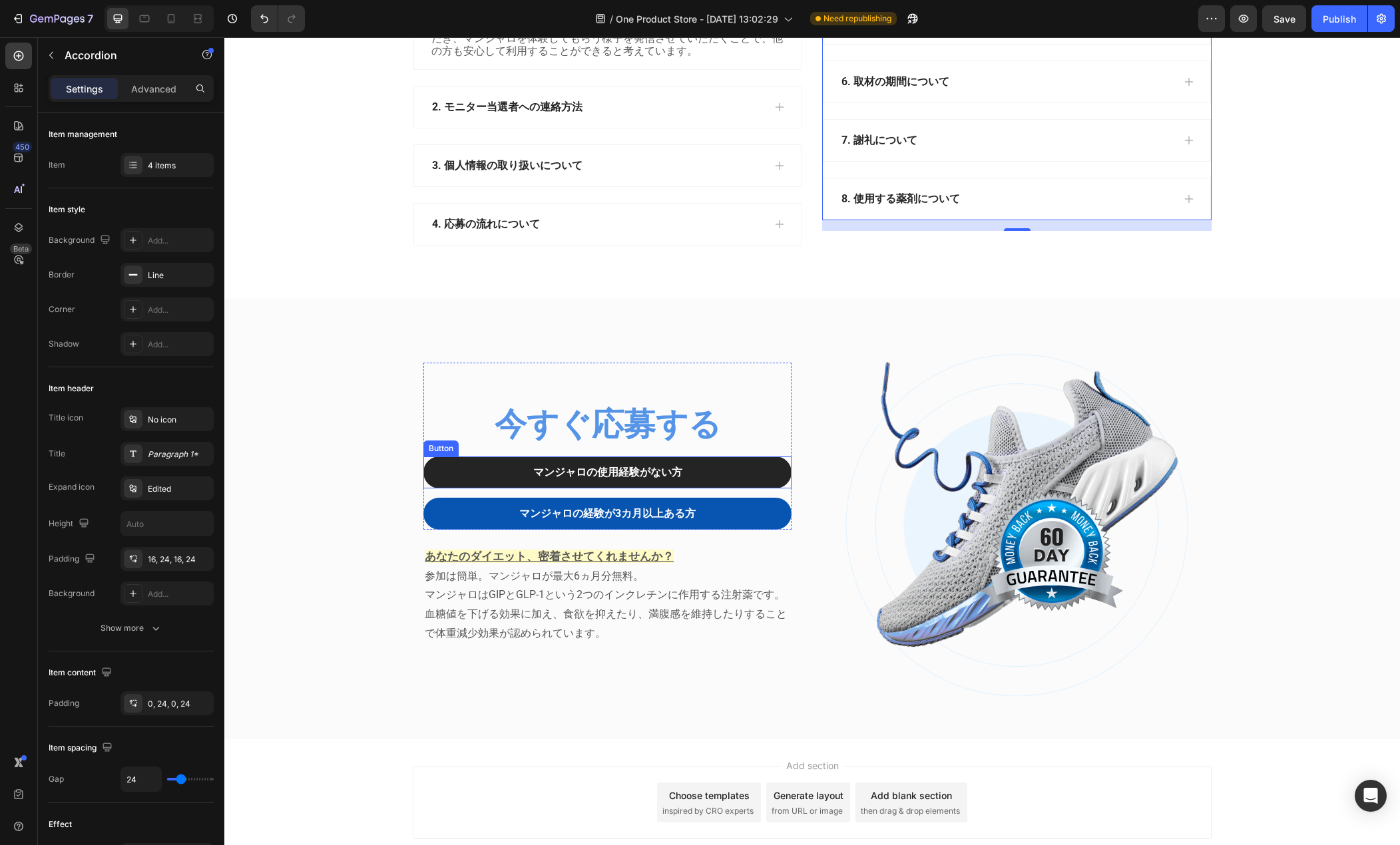
scroll to position [1897, 0]
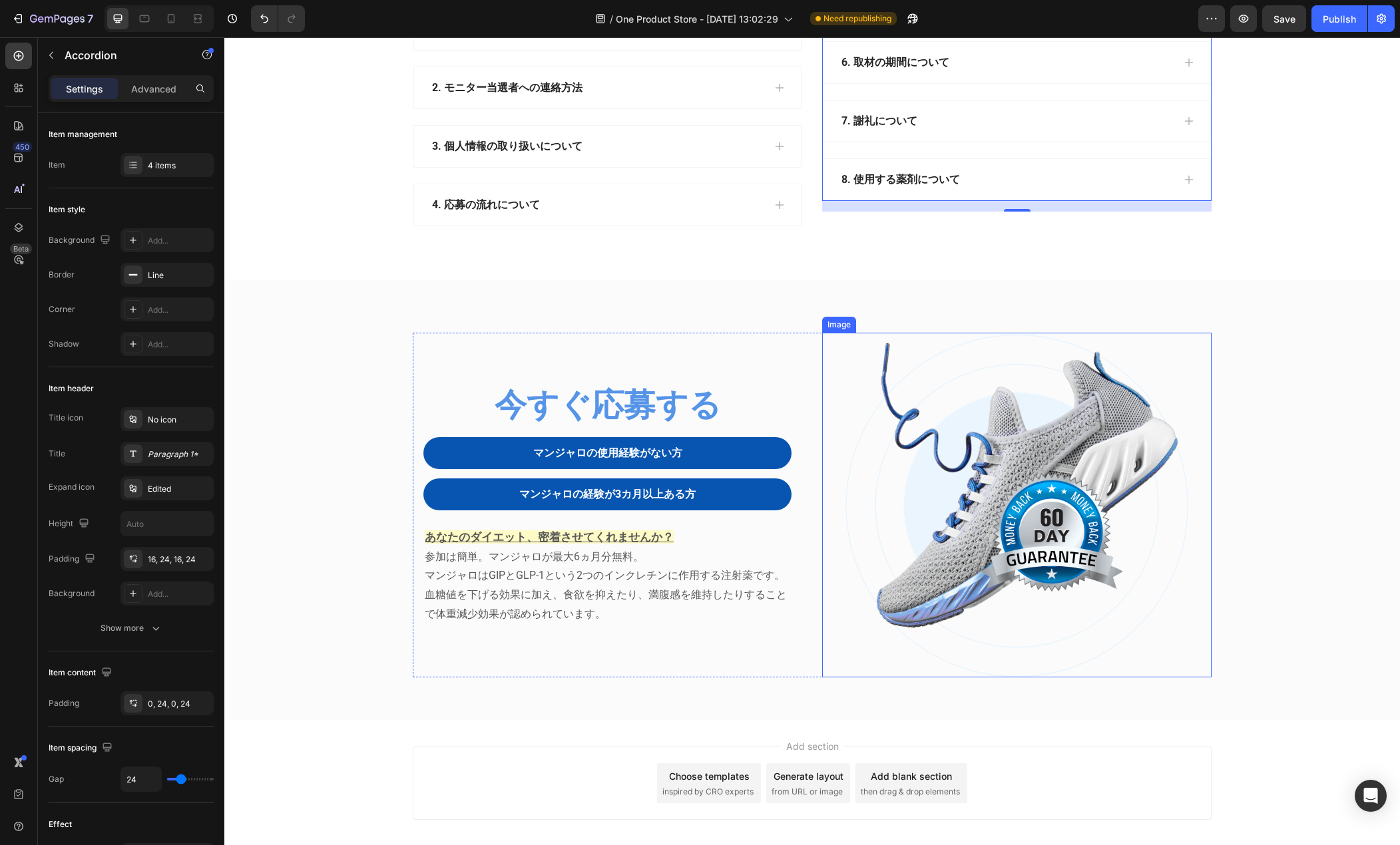
click at [1002, 431] on img at bounding box center [1017, 505] width 343 height 345
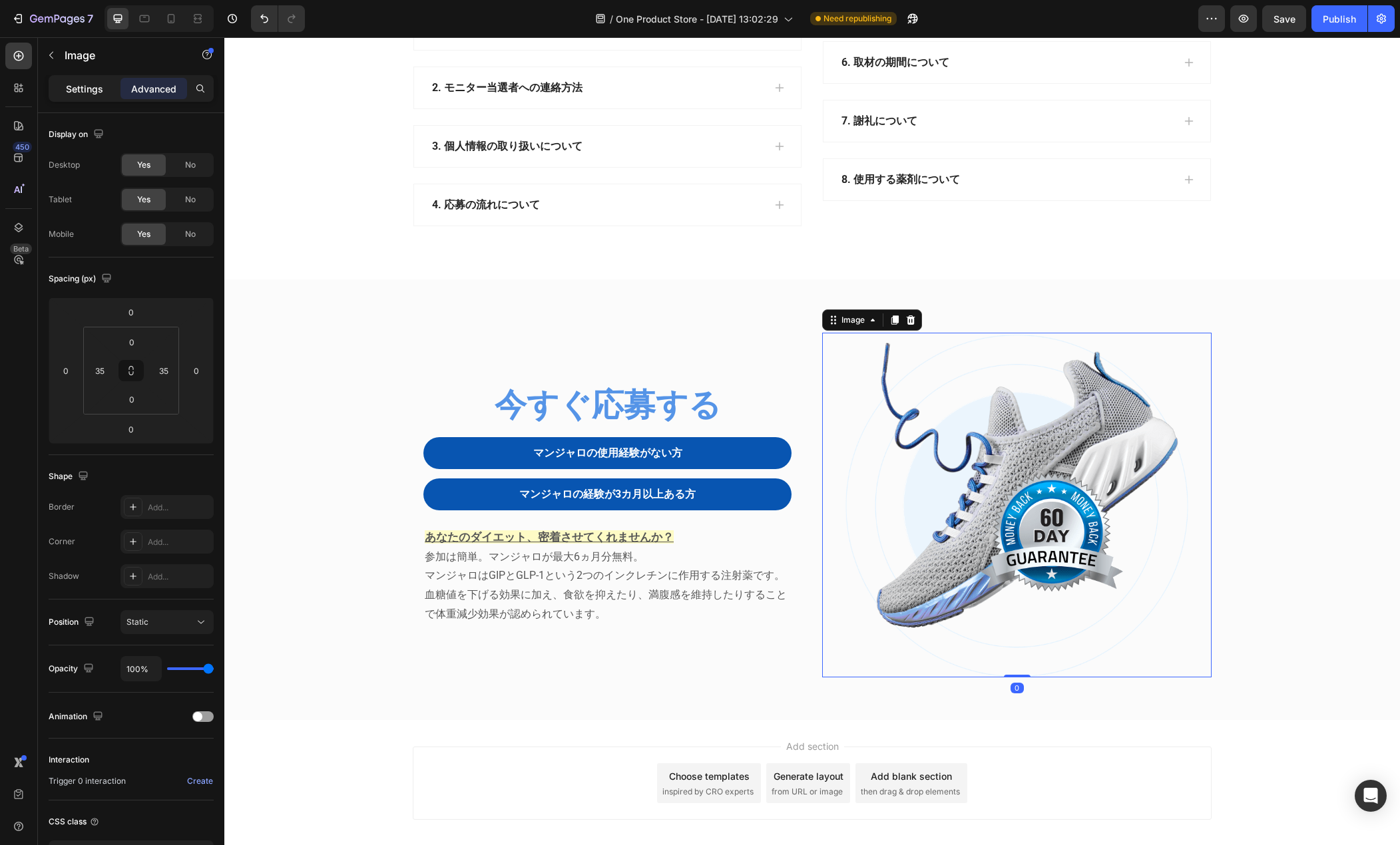
drag, startPoint x: 69, startPoint y: 93, endPoint x: 58, endPoint y: 78, distance: 18.6
click at [68, 92] on p "Settings" at bounding box center [85, 89] width 37 height 14
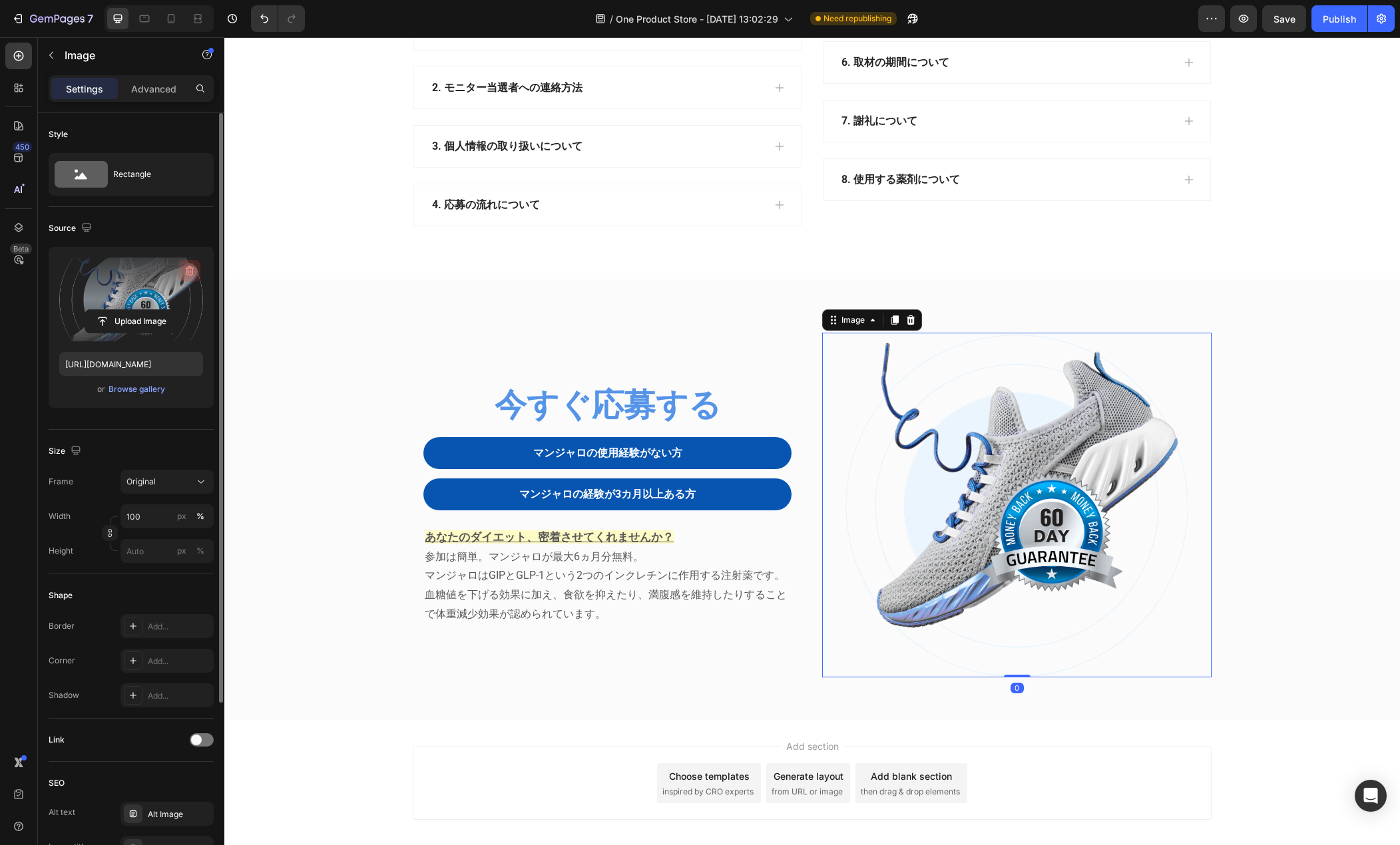
click at [190, 267] on icon "button" at bounding box center [189, 271] width 13 height 13
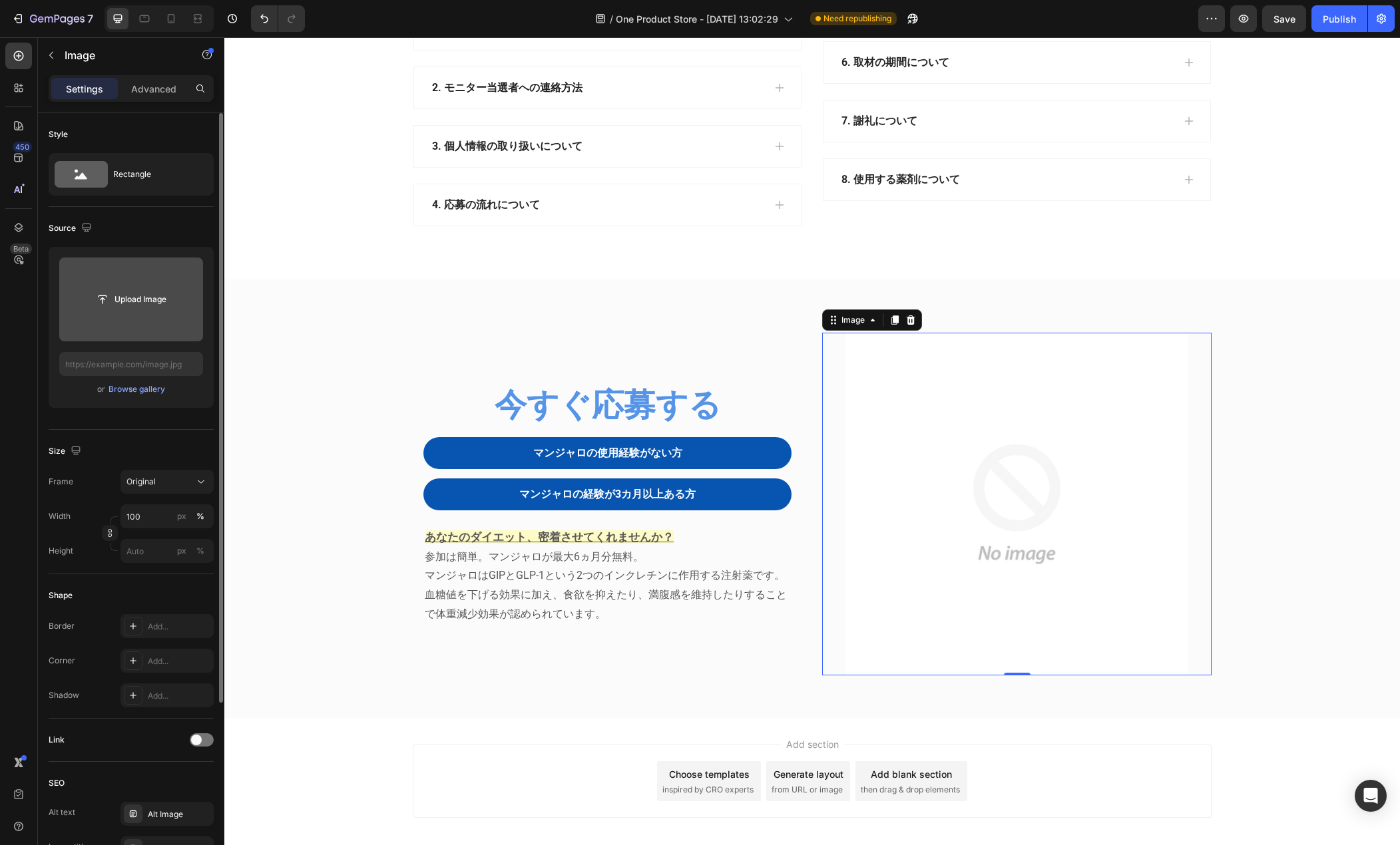
click at [157, 300] on input "file" at bounding box center [130, 299] width 92 height 22
type input "[URL][DOMAIN_NAME]"
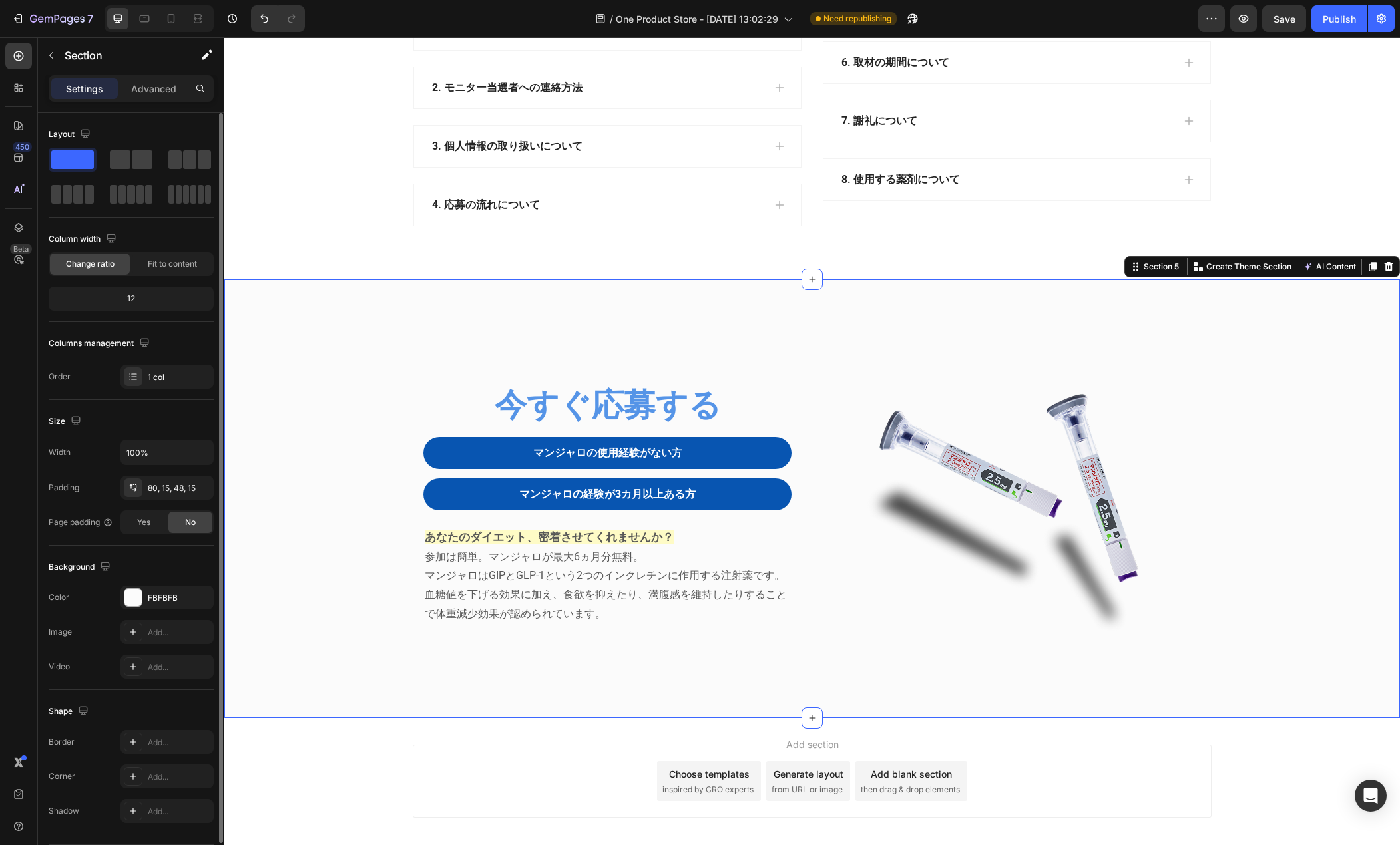
click at [320, 367] on div "今すぐ応募する Heading マンジャロの使用経験がない方 Button マンジャロの経験が3カ月以上ある方 Button Row あなたのダイエット、密着…" at bounding box center [812, 509] width 1156 height 353
click at [1325, 22] on div "Publish" at bounding box center [1340, 19] width 34 height 14
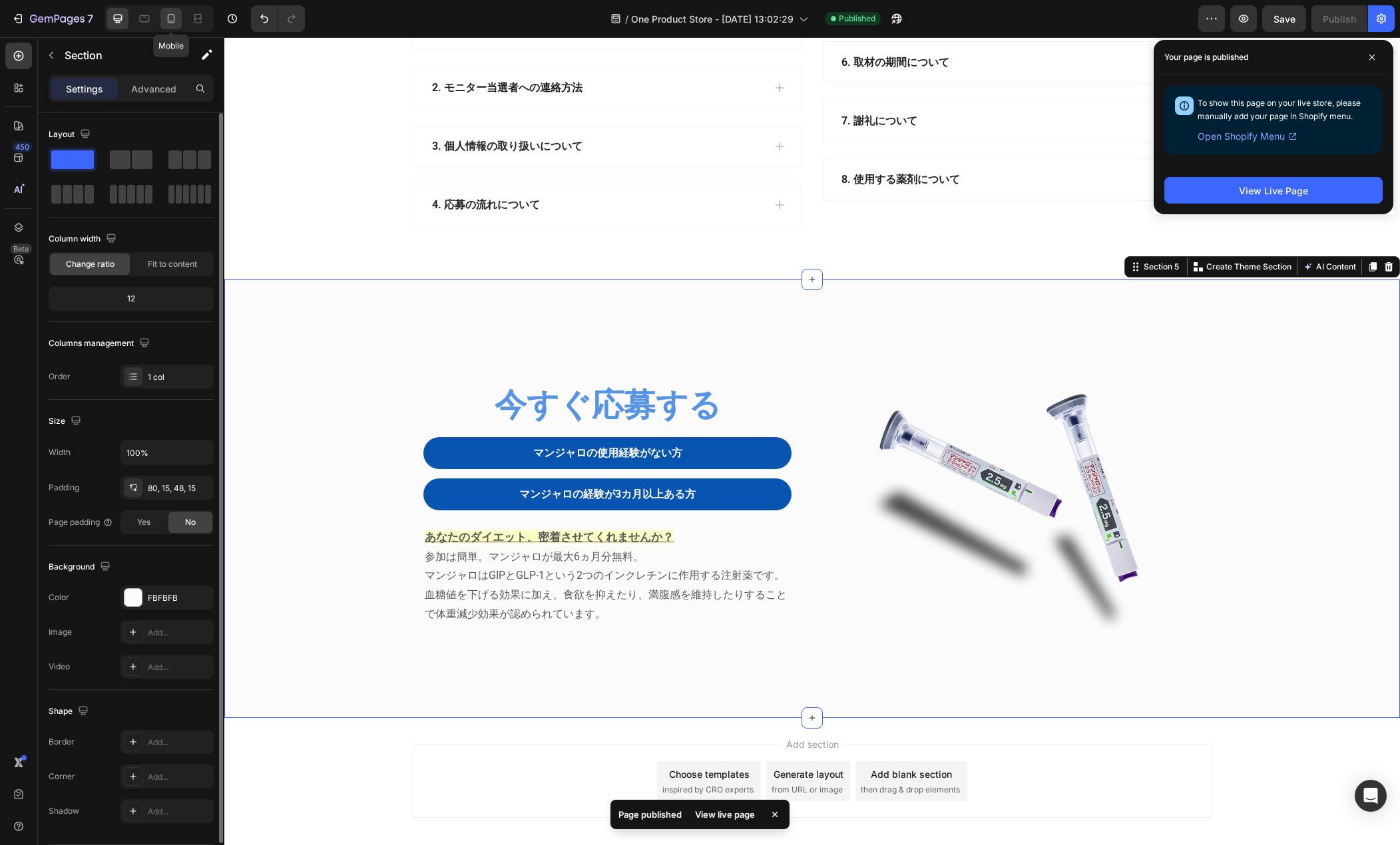
click at [172, 18] on icon at bounding box center [171, 19] width 13 height 13
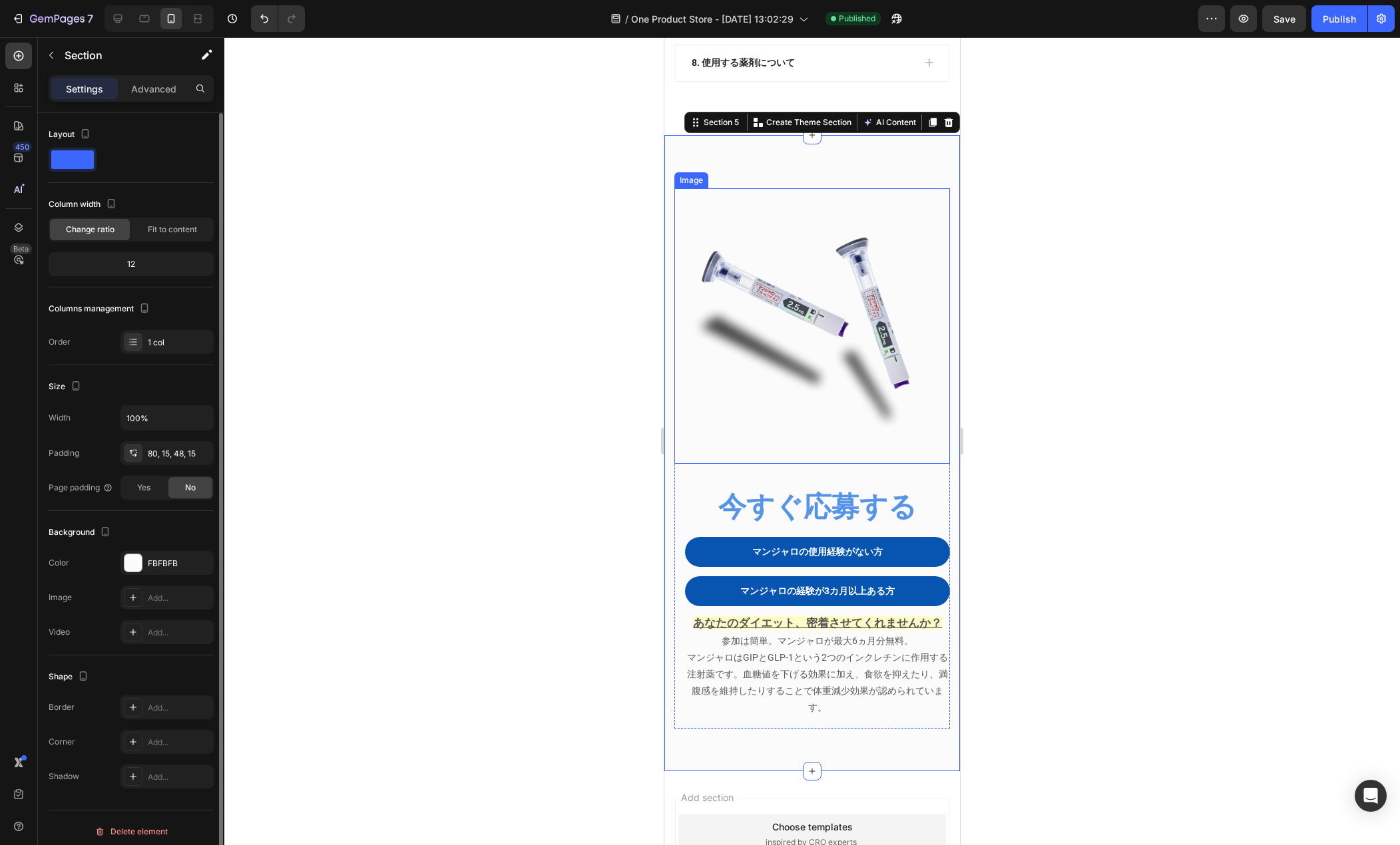
scroll to position [2168, 0]
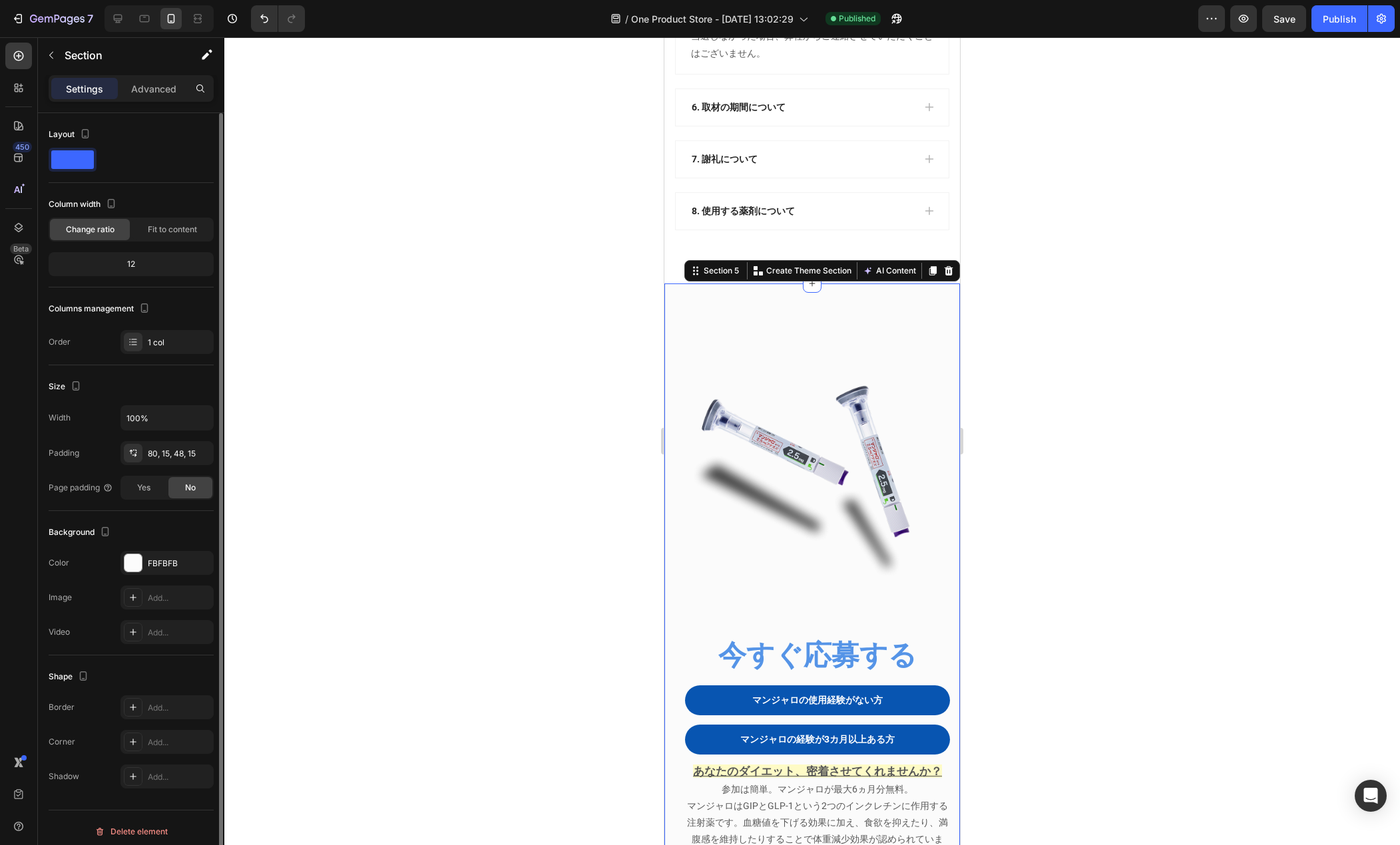
click at [788, 323] on div "今すぐ応募する Heading マンジャロの使用経験がない方 Button マンジャロの経験が3カ月以上ある方 Button Row あなたのダイエット、密着…" at bounding box center [812, 601] width 295 height 636
click at [157, 464] on div "80, 15, 48, 15" at bounding box center [167, 454] width 93 height 24
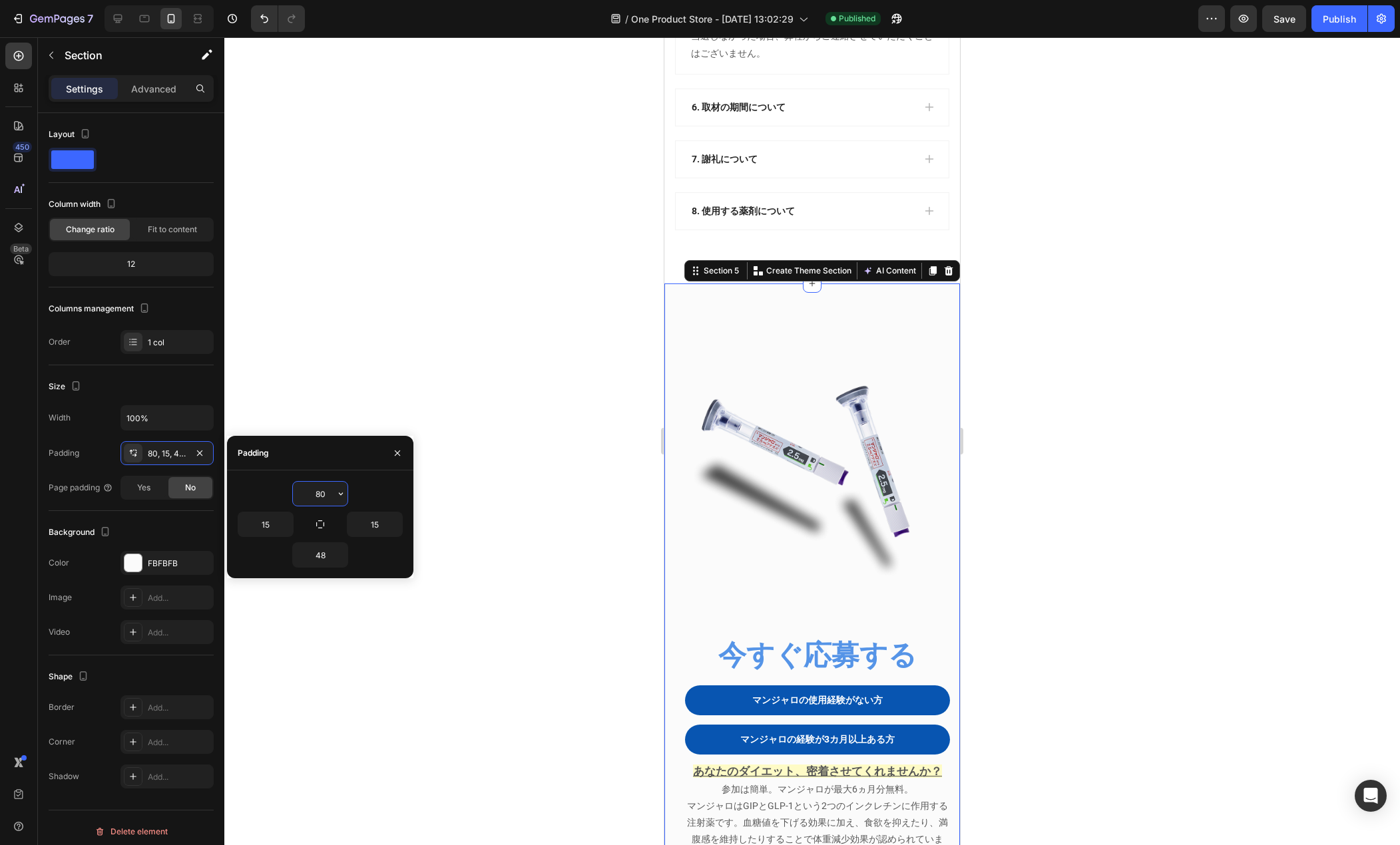
click at [331, 494] on input "80" at bounding box center [320, 494] width 55 height 24
type input "20"
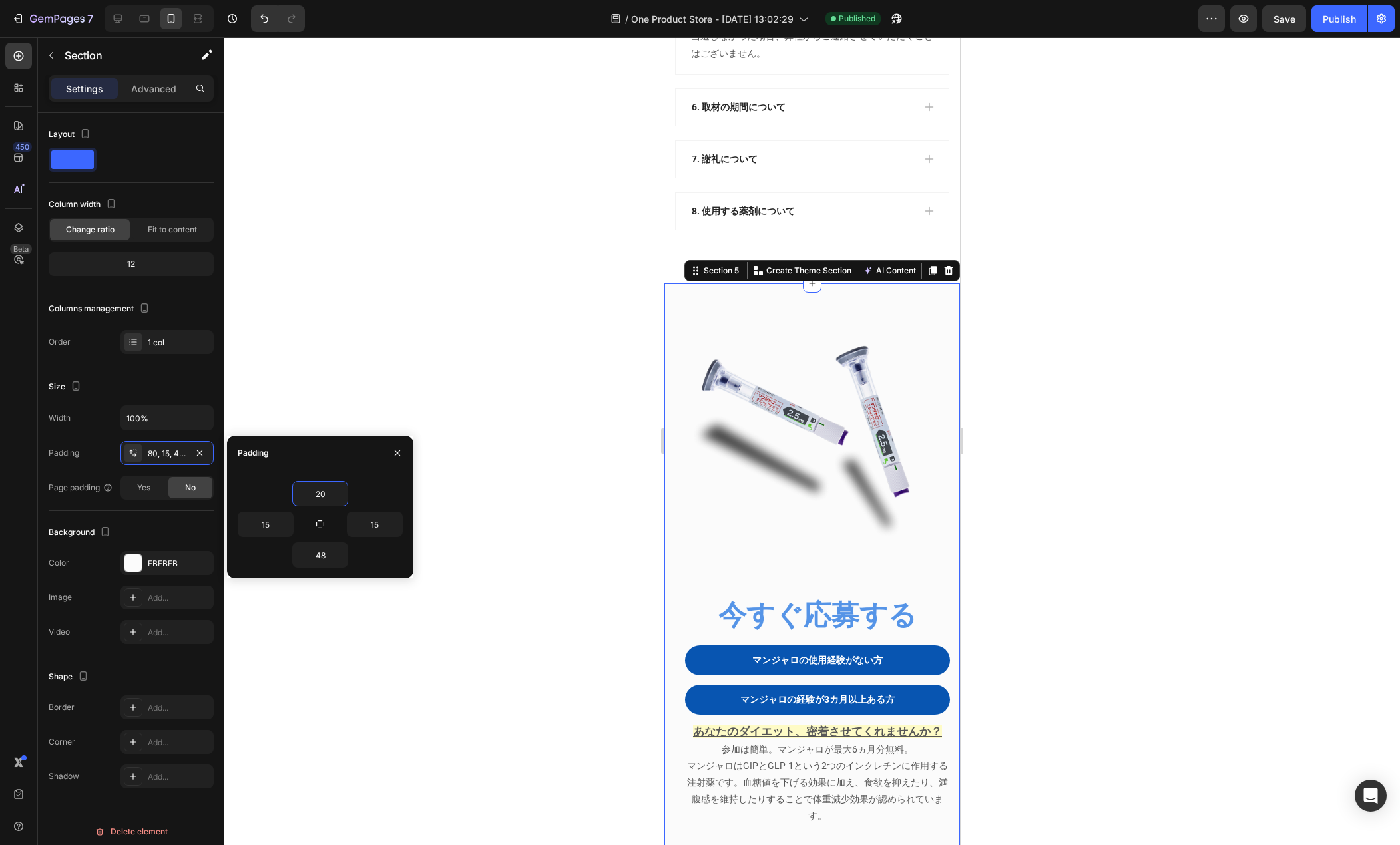
click at [389, 229] on div at bounding box center [813, 441] width 1176 height 808
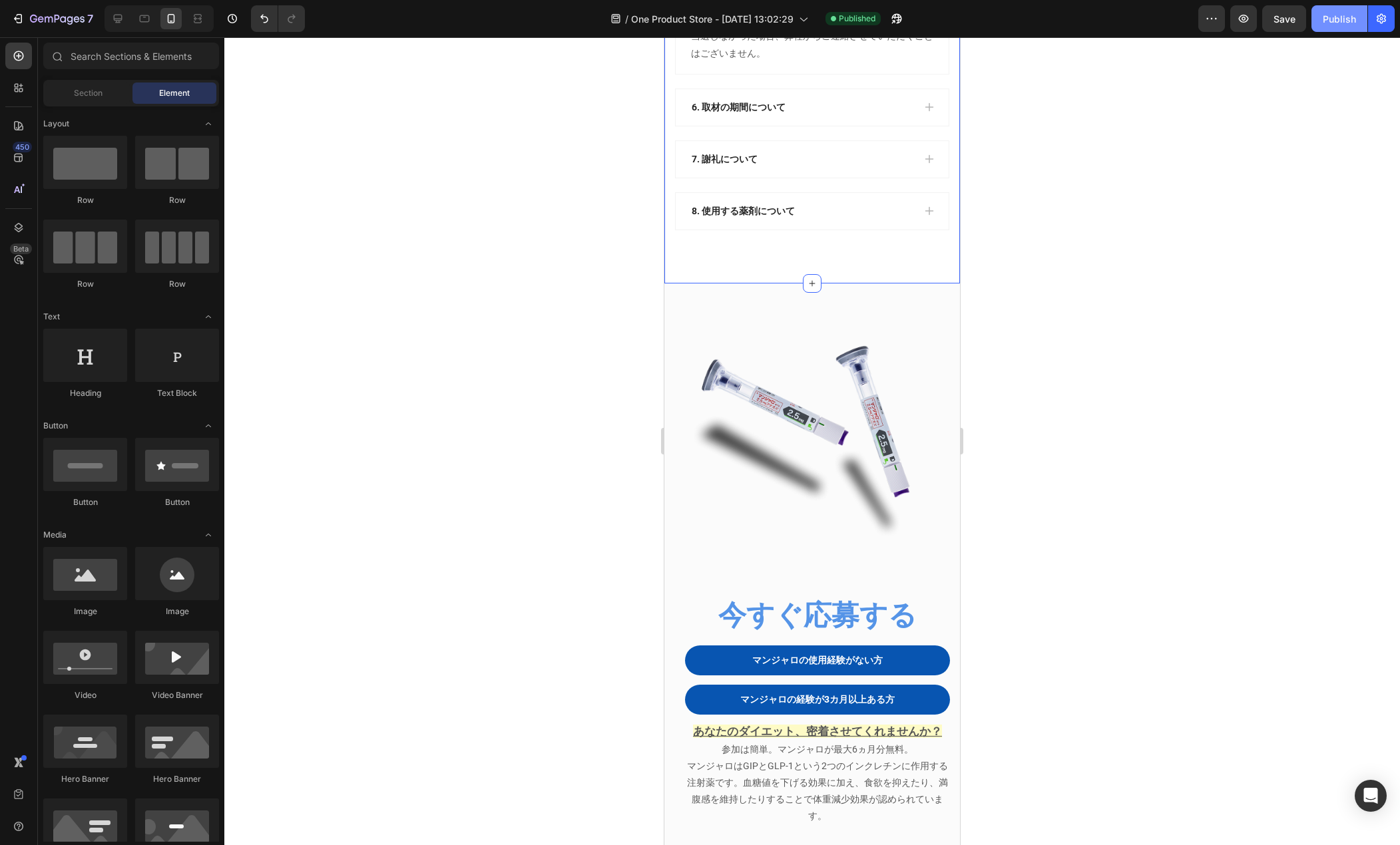
click at [1349, 15] on div "Publish" at bounding box center [1340, 19] width 34 height 14
drag, startPoint x: 475, startPoint y: 173, endPoint x: 632, endPoint y: 154, distance: 158.1
click at [487, 174] on div at bounding box center [813, 441] width 1176 height 808
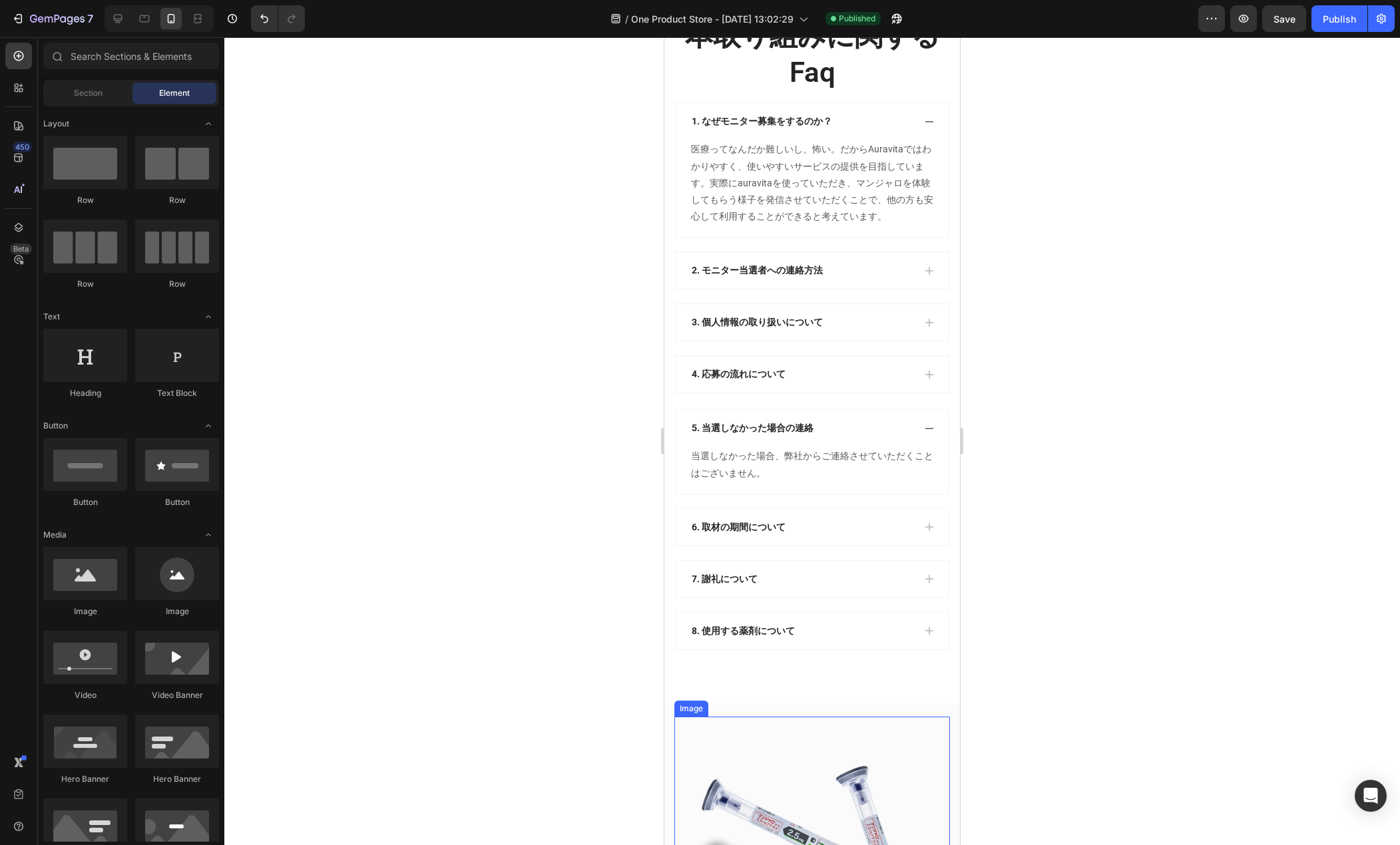
scroll to position [1967, 0]
